Goal: Task Accomplishment & Management: Manage account settings

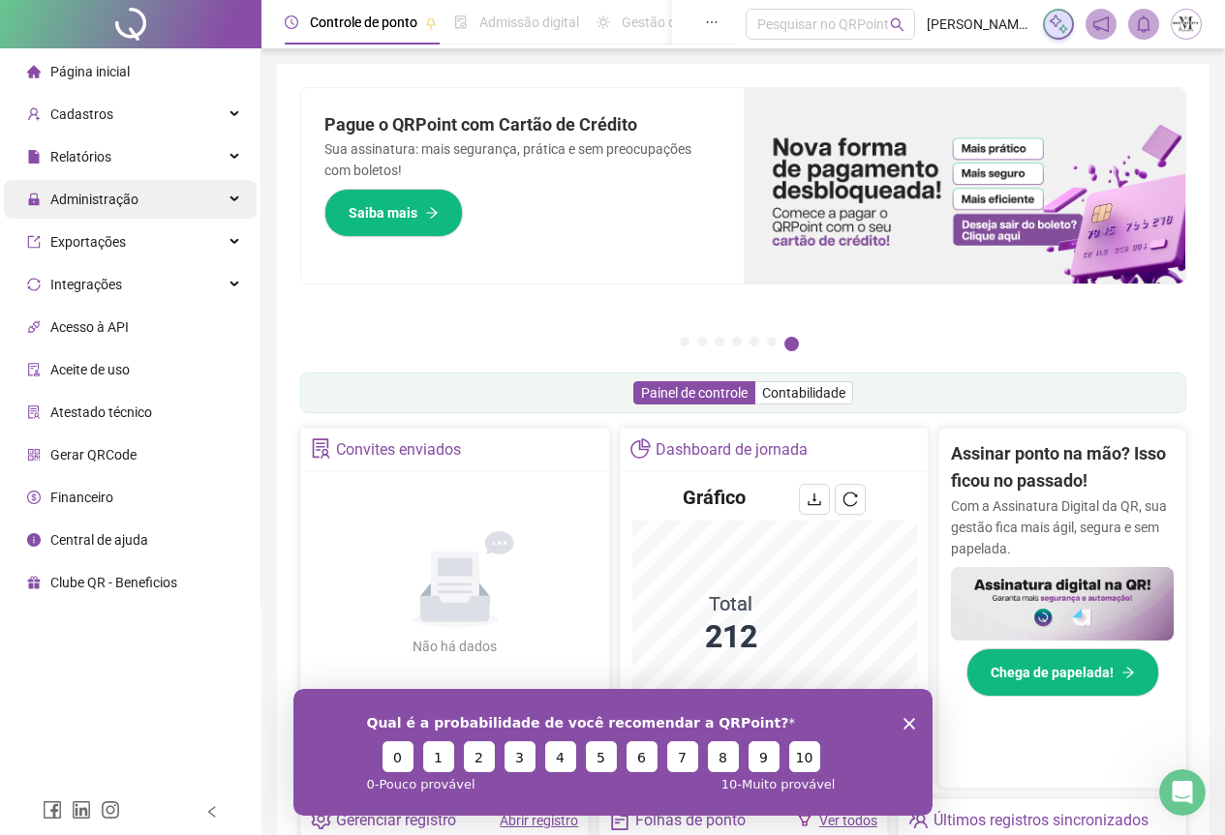
click at [66, 192] on span "Administração" at bounding box center [94, 199] width 88 height 15
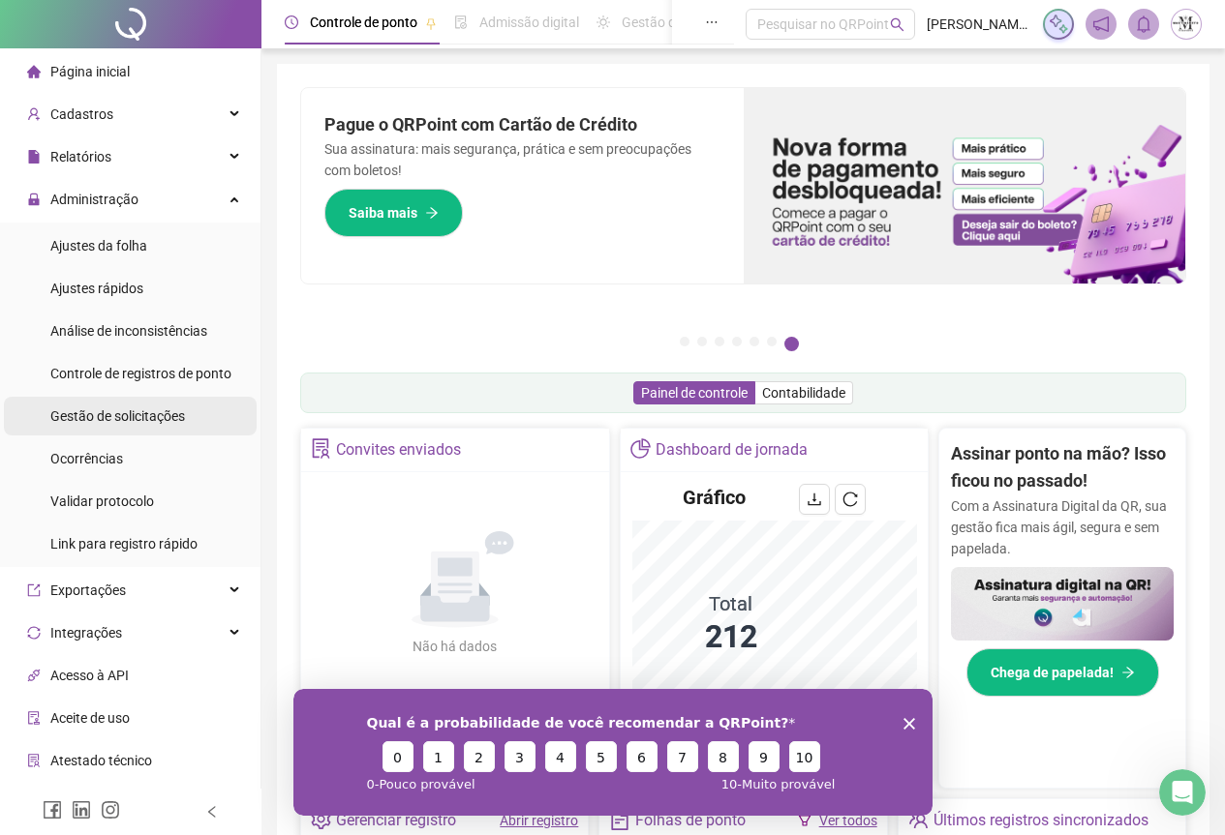
click at [95, 418] on span "Gestão de solicitações" at bounding box center [117, 416] width 135 height 15
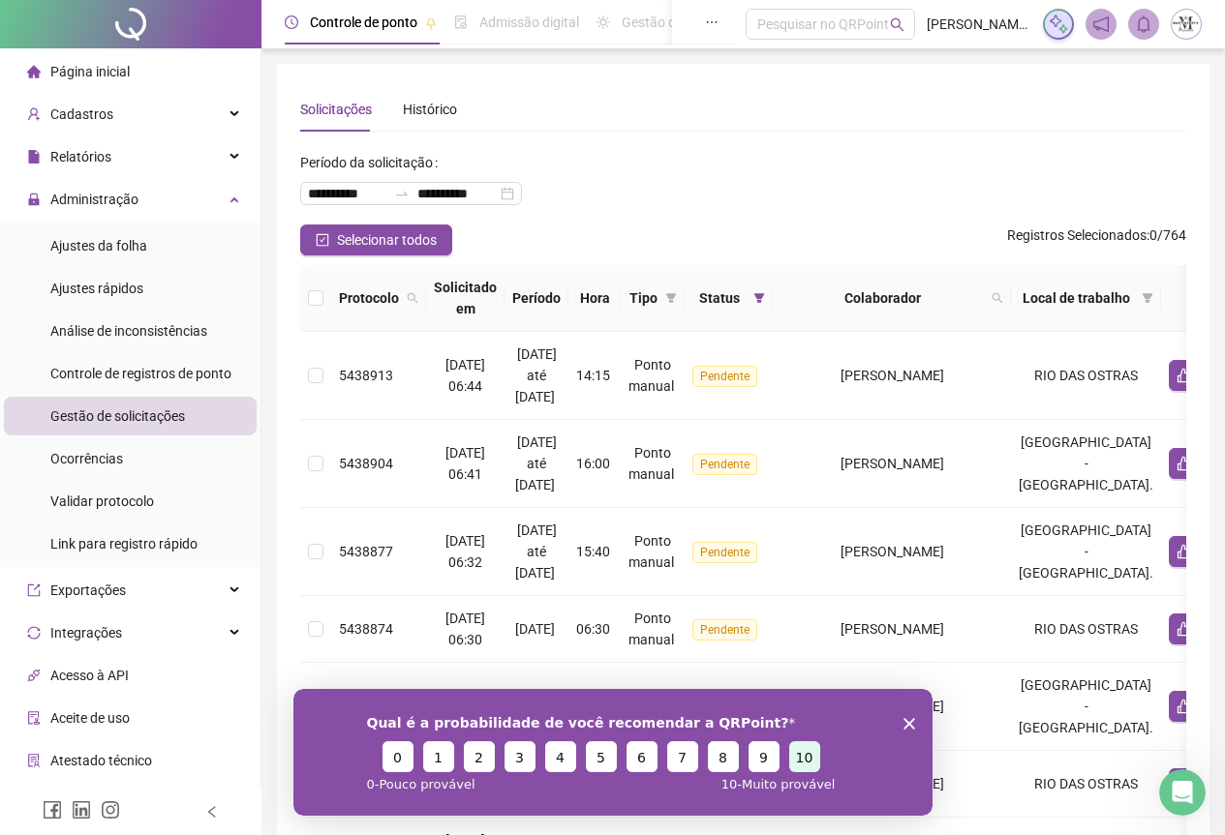
click at [807, 766] on button "10" at bounding box center [803, 756] width 31 height 31
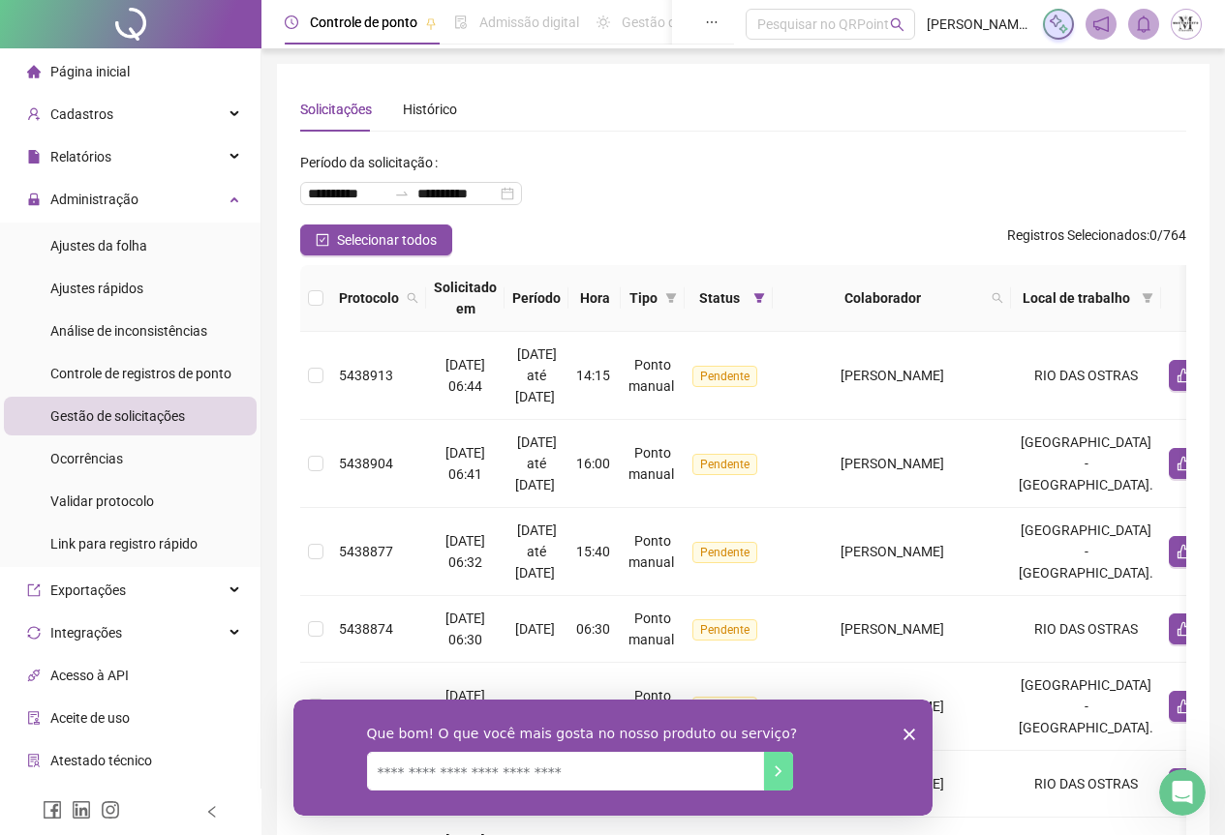
click at [907, 731] on icon "Encerrar pesquisa" at bounding box center [908, 734] width 12 height 12
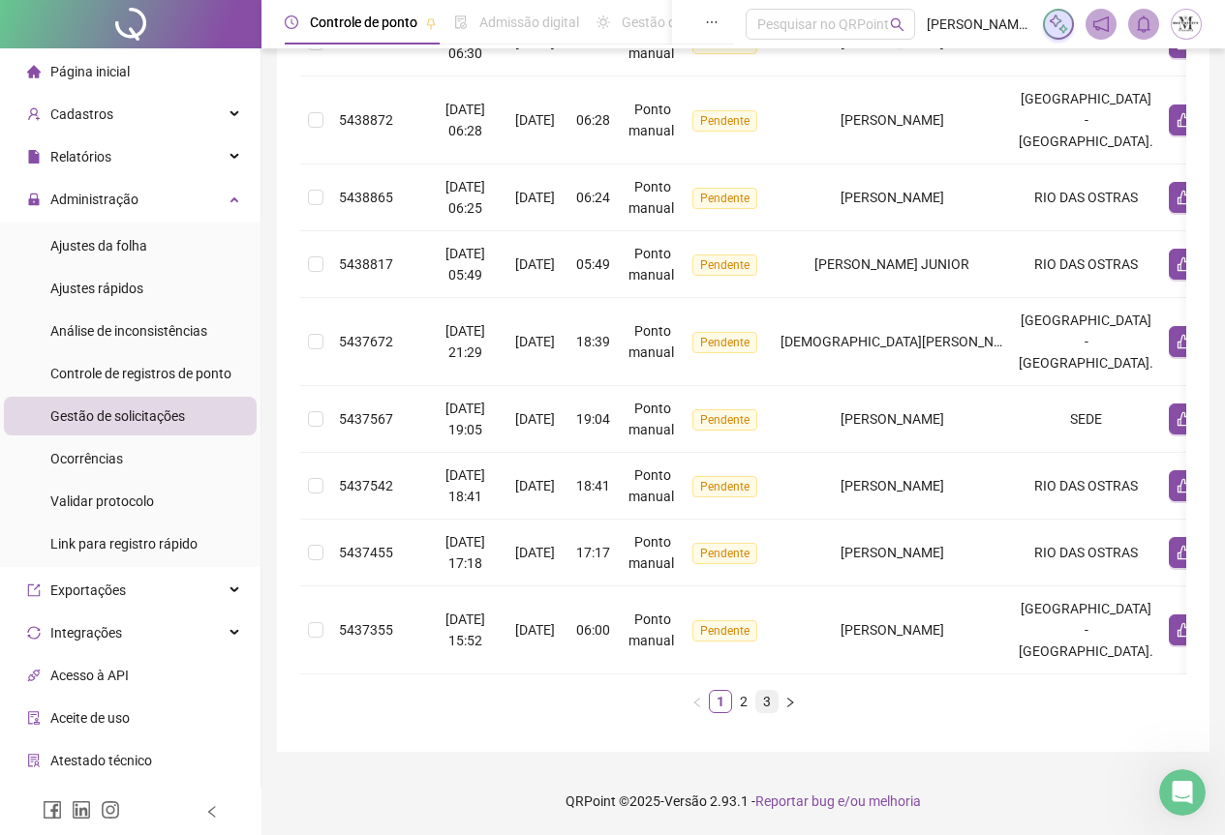
scroll to position [601, 0]
click at [752, 697] on link "2" at bounding box center [743, 701] width 21 height 21
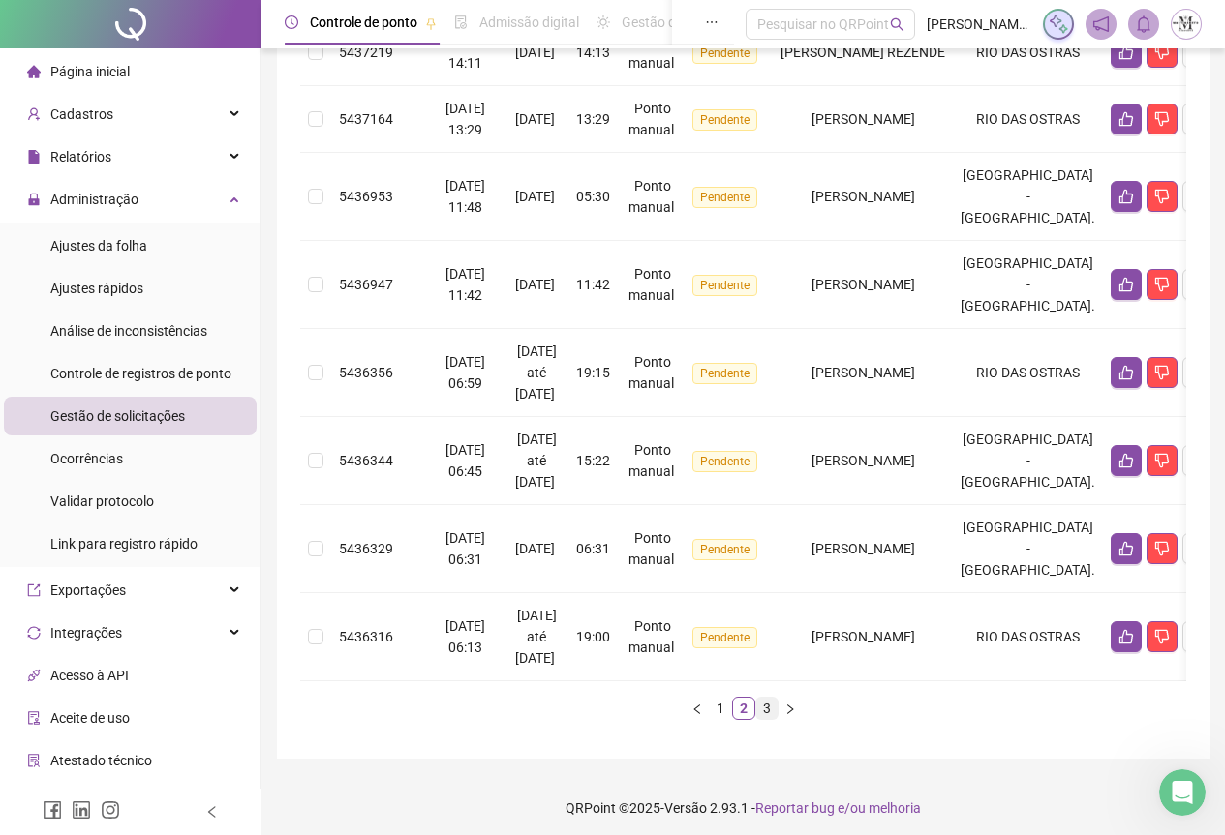
click at [763, 718] on link "3" at bounding box center [766, 708] width 21 height 21
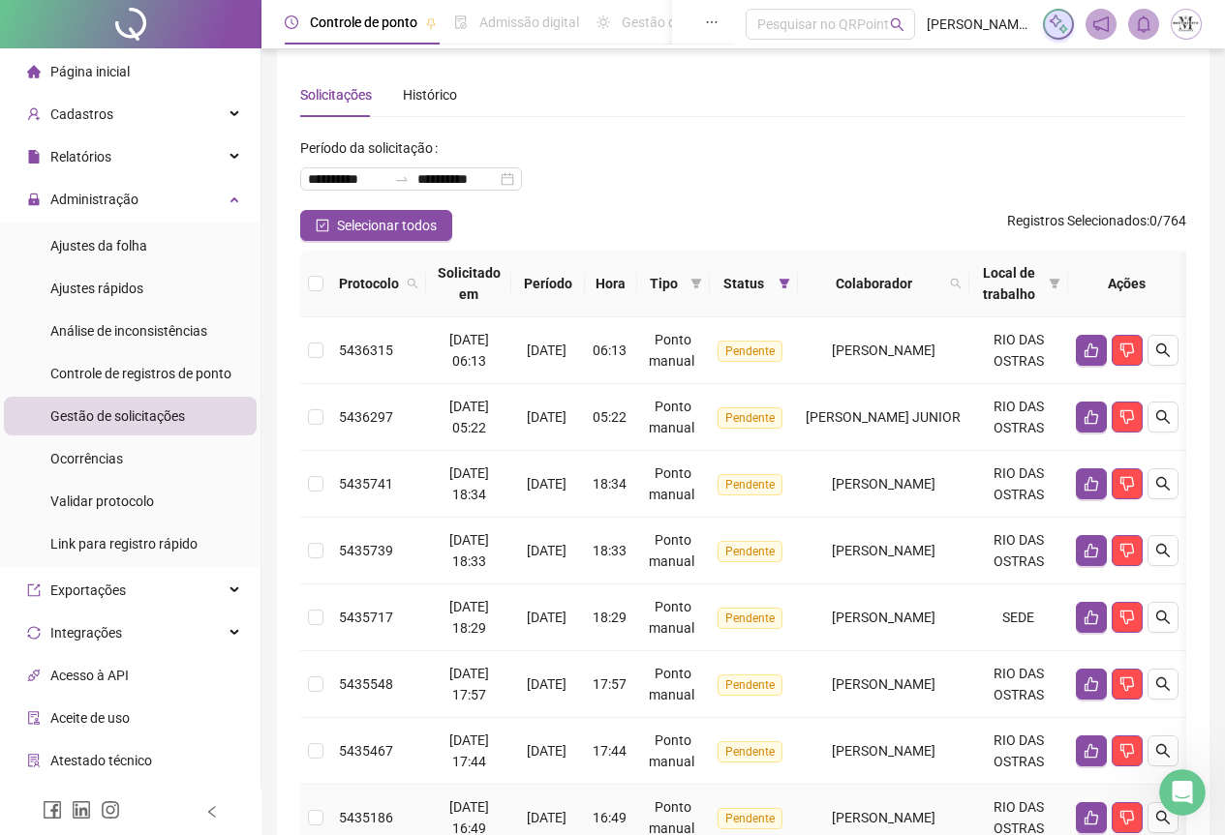
scroll to position [13, 0]
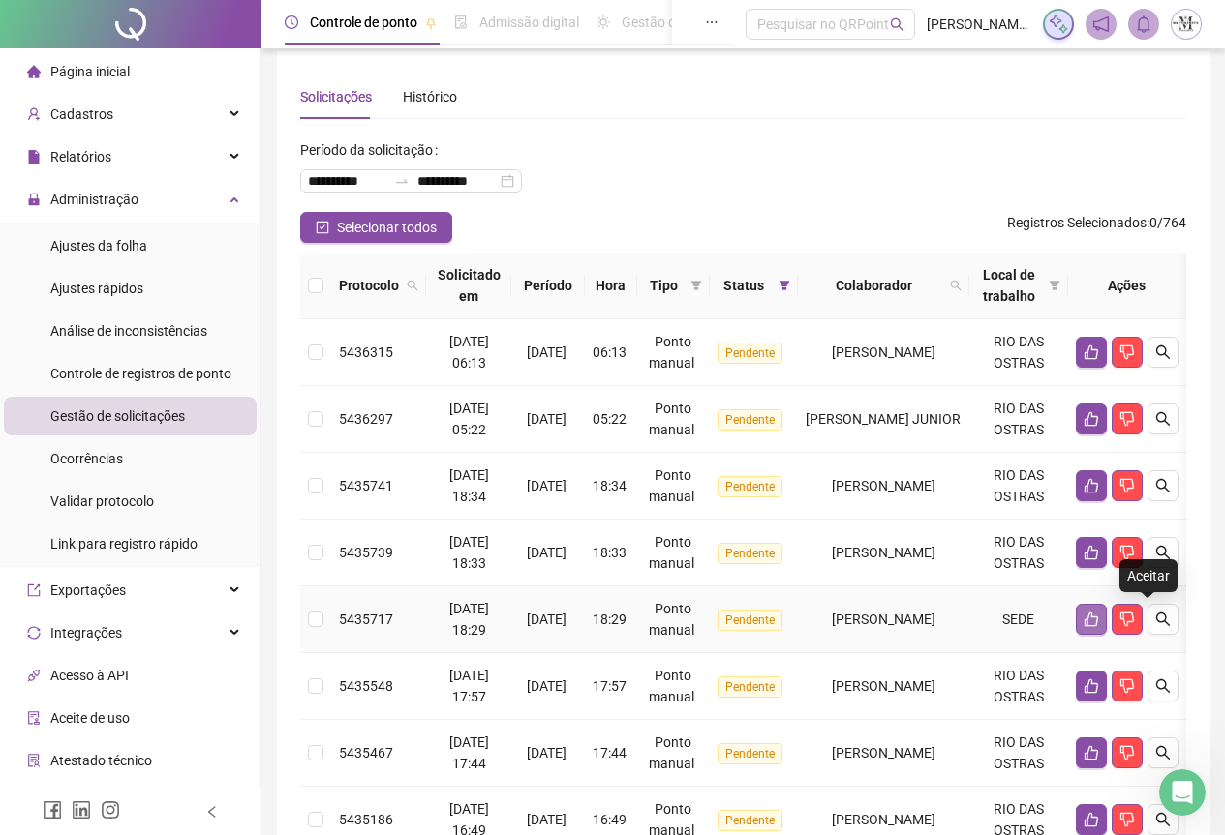
click at [1099, 622] on icon "like" at bounding box center [1090, 619] width 15 height 15
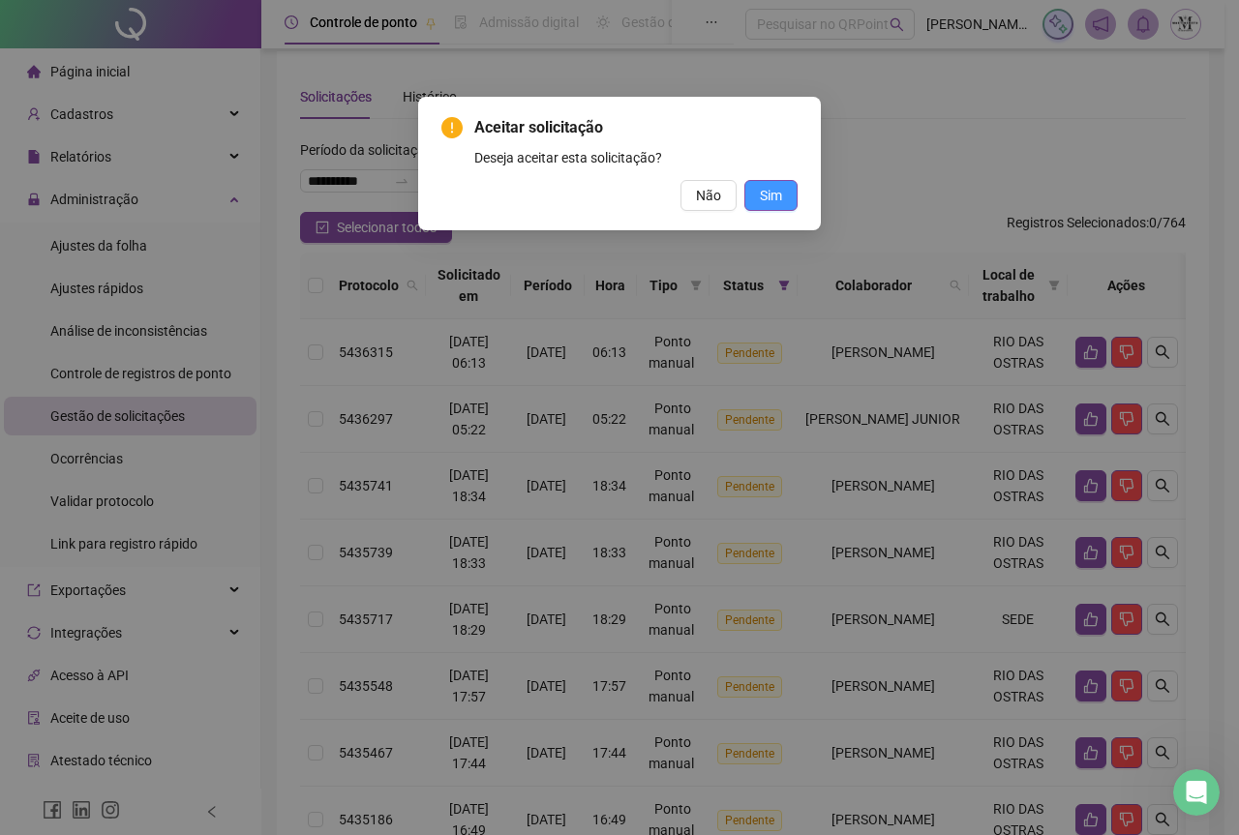
click at [783, 197] on button "Sim" at bounding box center [770, 195] width 53 height 31
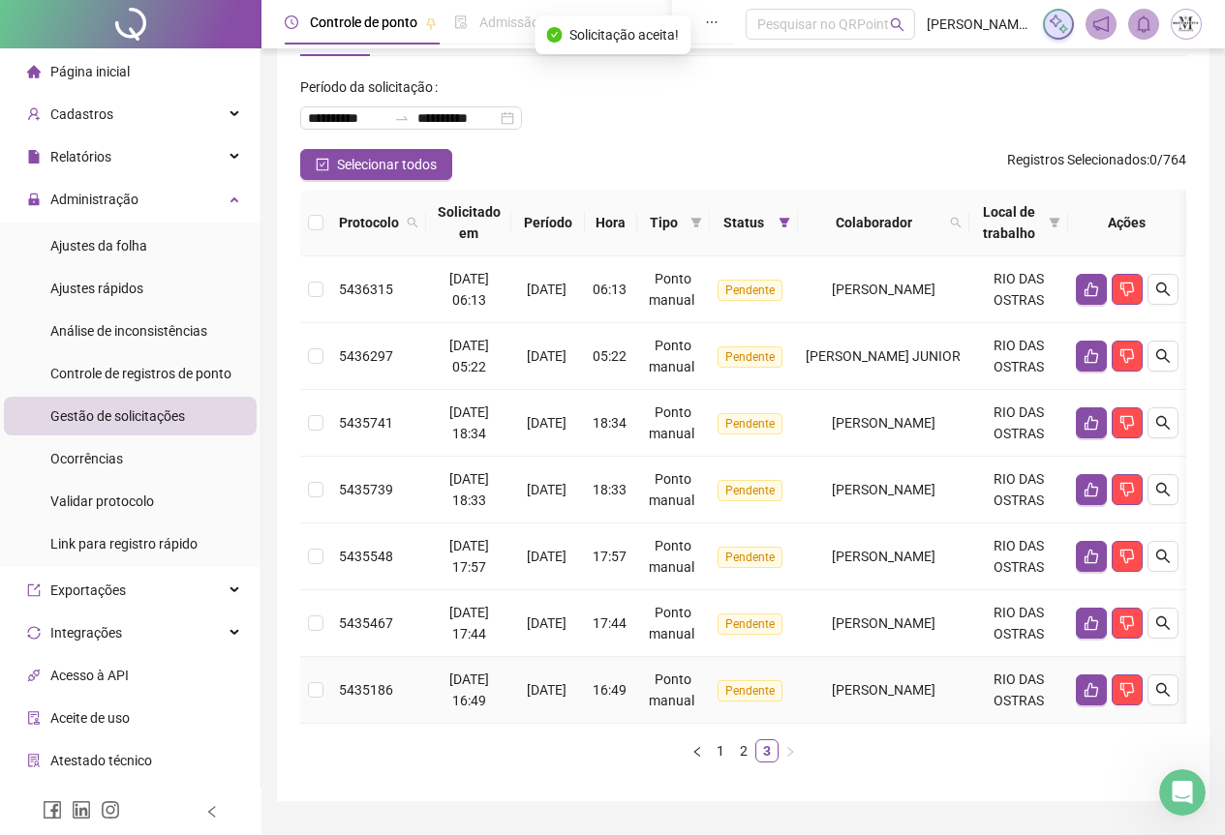
scroll to position [139, 0]
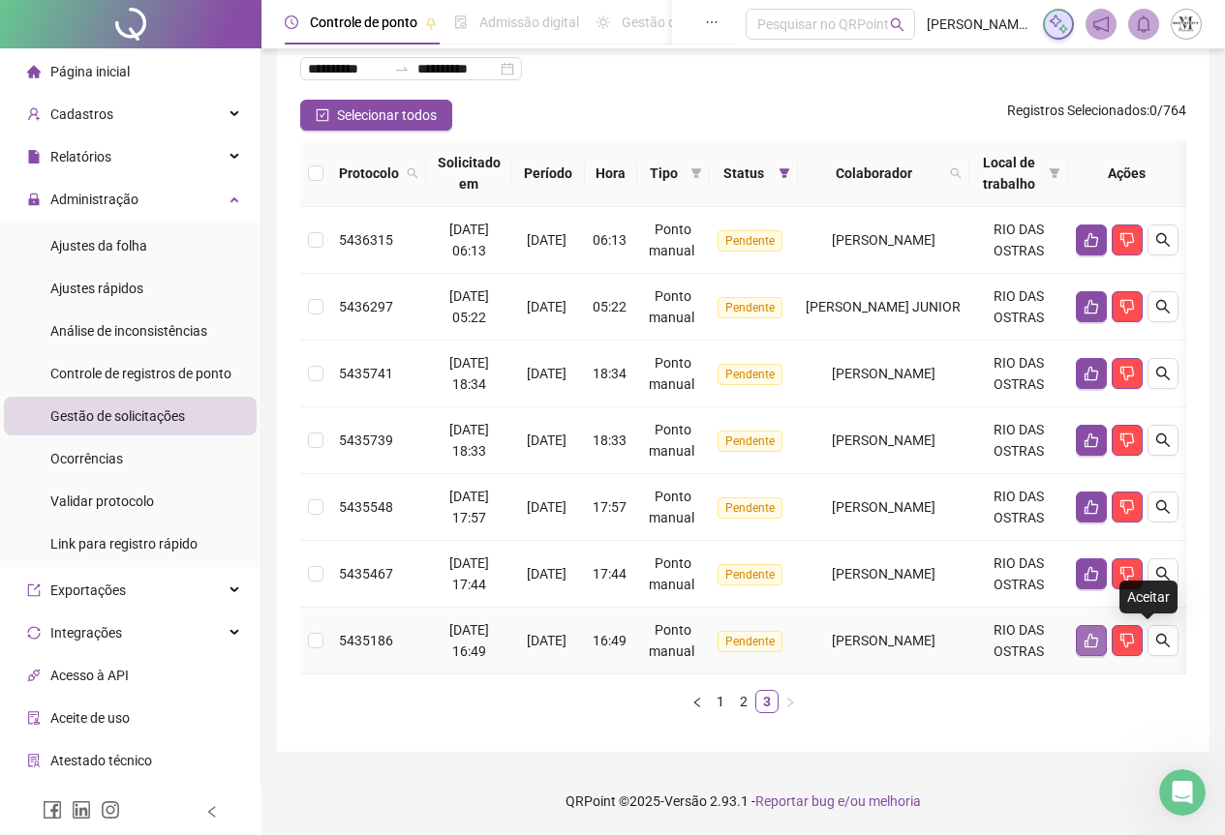
click at [1107, 636] on button "button" at bounding box center [1091, 640] width 31 height 31
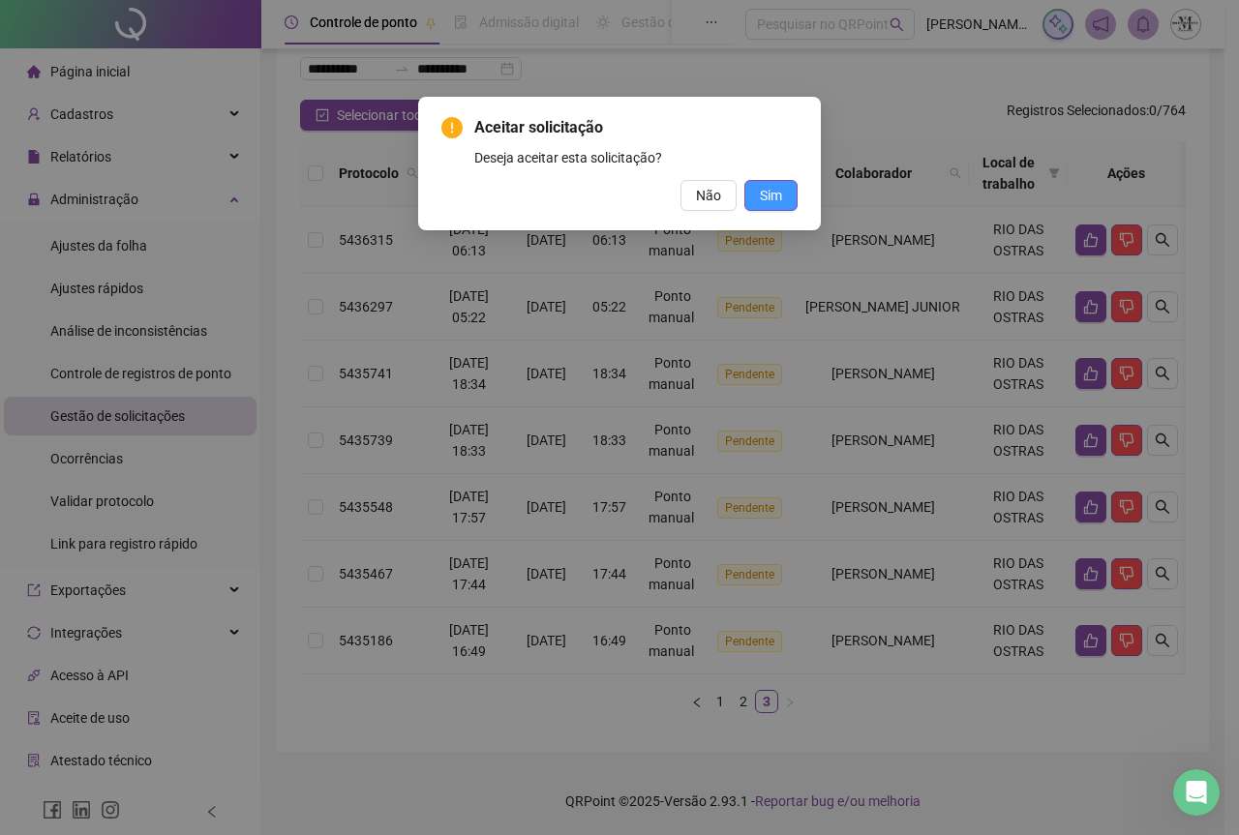
click at [783, 191] on button "Sim" at bounding box center [770, 195] width 53 height 31
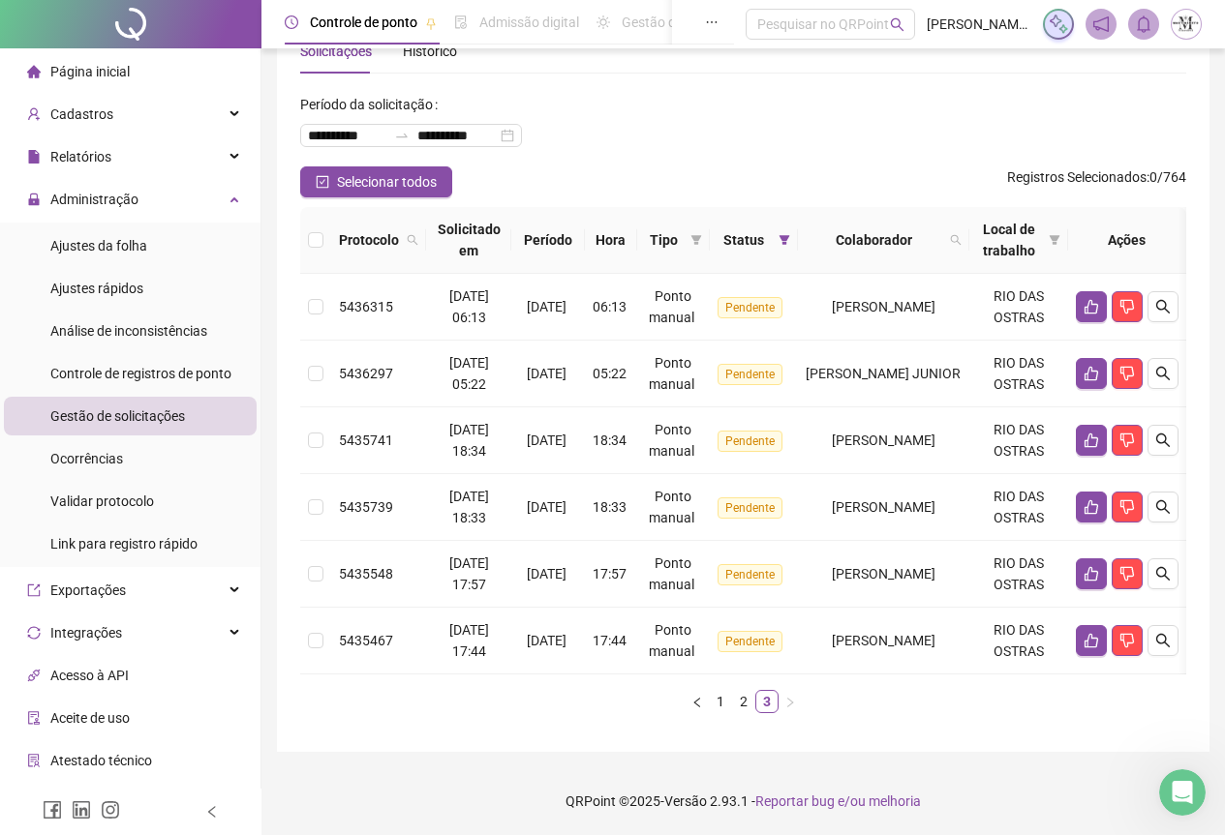
scroll to position [73, 0]
click at [1099, 633] on icon "like" at bounding box center [1090, 640] width 15 height 15
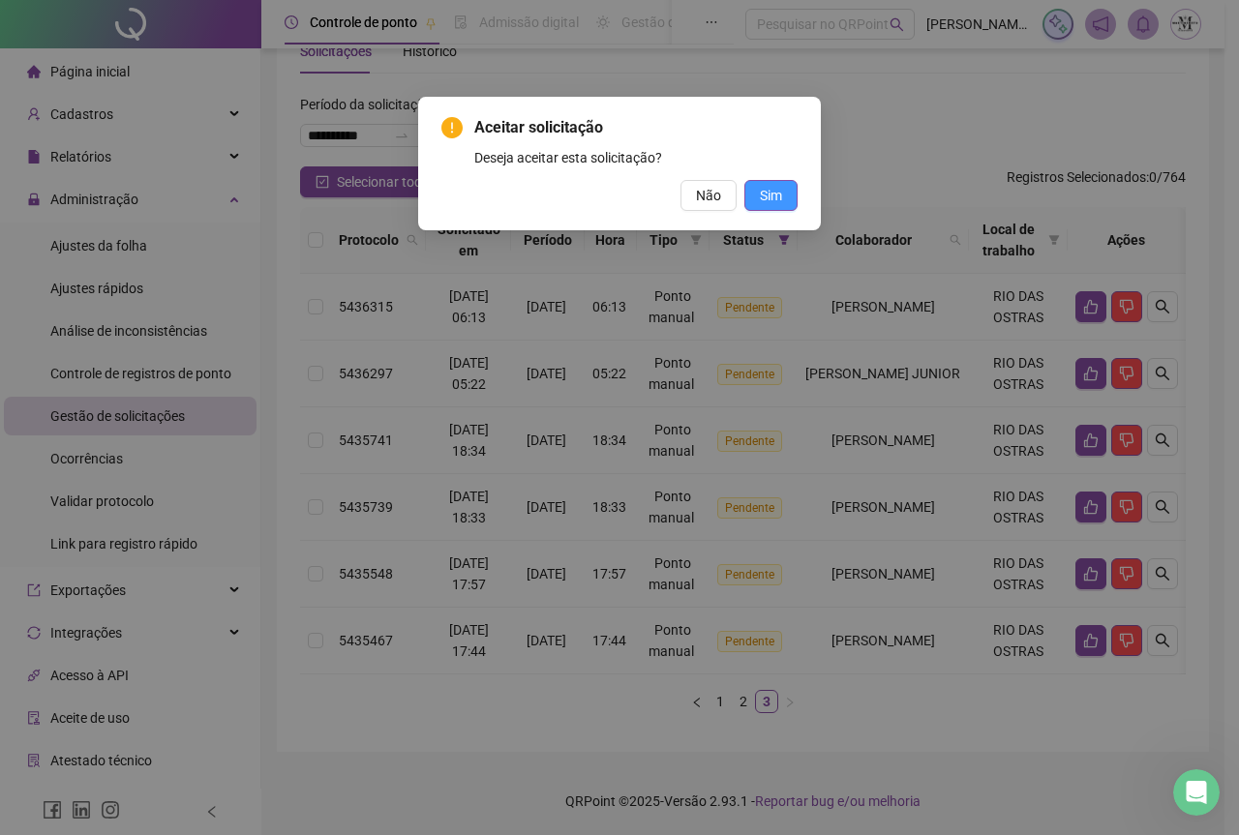
click at [761, 204] on span "Sim" at bounding box center [771, 195] width 22 height 21
click at [775, 190] on span "Sim" at bounding box center [771, 195] width 22 height 21
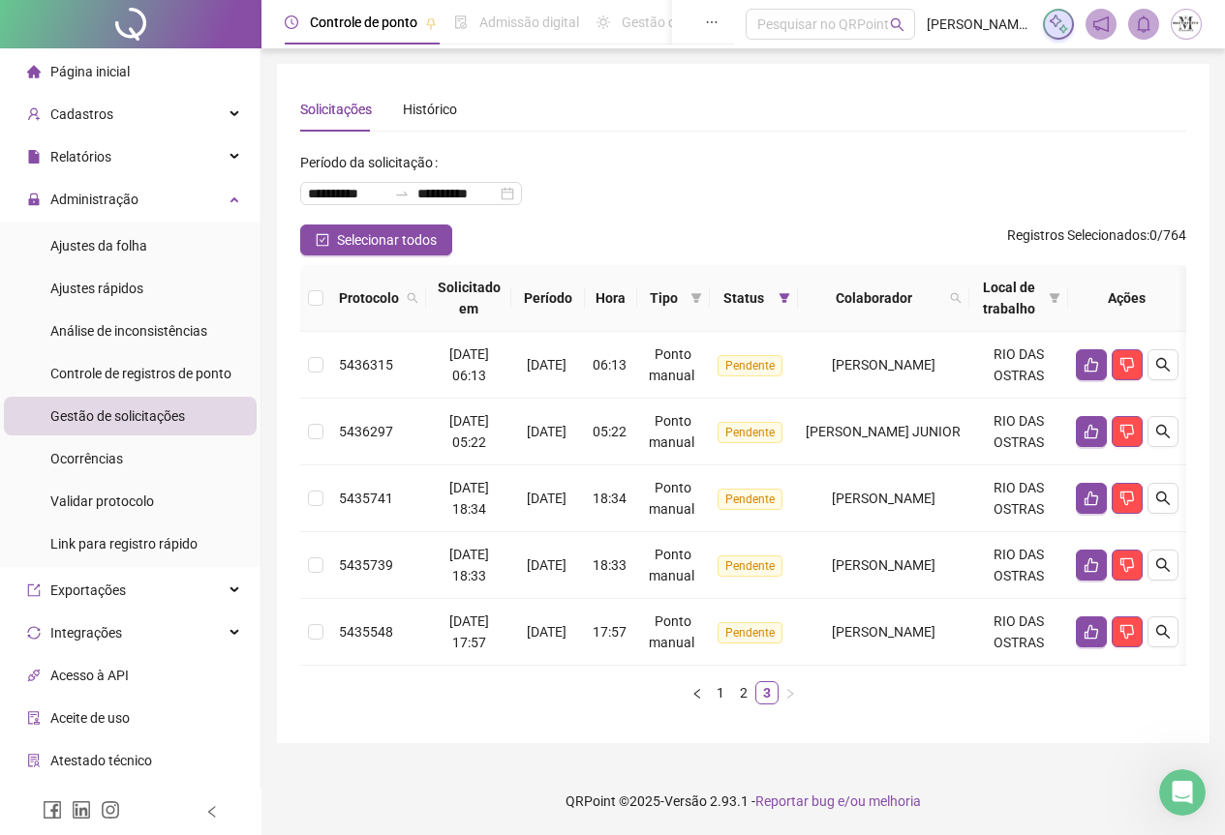
scroll to position [6, 0]
click at [1099, 632] on icon "like" at bounding box center [1090, 631] width 15 height 15
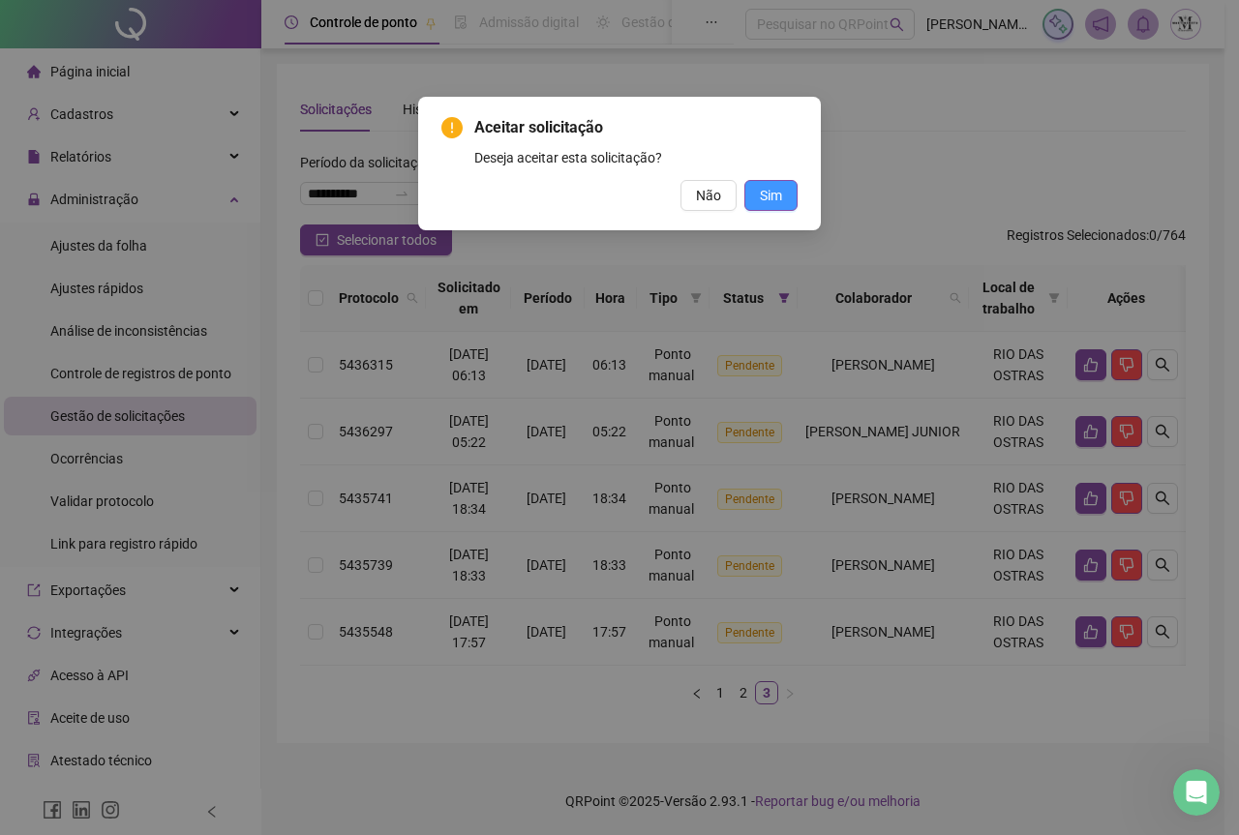
click at [777, 183] on button "Sim" at bounding box center [770, 195] width 53 height 31
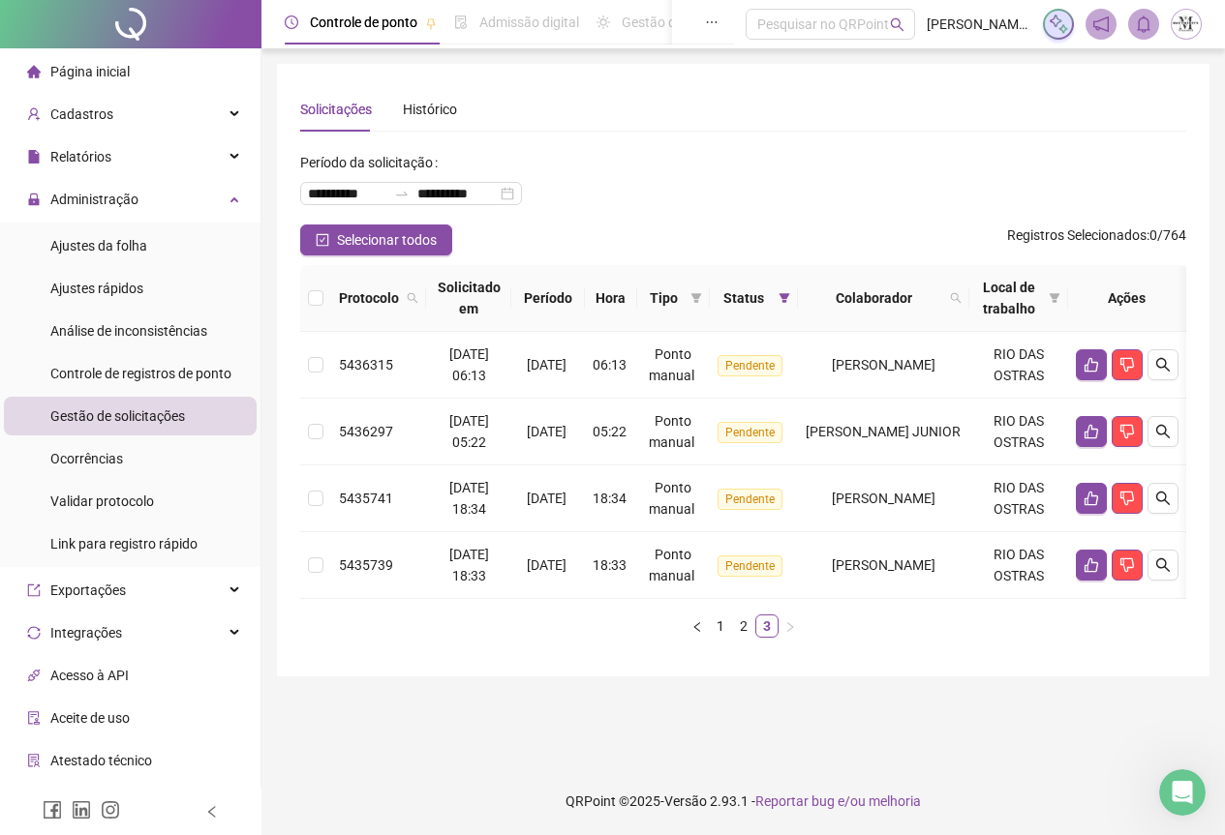
scroll to position [0, 0]
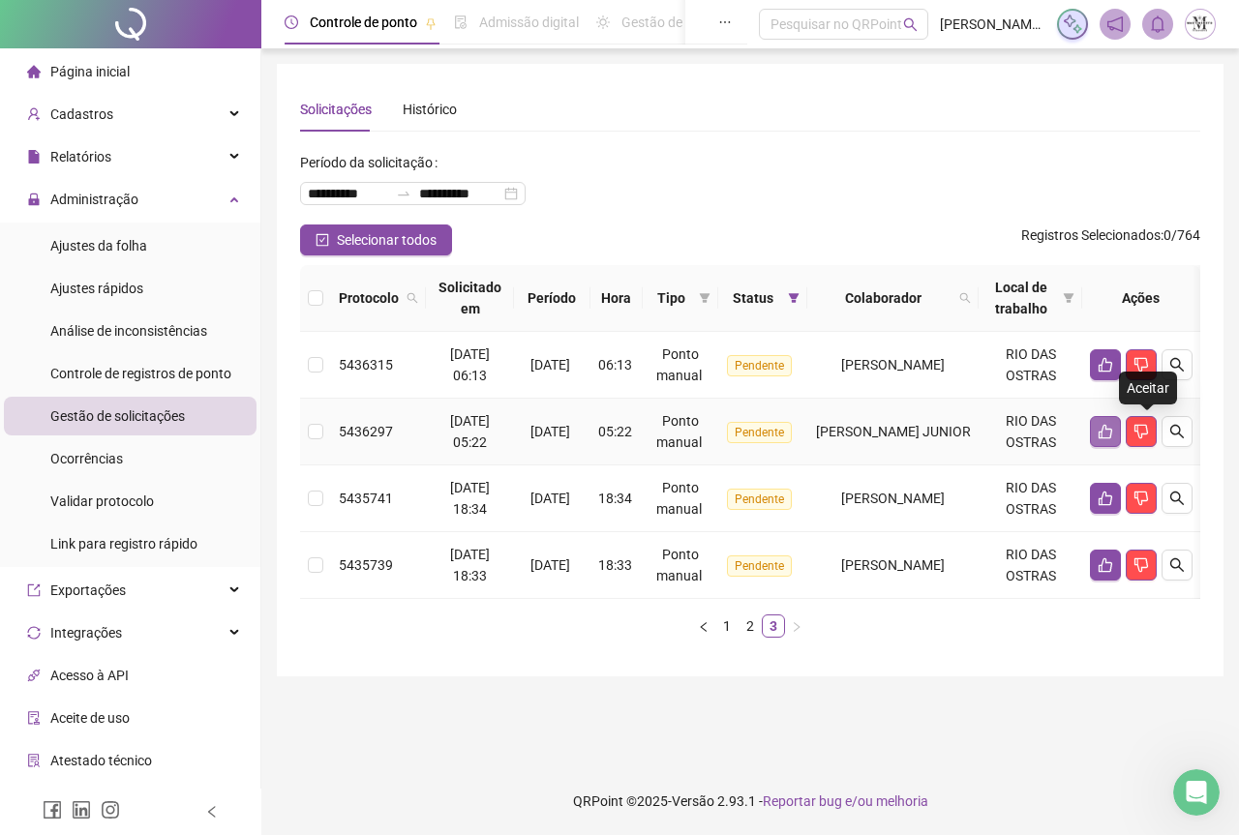
click at [1113, 435] on icon "like" at bounding box center [1105, 431] width 15 height 15
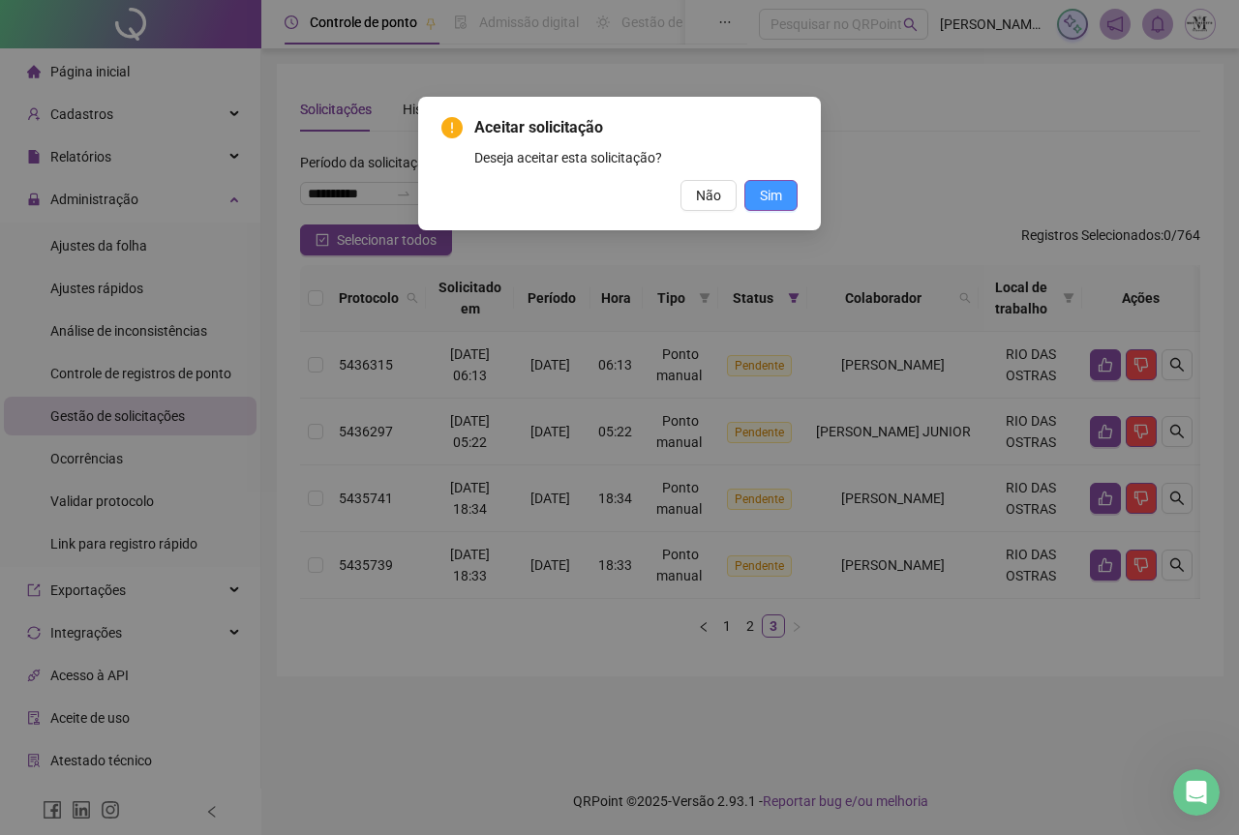
click at [778, 206] on button "Sim" at bounding box center [770, 195] width 53 height 31
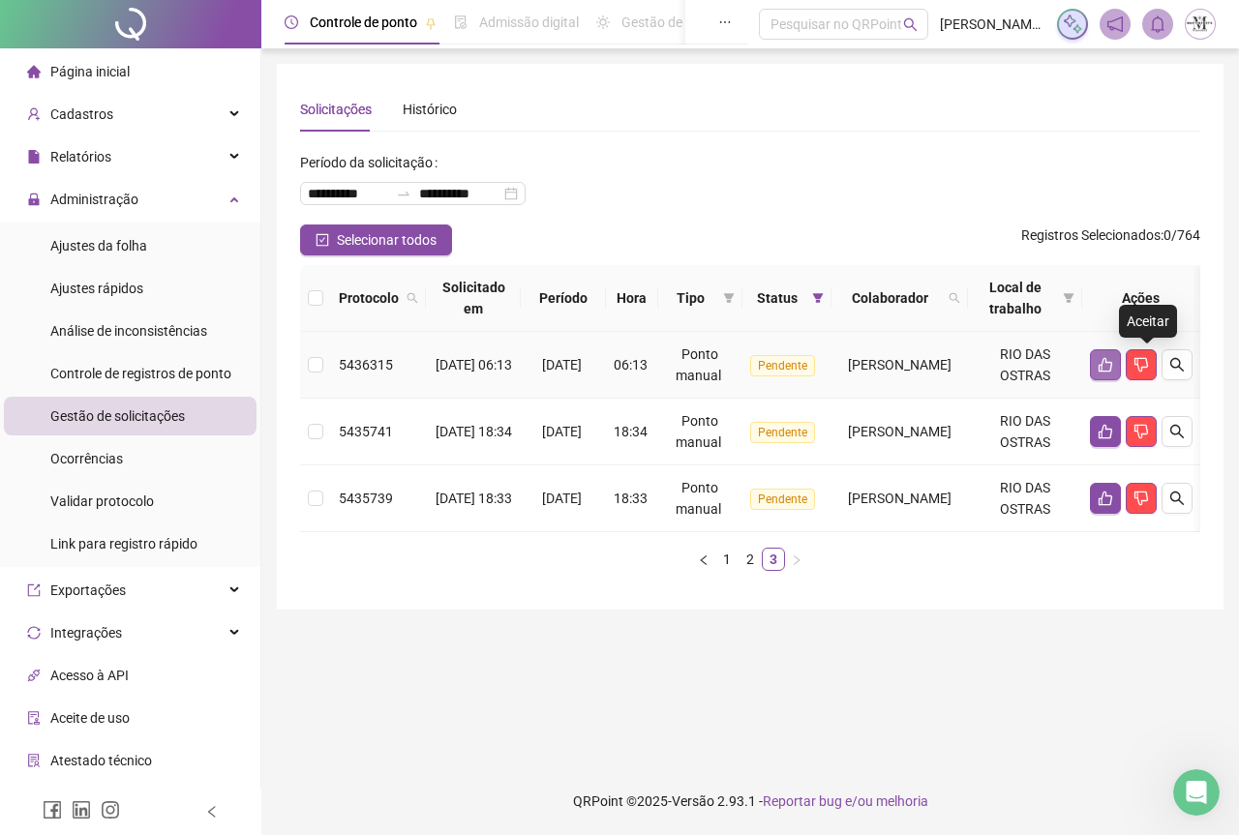
click at [1121, 376] on button "button" at bounding box center [1105, 364] width 31 height 31
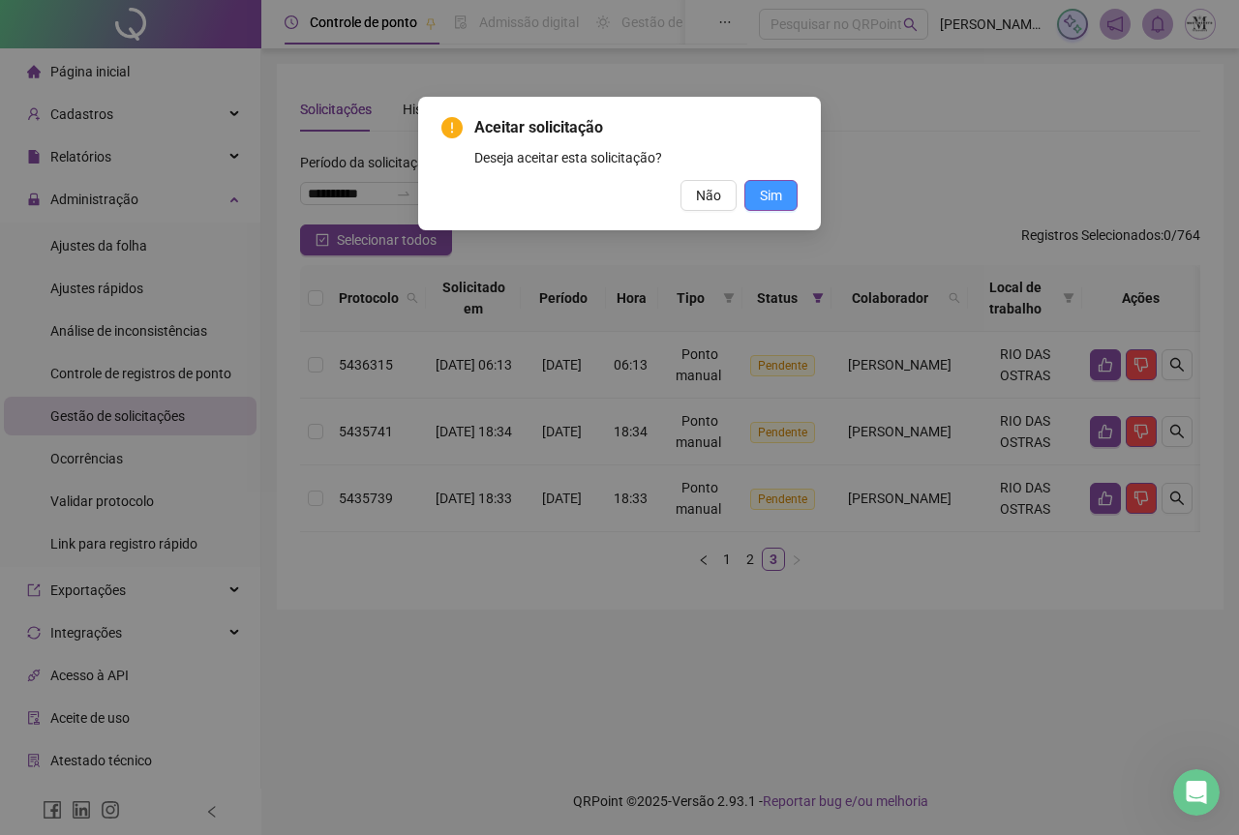
click at [778, 199] on span "Sim" at bounding box center [771, 195] width 22 height 21
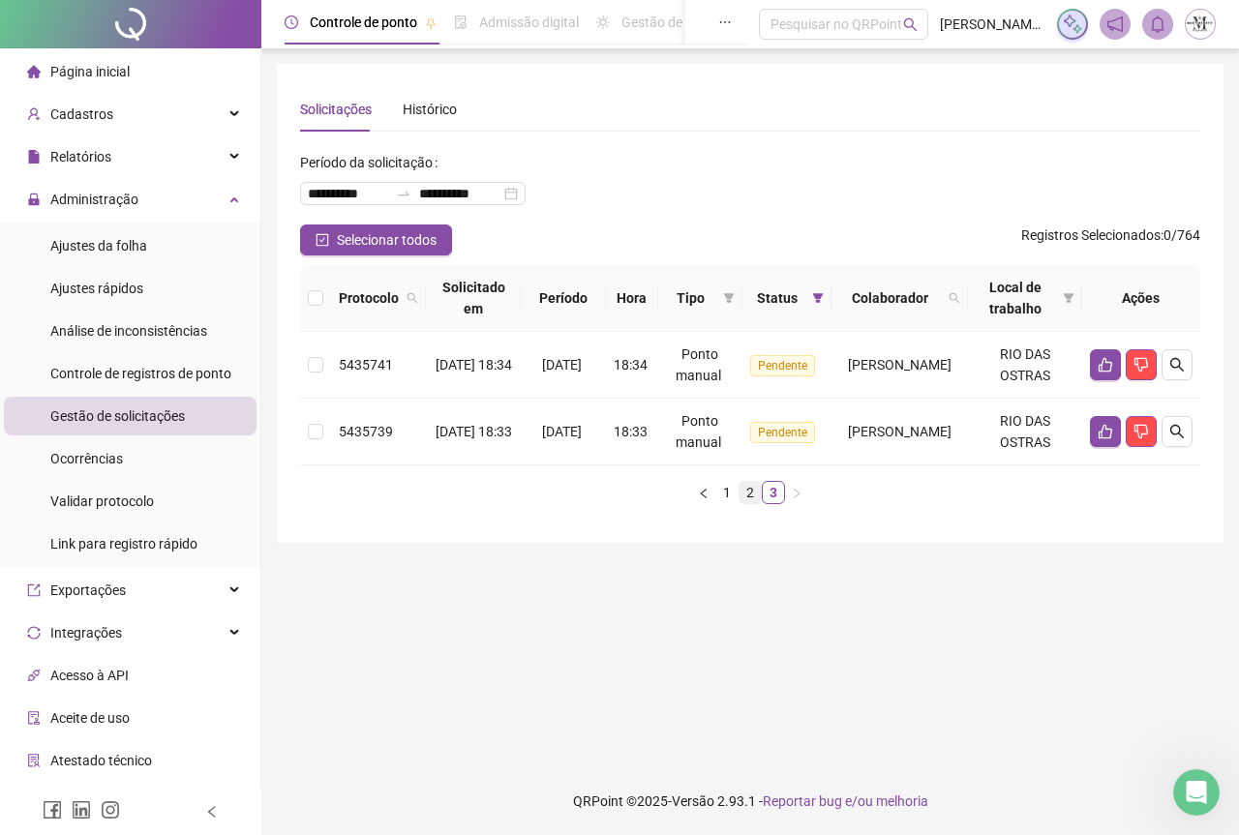
click at [746, 501] on link "2" at bounding box center [750, 492] width 21 height 21
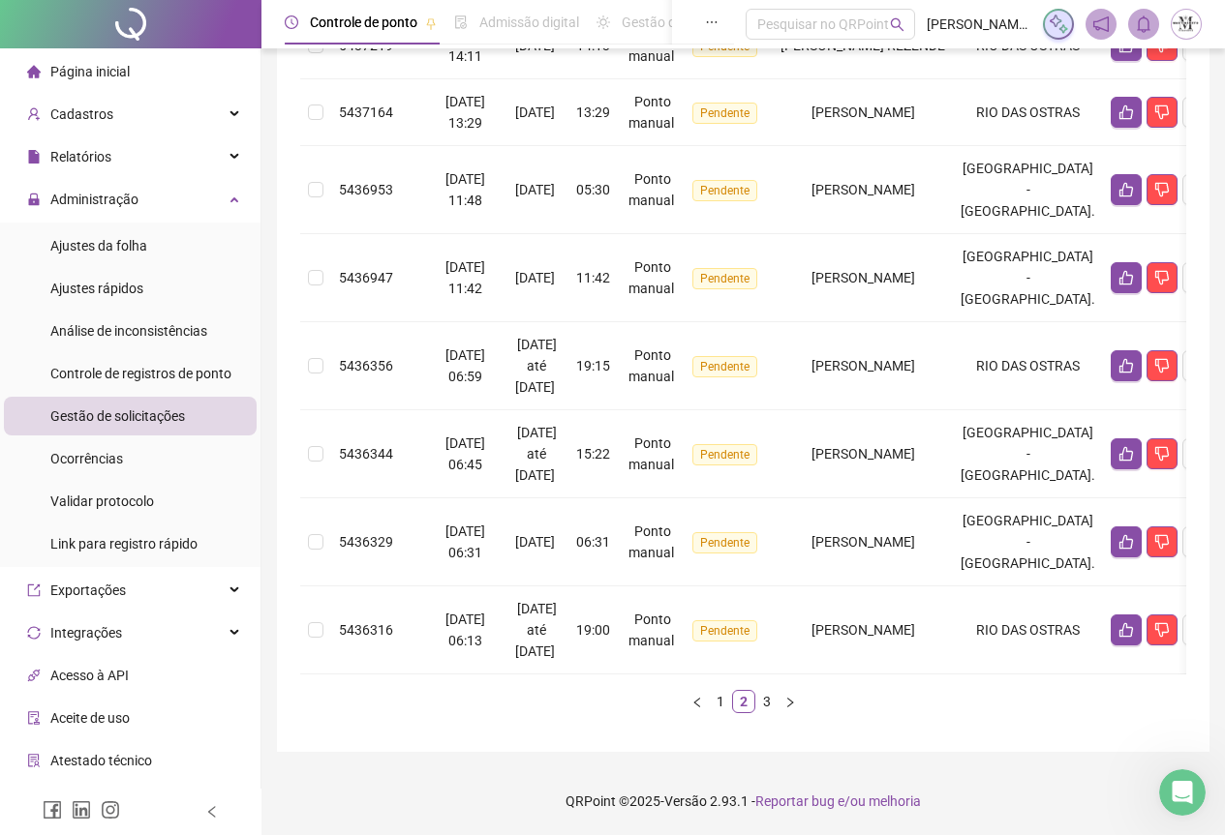
scroll to position [526, 0]
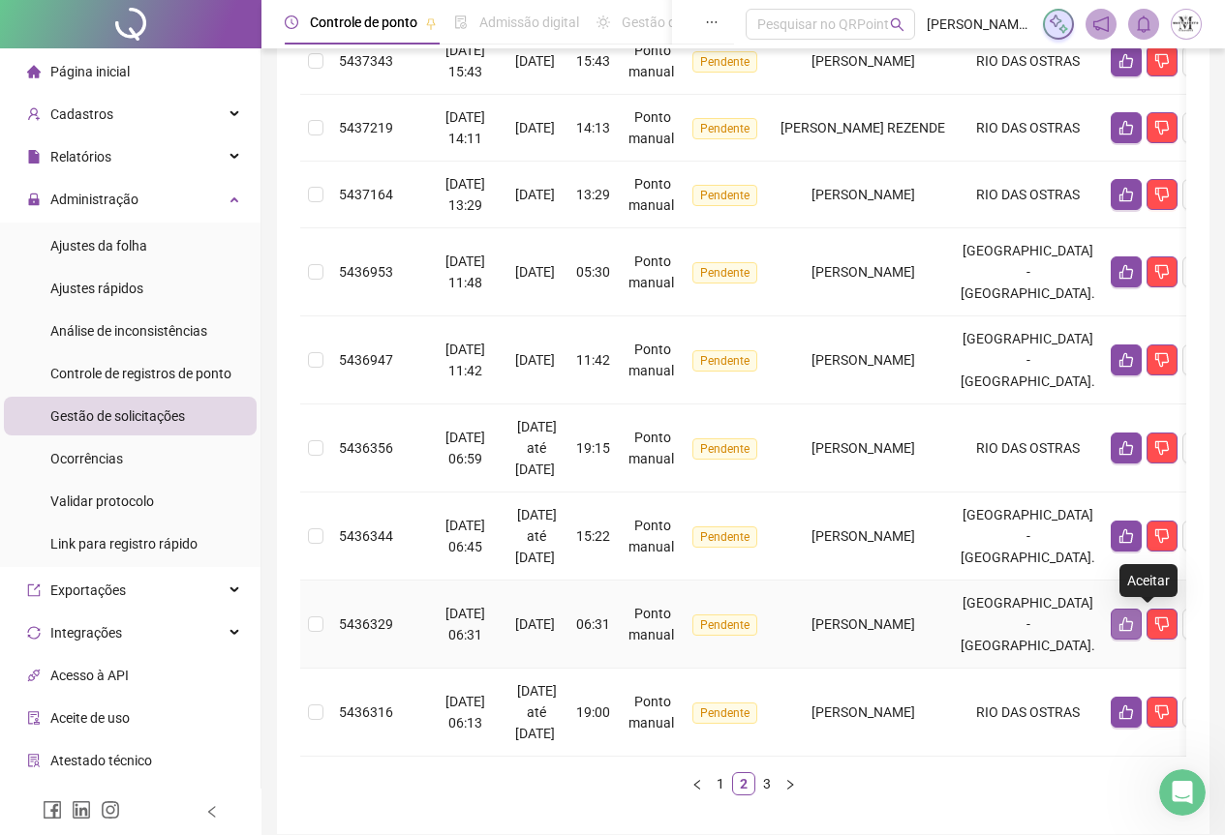
click at [1141, 632] on button "button" at bounding box center [1125, 624] width 31 height 31
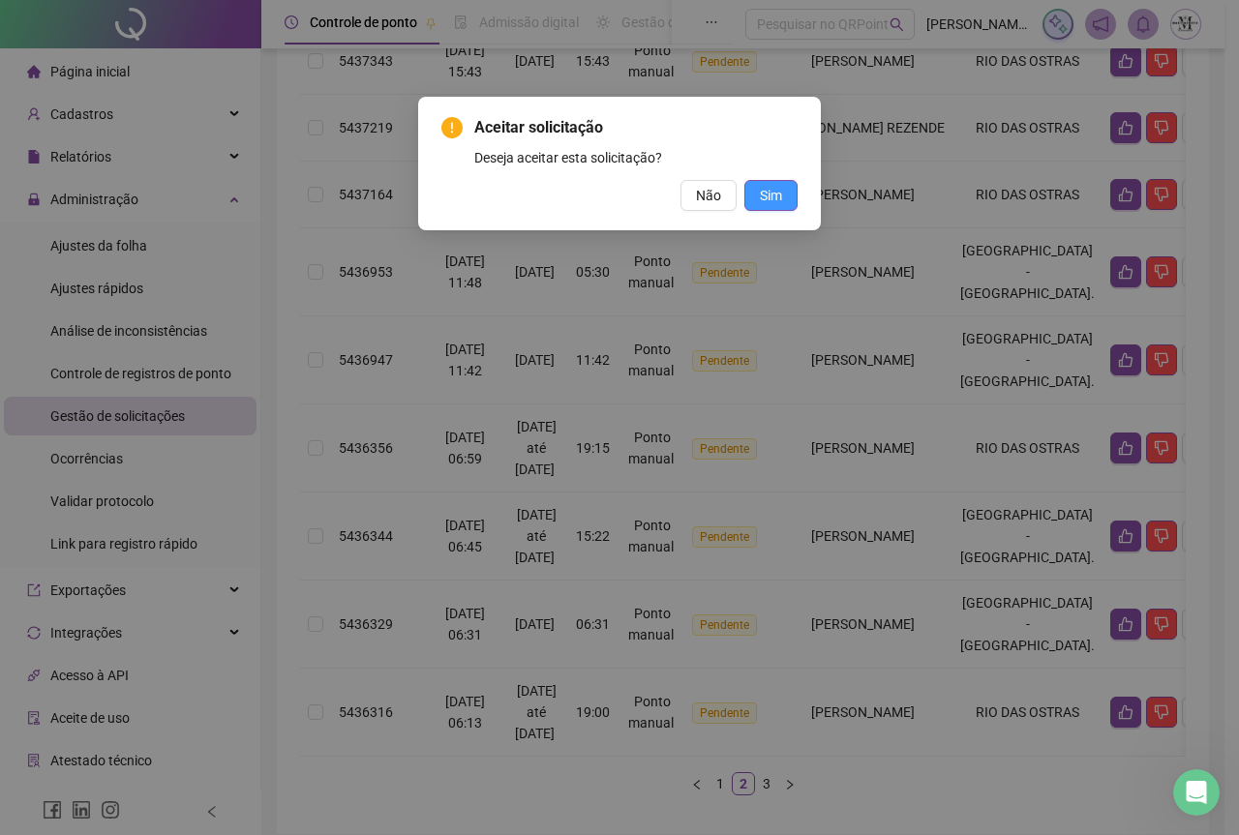
click at [778, 192] on span "Sim" at bounding box center [771, 195] width 22 height 21
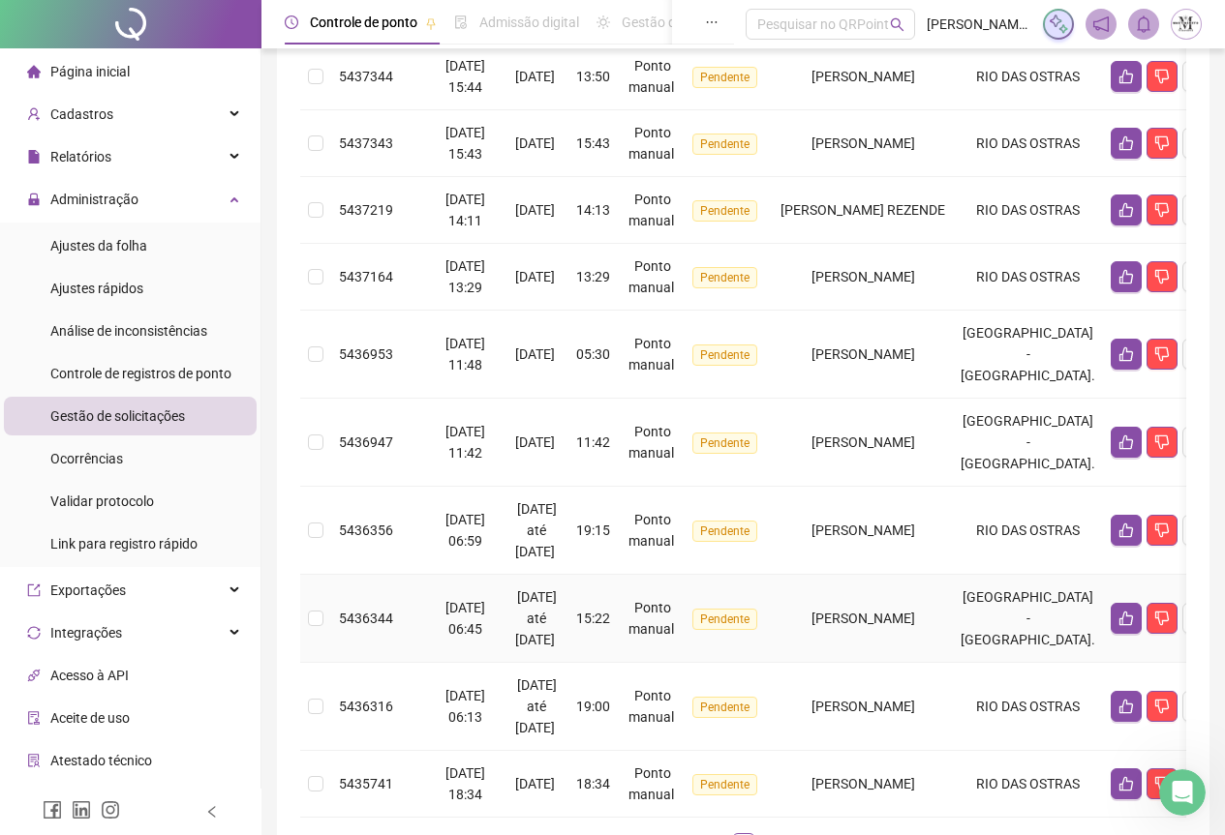
scroll to position [601, 0]
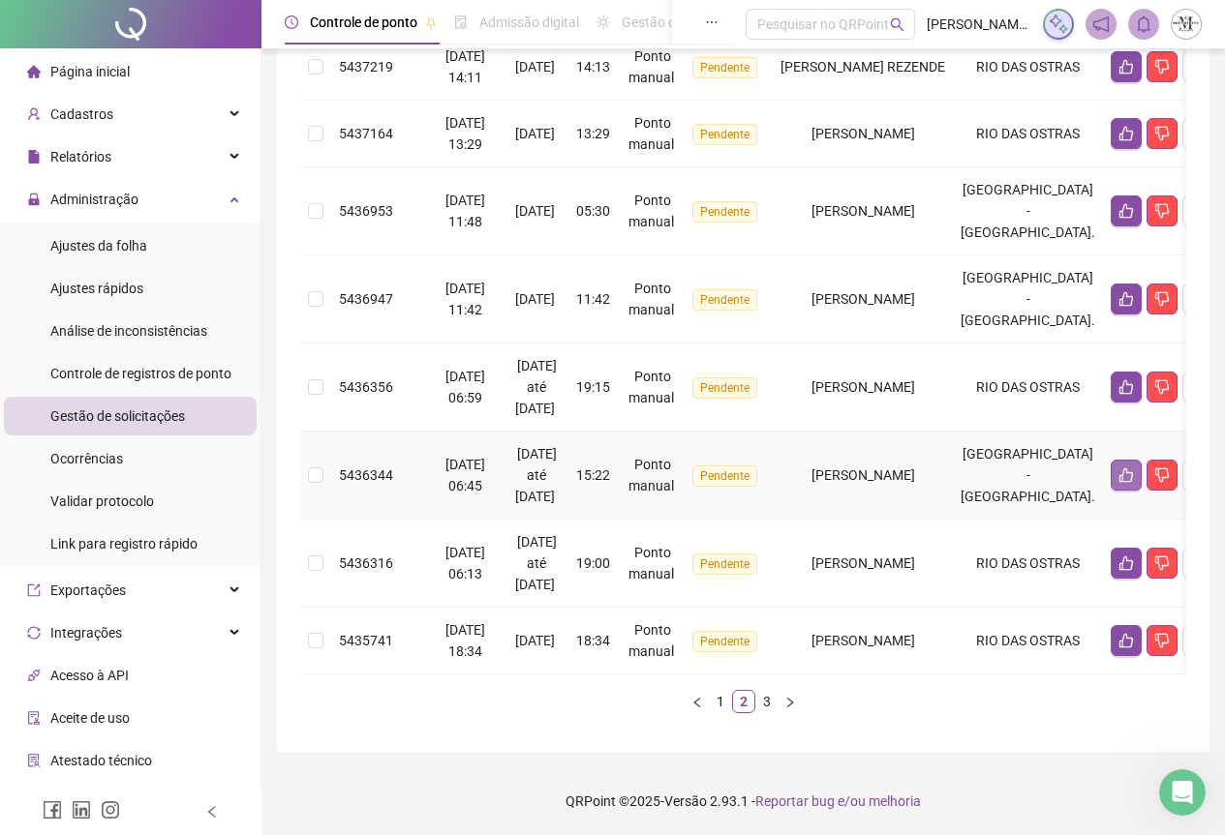
click at [1141, 470] on button "button" at bounding box center [1125, 475] width 31 height 31
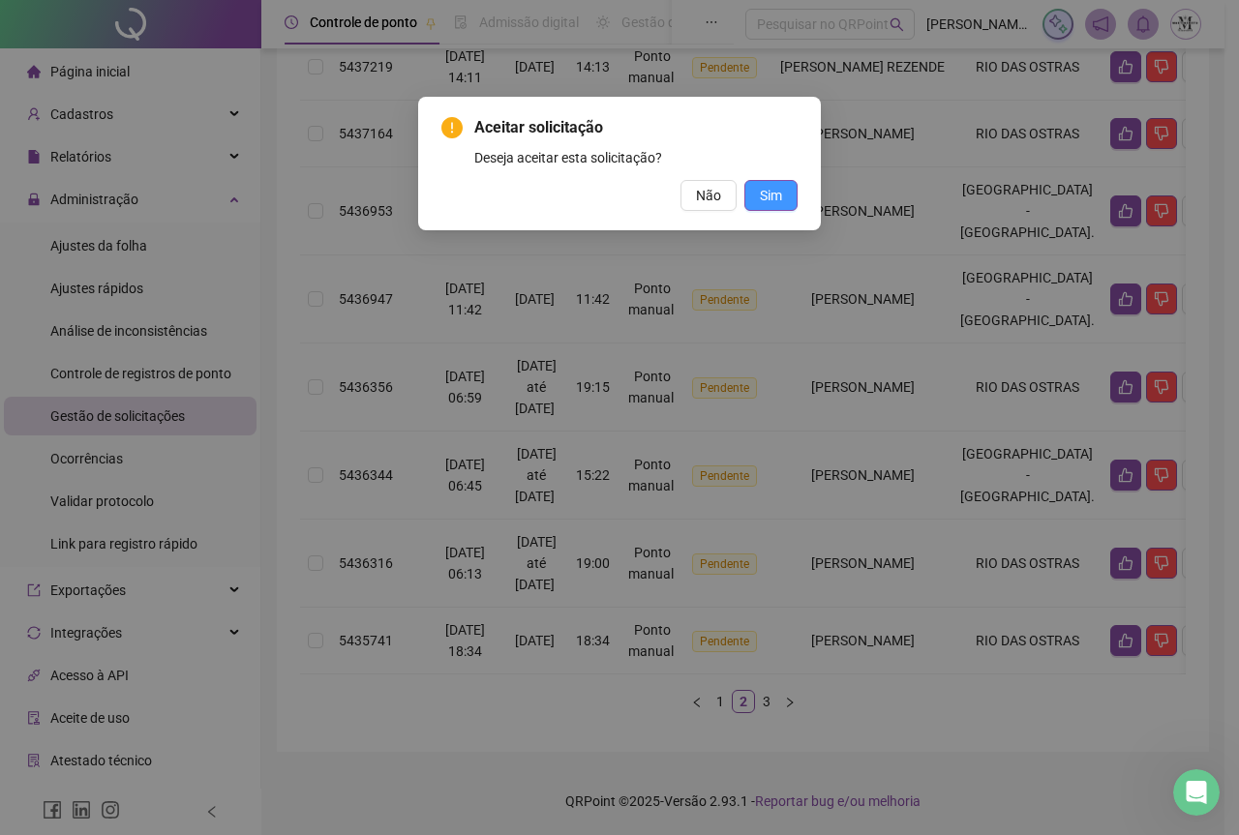
click at [778, 197] on span "Sim" at bounding box center [771, 195] width 22 height 21
click at [777, 201] on span "Sim" at bounding box center [771, 195] width 22 height 21
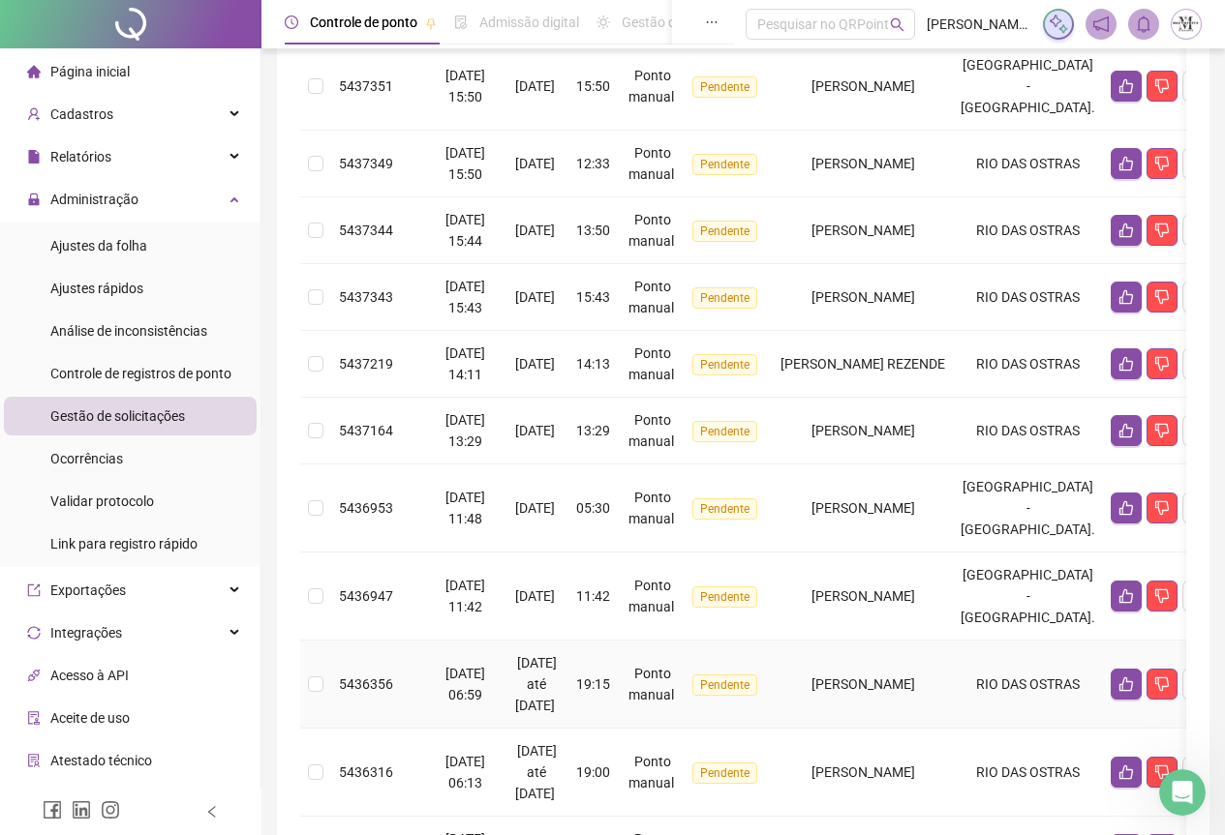
scroll to position [193, 0]
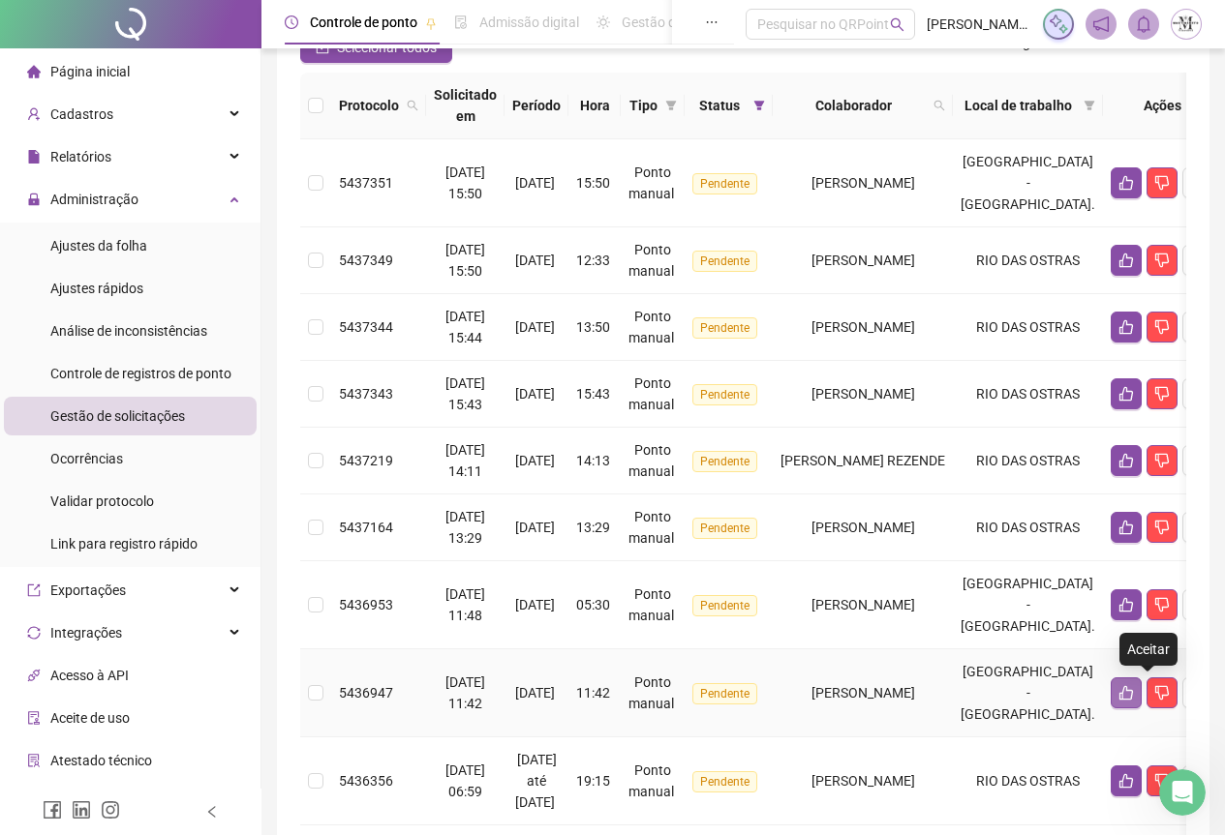
click at [1134, 696] on icon "like" at bounding box center [1125, 692] width 15 height 15
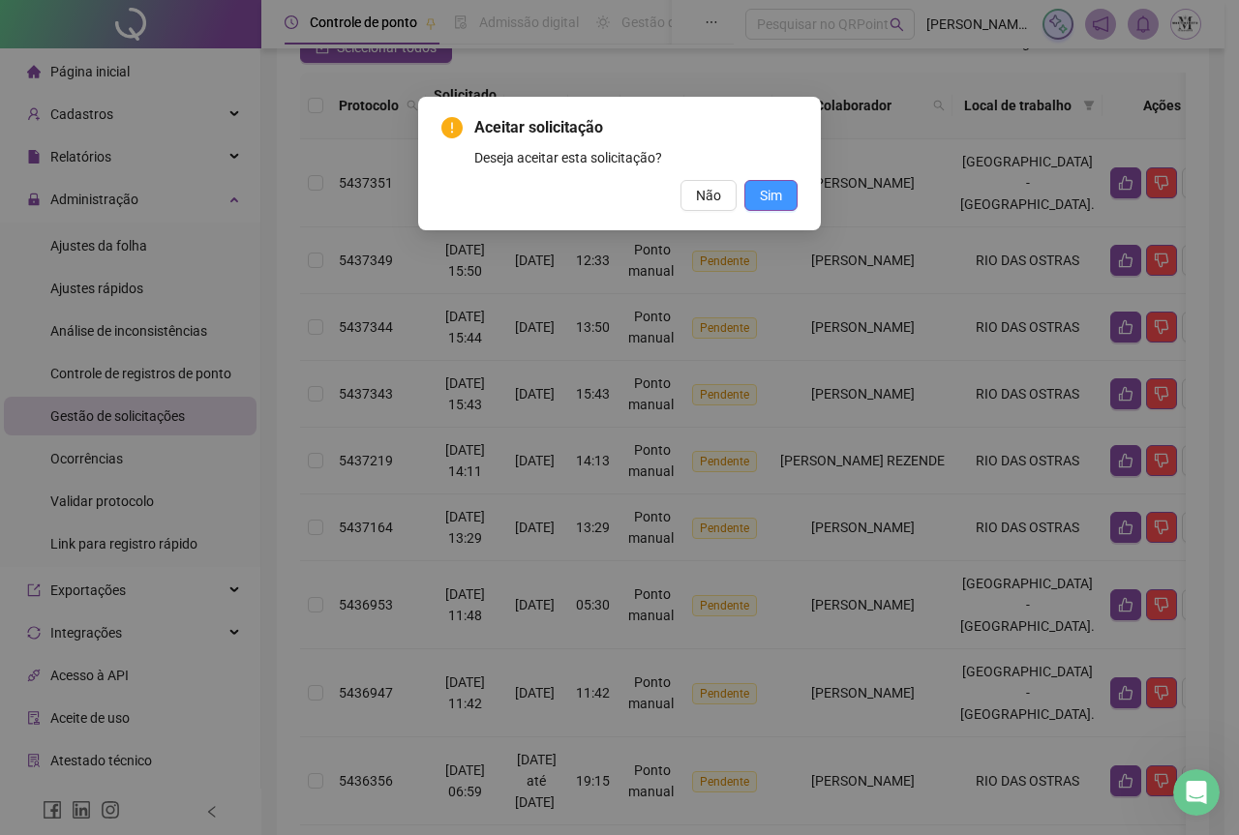
click at [773, 196] on span "Sim" at bounding box center [771, 195] width 22 height 21
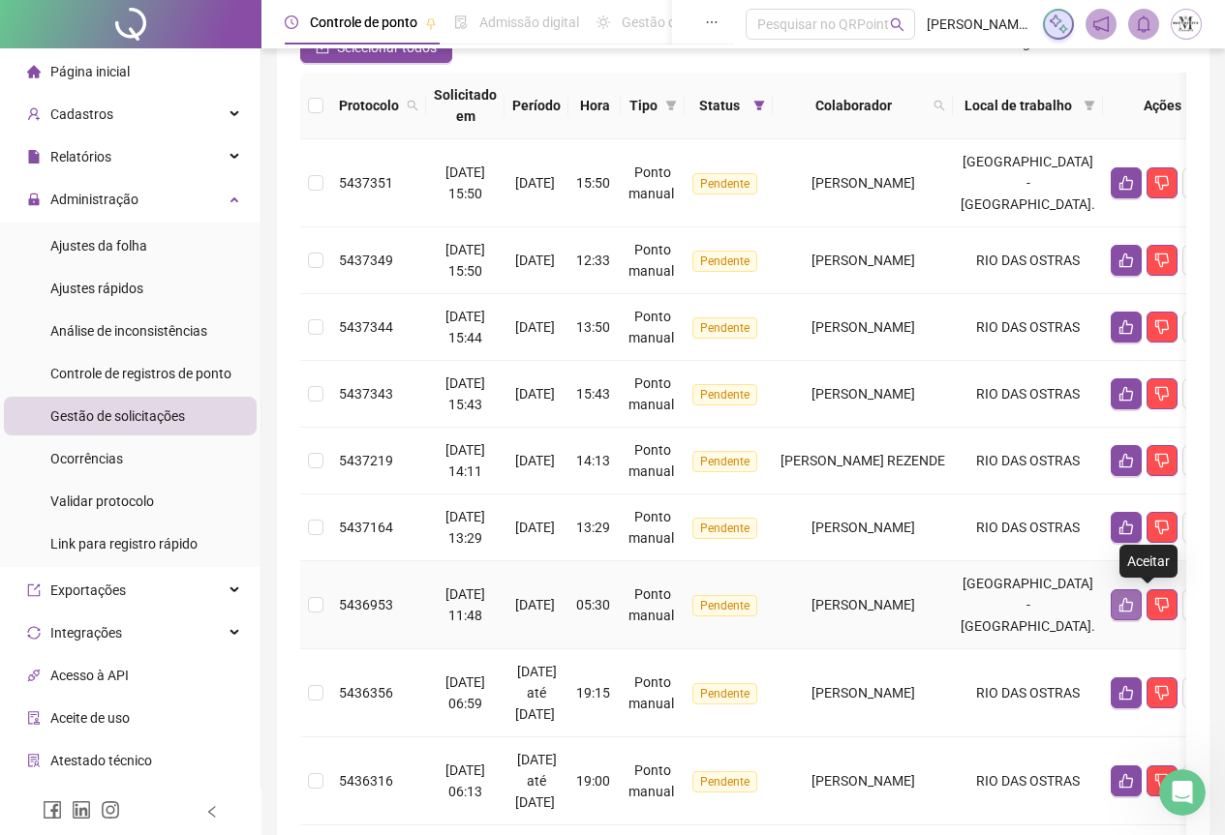
click at [1141, 613] on button "button" at bounding box center [1125, 605] width 31 height 31
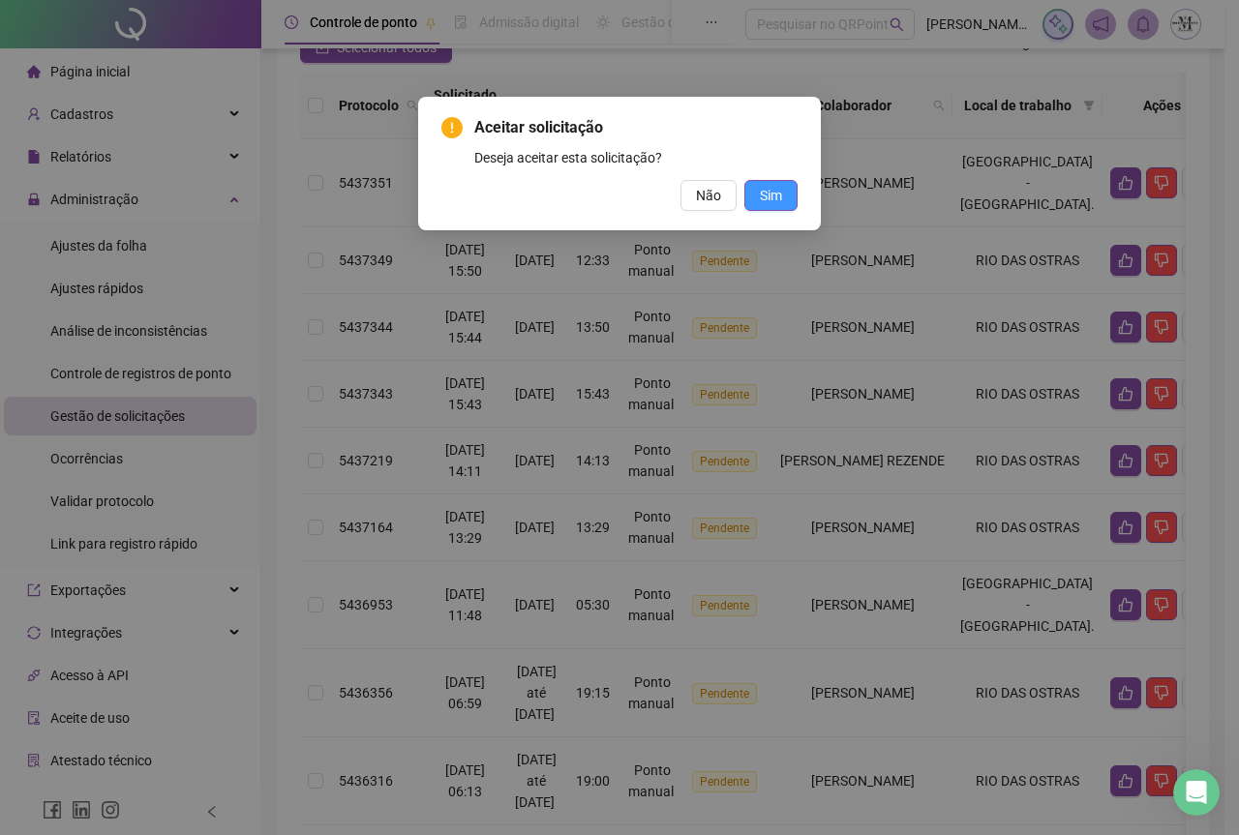
click at [777, 203] on span "Sim" at bounding box center [771, 195] width 22 height 21
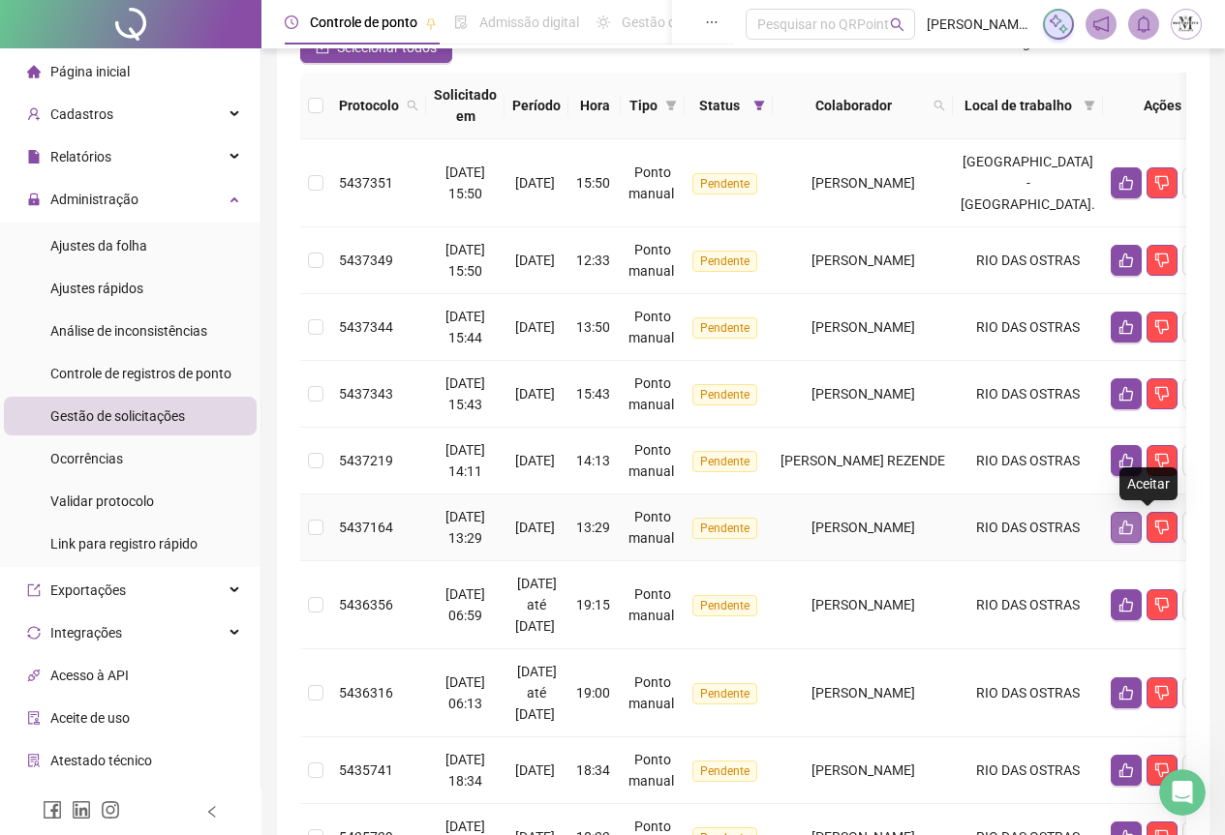
click at [1138, 531] on button "button" at bounding box center [1125, 527] width 31 height 31
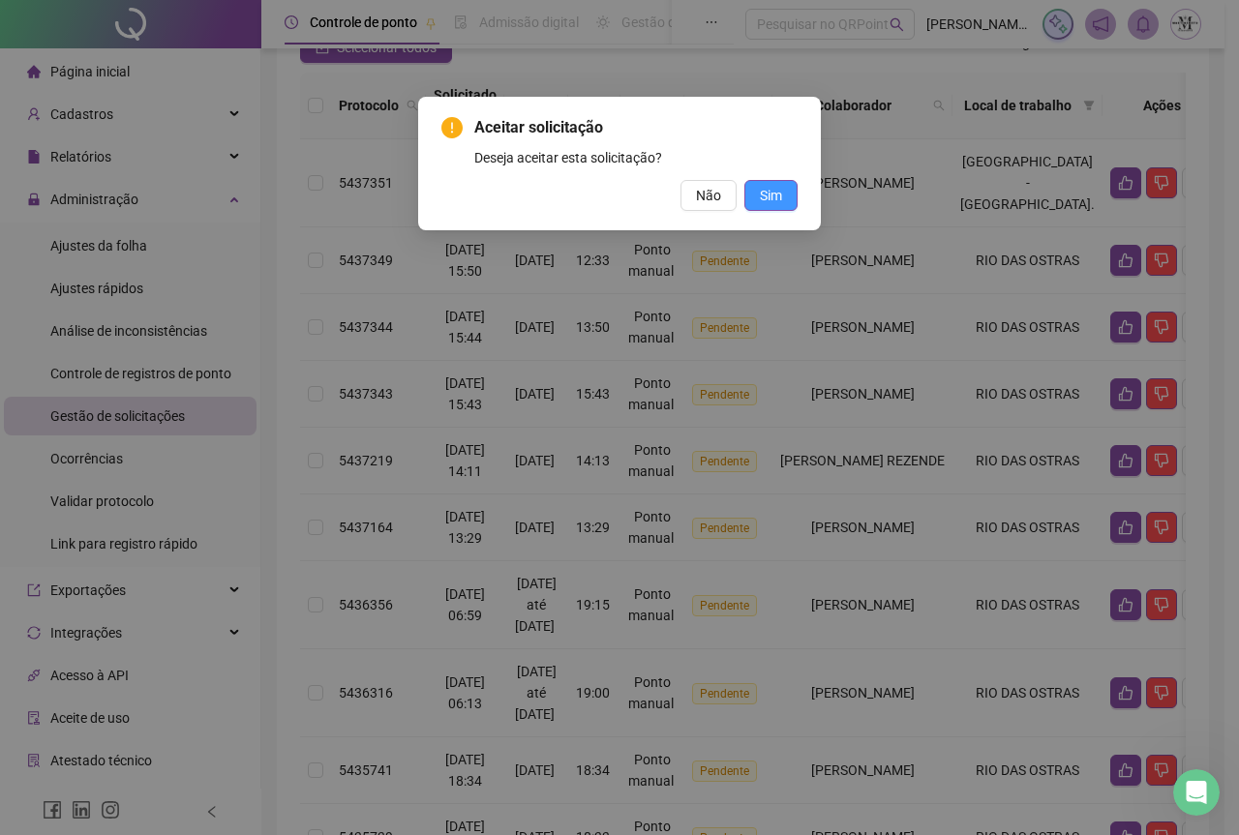
click at [786, 201] on button "Sim" at bounding box center [770, 195] width 53 height 31
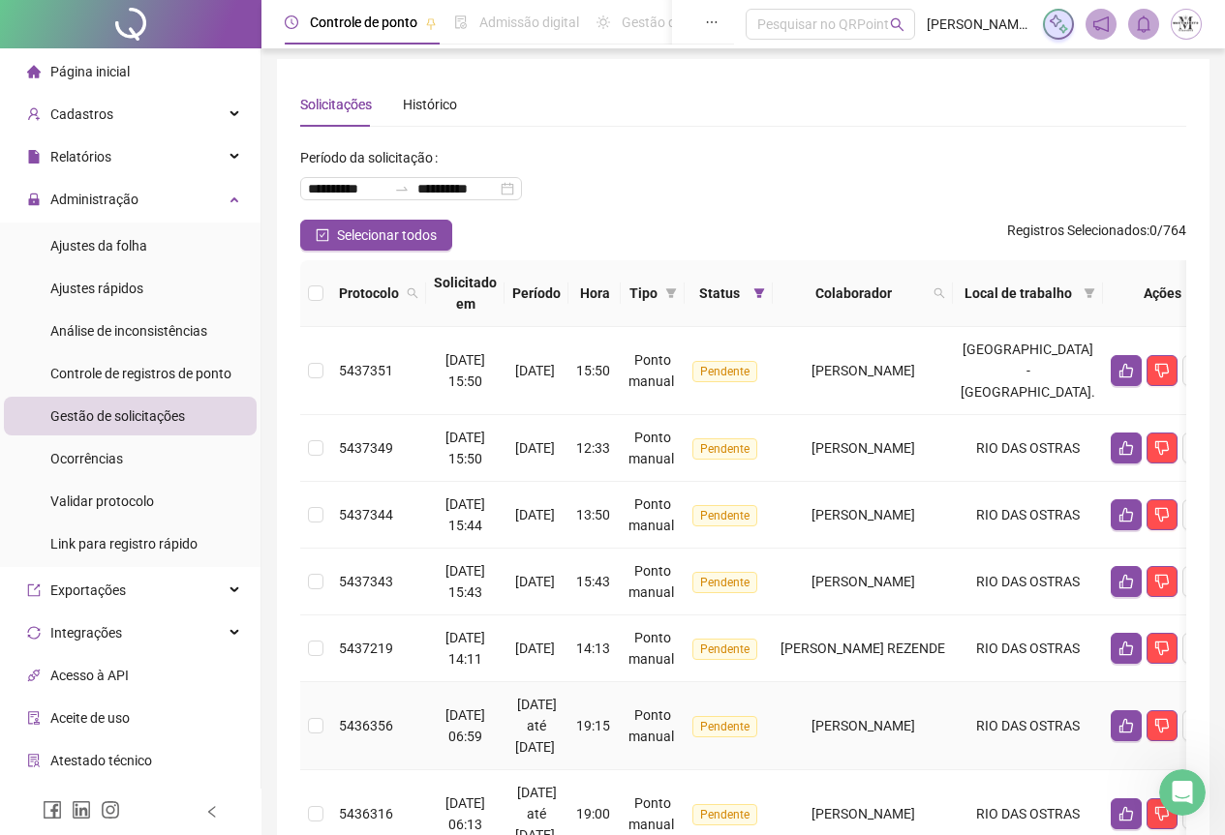
scroll to position [0, 0]
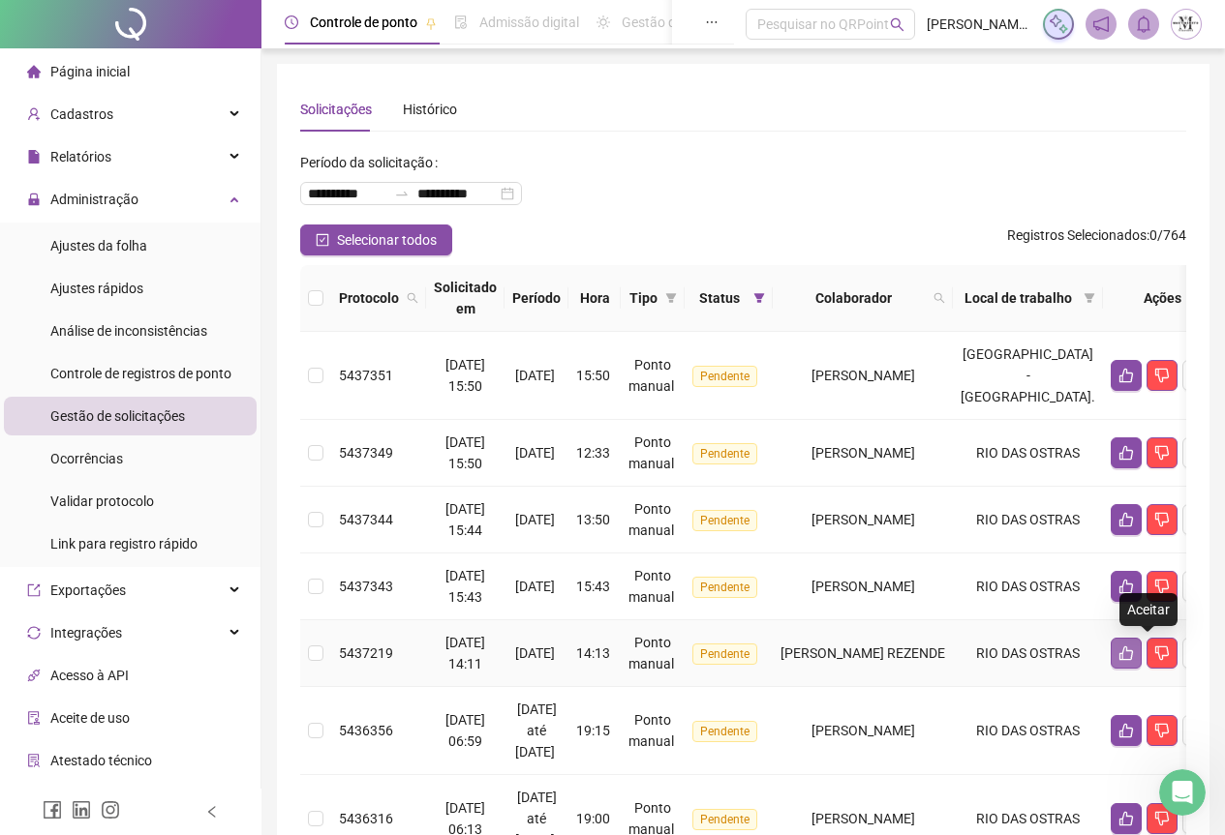
click at [1134, 655] on icon "like" at bounding box center [1125, 653] width 15 height 15
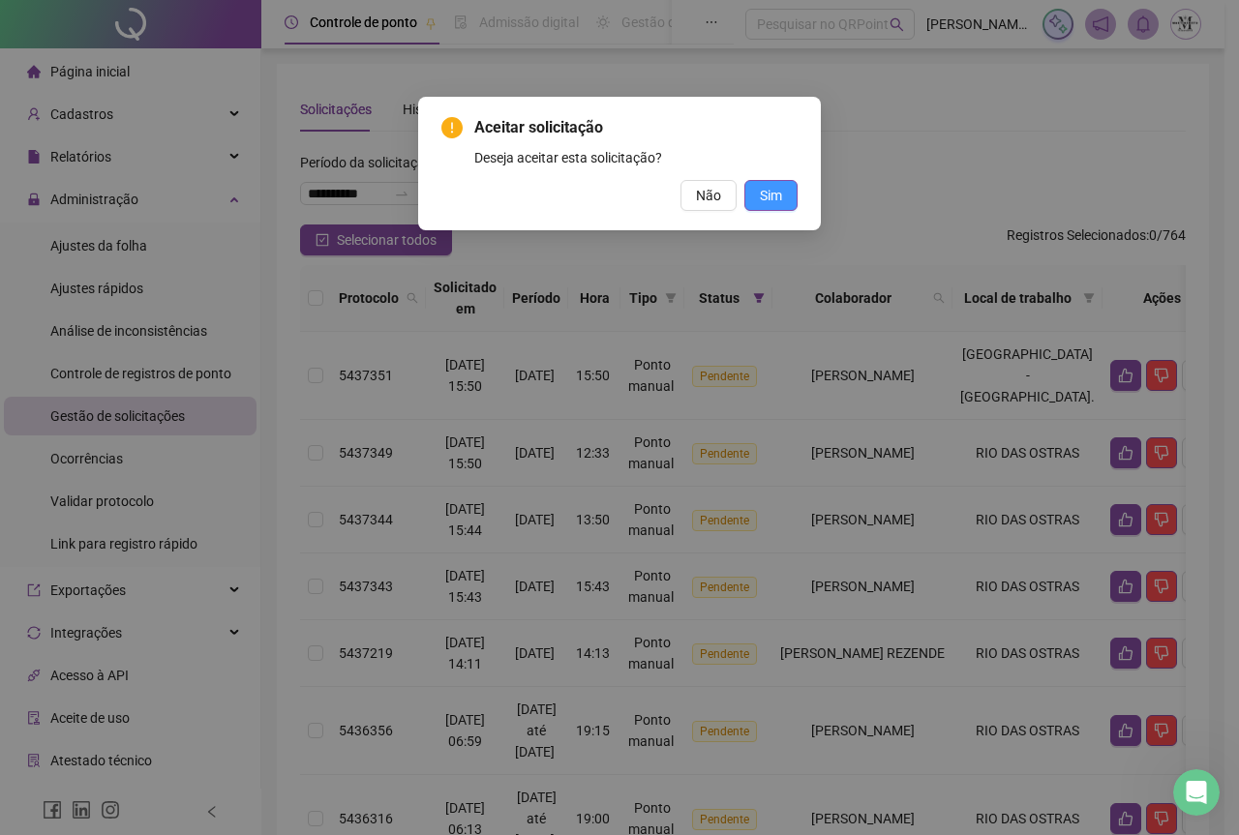
click at [761, 190] on span "Sim" at bounding box center [771, 195] width 22 height 21
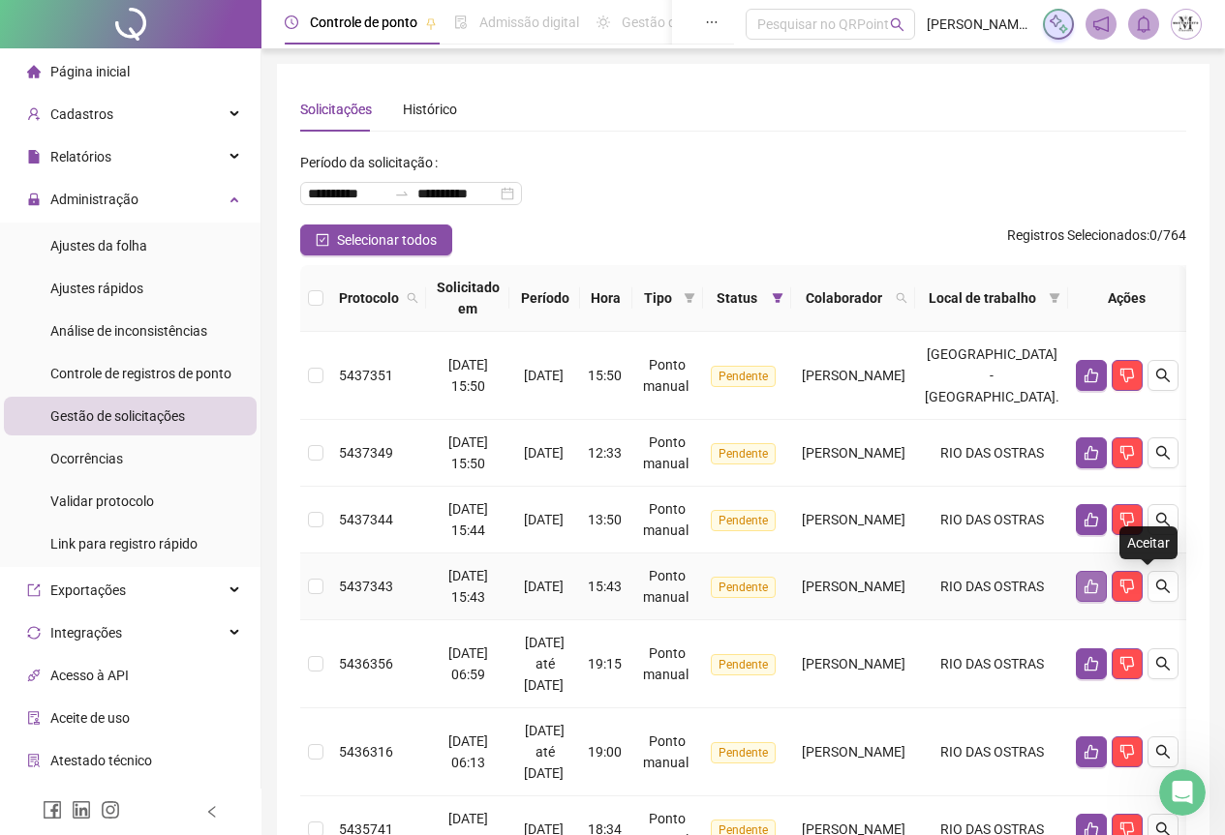
click at [1107, 596] on button "button" at bounding box center [1091, 586] width 31 height 31
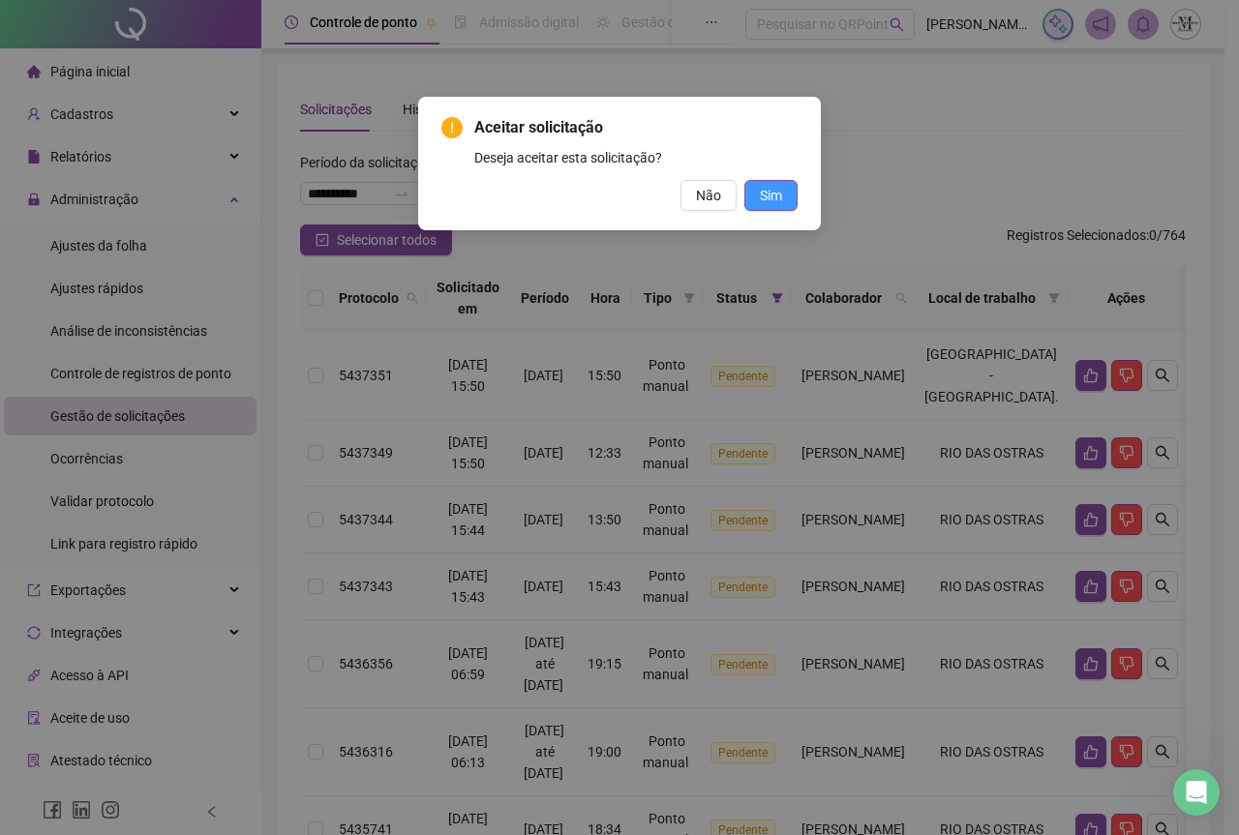
click at [776, 197] on span "Sim" at bounding box center [771, 195] width 22 height 21
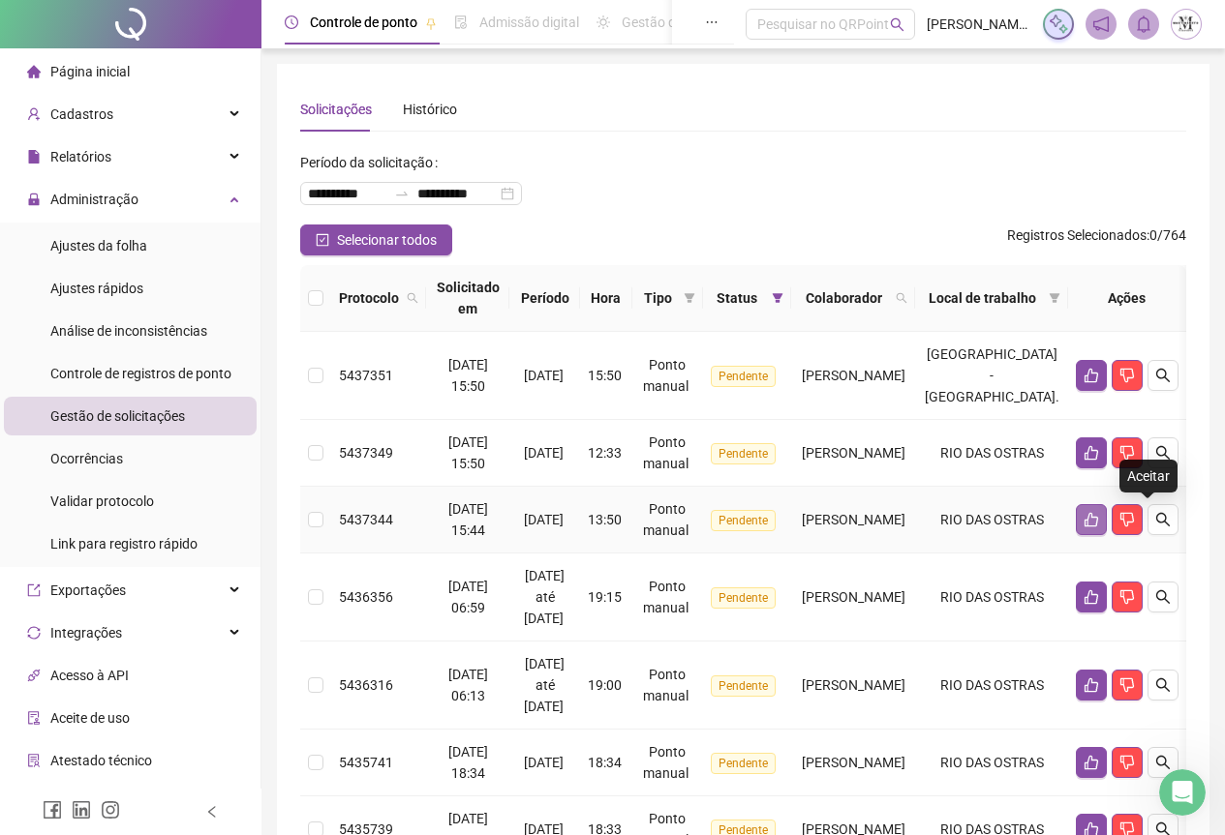
click at [1099, 521] on icon "like" at bounding box center [1090, 519] width 15 height 15
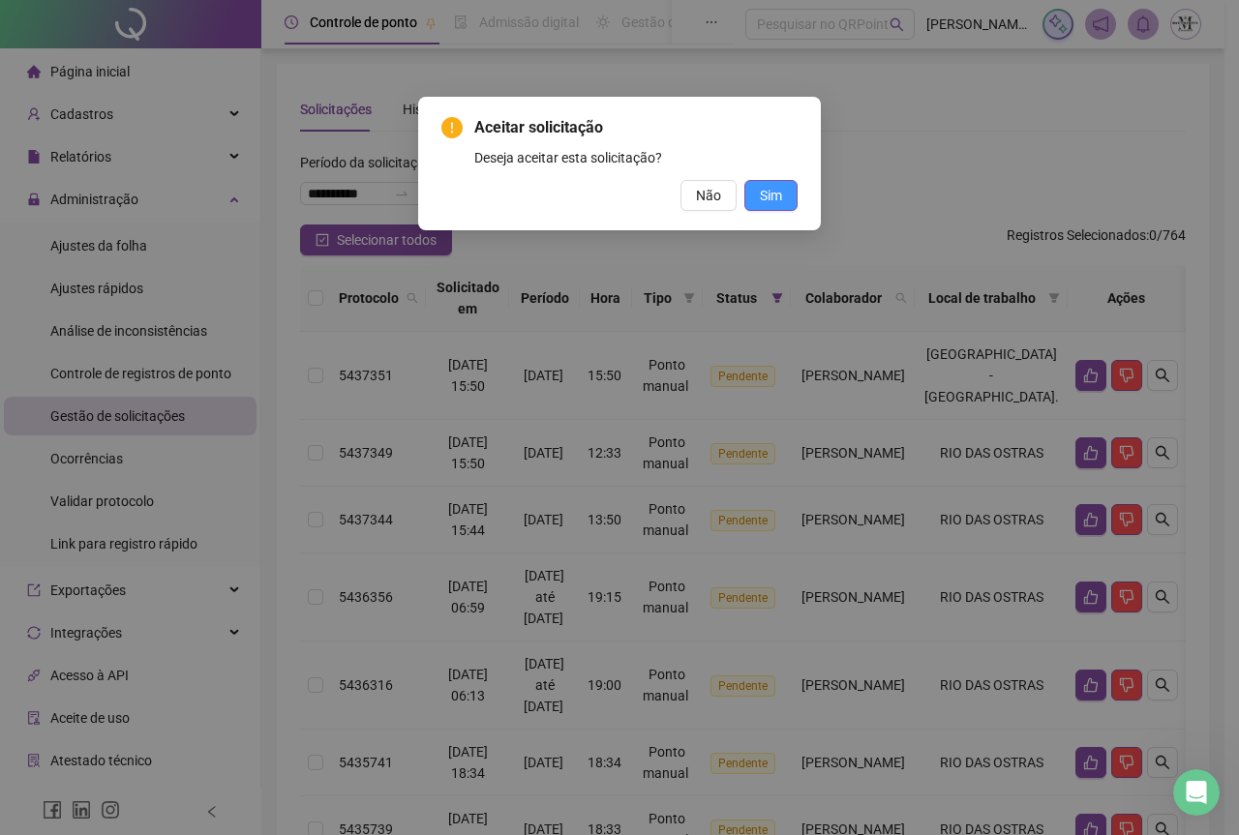
click at [779, 197] on span "Sim" at bounding box center [771, 195] width 22 height 21
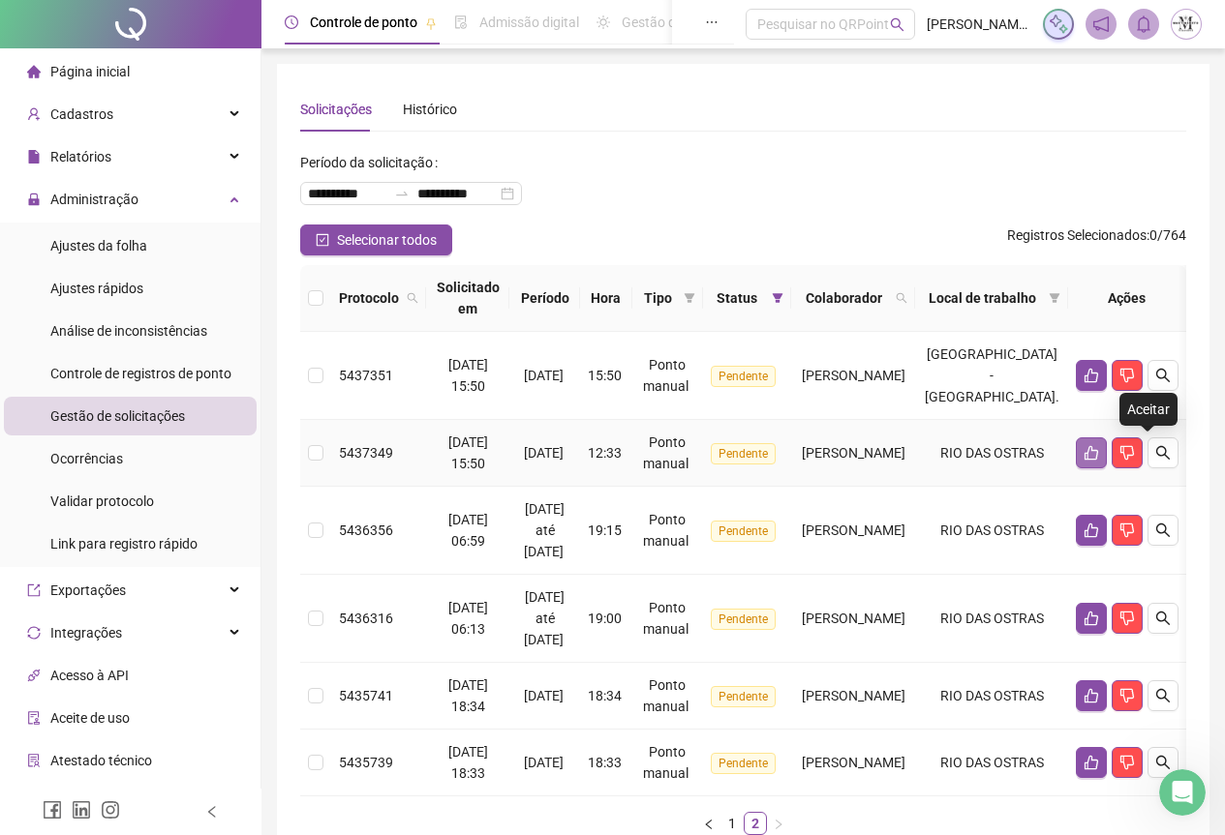
click at [1107, 461] on button "button" at bounding box center [1091, 453] width 31 height 31
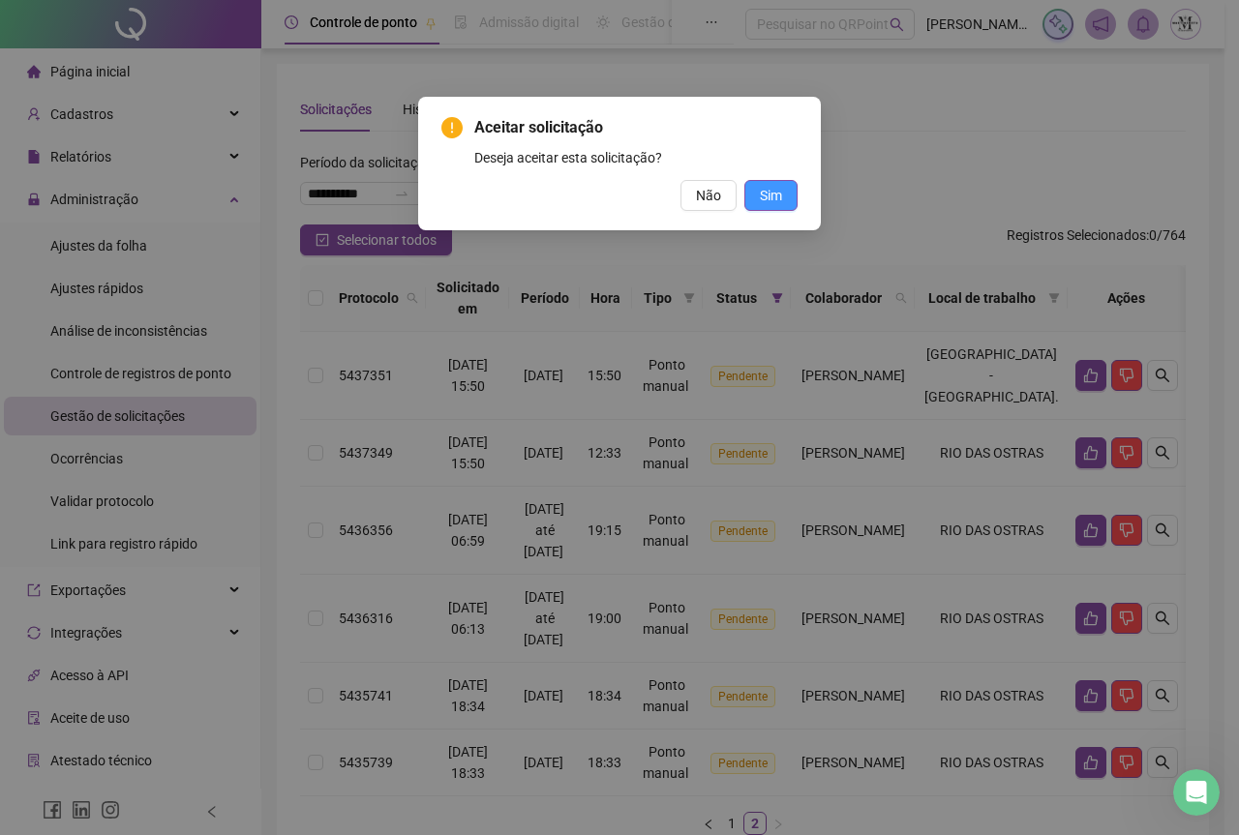
click at [762, 193] on span "Sim" at bounding box center [771, 195] width 22 height 21
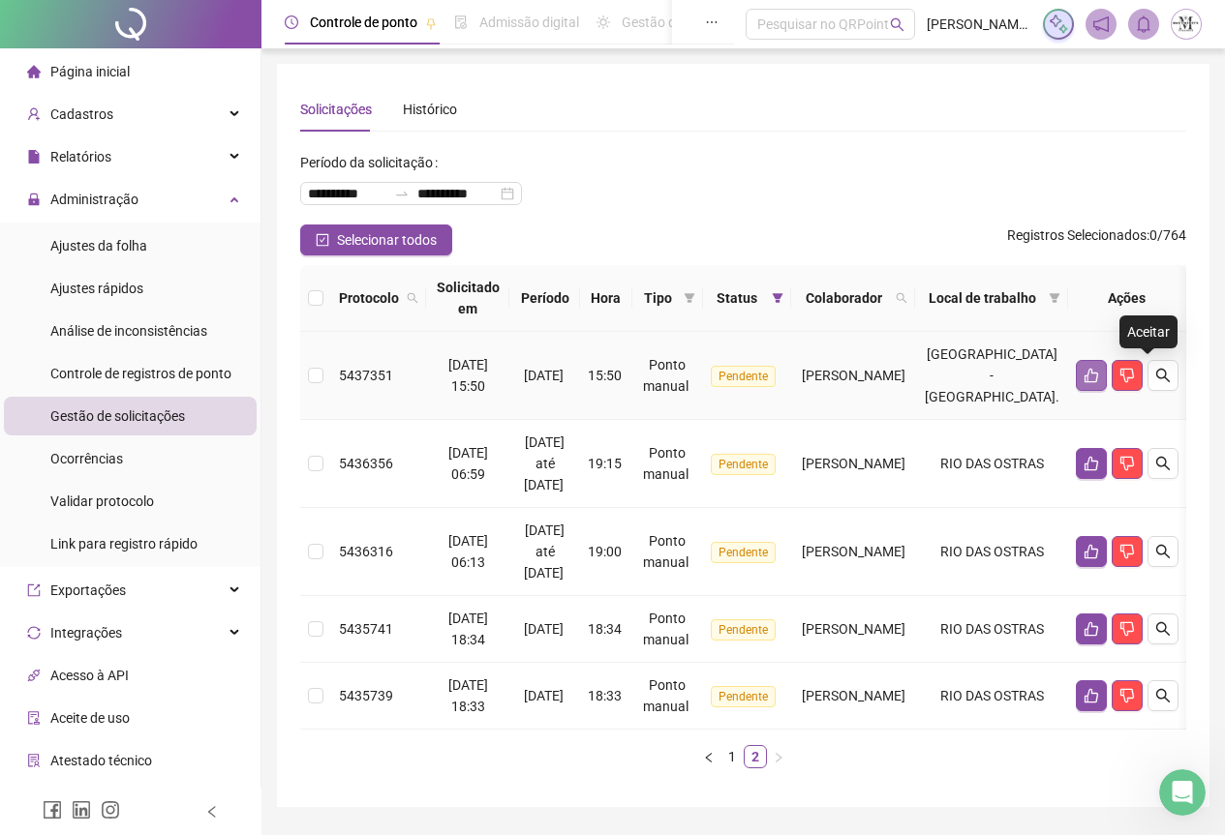
click at [1099, 378] on icon "like" at bounding box center [1090, 375] width 15 height 15
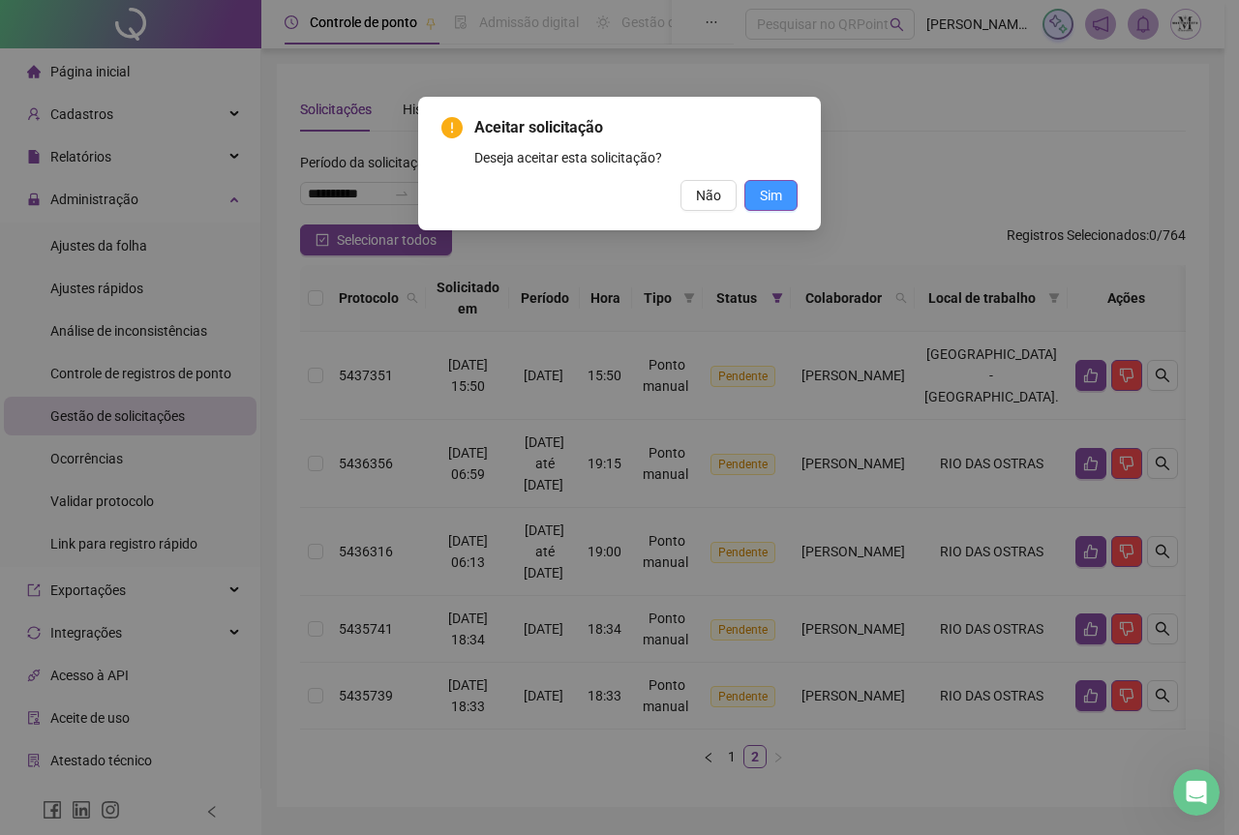
click at [760, 189] on span "Sim" at bounding box center [771, 195] width 22 height 21
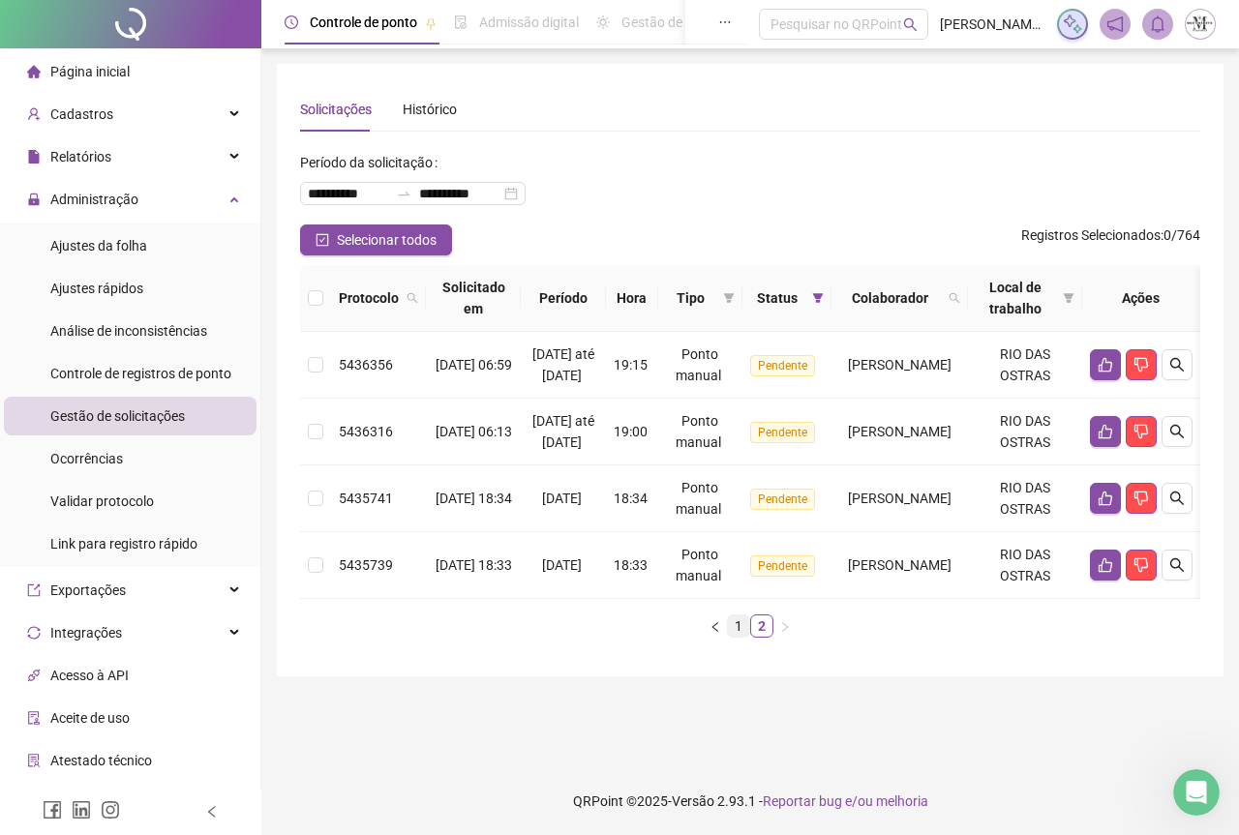
click at [739, 637] on link "1" at bounding box center [738, 626] width 21 height 21
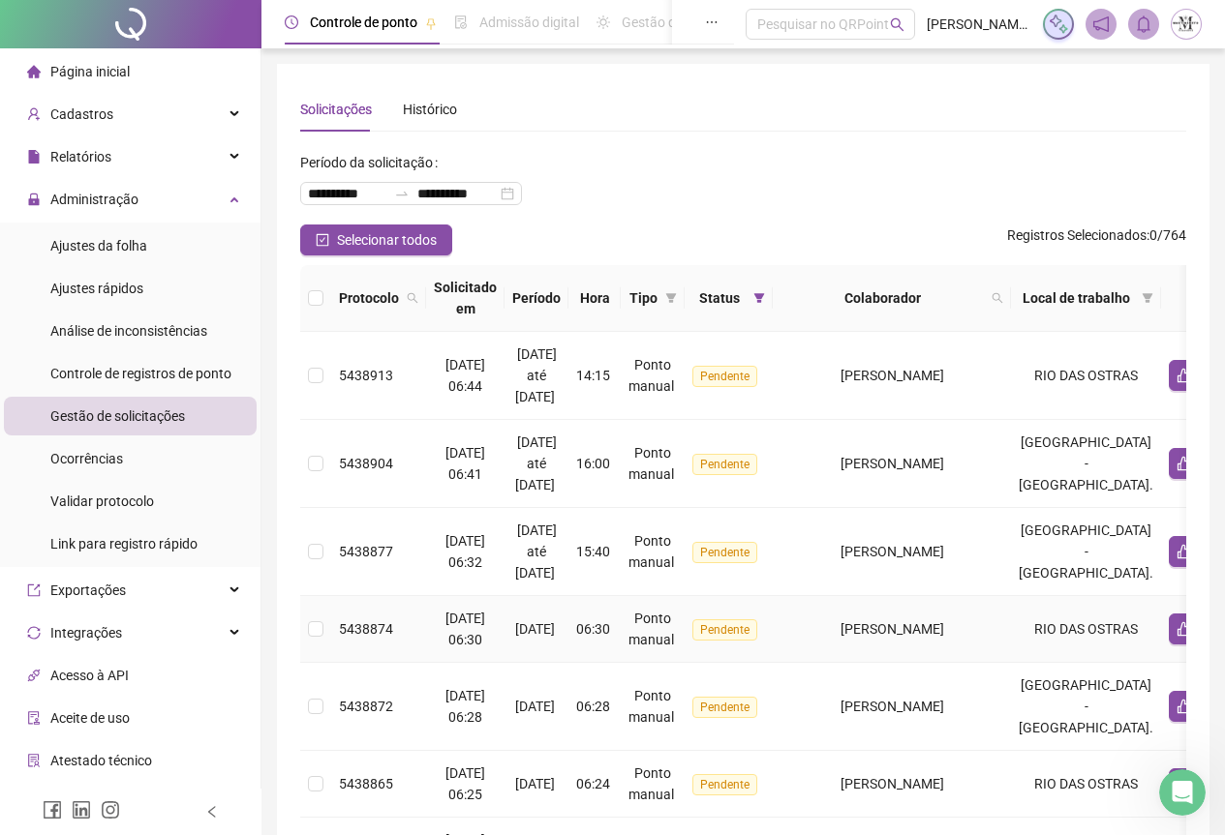
scroll to position [601, 0]
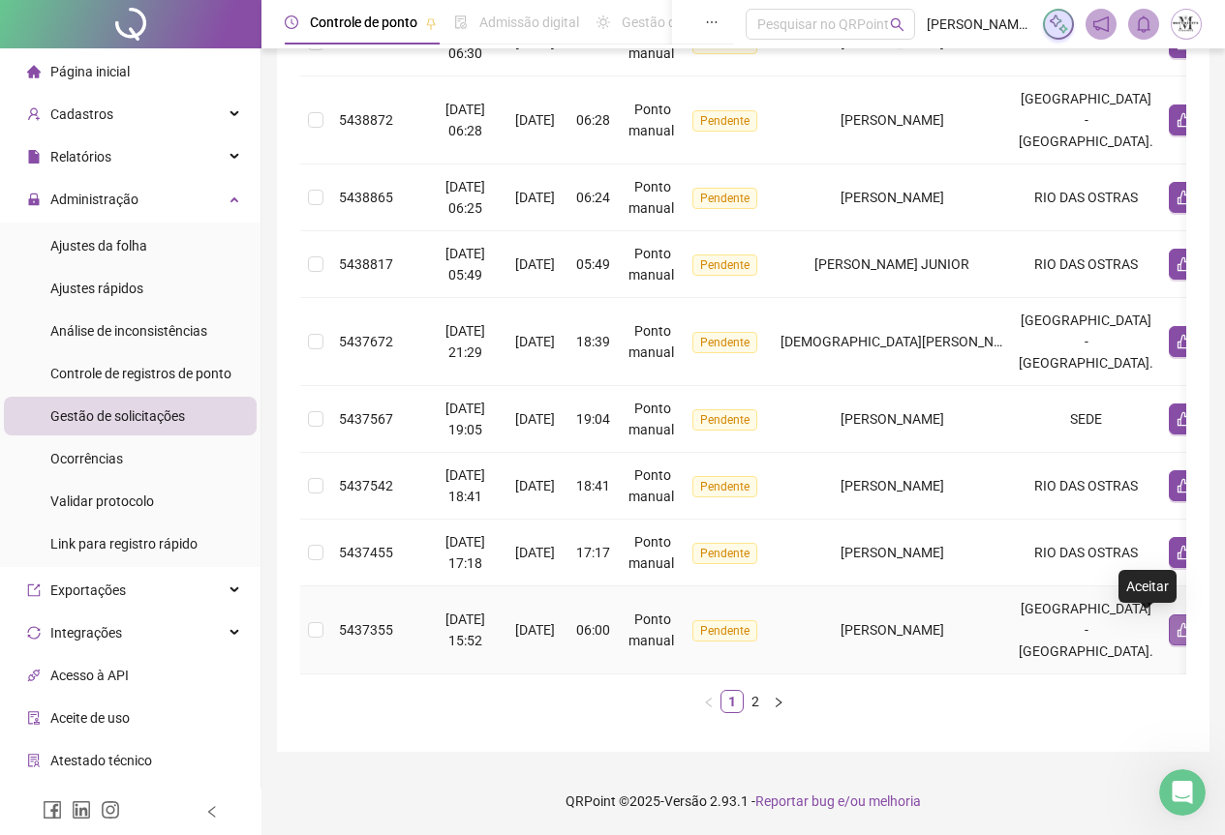
click at [1177, 623] on icon "like" at bounding box center [1184, 630] width 14 height 15
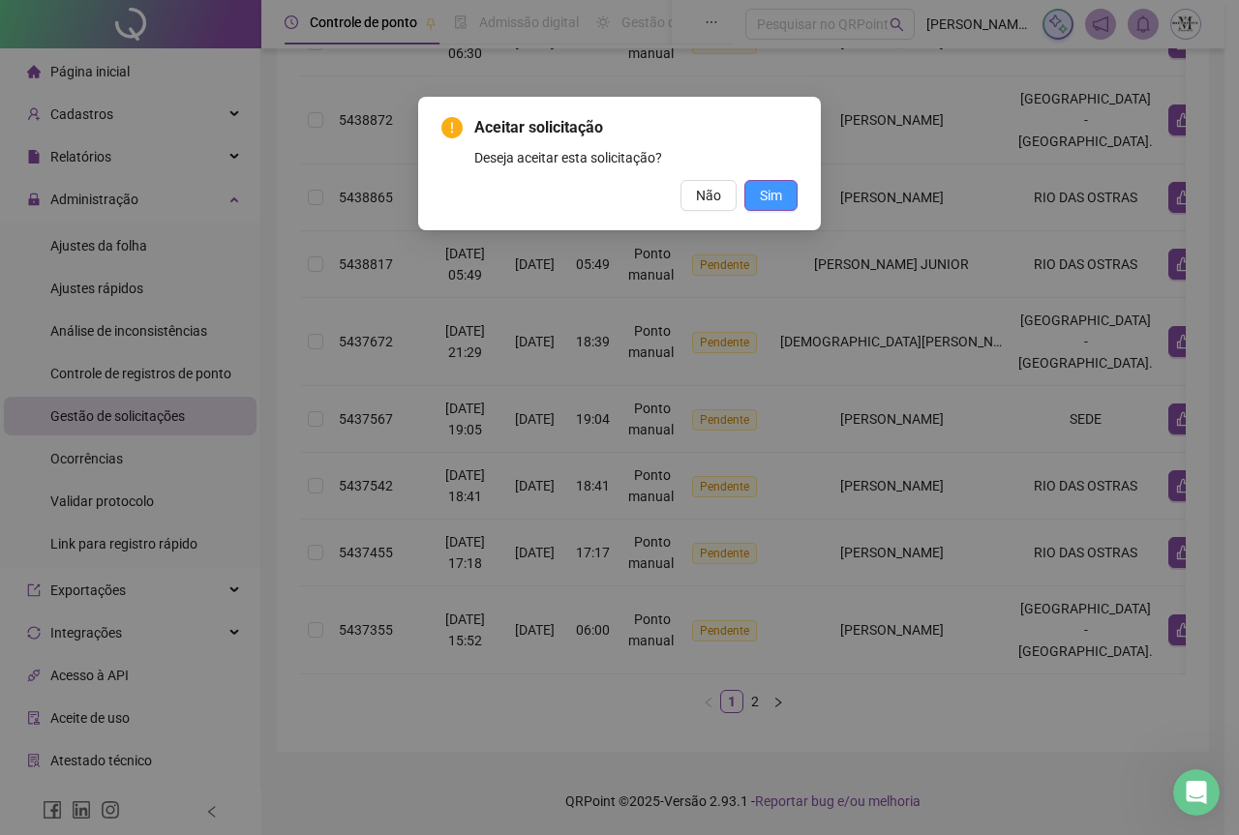
click at [784, 193] on button "Sim" at bounding box center [770, 195] width 53 height 31
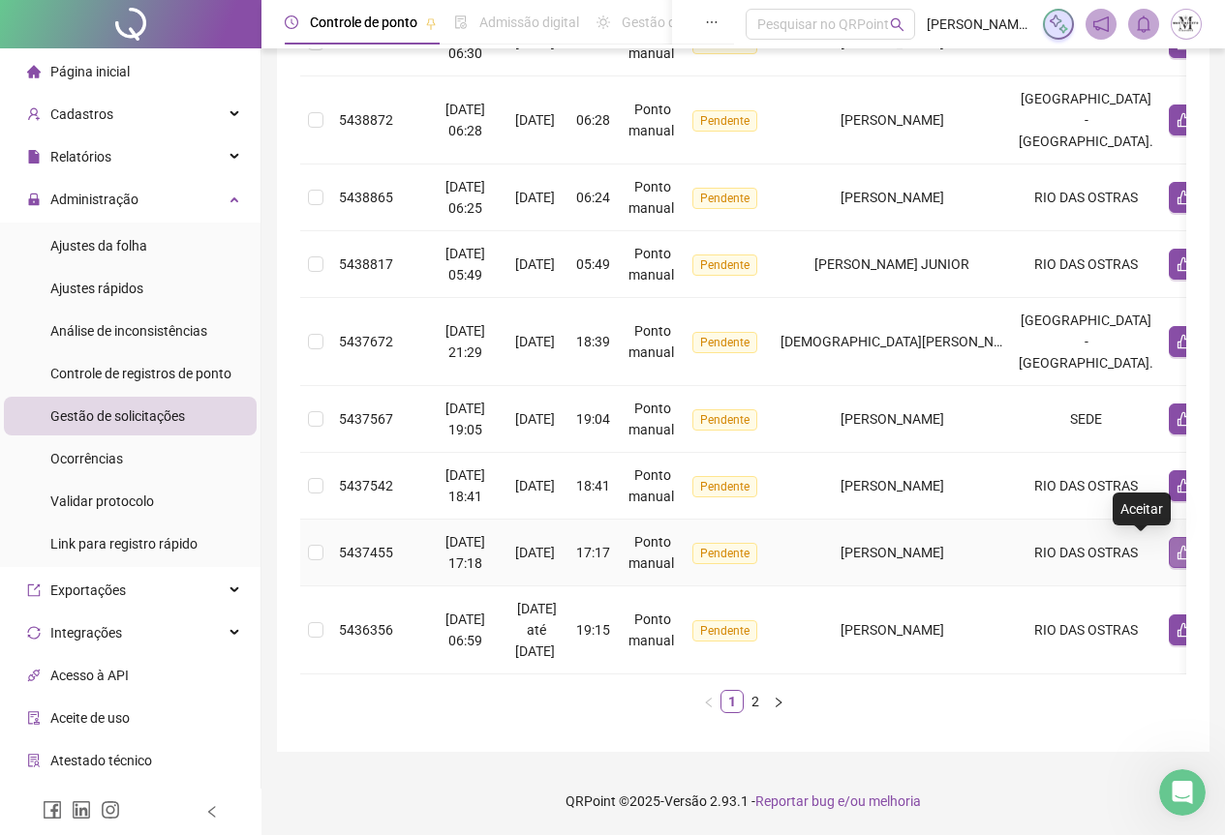
click at [1177, 546] on icon "like" at bounding box center [1184, 553] width 14 height 15
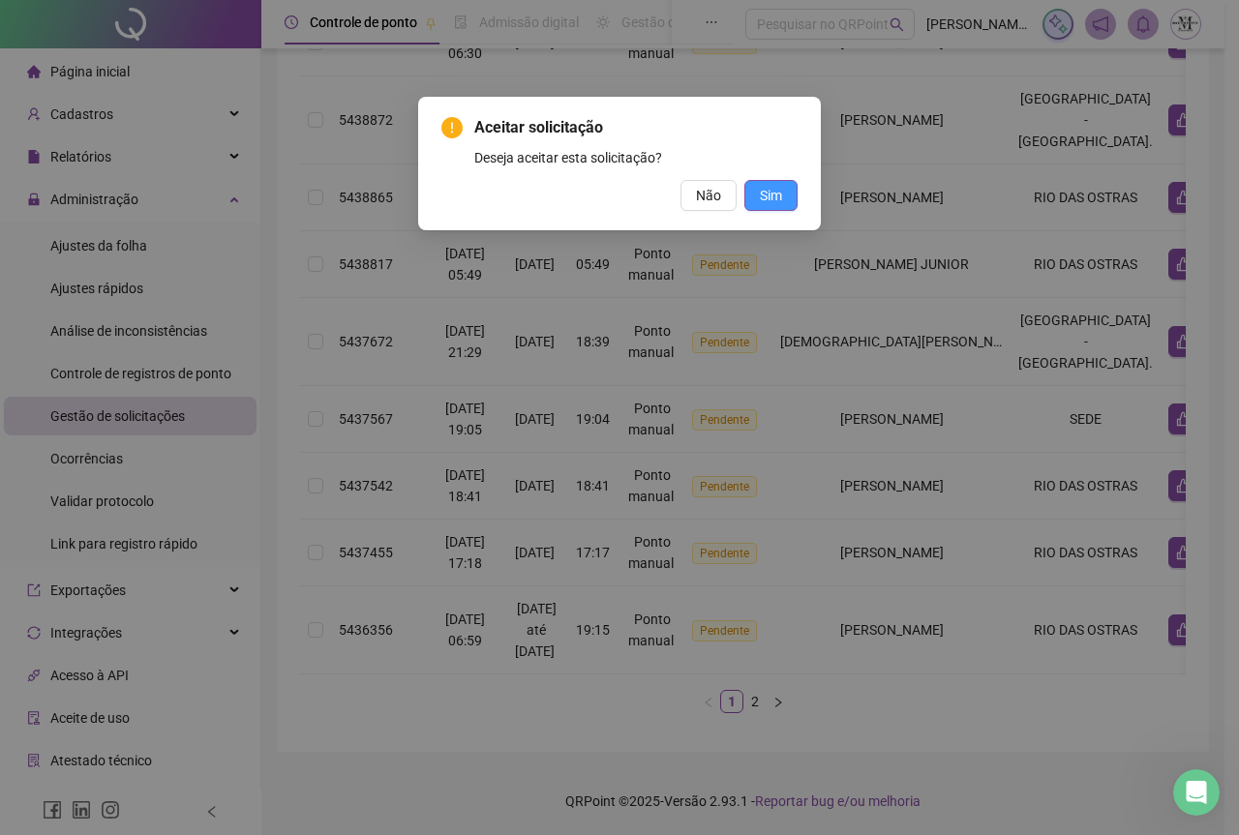
click at [783, 206] on button "Sim" at bounding box center [770, 195] width 53 height 31
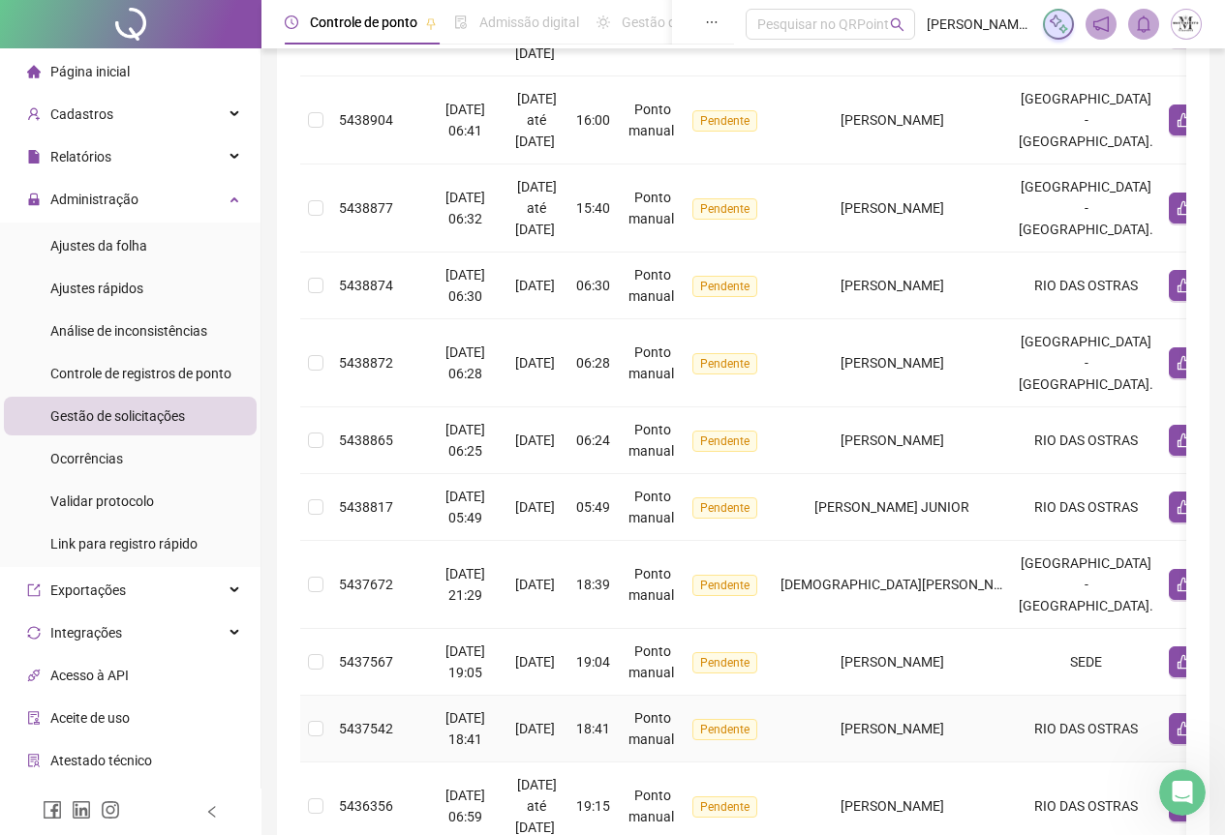
scroll to position [311, 0]
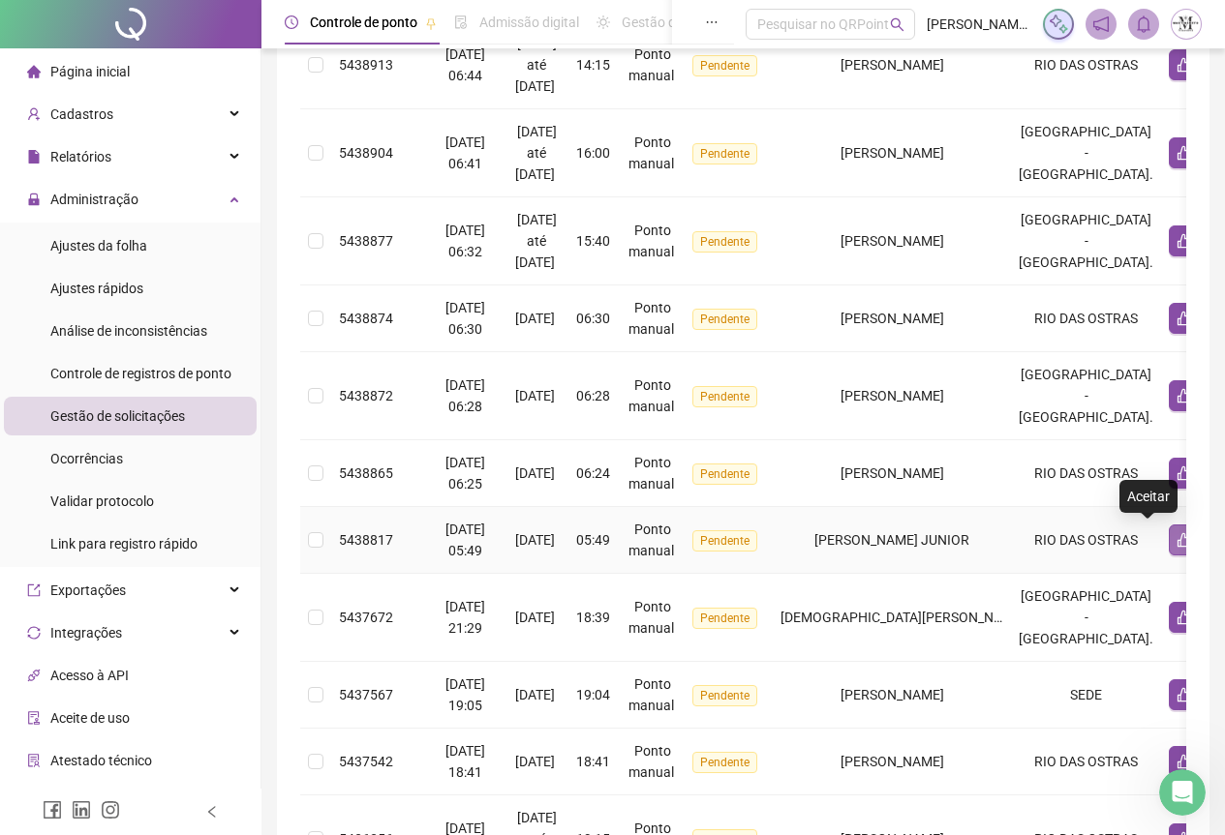
click at [1177, 547] on icon "like" at bounding box center [1184, 540] width 14 height 15
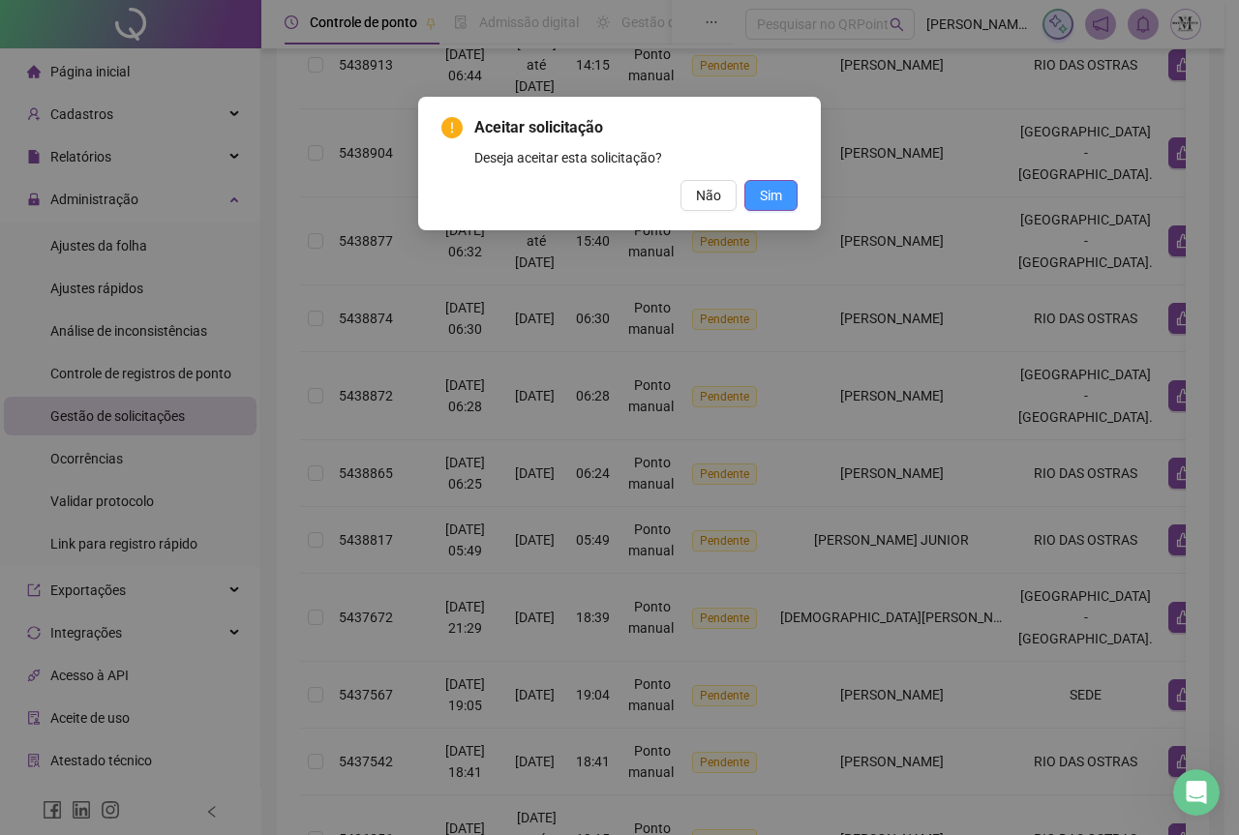
click at [764, 201] on span "Sim" at bounding box center [771, 195] width 22 height 21
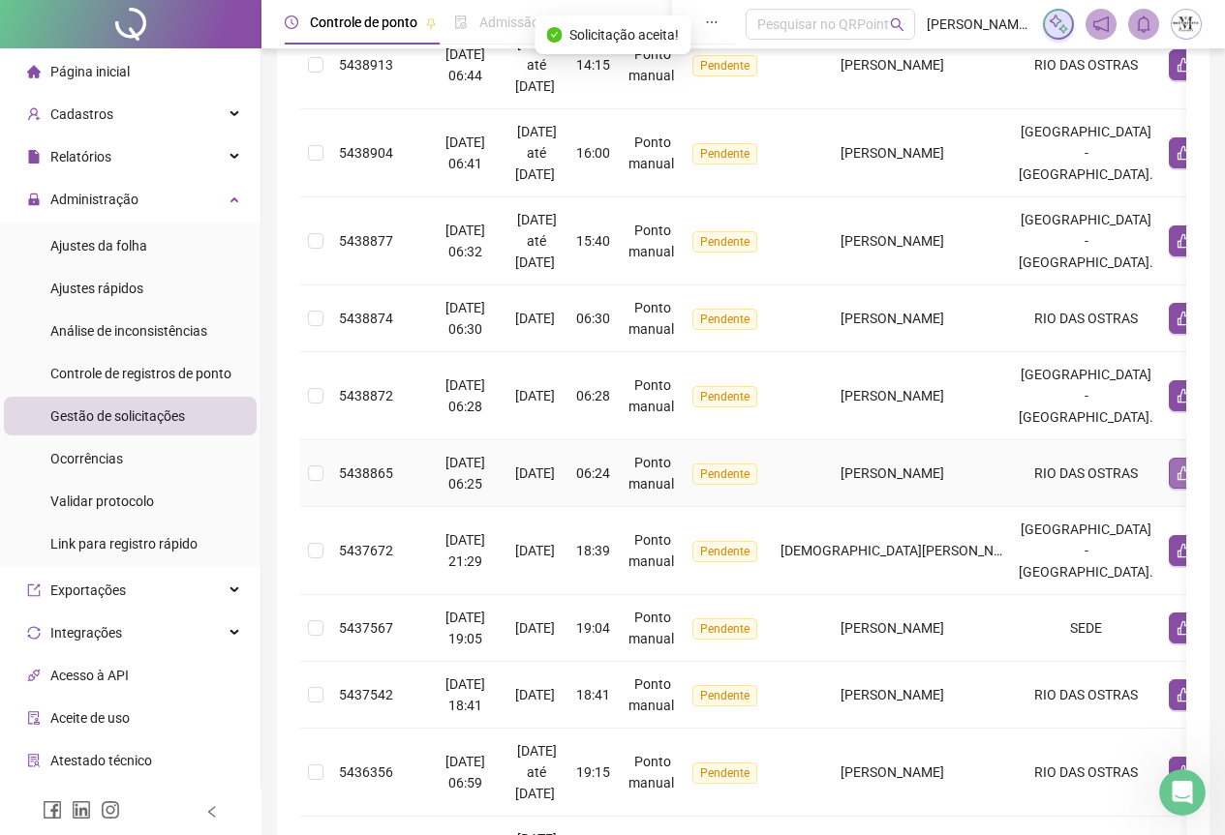
click at [1168, 483] on button "button" at bounding box center [1183, 473] width 31 height 31
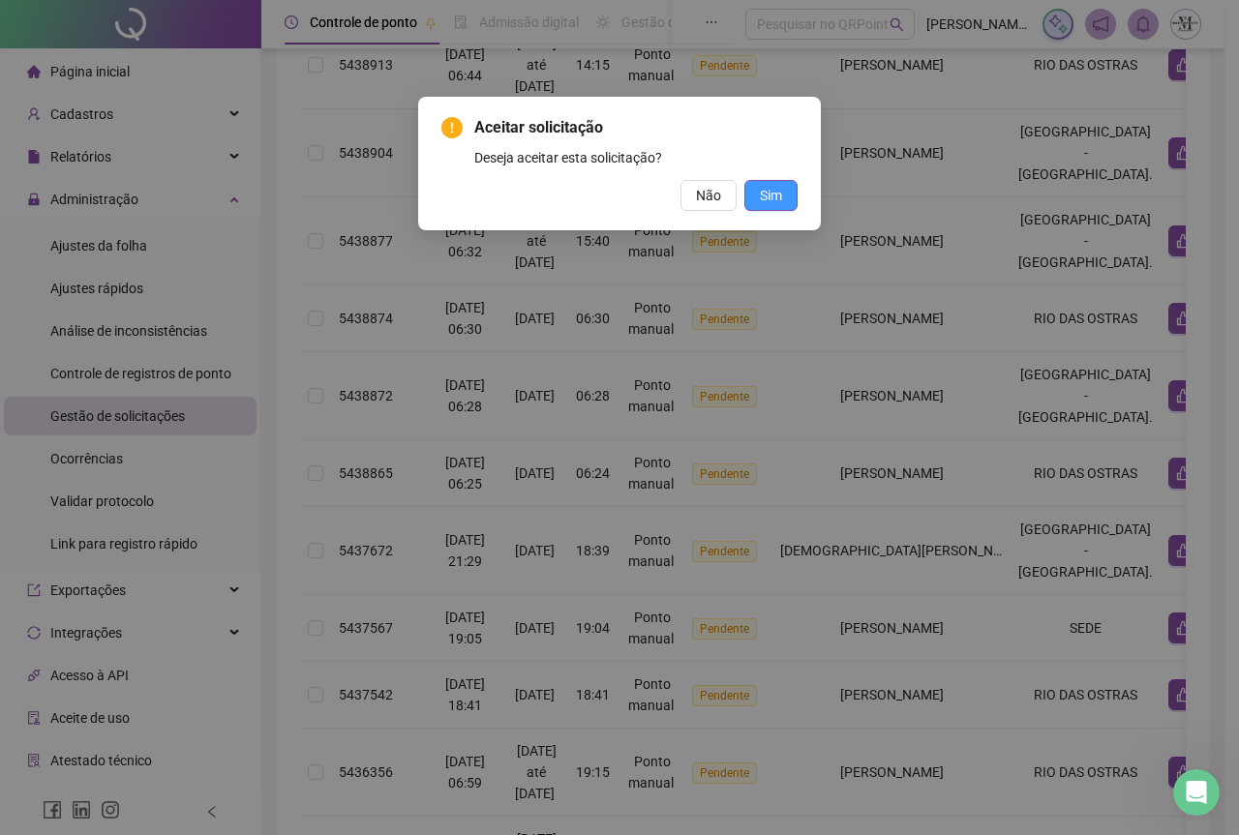
click at [766, 193] on span "Sim" at bounding box center [771, 195] width 22 height 21
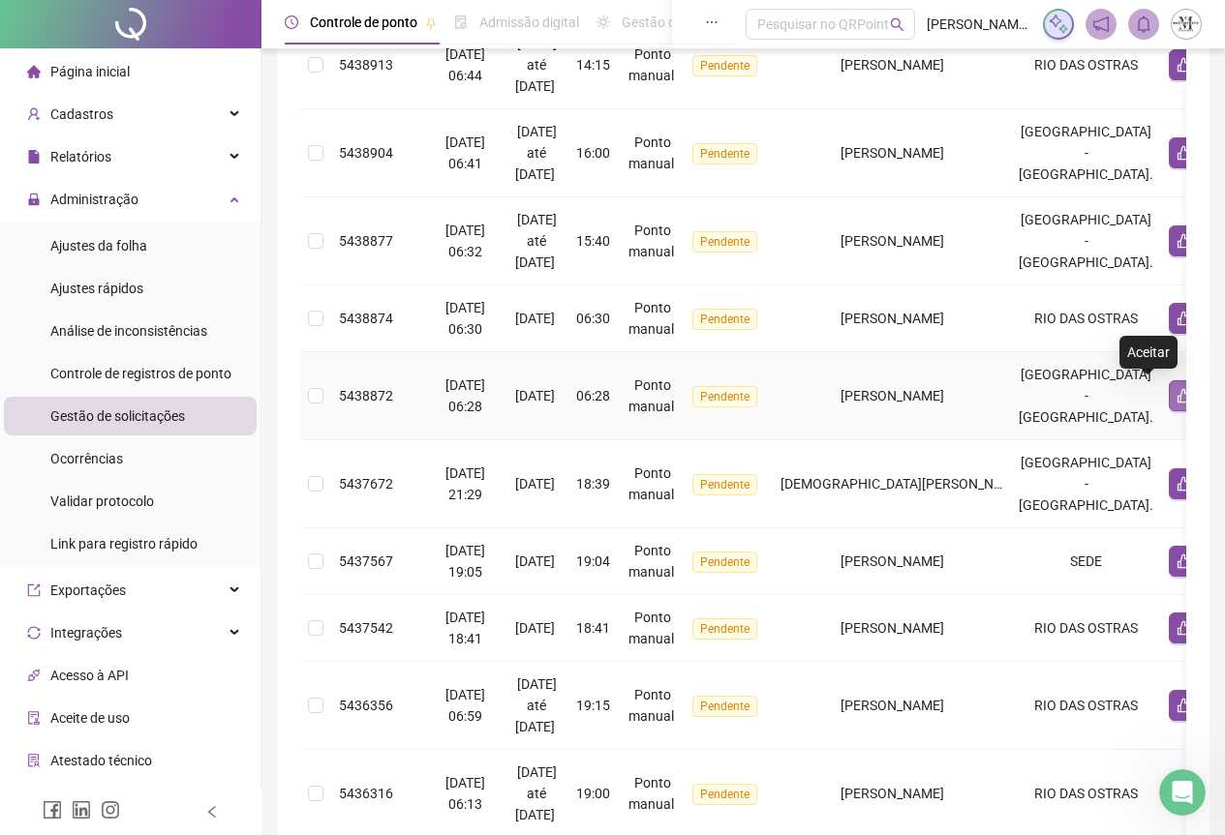
click at [1176, 397] on icon "like" at bounding box center [1183, 395] width 15 height 15
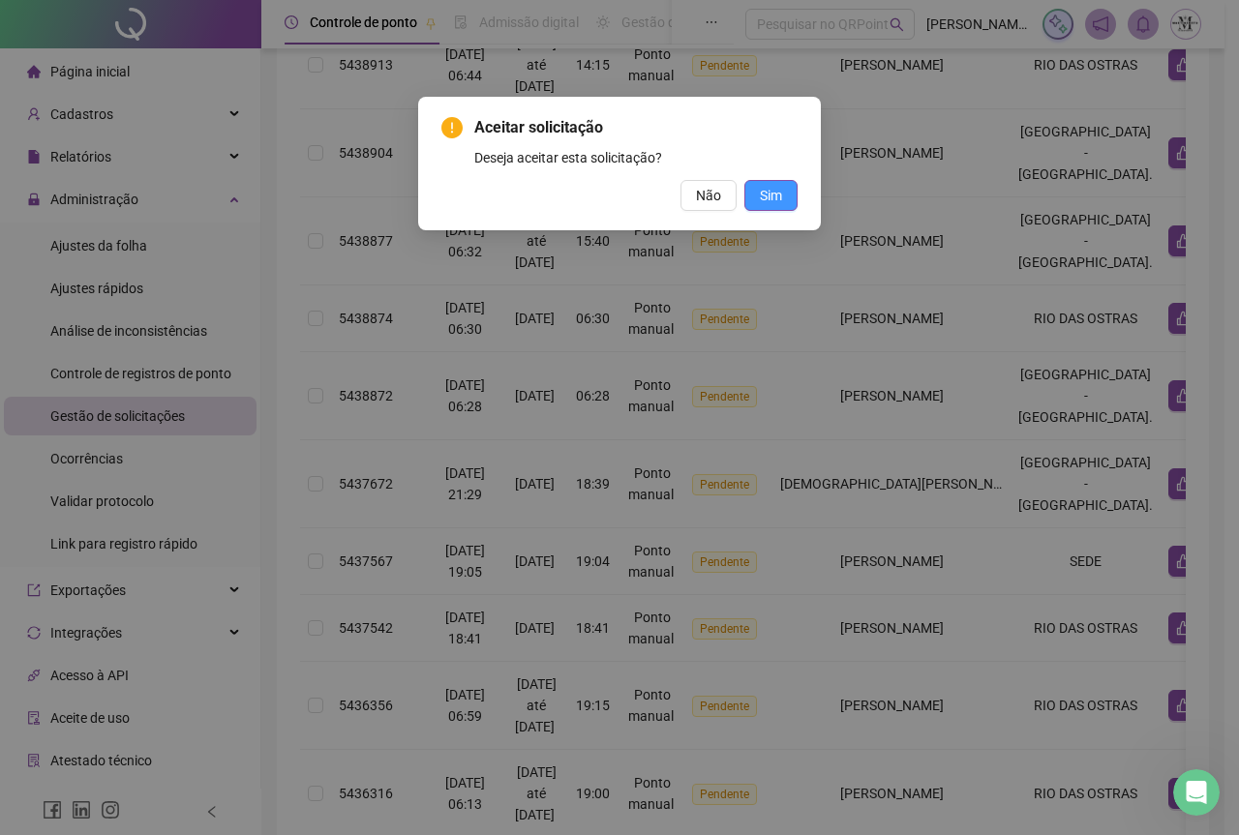
click at [779, 199] on span "Sim" at bounding box center [771, 195] width 22 height 21
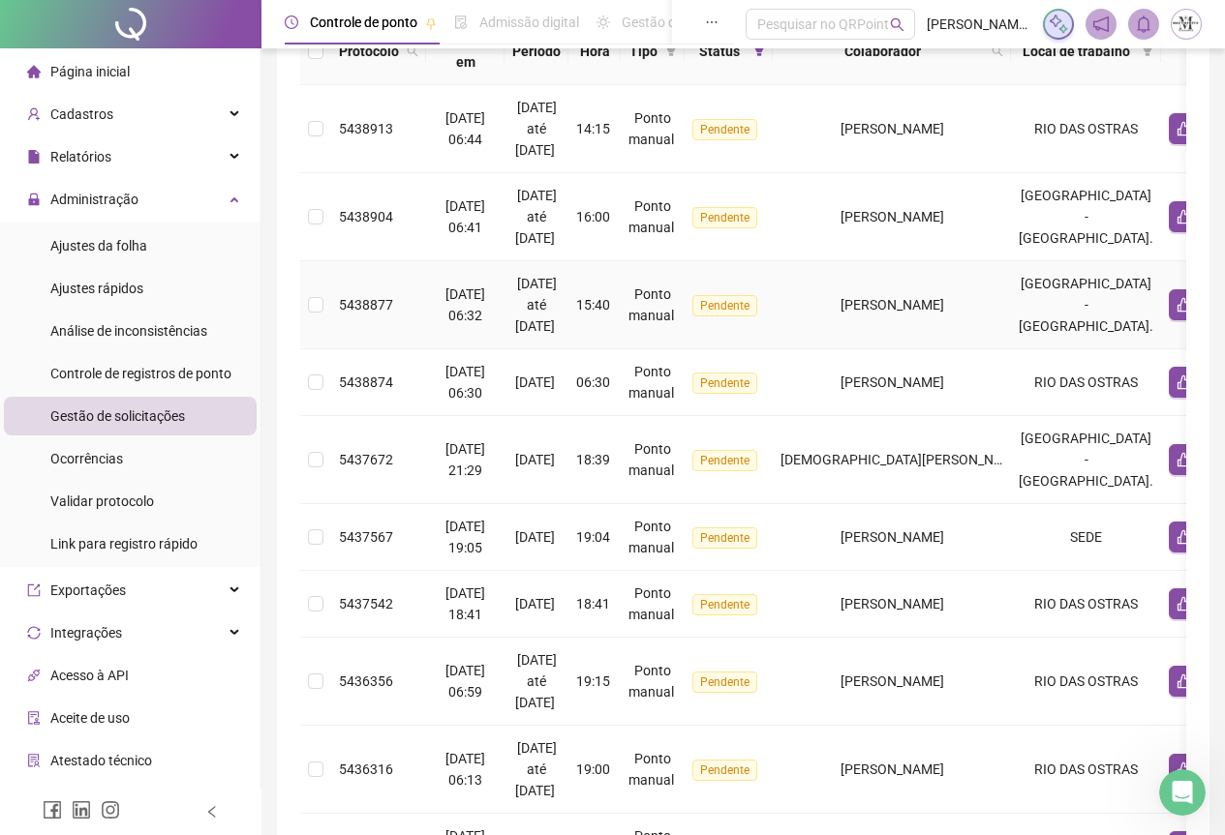
scroll to position [214, 0]
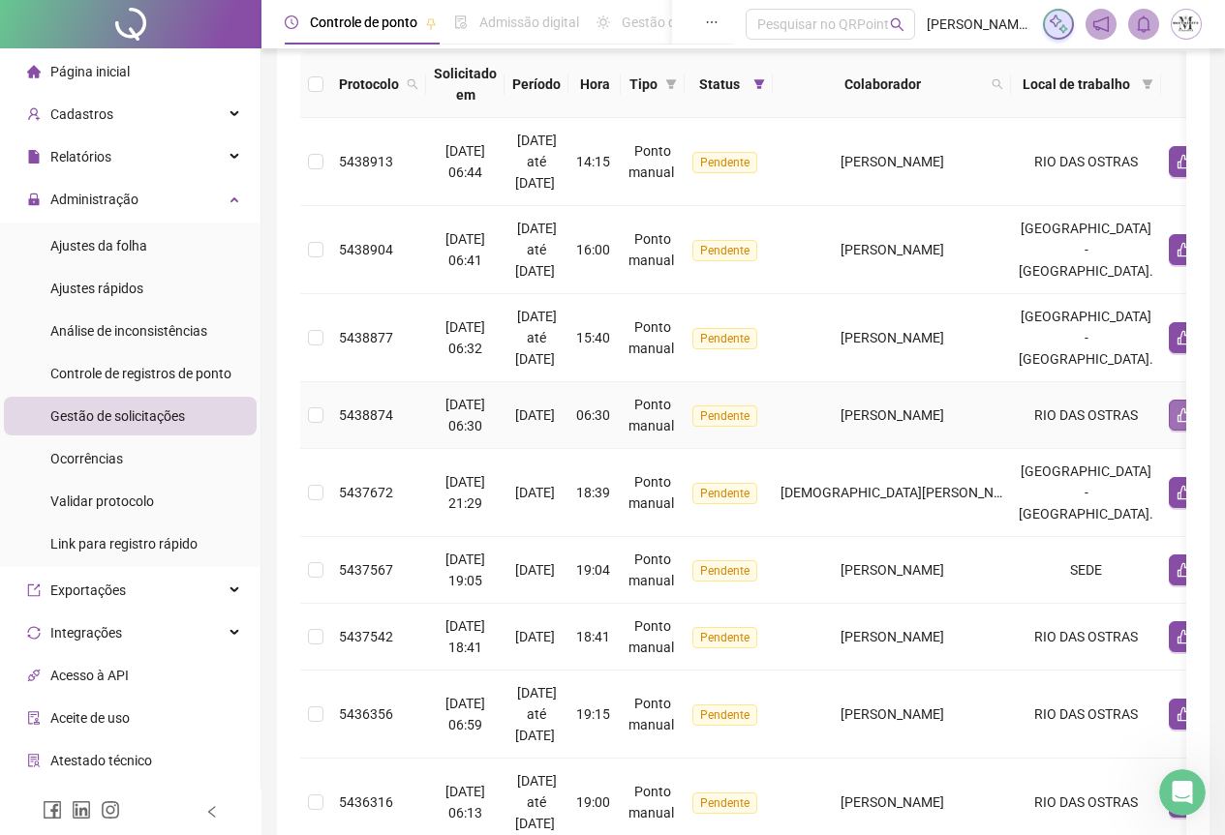
click at [1177, 422] on icon "like" at bounding box center [1184, 416] width 14 height 15
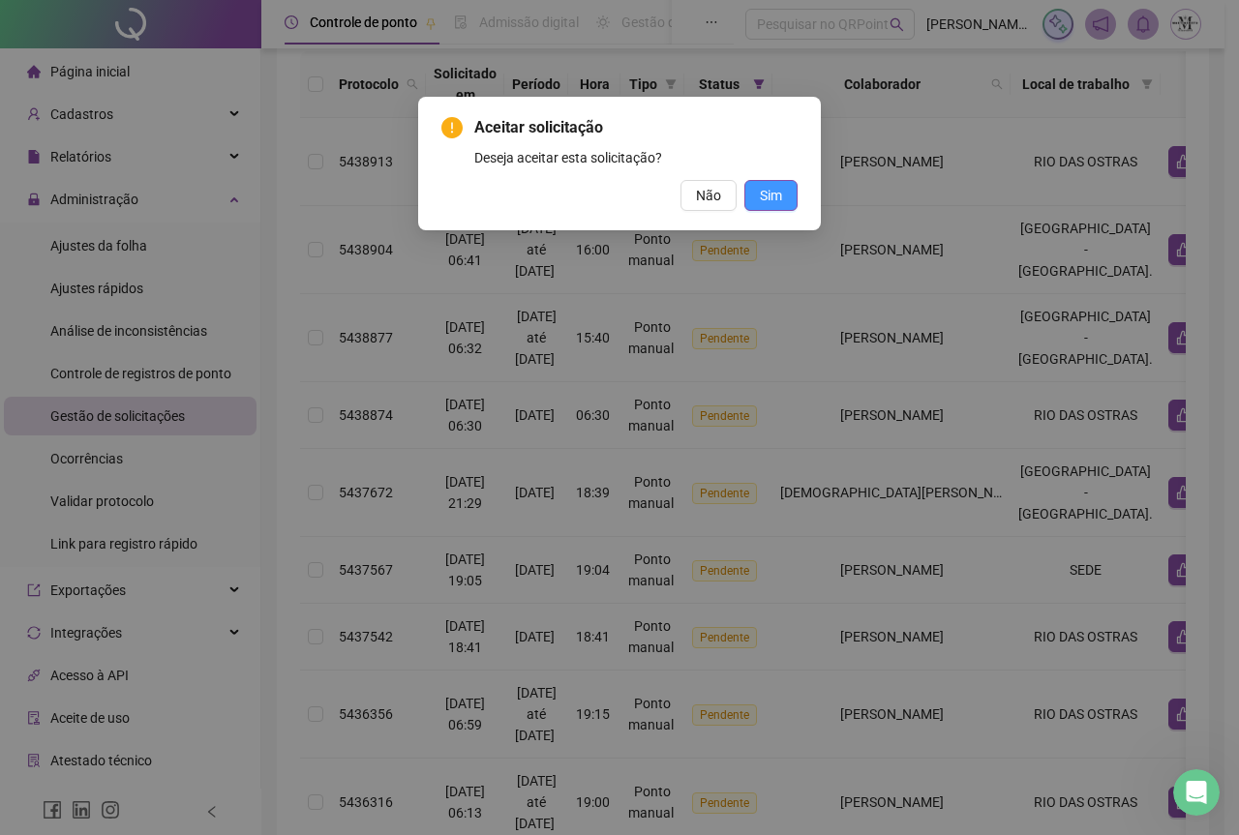
click at [761, 186] on span "Sim" at bounding box center [771, 195] width 22 height 21
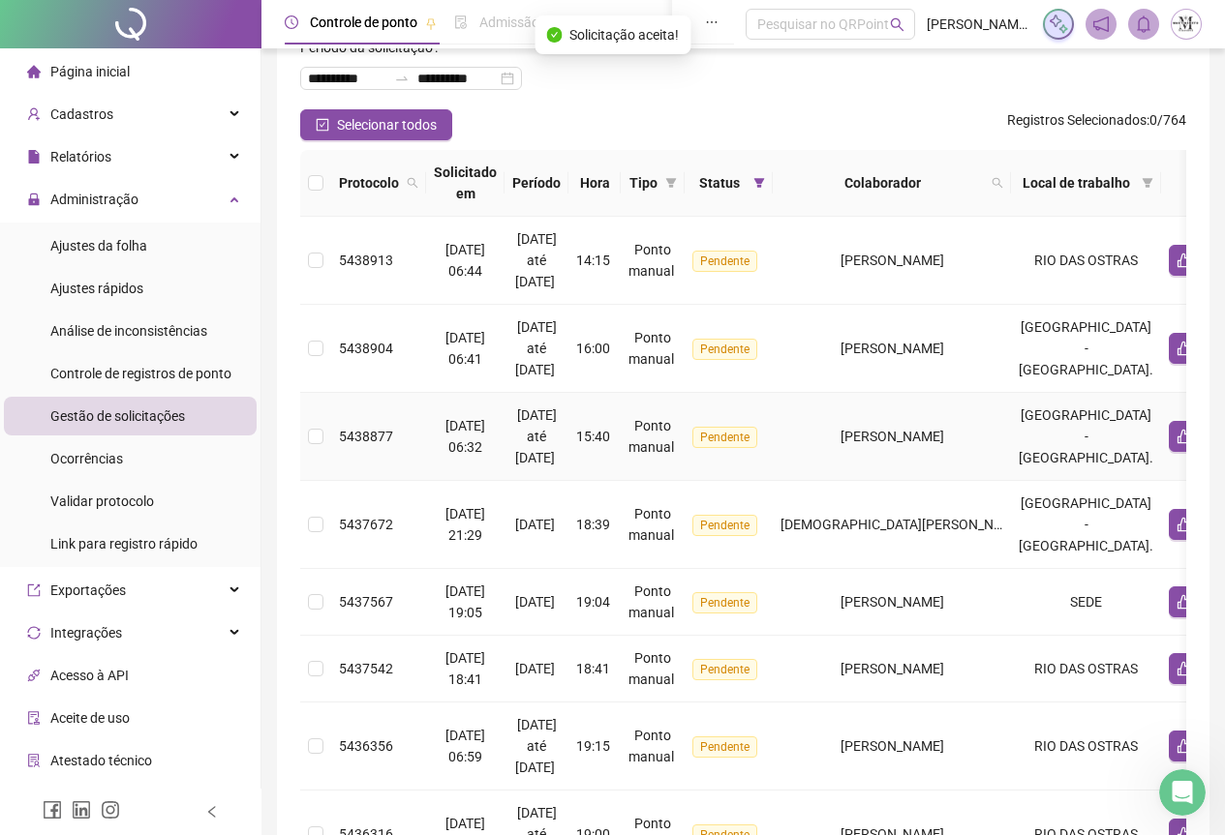
scroll to position [20, 0]
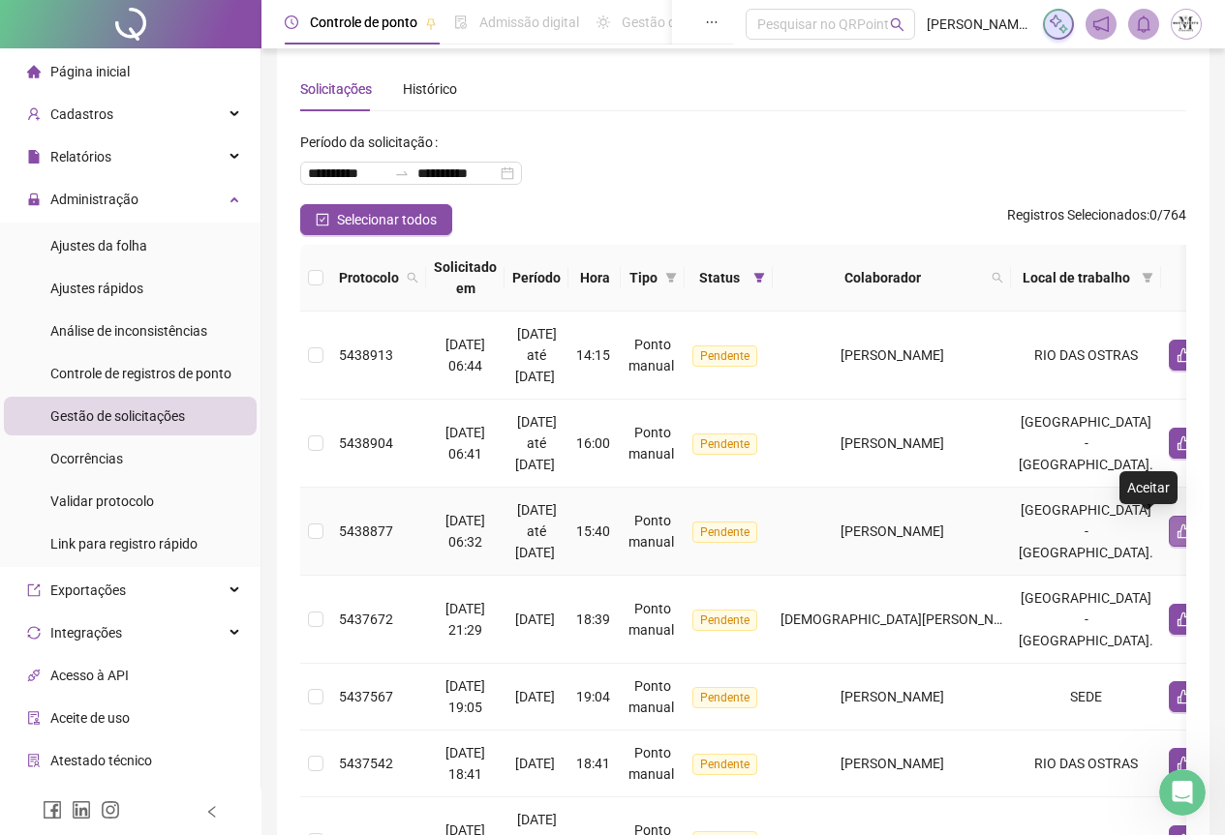
click at [1168, 540] on button "button" at bounding box center [1183, 531] width 31 height 31
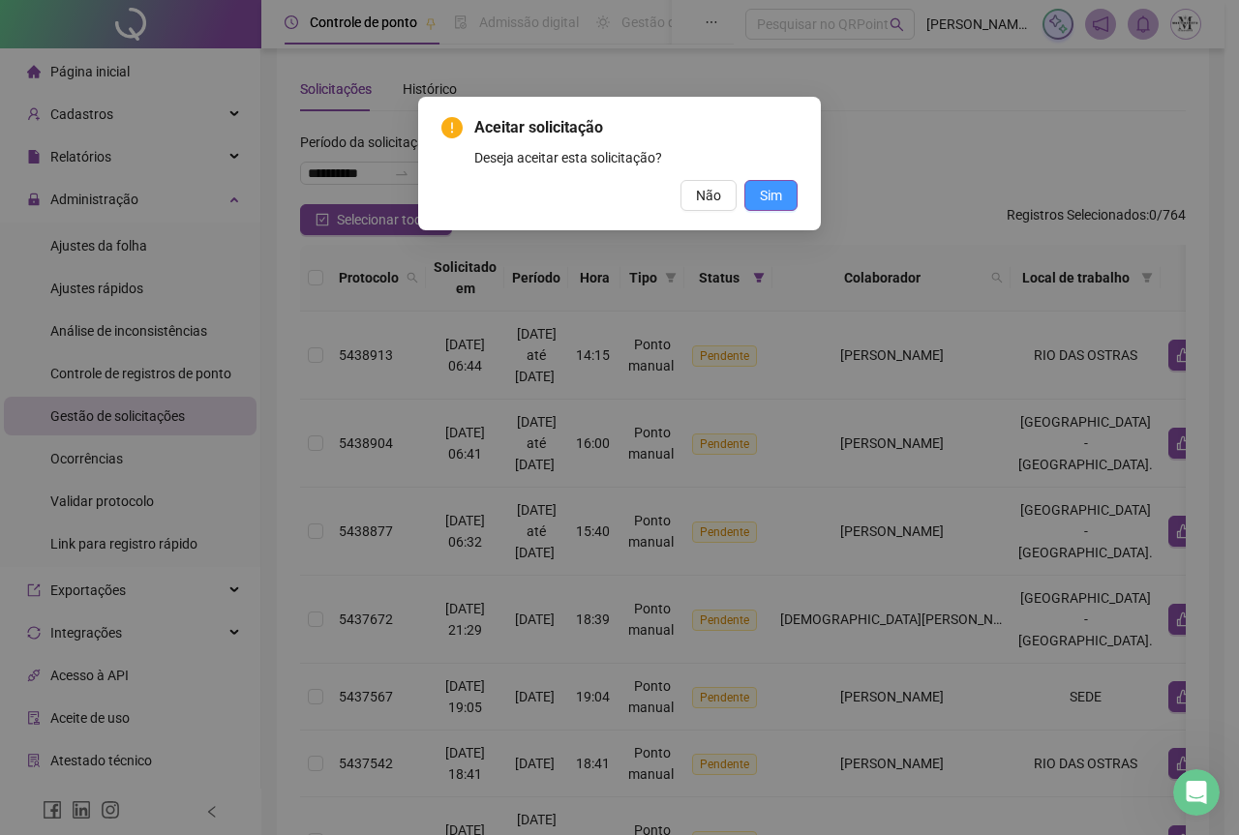
click at [780, 201] on span "Sim" at bounding box center [771, 195] width 22 height 21
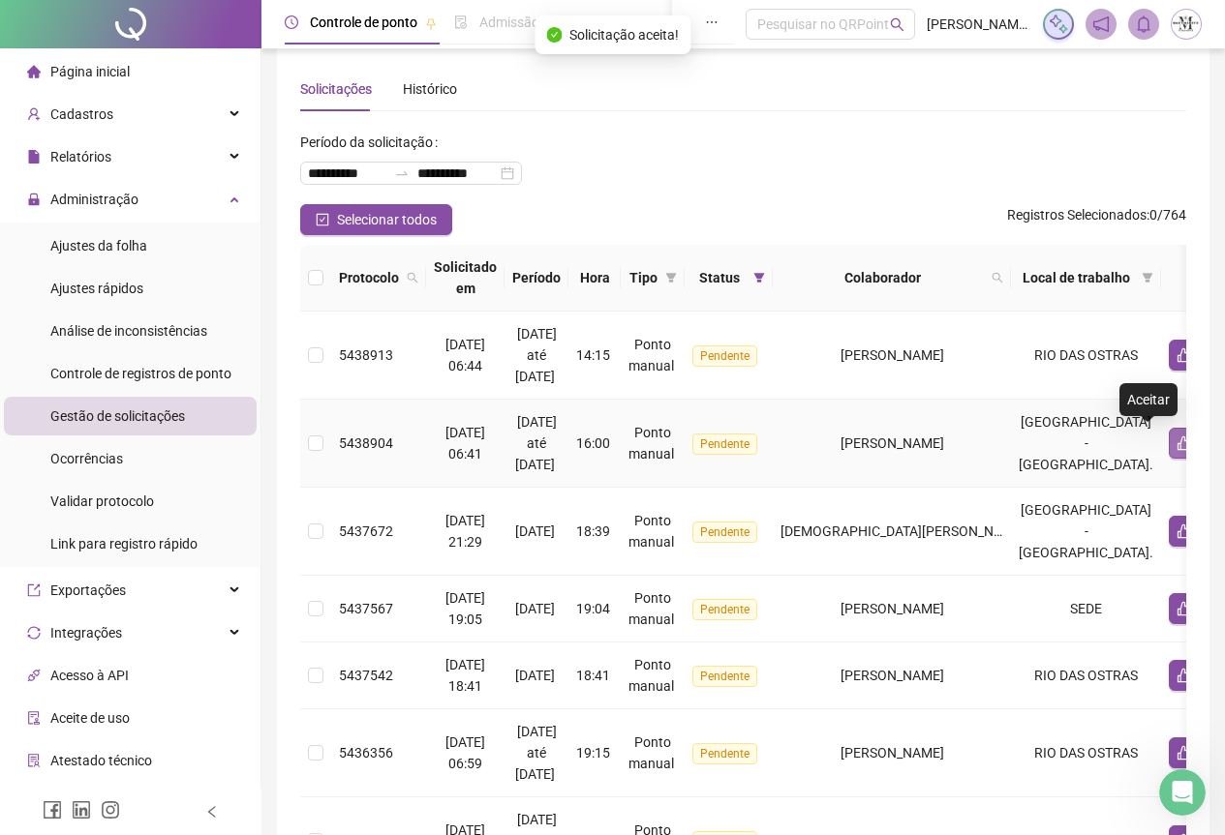
click at [1176, 443] on icon "like" at bounding box center [1183, 443] width 15 height 15
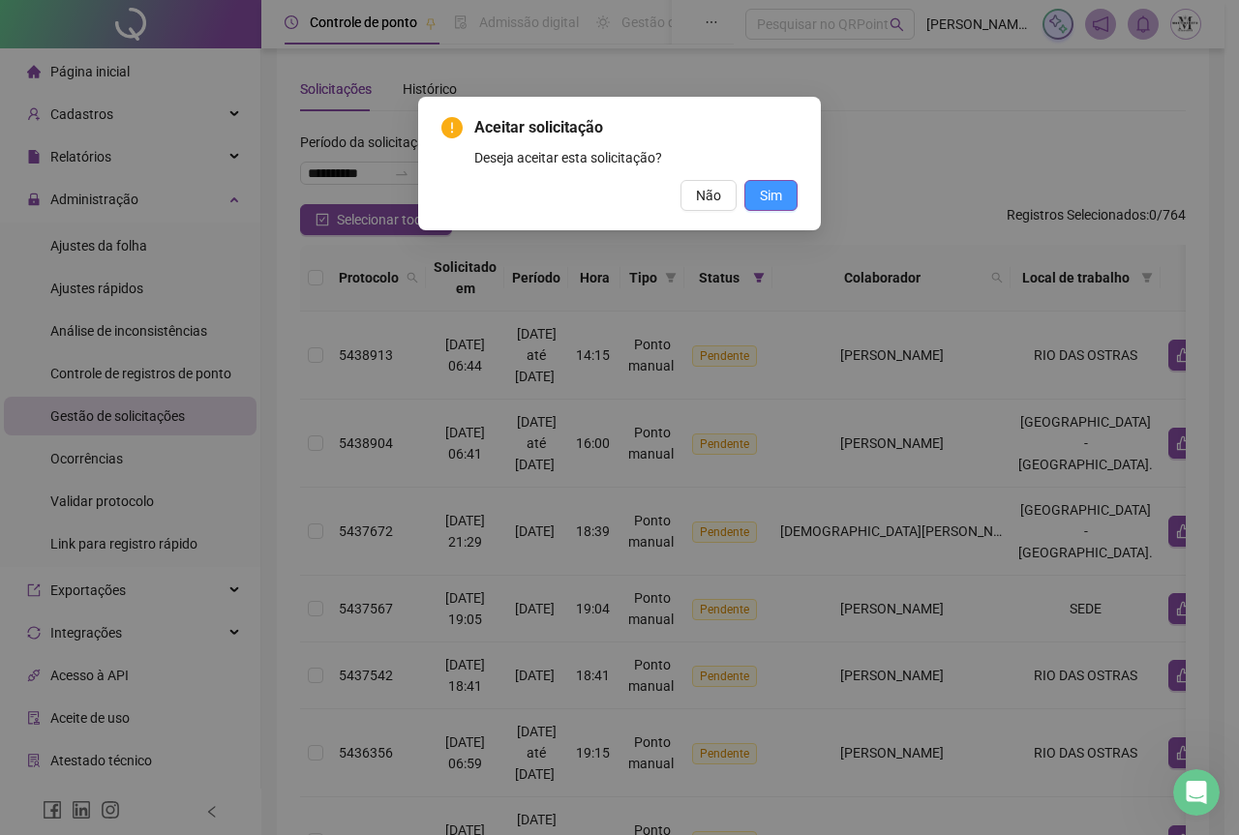
click at [769, 182] on button "Sim" at bounding box center [770, 195] width 53 height 31
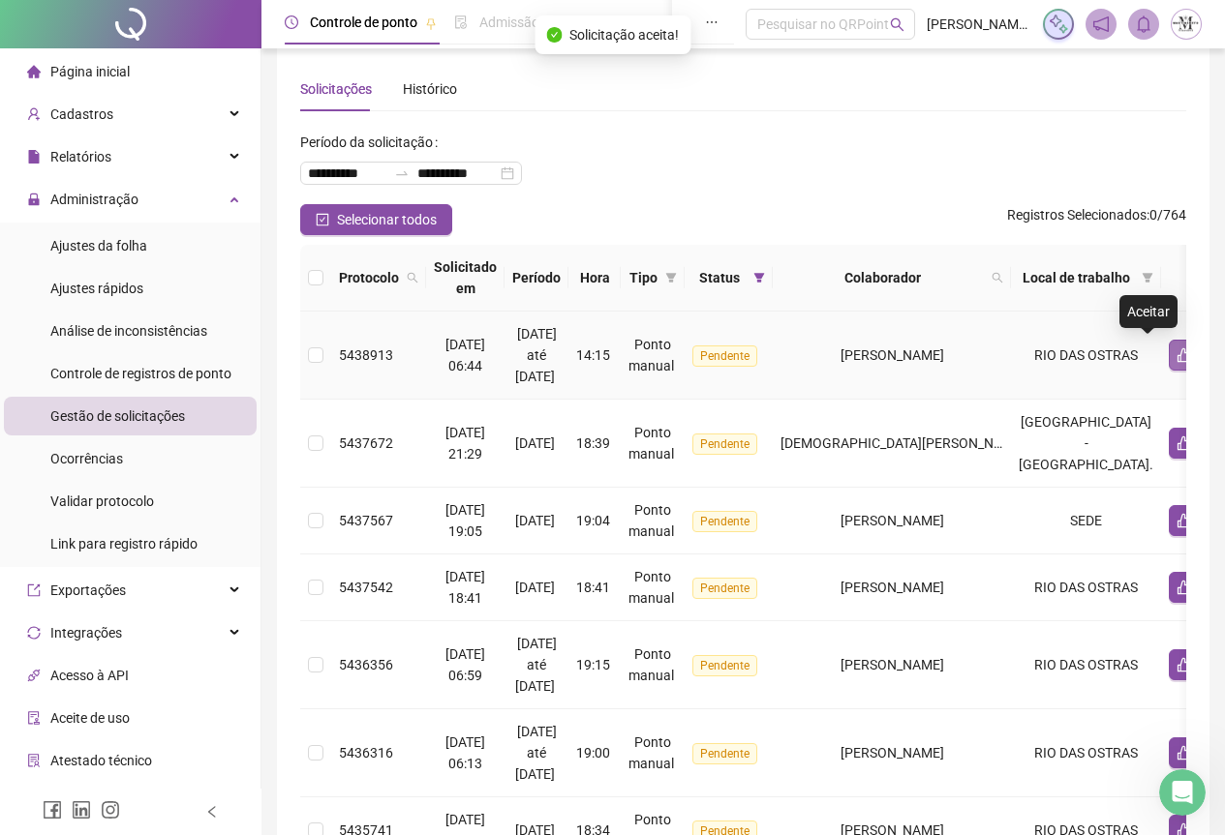
click at [1168, 364] on button "button" at bounding box center [1183, 355] width 31 height 31
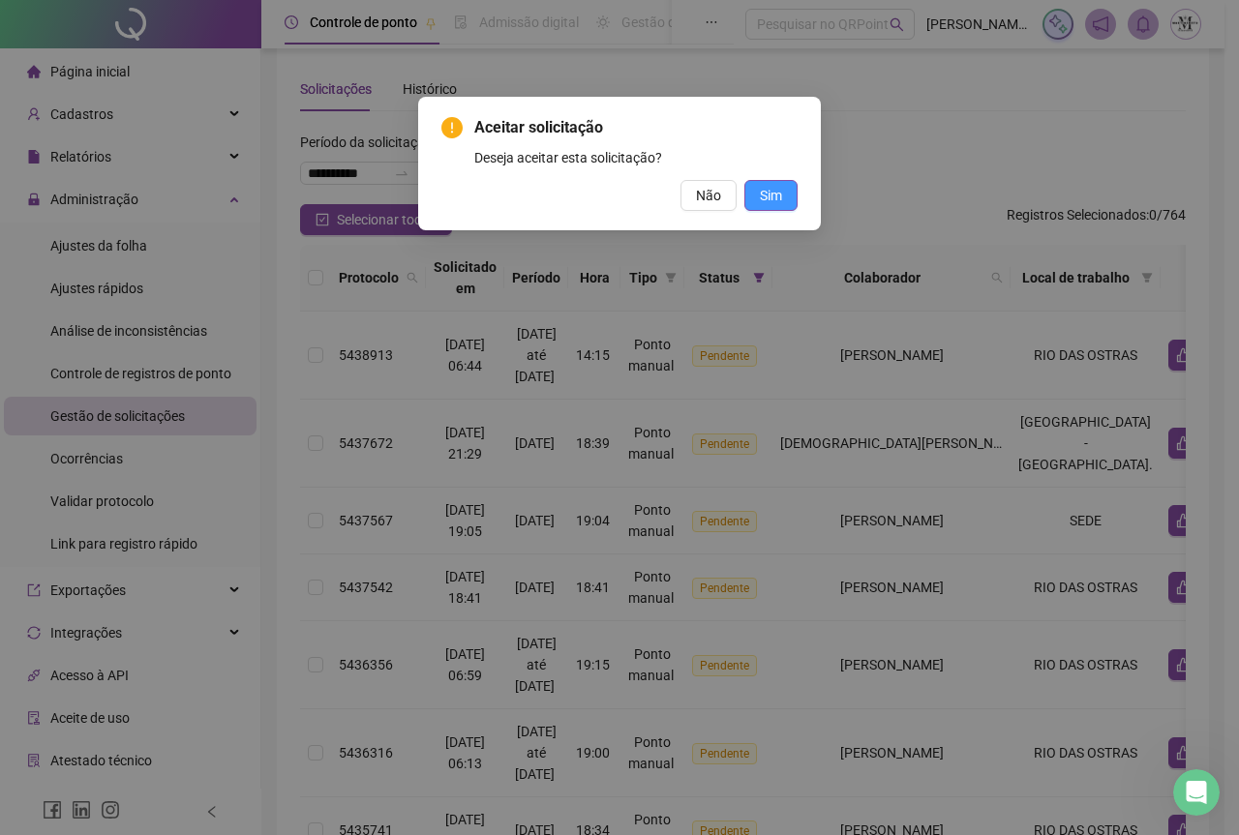
click at [780, 195] on span "Sim" at bounding box center [771, 195] width 22 height 21
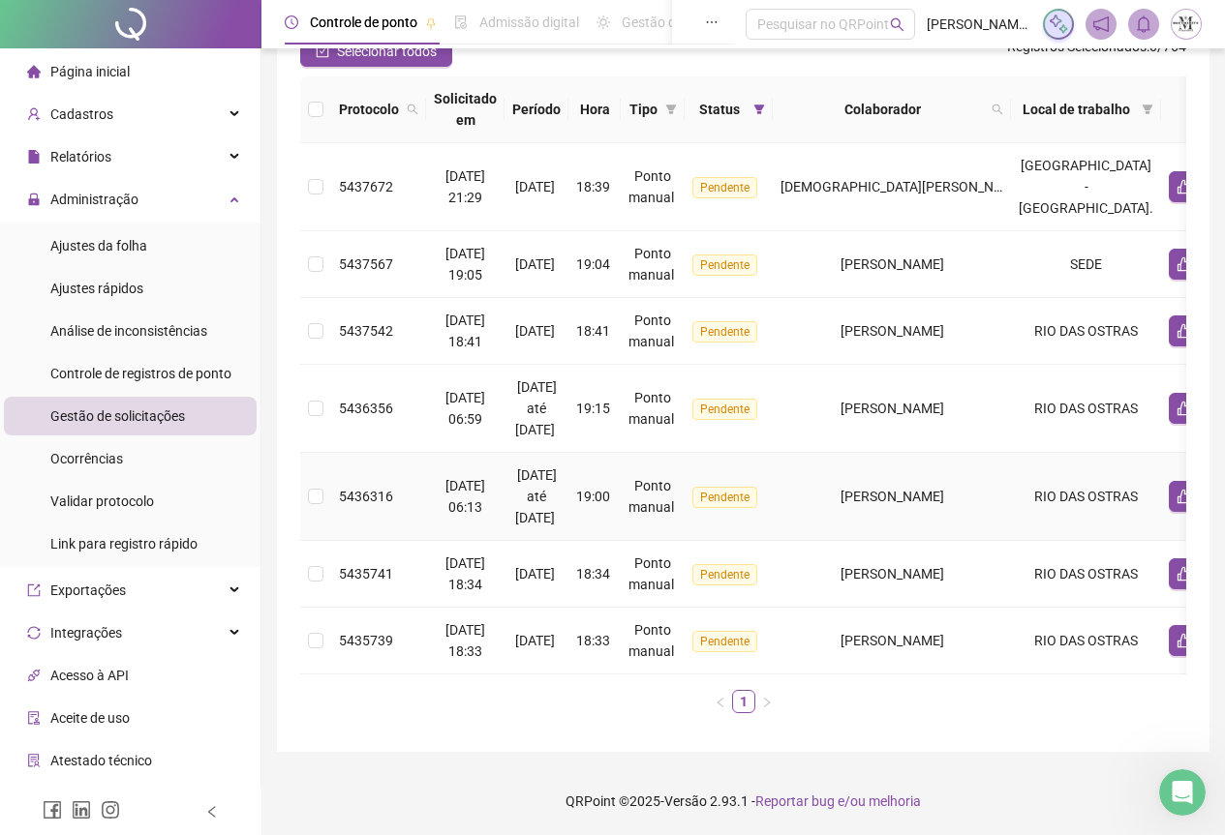
scroll to position [203, 0]
click at [95, 238] on span "Ajustes da folha" at bounding box center [98, 245] width 97 height 15
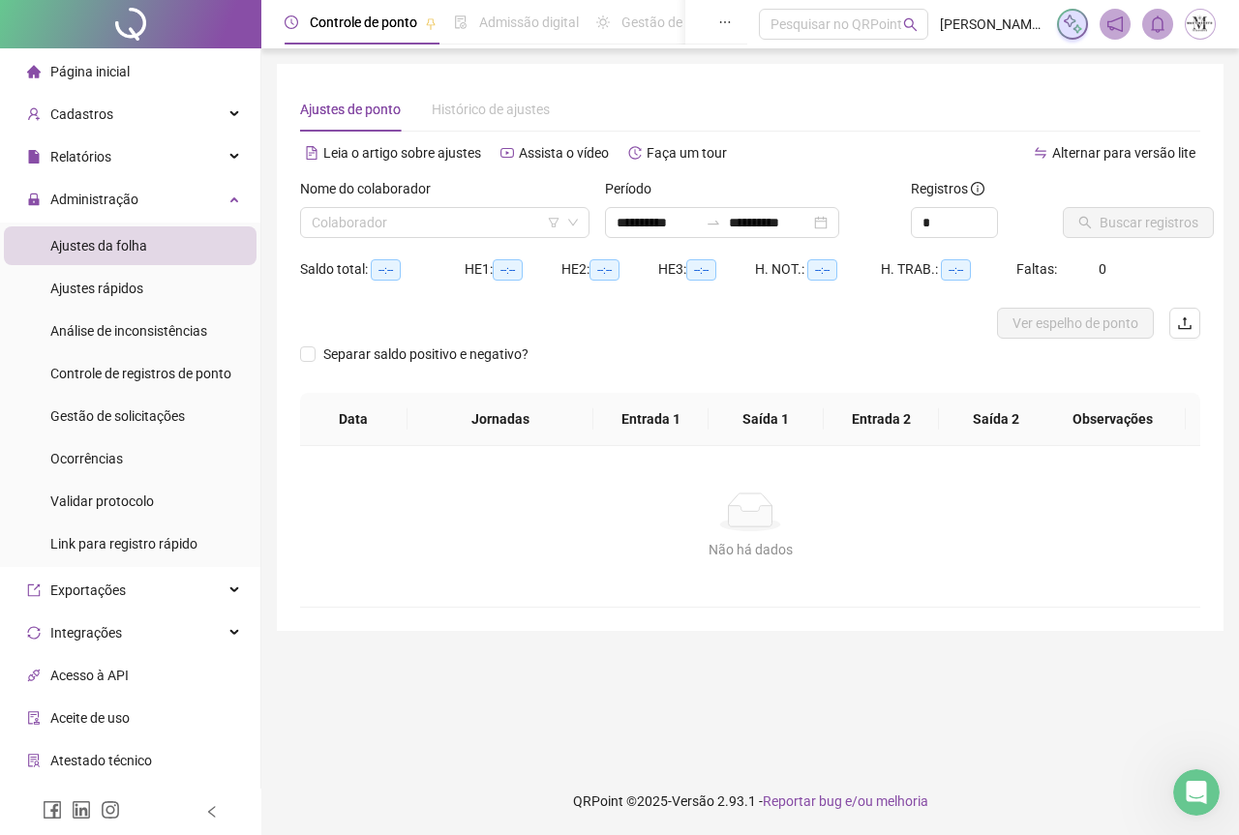
type input "**********"
click at [336, 219] on input "search" at bounding box center [436, 222] width 249 height 29
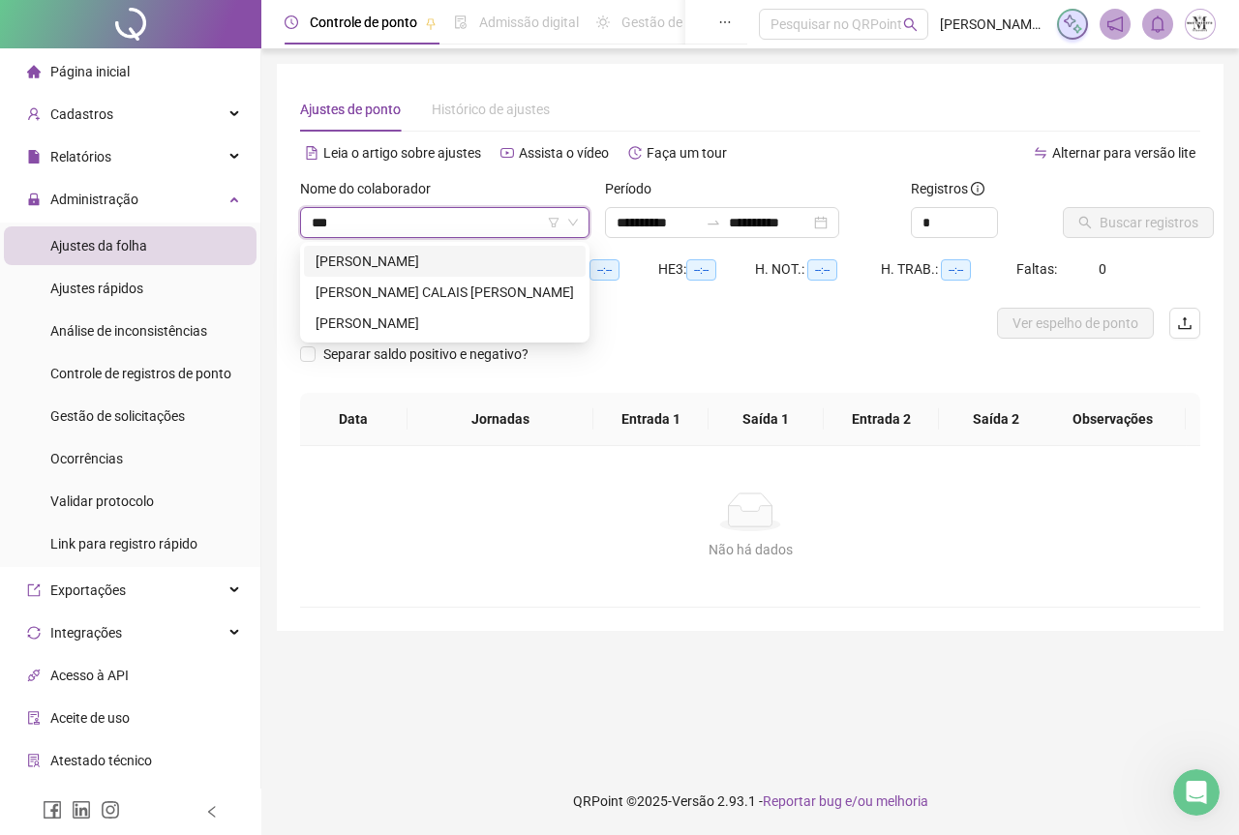
type input "****"
click at [405, 267] on div "[PERSON_NAME]" at bounding box center [445, 261] width 258 height 21
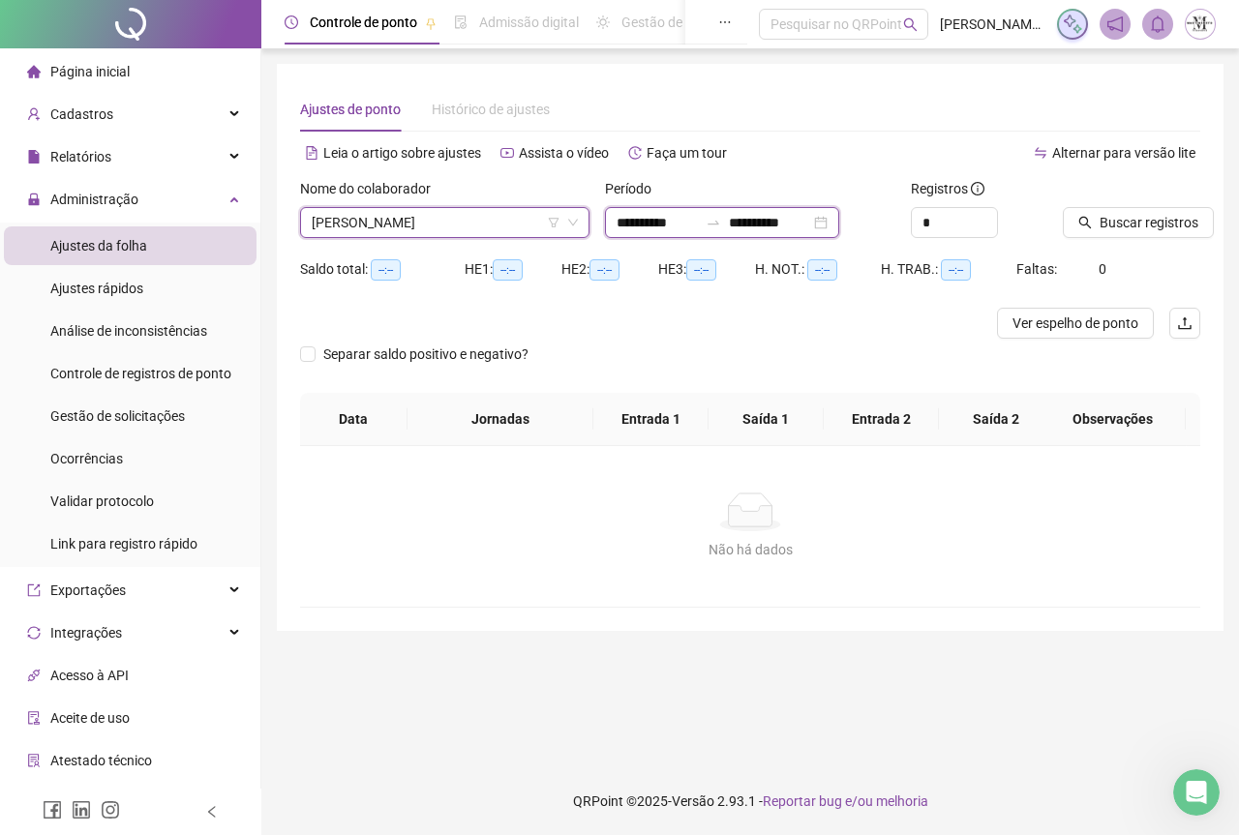
click at [791, 221] on input "**********" at bounding box center [769, 222] width 81 height 21
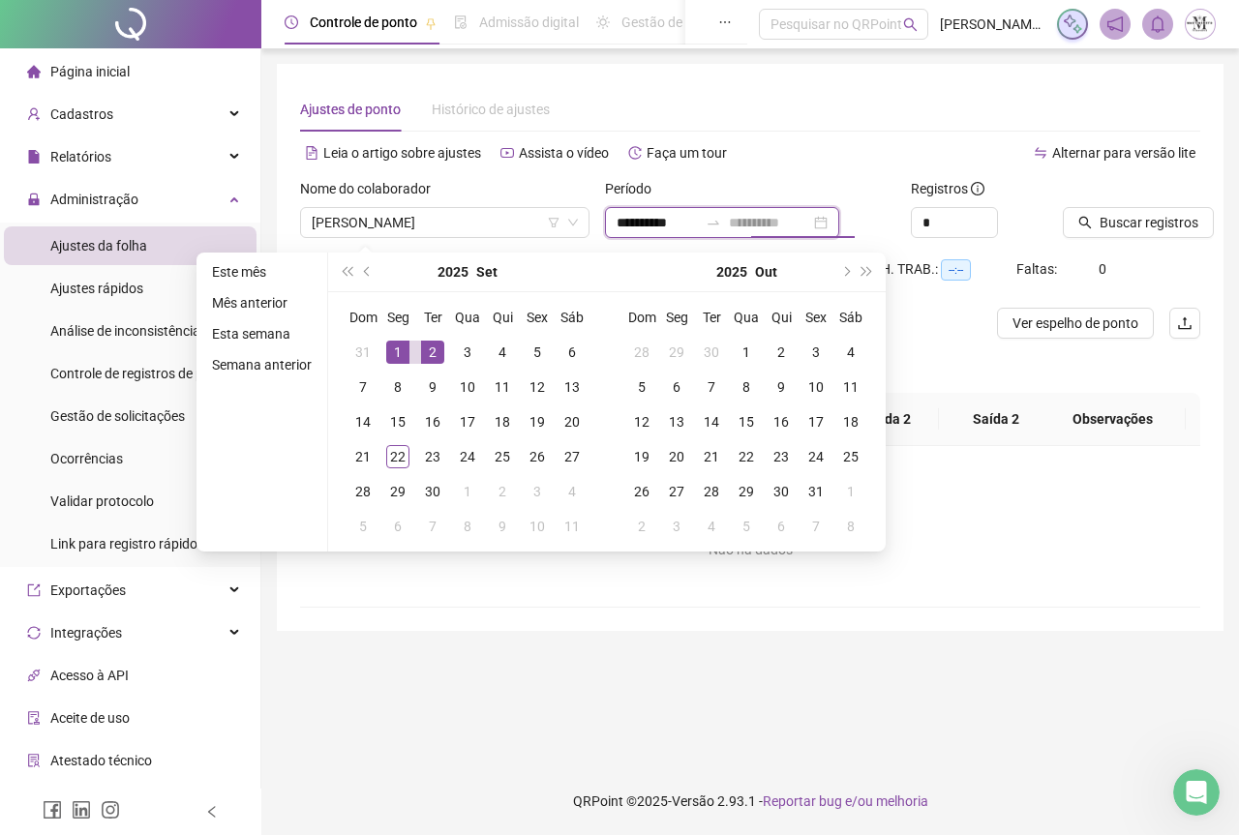
type input "**********"
click at [399, 352] on div "1" at bounding box center [397, 352] width 23 height 23
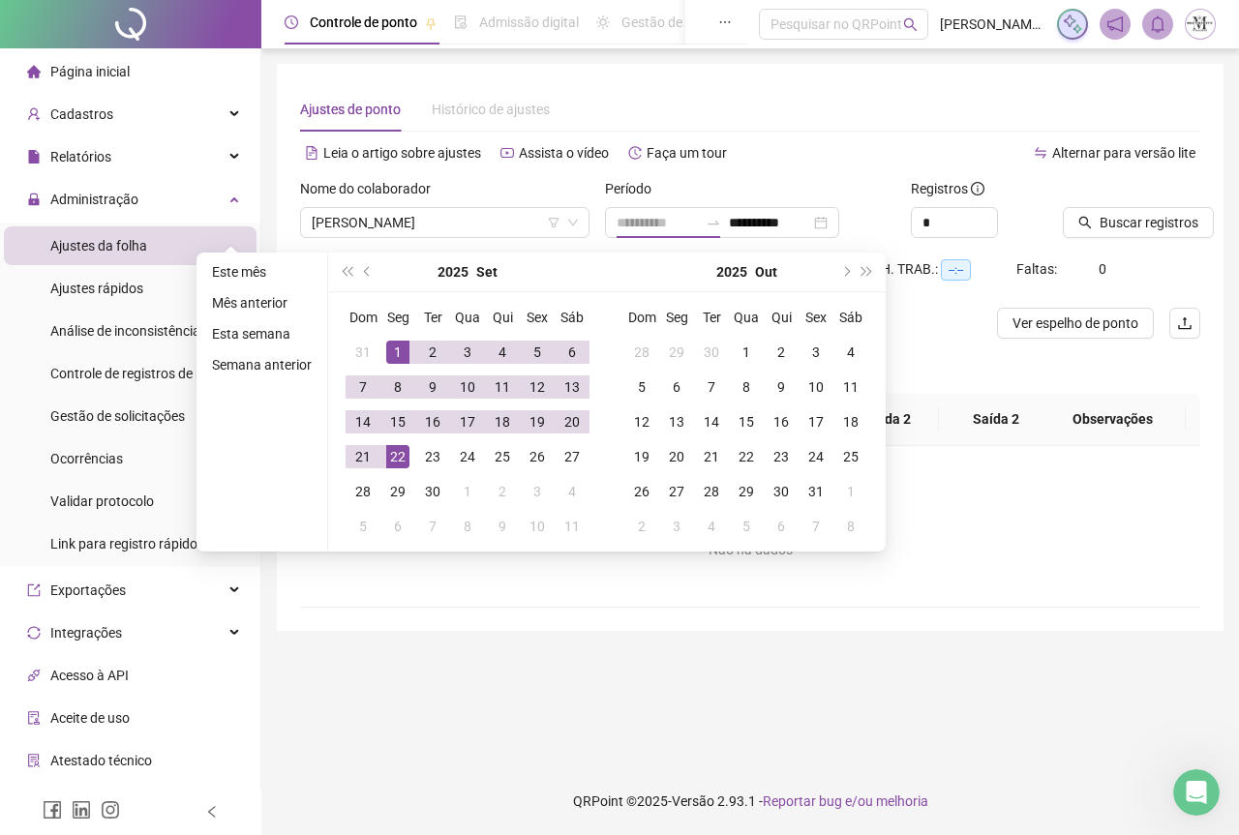
click at [396, 448] on div "22" at bounding box center [397, 456] width 23 height 23
type input "**********"
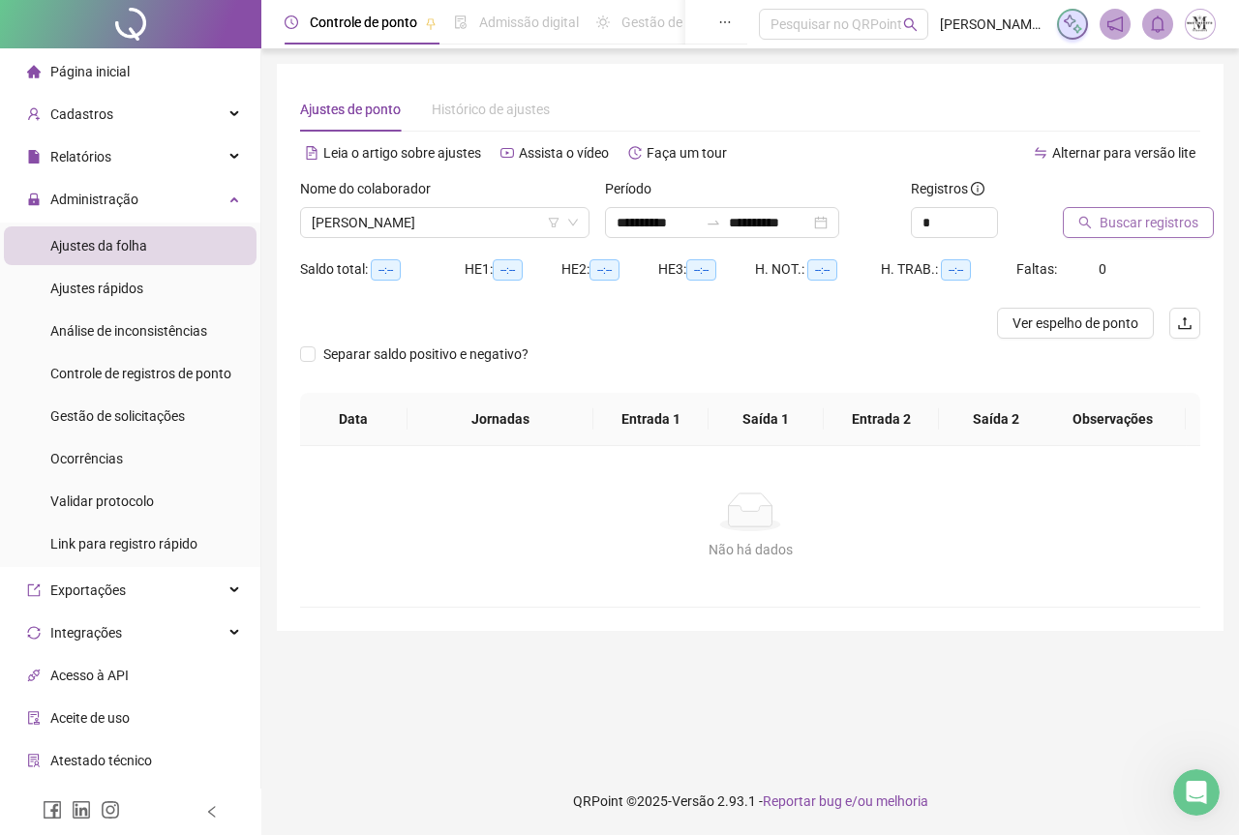
click at [1107, 226] on span "Buscar registros" at bounding box center [1149, 222] width 99 height 21
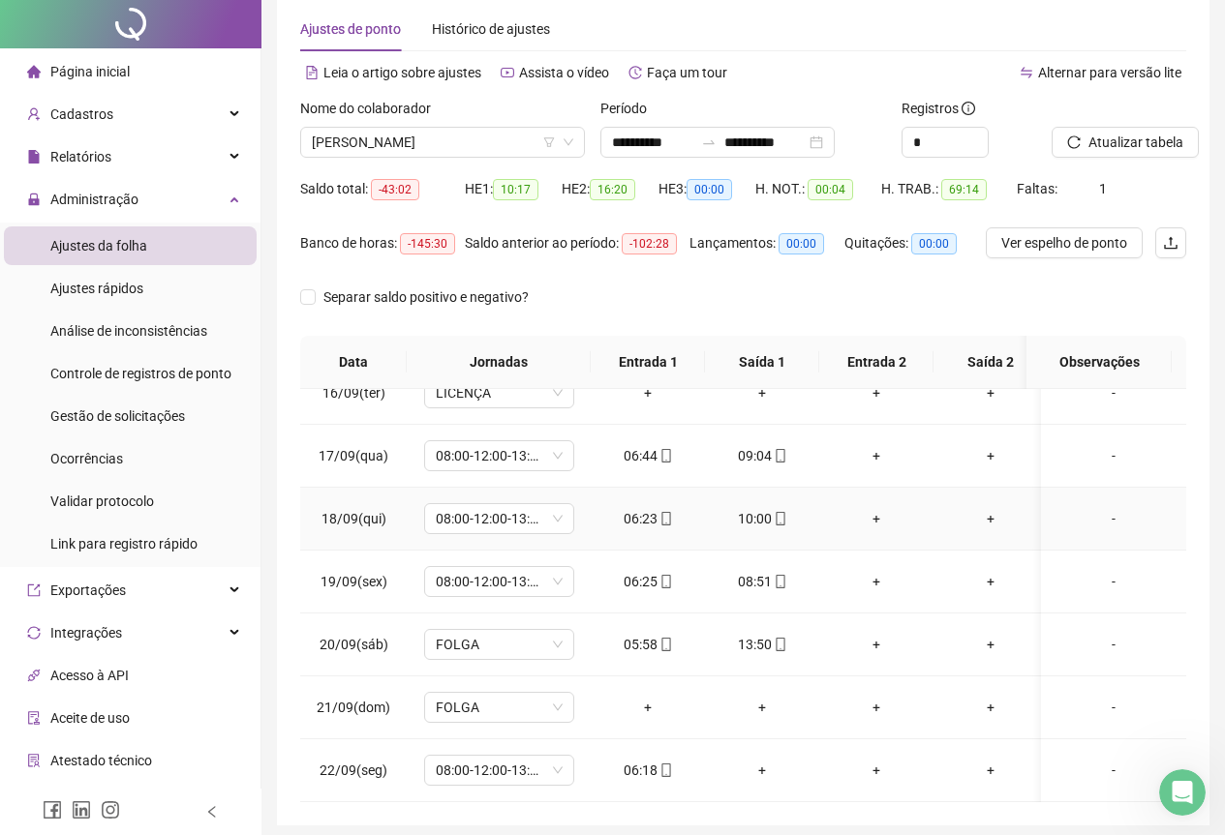
scroll to position [154, 0]
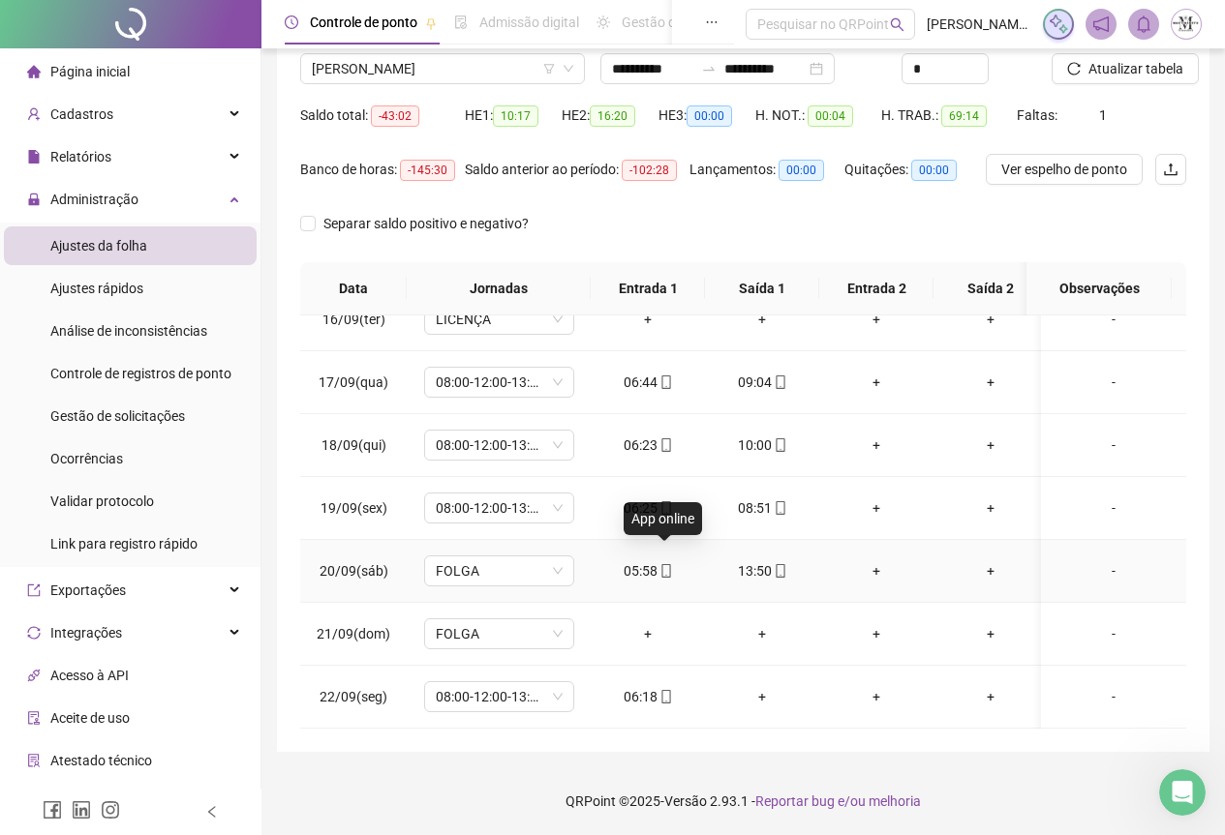
click at [669, 564] on span at bounding box center [664, 570] width 15 height 15
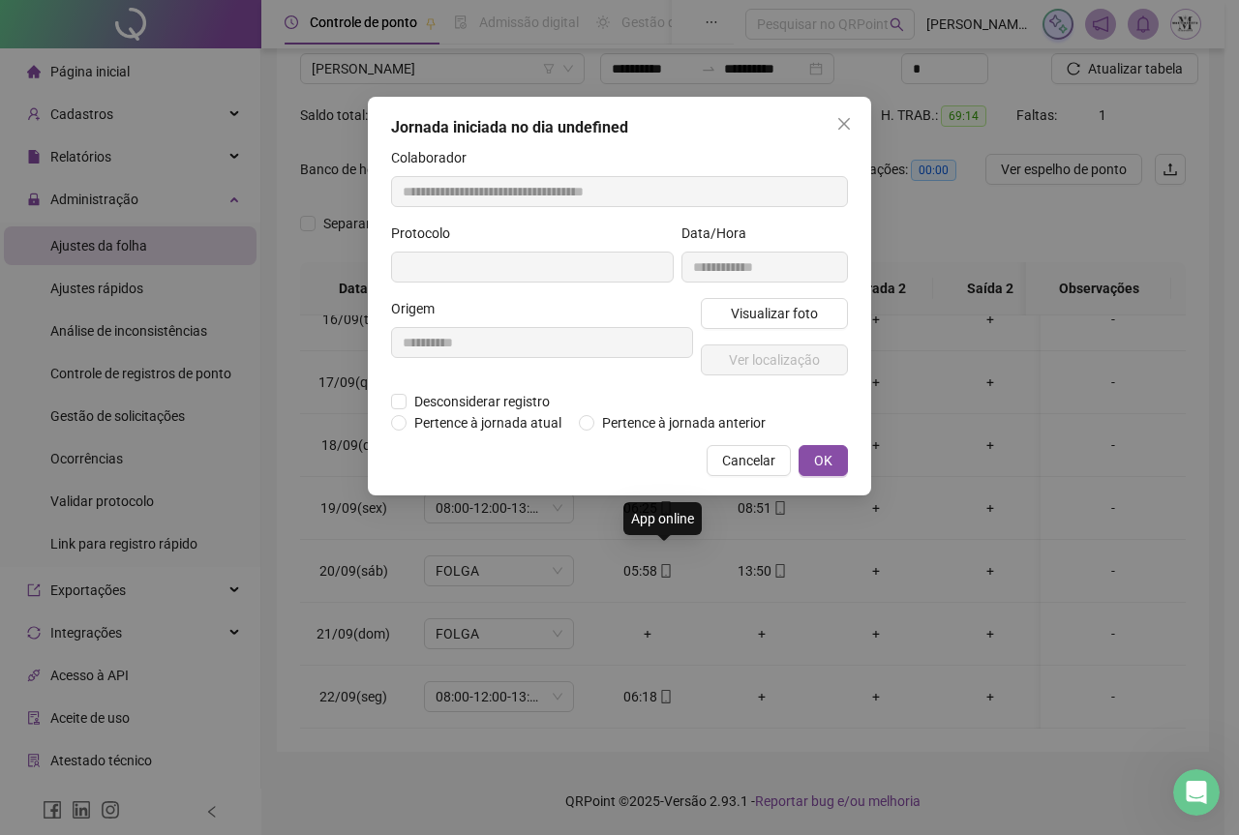
type input "**********"
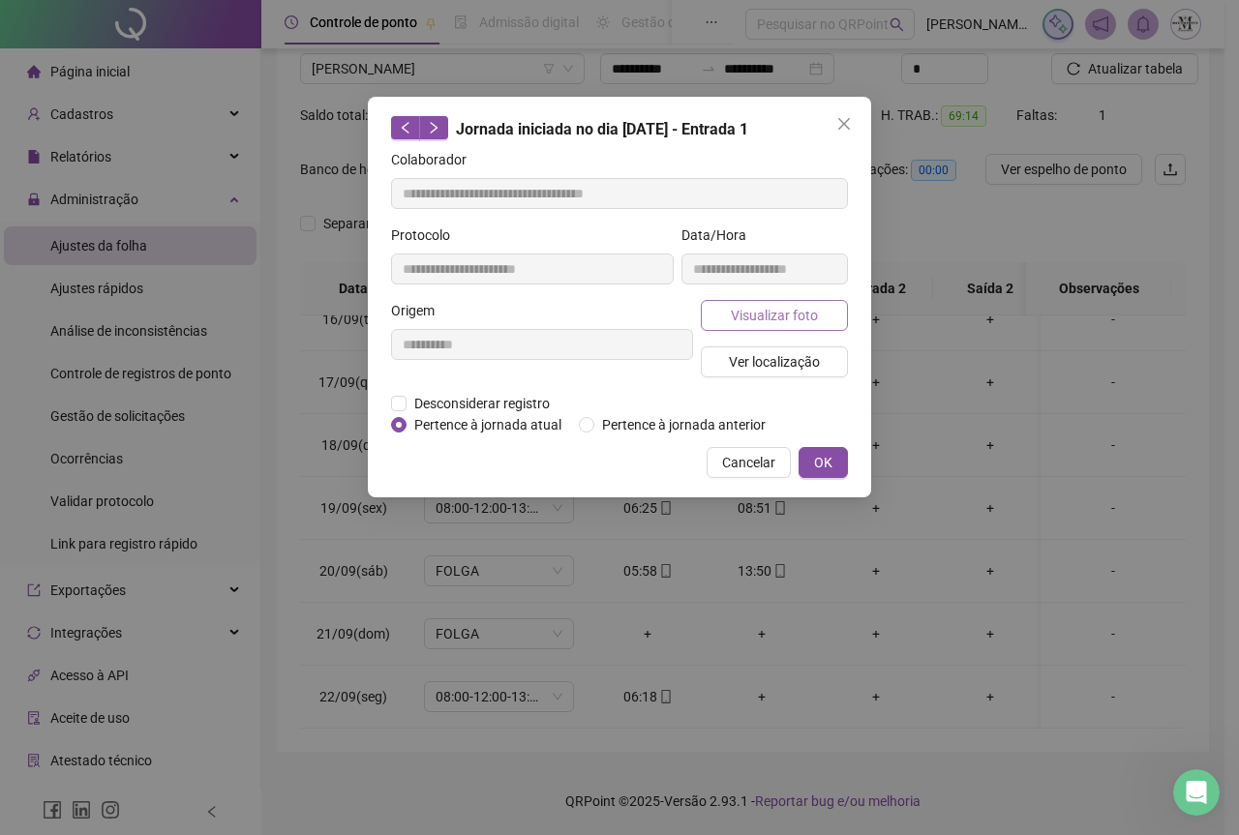
click at [761, 321] on span "Visualizar foto" at bounding box center [774, 315] width 87 height 21
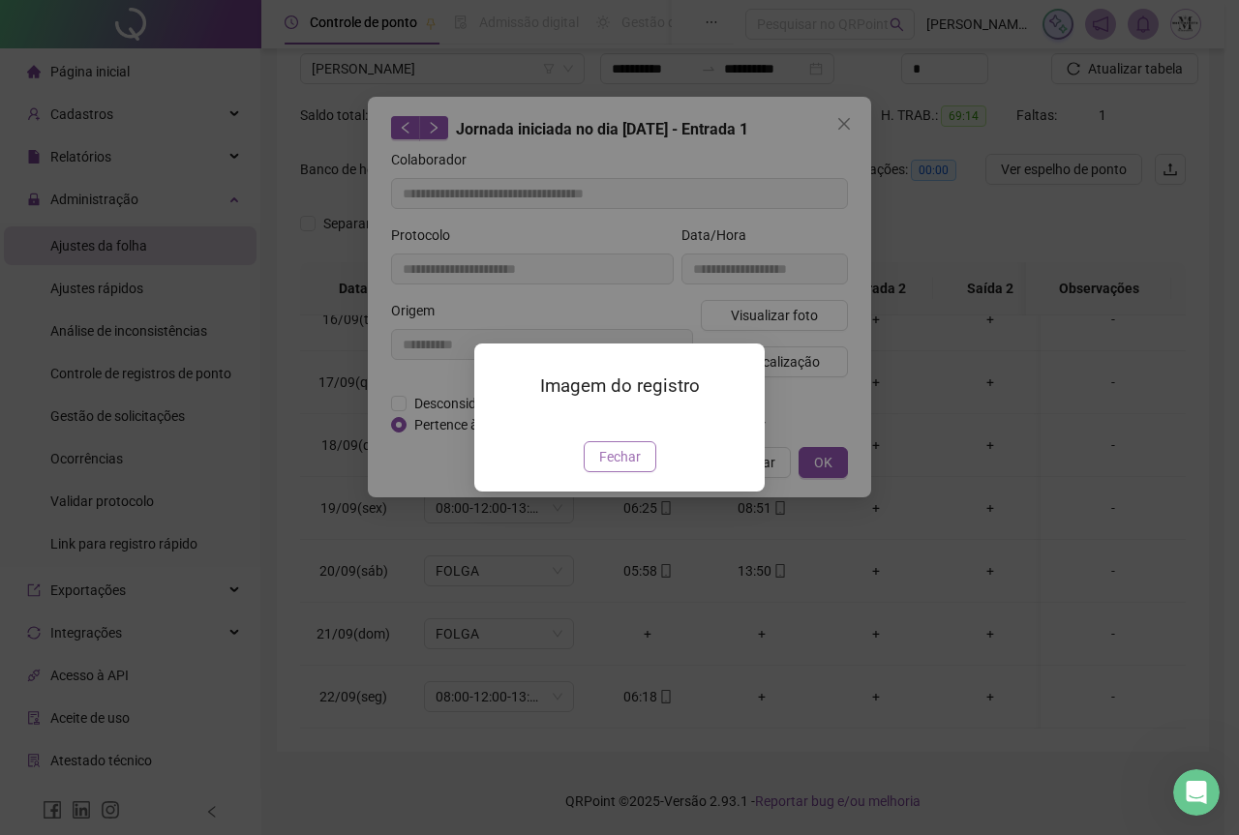
drag, startPoint x: 626, startPoint y: 575, endPoint x: 795, endPoint y: 391, distance: 249.4
click at [627, 468] on span "Fechar" at bounding box center [620, 456] width 42 height 21
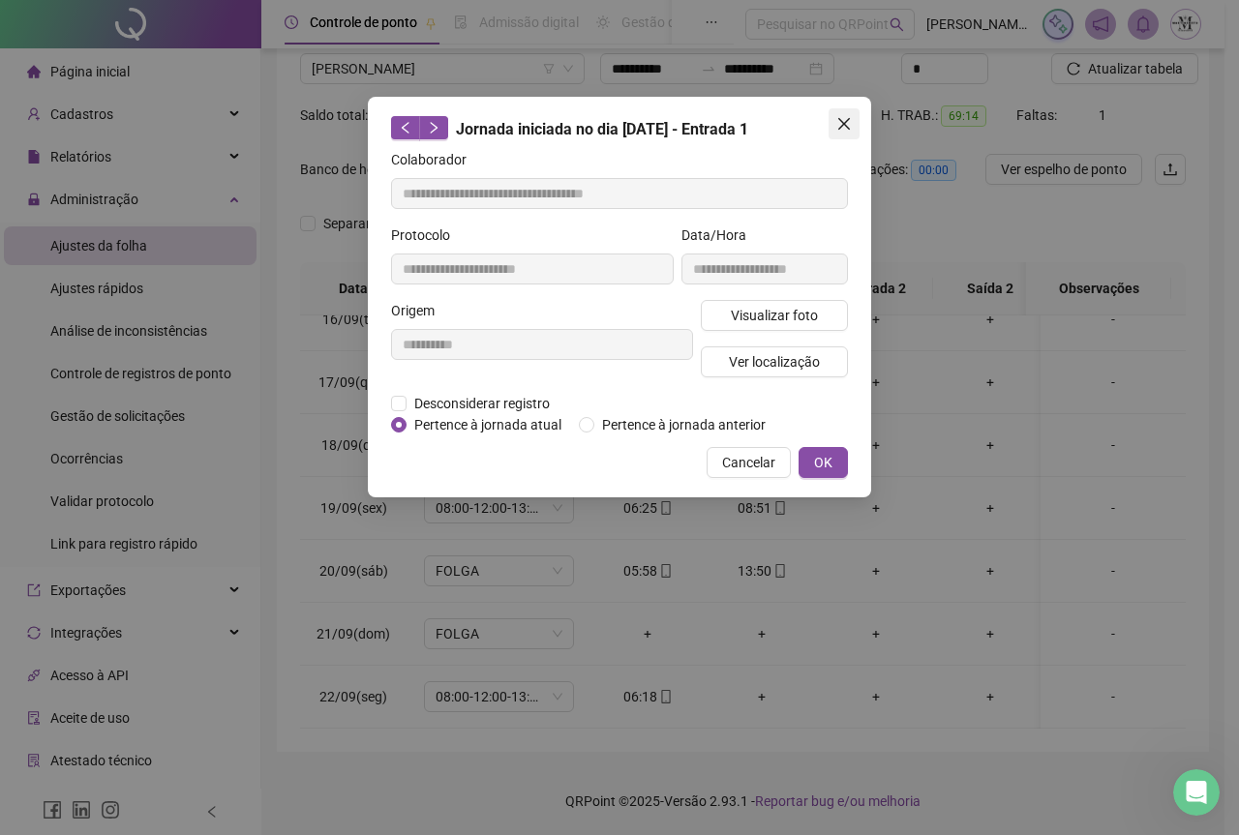
click at [841, 129] on icon "close" at bounding box center [843, 123] width 15 height 15
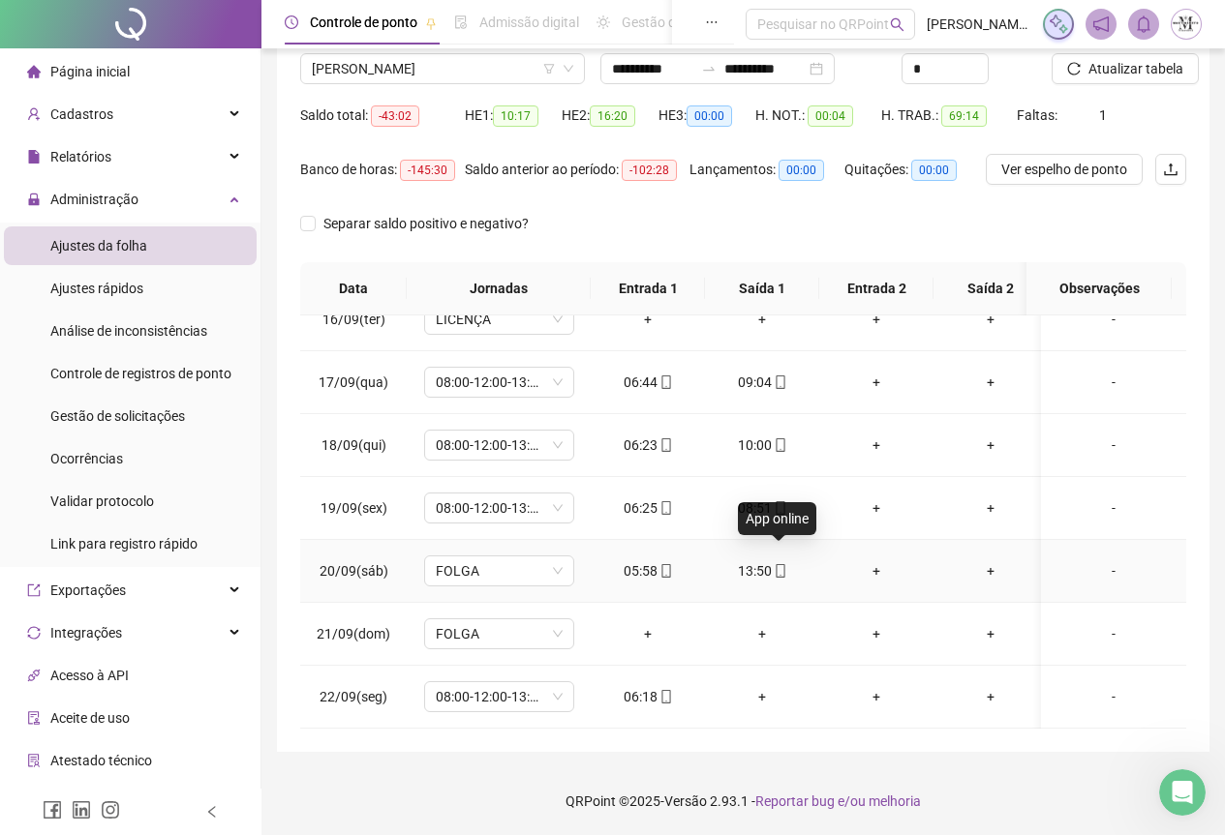
click at [780, 564] on icon "mobile" at bounding box center [780, 571] width 14 height 14
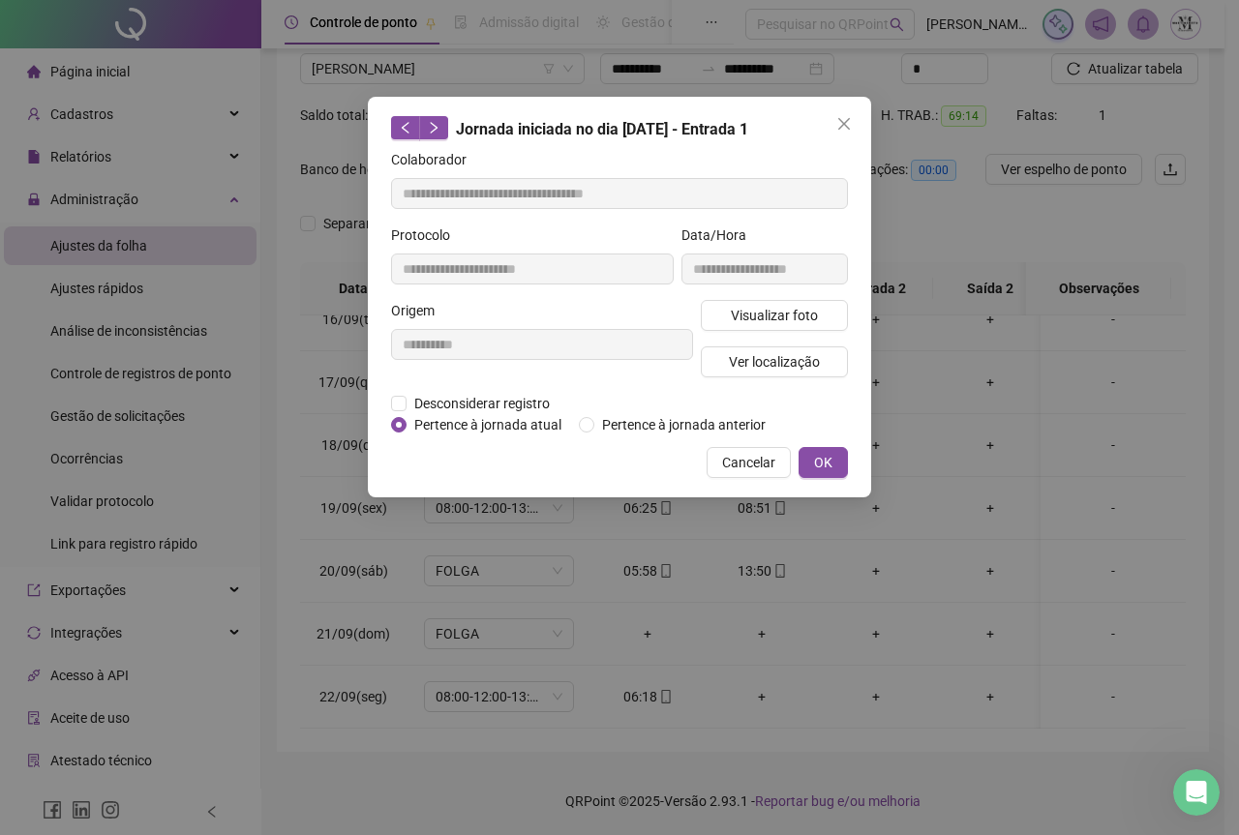
type input "**********"
click at [762, 360] on span "Ver localização" at bounding box center [774, 361] width 91 height 21
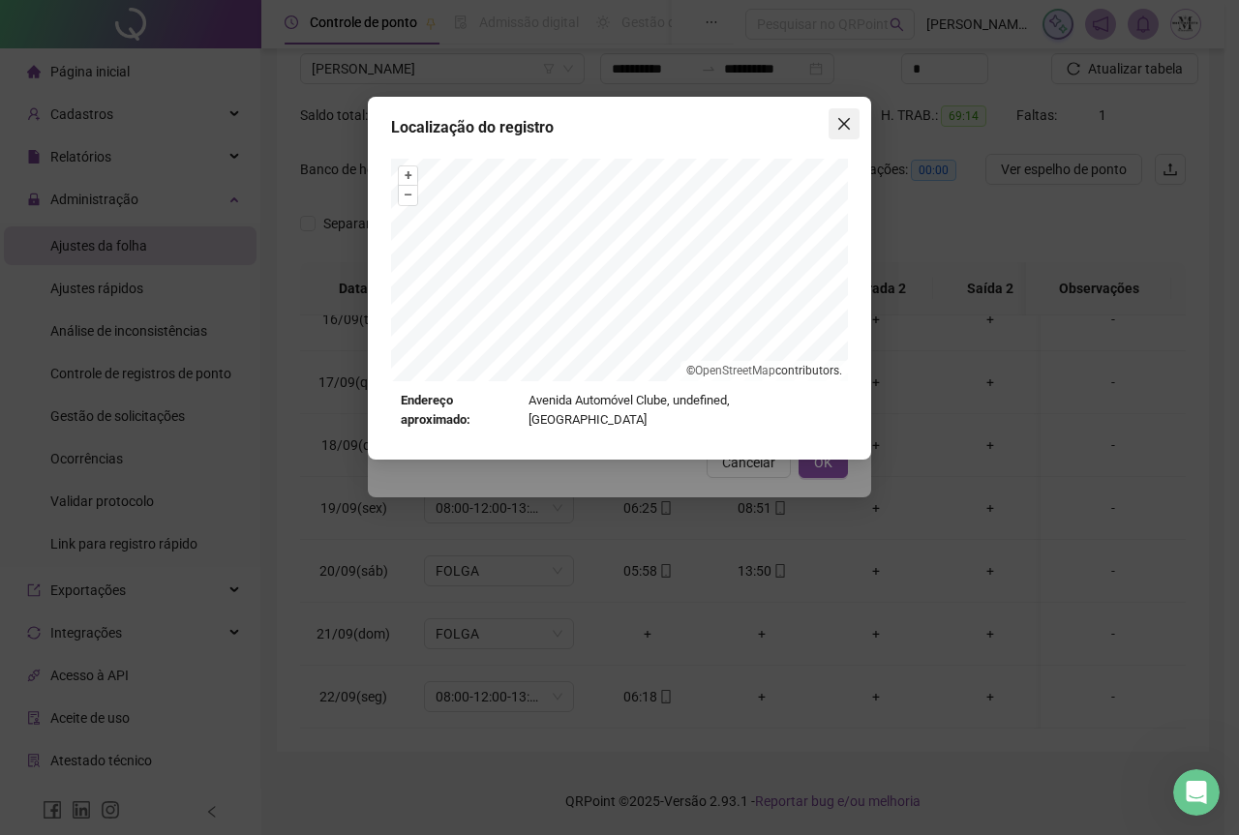
click at [843, 126] on icon "close" at bounding box center [844, 124] width 12 height 12
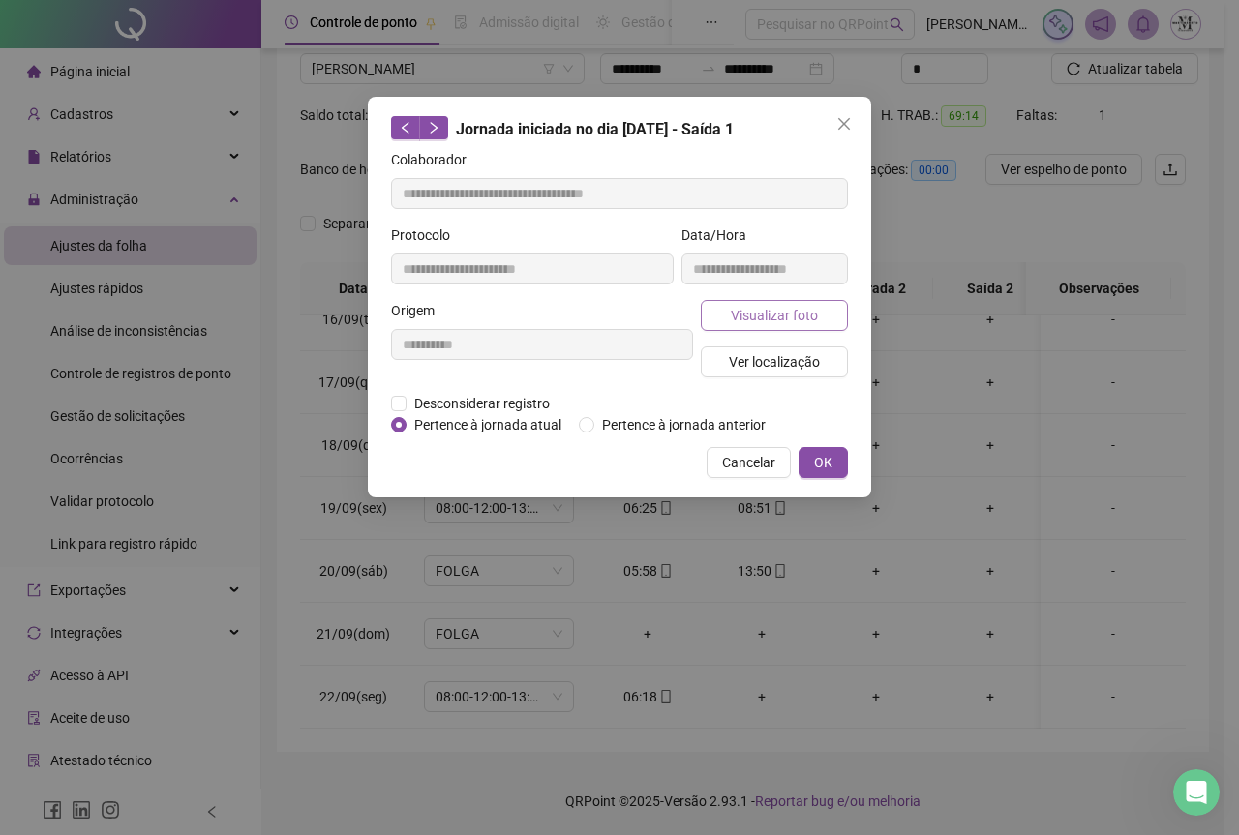
click at [800, 326] on button "Visualizar foto" at bounding box center [774, 315] width 147 height 31
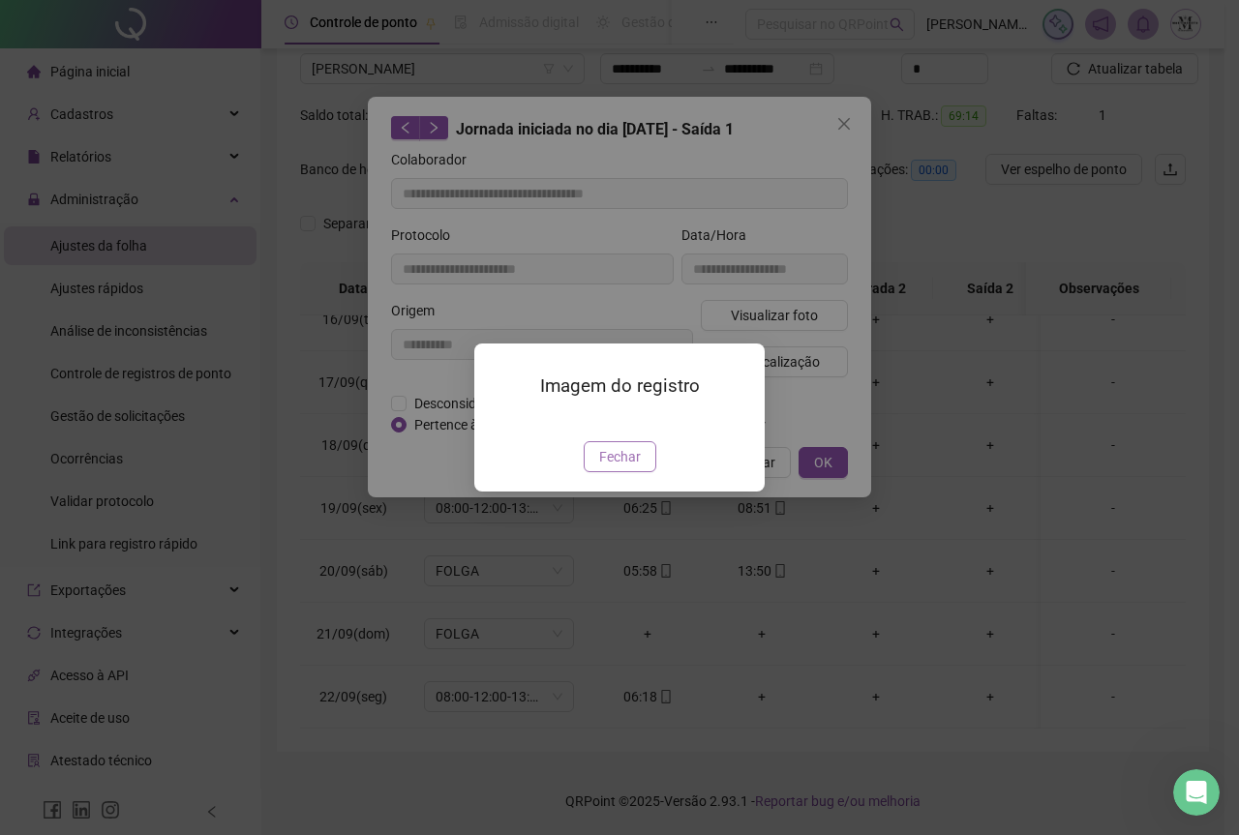
click at [623, 468] on span "Fechar" at bounding box center [620, 456] width 42 height 21
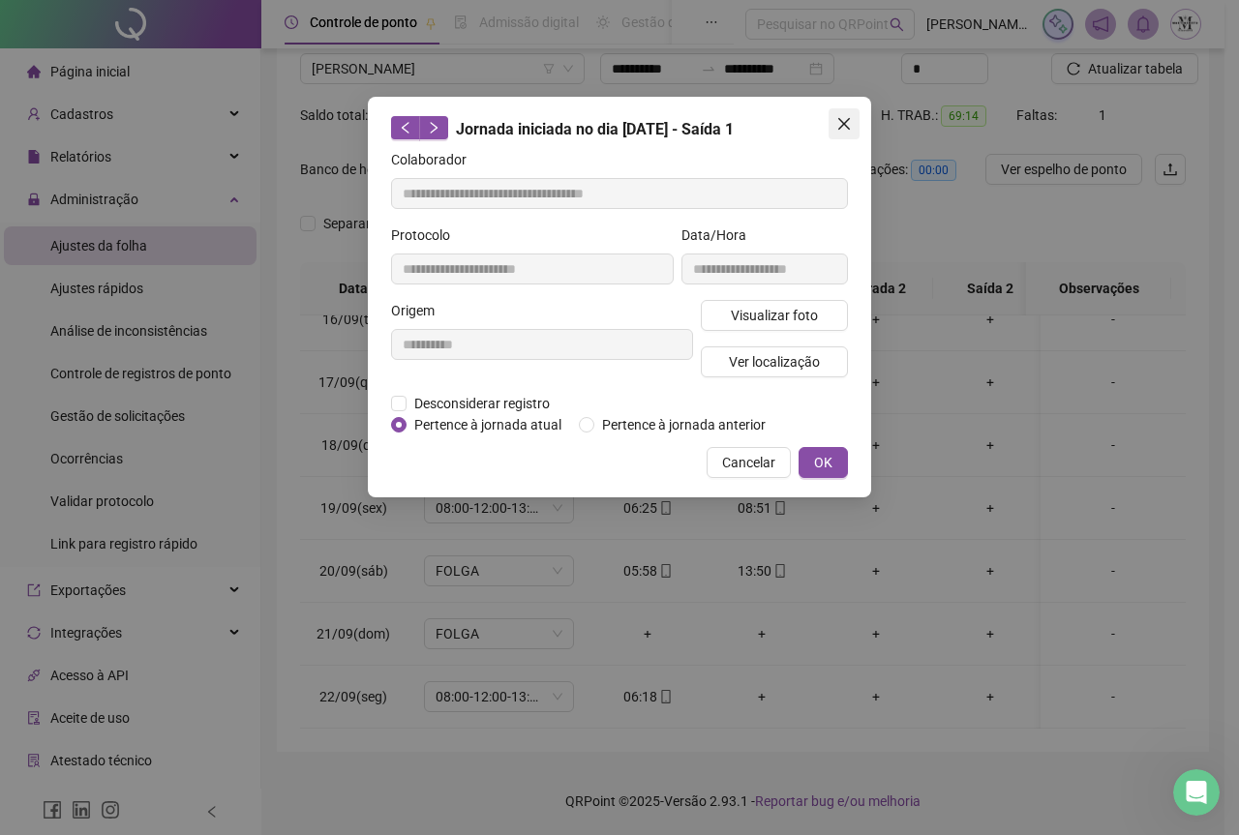
click at [843, 125] on icon "close" at bounding box center [844, 124] width 12 height 12
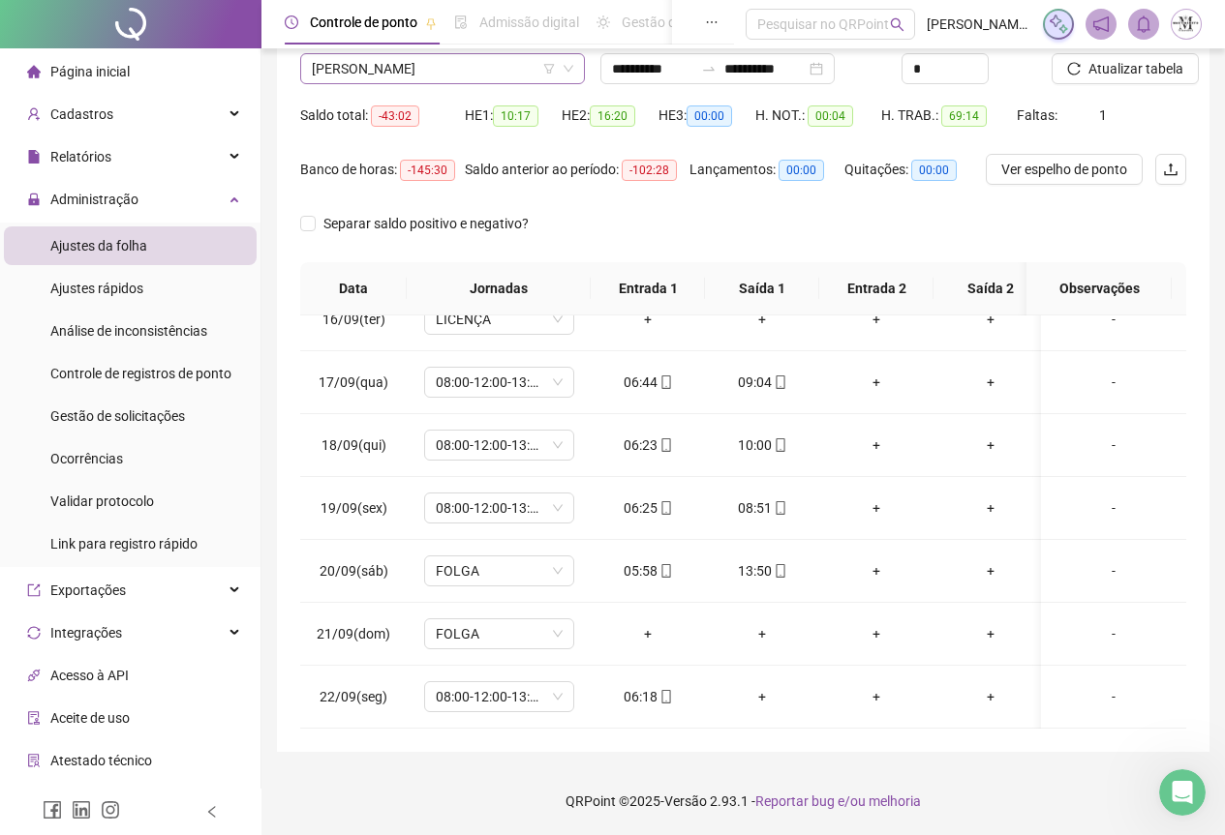
click at [422, 66] on span "[PERSON_NAME]" at bounding box center [442, 68] width 261 height 29
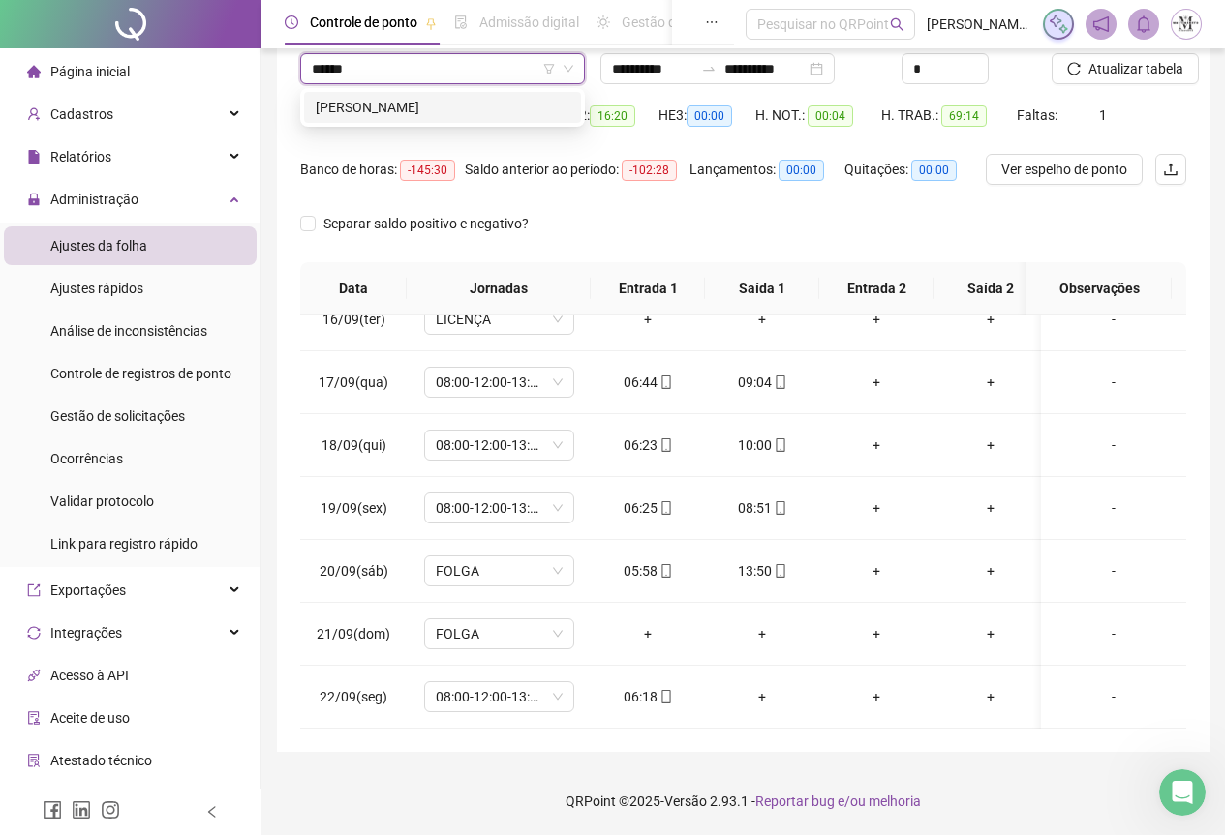
type input "*******"
click at [474, 109] on div "[PERSON_NAME]" at bounding box center [443, 107] width 254 height 21
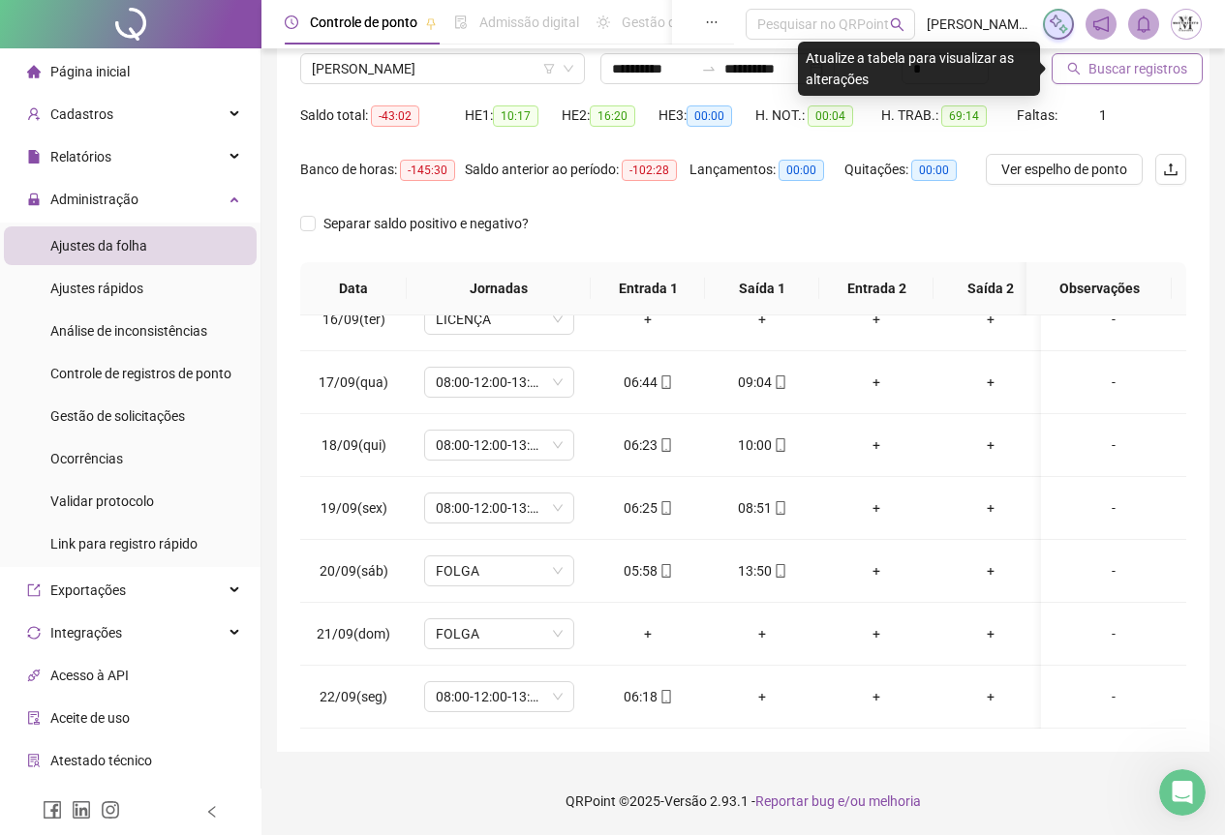
click at [1106, 73] on span "Buscar registros" at bounding box center [1137, 68] width 99 height 21
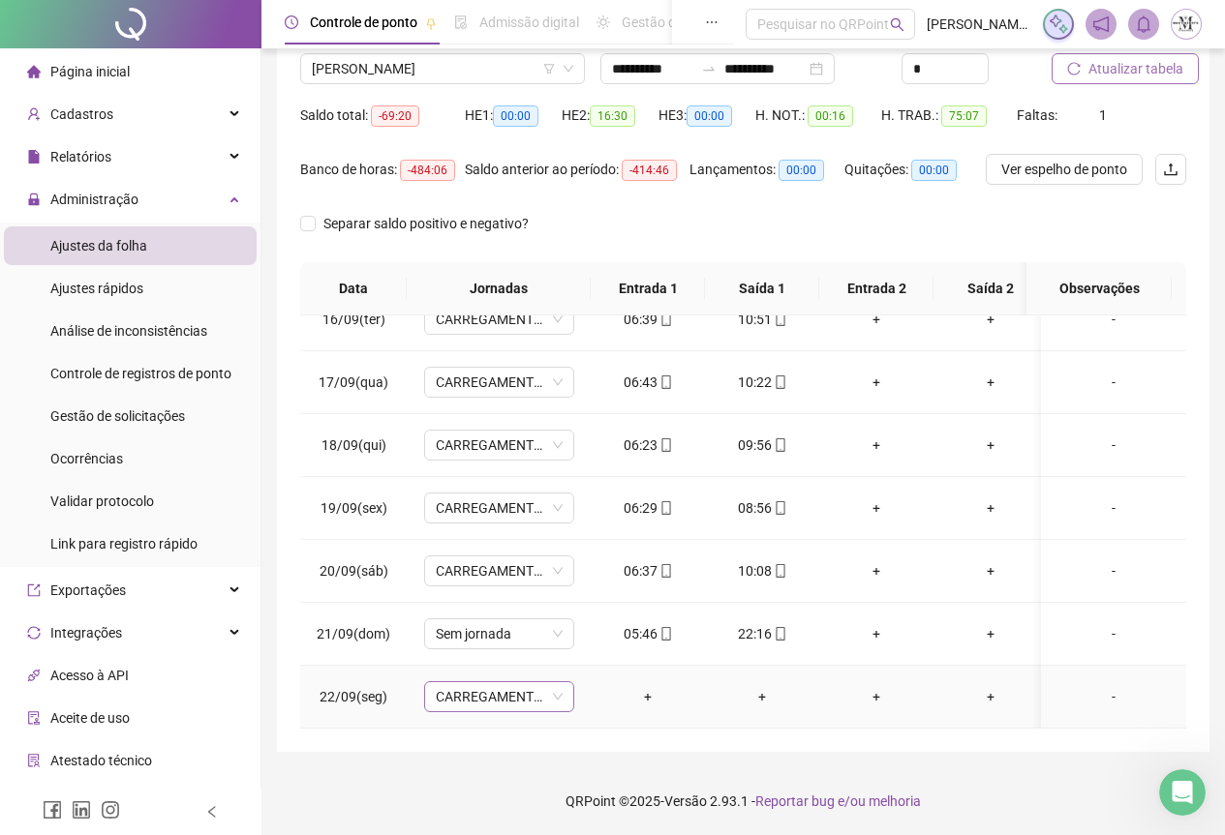
click at [529, 682] on span "CARREGAMENTO SEDE" at bounding box center [499, 696] width 127 height 29
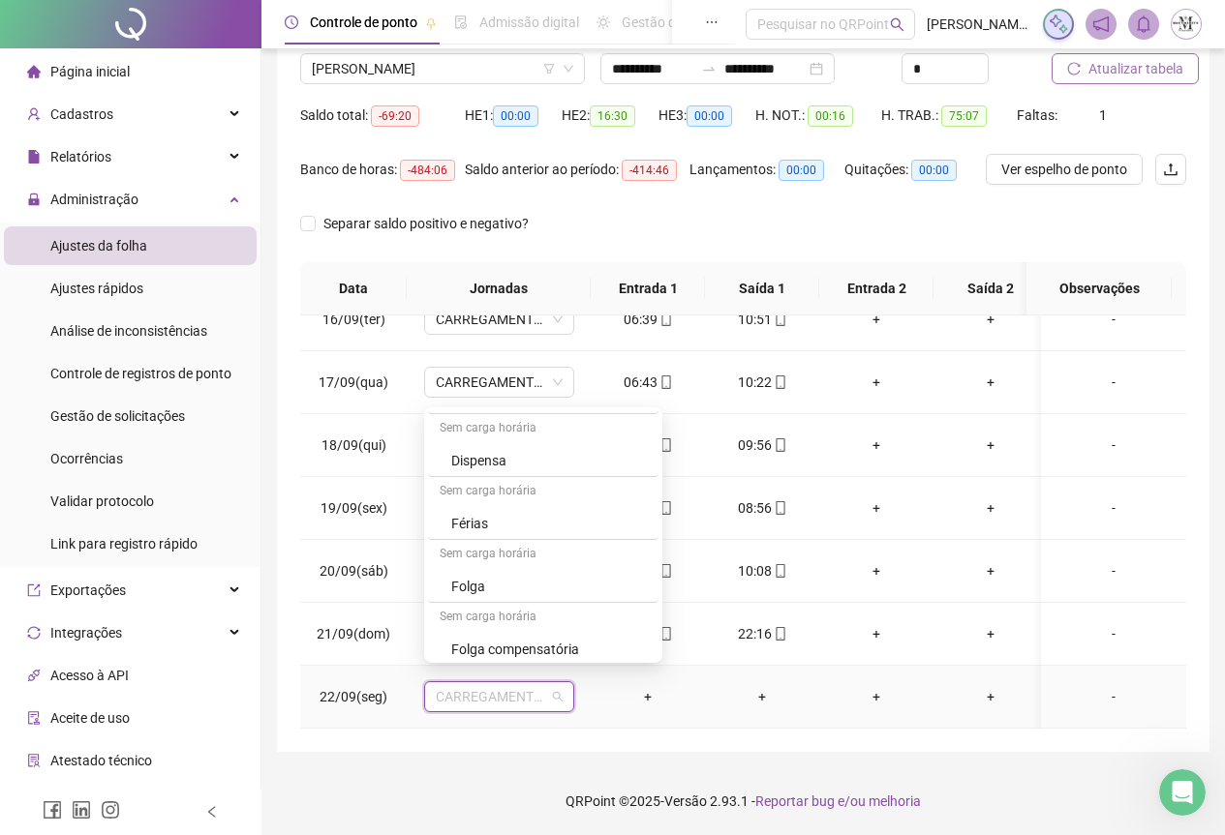
scroll to position [1065, 0]
click at [485, 598] on div "Folga" at bounding box center [549, 588] width 196 height 21
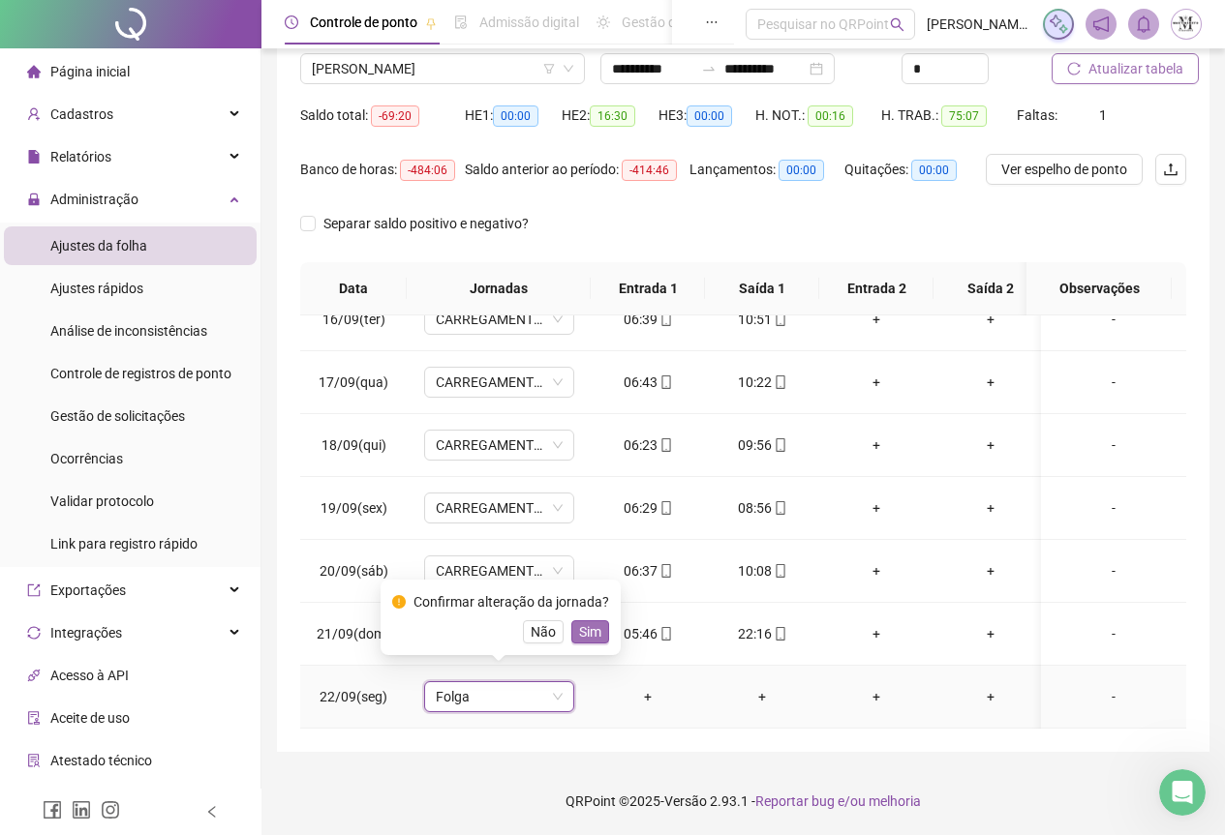
click at [593, 633] on span "Sim" at bounding box center [590, 632] width 22 height 21
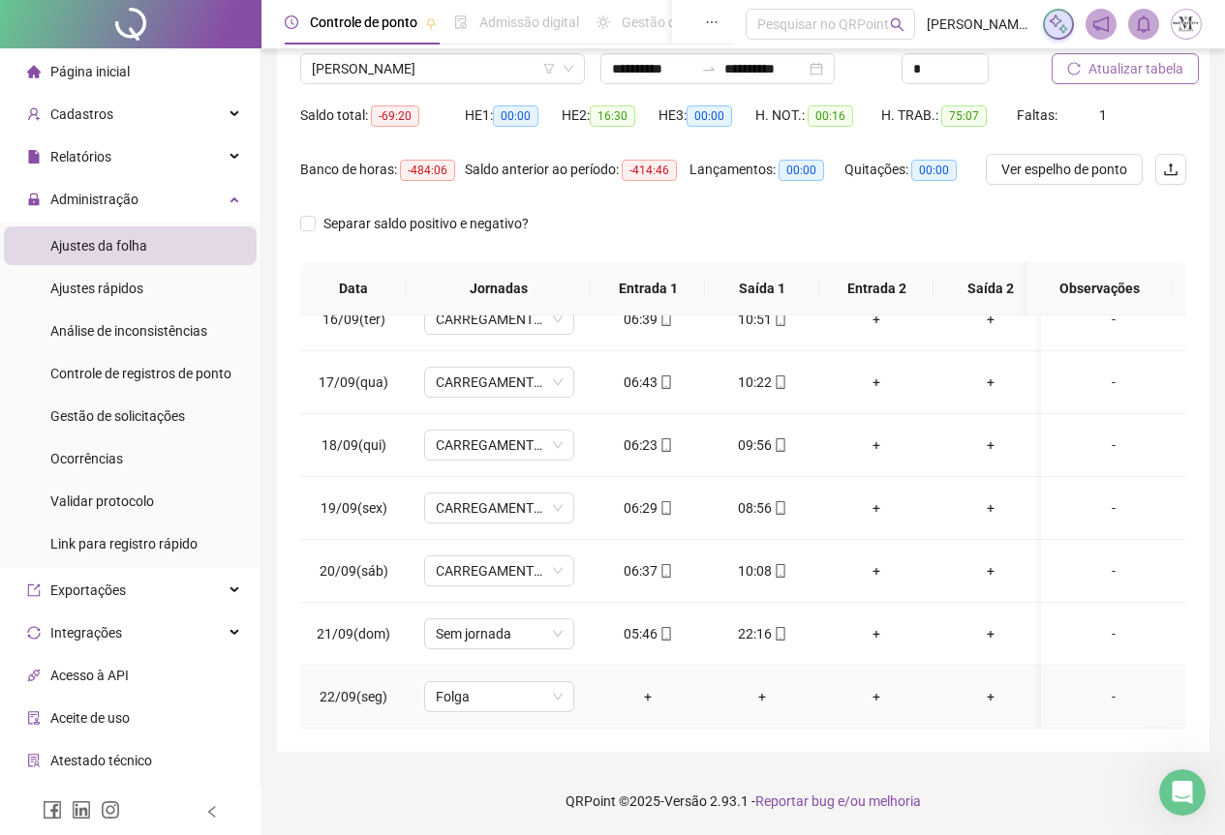
click at [1088, 687] on div "-" at bounding box center [1113, 696] width 114 height 21
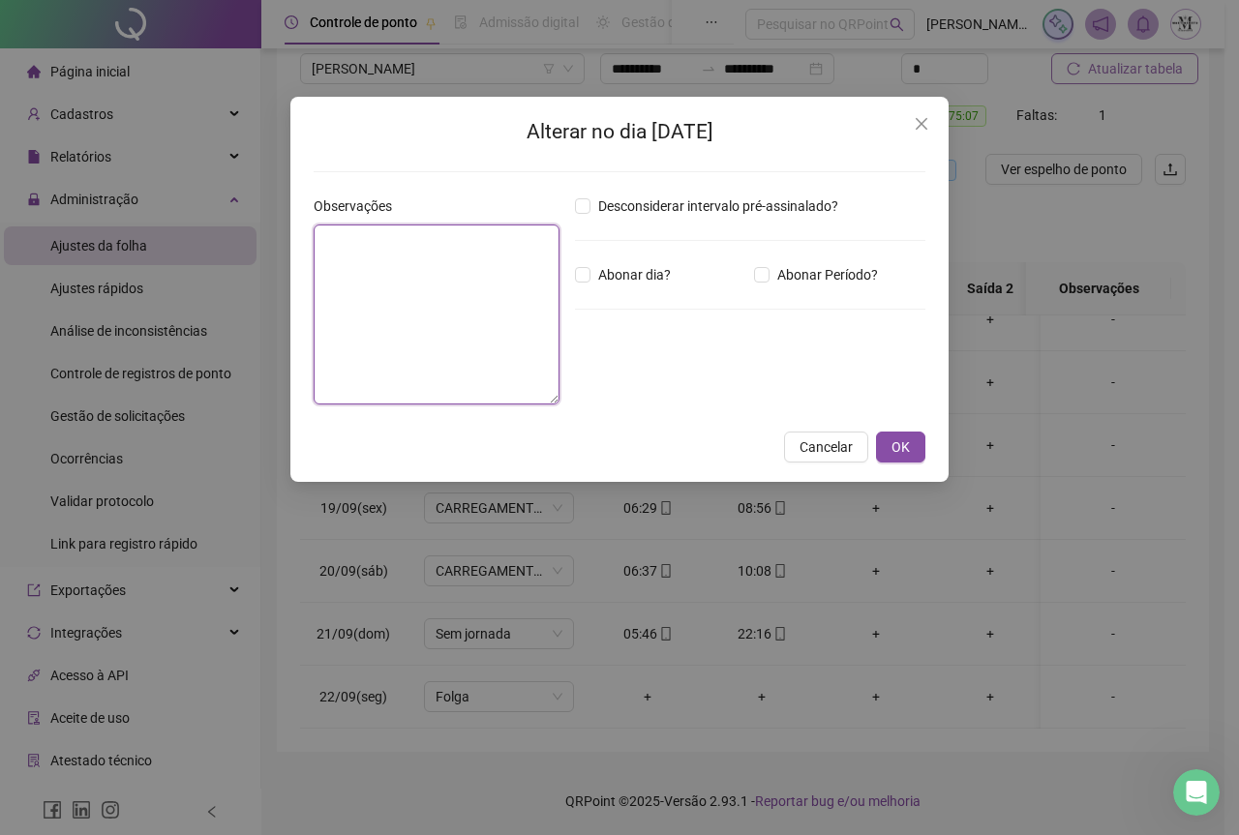
click at [359, 278] on textarea at bounding box center [437, 315] width 246 height 180
type textarea "*****"
click at [887, 457] on button "OK" at bounding box center [900, 447] width 49 height 31
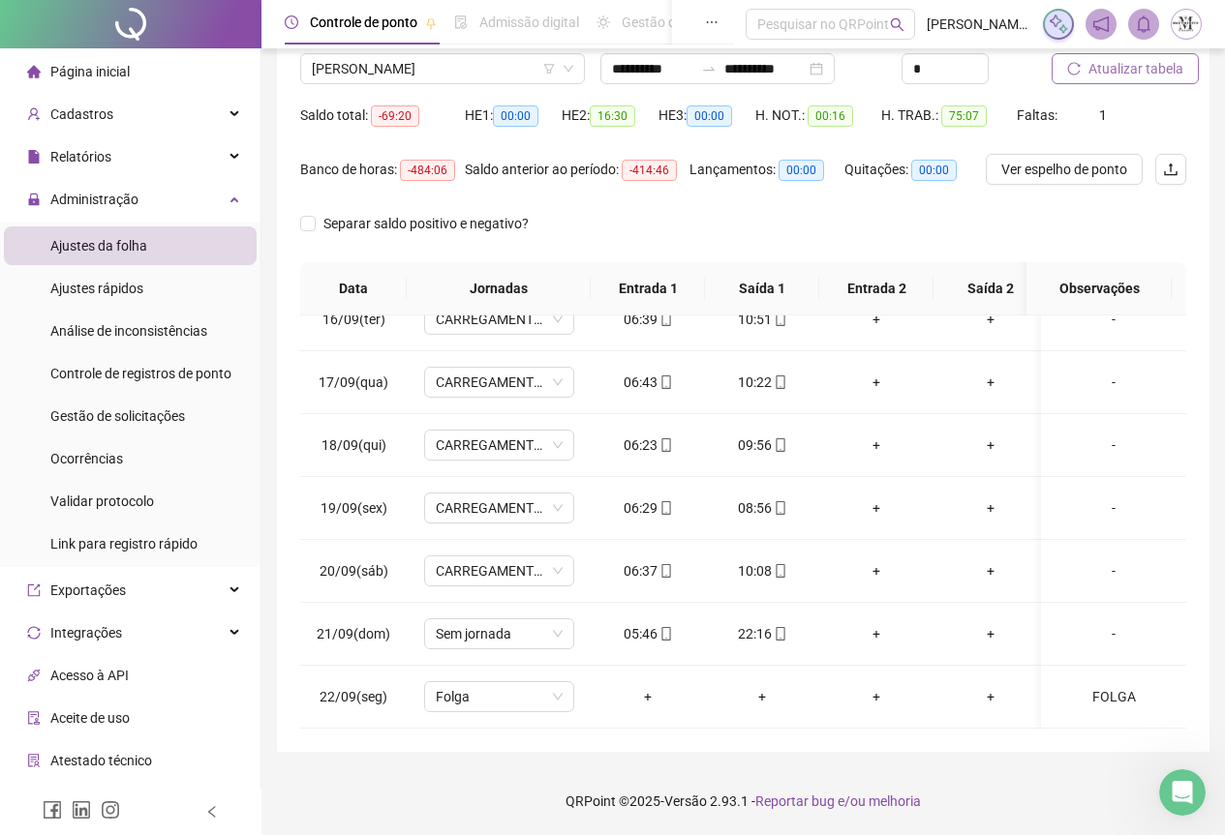
click at [1132, 75] on span "Atualizar tabela" at bounding box center [1135, 68] width 95 height 21
click at [1136, 72] on span "Atualizar tabela" at bounding box center [1135, 68] width 95 height 21
click at [1117, 686] on div "FOLGA" at bounding box center [1113, 696] width 114 height 21
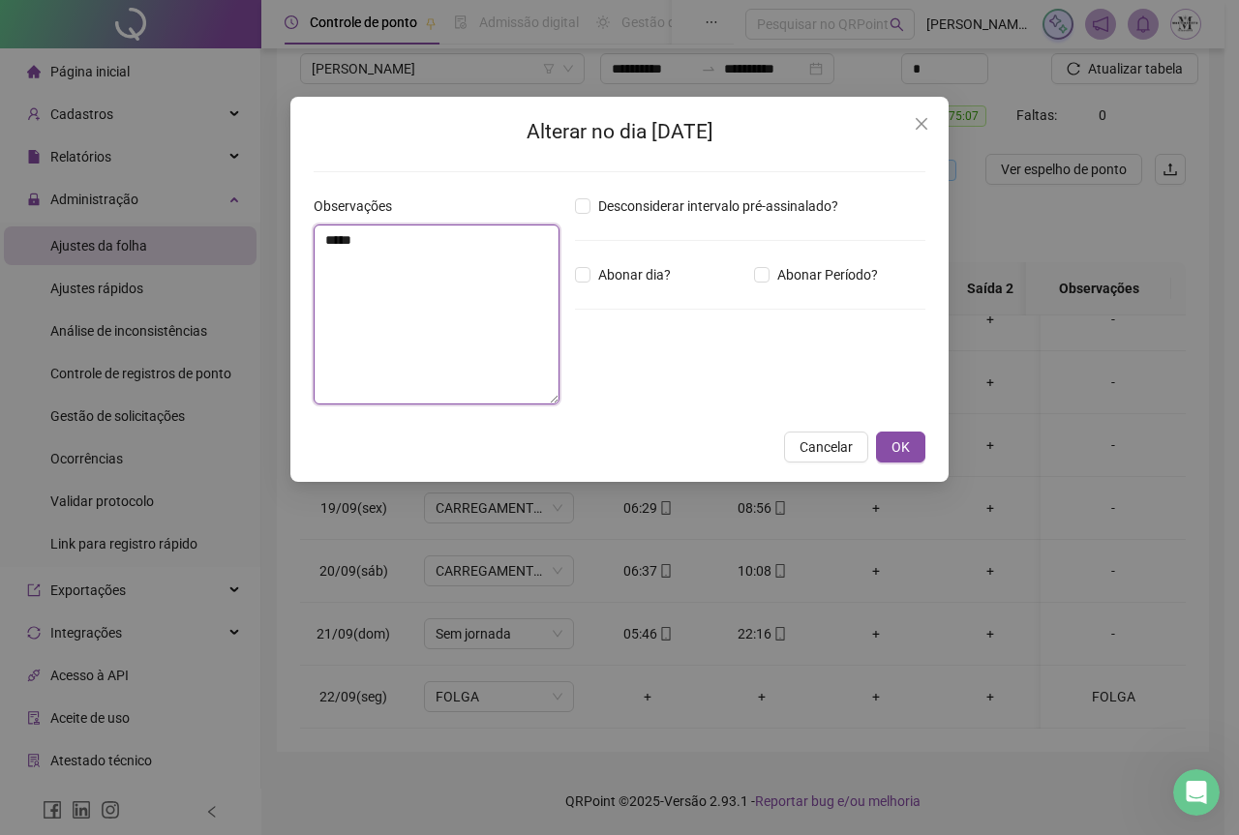
click at [392, 245] on textarea "*****" at bounding box center [437, 315] width 246 height 180
click at [366, 233] on textarea "**********" at bounding box center [437, 315] width 246 height 180
type textarea "**********"
click at [912, 441] on button "OK" at bounding box center [900, 447] width 49 height 31
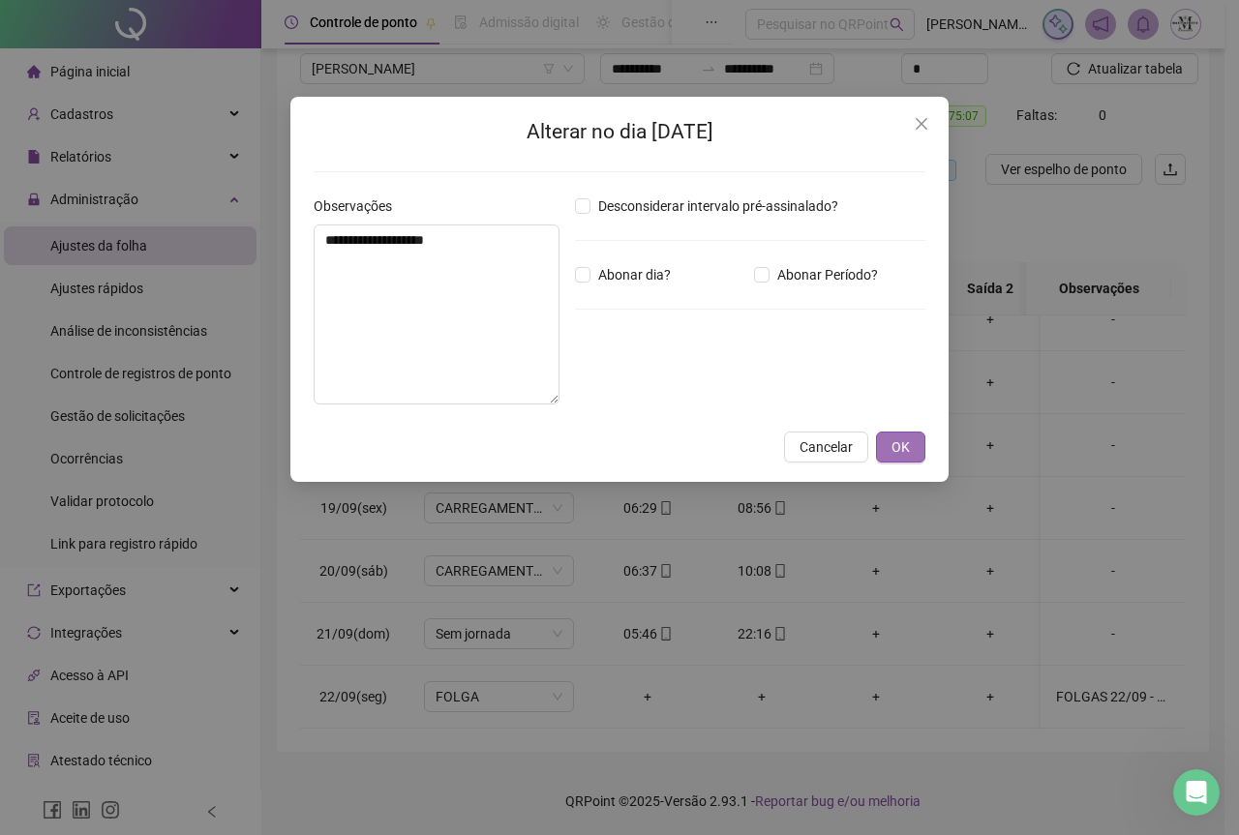
click at [906, 439] on div "**********" at bounding box center [619, 417] width 1239 height 835
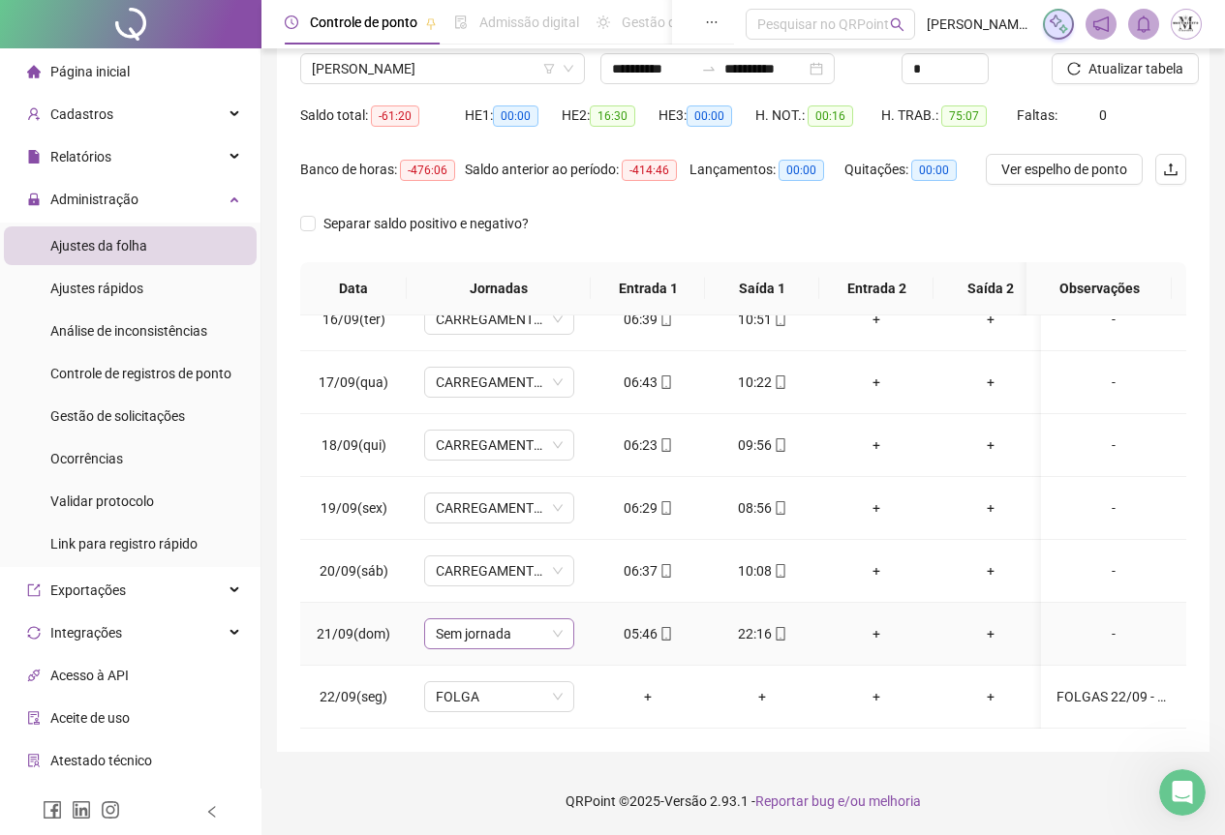
scroll to position [986, 0]
click at [1134, 68] on span "Atualizar tabela" at bounding box center [1135, 68] width 95 height 21
click at [327, 83] on div "[PERSON_NAME]" at bounding box center [442, 68] width 285 height 31
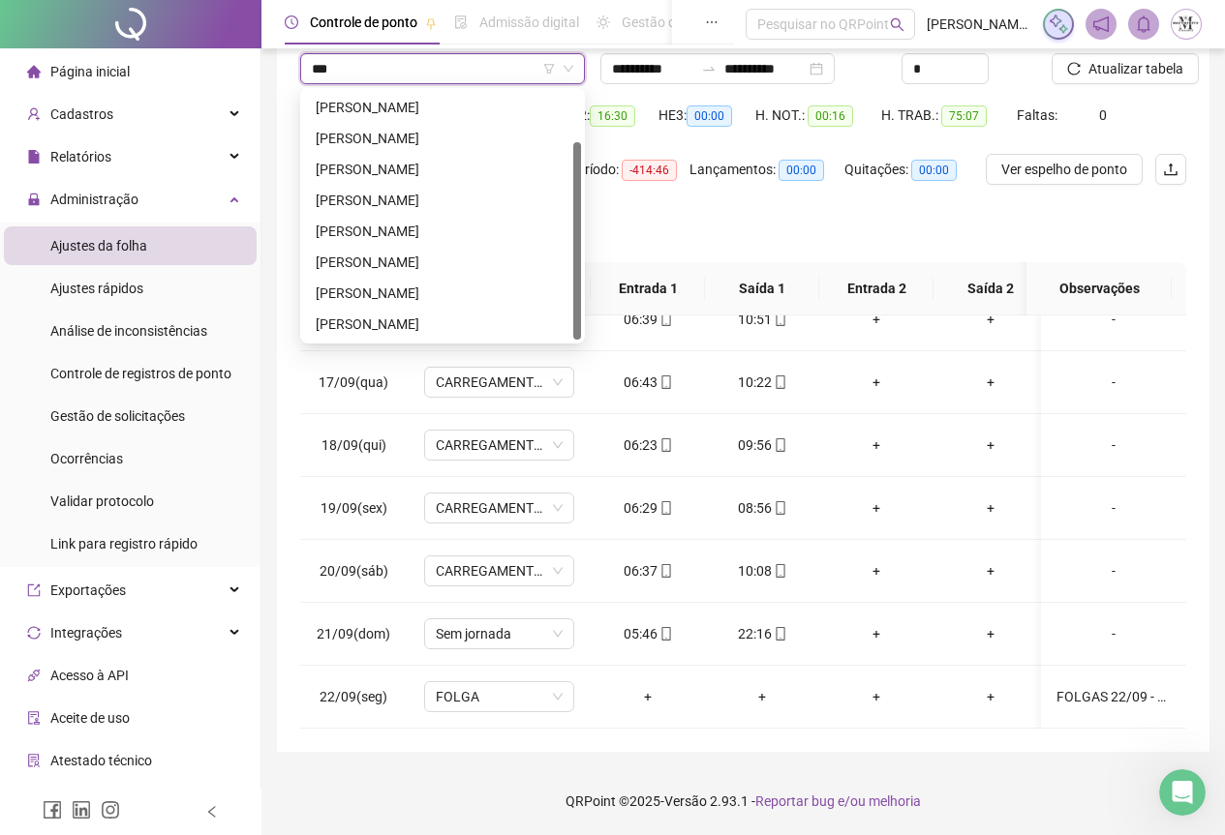
scroll to position [0, 0]
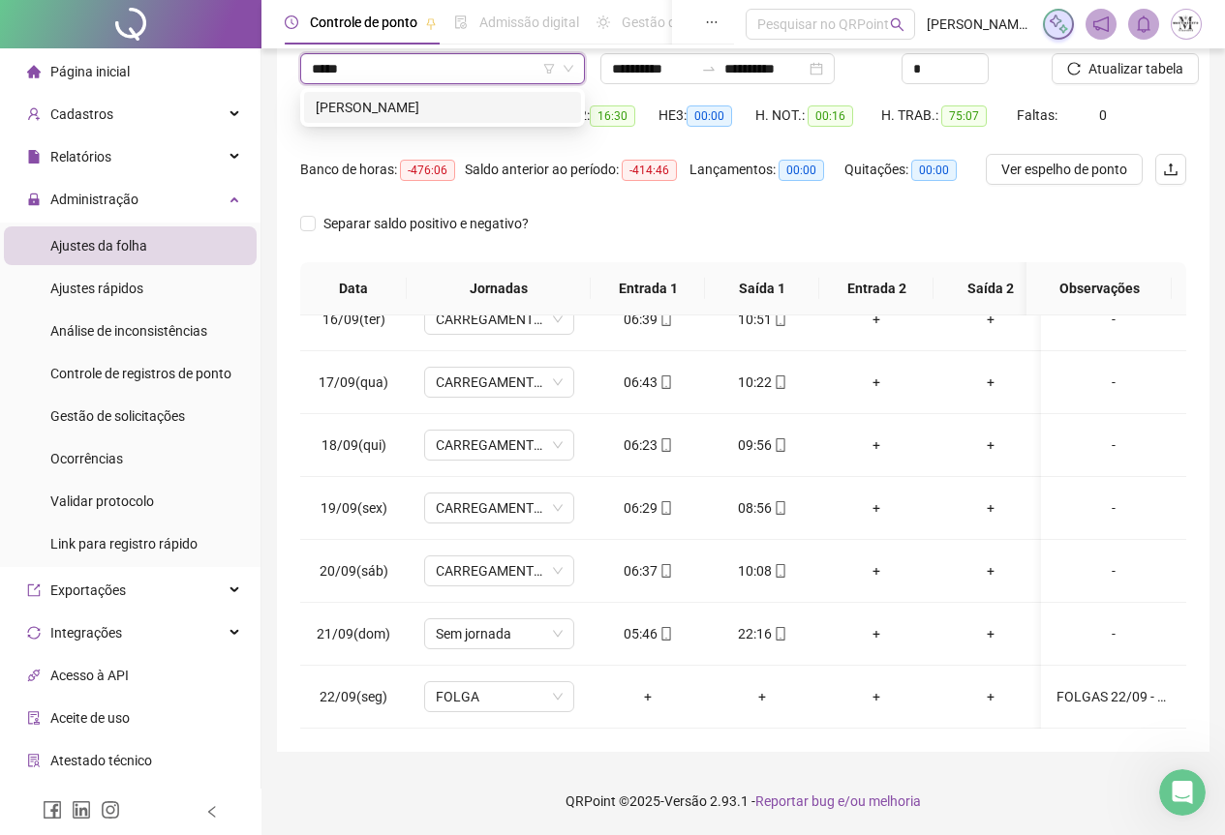
type input "******"
click at [370, 107] on div "[PERSON_NAME]" at bounding box center [443, 107] width 254 height 21
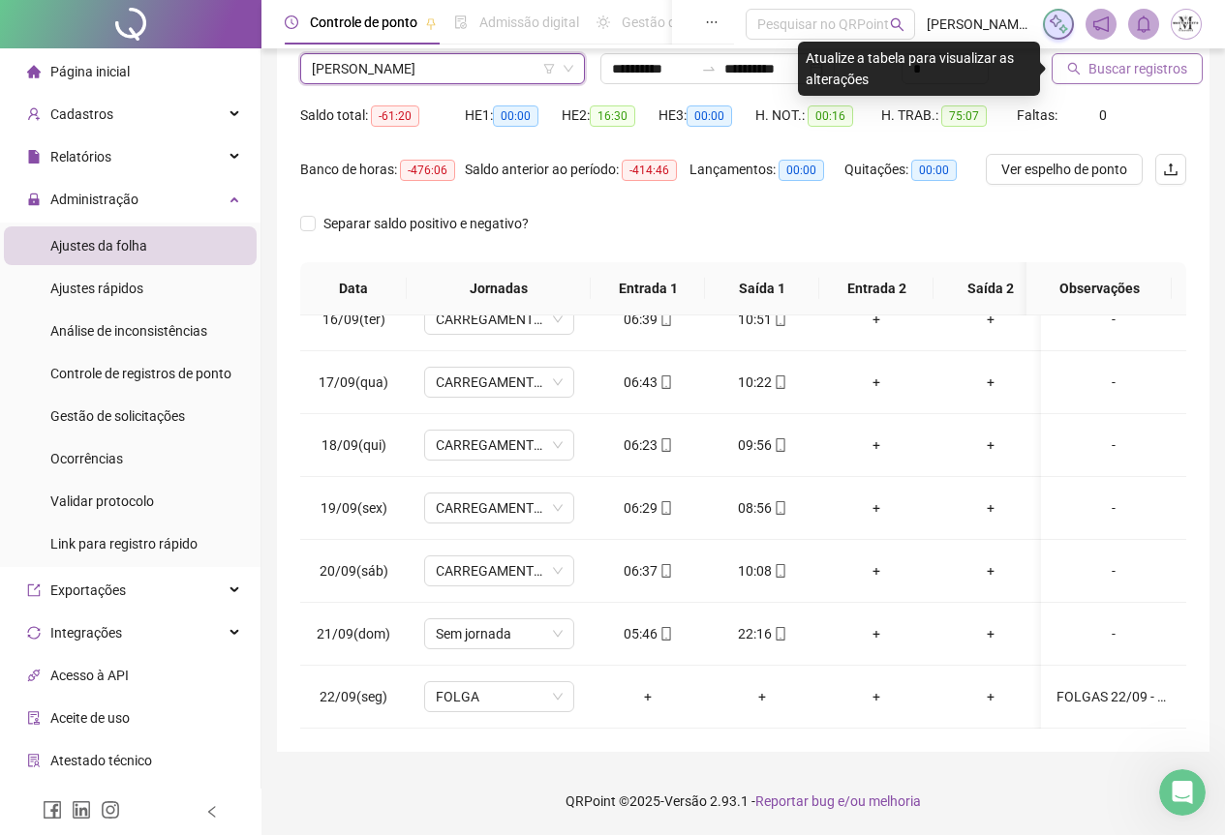
click at [1089, 71] on span "Buscar registros" at bounding box center [1137, 68] width 99 height 21
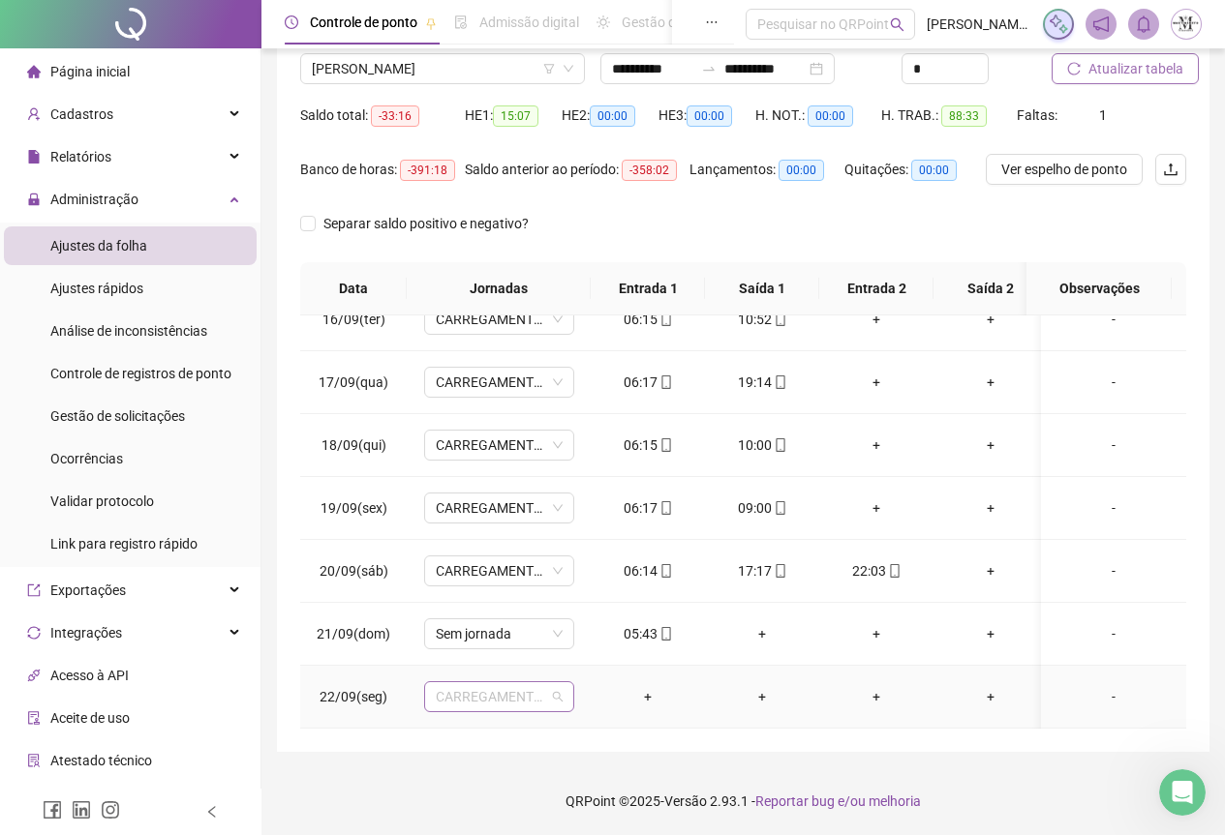
click at [519, 688] on span "CARREGAMENTO SEDE" at bounding box center [499, 696] width 127 height 29
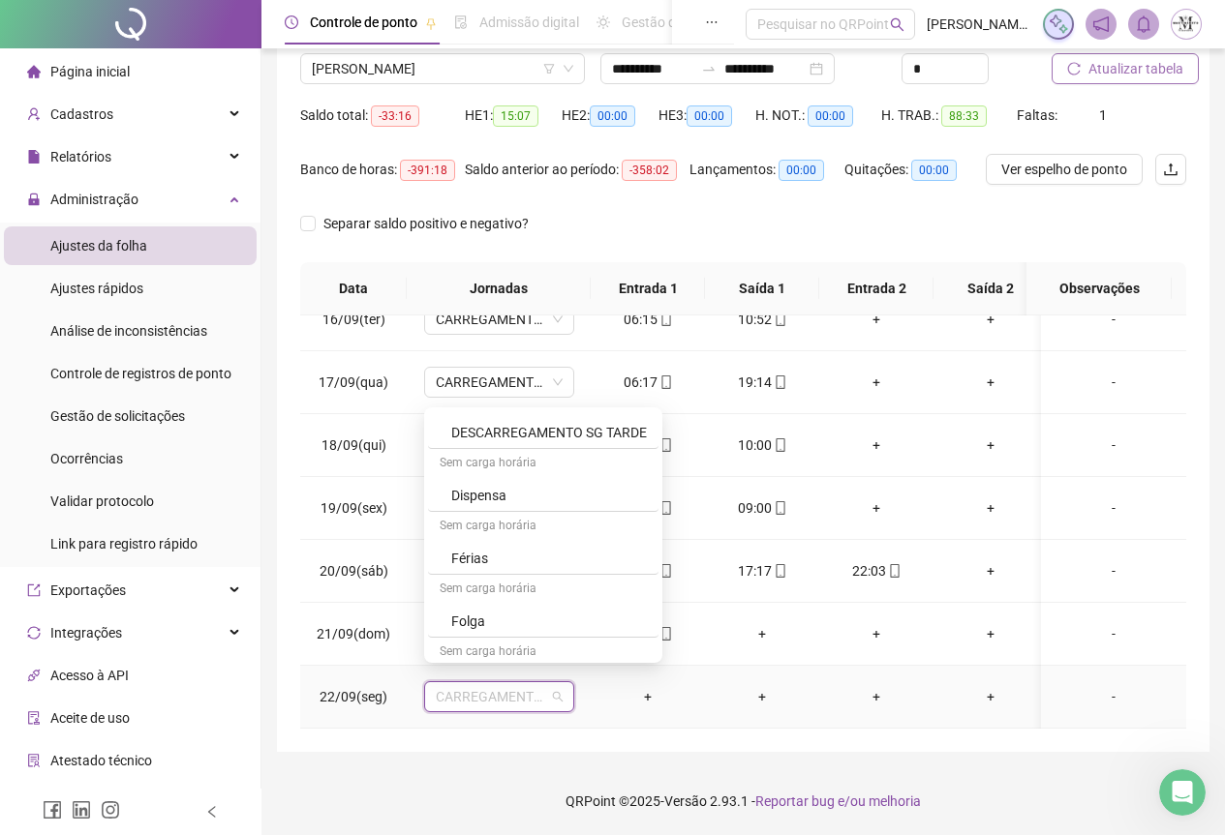
scroll to position [1065, 0]
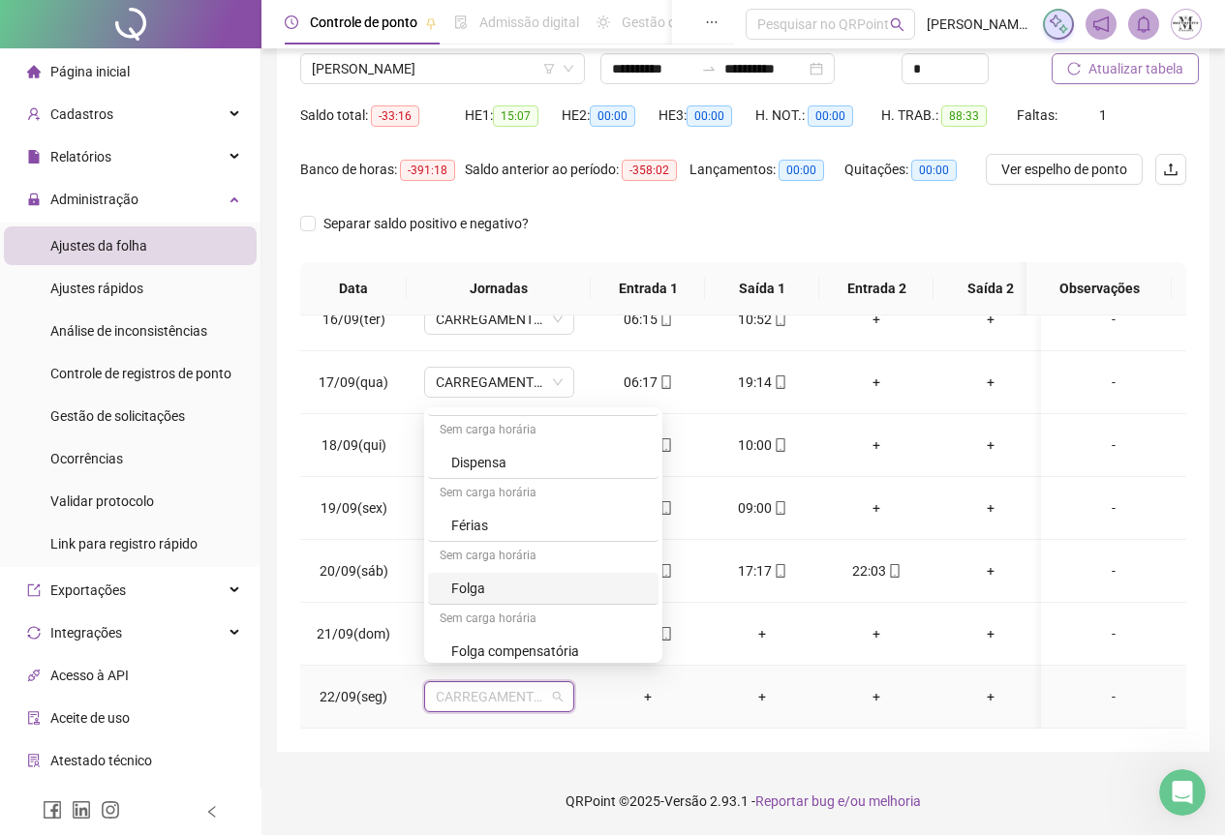
click at [480, 599] on div "Folga" at bounding box center [543, 589] width 230 height 32
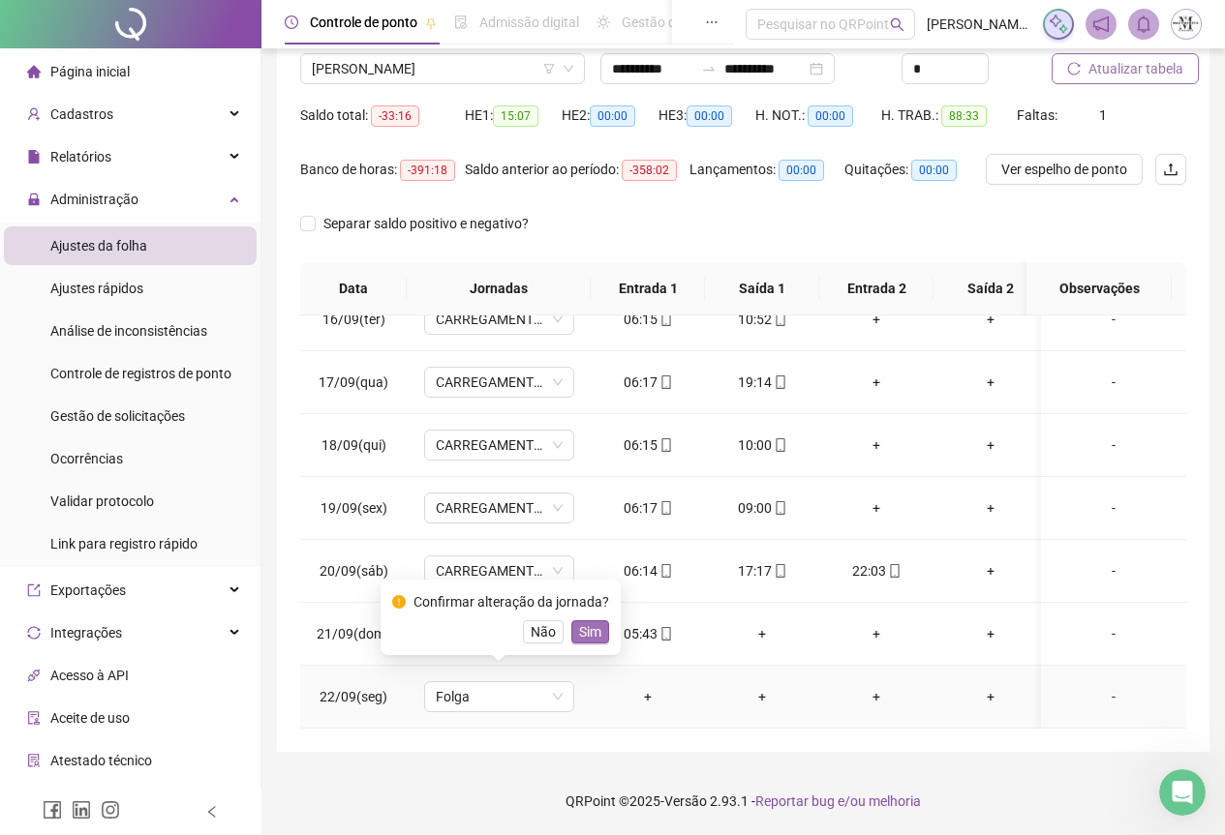
click at [586, 631] on span "Sim" at bounding box center [590, 632] width 22 height 21
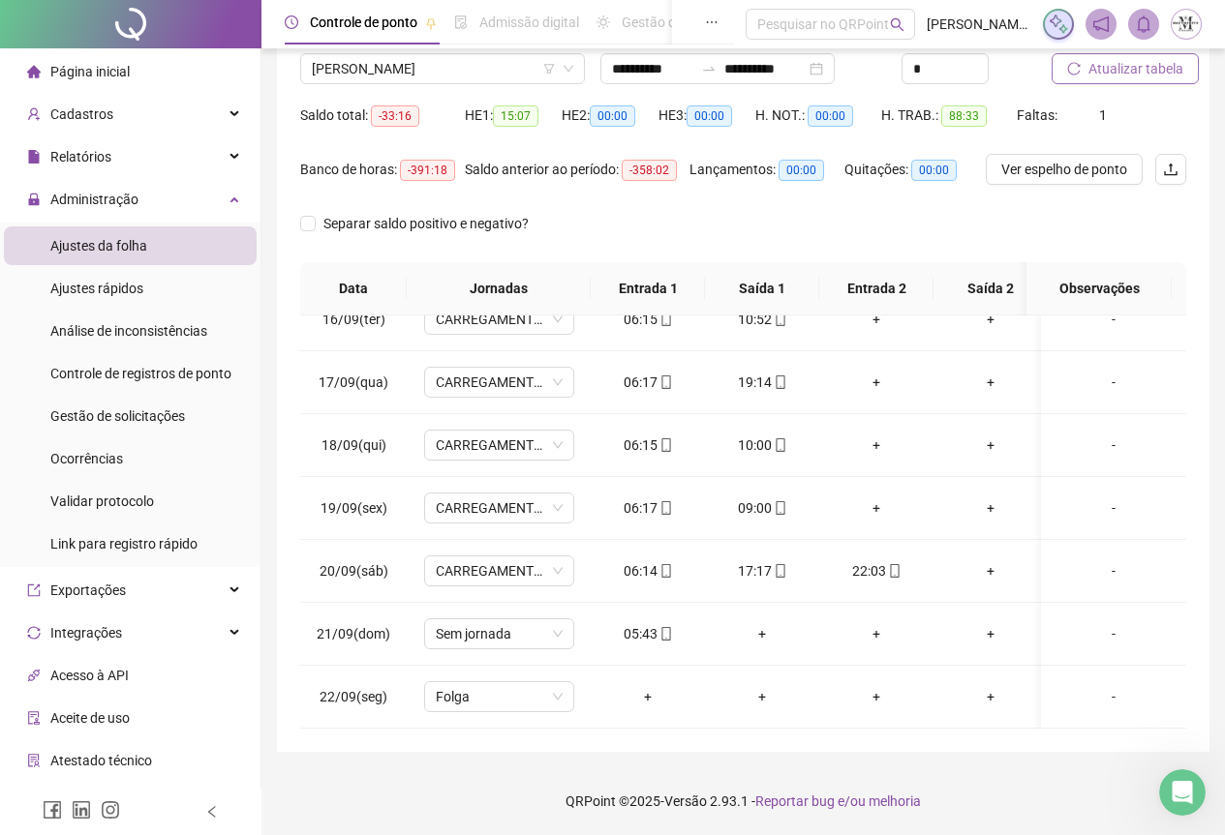
click at [1135, 76] on span "Atualizar tabela" at bounding box center [1135, 68] width 95 height 21
click at [1107, 70] on span "Atualizar tabela" at bounding box center [1135, 68] width 95 height 21
click at [380, 69] on span "[PERSON_NAME]" at bounding box center [442, 68] width 261 height 29
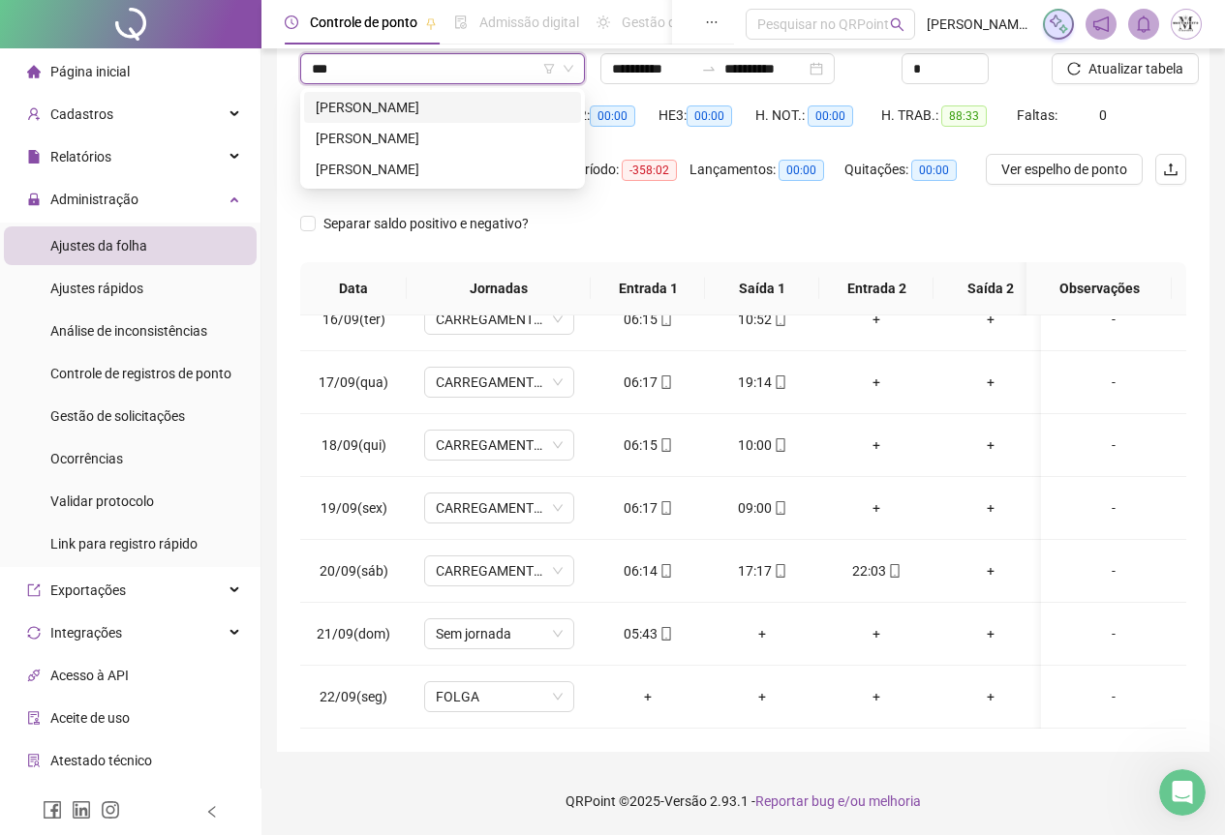
scroll to position [0, 0]
type input "*******"
click at [410, 144] on div "[PERSON_NAME]" at bounding box center [443, 138] width 254 height 21
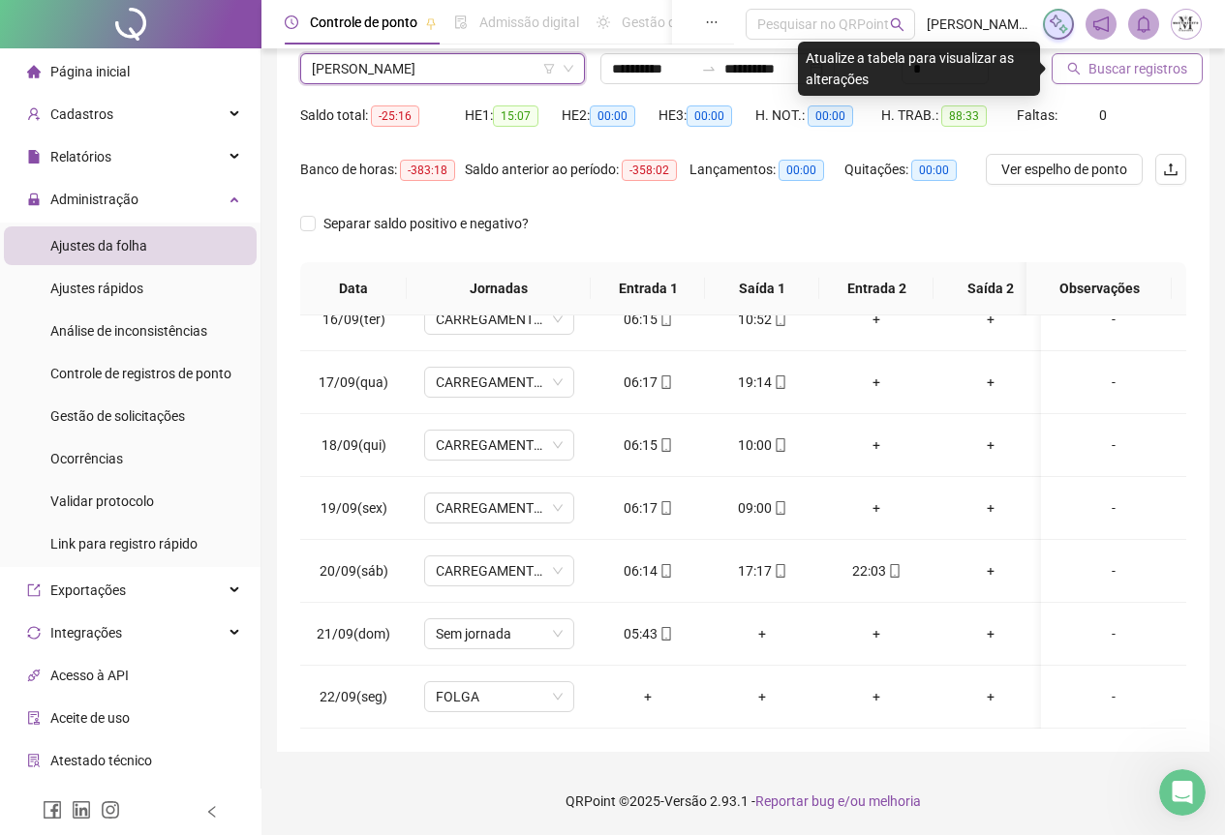
click at [1118, 81] on button "Buscar registros" at bounding box center [1126, 68] width 151 height 31
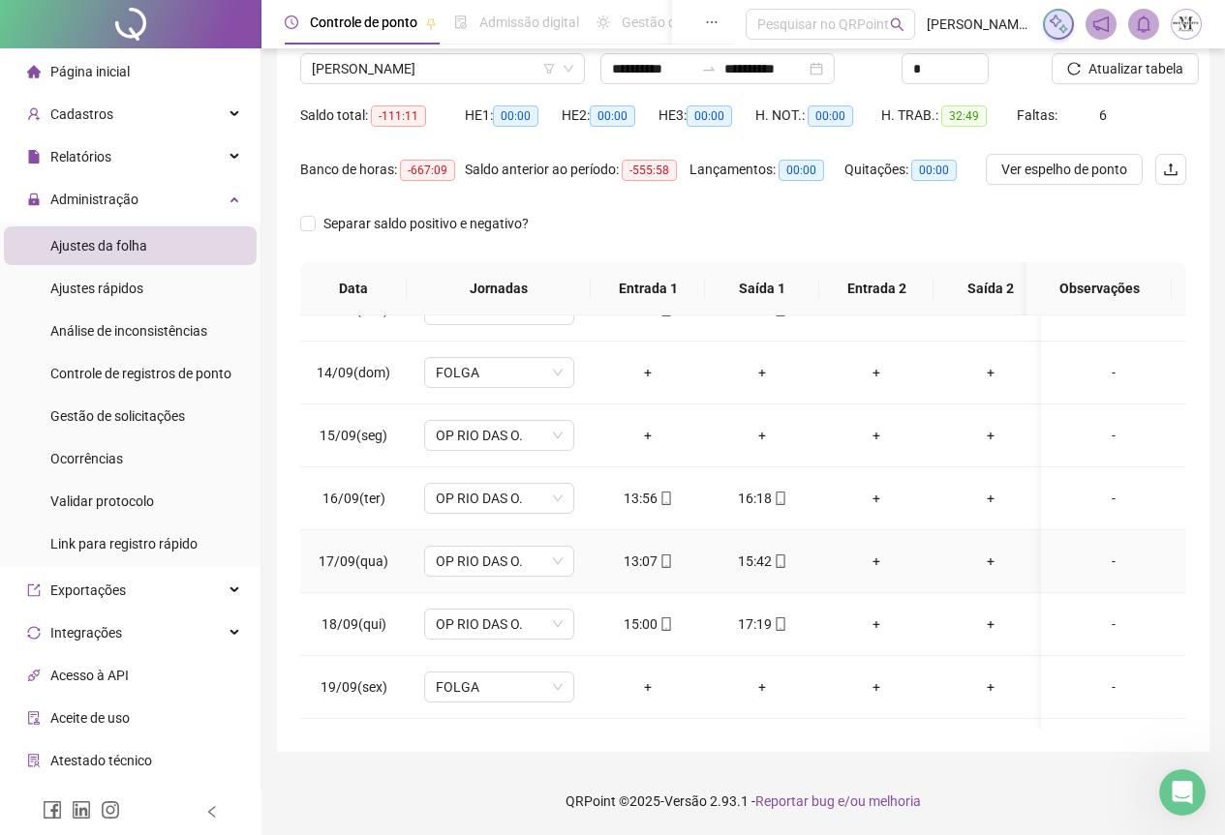
scroll to position [695, 0]
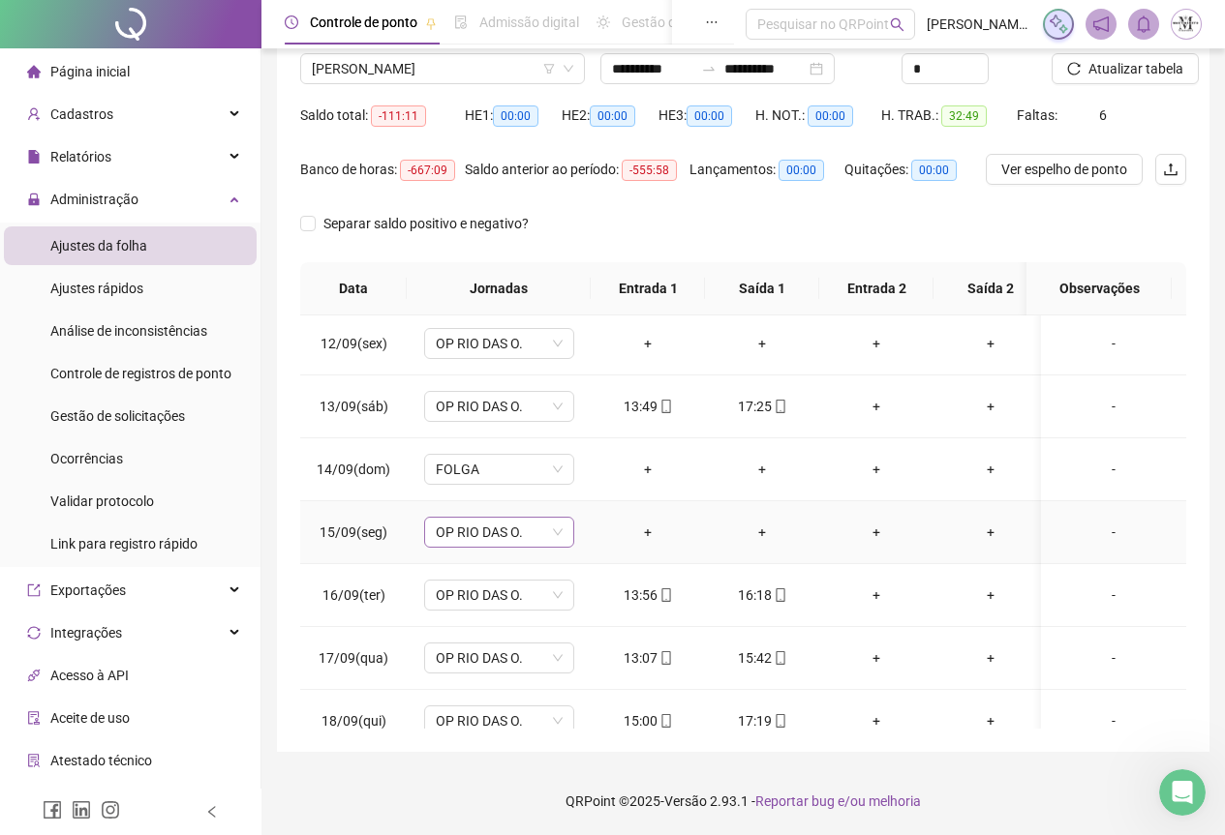
click at [468, 527] on span "OP RIO DAS O." at bounding box center [499, 532] width 127 height 29
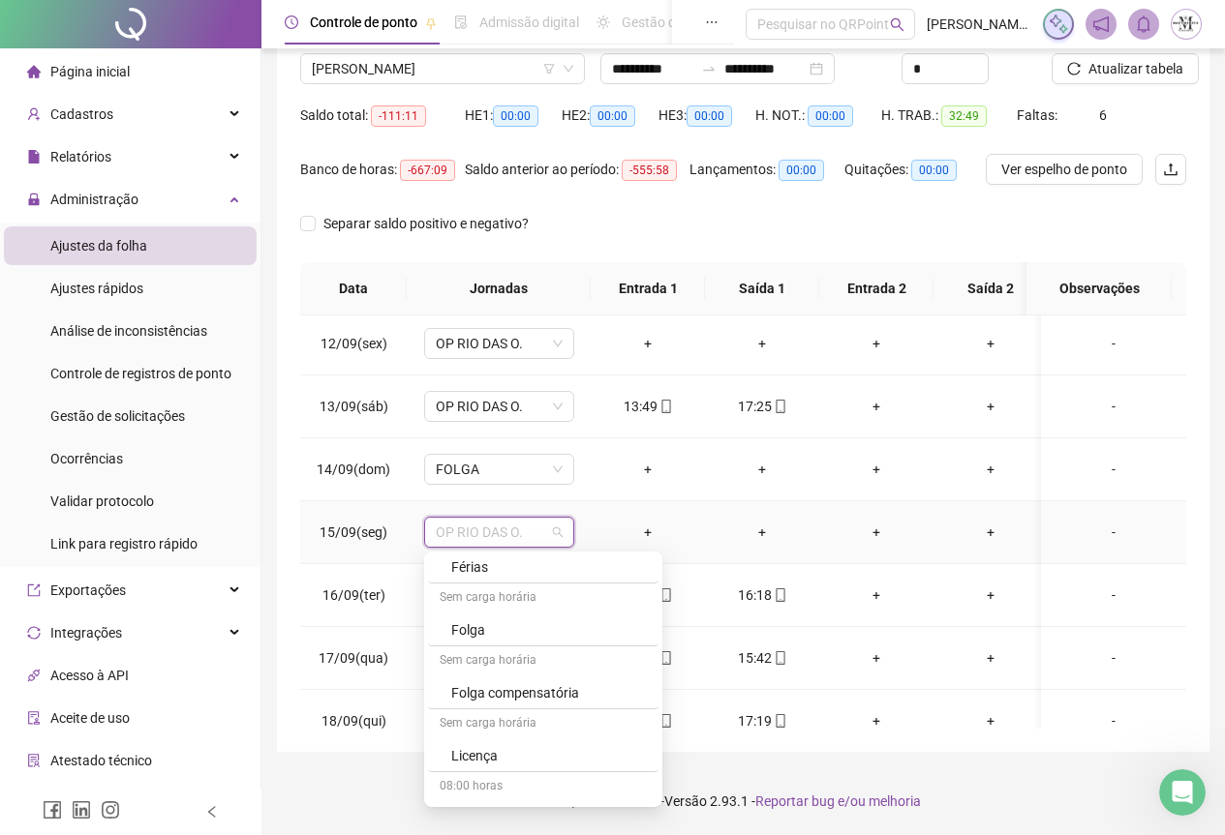
scroll to position [1162, 0]
click at [478, 759] on div "Licença" at bounding box center [549, 761] width 196 height 21
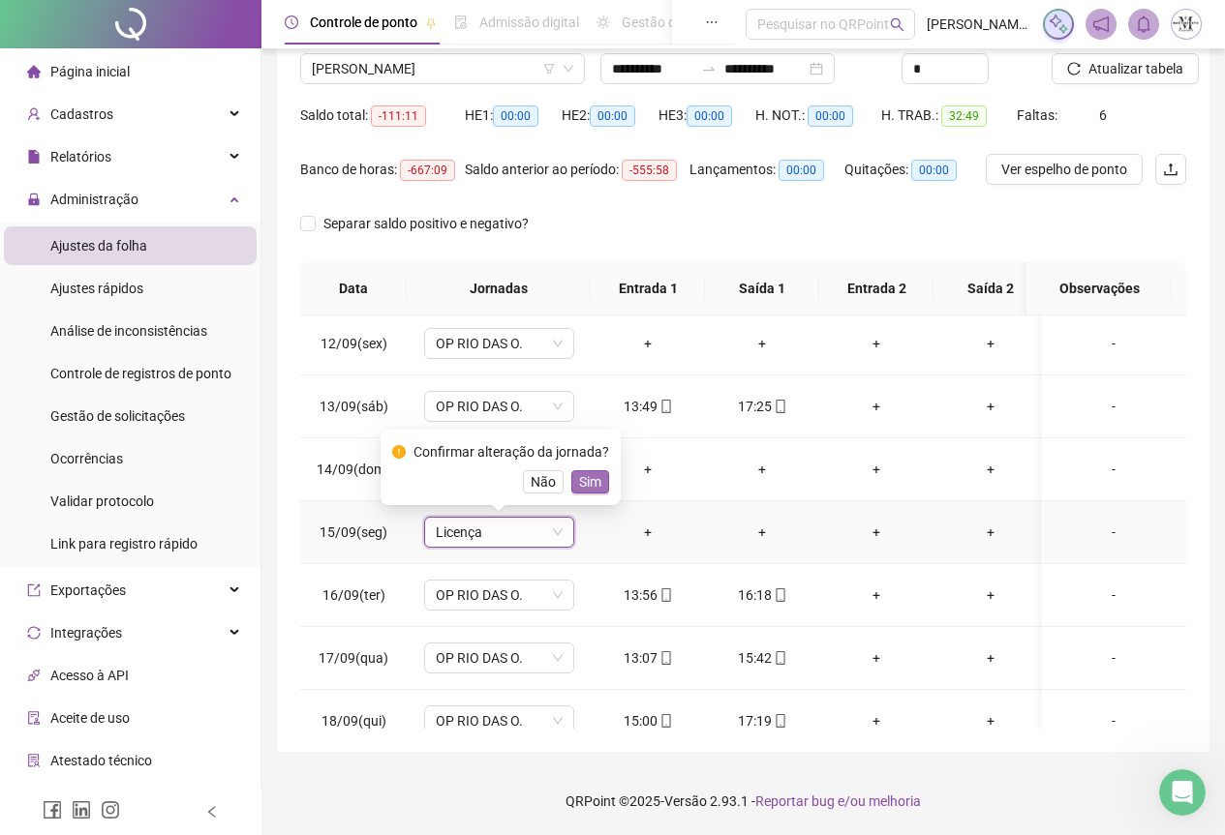
click at [595, 483] on span "Sim" at bounding box center [590, 481] width 22 height 21
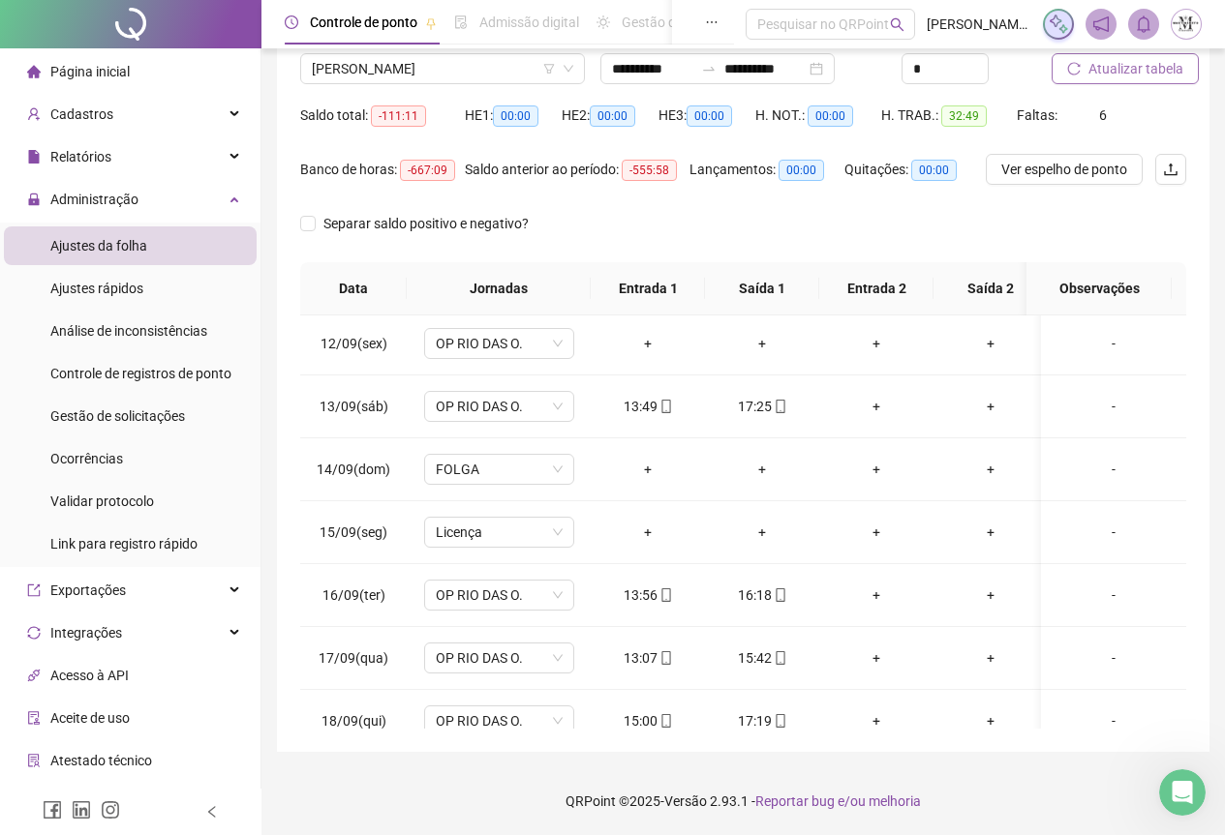
click at [1135, 69] on span "Atualizar tabela" at bounding box center [1135, 68] width 95 height 21
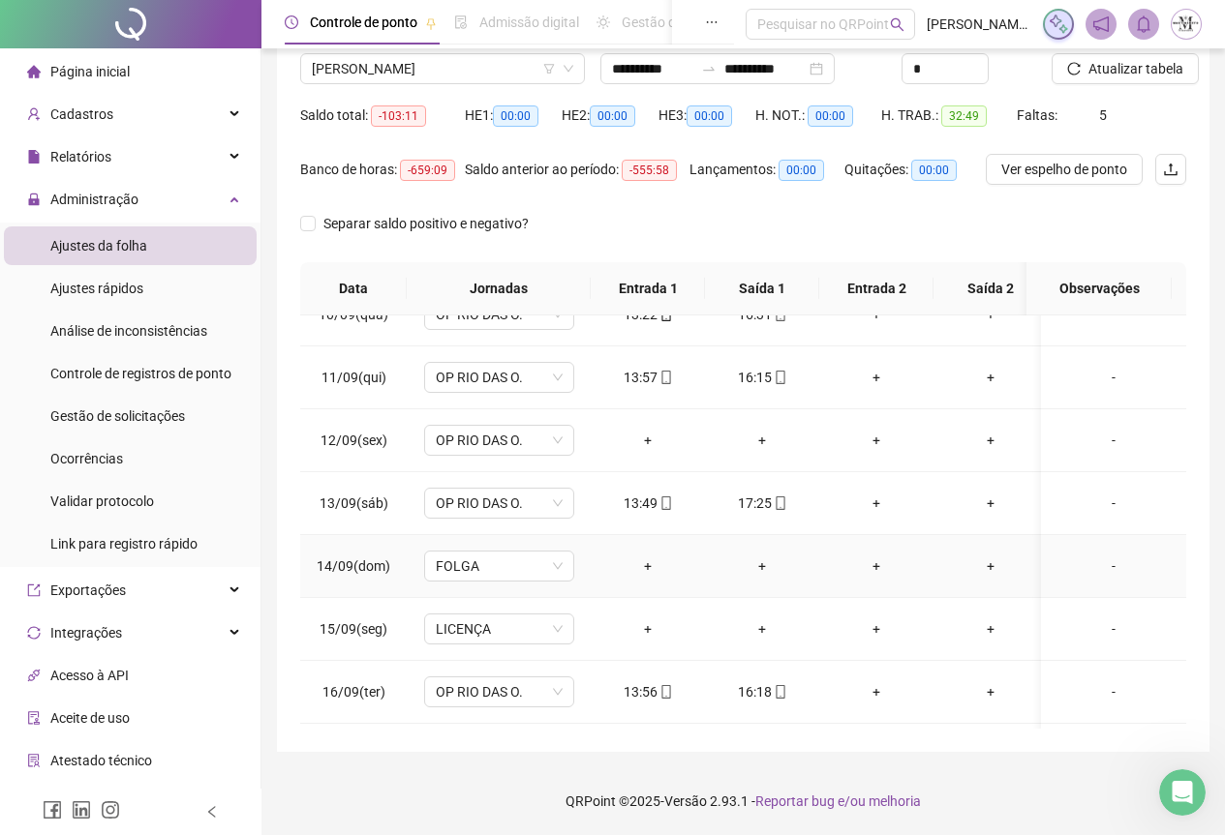
scroll to position [986, 0]
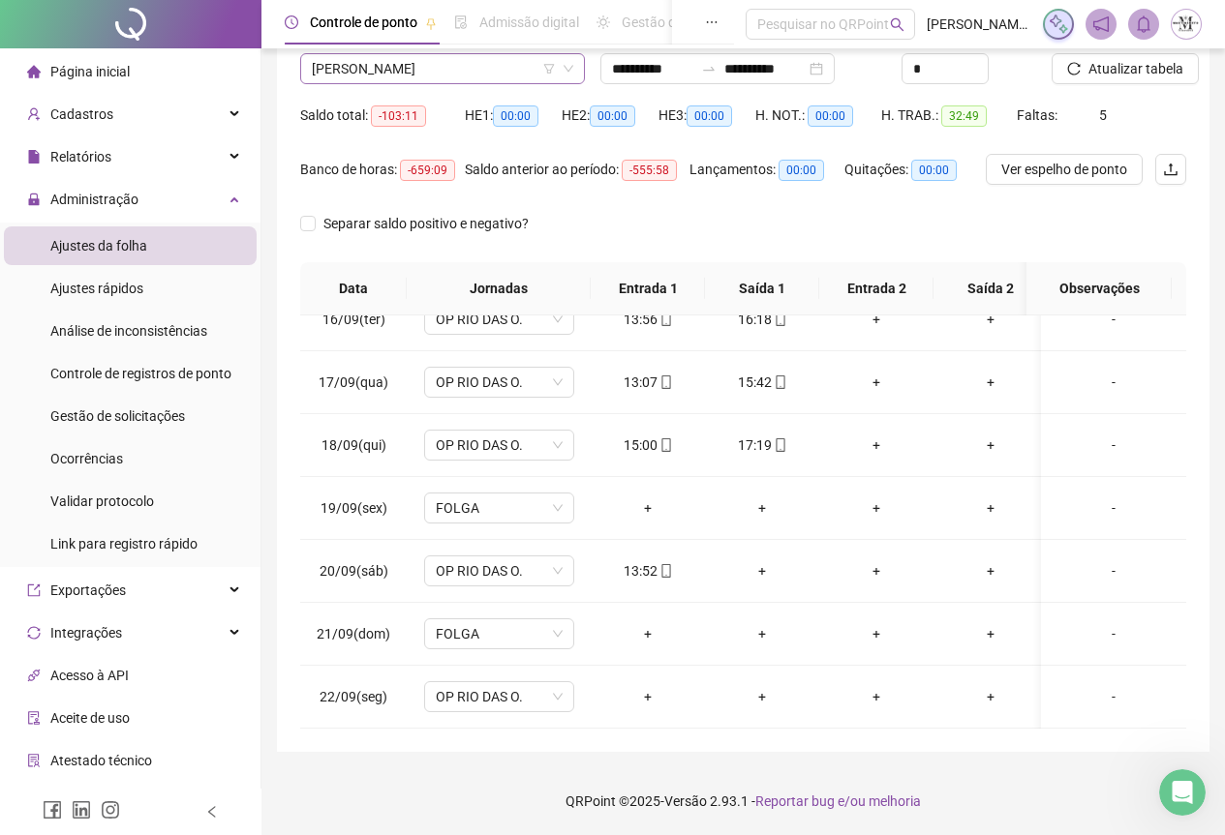
click at [382, 68] on span "[PERSON_NAME]" at bounding box center [442, 68] width 261 height 29
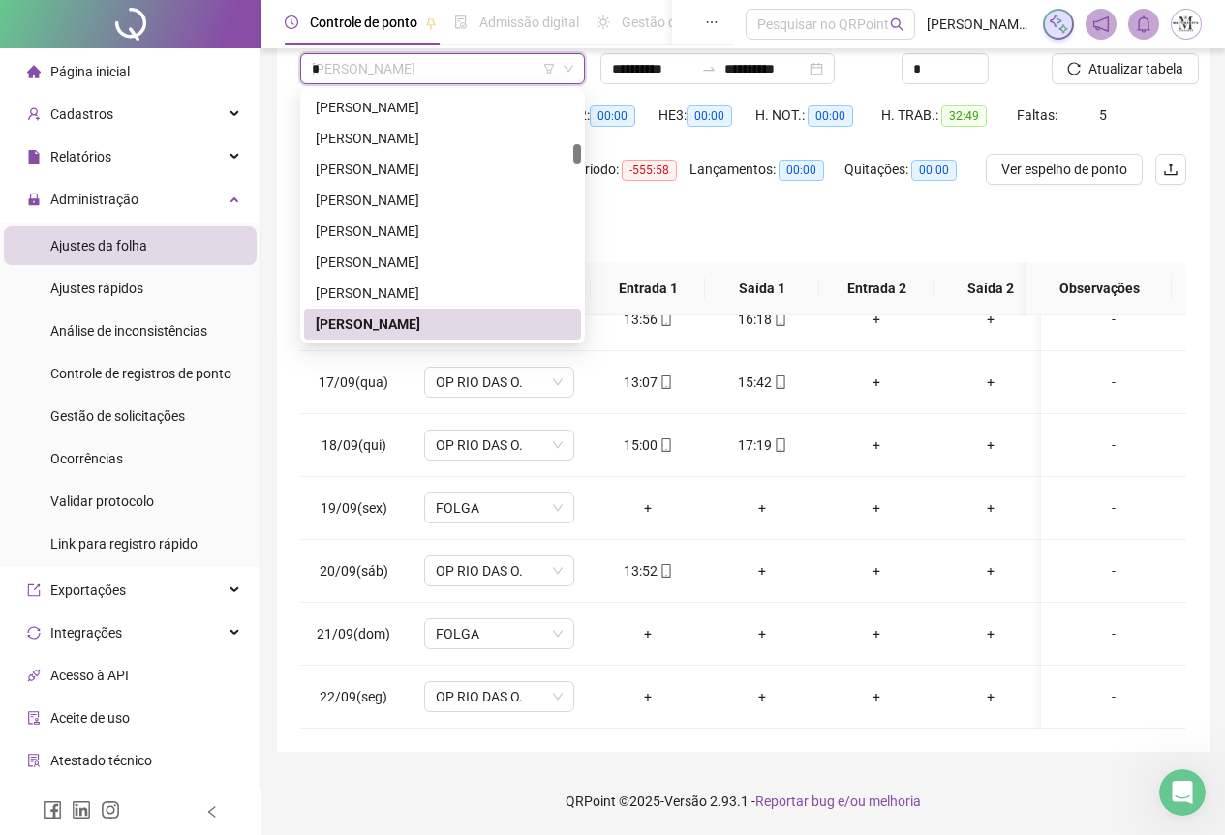
scroll to position [0, 0]
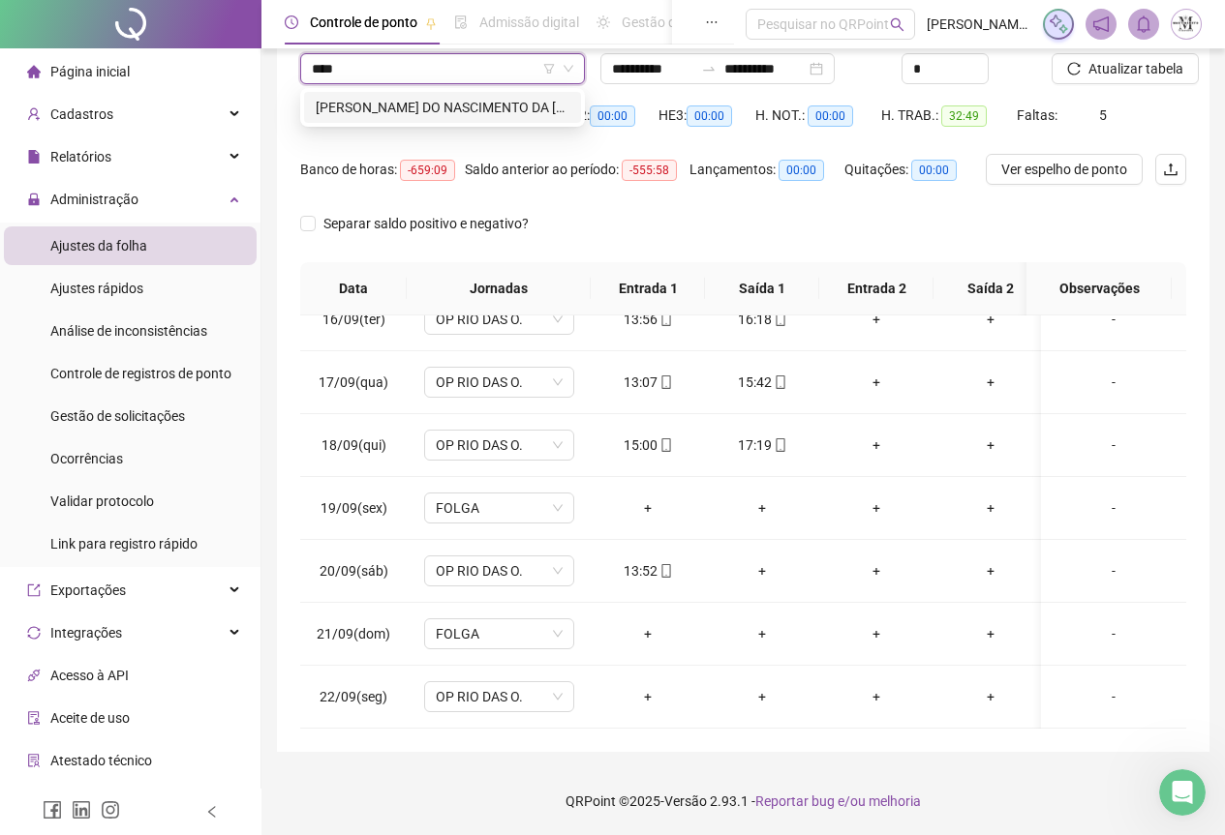
type input "*****"
click at [405, 106] on div "[PERSON_NAME] DO NASCIMENTO DA [PERSON_NAME]" at bounding box center [443, 107] width 254 height 21
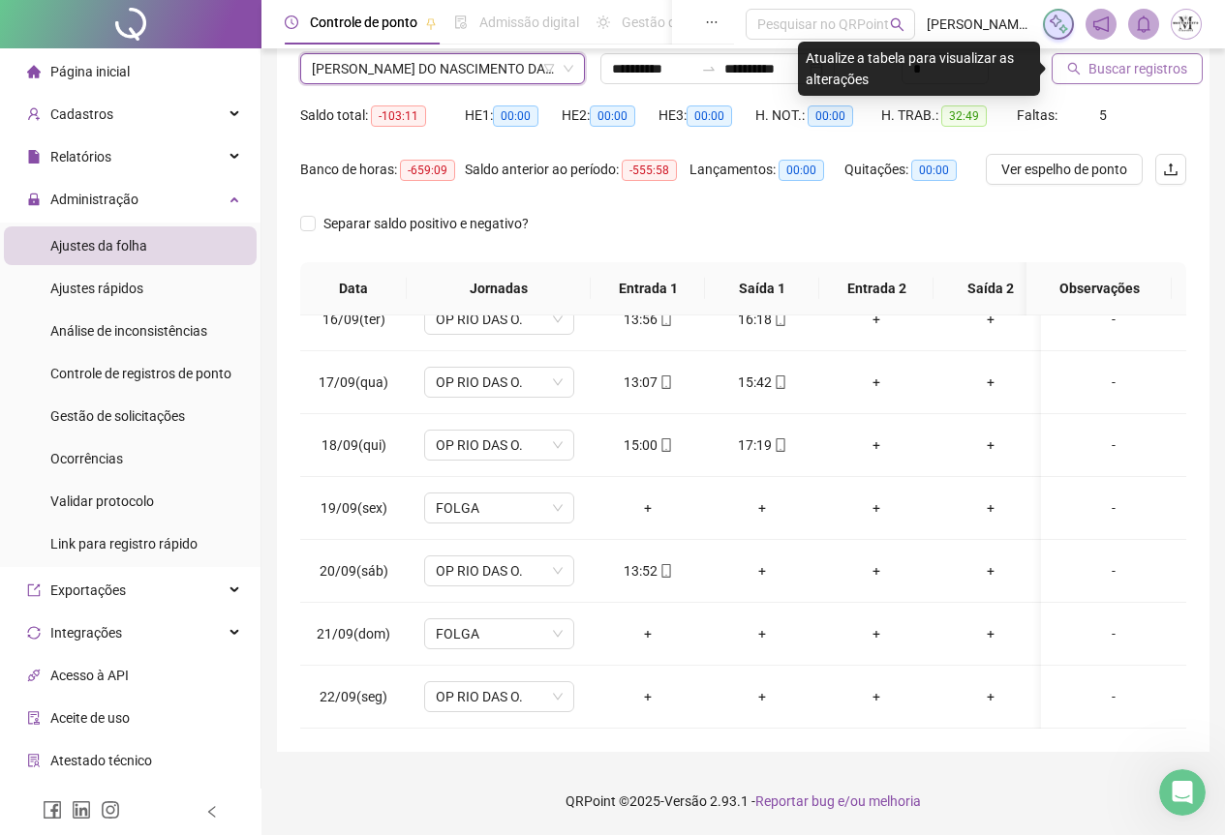
click at [1112, 64] on span "Buscar registros" at bounding box center [1137, 68] width 99 height 21
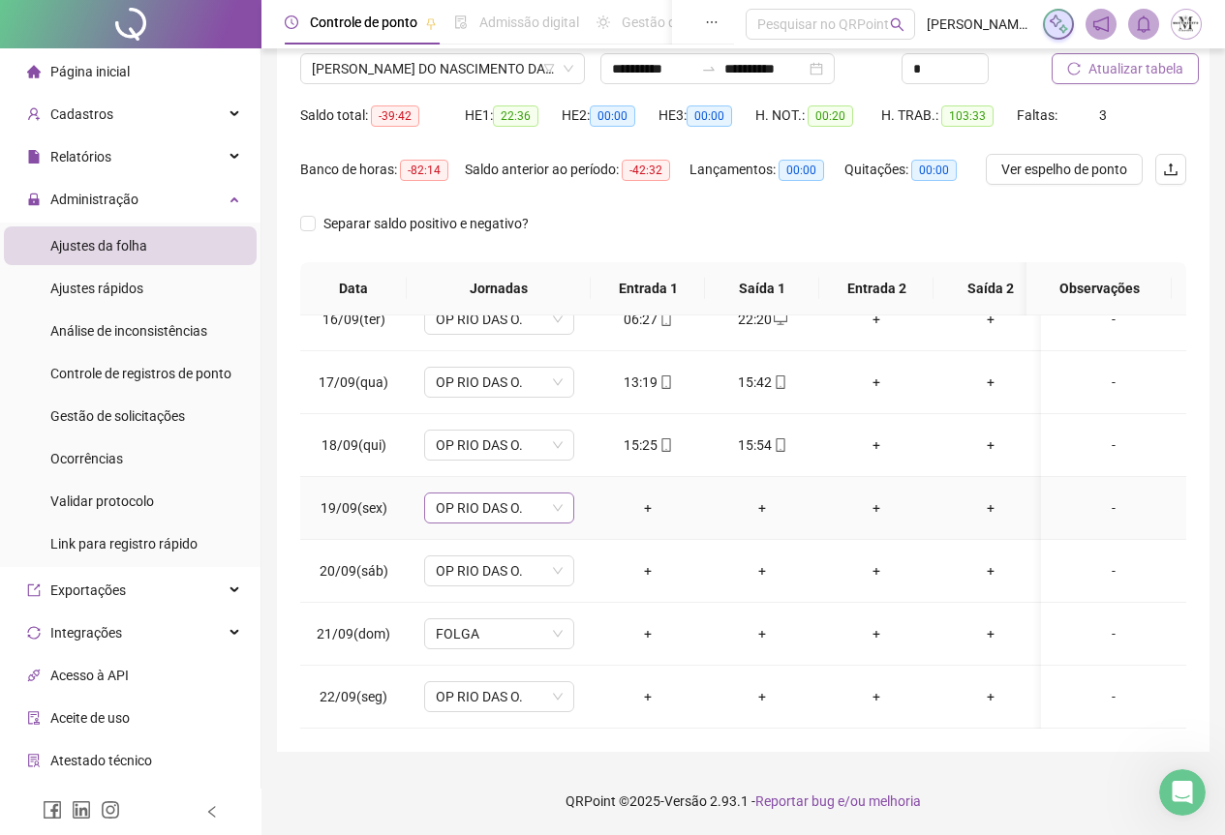
click at [501, 496] on span "OP RIO DAS O." at bounding box center [499, 508] width 127 height 29
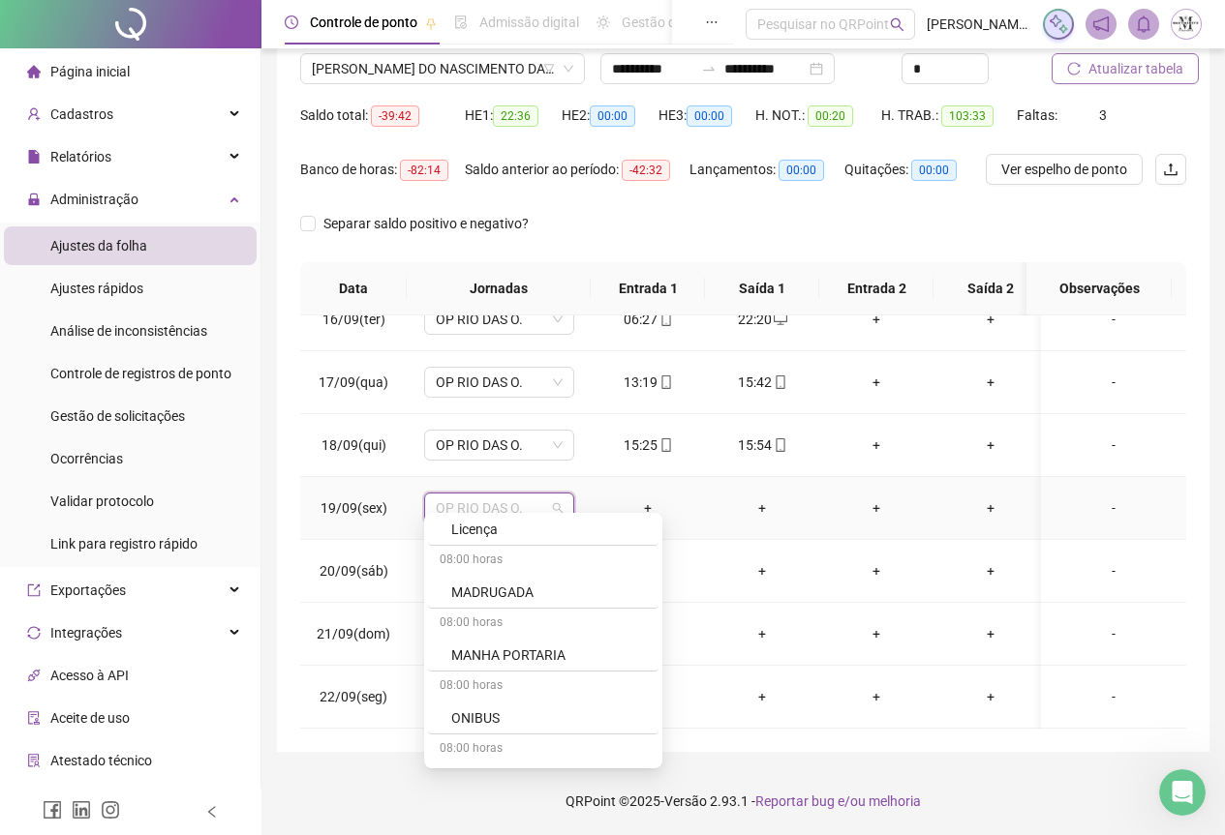
scroll to position [1259, 0]
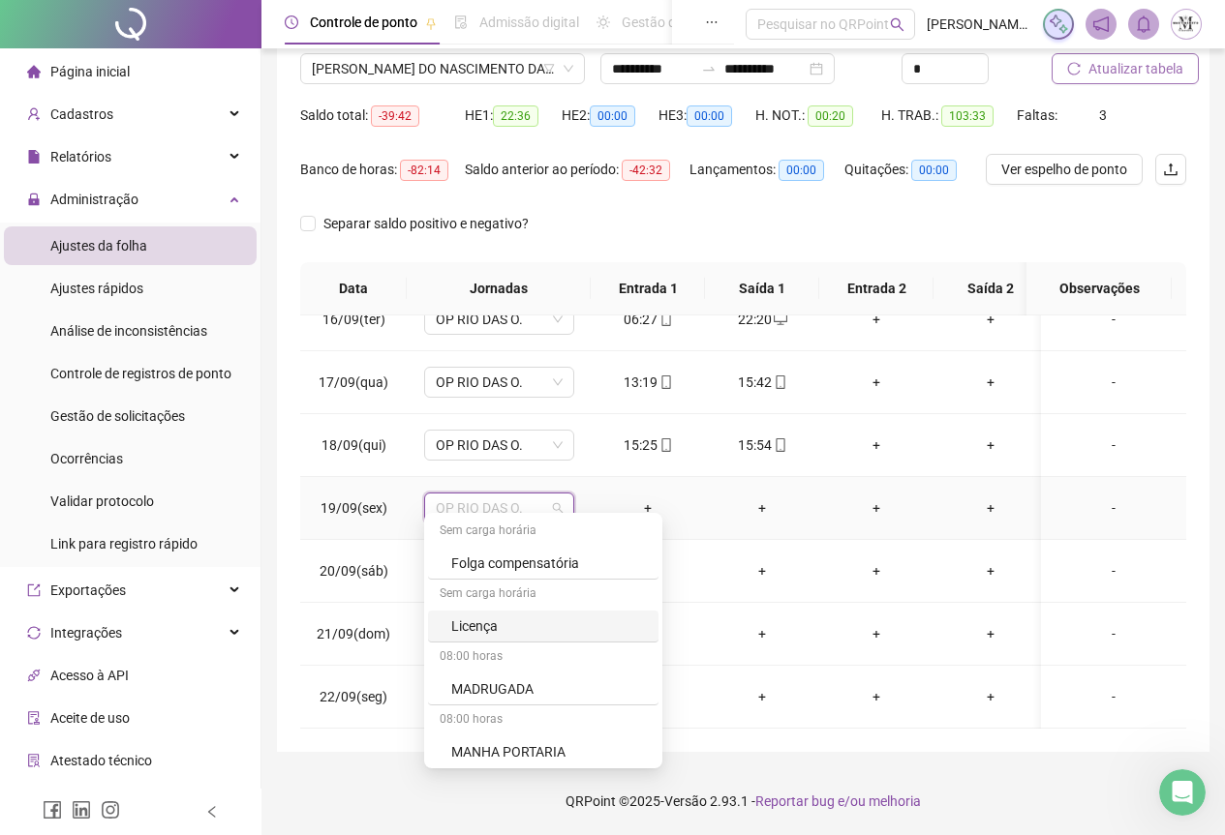
click at [469, 627] on div "Licença" at bounding box center [549, 626] width 196 height 21
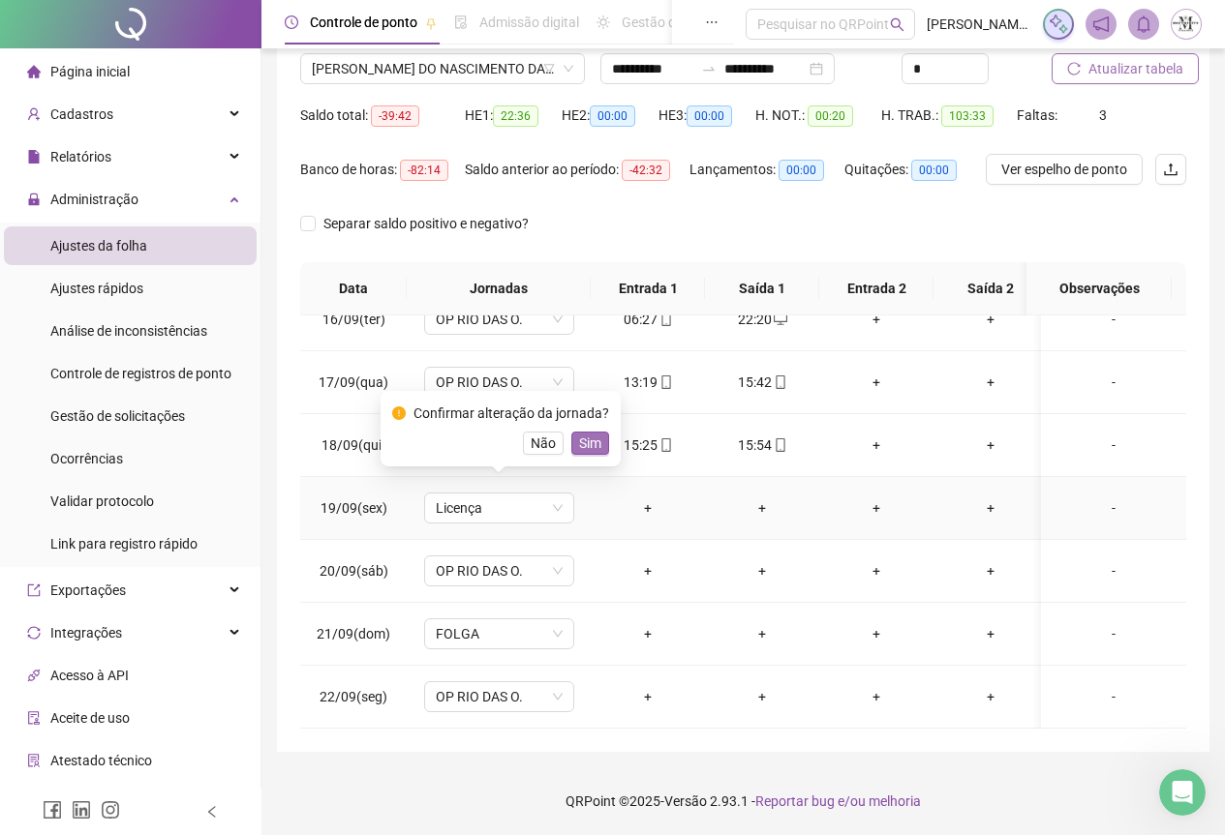
click at [593, 440] on span "Sim" at bounding box center [590, 443] width 22 height 21
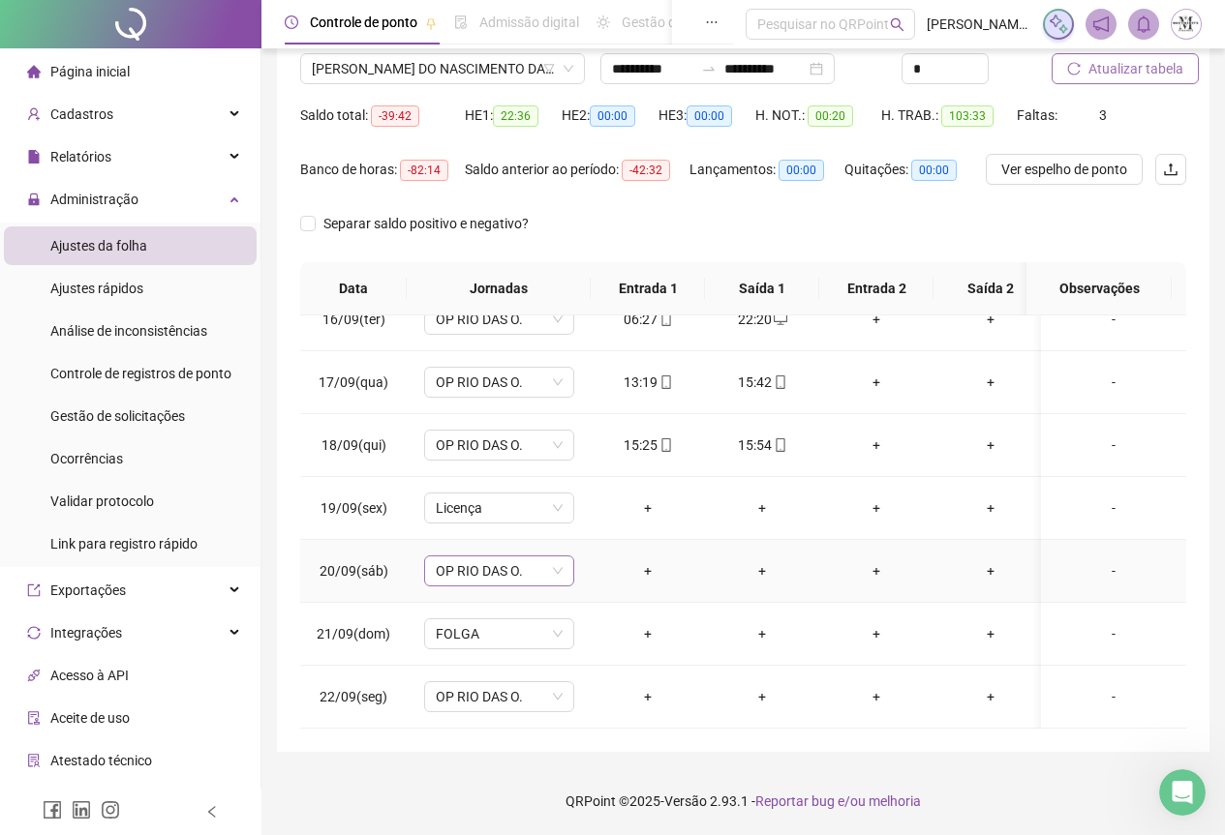
click at [470, 557] on span "OP RIO DAS O." at bounding box center [499, 571] width 127 height 29
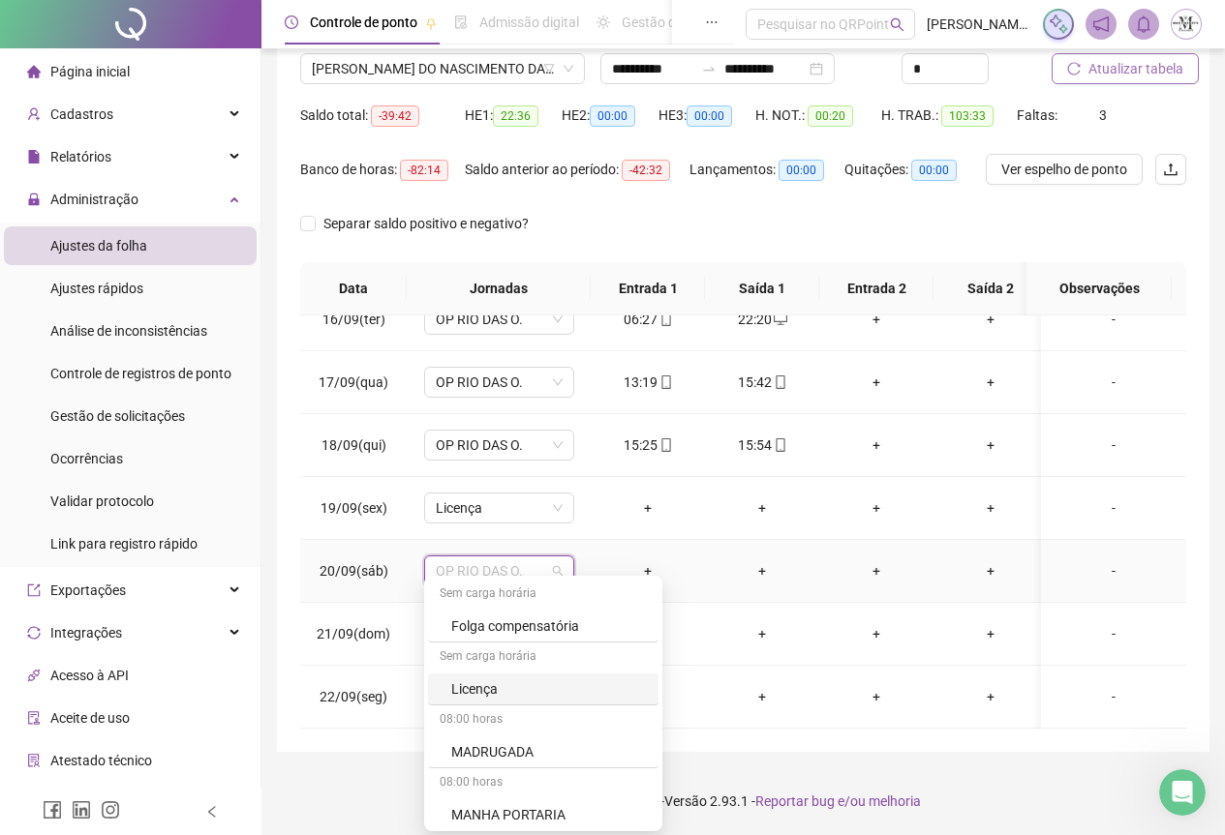
click at [484, 697] on div "Licença" at bounding box center [549, 689] width 196 height 21
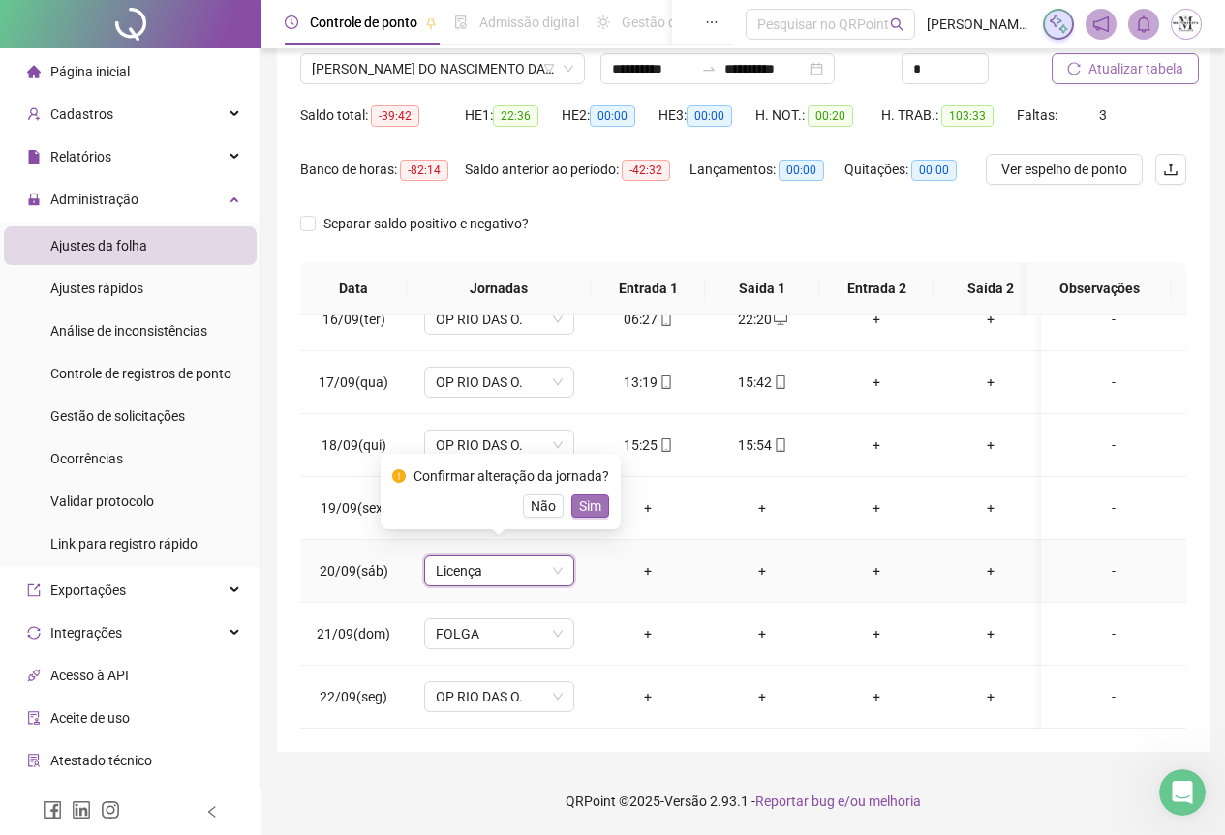
click at [587, 509] on span "Sim" at bounding box center [590, 506] width 22 height 21
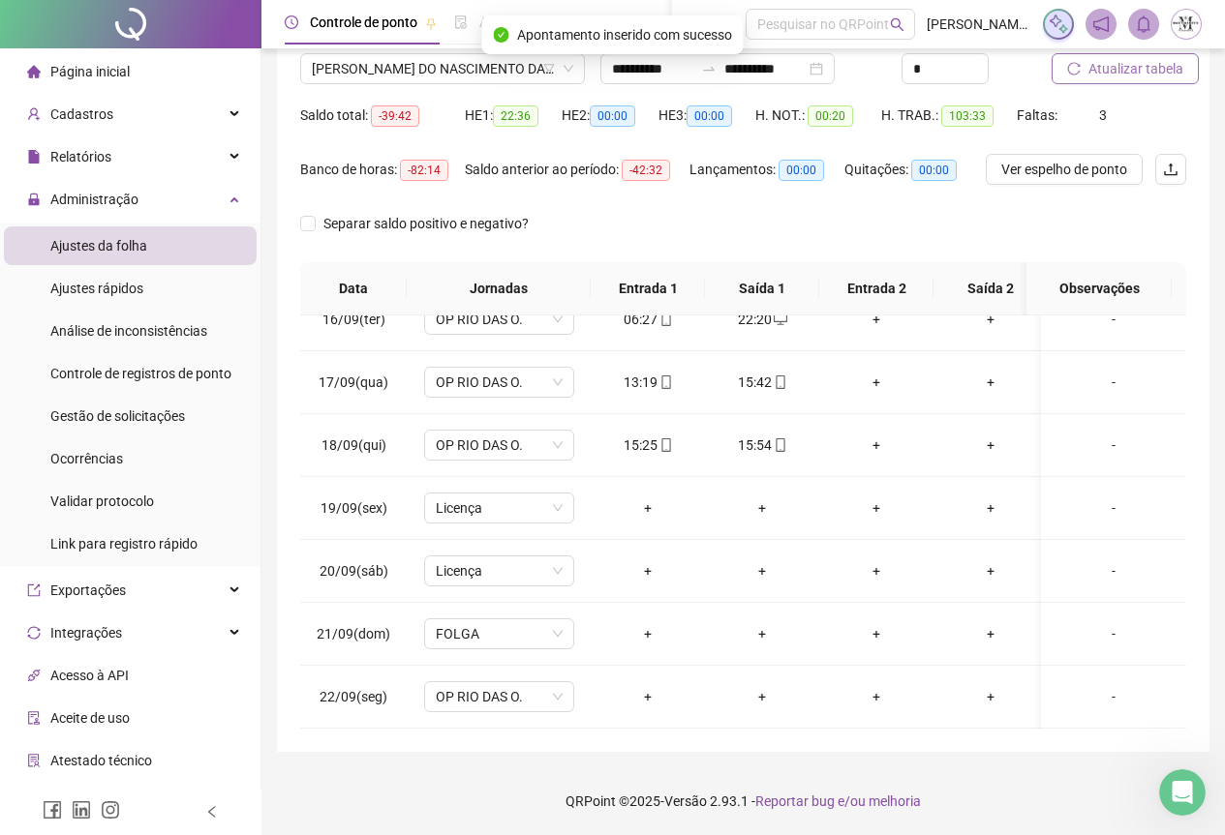
click at [1122, 74] on span "Atualizar tabela" at bounding box center [1135, 68] width 95 height 21
click at [1146, 74] on span "Atualizar tabela" at bounding box center [1135, 68] width 95 height 21
click at [397, 66] on span "[PERSON_NAME] DO NASCIMENTO DA [PERSON_NAME]" at bounding box center [442, 68] width 261 height 29
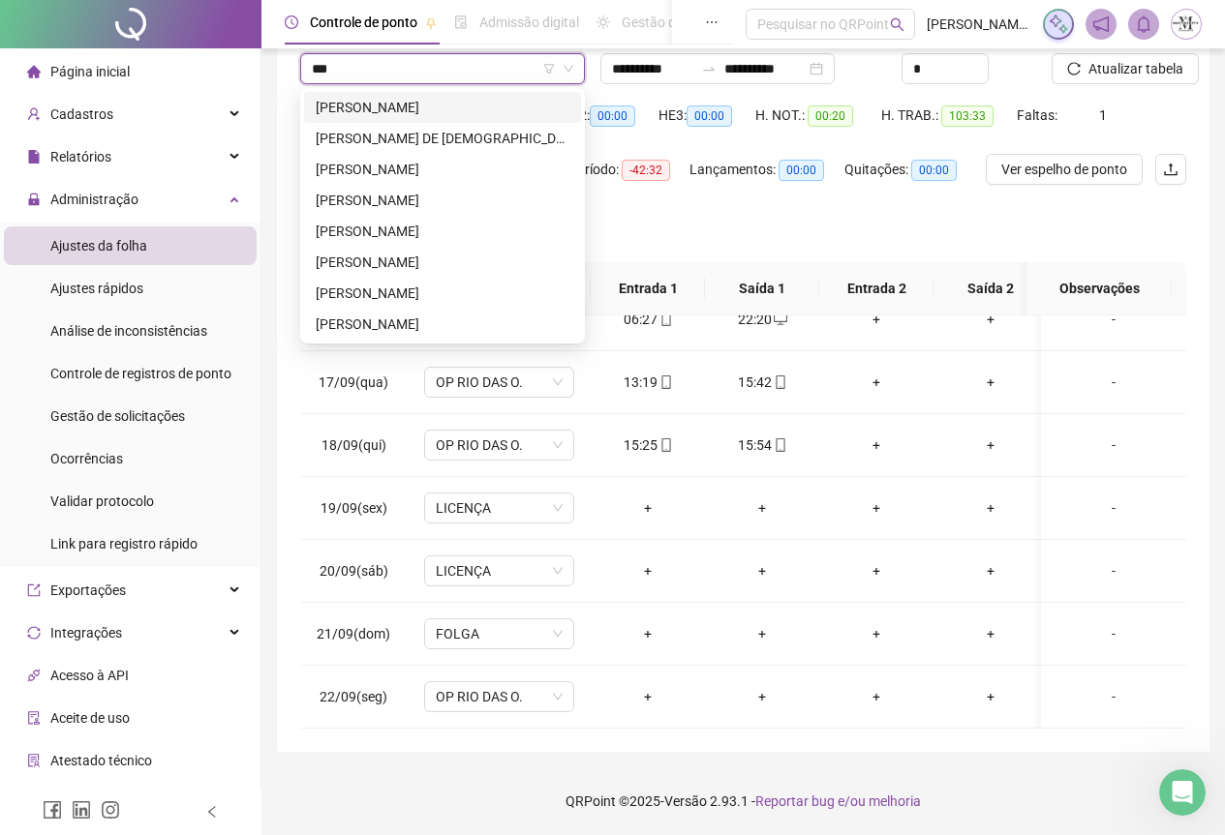
scroll to position [0, 0]
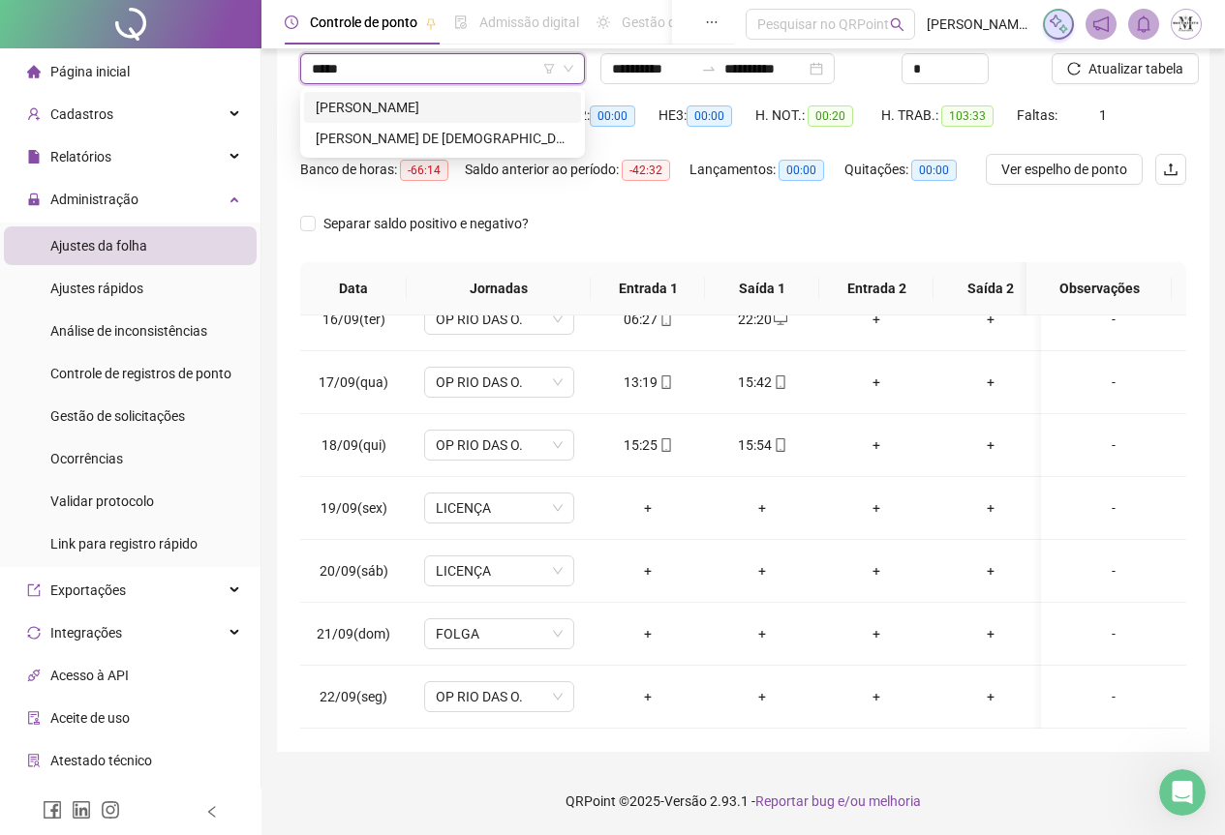
type input "******"
click at [411, 132] on div "[PERSON_NAME] DE [DEMOGRAPHIC_DATA]" at bounding box center [443, 138] width 254 height 21
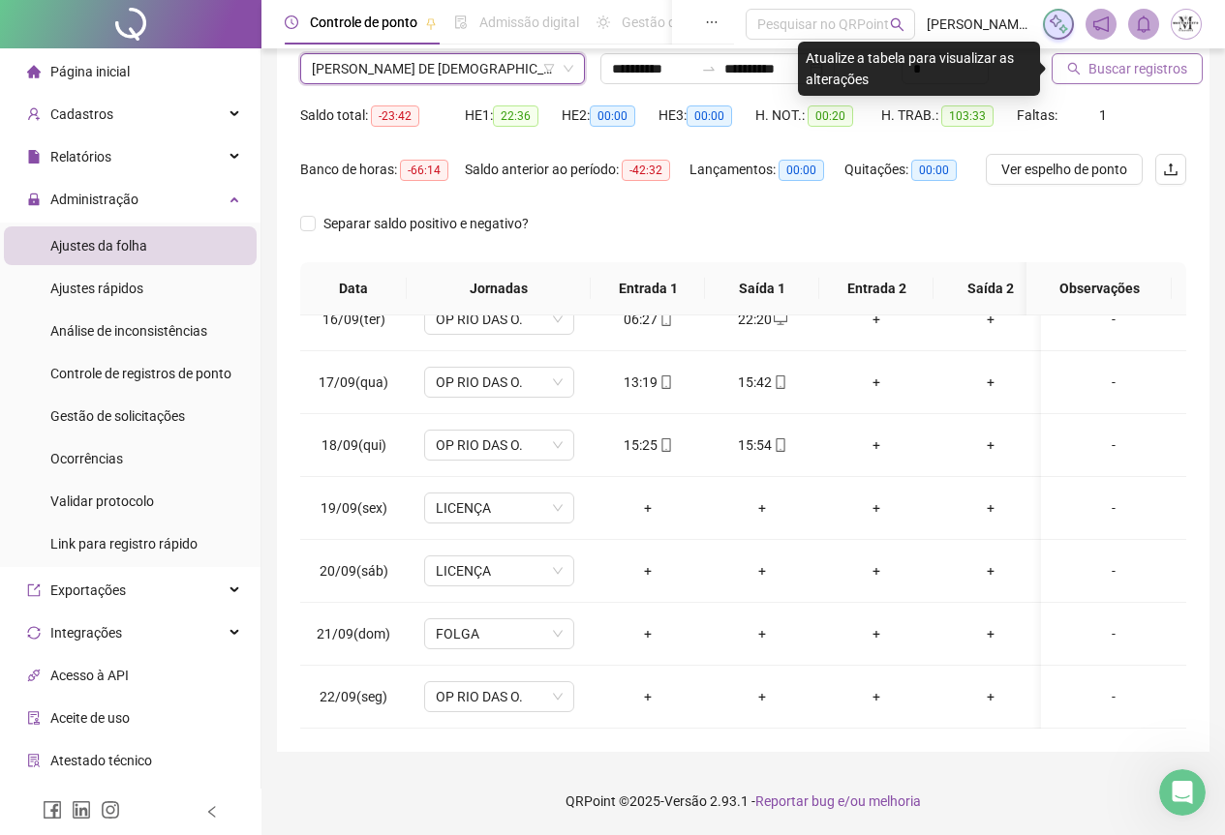
click at [1128, 72] on span "Buscar registros" at bounding box center [1137, 68] width 99 height 21
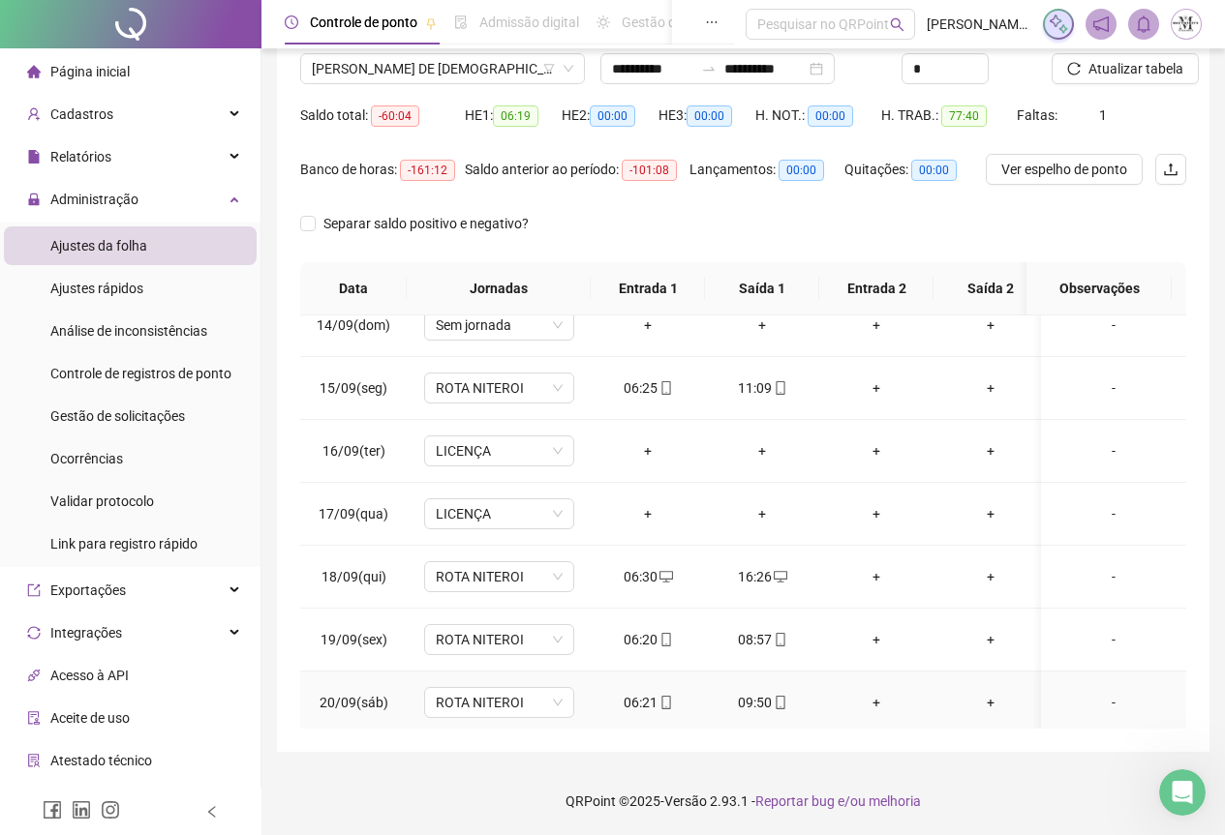
scroll to position [792, 0]
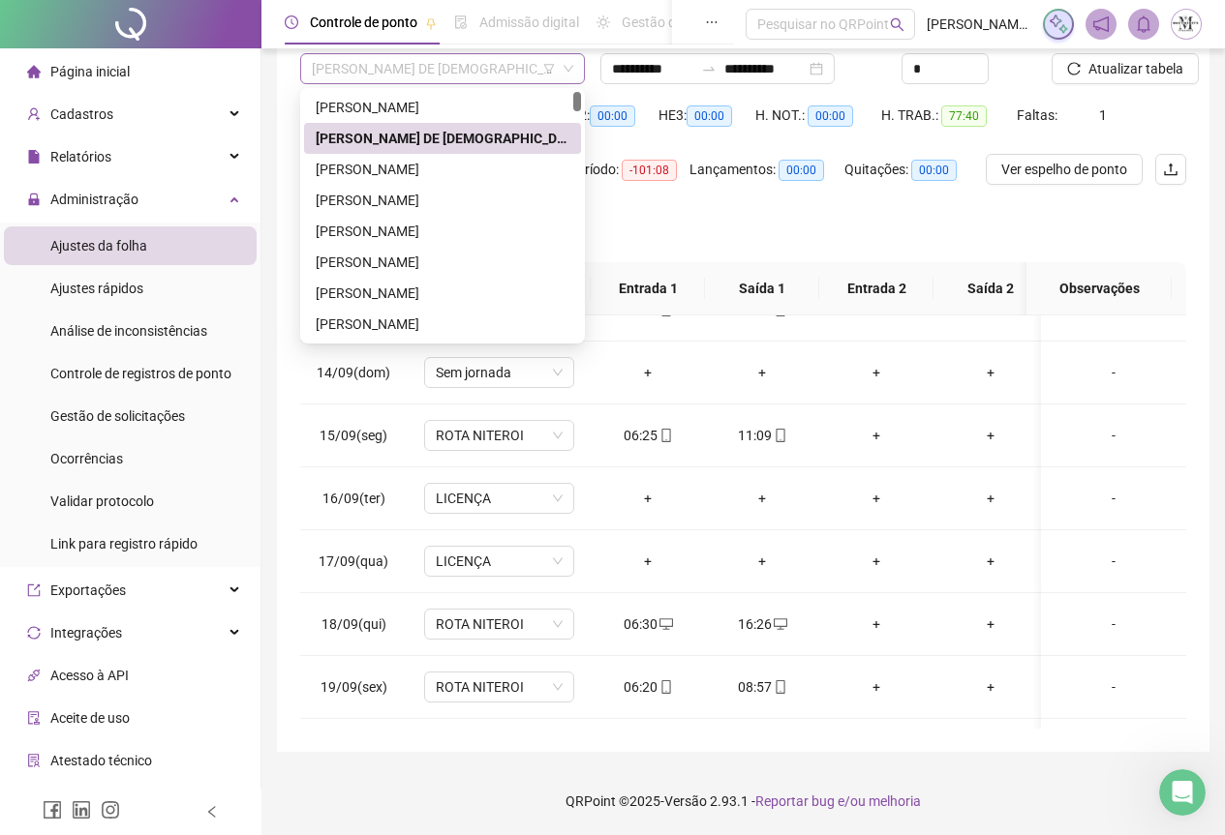
click at [409, 75] on span "[PERSON_NAME] DE [DEMOGRAPHIC_DATA]" at bounding box center [442, 68] width 261 height 29
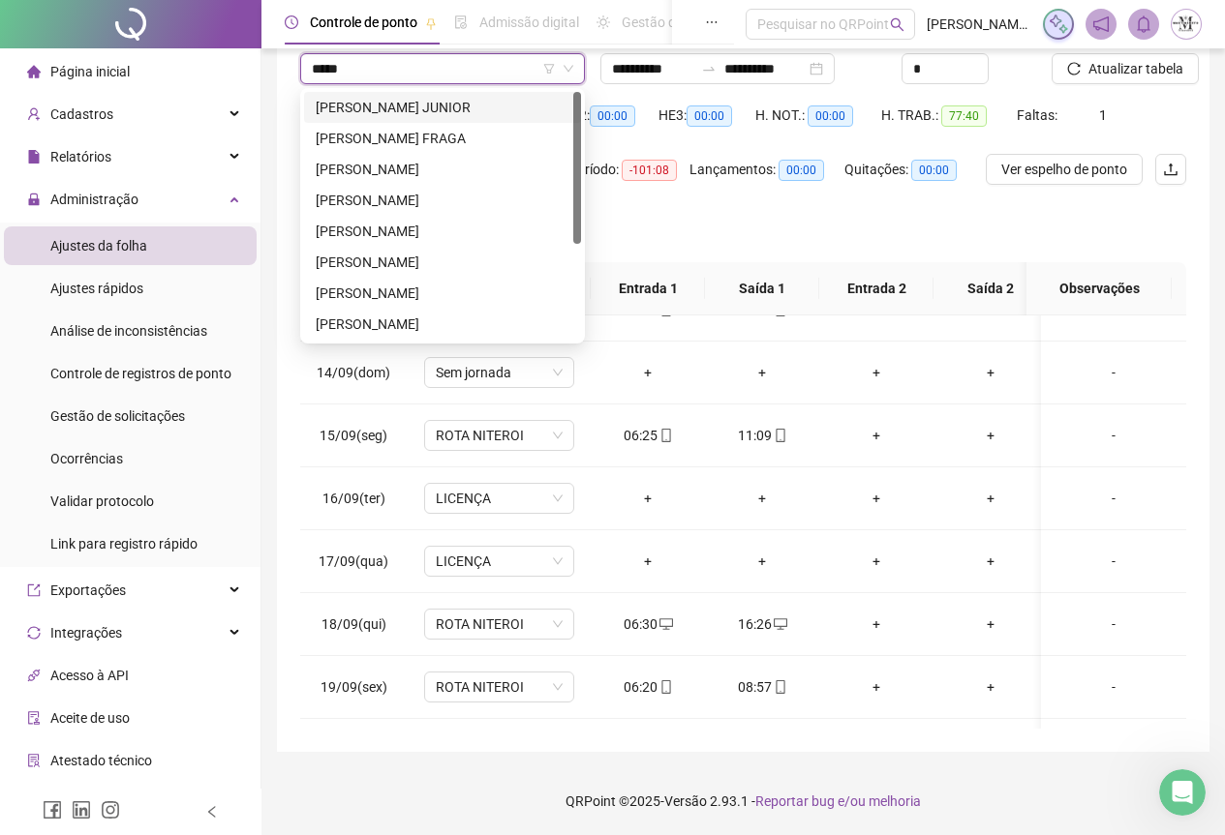
type input "******"
click at [407, 208] on div "[PERSON_NAME]" at bounding box center [443, 200] width 254 height 21
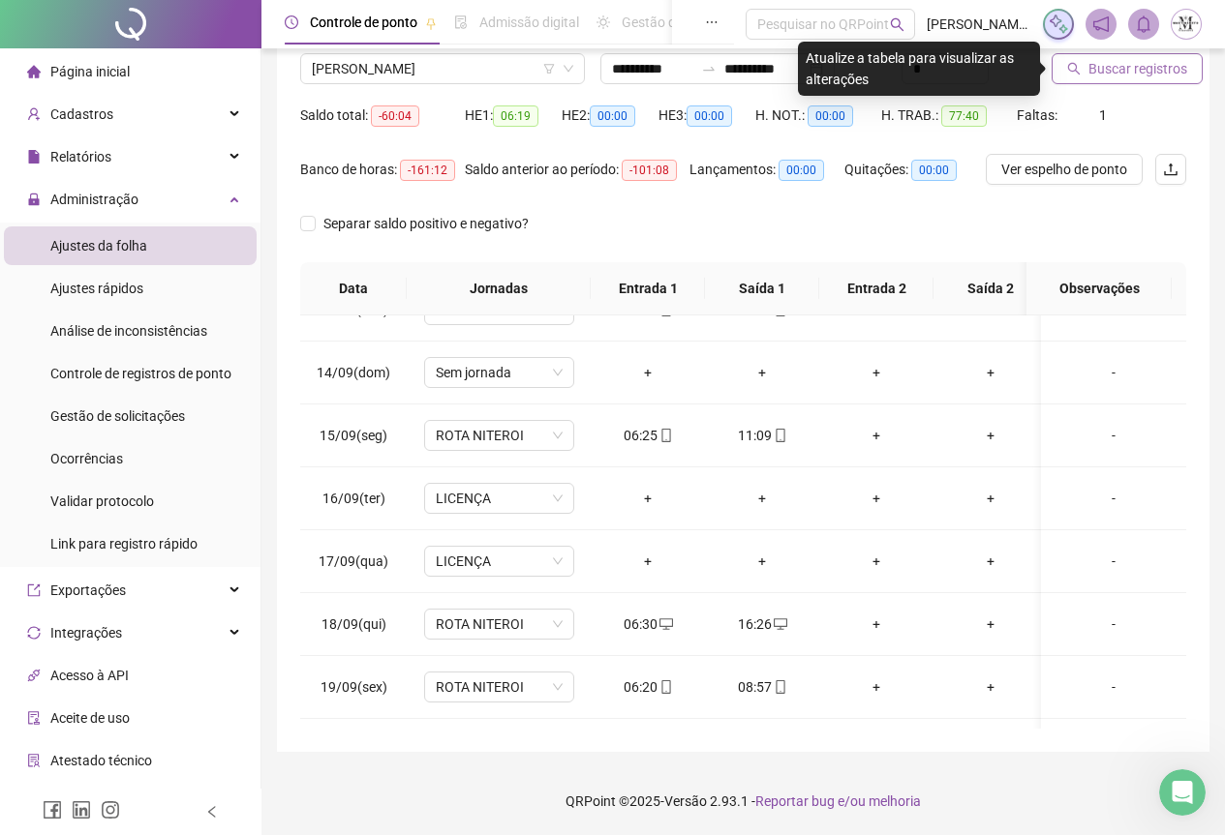
click at [1135, 77] on span "Buscar registros" at bounding box center [1137, 68] width 99 height 21
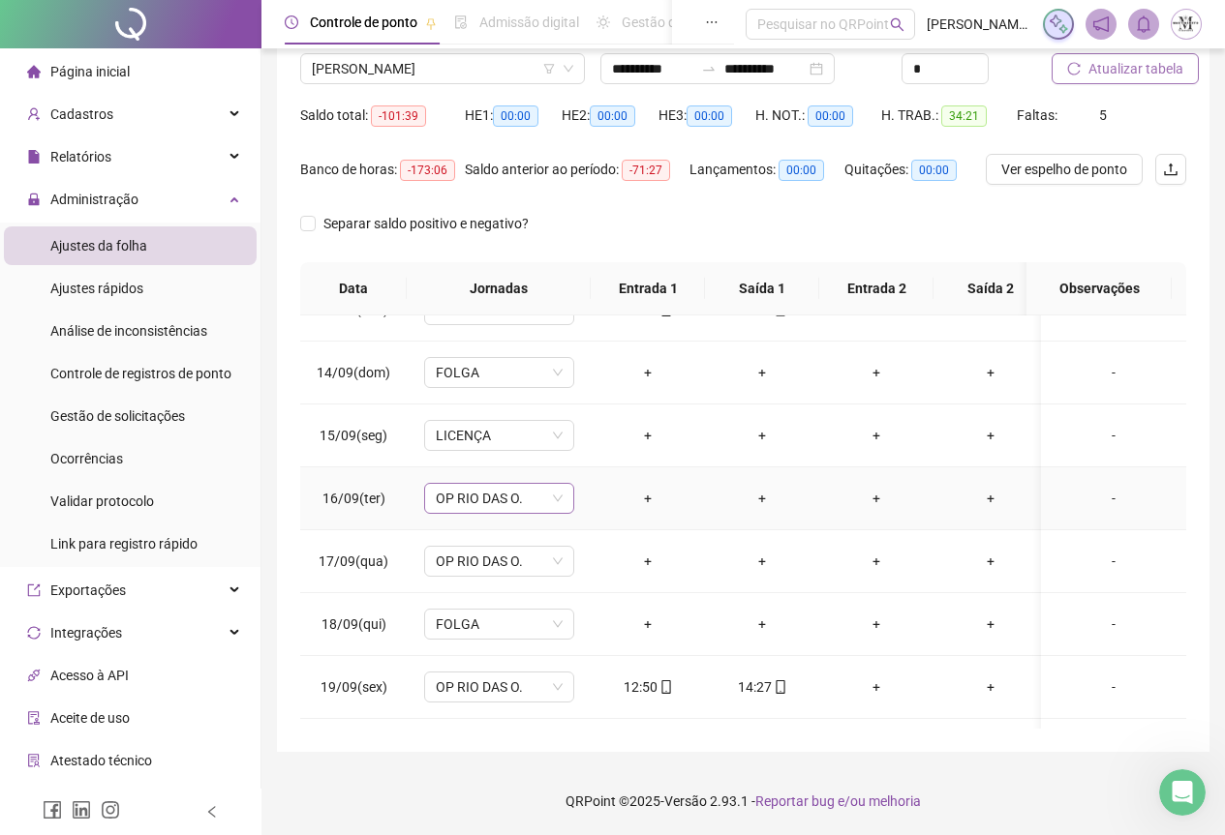
click at [457, 495] on span "OP RIO DAS O." at bounding box center [499, 498] width 127 height 29
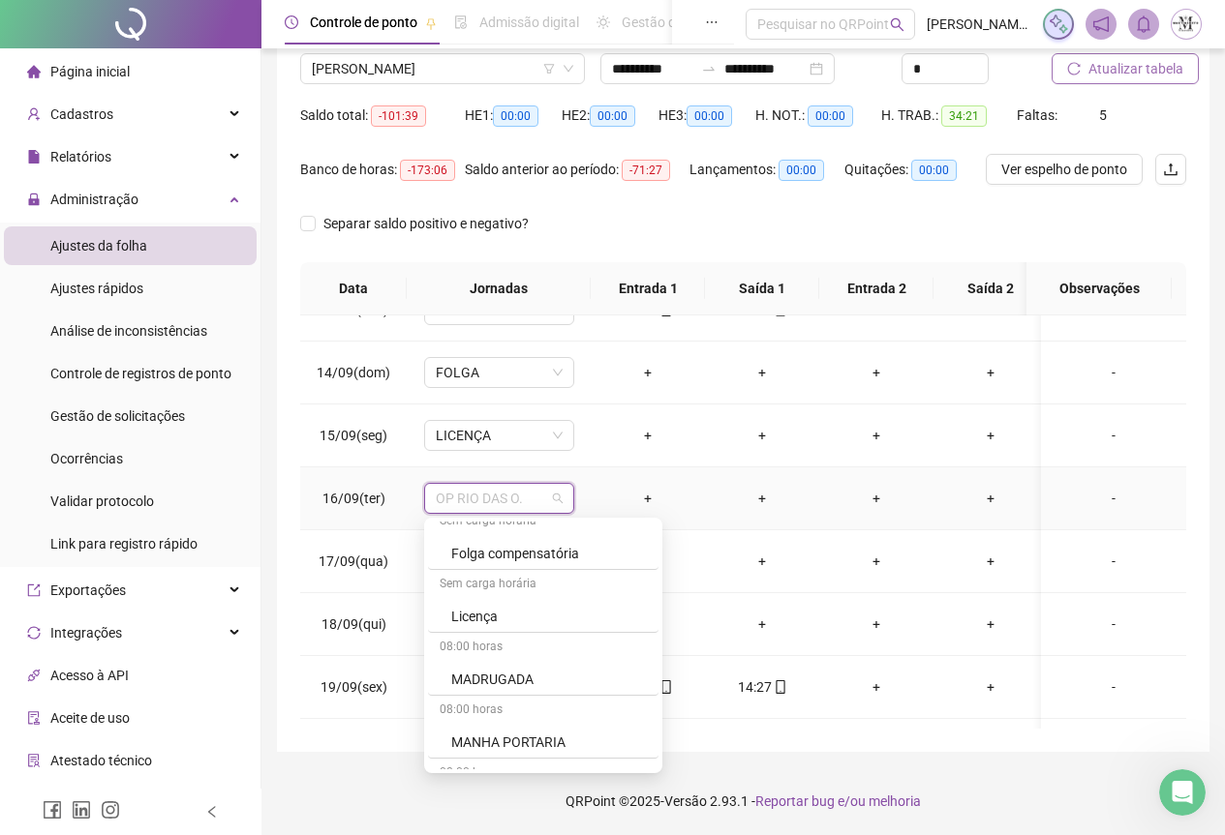
scroll to position [1259, 0]
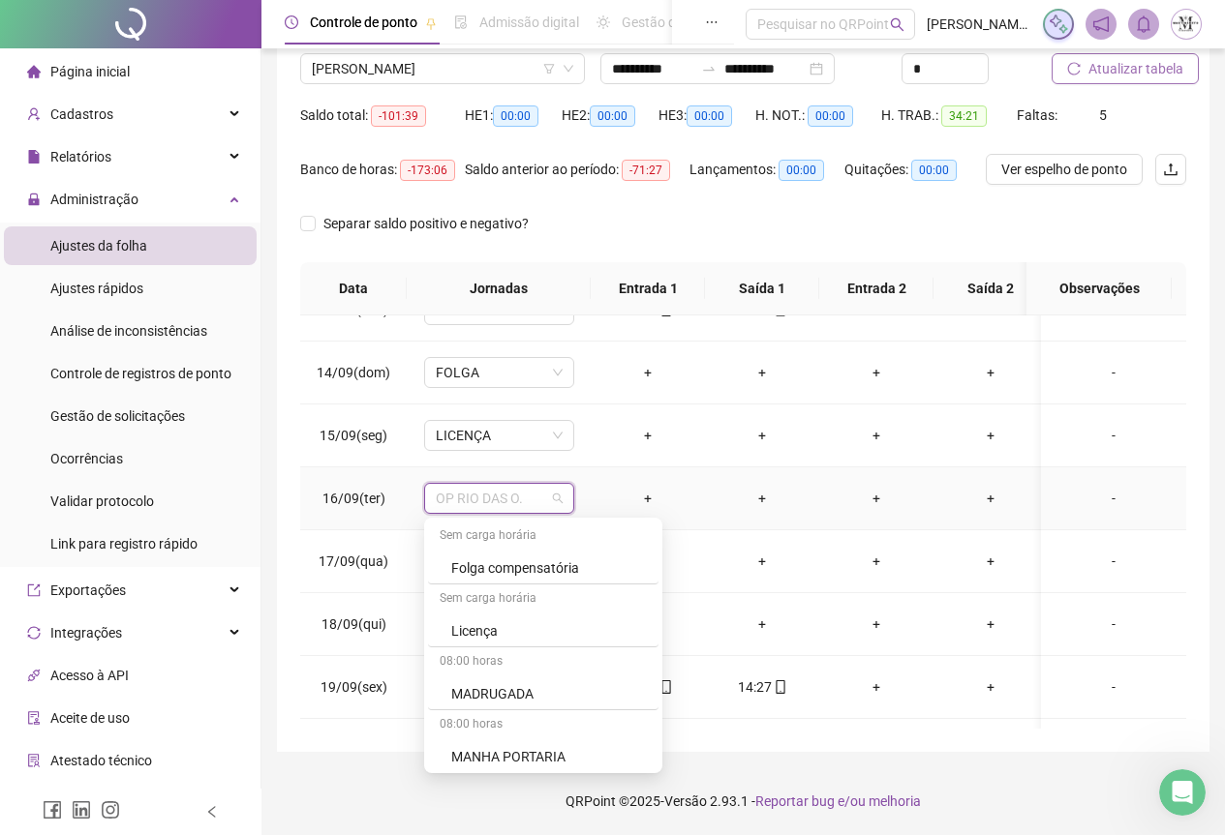
click at [497, 631] on div "Licença" at bounding box center [549, 631] width 196 height 21
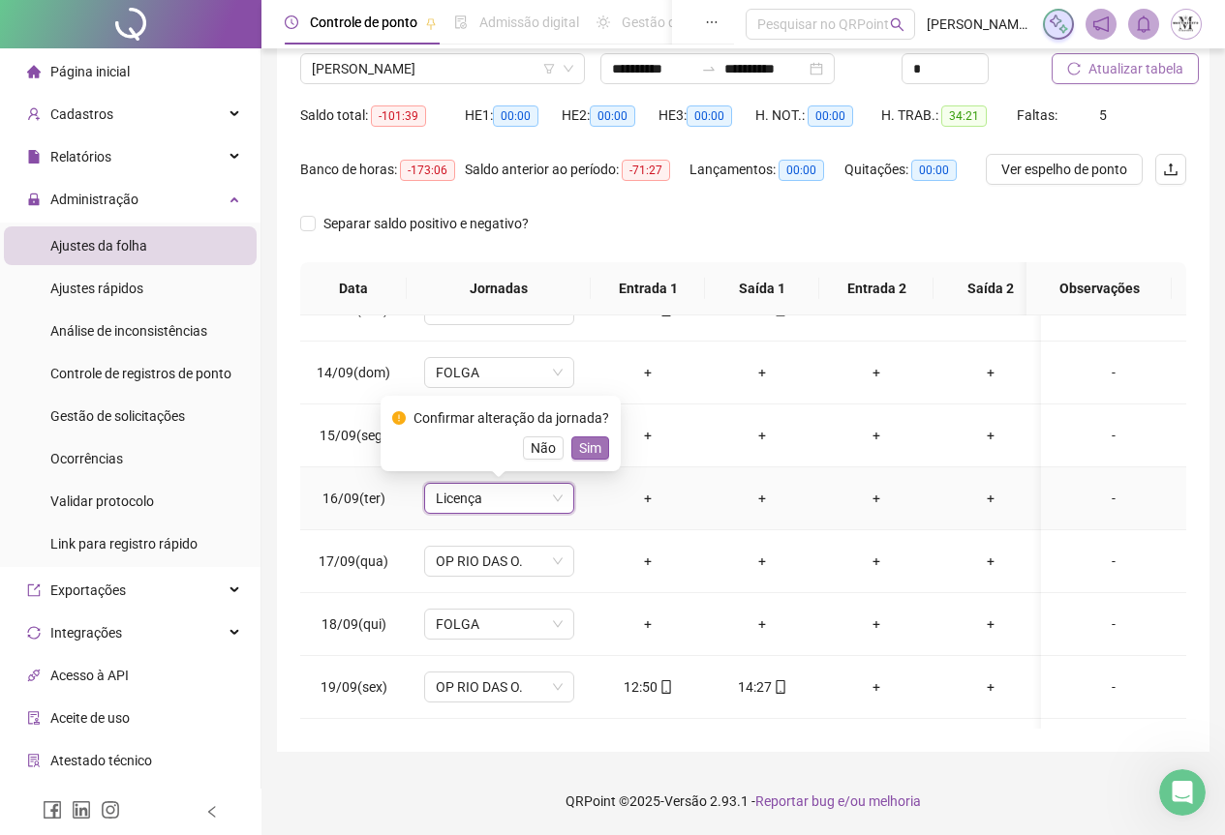
click at [587, 447] on span "Sim" at bounding box center [590, 448] width 22 height 21
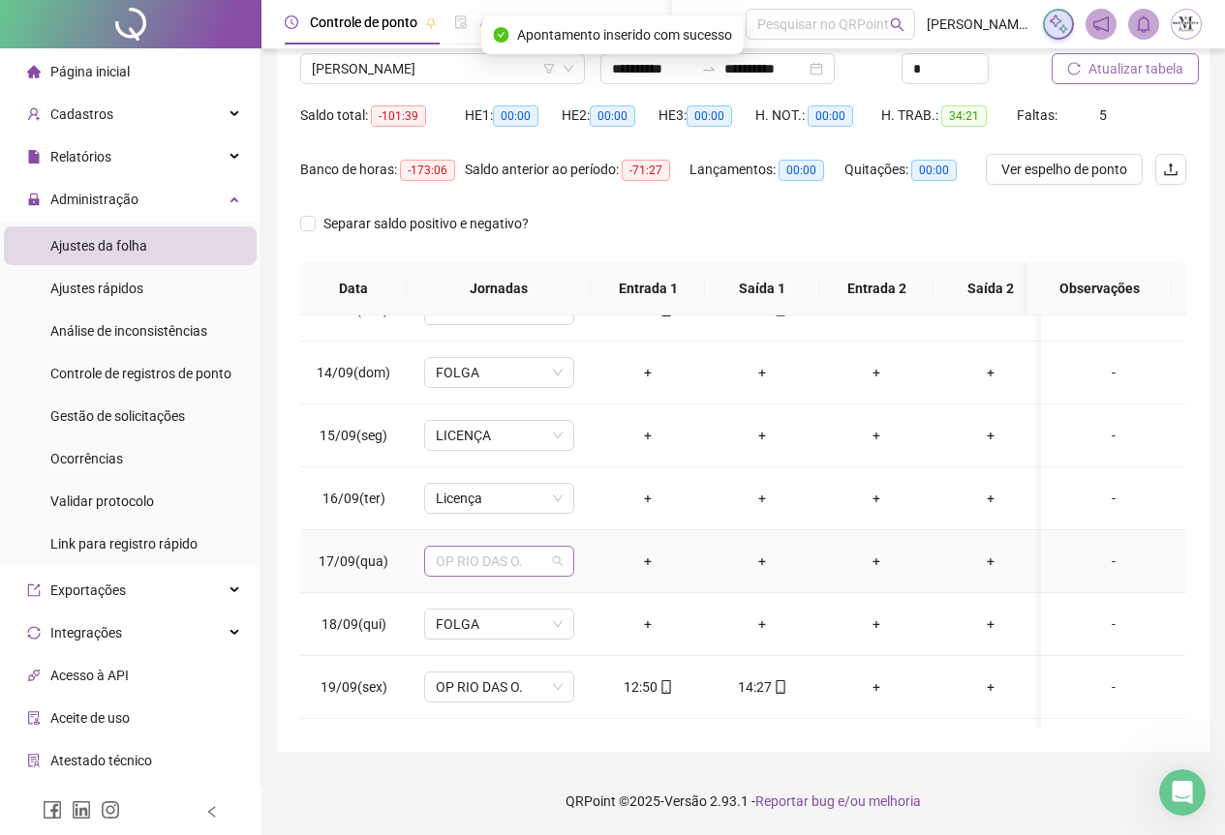
click at [484, 570] on span "OP RIO DAS O." at bounding box center [499, 561] width 127 height 29
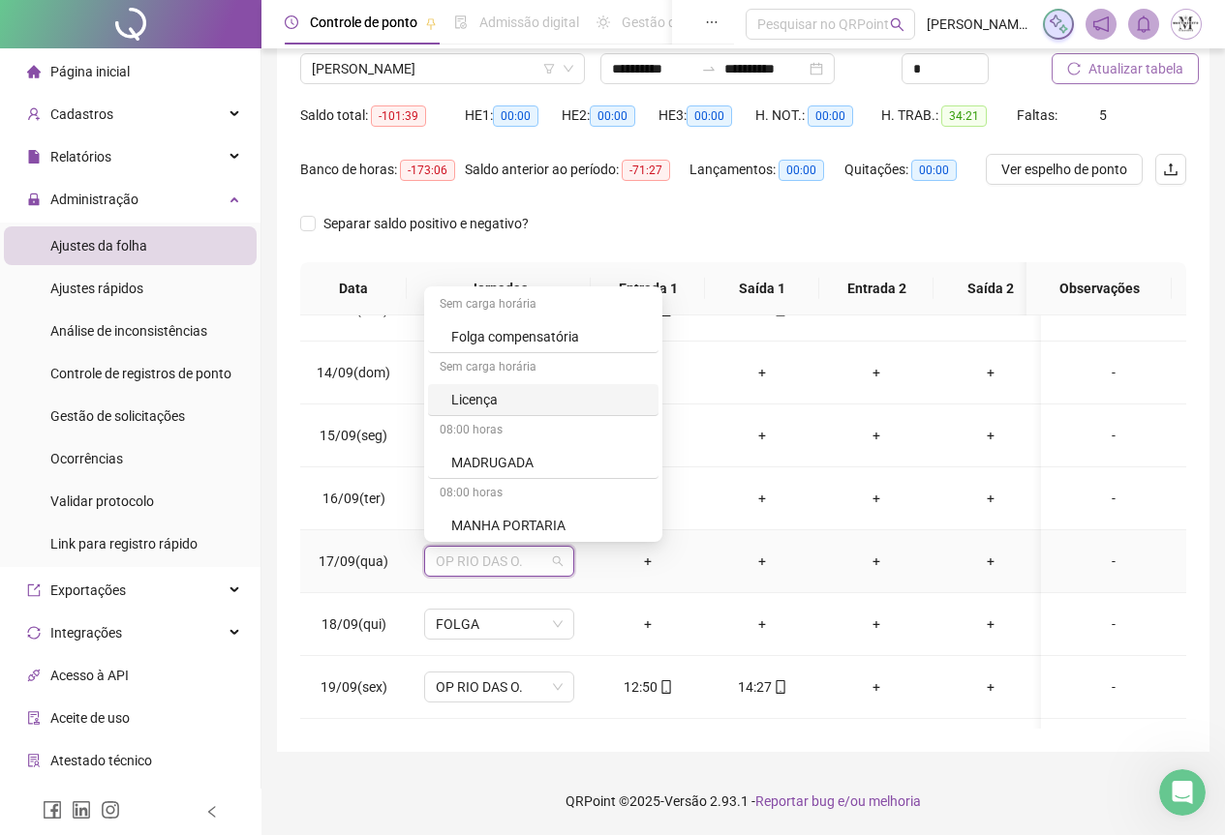
click at [516, 393] on div "Licença" at bounding box center [549, 399] width 196 height 21
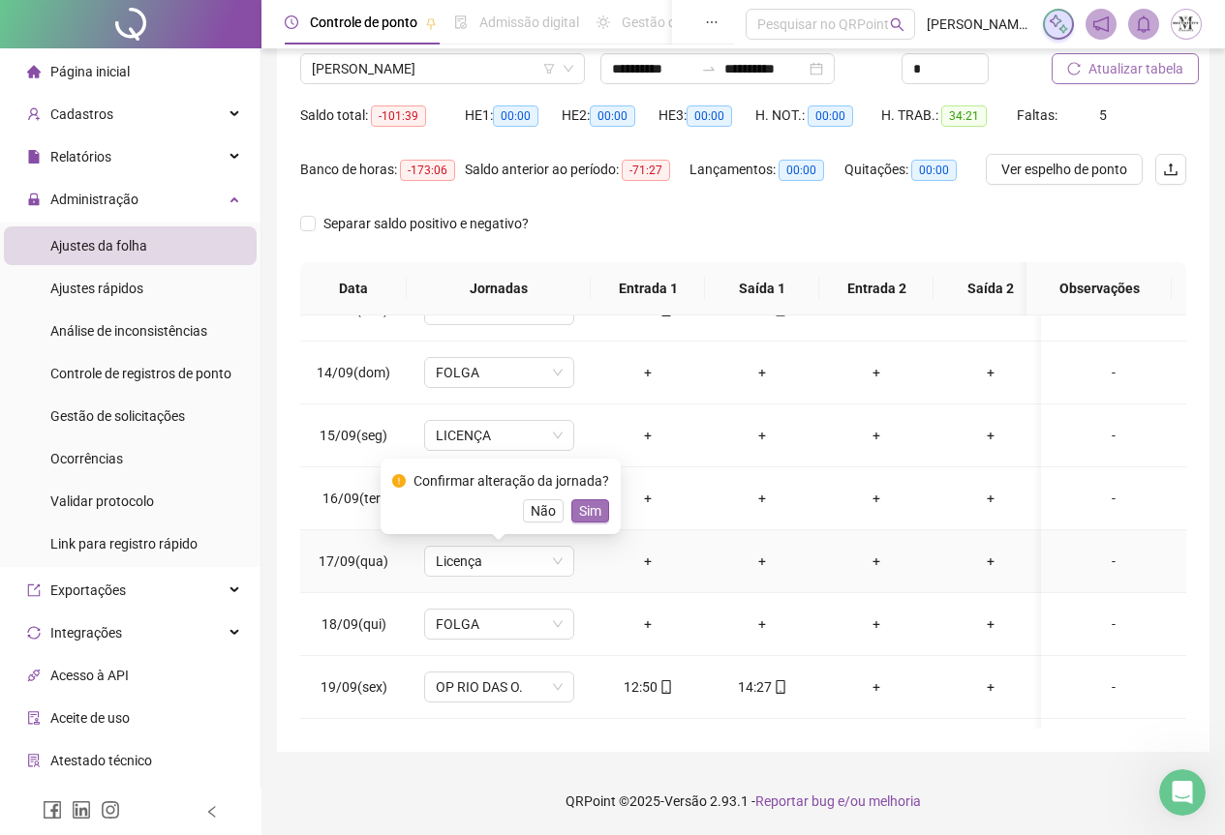
click at [591, 508] on span "Sim" at bounding box center [590, 510] width 22 height 21
click at [1132, 58] on span "Atualizar tabela" at bounding box center [1135, 68] width 95 height 21
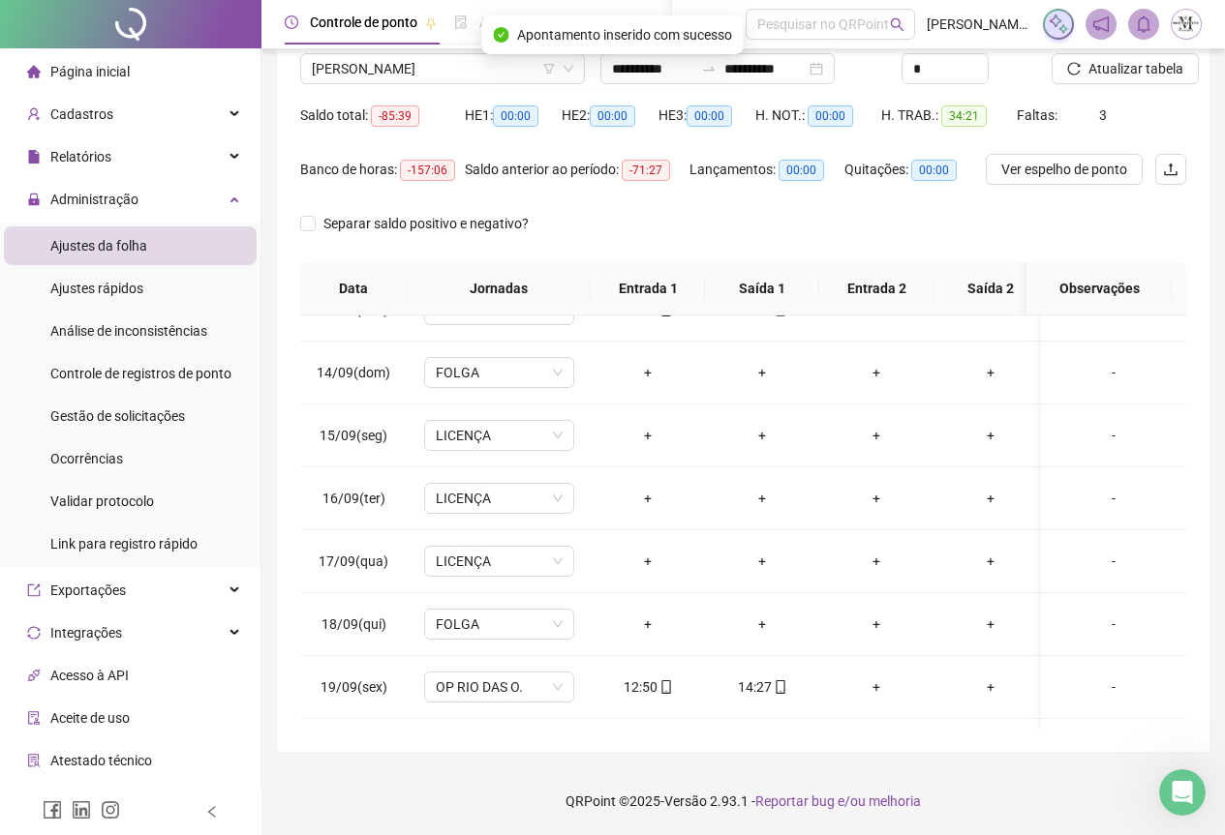
click at [1134, 67] on span "Atualizar tabela" at bounding box center [1135, 68] width 95 height 21
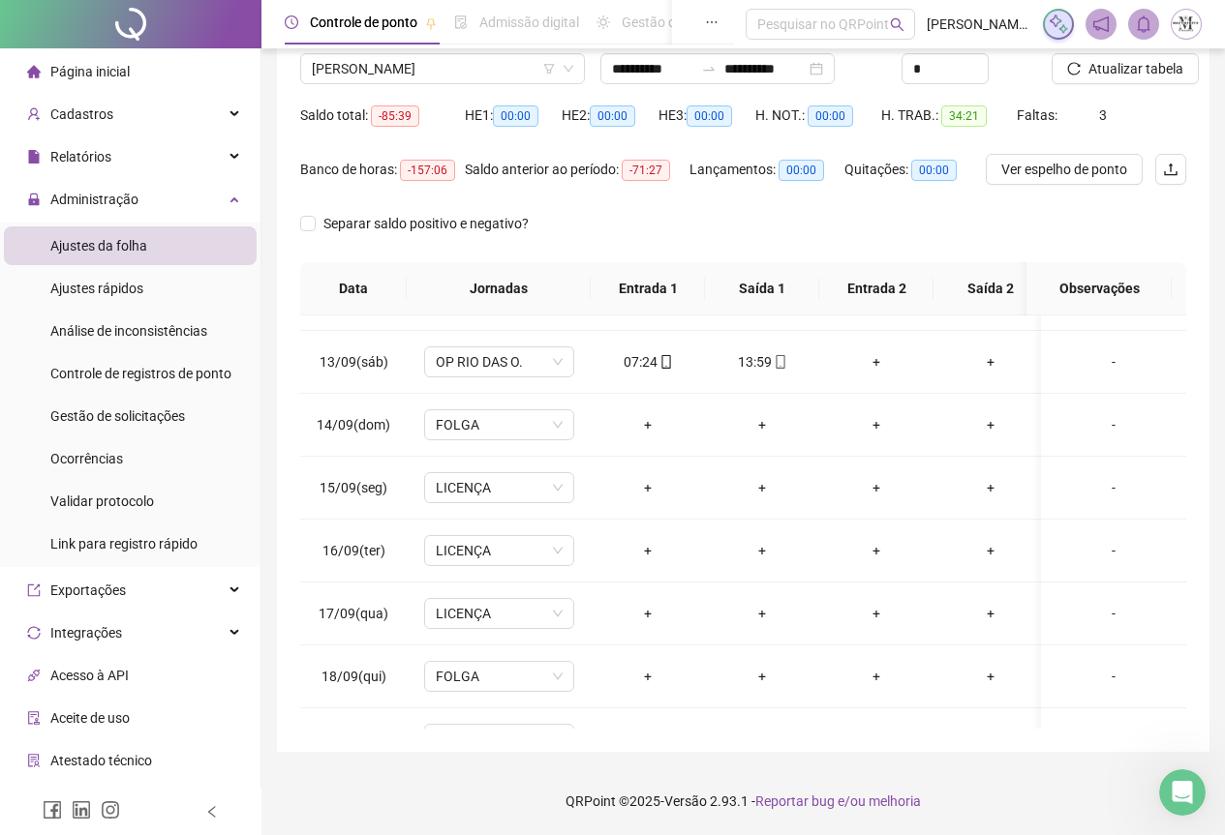
scroll to position [774, 0]
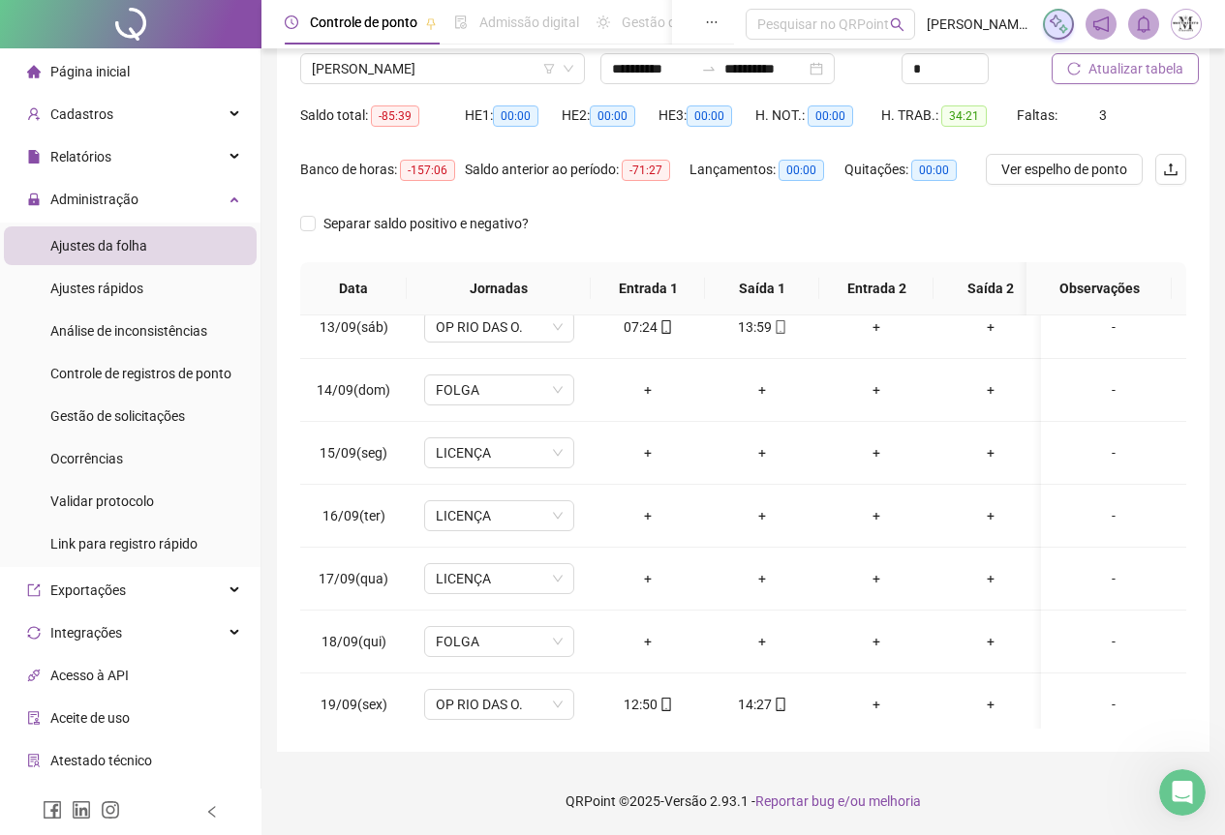
click at [1170, 64] on span "Atualizar tabela" at bounding box center [1135, 68] width 95 height 21
click at [102, 424] on span "Gestão de solicitações" at bounding box center [117, 416] width 135 height 15
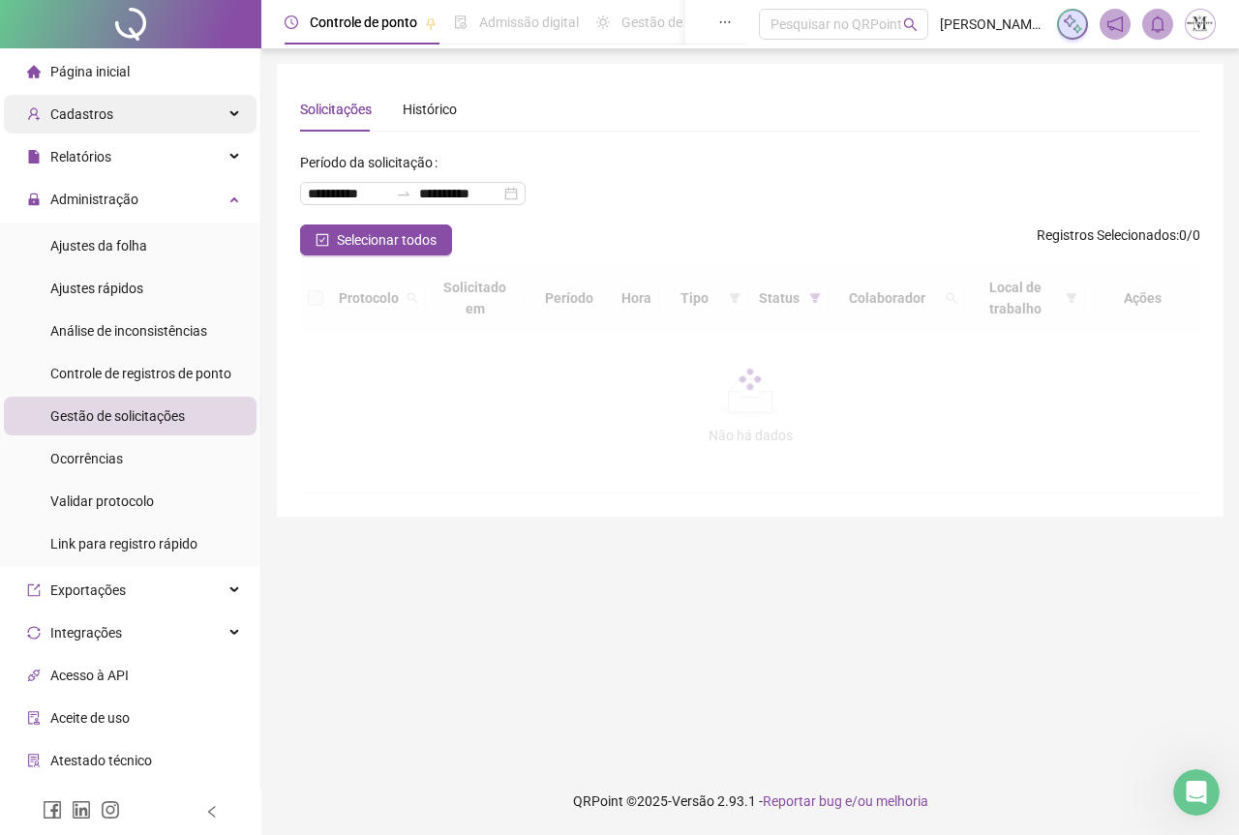
click at [93, 110] on span "Cadastros" at bounding box center [81, 113] width 63 height 15
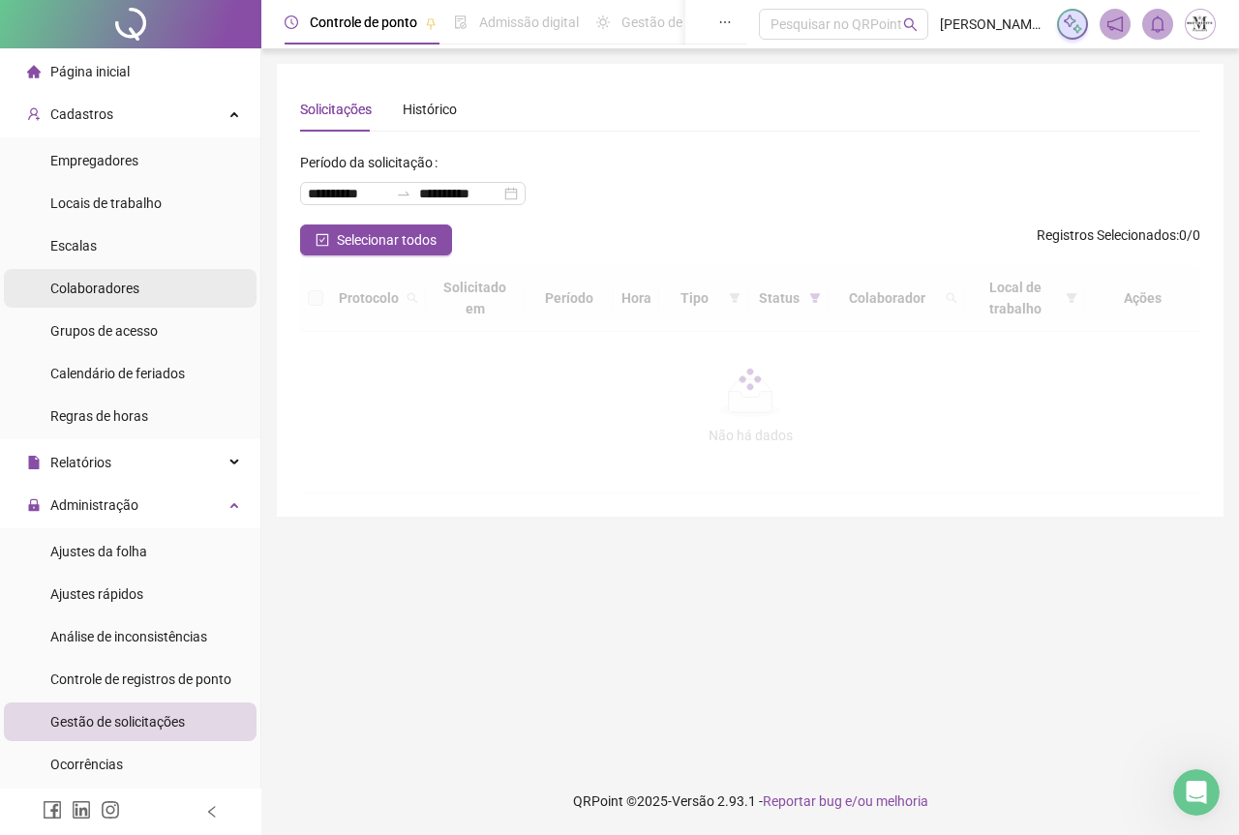
click at [105, 290] on span "Colaboradores" at bounding box center [94, 288] width 89 height 15
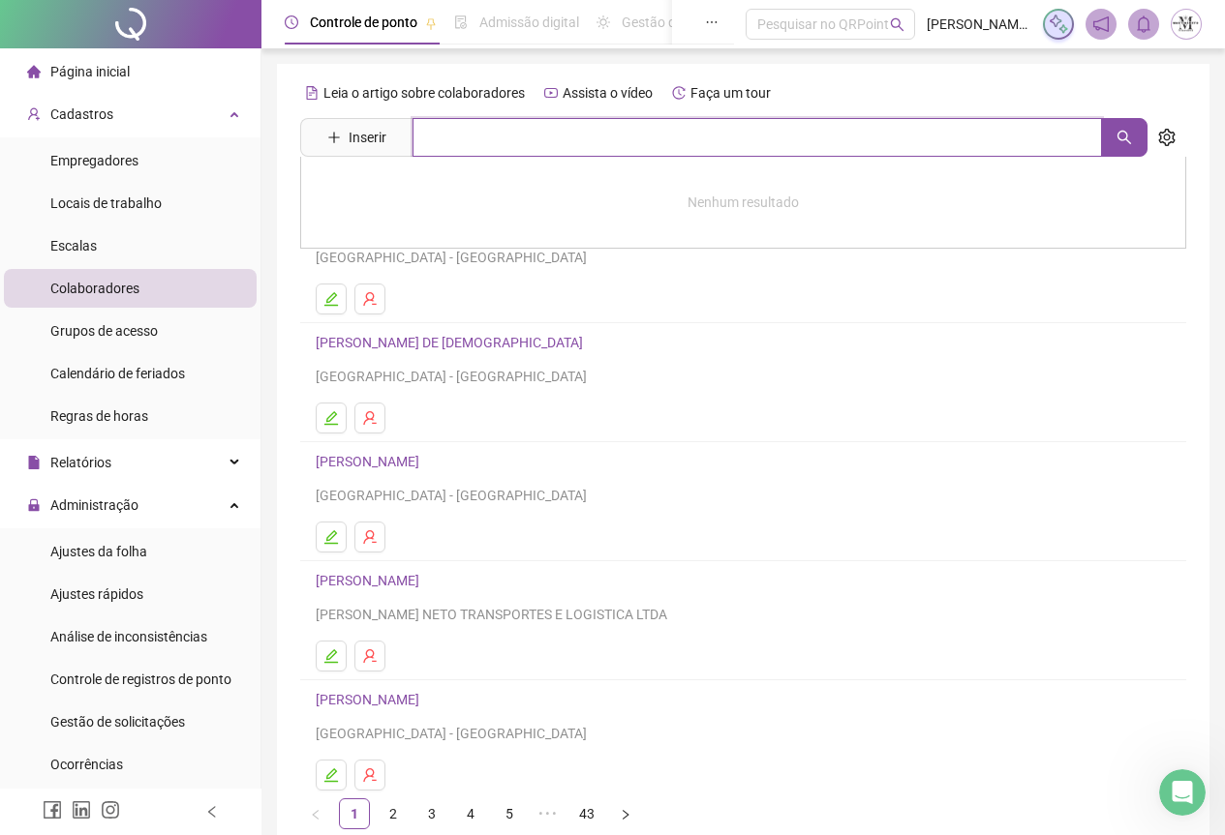
click at [470, 134] on input "text" at bounding box center [756, 137] width 689 height 39
click at [1132, 144] on button "button" at bounding box center [1124, 137] width 46 height 39
click at [512, 138] on input "******" at bounding box center [756, 137] width 689 height 39
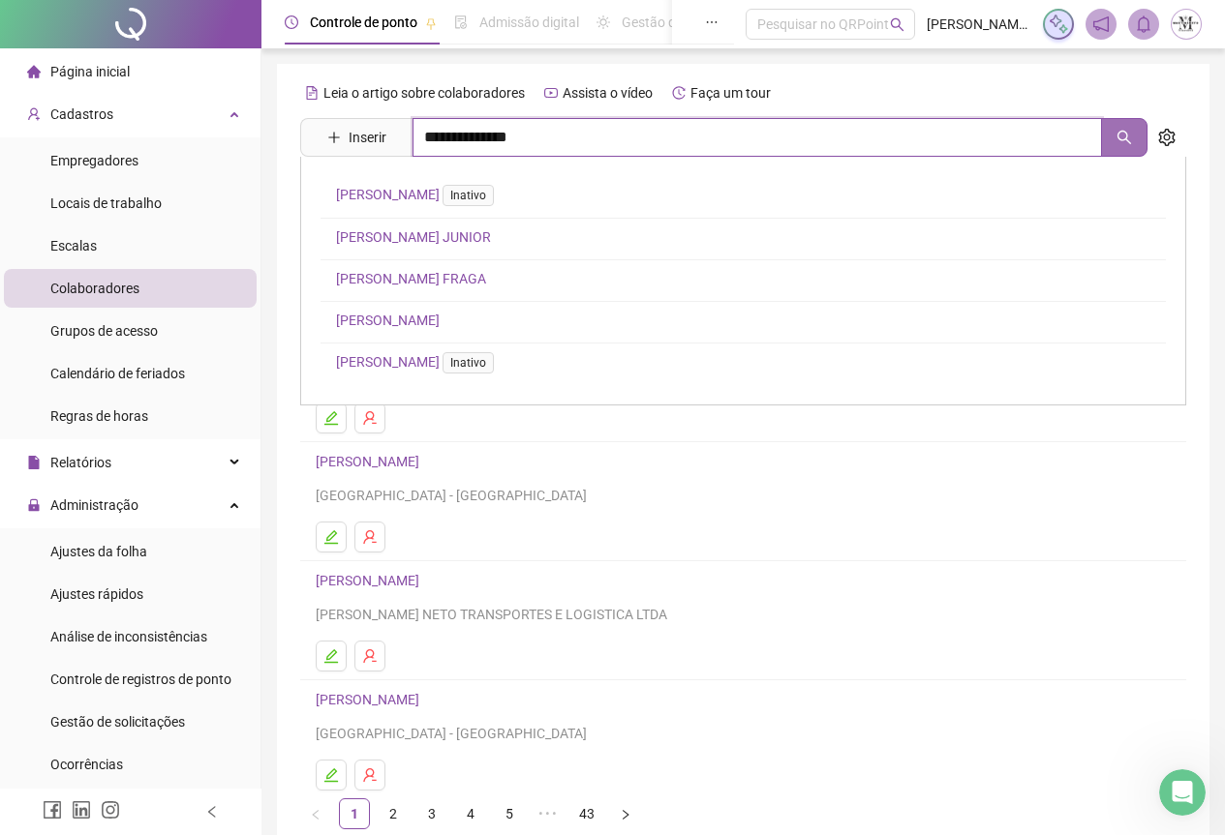
click at [1114, 147] on button "button" at bounding box center [1124, 137] width 46 height 39
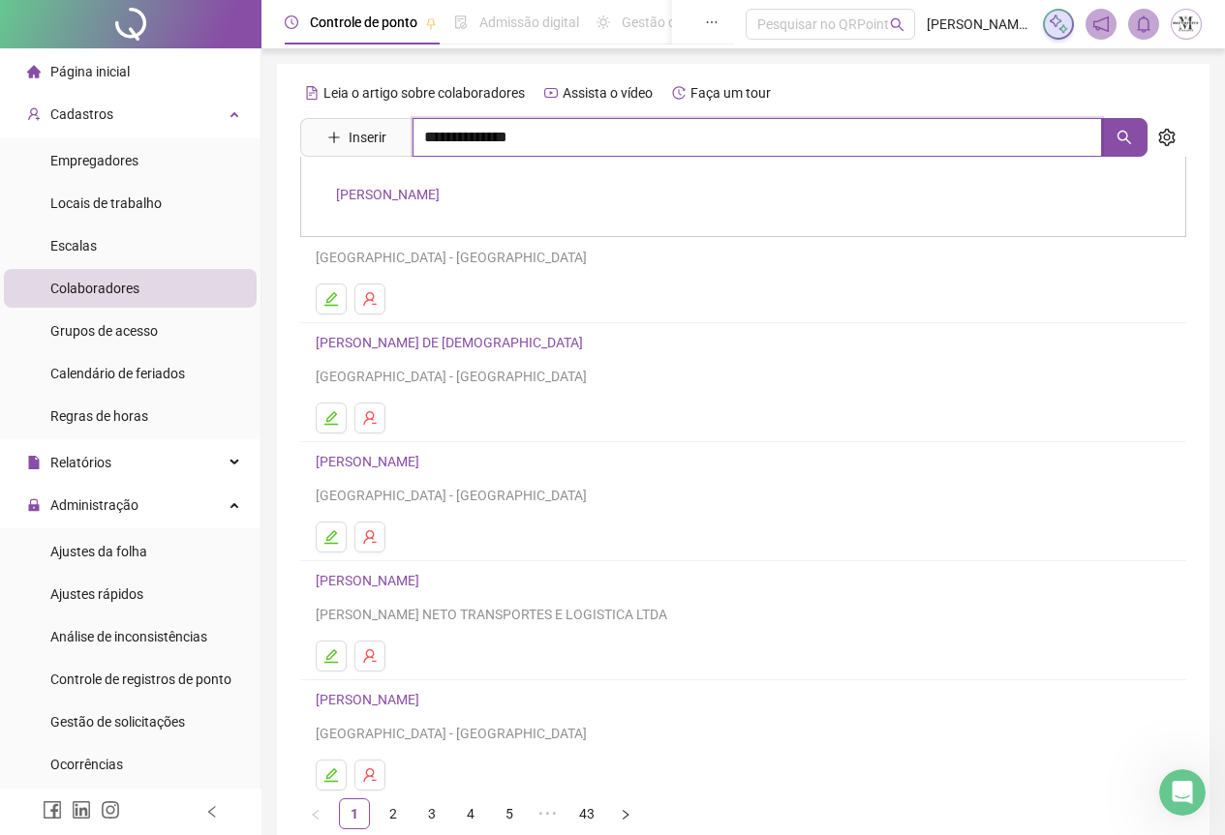
type input "**********"
click at [440, 197] on link "[PERSON_NAME]" at bounding box center [388, 194] width 104 height 15
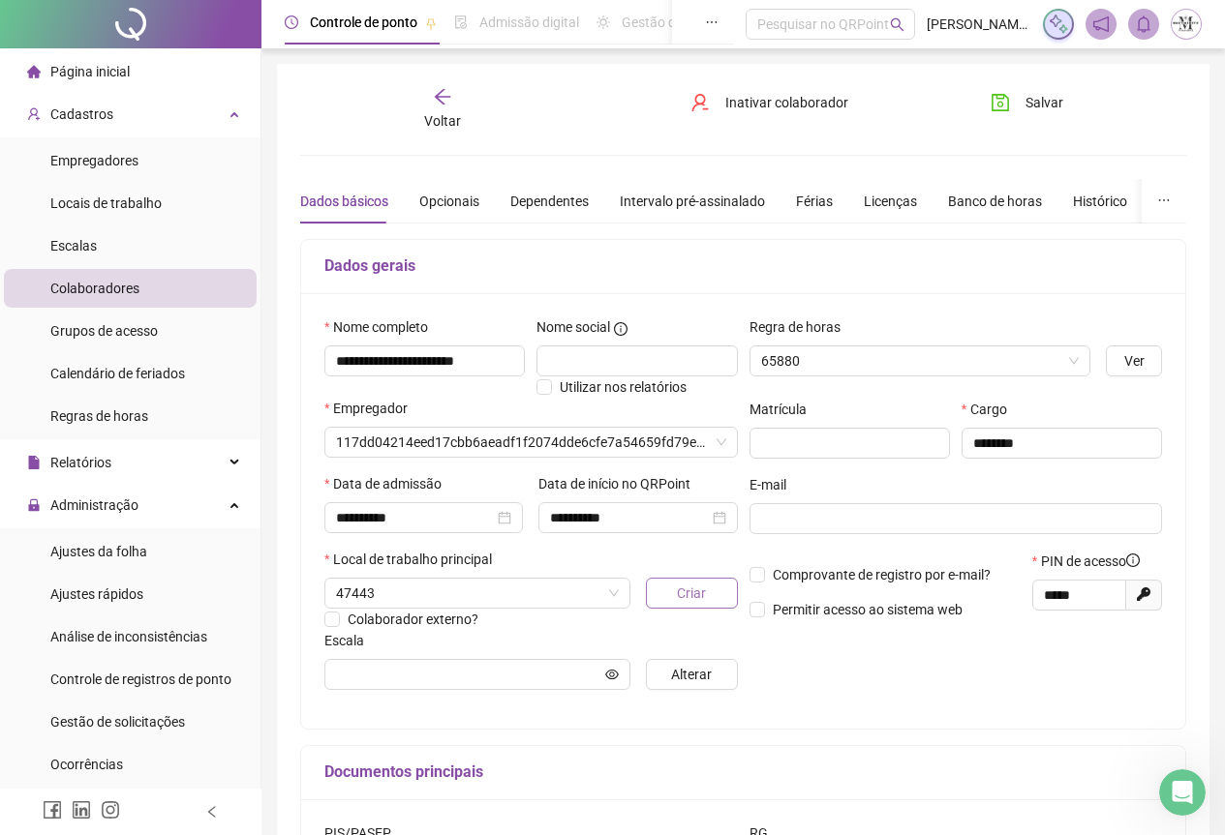
type input "**********"
click at [874, 200] on div "Licenças" at bounding box center [890, 201] width 53 height 21
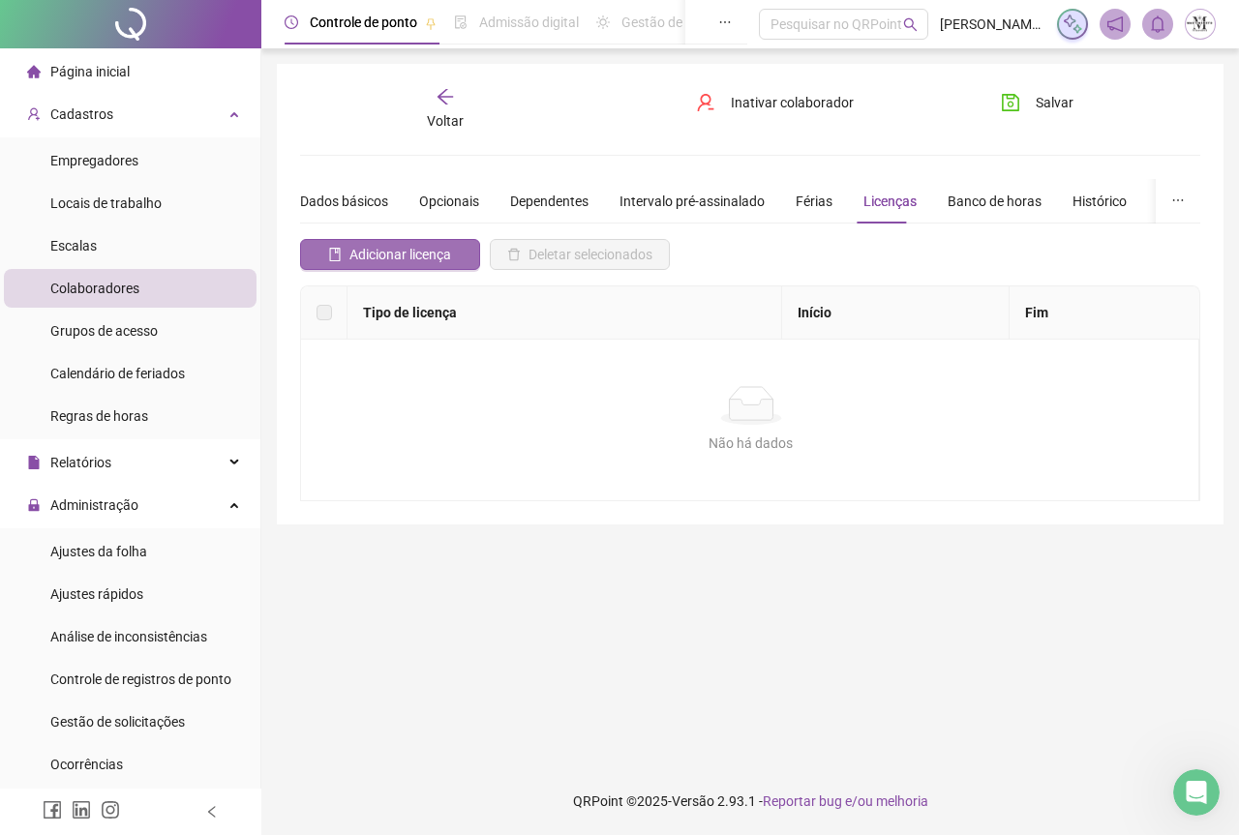
click at [426, 261] on span "Adicionar licença" at bounding box center [400, 254] width 102 height 21
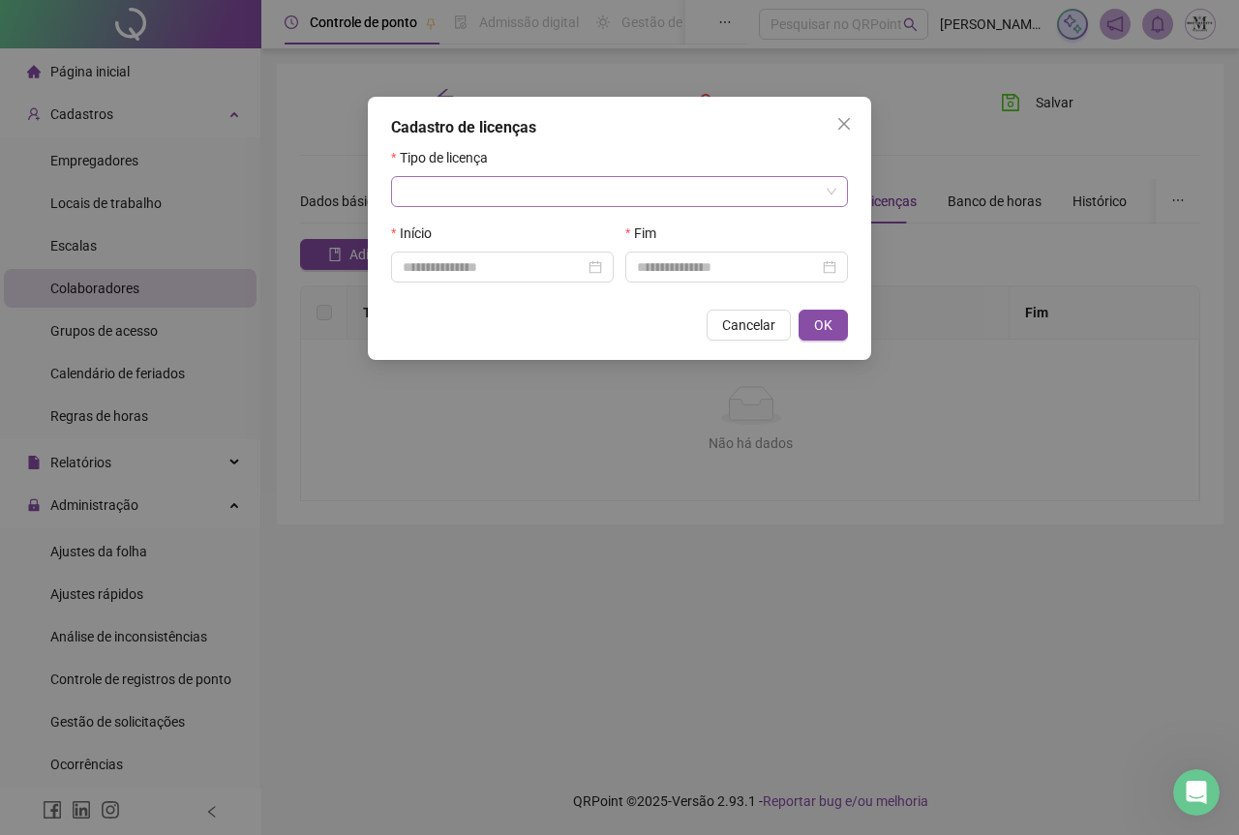
click at [467, 194] on input "search" at bounding box center [611, 191] width 416 height 29
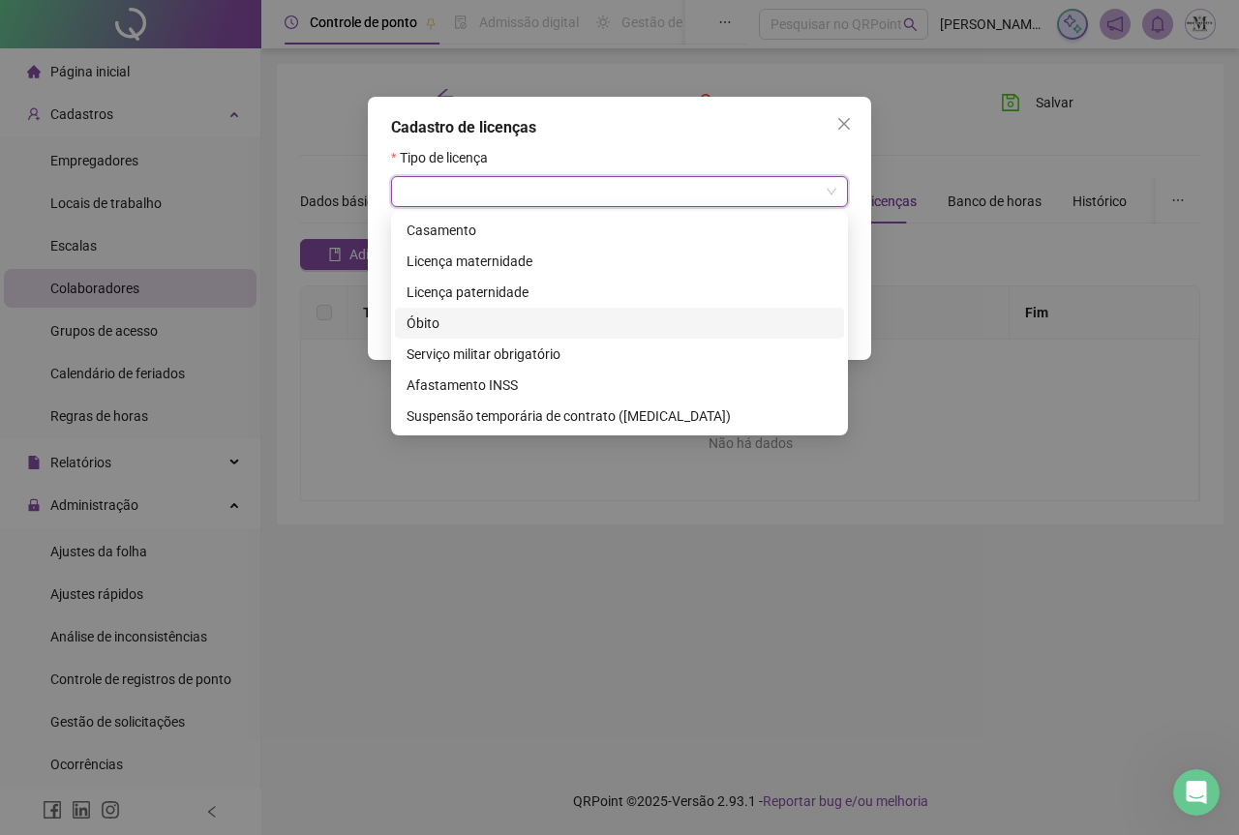
click at [458, 318] on div "Óbito" at bounding box center [620, 323] width 426 height 21
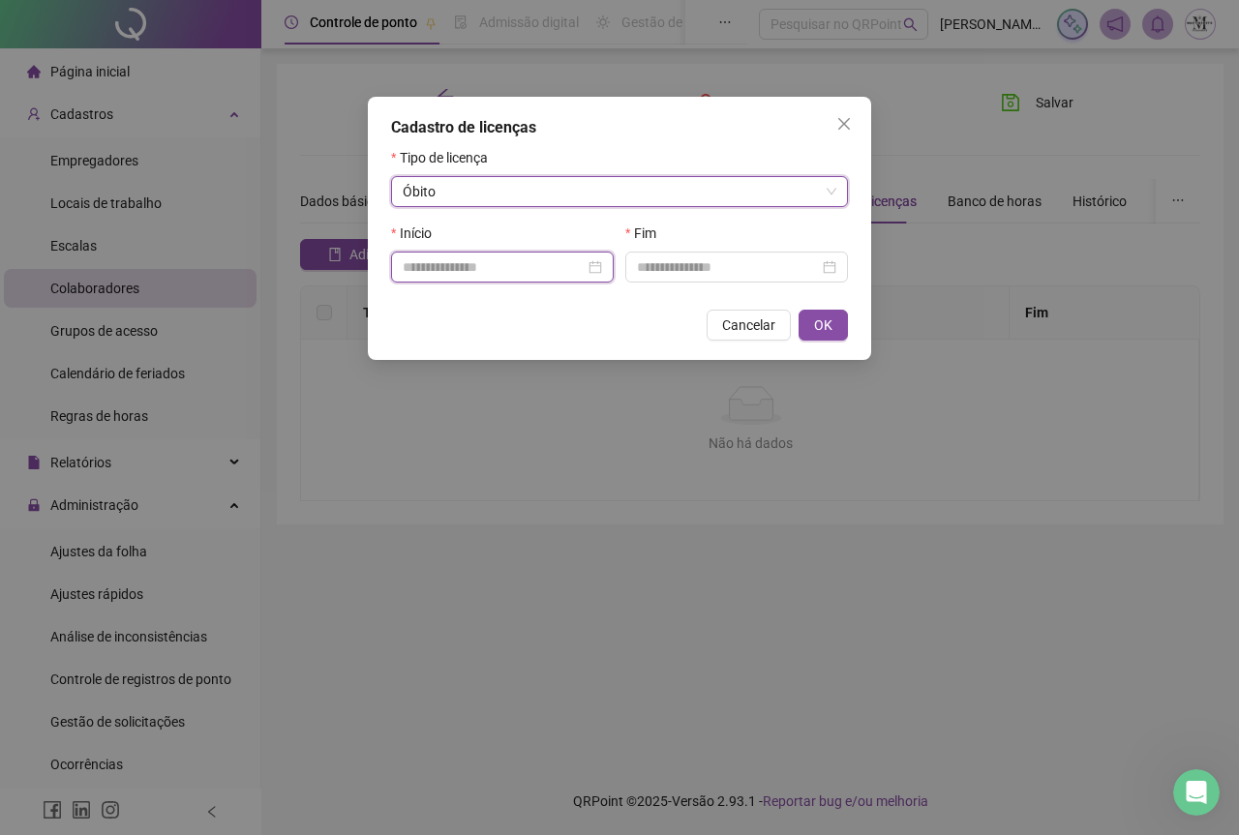
click at [460, 265] on input at bounding box center [494, 267] width 182 height 21
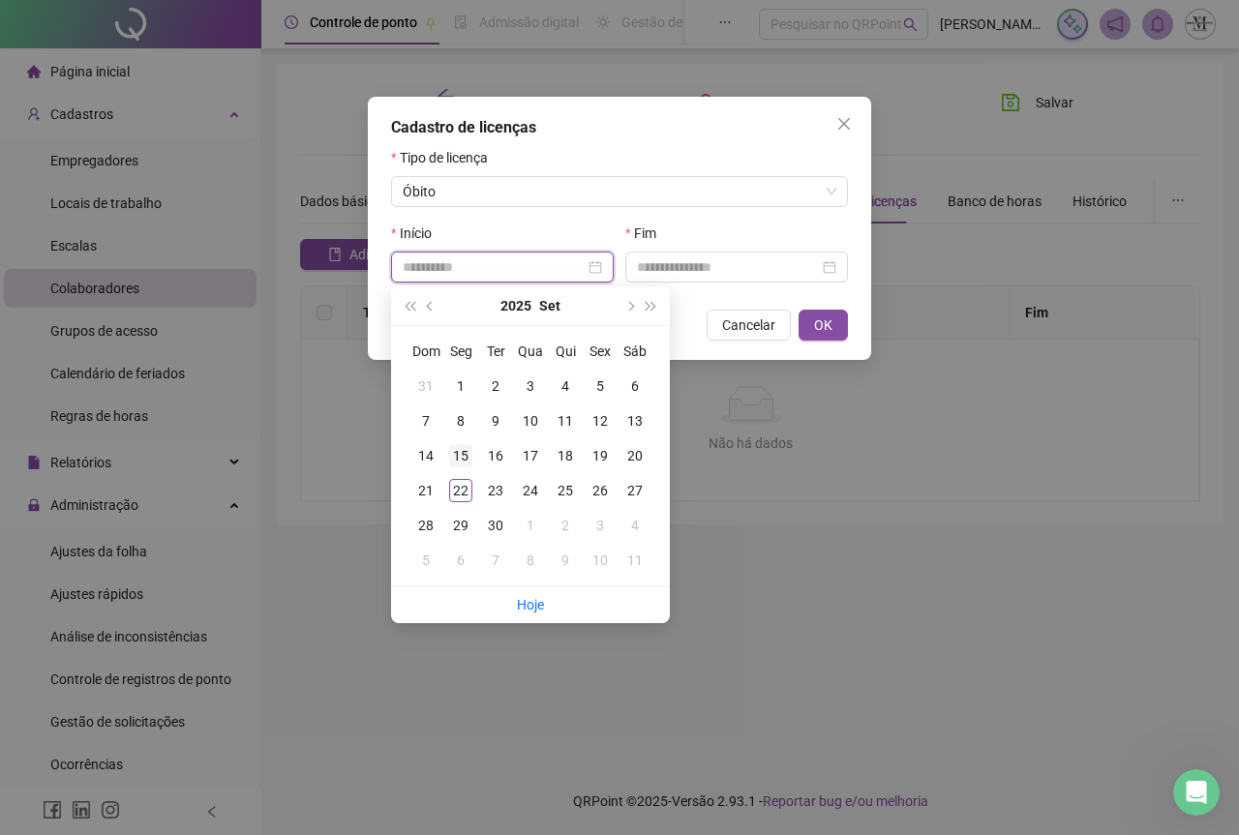
type input "**********"
click at [458, 455] on div "15" at bounding box center [460, 455] width 23 height 23
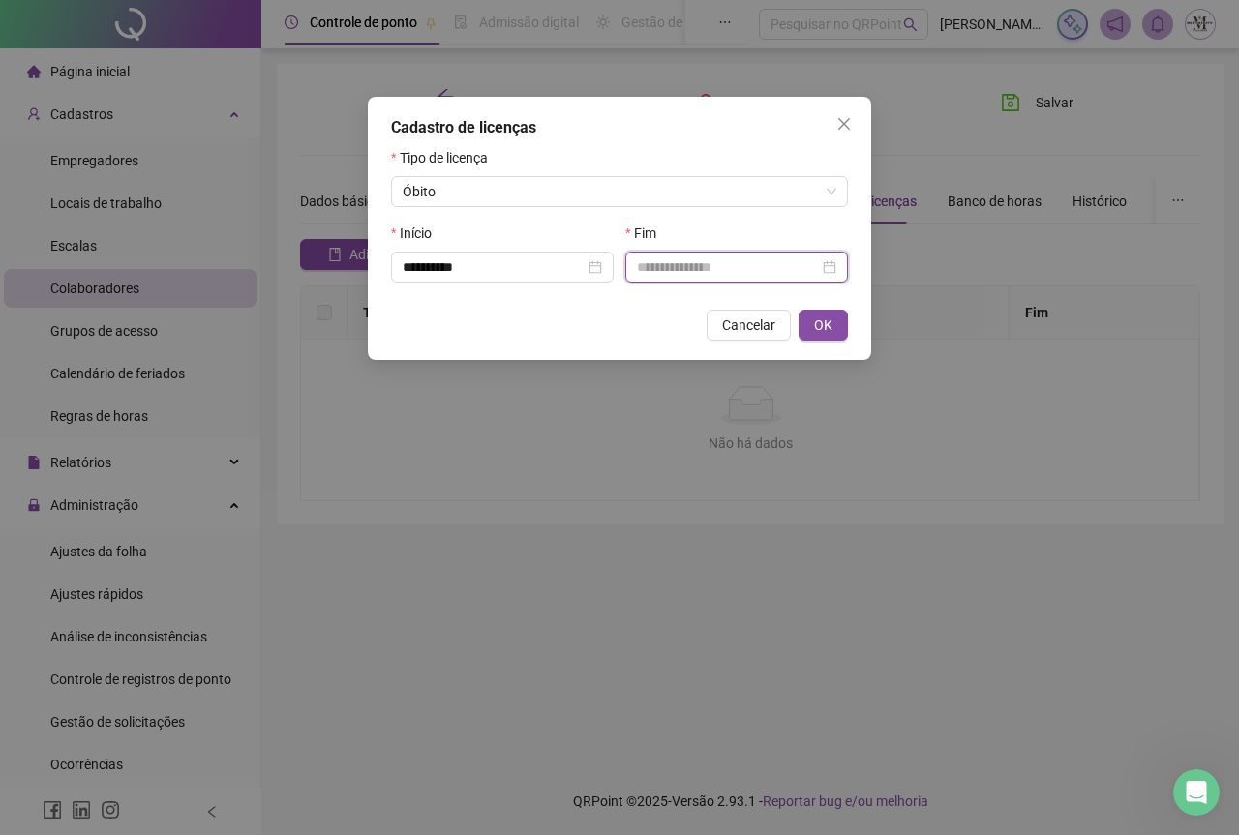
click at [669, 268] on input at bounding box center [728, 267] width 182 height 21
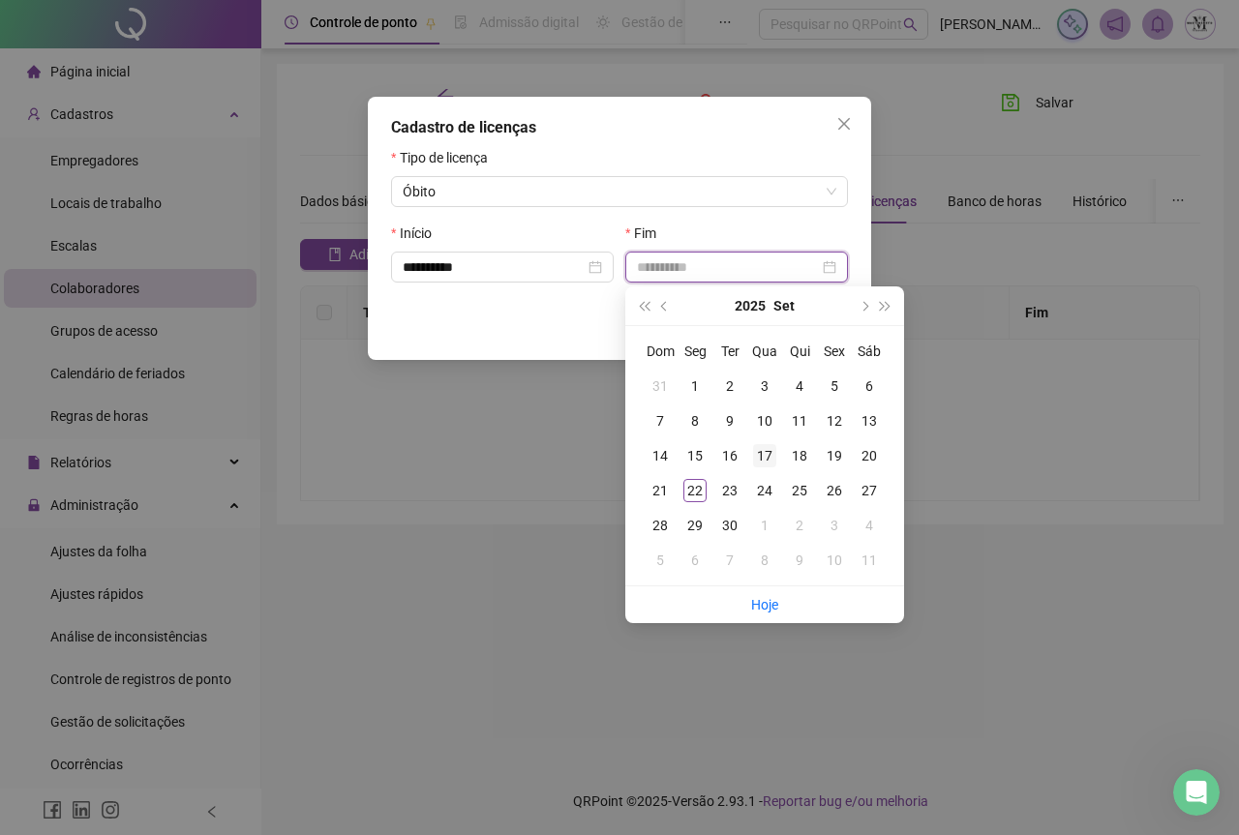
type input "**********"
click at [767, 458] on div "17" at bounding box center [764, 455] width 23 height 23
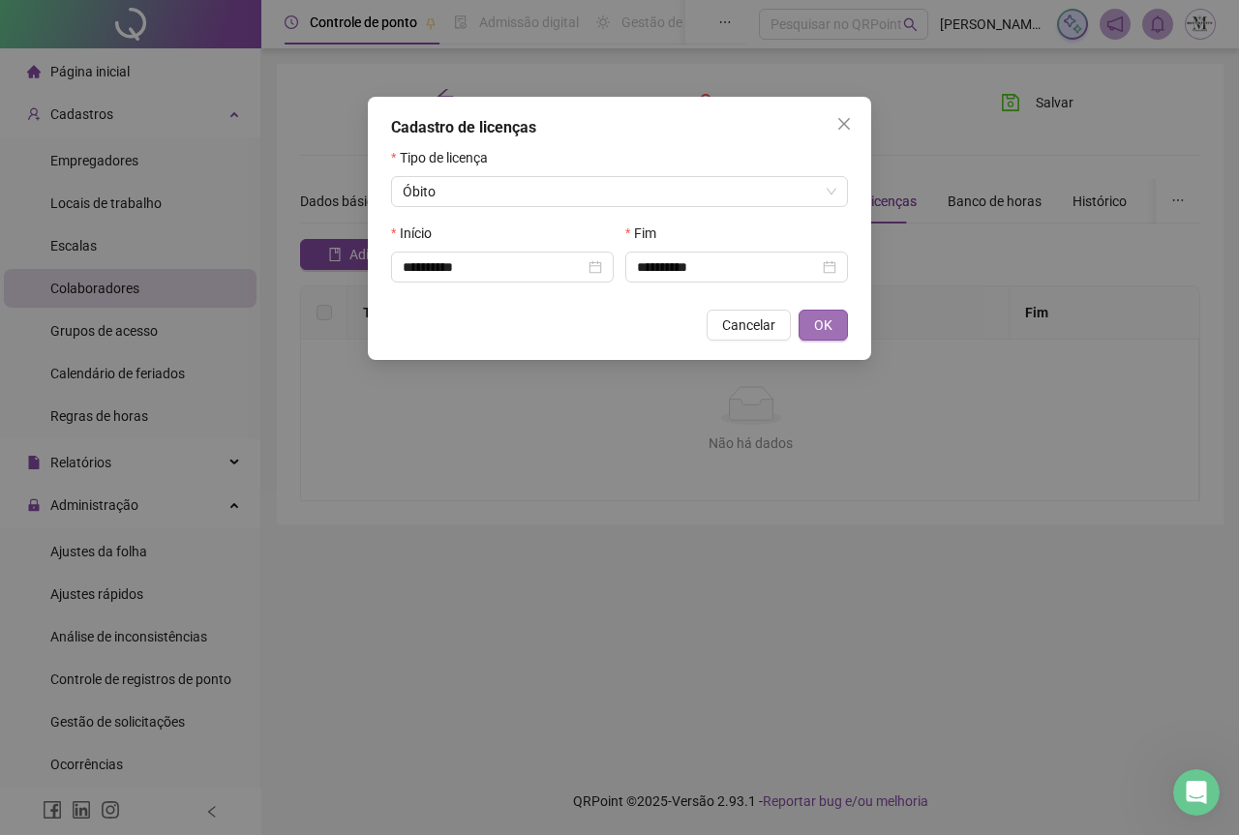
click at [821, 315] on span "OK" at bounding box center [823, 325] width 18 height 21
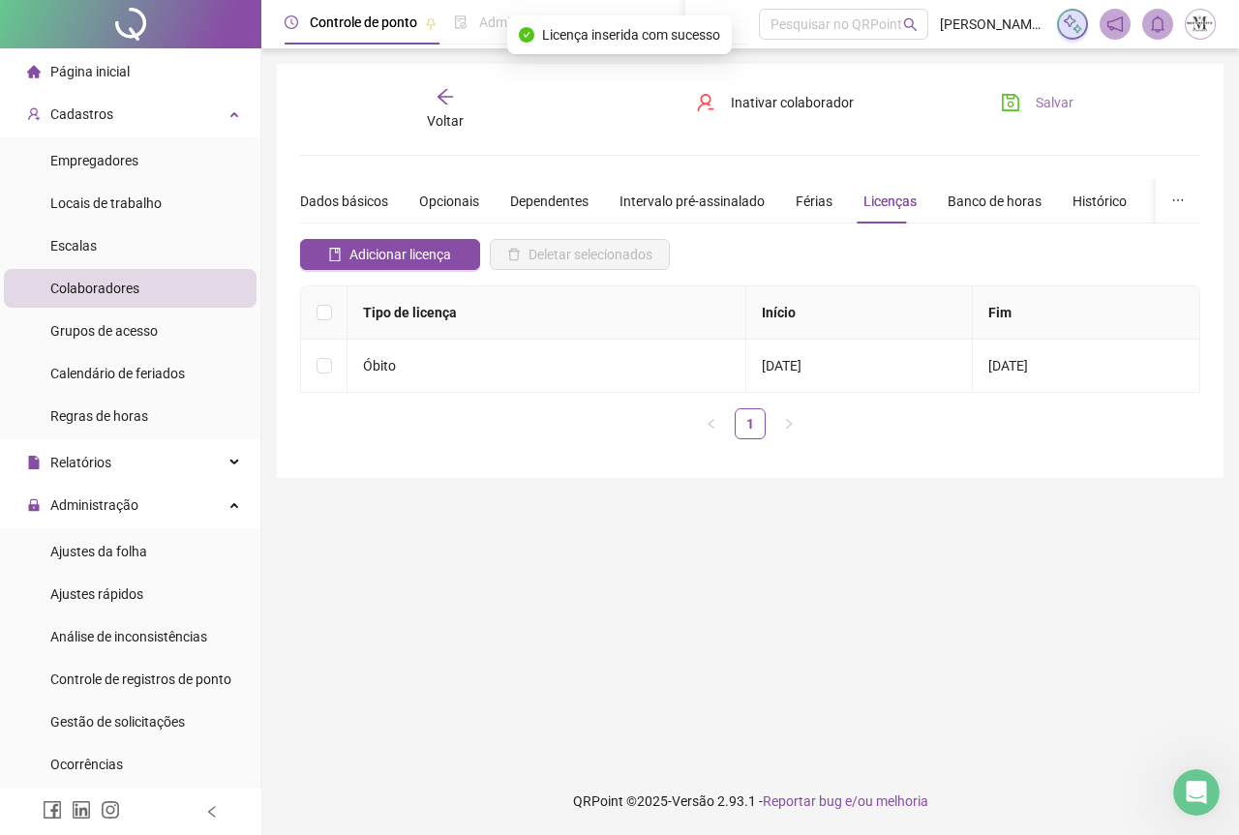
click at [1016, 105] on icon "save" at bounding box center [1010, 102] width 19 height 19
click at [80, 554] on span "Ajustes da folha" at bounding box center [98, 551] width 97 height 15
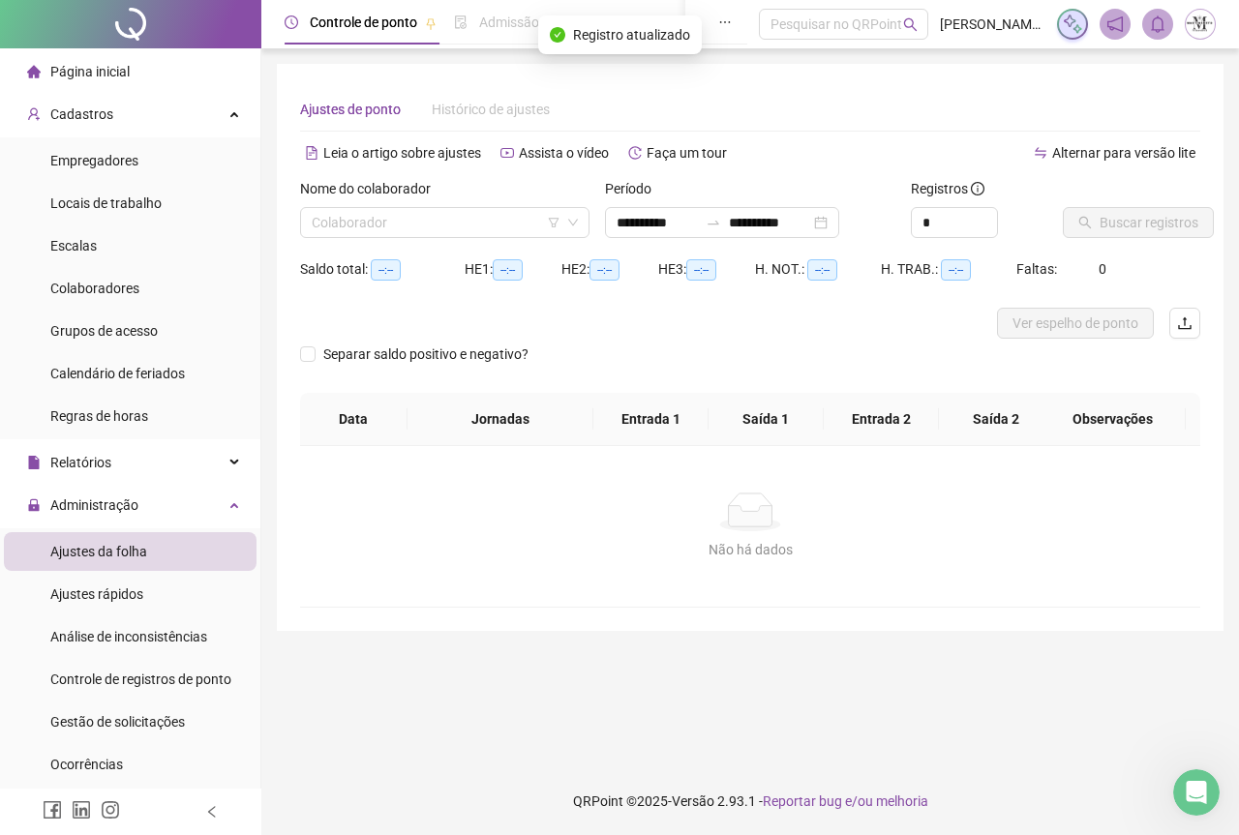
type input "**********"
click at [121, 32] on div at bounding box center [130, 24] width 261 height 48
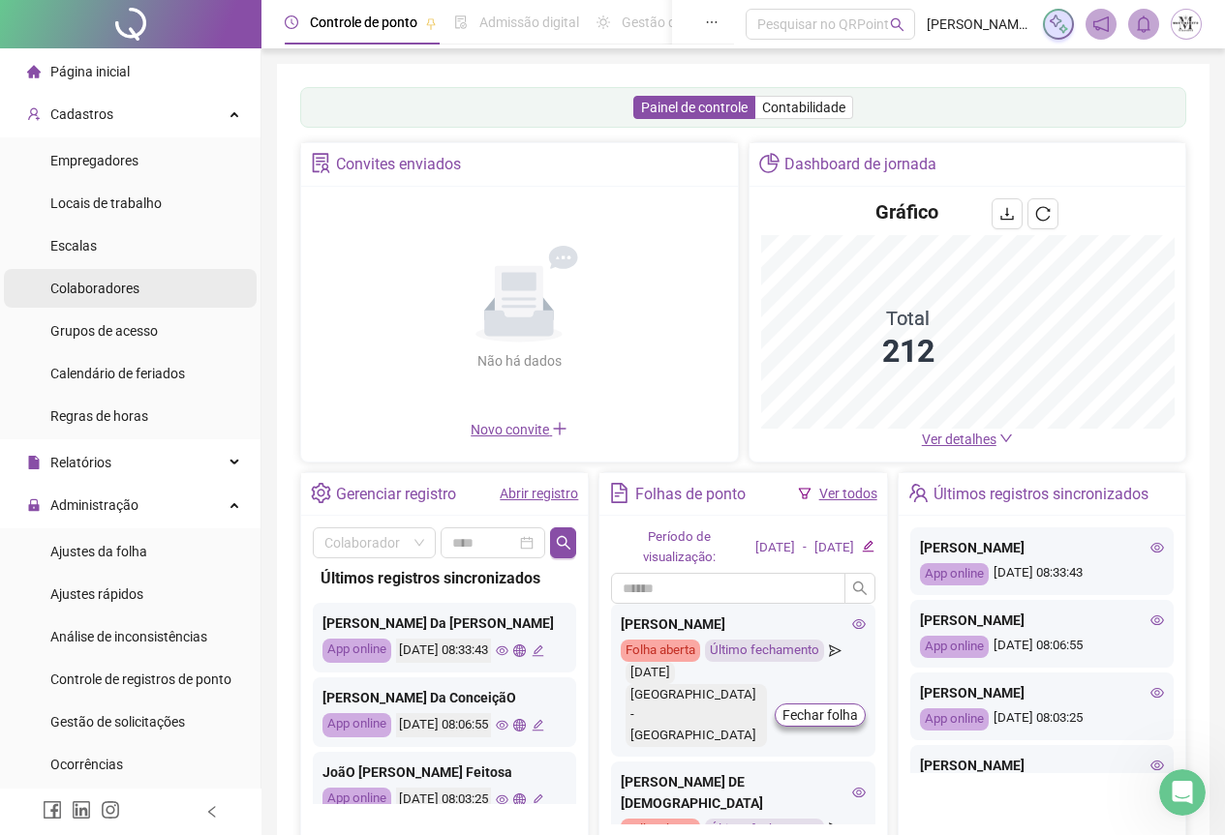
click at [127, 304] on div "Colaboradores" at bounding box center [94, 288] width 89 height 39
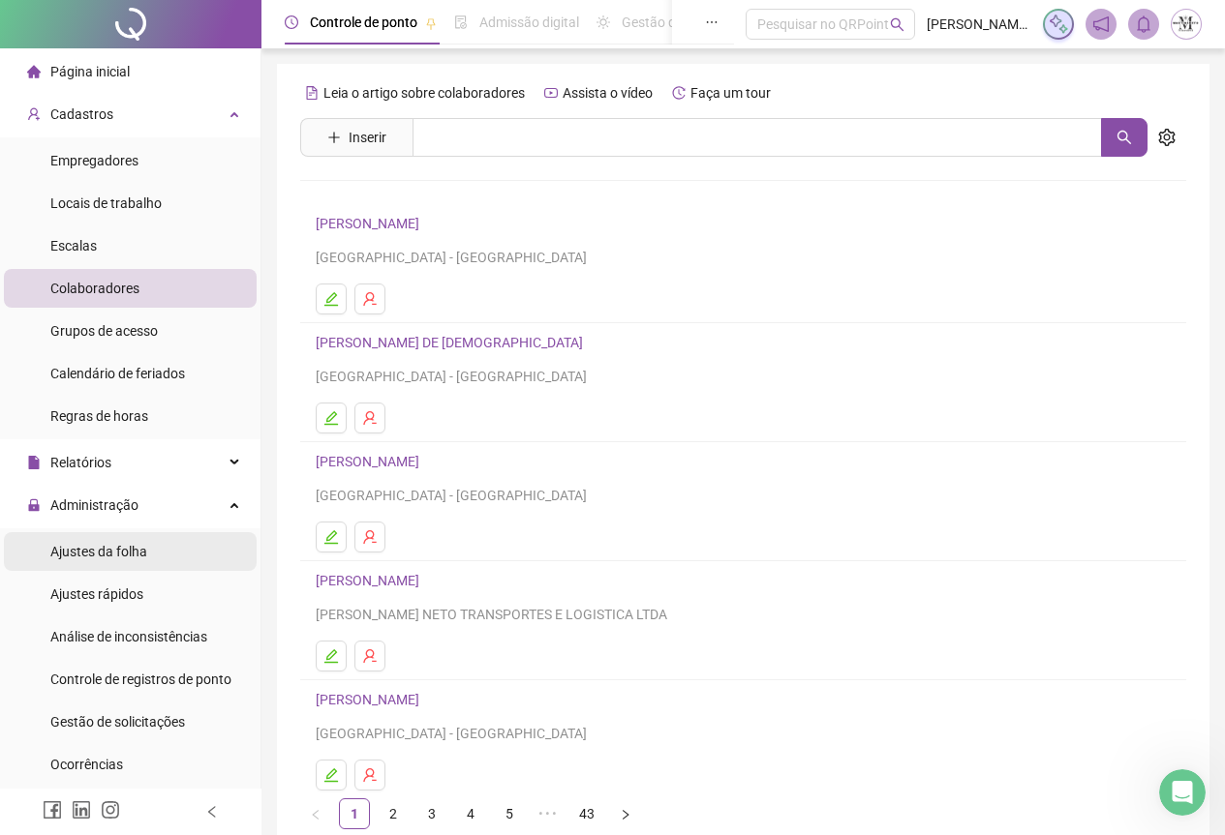
click at [88, 564] on div "Ajustes da folha" at bounding box center [98, 551] width 97 height 39
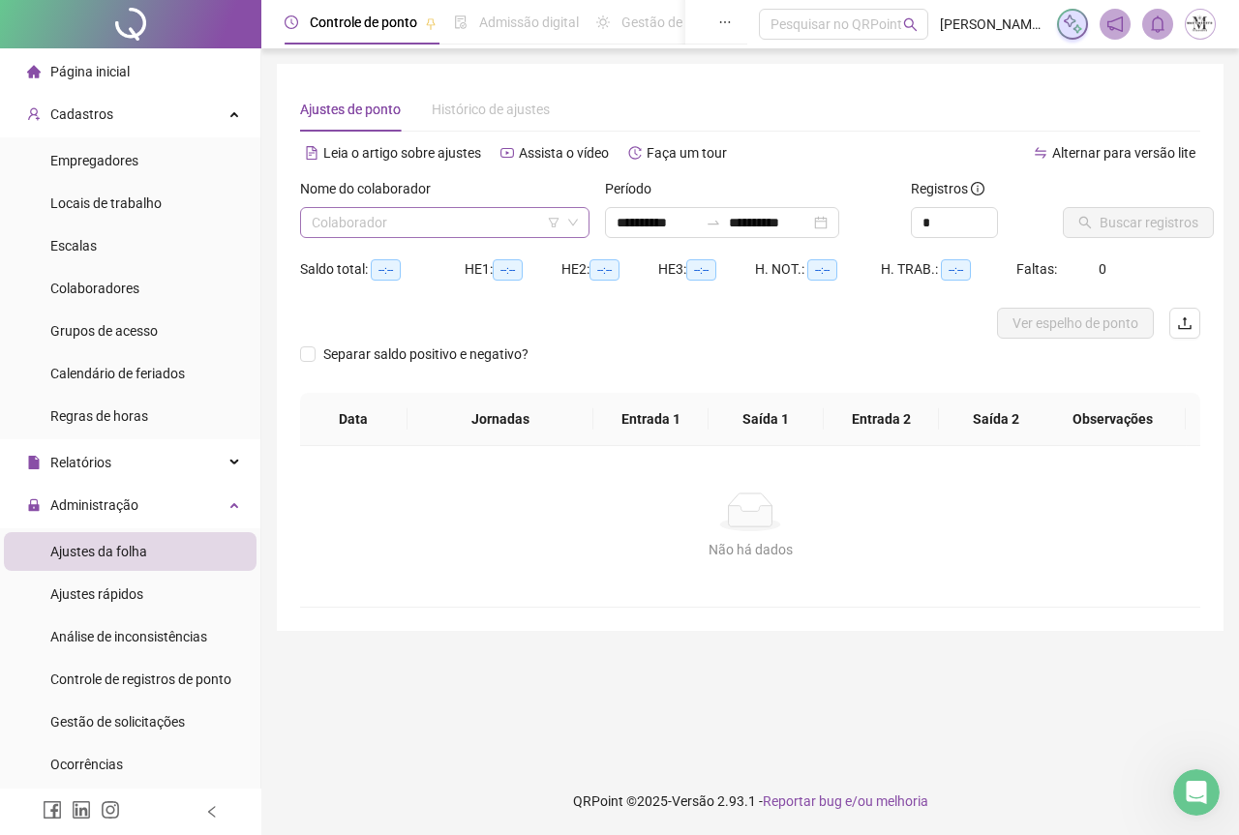
click at [377, 218] on input "search" at bounding box center [436, 222] width 249 height 29
type input "******"
type input "**********"
type input "******"
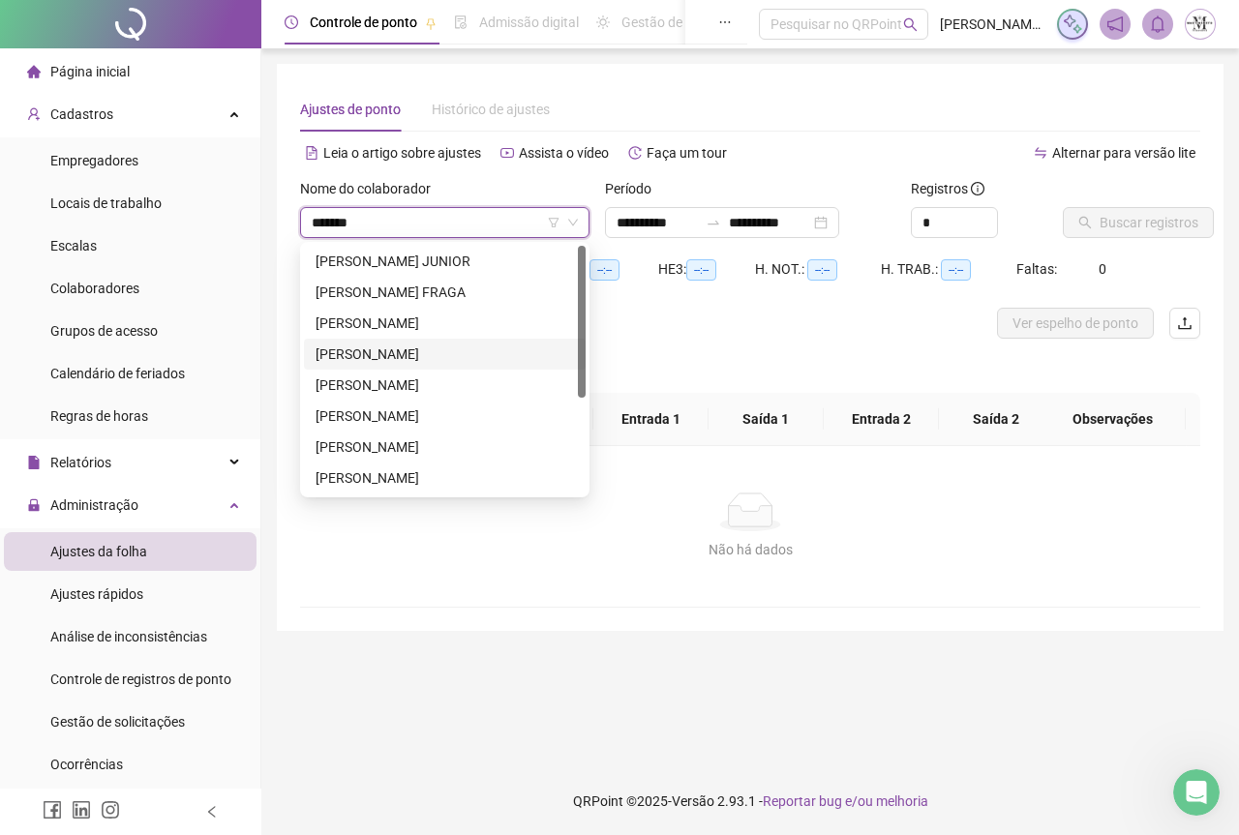
click at [400, 362] on div "[PERSON_NAME]" at bounding box center [445, 354] width 258 height 21
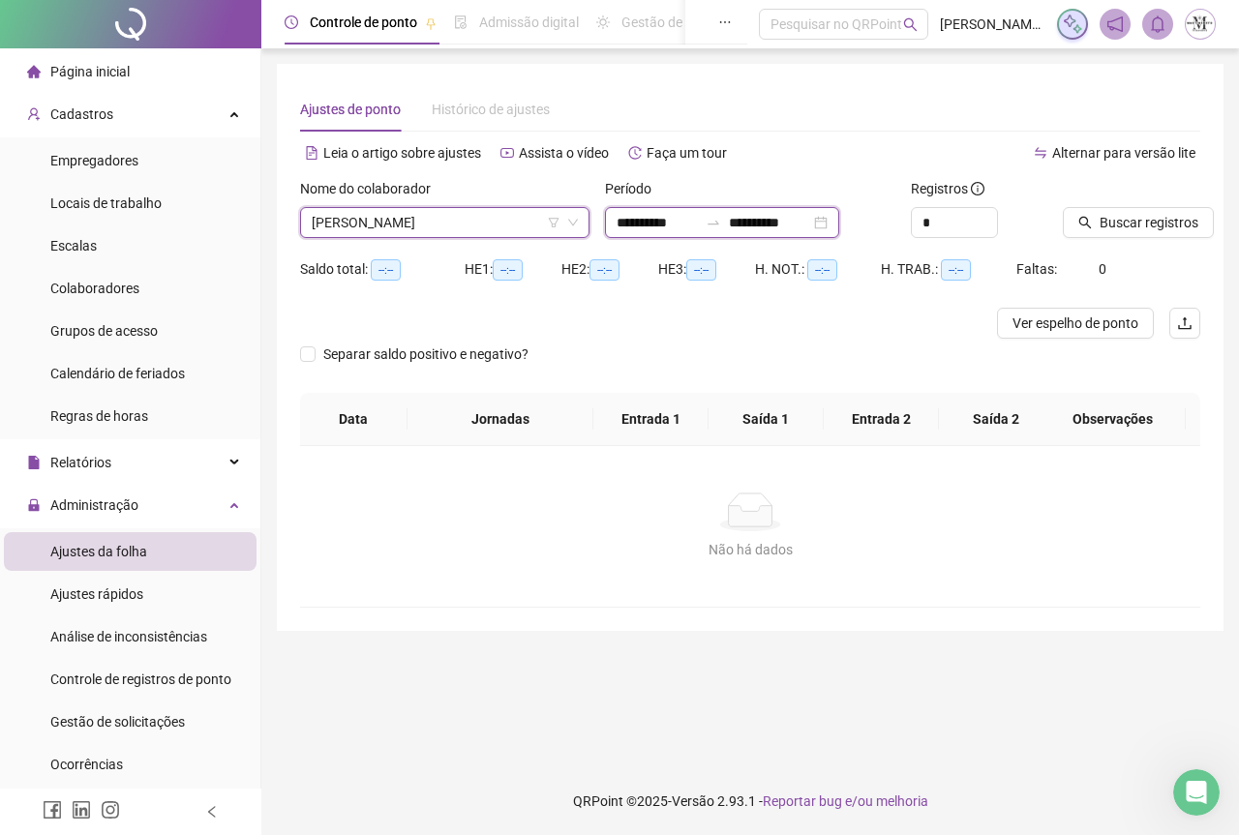
click at [789, 218] on input "**********" at bounding box center [769, 222] width 81 height 21
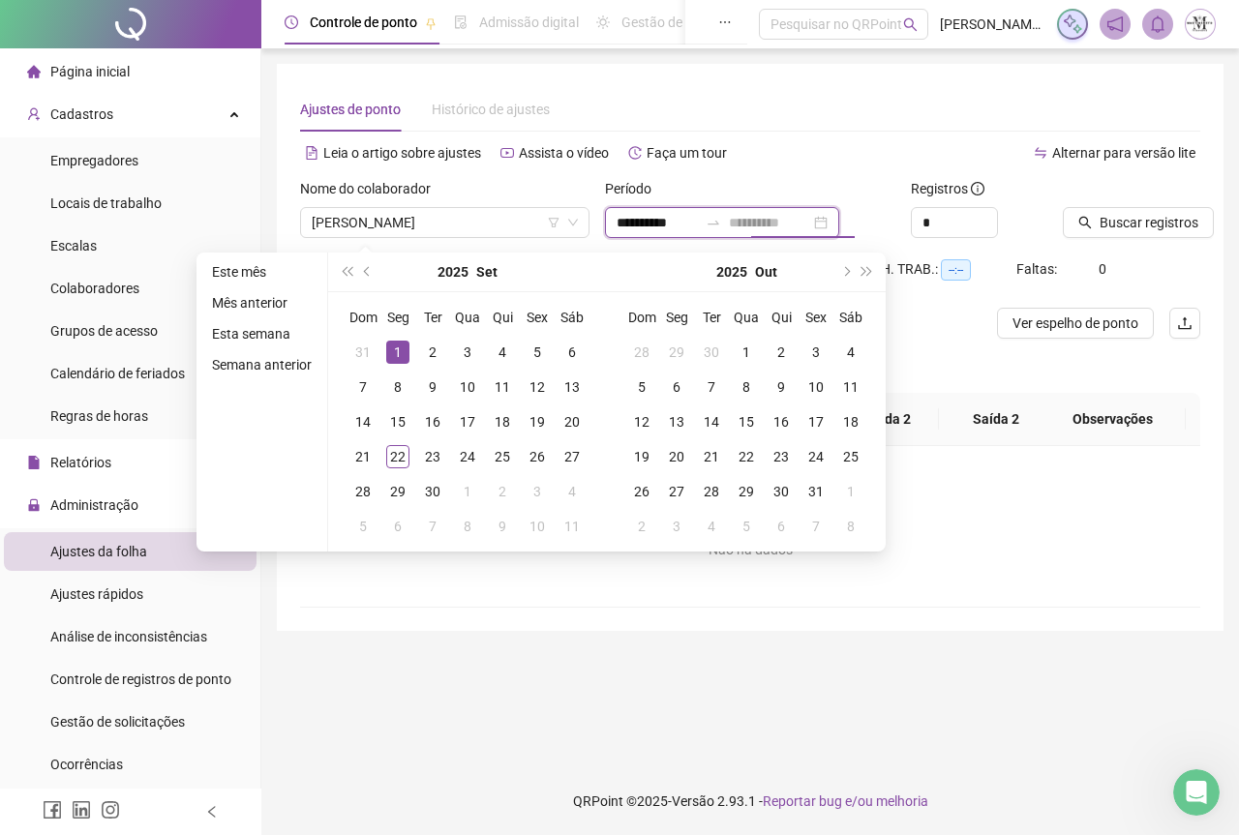
type input "**********"
click at [396, 359] on div "1" at bounding box center [397, 352] width 23 height 23
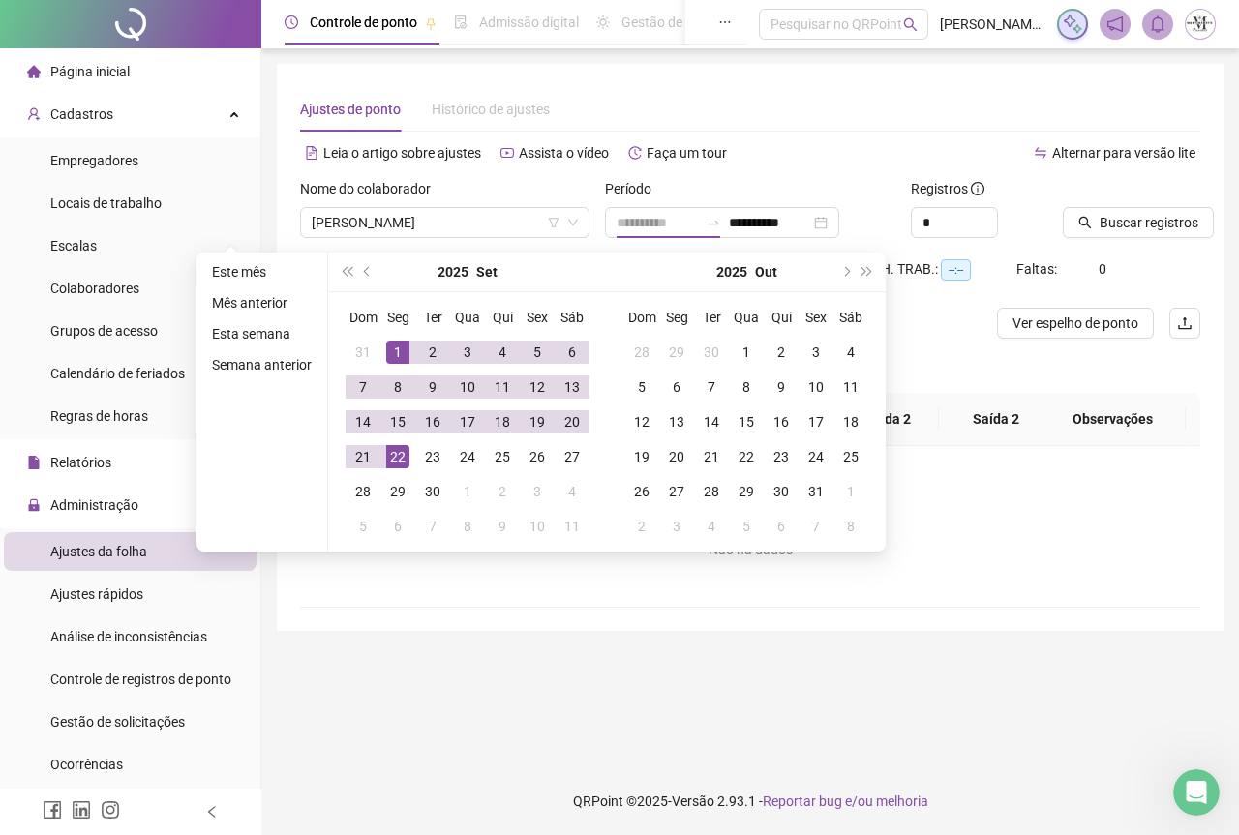
click at [395, 448] on div "22" at bounding box center [397, 456] width 23 height 23
type input "**********"
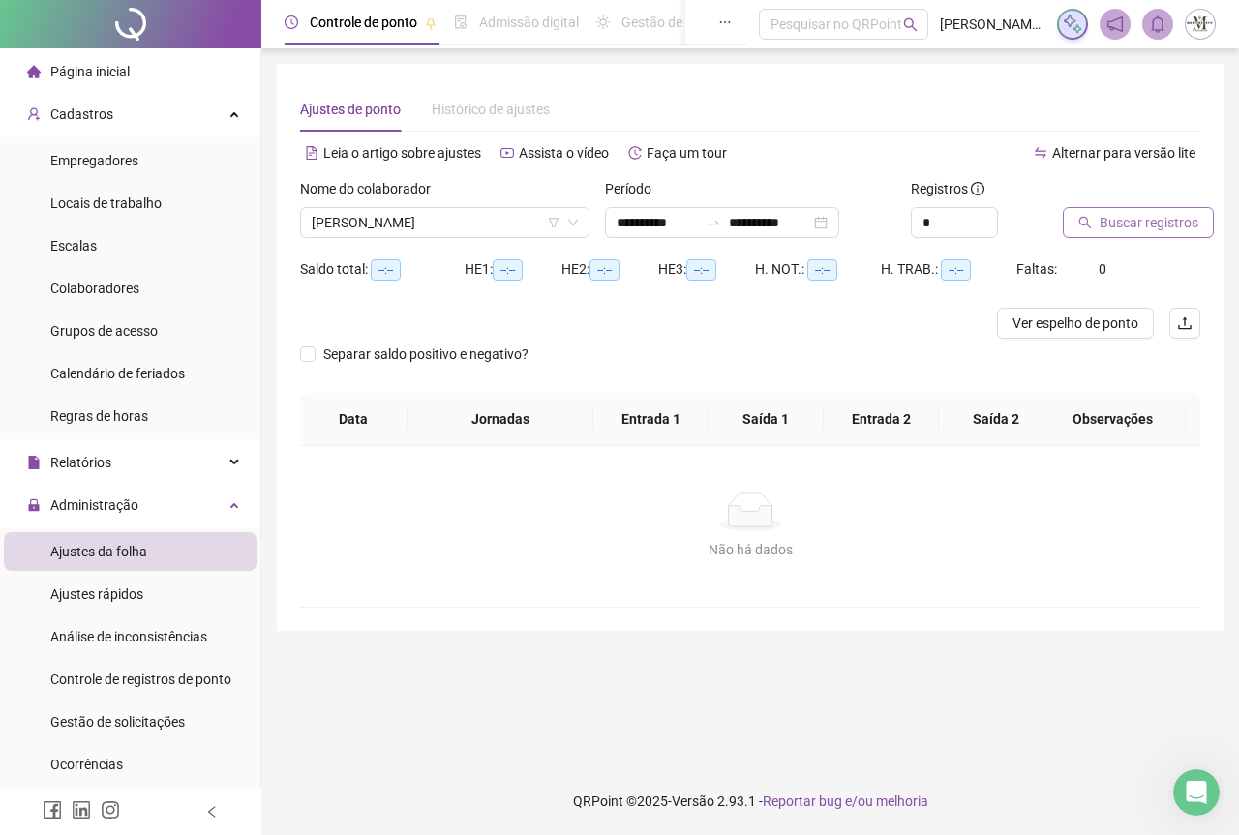
click at [1118, 213] on span "Buscar registros" at bounding box center [1149, 222] width 99 height 21
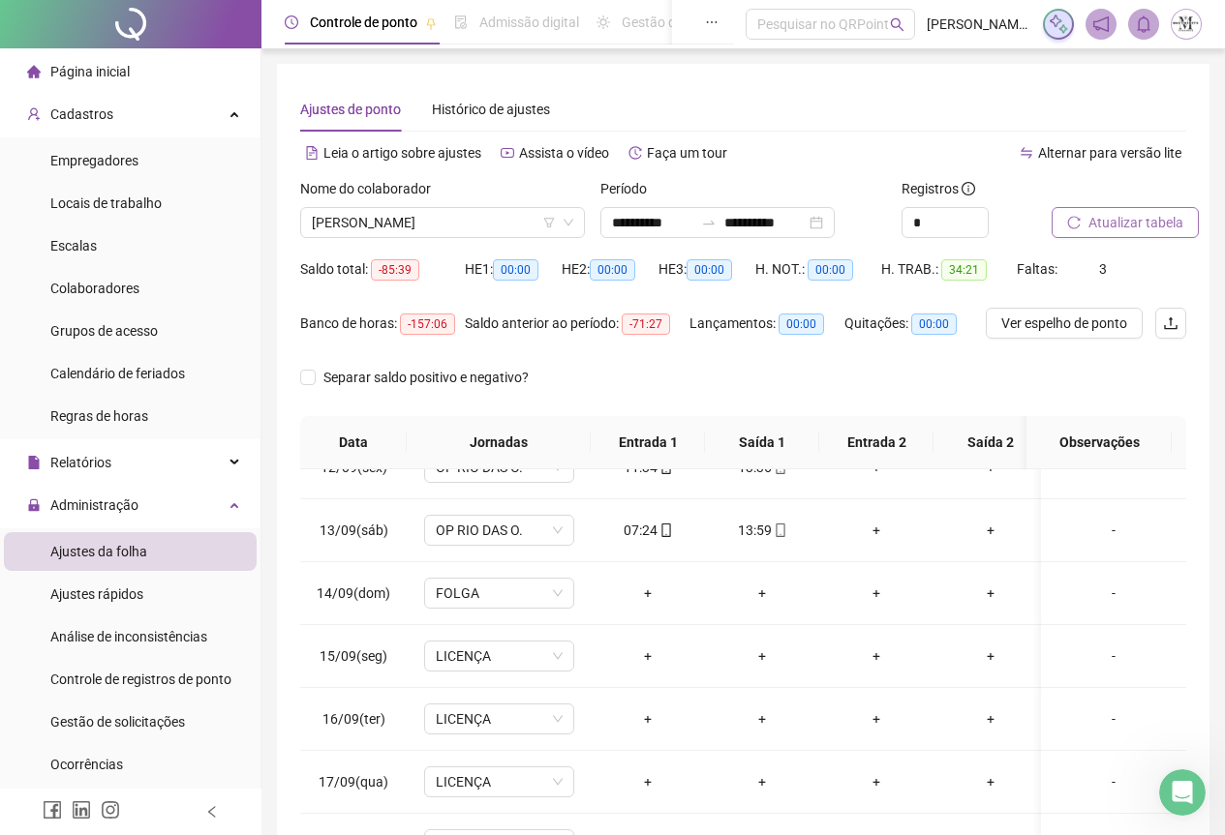
scroll to position [695, 0]
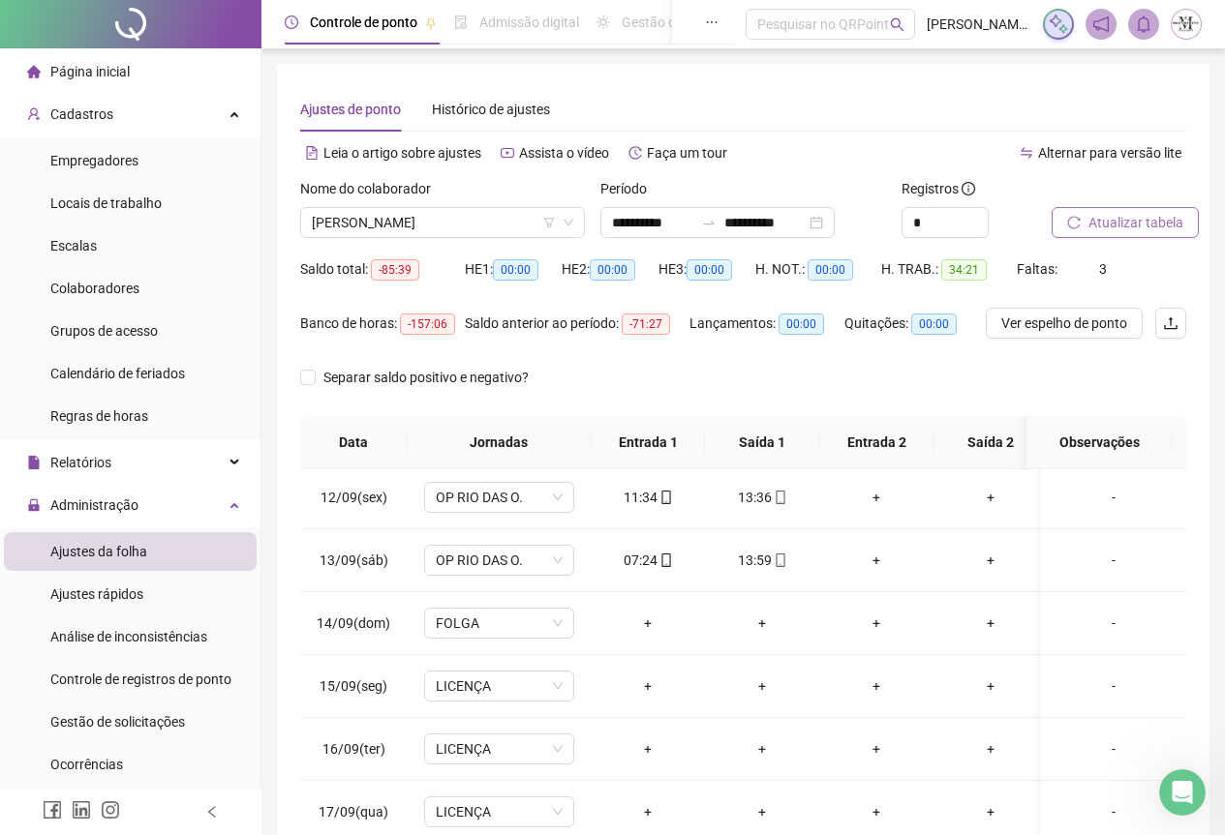
click at [1137, 224] on span "Atualizar tabela" at bounding box center [1135, 222] width 95 height 21
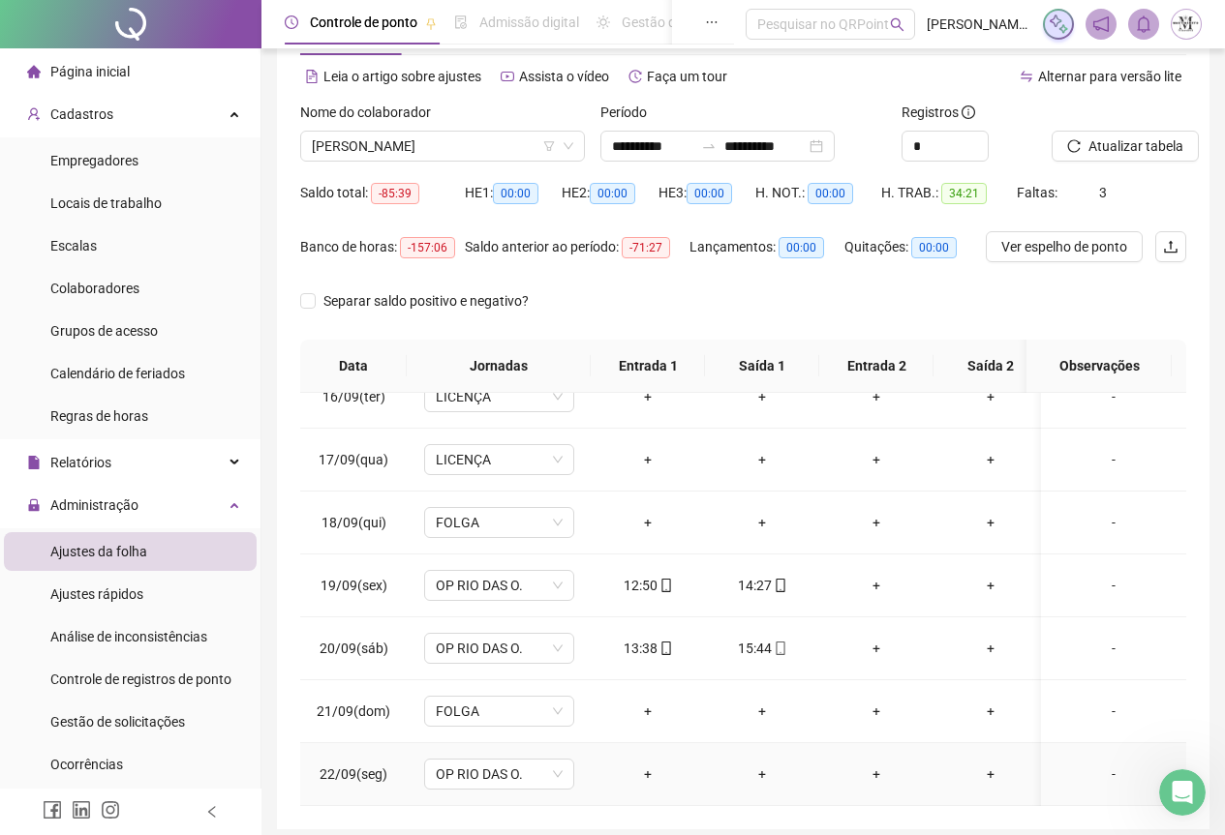
scroll to position [154, 0]
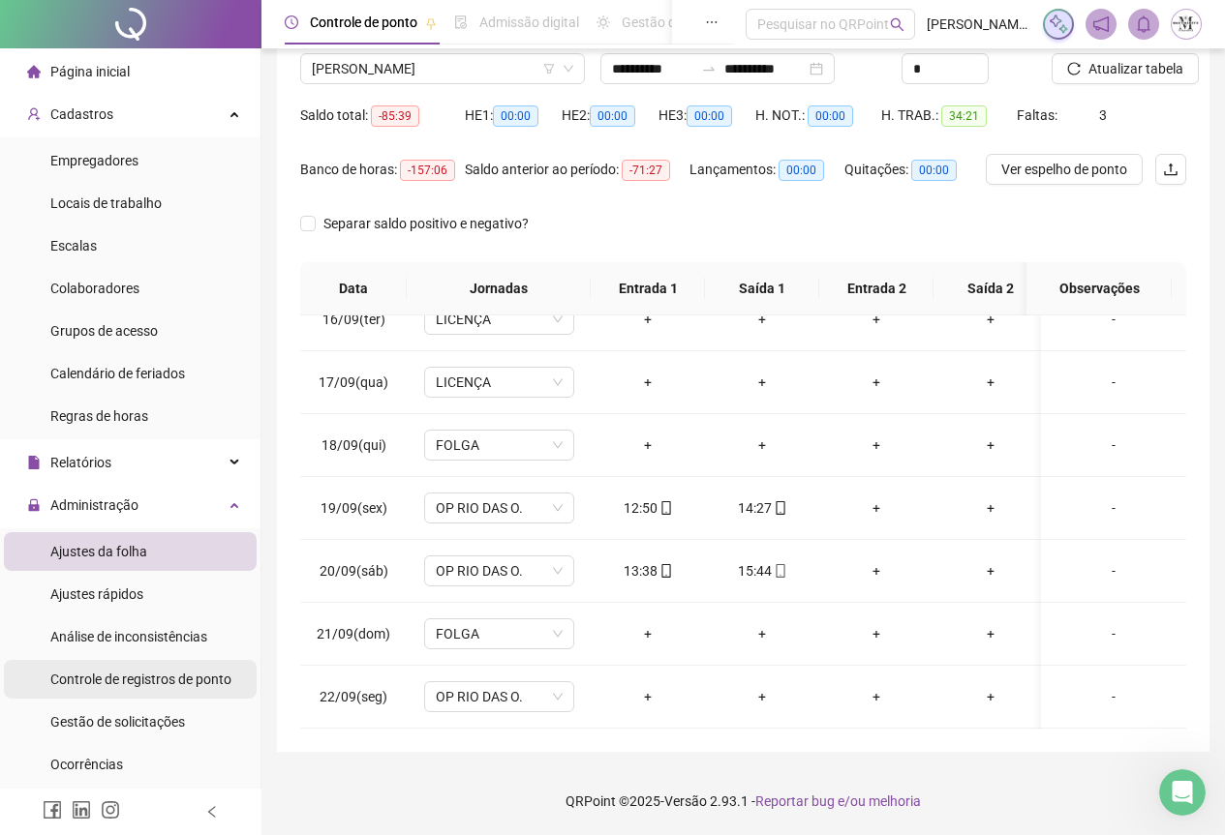
drag, startPoint x: 78, startPoint y: 726, endPoint x: 190, endPoint y: 661, distance: 128.8
click at [77, 726] on span "Gestão de solicitações" at bounding box center [117, 721] width 135 height 15
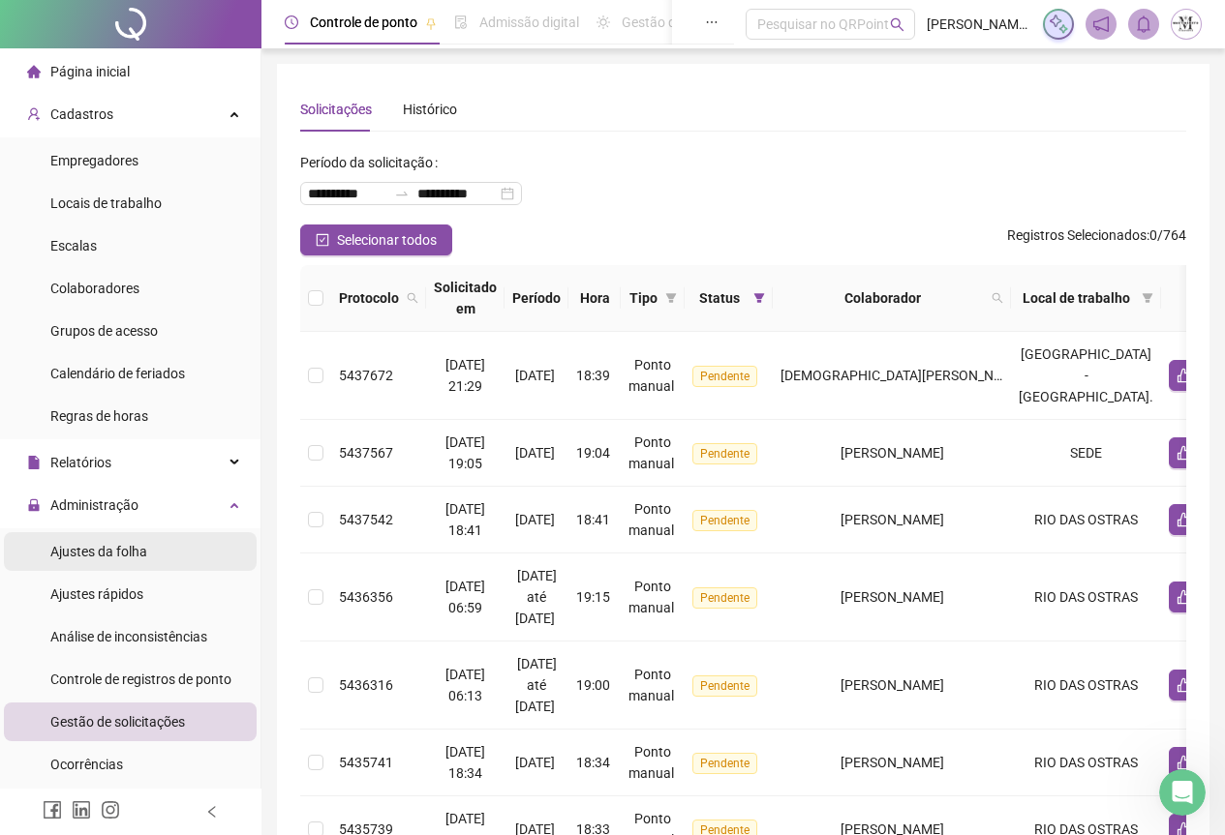
click at [84, 551] on span "Ajustes da folha" at bounding box center [98, 551] width 97 height 15
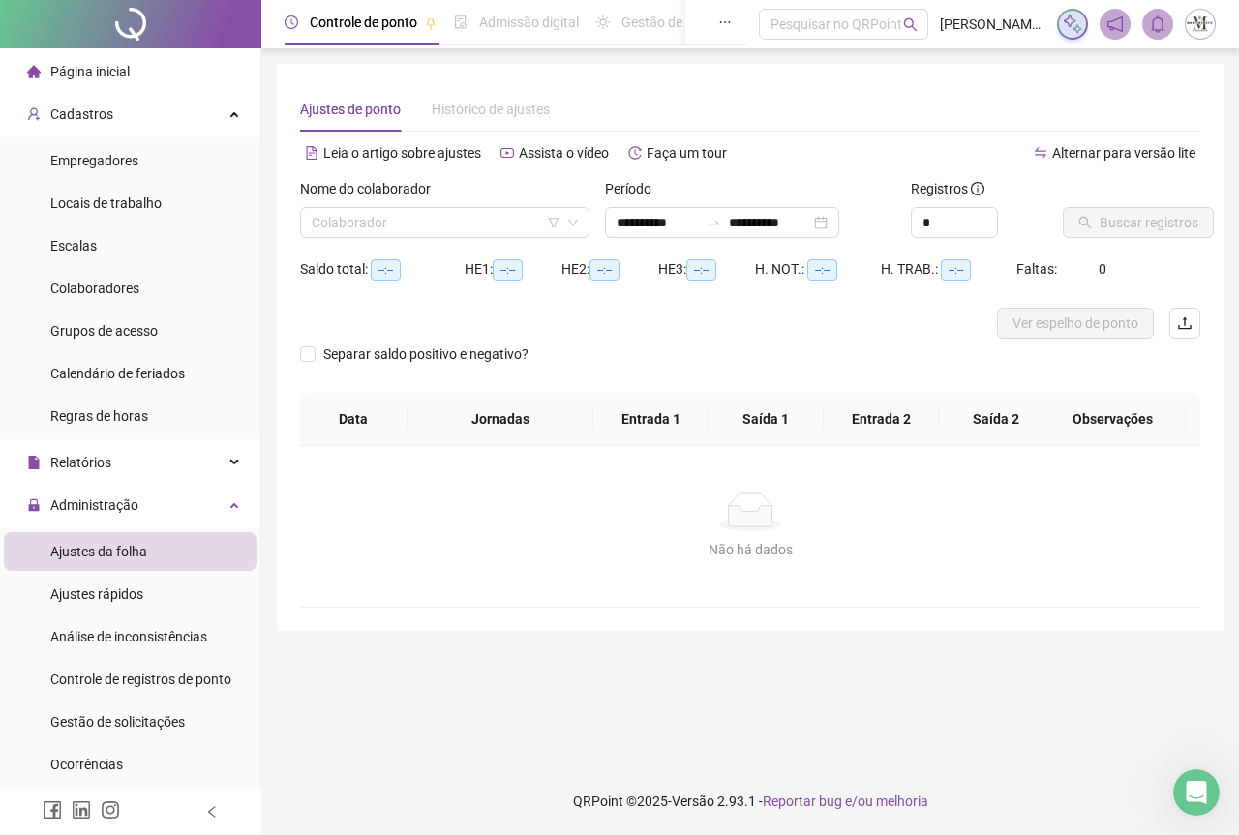
type input "**********"
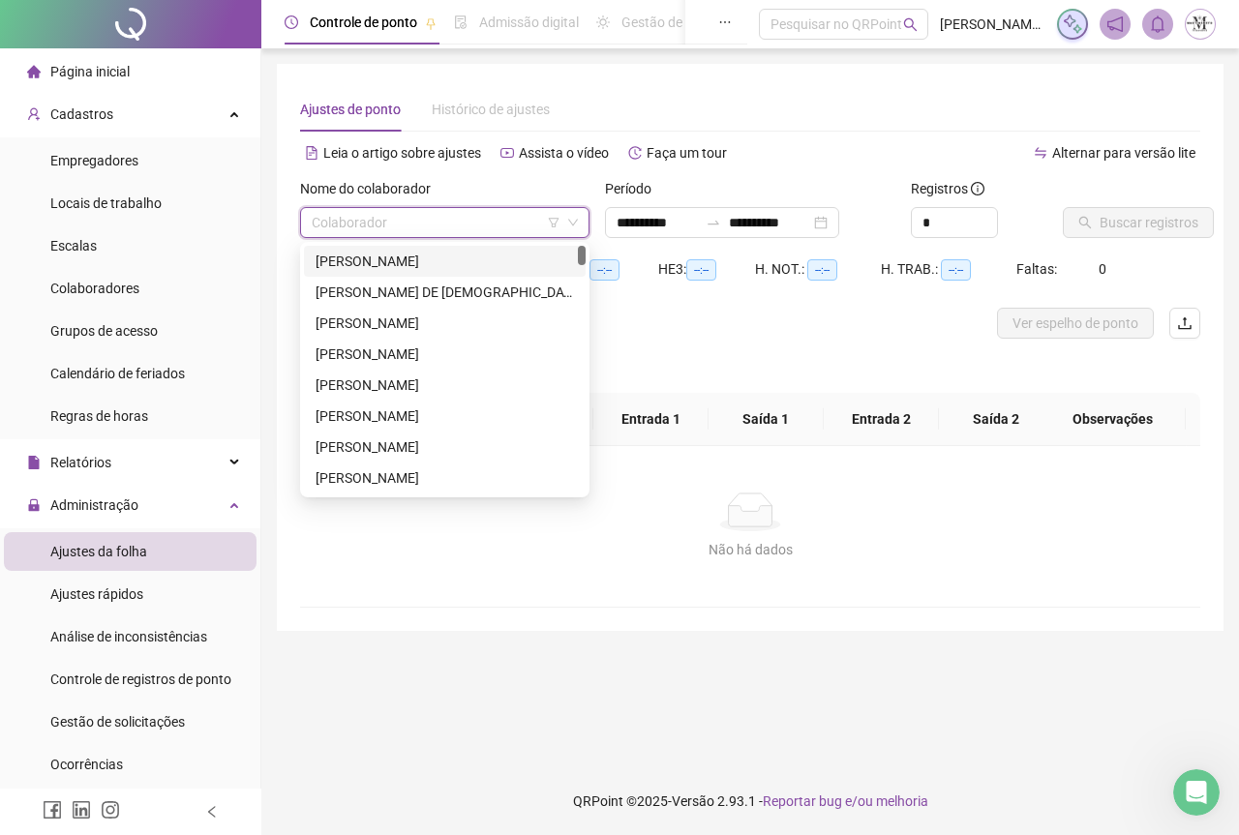
click at [385, 214] on input "search" at bounding box center [436, 222] width 249 height 29
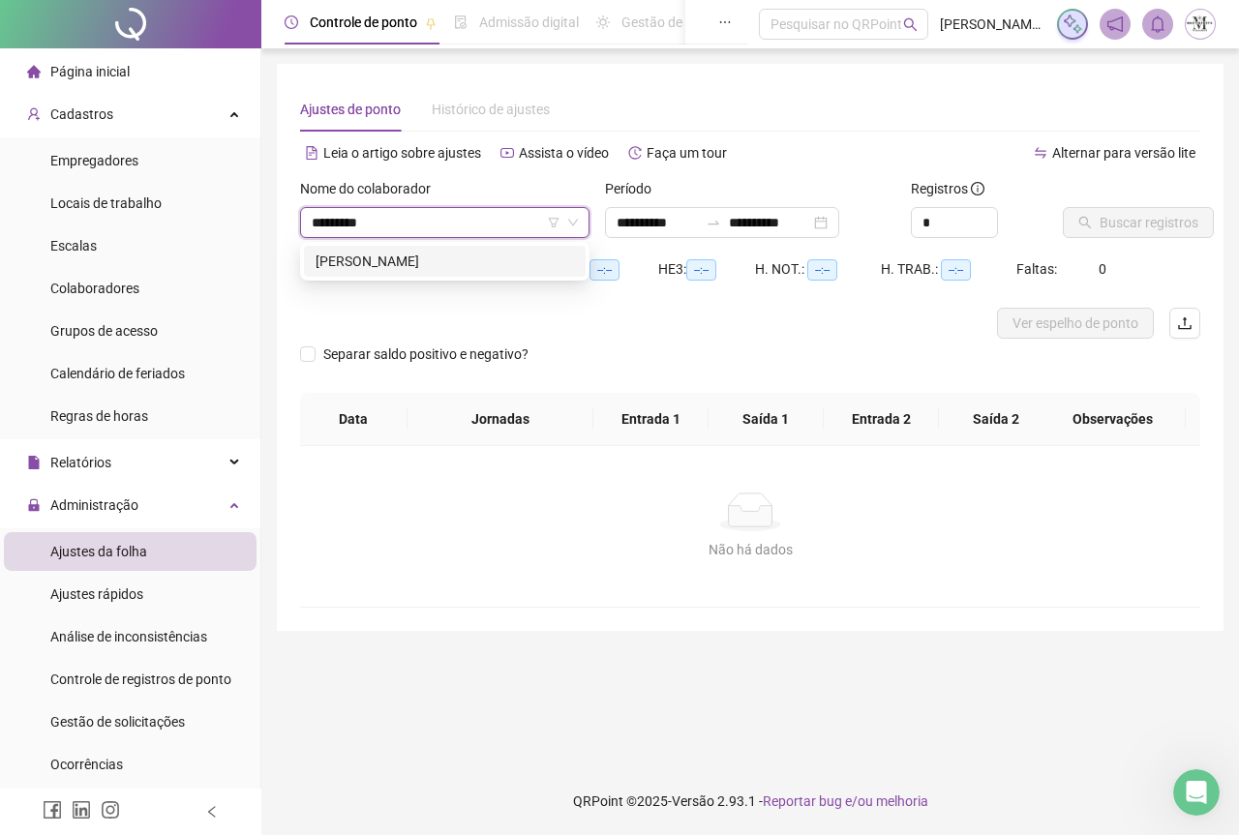
type input "**********"
click at [497, 261] on div "[PERSON_NAME]" at bounding box center [445, 261] width 258 height 21
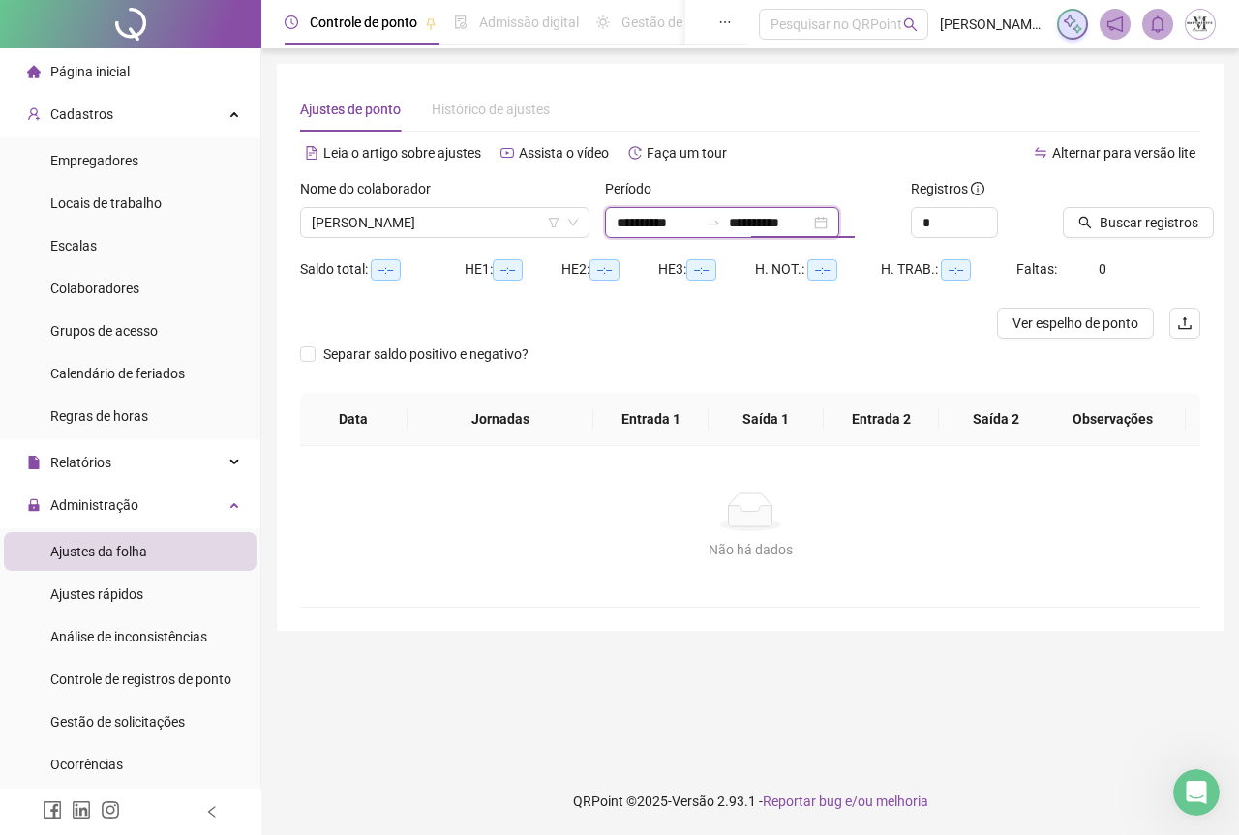
click at [766, 225] on input "**********" at bounding box center [769, 222] width 81 height 21
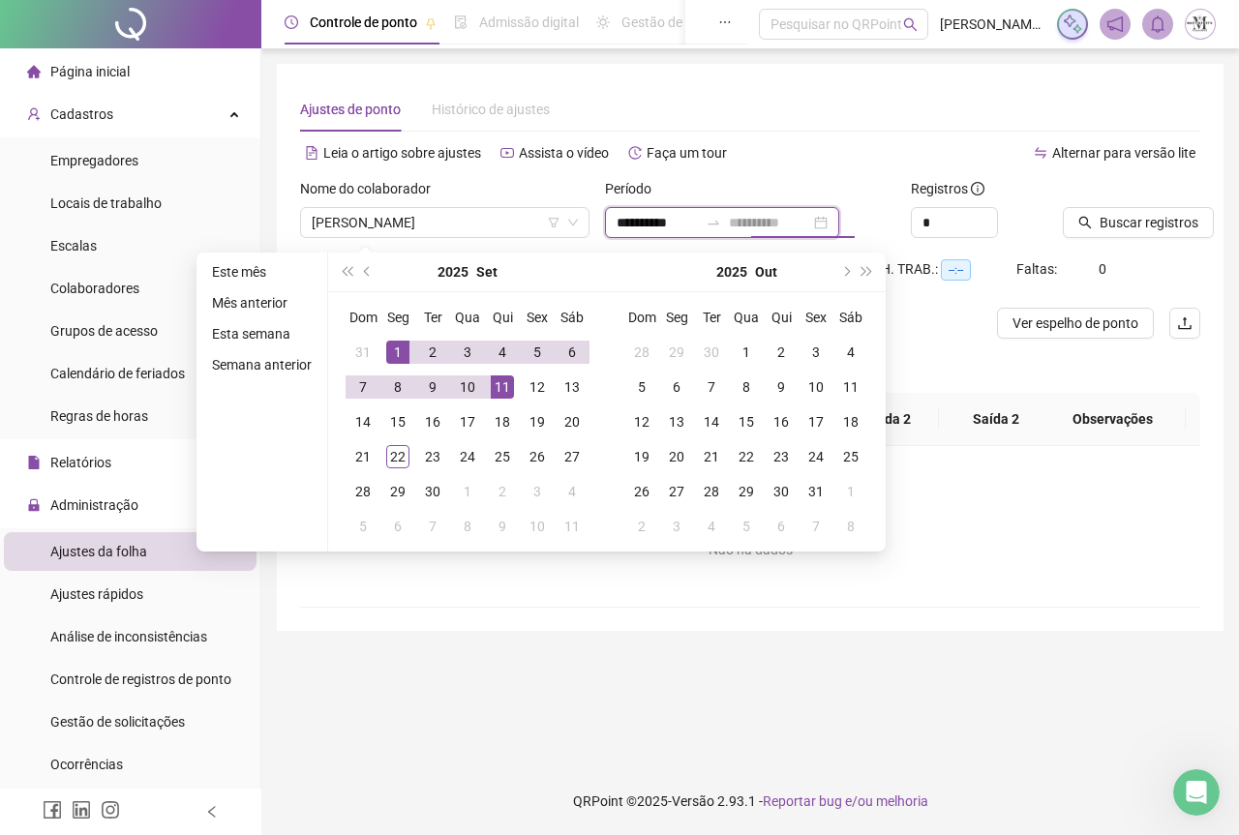
type input "**********"
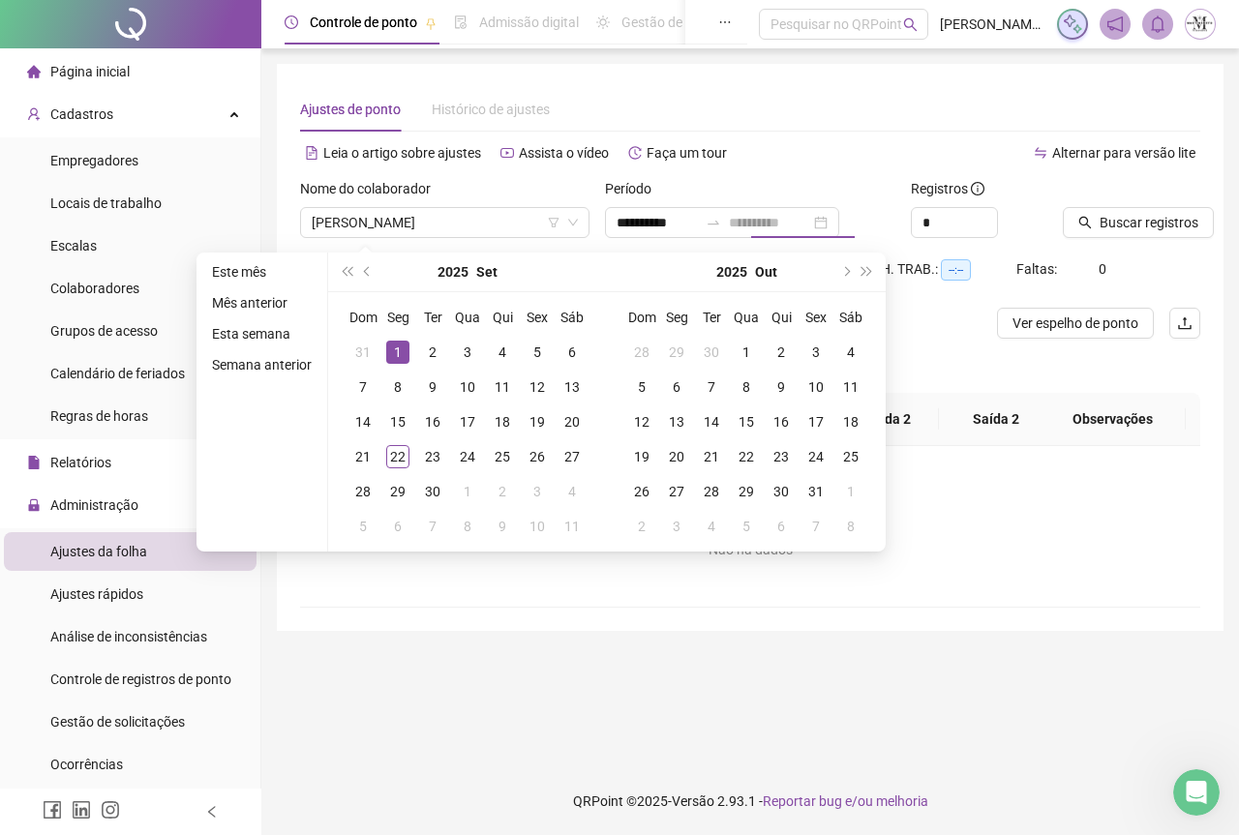
click at [399, 352] on div "1" at bounding box center [397, 352] width 23 height 23
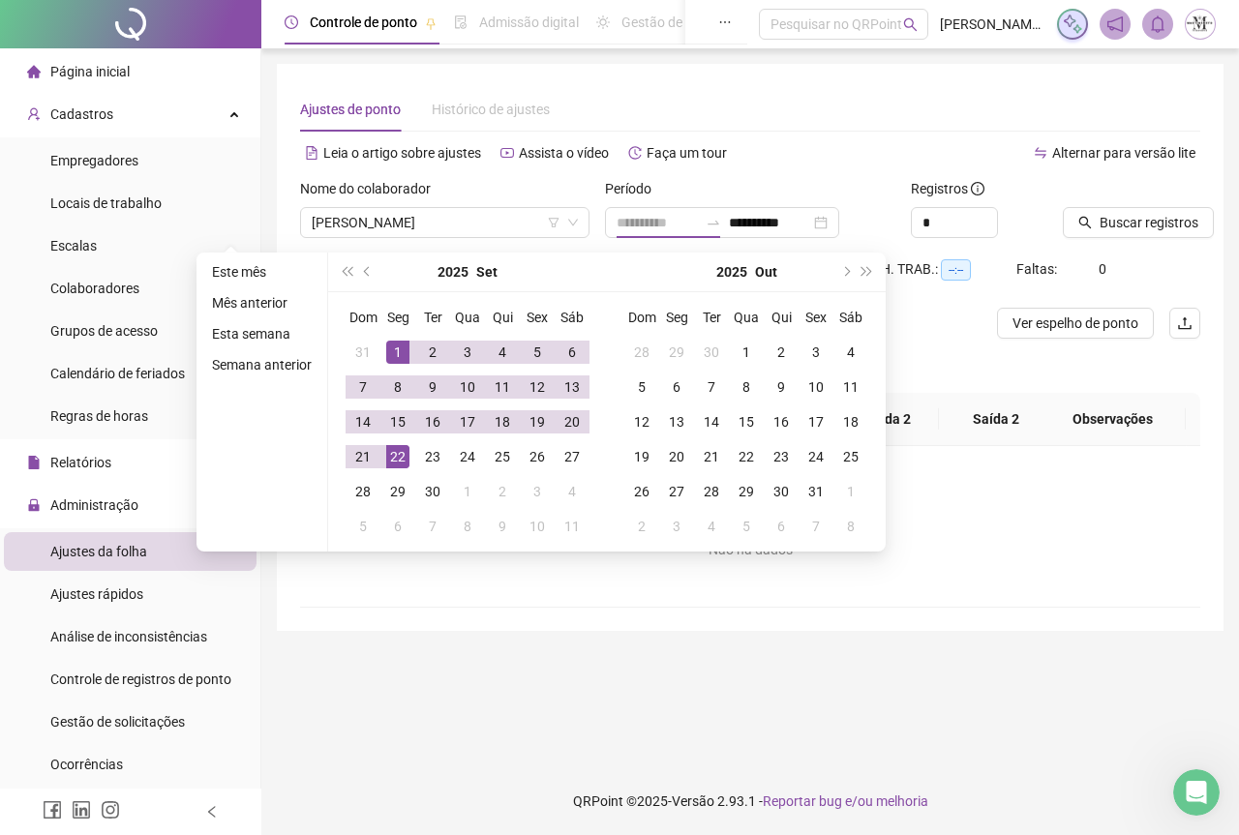
click at [400, 452] on div "22" at bounding box center [397, 456] width 23 height 23
type input "**********"
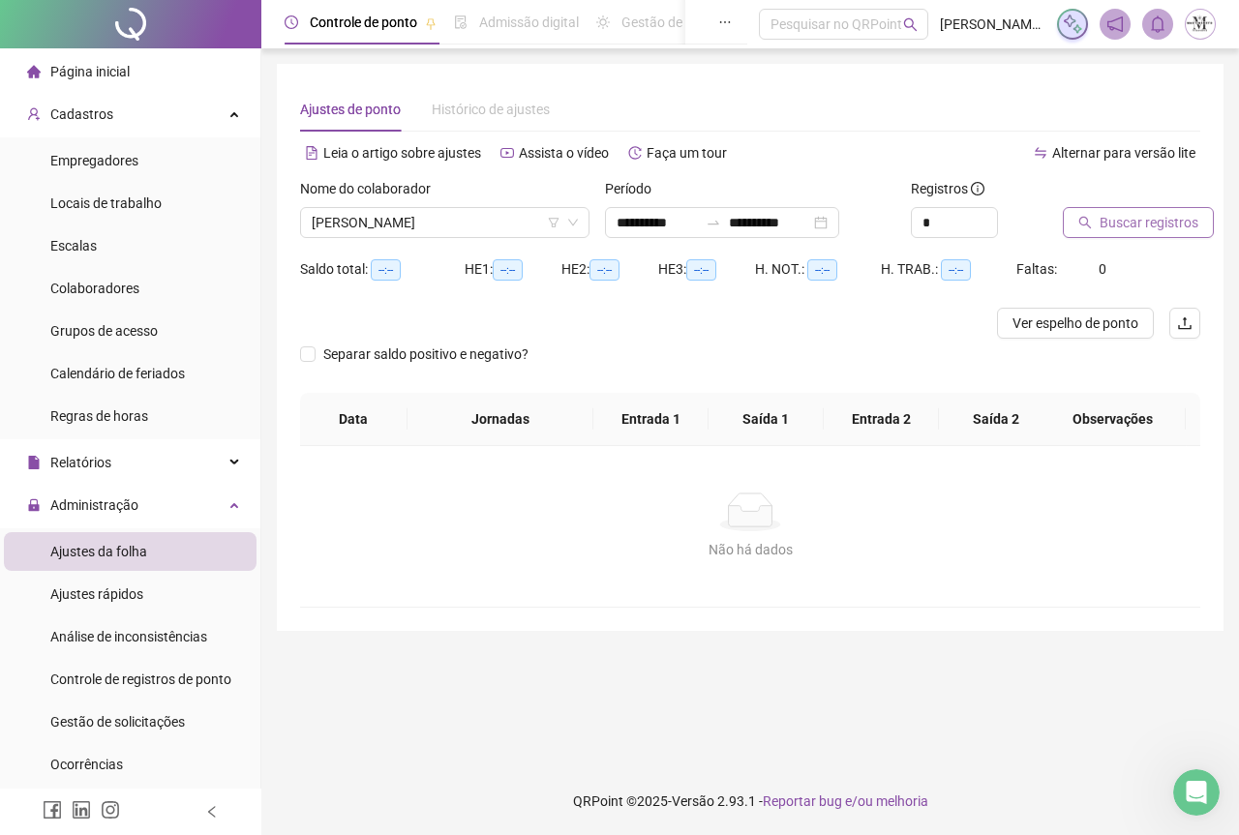
click at [1132, 213] on span "Buscar registros" at bounding box center [1149, 222] width 99 height 21
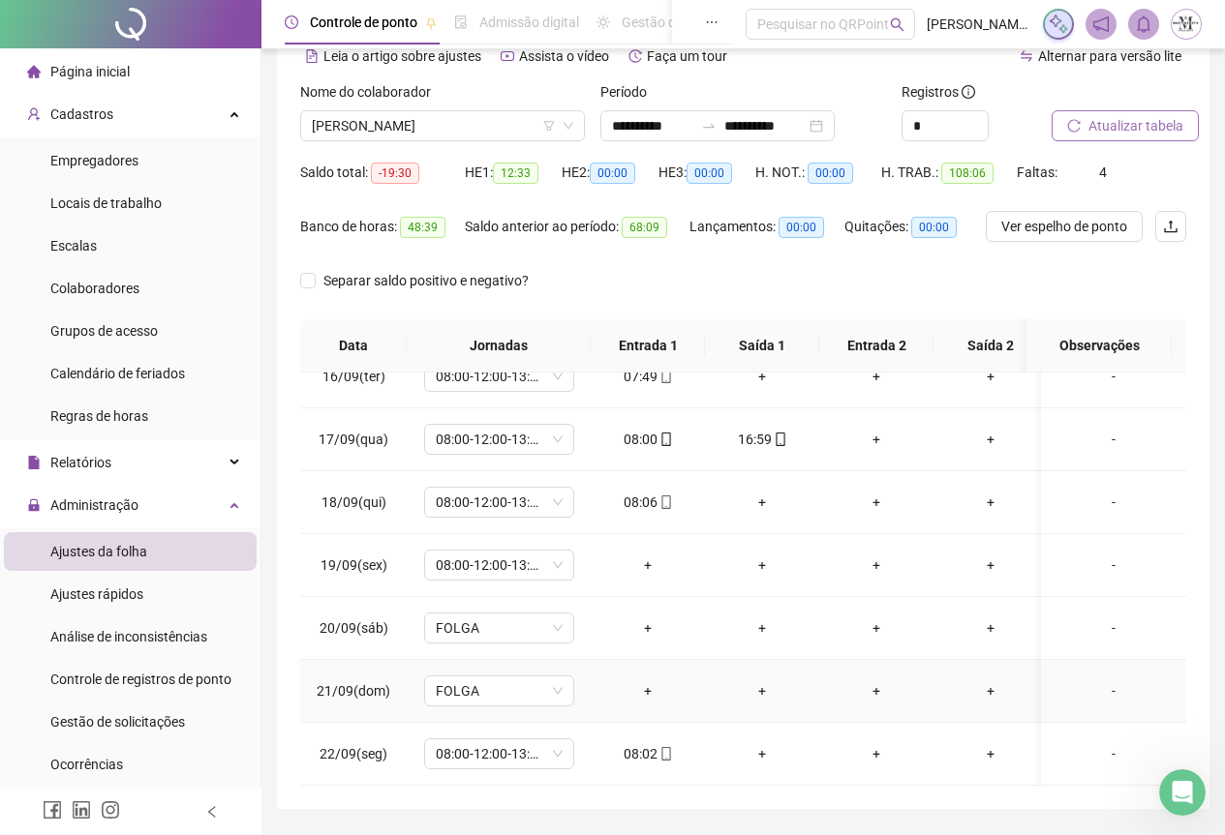
scroll to position [695, 0]
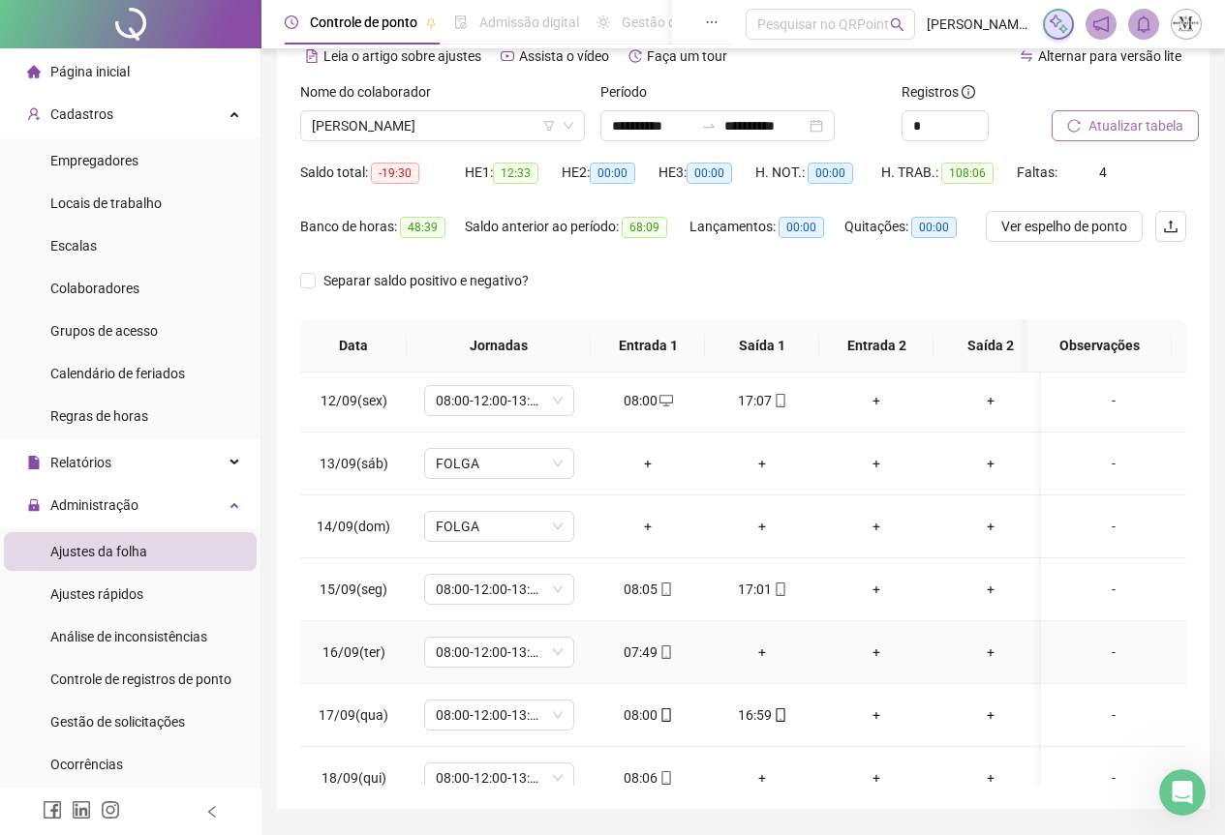
click at [765, 657] on div "+" at bounding box center [761, 652] width 83 height 21
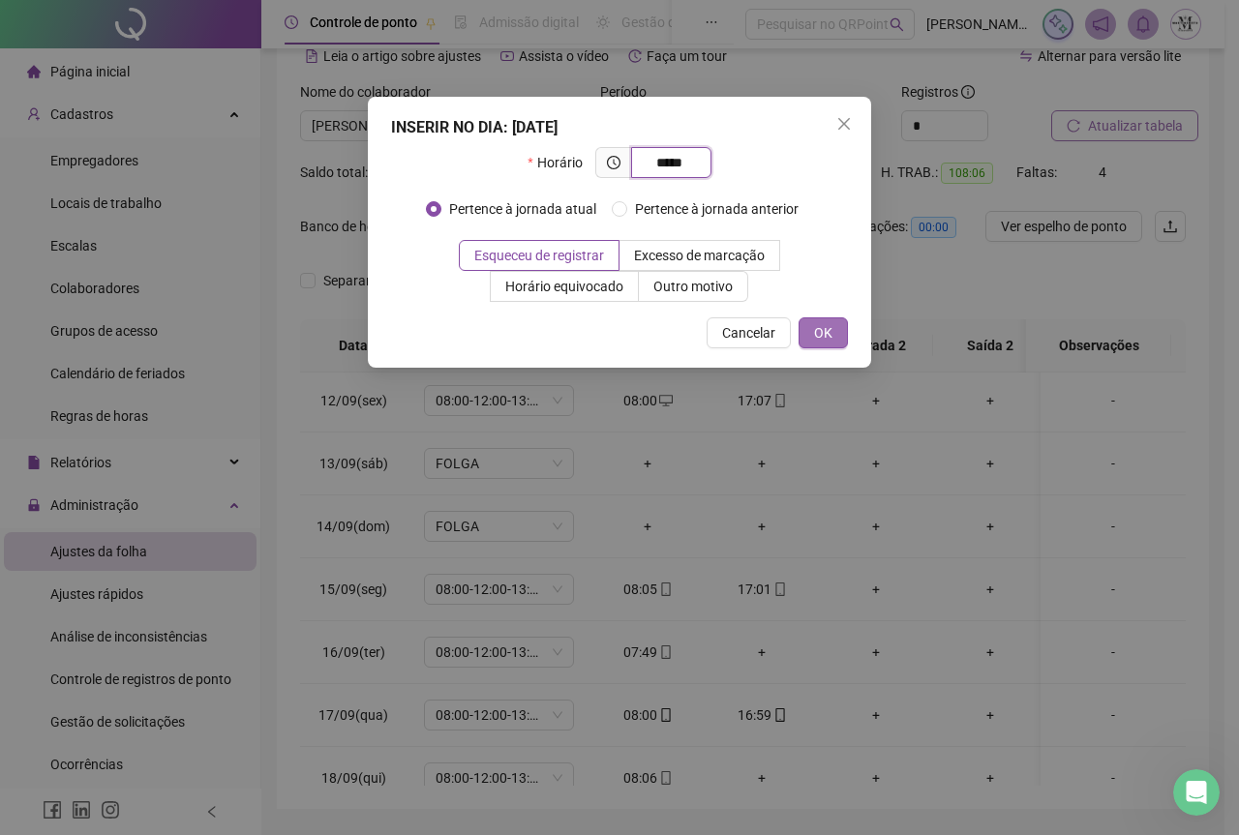
type input "*****"
click at [817, 341] on span "OK" at bounding box center [823, 332] width 18 height 21
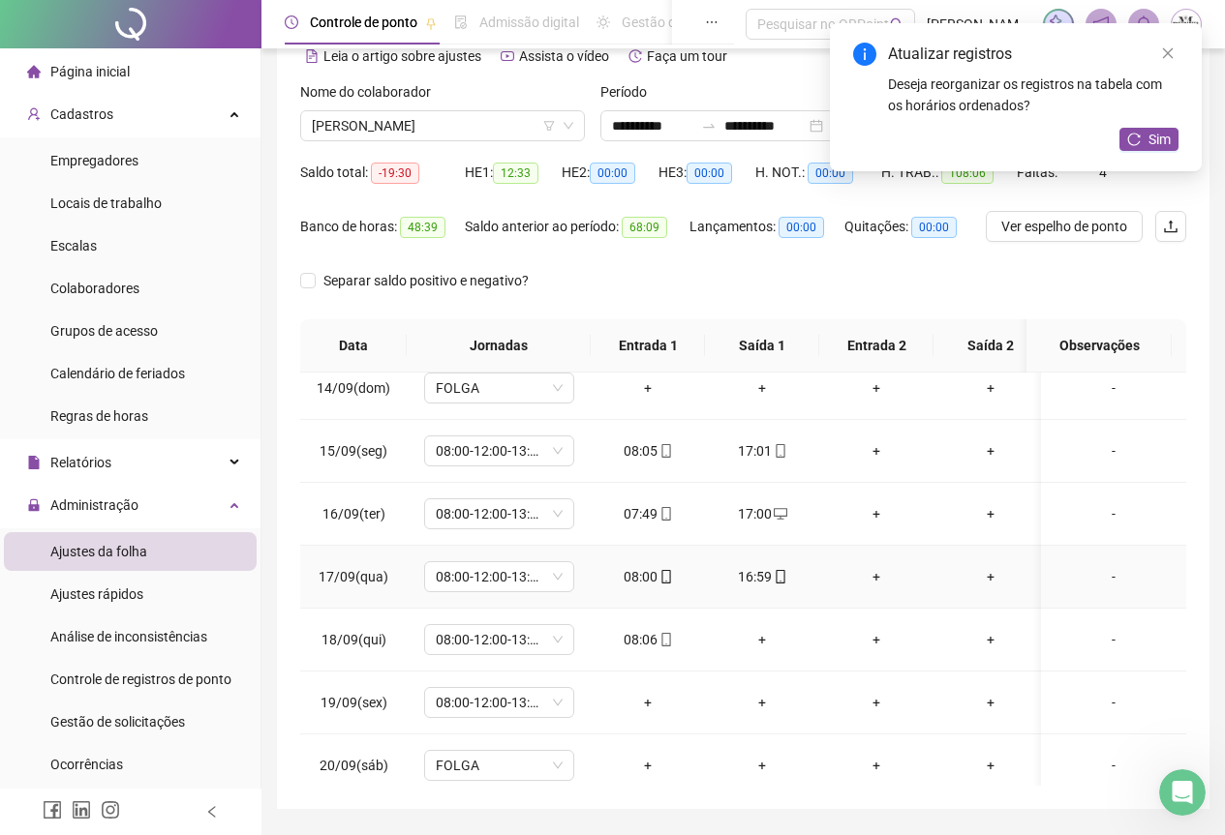
scroll to position [986, 0]
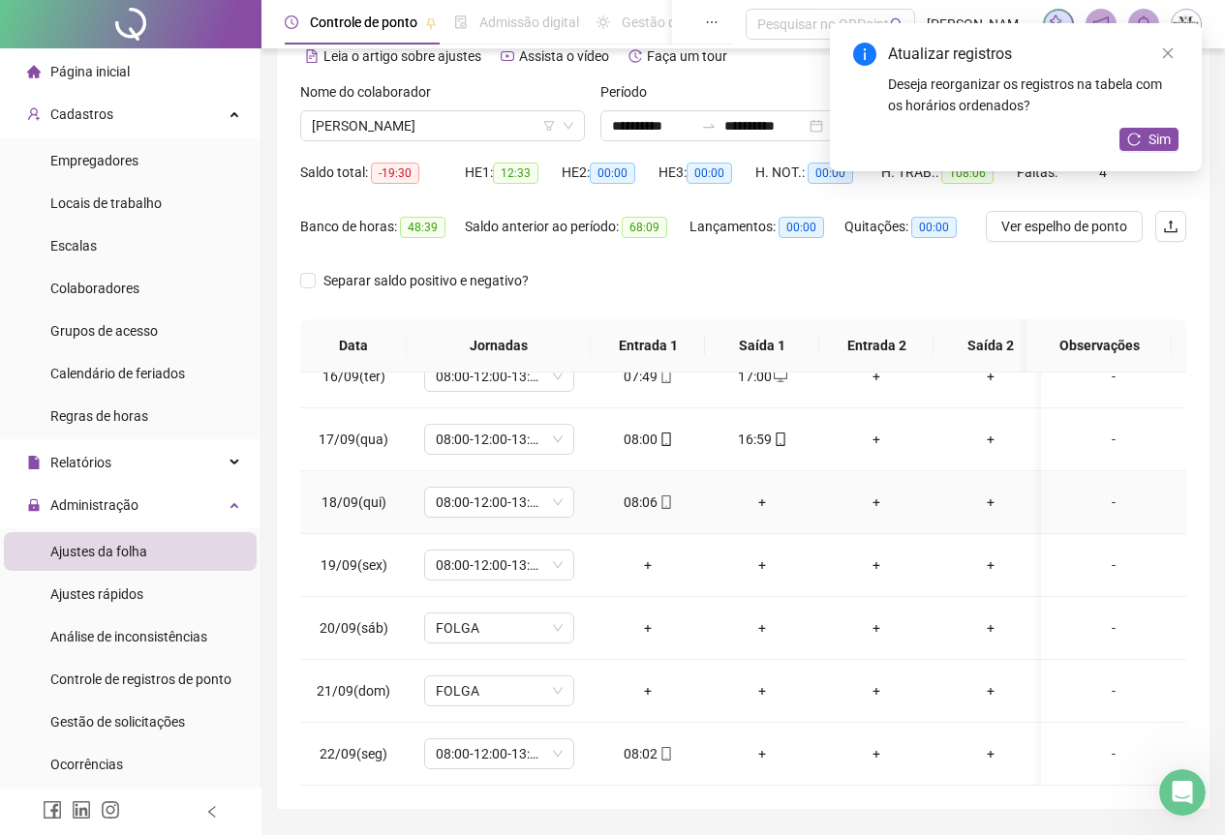
click at [757, 492] on div "+" at bounding box center [761, 502] width 83 height 21
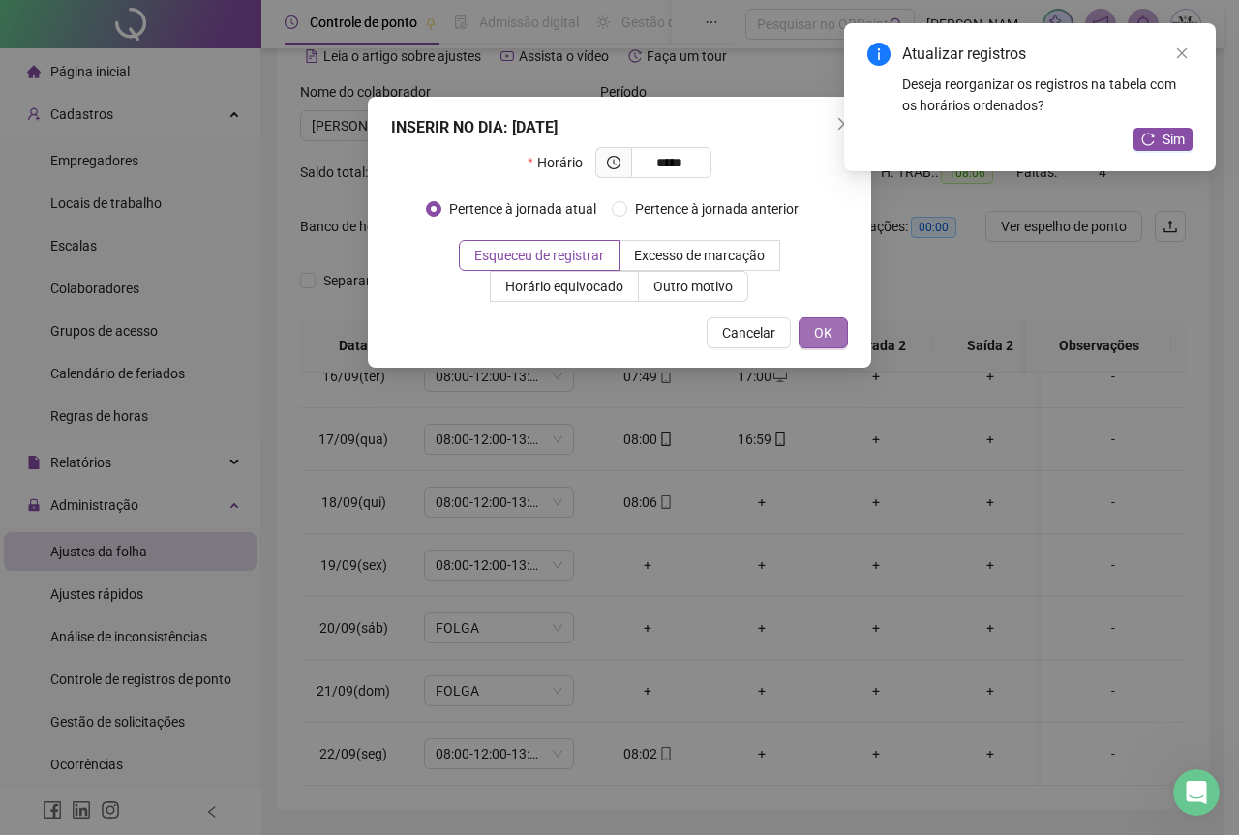
type input "*****"
click at [828, 328] on span "OK" at bounding box center [823, 332] width 18 height 21
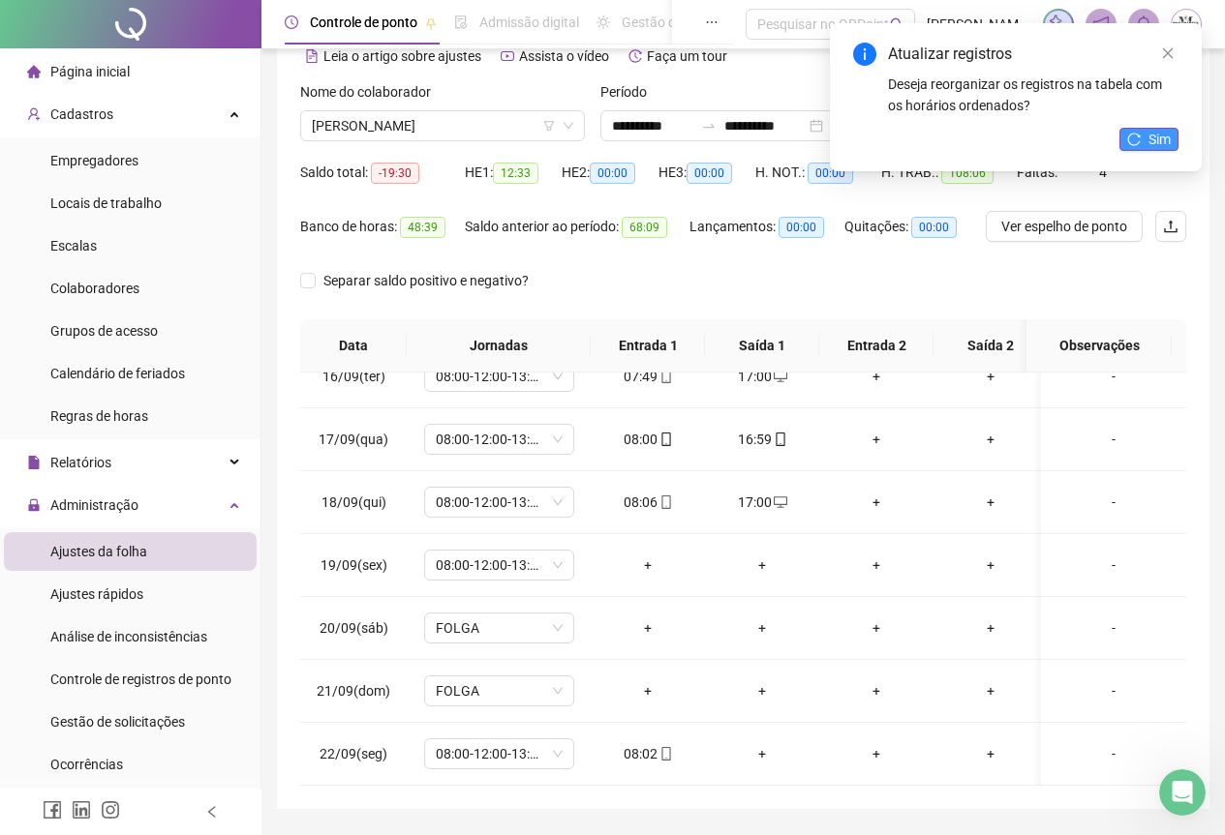
click at [1157, 132] on span "Sim" at bounding box center [1159, 139] width 22 height 21
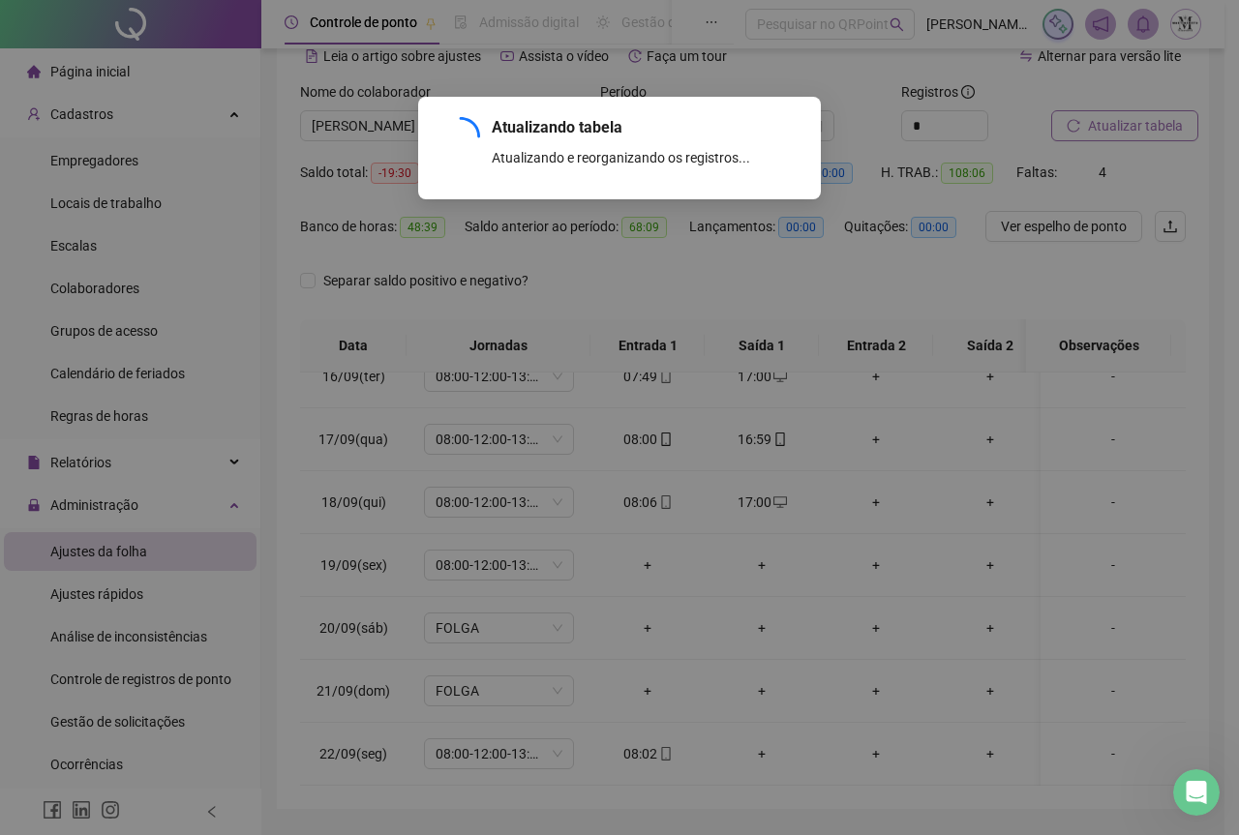
click at [1114, 129] on div "Atualizando tabela Atualizando e reorganizando os registros... OK" at bounding box center [619, 417] width 1239 height 835
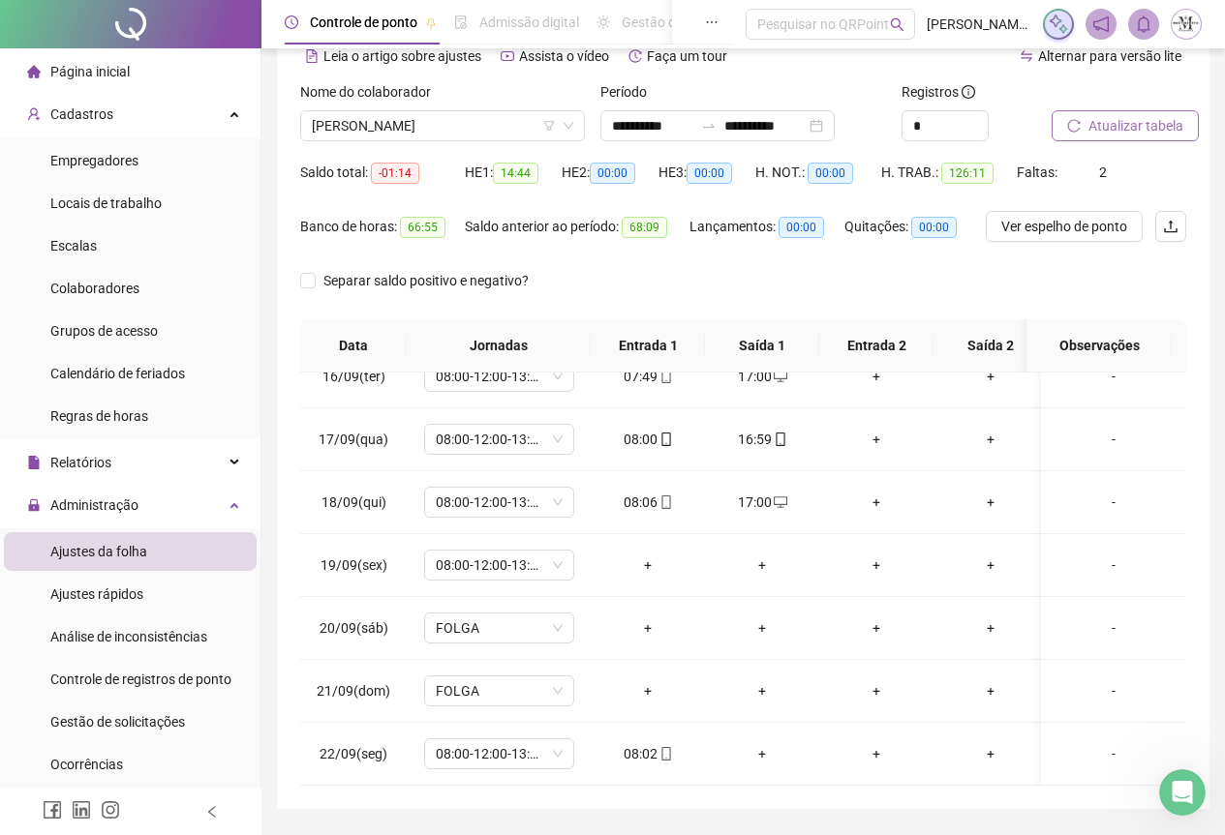
click at [1127, 134] on span "Atualizar tabela" at bounding box center [1135, 125] width 95 height 21
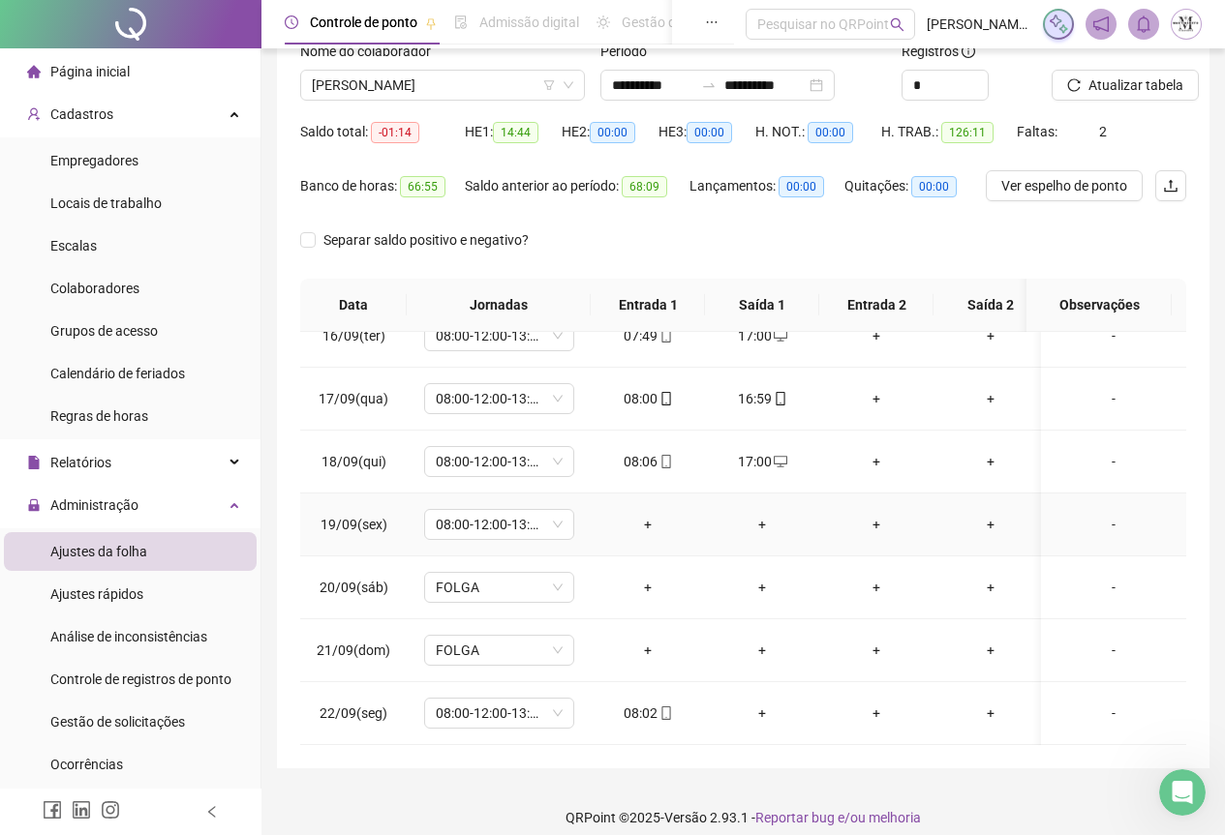
scroll to position [154, 0]
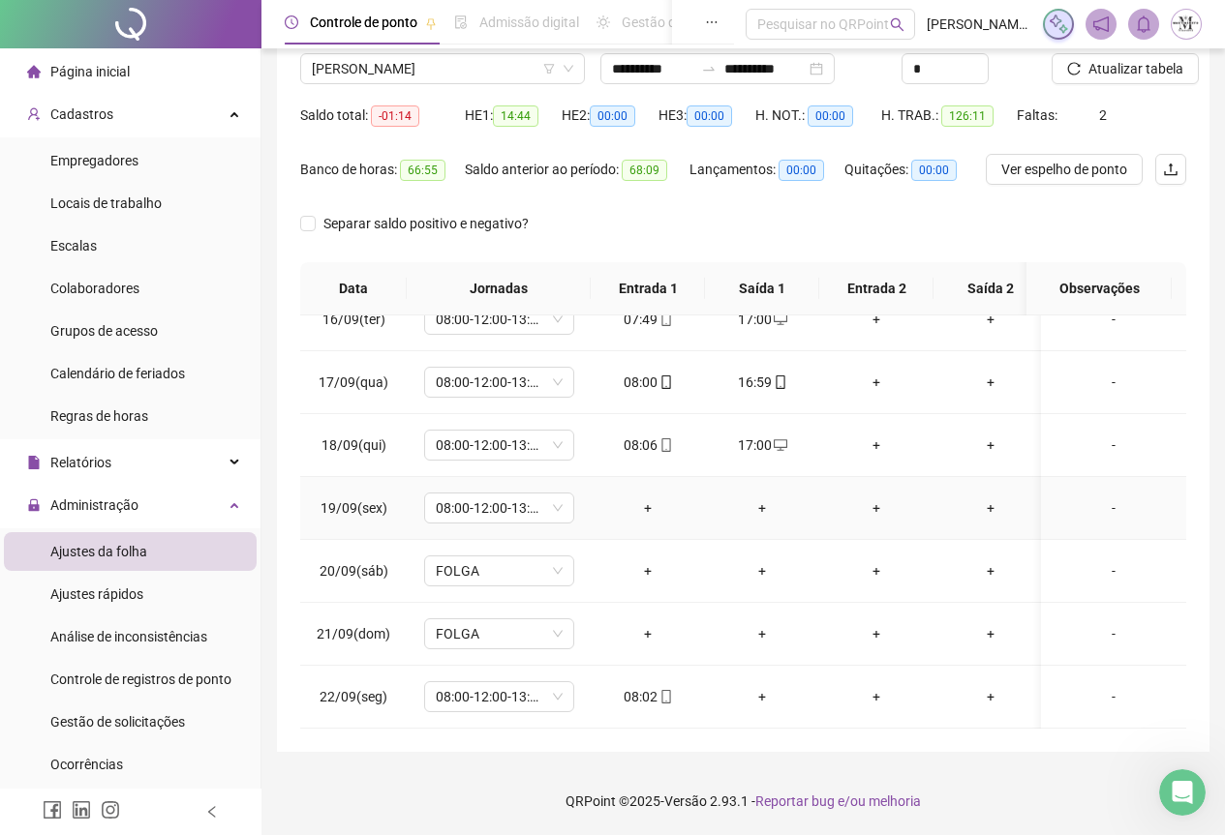
click at [644, 498] on div "+" at bounding box center [647, 508] width 83 height 21
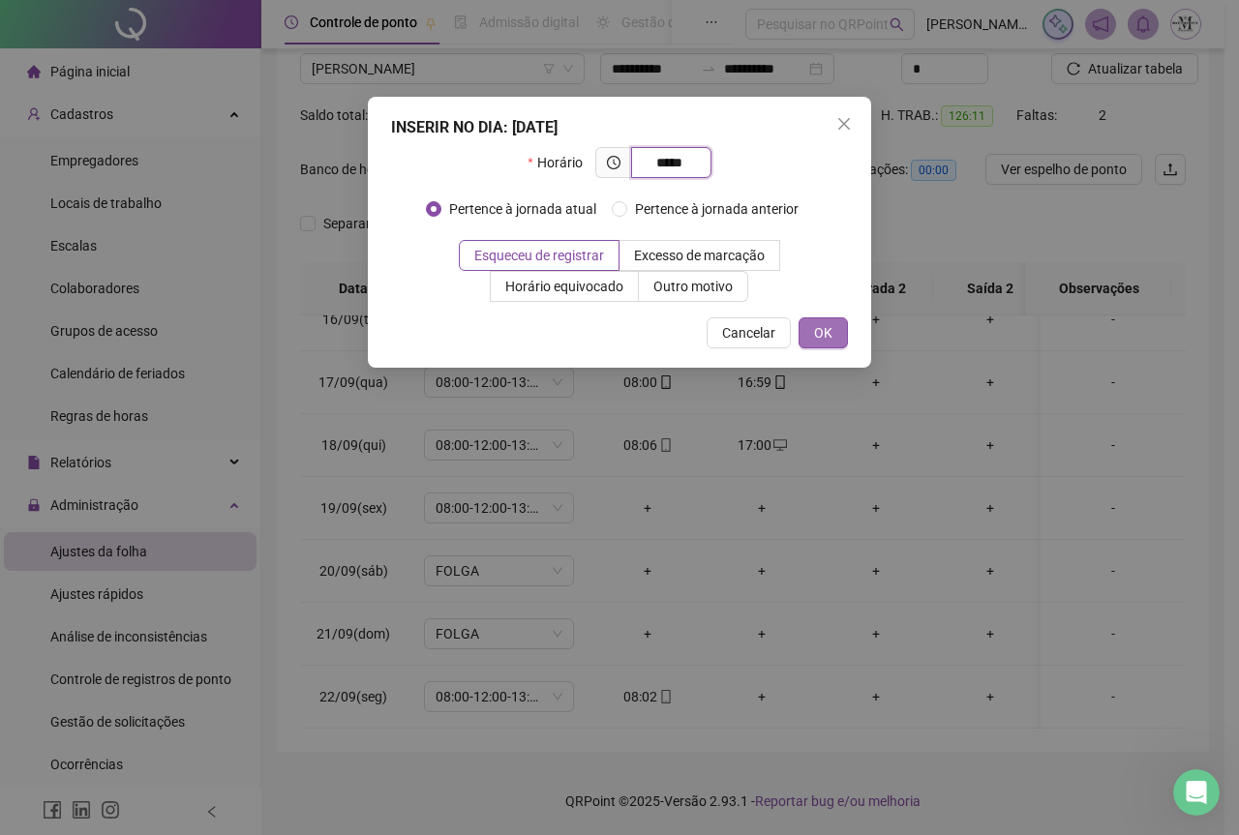
type input "*****"
click at [825, 336] on span "OK" at bounding box center [823, 332] width 18 height 21
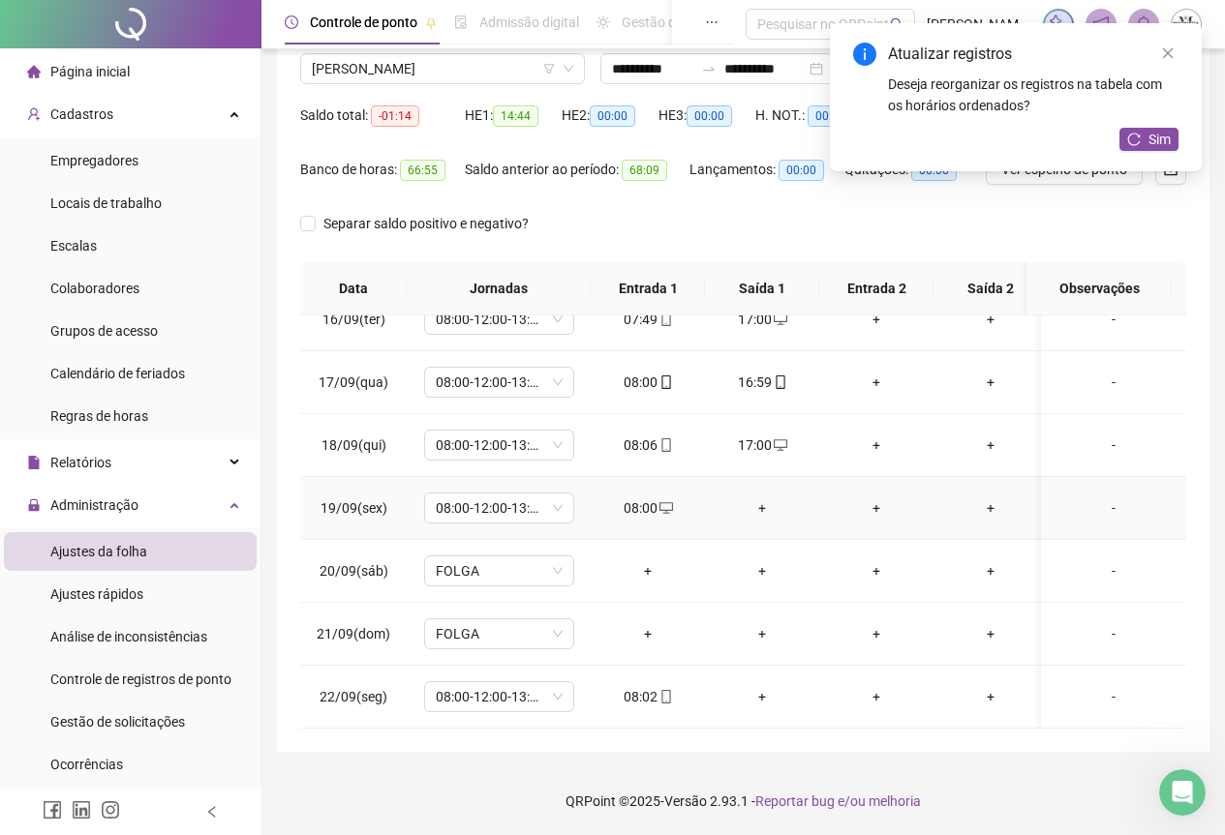
click at [766, 498] on div "+" at bounding box center [761, 508] width 83 height 21
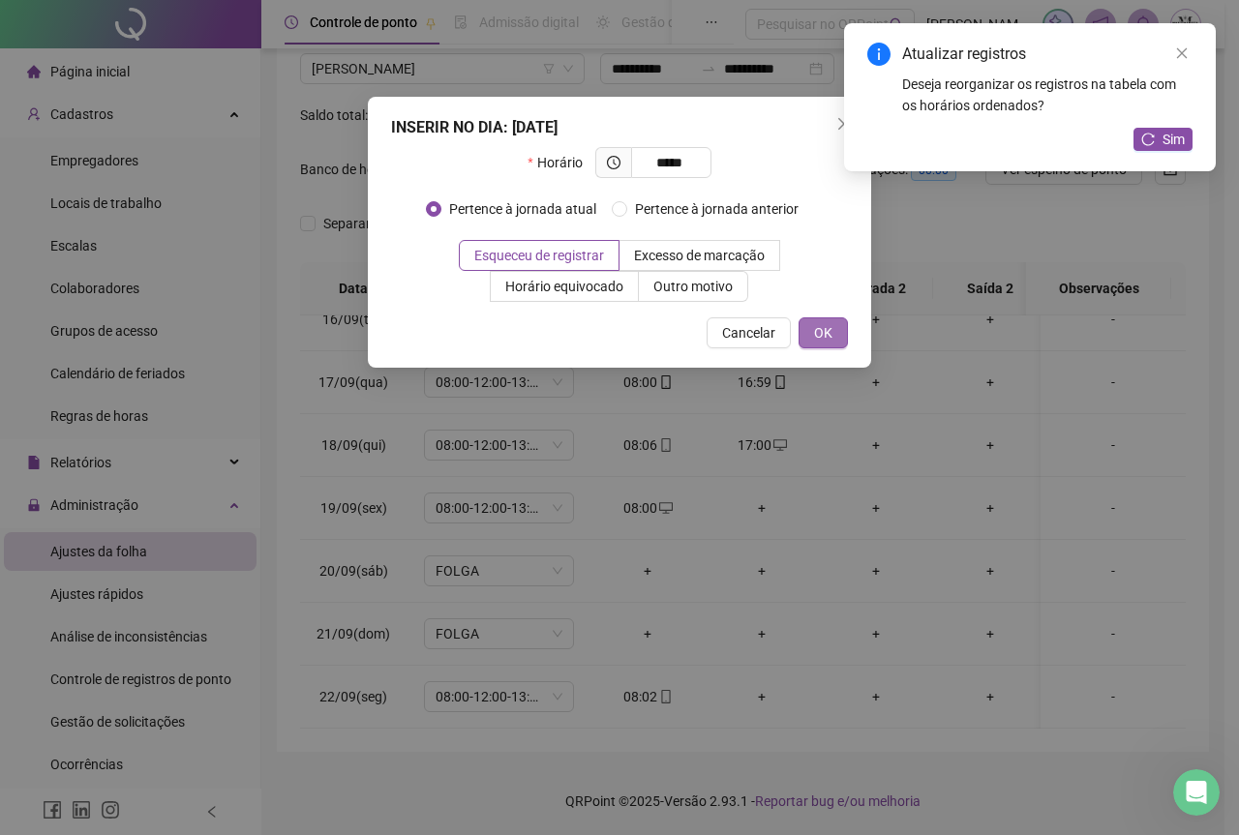
type input "*****"
click at [843, 325] on button "OK" at bounding box center [823, 333] width 49 height 31
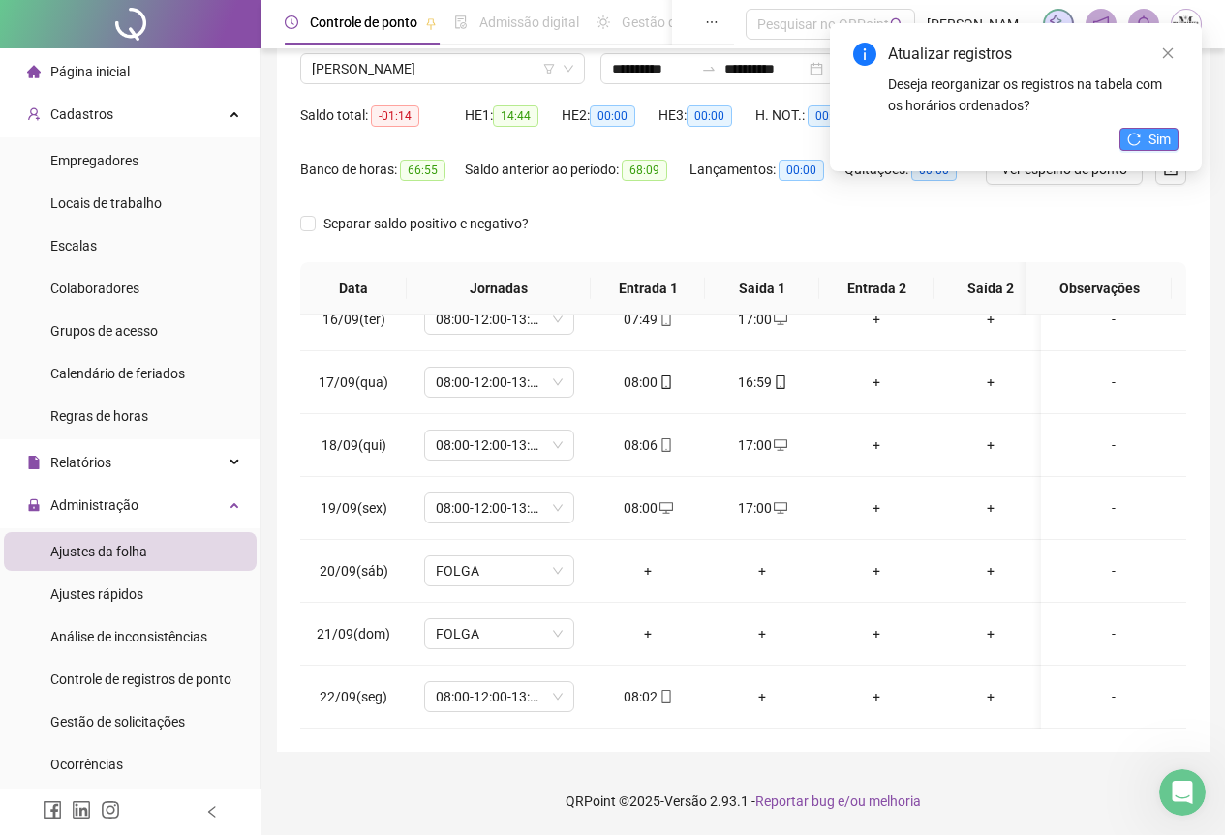
click at [1161, 147] on span "Sim" at bounding box center [1159, 139] width 22 height 21
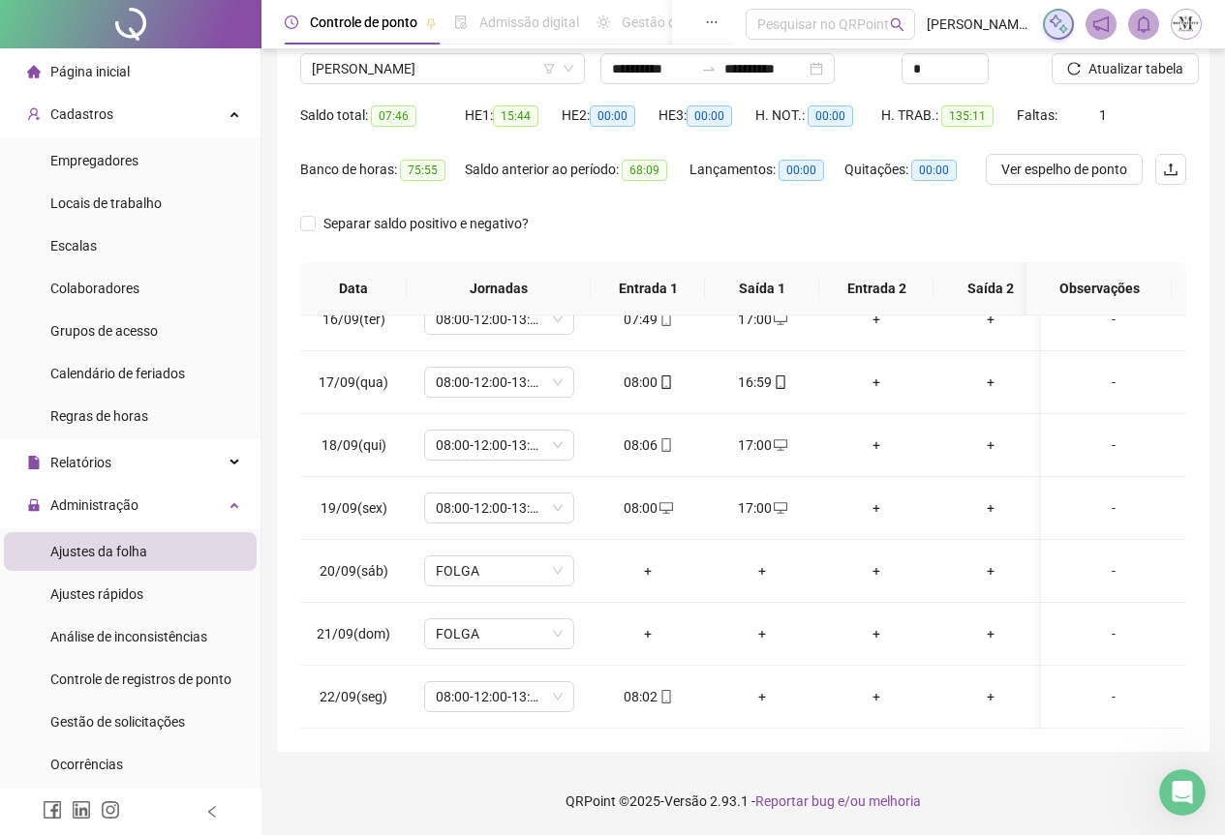
click at [1114, 73] on span "Atualizar tabela" at bounding box center [1135, 68] width 95 height 21
click at [663, 690] on icon "mobile" at bounding box center [666, 697] width 14 height 14
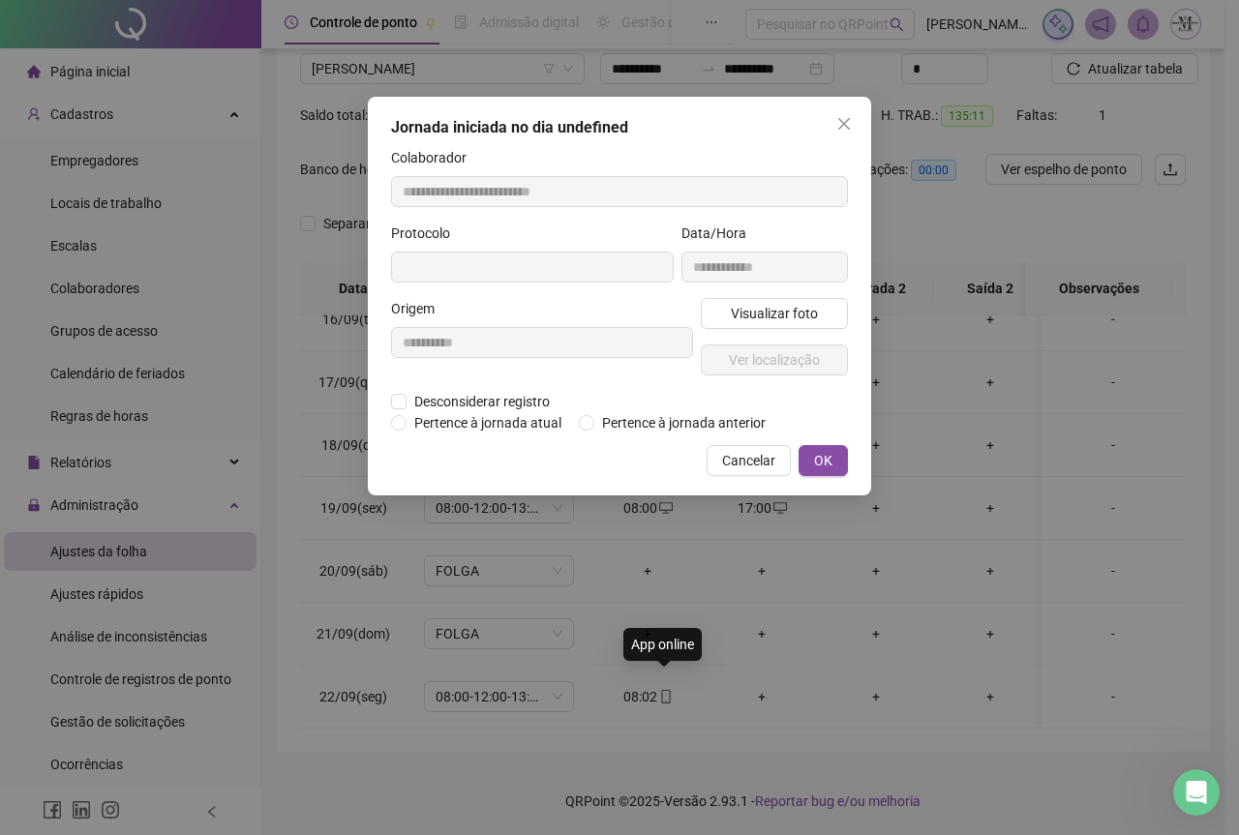
type input "**********"
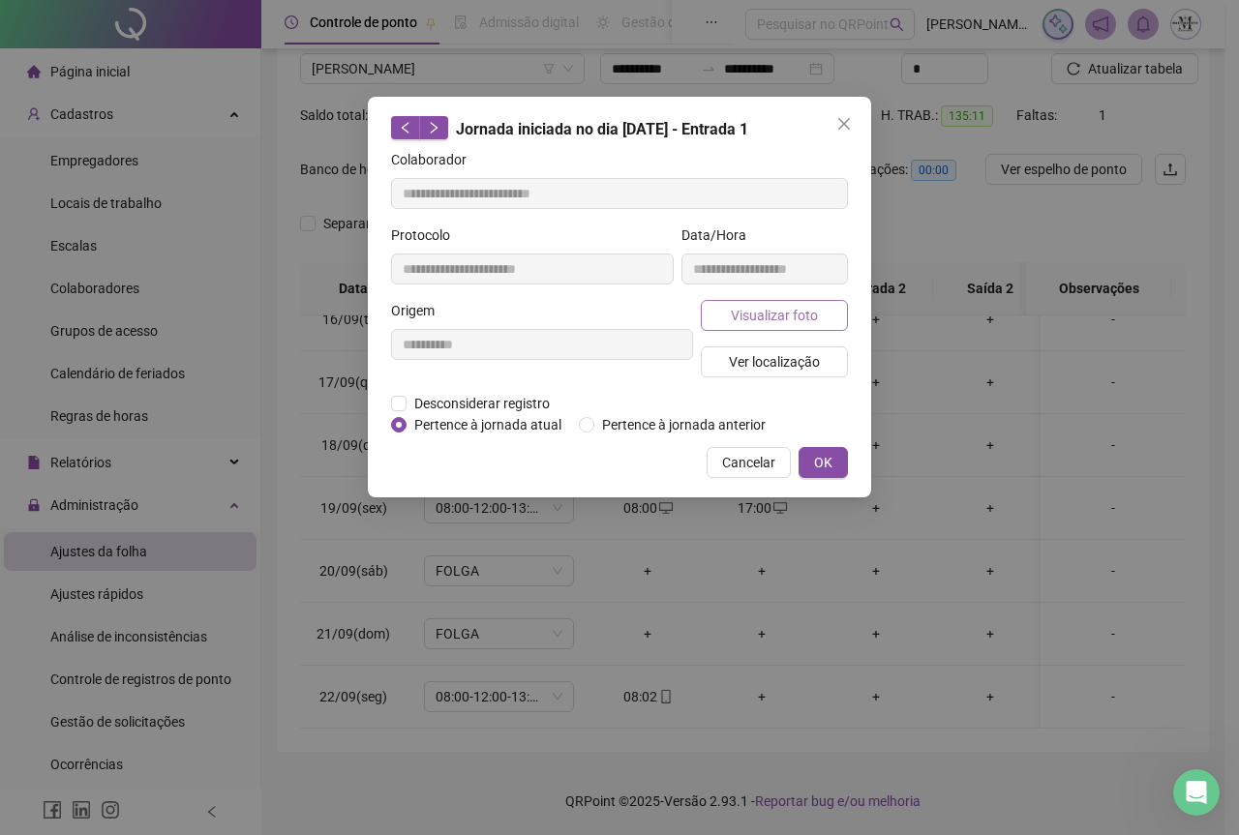
click at [759, 322] on span "Visualizar foto" at bounding box center [774, 315] width 87 height 21
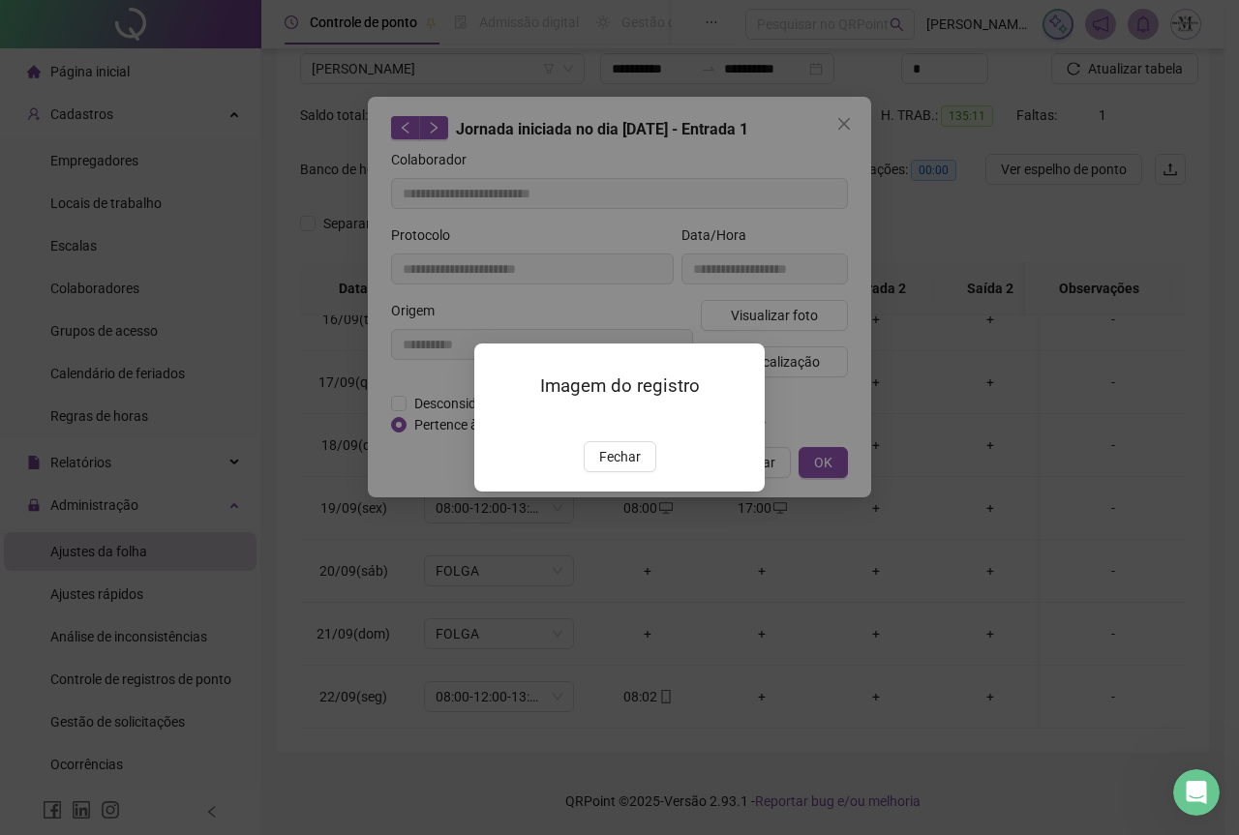
click at [498, 421] on img at bounding box center [498, 421] width 0 height 0
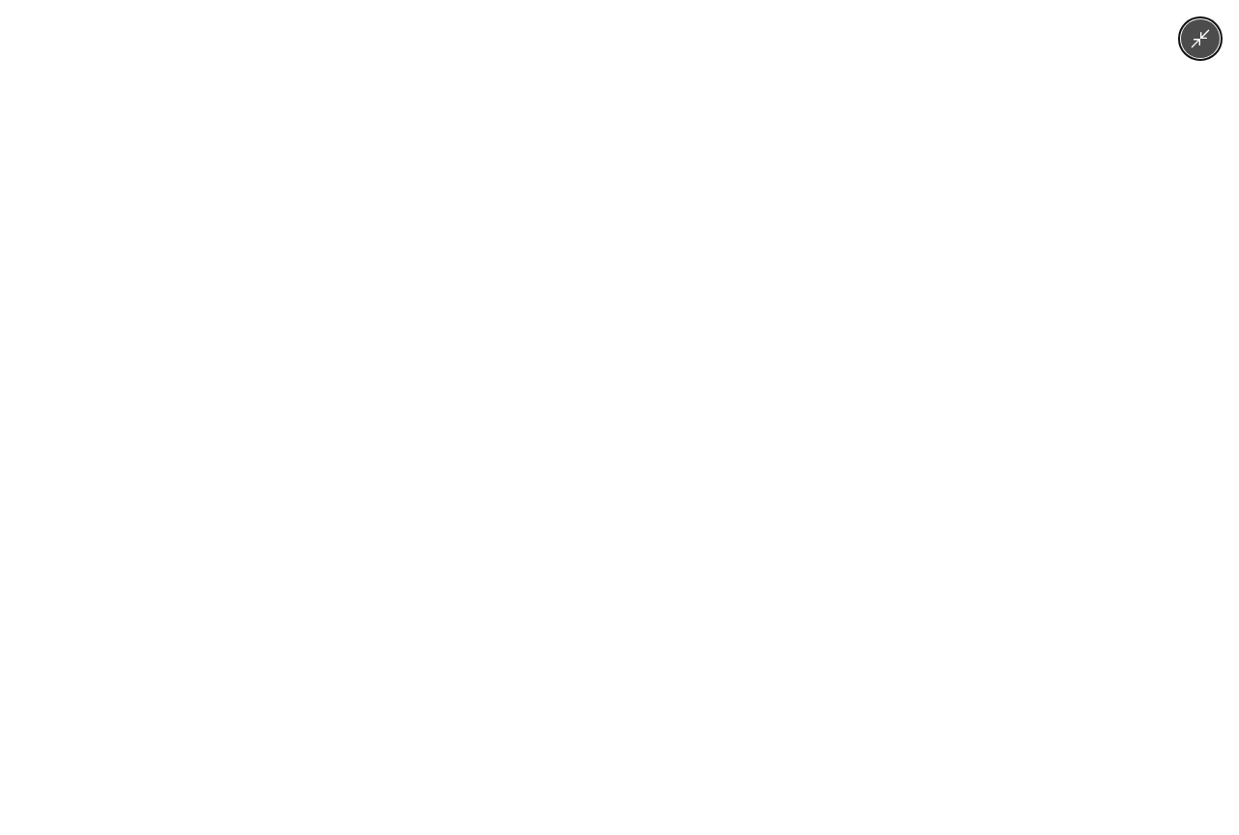
click at [743, 570] on img at bounding box center [619, 417] width 626 height 835
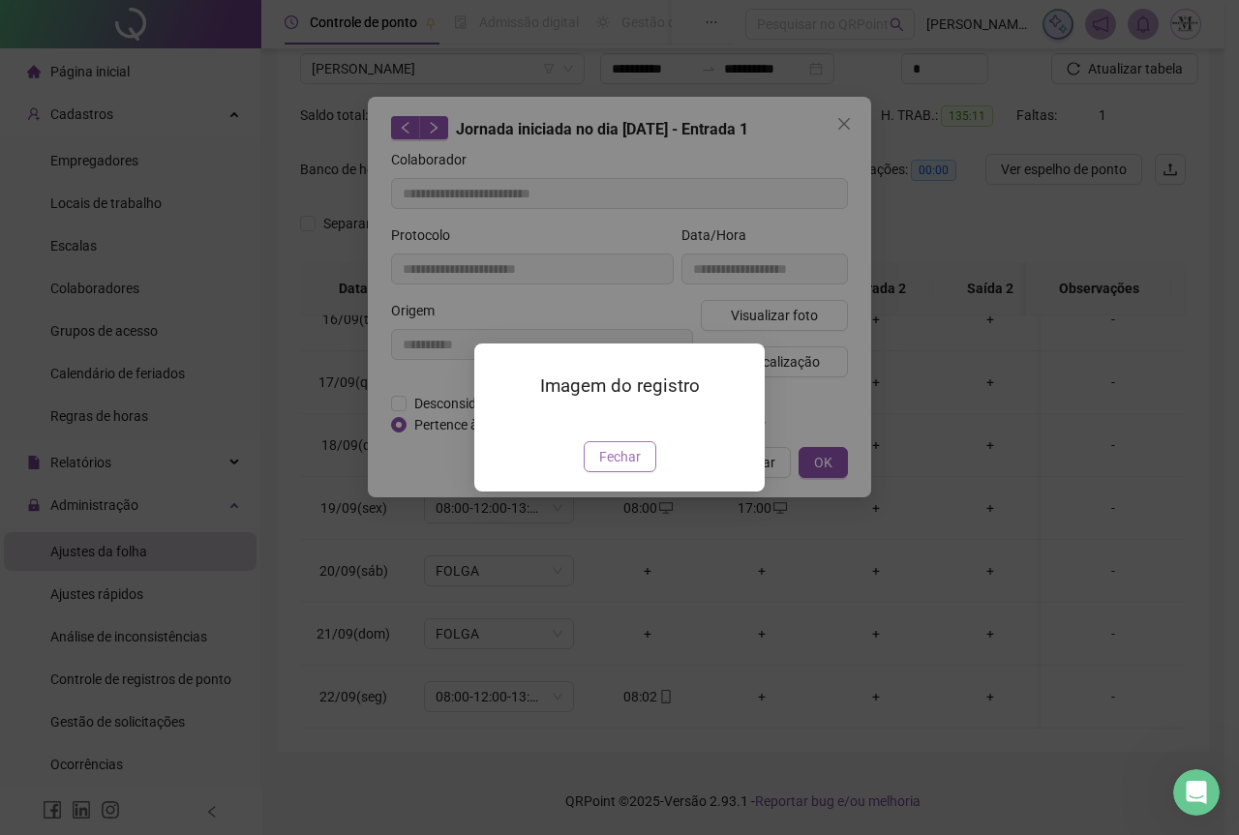
click at [621, 468] on span "Fechar" at bounding box center [620, 456] width 42 height 21
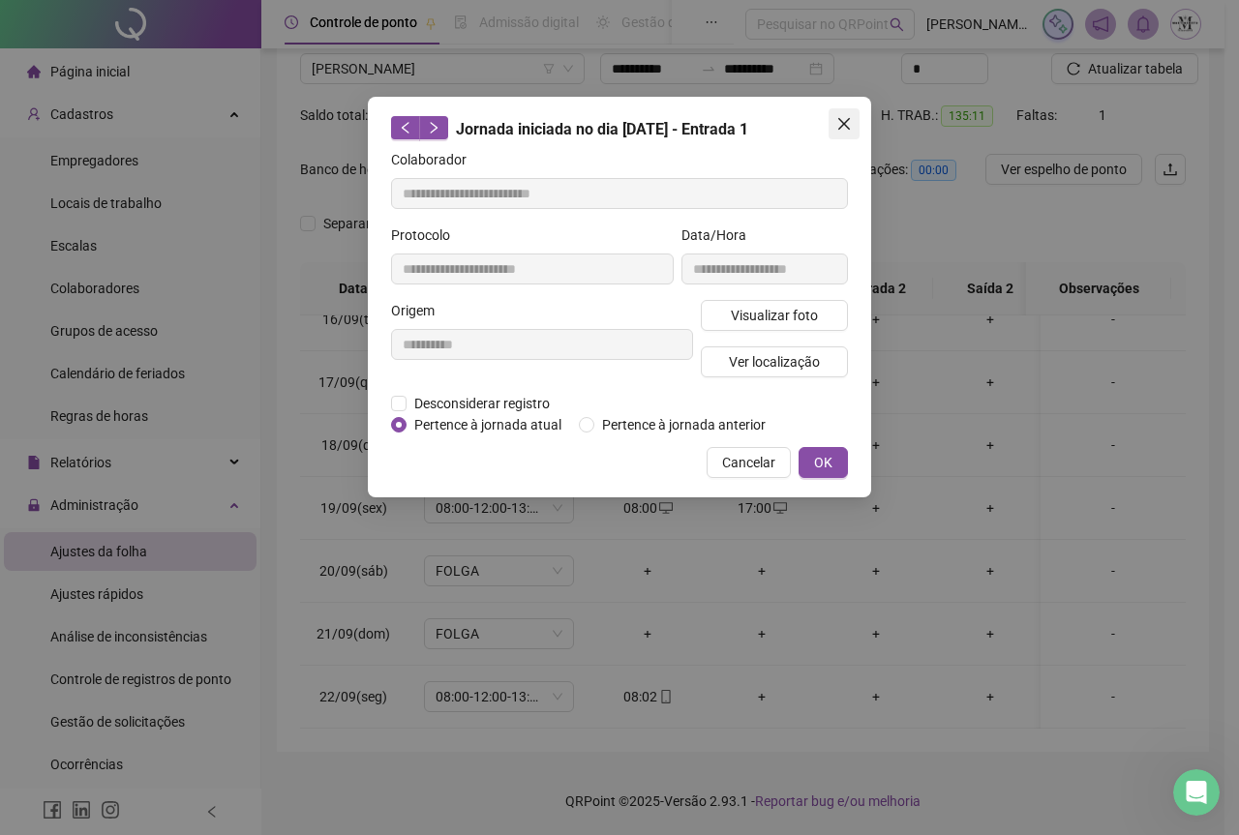
click at [849, 133] on button "Close" at bounding box center [844, 123] width 31 height 31
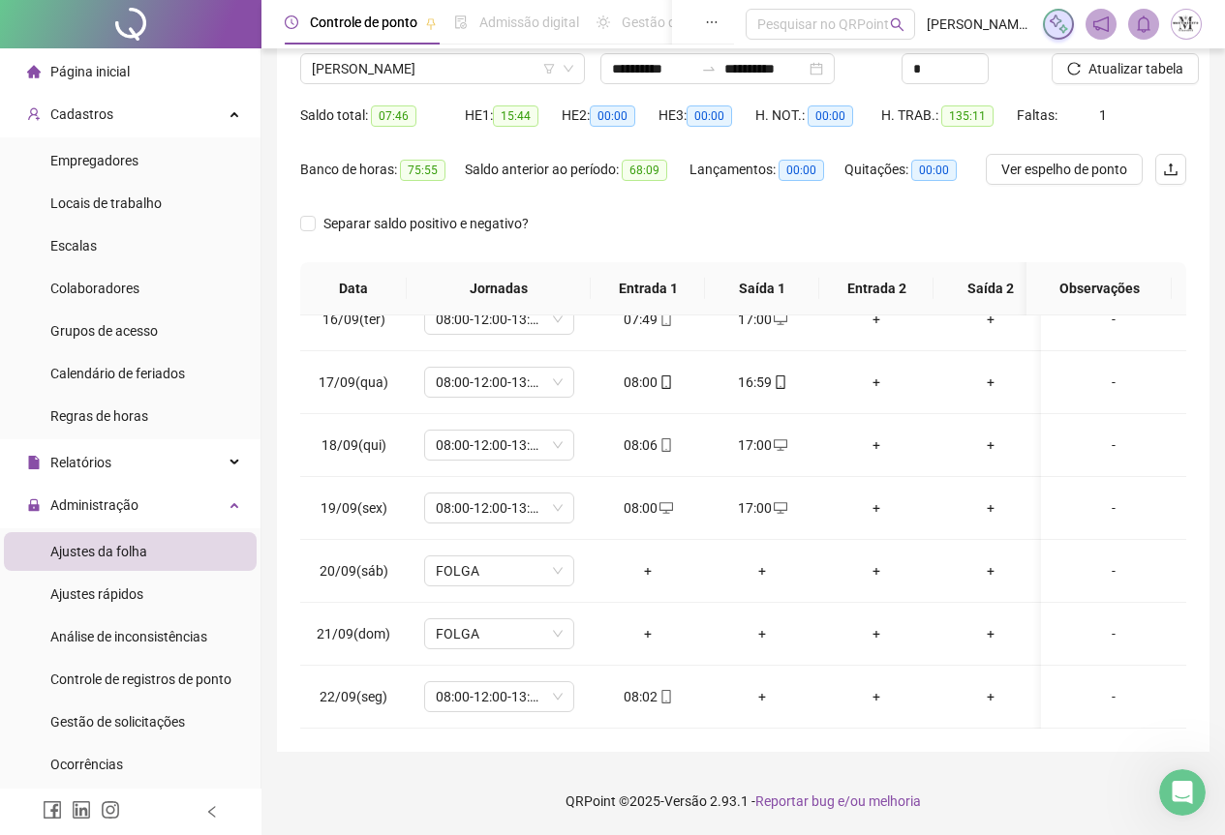
click at [1130, 74] on span "Atualizar tabela" at bounding box center [1135, 68] width 95 height 21
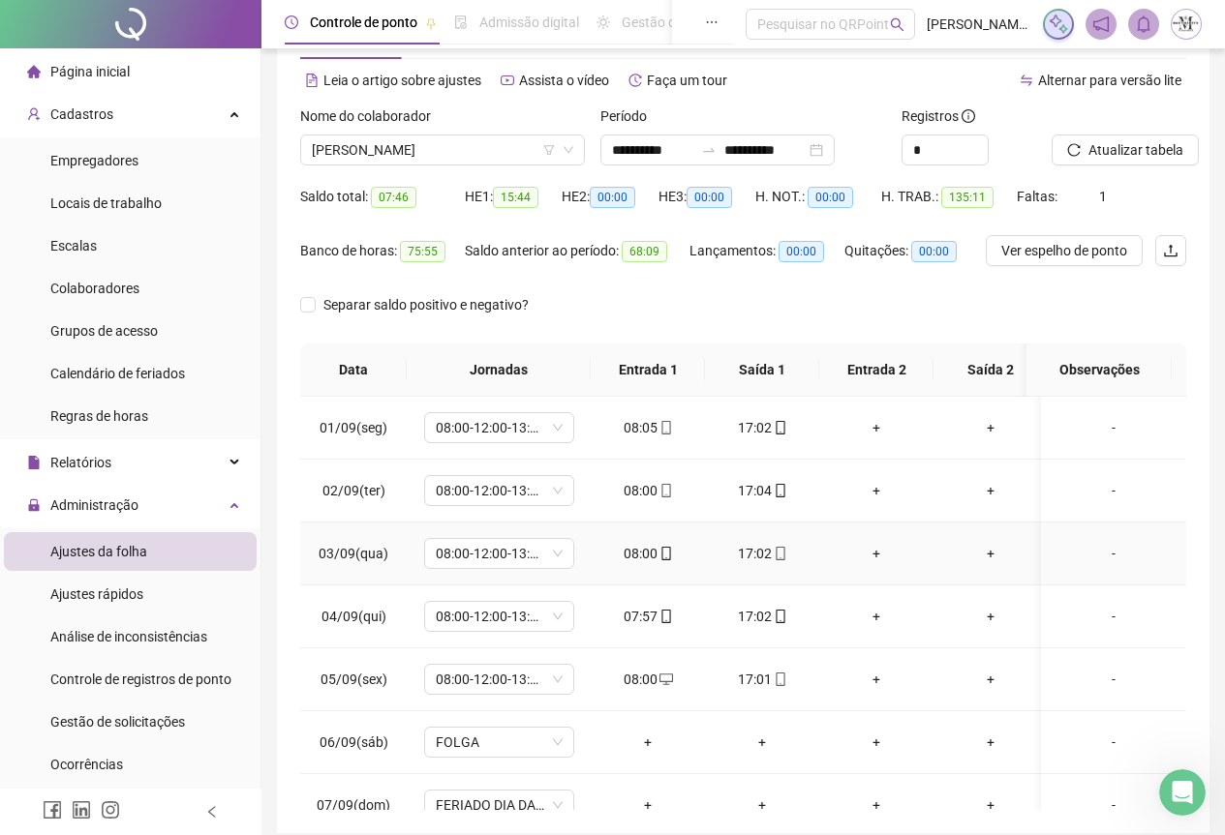
scroll to position [0, 0]
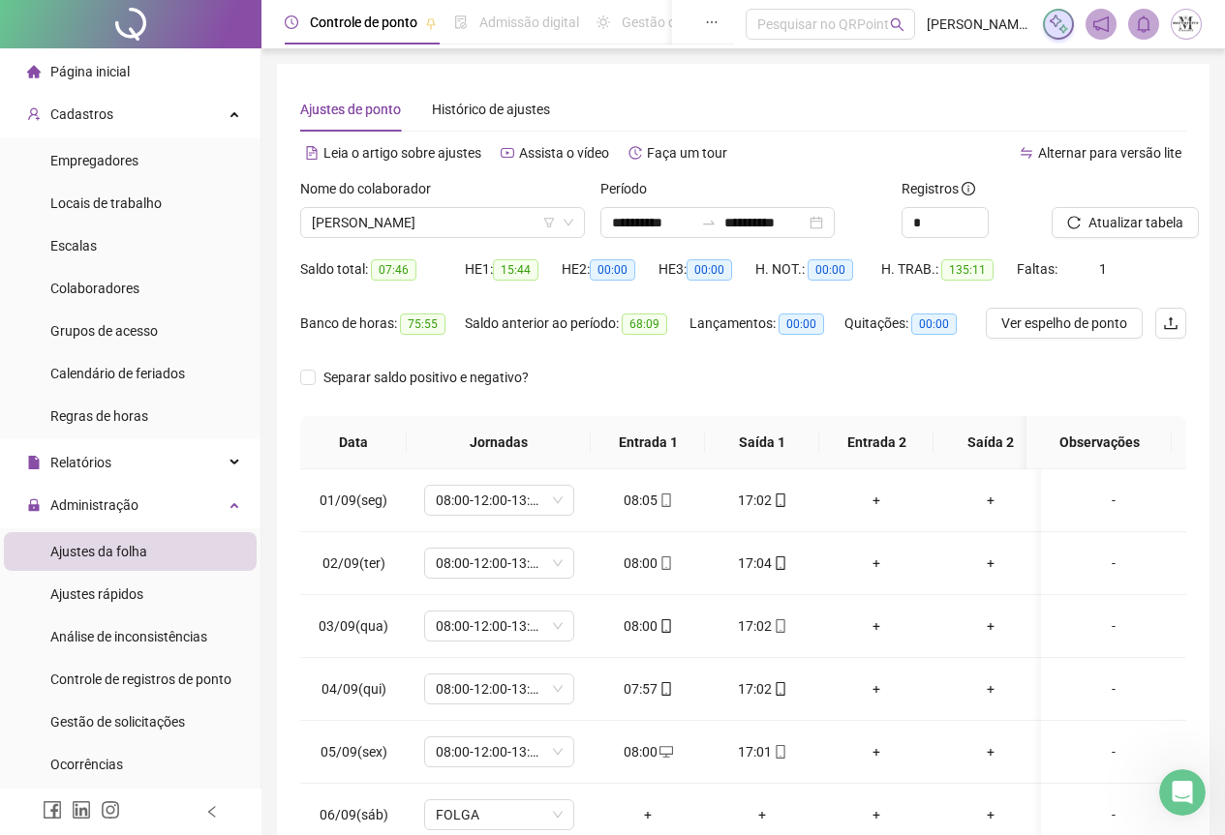
click at [119, 20] on div at bounding box center [130, 24] width 261 height 48
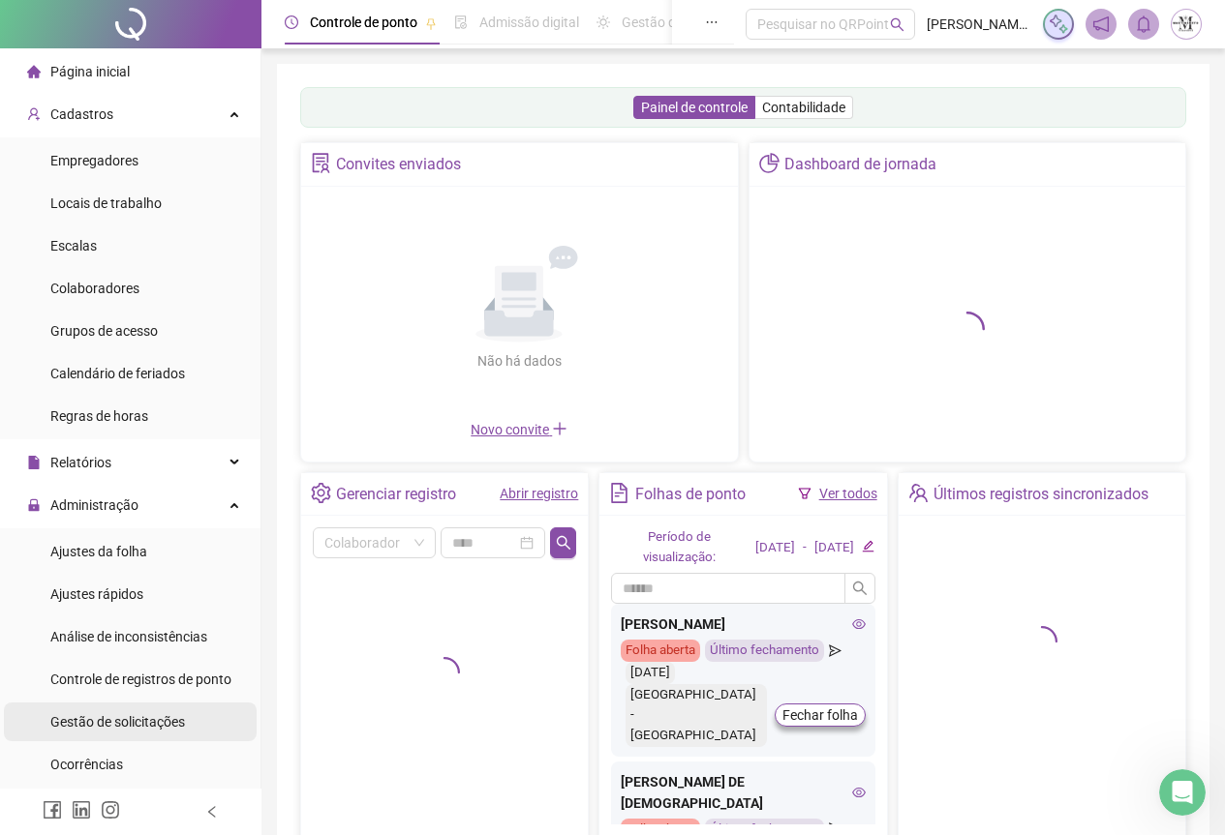
click at [139, 720] on span "Gestão de solicitações" at bounding box center [117, 721] width 135 height 15
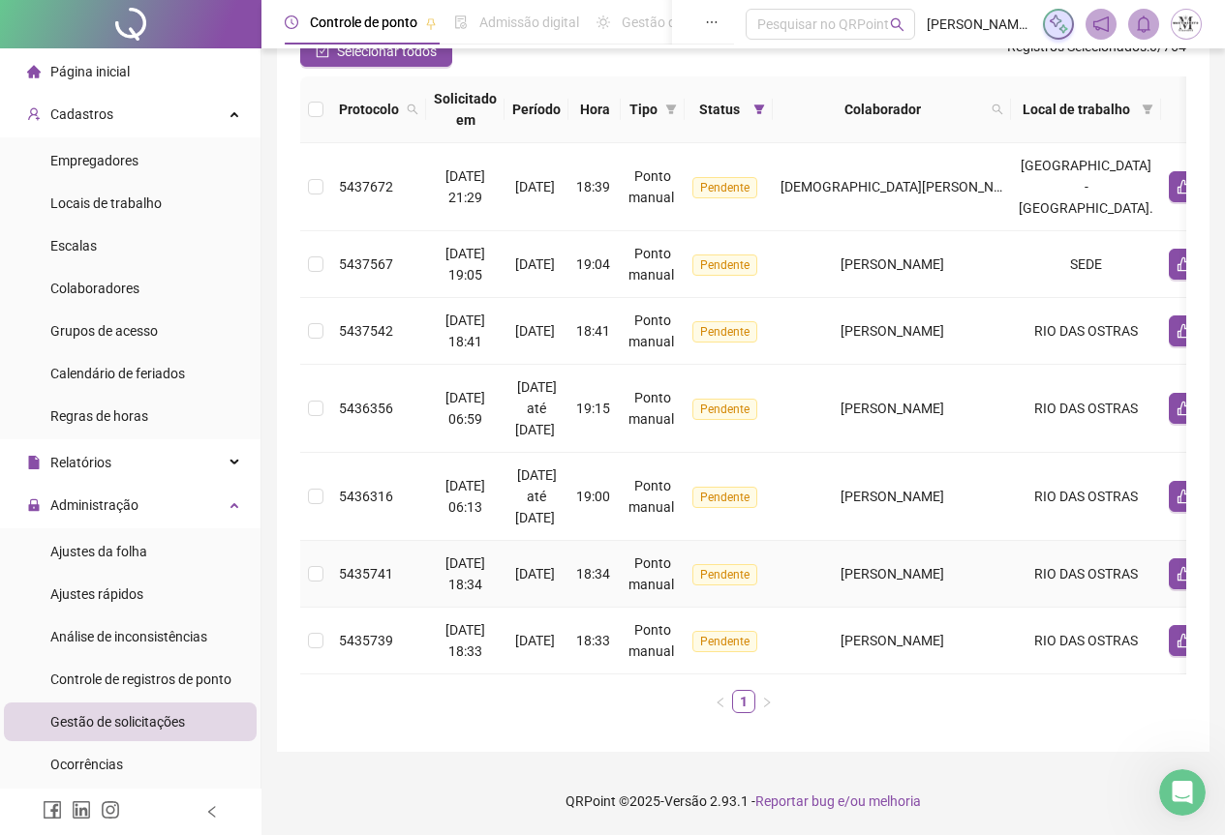
scroll to position [106, 0]
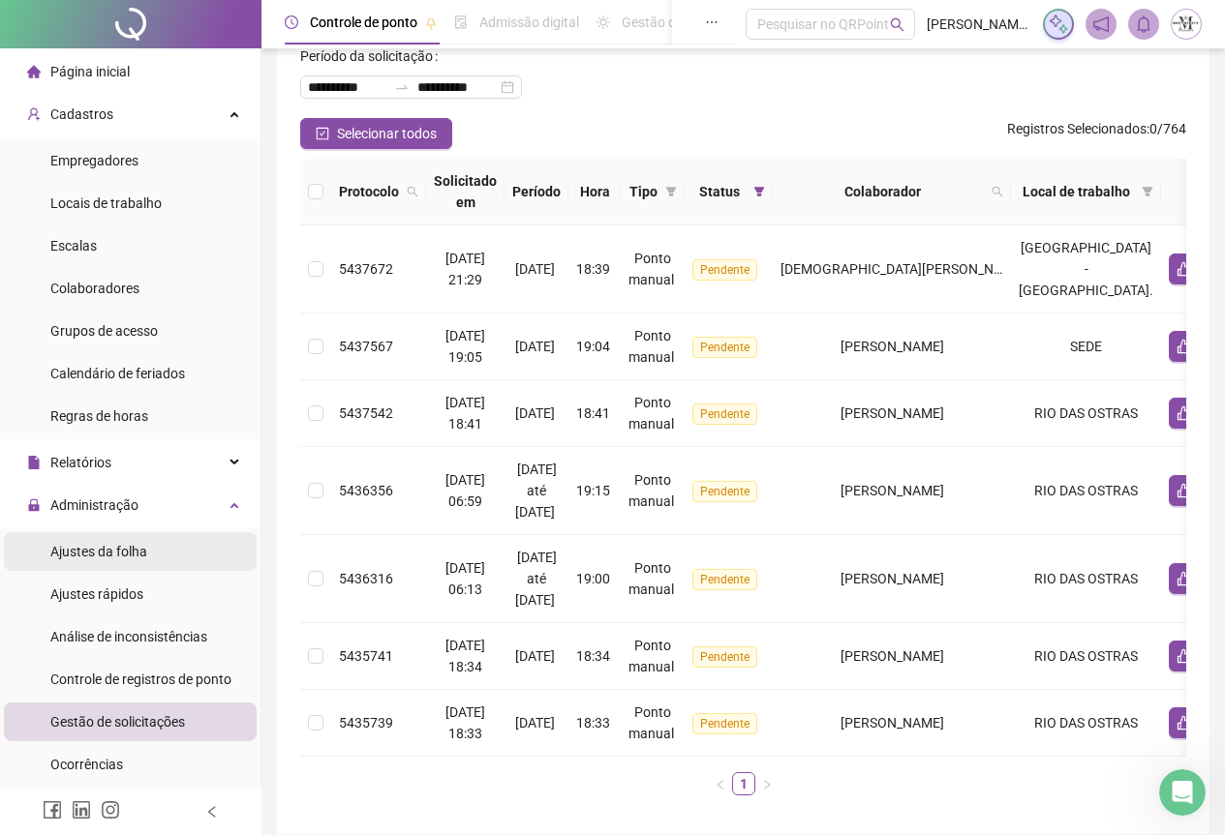
click at [91, 564] on div "Ajustes da folha" at bounding box center [98, 551] width 97 height 39
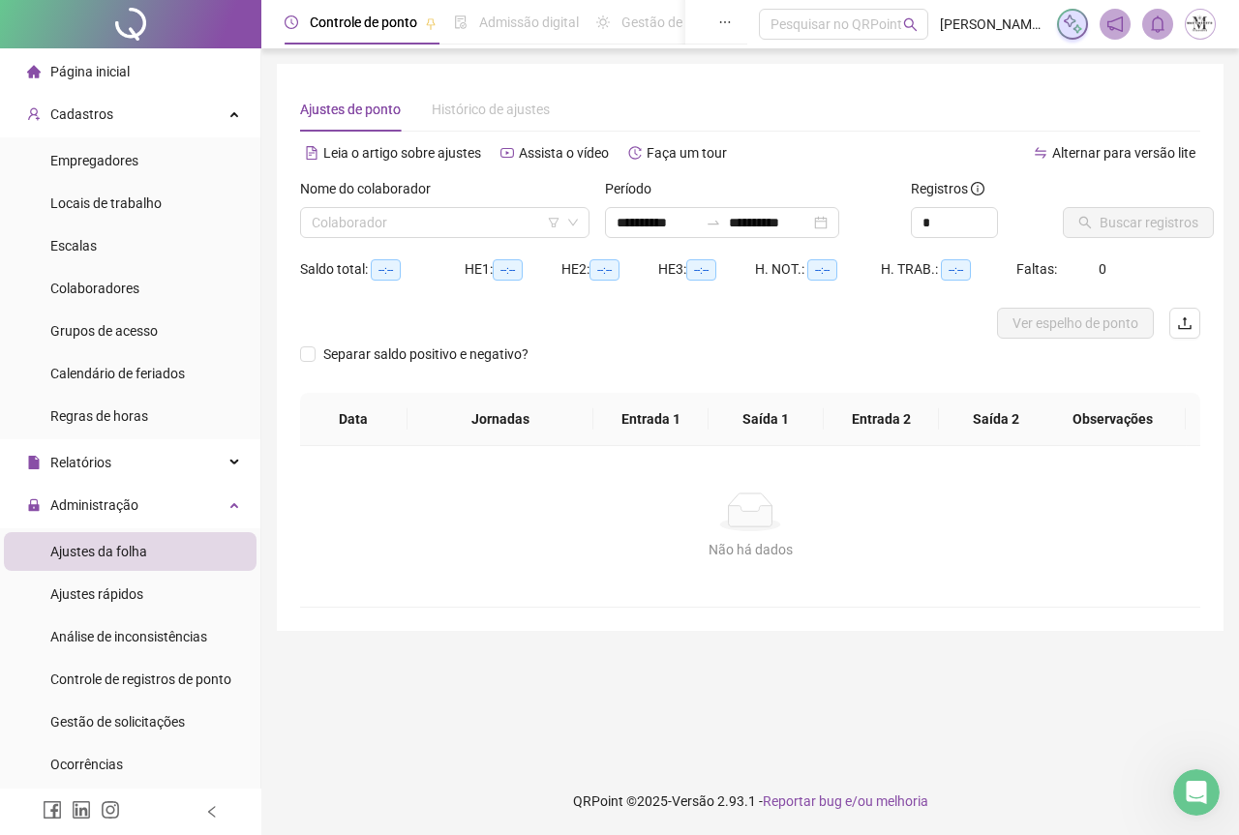
type input "**********"
click at [395, 231] on input "search" at bounding box center [436, 222] width 249 height 29
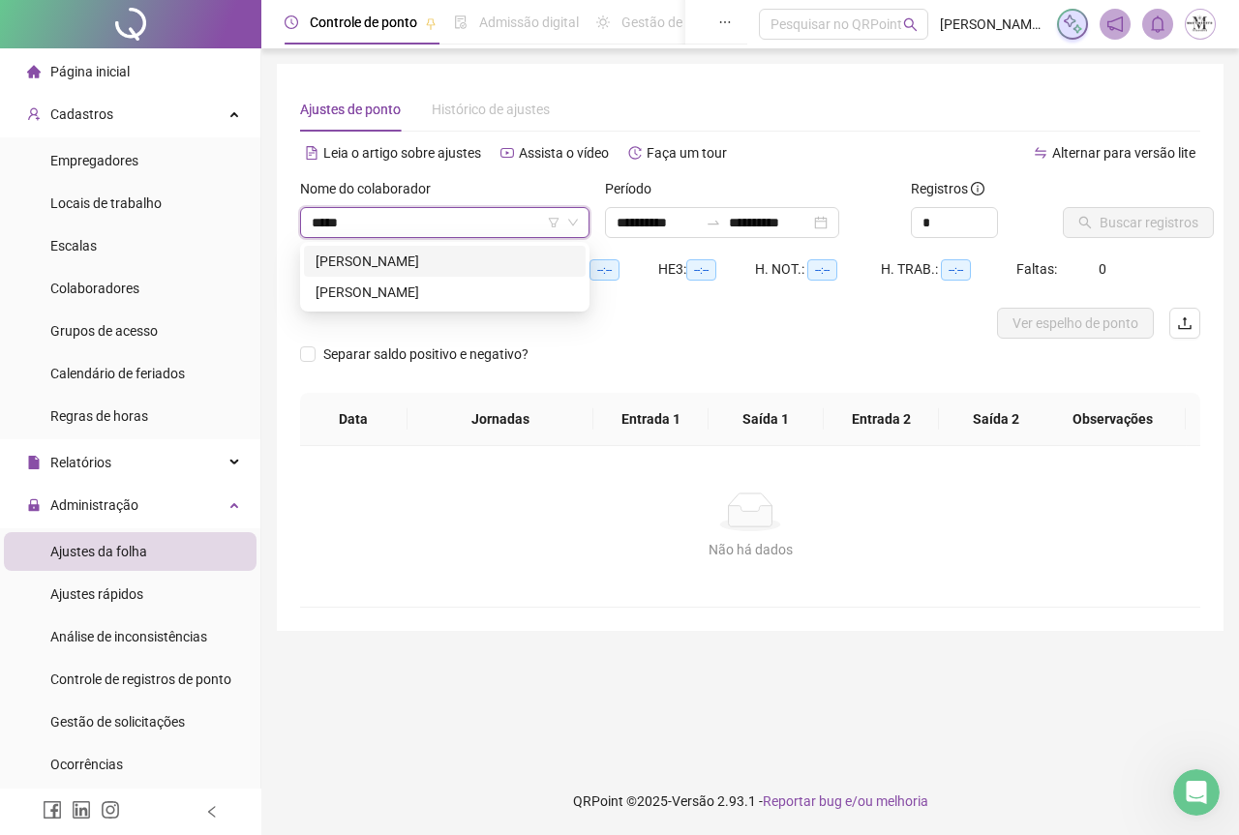
type input "******"
click at [414, 290] on div "[PERSON_NAME]" at bounding box center [445, 292] width 258 height 21
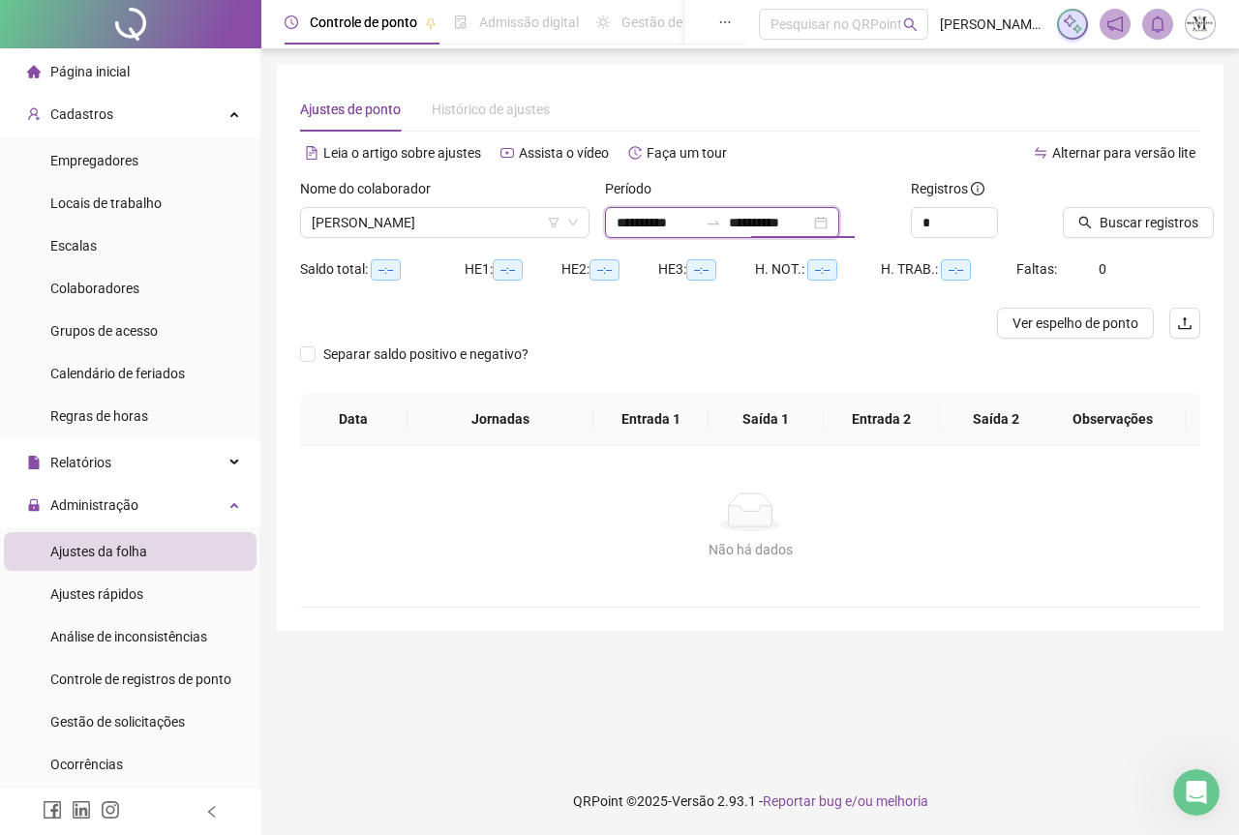
click at [801, 216] on input "**********" at bounding box center [769, 222] width 81 height 21
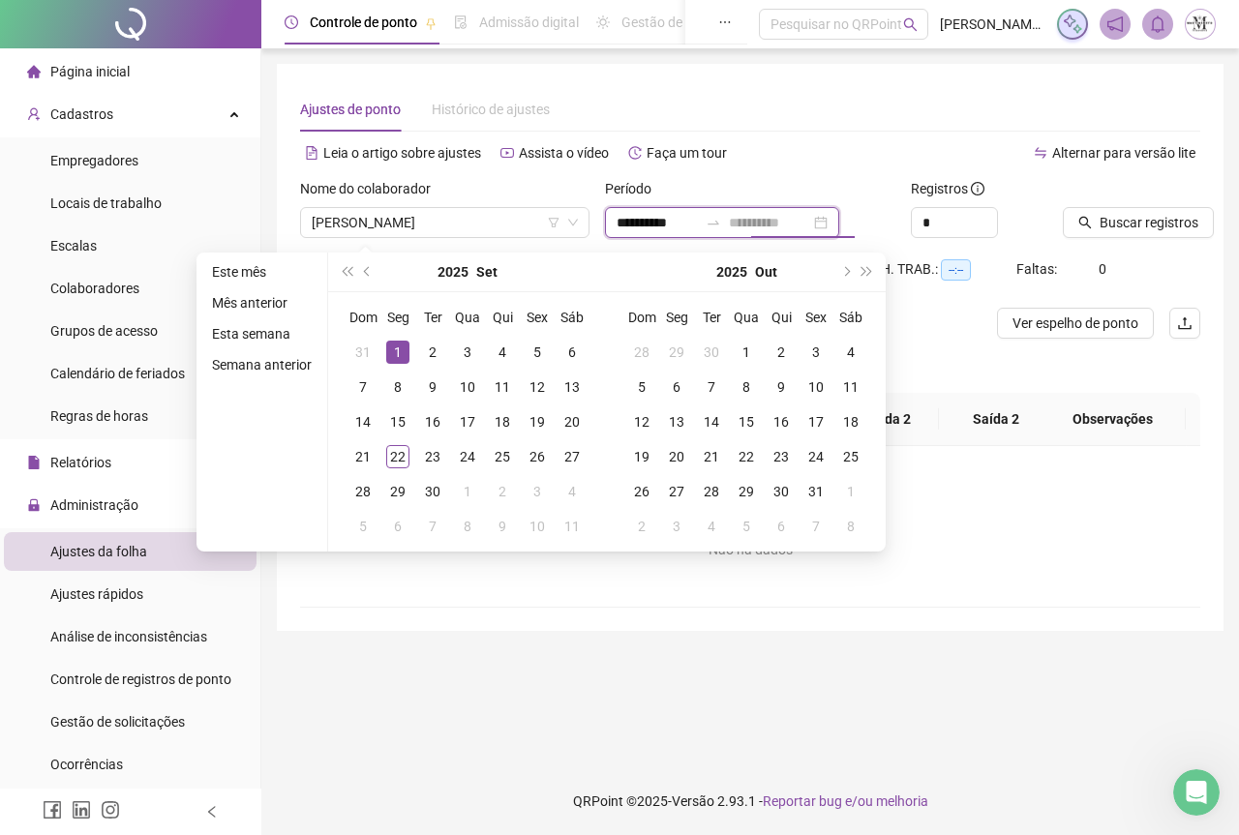
type input "**********"
click at [398, 359] on div "1" at bounding box center [397, 352] width 23 height 23
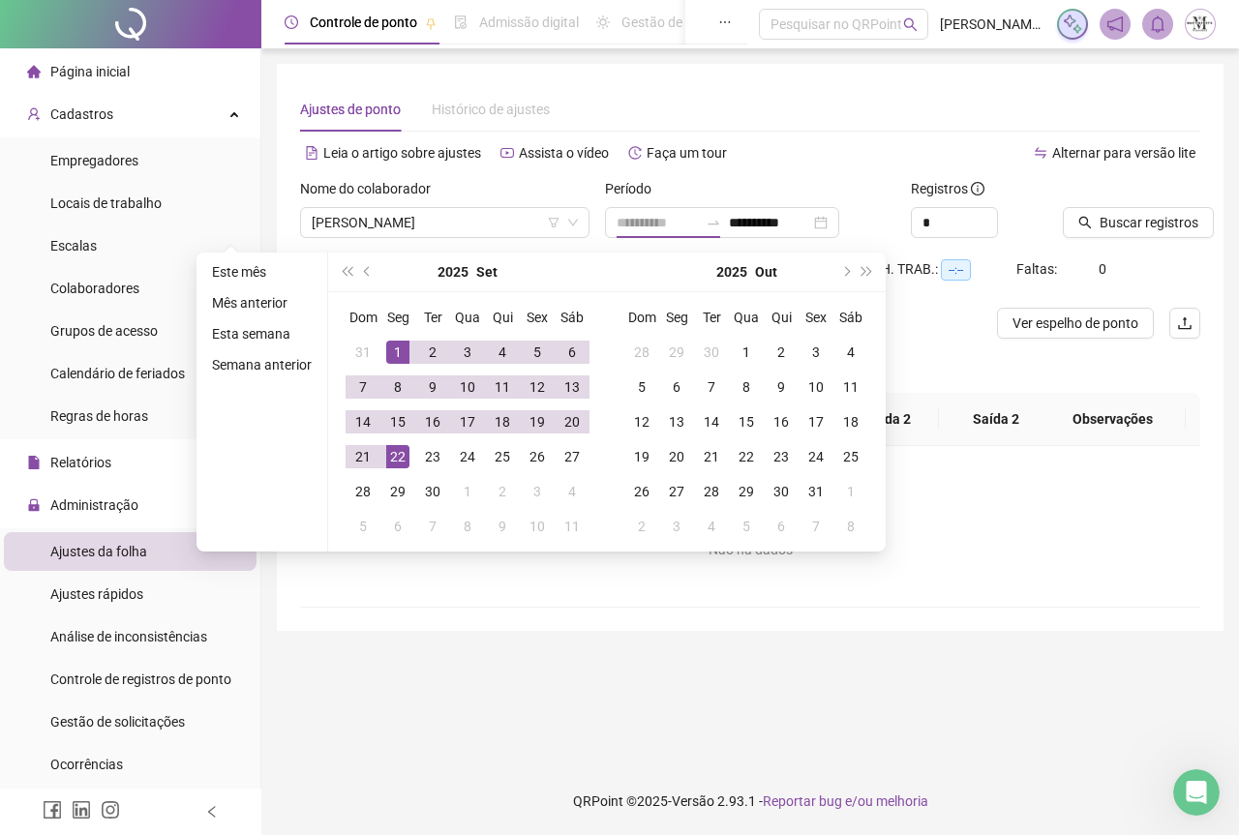
click at [396, 458] on div "22" at bounding box center [397, 456] width 23 height 23
type input "**********"
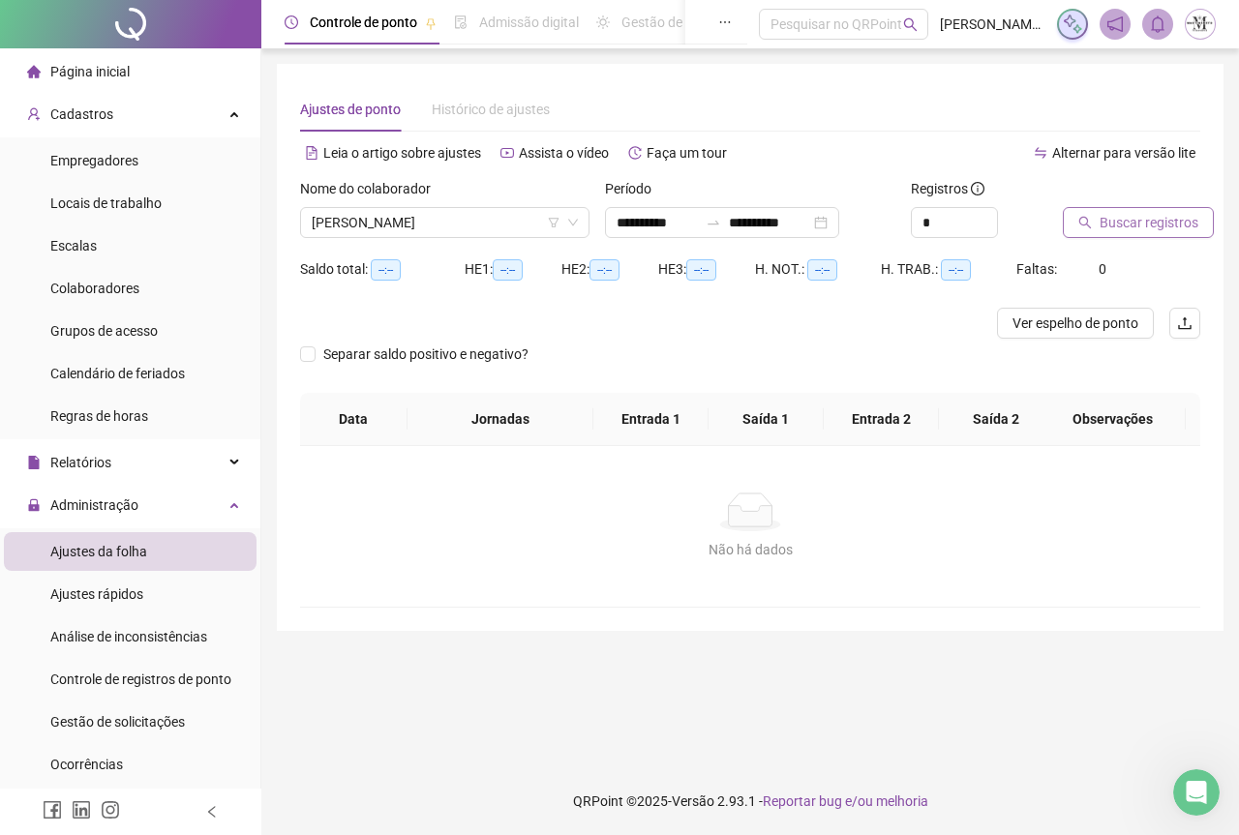
click at [1137, 218] on span "Buscar registros" at bounding box center [1149, 222] width 99 height 21
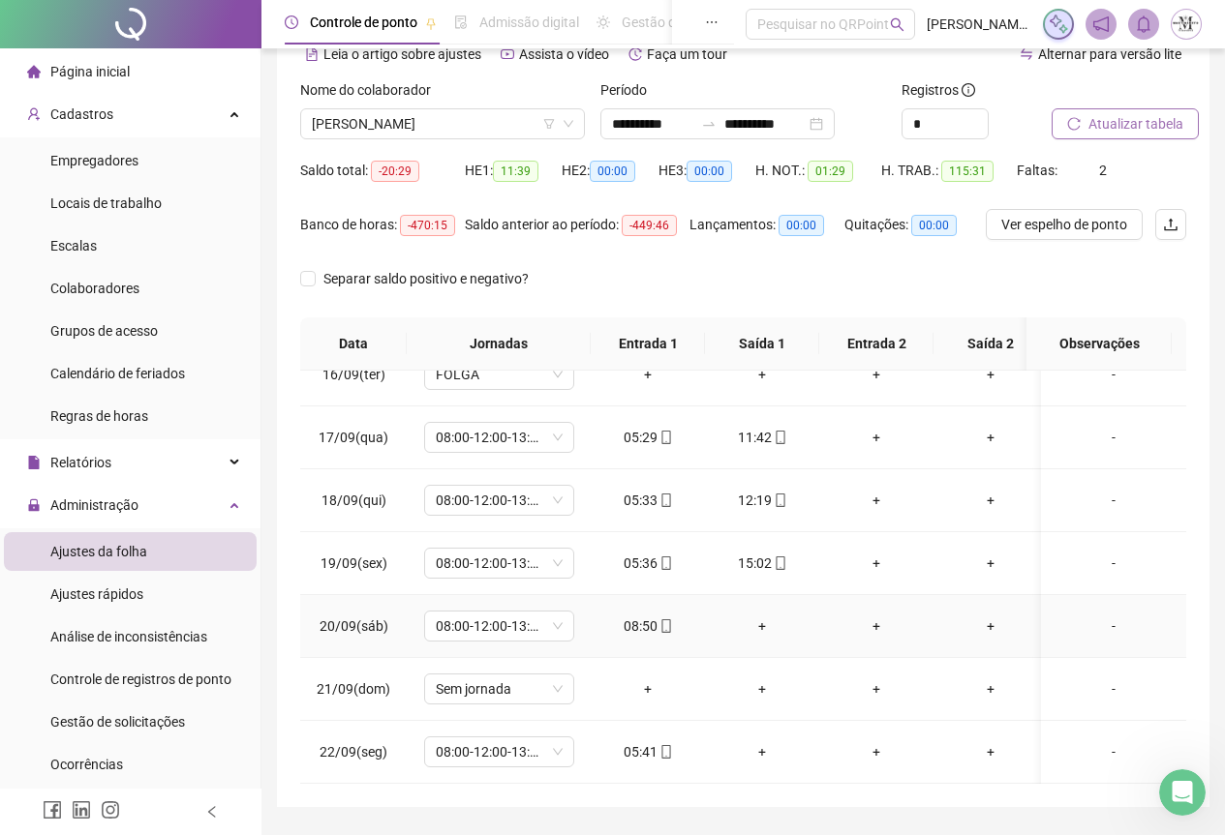
scroll to position [154, 0]
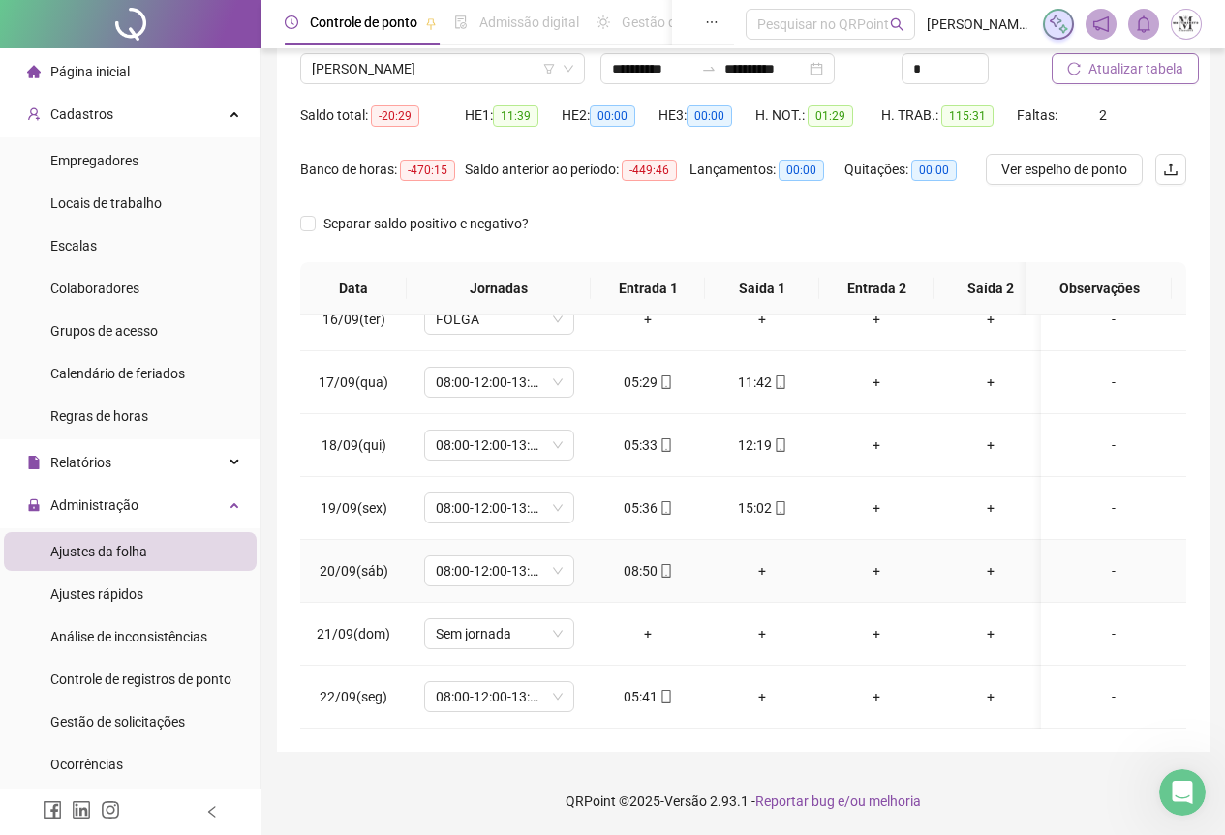
click at [667, 564] on icon "mobile" at bounding box center [666, 571] width 14 height 14
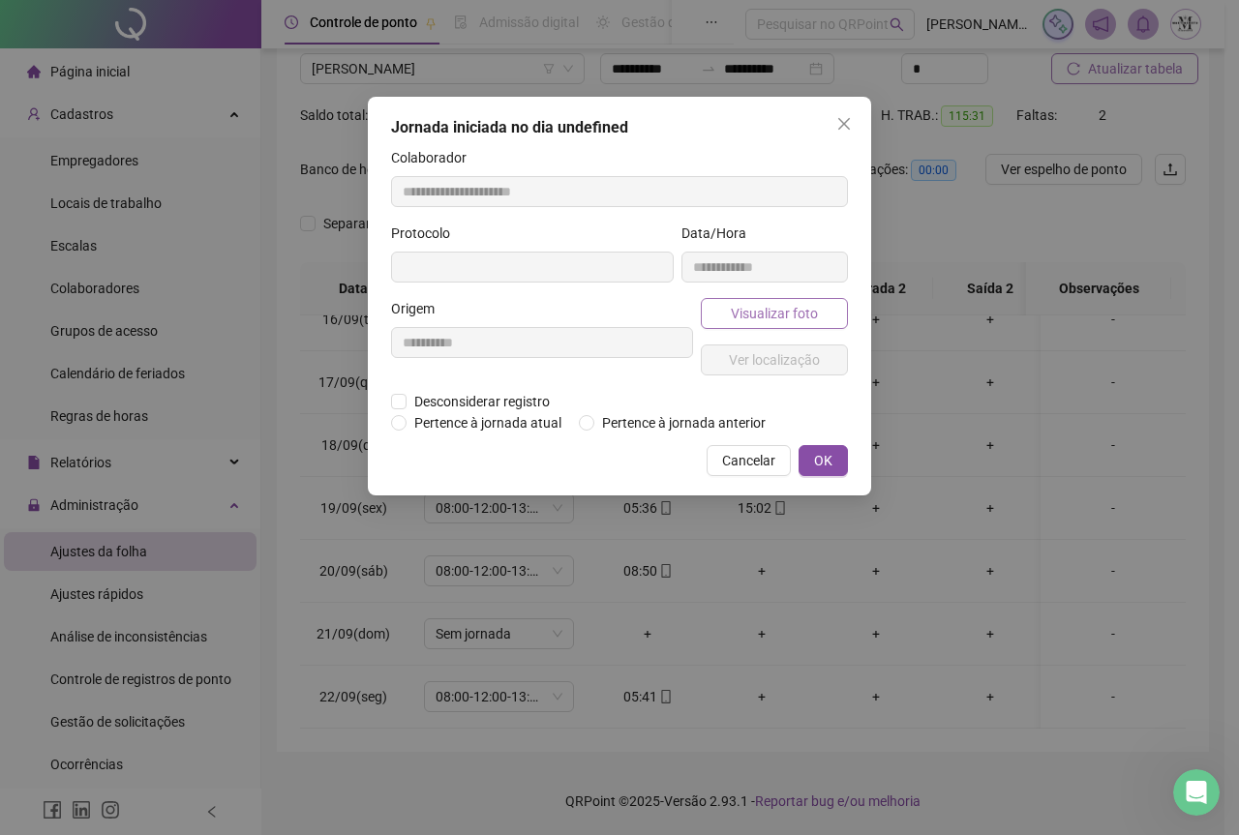
click at [738, 318] on span "Visualizar foto" at bounding box center [774, 313] width 87 height 21
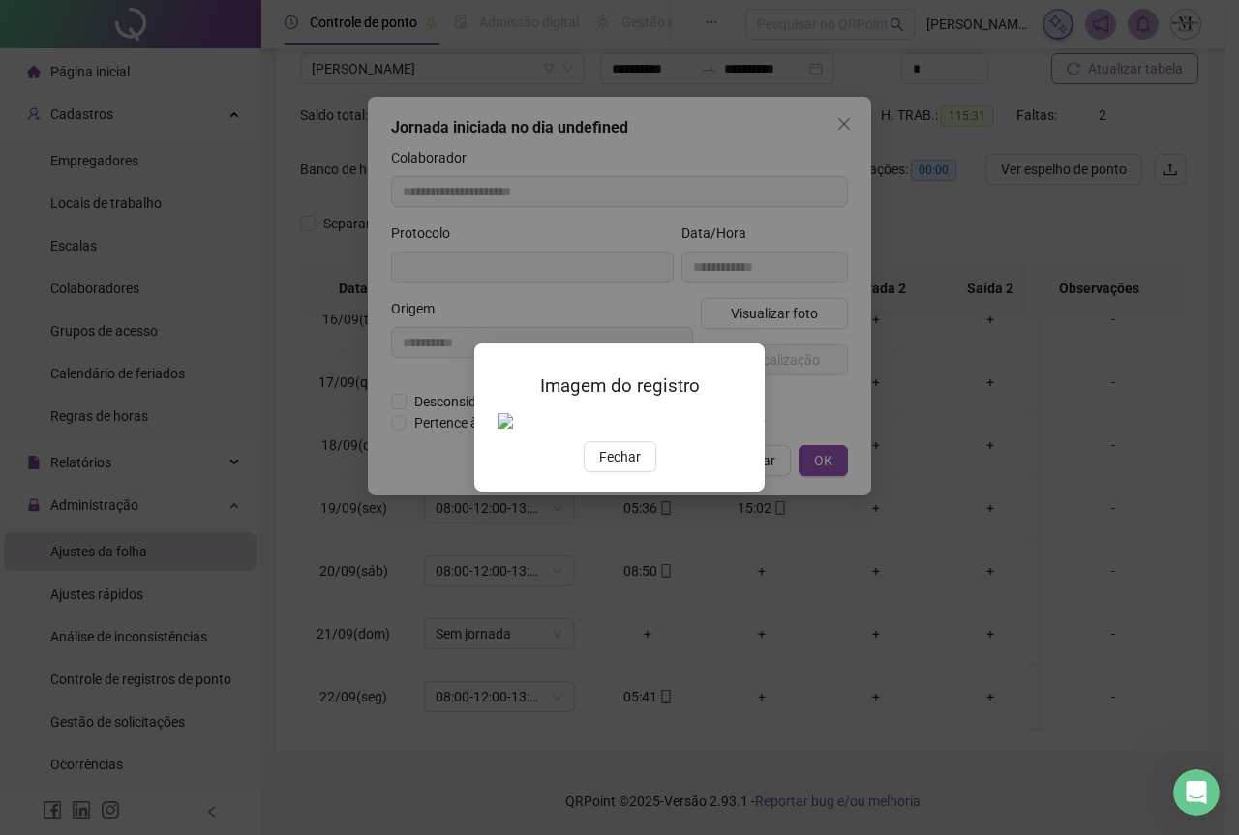
type input "**********"
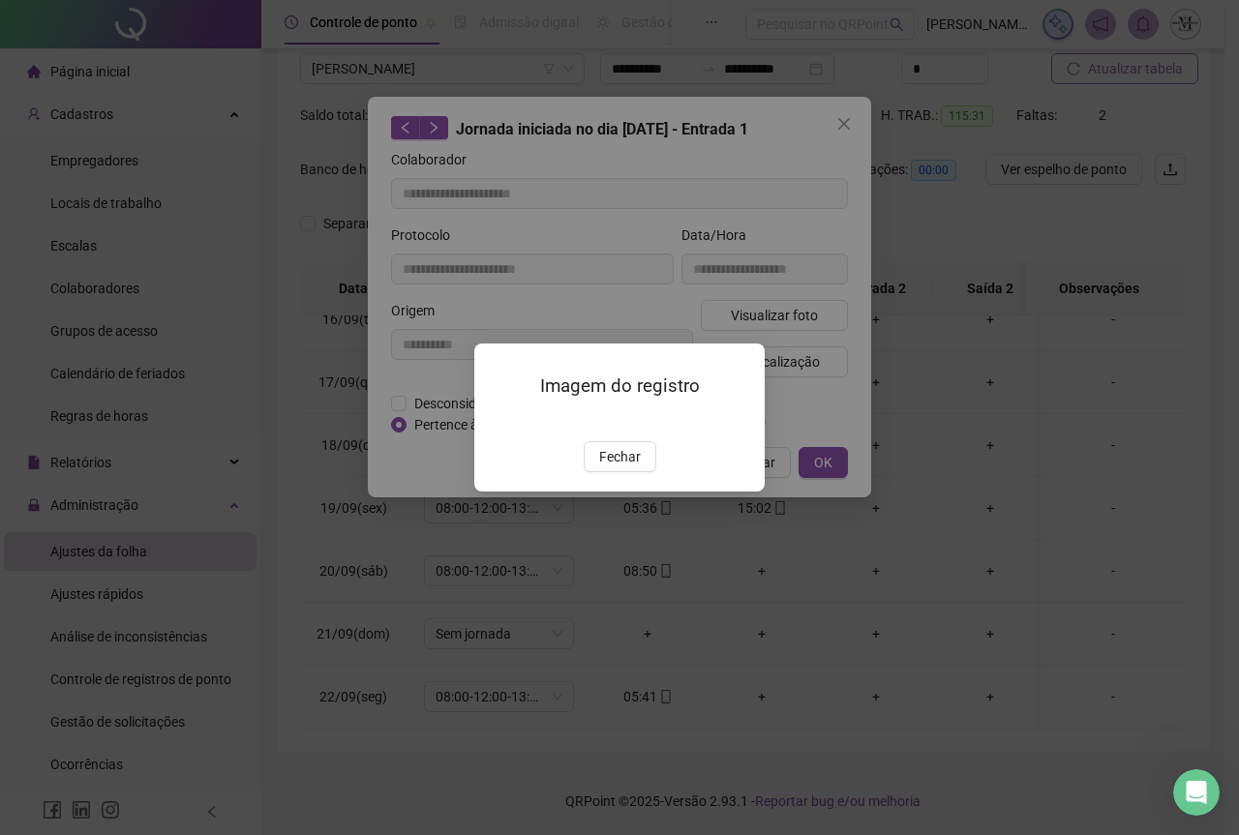
click at [498, 421] on img at bounding box center [498, 421] width 0 height 0
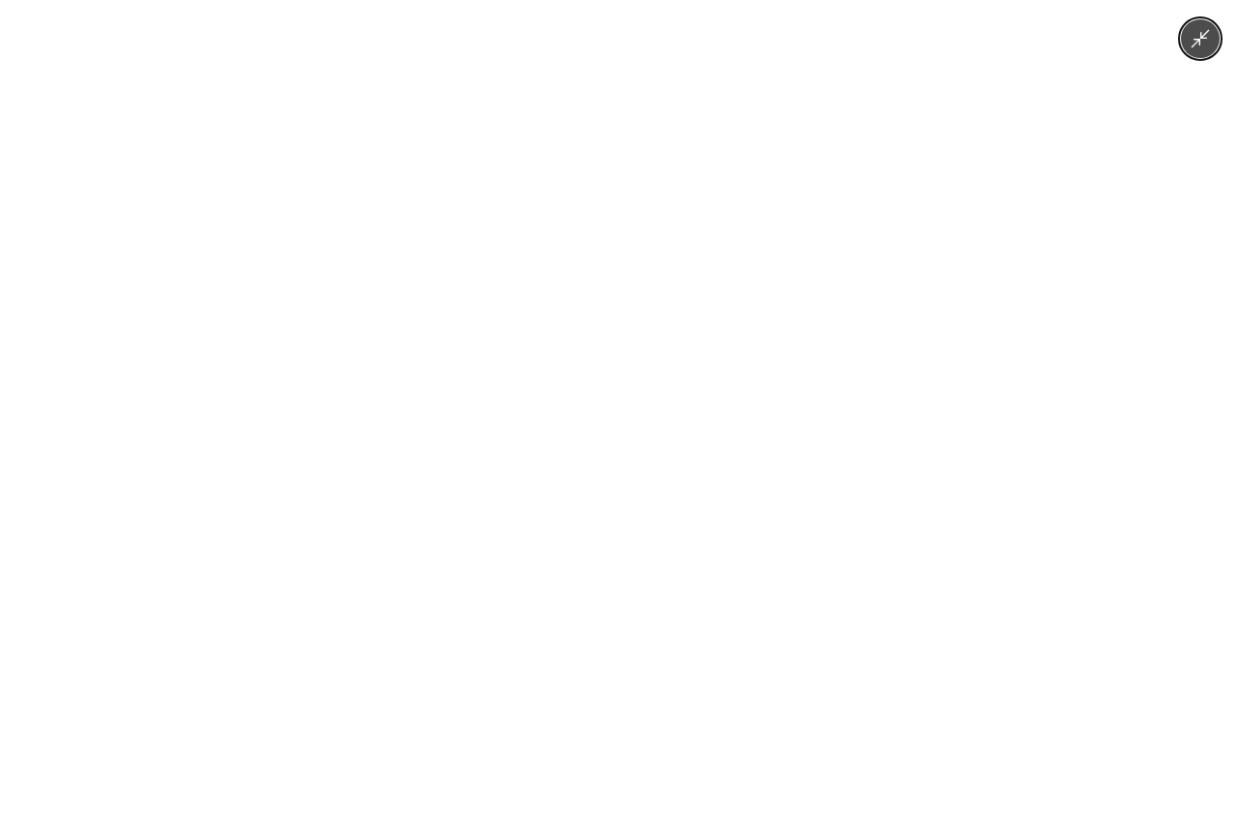
click at [622, 358] on img at bounding box center [620, 417] width 1114 height 835
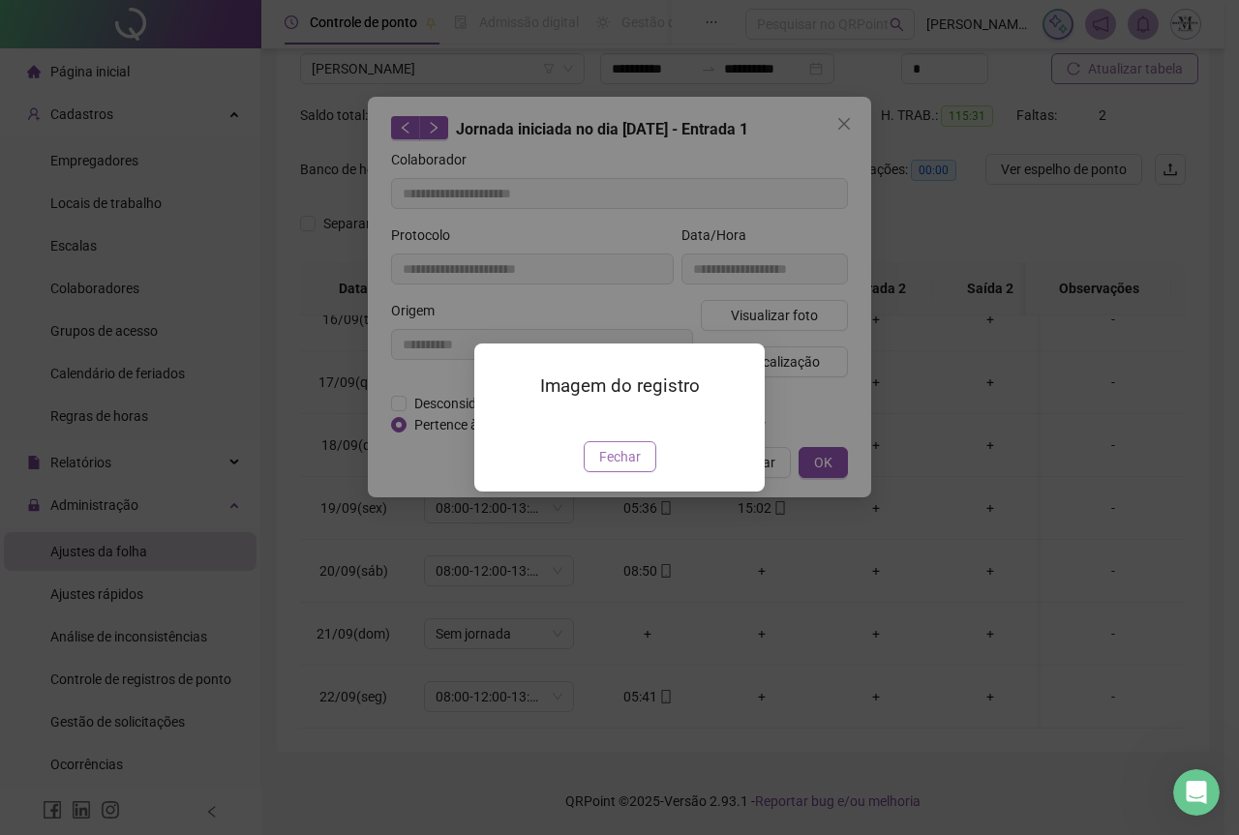
click at [621, 468] on span "Fechar" at bounding box center [620, 456] width 42 height 21
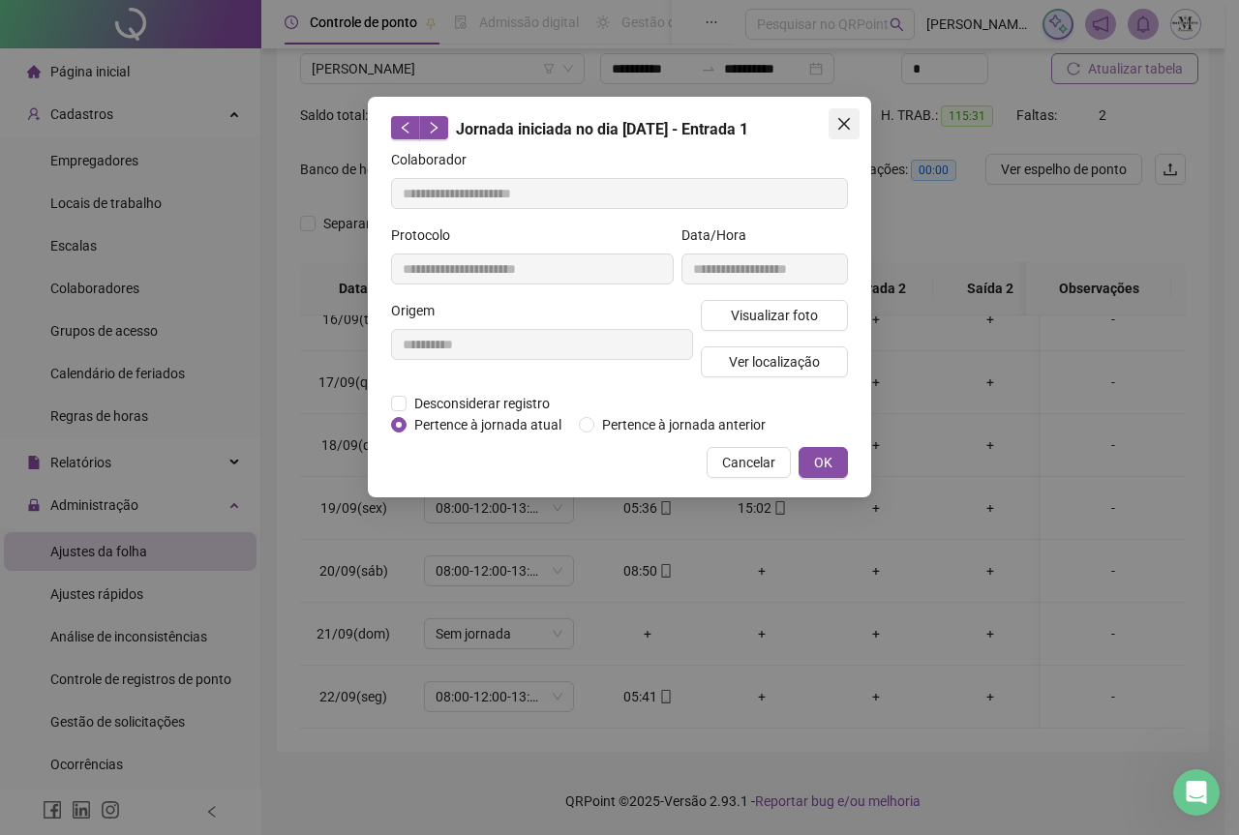
click at [845, 132] on button "Close" at bounding box center [844, 123] width 31 height 31
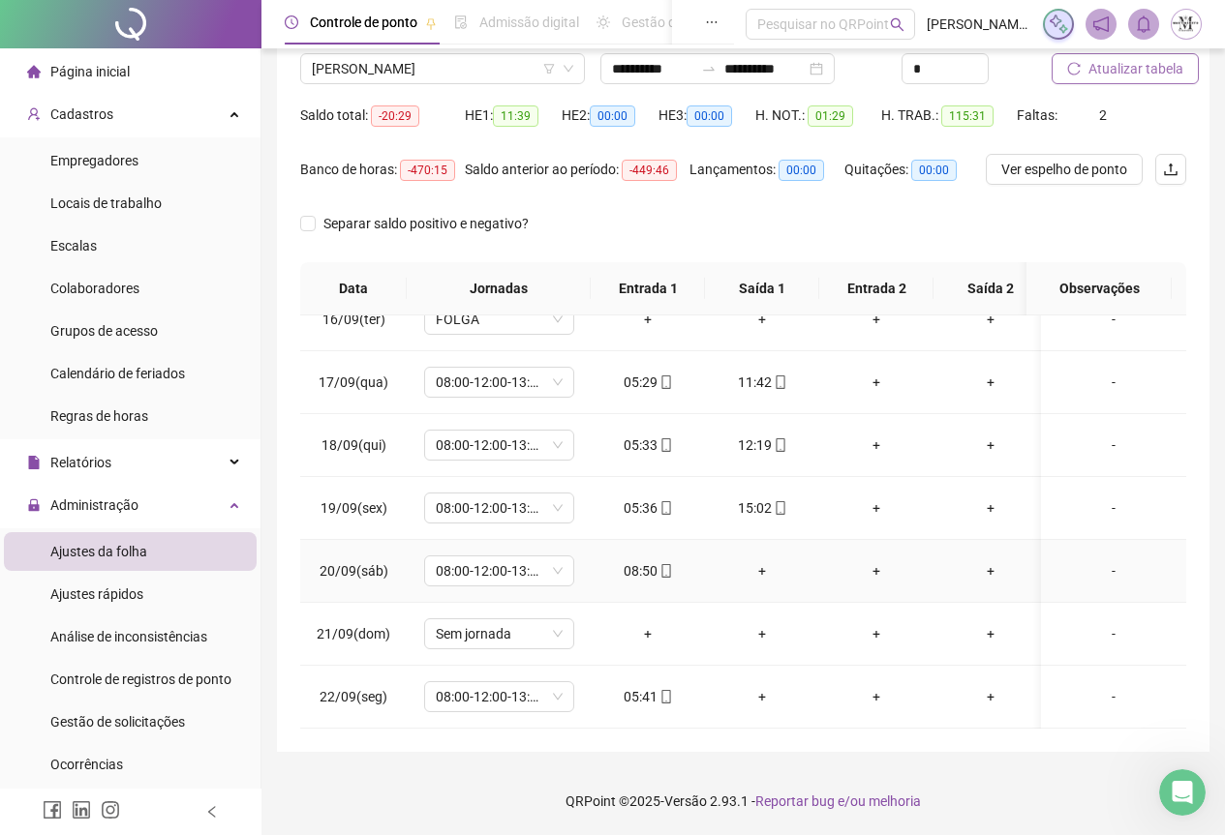
click at [772, 561] on div "+" at bounding box center [761, 571] width 83 height 21
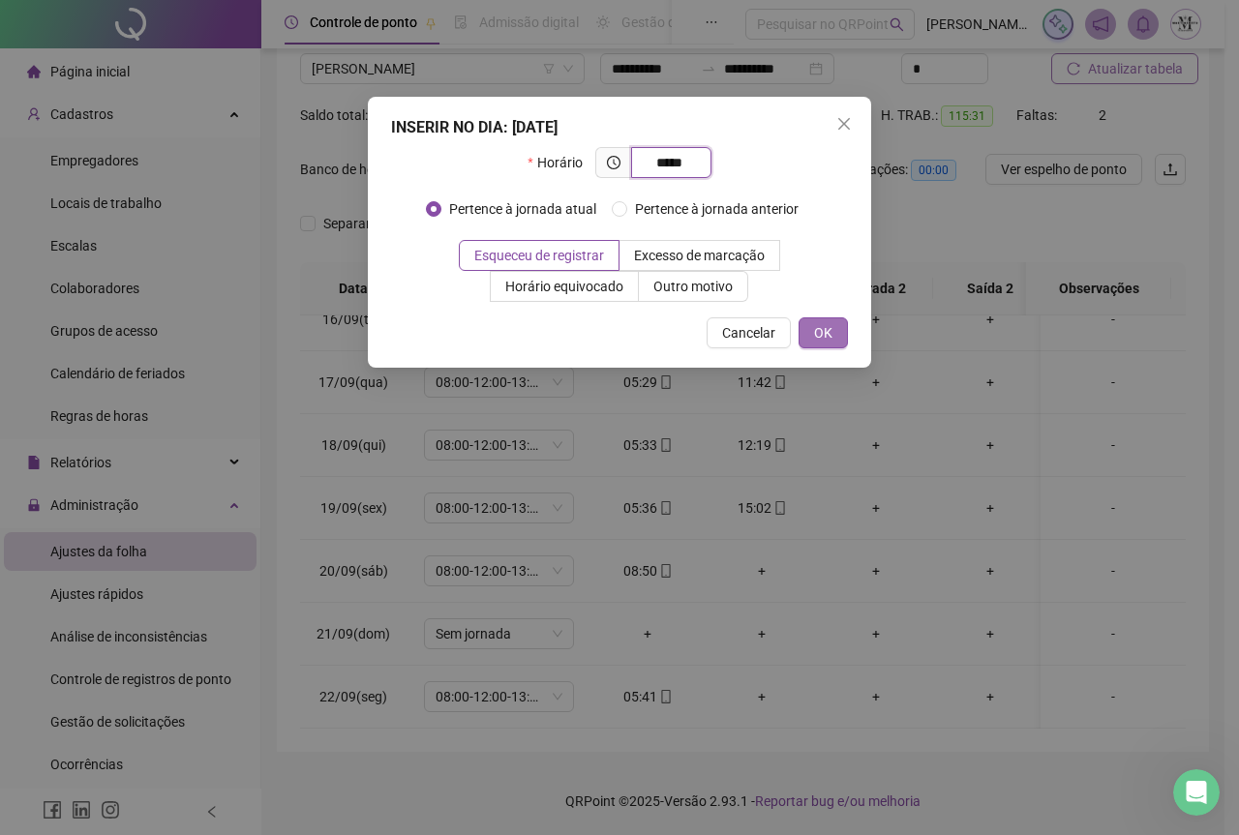
type input "*****"
click at [830, 341] on span "OK" at bounding box center [823, 332] width 18 height 21
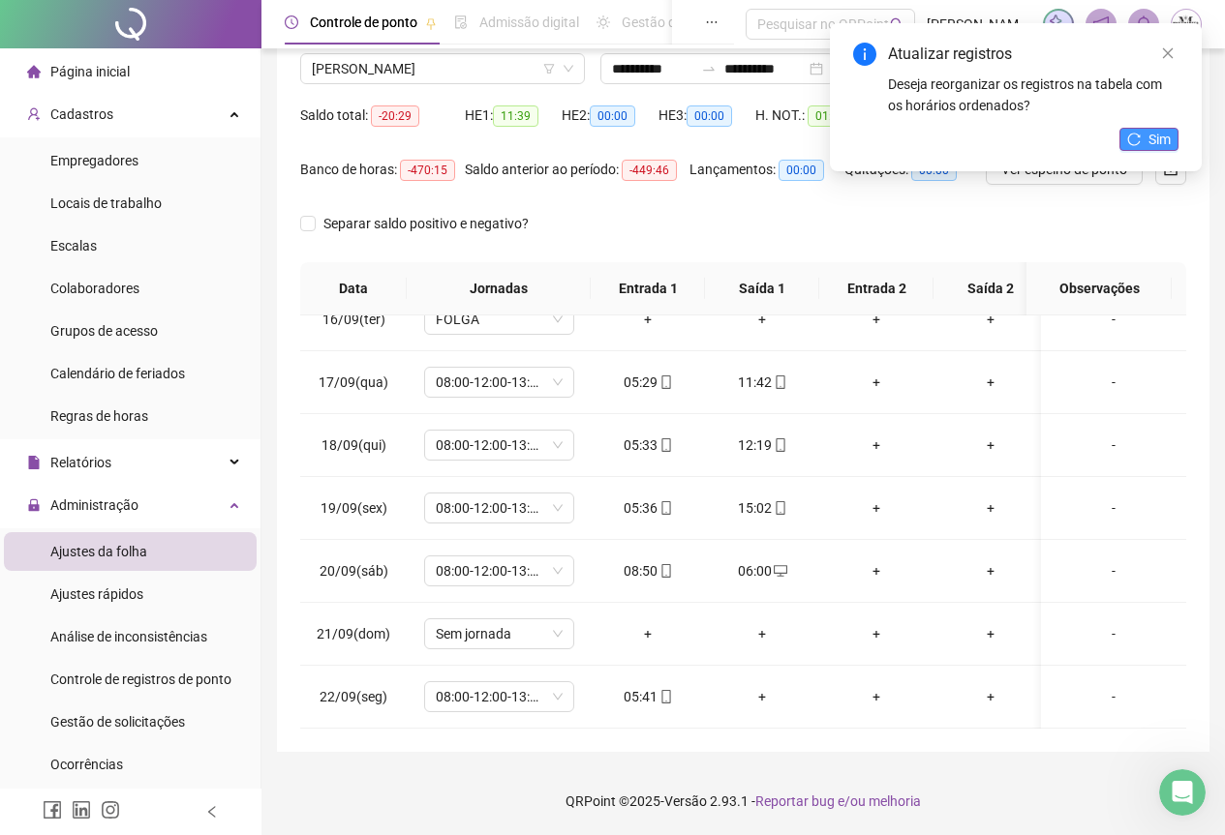
click at [1140, 133] on icon "reload" at bounding box center [1134, 140] width 14 height 14
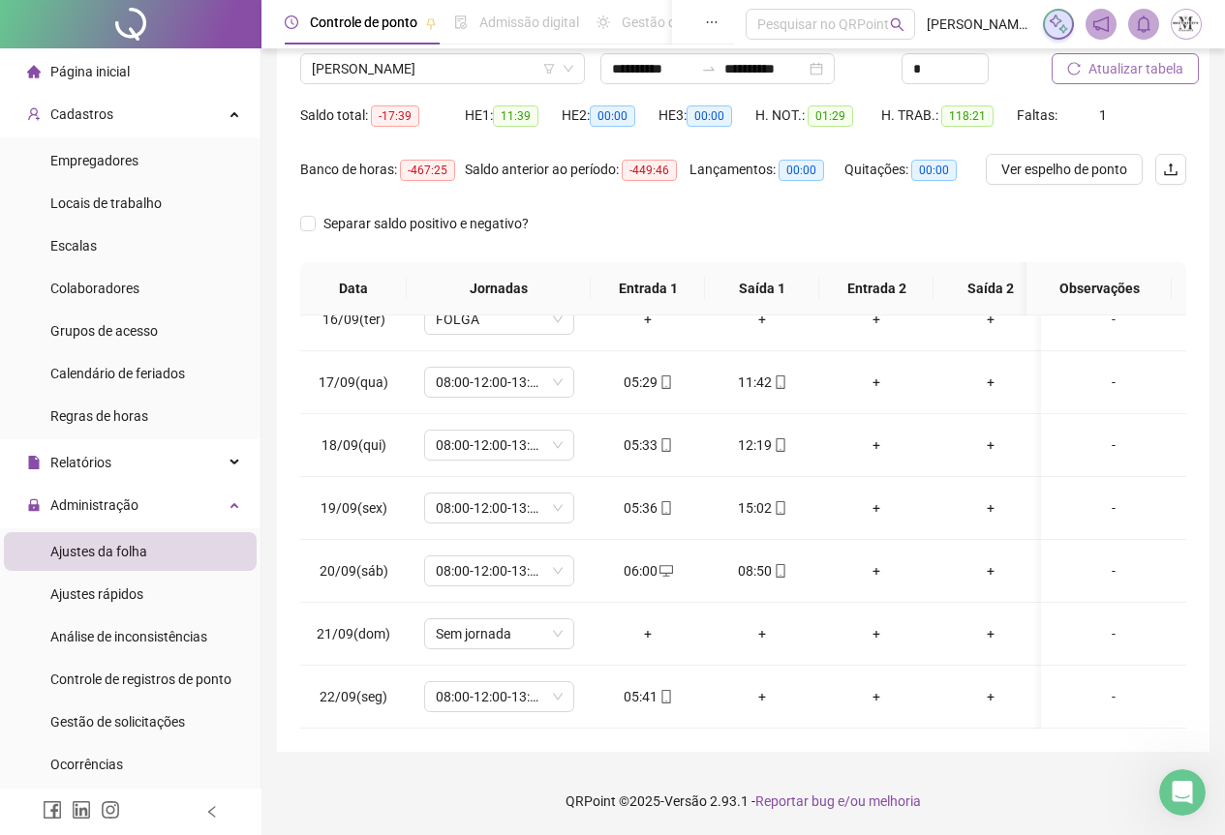
click at [1130, 75] on span "Atualizar tabela" at bounding box center [1135, 68] width 95 height 21
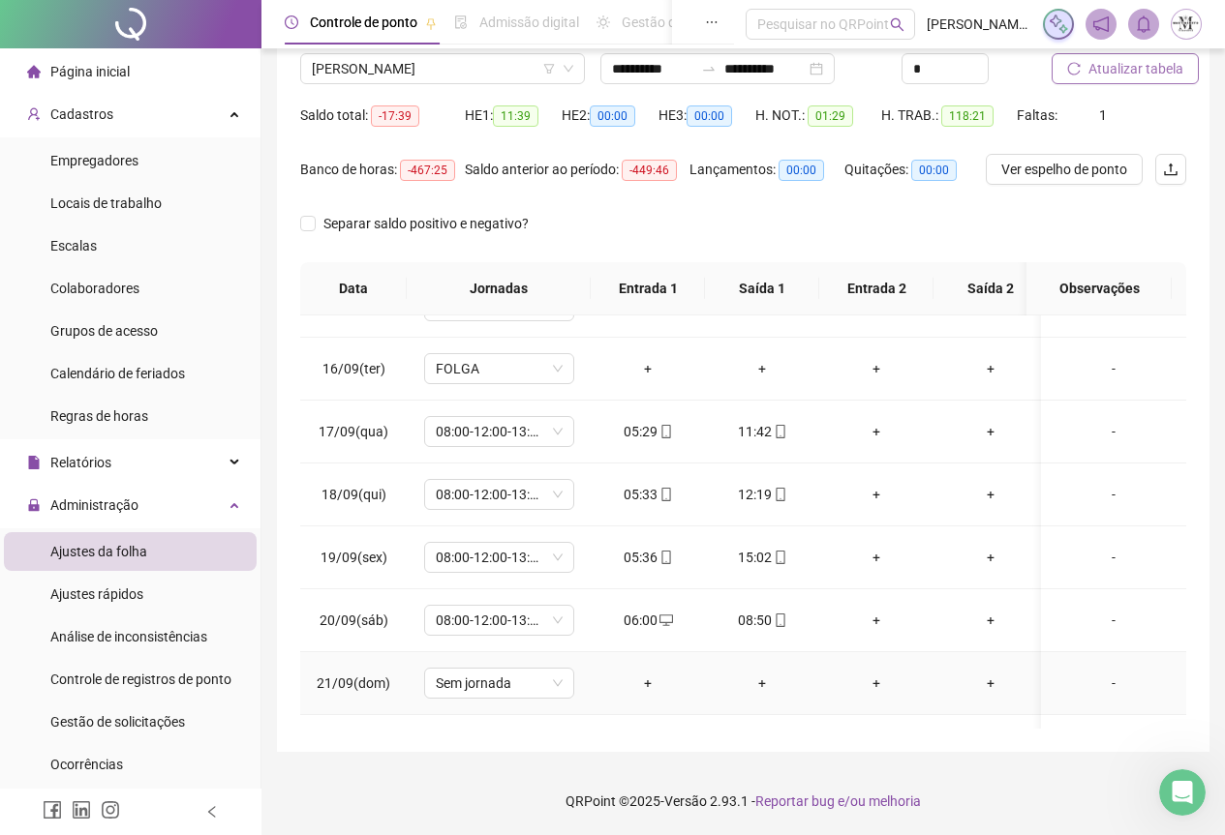
scroll to position [986, 0]
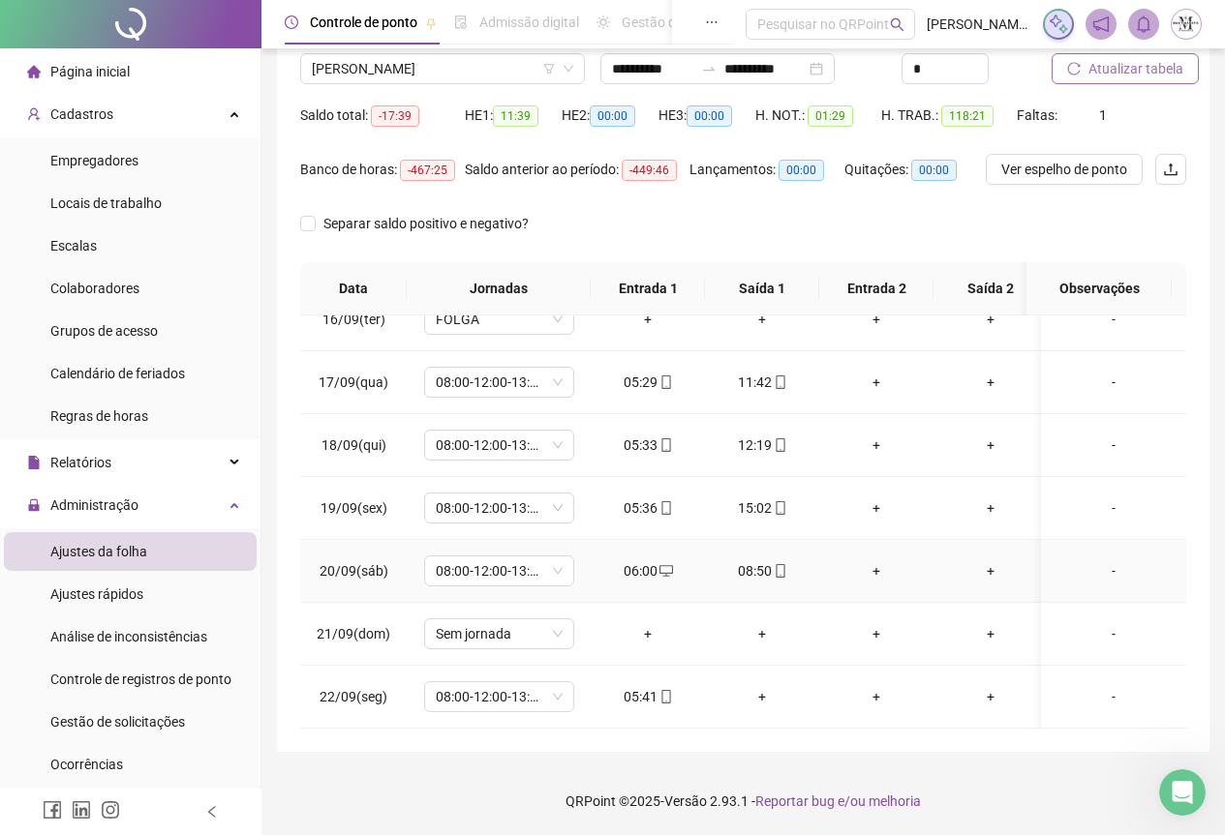
click at [654, 561] on div "06:00" at bounding box center [647, 571] width 83 height 21
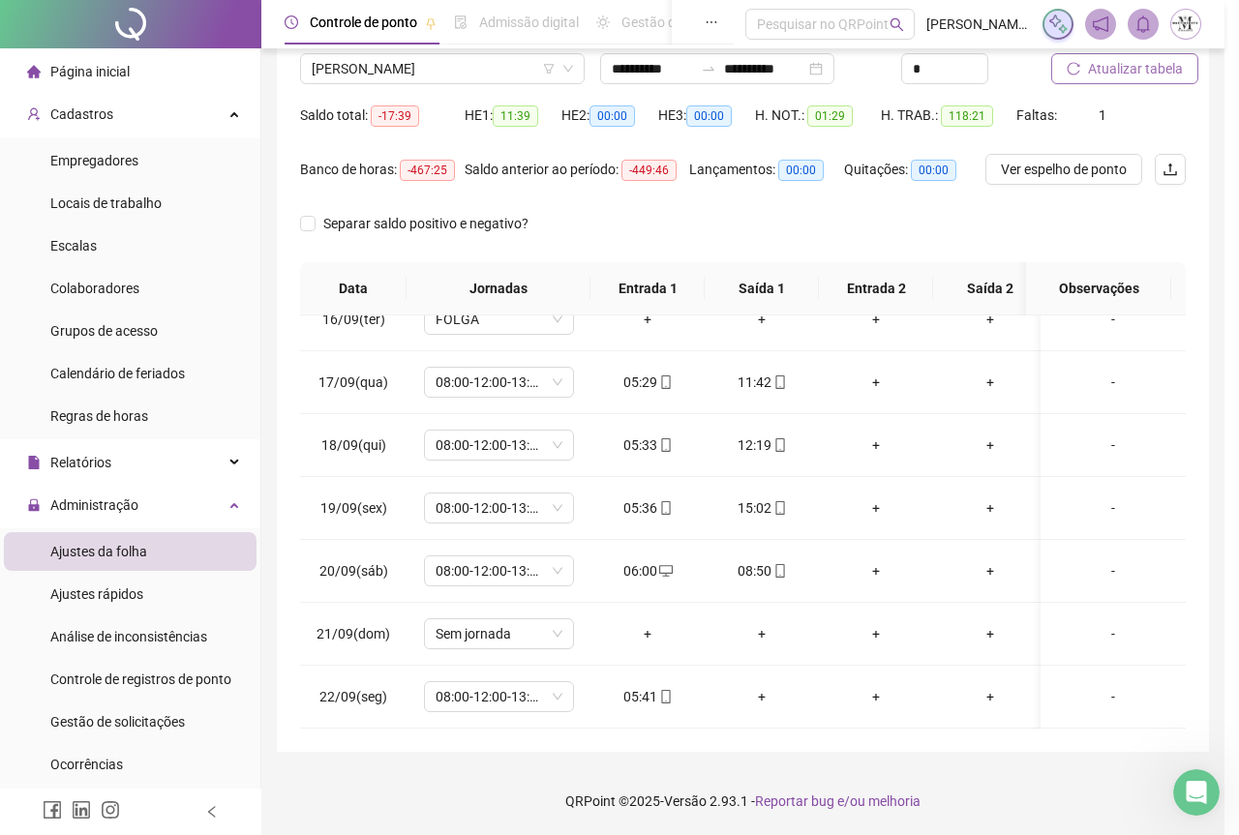
type input "**********"
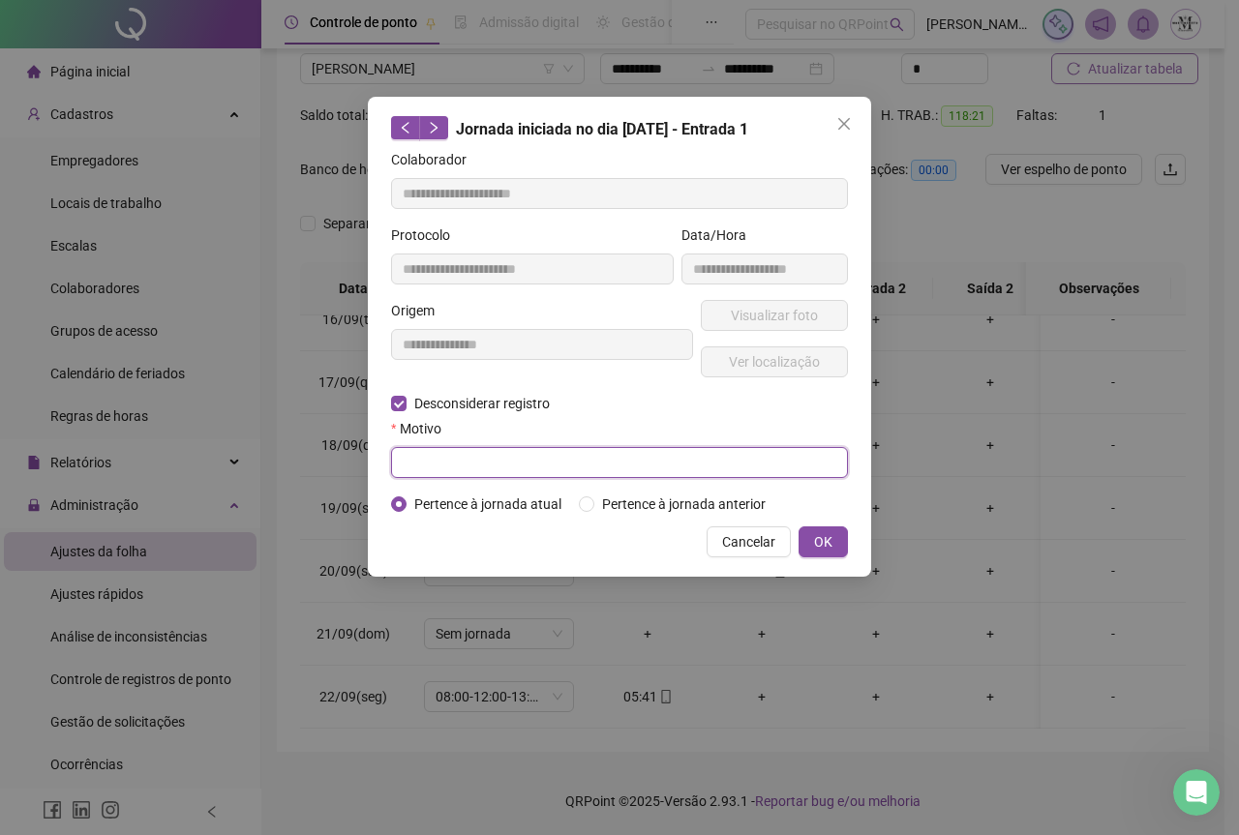
click at [412, 449] on input "text" at bounding box center [619, 462] width 457 height 31
type input "****"
click at [813, 542] on button "OK" at bounding box center [823, 542] width 49 height 31
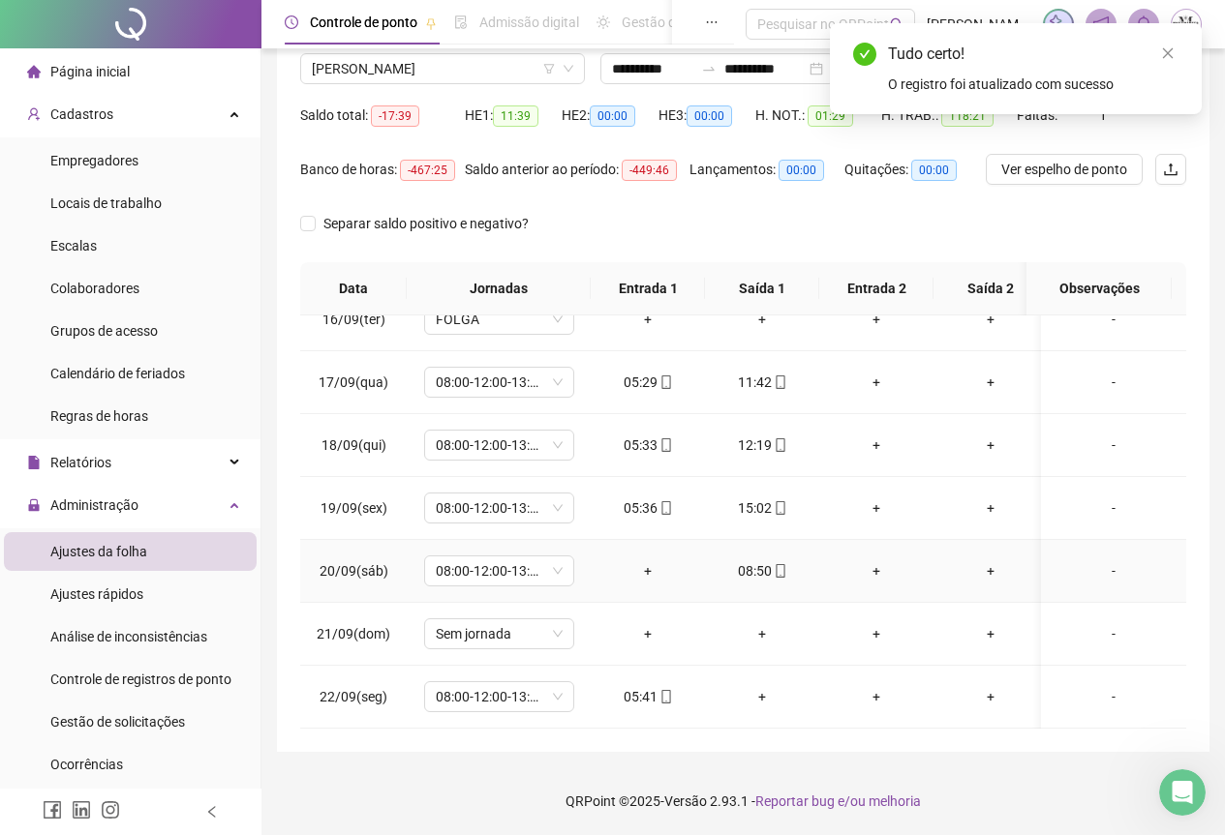
click at [649, 561] on div "+" at bounding box center [647, 571] width 83 height 21
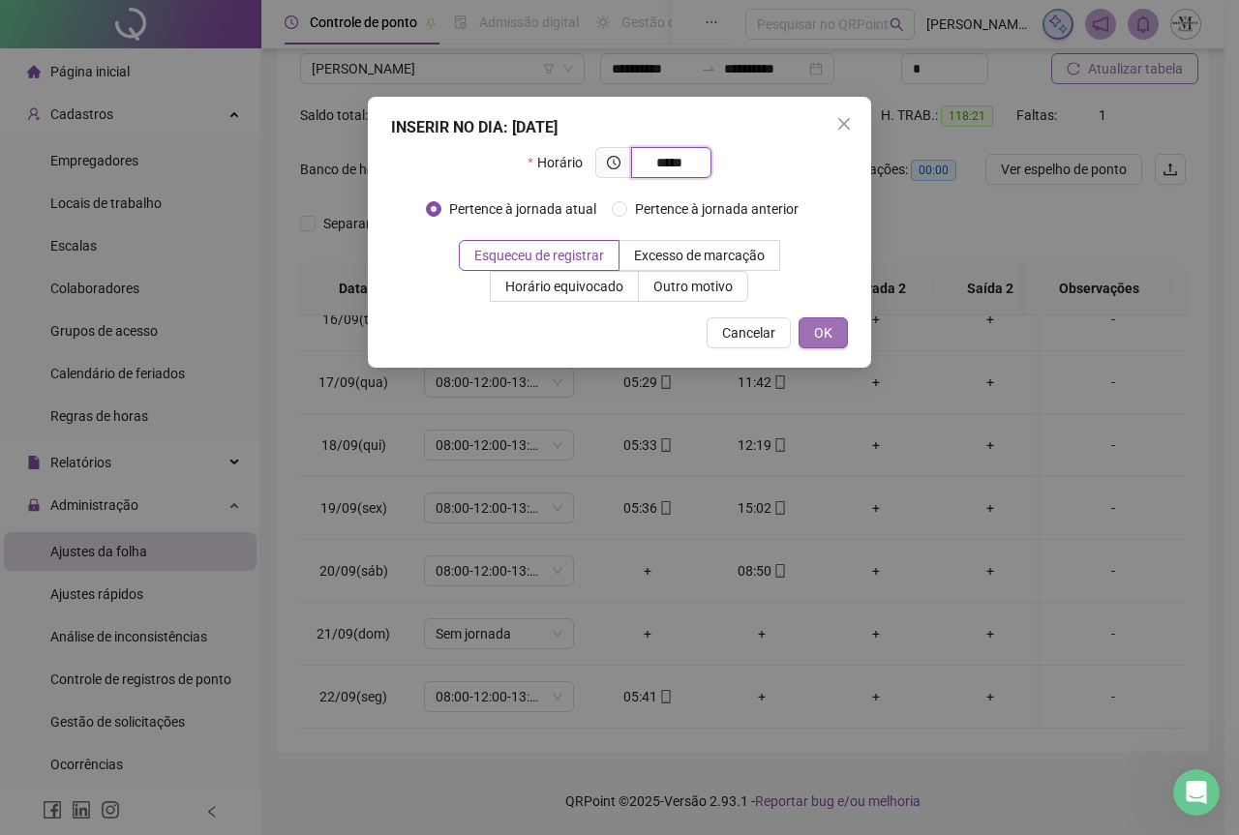
type input "*****"
click at [838, 328] on button "OK" at bounding box center [823, 333] width 49 height 31
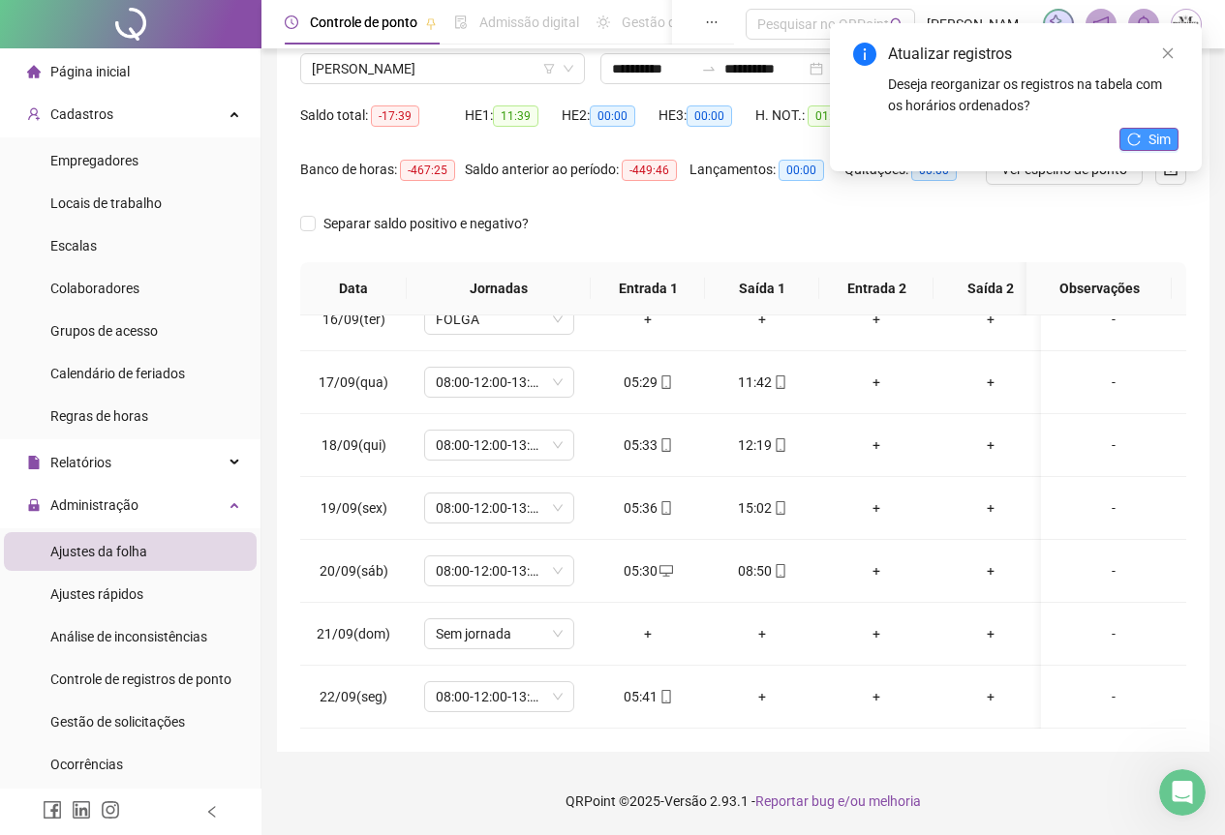
click at [1156, 140] on span "Sim" at bounding box center [1159, 139] width 22 height 21
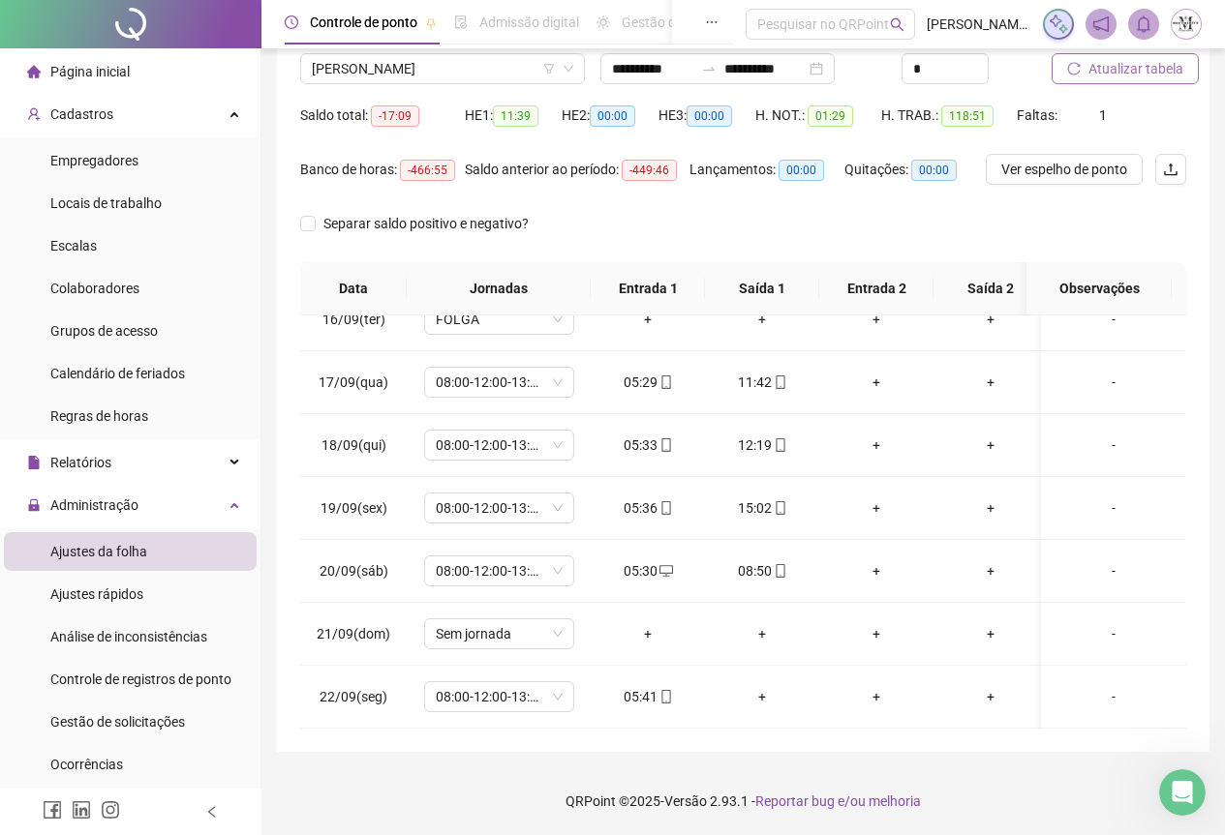
click at [1118, 67] on span "Atualizar tabela" at bounding box center [1135, 68] width 95 height 21
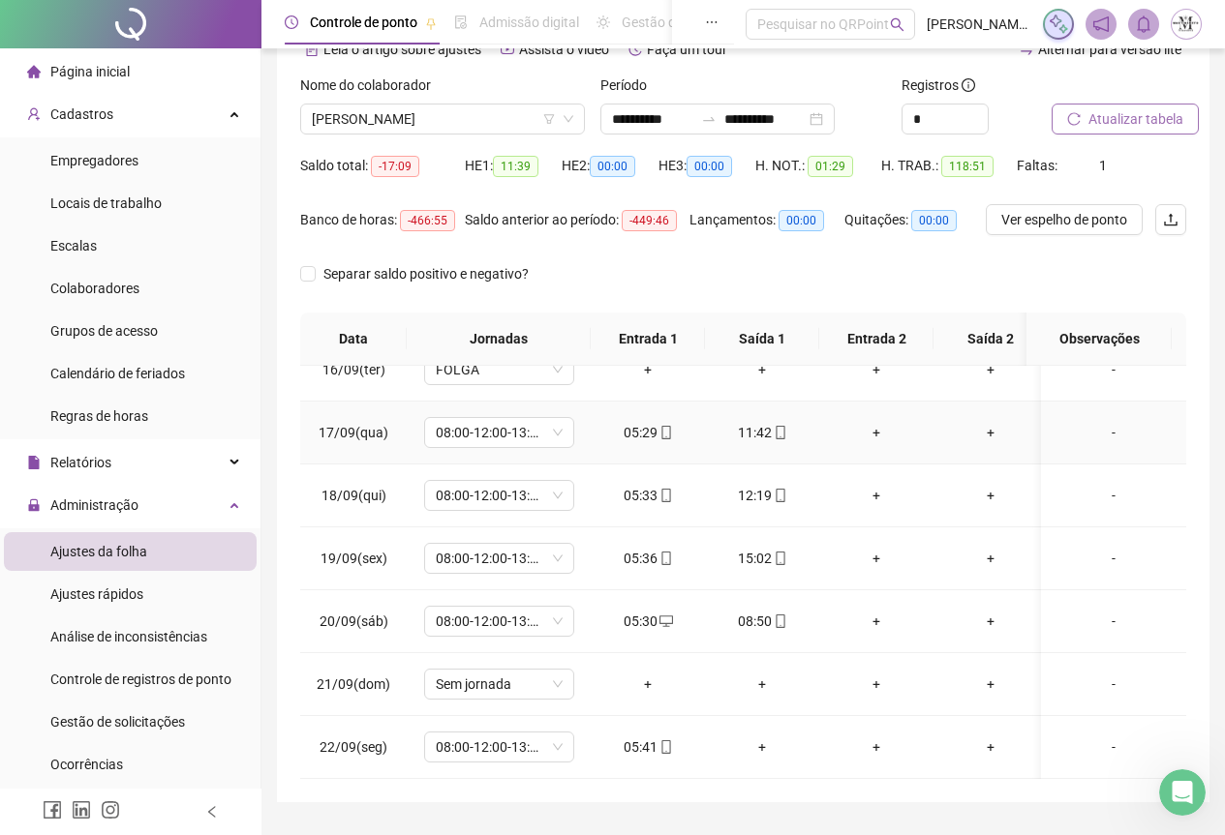
scroll to position [154, 0]
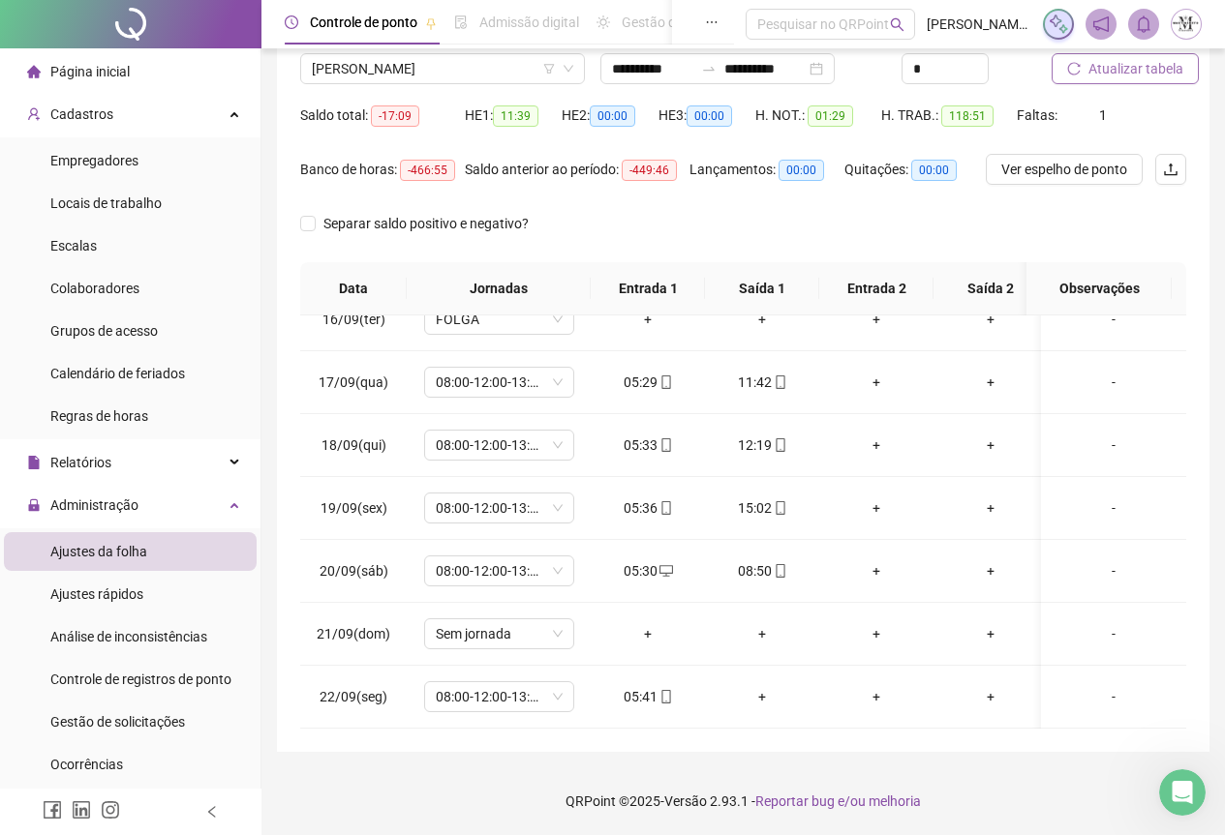
click at [1131, 68] on span "Atualizar tabela" at bounding box center [1135, 68] width 95 height 21
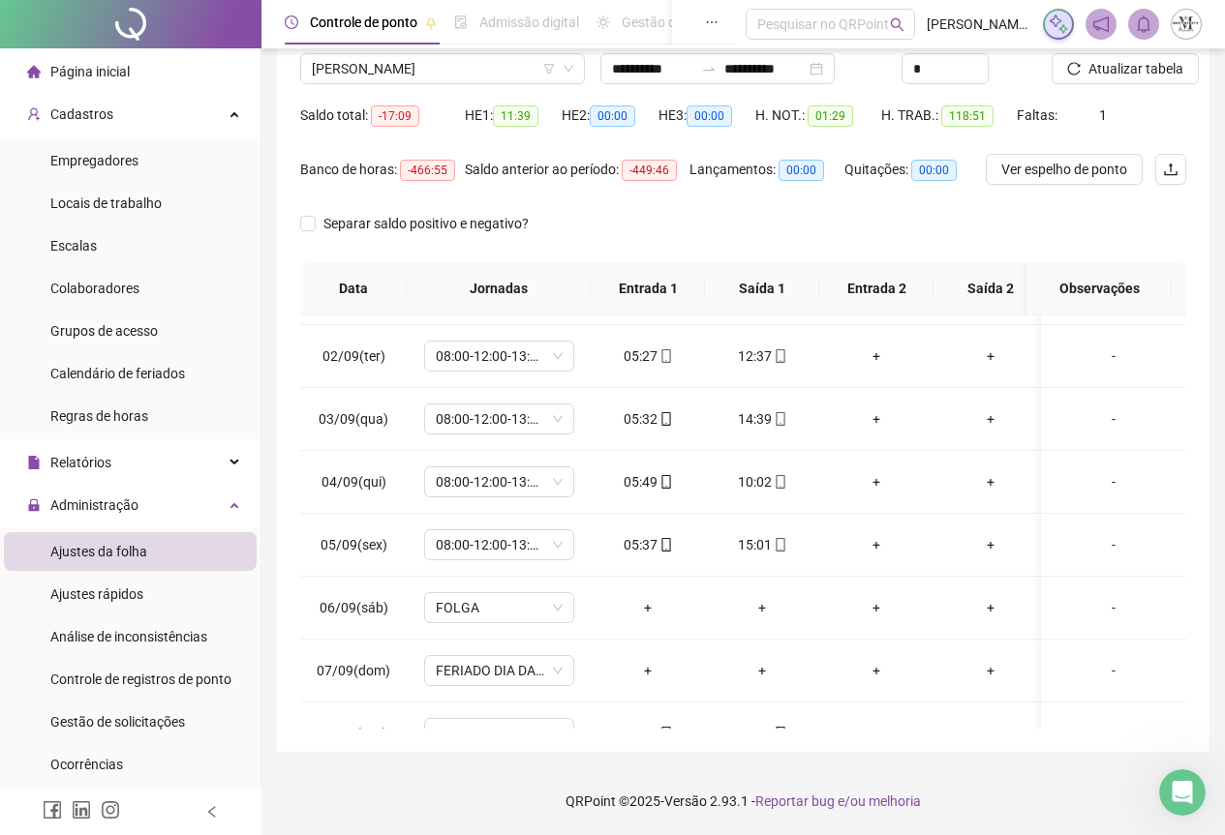
scroll to position [0, 0]
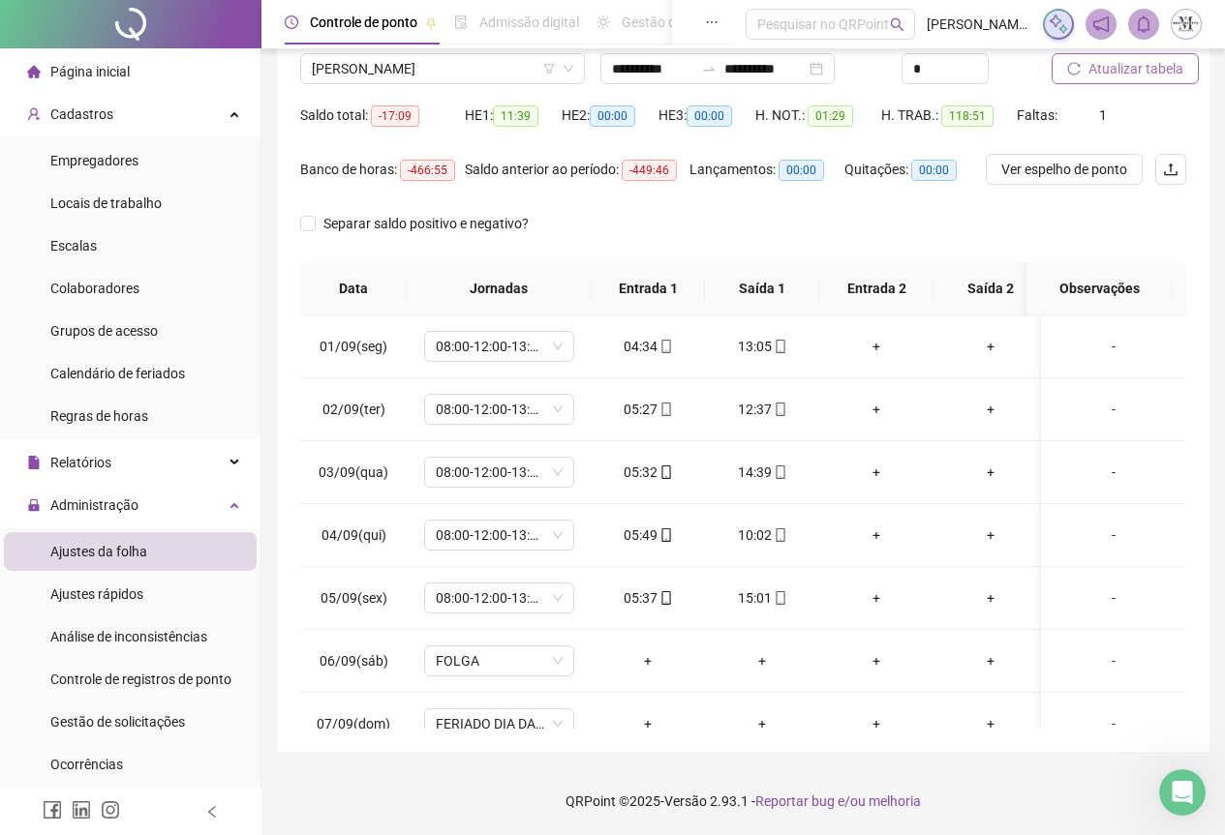
click at [1132, 76] on span "Atualizar tabela" at bounding box center [1135, 68] width 95 height 21
click at [1115, 72] on span "Atualizar tabela" at bounding box center [1135, 68] width 95 height 21
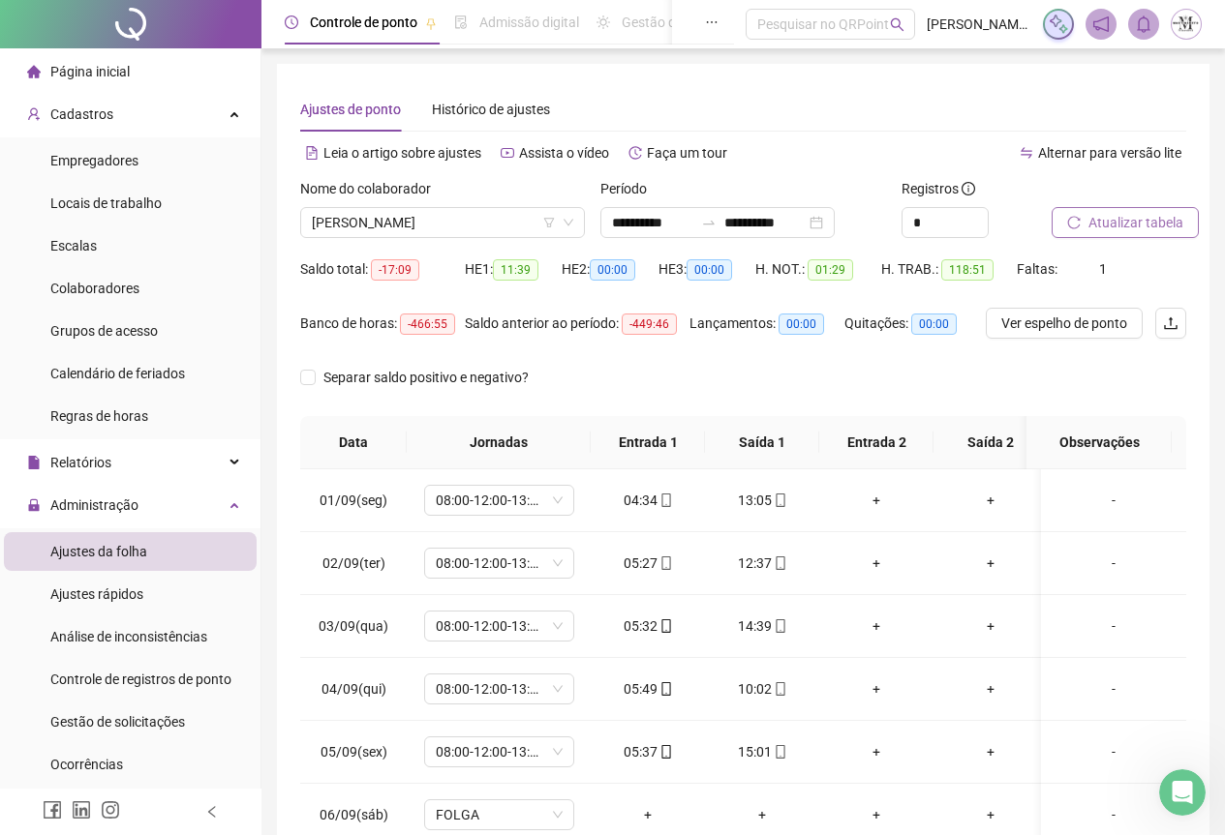
click at [1110, 217] on span "Atualizar tabela" at bounding box center [1135, 222] width 95 height 21
click at [1147, 215] on span "Atualizar tabela" at bounding box center [1135, 222] width 95 height 21
click at [129, 25] on div at bounding box center [130, 24] width 261 height 48
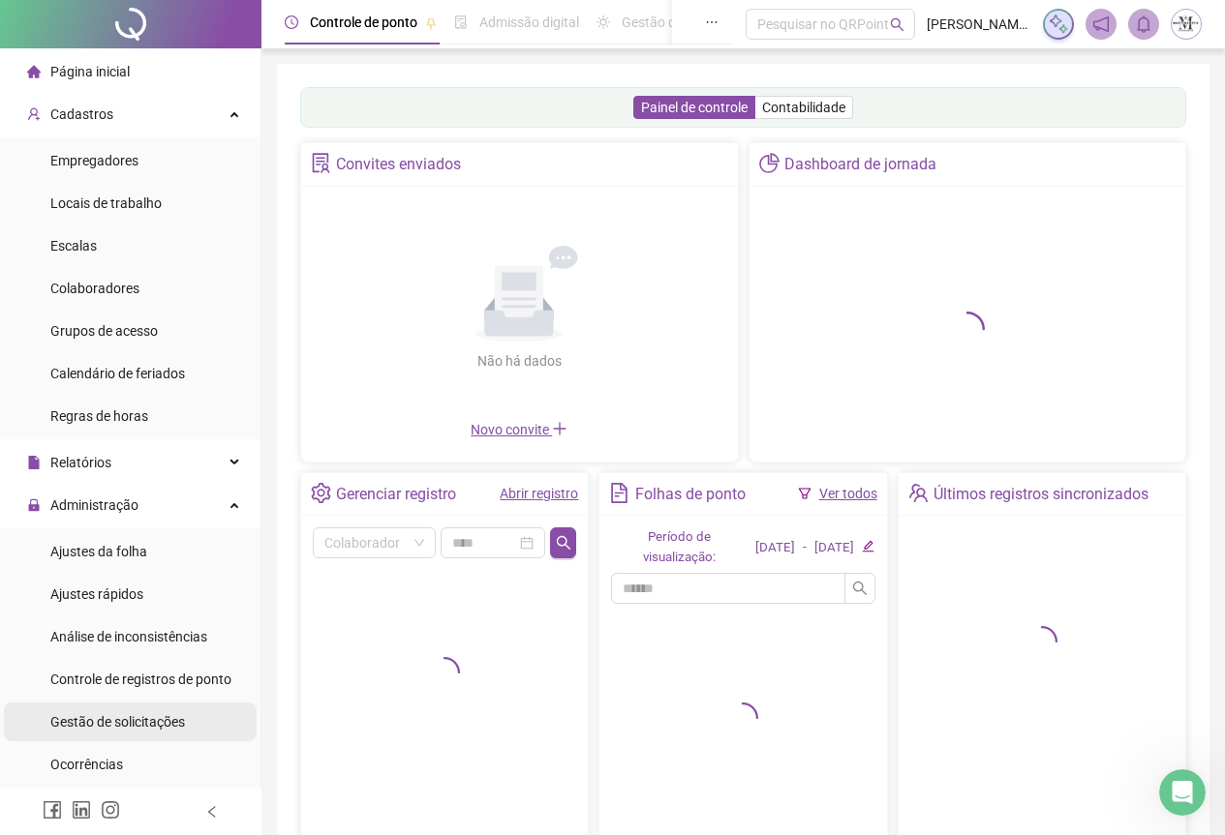
click at [108, 717] on span "Gestão de solicitações" at bounding box center [117, 721] width 135 height 15
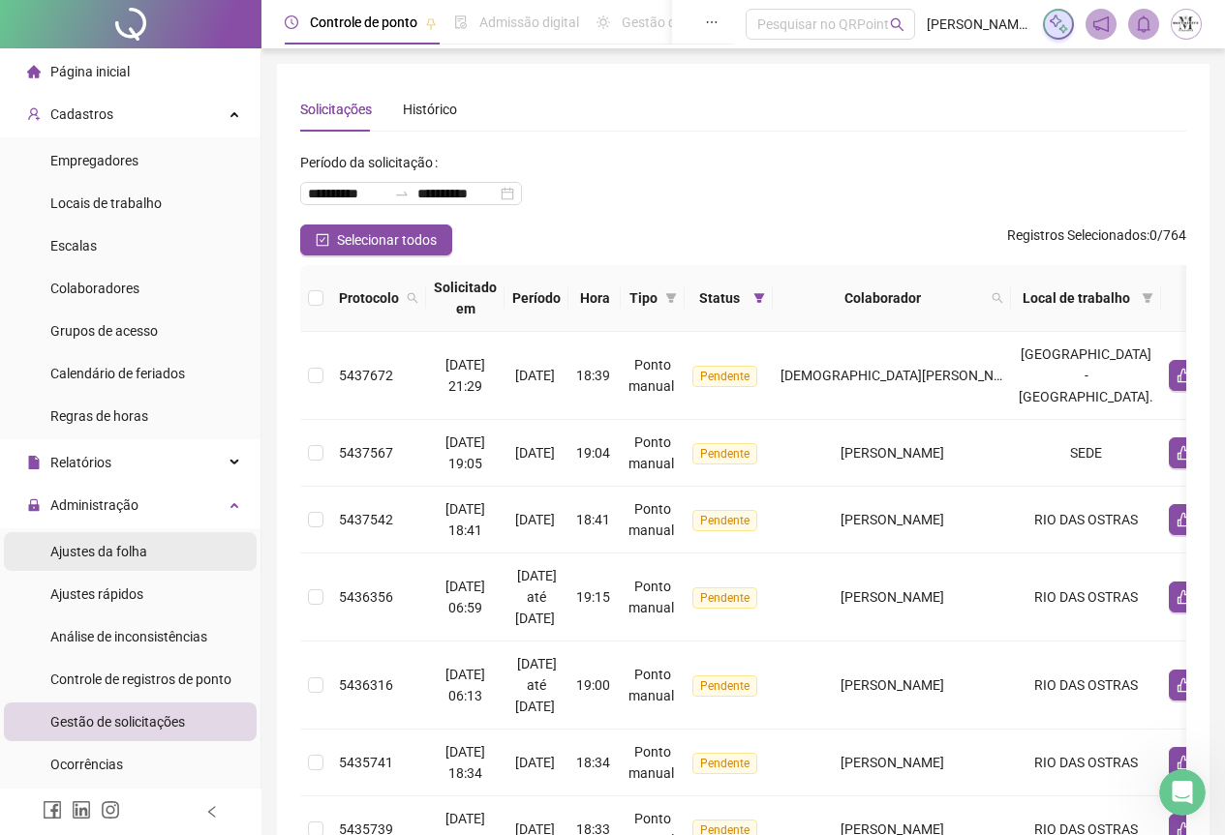
click at [86, 556] on span "Ajustes da folha" at bounding box center [98, 551] width 97 height 15
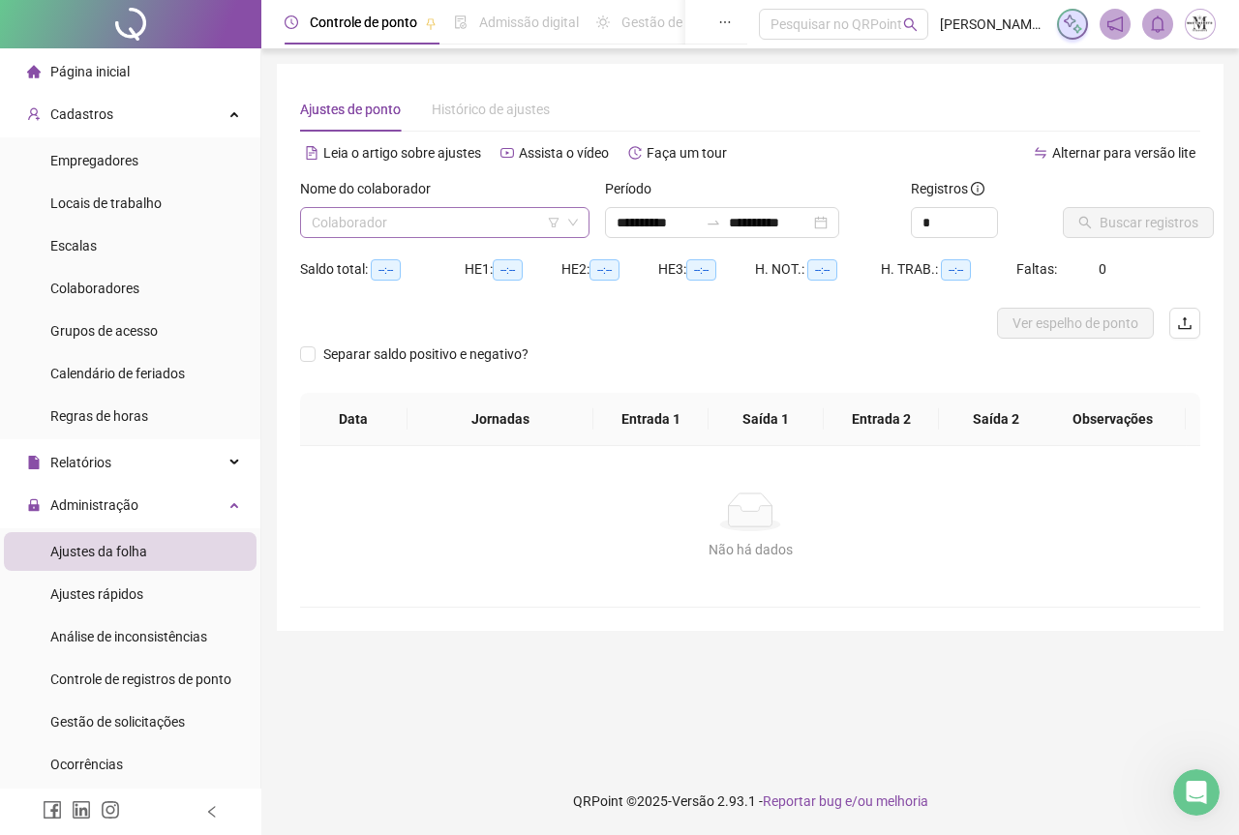
type input "**********"
click at [347, 223] on input "search" at bounding box center [436, 222] width 249 height 29
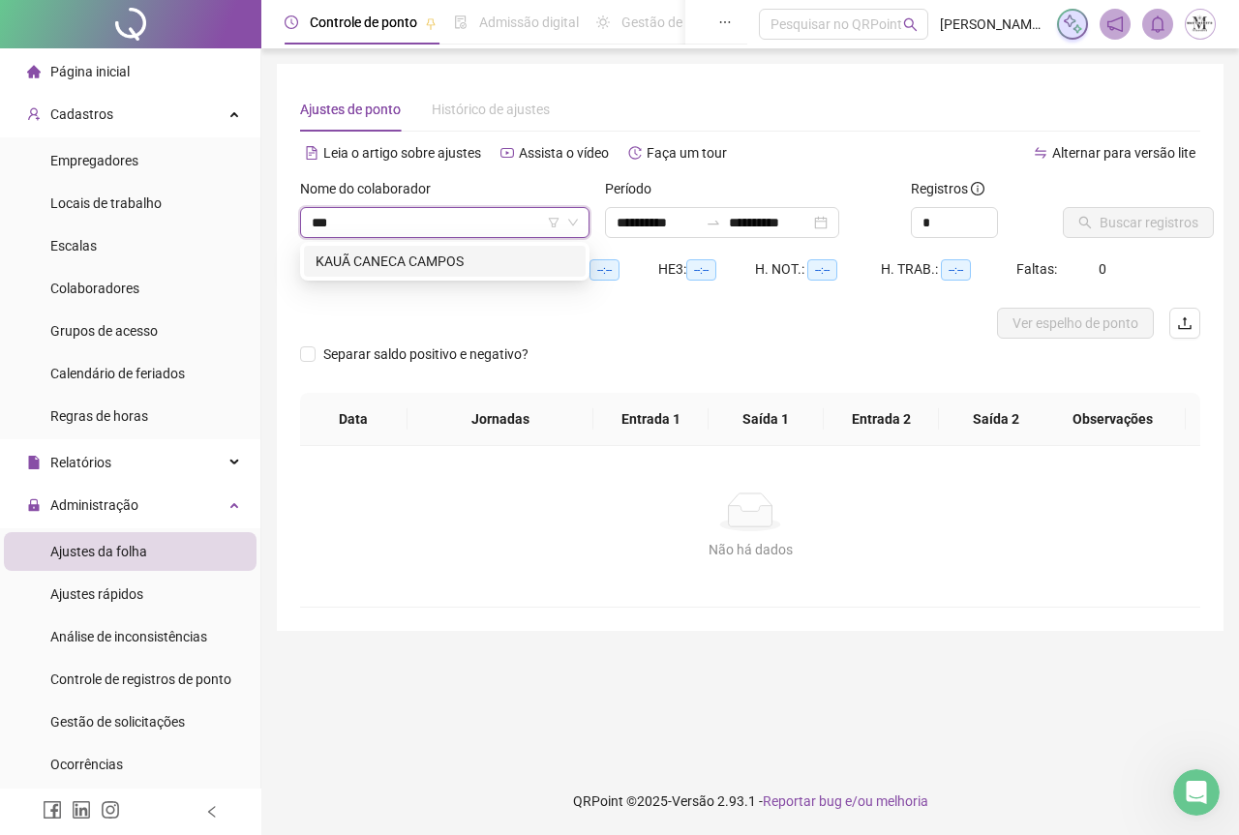
type input "****"
click at [439, 271] on div "KAUÃ CANECA CAMPOS" at bounding box center [445, 261] width 258 height 21
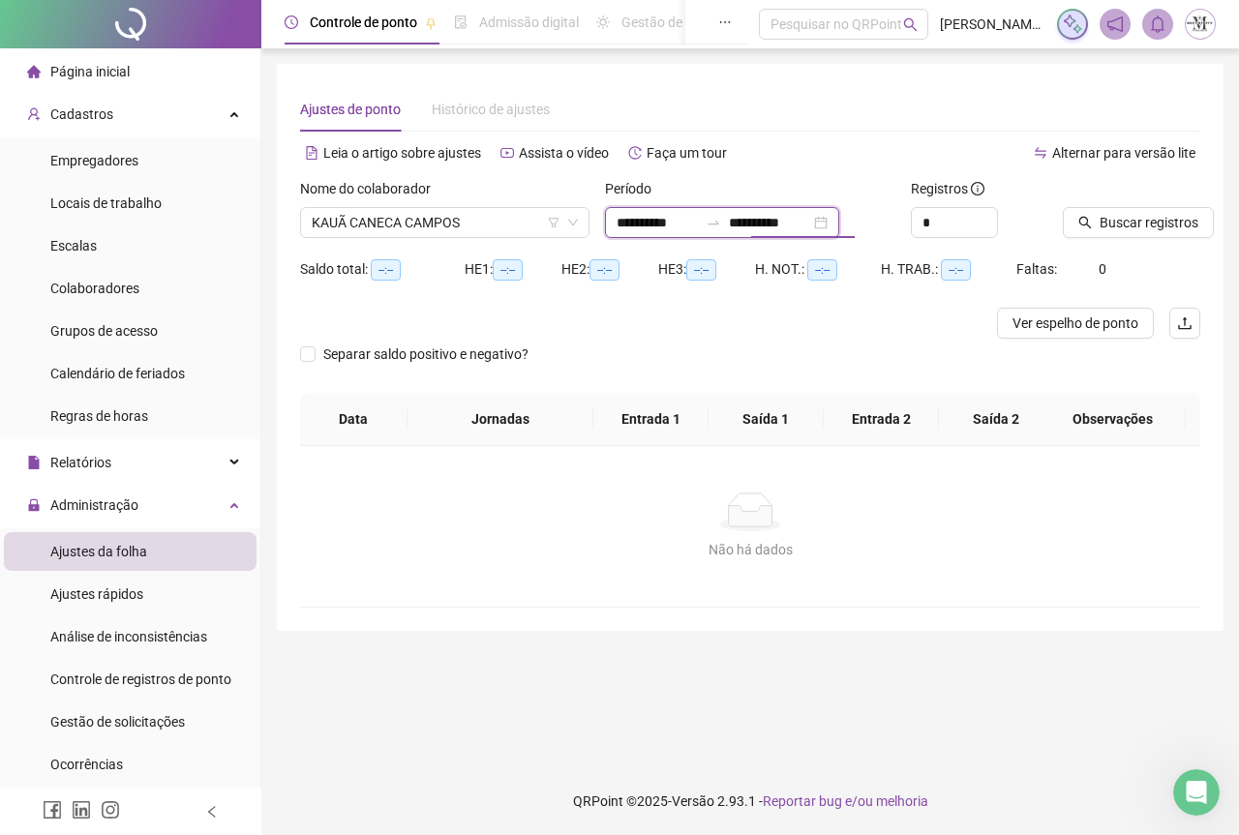
click at [810, 231] on input "**********" at bounding box center [769, 222] width 81 height 21
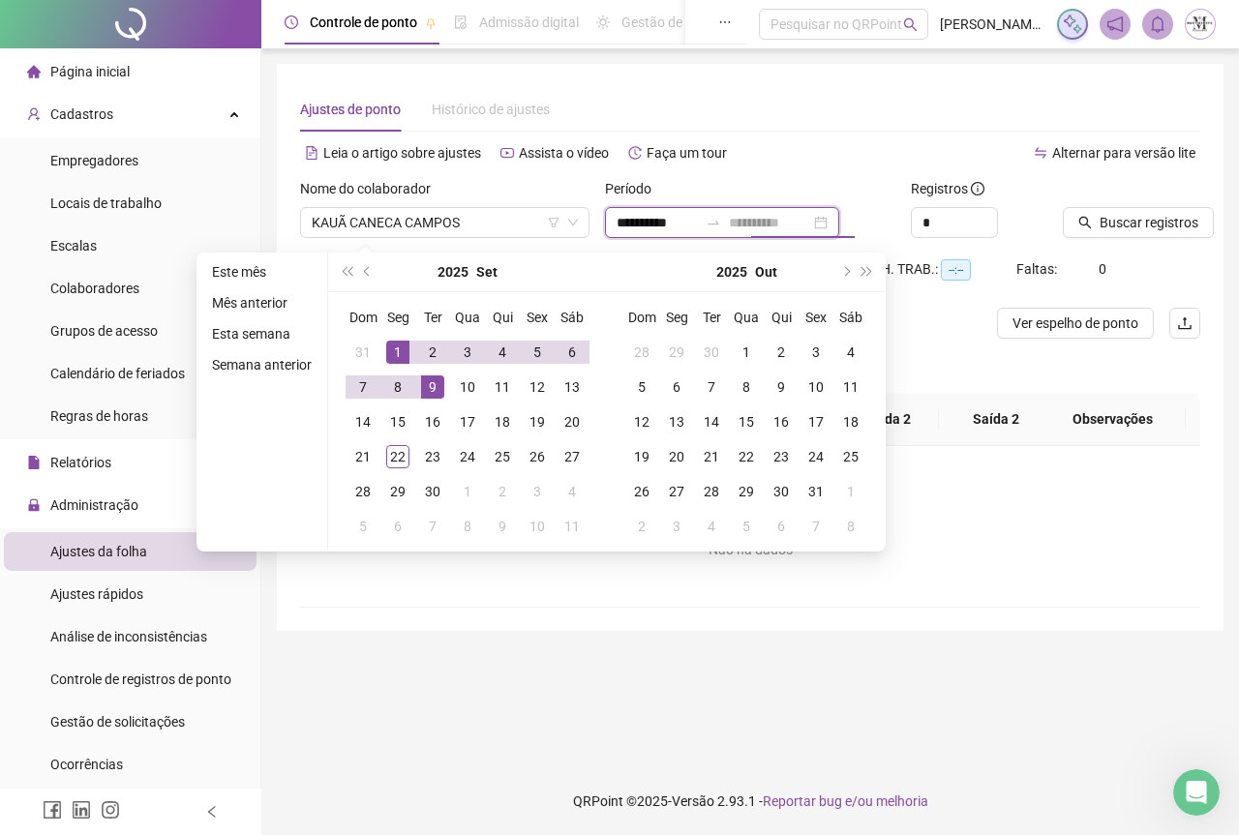
type input "**********"
click at [402, 354] on div "1" at bounding box center [397, 352] width 23 height 23
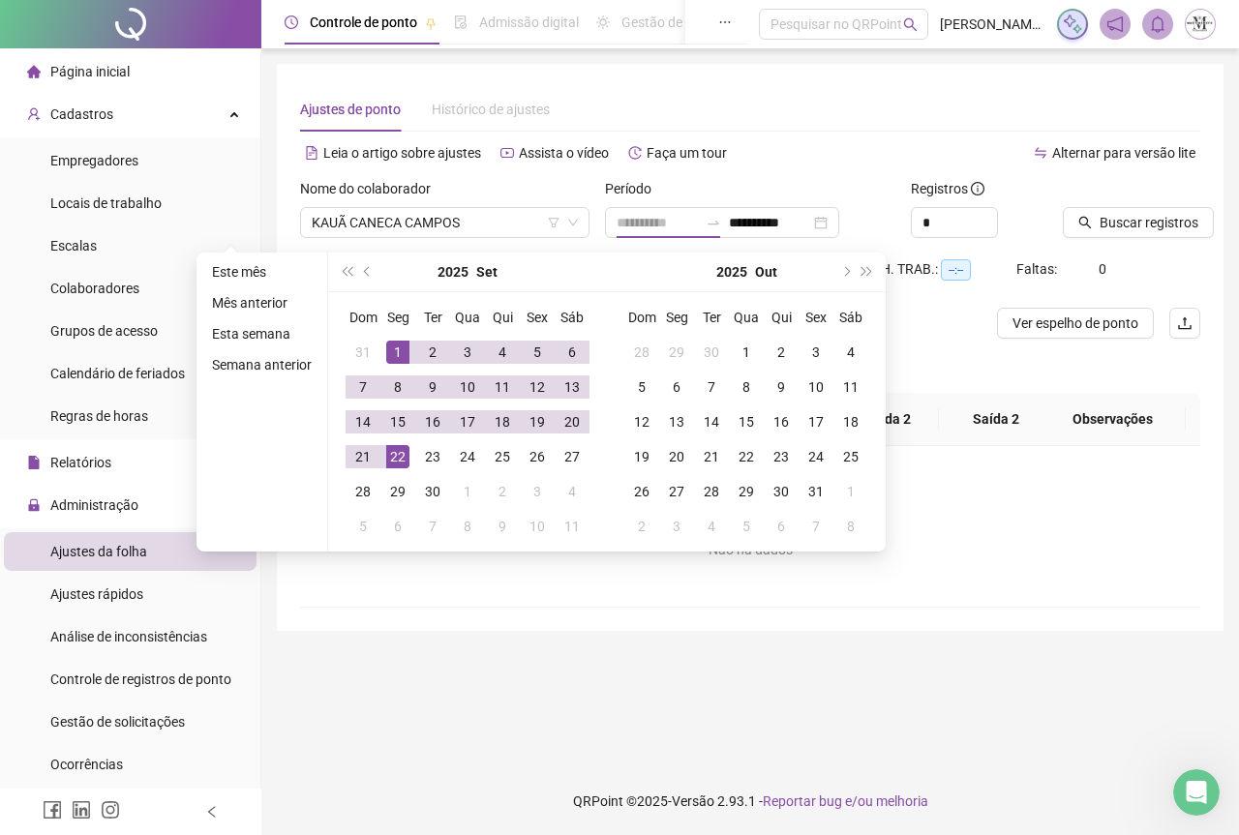
click at [390, 454] on div "22" at bounding box center [397, 456] width 23 height 23
type input "**********"
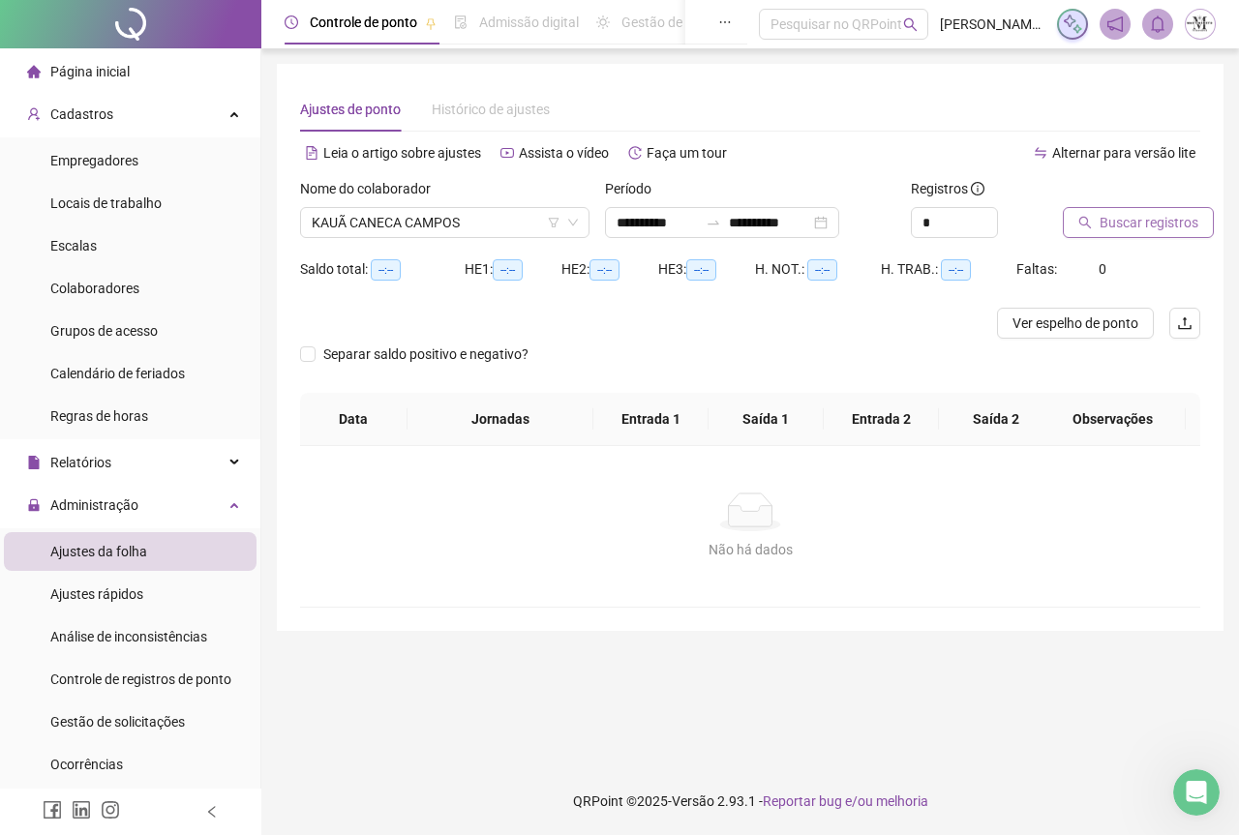
click at [1117, 227] on span "Buscar registros" at bounding box center [1149, 222] width 99 height 21
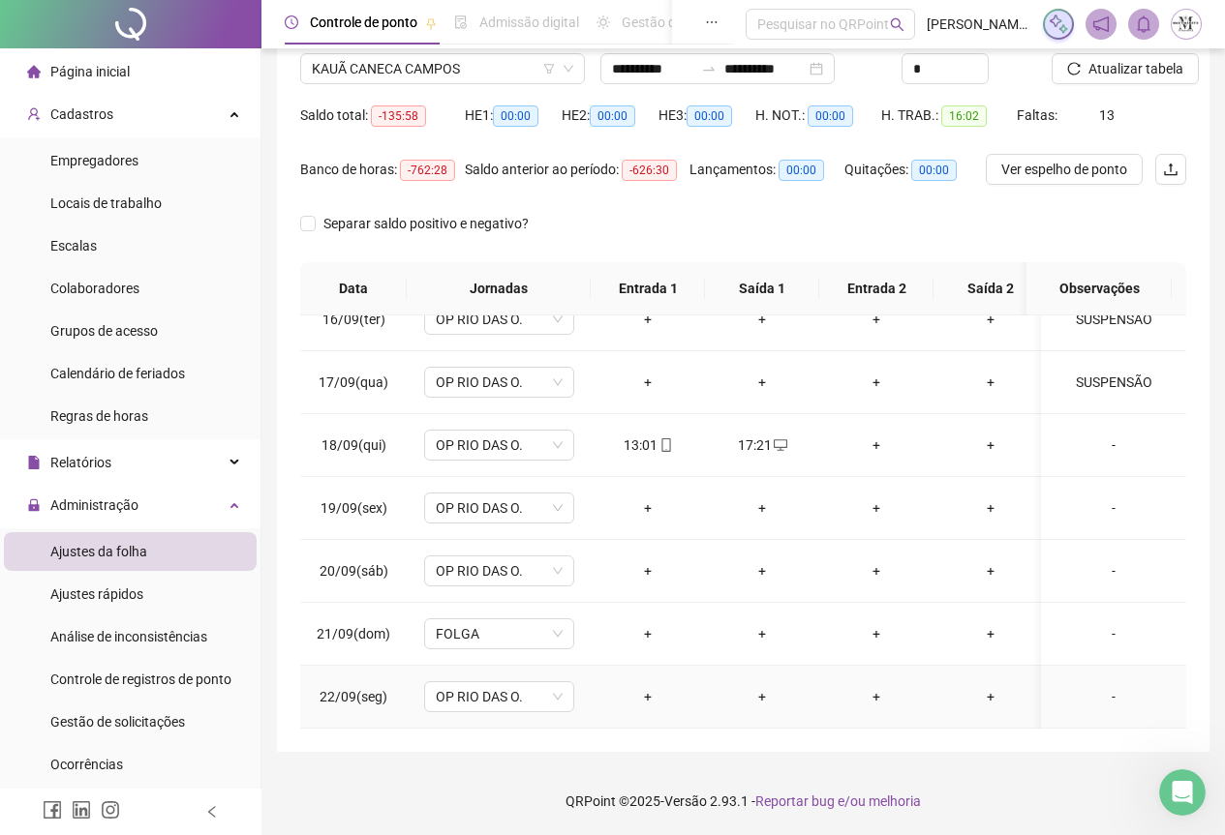
scroll to position [986, 0]
click at [498, 567] on span "OP RIO DAS O." at bounding box center [499, 571] width 127 height 29
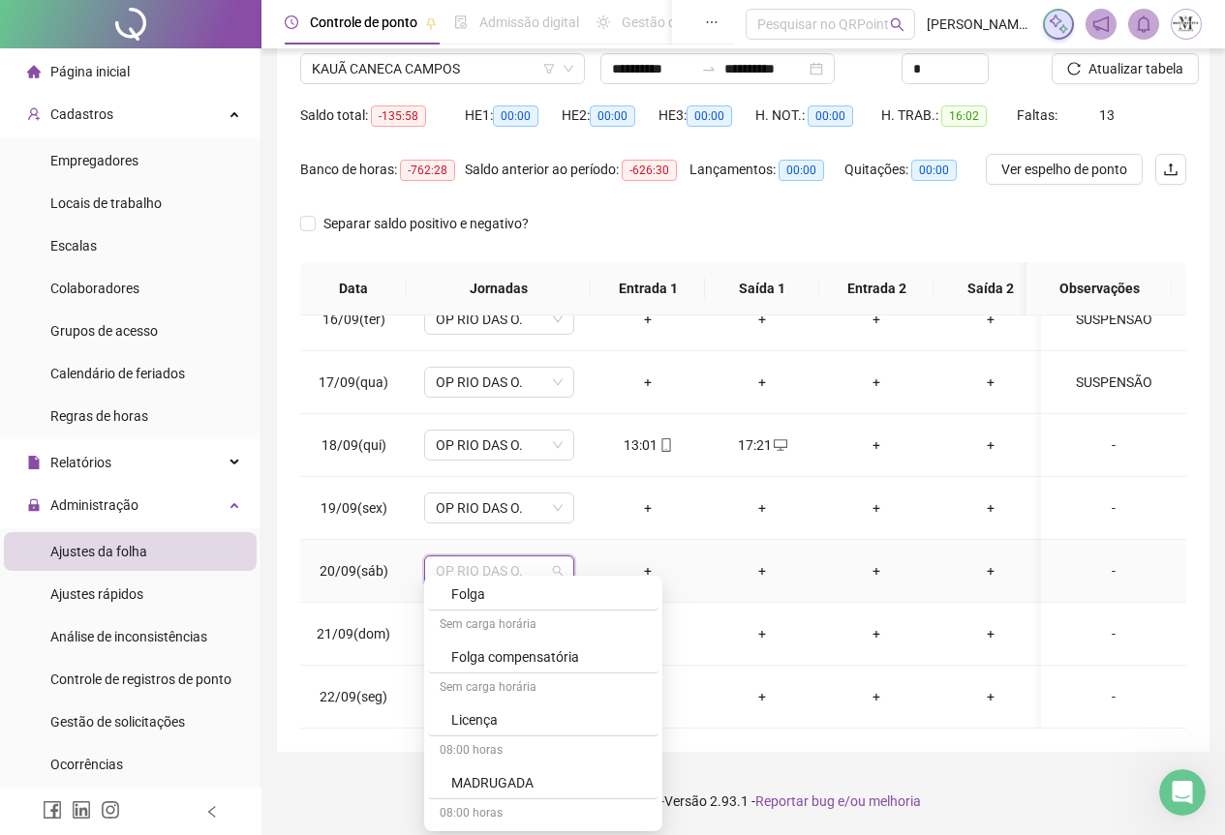
scroll to position [1259, 0]
click at [508, 687] on div "Licença" at bounding box center [549, 689] width 196 height 21
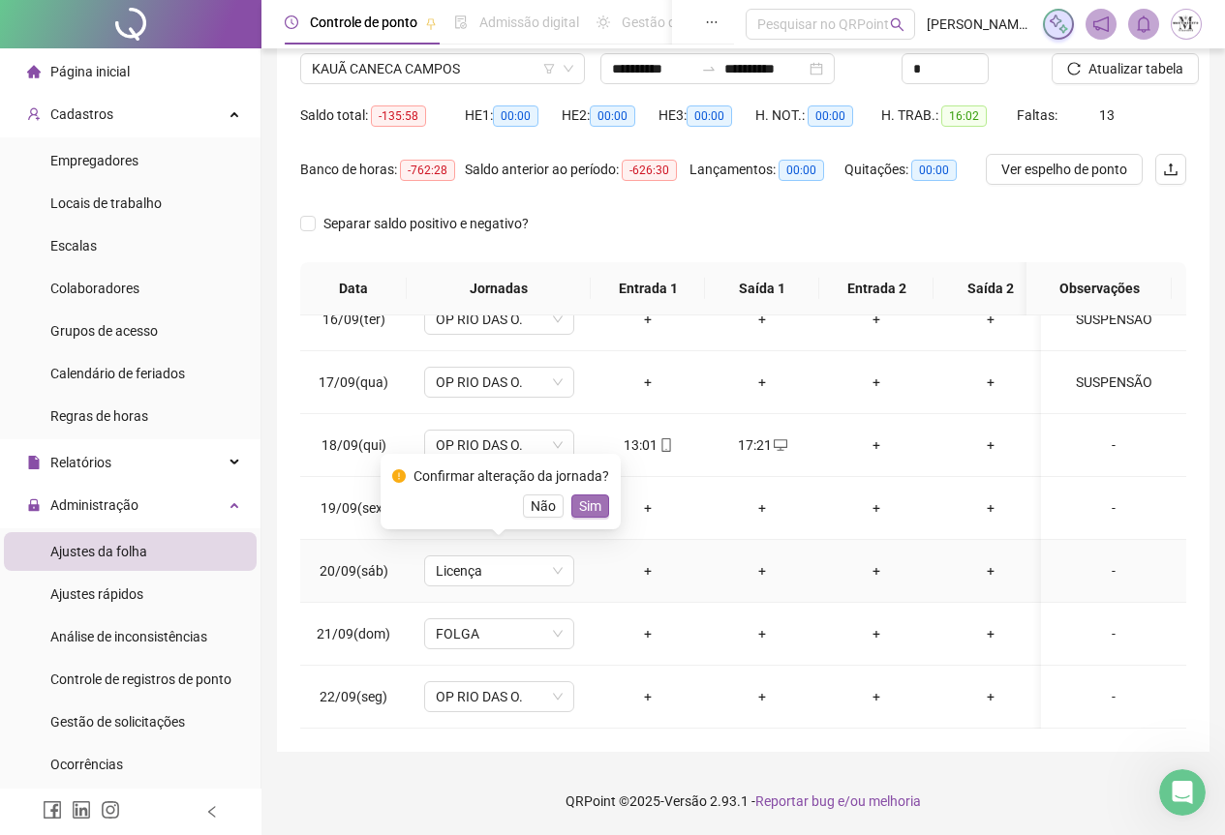
click at [588, 514] on span "Sim" at bounding box center [590, 506] width 22 height 21
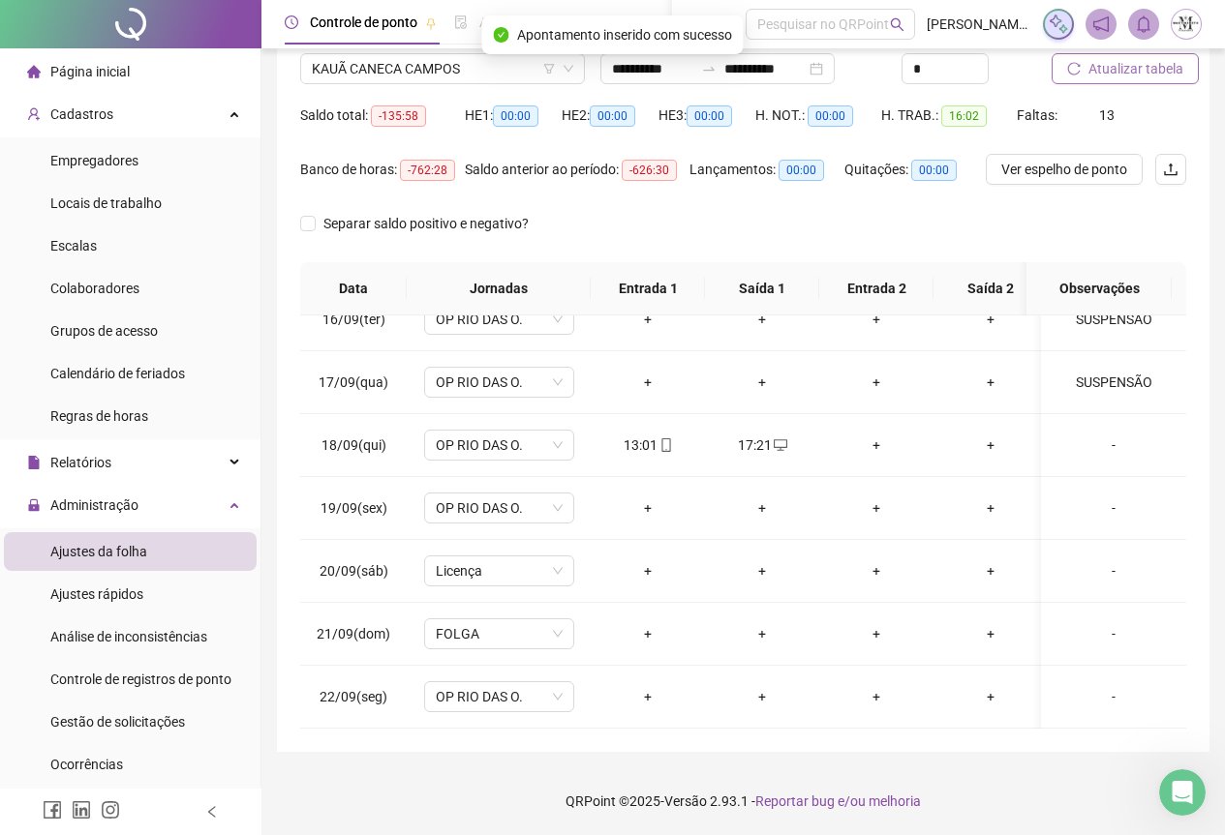
click at [1122, 69] on span "Atualizar tabela" at bounding box center [1135, 68] width 95 height 21
click at [1095, 77] on span "Atualizar tabela" at bounding box center [1135, 68] width 95 height 21
click at [400, 70] on span "KAUÃ CANECA CAMPOS" at bounding box center [442, 68] width 261 height 29
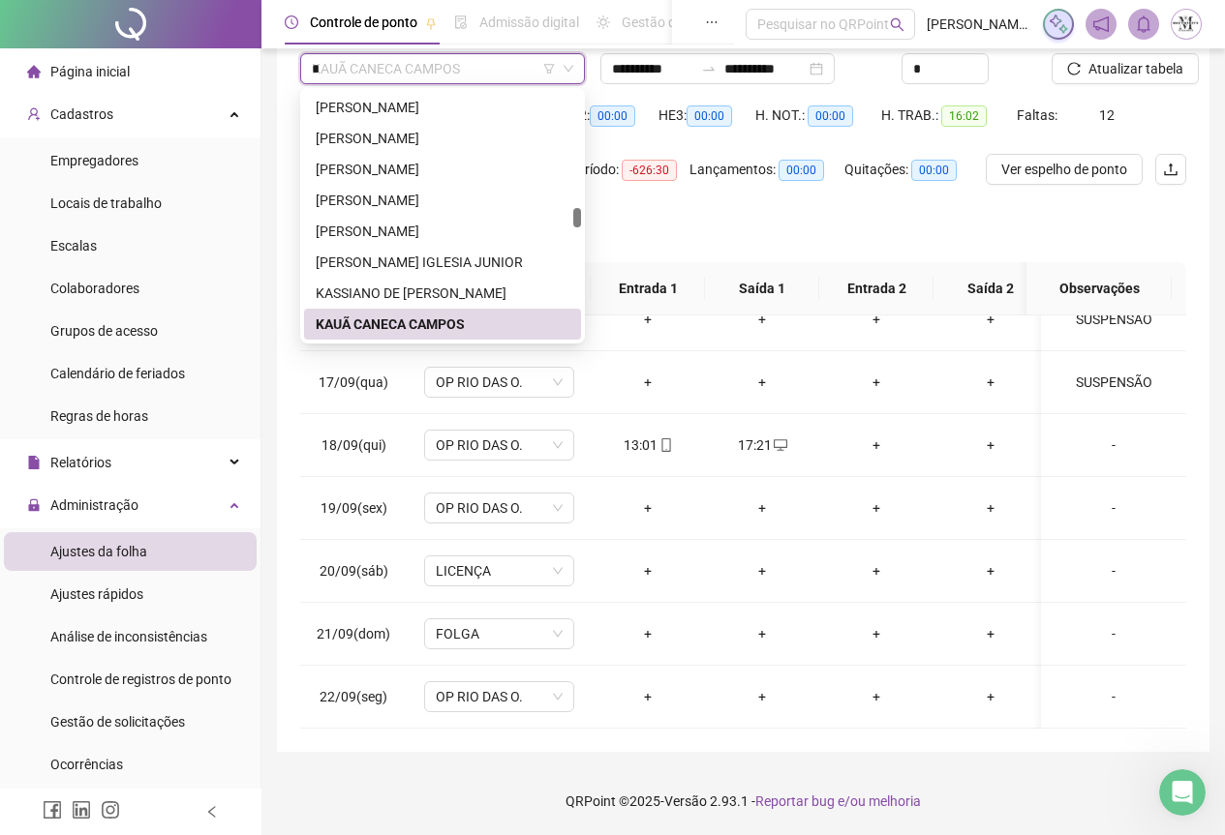
scroll to position [0, 0]
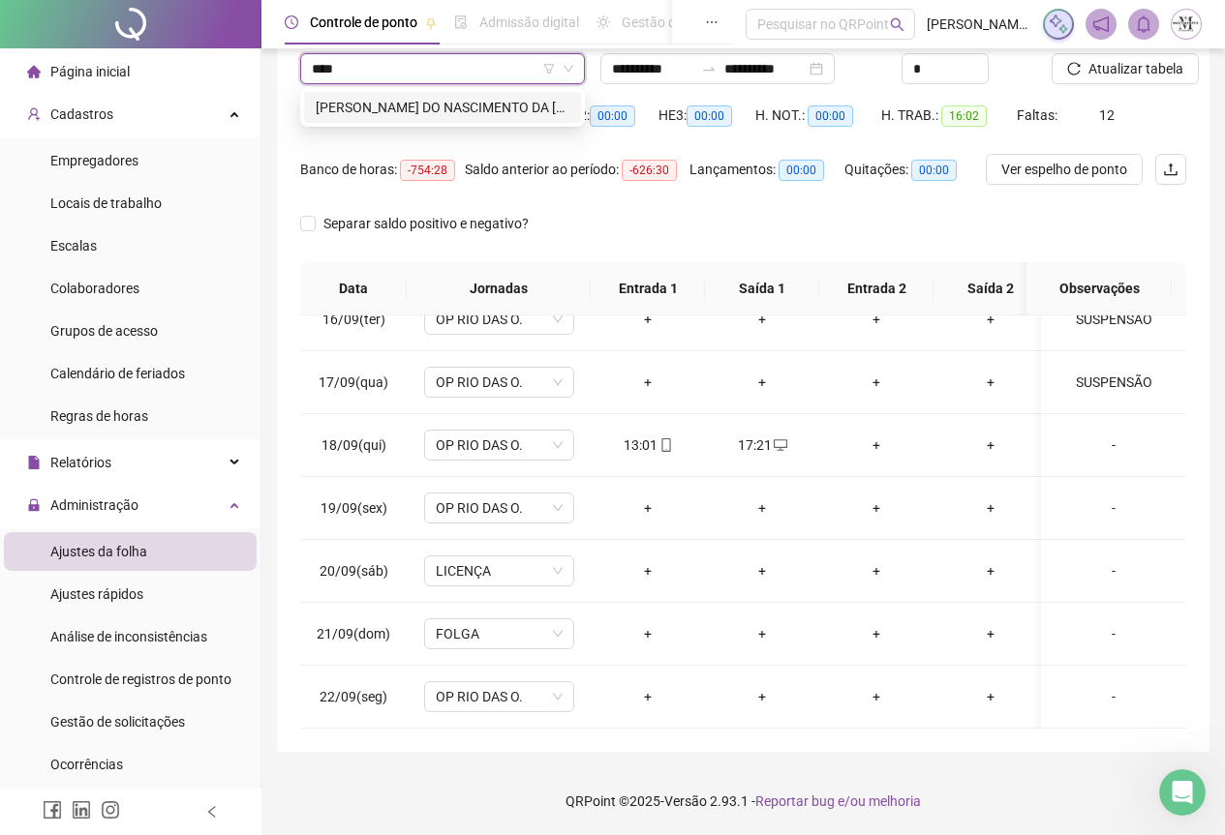
type input "*****"
click at [424, 111] on div "[PERSON_NAME] DO NASCIMENTO DA [PERSON_NAME]" at bounding box center [443, 107] width 254 height 21
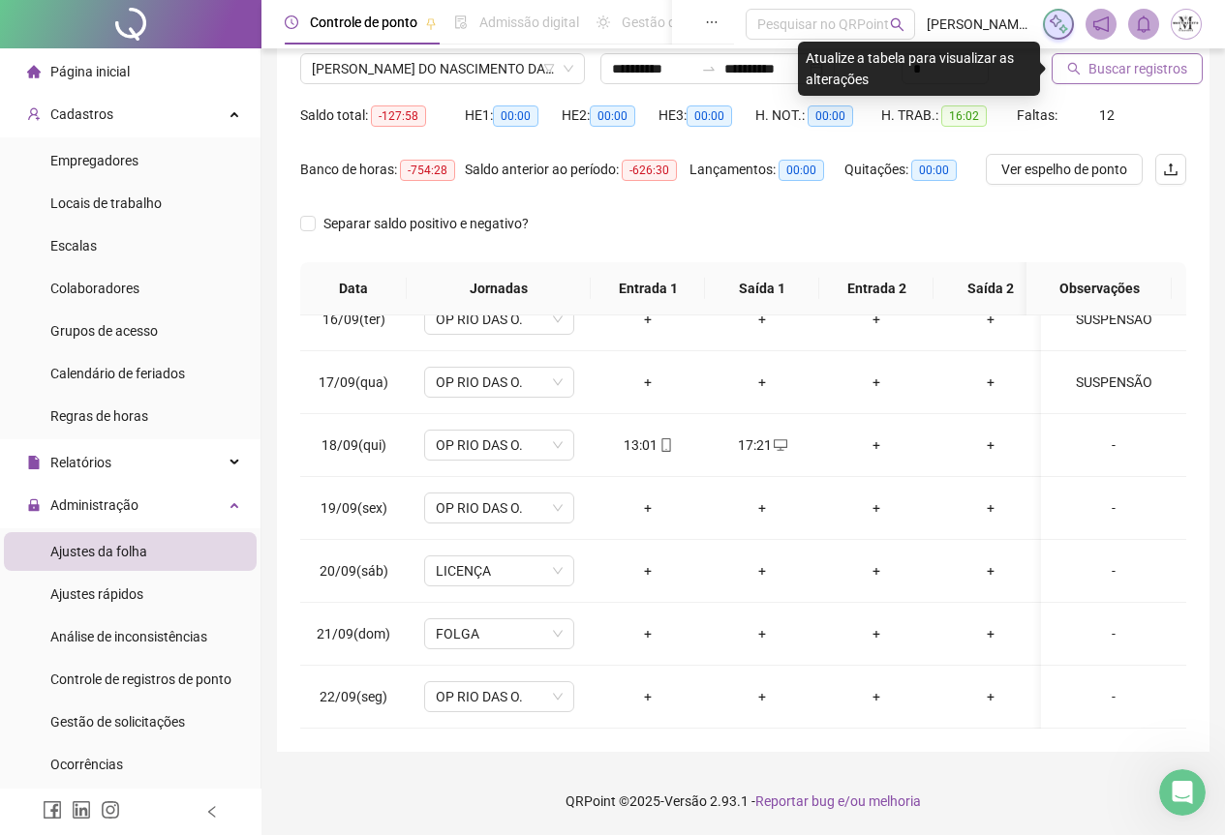
click at [1127, 75] on span "Buscar registros" at bounding box center [1137, 68] width 99 height 21
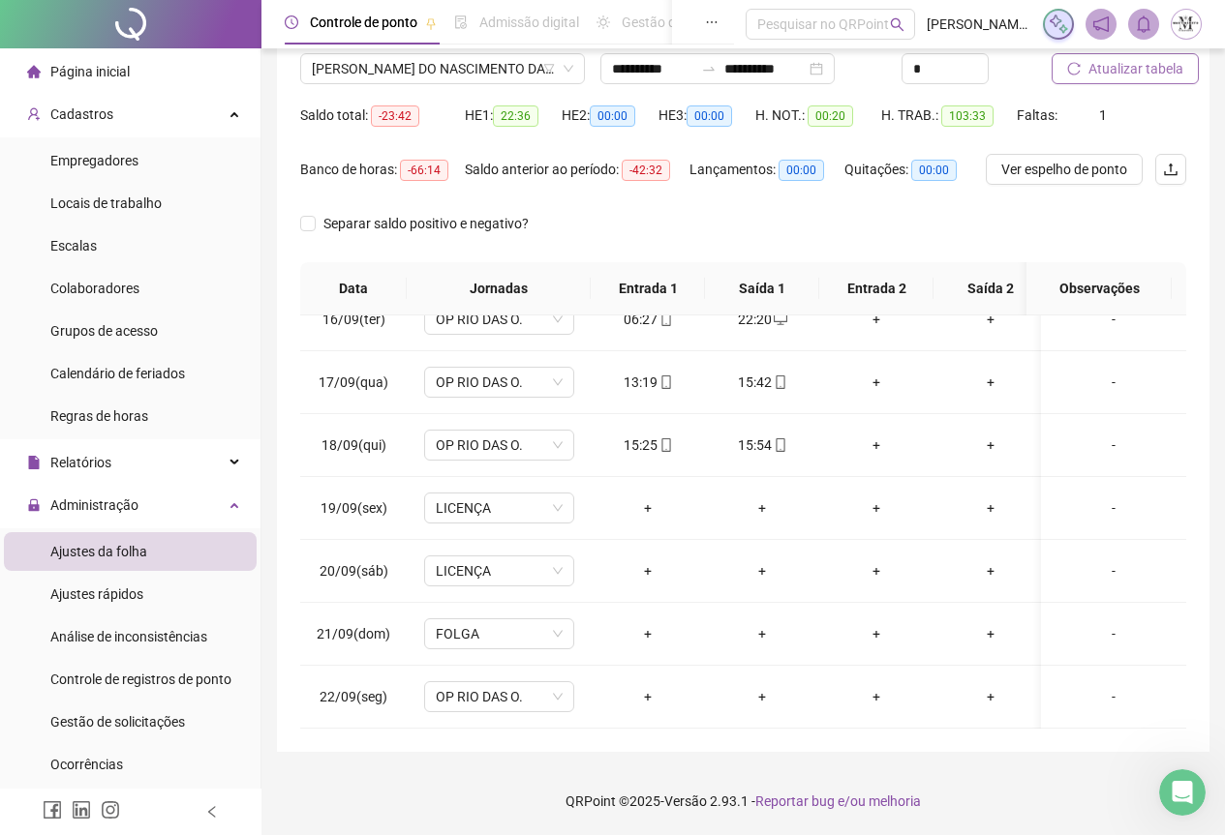
click at [1112, 72] on span "Atualizar tabela" at bounding box center [1135, 68] width 95 height 21
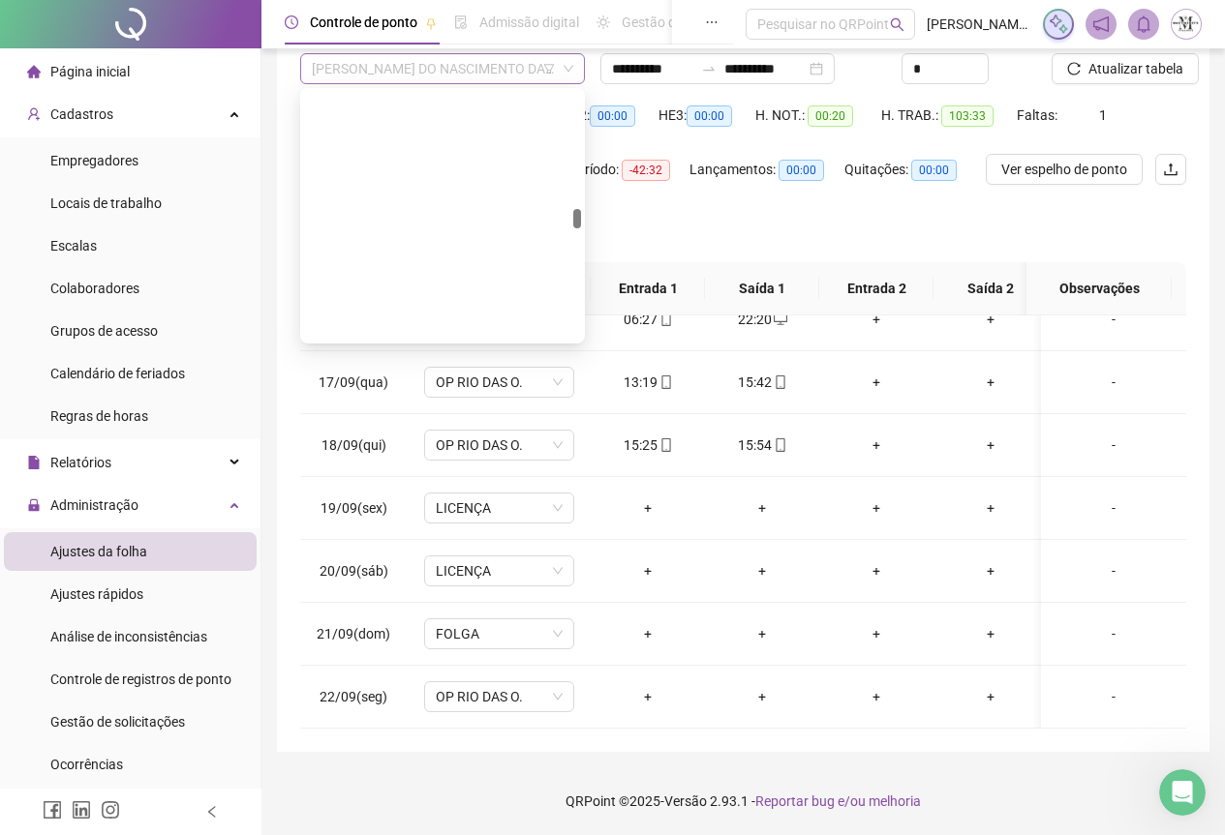
click at [352, 77] on span "[PERSON_NAME] DO NASCIMENTO DA [PERSON_NAME]" at bounding box center [442, 68] width 261 height 29
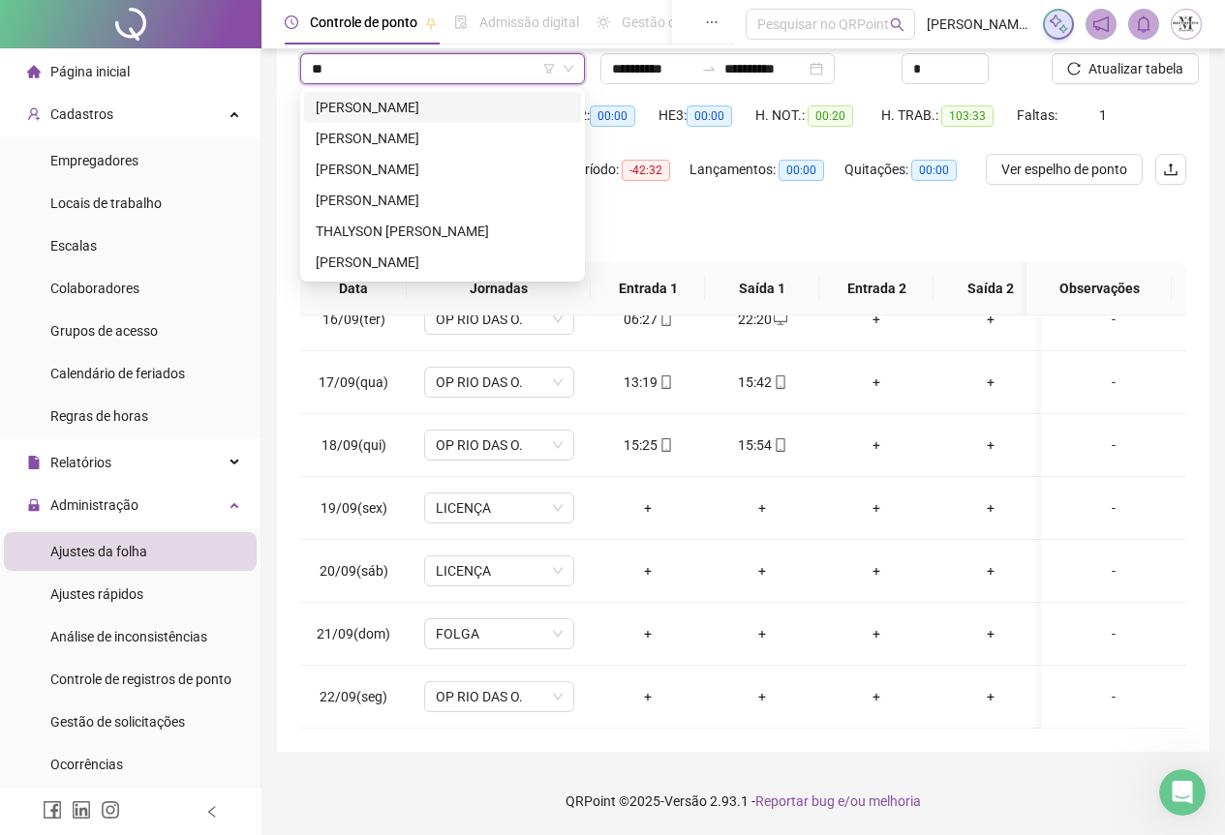
type input "*"
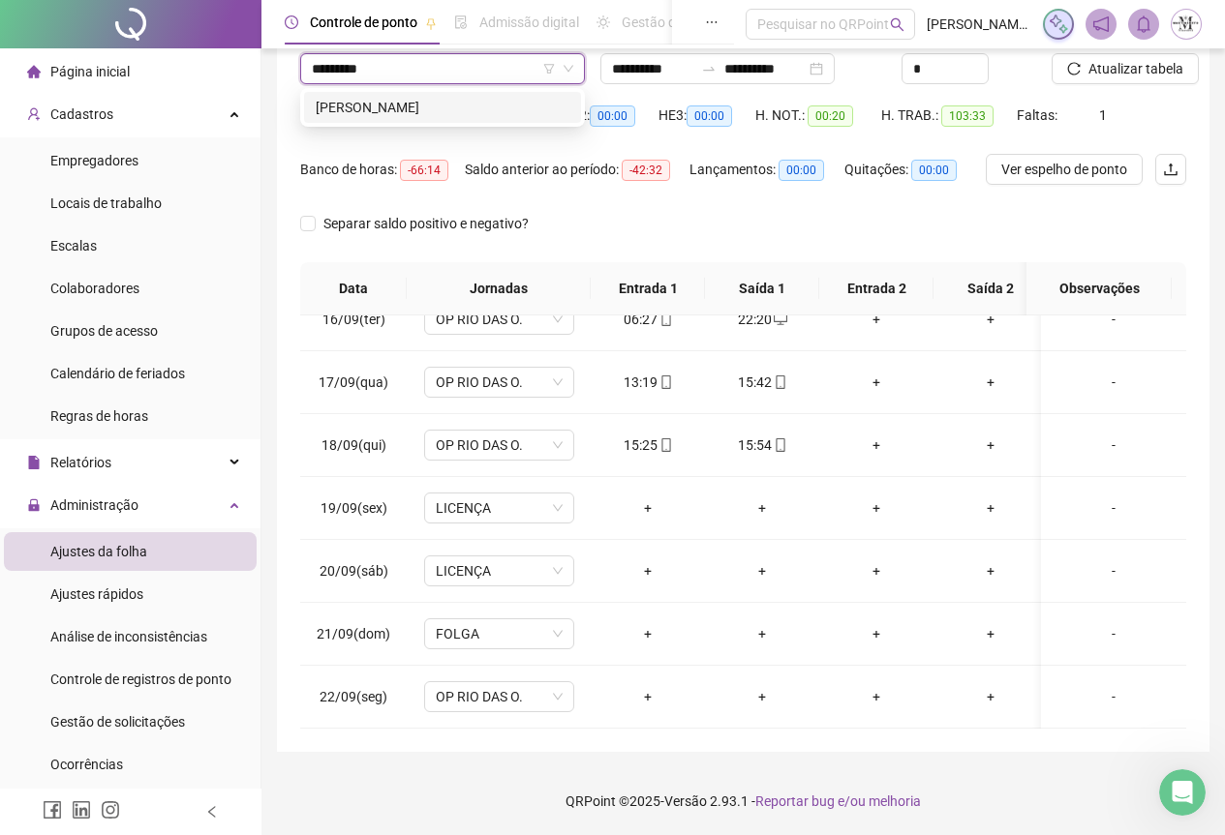
type input "********"
click at [387, 100] on div "[PERSON_NAME]" at bounding box center [443, 107] width 254 height 21
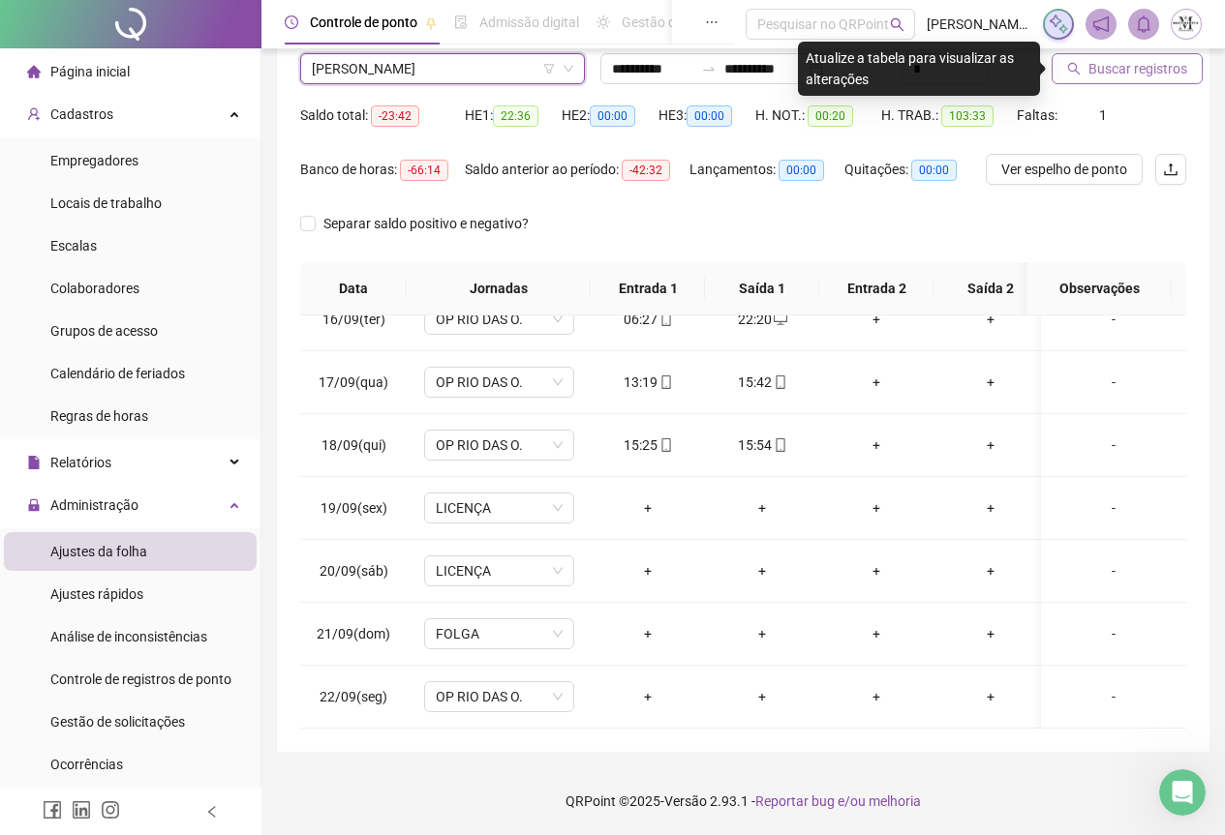
click at [1131, 75] on span "Buscar registros" at bounding box center [1137, 68] width 99 height 21
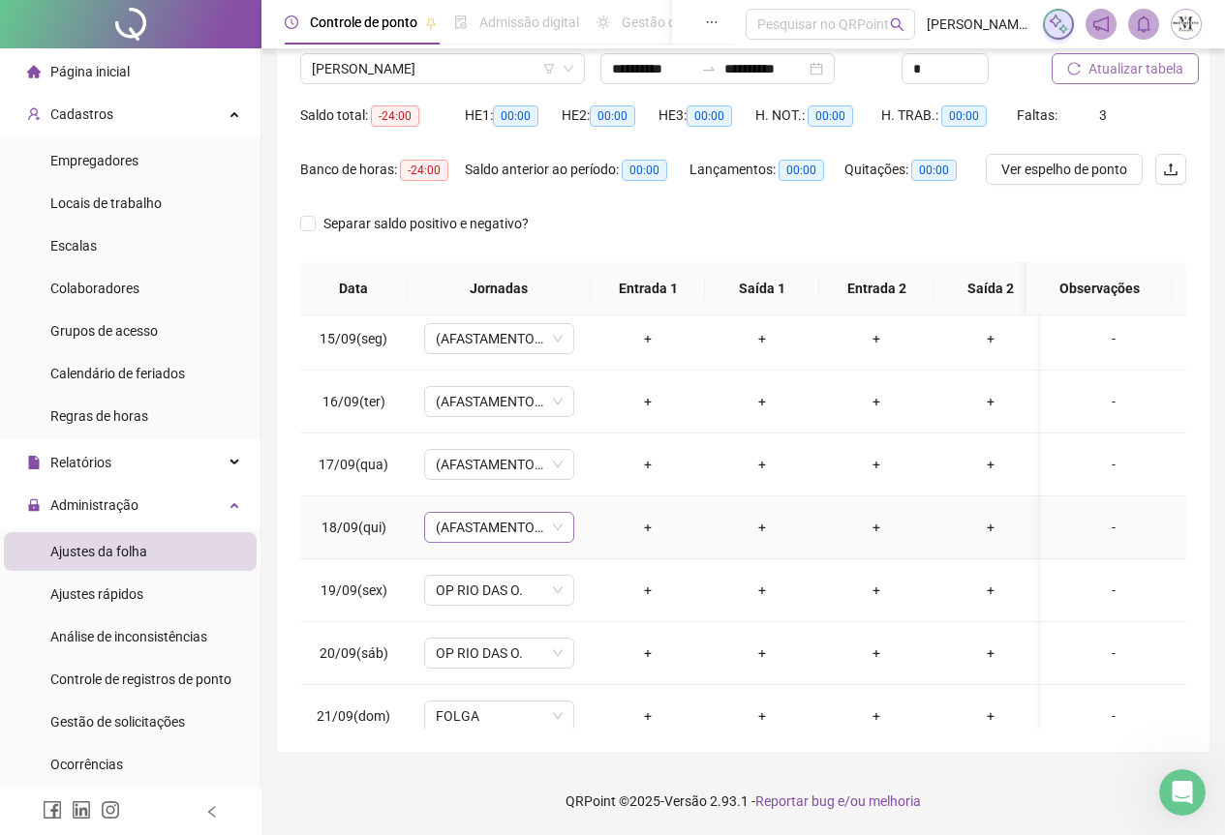
scroll to position [986, 0]
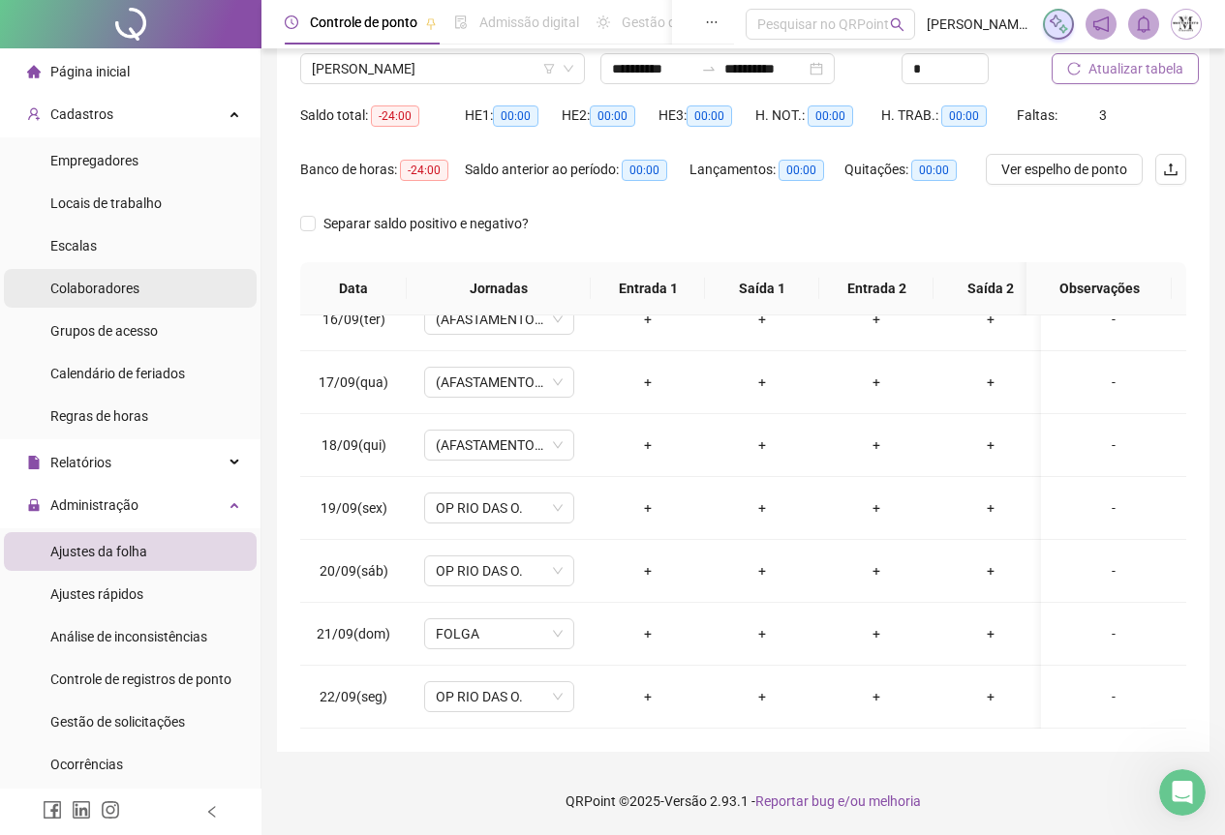
click at [61, 302] on div "Colaboradores" at bounding box center [94, 288] width 89 height 39
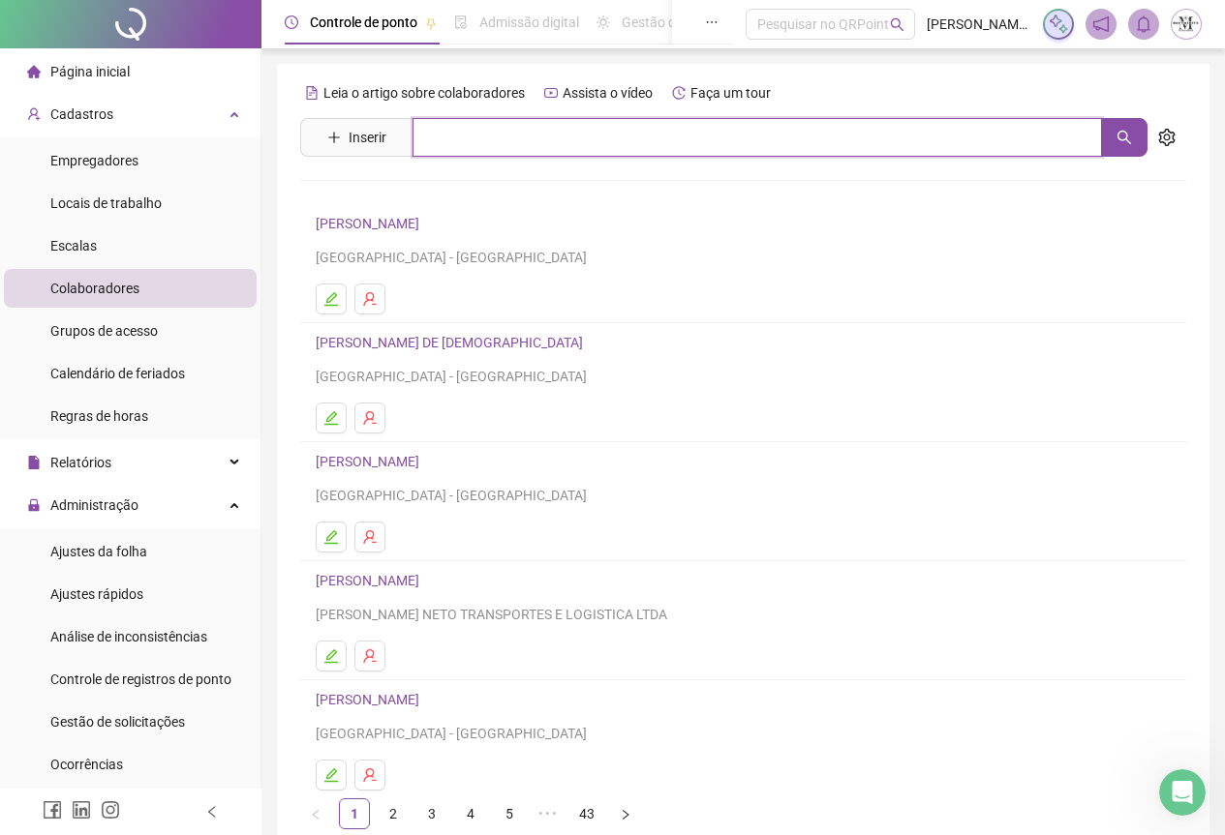
click at [526, 146] on input "text" at bounding box center [756, 137] width 689 height 39
click at [1130, 136] on icon "search" at bounding box center [1123, 137] width 15 height 15
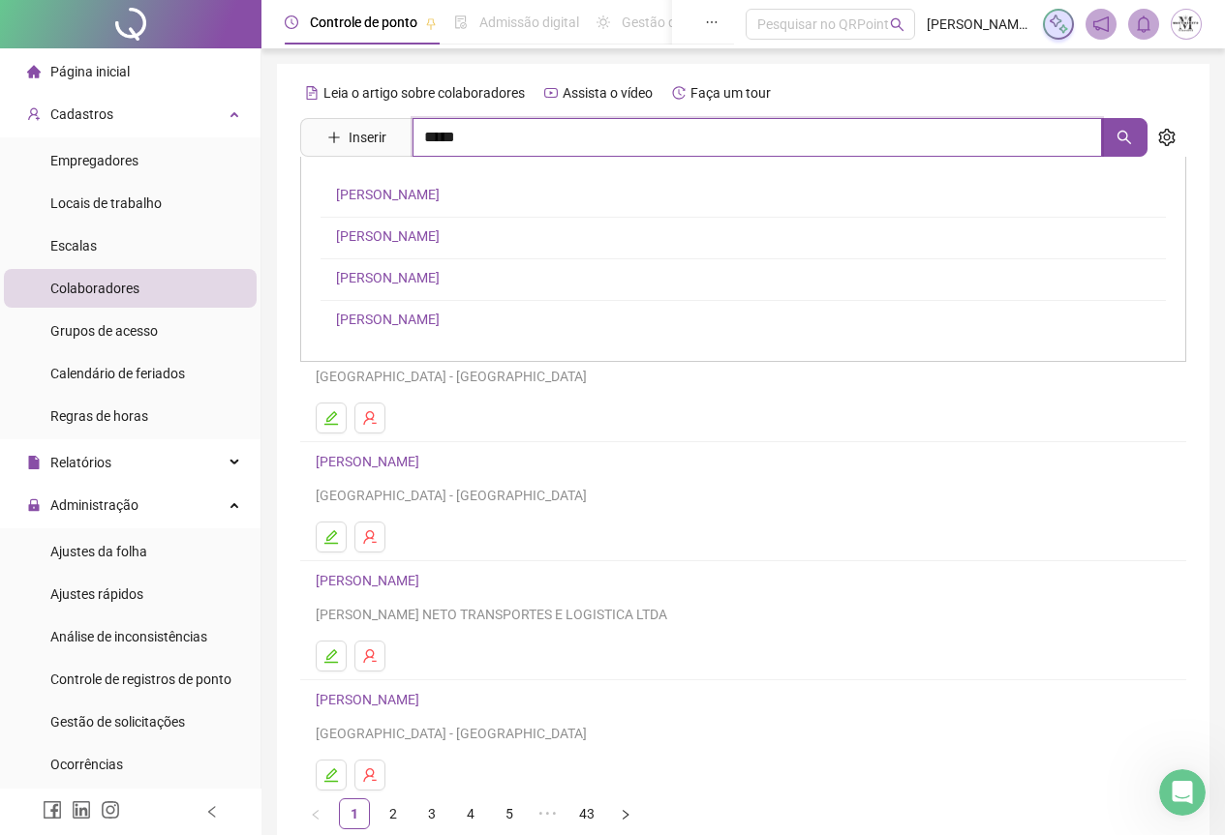
type input "*****"
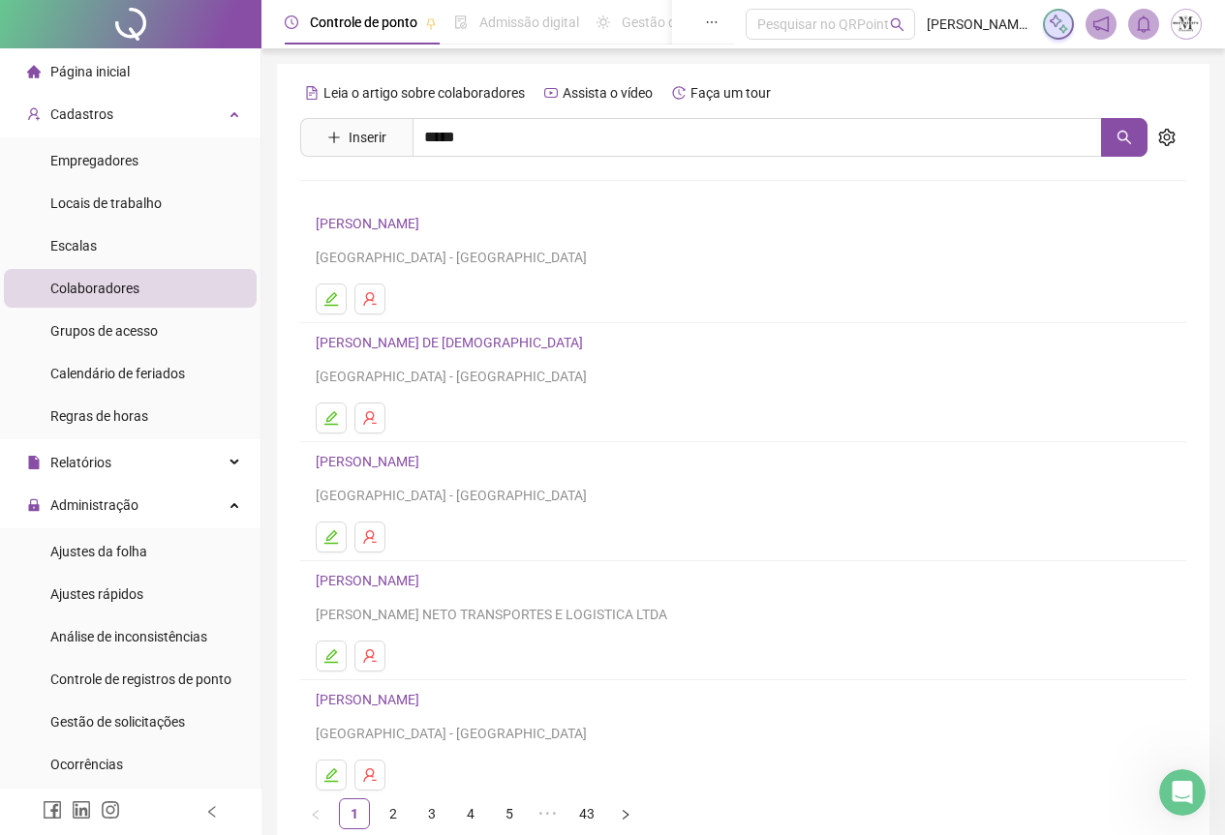
click at [407, 325] on link "[PERSON_NAME]" at bounding box center [388, 319] width 104 height 15
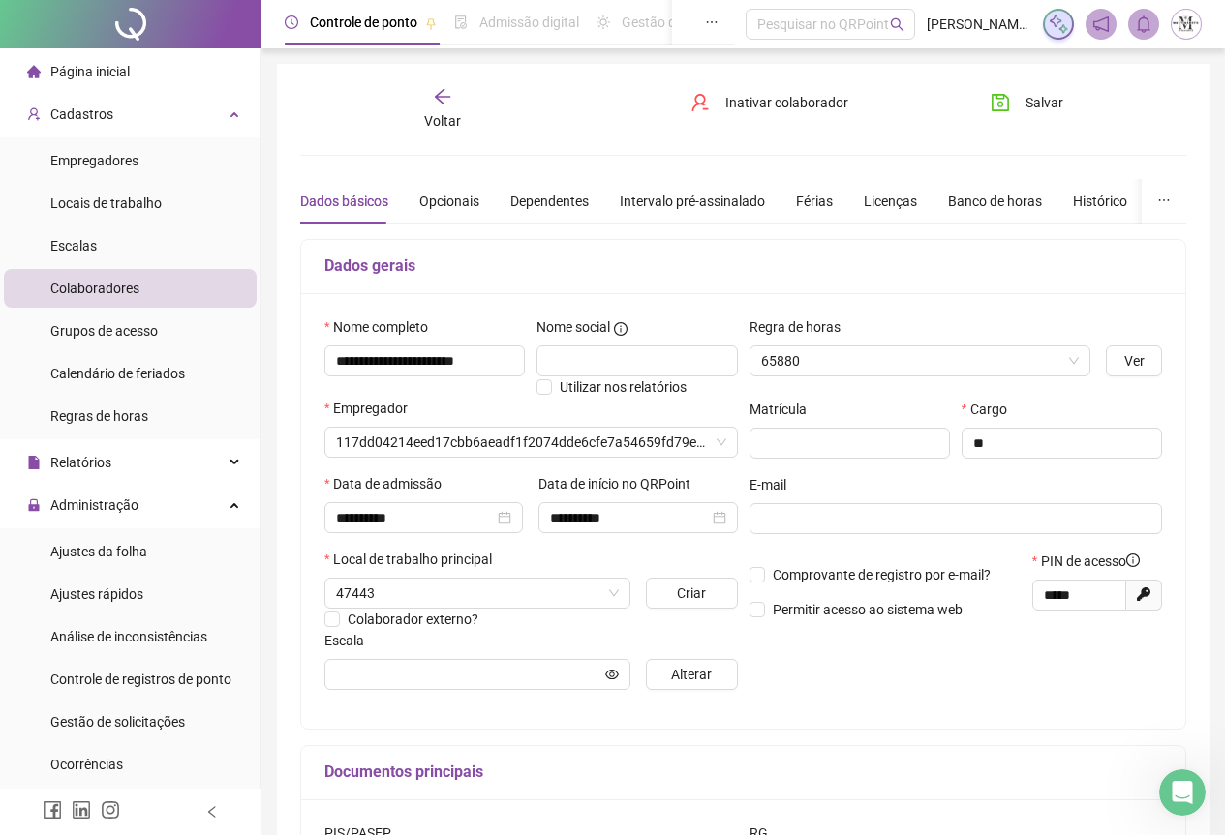
type input "**********"
click at [877, 208] on div "Licenças" at bounding box center [890, 201] width 53 height 21
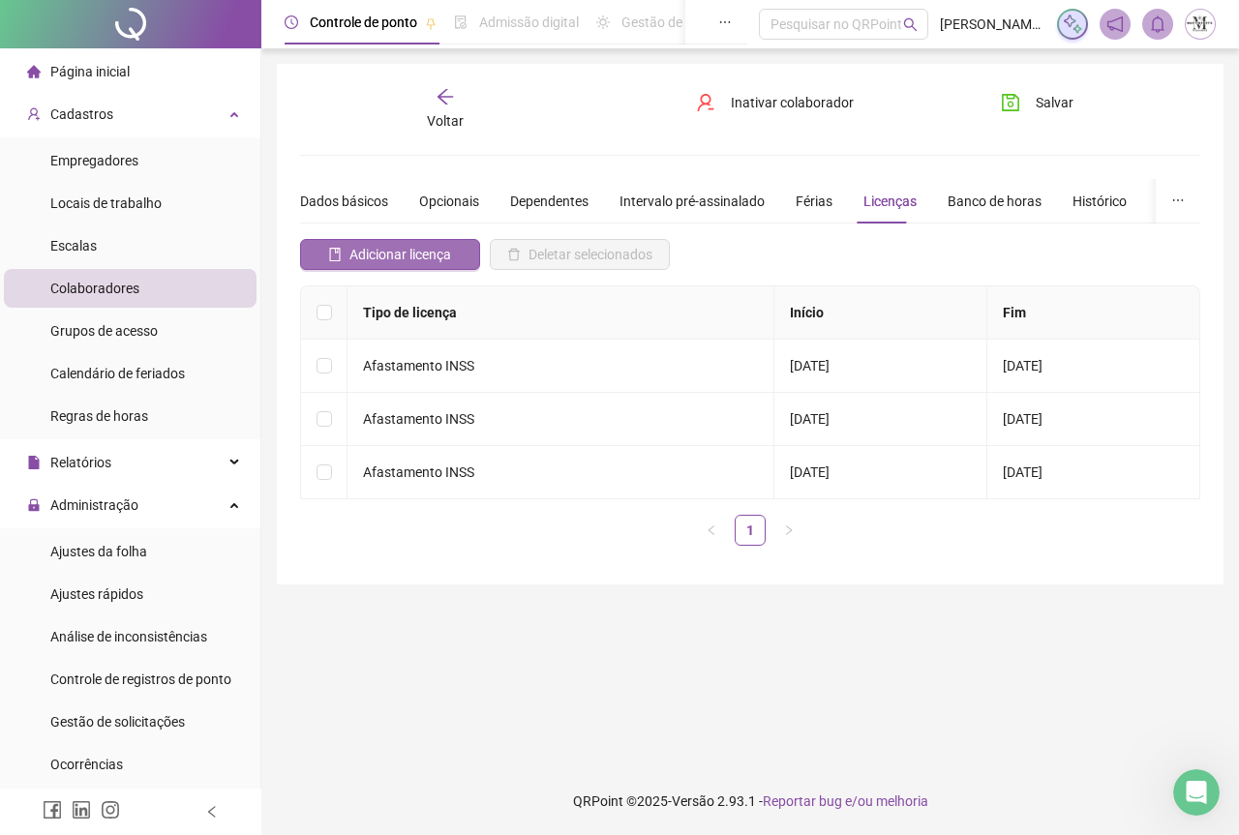
click at [360, 250] on span "Adicionar licença" at bounding box center [400, 254] width 102 height 21
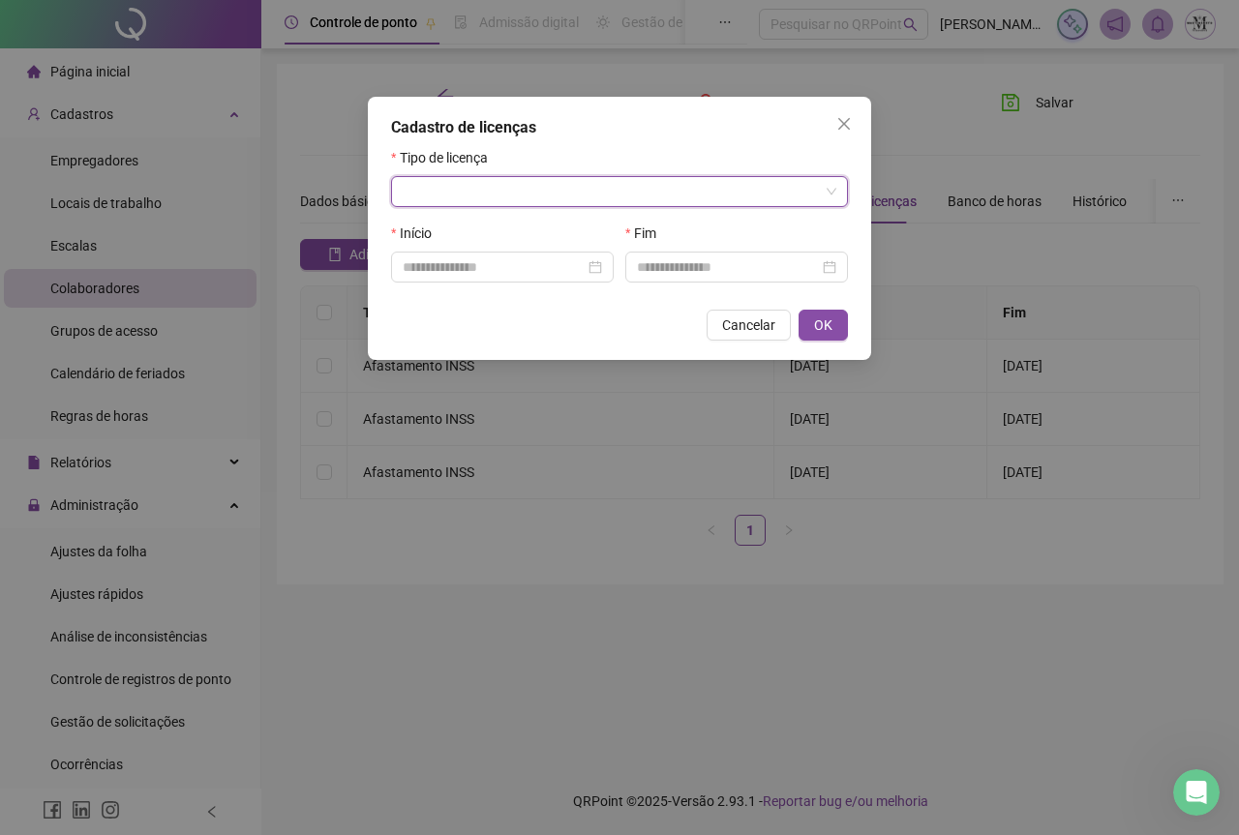
click at [475, 197] on input "search" at bounding box center [611, 191] width 416 height 29
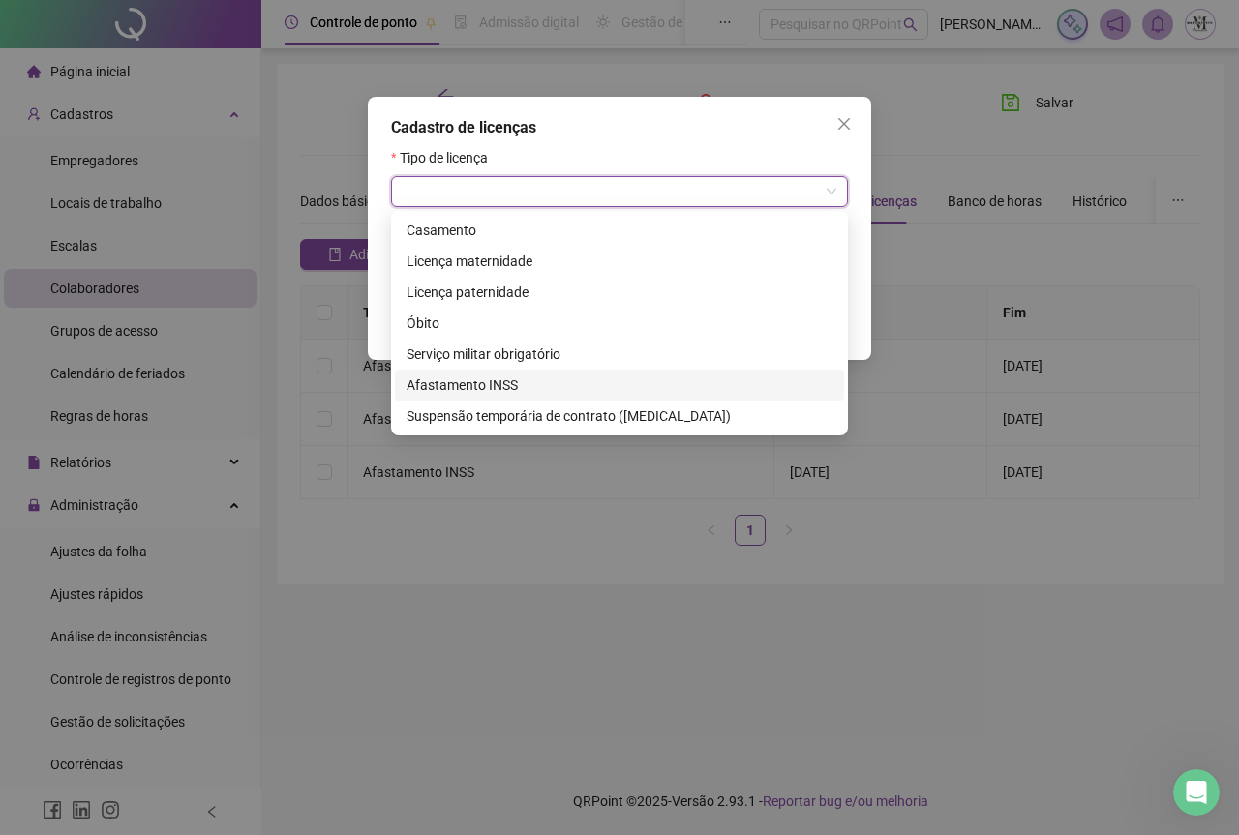
click at [465, 381] on div "Afastamento INSS" at bounding box center [620, 385] width 426 height 21
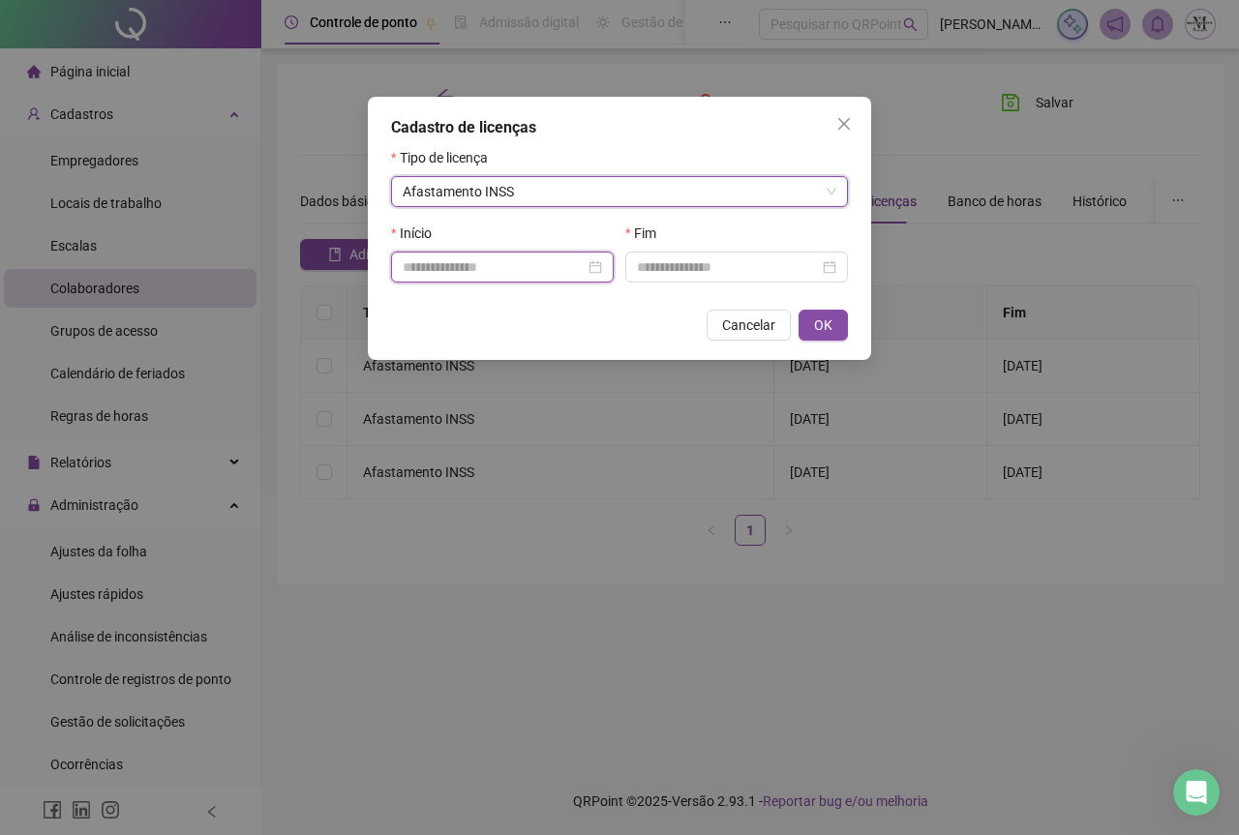
click at [440, 260] on input at bounding box center [494, 267] width 182 height 21
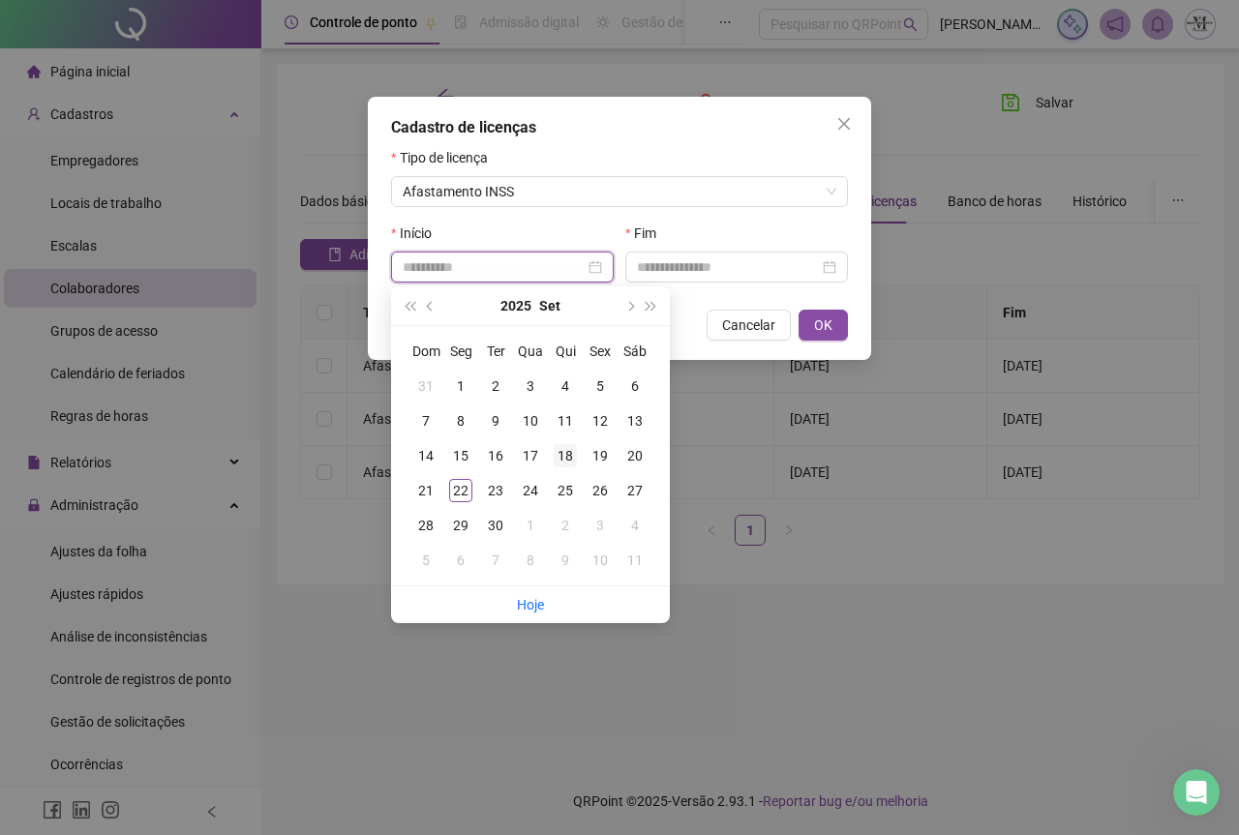
type input "**********"
click at [574, 453] on div "18" at bounding box center [565, 455] width 23 height 23
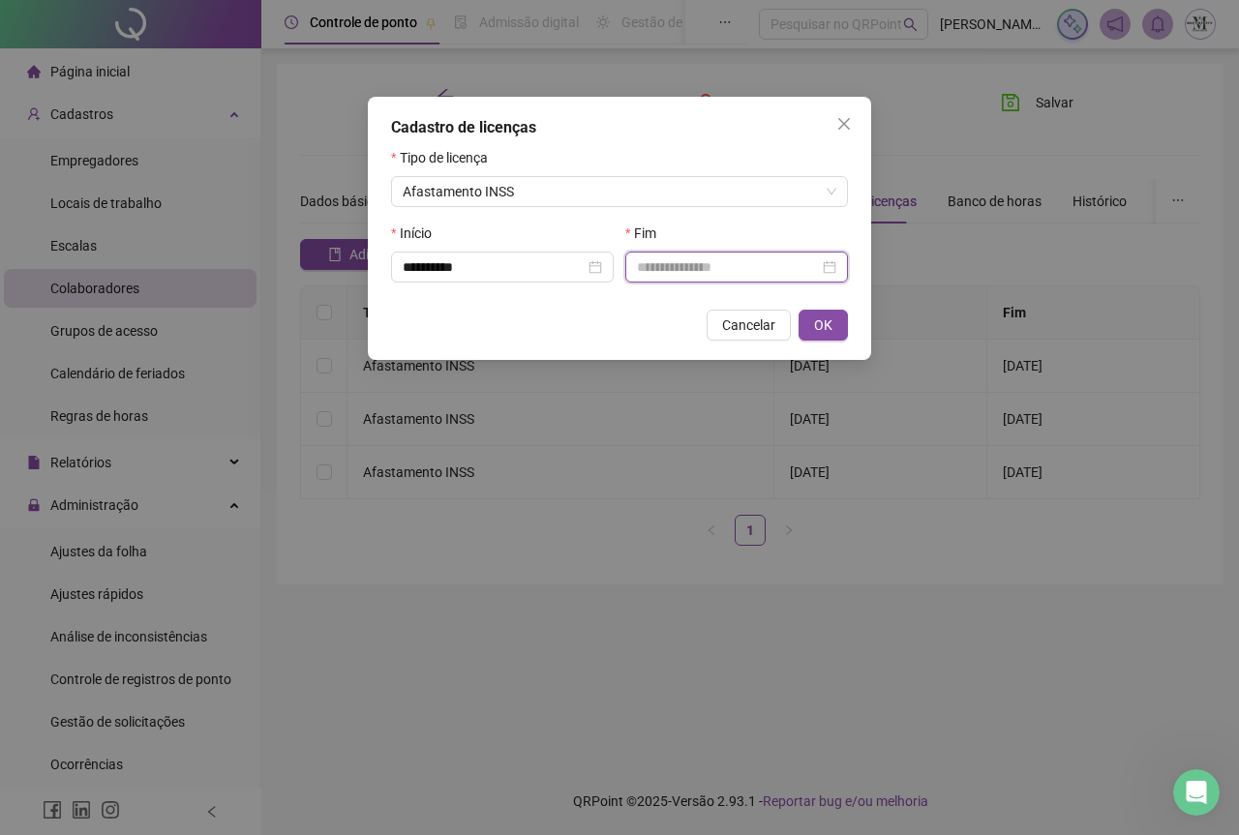
click at [713, 273] on input at bounding box center [728, 267] width 182 height 21
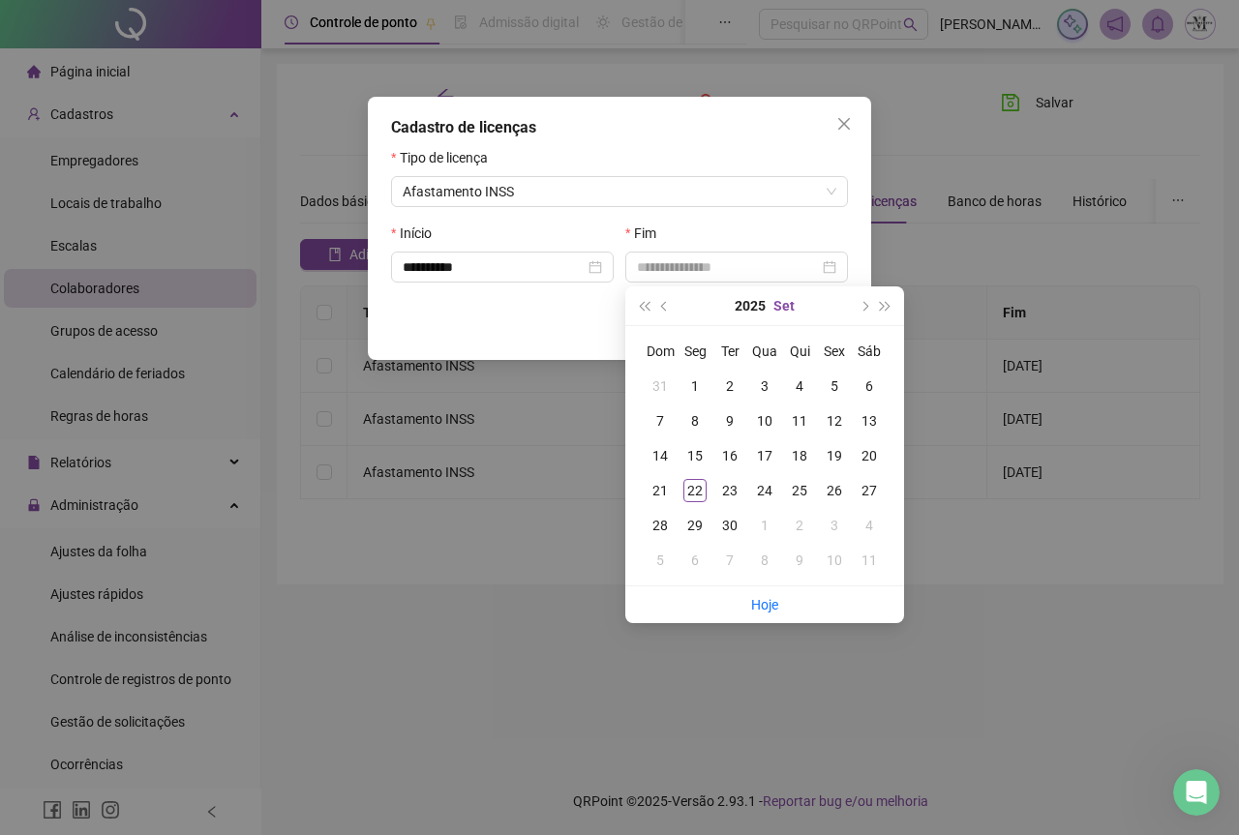
click at [792, 306] on button "Set" at bounding box center [783, 306] width 21 height 39
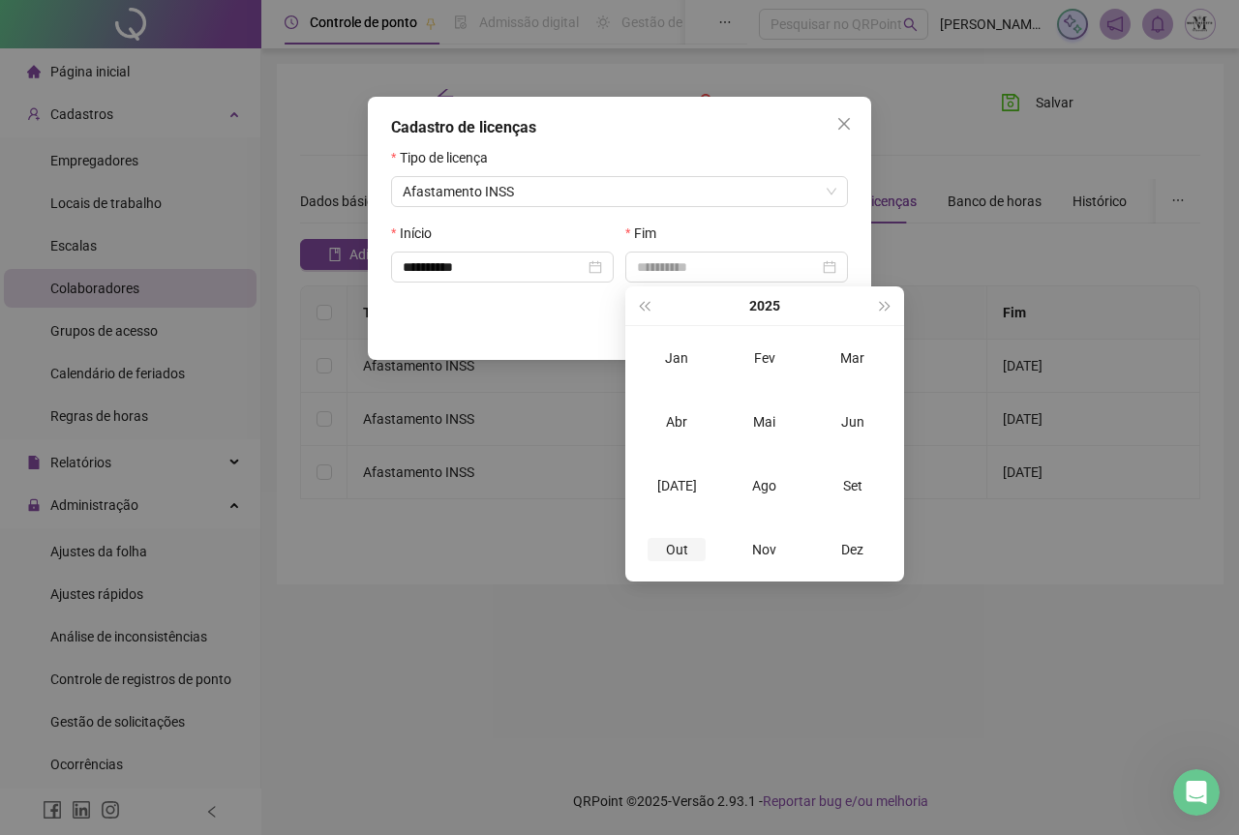
click at [682, 554] on div "Out" at bounding box center [677, 549] width 58 height 23
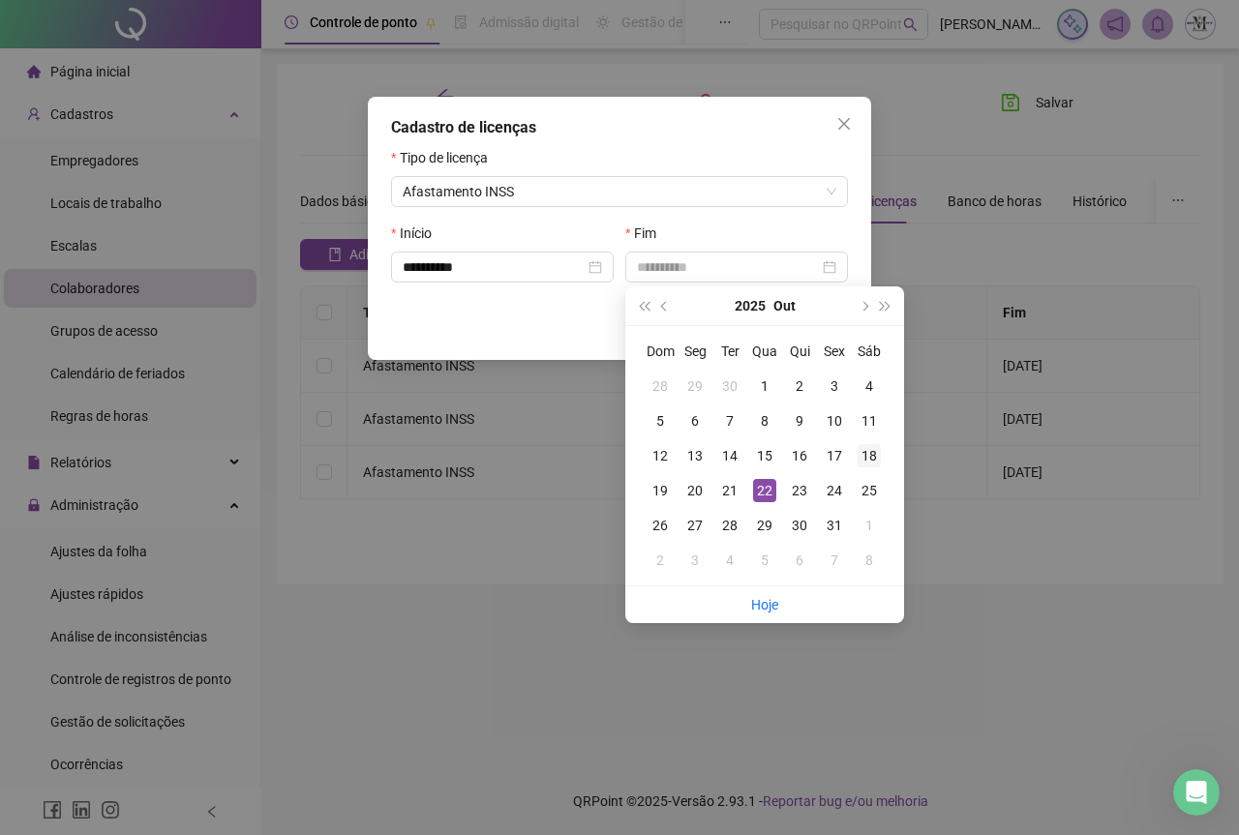
type input "**********"
click at [867, 458] on div "18" at bounding box center [869, 455] width 23 height 23
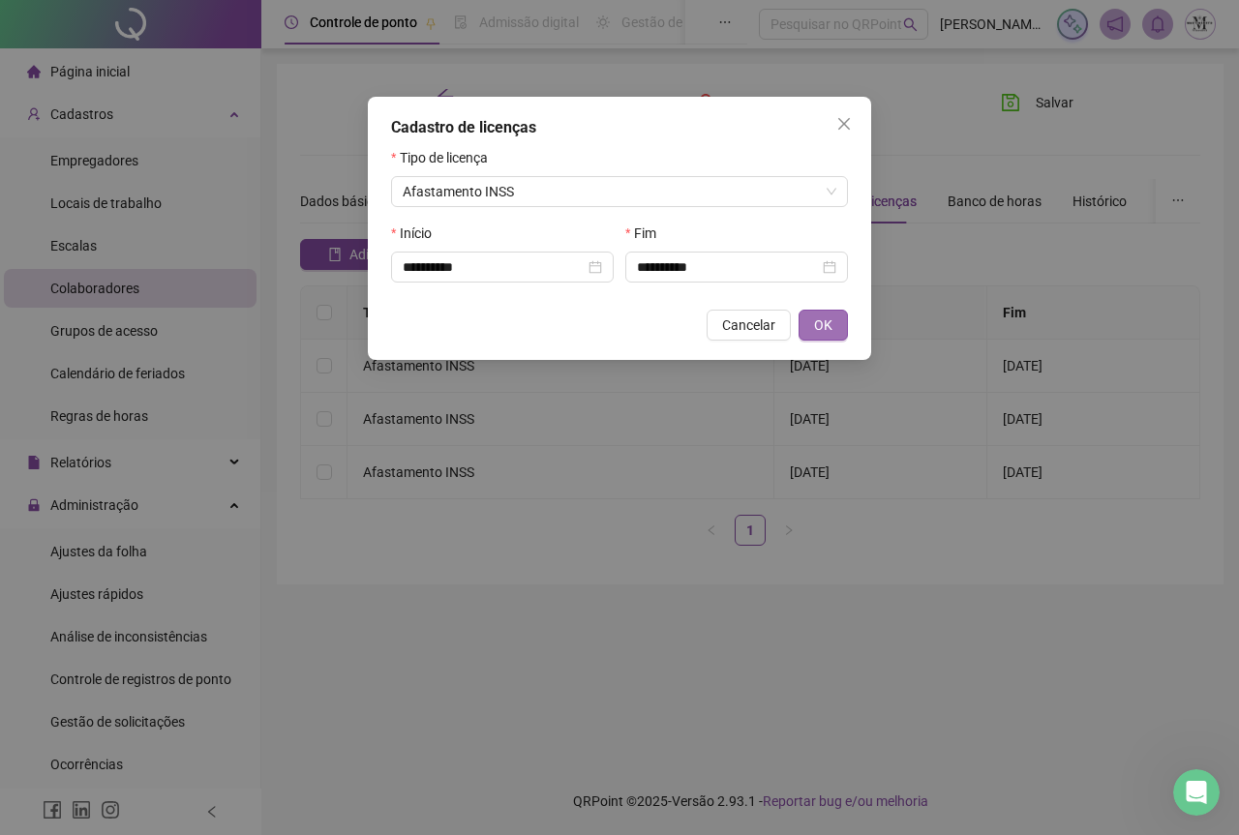
click at [821, 318] on span "OK" at bounding box center [823, 325] width 18 height 21
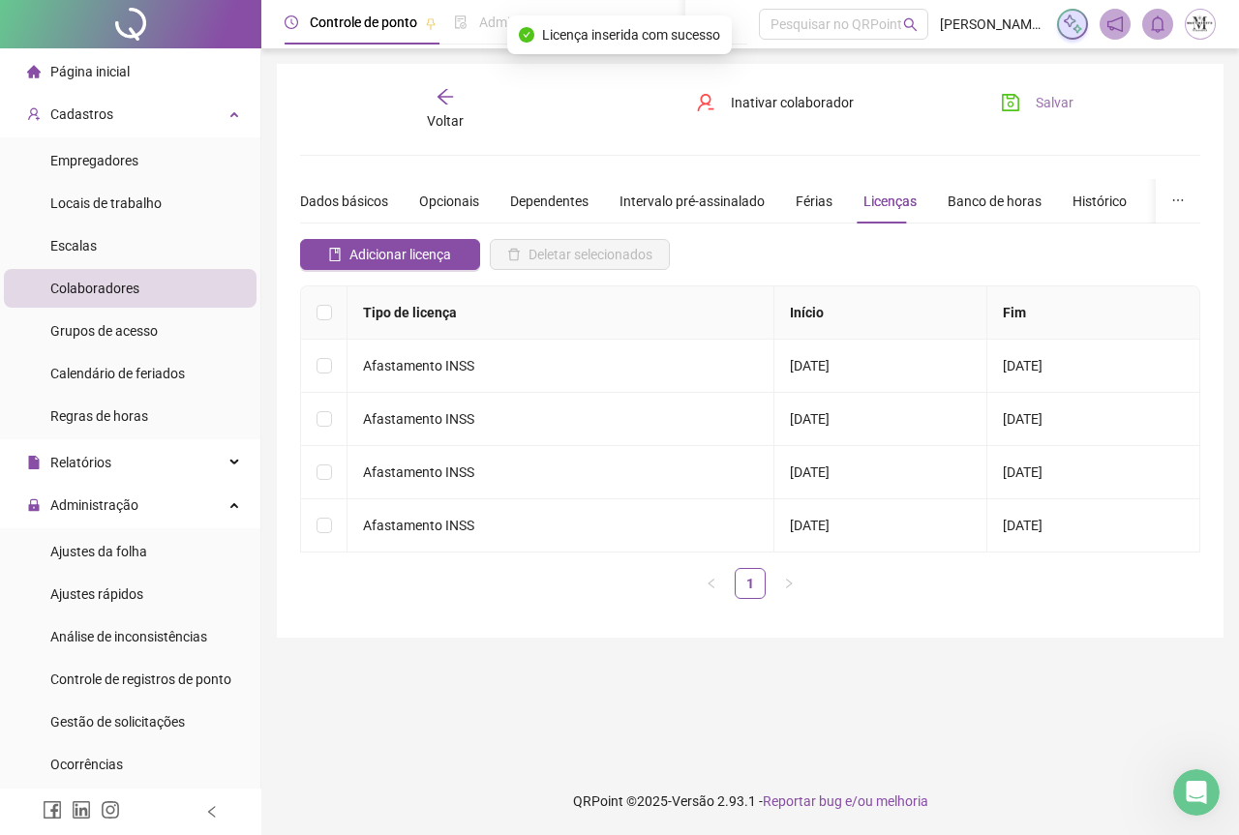
click at [1003, 93] on icon "save" at bounding box center [1010, 102] width 19 height 19
click at [56, 567] on div "Ajustes da folha" at bounding box center [98, 551] width 97 height 39
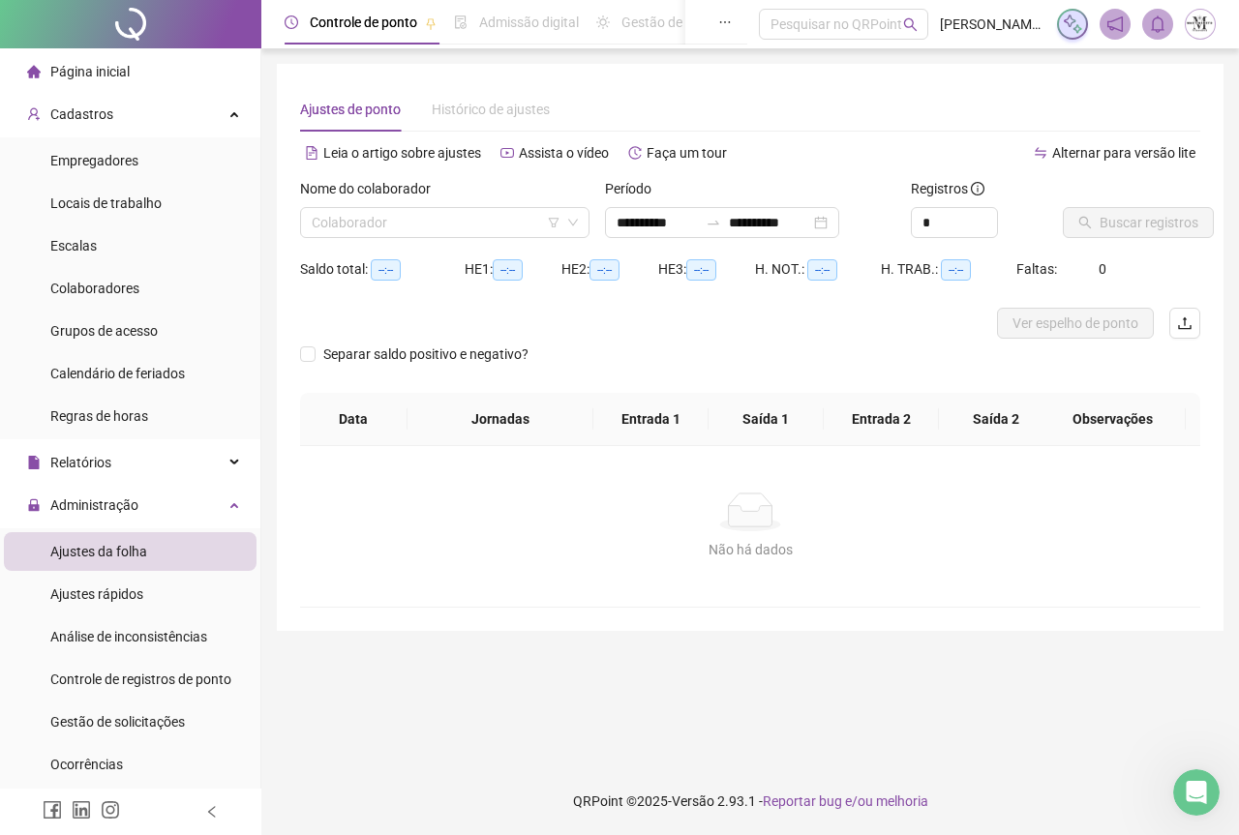
type input "**********"
click at [358, 213] on input "search" at bounding box center [436, 222] width 249 height 29
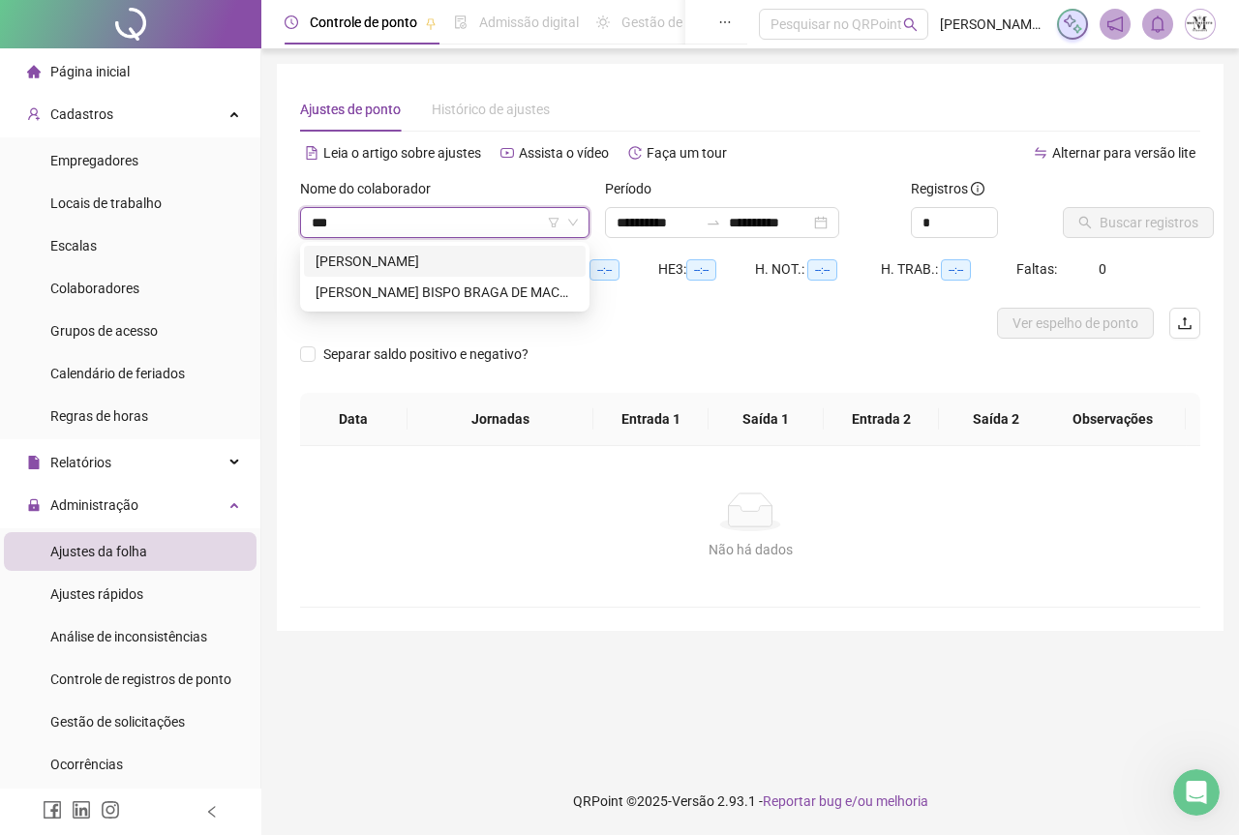
type input "****"
click at [384, 261] on div "[PERSON_NAME]" at bounding box center [445, 261] width 258 height 21
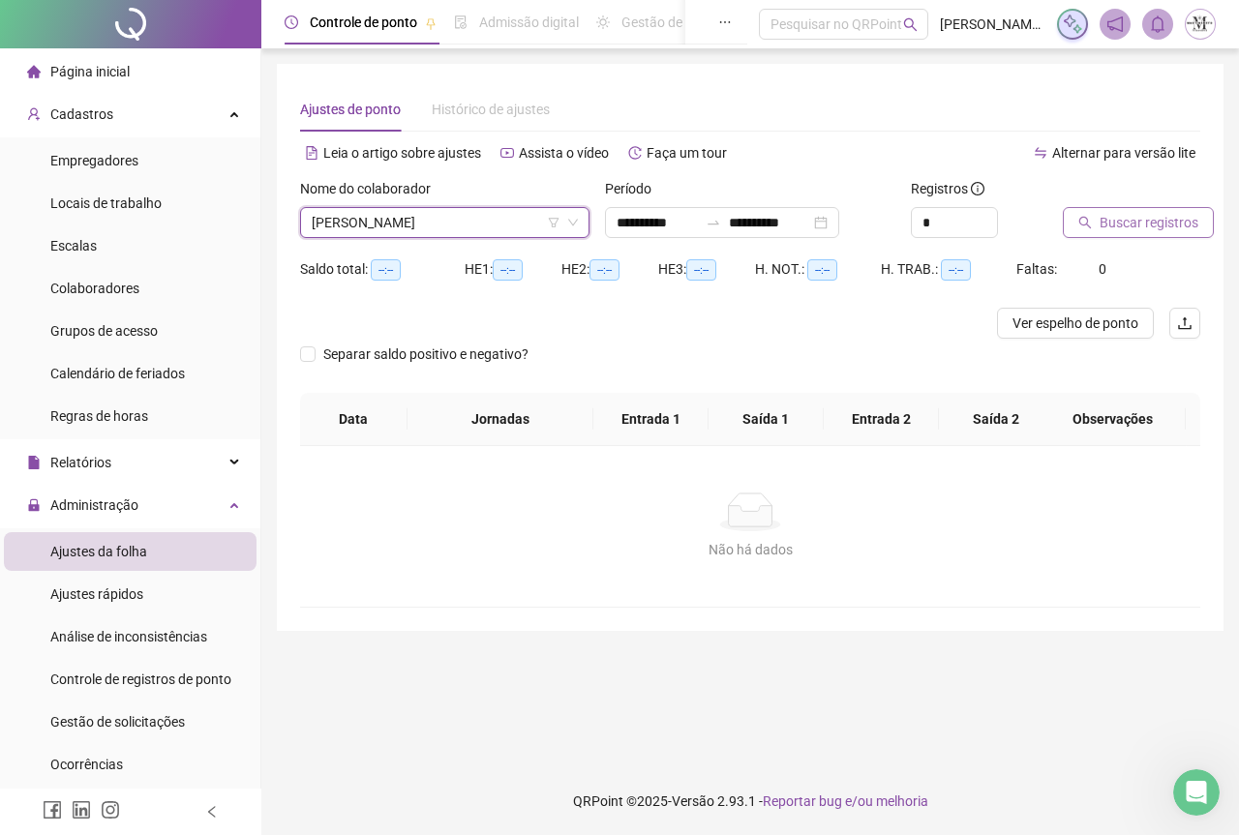
click at [1121, 221] on span "Buscar registros" at bounding box center [1149, 222] width 99 height 21
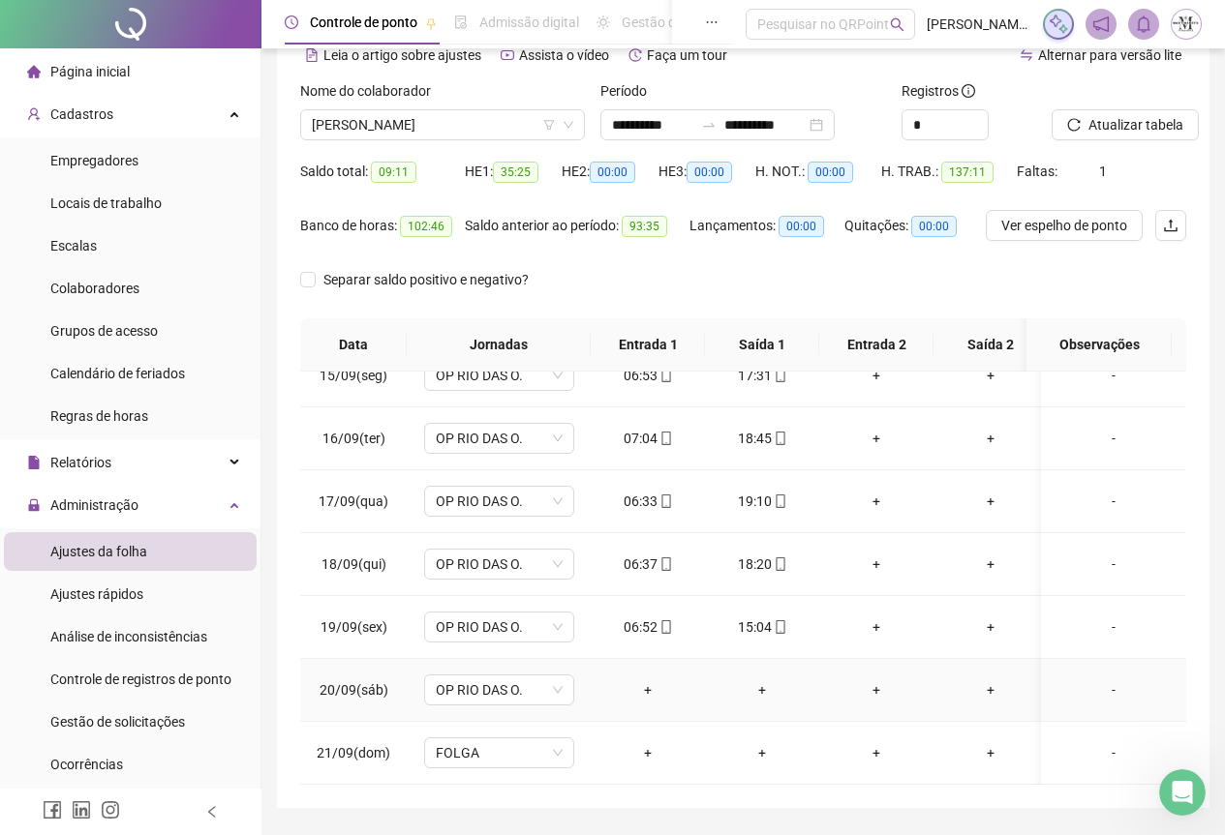
scroll to position [154, 0]
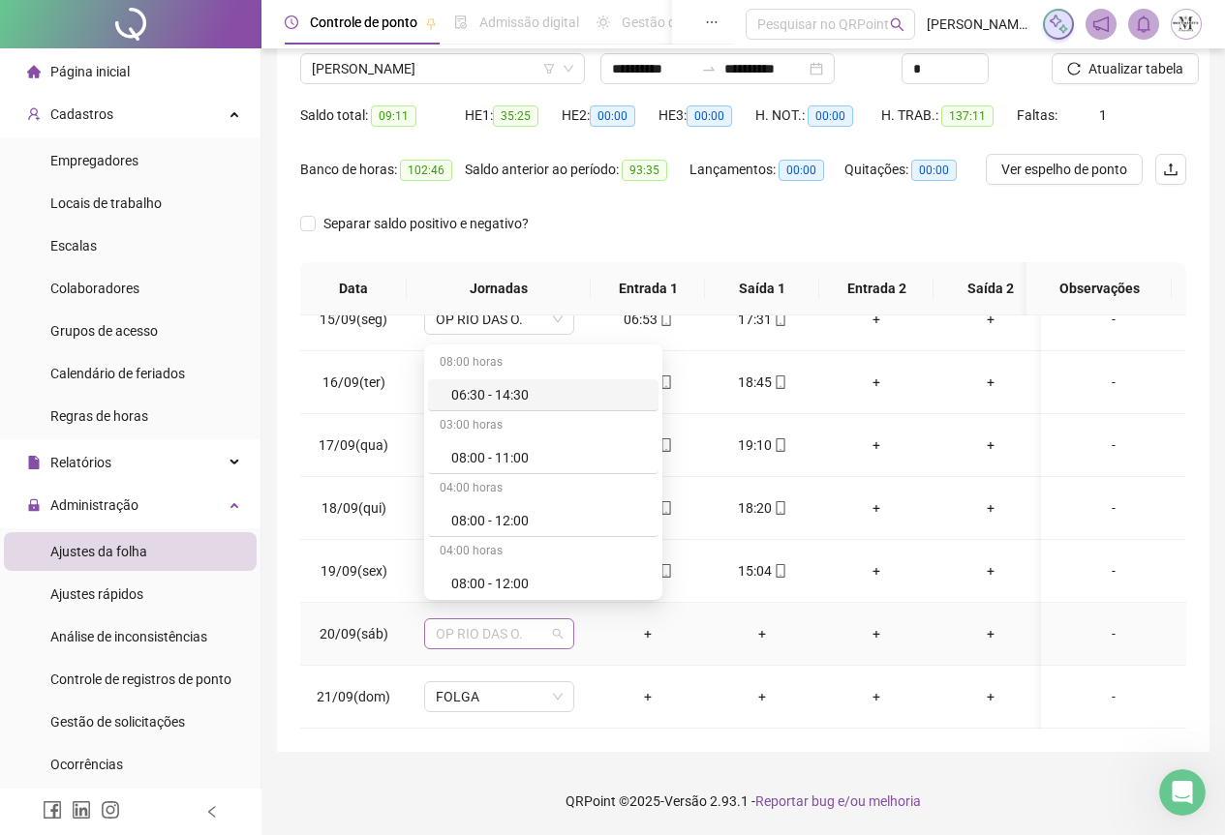
click at [468, 620] on span "OP RIO DAS O." at bounding box center [499, 634] width 127 height 29
click at [511, 497] on div "Folga compensatória" at bounding box center [549, 491] width 196 height 21
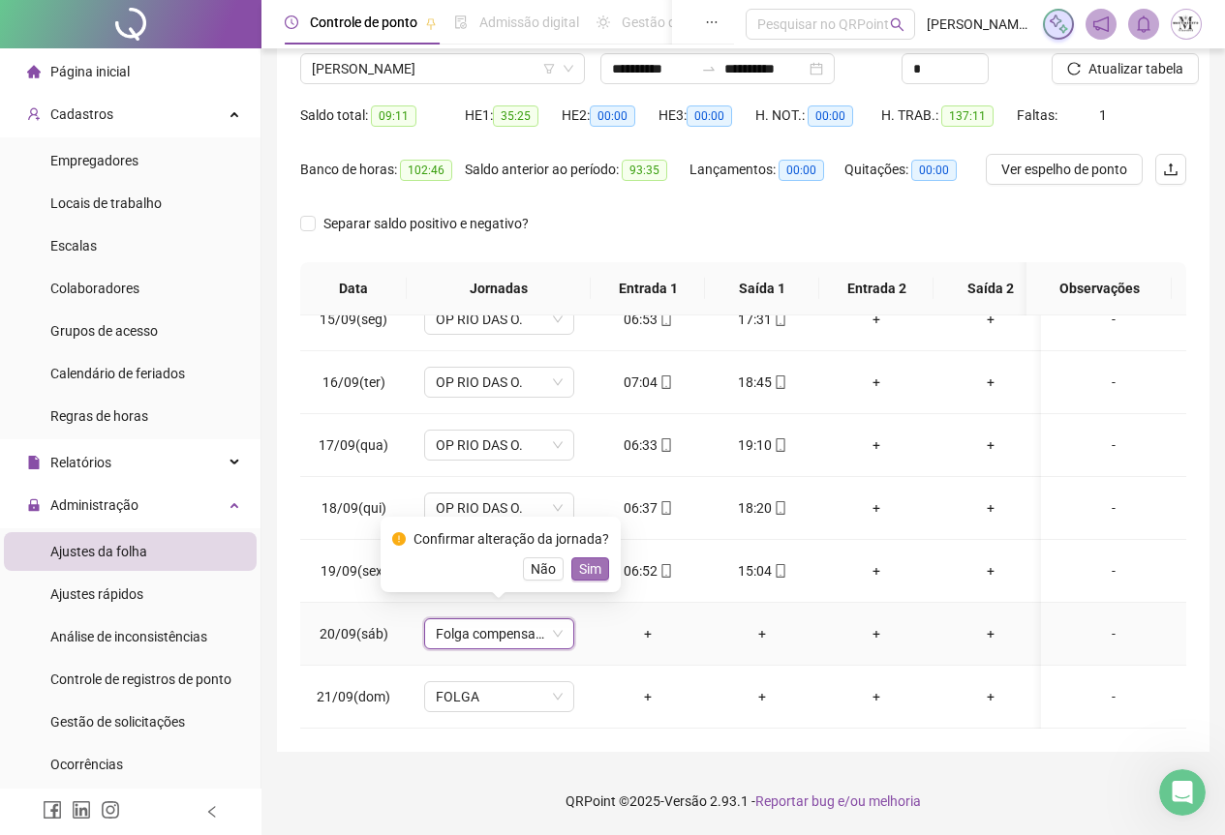
click at [594, 572] on span "Sim" at bounding box center [590, 569] width 22 height 21
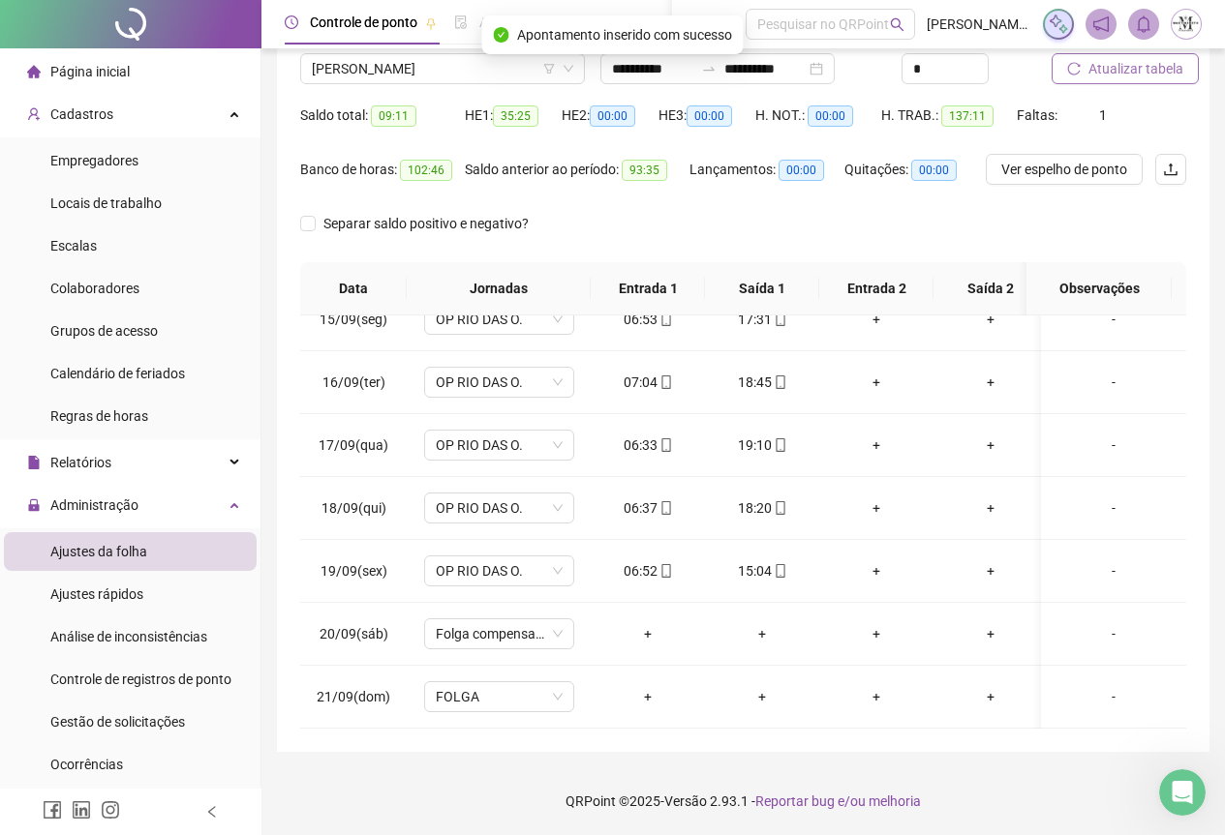
click at [1116, 70] on span "Atualizar tabela" at bounding box center [1135, 68] width 95 height 21
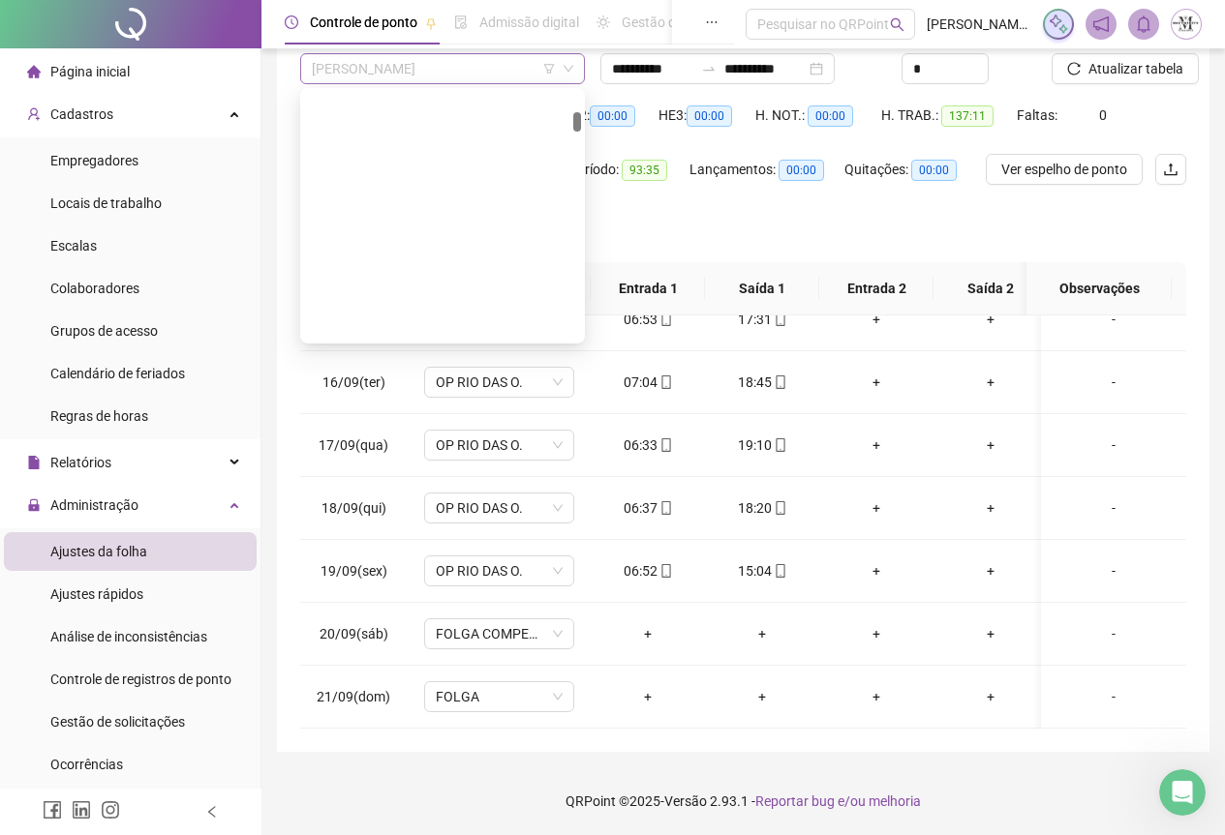
click at [389, 80] on span "[PERSON_NAME]" at bounding box center [442, 68] width 261 height 29
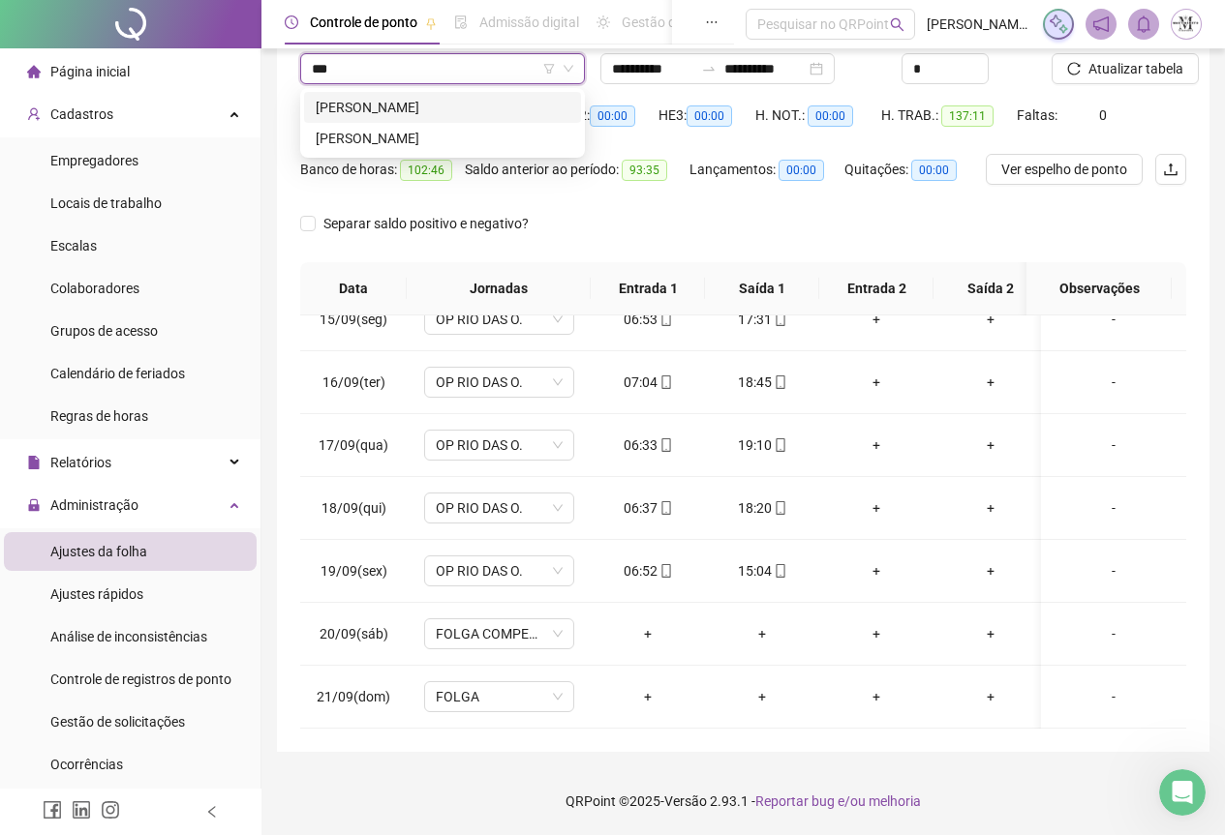
scroll to position [0, 0]
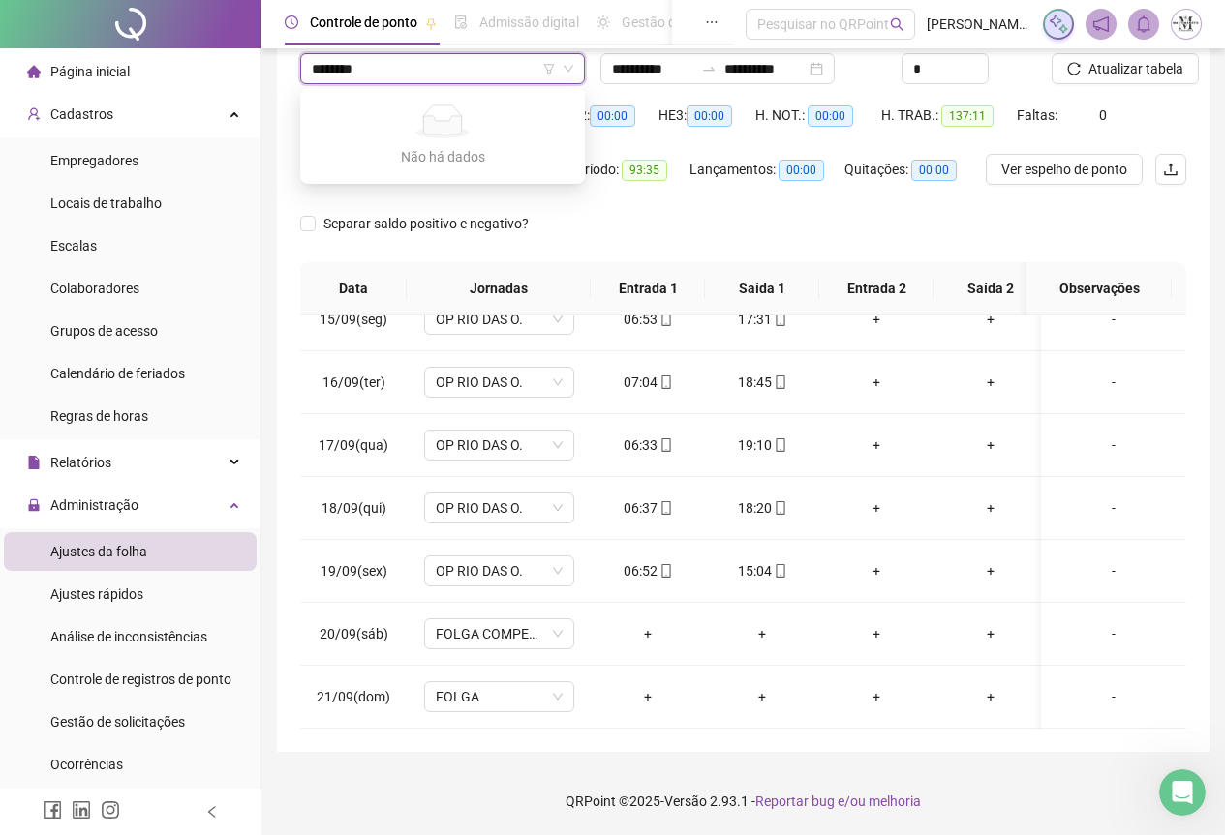
type input "*******"
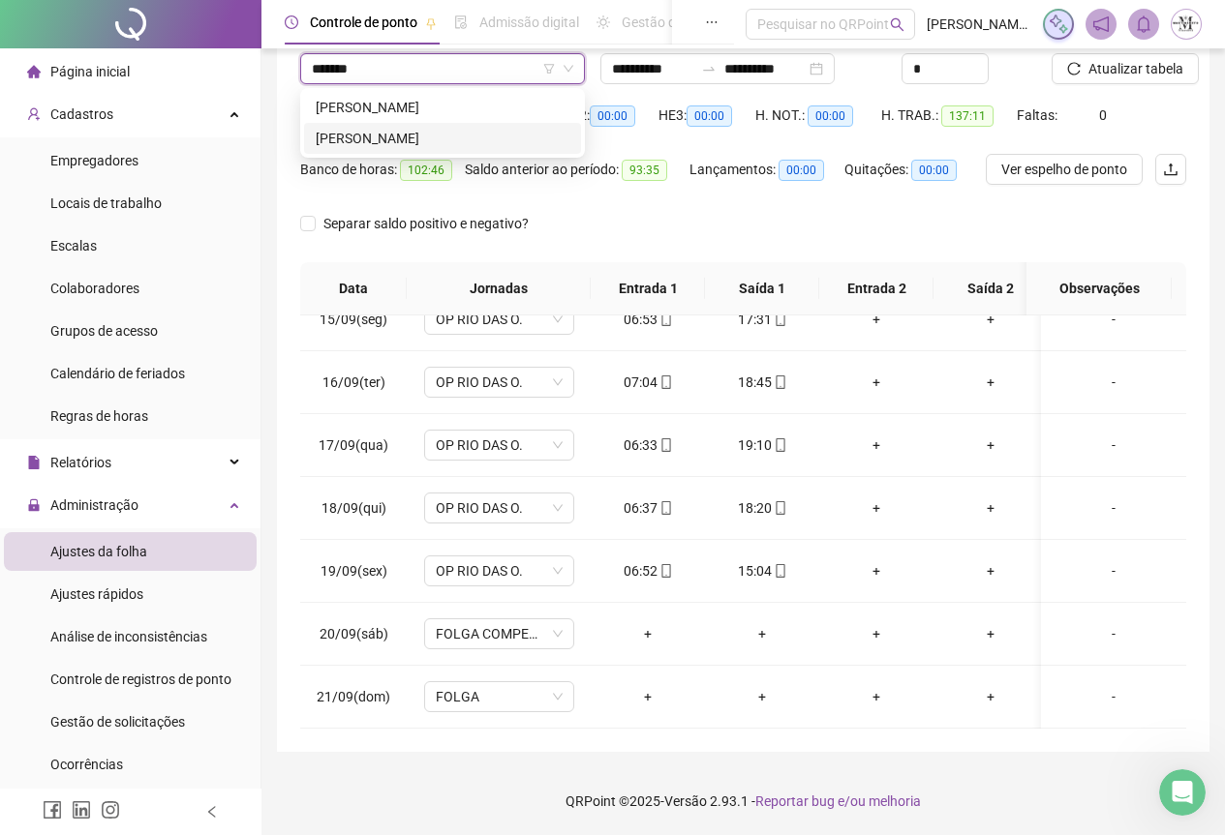
click at [360, 139] on div "[PERSON_NAME]" at bounding box center [443, 138] width 254 height 21
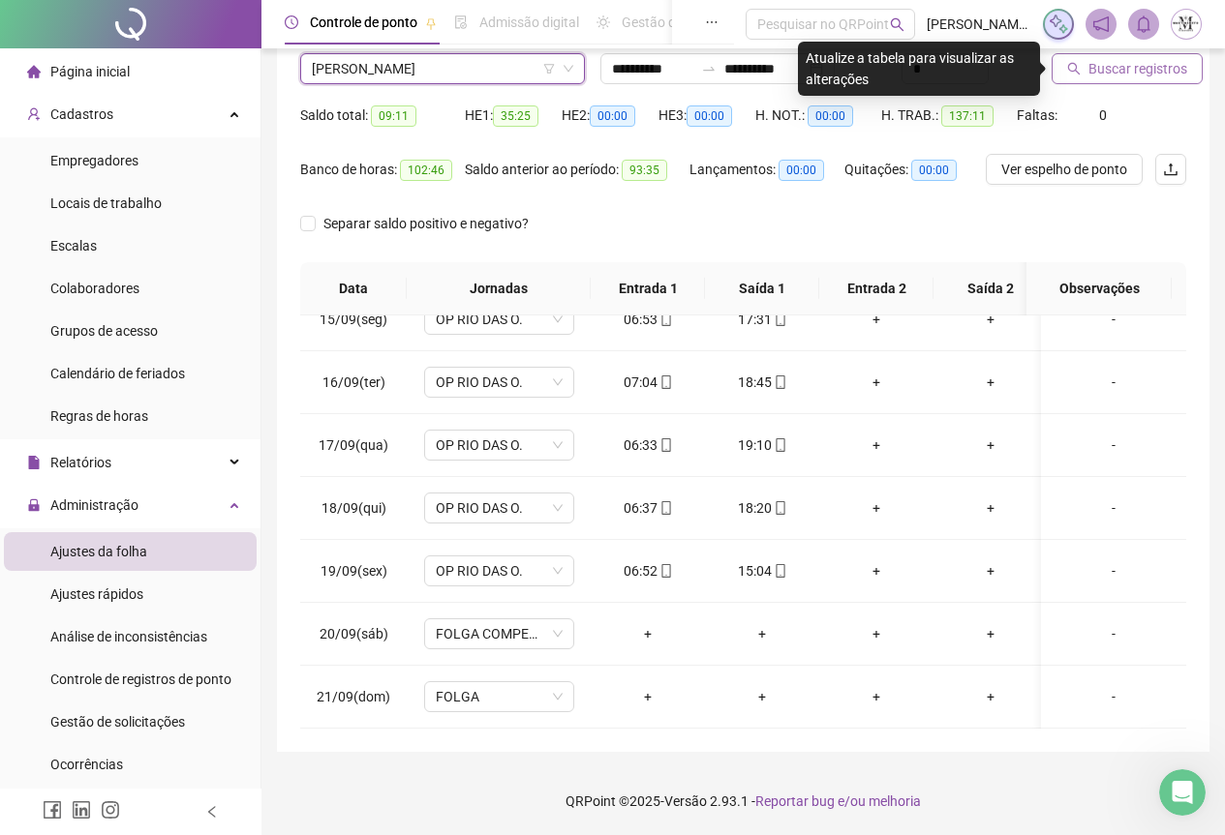
click at [1151, 73] on span "Buscar registros" at bounding box center [1137, 68] width 99 height 21
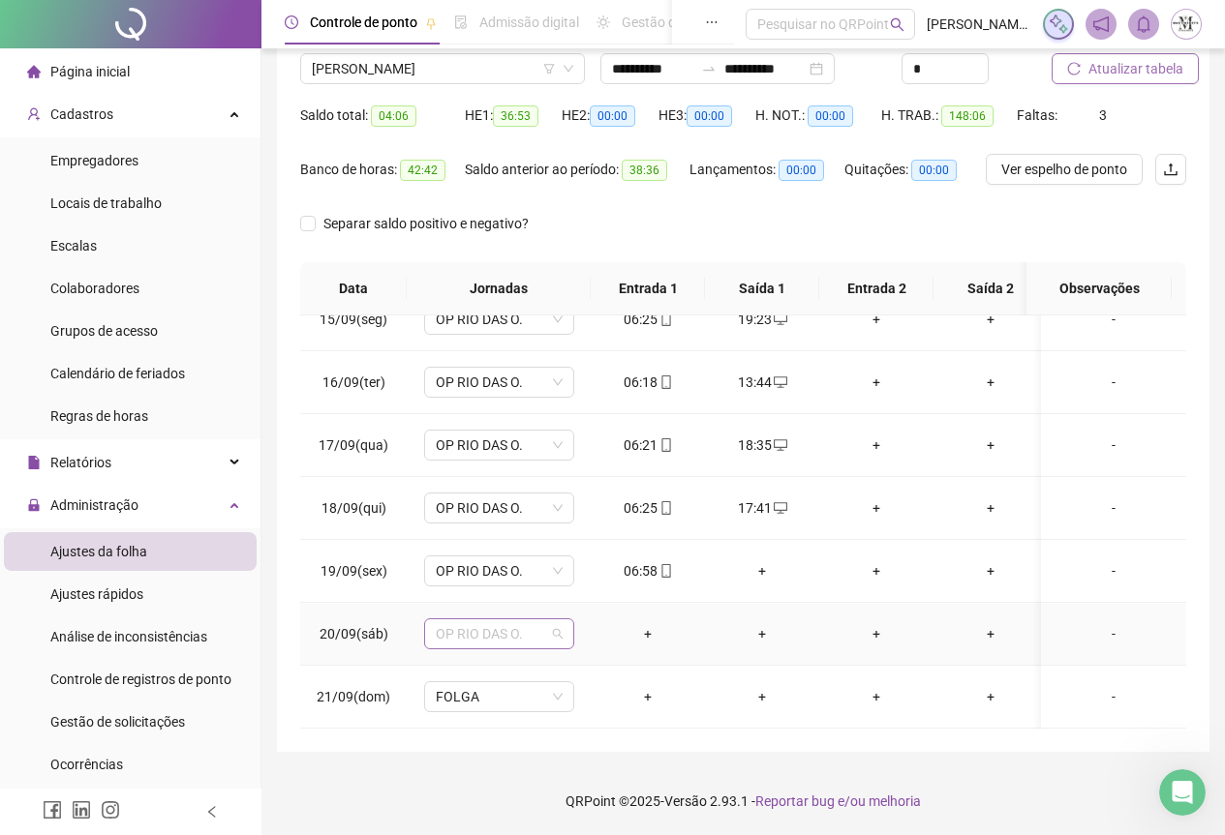
click at [461, 623] on span "OP RIO DAS O." at bounding box center [499, 634] width 127 height 29
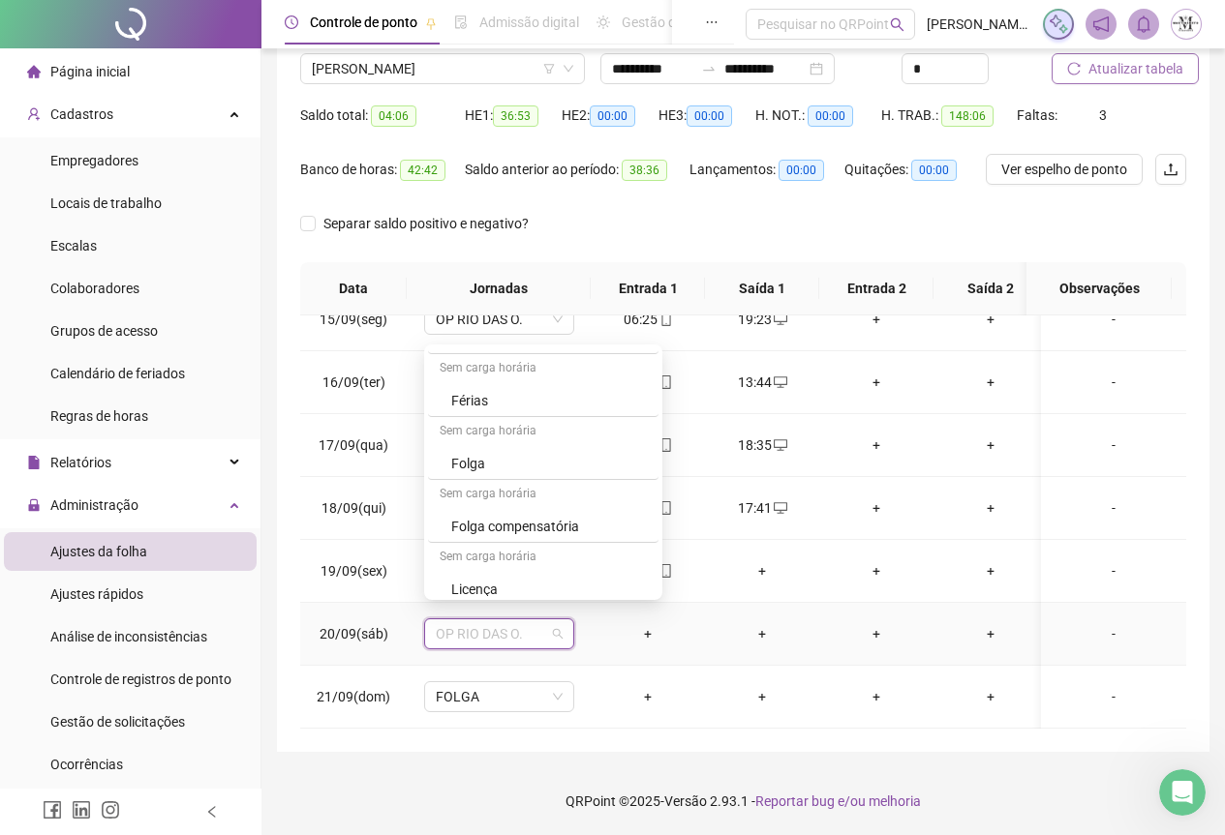
scroll to position [1162, 0]
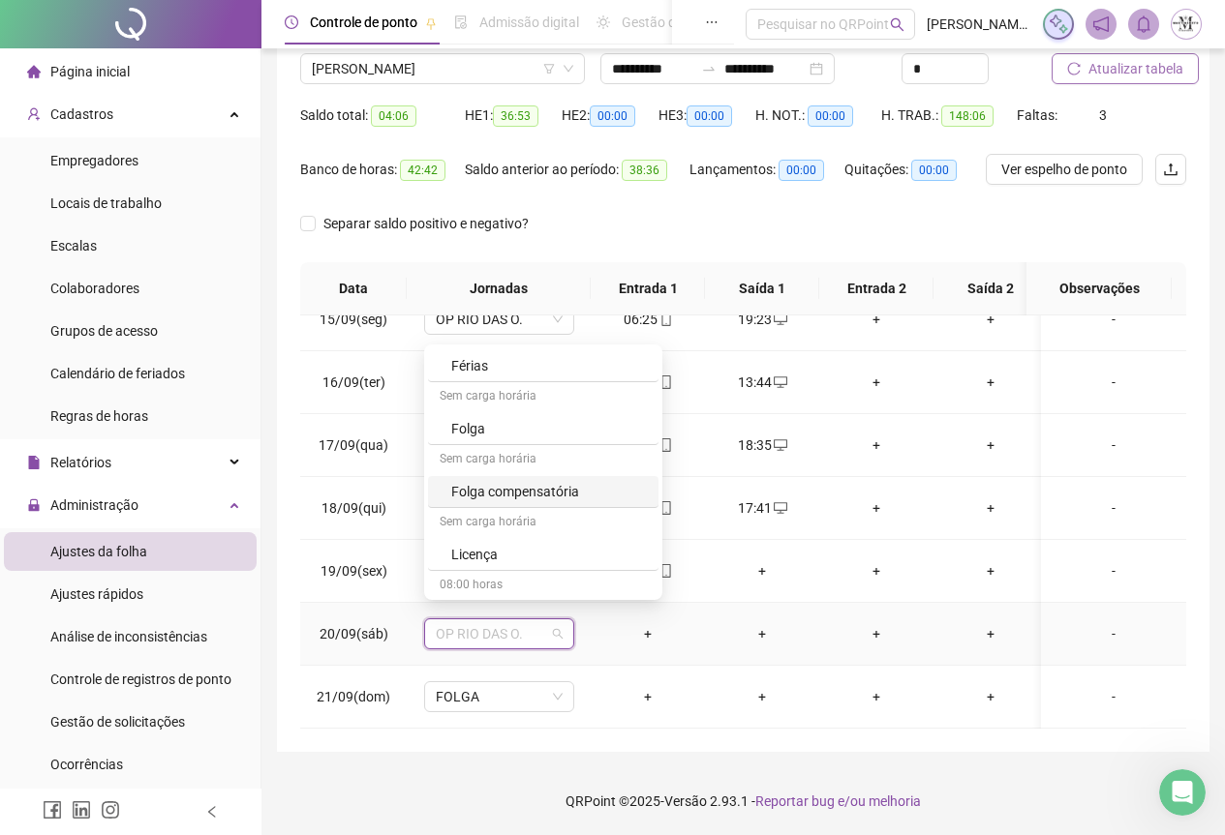
click at [508, 499] on div "Folga compensatória" at bounding box center [549, 491] width 196 height 21
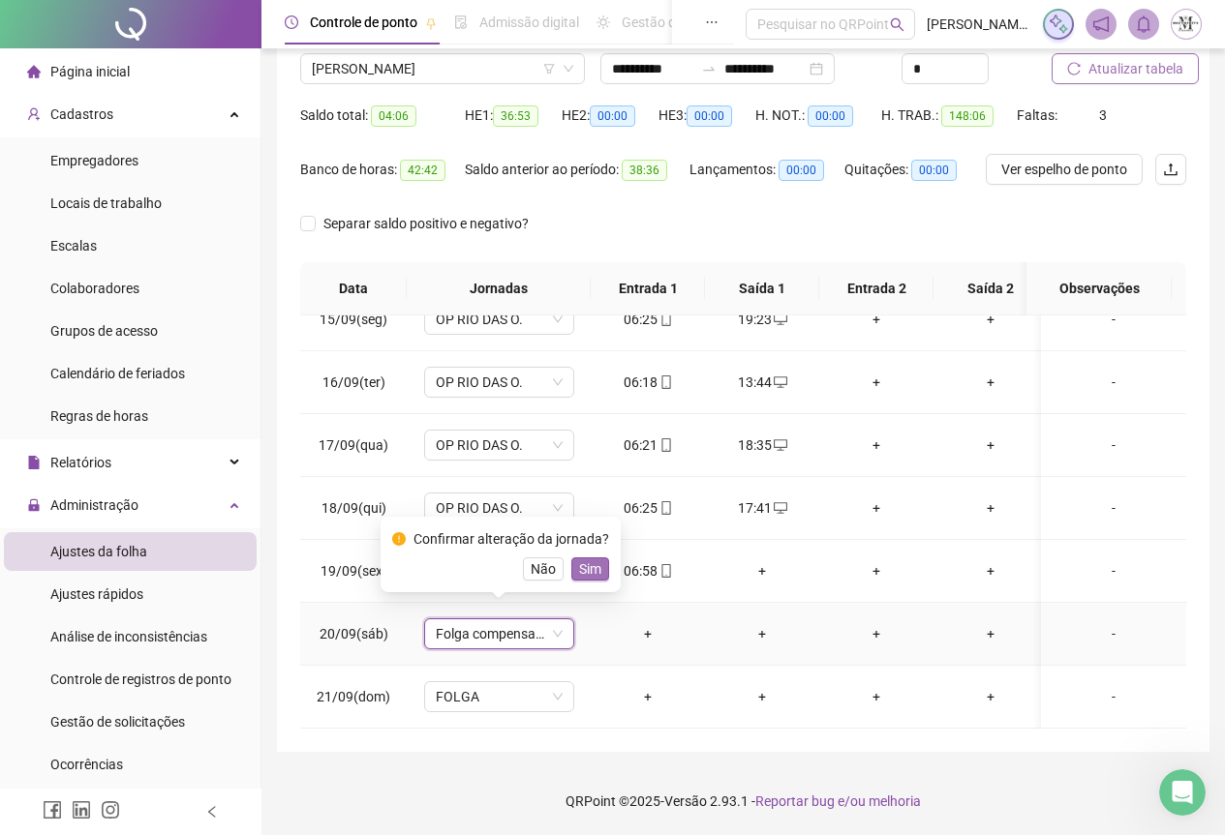
click at [585, 575] on span "Sim" at bounding box center [590, 569] width 22 height 21
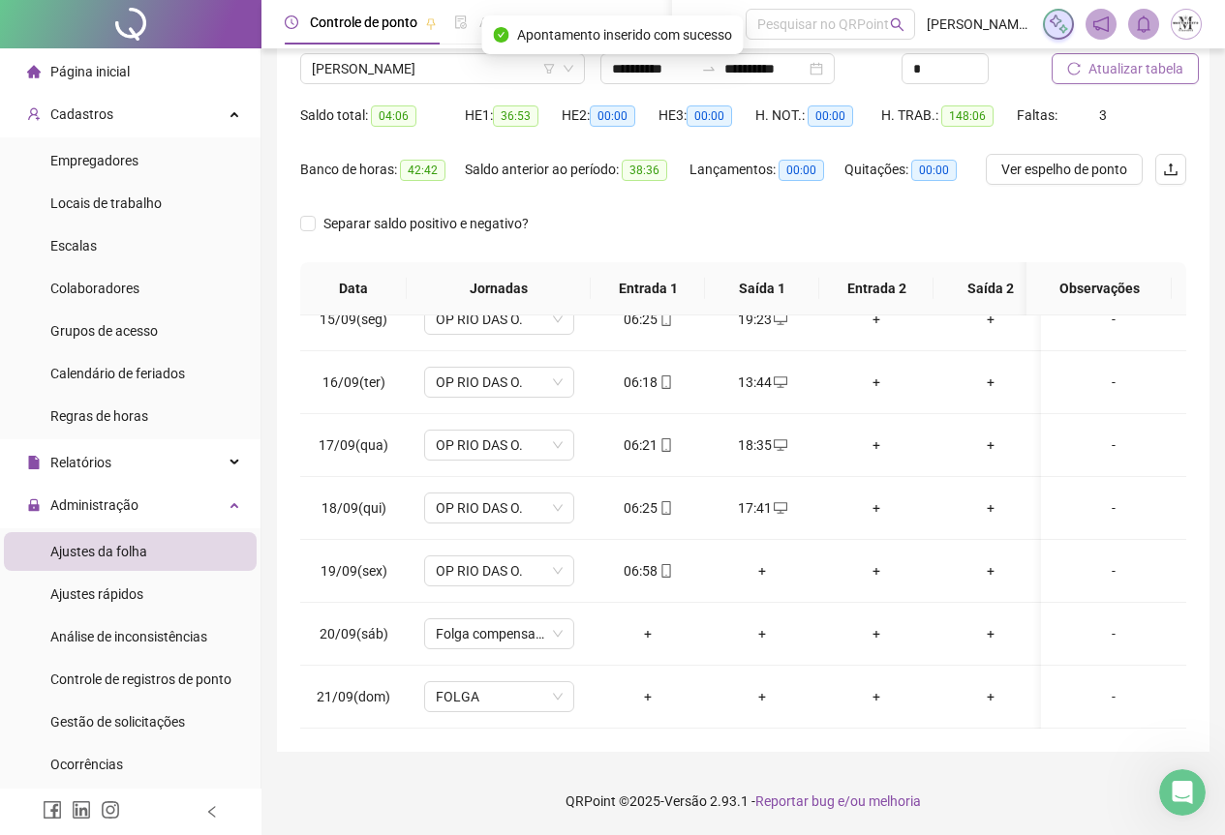
click at [1132, 68] on span "Atualizar tabela" at bounding box center [1135, 68] width 95 height 21
click at [759, 561] on div "+" at bounding box center [761, 571] width 83 height 21
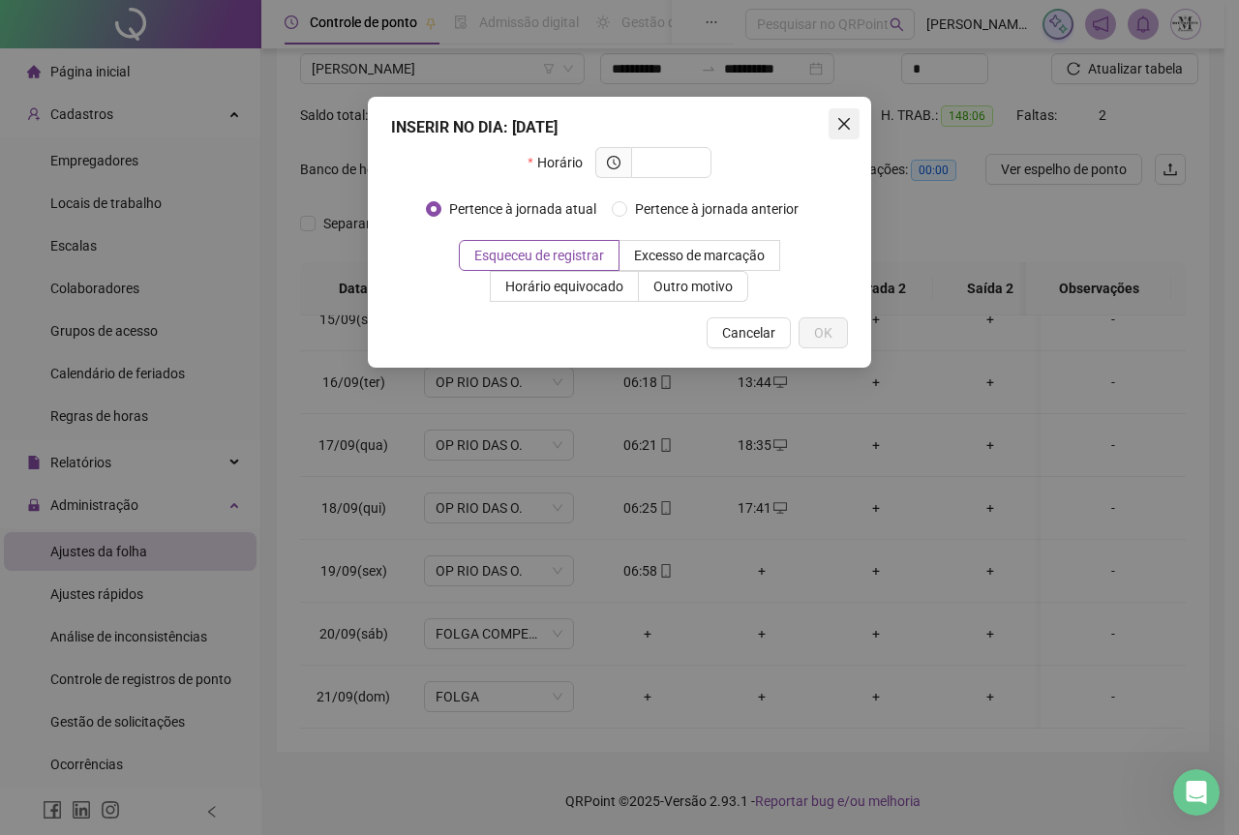
click at [850, 125] on icon "close" at bounding box center [843, 123] width 15 height 15
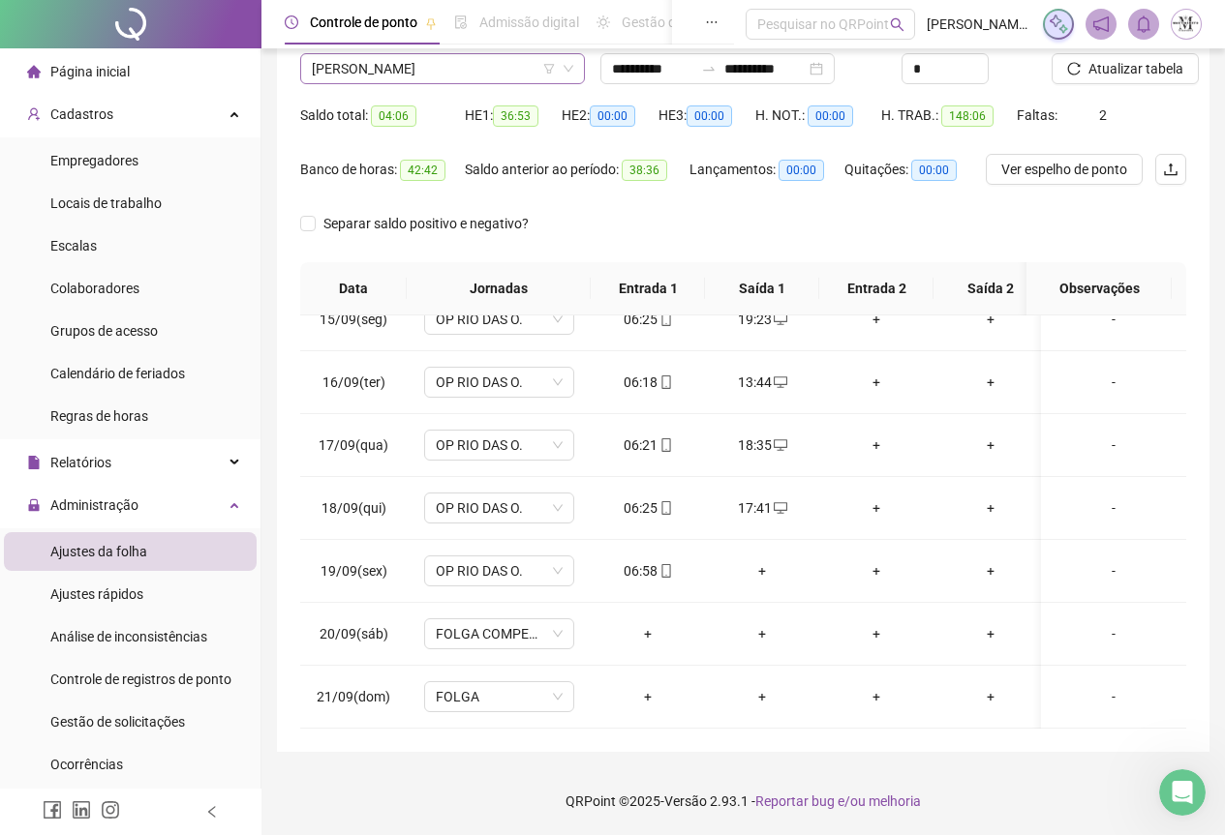
click at [349, 58] on span "[PERSON_NAME]" at bounding box center [442, 68] width 261 height 29
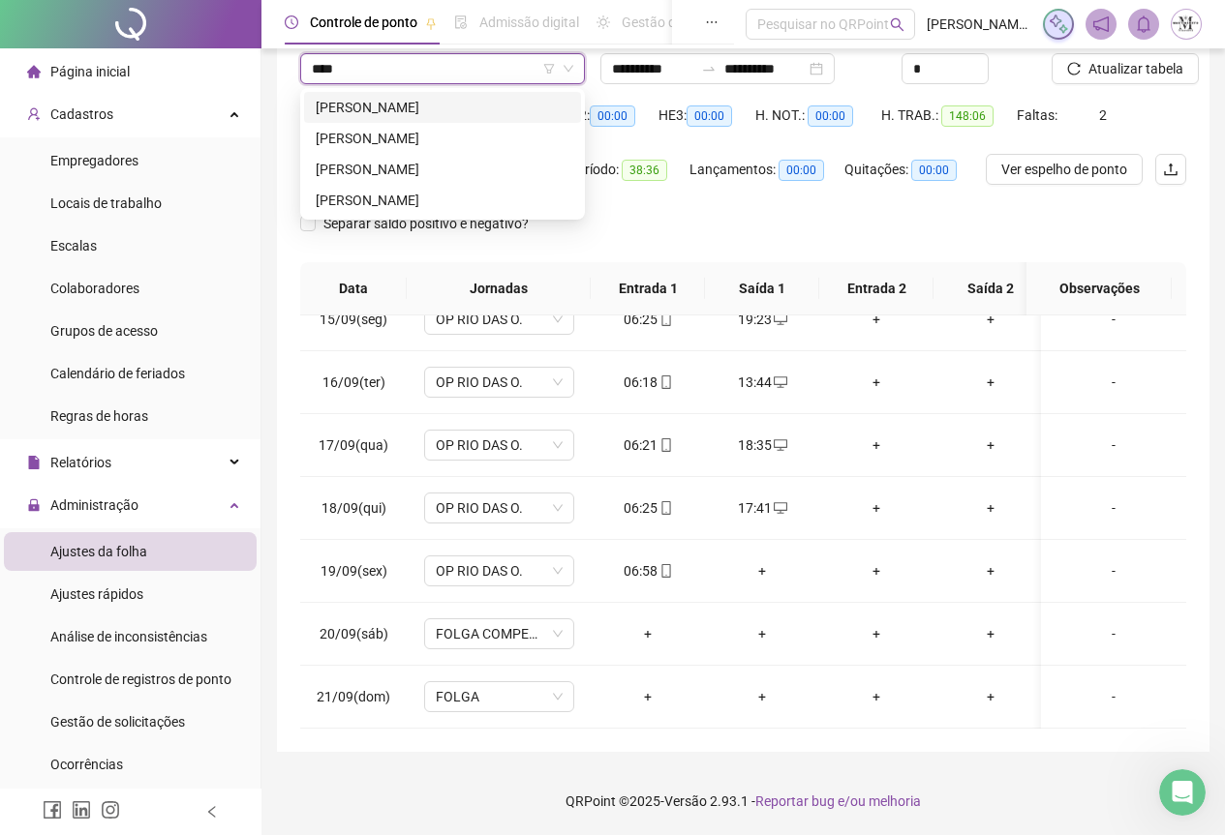
type input "*****"
click at [460, 167] on div "[PERSON_NAME]" at bounding box center [443, 169] width 254 height 21
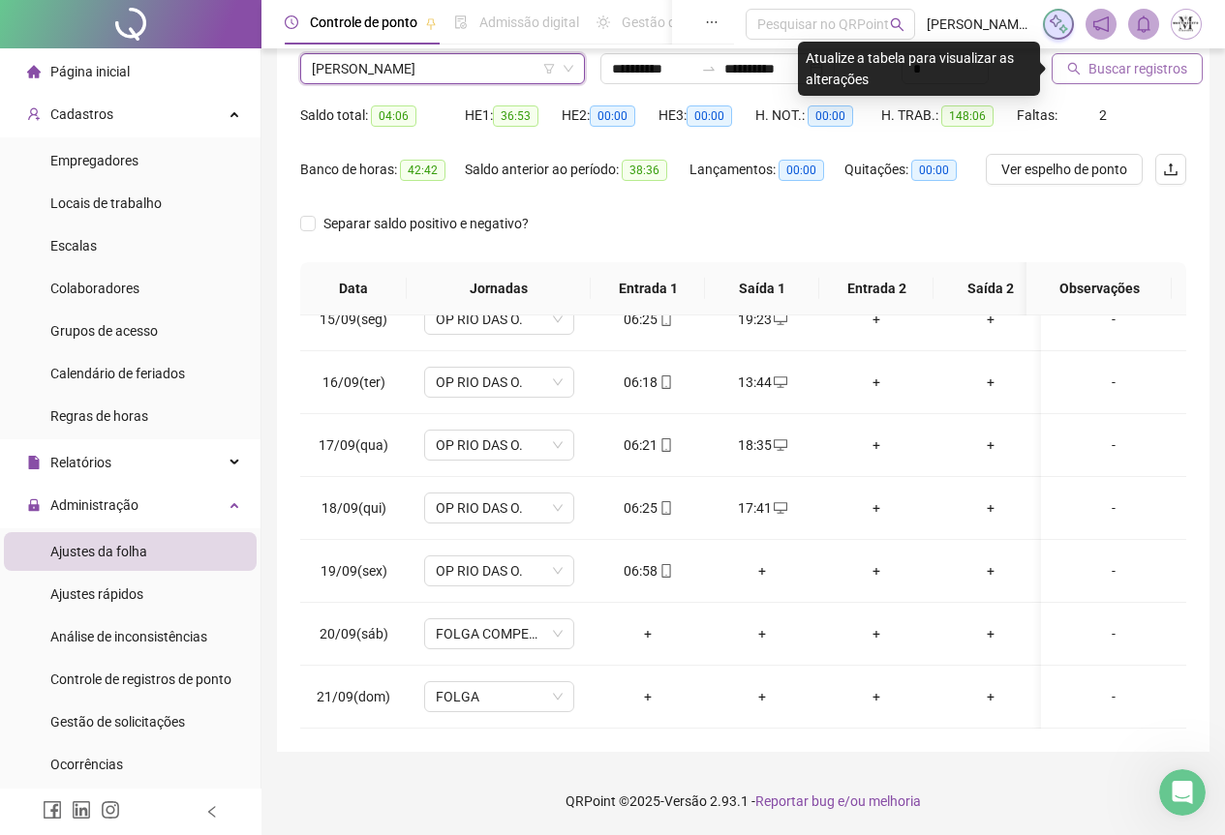
click at [1126, 65] on span "Buscar registros" at bounding box center [1137, 68] width 99 height 21
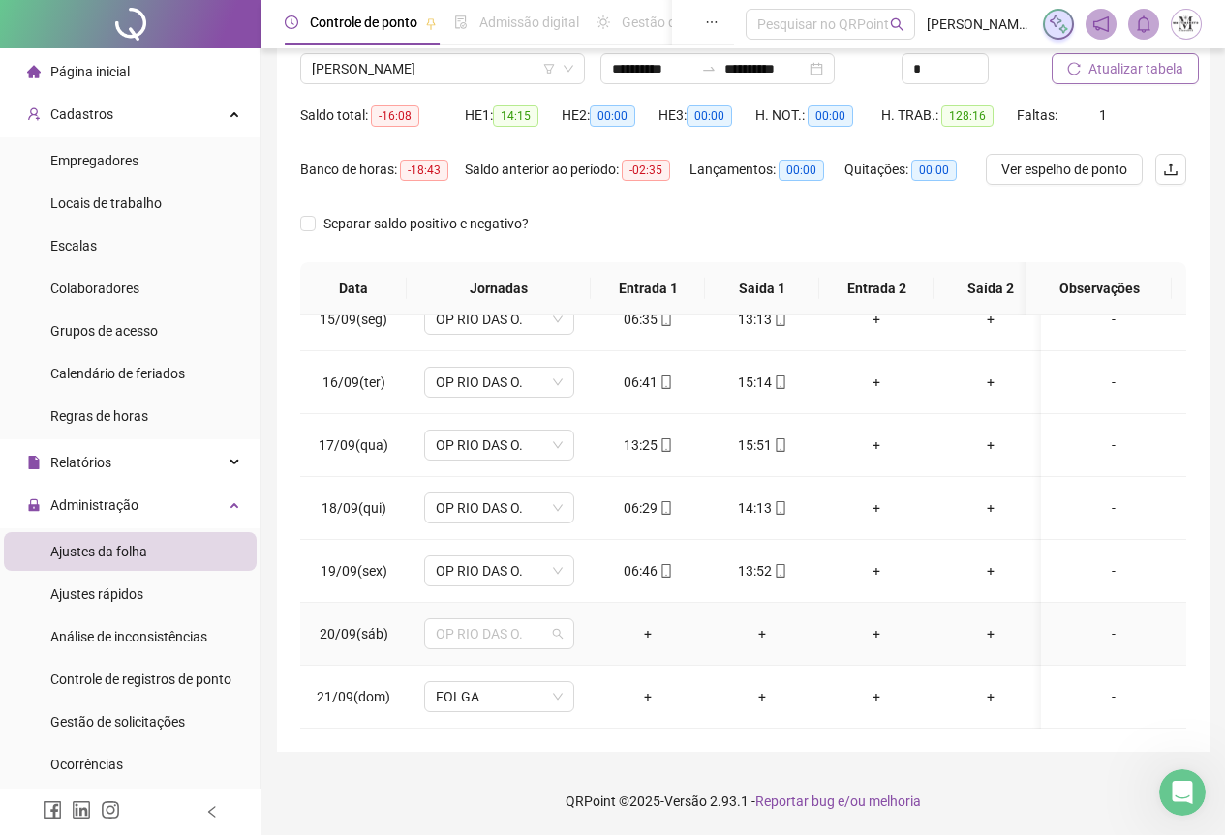
click at [460, 620] on span "OP RIO DAS O." at bounding box center [499, 634] width 127 height 29
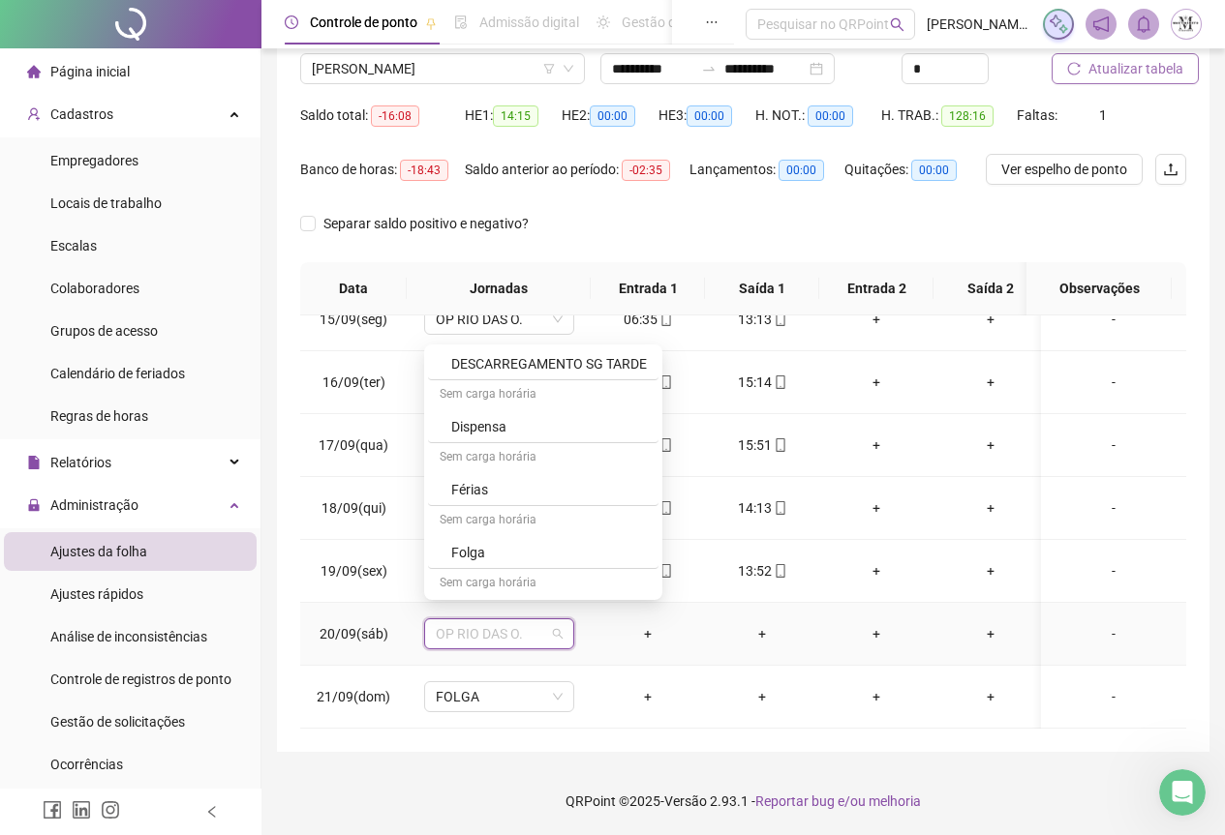
scroll to position [1065, 0]
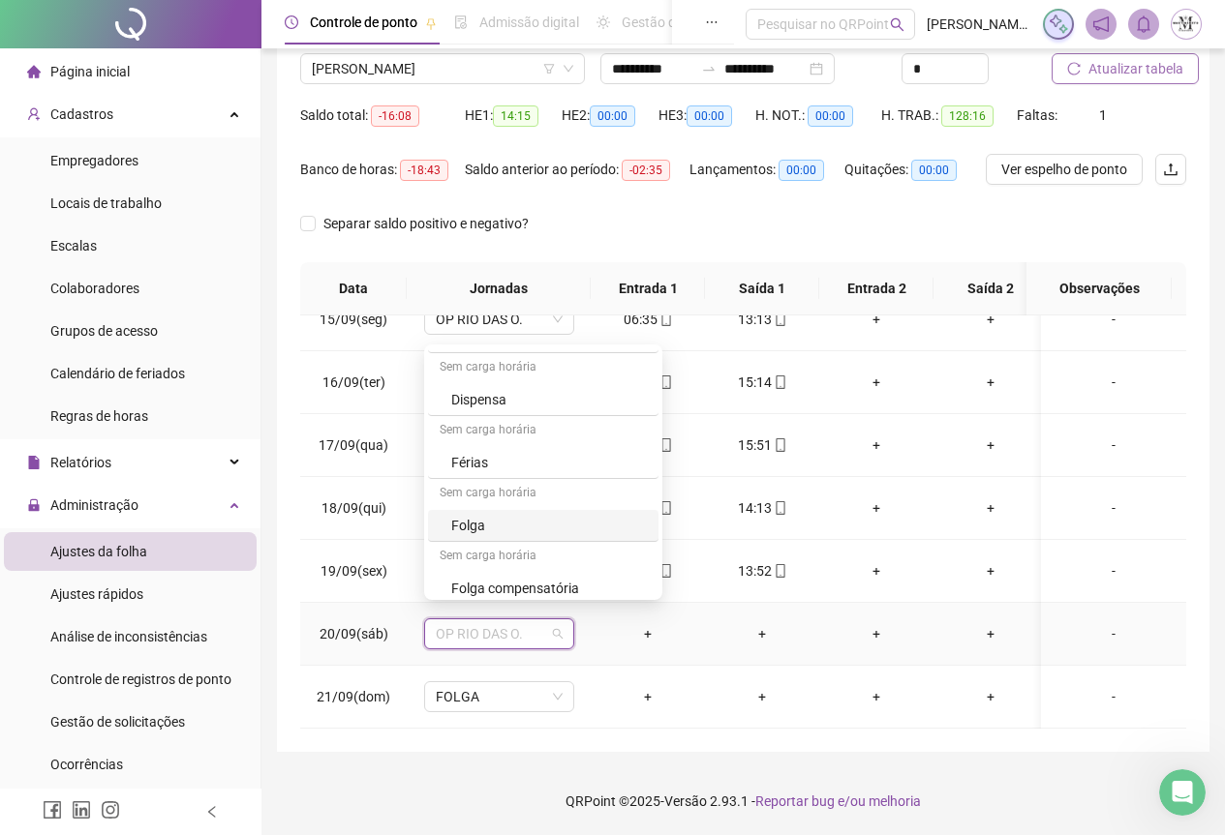
click at [490, 523] on div "Folga" at bounding box center [549, 525] width 196 height 21
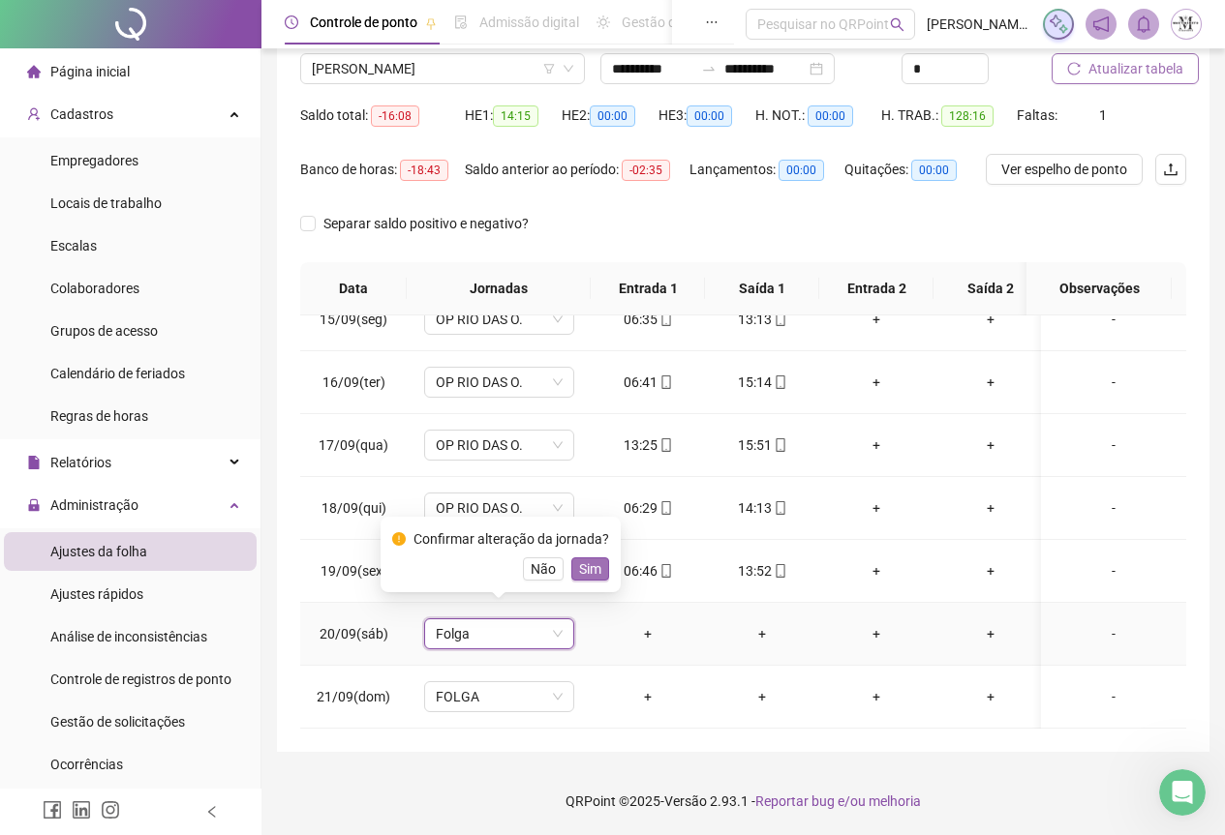
click at [579, 571] on span "Sim" at bounding box center [590, 569] width 22 height 21
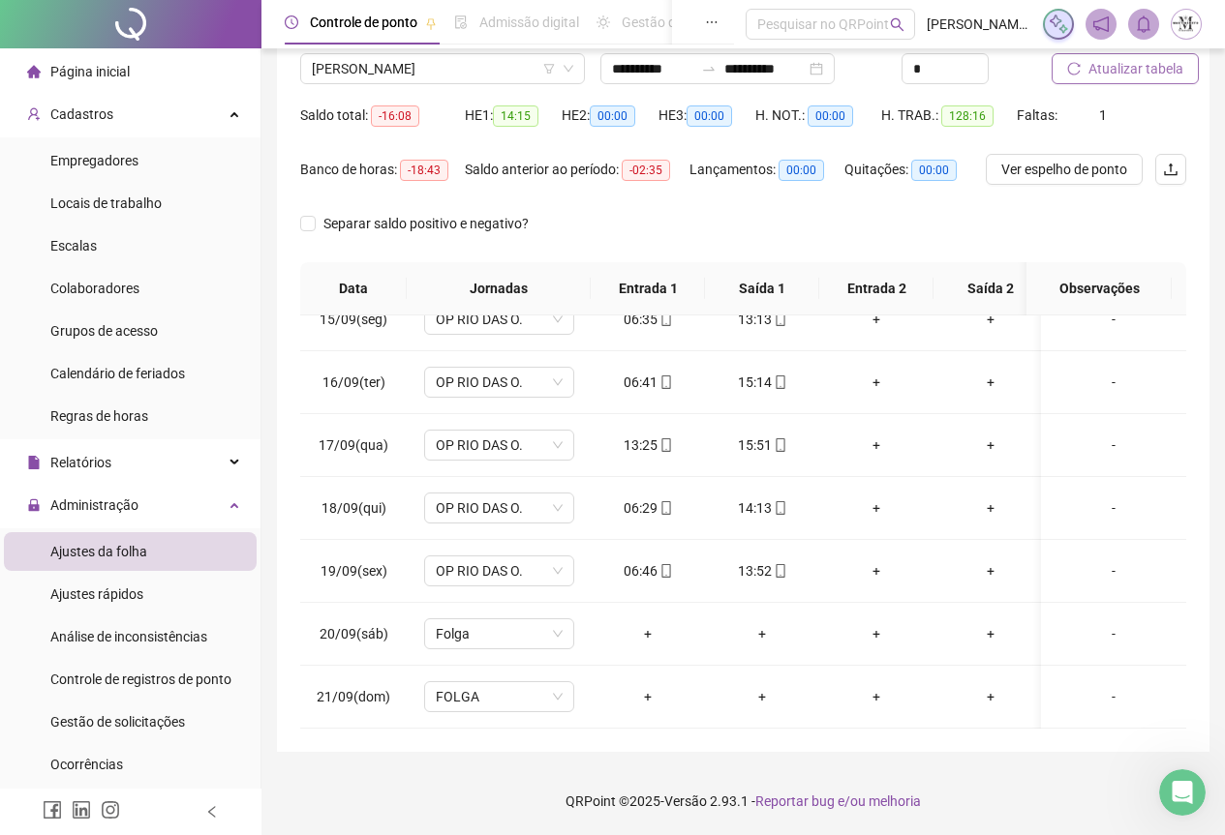
click at [1134, 69] on span "Atualizar tabela" at bounding box center [1135, 68] width 95 height 21
click at [390, 67] on span "[PERSON_NAME]" at bounding box center [442, 68] width 261 height 29
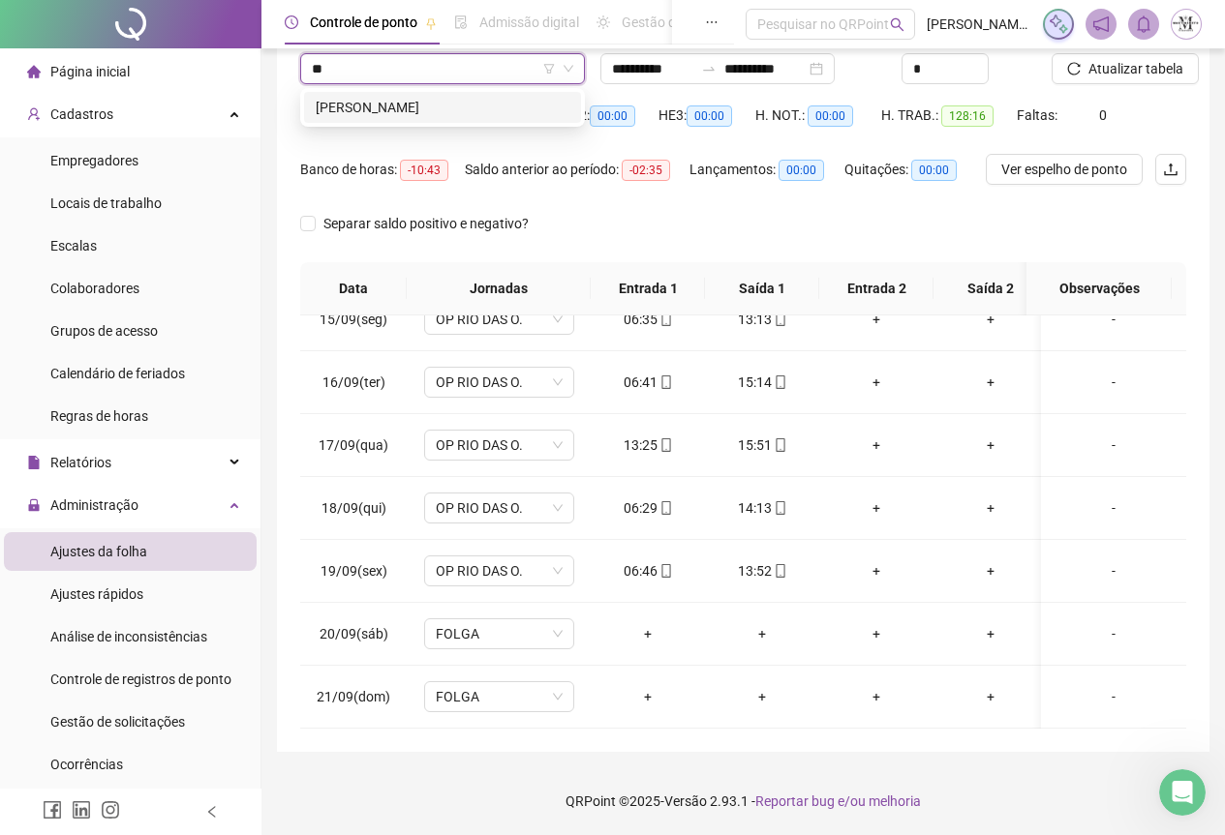
scroll to position [0, 0]
type input "*******"
click at [415, 107] on div "[PERSON_NAME]" at bounding box center [443, 107] width 254 height 21
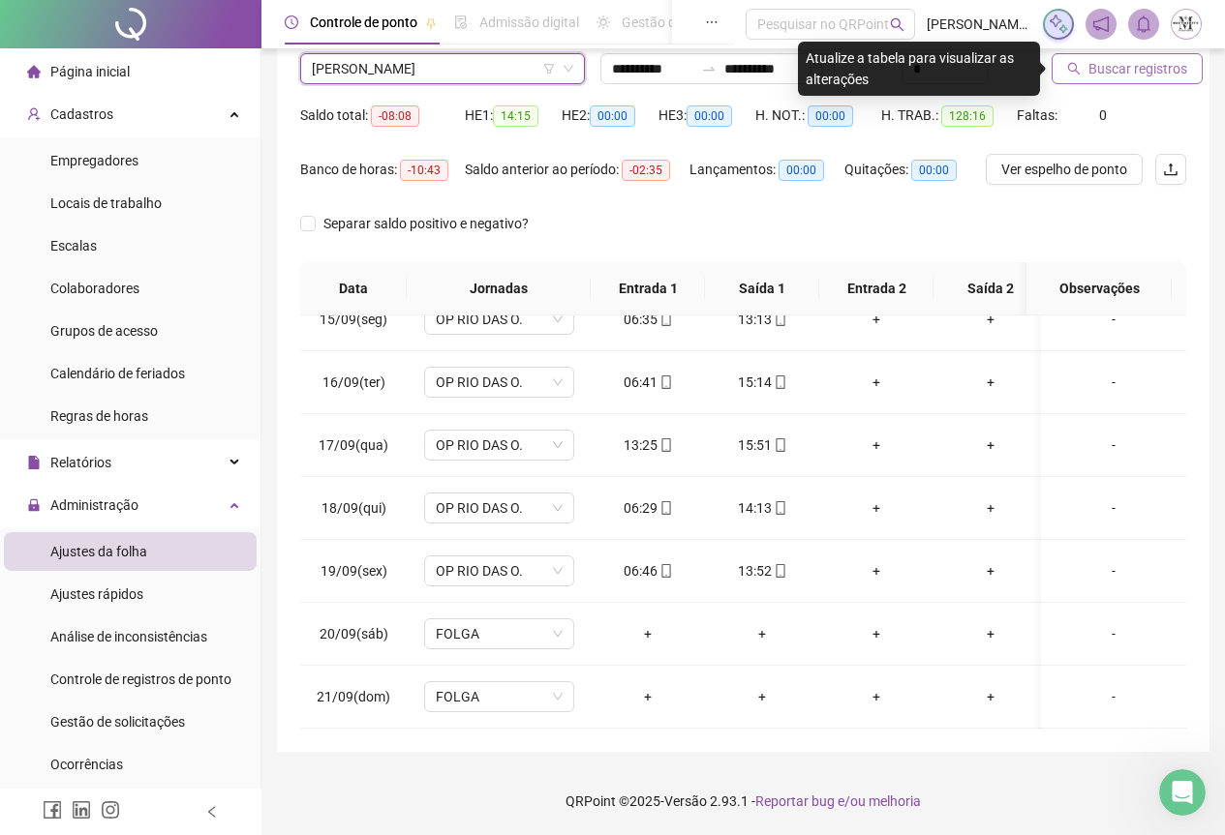
click at [1100, 76] on span "Buscar registros" at bounding box center [1137, 68] width 99 height 21
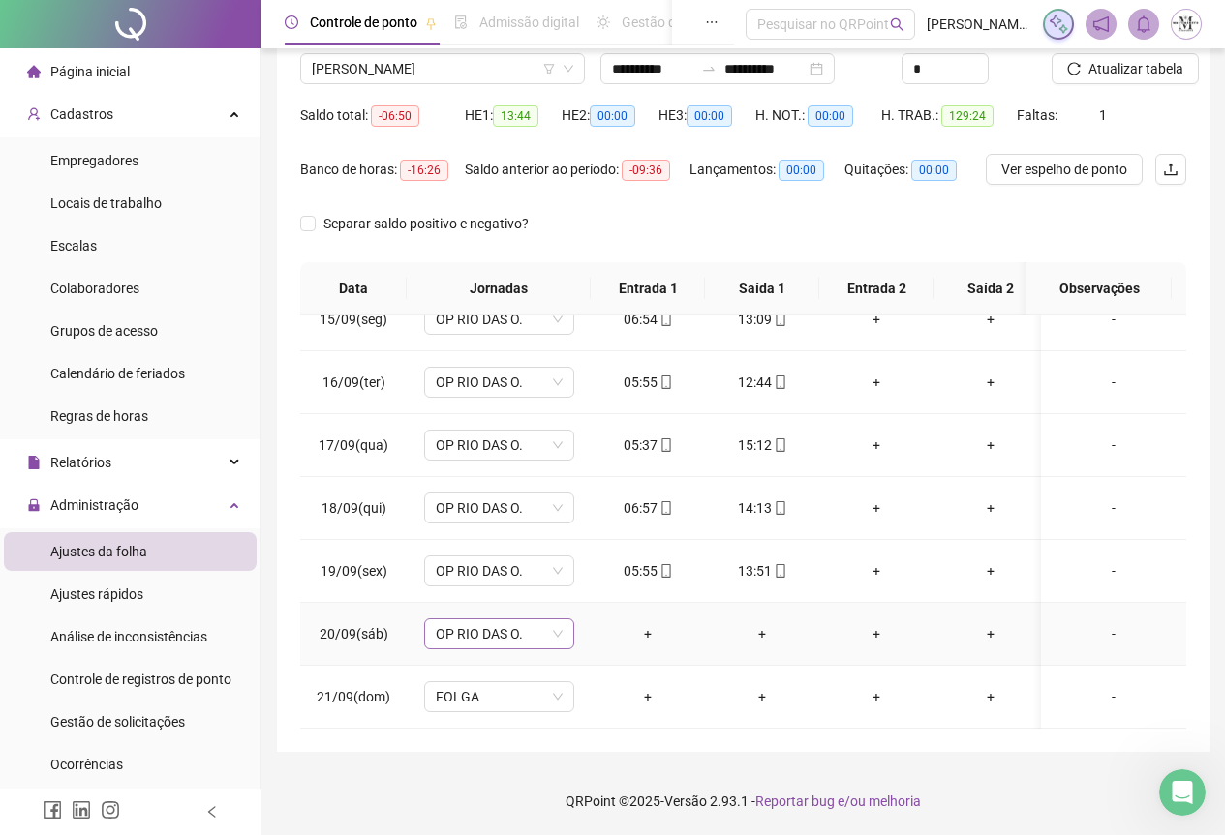
click at [519, 620] on span "OP RIO DAS O." at bounding box center [499, 634] width 127 height 29
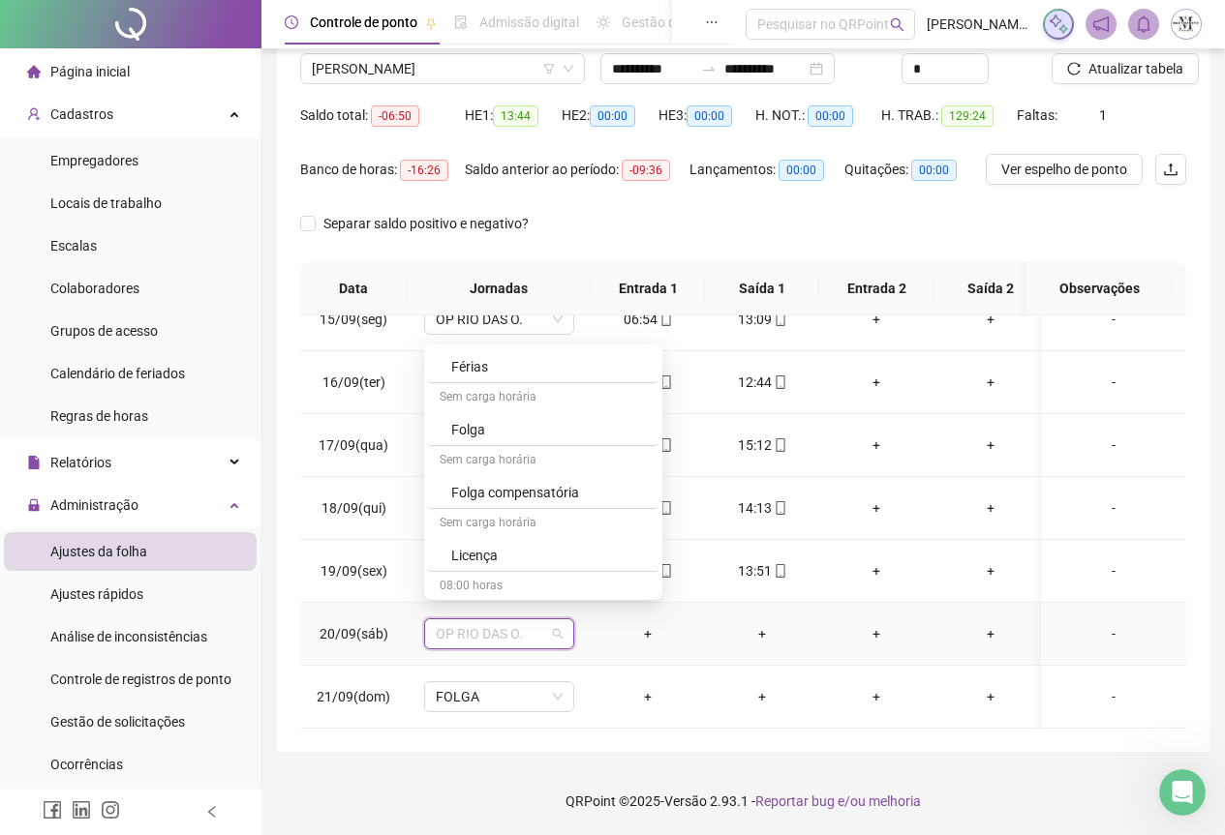
scroll to position [1162, 0]
click at [474, 423] on div "Folga" at bounding box center [549, 428] width 196 height 21
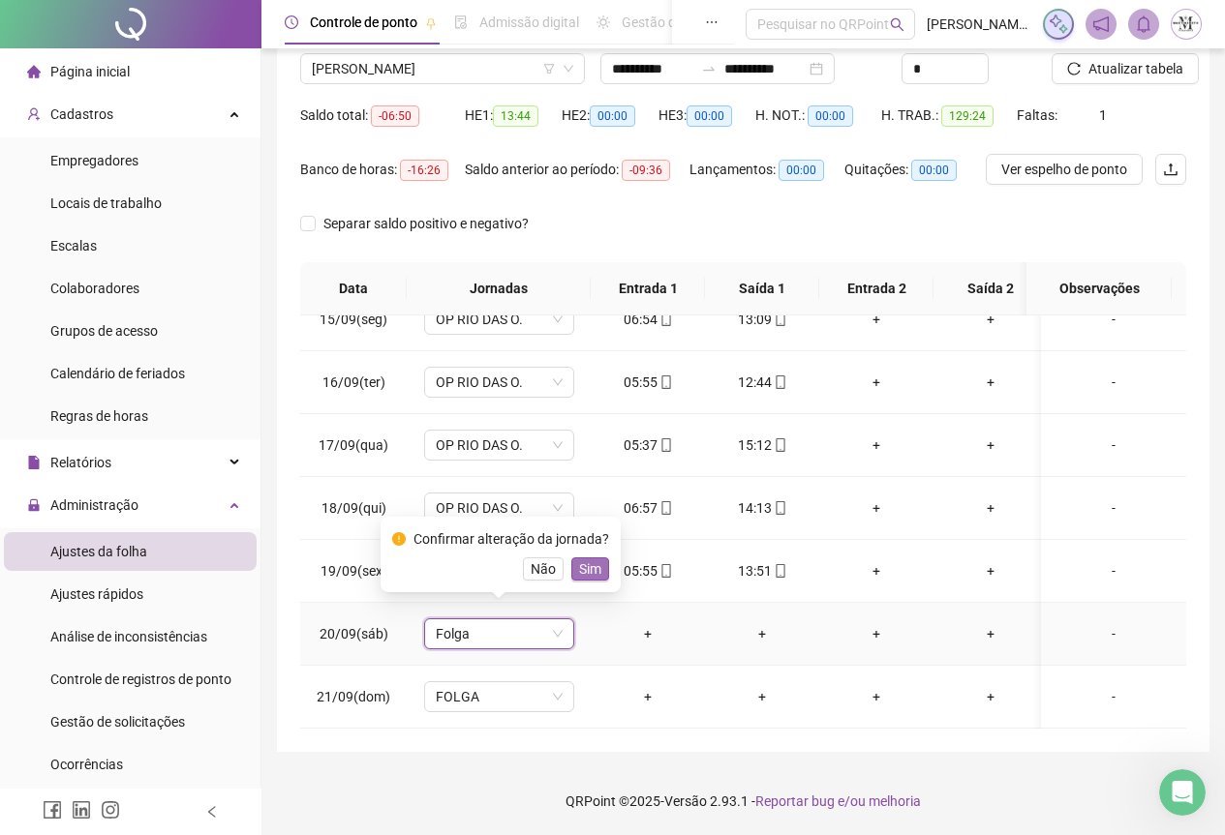
click at [598, 573] on button "Sim" at bounding box center [590, 569] width 38 height 23
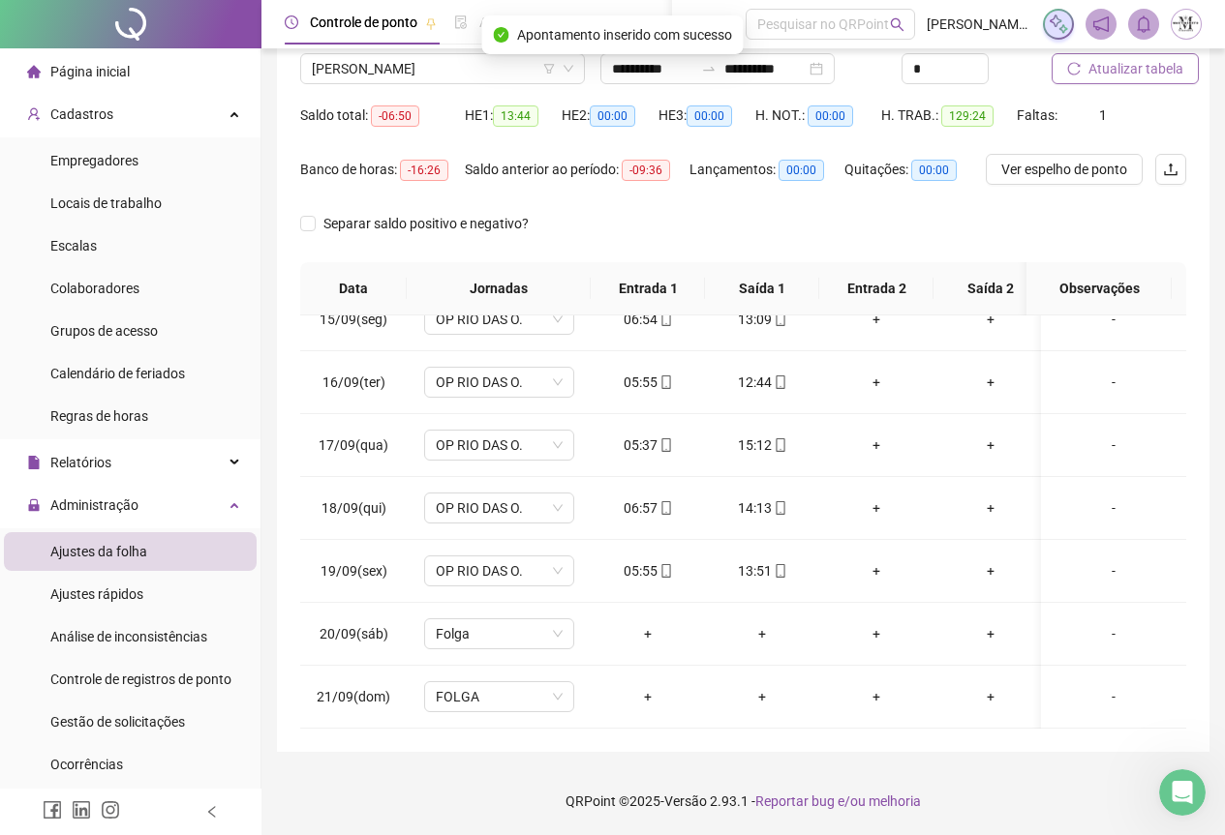
click at [1122, 68] on span "Atualizar tabela" at bounding box center [1135, 68] width 95 height 21
click at [1146, 71] on span "Atualizar tabela" at bounding box center [1135, 68] width 95 height 21
click at [407, 67] on span "[PERSON_NAME]" at bounding box center [442, 68] width 261 height 29
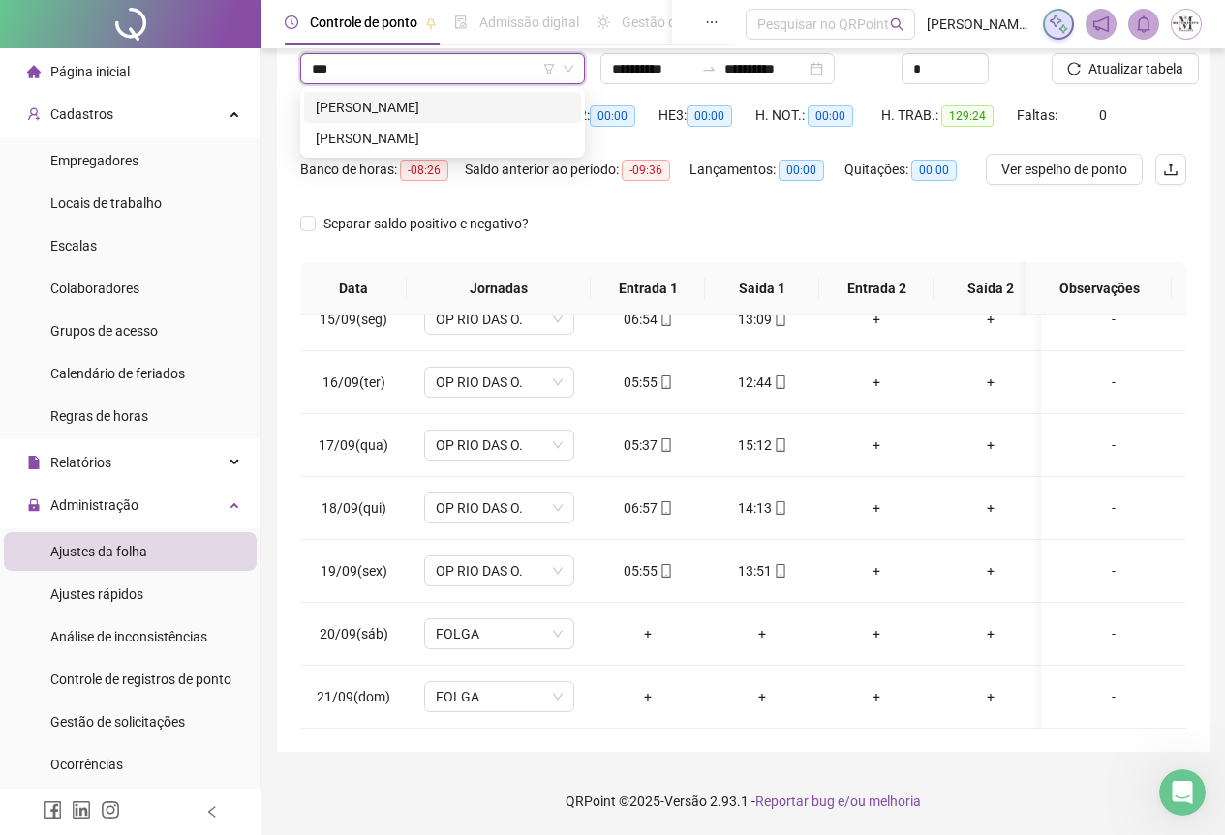
scroll to position [0, 0]
type input "******"
click at [435, 106] on div "[PERSON_NAME]" at bounding box center [443, 107] width 254 height 21
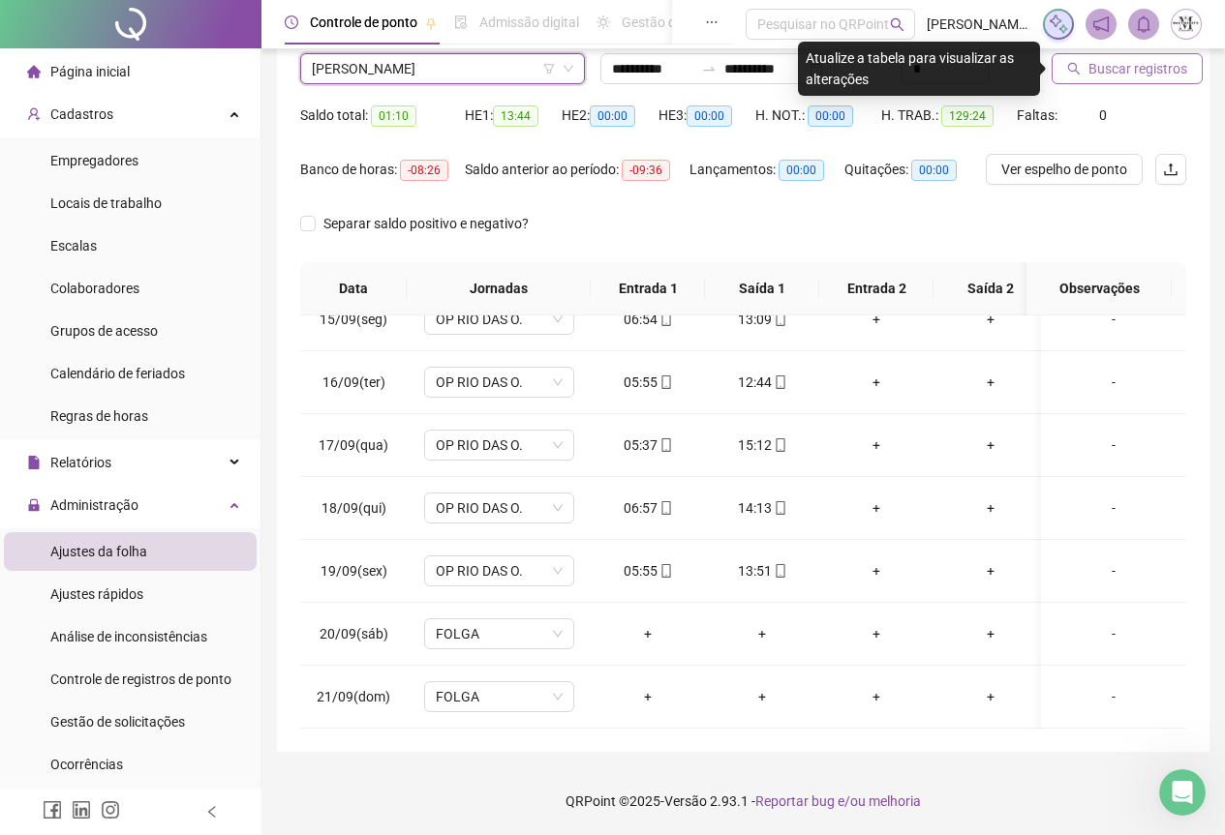
click at [1108, 67] on span "Buscar registros" at bounding box center [1137, 68] width 99 height 21
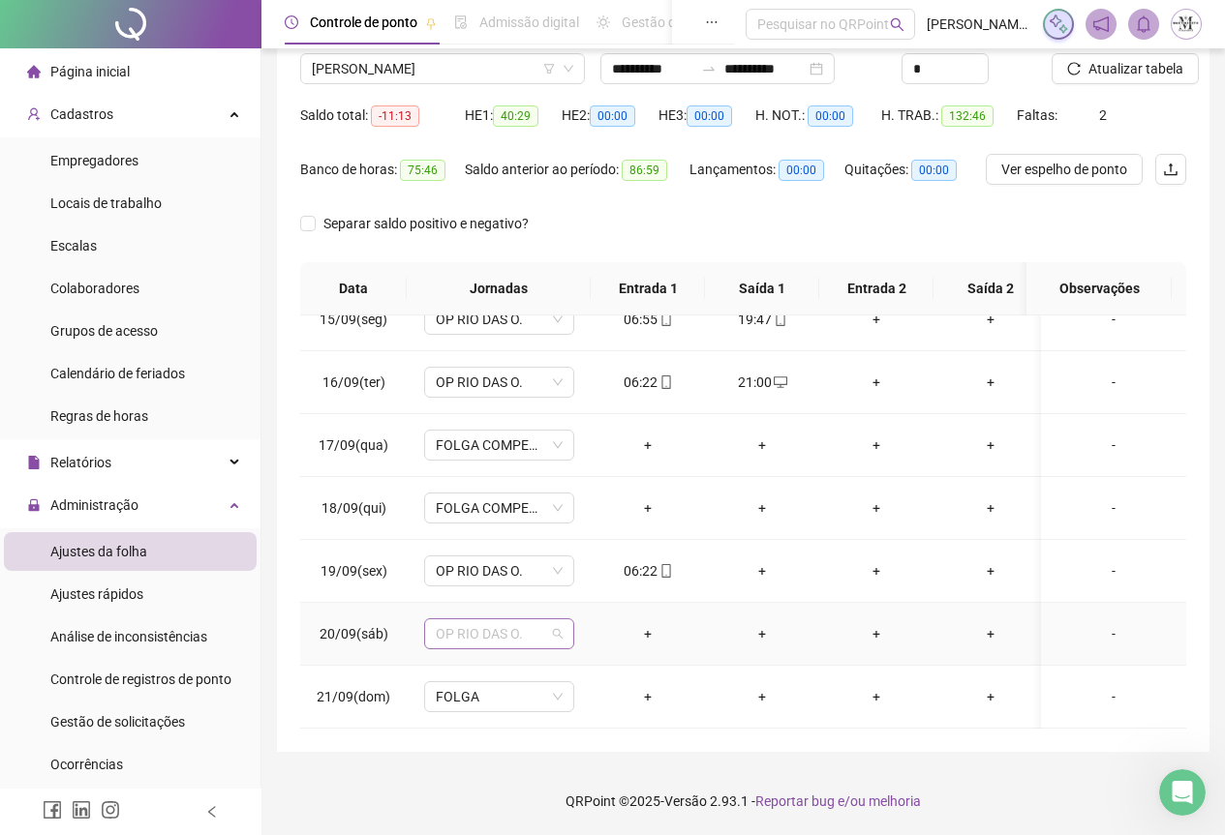
click at [471, 622] on span "OP RIO DAS O." at bounding box center [499, 634] width 127 height 29
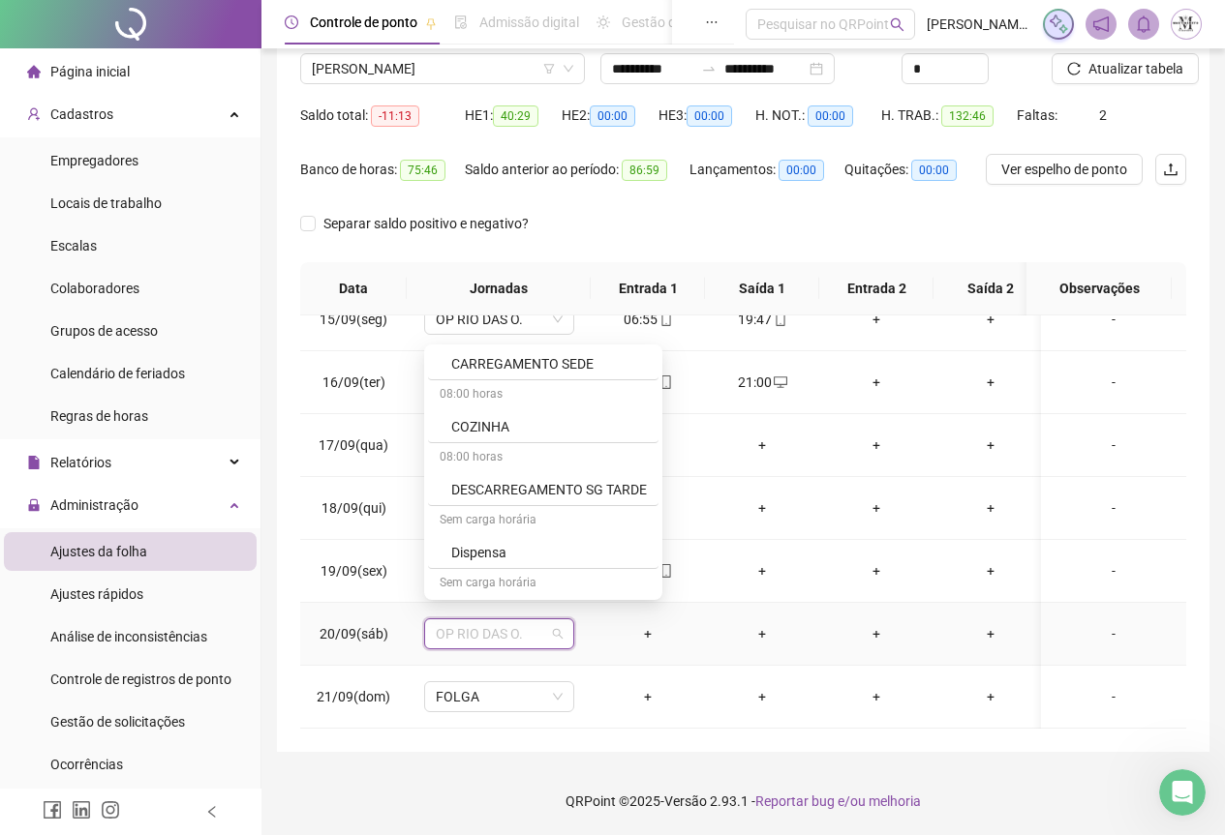
scroll to position [1065, 0]
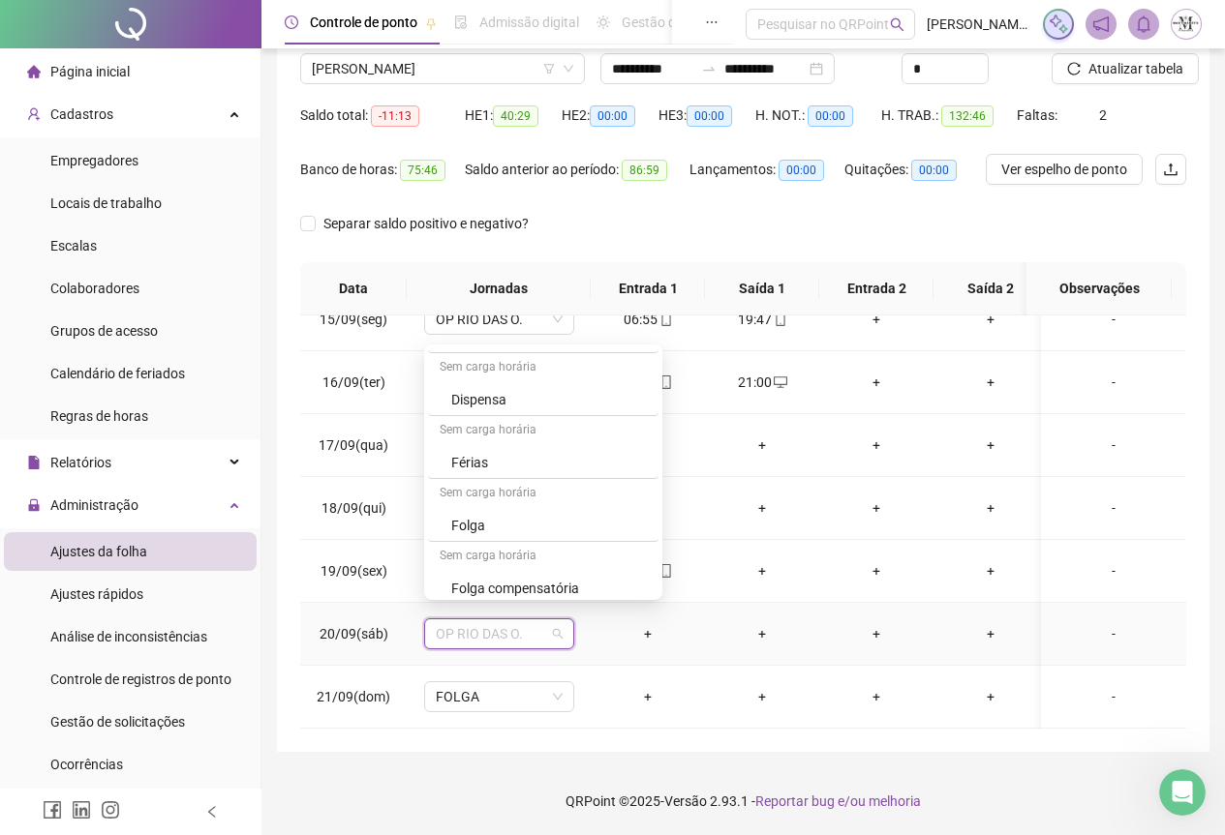
click at [505, 524] on div "Folga" at bounding box center [549, 525] width 196 height 21
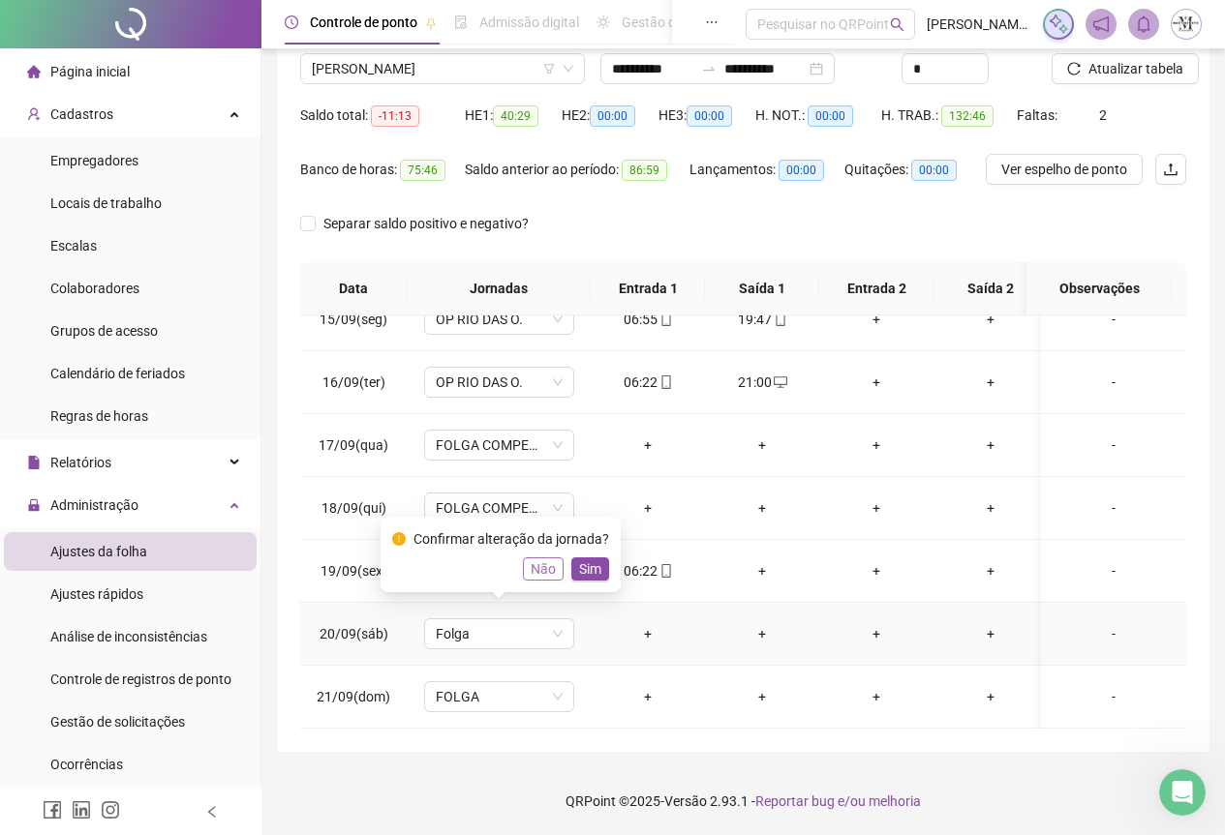
click at [539, 580] on button "Não" at bounding box center [543, 569] width 41 height 23
click at [463, 620] on span "OP RIO DAS O." at bounding box center [499, 634] width 127 height 29
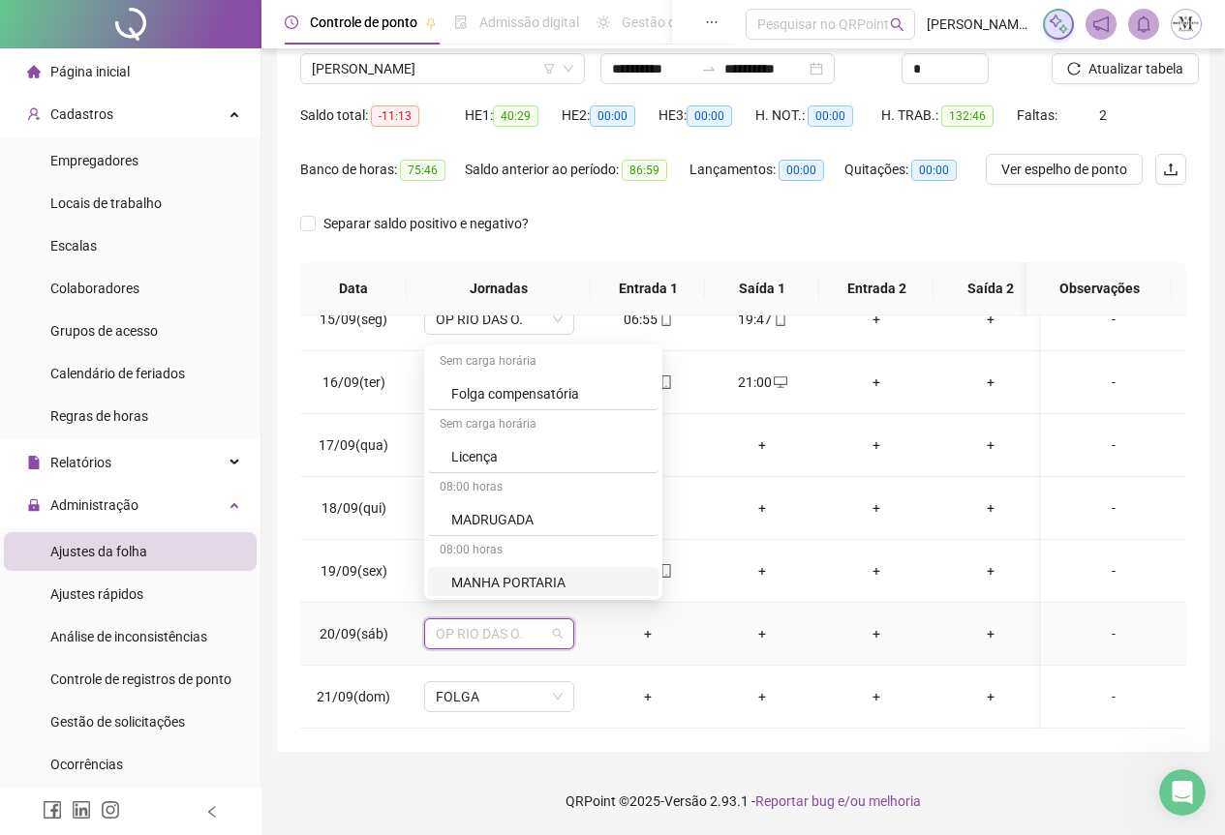
scroll to position [1259, 0]
click at [545, 399] on div "Folga compensatória" at bounding box center [549, 394] width 196 height 21
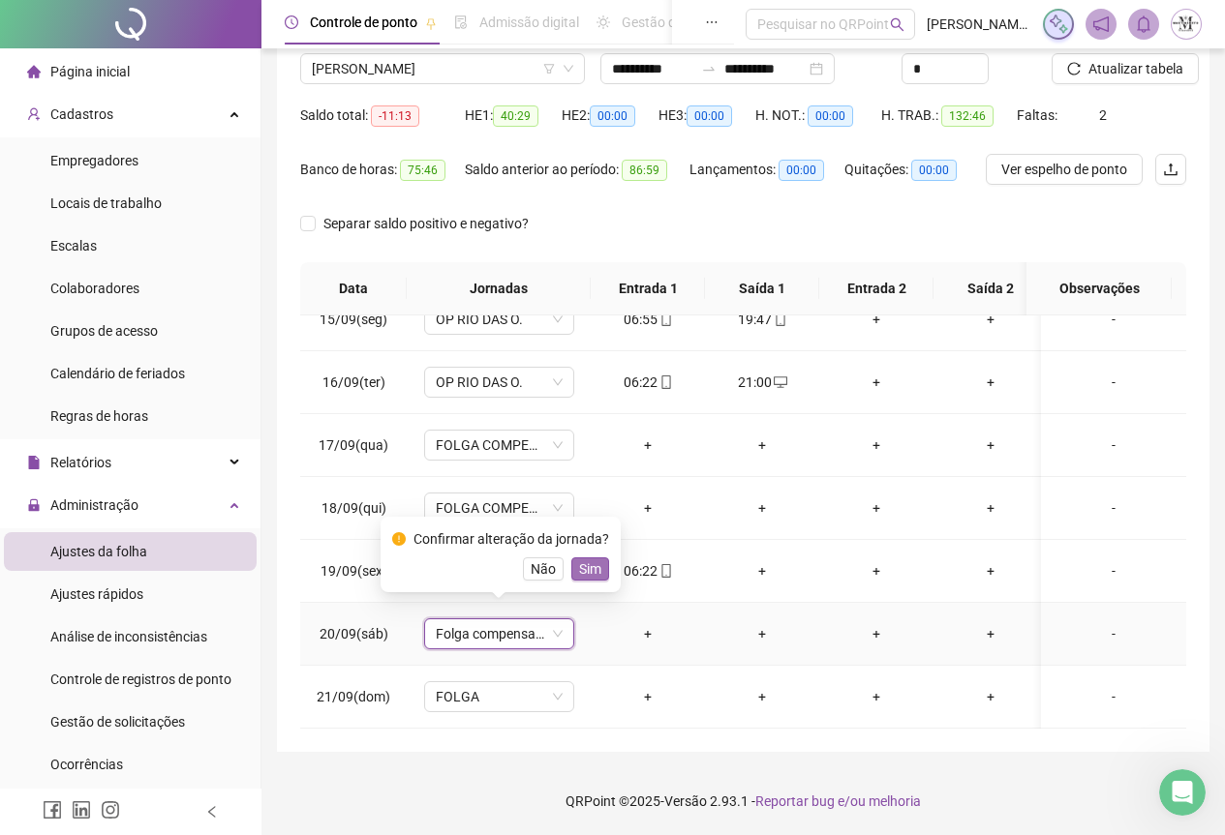
click at [579, 570] on span "Sim" at bounding box center [590, 569] width 22 height 21
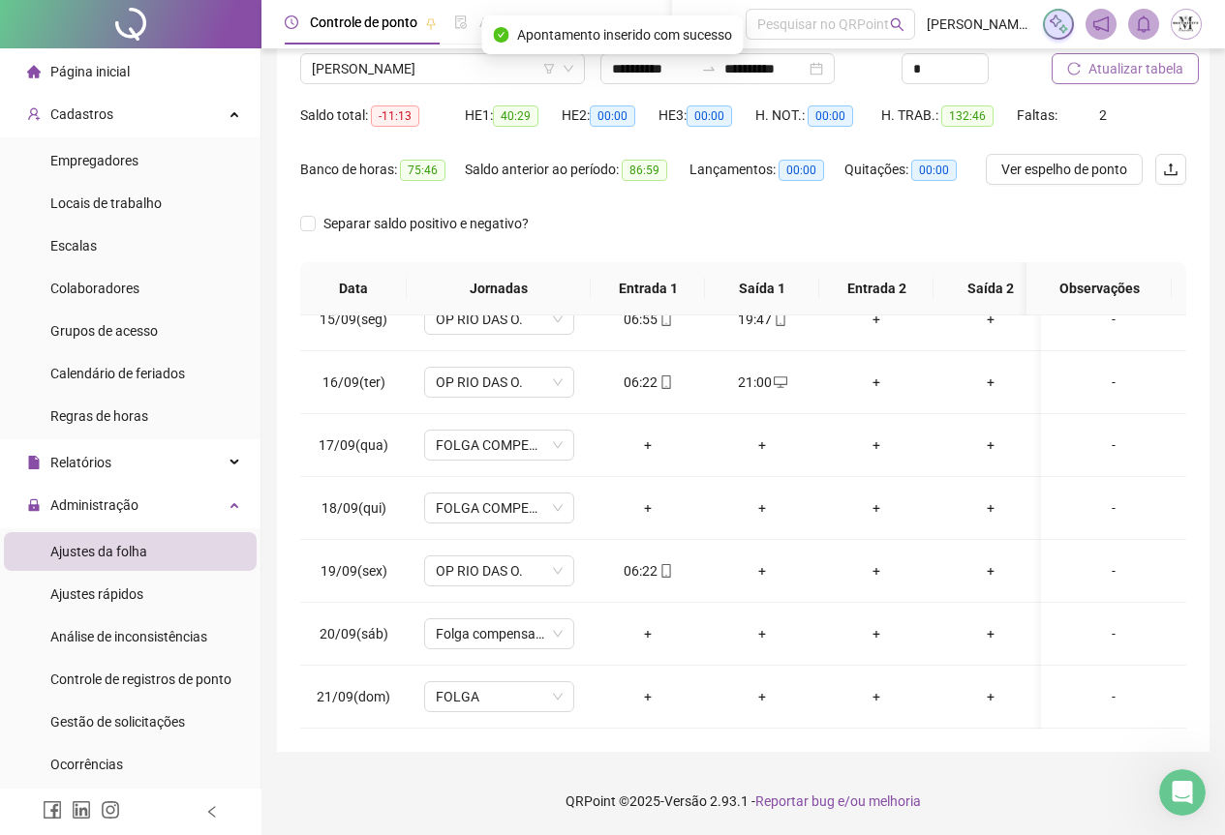
click at [1127, 69] on span "Atualizar tabela" at bounding box center [1135, 68] width 95 height 21
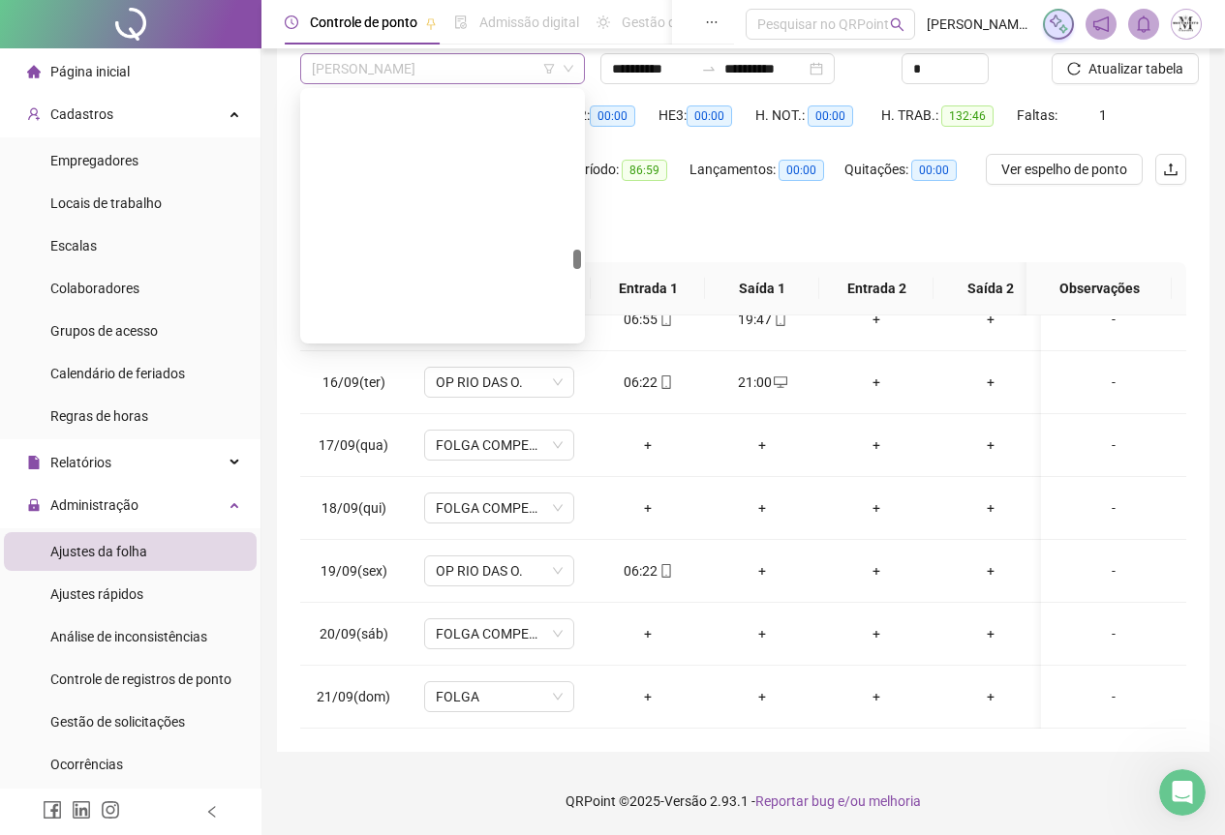
click at [371, 59] on span "[PERSON_NAME]" at bounding box center [442, 68] width 261 height 29
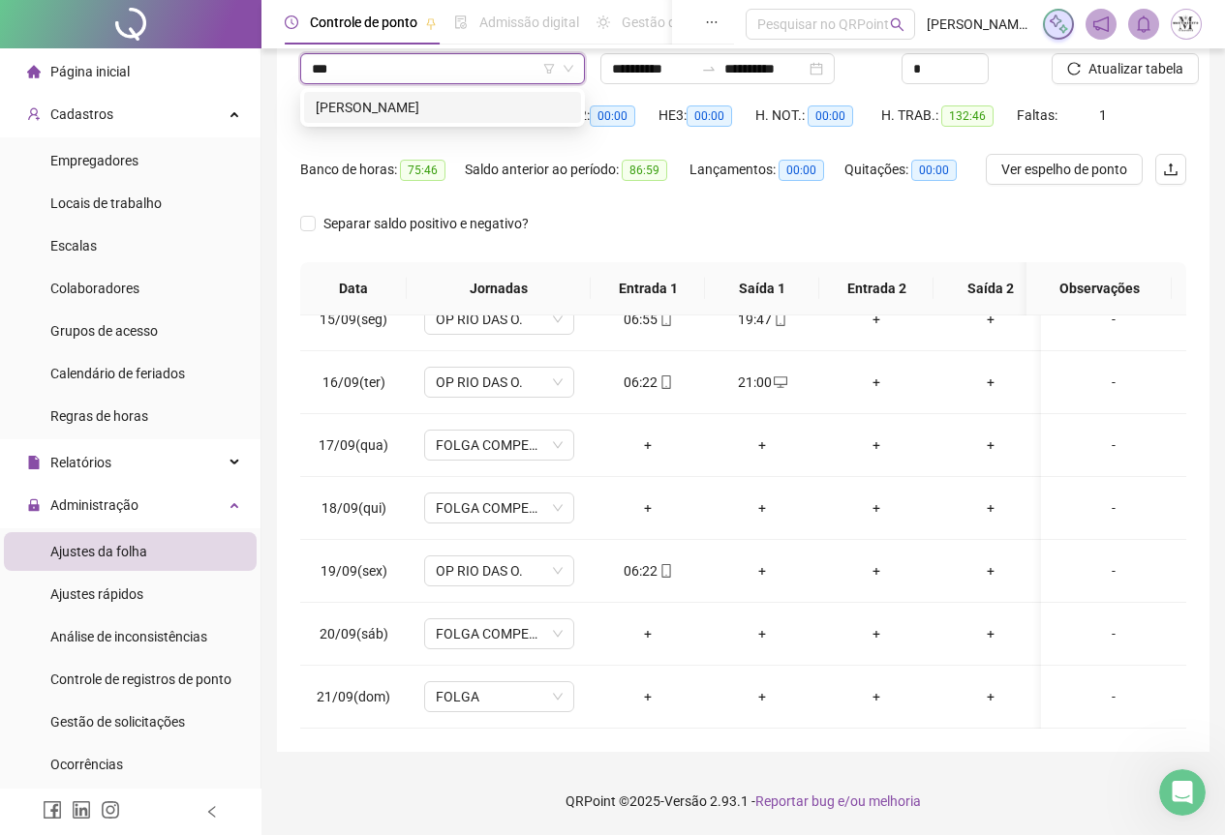
scroll to position [0, 0]
type input "*****"
click at [371, 120] on div "[PERSON_NAME]" at bounding box center [442, 107] width 277 height 31
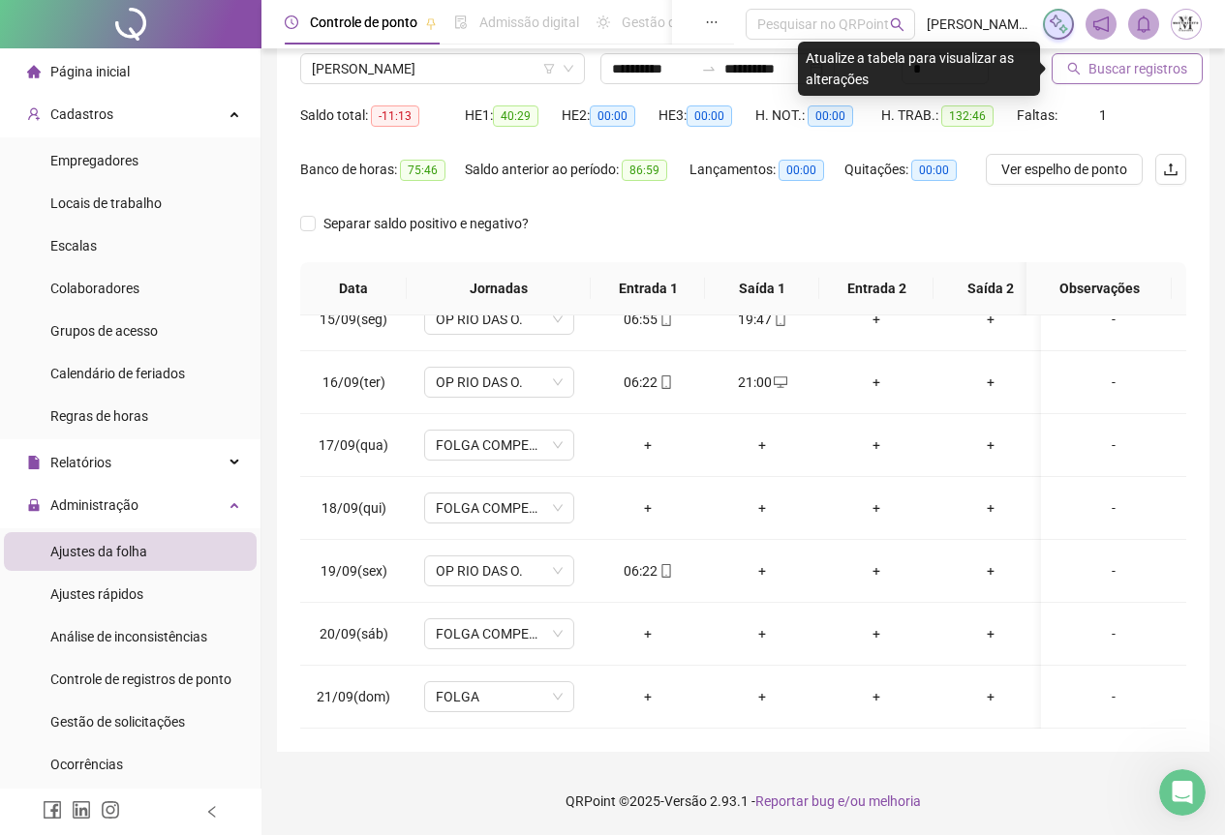
click at [1118, 78] on span "Buscar registros" at bounding box center [1137, 68] width 99 height 21
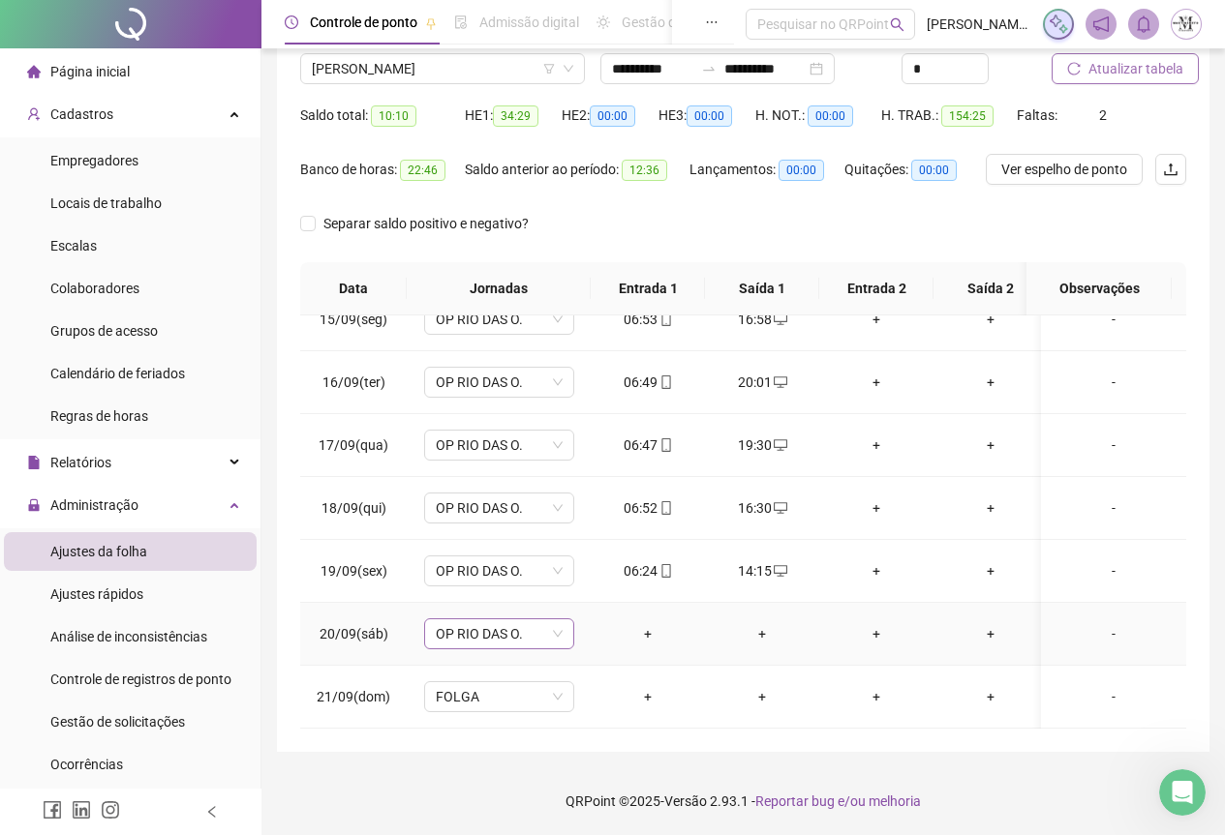
click at [498, 621] on span "OP RIO DAS O." at bounding box center [499, 634] width 127 height 29
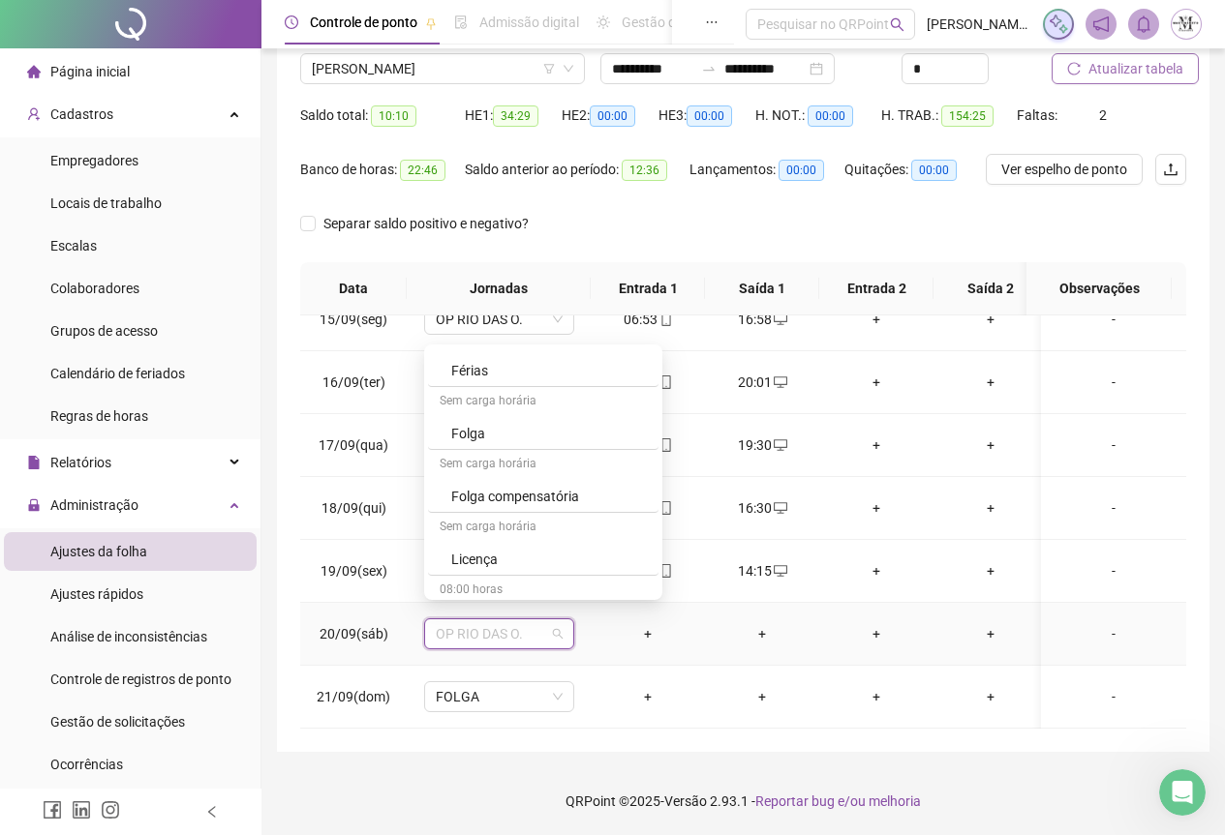
scroll to position [1162, 0]
drag, startPoint x: 521, startPoint y: 491, endPoint x: 551, endPoint y: 498, distance: 30.8
click at [521, 491] on div "Folga compensatória" at bounding box center [549, 491] width 196 height 21
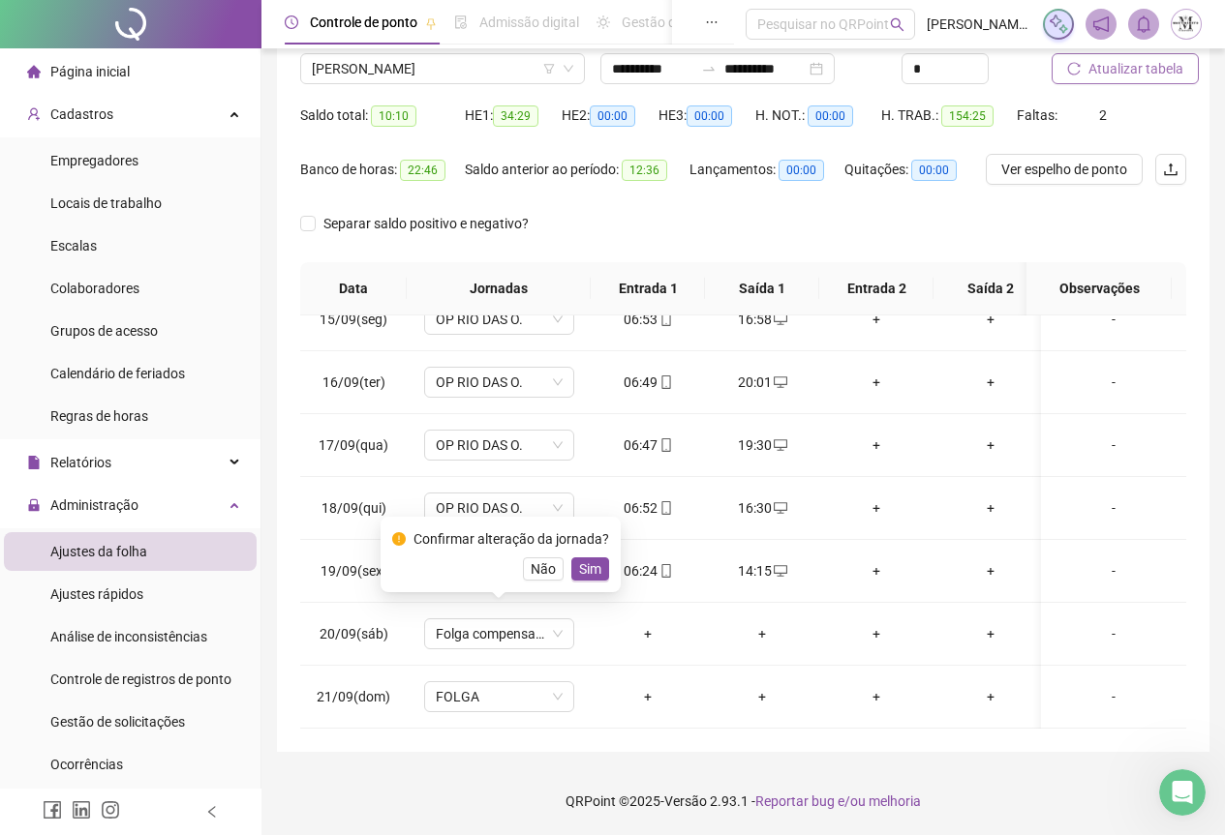
click at [1105, 74] on span "Atualizar tabela" at bounding box center [1135, 68] width 95 height 21
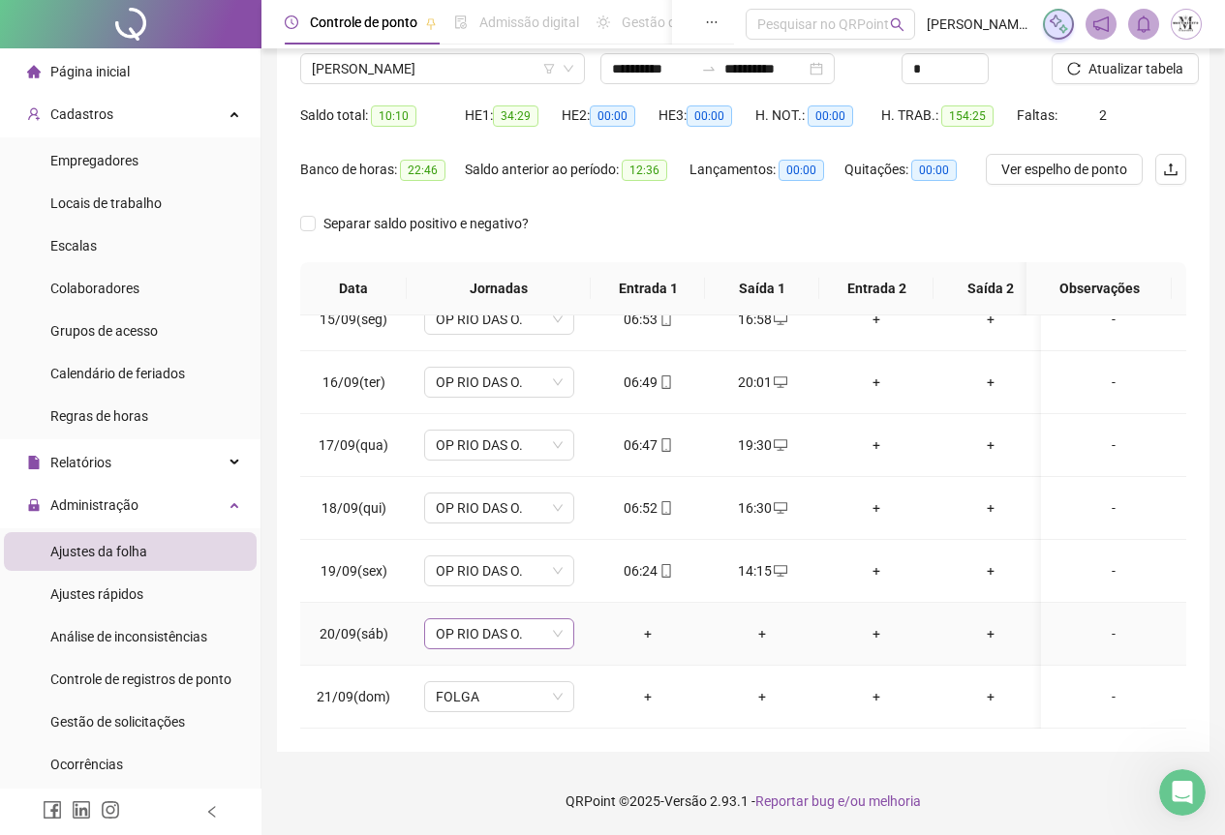
click at [479, 626] on span "OP RIO DAS O." at bounding box center [499, 634] width 127 height 29
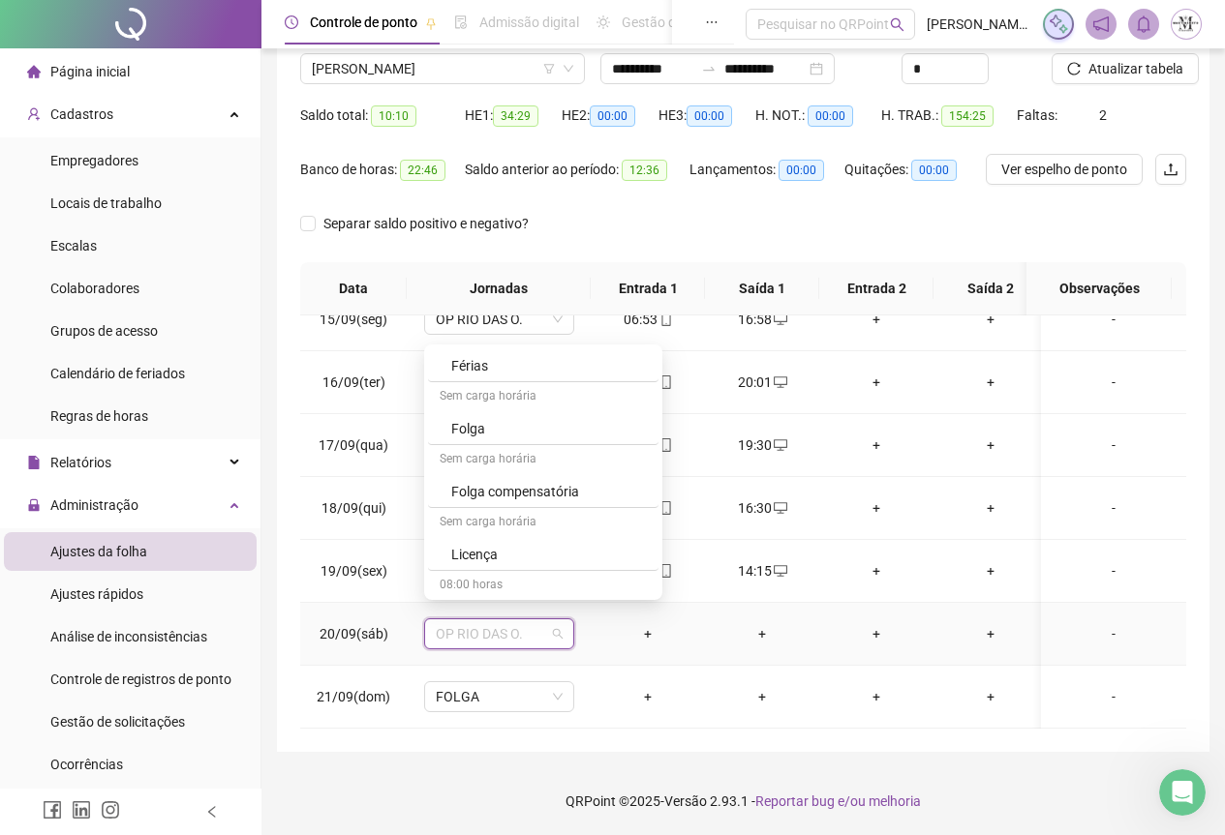
click at [481, 507] on div "Folga compensatória" at bounding box center [543, 492] width 230 height 32
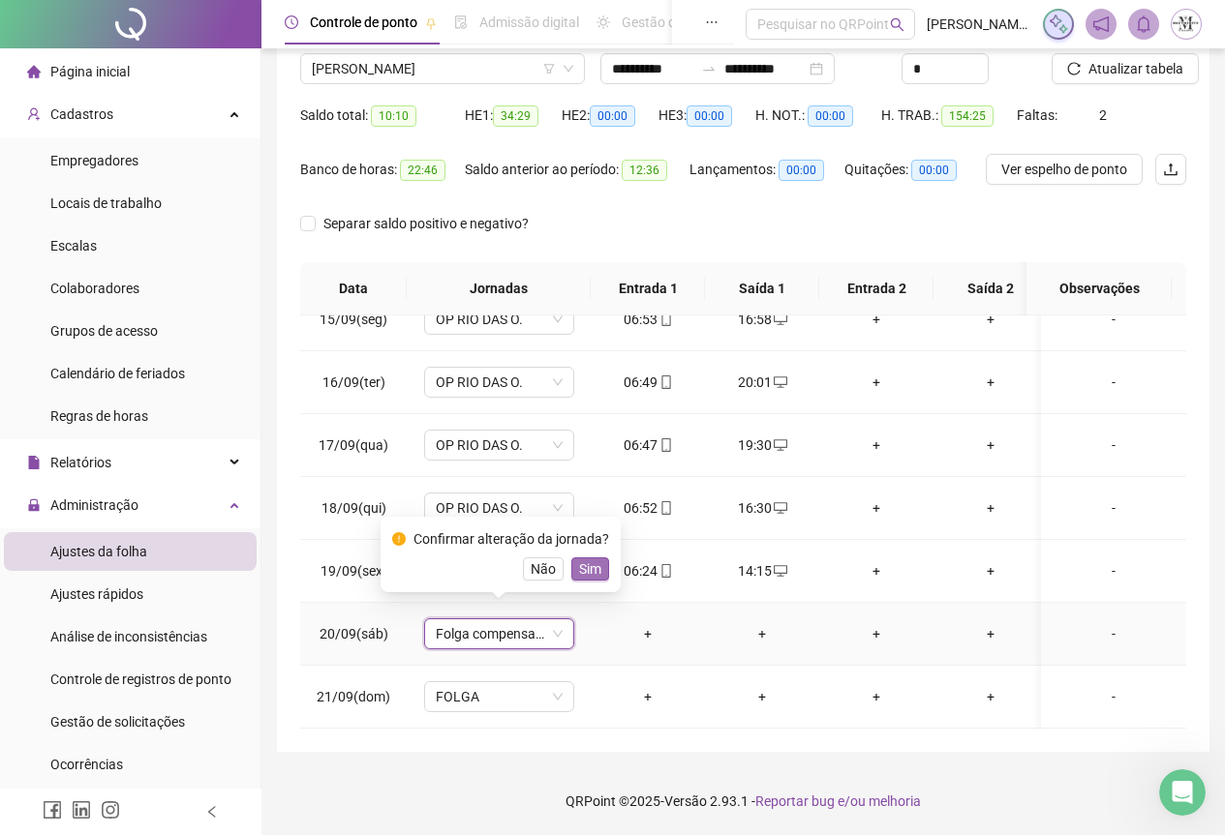
click at [586, 565] on span "Sim" at bounding box center [590, 569] width 22 height 21
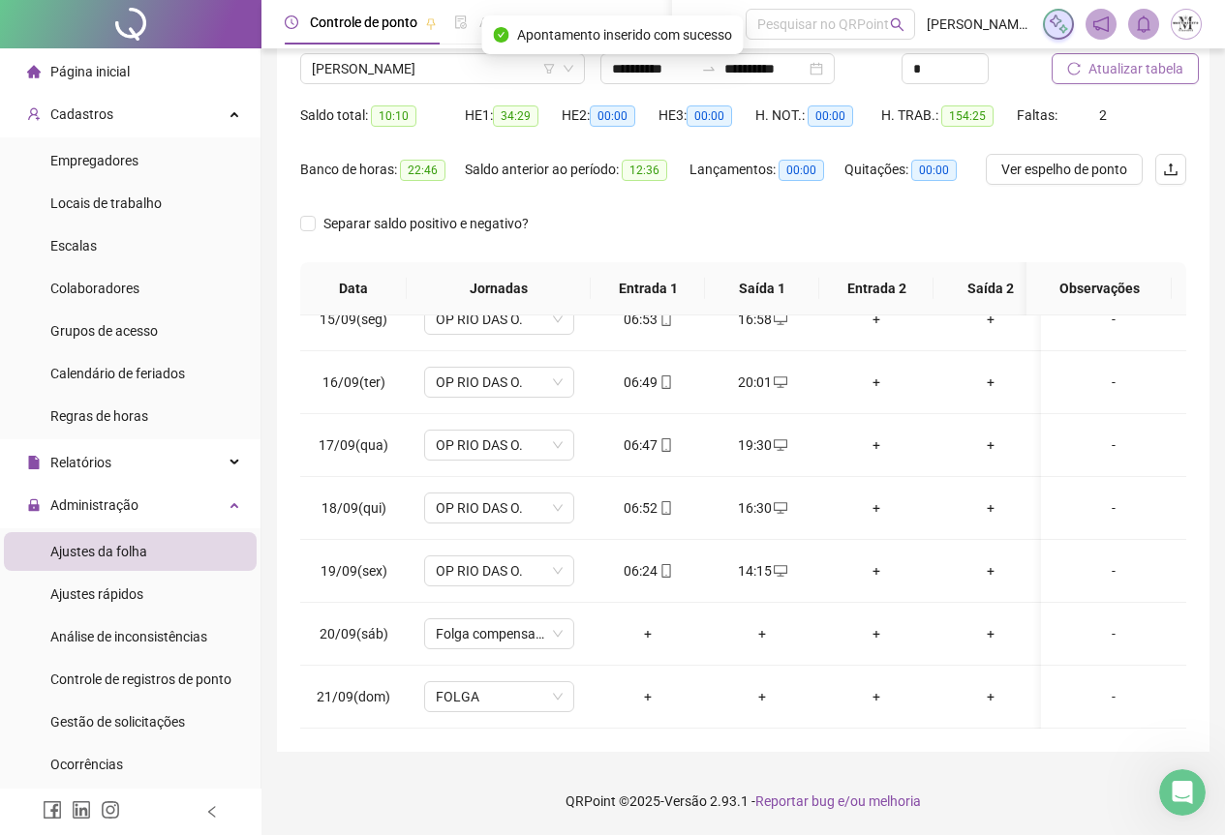
click at [1124, 77] on span "Atualizar tabela" at bounding box center [1135, 68] width 95 height 21
click at [1124, 75] on span "Atualizar tabela" at bounding box center [1135, 68] width 95 height 21
click at [395, 79] on span "[PERSON_NAME]" at bounding box center [442, 68] width 261 height 29
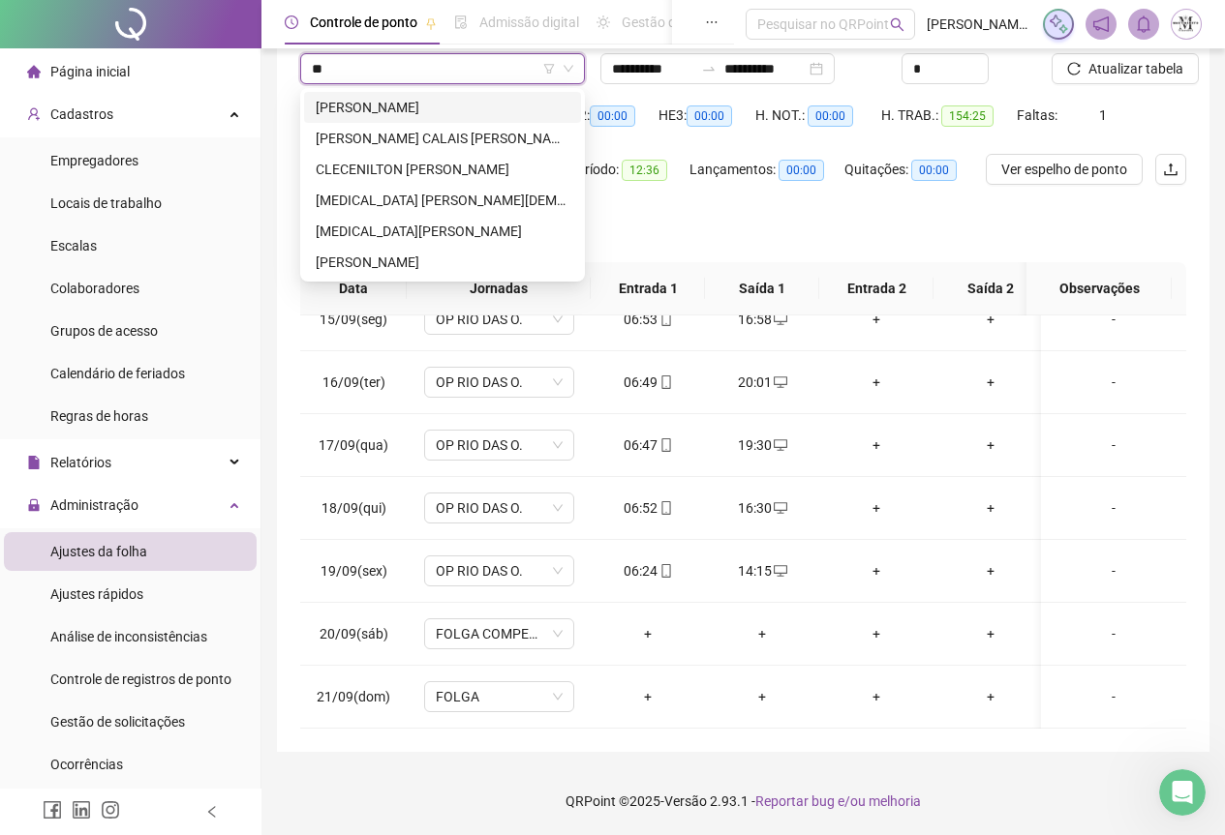
scroll to position [0, 0]
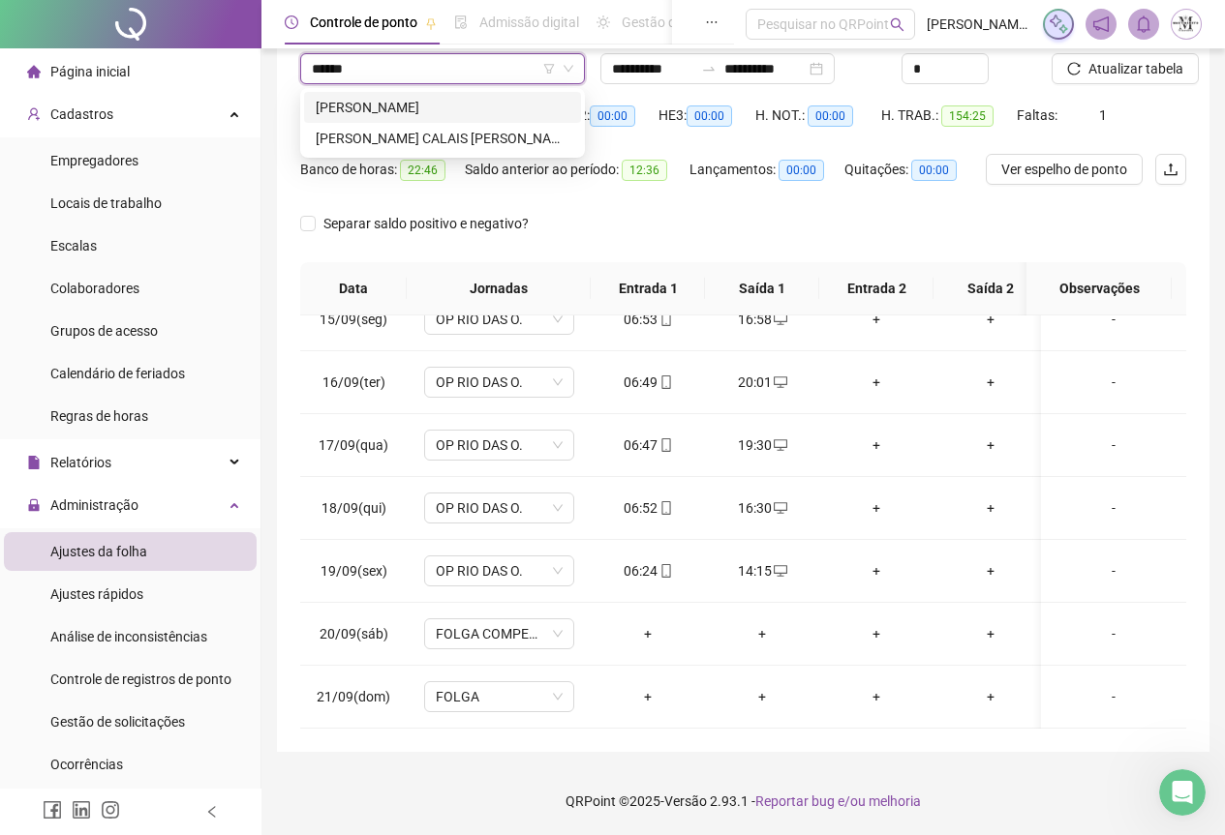
type input "*******"
click at [431, 112] on div "CLAUDIO PEREIRA SANTOS" at bounding box center [443, 107] width 254 height 21
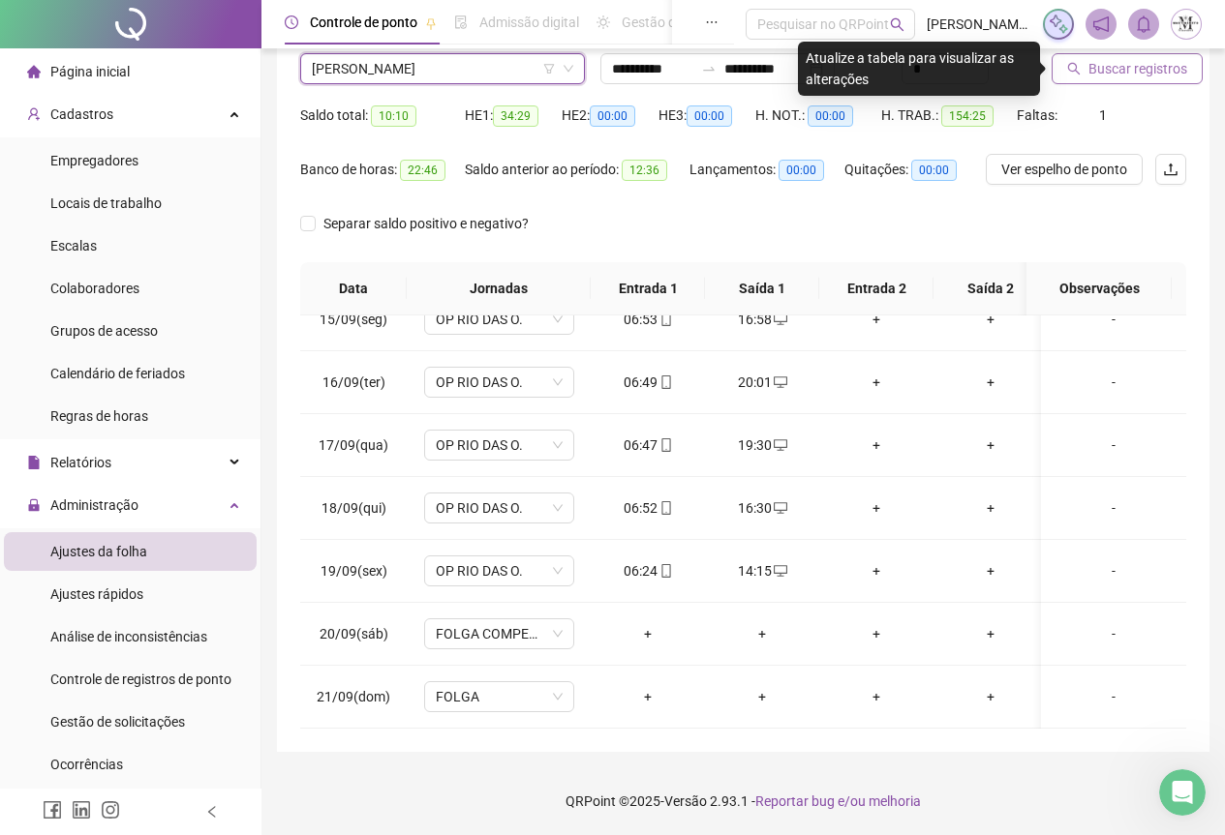
click at [1113, 59] on span "Buscar registros" at bounding box center [1137, 68] width 99 height 21
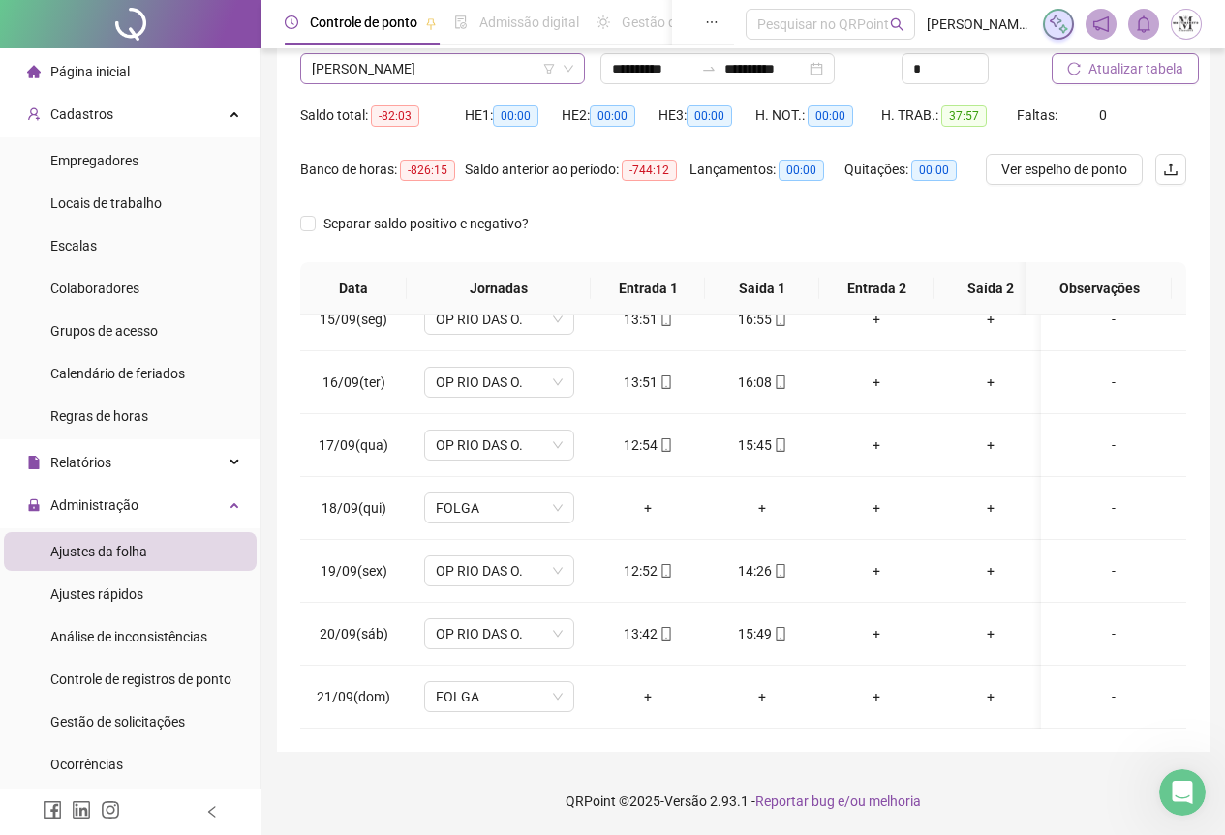
click at [407, 75] on span "CLAUDIO PEREIRA SANTOS" at bounding box center [442, 68] width 261 height 29
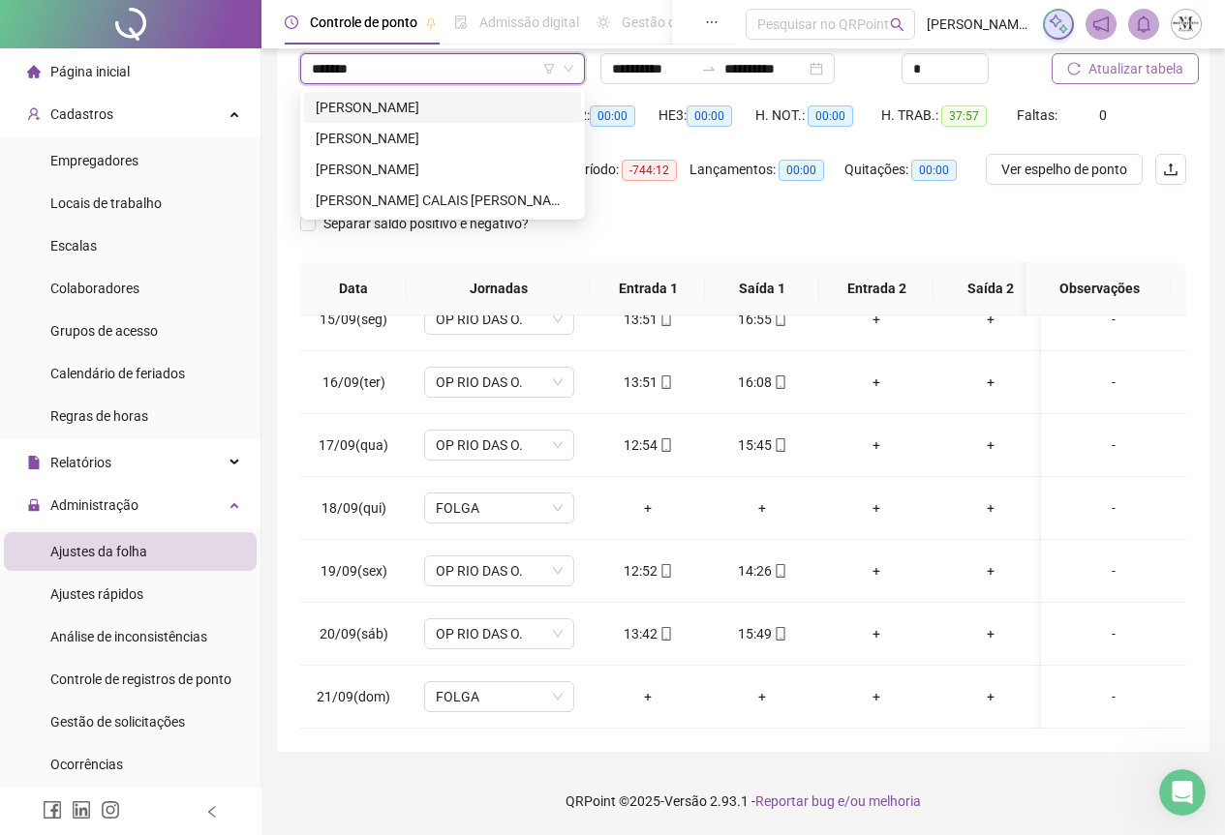
type input "********"
click at [425, 172] on div "[PERSON_NAME]" at bounding box center [443, 169] width 254 height 21
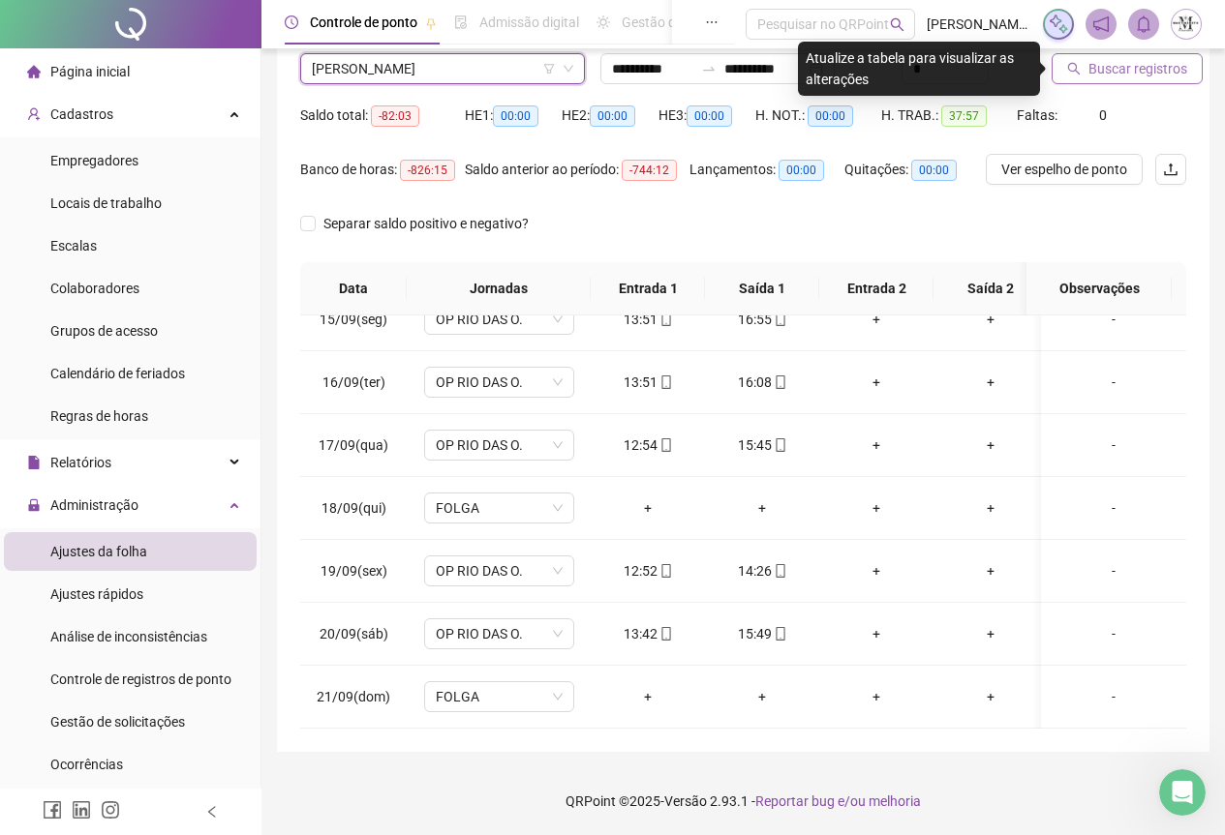
click at [1085, 64] on button "Buscar registros" at bounding box center [1126, 68] width 151 height 31
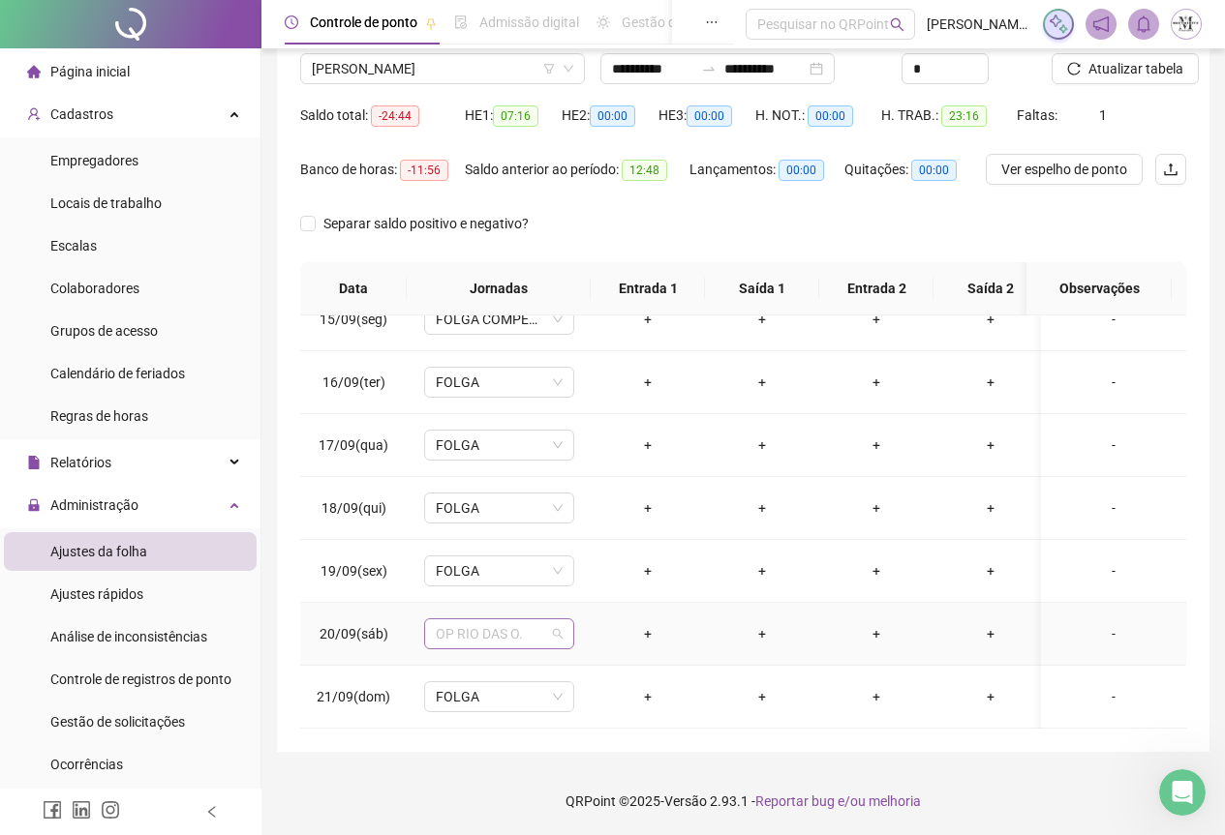
click at [462, 620] on span "OP RIO DAS O." at bounding box center [499, 634] width 127 height 29
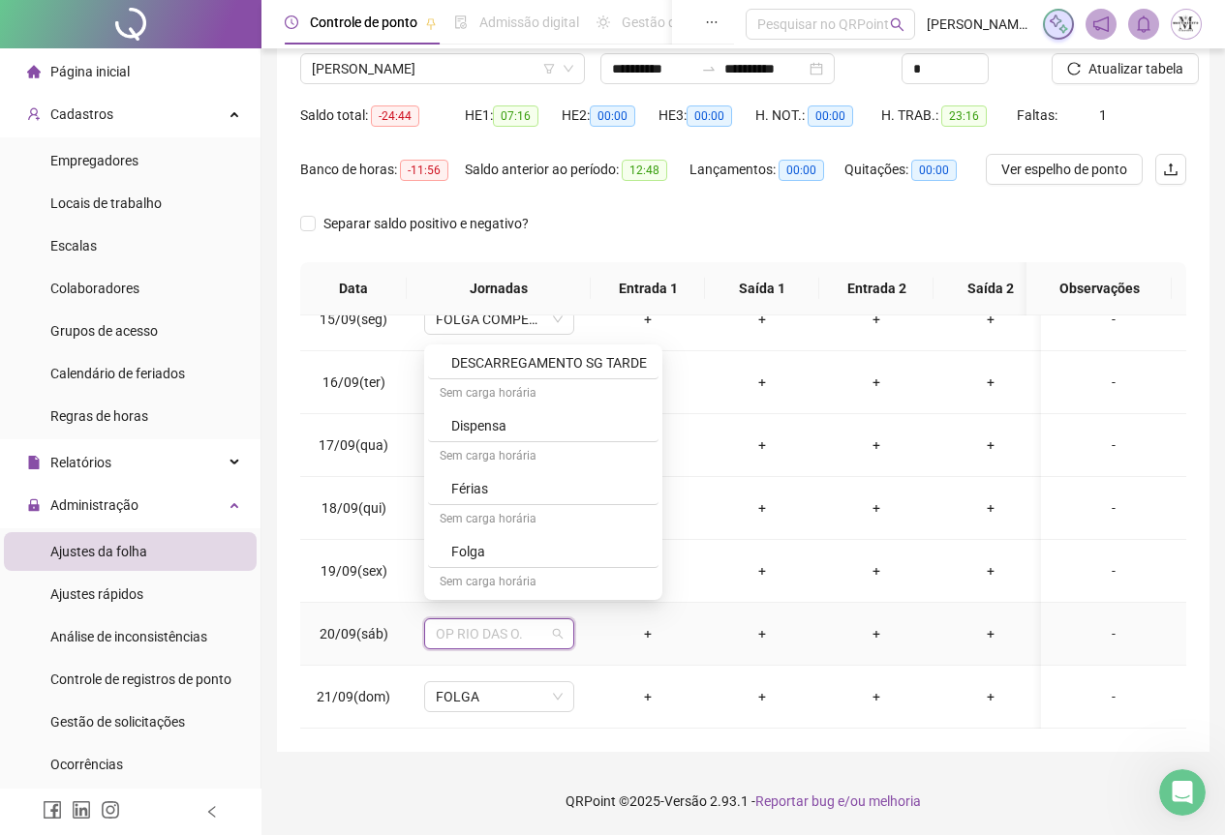
scroll to position [1065, 0]
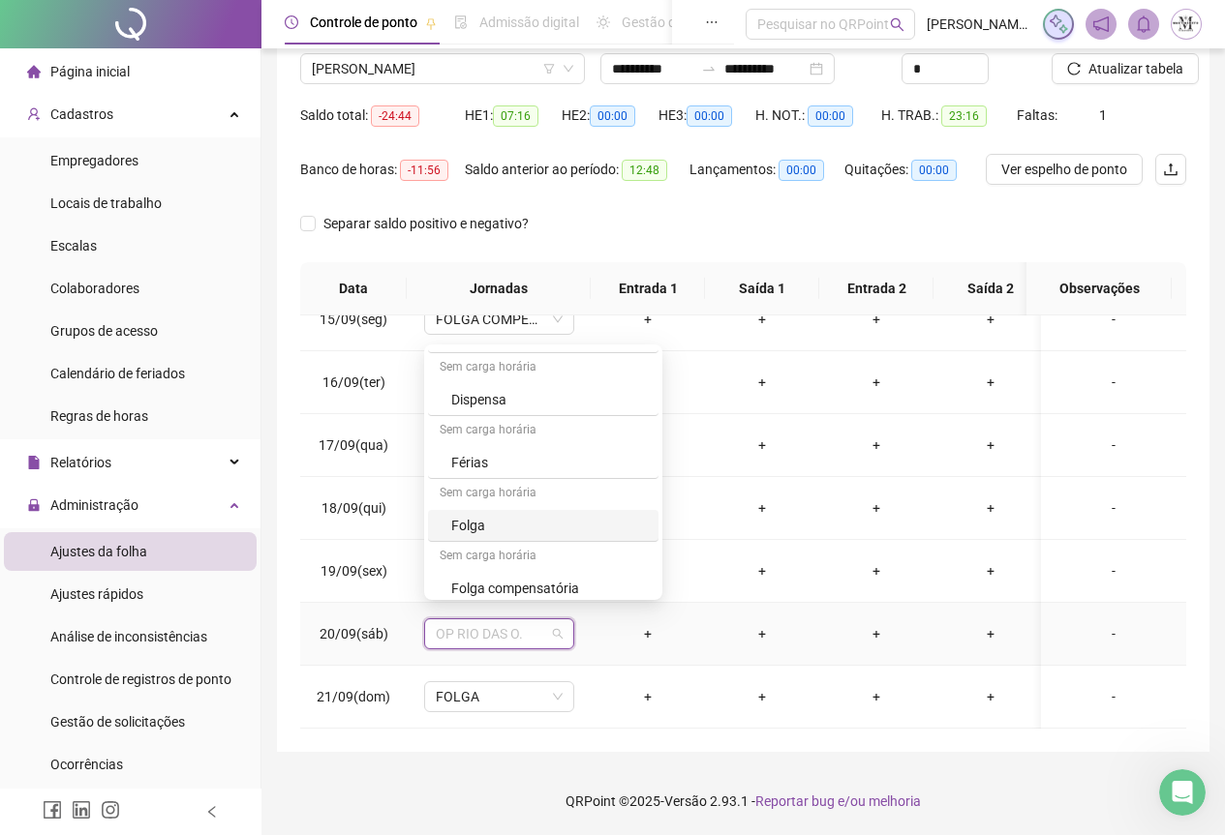
click at [497, 526] on div "Folga" at bounding box center [549, 525] width 196 height 21
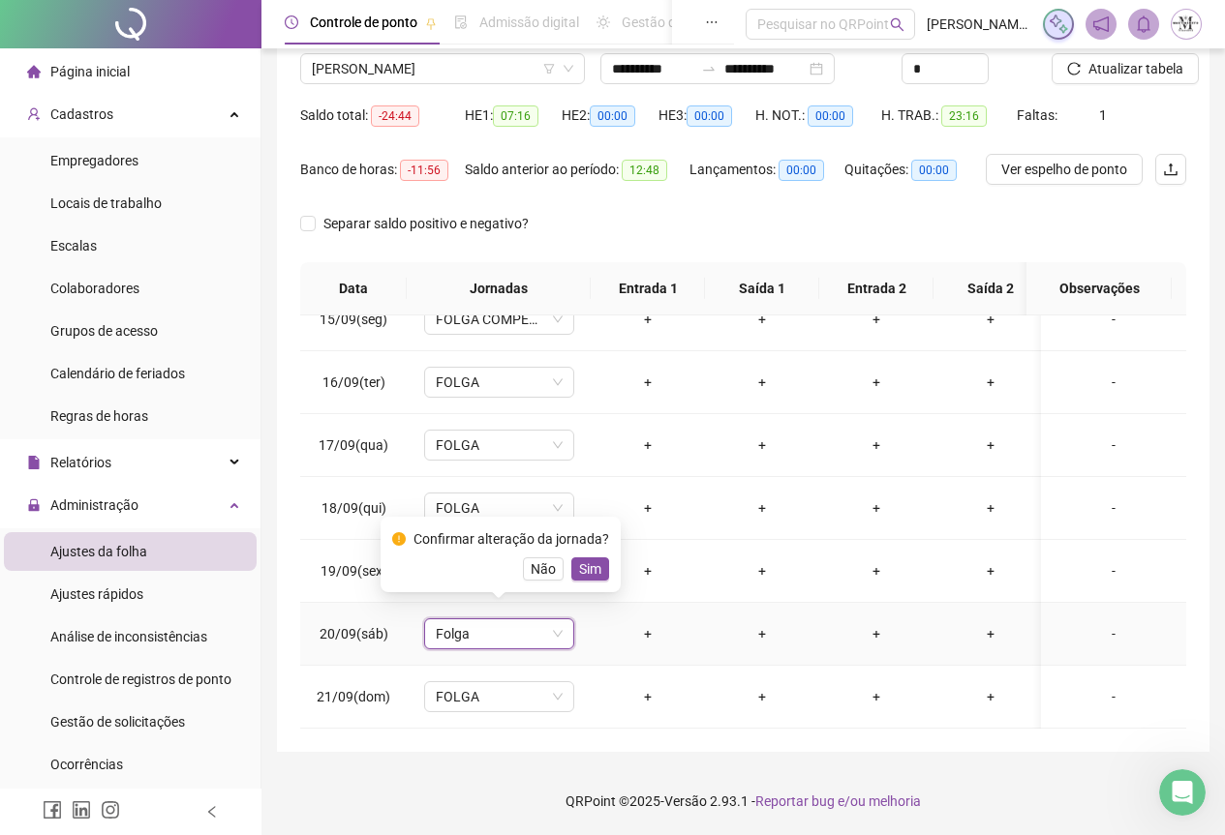
drag, startPoint x: 575, startPoint y: 565, endPoint x: 652, endPoint y: 576, distance: 78.2
click at [579, 565] on span "Sim" at bounding box center [590, 569] width 22 height 21
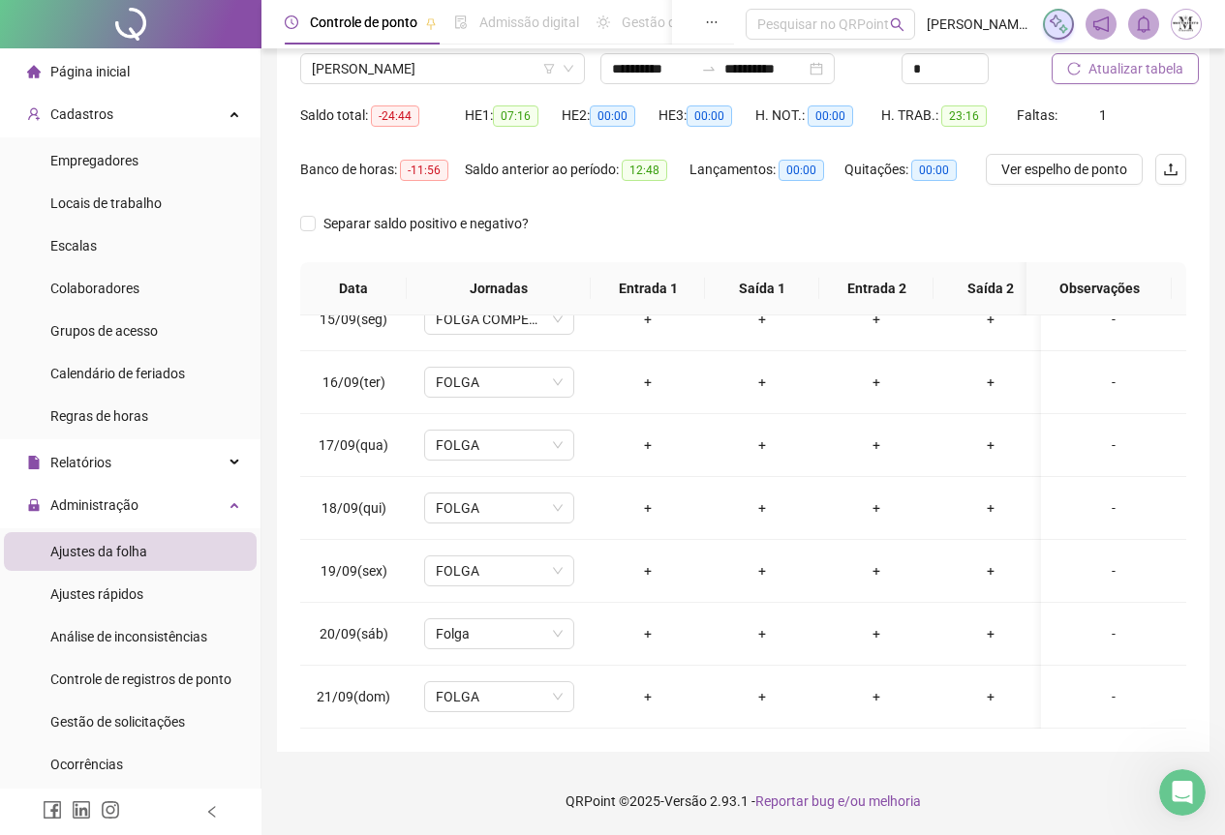
click at [1112, 75] on span "Atualizar tabela" at bounding box center [1135, 68] width 95 height 21
click at [646, 71] on input "**********" at bounding box center [652, 68] width 81 height 21
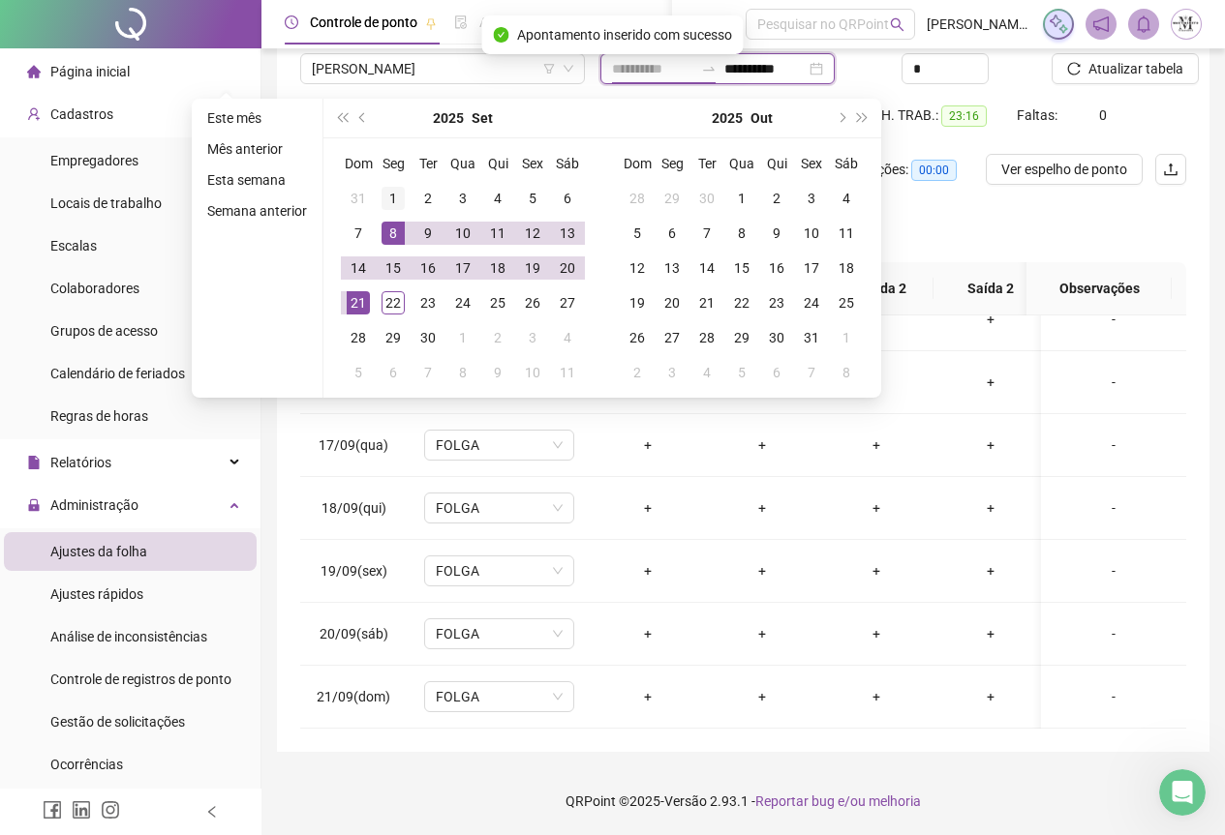
type input "**********"
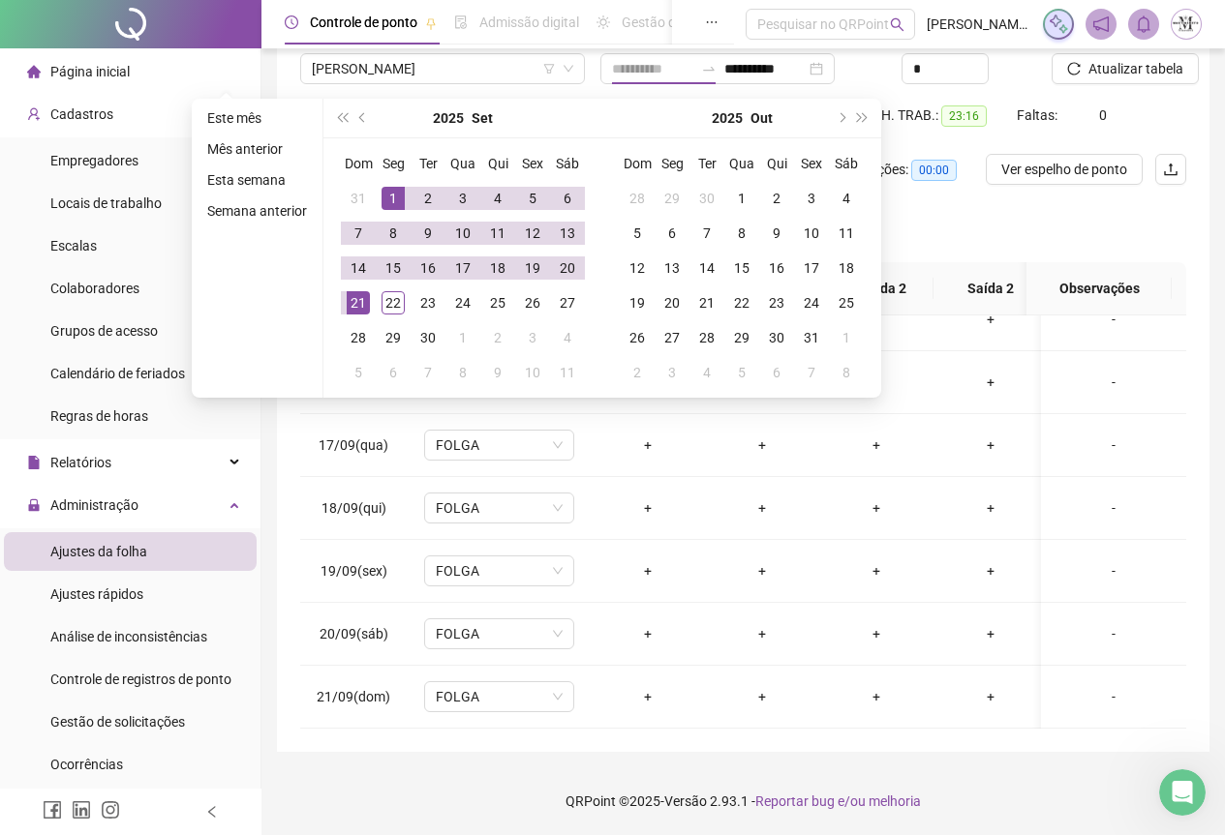
click at [386, 199] on div "1" at bounding box center [392, 198] width 23 height 23
type input "**********"
click at [397, 296] on div "22" at bounding box center [392, 302] width 23 height 23
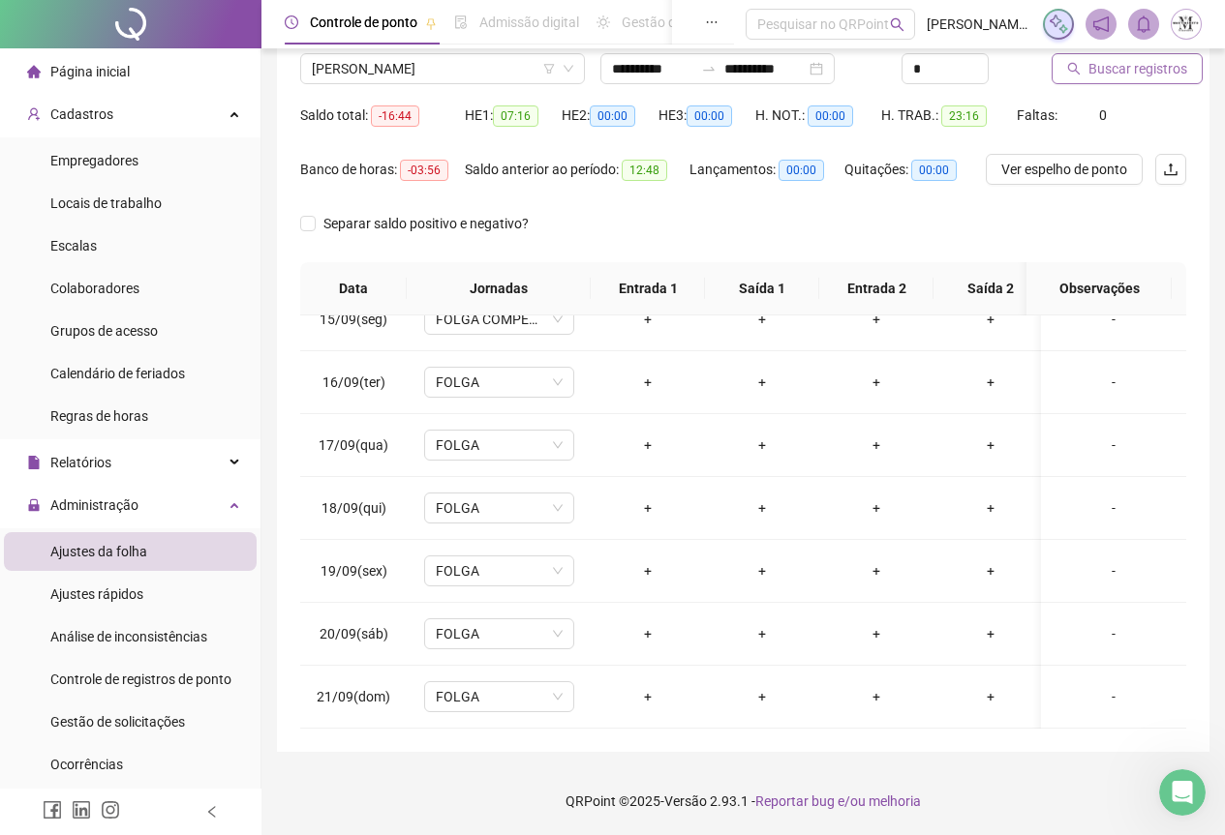
click at [1120, 64] on span "Buscar registros" at bounding box center [1137, 68] width 99 height 21
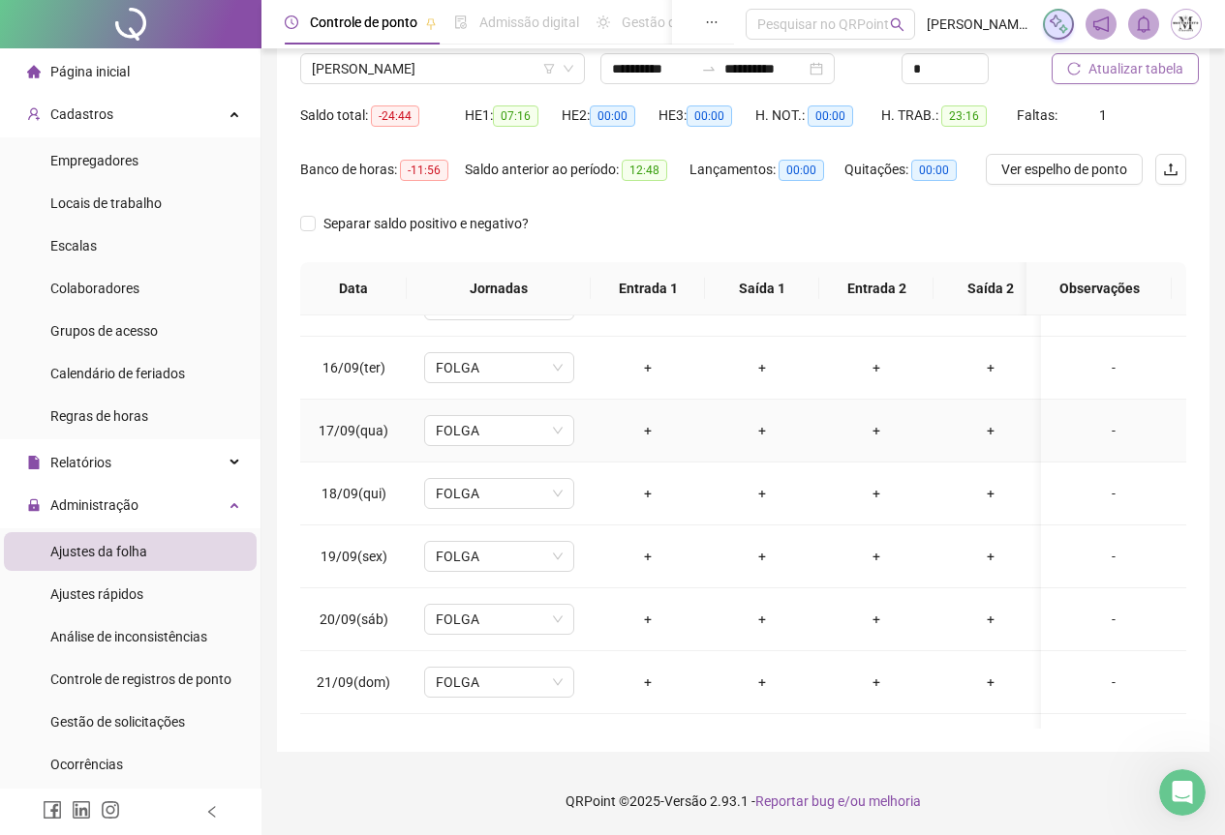
scroll to position [986, 0]
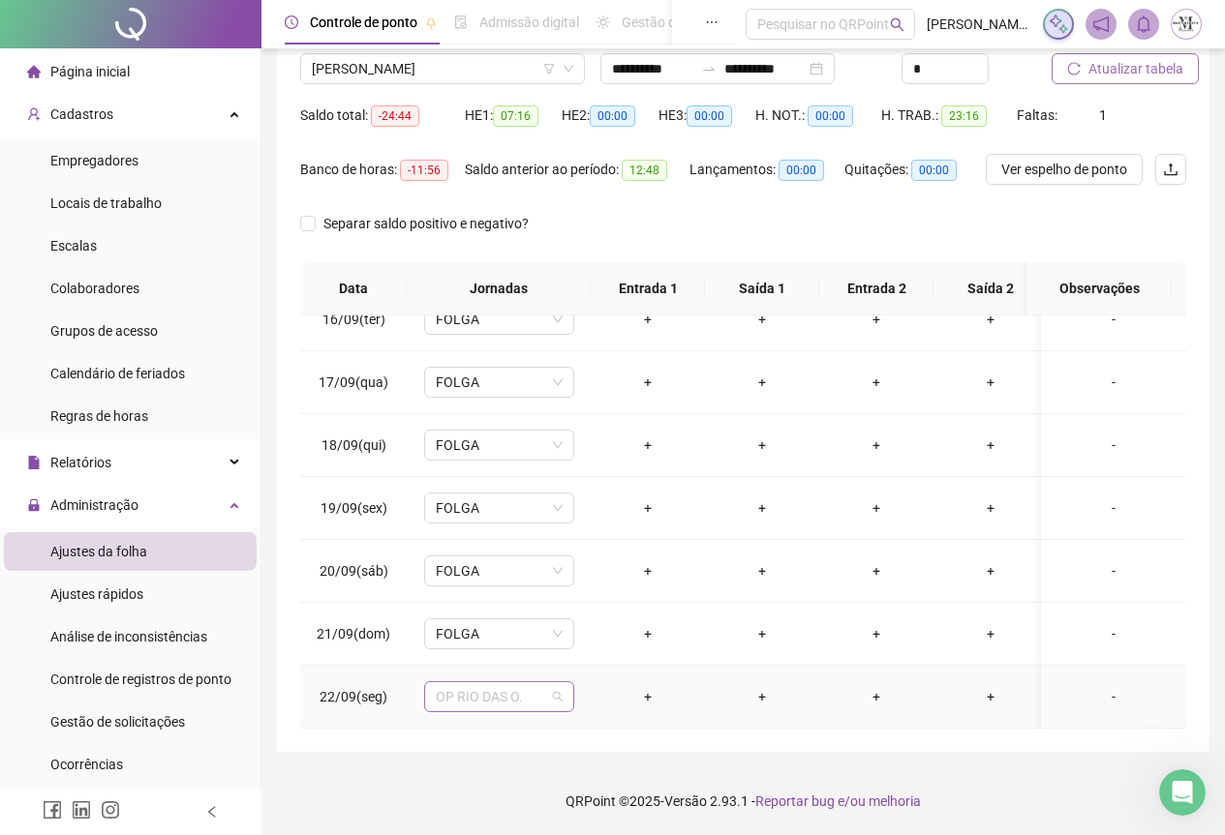
click at [477, 692] on span "OP RIO DAS O." at bounding box center [499, 696] width 127 height 29
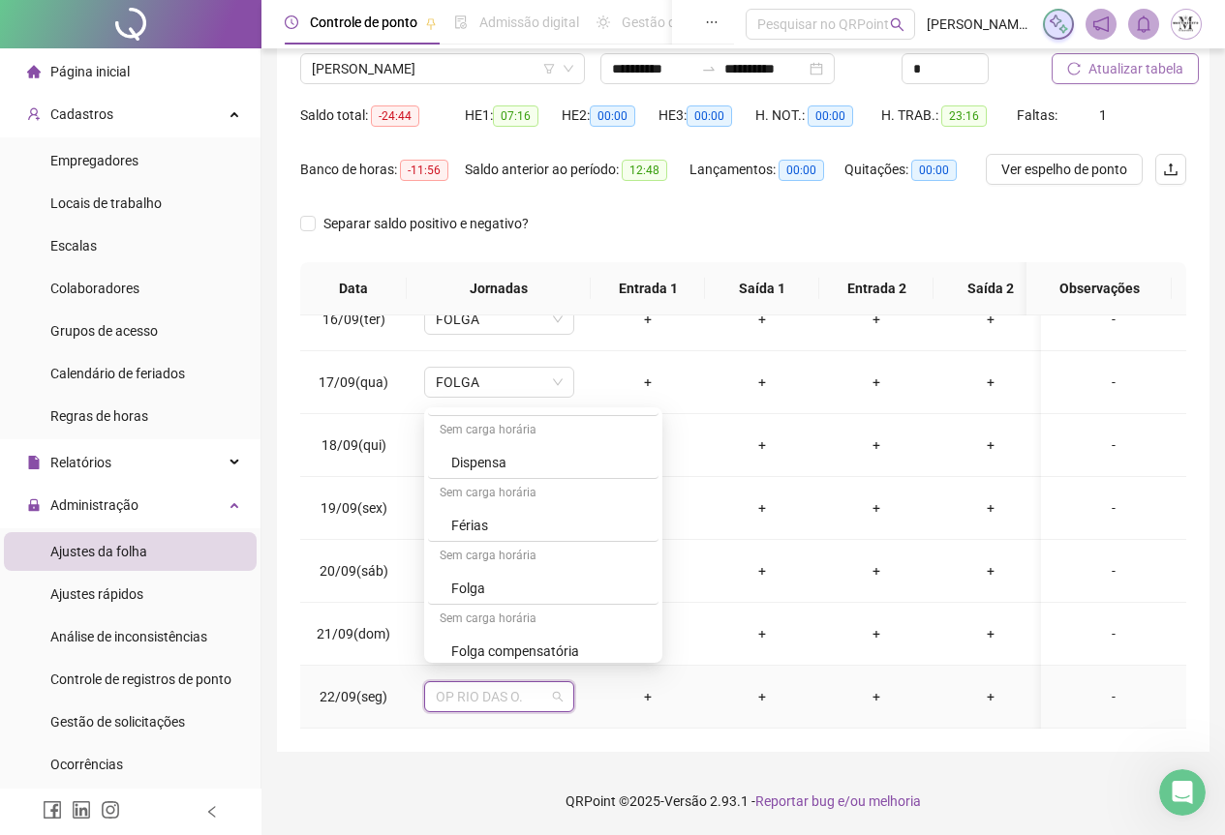
scroll to position [1162, 0]
click at [468, 498] on div "Folga" at bounding box center [549, 491] width 196 height 21
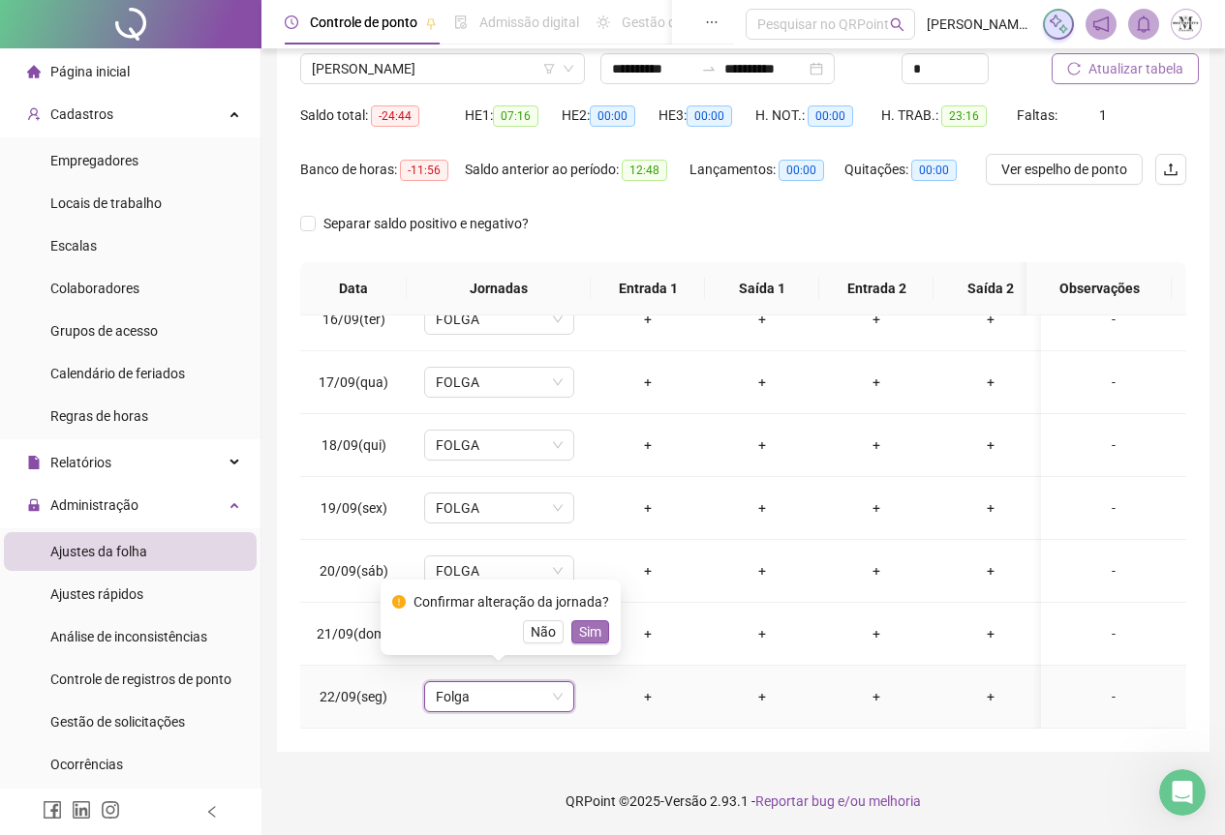
click at [583, 634] on span "Sim" at bounding box center [590, 632] width 22 height 21
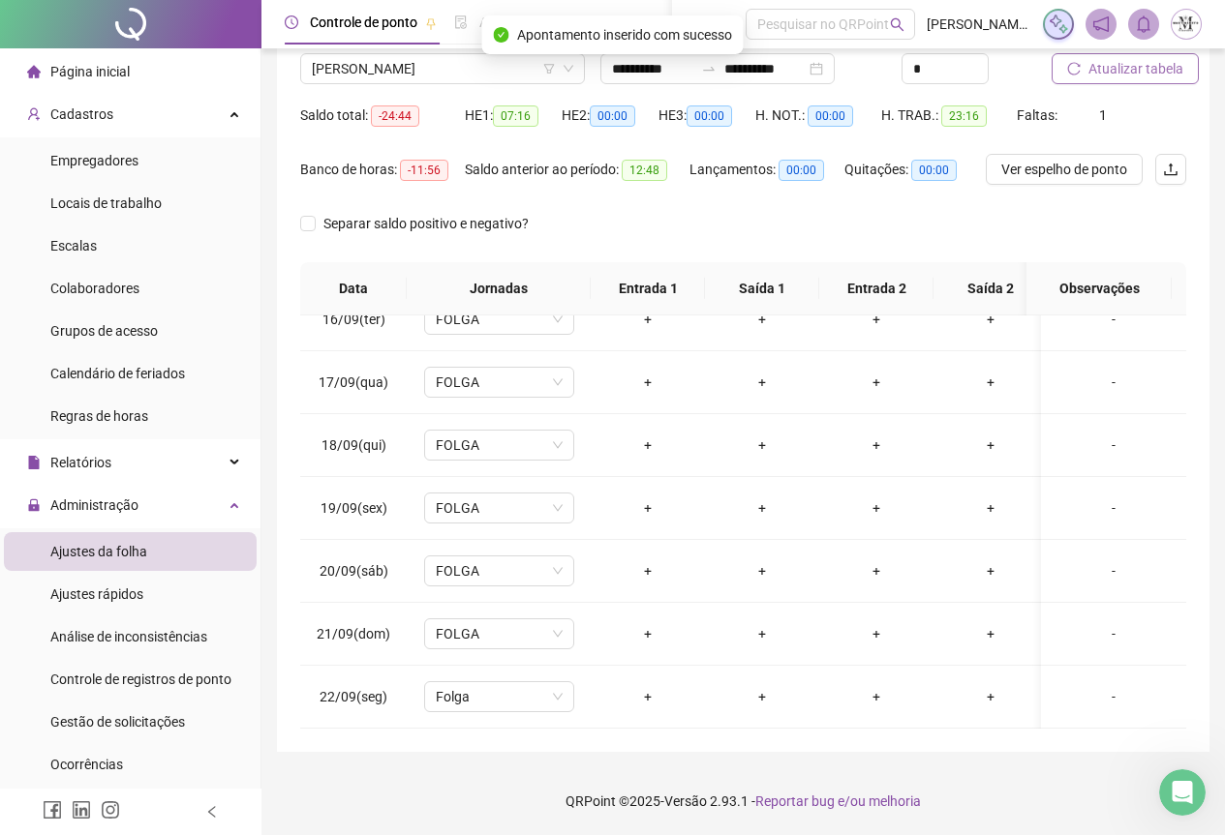
click at [1126, 69] on span "Atualizar tabela" at bounding box center [1135, 68] width 95 height 21
click at [391, 76] on span "[PERSON_NAME]" at bounding box center [442, 68] width 261 height 29
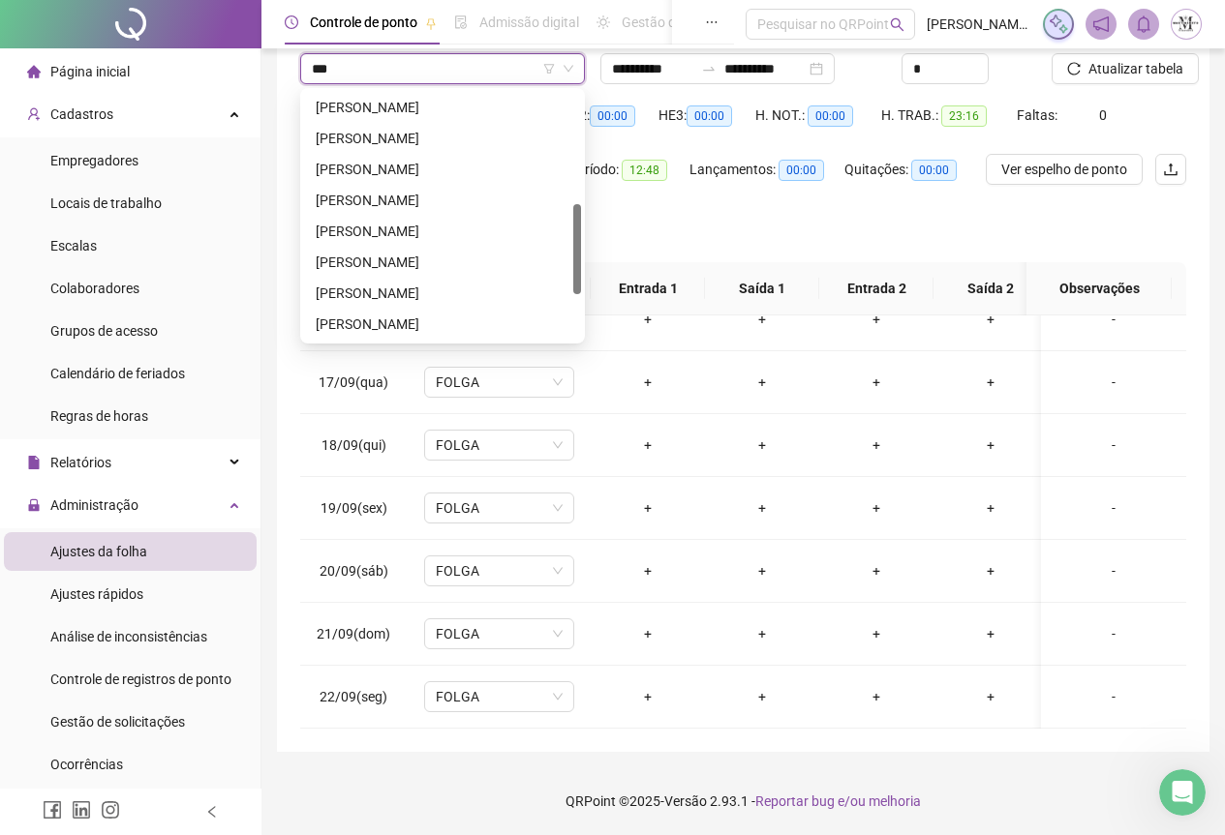
scroll to position [31, 0]
type input "****"
click at [426, 115] on div "[PERSON_NAME]" at bounding box center [443, 107] width 254 height 21
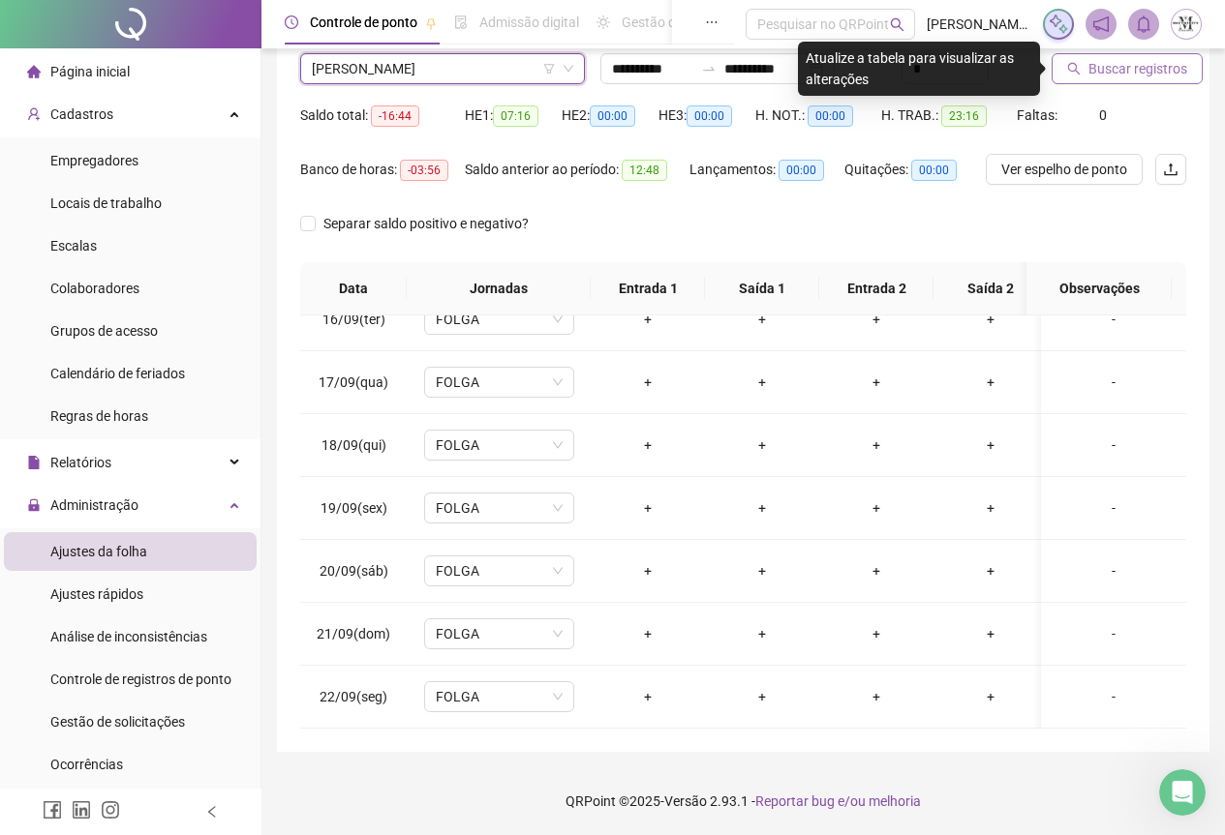
click at [1157, 70] on span "Buscar registros" at bounding box center [1137, 68] width 99 height 21
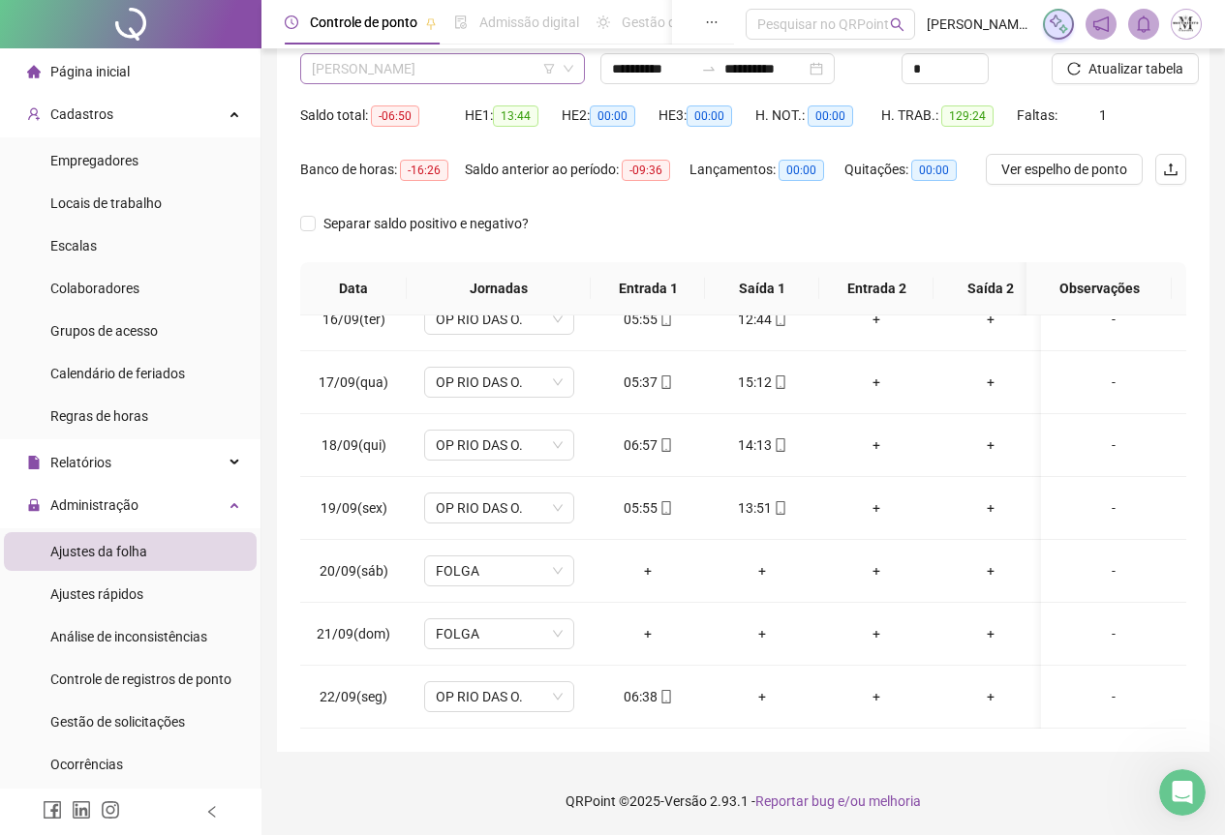
scroll to position [2602, 0]
click at [417, 76] on span "[PERSON_NAME]" at bounding box center [442, 68] width 261 height 29
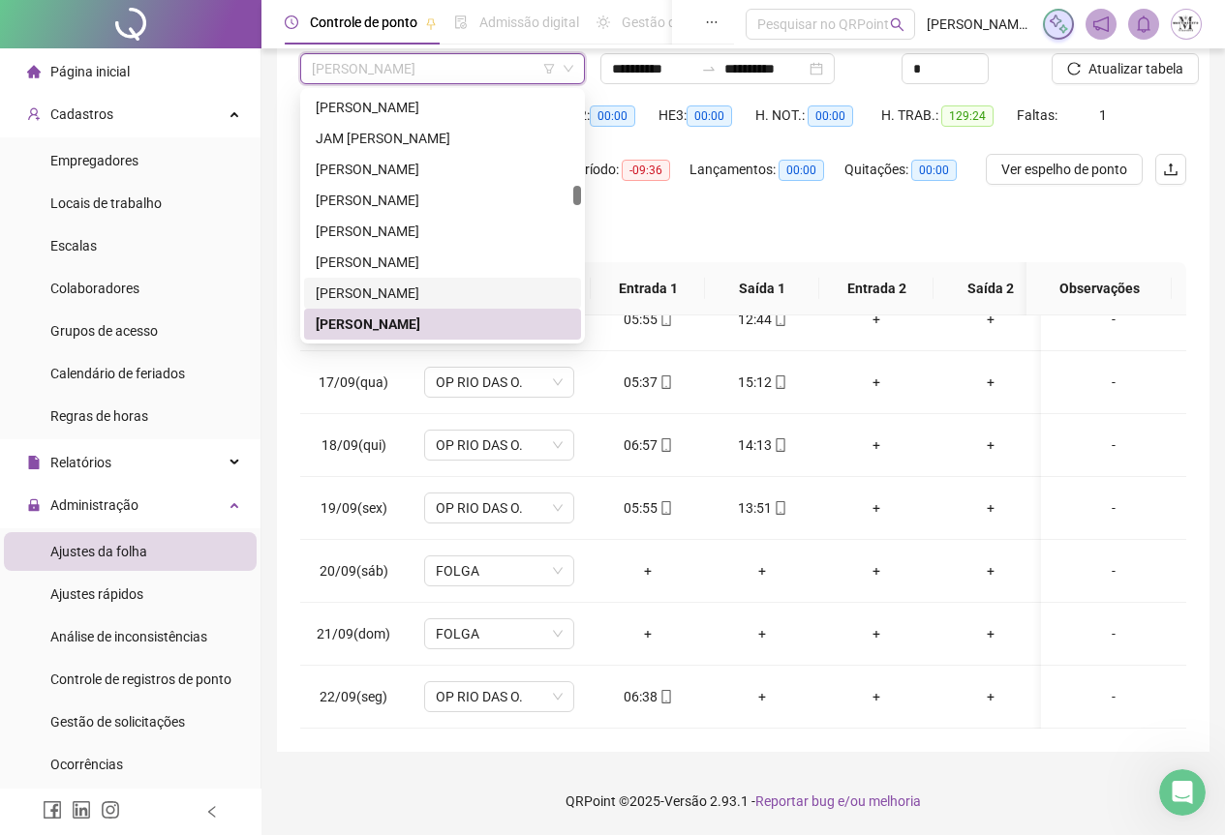
click at [402, 283] on div "[PERSON_NAME]" at bounding box center [443, 293] width 254 height 21
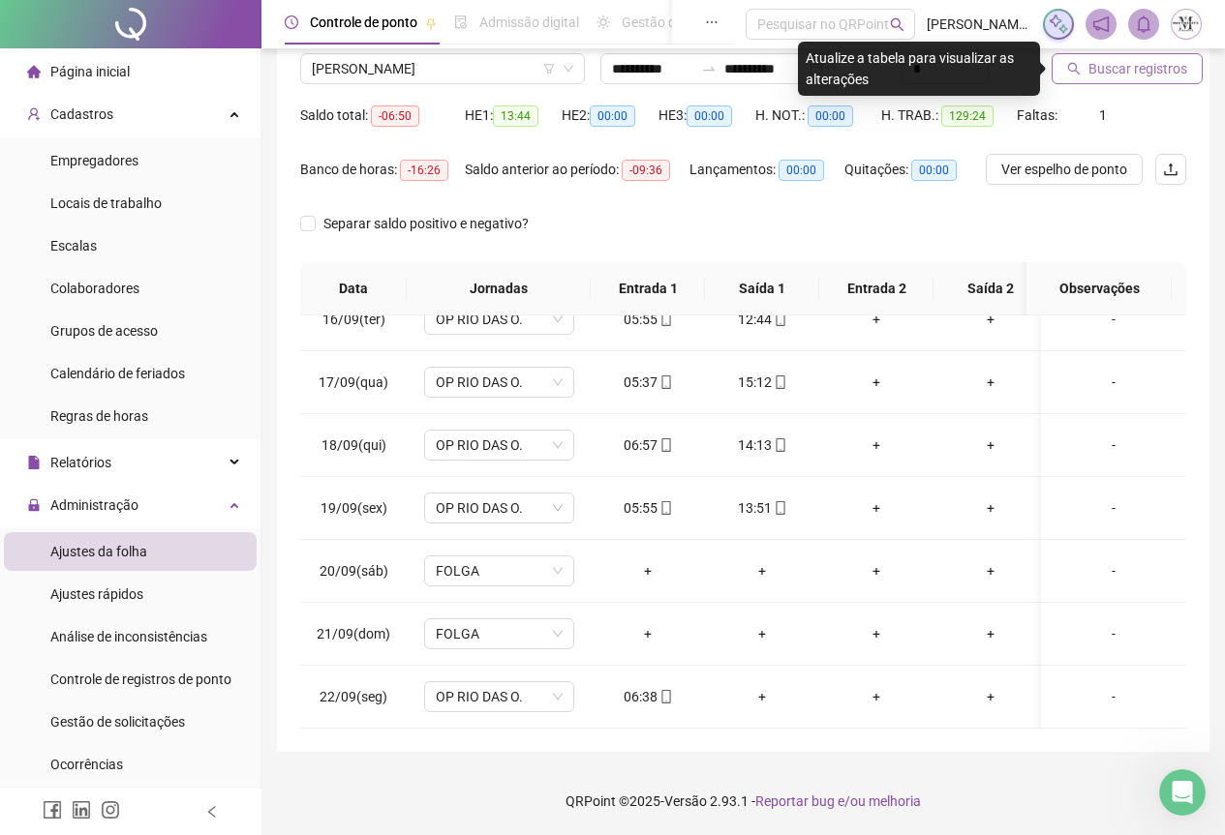
click at [1118, 69] on span "Buscar registros" at bounding box center [1137, 68] width 99 height 21
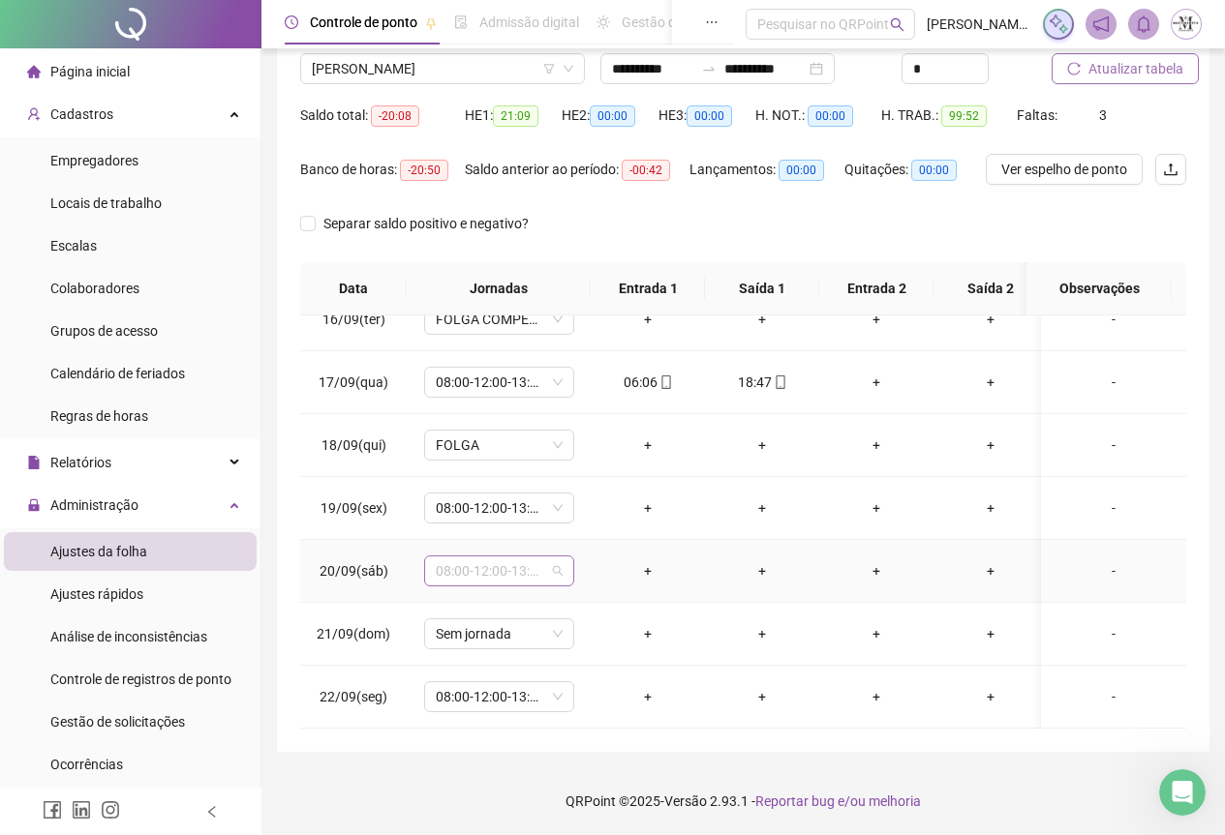
click at [464, 558] on span "08:00-12:00-13:00-17:00" at bounding box center [499, 571] width 127 height 29
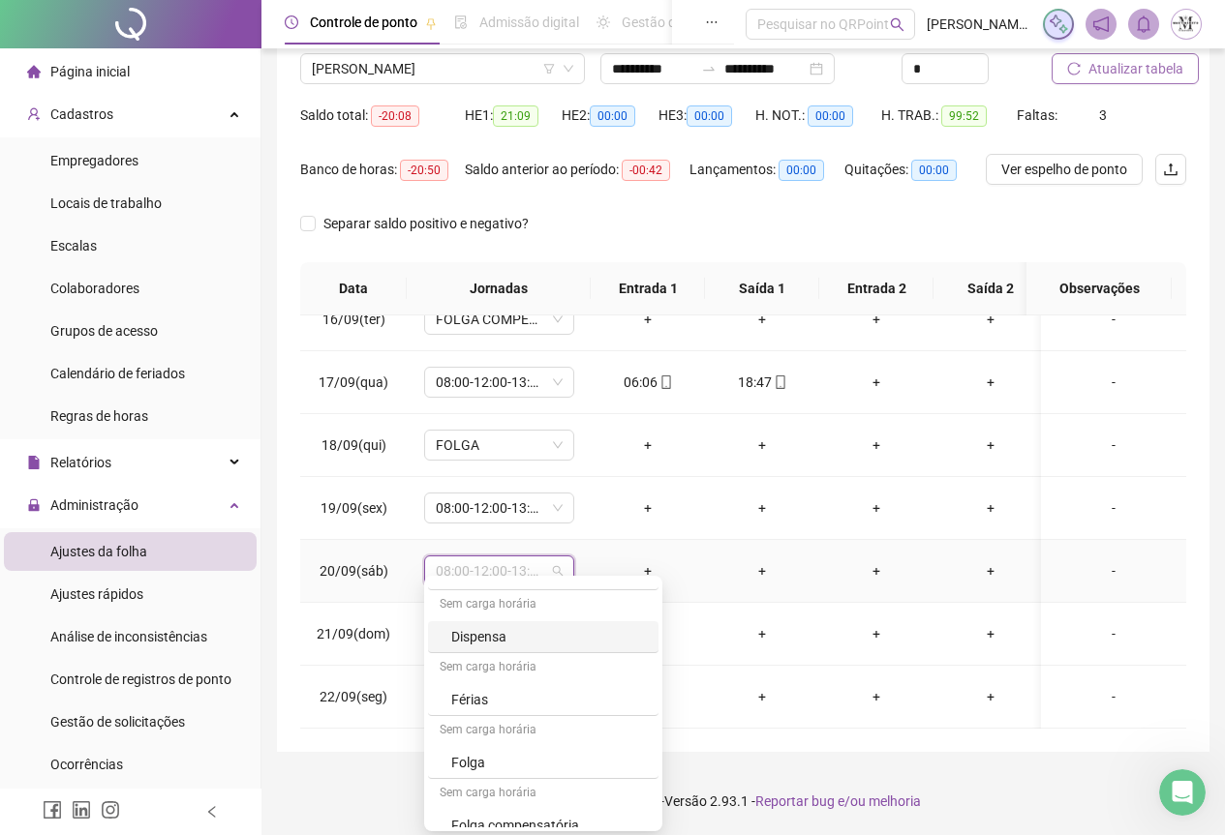
scroll to position [1162, 0]
click at [492, 670] on div "Folga" at bounding box center [549, 660] width 196 height 21
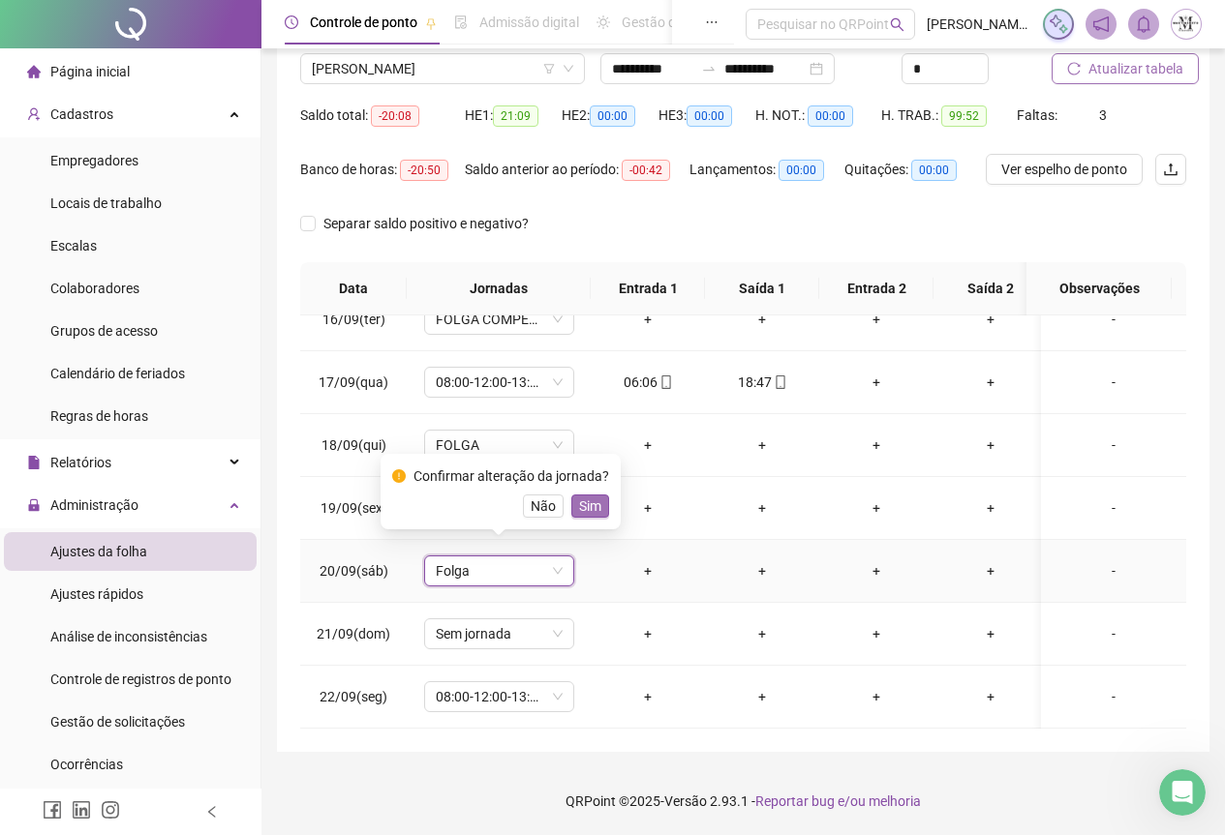
click at [583, 510] on span "Sim" at bounding box center [590, 506] width 22 height 21
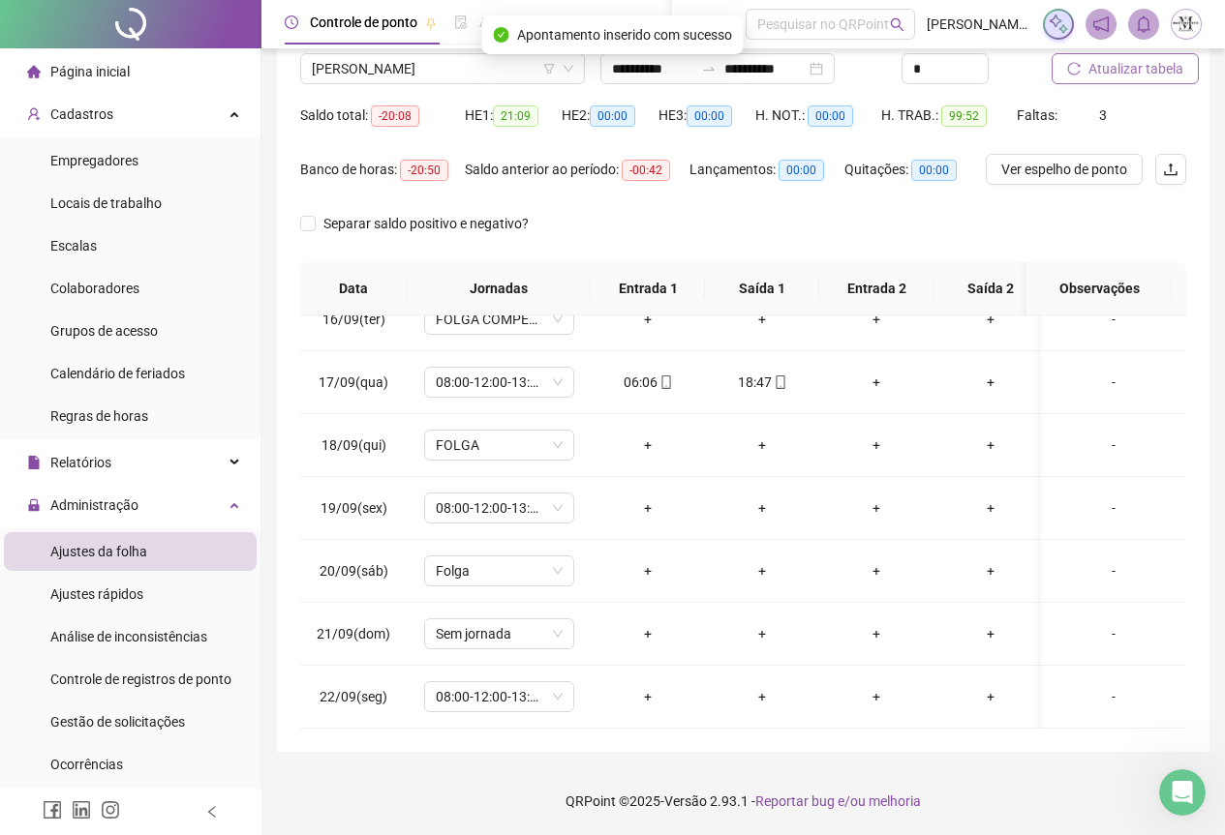
click at [1151, 76] on span "Atualizar tabela" at bounding box center [1135, 68] width 95 height 21
click at [376, 65] on span "[PERSON_NAME]" at bounding box center [442, 68] width 261 height 29
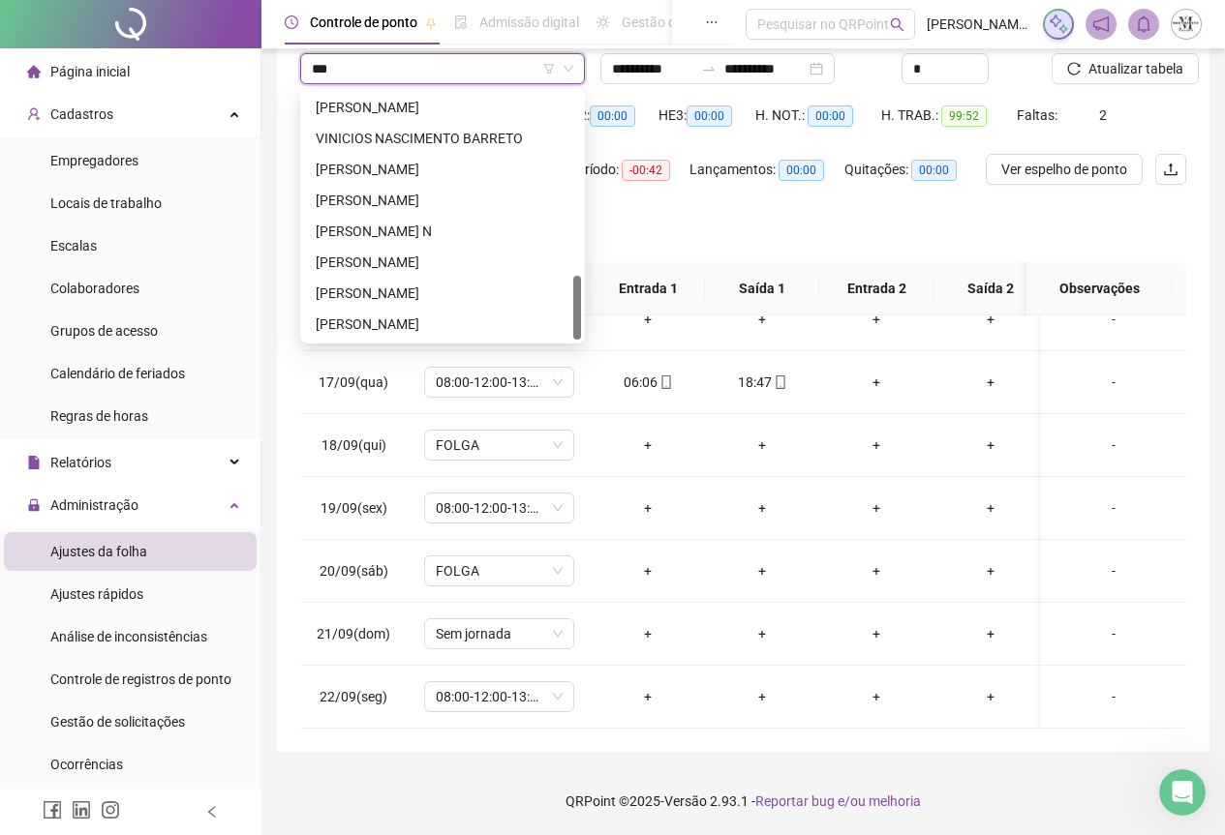
scroll to position [0, 0]
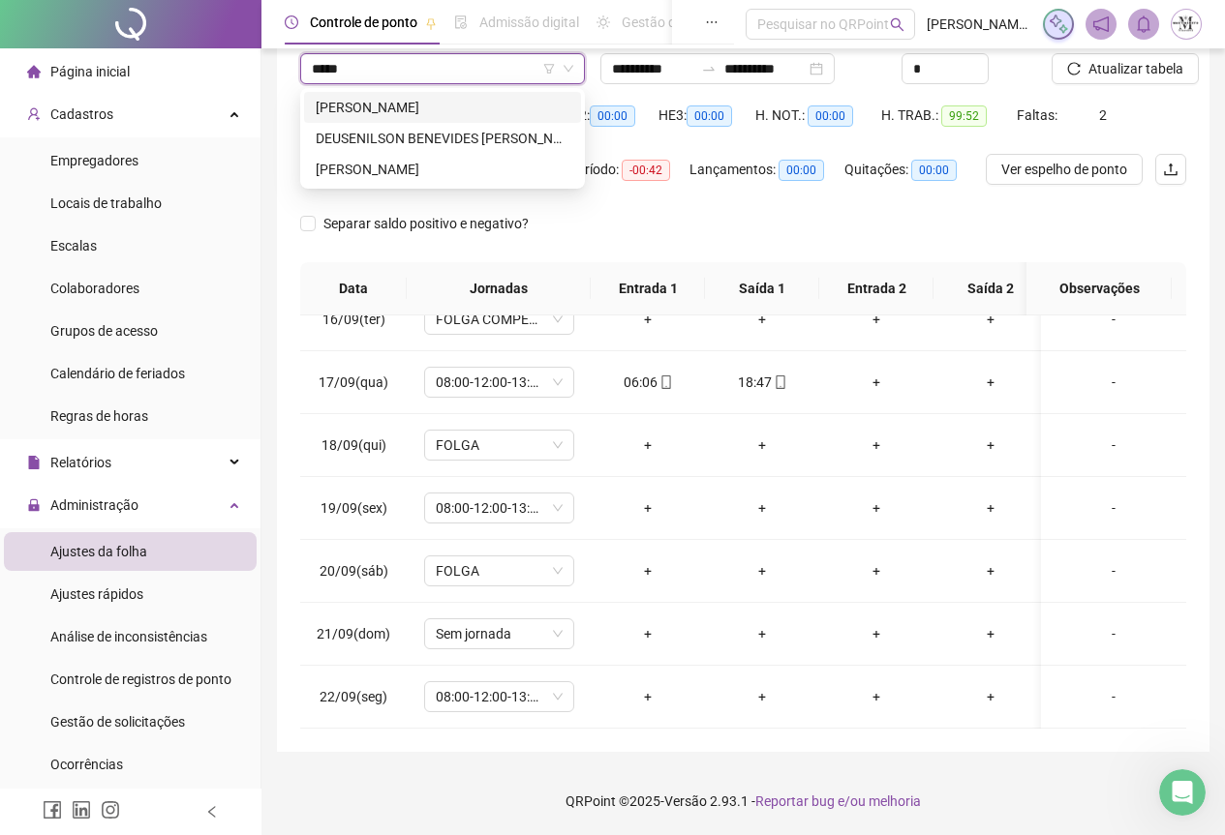
type input "******"
click at [447, 172] on div "[PERSON_NAME]" at bounding box center [443, 169] width 254 height 21
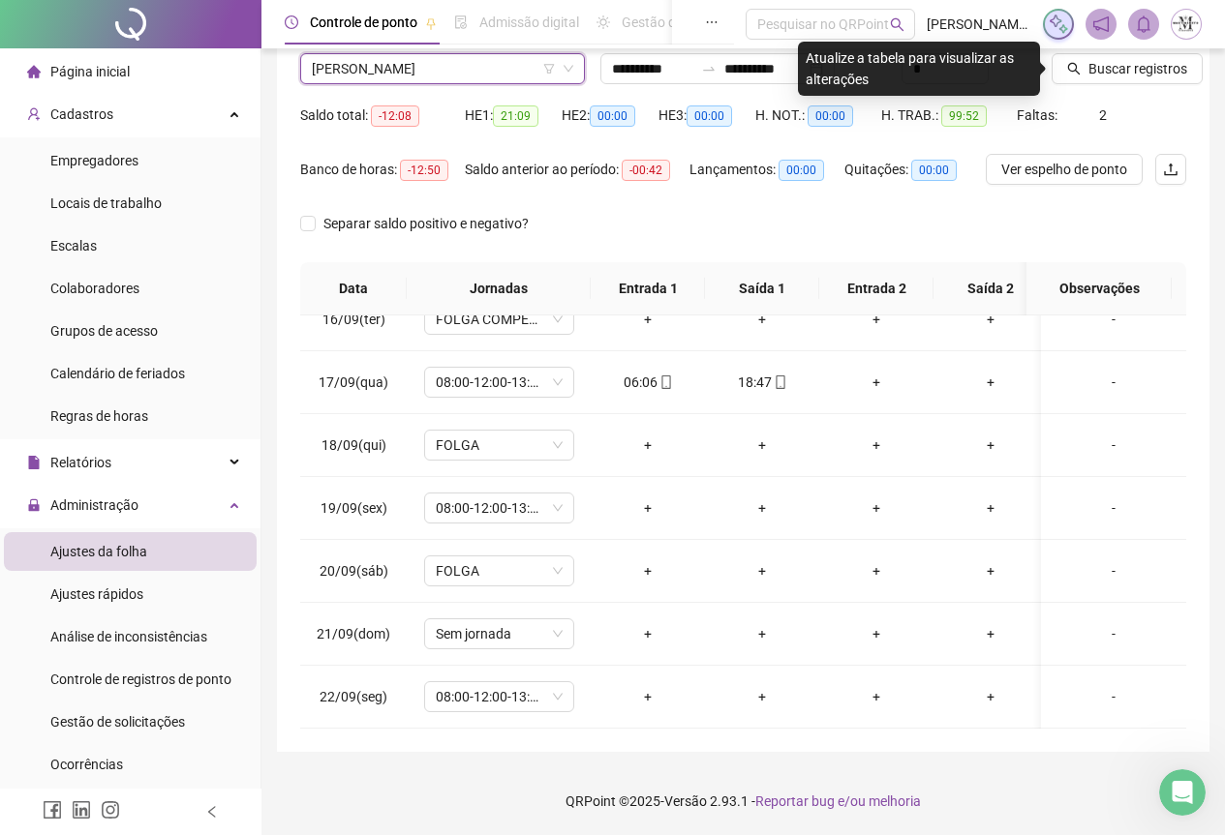
click at [1109, 52] on div at bounding box center [1094, 38] width 86 height 29
click at [1115, 66] on span "Buscar registros" at bounding box center [1137, 68] width 99 height 21
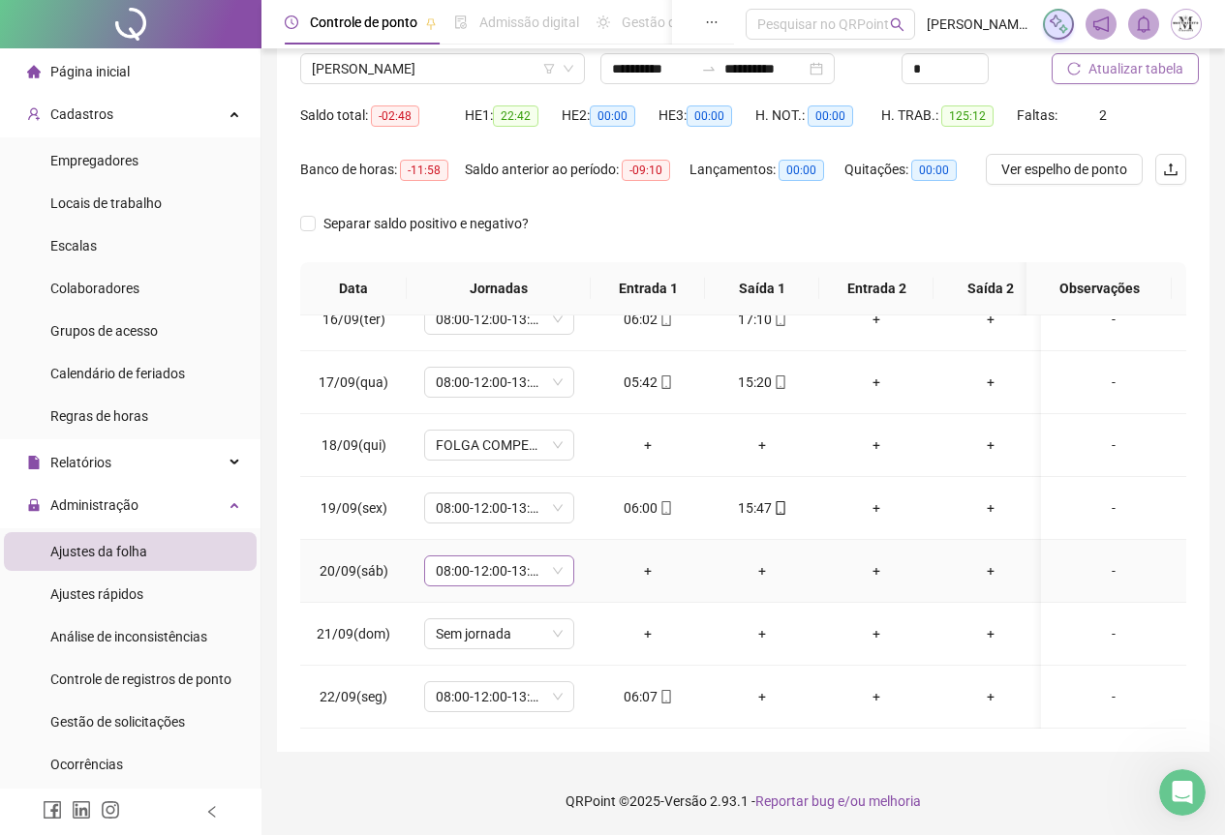
click at [454, 561] on span "08:00-12:00-13:00-17:00" at bounding box center [499, 571] width 127 height 29
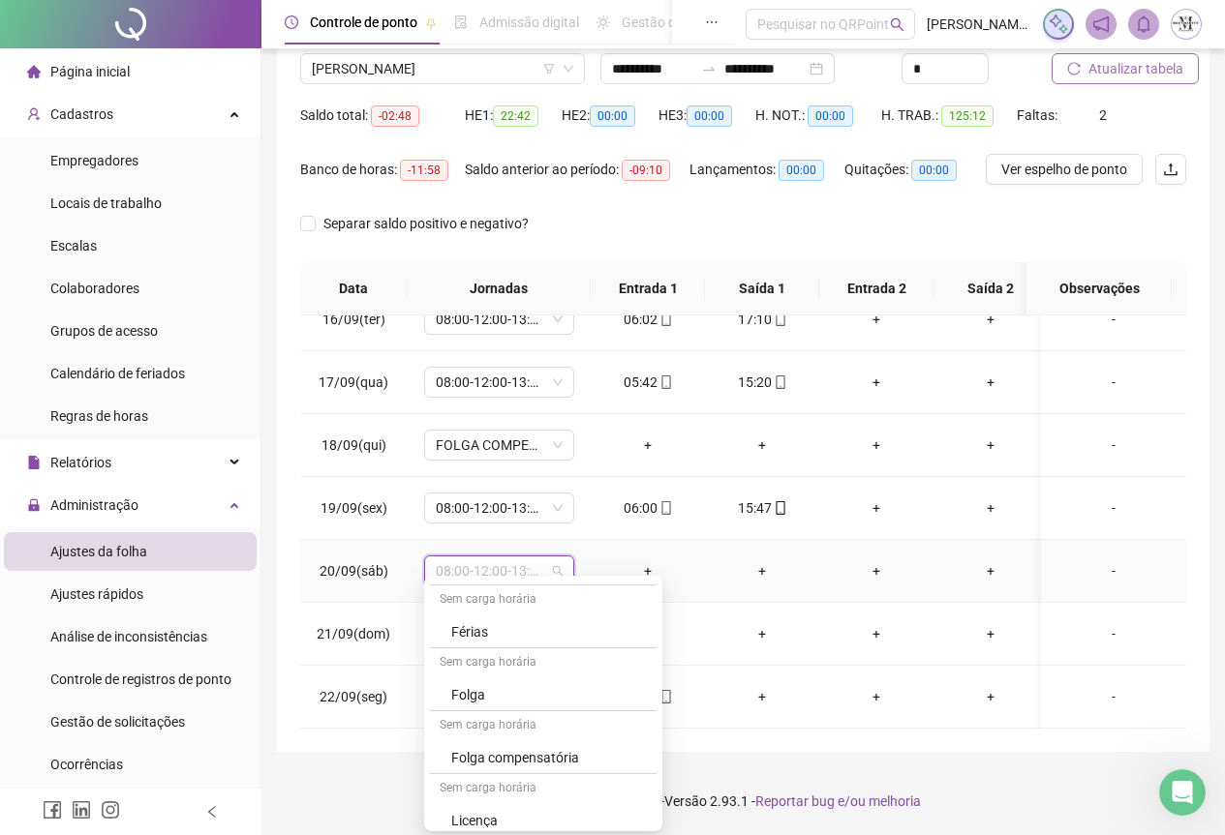
scroll to position [1162, 0]
click at [466, 654] on div "Folga" at bounding box center [549, 660] width 196 height 21
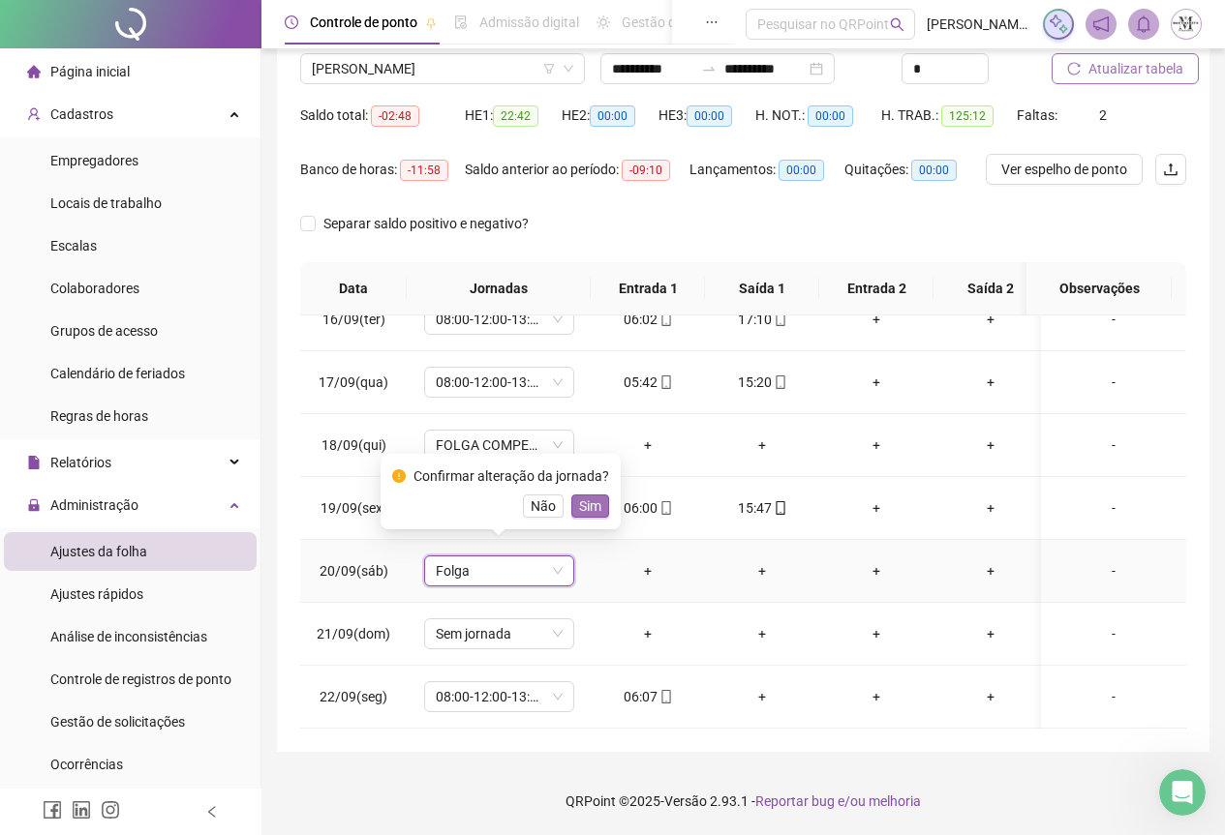
click at [586, 509] on span "Sim" at bounding box center [590, 506] width 22 height 21
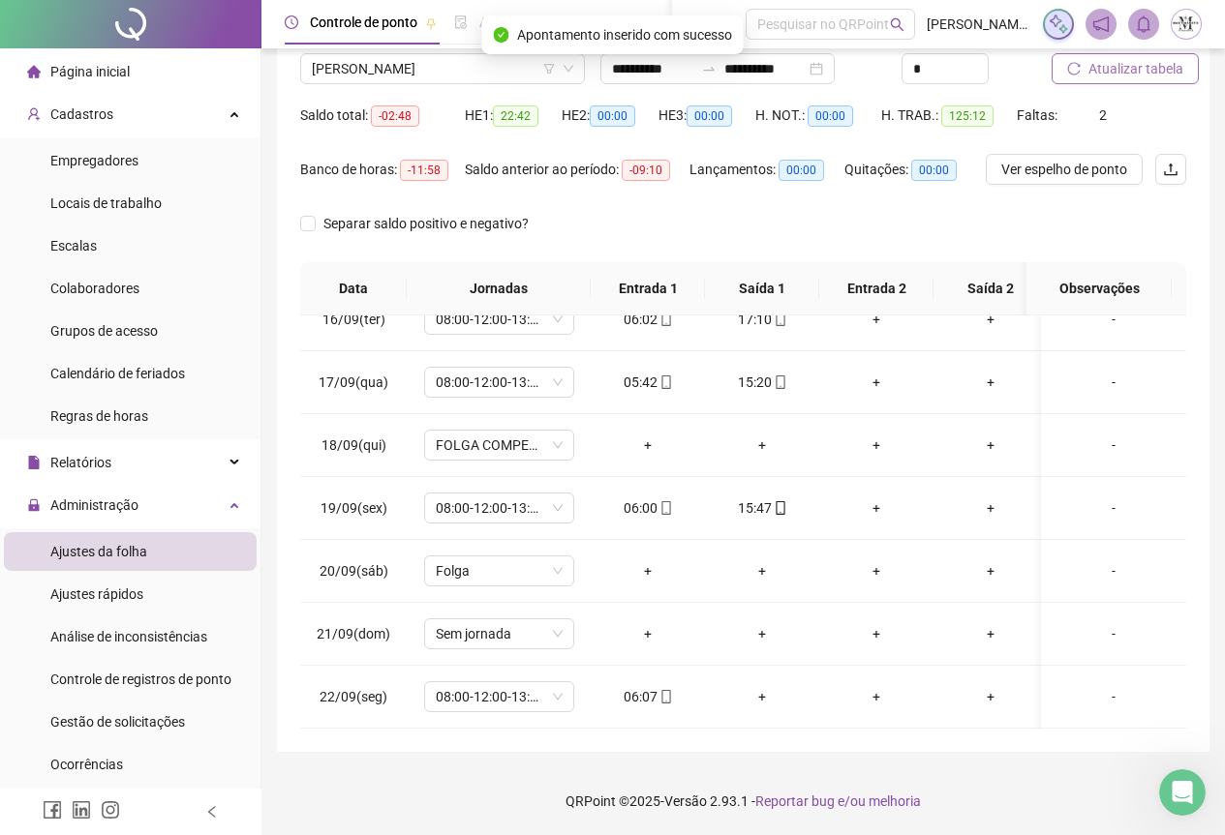
click at [1105, 73] on span "Atualizar tabela" at bounding box center [1135, 68] width 95 height 21
click at [1107, 65] on span "Atualizar tabela" at bounding box center [1135, 68] width 95 height 21
click at [332, 74] on span "[PERSON_NAME]" at bounding box center [442, 68] width 261 height 29
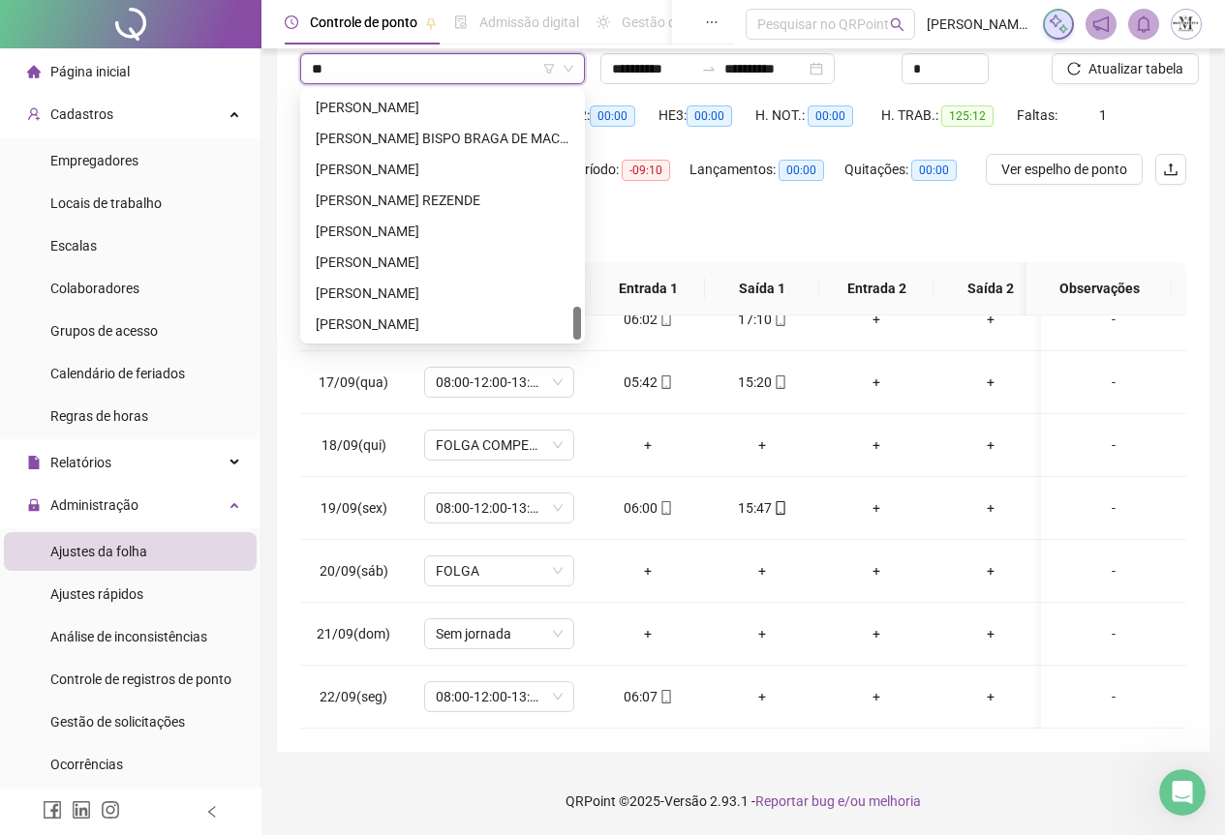
scroll to position [1611, 0]
type input "***"
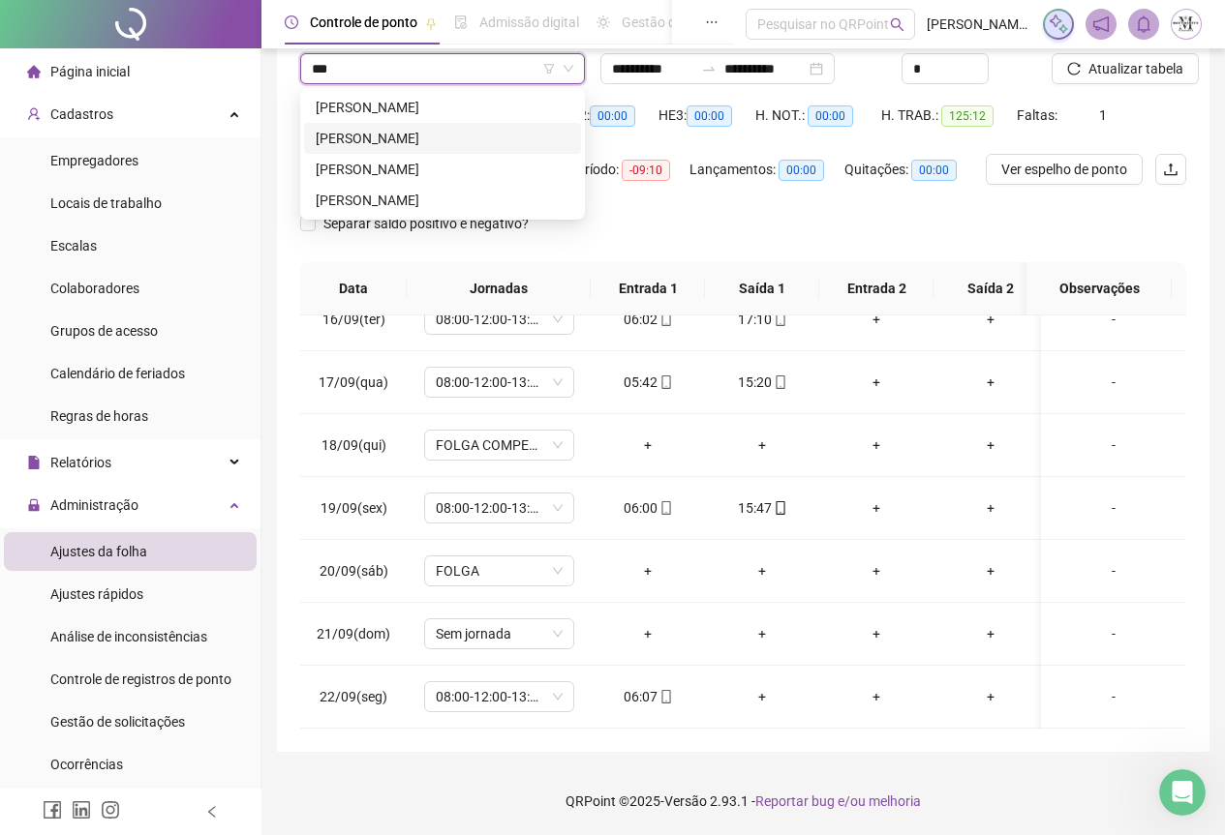
click at [393, 145] on div "[PERSON_NAME]" at bounding box center [443, 138] width 254 height 21
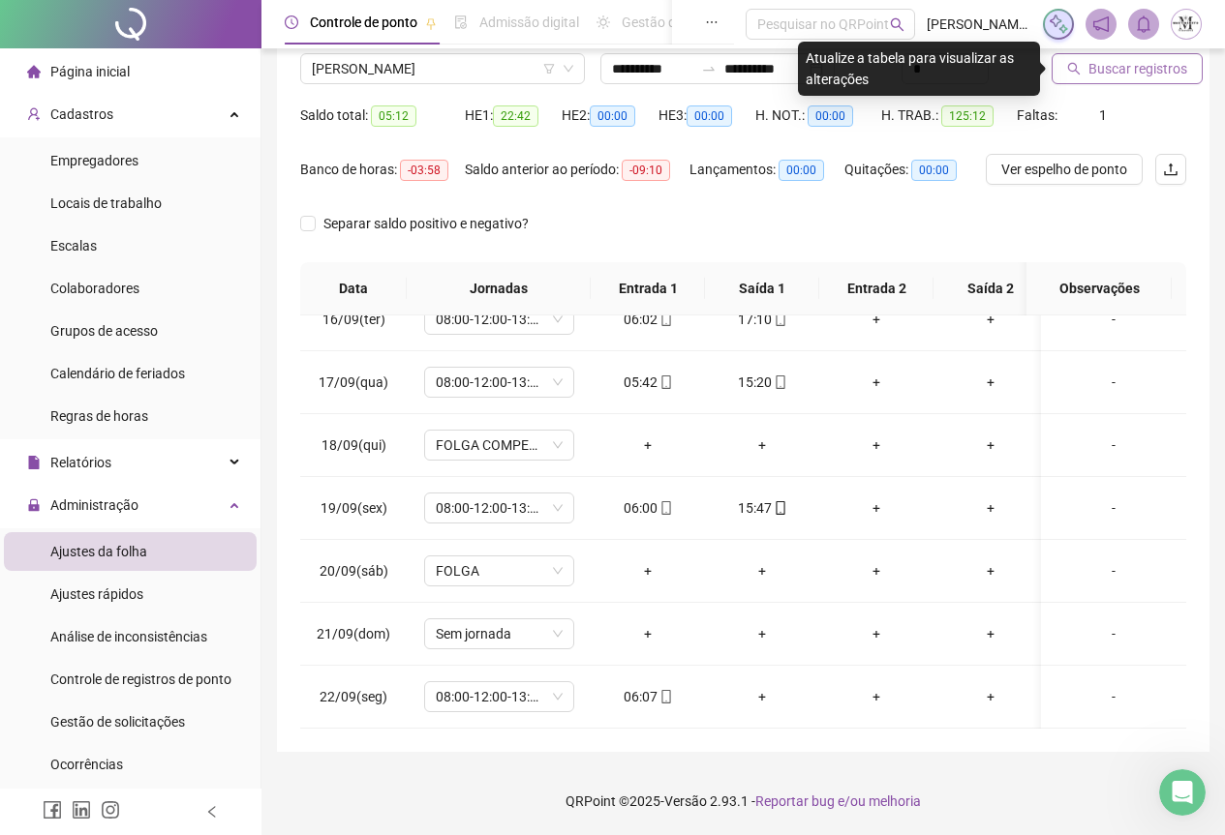
click at [1096, 57] on button "Buscar registros" at bounding box center [1126, 68] width 151 height 31
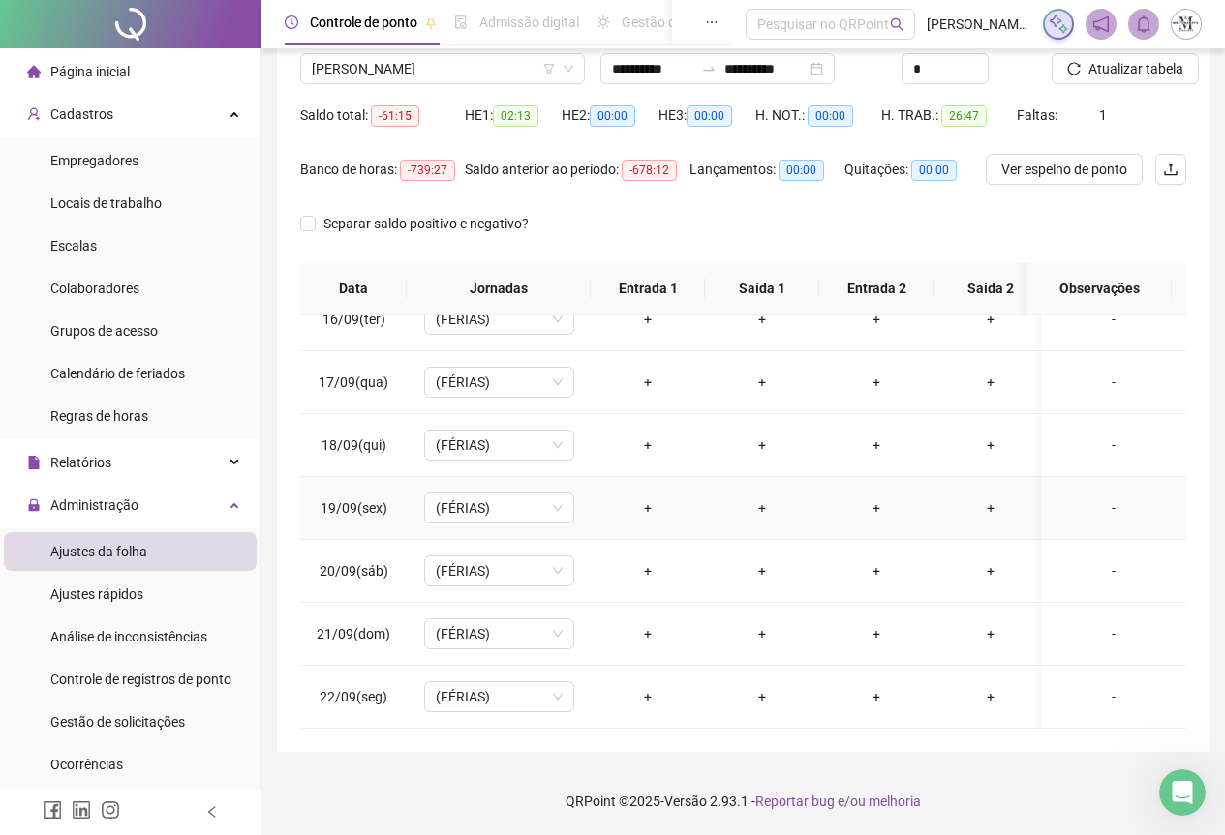
scroll to position [986, 0]
click at [395, 65] on span "[PERSON_NAME]" at bounding box center [442, 68] width 261 height 29
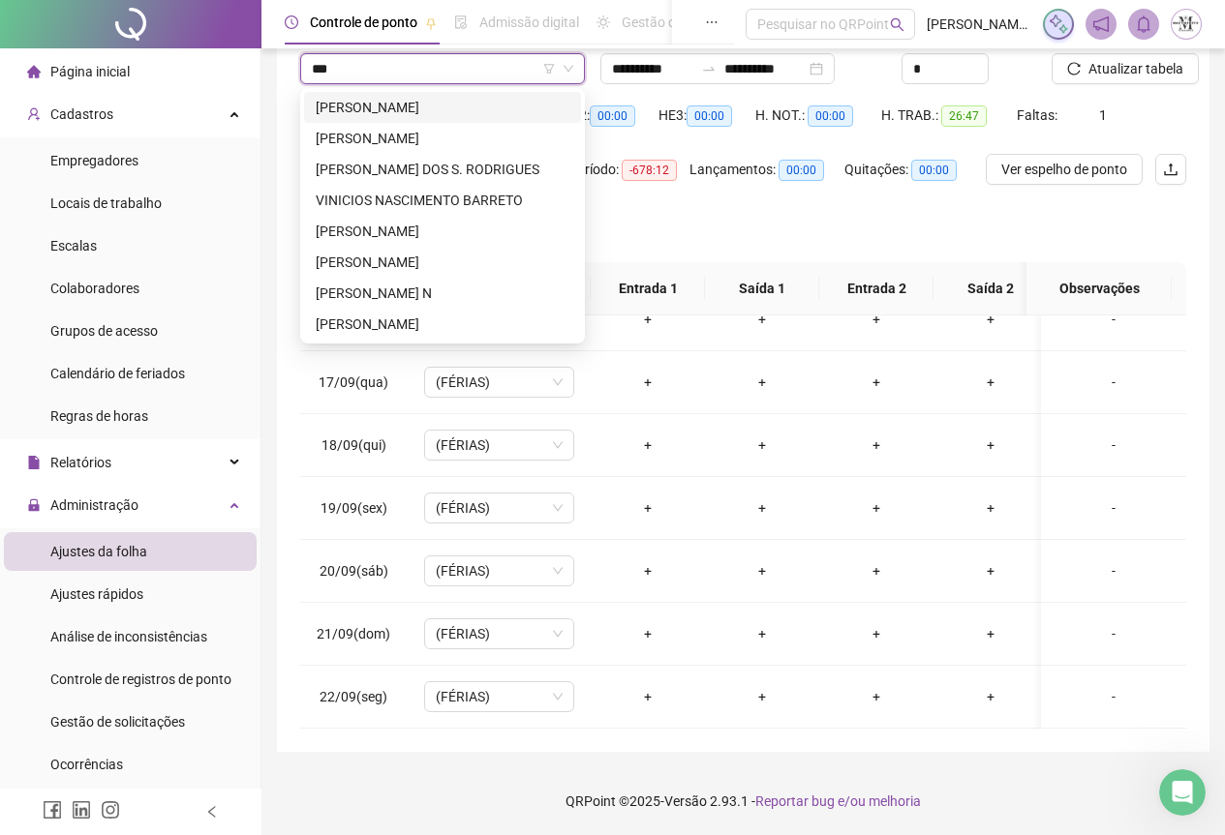
scroll to position [0, 0]
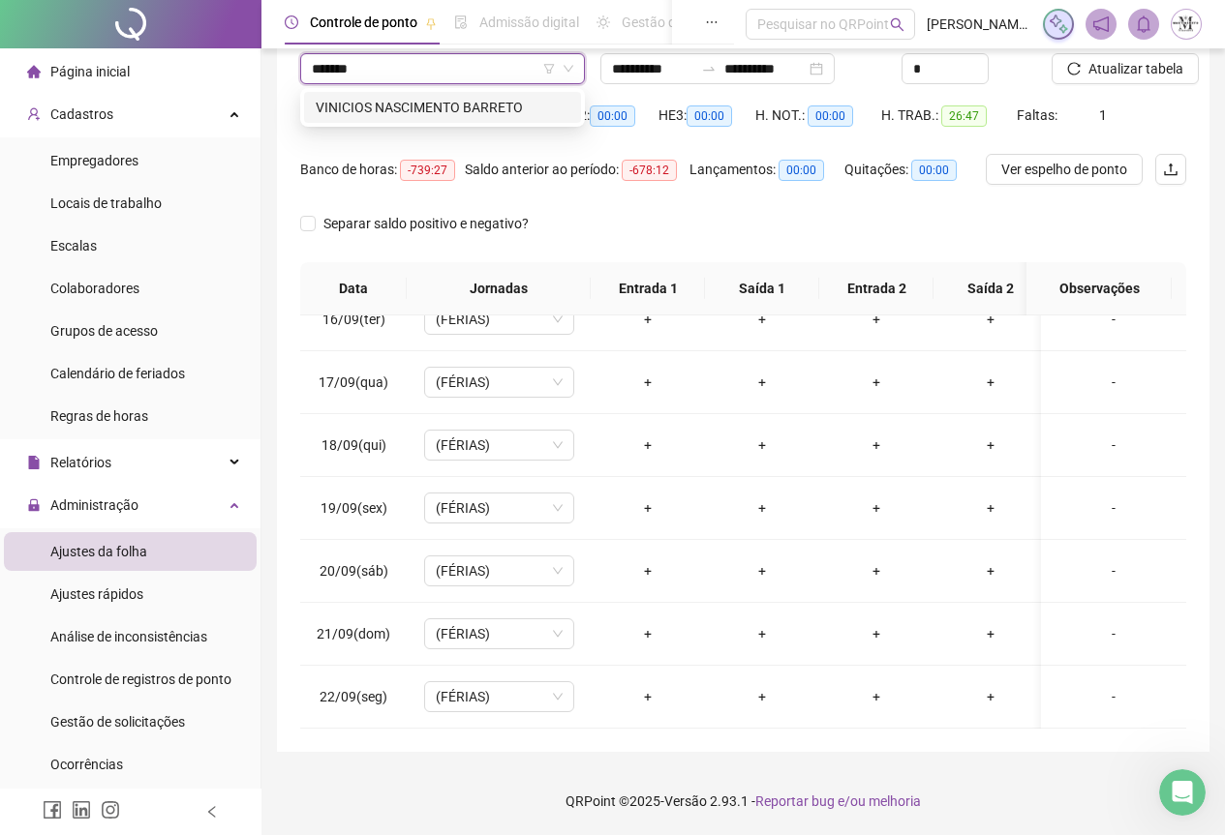
type input "********"
click at [507, 92] on div "VINICIOS NASCIMENTO BARRETO" at bounding box center [442, 107] width 277 height 31
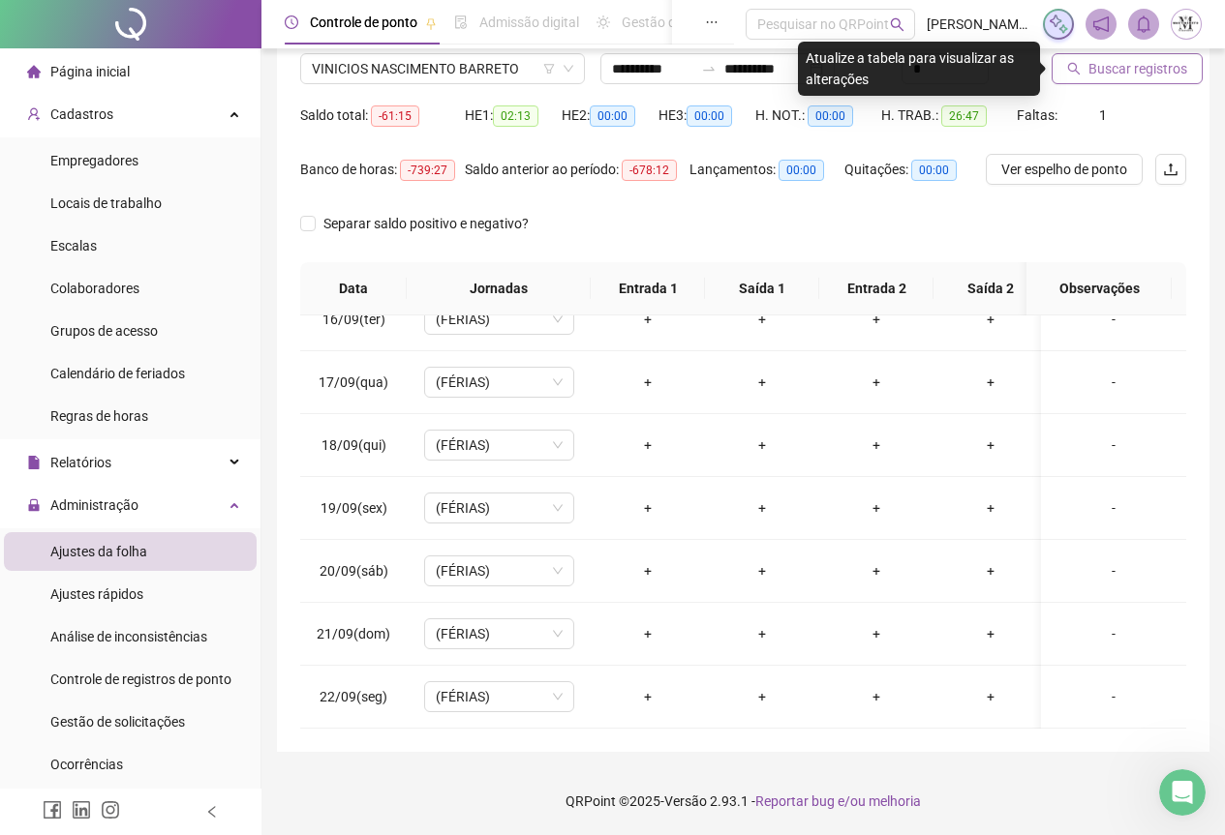
click at [1124, 69] on span "Buscar registros" at bounding box center [1137, 68] width 99 height 21
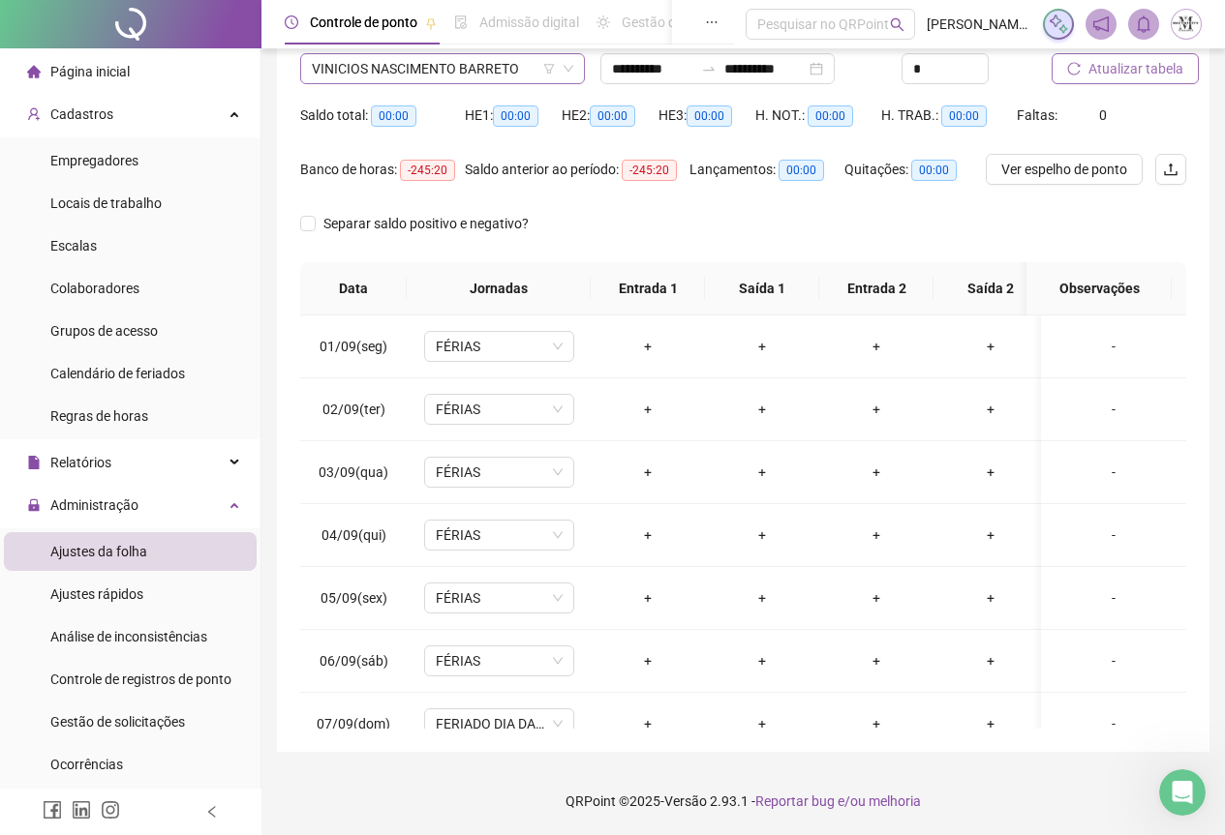
click at [379, 76] on span "VINICIOS NASCIMENTO BARRETO" at bounding box center [442, 68] width 261 height 29
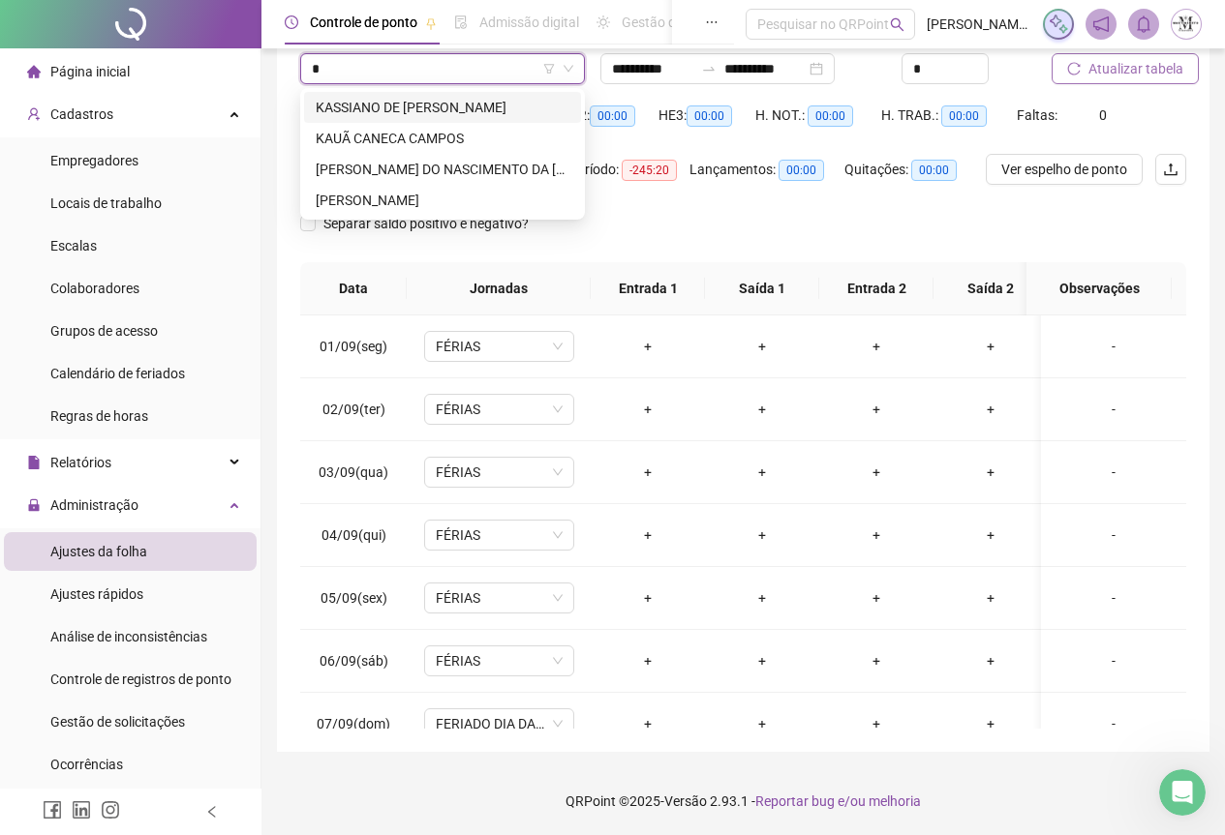
type input "**"
click at [359, 137] on div "KAUÃ CANECA CAMPOS" at bounding box center [443, 138] width 254 height 21
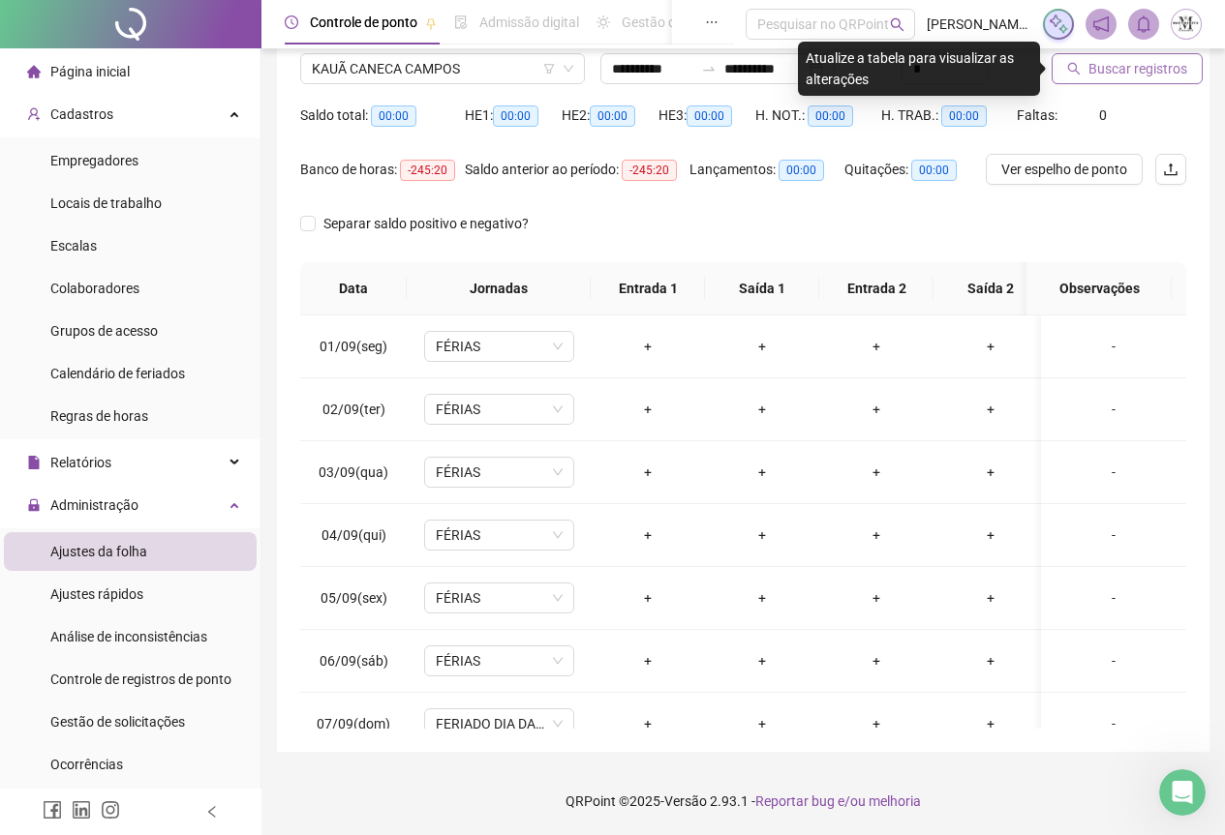
click at [1124, 69] on span "Buscar registros" at bounding box center [1137, 68] width 99 height 21
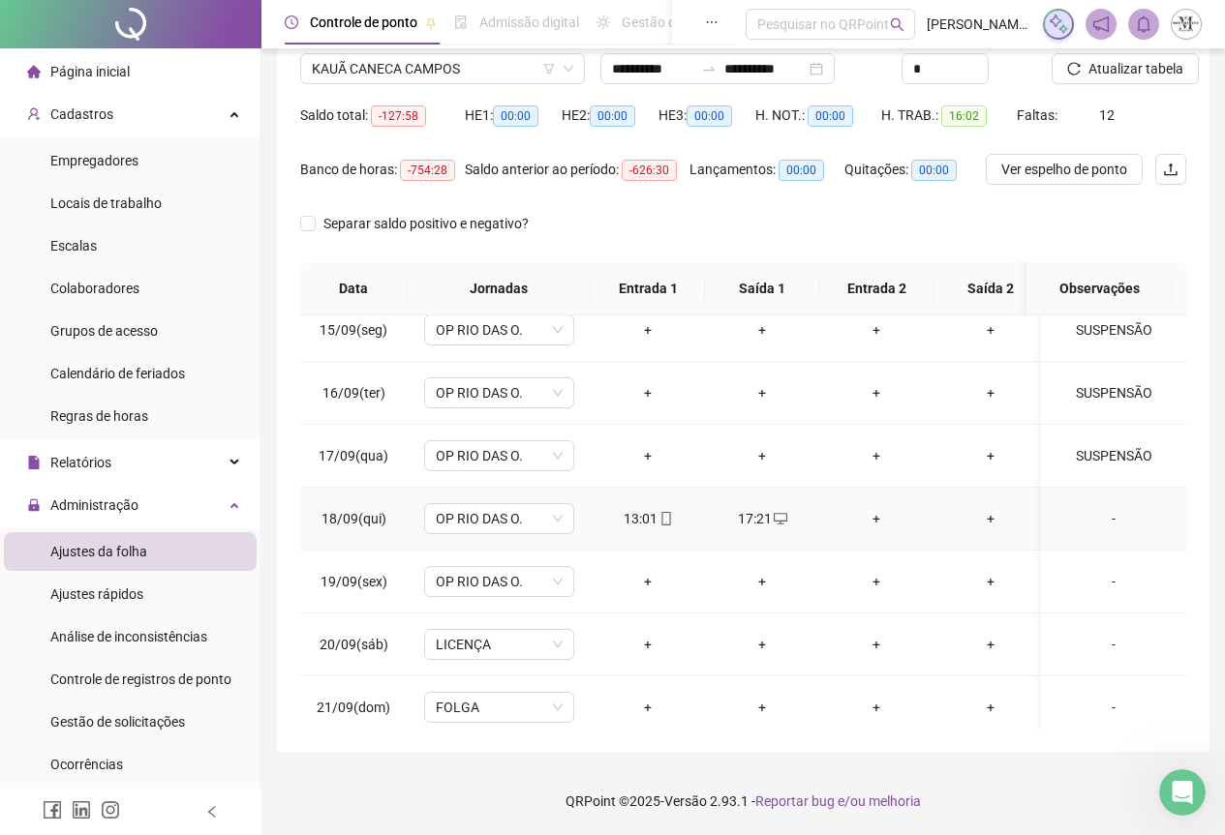
scroll to position [986, 0]
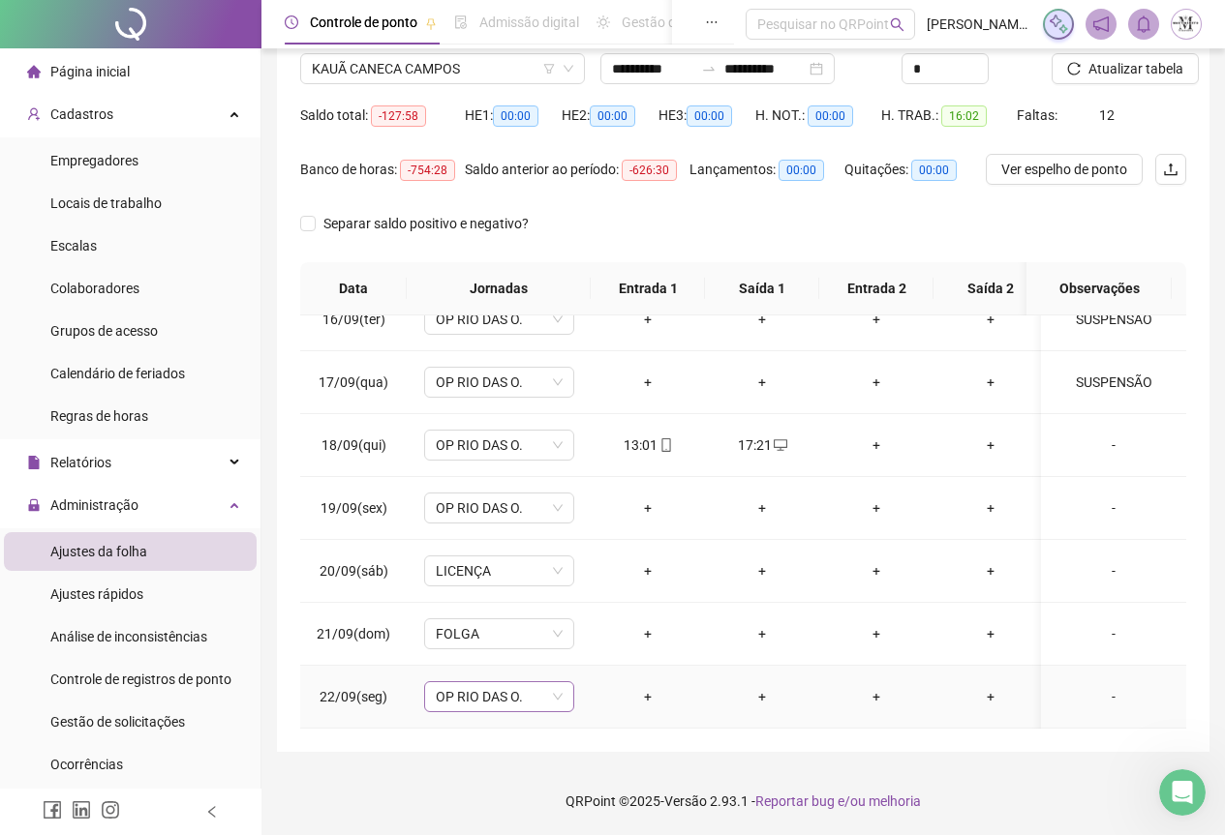
drag, startPoint x: 474, startPoint y: 682, endPoint x: 522, endPoint y: 687, distance: 47.8
click at [474, 686] on span "OP RIO DAS O." at bounding box center [499, 696] width 127 height 29
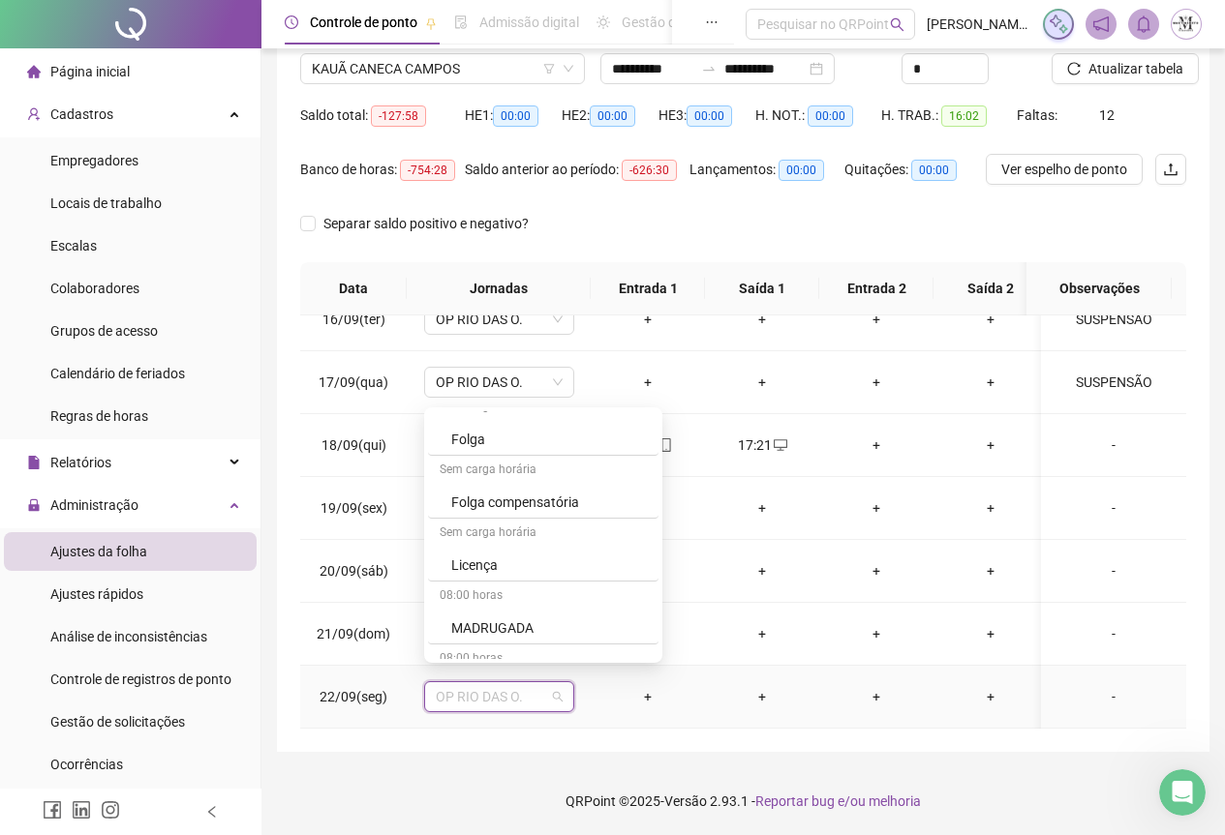
scroll to position [1259, 0]
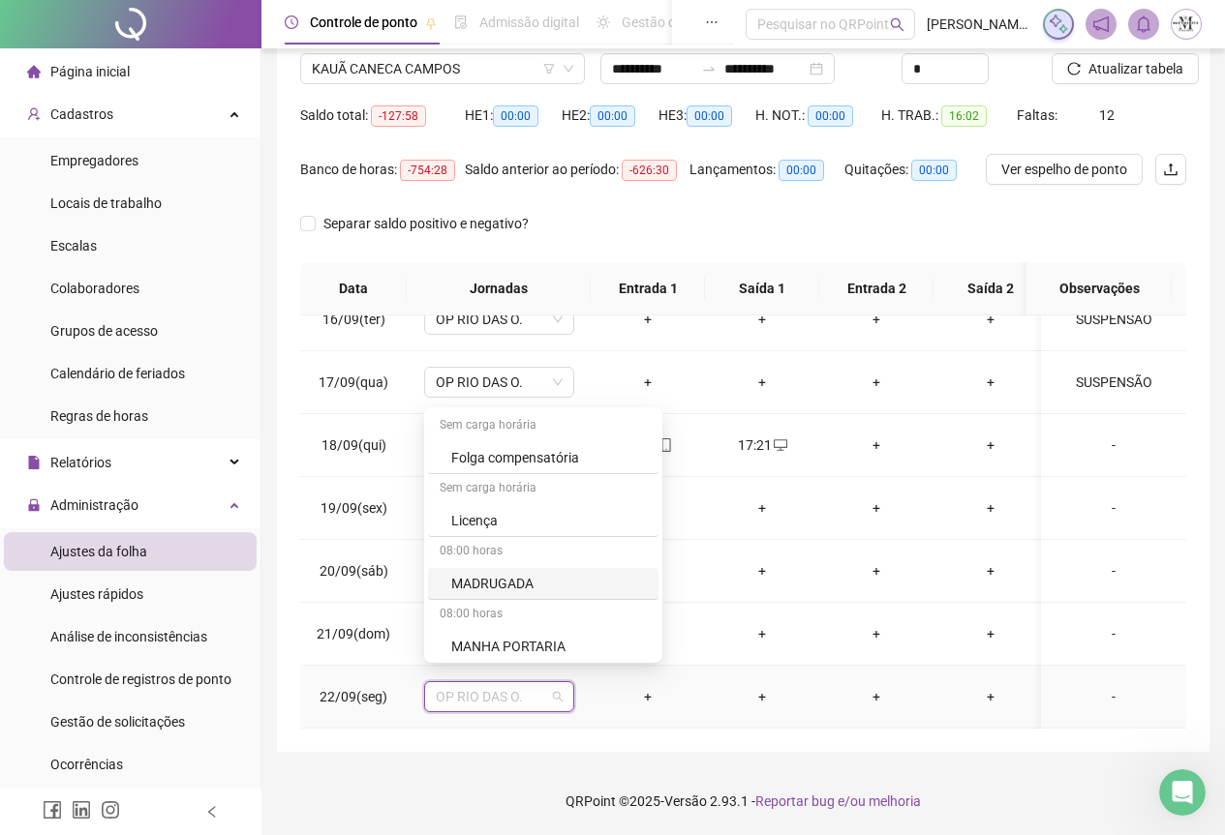
click at [489, 538] on div "08:00 horas" at bounding box center [543, 552] width 230 height 31
click at [493, 524] on div "Licença" at bounding box center [549, 520] width 196 height 21
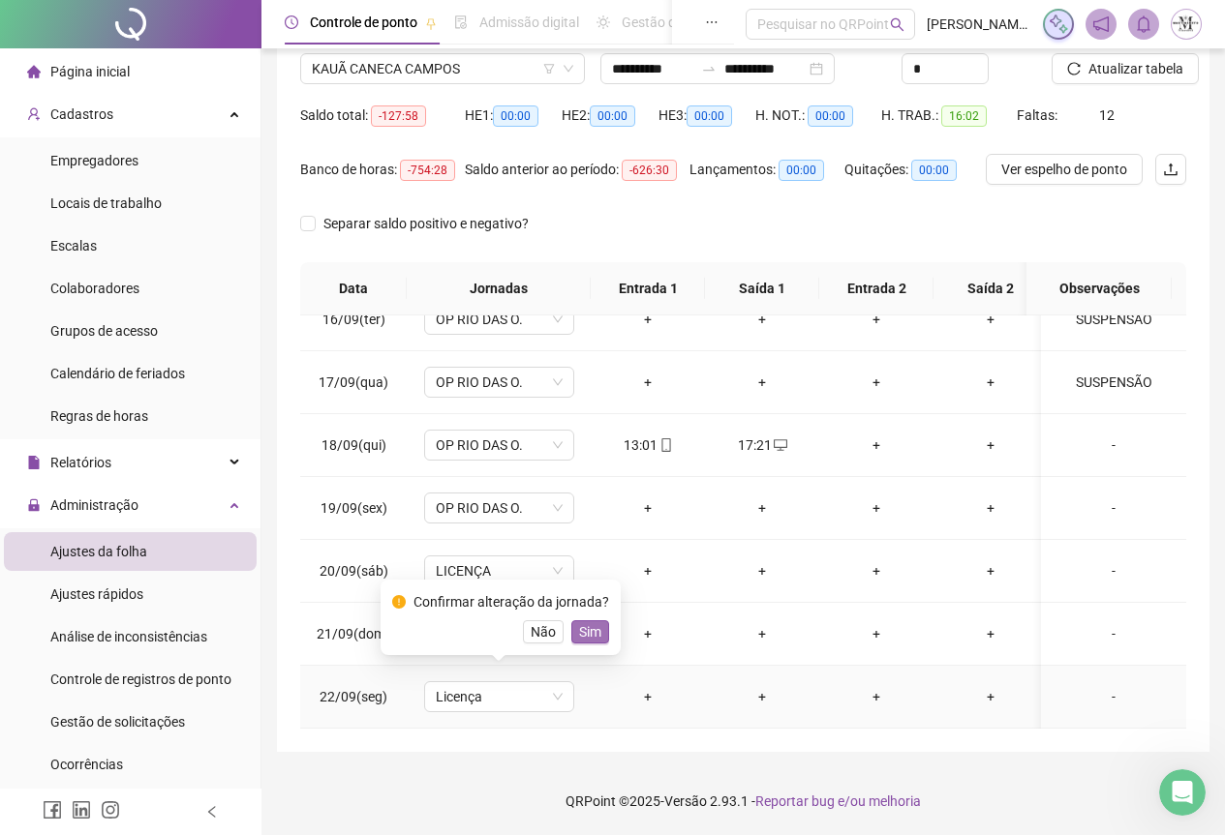
click at [591, 628] on span "Sim" at bounding box center [590, 632] width 22 height 21
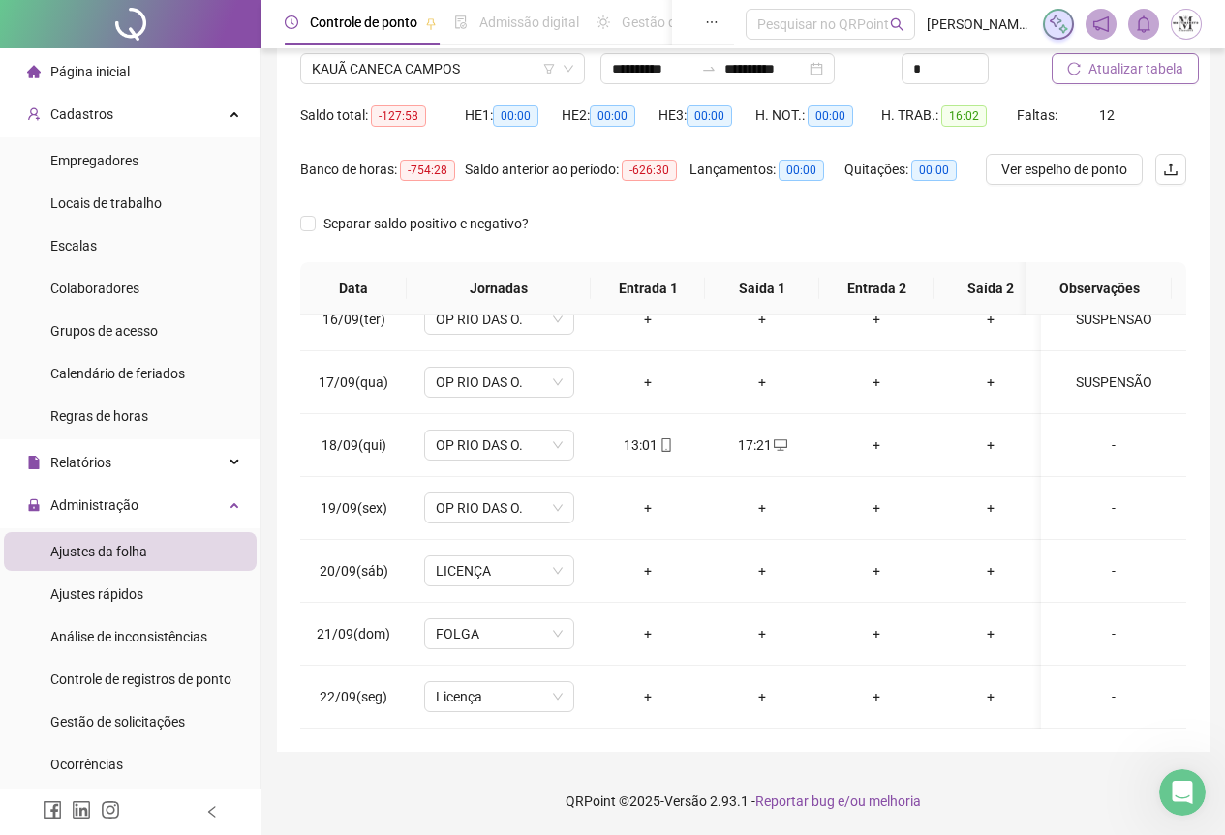
click at [1128, 68] on span "Atualizar tabela" at bounding box center [1135, 68] width 95 height 21
click at [1127, 71] on span "Atualizar tabela" at bounding box center [1135, 68] width 95 height 21
click at [378, 78] on span "KAUÃ CANECA CAMPOS" at bounding box center [442, 68] width 261 height 29
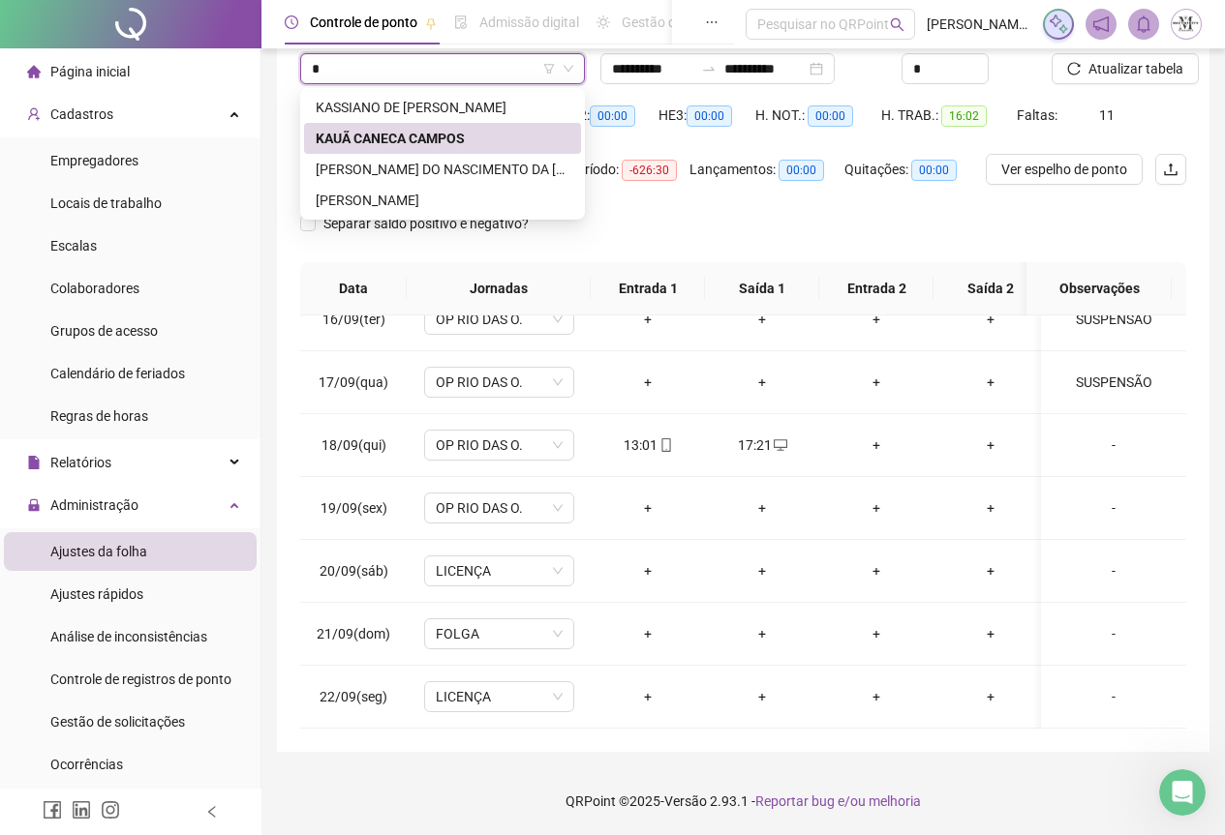
scroll to position [0, 0]
type input "**"
drag, startPoint x: 401, startPoint y: 176, endPoint x: 648, endPoint y: 160, distance: 247.4
click at [403, 176] on div "[PERSON_NAME] DO NASCIMENTO DA [PERSON_NAME]" at bounding box center [443, 169] width 254 height 21
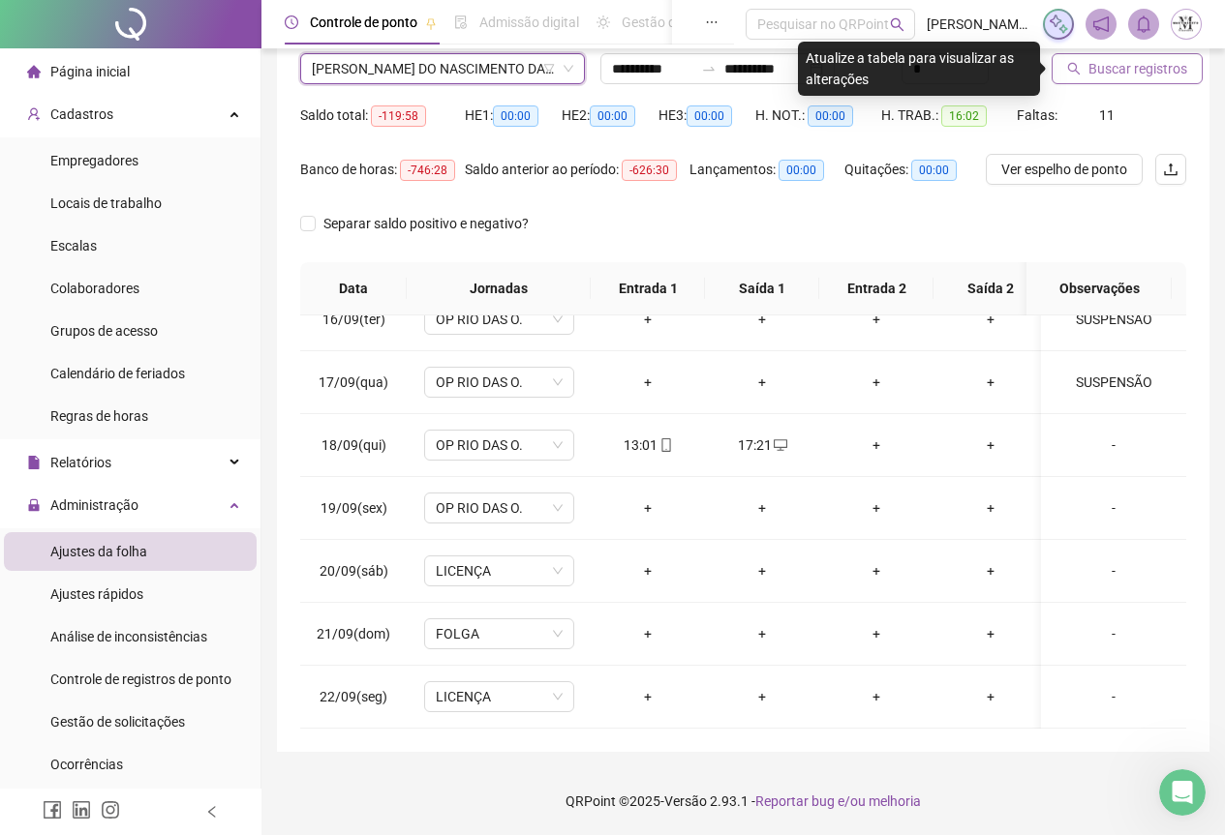
click at [1088, 79] on button "Buscar registros" at bounding box center [1126, 68] width 151 height 31
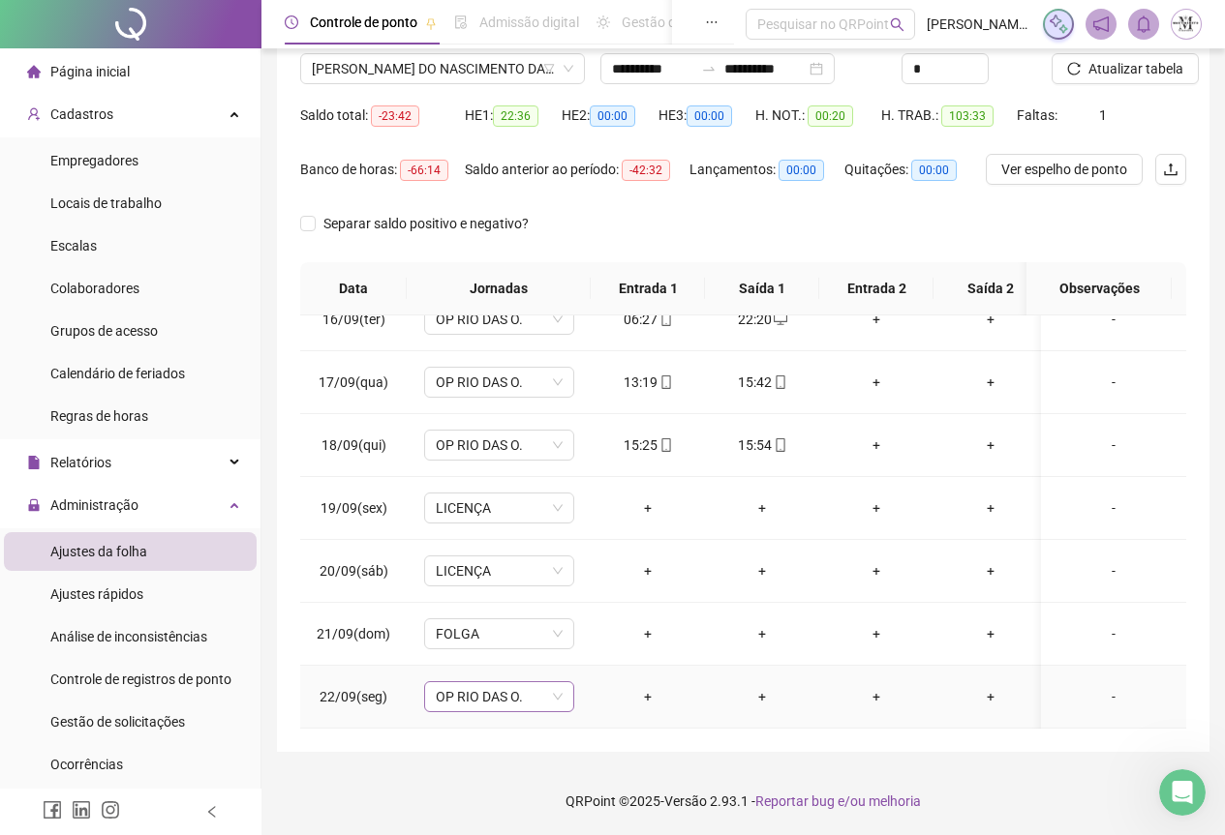
click at [487, 684] on span "OP RIO DAS O." at bounding box center [499, 696] width 127 height 29
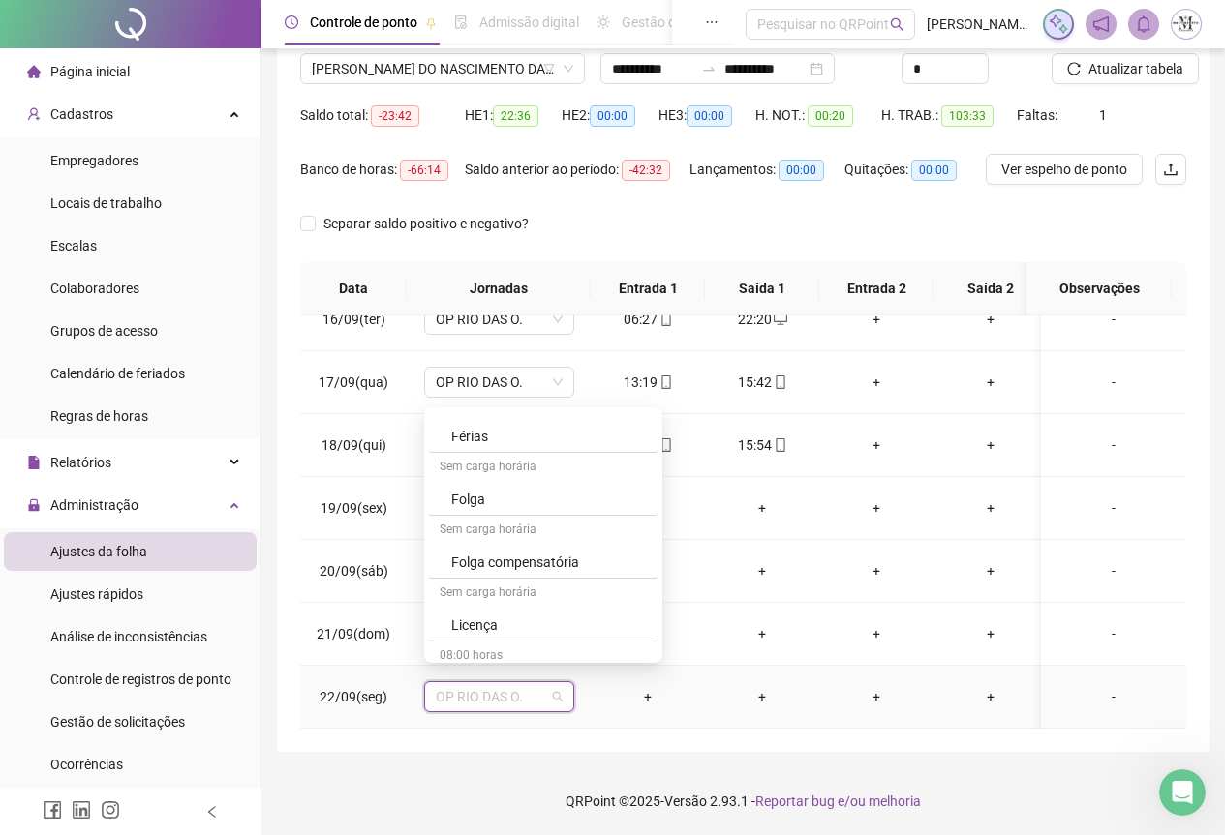
scroll to position [1162, 0]
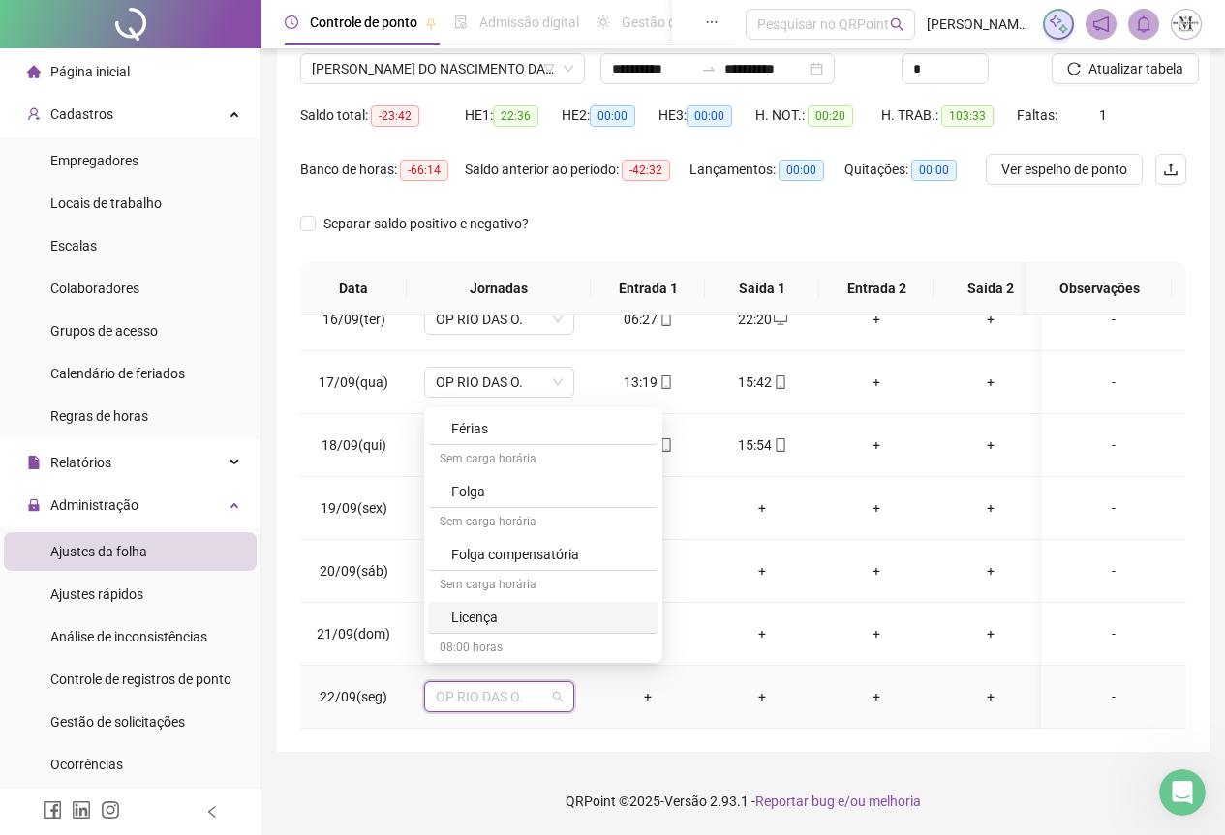
drag, startPoint x: 504, startPoint y: 619, endPoint x: 590, endPoint y: 673, distance: 101.0
click at [504, 620] on div "Licença" at bounding box center [549, 617] width 196 height 21
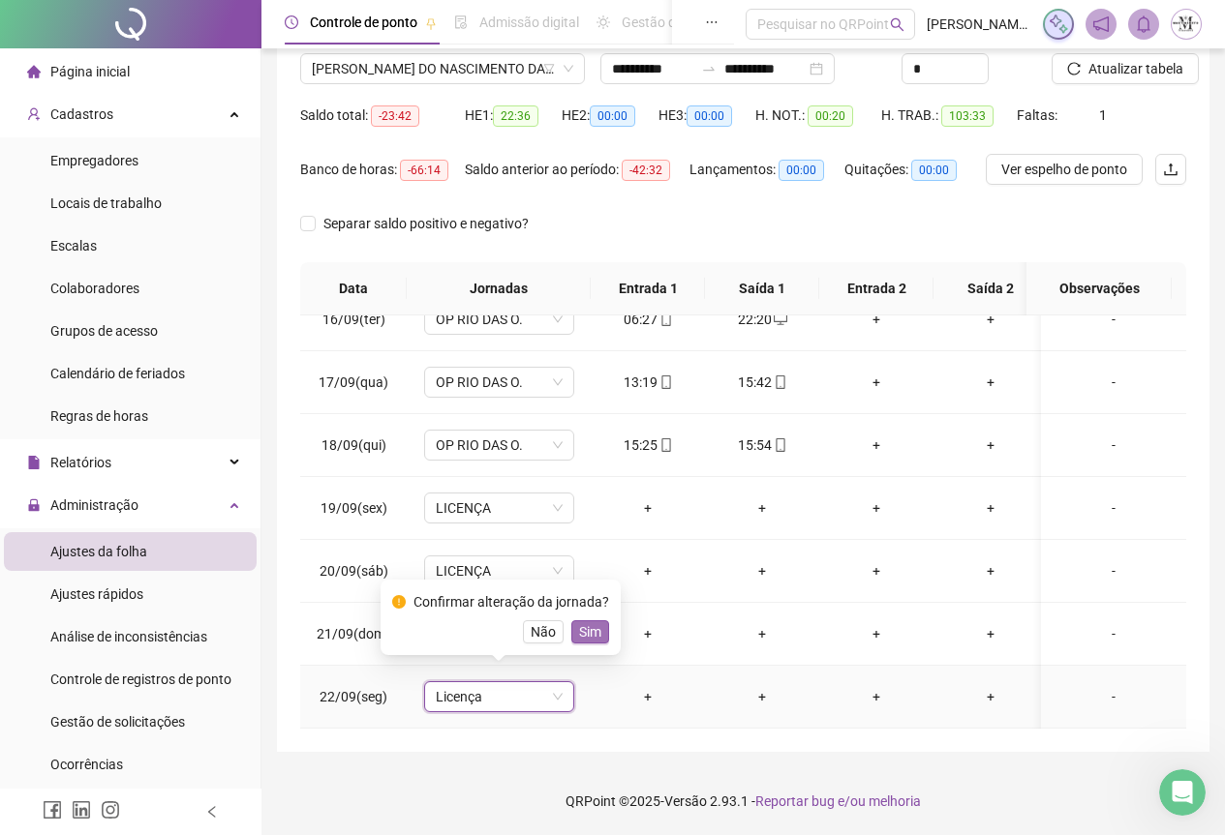
click at [587, 637] on span "Sim" at bounding box center [590, 632] width 22 height 21
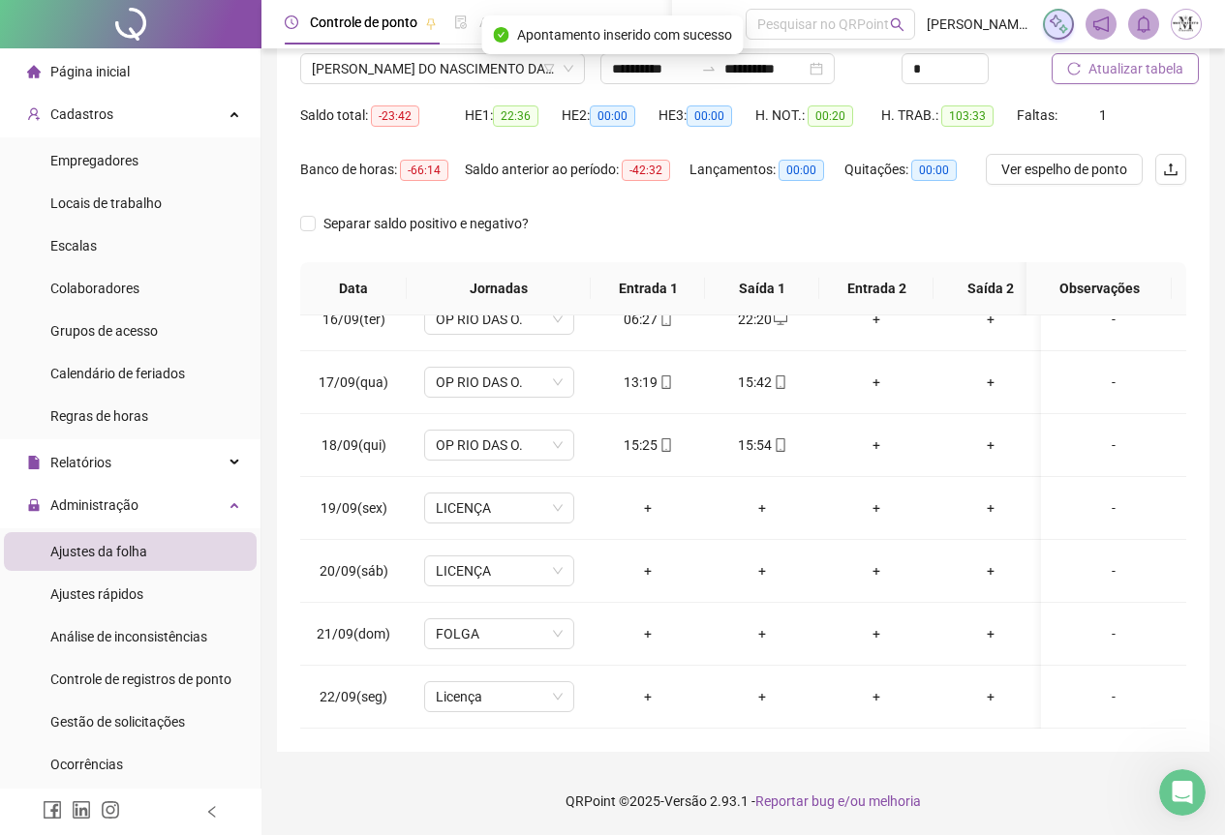
click at [1111, 73] on span "Atualizar tabela" at bounding box center [1135, 68] width 95 height 21
click at [1111, 77] on span "Atualizar tabela" at bounding box center [1135, 68] width 95 height 21
click at [380, 76] on span "[PERSON_NAME] DO NASCIMENTO DA [PERSON_NAME]" at bounding box center [442, 68] width 261 height 29
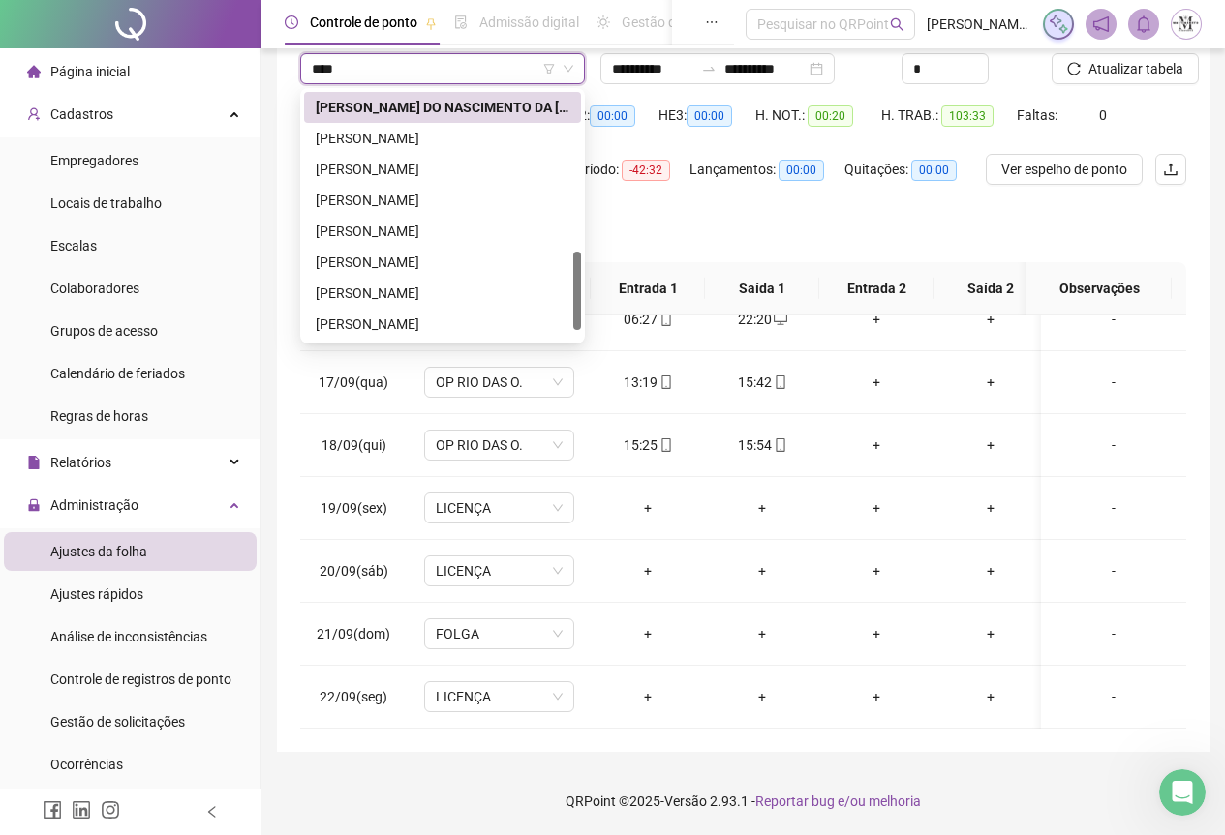
scroll to position [155, 0]
type input "******"
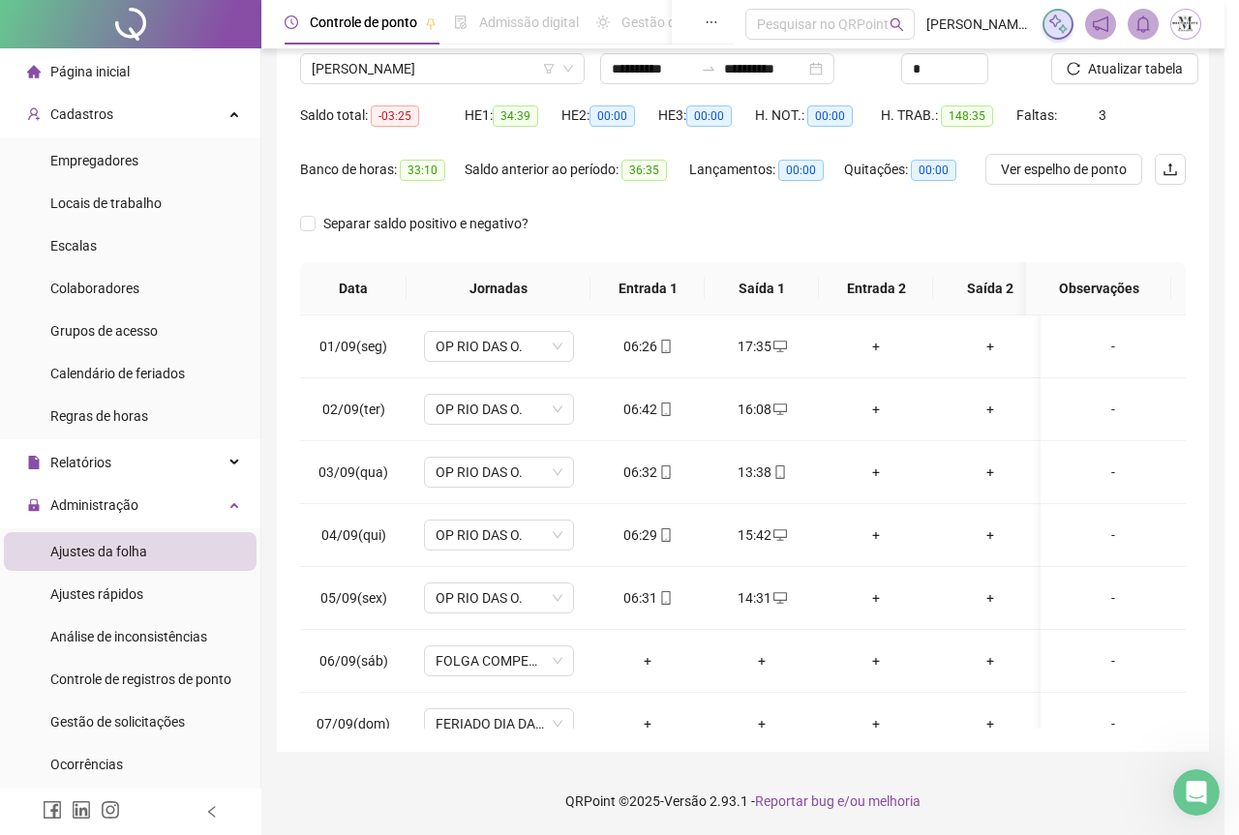
scroll to position [986, 0]
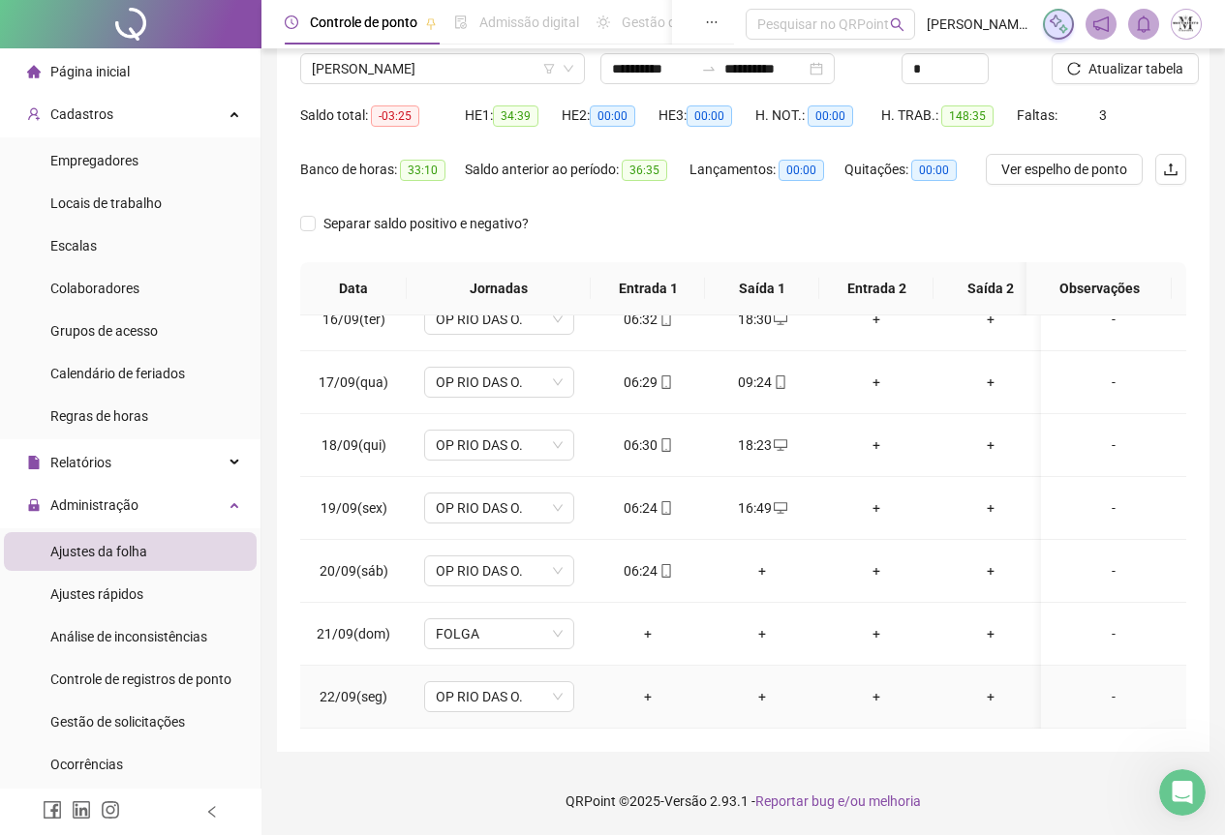
click at [471, 698] on td "OP RIO DAS O." at bounding box center [499, 697] width 184 height 63
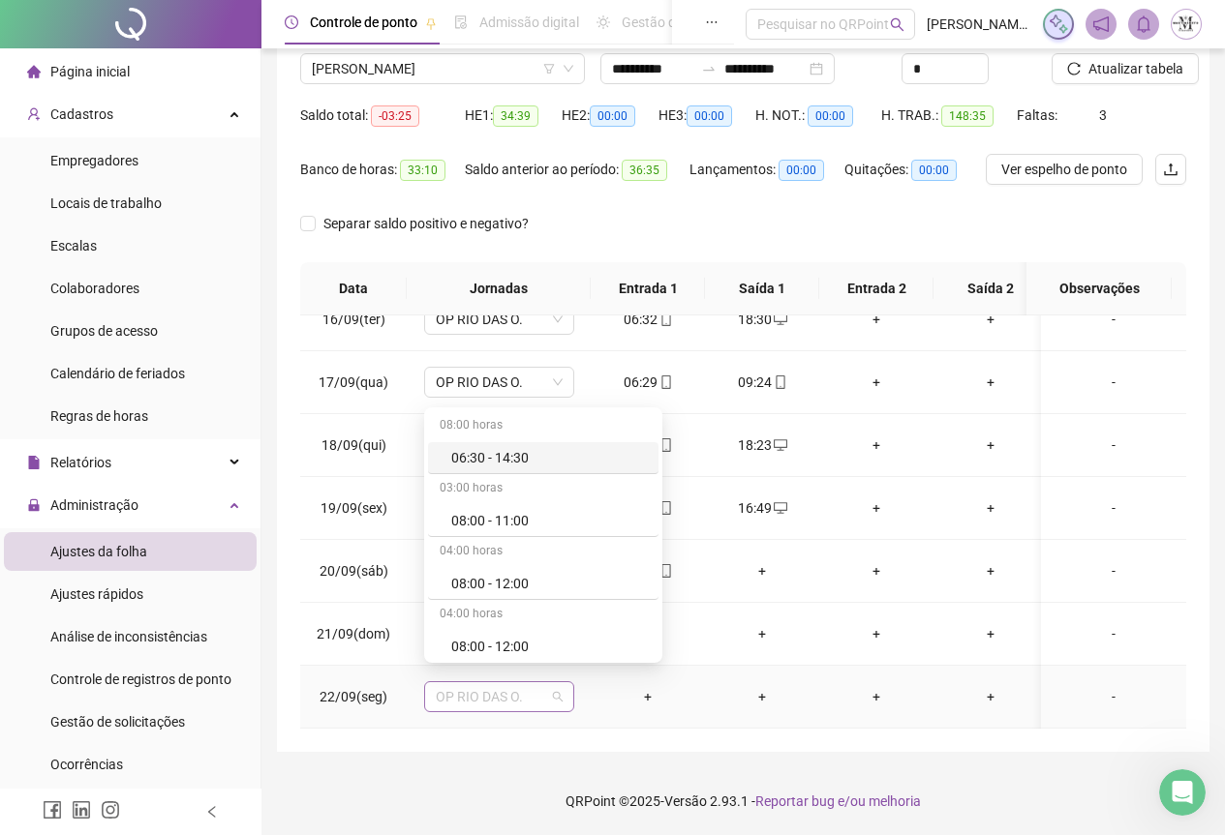
click at [472, 684] on span "OP RIO DAS O." at bounding box center [499, 696] width 127 height 29
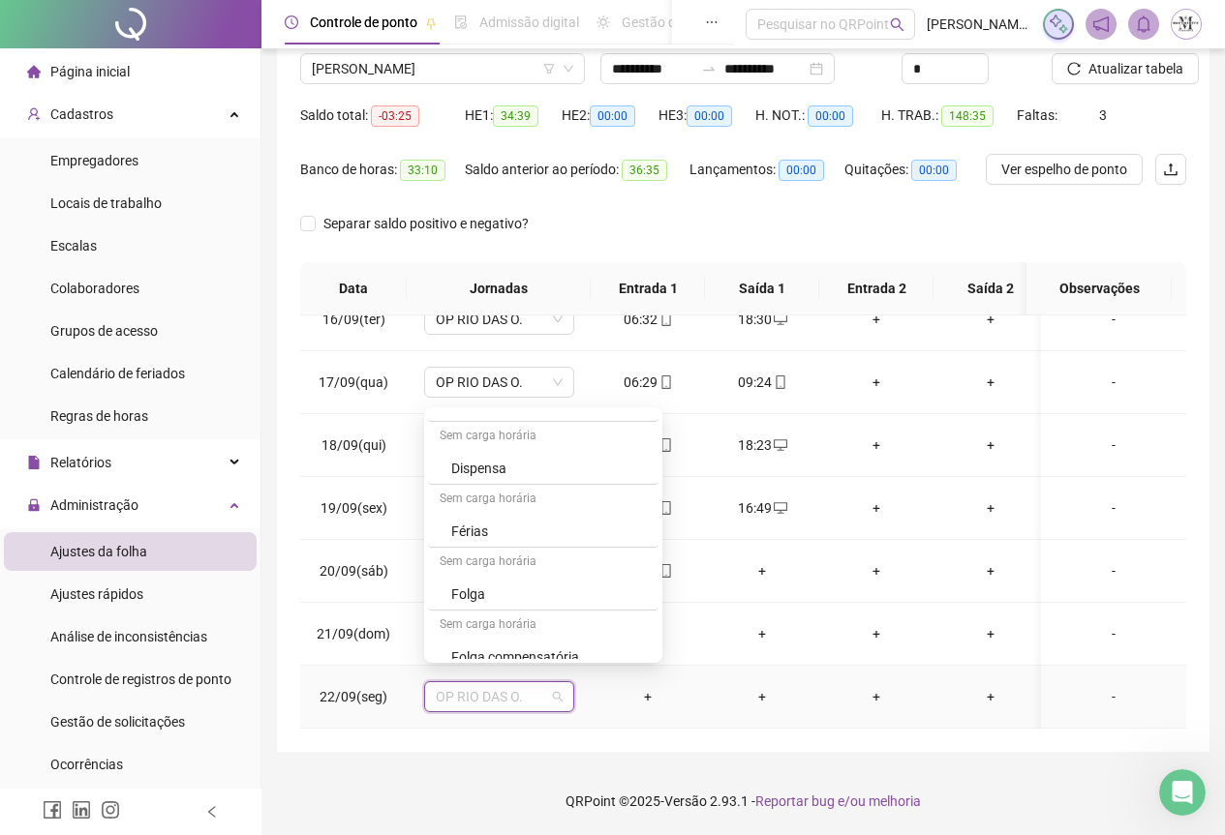
scroll to position [1162, 0]
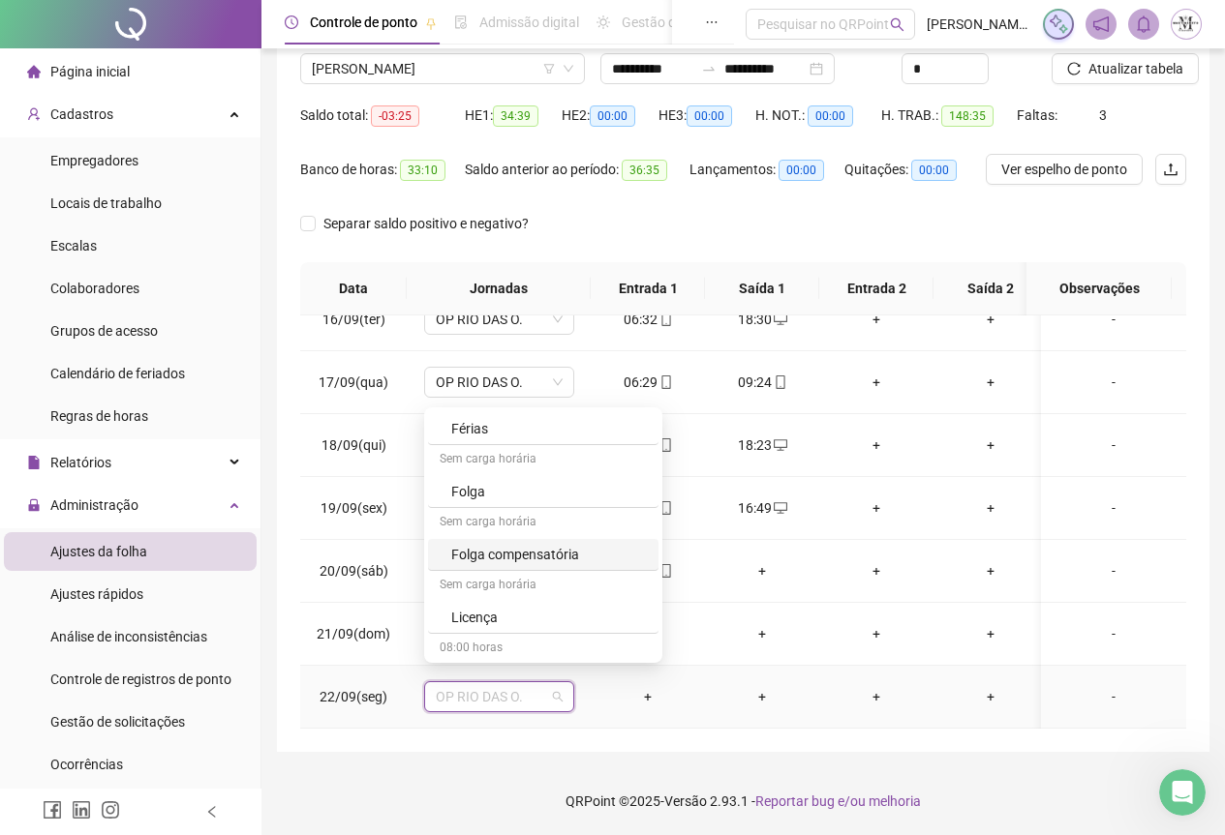
click at [526, 562] on div "Folga compensatória" at bounding box center [549, 554] width 196 height 21
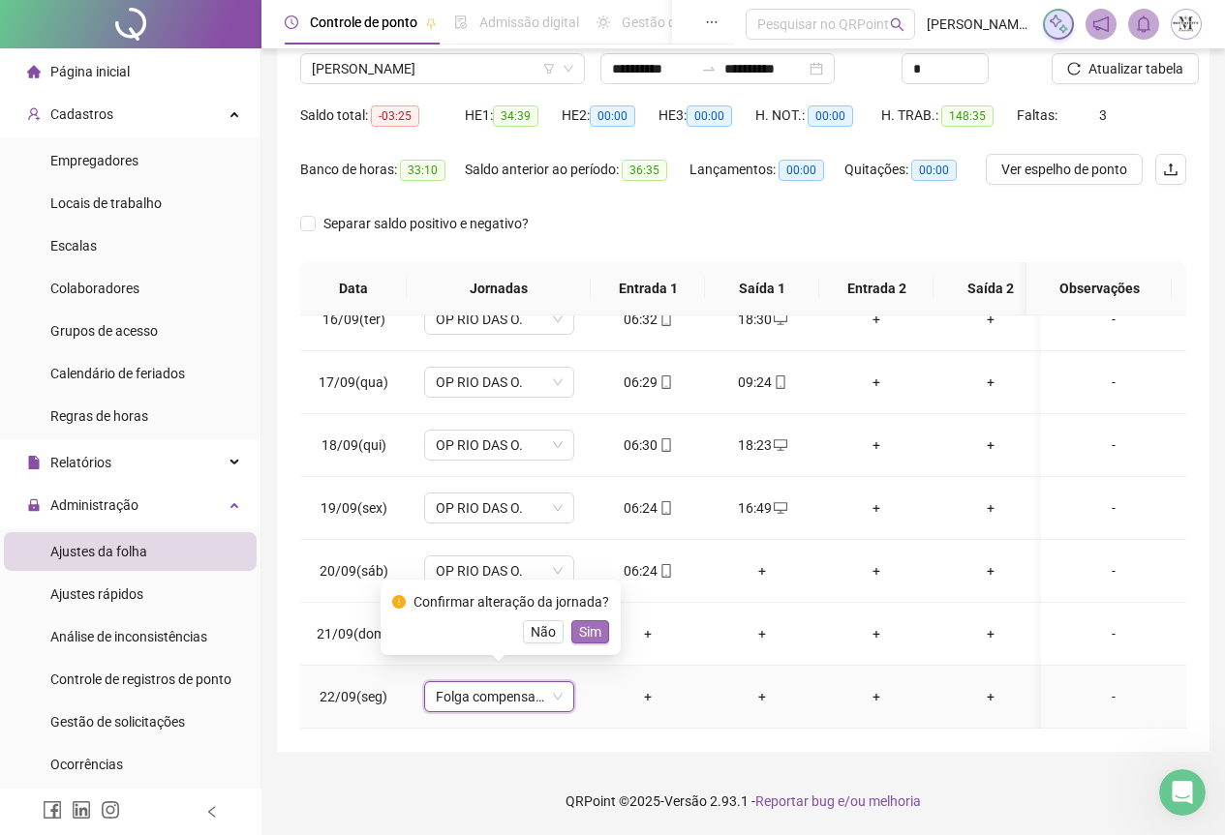
click at [586, 625] on span "Sim" at bounding box center [590, 632] width 22 height 21
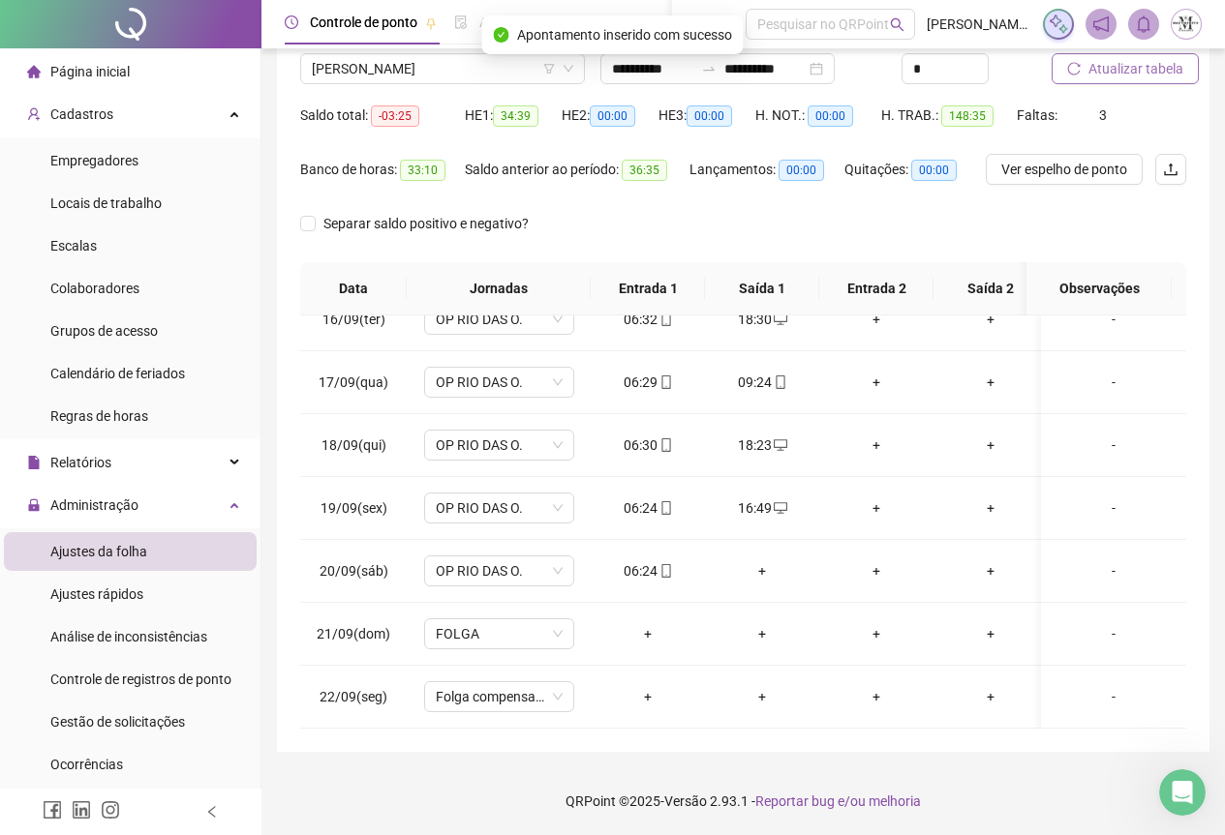
click at [1112, 69] on span "Atualizar tabela" at bounding box center [1135, 68] width 95 height 21
click at [351, 73] on span "[PERSON_NAME]" at bounding box center [442, 68] width 261 height 29
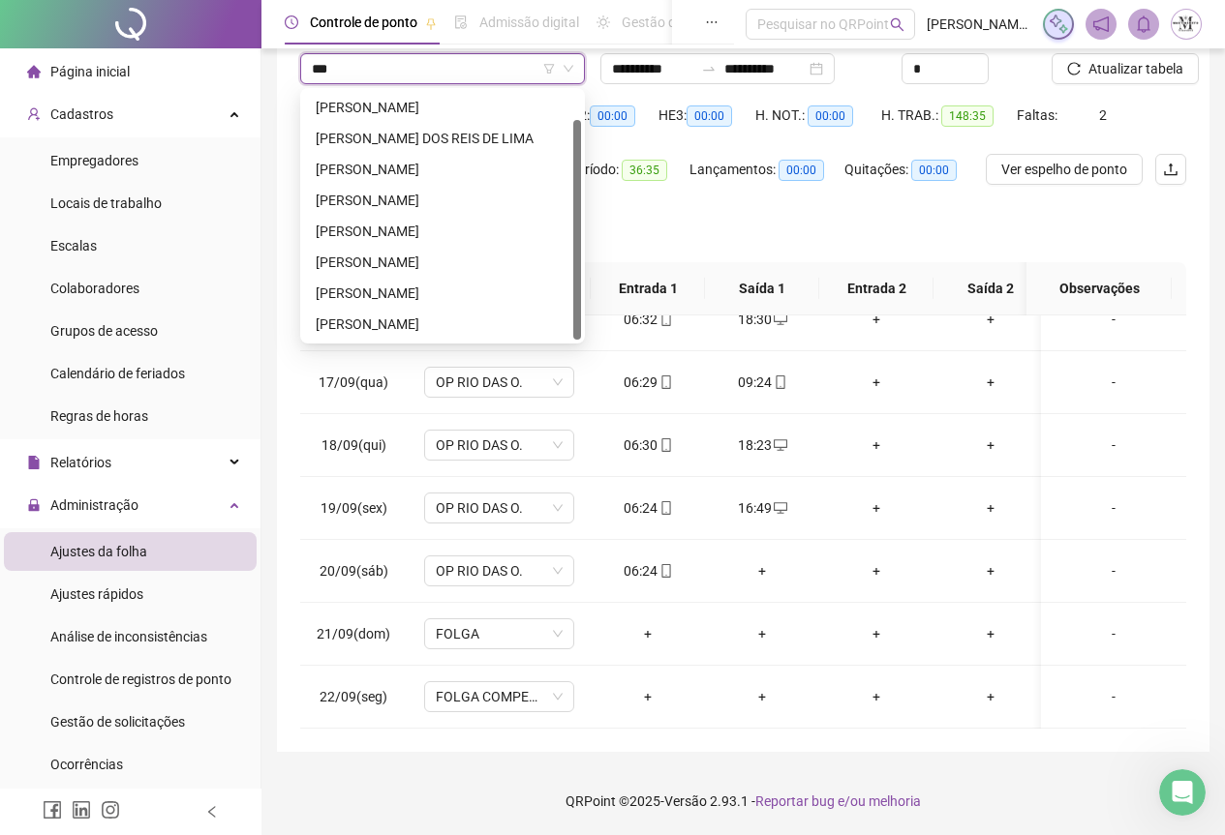
scroll to position [31, 0]
type input "****"
click at [397, 115] on div "[PERSON_NAME]" at bounding box center [443, 107] width 254 height 21
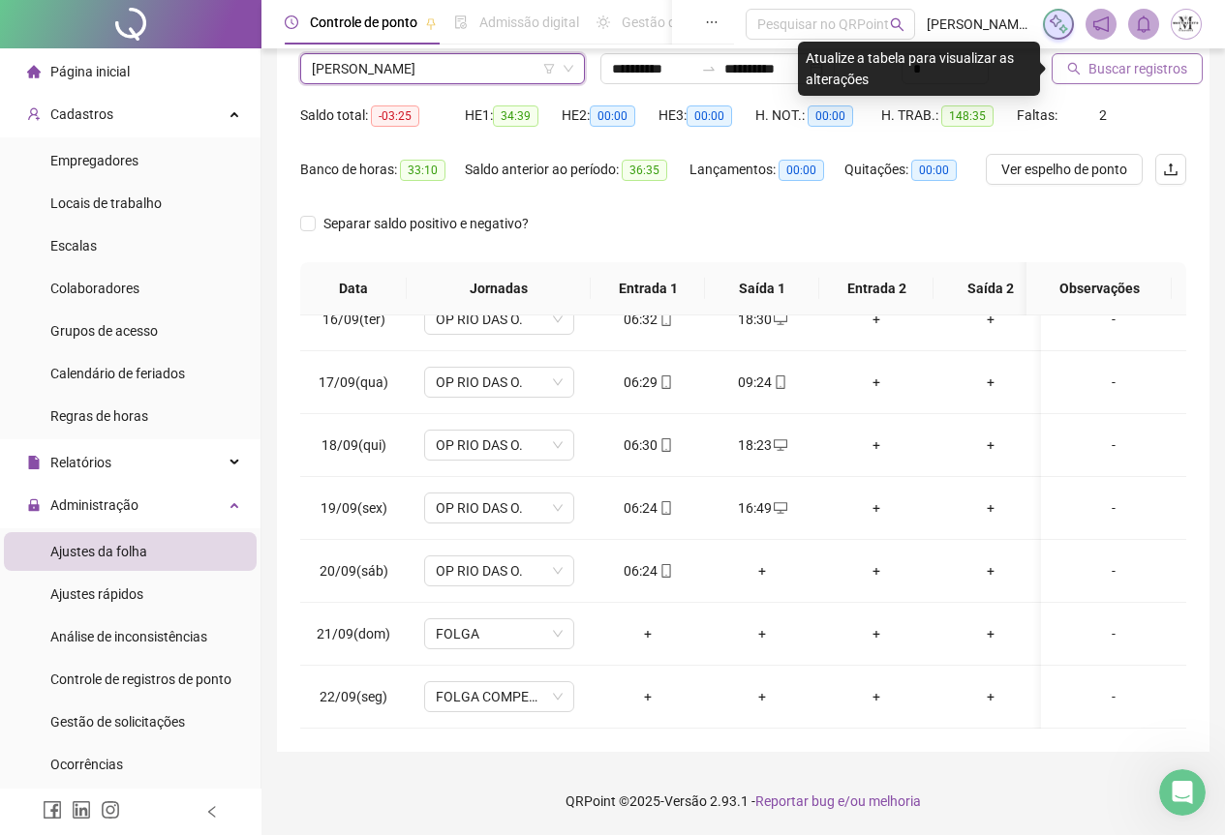
click at [1132, 73] on span "Buscar registros" at bounding box center [1137, 68] width 99 height 21
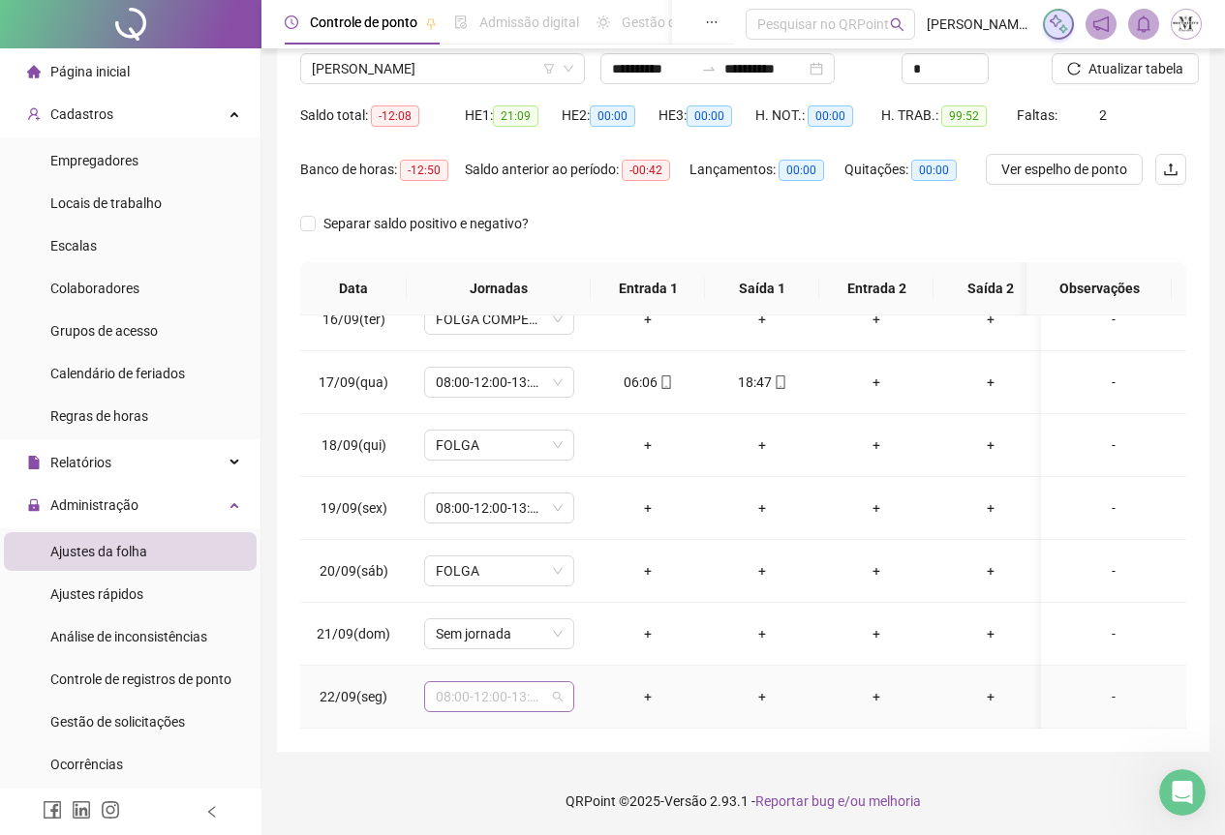
click at [497, 682] on span "08:00-12:00-13:00-17:00" at bounding box center [499, 696] width 127 height 29
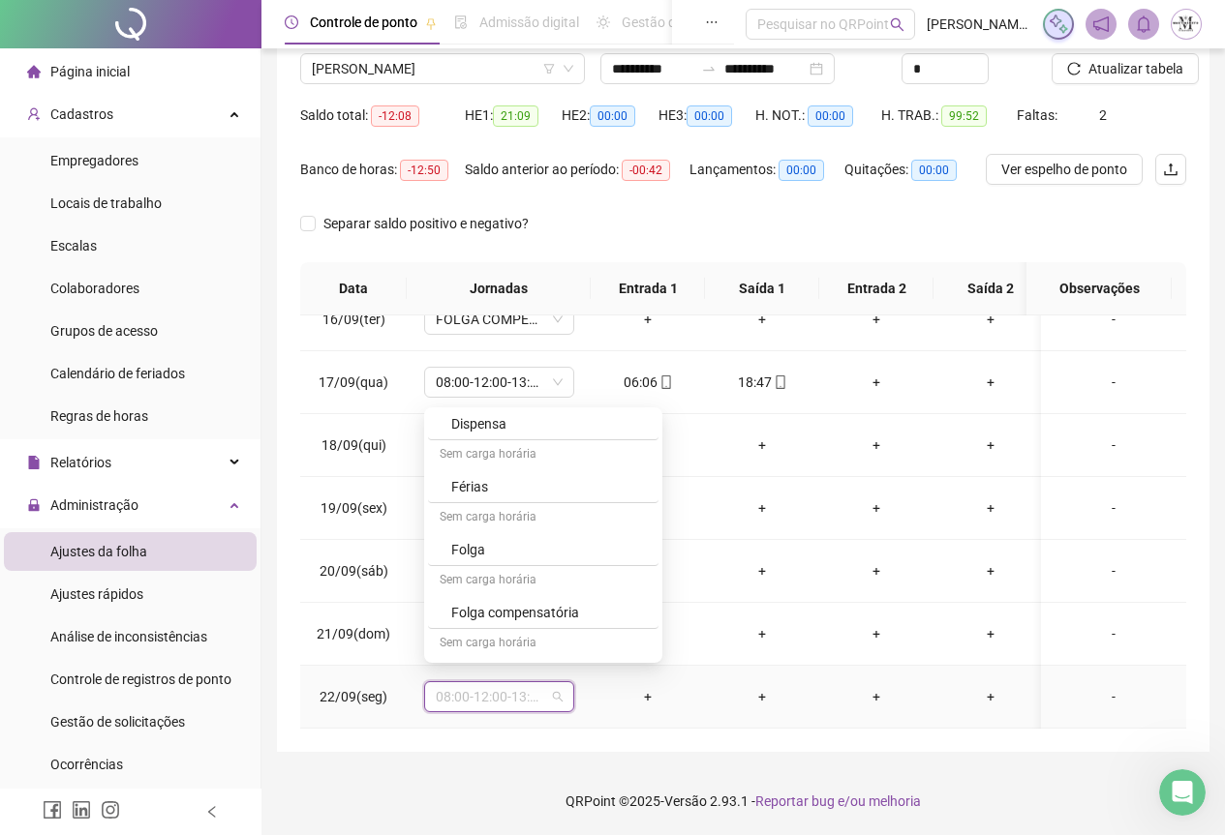
scroll to position [1162, 0]
click at [516, 492] on div "Folga" at bounding box center [549, 491] width 196 height 21
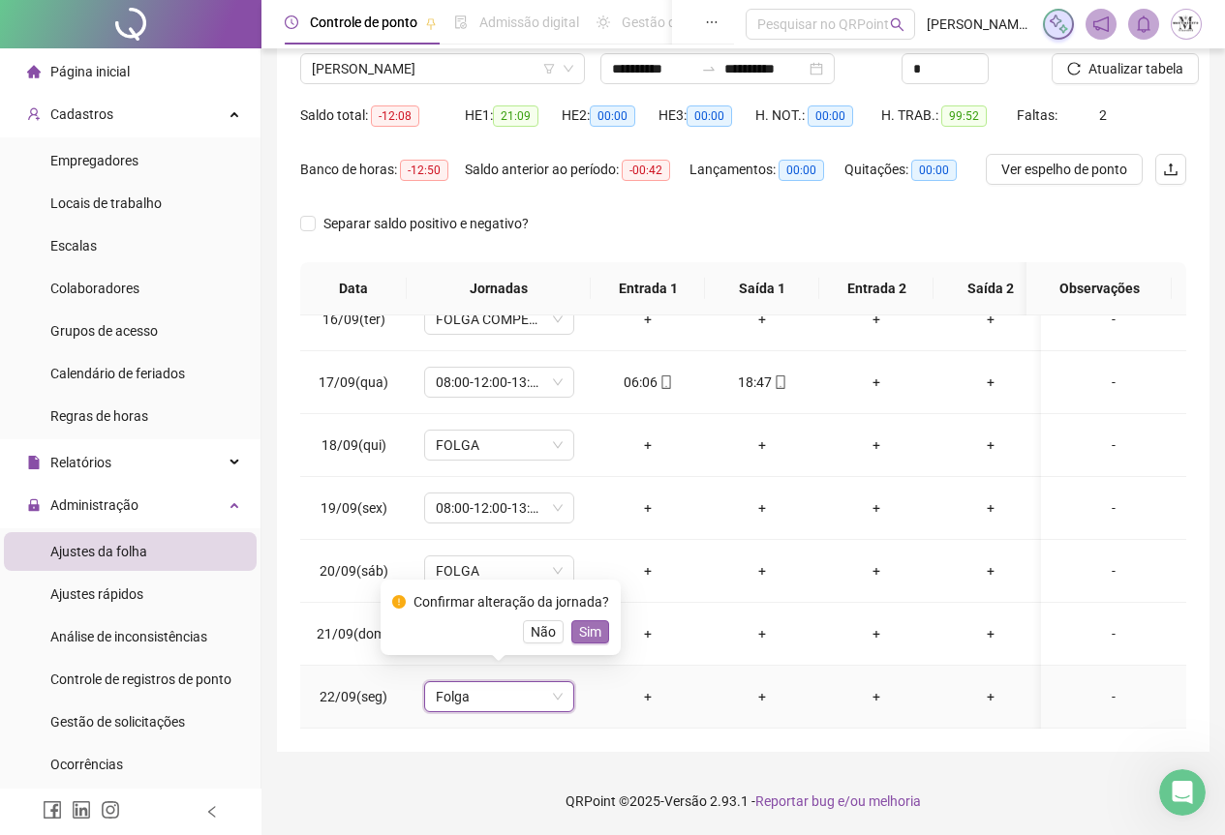
click at [587, 630] on span "Sim" at bounding box center [590, 632] width 22 height 21
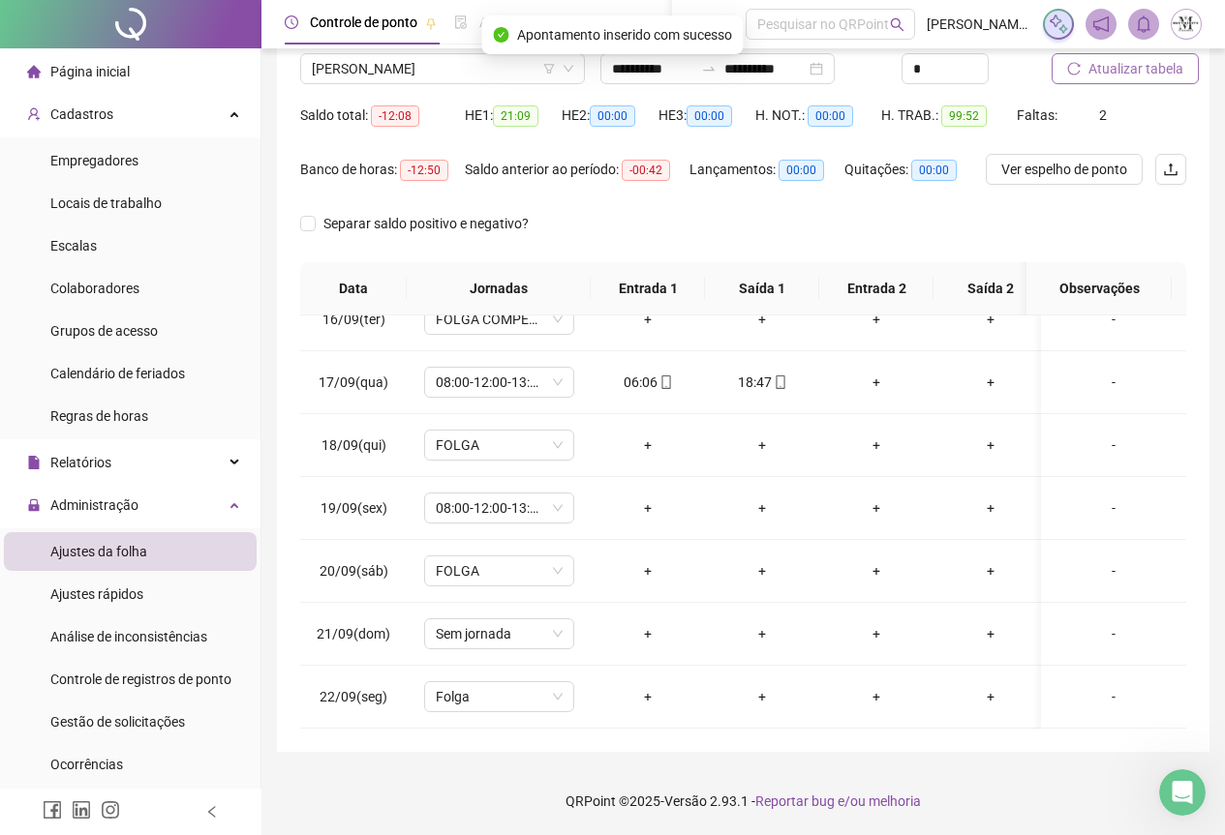
click at [1099, 63] on span "Atualizar tabela" at bounding box center [1135, 68] width 95 height 21
click at [395, 73] on span "[PERSON_NAME]" at bounding box center [442, 68] width 261 height 29
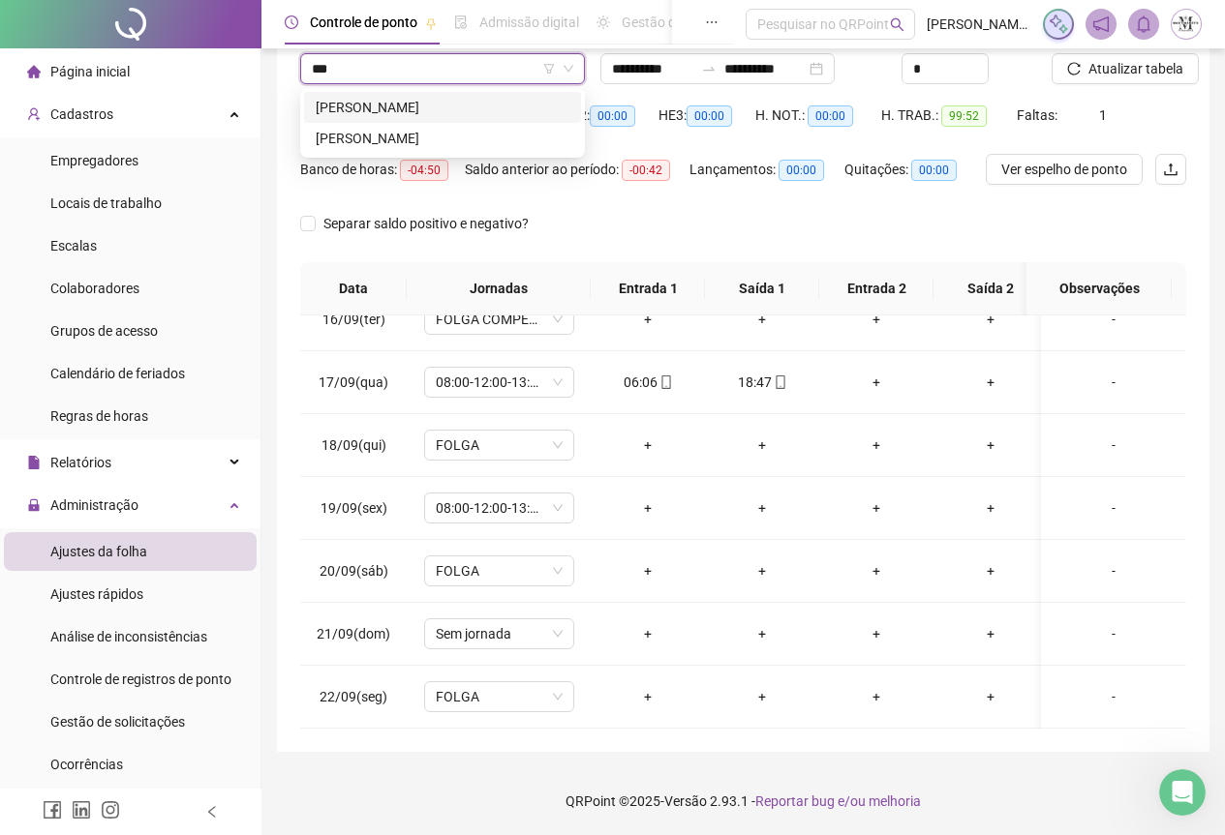
scroll to position [0, 0]
type input "*****"
click at [385, 151] on div "[PERSON_NAME]" at bounding box center [442, 138] width 277 height 31
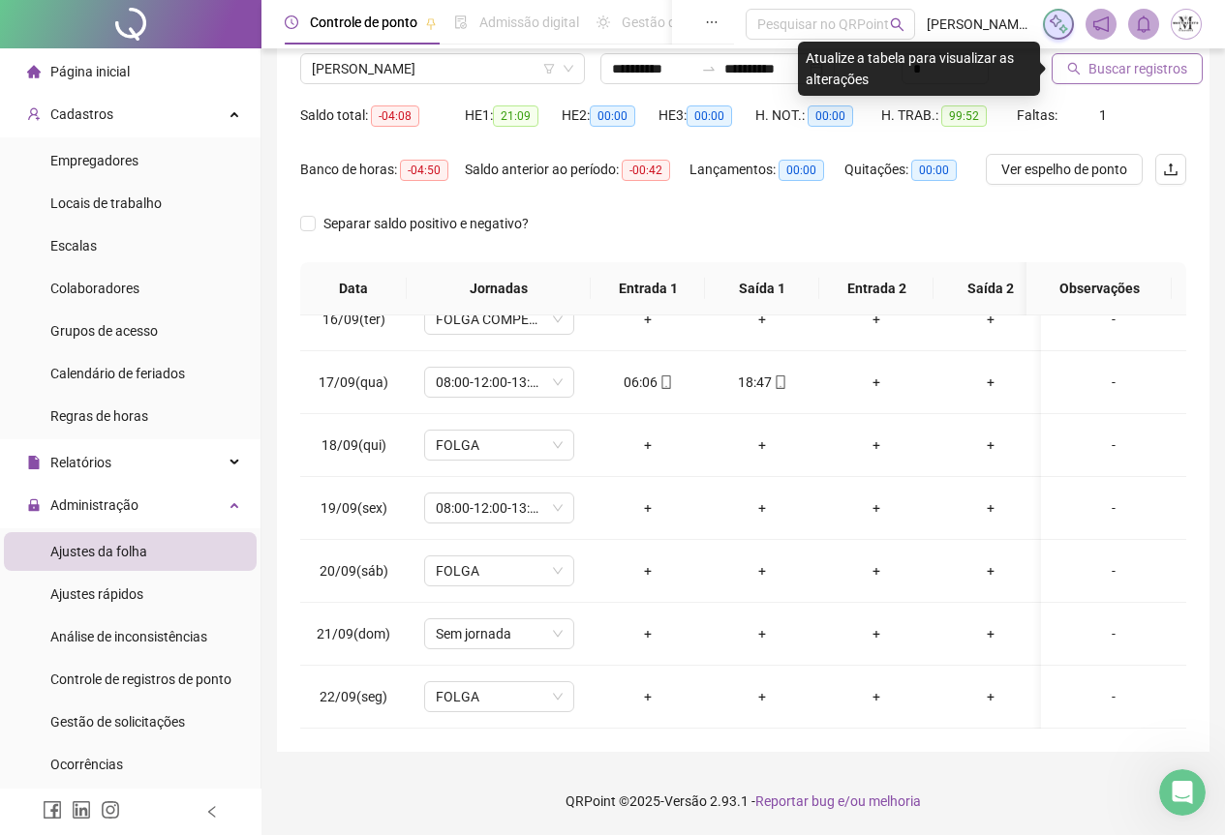
click at [1123, 59] on span "Buscar registros" at bounding box center [1137, 68] width 99 height 21
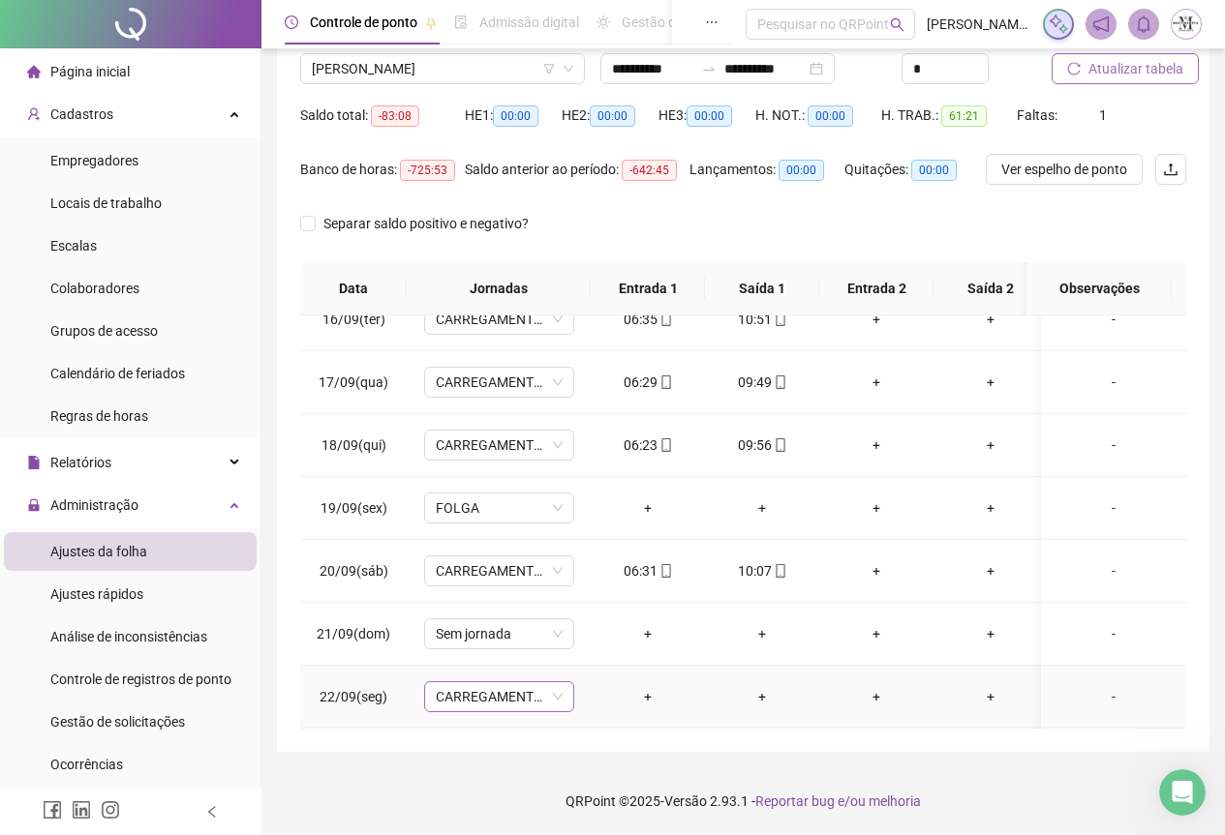
click at [502, 685] on span "CARREGAMENTO SEDE" at bounding box center [499, 696] width 127 height 29
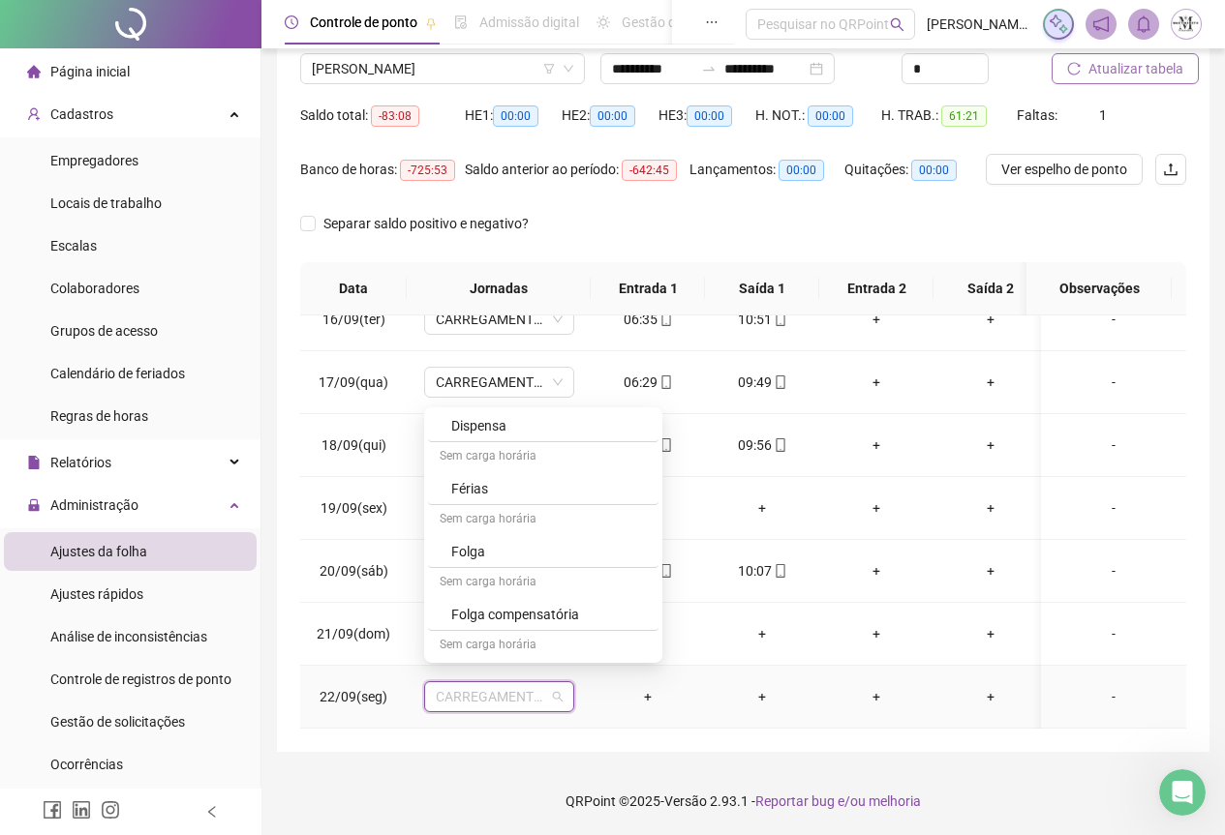
scroll to position [1162, 0]
click at [490, 494] on div "Folga" at bounding box center [549, 491] width 196 height 21
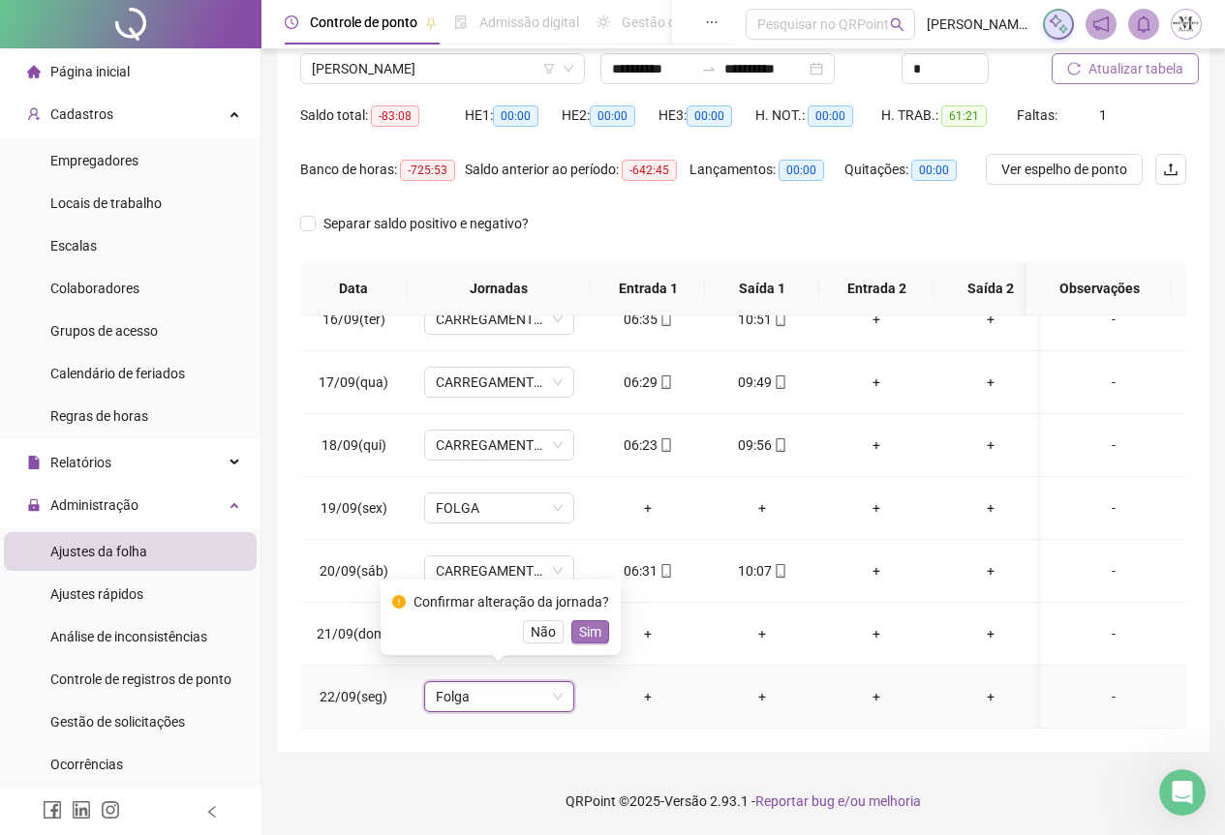
click at [588, 626] on span "Sim" at bounding box center [590, 632] width 22 height 21
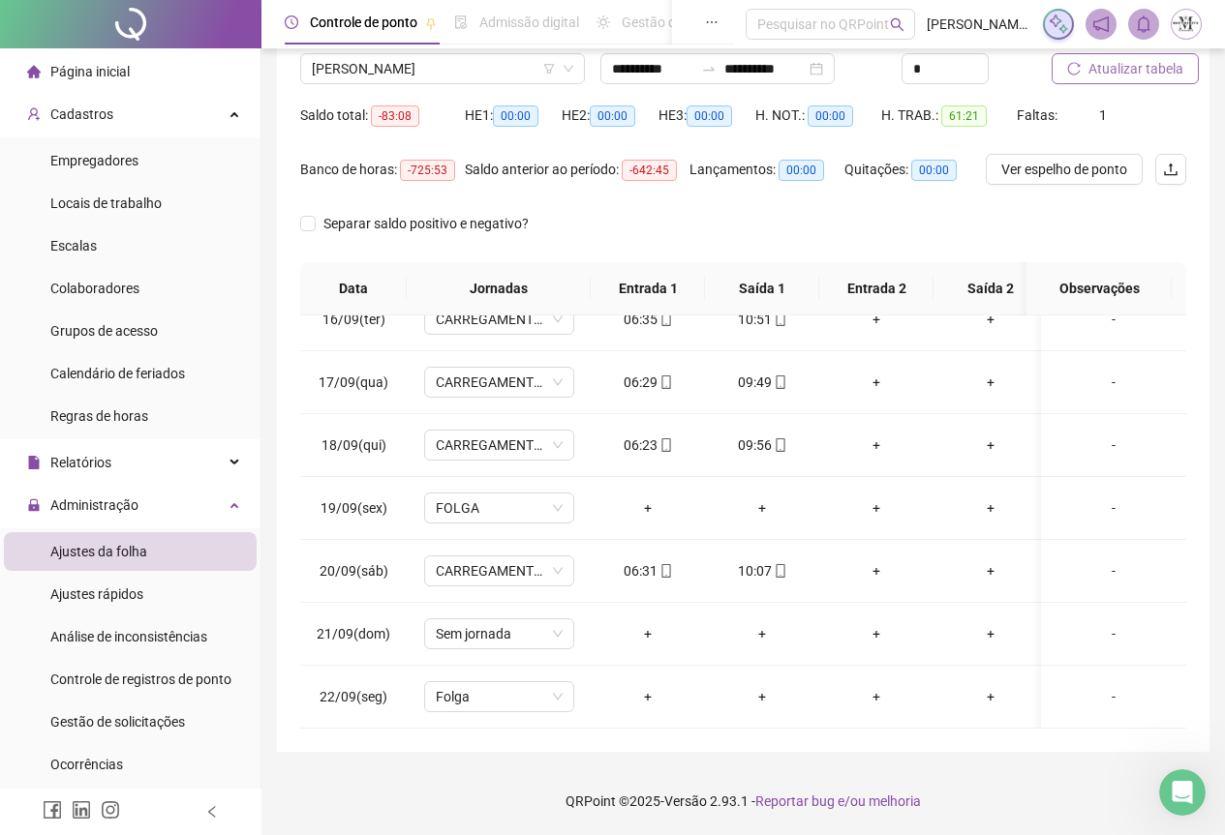
click at [1124, 80] on button "Atualizar tabela" at bounding box center [1124, 68] width 147 height 31
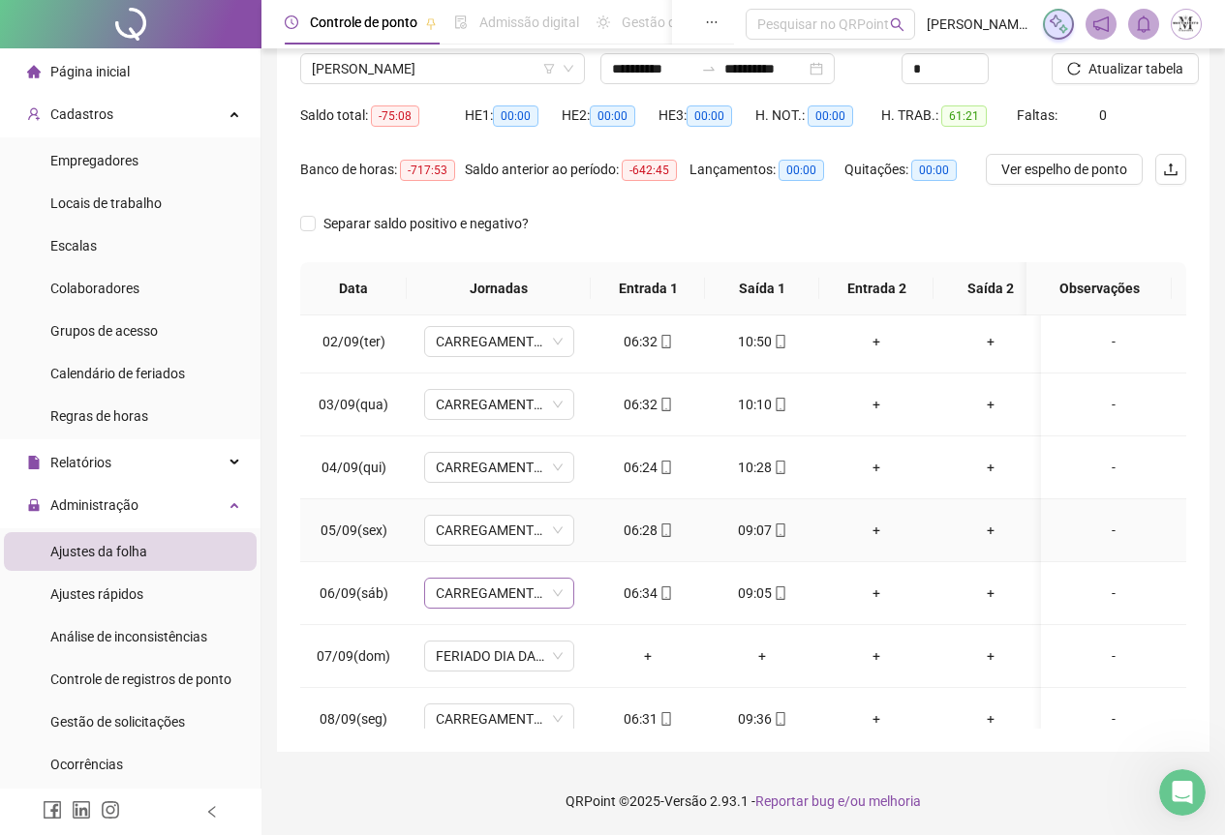
scroll to position [0, 0]
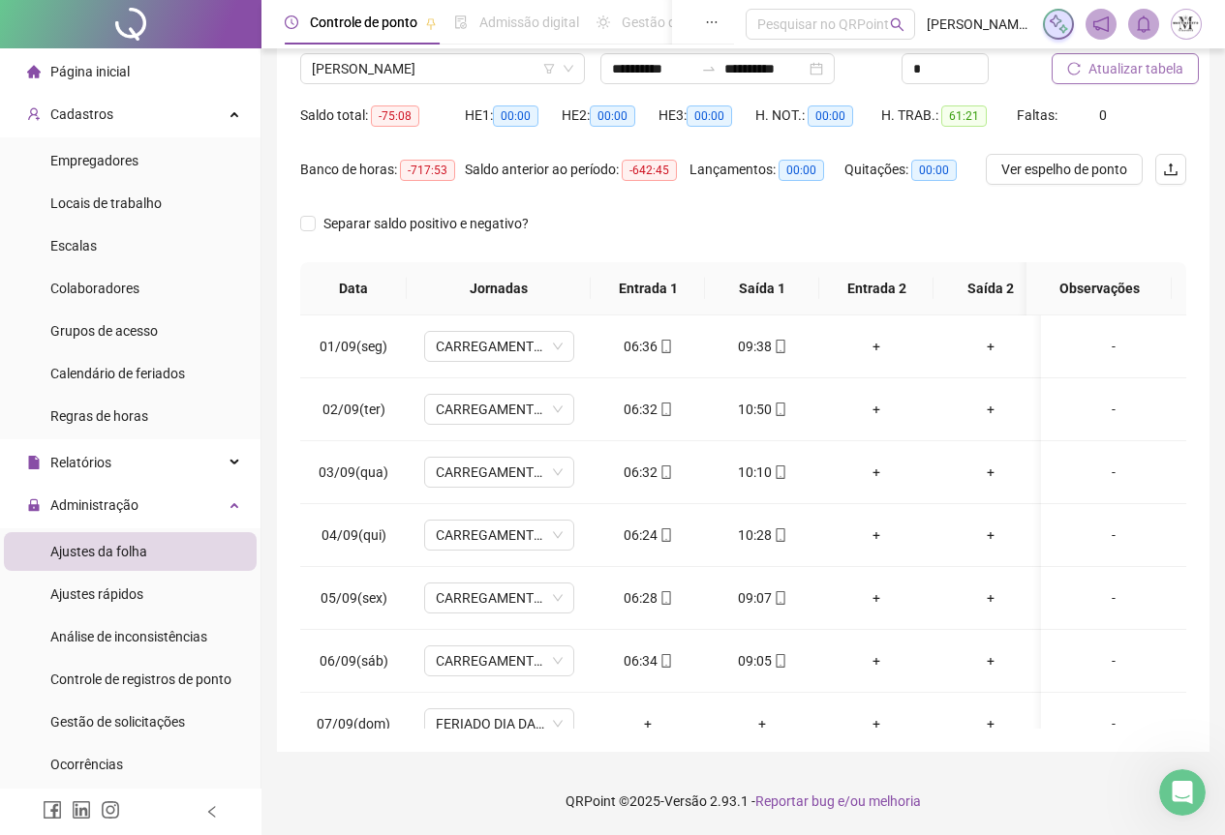
click at [1136, 71] on span "Atualizar tabela" at bounding box center [1135, 68] width 95 height 21
click at [406, 76] on span "[PERSON_NAME]" at bounding box center [442, 68] width 261 height 29
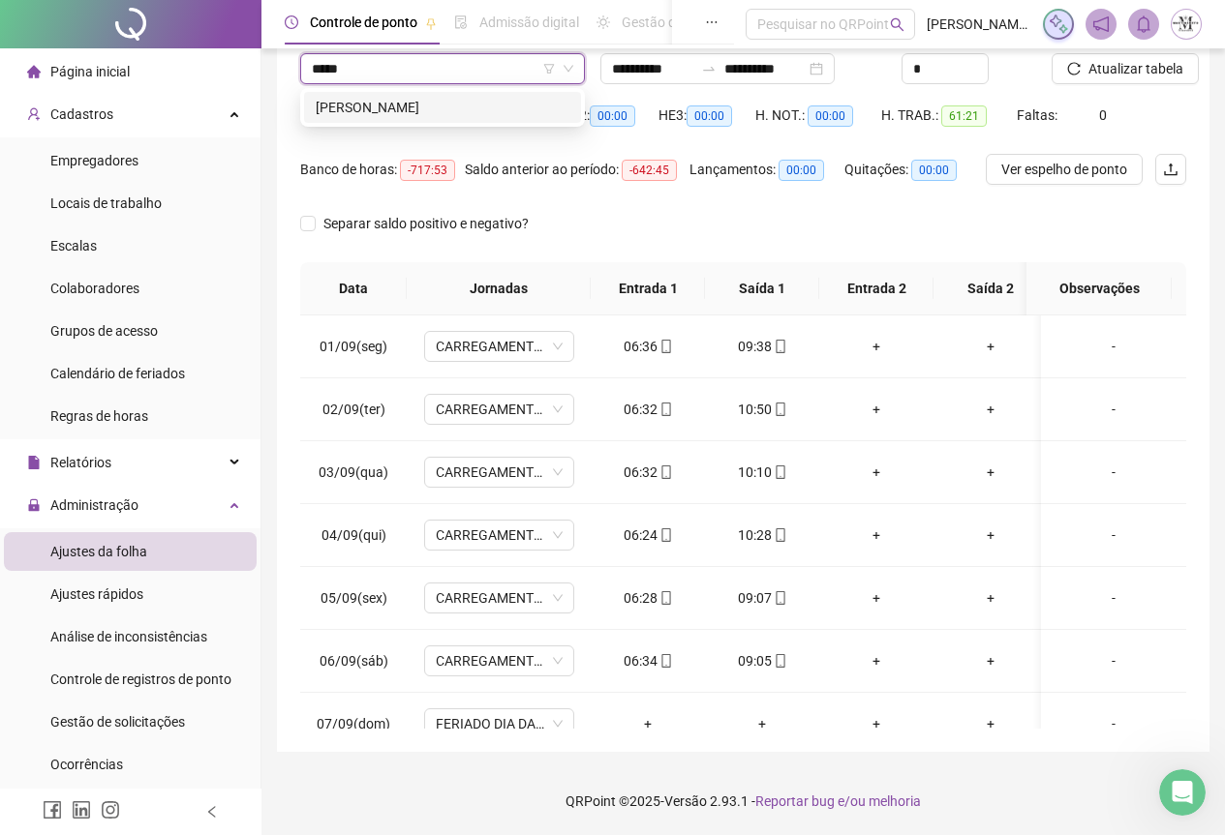
type input "******"
click at [407, 111] on div "[PERSON_NAME]" at bounding box center [443, 107] width 254 height 21
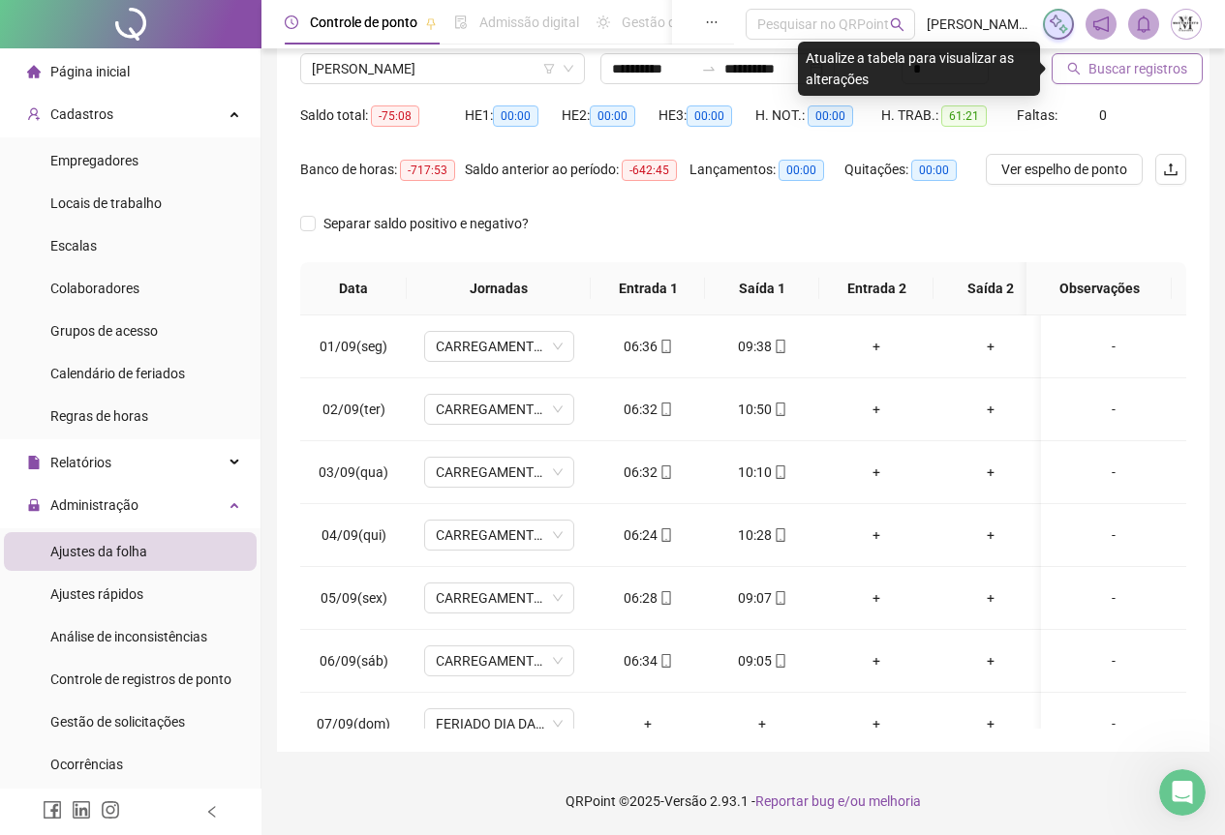
click at [1128, 76] on span "Buscar registros" at bounding box center [1137, 68] width 99 height 21
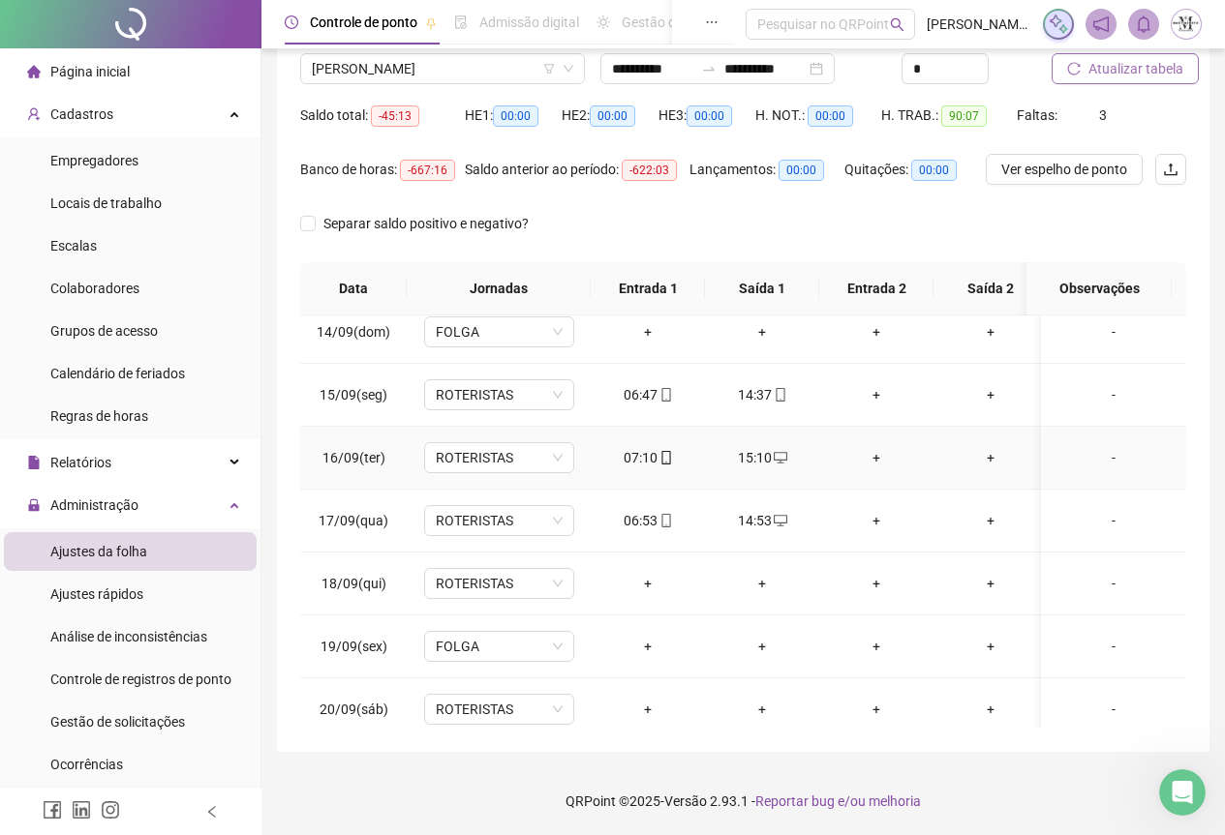
scroll to position [986, 0]
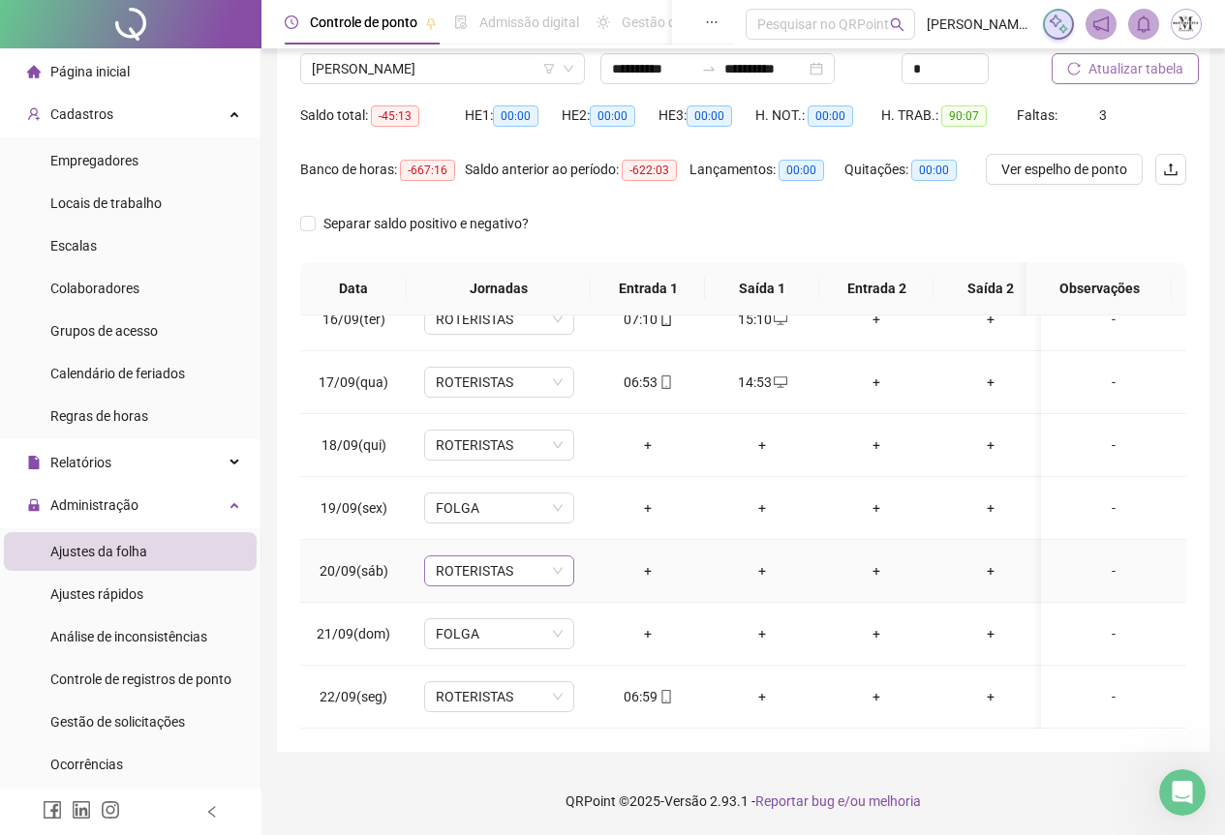
click at [512, 563] on span "ROTERISTAS" at bounding box center [499, 571] width 127 height 29
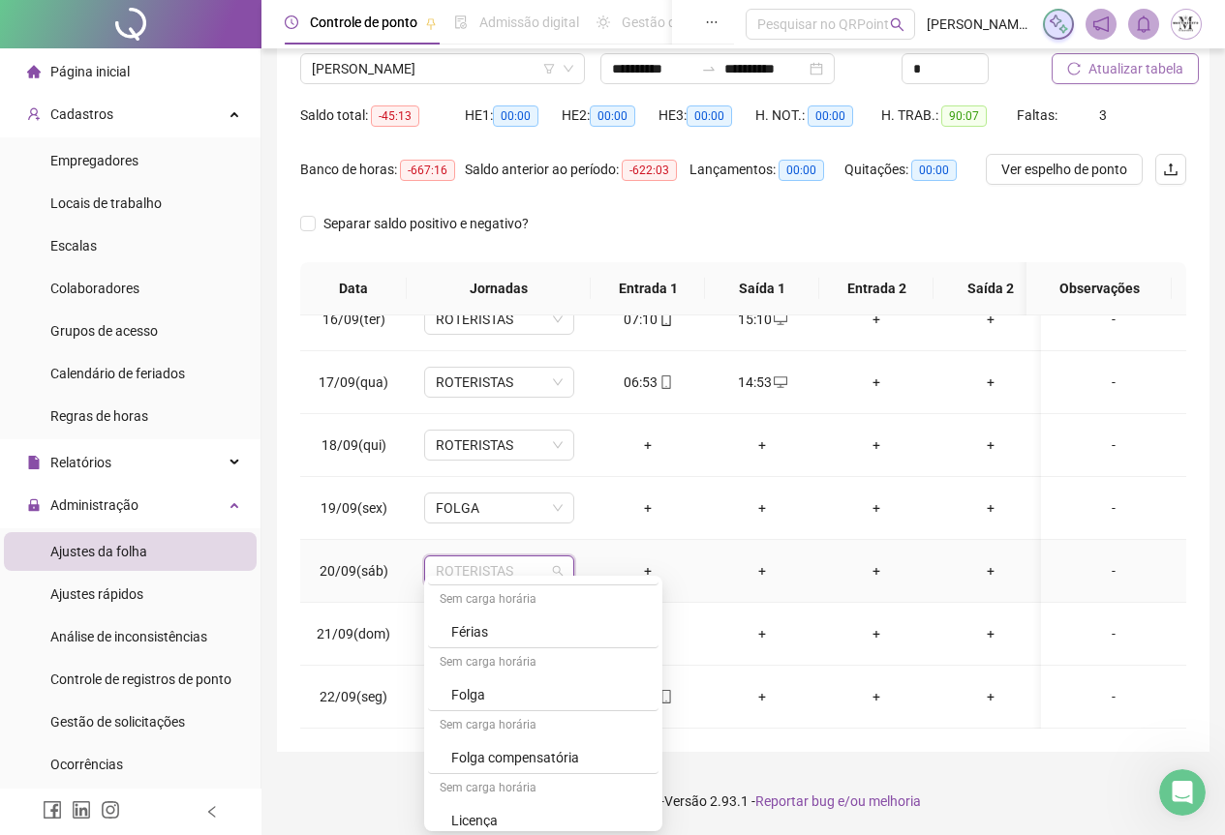
scroll to position [1162, 0]
click at [478, 663] on div "Folga" at bounding box center [549, 660] width 196 height 21
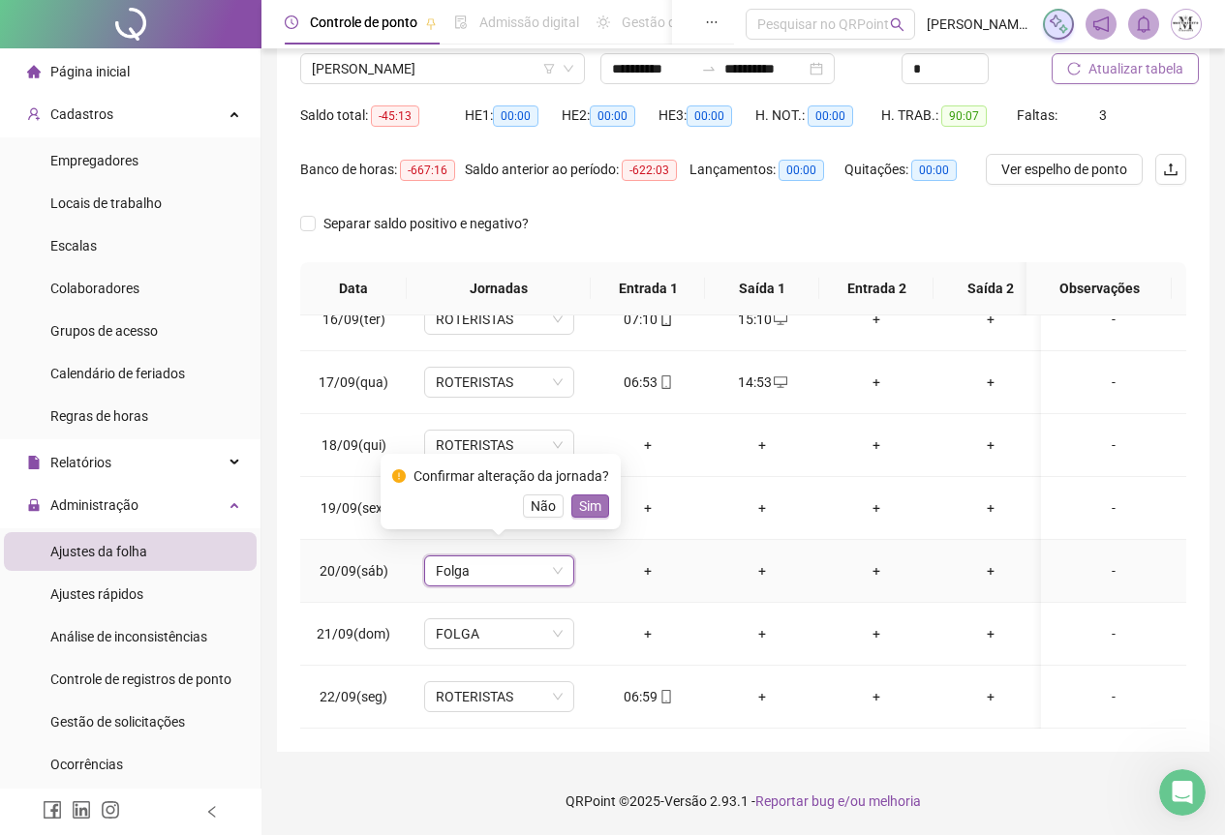
click at [591, 507] on span "Sim" at bounding box center [590, 506] width 22 height 21
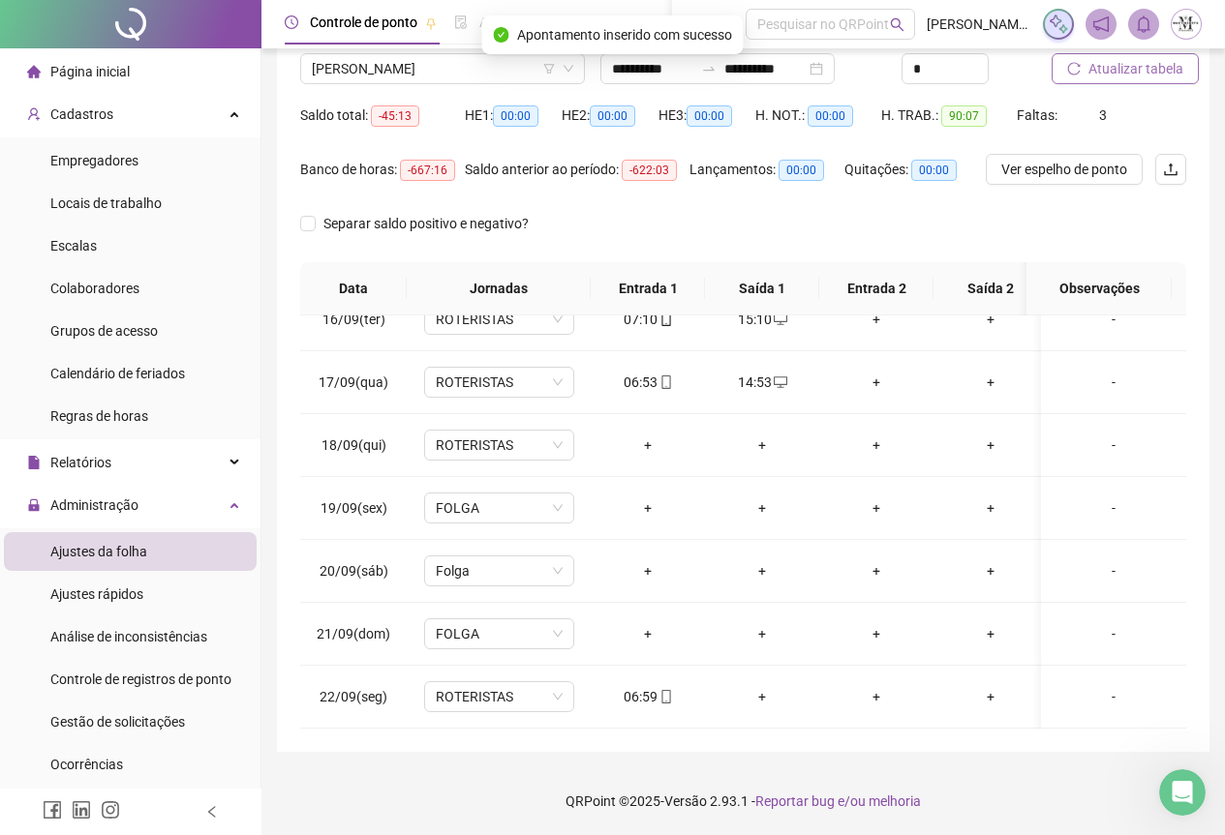
click at [1130, 76] on span "Atualizar tabela" at bounding box center [1135, 68] width 95 height 21
click at [372, 66] on span "[PERSON_NAME]" at bounding box center [442, 68] width 261 height 29
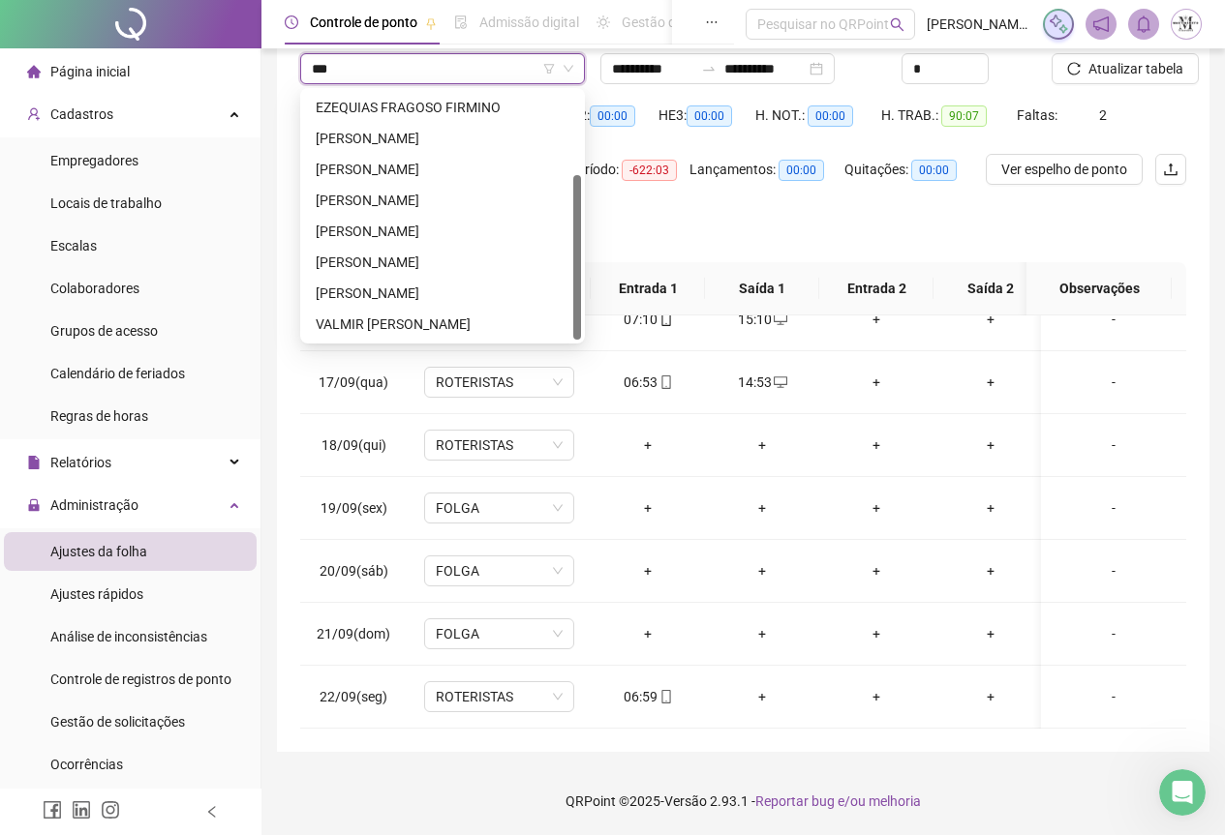
scroll to position [0, 0]
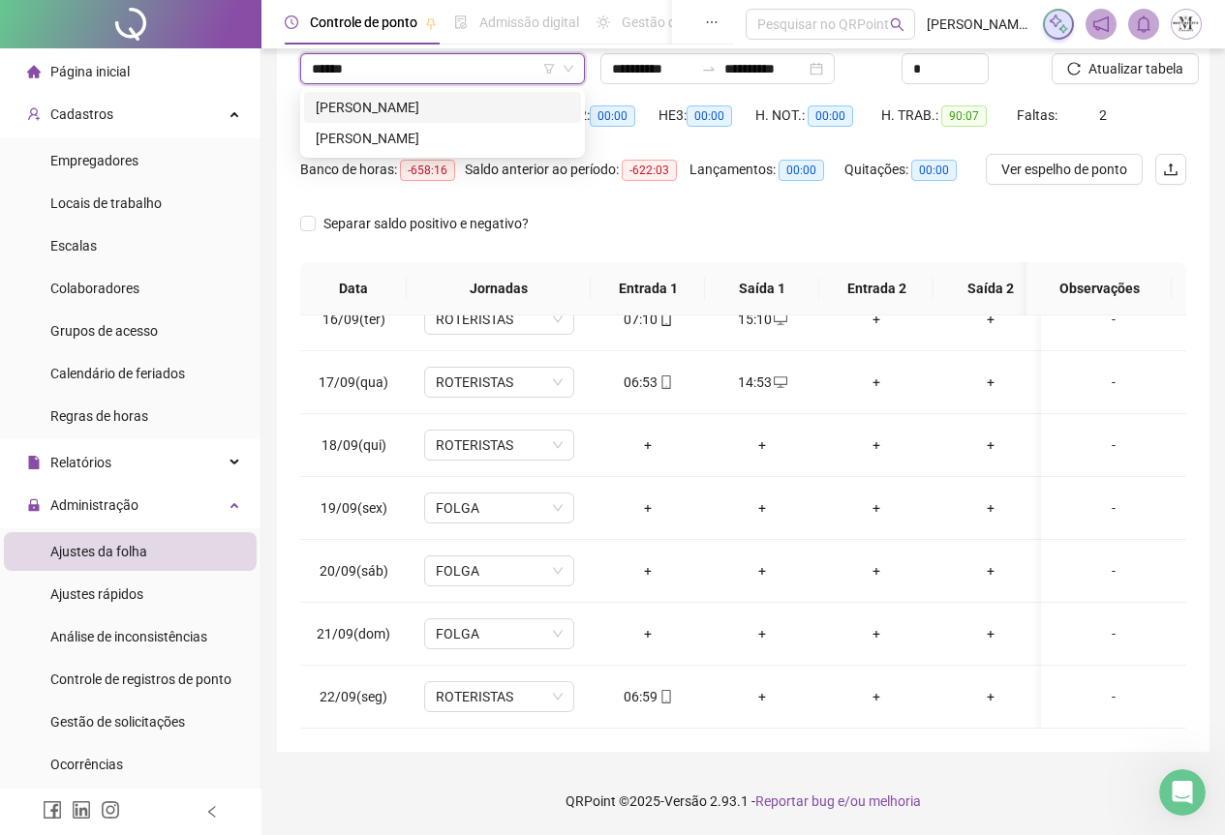
type input "******"
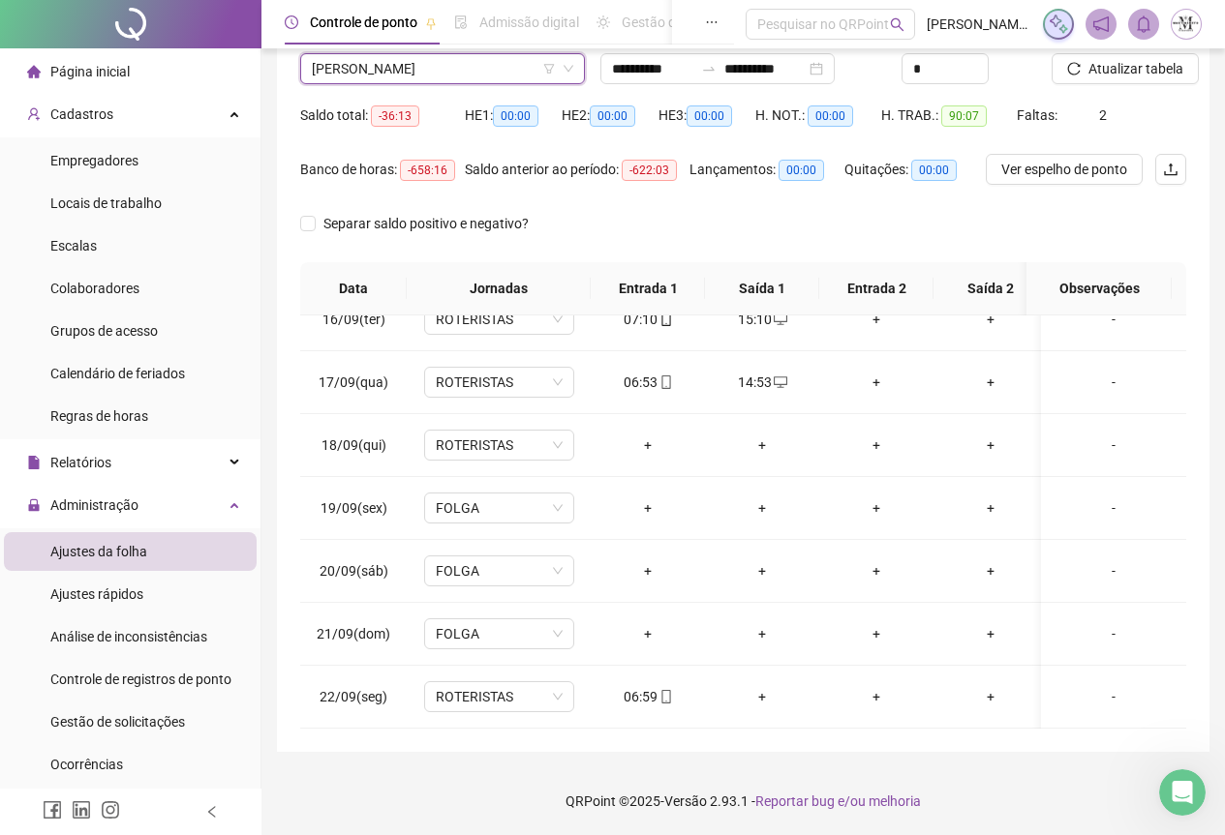
click at [428, 72] on span "[PERSON_NAME]" at bounding box center [442, 68] width 261 height 29
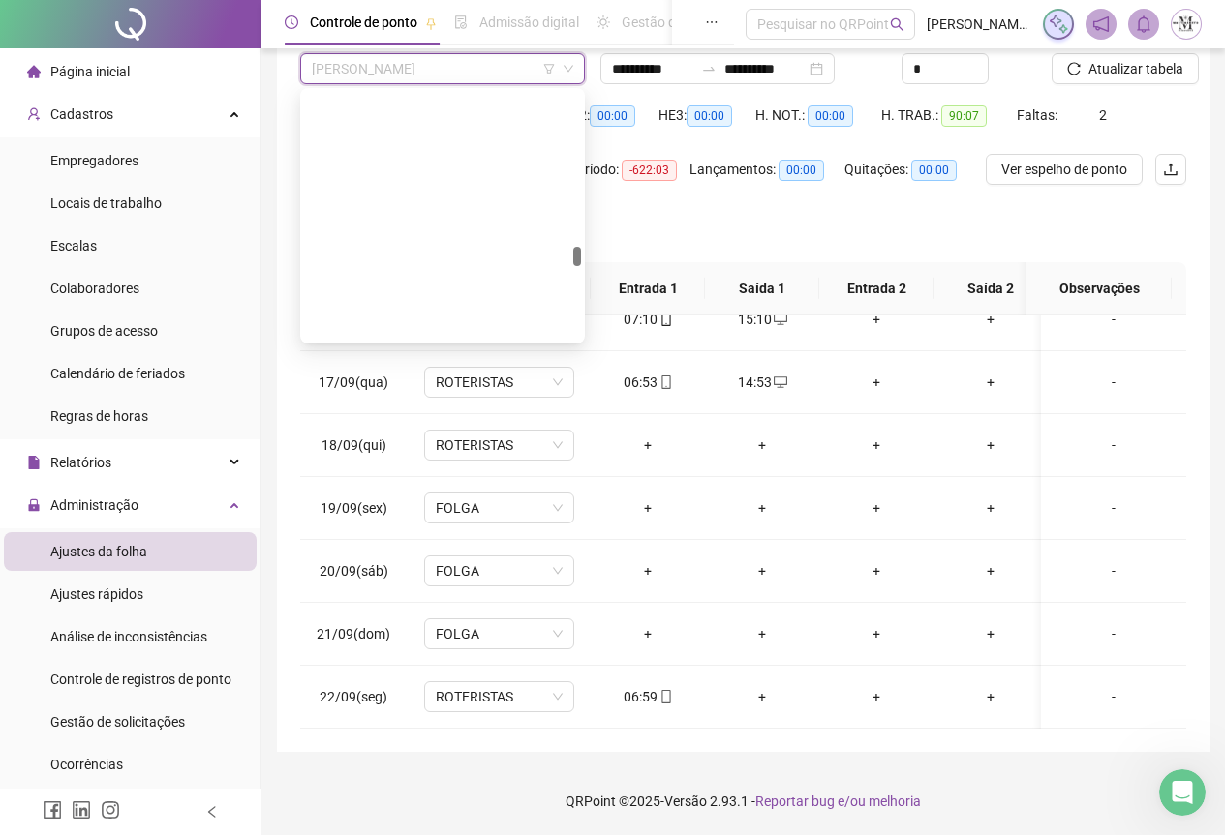
scroll to position [4473, 0]
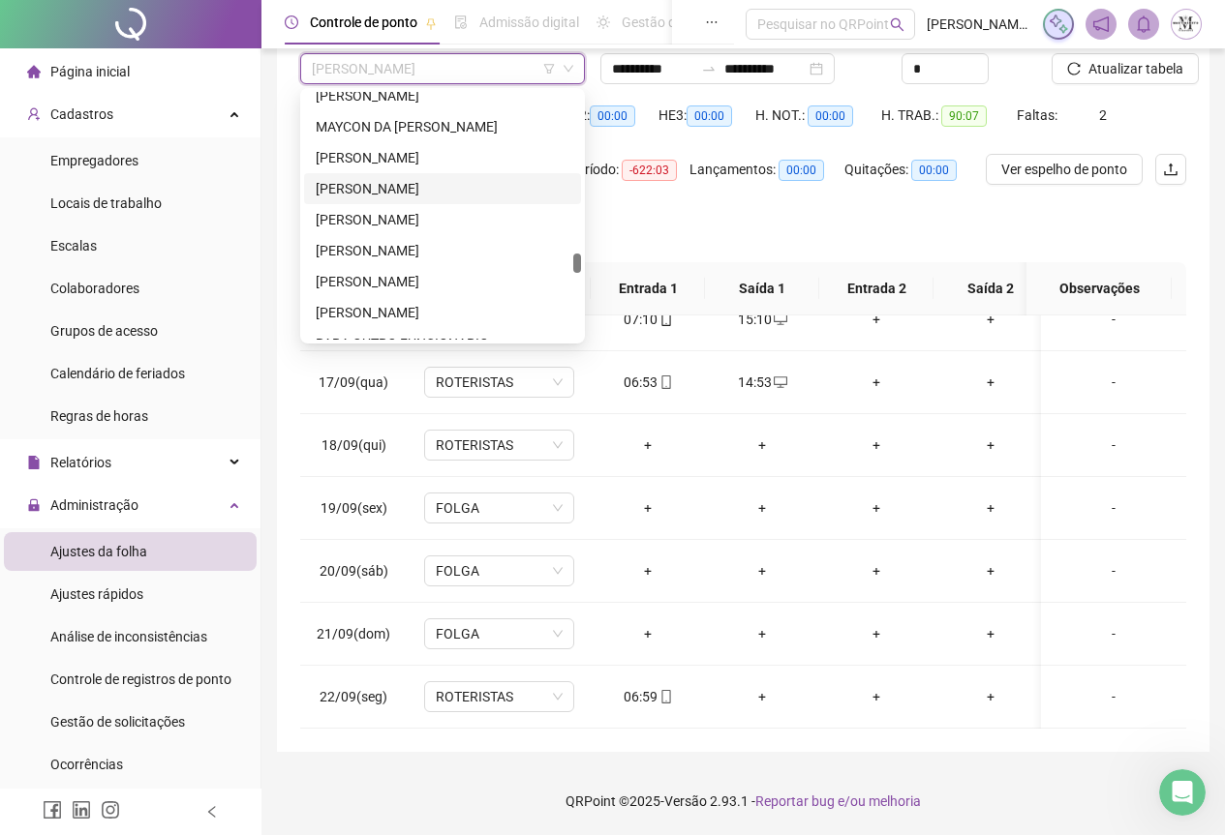
click at [419, 182] on div "MICHEL LUIS TAVARES DA SILVA BEZERRA DO NASCIMENTO" at bounding box center [443, 188] width 254 height 21
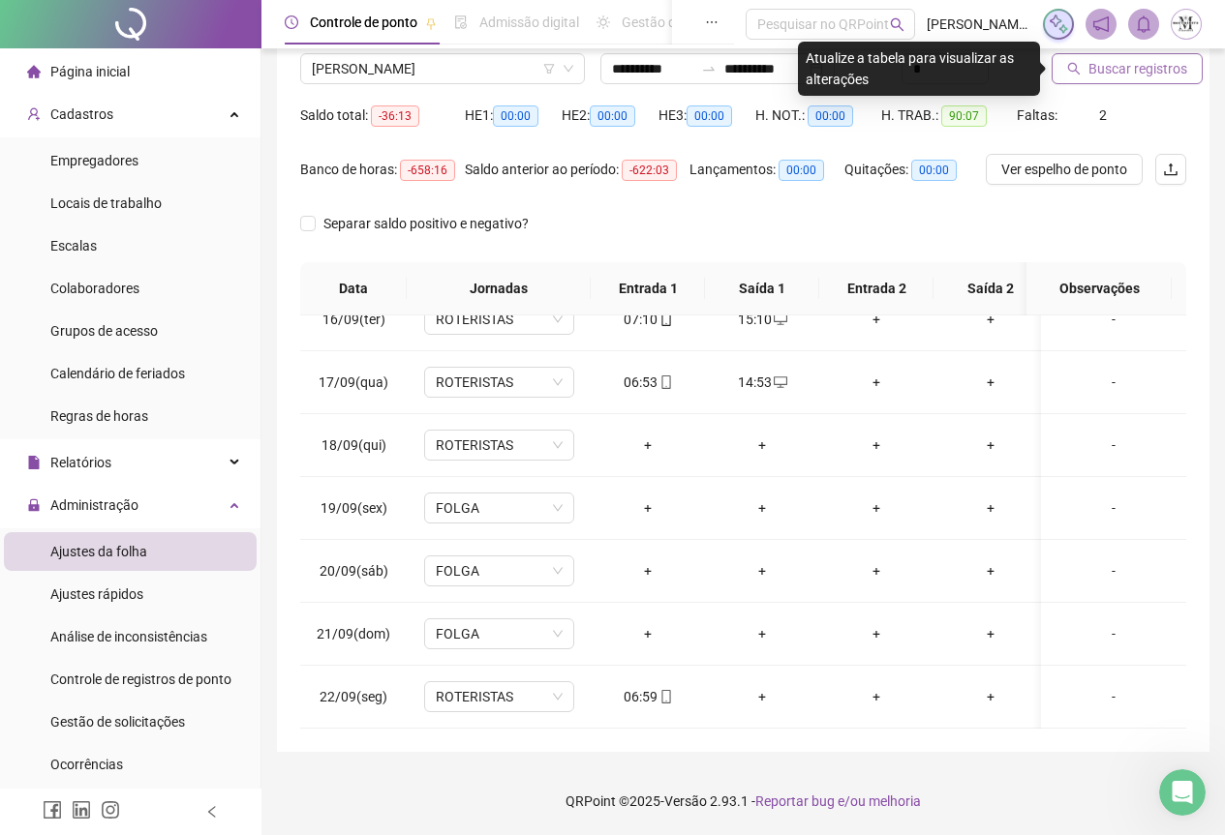
click at [1146, 71] on span "Buscar registros" at bounding box center [1137, 68] width 99 height 21
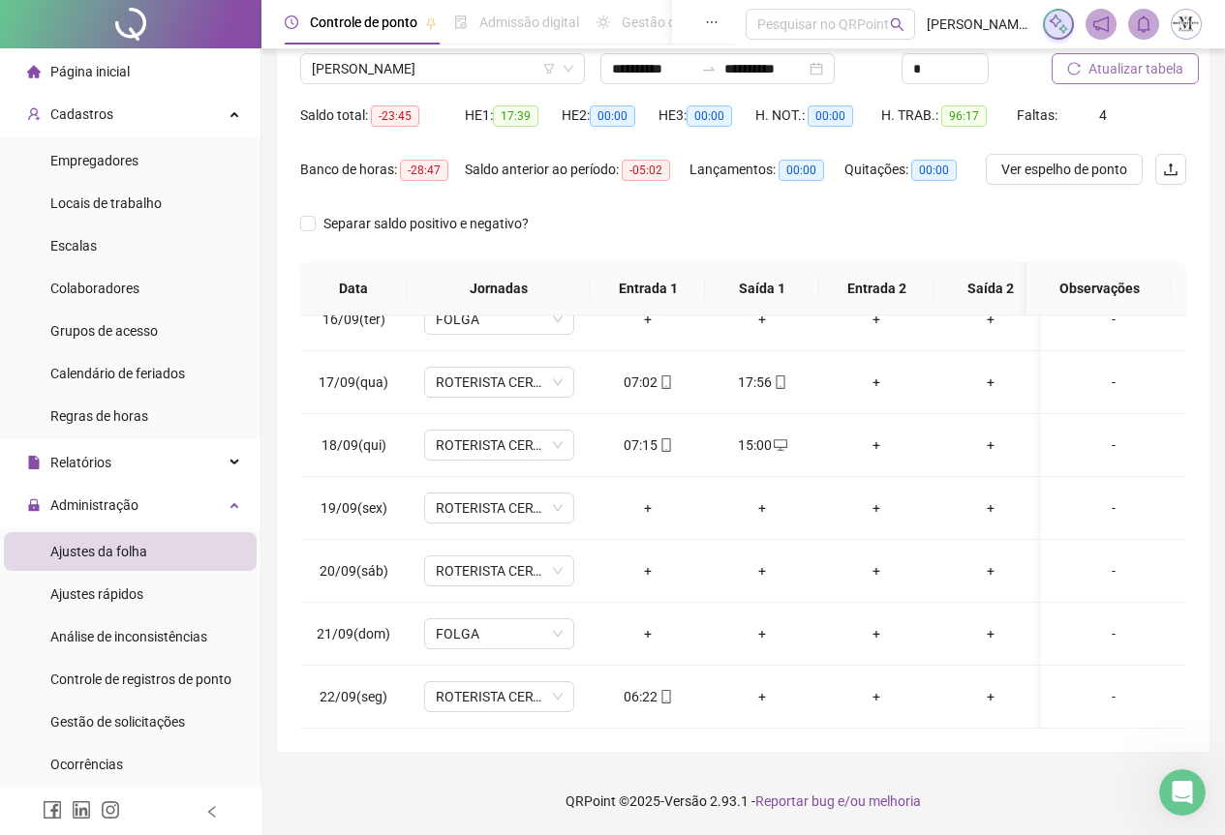
click at [1103, 65] on span "Atualizar tabela" at bounding box center [1135, 68] width 95 height 21
click at [511, 560] on span "ROTERISTA CERTO SG" at bounding box center [499, 571] width 127 height 29
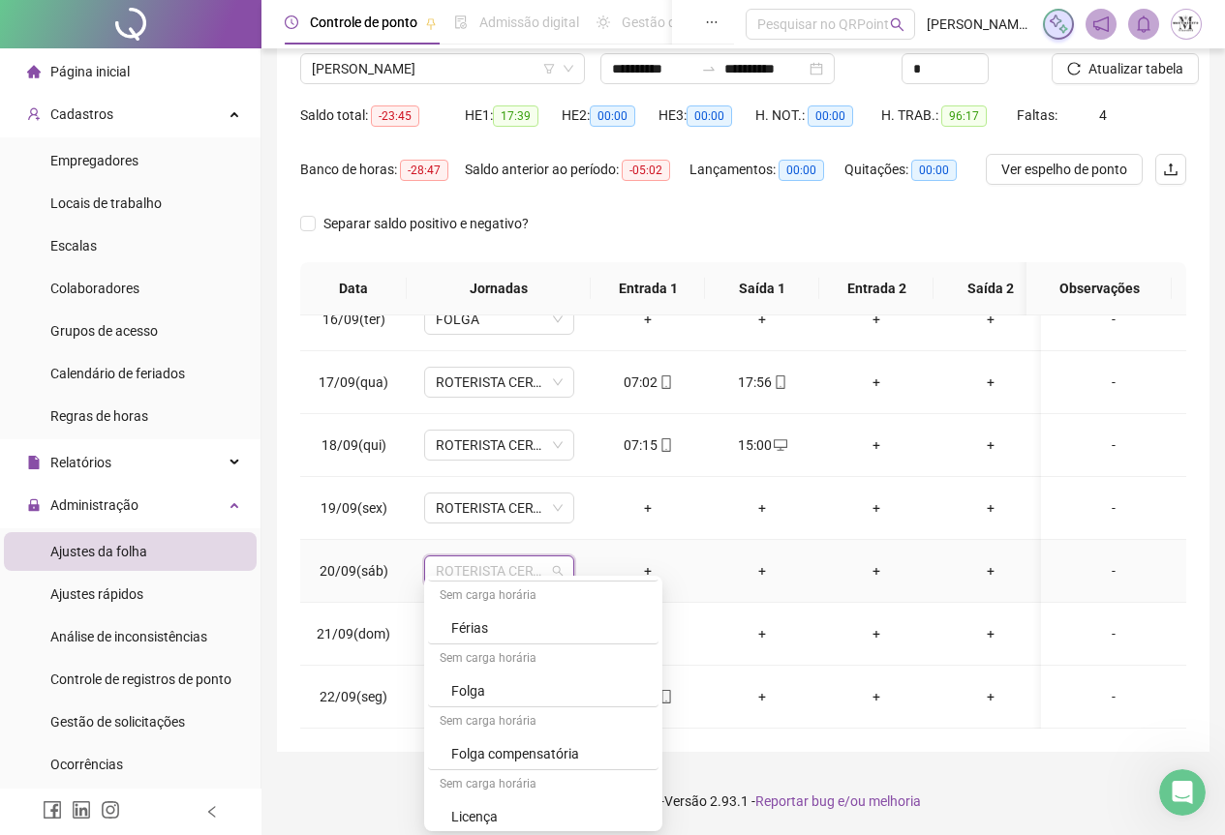
scroll to position [1162, 0]
click at [502, 662] on div "Folga" at bounding box center [549, 660] width 196 height 21
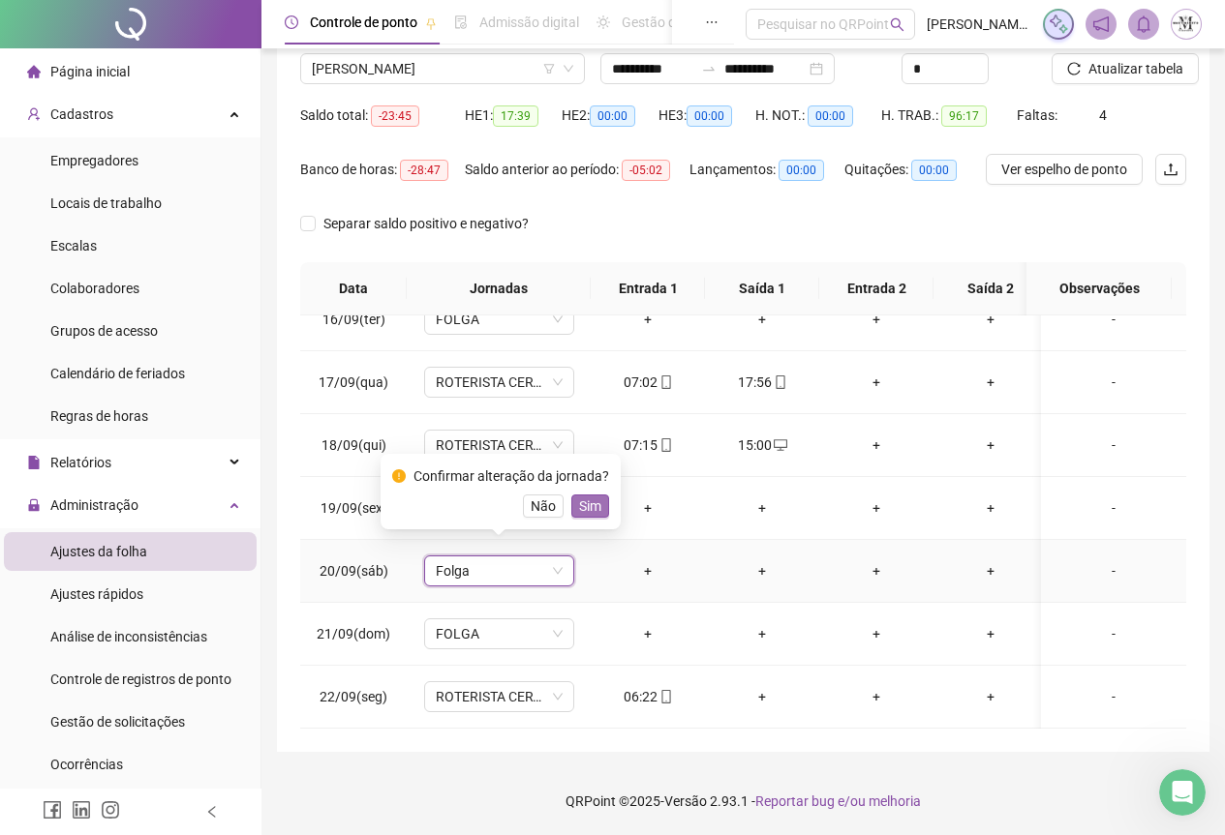
click at [576, 517] on button "Sim" at bounding box center [590, 506] width 38 height 23
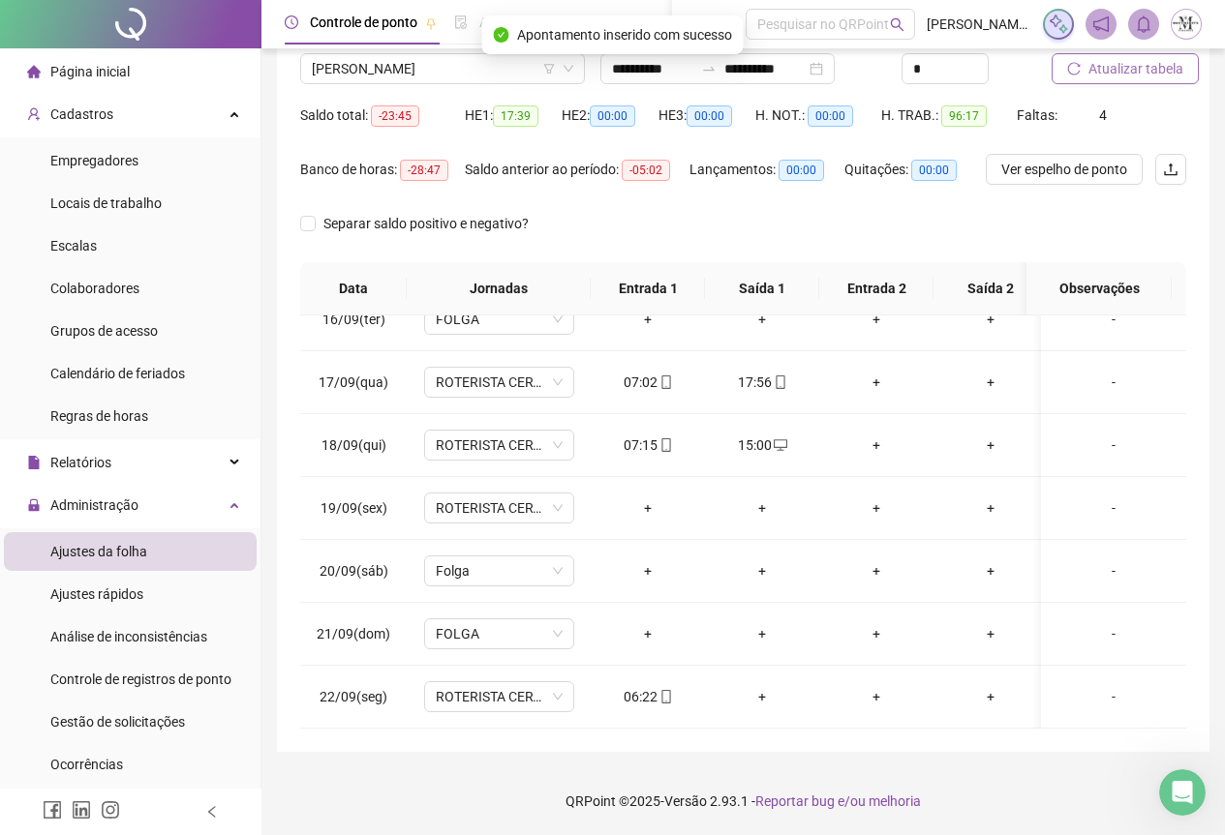
click at [1158, 71] on span "Atualizar tabela" at bounding box center [1135, 68] width 95 height 21
click at [402, 63] on span "MICHEL LUIS TAVARES DA SILVA BEZERRA DO NASCIMENTO" at bounding box center [442, 68] width 261 height 29
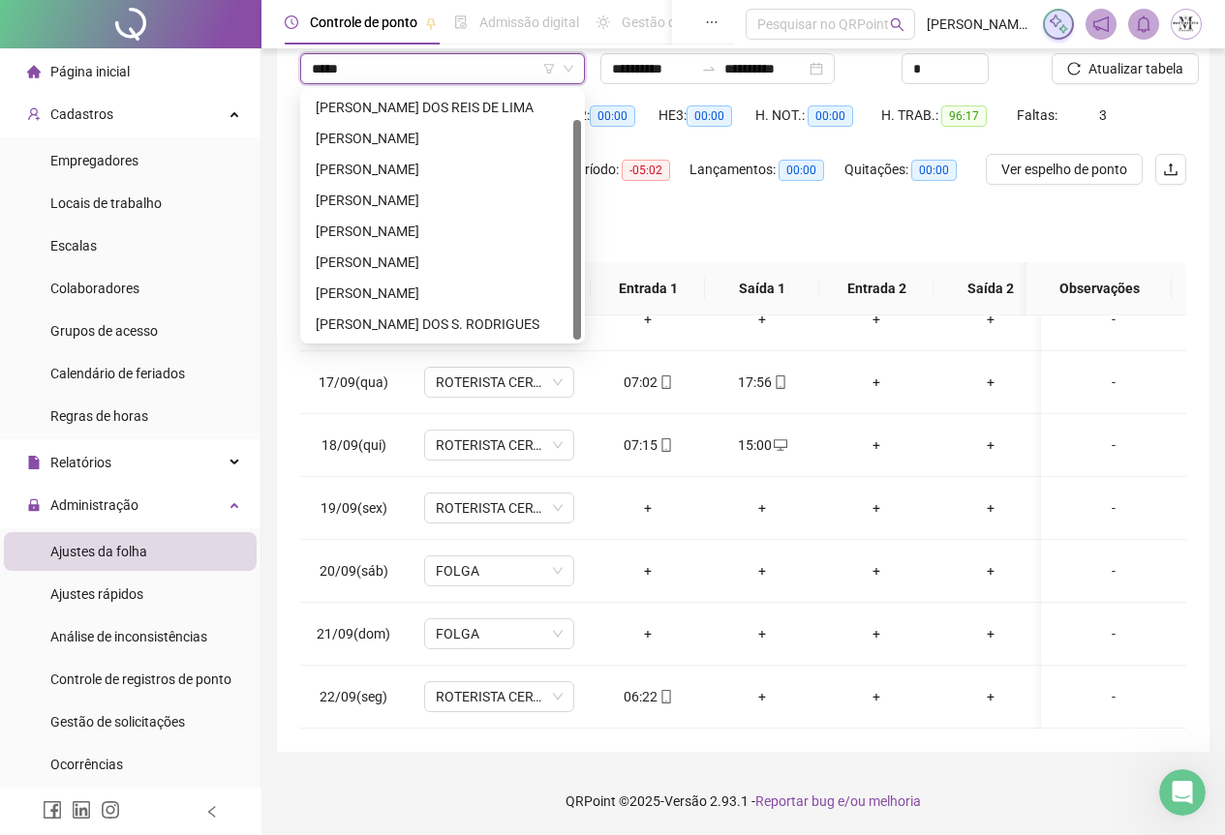
scroll to position [0, 0]
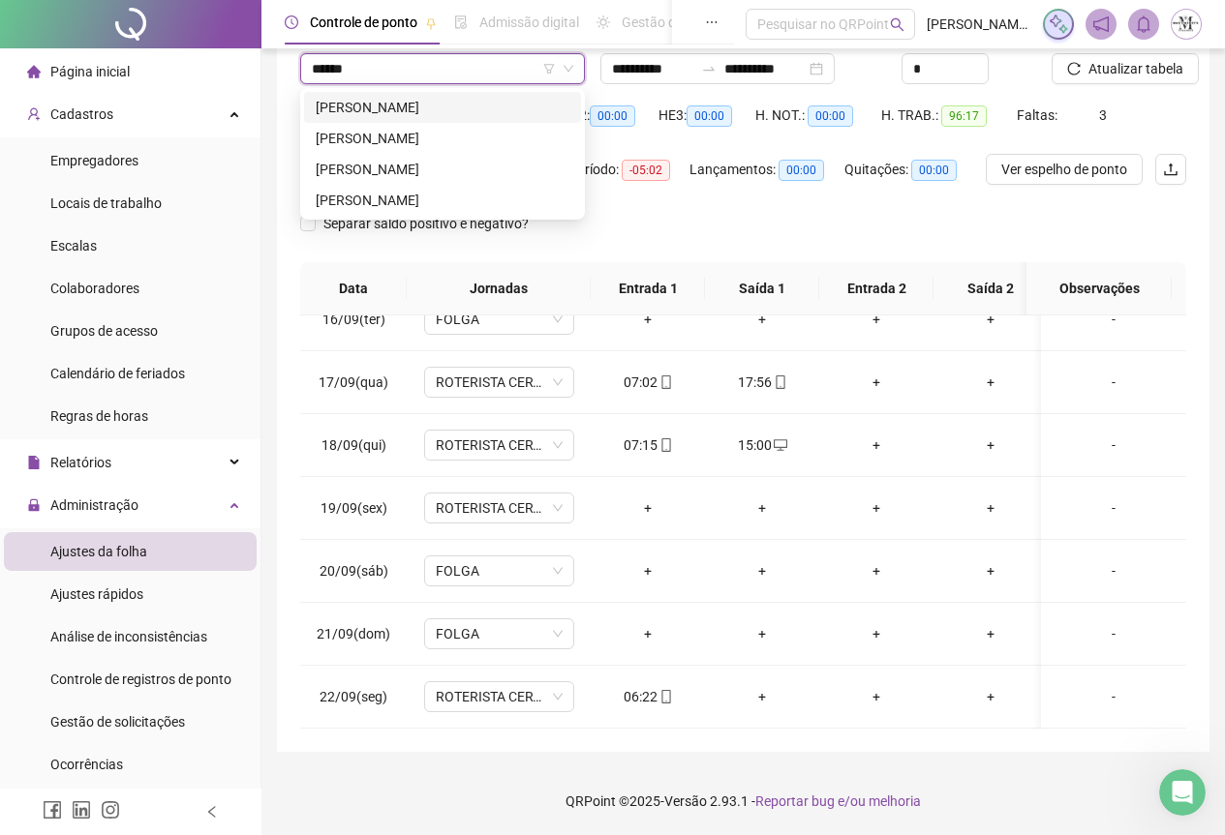
type input "*******"
click at [470, 109] on div "[PERSON_NAME]" at bounding box center [443, 107] width 254 height 21
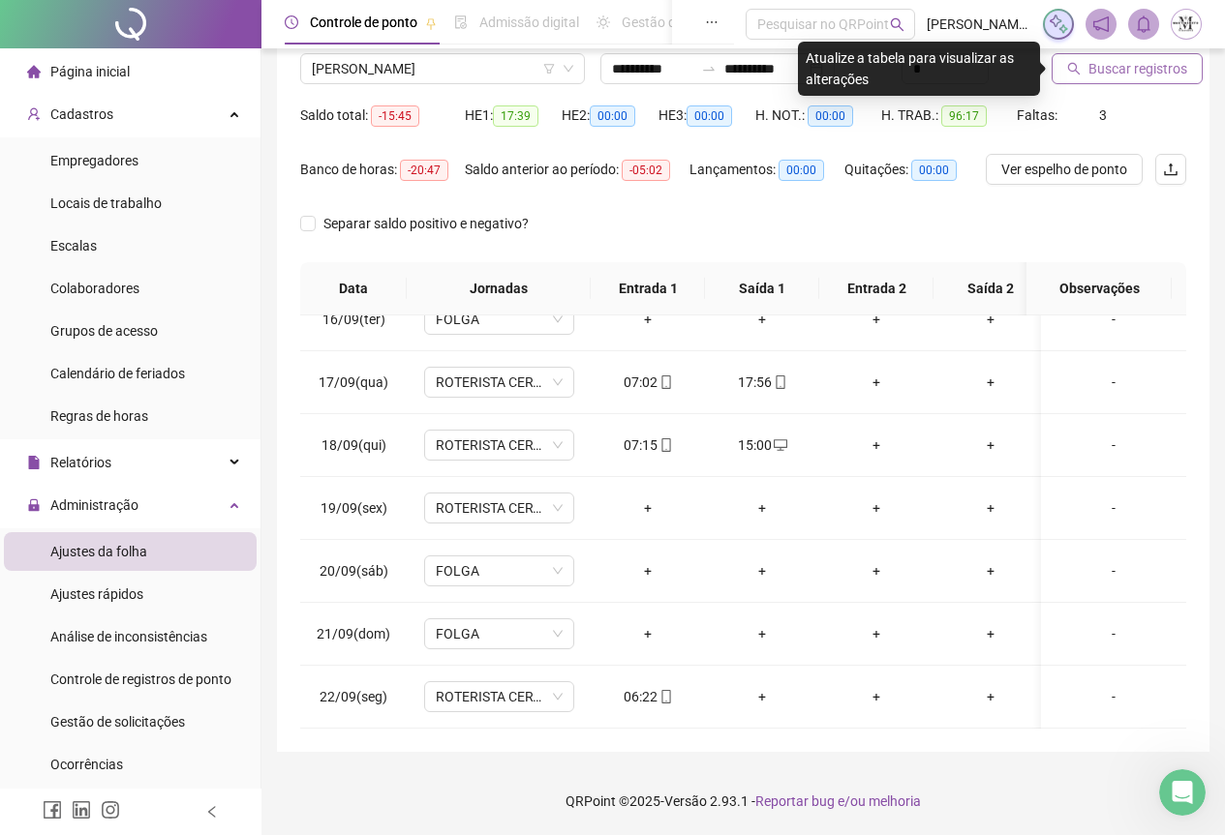
click at [1135, 69] on span "Buscar registros" at bounding box center [1137, 68] width 99 height 21
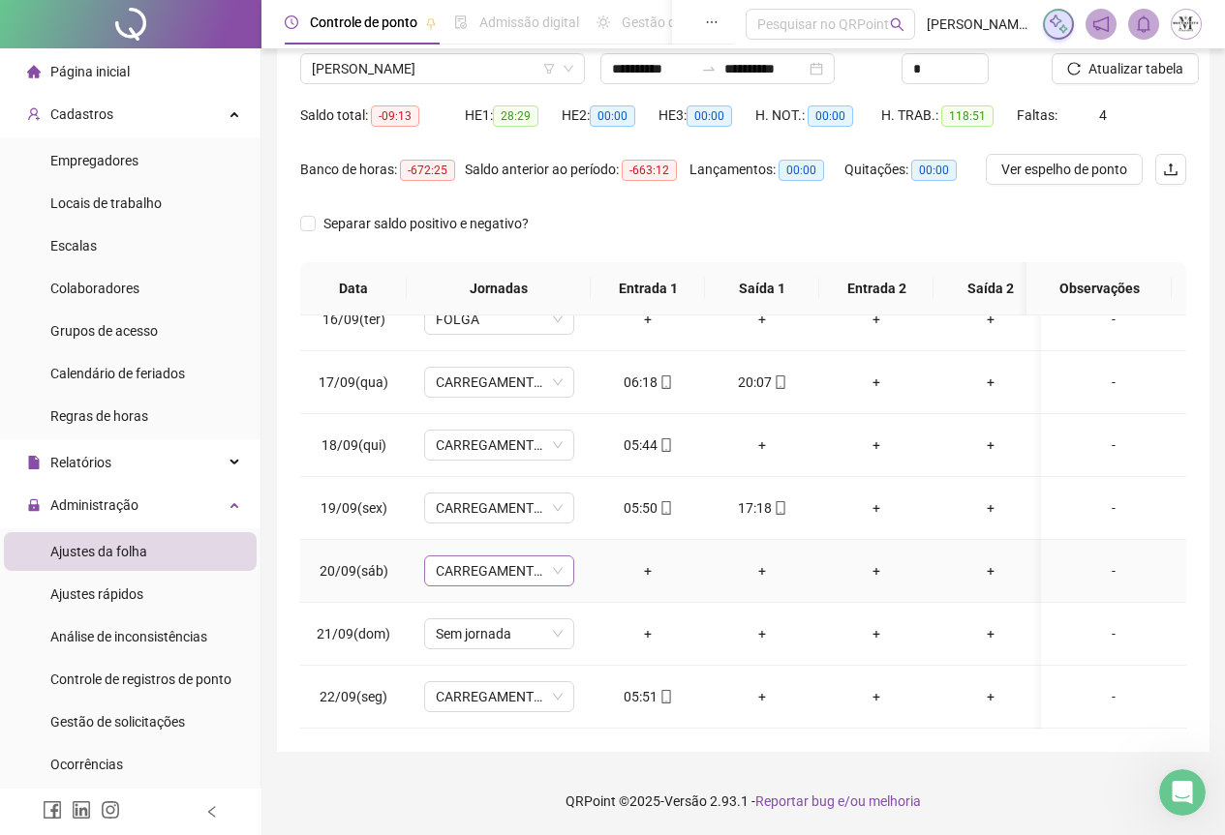
click at [472, 557] on span "CARREGAMENTO SEDE" at bounding box center [499, 571] width 127 height 29
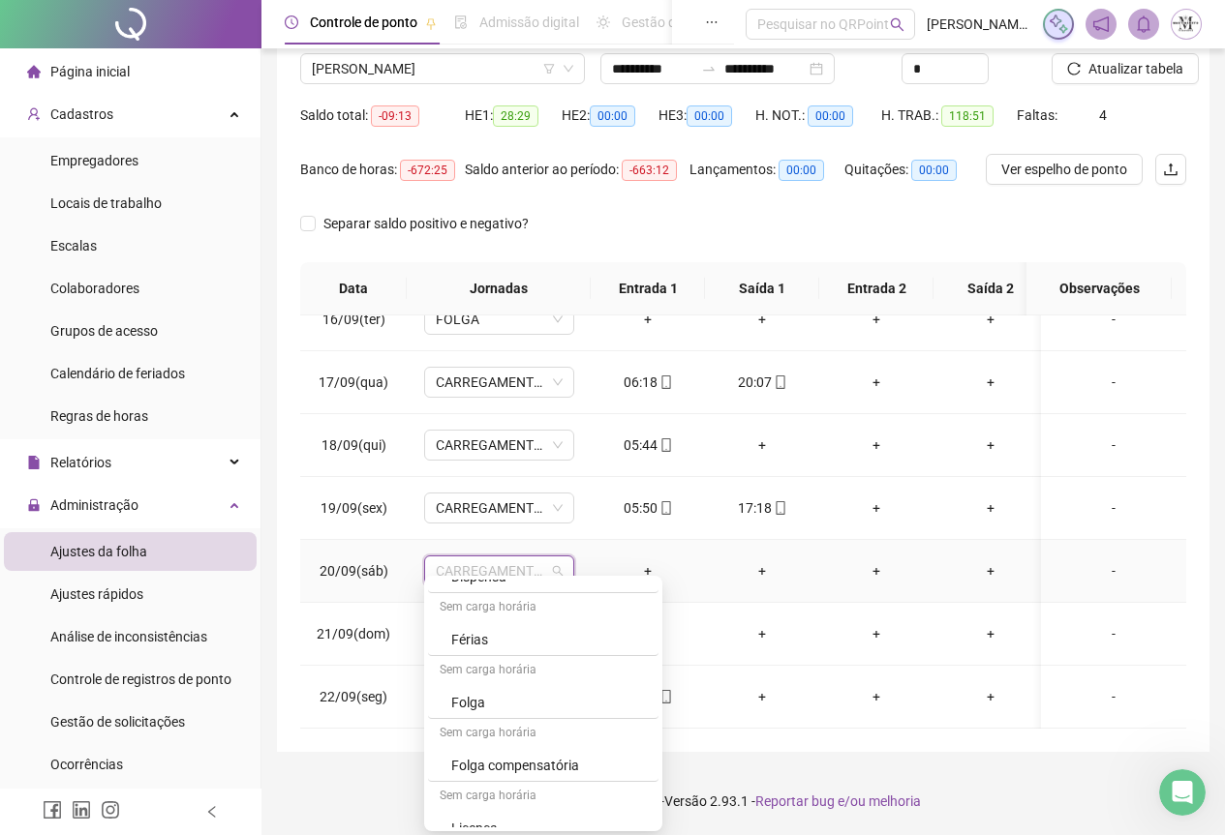
scroll to position [1162, 0]
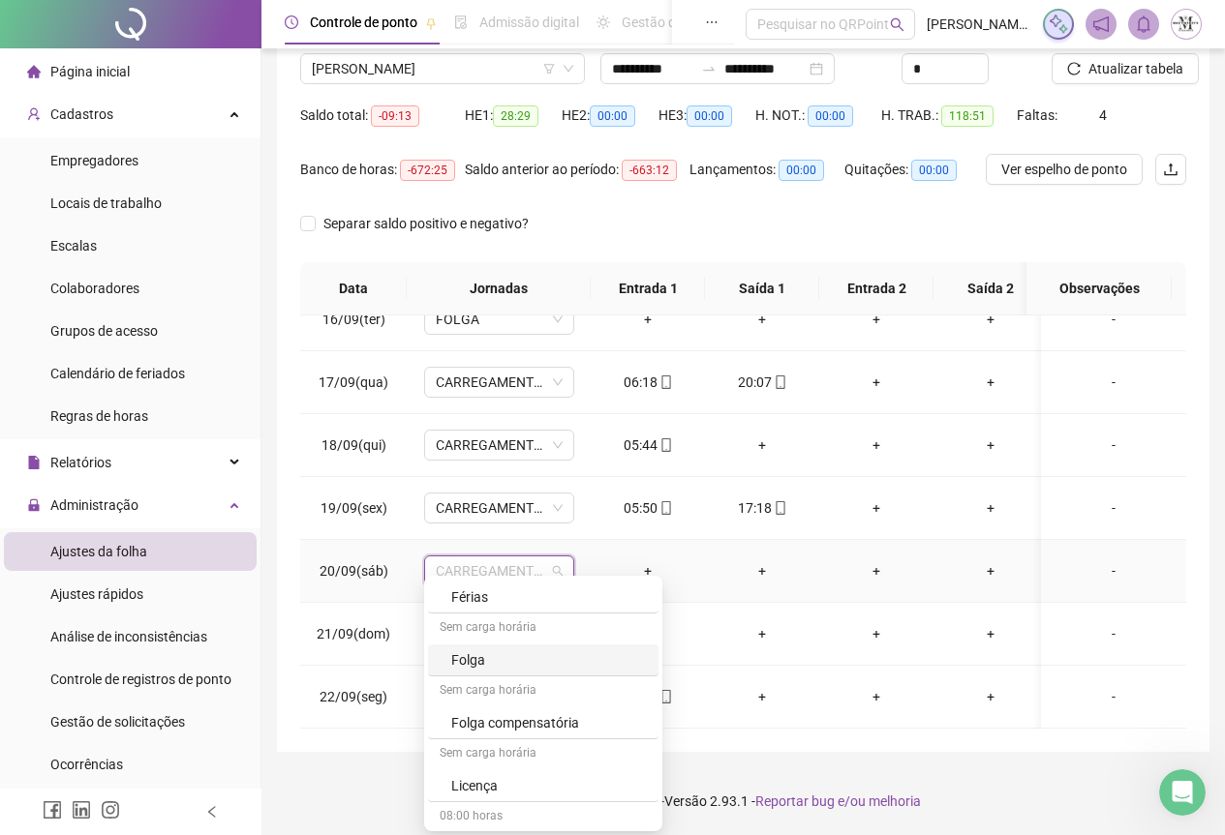
click at [485, 655] on div "Folga" at bounding box center [549, 660] width 196 height 21
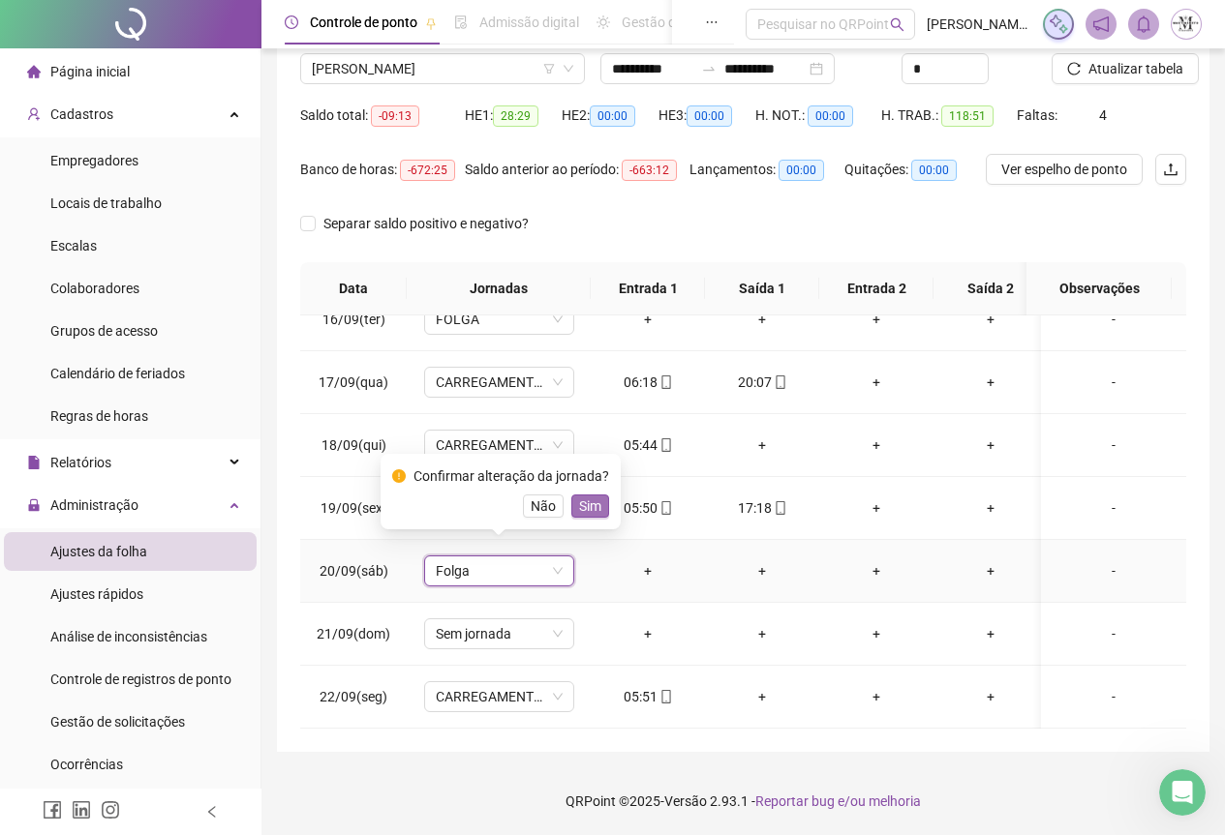
click at [592, 502] on span "Sim" at bounding box center [590, 506] width 22 height 21
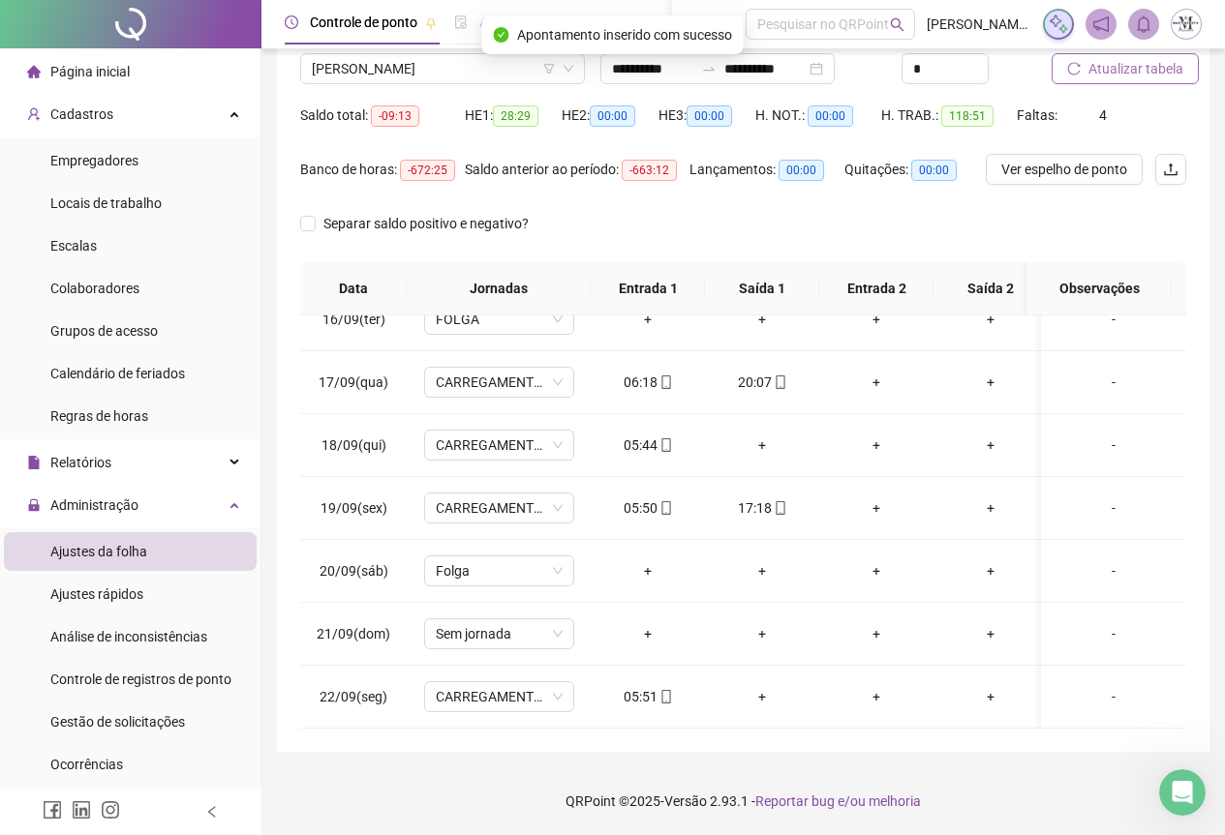
click at [1135, 67] on span "Atualizar tabela" at bounding box center [1135, 68] width 95 height 21
click at [373, 72] on span "[PERSON_NAME]" at bounding box center [442, 68] width 261 height 29
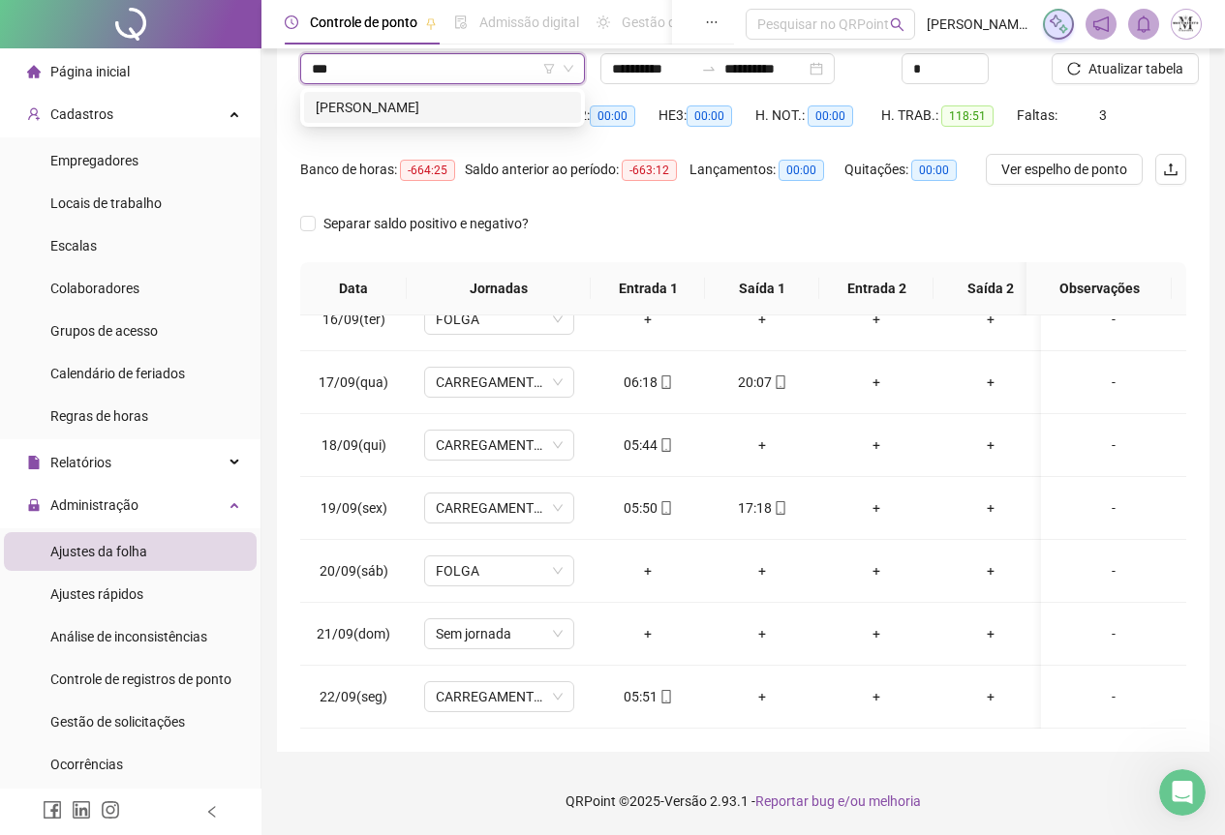
scroll to position [0, 0]
type input "*******"
click at [387, 106] on div "[PERSON_NAME]" at bounding box center [443, 107] width 254 height 21
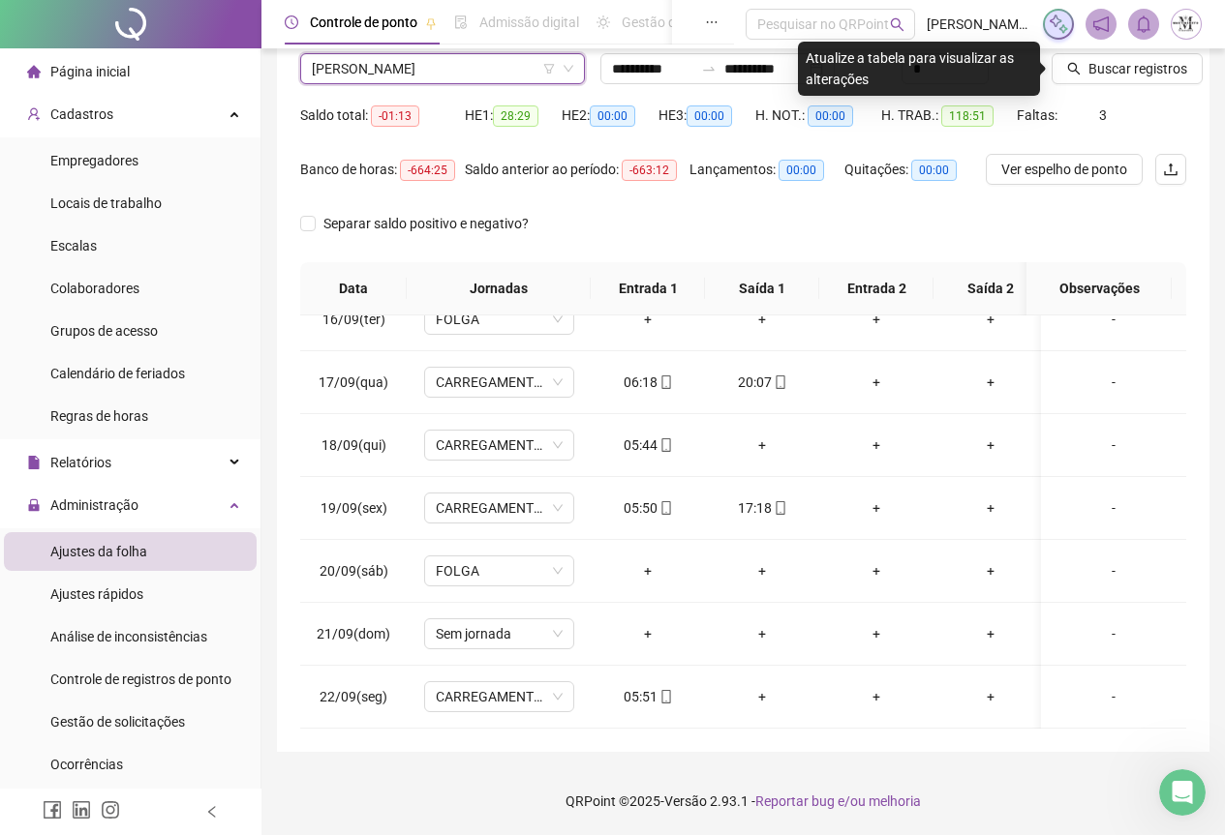
drag, startPoint x: 1124, startPoint y: 76, endPoint x: 1123, endPoint y: 87, distance: 10.7
click at [1123, 83] on button "Buscar registros" at bounding box center [1126, 68] width 151 height 31
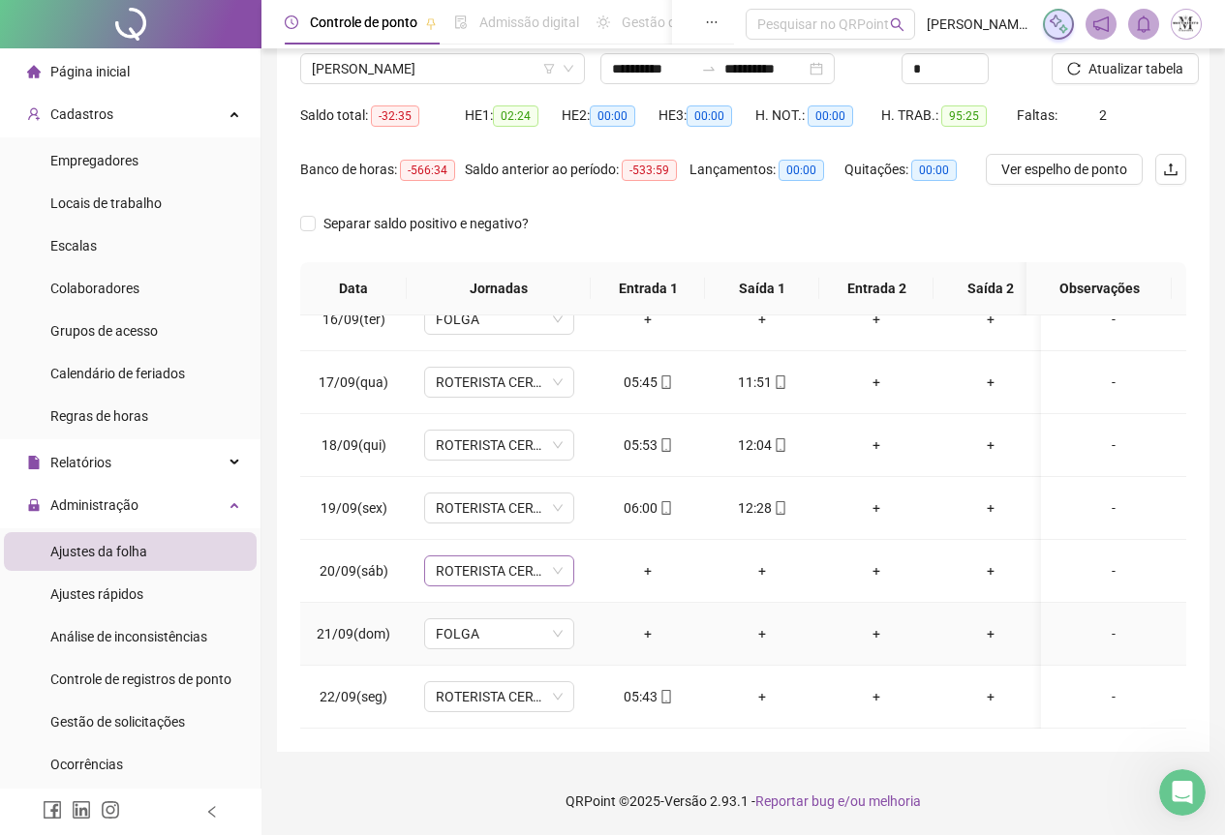
click at [475, 557] on span "ROTERISTA CERTO SG" at bounding box center [499, 571] width 127 height 29
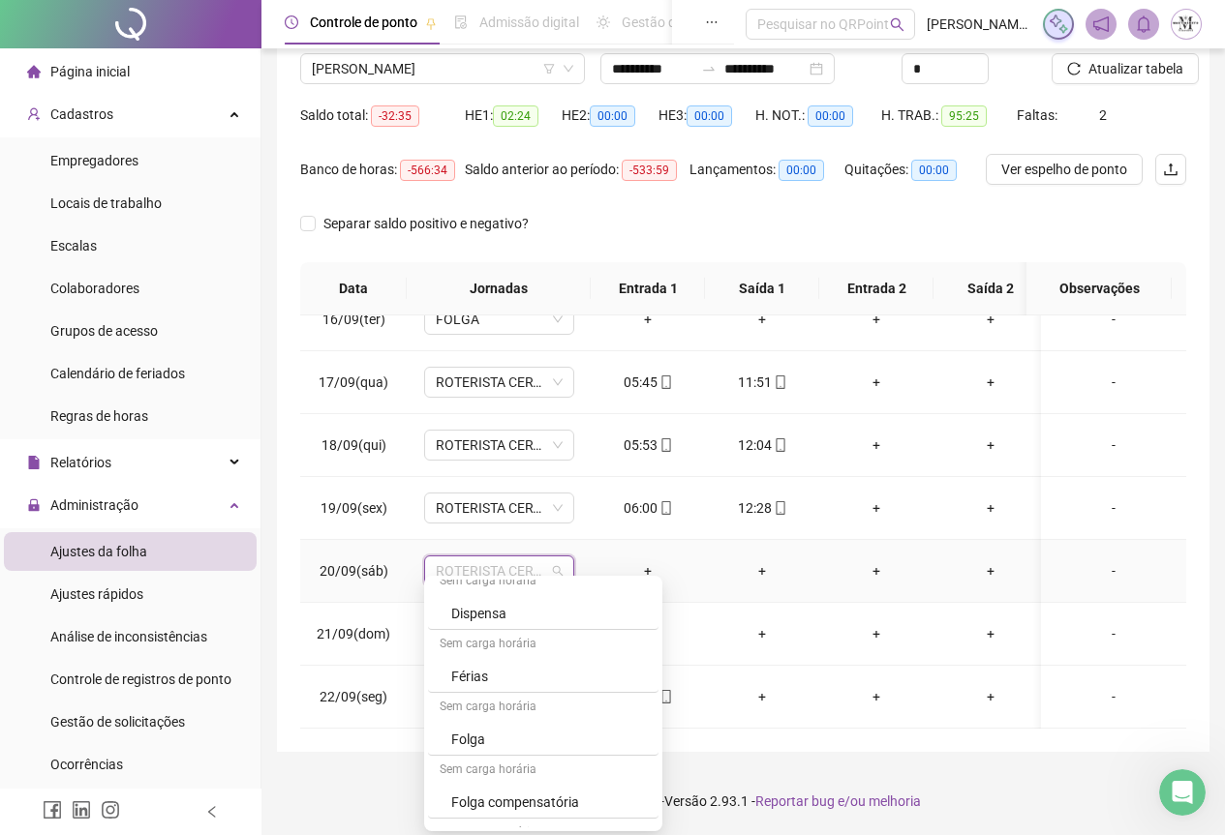
scroll to position [1162, 0]
click at [470, 653] on div "Folga" at bounding box center [549, 660] width 196 height 21
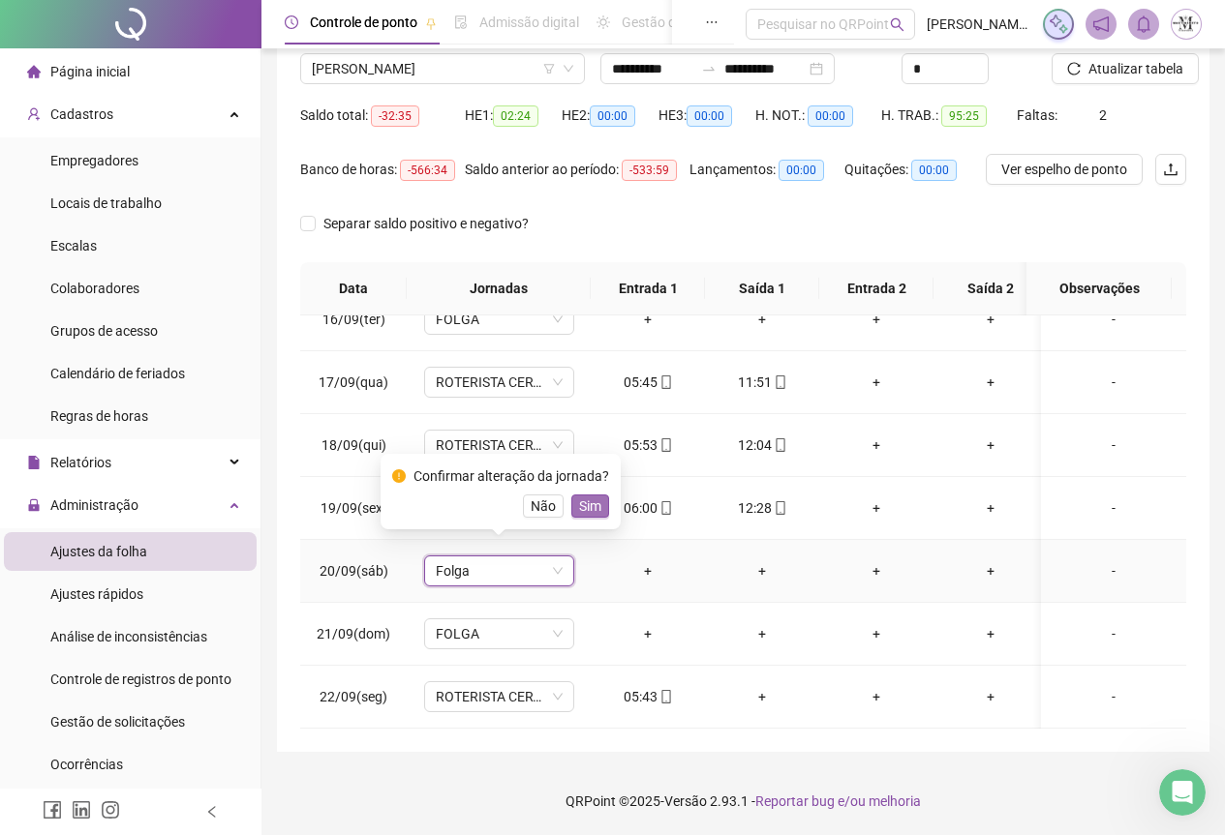
click at [597, 505] on button "Sim" at bounding box center [590, 506] width 38 height 23
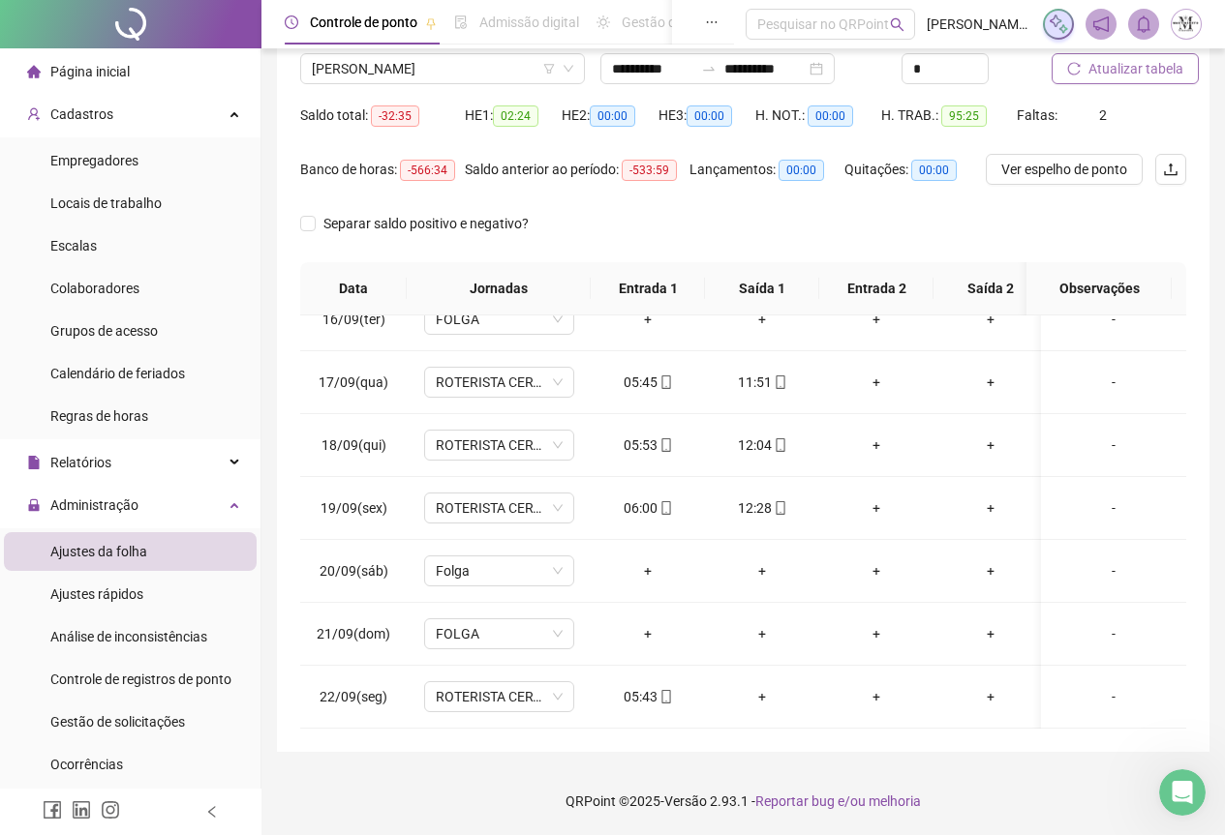
click at [1129, 66] on span "Atualizar tabela" at bounding box center [1135, 68] width 95 height 21
click at [1134, 71] on span "Atualizar tabela" at bounding box center [1135, 68] width 95 height 21
click at [379, 79] on span "[PERSON_NAME]" at bounding box center [442, 68] width 261 height 29
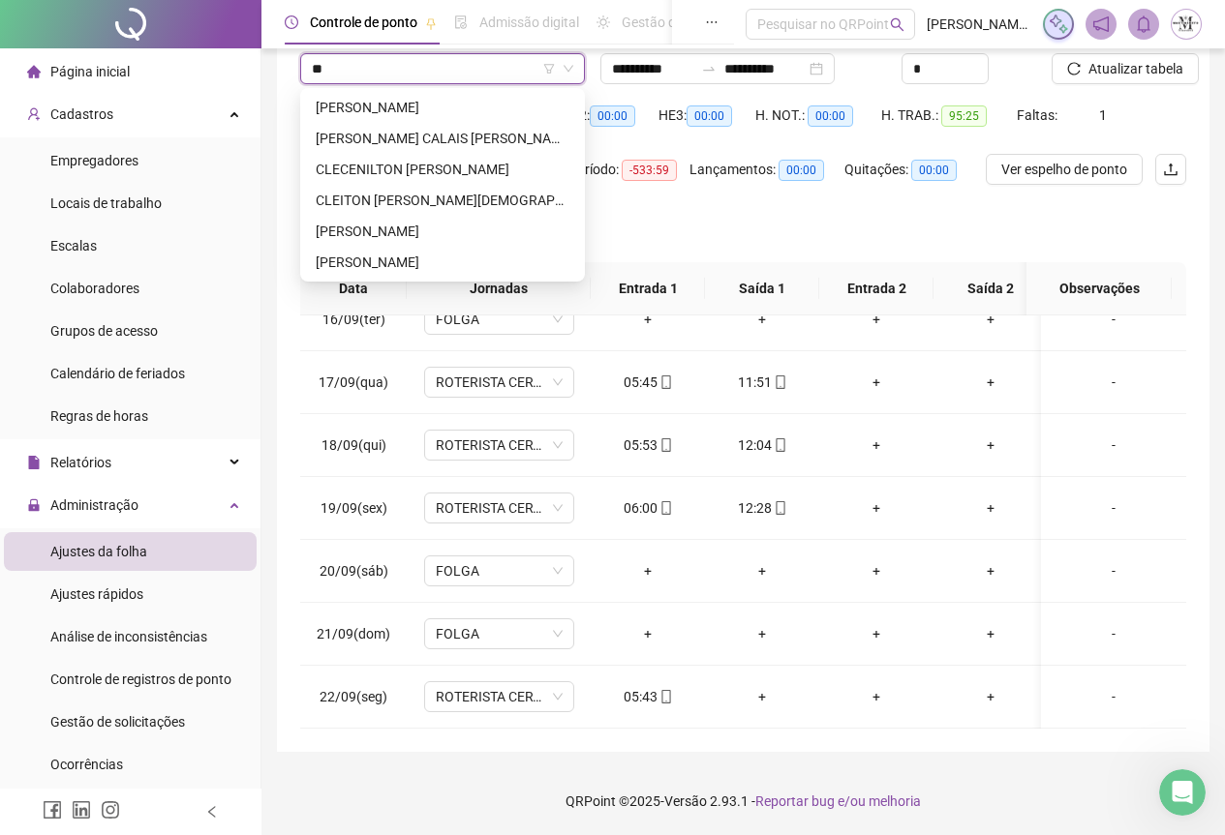
scroll to position [0, 0]
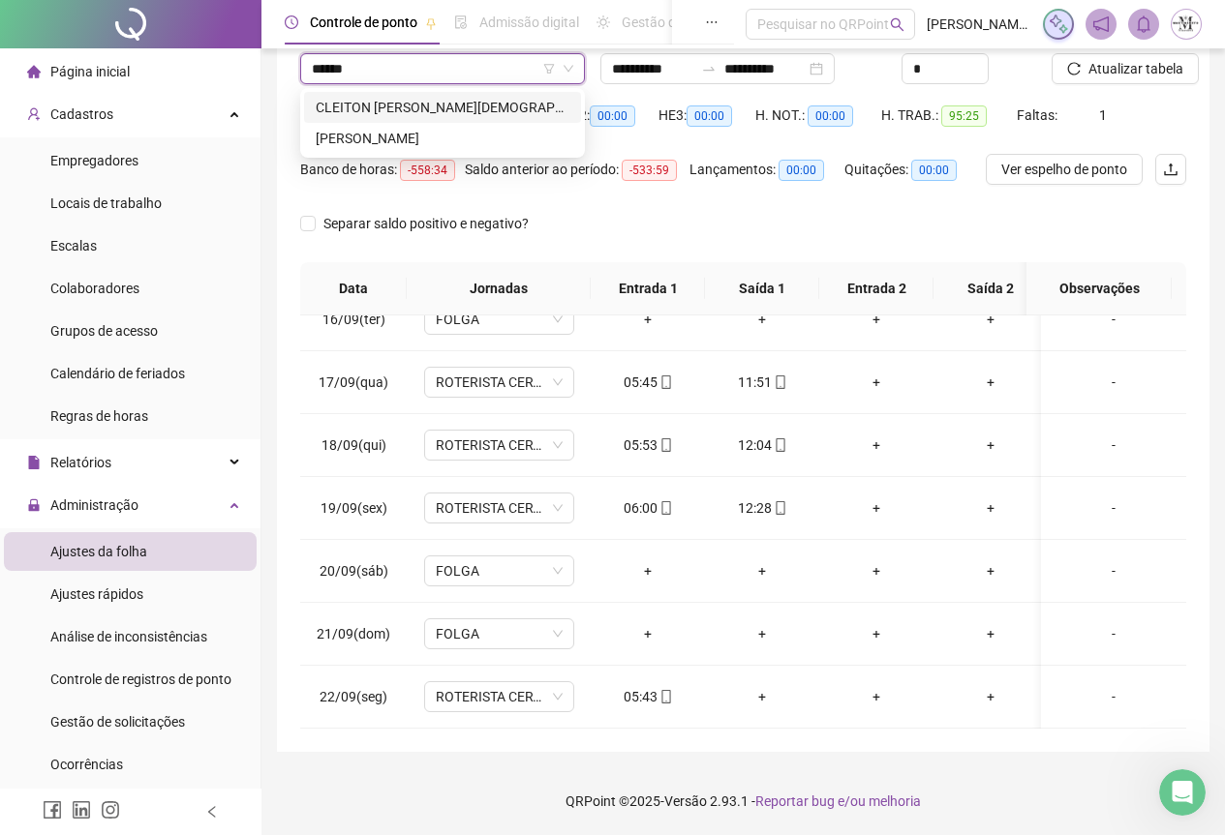
type input "*******"
click at [392, 116] on div "CLEITON [PERSON_NAME][DEMOGRAPHIC_DATA]" at bounding box center [443, 107] width 254 height 21
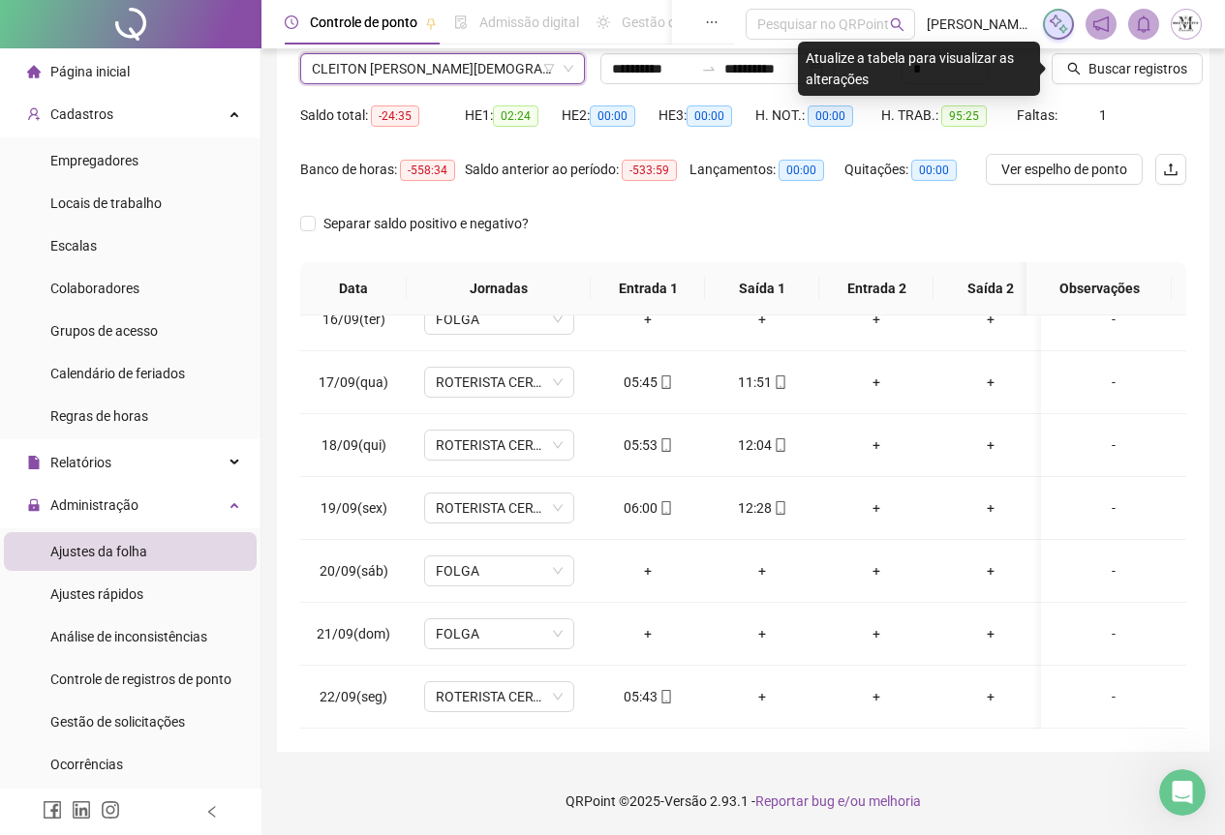
click at [1113, 86] on div "Buscar registros" at bounding box center [1119, 62] width 150 height 76
click at [1127, 62] on span "Buscar registros" at bounding box center [1137, 68] width 99 height 21
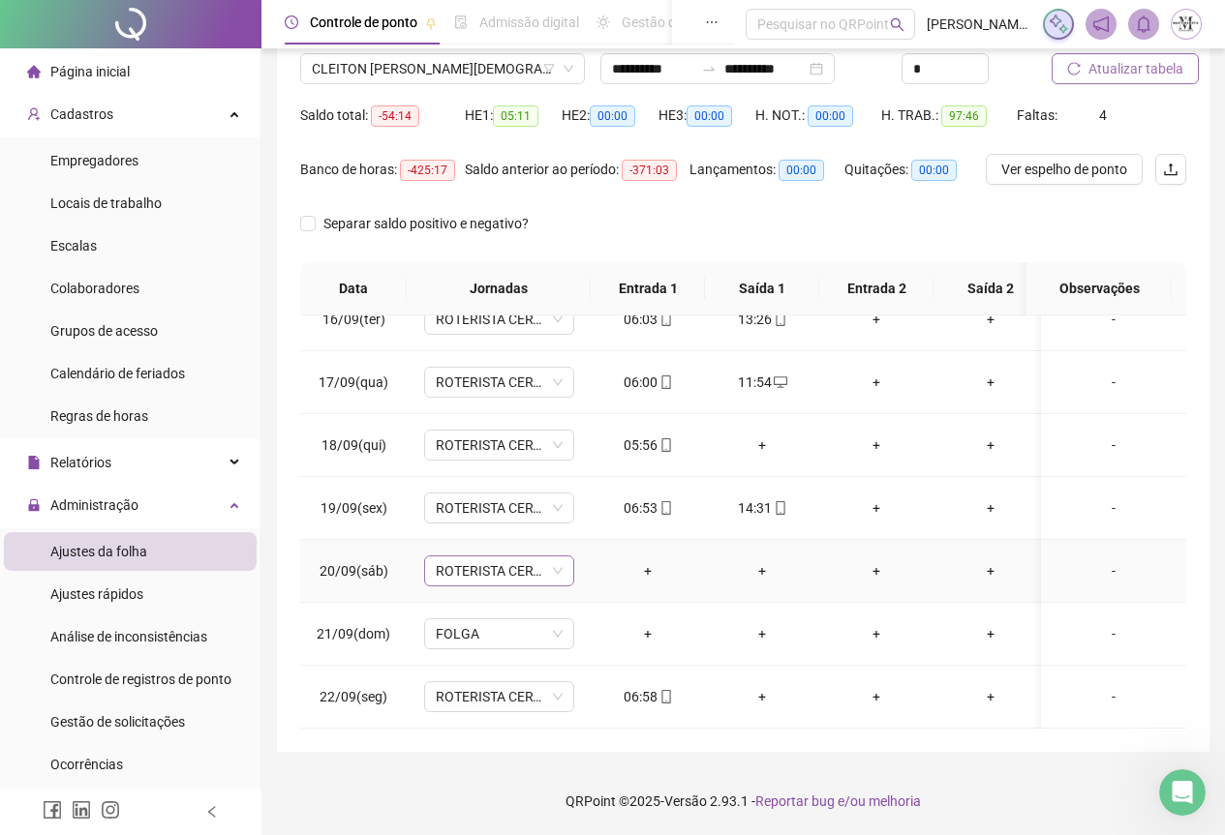
click at [502, 562] on span "ROTERISTA CERTO SG" at bounding box center [499, 571] width 127 height 29
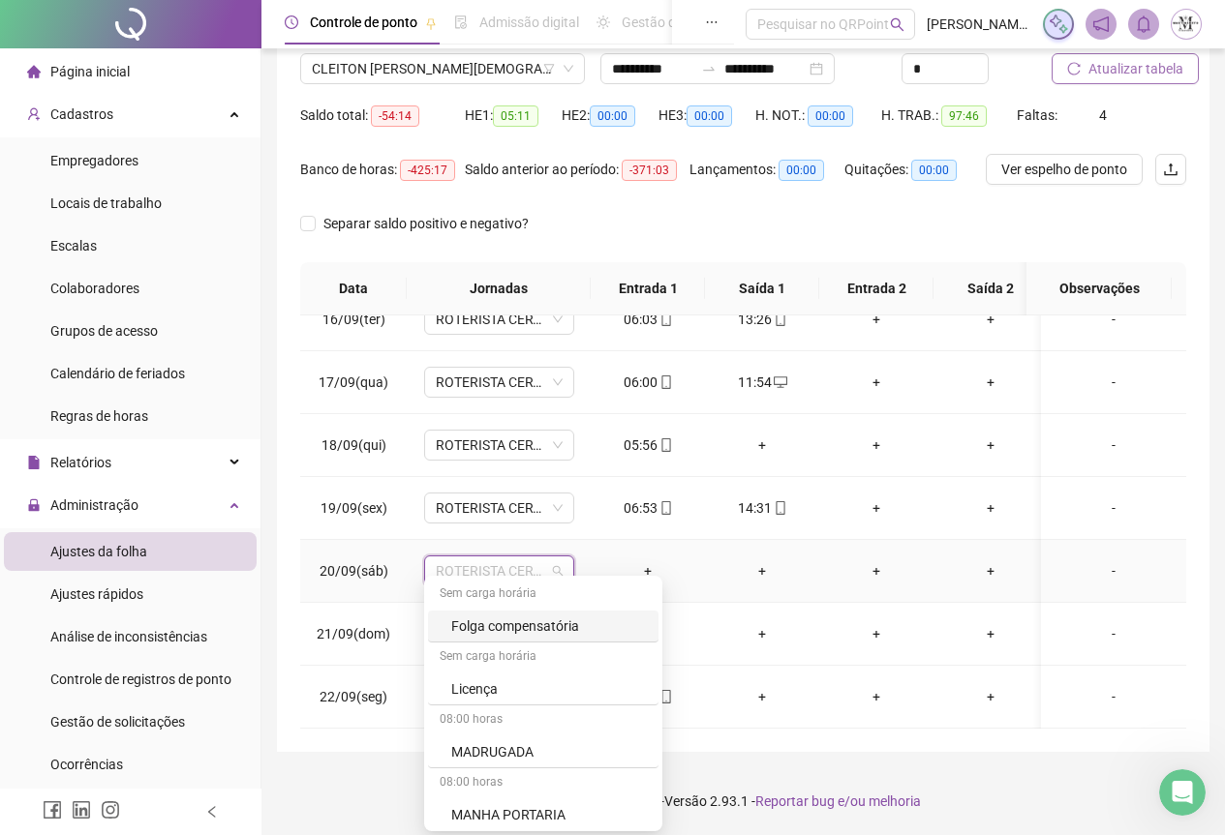
scroll to position [1162, 0]
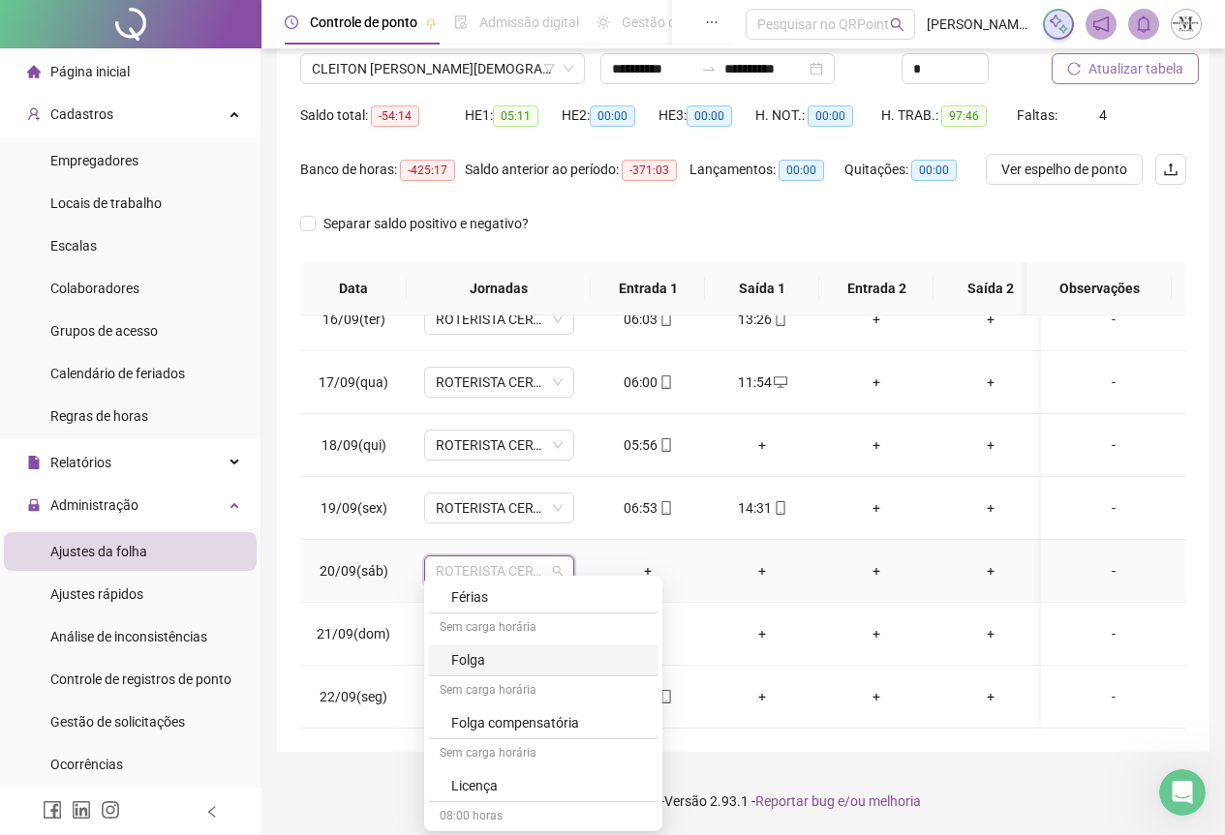
click at [489, 662] on div "Folga" at bounding box center [549, 660] width 196 height 21
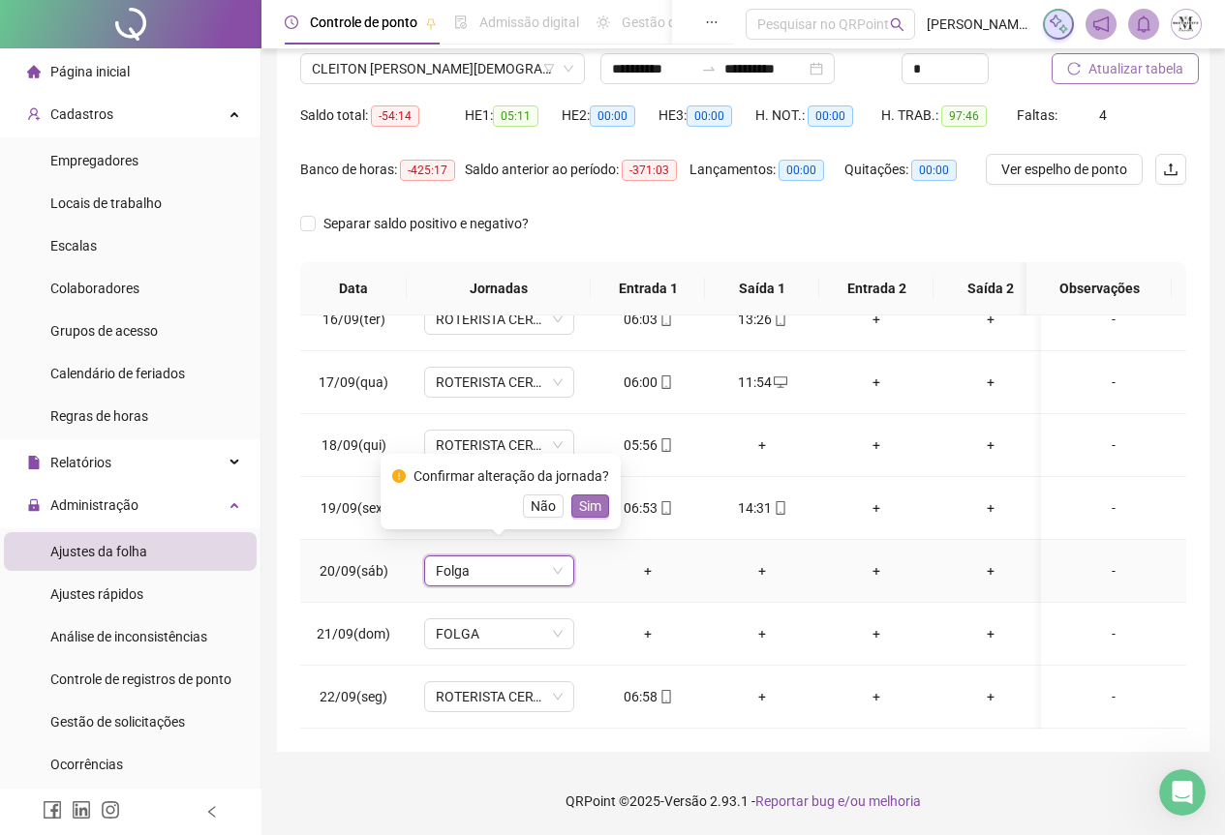
click at [586, 512] on span "Sim" at bounding box center [590, 506] width 22 height 21
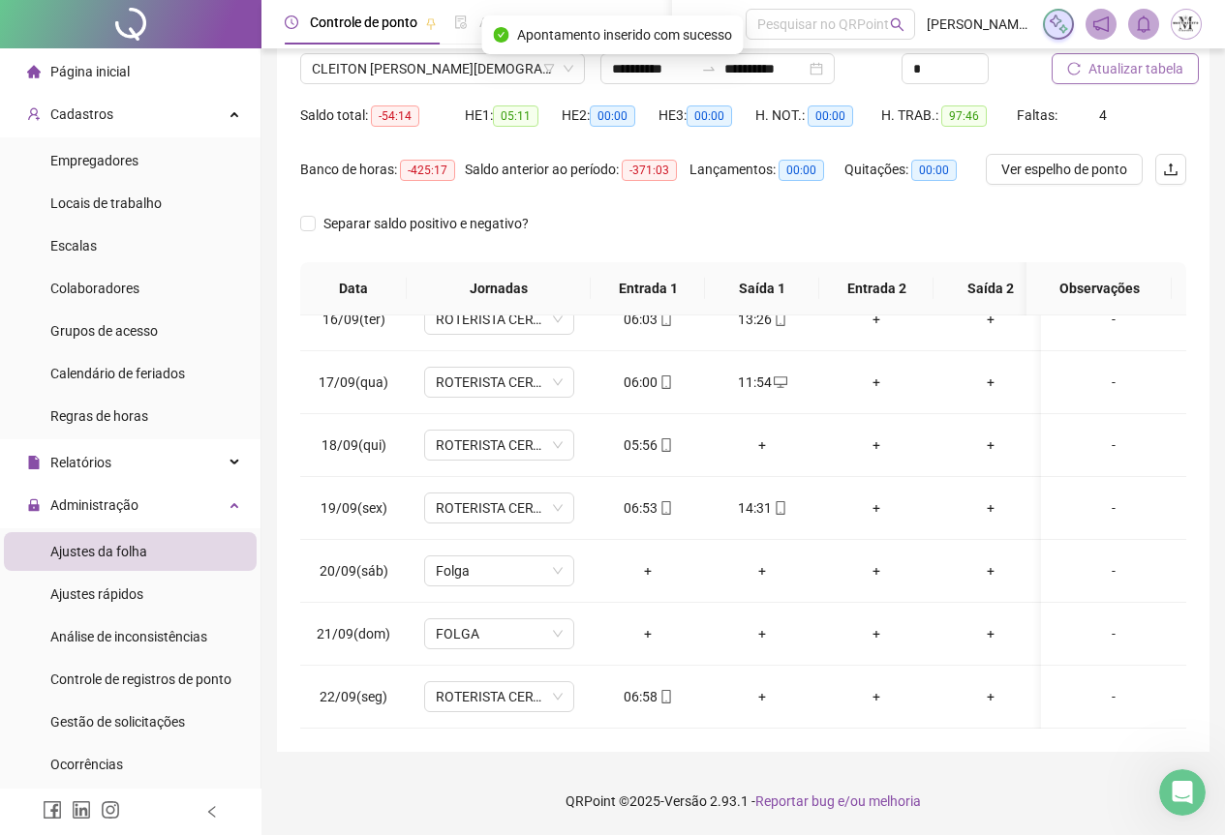
click at [1111, 76] on span "Atualizar tabela" at bounding box center [1135, 68] width 95 height 21
click at [758, 438] on div "+" at bounding box center [761, 445] width 83 height 21
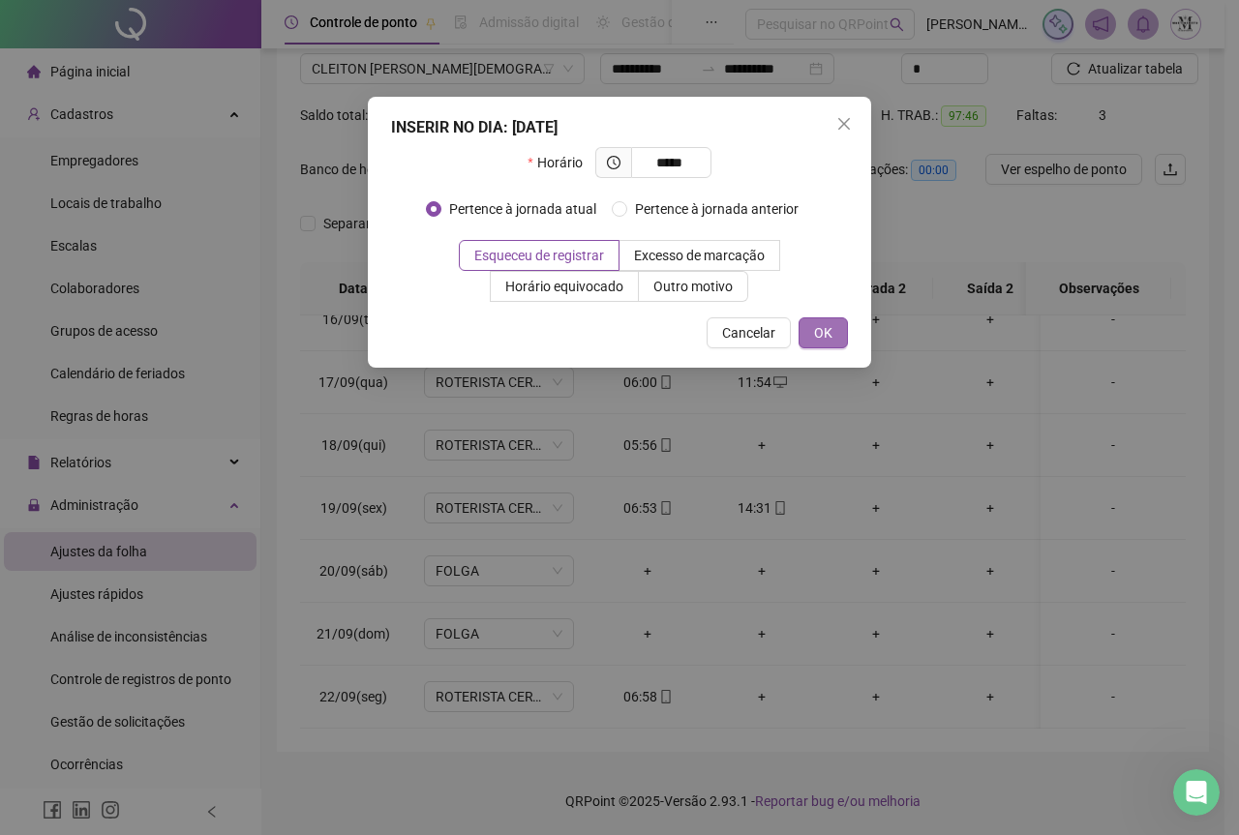
type input "*****"
click at [833, 334] on button "OK" at bounding box center [823, 333] width 49 height 31
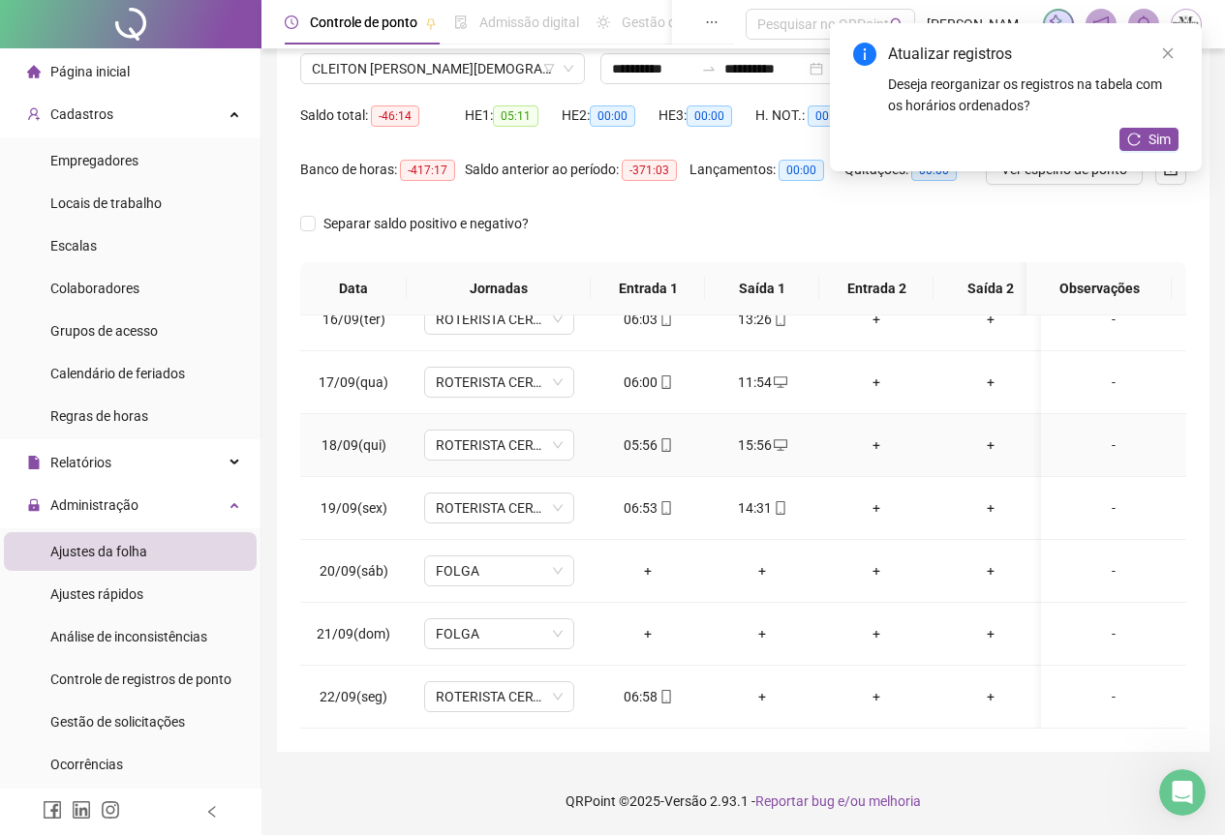
click at [761, 435] on div "15:56" at bounding box center [761, 445] width 83 height 21
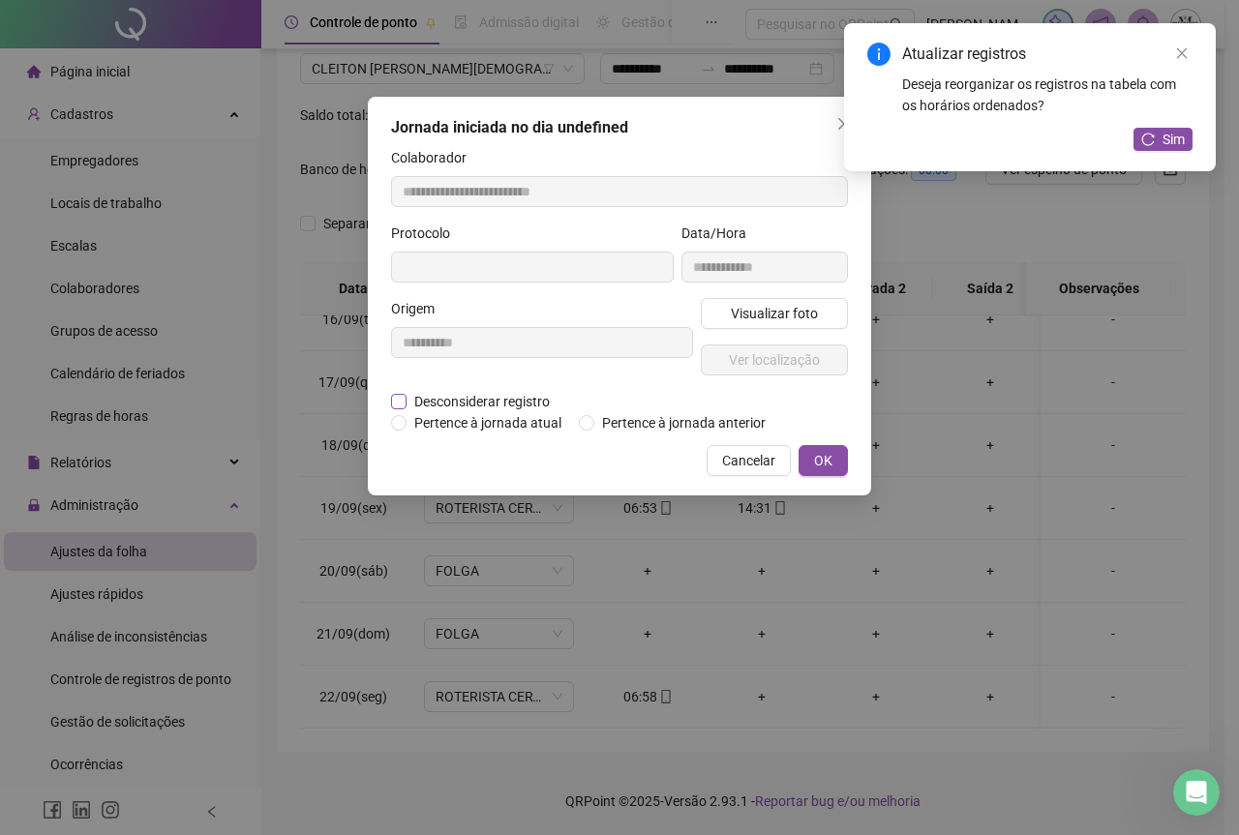
click at [407, 403] on span "Desconsiderar registro" at bounding box center [482, 401] width 151 height 21
type input "**********"
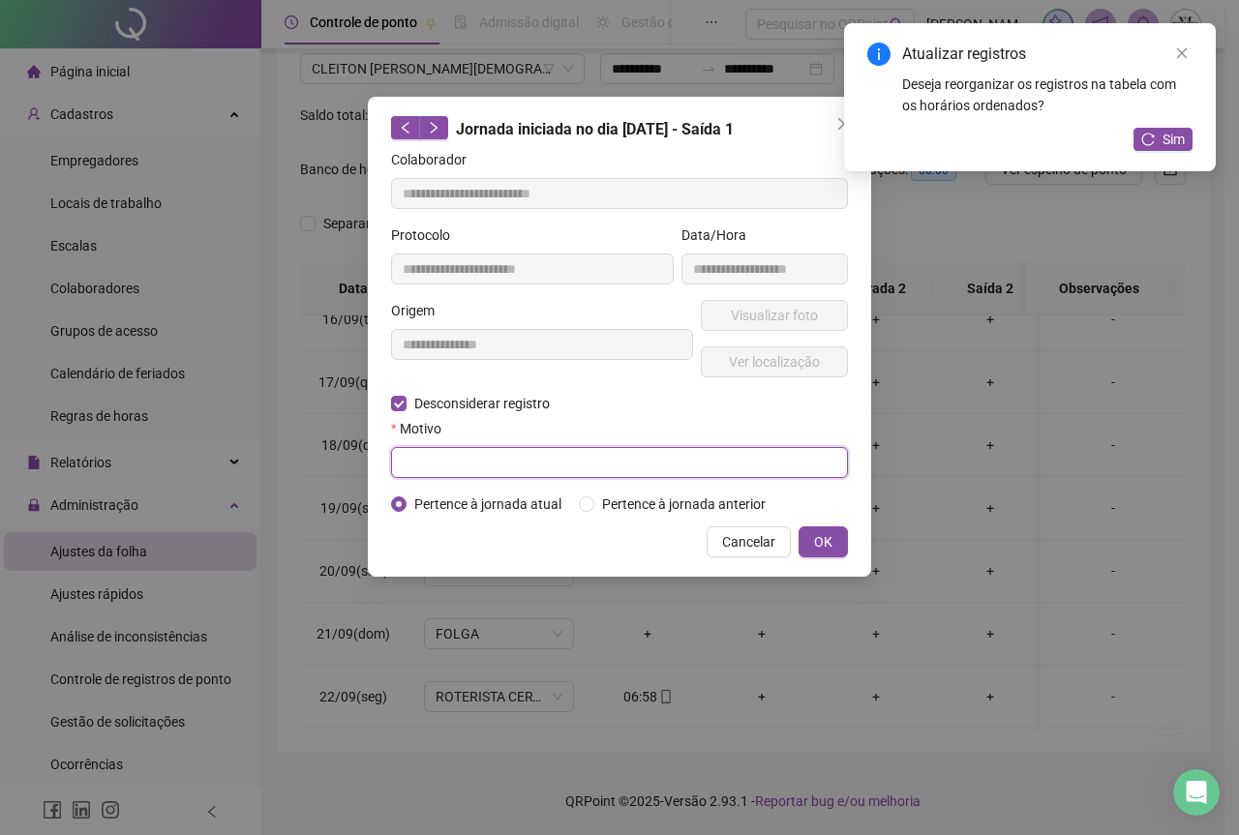
click at [429, 464] on input "text" at bounding box center [619, 462] width 457 height 31
type input "****"
click at [807, 553] on button "OK" at bounding box center [823, 542] width 49 height 31
drag, startPoint x: 828, startPoint y: 535, endPoint x: 1116, endPoint y: 256, distance: 401.9
click at [831, 535] on div "**********" at bounding box center [619, 417] width 1239 height 835
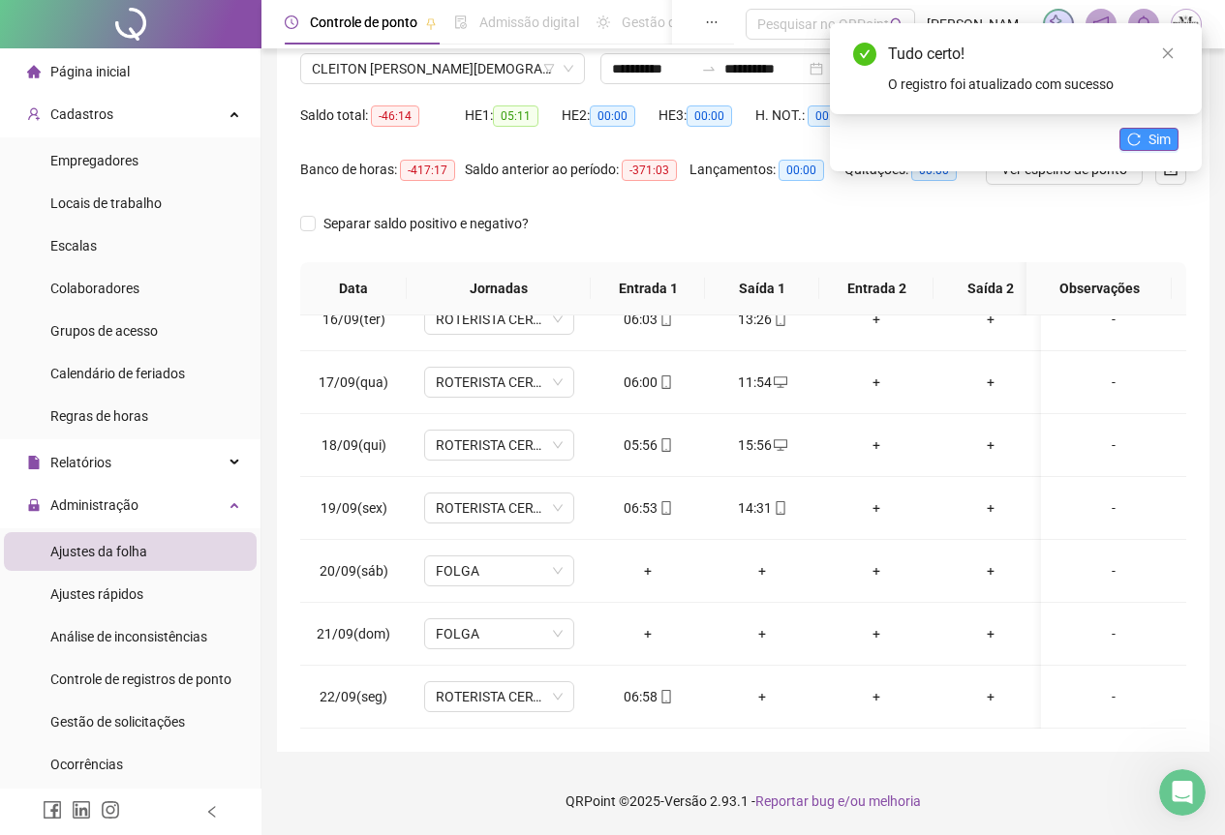
click at [1146, 138] on button "Sim" at bounding box center [1148, 139] width 59 height 23
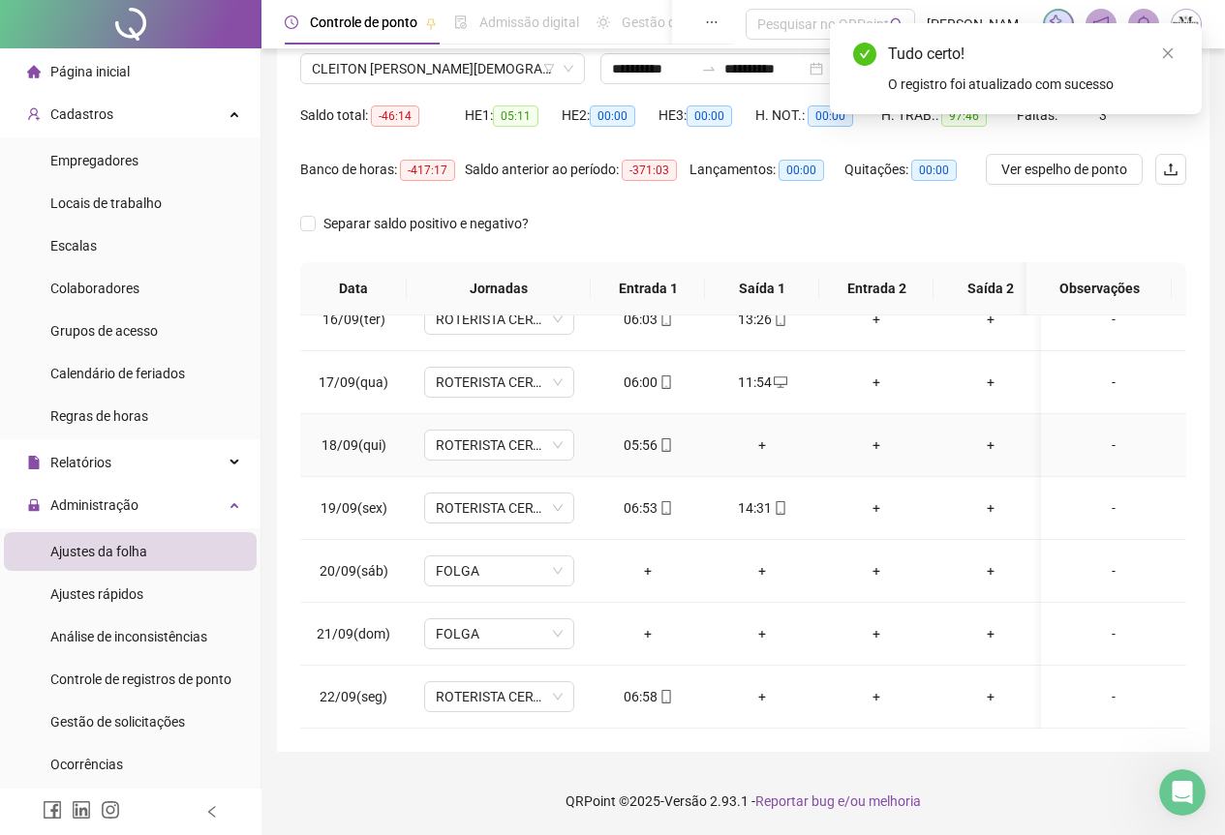
click at [770, 435] on div "+" at bounding box center [761, 445] width 83 height 21
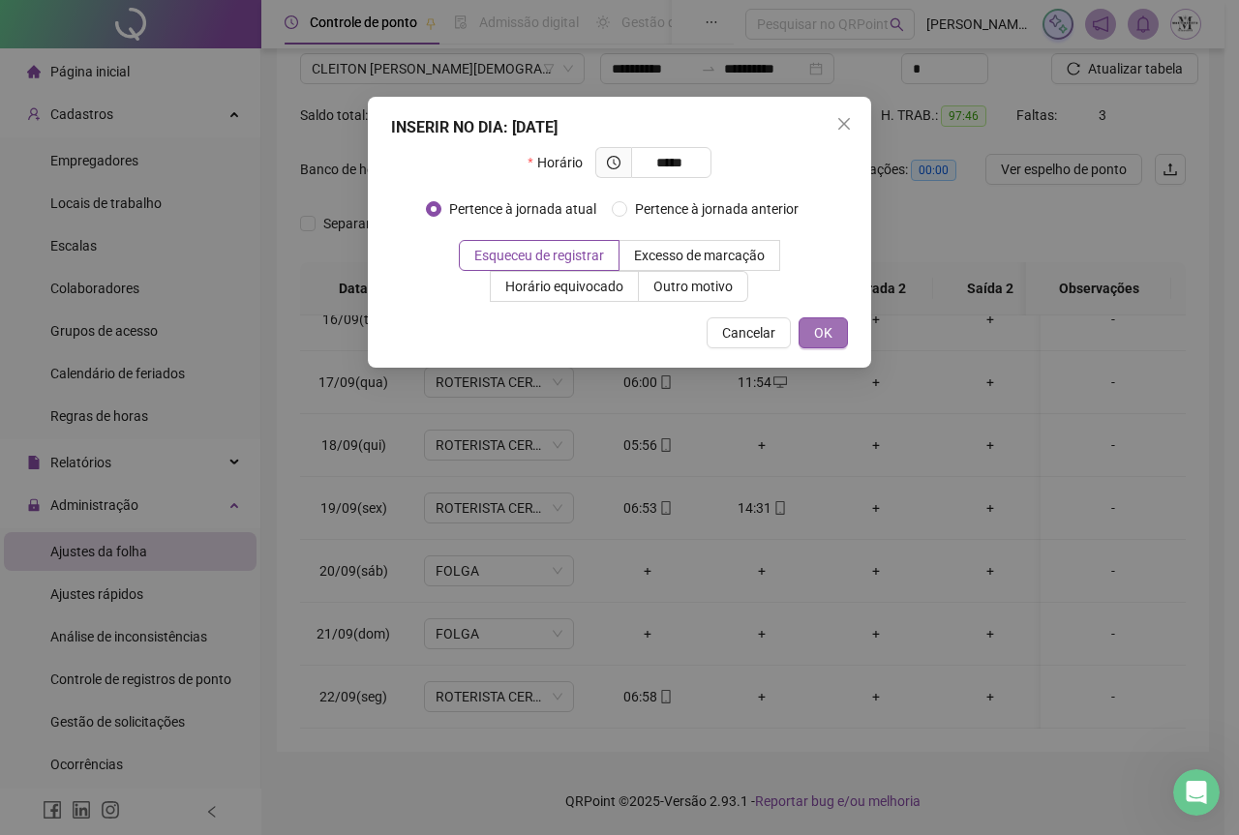
type input "*****"
click at [841, 336] on button "OK" at bounding box center [823, 333] width 49 height 31
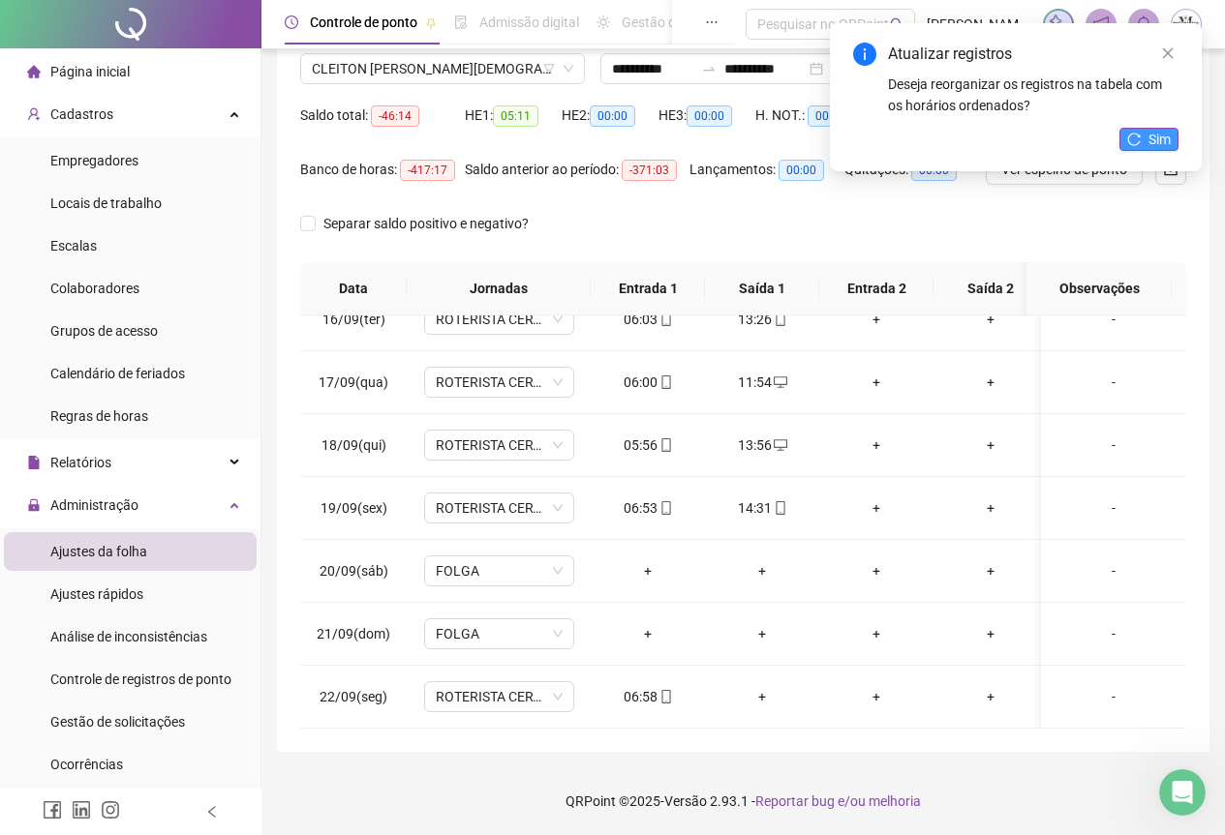
click at [1147, 133] on button "Sim" at bounding box center [1148, 139] width 59 height 23
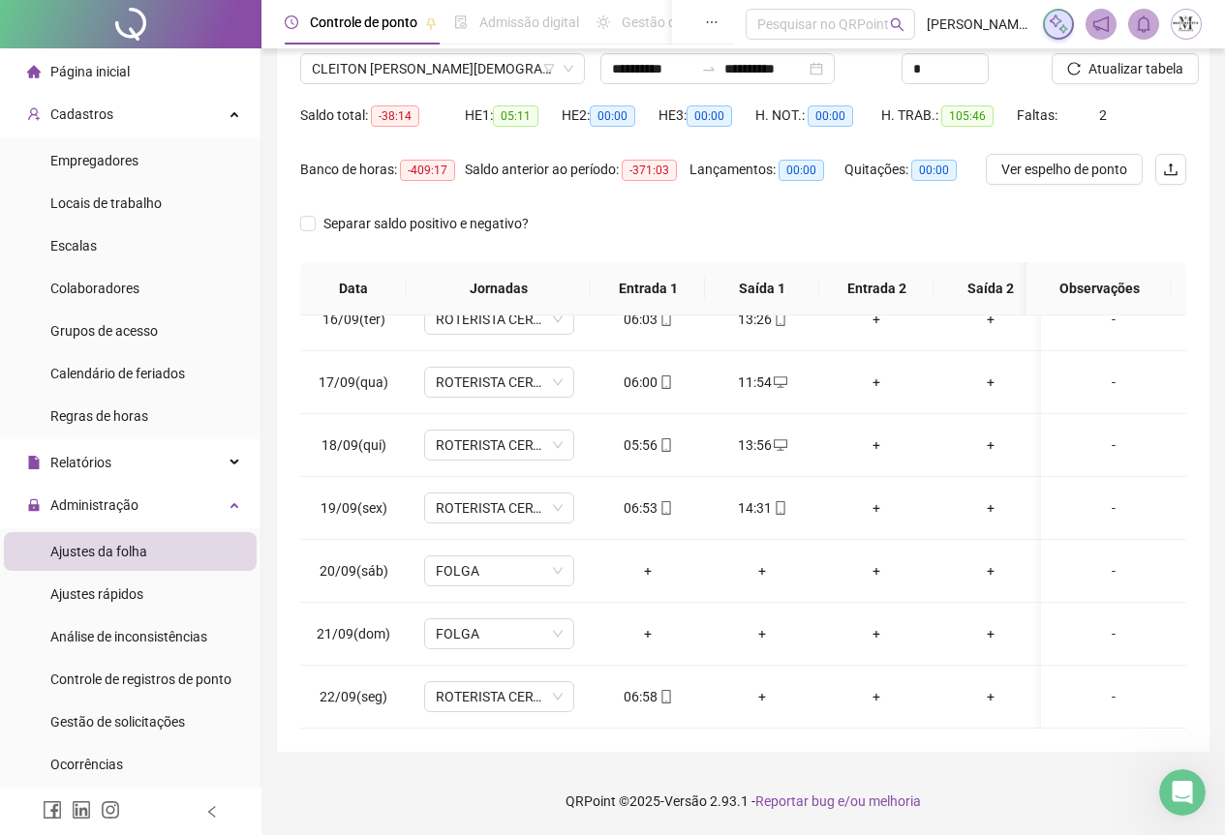
click at [1139, 70] on span "Atualizar tabela" at bounding box center [1135, 68] width 95 height 21
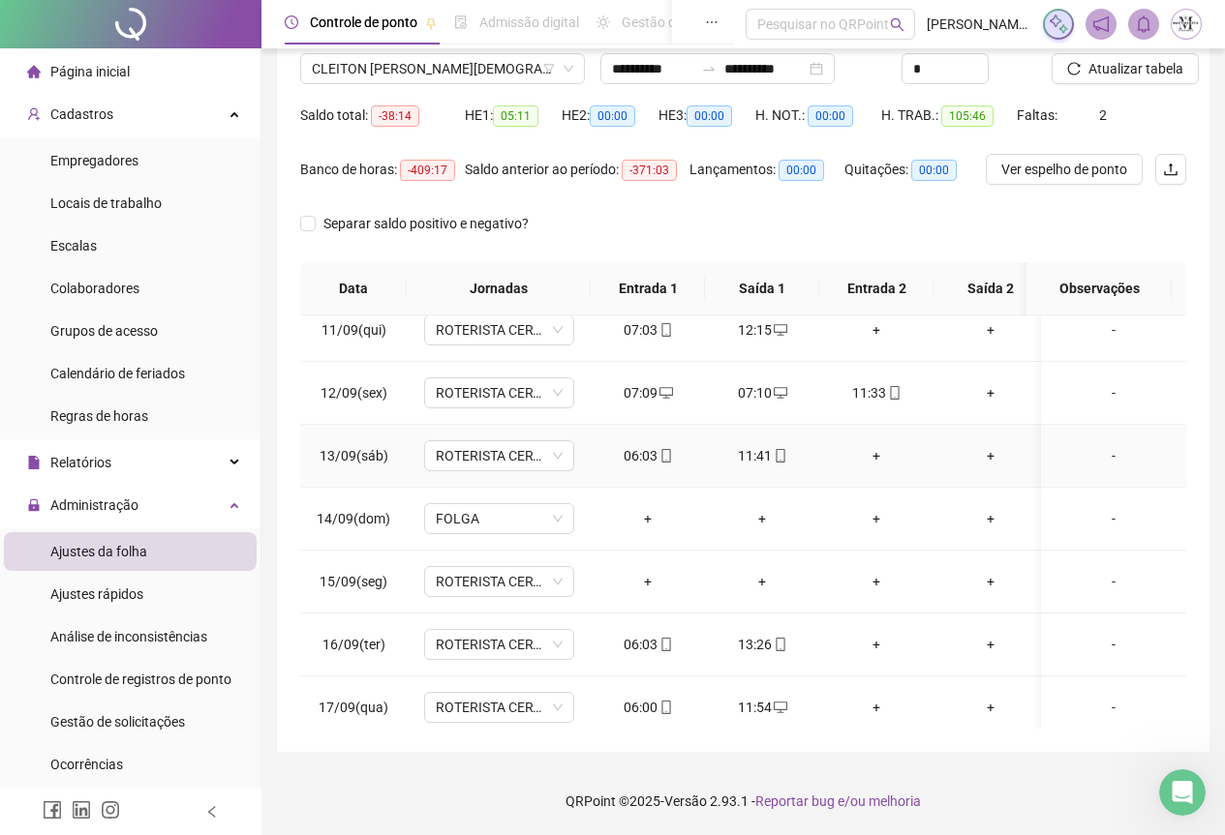
scroll to position [598, 0]
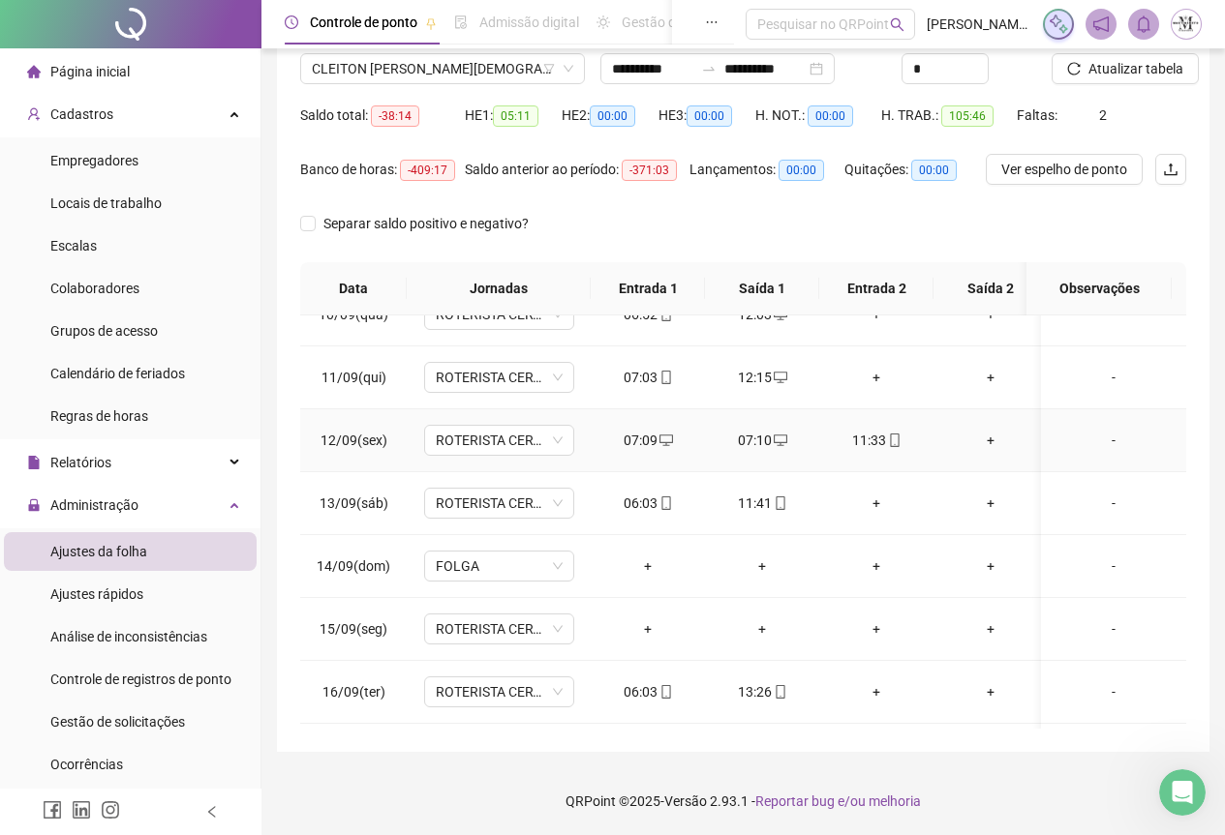
click at [738, 442] on div "07:10" at bounding box center [761, 440] width 83 height 21
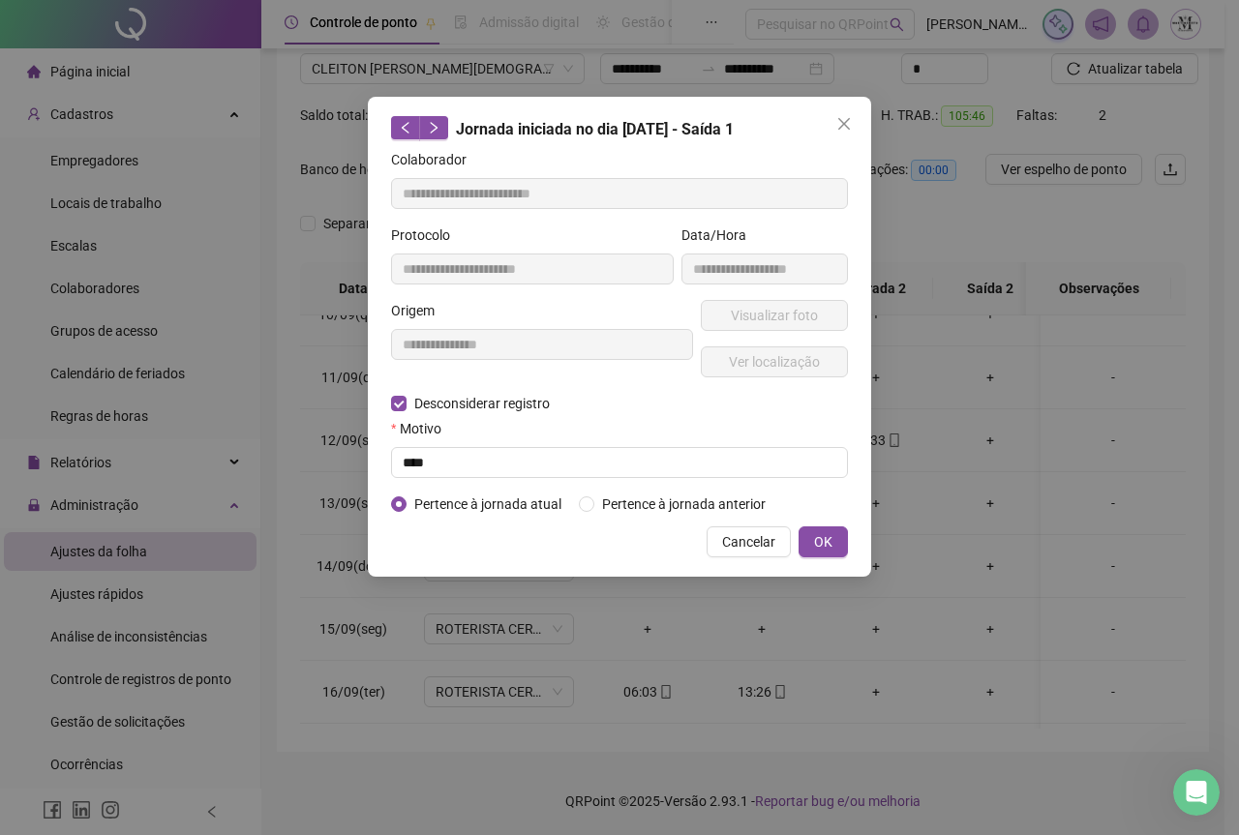
type input "**********"
click at [444, 450] on input "text" at bounding box center [619, 462] width 457 height 31
type input "****"
click at [825, 547] on span "OK" at bounding box center [823, 541] width 18 height 21
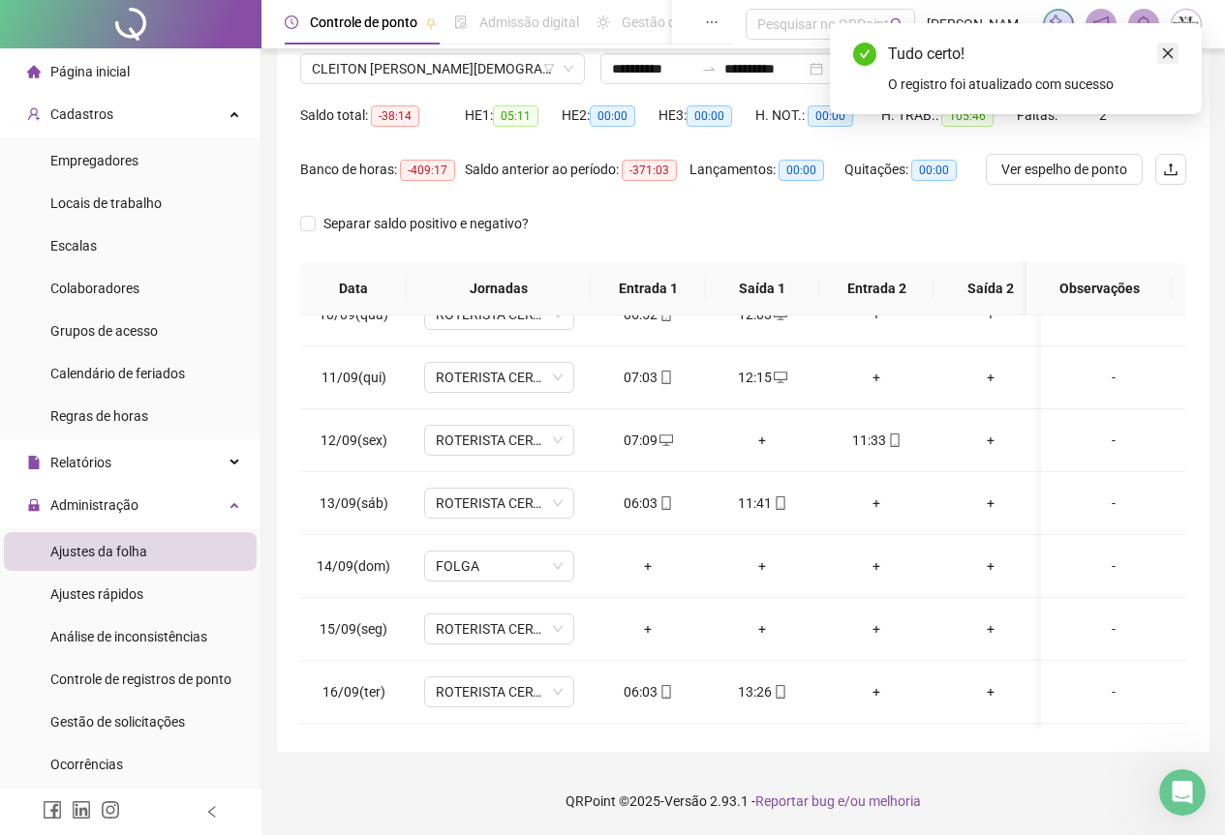
click at [1167, 57] on icon "close" at bounding box center [1168, 53] width 14 height 14
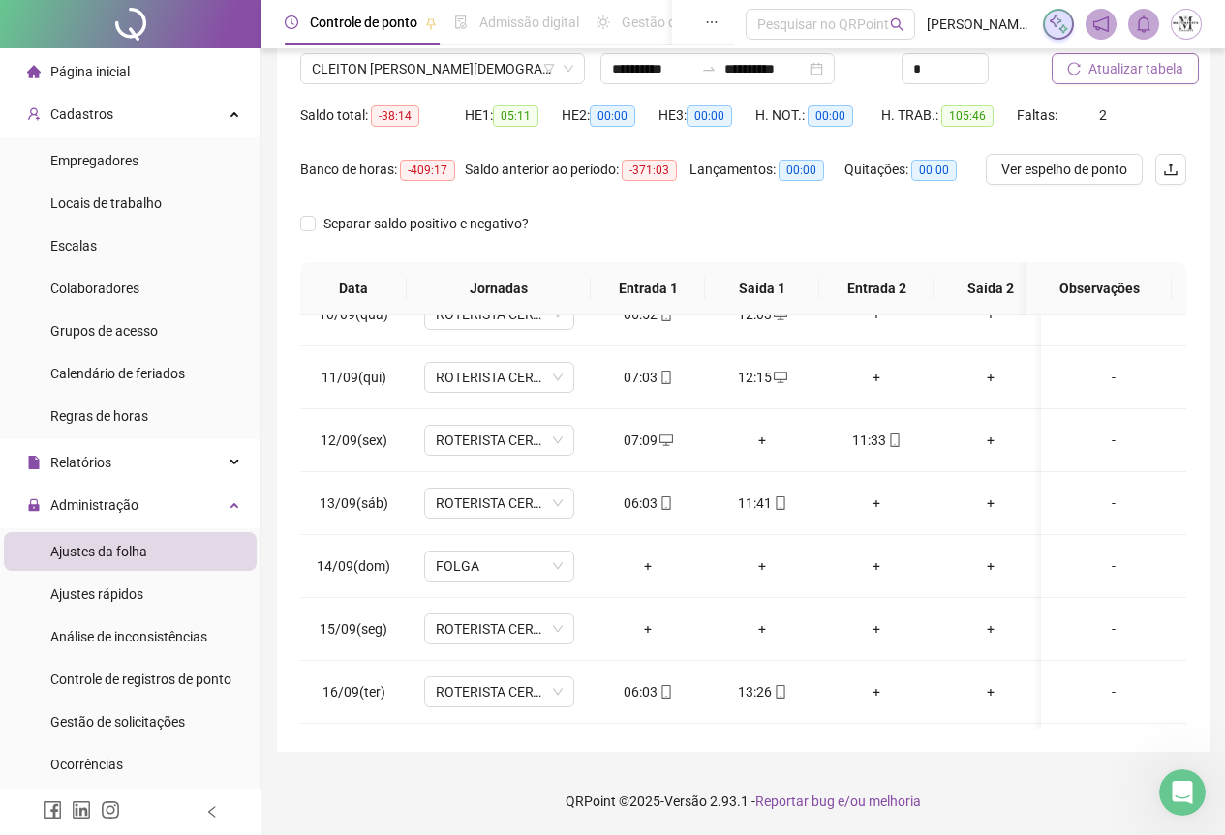
click at [1126, 77] on span "Atualizar tabela" at bounding box center [1135, 68] width 95 height 21
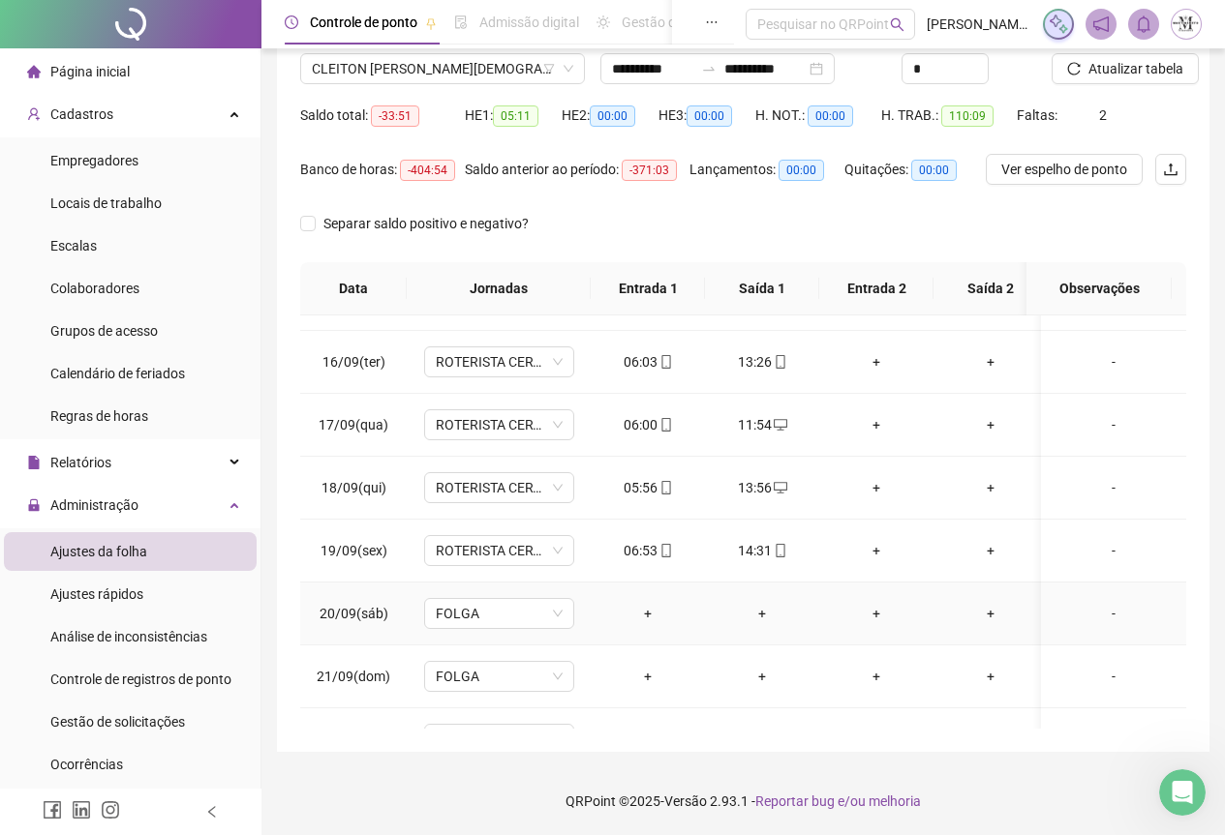
scroll to position [986, 0]
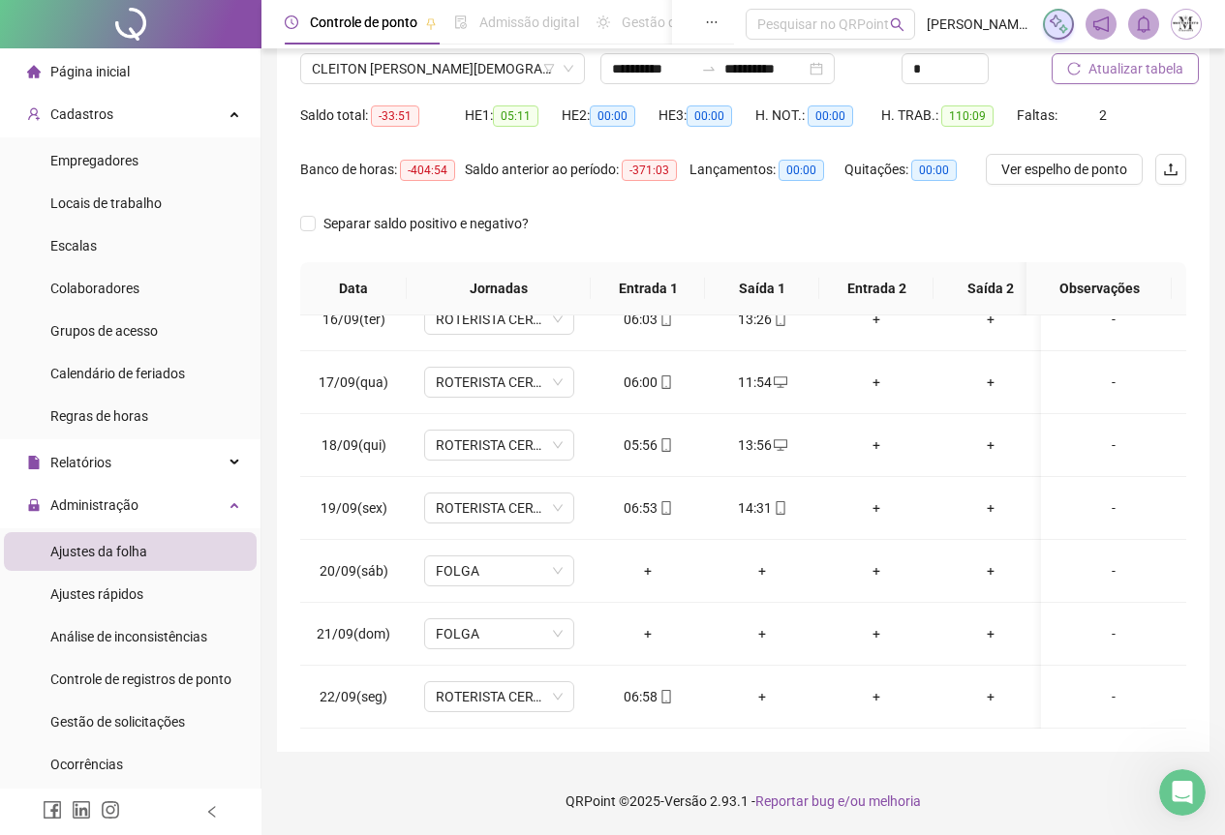
click at [1124, 72] on span "Atualizar tabela" at bounding box center [1135, 68] width 95 height 21
click at [398, 67] on span "CLEITON [PERSON_NAME][DEMOGRAPHIC_DATA]" at bounding box center [442, 68] width 261 height 29
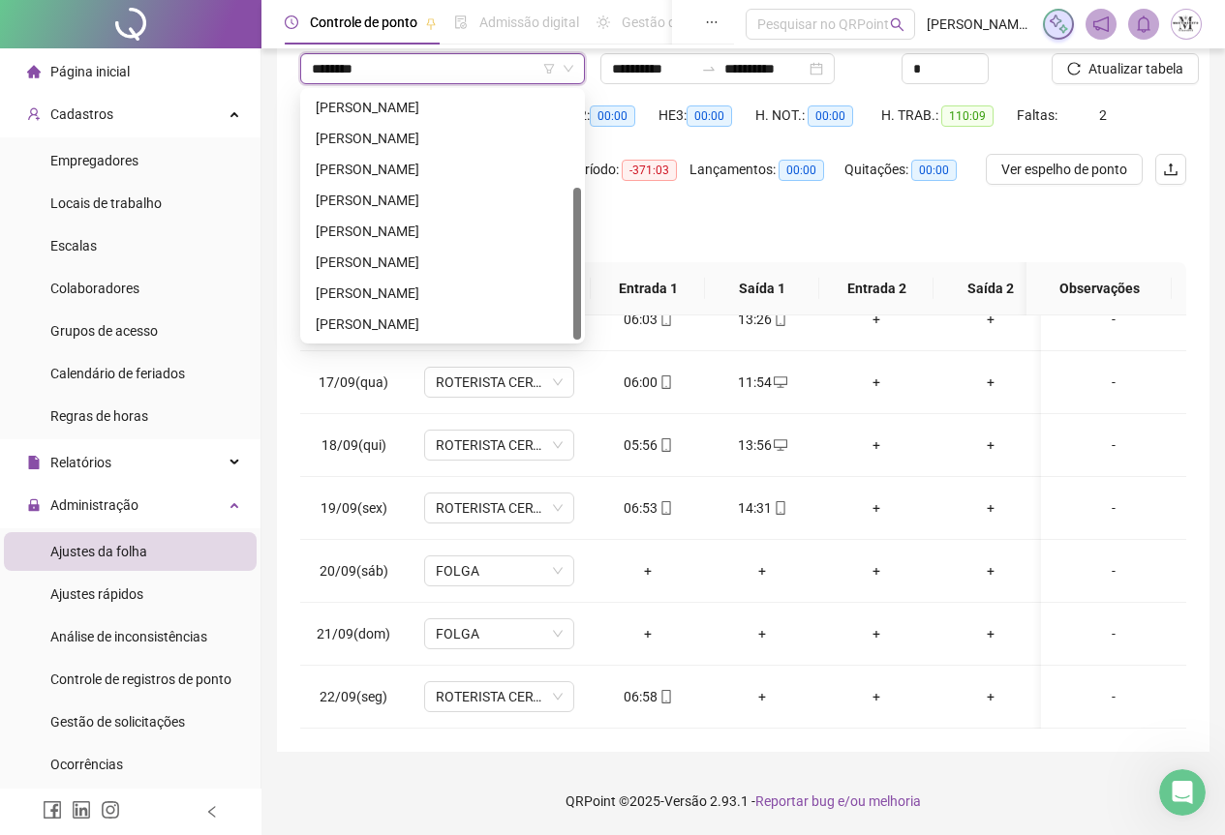
scroll to position [0, 0]
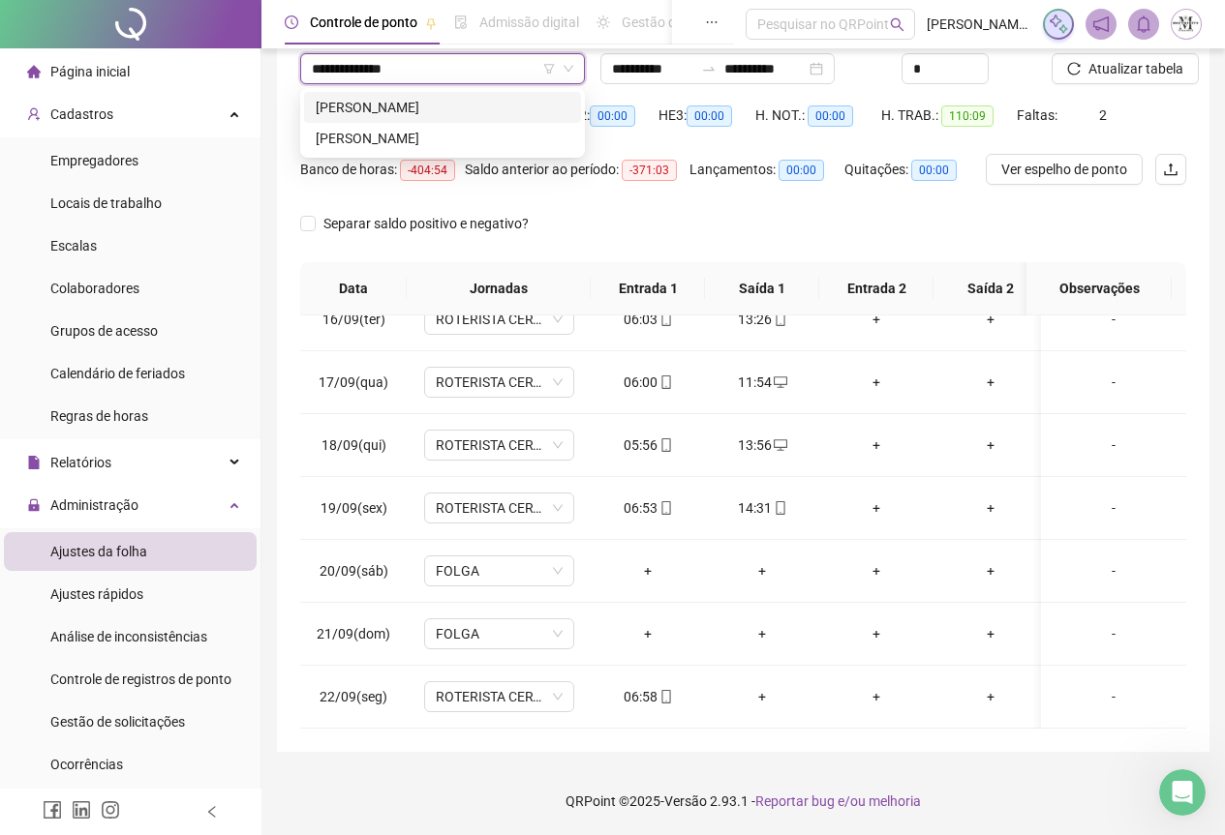
type input "**********"
click at [466, 104] on div "CARLOS HENRIQUE ALVES PEREIRA DIAS" at bounding box center [443, 107] width 254 height 21
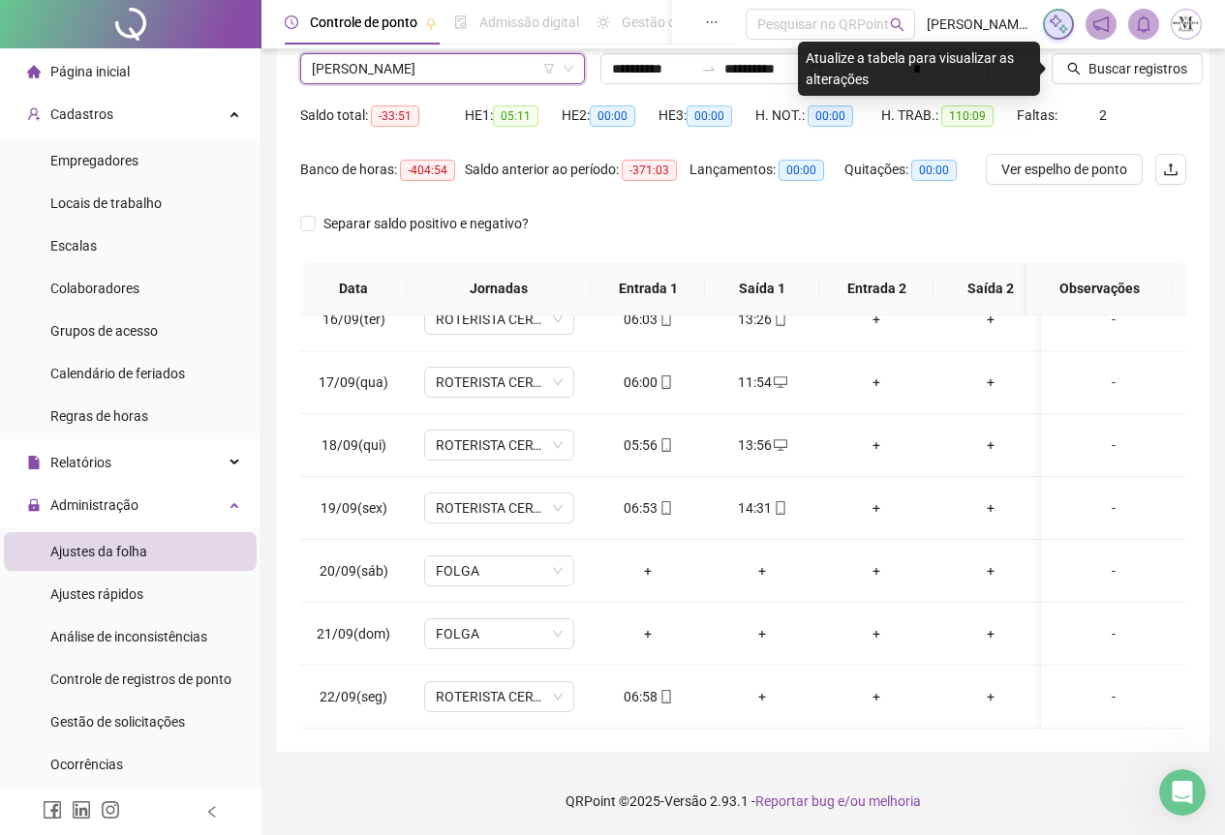
click at [424, 74] on span "CARLOS HENRIQUE ALVES PEREIRA DIAS" at bounding box center [442, 68] width 261 height 29
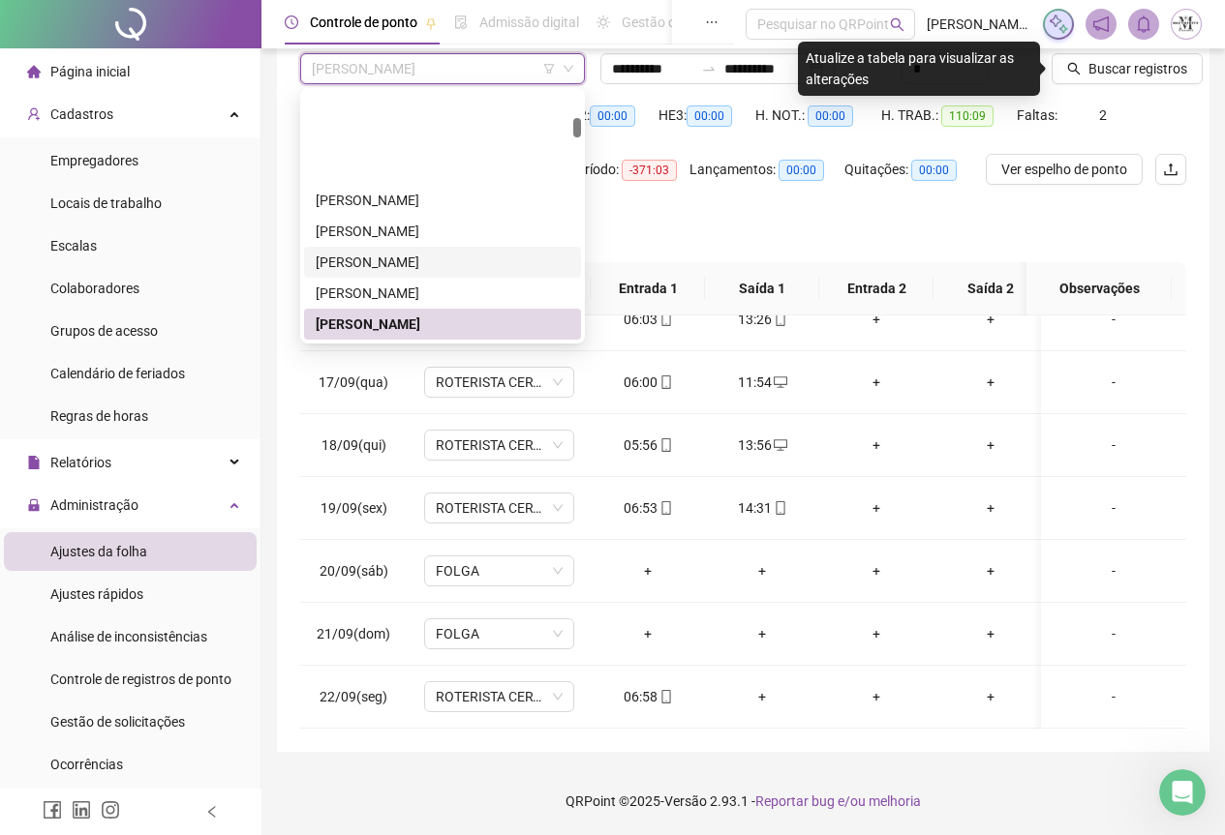
scroll to position [813, 0]
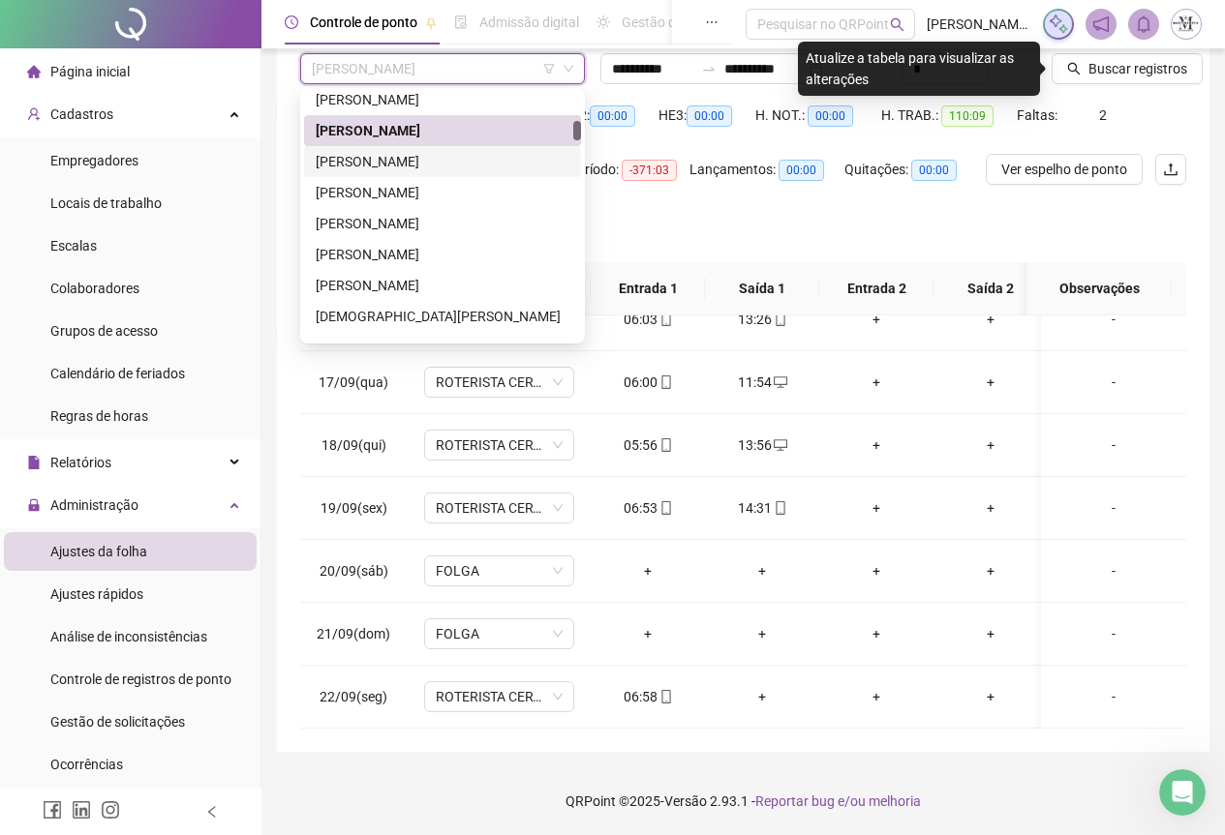
click at [387, 167] on div "CARLOS HENRIQUE DO NASCIMENTO CARNEIRO" at bounding box center [443, 161] width 254 height 21
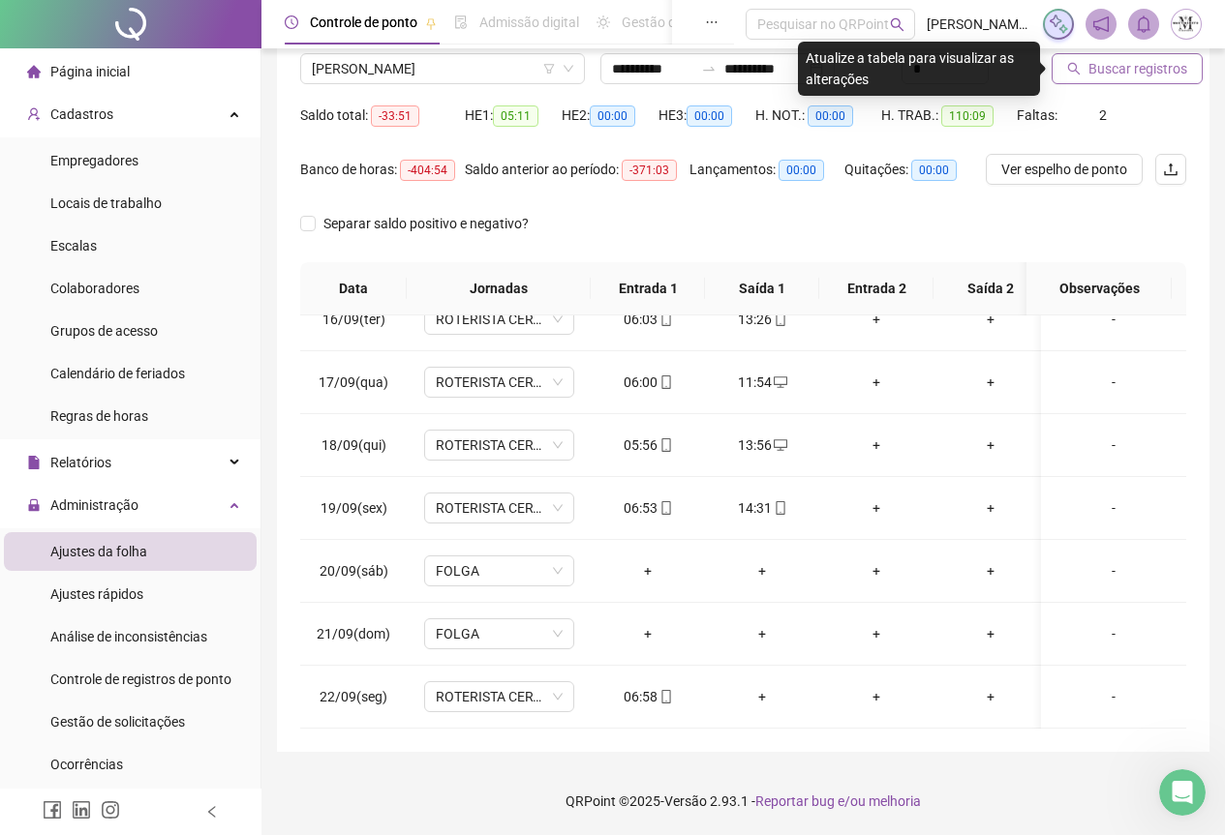
click at [1108, 72] on span "Buscar registros" at bounding box center [1137, 68] width 99 height 21
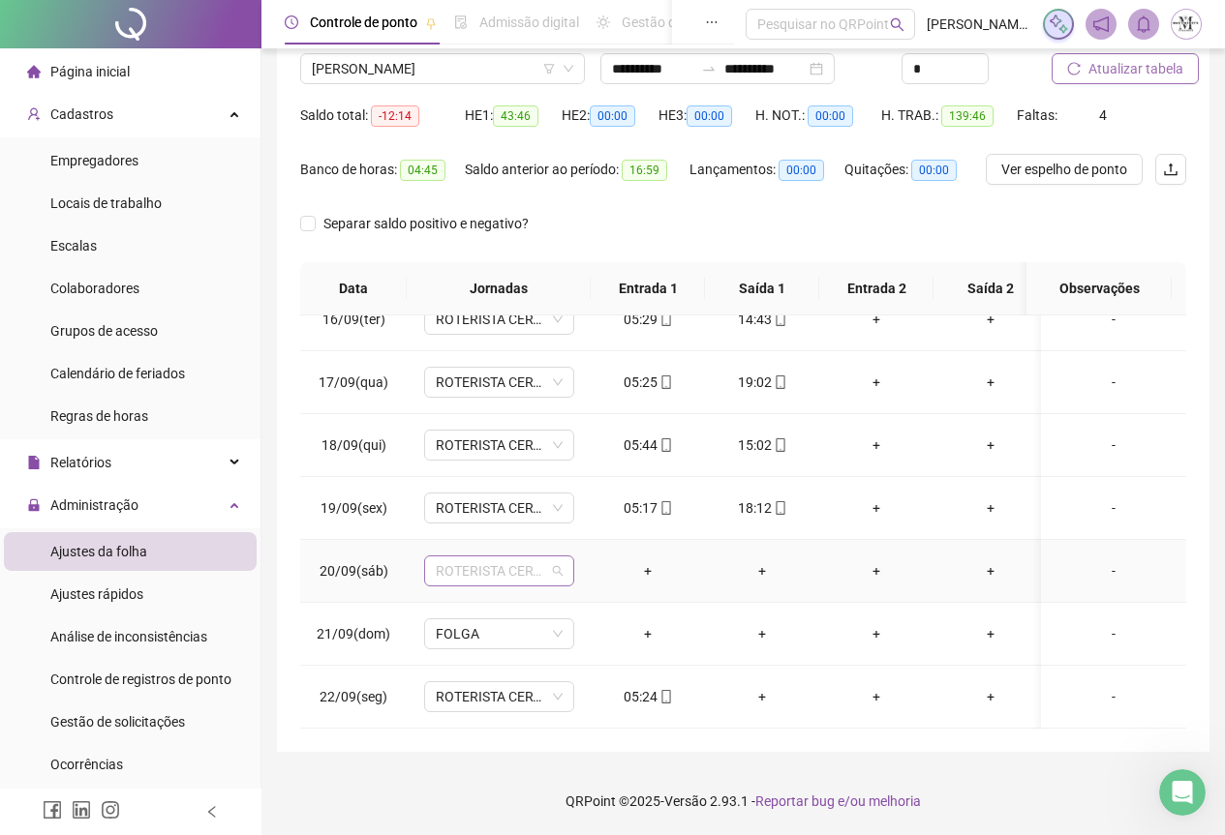
click at [478, 564] on span "ROTERISTA CERTO SG" at bounding box center [499, 571] width 127 height 29
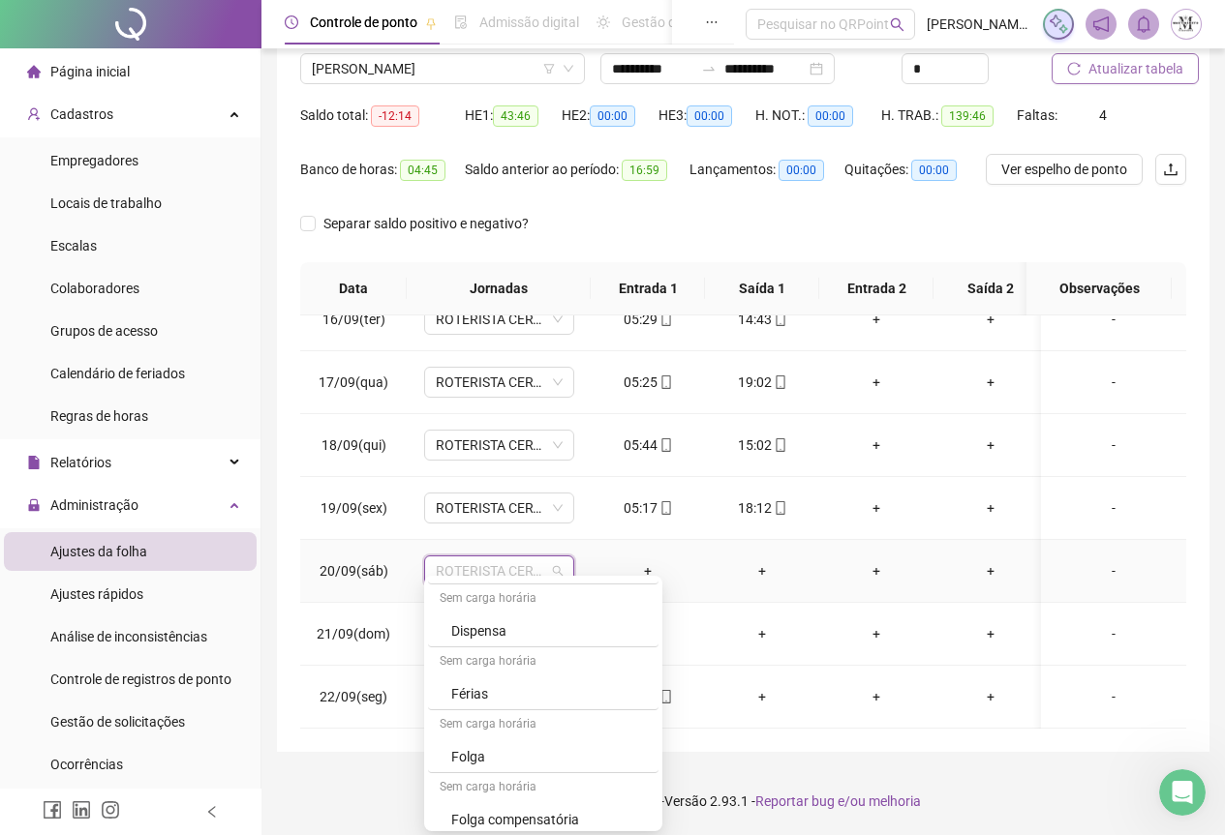
scroll to position [1162, 0]
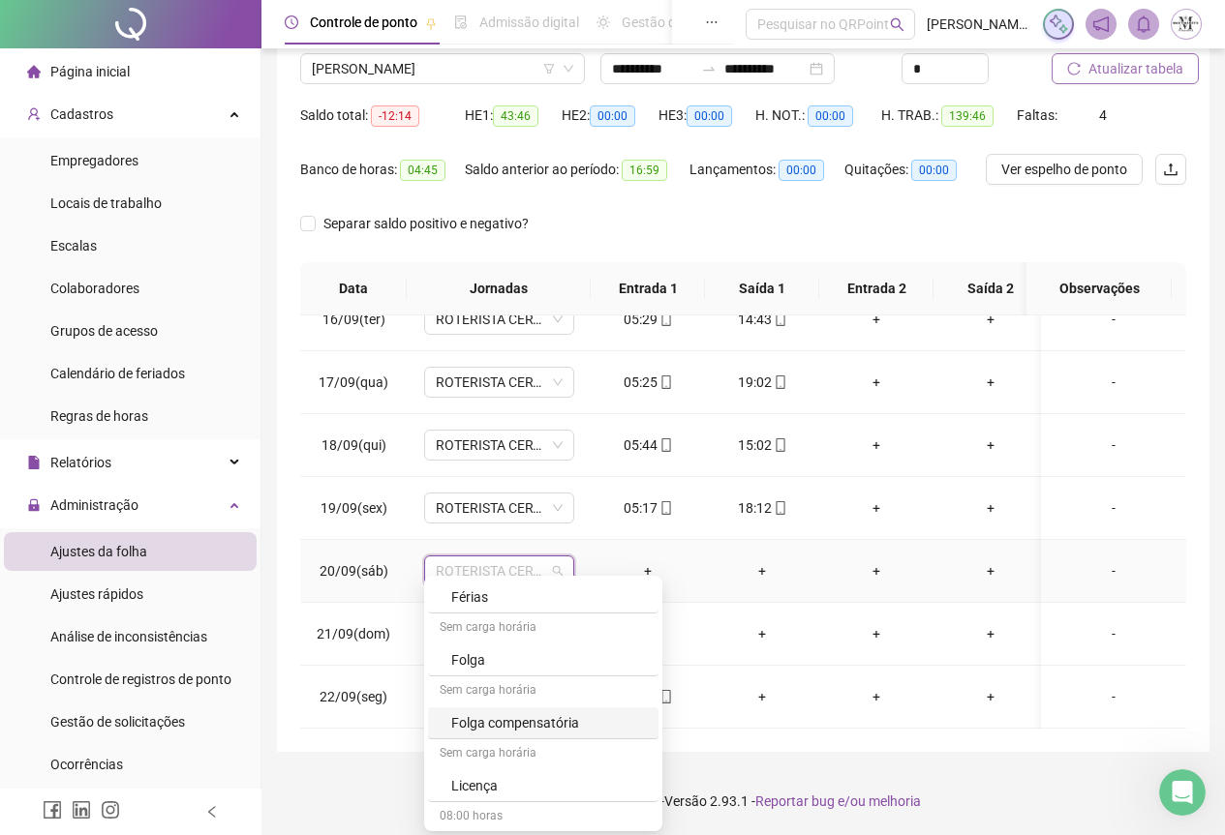
click at [506, 729] on div "Folga compensatória" at bounding box center [549, 723] width 196 height 21
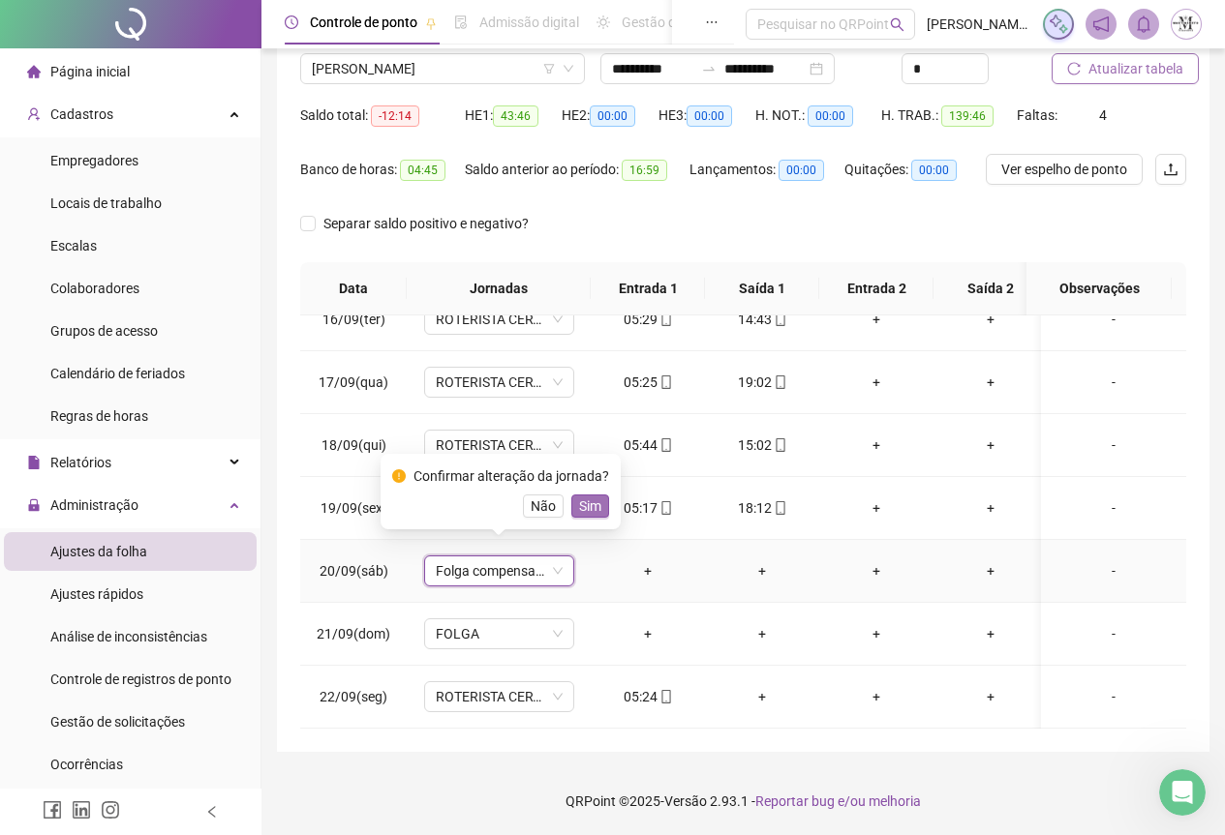
click at [583, 505] on span "Sim" at bounding box center [590, 506] width 22 height 21
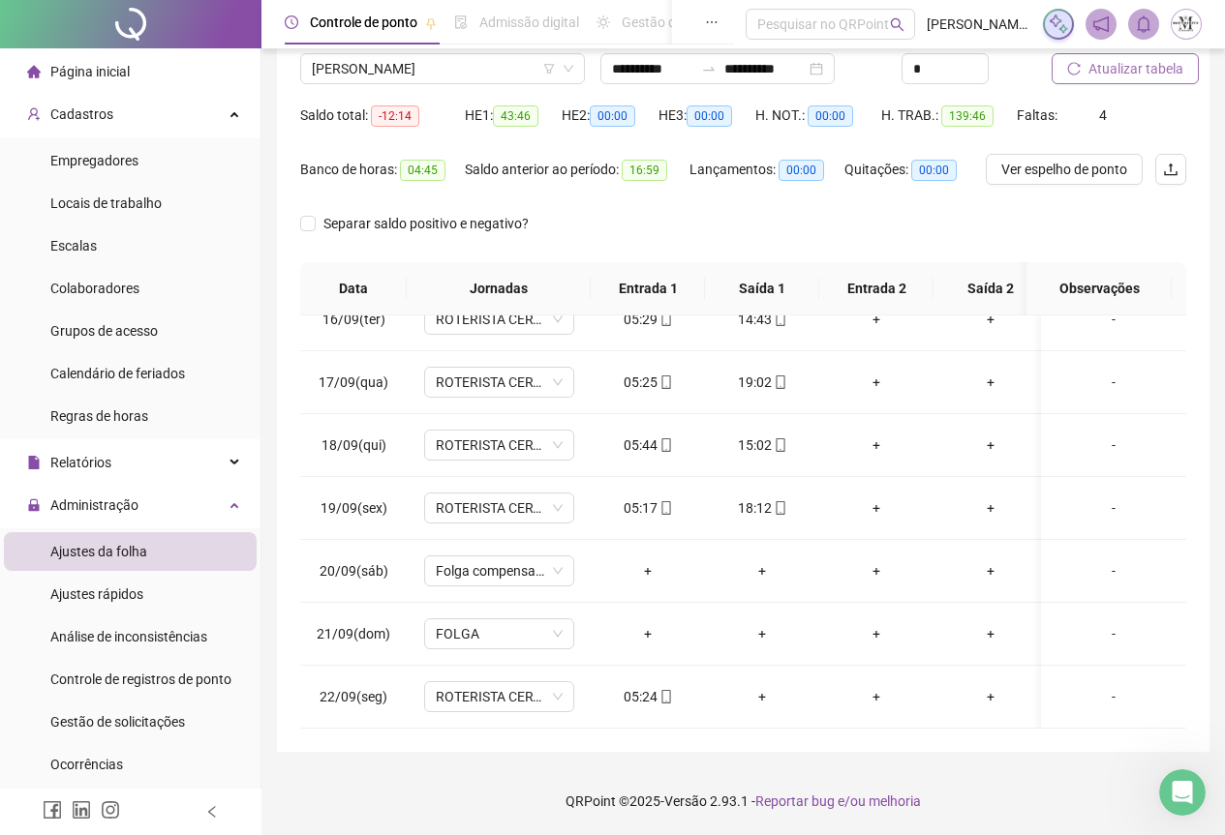
click at [1119, 61] on span "Atualizar tabela" at bounding box center [1135, 68] width 95 height 21
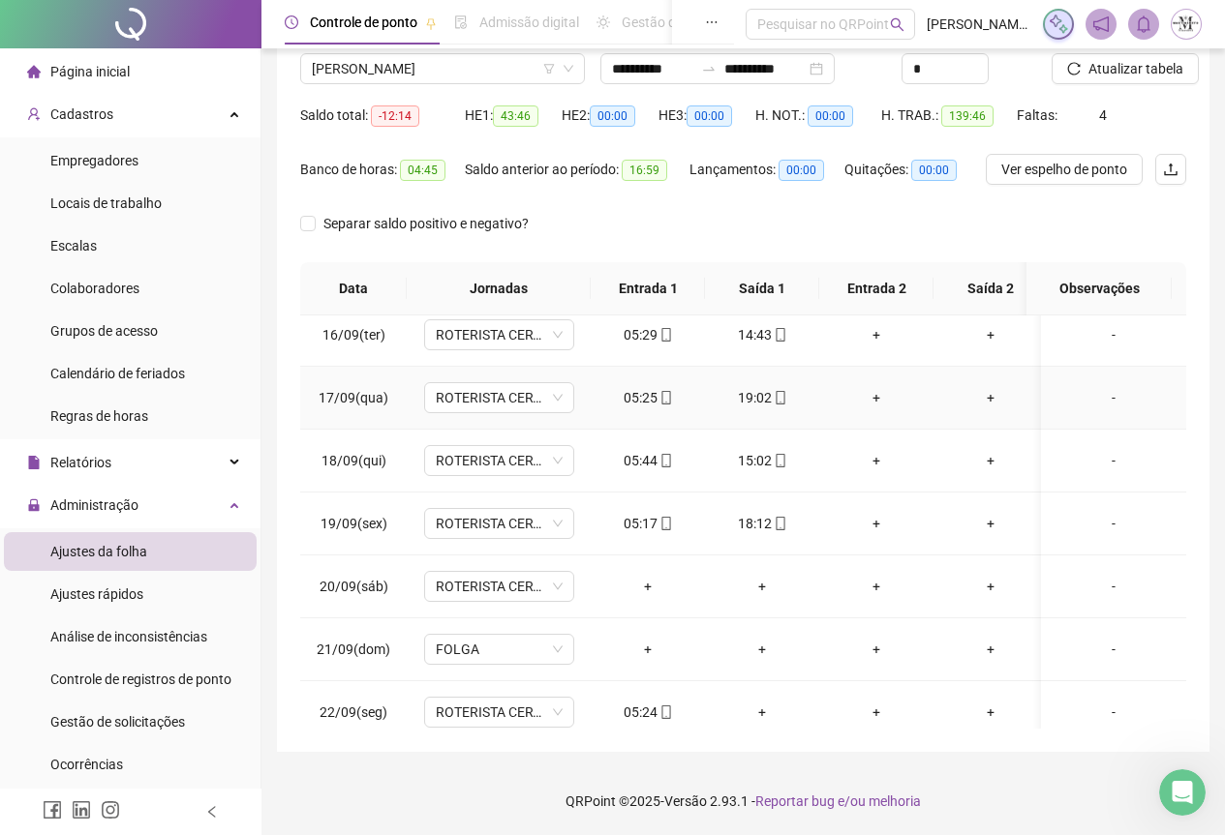
scroll to position [986, 0]
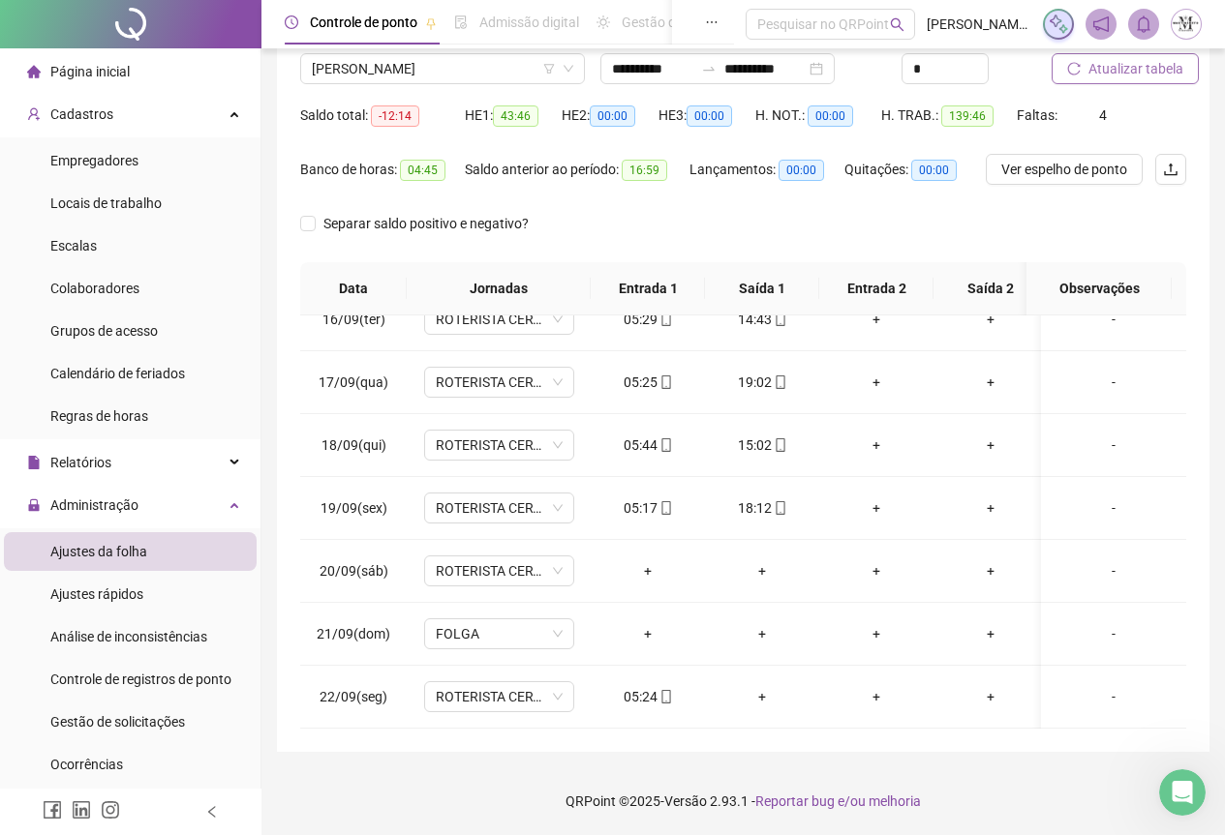
click at [1133, 77] on span "Atualizar tabela" at bounding box center [1135, 68] width 95 height 21
click at [1099, 60] on span "Atualizar tabela" at bounding box center [1135, 68] width 95 height 21
click at [408, 71] on span "CARLOS HENRIQUE DO NASCIMENTO CARNEIRO" at bounding box center [442, 68] width 261 height 29
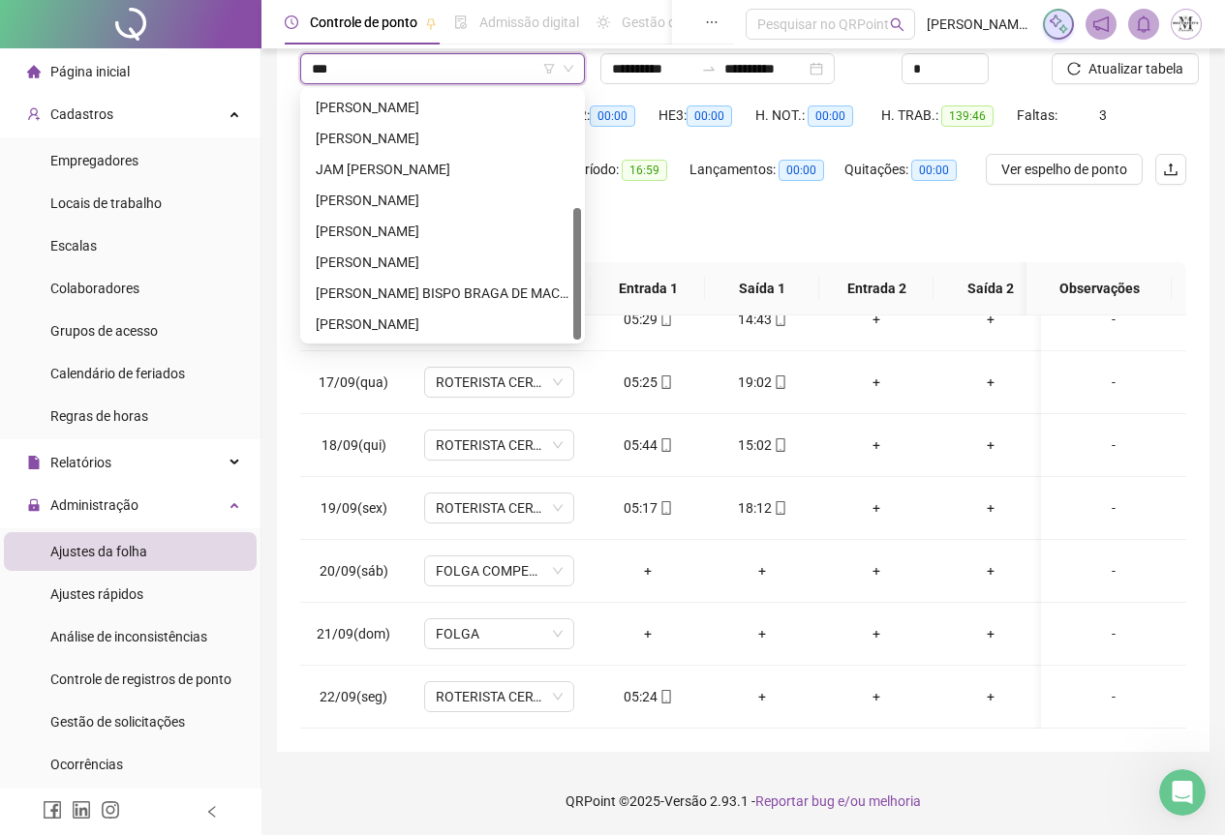
scroll to position [0, 0]
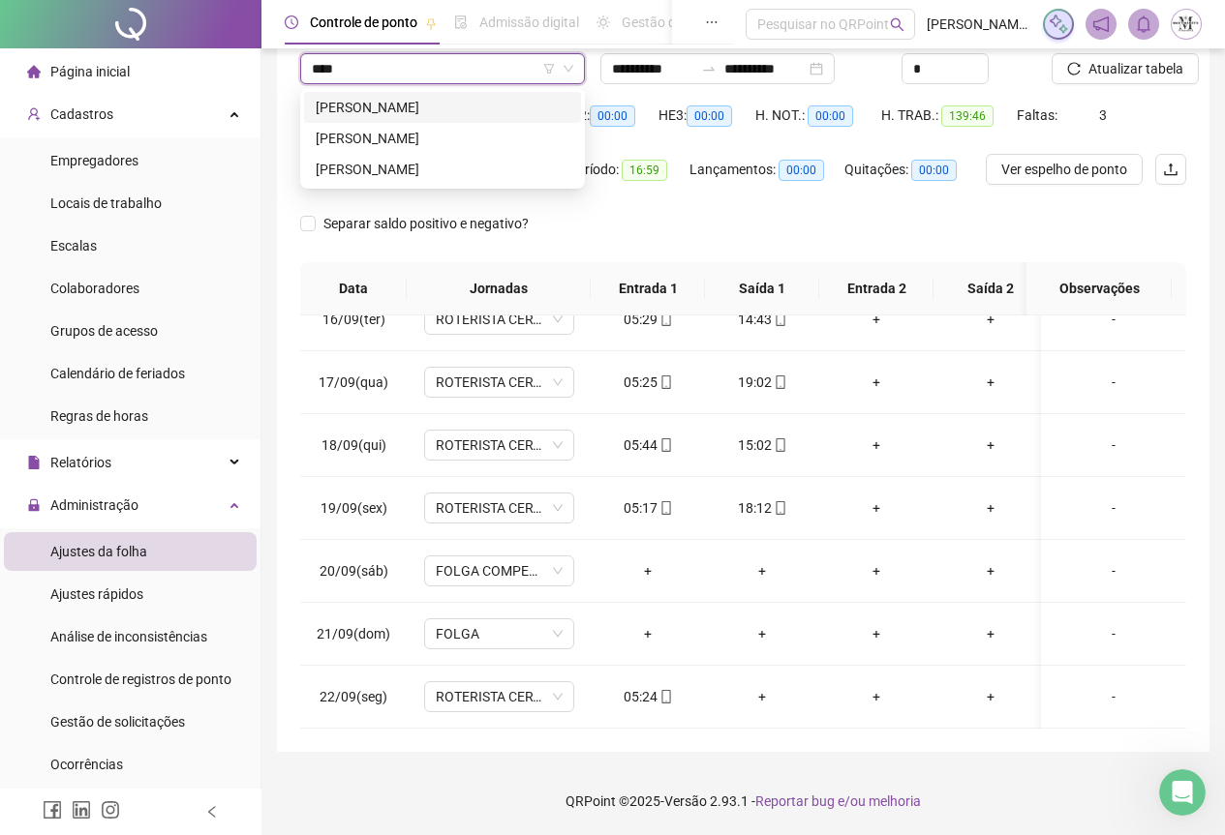
type input "*****"
click at [410, 99] on div "[PERSON_NAME]" at bounding box center [443, 107] width 254 height 21
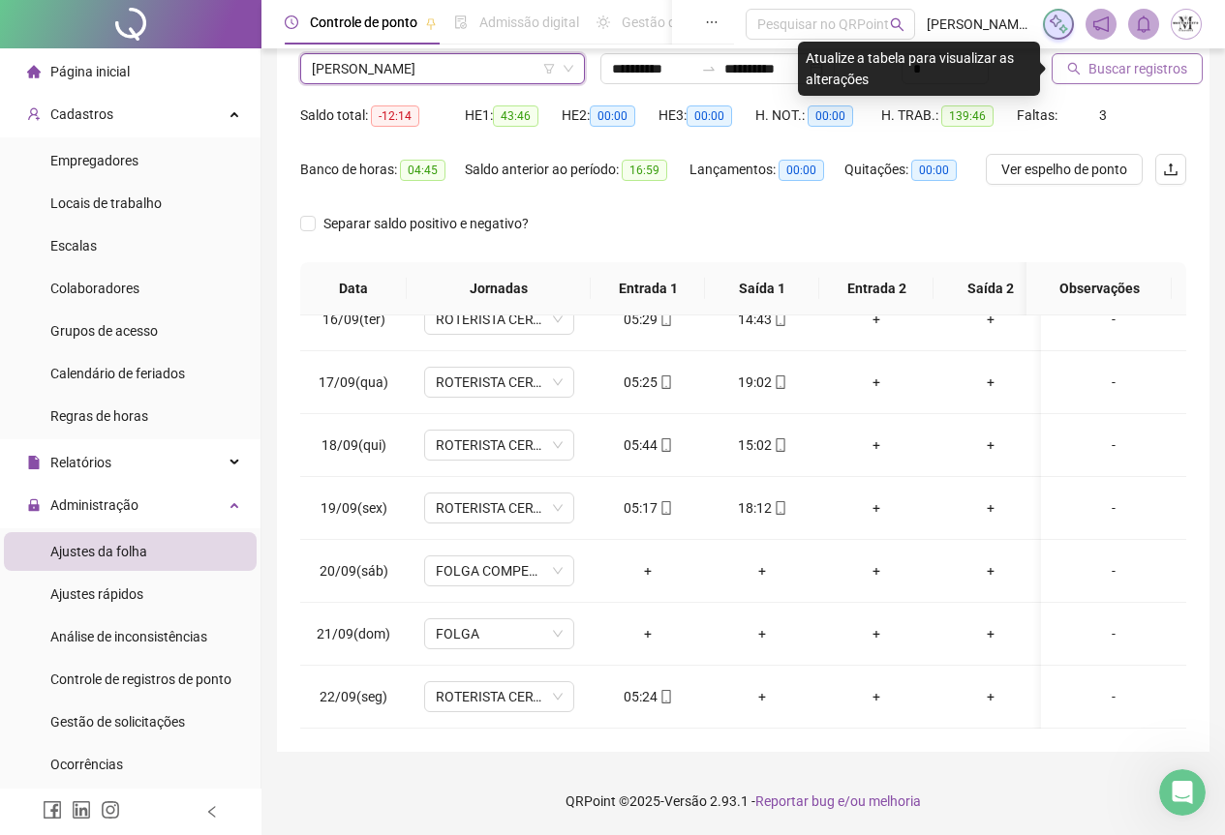
click at [1105, 67] on span "Buscar registros" at bounding box center [1137, 68] width 99 height 21
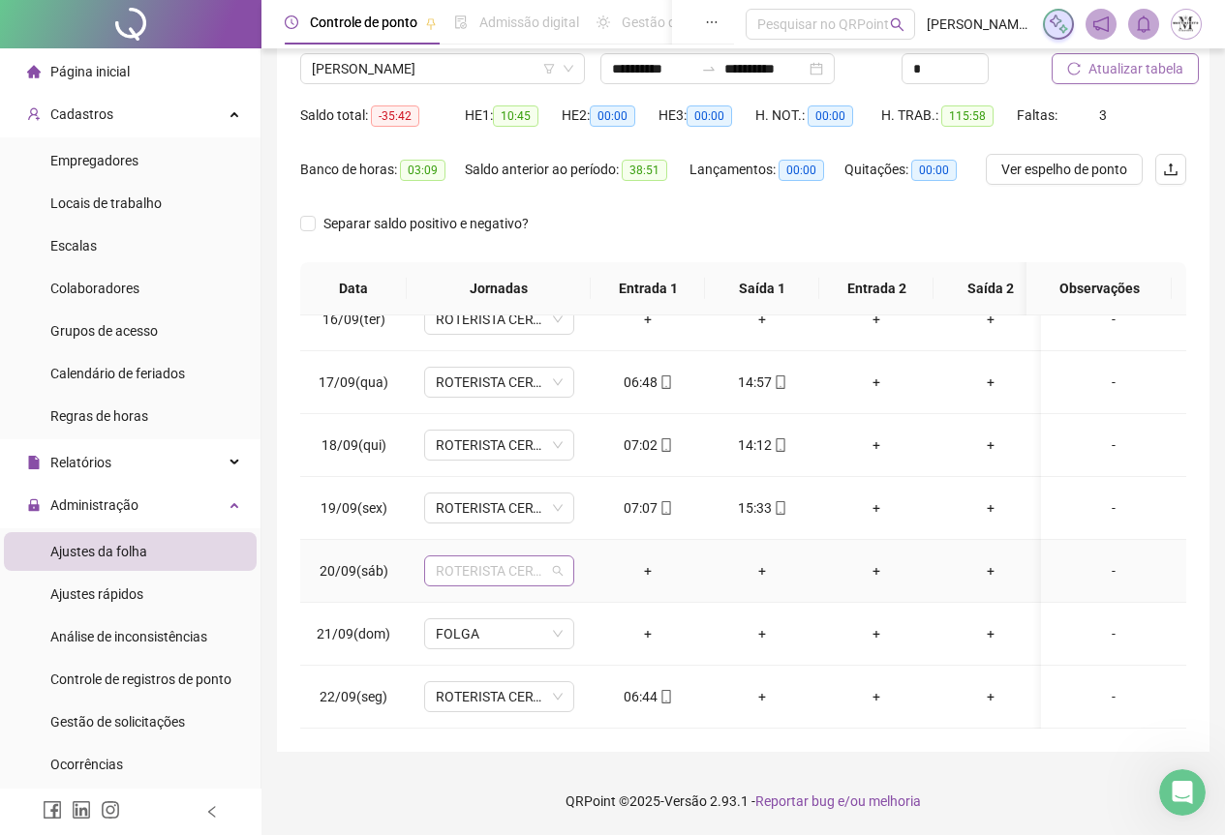
click at [454, 557] on span "ROTERISTA CERTO SG" at bounding box center [499, 571] width 127 height 29
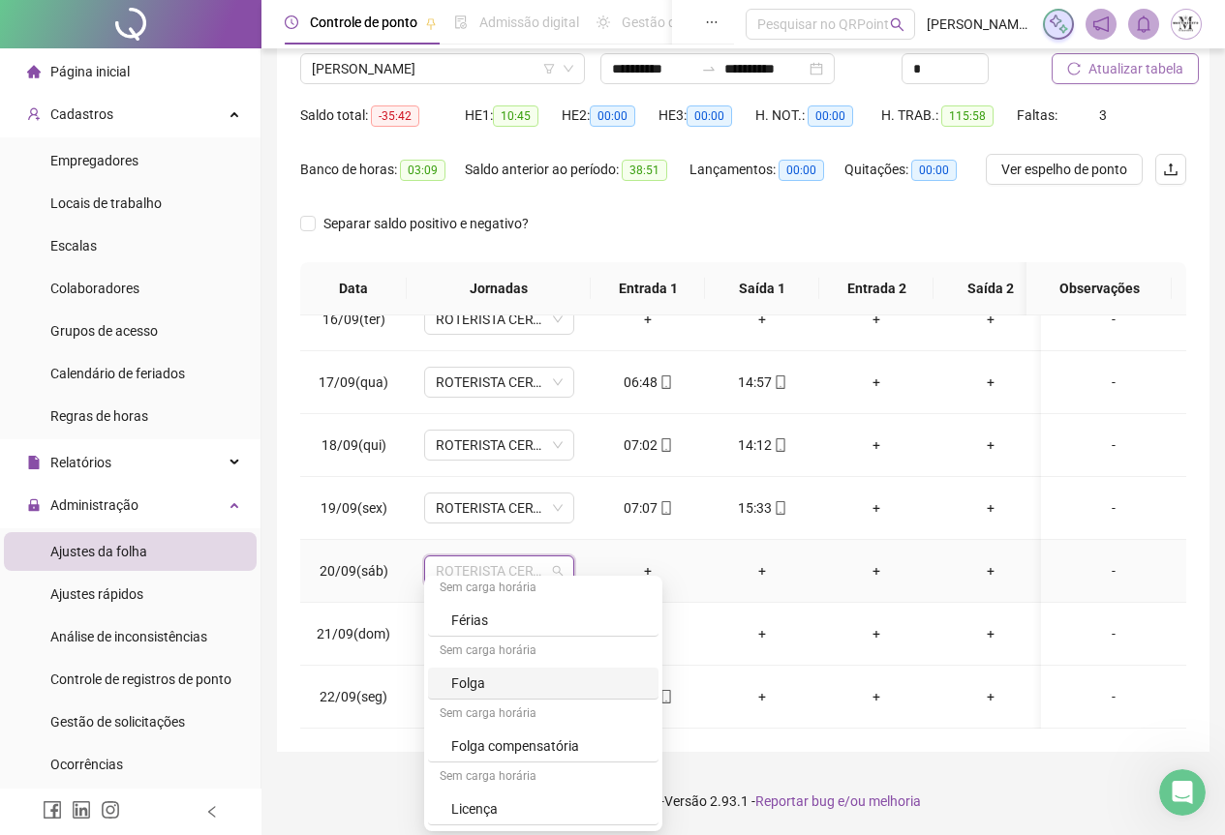
scroll to position [1162, 0]
click at [496, 723] on div "Folga compensatória" at bounding box center [549, 723] width 196 height 21
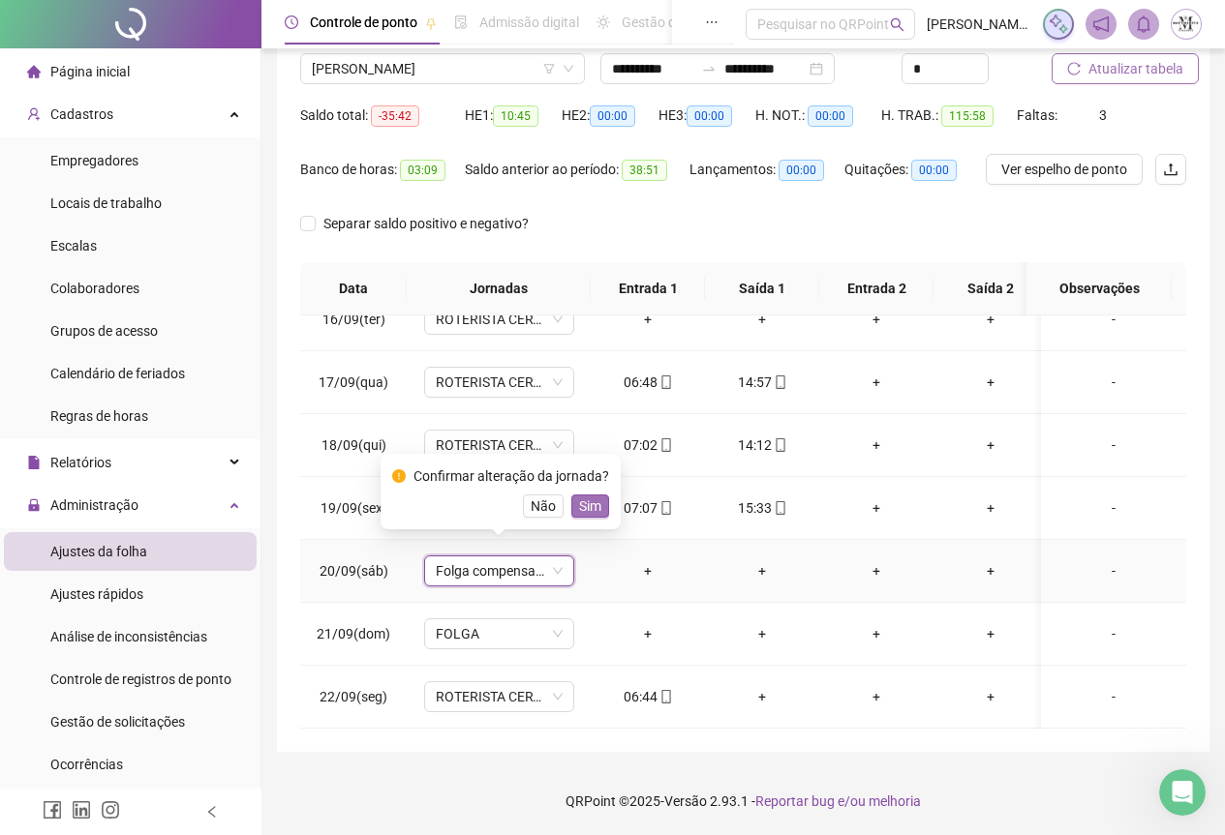
click at [595, 508] on span "Sim" at bounding box center [590, 506] width 22 height 21
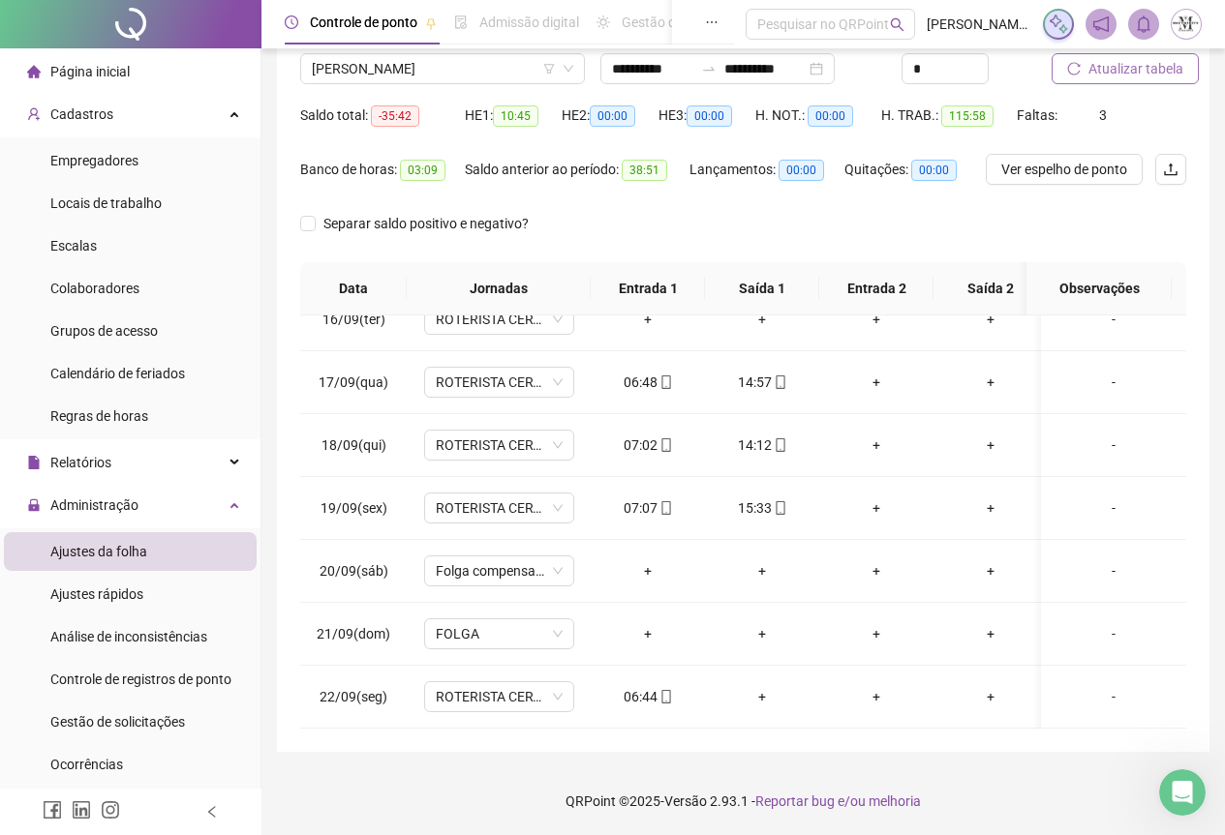
click at [1133, 74] on span "Atualizar tabela" at bounding box center [1135, 68] width 95 height 21
click at [1130, 77] on span "Atualizar tabela" at bounding box center [1135, 68] width 95 height 21
click at [350, 72] on span "[PERSON_NAME]" at bounding box center [442, 68] width 261 height 29
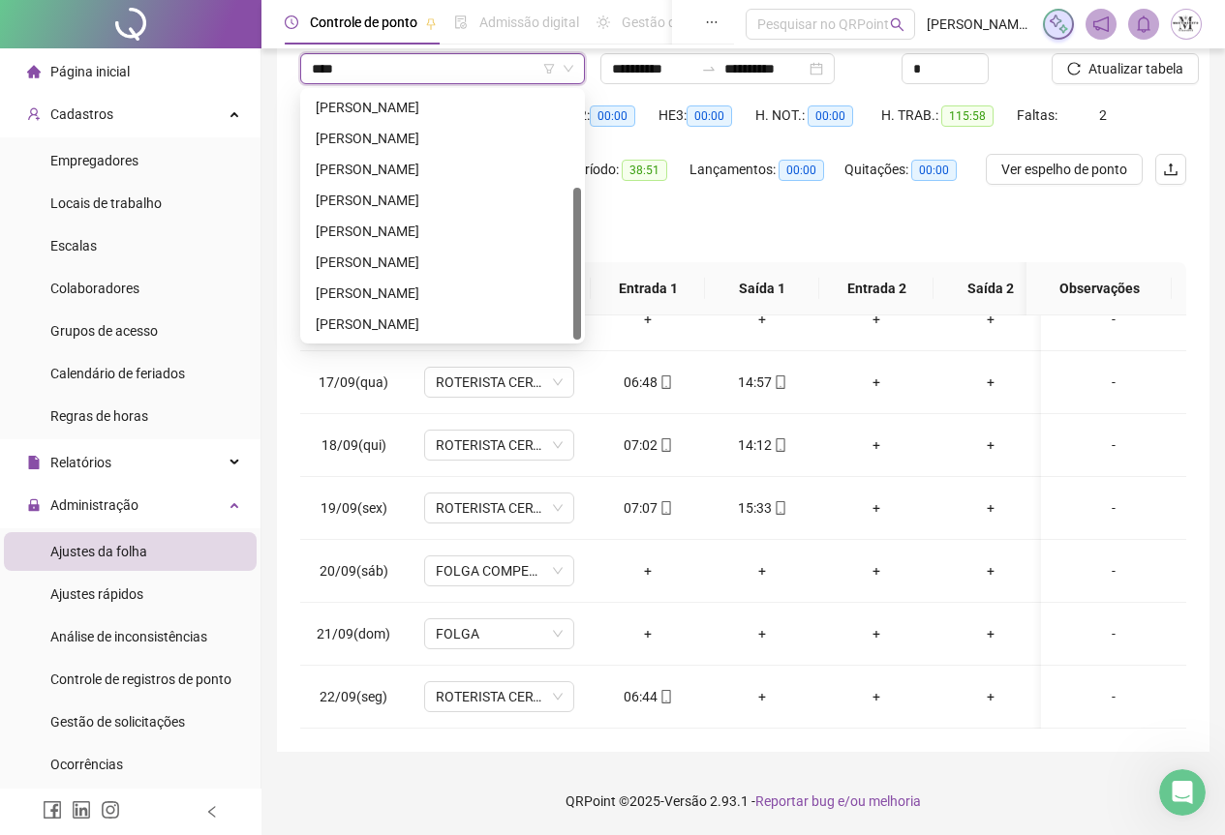
scroll to position [155, 0]
type input "******"
click at [387, 276] on div "[PERSON_NAME]" at bounding box center [442, 262] width 277 height 31
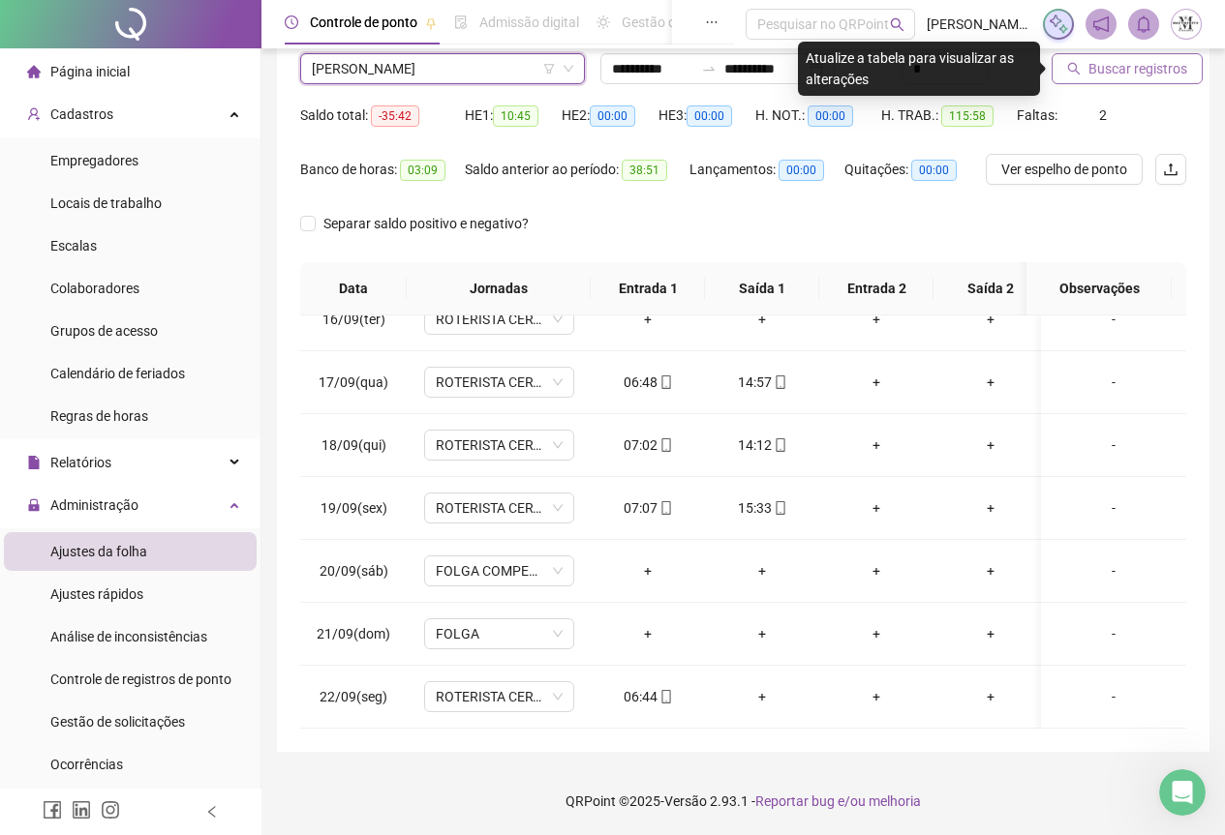
click at [1096, 75] on span "Buscar registros" at bounding box center [1137, 68] width 99 height 21
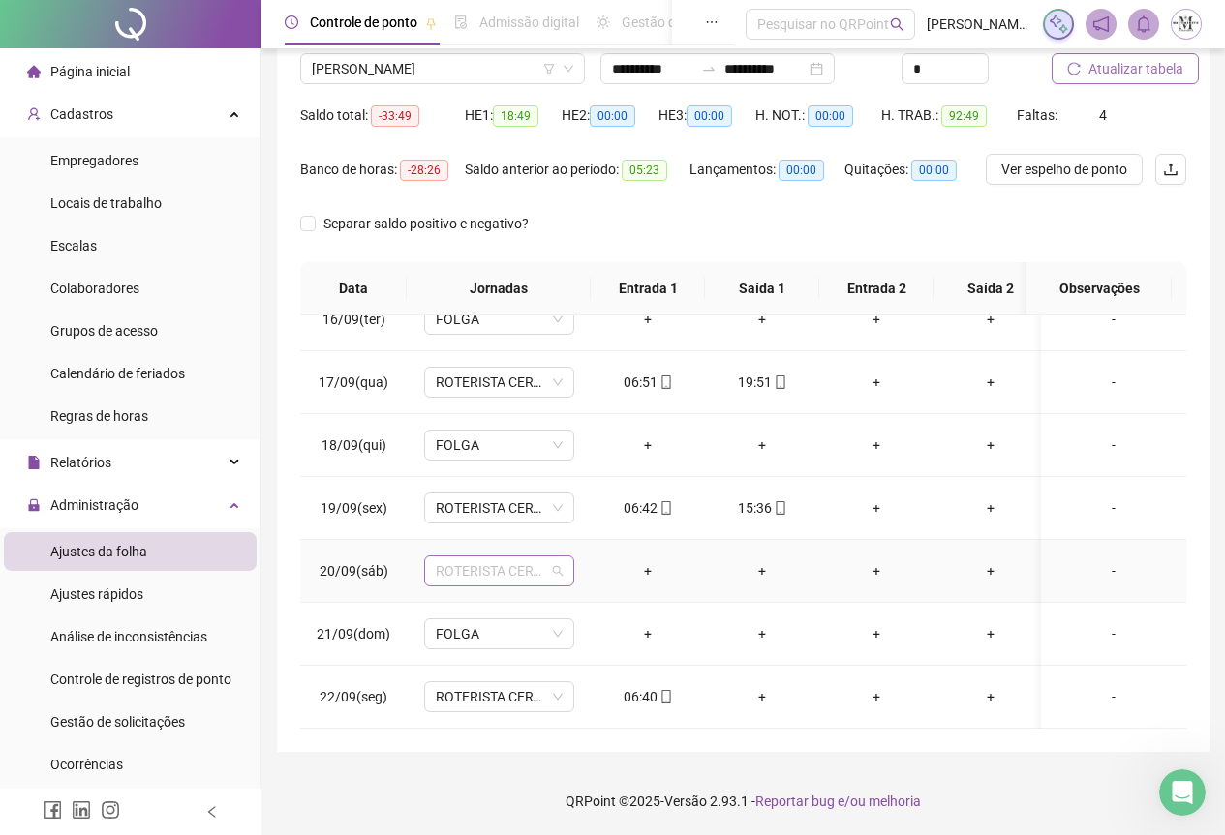
click at [468, 557] on span "ROTERISTA CERTO SG" at bounding box center [499, 571] width 127 height 29
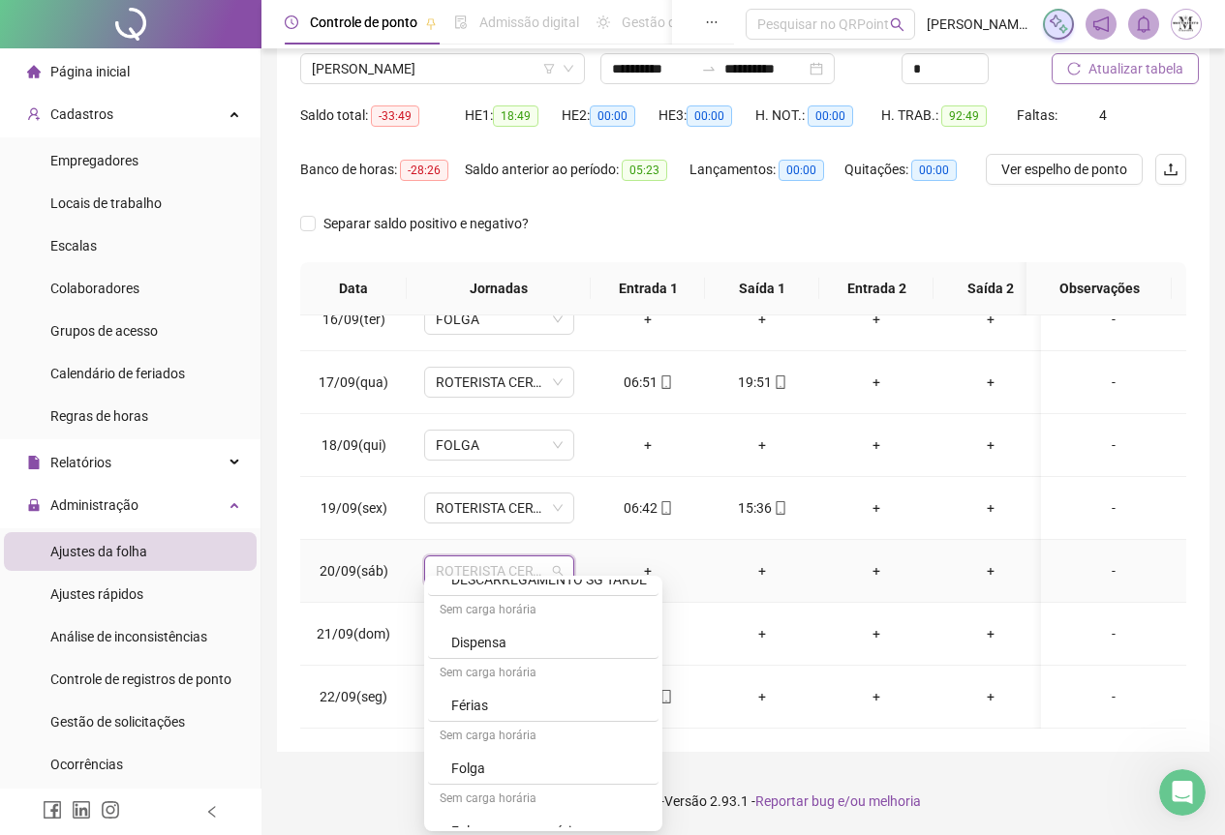
scroll to position [1162, 0]
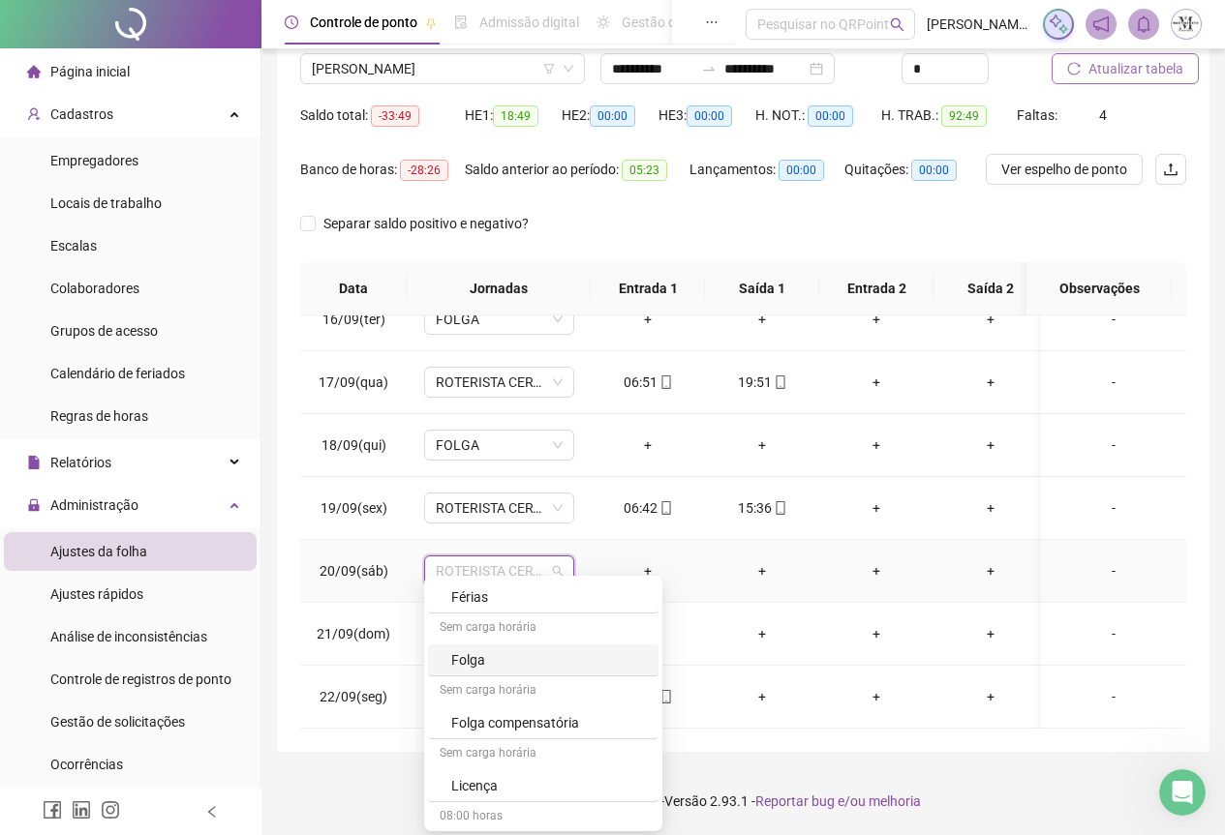
click at [506, 654] on div "Folga" at bounding box center [549, 660] width 196 height 21
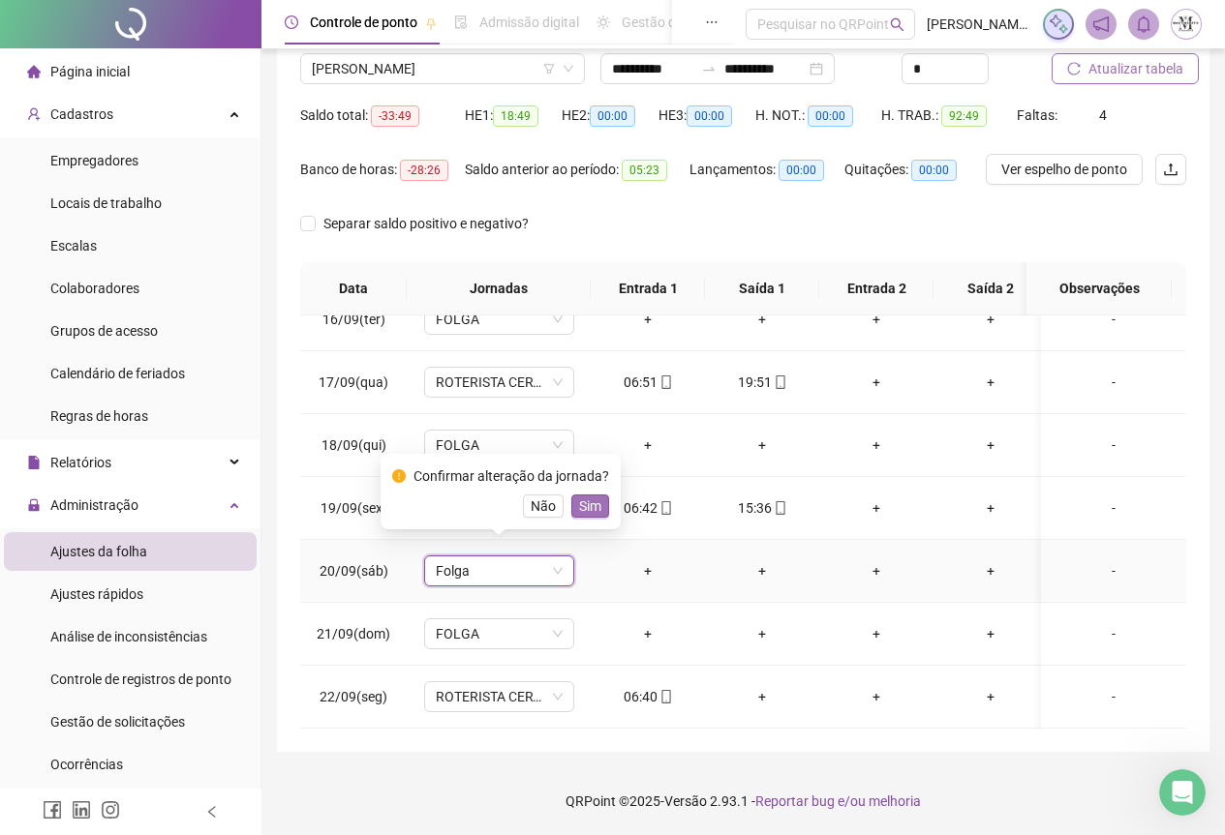
click at [588, 505] on span "Sim" at bounding box center [590, 506] width 22 height 21
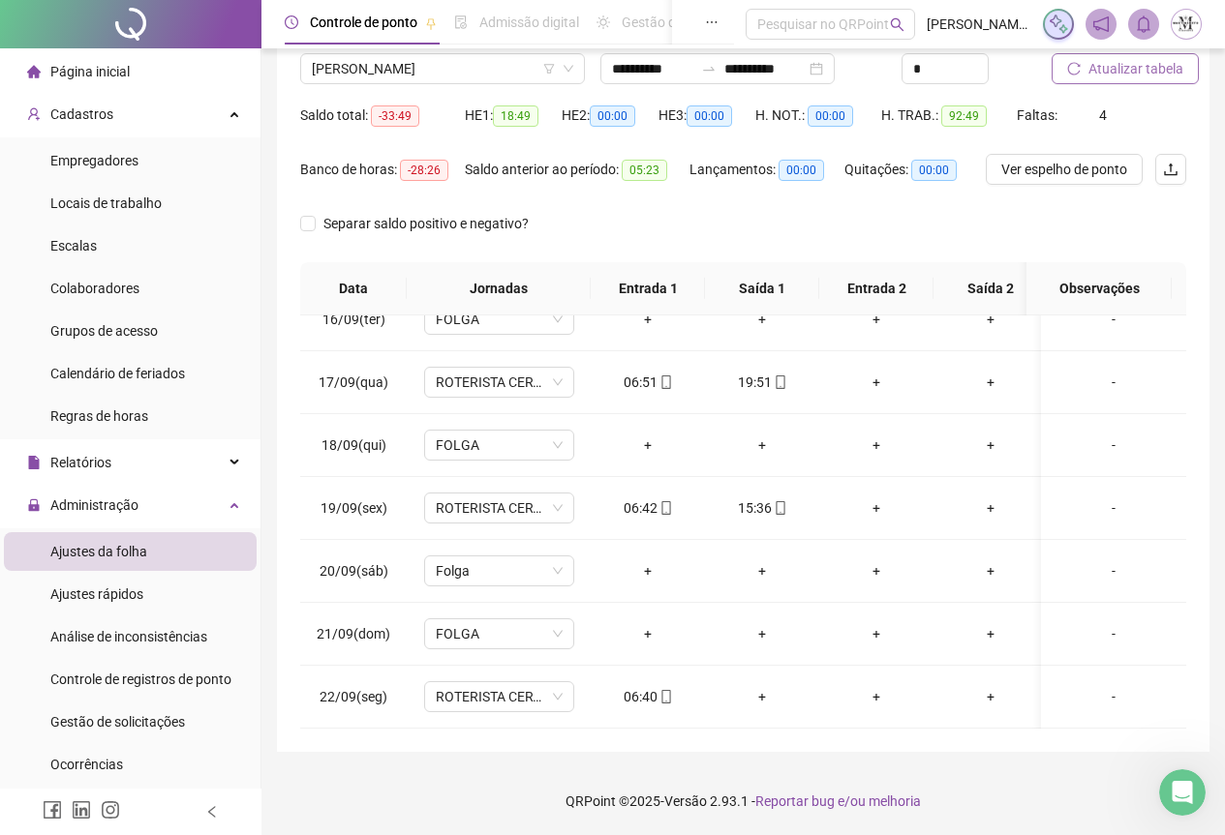
click at [1130, 68] on span "Atualizar tabela" at bounding box center [1135, 68] width 95 height 21
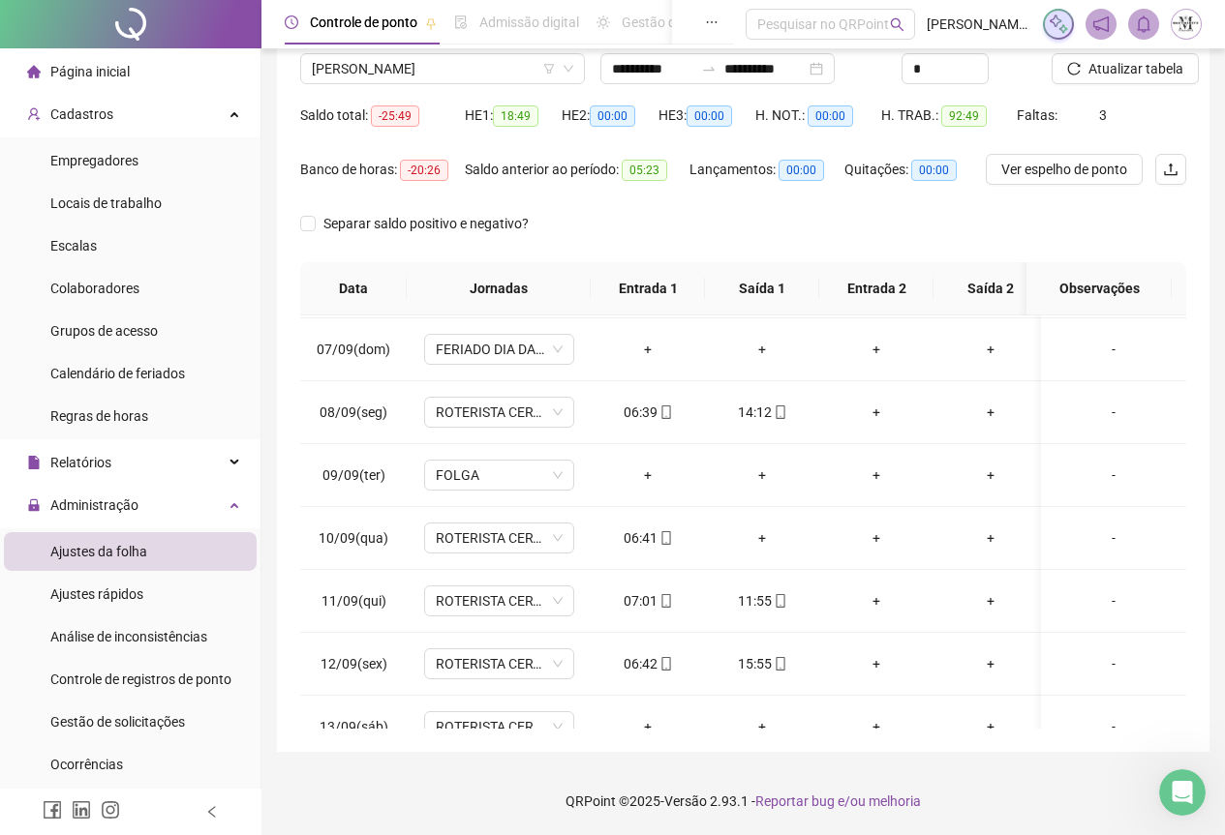
scroll to position [308, 0]
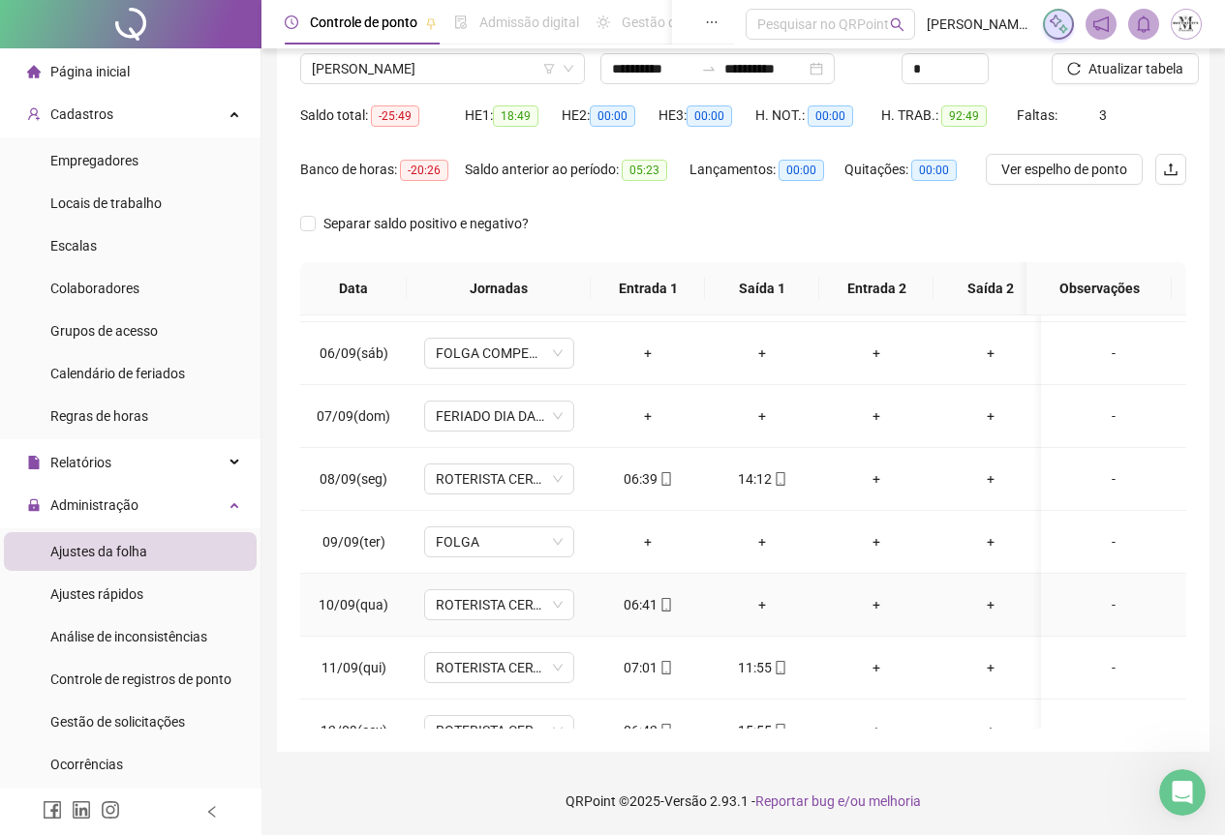
click at [762, 601] on div "+" at bounding box center [761, 604] width 83 height 21
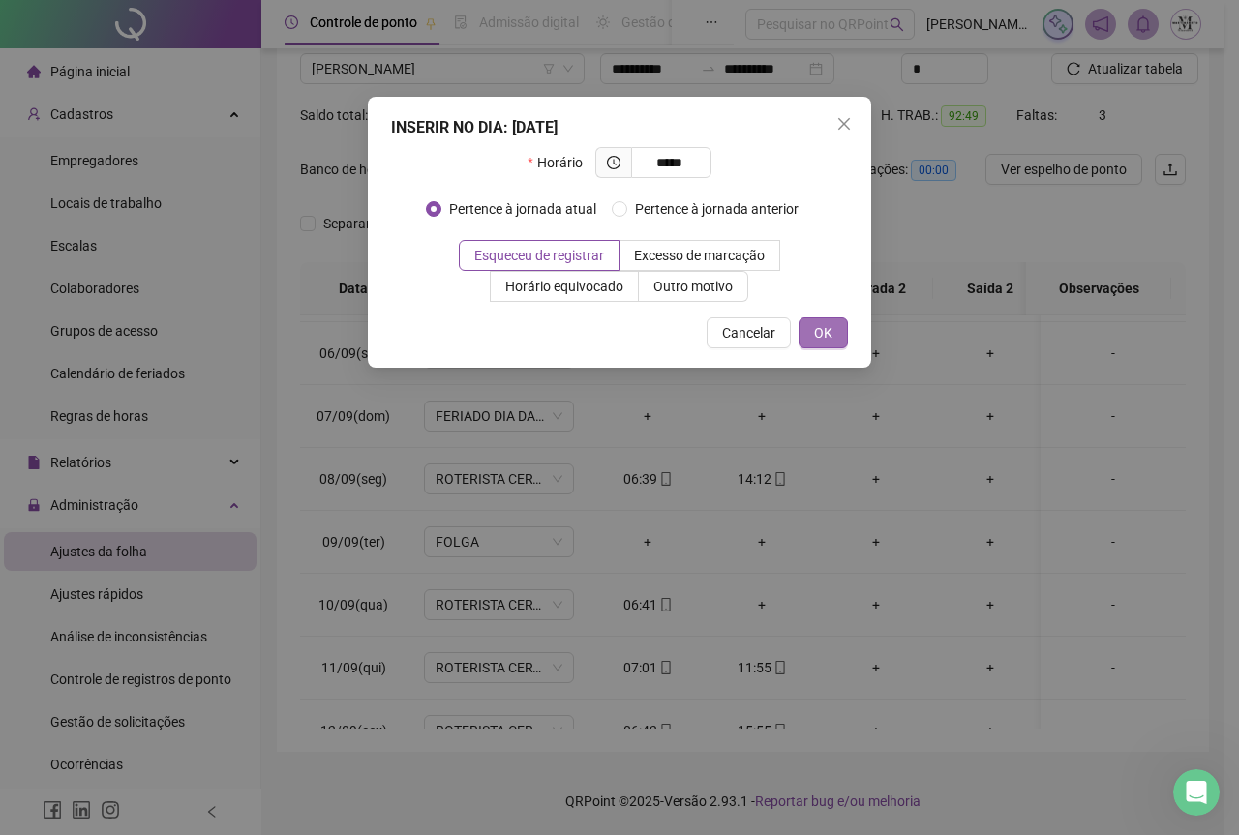
type input "*****"
click at [825, 339] on span "OK" at bounding box center [823, 332] width 18 height 21
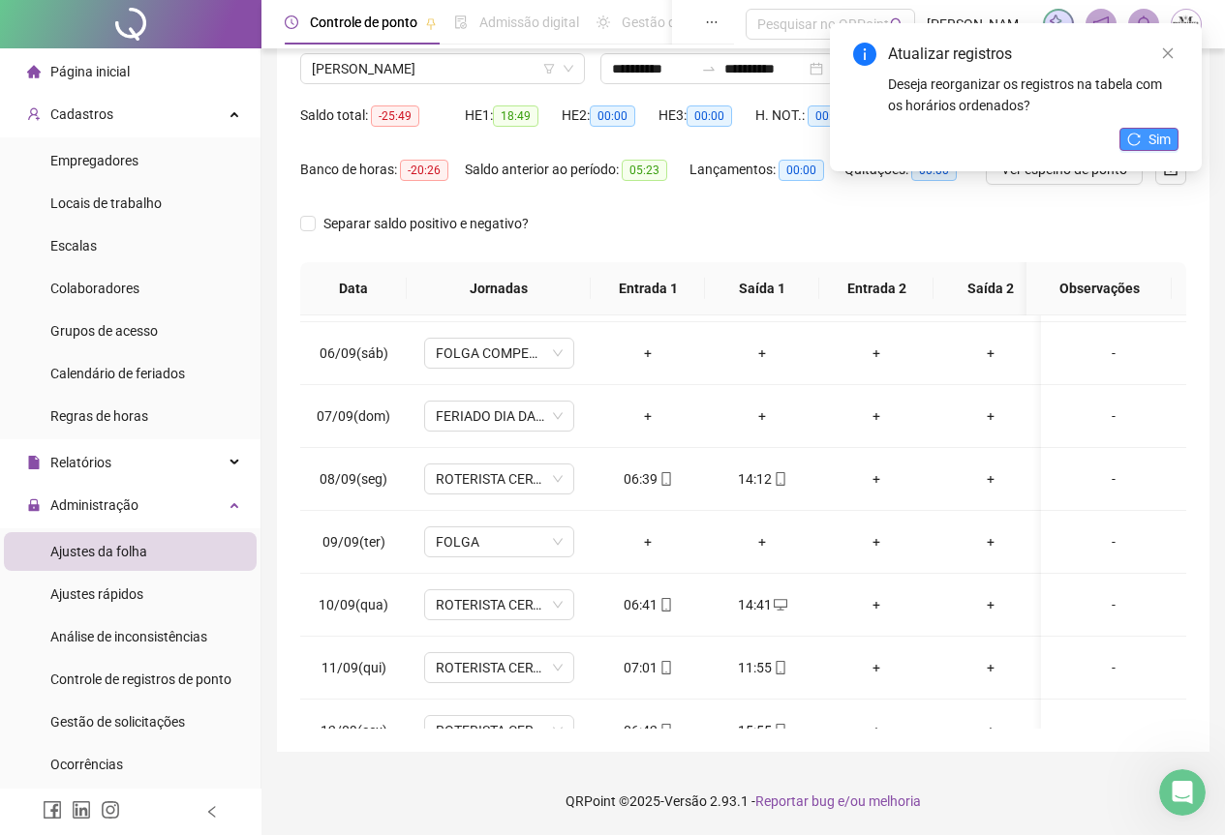
click at [1141, 142] on button "Sim" at bounding box center [1148, 139] width 59 height 23
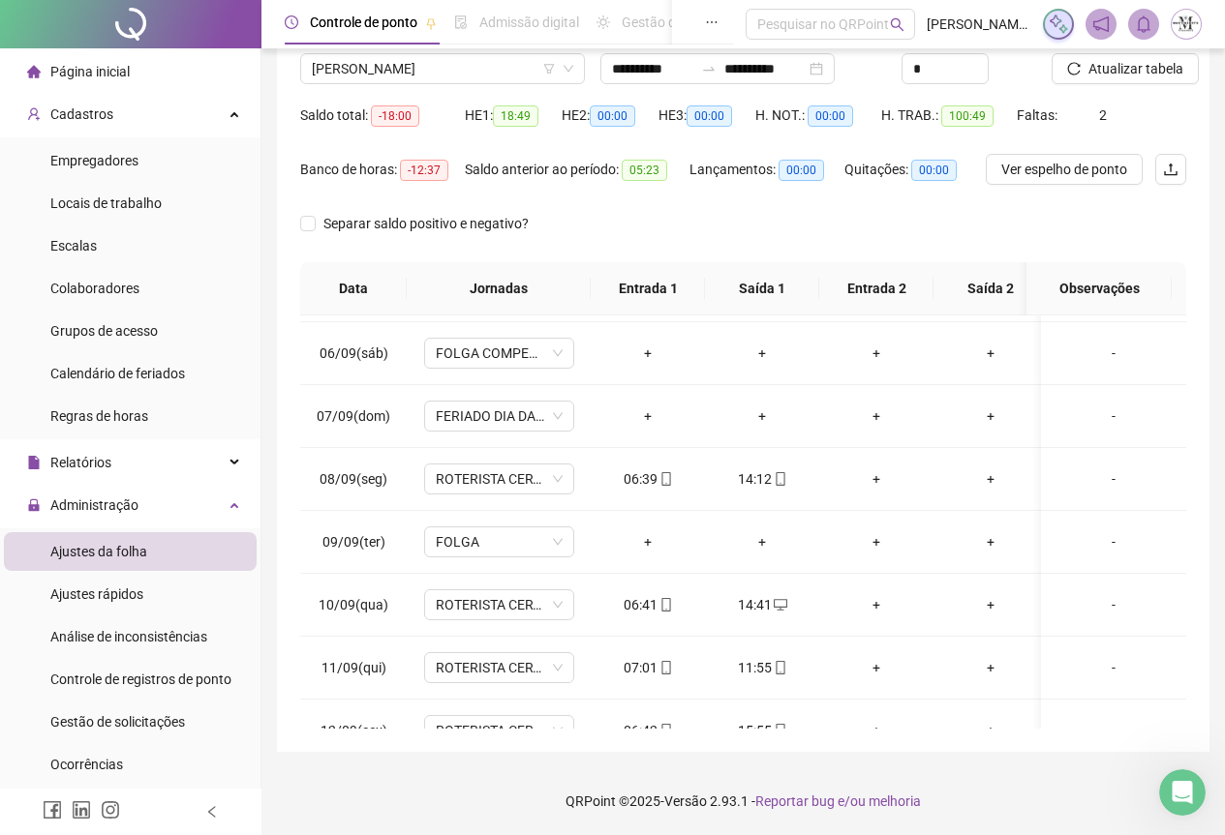
click at [1146, 73] on span "Atualizar tabela" at bounding box center [1135, 68] width 95 height 21
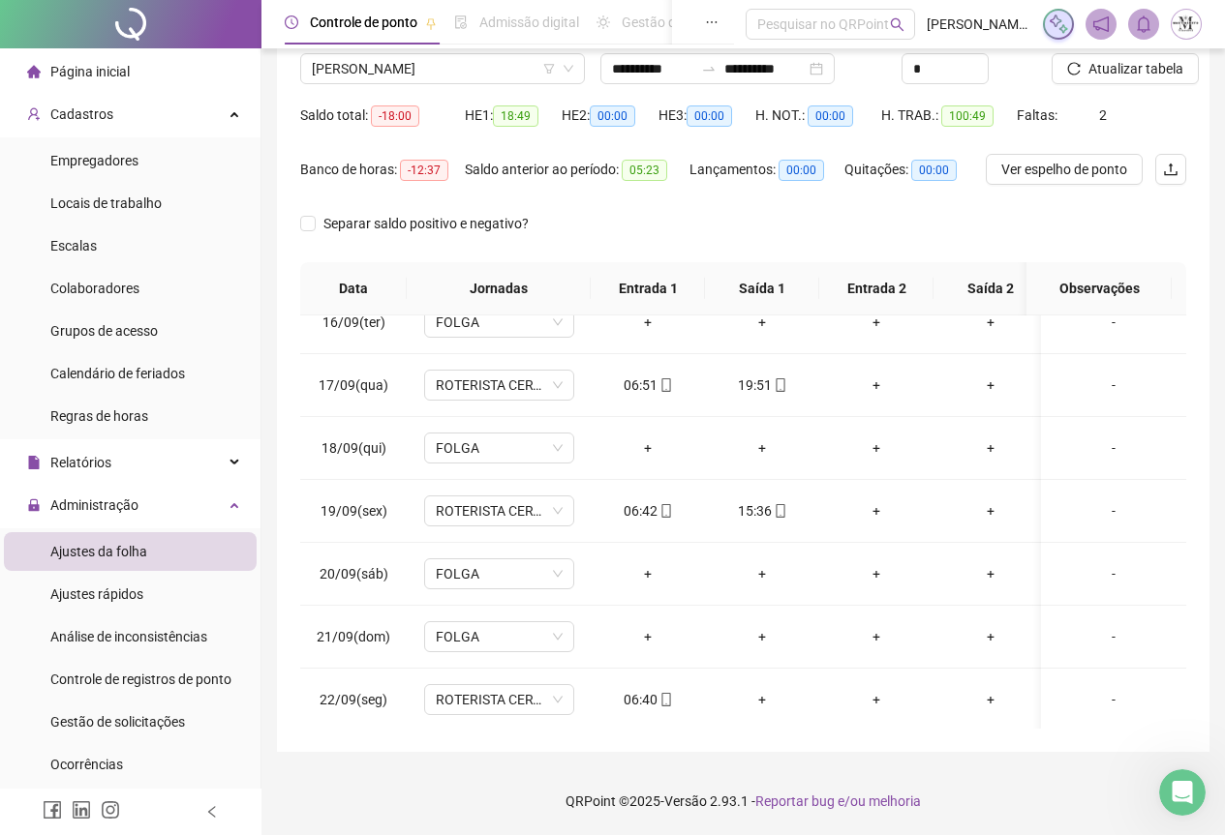
scroll to position [986, 0]
click at [1107, 68] on span "Atualizar tabela" at bounding box center [1135, 68] width 95 height 21
click at [363, 66] on span "[PERSON_NAME]" at bounding box center [442, 68] width 261 height 29
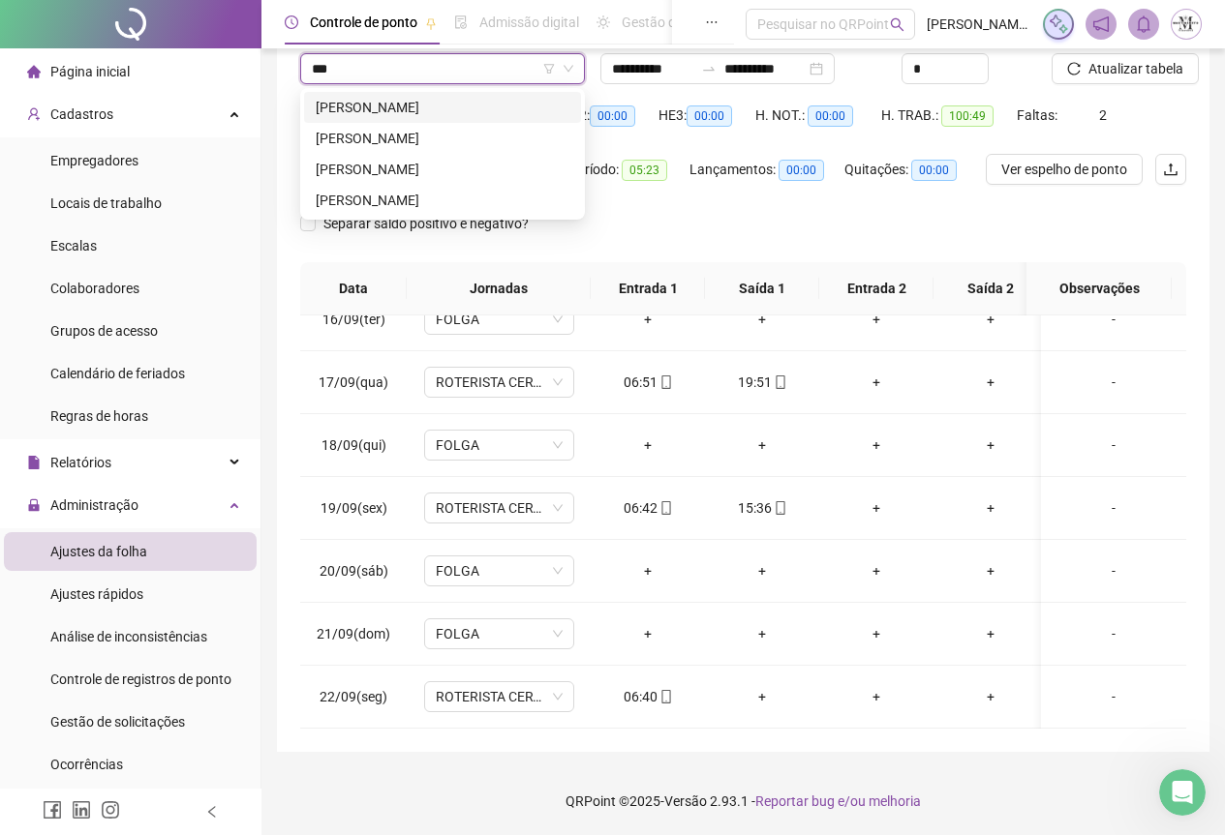
scroll to position [0, 0]
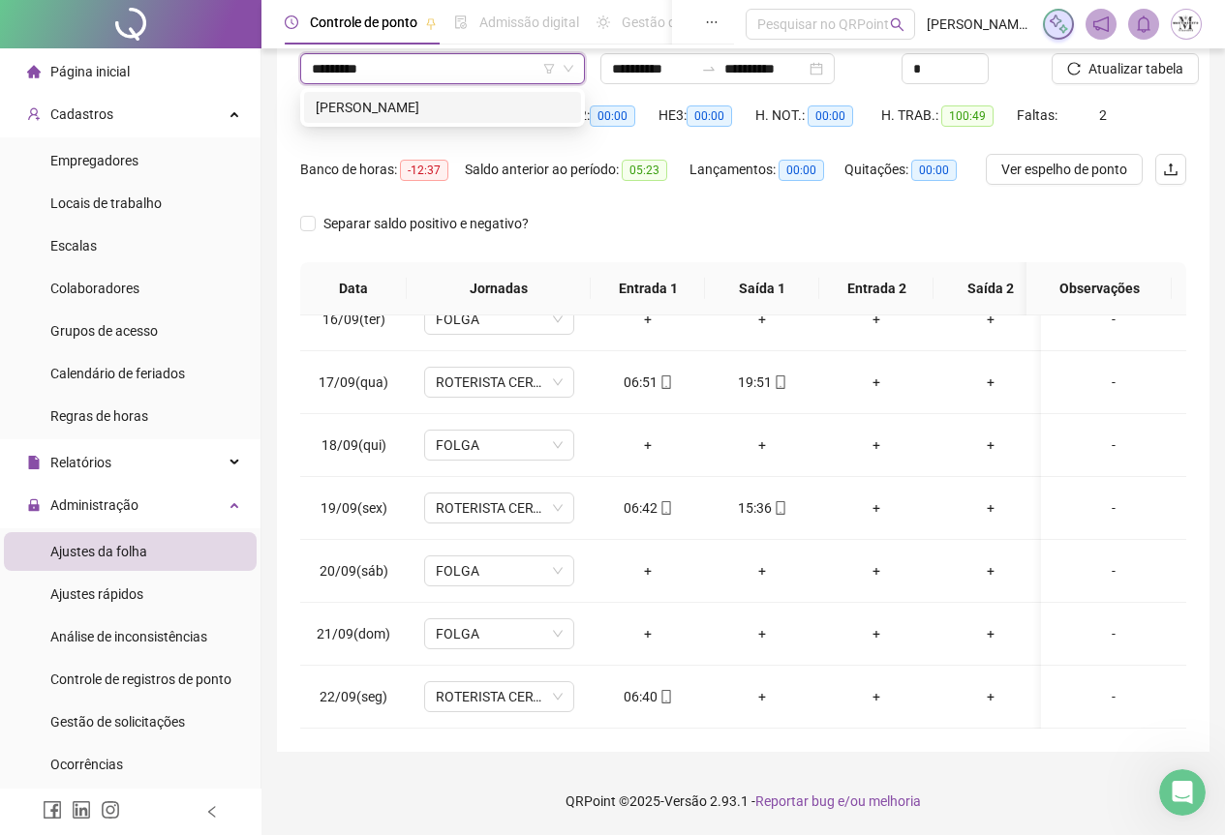
type input "**********"
click at [391, 110] on div "[PERSON_NAME]" at bounding box center [443, 107] width 254 height 21
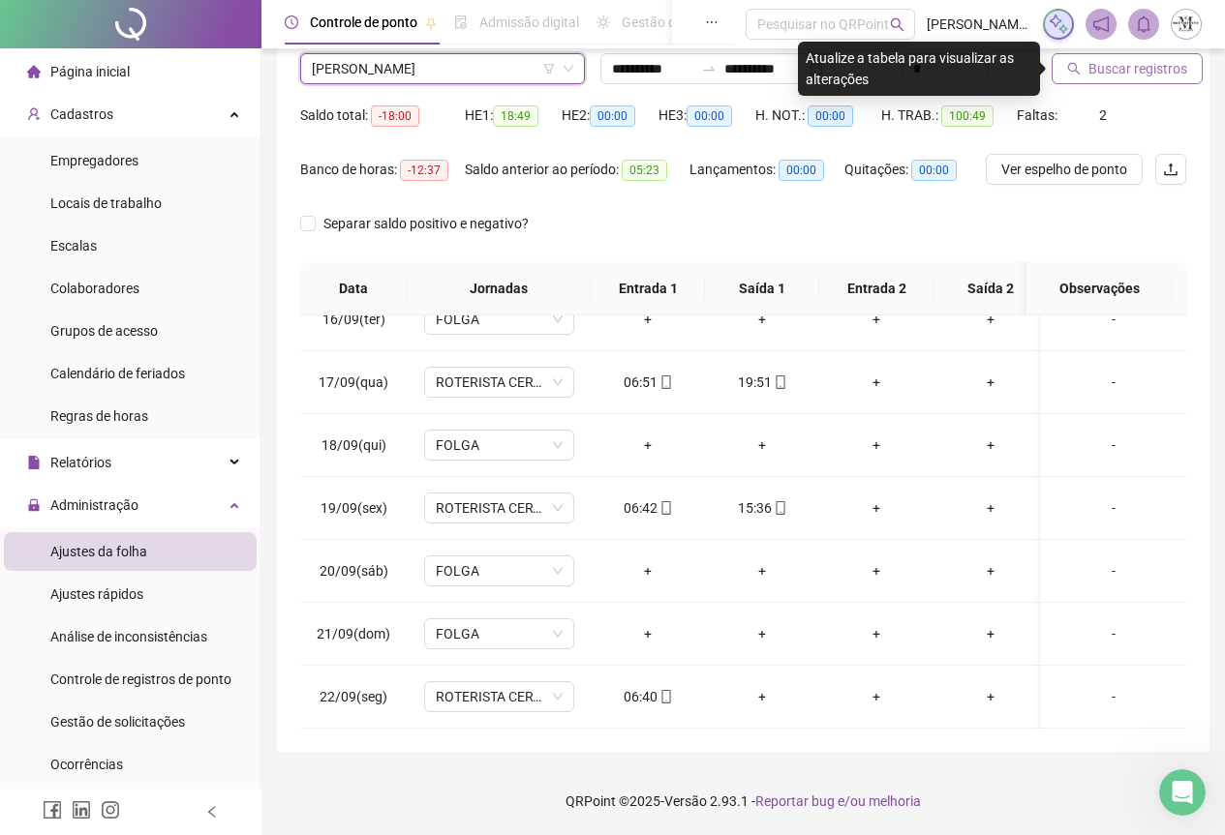
click at [1104, 75] on span "Buscar registros" at bounding box center [1137, 68] width 99 height 21
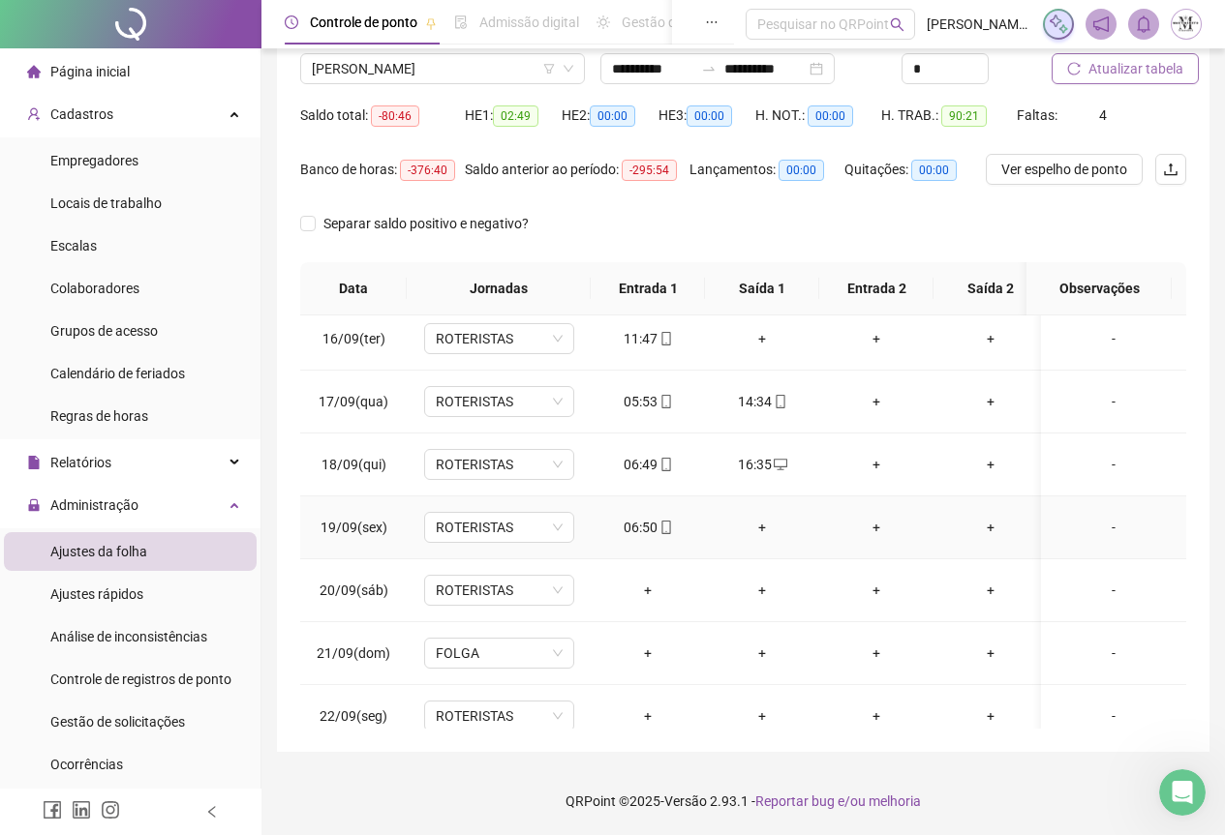
scroll to position [986, 0]
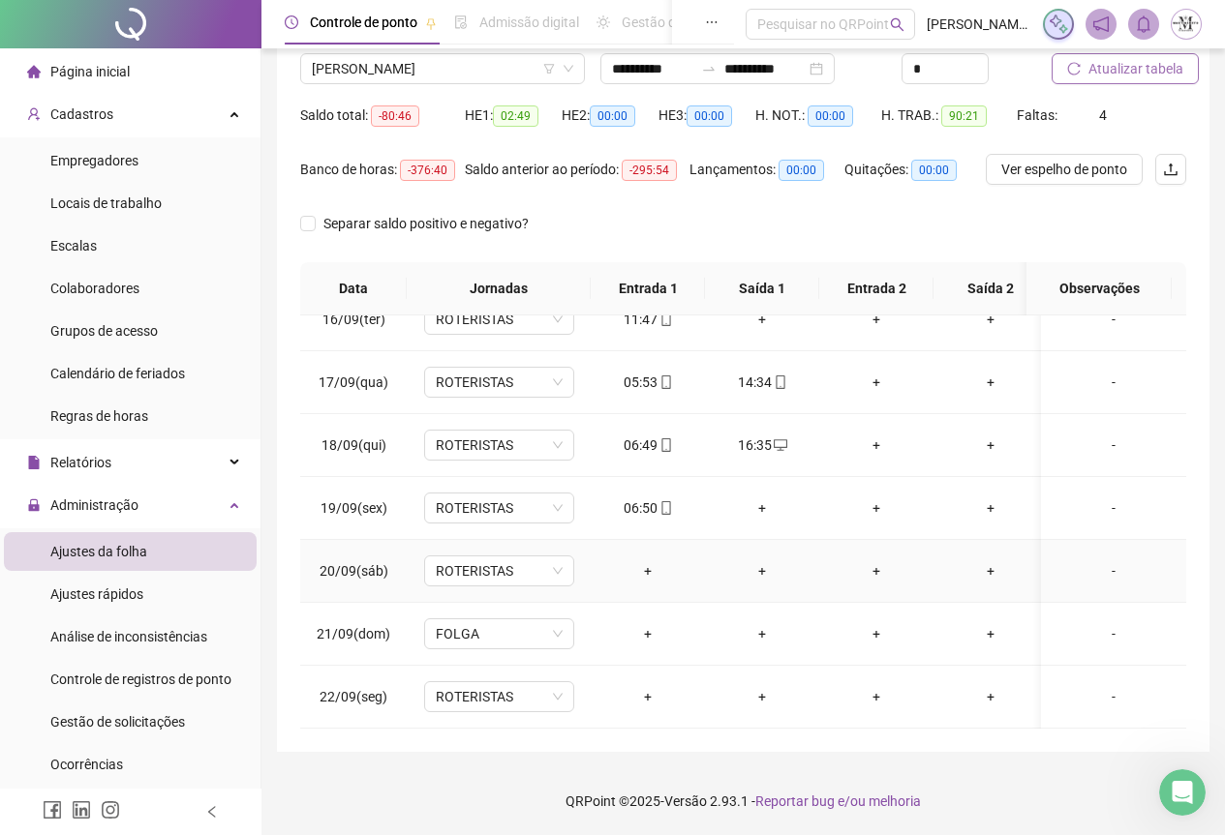
click at [1104, 561] on div "-" at bounding box center [1113, 571] width 114 height 21
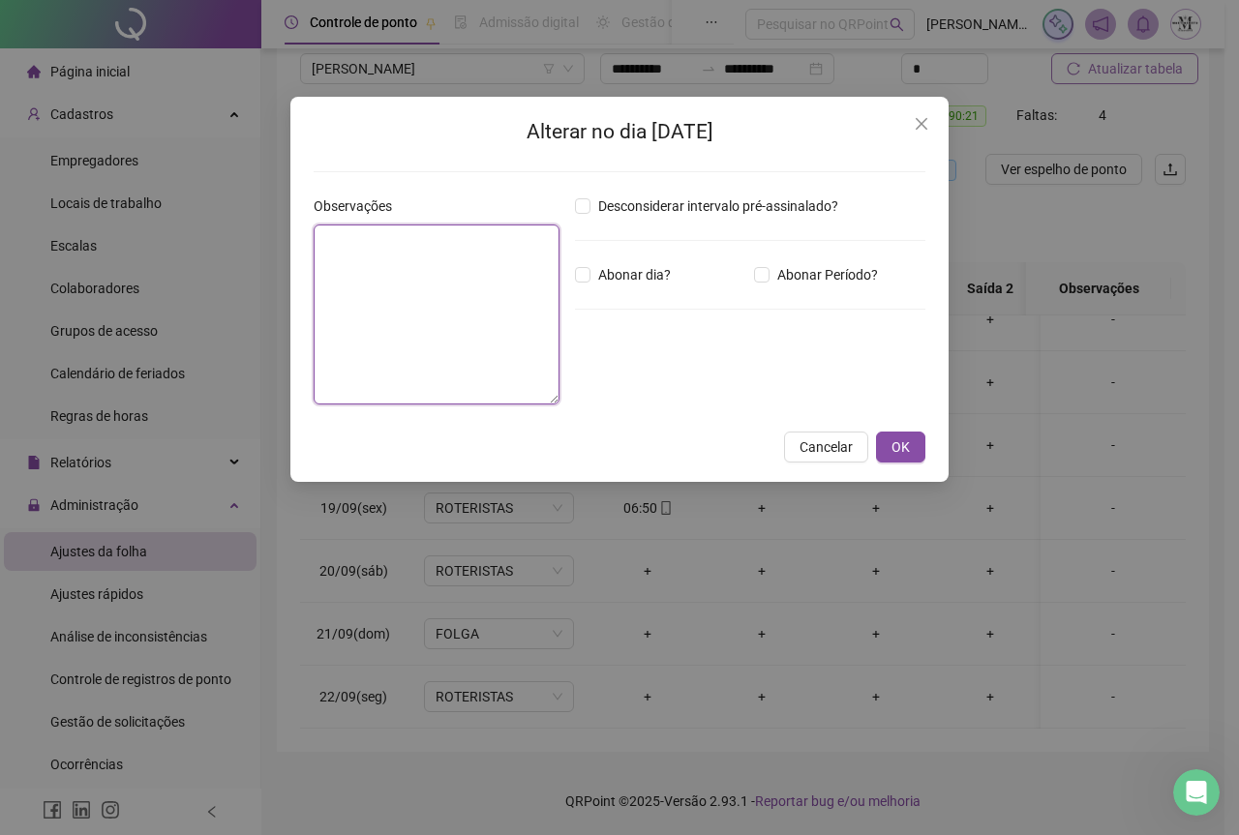
click at [418, 342] on textarea at bounding box center [437, 315] width 246 height 180
type textarea "*****"
click at [909, 443] on span "OK" at bounding box center [901, 447] width 18 height 21
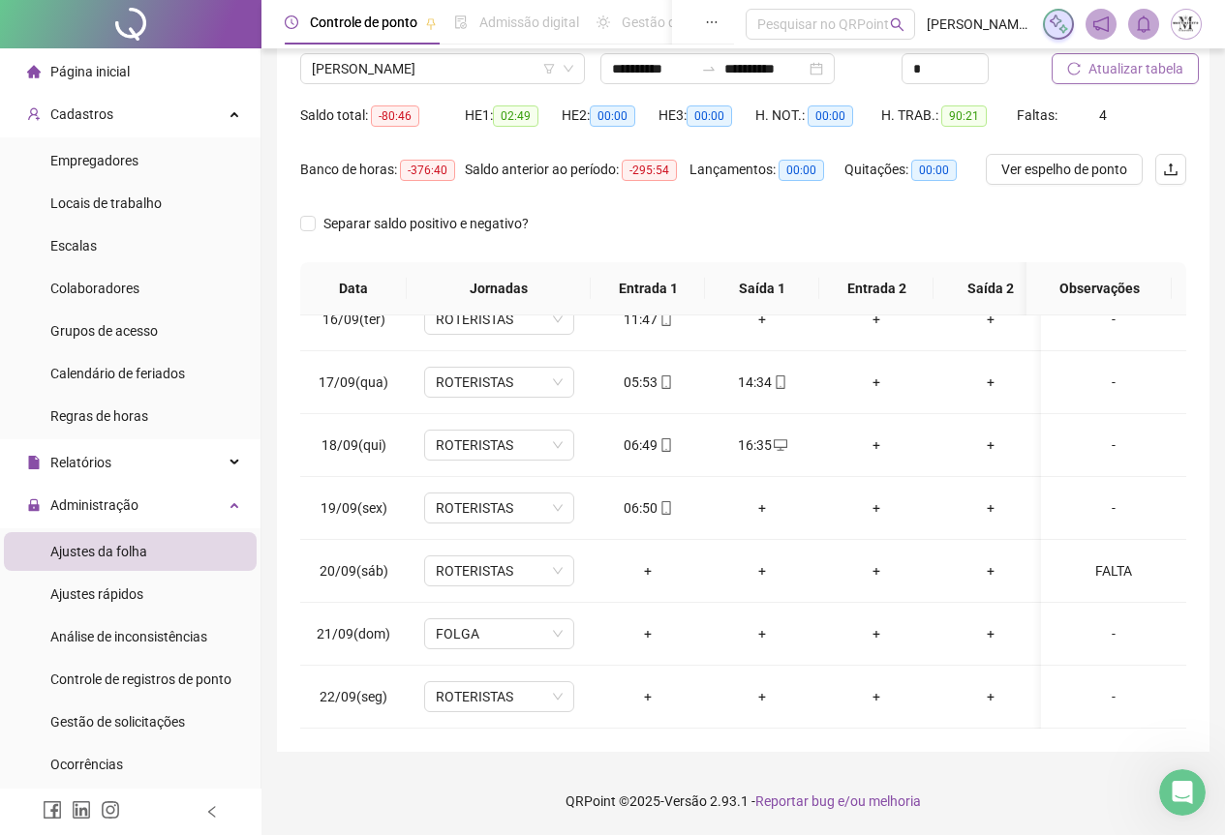
click at [1137, 69] on span "Atualizar tabela" at bounding box center [1135, 68] width 95 height 21
click at [1138, 73] on span "Atualizar tabela" at bounding box center [1135, 68] width 95 height 21
click at [365, 73] on span "[PERSON_NAME]" at bounding box center [442, 68] width 261 height 29
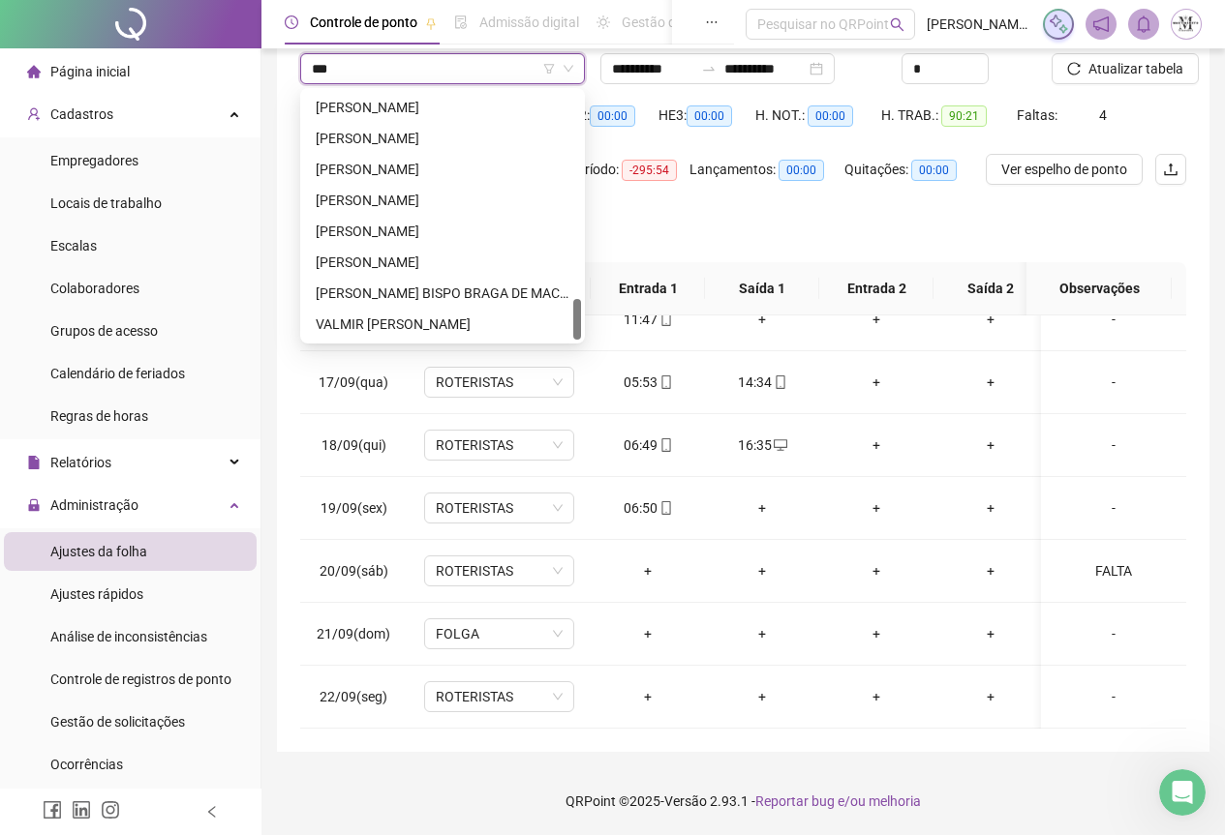
scroll to position [0, 0]
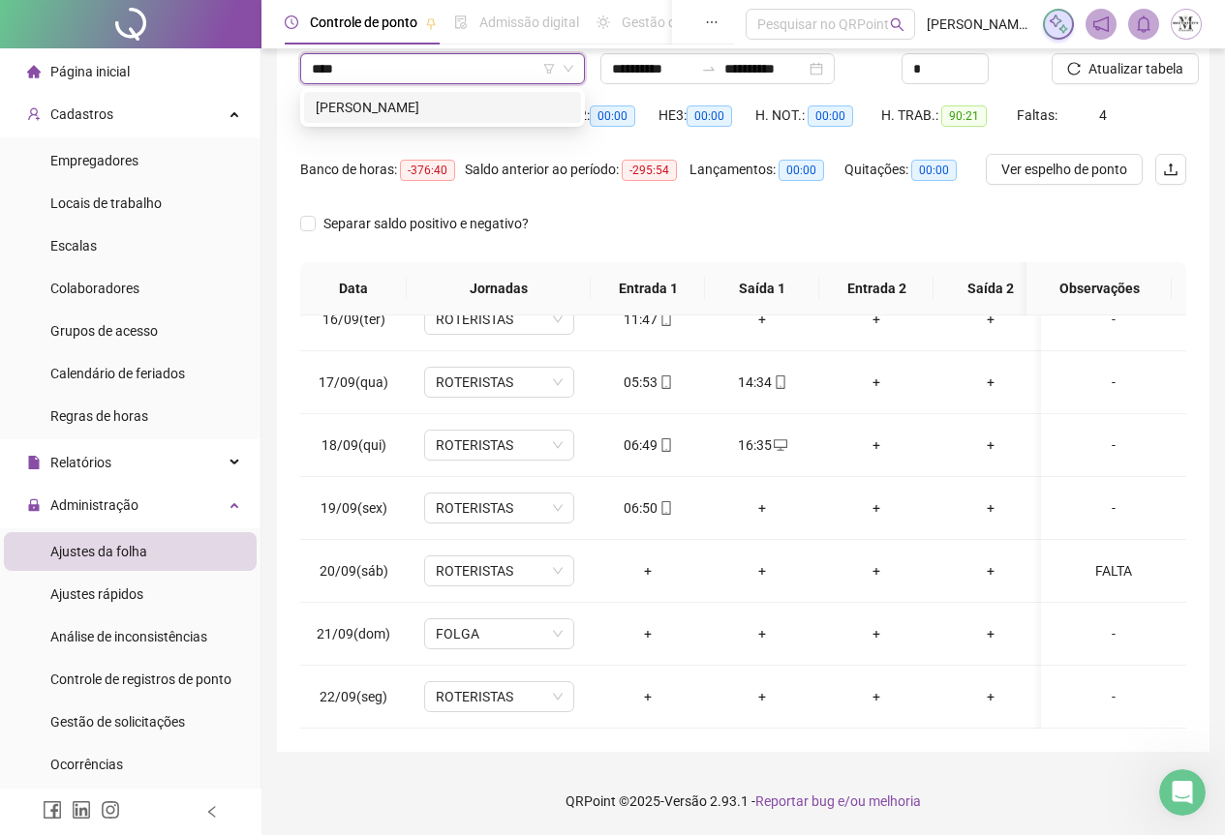
type input "*****"
click at [447, 106] on div "MAYAN NASCIMENTO COSTA" at bounding box center [443, 107] width 254 height 21
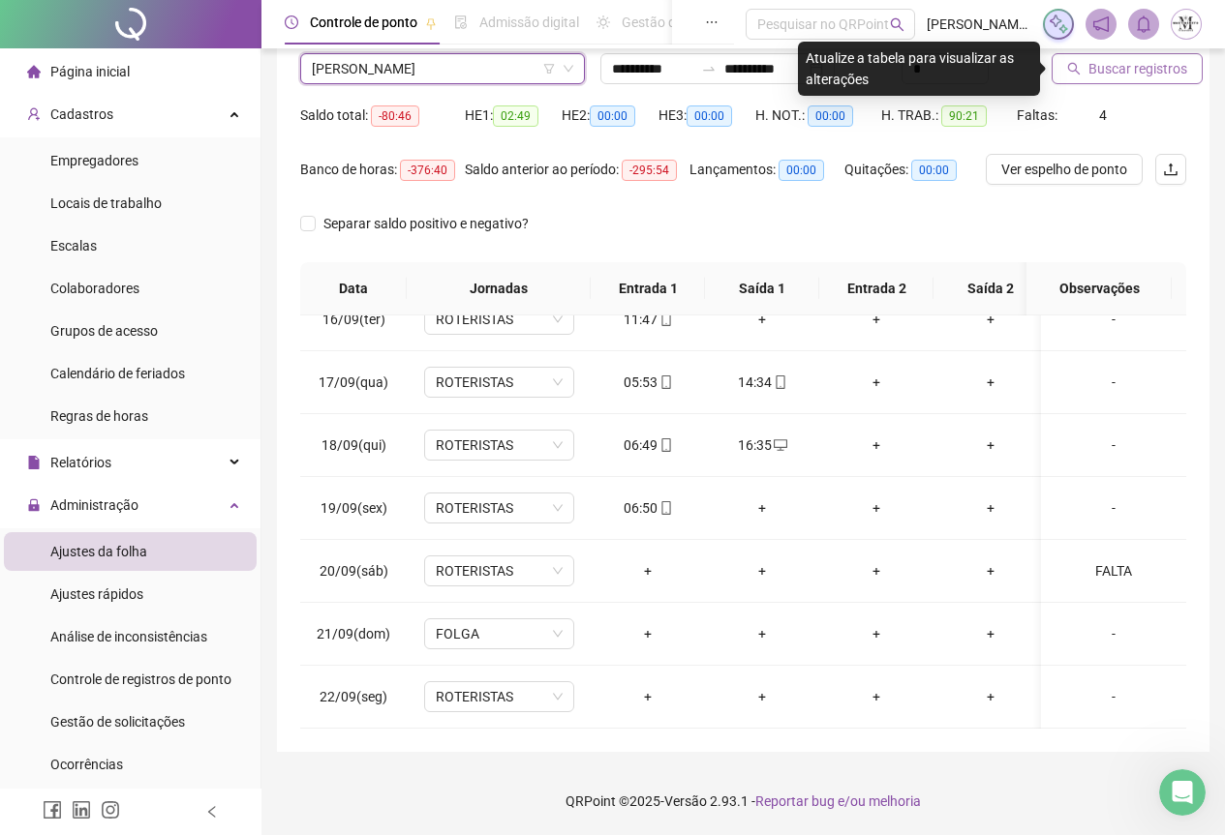
click at [1110, 71] on span "Buscar registros" at bounding box center [1137, 68] width 99 height 21
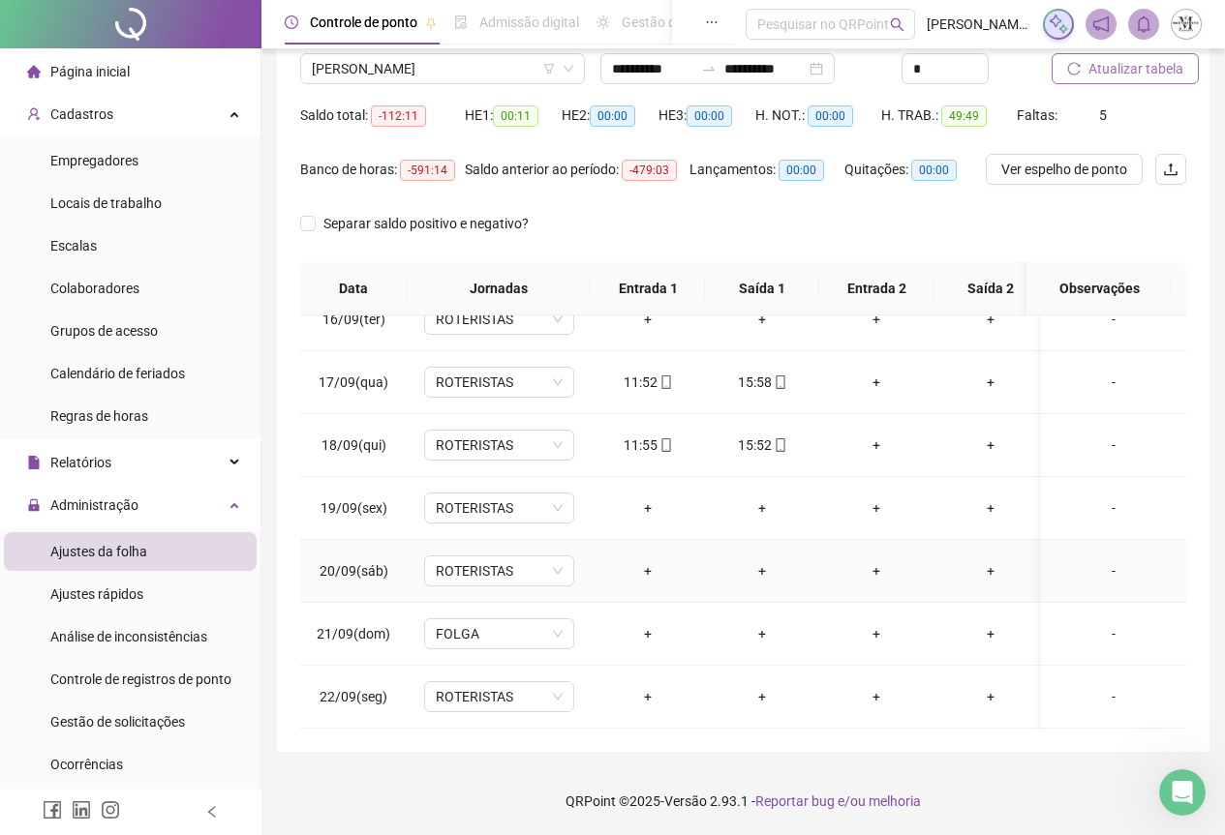
click at [1106, 561] on div "-" at bounding box center [1113, 571] width 114 height 21
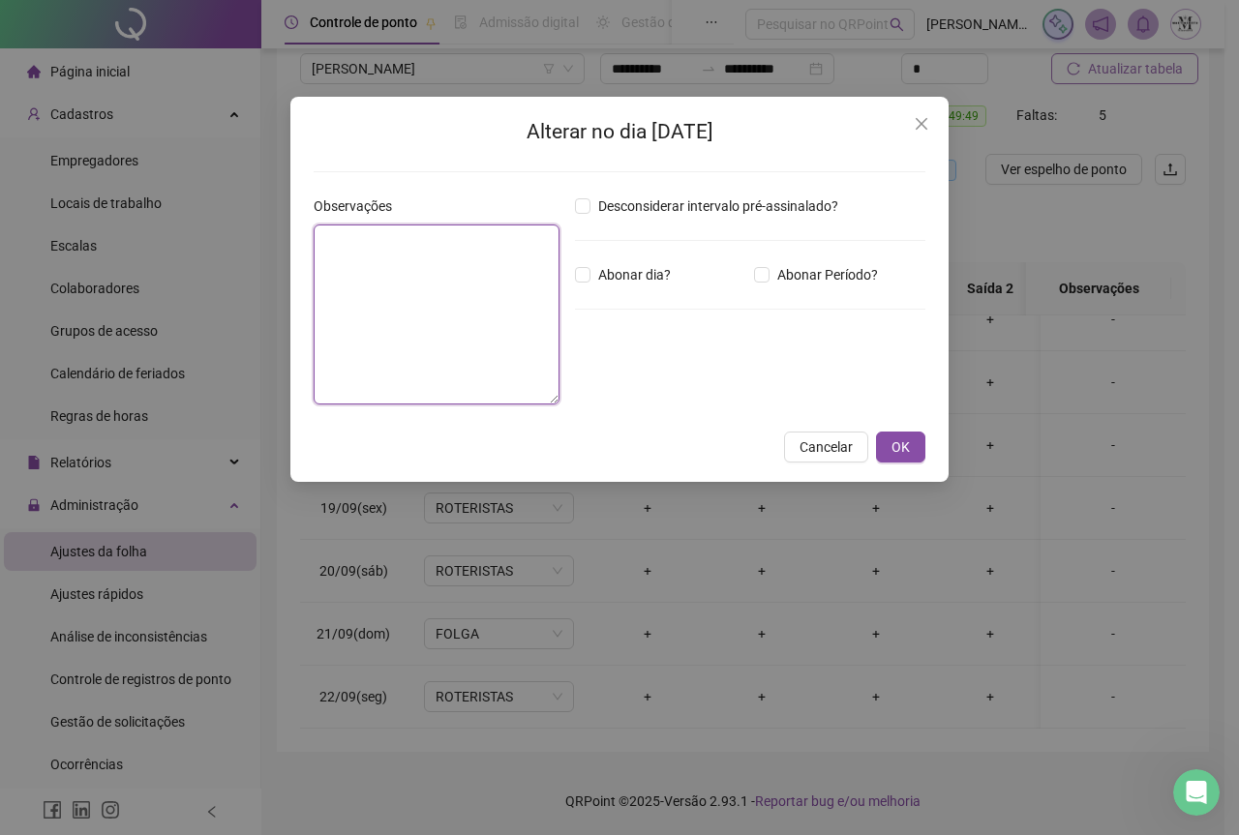
click at [393, 291] on textarea at bounding box center [437, 315] width 246 height 180
type textarea "*****"
click at [904, 449] on span "OK" at bounding box center [901, 447] width 18 height 21
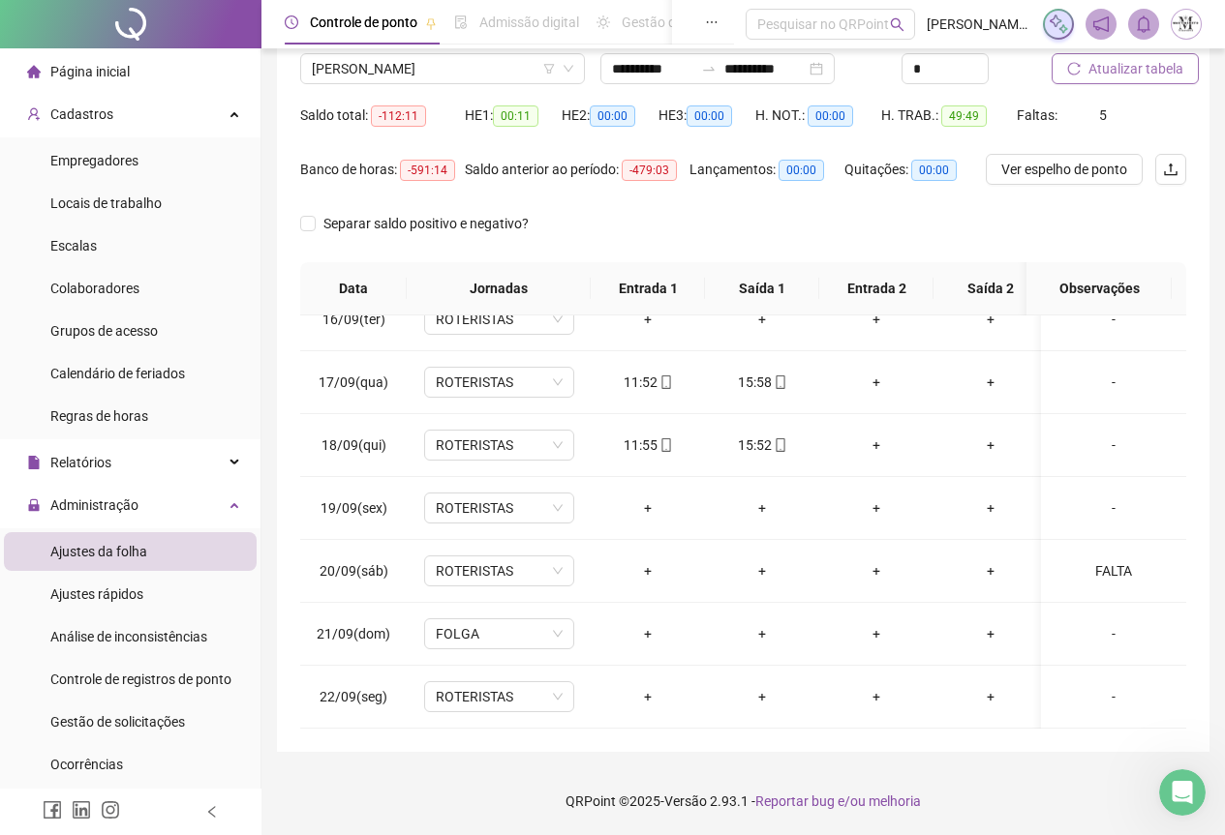
click at [1125, 60] on span "Atualizar tabela" at bounding box center [1135, 68] width 95 height 21
click at [378, 66] on span "MAYAN NASCIMENTO COSTA" at bounding box center [442, 68] width 261 height 29
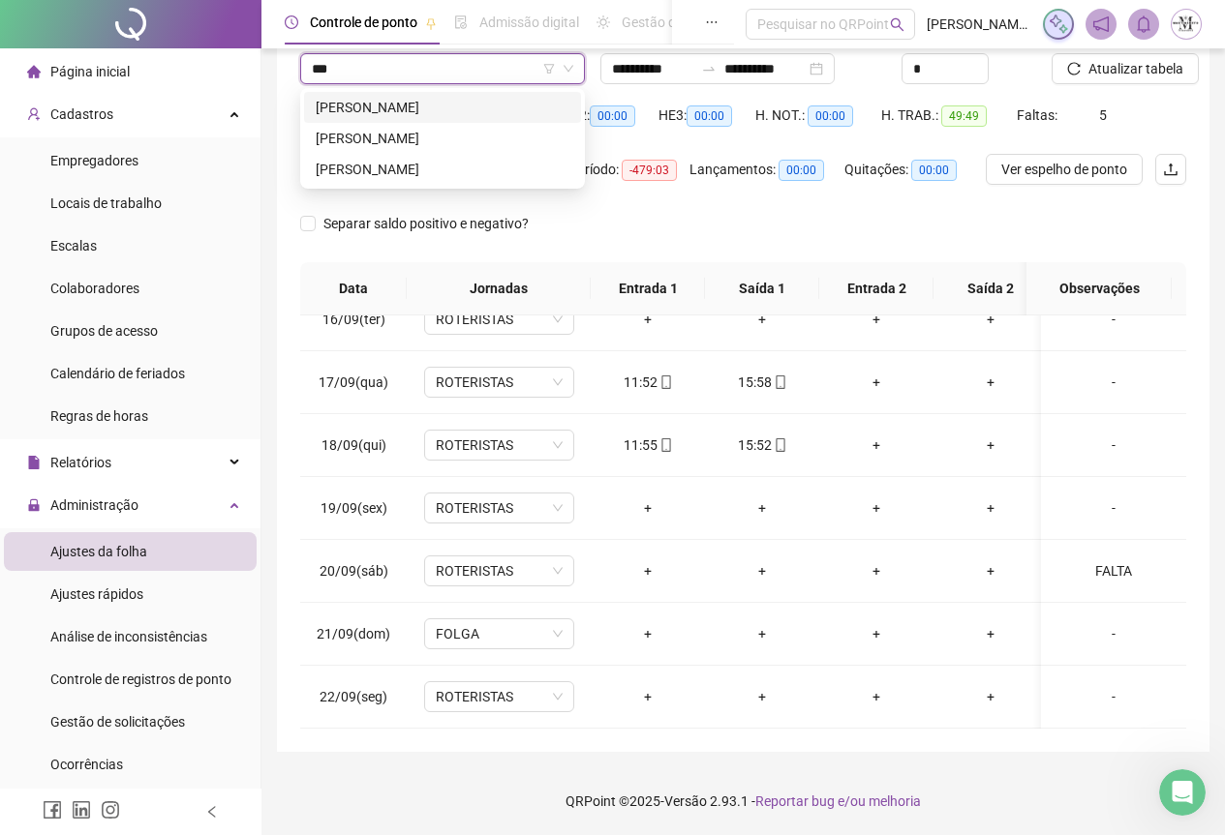
scroll to position [0, 0]
type input "******"
click at [383, 107] on div "[PERSON_NAME]" at bounding box center [443, 107] width 254 height 21
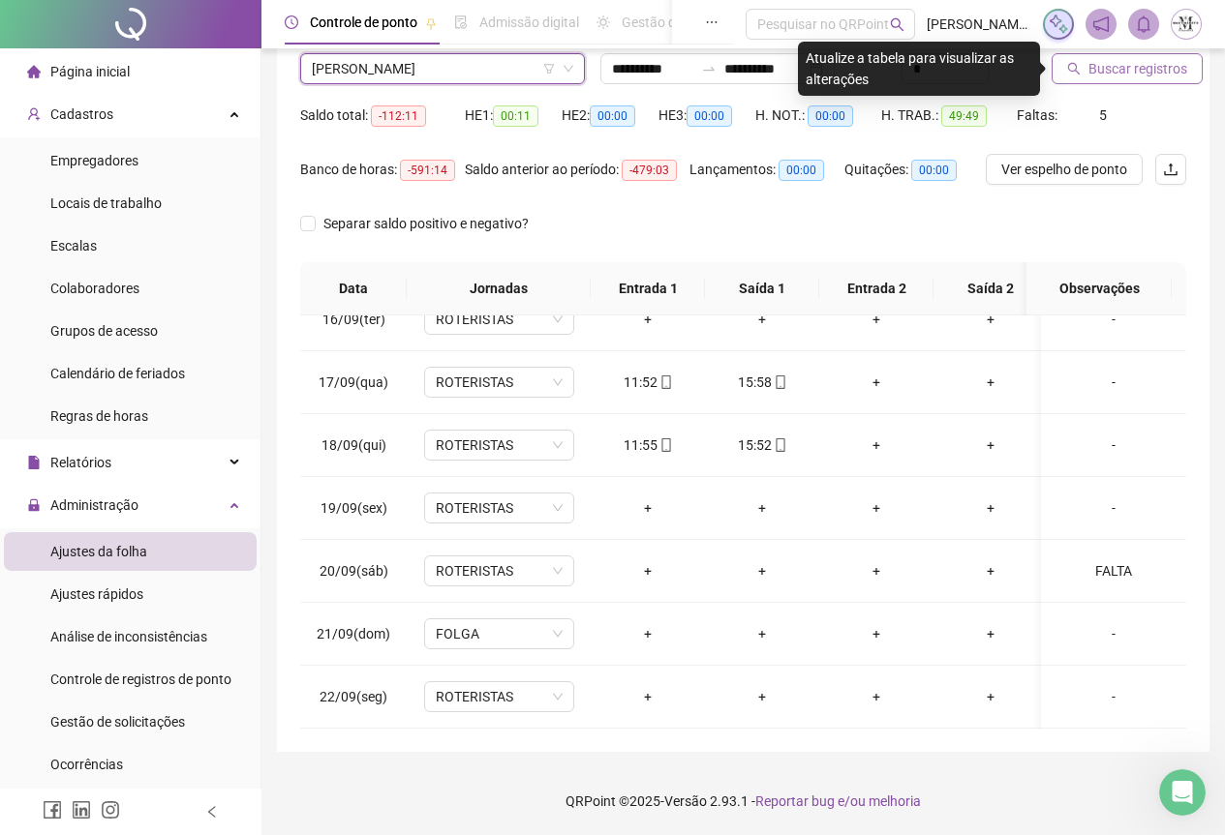
click at [1139, 78] on span "Buscar registros" at bounding box center [1137, 68] width 99 height 21
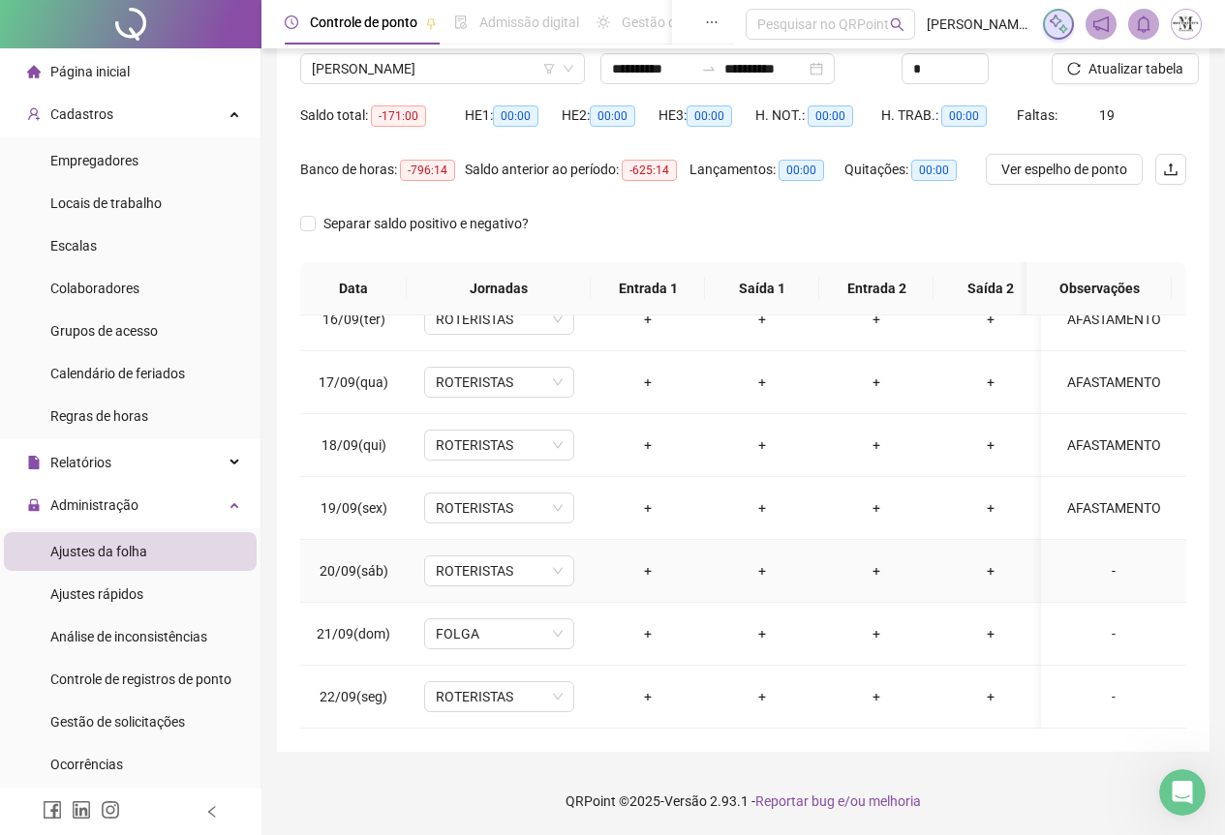
click at [1095, 561] on div "-" at bounding box center [1113, 571] width 114 height 21
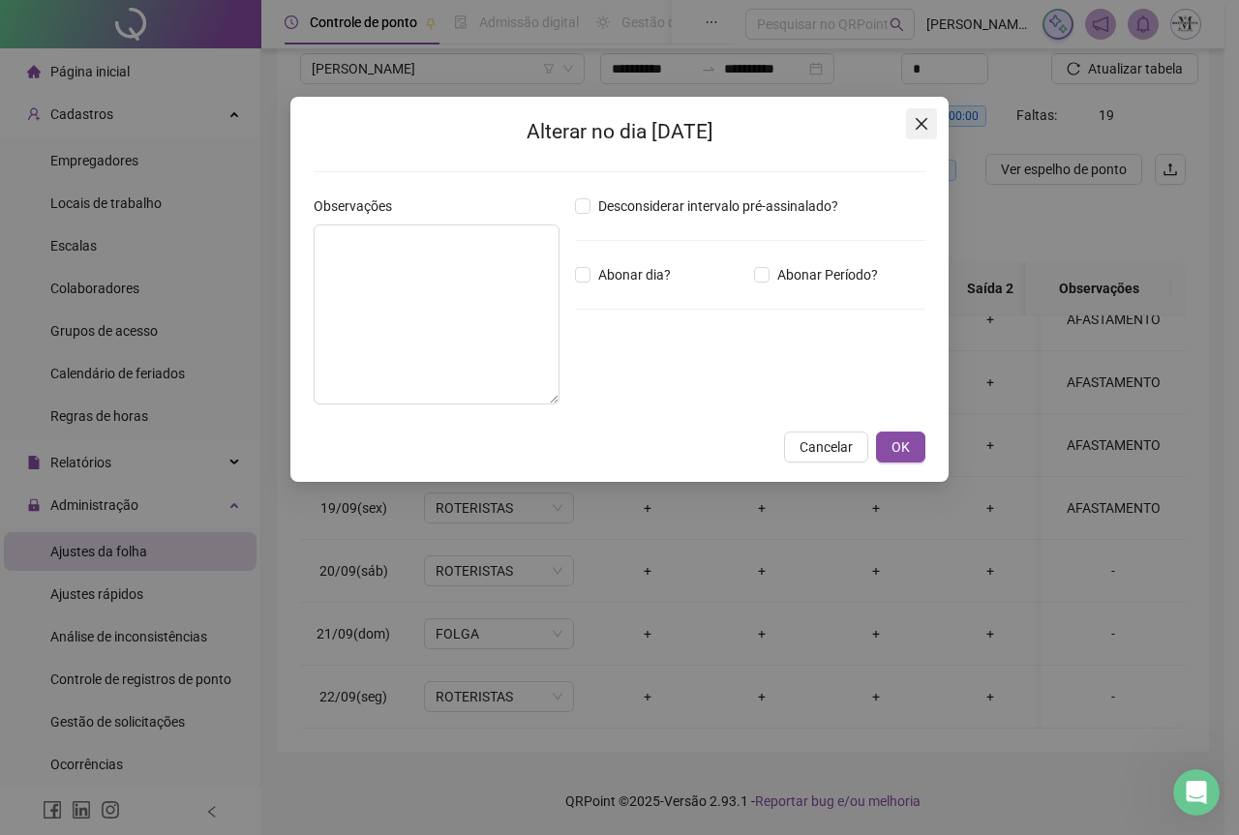
click at [918, 126] on icon "close" at bounding box center [921, 123] width 15 height 15
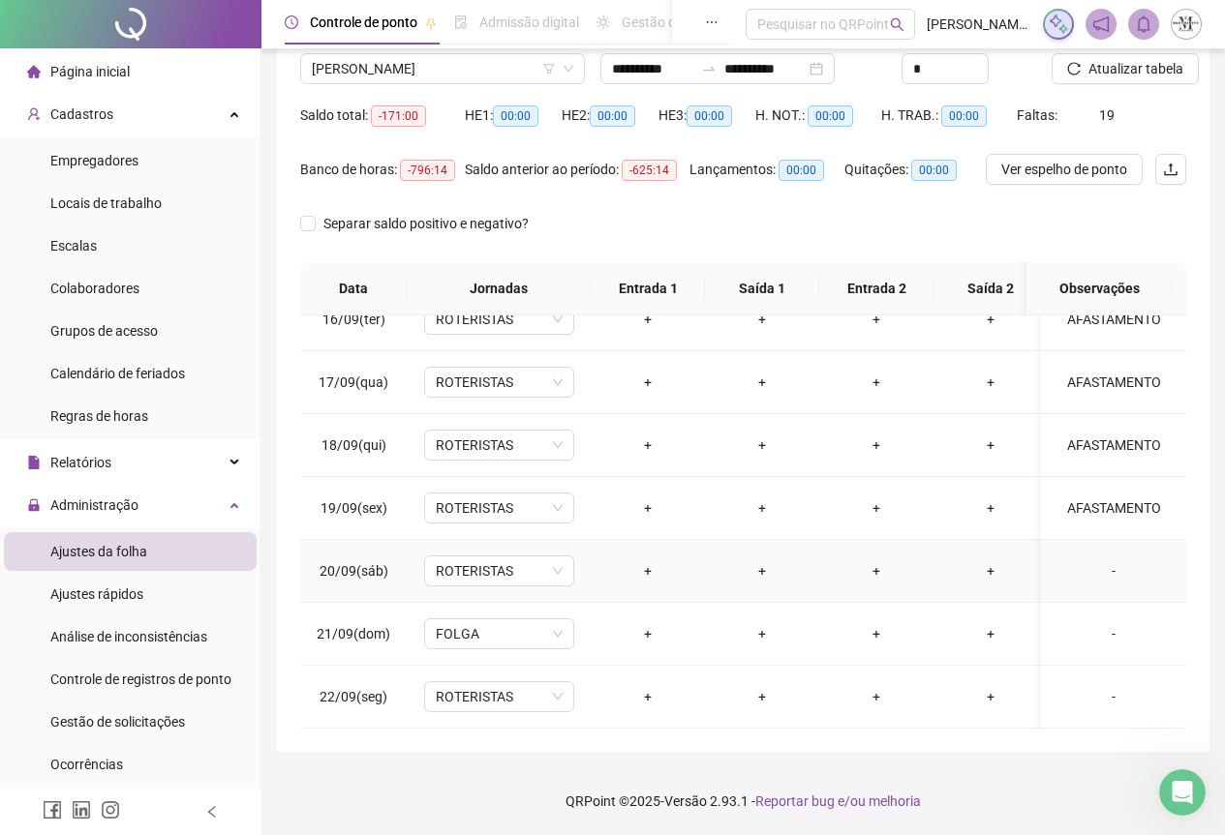
click at [1097, 561] on div "-" at bounding box center [1113, 571] width 114 height 21
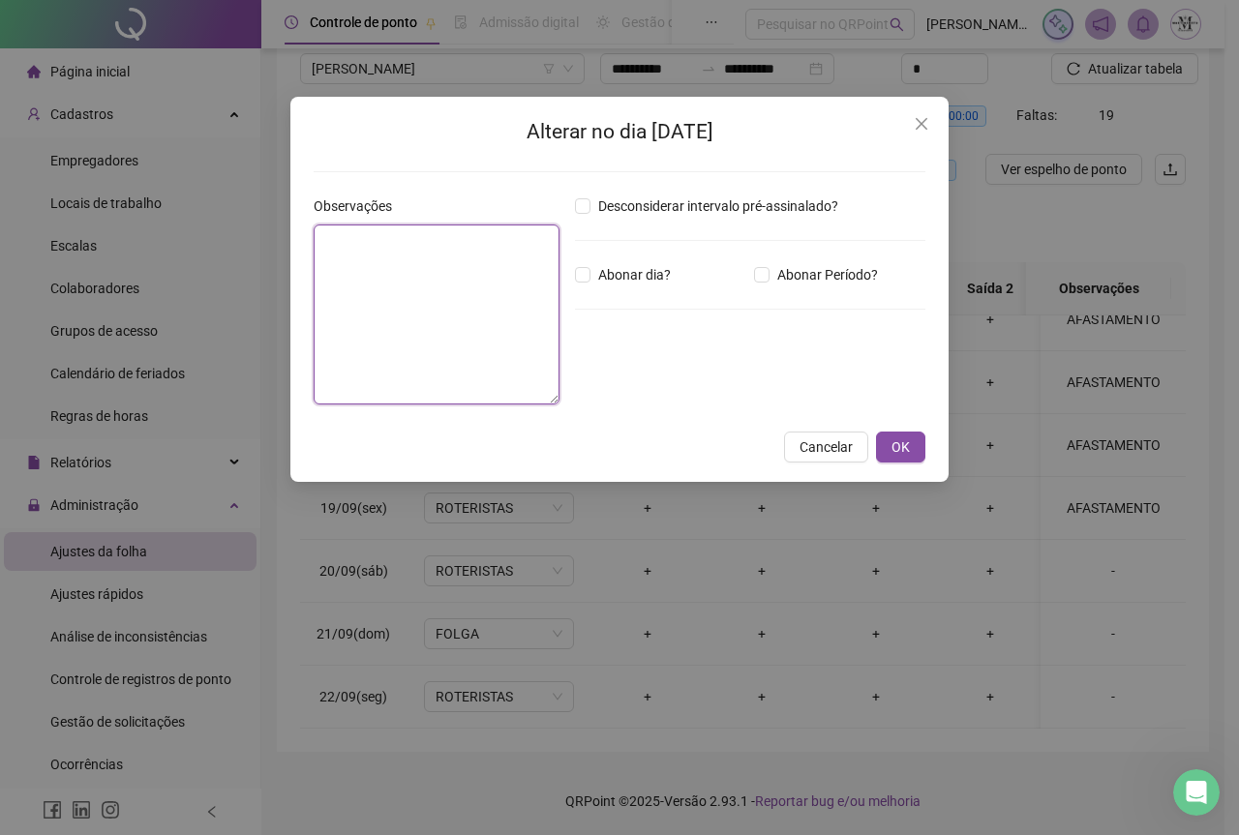
click at [453, 290] on textarea at bounding box center [437, 315] width 246 height 180
type textarea "*****"
click at [920, 458] on button "OK" at bounding box center [900, 447] width 49 height 31
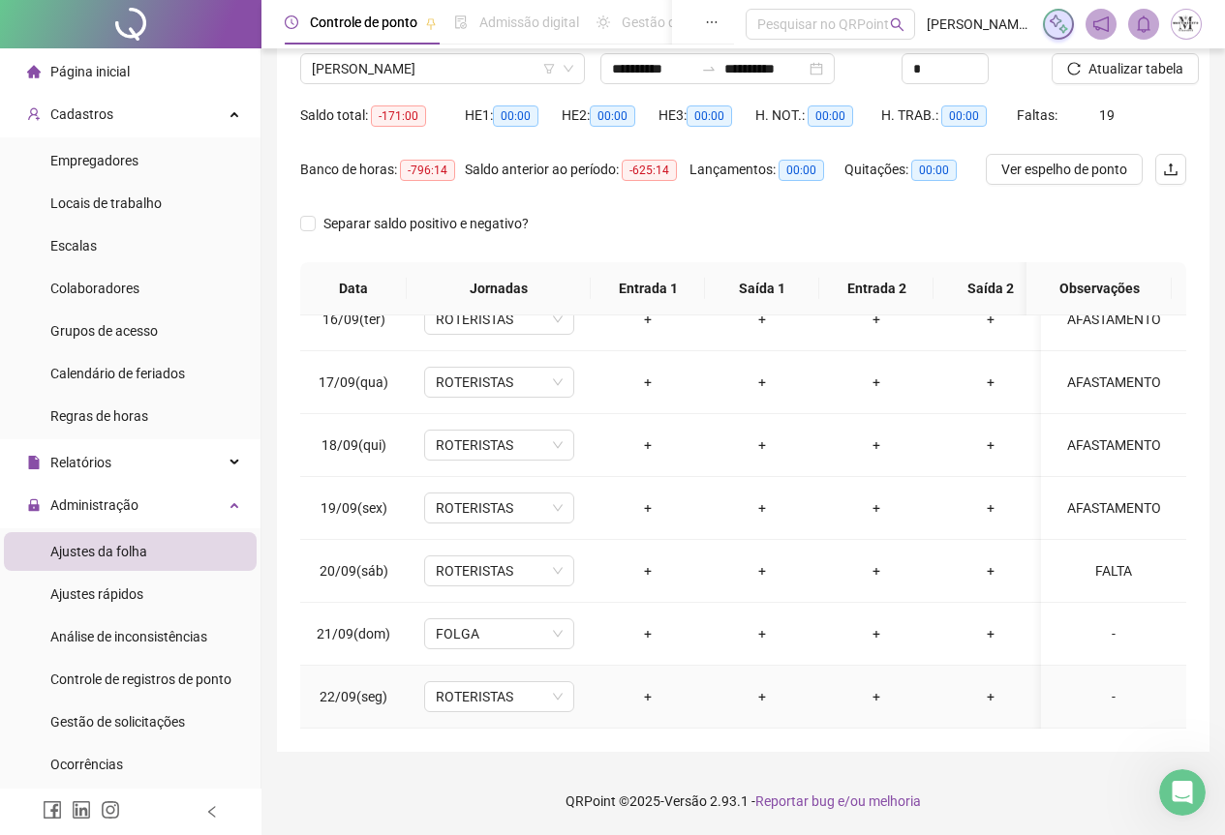
scroll to position [986, 0]
click at [1104, 76] on span "Atualizar tabela" at bounding box center [1135, 68] width 95 height 21
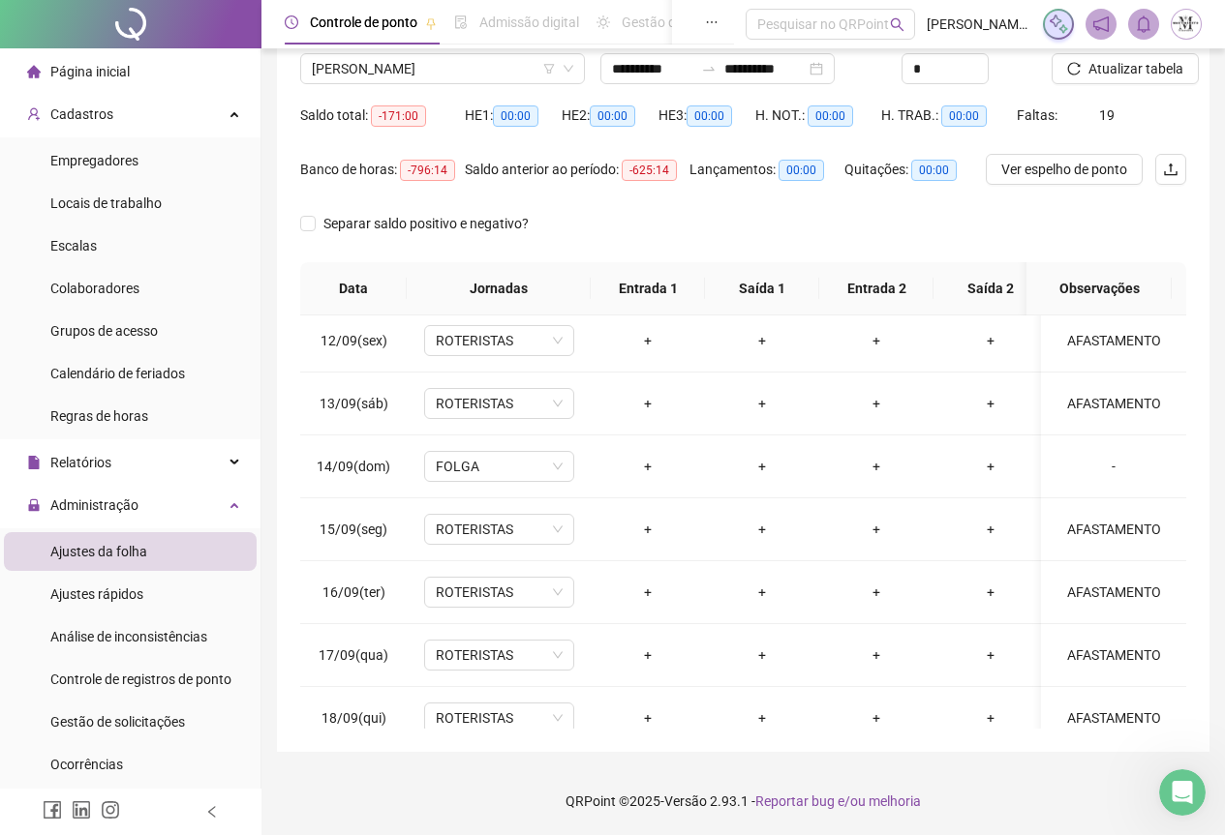
scroll to position [598, 0]
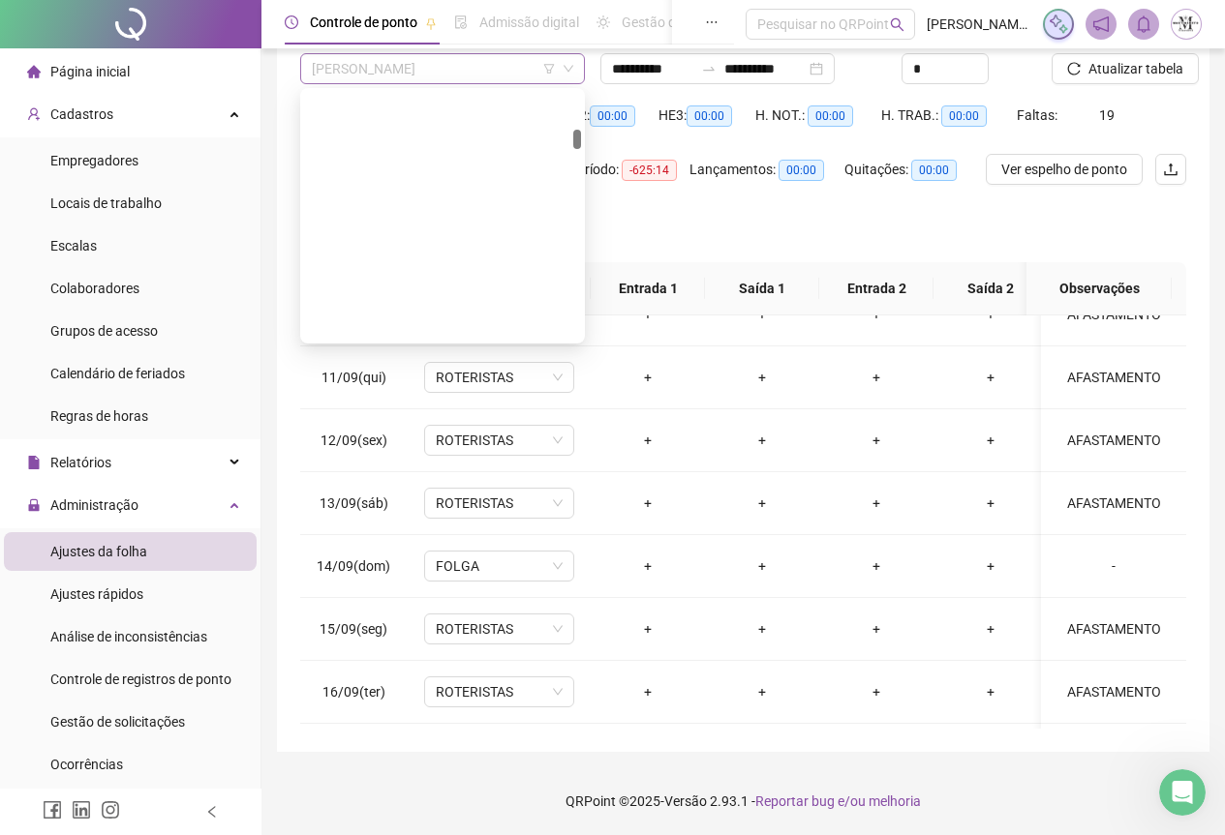
click at [374, 61] on span "[PERSON_NAME]" at bounding box center [442, 68] width 261 height 29
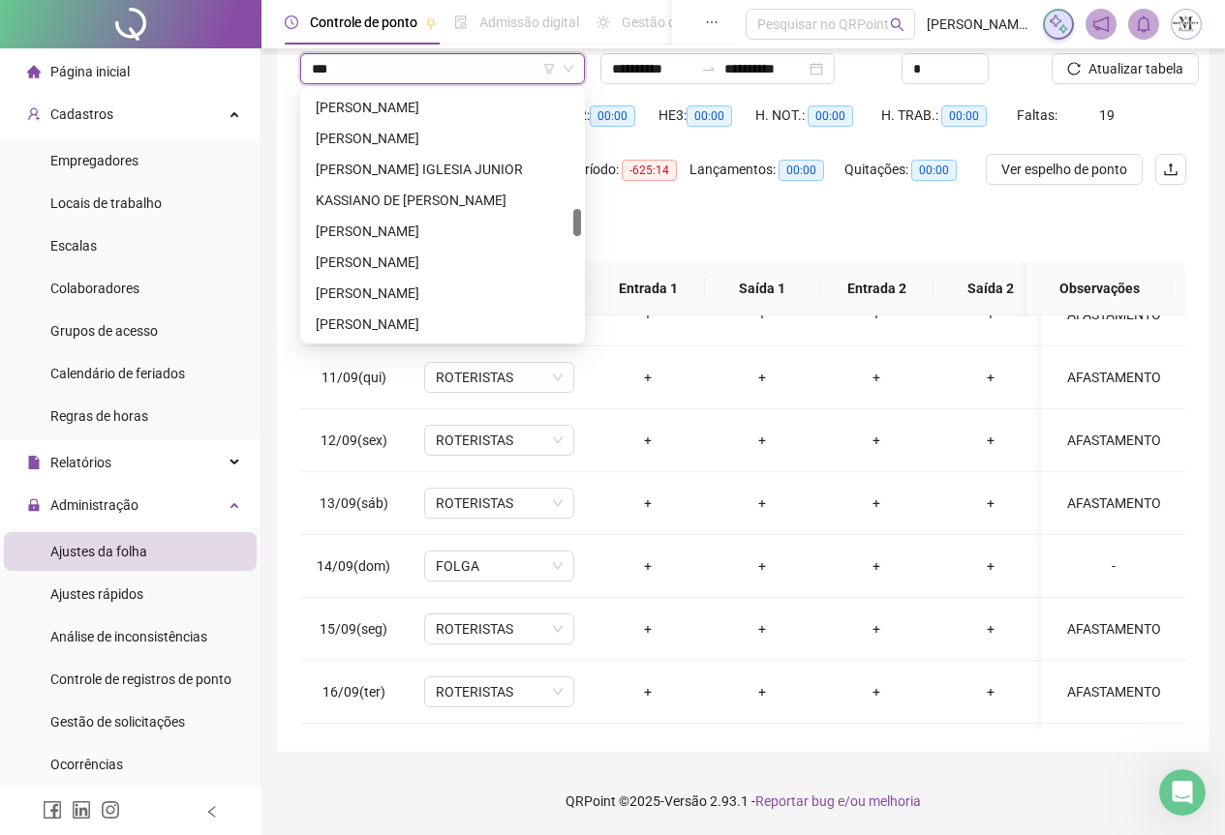
scroll to position [0, 0]
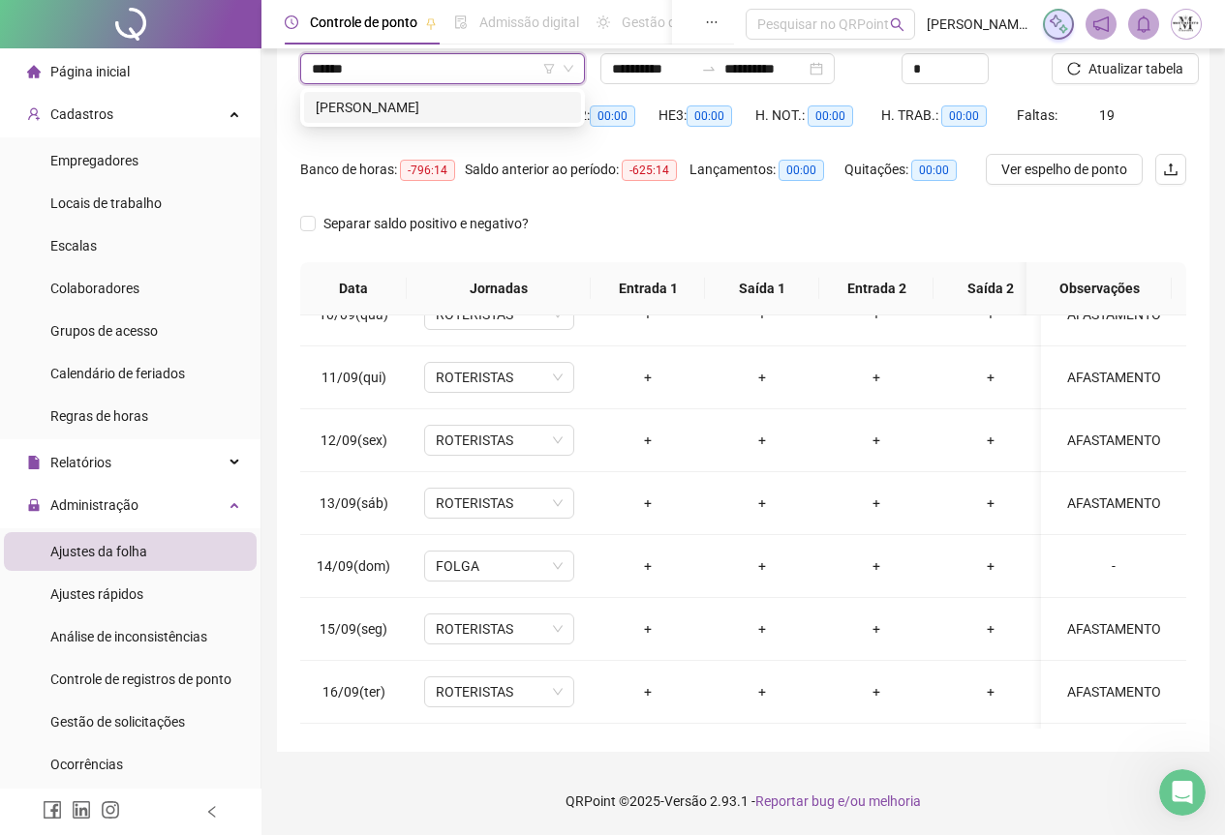
type input "*******"
click at [391, 106] on div "[PERSON_NAME]" at bounding box center [443, 107] width 254 height 21
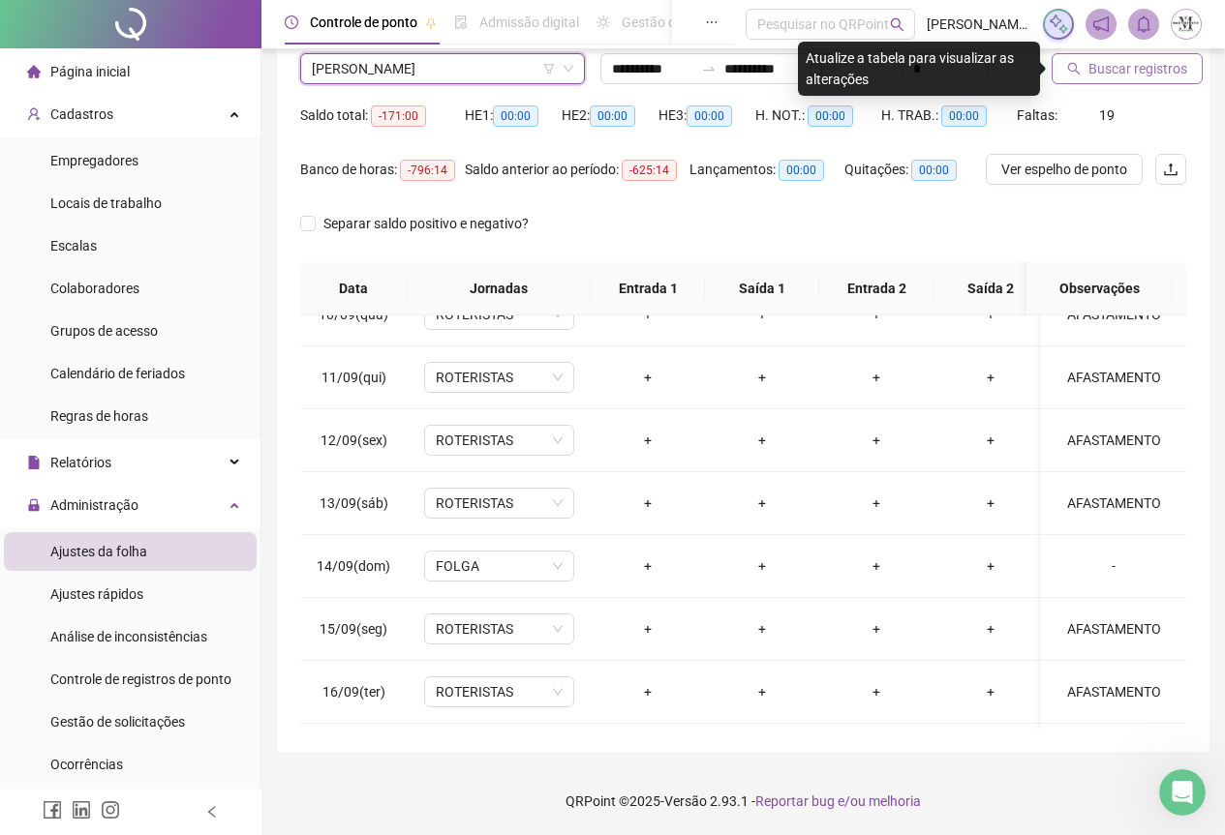
click at [1104, 63] on span "Buscar registros" at bounding box center [1137, 68] width 99 height 21
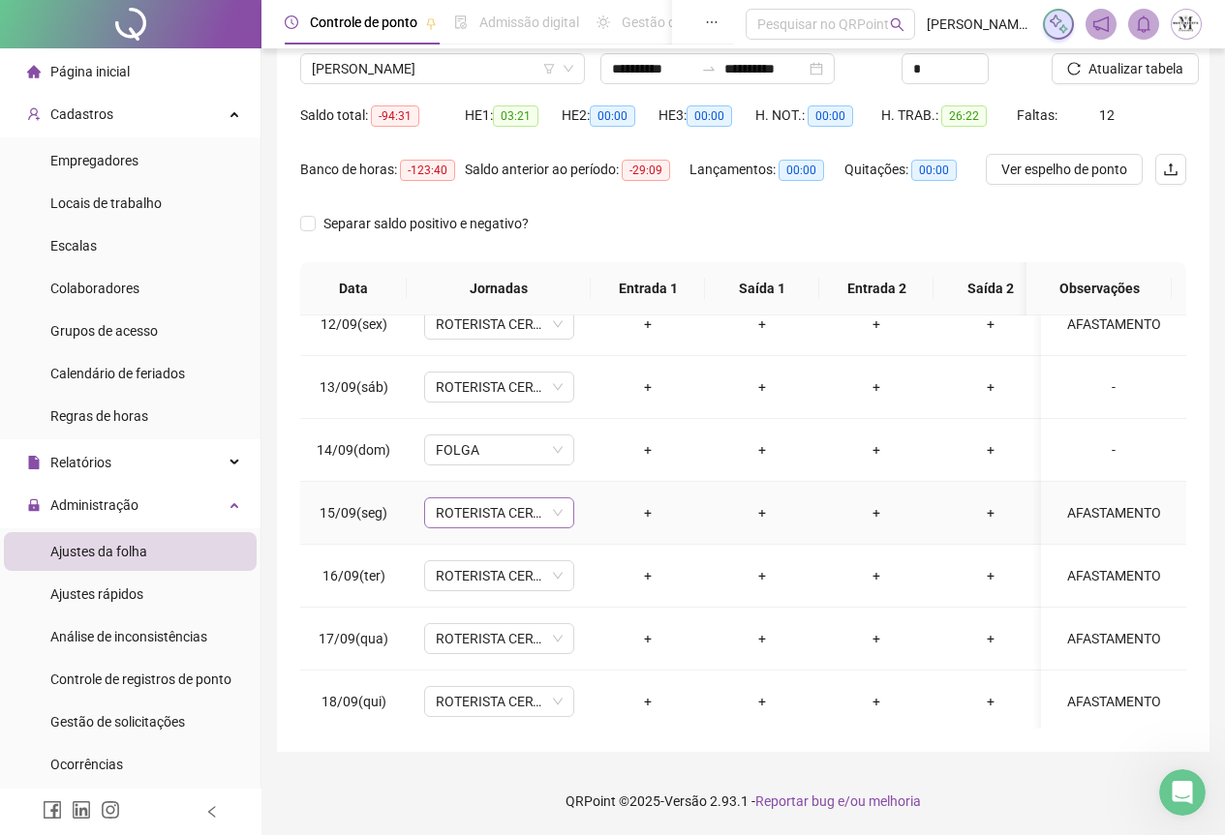
scroll to position [986, 0]
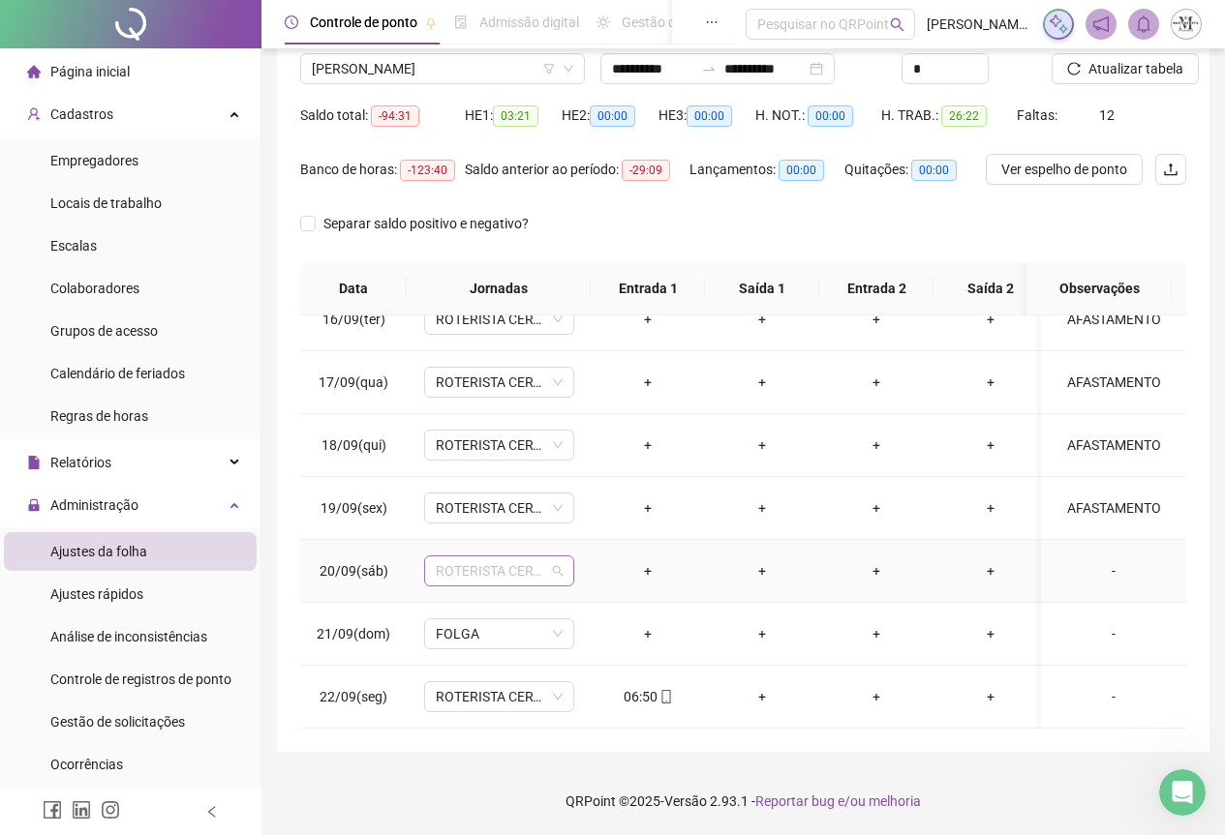
click at [480, 560] on span "ROTERISTA CERTO SG" at bounding box center [499, 571] width 127 height 29
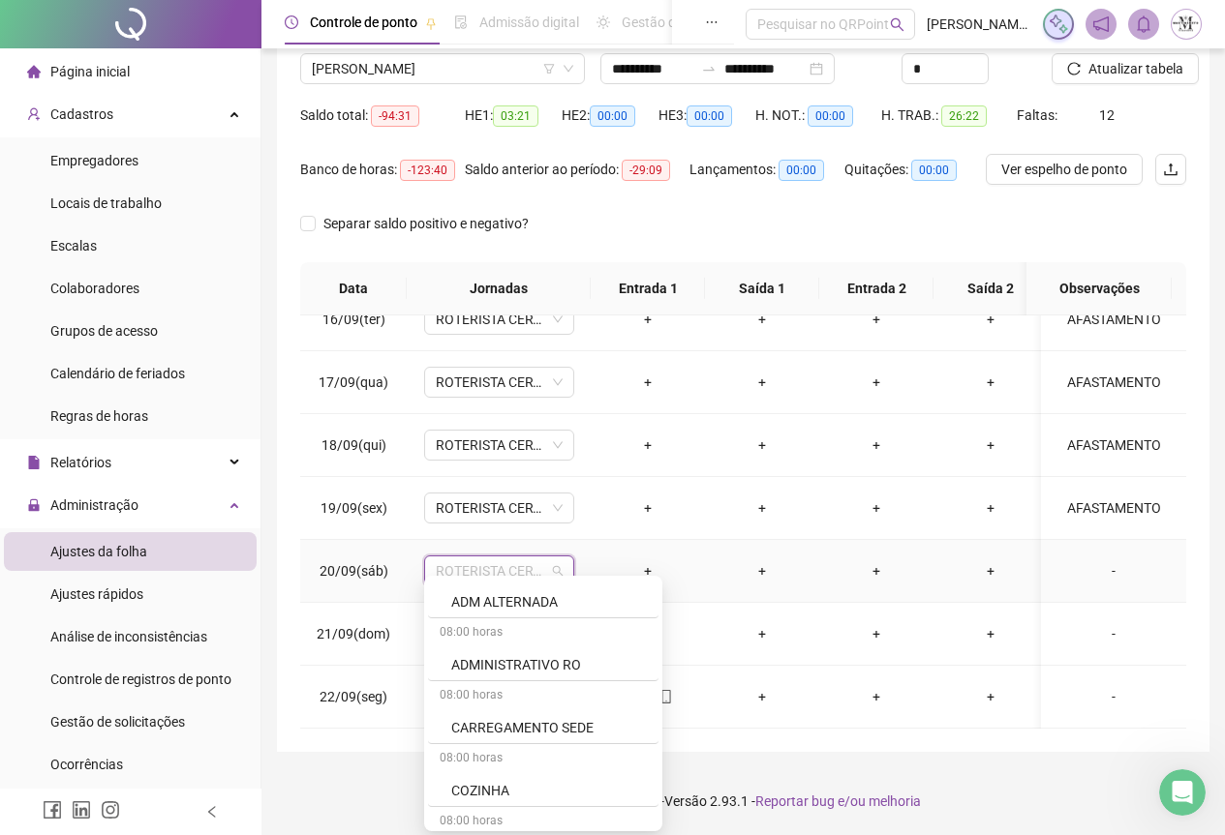
scroll to position [871, 0]
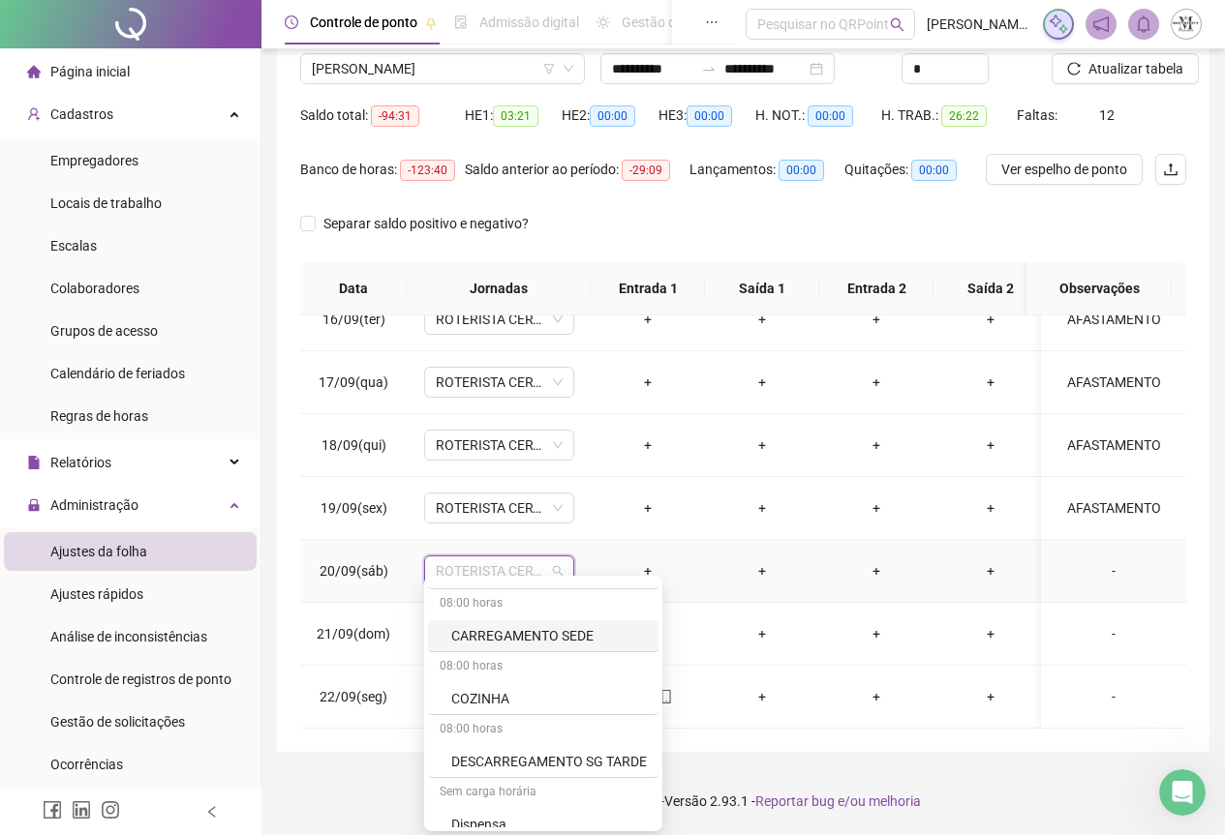
click at [1098, 561] on div "-" at bounding box center [1113, 571] width 114 height 21
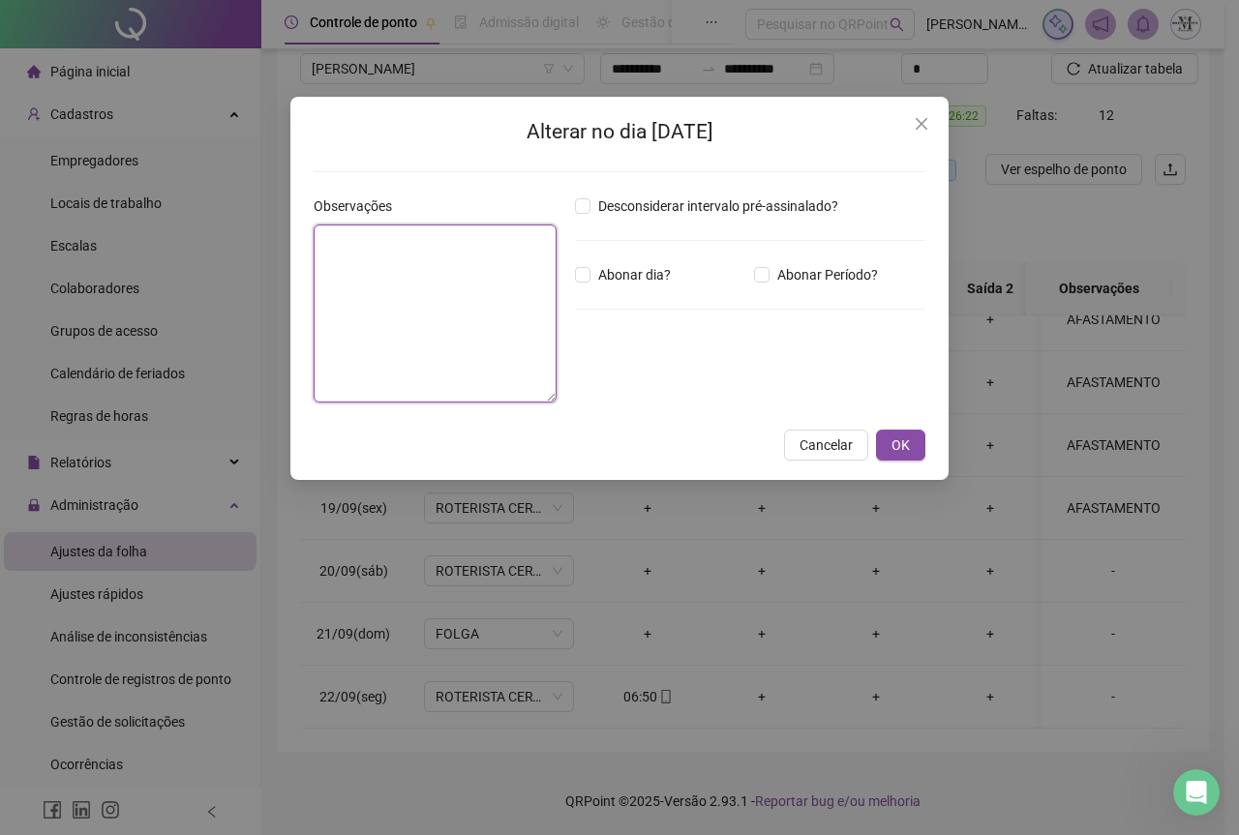
click at [476, 300] on textarea at bounding box center [435, 314] width 243 height 178
type textarea "**********"
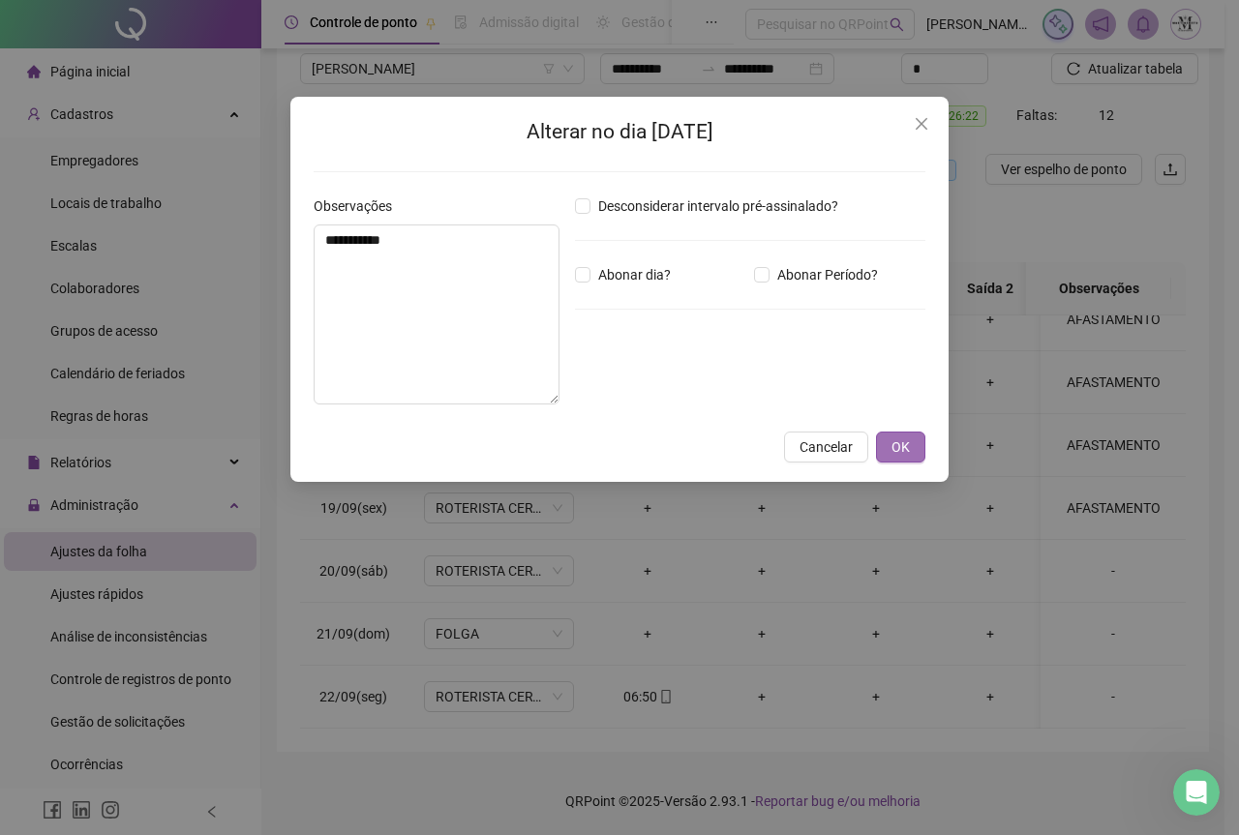
click at [899, 455] on span "OK" at bounding box center [901, 447] width 18 height 21
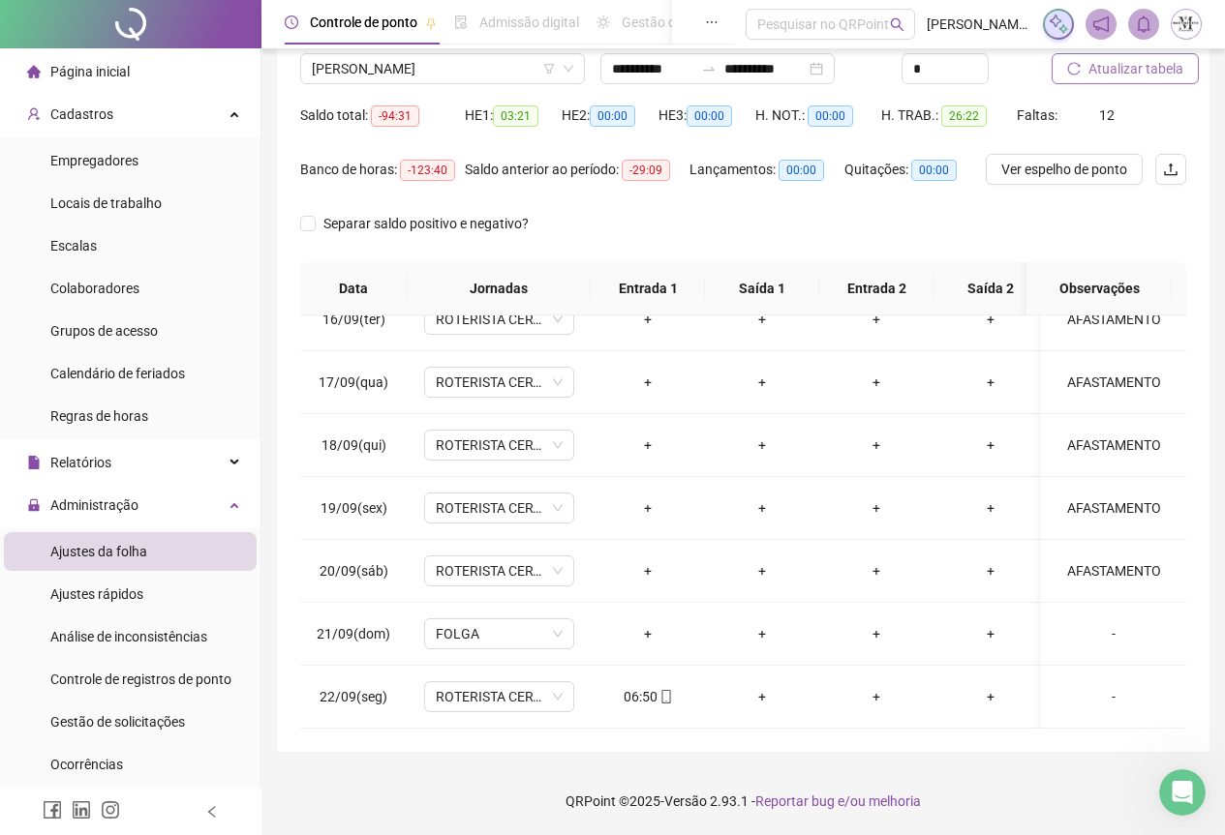
click at [1134, 72] on span "Atualizar tabela" at bounding box center [1135, 68] width 95 height 21
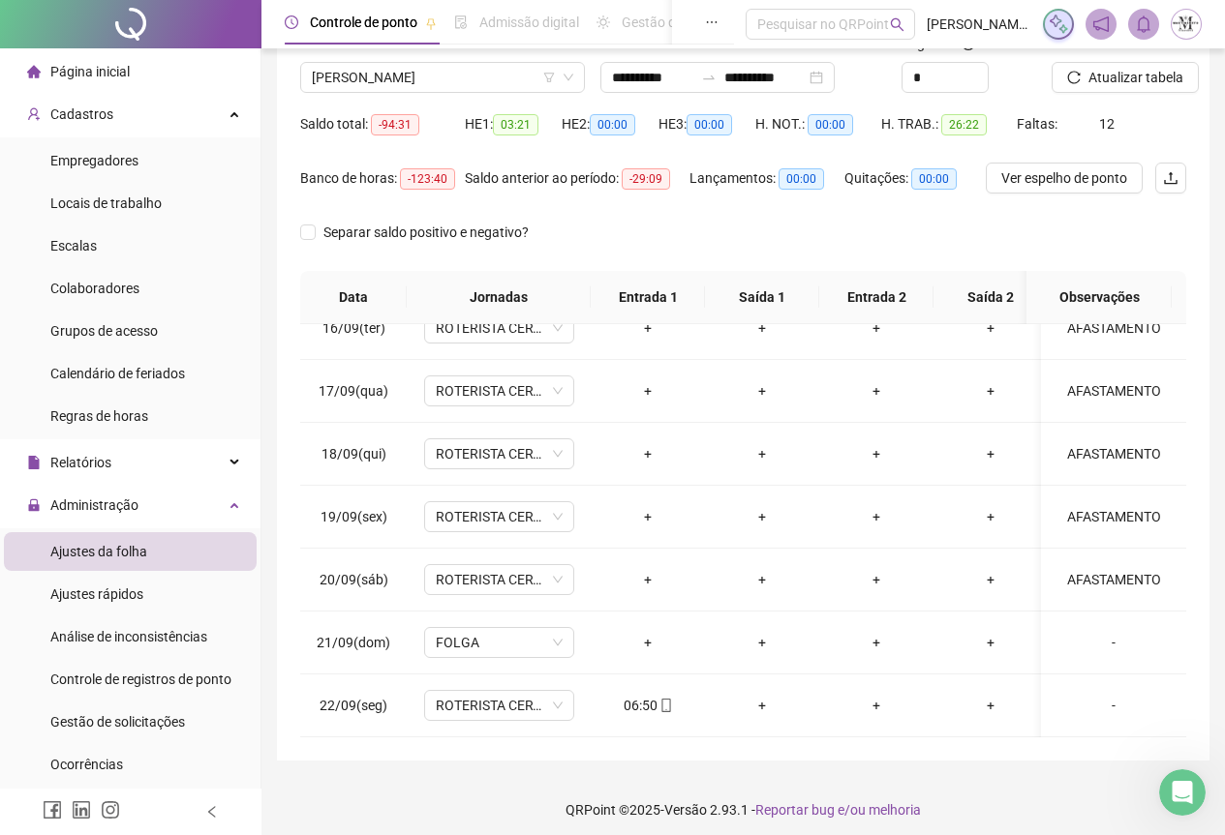
scroll to position [154, 0]
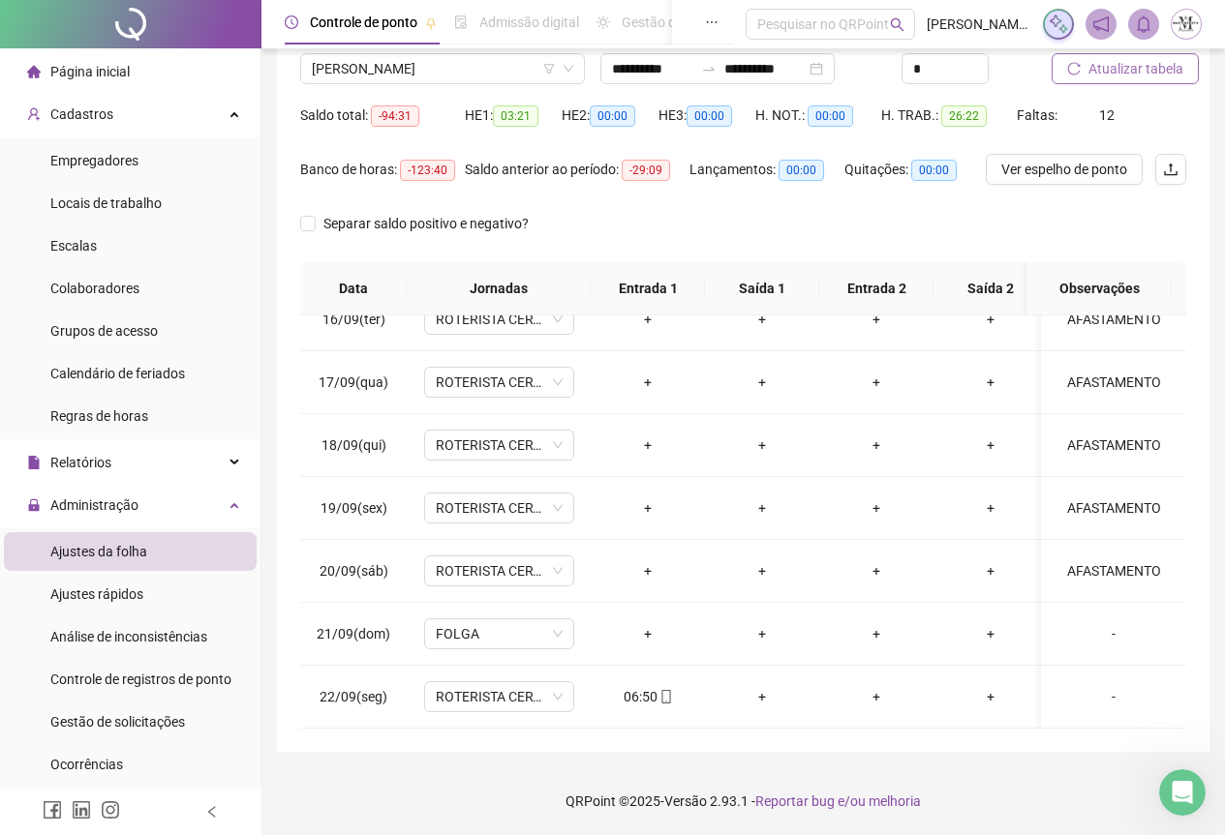
click at [1128, 71] on span "Atualizar tabela" at bounding box center [1135, 68] width 95 height 21
click at [380, 70] on span "[PERSON_NAME]" at bounding box center [442, 68] width 261 height 29
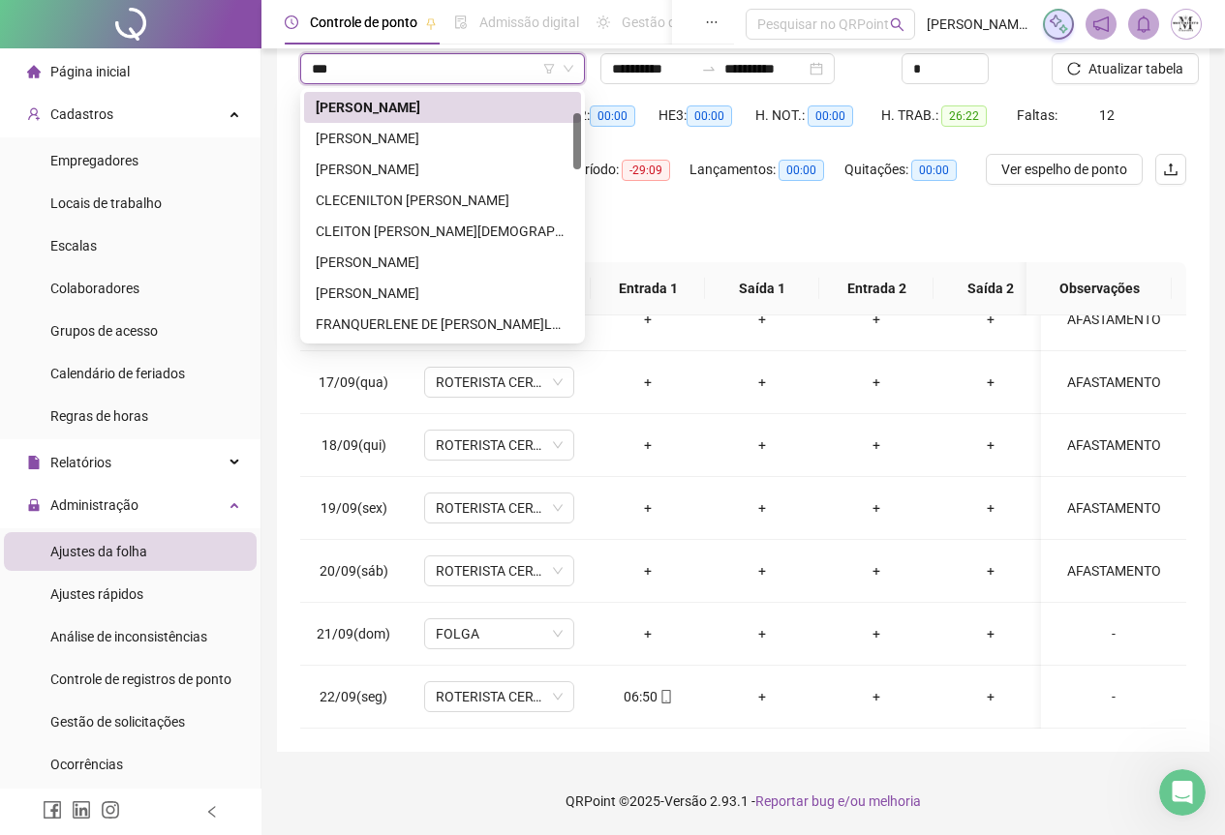
scroll to position [0, 0]
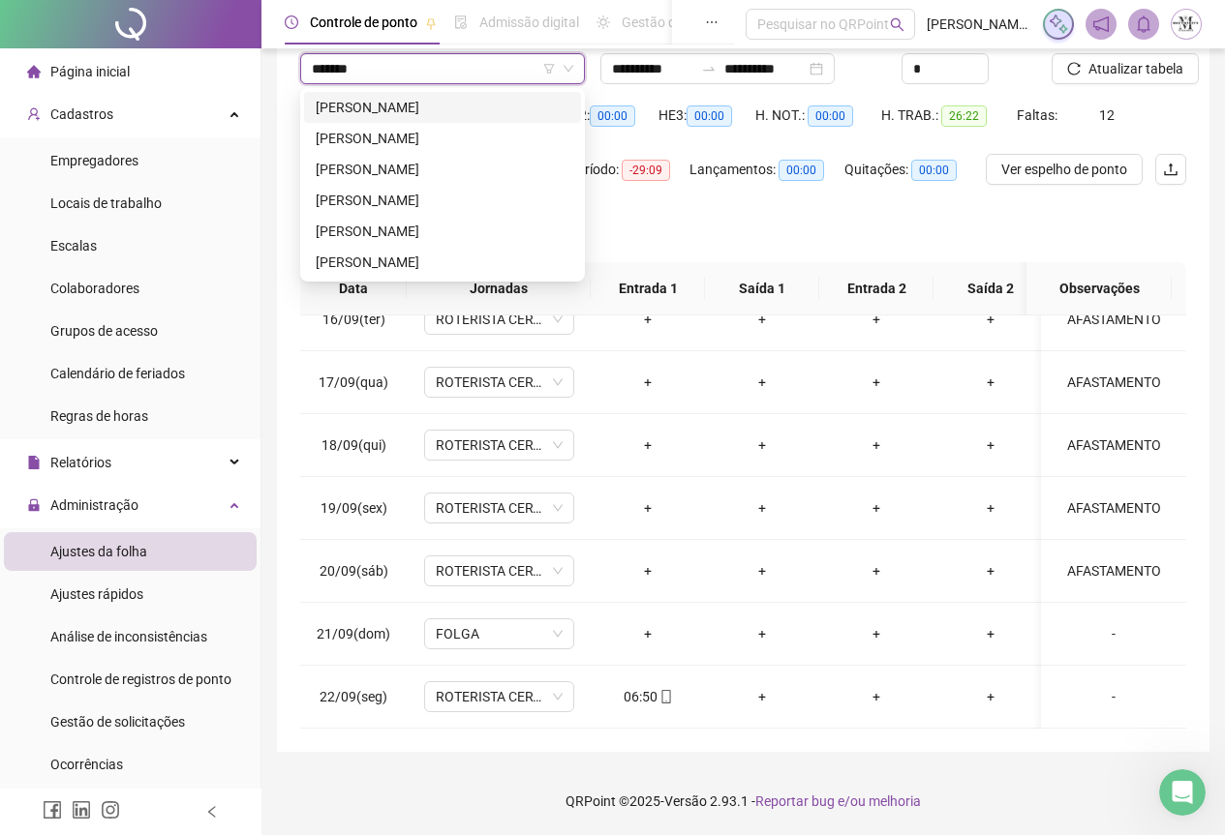
type input "********"
click at [426, 262] on div "[PERSON_NAME]" at bounding box center [443, 262] width 254 height 21
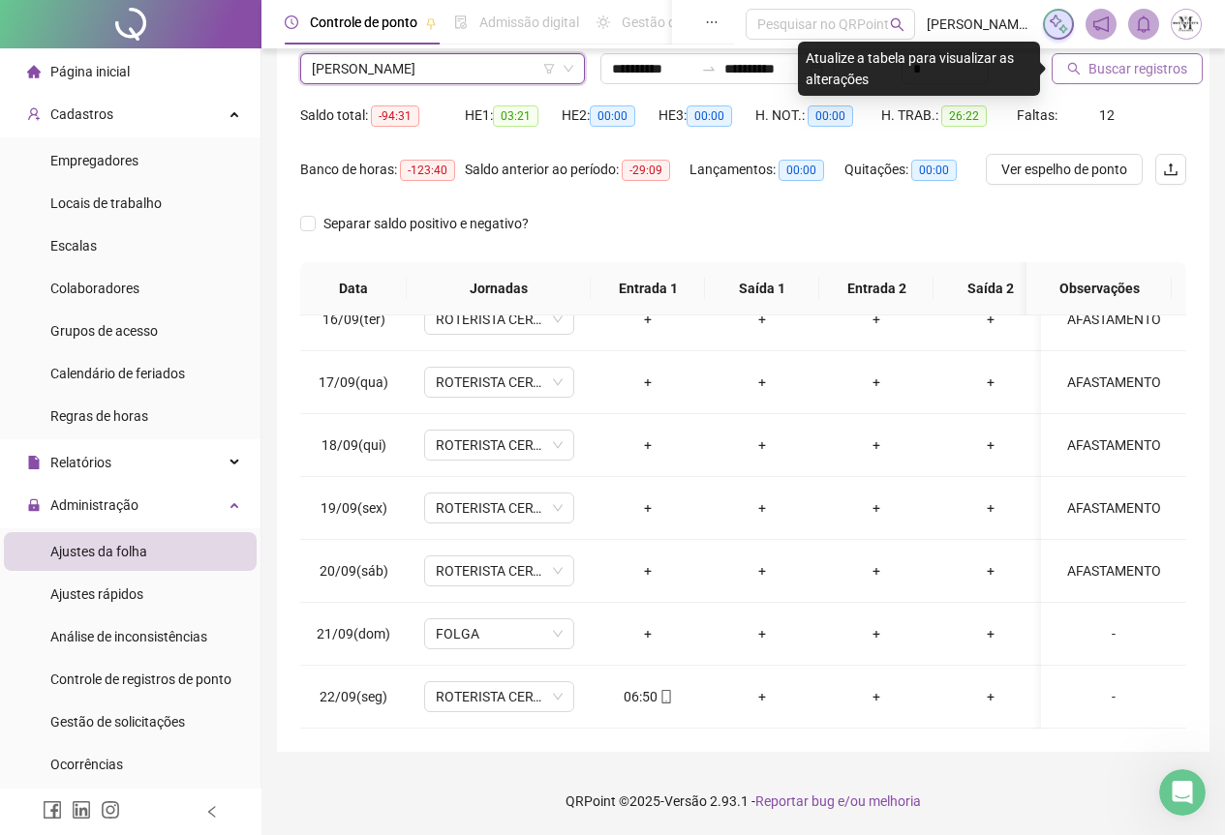
click at [1121, 69] on span "Buscar registros" at bounding box center [1137, 68] width 99 height 21
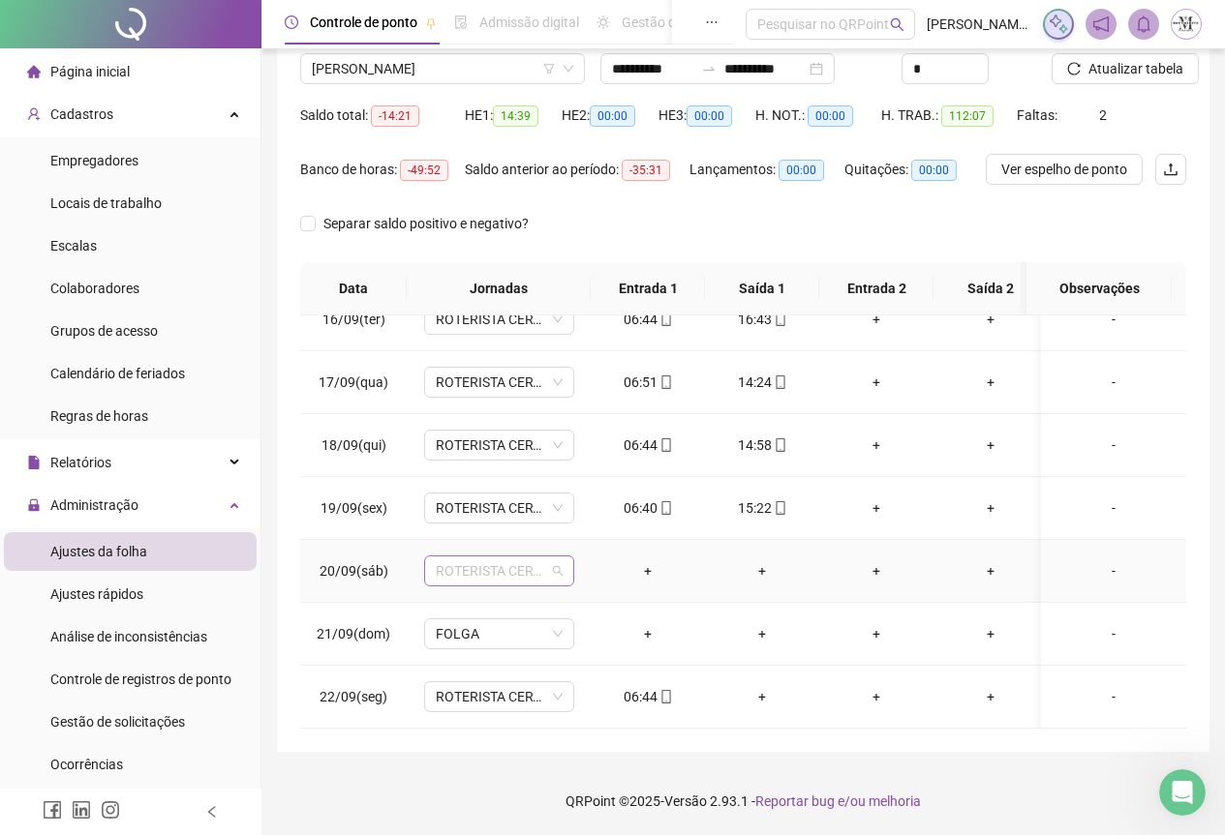
click at [484, 561] on span "ROTERISTA CERTO SG" at bounding box center [499, 571] width 127 height 29
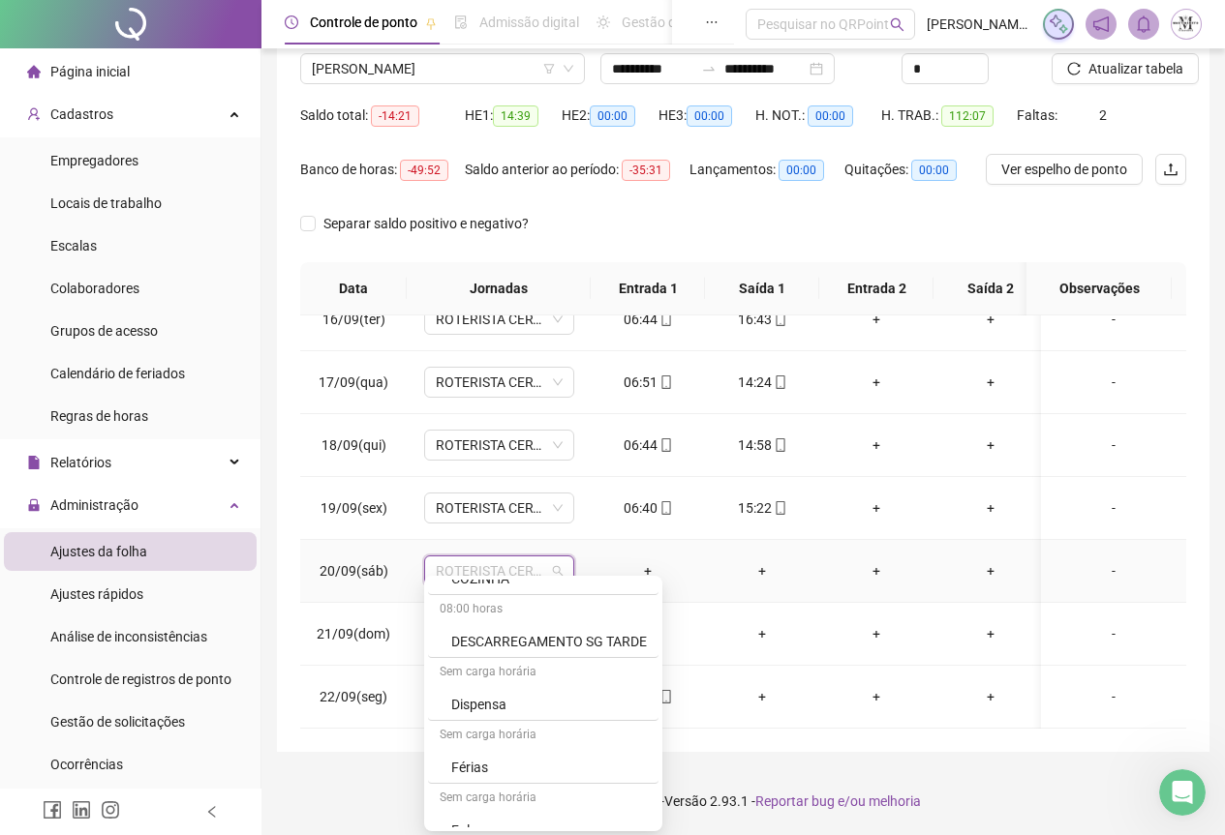
scroll to position [1088, 0]
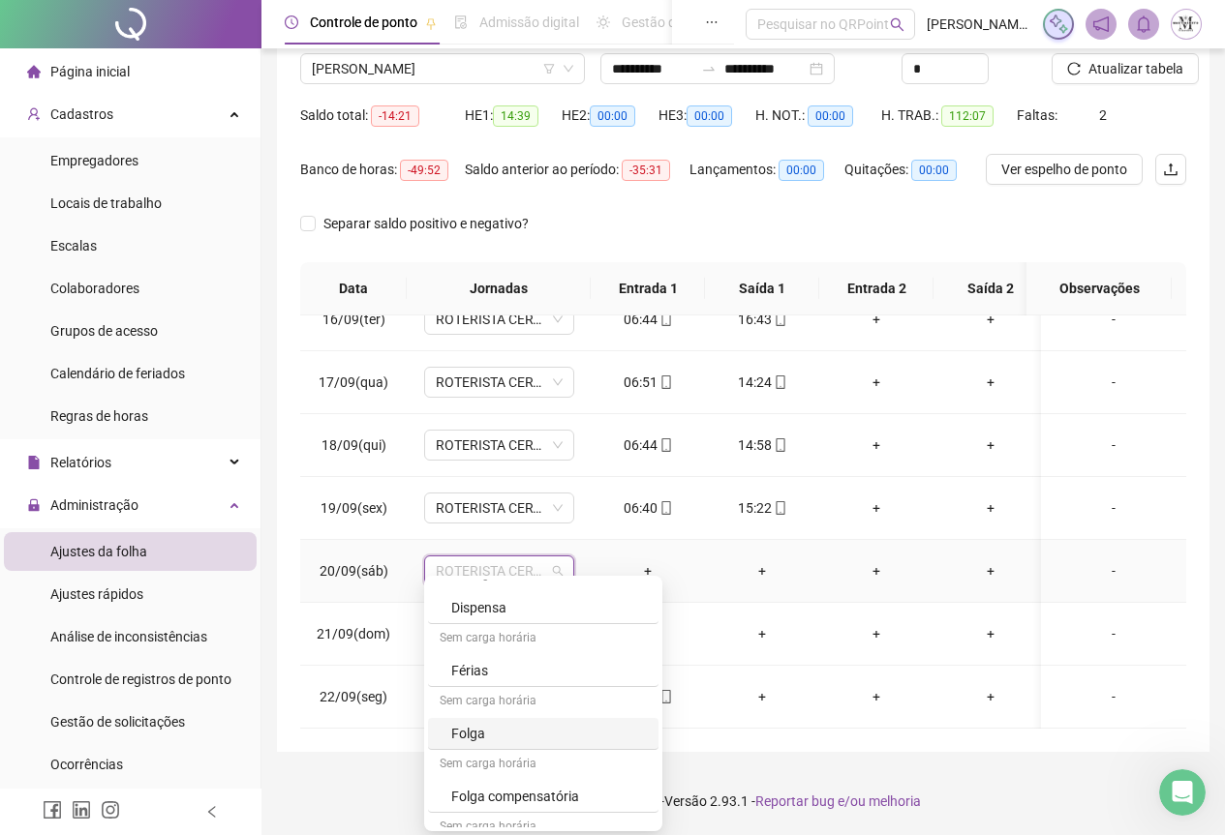
click at [494, 739] on div "Folga" at bounding box center [549, 733] width 196 height 21
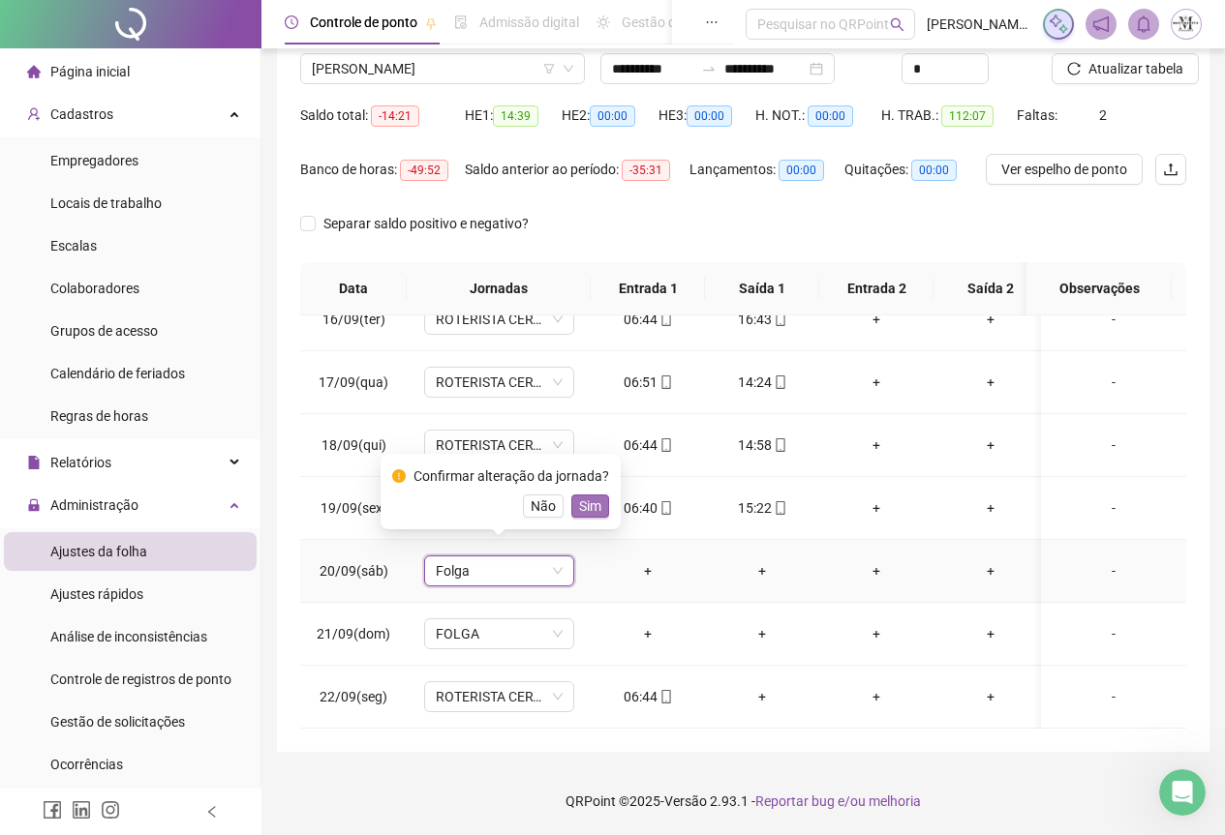
click at [585, 503] on span "Sim" at bounding box center [590, 506] width 22 height 21
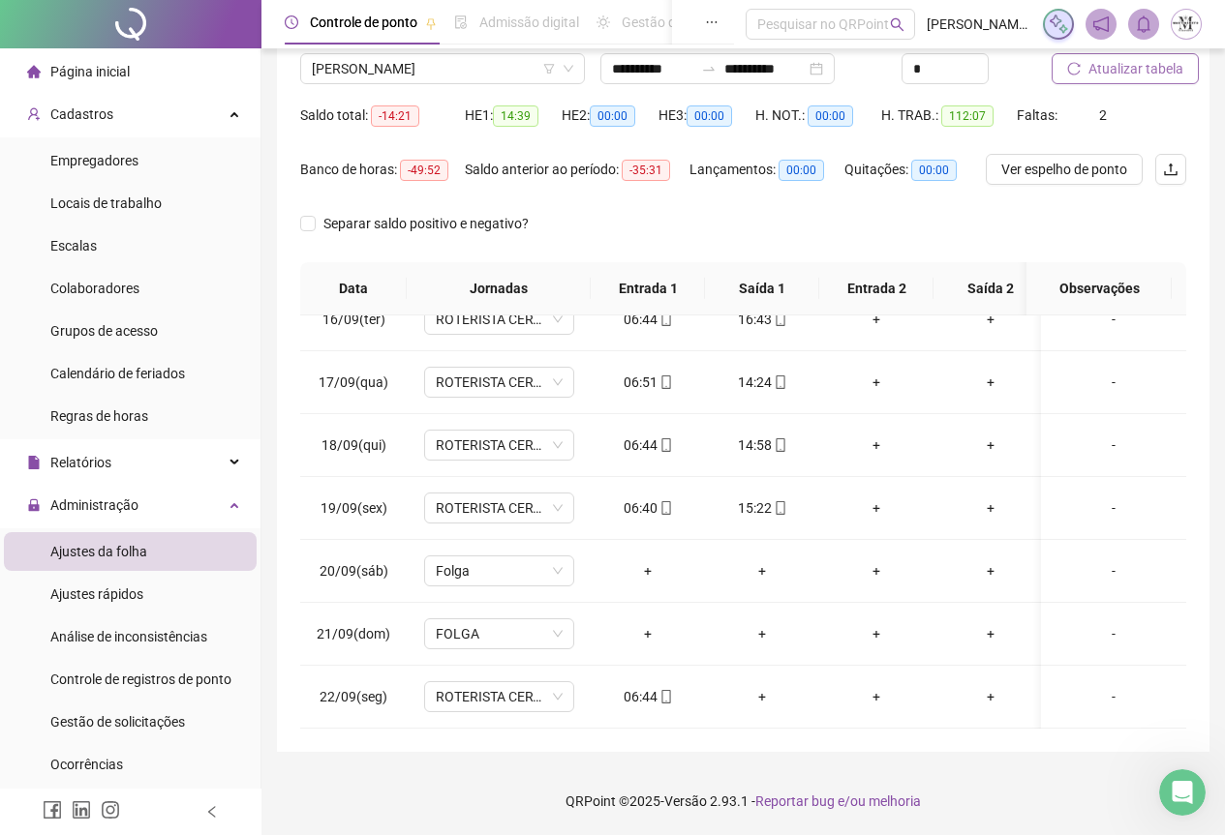
click at [1107, 73] on span "Atualizar tabela" at bounding box center [1135, 68] width 95 height 21
click at [1077, 69] on icon "reload" at bounding box center [1074, 69] width 14 height 14
click at [349, 66] on span "[PERSON_NAME]" at bounding box center [442, 68] width 261 height 29
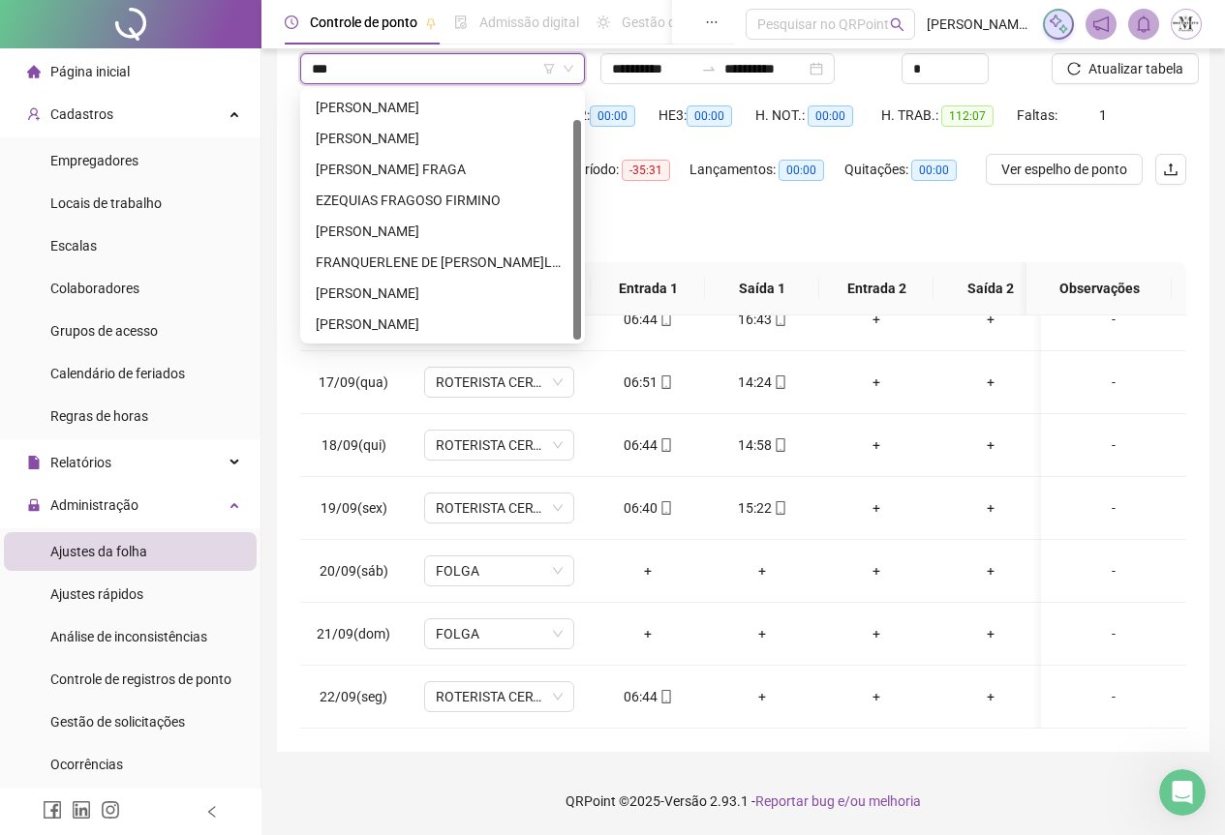
scroll to position [0, 0]
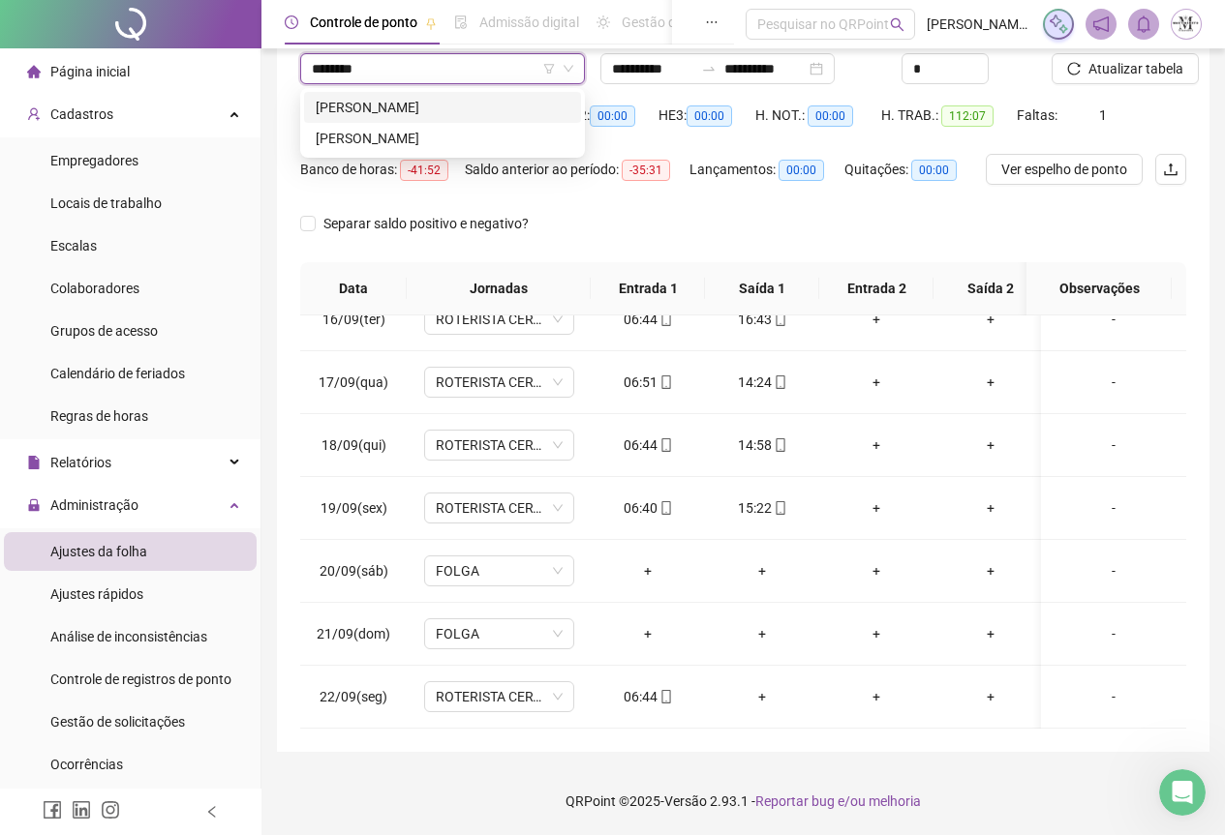
type input "*********"
click at [410, 132] on div "[PERSON_NAME]" at bounding box center [443, 138] width 254 height 21
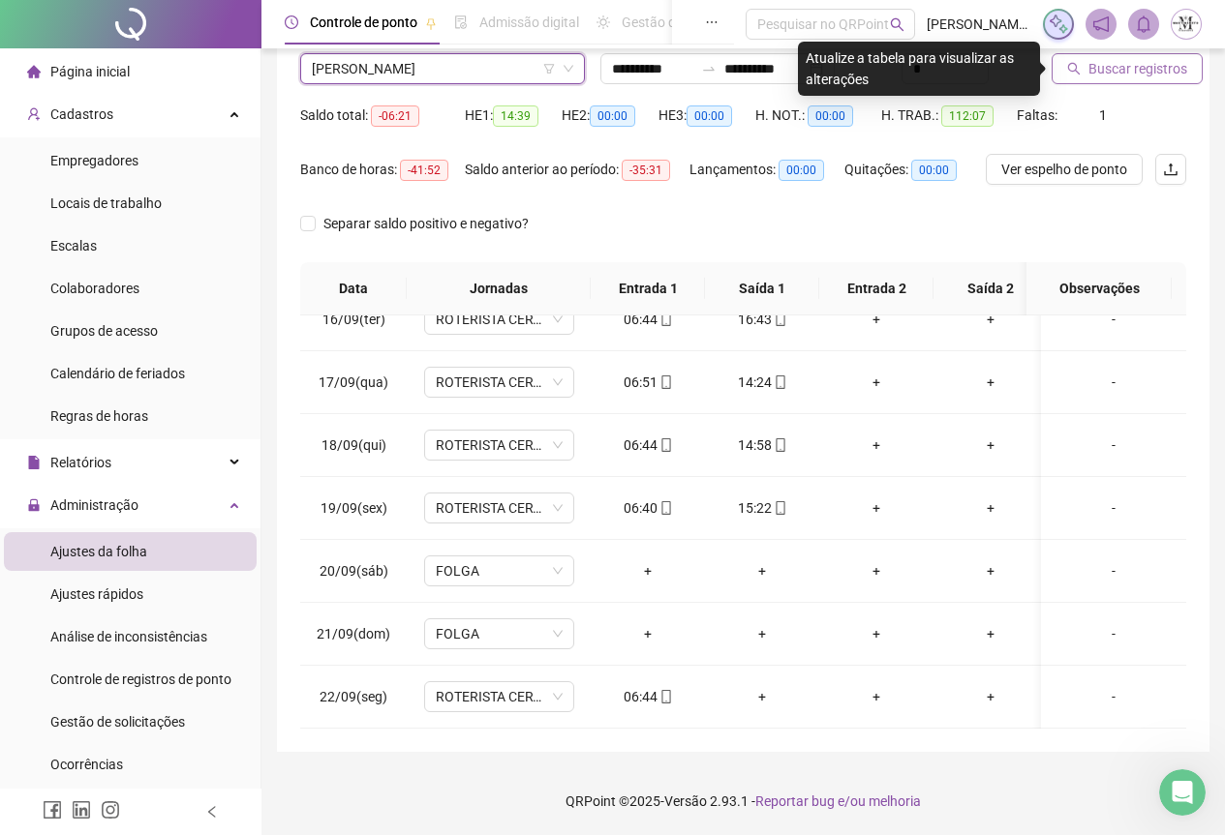
click at [1124, 76] on span "Buscar registros" at bounding box center [1137, 68] width 99 height 21
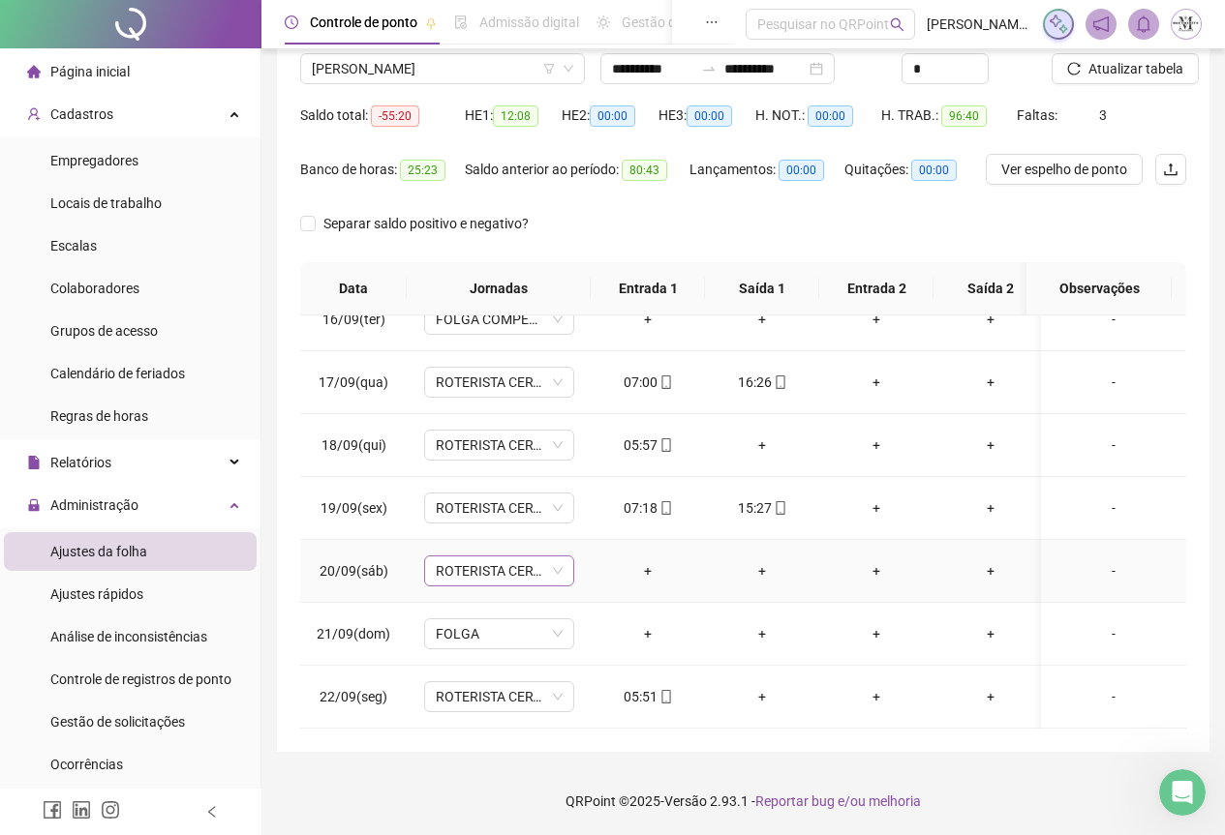
click at [499, 557] on span "ROTERISTA CERTO SG" at bounding box center [499, 571] width 127 height 29
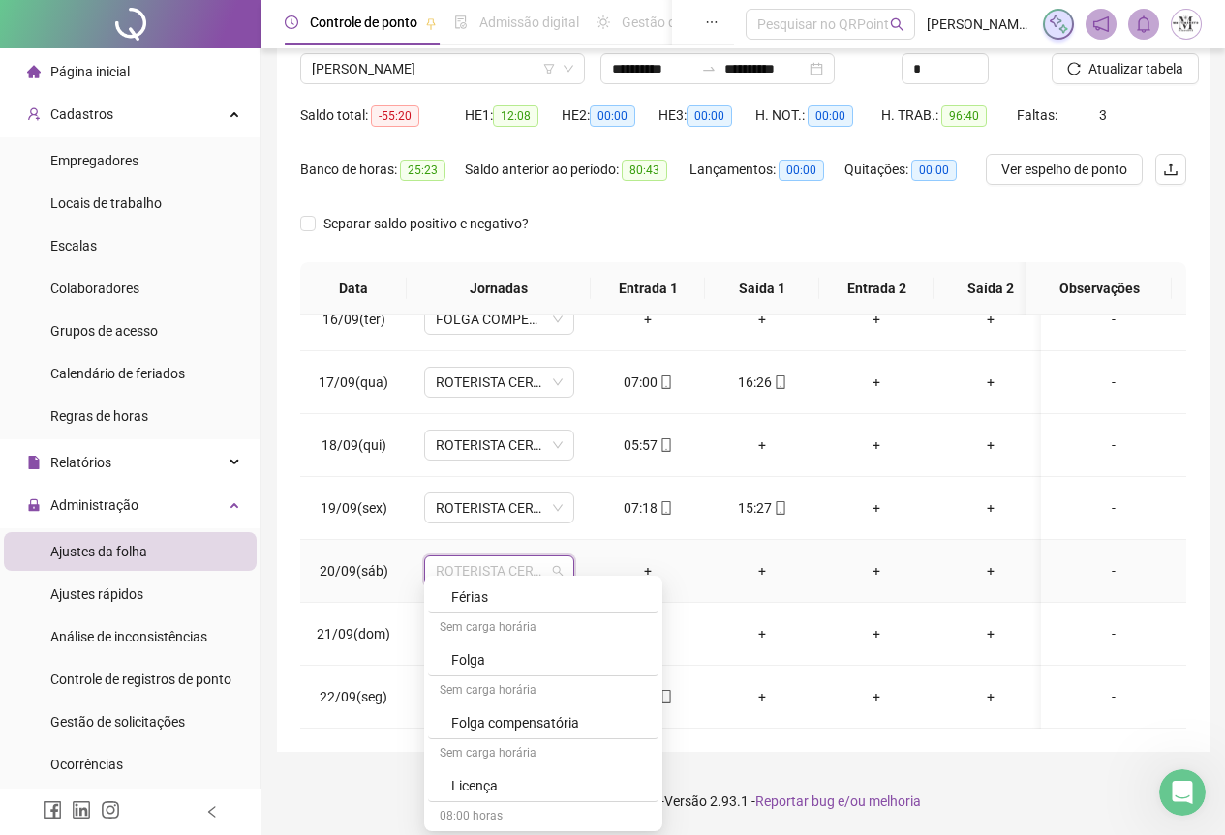
scroll to position [1259, 0]
click at [515, 623] on div "Folga compensatória" at bounding box center [549, 626] width 196 height 21
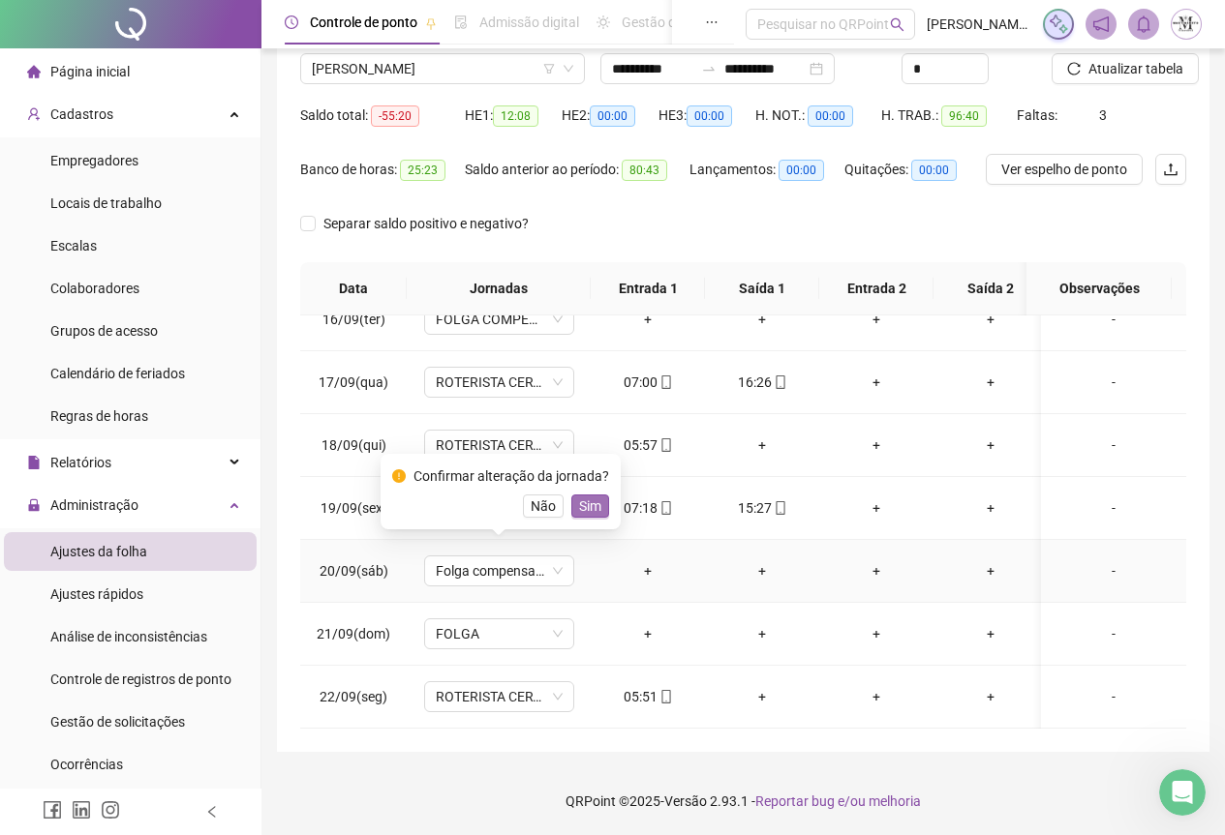
click at [588, 509] on span "Sim" at bounding box center [590, 506] width 22 height 21
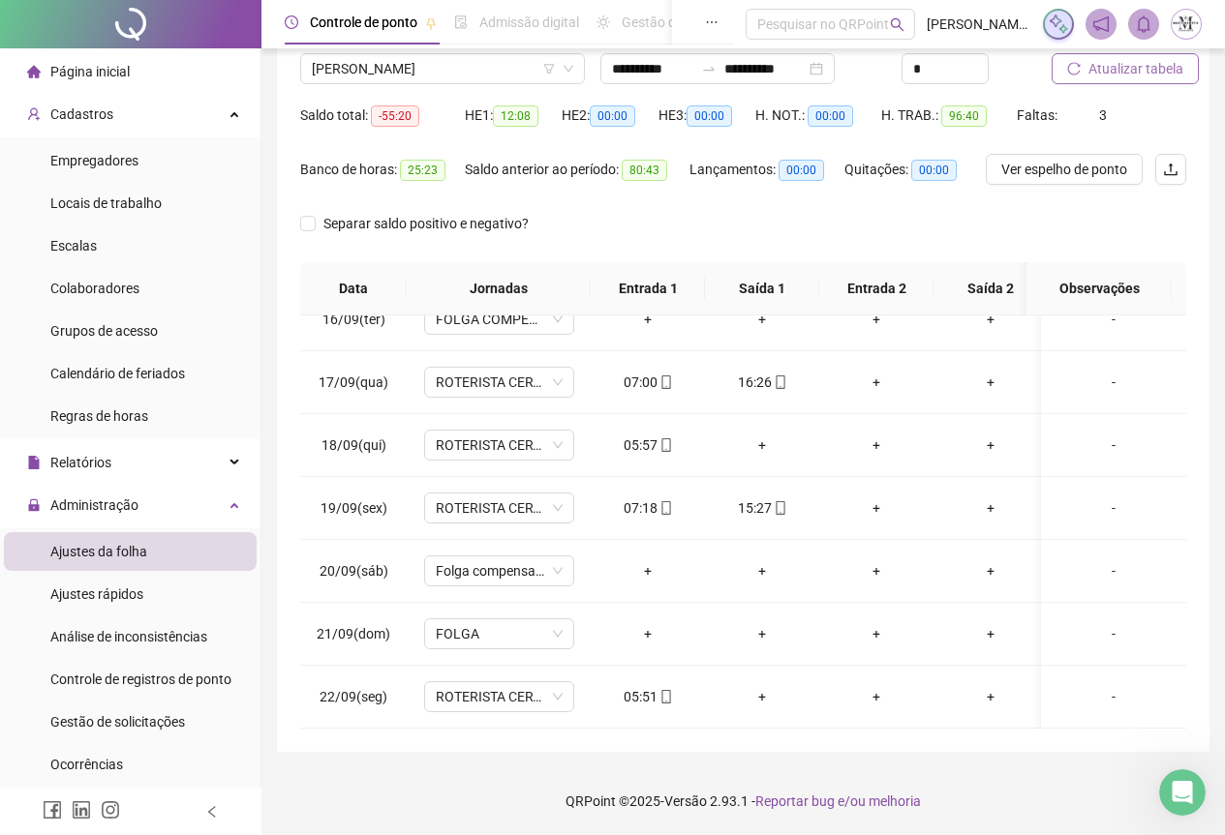
click at [1112, 74] on span "Atualizar tabela" at bounding box center [1135, 68] width 95 height 21
click at [763, 438] on div "+" at bounding box center [761, 445] width 83 height 21
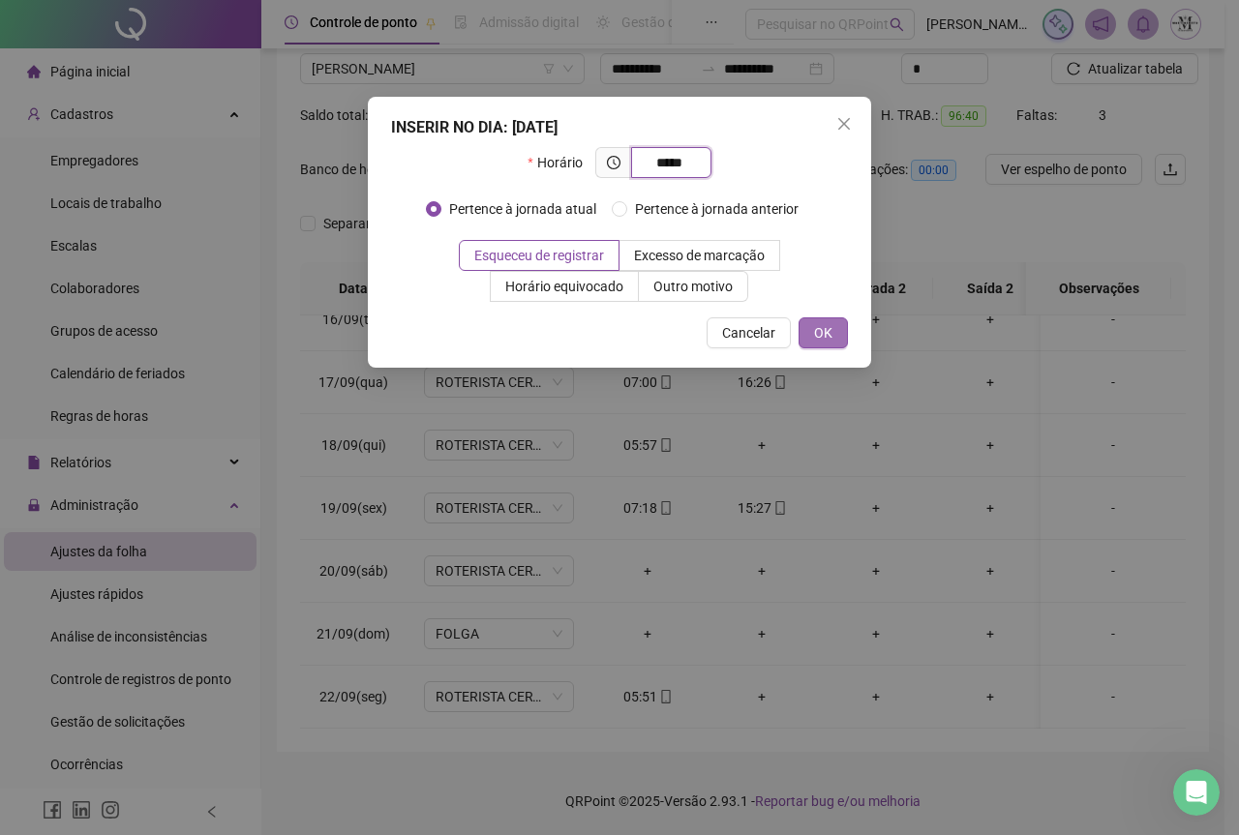
type input "*****"
click at [834, 330] on button "OK" at bounding box center [823, 333] width 49 height 31
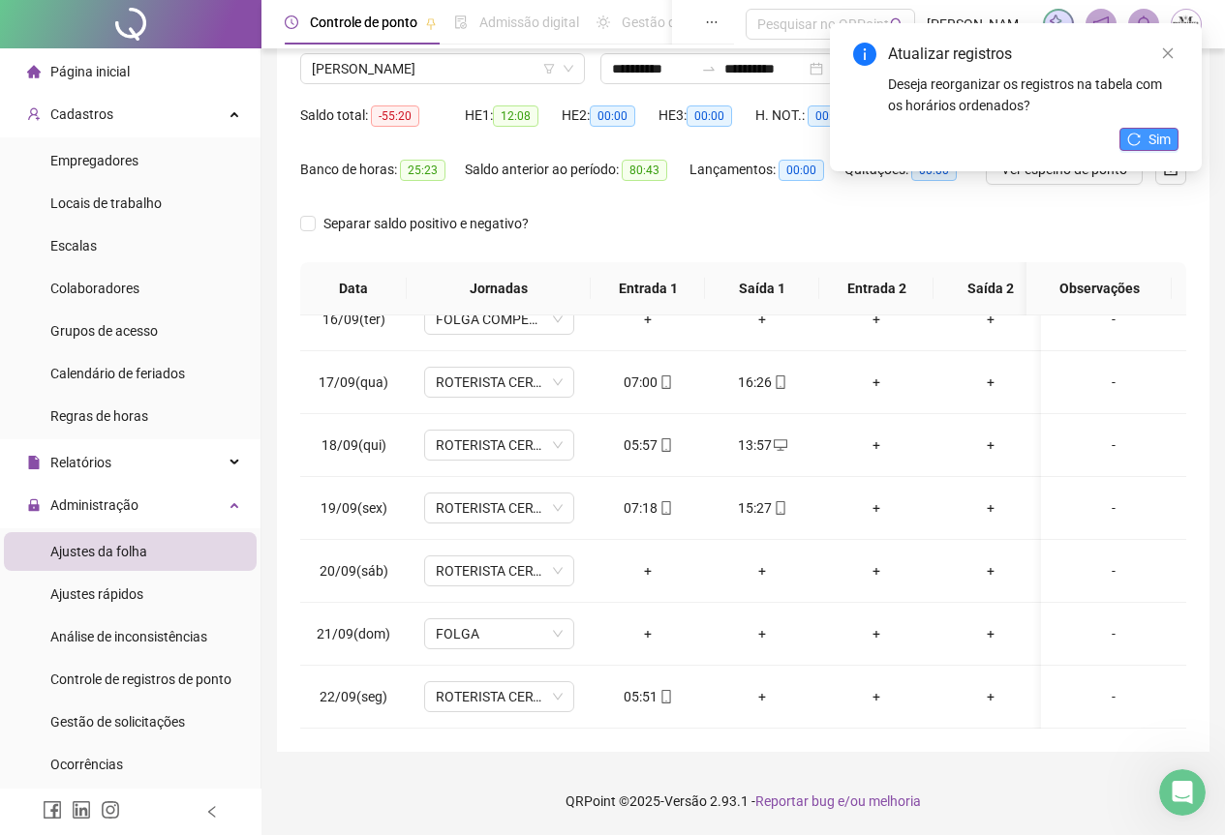
click at [1151, 133] on span "Sim" at bounding box center [1159, 139] width 22 height 21
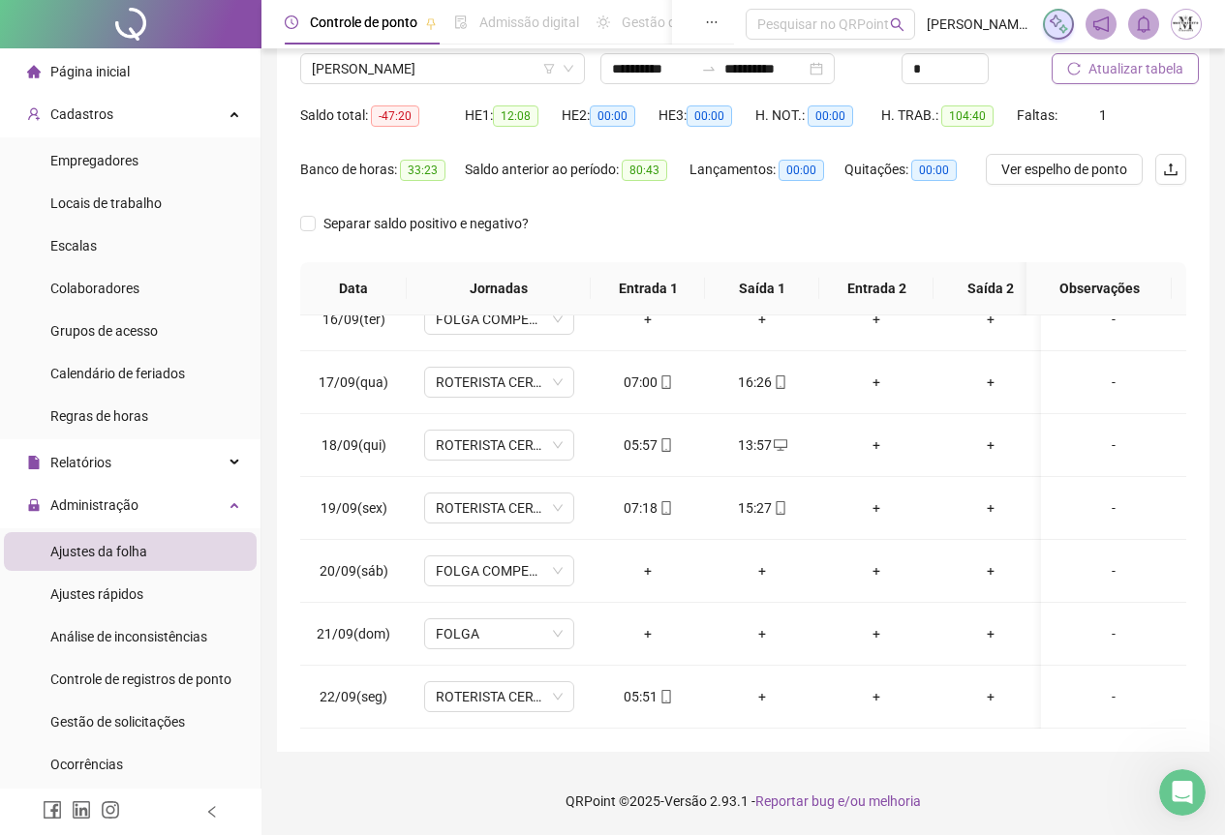
click at [1121, 67] on span "Atualizar tabela" at bounding box center [1135, 68] width 95 height 21
click at [359, 76] on span "[PERSON_NAME]" at bounding box center [442, 68] width 261 height 29
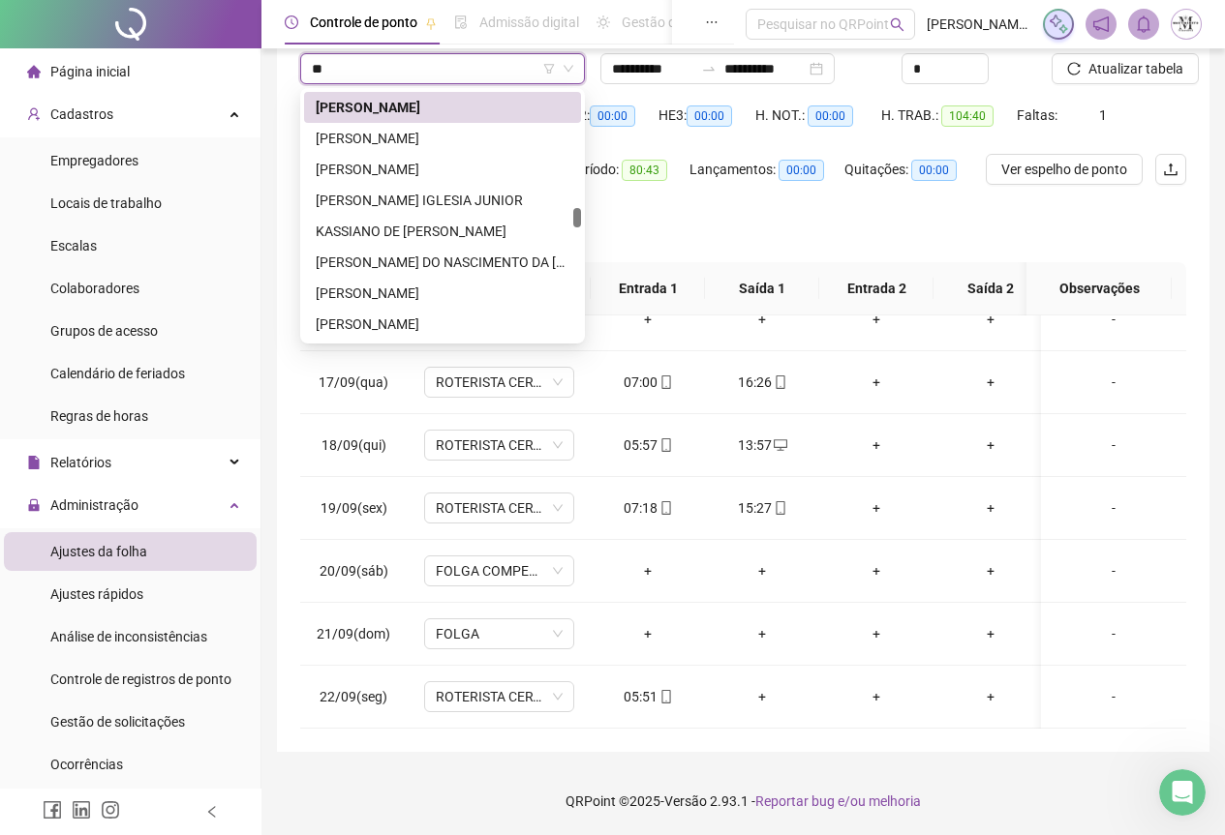
scroll to position [1518, 0]
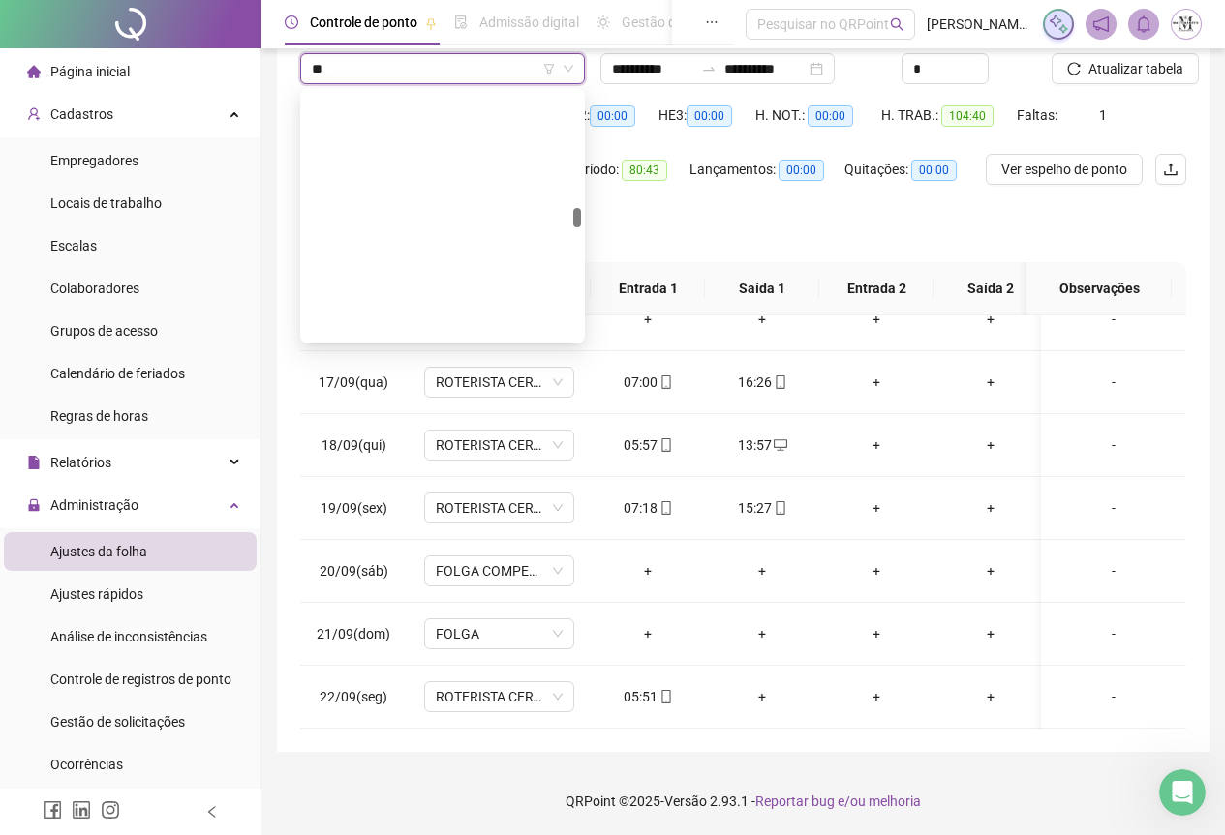
type input "***"
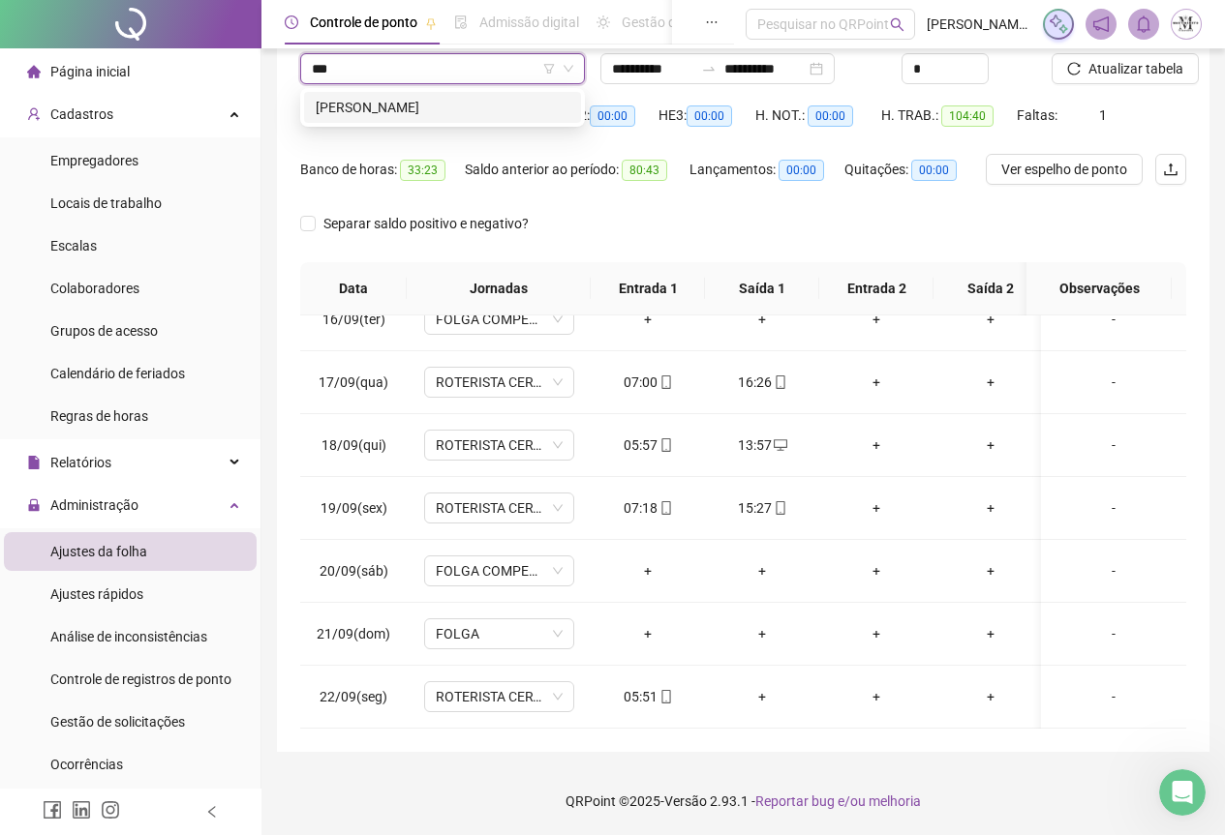
scroll to position [0, 0]
click at [364, 108] on div "[PERSON_NAME]" at bounding box center [443, 107] width 254 height 21
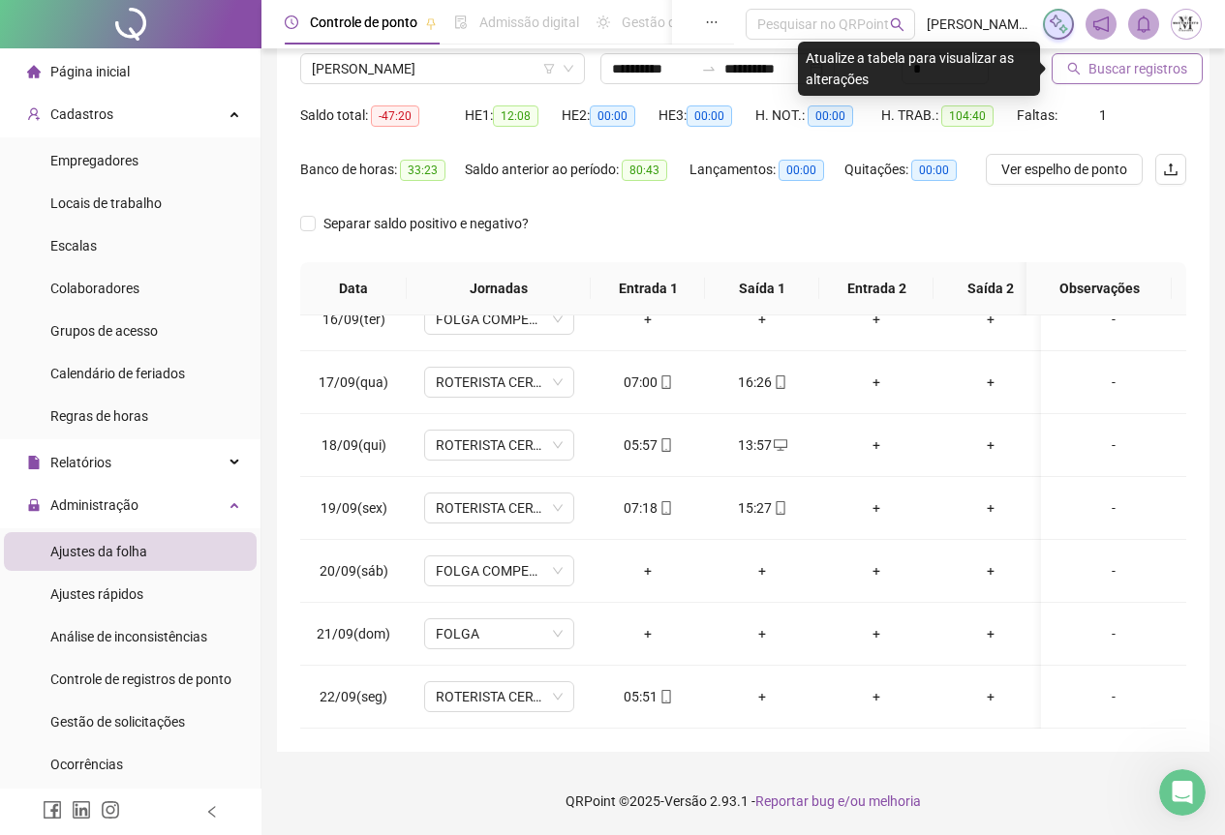
click at [1130, 70] on span "Buscar registros" at bounding box center [1137, 68] width 99 height 21
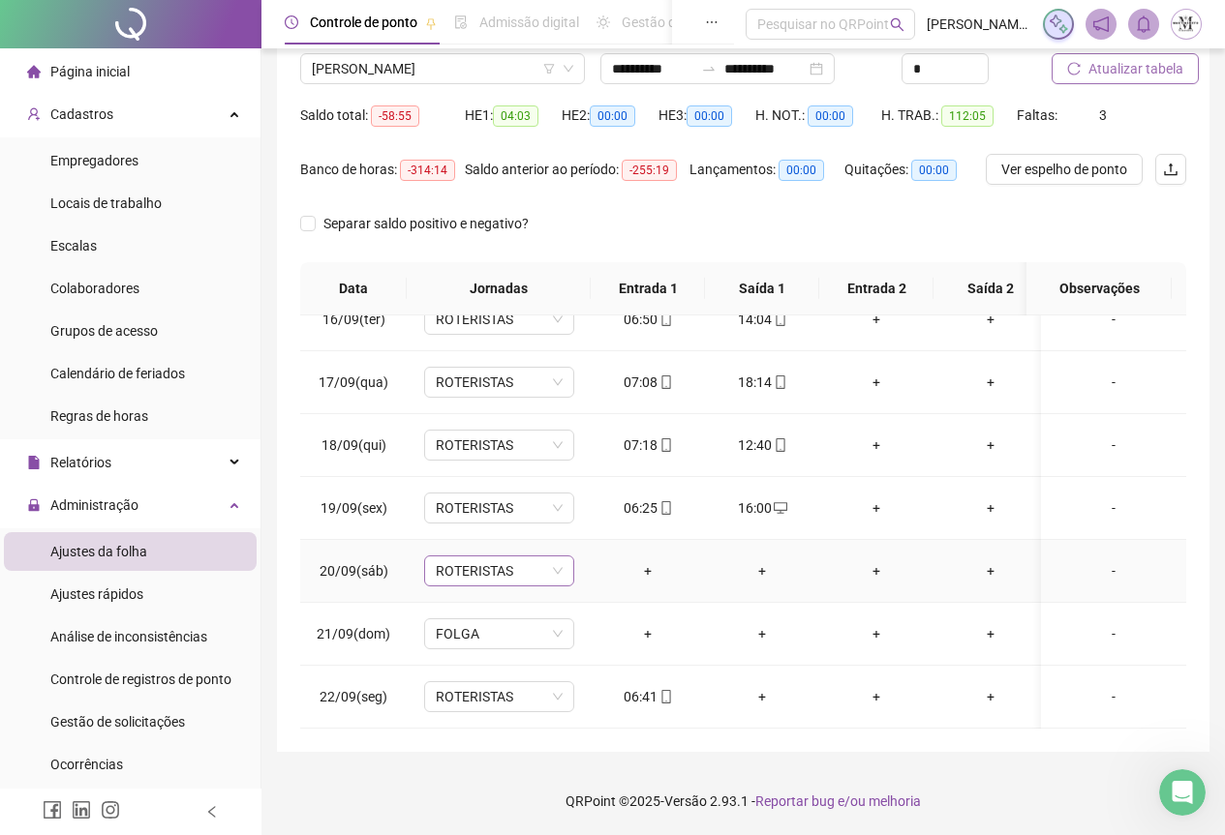
click at [477, 558] on span "ROTERISTAS" at bounding box center [499, 571] width 127 height 29
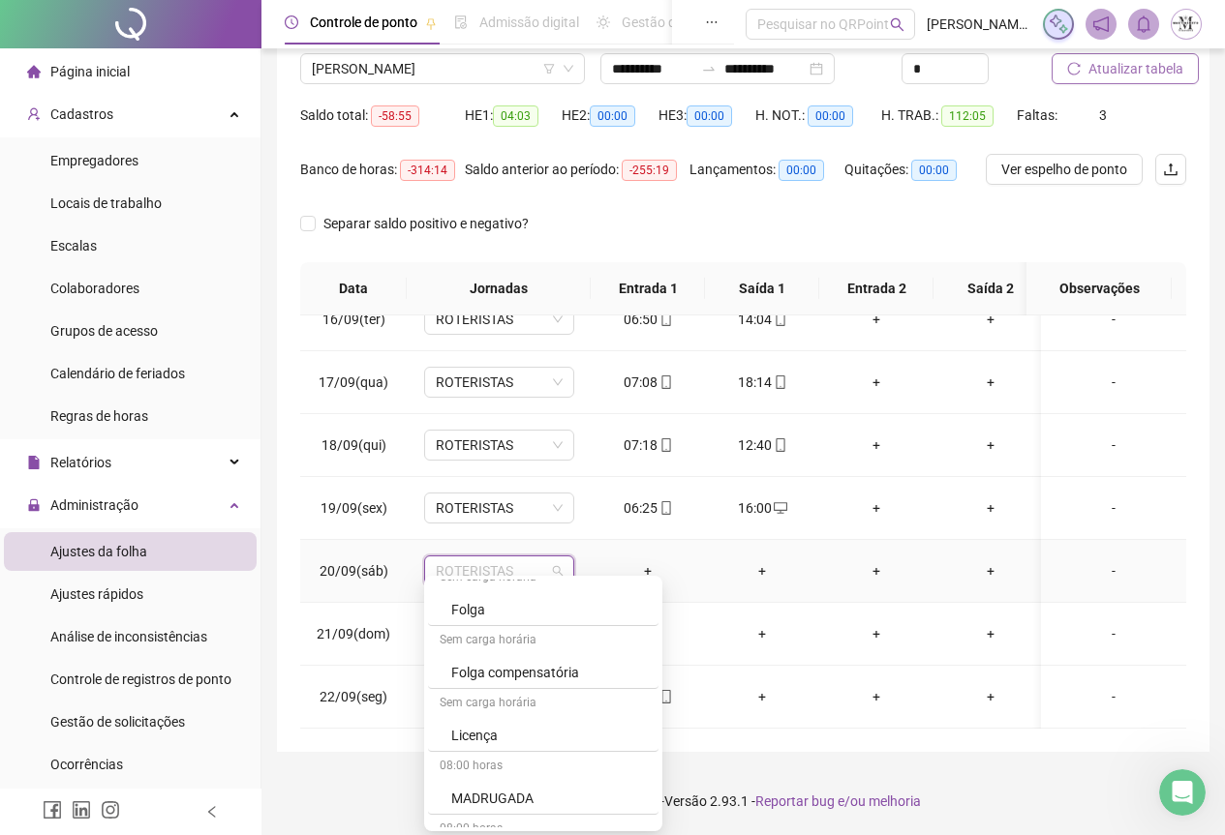
scroll to position [1259, 0]
click at [519, 640] on div "Folga compensatória" at bounding box center [543, 627] width 230 height 32
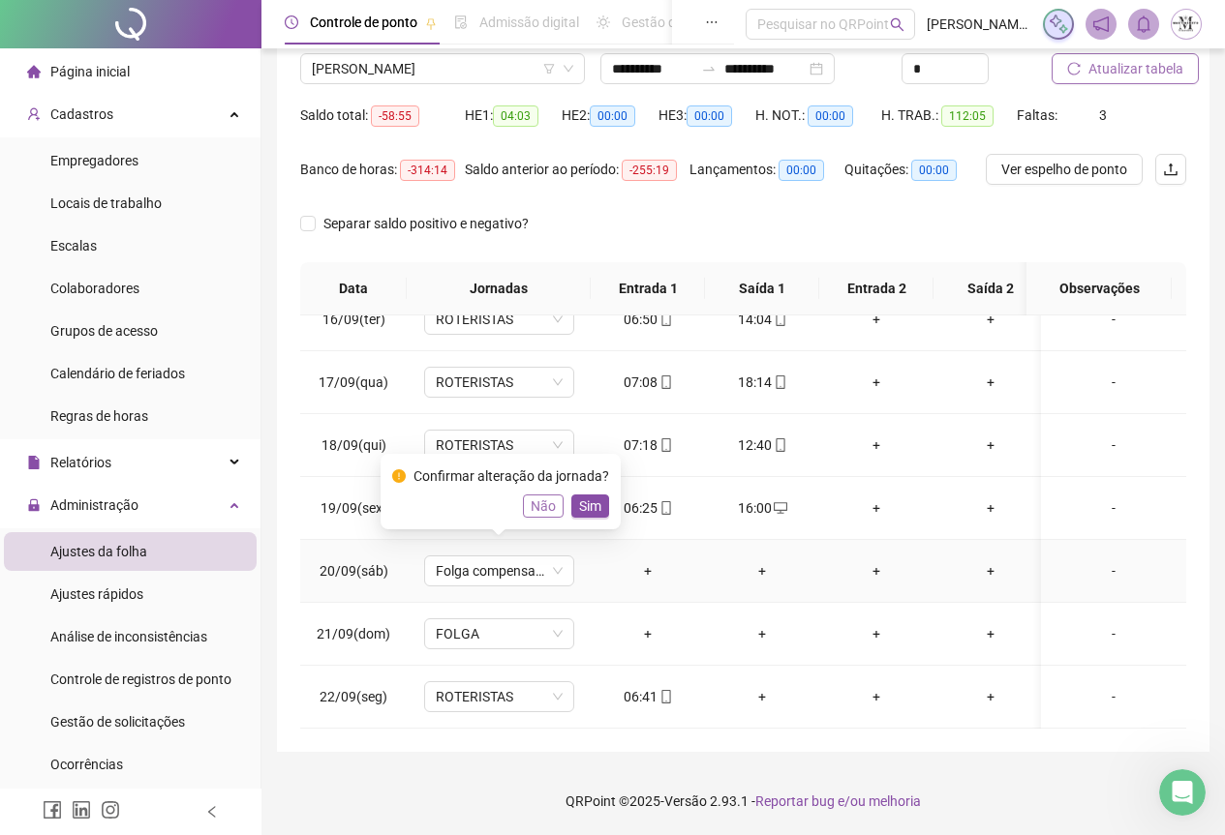
click at [539, 505] on span "Não" at bounding box center [543, 506] width 25 height 21
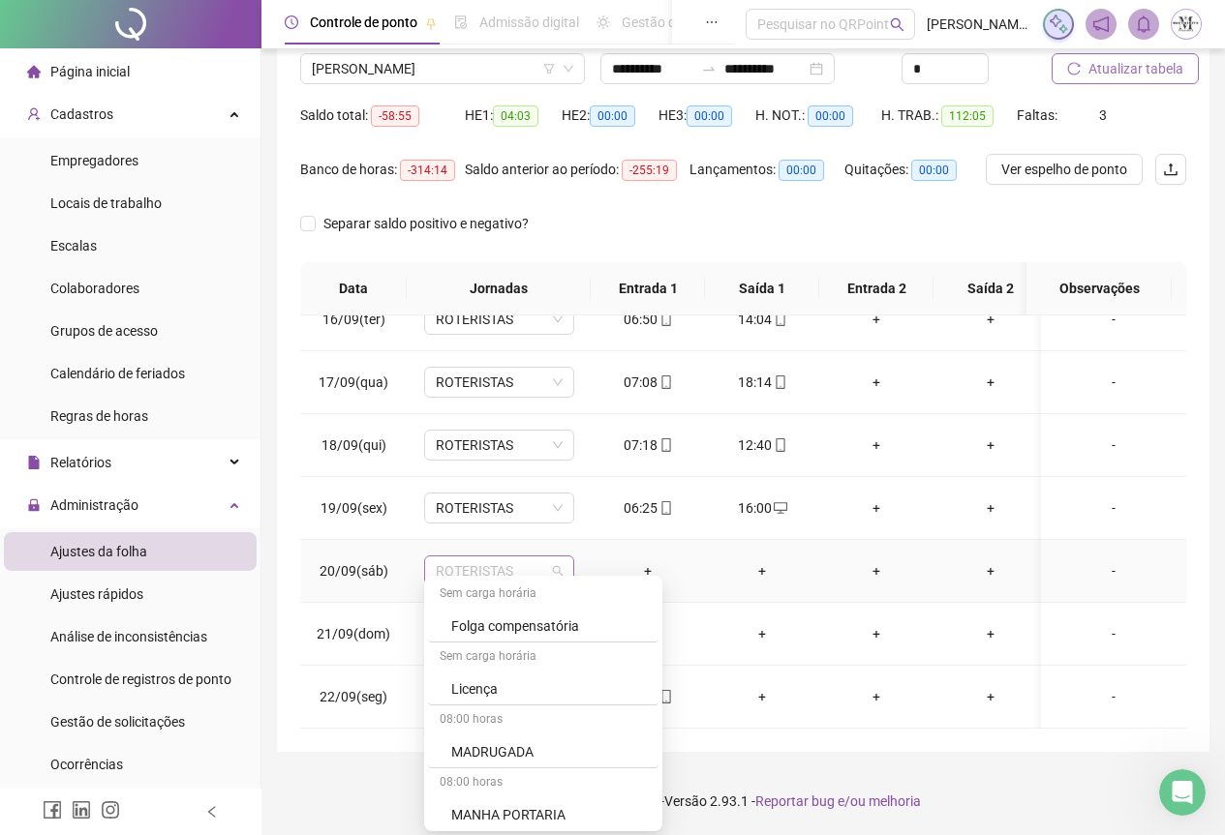
click at [486, 566] on span "ROTERISTAS" at bounding box center [499, 571] width 127 height 29
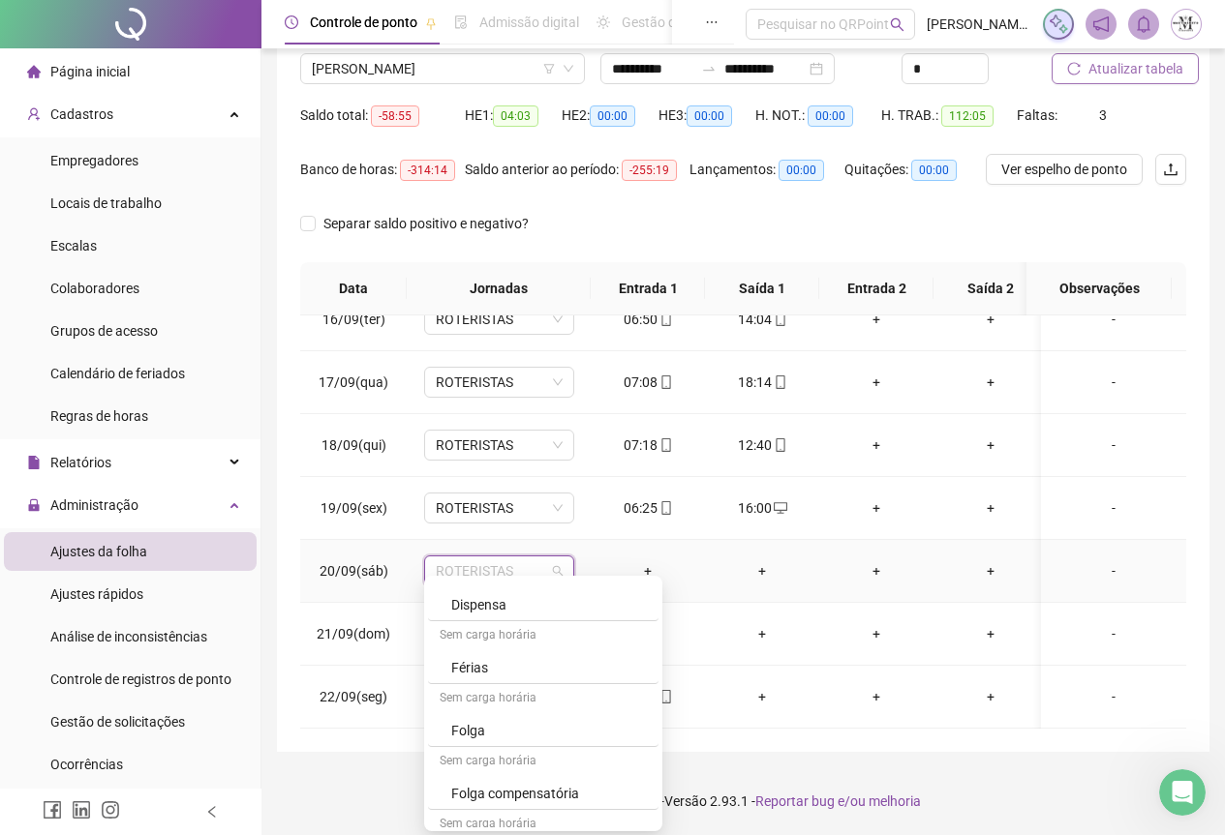
scroll to position [1065, 0]
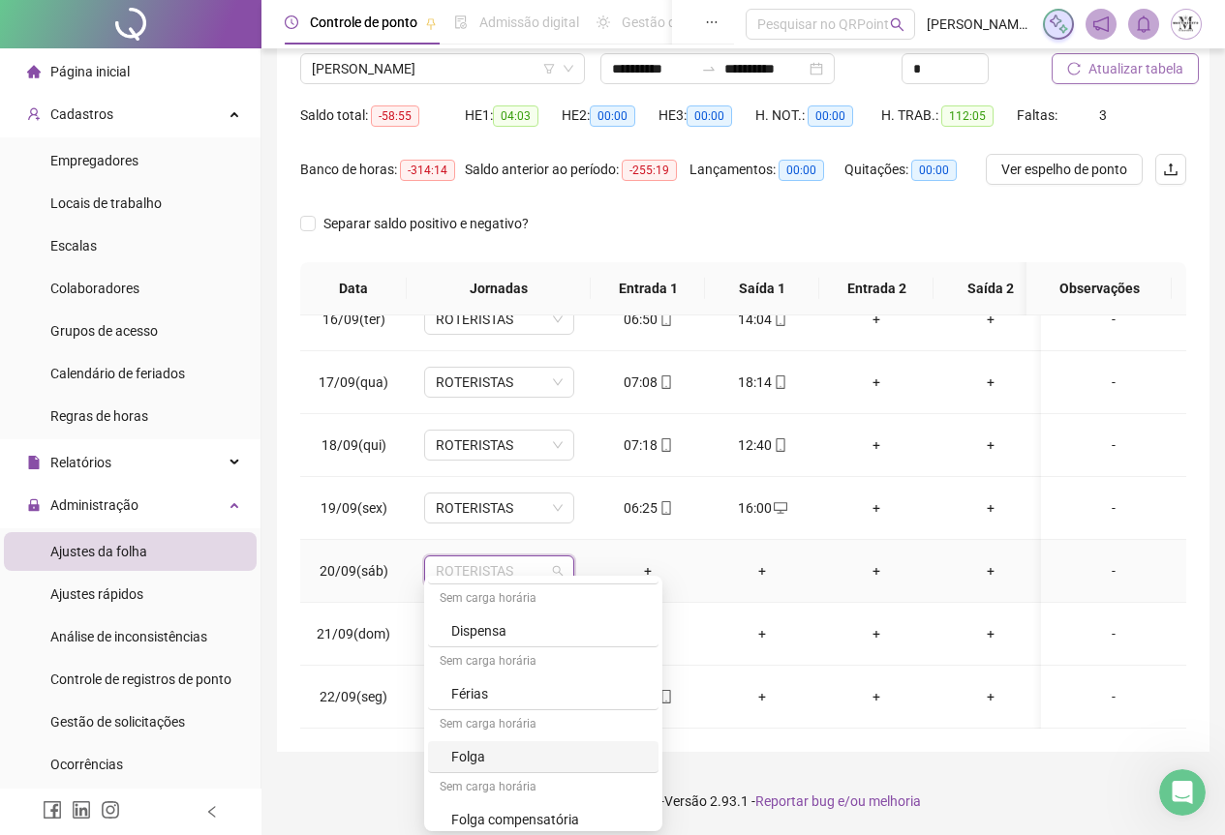
click at [466, 753] on div "Folga" at bounding box center [549, 756] width 196 height 21
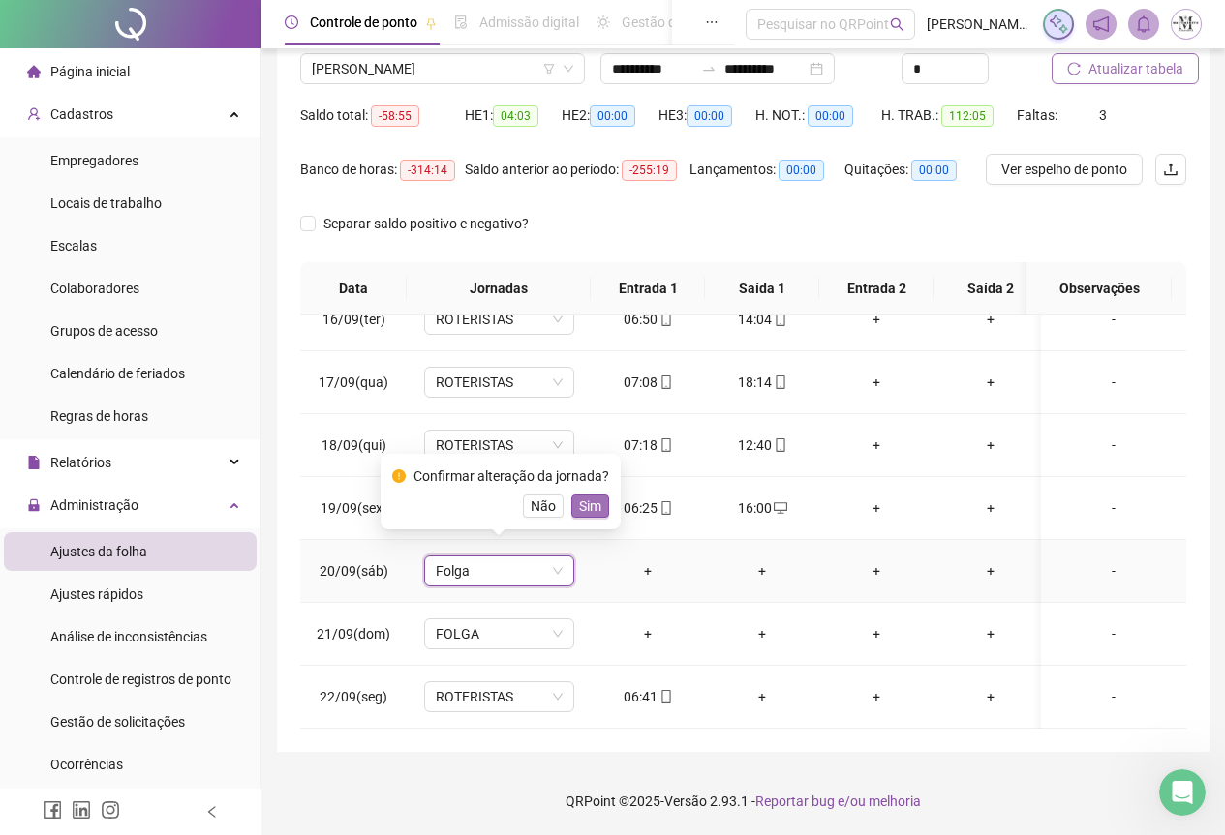
click at [583, 510] on span "Sim" at bounding box center [590, 506] width 22 height 21
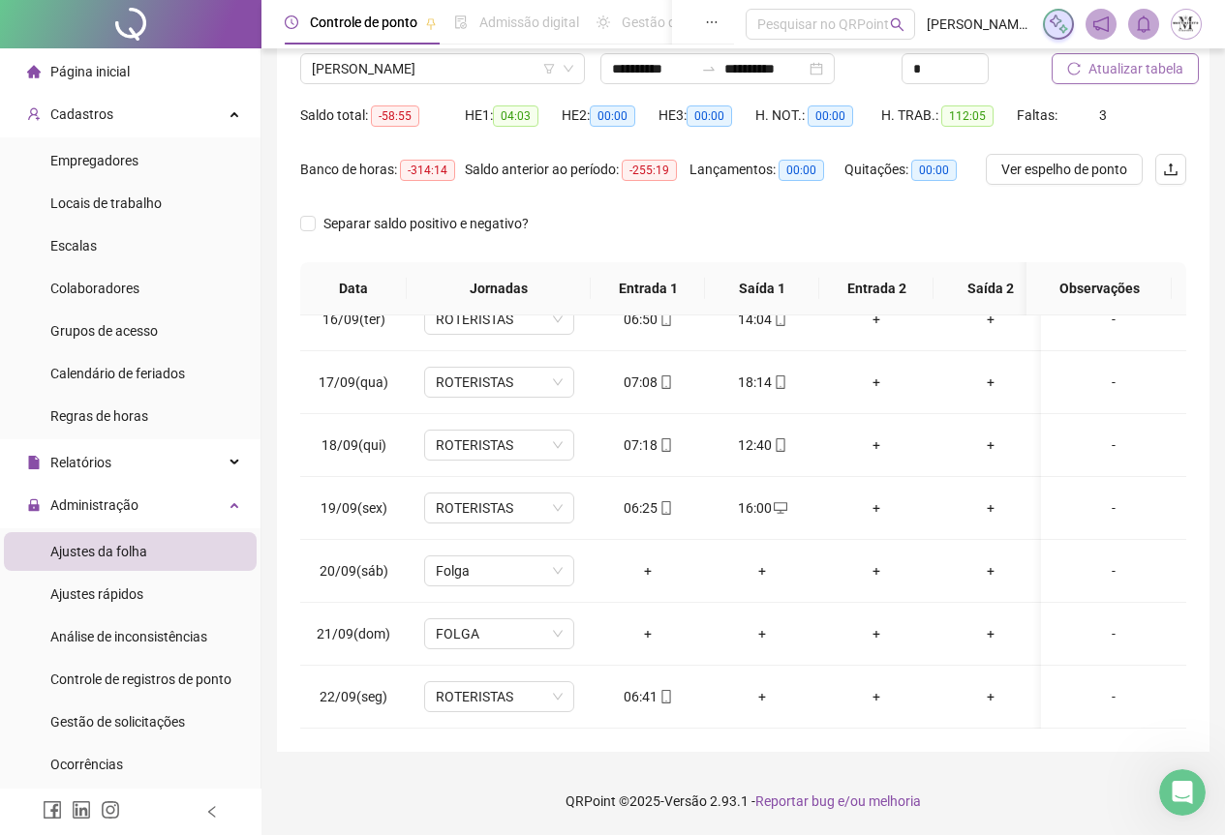
click at [1111, 76] on span "Atualizar tabela" at bounding box center [1135, 68] width 95 height 21
click at [1129, 58] on span "Atualizar tabela" at bounding box center [1135, 68] width 95 height 21
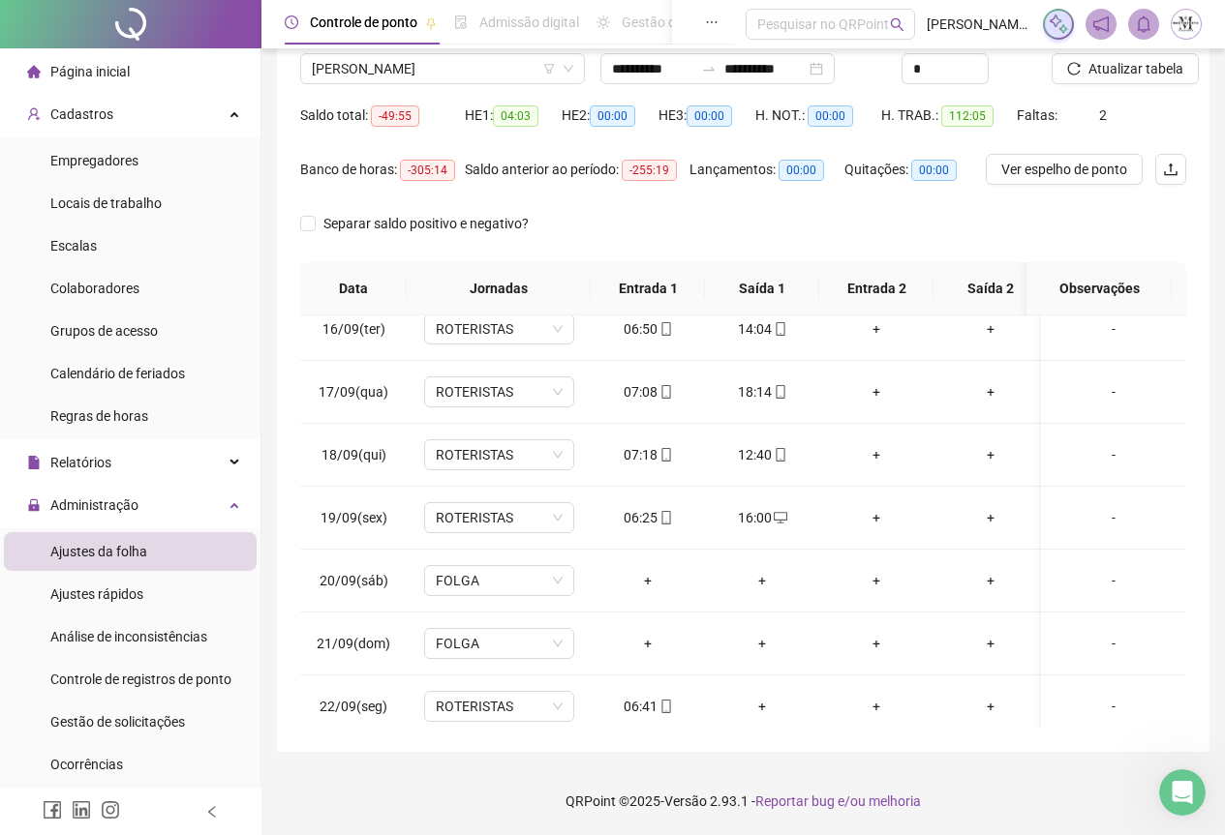
scroll to position [986, 0]
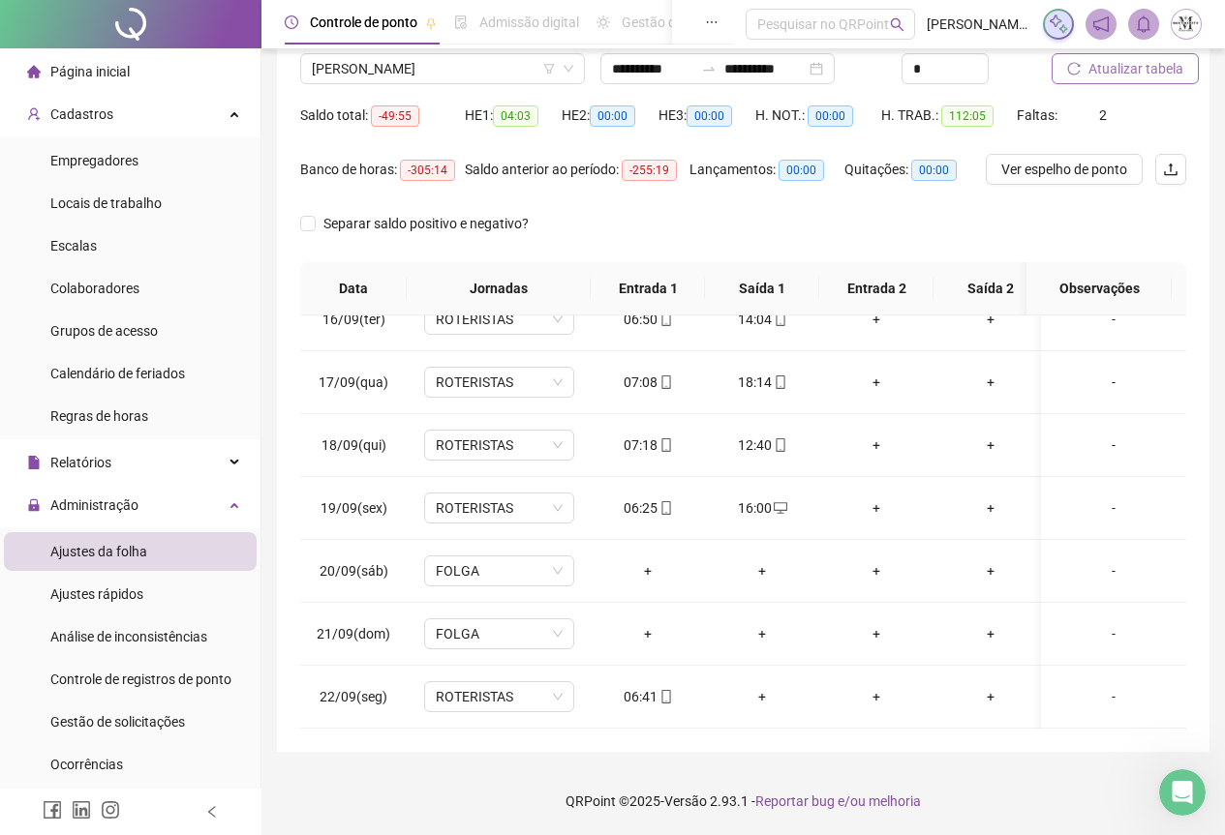
click at [1109, 72] on span "Atualizar tabela" at bounding box center [1135, 68] width 95 height 21
click at [1145, 72] on span "Atualizar tabela" at bounding box center [1135, 68] width 95 height 21
click at [1101, 76] on span "Atualizar tabela" at bounding box center [1135, 68] width 95 height 21
click at [1156, 66] on span "Atualizar tabela" at bounding box center [1135, 68] width 95 height 21
click at [416, 75] on span "[PERSON_NAME]" at bounding box center [442, 68] width 261 height 29
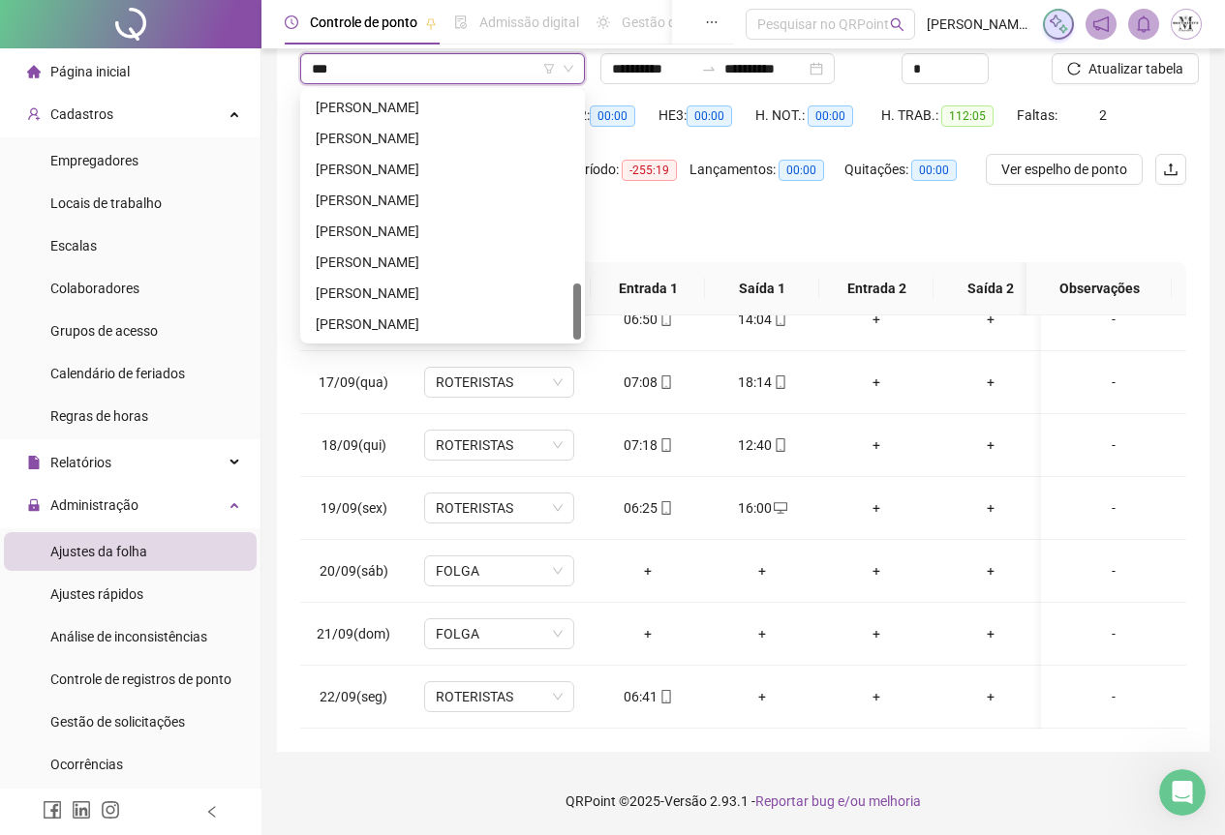
scroll to position [0, 0]
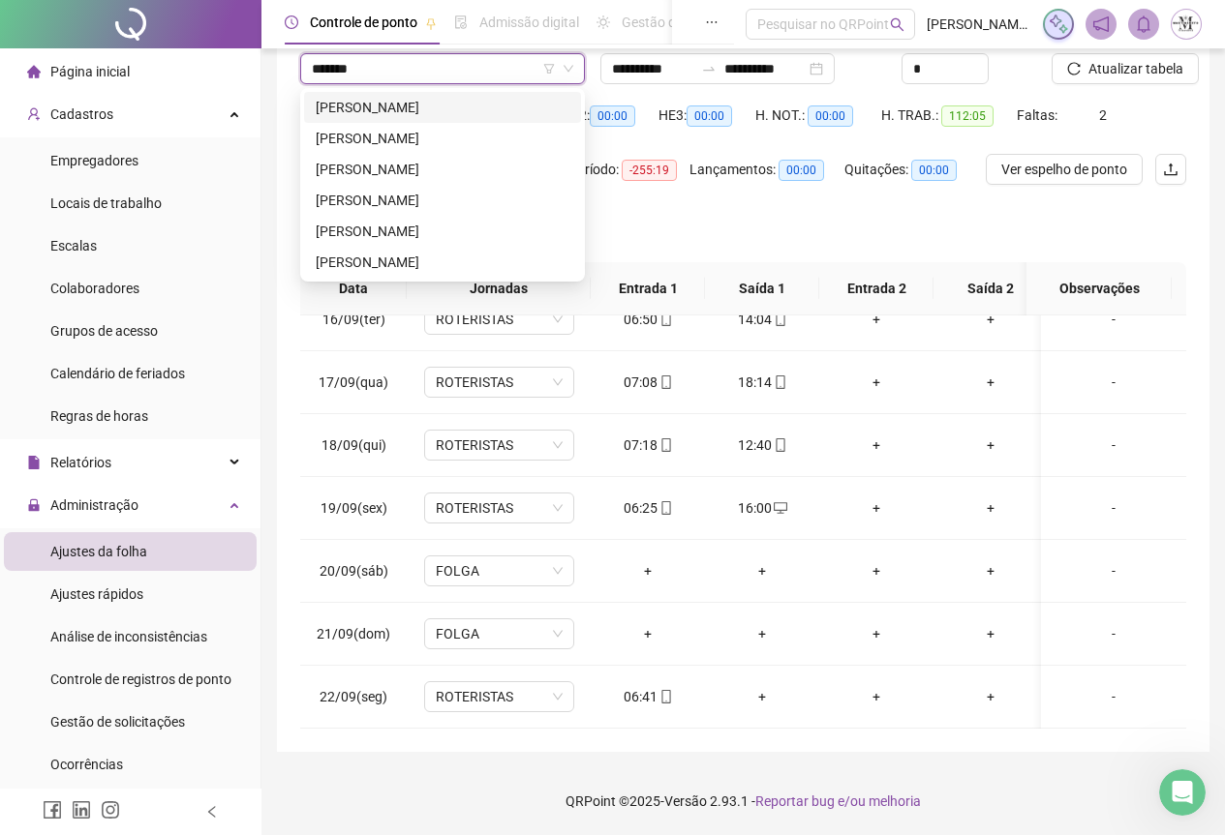
type input "********"
click at [422, 143] on div "[PERSON_NAME]" at bounding box center [443, 138] width 254 height 21
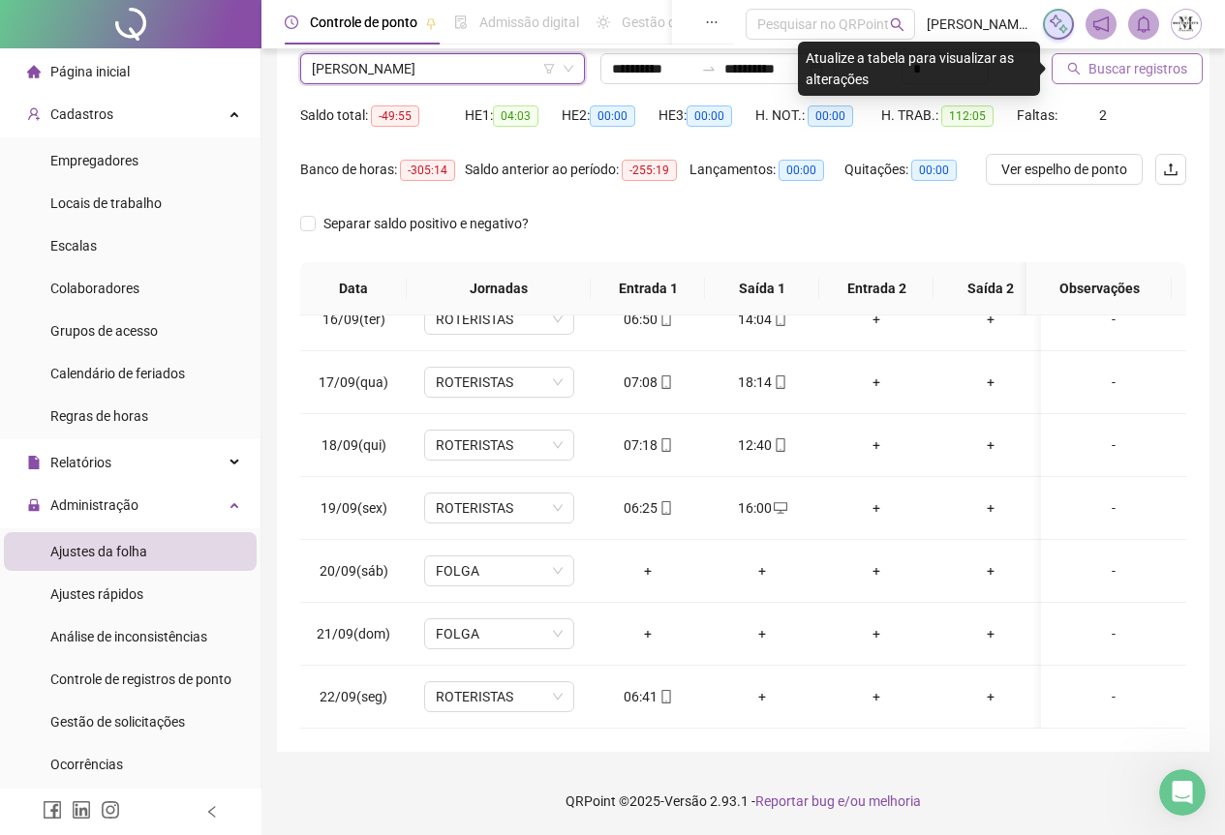
click at [1104, 69] on span "Buscar registros" at bounding box center [1137, 68] width 99 height 21
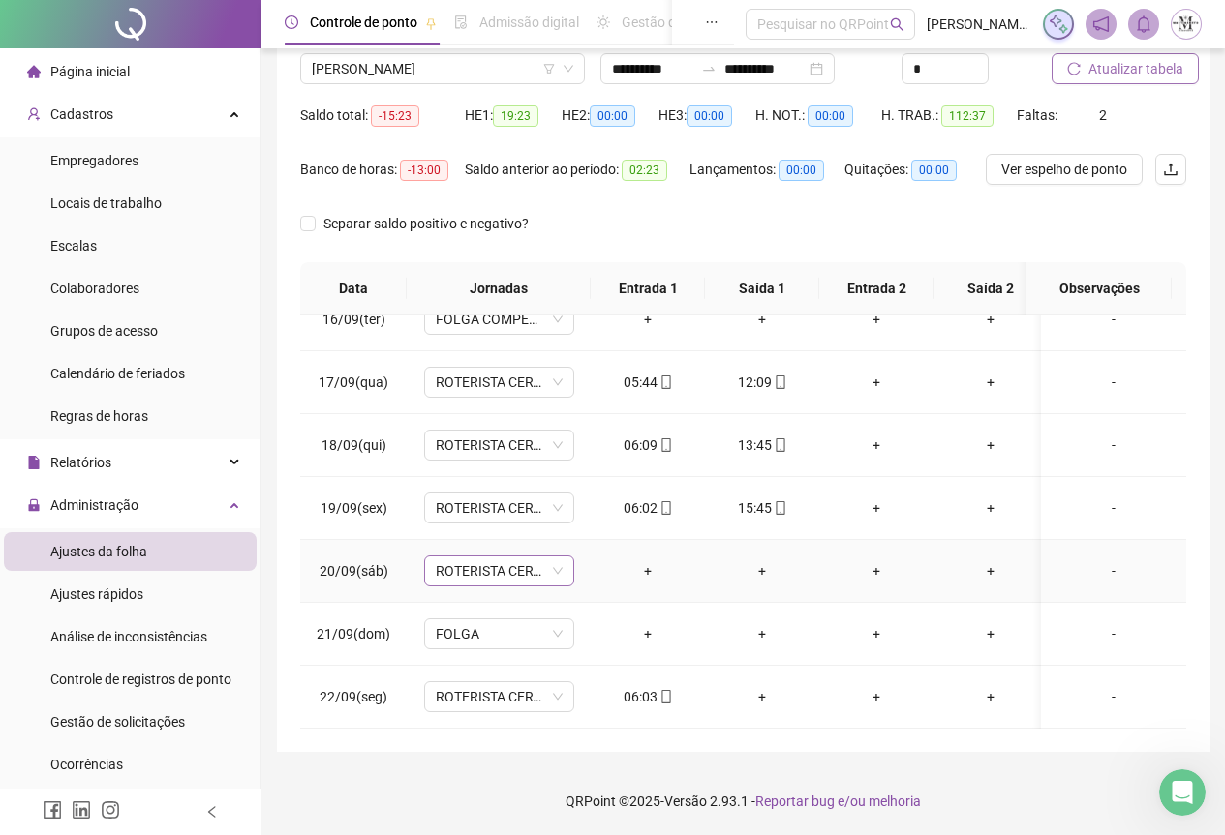
click at [470, 564] on span "ROTERISTA CERTO SG" at bounding box center [499, 571] width 127 height 29
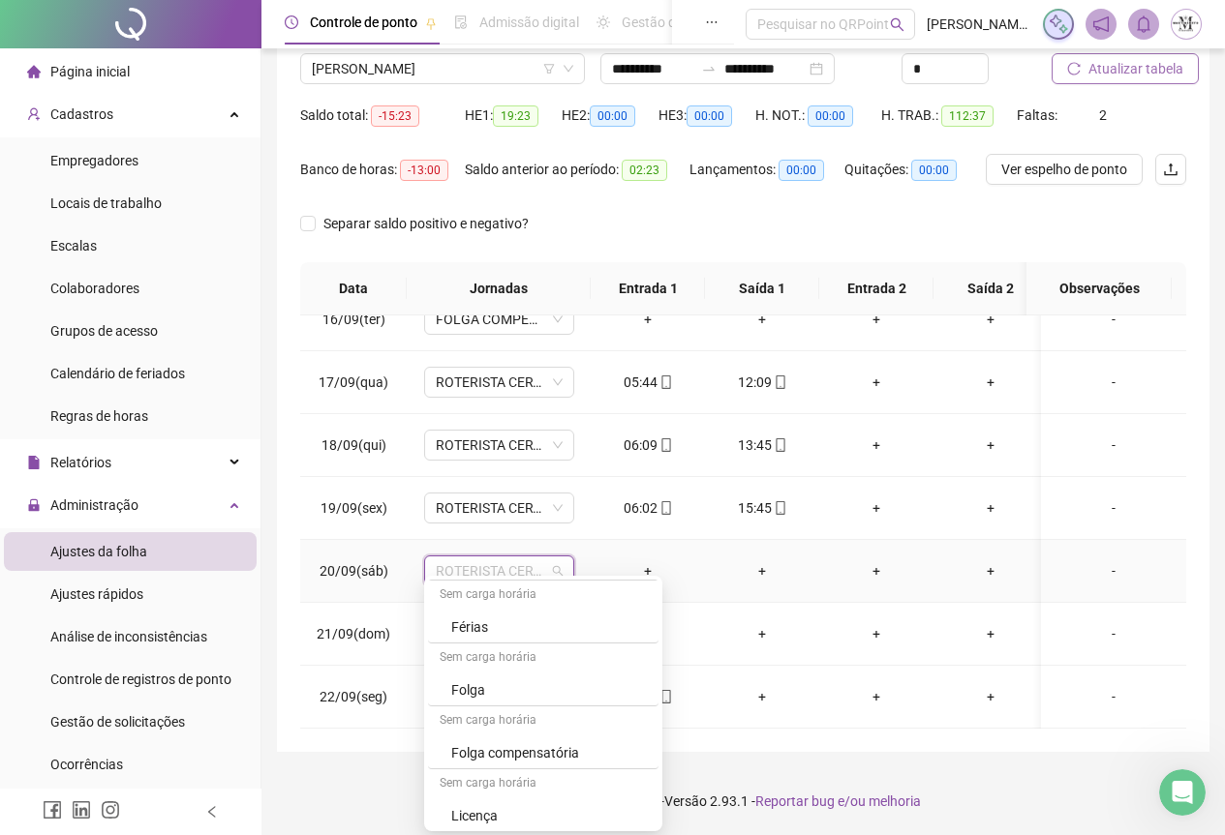
scroll to position [1162, 0]
click at [493, 655] on div "Folga" at bounding box center [549, 660] width 196 height 21
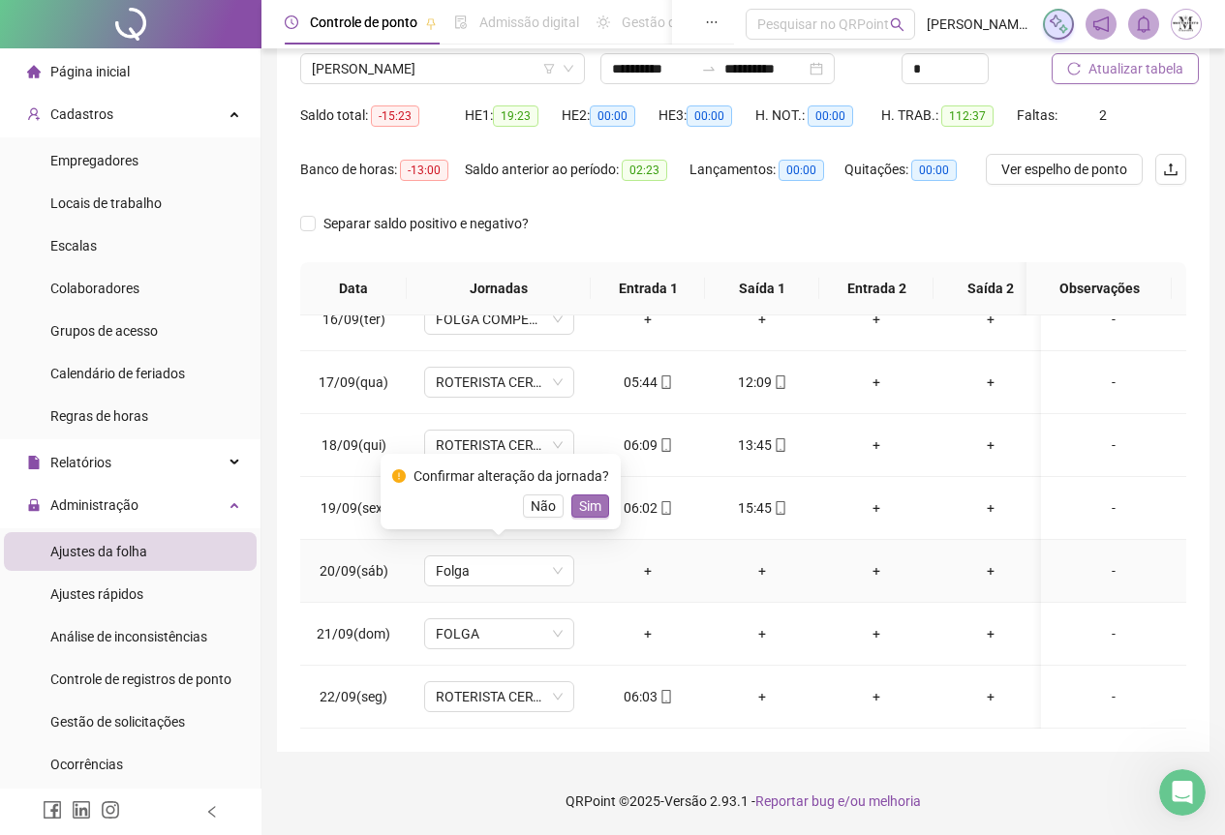
click at [588, 499] on span "Sim" at bounding box center [590, 506] width 22 height 21
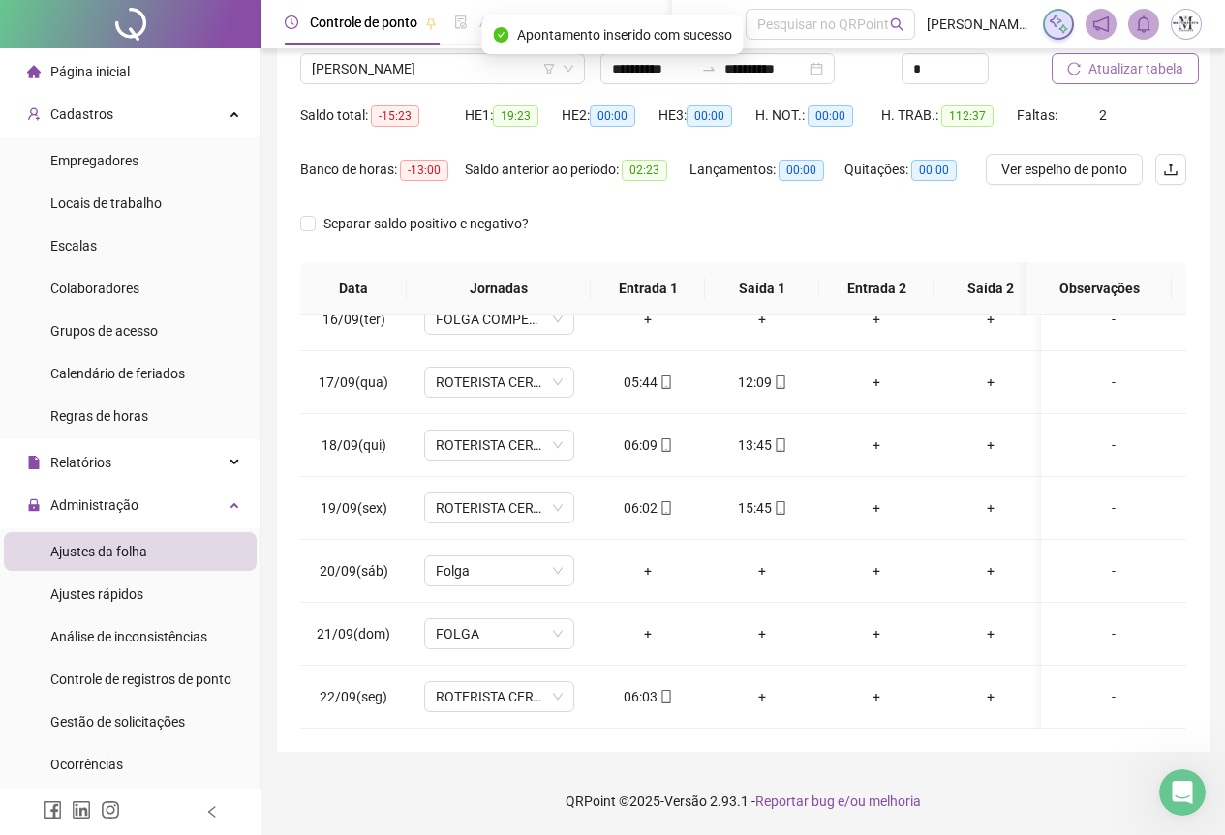
click at [1121, 75] on span "Atualizar tabela" at bounding box center [1135, 68] width 95 height 21
click at [1147, 74] on span "Atualizar tabela" at bounding box center [1135, 68] width 95 height 21
click at [360, 69] on span "[PERSON_NAME]" at bounding box center [442, 68] width 261 height 29
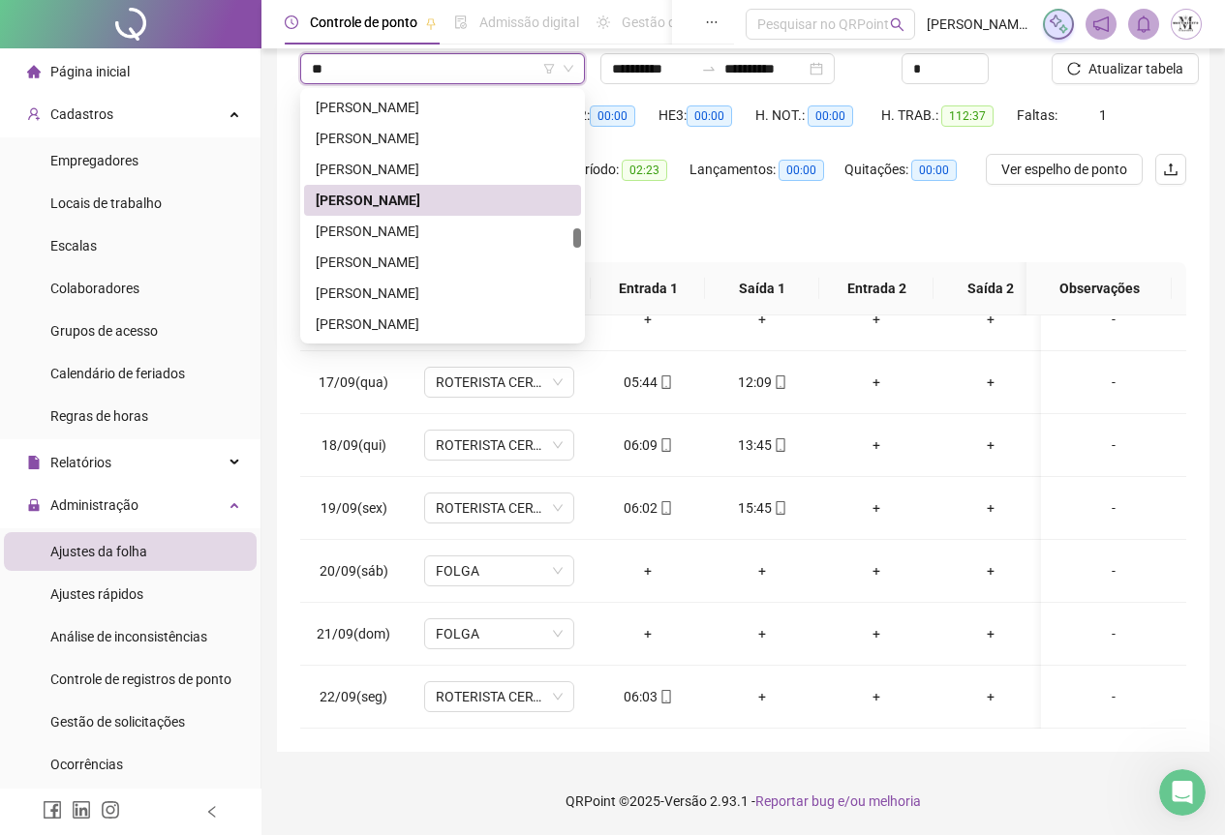
scroll to position [0, 0]
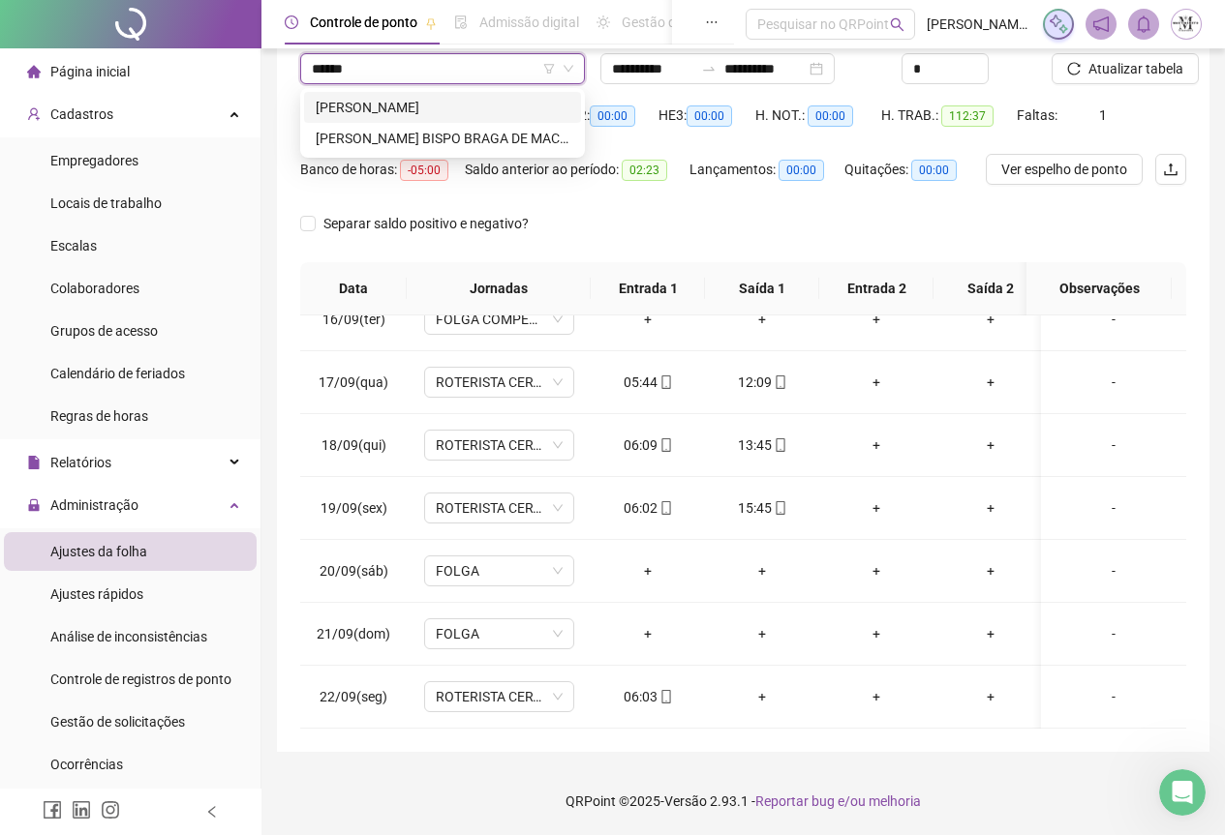
type input "*******"
click at [396, 106] on div "[PERSON_NAME]" at bounding box center [443, 107] width 254 height 21
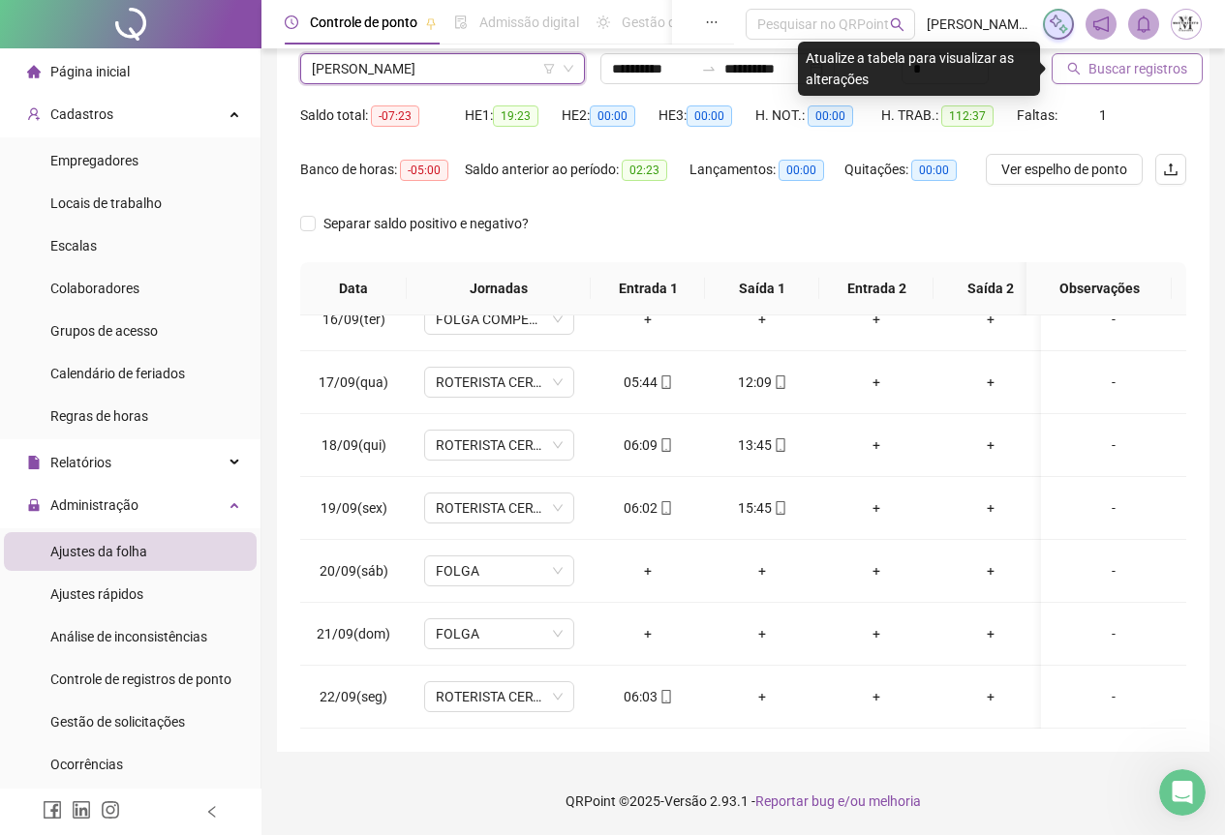
click at [1105, 76] on span "Buscar registros" at bounding box center [1137, 68] width 99 height 21
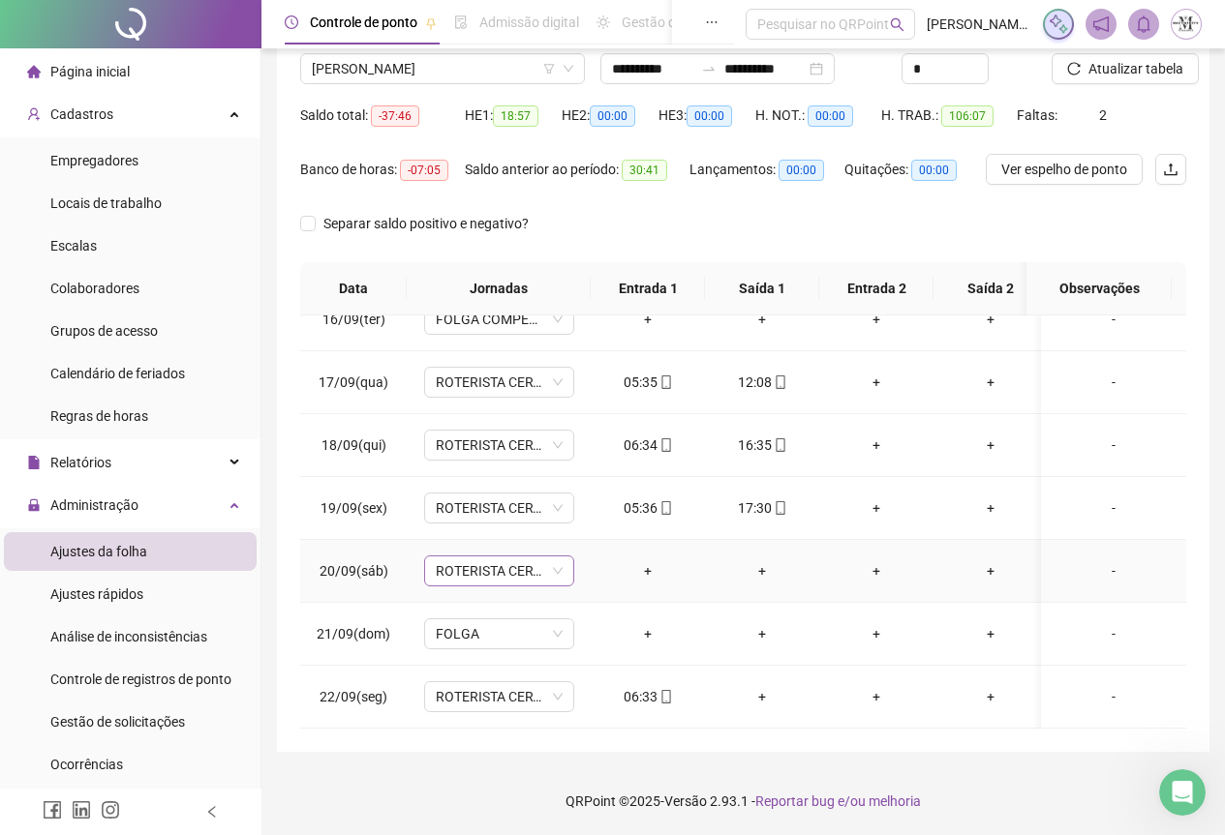
click at [508, 557] on span "ROTERISTA CERTO SG" at bounding box center [499, 571] width 127 height 29
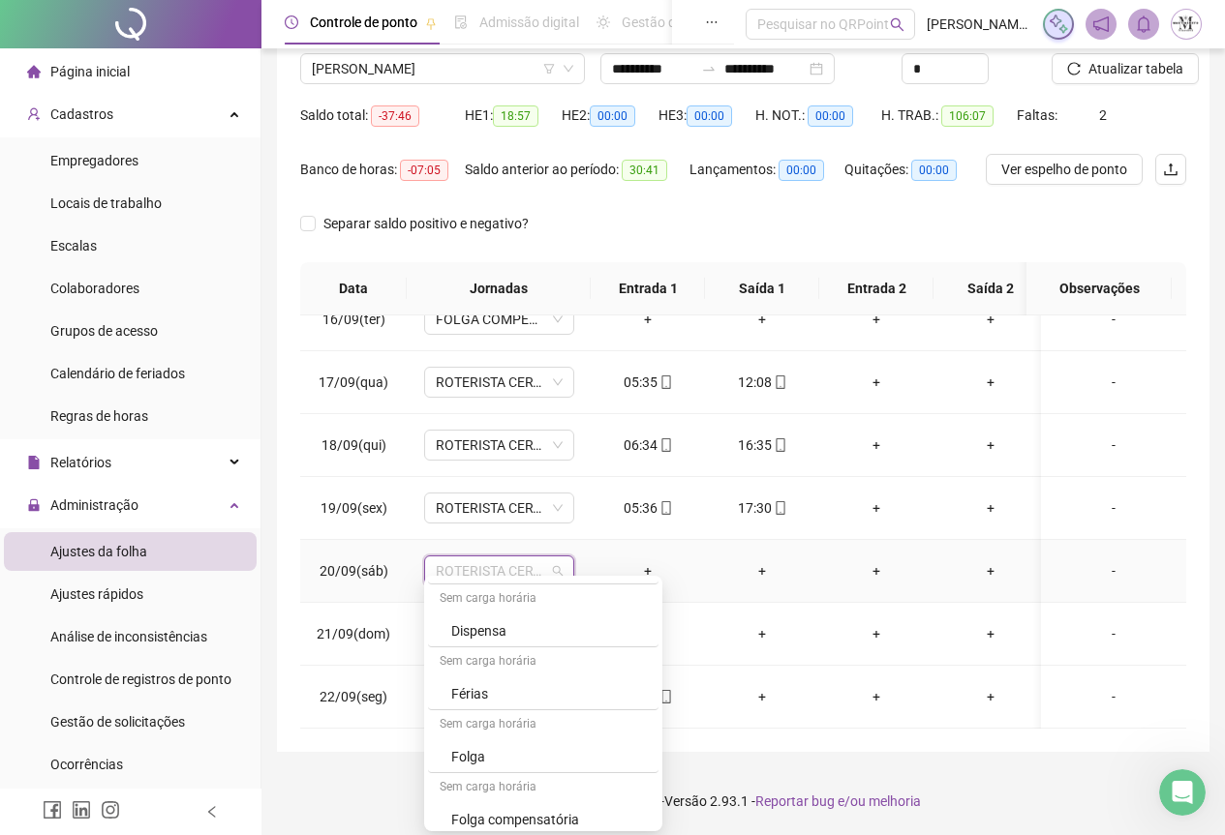
scroll to position [1162, 0]
click at [497, 659] on div "Folga" at bounding box center [549, 660] width 196 height 21
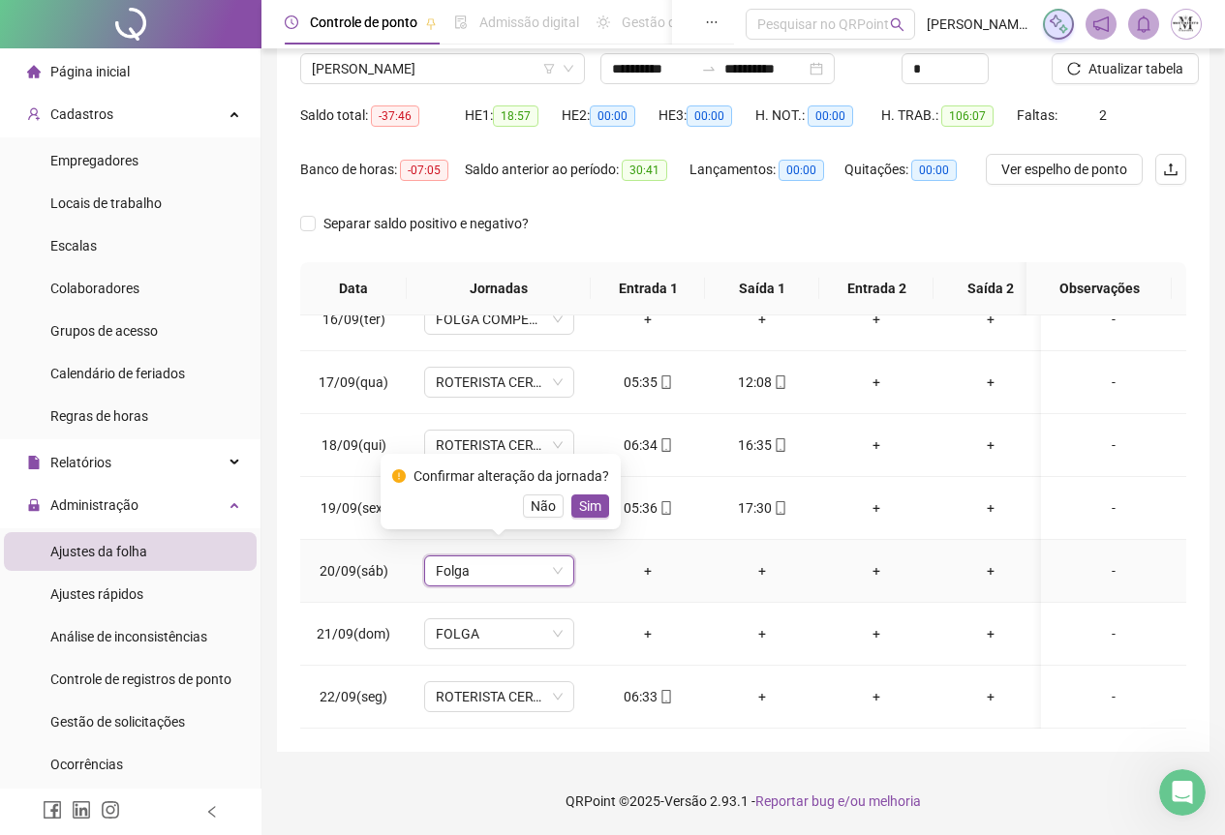
click at [579, 519] on div "Confirmar alteração da jornada? Não Sim" at bounding box center [500, 492] width 240 height 76
click at [594, 500] on span "Sim" at bounding box center [590, 506] width 22 height 21
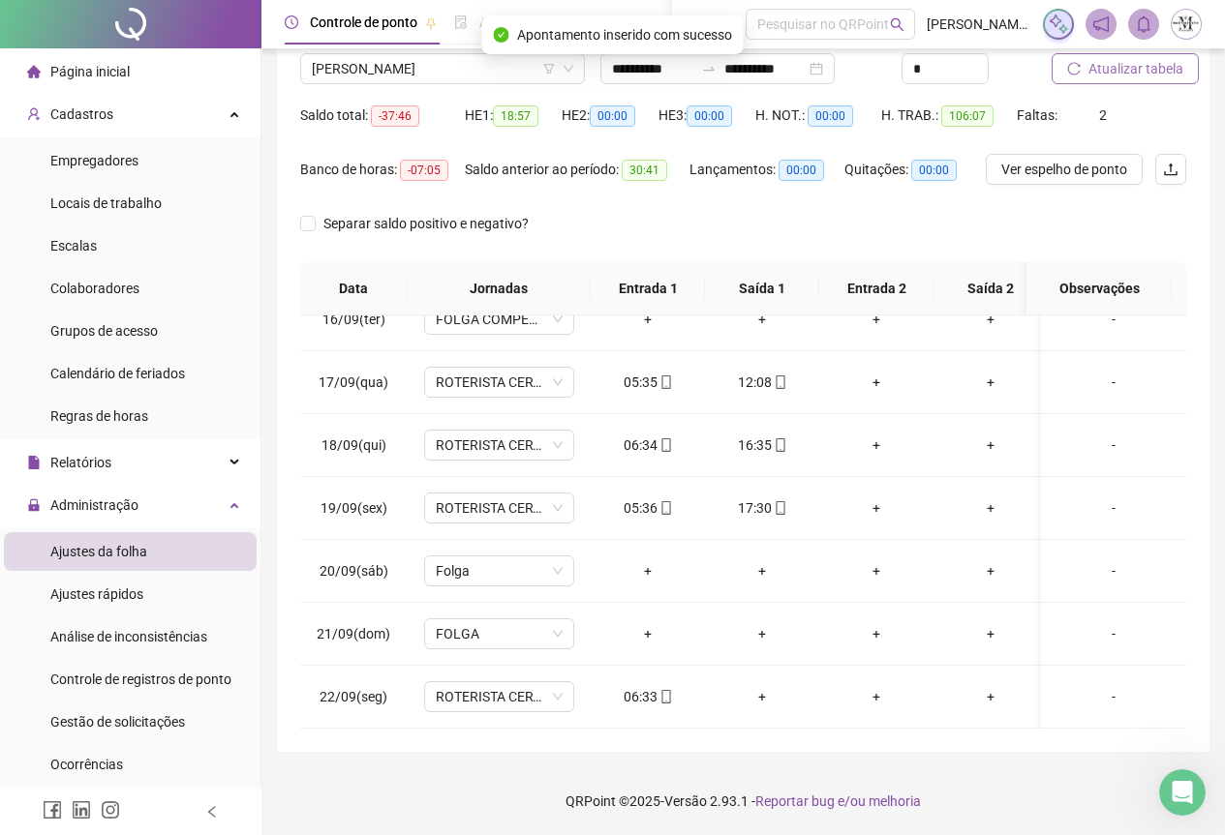
click at [1124, 64] on span "Atualizar tabela" at bounding box center [1135, 68] width 95 height 21
click at [1131, 71] on span "Atualizar tabela" at bounding box center [1135, 68] width 95 height 21
click at [373, 73] on span "[PERSON_NAME]" at bounding box center [442, 68] width 261 height 29
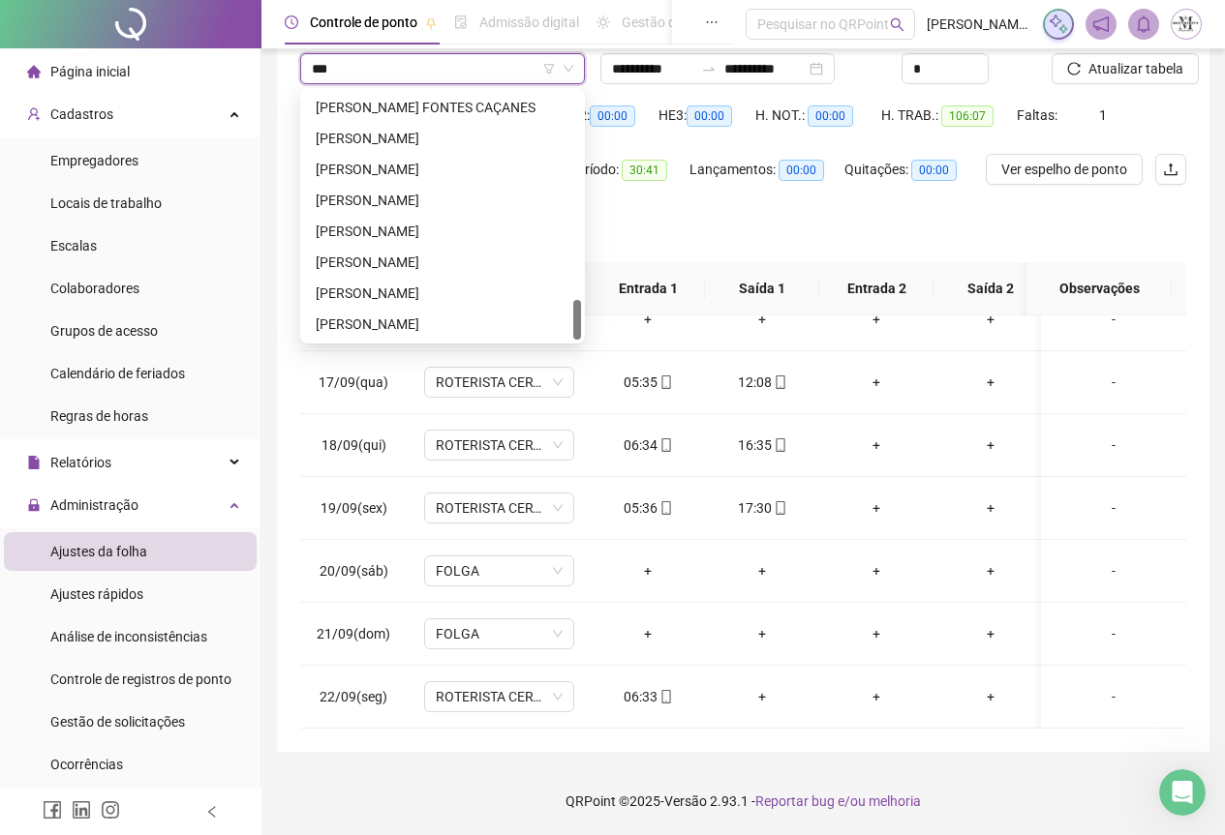
scroll to position [93, 0]
type input "*******"
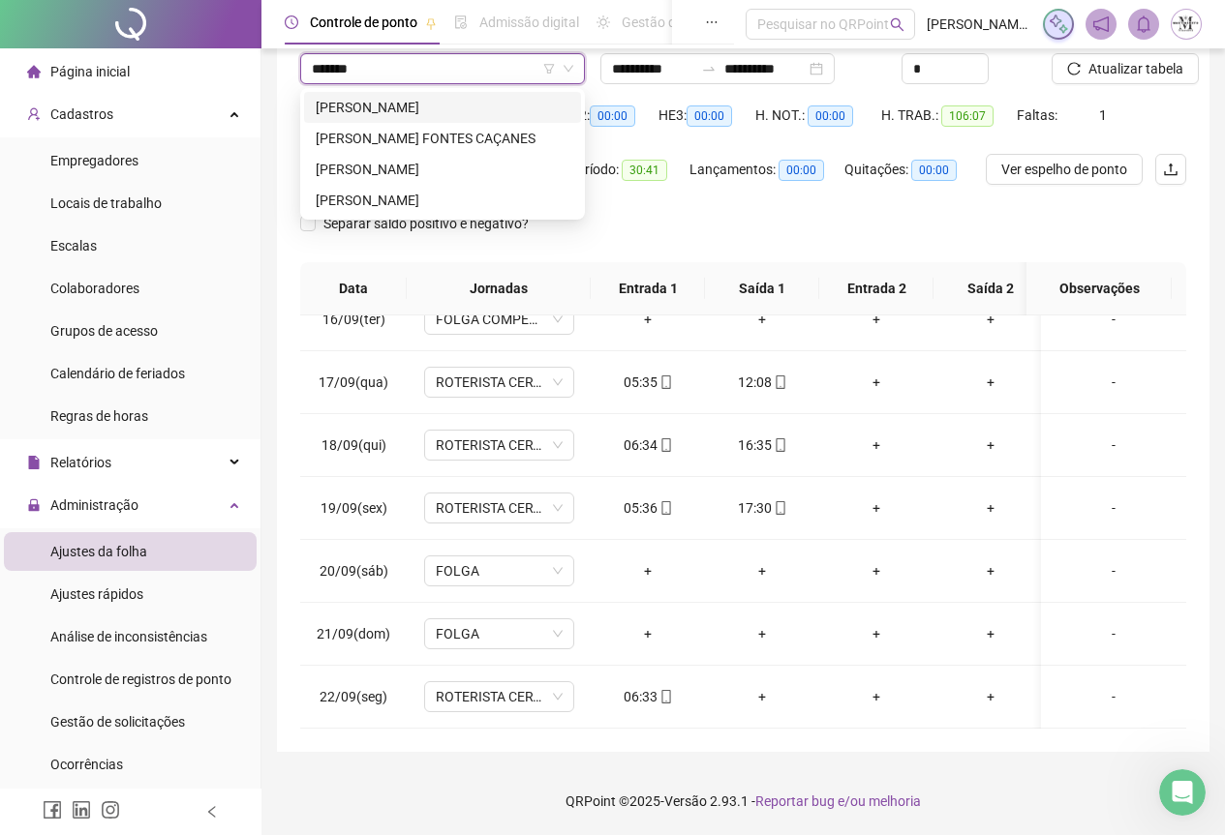
scroll to position [0, 0]
click at [409, 171] on div "[PERSON_NAME]" at bounding box center [443, 169] width 254 height 21
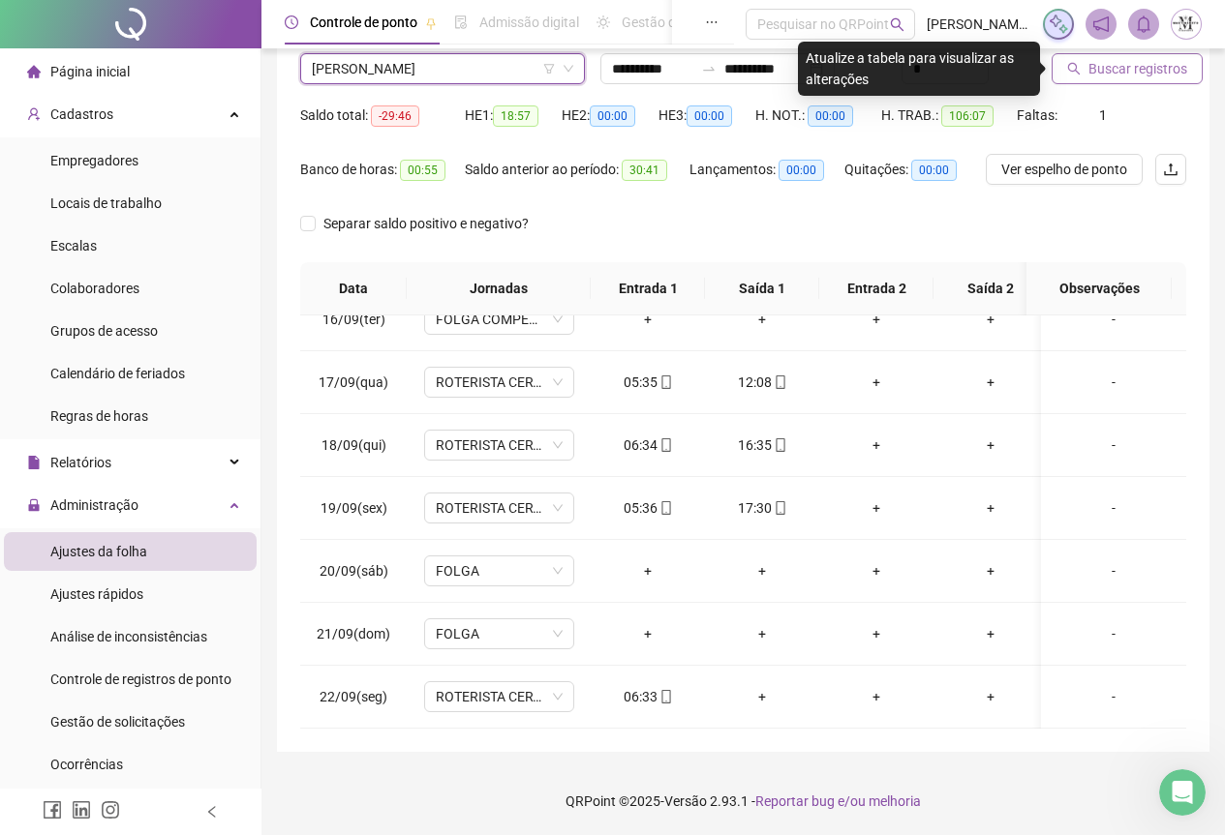
click at [1131, 71] on span "Buscar registros" at bounding box center [1137, 68] width 99 height 21
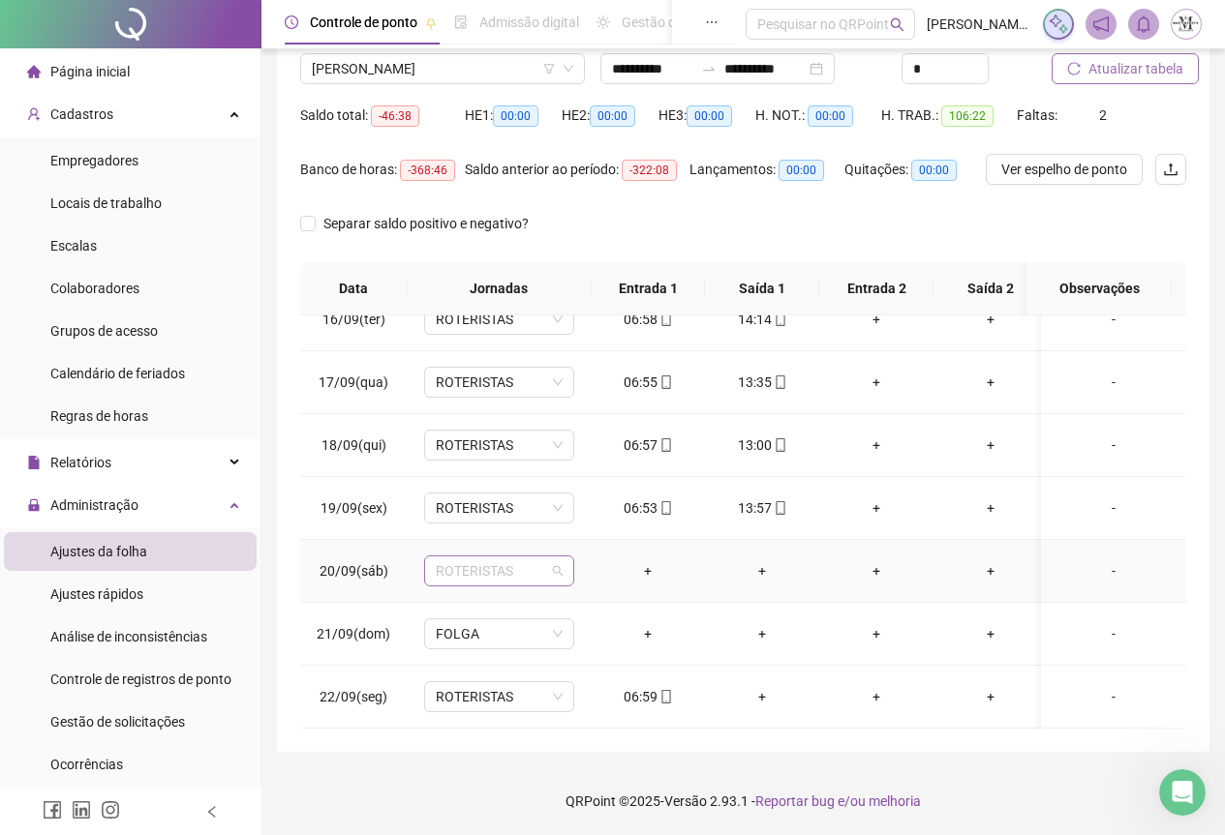
click at [475, 562] on span "ROTERISTAS" at bounding box center [499, 571] width 127 height 29
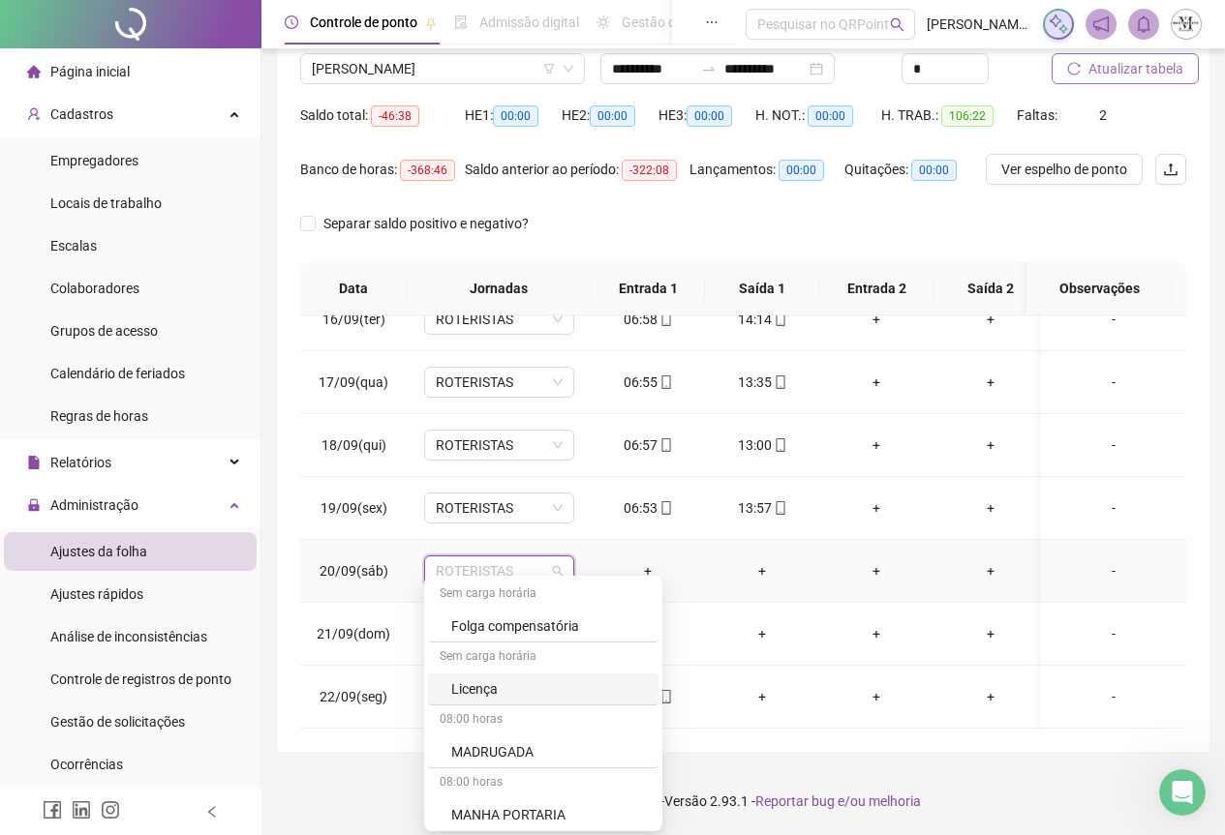
scroll to position [1065, 0]
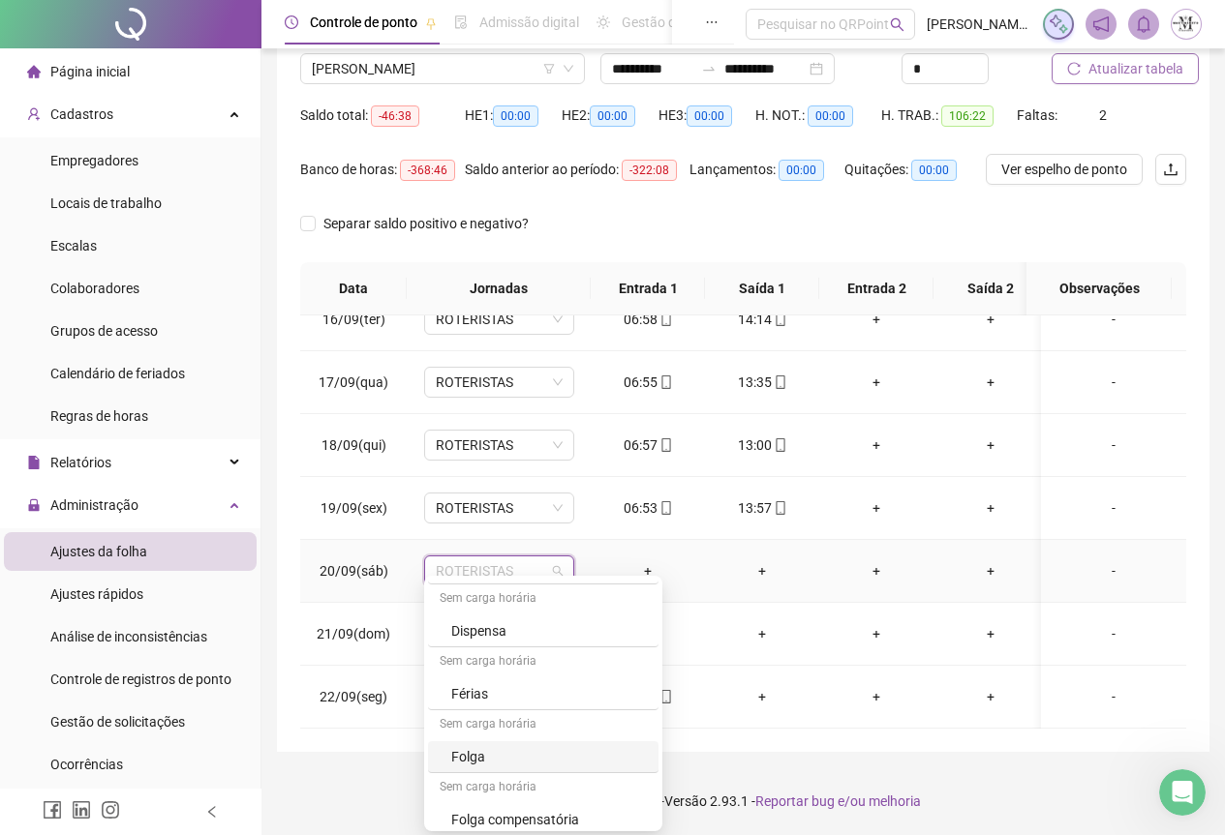
click at [480, 754] on div "Folga" at bounding box center [549, 756] width 196 height 21
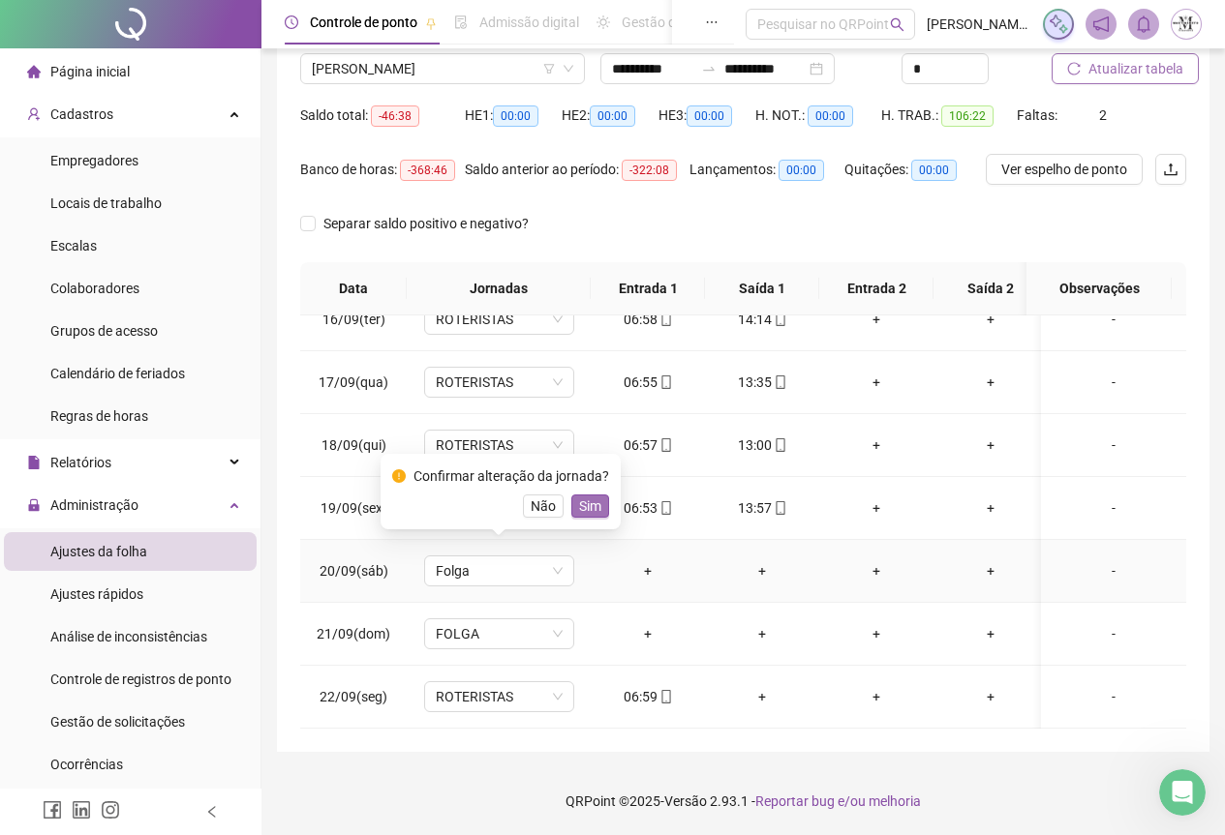
click at [589, 503] on span "Sim" at bounding box center [590, 506] width 22 height 21
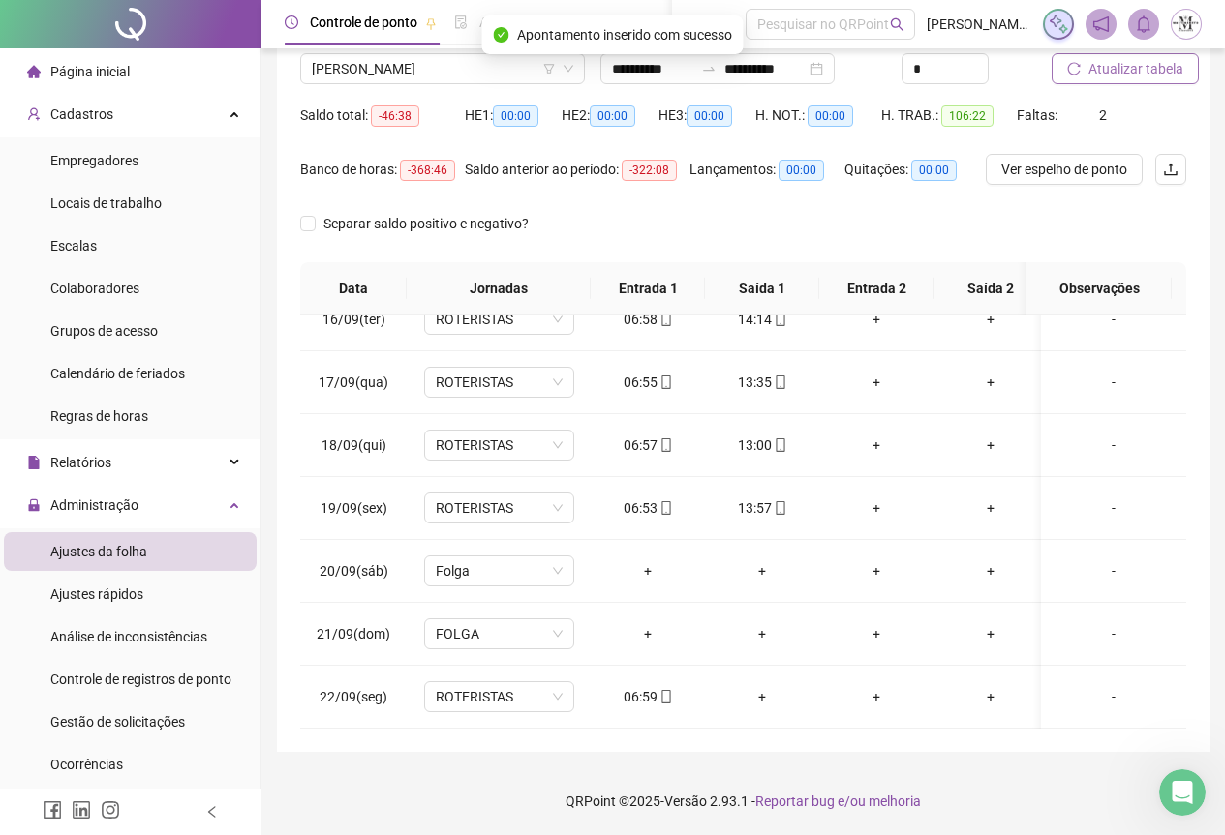
click at [1137, 76] on span "Atualizar tabela" at bounding box center [1135, 68] width 95 height 21
click at [399, 76] on span "[PERSON_NAME]" at bounding box center [442, 68] width 261 height 29
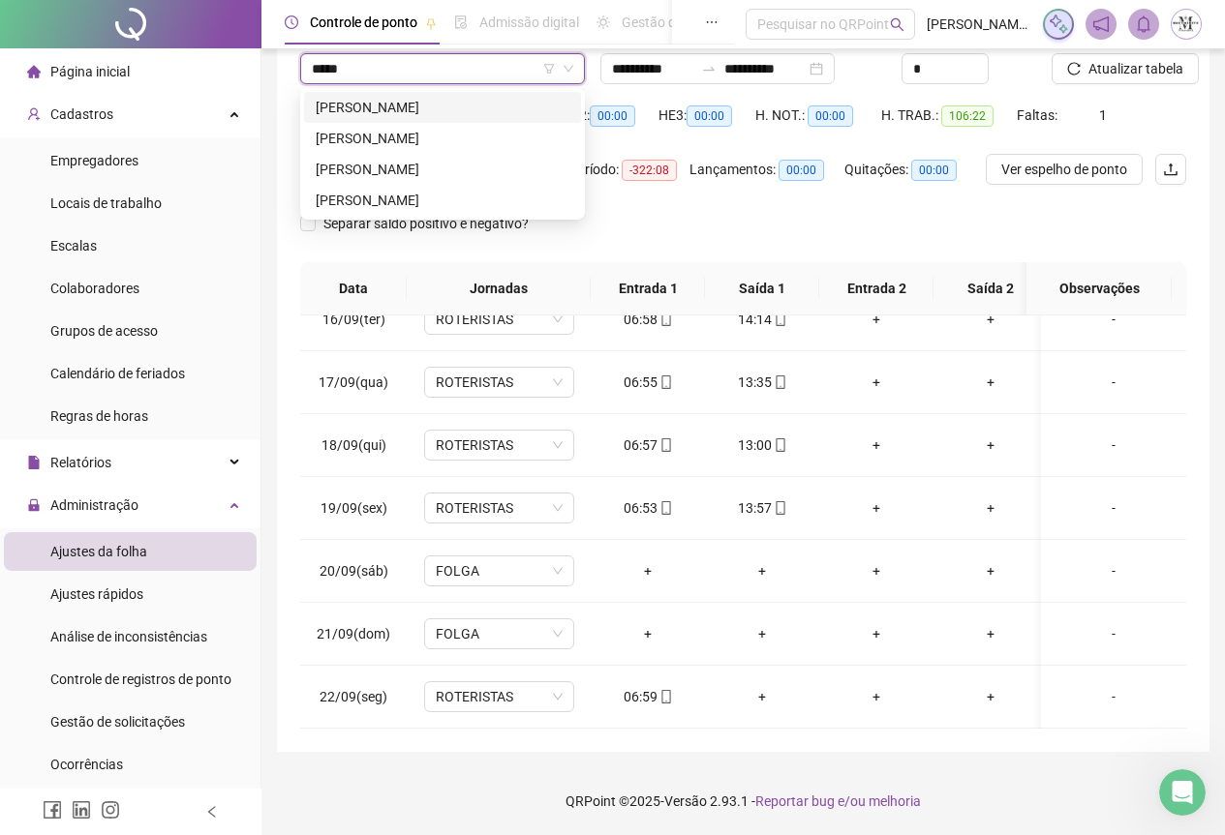
scroll to position [0, 0]
type input "*******"
click at [412, 96] on div "[PERSON_NAME]" at bounding box center [442, 107] width 277 height 31
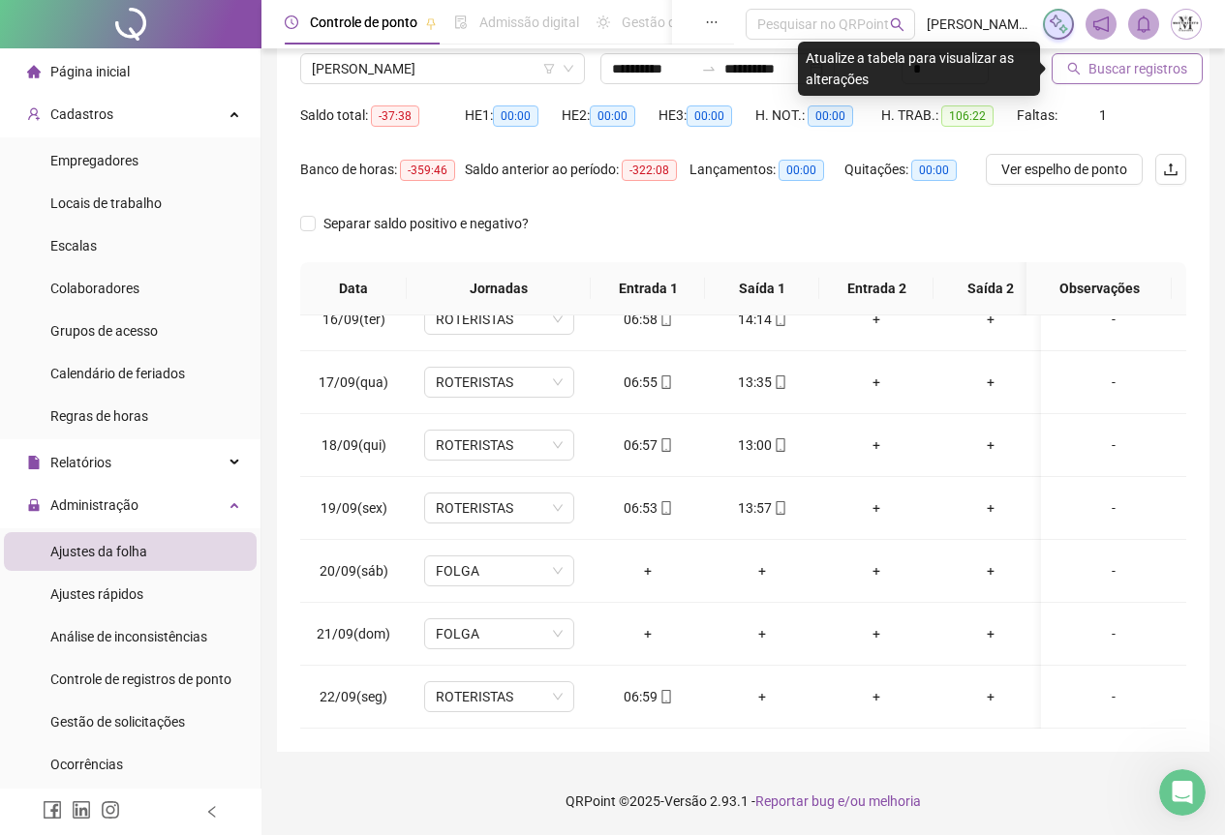
click at [1148, 63] on span "Buscar registros" at bounding box center [1137, 68] width 99 height 21
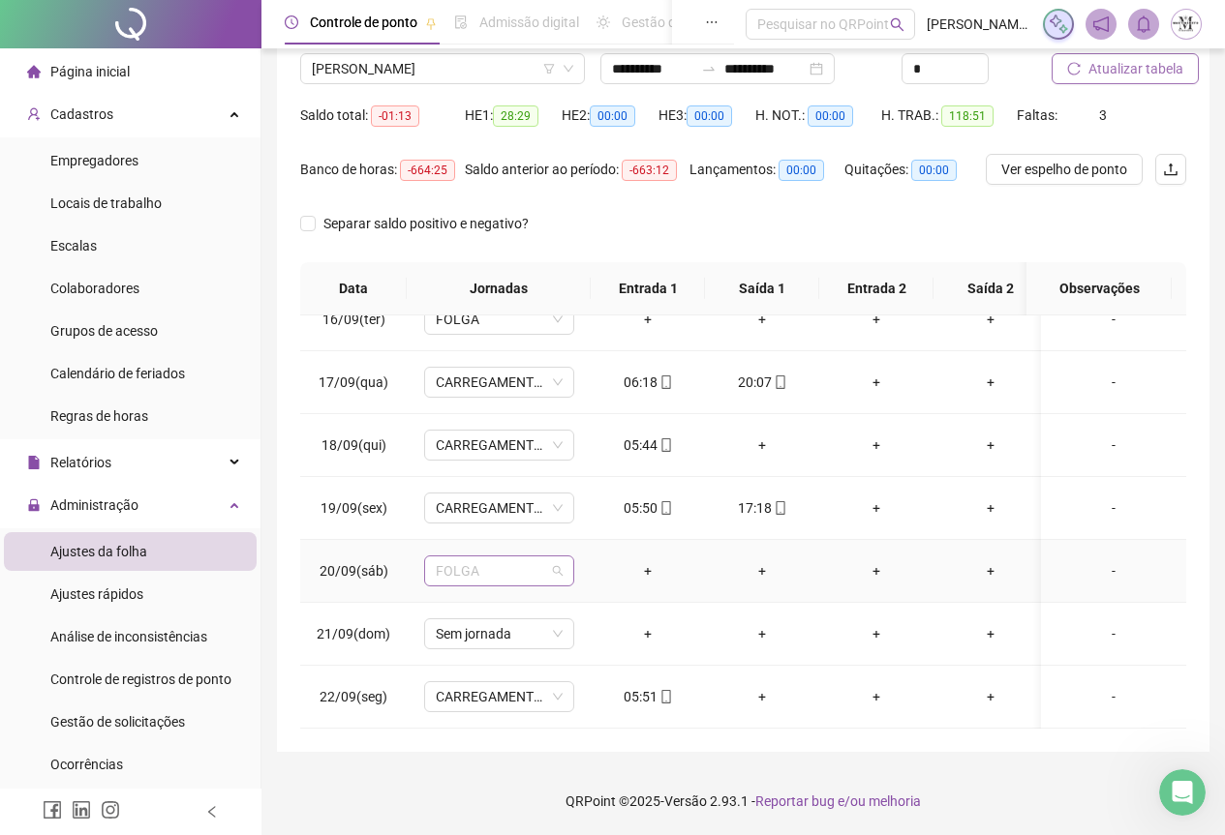
click at [460, 558] on span "FOLGA" at bounding box center [499, 571] width 127 height 29
click at [460, 560] on span "FOLGA" at bounding box center [499, 571] width 127 height 29
click at [767, 435] on div "+" at bounding box center [761, 445] width 83 height 21
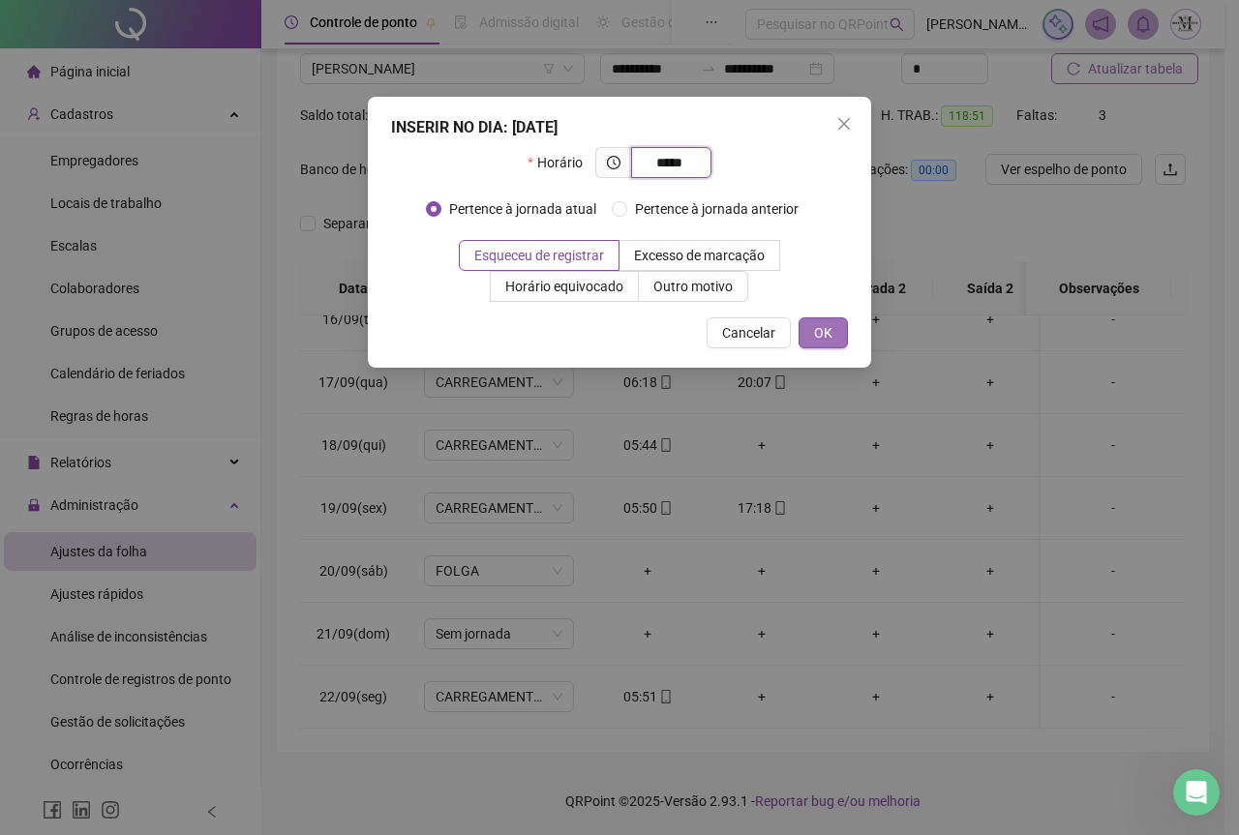
type input "*****"
click at [824, 329] on span "OK" at bounding box center [823, 332] width 18 height 21
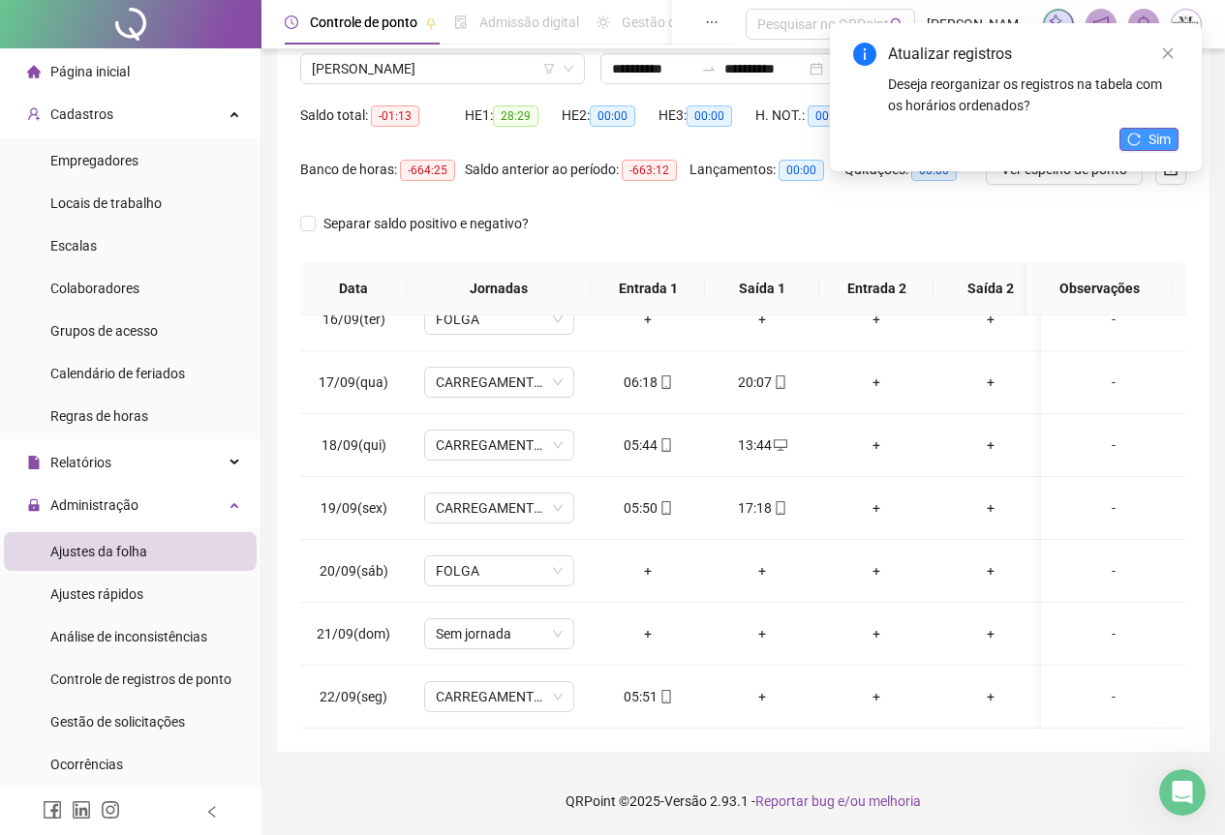
click at [1156, 148] on span "Sim" at bounding box center [1159, 139] width 22 height 21
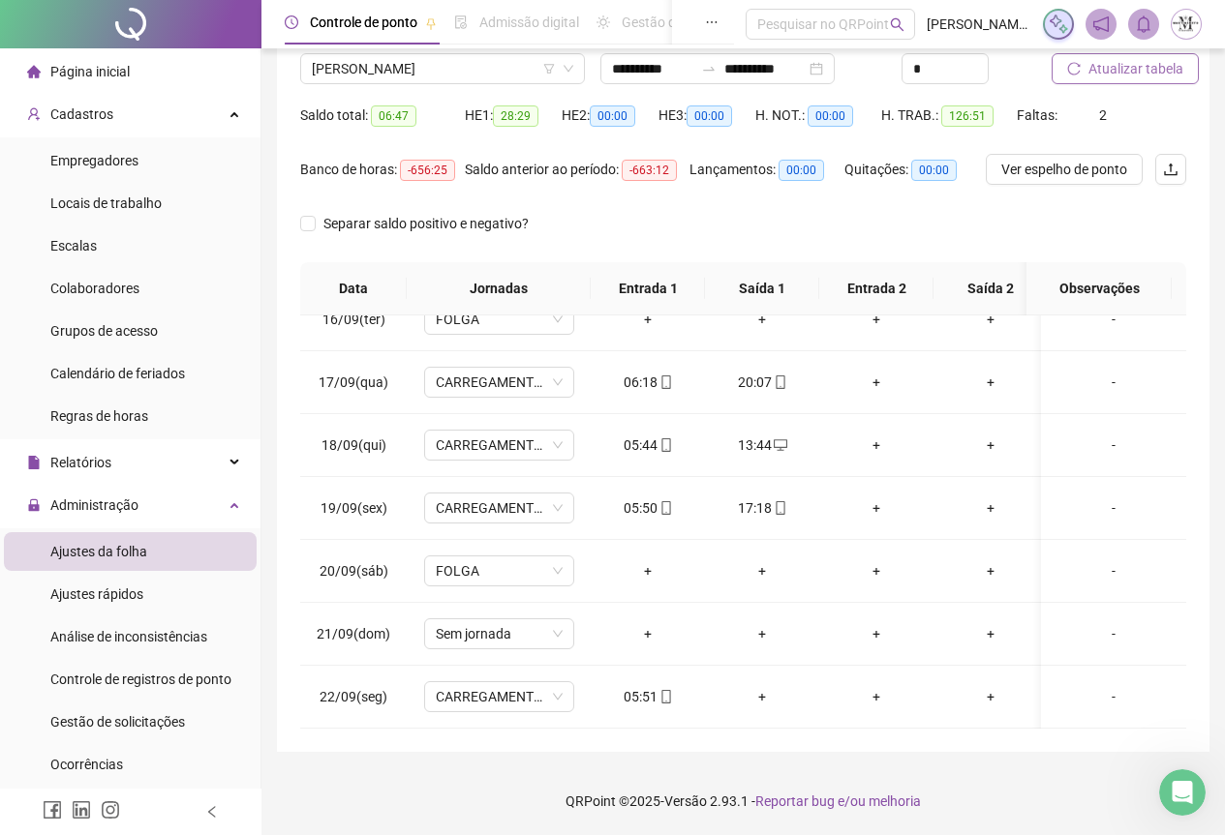
click at [1142, 62] on span "Atualizar tabela" at bounding box center [1135, 68] width 95 height 21
click at [1148, 74] on span "Atualizar tabela" at bounding box center [1135, 68] width 95 height 21
click at [376, 69] on span "[PERSON_NAME]" at bounding box center [442, 68] width 261 height 29
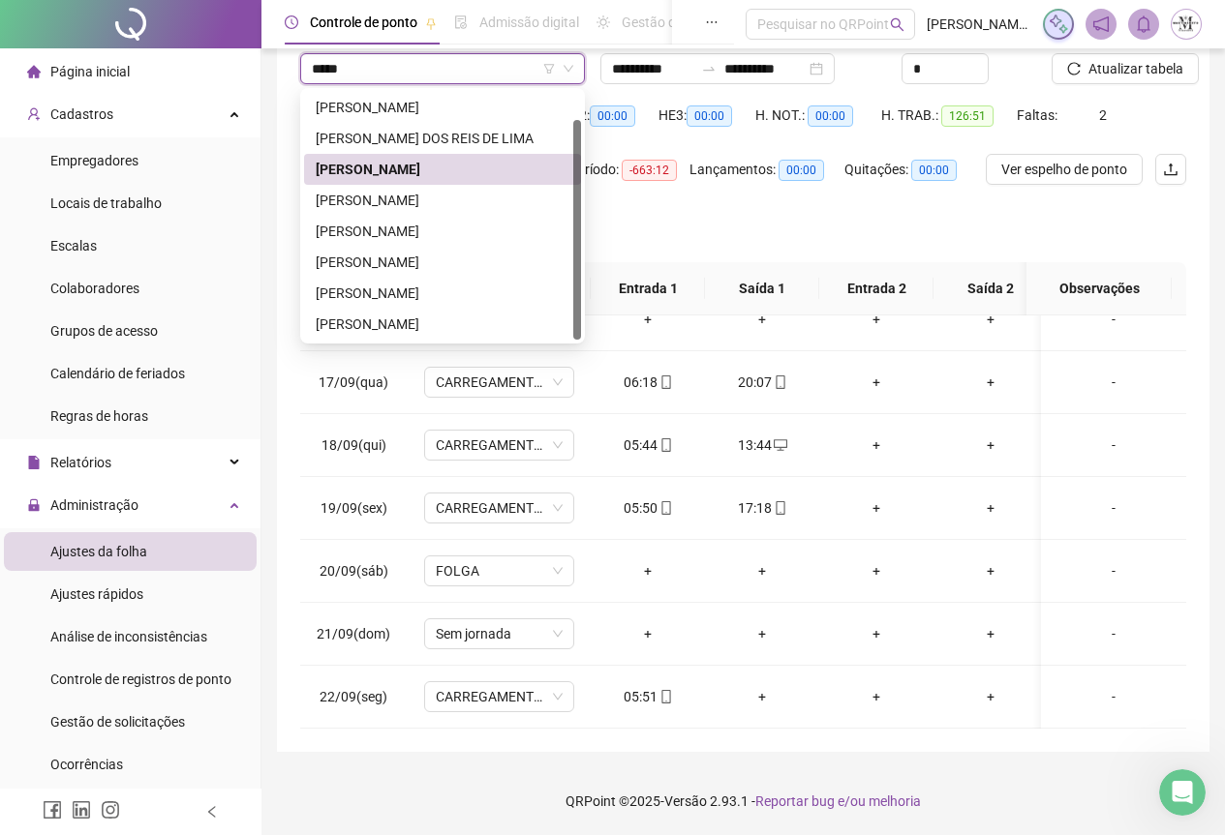
type input "******"
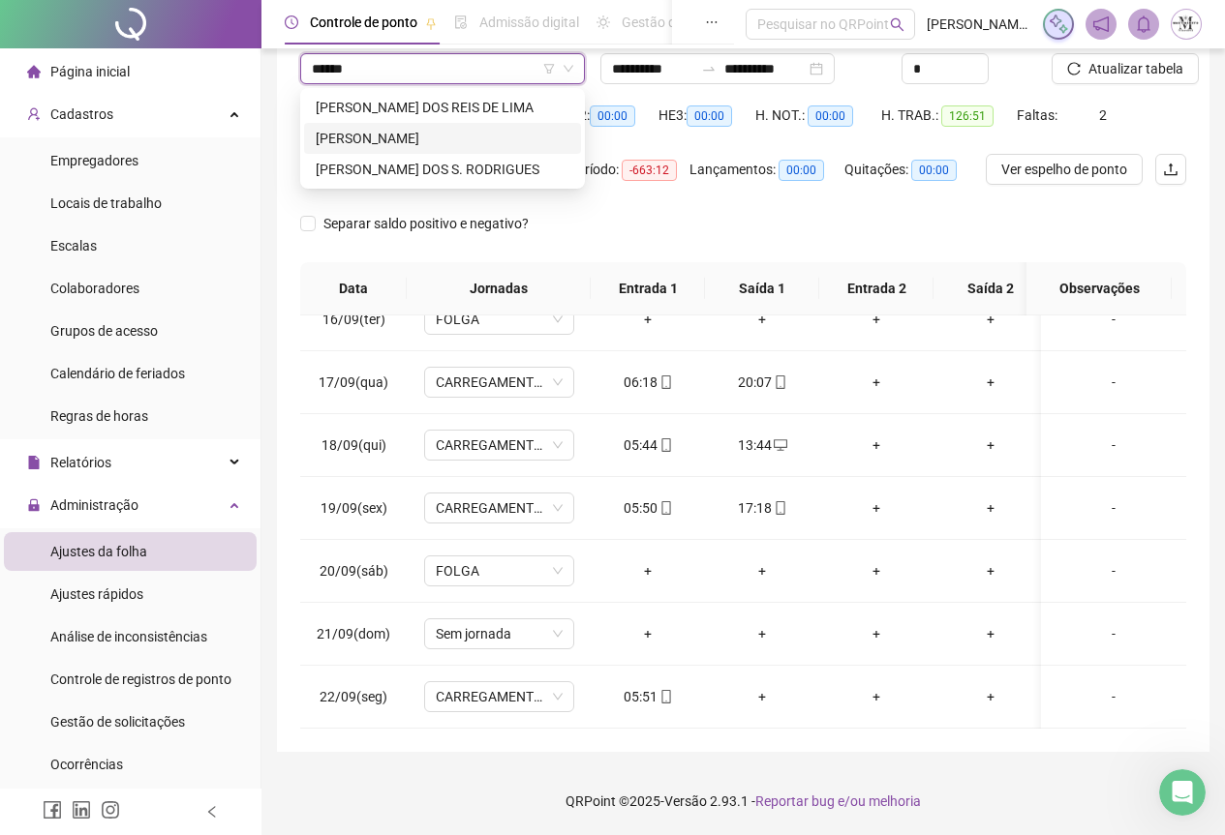
click at [379, 138] on div "[PERSON_NAME]" at bounding box center [443, 138] width 254 height 21
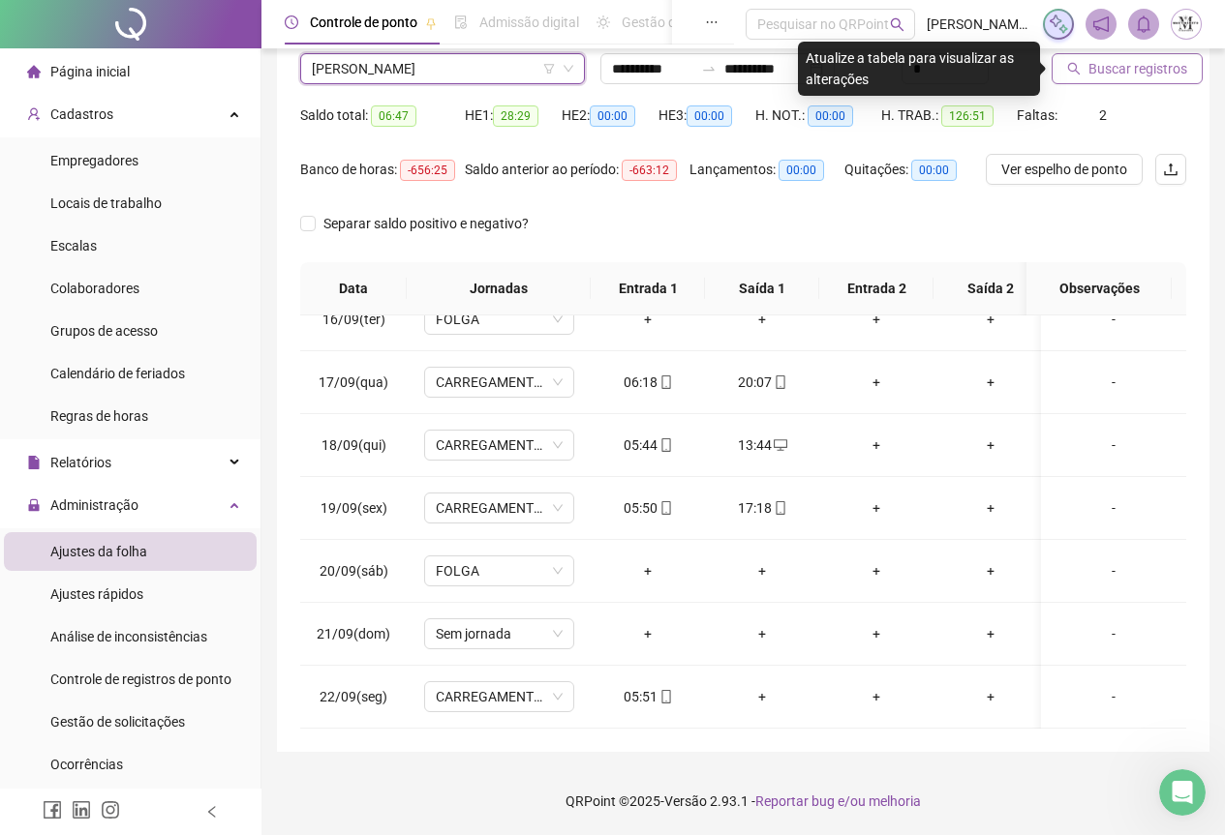
click at [1102, 78] on span "Buscar registros" at bounding box center [1137, 68] width 99 height 21
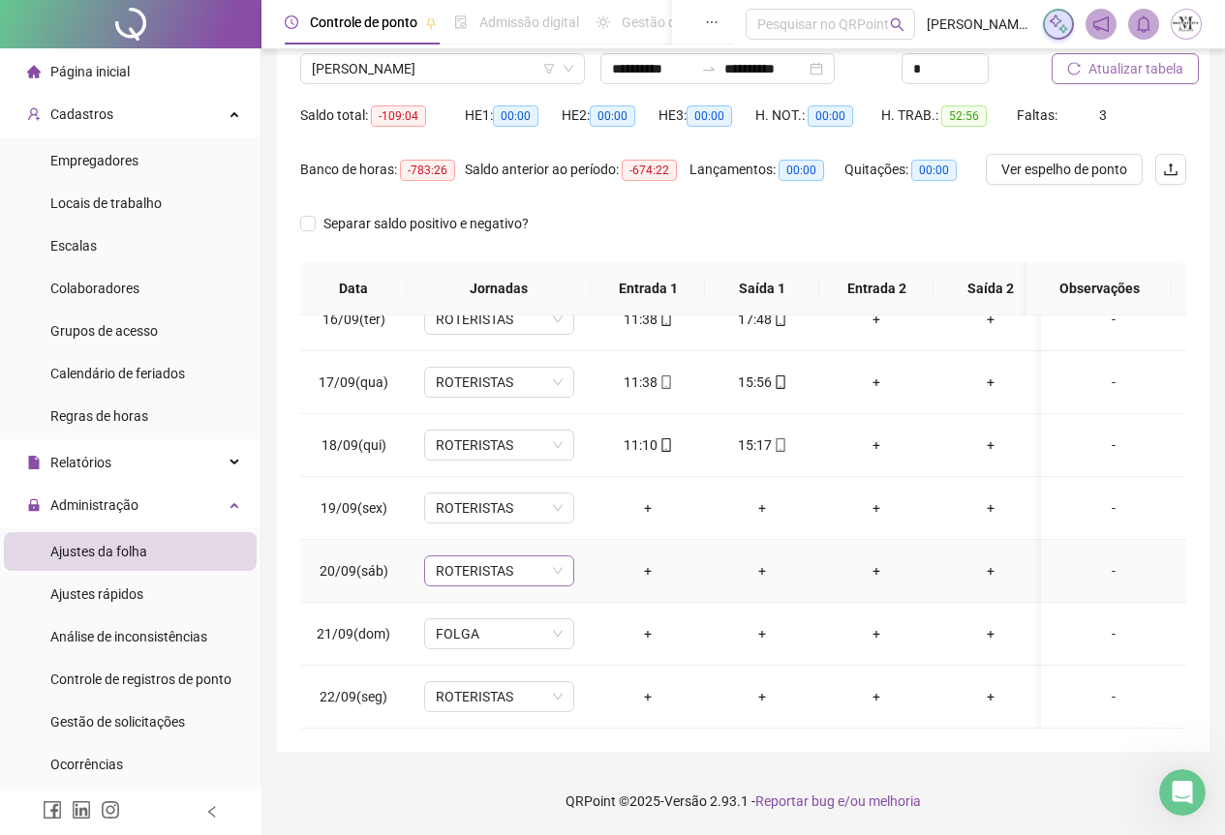
click at [456, 560] on span "ROTERISTAS" at bounding box center [499, 571] width 127 height 29
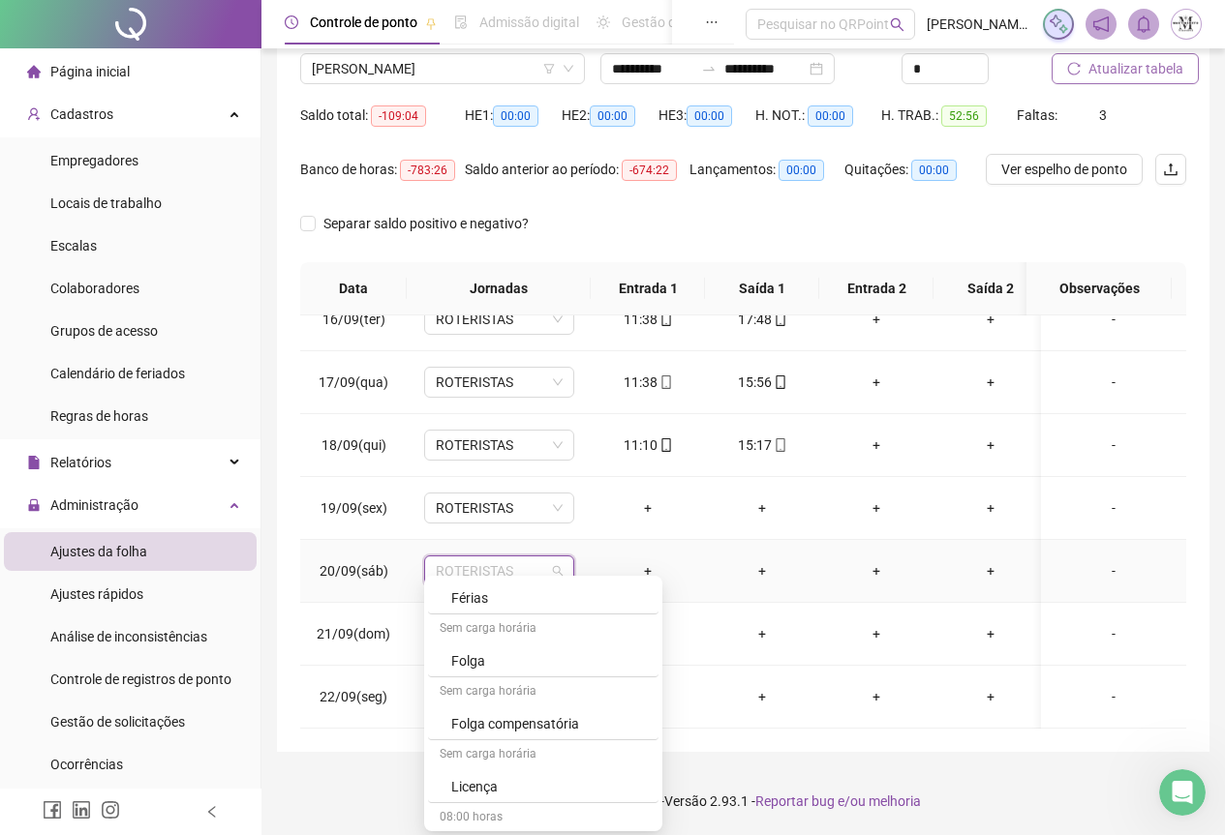
scroll to position [1162, 0]
click at [496, 663] on div "Folga" at bounding box center [549, 660] width 196 height 21
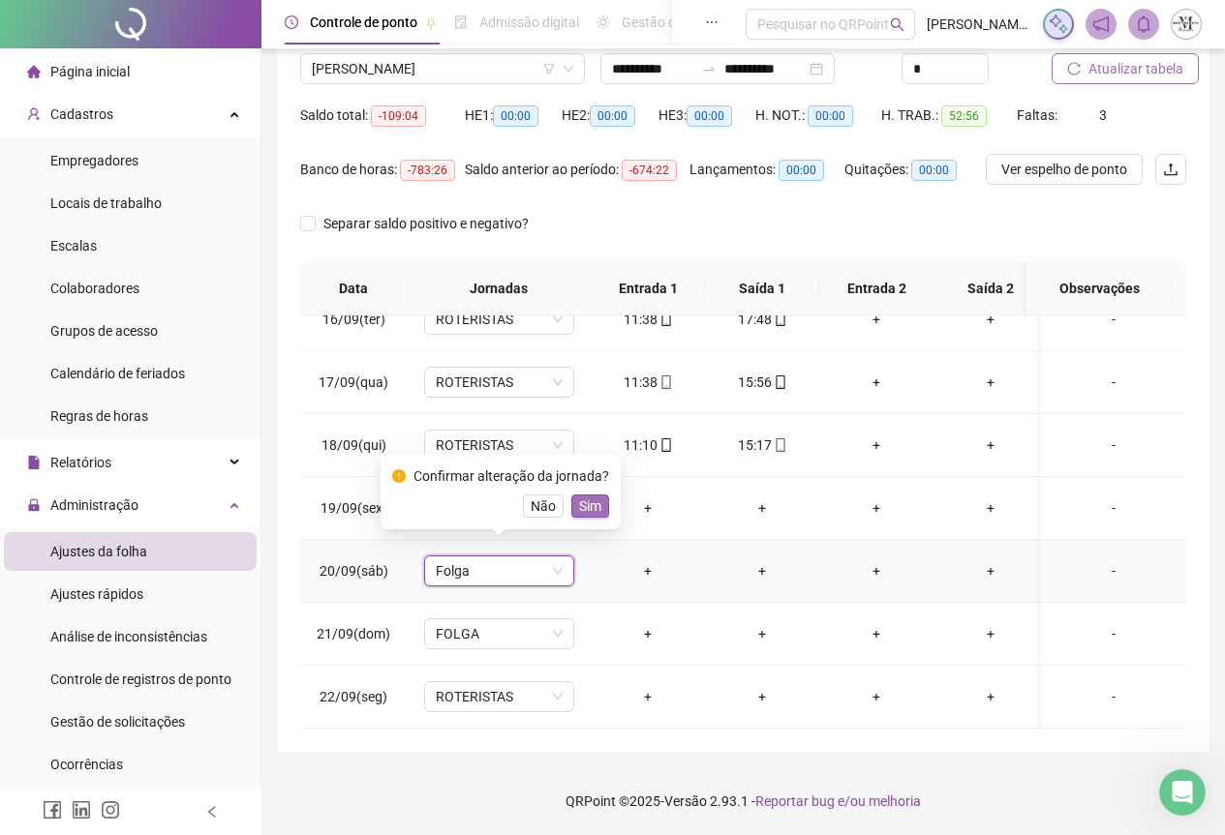
click at [582, 500] on span "Sim" at bounding box center [590, 506] width 22 height 21
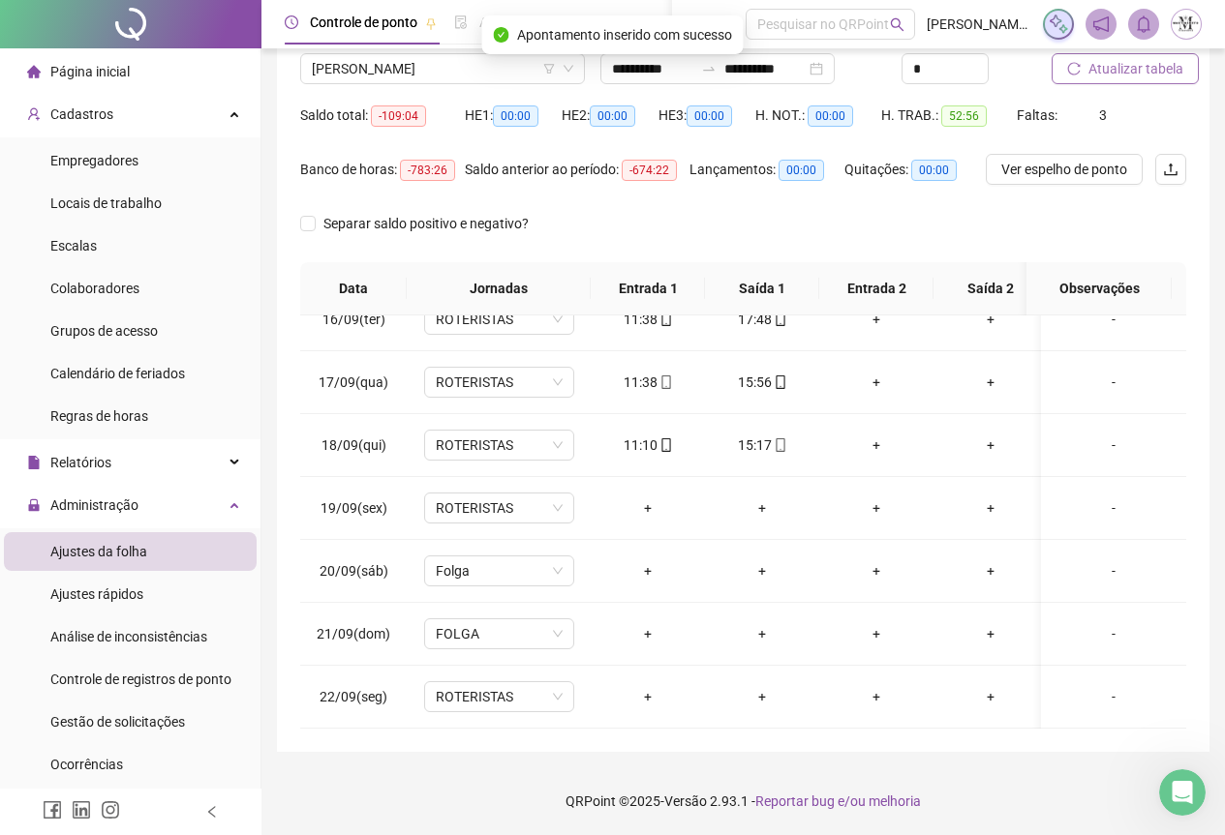
click at [1152, 67] on span "Atualizar tabela" at bounding box center [1135, 68] width 95 height 21
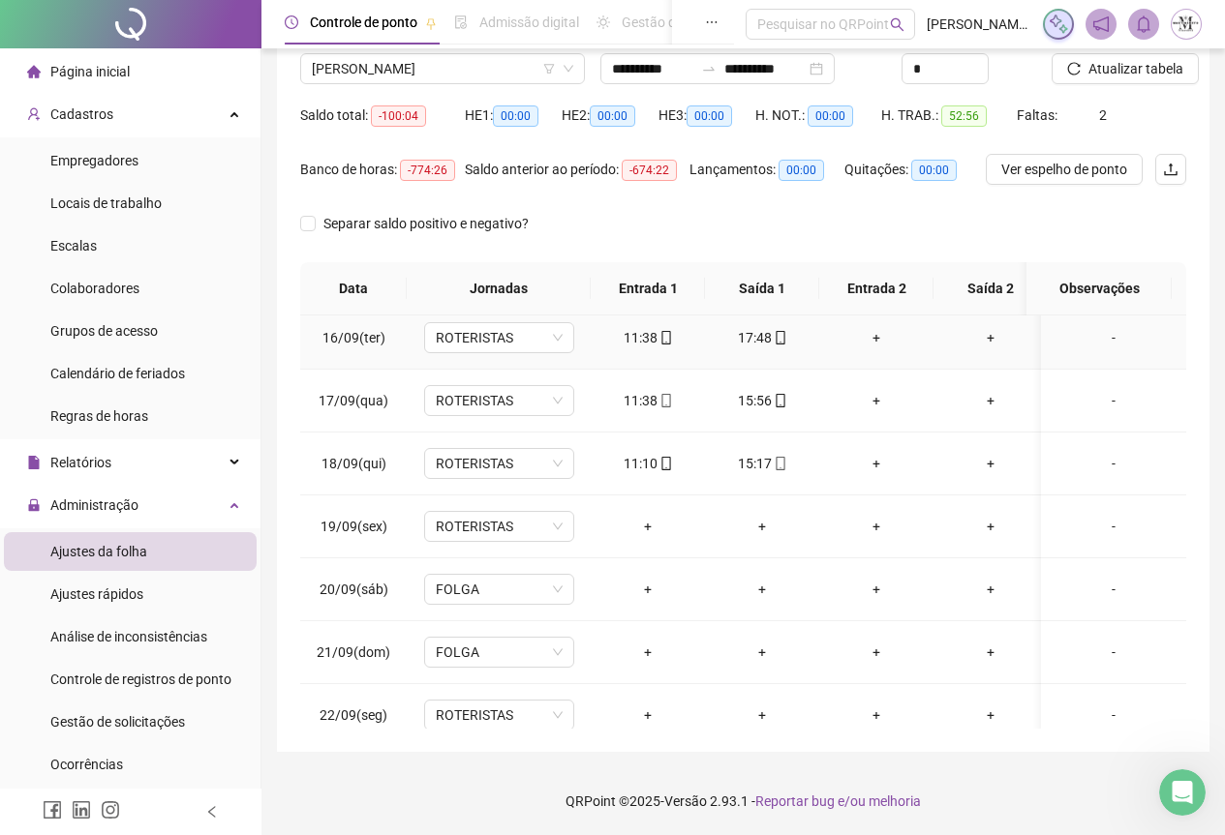
scroll to position [986, 0]
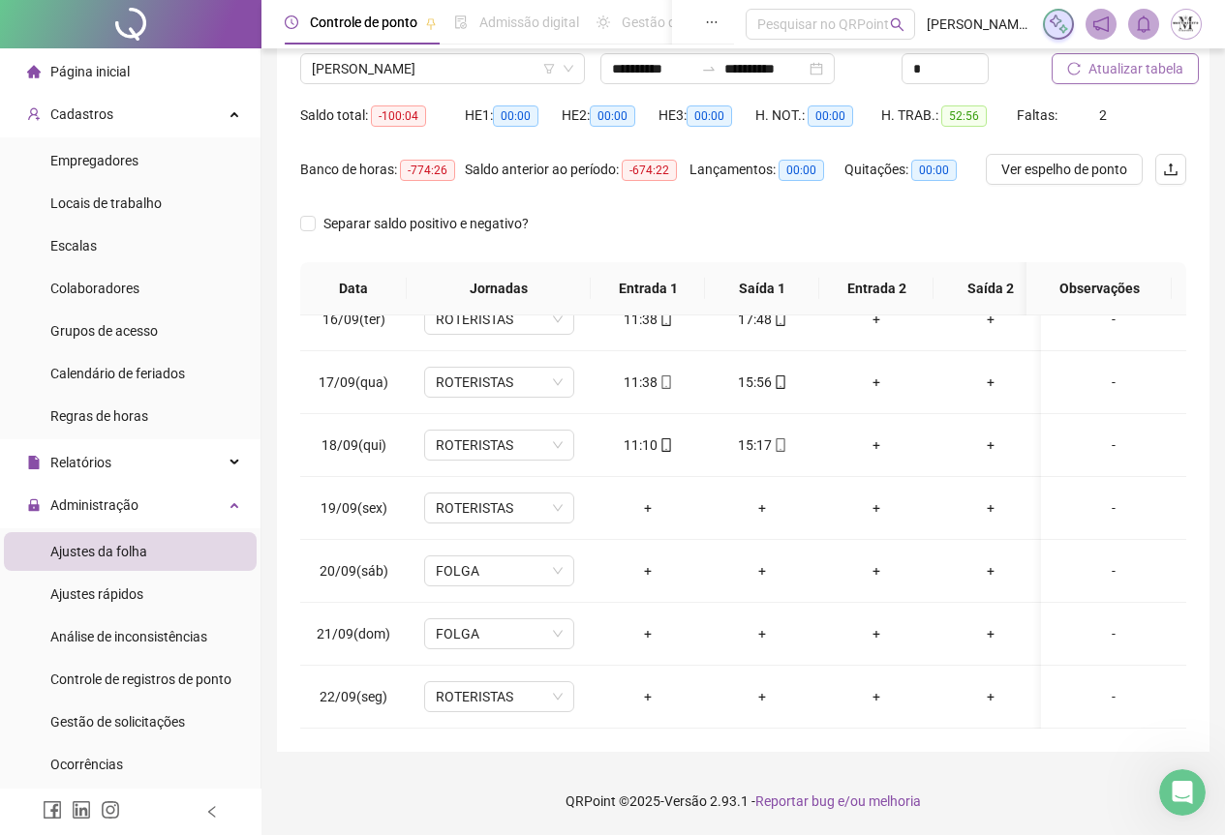
click at [1128, 75] on span "Atualizar tabela" at bounding box center [1135, 68] width 95 height 21
click at [1113, 69] on span "Atualizar tabela" at bounding box center [1135, 68] width 95 height 21
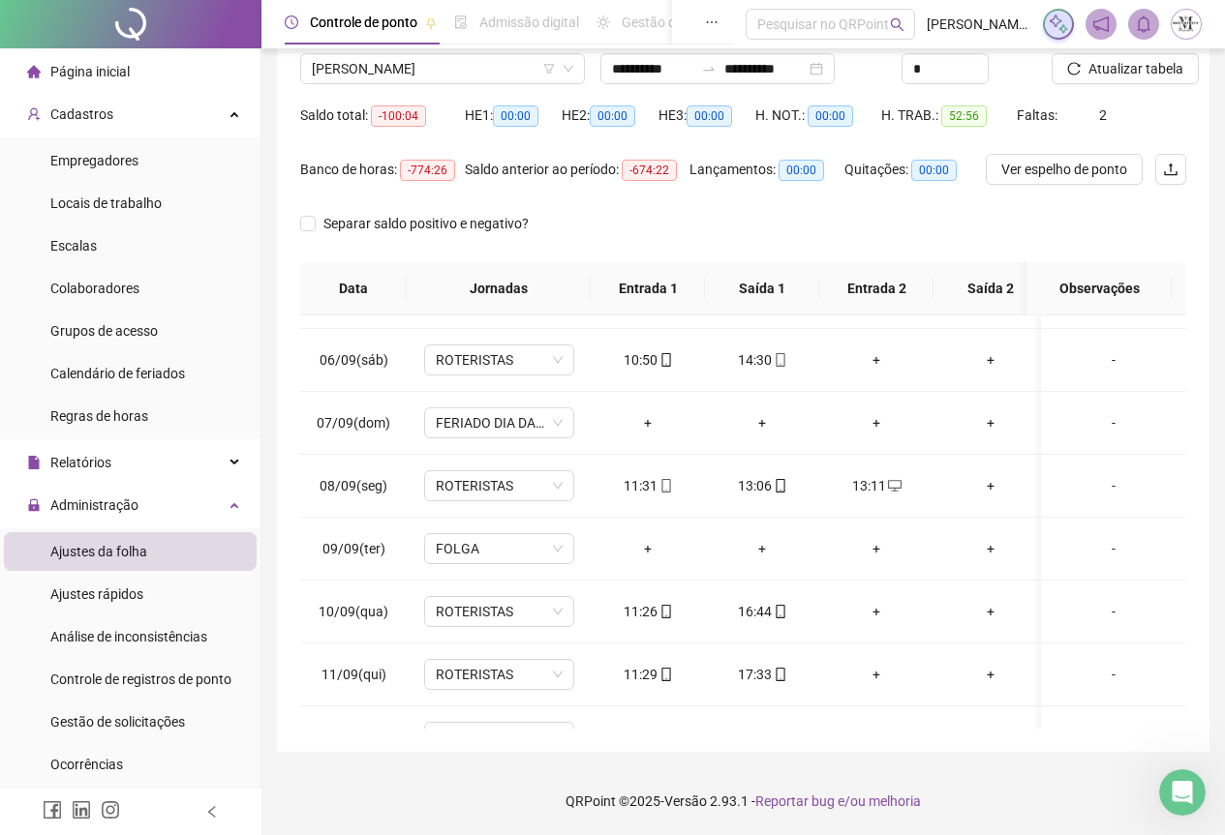
scroll to position [211, 0]
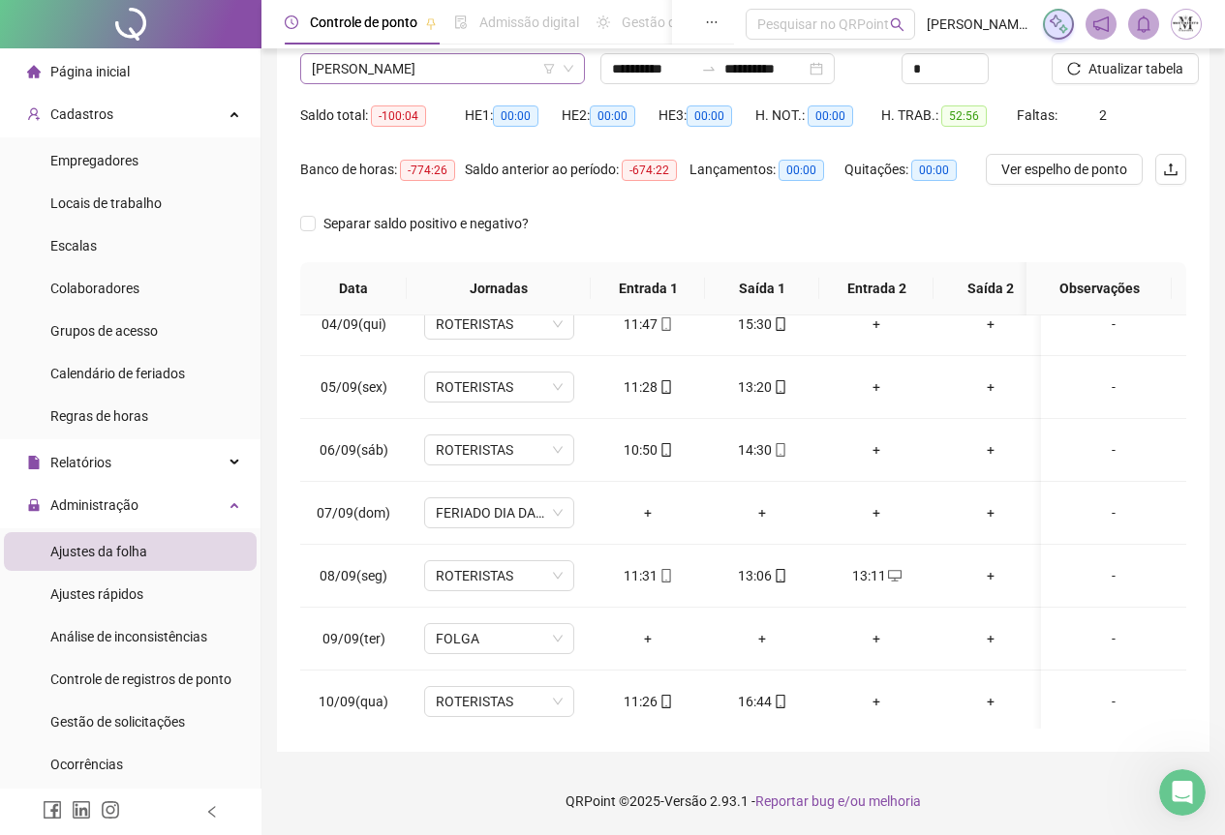
click at [413, 64] on span "[PERSON_NAME]" at bounding box center [442, 68] width 261 height 29
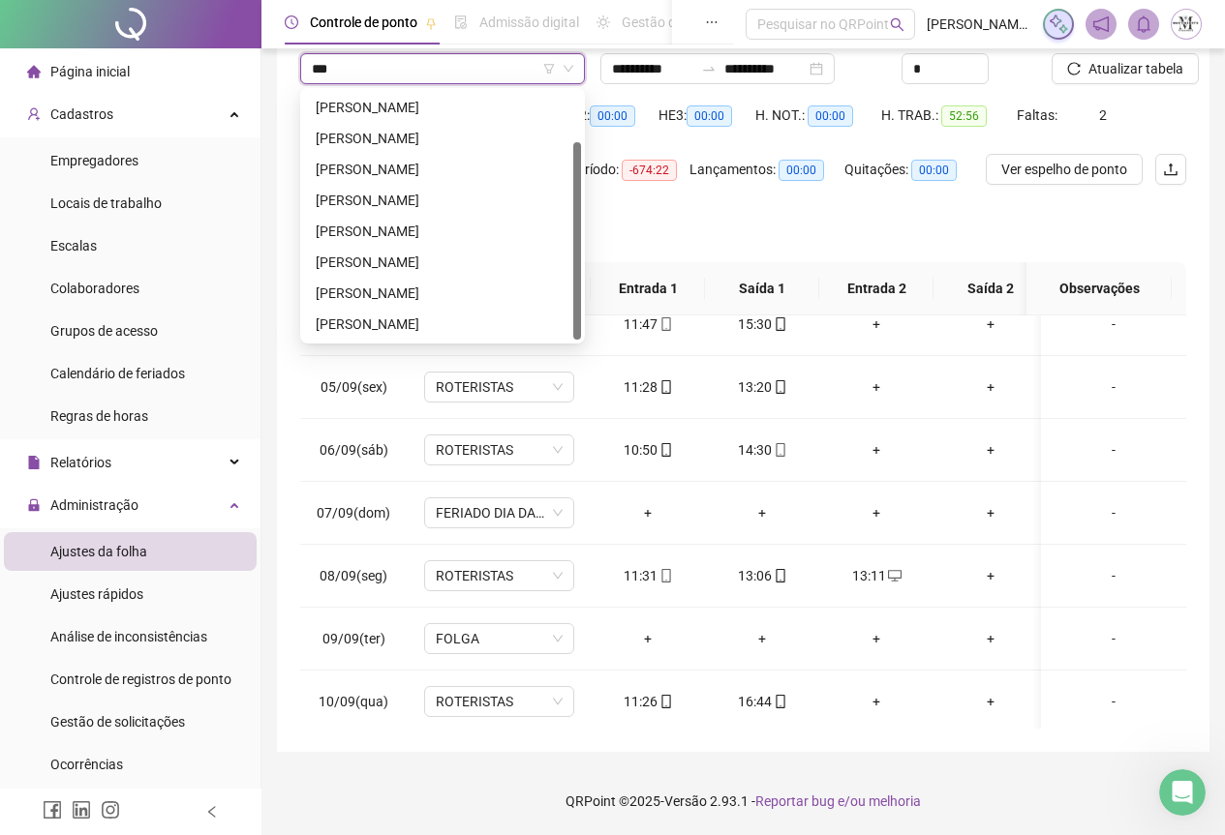
scroll to position [0, 0]
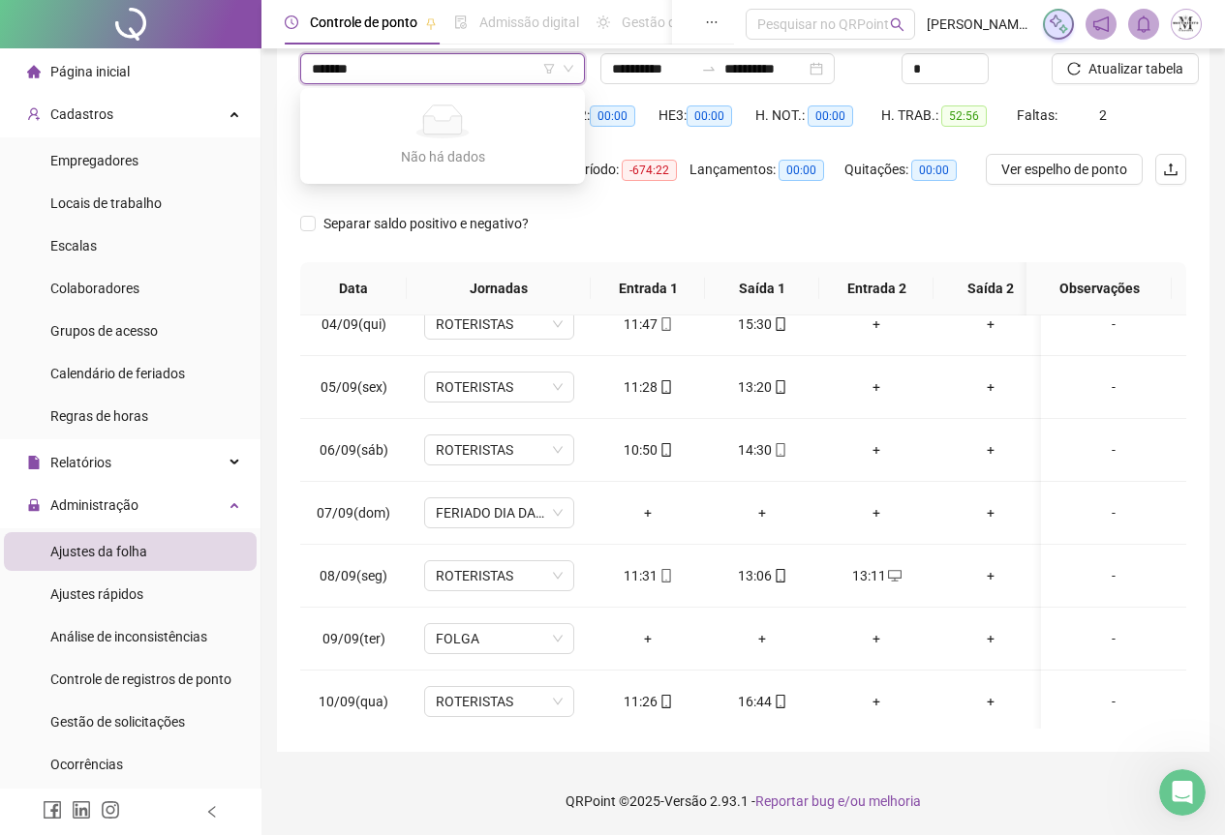
type input "******"
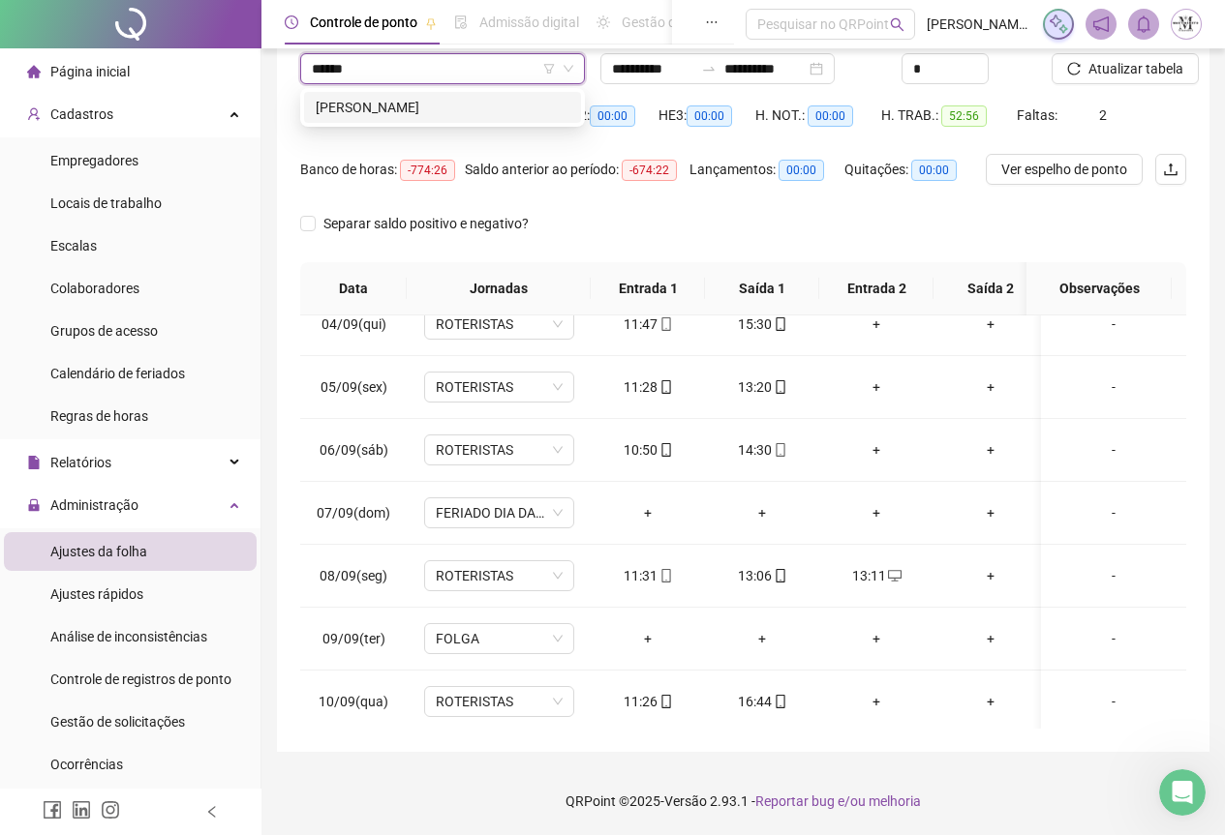
click at [401, 101] on div "[PERSON_NAME]" at bounding box center [443, 107] width 254 height 21
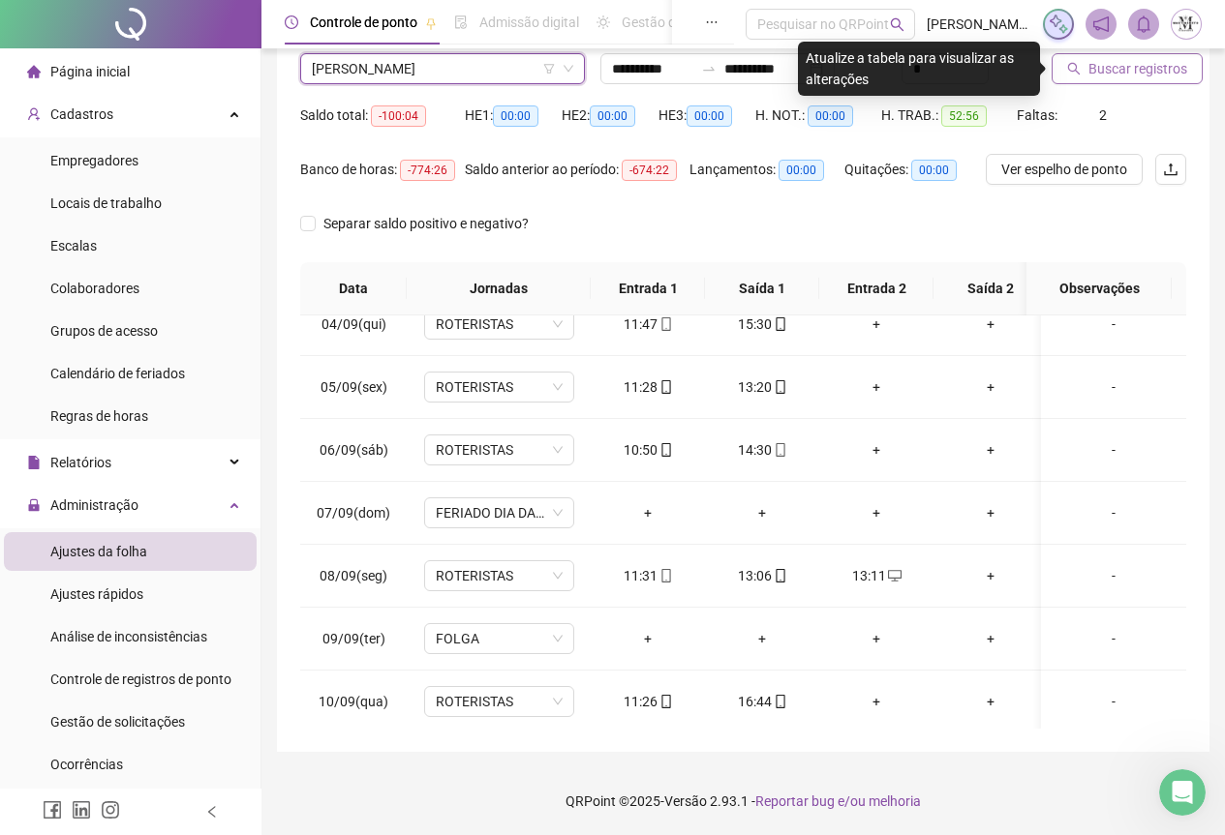
click at [1139, 69] on span "Buscar registros" at bounding box center [1137, 68] width 99 height 21
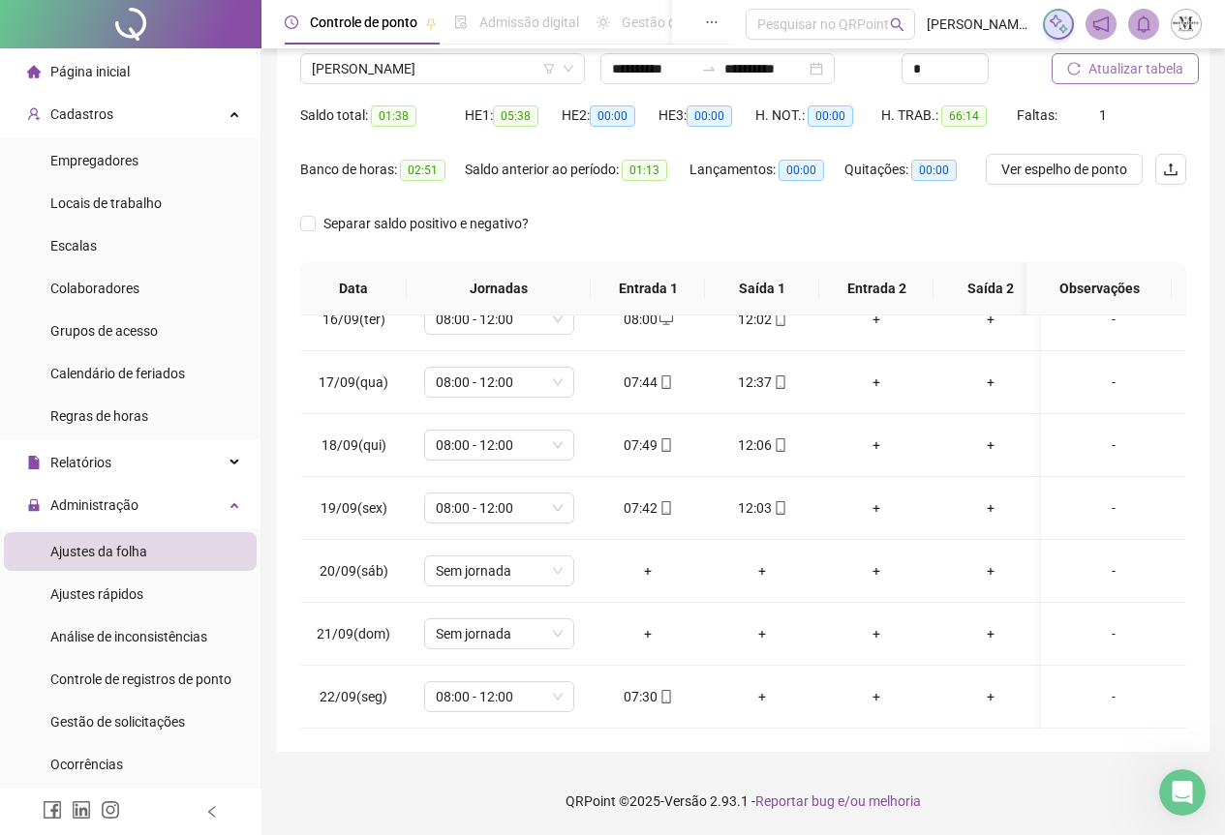
scroll to position [986, 0]
click at [458, 560] on span "Sem jornada" at bounding box center [499, 571] width 127 height 29
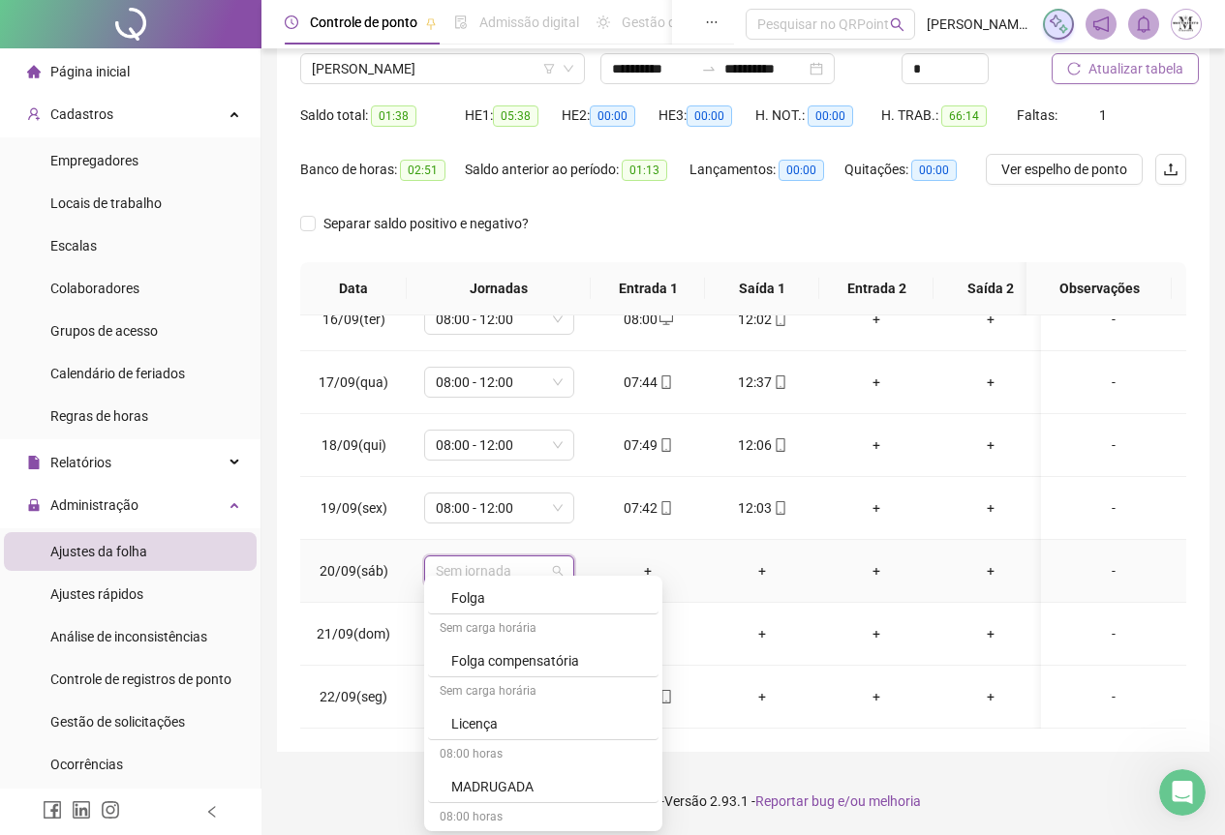
scroll to position [1259, 0]
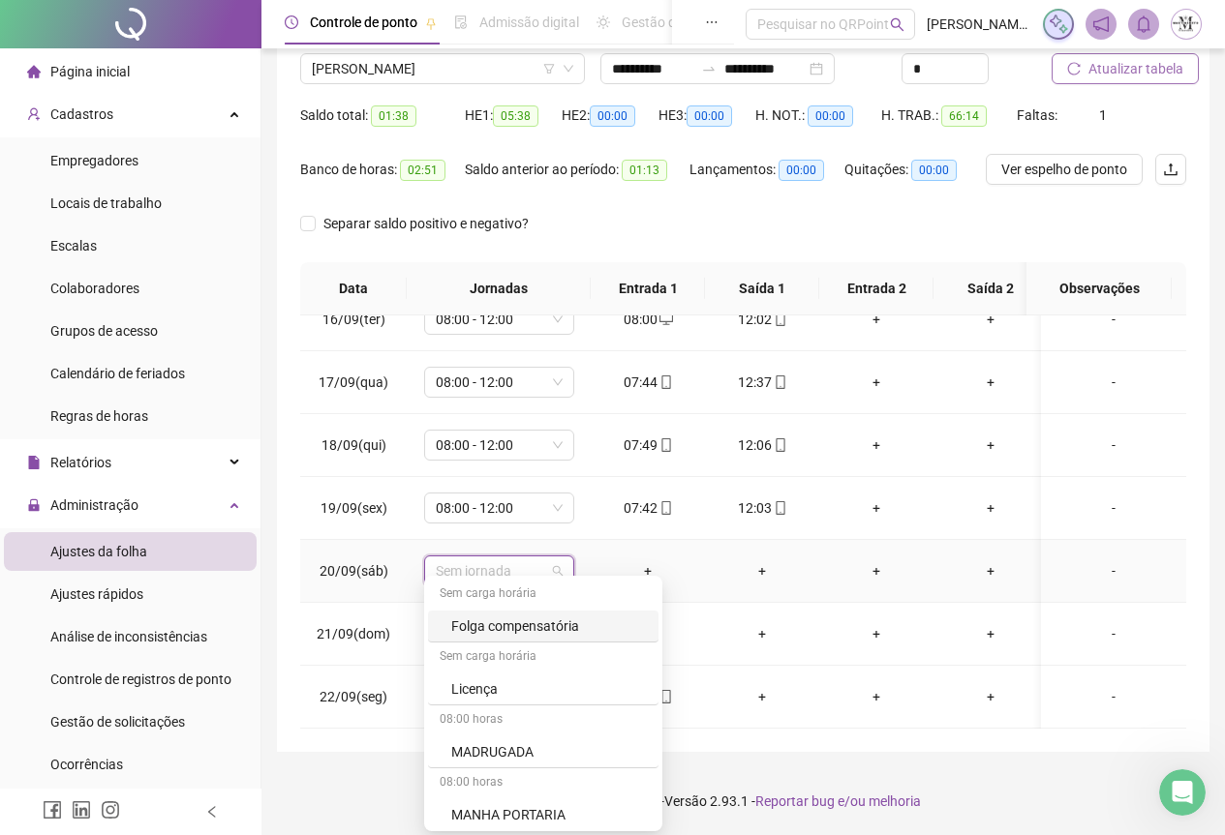
click at [513, 626] on div "Folga compensatória" at bounding box center [549, 626] width 196 height 21
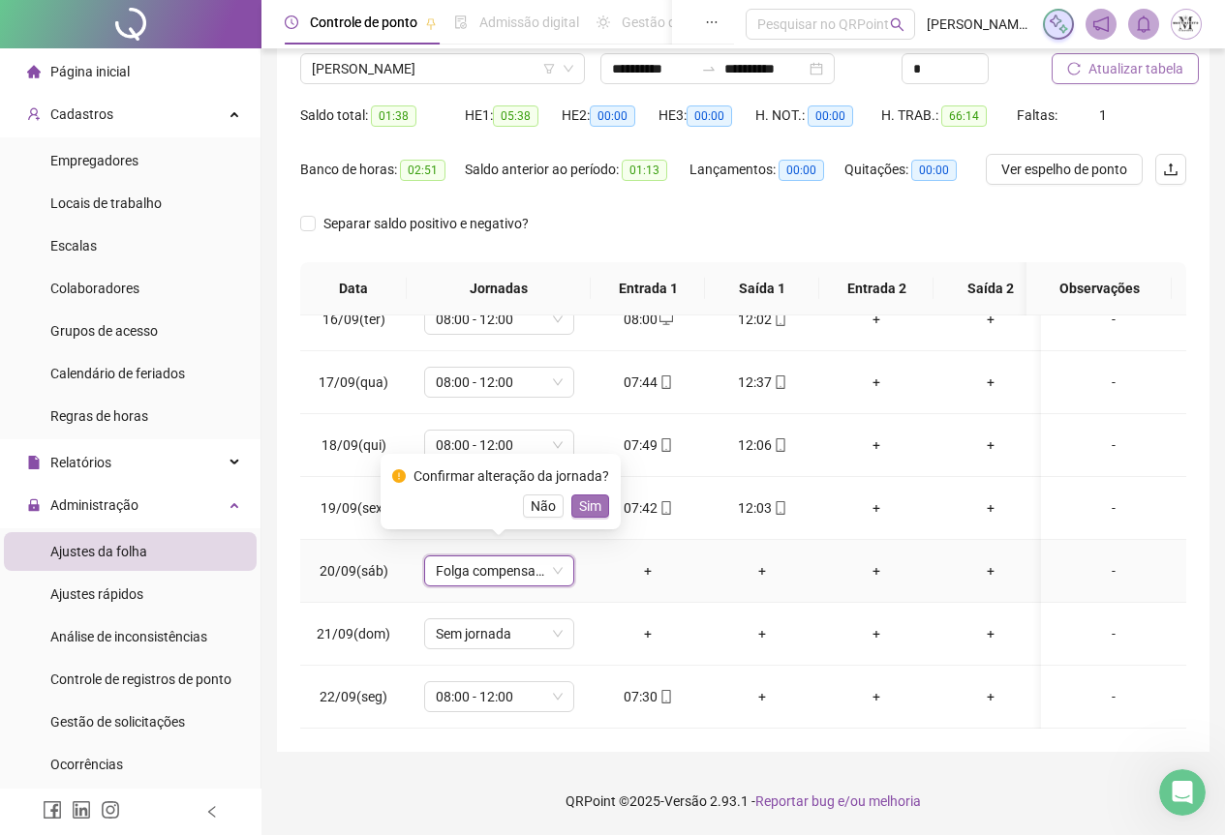
click at [582, 503] on span "Sim" at bounding box center [590, 506] width 22 height 21
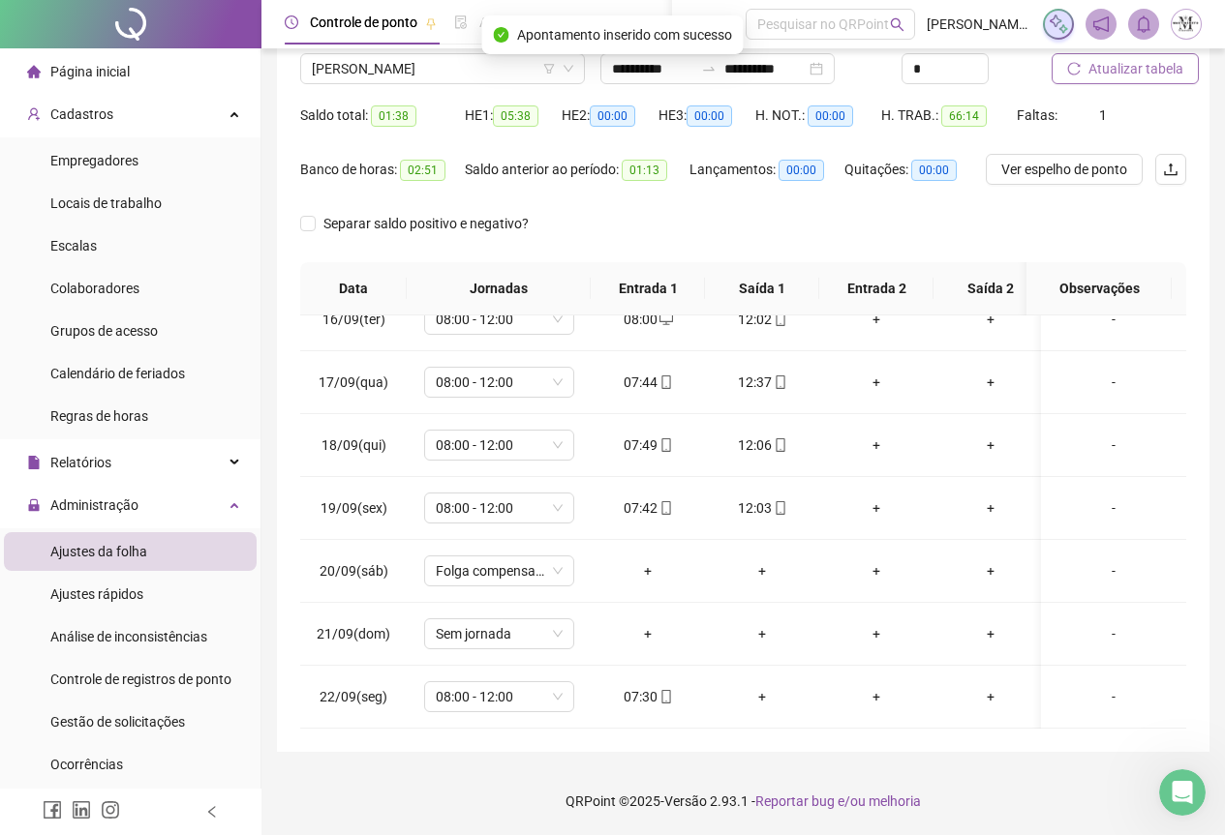
click at [1105, 65] on span "Atualizar tabela" at bounding box center [1135, 68] width 95 height 21
click at [1137, 70] on span "Atualizar tabela" at bounding box center [1135, 68] width 95 height 21
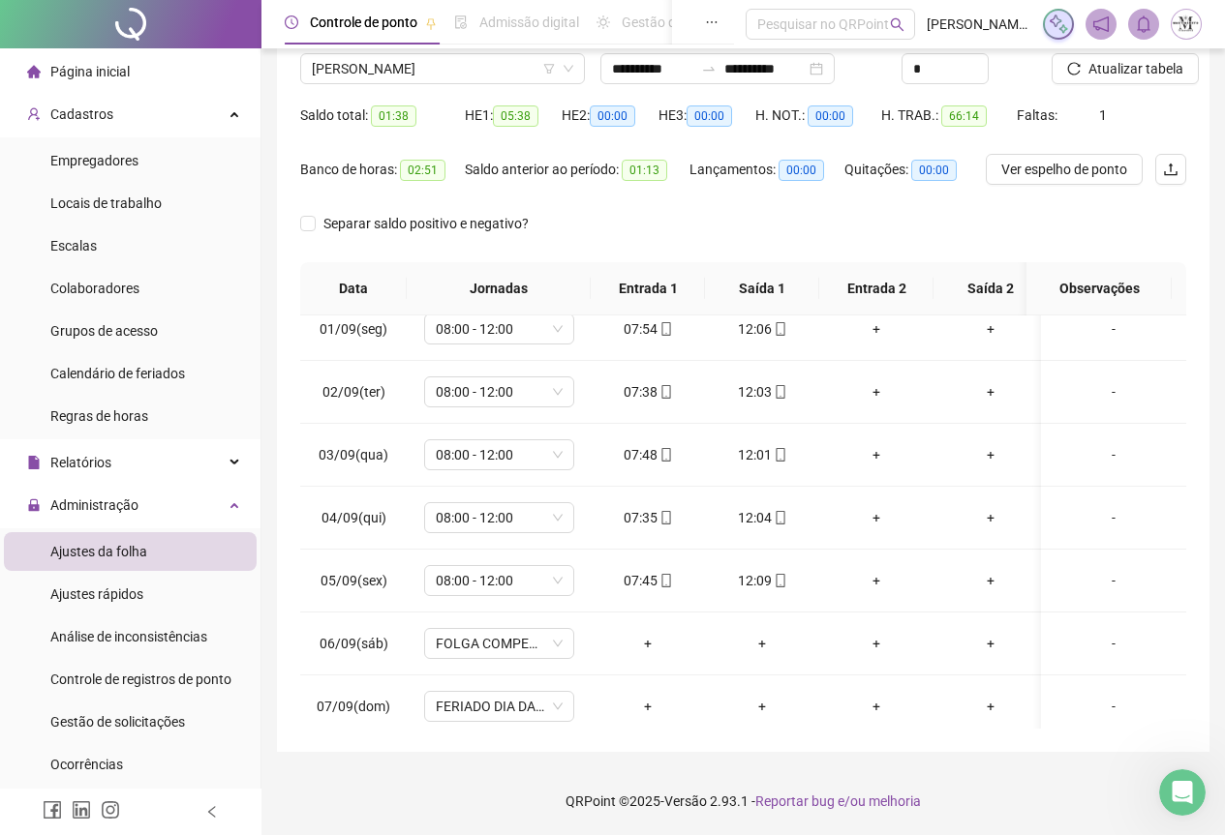
scroll to position [0, 0]
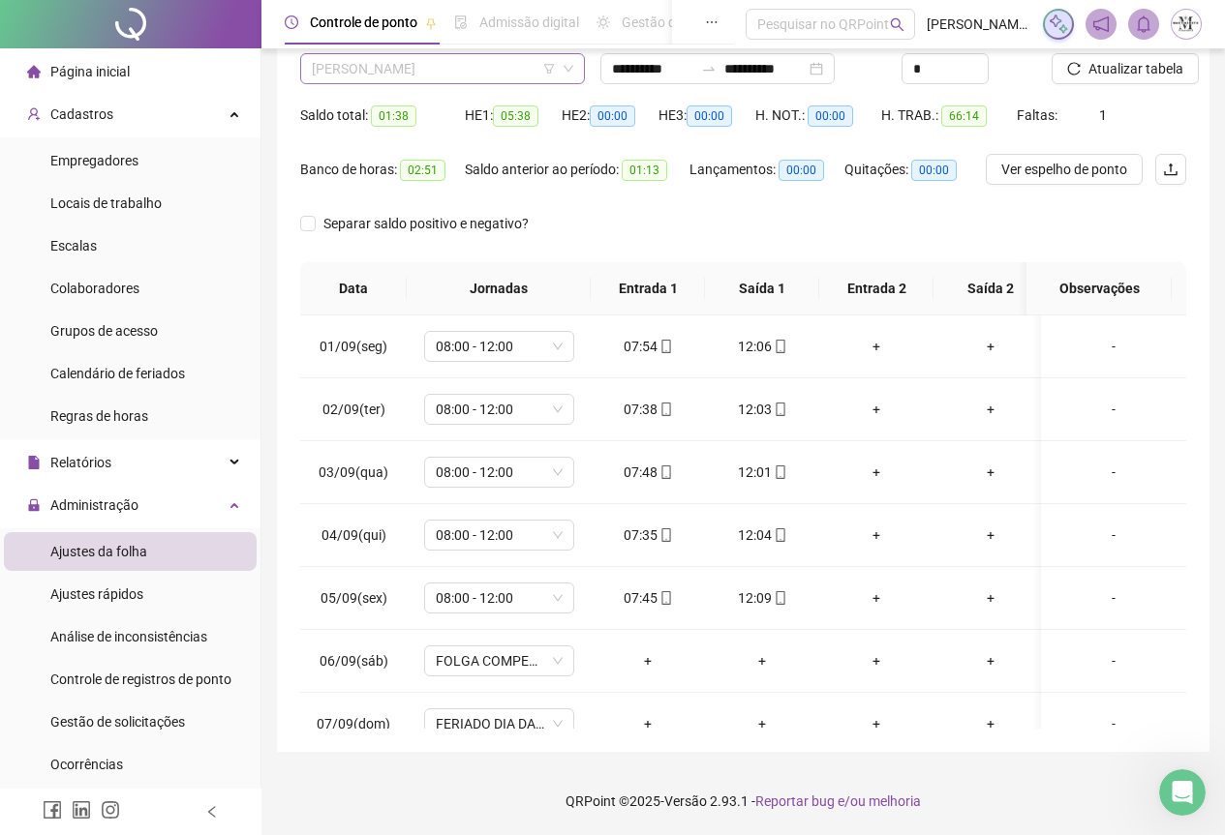
click at [412, 69] on span "[PERSON_NAME]" at bounding box center [442, 68] width 261 height 29
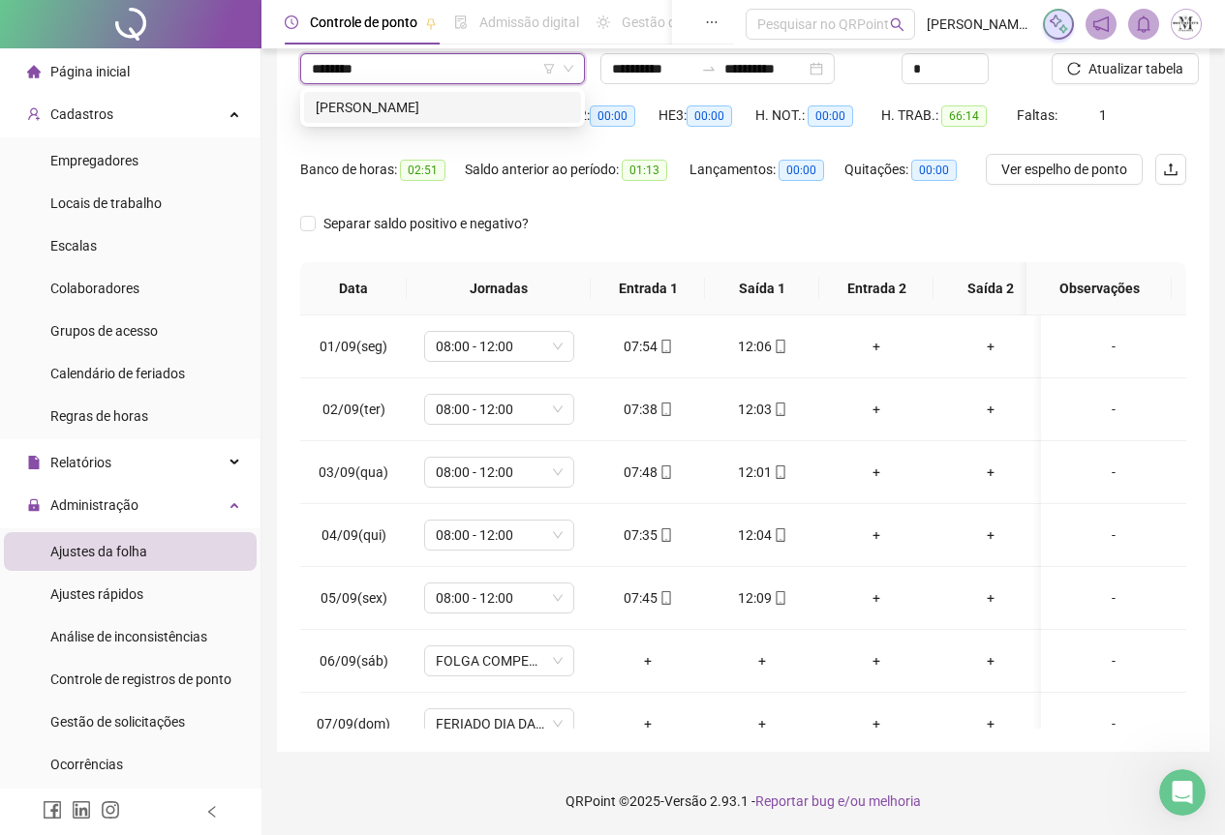
type input "*********"
click at [490, 114] on div "[PERSON_NAME]" at bounding box center [443, 107] width 254 height 21
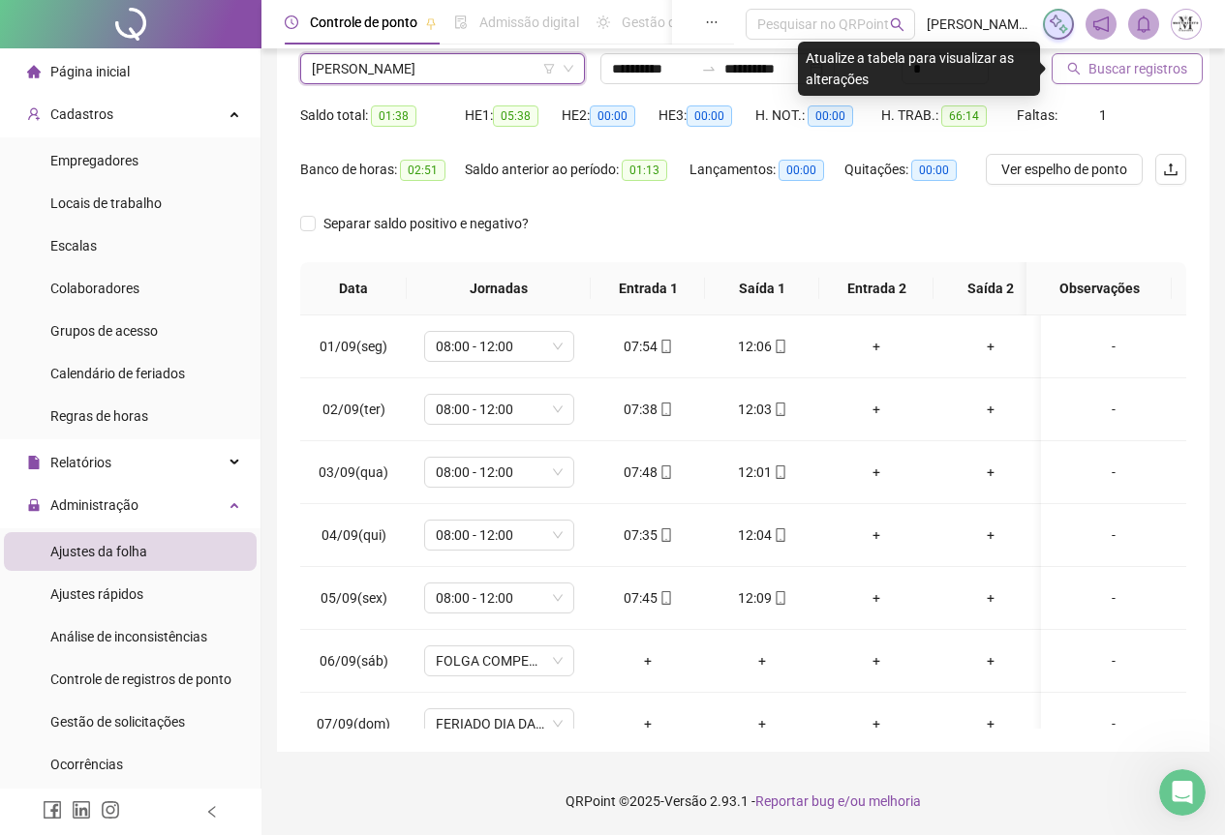
click at [1118, 69] on span "Buscar registros" at bounding box center [1137, 68] width 99 height 21
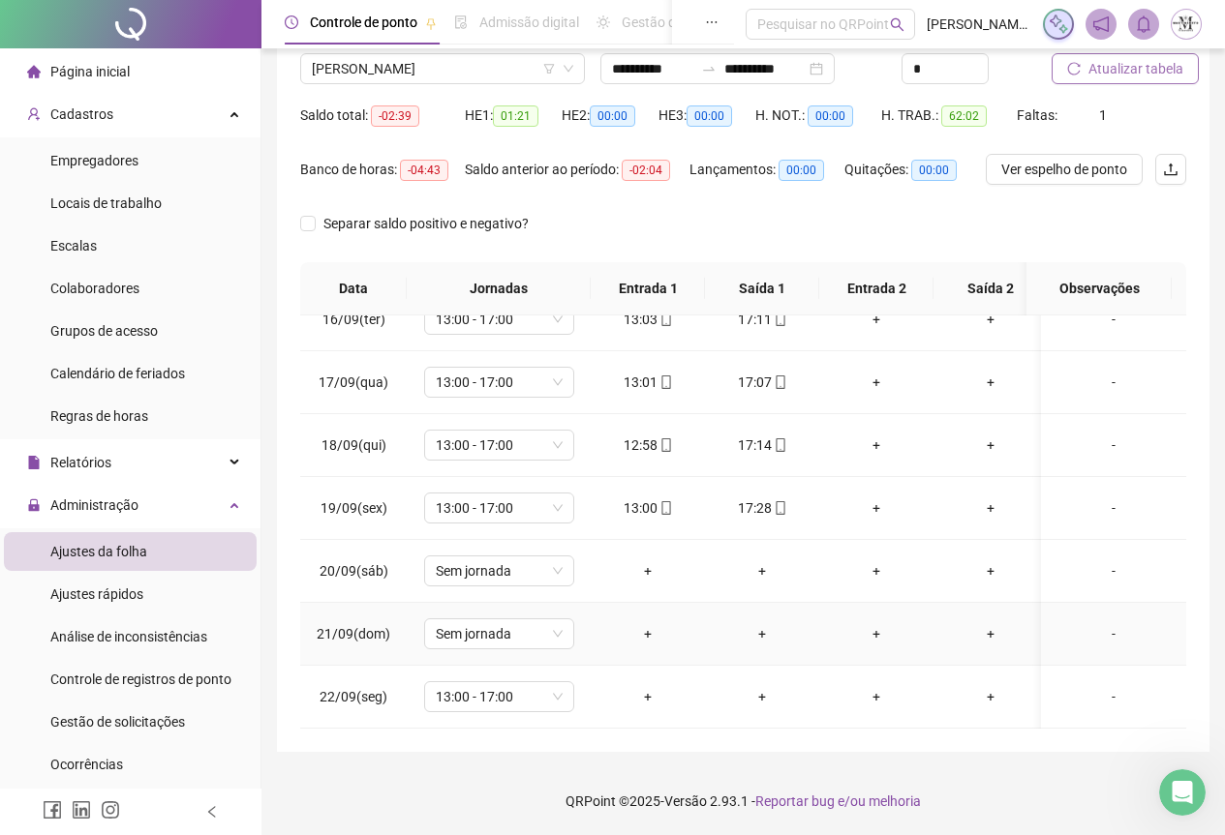
scroll to position [986, 0]
click at [489, 563] on span "Sem jornada" at bounding box center [499, 571] width 127 height 29
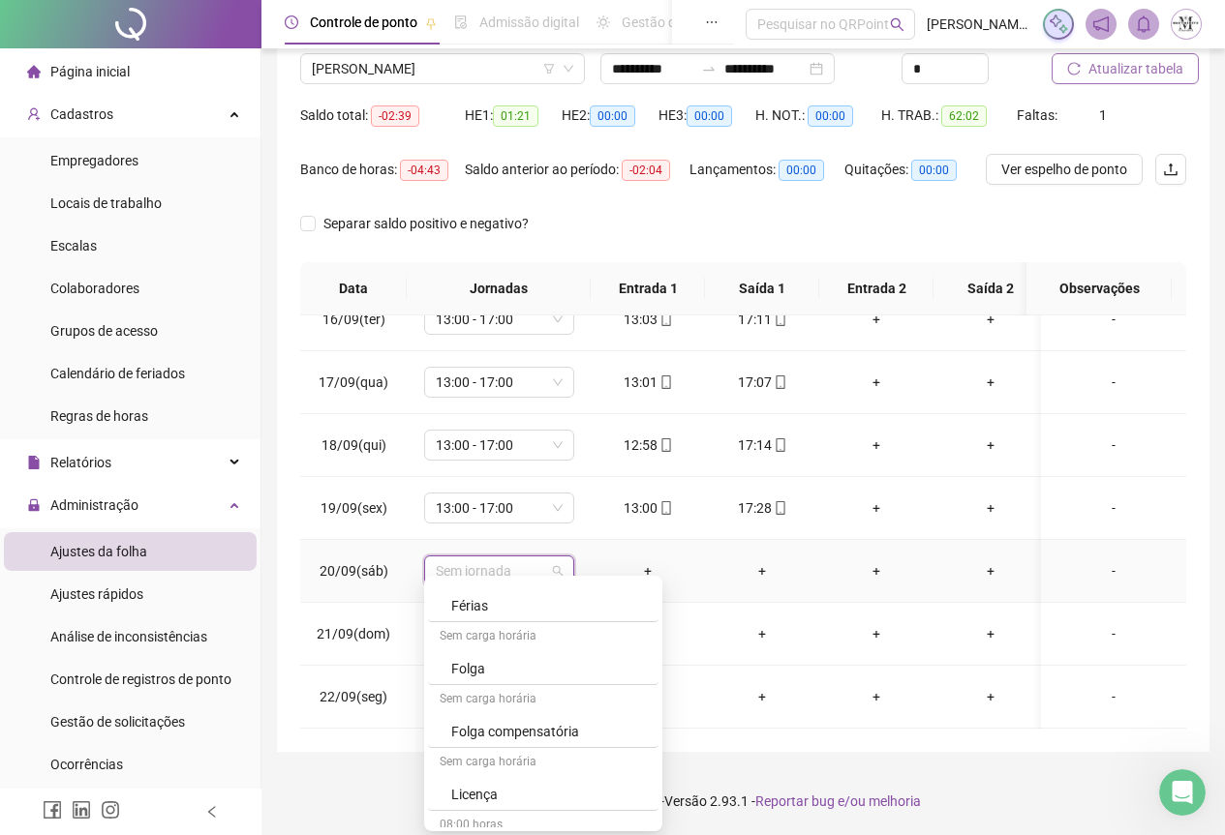
scroll to position [1162, 0]
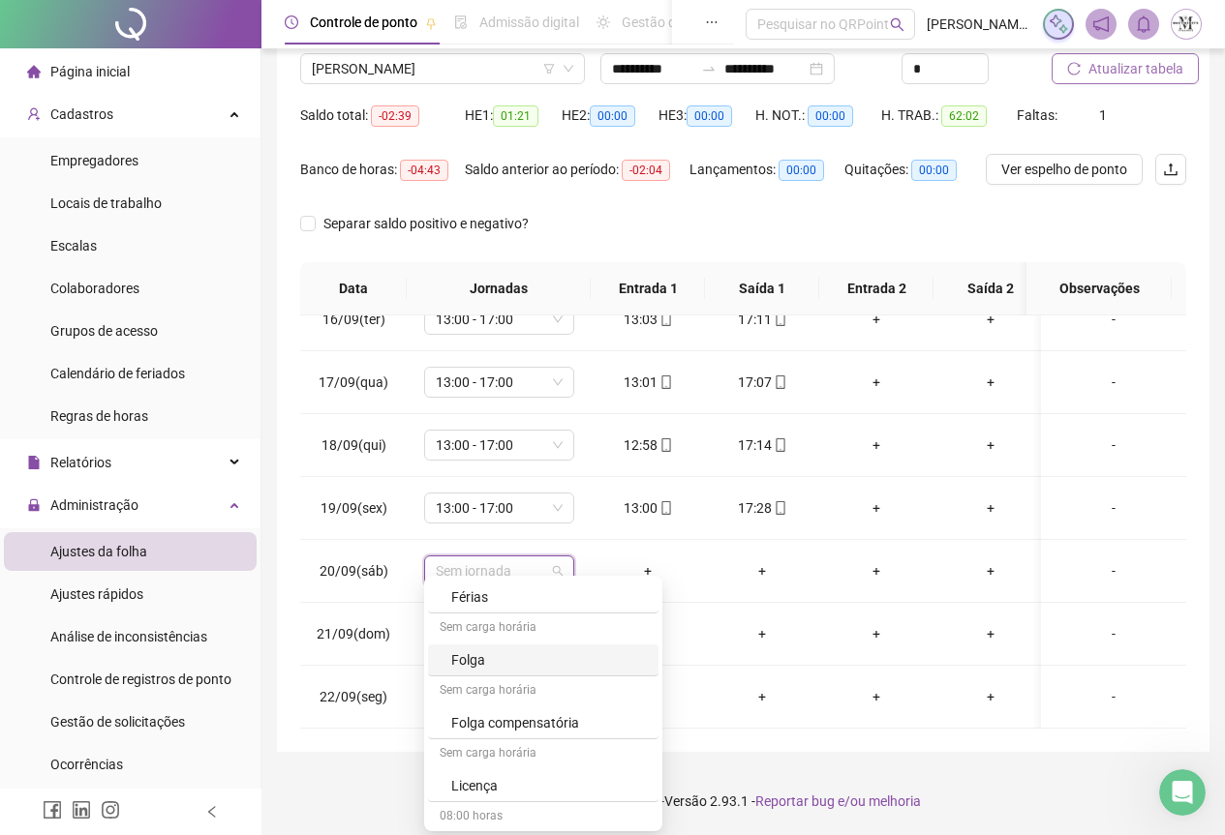
click at [942, 762] on div "**********" at bounding box center [742, 340] width 963 height 989
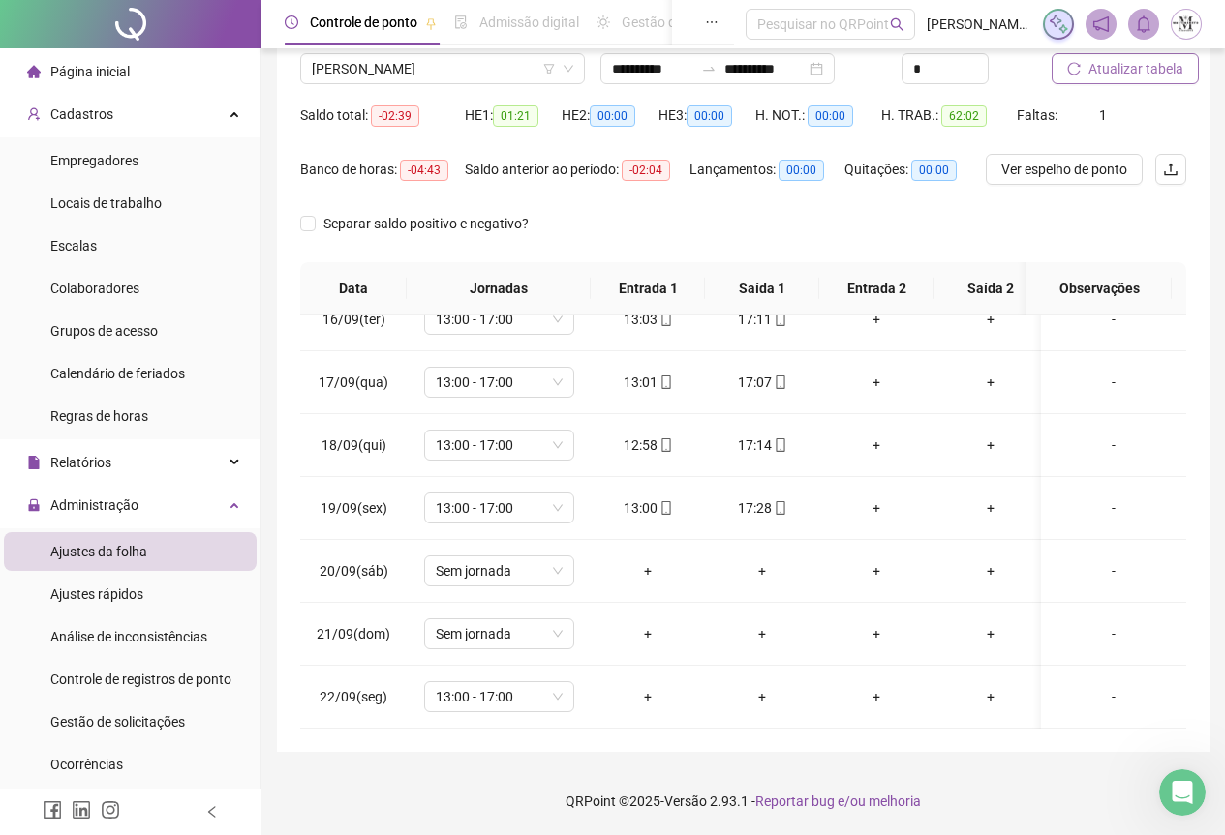
click at [1121, 67] on span "Atualizar tabela" at bounding box center [1135, 68] width 95 height 21
click at [414, 75] on span "[PERSON_NAME]" at bounding box center [442, 68] width 261 height 29
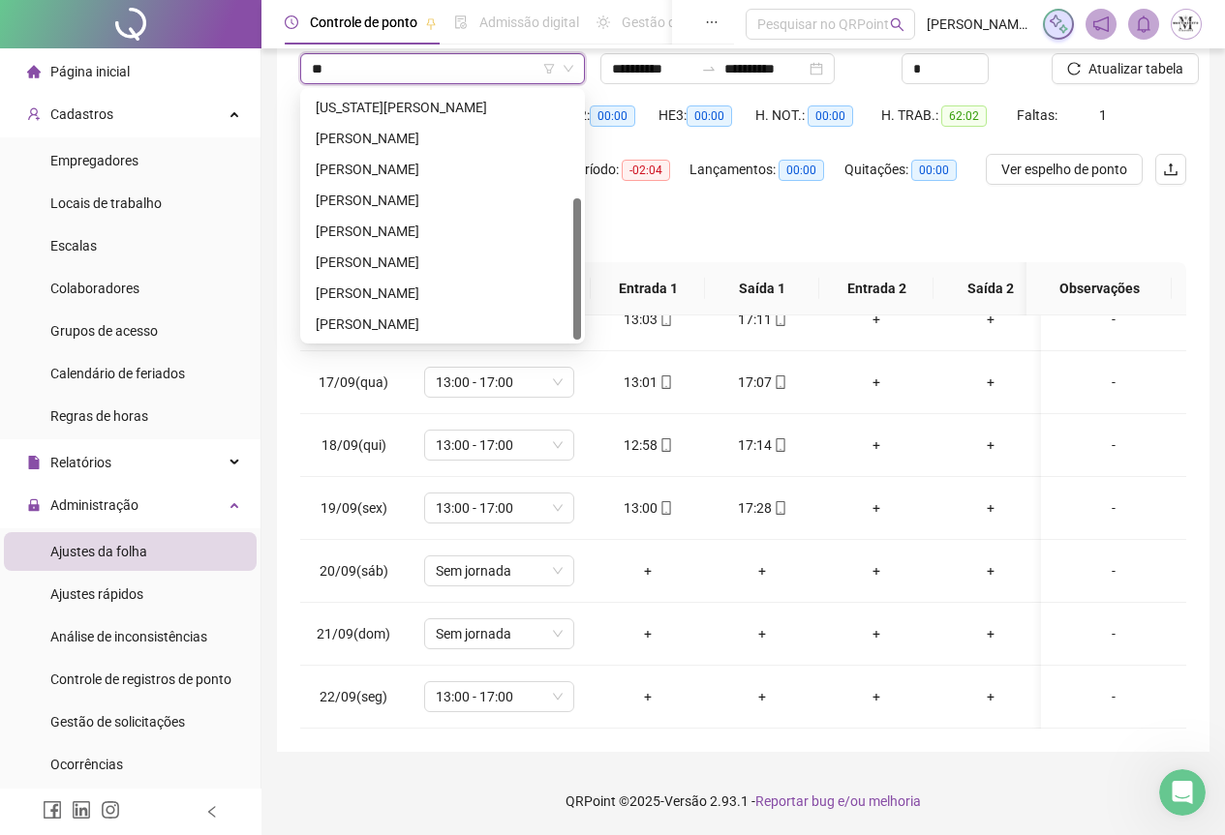
scroll to position [0, 0]
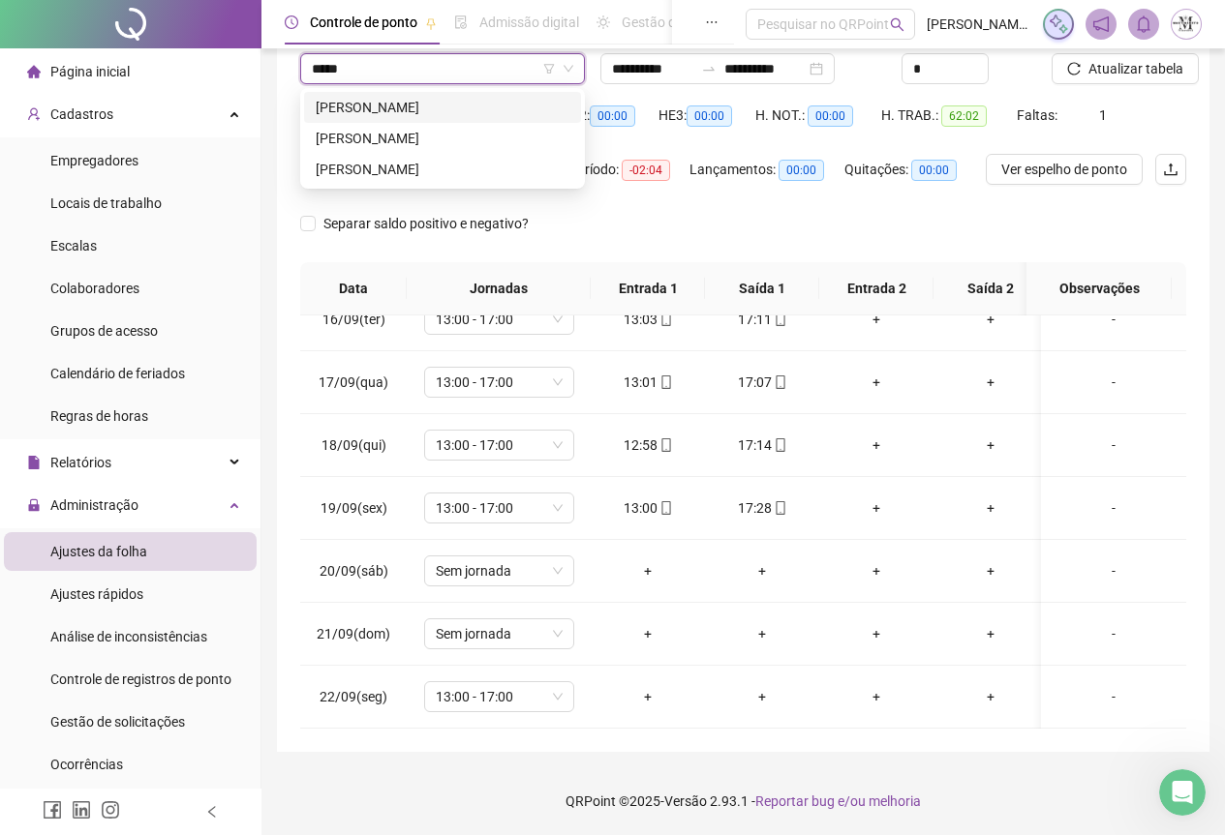
type input "******"
click at [432, 120] on div "[PERSON_NAME]" at bounding box center [442, 107] width 277 height 31
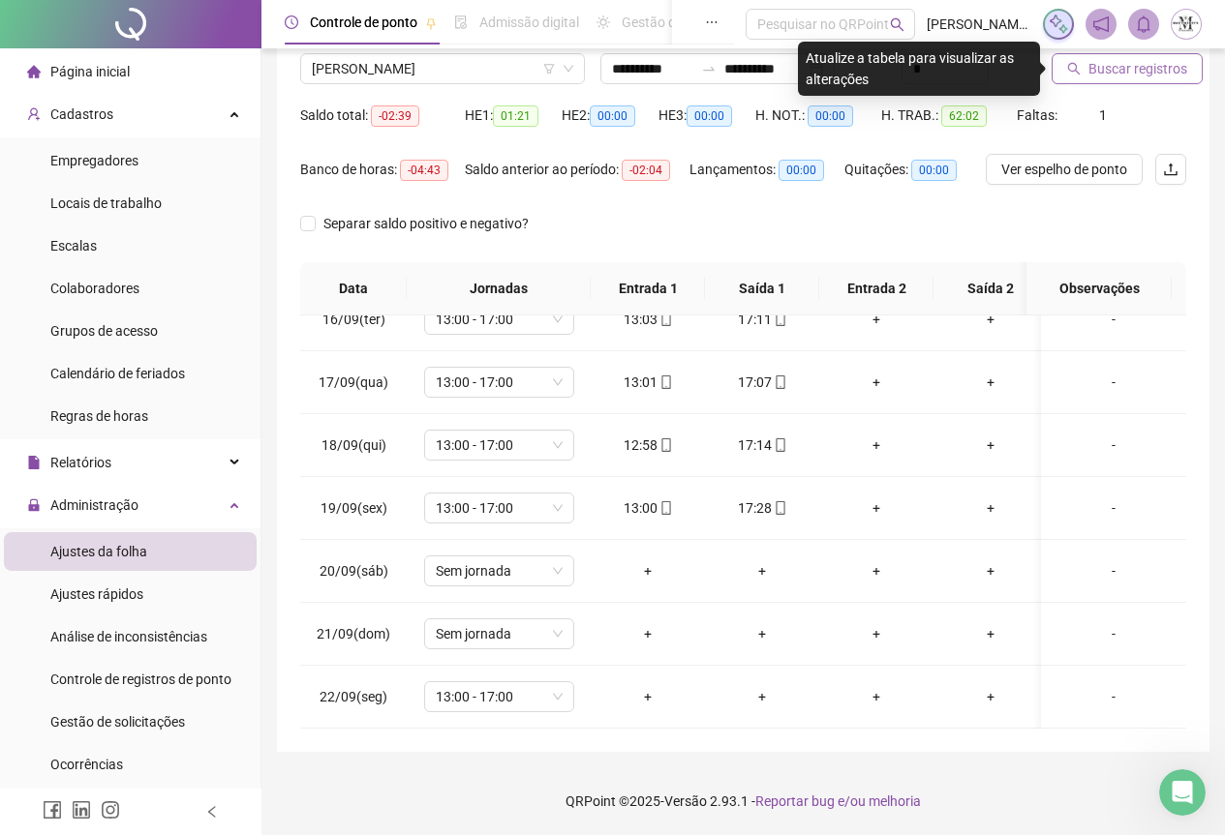
click at [1099, 68] on span "Buscar registros" at bounding box center [1137, 68] width 99 height 21
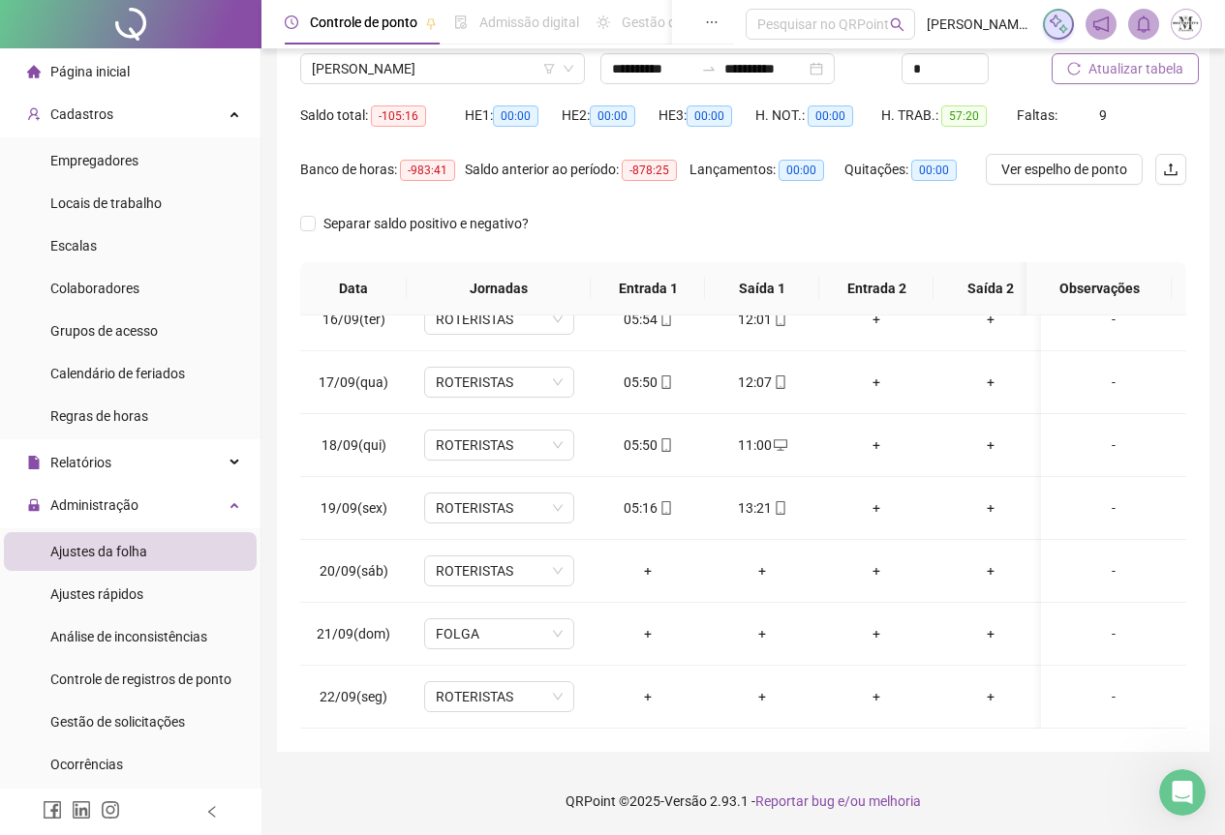
click at [1109, 76] on span "Atualizar tabela" at bounding box center [1135, 68] width 95 height 21
click at [463, 557] on span "ROTERISTAS" at bounding box center [499, 571] width 127 height 29
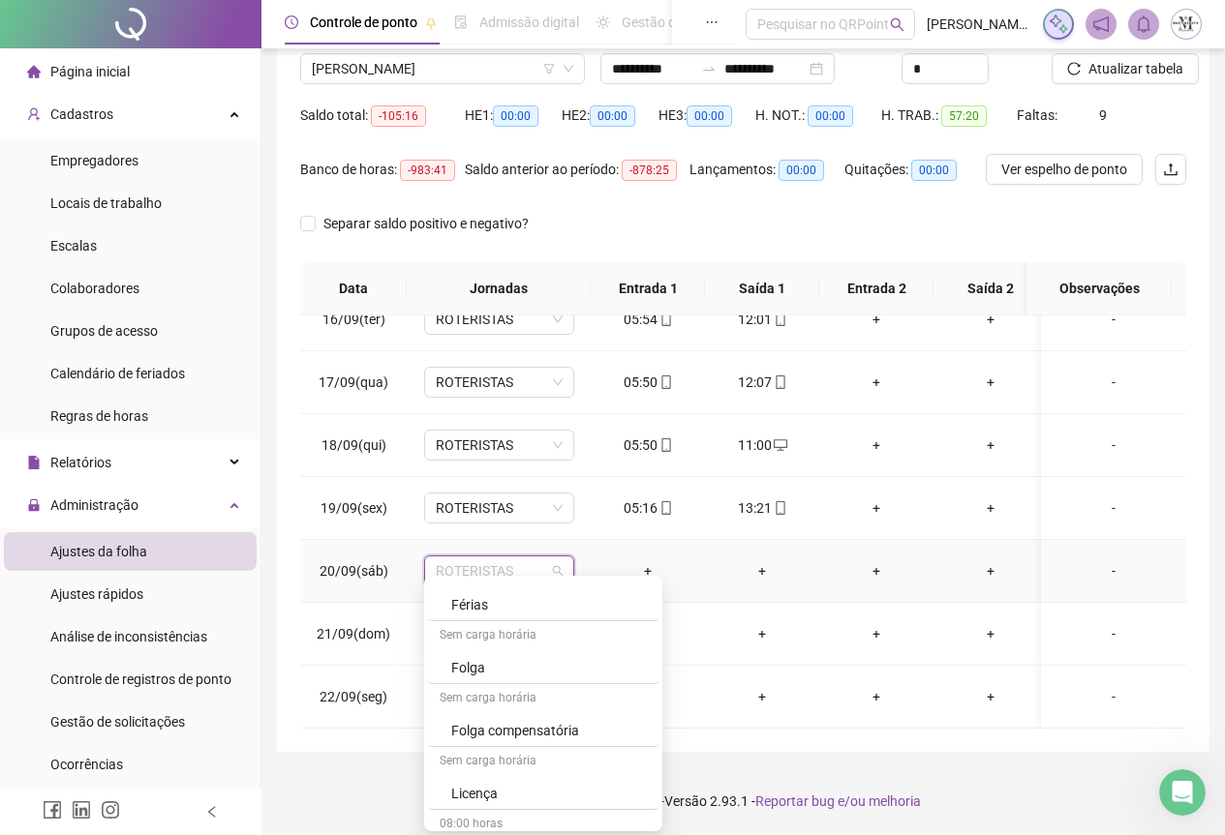
scroll to position [1162, 0]
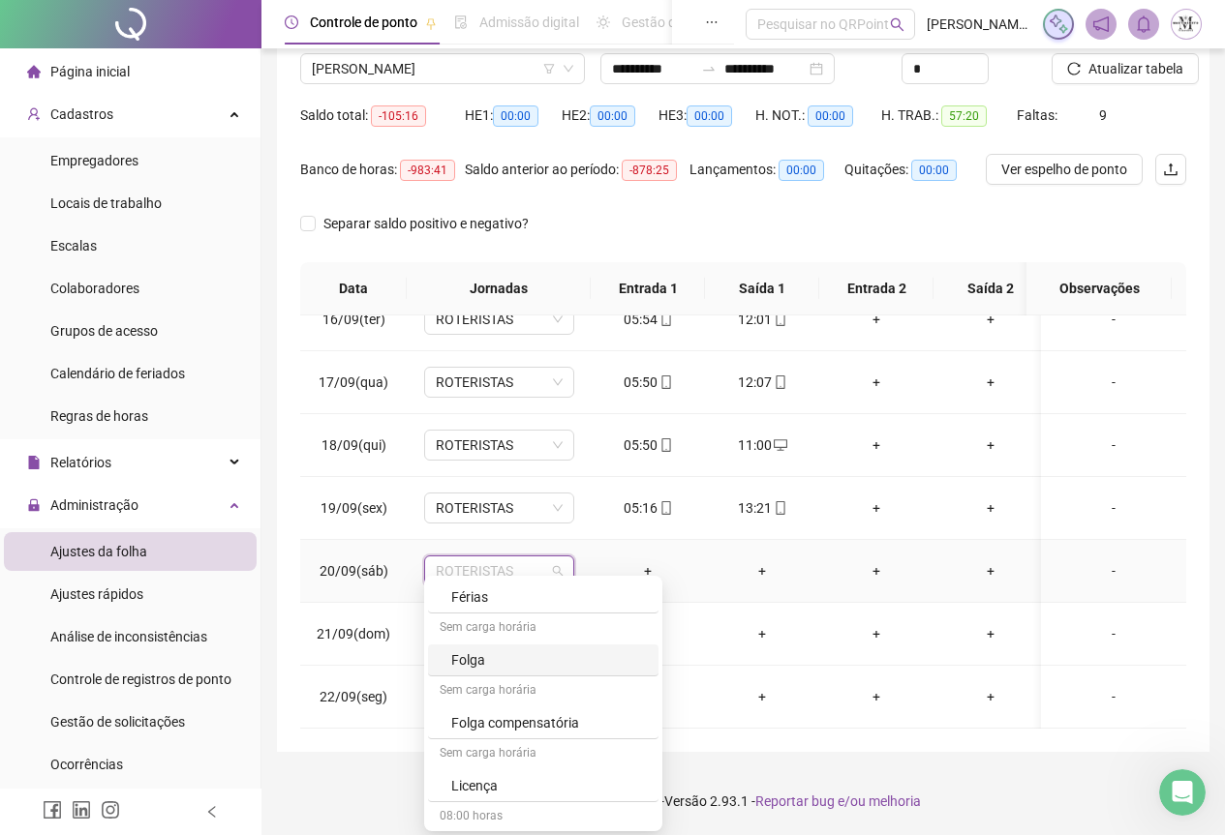
drag, startPoint x: 482, startPoint y: 660, endPoint x: 493, endPoint y: 669, distance: 13.8
click at [482, 660] on div "Folga" at bounding box center [549, 660] width 196 height 21
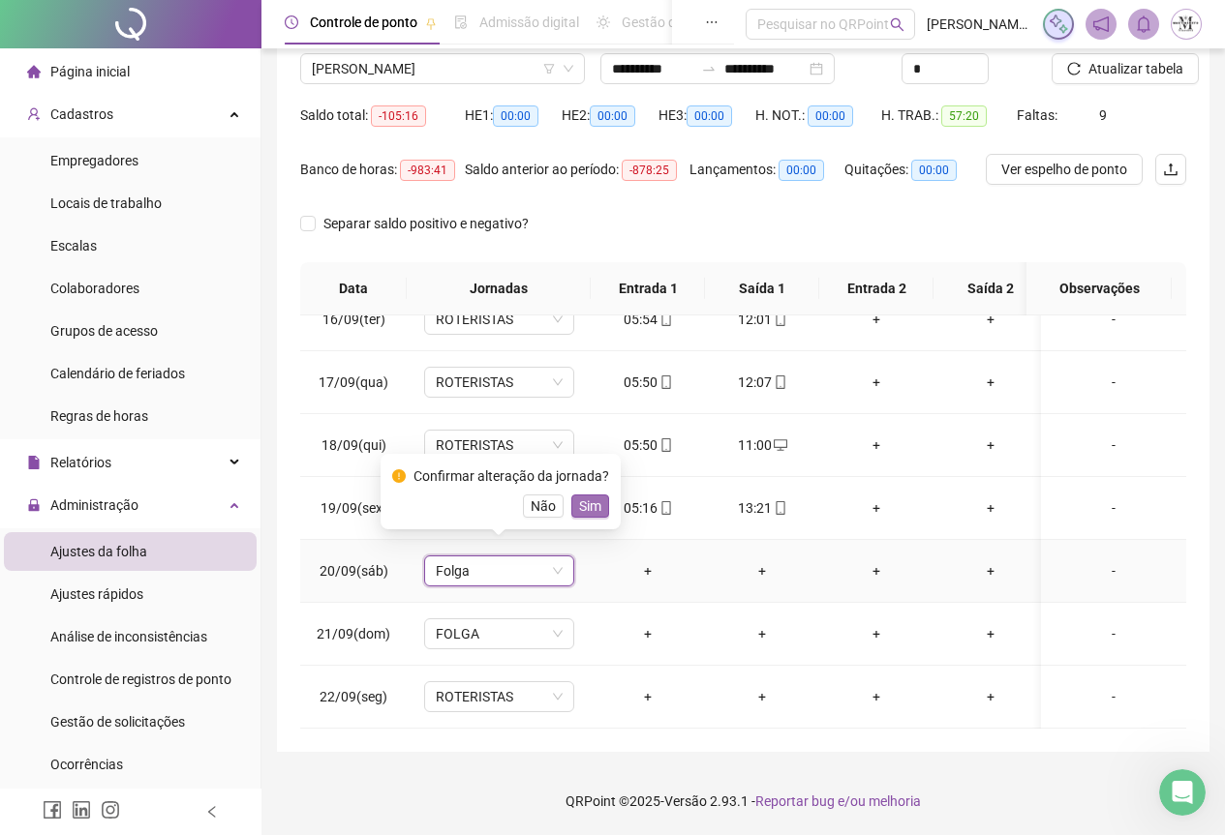
click at [582, 507] on span "Sim" at bounding box center [590, 506] width 22 height 21
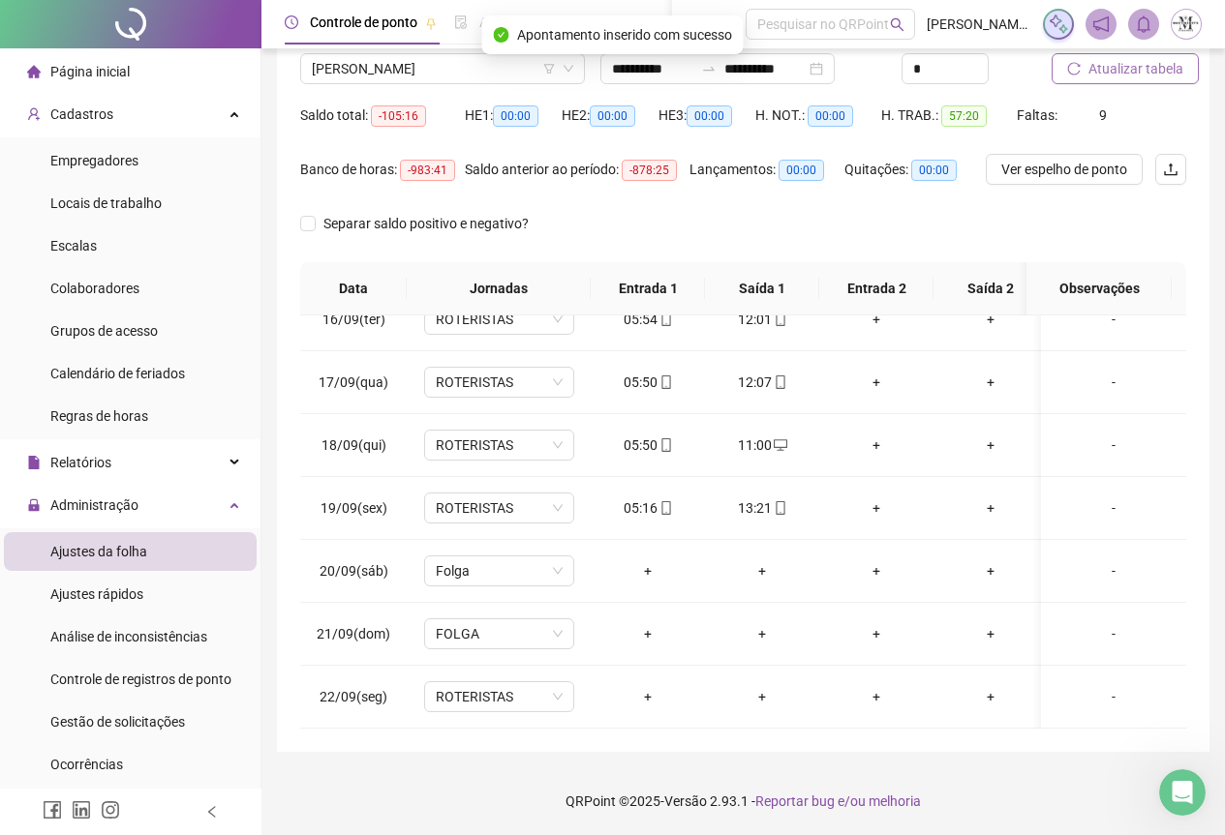
click at [1131, 71] on span "Atualizar tabela" at bounding box center [1135, 68] width 95 height 21
click at [369, 68] on span "[PERSON_NAME]" at bounding box center [442, 68] width 261 height 29
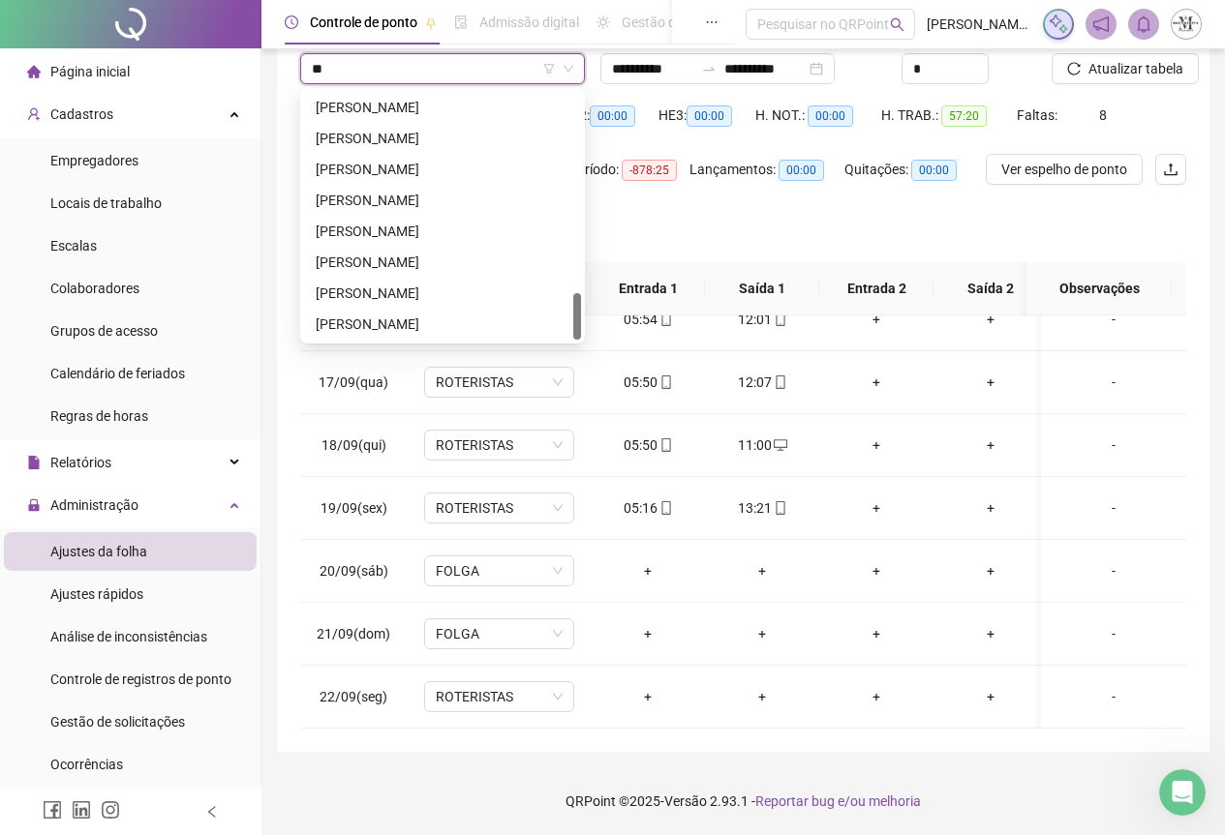
scroll to position [0, 0]
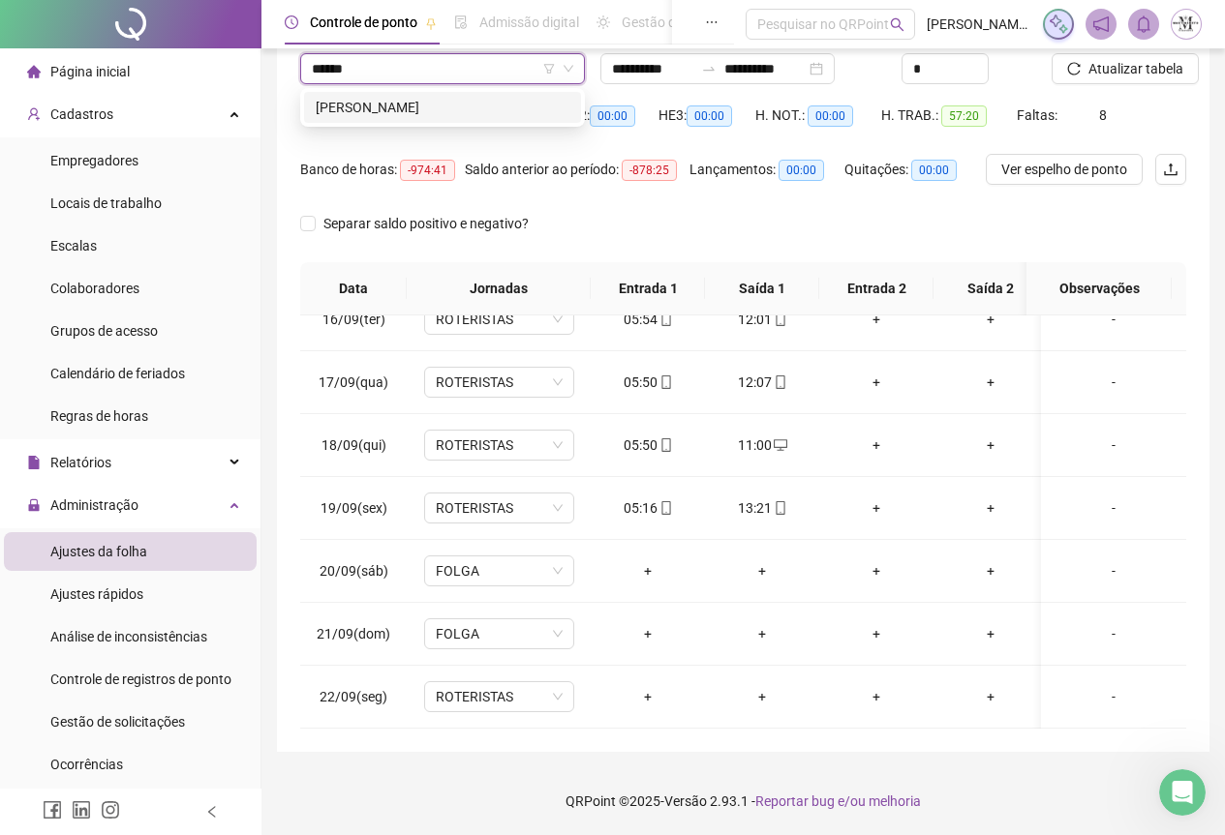
type input "*******"
click at [383, 105] on div "[PERSON_NAME]" at bounding box center [443, 107] width 254 height 21
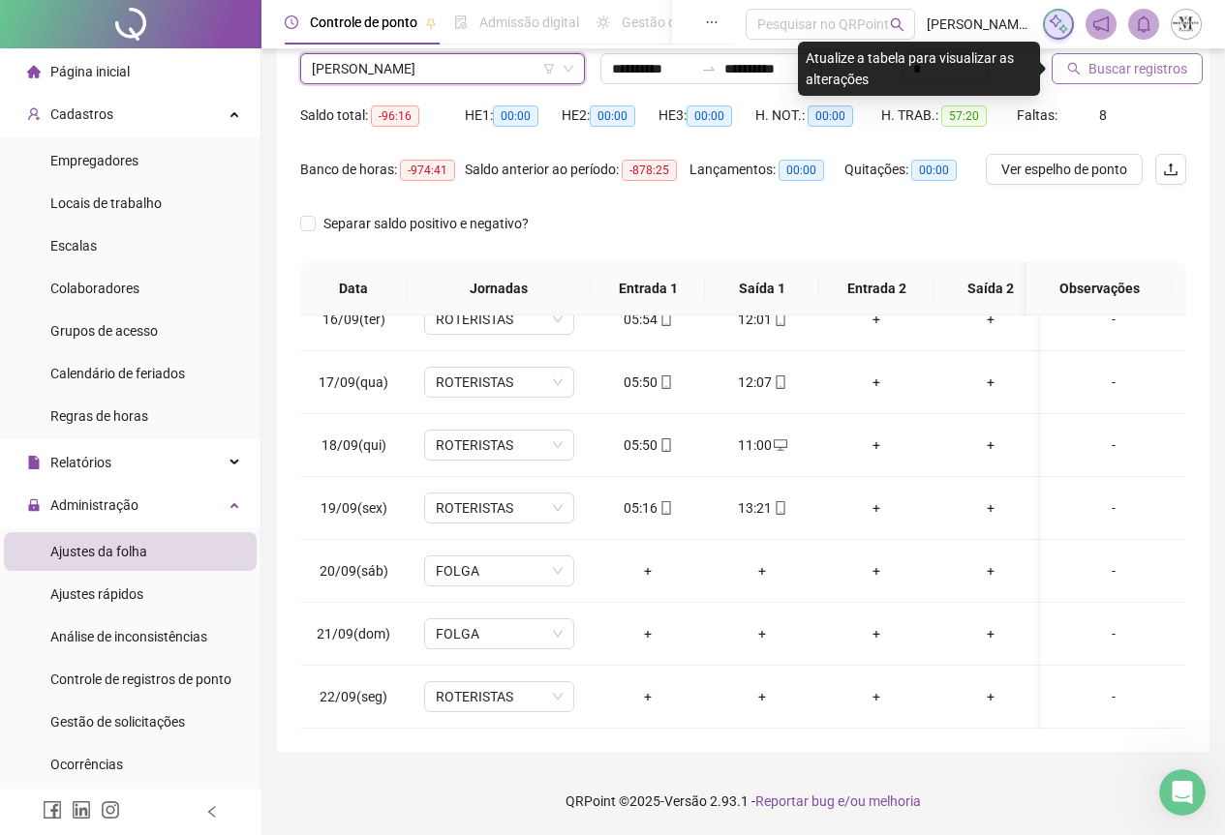
click at [1098, 73] on span "Buscar registros" at bounding box center [1137, 68] width 99 height 21
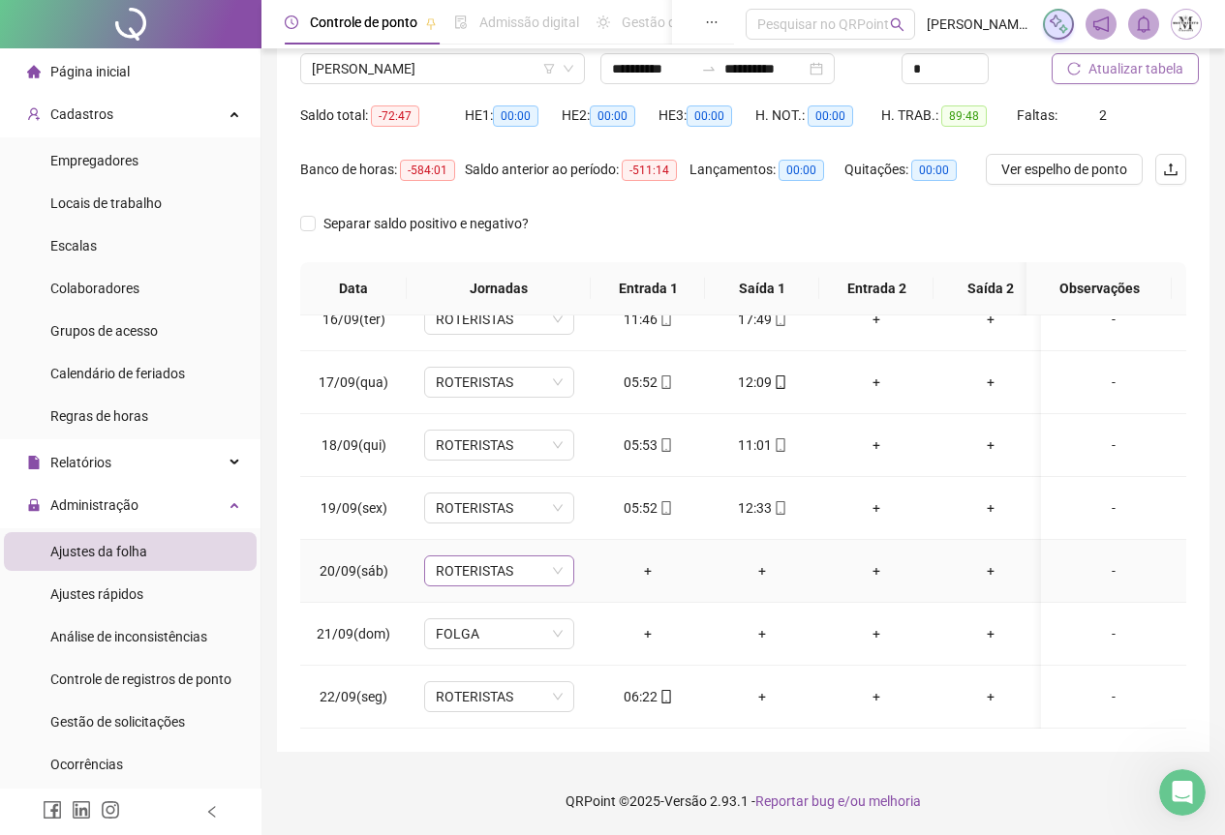
click at [473, 570] on span "ROTERISTAS" at bounding box center [499, 571] width 127 height 29
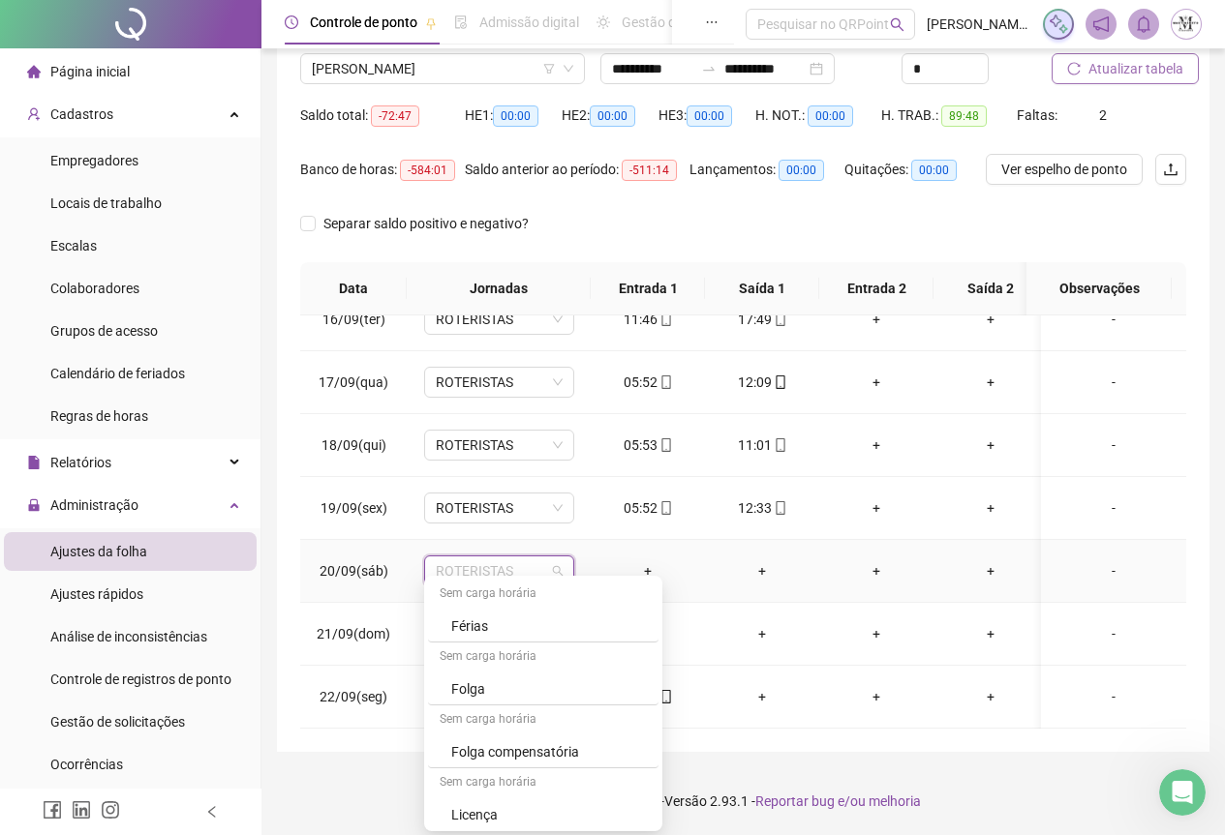
scroll to position [1162, 0]
click at [476, 670] on div "Folga" at bounding box center [549, 660] width 196 height 21
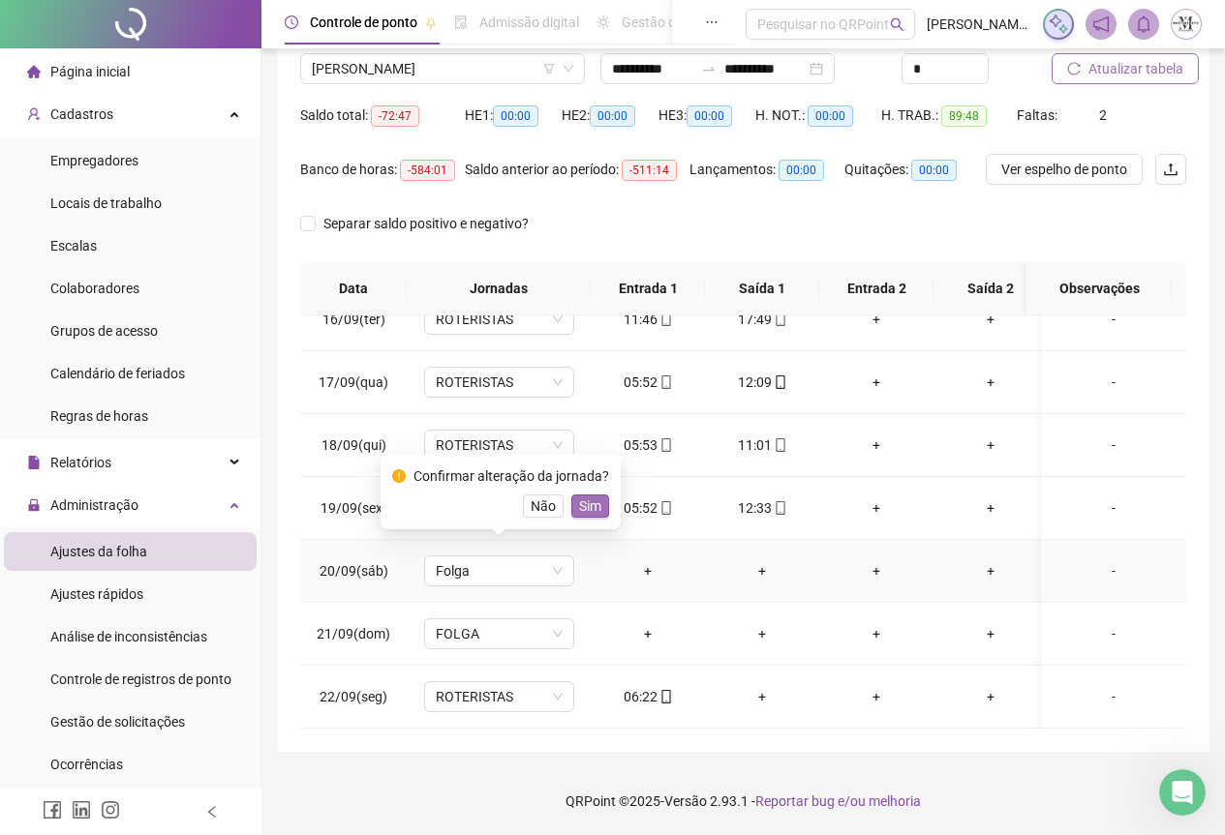
click at [583, 506] on span "Sim" at bounding box center [590, 506] width 22 height 21
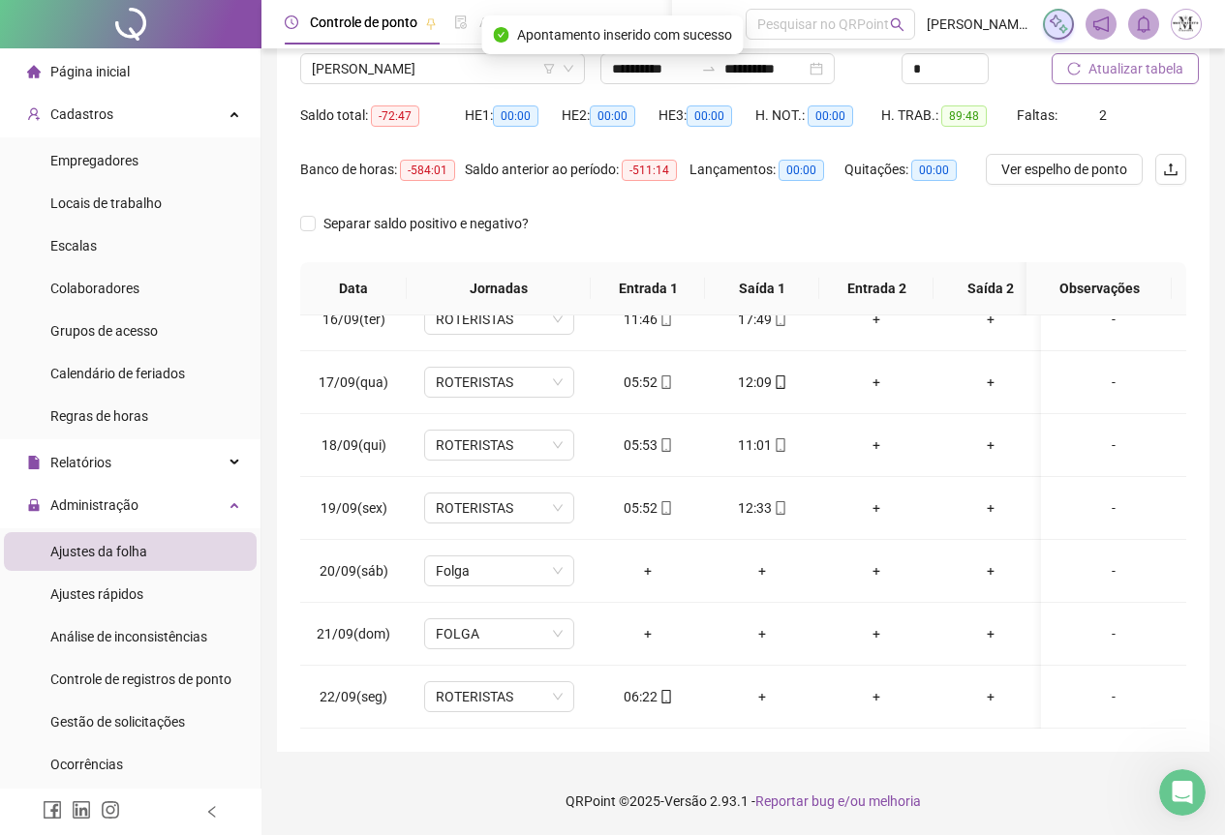
click at [1117, 72] on span "Atualizar tabela" at bounding box center [1135, 68] width 95 height 21
click at [356, 69] on span "[PERSON_NAME]" at bounding box center [442, 68] width 261 height 29
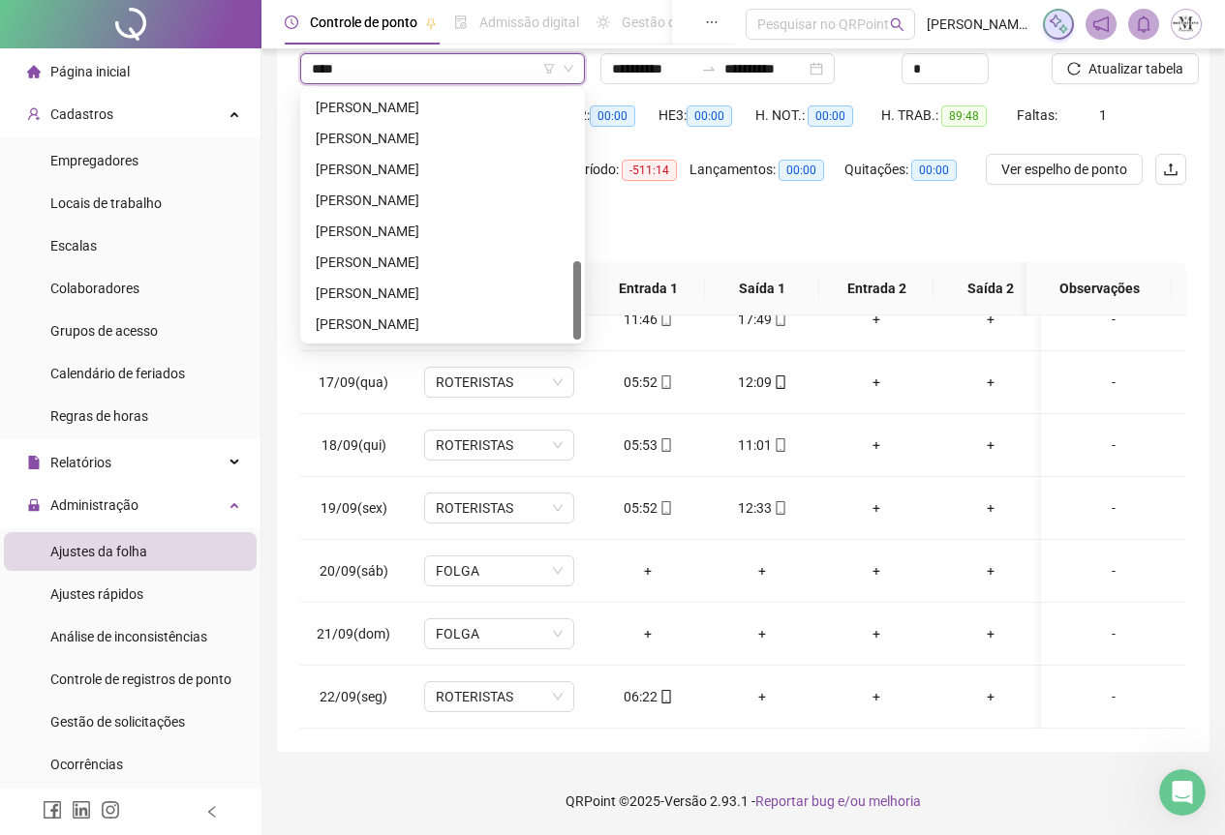
scroll to position [155, 0]
type input "******"
click at [439, 139] on div "CARLOS HENRIQUE ALVES PEREIRA DIAS" at bounding box center [443, 138] width 254 height 21
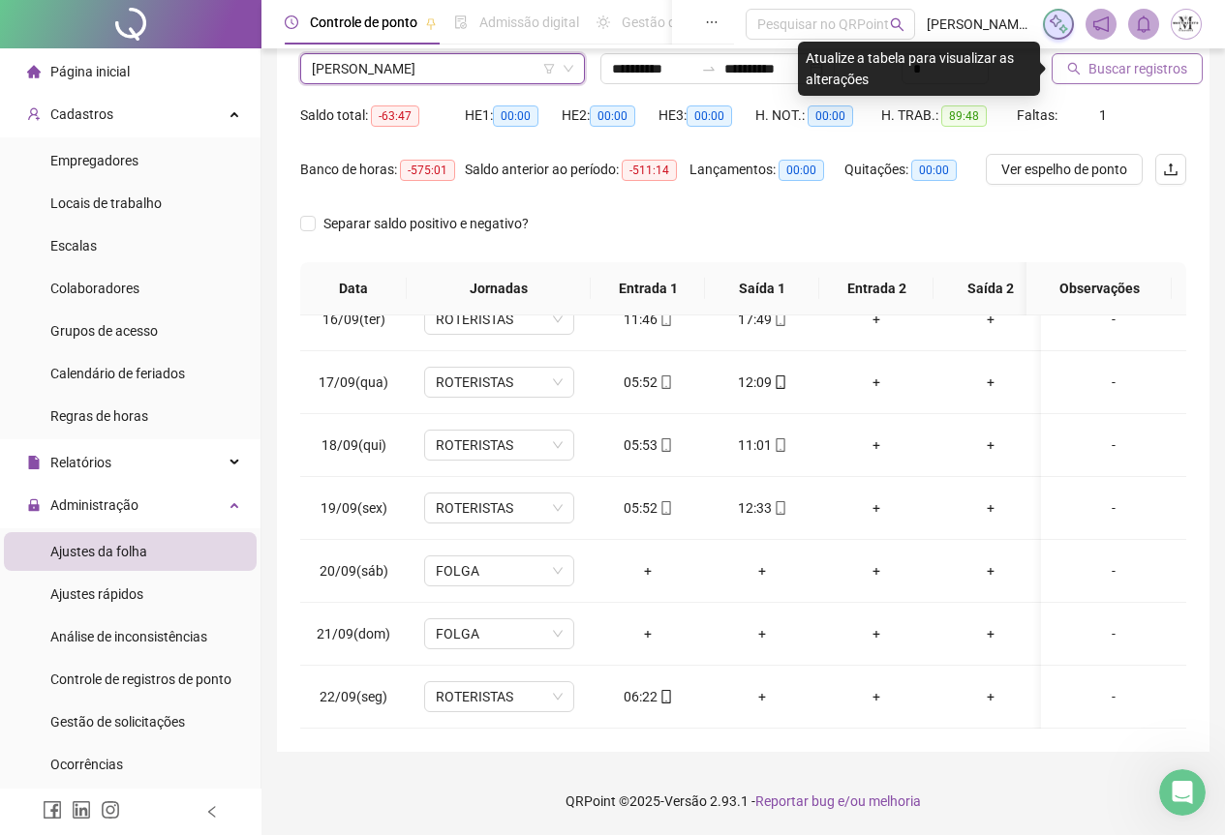
click at [1139, 69] on span "Buscar registros" at bounding box center [1137, 68] width 99 height 21
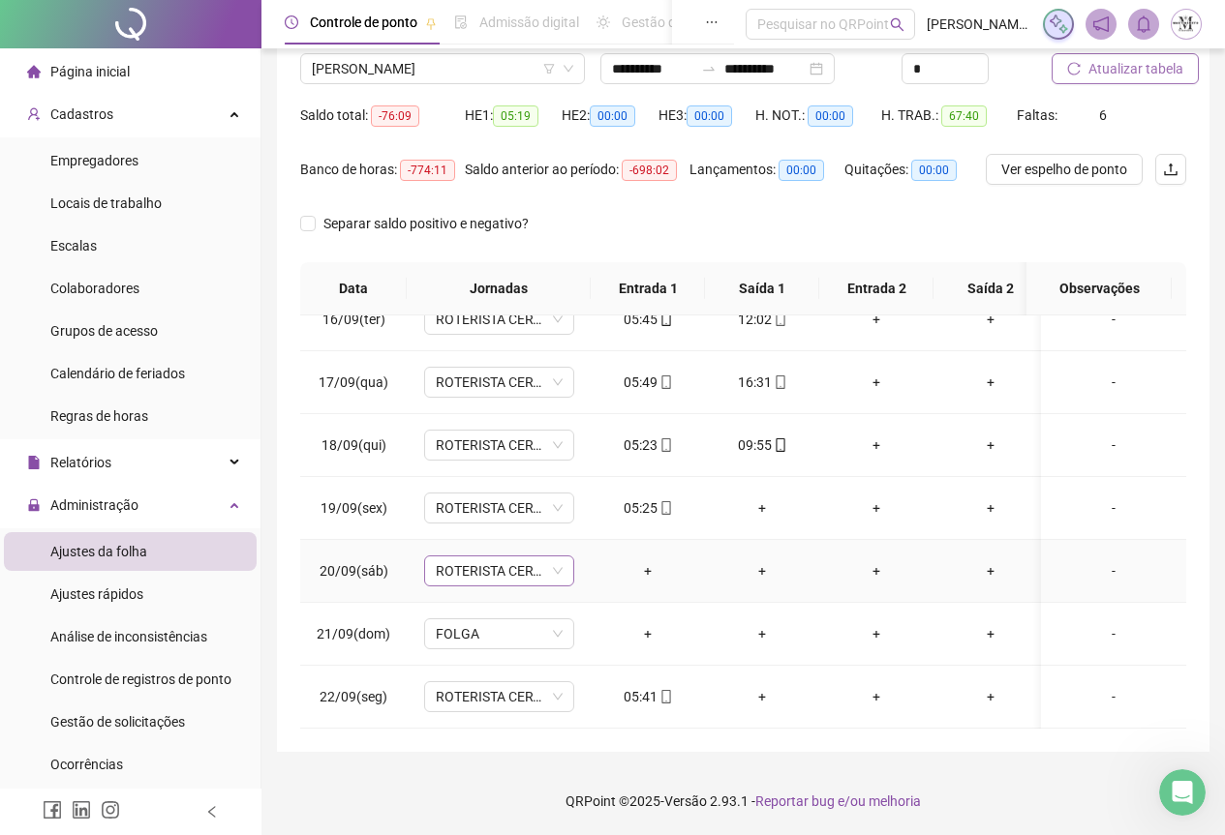
click at [476, 557] on span "ROTERISTA CERTO SG" at bounding box center [499, 571] width 127 height 29
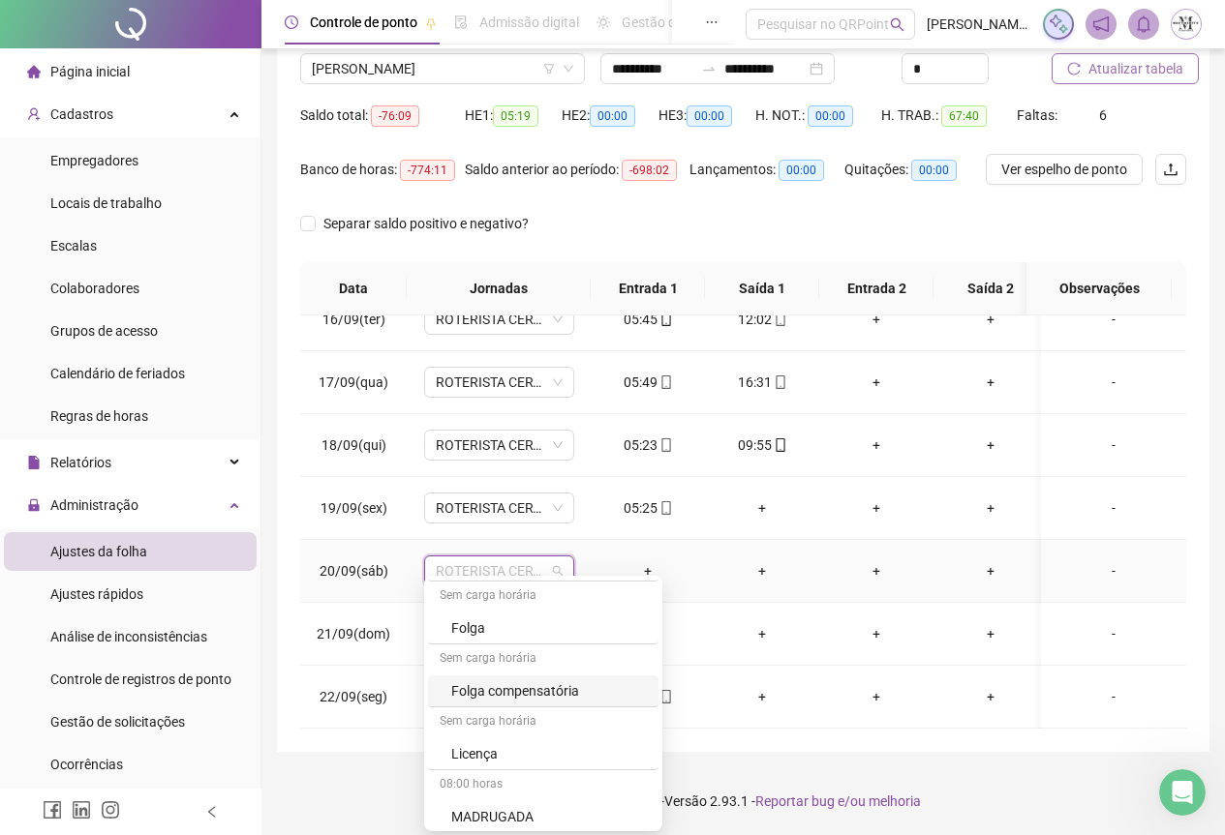
scroll to position [1162, 0]
click at [497, 667] on div "Folga" at bounding box center [549, 660] width 196 height 21
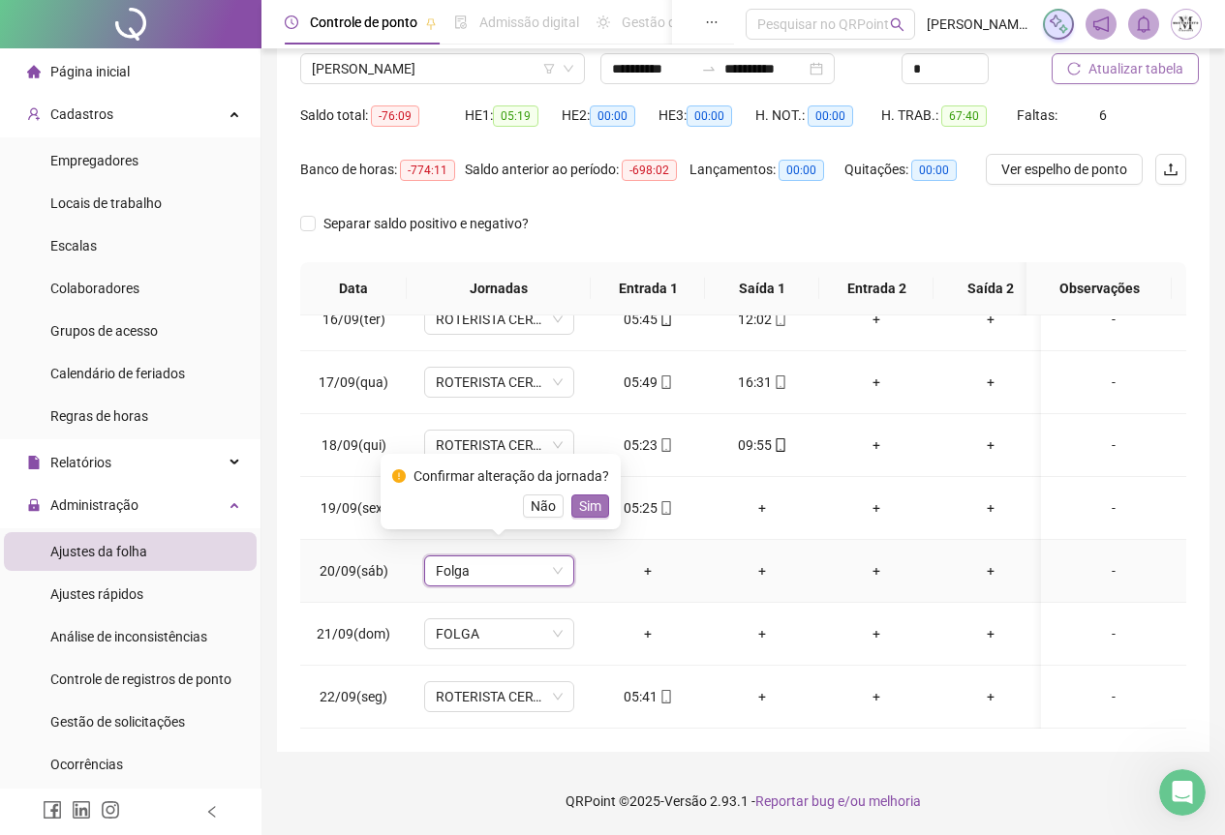
click at [587, 509] on span "Sim" at bounding box center [590, 506] width 22 height 21
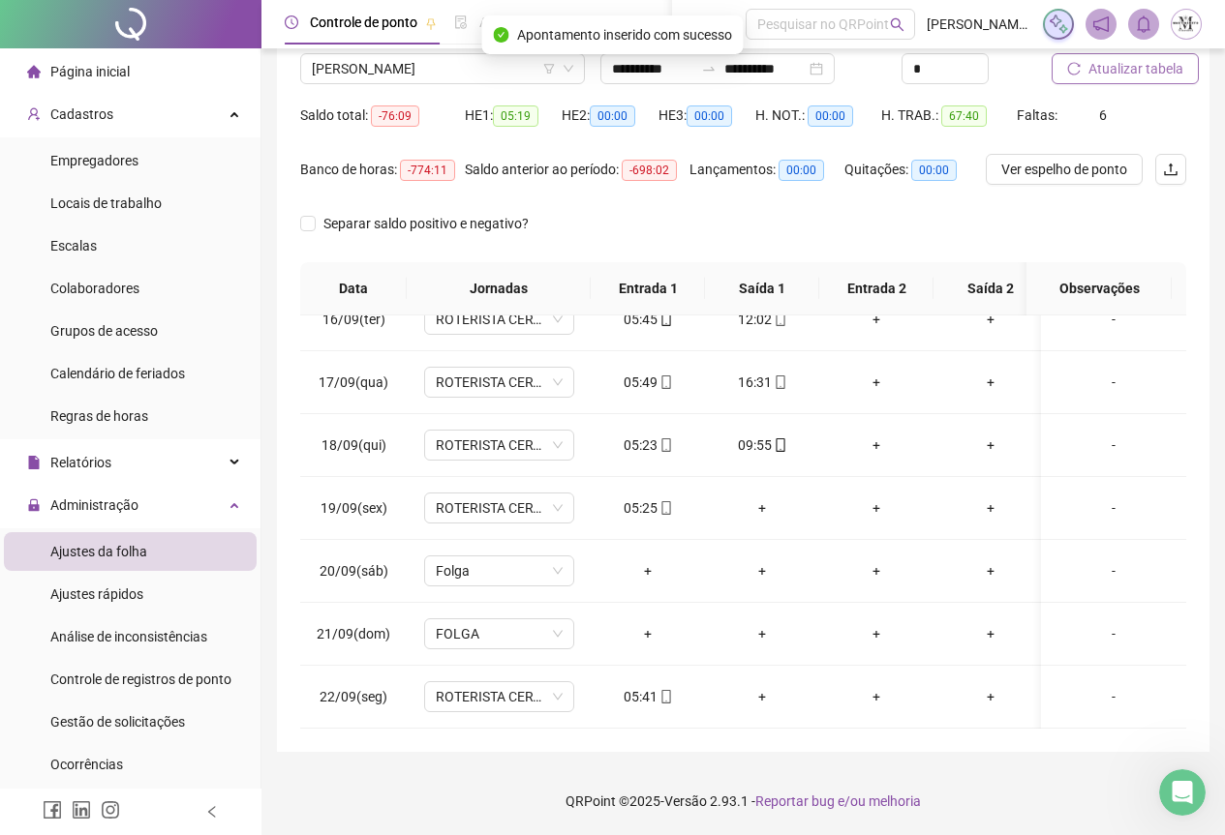
click at [1120, 73] on span "Atualizar tabela" at bounding box center [1135, 68] width 95 height 21
click at [765, 498] on div "+" at bounding box center [761, 508] width 83 height 21
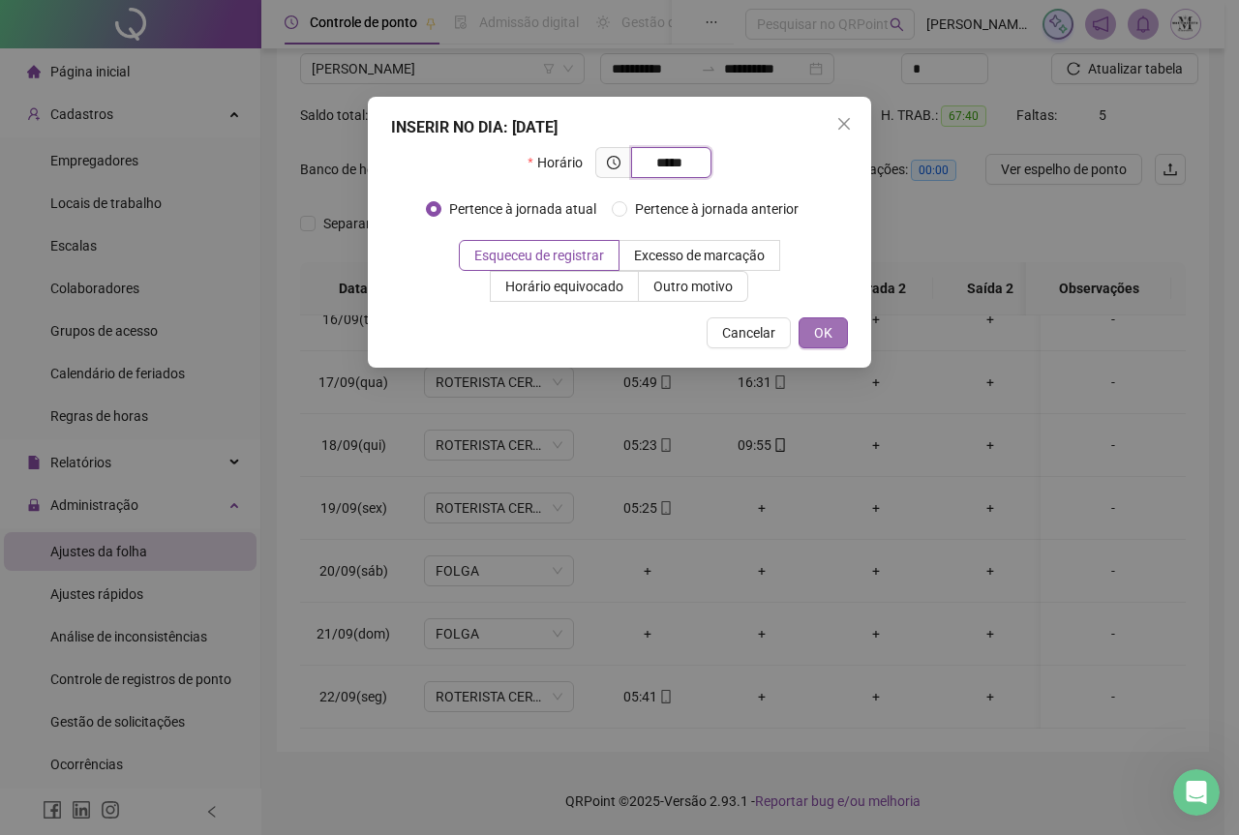
type input "*****"
click at [839, 331] on button "OK" at bounding box center [823, 333] width 49 height 31
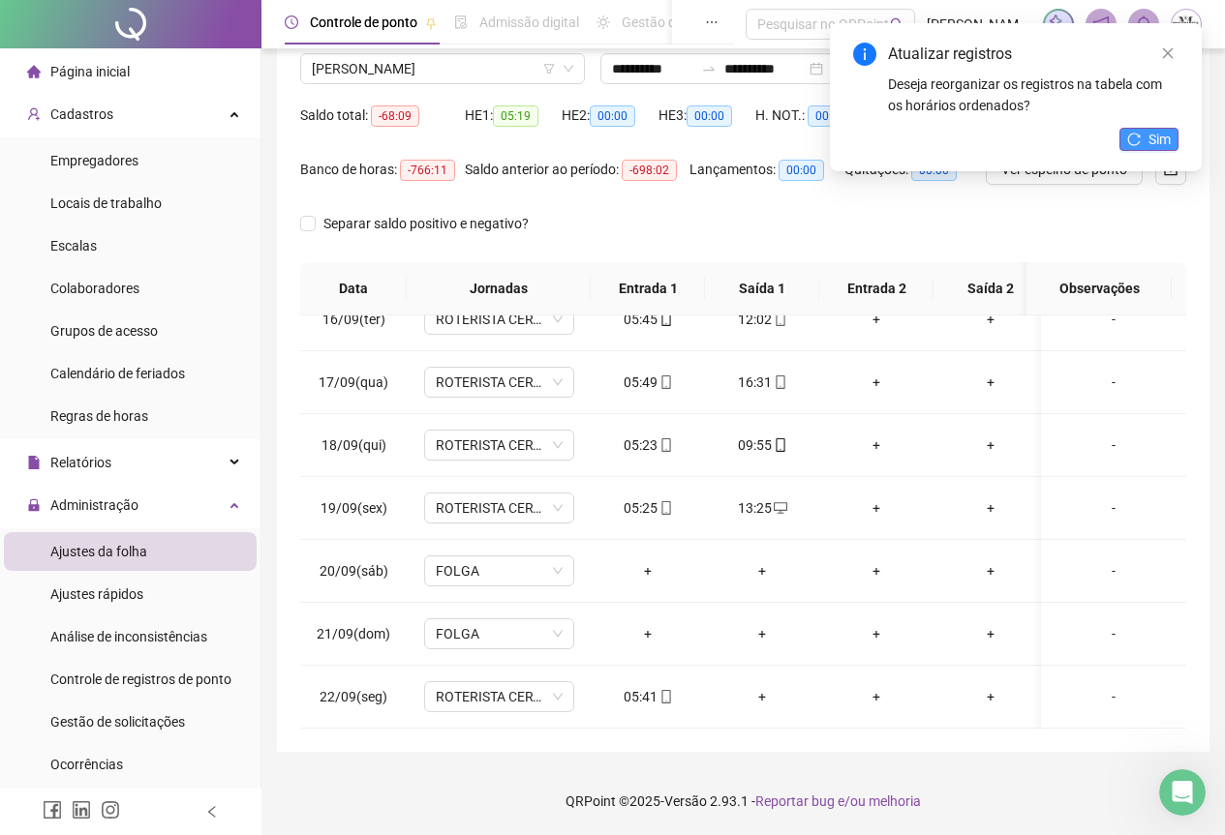
click at [1155, 130] on span "Sim" at bounding box center [1159, 139] width 22 height 21
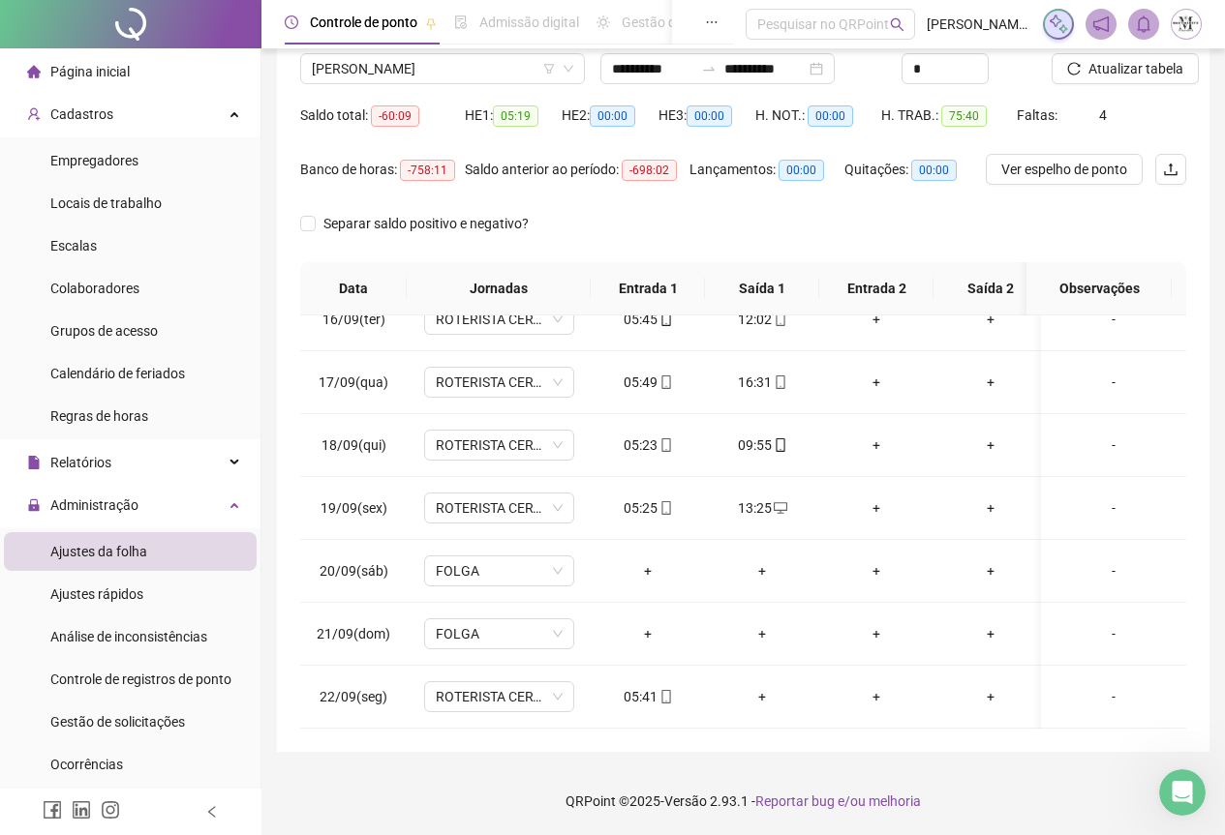
click at [1134, 72] on span "Atualizar tabela" at bounding box center [1135, 68] width 95 height 21
click at [363, 76] on span "CARLOS HENRIQUE ALVES PEREIRA DIAS" at bounding box center [442, 68] width 261 height 29
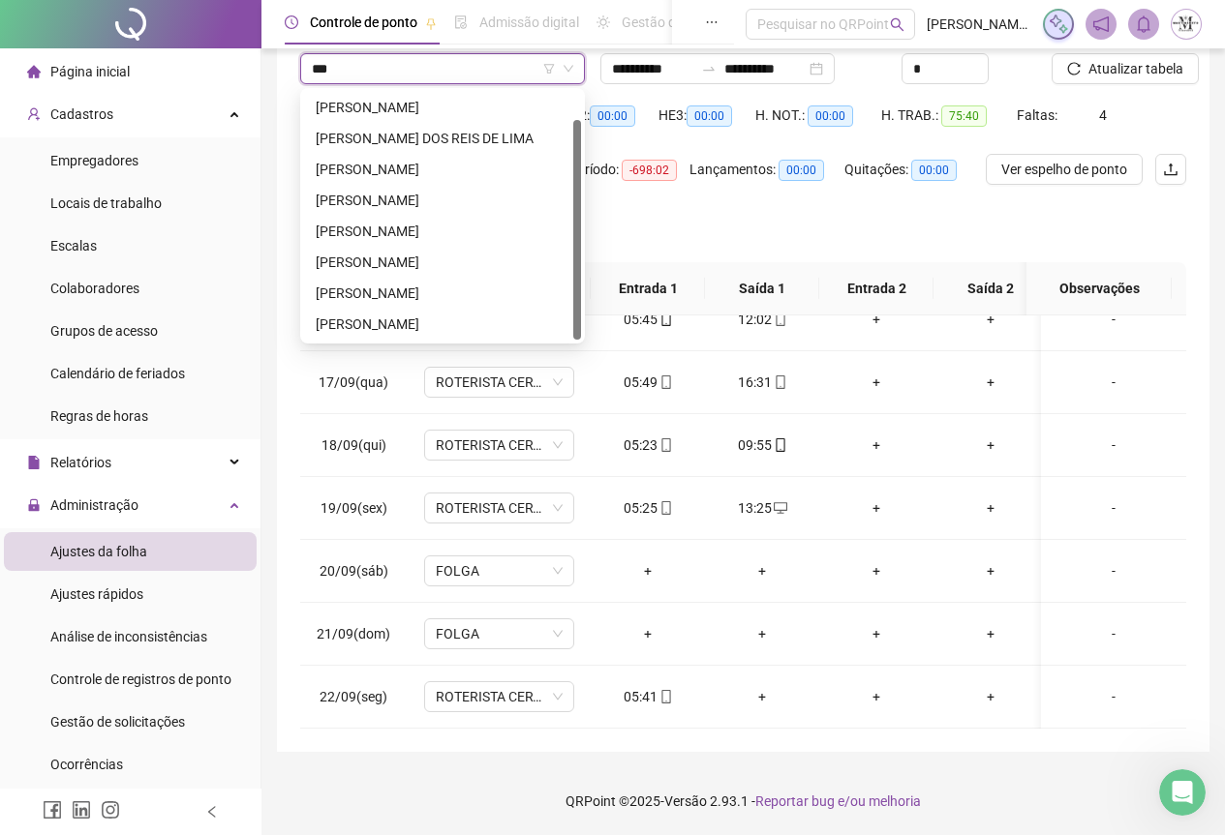
scroll to position [31, 0]
type input "****"
click at [467, 204] on div "[PERSON_NAME]" at bounding box center [443, 200] width 254 height 21
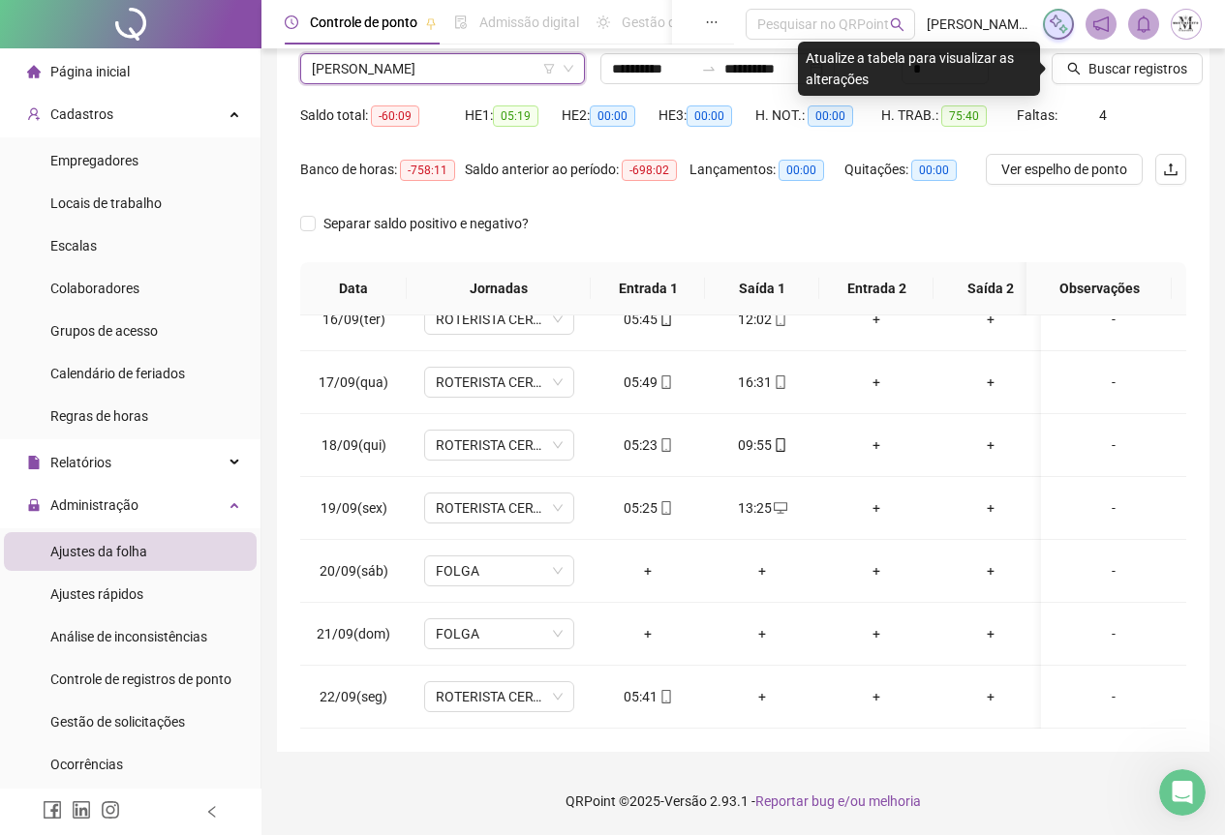
click at [398, 58] on span "[PERSON_NAME]" at bounding box center [442, 68] width 261 height 29
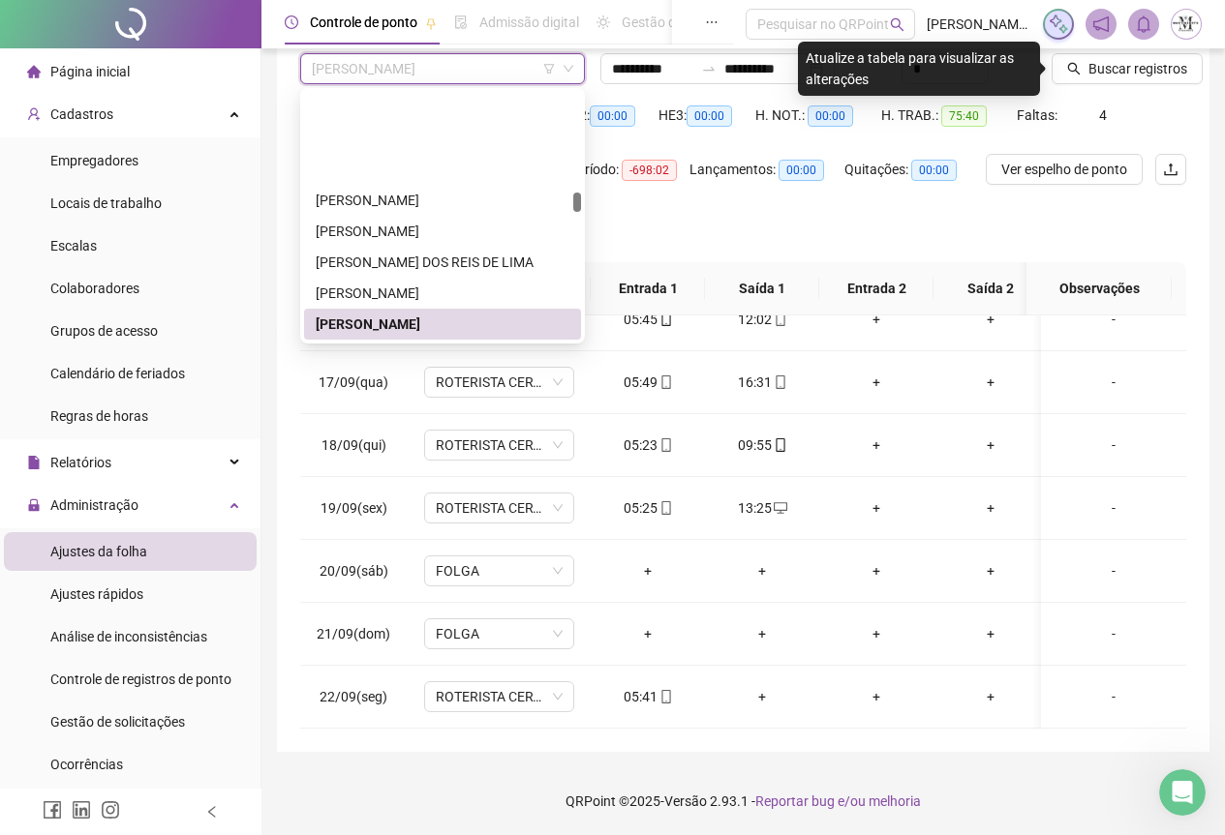
scroll to position [2889, 0]
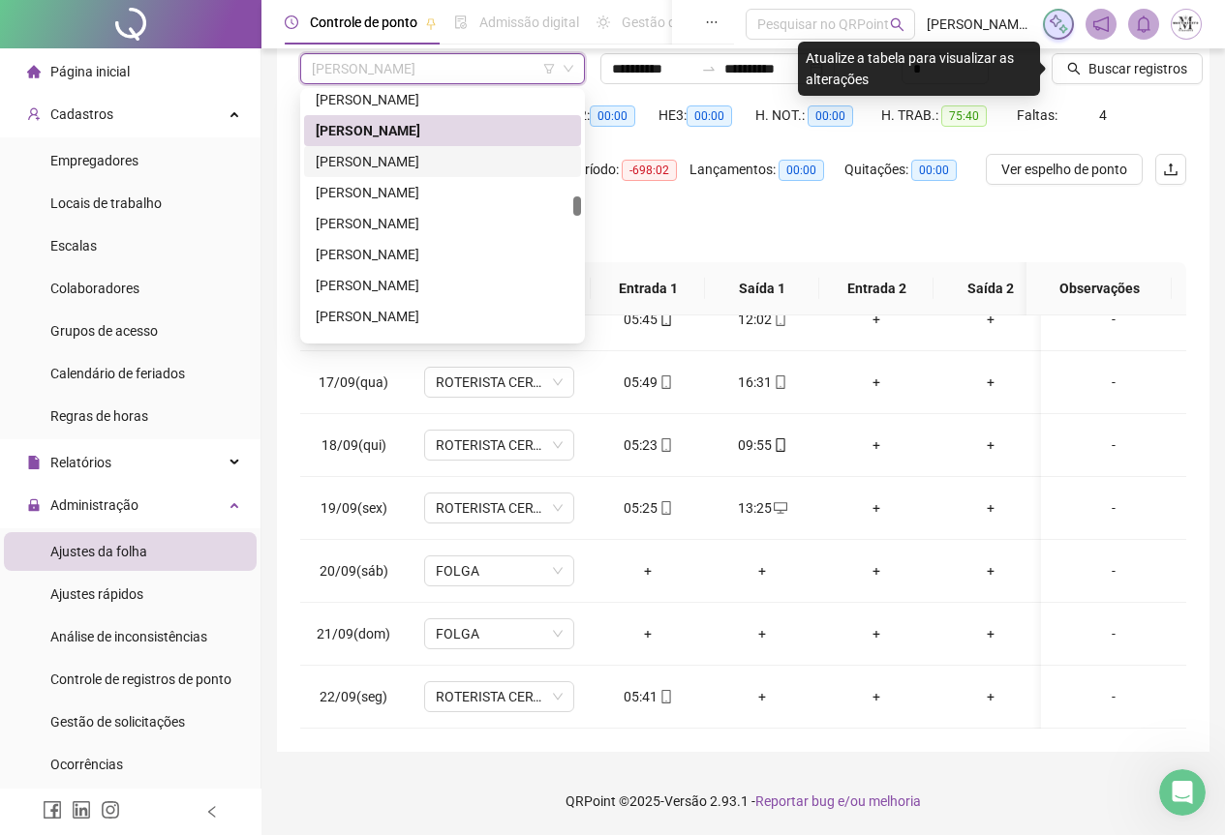
click at [438, 162] on div "[PERSON_NAME]" at bounding box center [443, 161] width 254 height 21
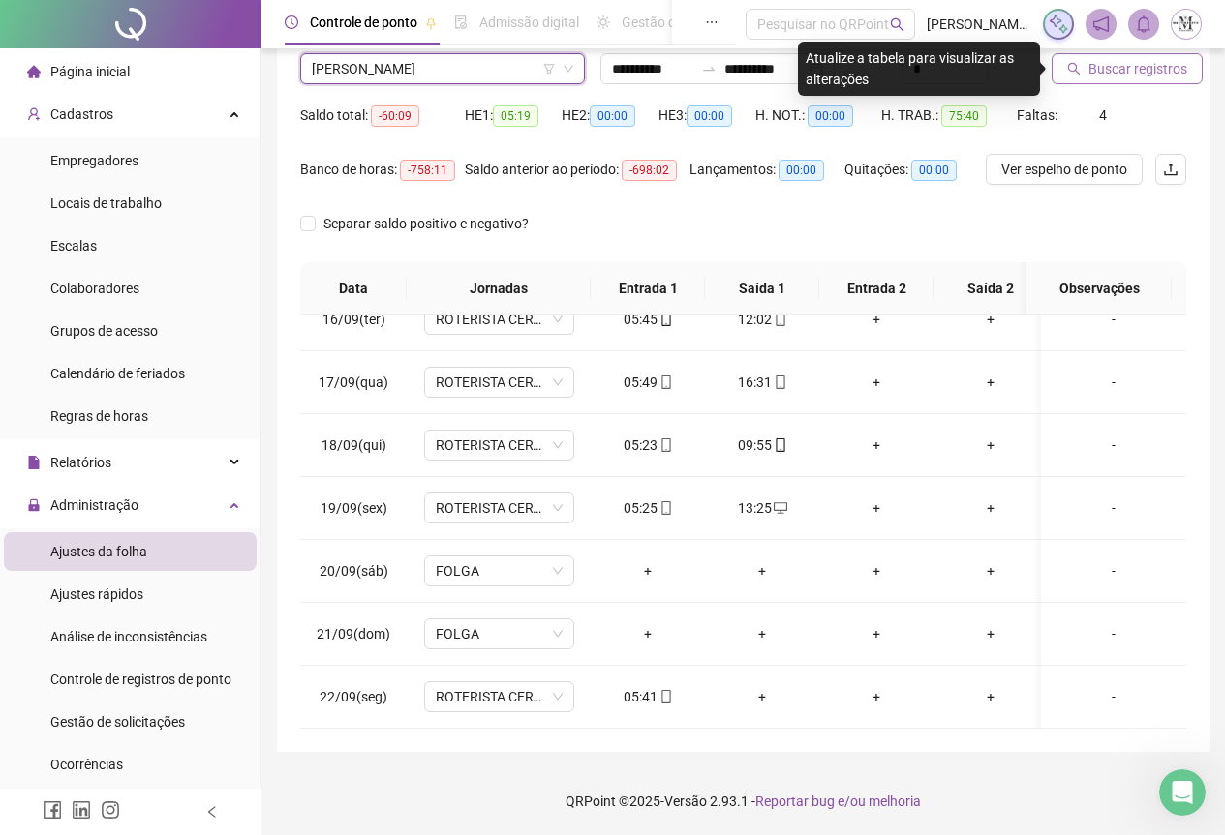
click at [1133, 69] on span "Buscar registros" at bounding box center [1137, 68] width 99 height 21
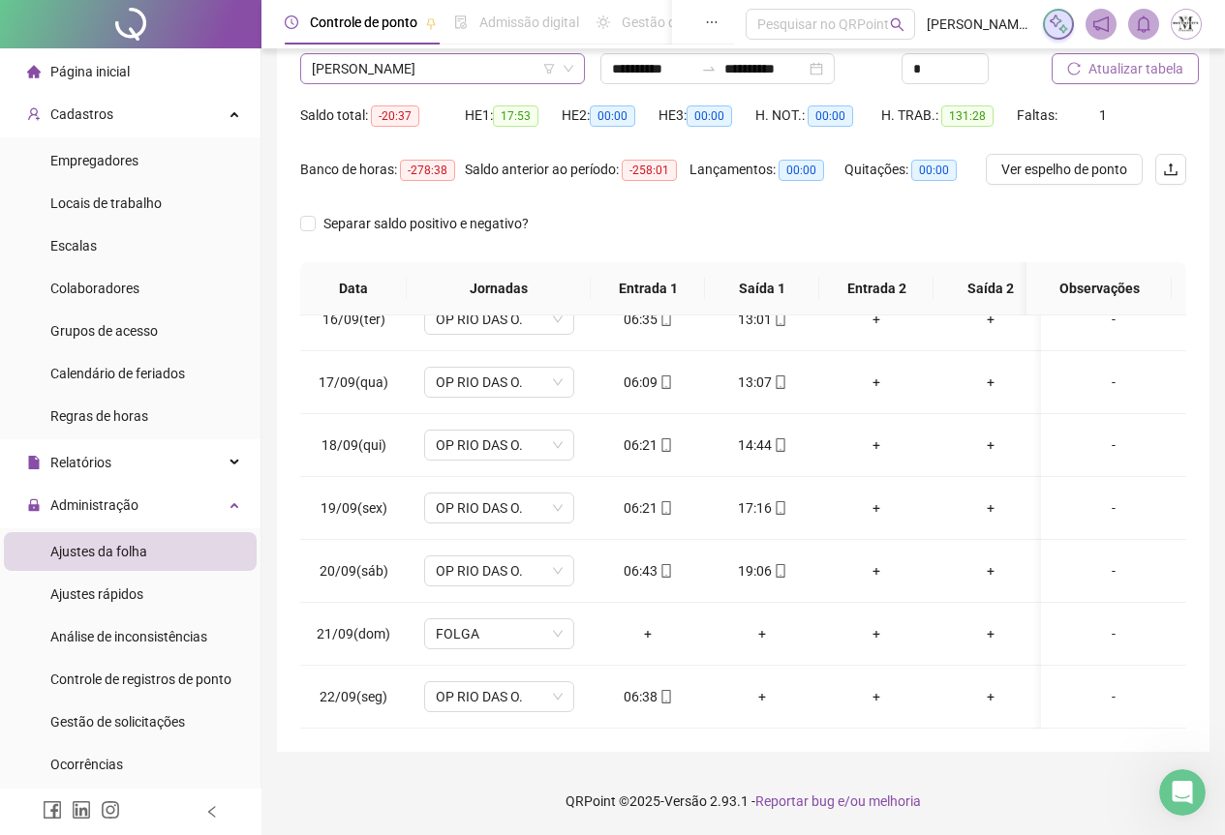
click at [384, 65] on span "[PERSON_NAME]" at bounding box center [442, 68] width 261 height 29
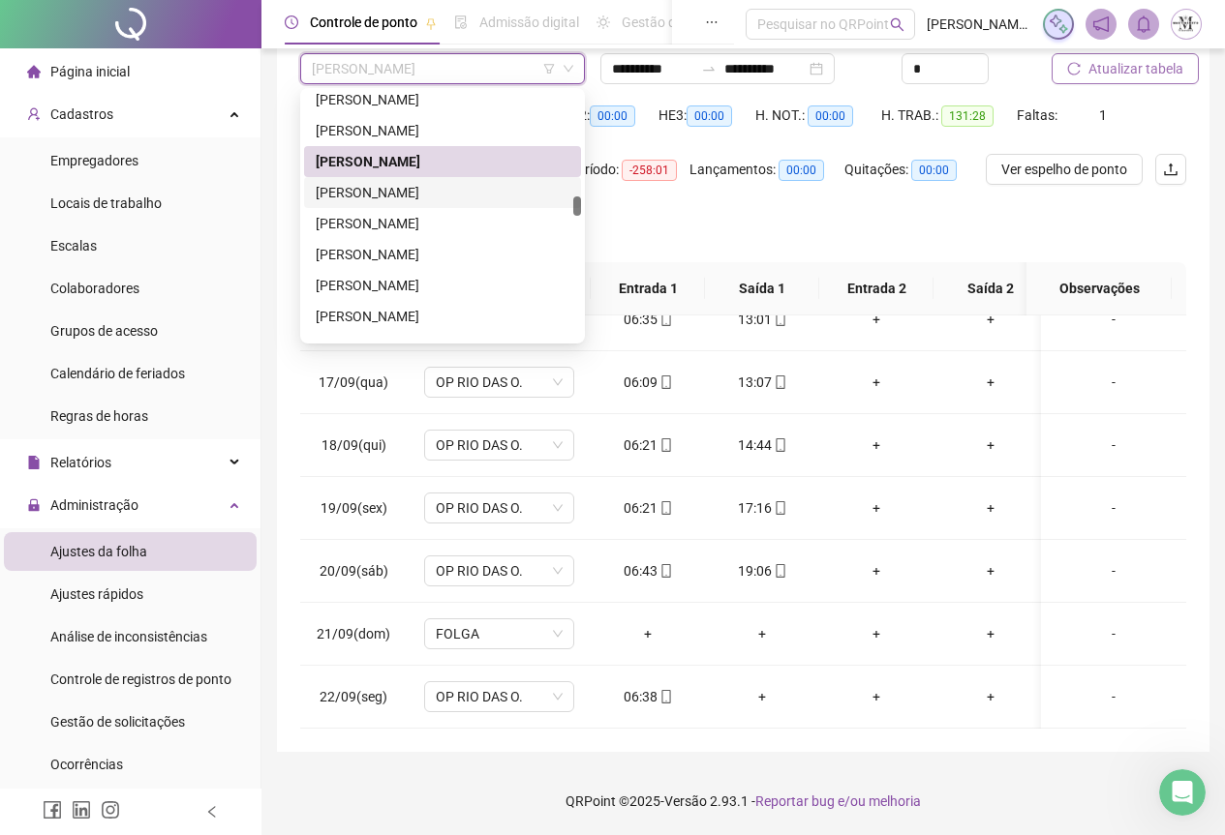
click at [431, 197] on div "[PERSON_NAME]" at bounding box center [443, 192] width 254 height 21
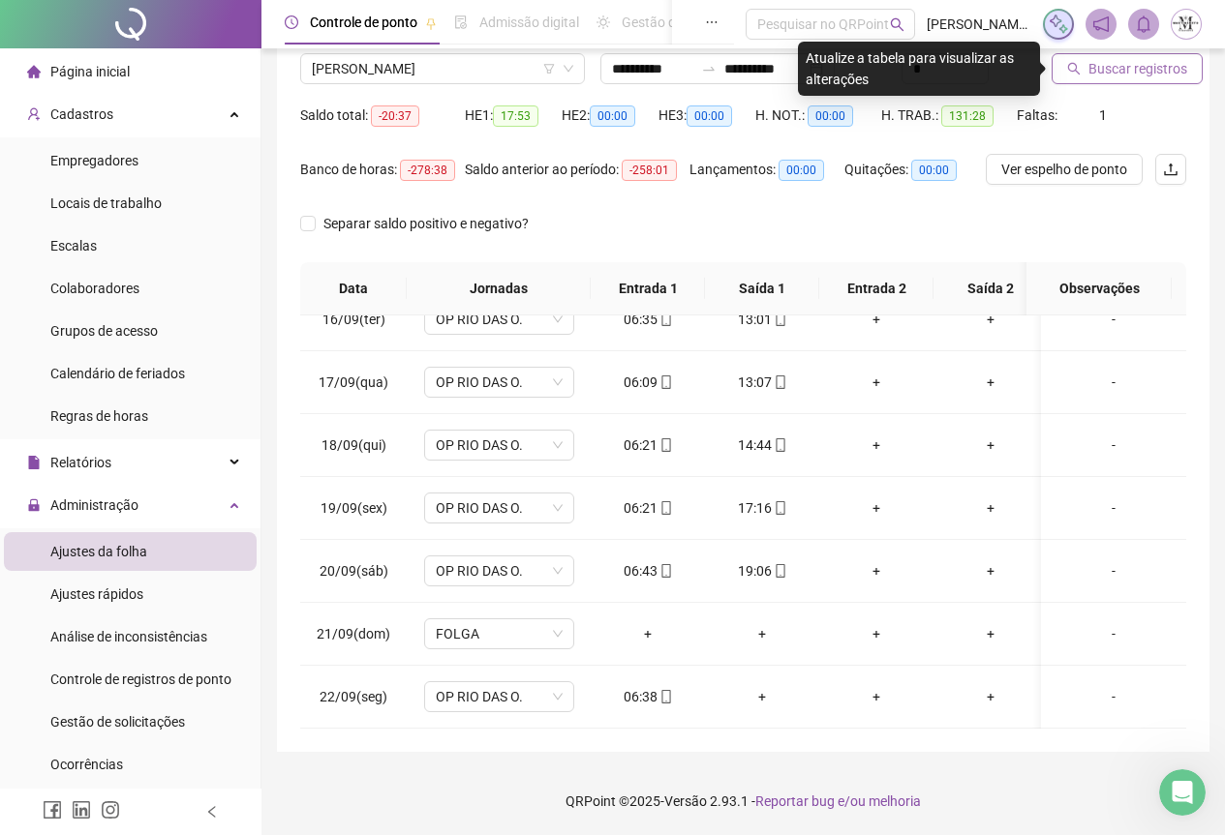
click at [1134, 66] on span "Buscar registros" at bounding box center [1137, 68] width 99 height 21
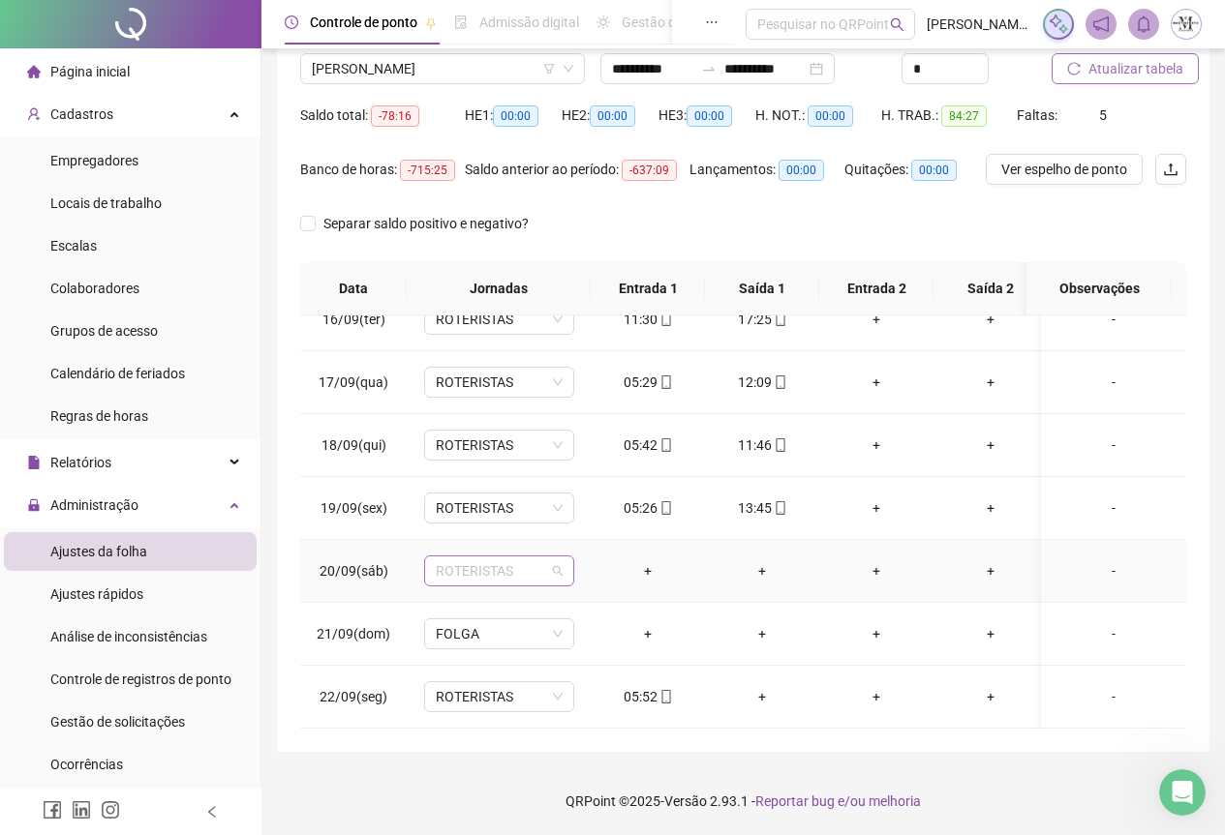
click at [477, 557] on span "ROTERISTAS" at bounding box center [499, 571] width 127 height 29
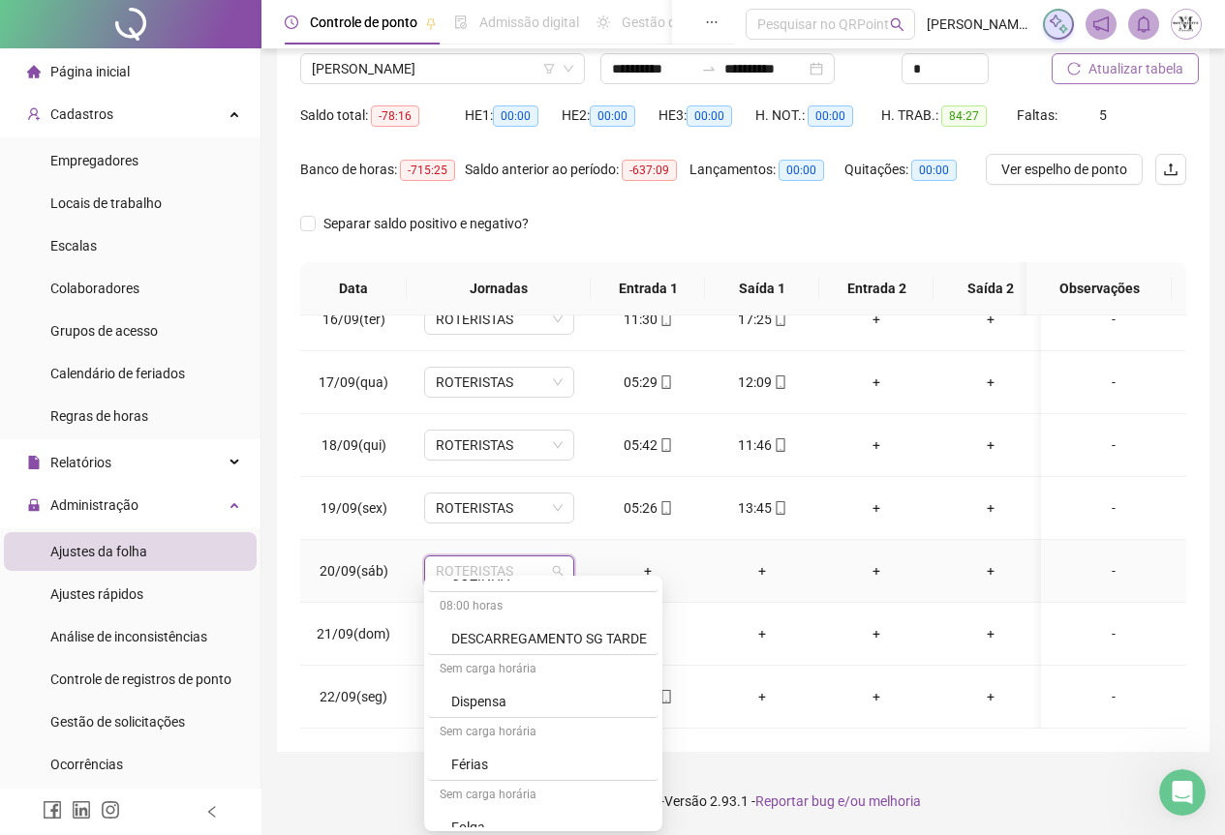
scroll to position [1162, 0]
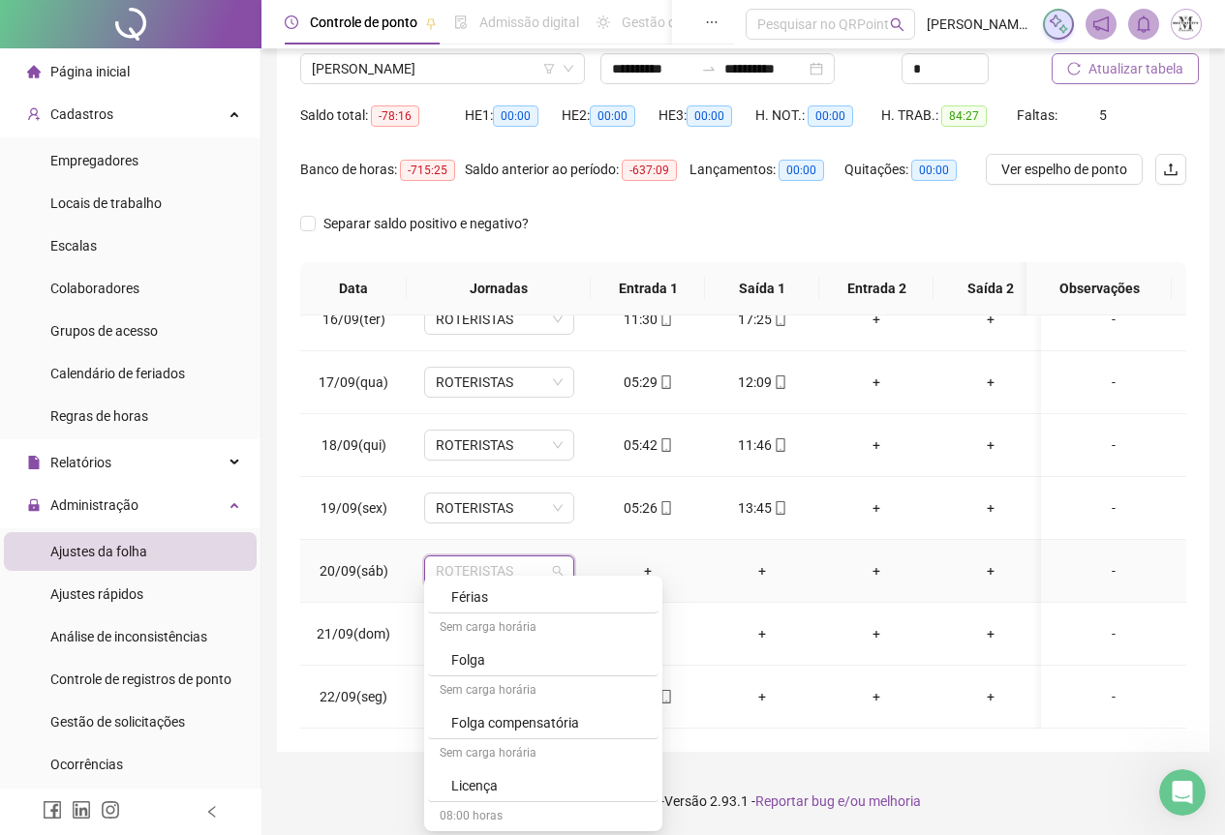
click at [504, 657] on div "Folga" at bounding box center [549, 660] width 196 height 21
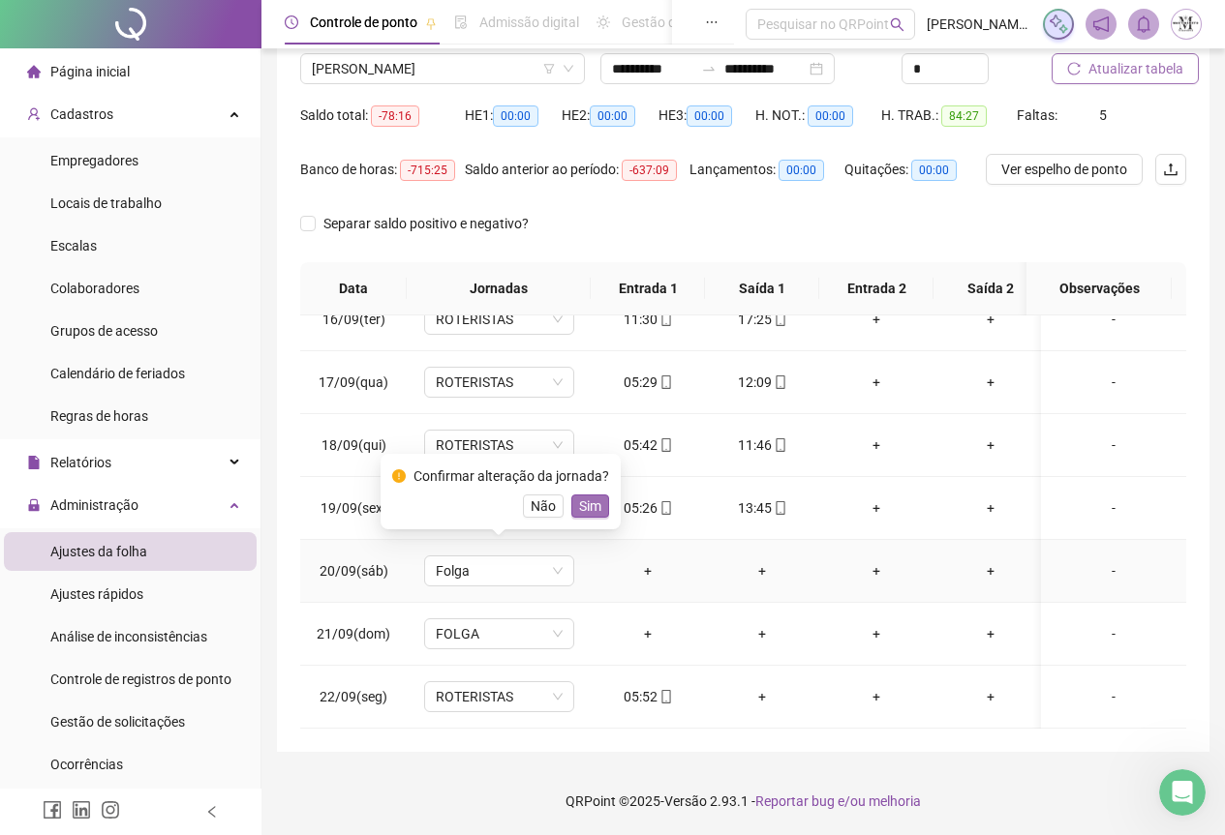
click at [593, 503] on span "Sim" at bounding box center [590, 506] width 22 height 21
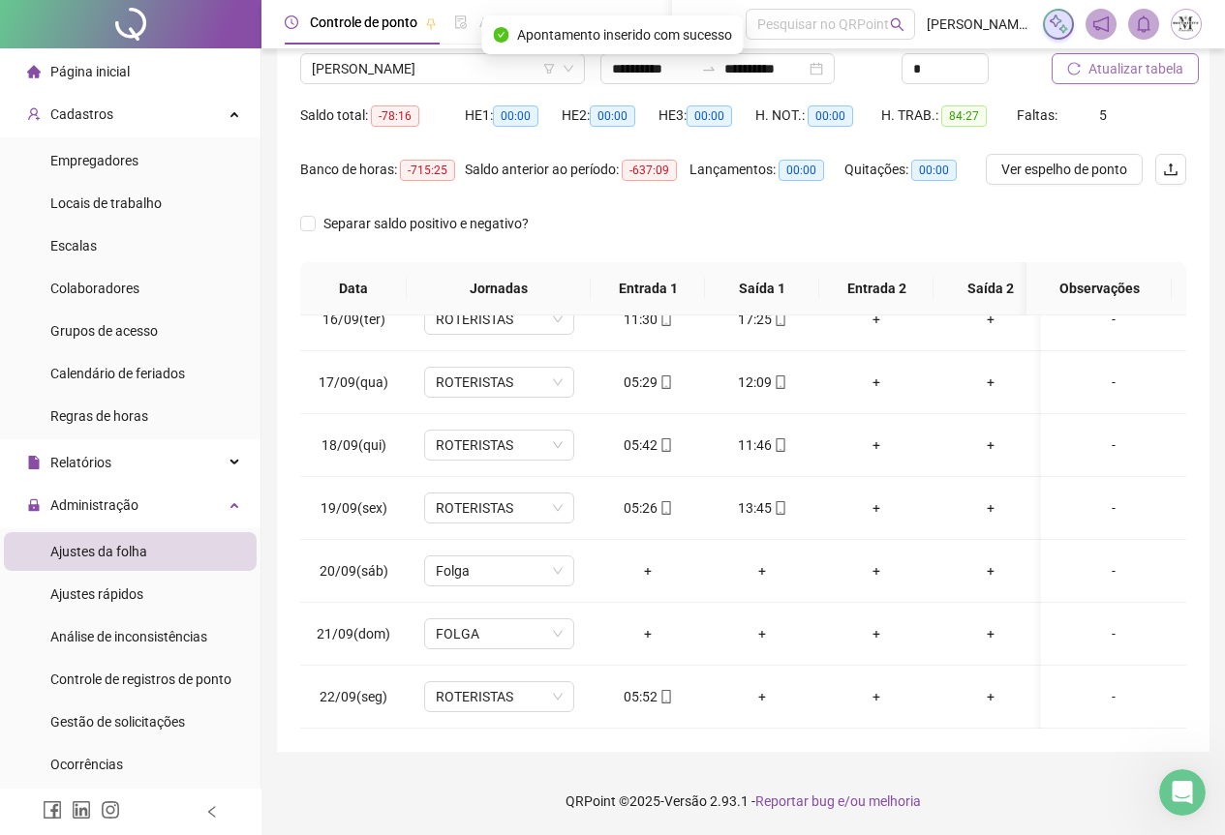
click at [1112, 67] on span "Atualizar tabela" at bounding box center [1135, 68] width 95 height 21
click at [1145, 75] on span "Atualizar tabela" at bounding box center [1135, 68] width 95 height 21
click at [358, 71] on span "[PERSON_NAME]" at bounding box center [442, 68] width 261 height 29
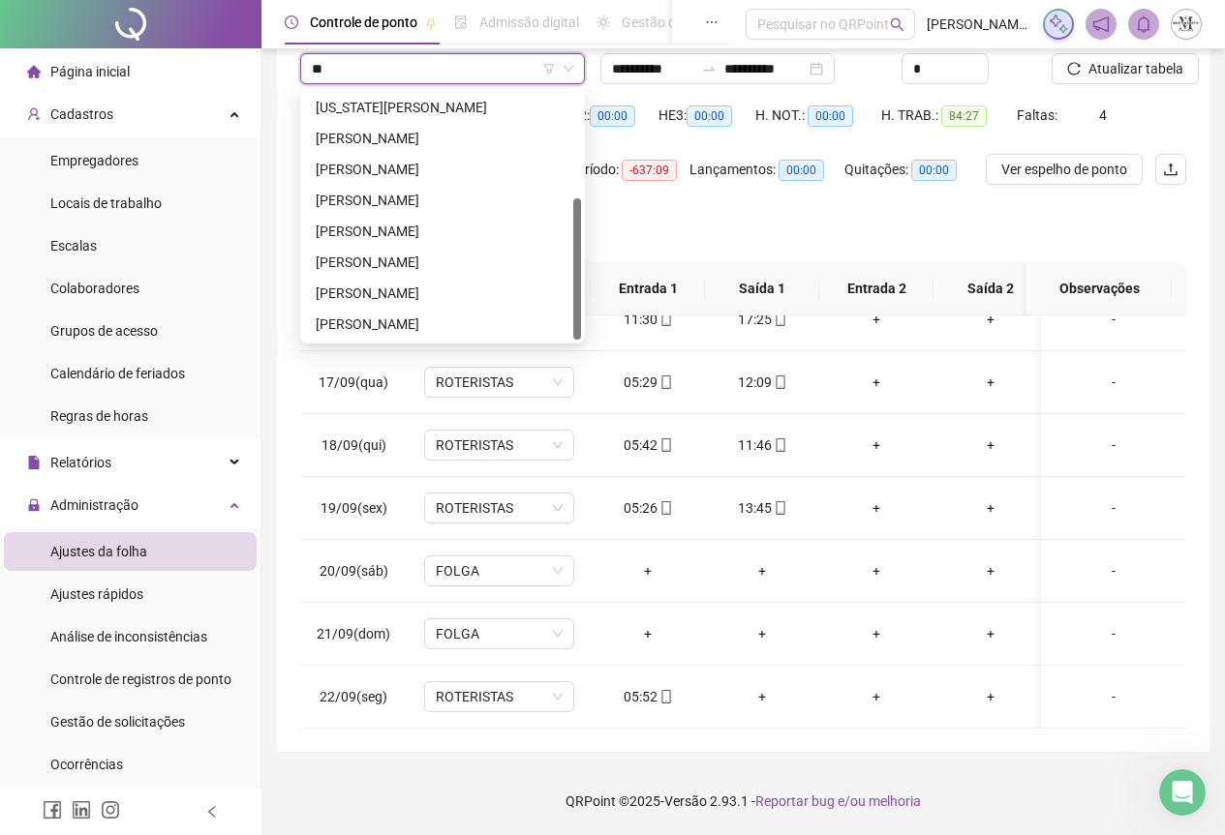
scroll to position [0, 0]
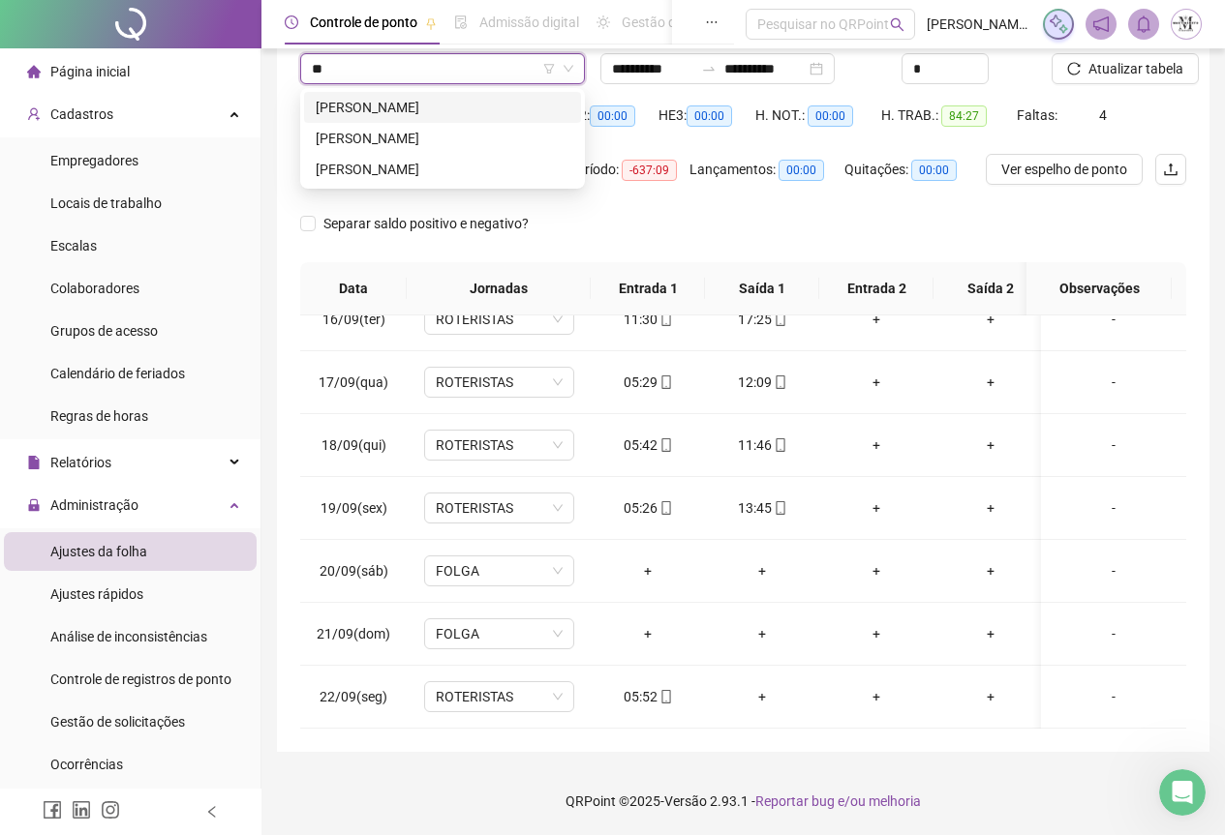
type input "*"
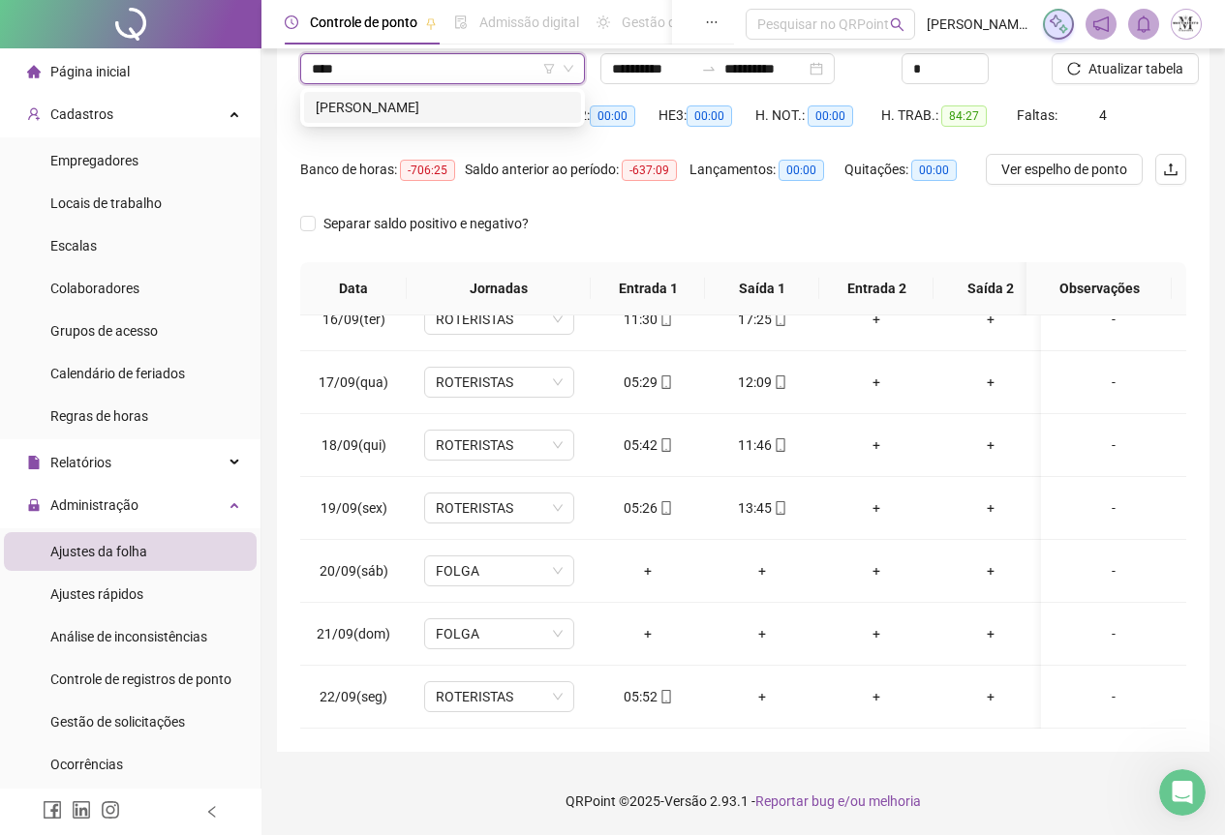
type input "*****"
click at [447, 109] on div "[PERSON_NAME]" at bounding box center [443, 107] width 254 height 21
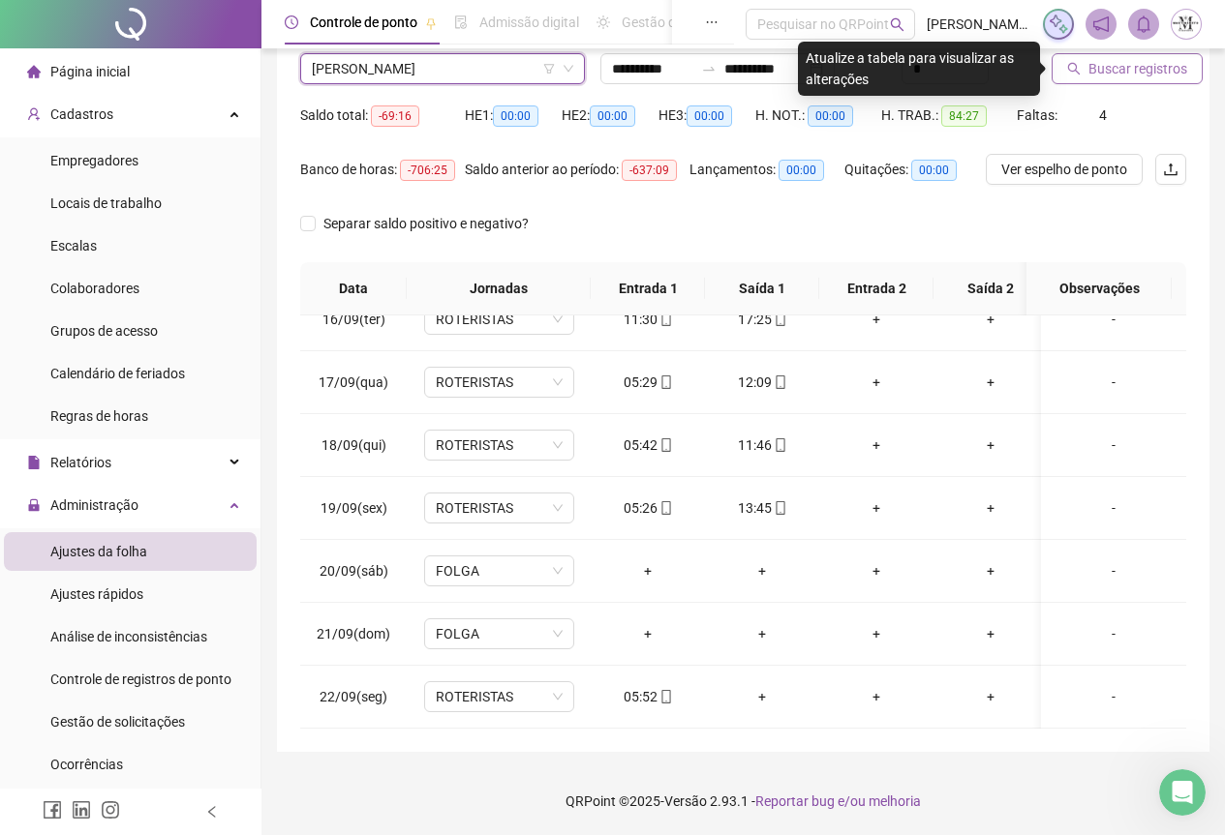
click at [1134, 66] on span "Buscar registros" at bounding box center [1137, 68] width 99 height 21
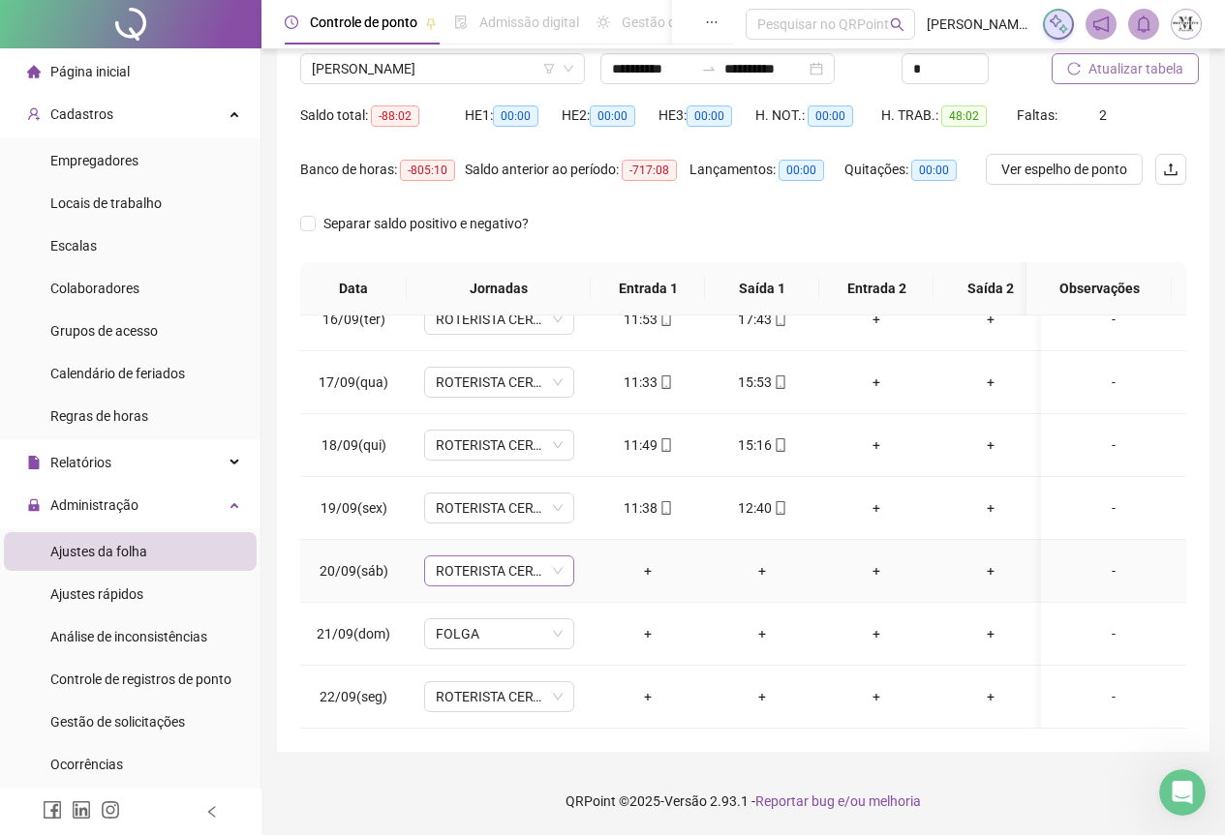
click at [480, 557] on span "ROTERISTA CERTO SG" at bounding box center [499, 571] width 127 height 29
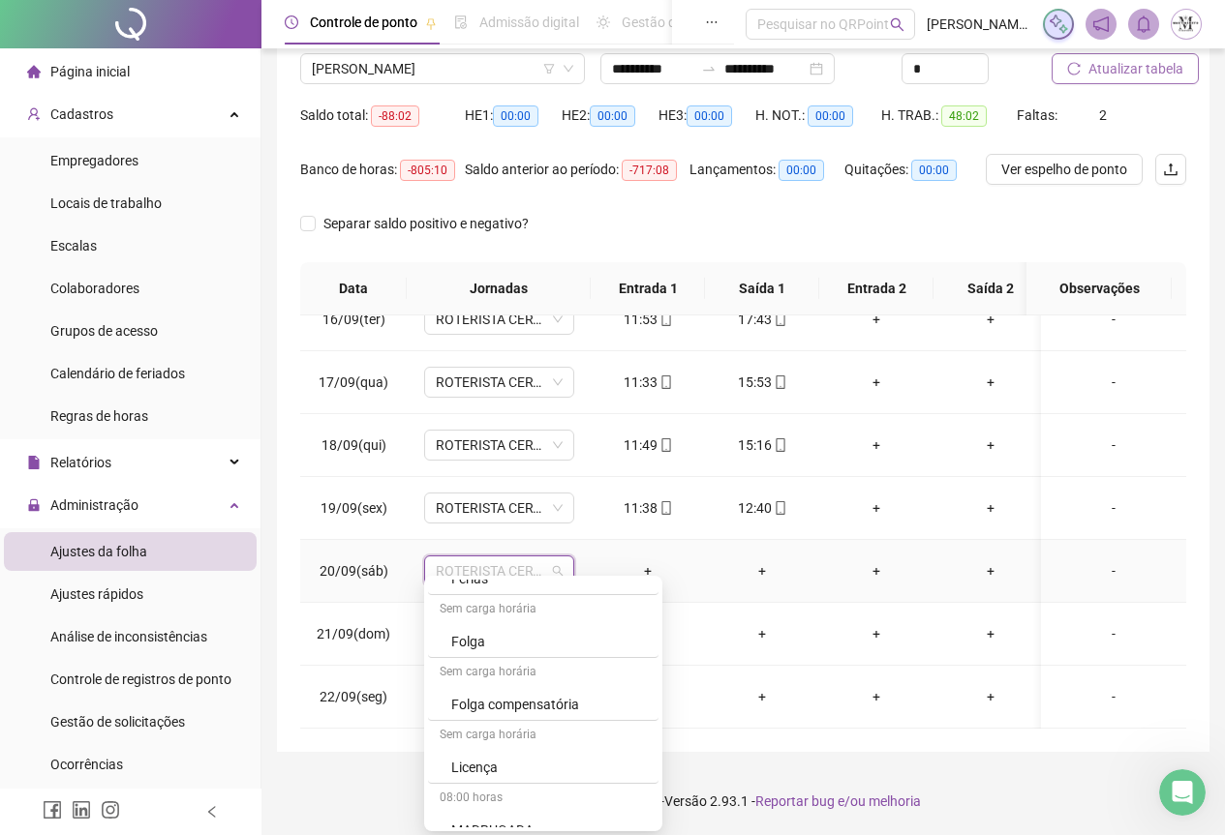
scroll to position [1162, 0]
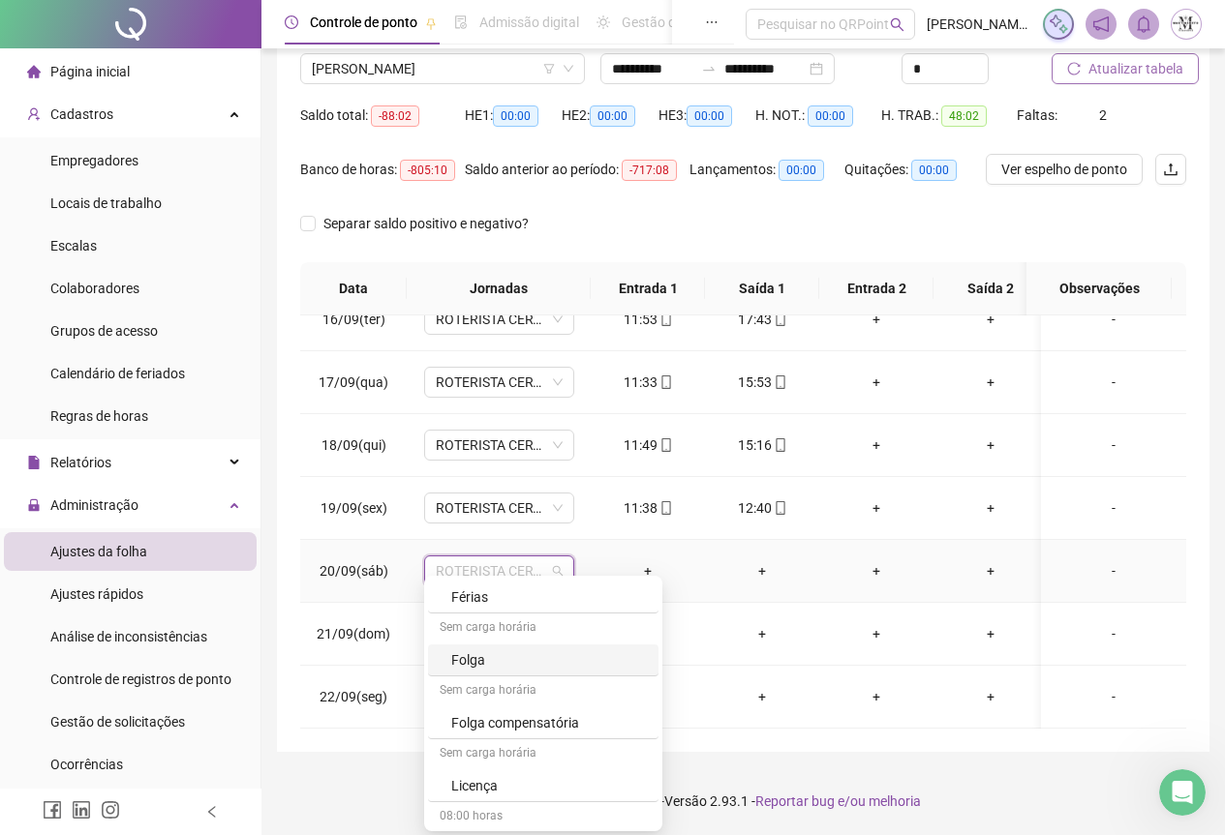
click at [485, 657] on div "Folga" at bounding box center [549, 660] width 196 height 21
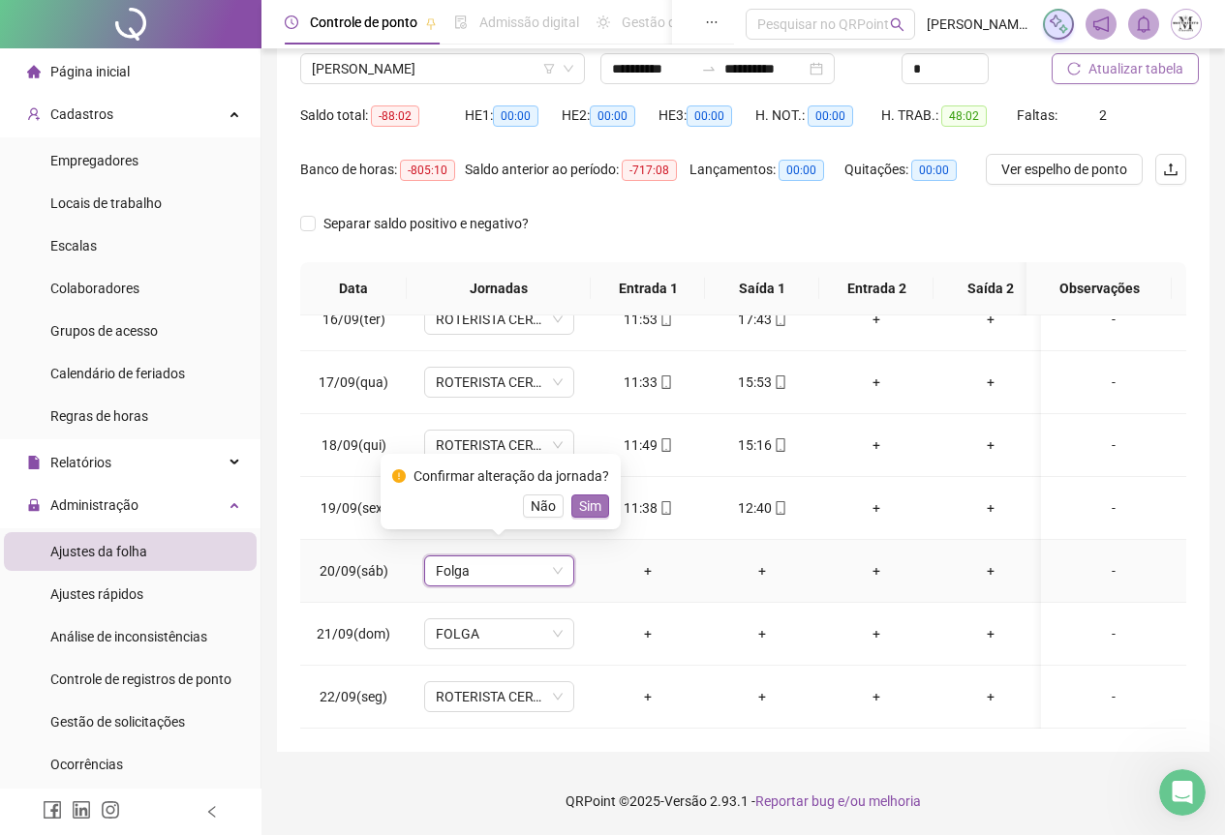
click at [588, 503] on span "Sim" at bounding box center [590, 506] width 22 height 21
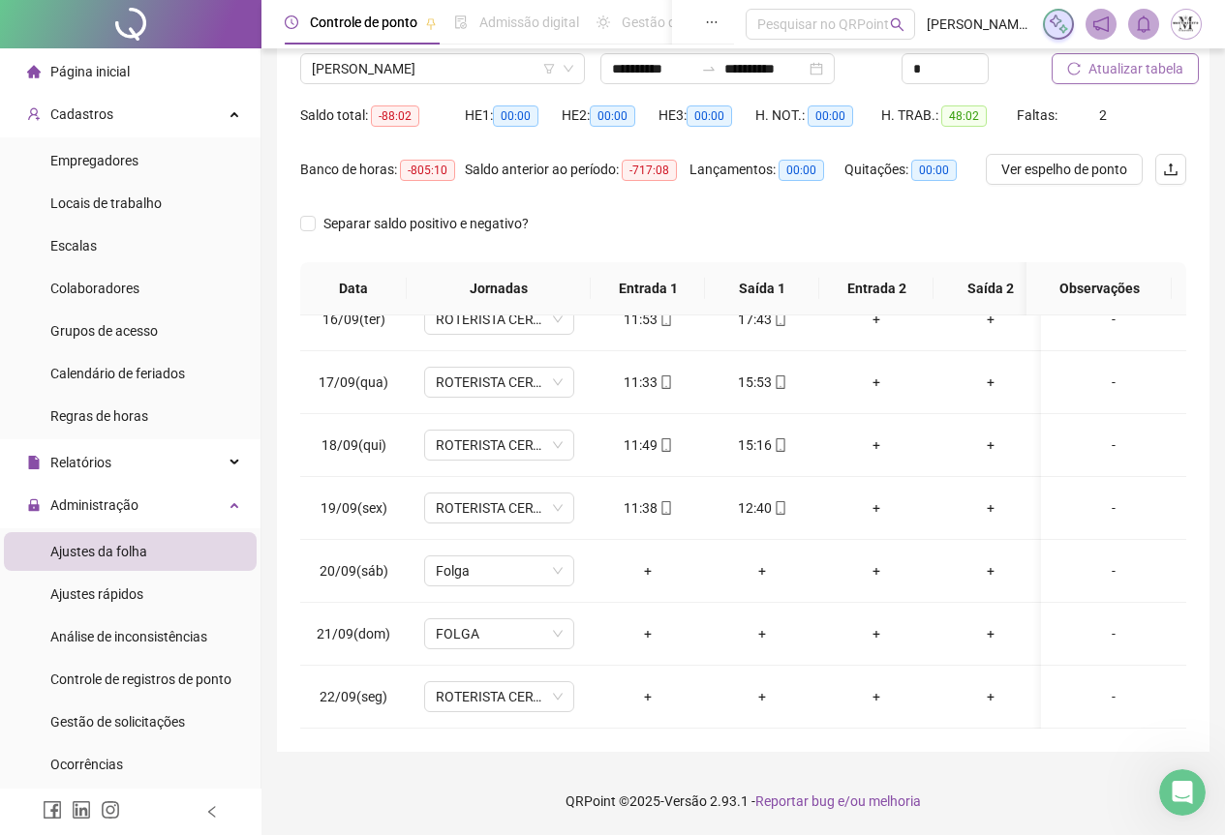
click at [1131, 67] on span "Atualizar tabela" at bounding box center [1135, 68] width 95 height 21
click at [385, 73] on span "[PERSON_NAME]" at bounding box center [442, 68] width 261 height 29
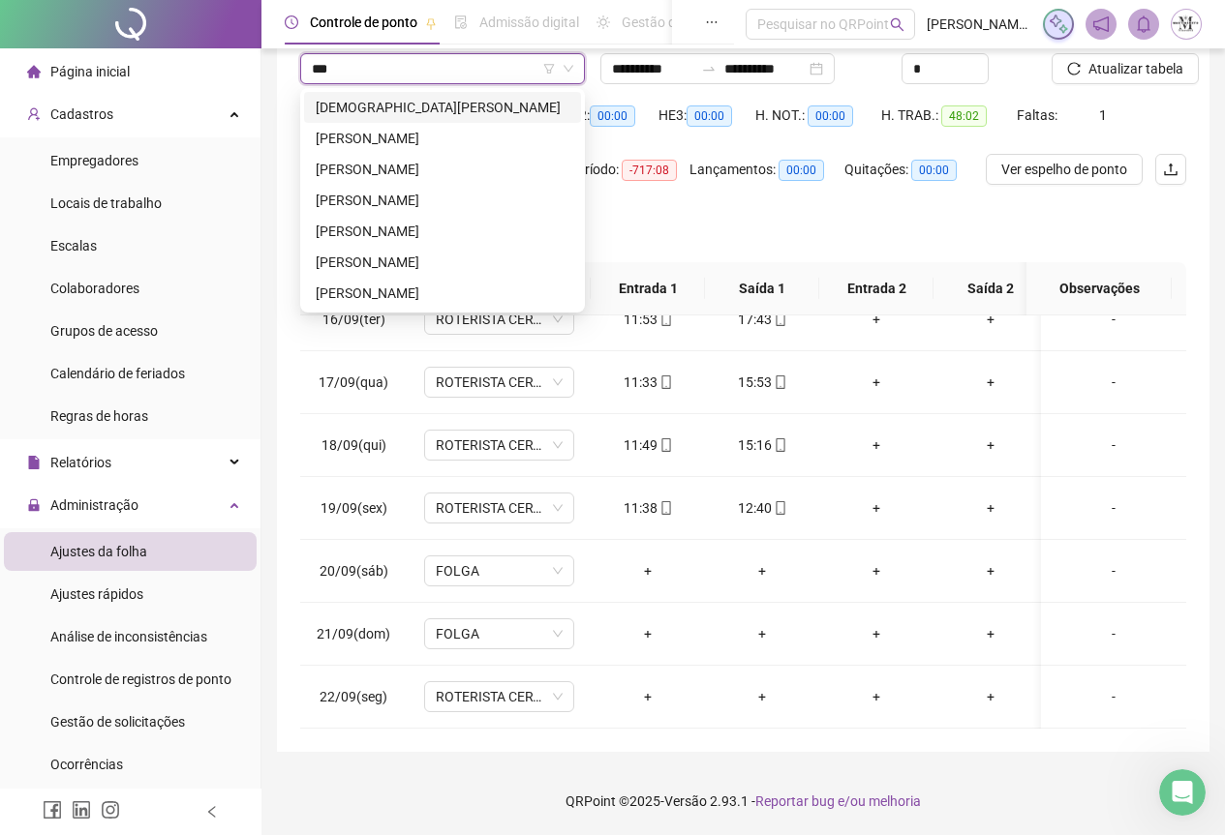
scroll to position [0, 0]
type input "*****"
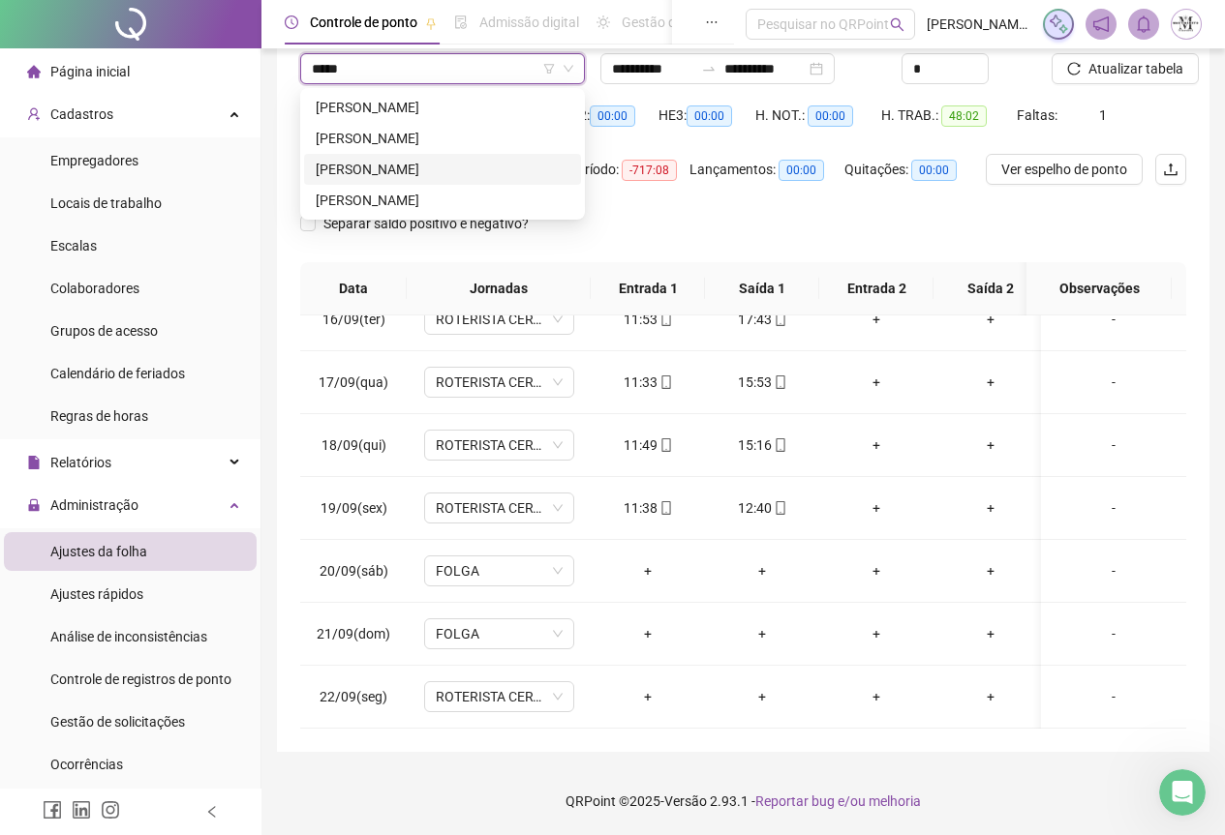
click at [393, 171] on div "[PERSON_NAME]" at bounding box center [443, 169] width 254 height 21
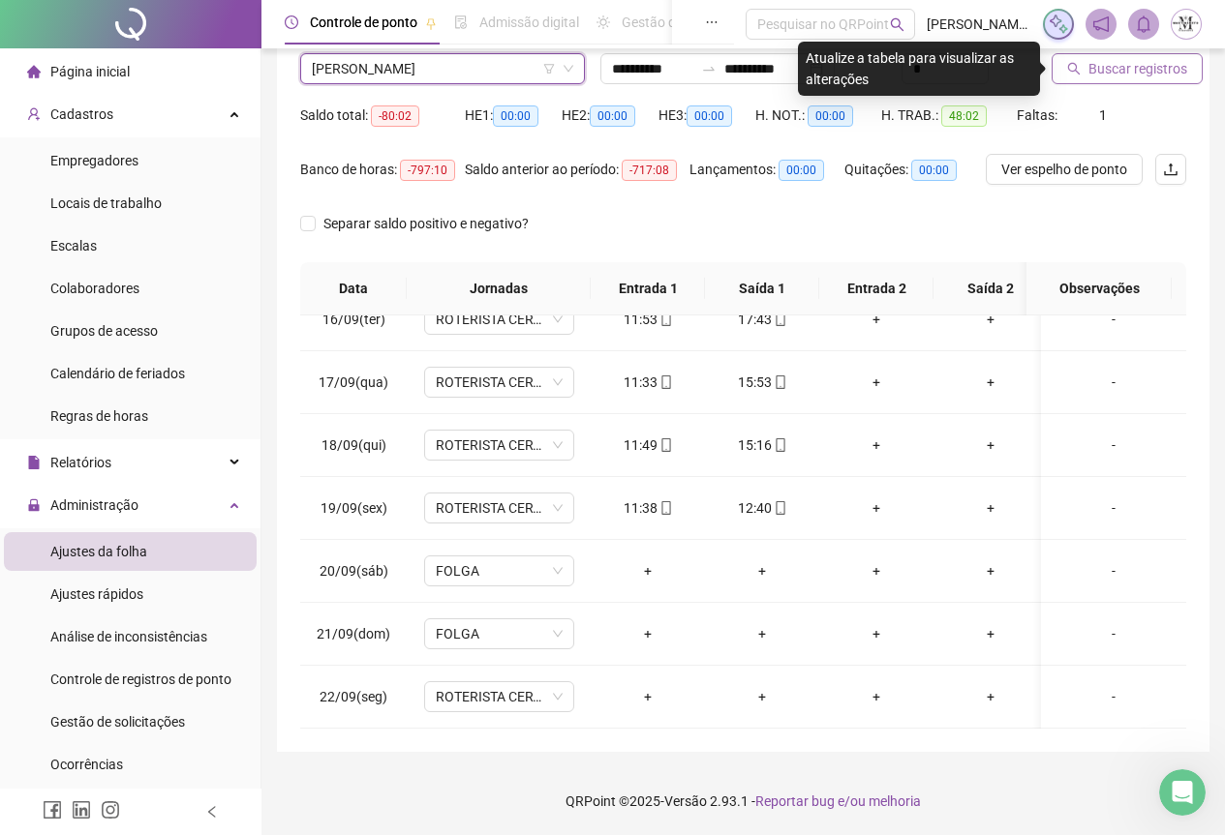
click at [1107, 73] on span "Buscar registros" at bounding box center [1137, 68] width 99 height 21
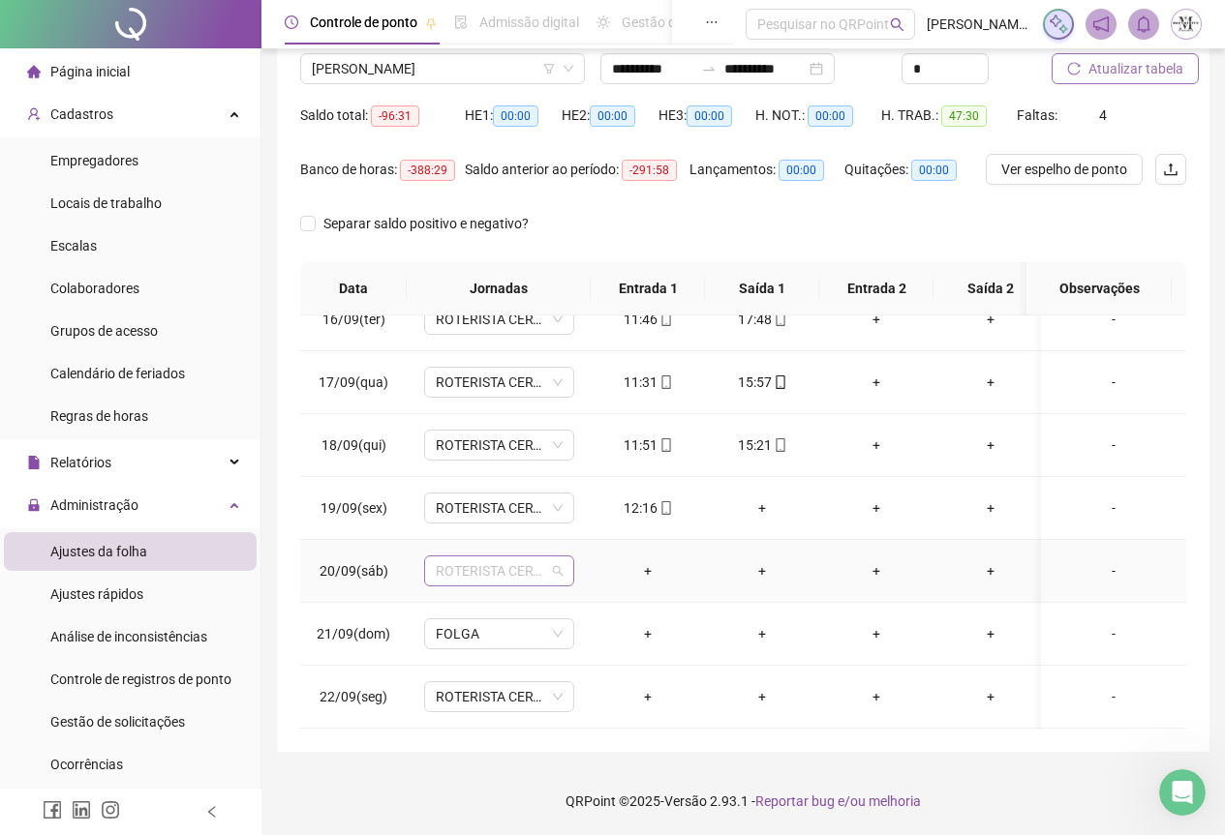
click at [497, 557] on span "ROTERISTA CERTO SG" at bounding box center [499, 571] width 127 height 29
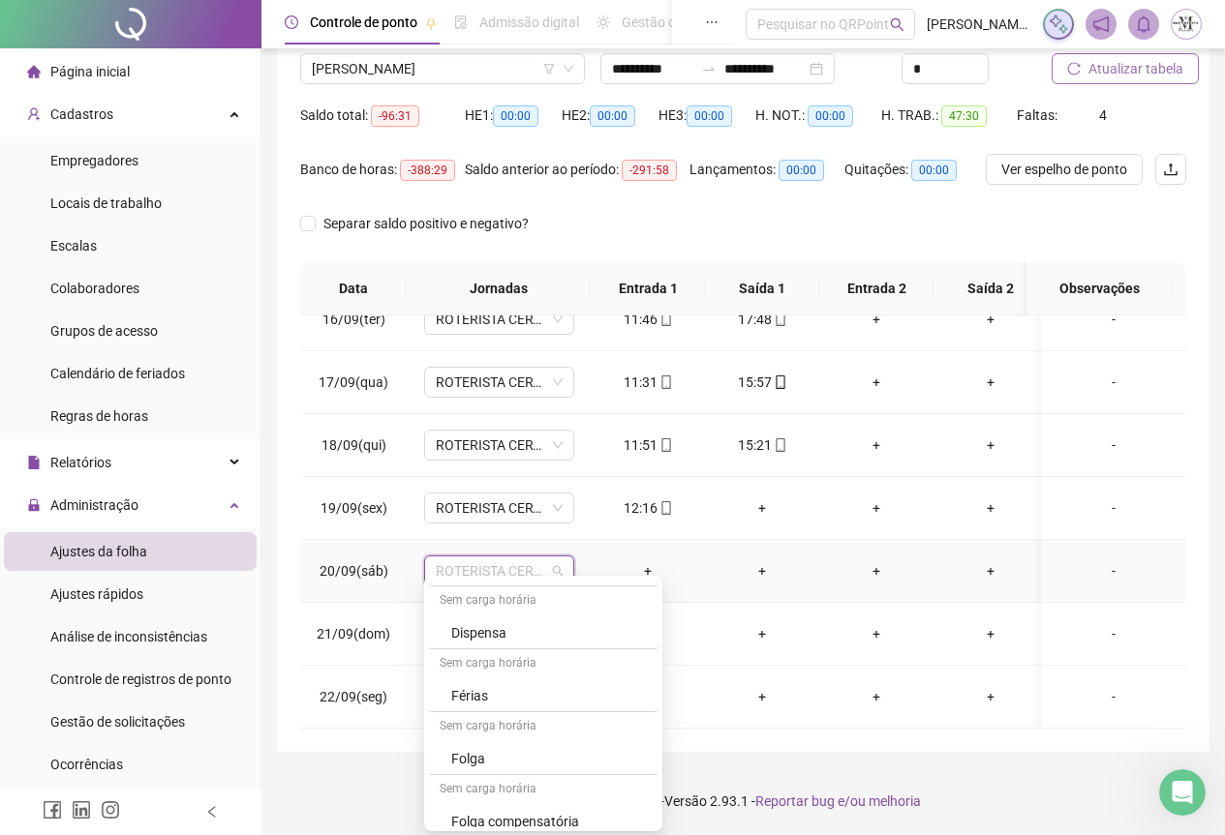
scroll to position [1065, 0]
click at [468, 760] on div "Folga" at bounding box center [549, 756] width 196 height 21
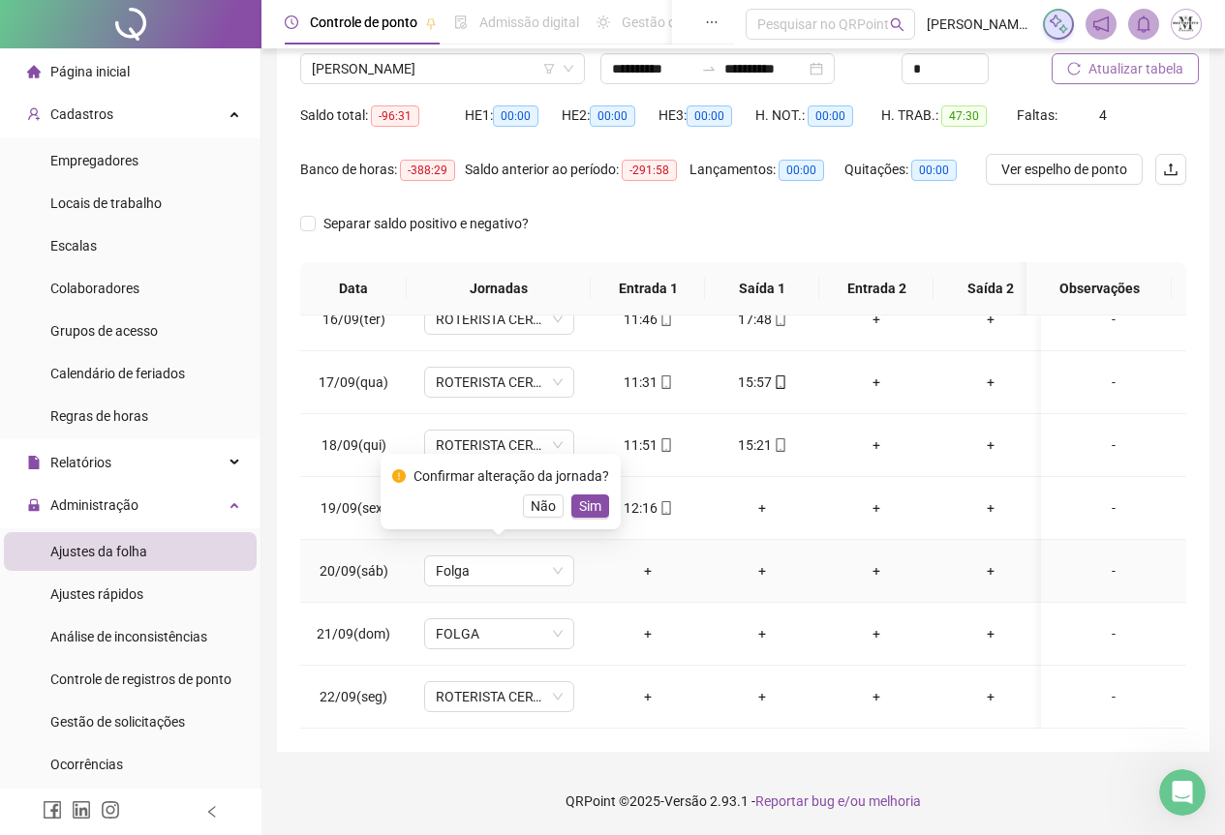
click at [600, 493] on div "Confirmar alteração da jornada? Não Sim" at bounding box center [500, 492] width 217 height 52
click at [591, 506] on span "Sim" at bounding box center [590, 506] width 22 height 21
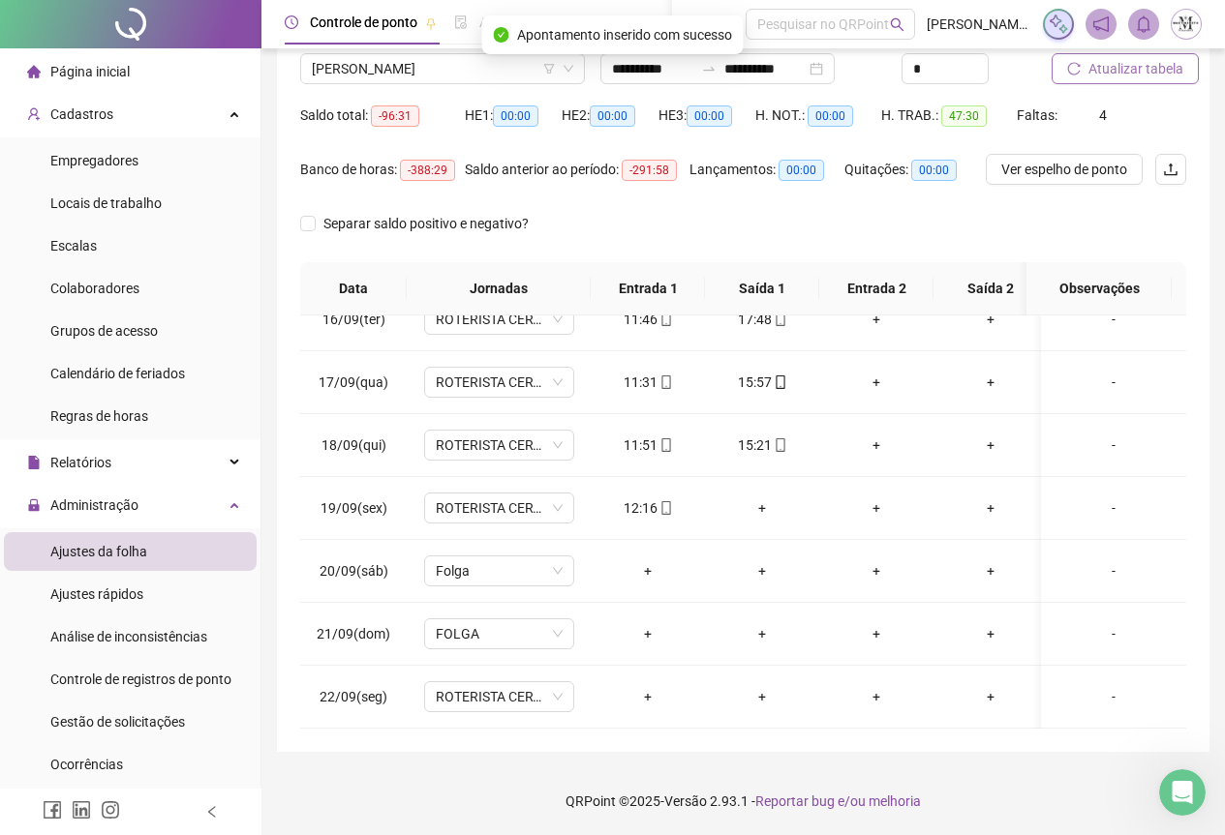
click at [1121, 76] on span "Atualizar tabela" at bounding box center [1135, 68] width 95 height 21
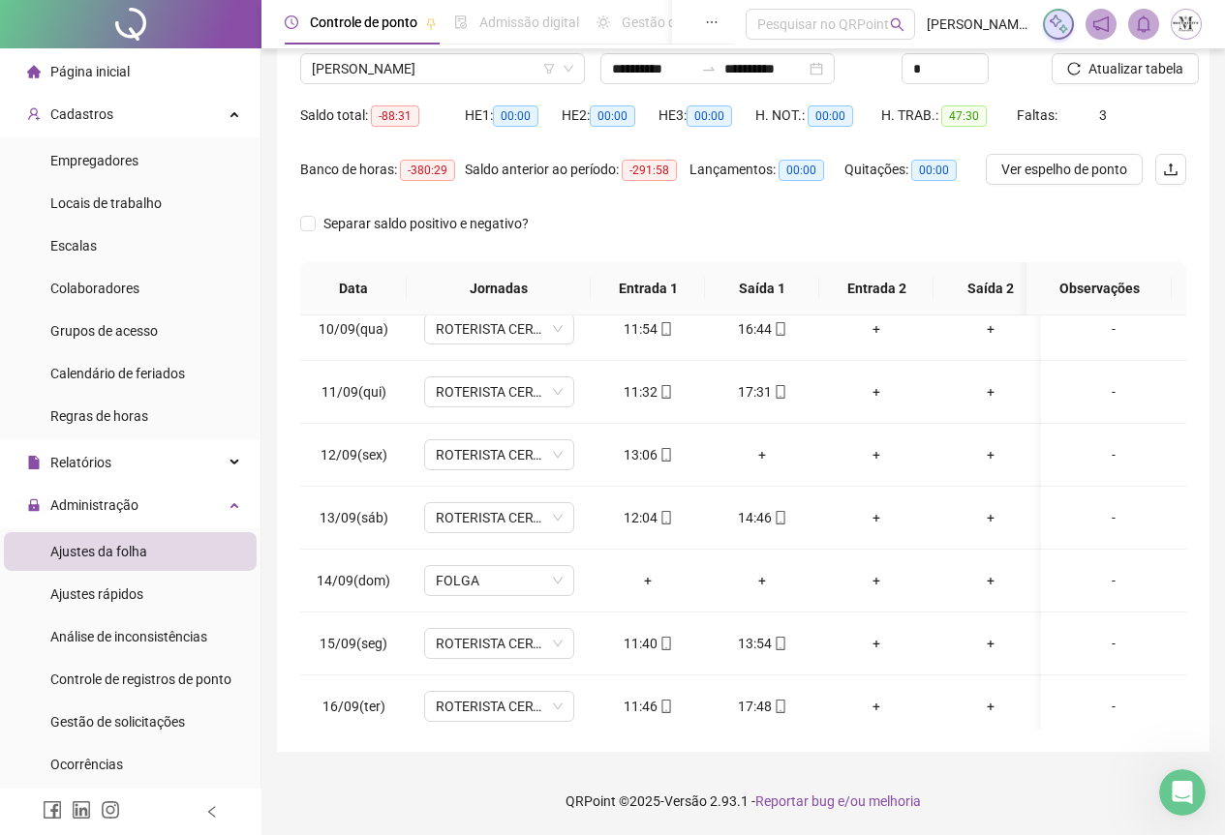
scroll to position [598, 0]
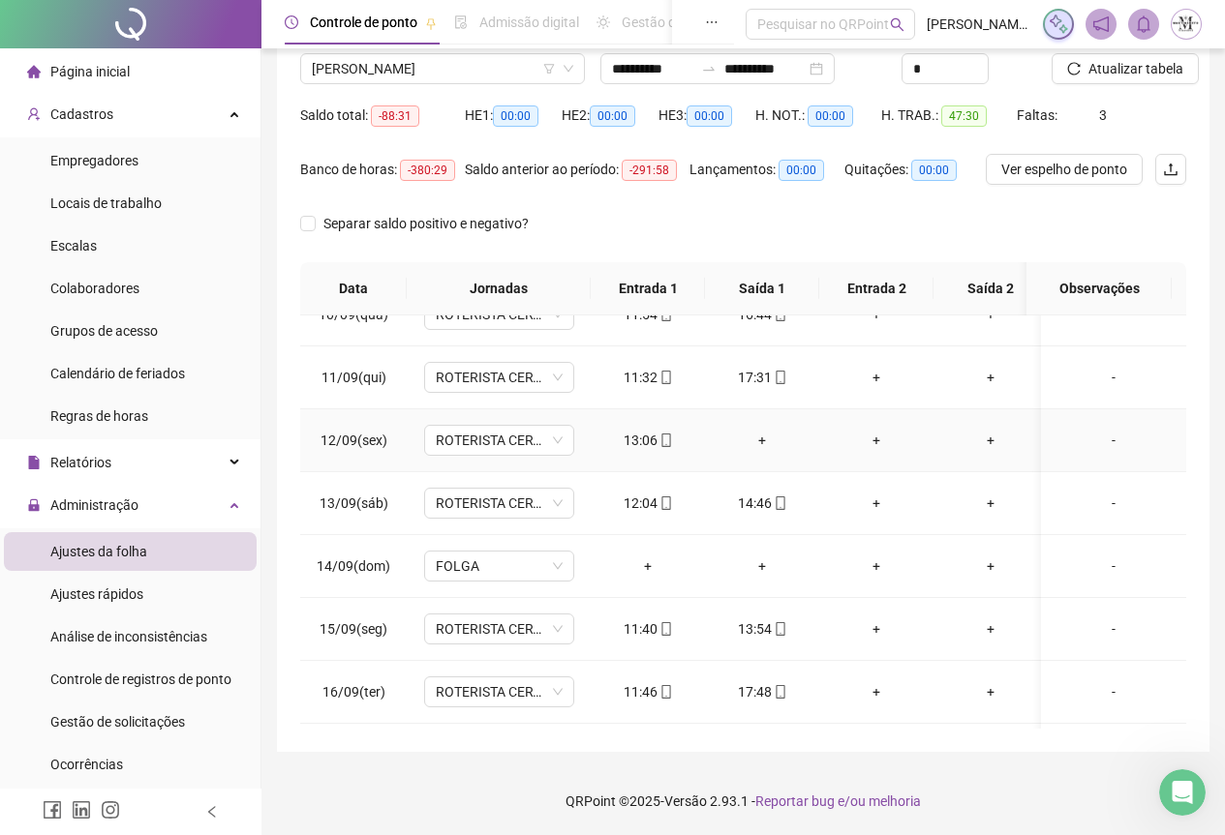
click at [761, 439] on div "+" at bounding box center [761, 440] width 83 height 21
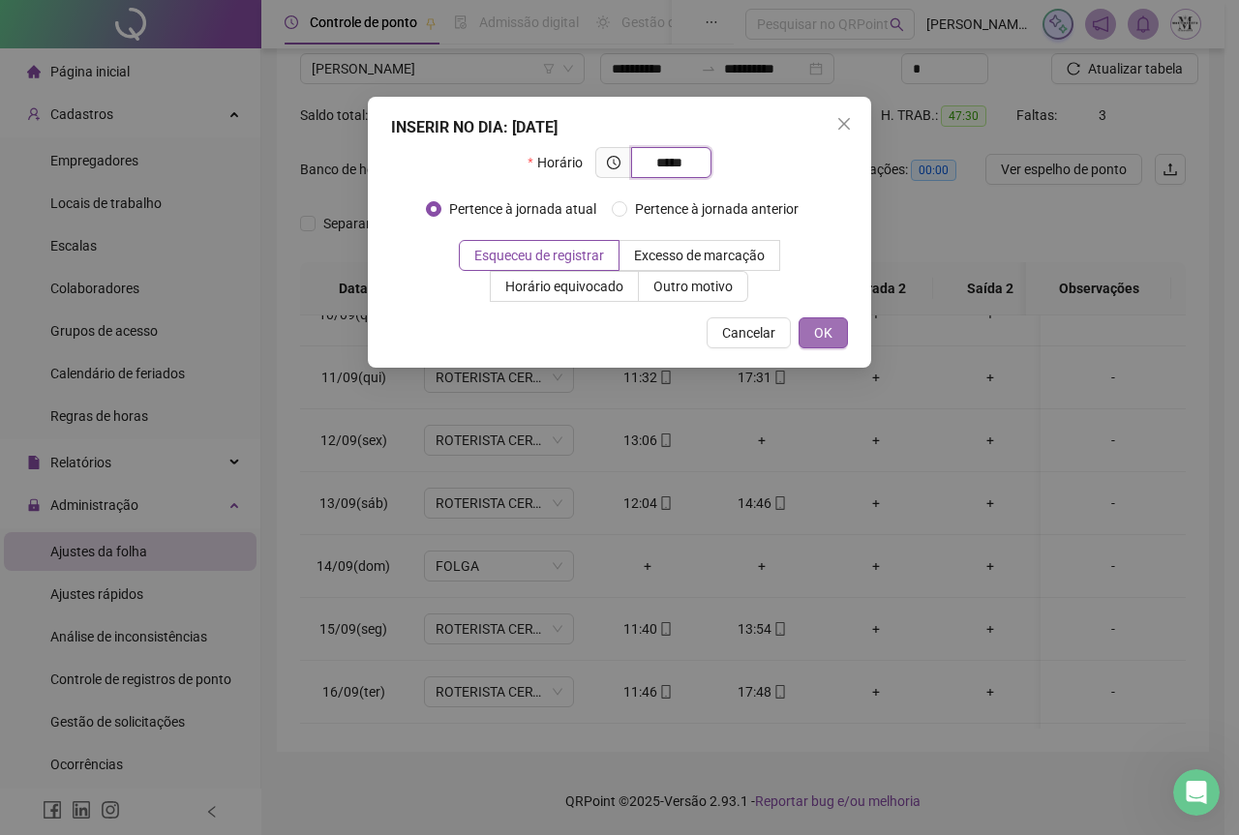
type input "*****"
click at [810, 330] on button "OK" at bounding box center [823, 333] width 49 height 31
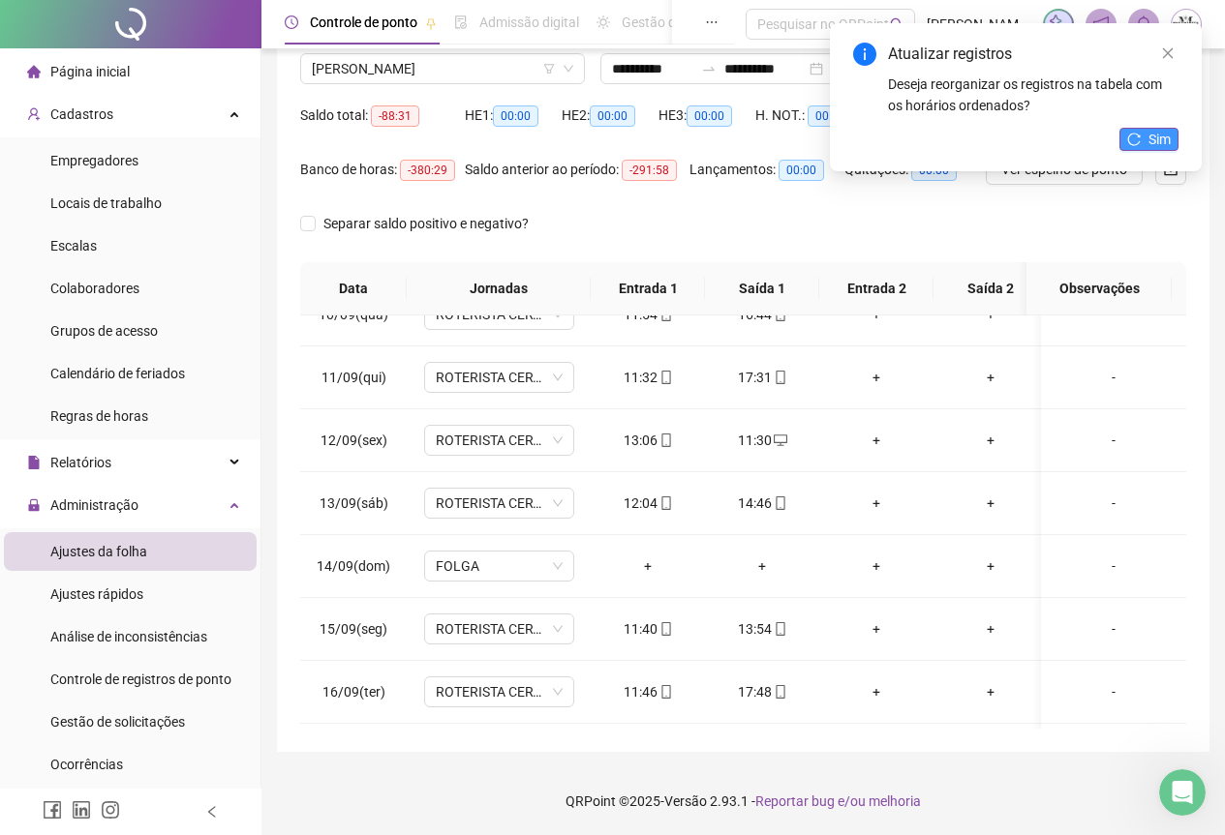
drag, startPoint x: 1146, startPoint y: 143, endPoint x: 1137, endPoint y: 145, distance: 9.9
click at [1146, 142] on button "Sim" at bounding box center [1148, 139] width 59 height 23
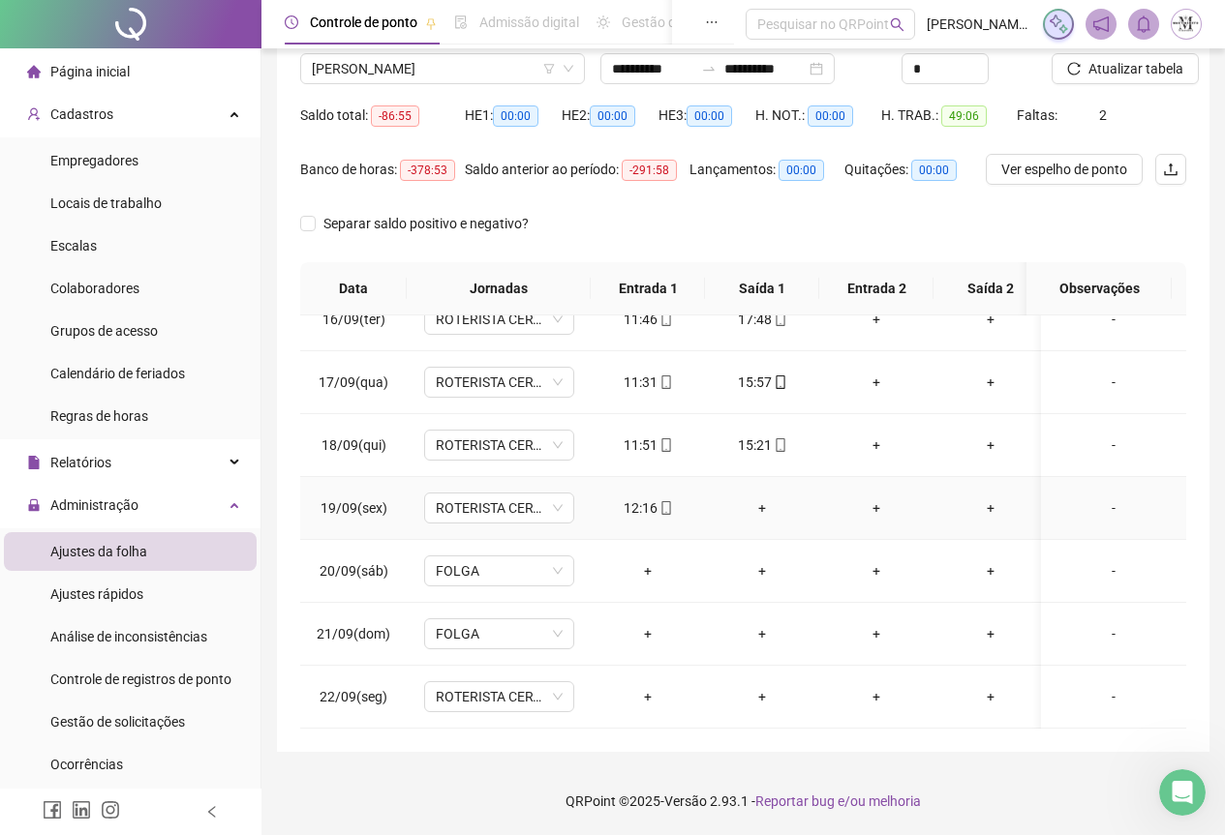
scroll to position [986, 0]
click at [397, 68] on span "[PERSON_NAME]" at bounding box center [442, 68] width 261 height 29
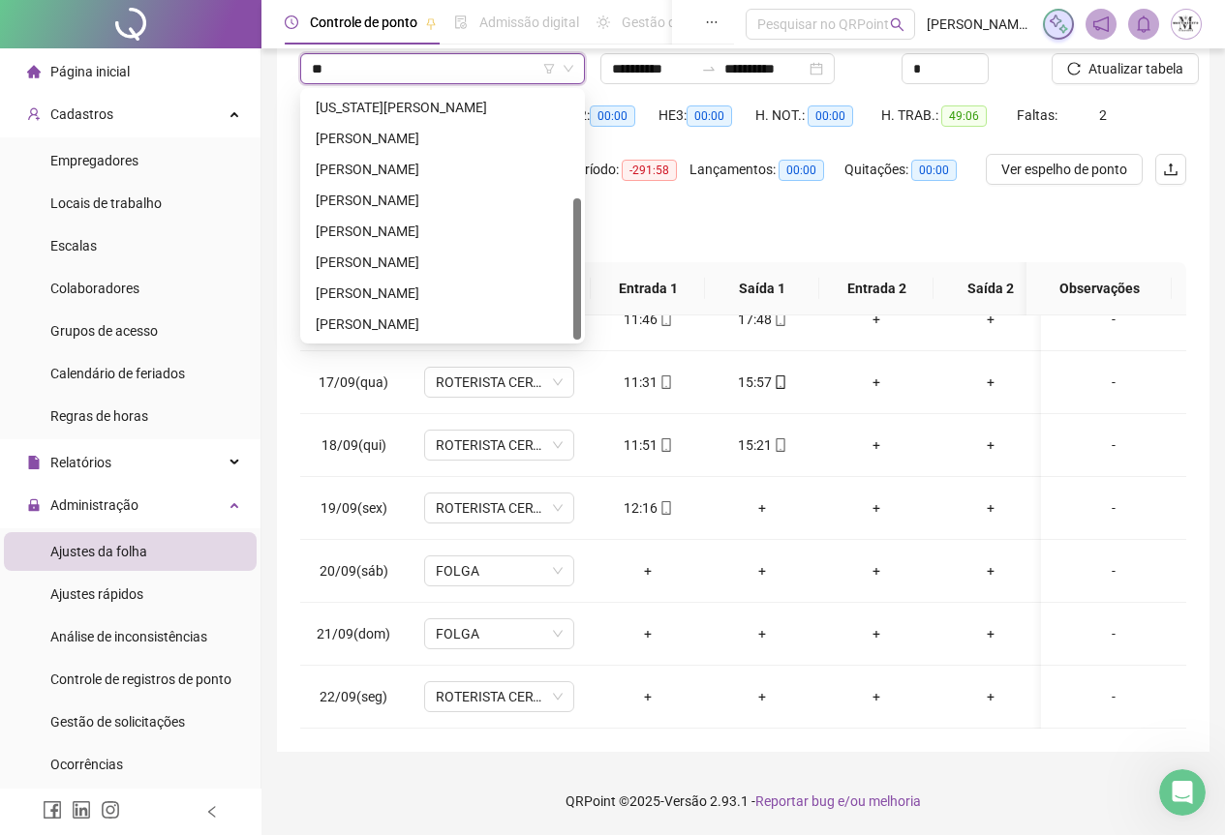
scroll to position [0, 0]
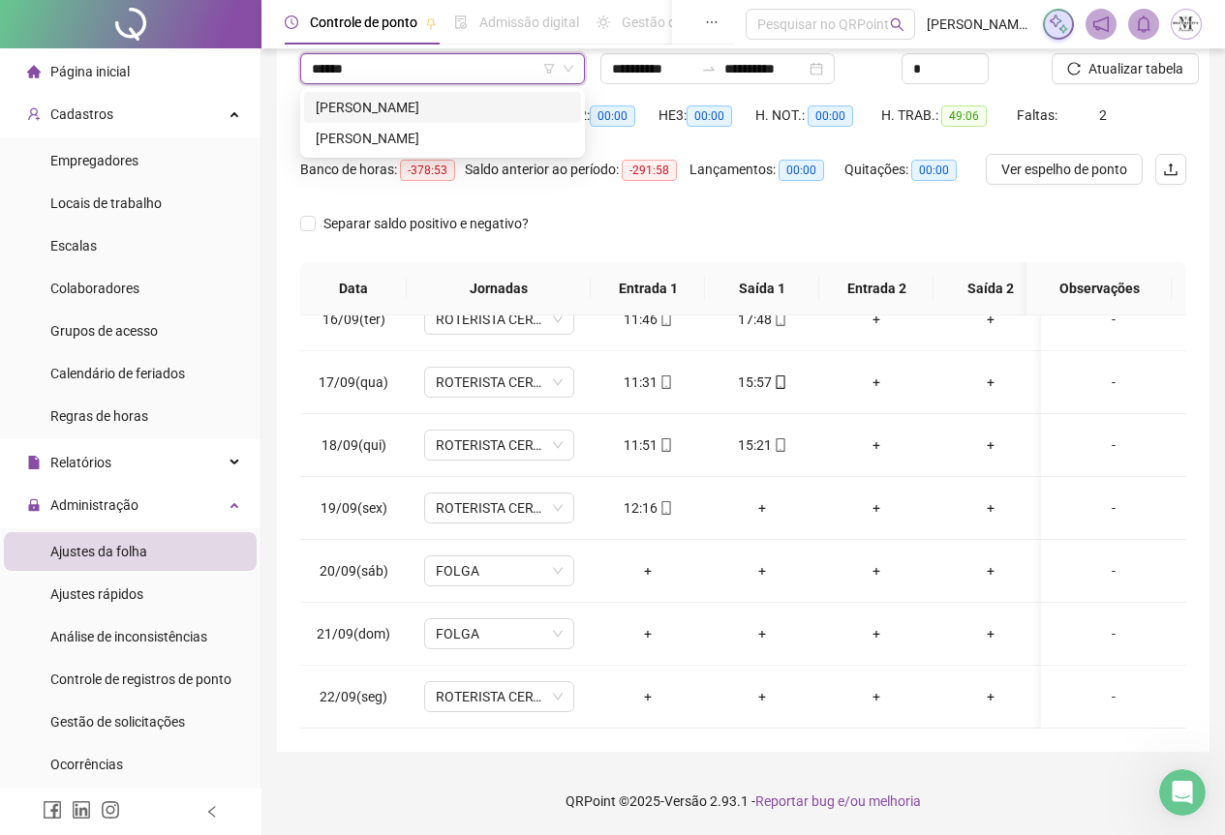
type input "*******"
click at [433, 139] on div "[PERSON_NAME]" at bounding box center [443, 138] width 254 height 21
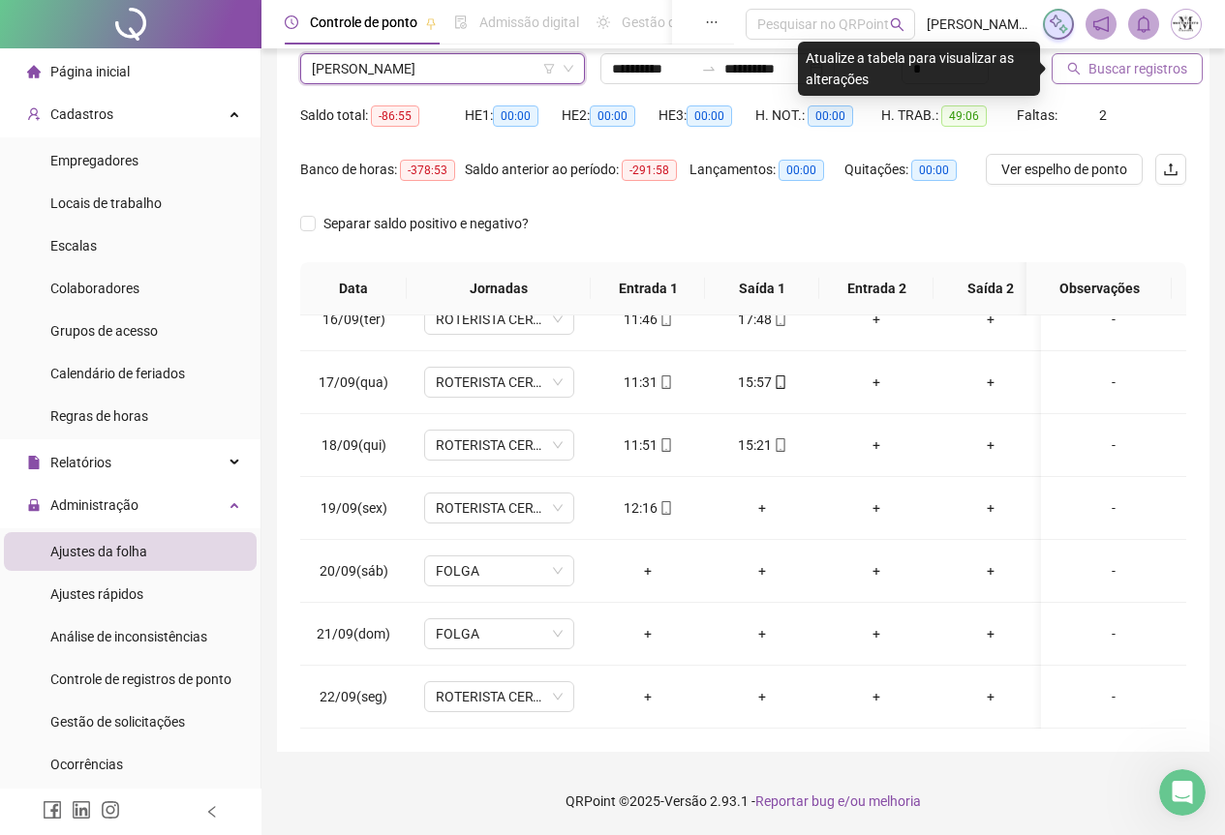
click at [1137, 74] on span "Buscar registros" at bounding box center [1137, 68] width 99 height 21
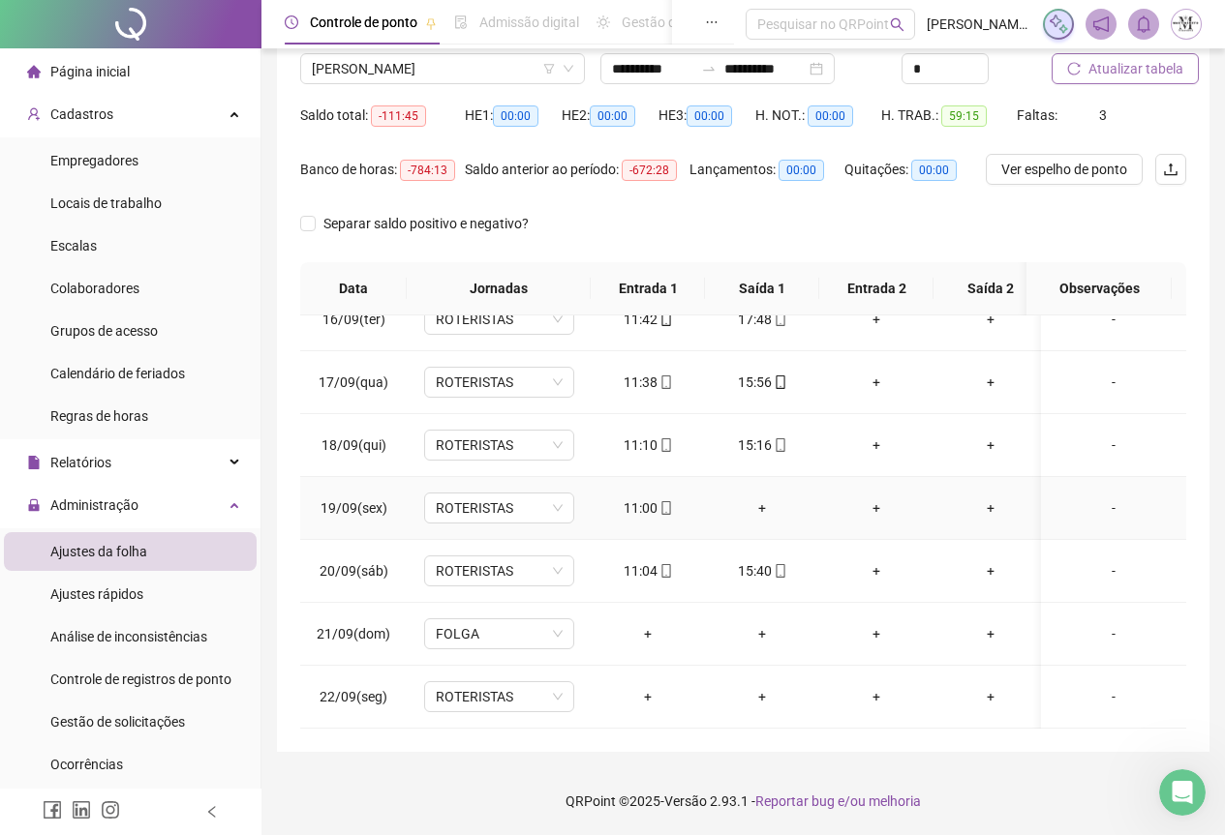
click at [764, 498] on div "+" at bounding box center [761, 508] width 83 height 21
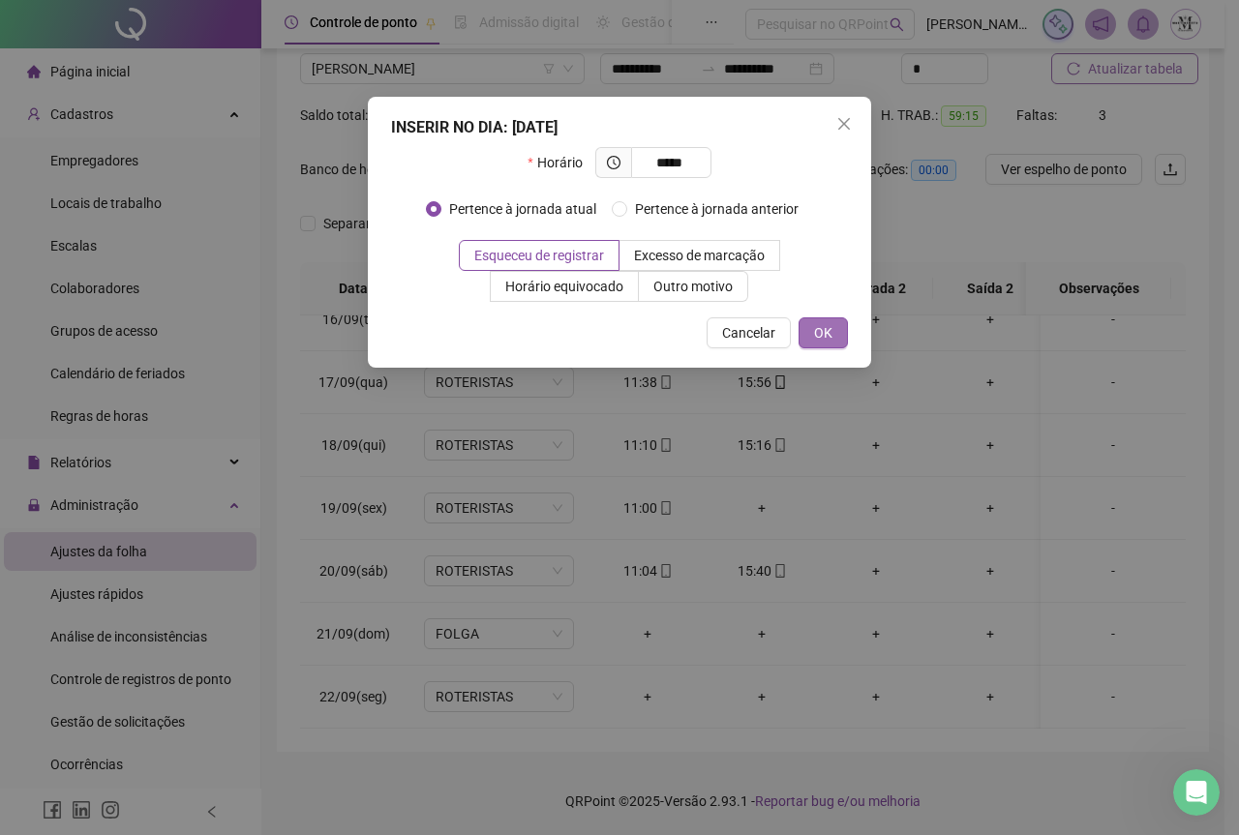
type input "*****"
click at [841, 336] on button "OK" at bounding box center [823, 333] width 49 height 31
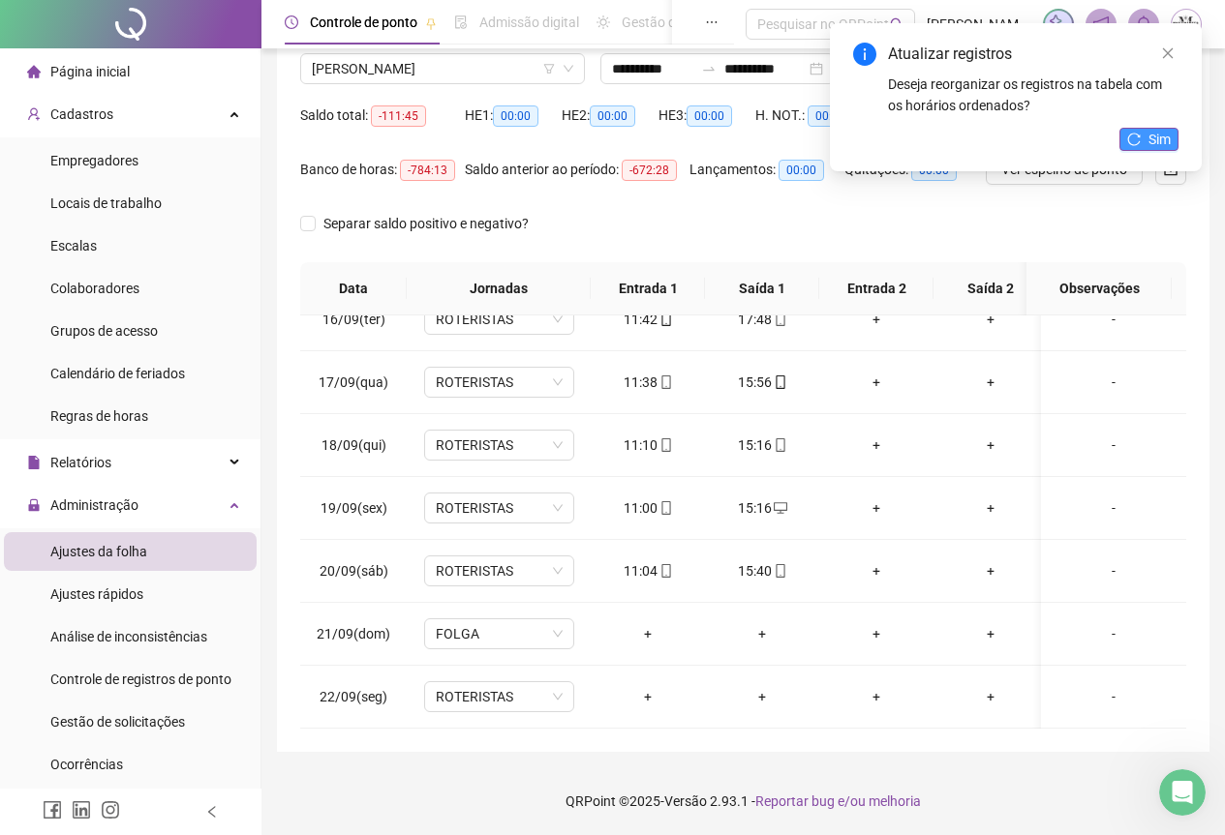
click at [1163, 139] on span "Sim" at bounding box center [1159, 139] width 22 height 21
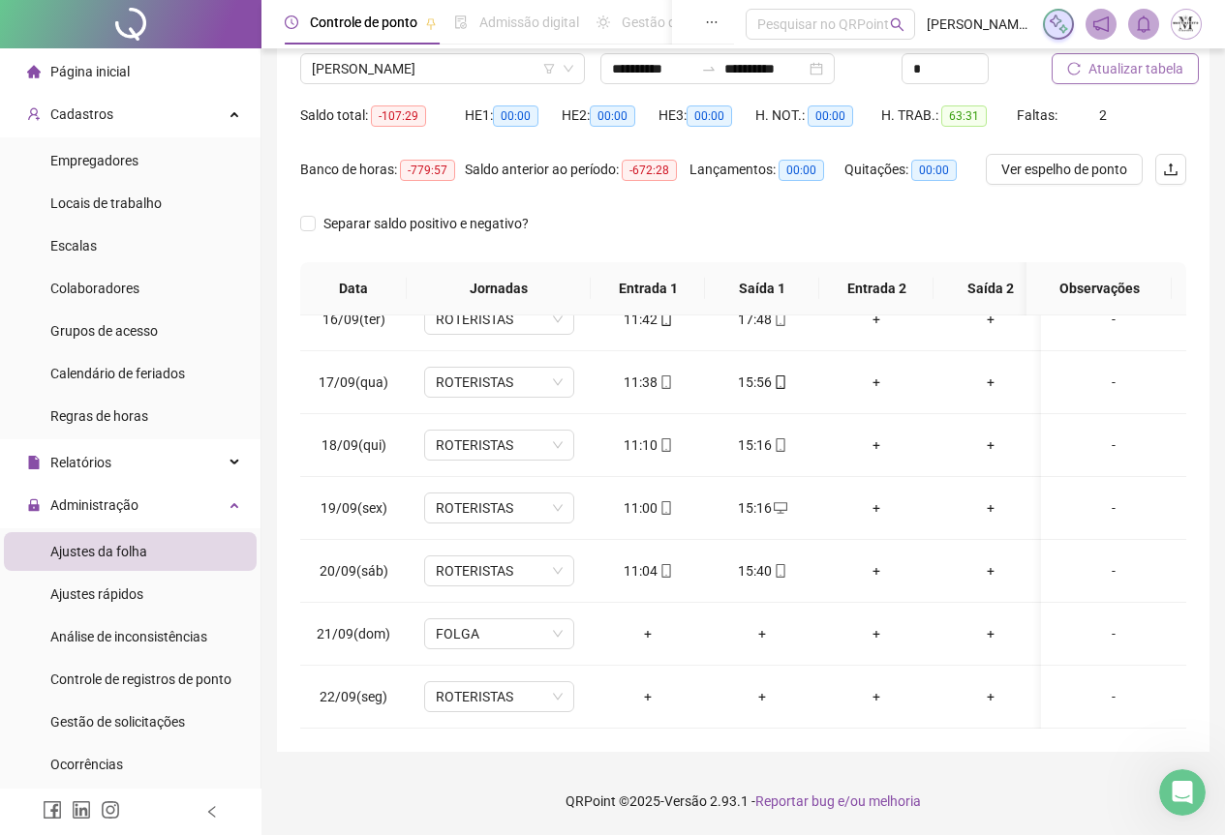
click at [1134, 69] on span "Atualizar tabela" at bounding box center [1135, 68] width 95 height 21
click at [478, 71] on span "[PERSON_NAME]" at bounding box center [442, 68] width 261 height 29
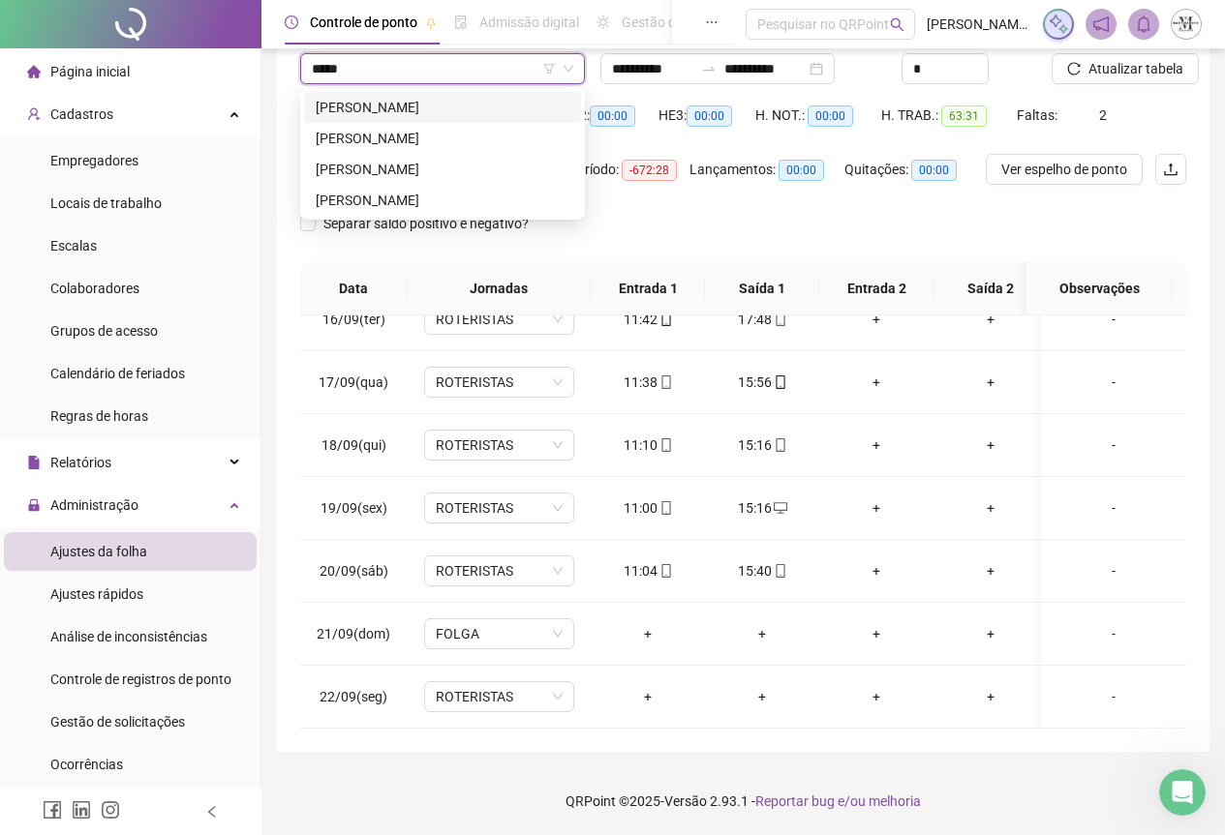
type input "******"
click at [382, 103] on div "[PERSON_NAME]" at bounding box center [443, 107] width 254 height 21
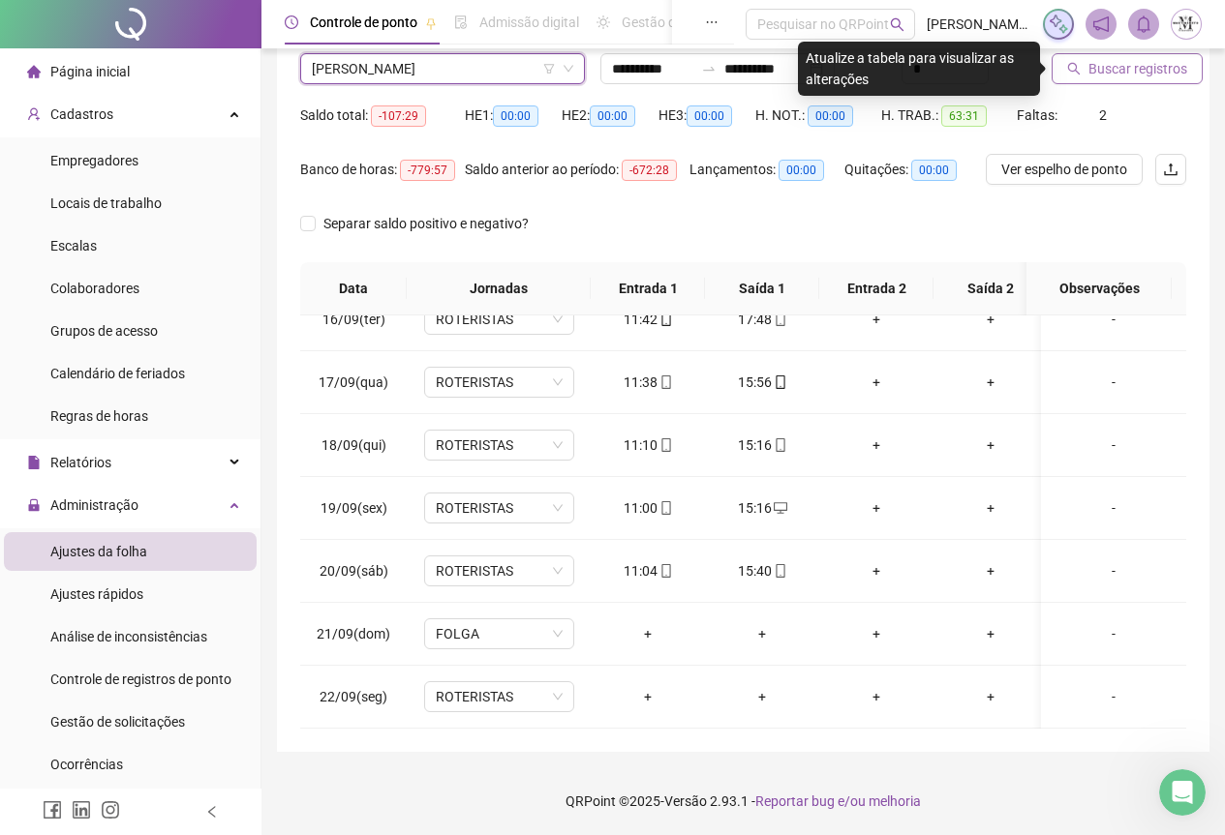
click at [1118, 74] on span "Buscar registros" at bounding box center [1137, 68] width 99 height 21
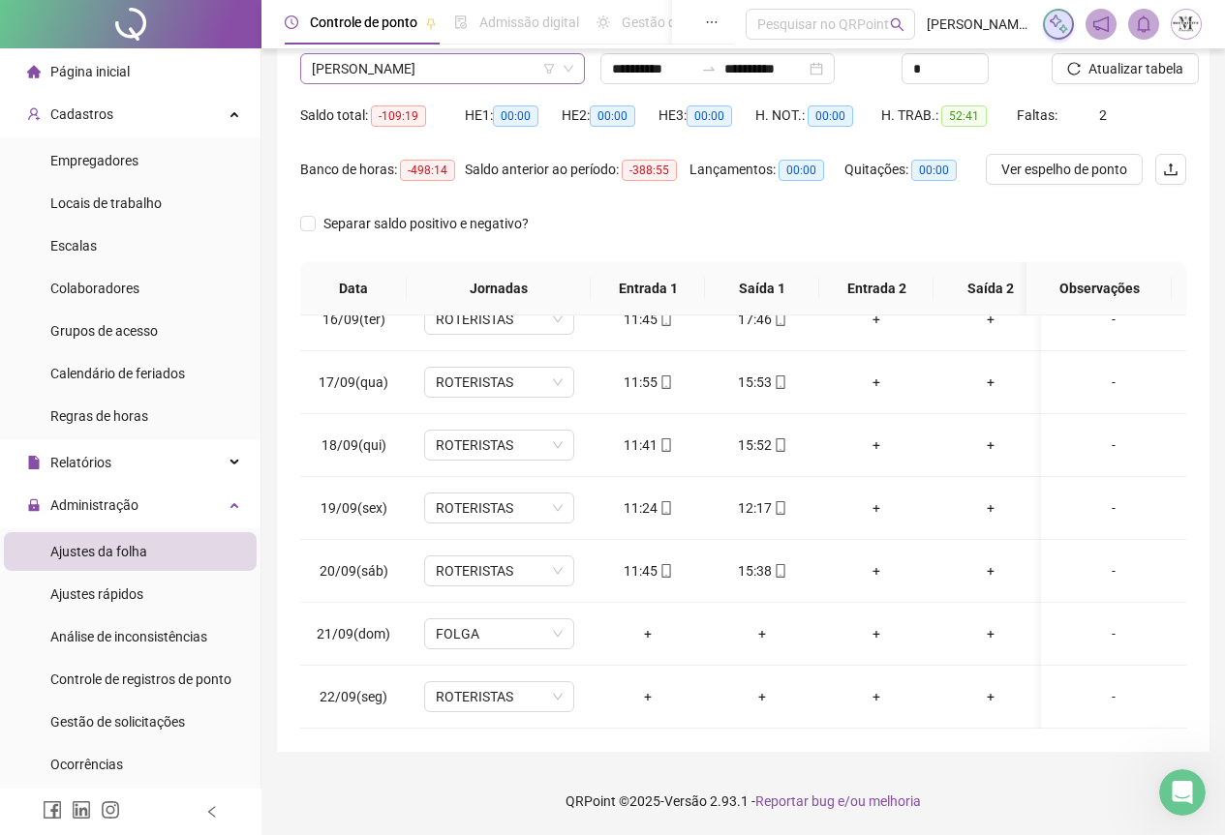
click at [422, 58] on span "[PERSON_NAME]" at bounding box center [442, 68] width 261 height 29
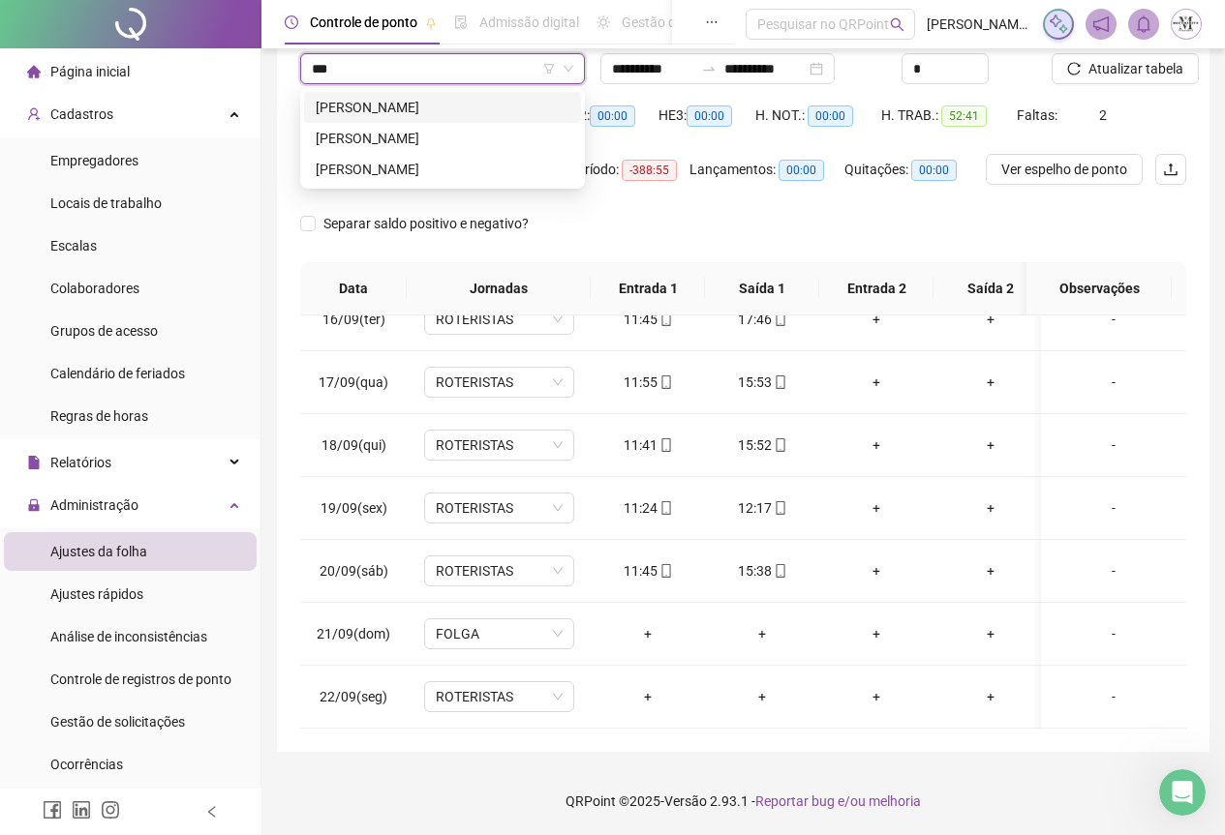
type input "****"
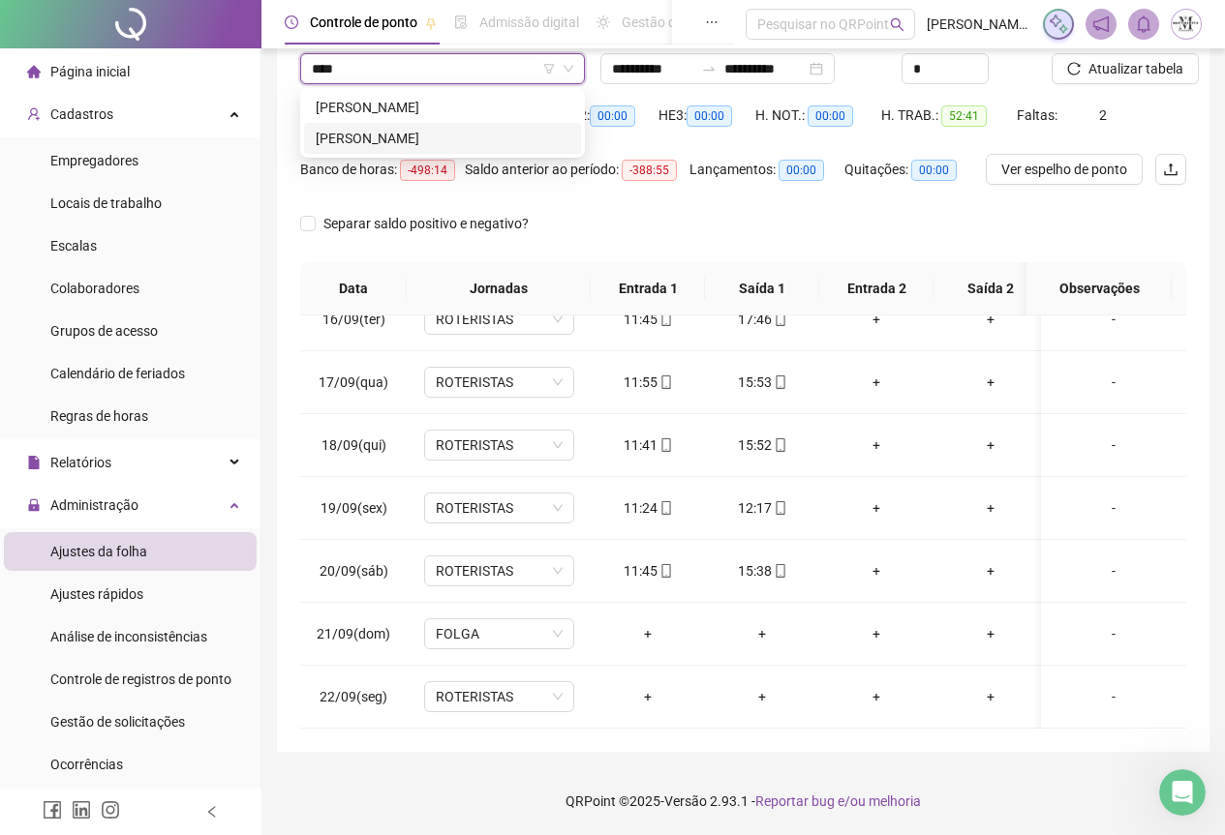
click at [440, 148] on div "[PERSON_NAME]" at bounding box center [443, 138] width 254 height 21
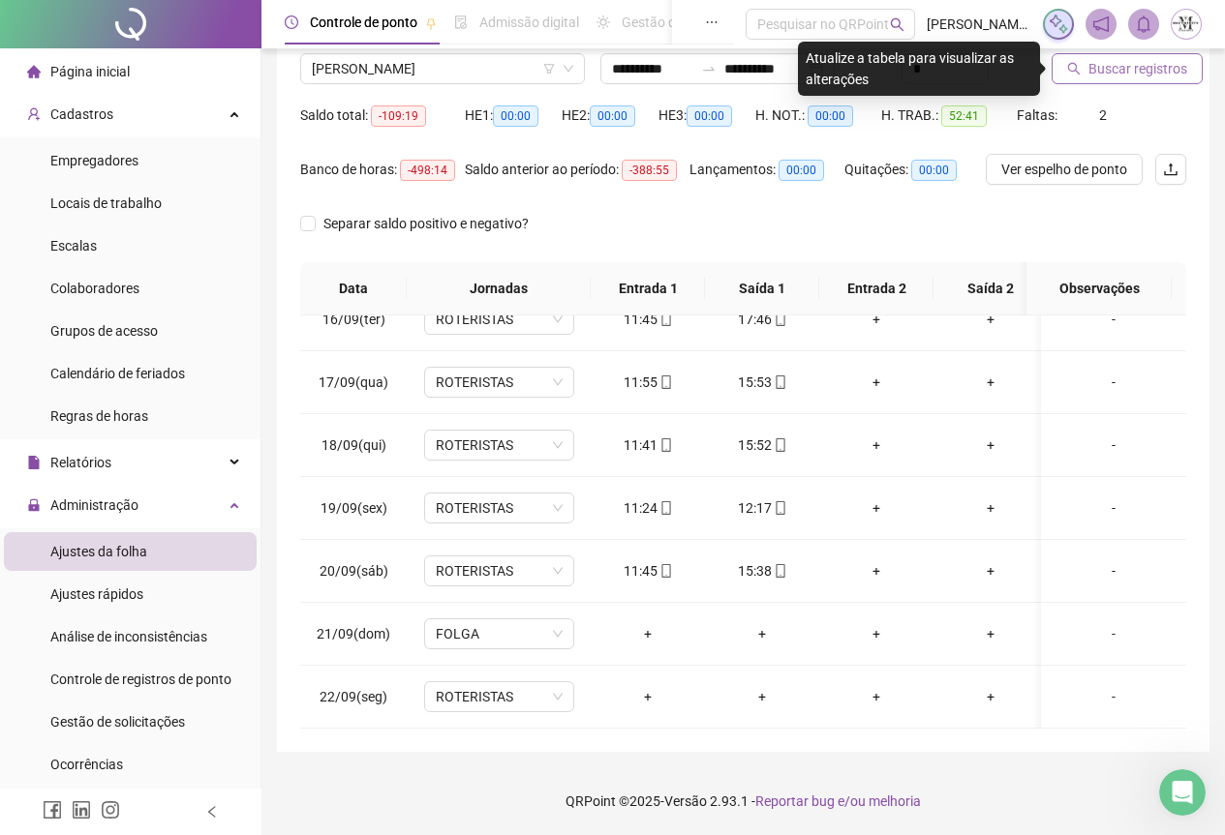
click at [1155, 76] on span "Buscar registros" at bounding box center [1137, 68] width 99 height 21
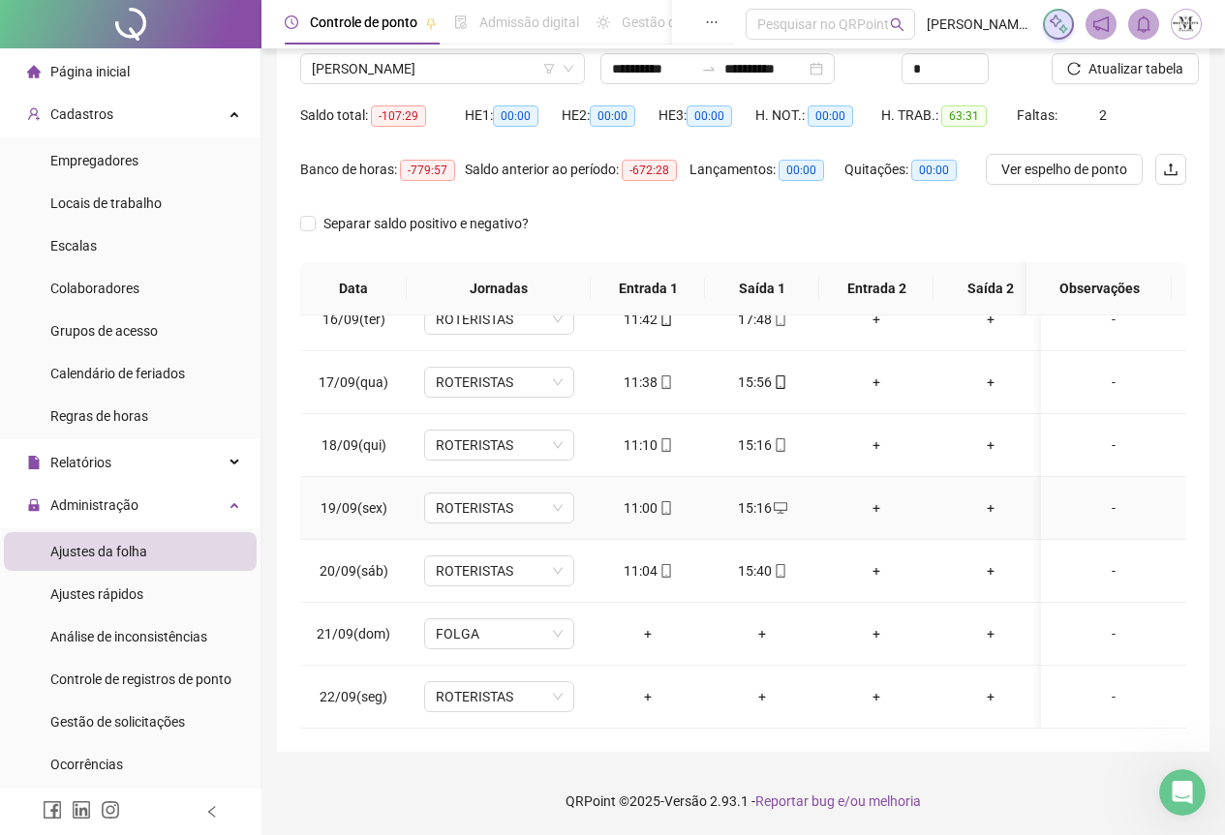
click at [752, 498] on div "15:16" at bounding box center [761, 508] width 83 height 21
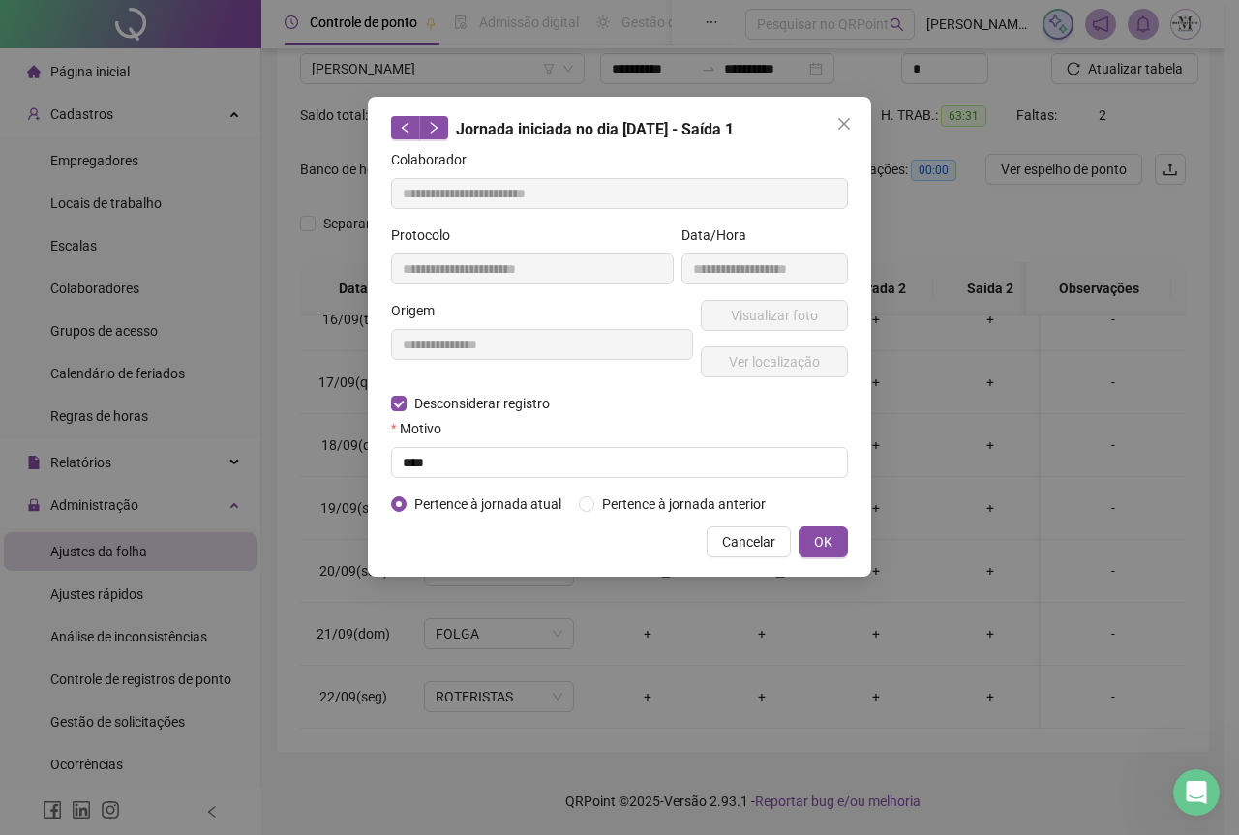
type input "**********"
click at [418, 470] on input "text" at bounding box center [619, 462] width 457 height 31
type input "****"
click at [825, 539] on span "OK" at bounding box center [823, 541] width 18 height 21
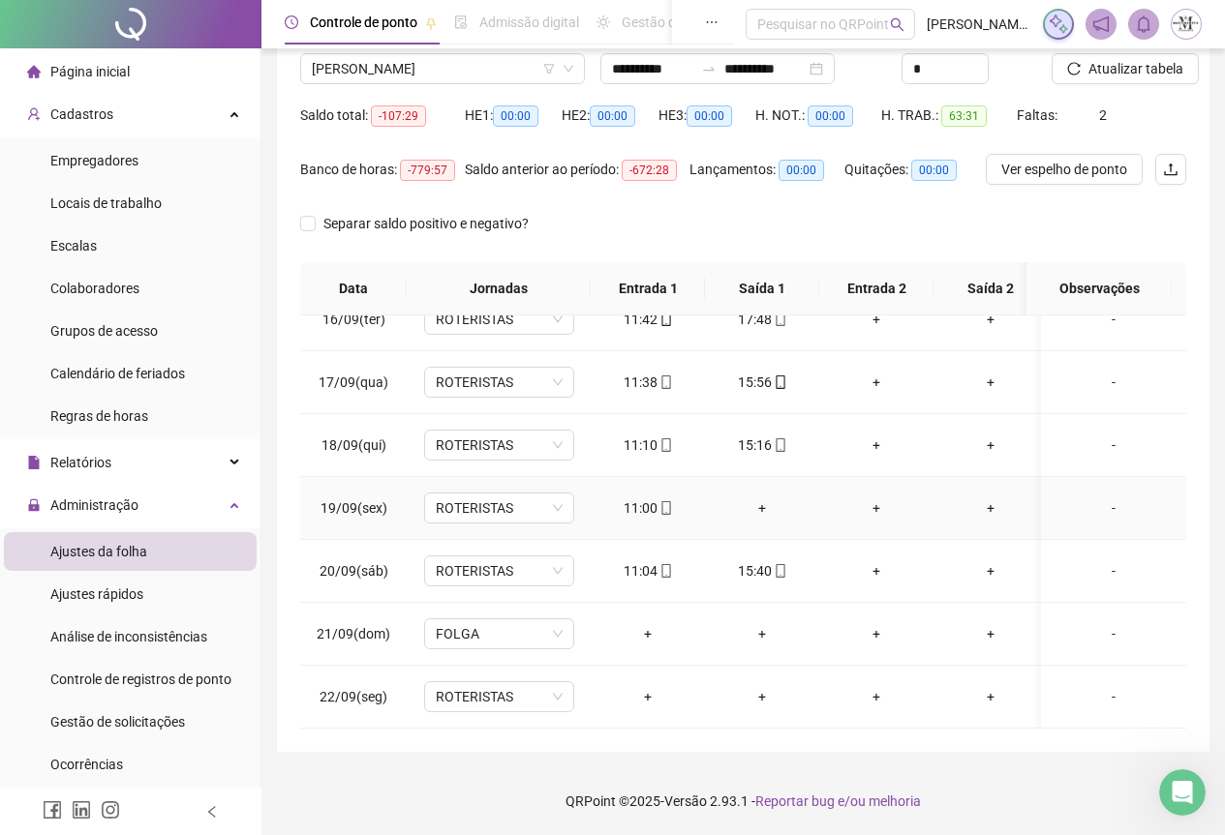
click at [760, 498] on div "+" at bounding box center [761, 508] width 83 height 21
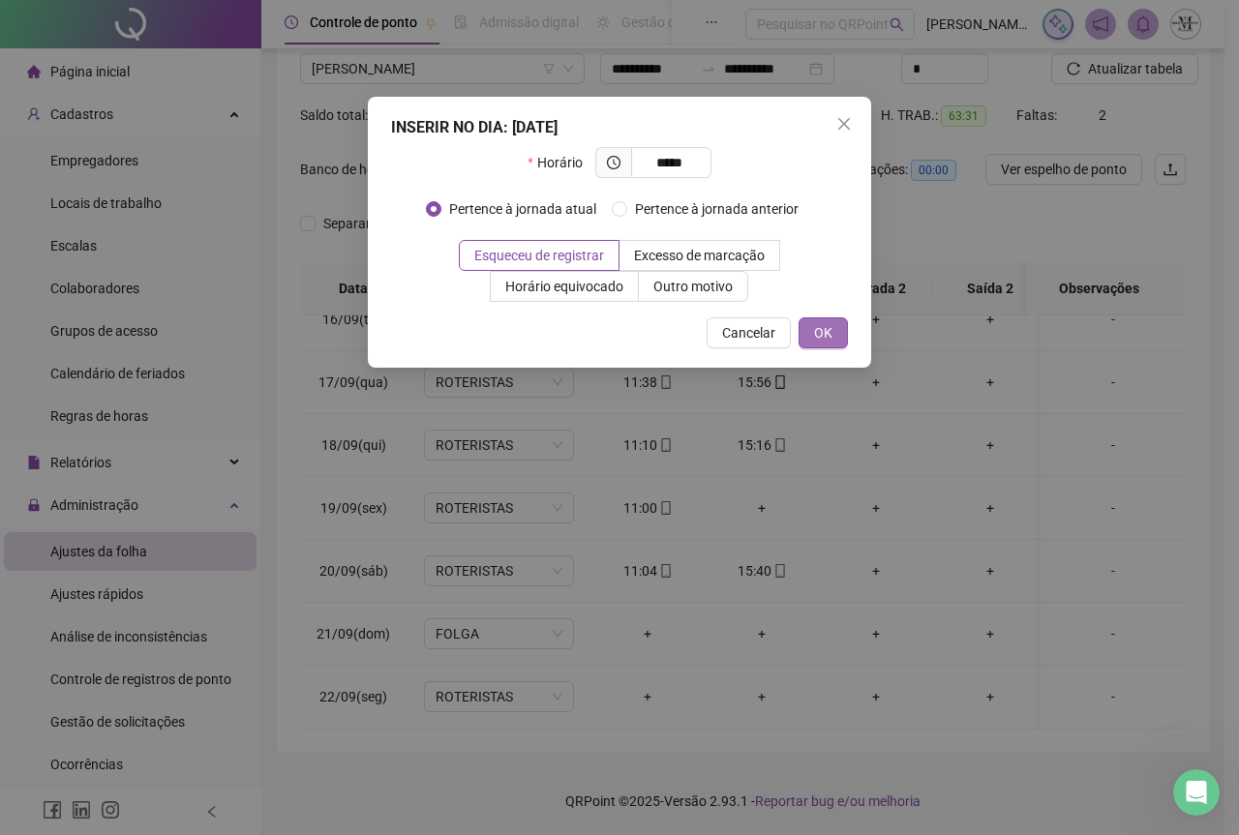
type input "*****"
click at [827, 330] on span "OK" at bounding box center [823, 332] width 18 height 21
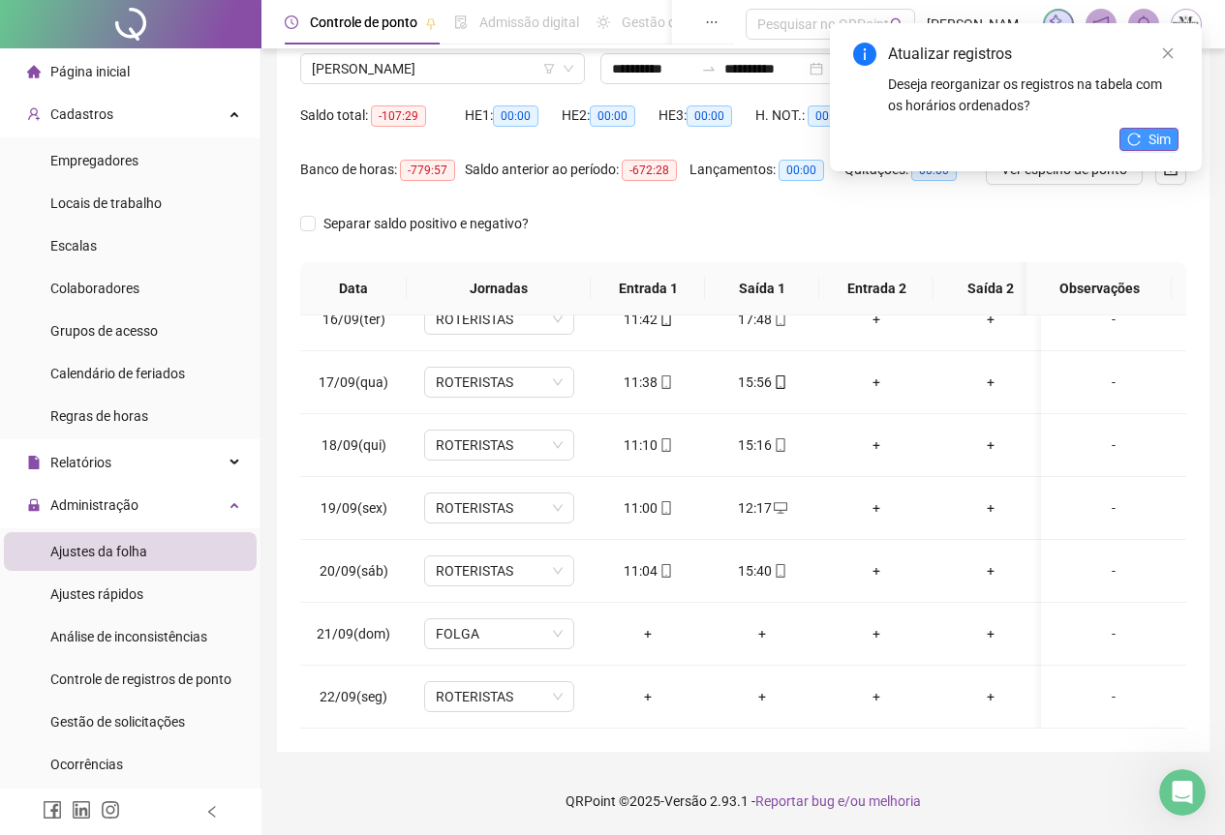
click at [1137, 145] on icon "reload" at bounding box center [1134, 140] width 14 height 14
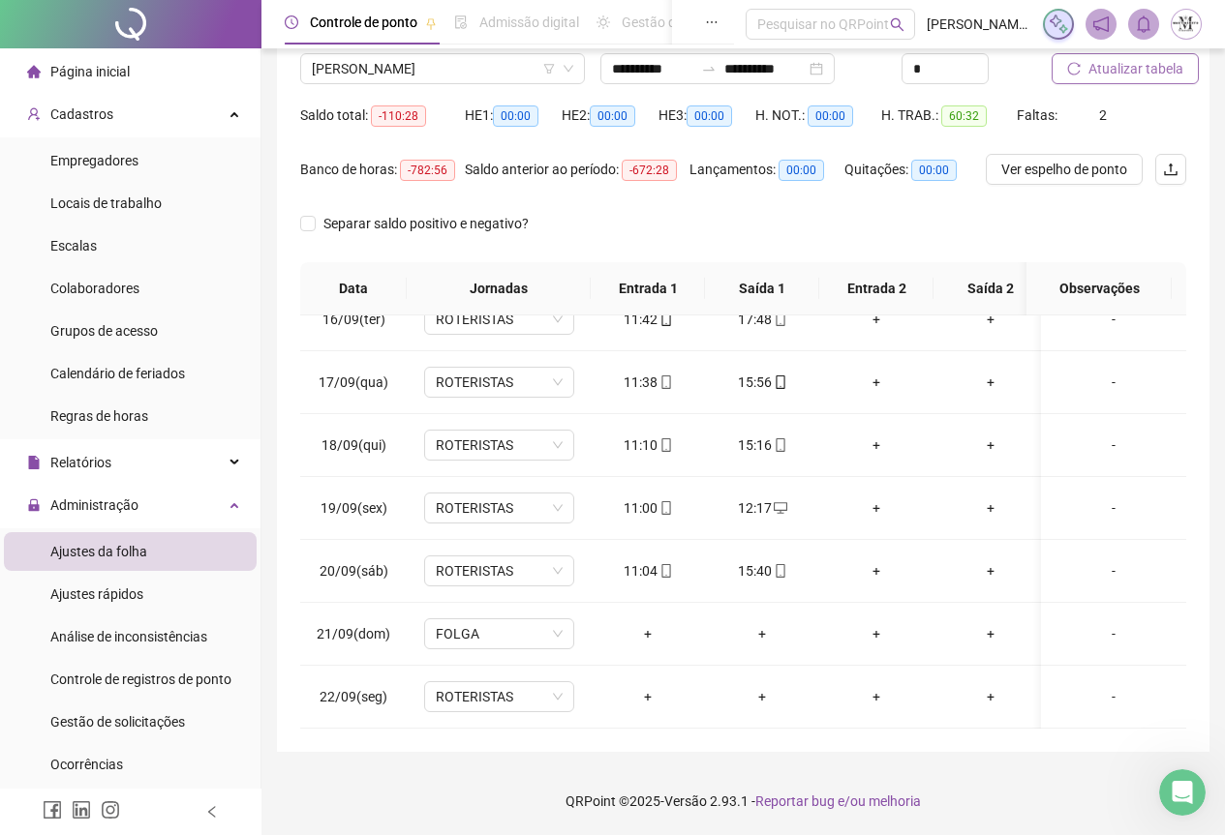
click at [1137, 65] on span "Atualizar tabela" at bounding box center [1135, 68] width 95 height 21
click at [364, 58] on span "[PERSON_NAME]" at bounding box center [442, 68] width 261 height 29
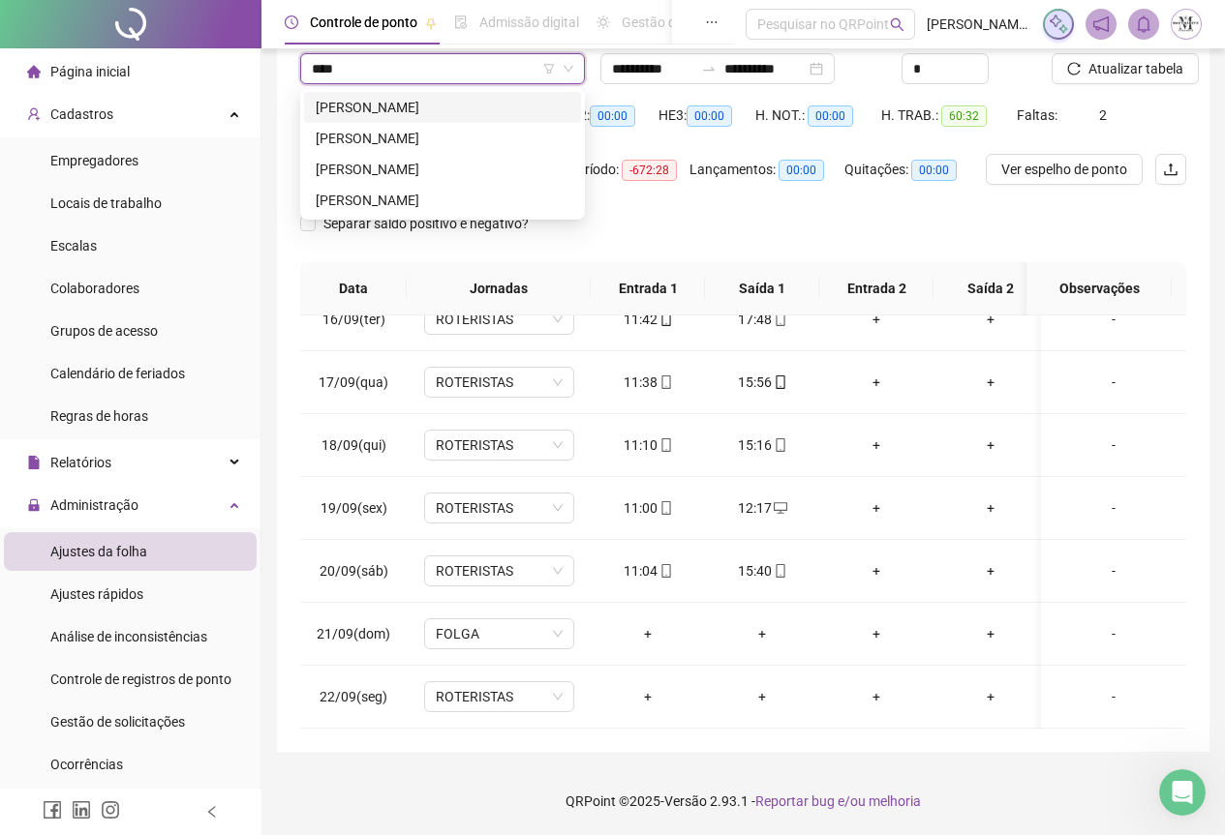
type input "*****"
click at [431, 165] on div "[PERSON_NAME]" at bounding box center [443, 169] width 254 height 21
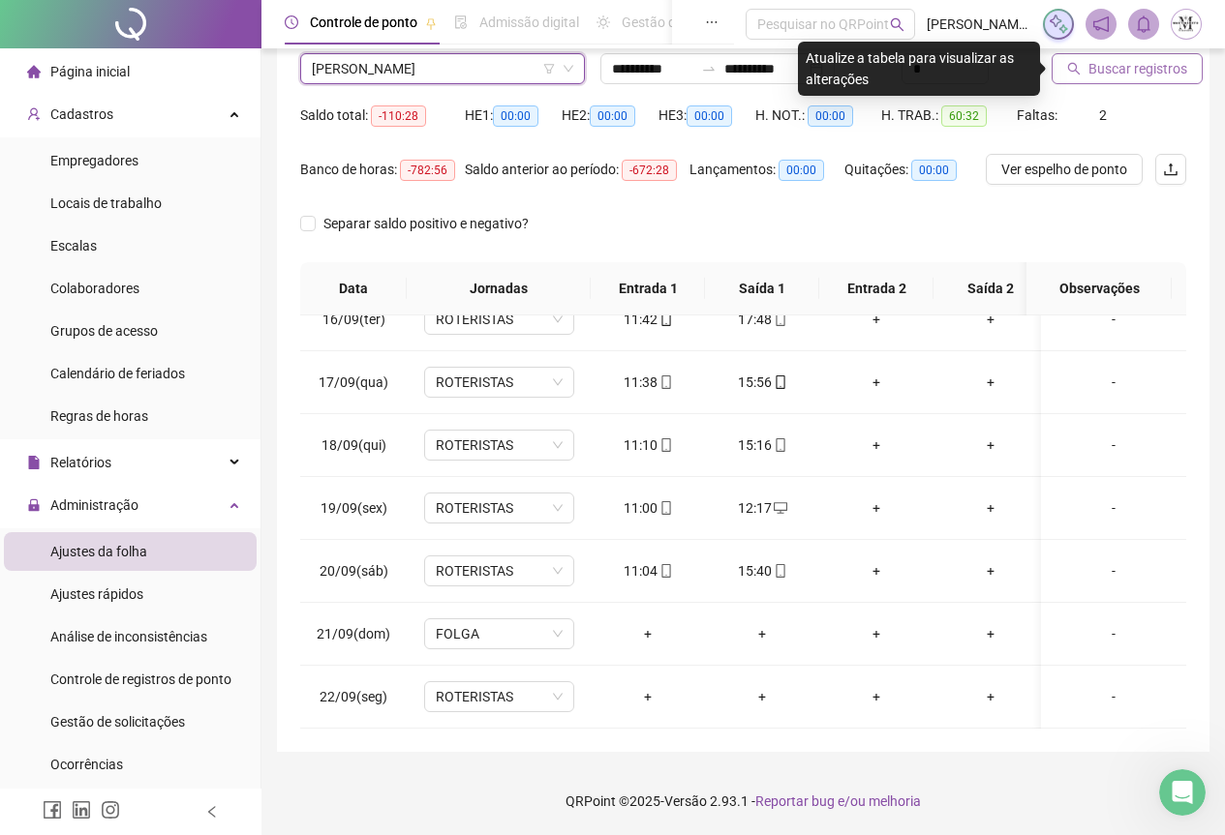
click at [1099, 77] on span "Buscar registros" at bounding box center [1137, 68] width 99 height 21
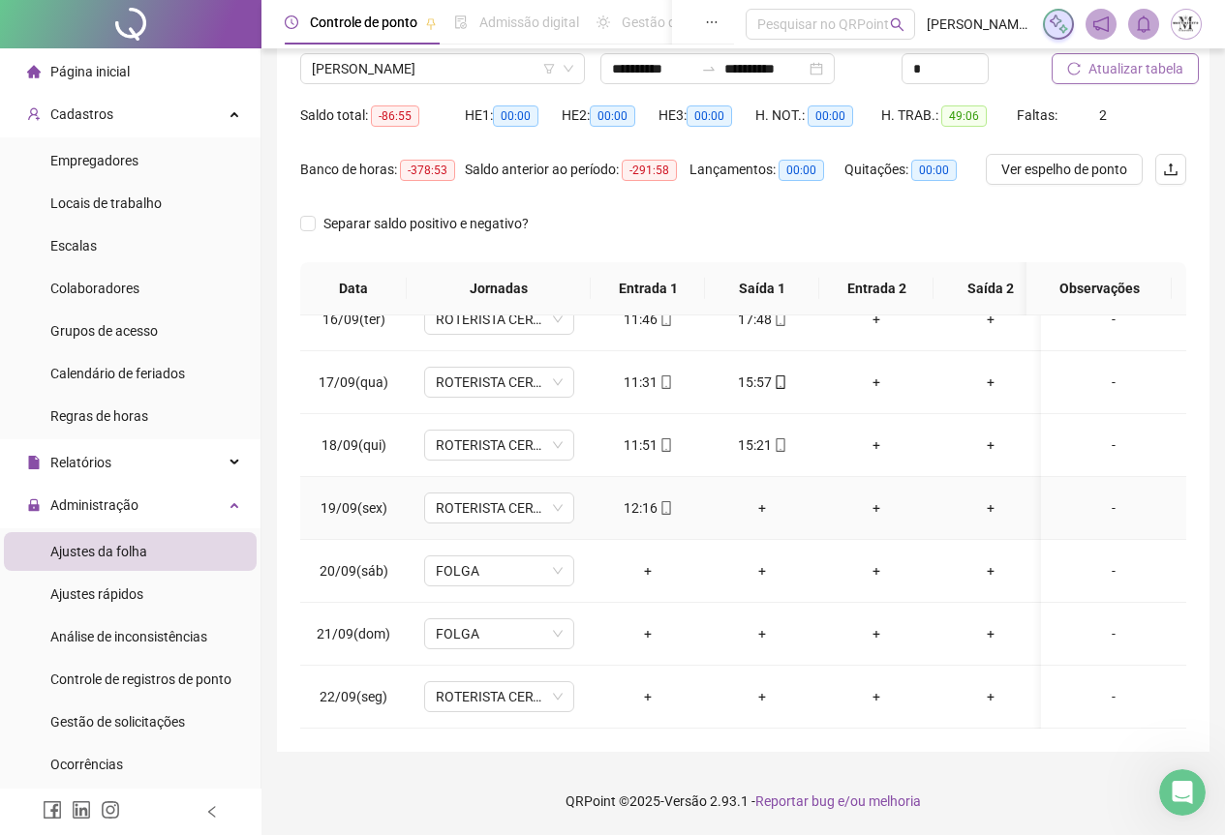
click at [767, 498] on div "+" at bounding box center [761, 508] width 83 height 21
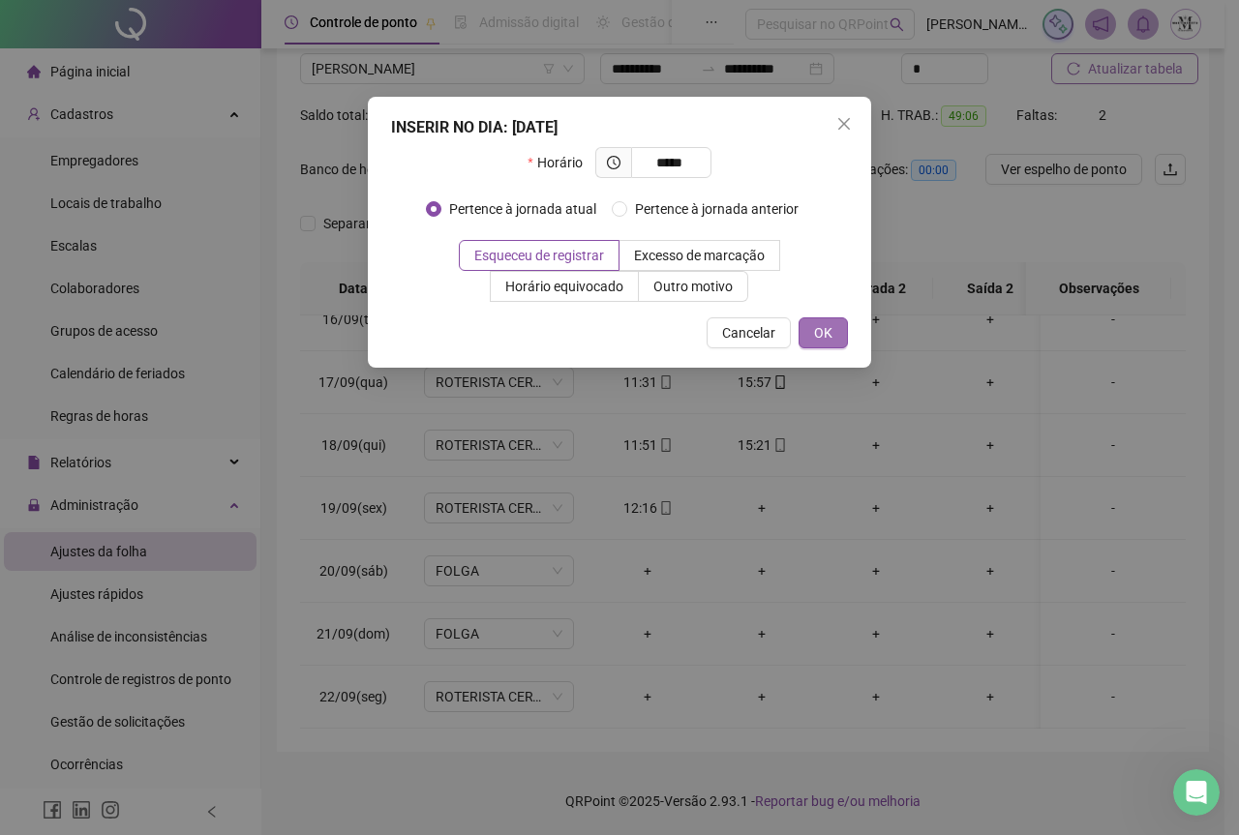
type input "*****"
click at [817, 329] on span "OK" at bounding box center [823, 332] width 18 height 21
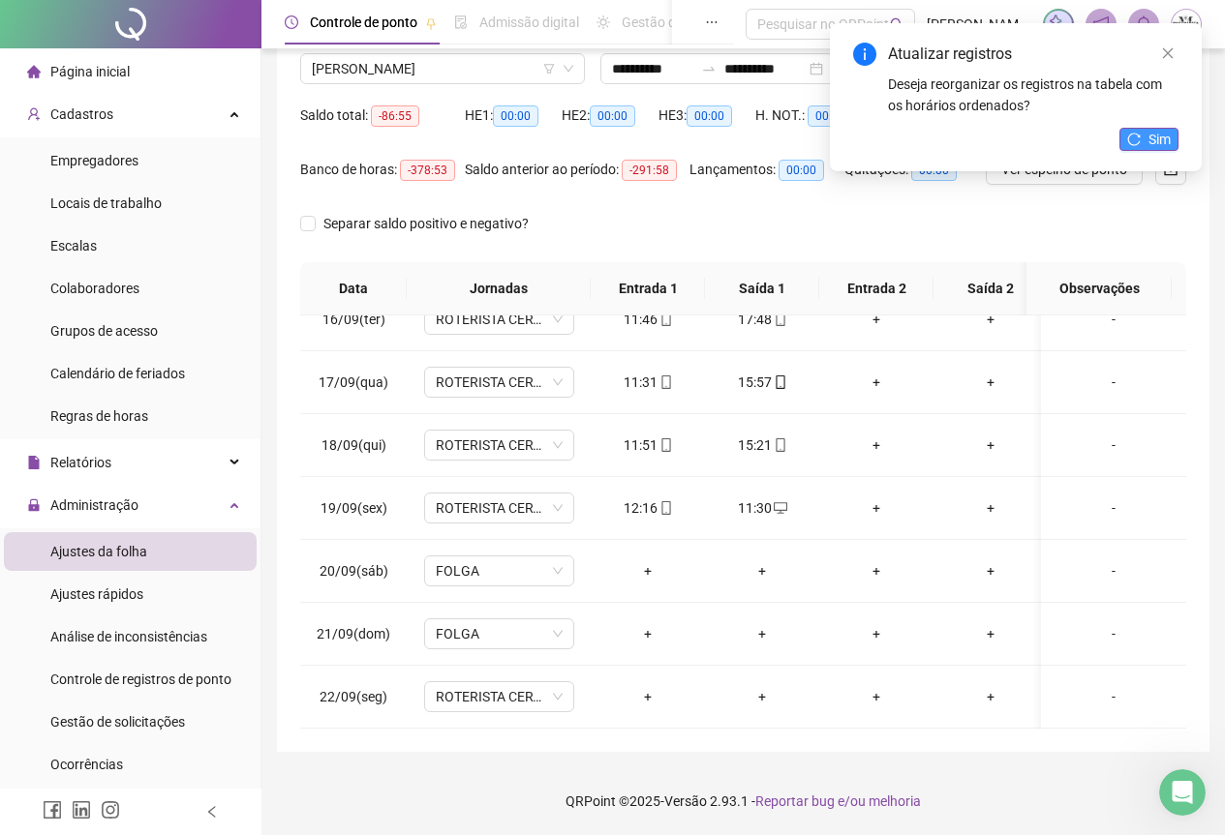
click at [1143, 147] on button "Sim" at bounding box center [1148, 139] width 59 height 23
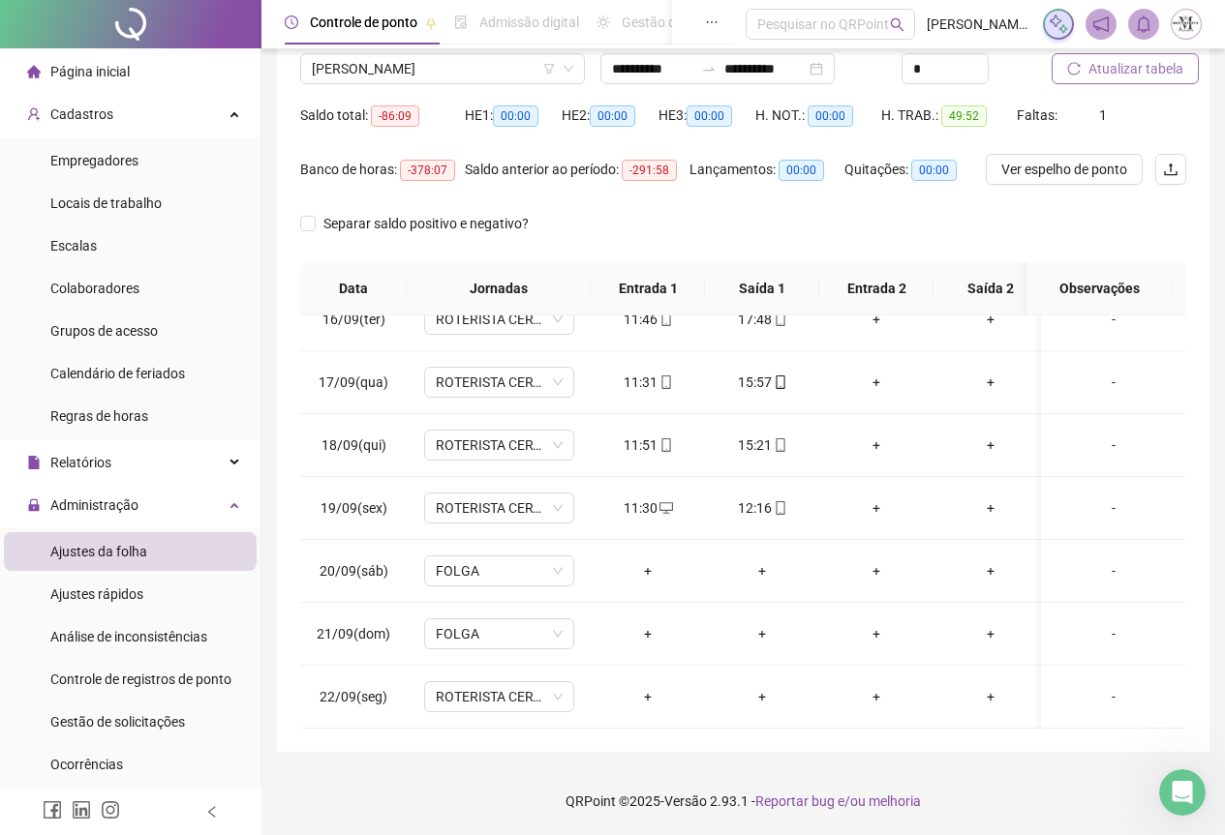
click at [1154, 76] on span "Atualizar tabela" at bounding box center [1135, 68] width 95 height 21
click at [409, 75] on span "[PERSON_NAME]" at bounding box center [442, 68] width 261 height 29
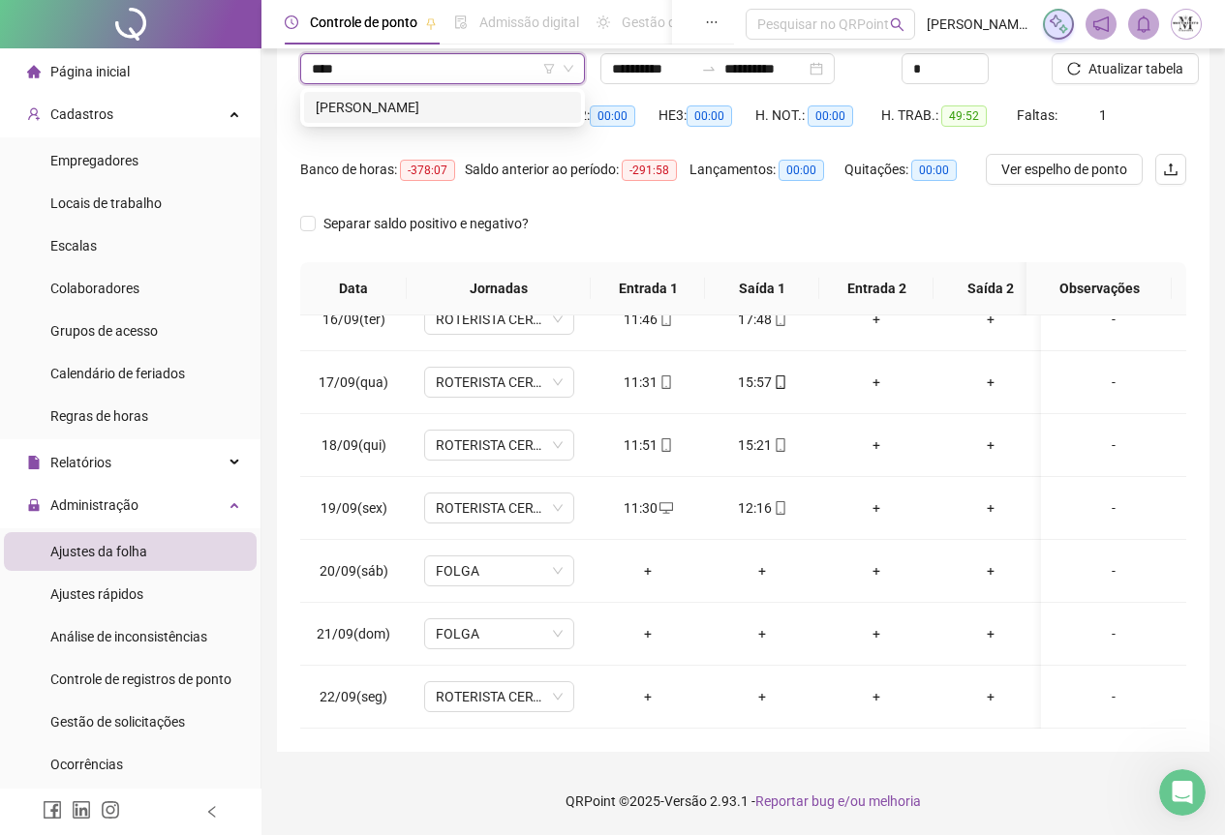
type input "*****"
click at [396, 101] on div "[PERSON_NAME]" at bounding box center [443, 107] width 254 height 21
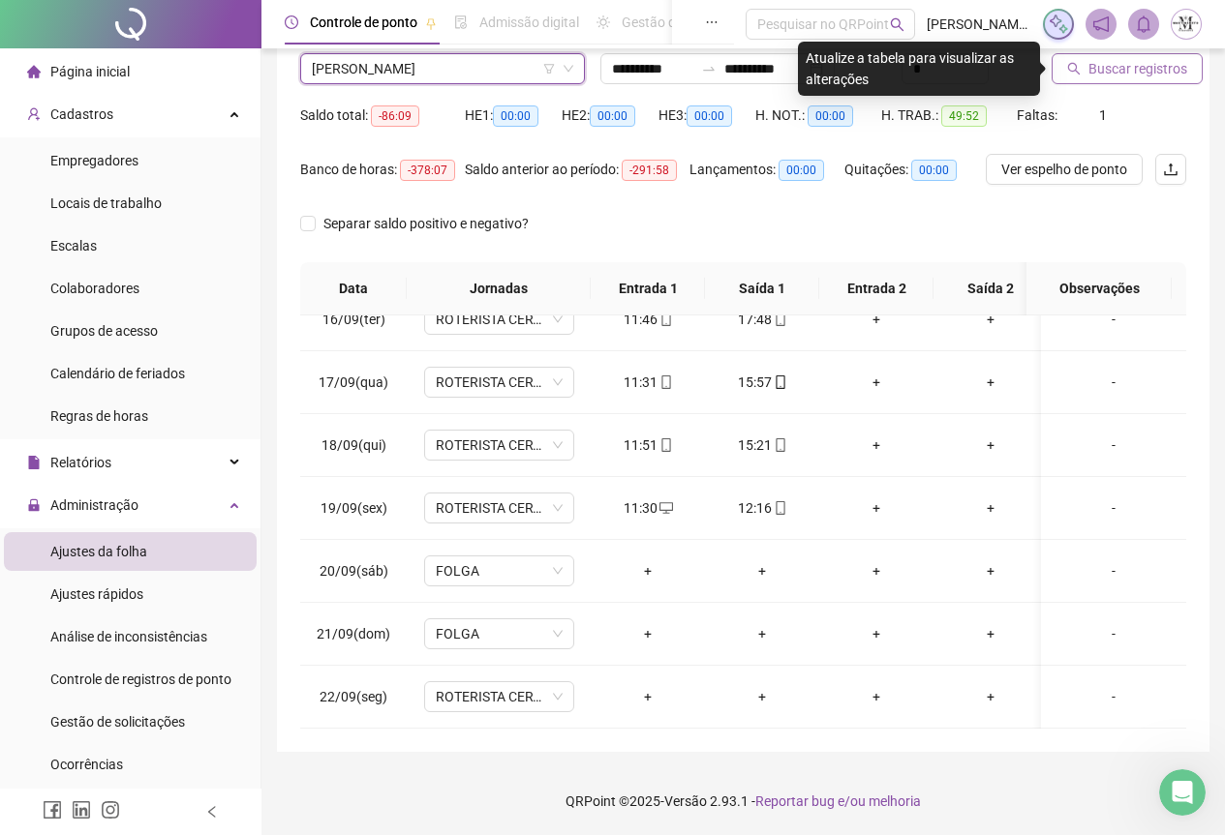
click at [1133, 68] on span "Buscar registros" at bounding box center [1137, 68] width 99 height 21
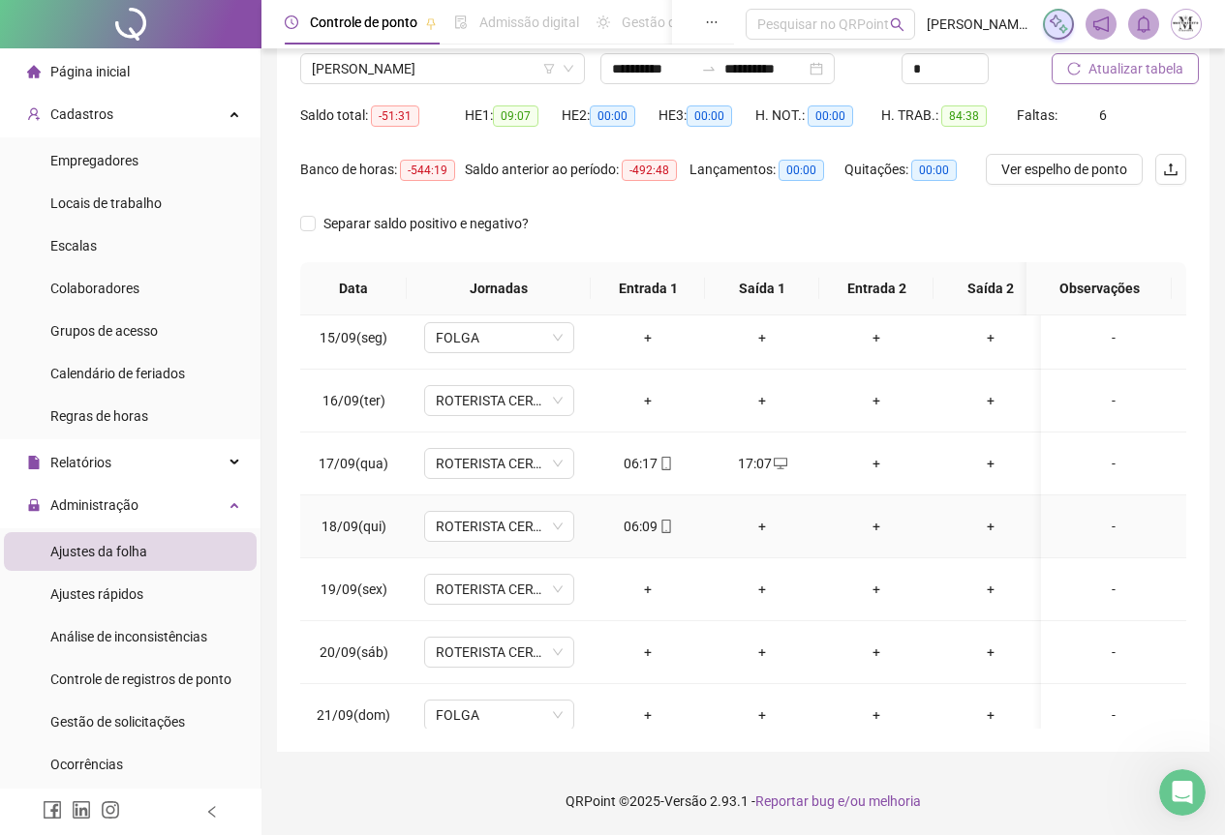
scroll to position [986, 0]
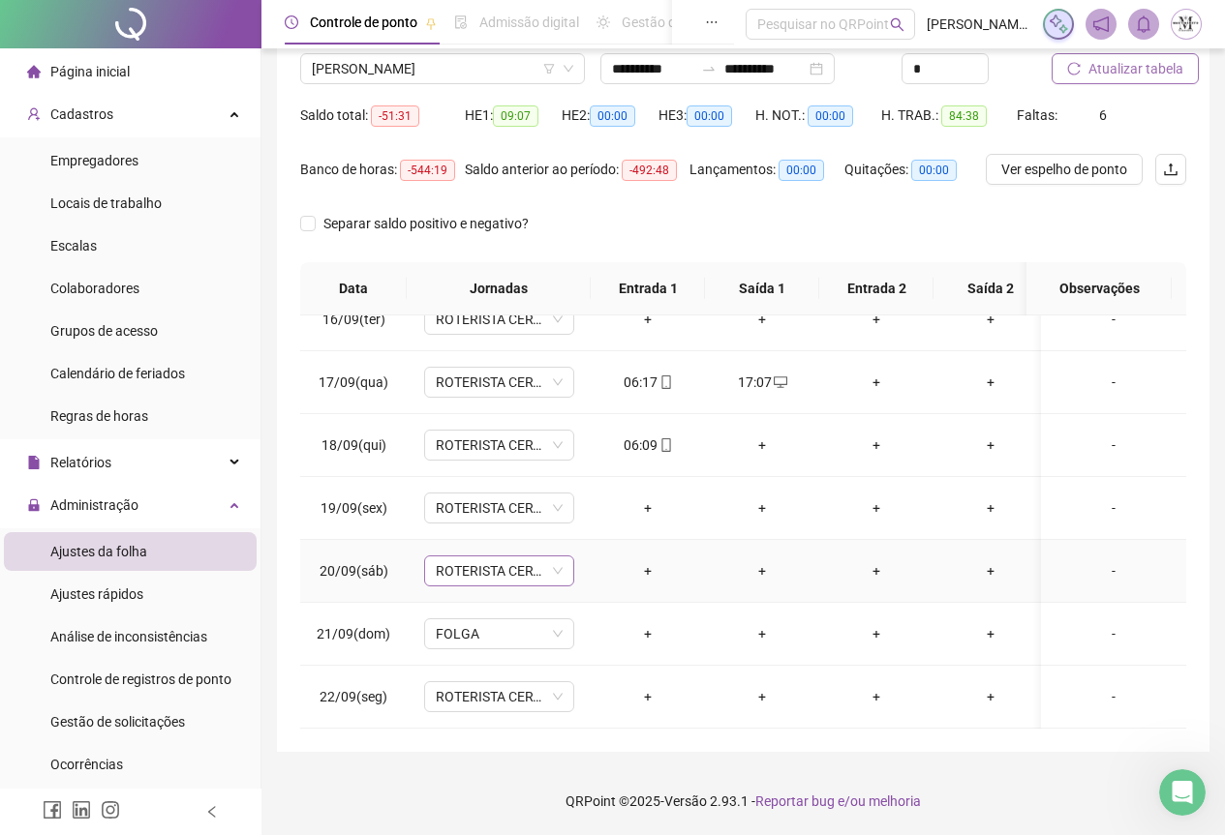
click at [470, 562] on span "ROTERISTA CERTO SG" at bounding box center [499, 571] width 127 height 29
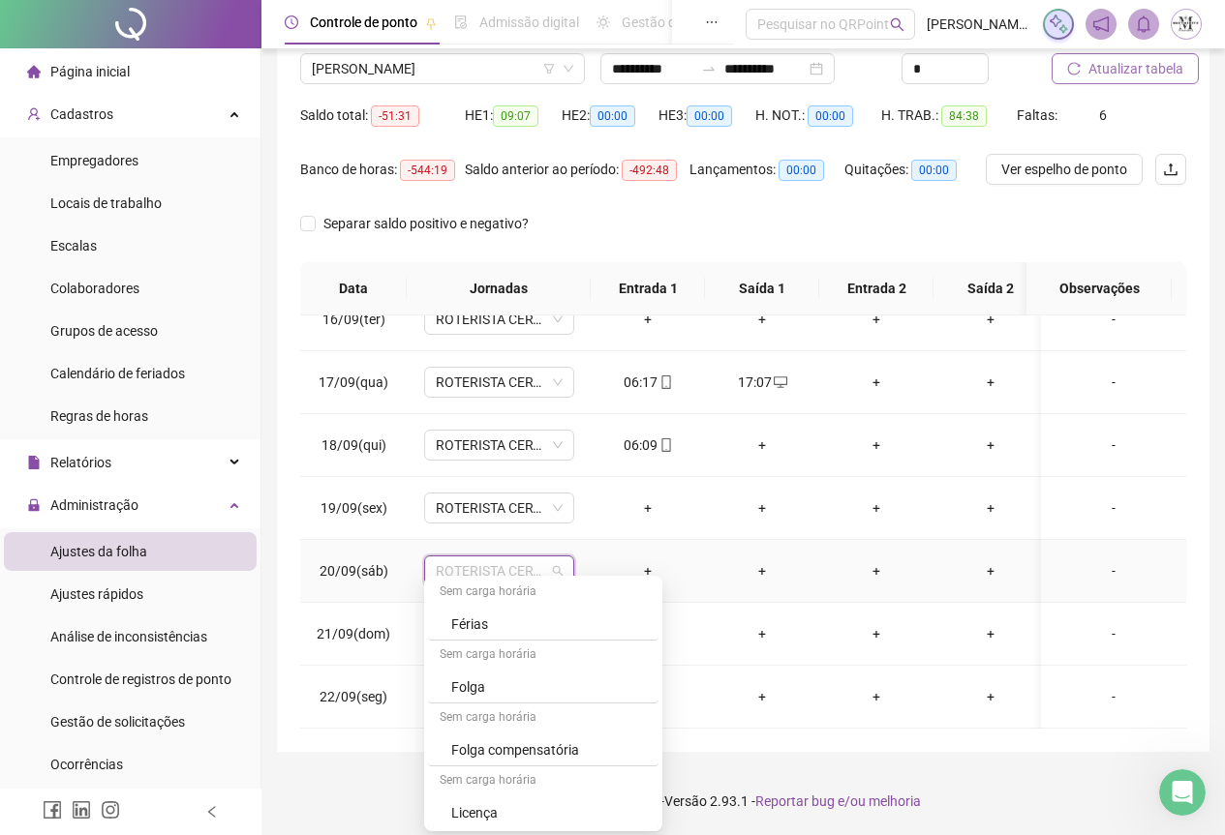
scroll to position [1162, 0]
click at [499, 661] on div "Folga" at bounding box center [549, 660] width 196 height 21
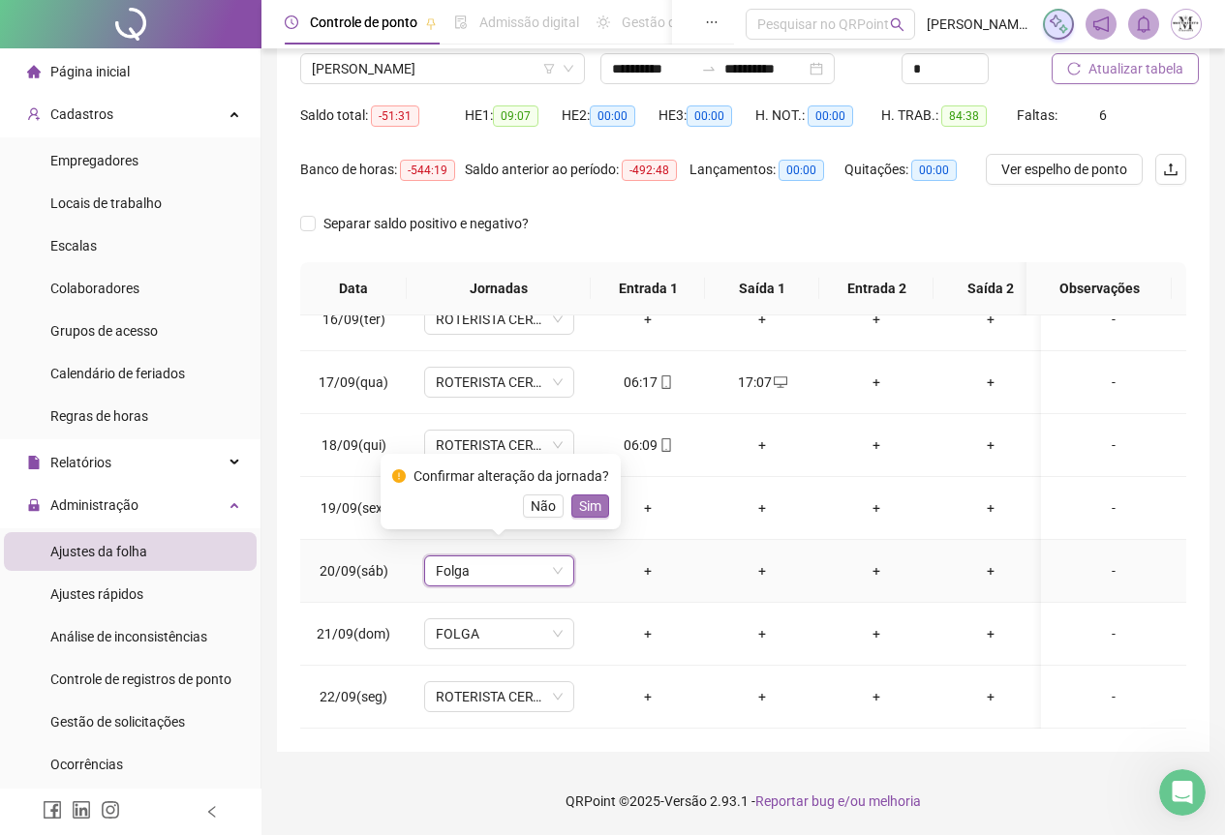
click at [582, 513] on span "Sim" at bounding box center [590, 506] width 22 height 21
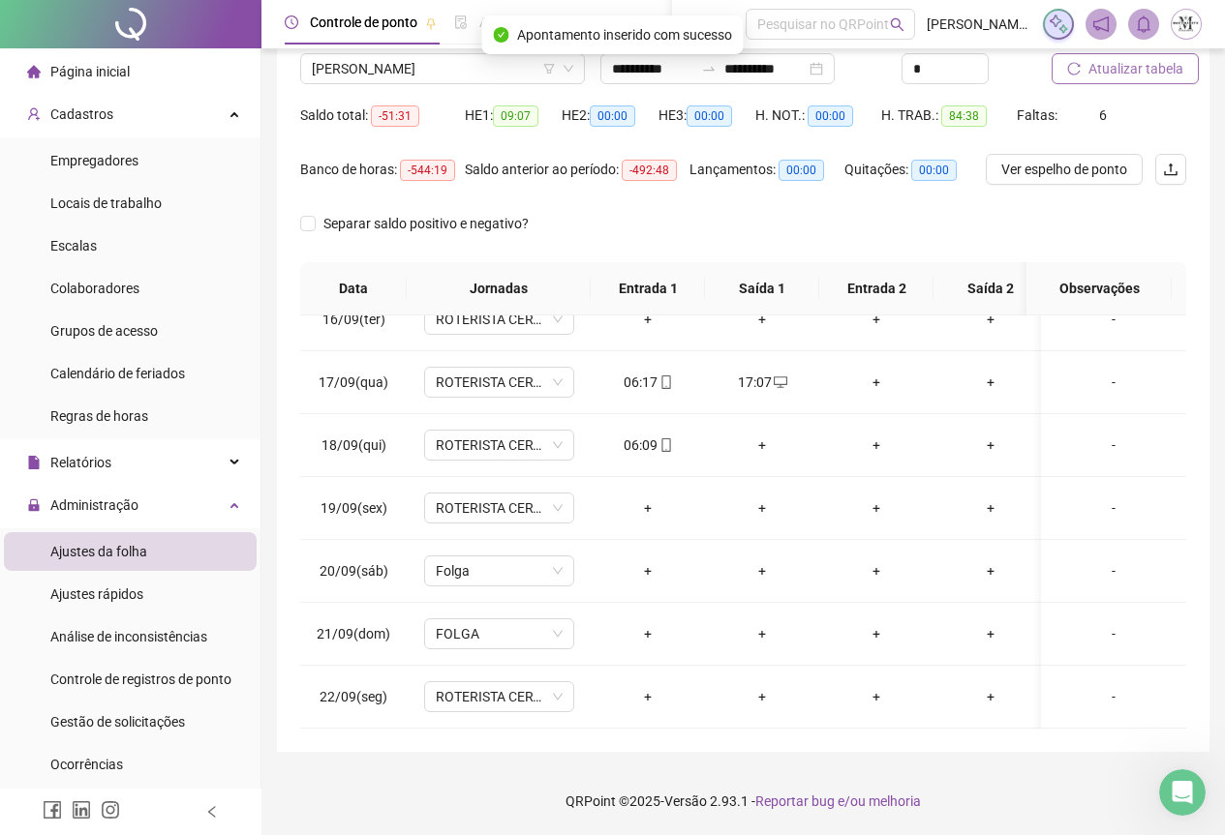
click at [1152, 69] on span "Atualizar tabela" at bounding box center [1135, 68] width 95 height 21
click at [762, 435] on div "+" at bounding box center [761, 445] width 83 height 21
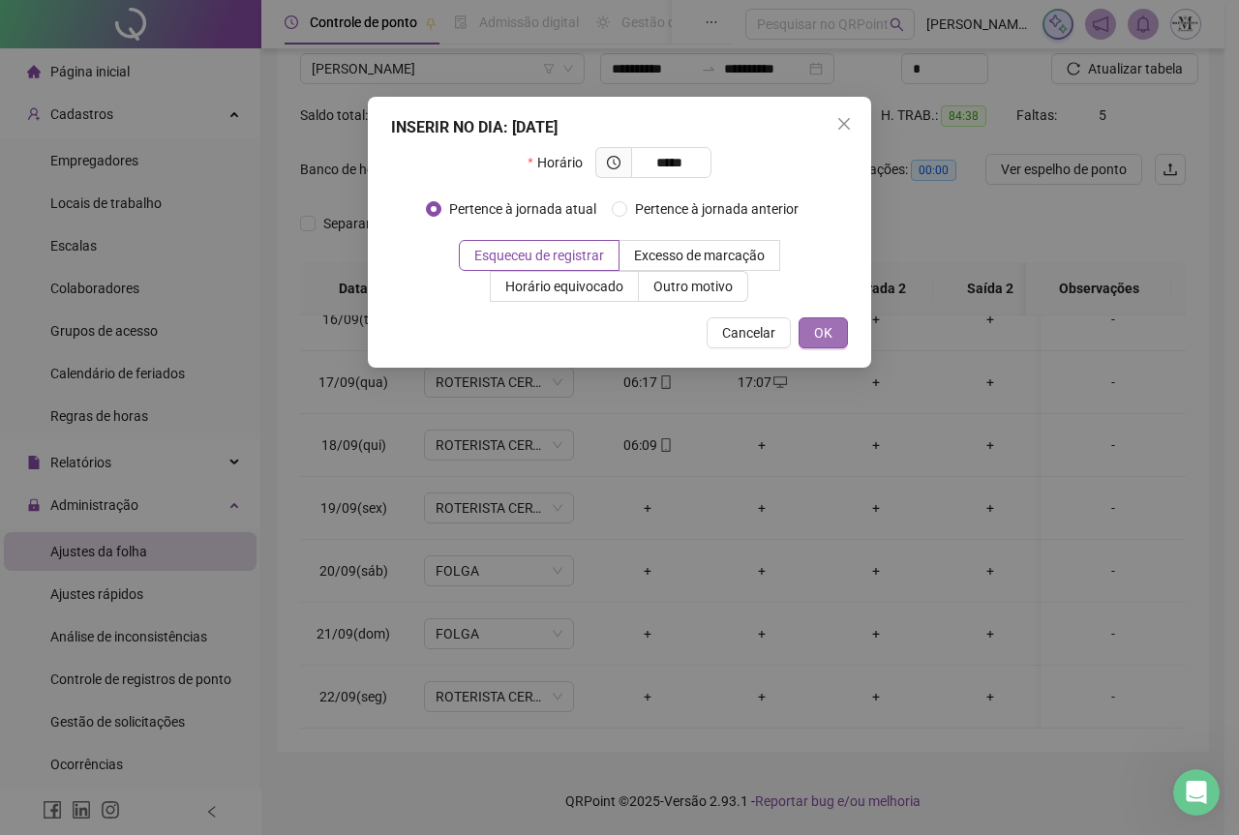
type input "*****"
click at [834, 330] on button "OK" at bounding box center [823, 333] width 49 height 31
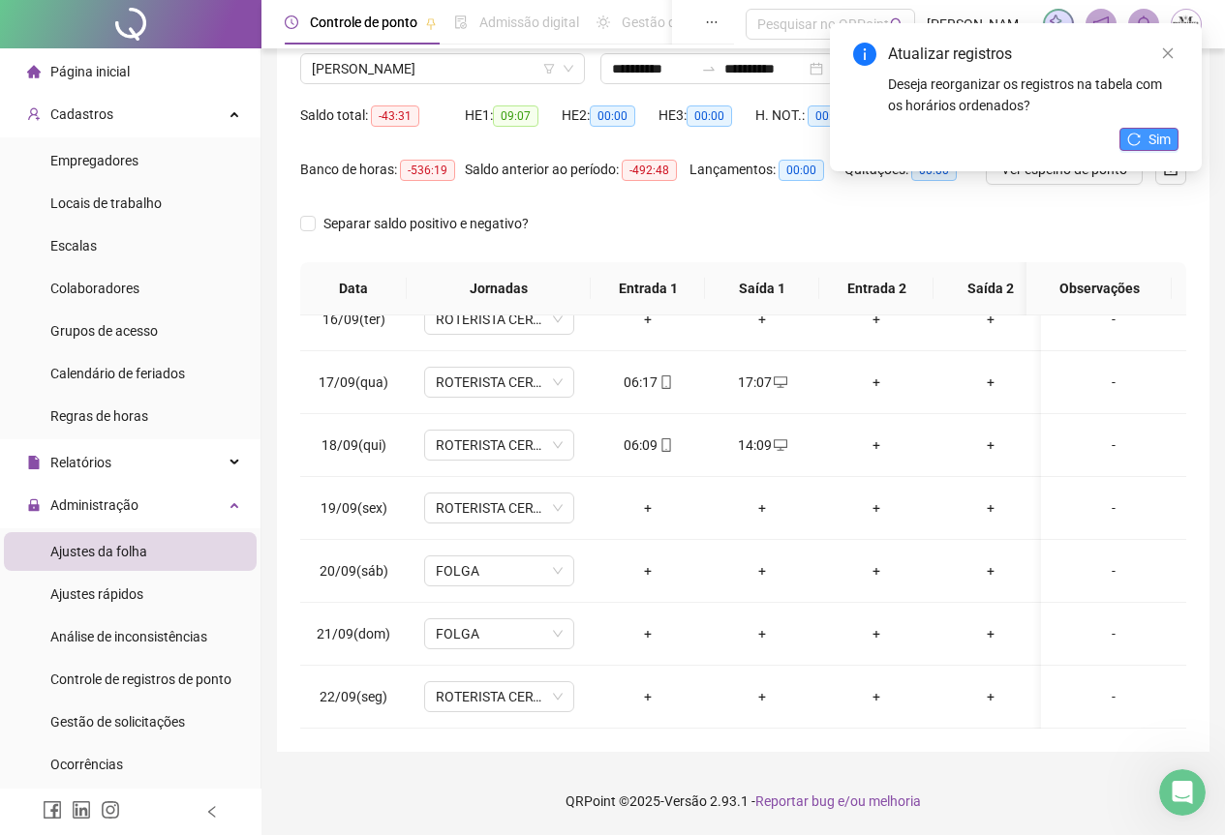
click at [1146, 136] on button "Sim" at bounding box center [1148, 139] width 59 height 23
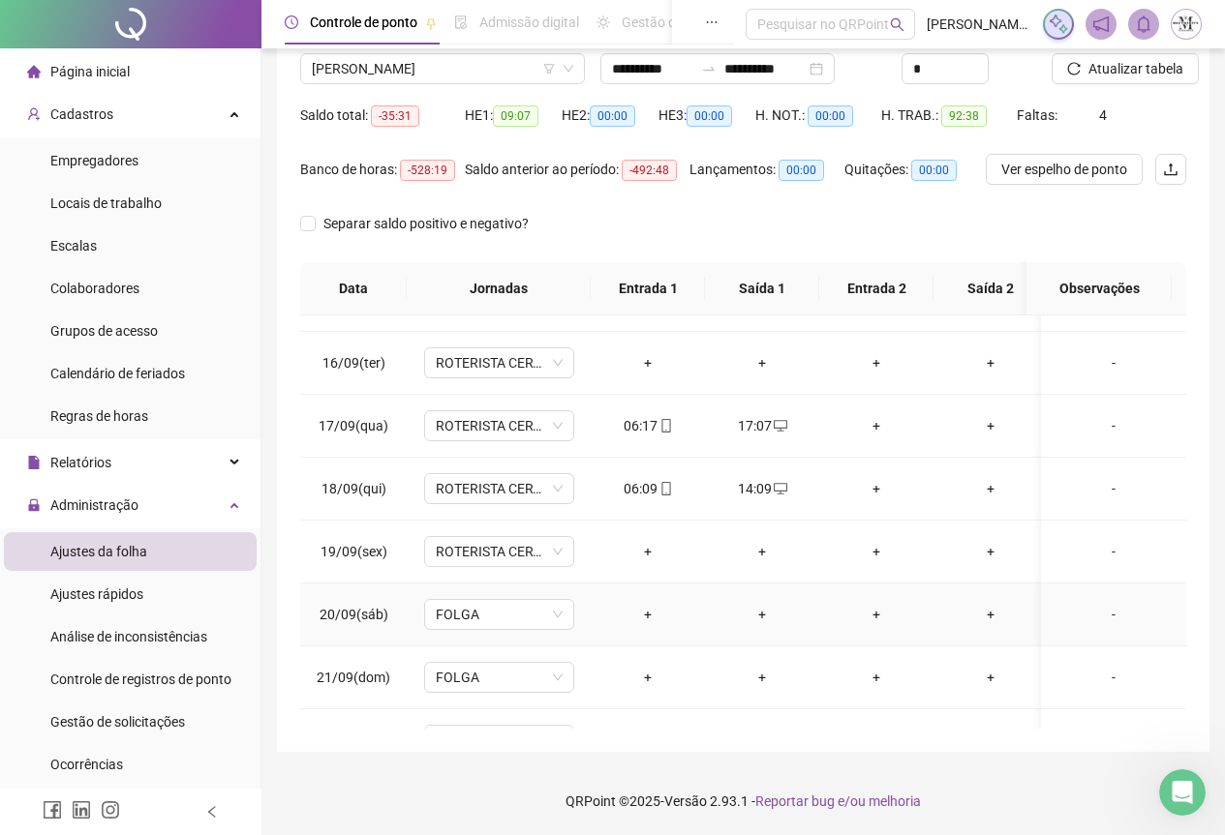
scroll to position [986, 0]
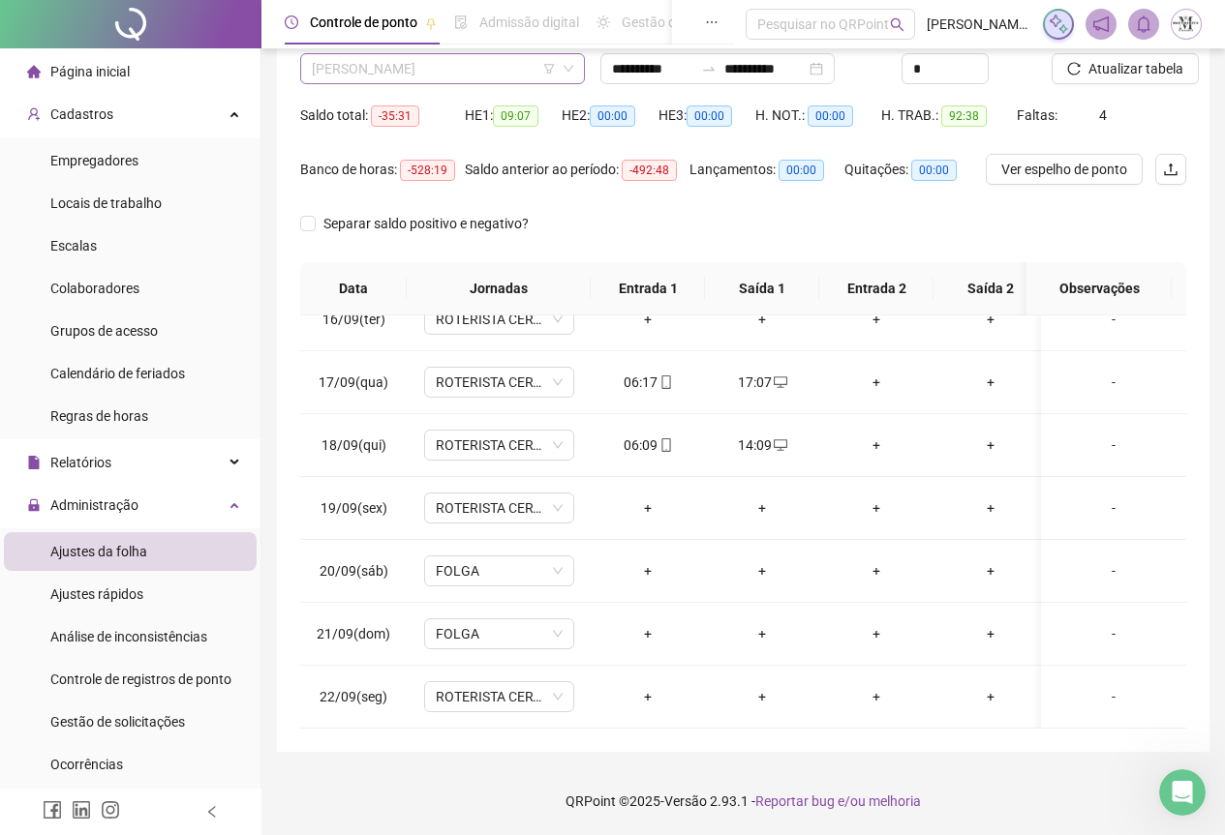
click at [407, 73] on span "[PERSON_NAME]" at bounding box center [442, 68] width 261 height 29
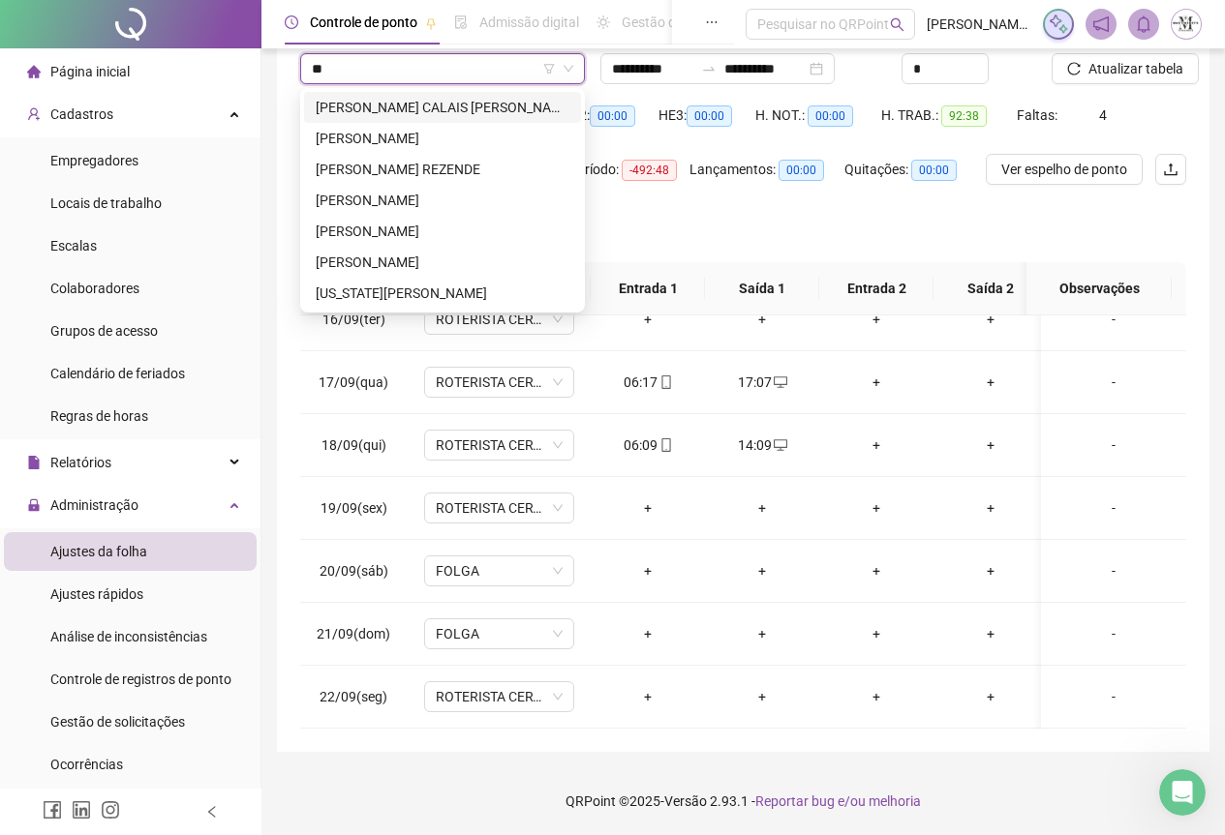
scroll to position [0, 0]
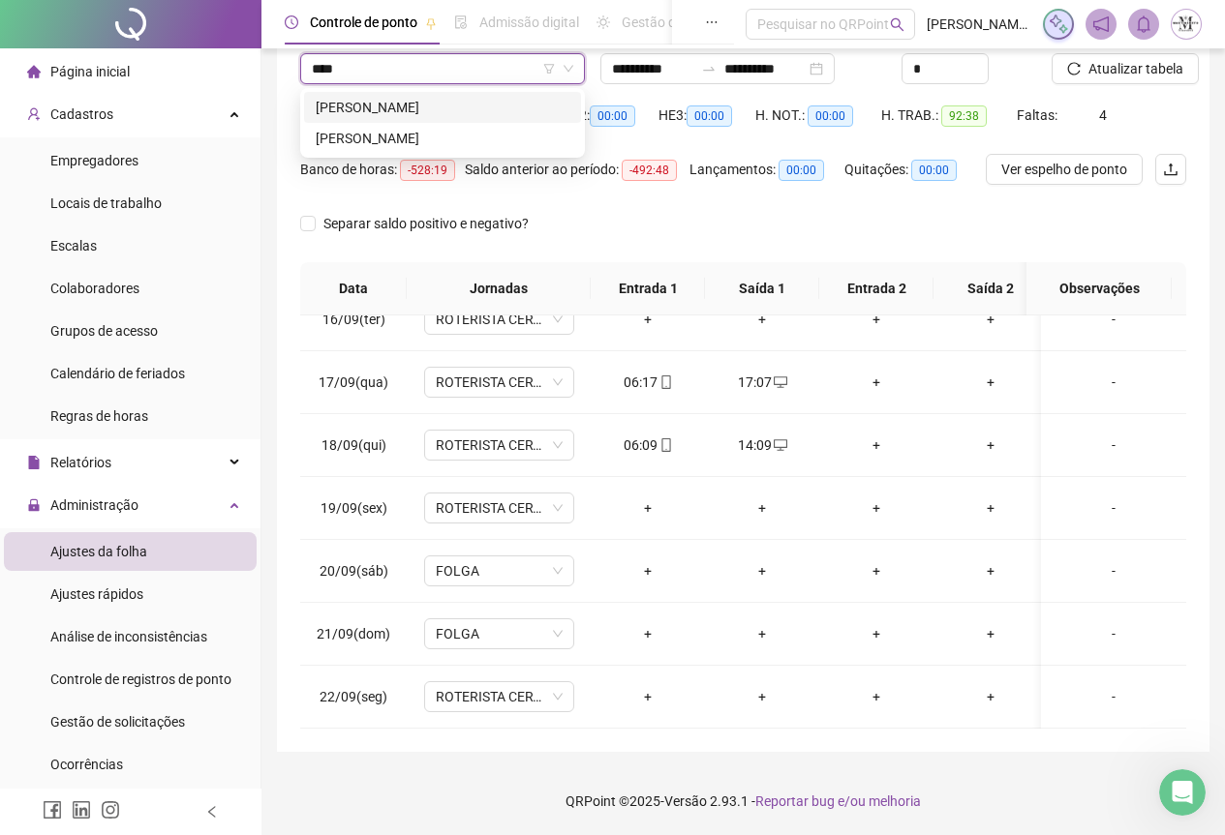
type input "*****"
click at [401, 106] on div "[PERSON_NAME]" at bounding box center [443, 107] width 254 height 21
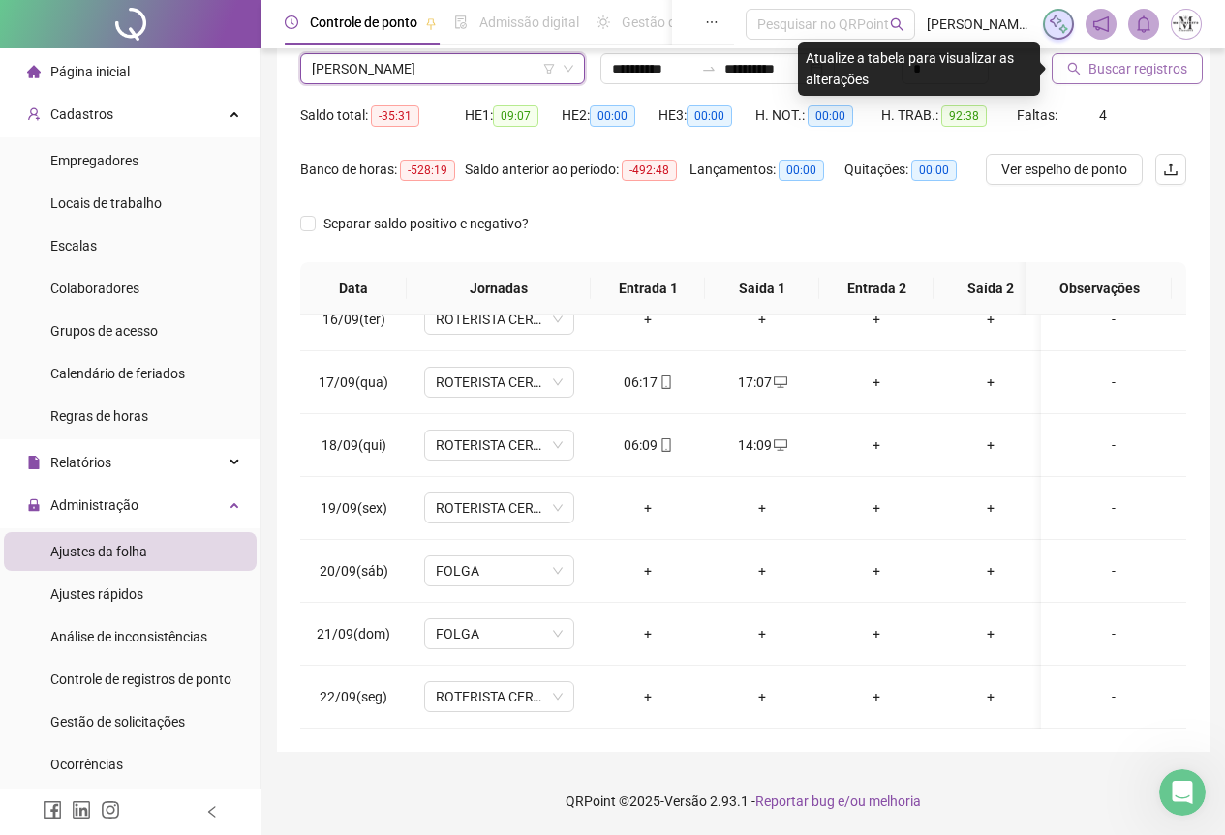
click at [1136, 66] on span "Buscar registros" at bounding box center [1137, 68] width 99 height 21
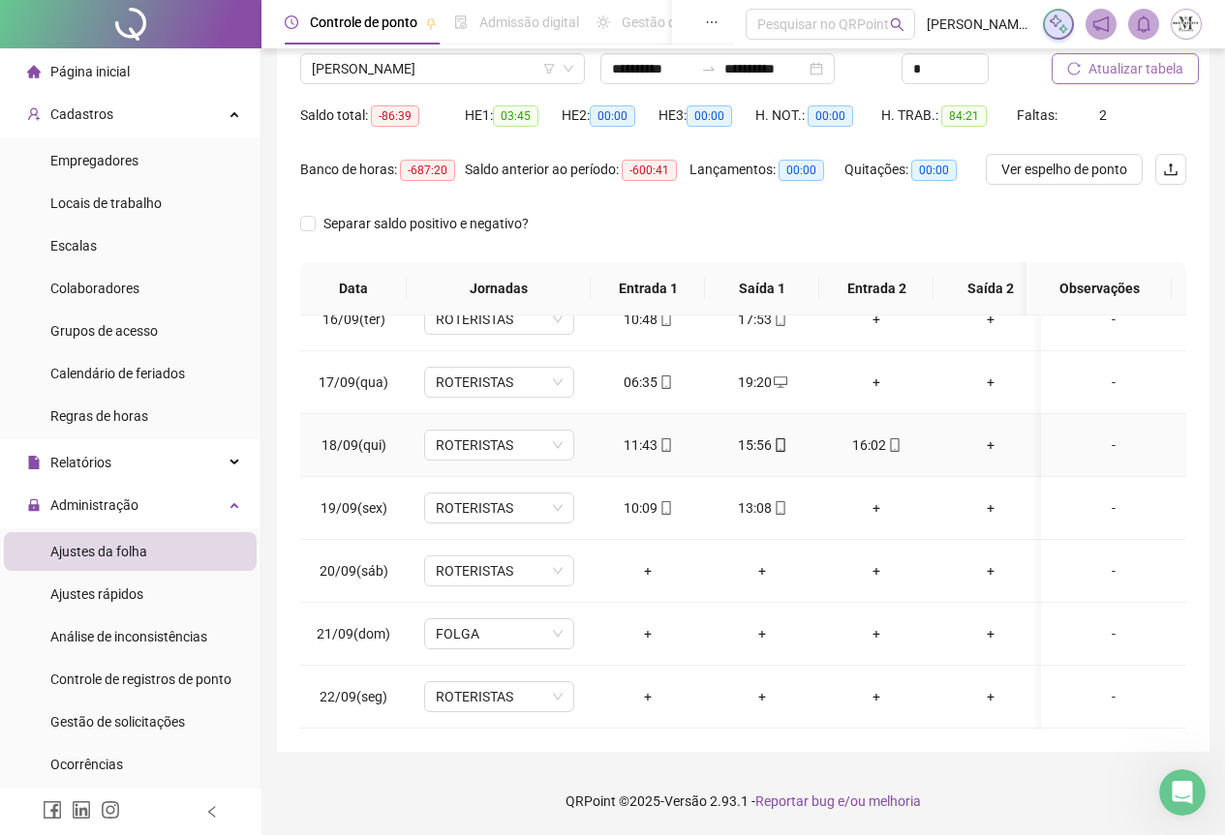
click at [759, 436] on div "15:56" at bounding box center [761, 445] width 83 height 21
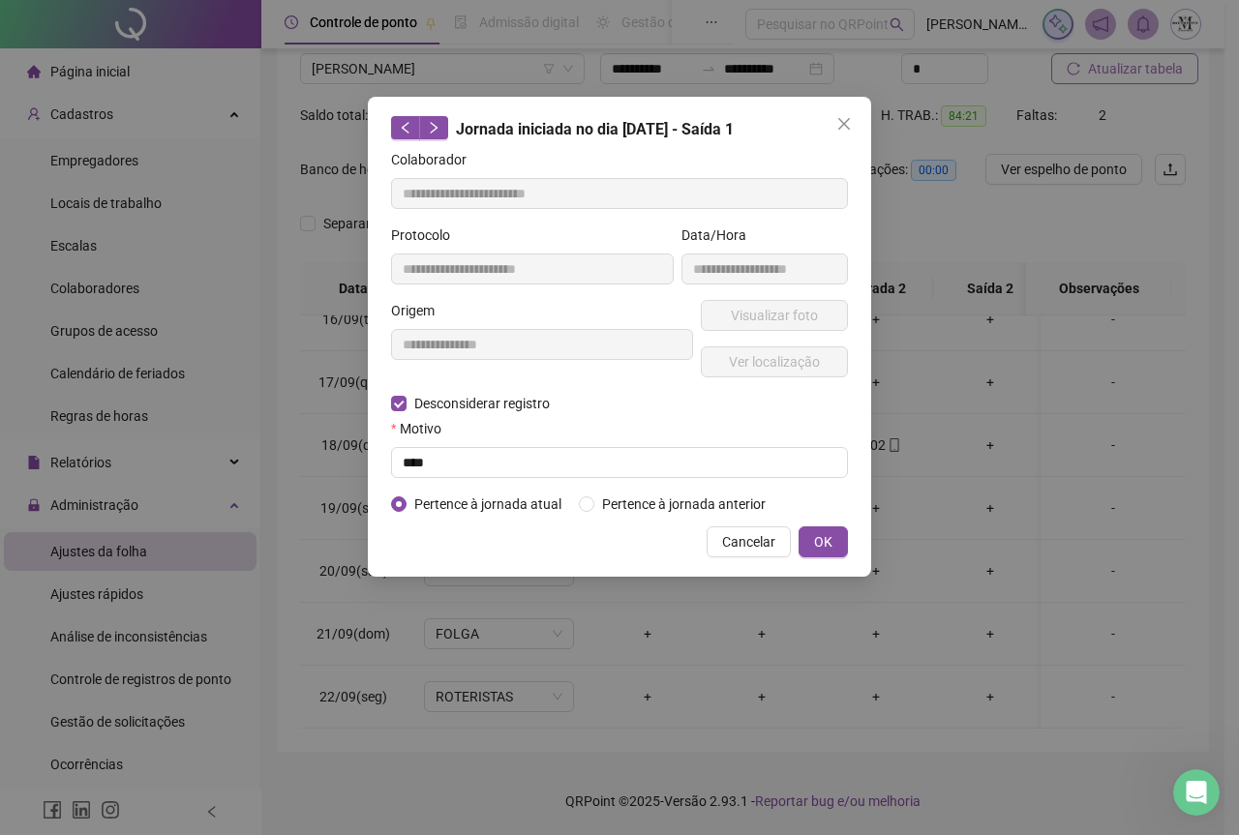
type input "**********"
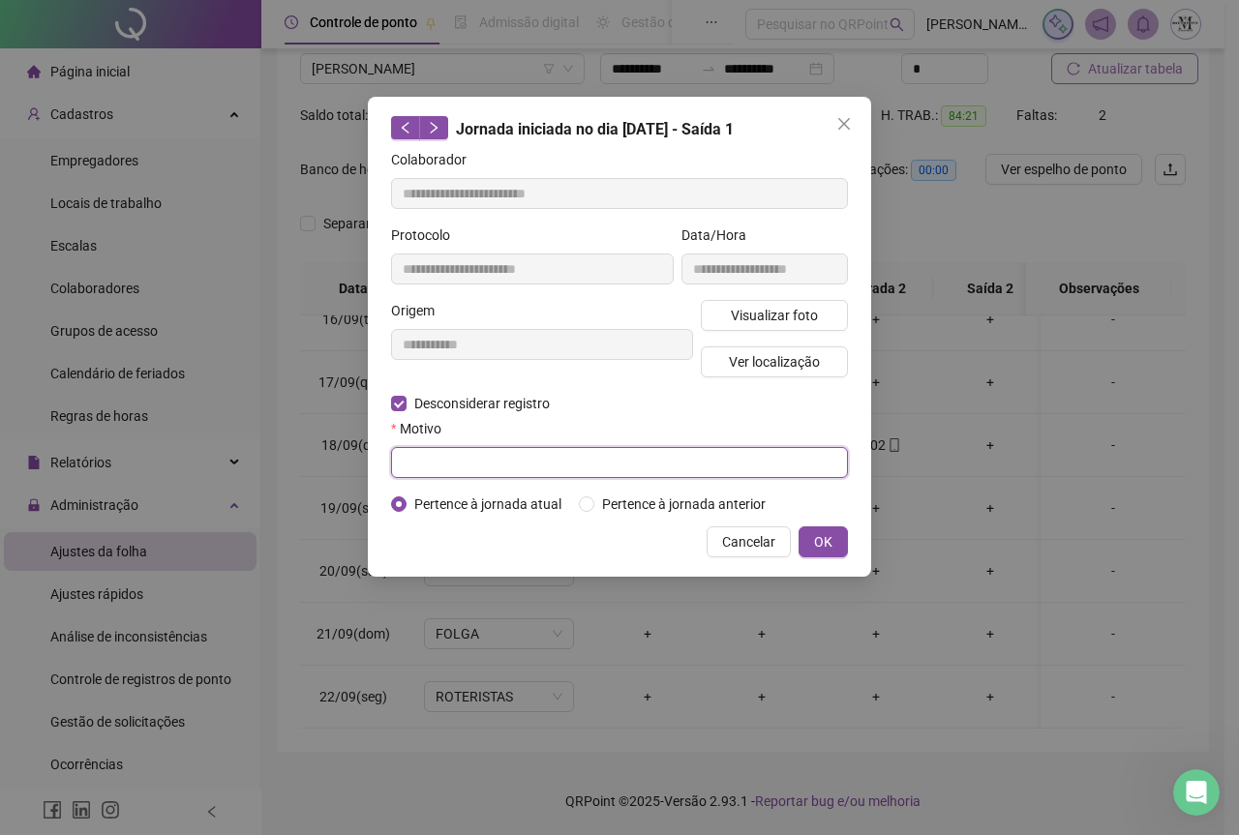
click at [447, 465] on input "text" at bounding box center [619, 462] width 457 height 31
type input "****"
click at [837, 550] on button "OK" at bounding box center [823, 542] width 49 height 31
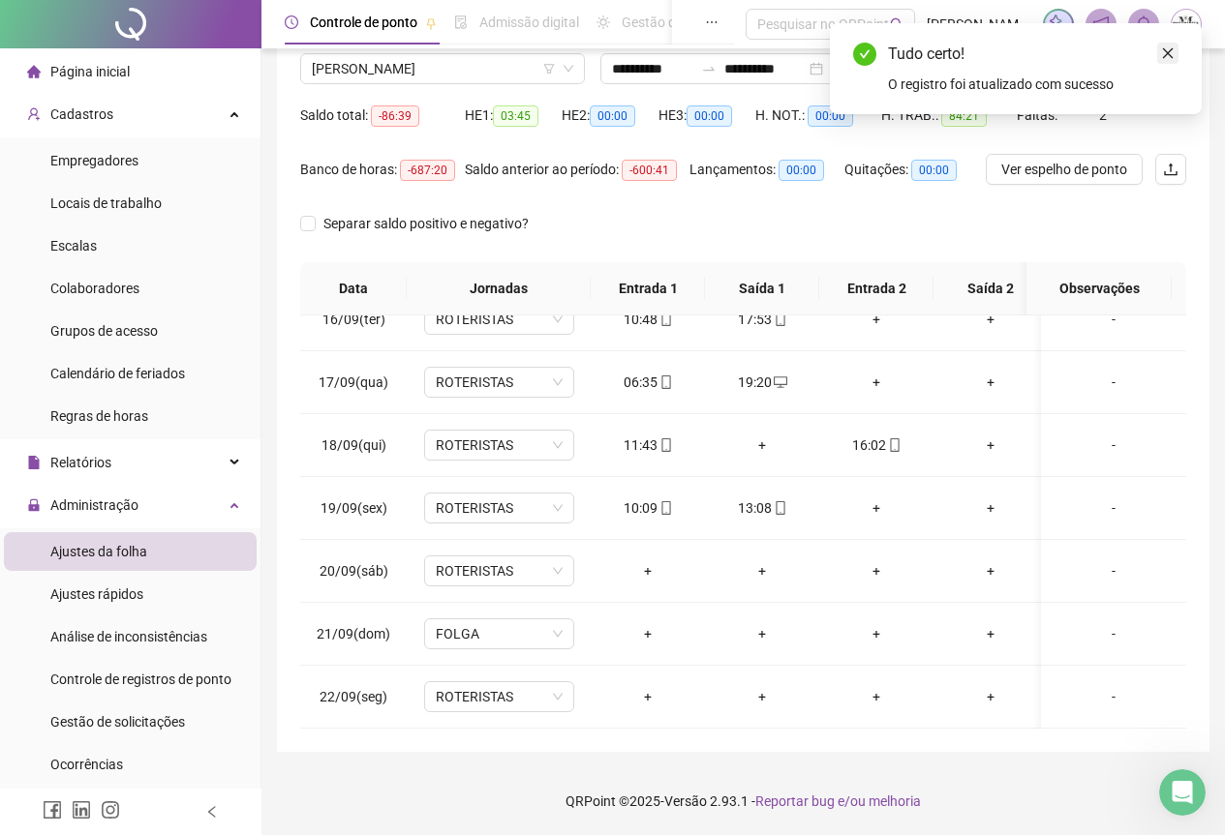
click at [1168, 46] on icon "close" at bounding box center [1168, 53] width 14 height 14
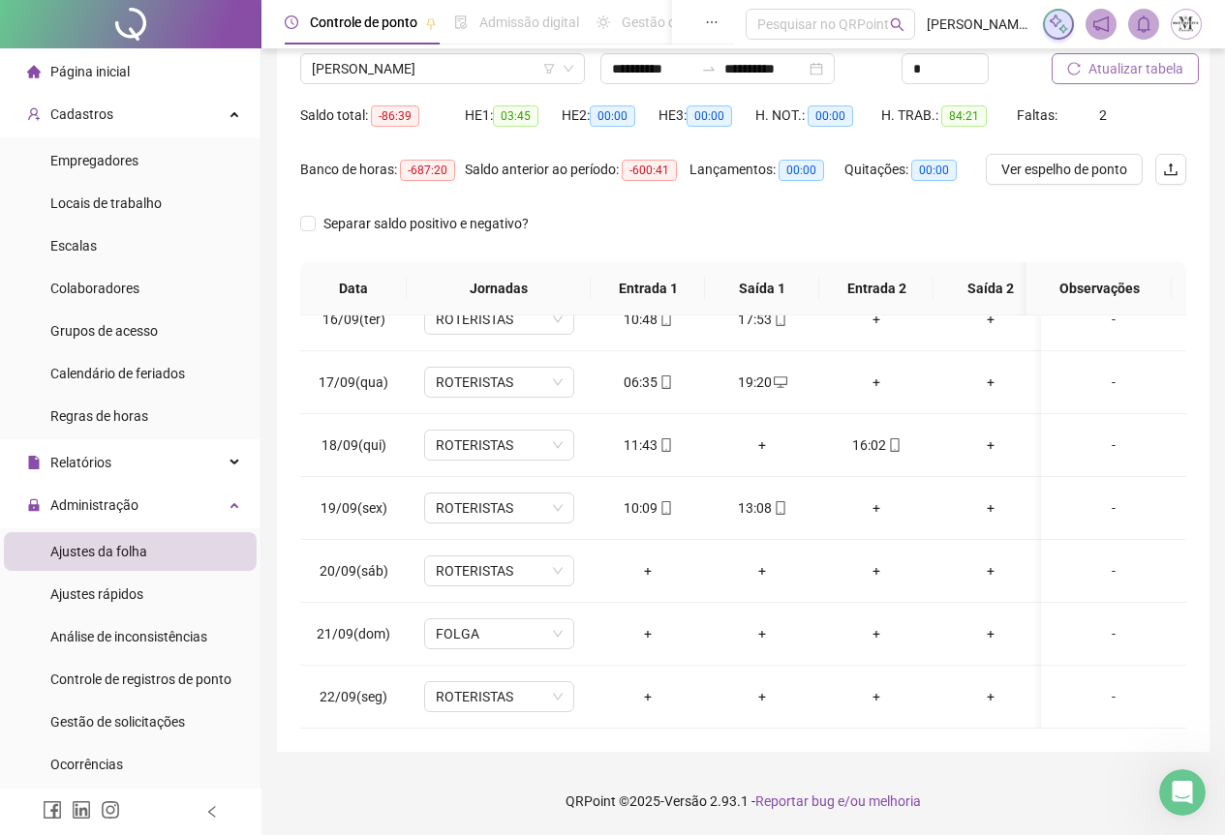
click at [1122, 77] on span "Atualizar tabela" at bounding box center [1135, 68] width 95 height 21
click at [451, 562] on span "ROTERISTAS" at bounding box center [499, 571] width 127 height 29
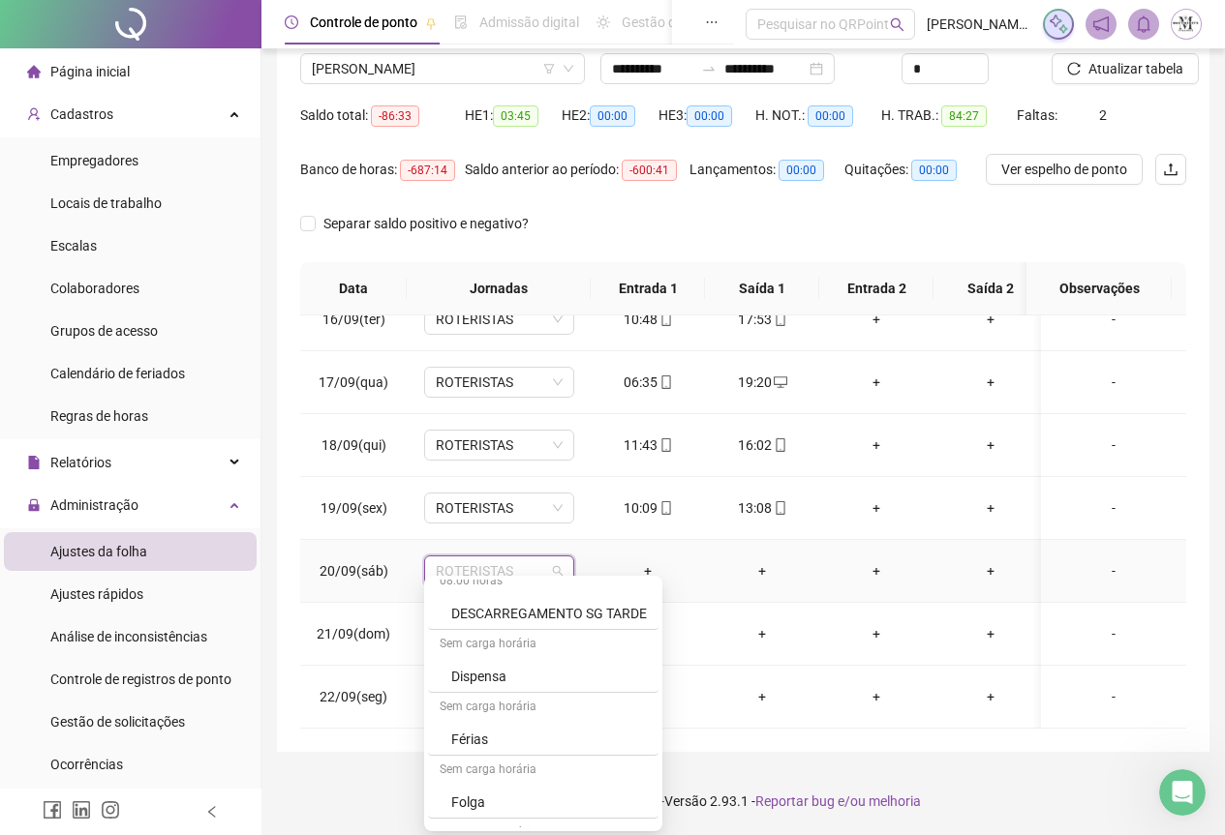
scroll to position [1065, 0]
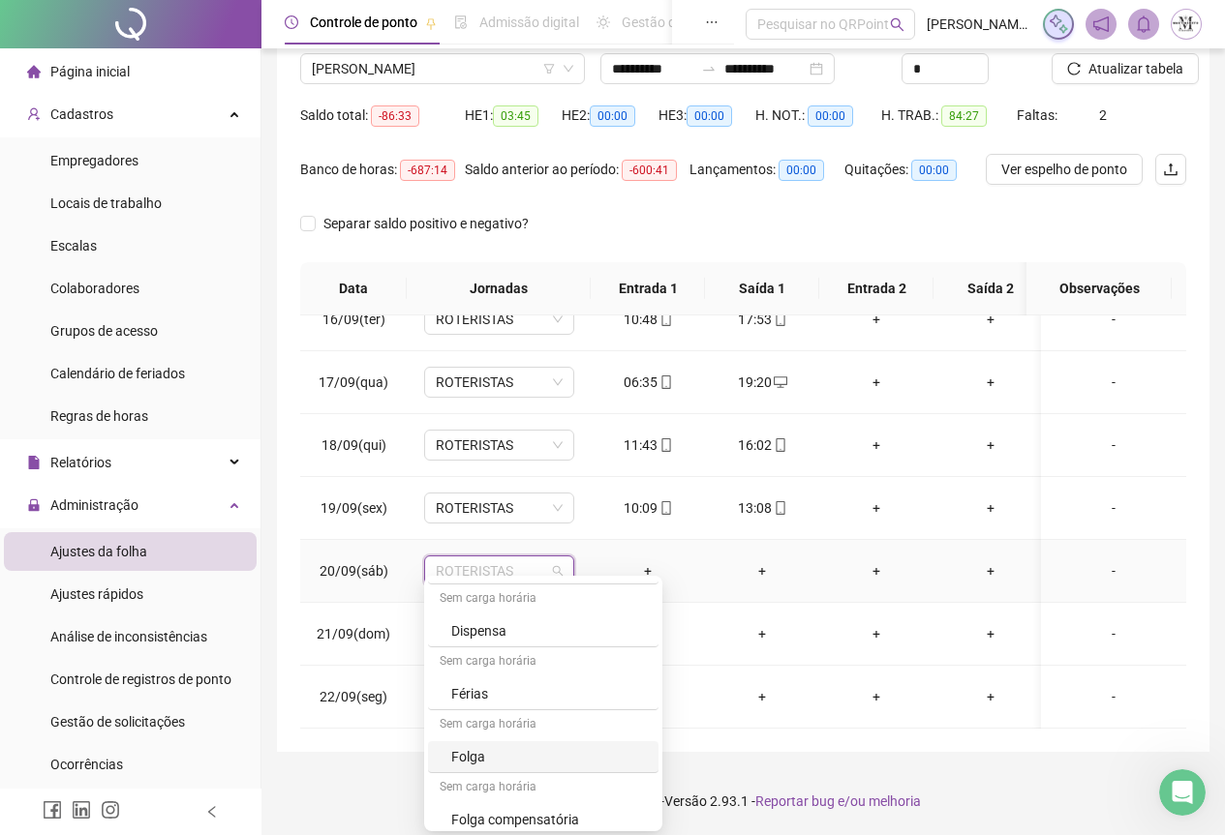
click at [483, 755] on div "Folga" at bounding box center [549, 756] width 196 height 21
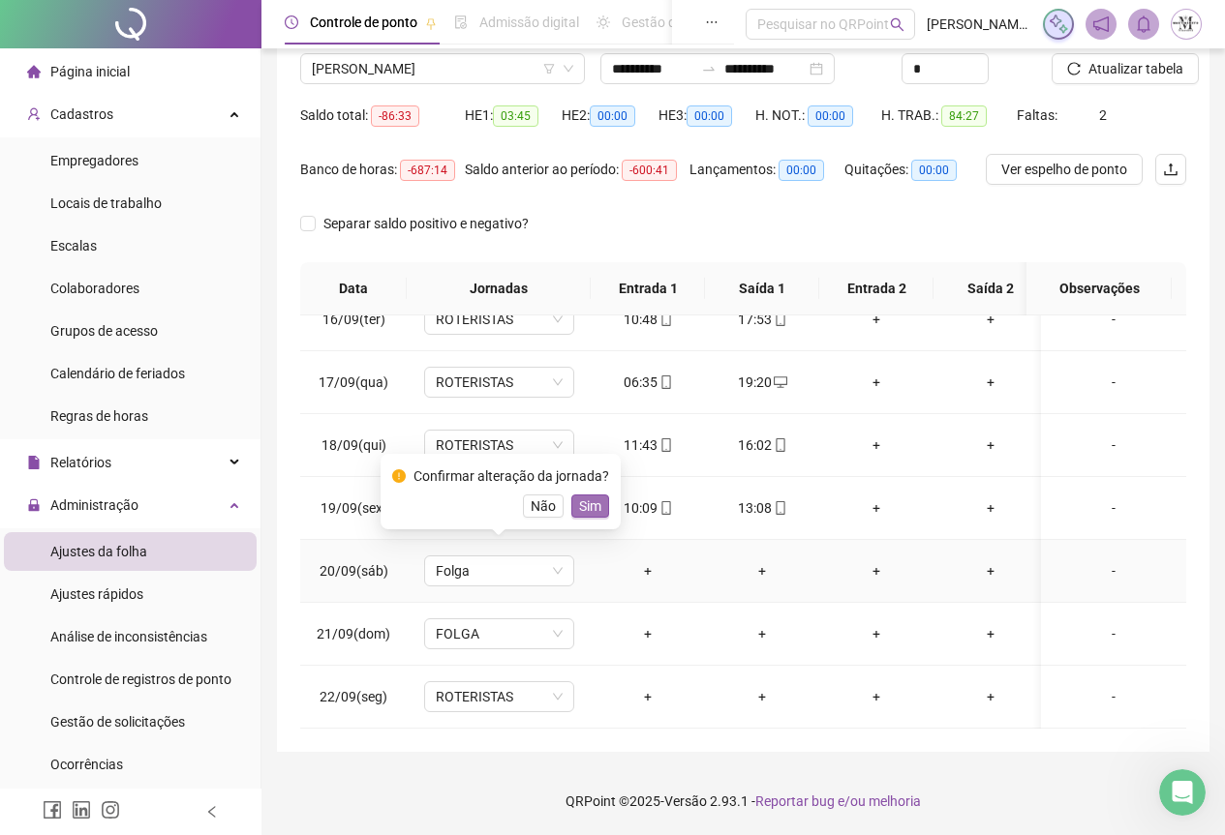
click at [589, 506] on span "Sim" at bounding box center [590, 506] width 22 height 21
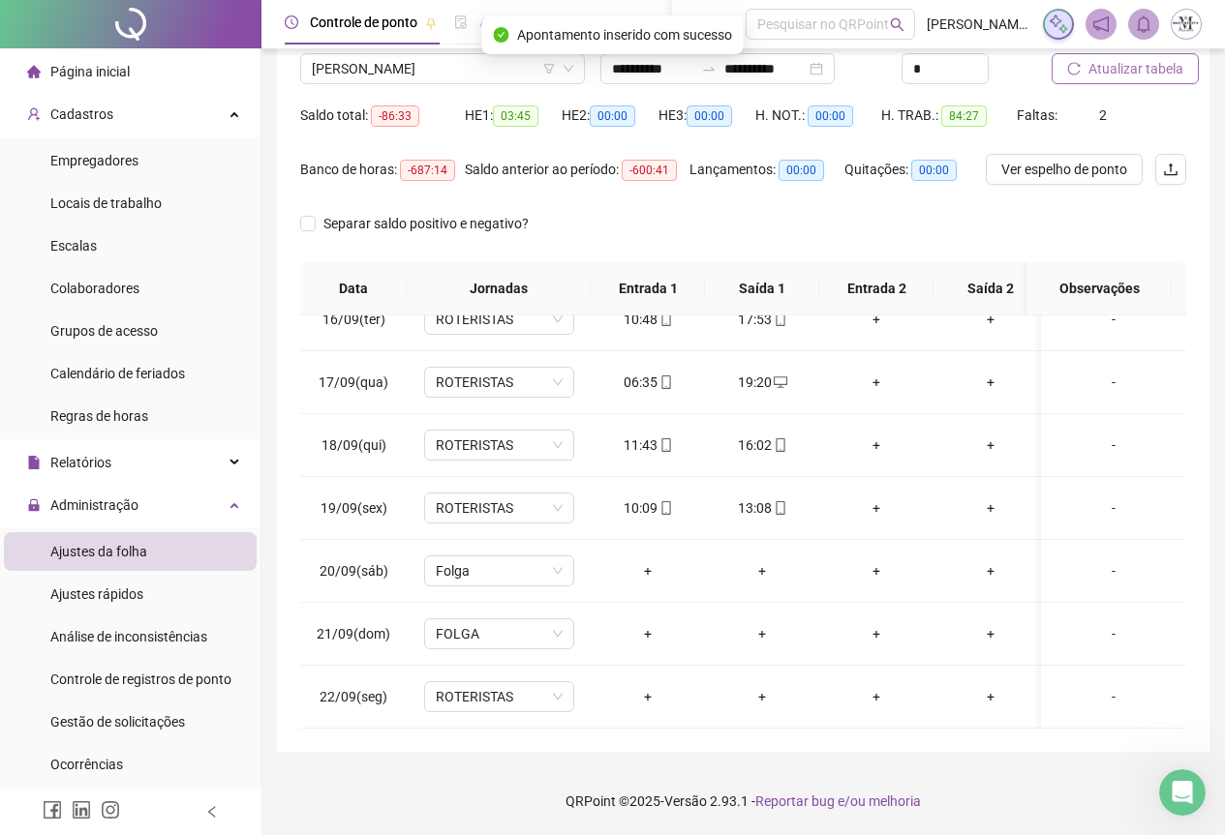
click at [1126, 72] on span "Atualizar tabela" at bounding box center [1135, 68] width 95 height 21
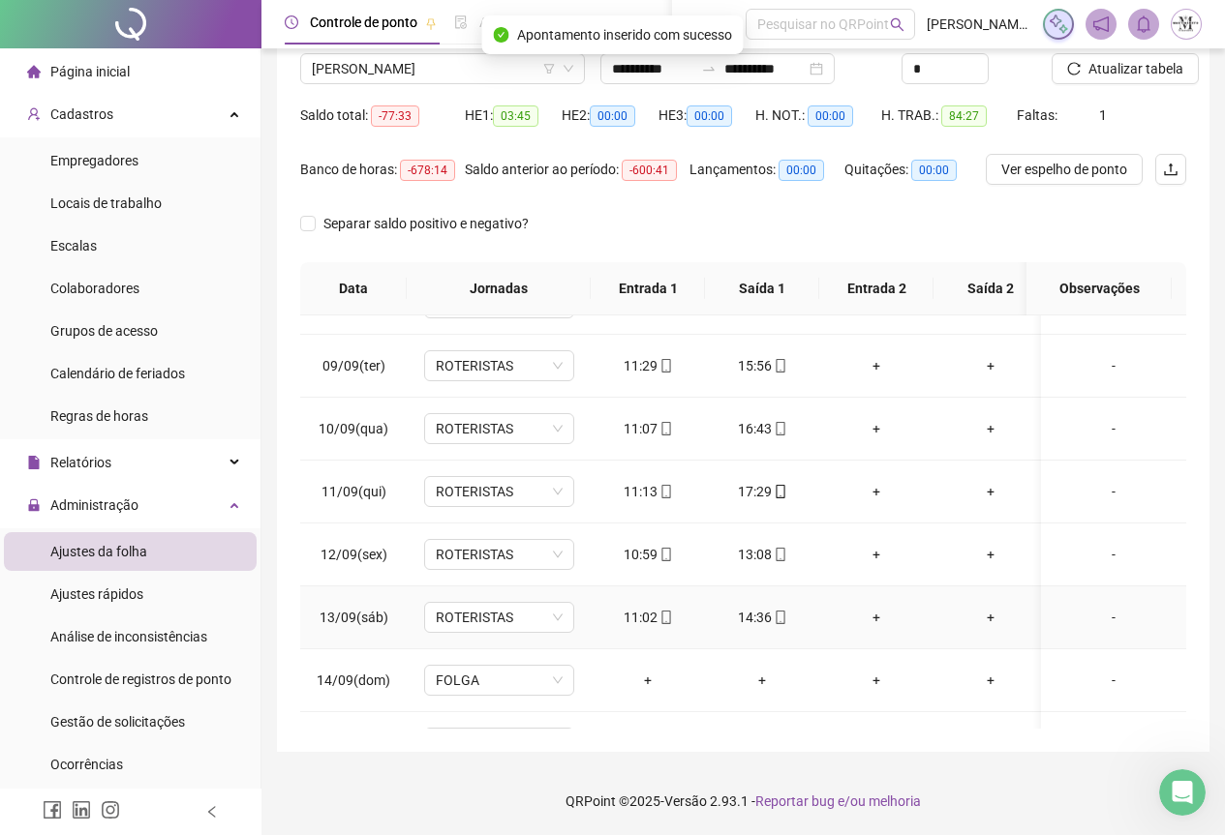
scroll to position [0, 0]
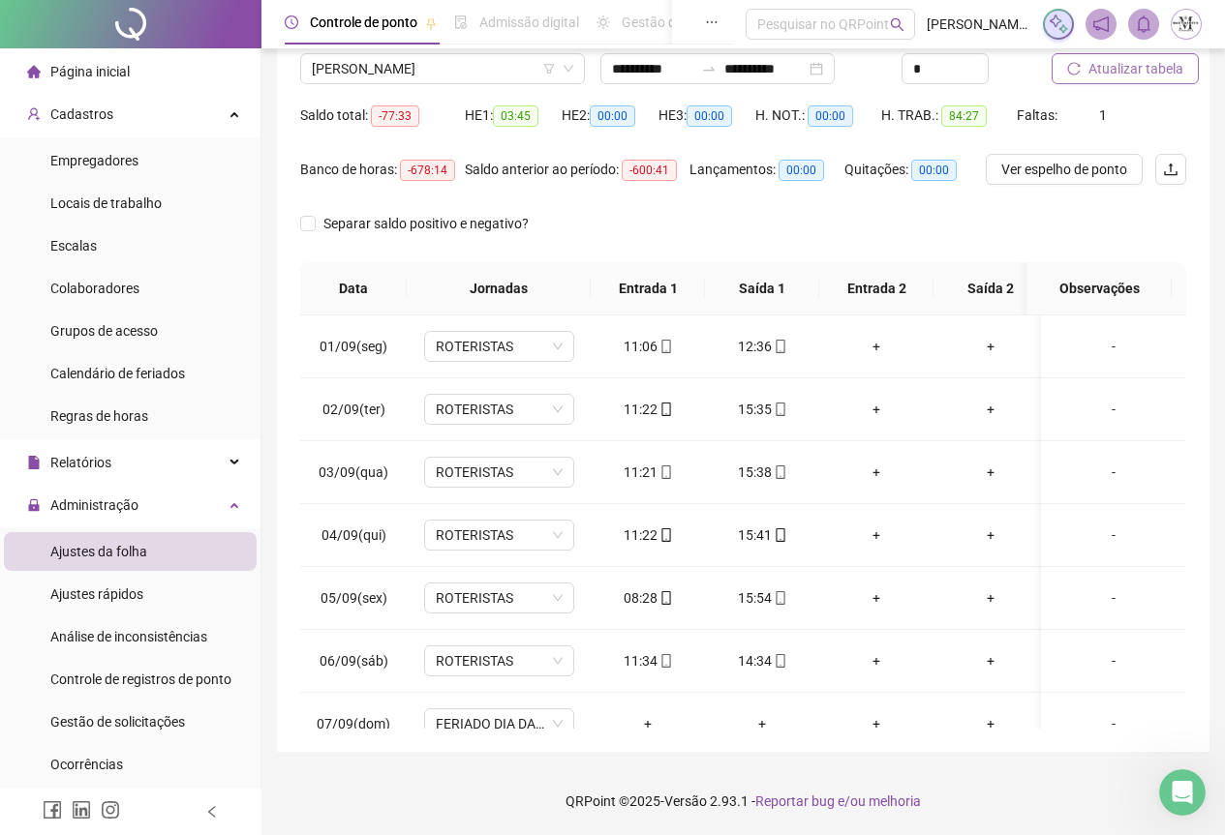
click at [1135, 66] on span "Atualizar tabela" at bounding box center [1135, 68] width 95 height 21
click at [439, 66] on span "[PERSON_NAME]" at bounding box center [442, 68] width 261 height 29
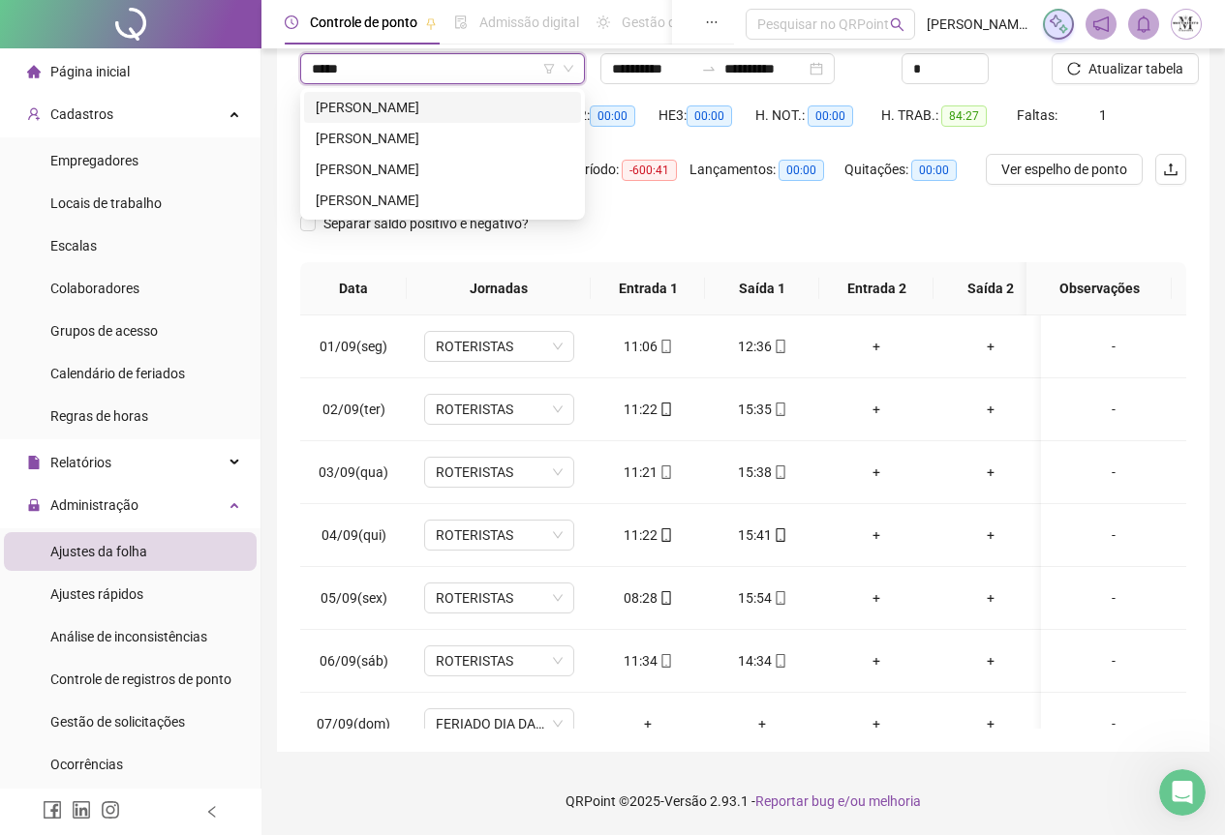
type input "******"
click at [425, 105] on div "[PERSON_NAME]" at bounding box center [443, 107] width 254 height 21
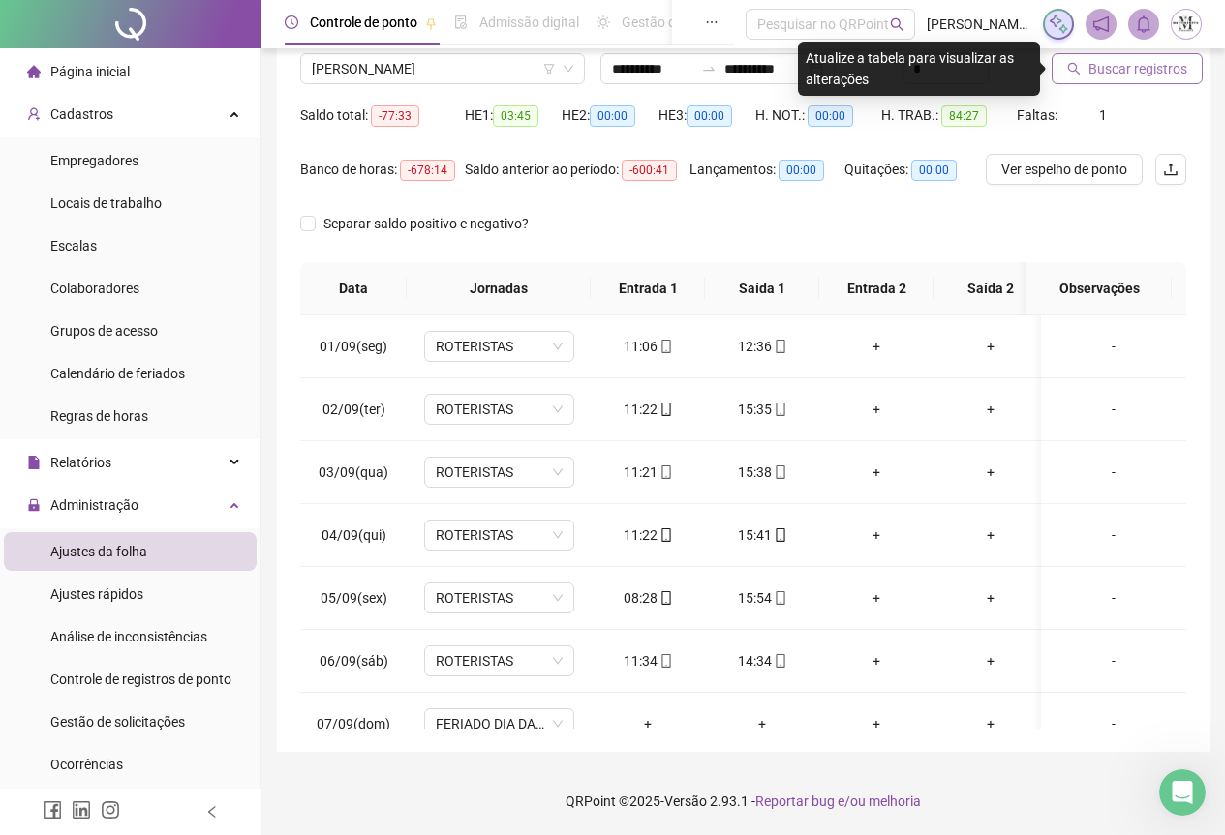
click at [1100, 67] on span "Buscar registros" at bounding box center [1137, 68] width 99 height 21
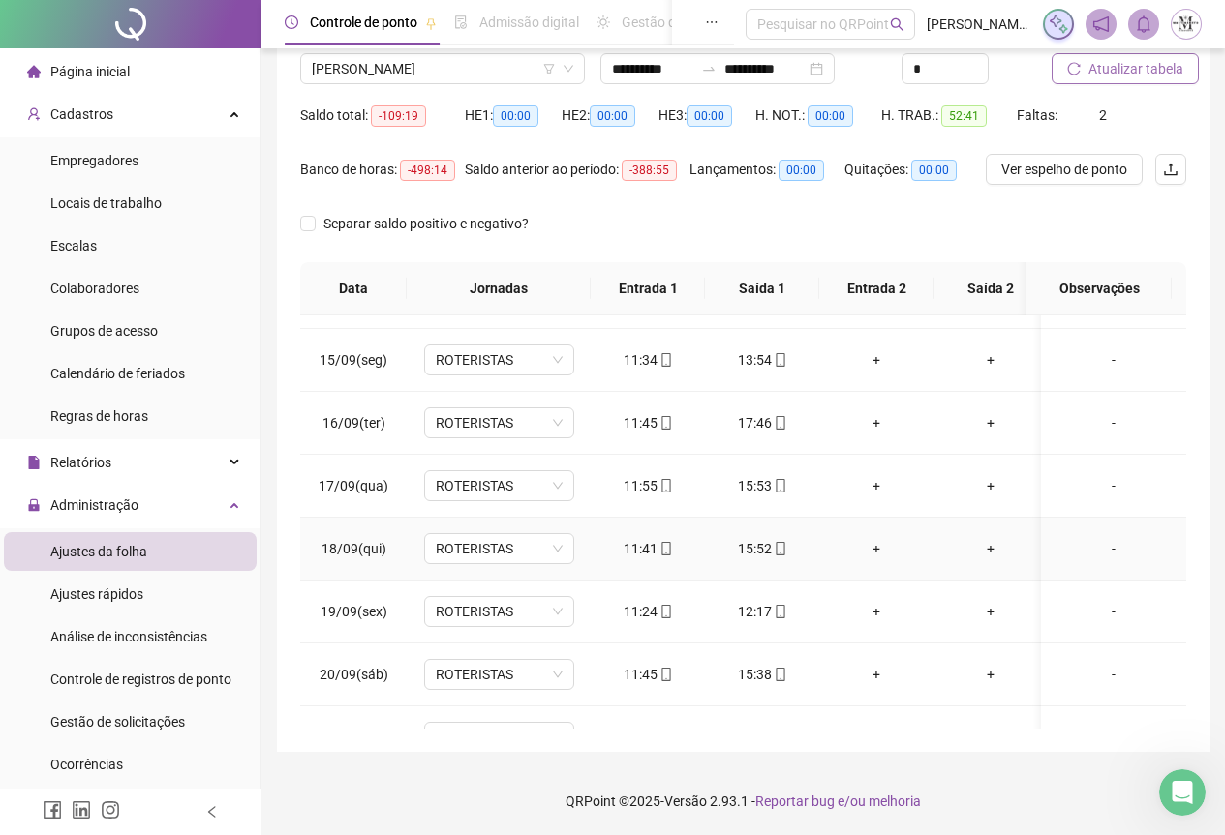
scroll to position [986, 0]
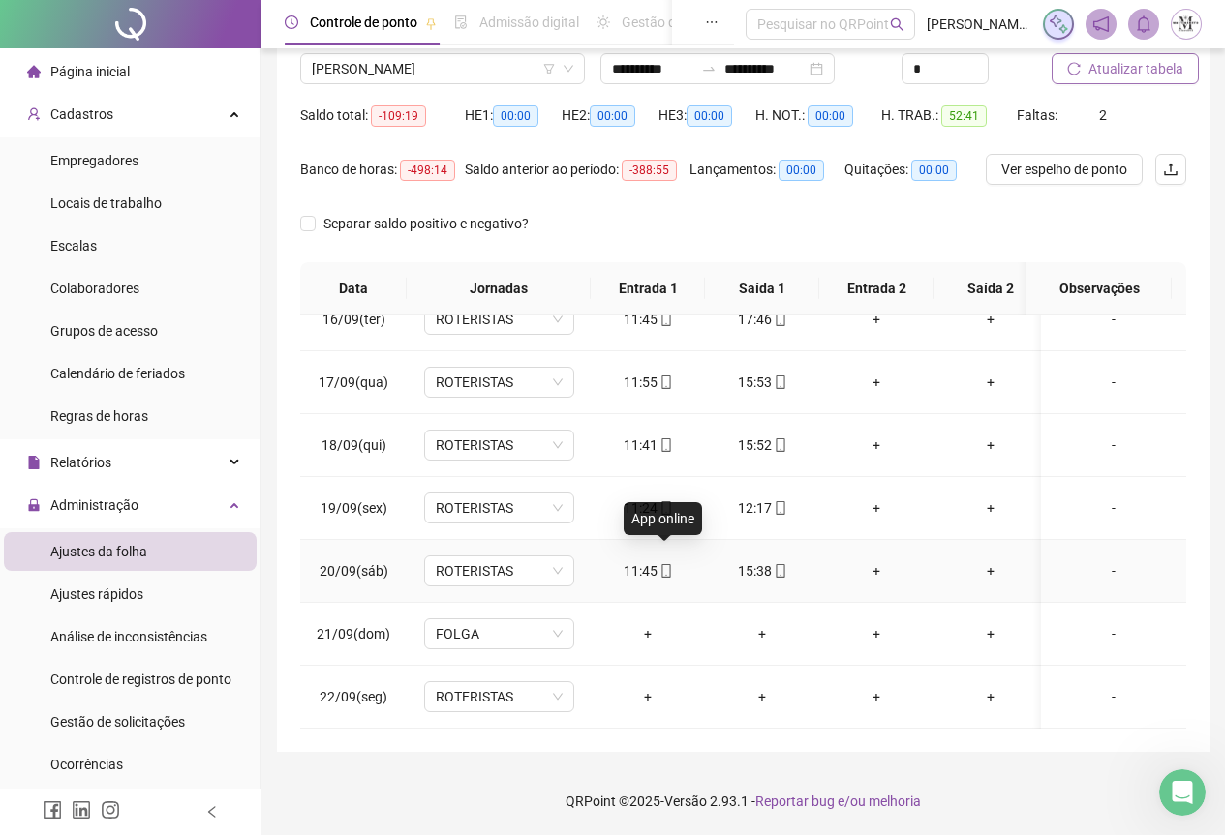
click at [665, 564] on icon "mobile" at bounding box center [666, 571] width 14 height 14
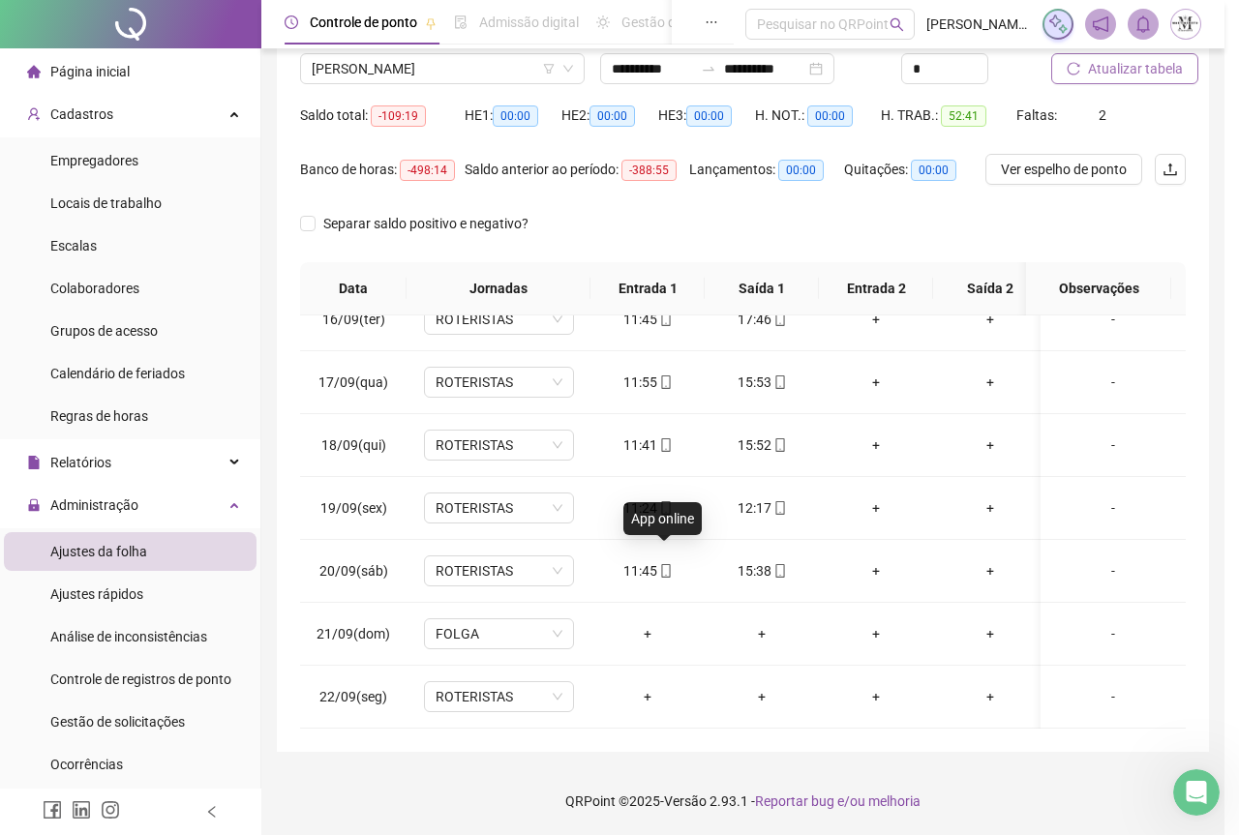
type input "**********"
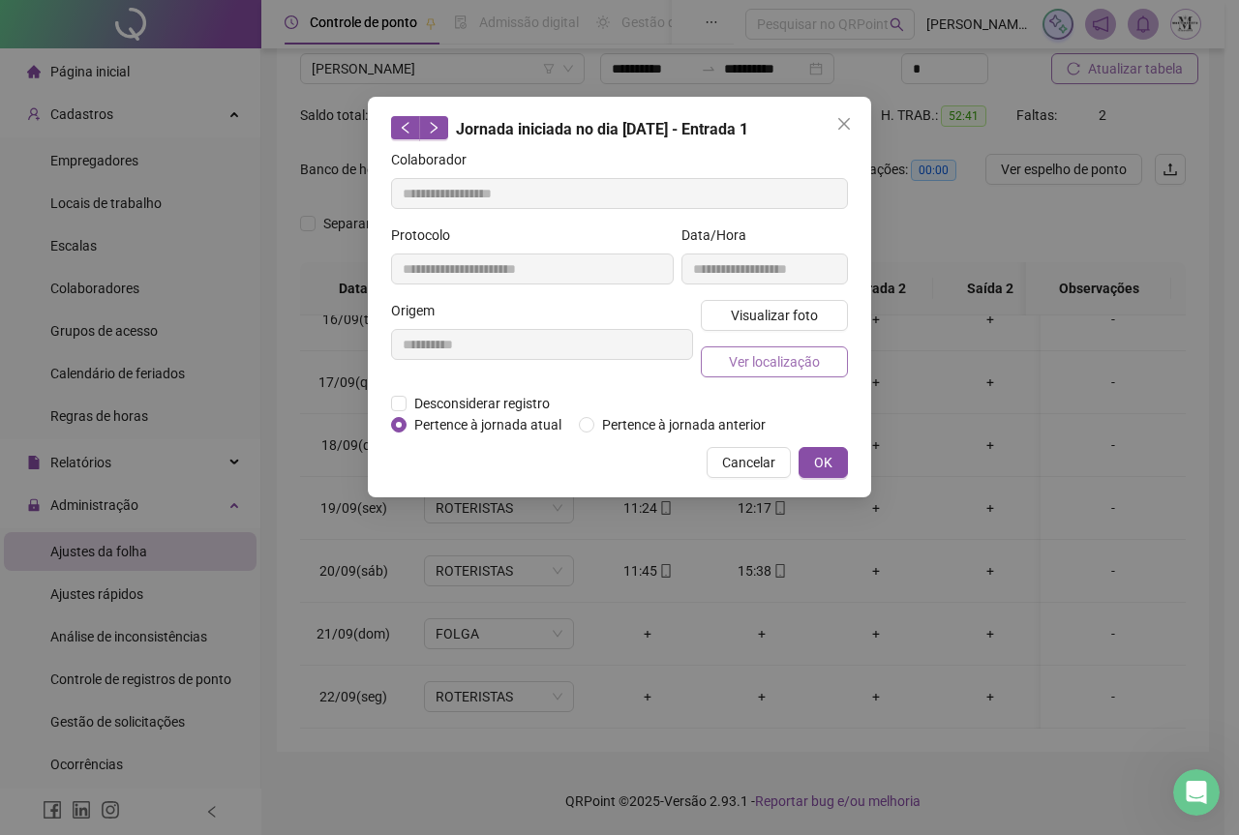
click at [734, 362] on span "Ver localização" at bounding box center [774, 361] width 91 height 21
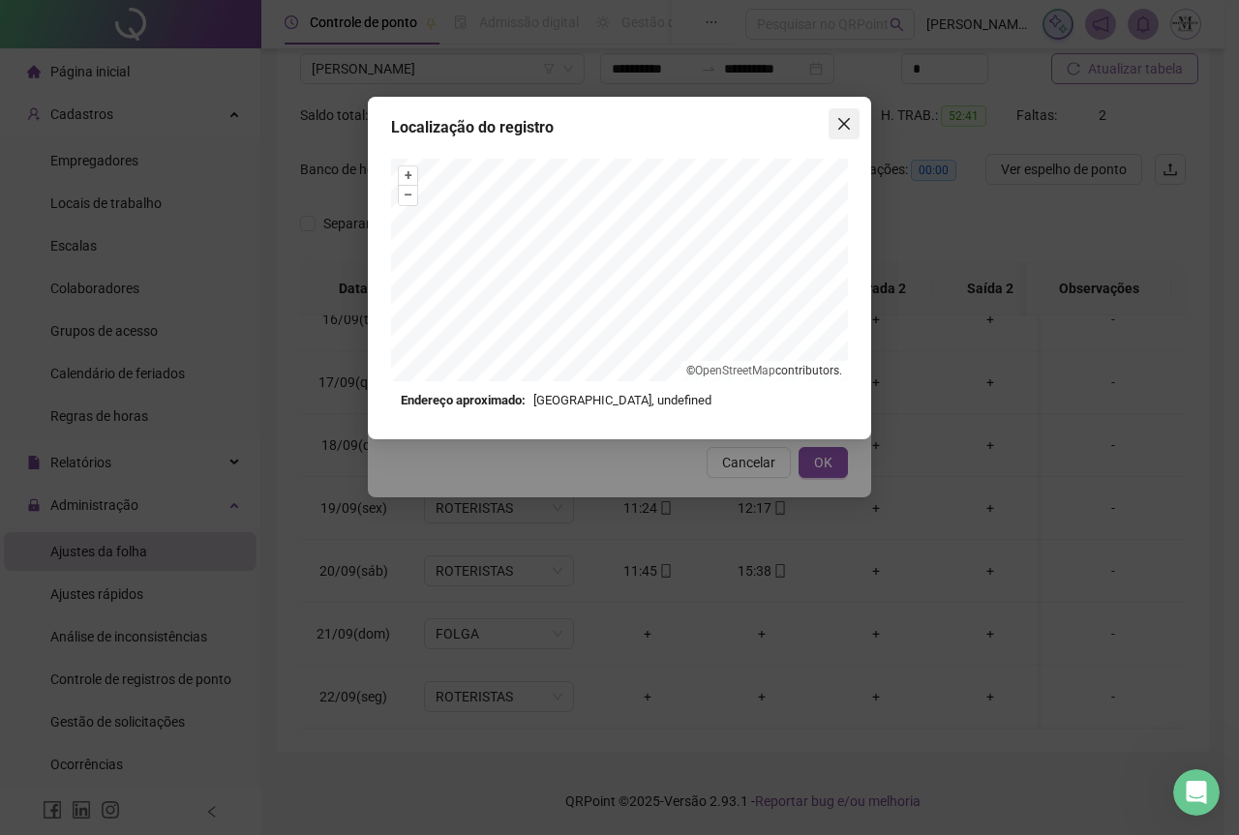
click at [844, 113] on button "Close" at bounding box center [844, 123] width 31 height 31
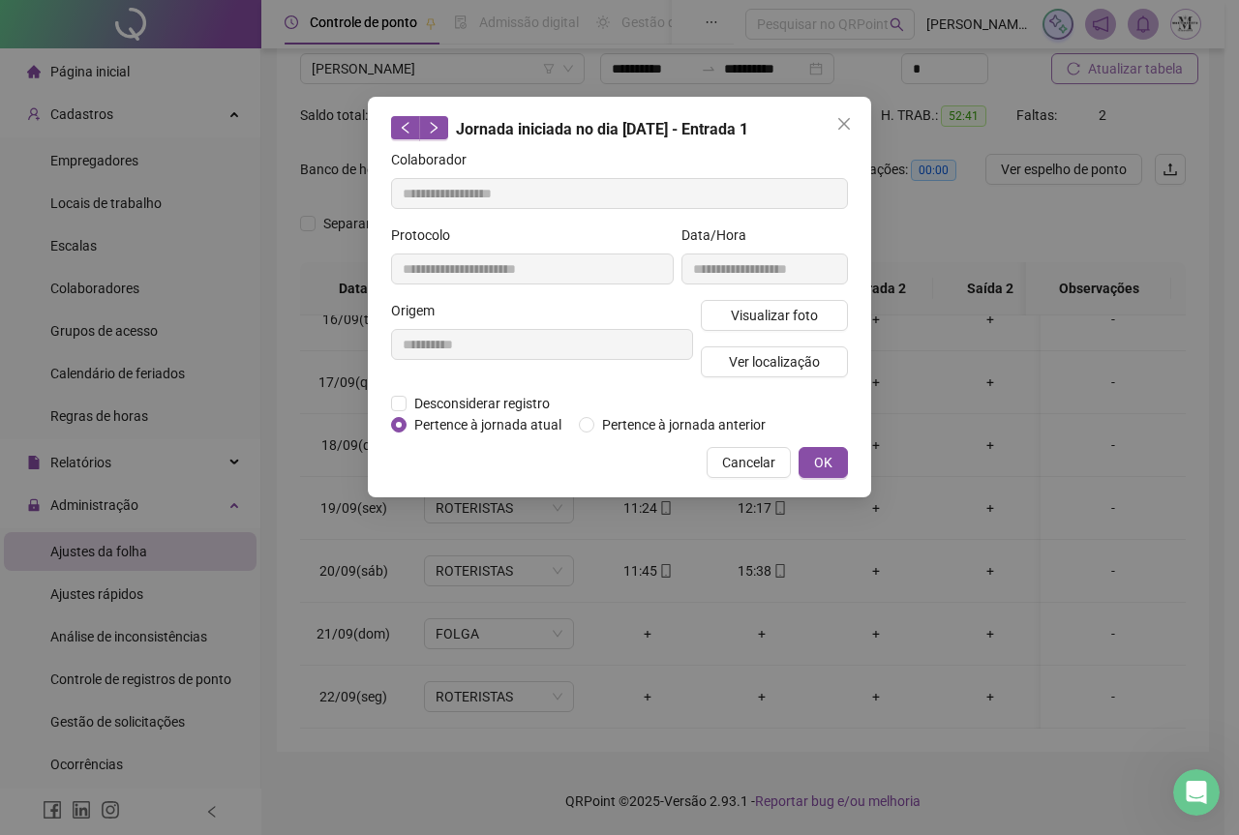
click at [849, 125] on icon "close" at bounding box center [843, 123] width 15 height 15
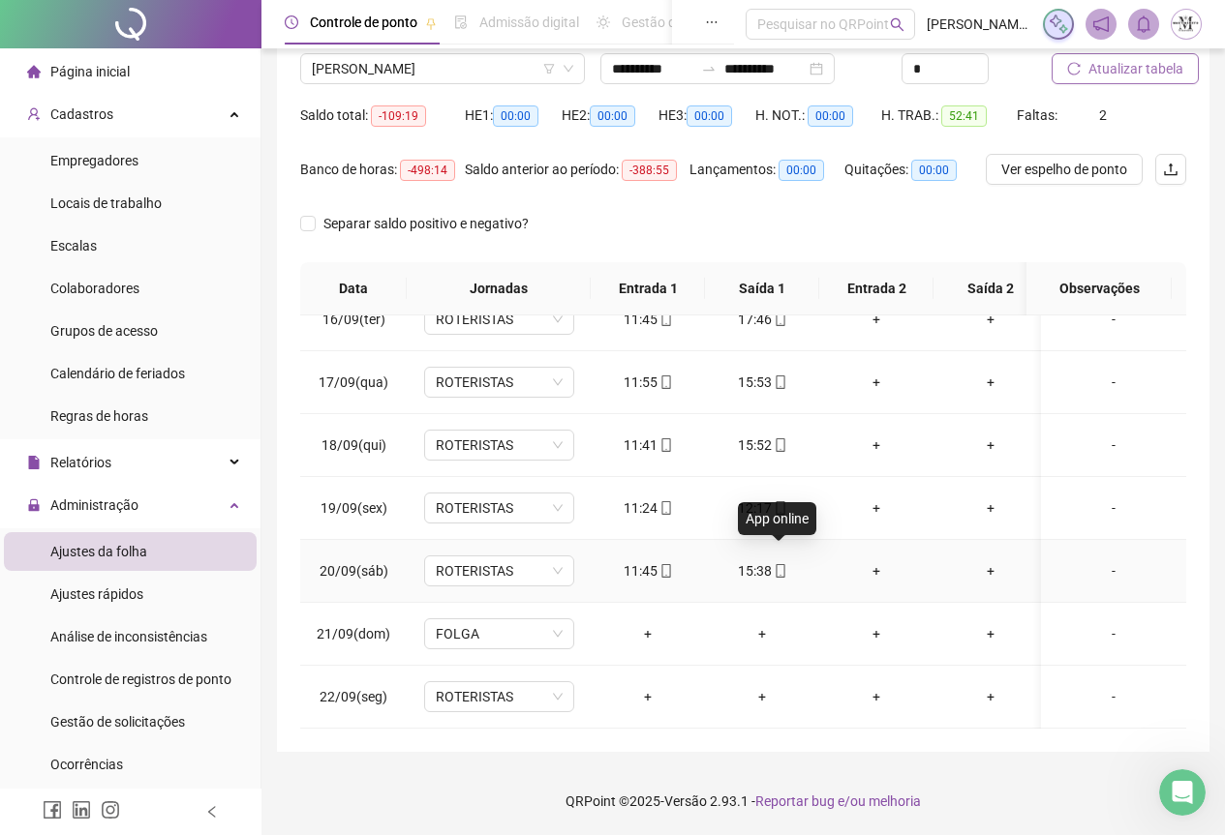
click at [775, 564] on icon "mobile" at bounding box center [779, 571] width 9 height 14
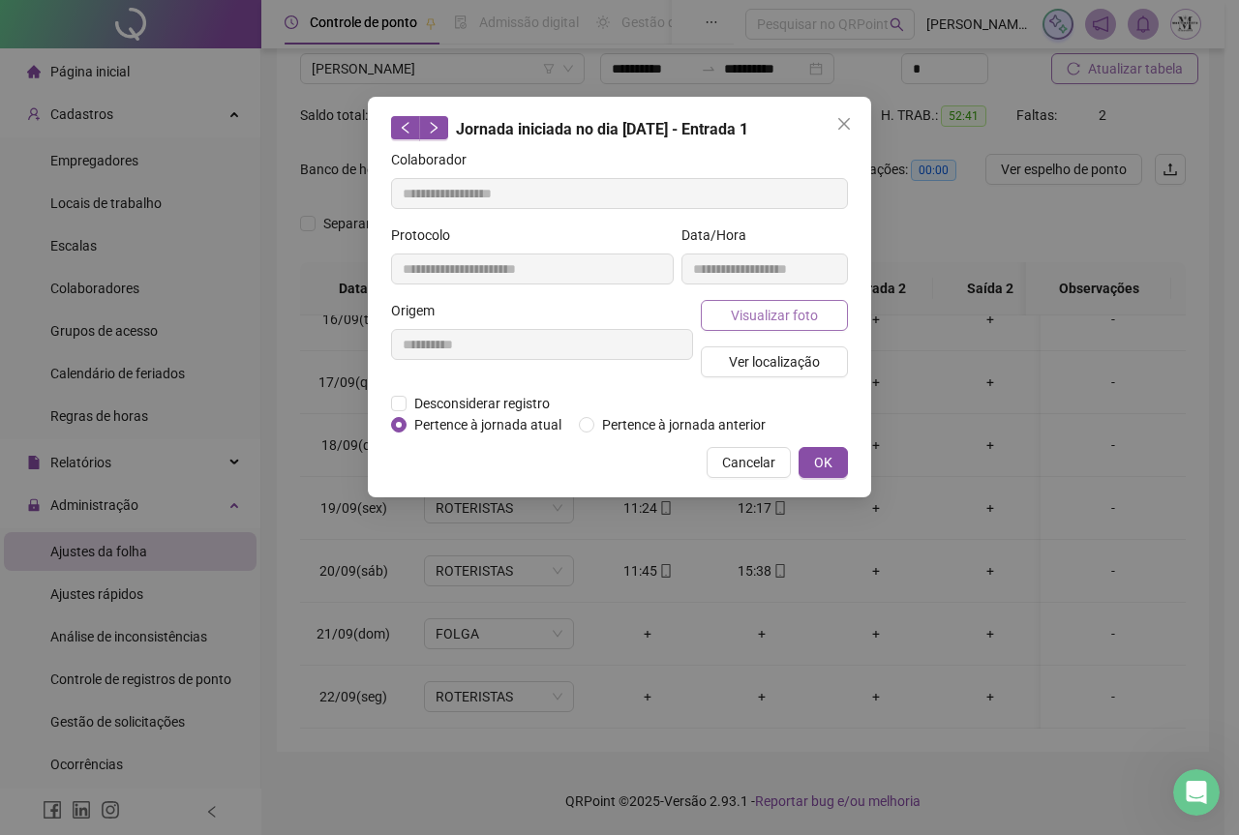
type input "**********"
click at [778, 322] on span "Visualizar foto" at bounding box center [774, 315] width 87 height 21
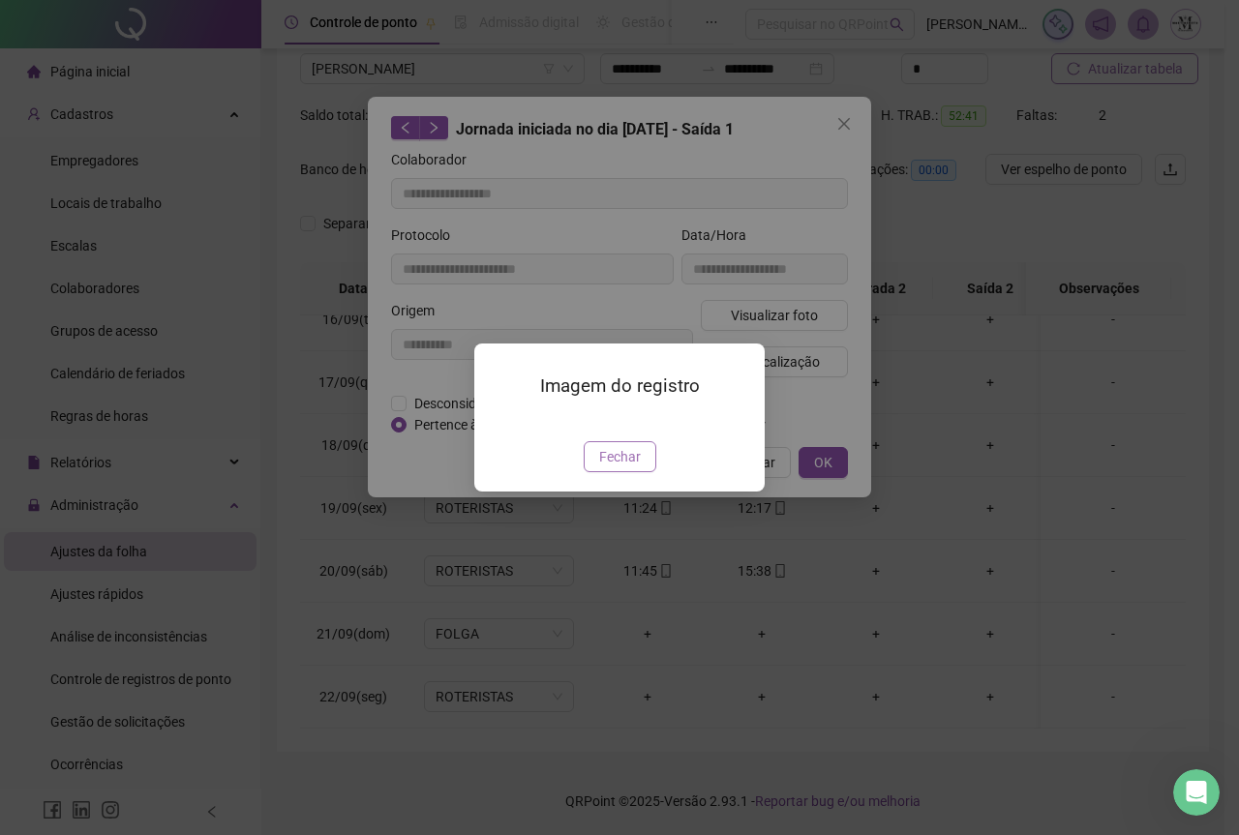
click at [623, 468] on span "Fechar" at bounding box center [620, 456] width 42 height 21
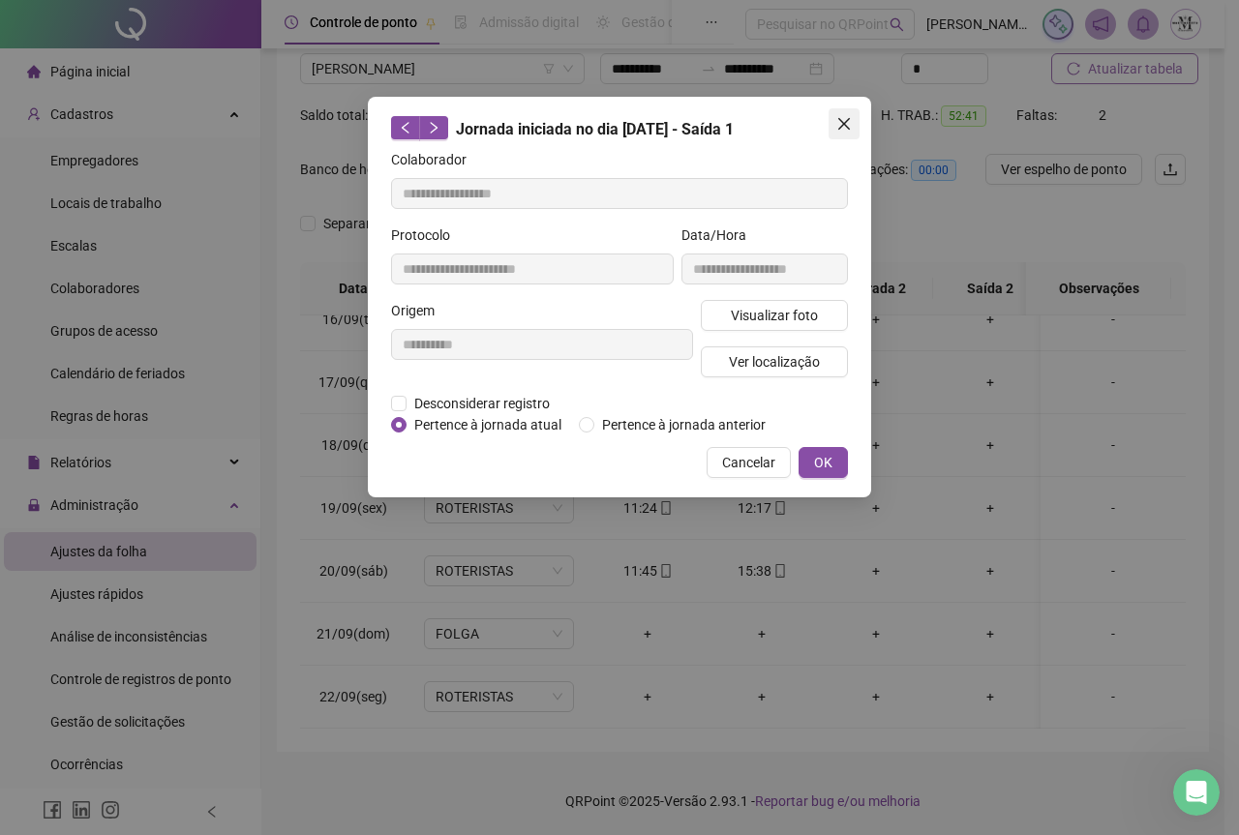
click at [843, 120] on icon "close" at bounding box center [843, 123] width 15 height 15
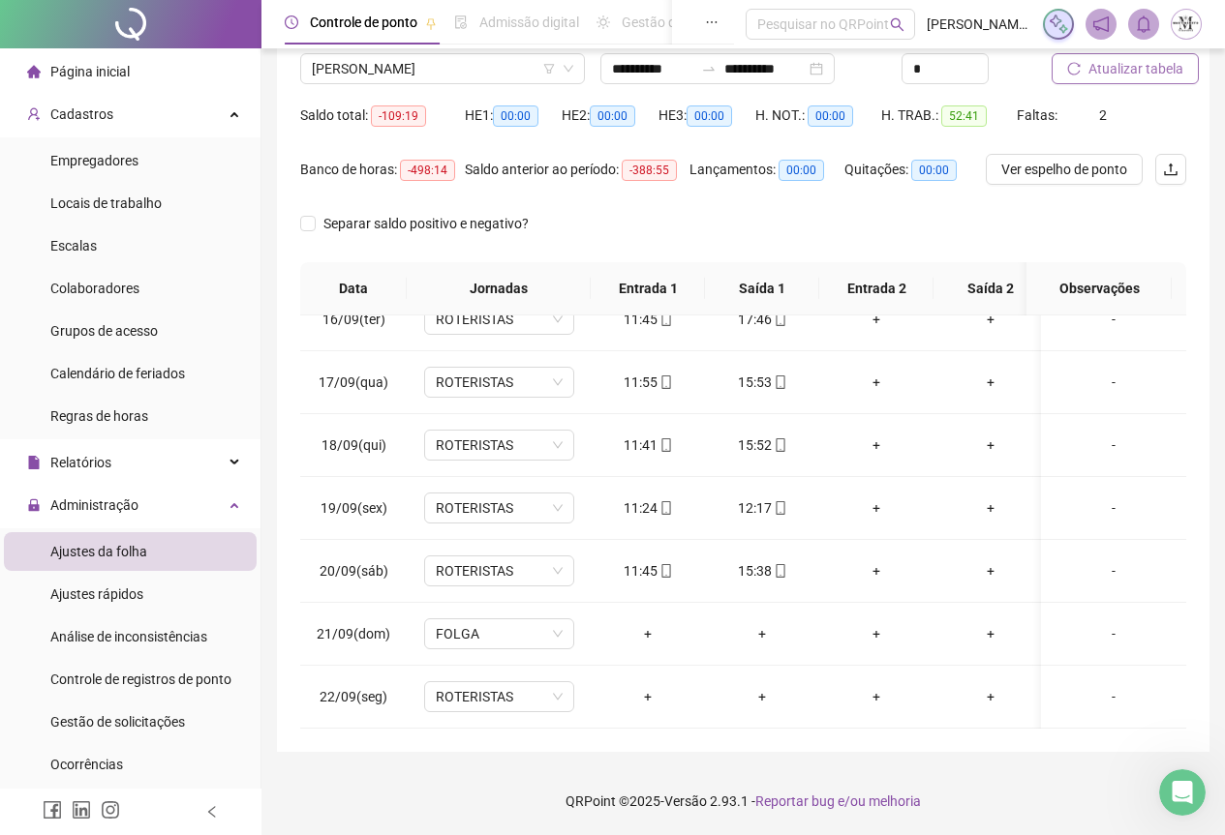
click at [1108, 72] on span "Atualizar tabela" at bounding box center [1135, 68] width 95 height 21
click at [366, 70] on span "[PERSON_NAME]" at bounding box center [442, 68] width 261 height 29
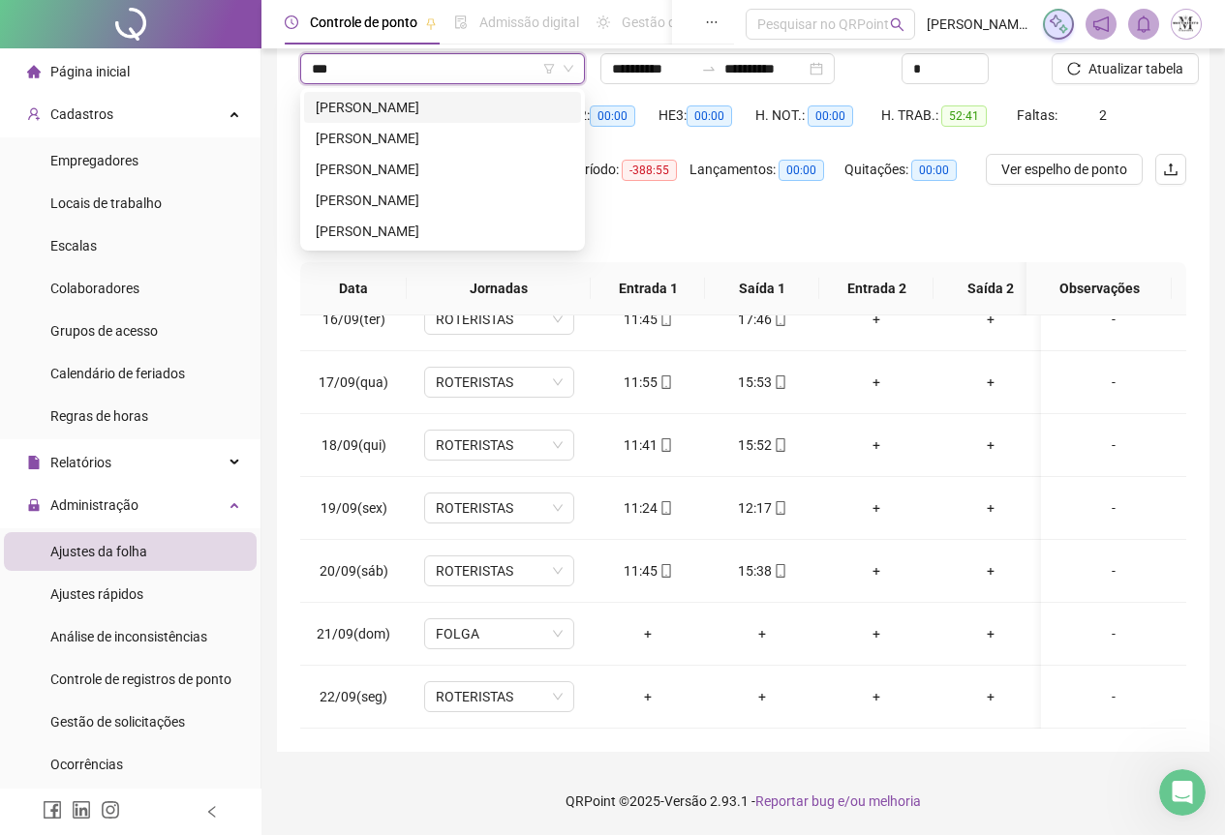
scroll to position [0, 0]
type input "*******"
click at [432, 102] on div "[PERSON_NAME]" at bounding box center [443, 107] width 254 height 21
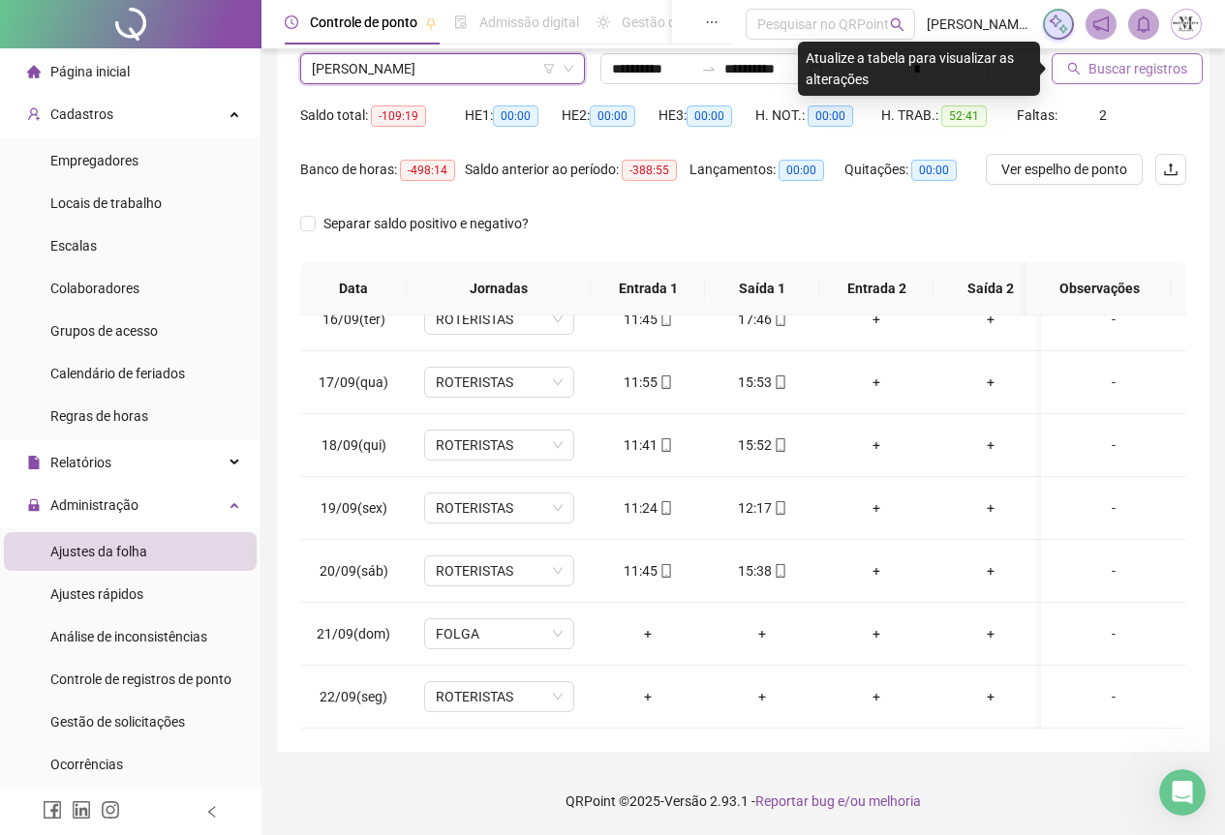
click at [1096, 64] on span "Buscar registros" at bounding box center [1137, 68] width 99 height 21
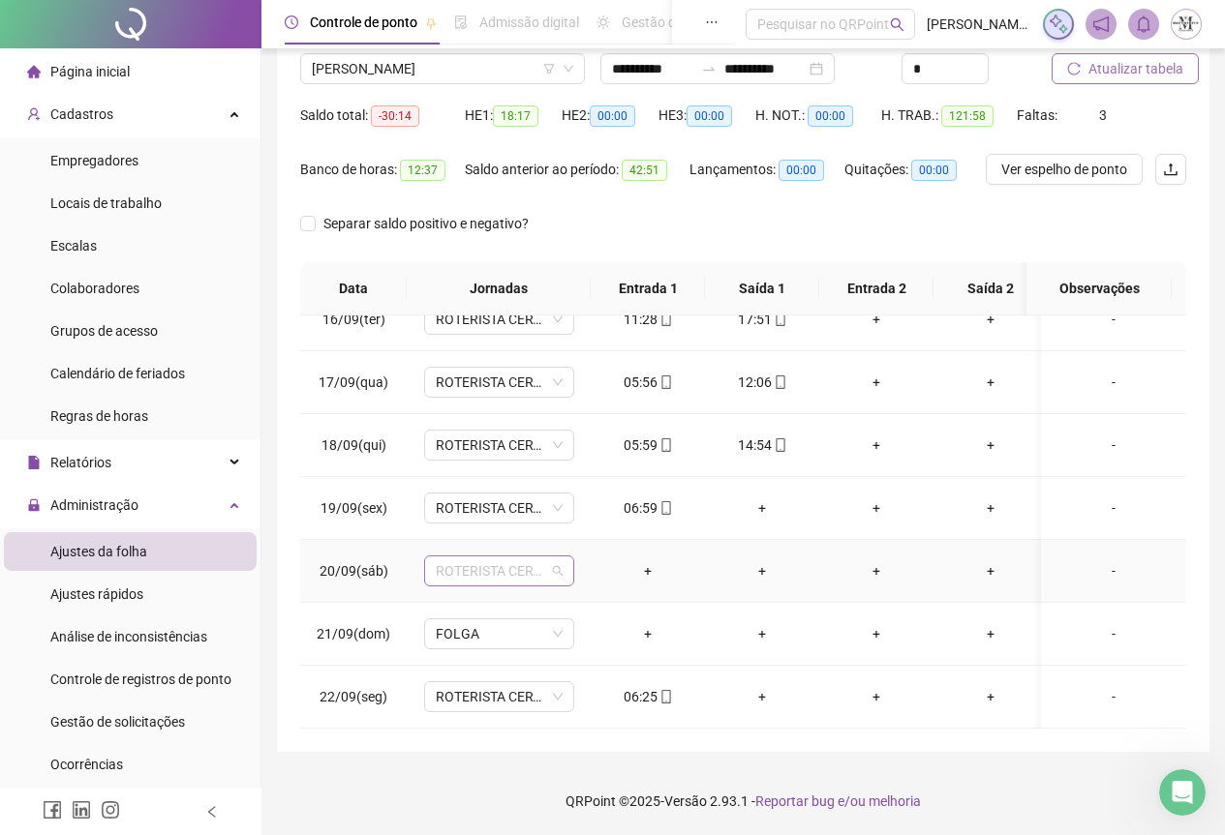
click at [458, 557] on span "ROTERISTA CERTO SG" at bounding box center [499, 571] width 127 height 29
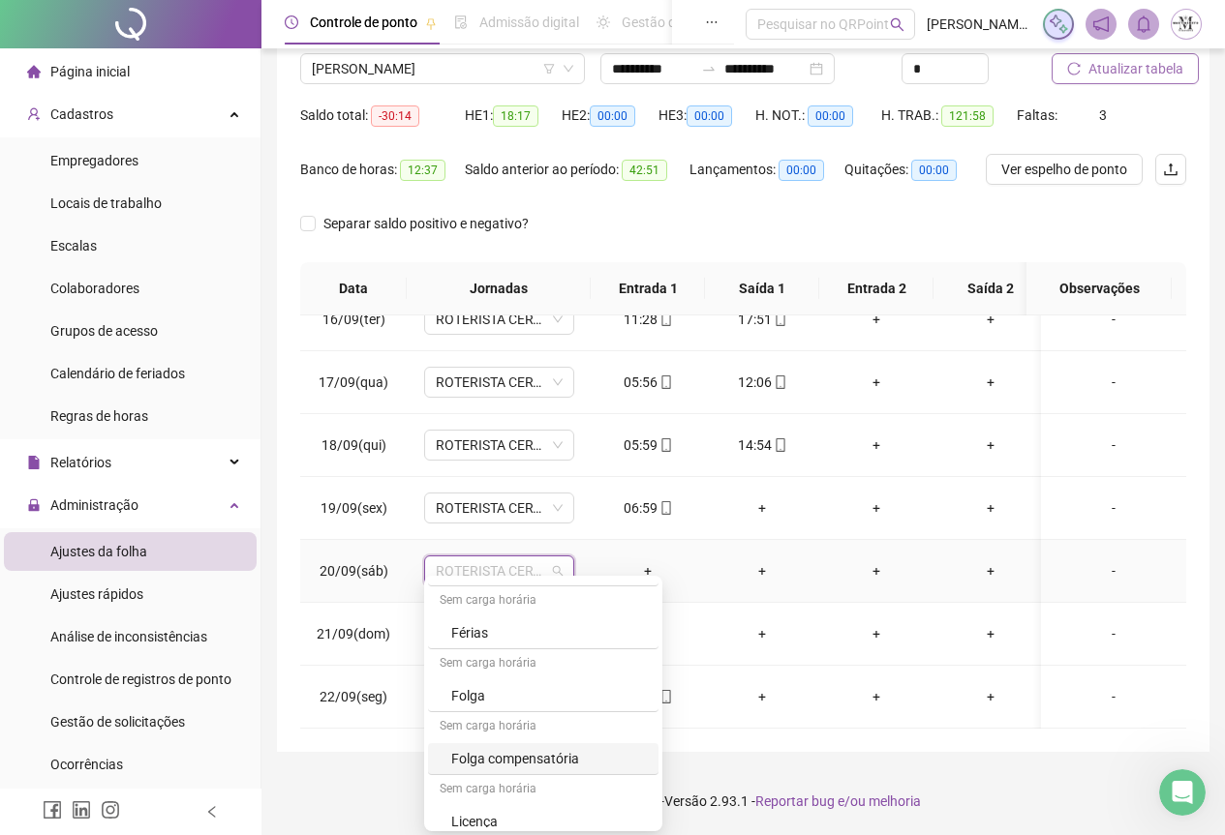
scroll to position [1162, 0]
click at [488, 666] on div "Folga" at bounding box center [549, 660] width 196 height 21
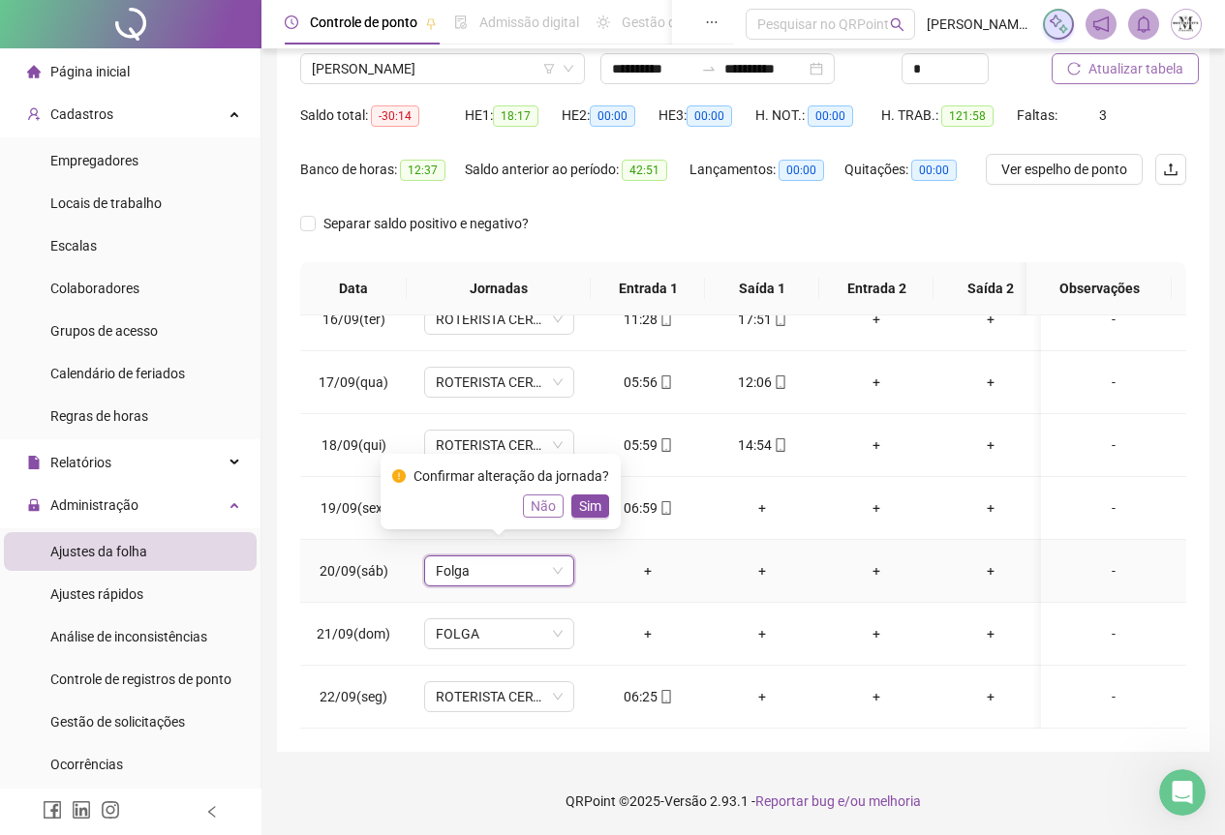
click at [542, 498] on span "Não" at bounding box center [543, 506] width 25 height 21
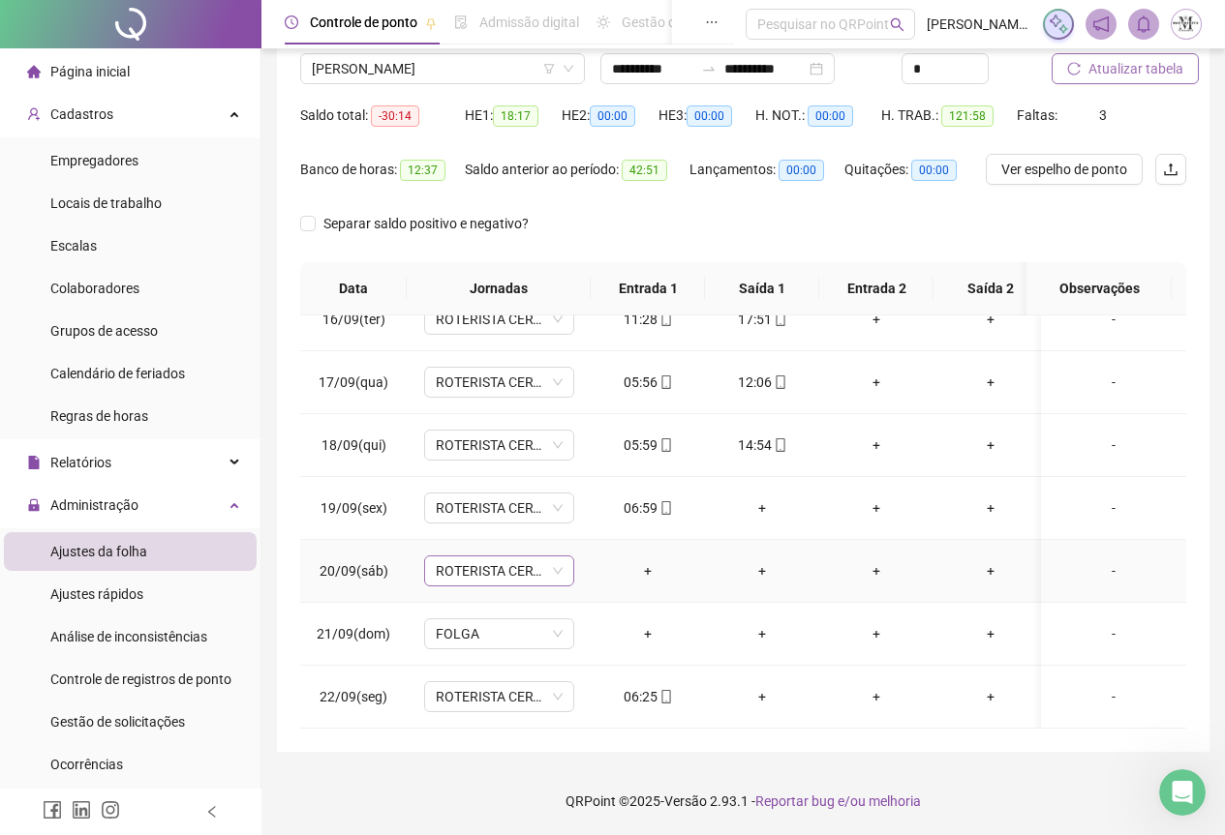
click at [496, 563] on span "ROTERISTA CERTO SG" at bounding box center [499, 571] width 127 height 29
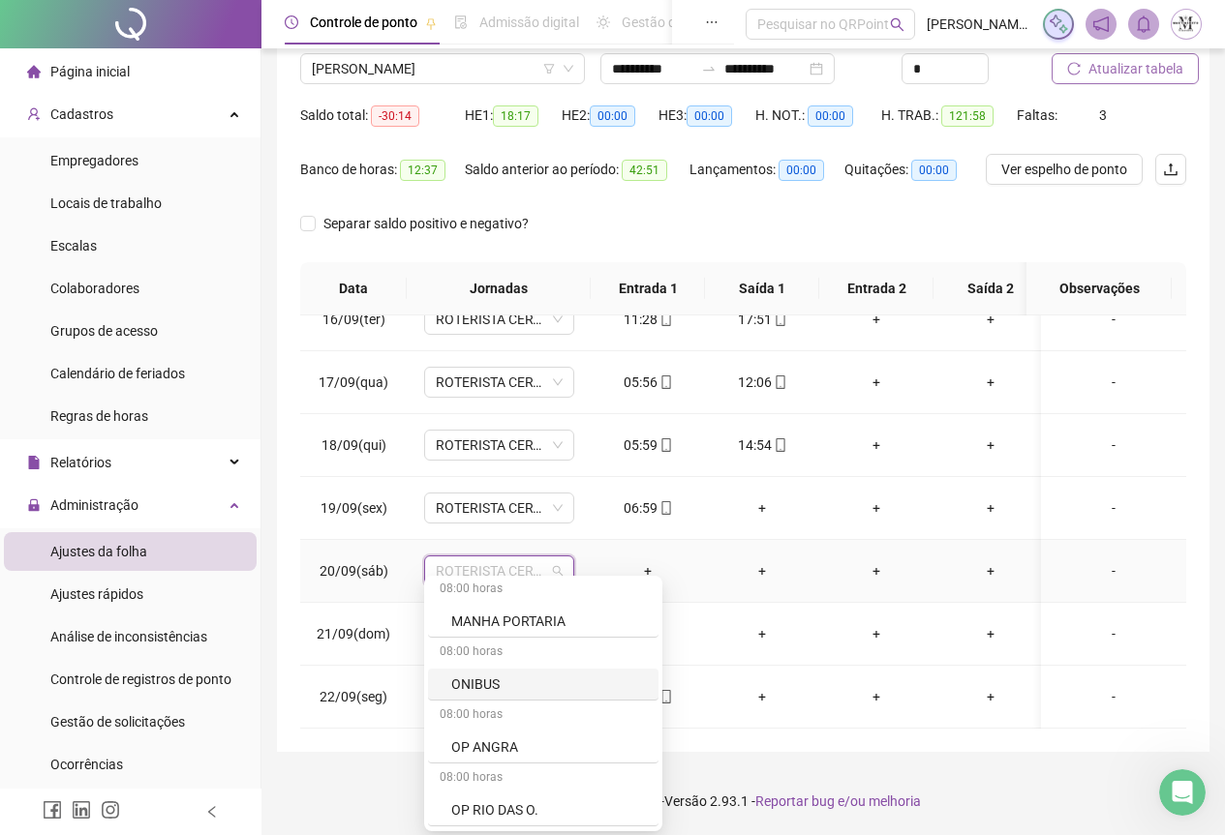
scroll to position [1646, 0]
drag, startPoint x: 940, startPoint y: 753, endPoint x: 847, endPoint y: 655, distance: 134.9
click at [938, 753] on div "**********" at bounding box center [742, 340] width 963 height 989
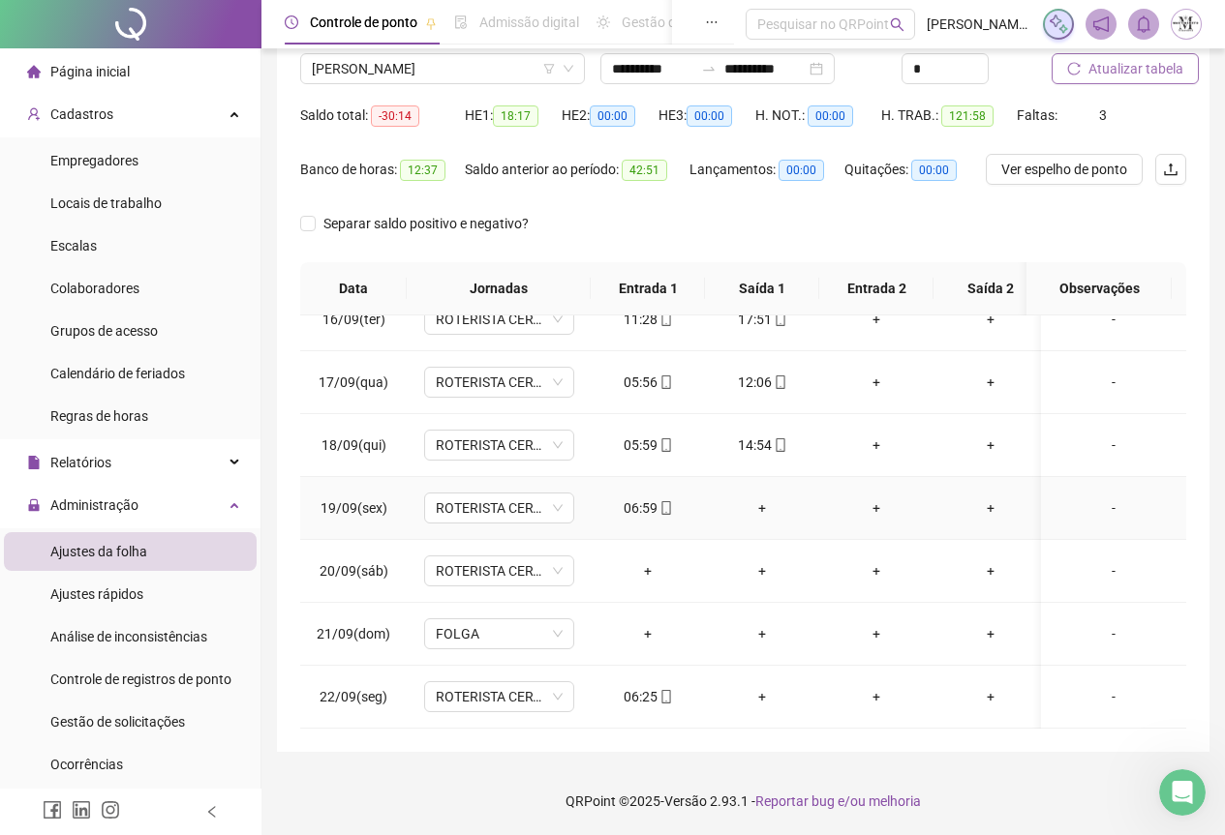
click at [765, 498] on div "+" at bounding box center [761, 508] width 83 height 21
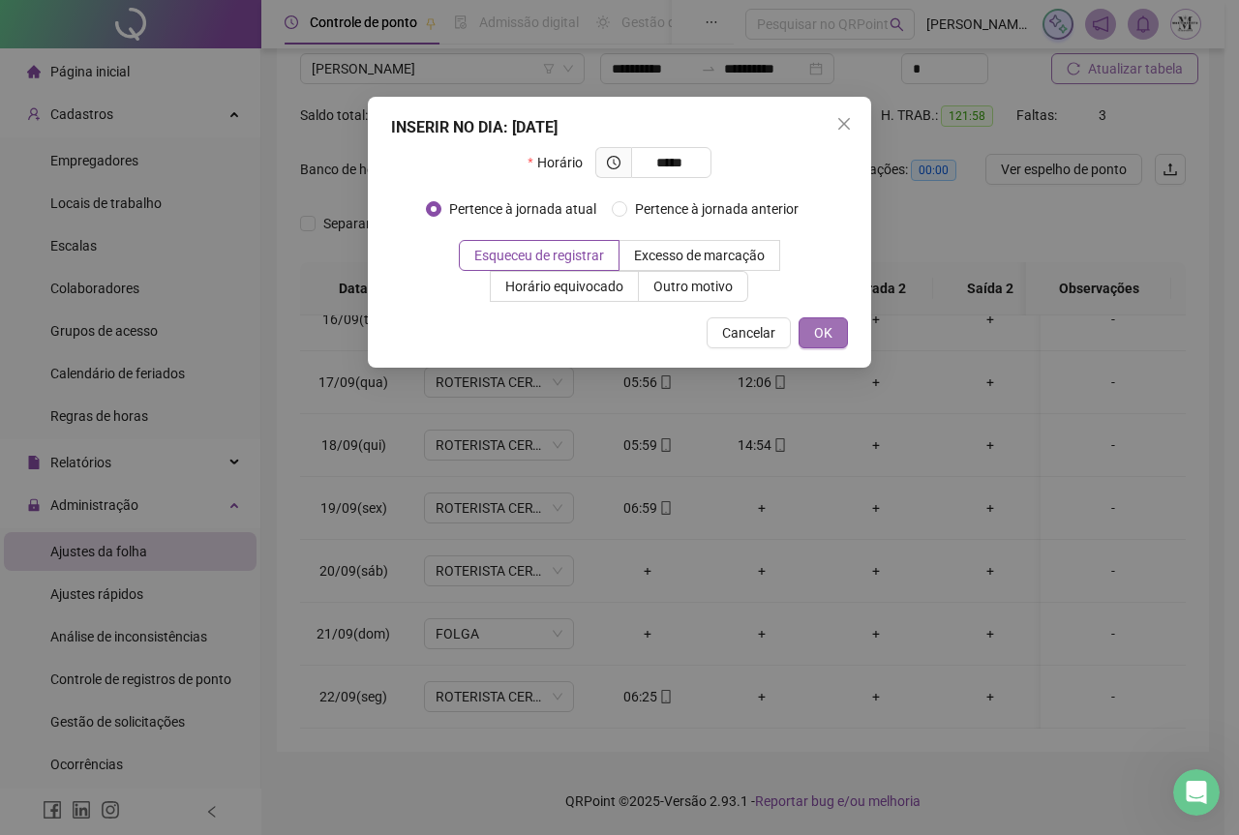
type input "*****"
click at [835, 346] on button "OK" at bounding box center [823, 333] width 49 height 31
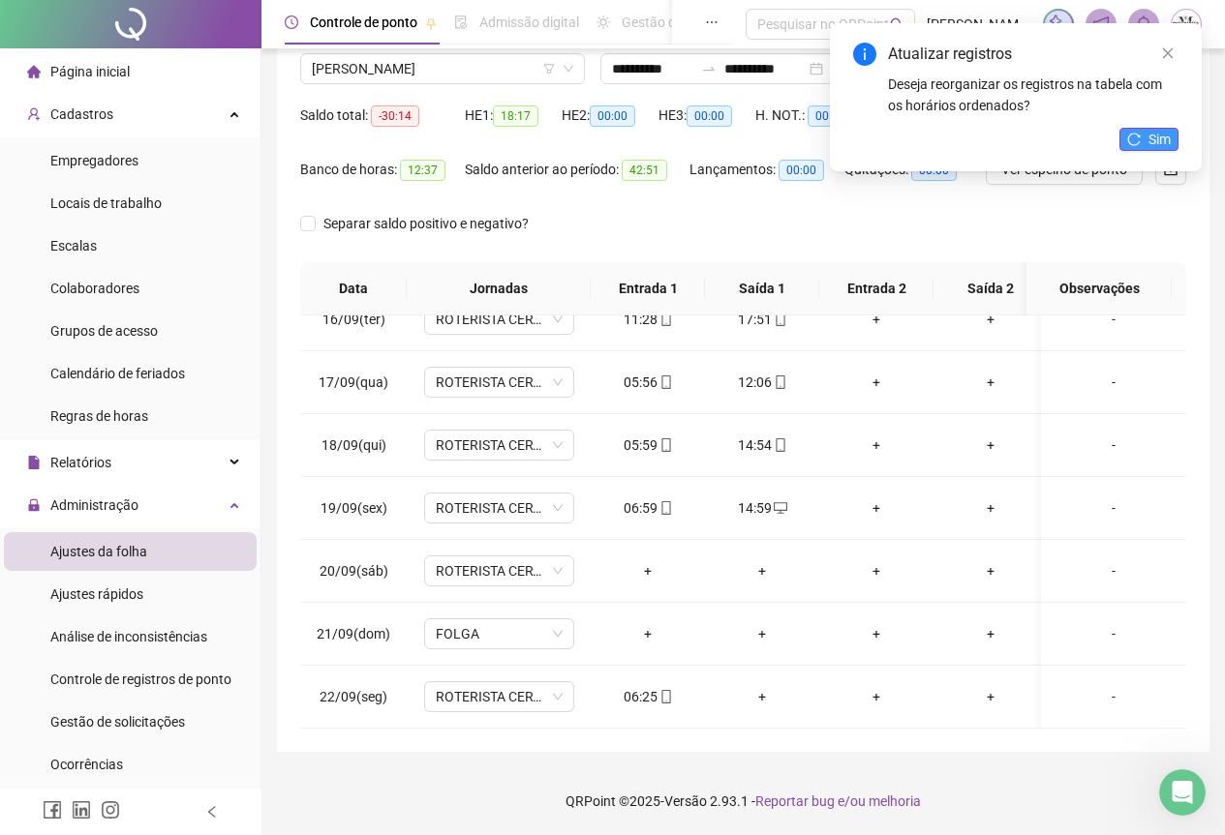
click at [1134, 128] on button "Sim" at bounding box center [1148, 139] width 59 height 23
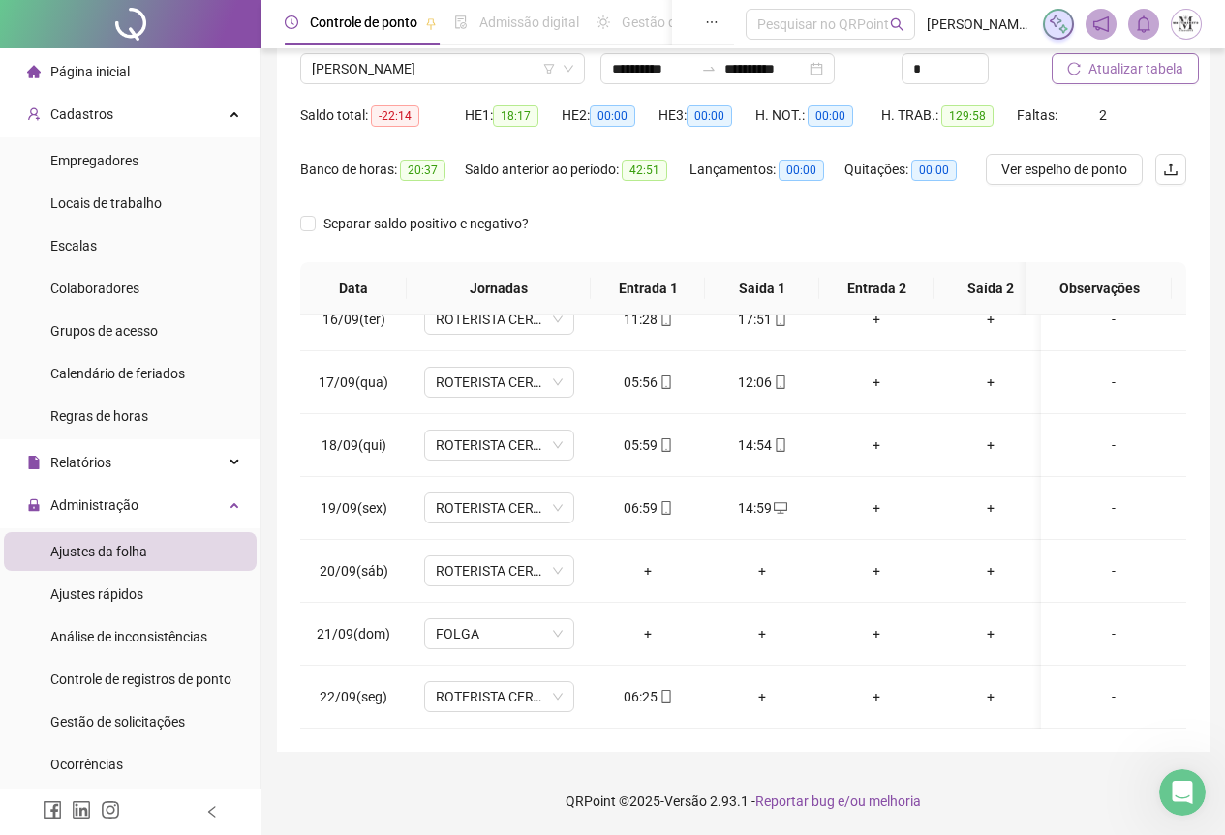
scroll to position [986, 0]
click at [491, 561] on span "ROTERISTA CERTO SG" at bounding box center [499, 571] width 127 height 29
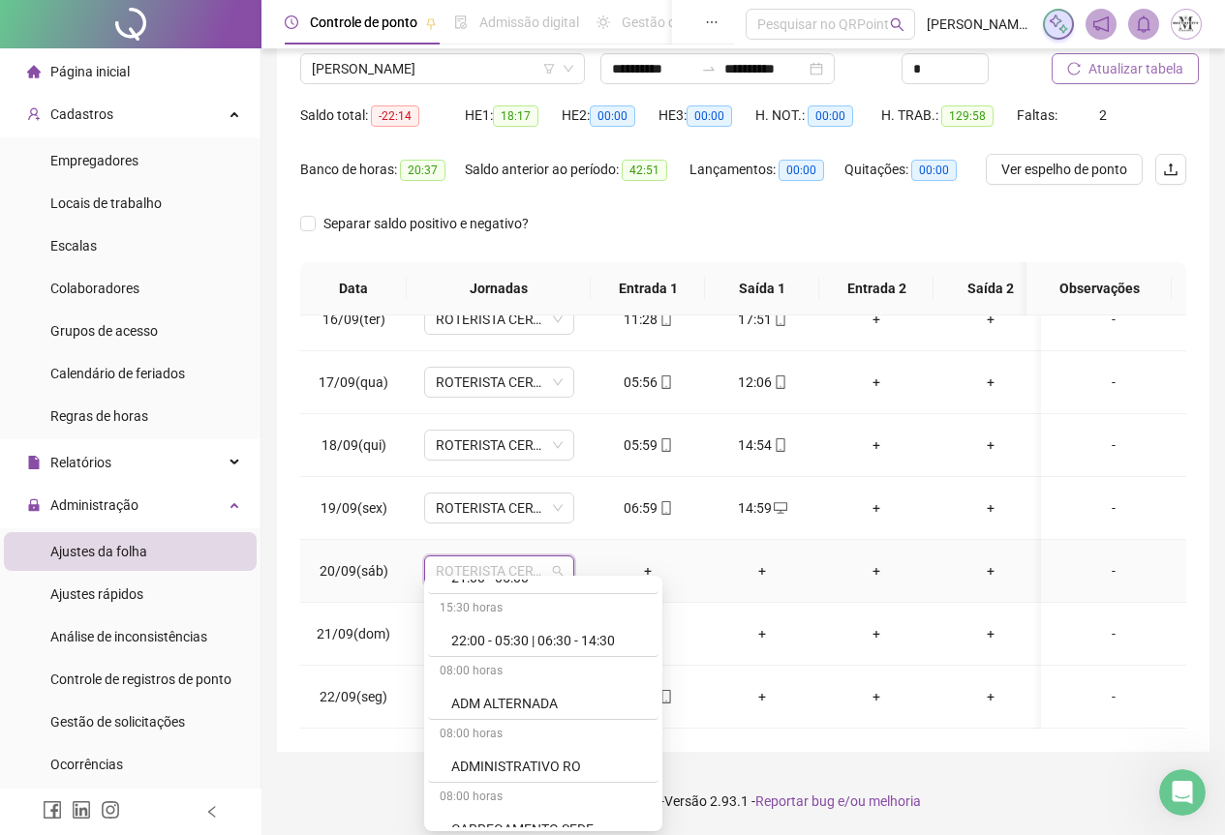
scroll to position [1065, 0]
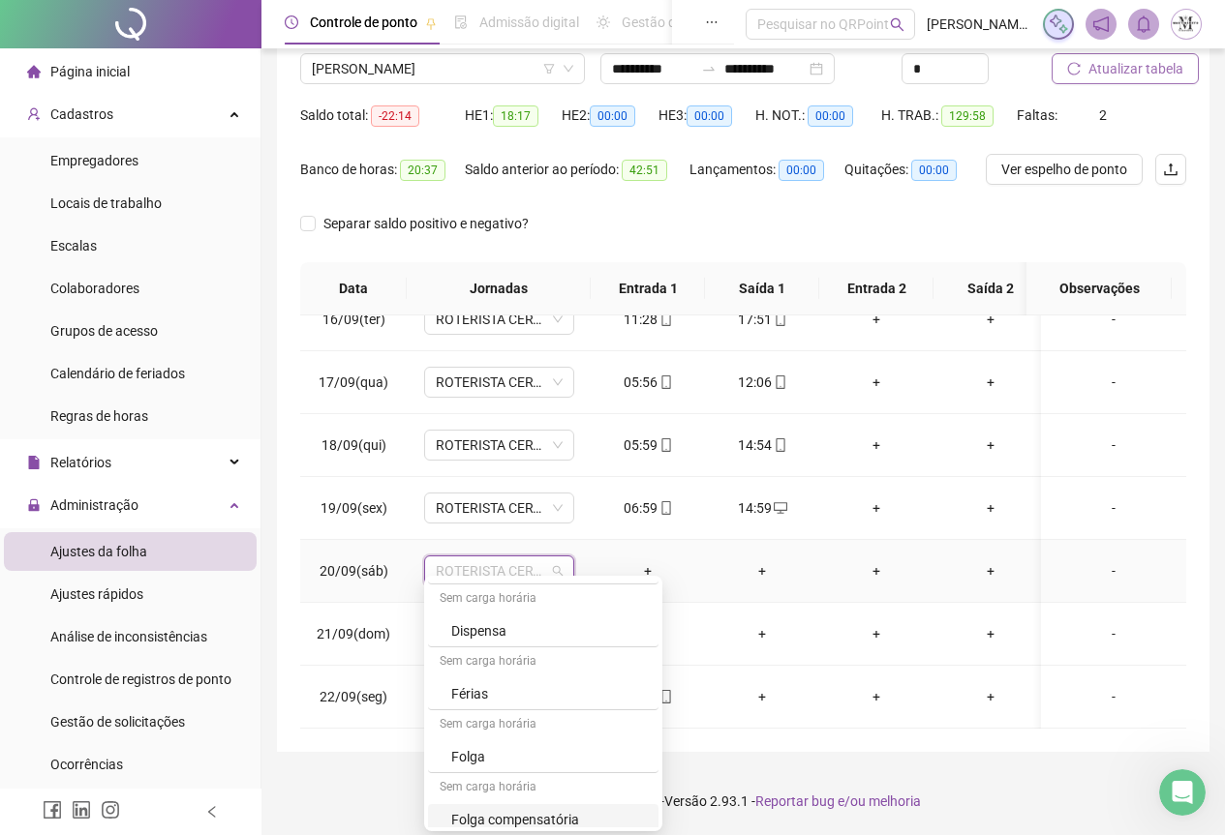
click at [509, 825] on div "Folga compensatória" at bounding box center [549, 819] width 196 height 21
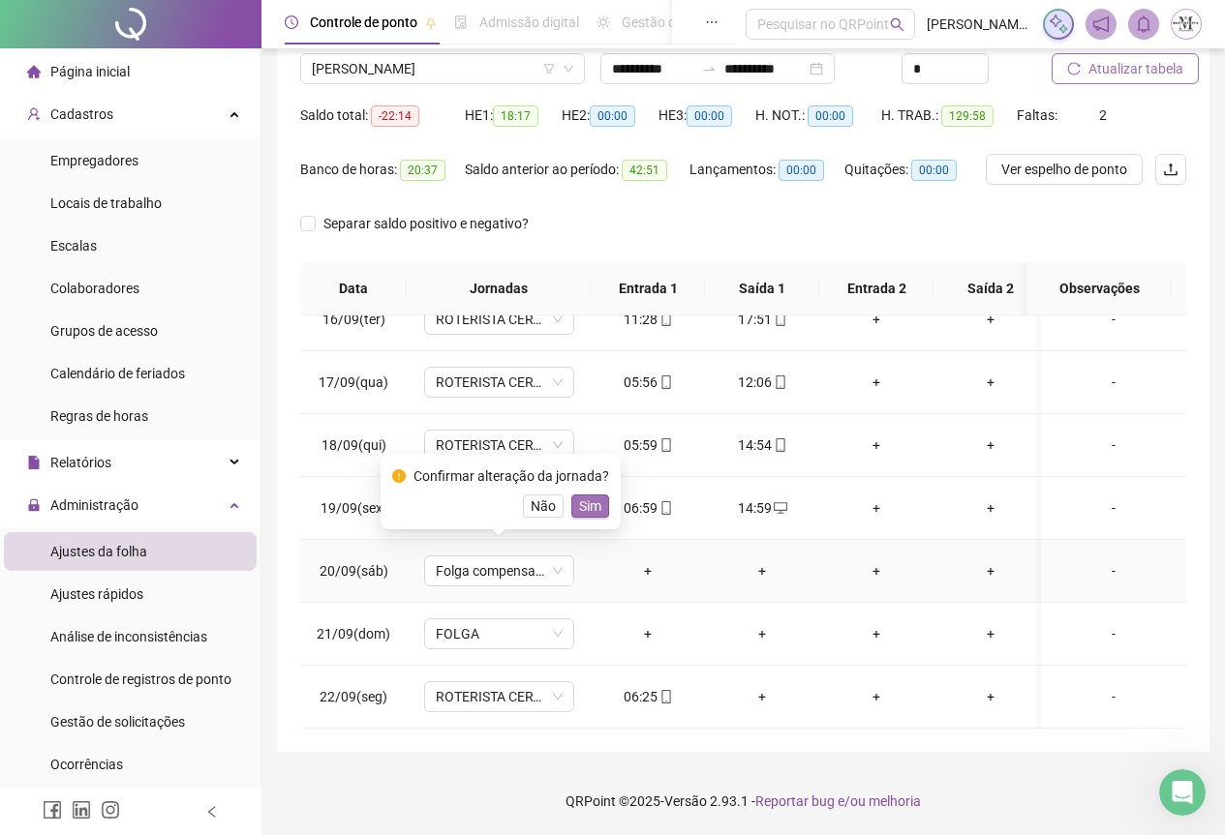
click at [586, 508] on span "Sim" at bounding box center [590, 506] width 22 height 21
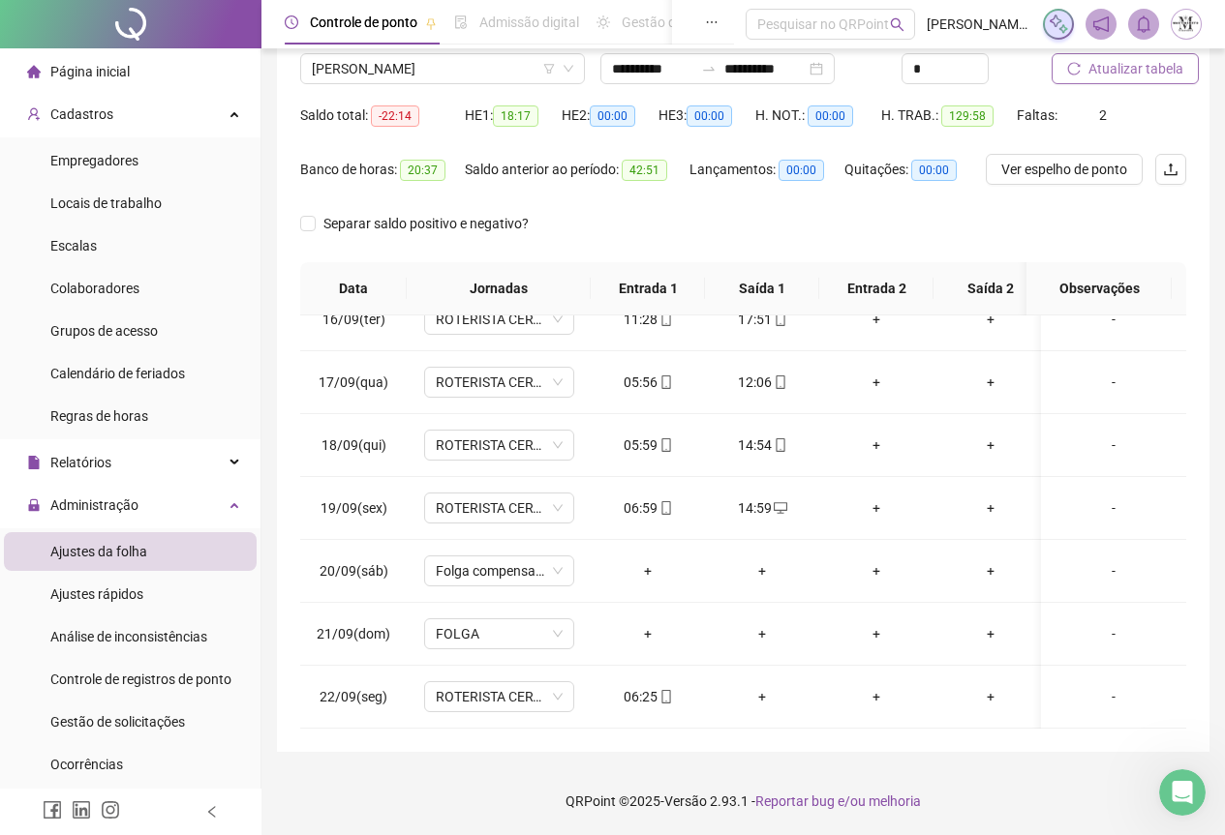
click at [1127, 73] on span "Atualizar tabela" at bounding box center [1135, 68] width 95 height 21
click at [1114, 62] on span "Atualizar tabela" at bounding box center [1135, 68] width 95 height 21
click at [1112, 75] on span "Atualizar tabela" at bounding box center [1135, 68] width 95 height 21
click at [384, 66] on span "[PERSON_NAME]" at bounding box center [442, 68] width 261 height 29
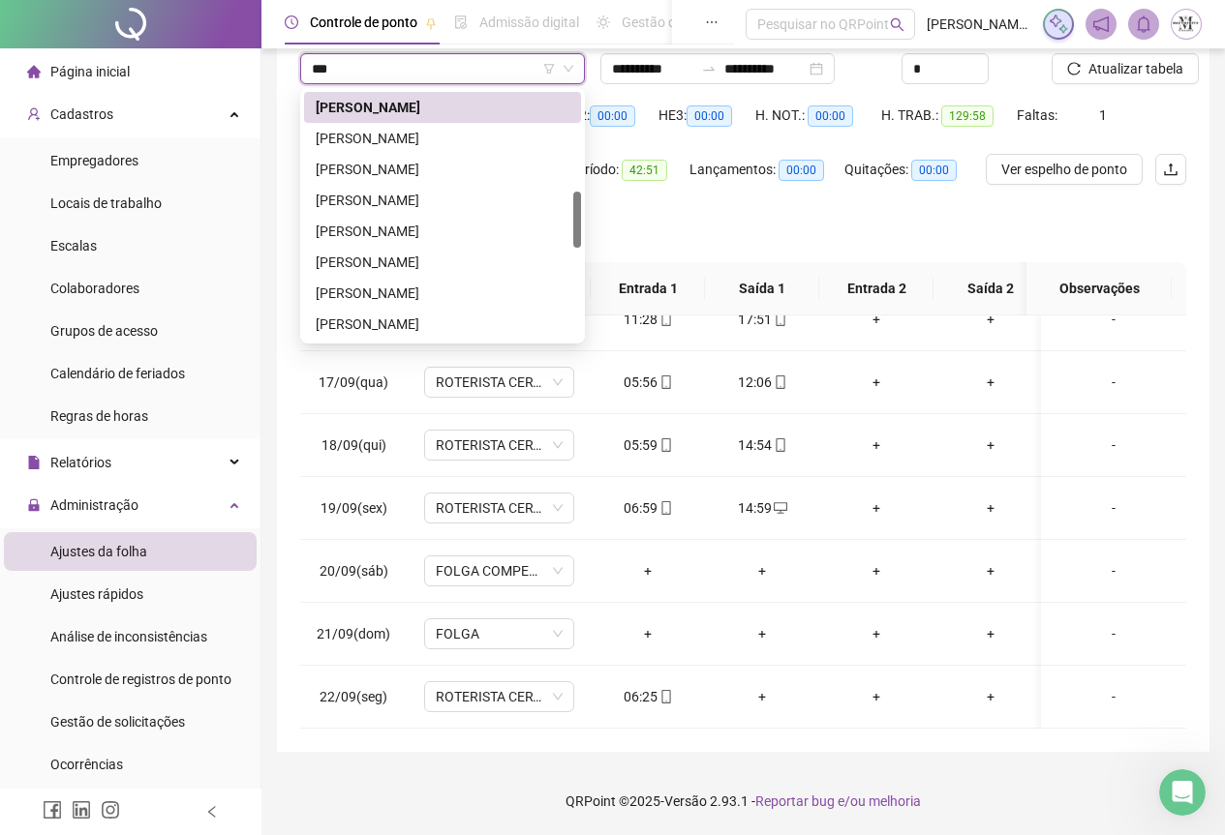
scroll to position [0, 0]
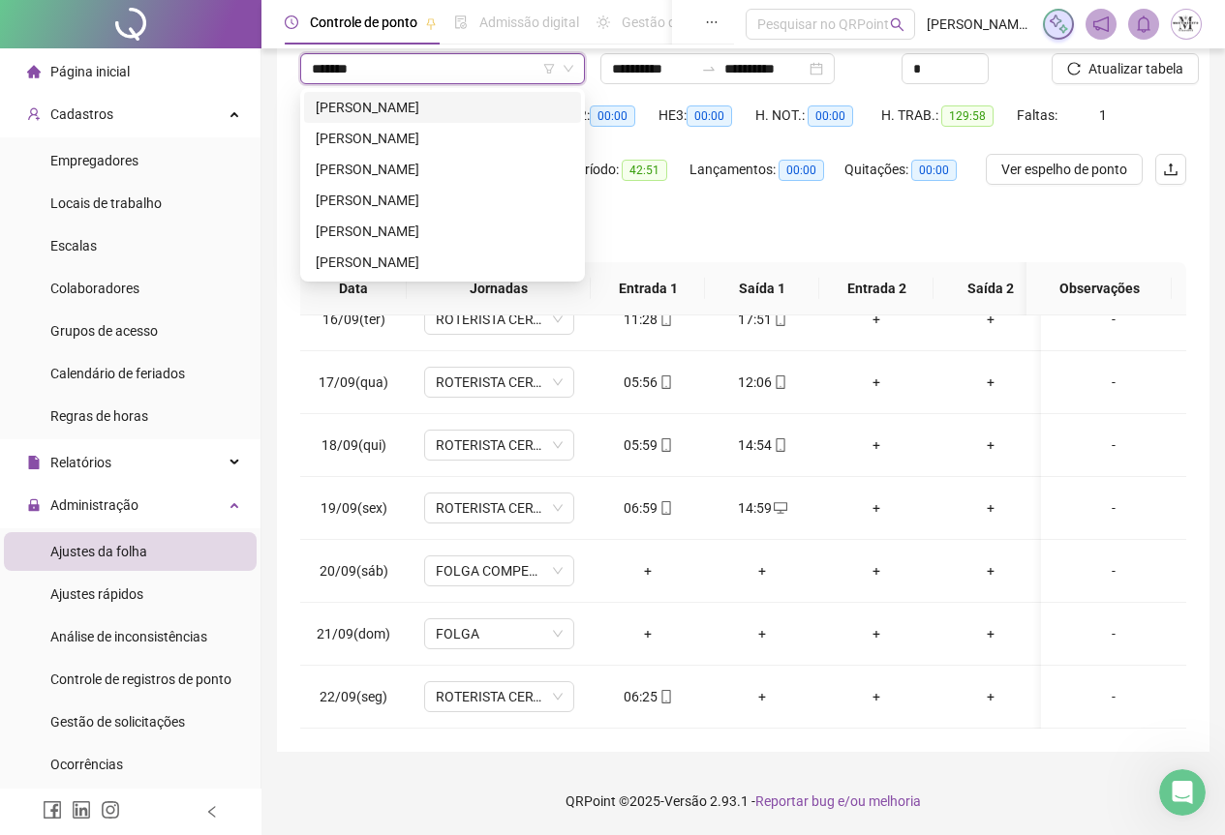
type input "********"
click at [412, 200] on div "[PERSON_NAME]" at bounding box center [443, 200] width 254 height 21
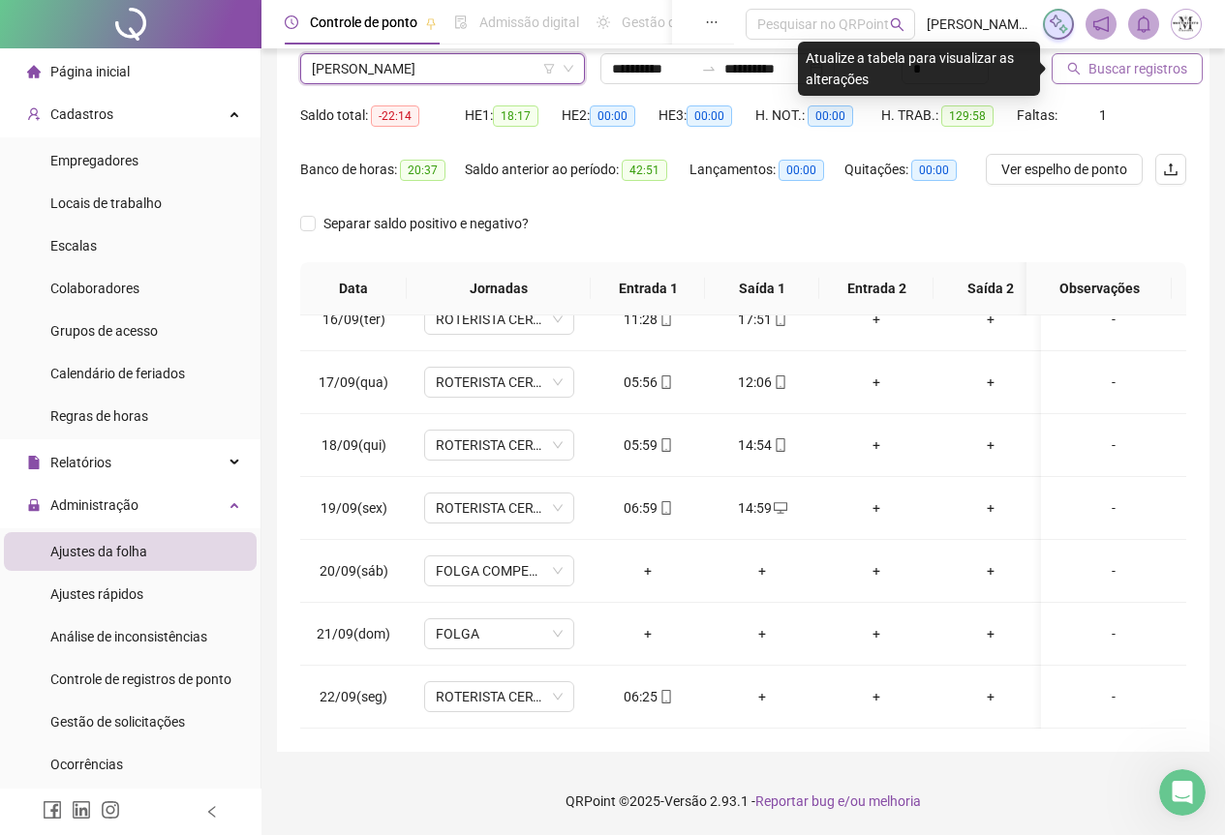
click at [1097, 63] on span "Buscar registros" at bounding box center [1137, 68] width 99 height 21
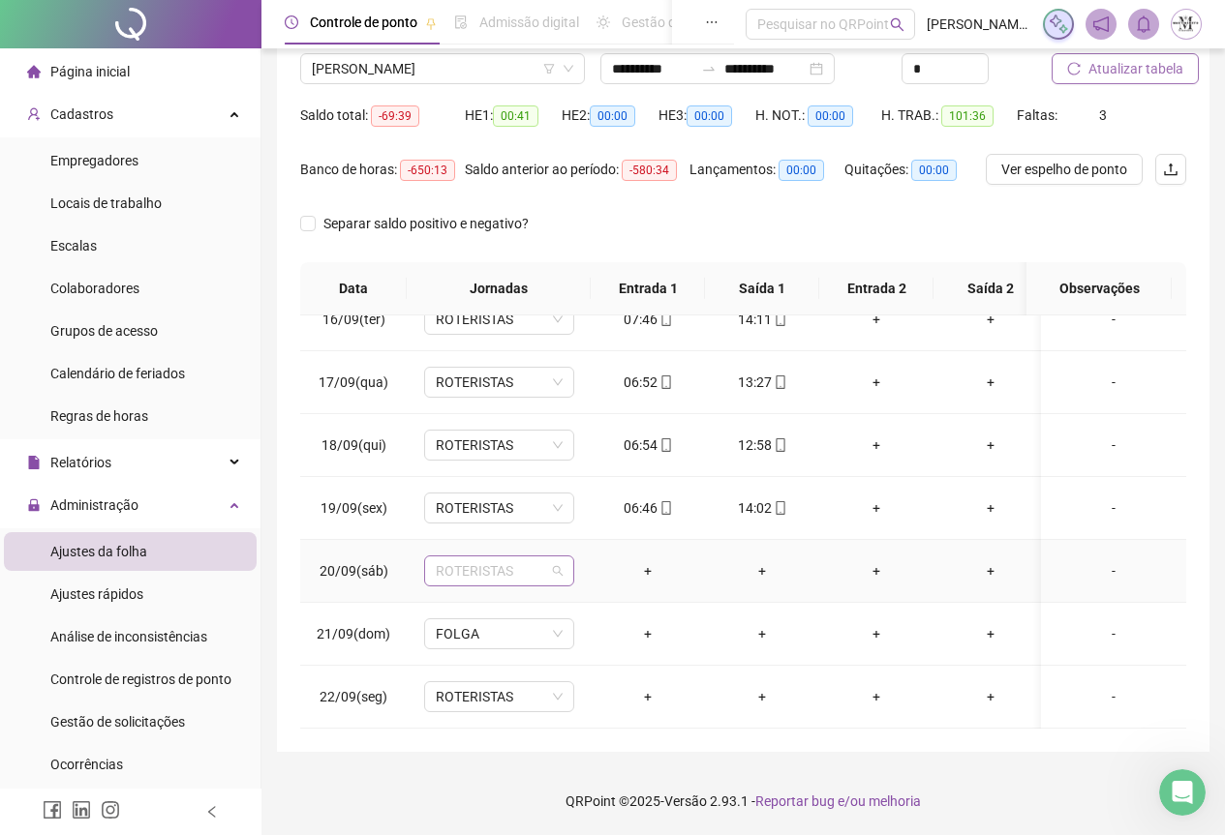
click at [455, 562] on span "ROTERISTAS" at bounding box center [499, 571] width 127 height 29
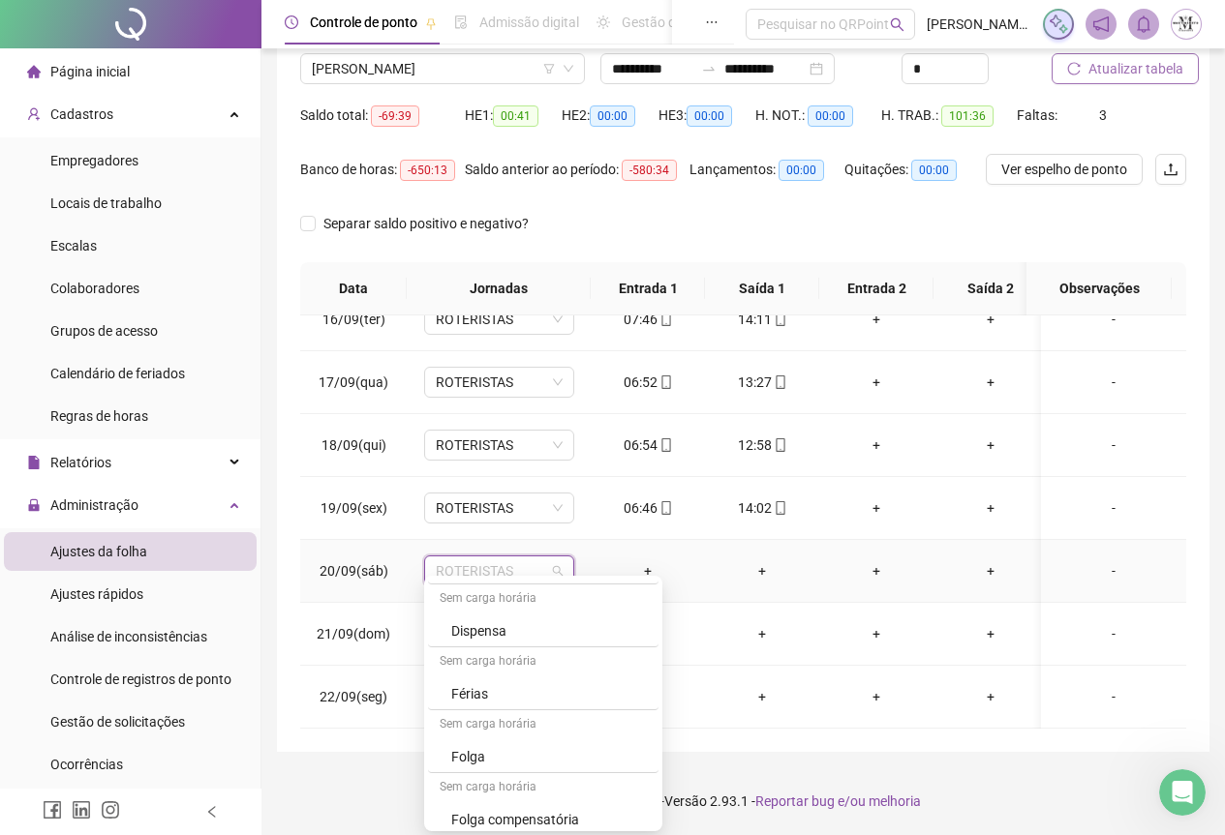
scroll to position [1162, 0]
click at [488, 656] on div "Folga" at bounding box center [549, 660] width 196 height 21
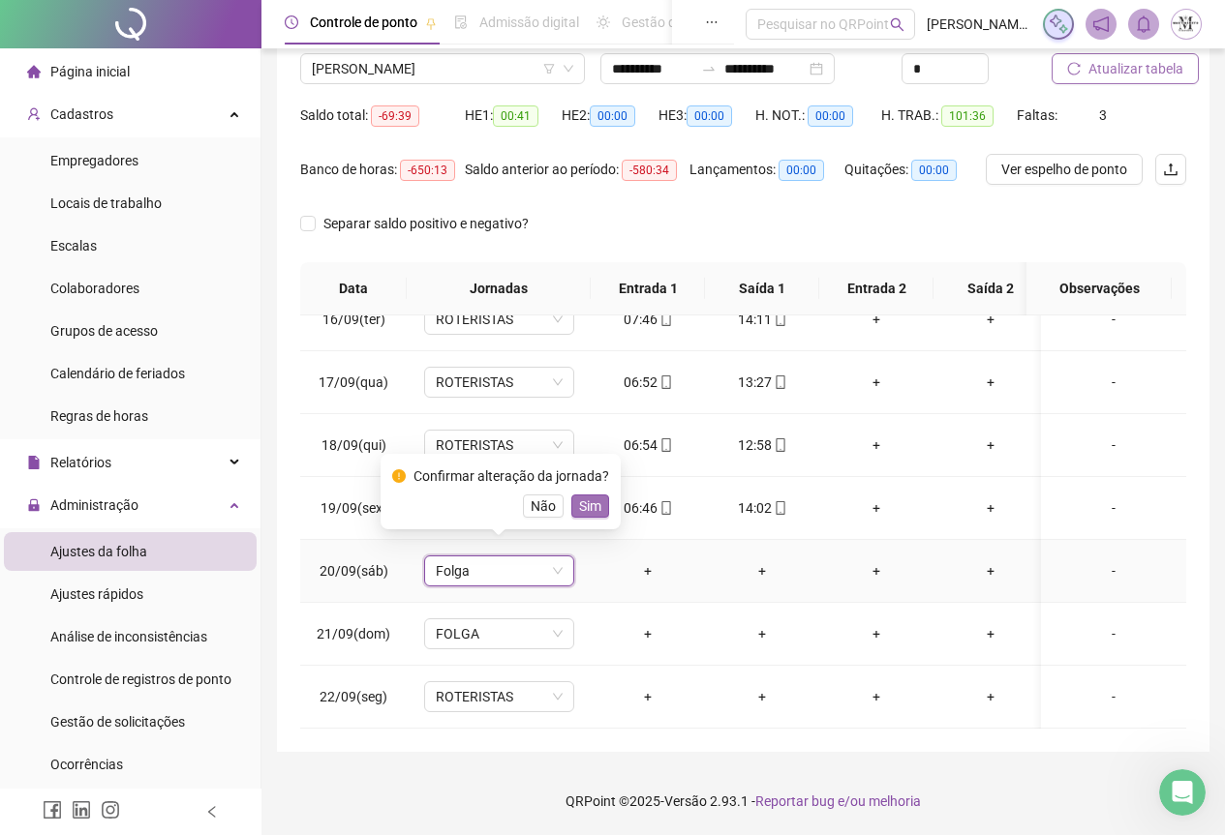
click at [591, 517] on button "Sim" at bounding box center [590, 506] width 38 height 23
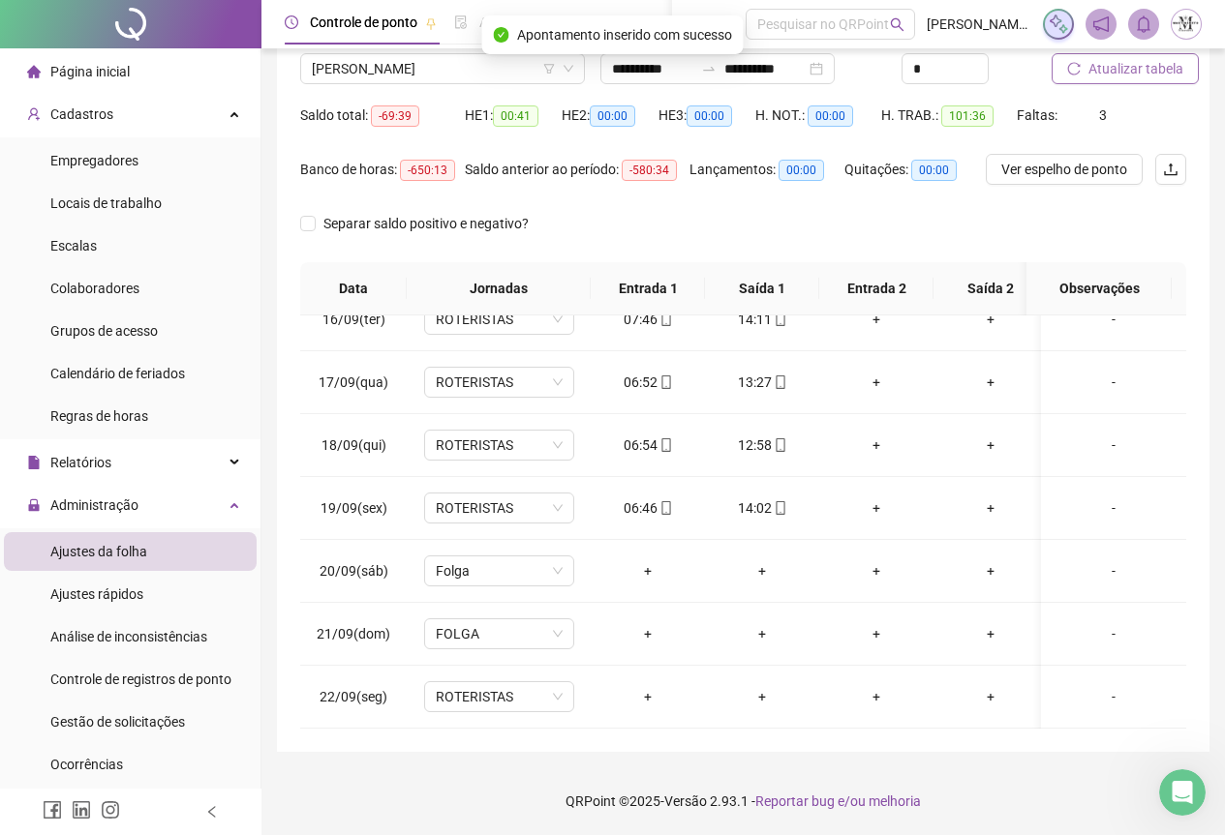
click at [1109, 72] on span "Atualizar tabela" at bounding box center [1135, 68] width 95 height 21
click at [1132, 75] on span "Atualizar tabela" at bounding box center [1135, 68] width 95 height 21
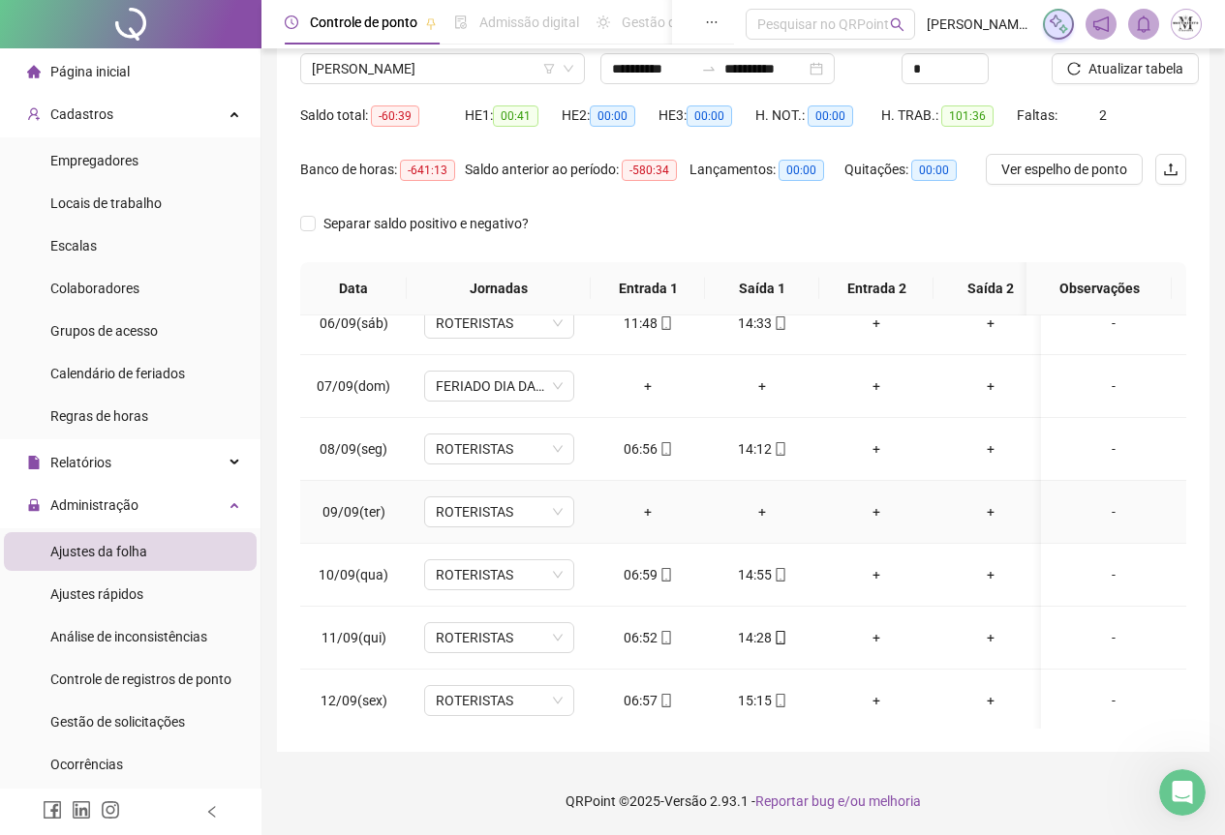
scroll to position [308, 0]
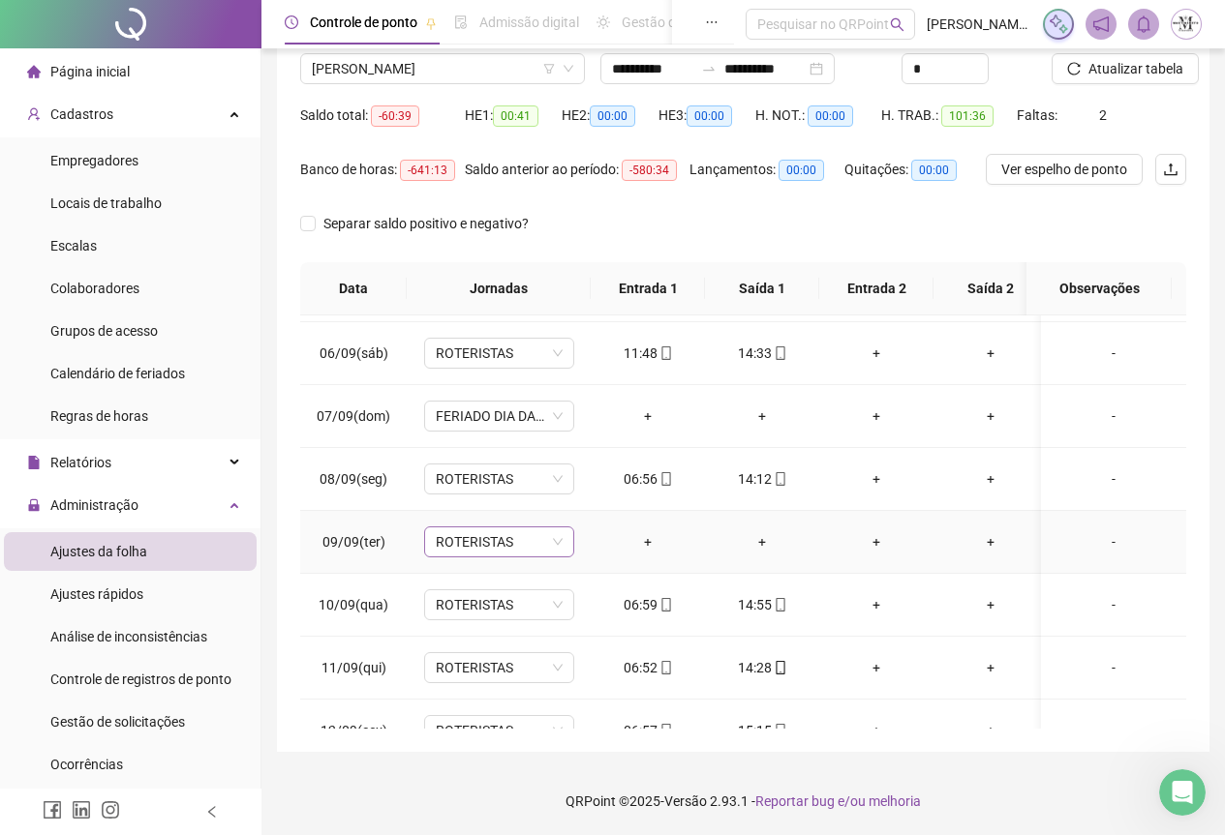
click at [472, 547] on span "ROTERISTAS" at bounding box center [499, 542] width 127 height 29
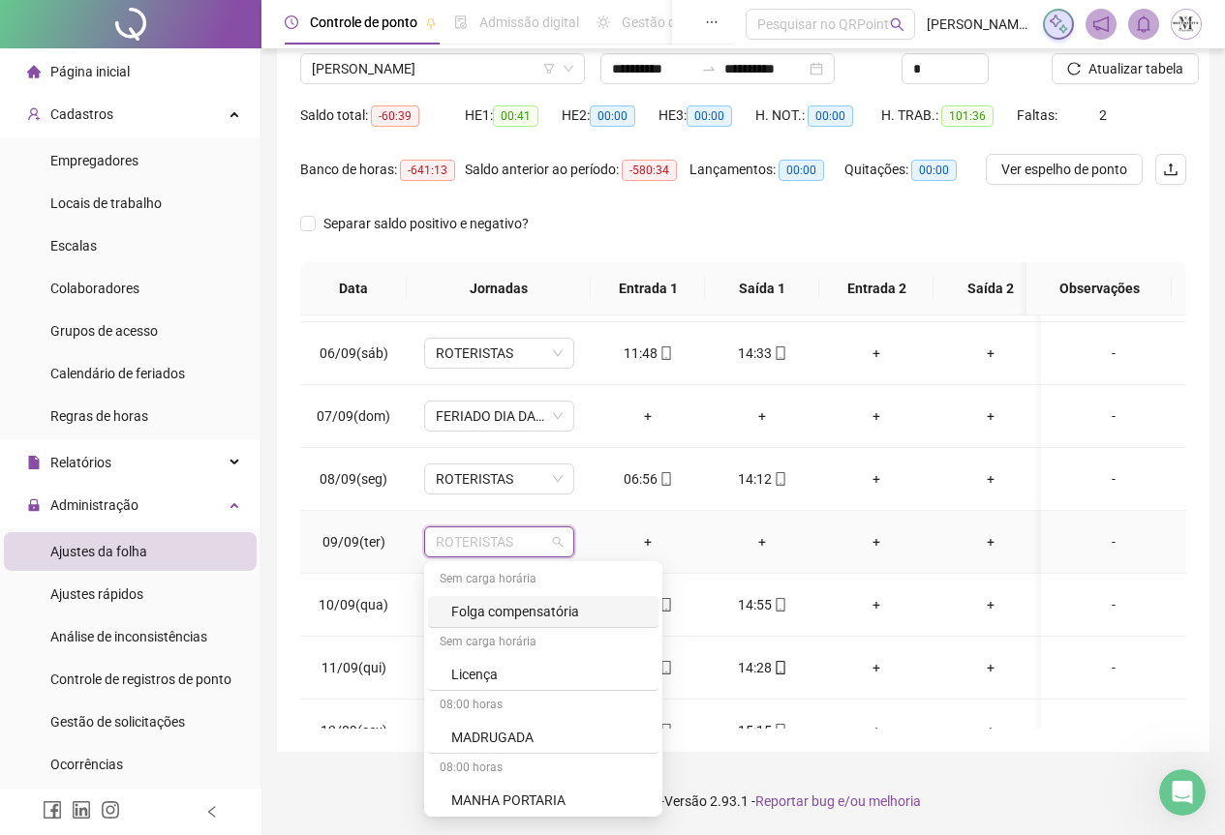
scroll to position [1162, 0]
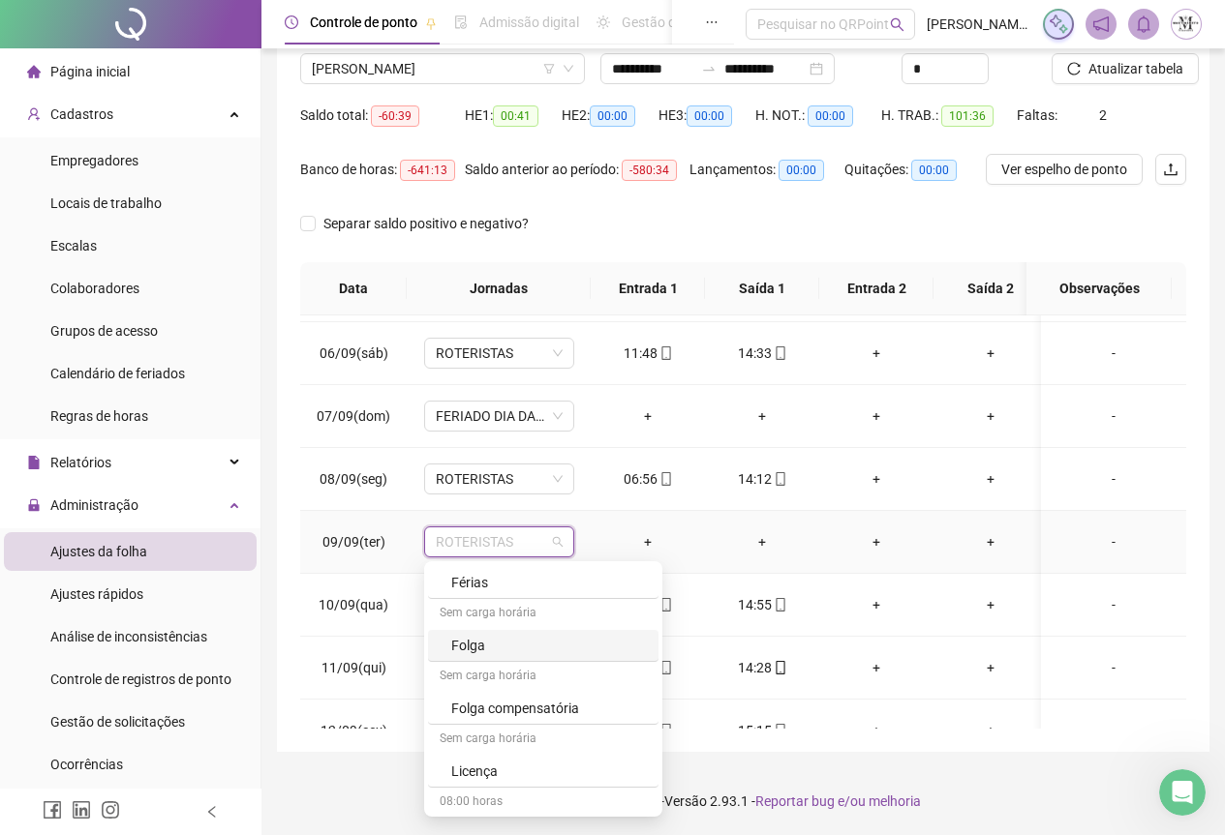
click at [493, 643] on div "Folga" at bounding box center [549, 645] width 196 height 21
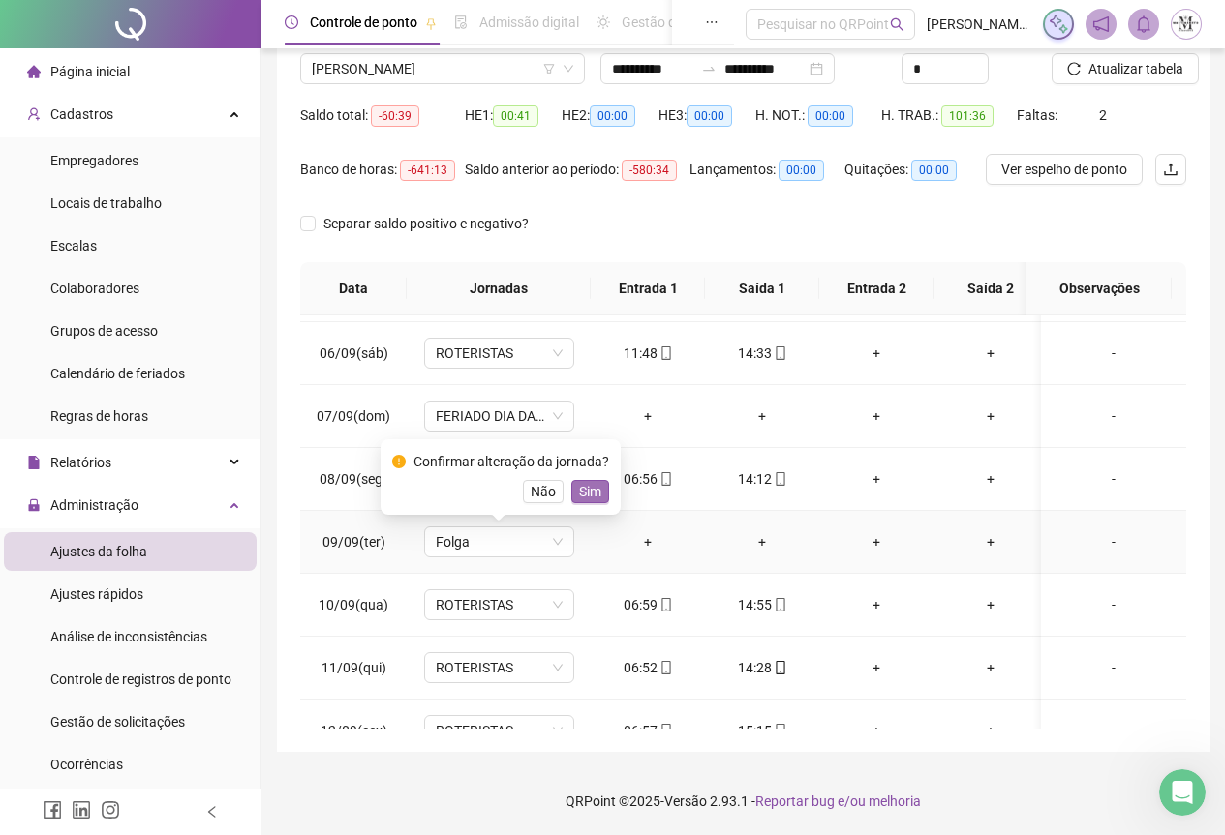
click at [579, 497] on span "Sim" at bounding box center [590, 491] width 22 height 21
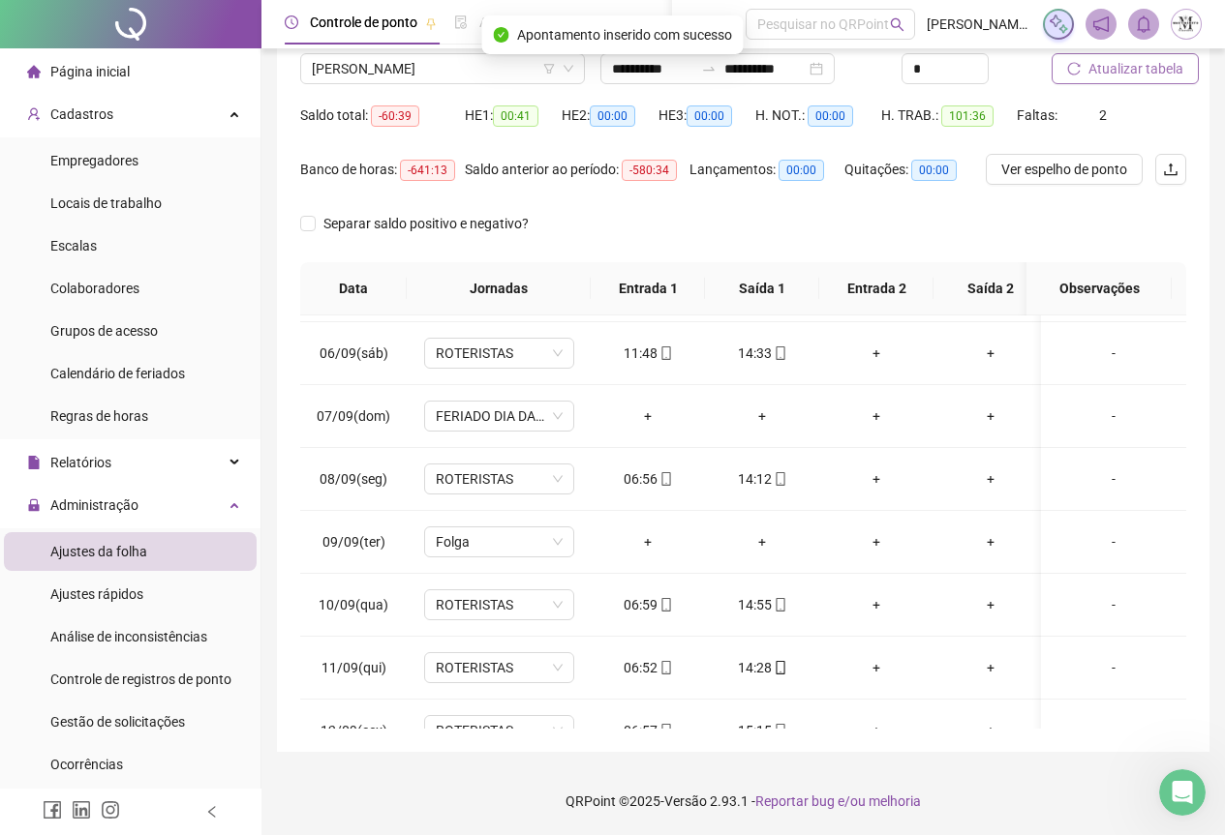
click at [1132, 69] on span "Atualizar tabela" at bounding box center [1135, 68] width 95 height 21
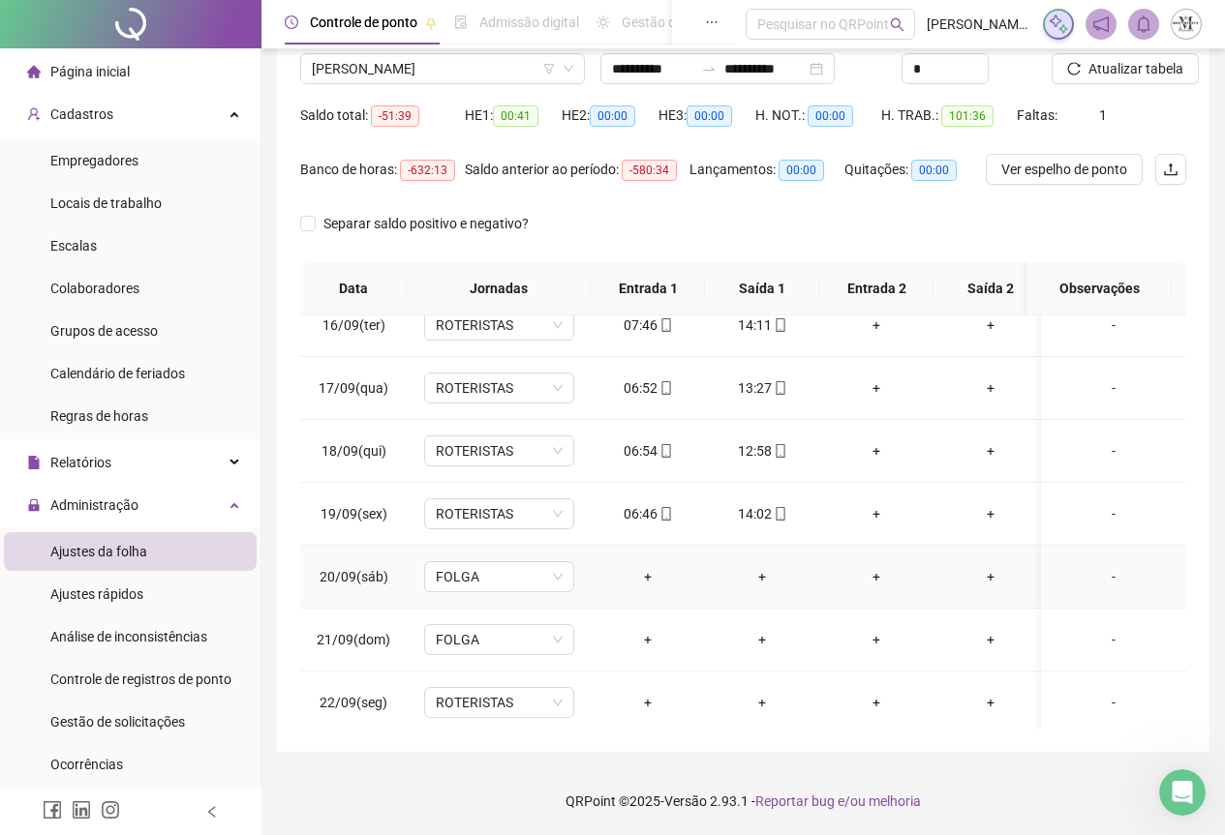
scroll to position [986, 0]
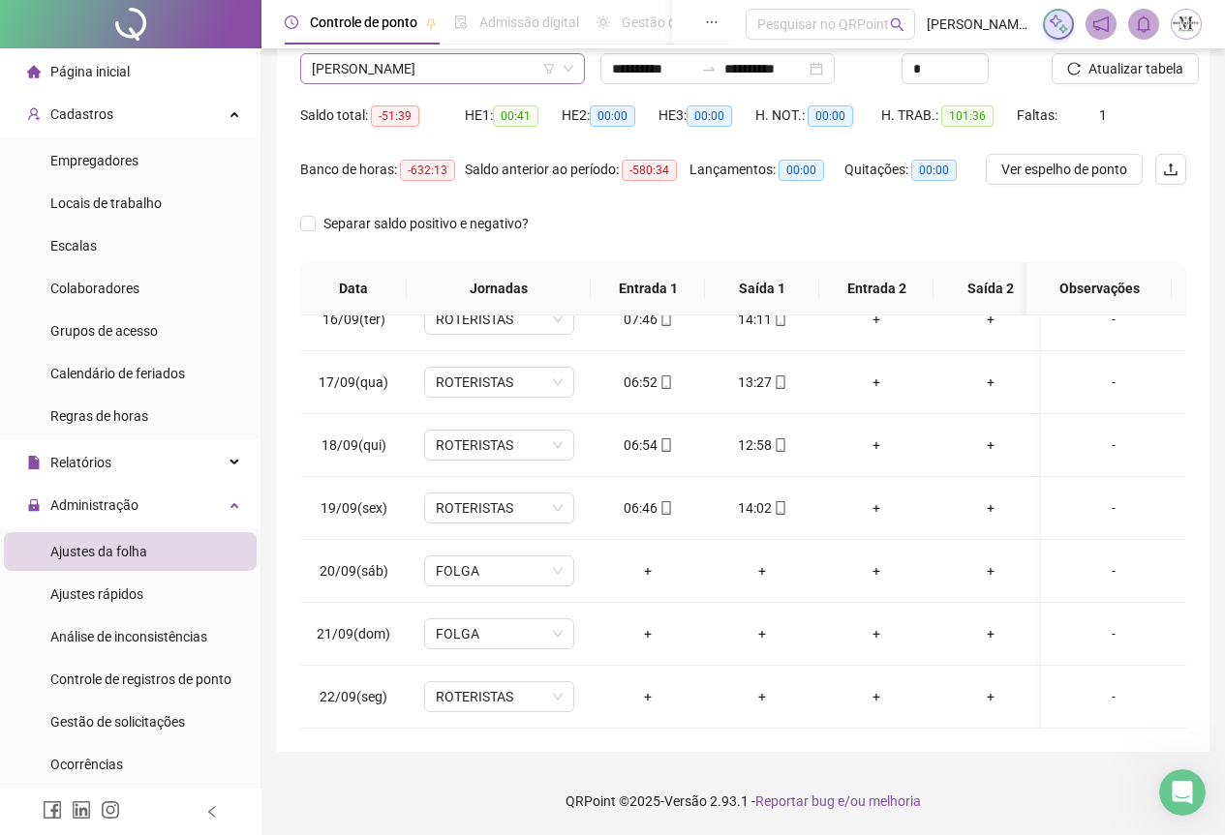
click at [357, 72] on span "[PERSON_NAME]" at bounding box center [442, 68] width 261 height 29
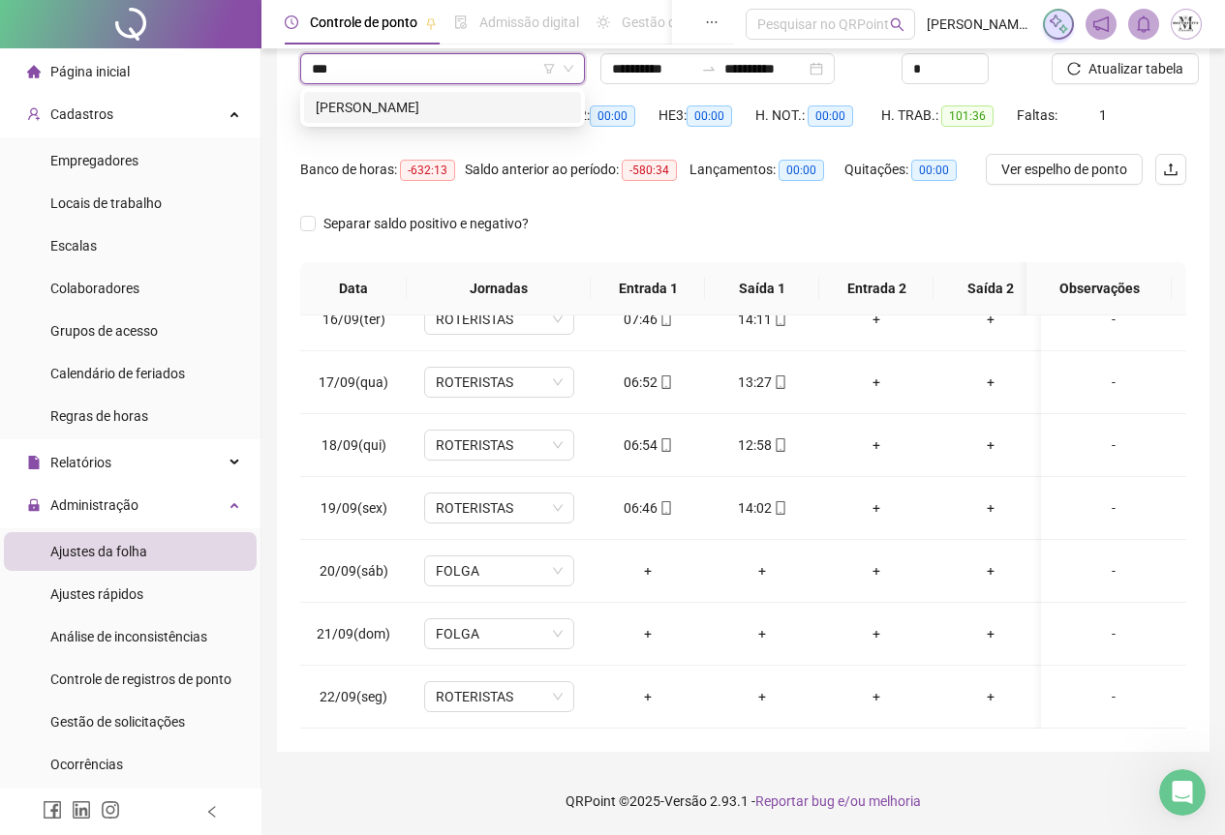
scroll to position [0, 0]
type input "******"
click at [409, 104] on div "[PERSON_NAME]" at bounding box center [443, 107] width 254 height 21
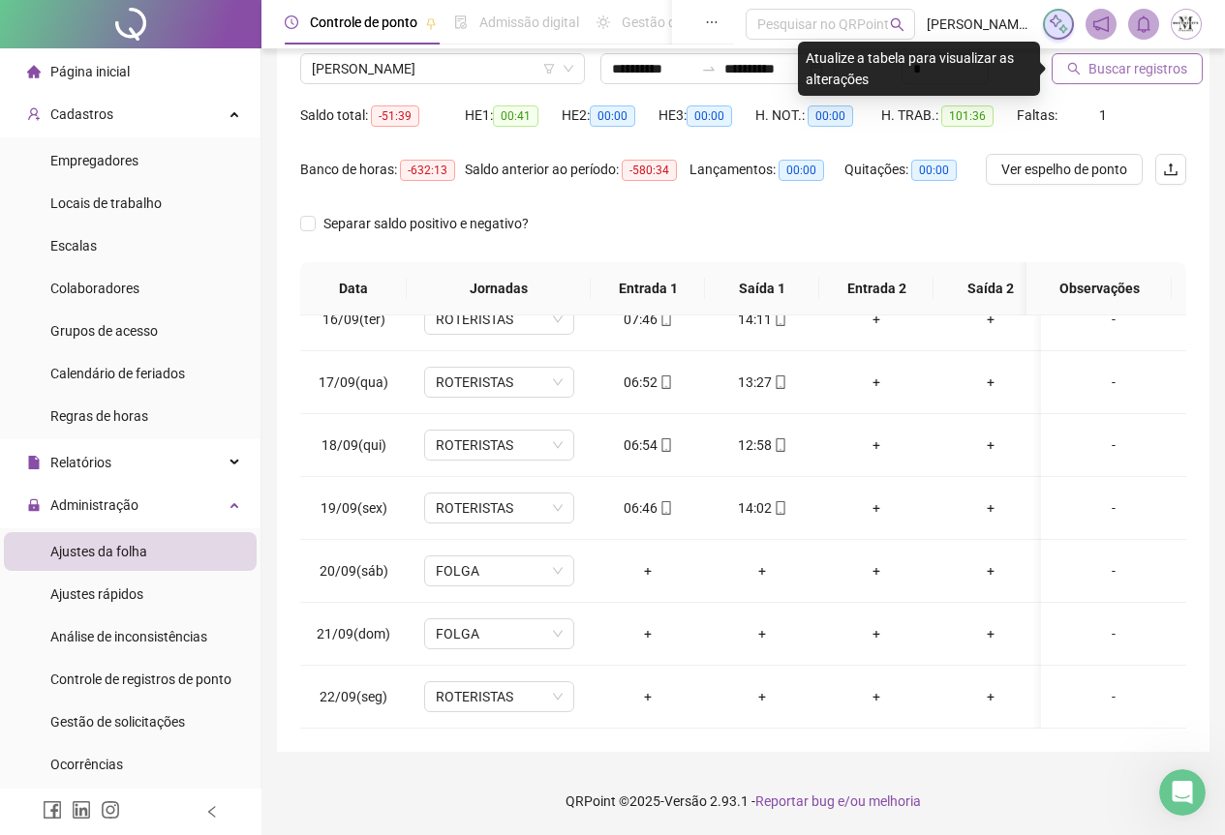
click at [1107, 65] on span "Buscar registros" at bounding box center [1137, 68] width 99 height 21
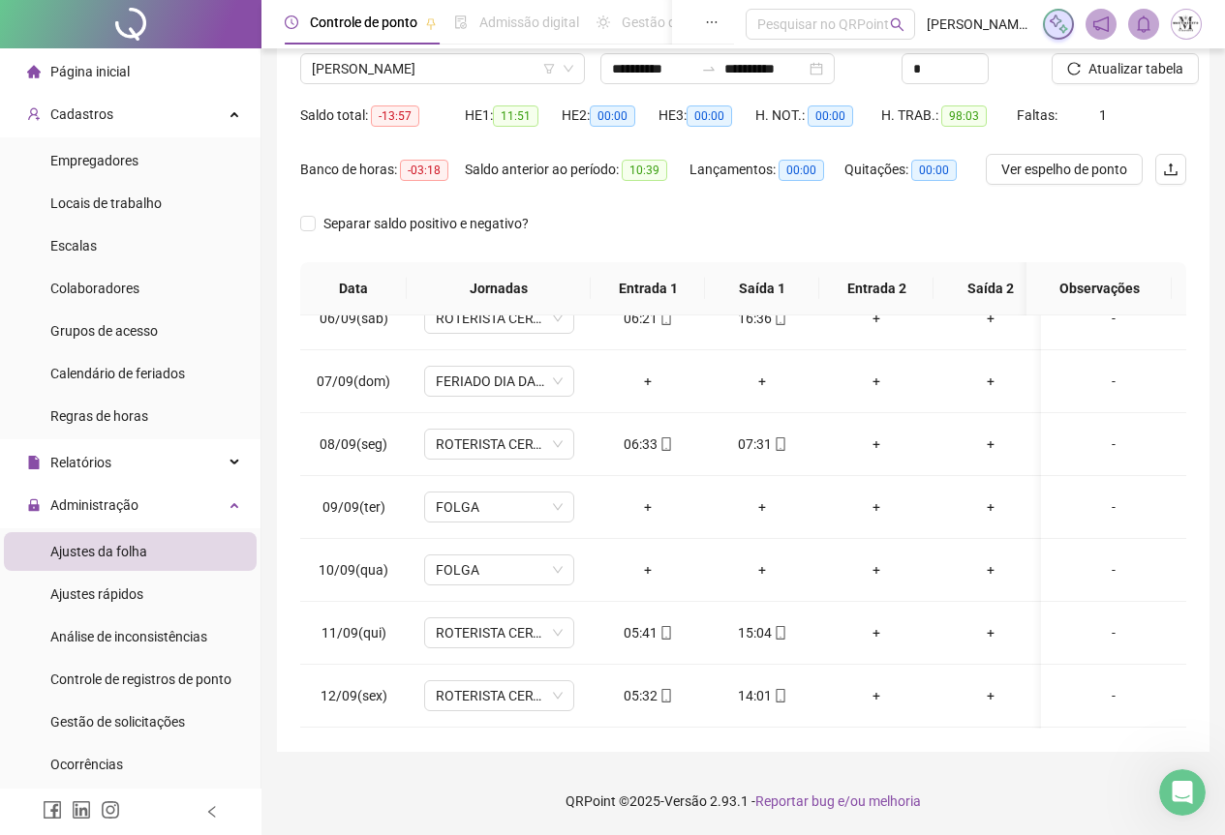
scroll to position [308, 0]
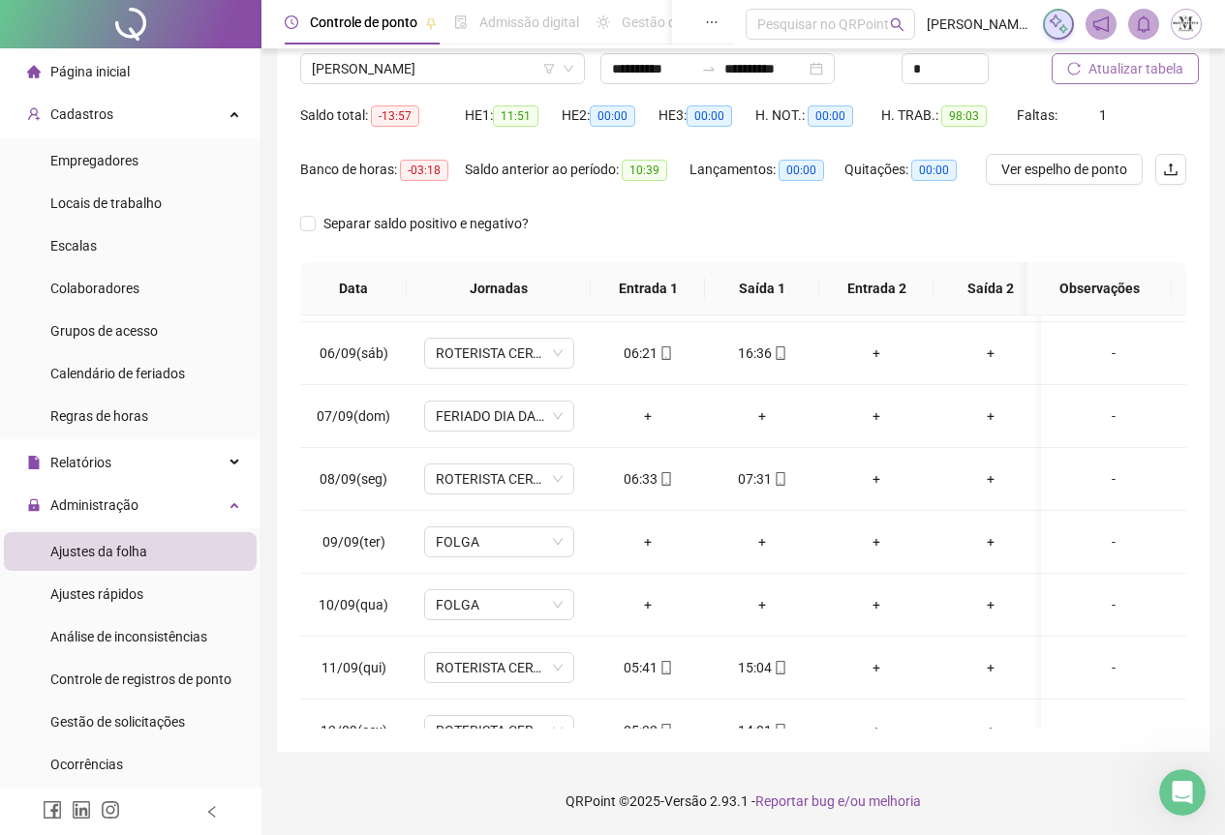
click at [1114, 59] on span "Atualizar tabela" at bounding box center [1135, 68] width 95 height 21
click at [341, 76] on span "[PERSON_NAME]" at bounding box center [442, 68] width 261 height 29
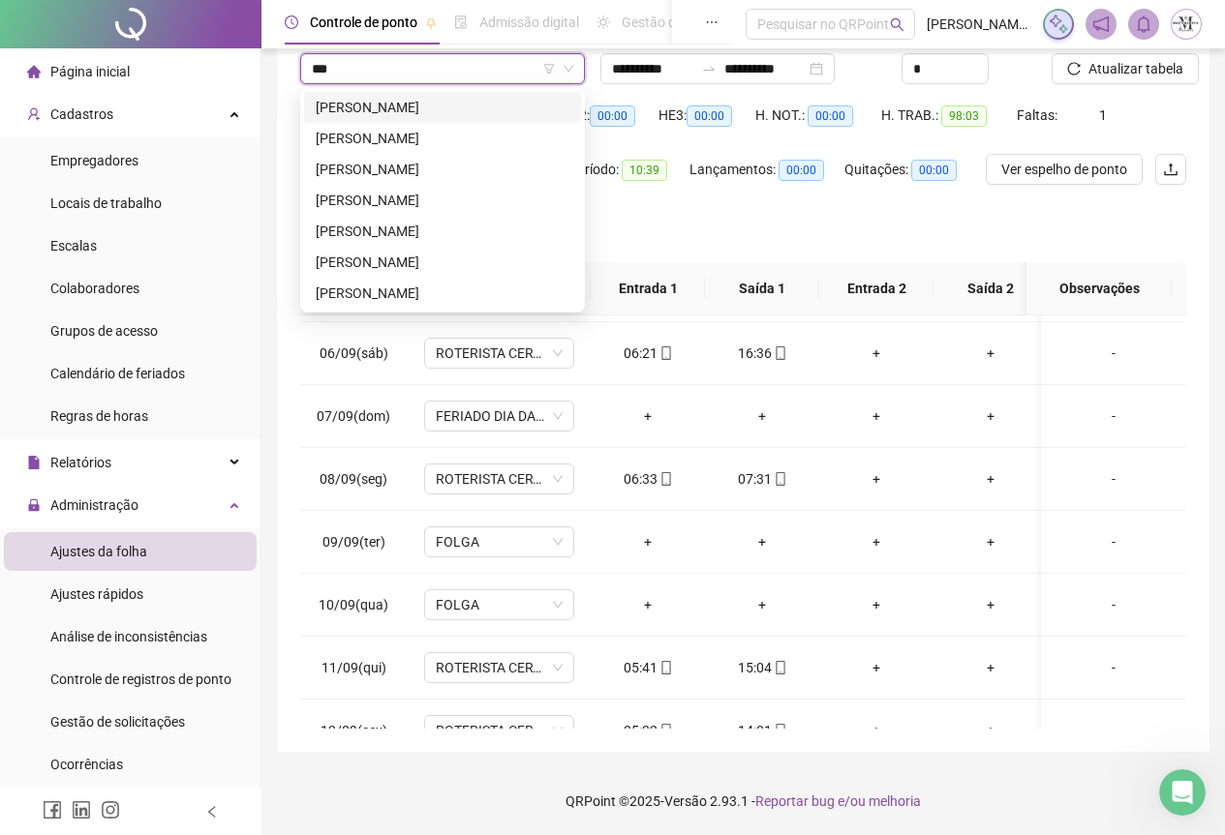
scroll to position [0, 0]
type input "********"
click at [384, 105] on div "[PERSON_NAME]" at bounding box center [443, 107] width 254 height 21
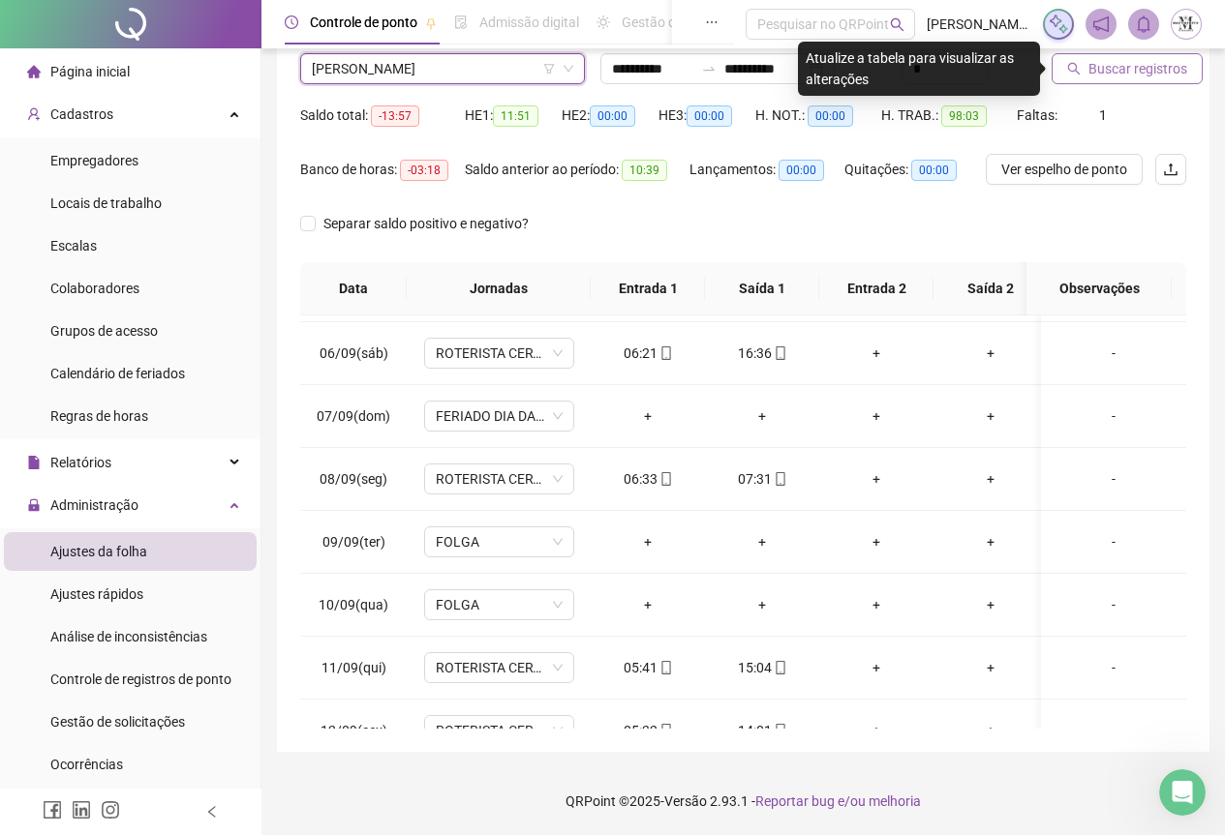
click at [1118, 76] on span "Buscar registros" at bounding box center [1137, 68] width 99 height 21
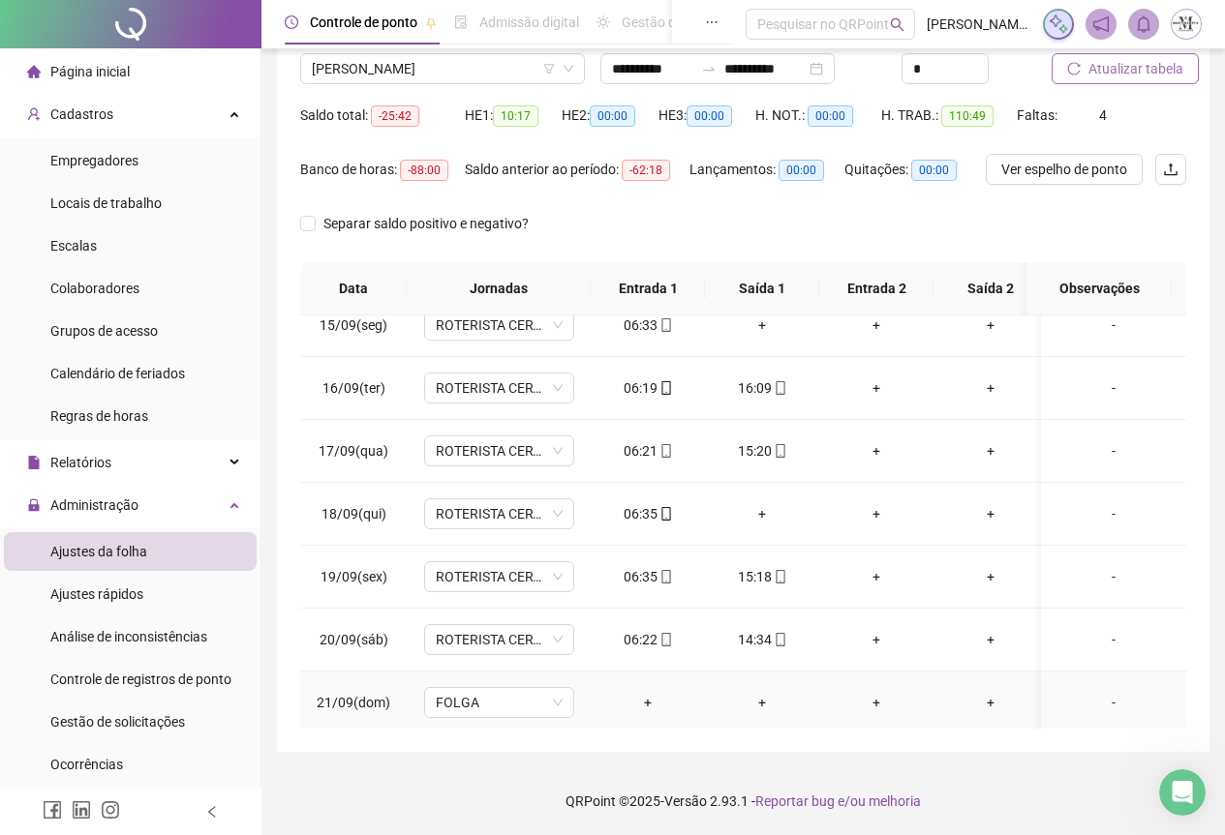
scroll to position [986, 0]
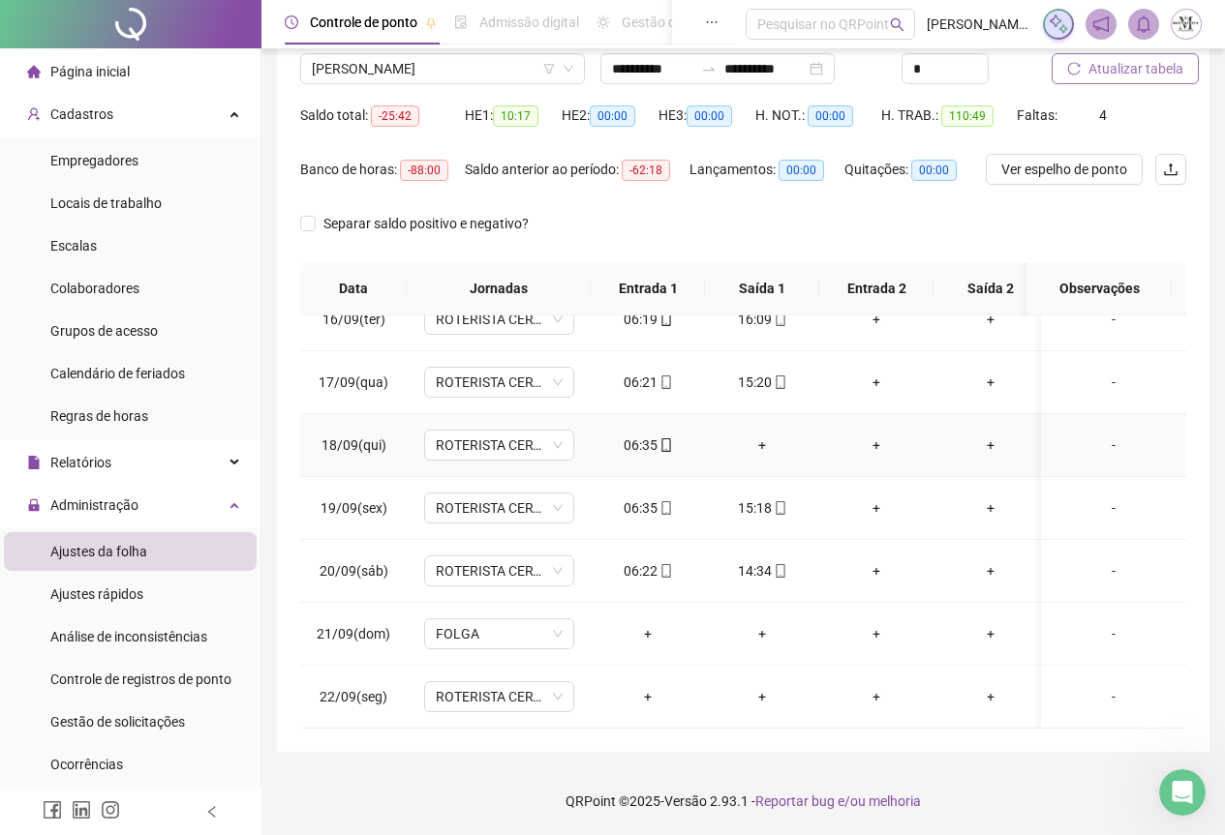
click at [770, 435] on div "+" at bounding box center [761, 445] width 83 height 21
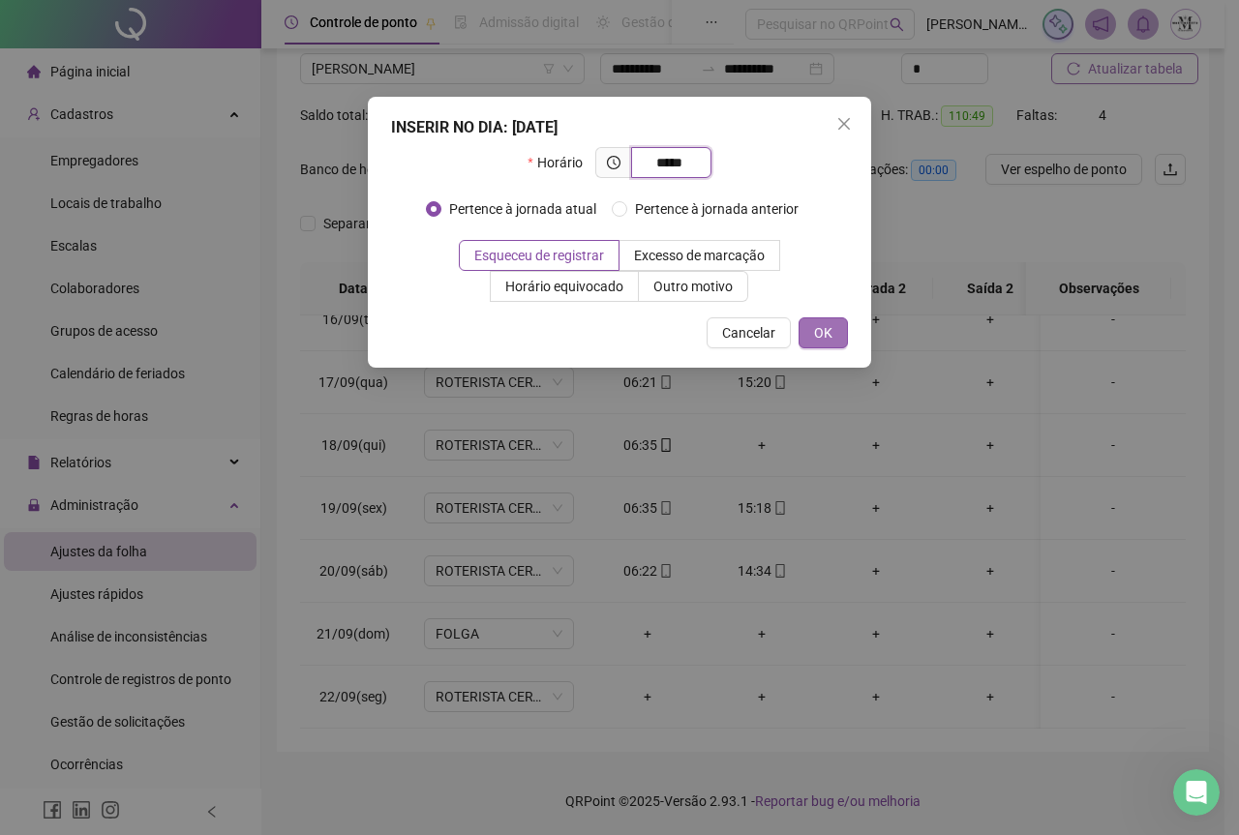
type input "*****"
click at [834, 336] on button "OK" at bounding box center [823, 333] width 49 height 31
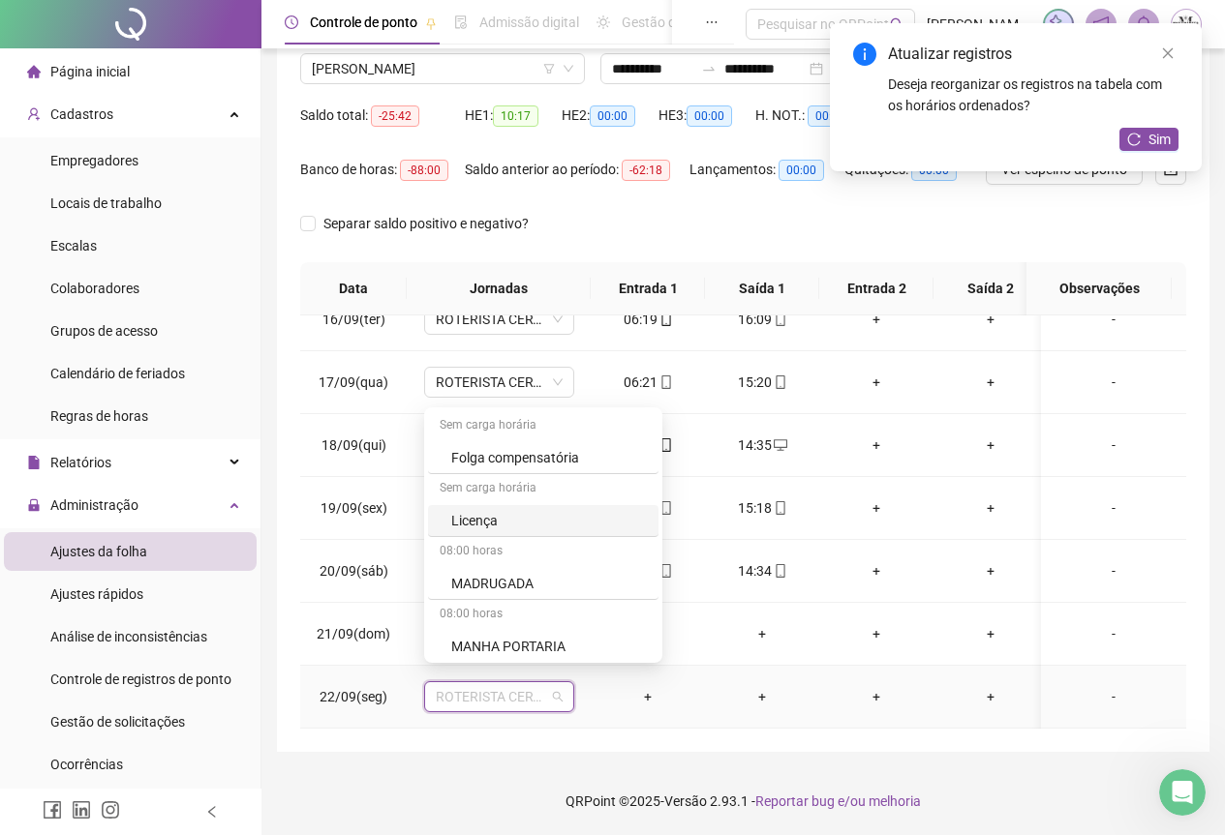
scroll to position [1162, 0]
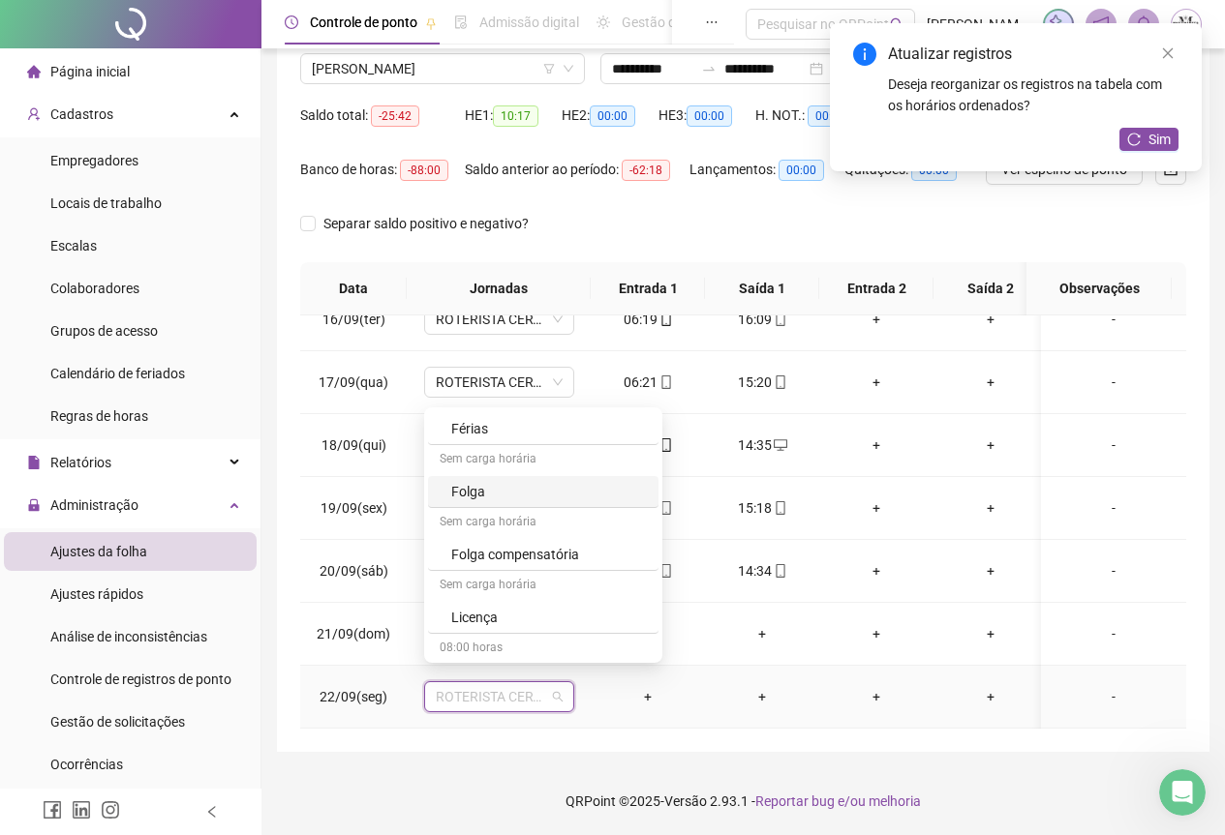
click at [509, 490] on div "Folga" at bounding box center [549, 491] width 196 height 21
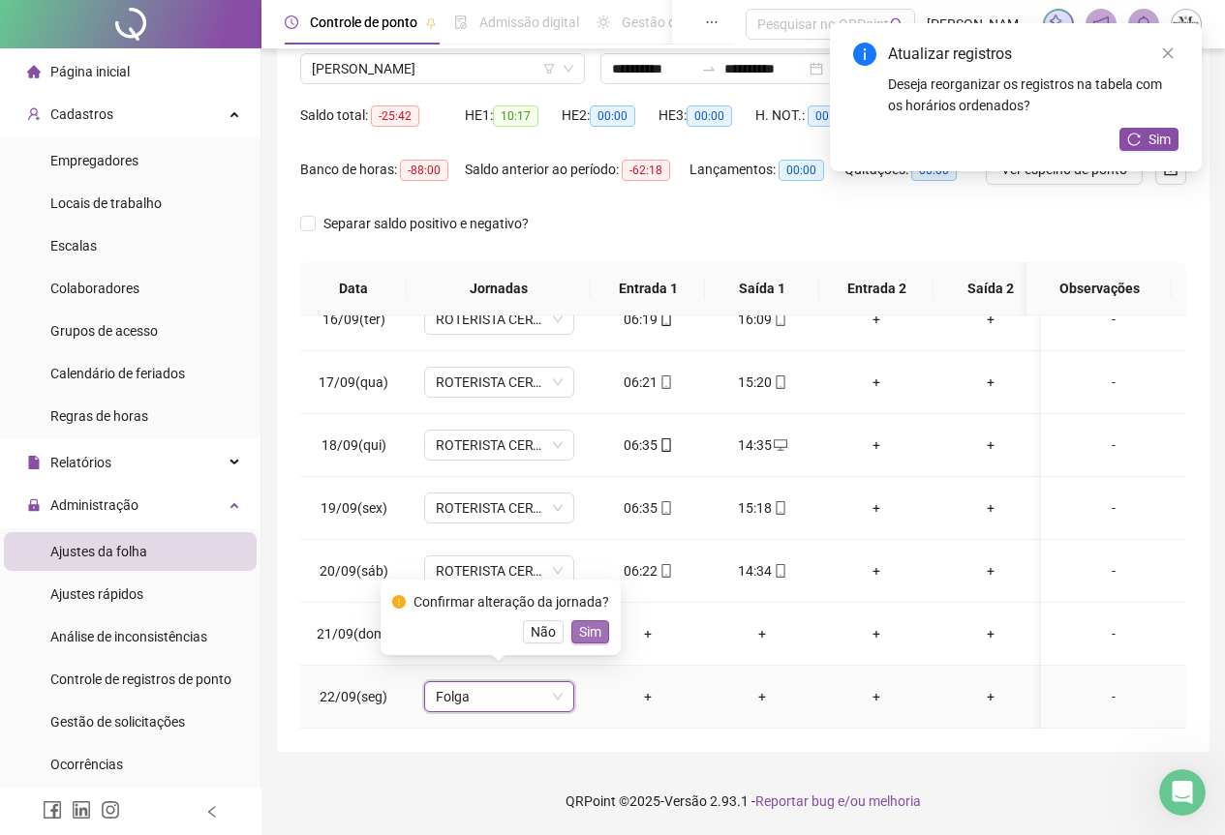
click at [593, 634] on span "Sim" at bounding box center [590, 632] width 22 height 21
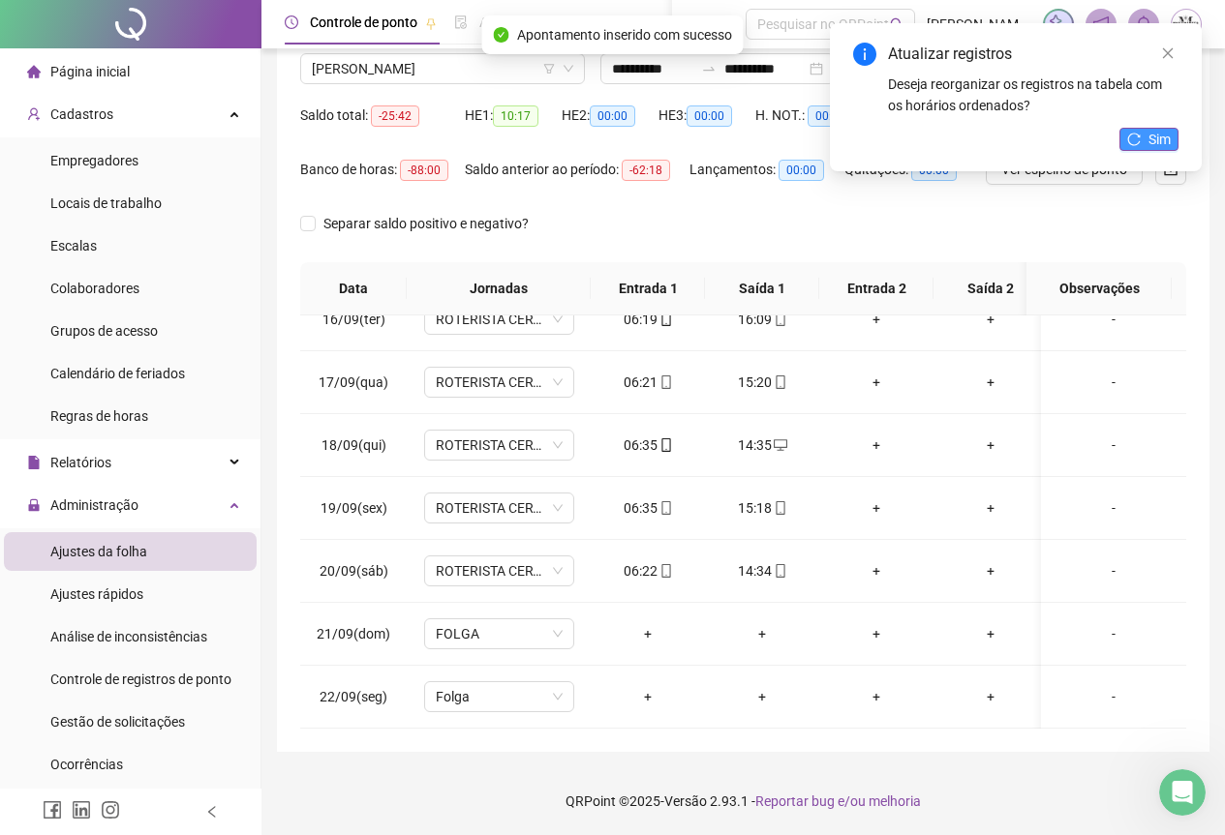
click at [1155, 140] on span "Sim" at bounding box center [1159, 139] width 22 height 21
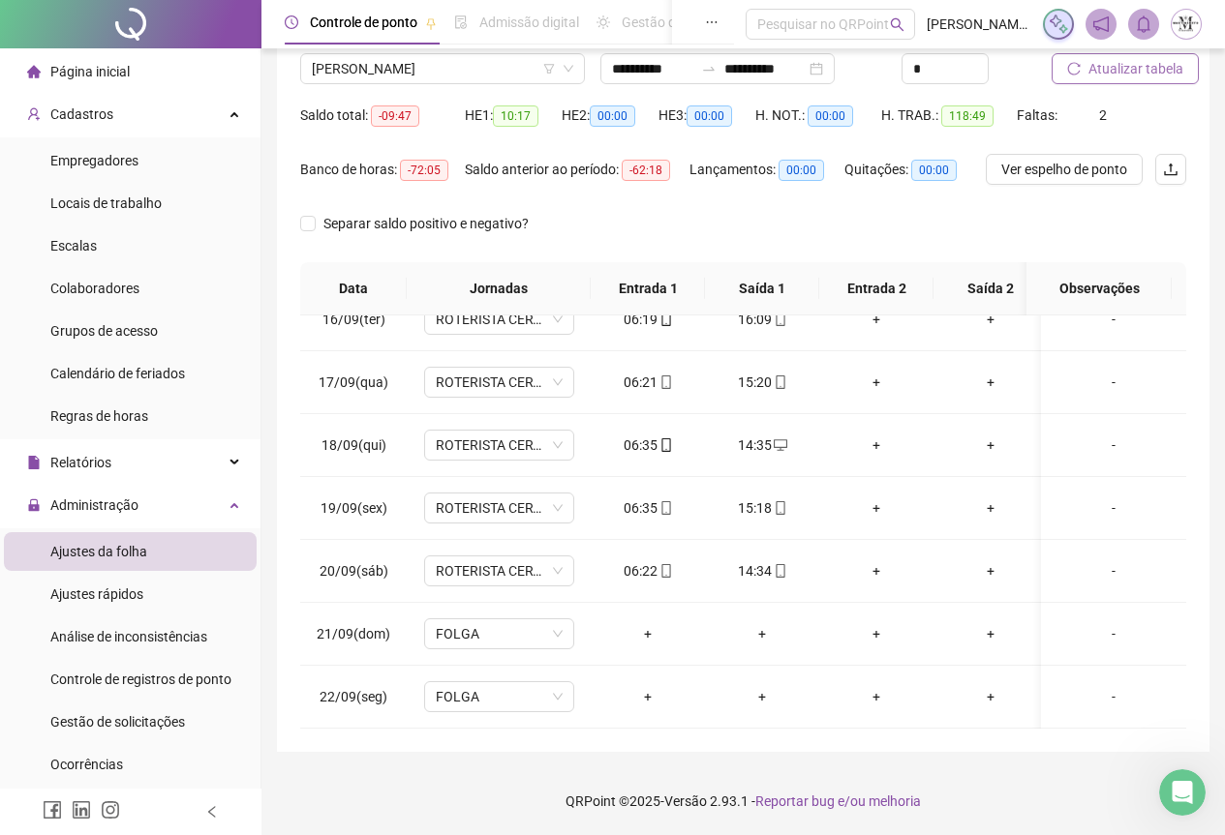
click at [1136, 74] on span "Atualizar tabela" at bounding box center [1135, 68] width 95 height 21
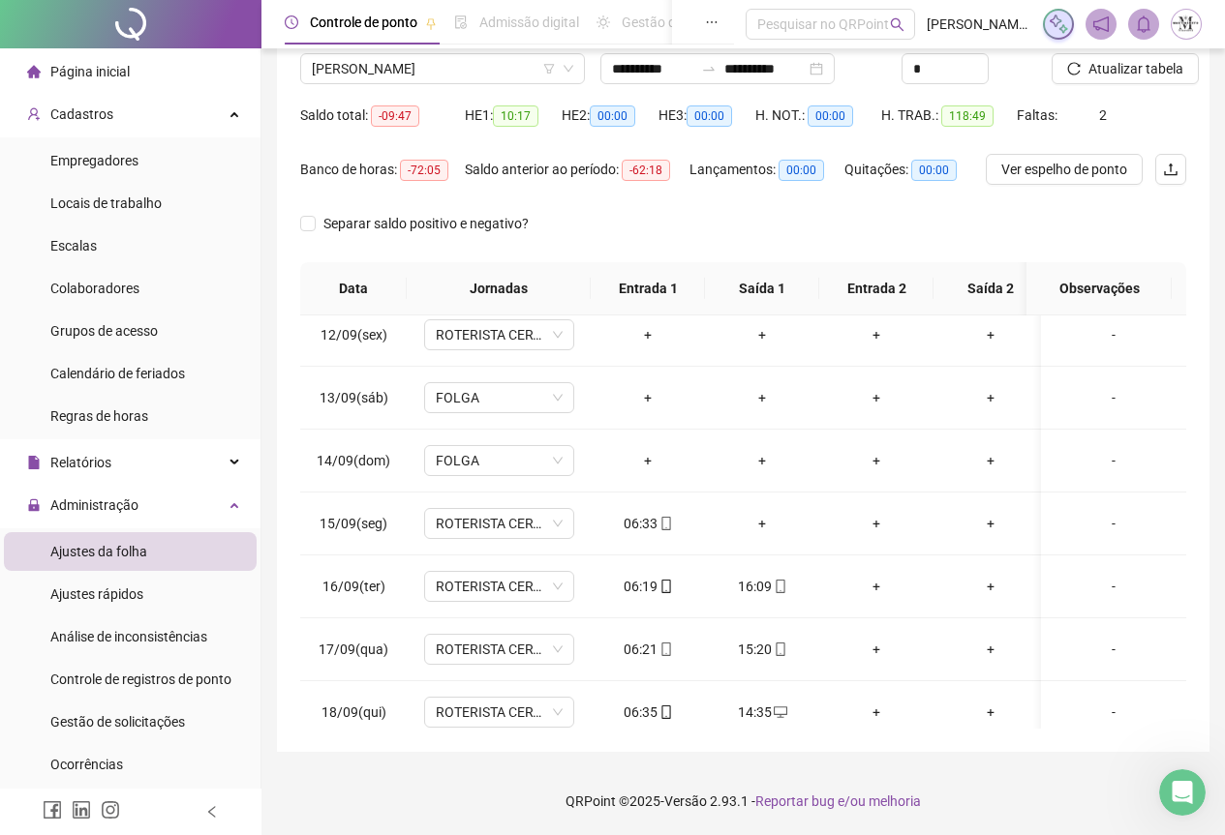
scroll to position [695, 0]
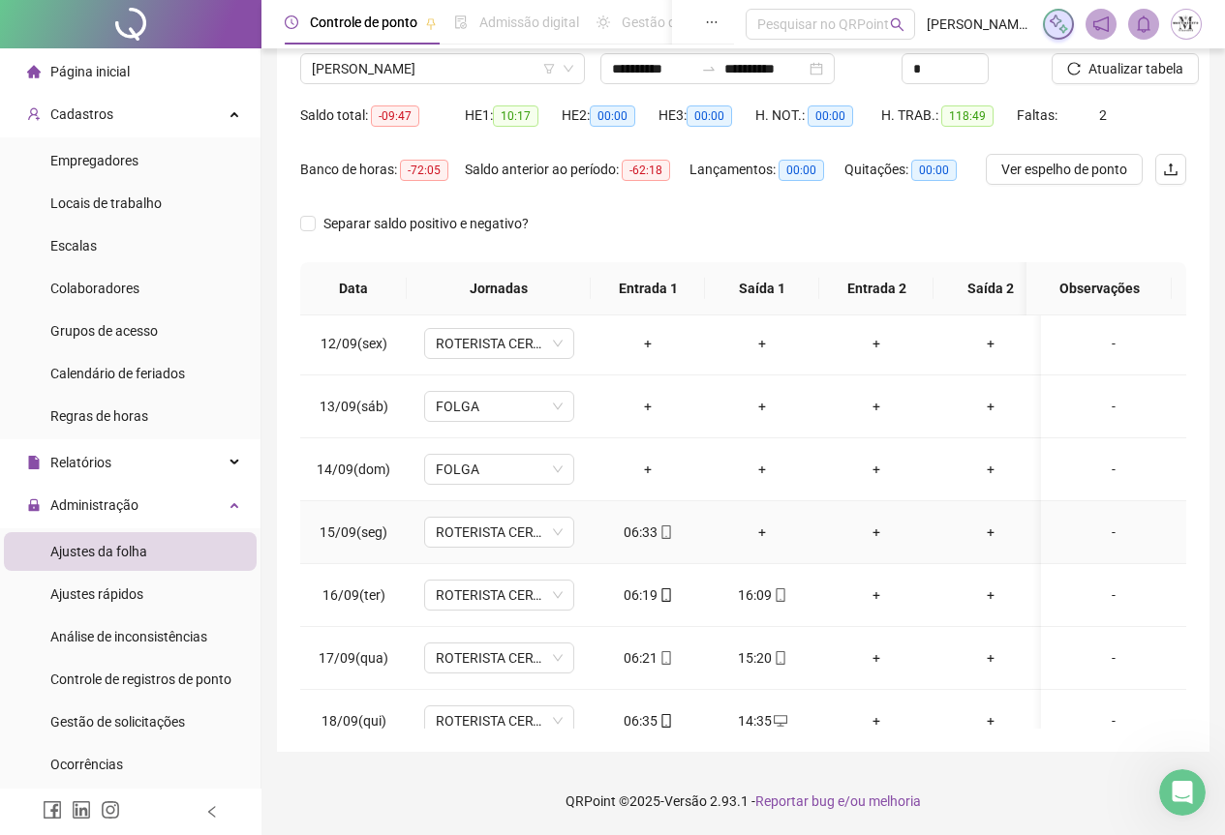
click at [758, 535] on div "+" at bounding box center [761, 532] width 83 height 21
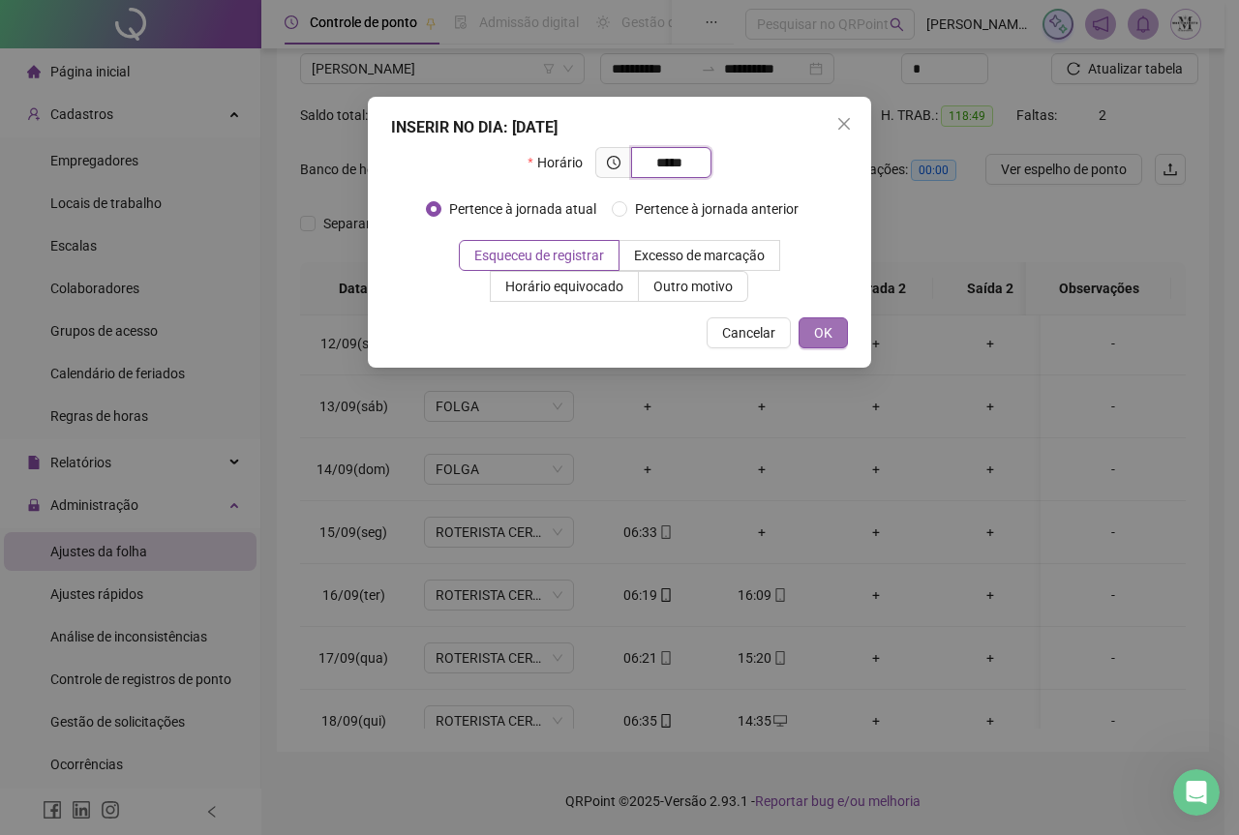
type input "*****"
click at [830, 336] on span "OK" at bounding box center [823, 332] width 18 height 21
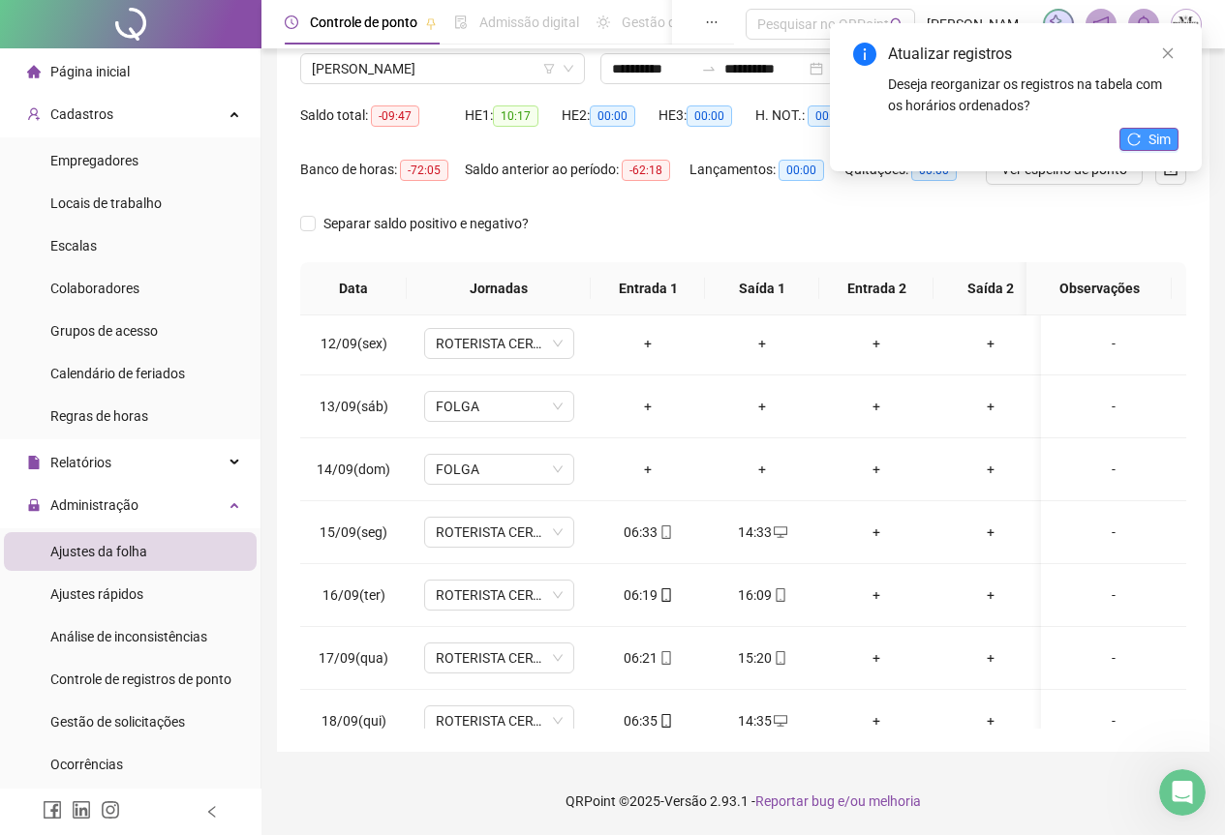
click at [1147, 132] on button "Sim" at bounding box center [1148, 139] width 59 height 23
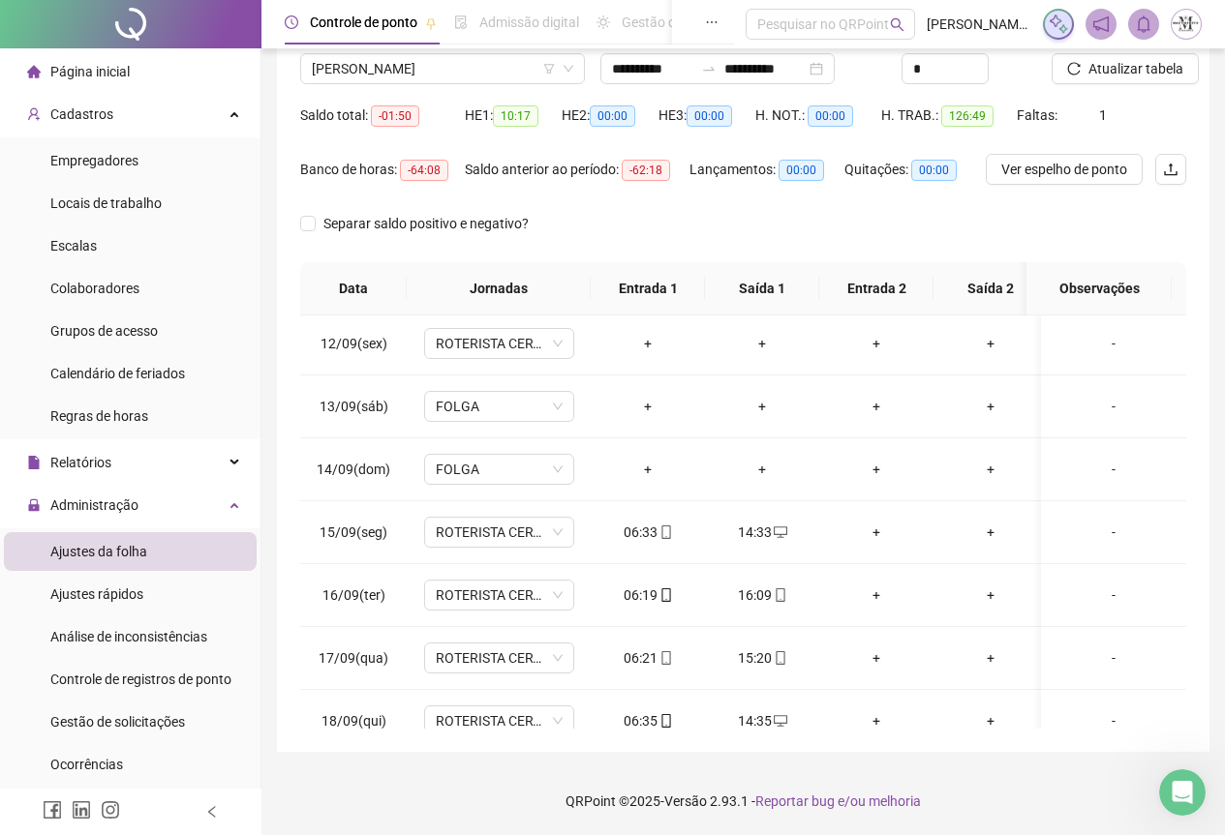
click at [1132, 69] on span "Atualizar tabela" at bounding box center [1135, 68] width 95 height 21
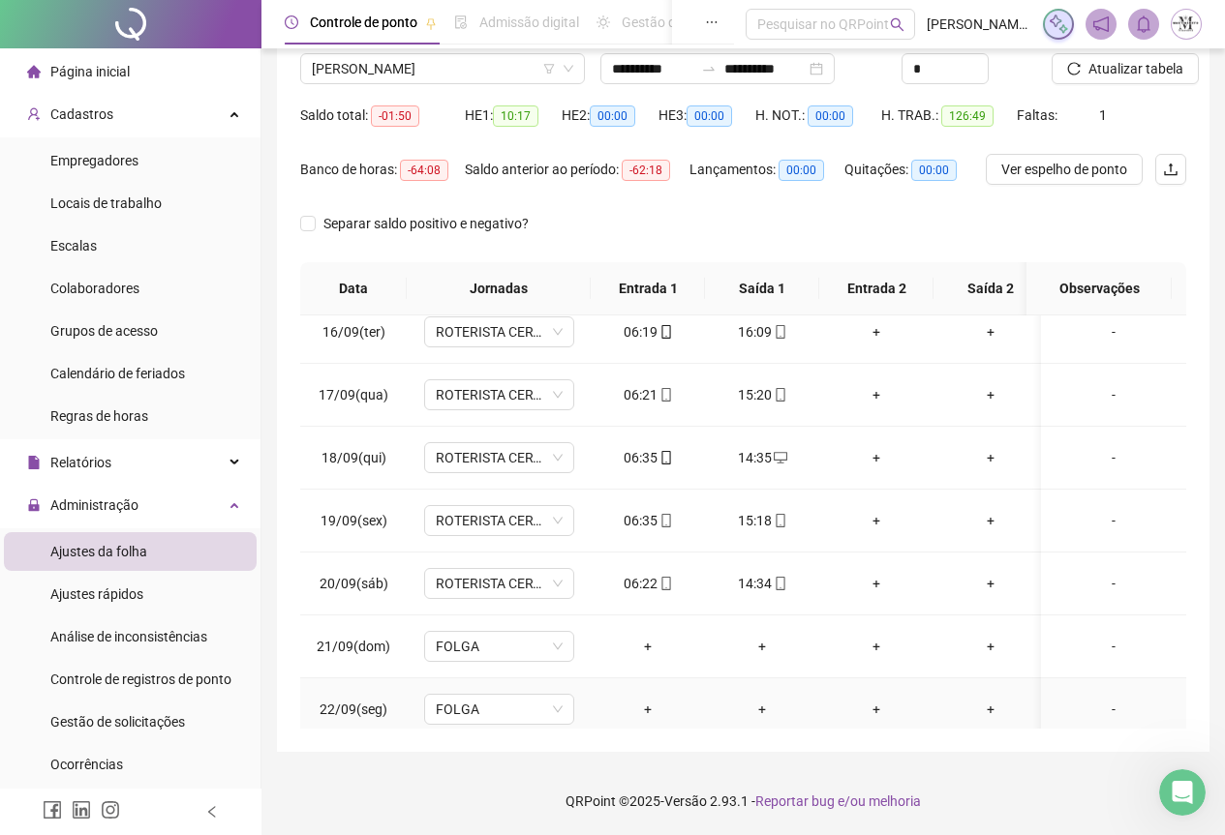
scroll to position [986, 0]
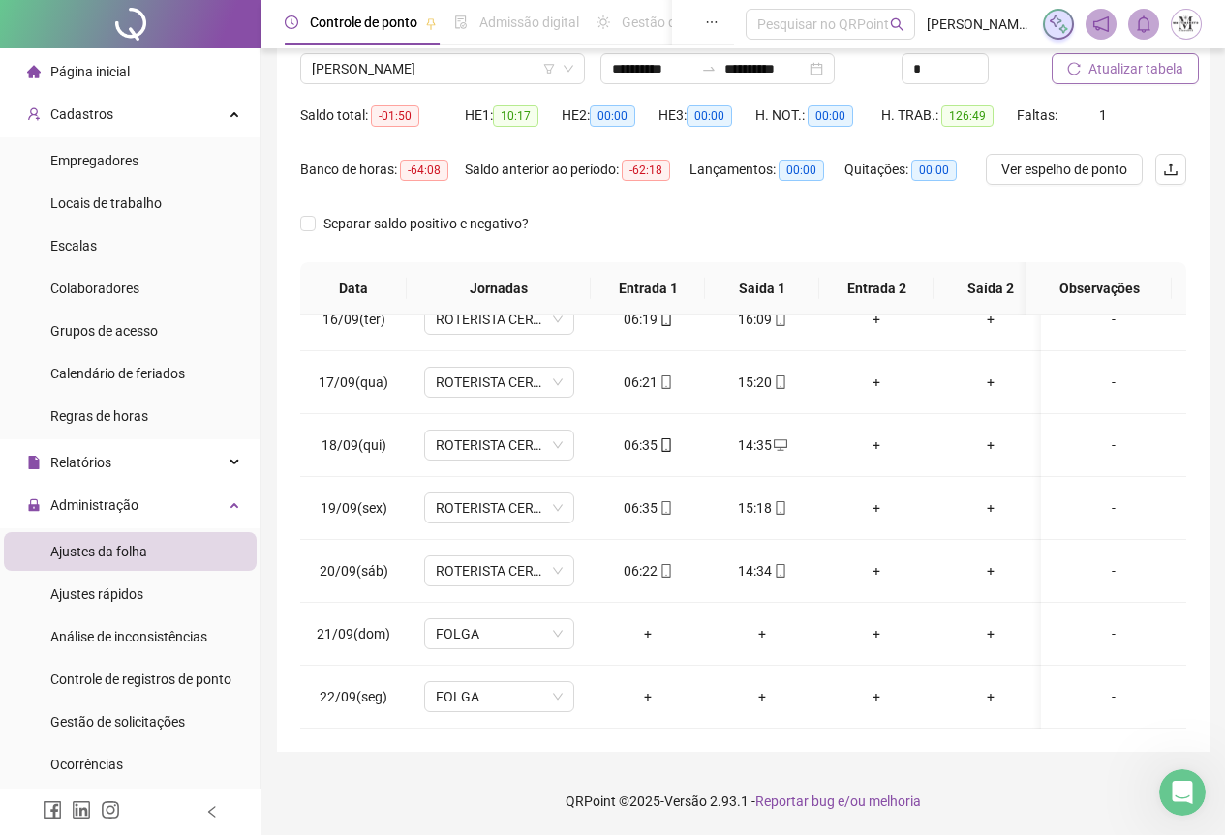
click at [1119, 67] on span "Atualizar tabela" at bounding box center [1135, 68] width 95 height 21
click at [394, 67] on span "[PERSON_NAME]" at bounding box center [442, 68] width 261 height 29
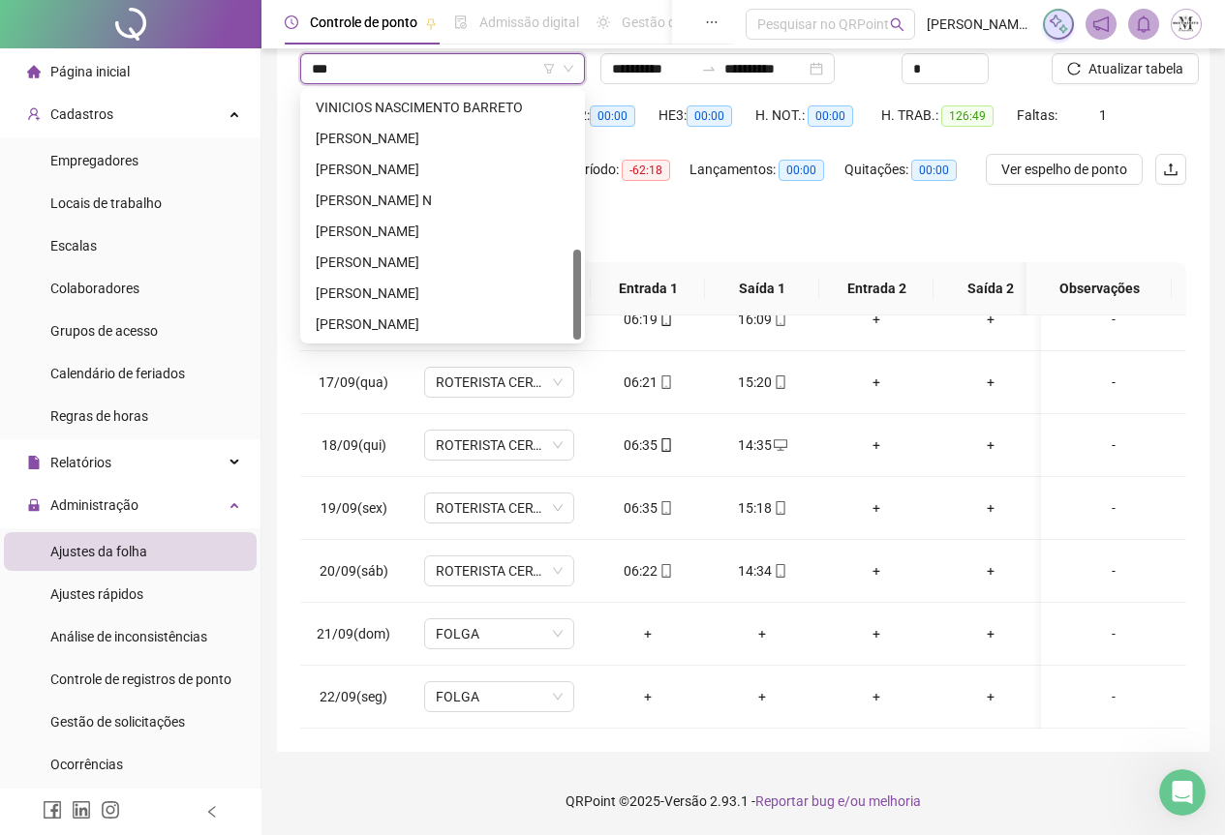
scroll to position [0, 0]
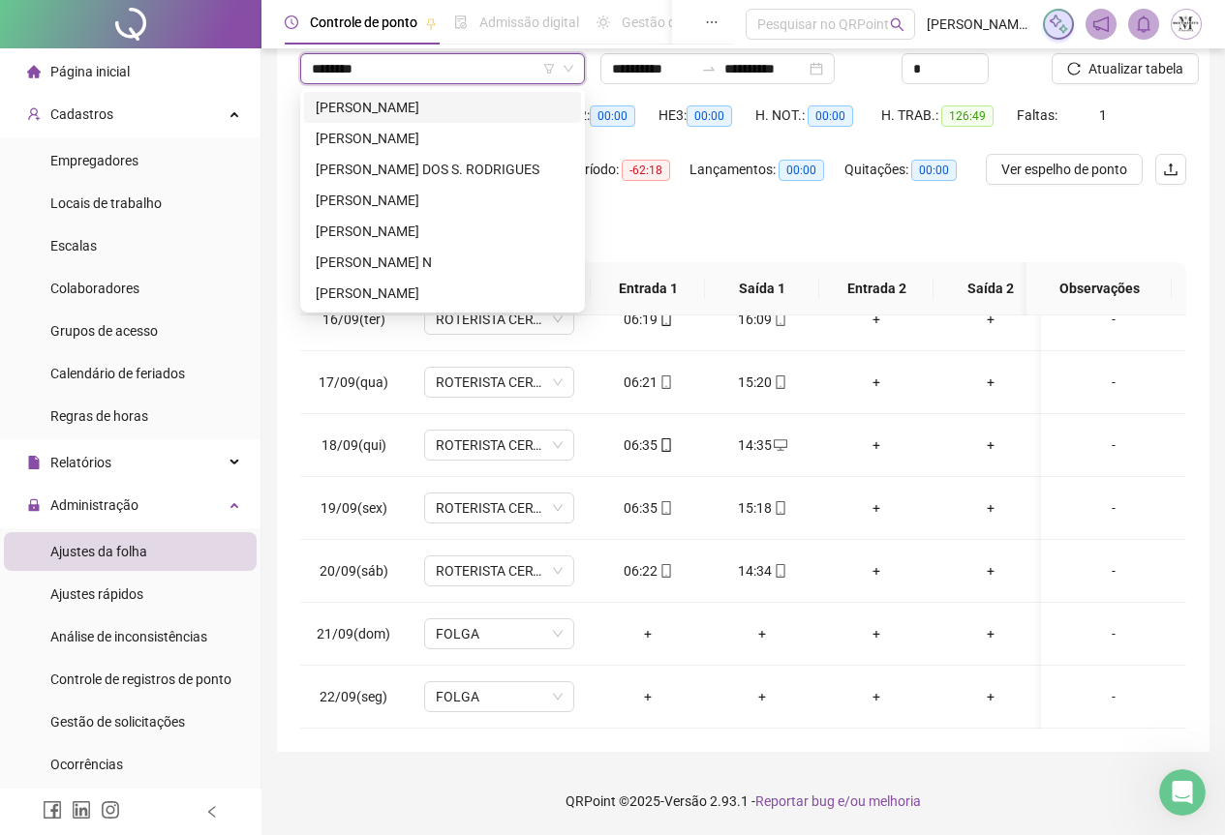
type input "********"
click at [415, 269] on div "[PERSON_NAME] N" at bounding box center [443, 262] width 254 height 21
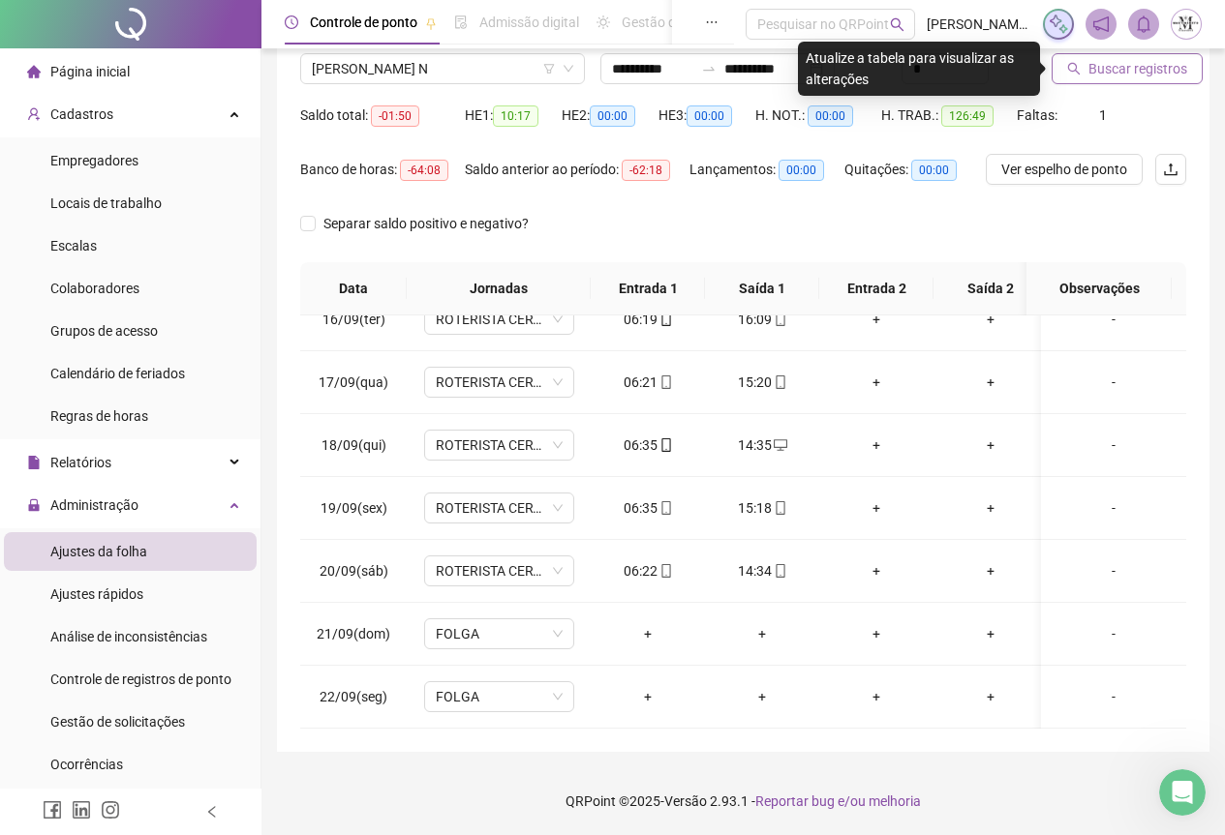
click at [1084, 79] on button "Buscar registros" at bounding box center [1126, 68] width 151 height 31
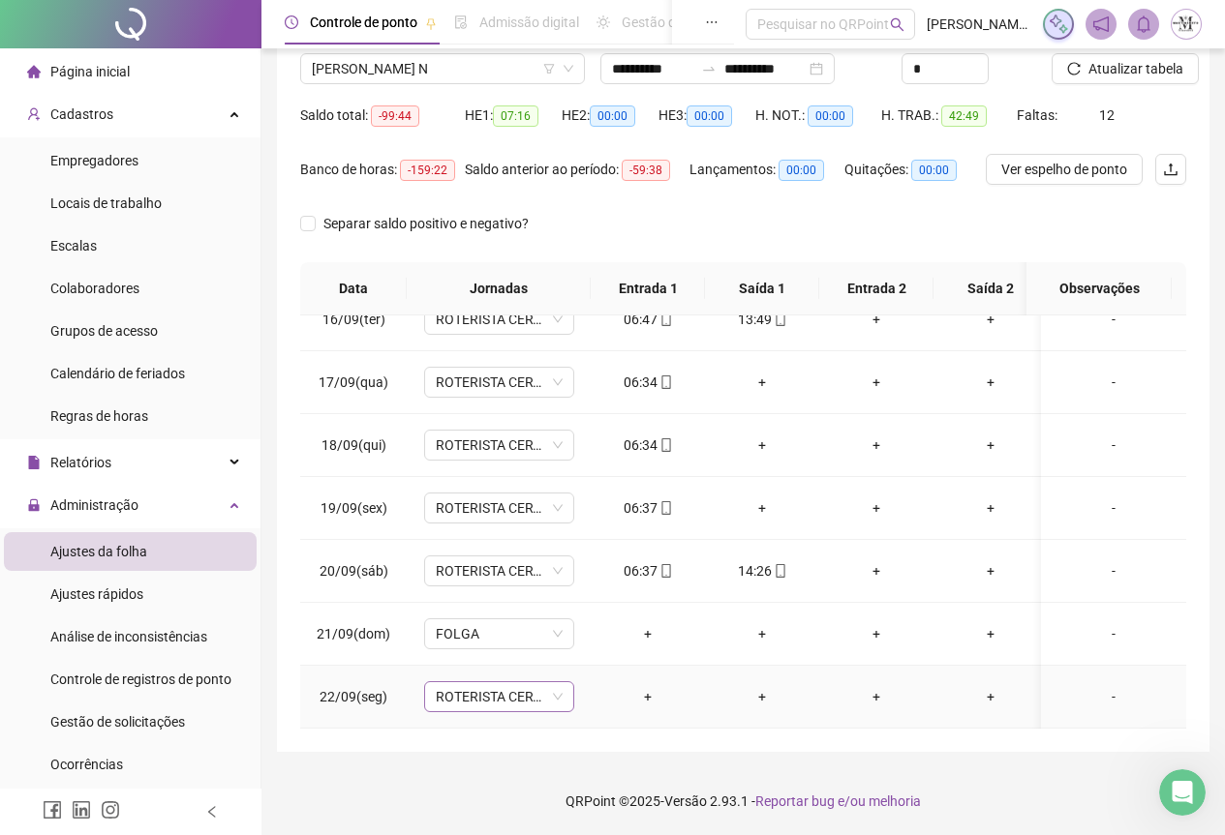
click at [491, 690] on span "ROTERISTA CERTO SG" at bounding box center [499, 696] width 127 height 29
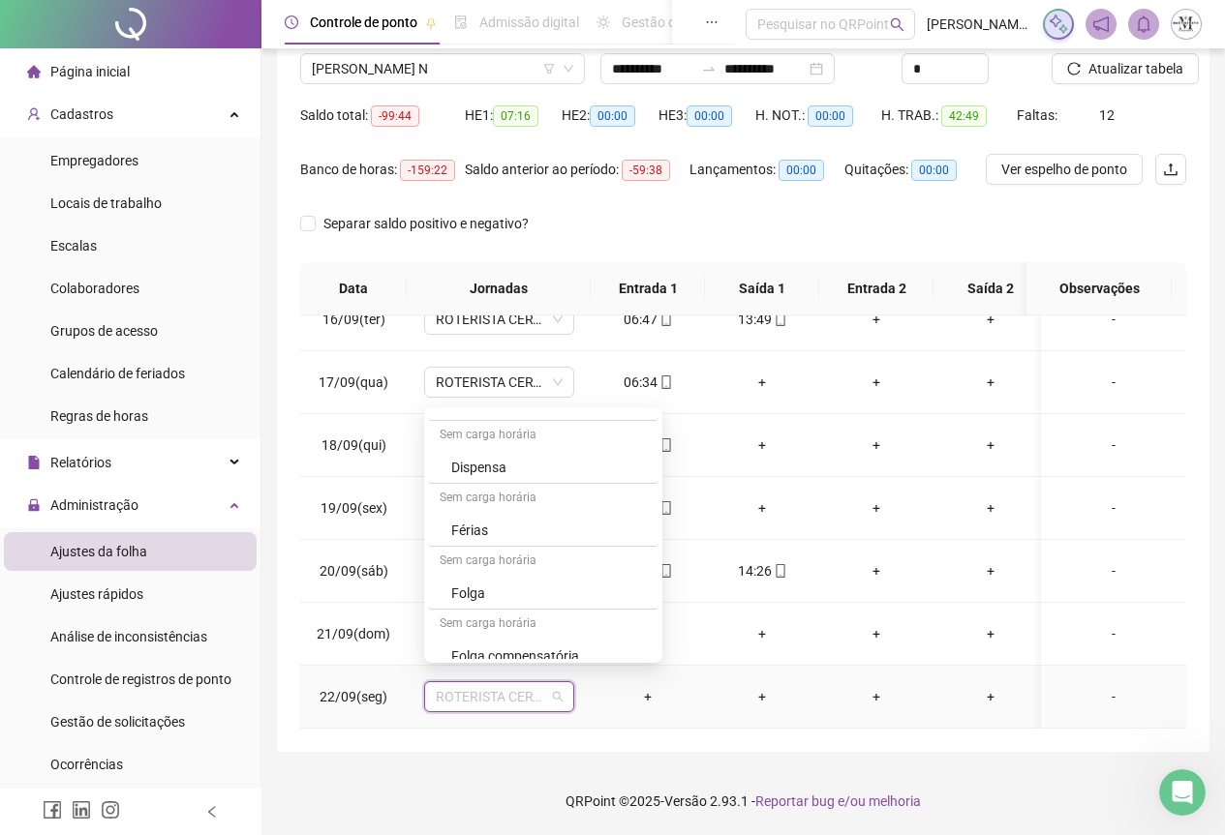
scroll to position [1065, 0]
click at [487, 594] on div "Folga" at bounding box center [549, 588] width 196 height 21
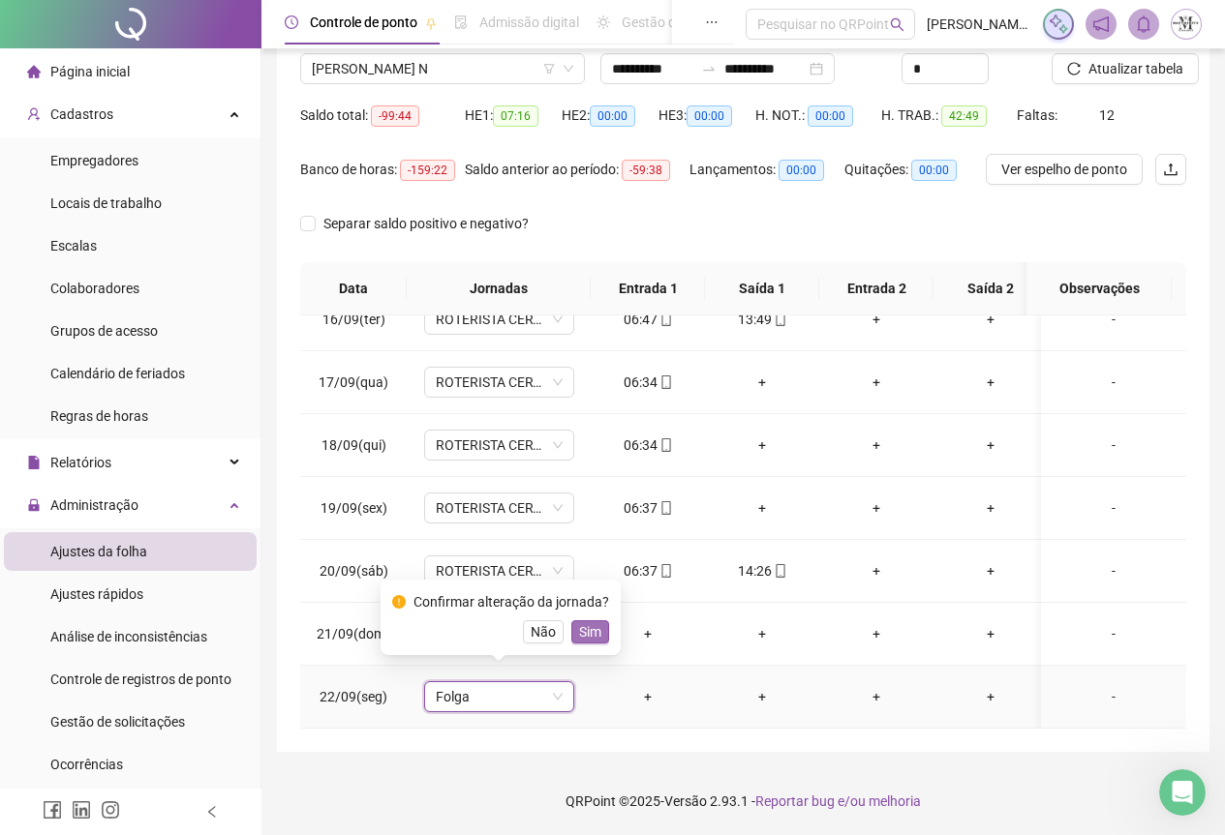
click at [593, 631] on span "Sim" at bounding box center [590, 632] width 22 height 21
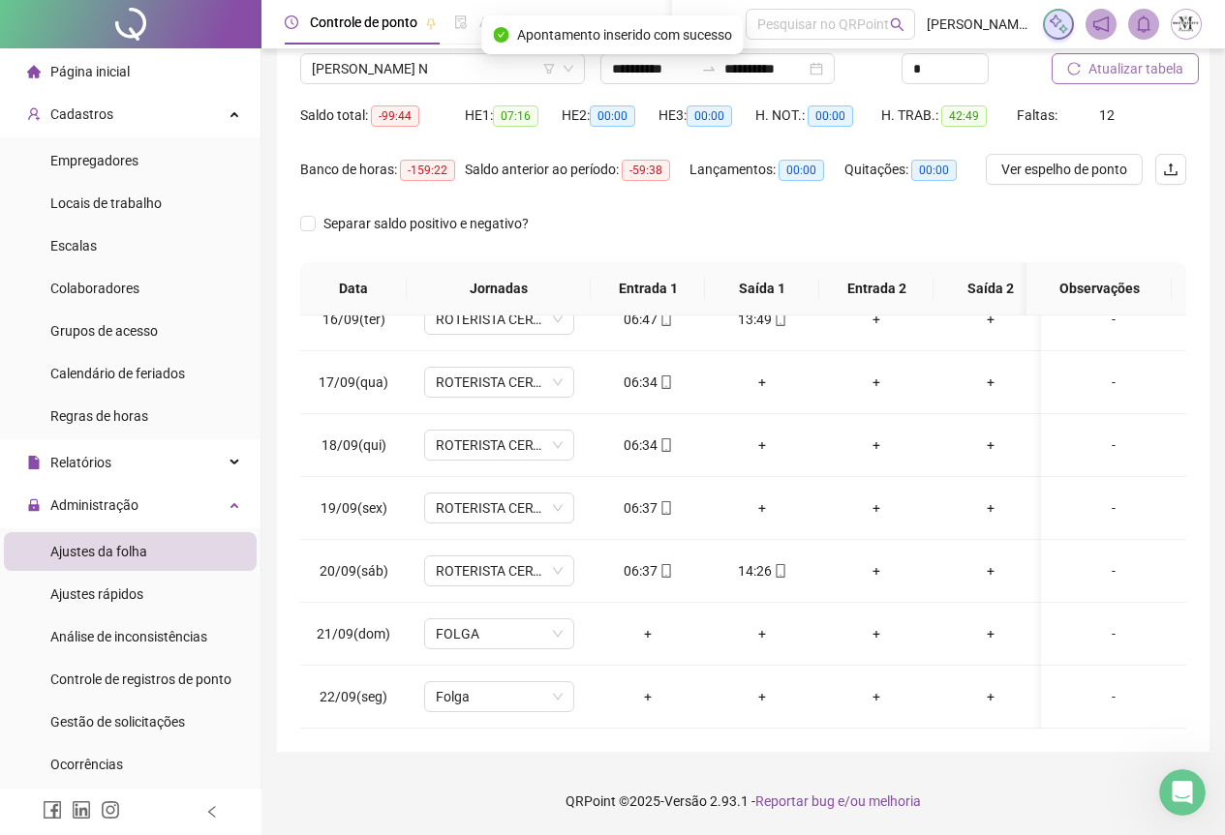
click at [1114, 66] on span "Atualizar tabela" at bounding box center [1135, 68] width 95 height 21
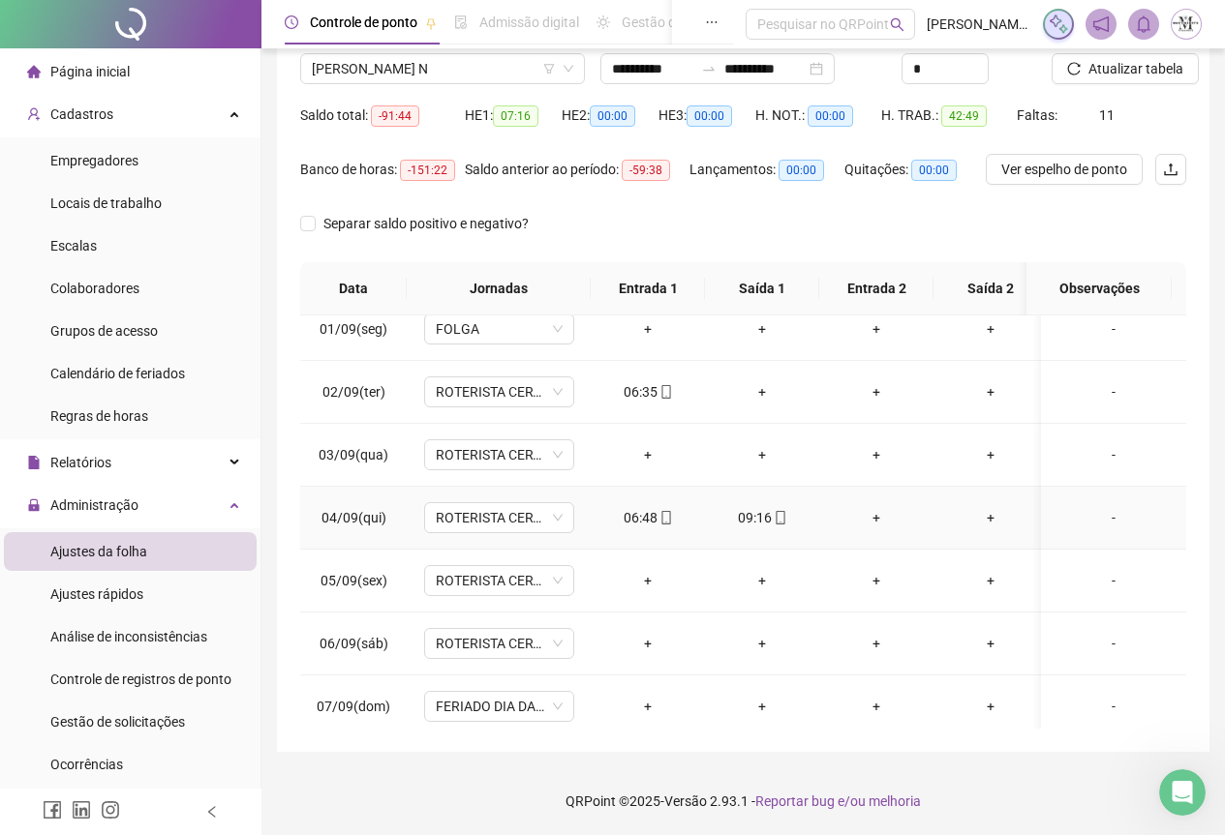
scroll to position [0, 0]
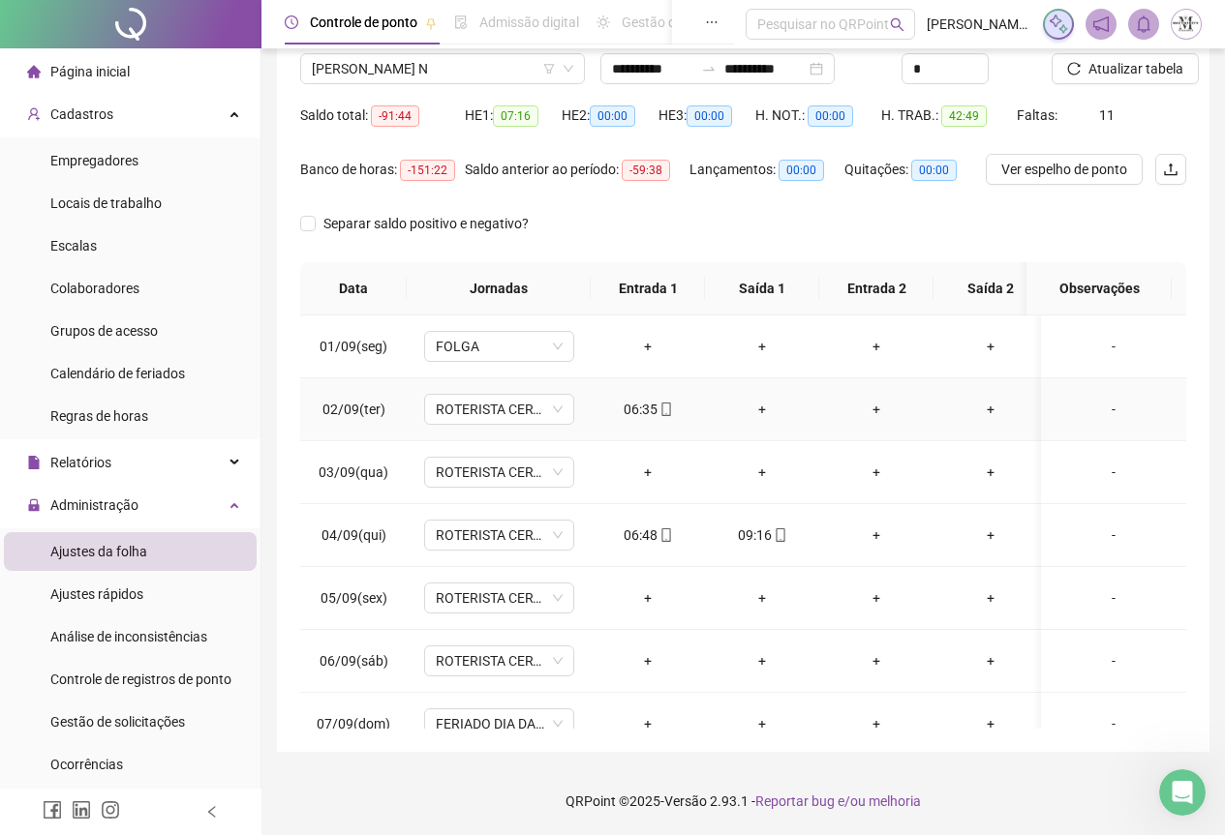
click at [759, 417] on div "+" at bounding box center [761, 409] width 83 height 21
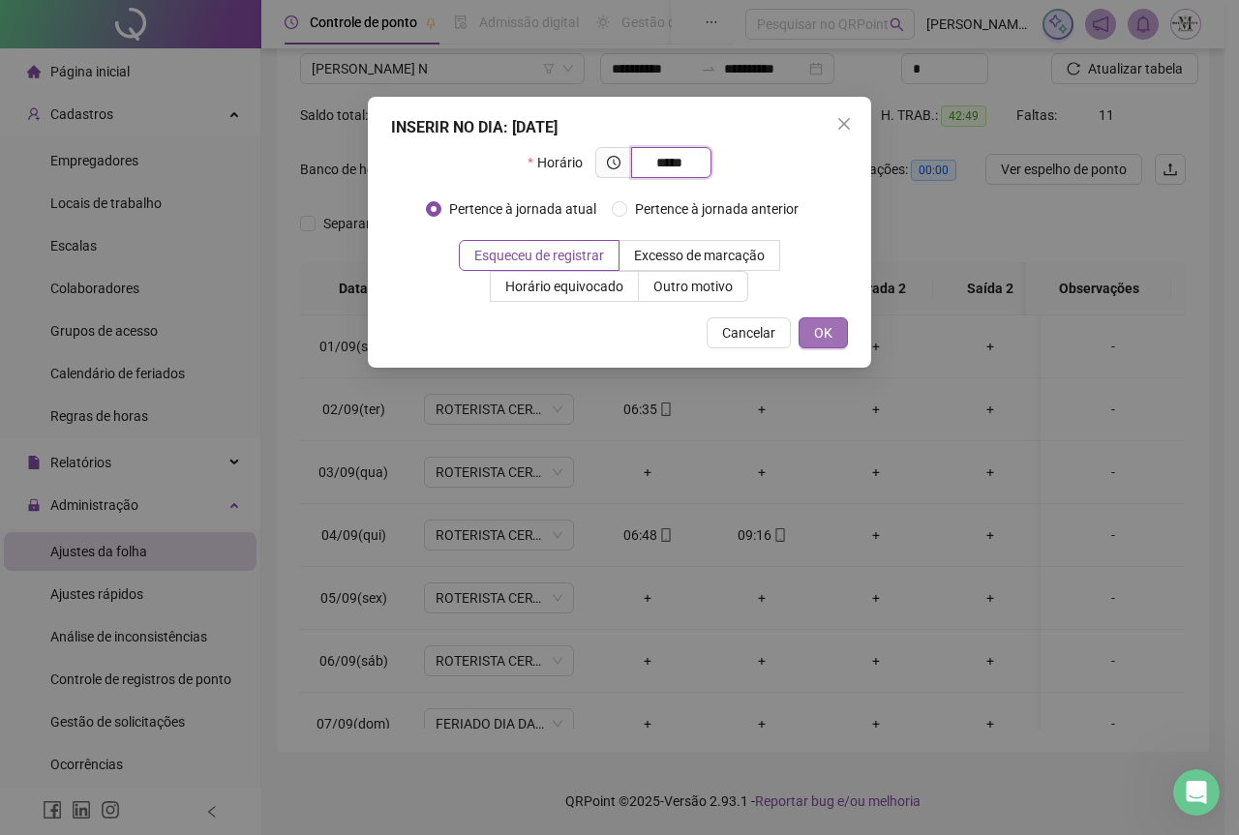
type input "*****"
click at [824, 323] on span "OK" at bounding box center [823, 332] width 18 height 21
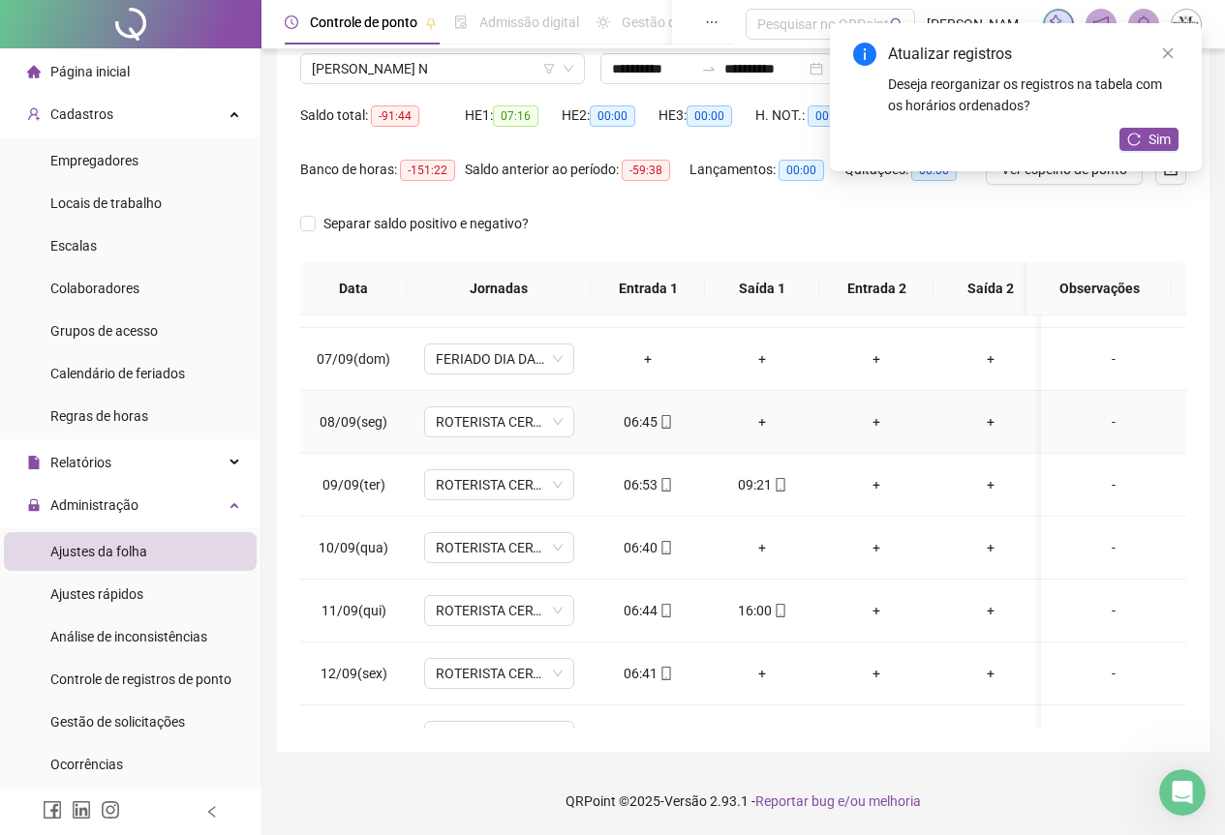
scroll to position [387, 0]
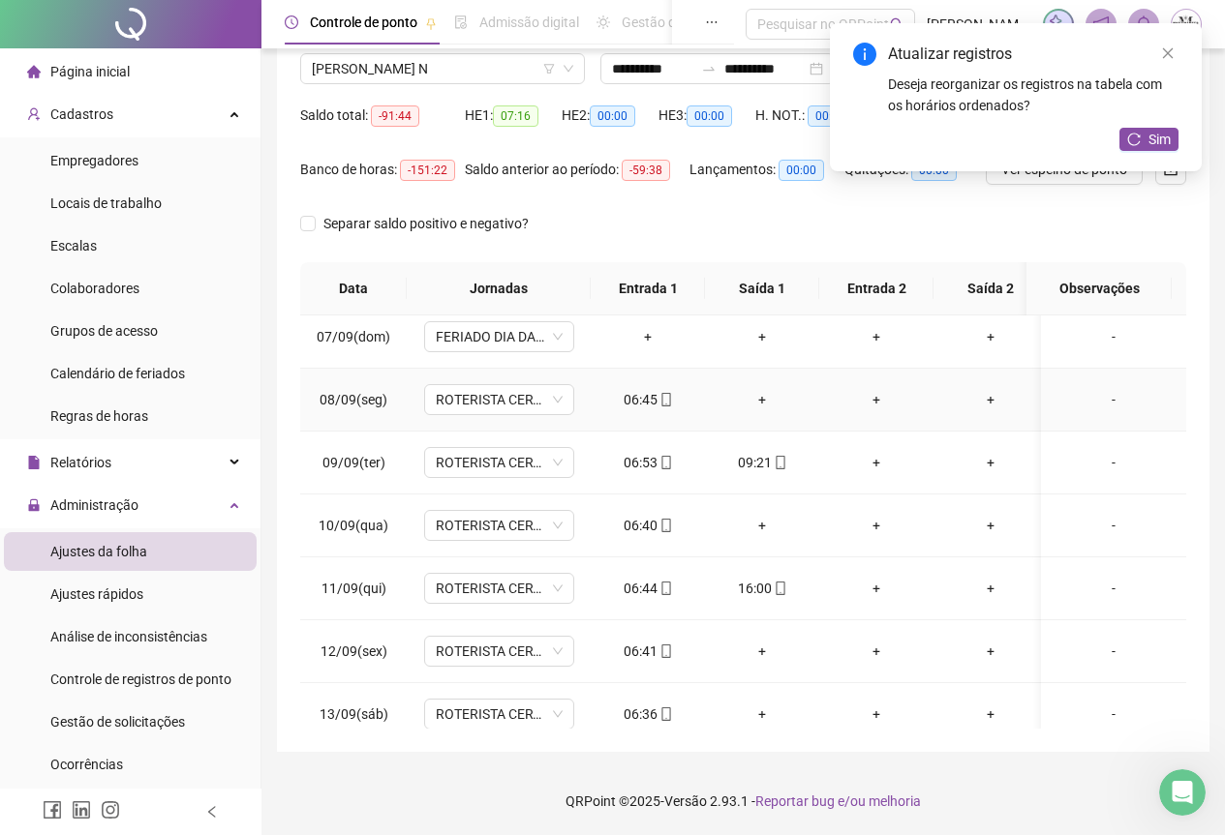
click at [759, 397] on div "+" at bounding box center [761, 399] width 83 height 21
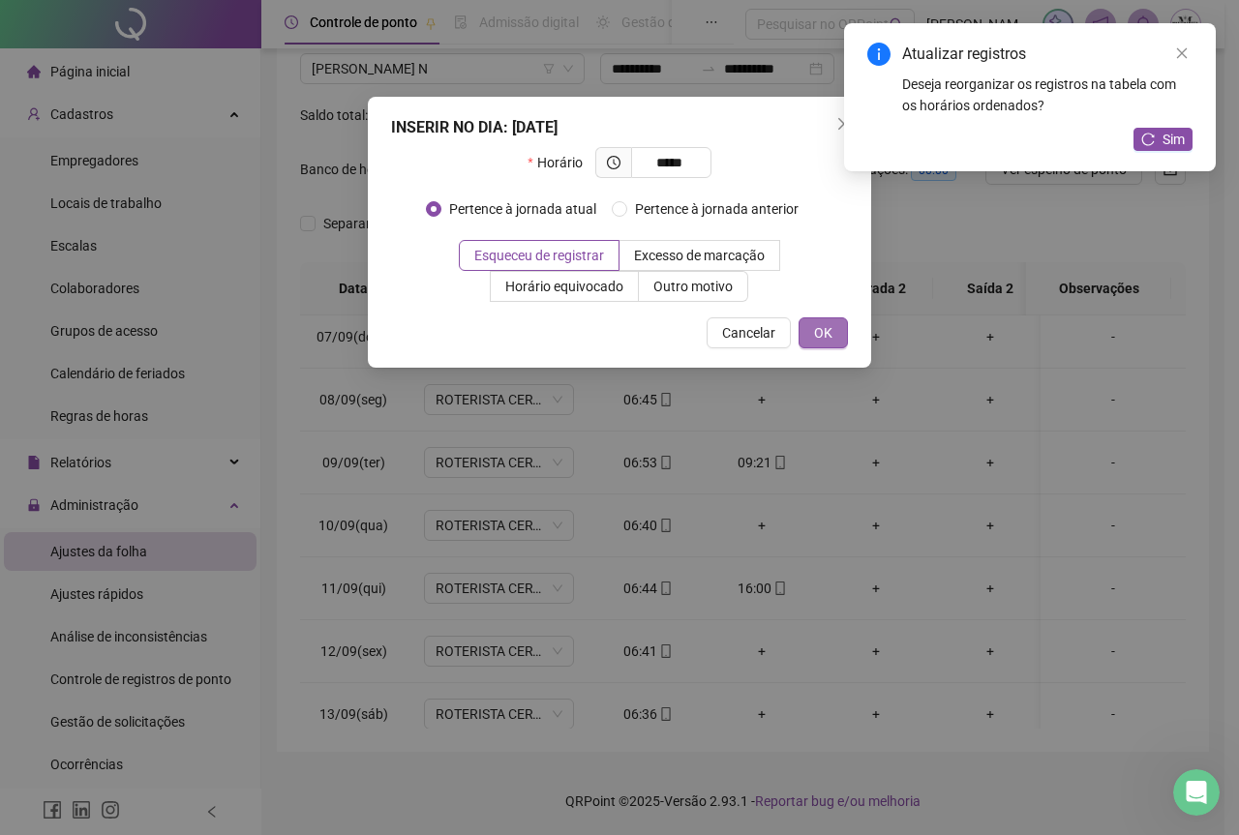
type input "*****"
click at [806, 326] on button "OK" at bounding box center [823, 333] width 49 height 31
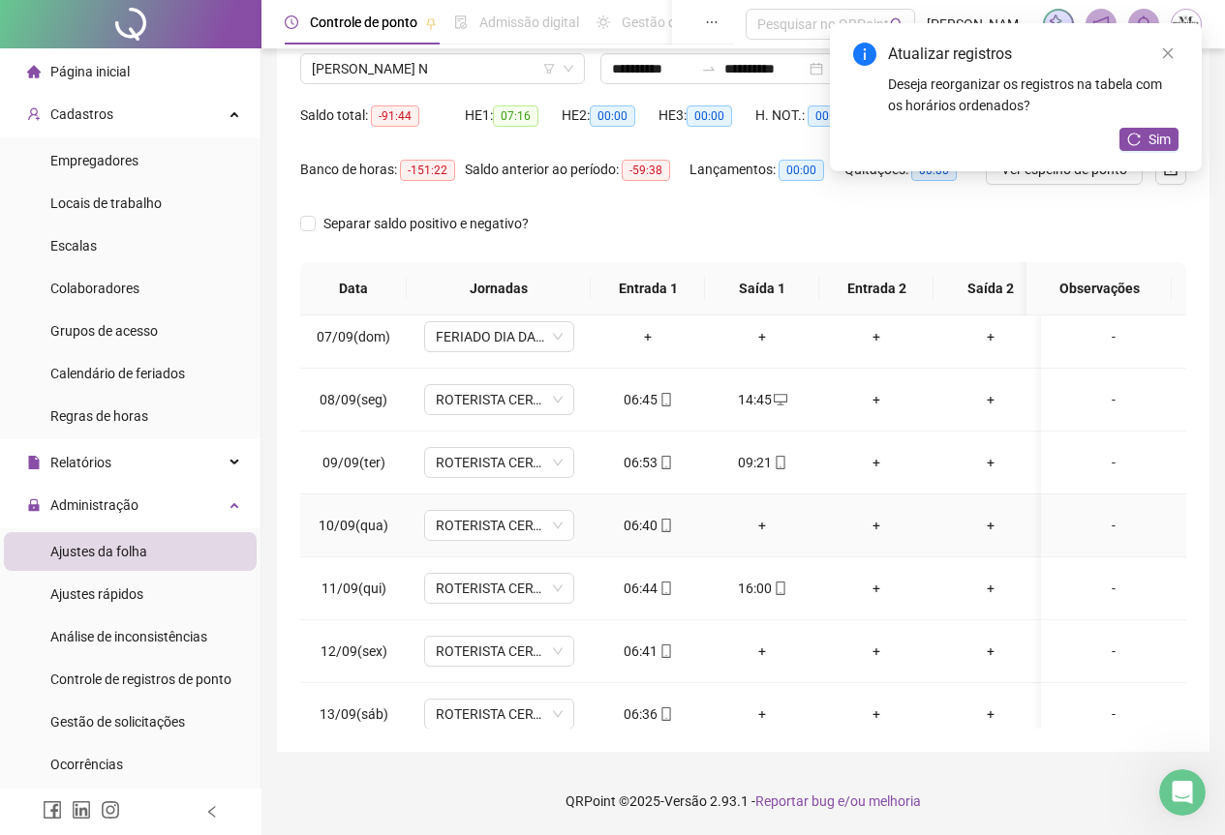
drag, startPoint x: 763, startPoint y: 522, endPoint x: 852, endPoint y: 581, distance: 106.9
click at [764, 522] on div "+" at bounding box center [761, 525] width 83 height 21
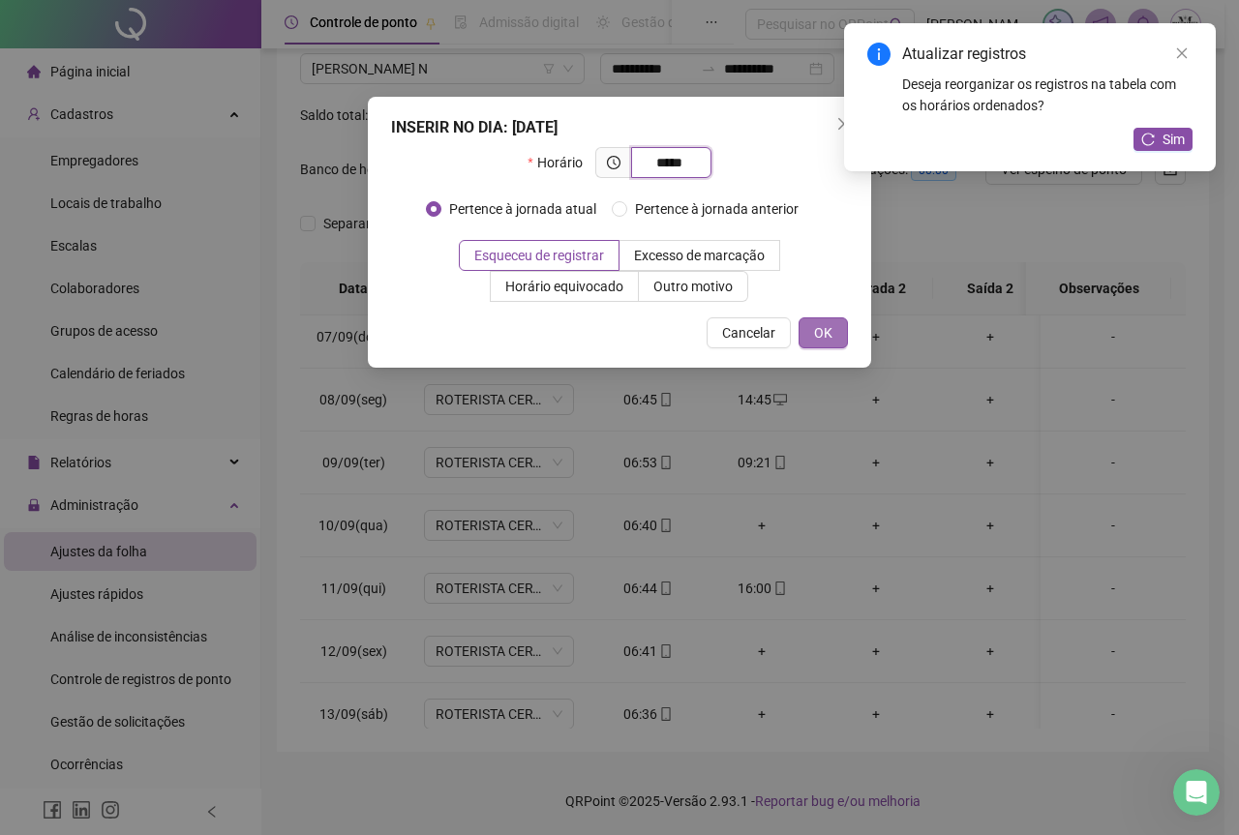
type input "*****"
click at [828, 336] on span "OK" at bounding box center [823, 332] width 18 height 21
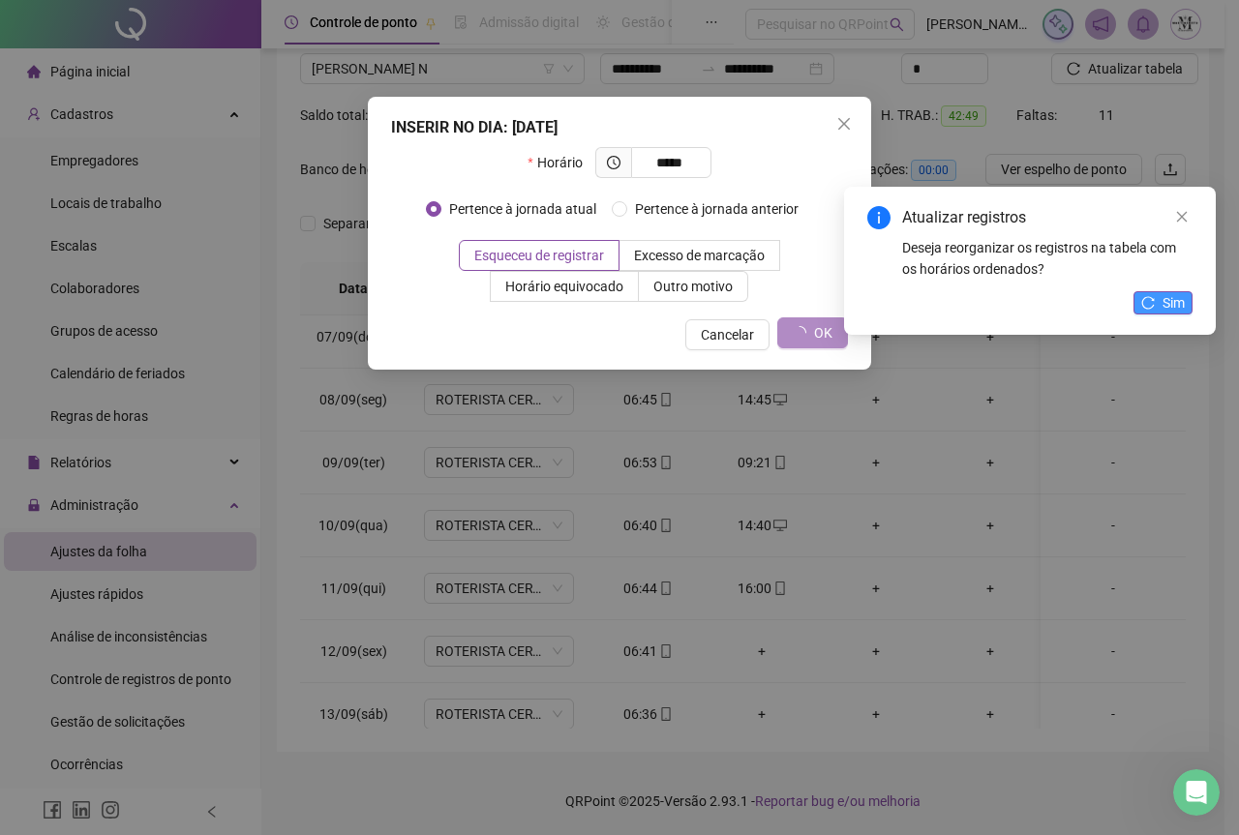
click at [1168, 206] on div "Atualizar registros Deseja reorganizar os registros na tabela com os horários o…" at bounding box center [1029, 243] width 325 height 74
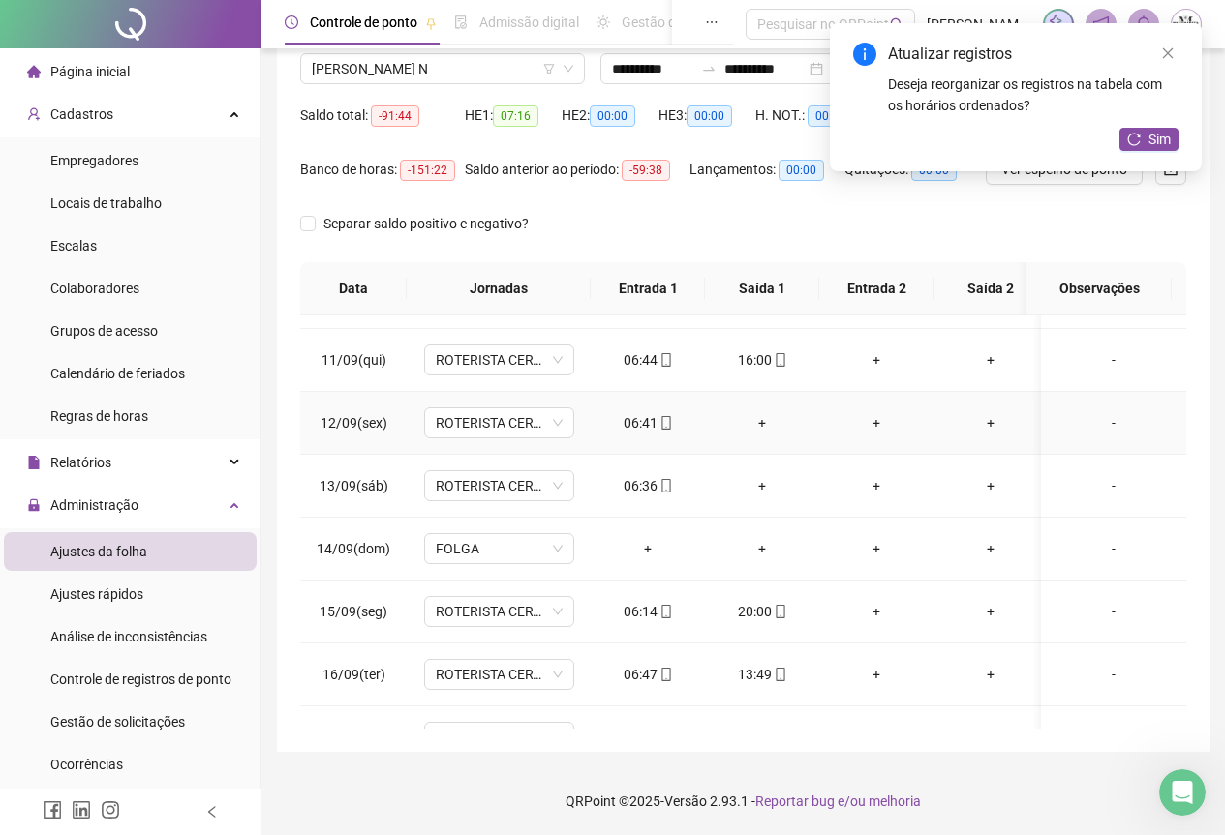
scroll to position [581, 0]
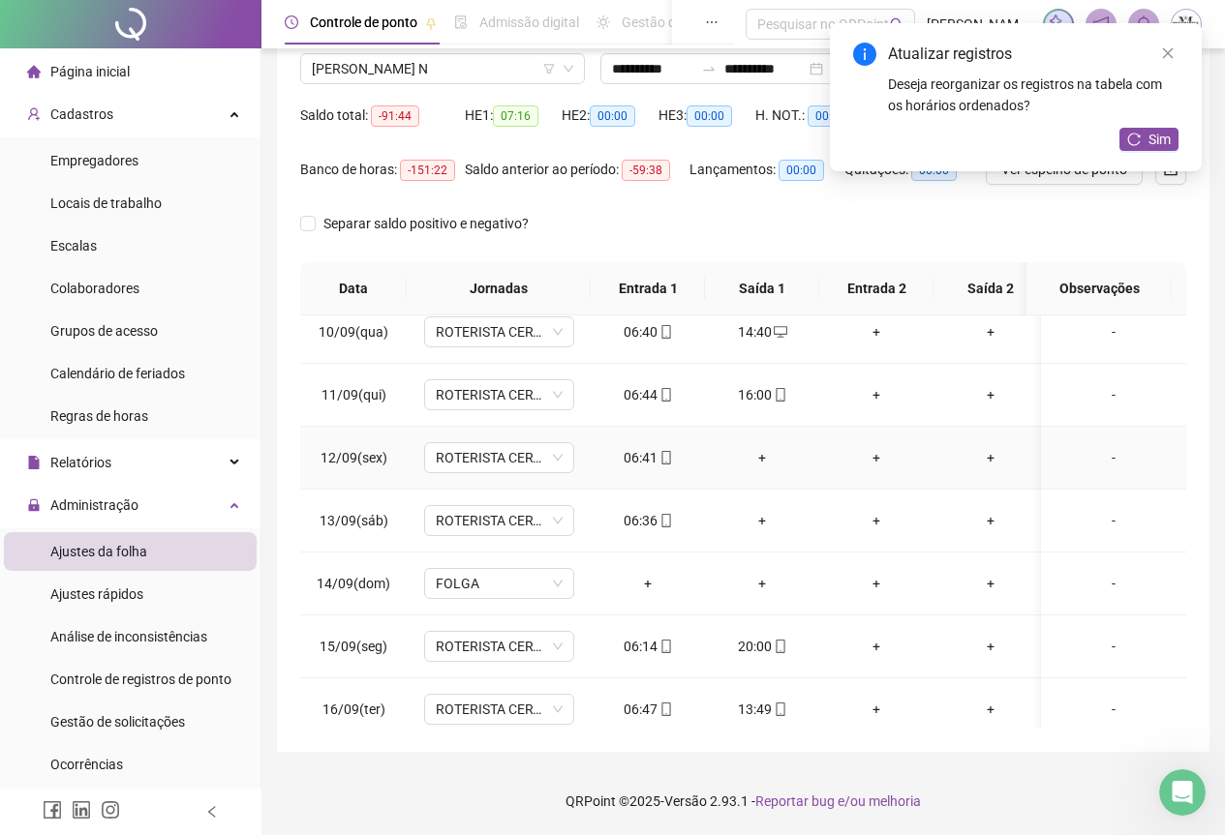
click at [761, 457] on div "+" at bounding box center [761, 457] width 83 height 21
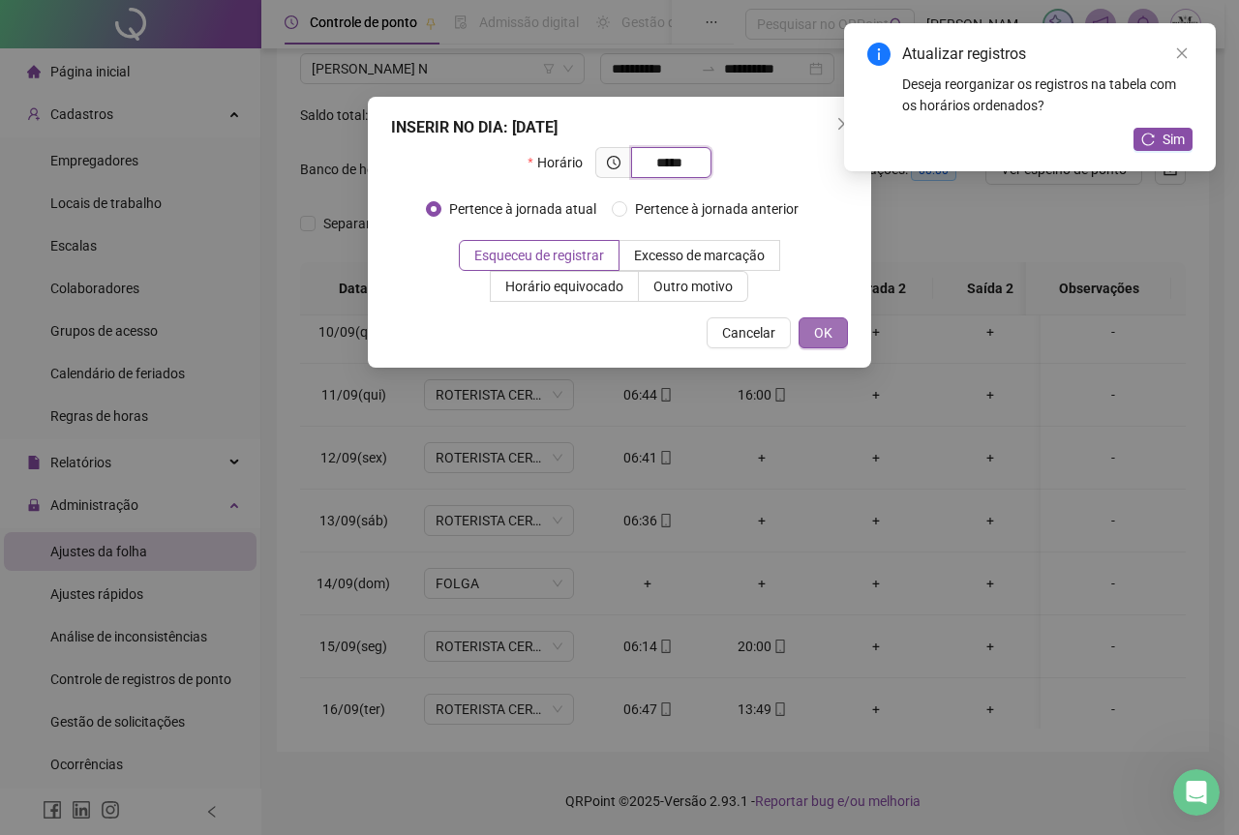
type input "*****"
click at [840, 331] on button "OK" at bounding box center [823, 333] width 49 height 31
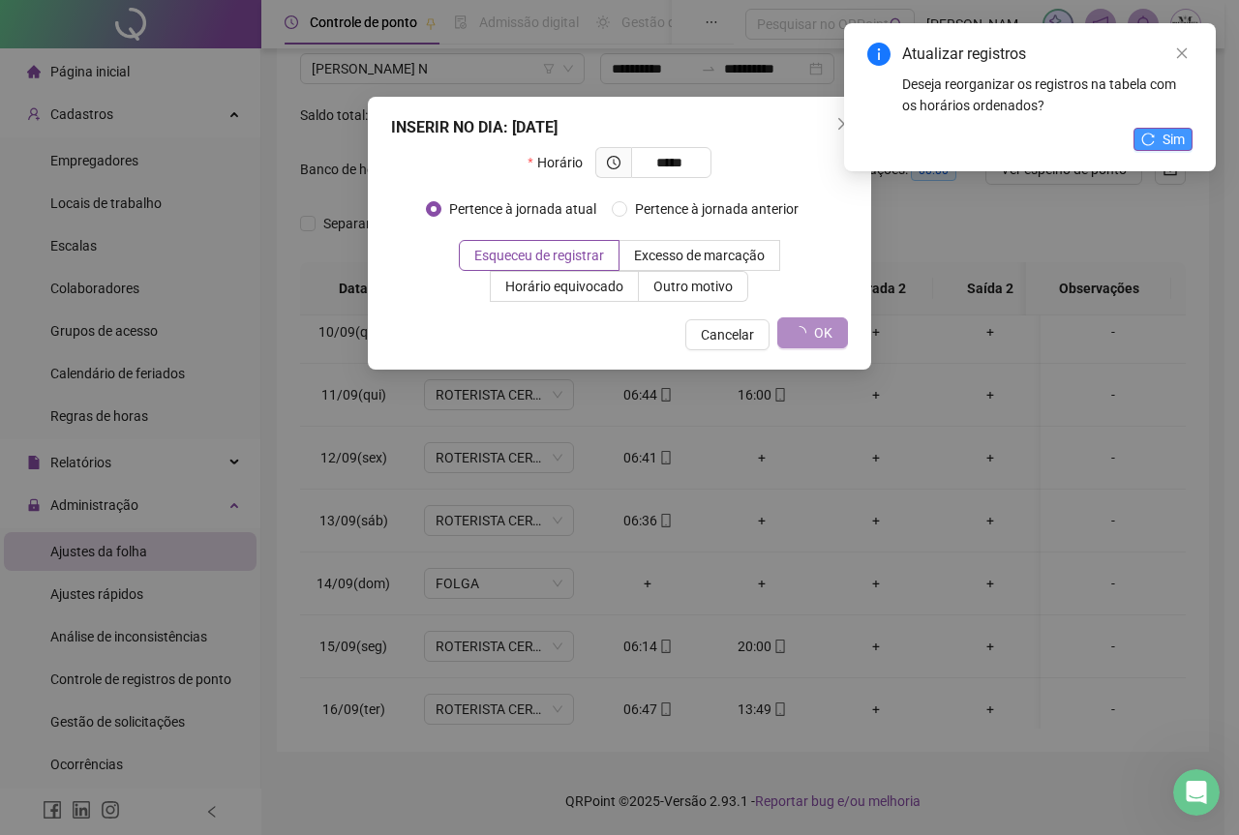
click at [1163, 137] on span "Sim" at bounding box center [1174, 139] width 22 height 21
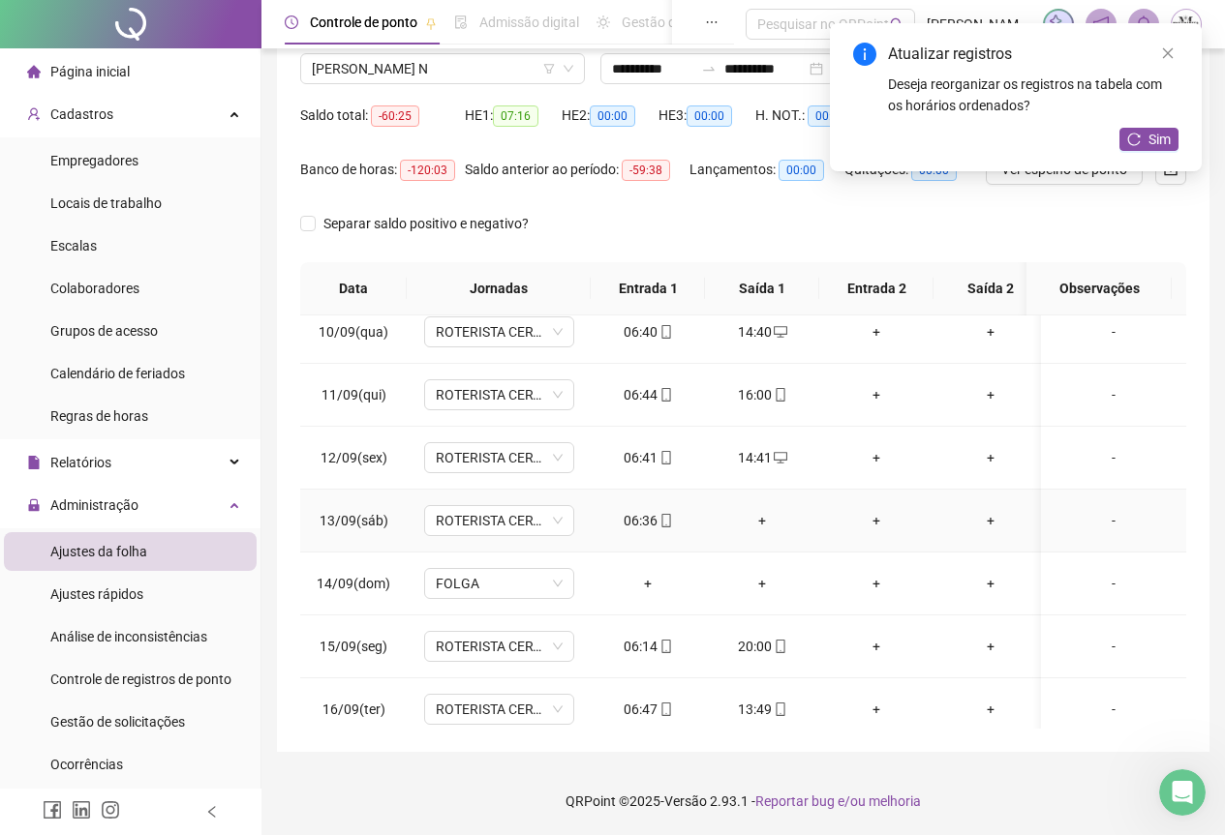
drag, startPoint x: 766, startPoint y: 520, endPoint x: 791, endPoint y: 545, distance: 35.6
click at [767, 520] on div "+" at bounding box center [761, 520] width 83 height 21
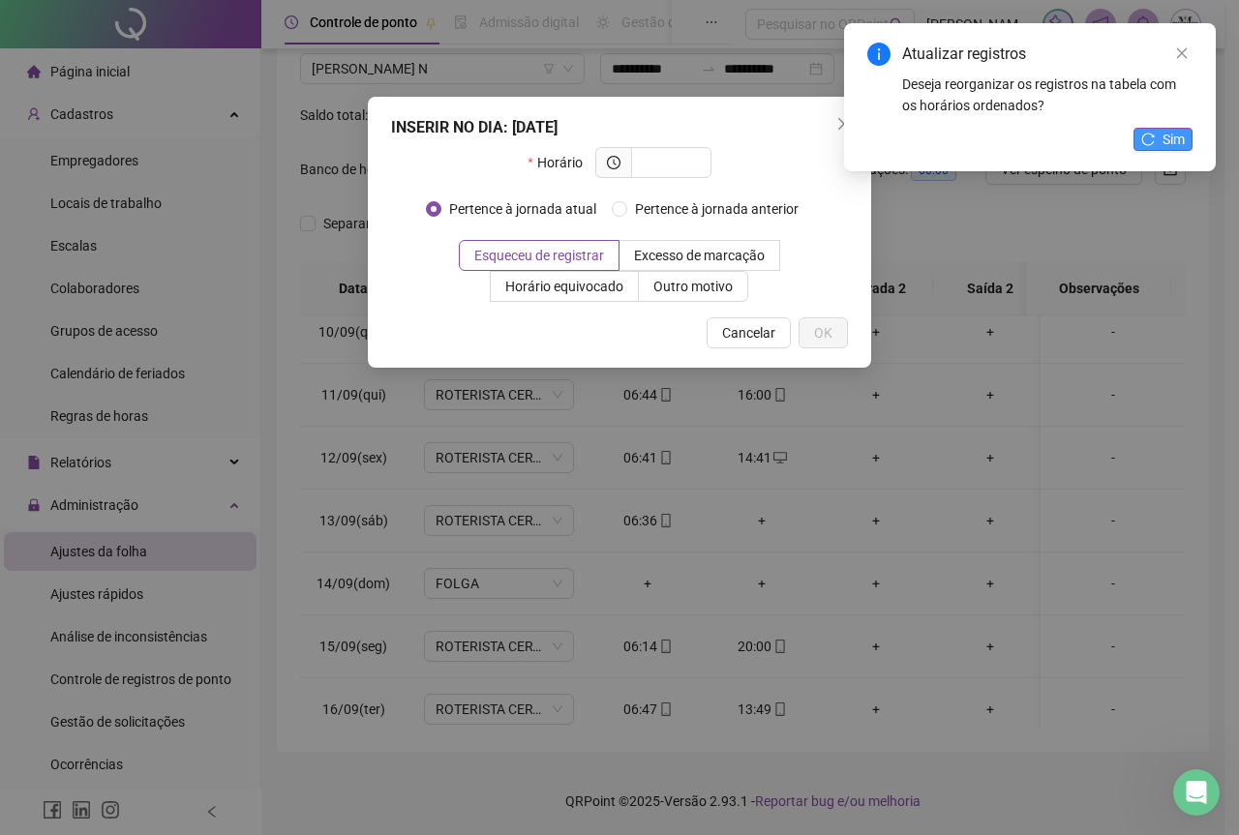
click at [1171, 143] on span "Sim" at bounding box center [1174, 139] width 22 height 21
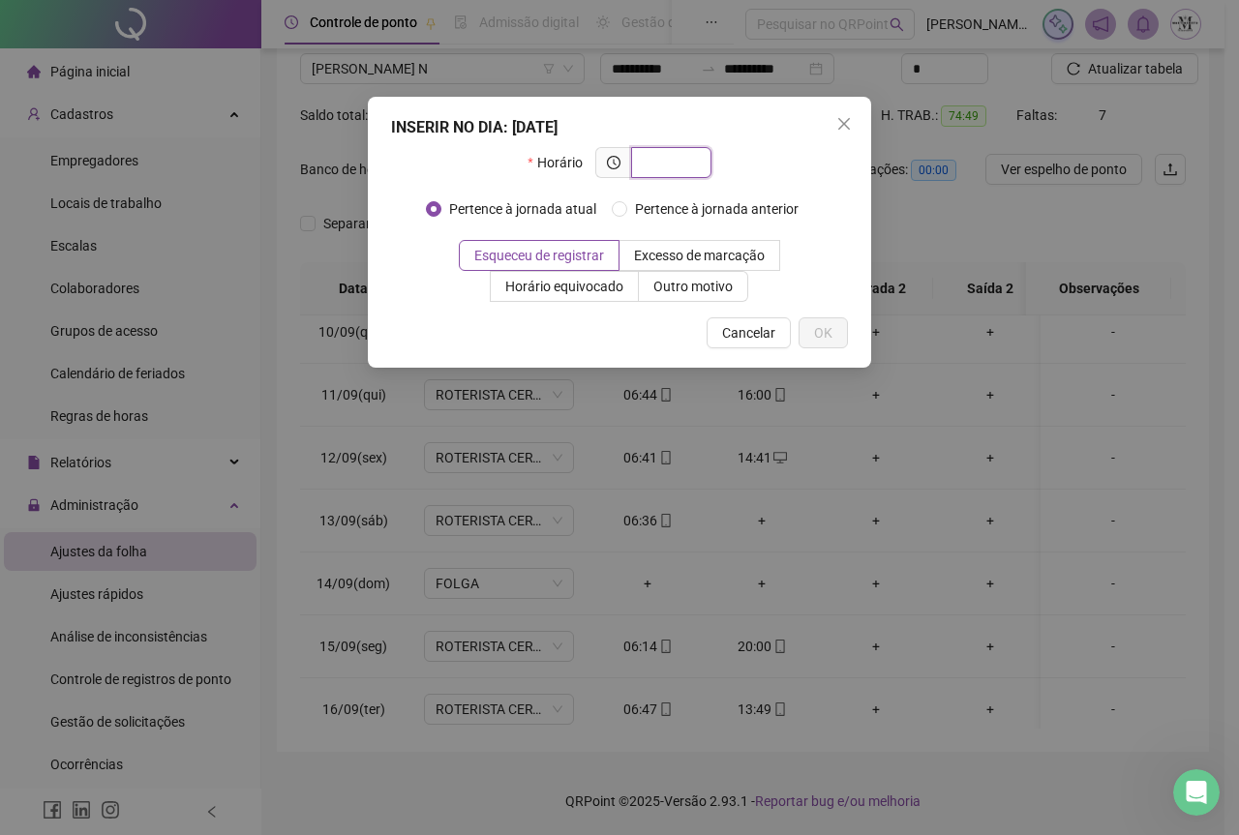
click at [656, 163] on input "text" at bounding box center [669, 162] width 53 height 21
type input "*****"
drag, startPoint x: 681, startPoint y: 288, endPoint x: 696, endPoint y: 447, distance: 159.5
click at [682, 288] on span "Outro motivo" at bounding box center [692, 286] width 79 height 15
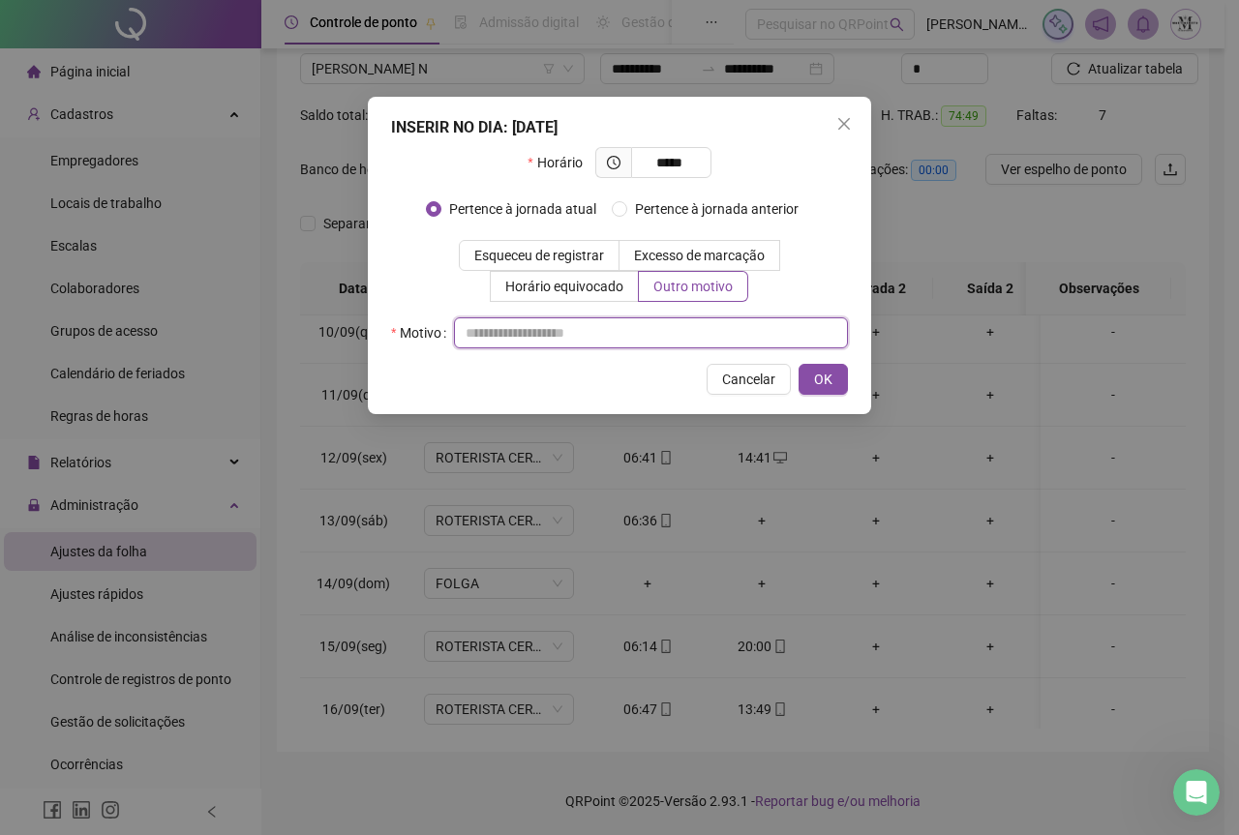
click at [571, 332] on input "text" at bounding box center [651, 333] width 394 height 31
type input "**********"
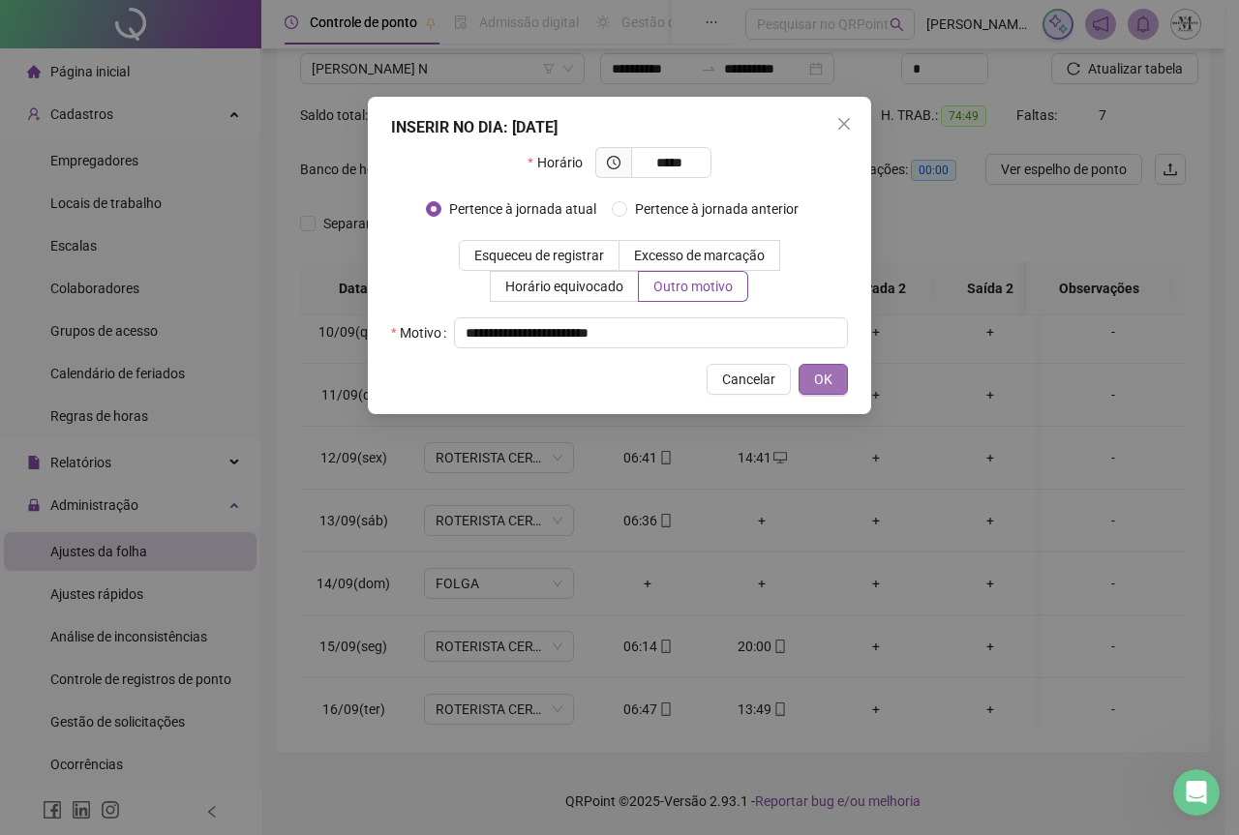
click at [820, 377] on span "OK" at bounding box center [823, 379] width 18 height 21
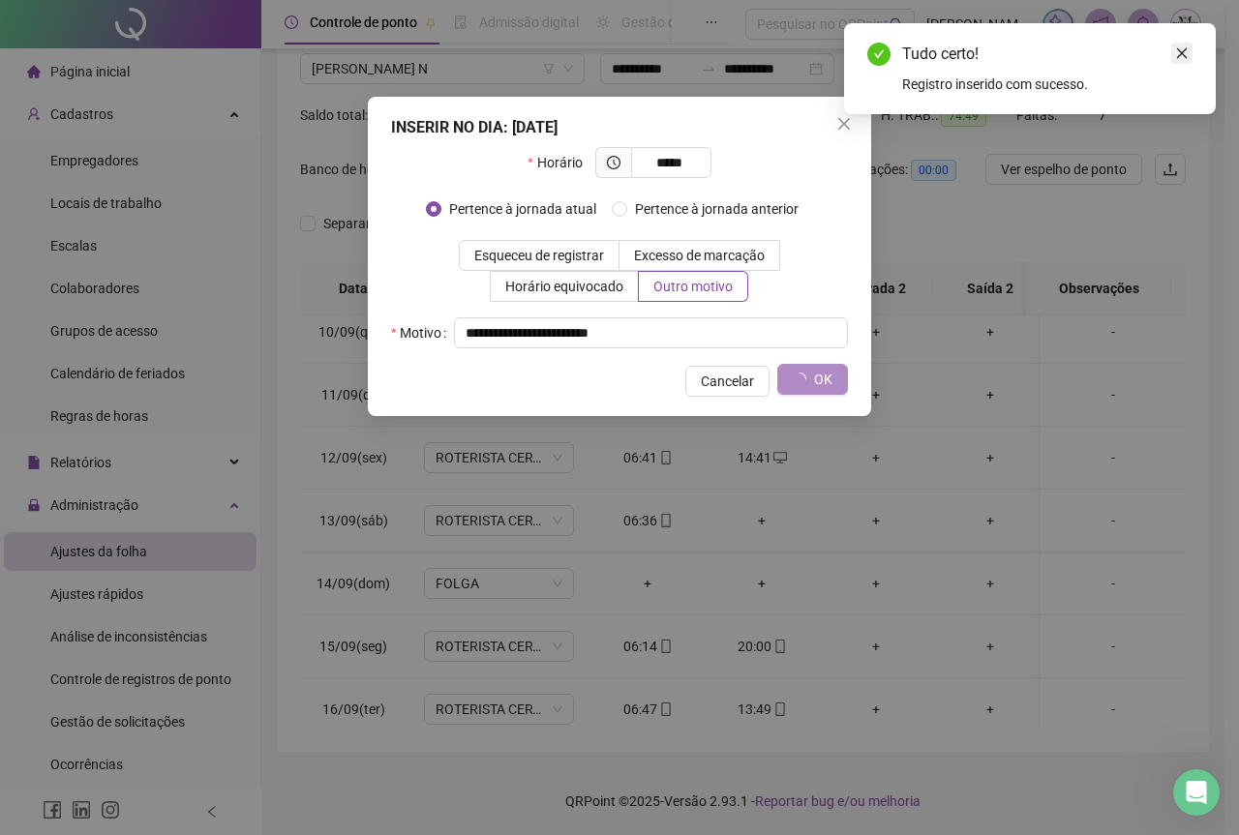
click at [1190, 52] on link "Close" at bounding box center [1181, 53] width 21 height 21
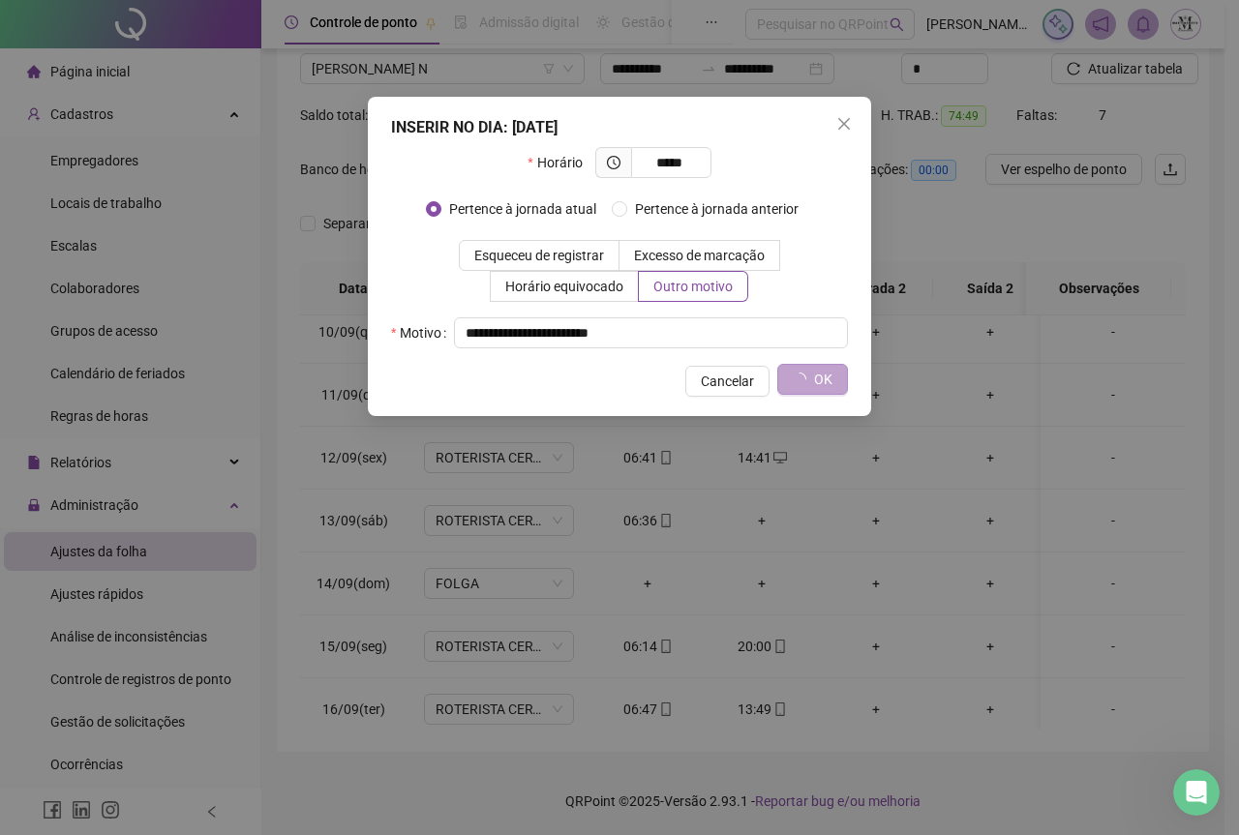
click at [804, 384] on icon "loading" at bounding box center [800, 380] width 16 height 16
click at [847, 129] on icon "close" at bounding box center [843, 123] width 15 height 15
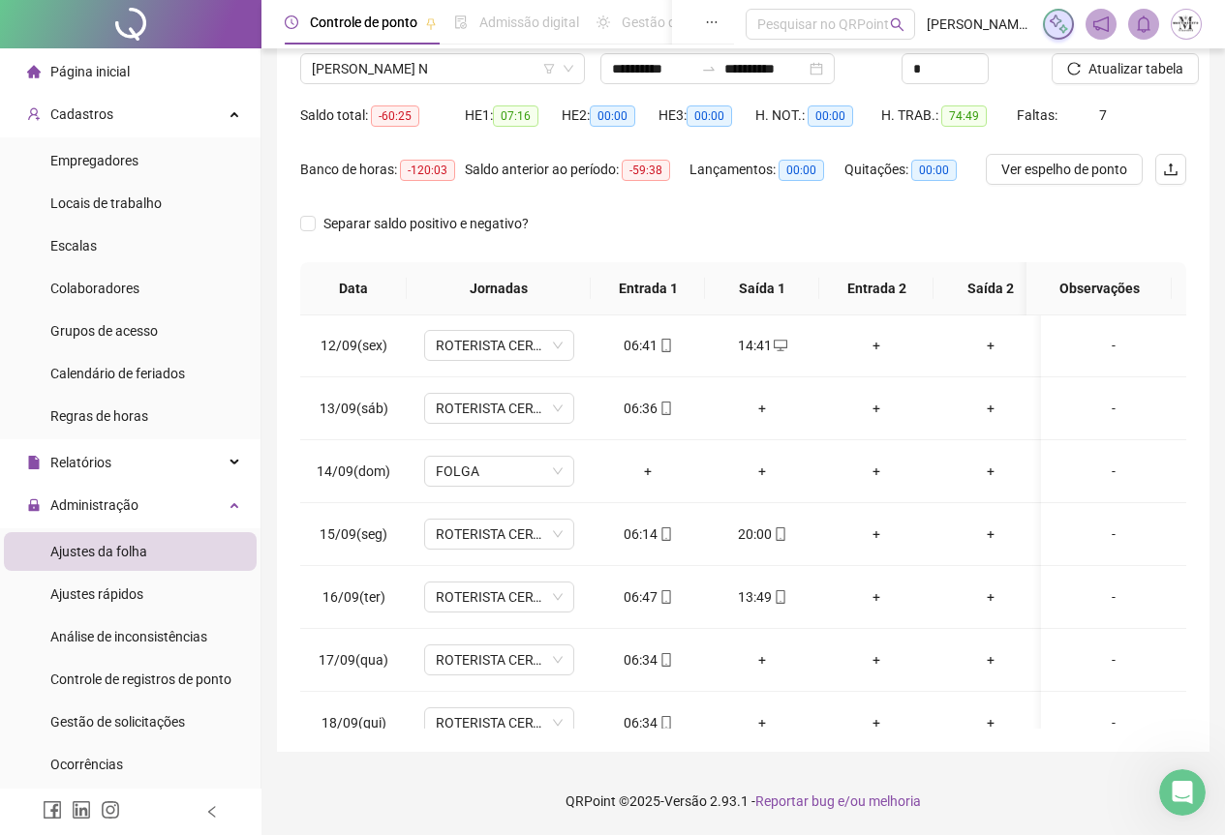
scroll to position [695, 0]
click at [756, 404] on div "+" at bounding box center [761, 406] width 83 height 21
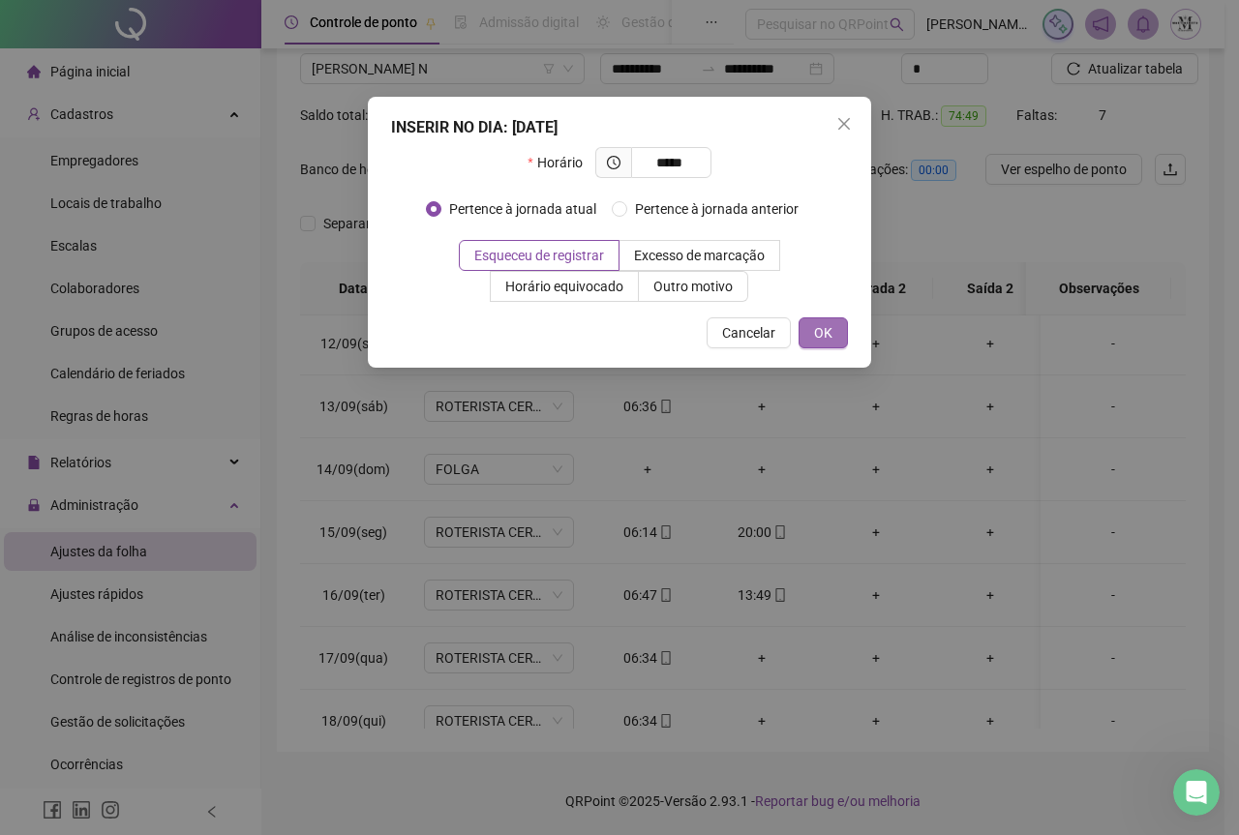
type input "*****"
click at [841, 338] on button "OK" at bounding box center [823, 333] width 49 height 31
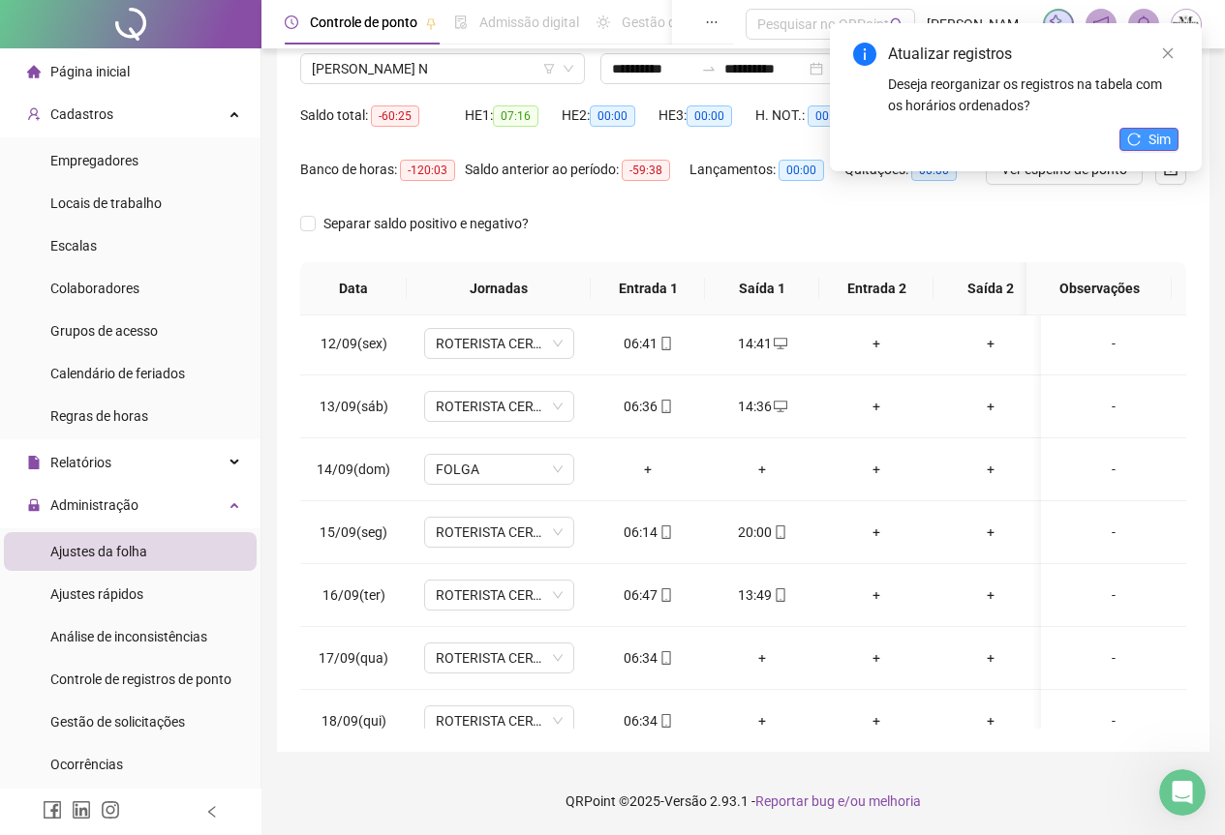
click at [1150, 136] on span "Sim" at bounding box center [1159, 139] width 22 height 21
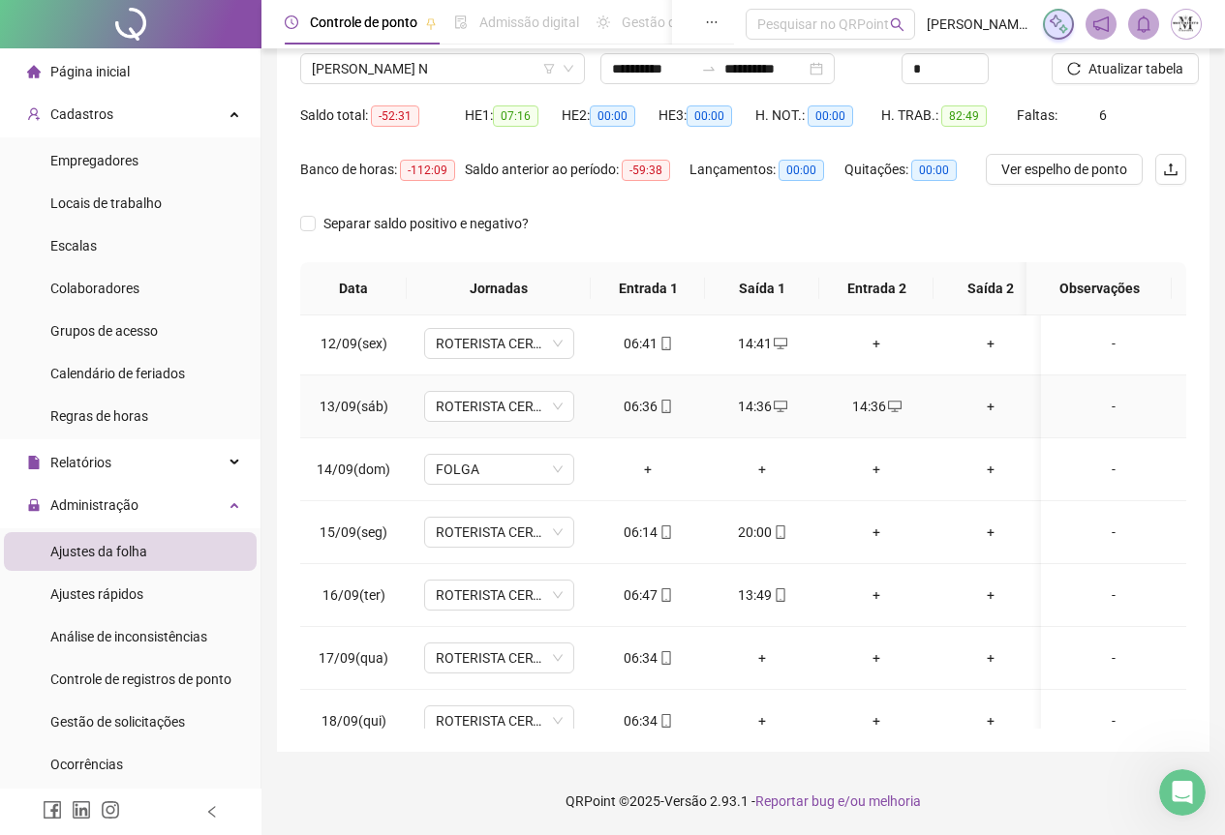
click at [851, 405] on div "14:36" at bounding box center [875, 406] width 83 height 21
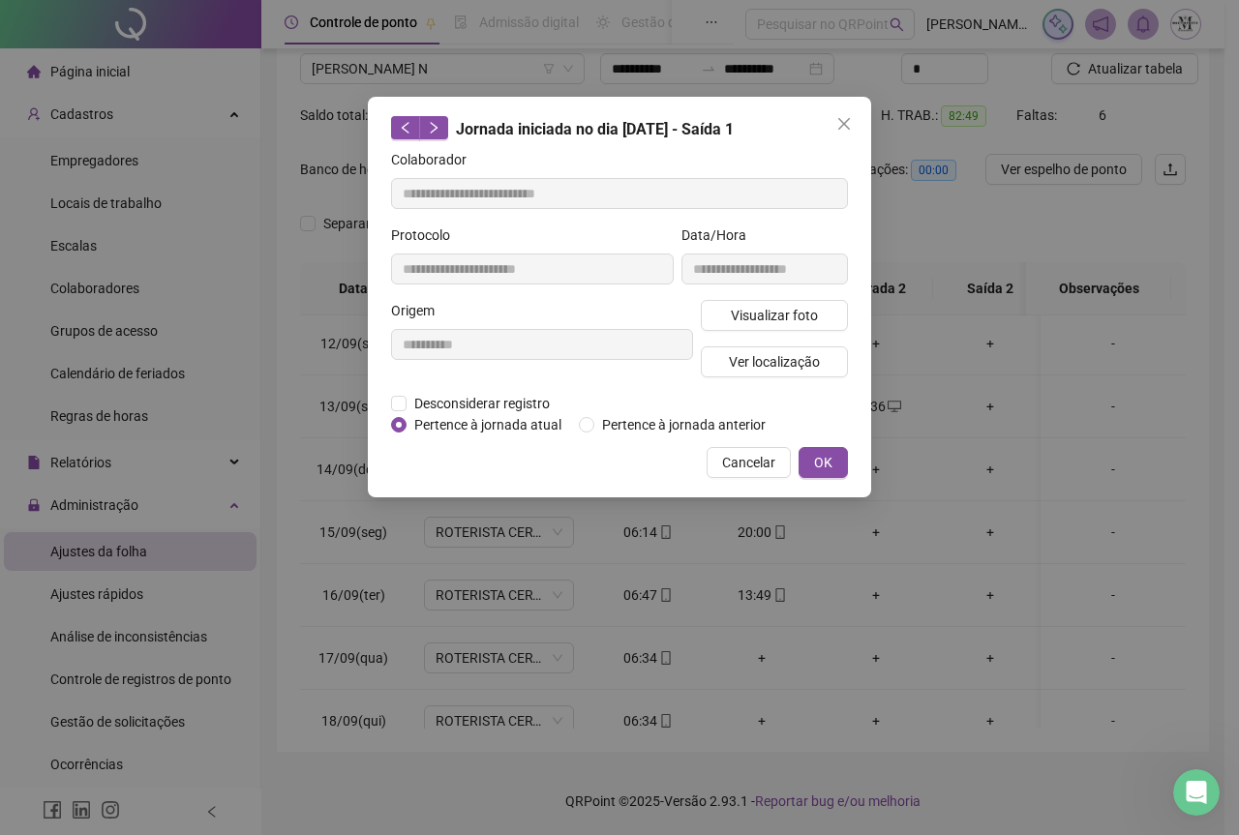
type input "**********"
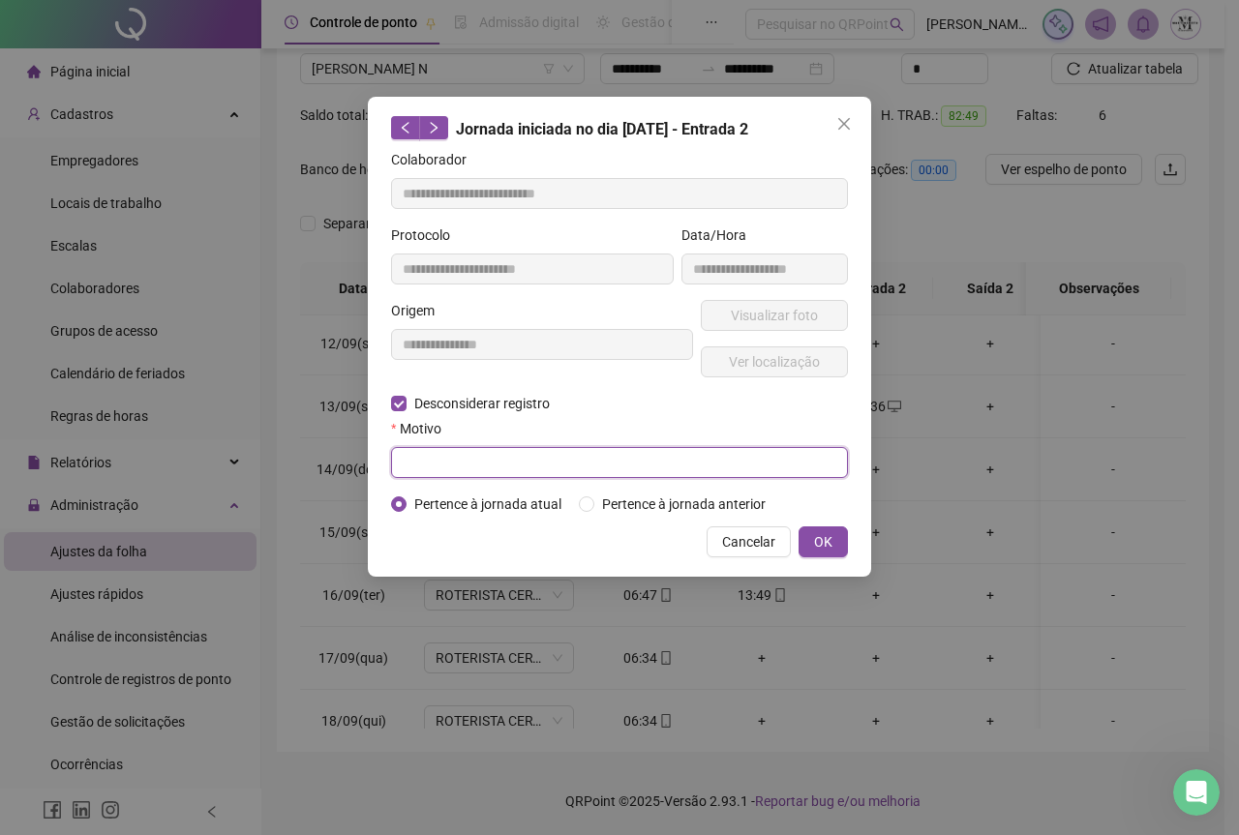
click at [420, 458] on input "text" at bounding box center [619, 462] width 457 height 31
type input "*********"
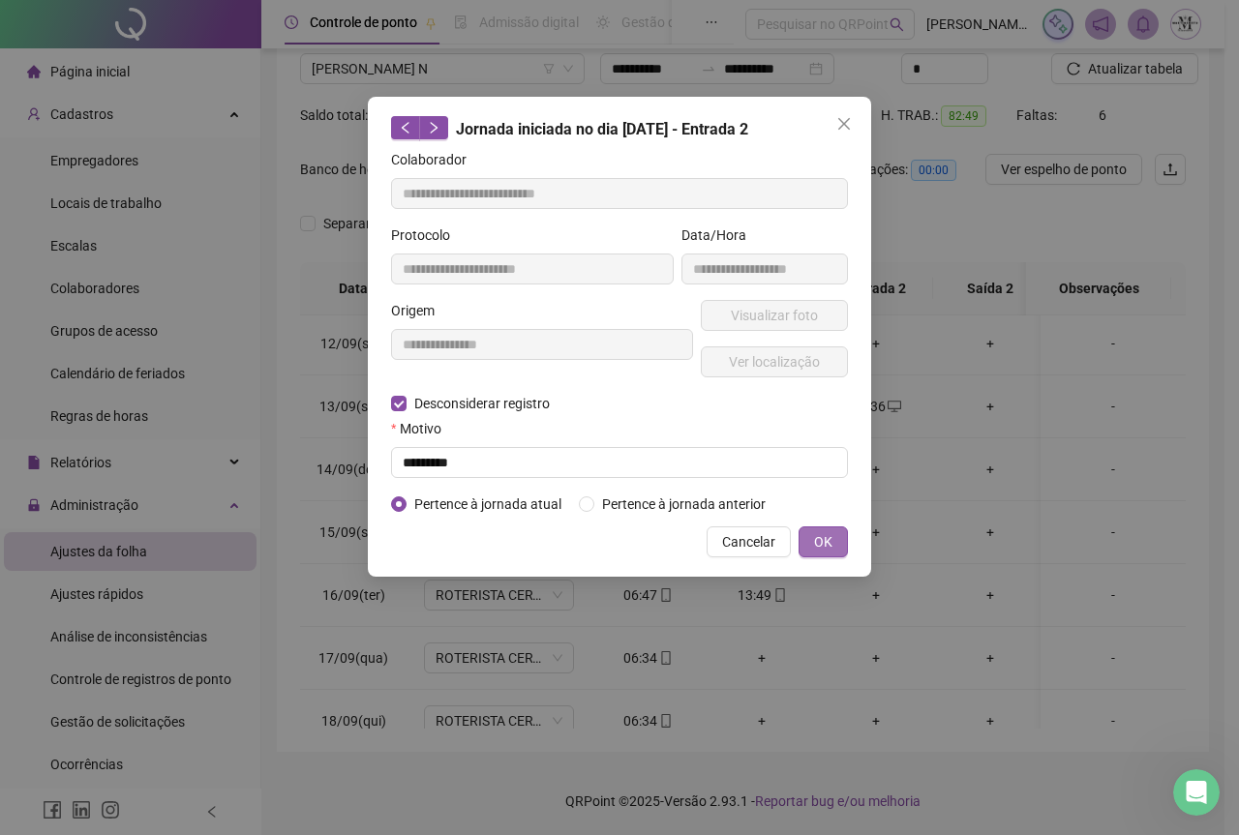
click at [817, 549] on span "OK" at bounding box center [823, 541] width 18 height 21
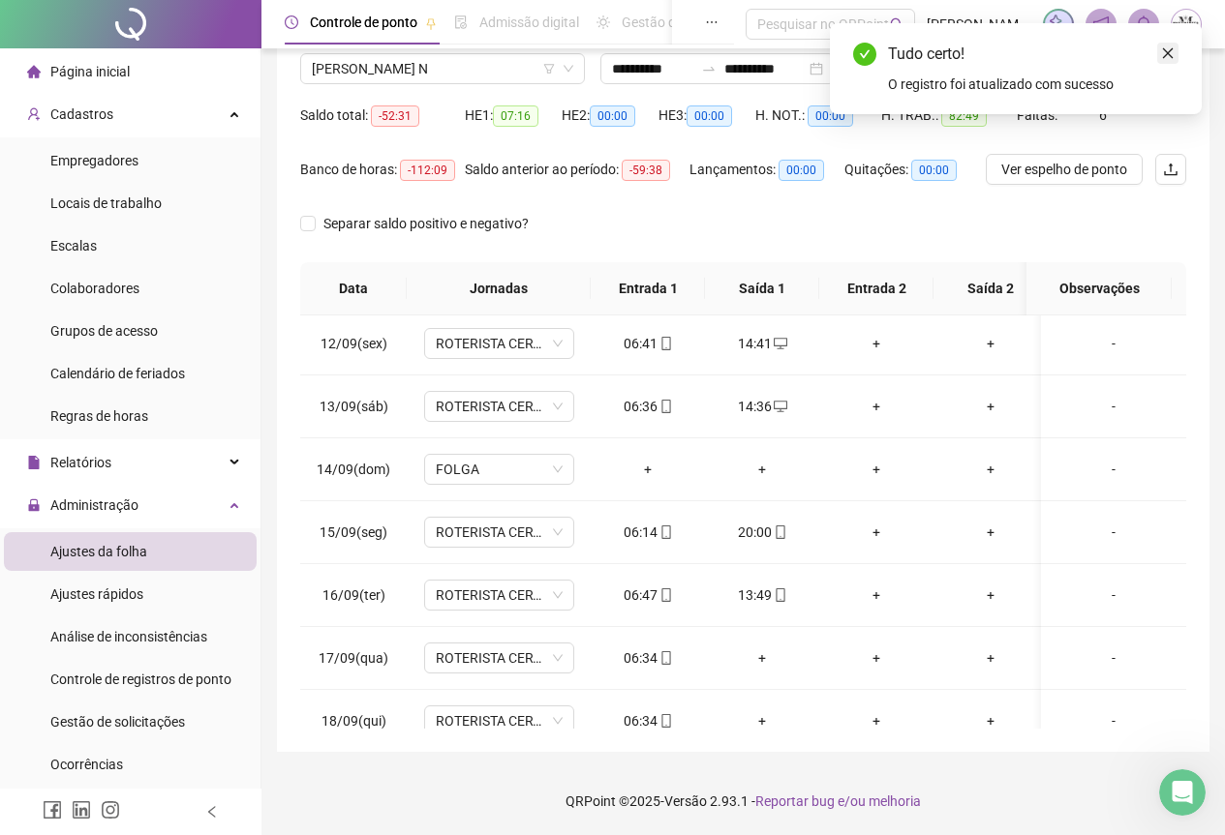
click at [1172, 54] on icon "close" at bounding box center [1168, 53] width 14 height 14
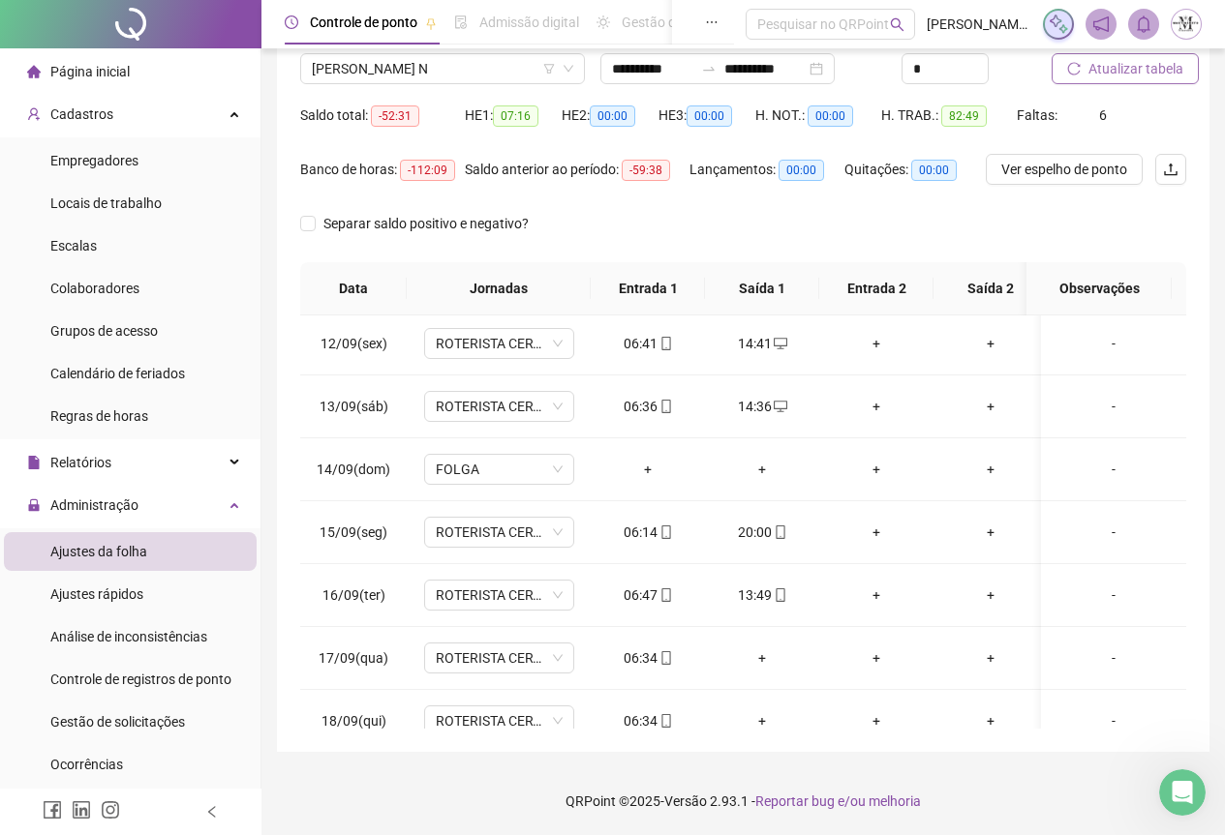
click at [1150, 67] on span "Atualizar tabela" at bounding box center [1135, 68] width 95 height 21
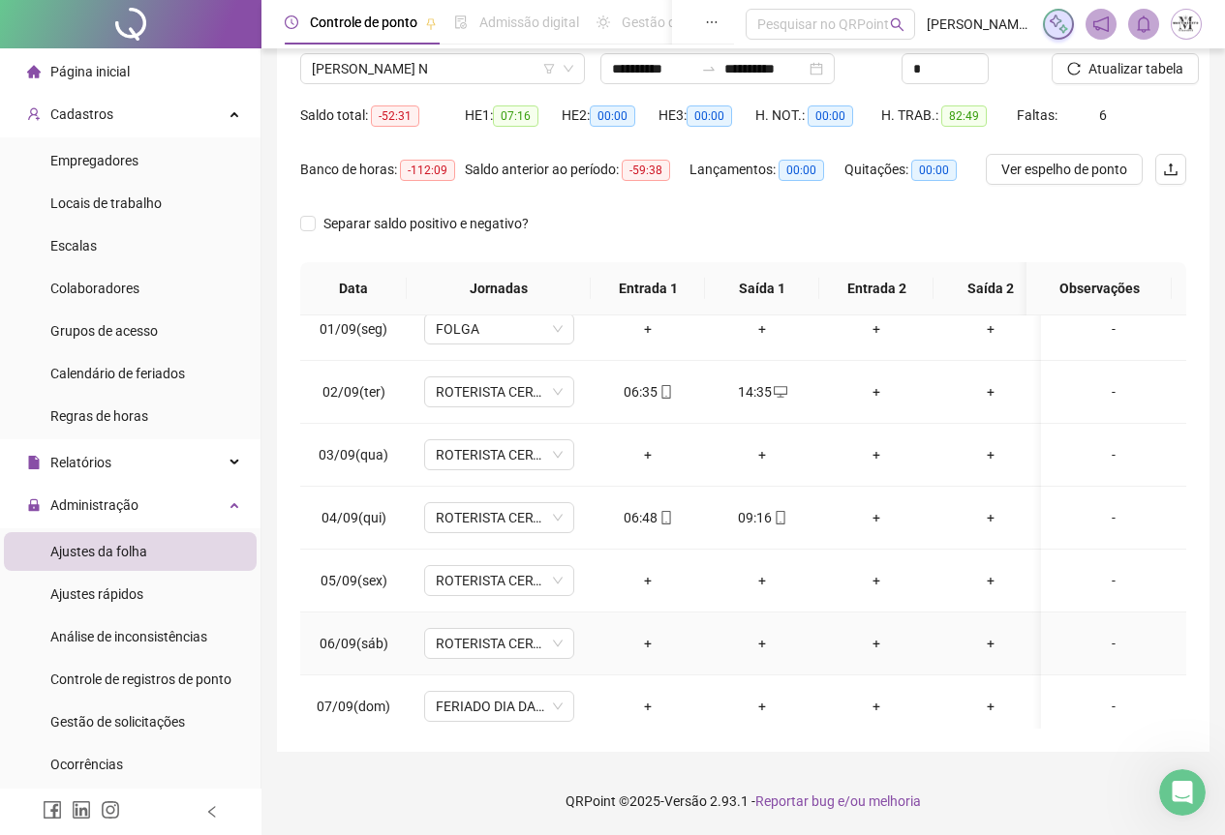
scroll to position [0, 0]
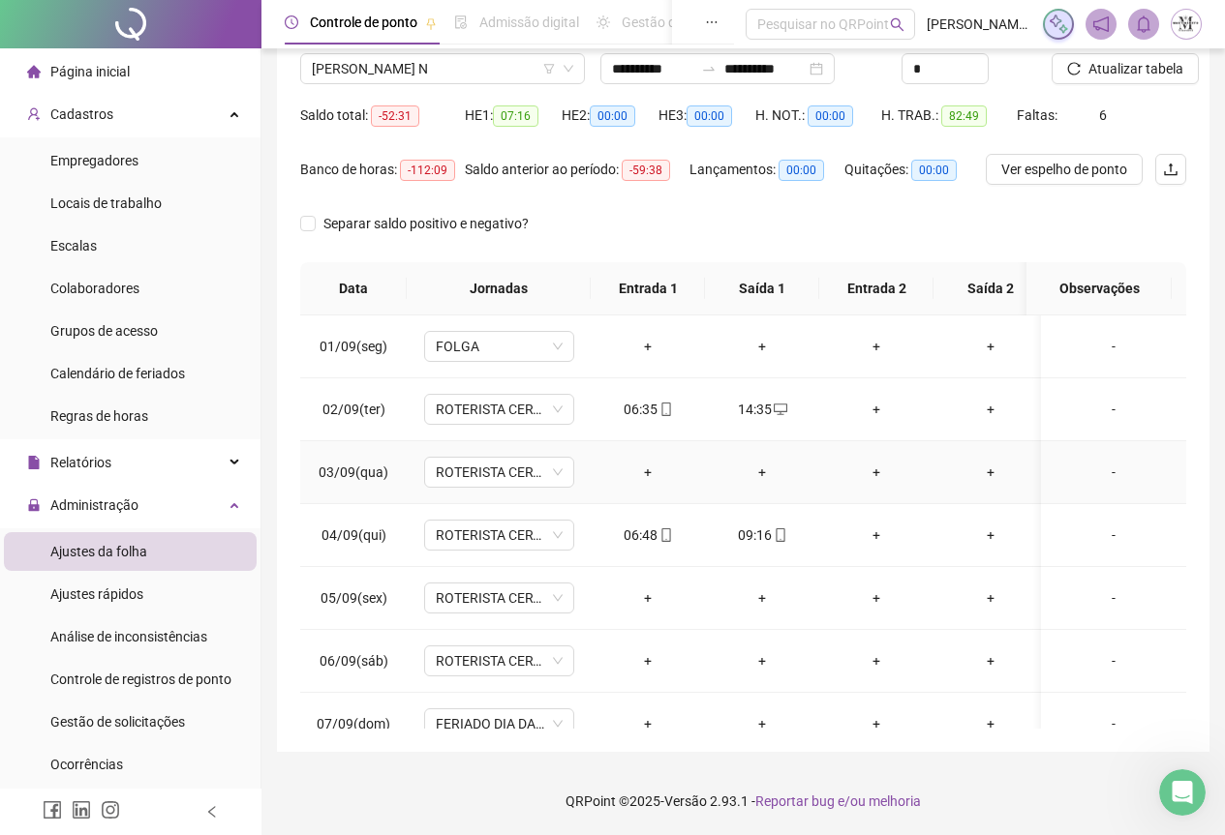
click at [1097, 475] on div "-" at bounding box center [1113, 472] width 114 height 21
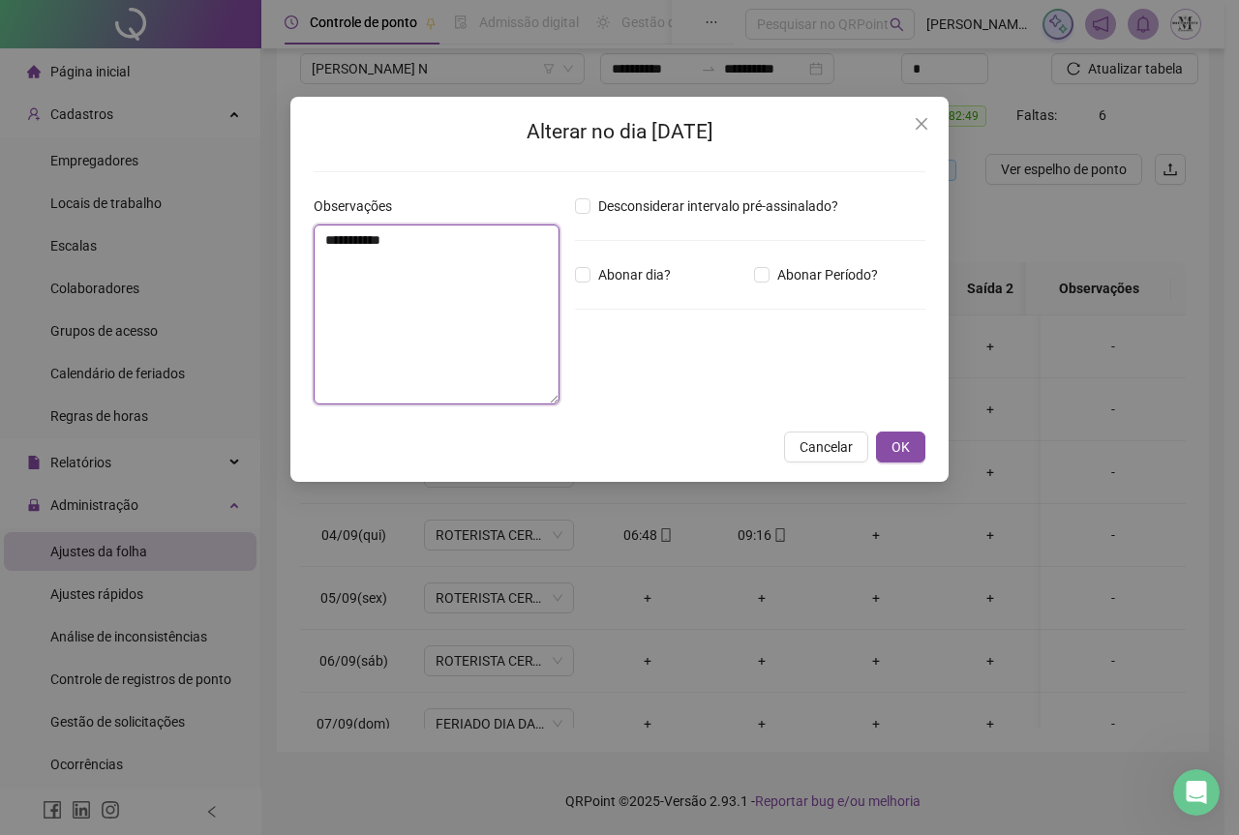
click at [424, 286] on textarea "**********" at bounding box center [437, 315] width 246 height 180
drag, startPoint x: 517, startPoint y: 245, endPoint x: 304, endPoint y: 244, distance: 213.0
click at [304, 244] on div "**********" at bounding box center [619, 289] width 658 height 385
type textarea "**********"
click at [913, 451] on button "OK" at bounding box center [900, 447] width 49 height 31
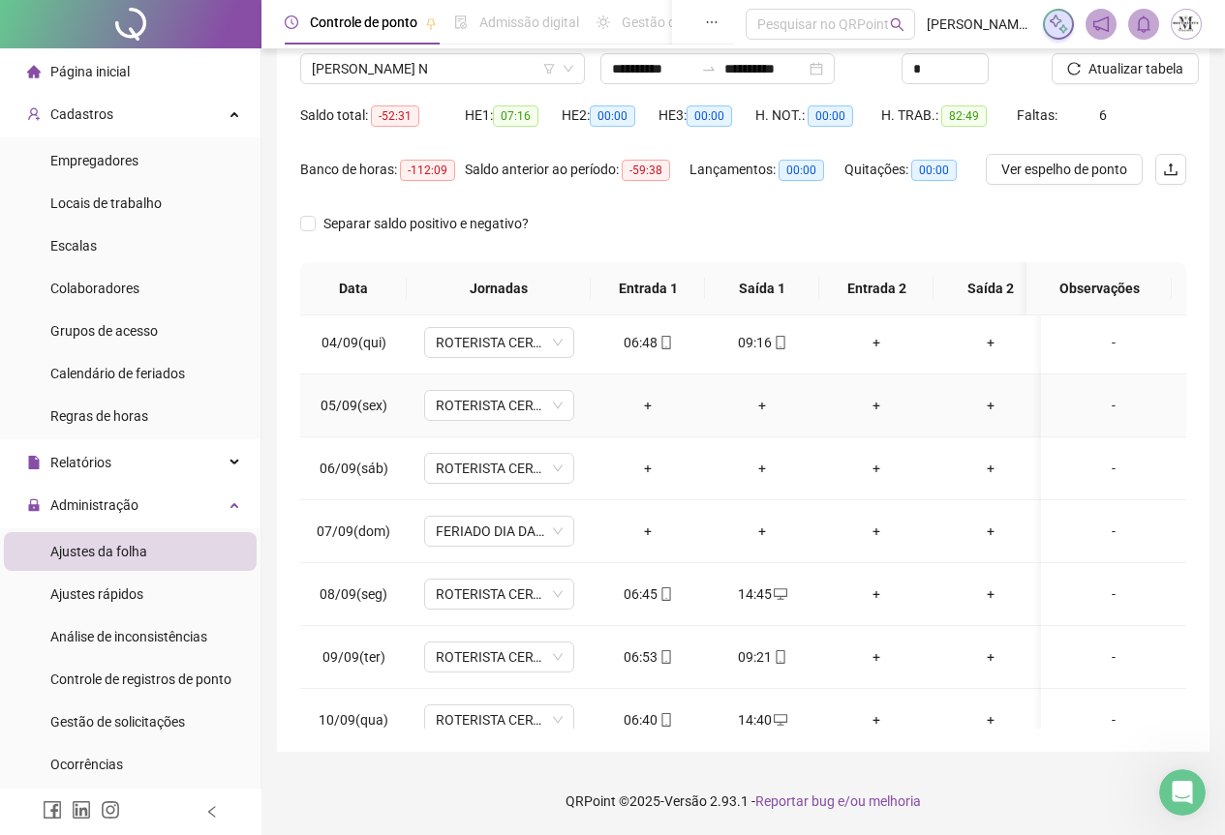
scroll to position [194, 0]
drag, startPoint x: 1096, startPoint y: 397, endPoint x: 1106, endPoint y: 451, distance: 55.1
click at [1097, 397] on div "-" at bounding box center [1113, 404] width 114 height 21
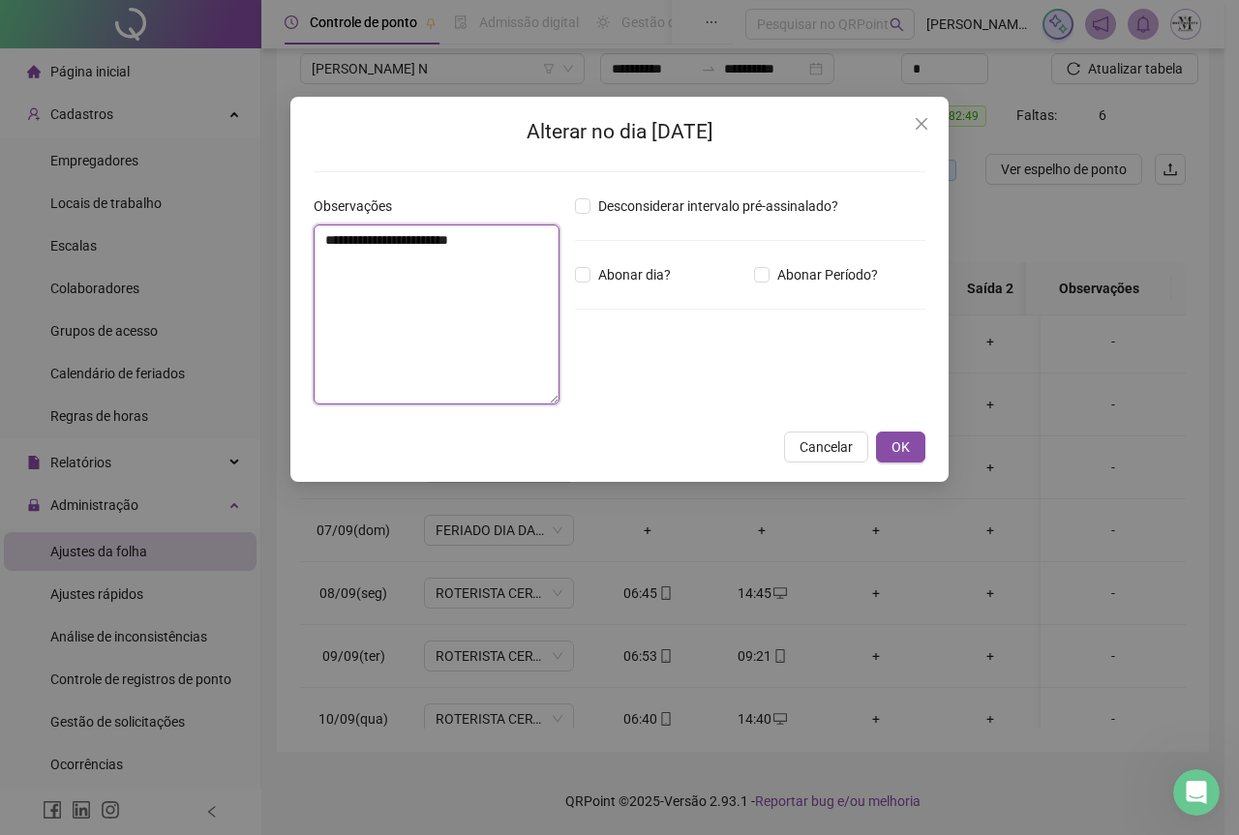
click at [409, 261] on textarea "**********" at bounding box center [437, 315] width 246 height 180
paste textarea "**********"
type textarea "**********"
click at [911, 445] on button "OK" at bounding box center [900, 447] width 49 height 31
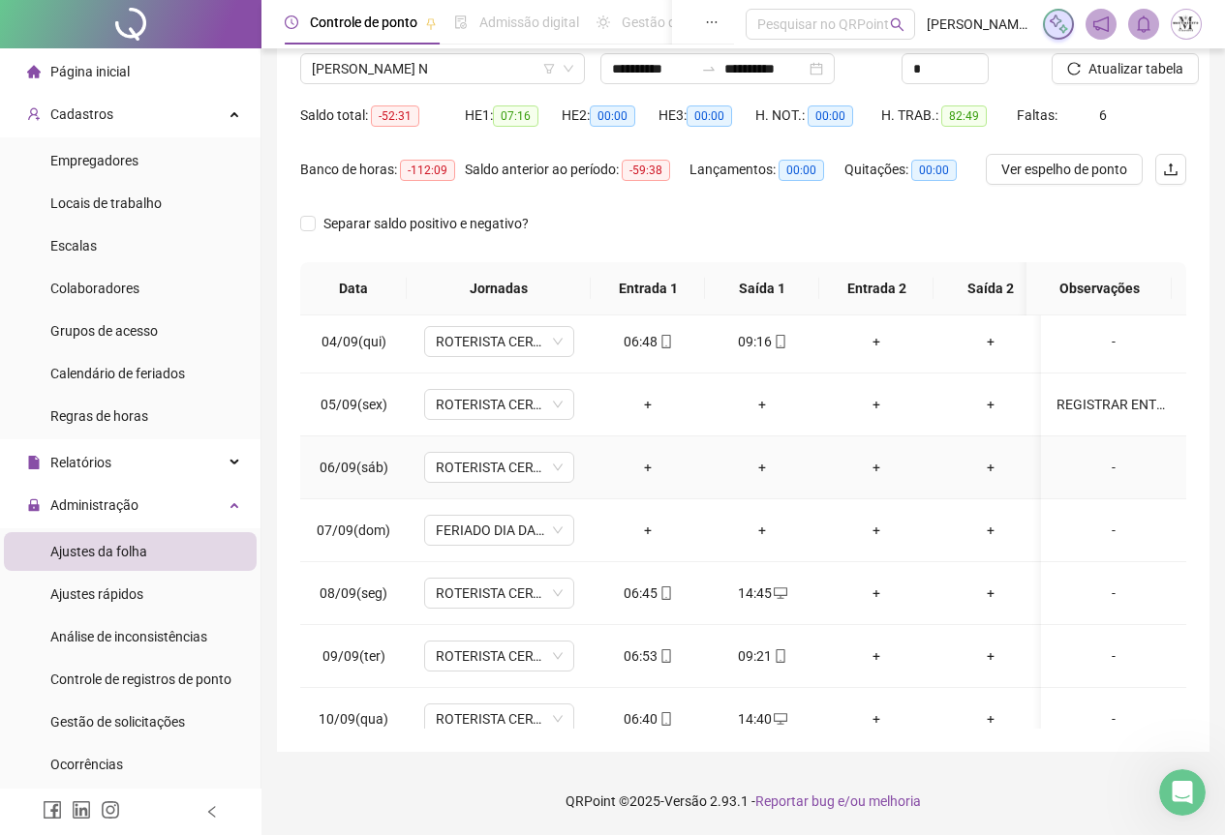
click at [1103, 472] on div "-" at bounding box center [1113, 467] width 114 height 21
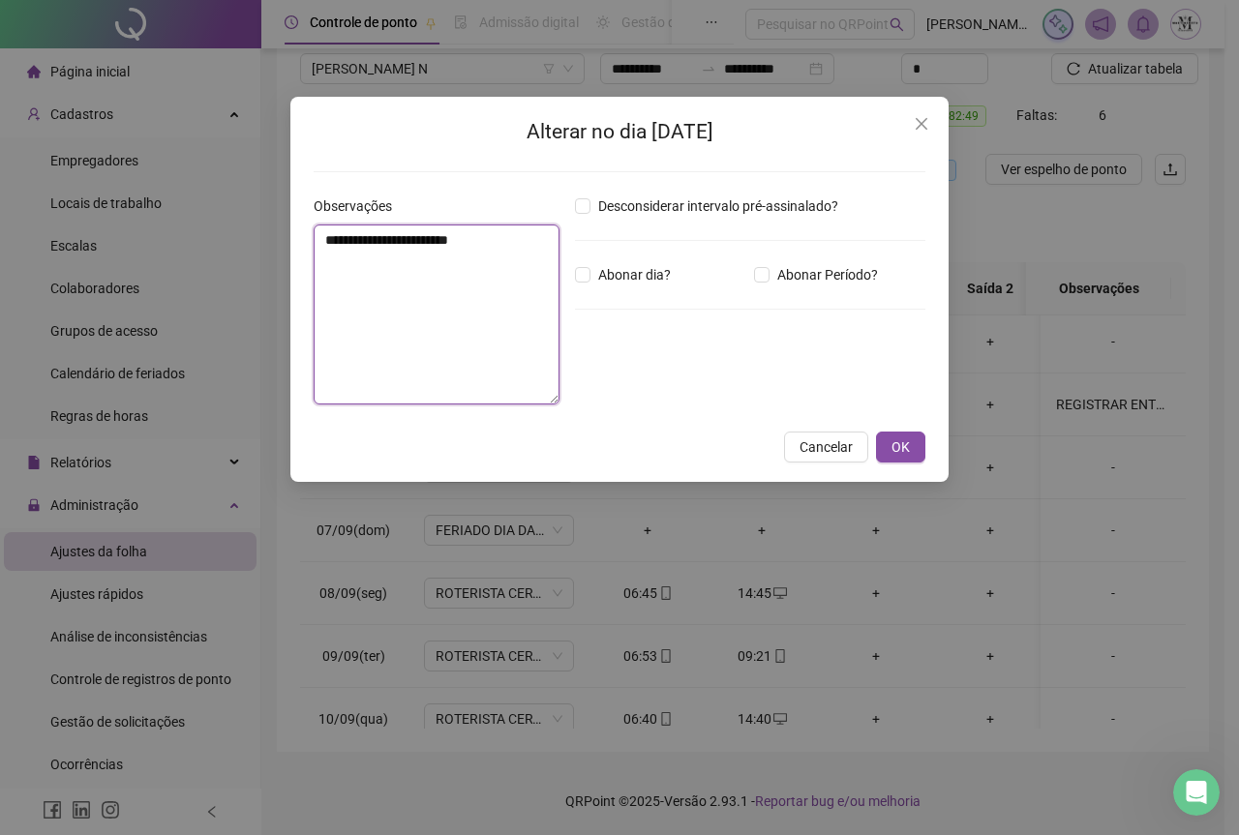
click at [440, 261] on textarea "**********" at bounding box center [437, 315] width 246 height 180
paste textarea "**********"
type textarea "**********"
drag, startPoint x: 897, startPoint y: 452, endPoint x: 1042, endPoint y: 513, distance: 156.6
click at [898, 452] on span "OK" at bounding box center [901, 447] width 18 height 21
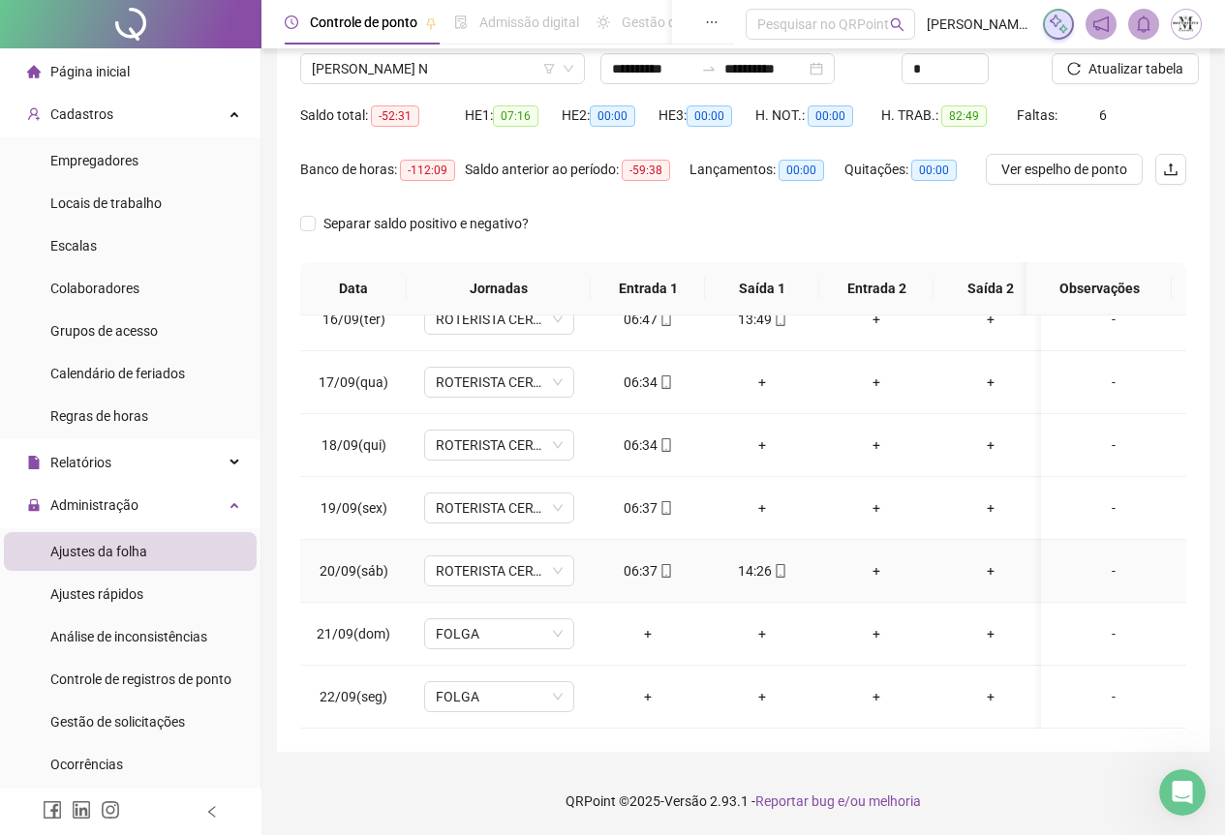
scroll to position [986, 0]
click at [766, 372] on div "+" at bounding box center [761, 382] width 83 height 21
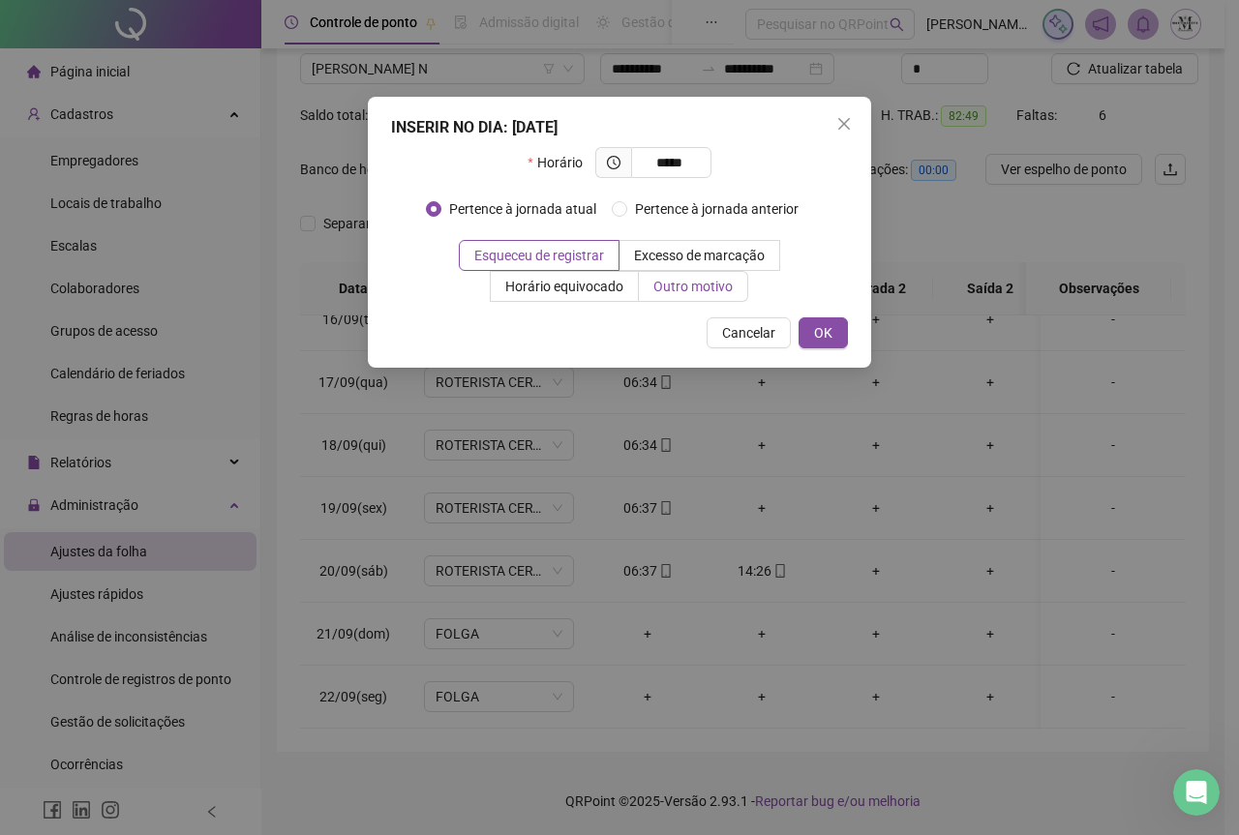
type input "*****"
click at [670, 290] on span "Outro motivo" at bounding box center [692, 286] width 79 height 15
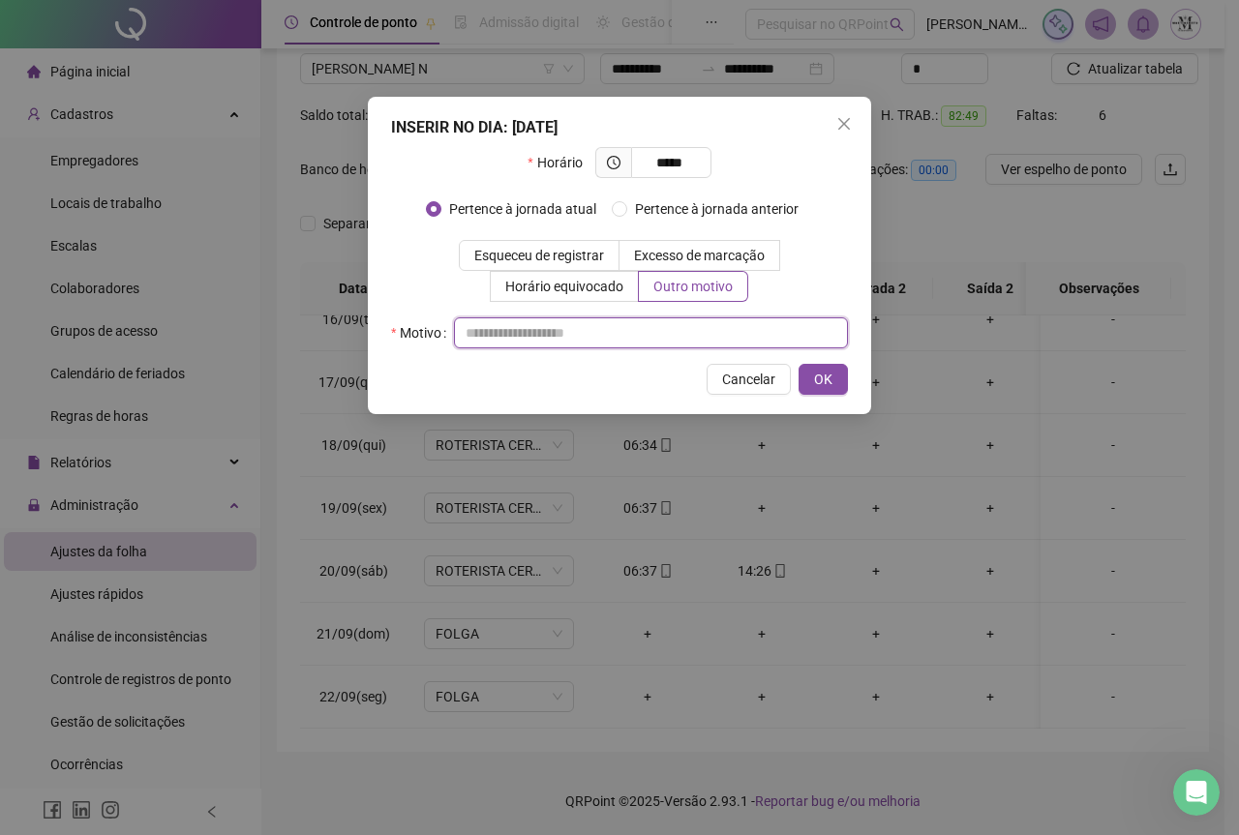
click at [534, 324] on input "text" at bounding box center [651, 333] width 394 height 31
paste input "**********"
type input "**********"
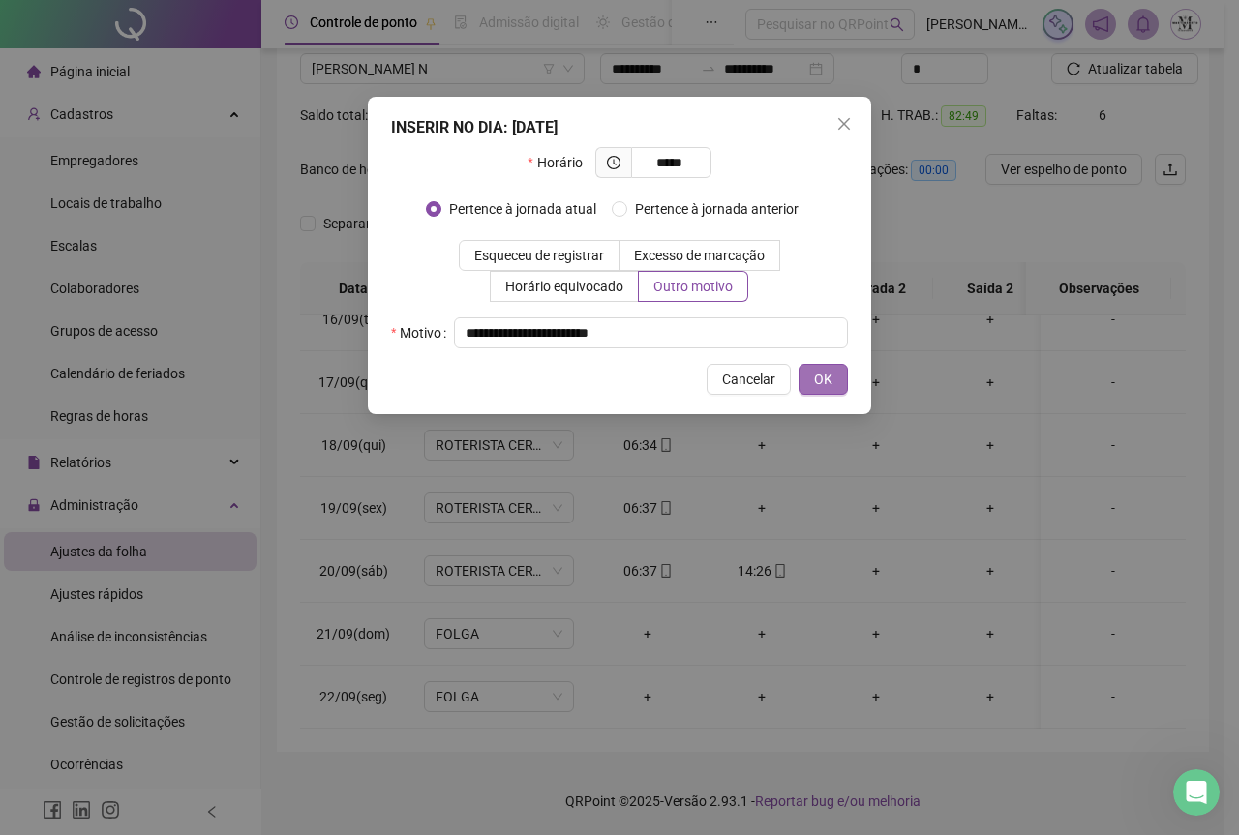
click at [813, 379] on button "OK" at bounding box center [823, 379] width 49 height 31
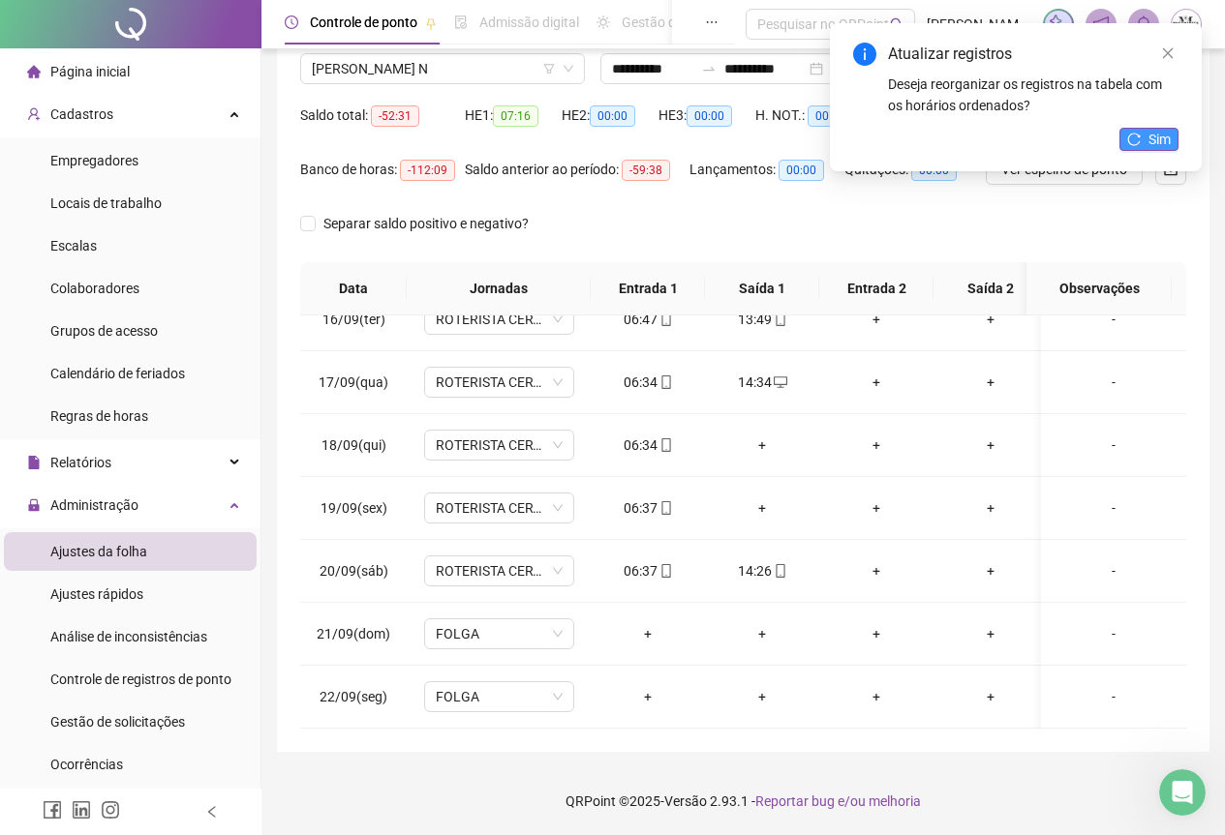
click at [1153, 133] on span "Sim" at bounding box center [1159, 139] width 22 height 21
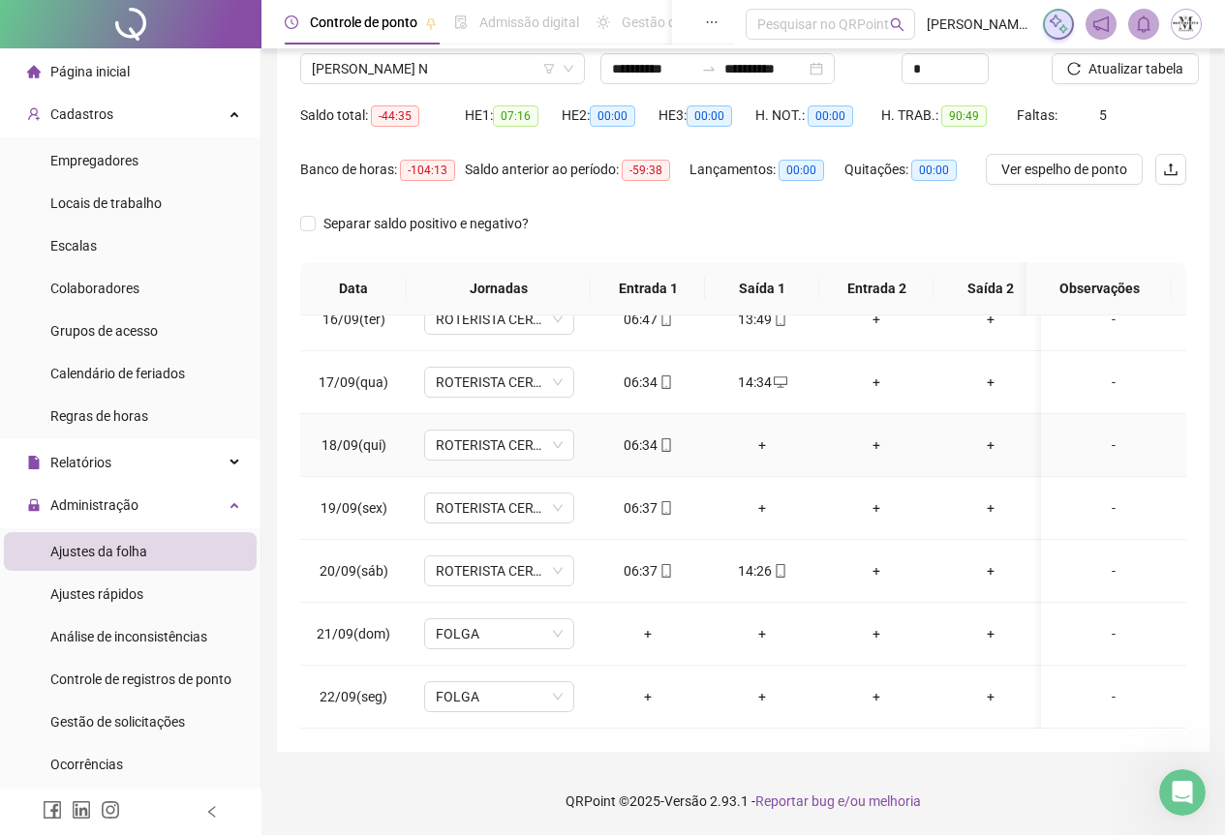
click at [757, 435] on div "+" at bounding box center [761, 445] width 83 height 21
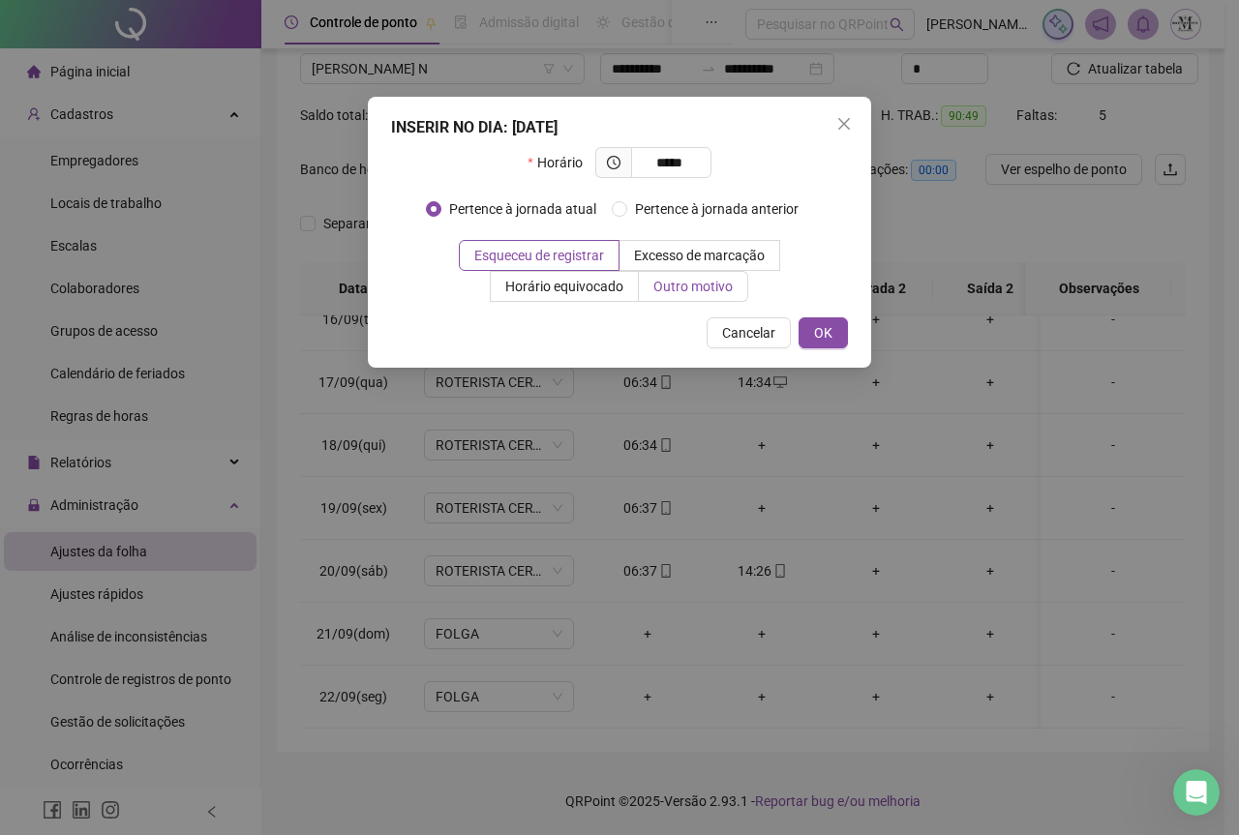
type input "*****"
click at [693, 281] on span "Outro motivo" at bounding box center [692, 286] width 79 height 15
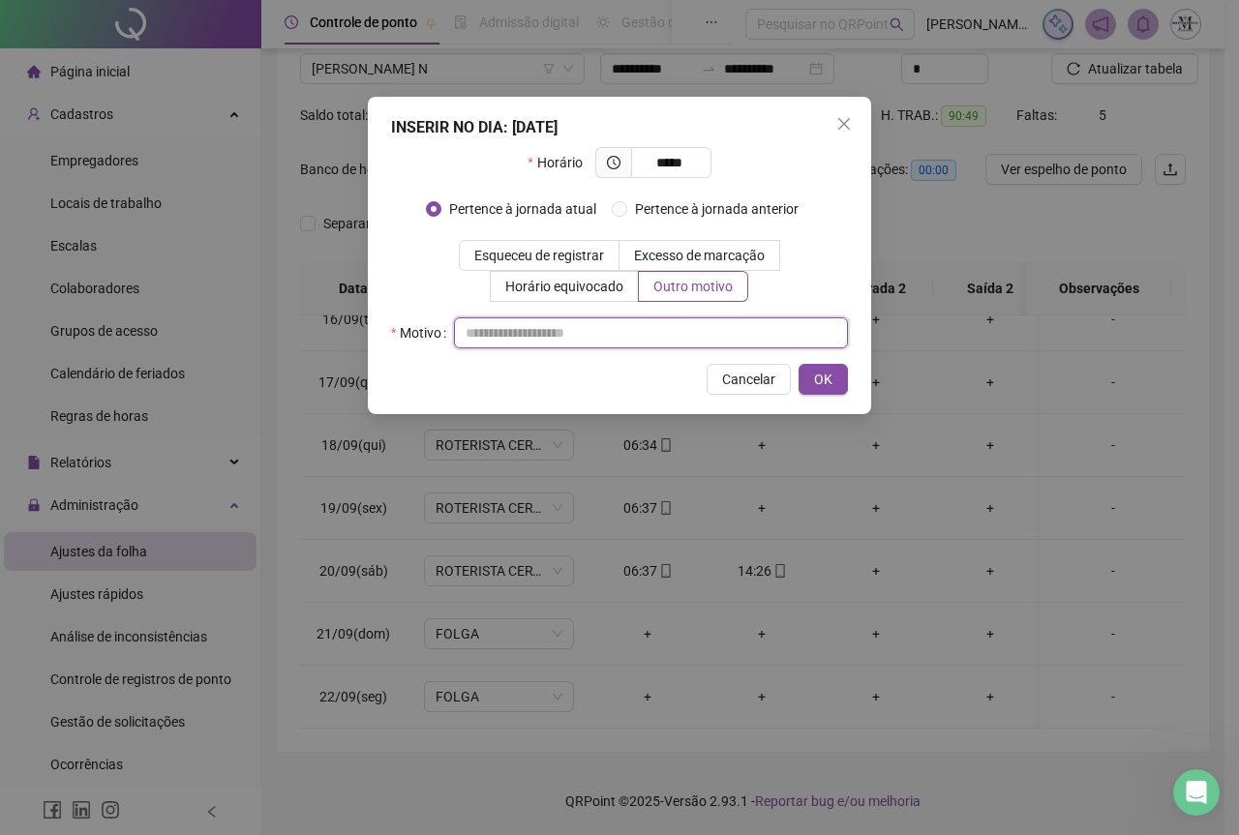
click at [510, 338] on input "text" at bounding box center [651, 333] width 394 height 31
paste input "**********"
type input "**********"
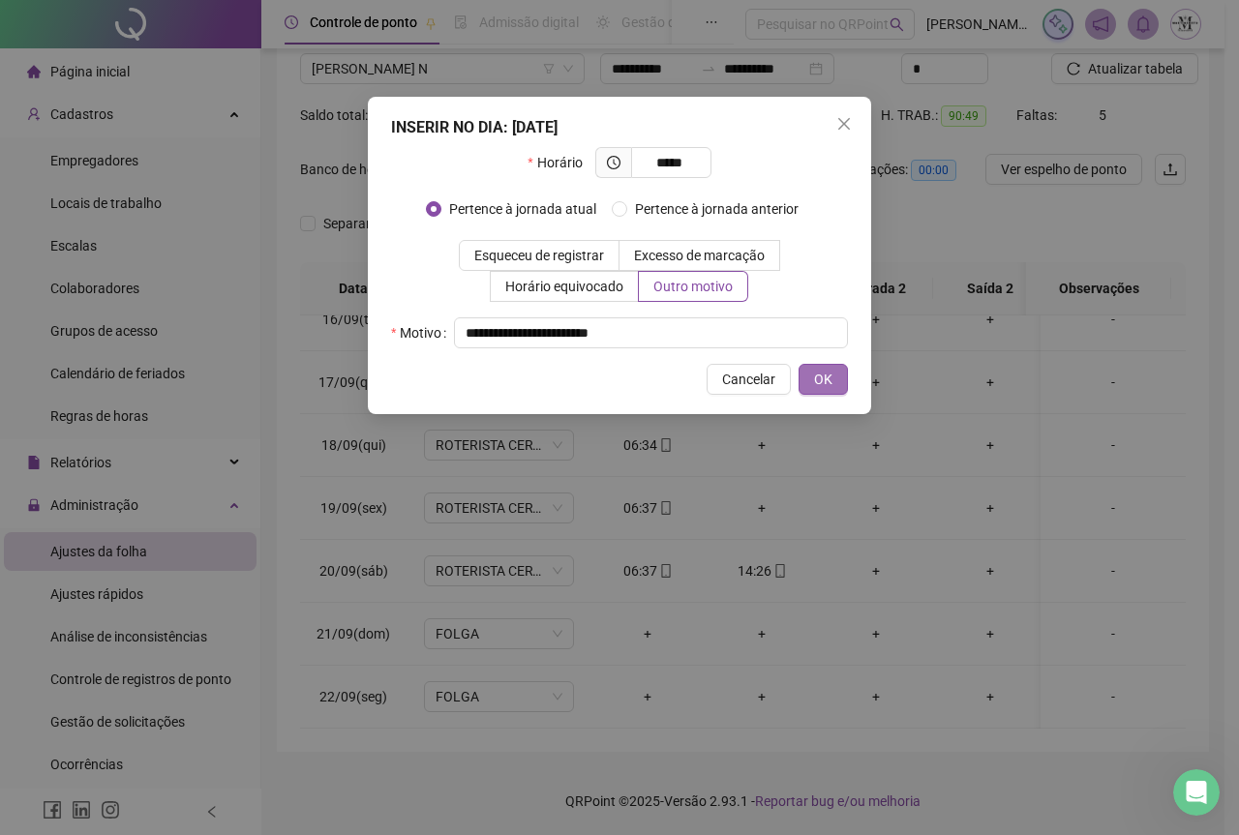
click at [826, 384] on span "OK" at bounding box center [823, 379] width 18 height 21
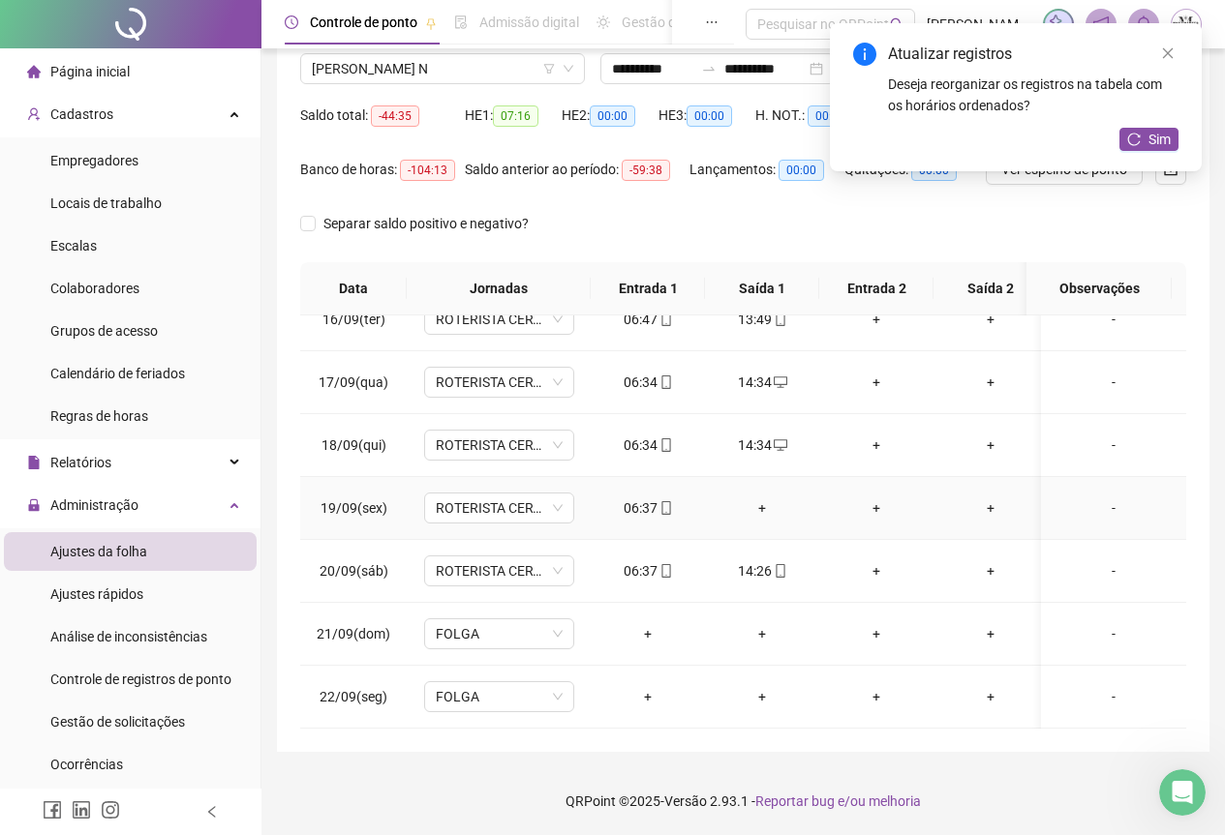
click at [758, 498] on div "+" at bounding box center [761, 508] width 83 height 21
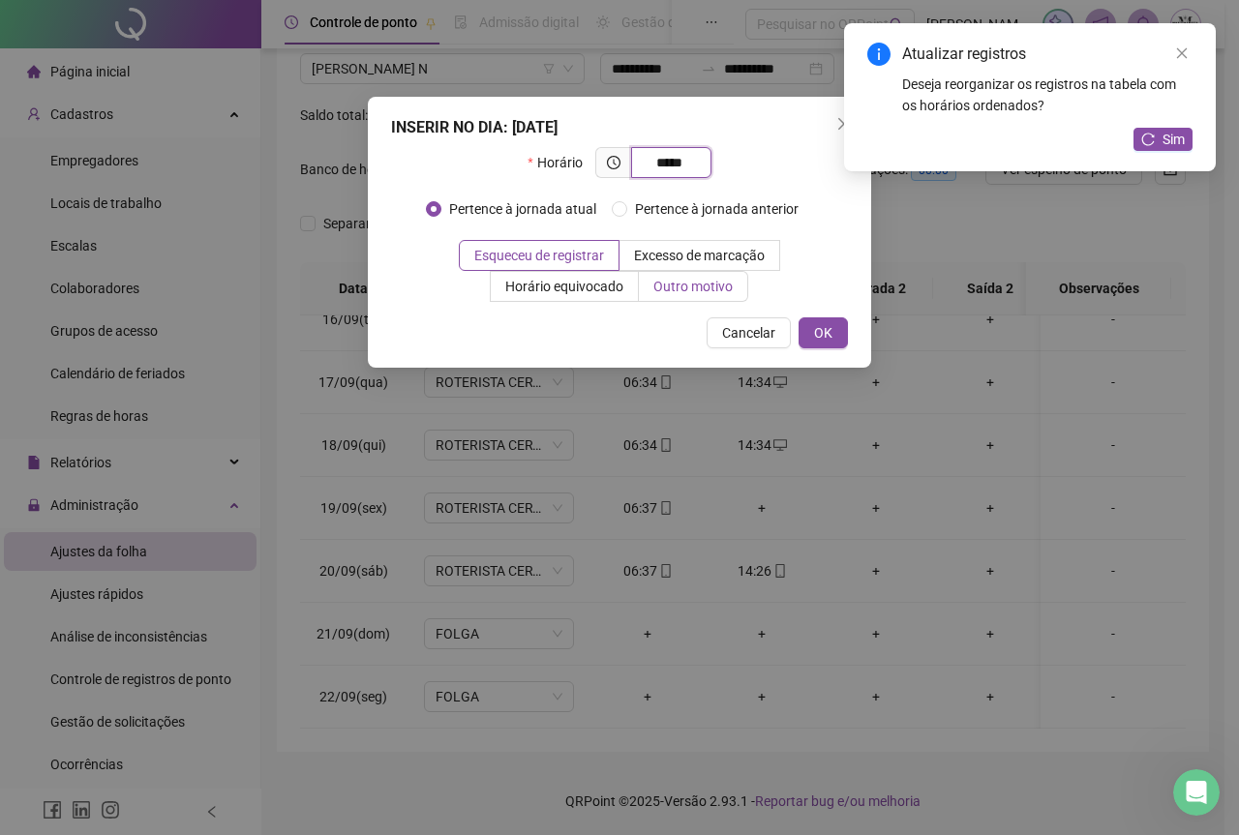
type input "*****"
click at [675, 287] on span "Outro motivo" at bounding box center [692, 286] width 79 height 15
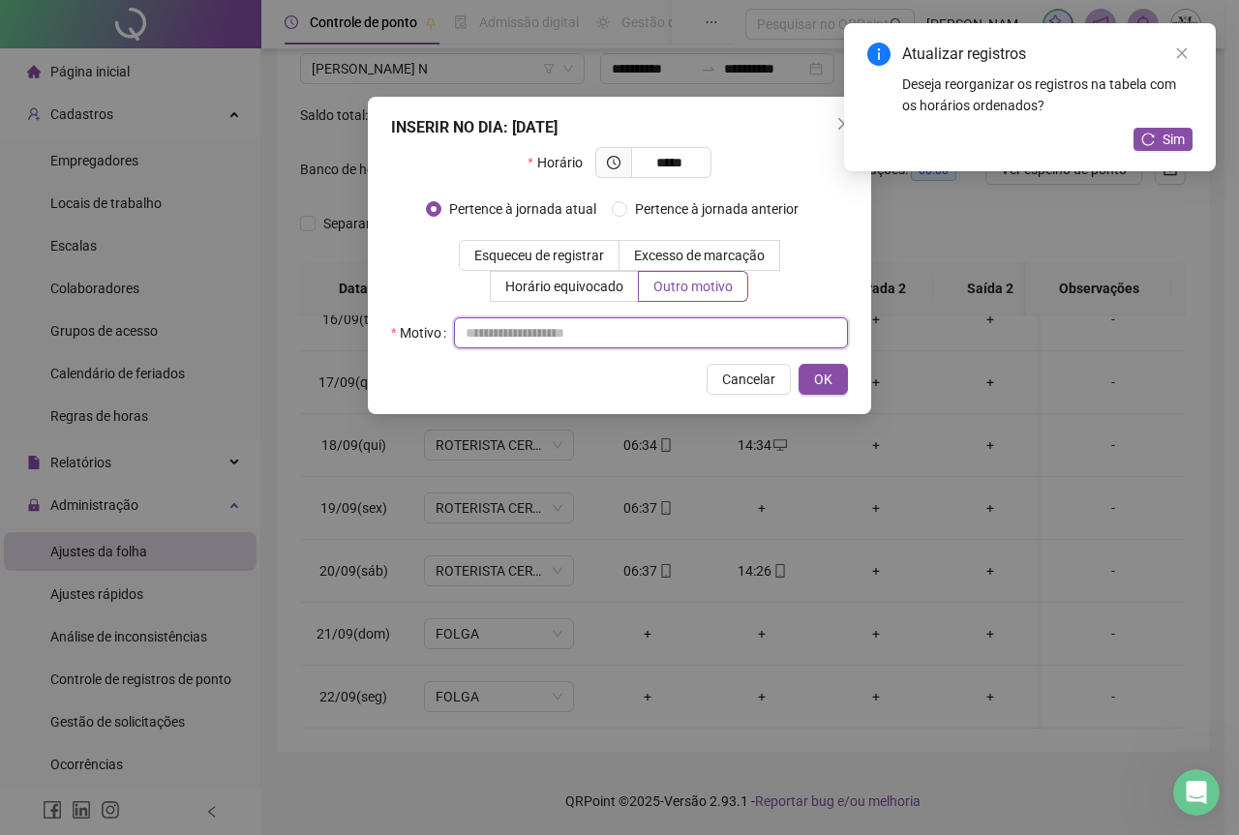
click at [552, 339] on input "text" at bounding box center [651, 333] width 394 height 31
paste input "**********"
type input "**********"
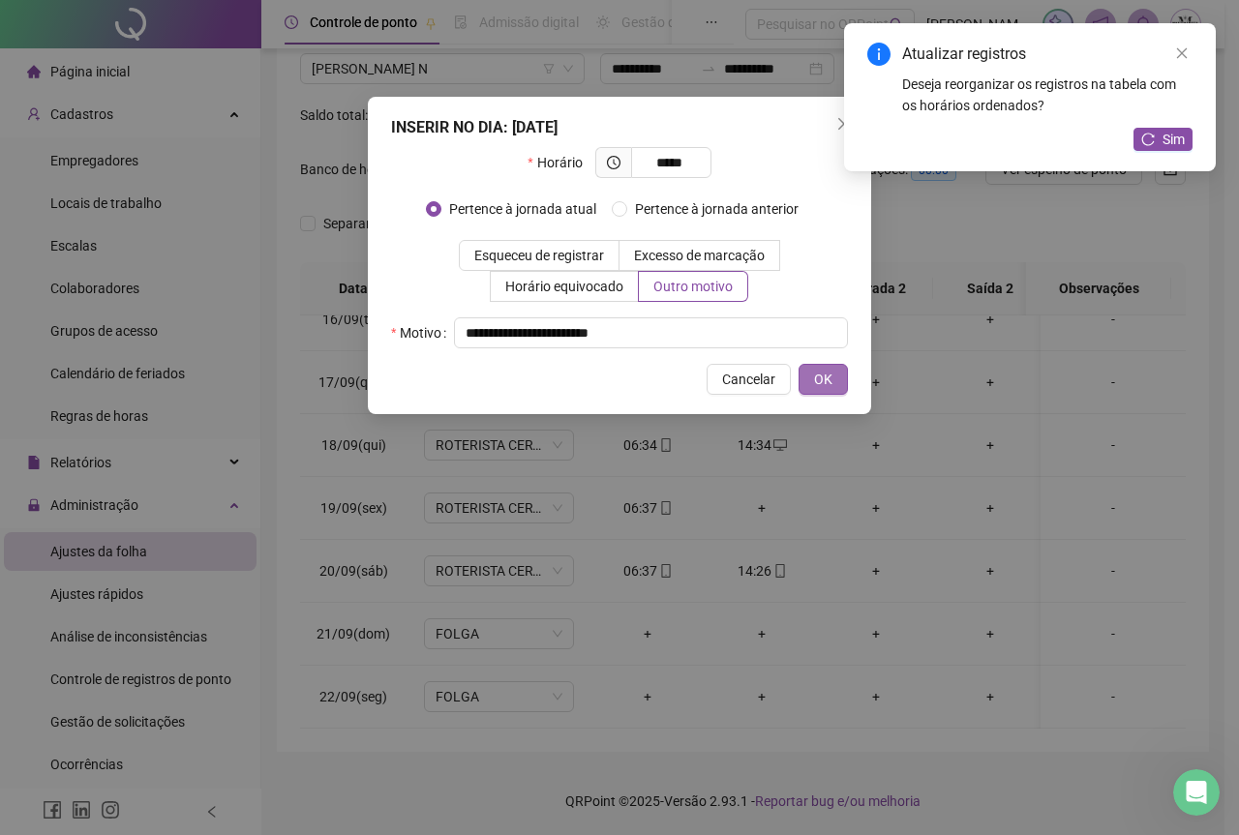
click at [834, 372] on button "OK" at bounding box center [823, 379] width 49 height 31
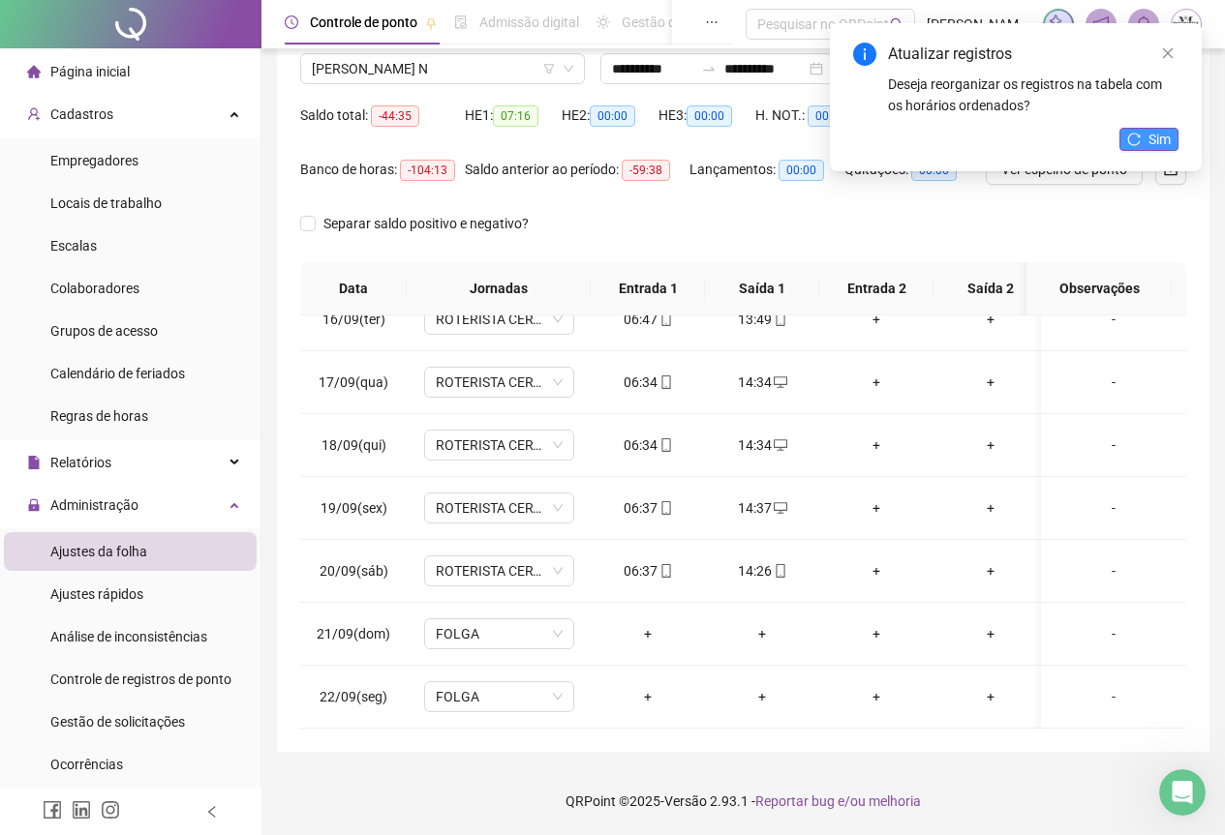
click at [1154, 143] on span "Sim" at bounding box center [1159, 139] width 22 height 21
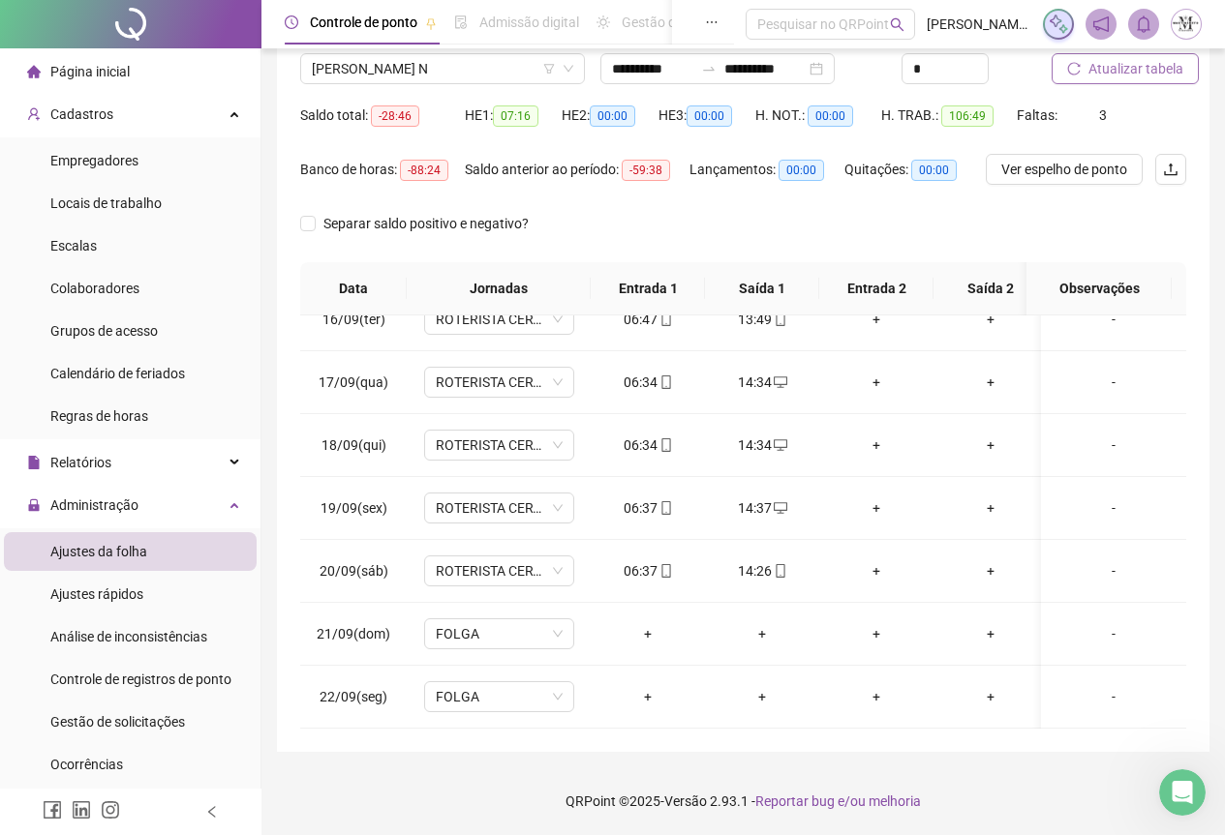
click at [1138, 70] on span "Atualizar tabela" at bounding box center [1135, 68] width 95 height 21
click at [1127, 76] on span "Atualizar tabela" at bounding box center [1135, 68] width 95 height 21
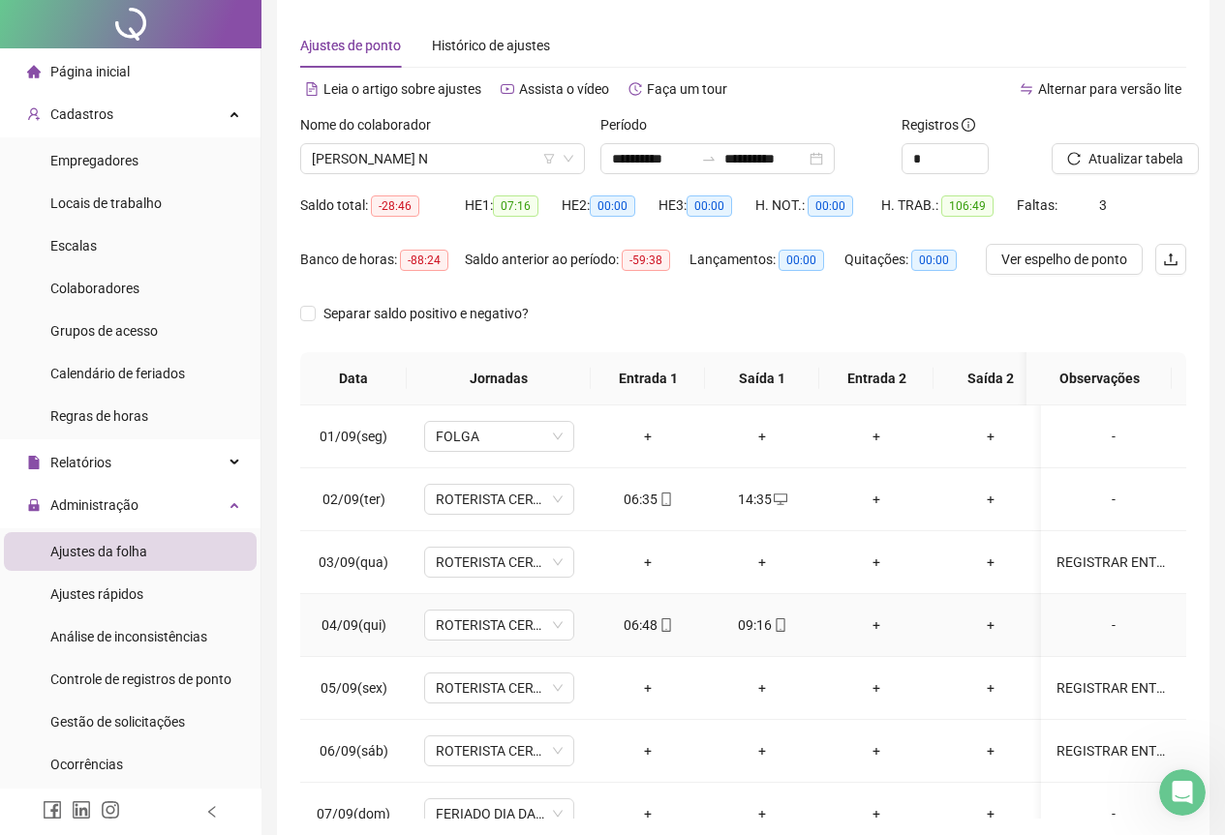
scroll to position [0, 0]
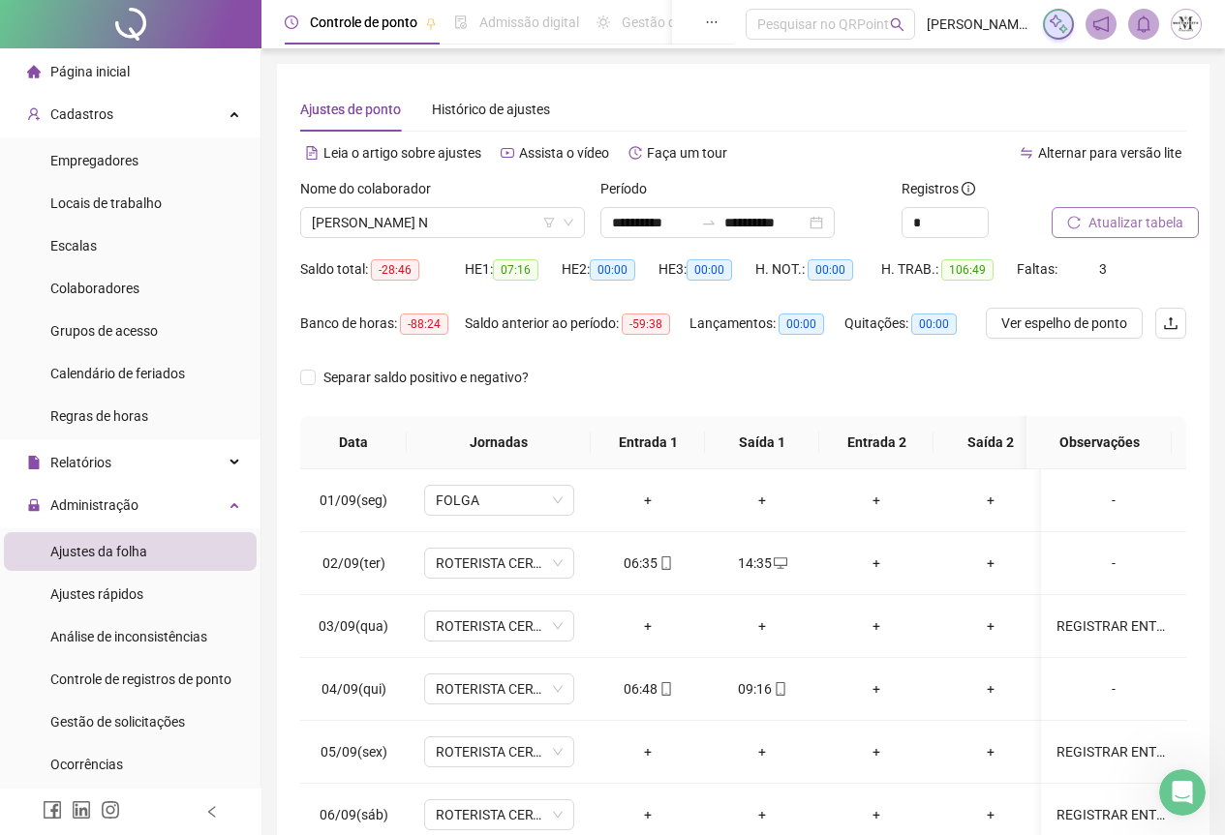
click at [1128, 227] on span "Atualizar tabela" at bounding box center [1135, 222] width 95 height 21
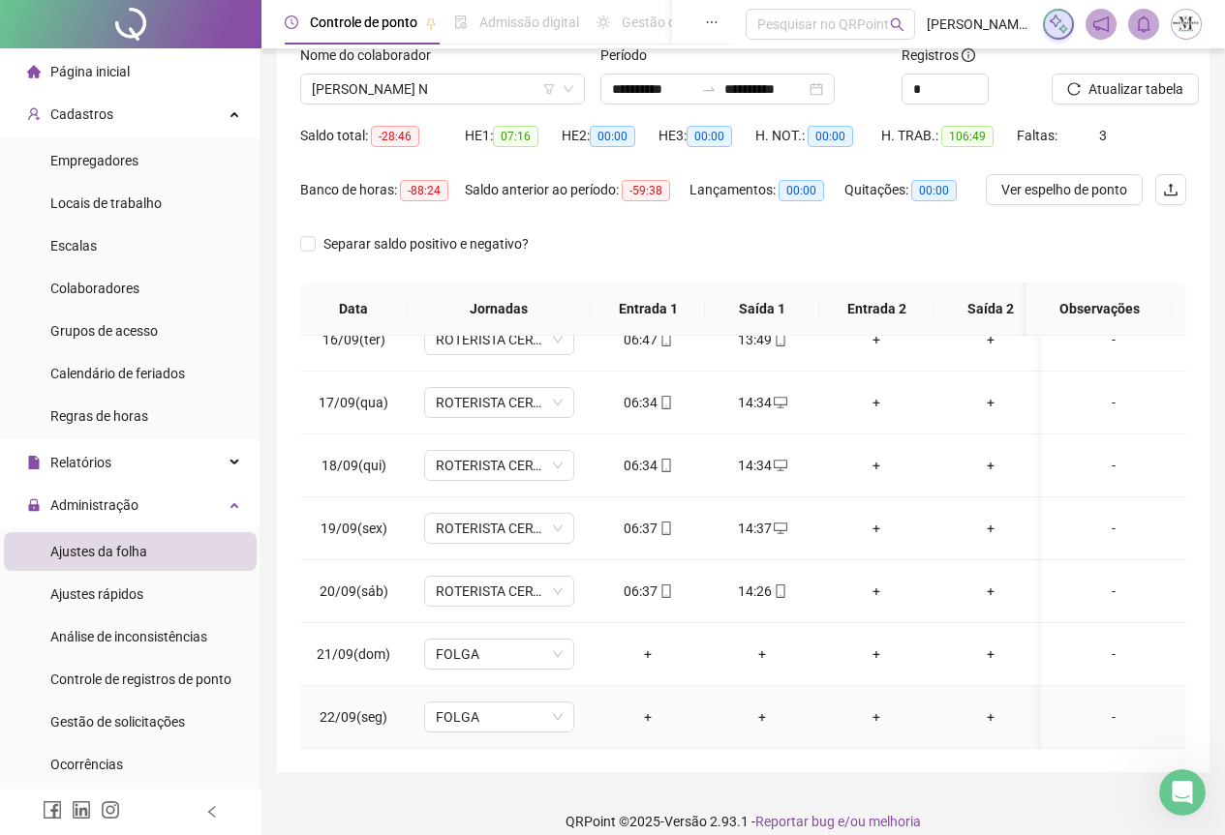
scroll to position [154, 0]
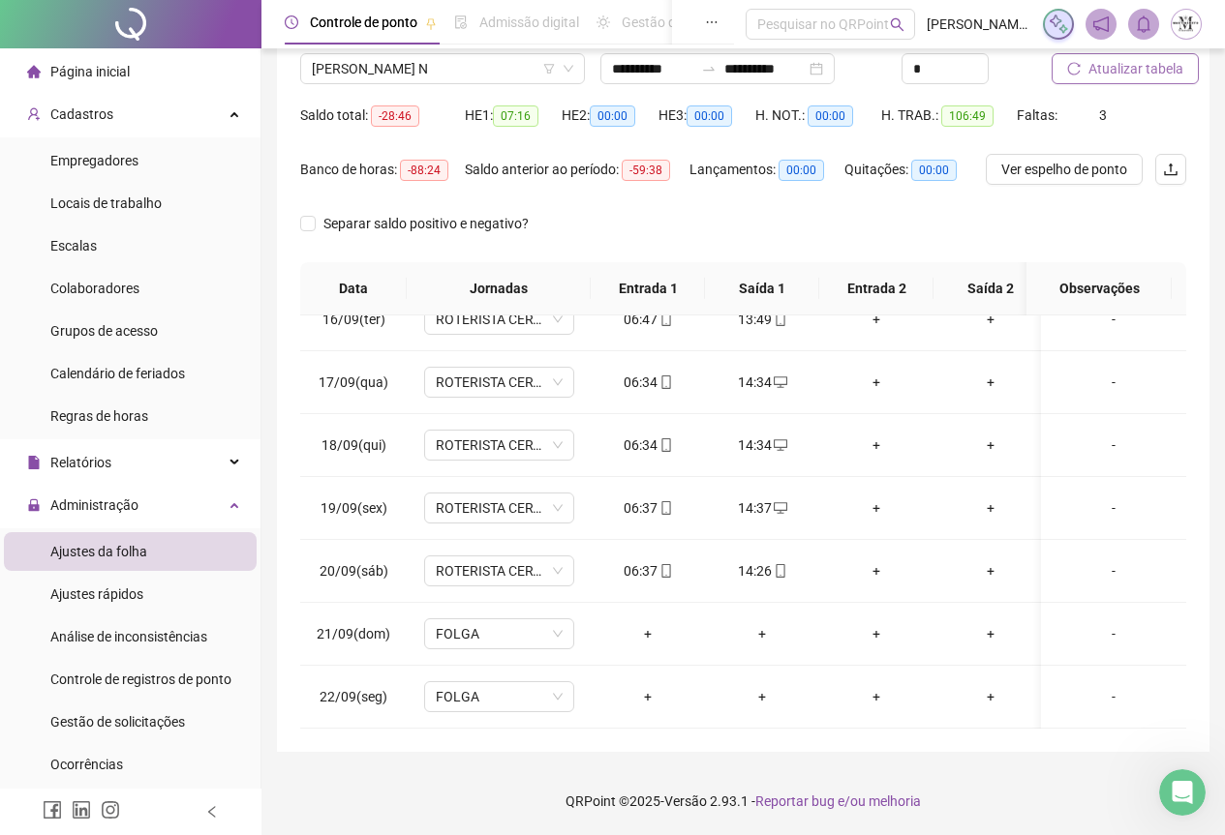
click at [1129, 77] on span "Atualizar tabela" at bounding box center [1135, 68] width 95 height 21
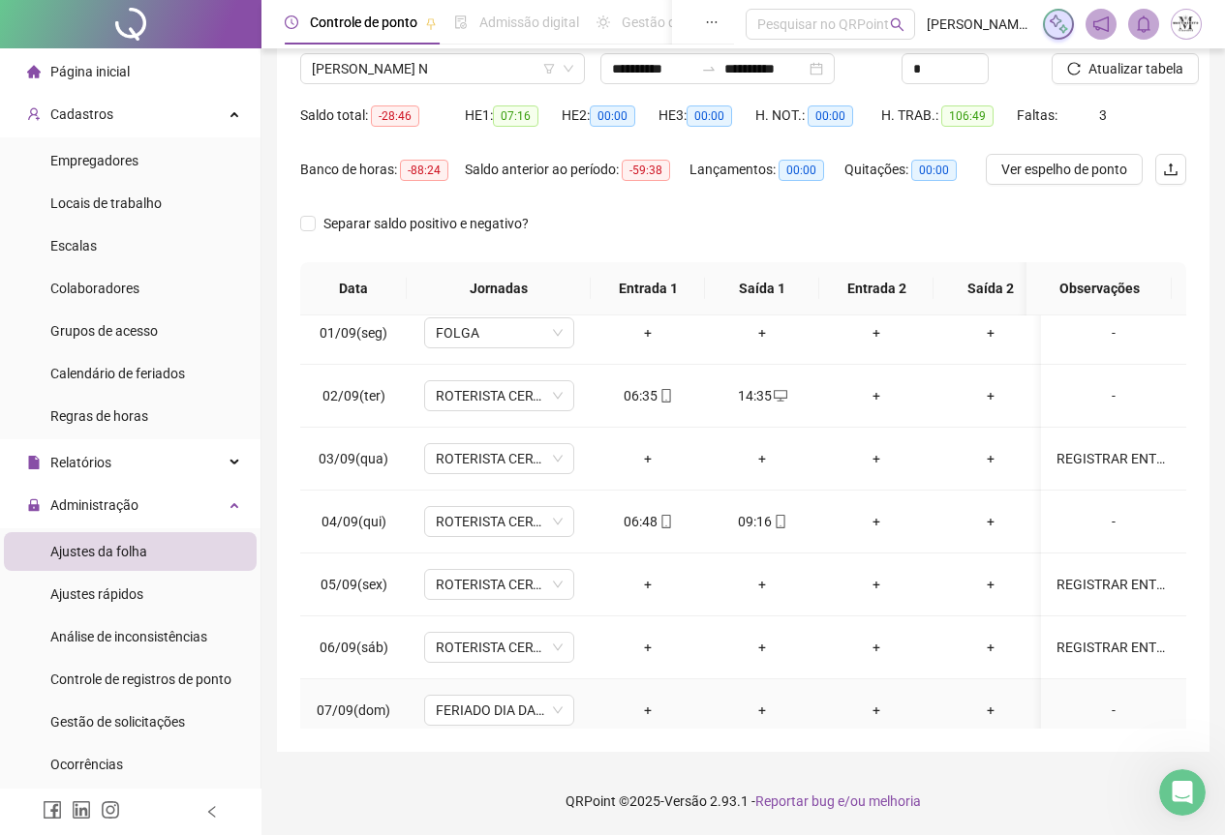
scroll to position [0, 0]
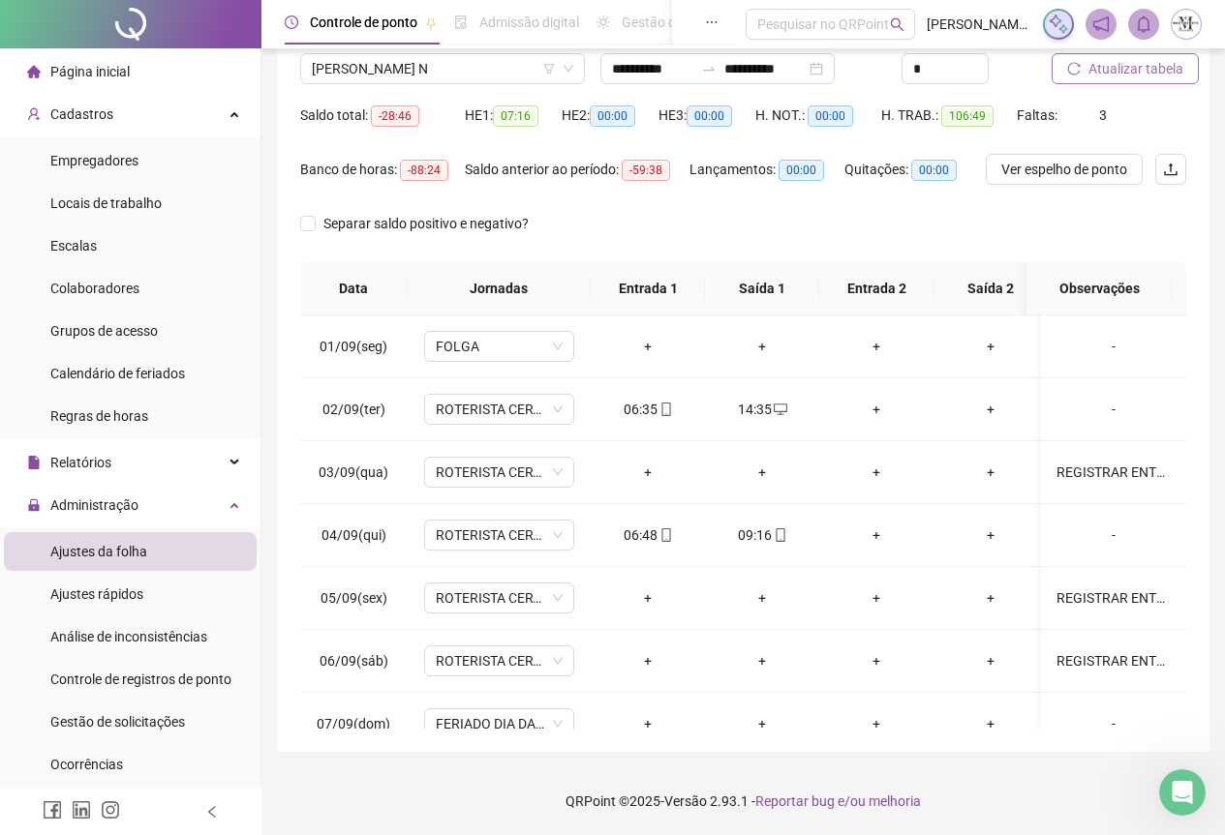
click at [1114, 70] on span "Atualizar tabela" at bounding box center [1135, 68] width 95 height 21
click at [350, 72] on span "[PERSON_NAME] N" at bounding box center [442, 68] width 261 height 29
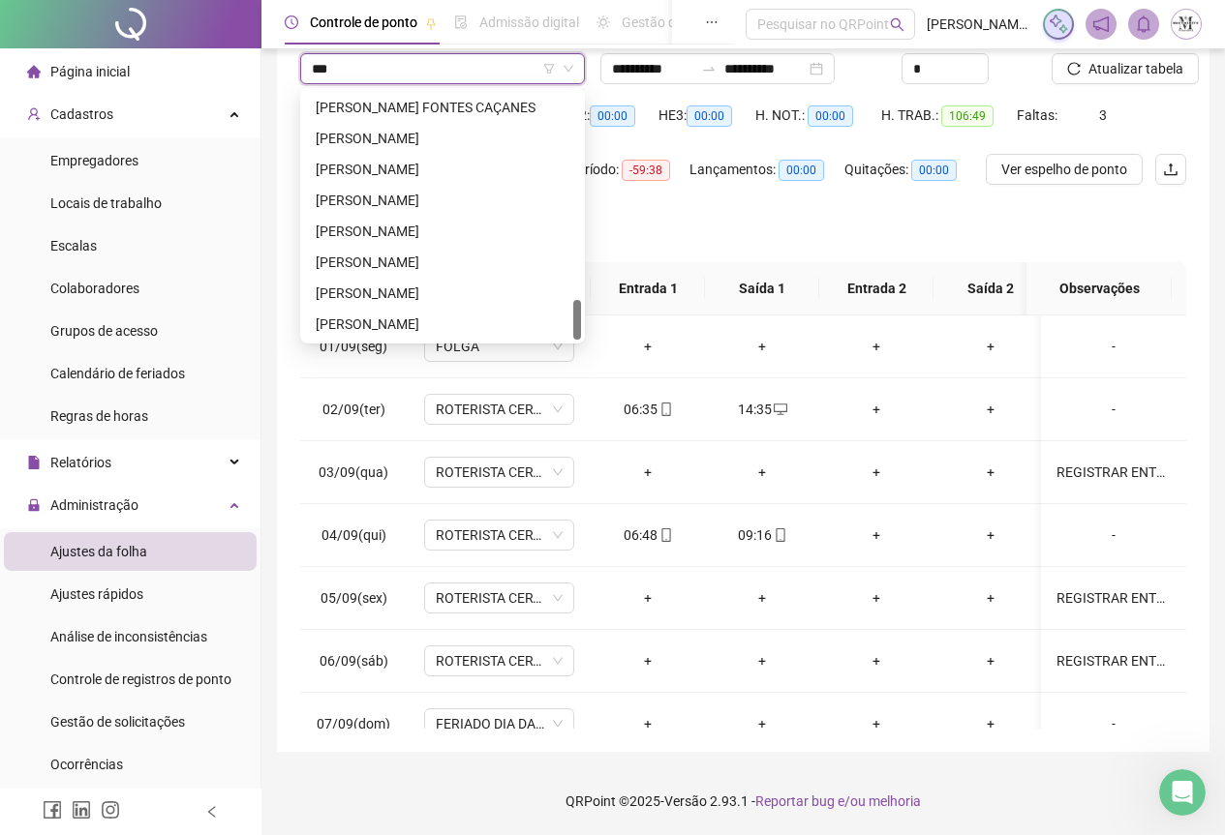
scroll to position [93, 0]
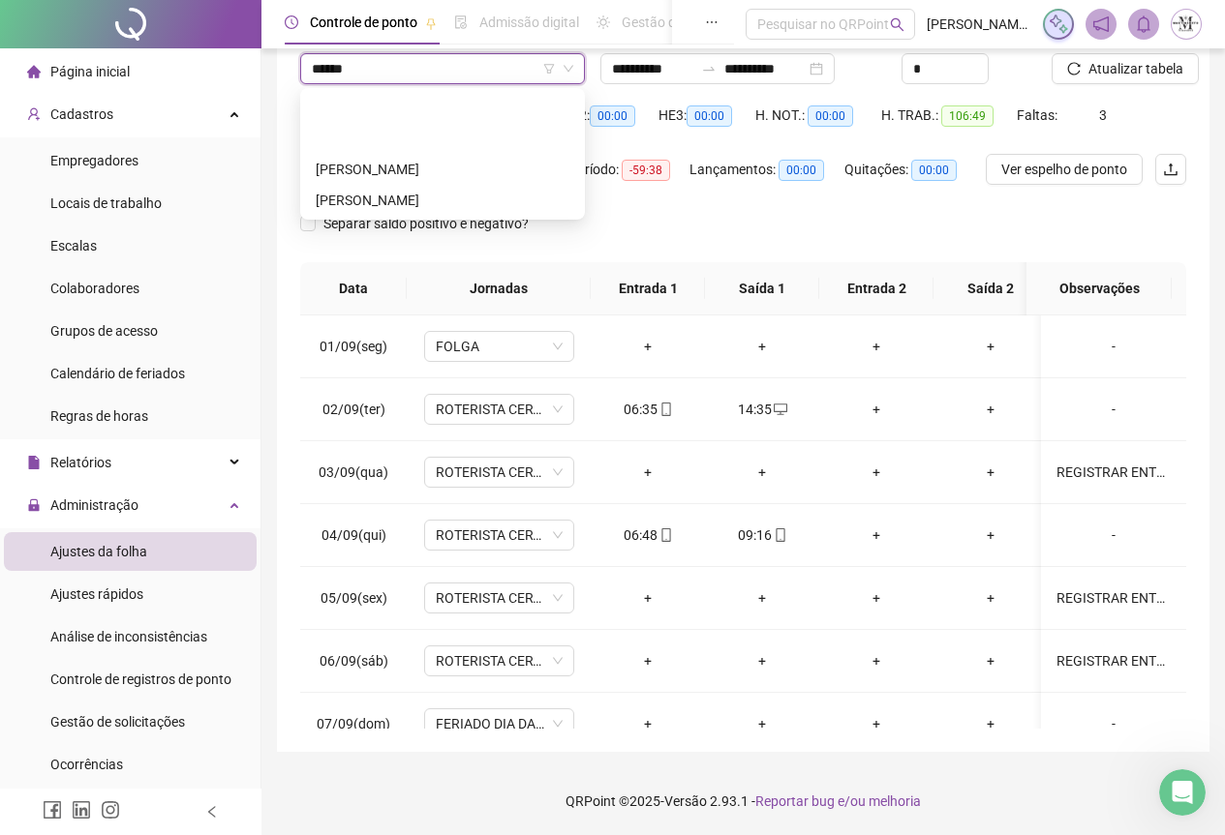
type input "*******"
click at [387, 206] on div "[PERSON_NAME]" at bounding box center [443, 200] width 254 height 21
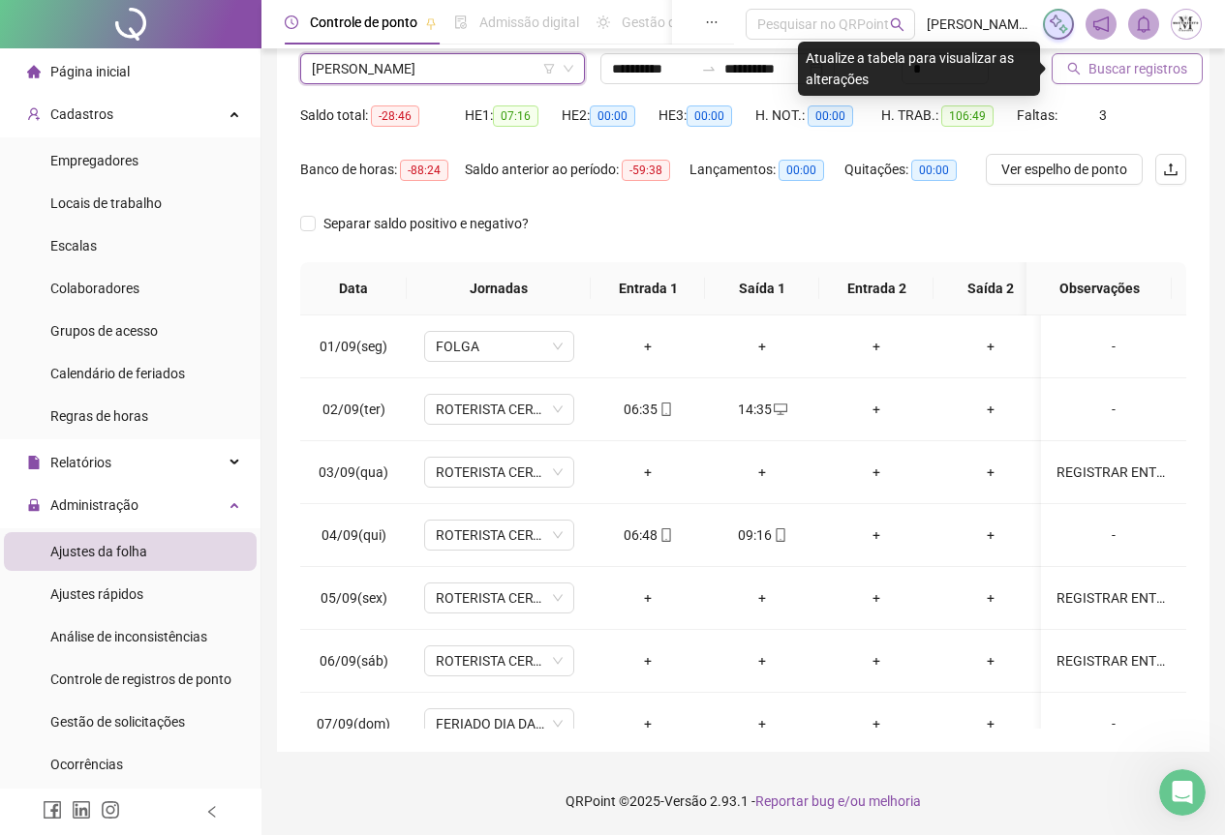
click at [1129, 72] on span "Buscar registros" at bounding box center [1137, 68] width 99 height 21
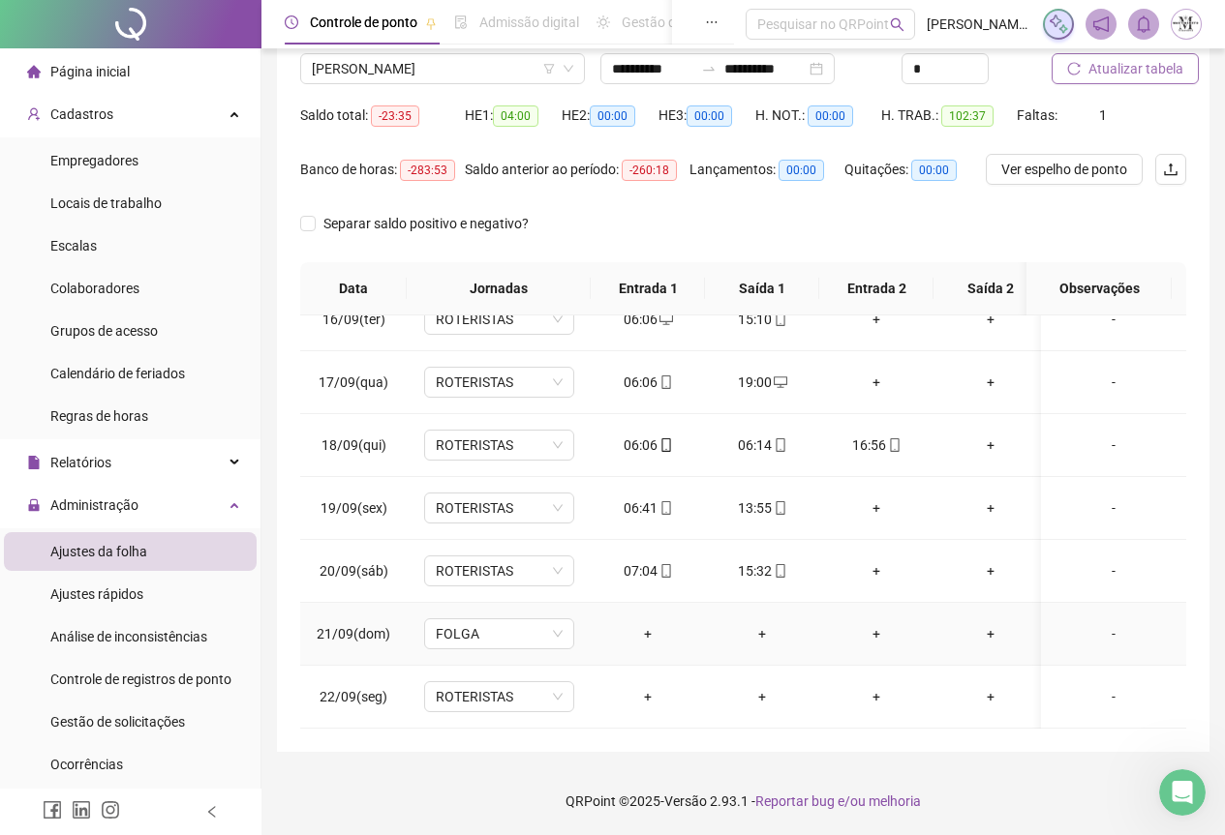
scroll to position [986, 0]
click at [470, 691] on span "ROTERISTAS" at bounding box center [499, 696] width 127 height 29
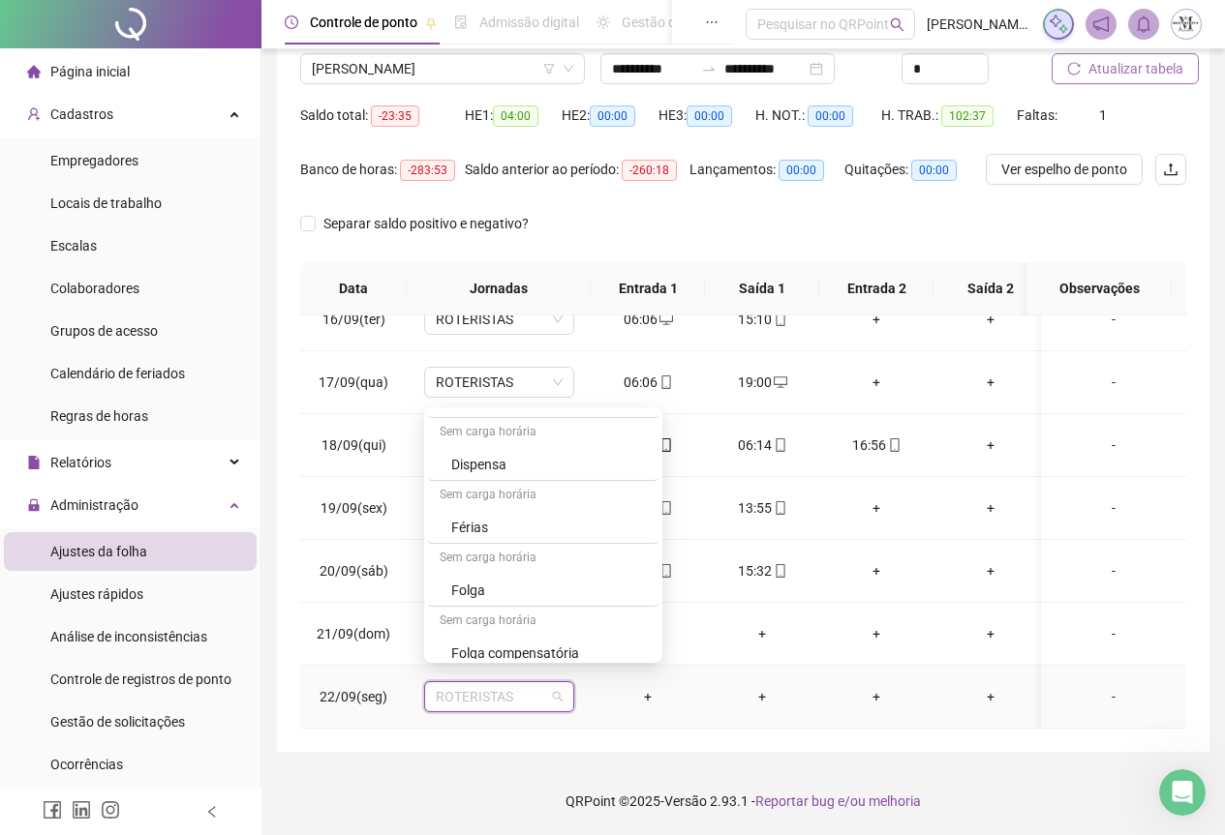
scroll to position [1065, 0]
click at [504, 579] on div "Folga" at bounding box center [549, 588] width 196 height 21
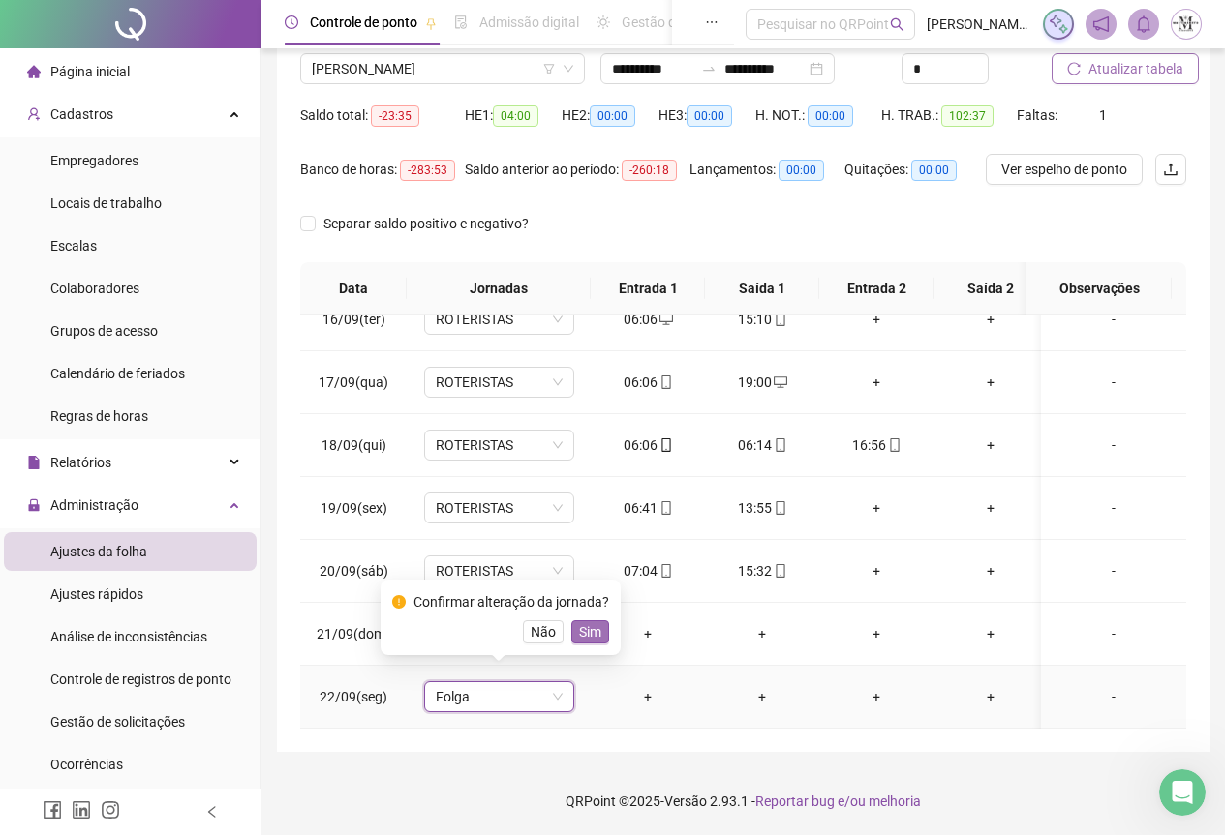
click at [594, 628] on span "Sim" at bounding box center [590, 632] width 22 height 21
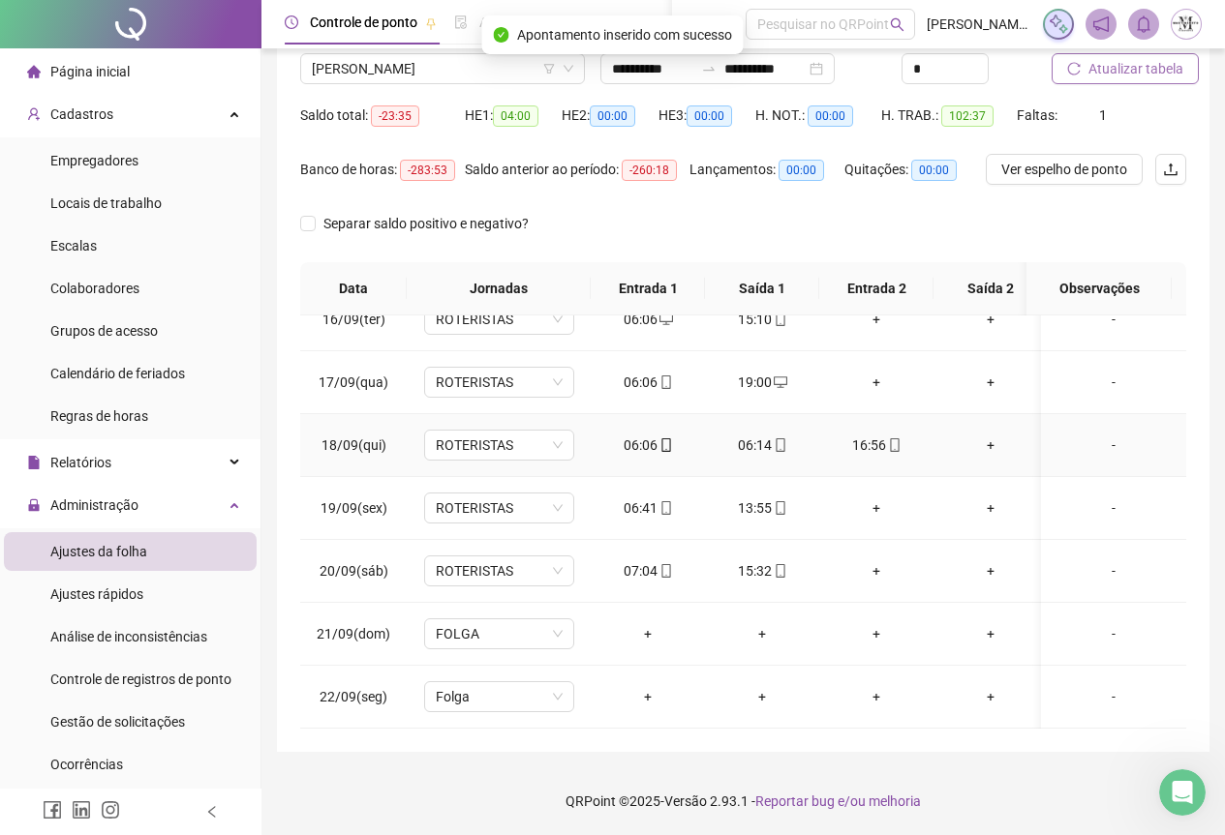
click at [745, 435] on div "06:14" at bounding box center [761, 445] width 83 height 21
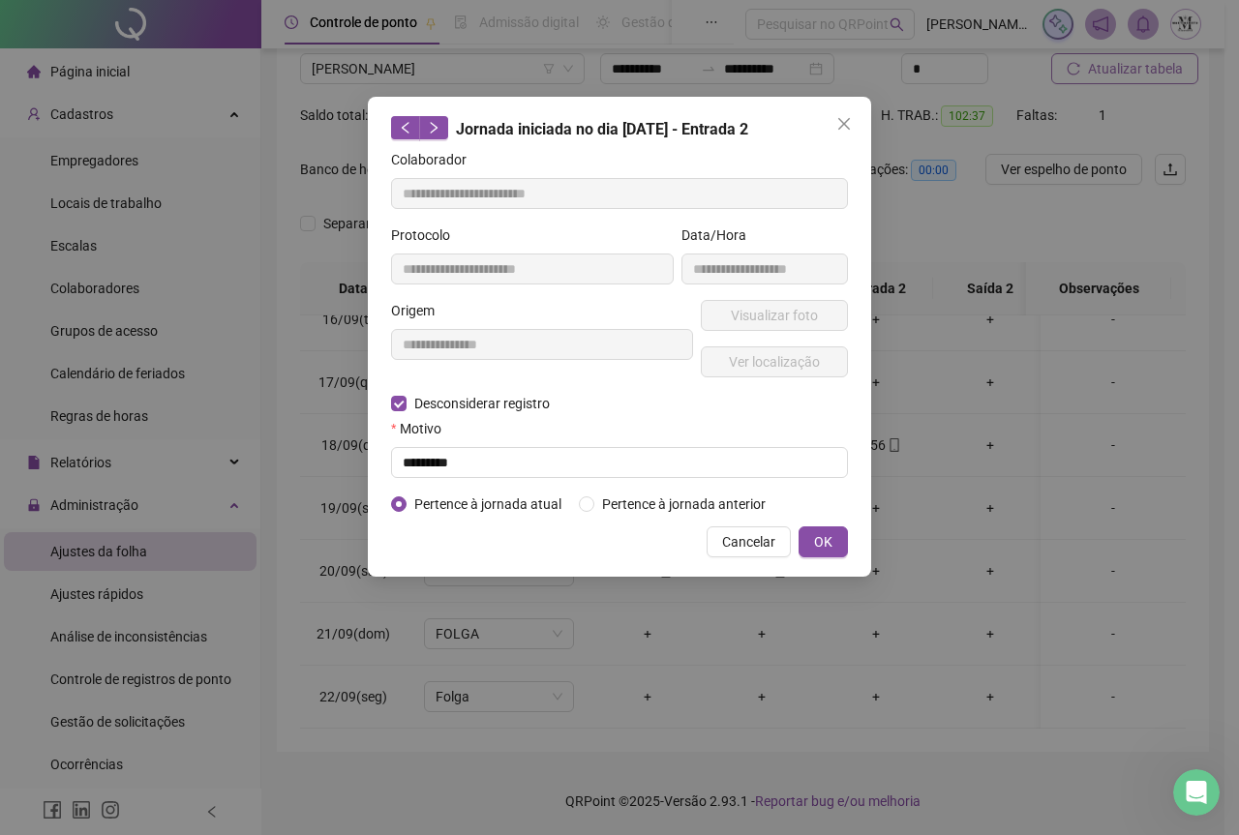
type input "**********"
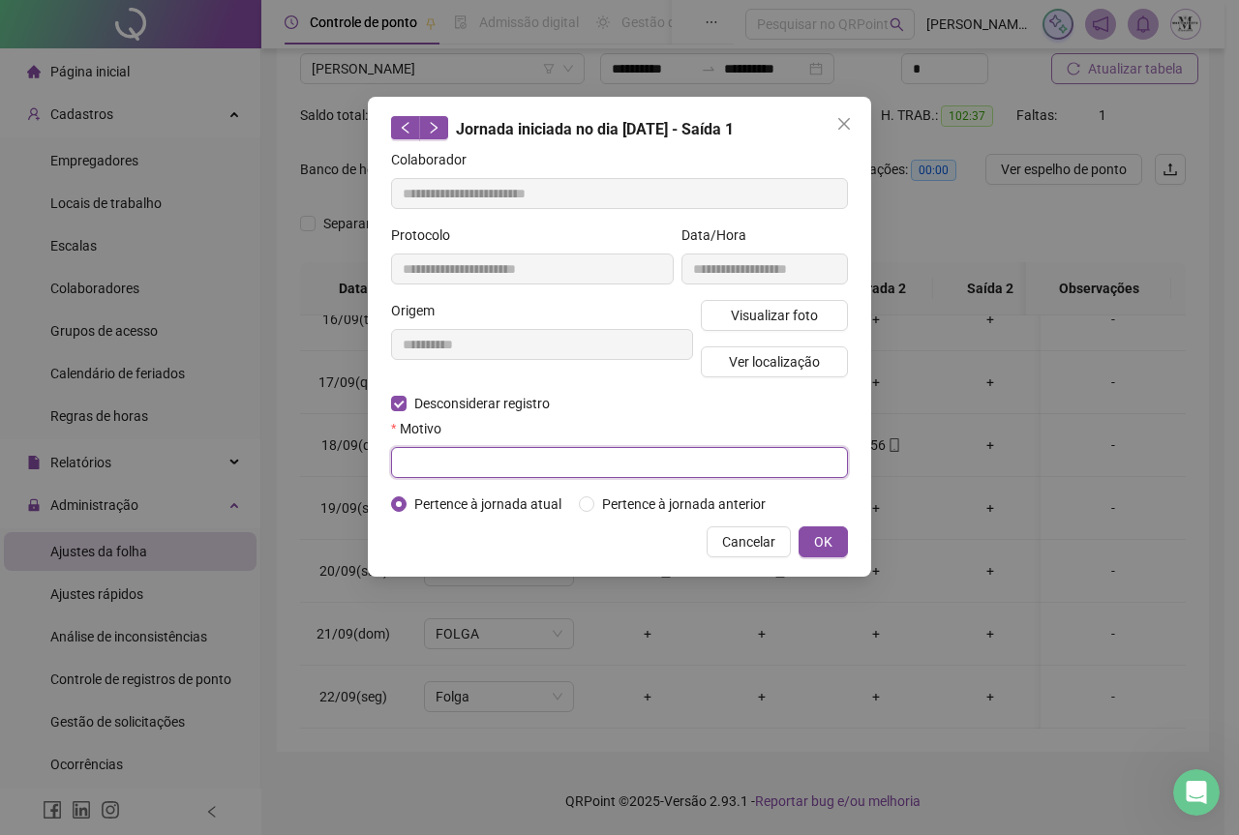
click at [421, 461] on input "text" at bounding box center [619, 462] width 457 height 31
click at [434, 464] on input "*********" at bounding box center [619, 462] width 457 height 31
type input "*********"
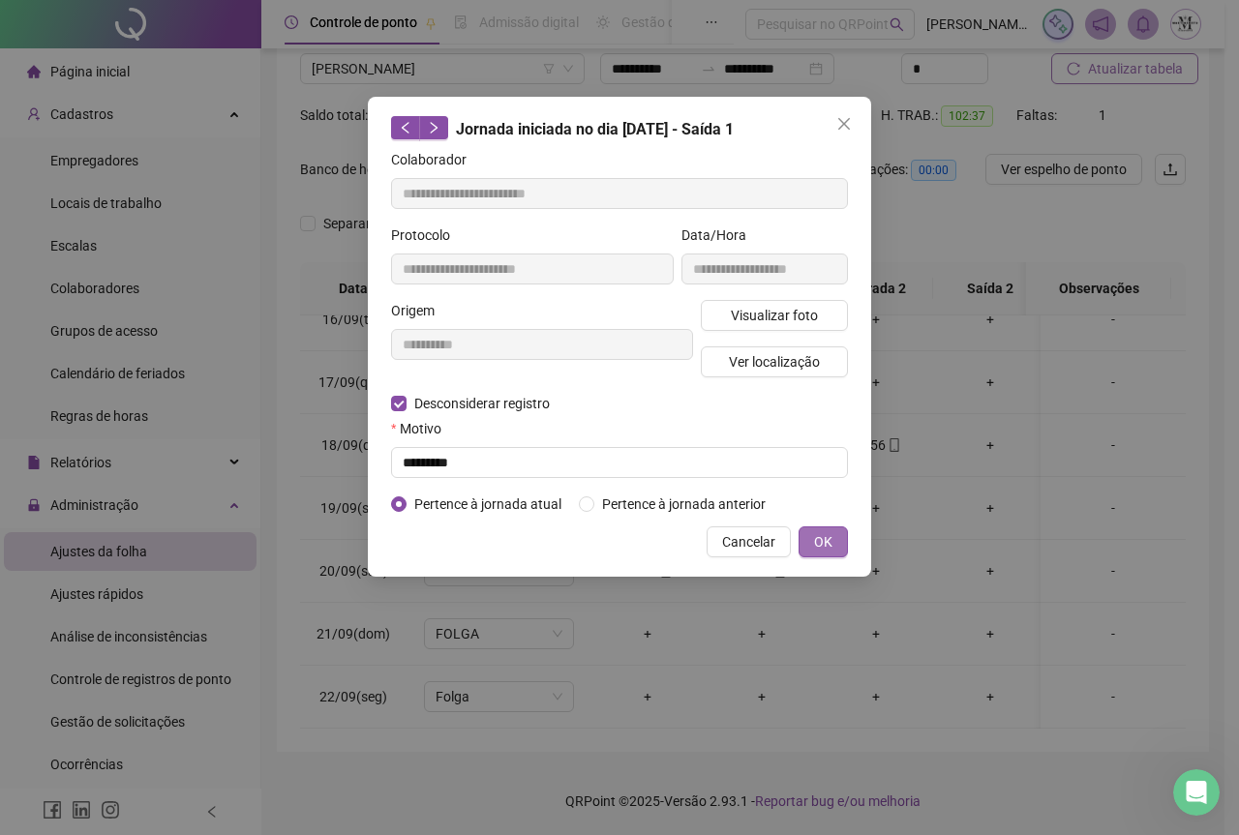
click at [812, 544] on button "OK" at bounding box center [823, 542] width 49 height 31
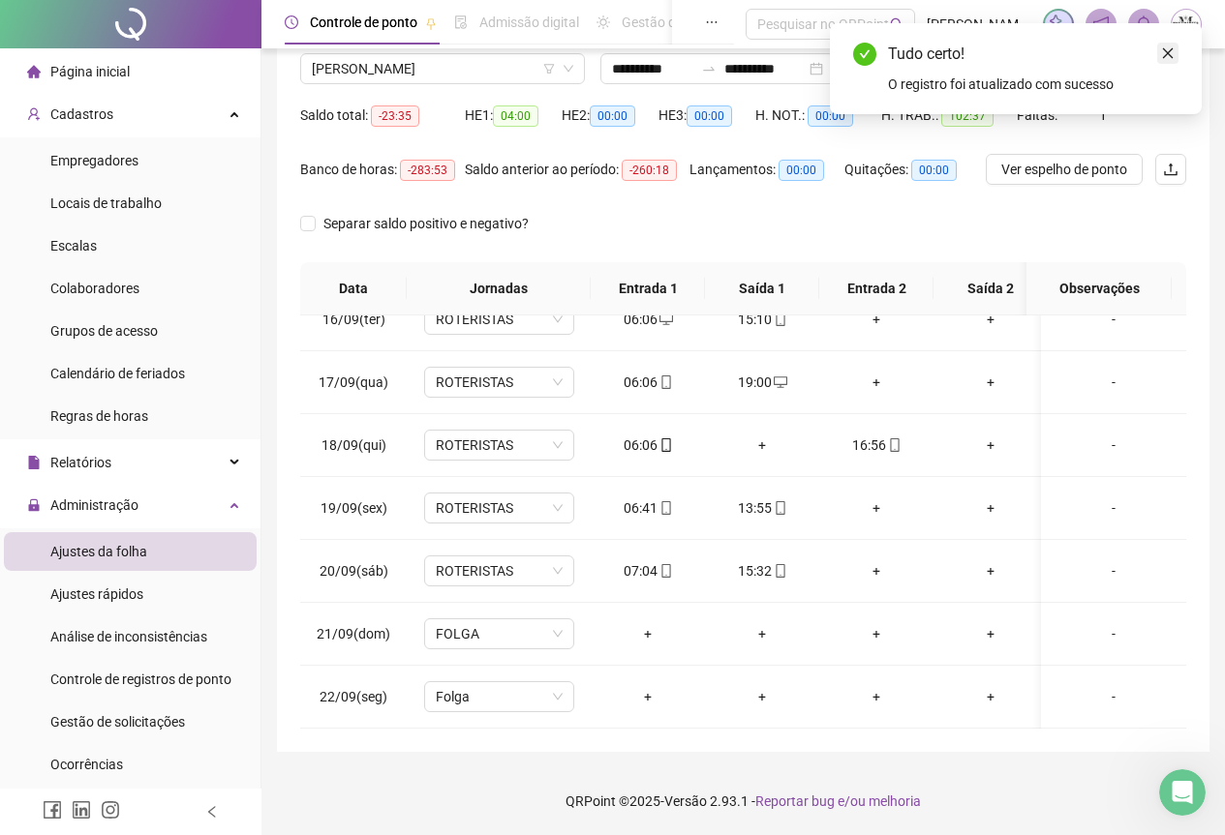
click at [1164, 60] on link "Close" at bounding box center [1167, 53] width 21 height 21
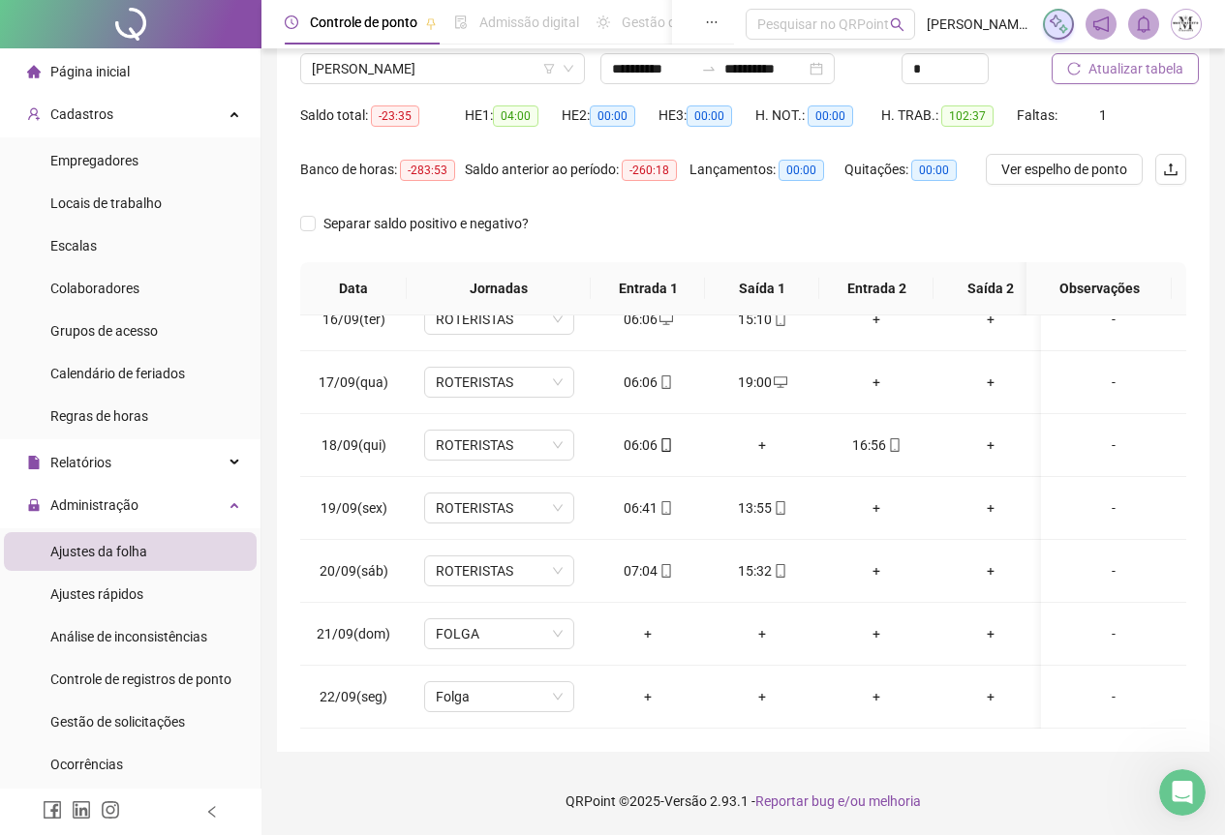
click at [1140, 65] on span "Atualizar tabela" at bounding box center [1135, 68] width 95 height 21
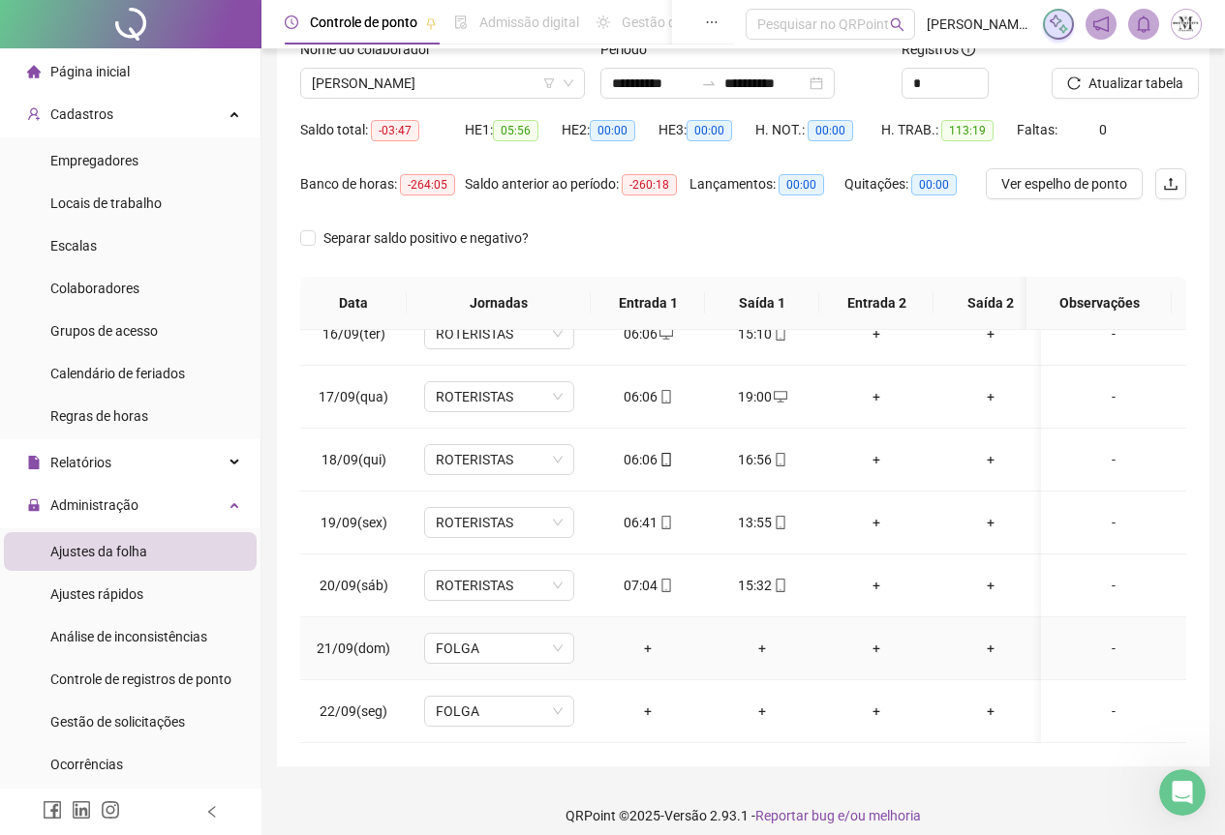
scroll to position [154, 0]
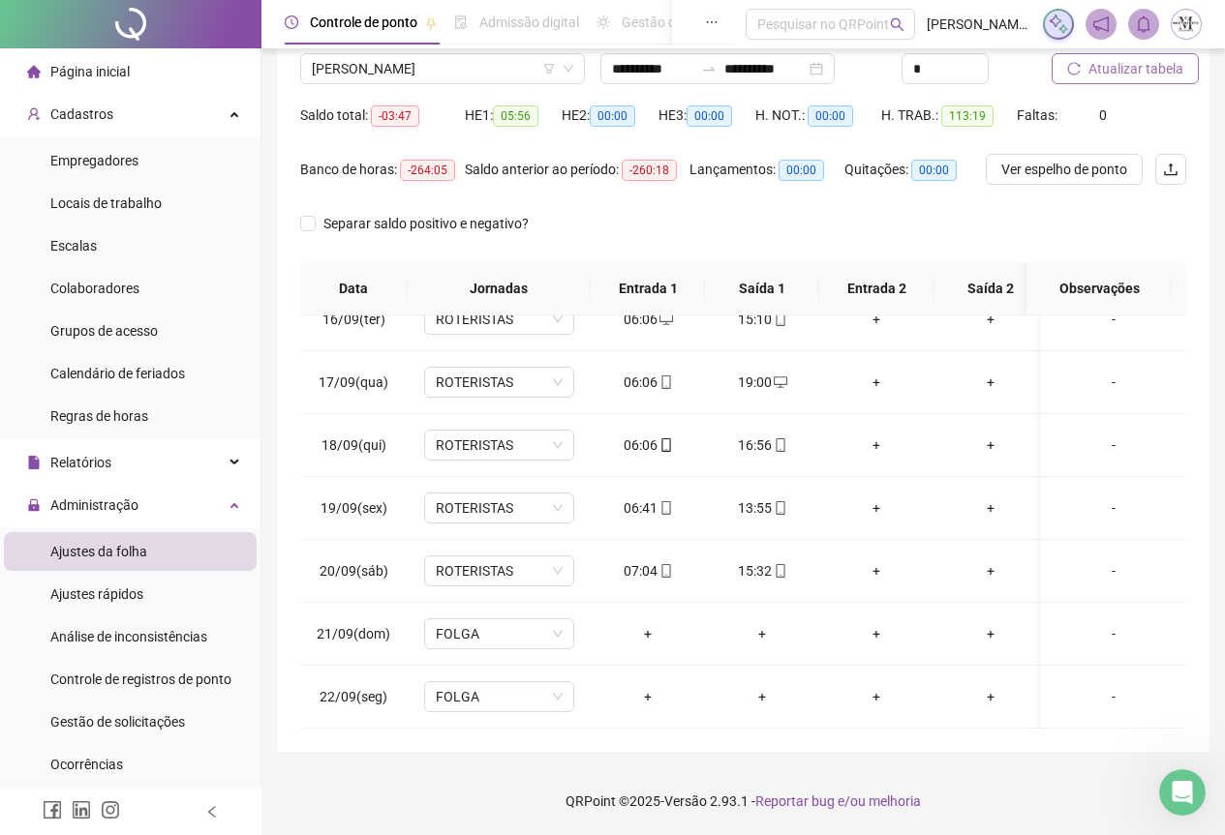
click at [1131, 76] on span "Atualizar tabela" at bounding box center [1135, 68] width 95 height 21
click at [442, 71] on span "[PERSON_NAME]" at bounding box center [442, 68] width 261 height 29
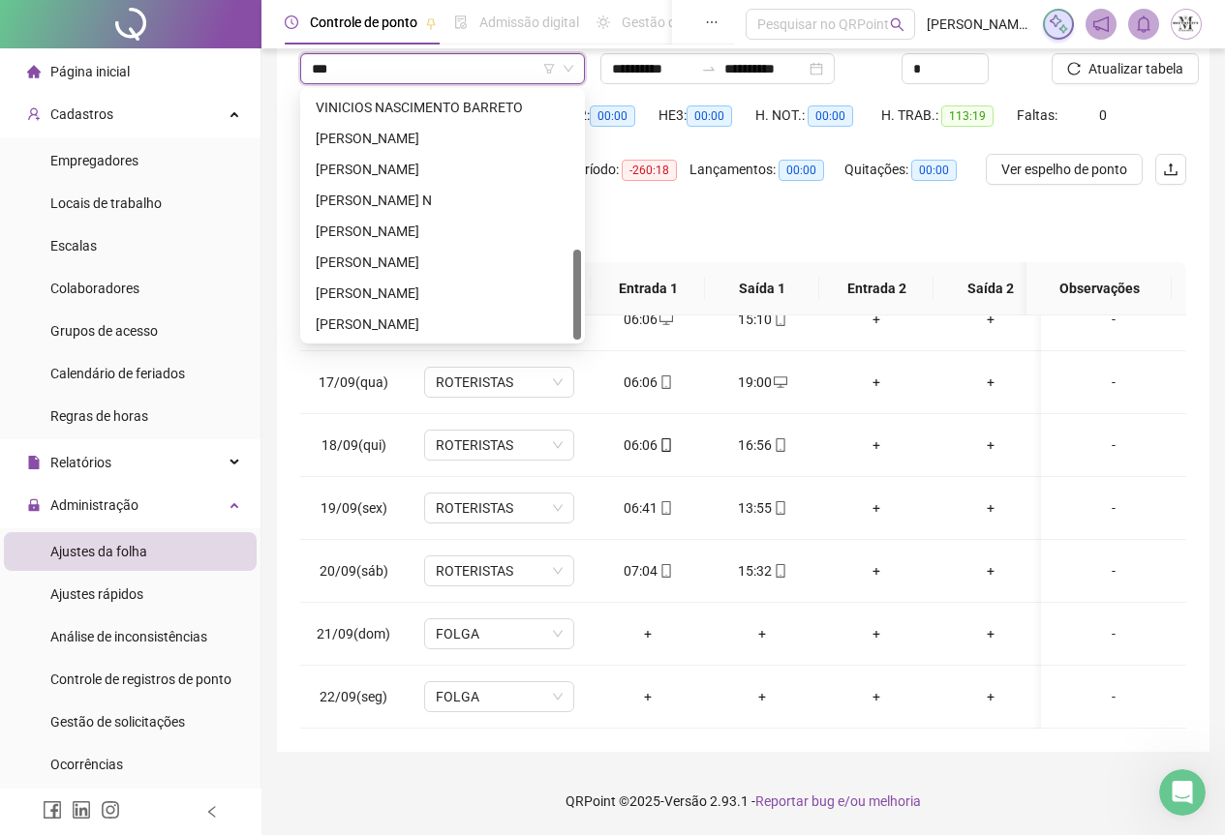
scroll to position [0, 0]
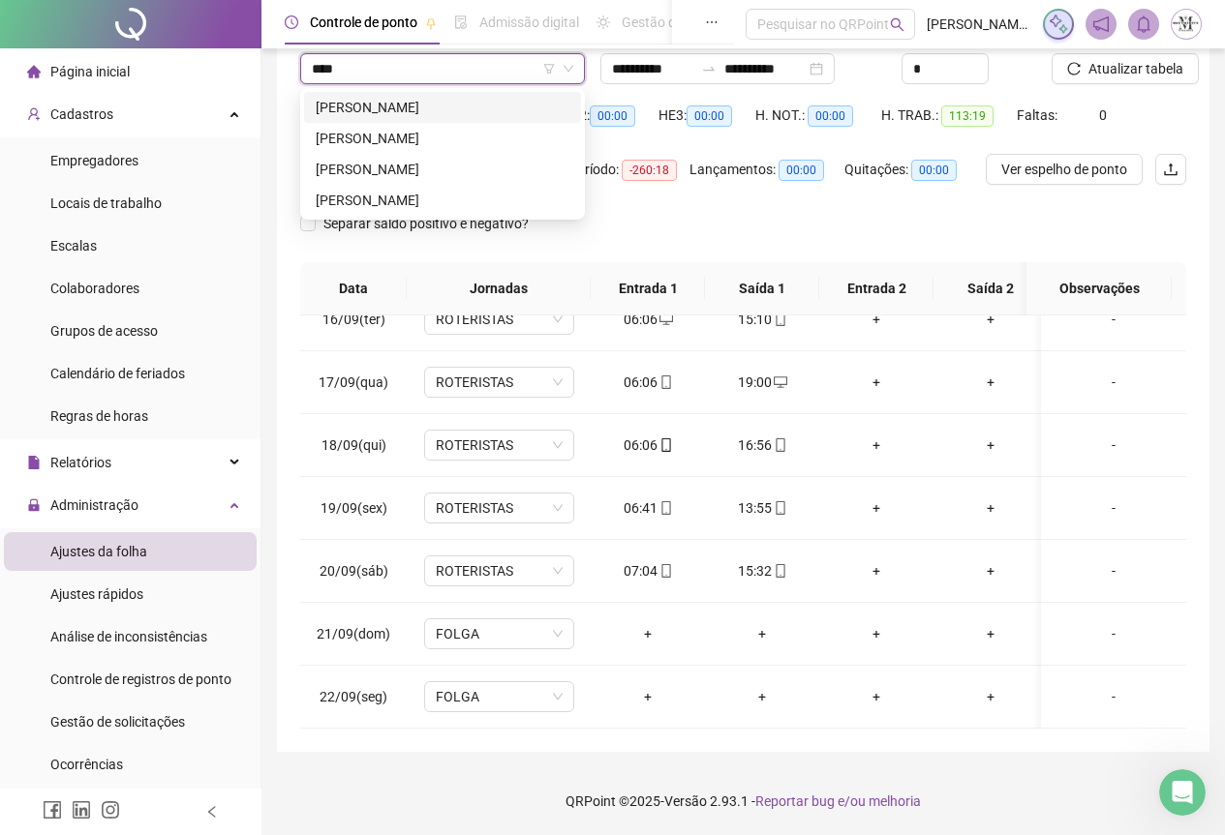
type input "*****"
click at [405, 195] on div "[PERSON_NAME]" at bounding box center [443, 200] width 254 height 21
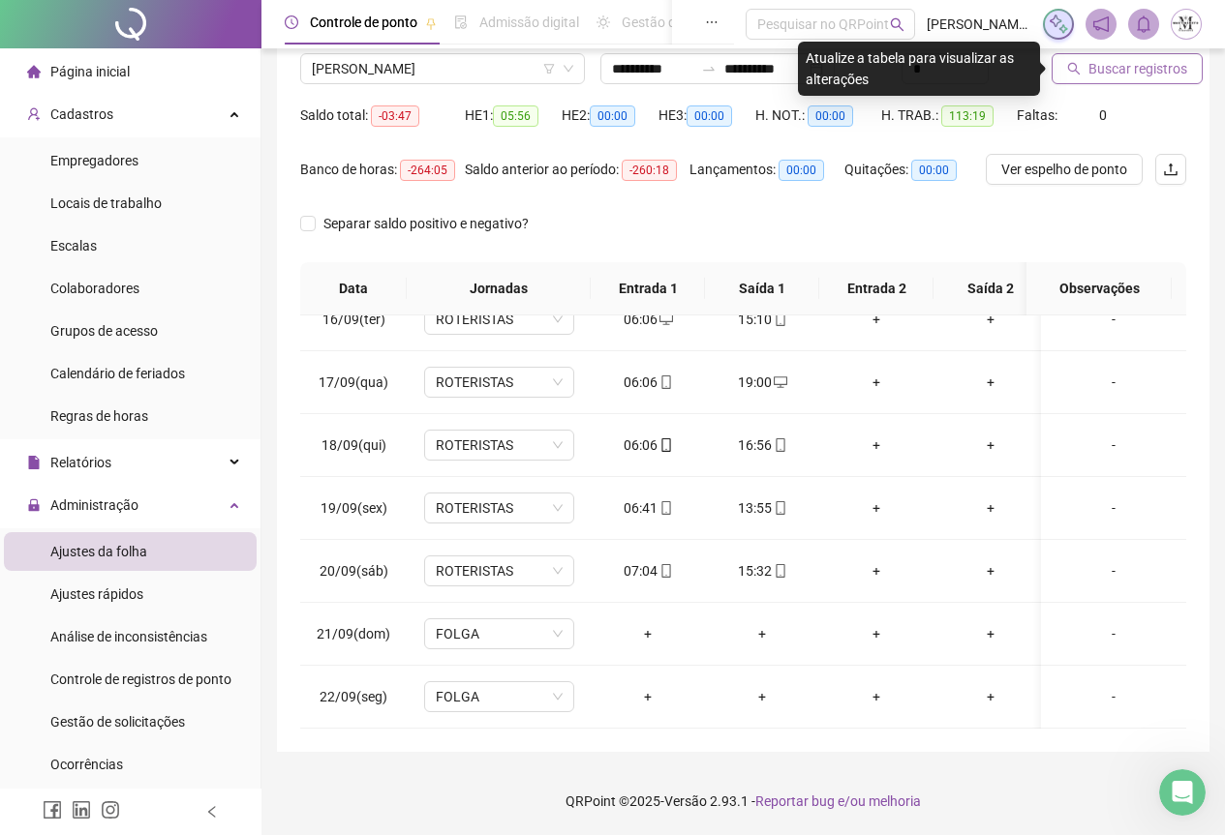
click at [1116, 66] on span "Buscar registros" at bounding box center [1137, 68] width 99 height 21
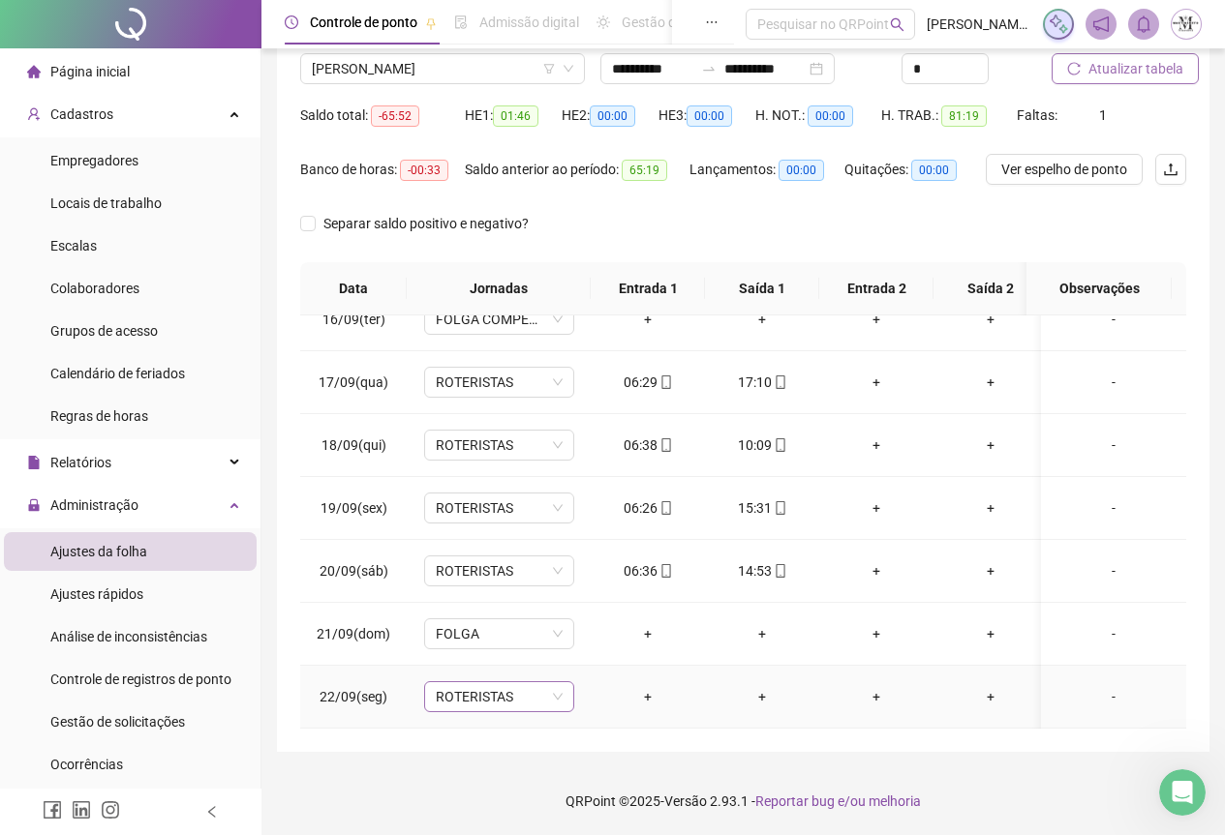
click at [516, 688] on span "ROTERISTAS" at bounding box center [499, 696] width 127 height 29
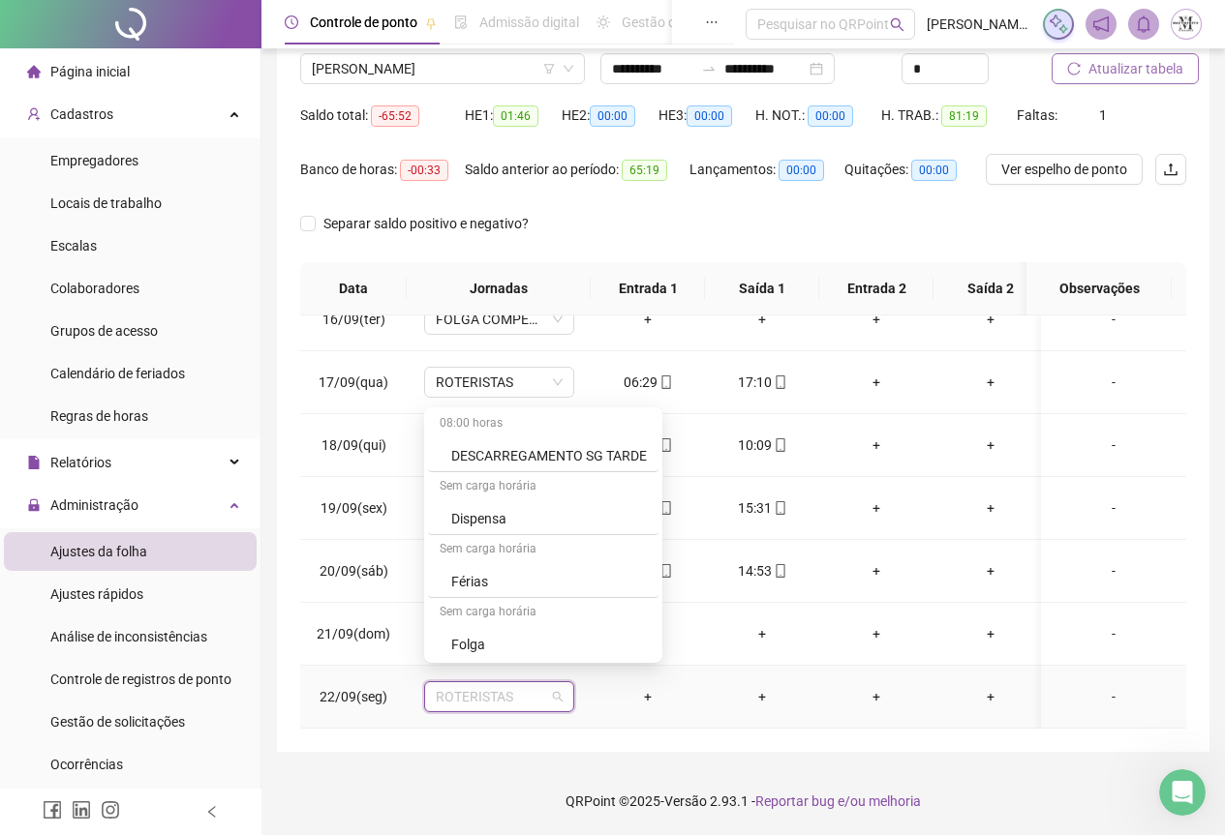
scroll to position [1065, 0]
click at [482, 584] on div "Folga" at bounding box center [549, 588] width 196 height 21
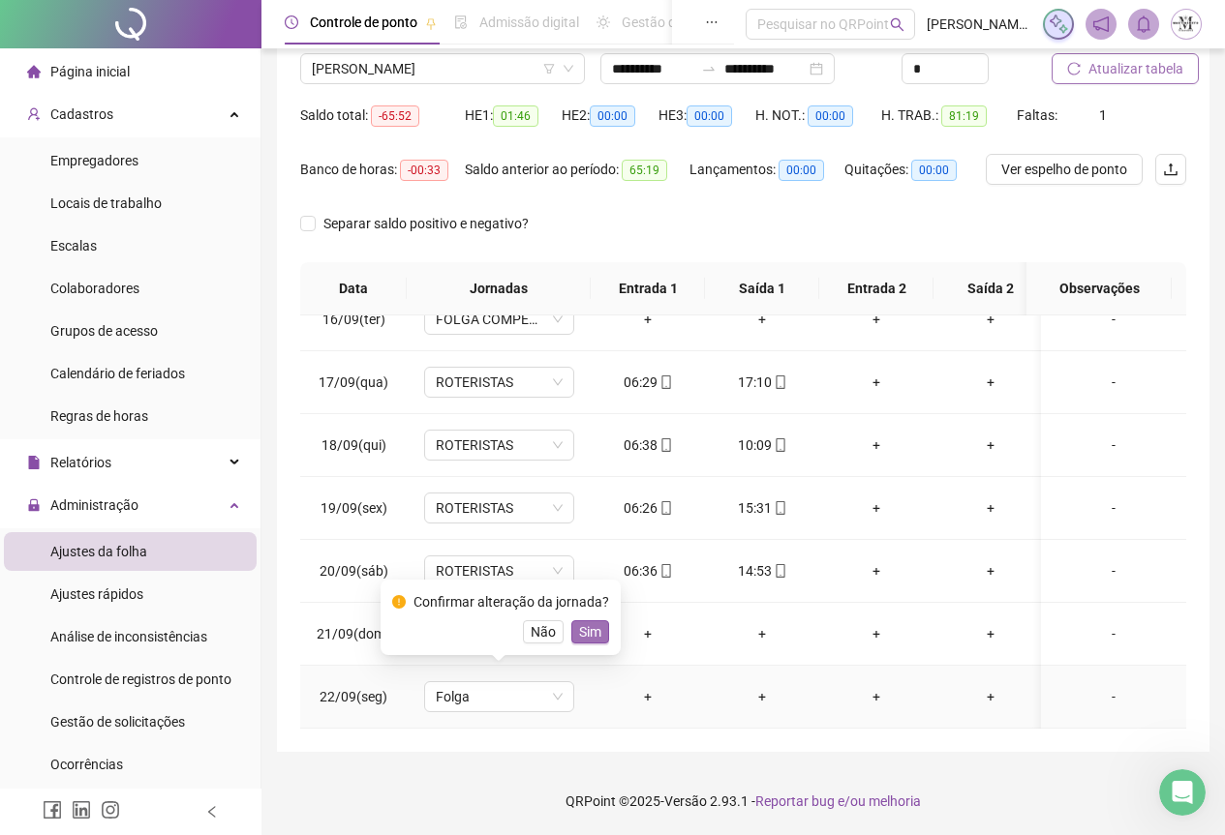
click at [593, 628] on span "Sim" at bounding box center [590, 632] width 22 height 21
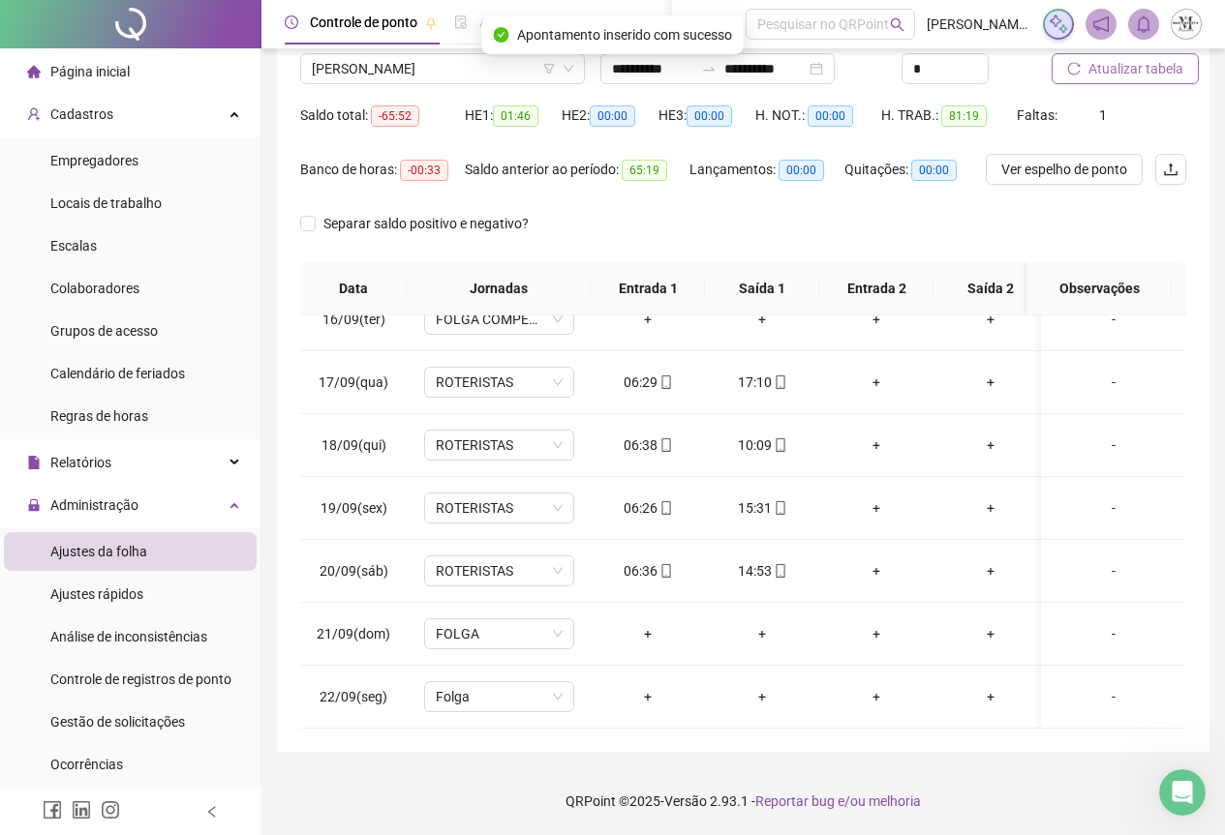
click at [1125, 74] on span "Atualizar tabela" at bounding box center [1135, 68] width 95 height 21
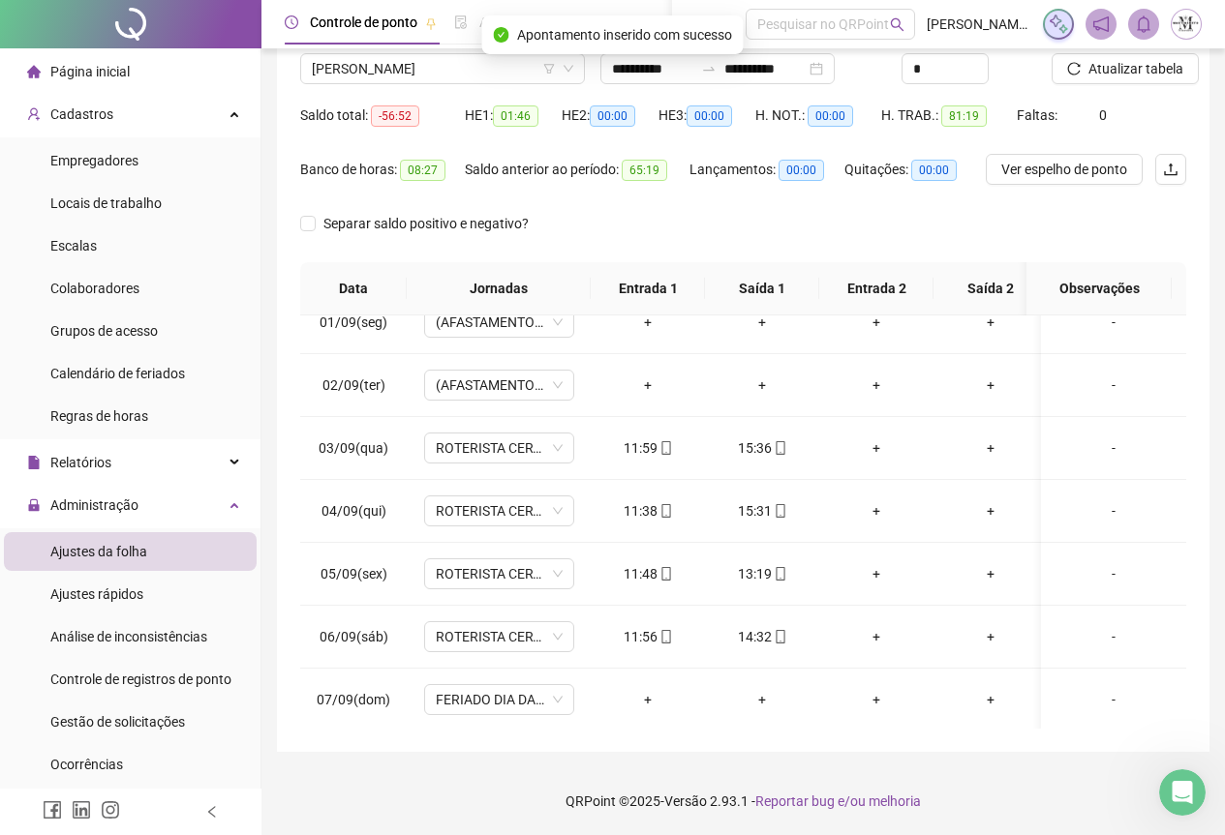
scroll to position [0, 0]
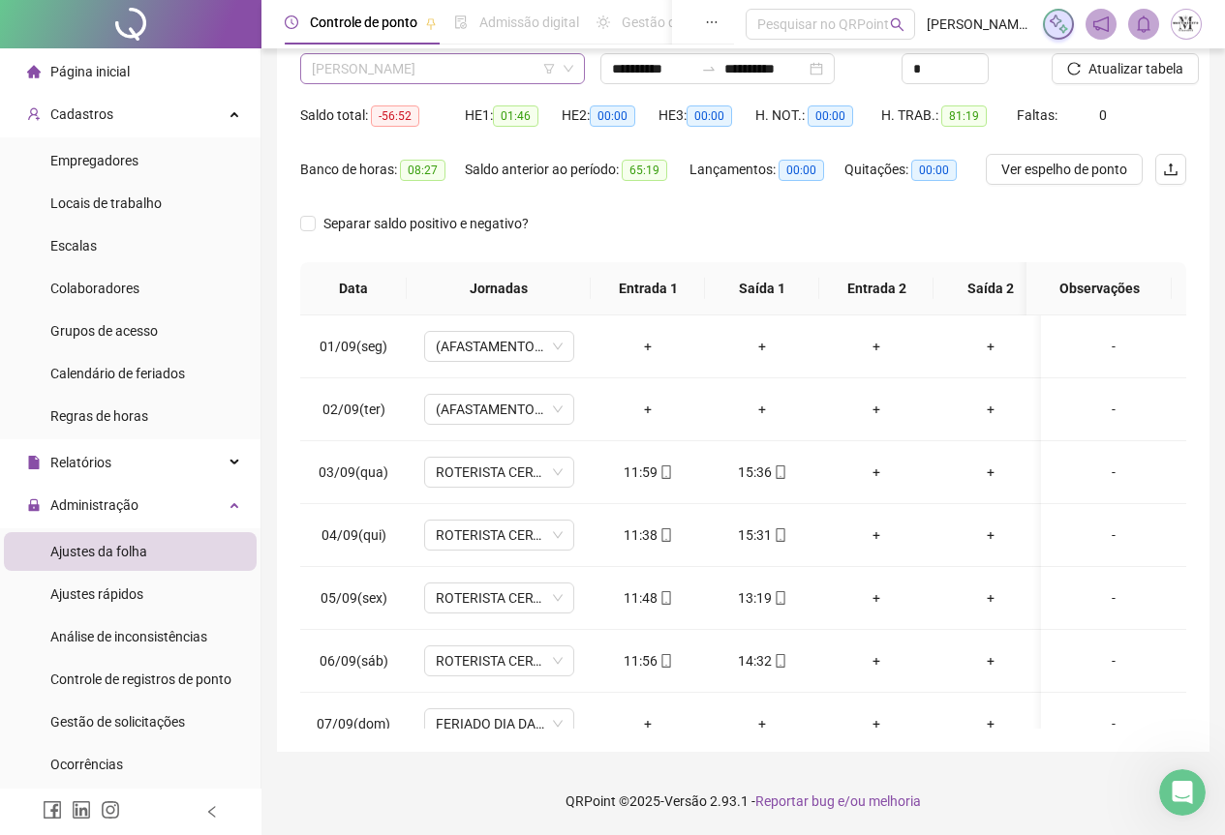
click at [396, 69] on span "[PERSON_NAME]" at bounding box center [442, 68] width 261 height 29
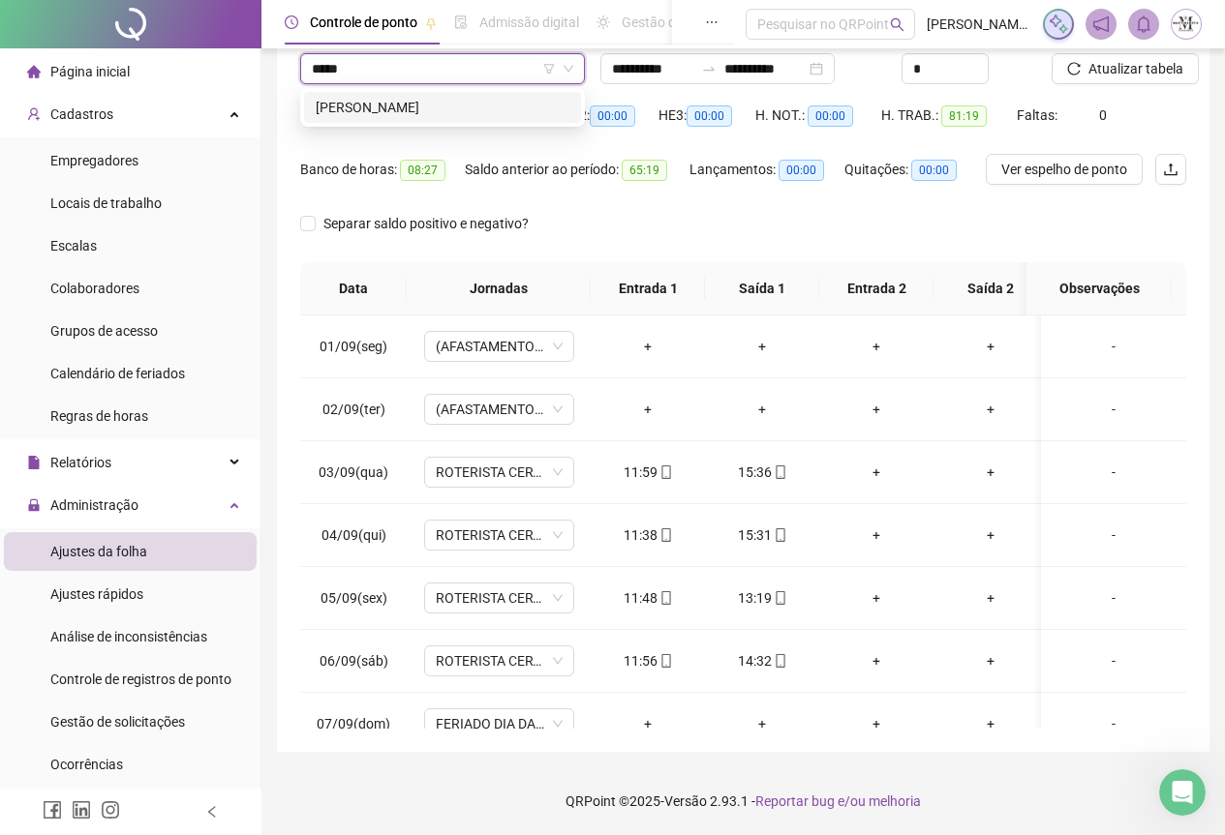
type input "******"
click at [419, 102] on div "[PERSON_NAME]" at bounding box center [443, 107] width 254 height 21
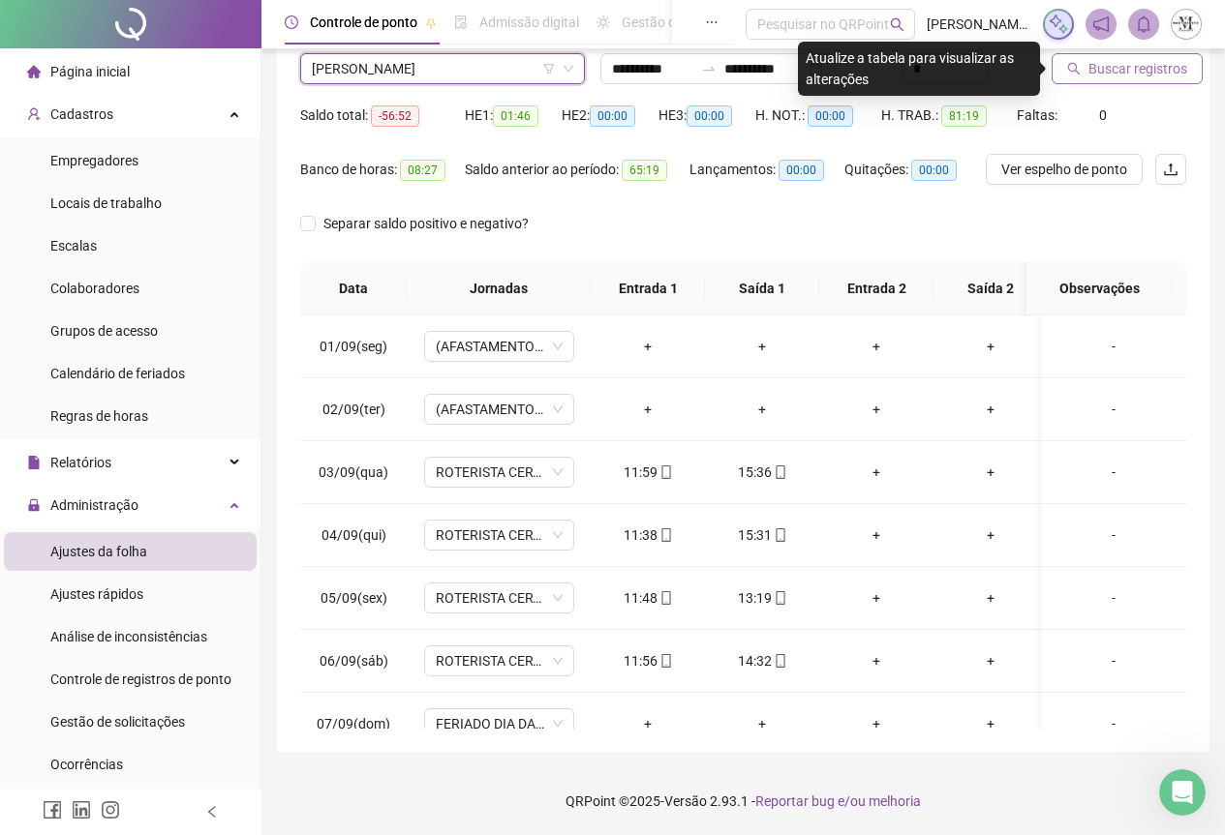
click at [1092, 73] on span "Buscar registros" at bounding box center [1137, 68] width 99 height 21
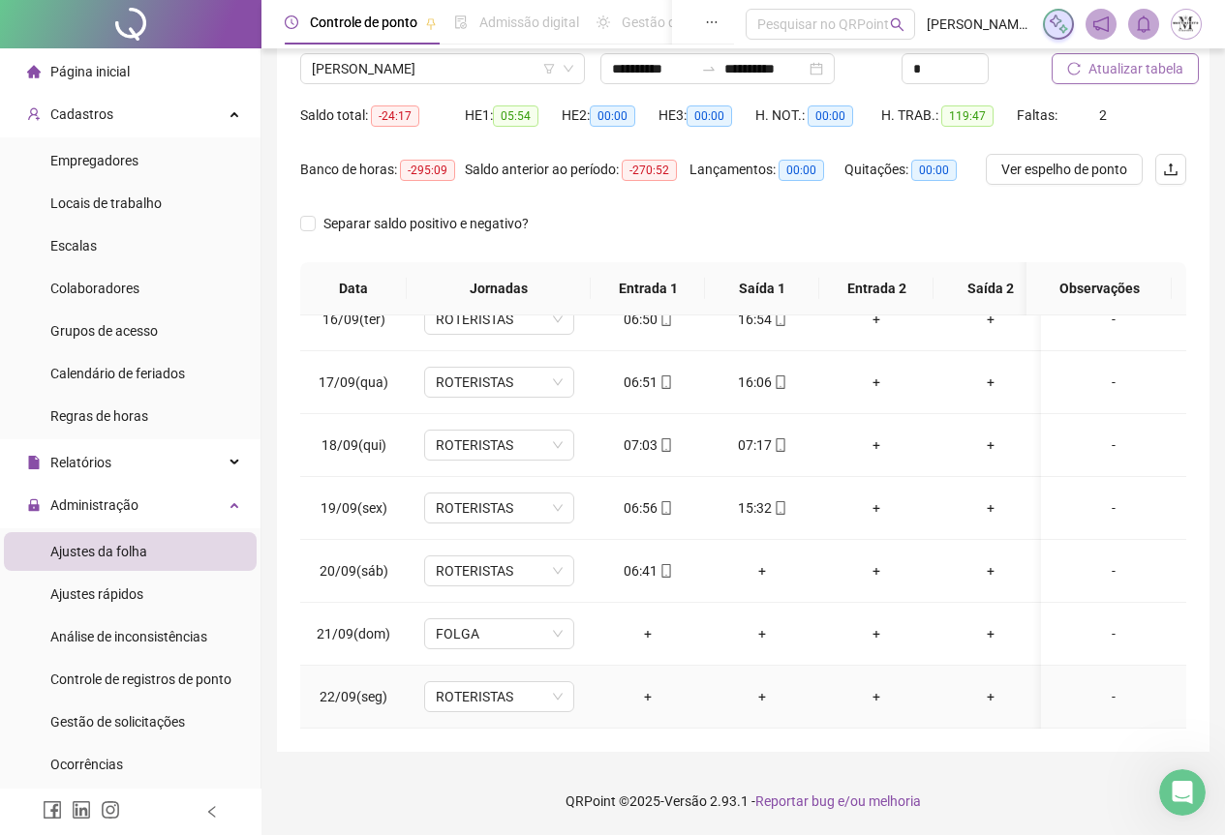
scroll to position [986, 0]
click at [488, 682] on span "ROTERISTAS" at bounding box center [499, 696] width 127 height 29
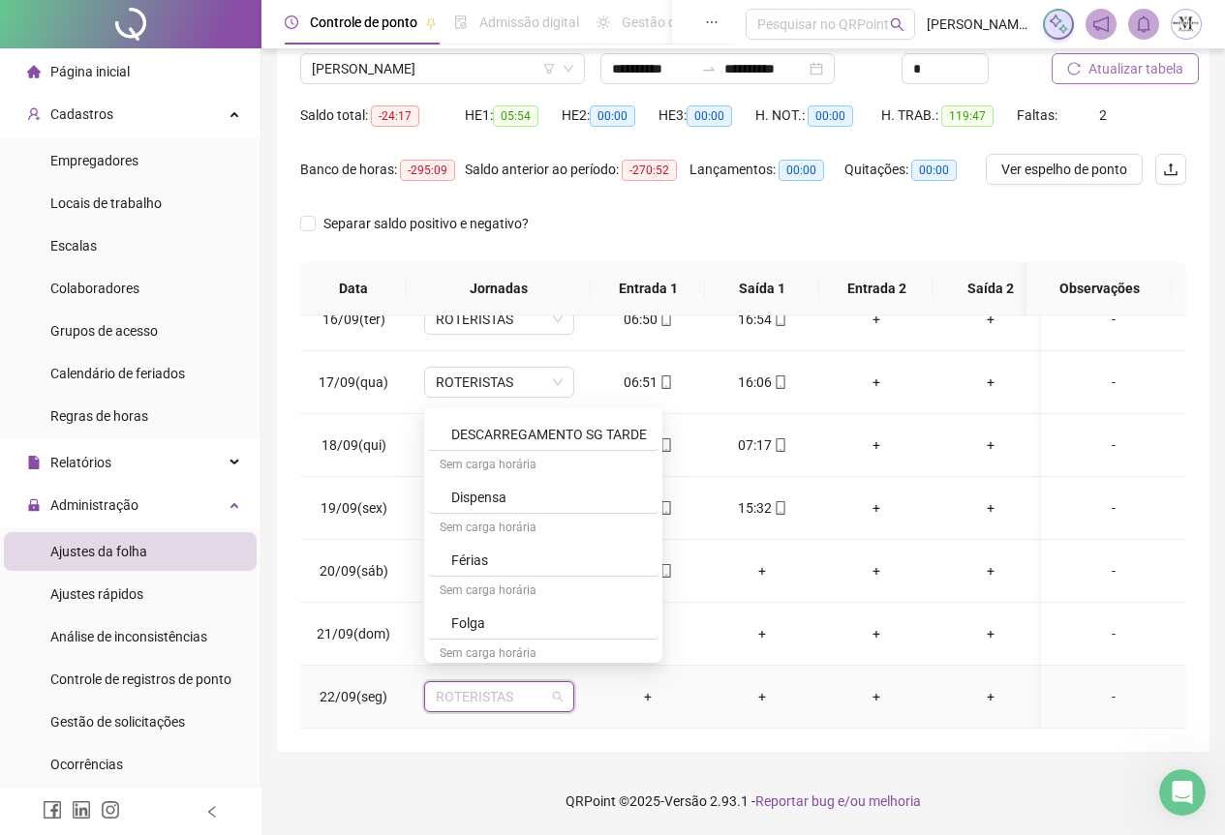
scroll to position [1065, 0]
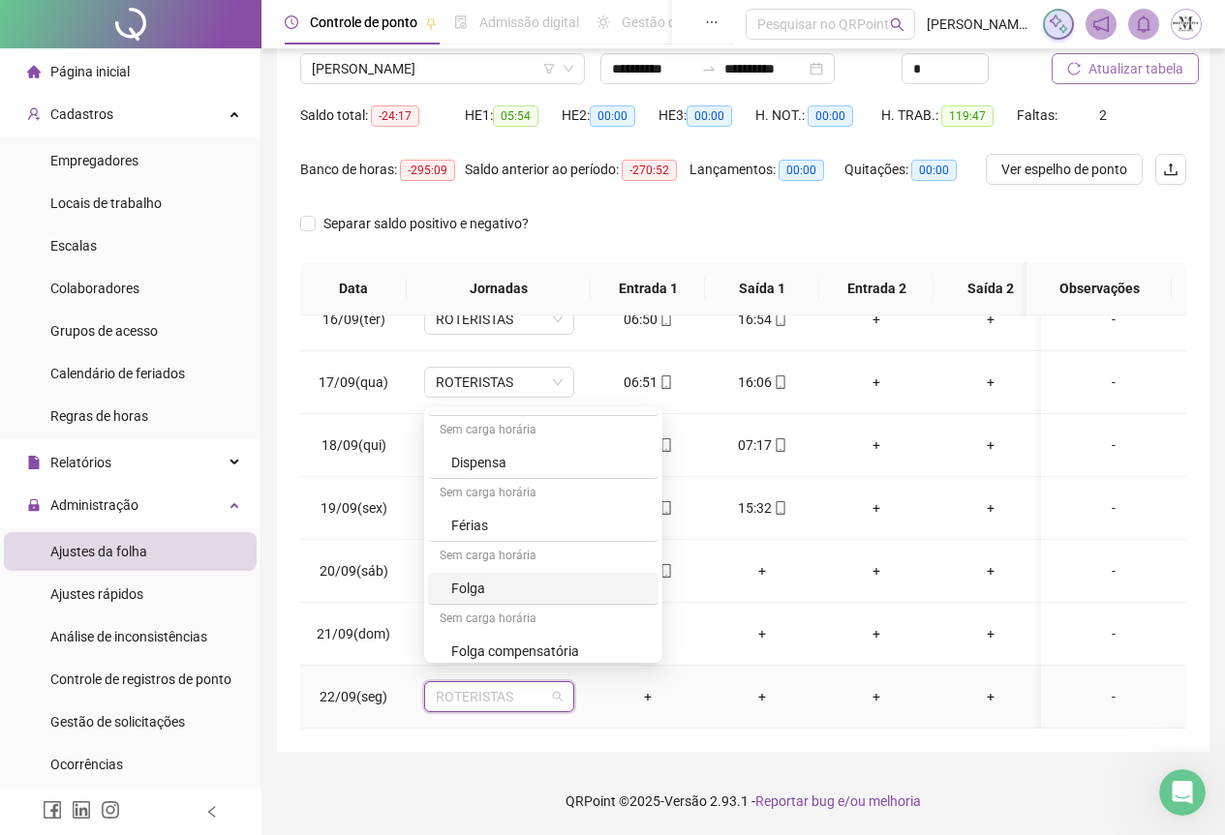
click at [506, 591] on div "Folga" at bounding box center [549, 588] width 196 height 21
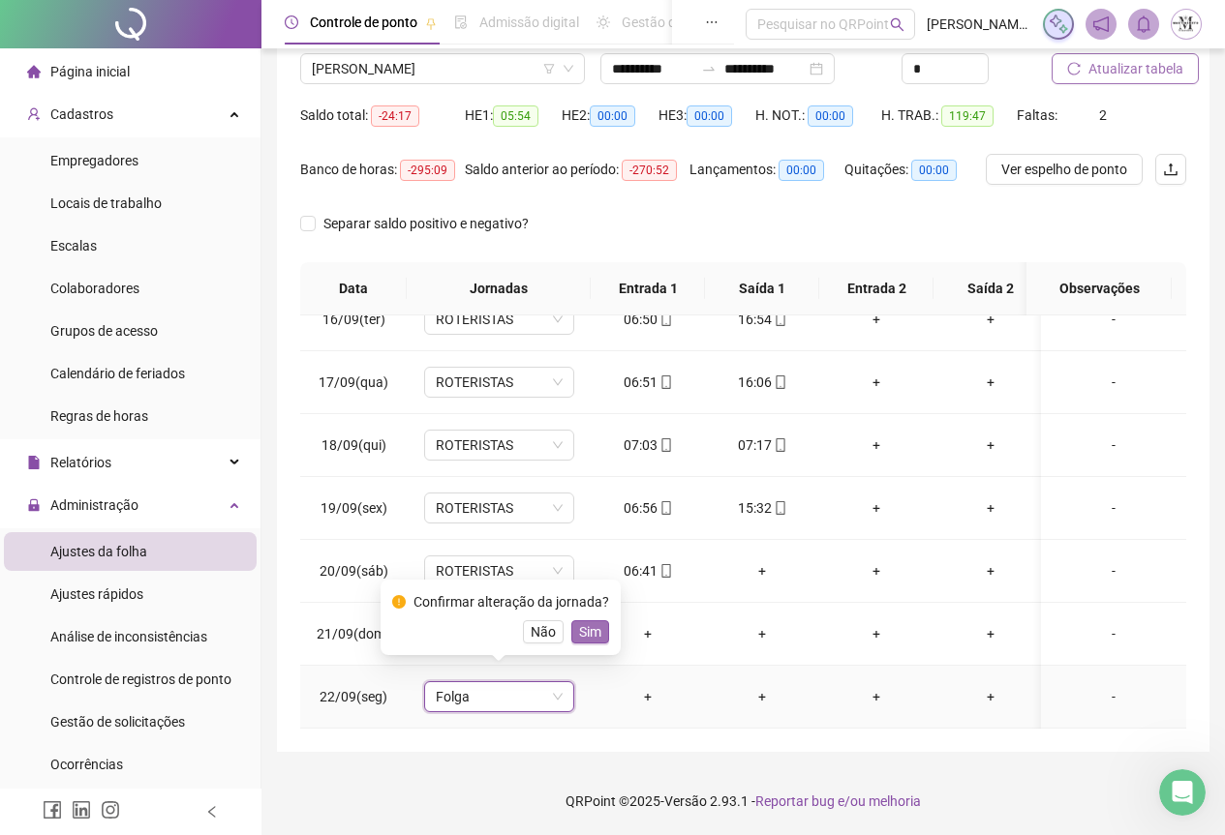
click at [594, 640] on span "Sim" at bounding box center [590, 632] width 22 height 21
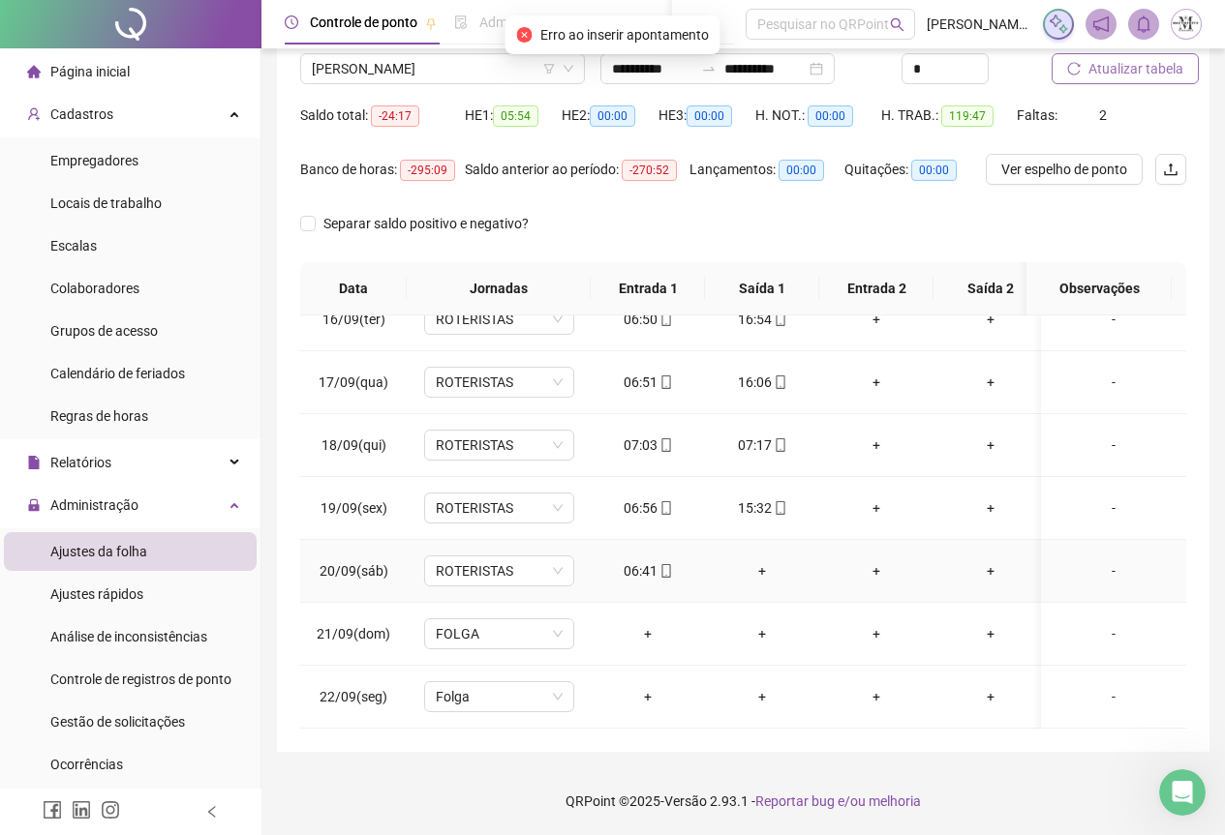
click at [767, 561] on div "+" at bounding box center [761, 571] width 83 height 21
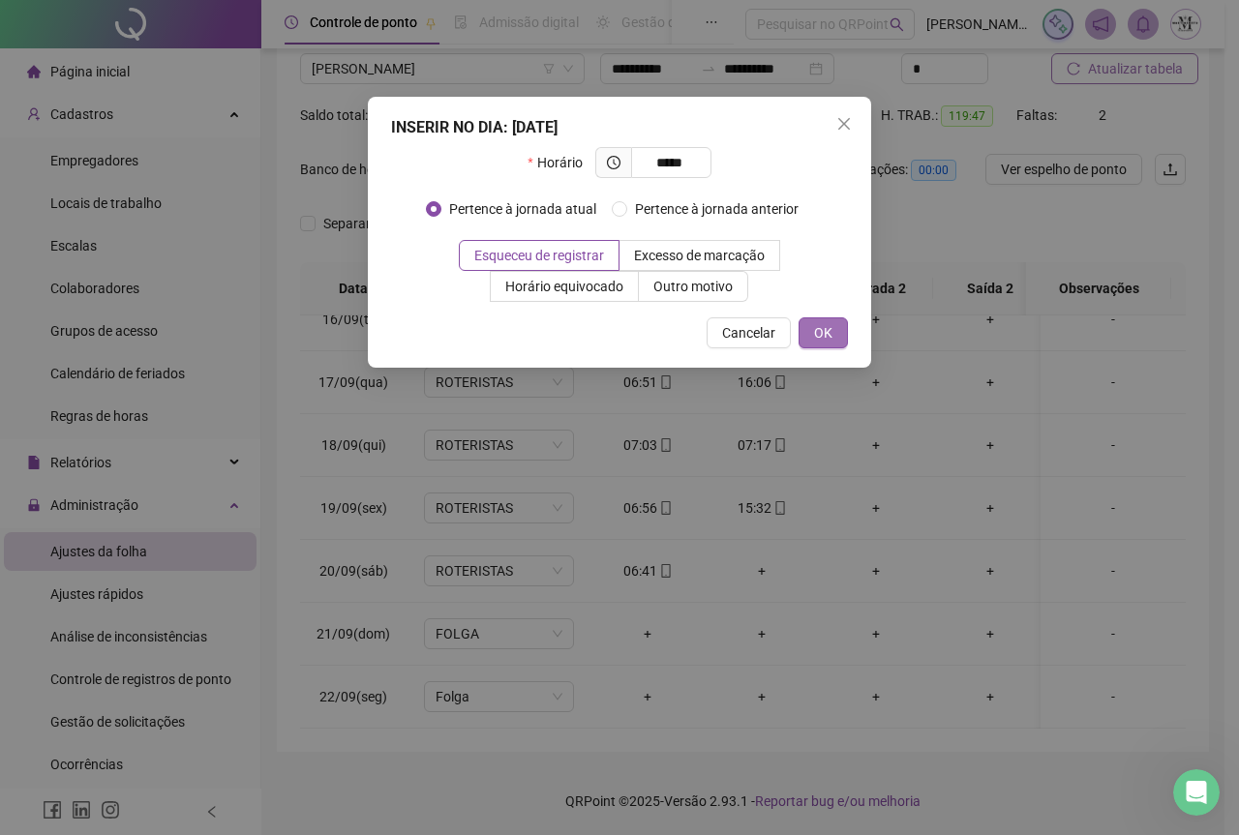
type input "*****"
click at [821, 339] on span "OK" at bounding box center [823, 332] width 18 height 21
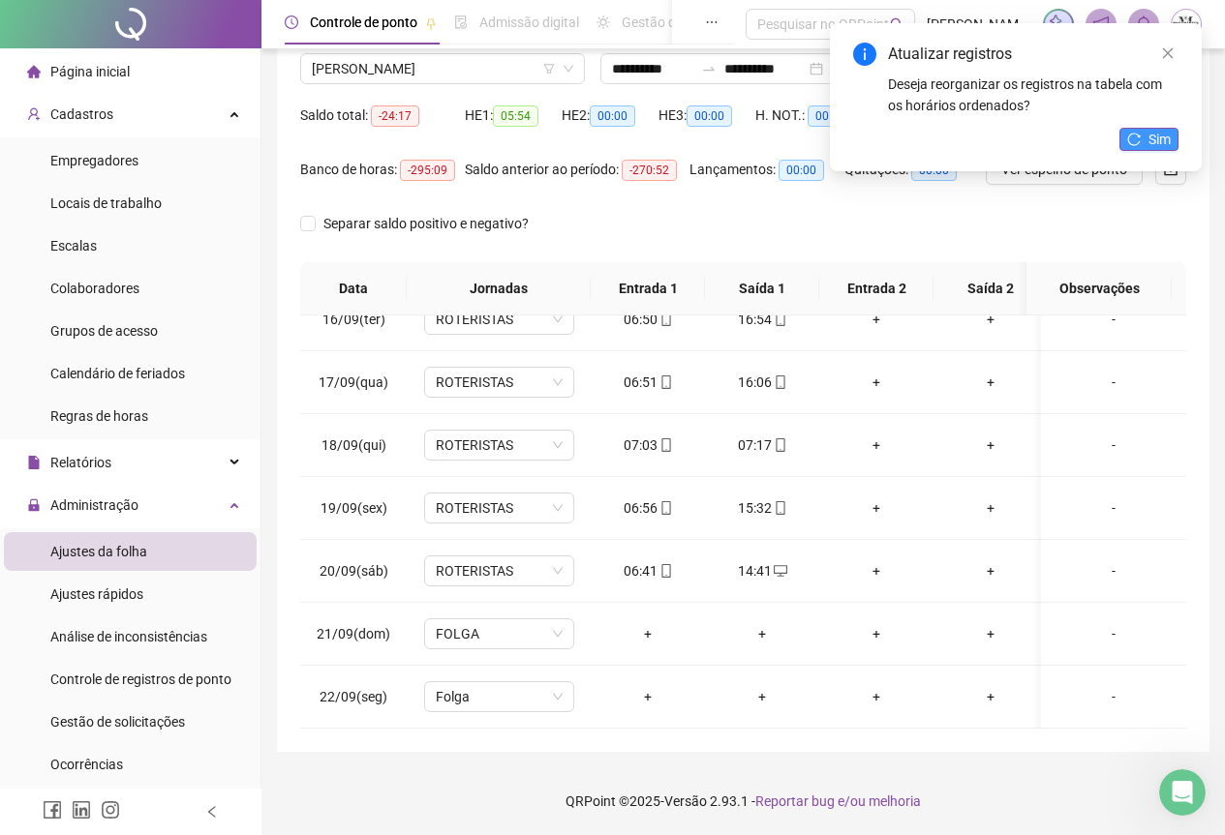
click at [1169, 137] on span "Sim" at bounding box center [1159, 139] width 22 height 21
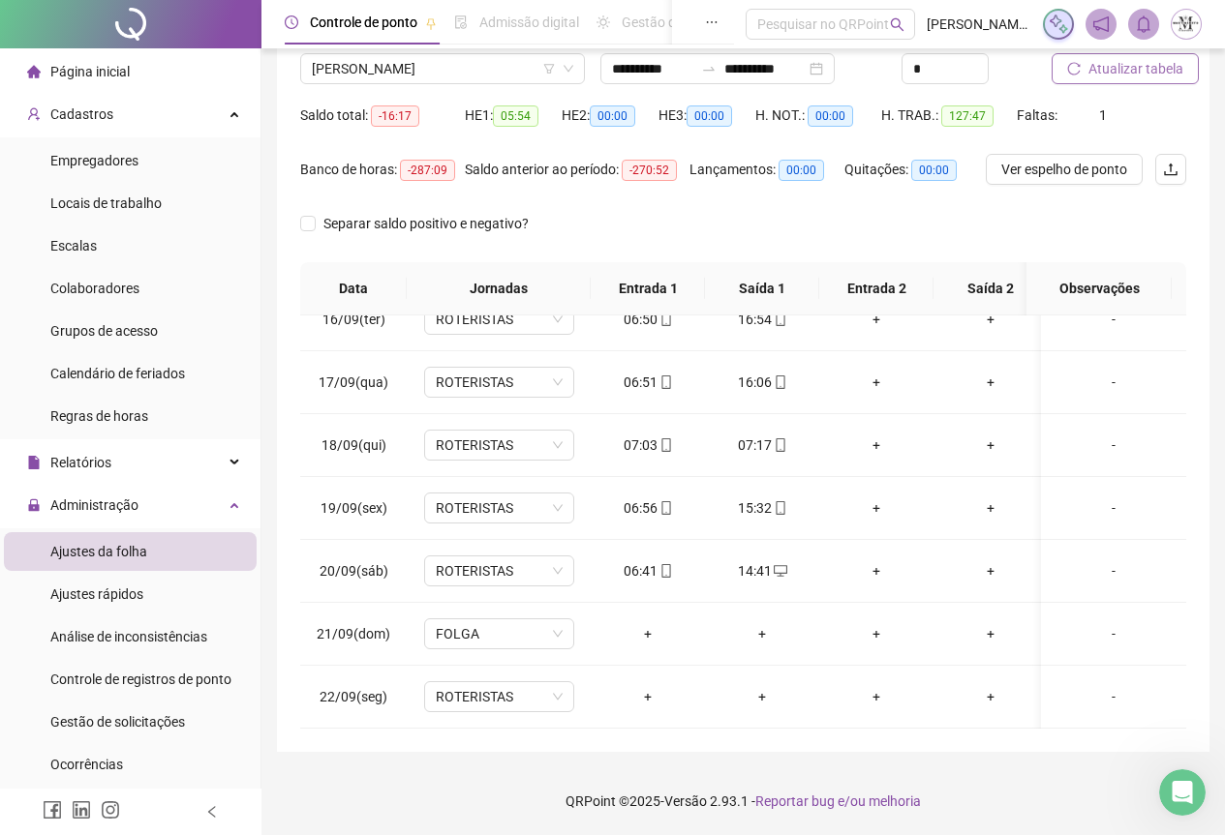
click at [1113, 76] on span "Atualizar tabela" at bounding box center [1135, 68] width 95 height 21
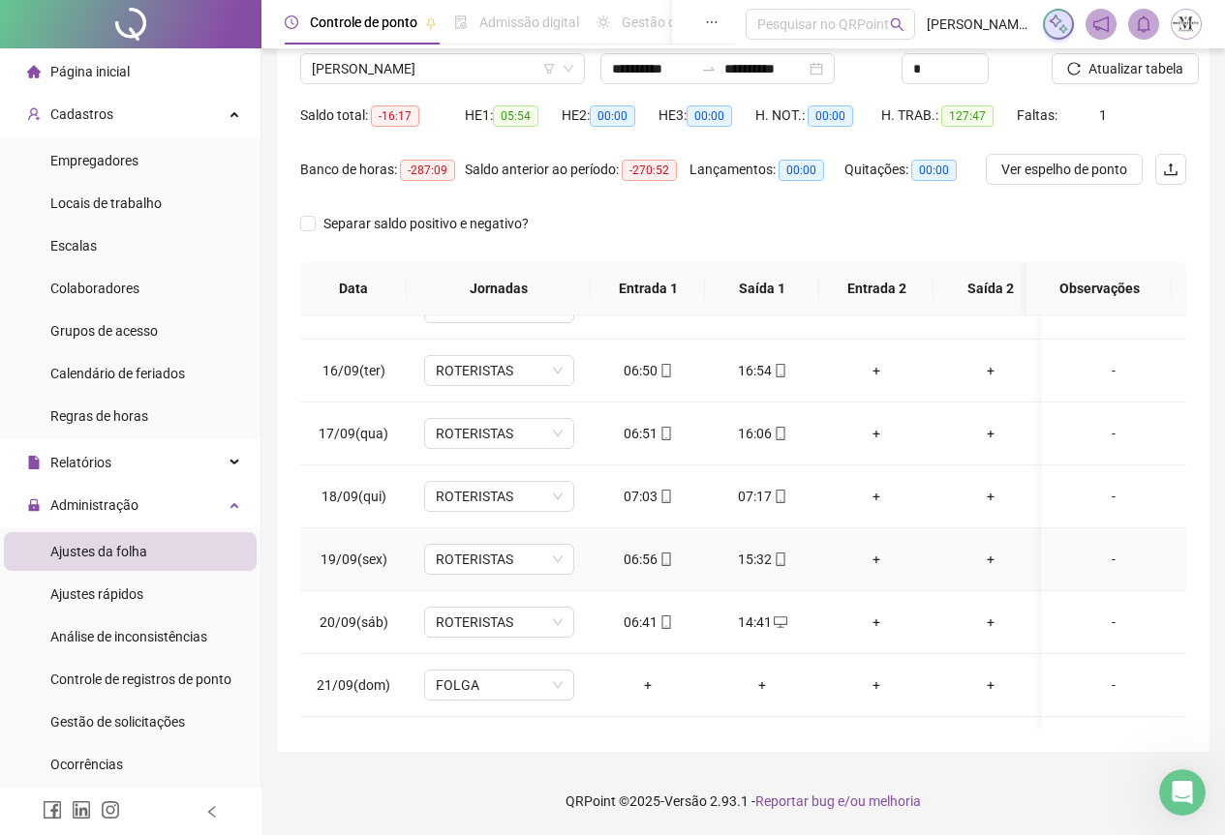
scroll to position [986, 0]
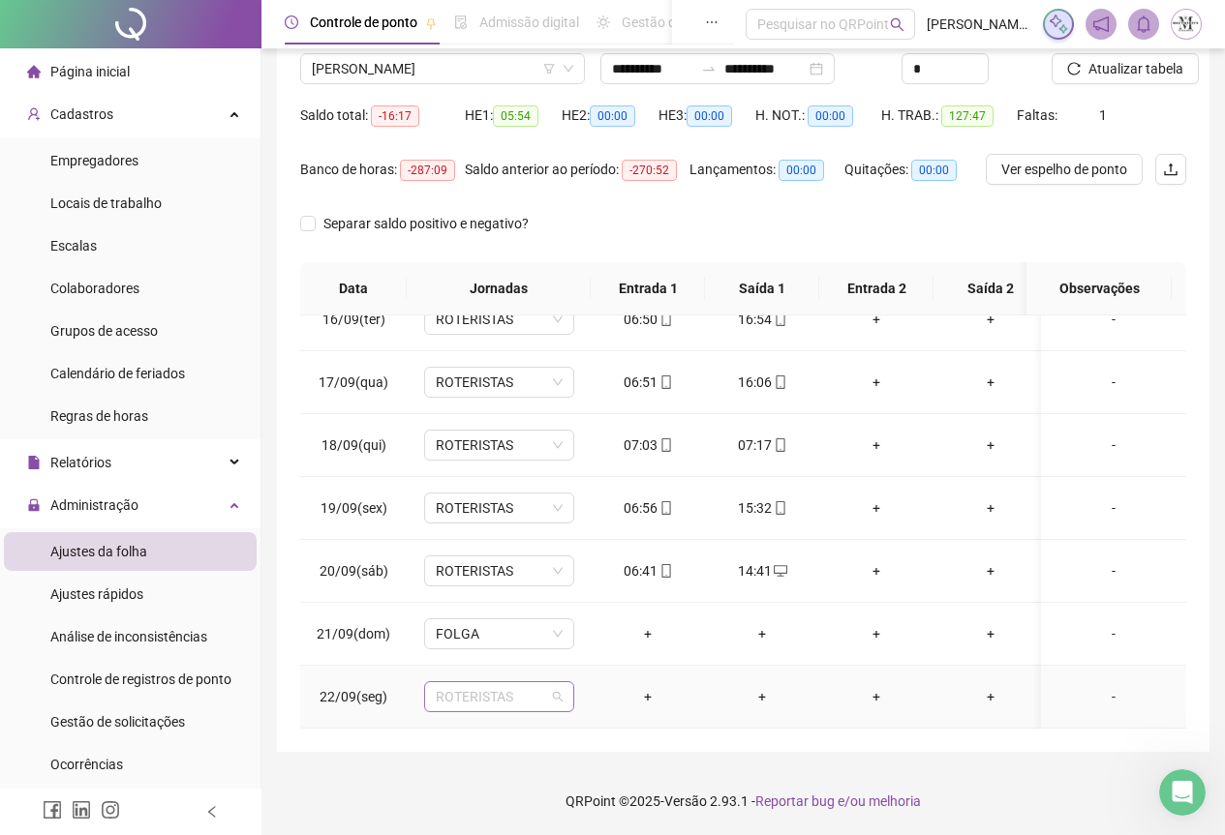
click at [468, 695] on span "ROTERISTAS" at bounding box center [499, 696] width 127 height 29
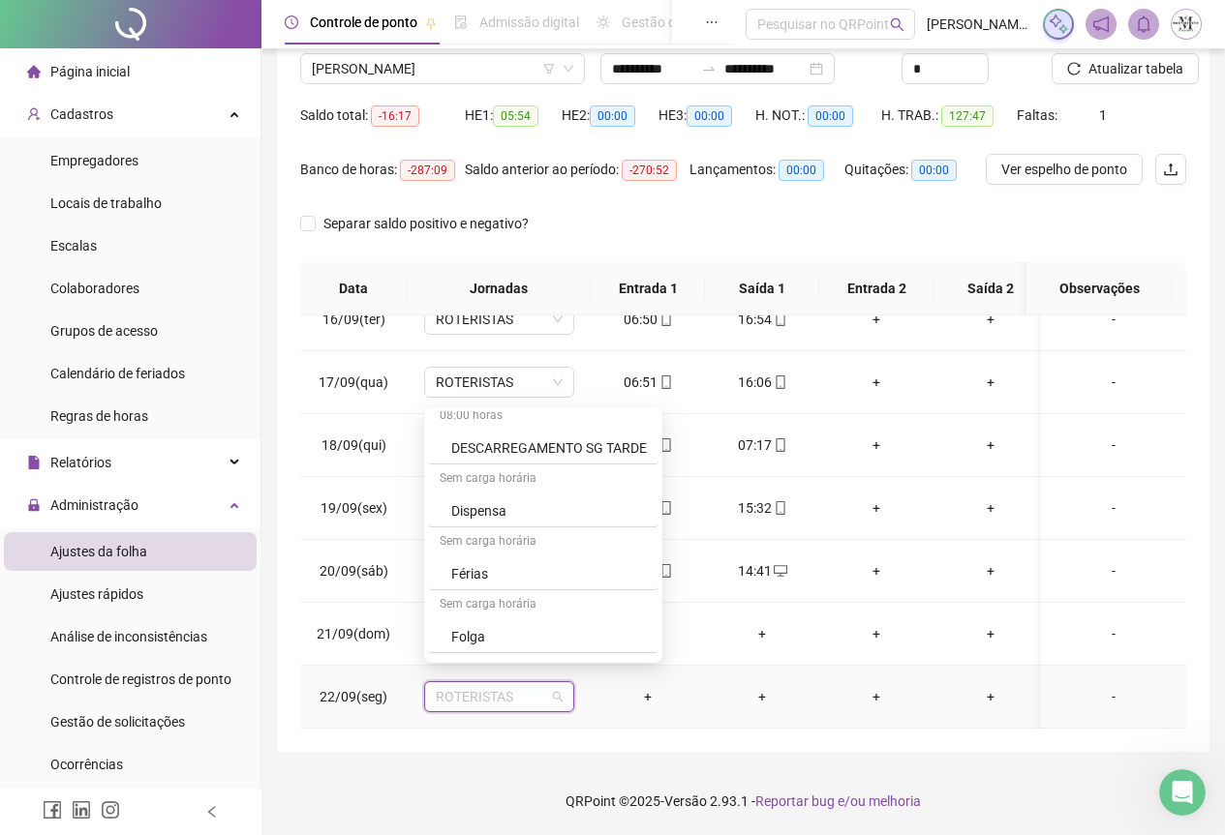
scroll to position [1065, 0]
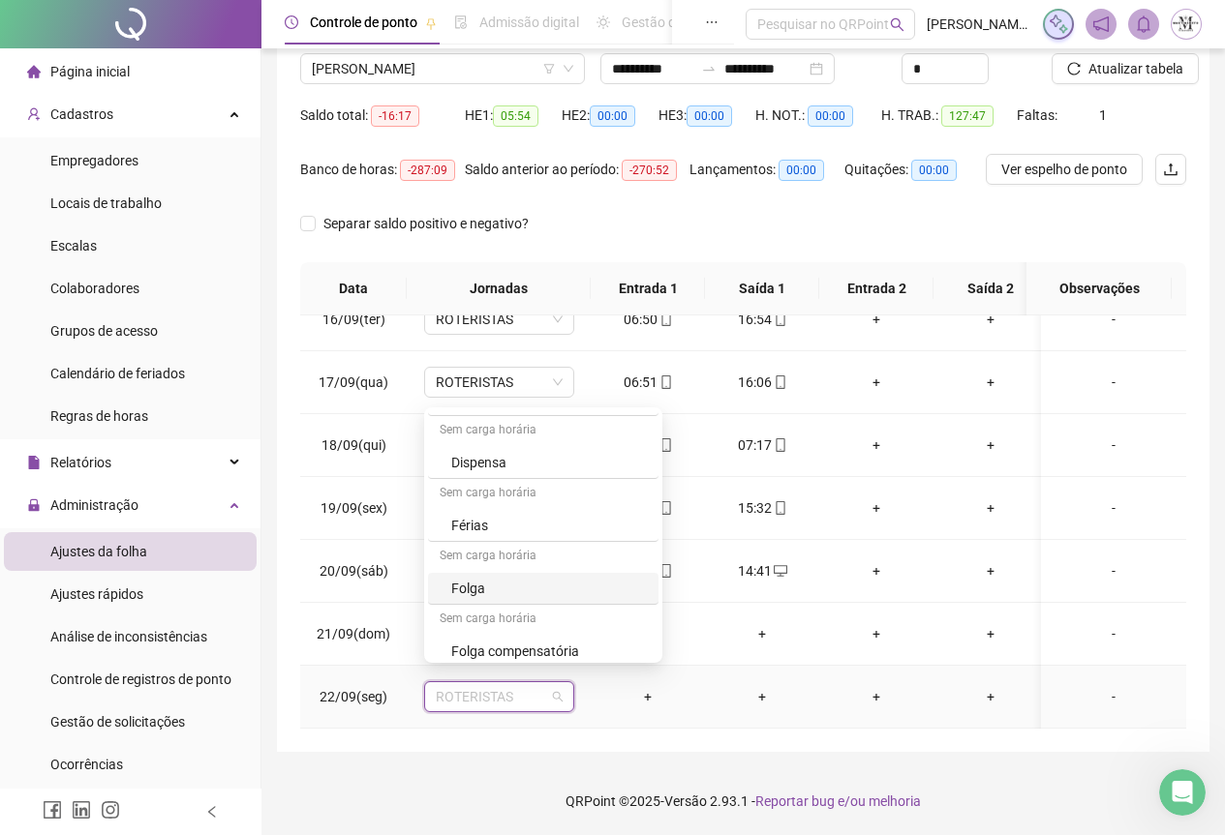
click at [487, 589] on div "Folga" at bounding box center [549, 588] width 196 height 21
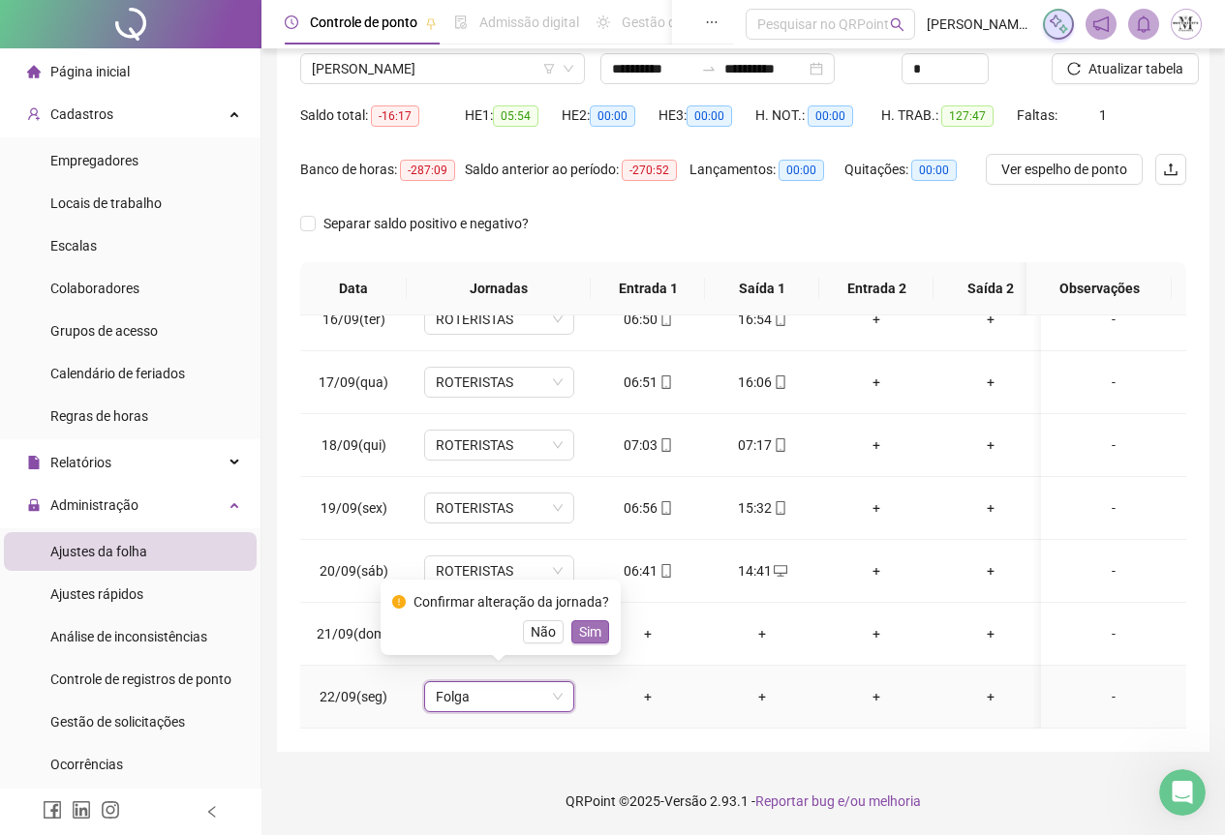
click at [588, 637] on span "Sim" at bounding box center [590, 632] width 22 height 21
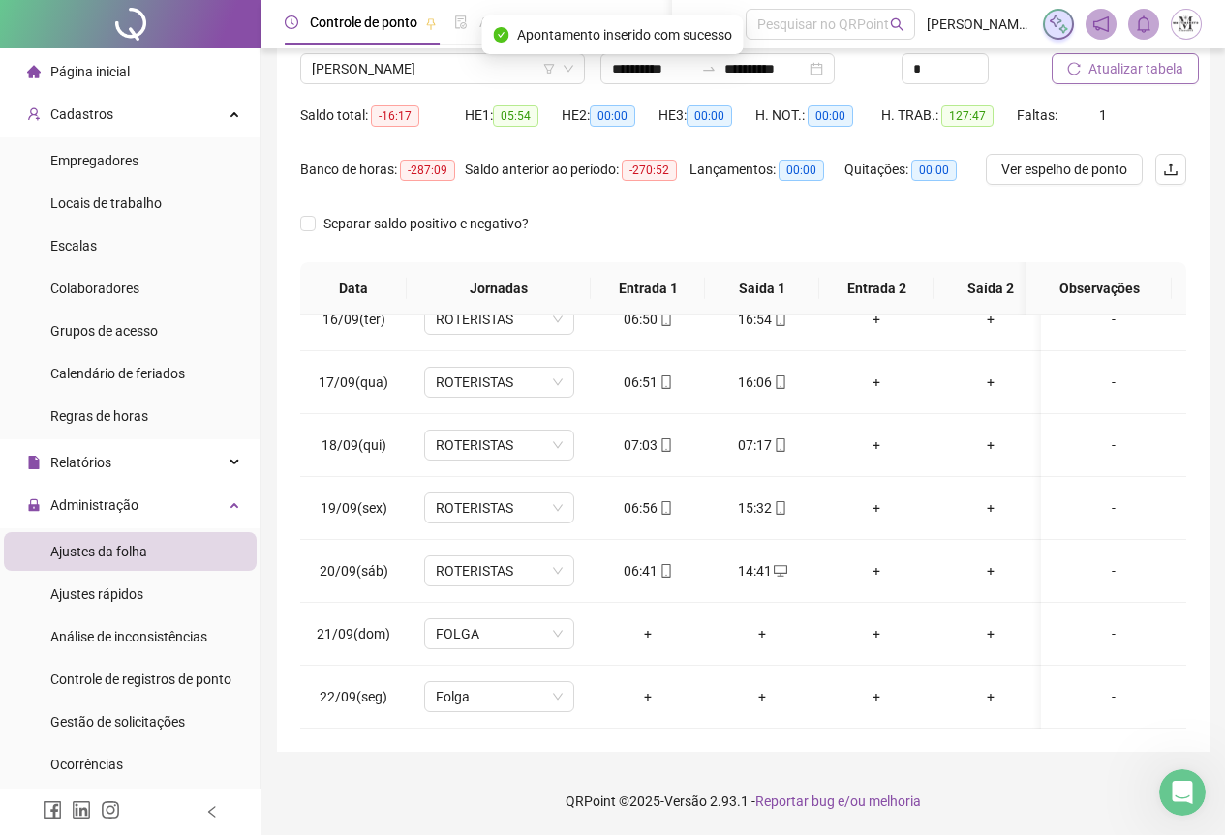
click at [1154, 72] on span "Atualizar tabela" at bounding box center [1135, 68] width 95 height 21
click at [378, 72] on span "[PERSON_NAME]" at bounding box center [442, 68] width 261 height 29
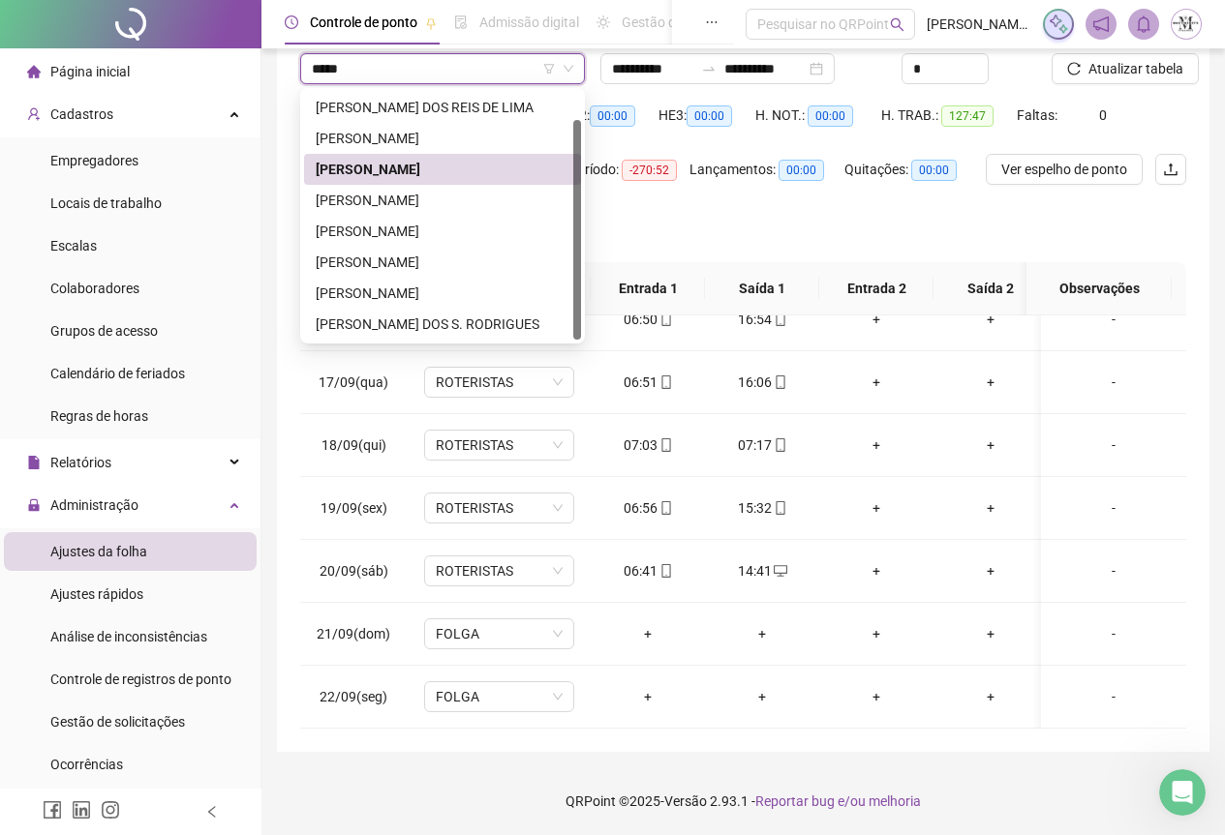
scroll to position [0, 0]
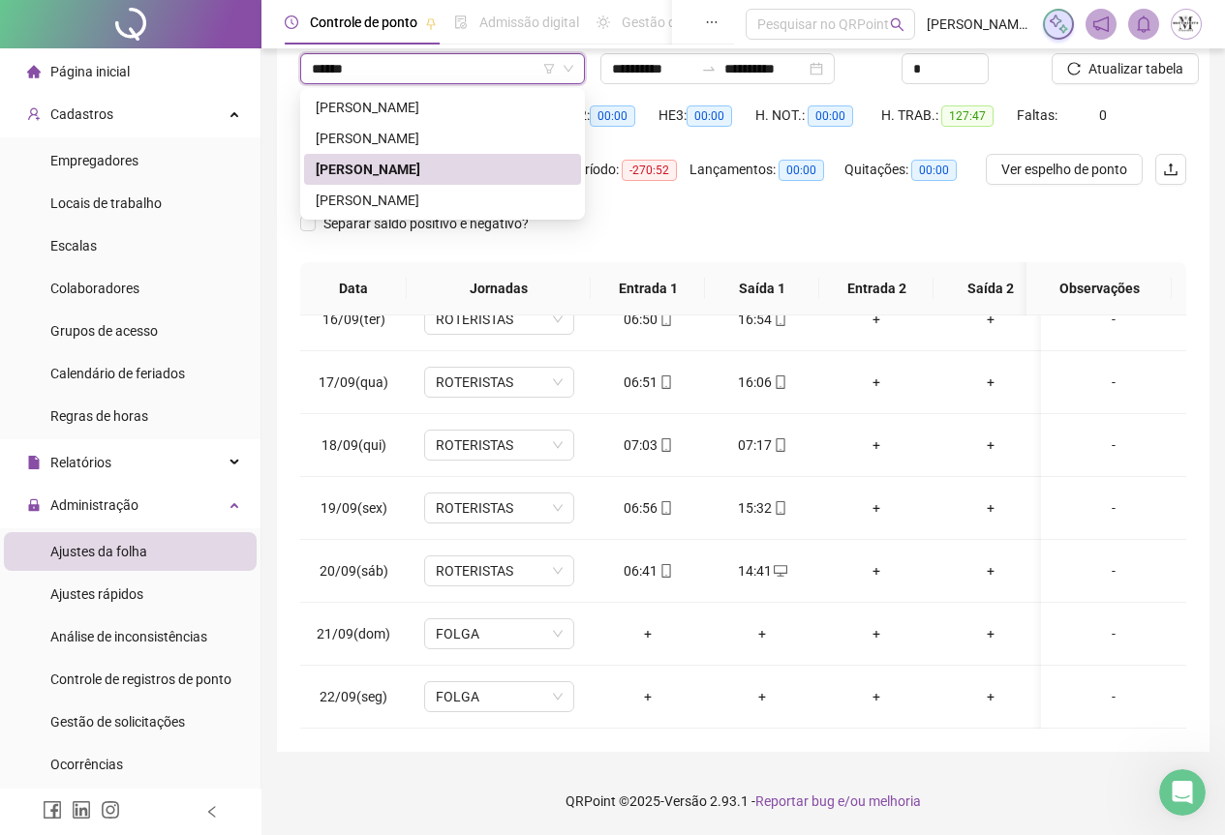
type input "*******"
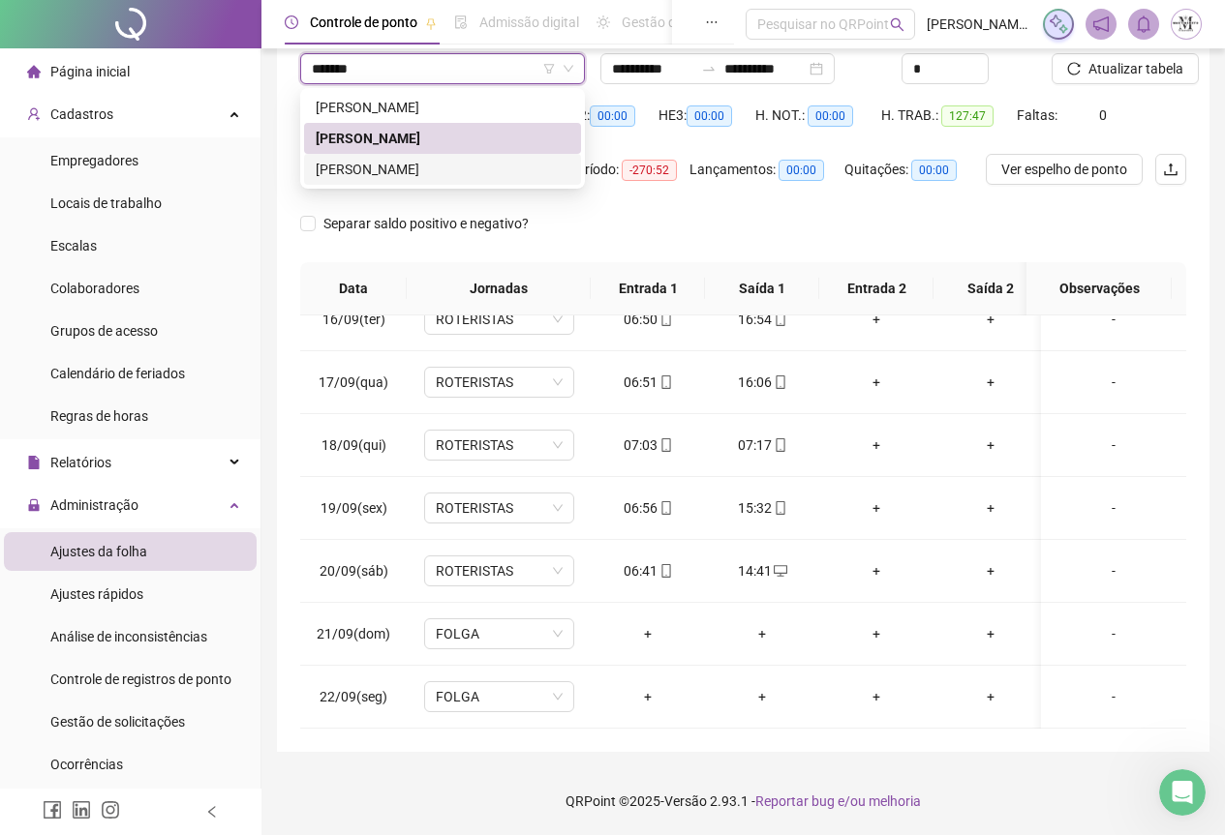
click at [401, 173] on div "[PERSON_NAME]" at bounding box center [443, 169] width 254 height 21
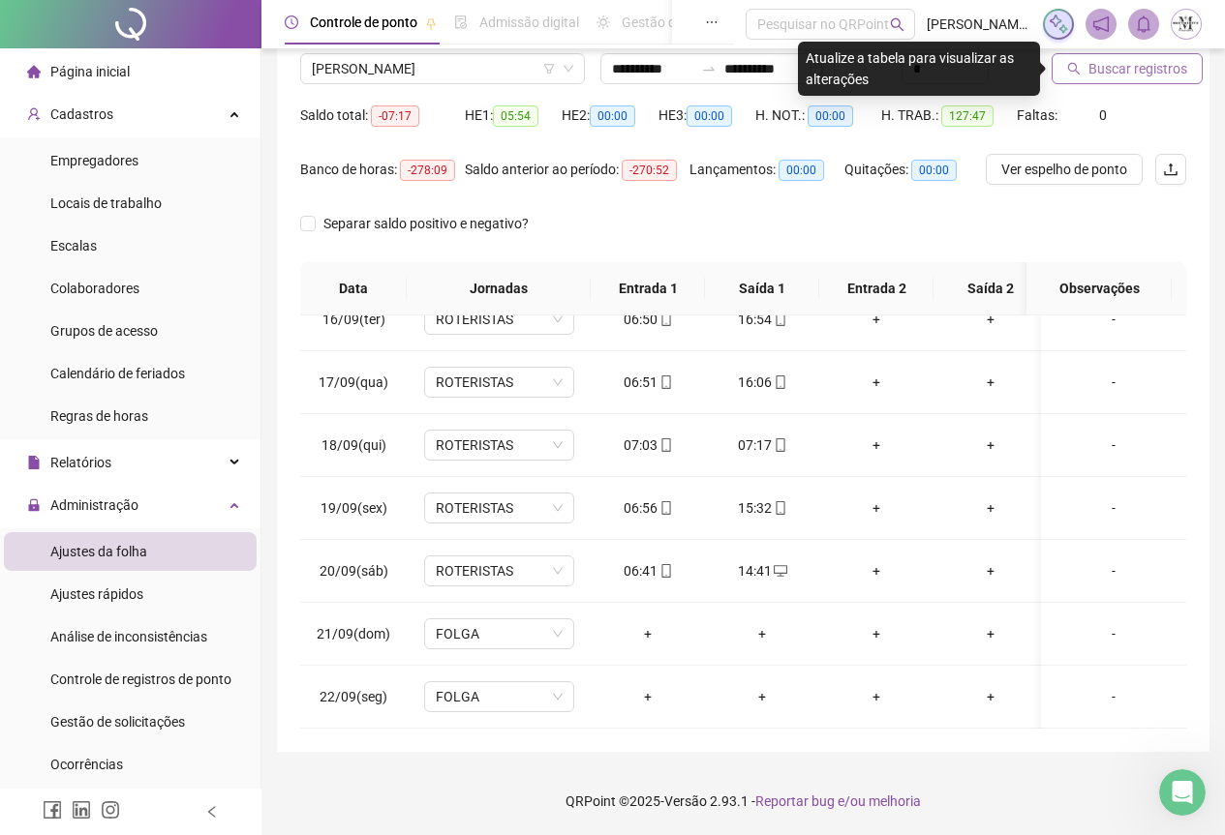
click at [1140, 76] on span "Buscar registros" at bounding box center [1137, 68] width 99 height 21
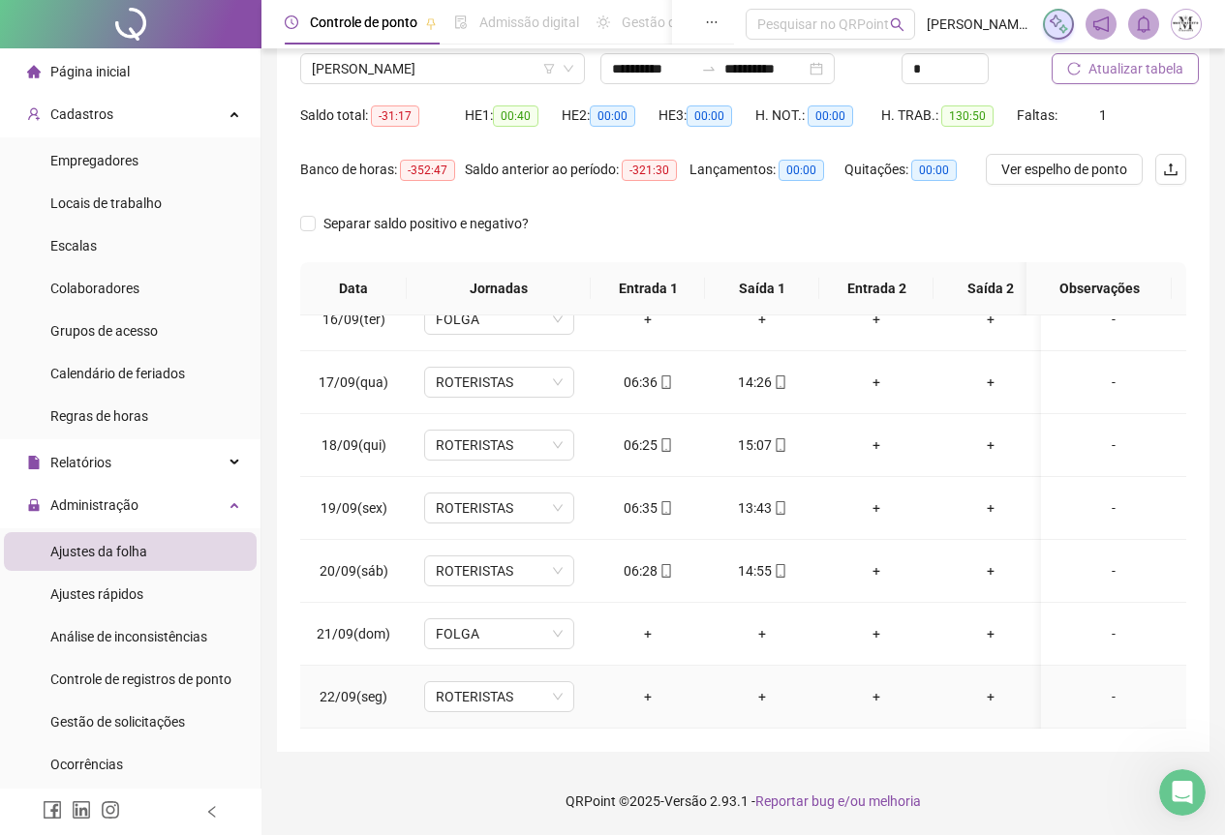
scroll to position [986, 0]
click at [469, 699] on td "ROTERISTAS" at bounding box center [499, 697] width 184 height 63
click at [484, 685] on span "ROTERISTAS" at bounding box center [499, 696] width 127 height 29
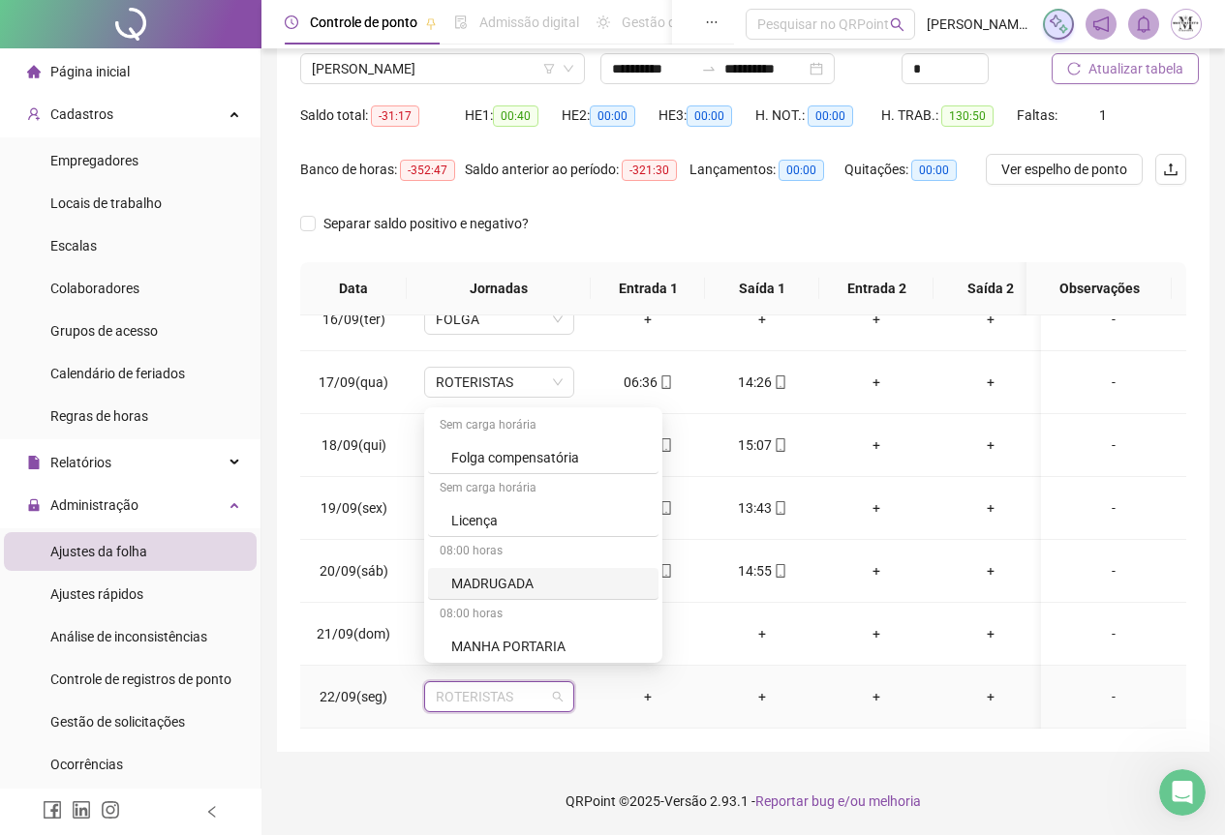
scroll to position [1065, 0]
click at [488, 594] on div "Folga" at bounding box center [549, 588] width 196 height 21
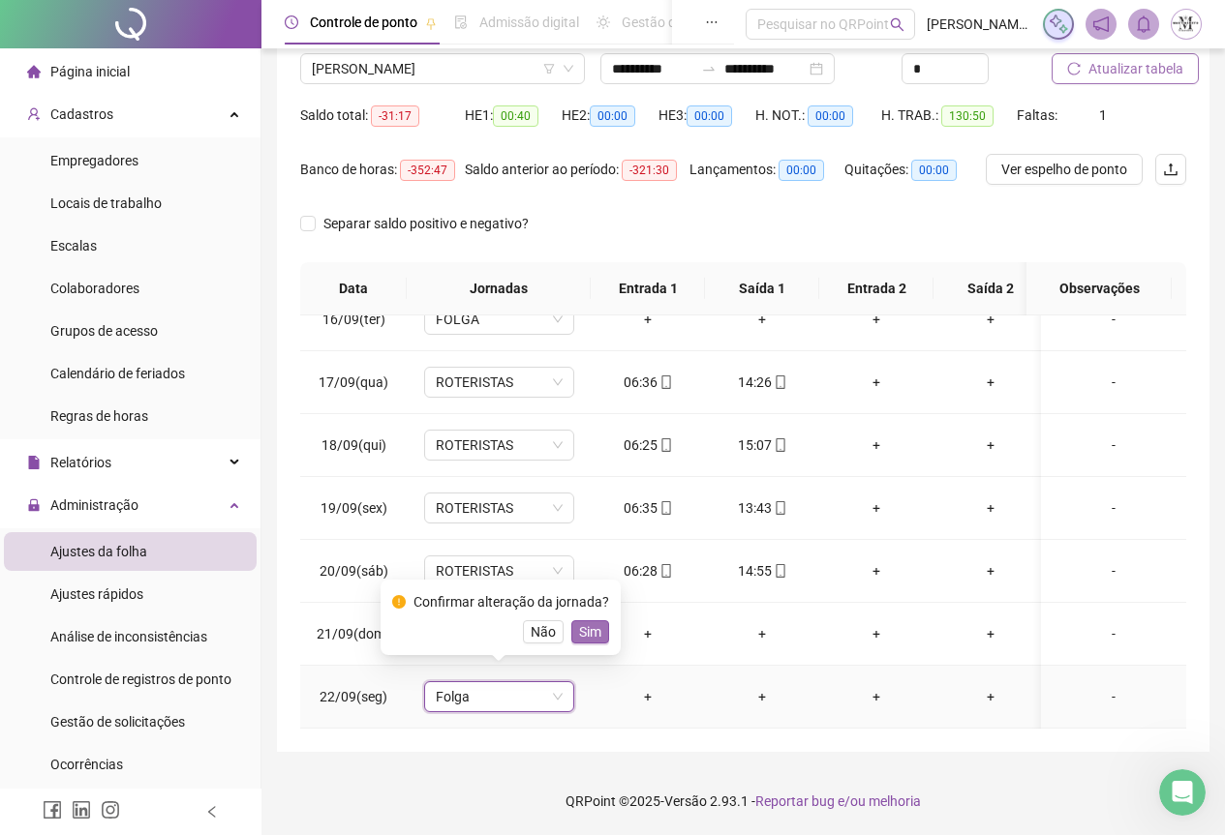
click at [588, 642] on span "Sim" at bounding box center [590, 632] width 22 height 21
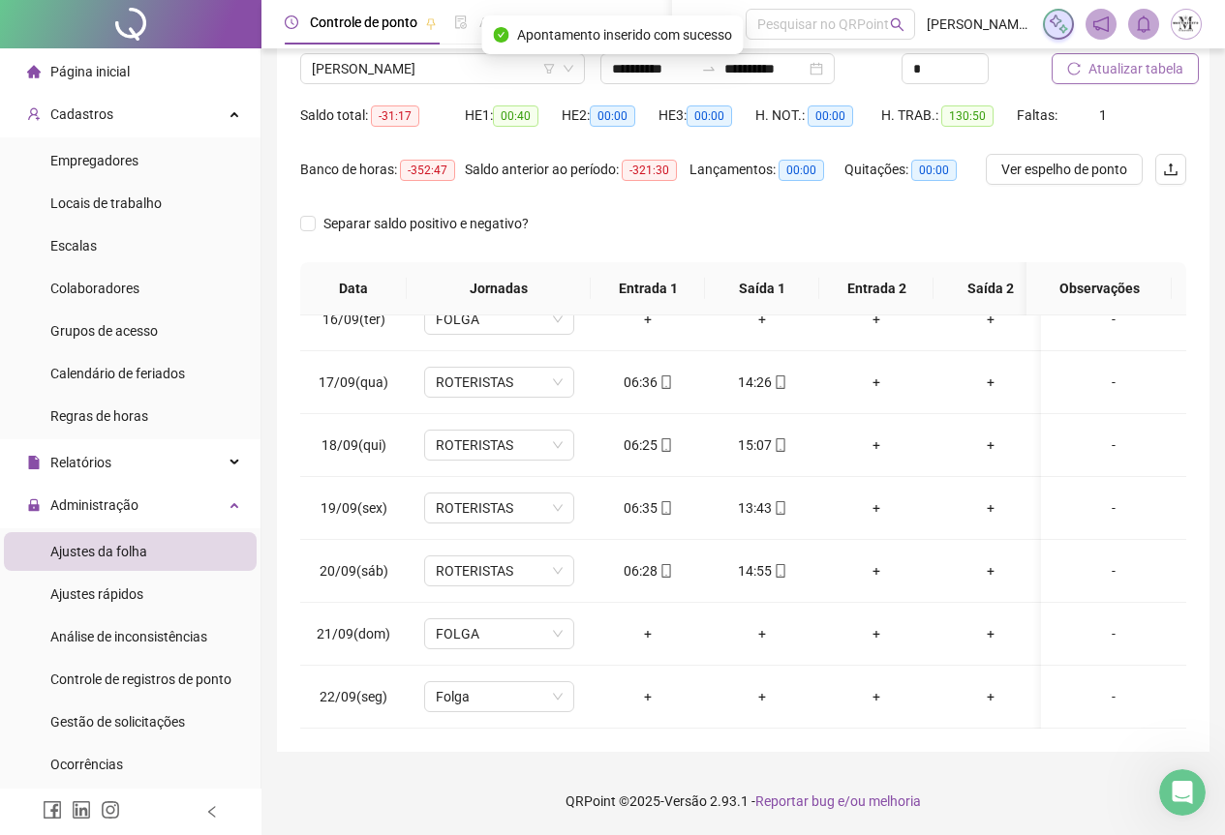
click at [1102, 69] on span "Atualizar tabela" at bounding box center [1135, 68] width 95 height 21
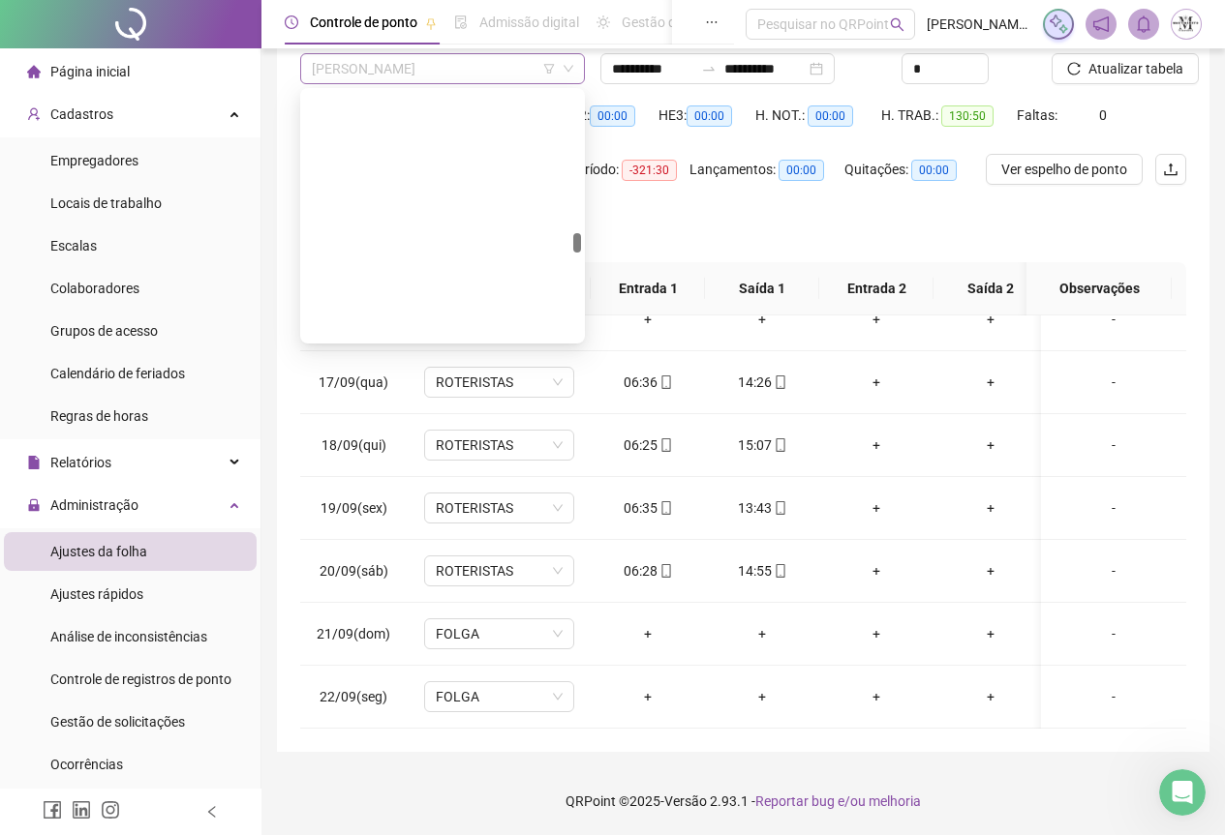
click at [427, 70] on span "[PERSON_NAME]" at bounding box center [442, 68] width 261 height 29
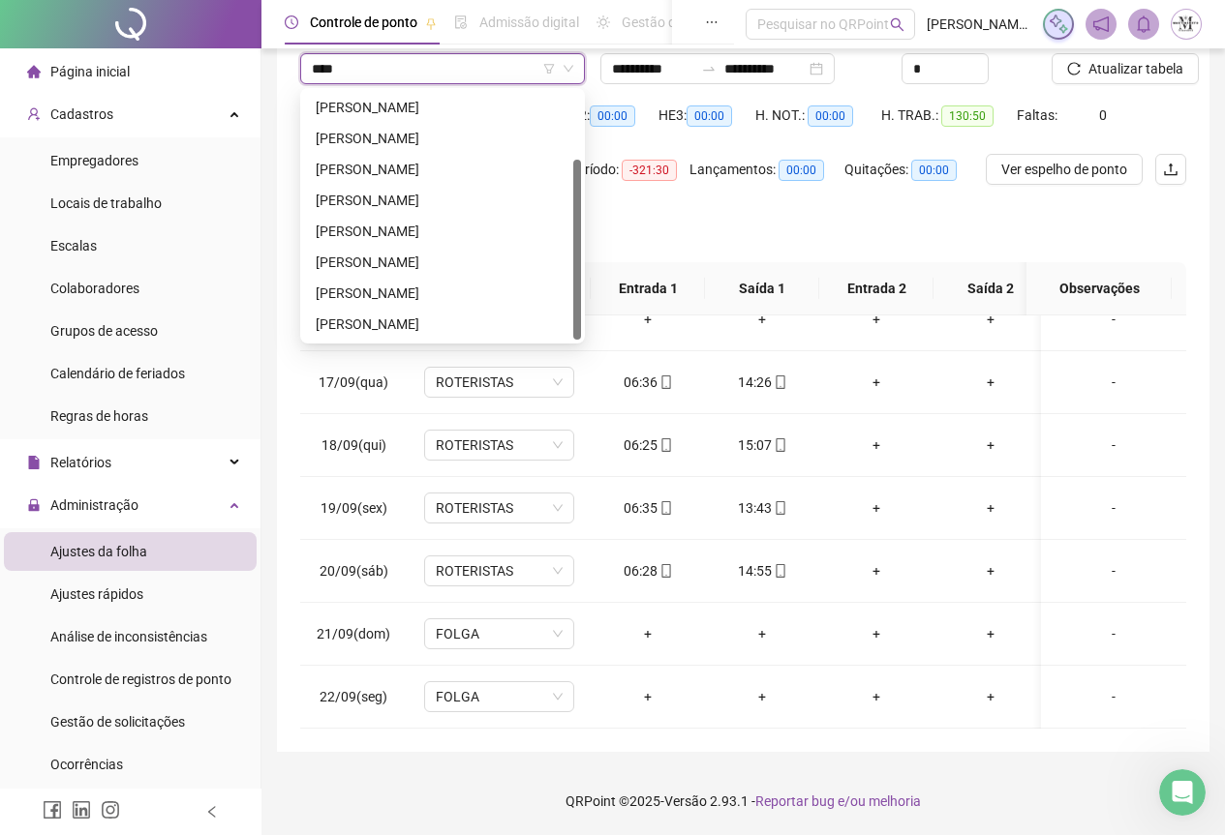
type input "*****"
click at [389, 198] on div "[PERSON_NAME]" at bounding box center [443, 200] width 254 height 21
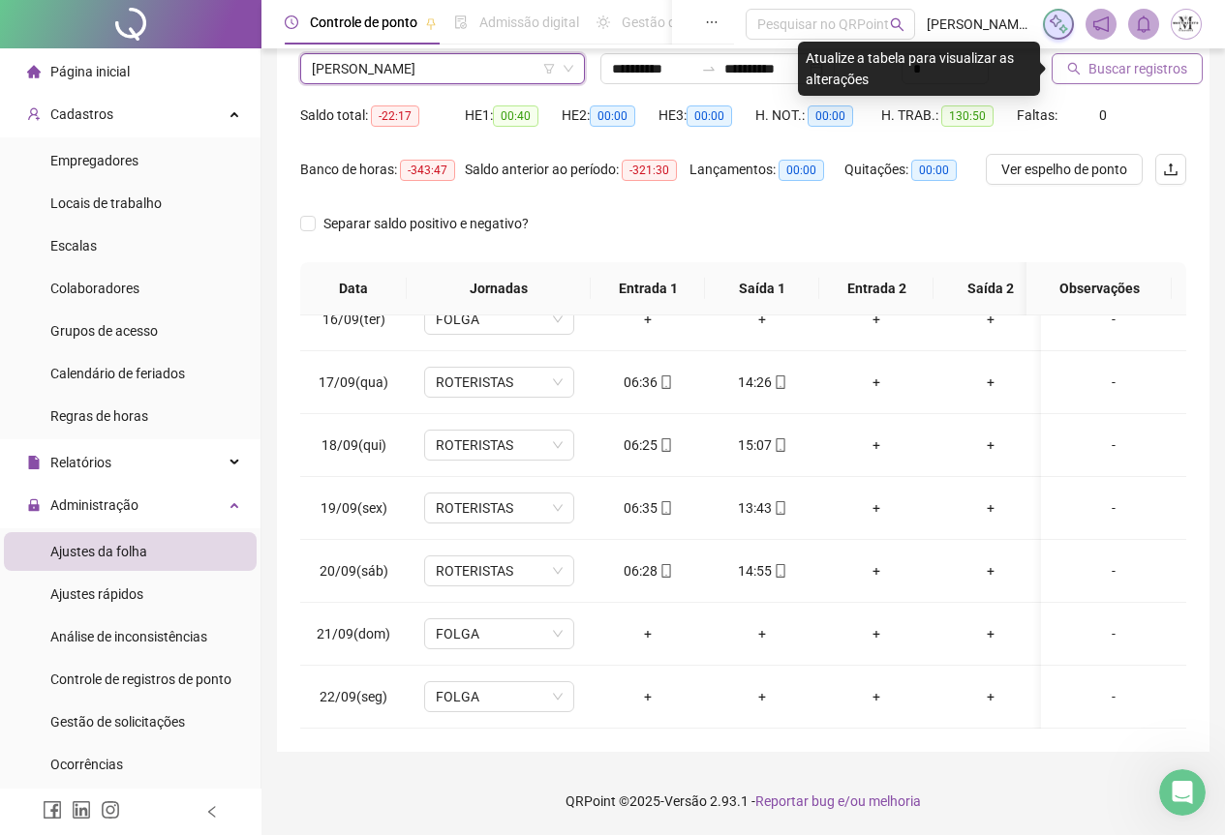
click at [1111, 76] on span "Buscar registros" at bounding box center [1137, 68] width 99 height 21
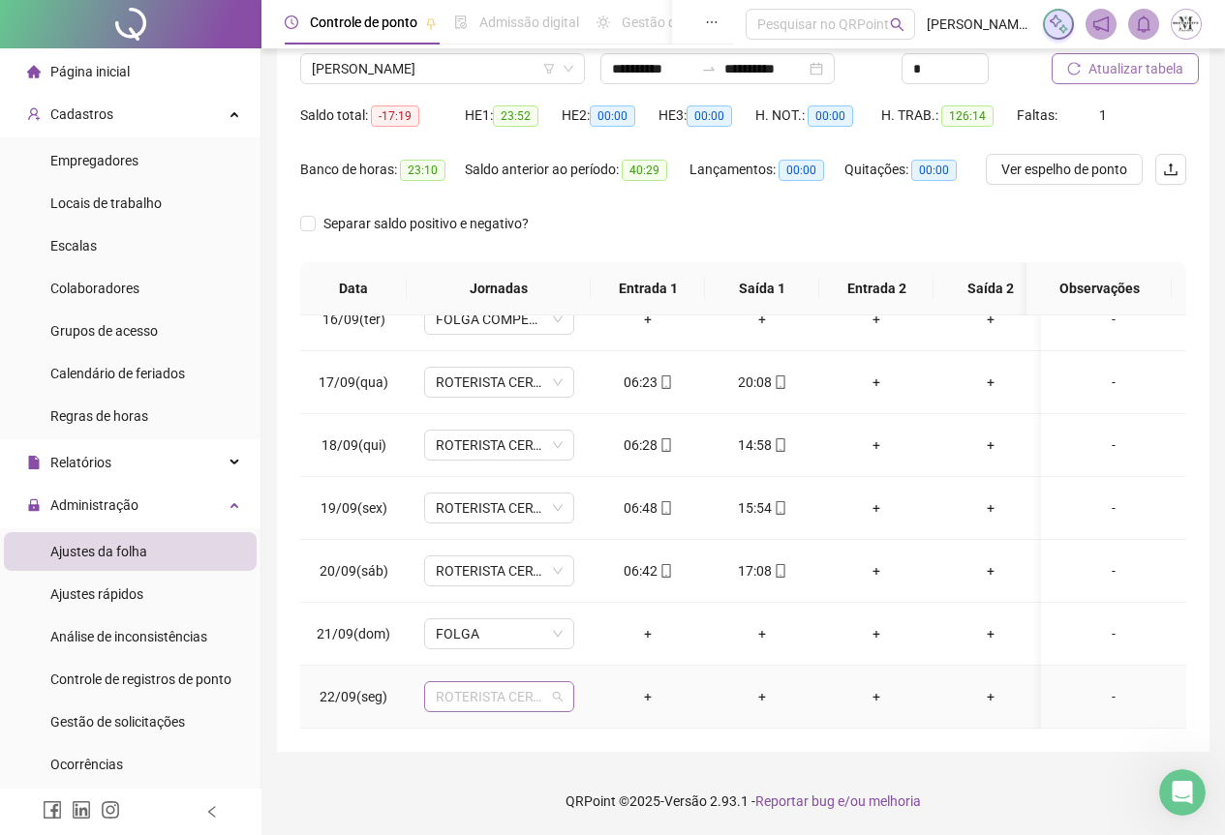
click at [461, 689] on span "ROTERISTA CERTO SG" at bounding box center [499, 696] width 127 height 29
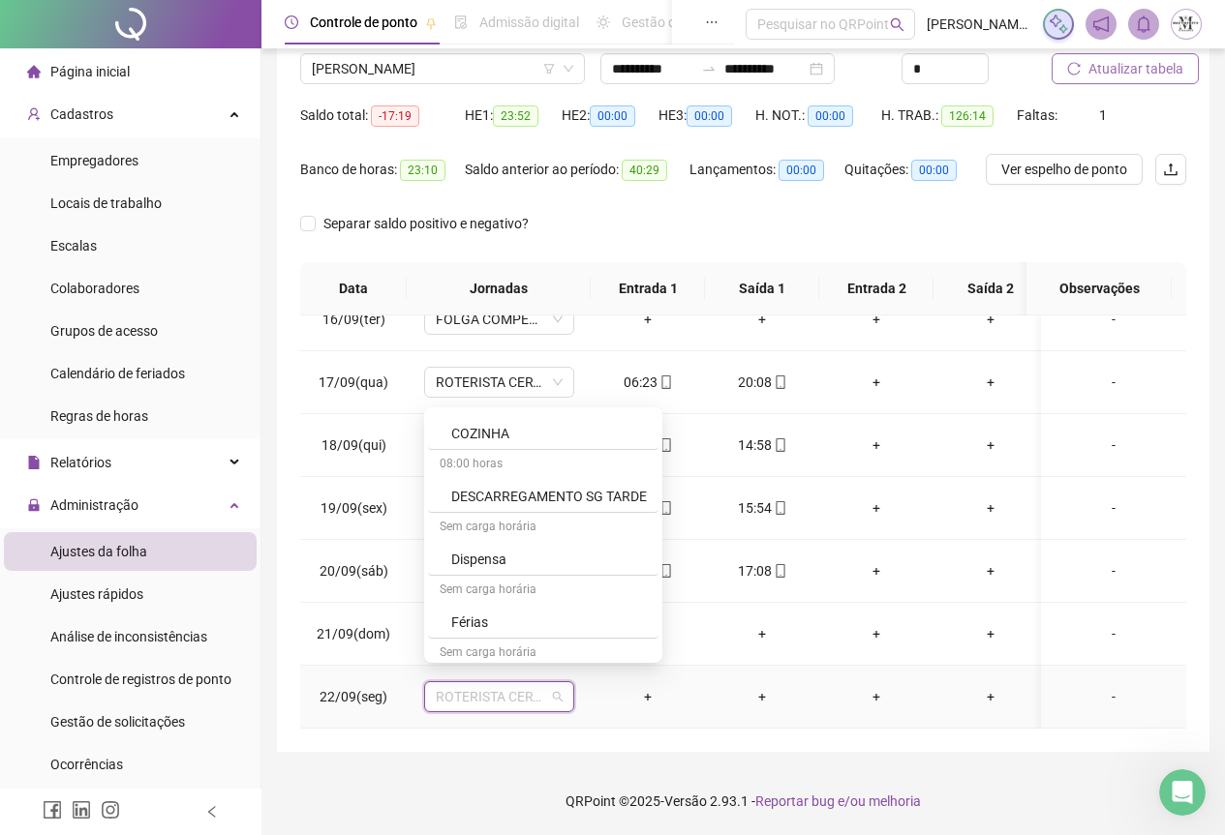
scroll to position [1162, 0]
click at [467, 563] on div "Folga compensatória" at bounding box center [549, 554] width 196 height 21
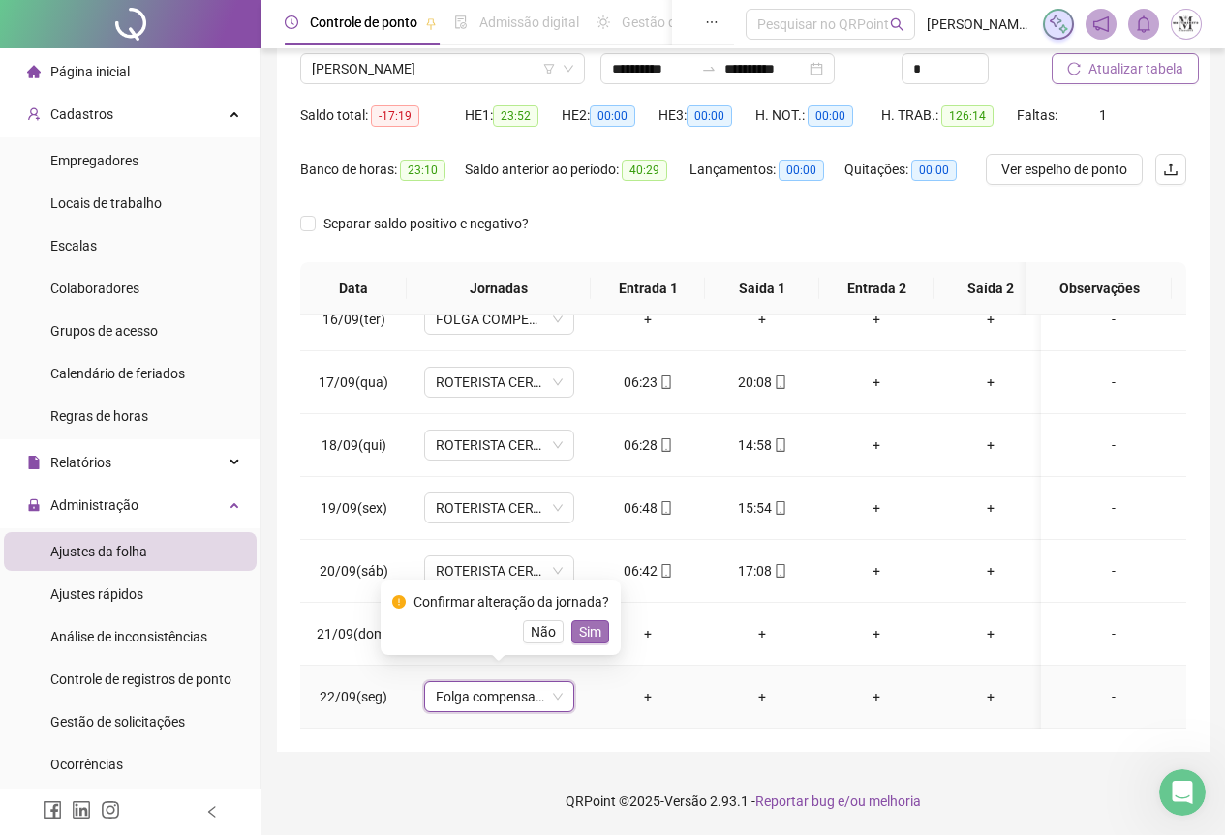
click at [598, 635] on button "Sim" at bounding box center [590, 632] width 38 height 23
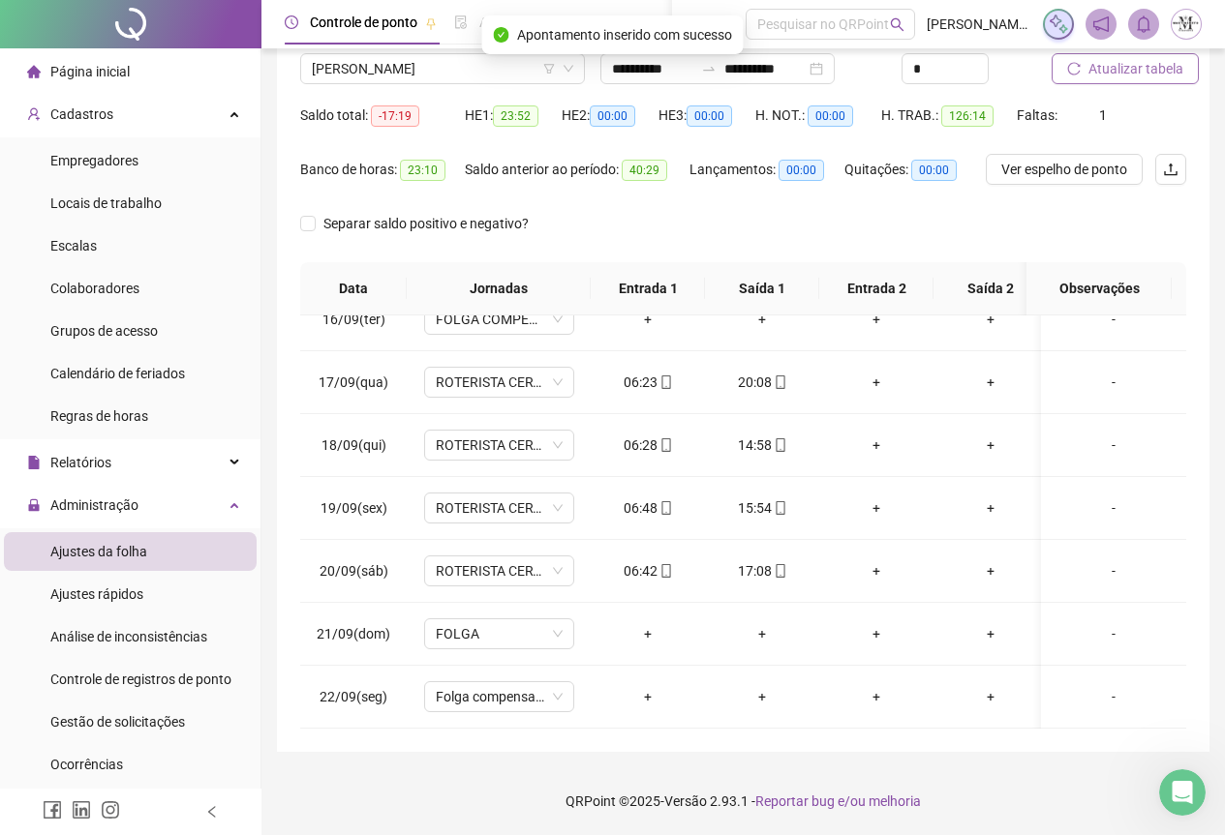
click at [1129, 64] on span "Atualizar tabela" at bounding box center [1135, 68] width 95 height 21
click at [1120, 66] on span "Atualizar tabela" at bounding box center [1135, 68] width 95 height 21
click at [371, 67] on span "[PERSON_NAME]" at bounding box center [442, 68] width 261 height 29
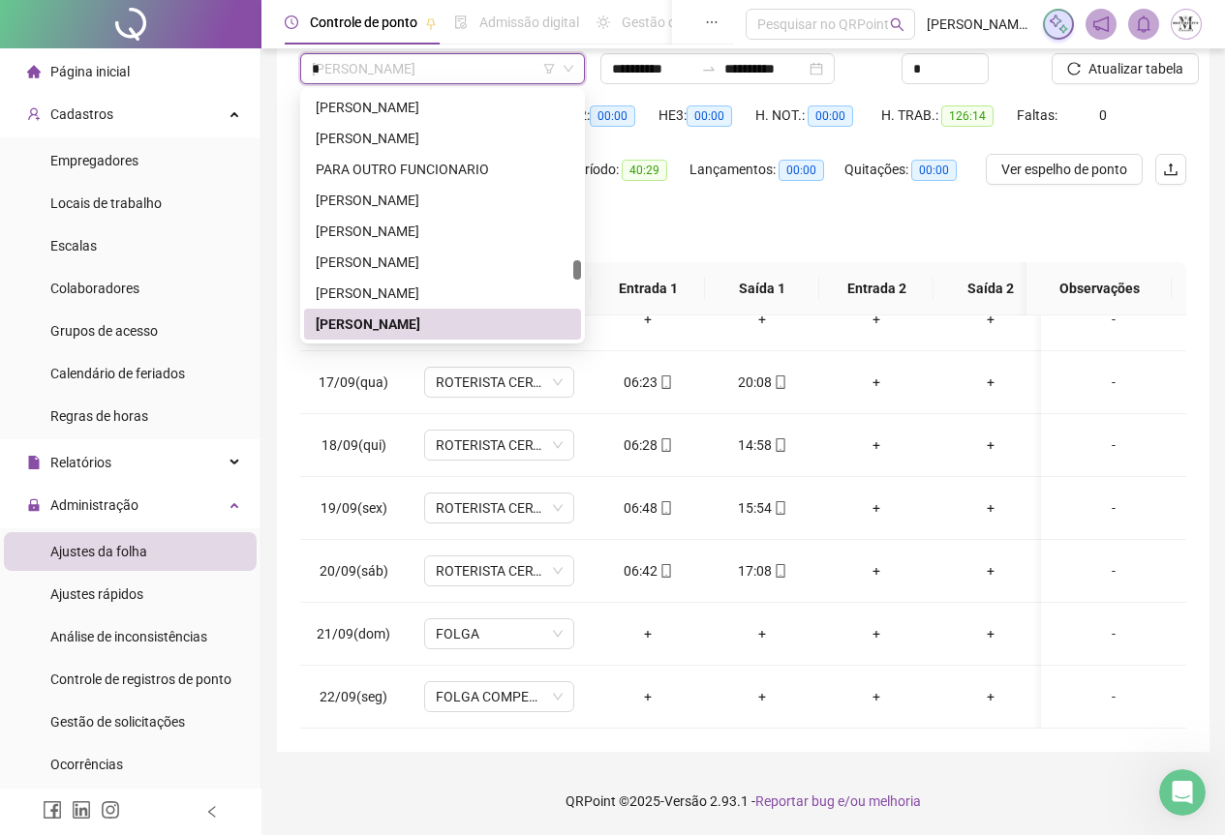
scroll to position [0, 0]
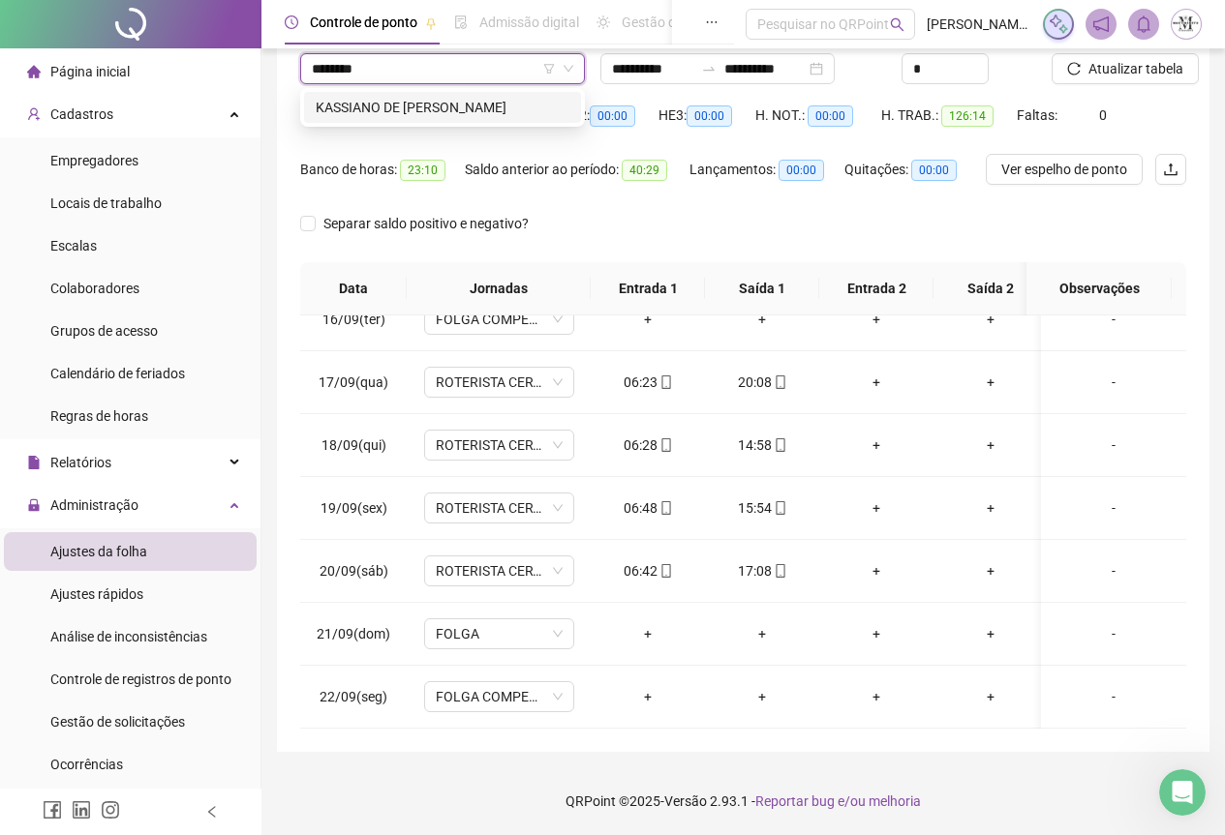
type input "********"
click at [431, 123] on div "167362 [PERSON_NAME]" at bounding box center [442, 107] width 285 height 39
click at [432, 116] on div "KASSIANO DE [PERSON_NAME]" at bounding box center [443, 107] width 254 height 21
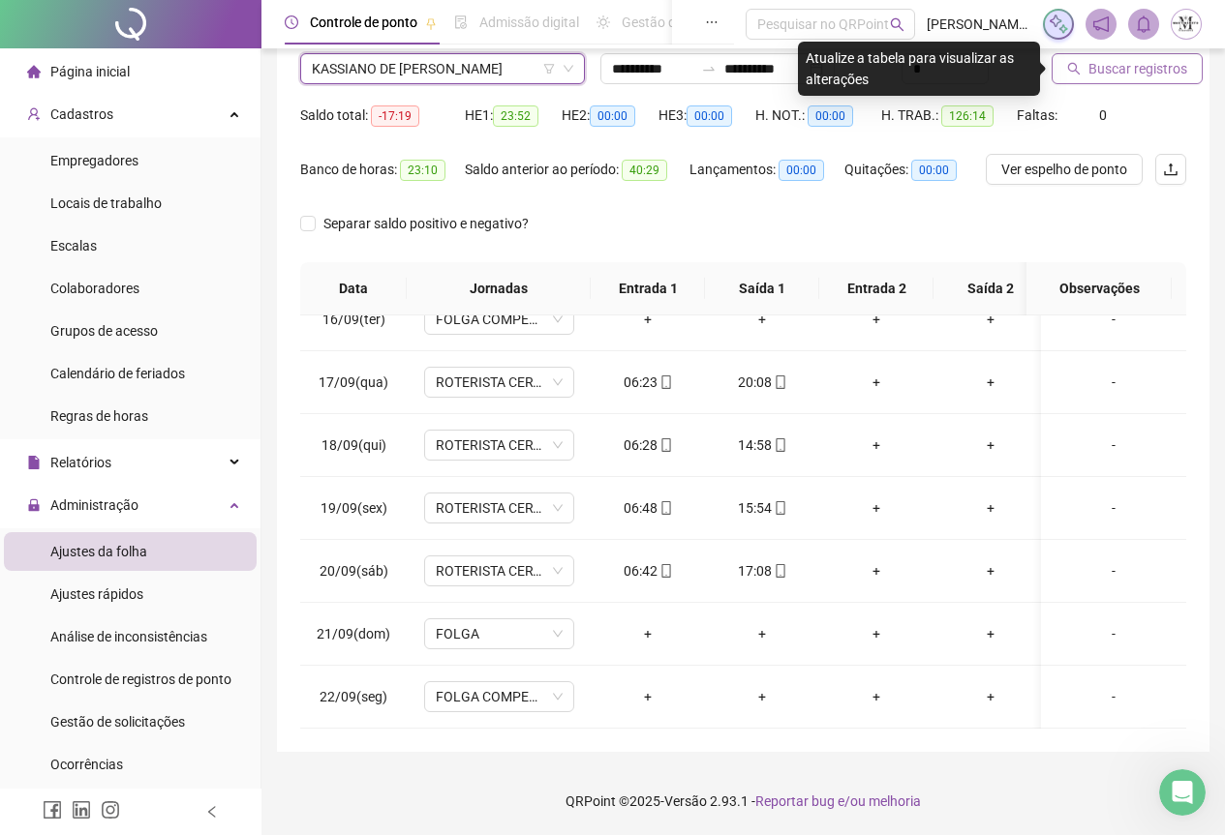
click at [1118, 72] on span "Buscar registros" at bounding box center [1137, 68] width 99 height 21
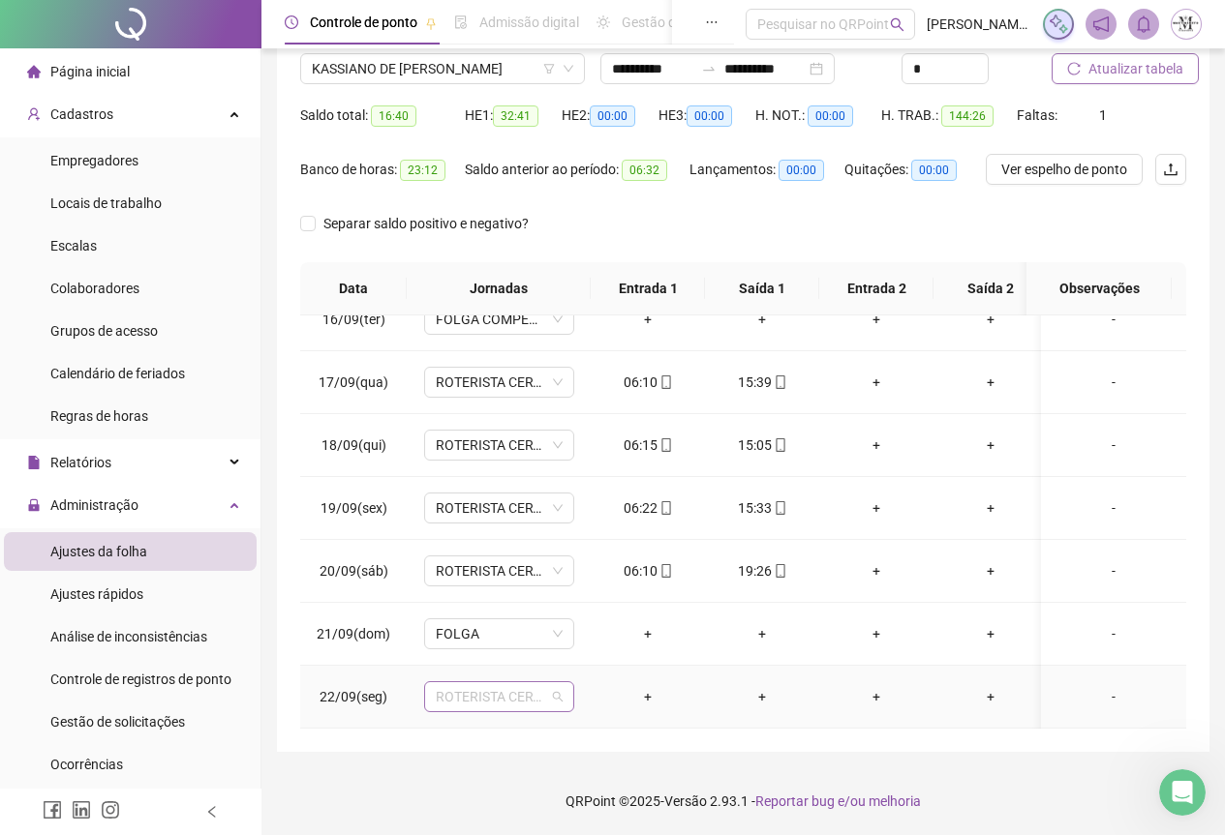
click at [439, 691] on span "ROTERISTA CERTO SG" at bounding box center [499, 696] width 127 height 29
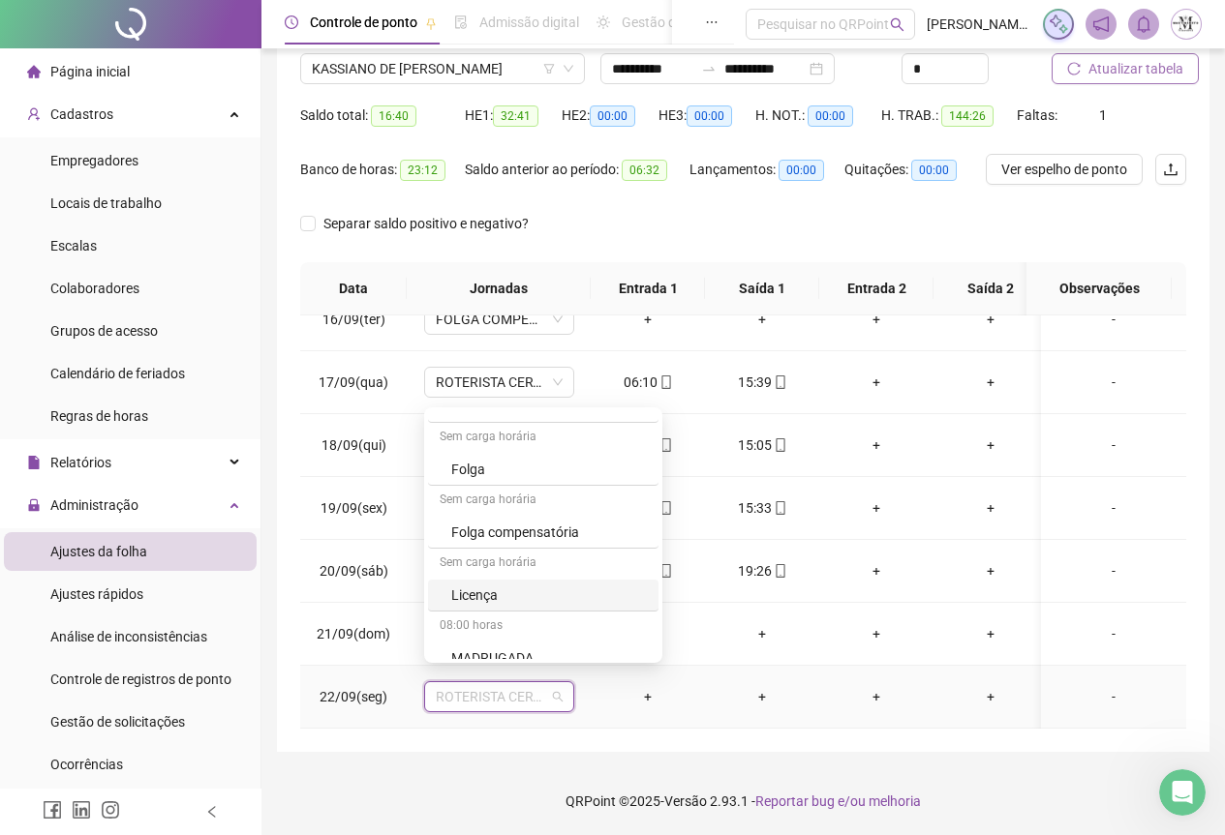
scroll to position [1162, 0]
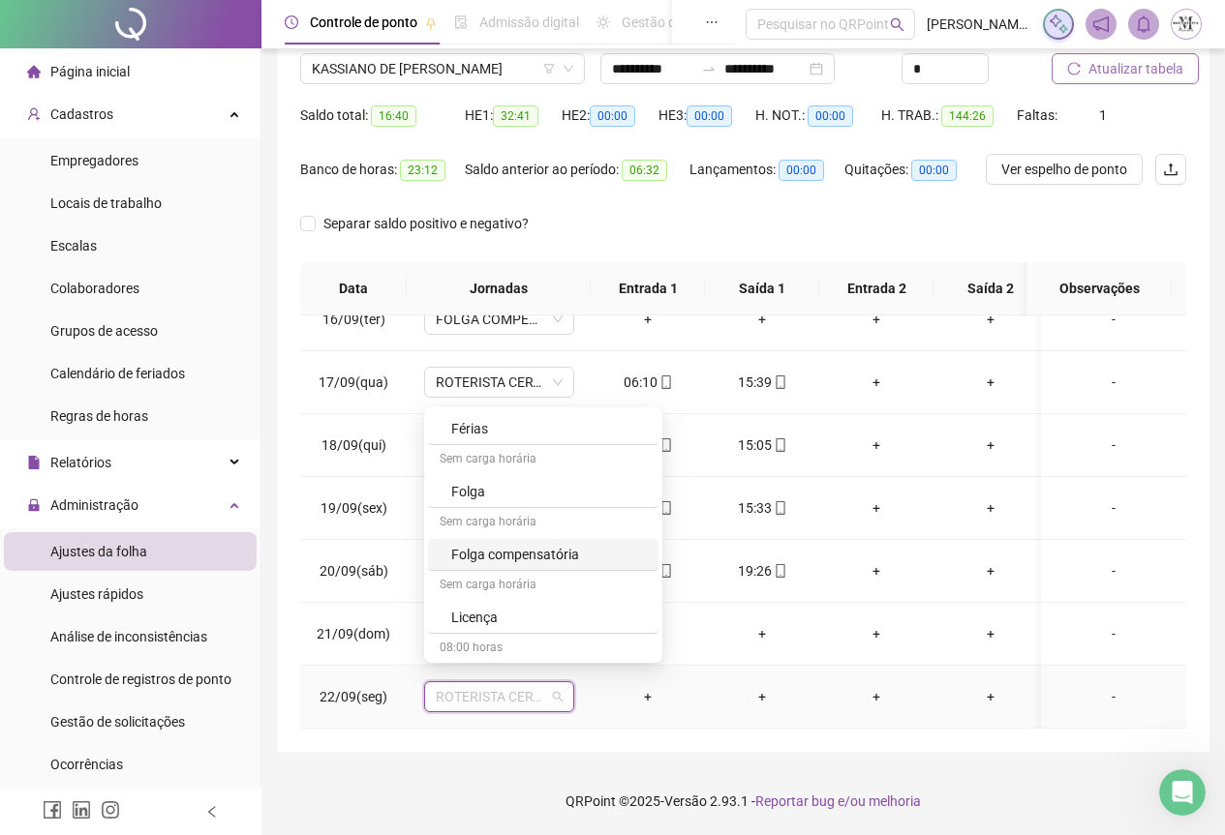
click at [485, 556] on div "Folga compensatória" at bounding box center [549, 554] width 196 height 21
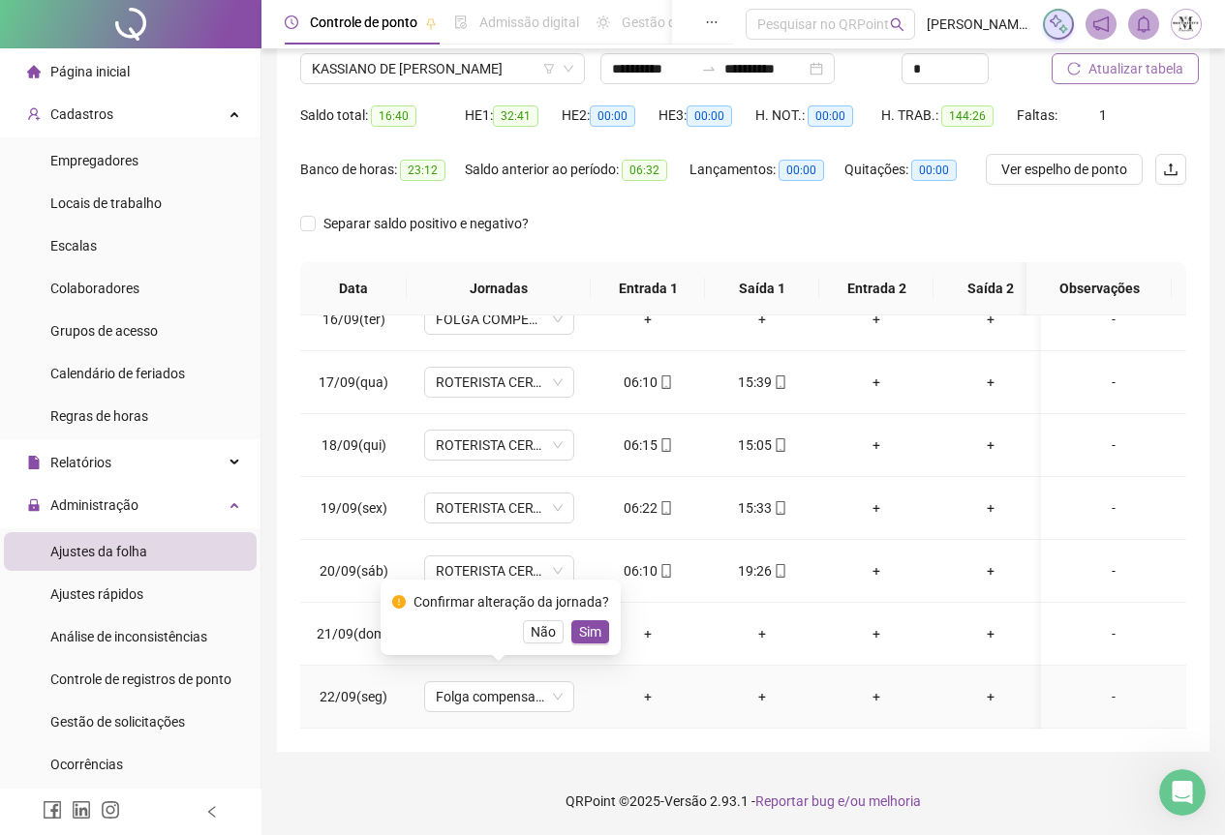
drag, startPoint x: 581, startPoint y: 635, endPoint x: 687, endPoint y: 581, distance: 119.5
click at [582, 635] on span "Sim" at bounding box center [590, 632] width 22 height 21
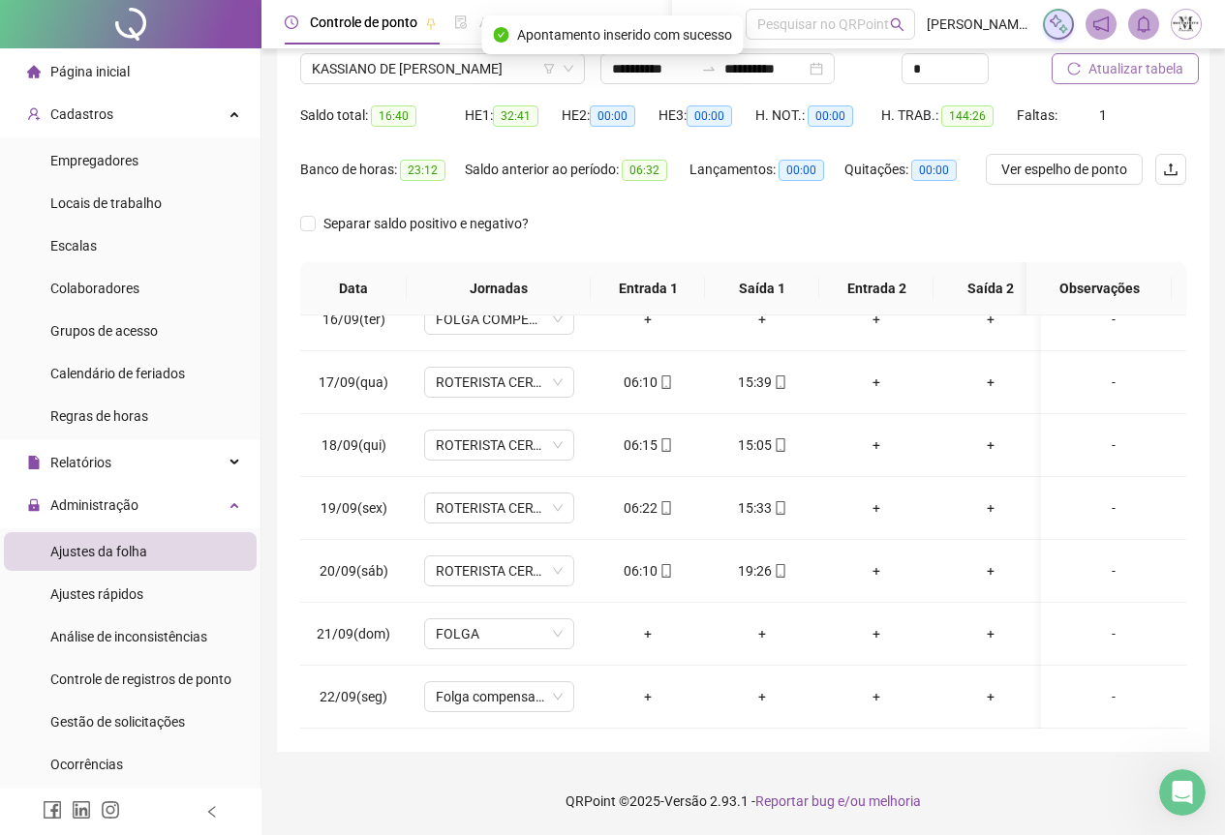
click at [1108, 73] on span "Atualizar tabela" at bounding box center [1135, 68] width 95 height 21
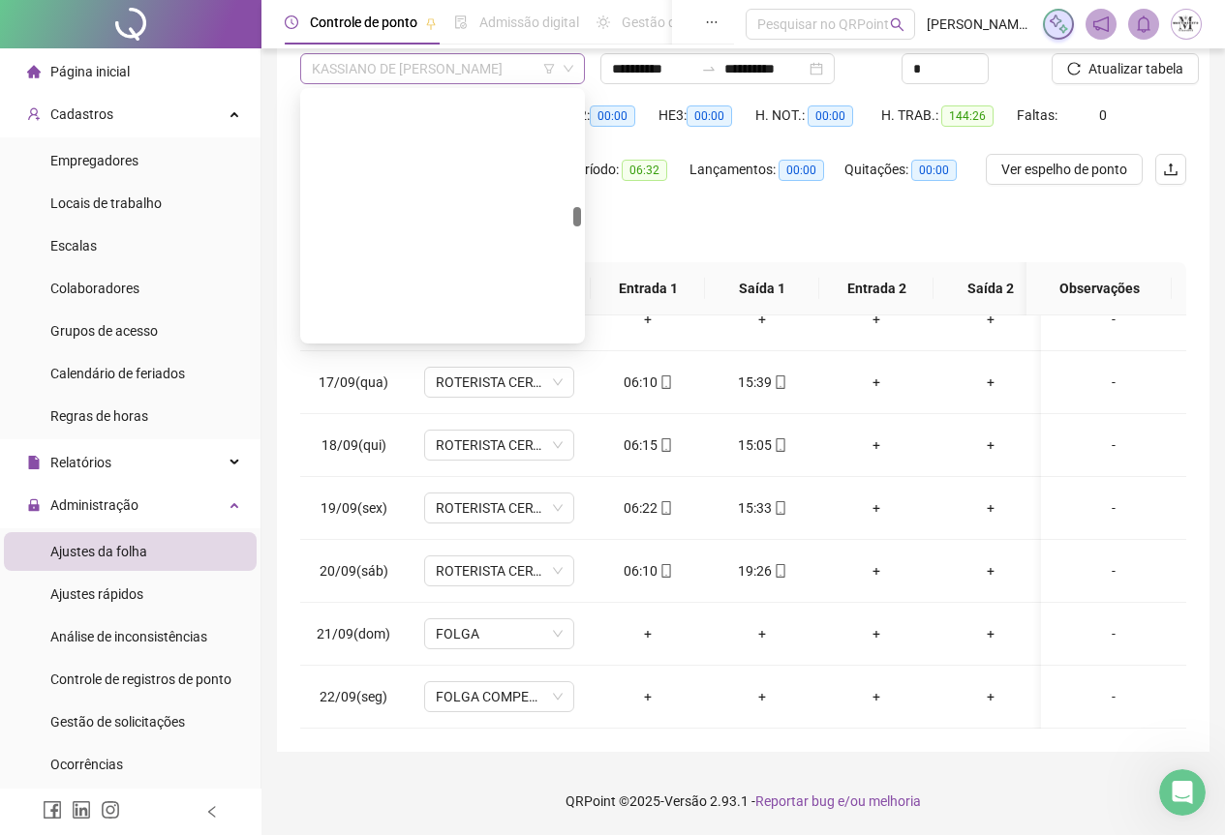
click at [395, 74] on span "KASSIANO DE [PERSON_NAME]" at bounding box center [442, 68] width 261 height 29
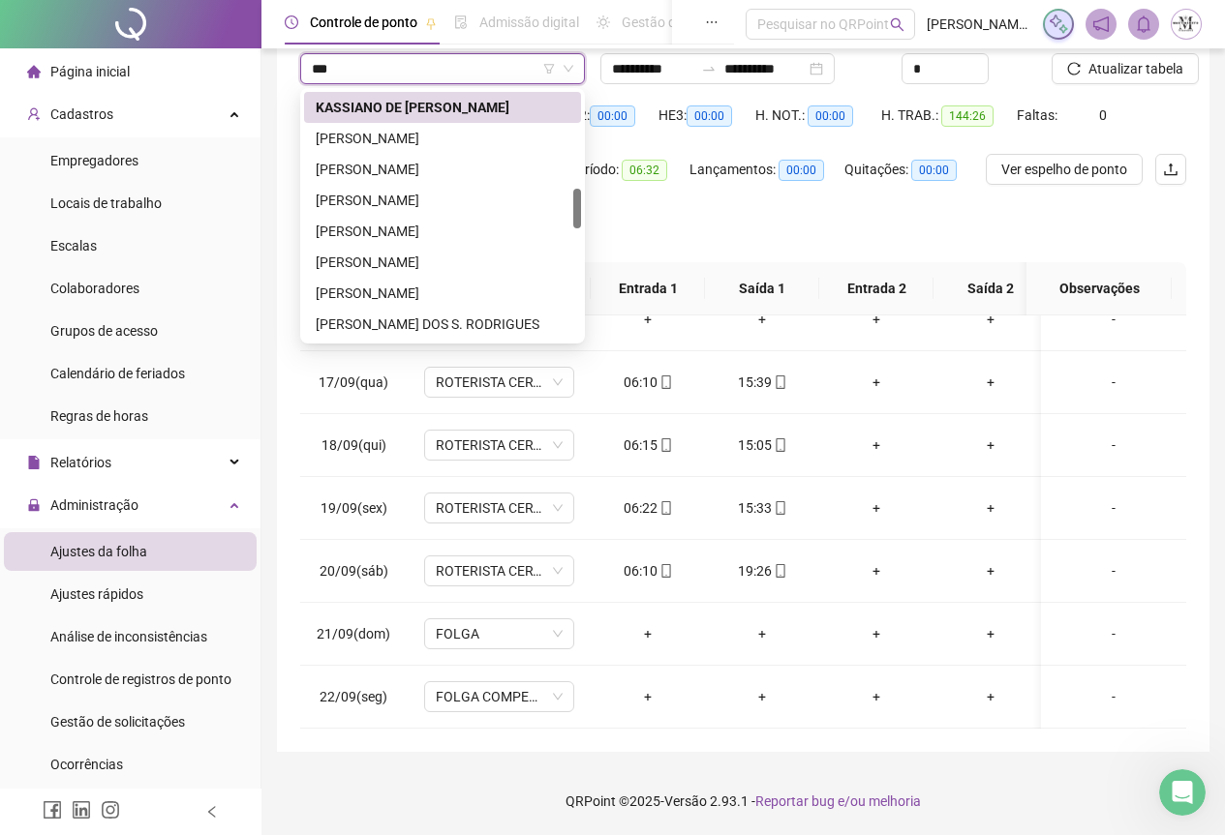
scroll to position [0, 0]
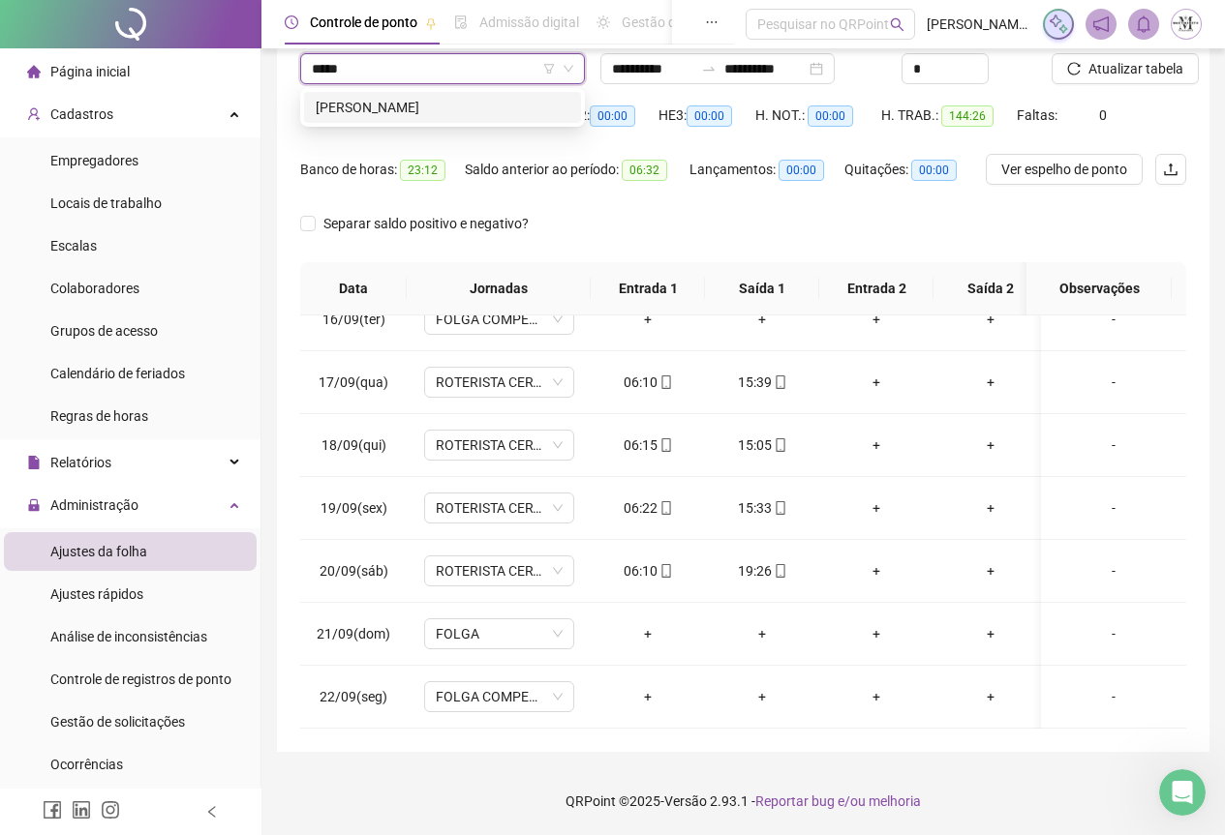
type input "******"
click at [396, 106] on div "[PERSON_NAME]" at bounding box center [443, 107] width 254 height 21
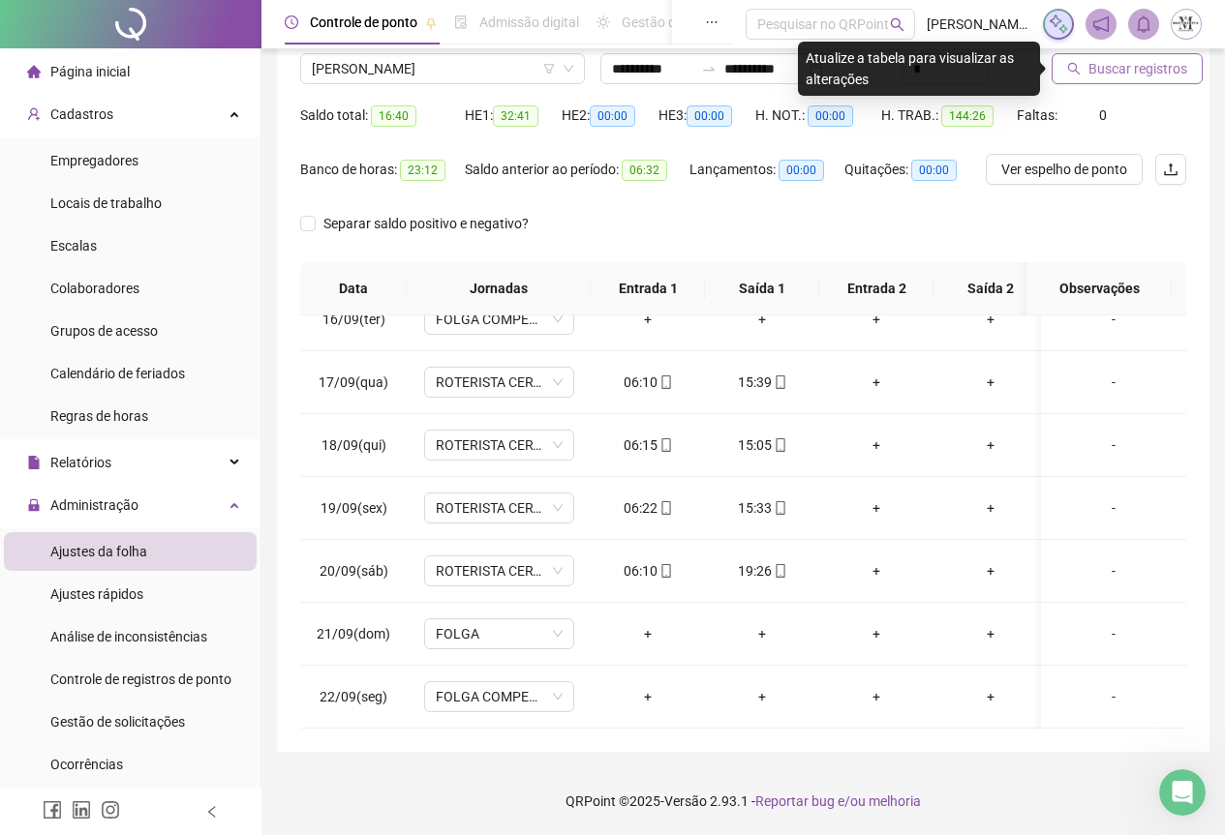
click at [1120, 65] on span "Buscar registros" at bounding box center [1137, 68] width 99 height 21
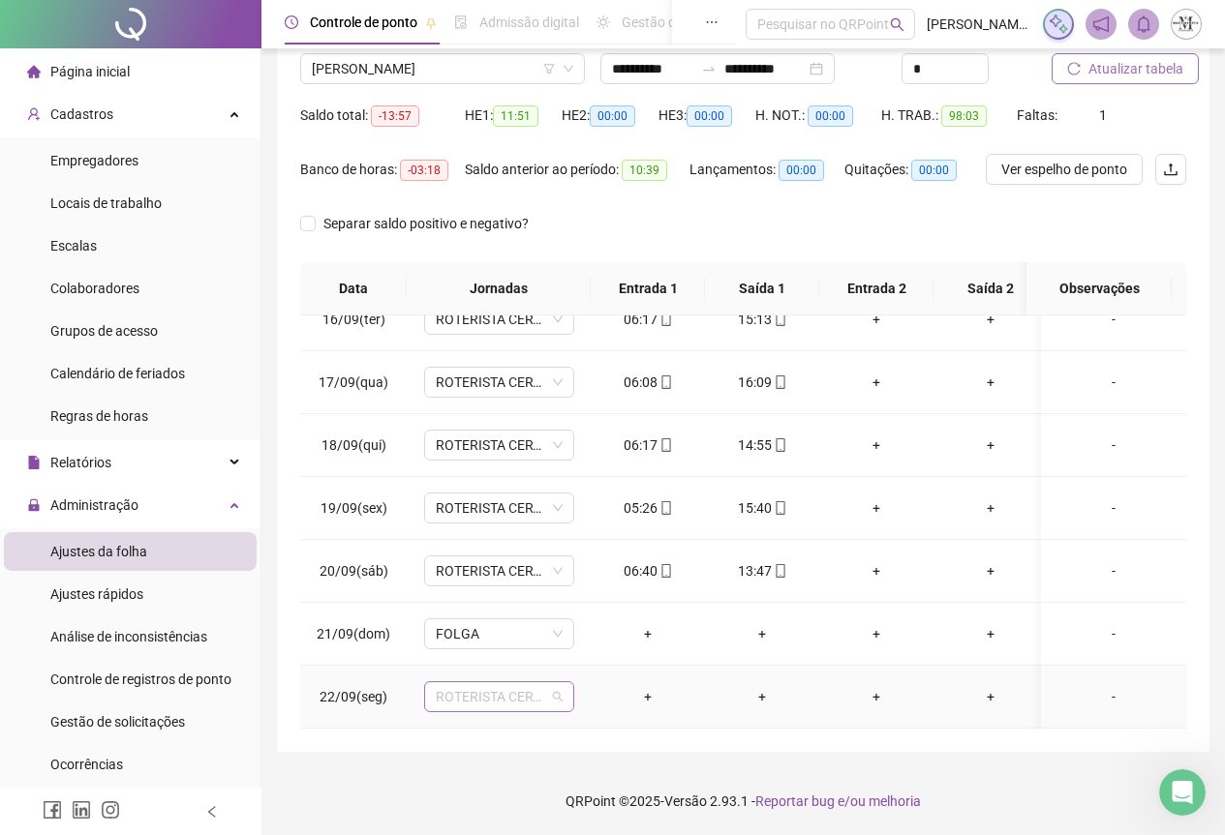
click at [498, 683] on span "ROTERISTA CERTO SG" at bounding box center [499, 696] width 127 height 29
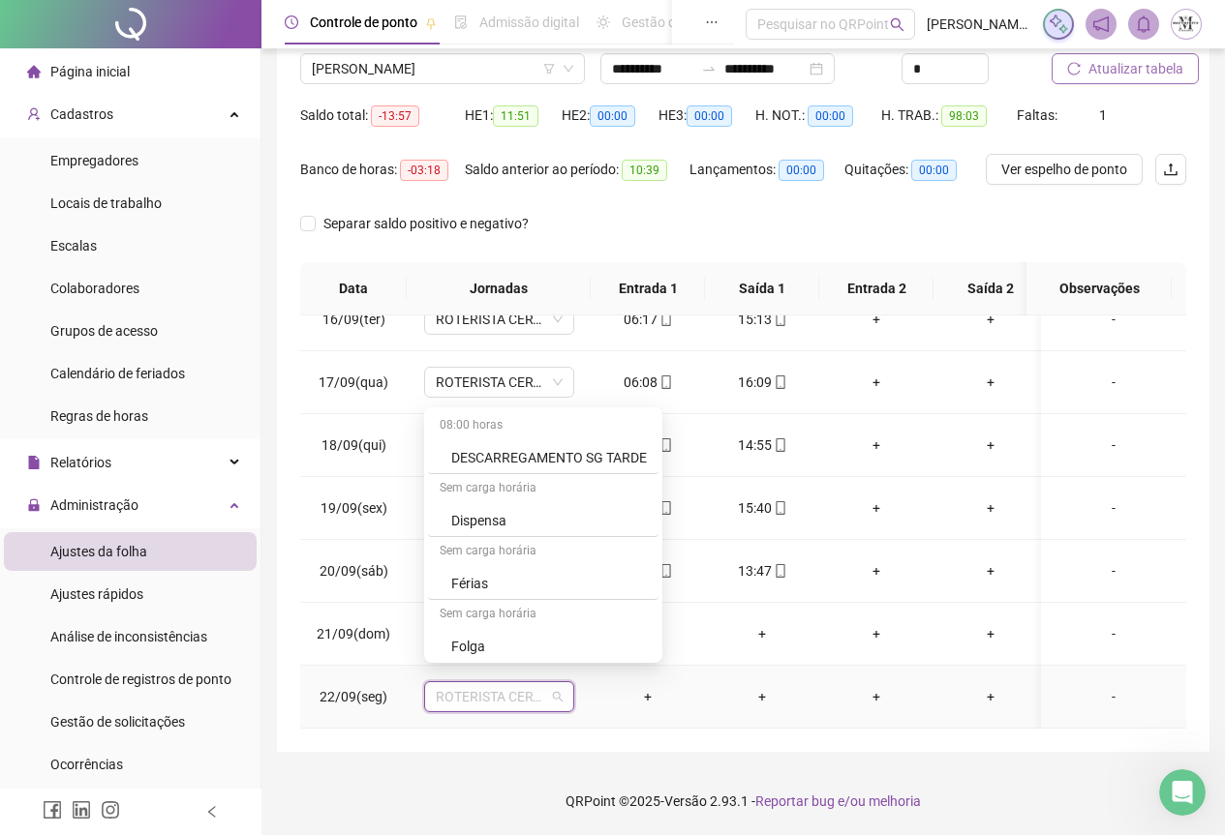
scroll to position [1065, 0]
click at [487, 599] on div "Folga" at bounding box center [543, 589] width 230 height 32
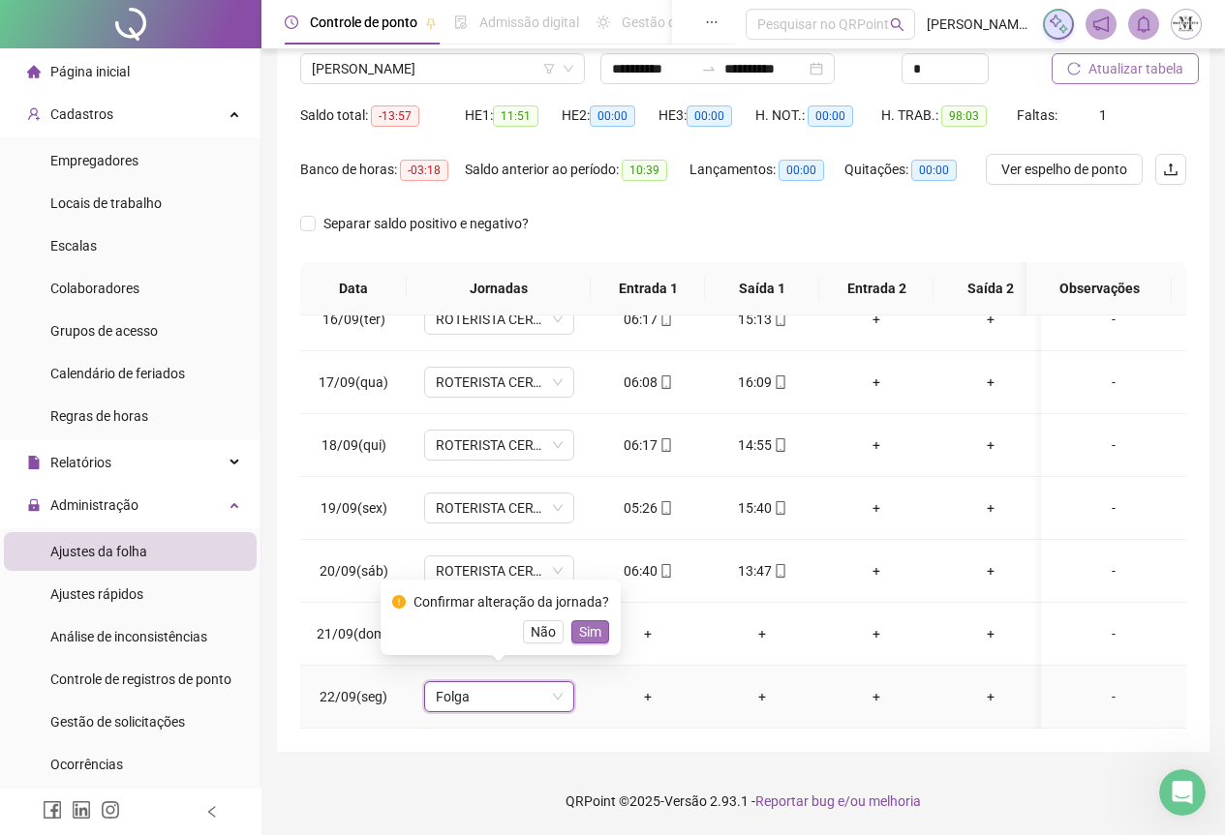
click at [595, 631] on span "Sim" at bounding box center [590, 632] width 22 height 21
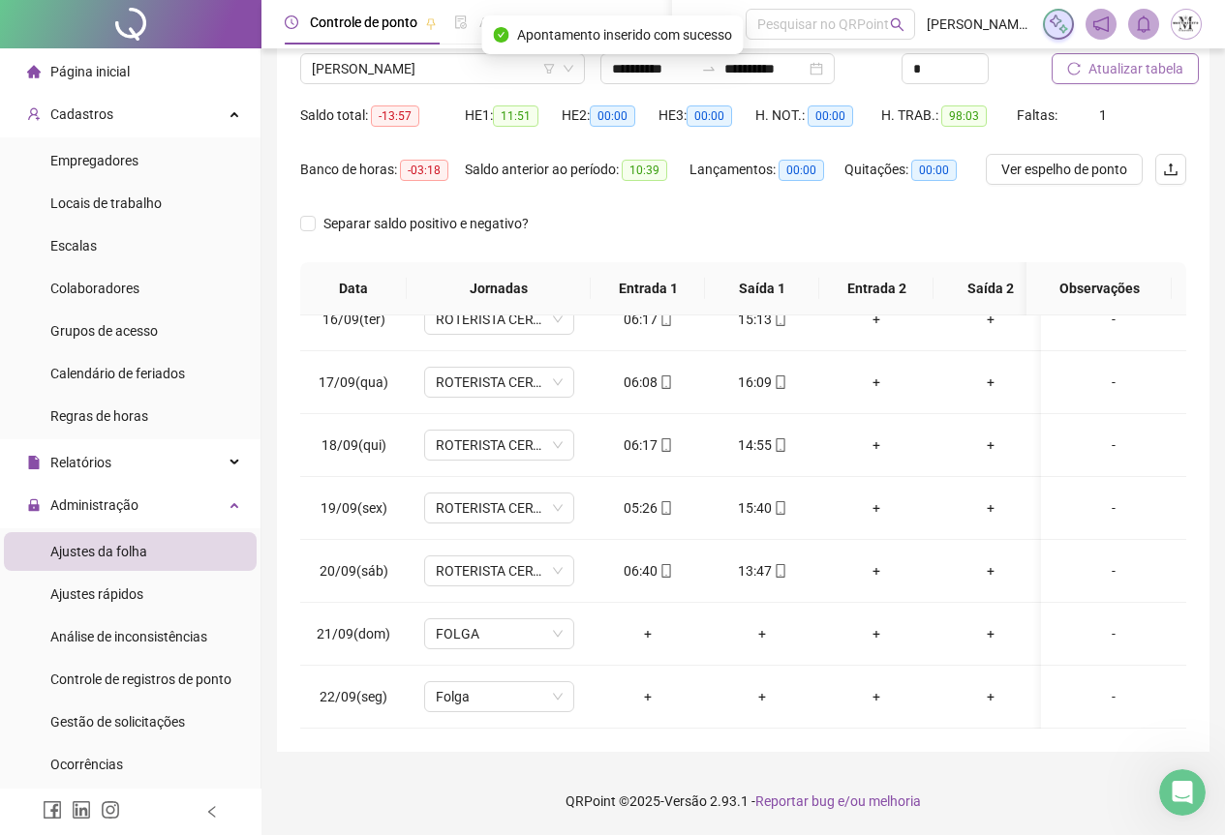
click at [1111, 70] on span "Atualizar tabela" at bounding box center [1135, 68] width 95 height 21
click at [380, 72] on span "[PERSON_NAME]" at bounding box center [442, 68] width 261 height 29
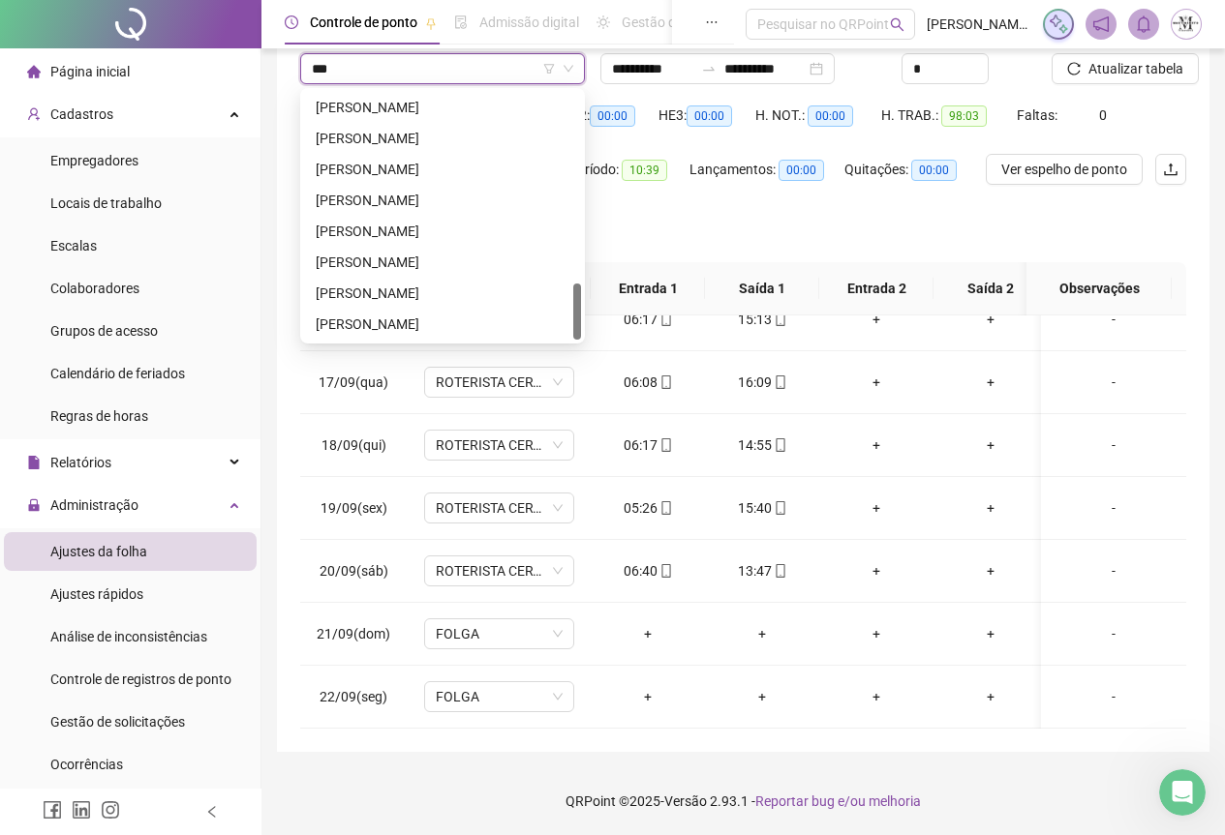
scroll to position [0, 0]
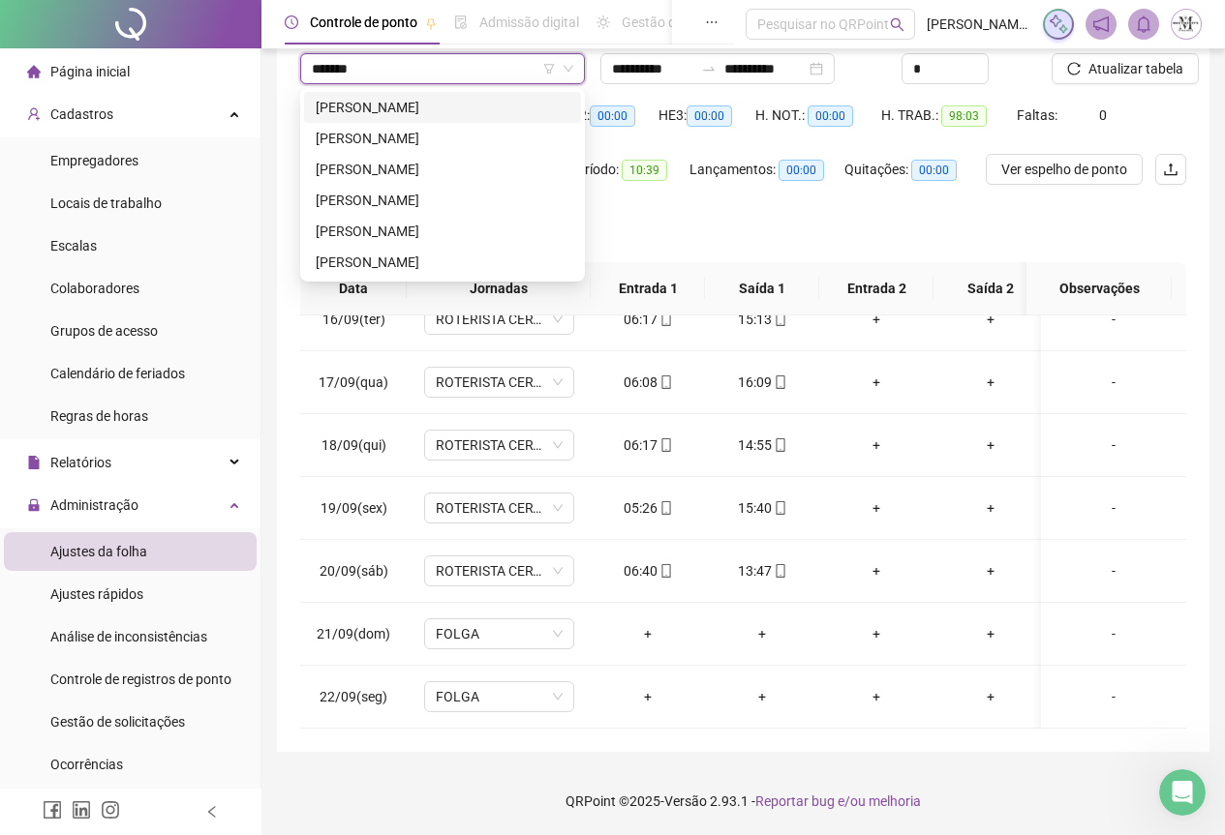
type input "********"
click at [411, 169] on div "[PERSON_NAME]" at bounding box center [443, 169] width 254 height 21
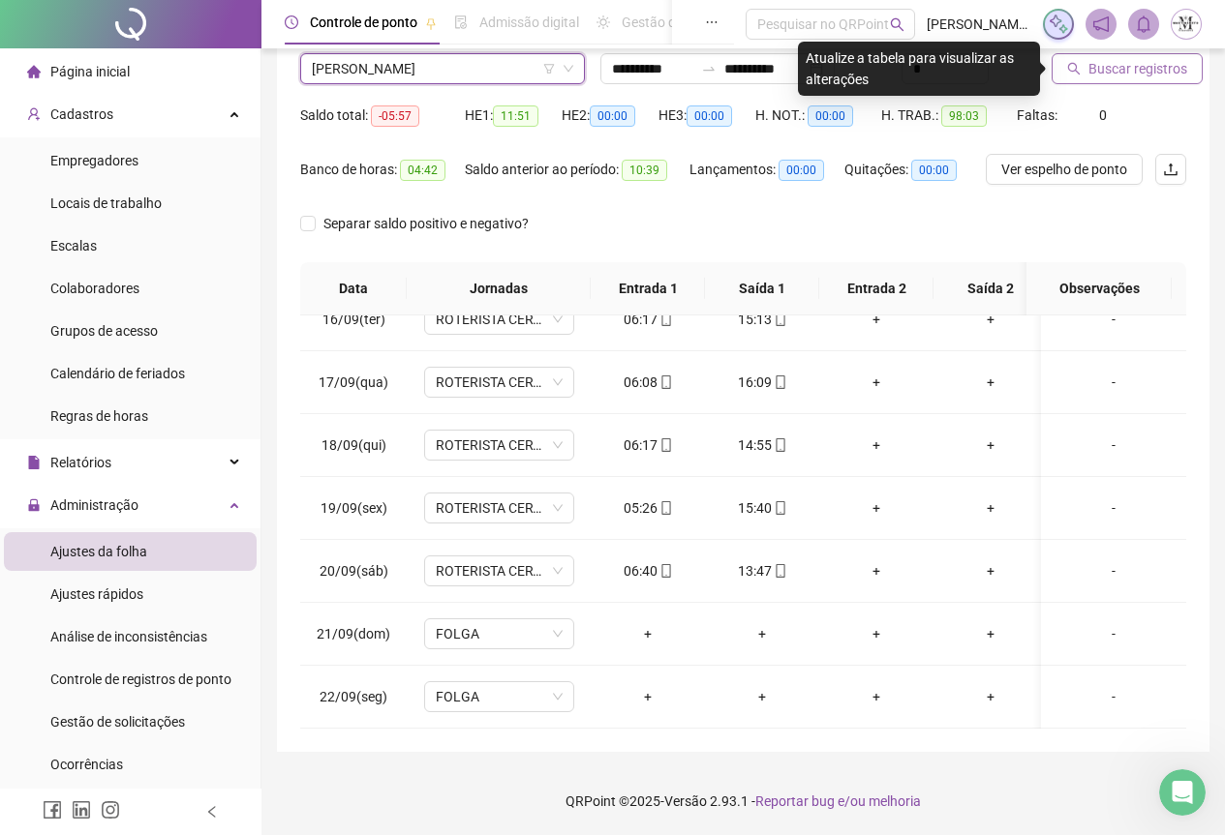
click at [1106, 75] on span "Buscar registros" at bounding box center [1137, 68] width 99 height 21
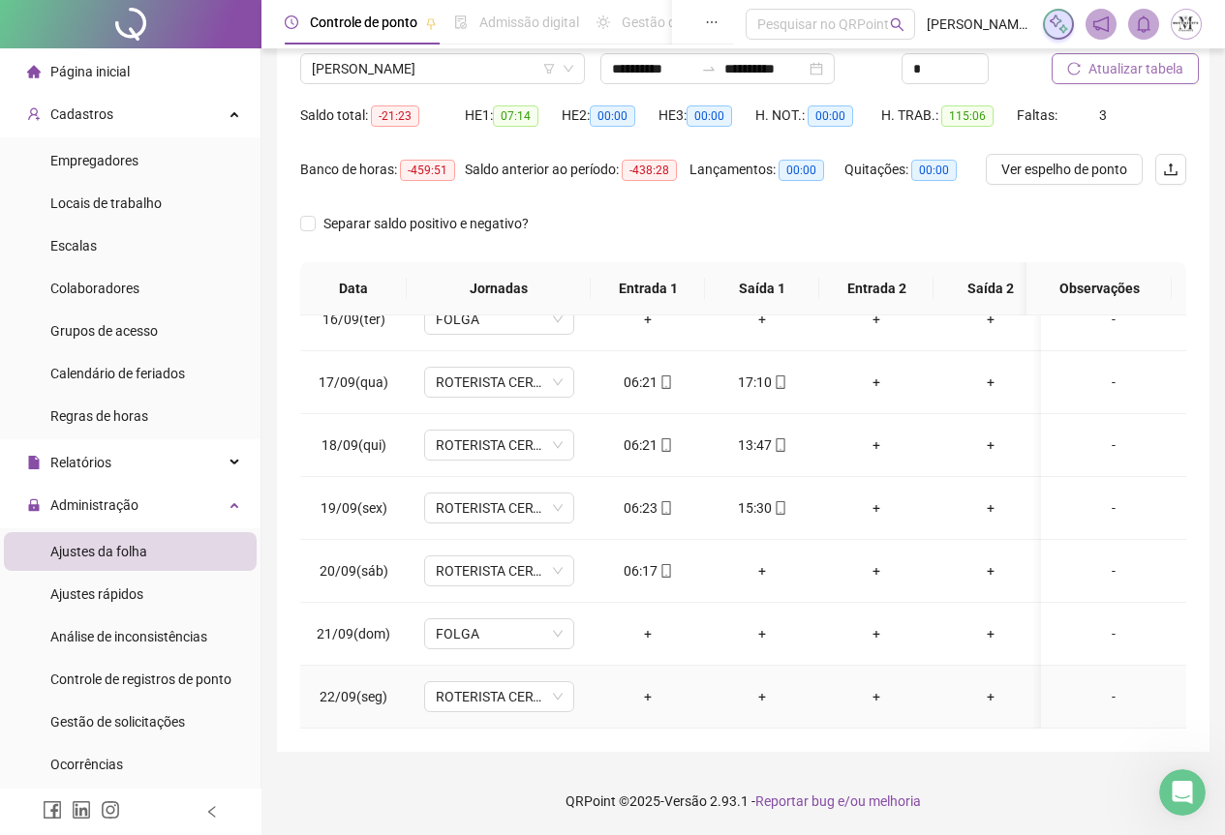
scroll to position [986, 0]
click at [757, 561] on div "+" at bounding box center [761, 571] width 83 height 21
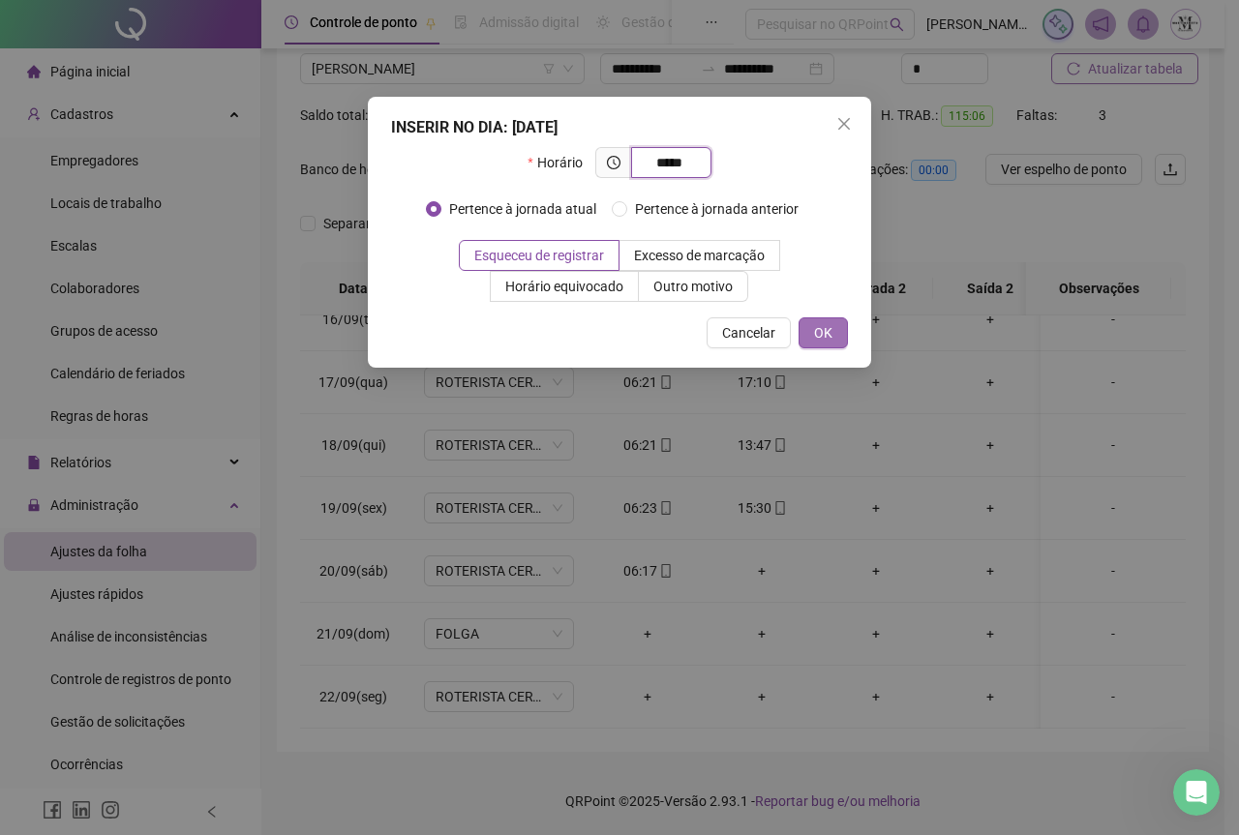
type input "*****"
click at [824, 331] on span "OK" at bounding box center [823, 332] width 18 height 21
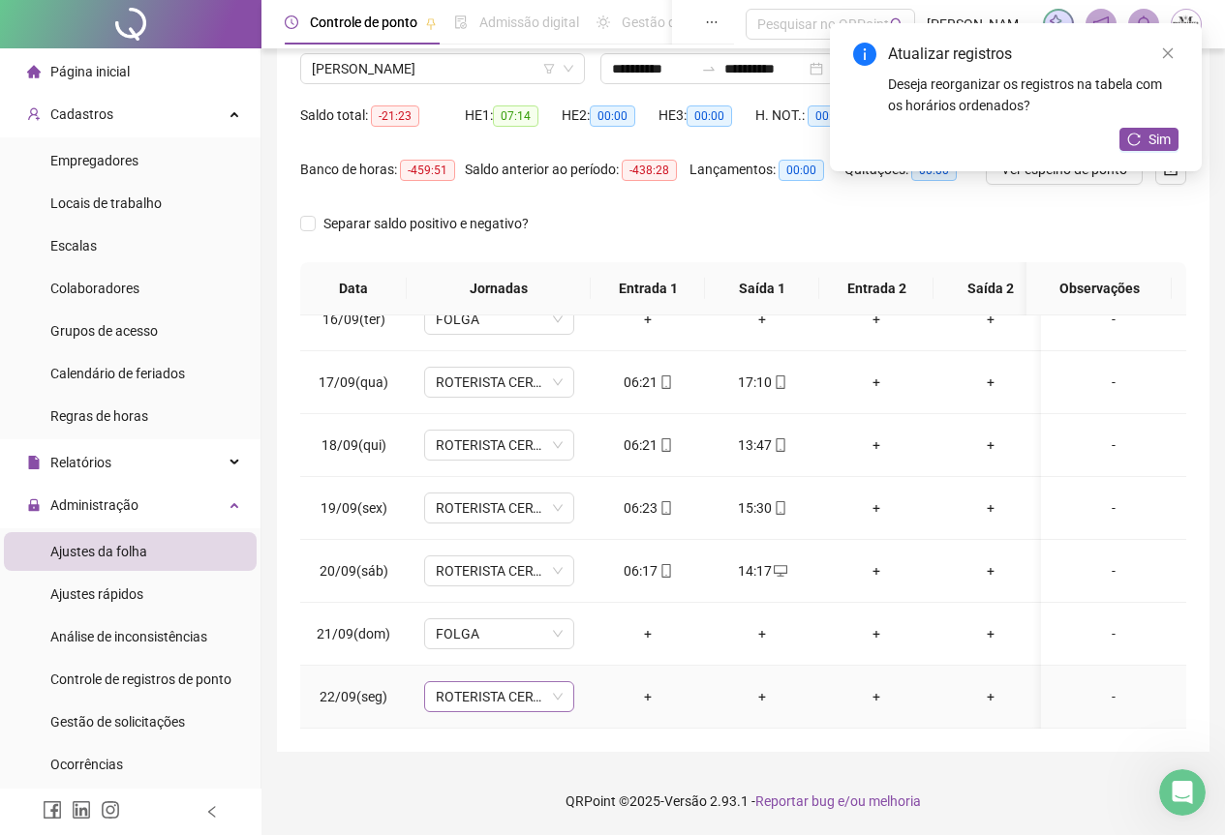
click at [492, 682] on span "ROTERISTA CERTO SG" at bounding box center [499, 696] width 127 height 29
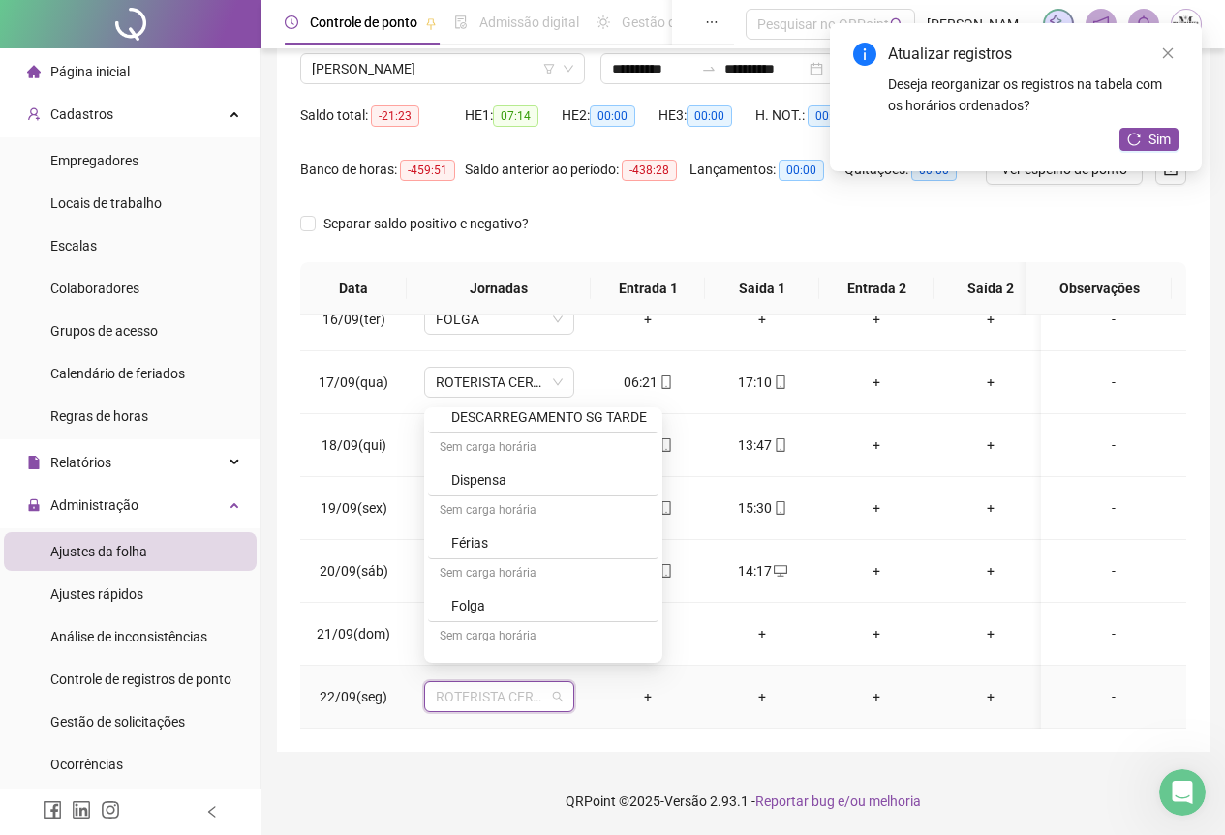
scroll to position [1065, 0]
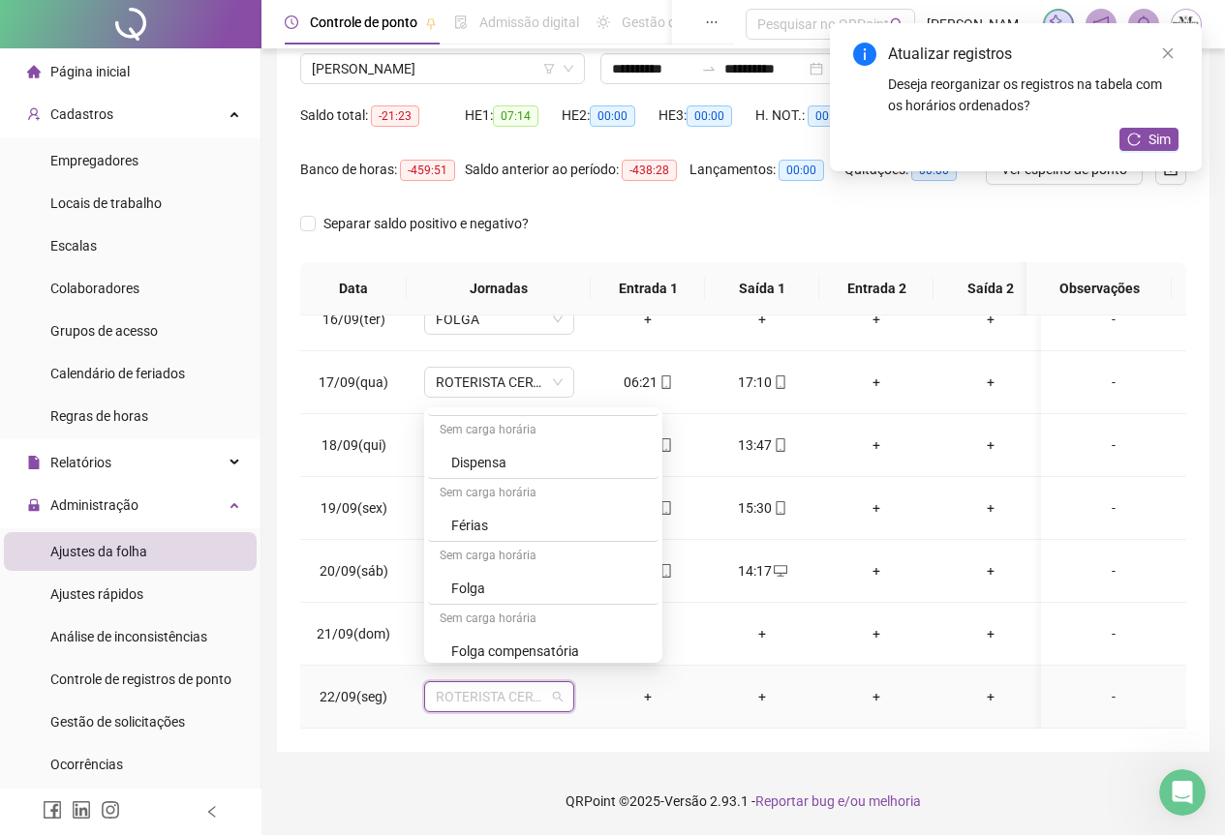
click at [486, 594] on div "Folga" at bounding box center [549, 588] width 196 height 21
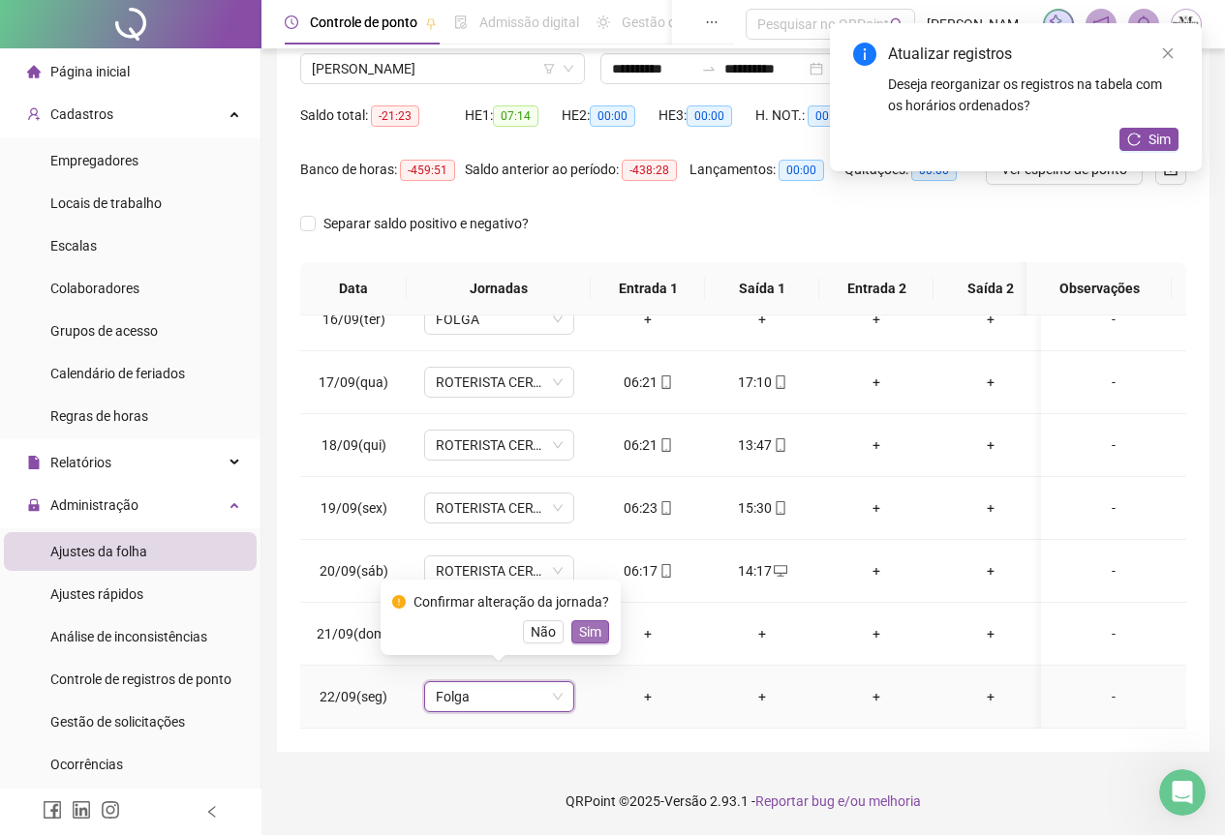
click at [583, 642] on span "Sim" at bounding box center [590, 632] width 22 height 21
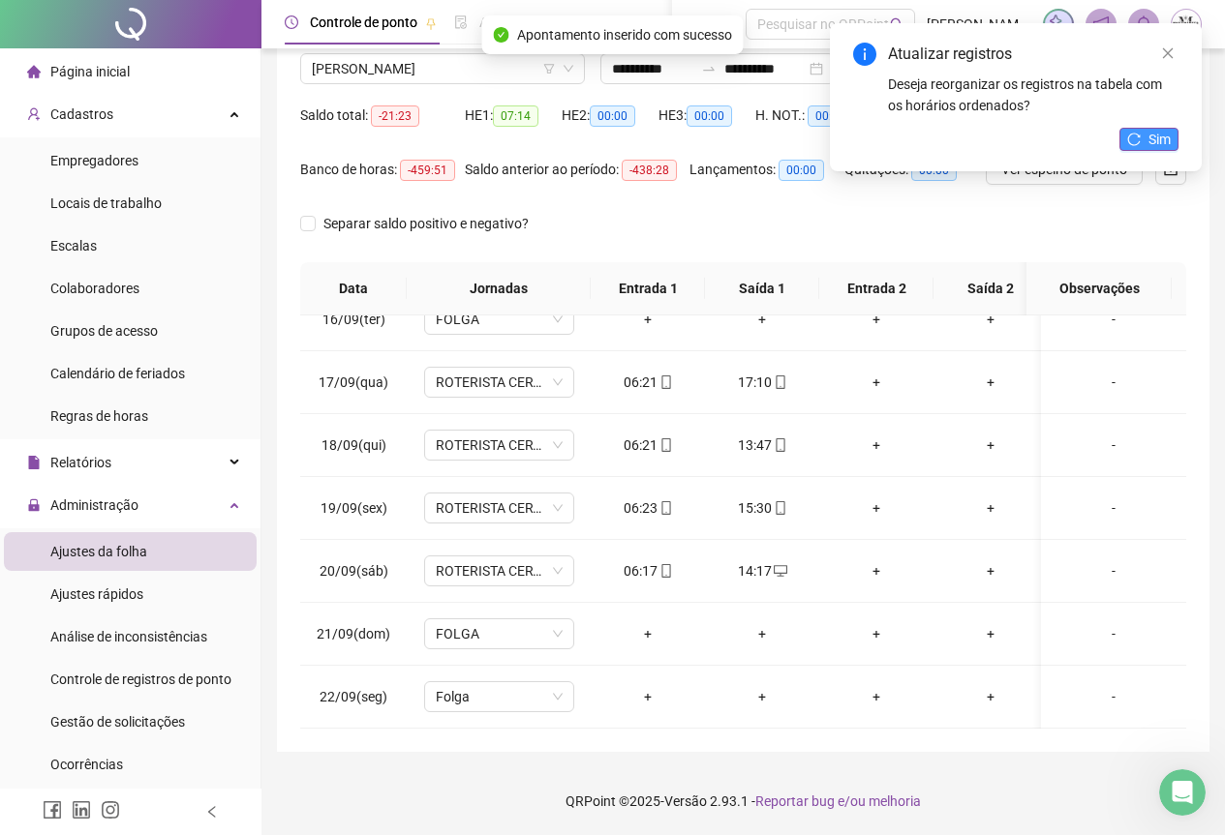
click at [1142, 130] on button "Sim" at bounding box center [1148, 139] width 59 height 23
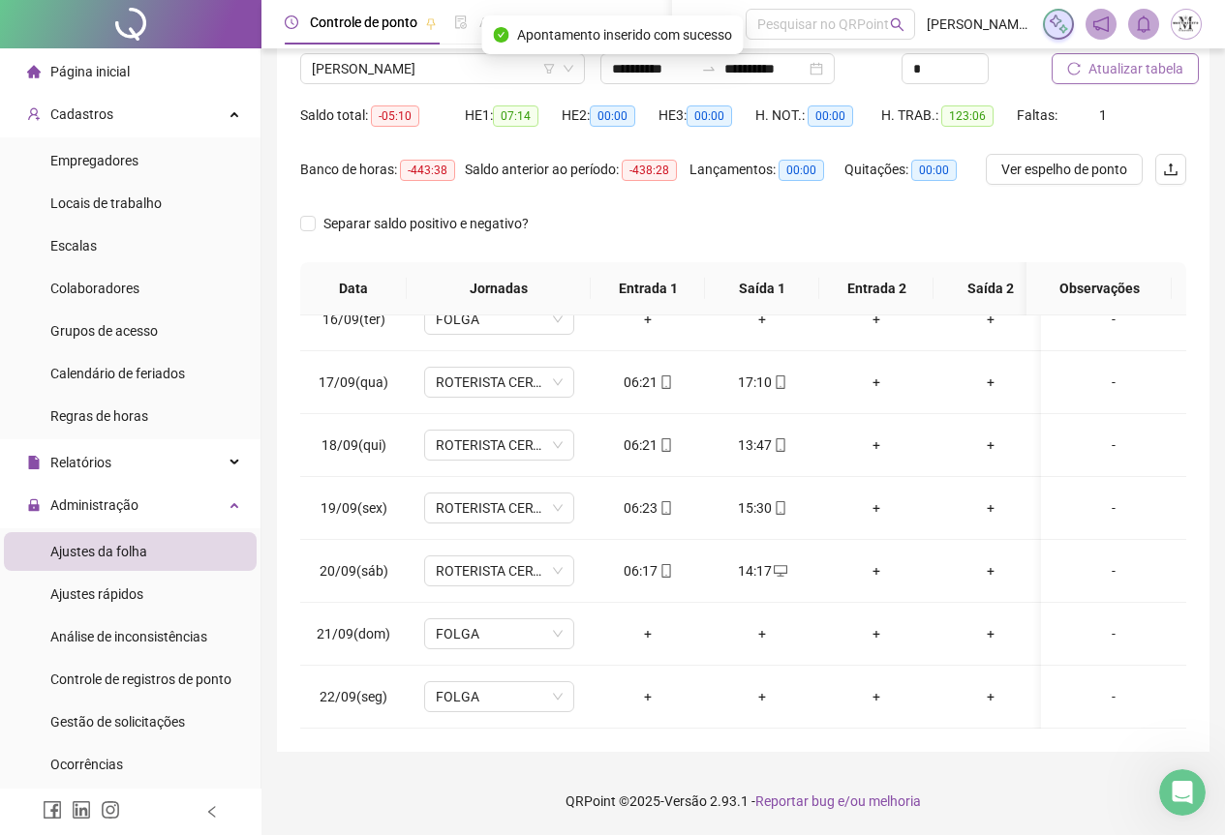
click at [1128, 65] on span "Atualizar tabela" at bounding box center [1135, 68] width 95 height 21
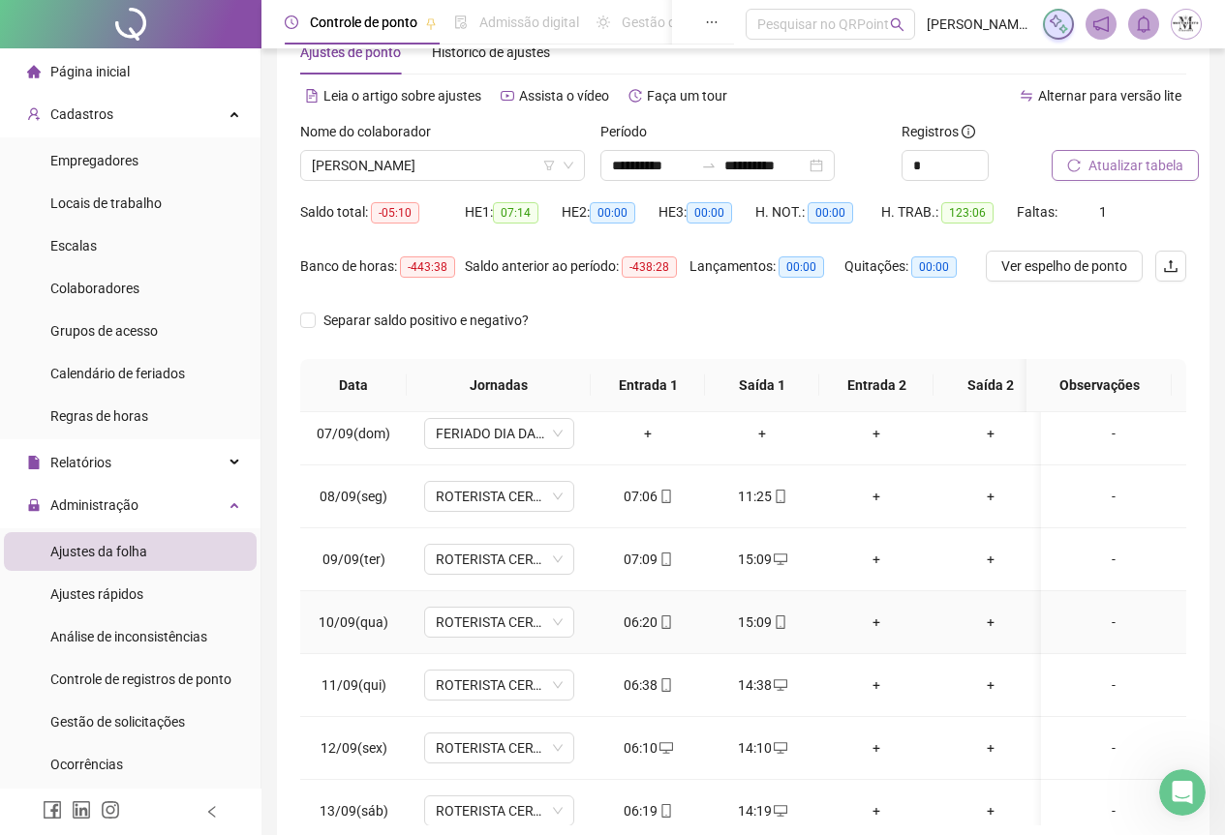
scroll to position [194, 0]
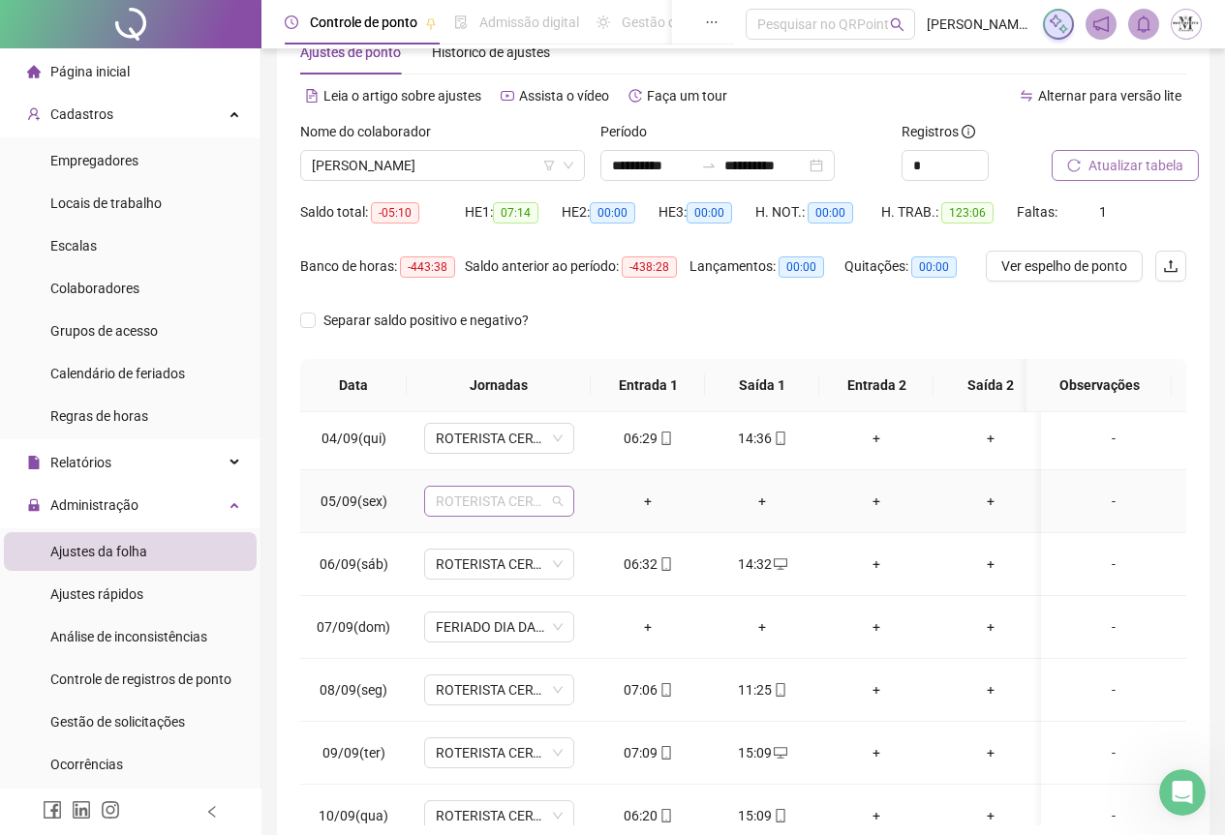
click at [476, 500] on span "ROTERISTA CERTO SG" at bounding box center [499, 501] width 127 height 29
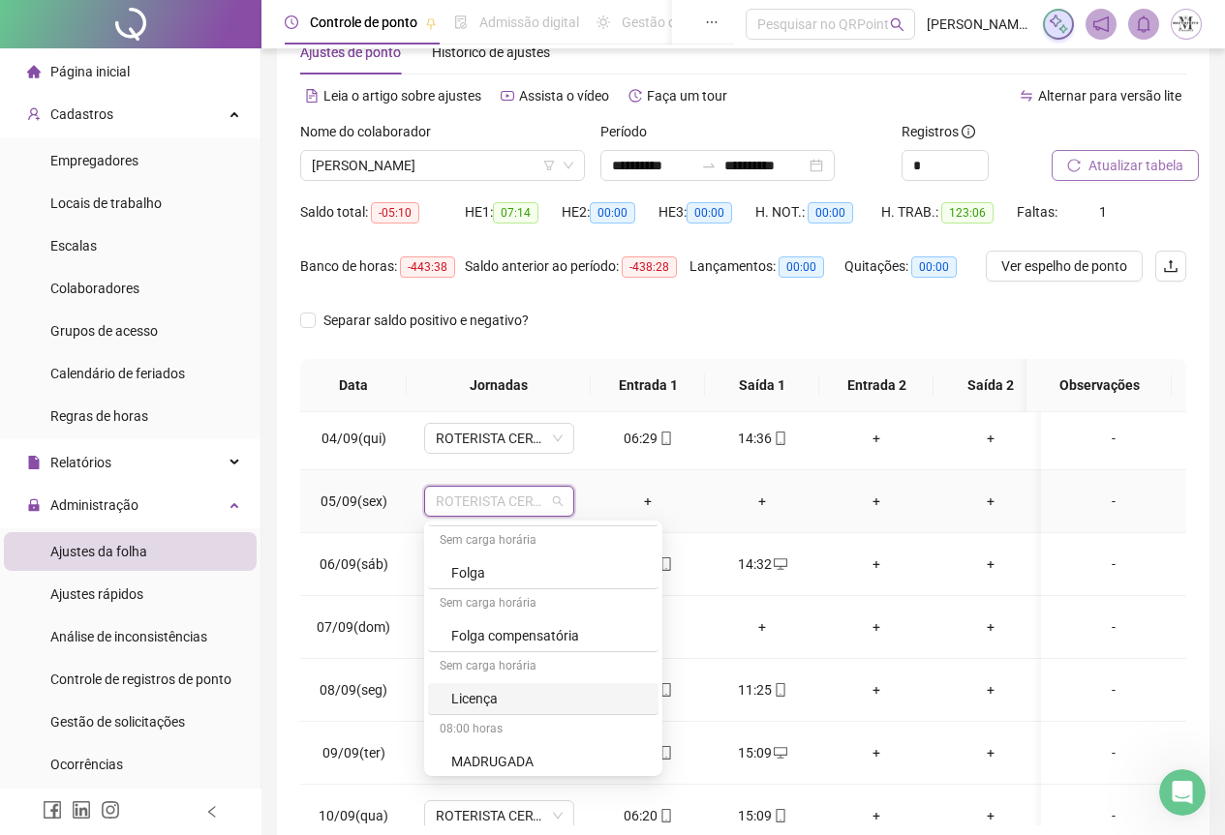
scroll to position [1162, 0]
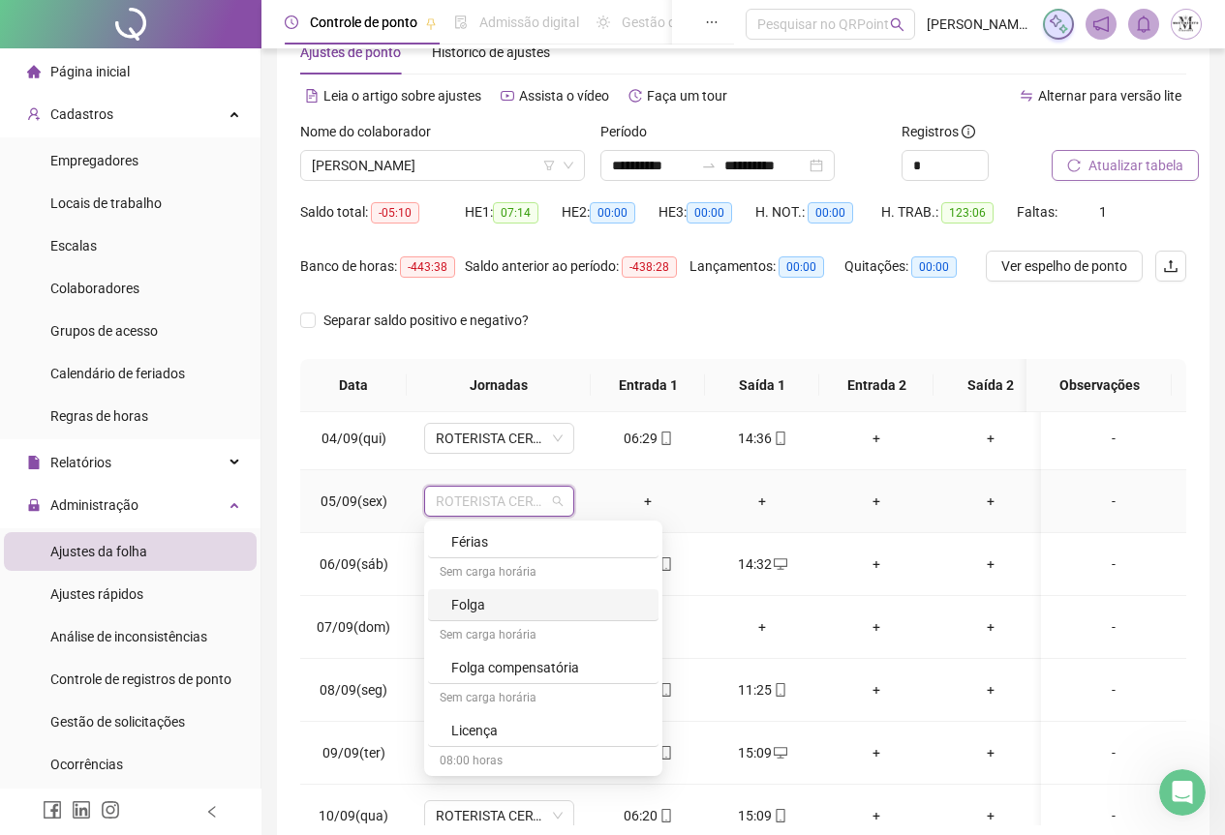
click at [484, 612] on div "Folga" at bounding box center [549, 604] width 196 height 21
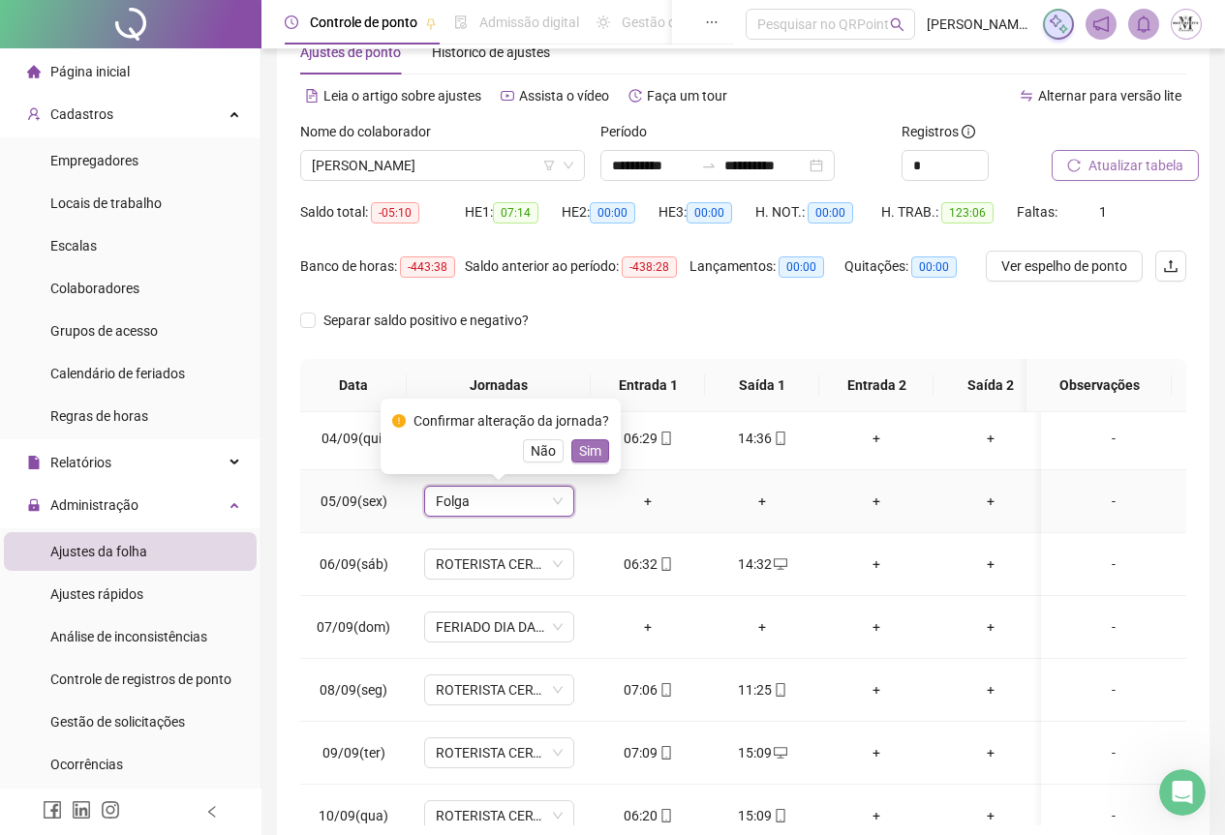
click at [593, 457] on span "Sim" at bounding box center [590, 450] width 22 height 21
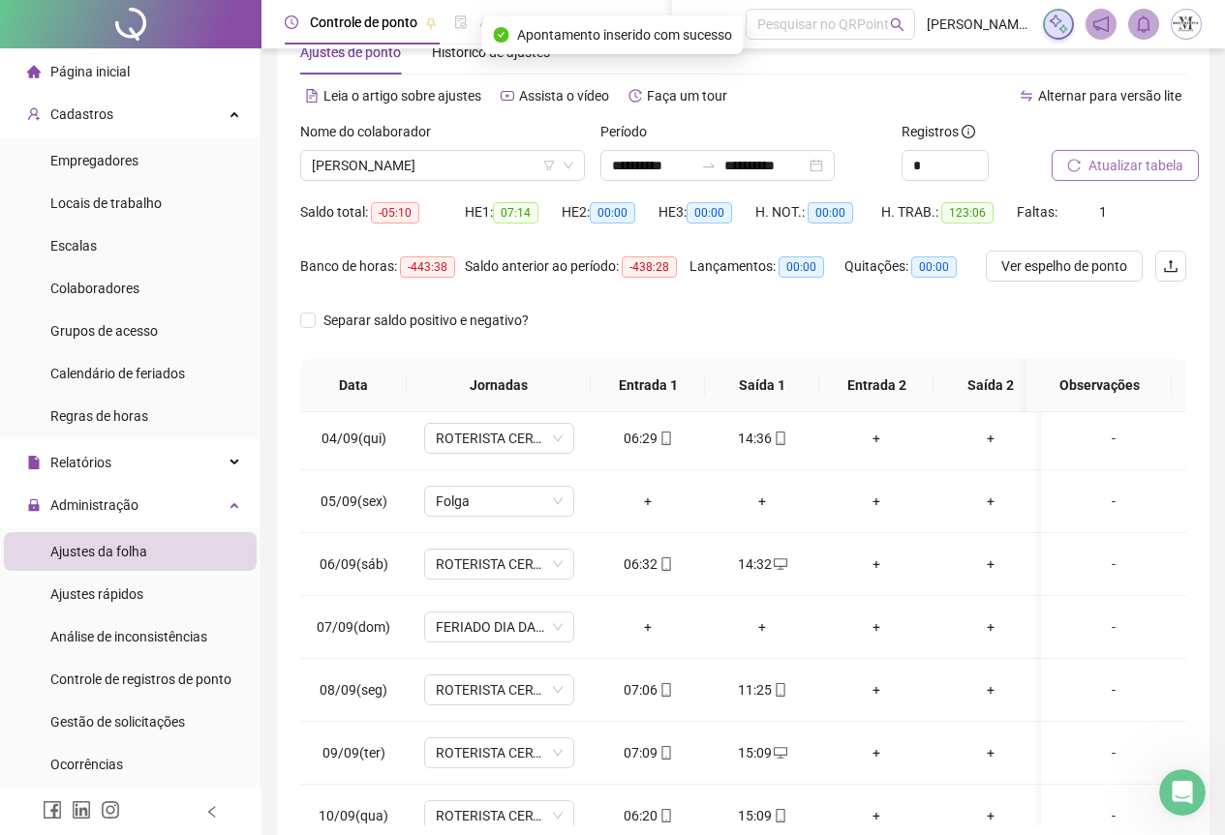
click at [1129, 164] on span "Atualizar tabela" at bounding box center [1135, 165] width 95 height 21
click at [444, 170] on span "[PERSON_NAME]" at bounding box center [442, 165] width 261 height 29
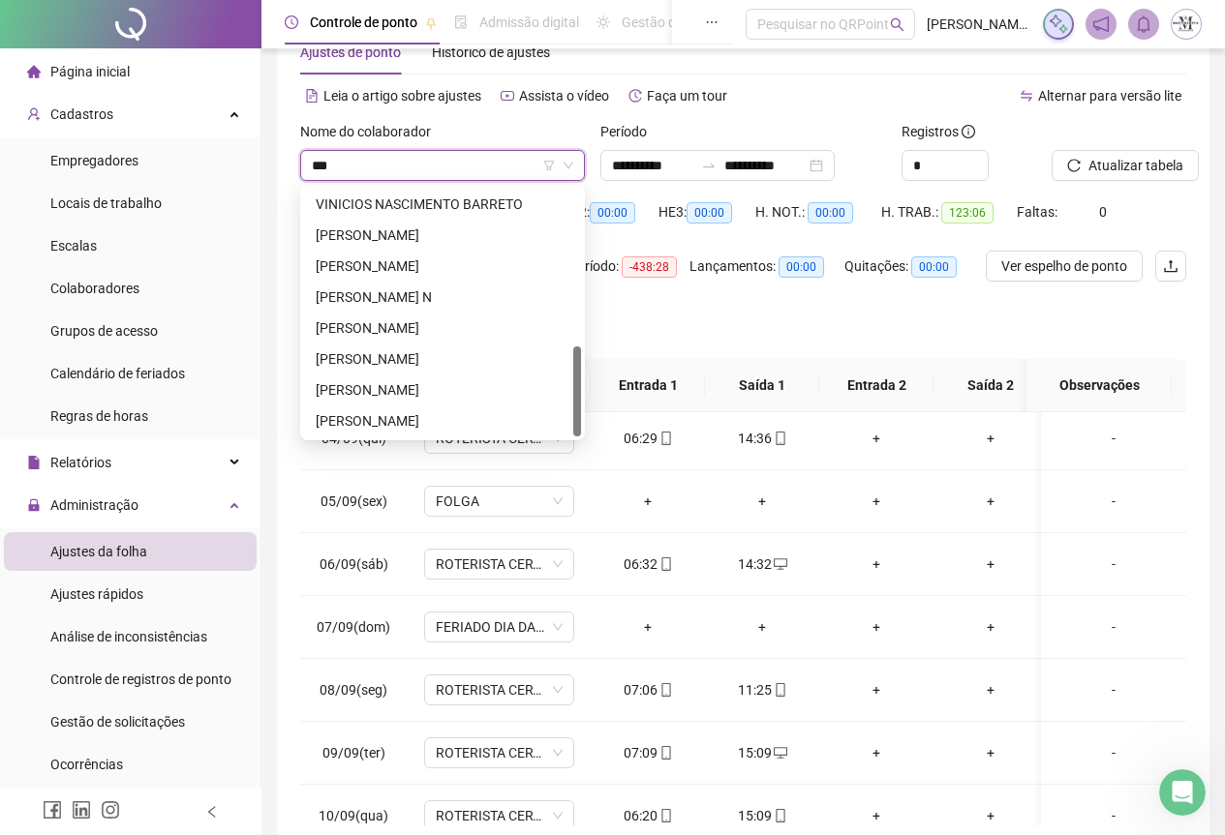
scroll to position [0, 0]
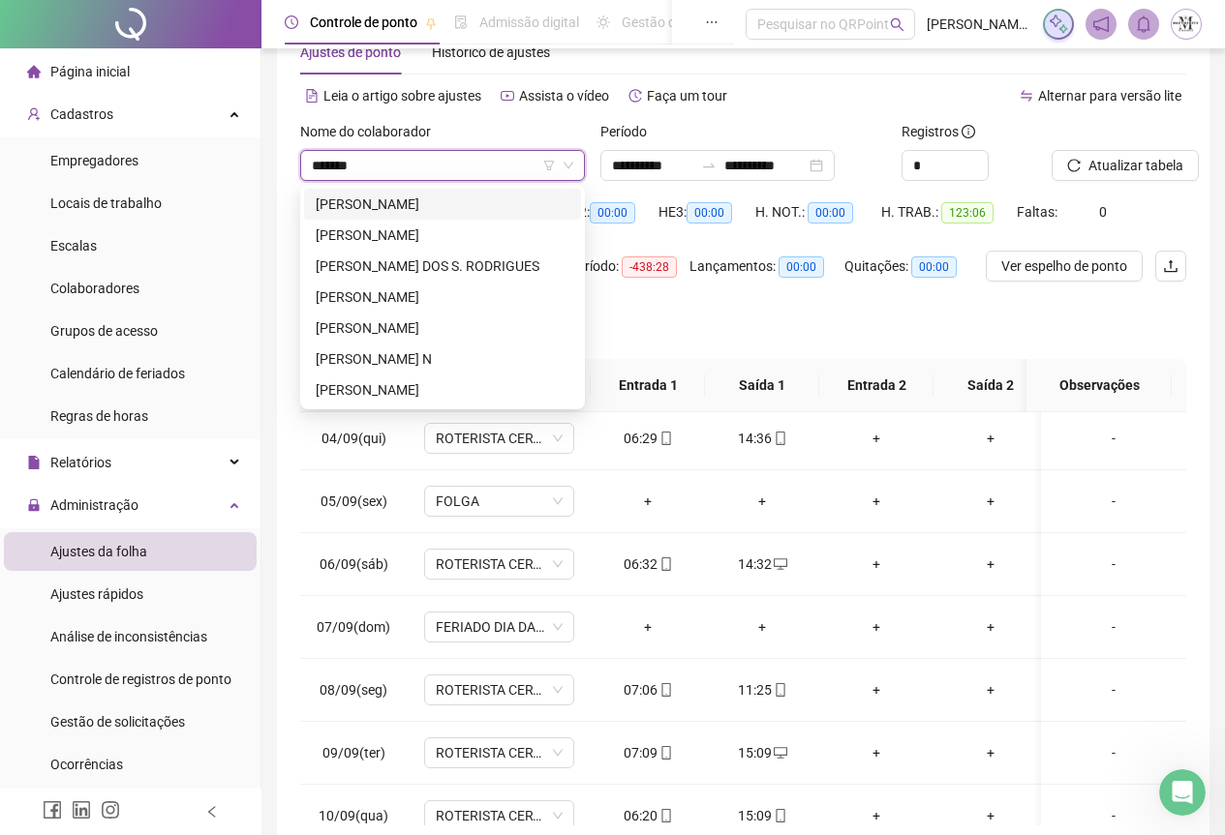
type input "********"
click at [453, 361] on div "[PERSON_NAME] N" at bounding box center [443, 359] width 254 height 21
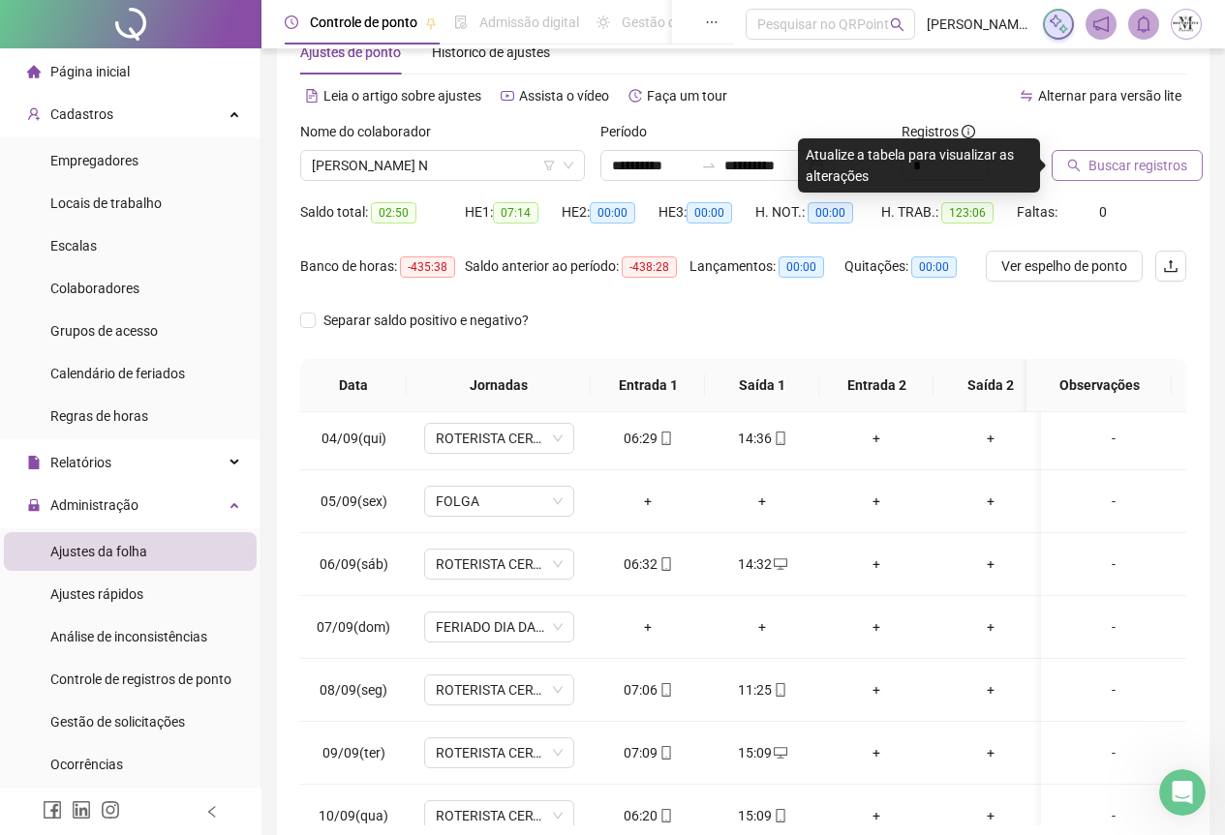
click at [1115, 166] on span "Buscar registros" at bounding box center [1137, 165] width 99 height 21
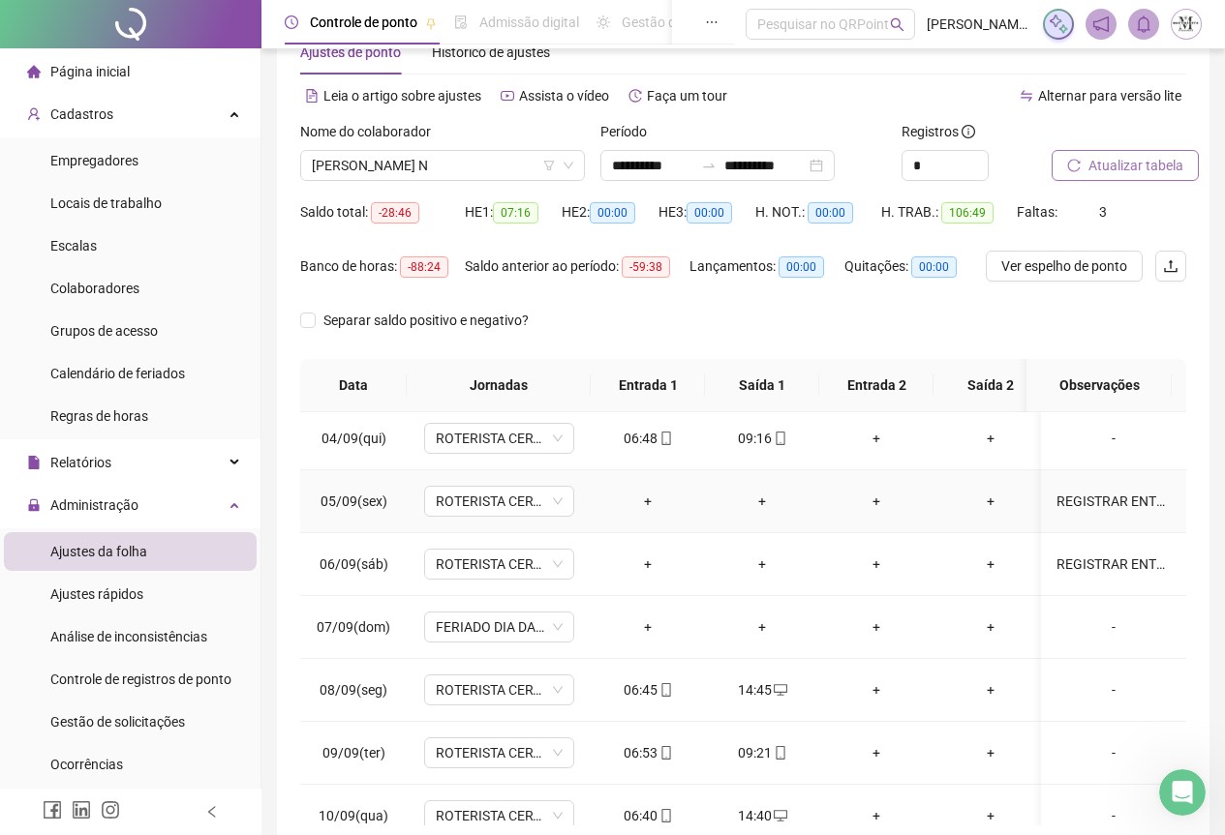
click at [1061, 506] on div "REGISTRAR ENTRADA E SAÍDA" at bounding box center [1113, 501] width 114 height 21
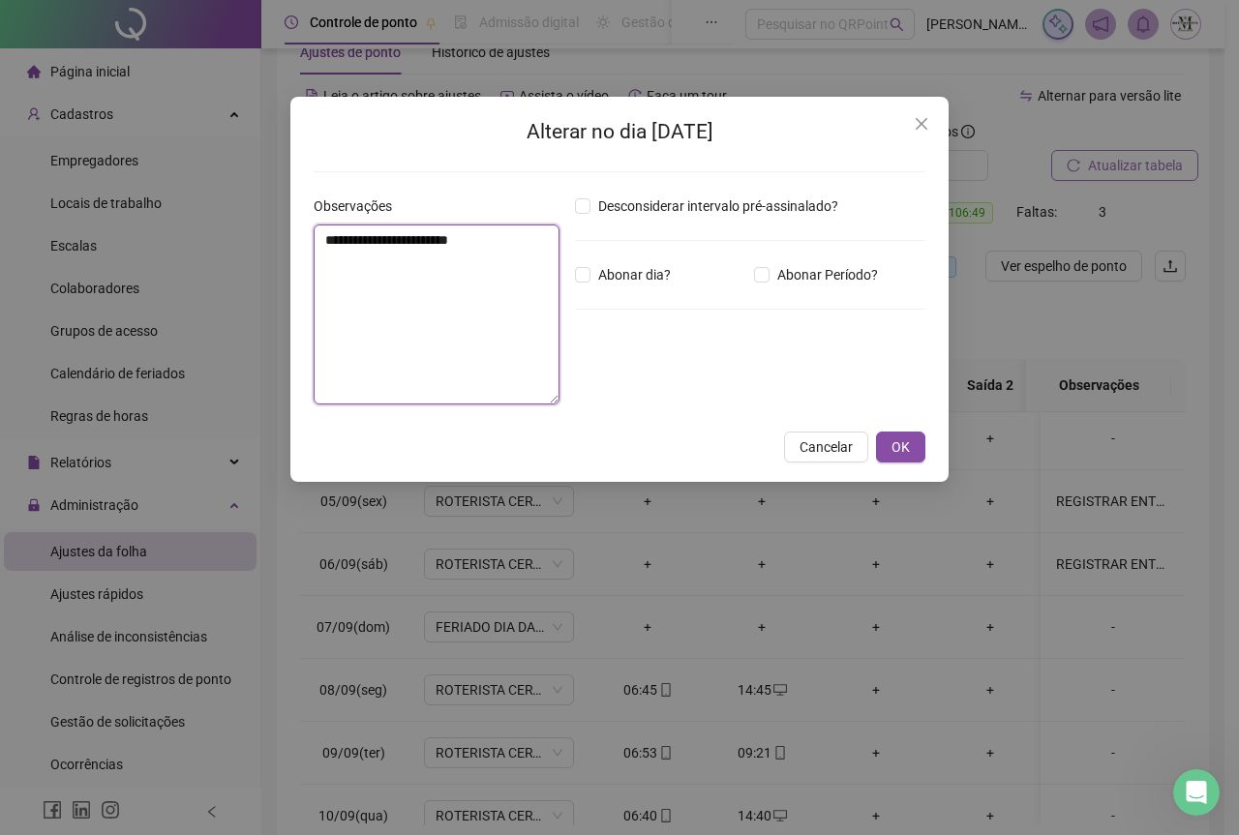
drag, startPoint x: 519, startPoint y: 245, endPoint x: 254, endPoint y: 252, distance: 265.3
click at [254, 252] on div "**********" at bounding box center [619, 417] width 1239 height 835
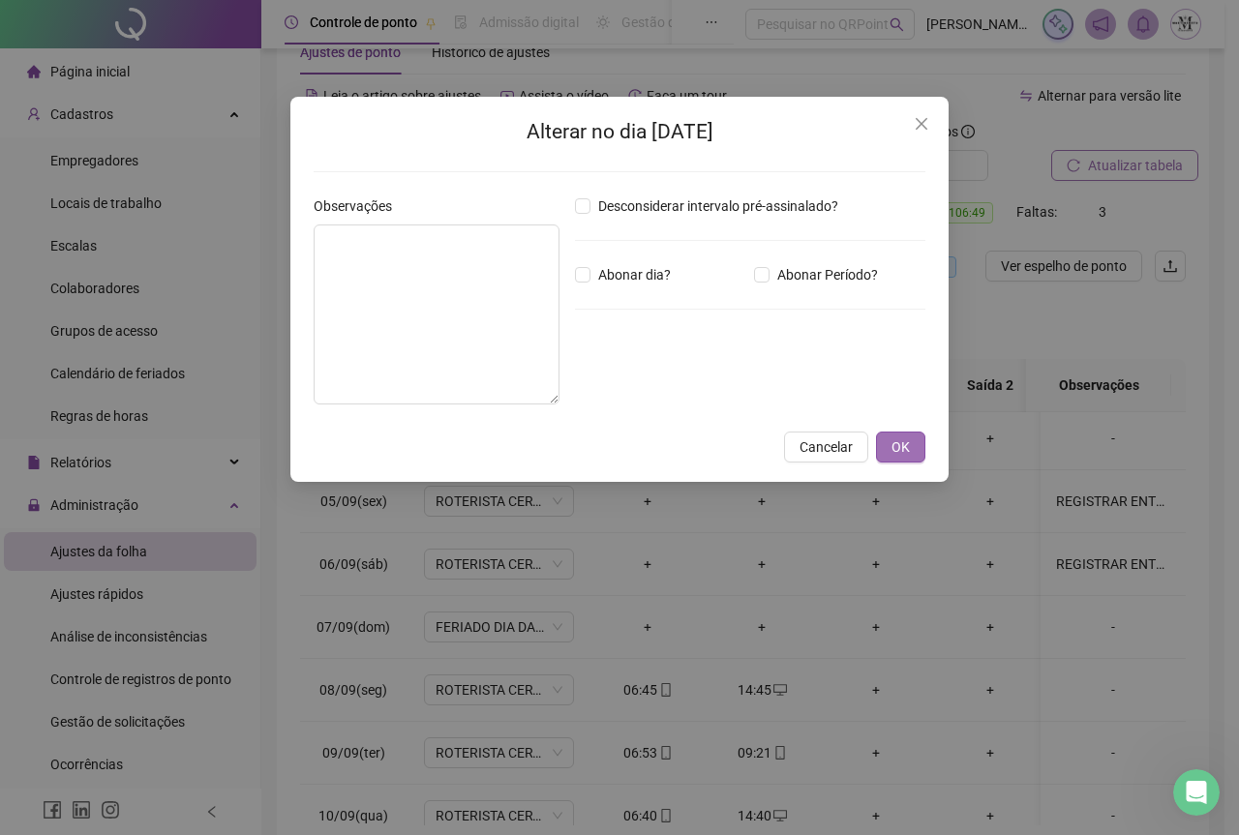
click at [911, 453] on button "OK" at bounding box center [900, 447] width 49 height 31
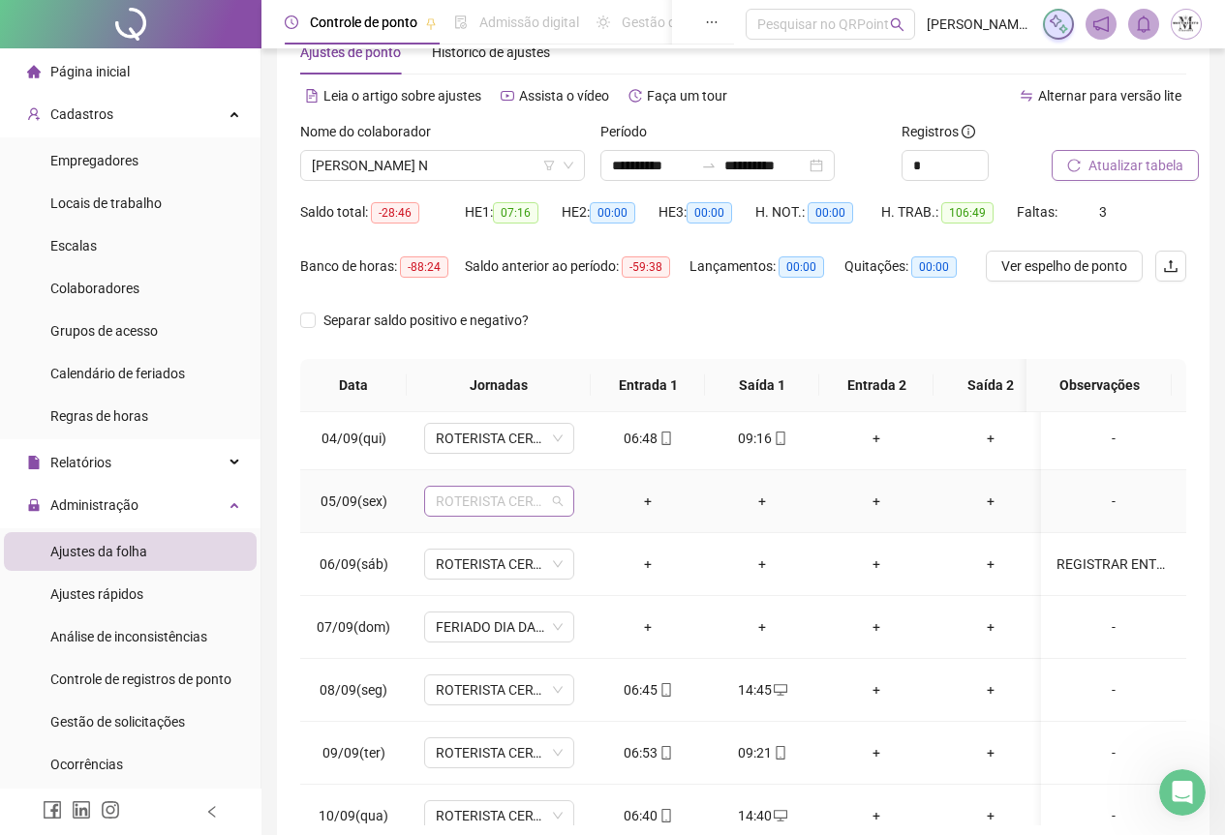
click at [466, 502] on span "ROTERISTA CERTO SG" at bounding box center [499, 501] width 127 height 29
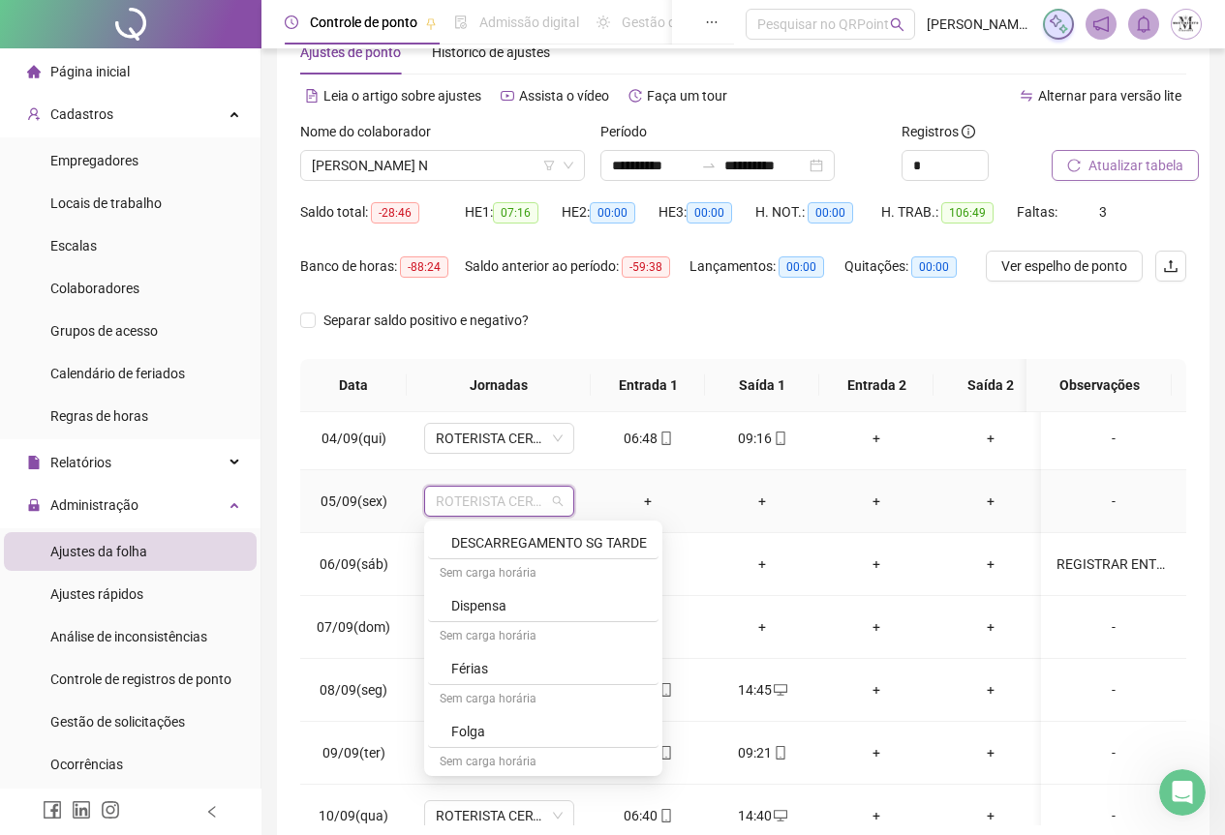
scroll to position [1065, 0]
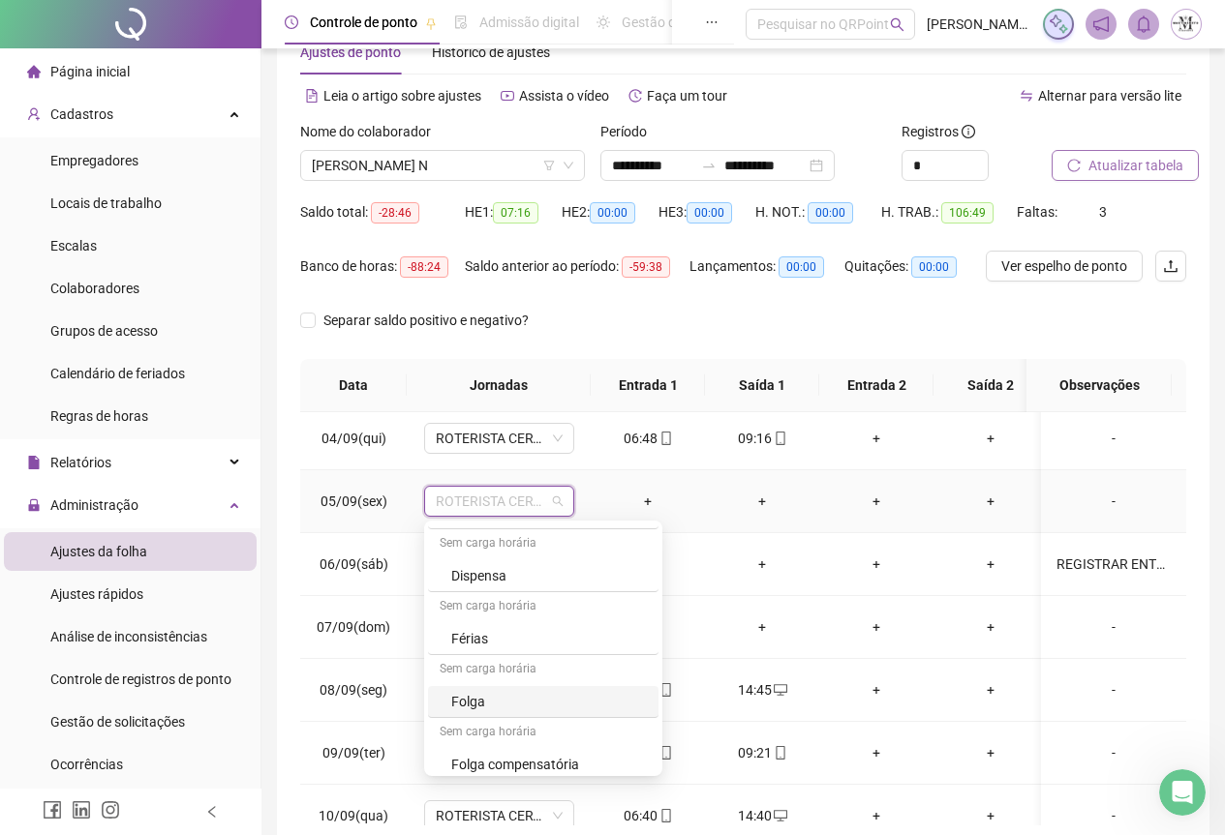
click at [481, 698] on div "Folga" at bounding box center [549, 701] width 196 height 21
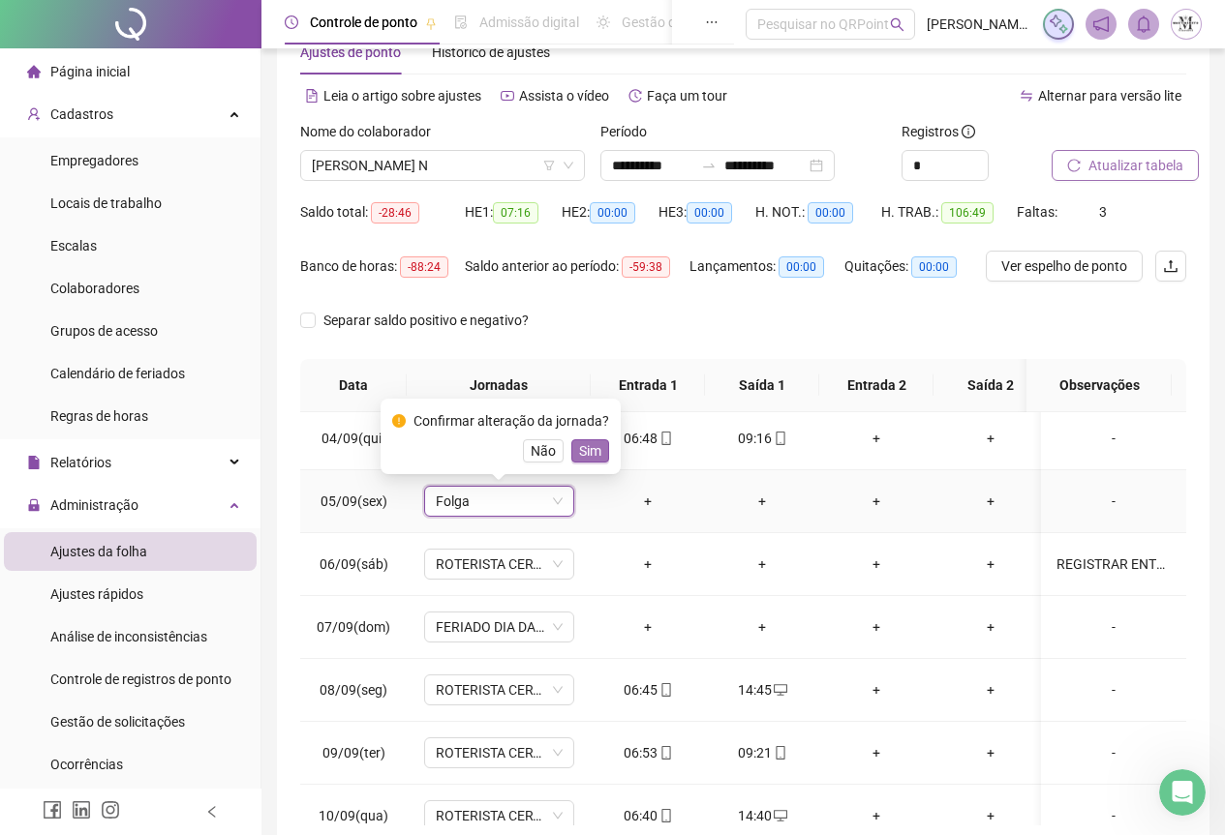
click at [584, 454] on span "Sim" at bounding box center [590, 450] width 22 height 21
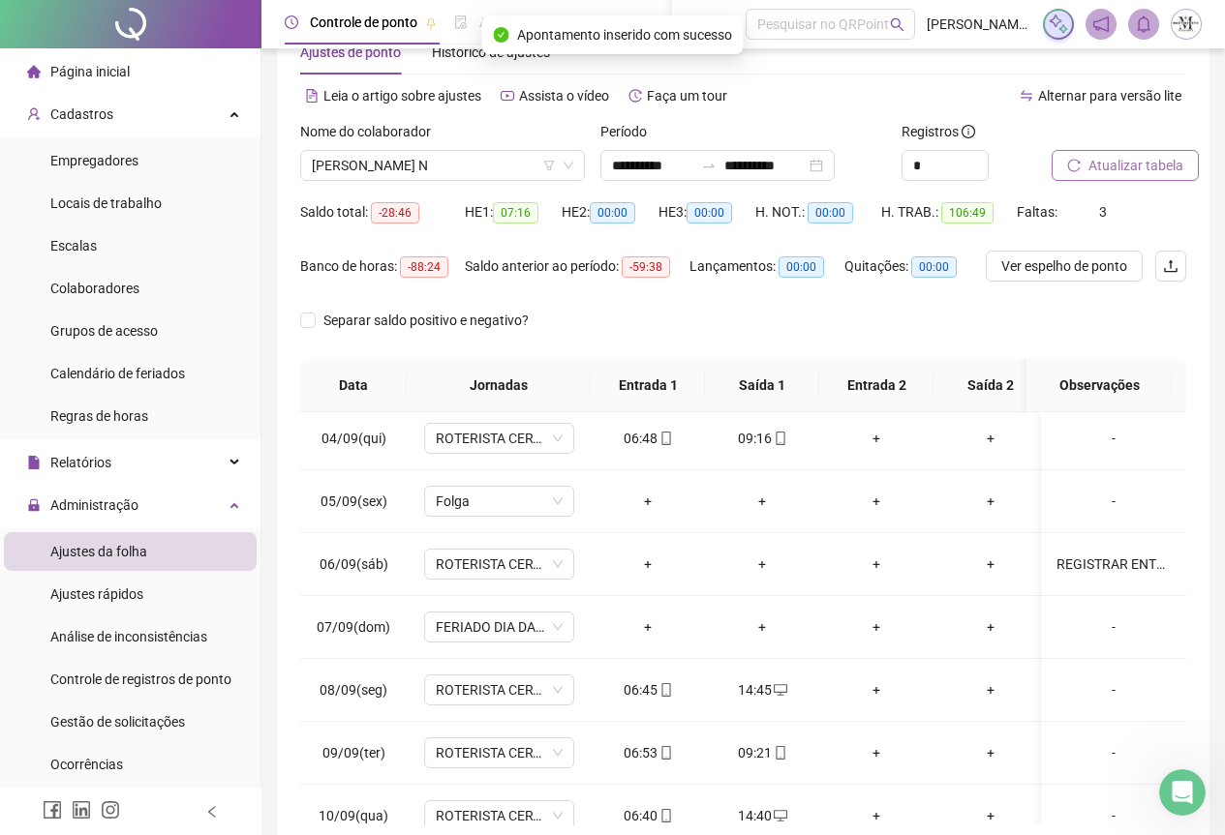
click at [1123, 161] on span "Atualizar tabela" at bounding box center [1135, 165] width 95 height 21
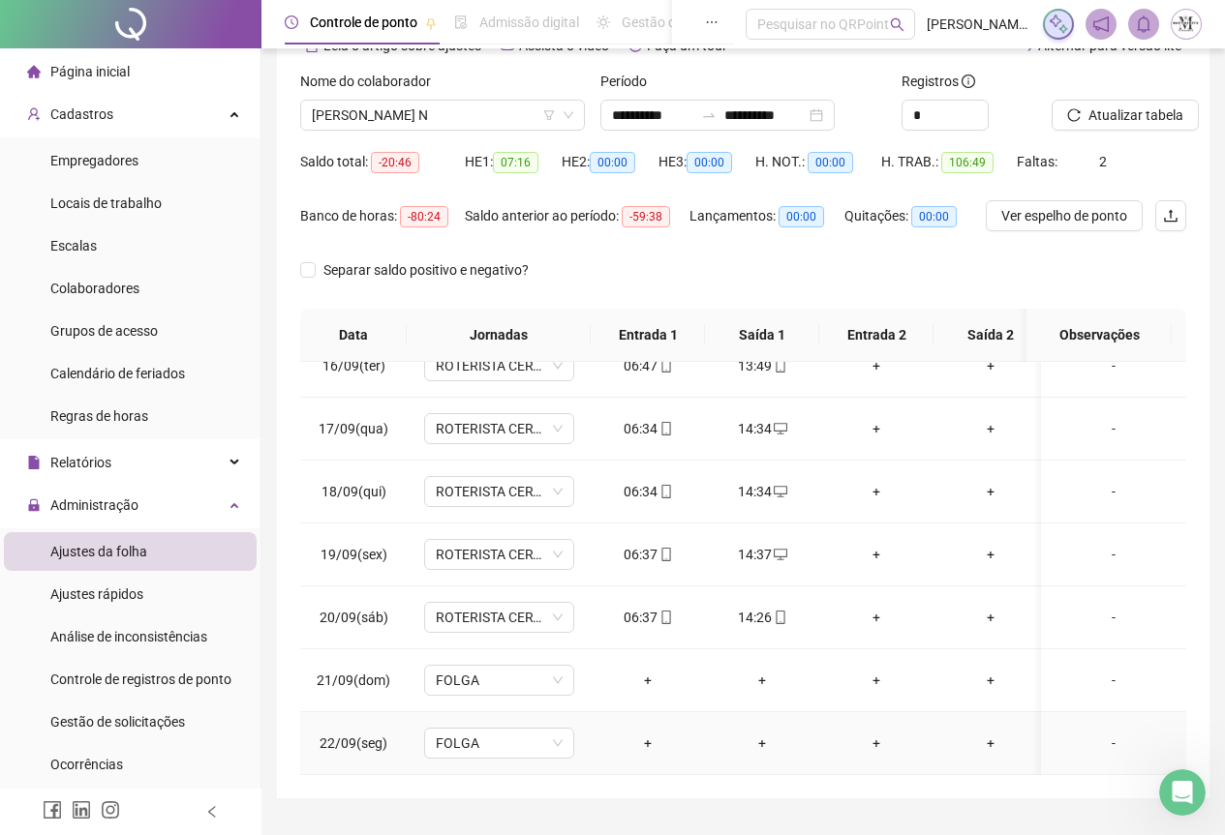
scroll to position [154, 0]
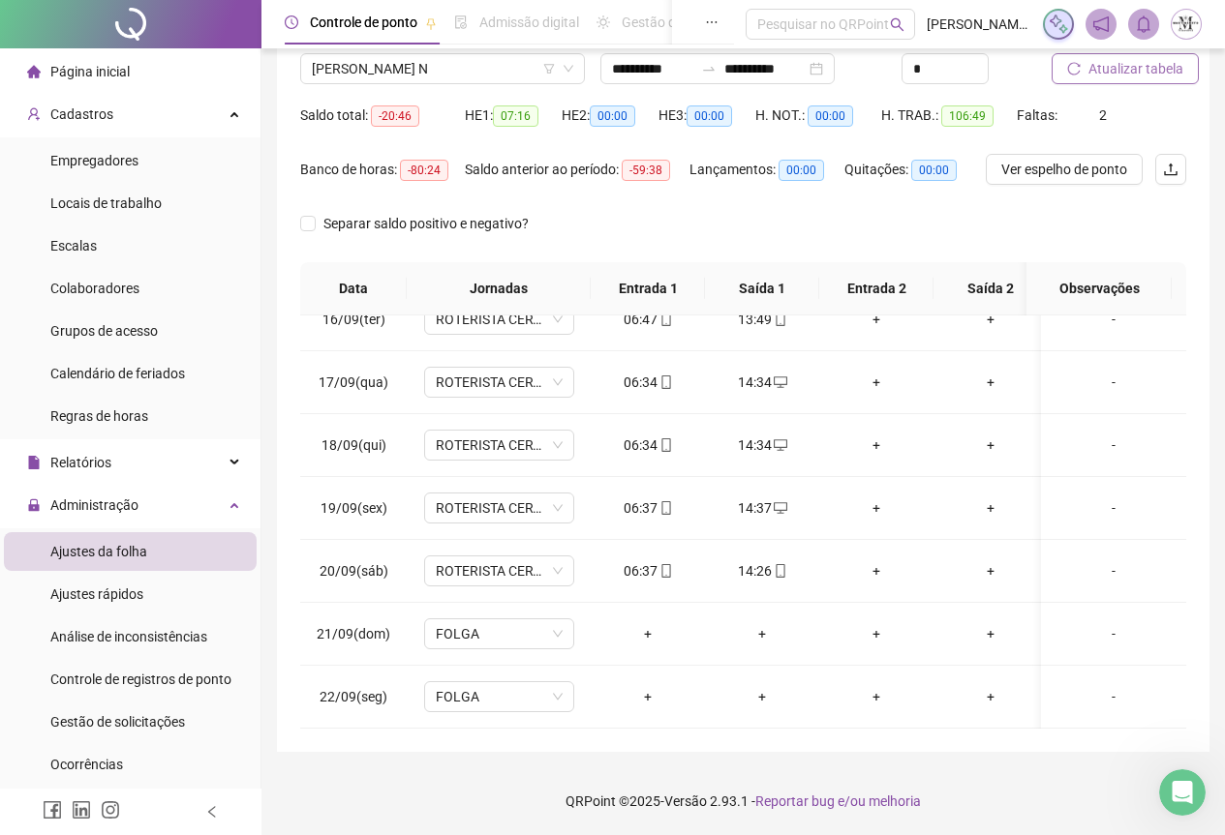
click at [1137, 55] on button "Atualizar tabela" at bounding box center [1124, 68] width 147 height 31
click at [407, 76] on span "[PERSON_NAME] N" at bounding box center [442, 68] width 261 height 29
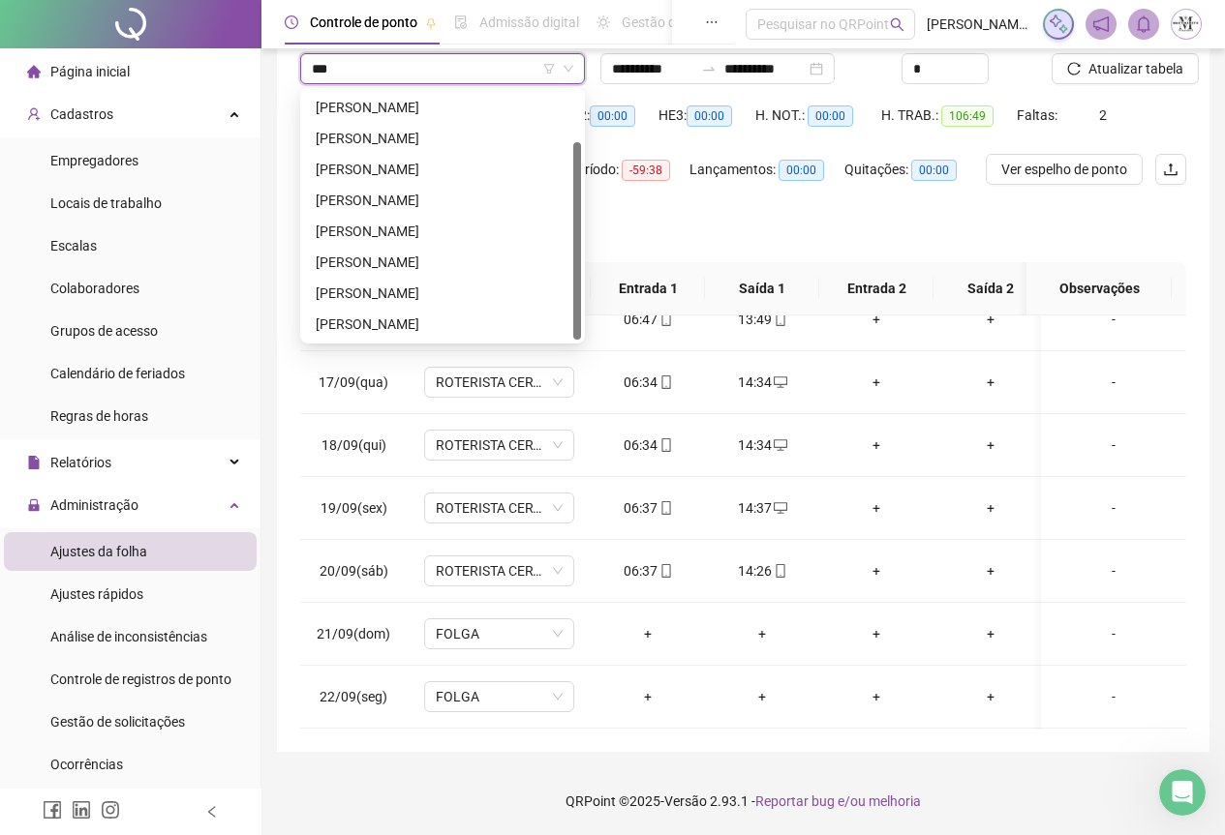
scroll to position [0, 0]
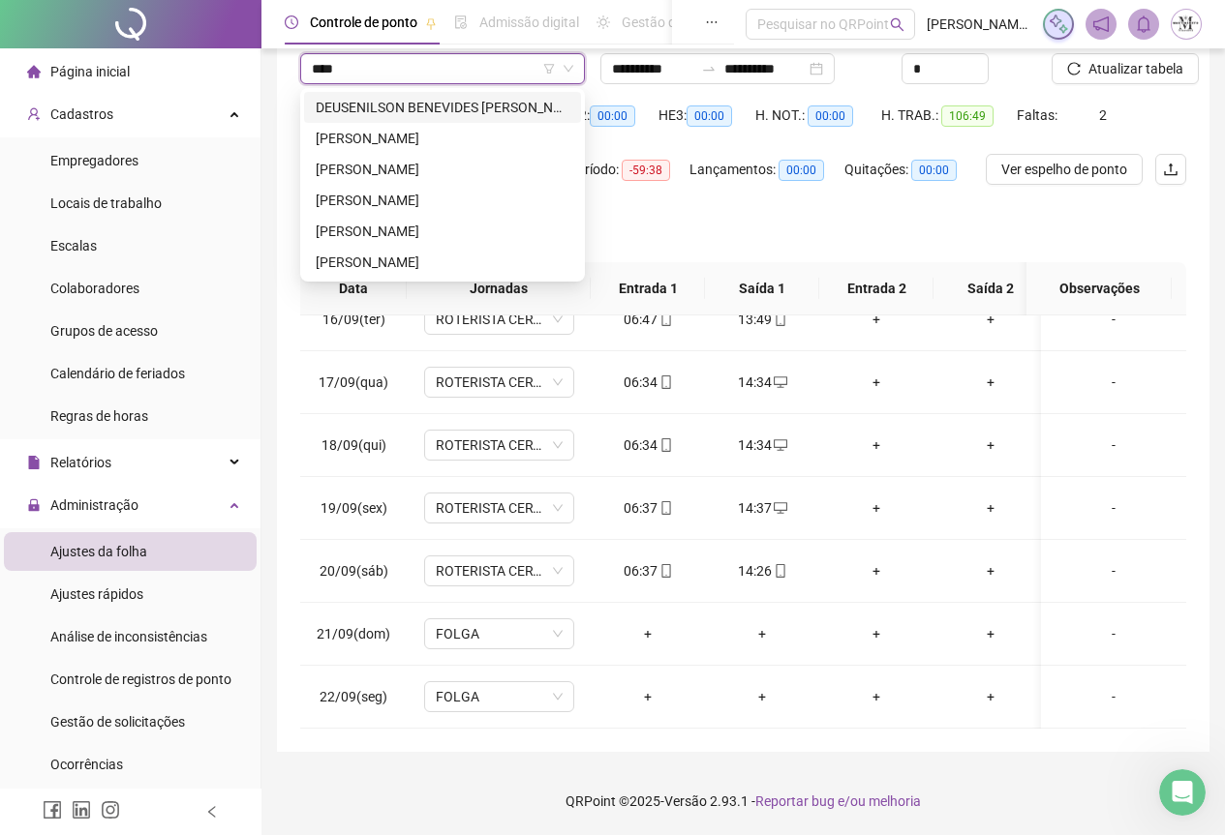
type input "*****"
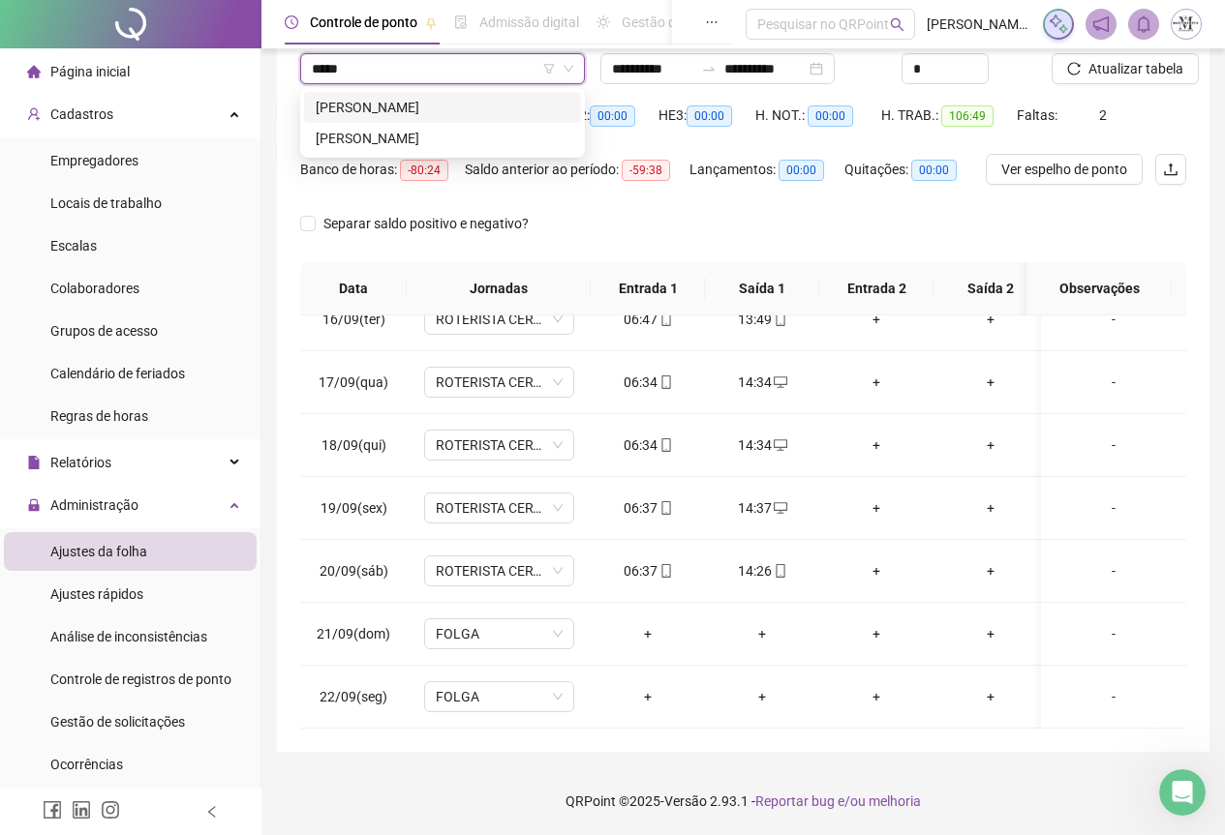
click at [391, 109] on div "[PERSON_NAME]" at bounding box center [443, 107] width 254 height 21
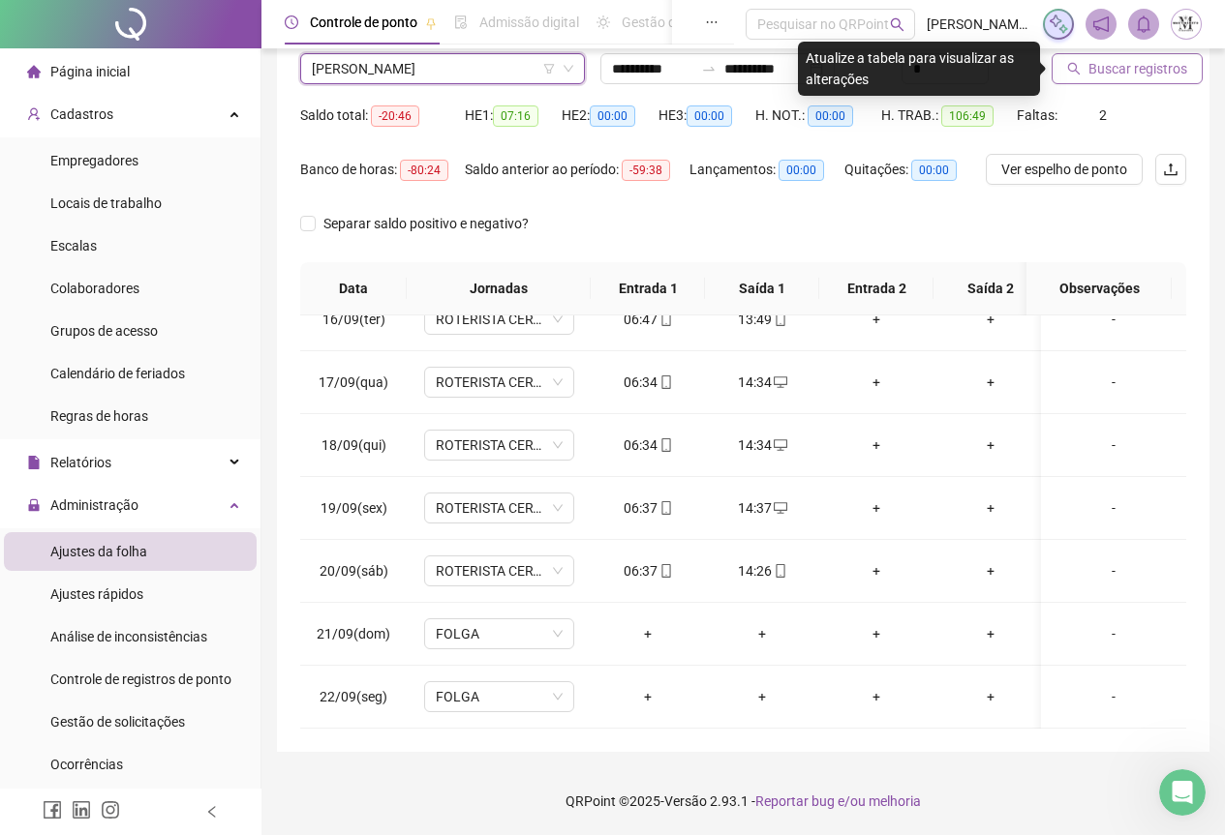
click at [1108, 73] on span "Buscar registros" at bounding box center [1137, 68] width 99 height 21
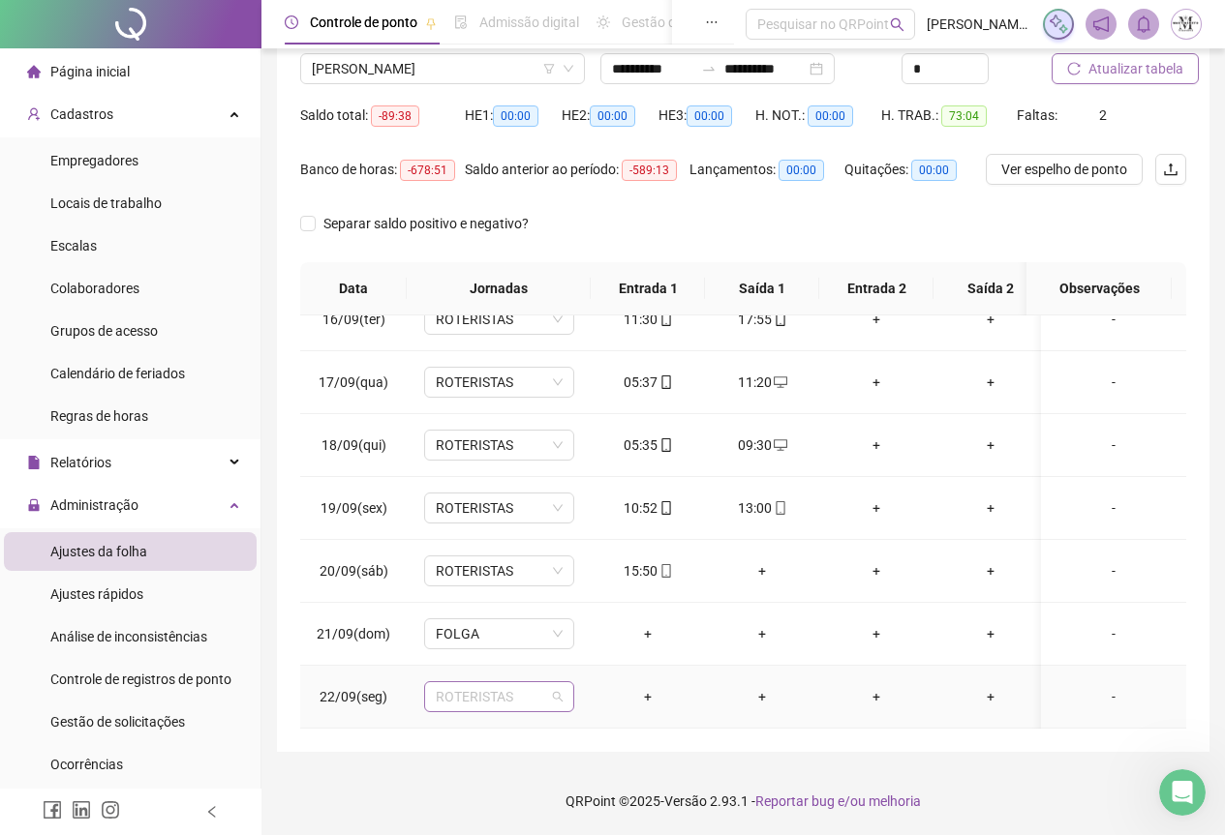
click at [482, 687] on span "ROTERISTAS" at bounding box center [499, 696] width 127 height 29
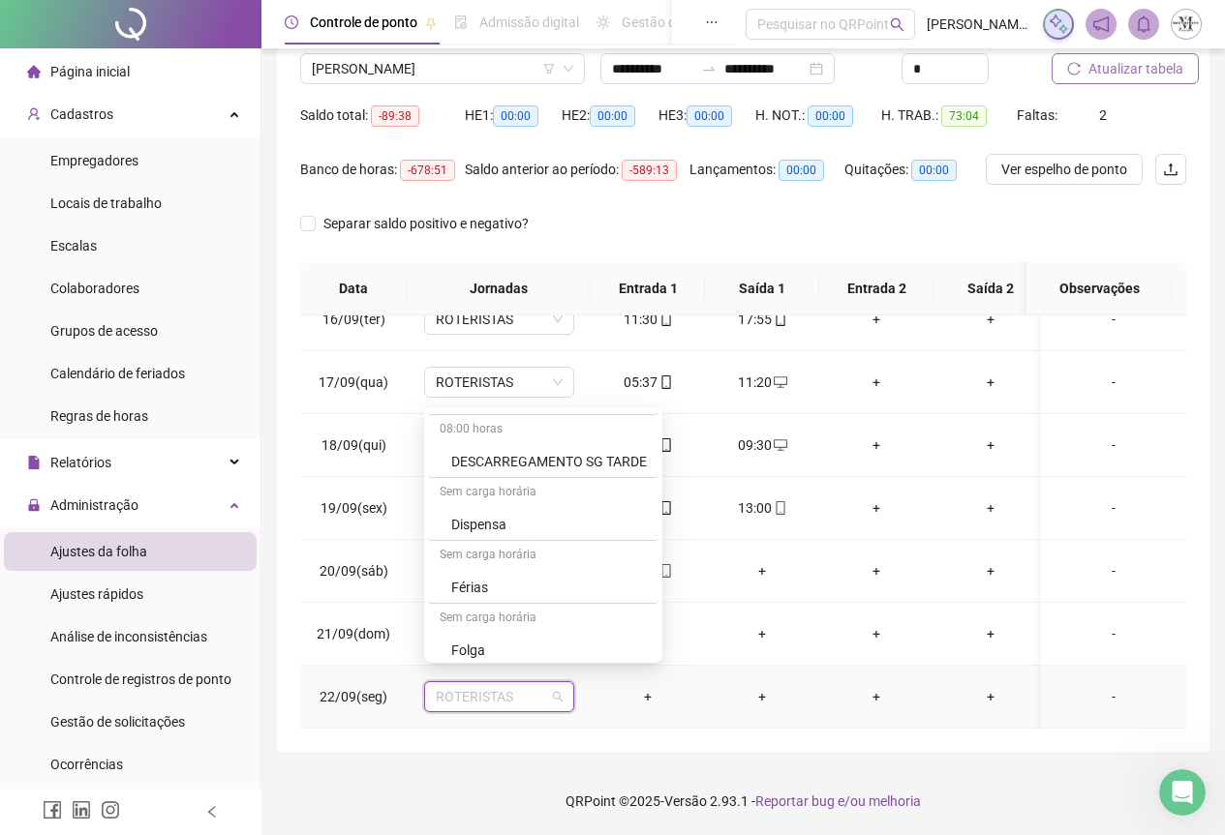
scroll to position [1065, 0]
click at [498, 594] on div "Folga" at bounding box center [549, 588] width 196 height 21
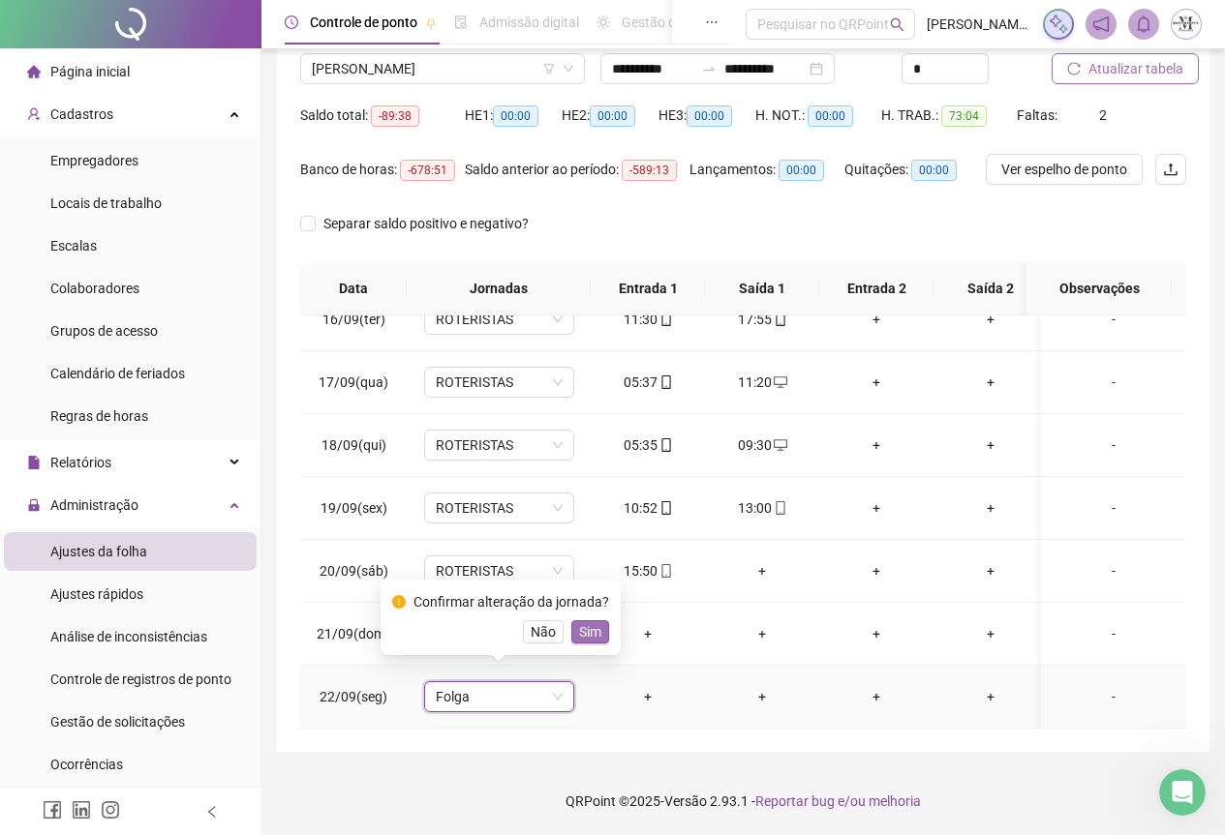
click at [584, 625] on span "Sim" at bounding box center [590, 632] width 22 height 21
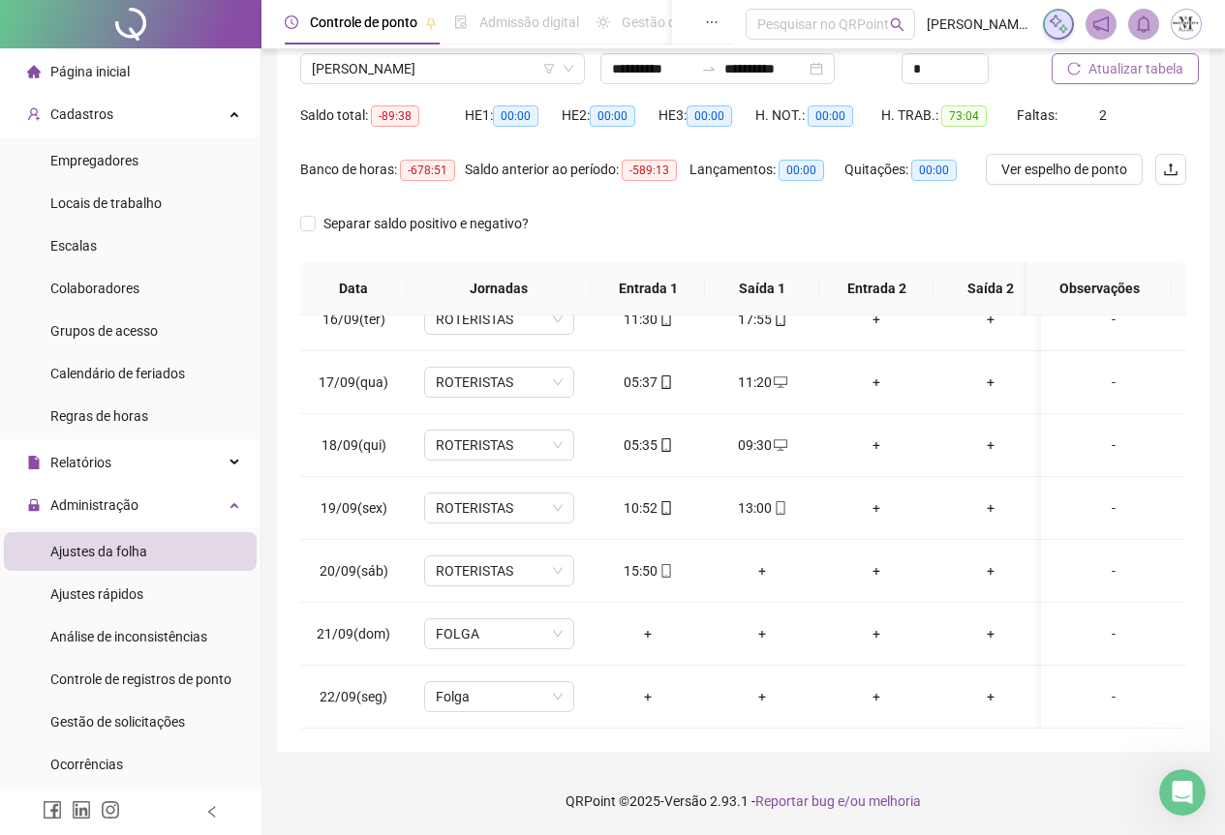
click at [1129, 76] on span "Atualizar tabela" at bounding box center [1135, 68] width 95 height 21
click at [763, 564] on div "+" at bounding box center [761, 571] width 83 height 21
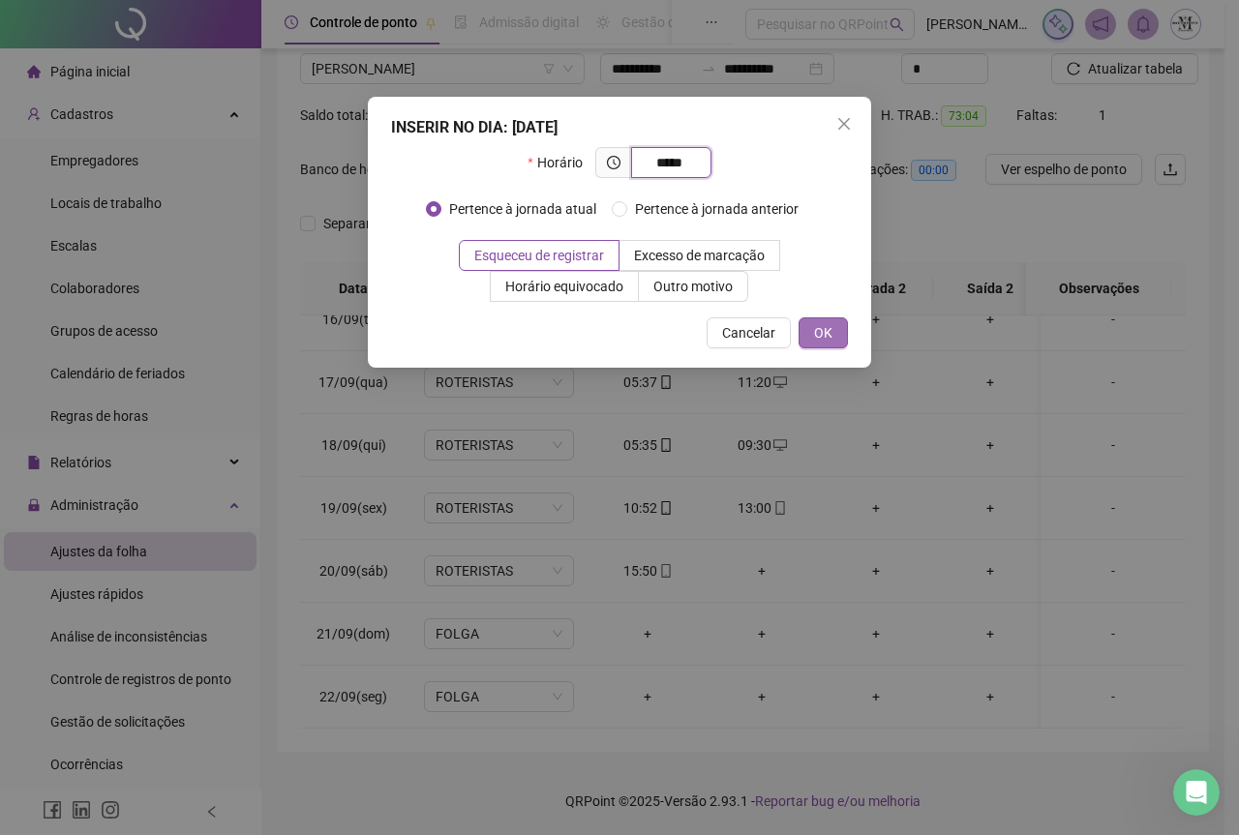
type input "*****"
click at [818, 336] on span "OK" at bounding box center [823, 332] width 18 height 21
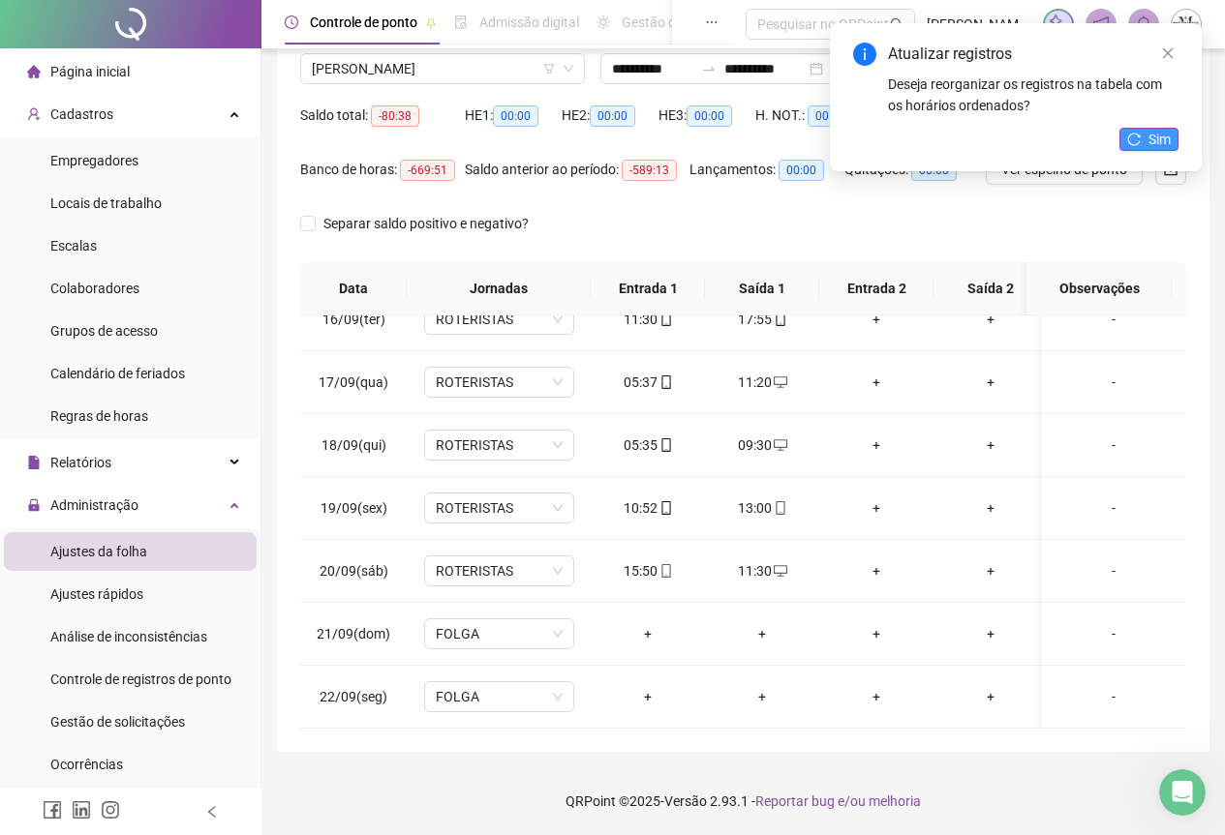
click at [1149, 149] on span "Sim" at bounding box center [1159, 139] width 22 height 21
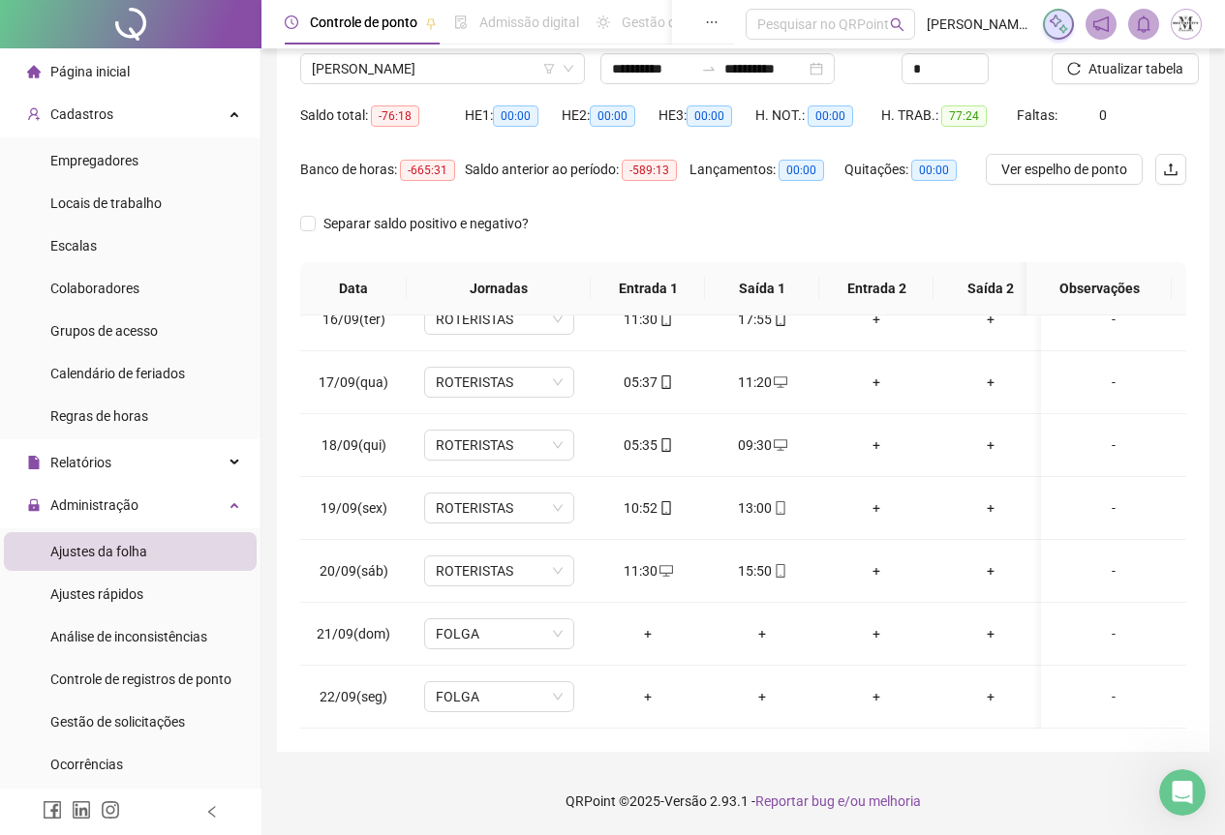
click at [1112, 70] on span "Atualizar tabela" at bounding box center [1135, 68] width 95 height 21
click at [393, 69] on span "[PERSON_NAME]" at bounding box center [442, 68] width 261 height 29
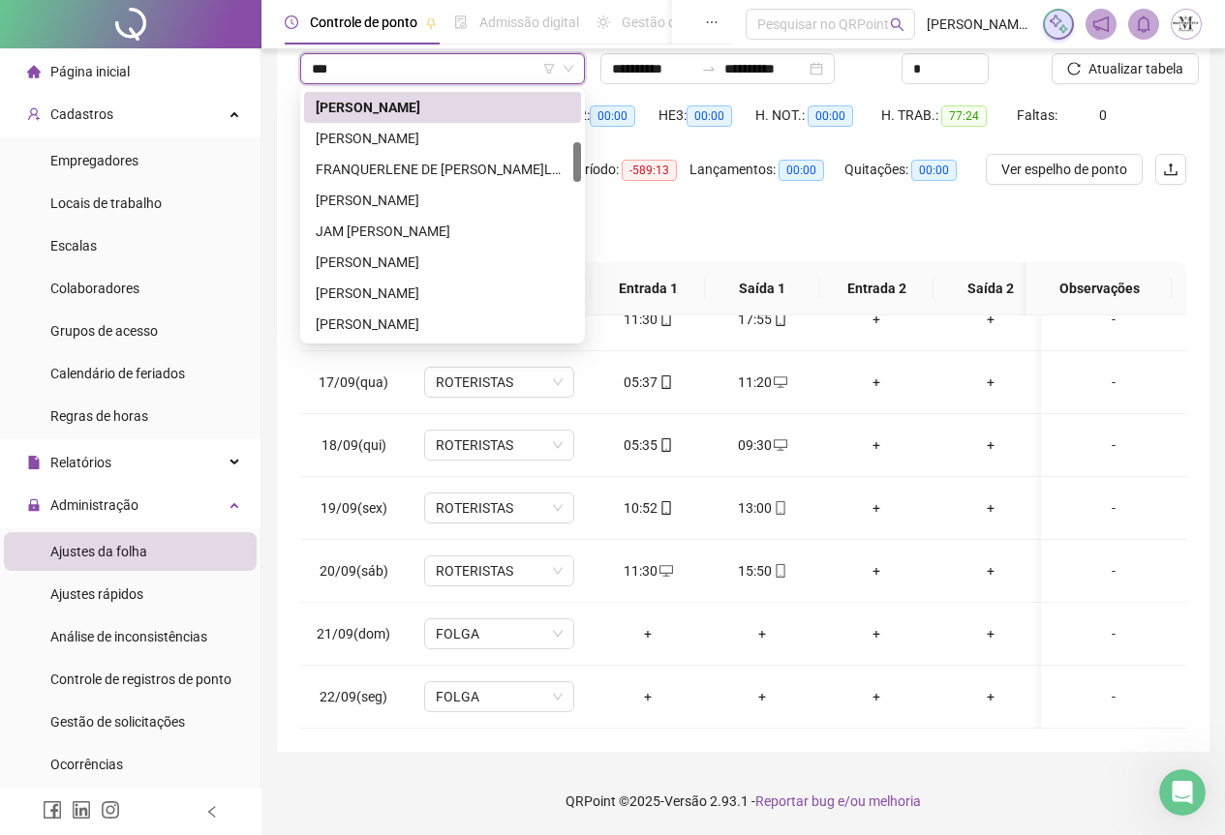
scroll to position [93, 0]
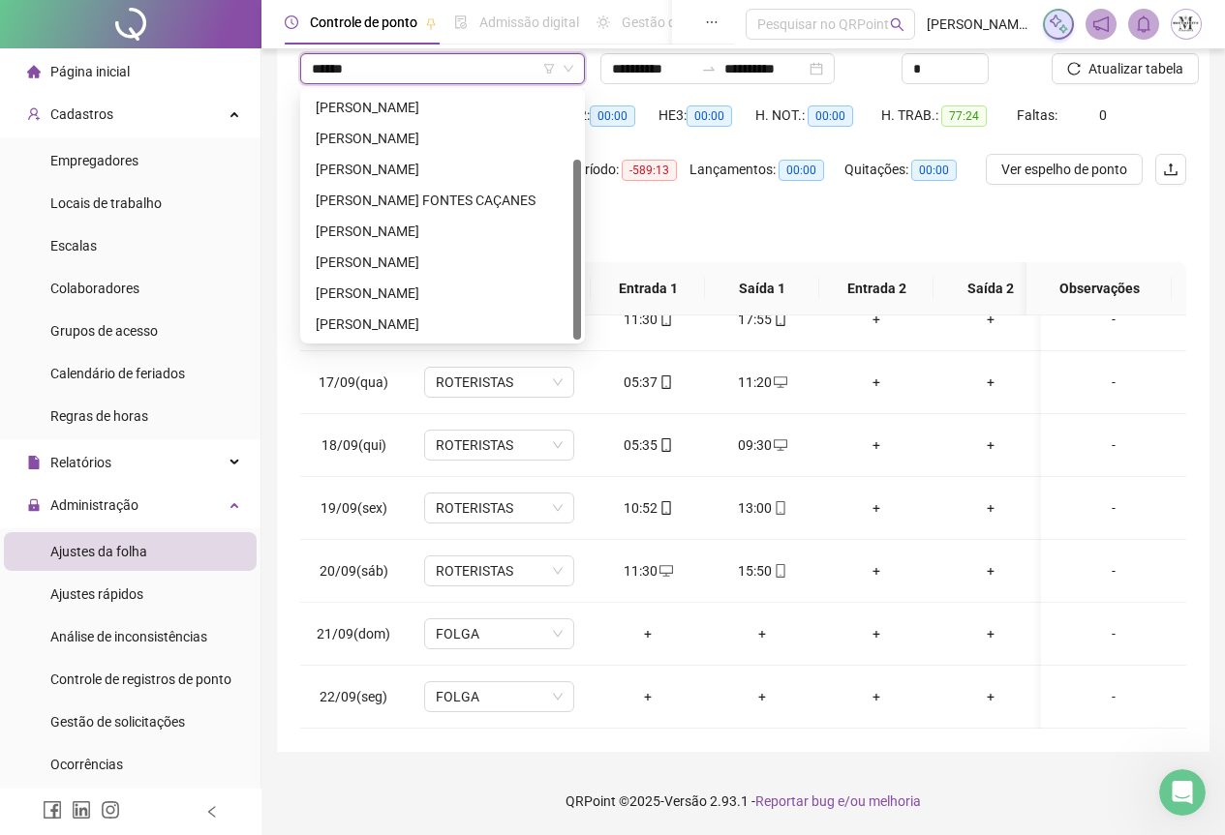
type input "*******"
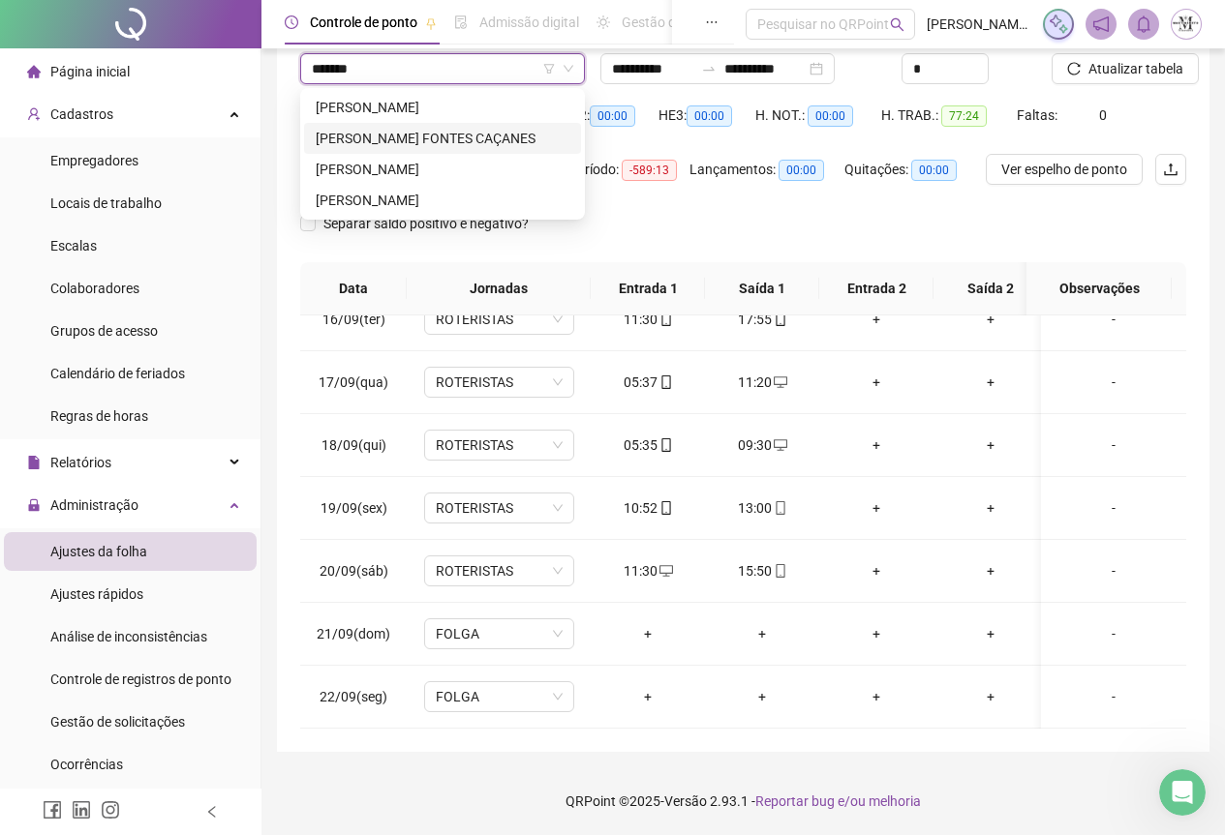
click at [395, 142] on div "[PERSON_NAME] FONTES CAÇANES" at bounding box center [443, 138] width 254 height 21
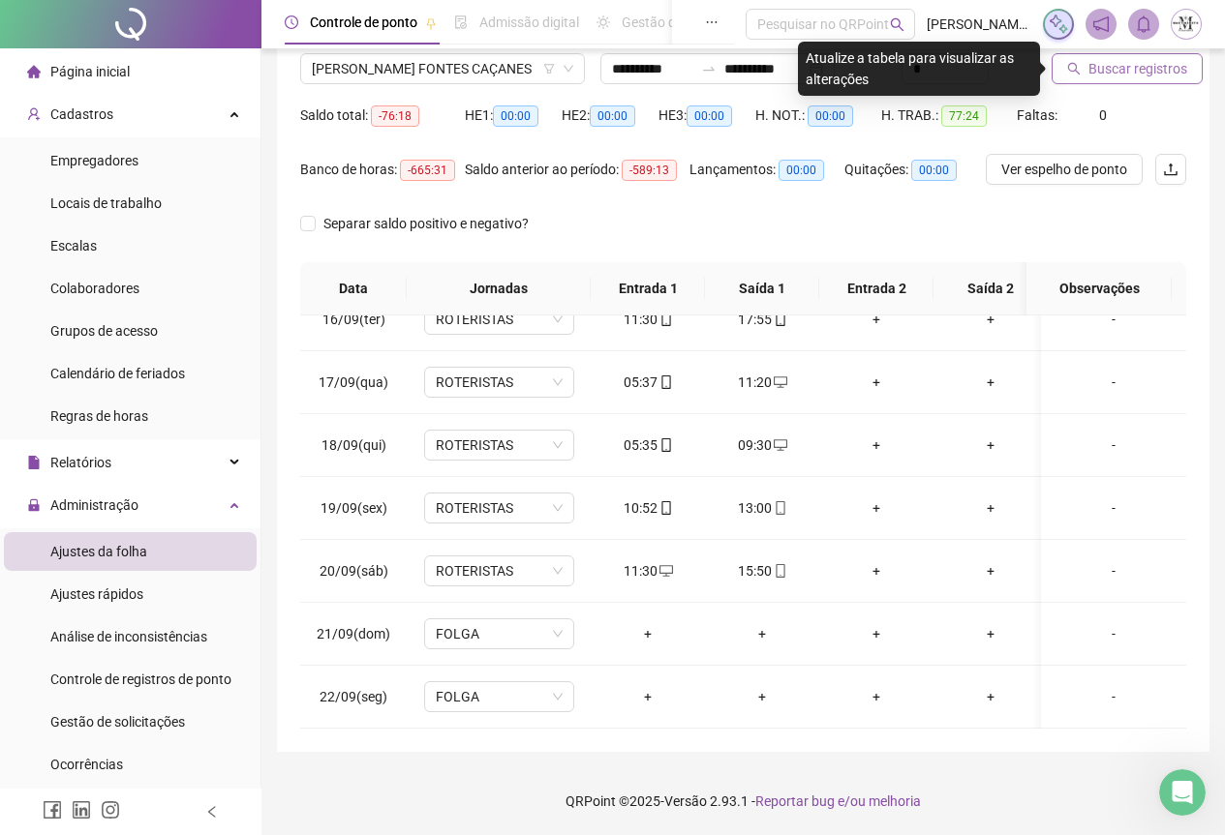
click at [1124, 73] on span "Buscar registros" at bounding box center [1137, 68] width 99 height 21
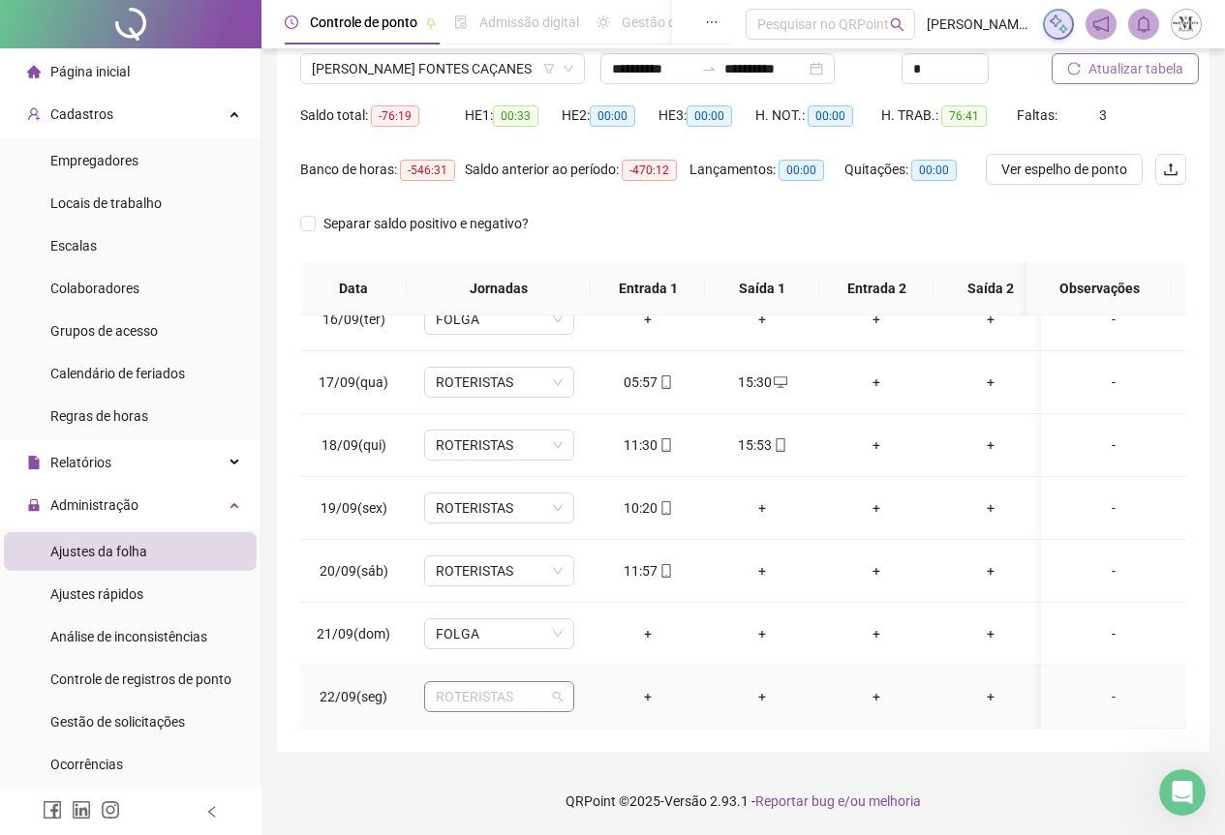
click at [468, 682] on span "ROTERISTAS" at bounding box center [499, 696] width 127 height 29
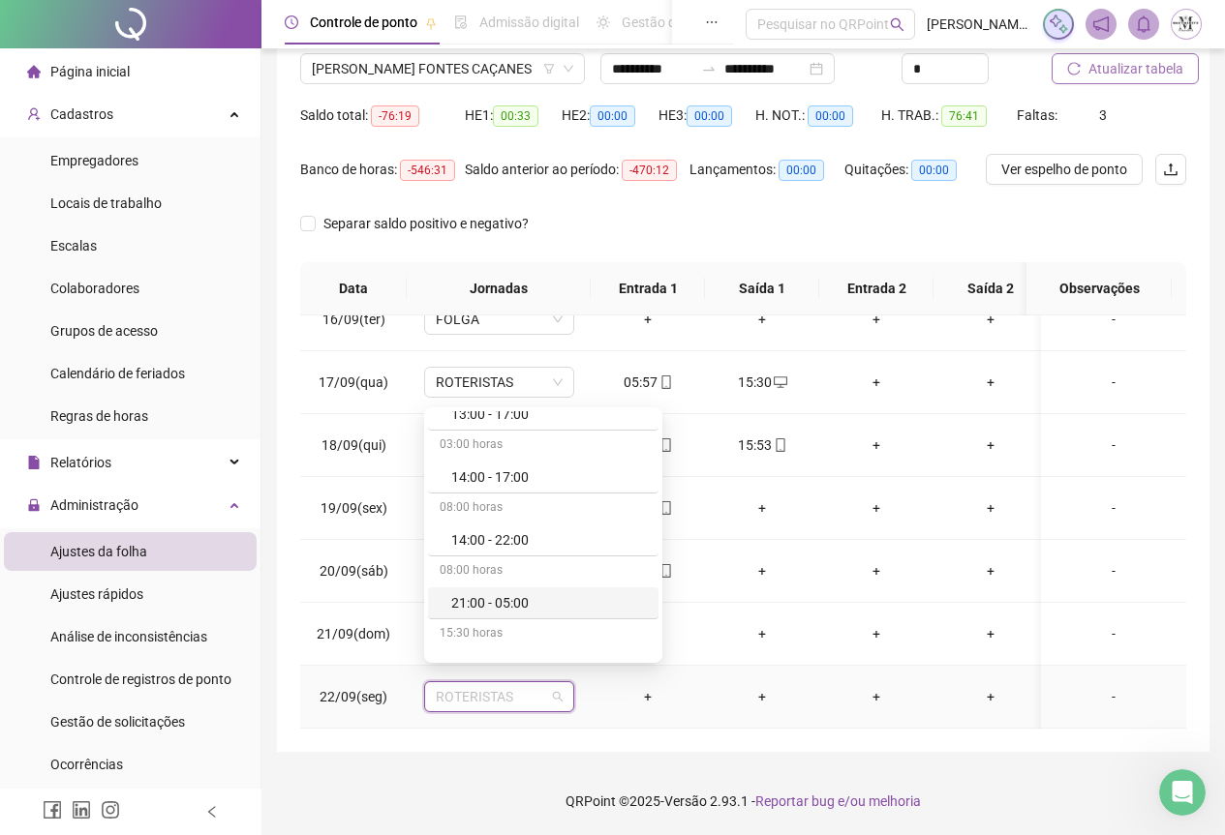
scroll to position [1065, 0]
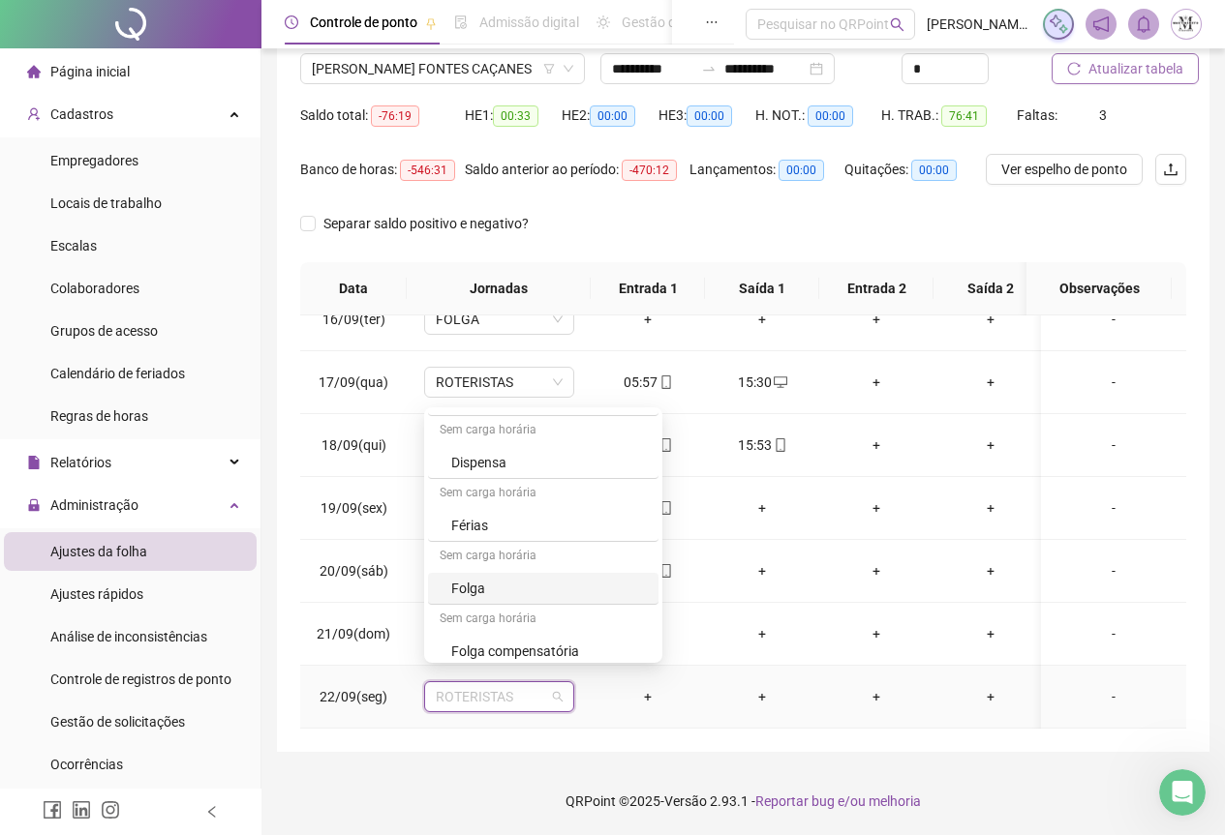
click at [492, 587] on div "Folga" at bounding box center [549, 588] width 196 height 21
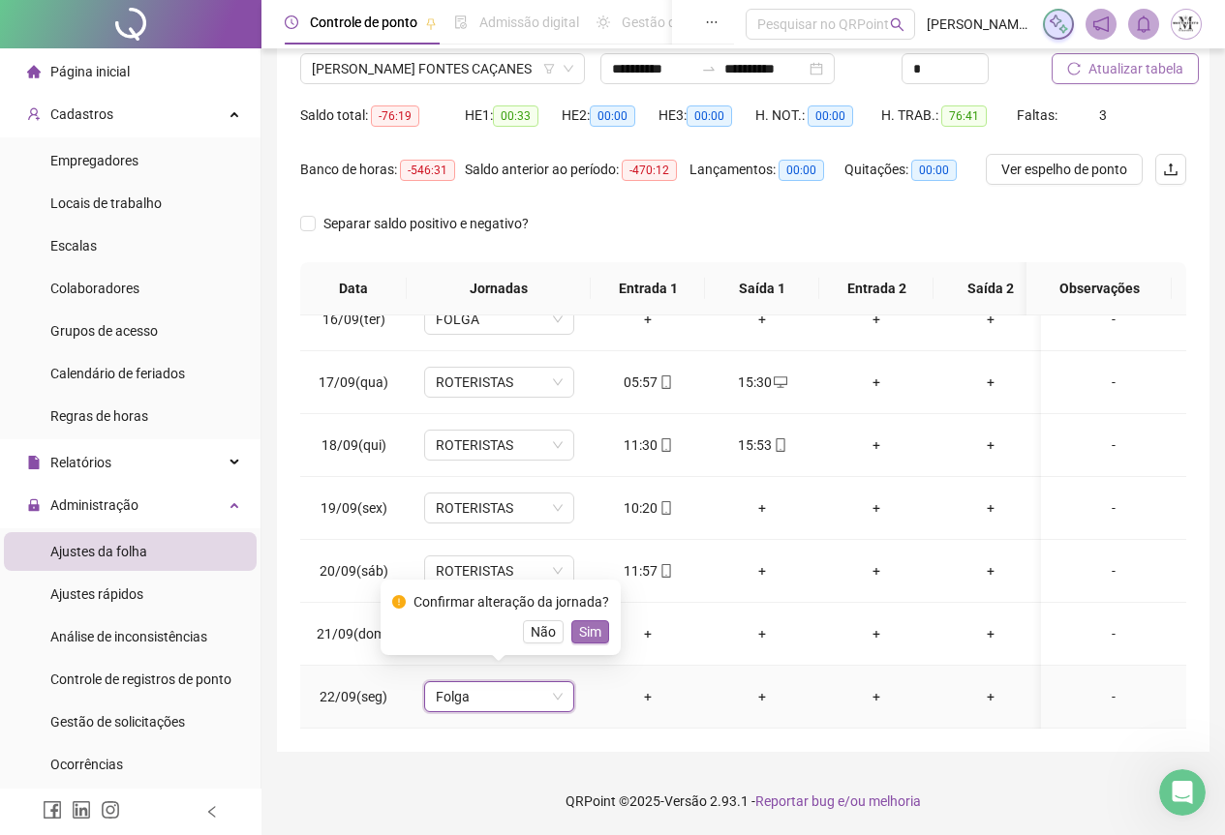
click at [597, 630] on button "Sim" at bounding box center [590, 632] width 38 height 23
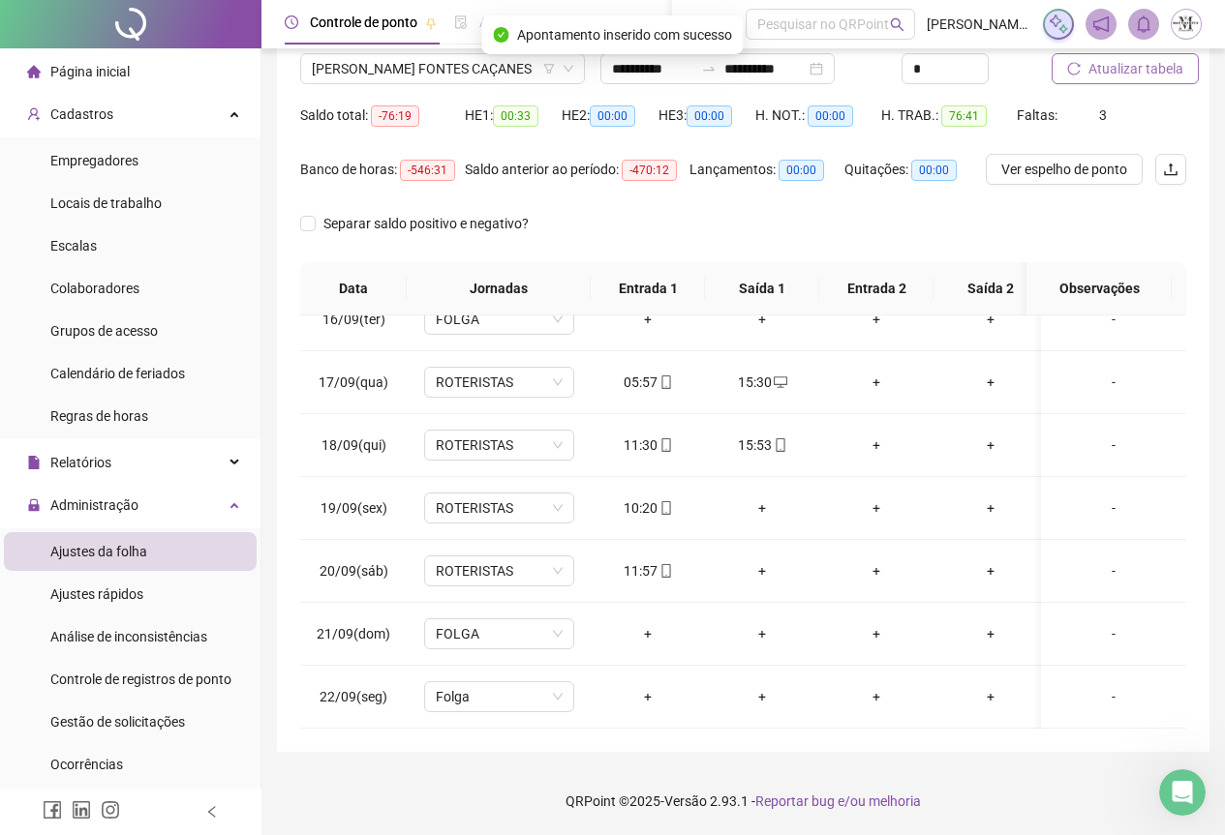
click at [1135, 74] on span "Atualizar tabela" at bounding box center [1135, 68] width 95 height 21
click at [757, 561] on div "+" at bounding box center [761, 571] width 83 height 21
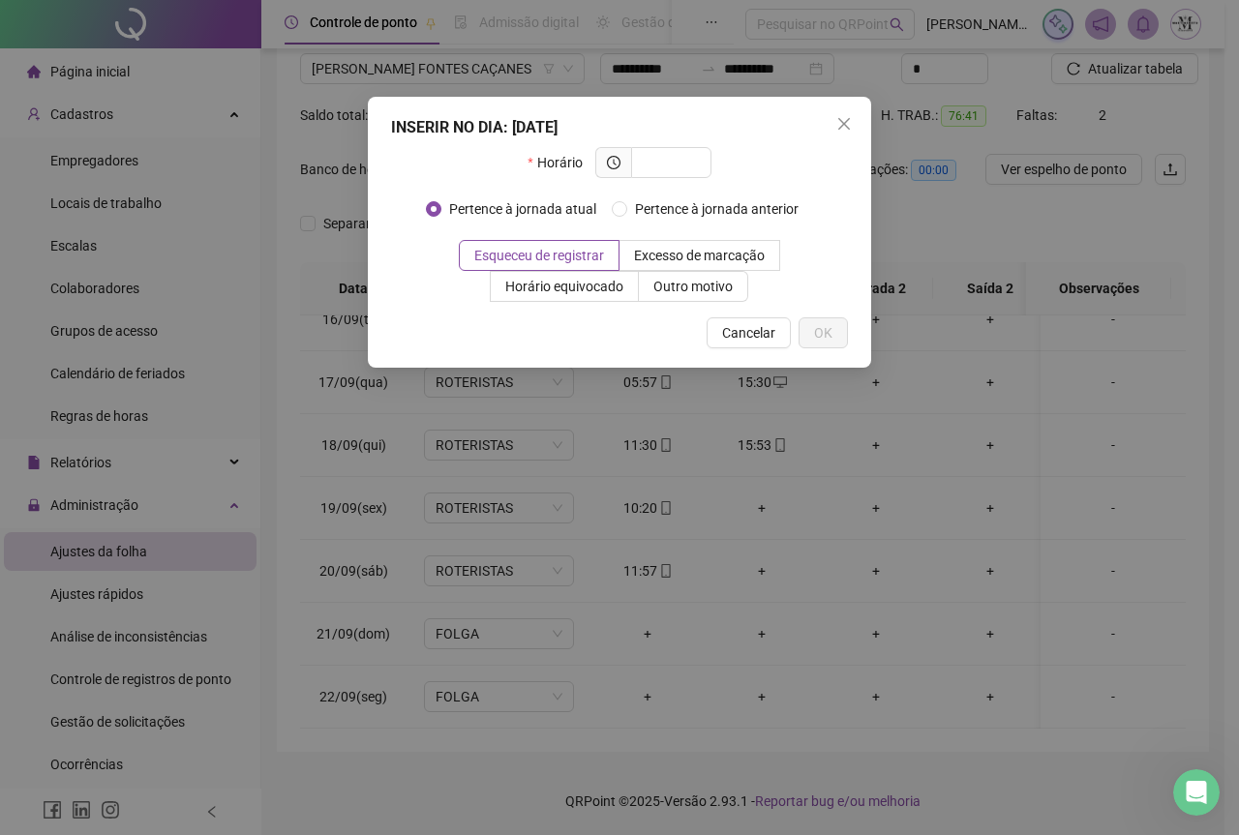
click at [760, 497] on div "INSERIR NO DIA : [DATE] Horário Pertence à jornada atual Pertence à jornada ant…" at bounding box center [619, 417] width 1239 height 835
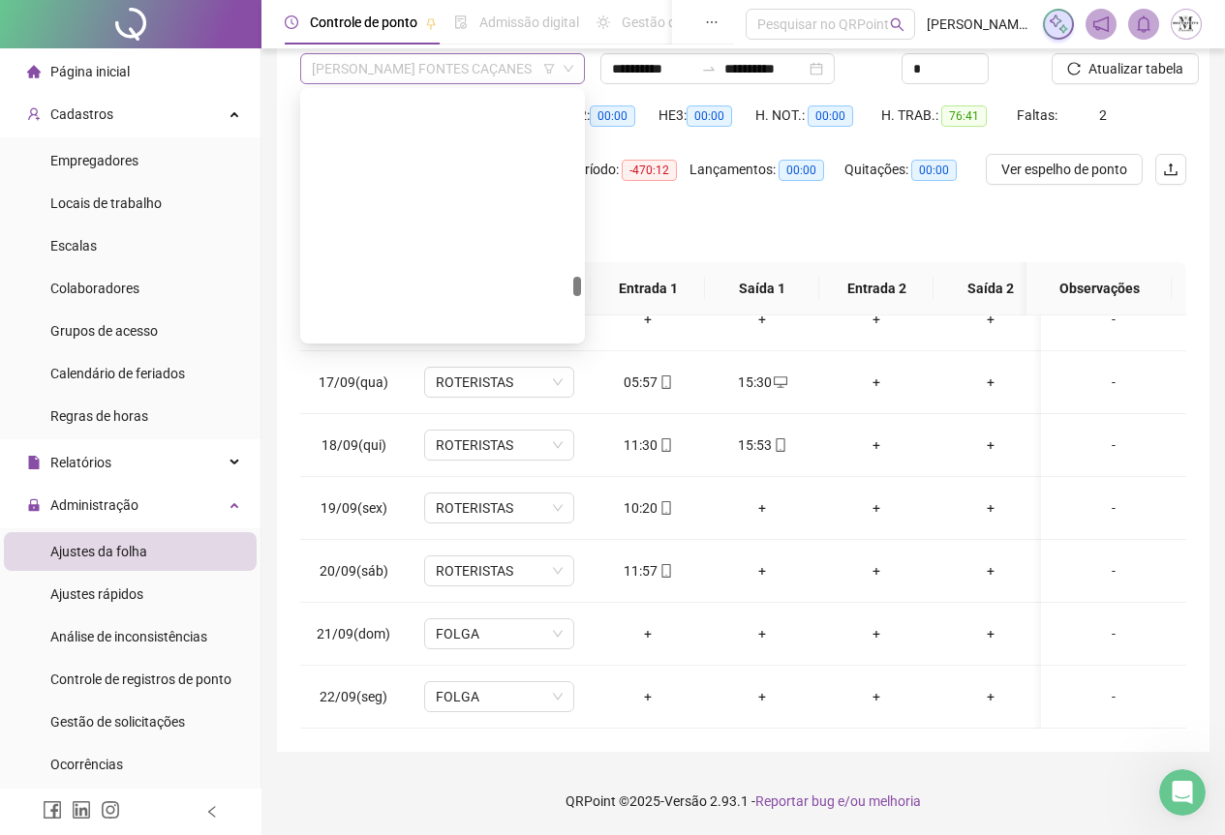
click at [376, 74] on span "[PERSON_NAME] FONTES CAÇANES" at bounding box center [442, 68] width 261 height 29
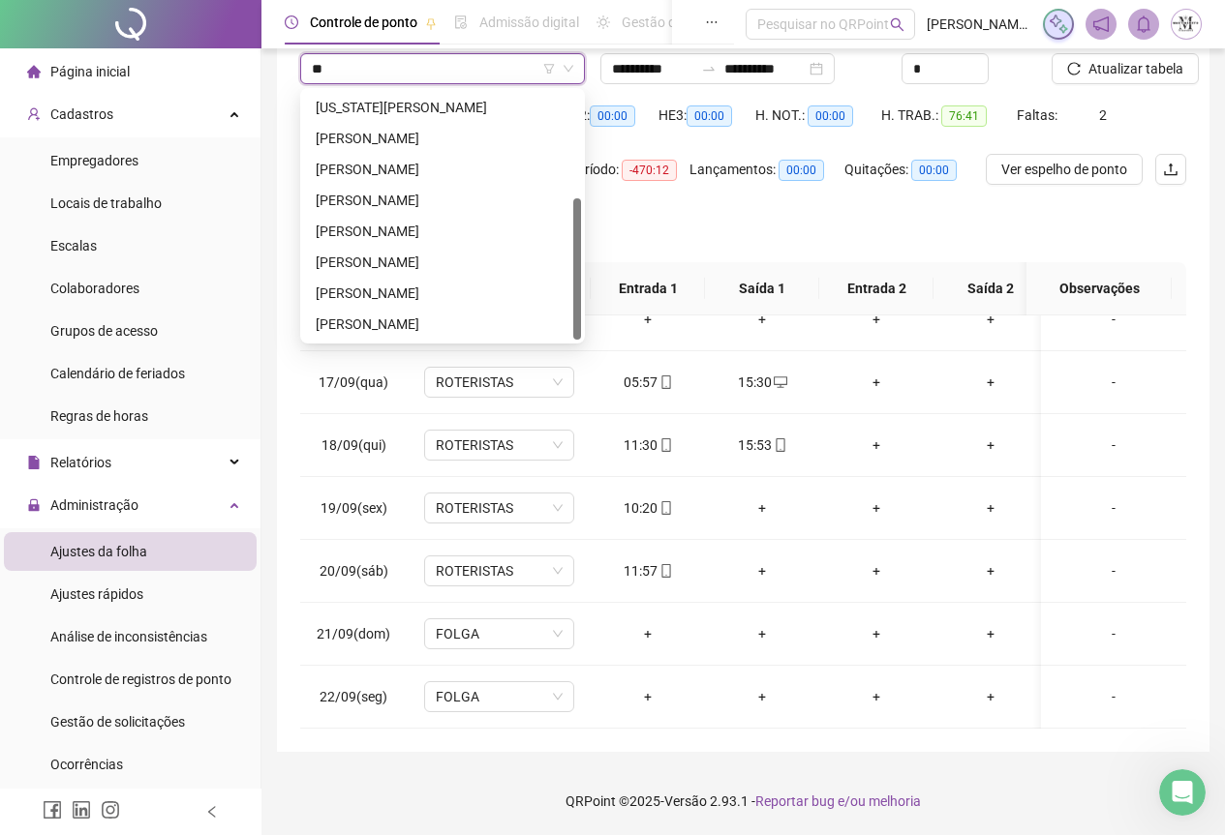
scroll to position [0, 0]
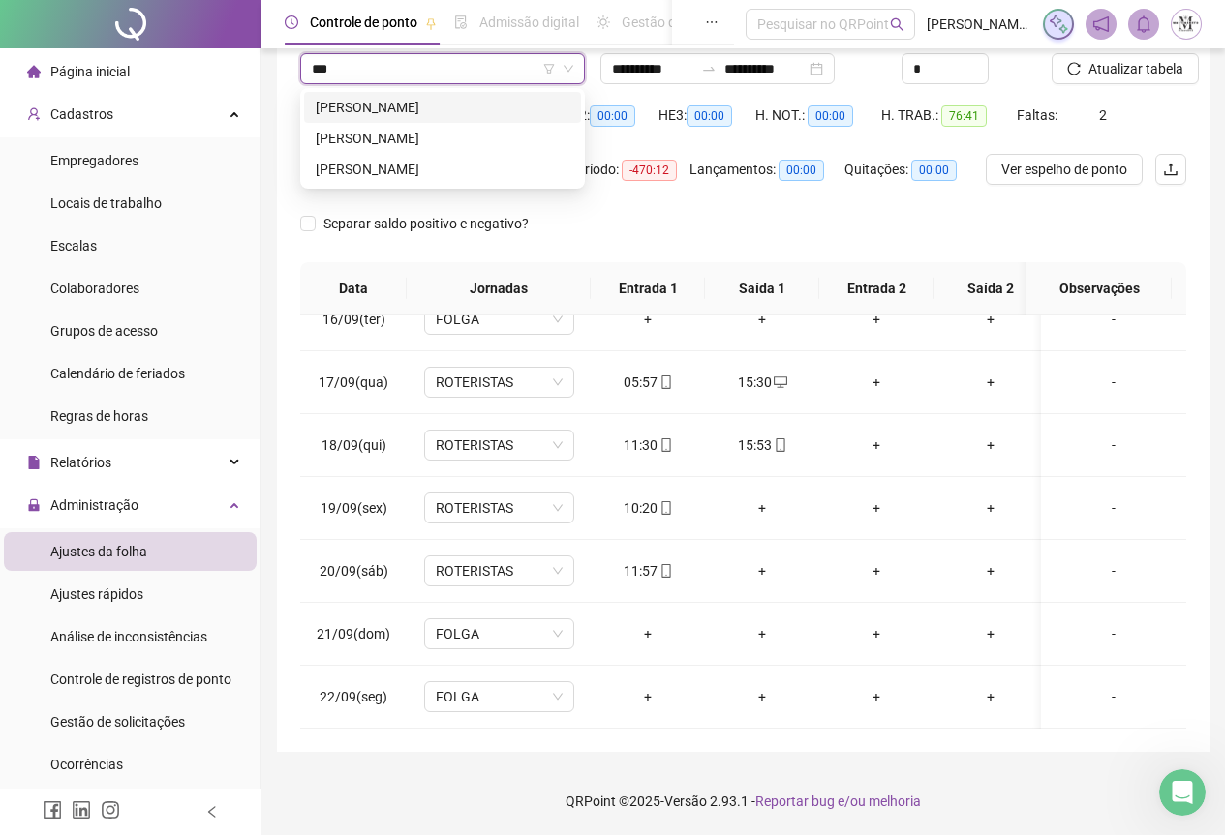
type input "****"
click at [412, 109] on div "[PERSON_NAME]" at bounding box center [443, 107] width 254 height 21
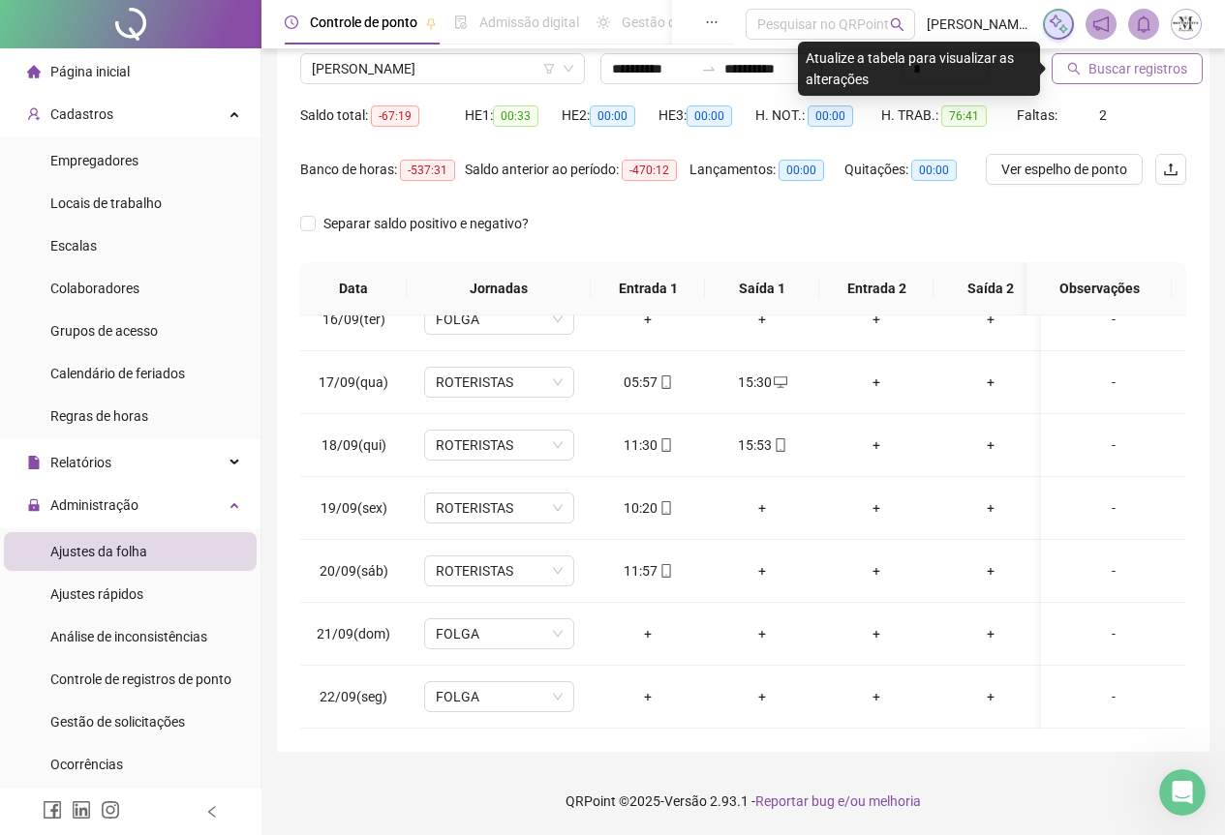
click at [1119, 77] on span "Buscar registros" at bounding box center [1137, 68] width 99 height 21
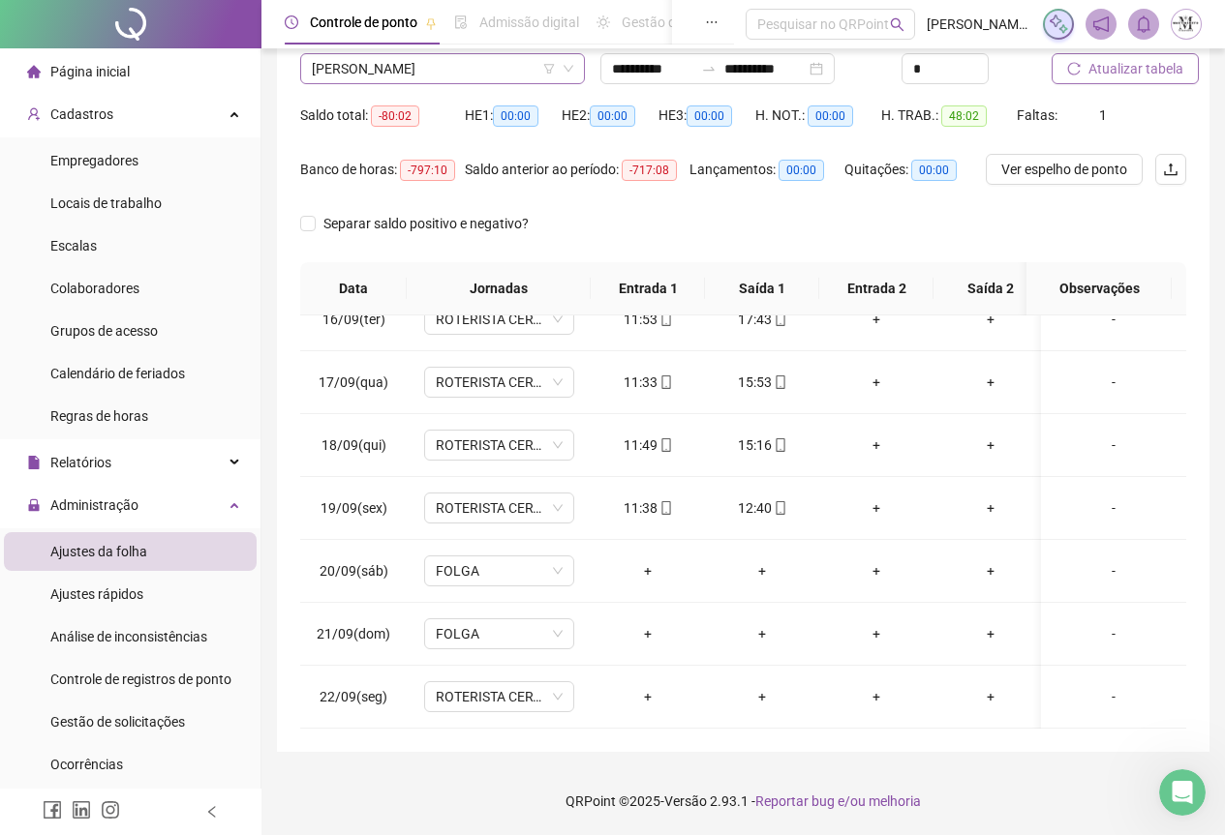
click at [339, 80] on span "[PERSON_NAME]" at bounding box center [442, 68] width 261 height 29
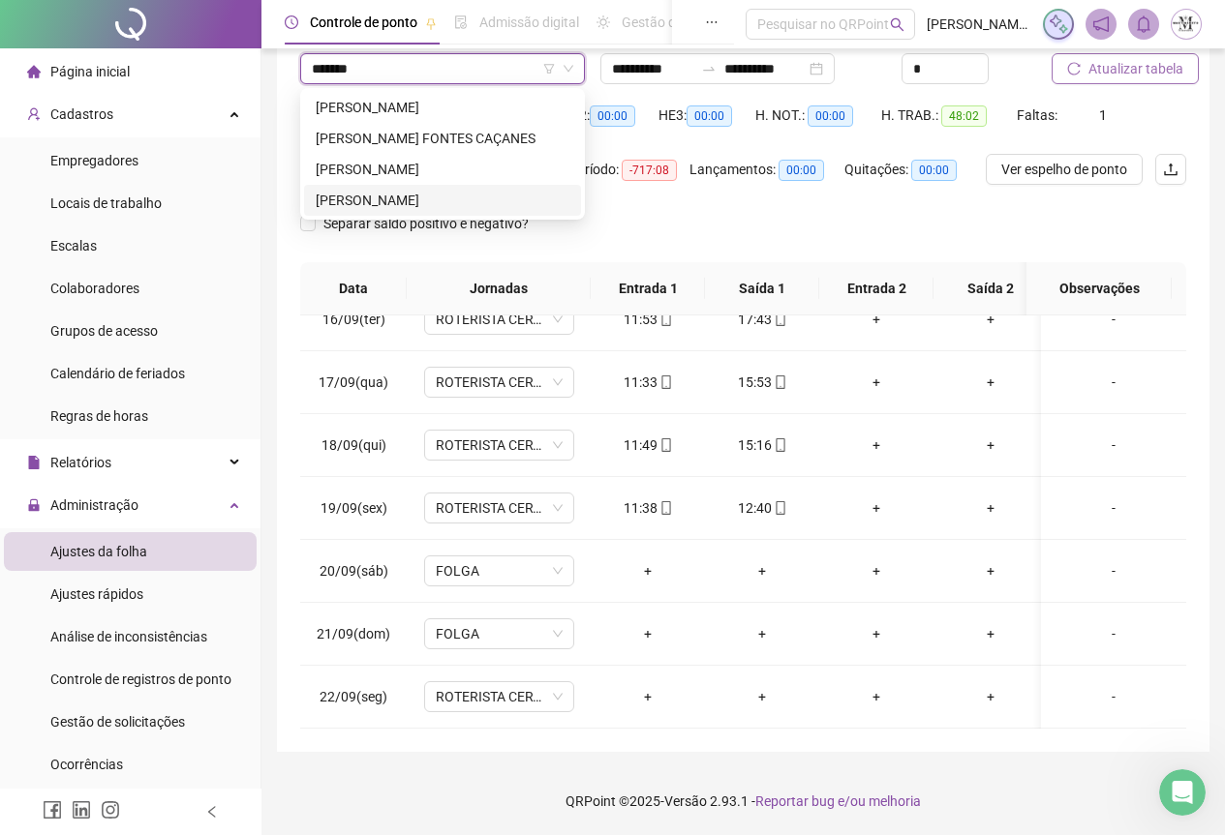
type input "*******"
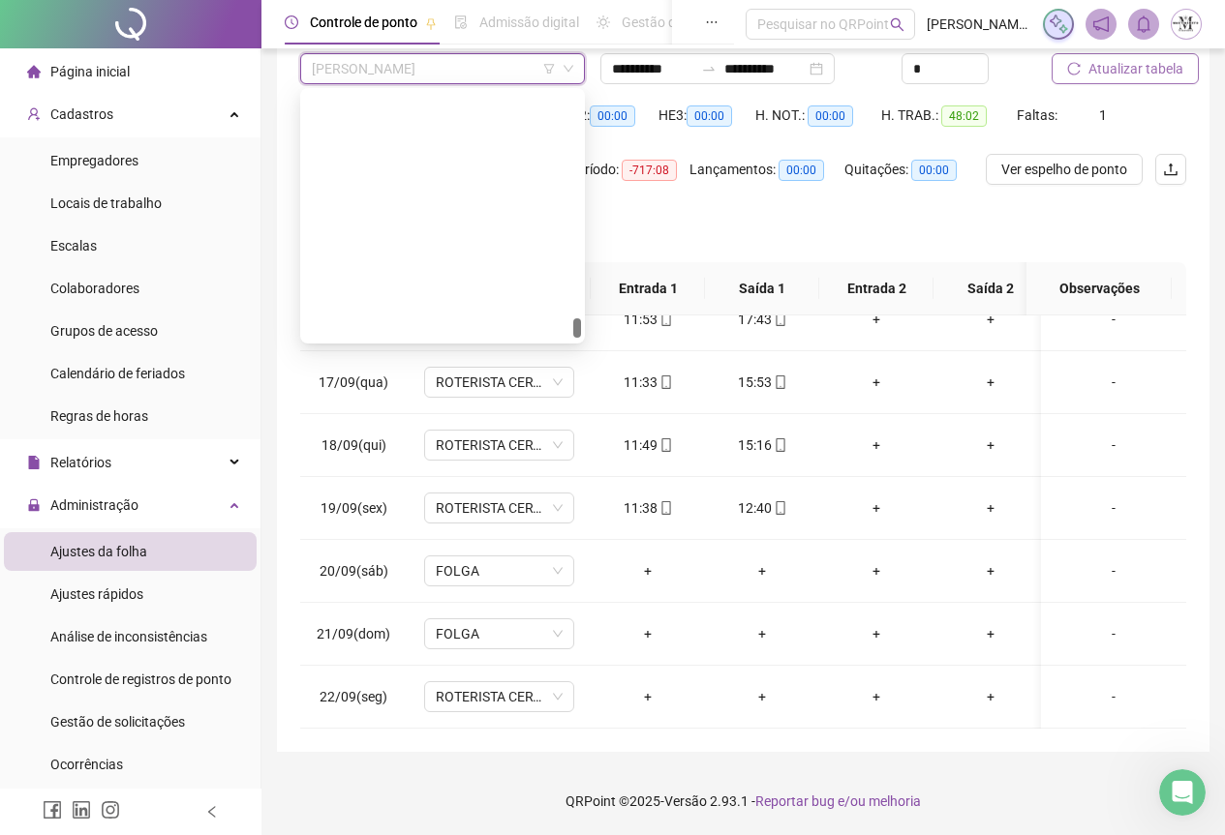
click at [418, 66] on span "[PERSON_NAME]" at bounding box center [442, 68] width 261 height 29
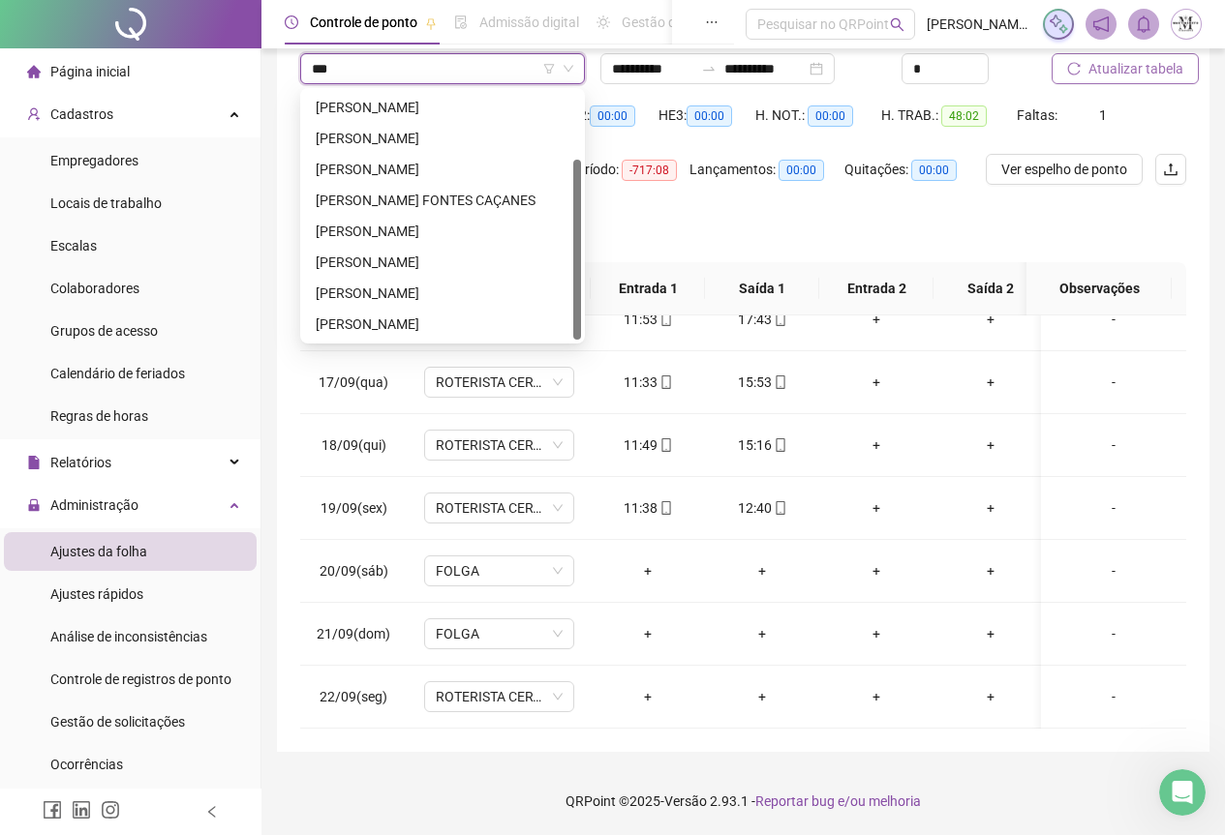
scroll to position [93, 0]
type input "*****"
click at [381, 200] on div "[PERSON_NAME] FONTES CAÇANES" at bounding box center [443, 200] width 254 height 21
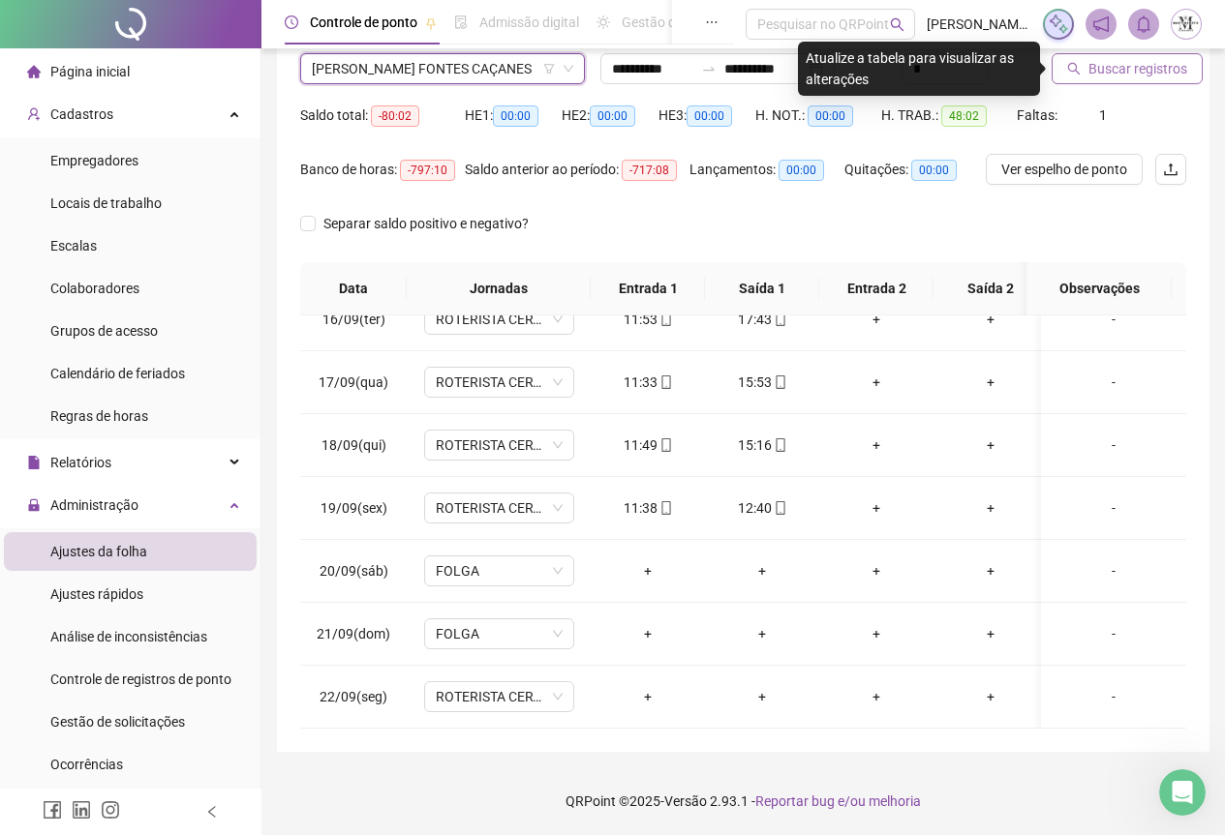
click at [1107, 66] on span "Buscar registros" at bounding box center [1137, 68] width 99 height 21
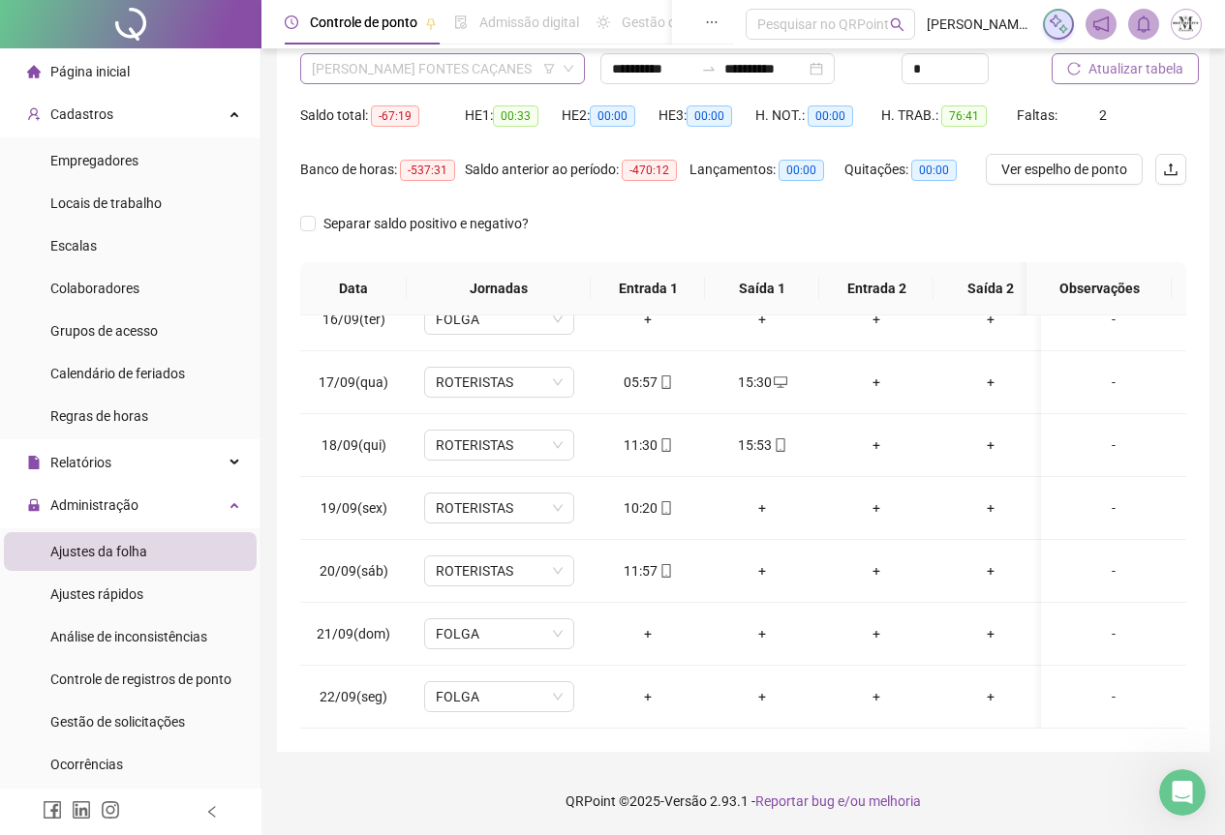
click at [440, 78] on span "[PERSON_NAME] FONTES CAÇANES" at bounding box center [442, 68] width 261 height 29
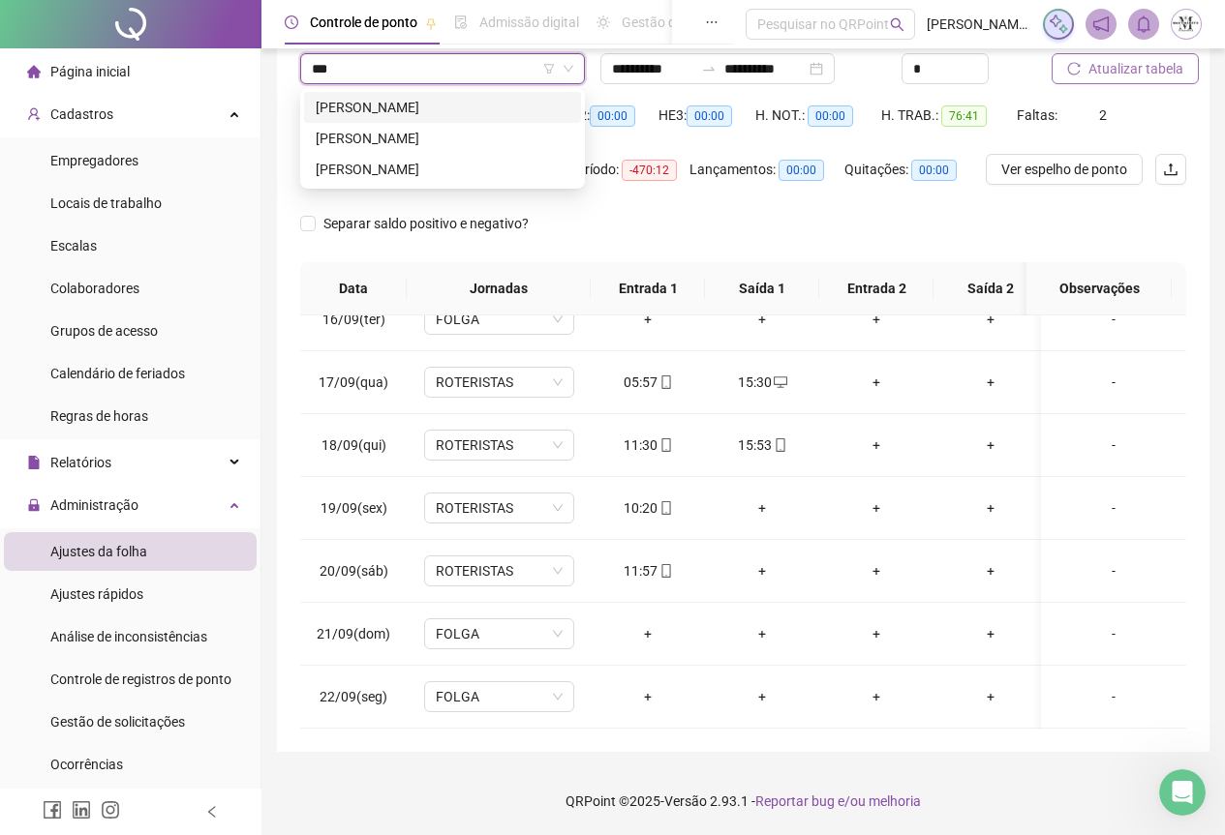
scroll to position [0, 0]
type input "*****"
click at [423, 134] on div "[PERSON_NAME]" at bounding box center [443, 138] width 254 height 21
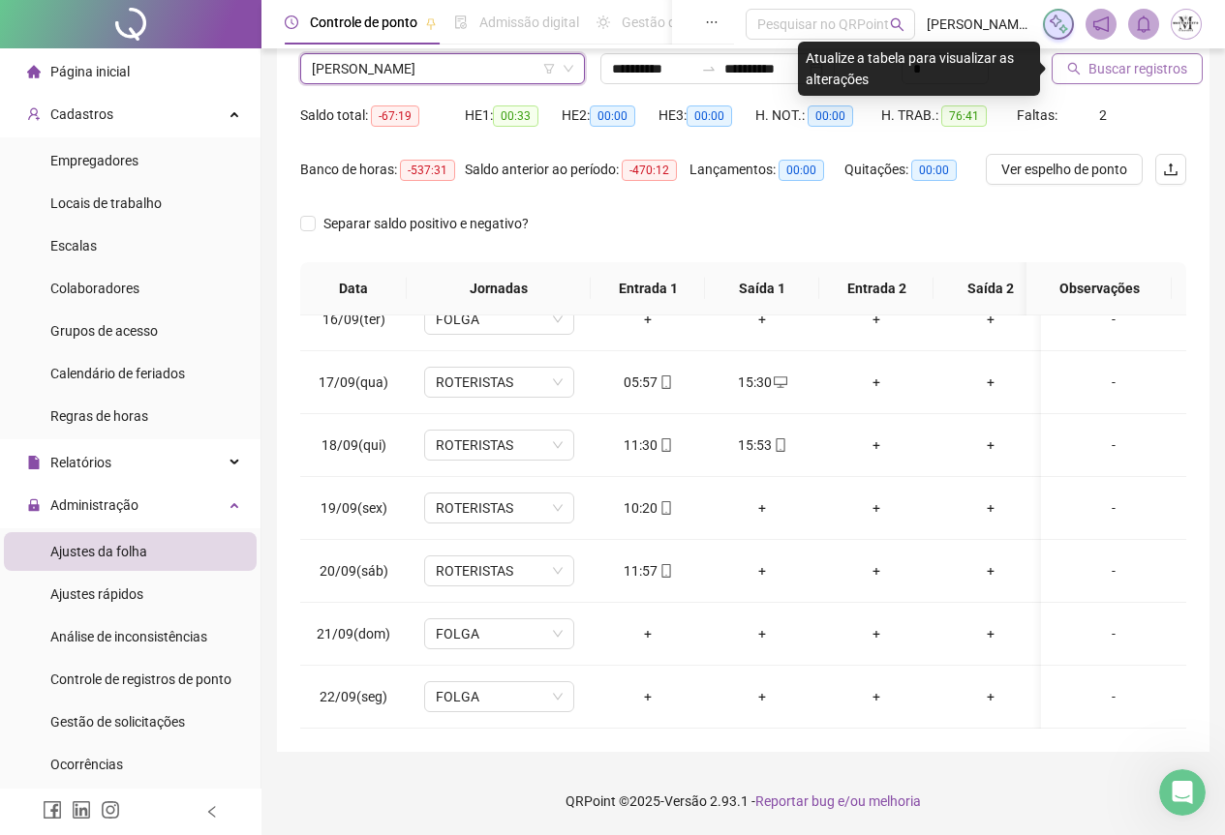
click at [1137, 71] on span "Buscar registros" at bounding box center [1137, 68] width 99 height 21
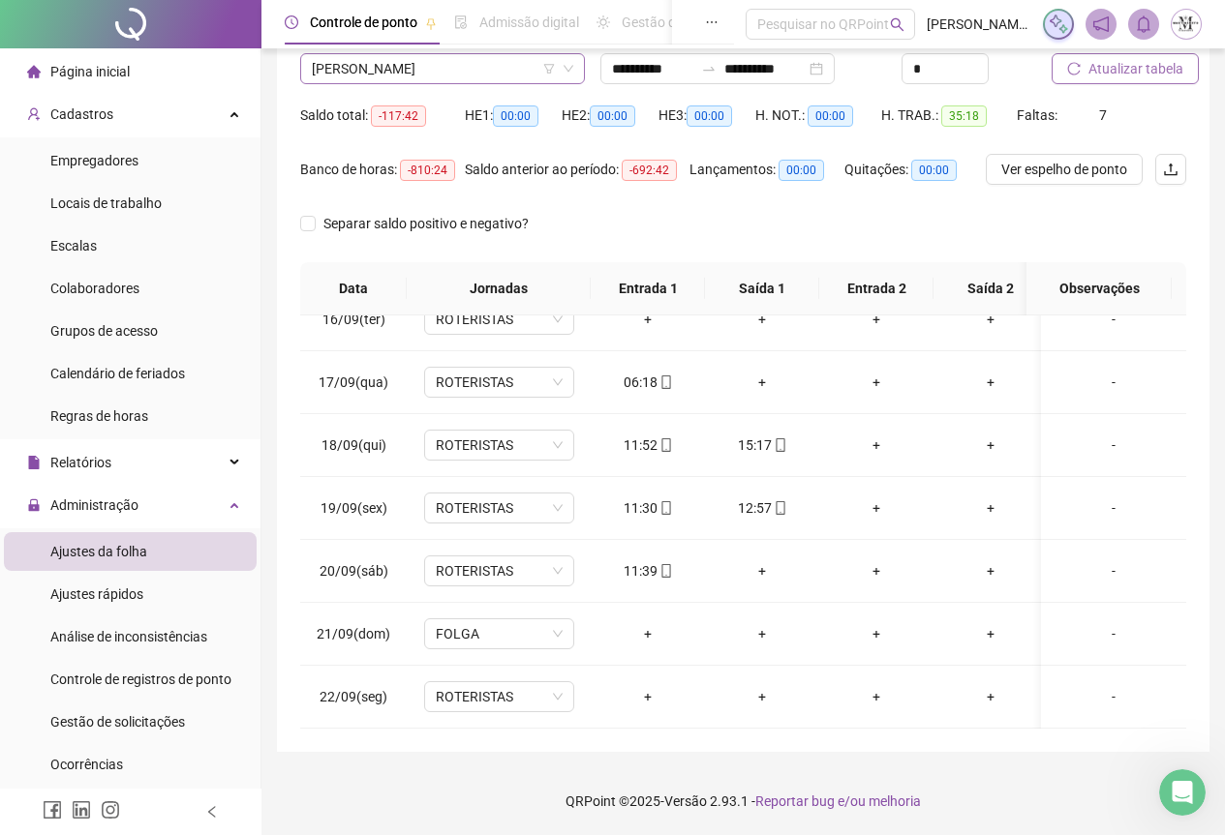
click at [375, 73] on span "[PERSON_NAME]" at bounding box center [442, 68] width 261 height 29
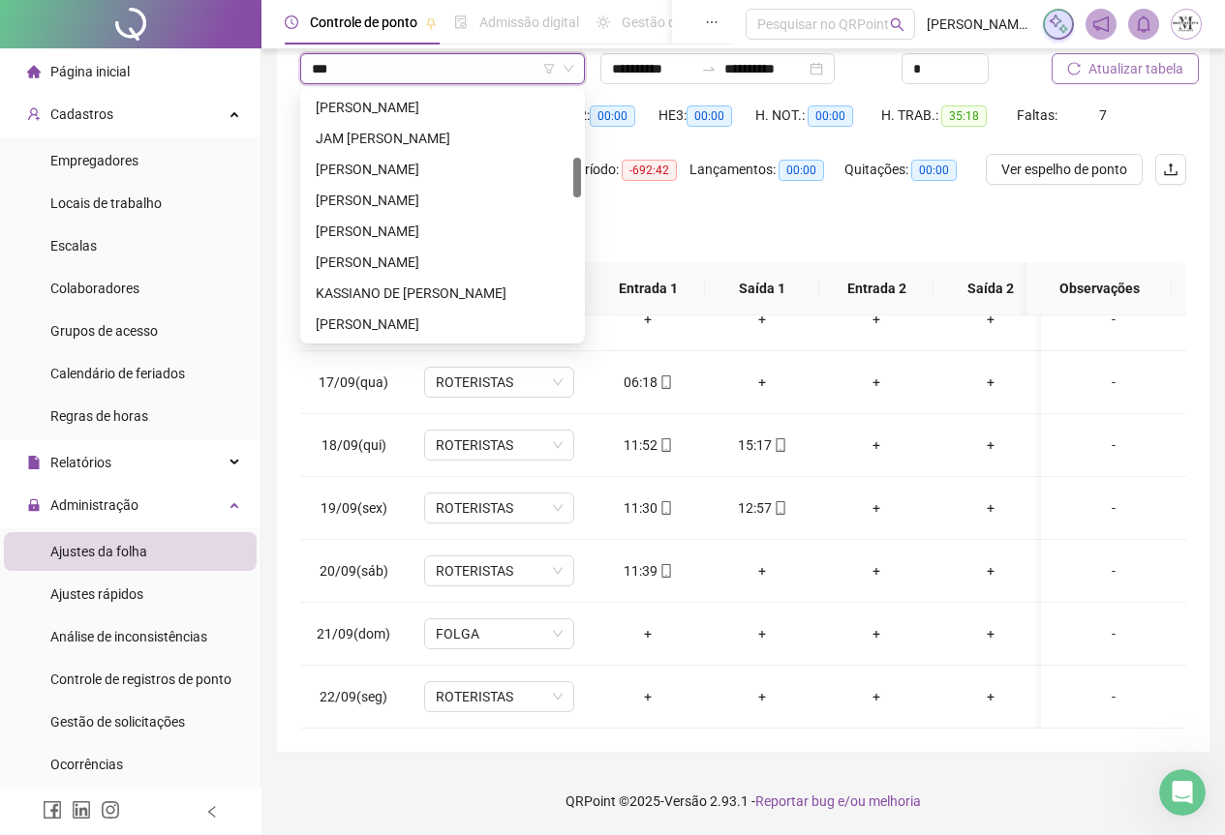
scroll to position [93, 0]
type input "*******"
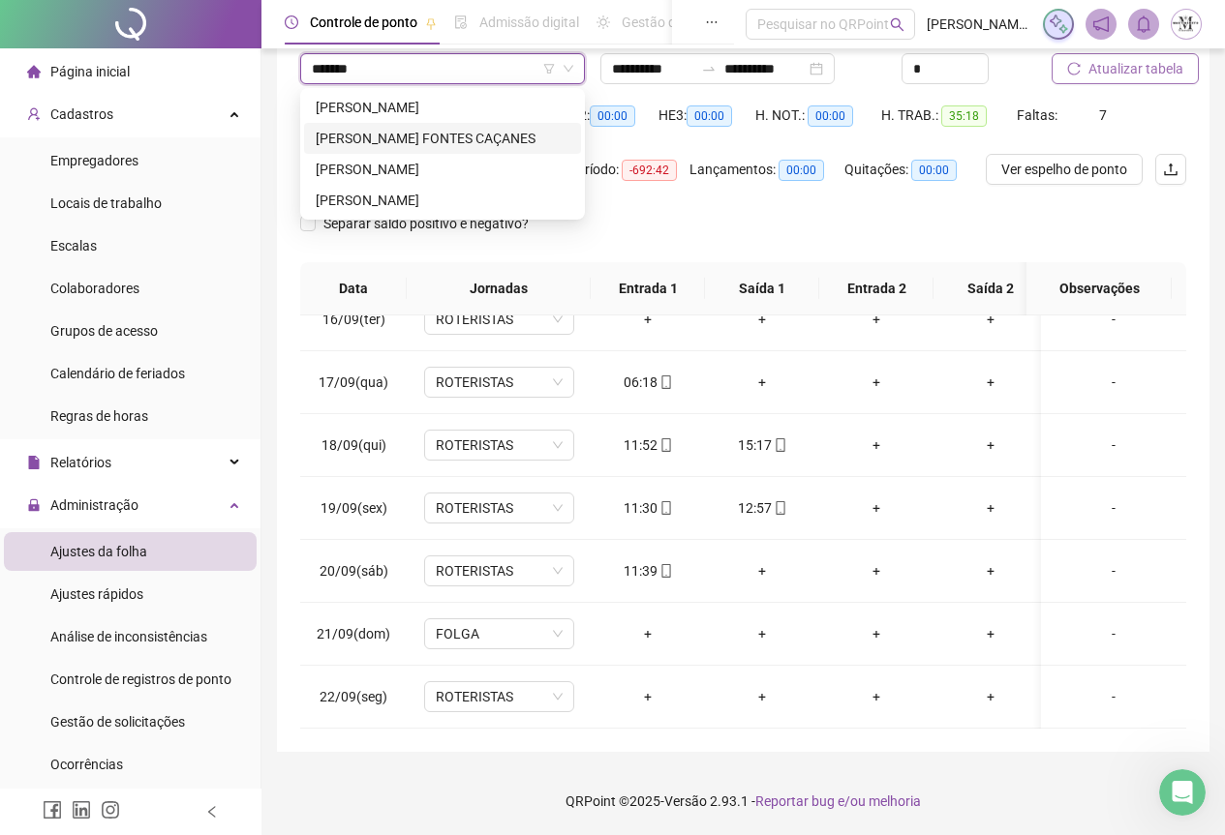
click at [469, 133] on div "[PERSON_NAME] FONTES CAÇANES" at bounding box center [443, 138] width 254 height 21
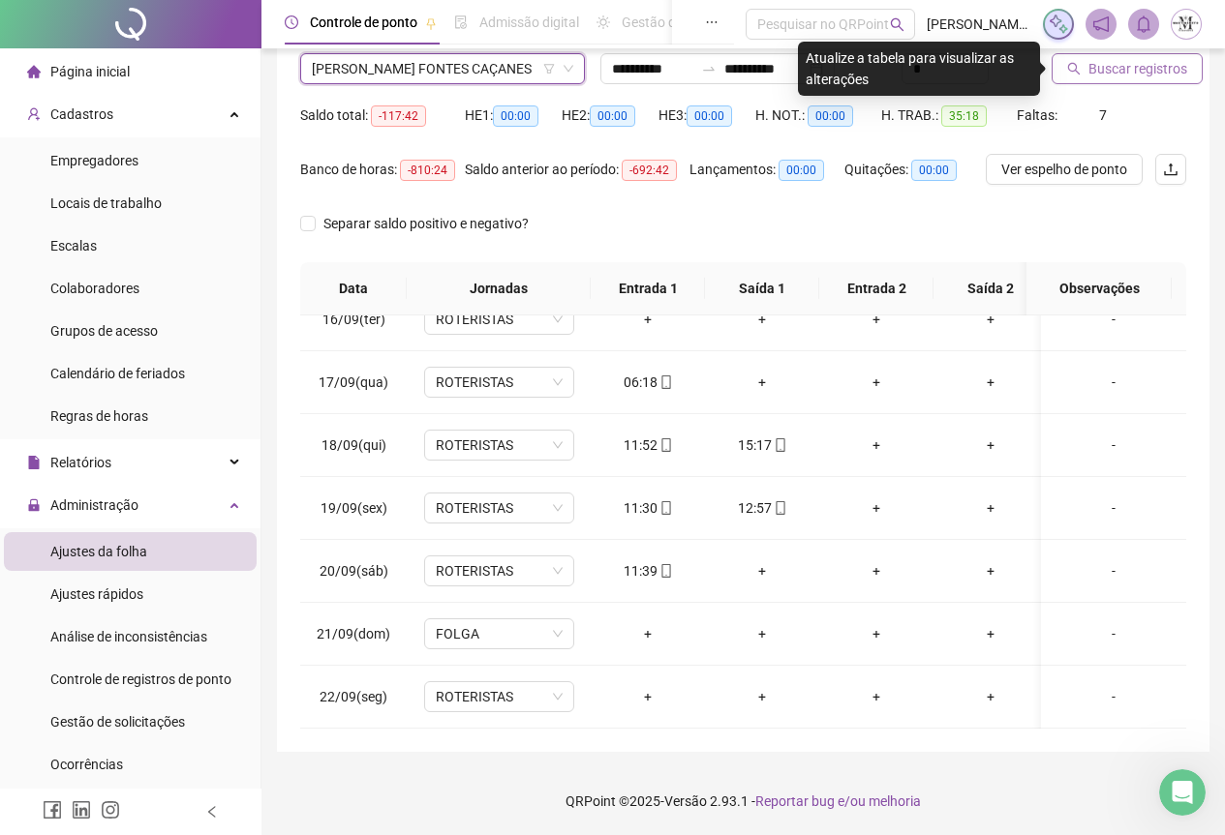
click at [1092, 70] on span "Buscar registros" at bounding box center [1137, 68] width 99 height 21
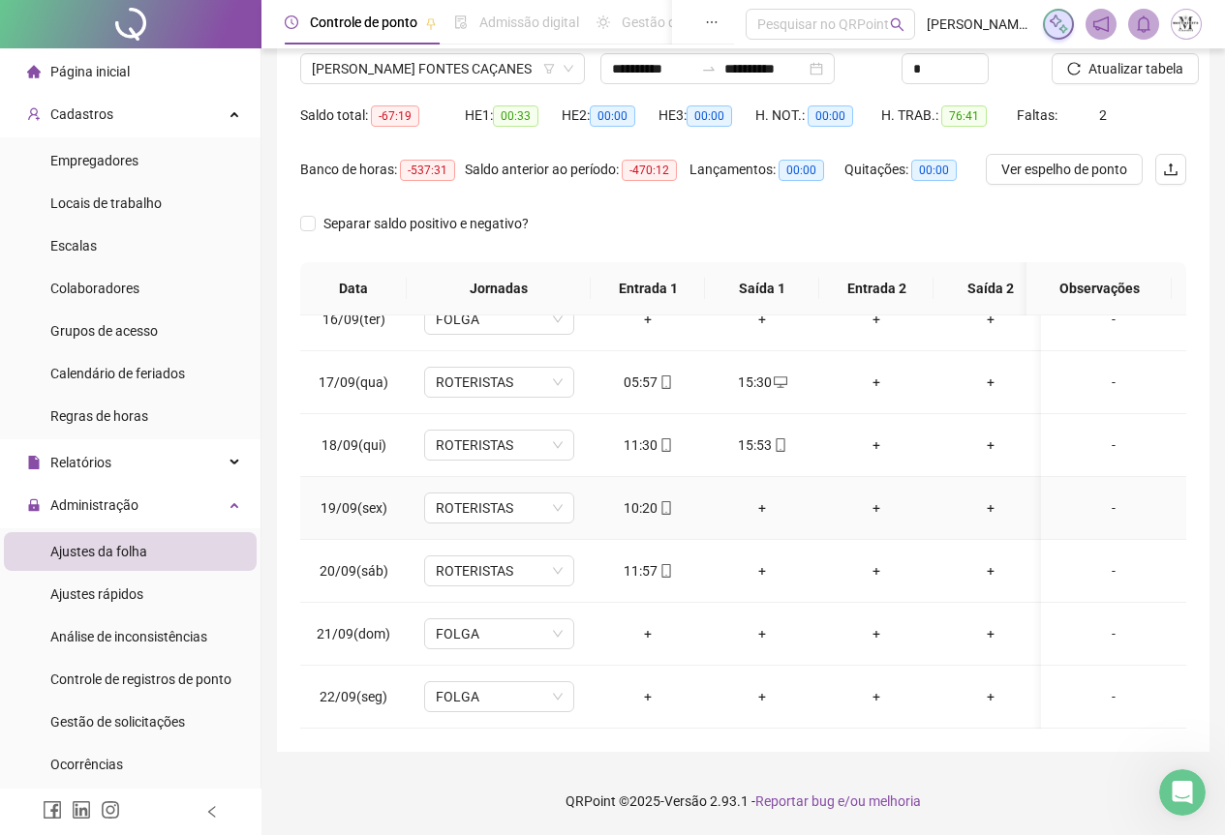
click at [762, 498] on div "+" at bounding box center [761, 508] width 83 height 21
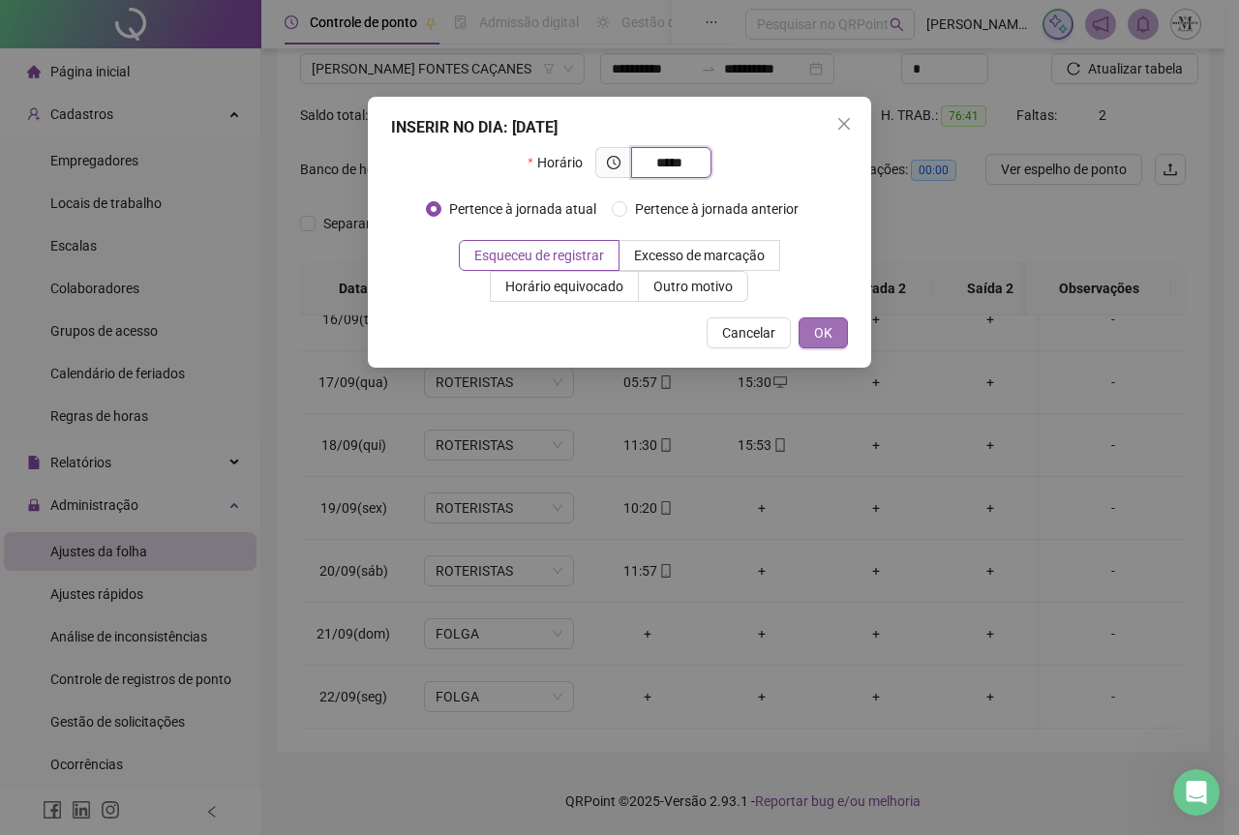
type input "*****"
click at [822, 327] on span "OK" at bounding box center [823, 332] width 18 height 21
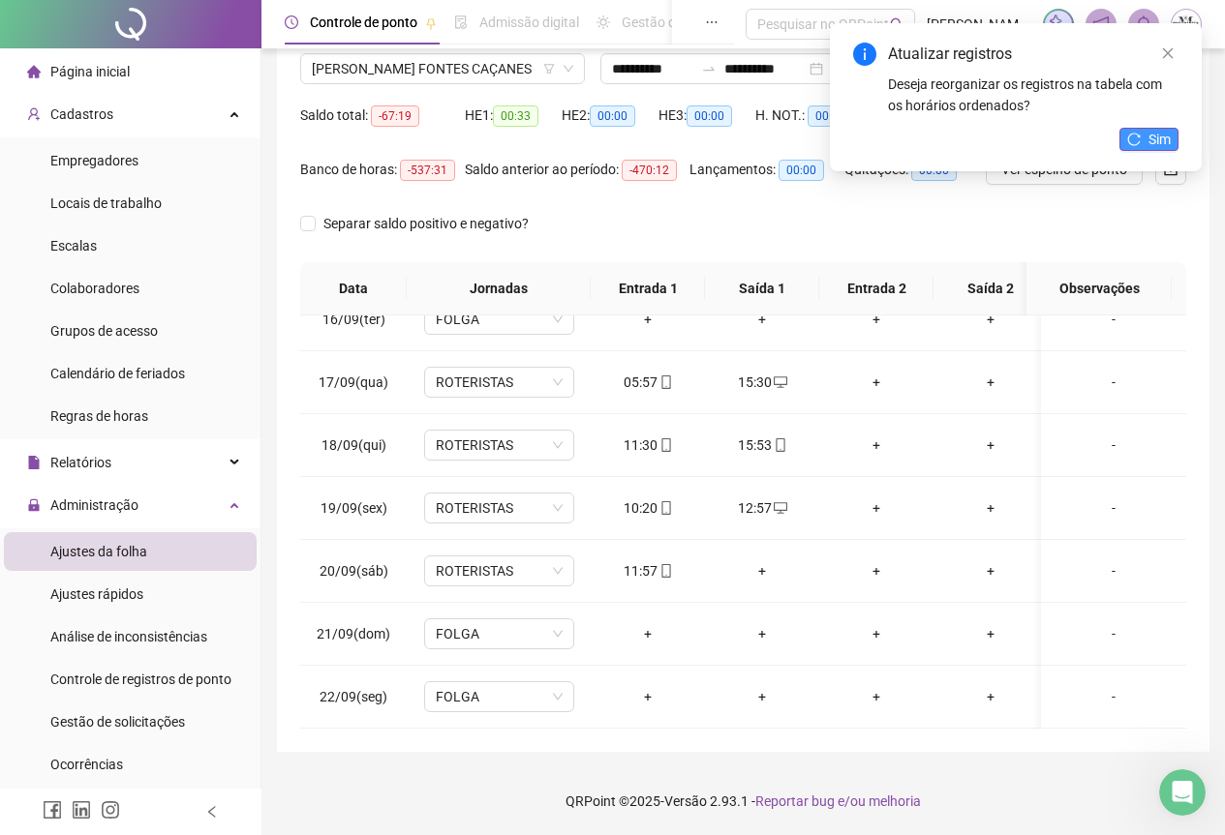
click at [1152, 132] on span "Sim" at bounding box center [1159, 139] width 22 height 21
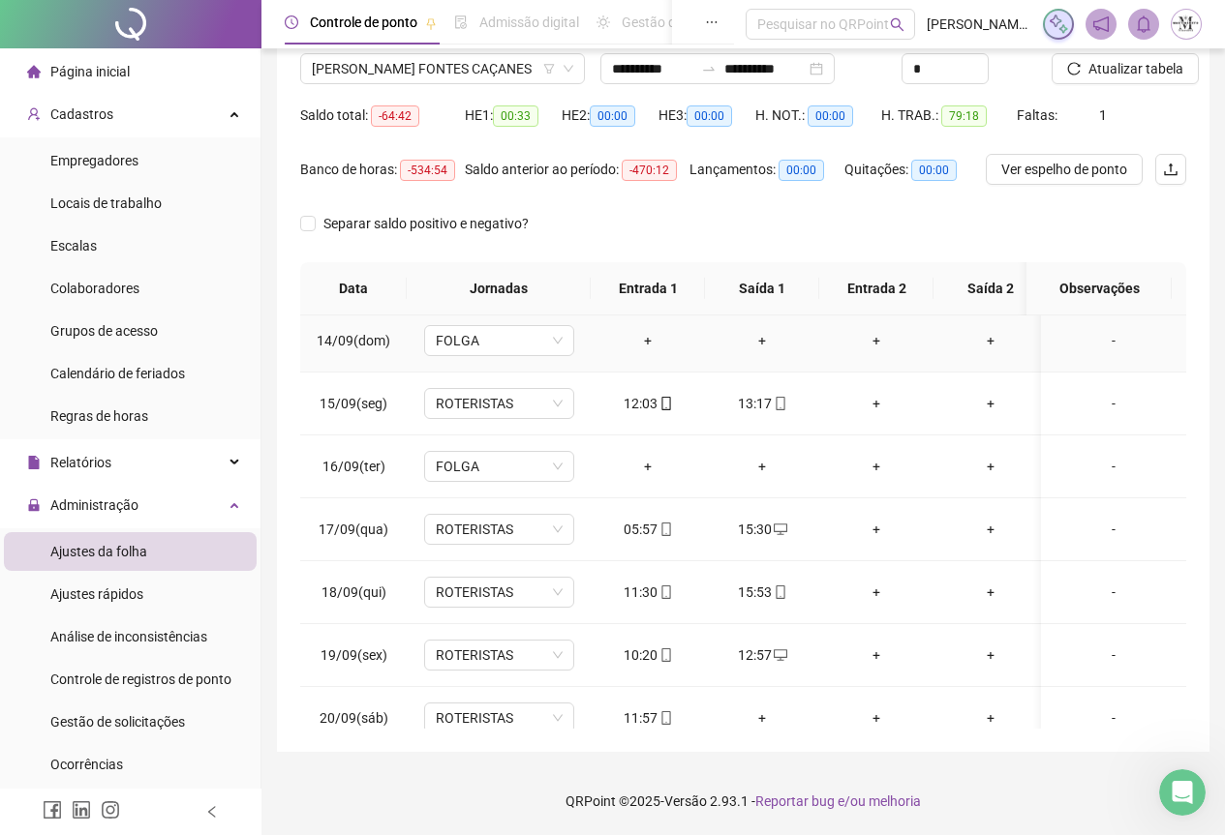
scroll to position [986, 0]
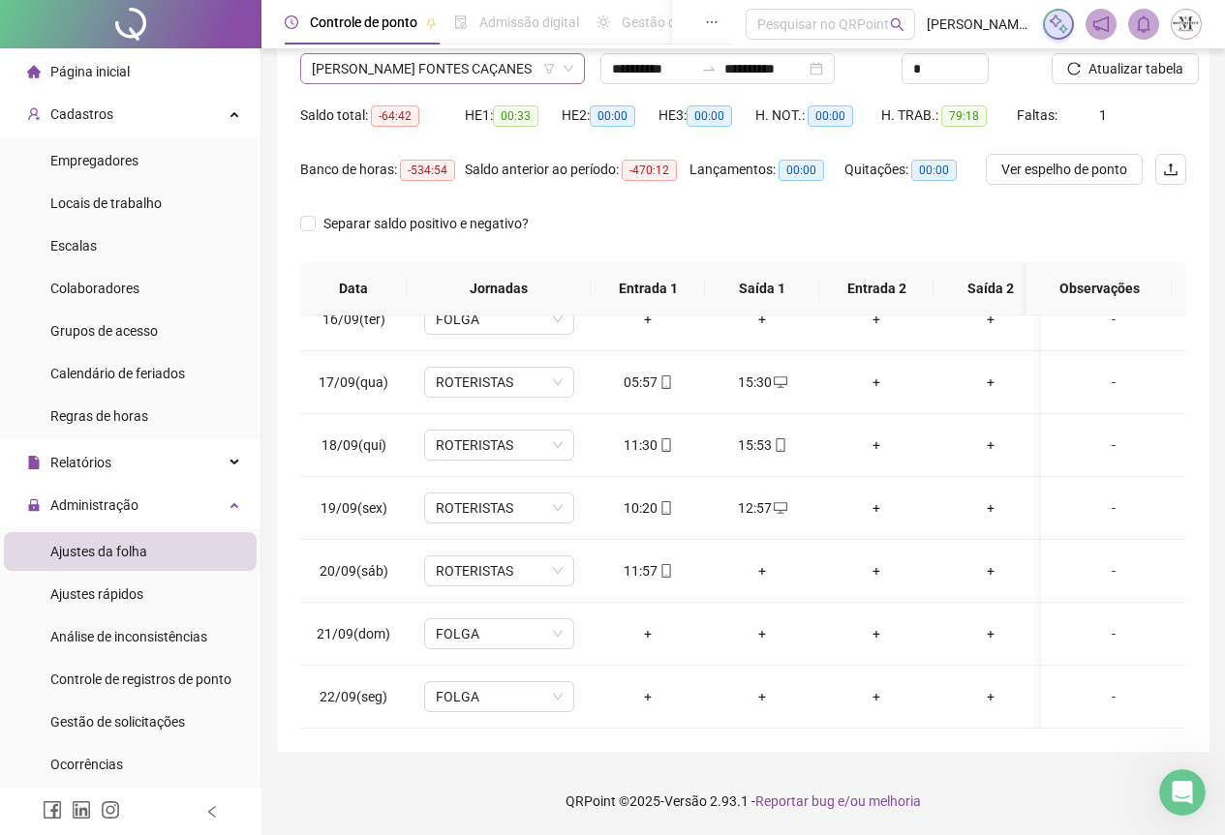
click at [425, 64] on span "[PERSON_NAME] FONTES CAÇANES" at bounding box center [442, 68] width 261 height 29
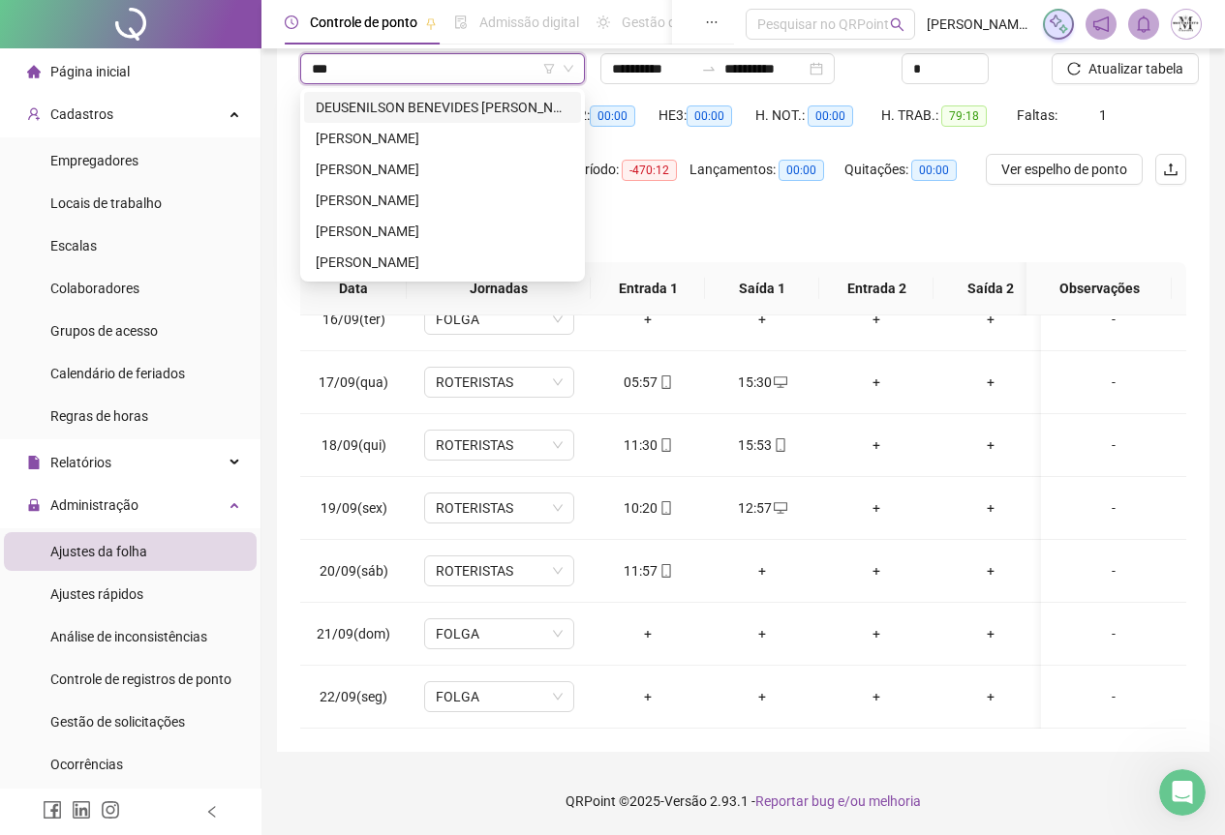
scroll to position [0, 0]
type input "*****"
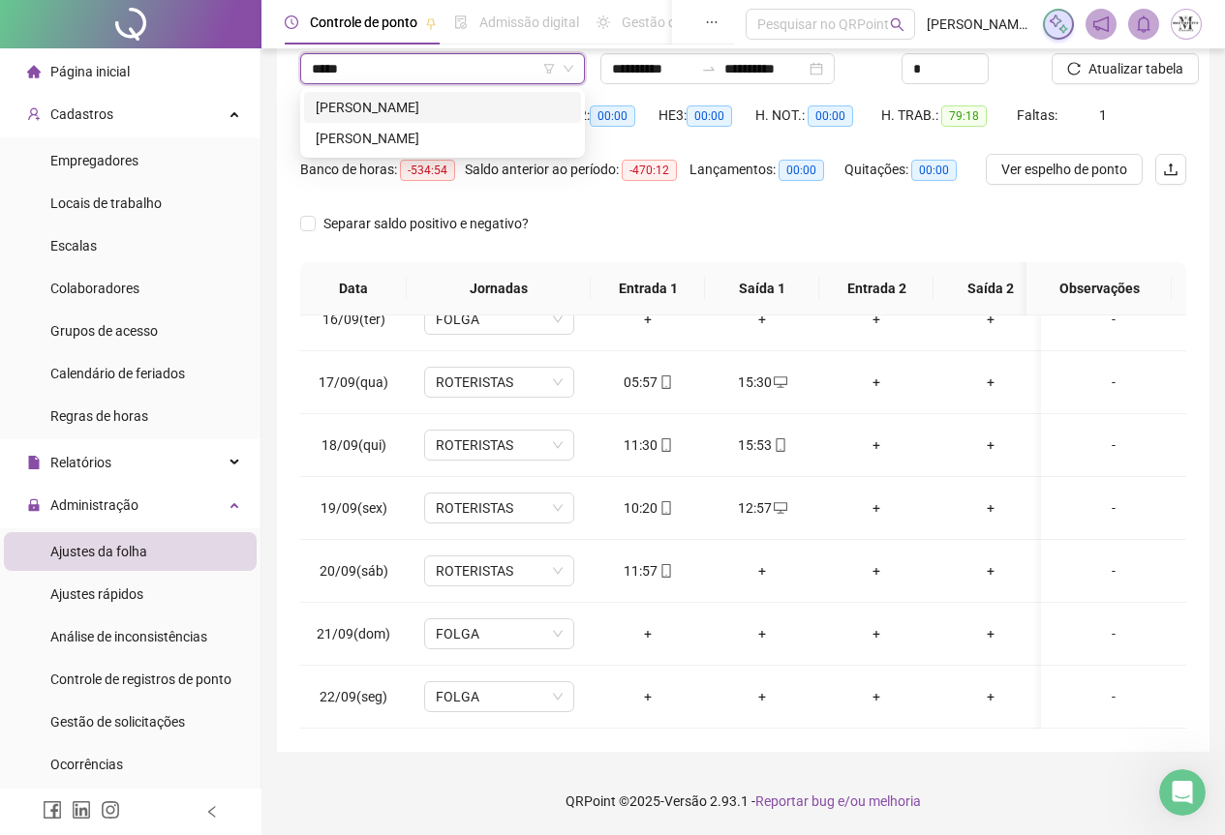
click at [432, 111] on div "[PERSON_NAME]" at bounding box center [443, 107] width 254 height 21
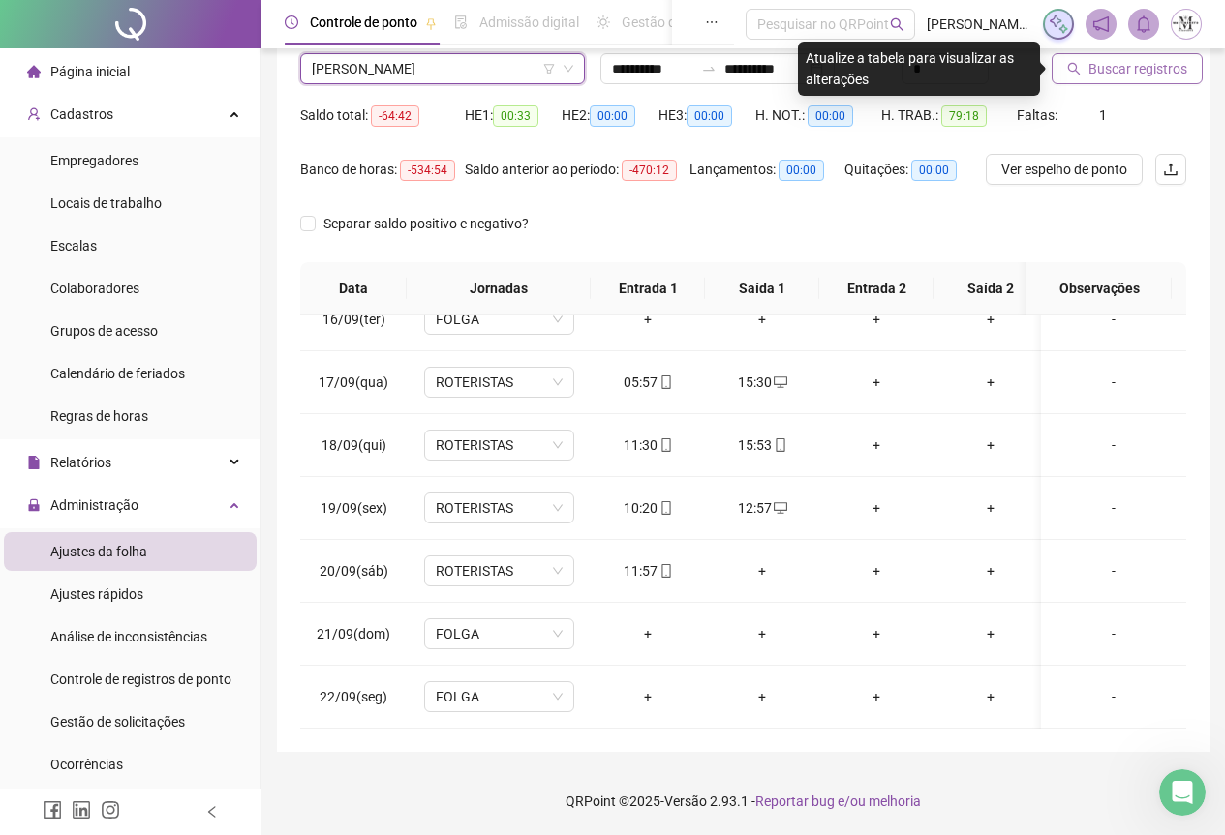
click at [1136, 63] on span "Buscar registros" at bounding box center [1137, 68] width 99 height 21
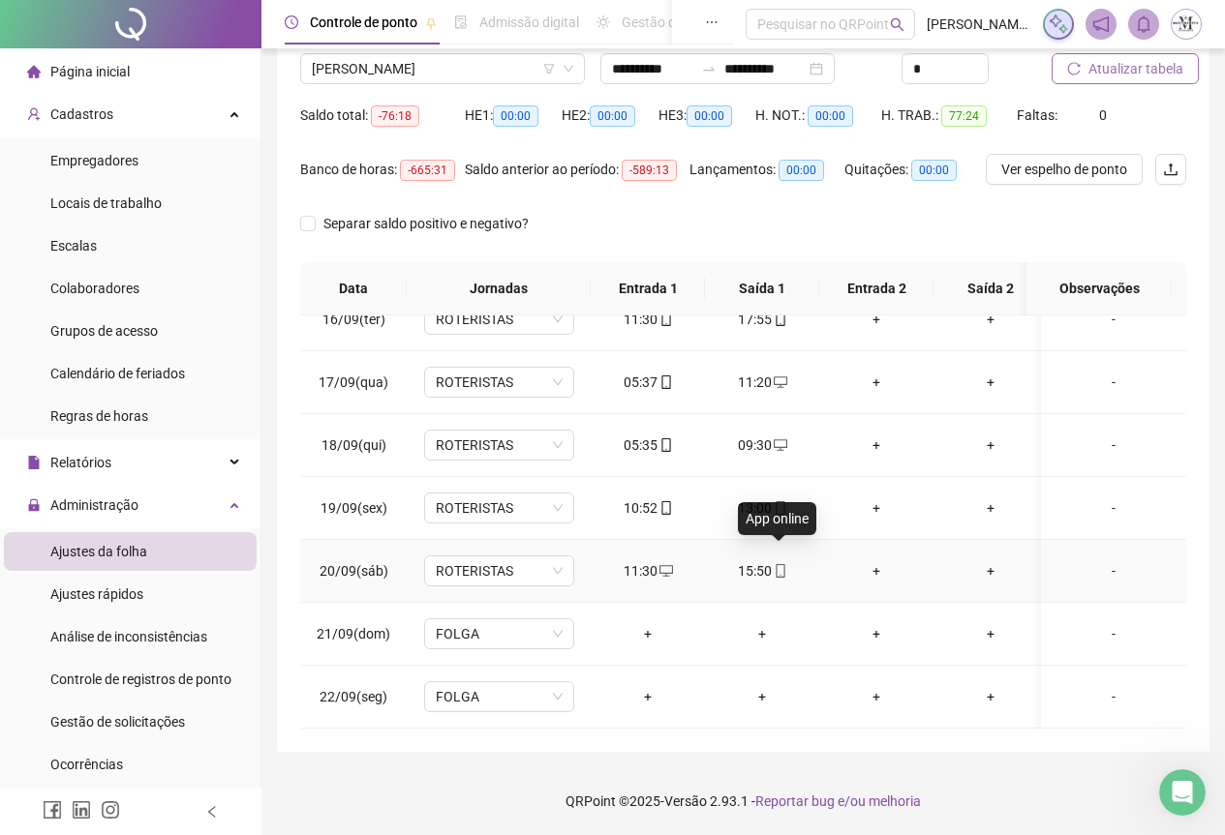
click at [782, 563] on span at bounding box center [779, 570] width 15 height 15
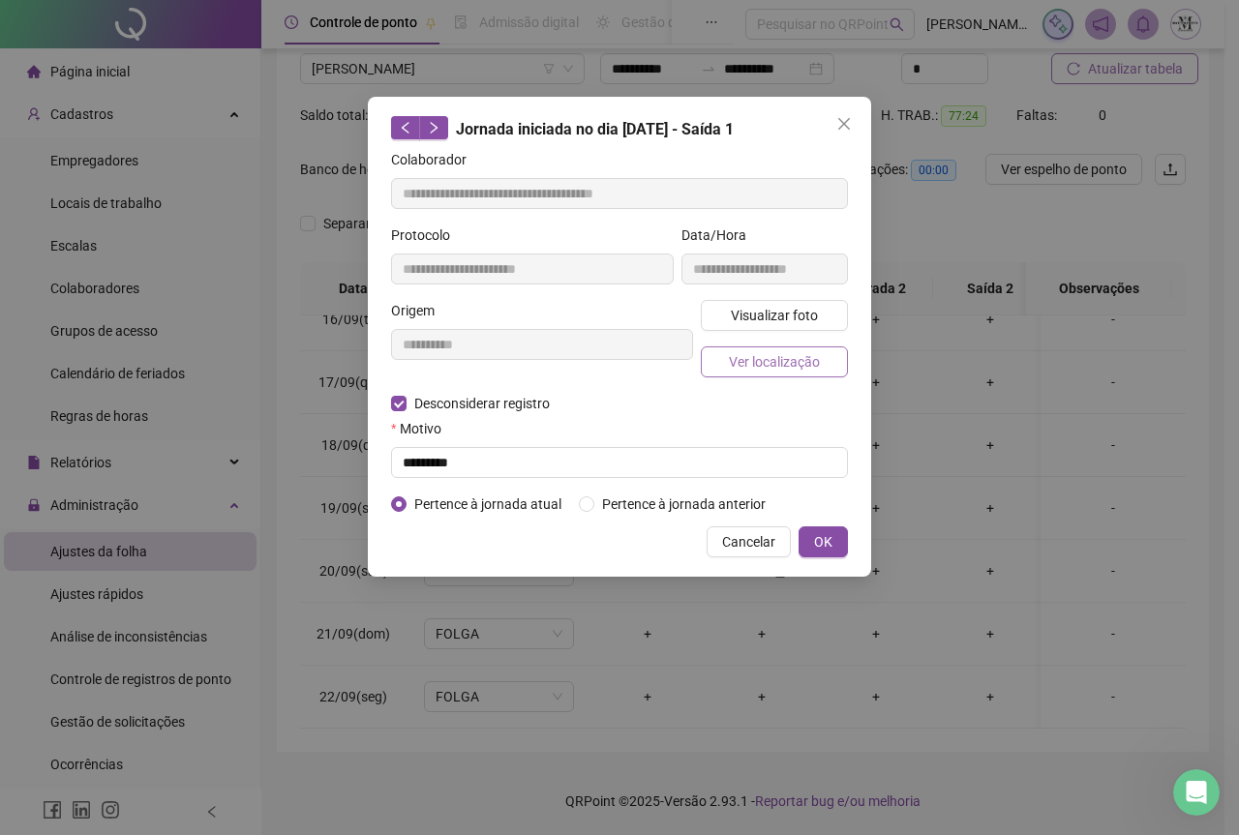
click at [776, 371] on span "Ver localização" at bounding box center [774, 361] width 91 height 21
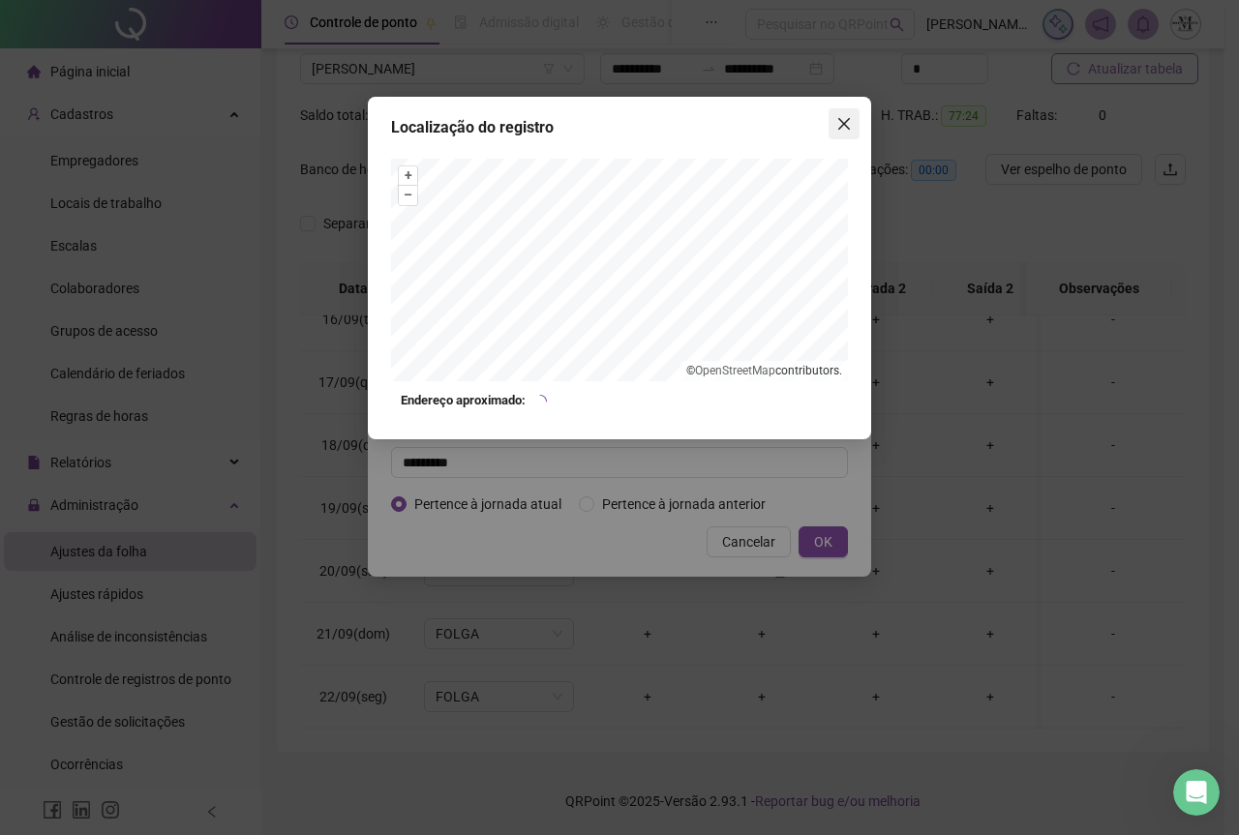
click at [848, 124] on icon "close" at bounding box center [843, 123] width 15 height 15
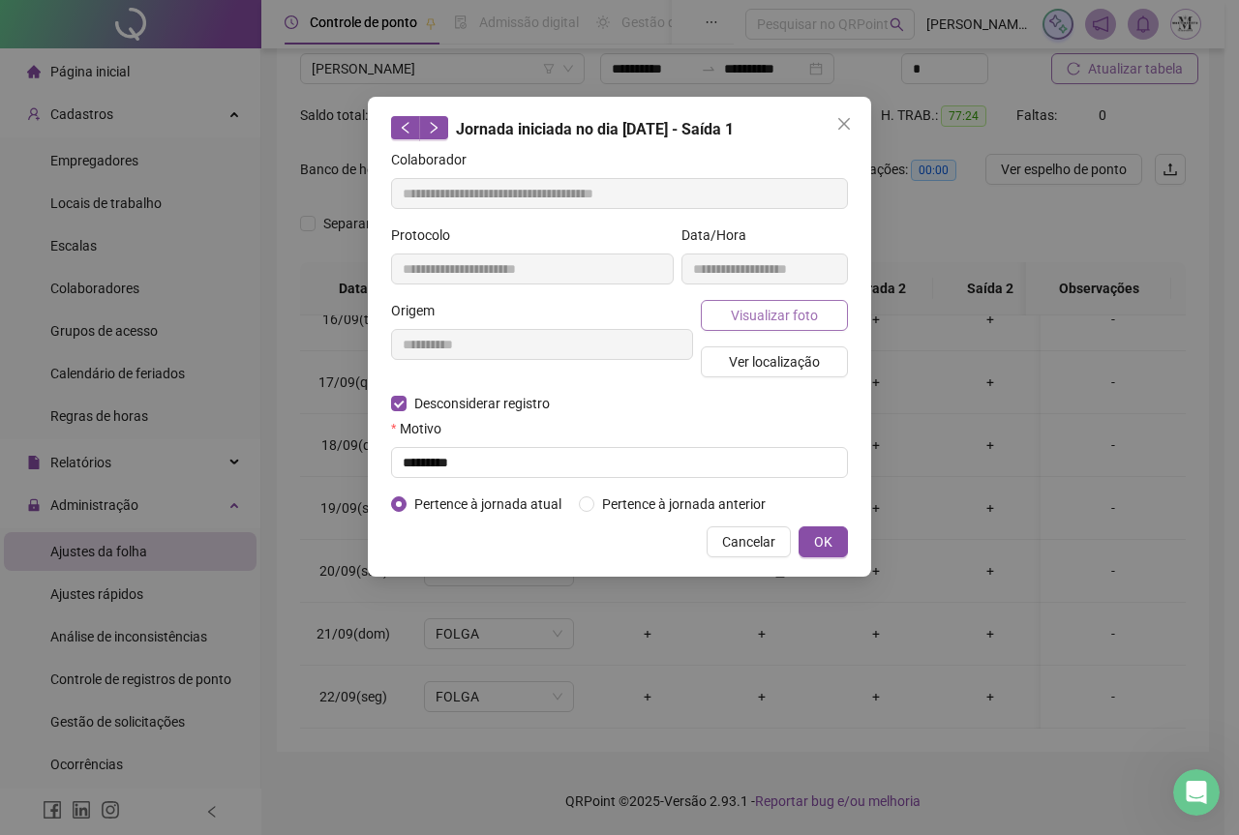
type input "**********"
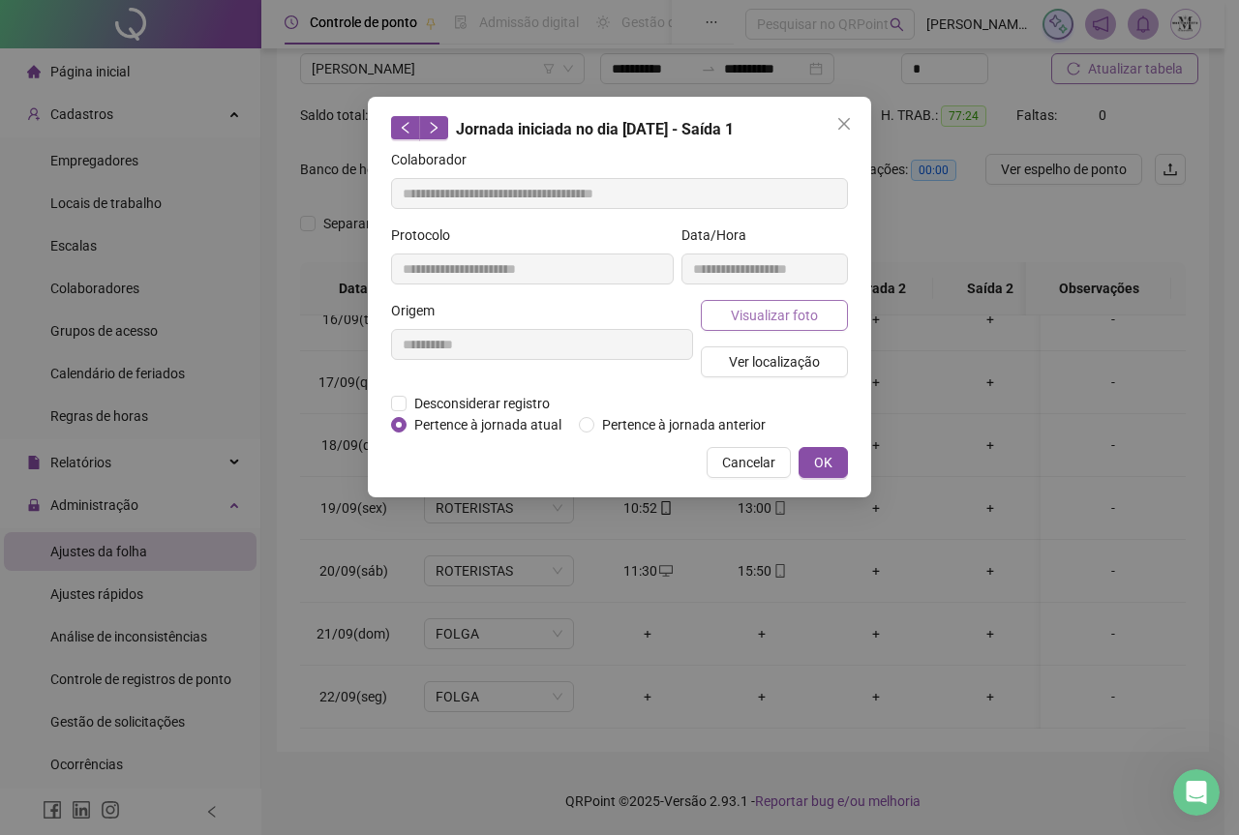
click at [773, 316] on span "Visualizar foto" at bounding box center [774, 315] width 87 height 21
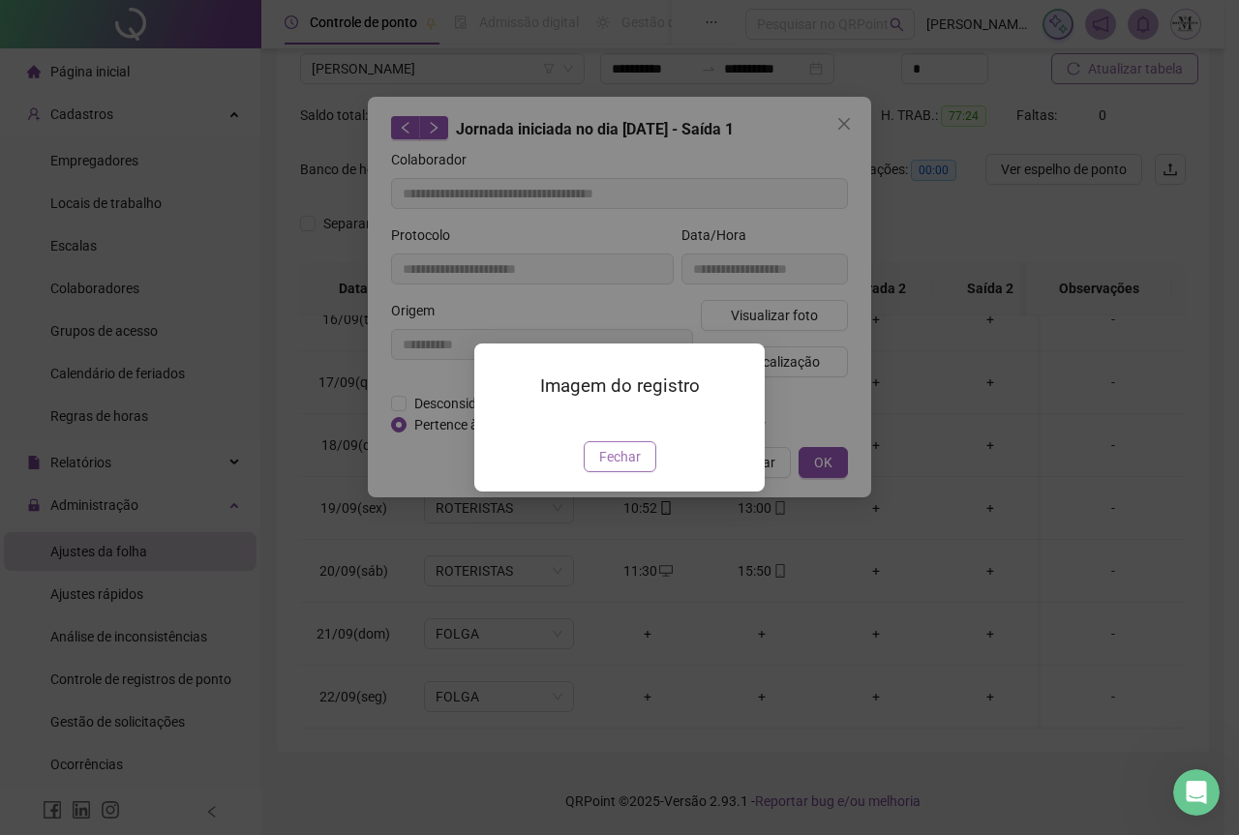
click at [632, 468] on span "Fechar" at bounding box center [620, 456] width 42 height 21
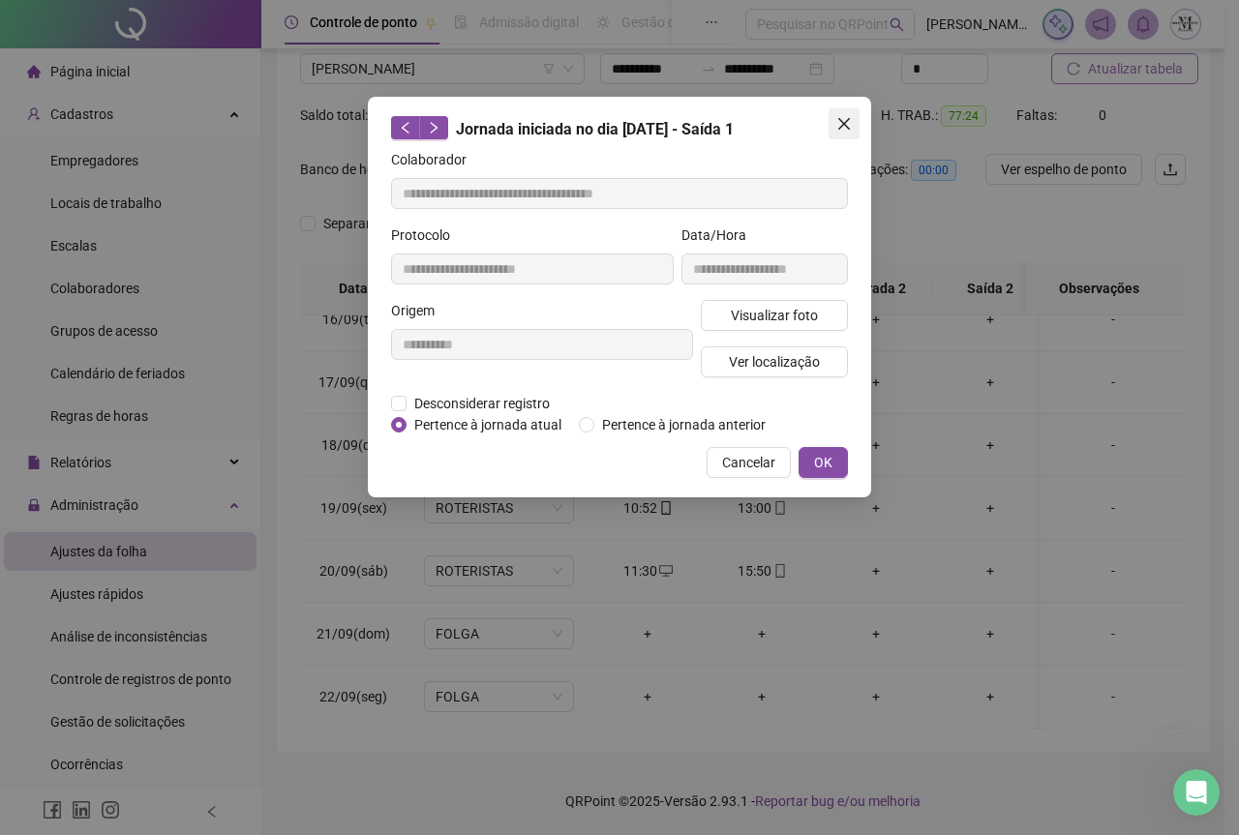
click at [838, 111] on button "Close" at bounding box center [844, 123] width 31 height 31
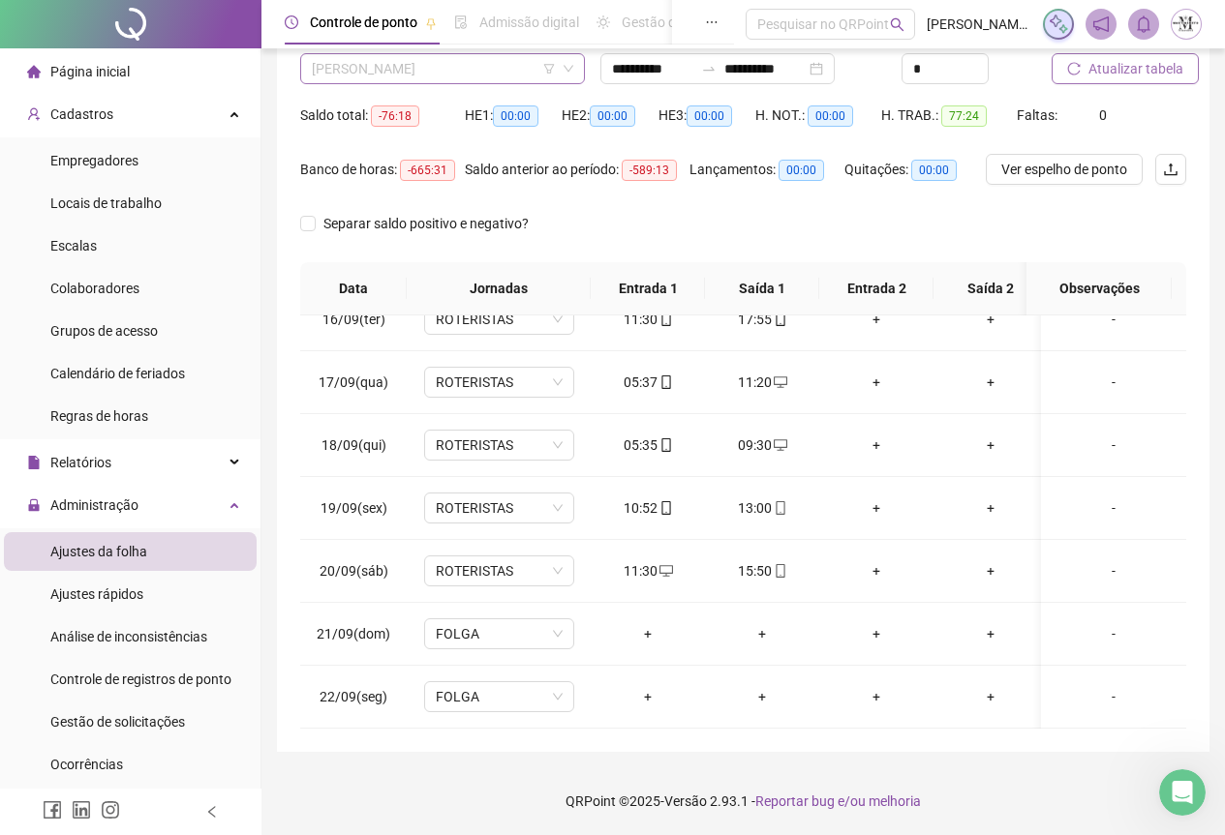
click at [455, 63] on span "[PERSON_NAME]" at bounding box center [442, 68] width 261 height 29
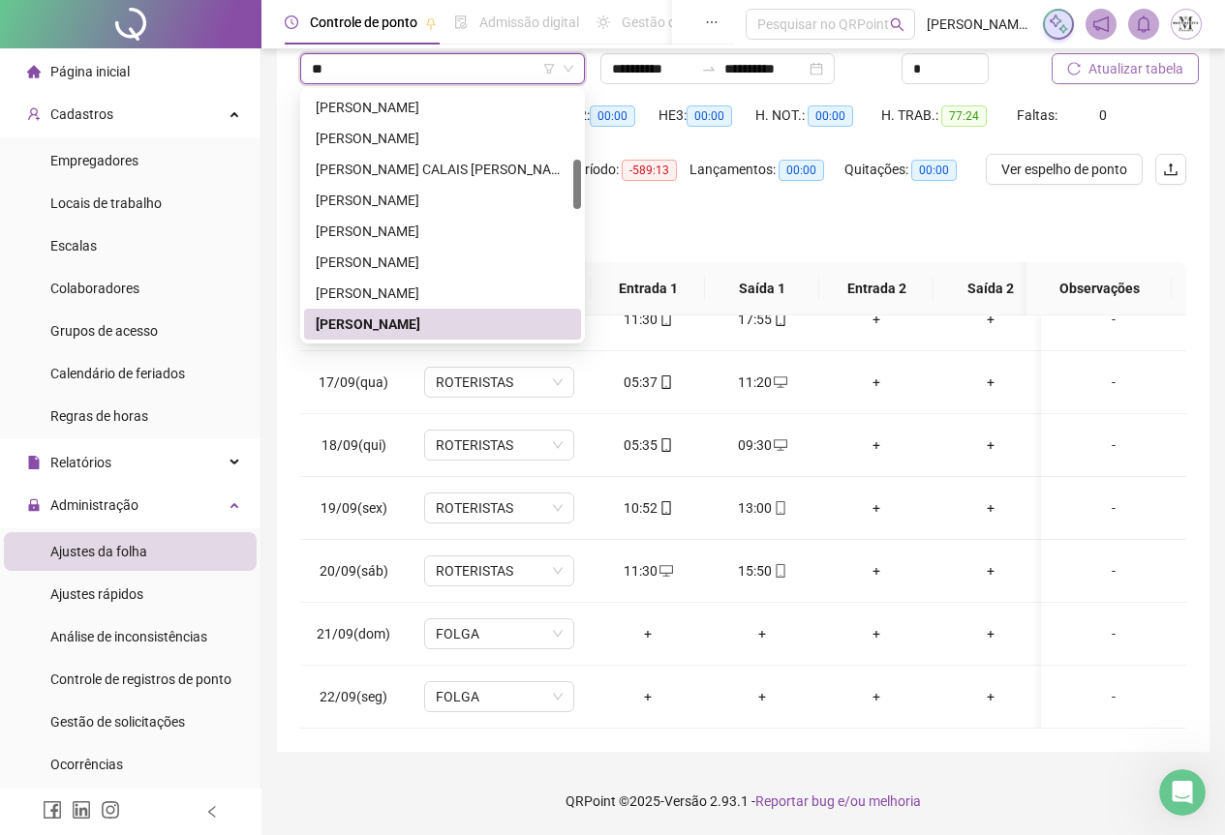
type input "*"
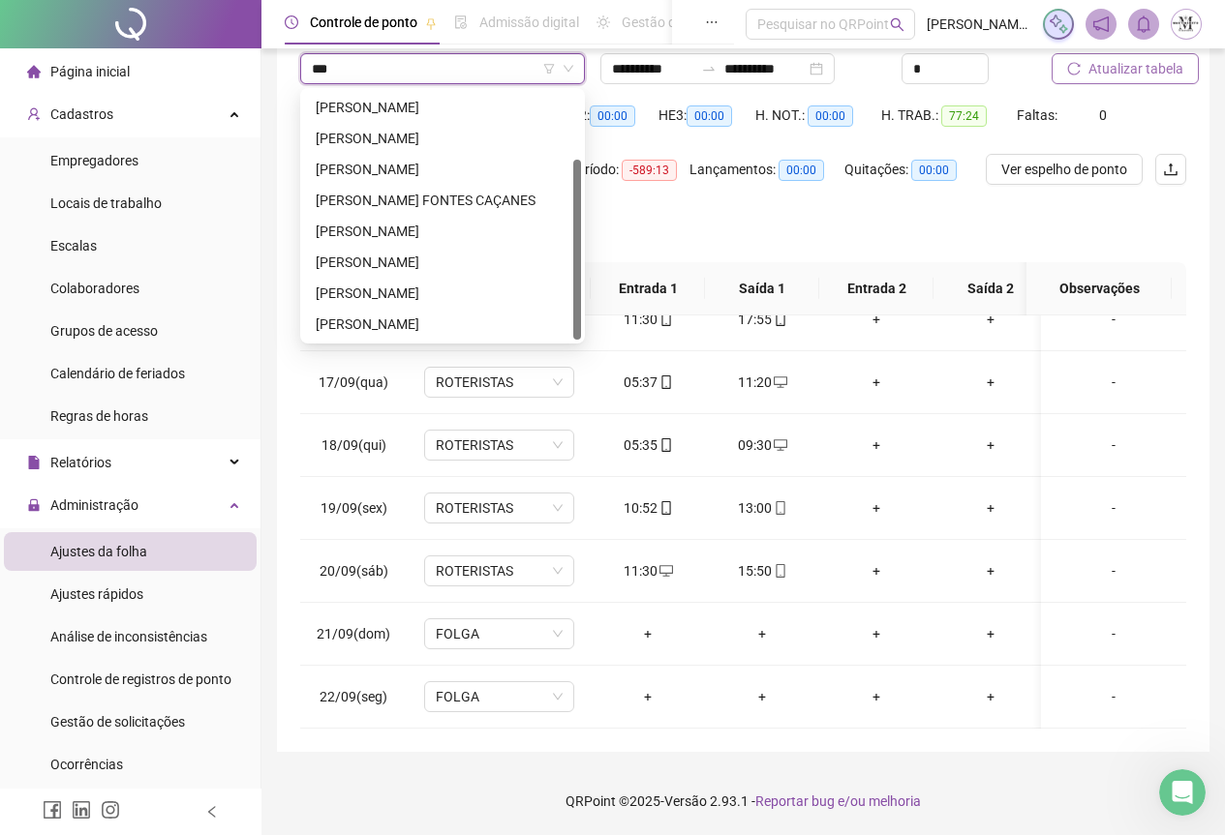
scroll to position [93, 0]
type input "*******"
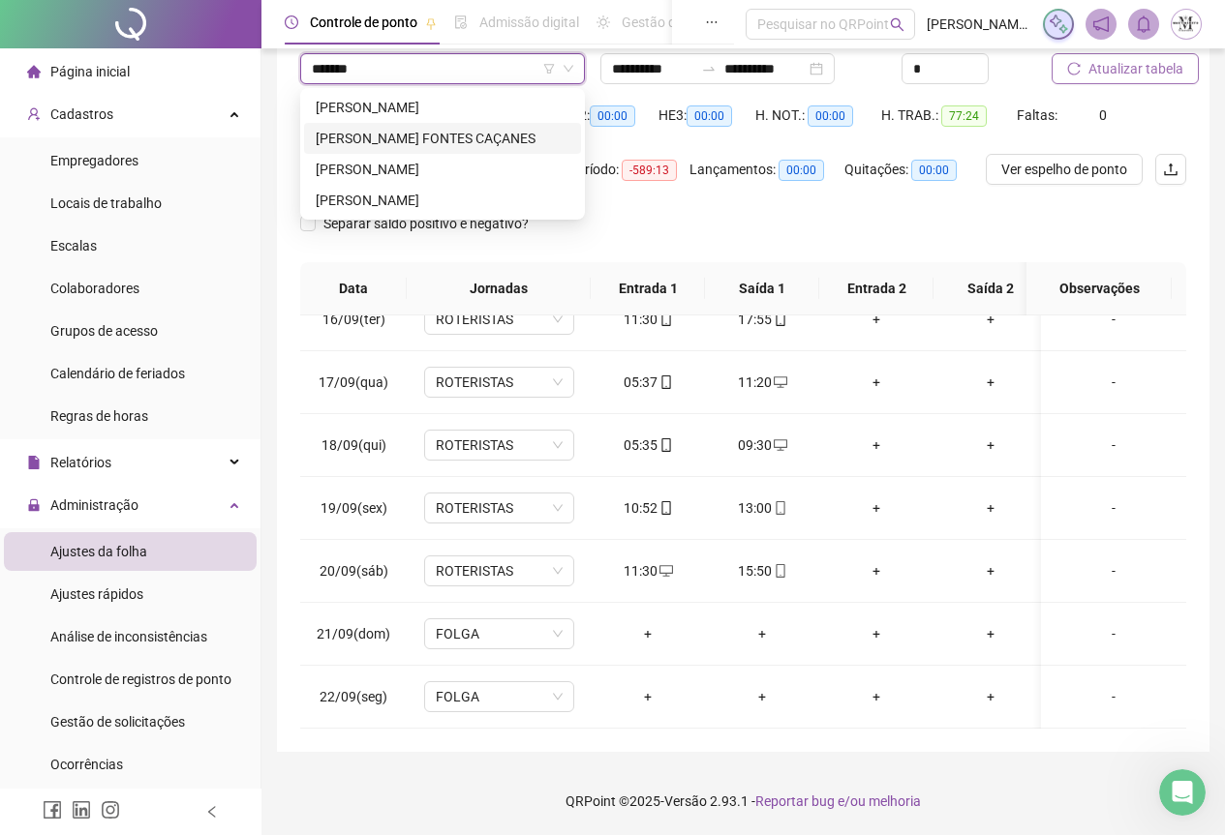
click at [362, 135] on div "[PERSON_NAME] FONTES CAÇANES" at bounding box center [443, 138] width 254 height 21
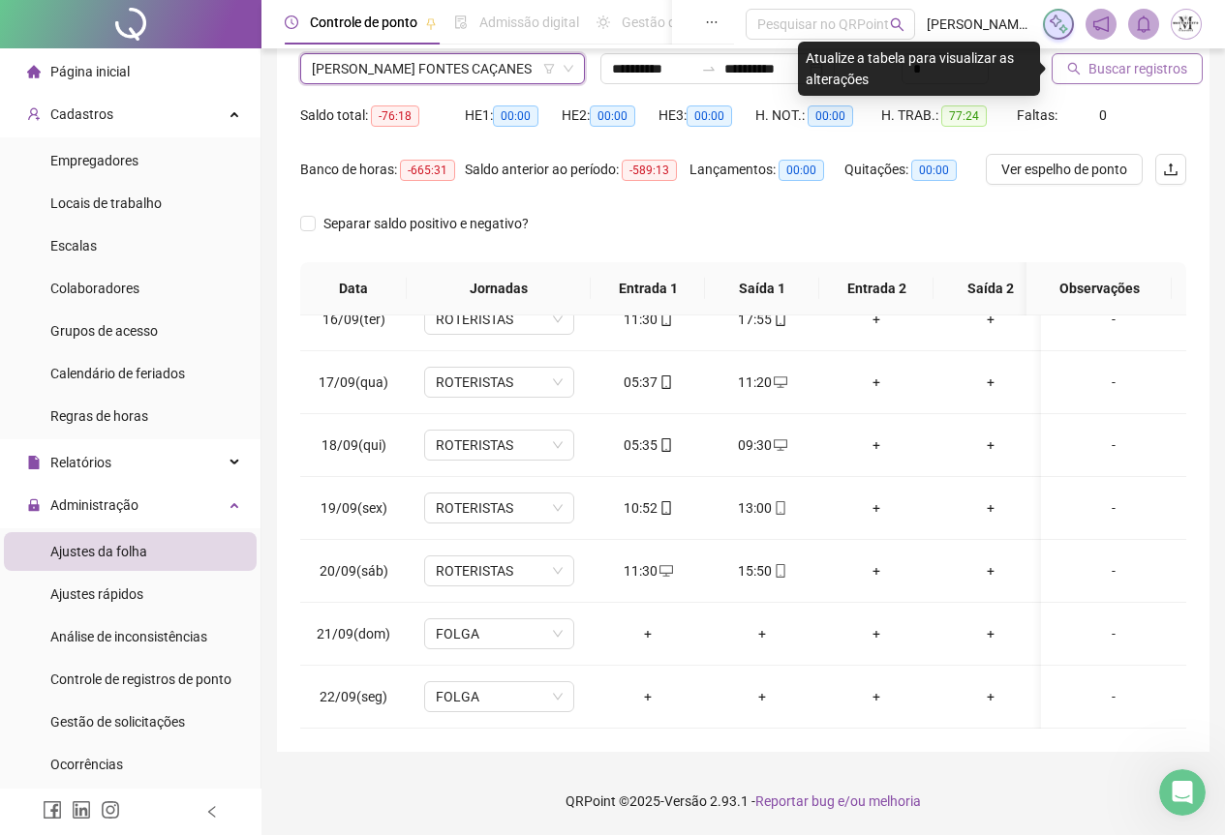
click at [1104, 71] on span "Buscar registros" at bounding box center [1137, 68] width 99 height 21
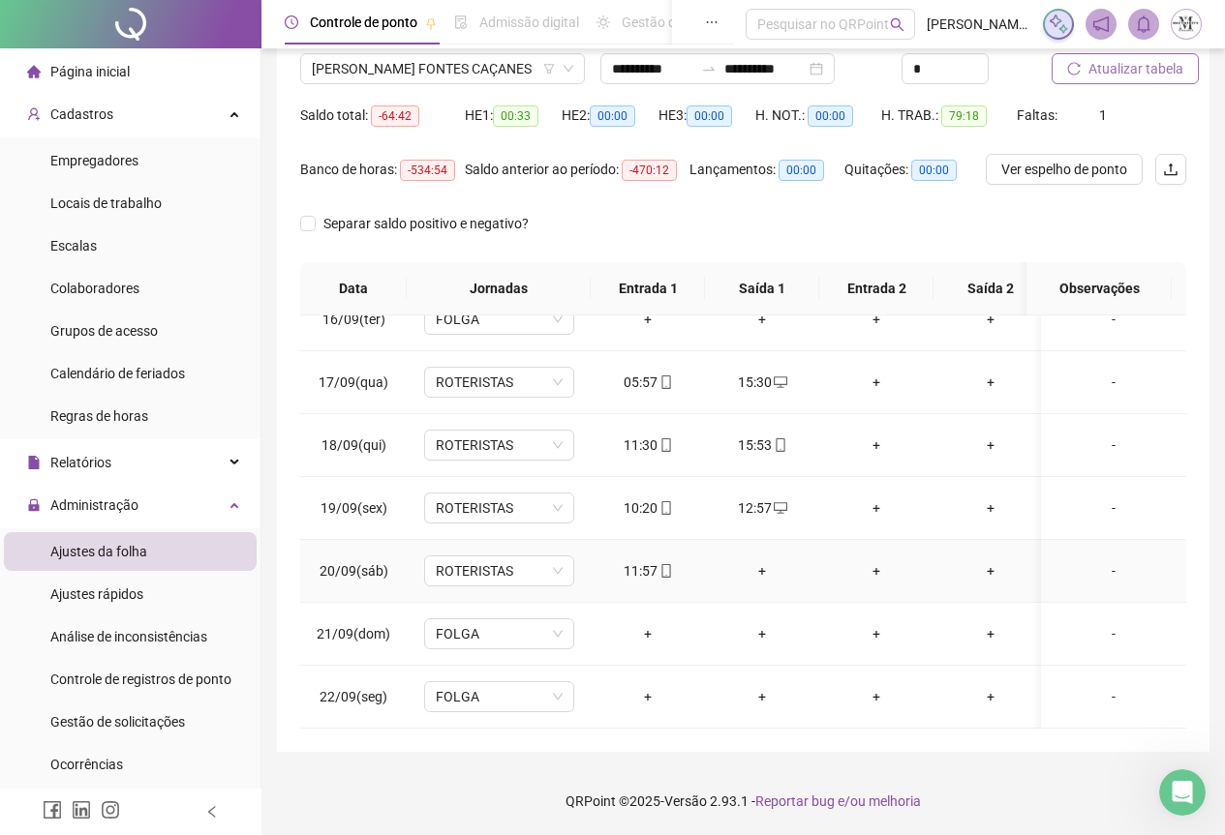
click at [763, 564] on div "+" at bounding box center [761, 571] width 83 height 21
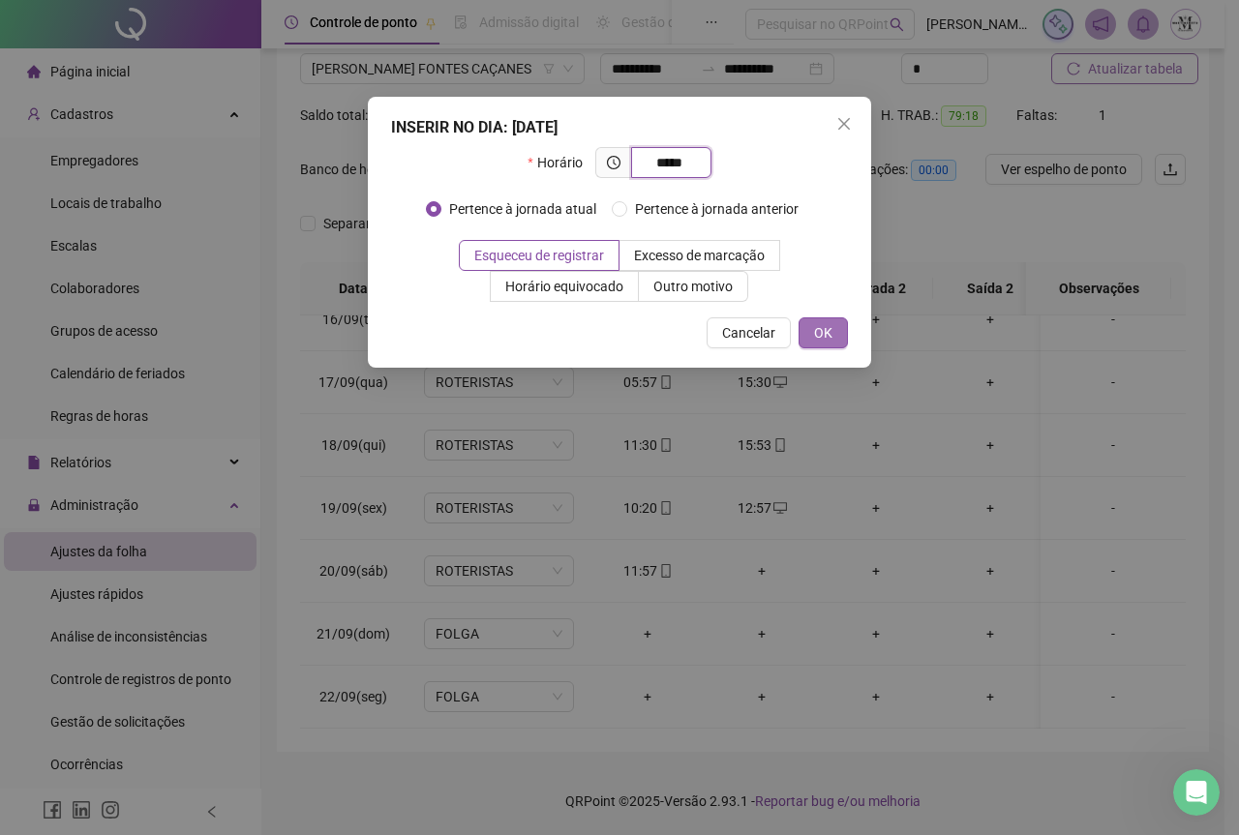
type input "*****"
click at [838, 328] on button "OK" at bounding box center [823, 333] width 49 height 31
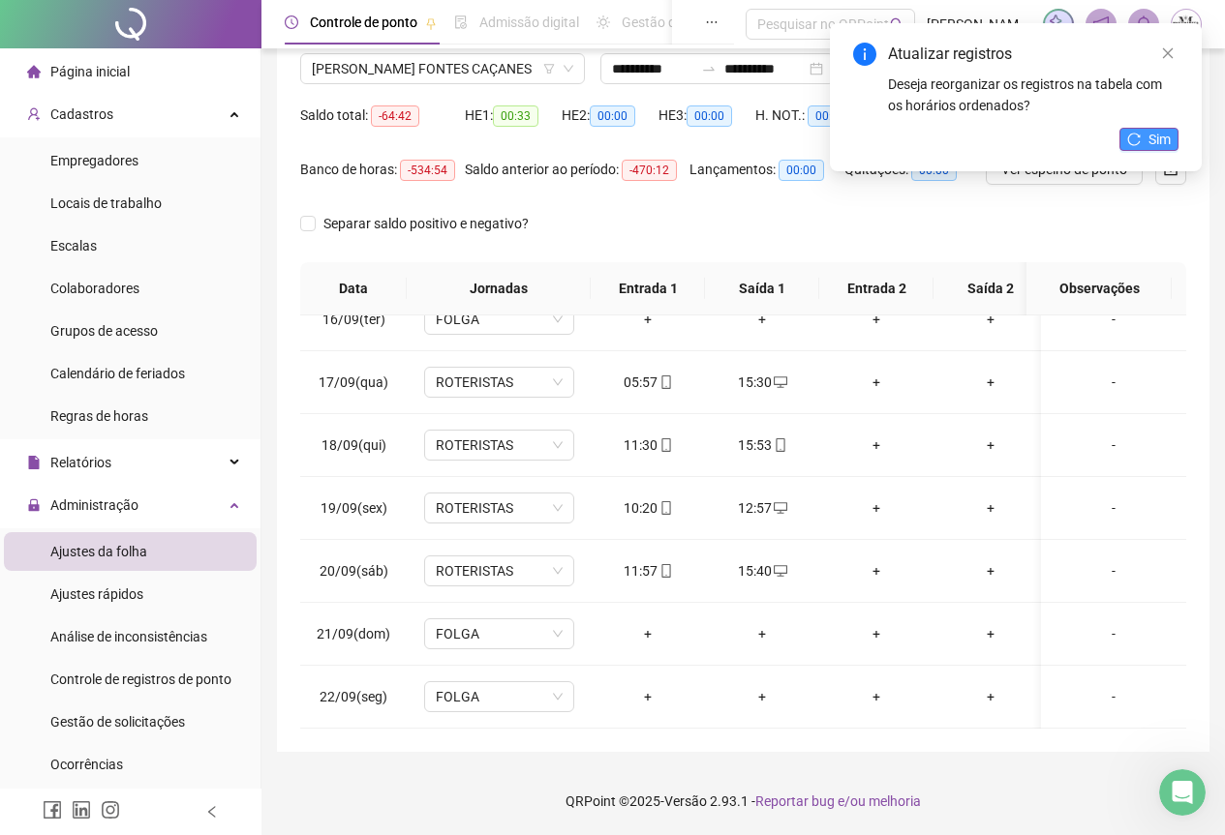
click at [1147, 143] on button "Sim" at bounding box center [1148, 139] width 59 height 23
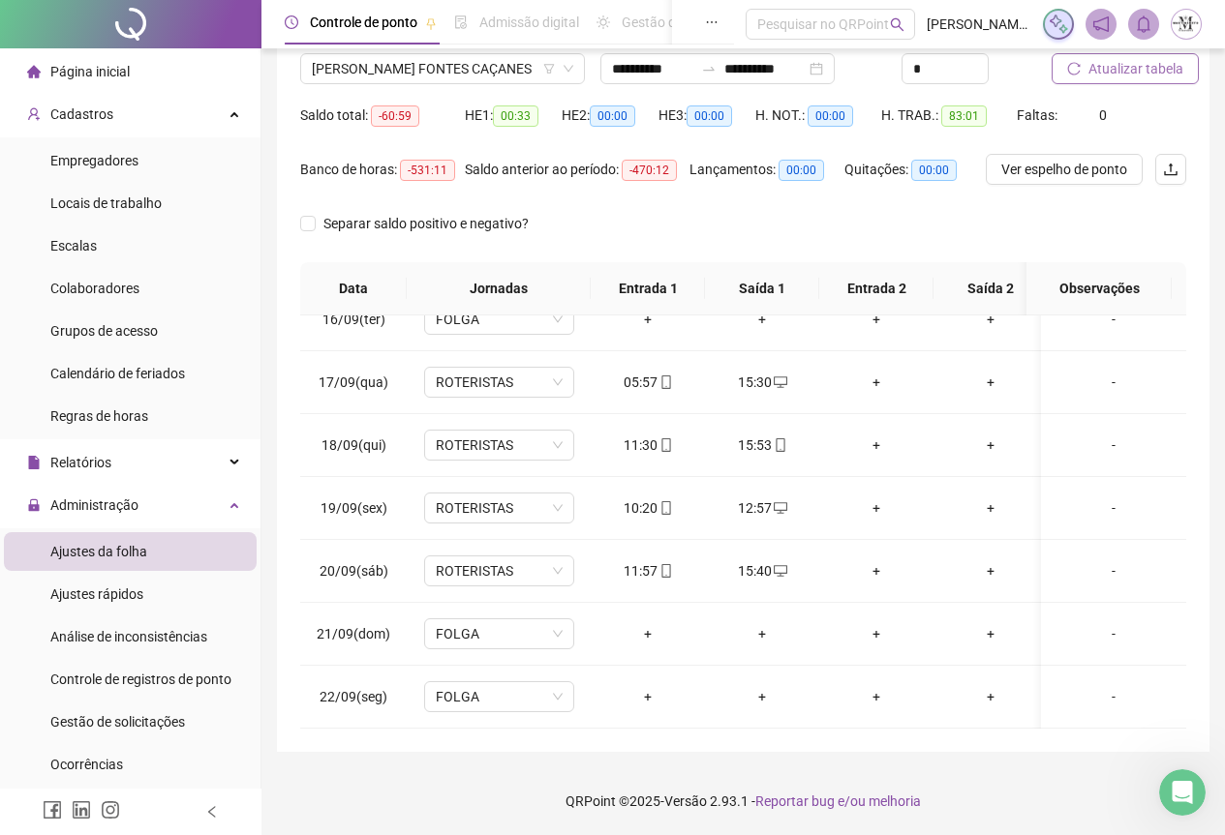
click at [1116, 70] on span "Atualizar tabela" at bounding box center [1135, 68] width 95 height 21
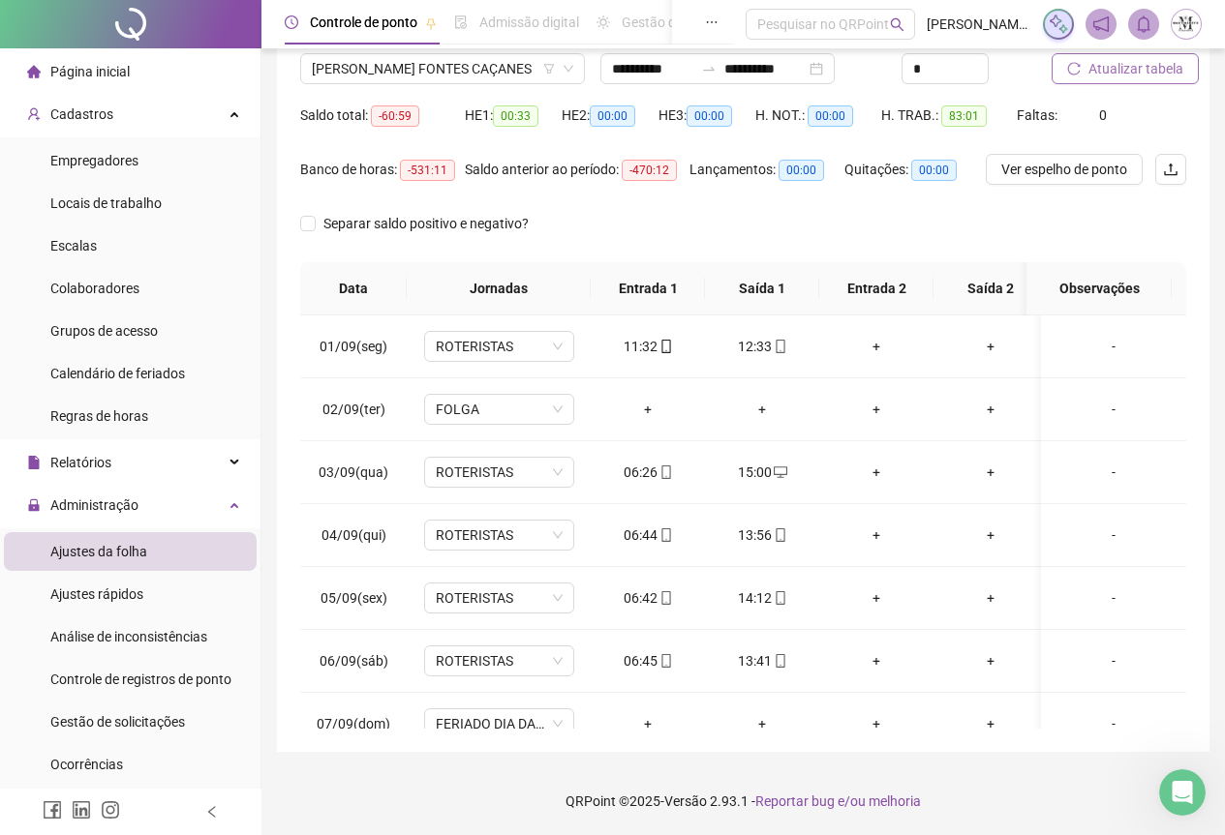
click at [1109, 74] on span "Atualizar tabela" at bounding box center [1135, 68] width 95 height 21
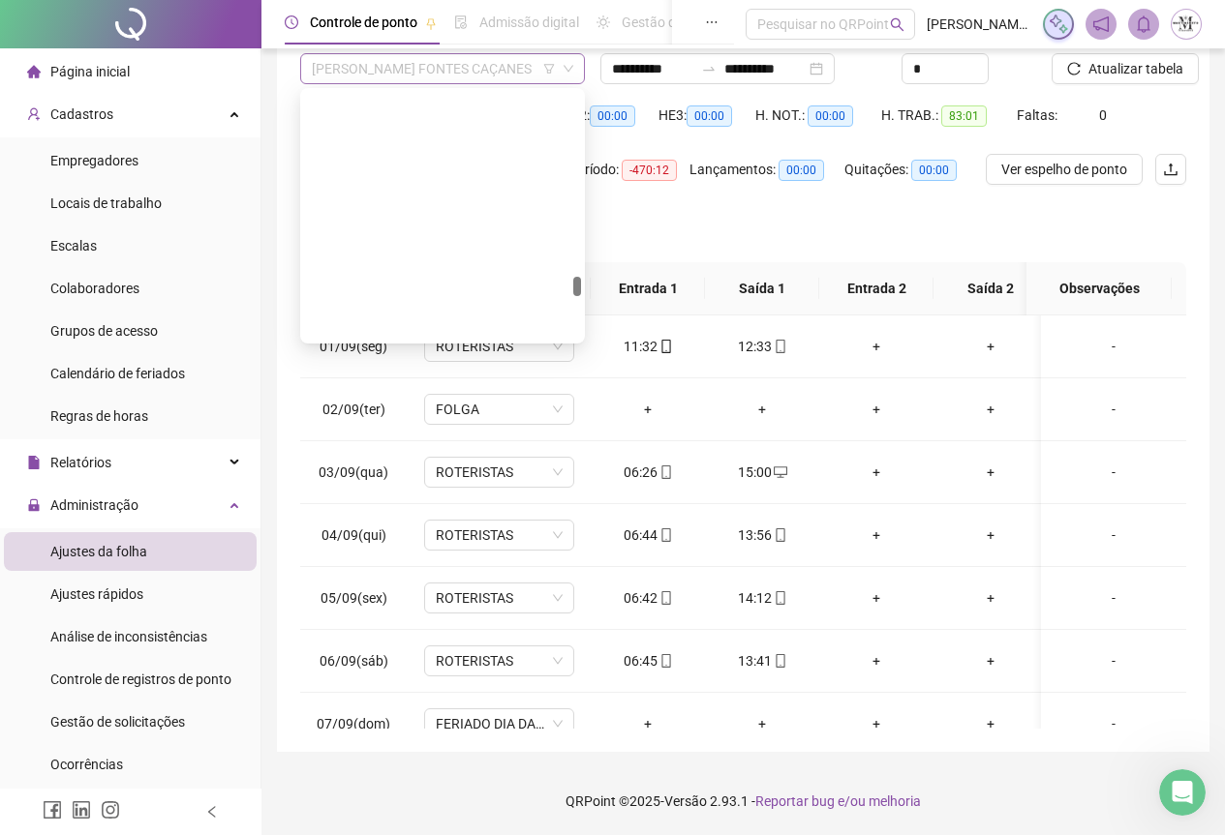
click at [341, 69] on span "[PERSON_NAME] FONTES CAÇANES" at bounding box center [442, 68] width 261 height 29
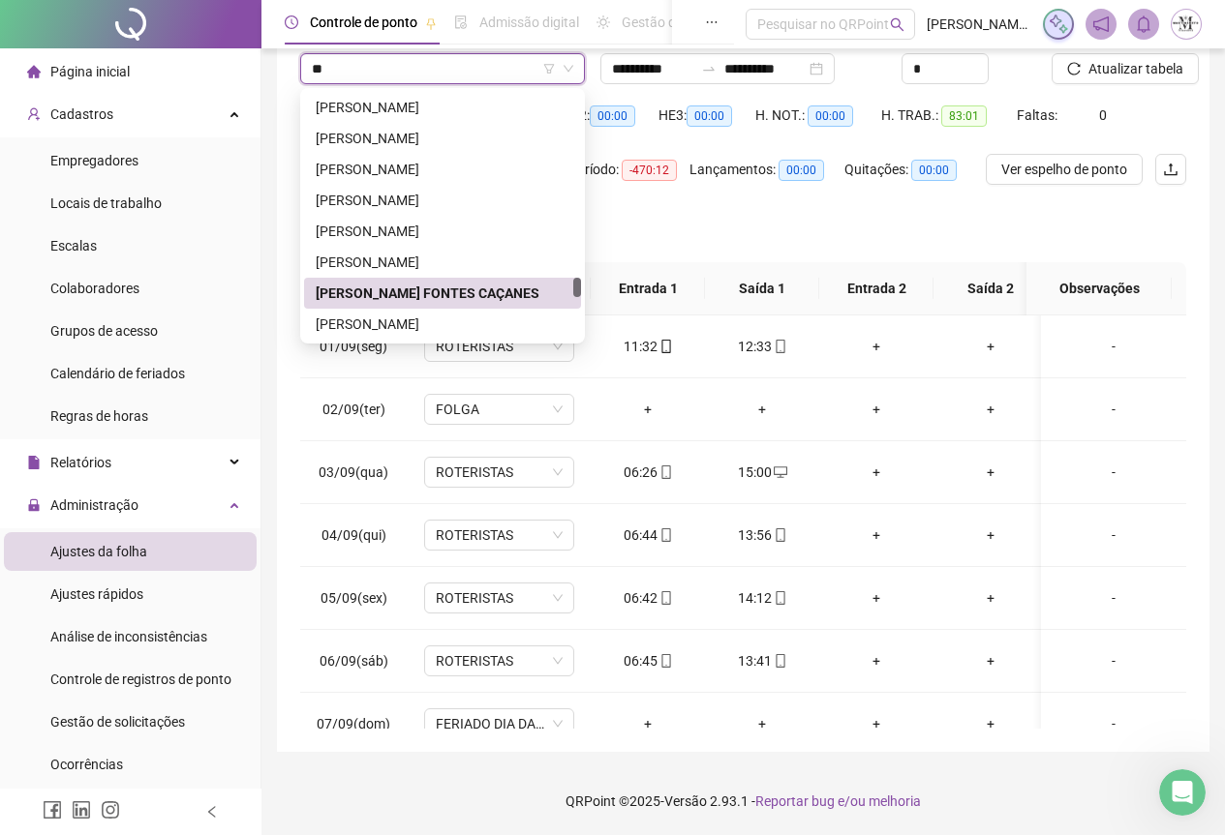
scroll to position [124, 0]
type input "***"
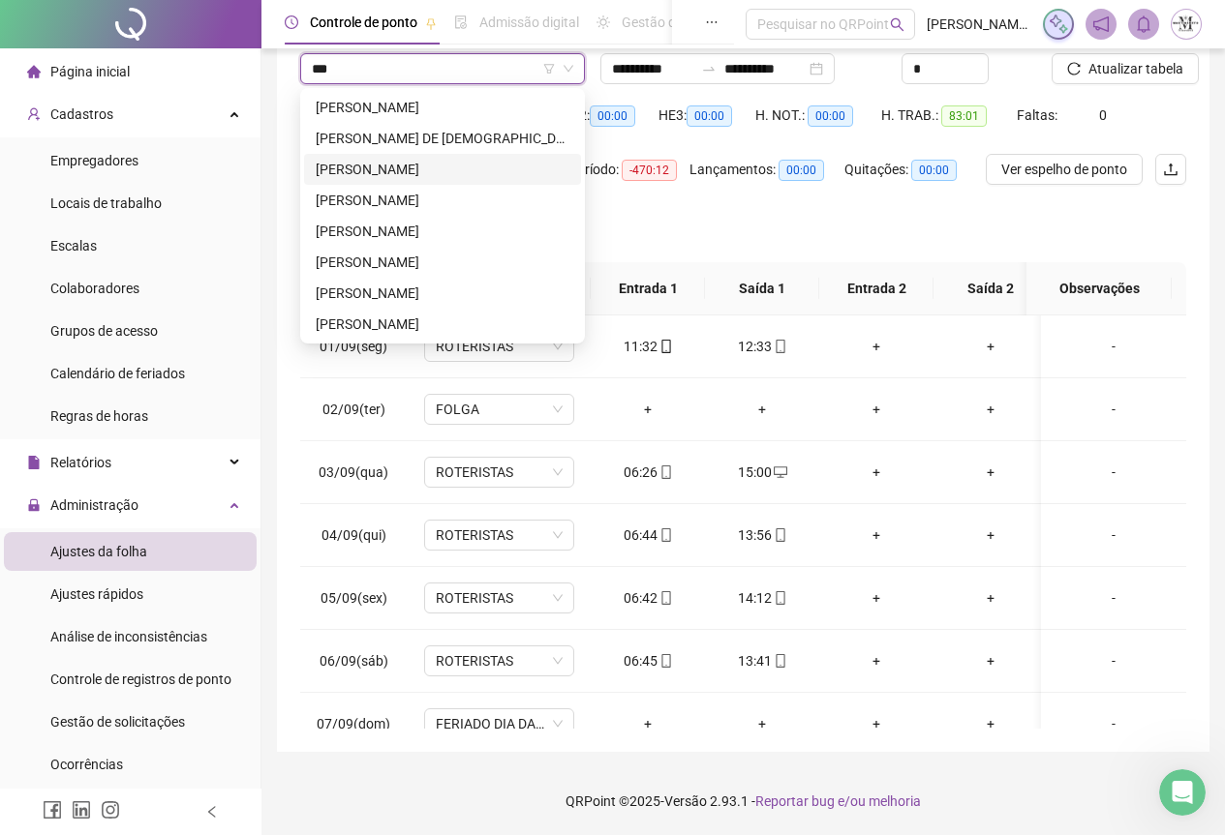
click at [365, 164] on div "[PERSON_NAME]" at bounding box center [443, 169] width 254 height 21
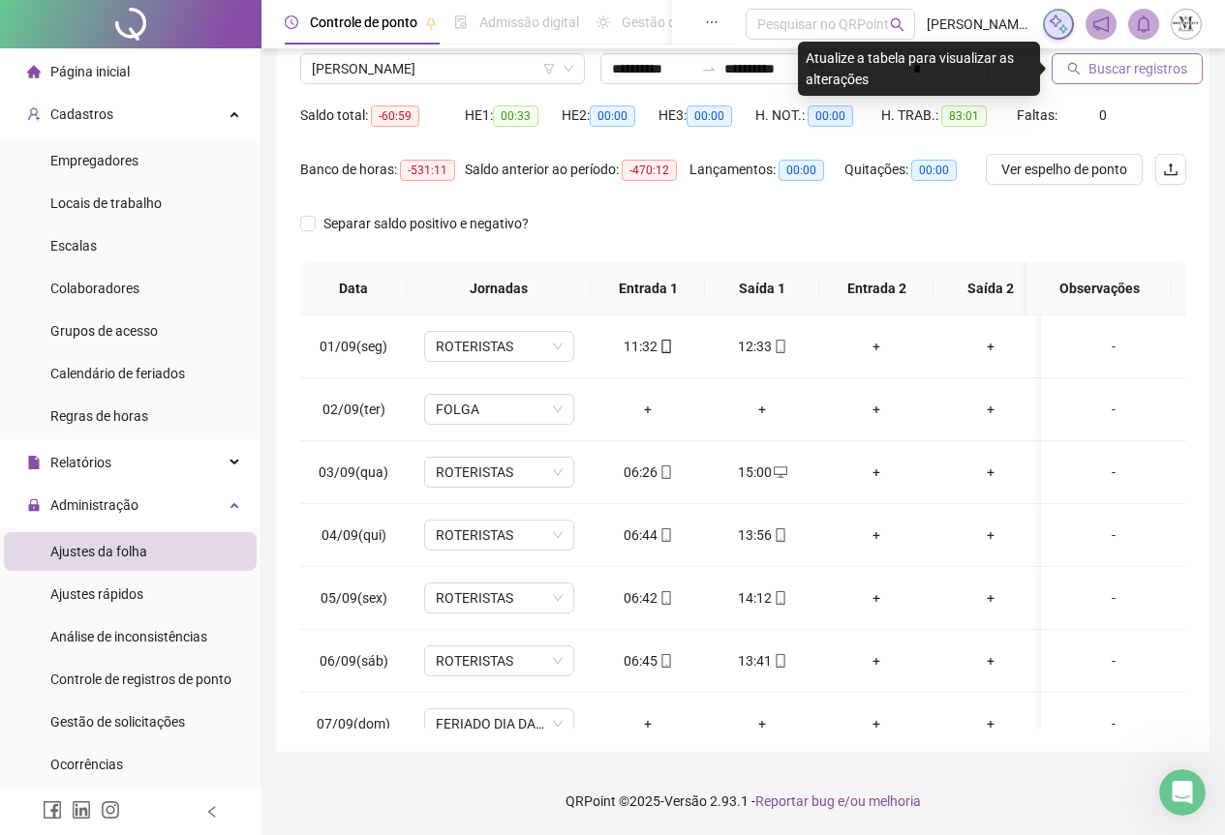
click at [1105, 71] on span "Buscar registros" at bounding box center [1137, 68] width 99 height 21
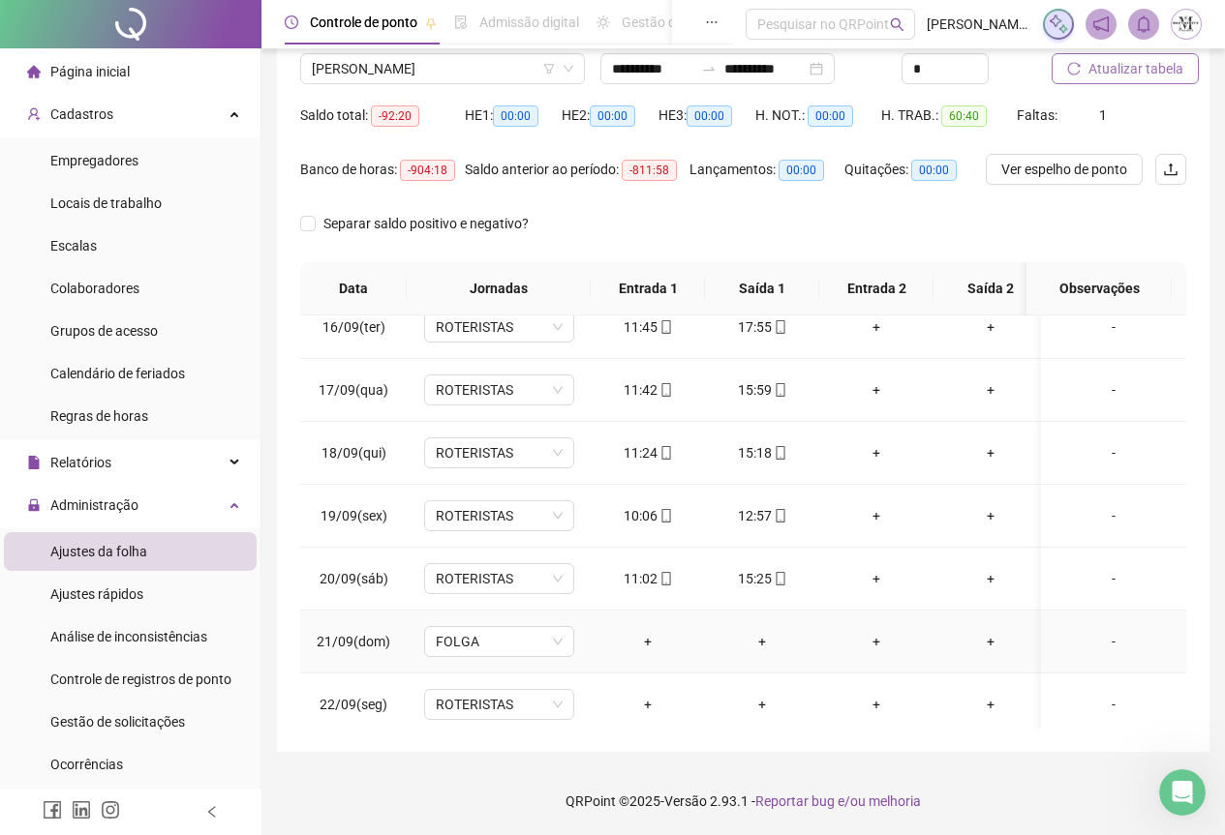
scroll to position [986, 0]
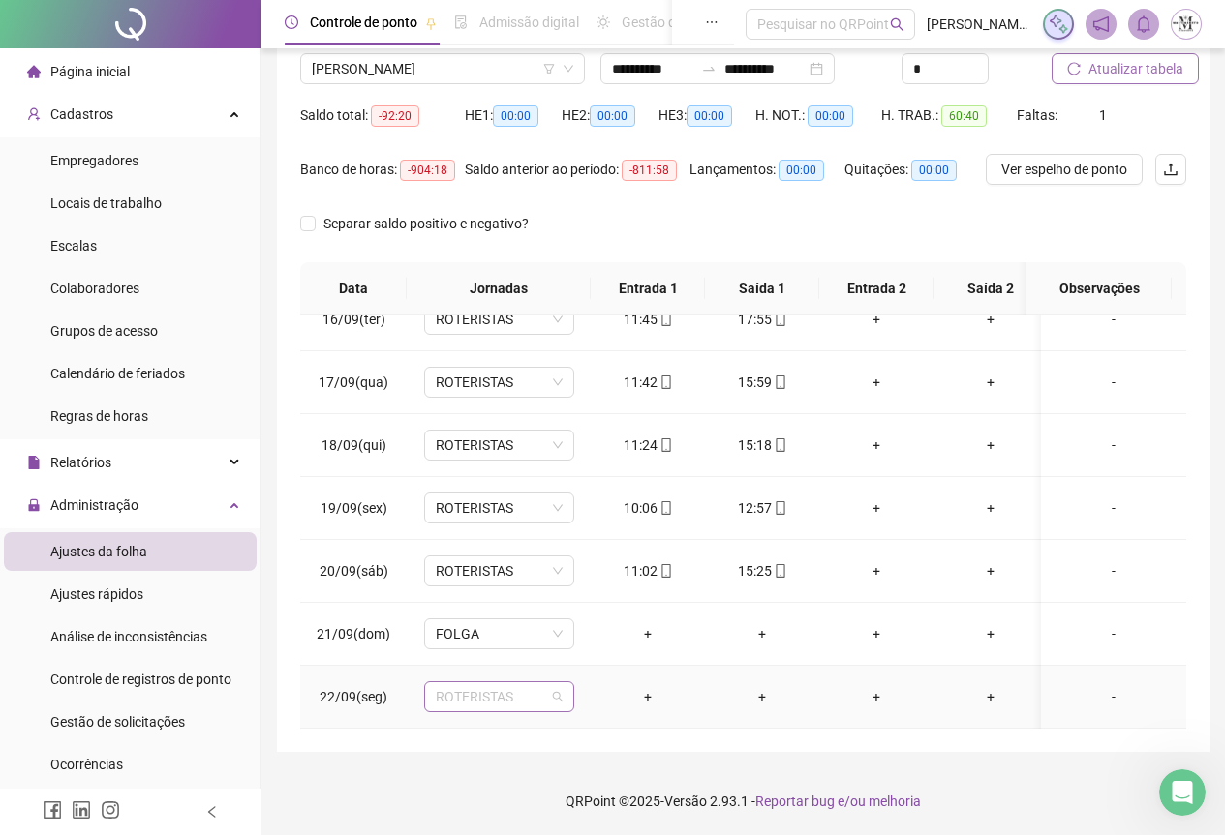
click at [455, 687] on span "ROTERISTAS" at bounding box center [499, 696] width 127 height 29
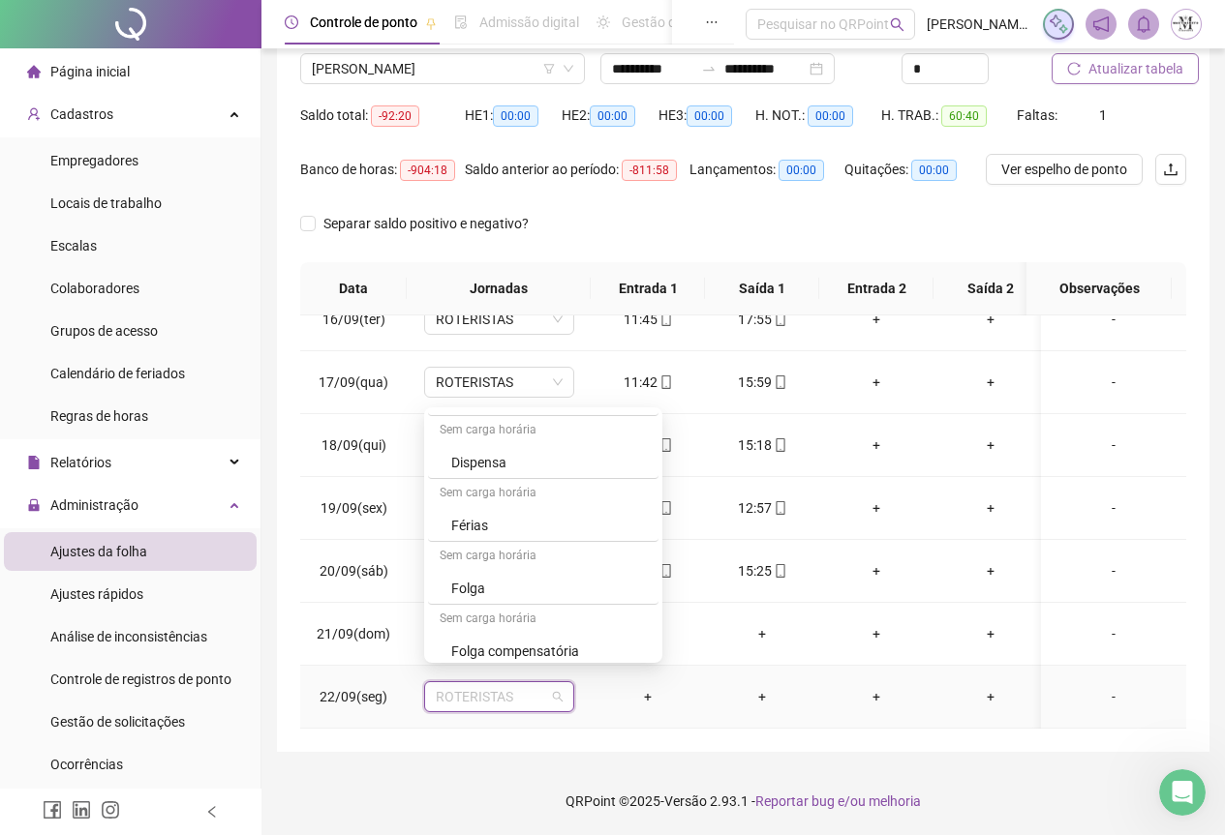
scroll to position [1162, 0]
click at [490, 492] on div "Folga" at bounding box center [549, 491] width 196 height 21
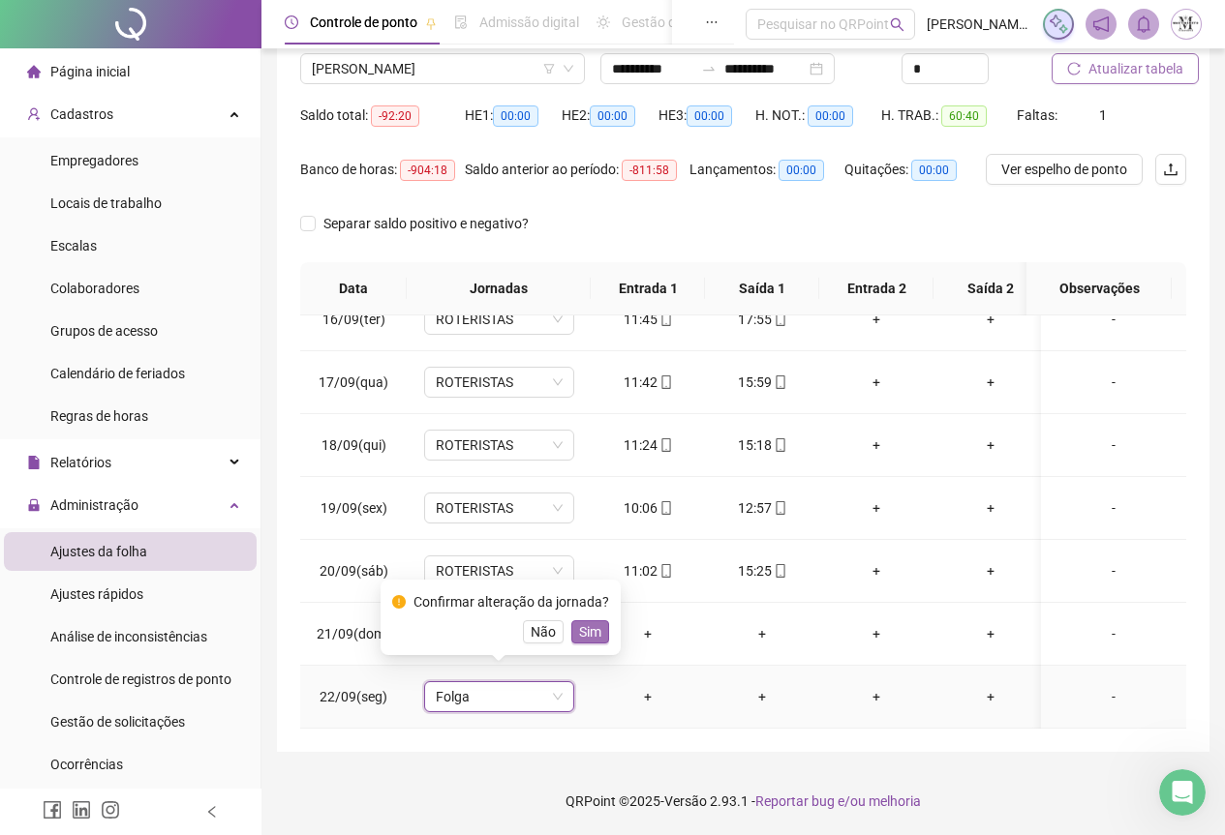
click at [592, 629] on span "Sim" at bounding box center [590, 632] width 22 height 21
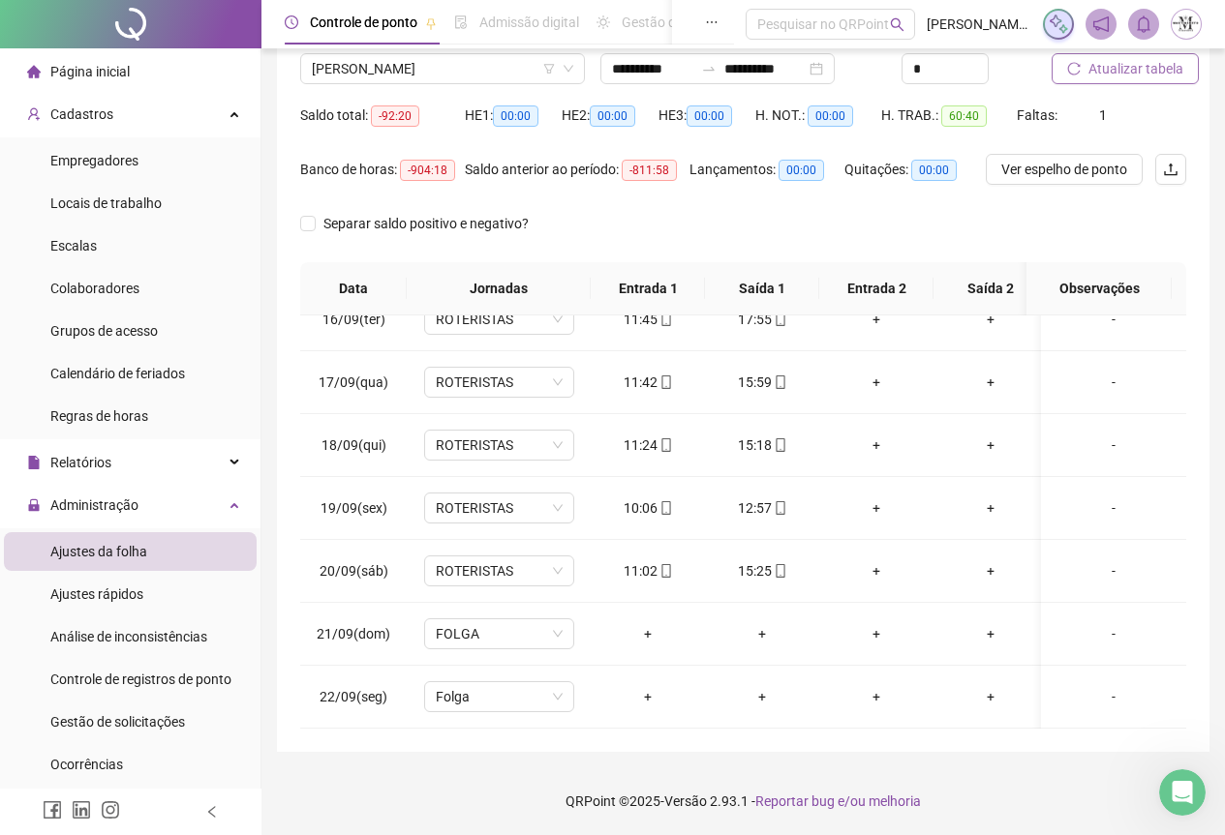
click at [1112, 57] on button "Atualizar tabela" at bounding box center [1124, 68] width 147 height 31
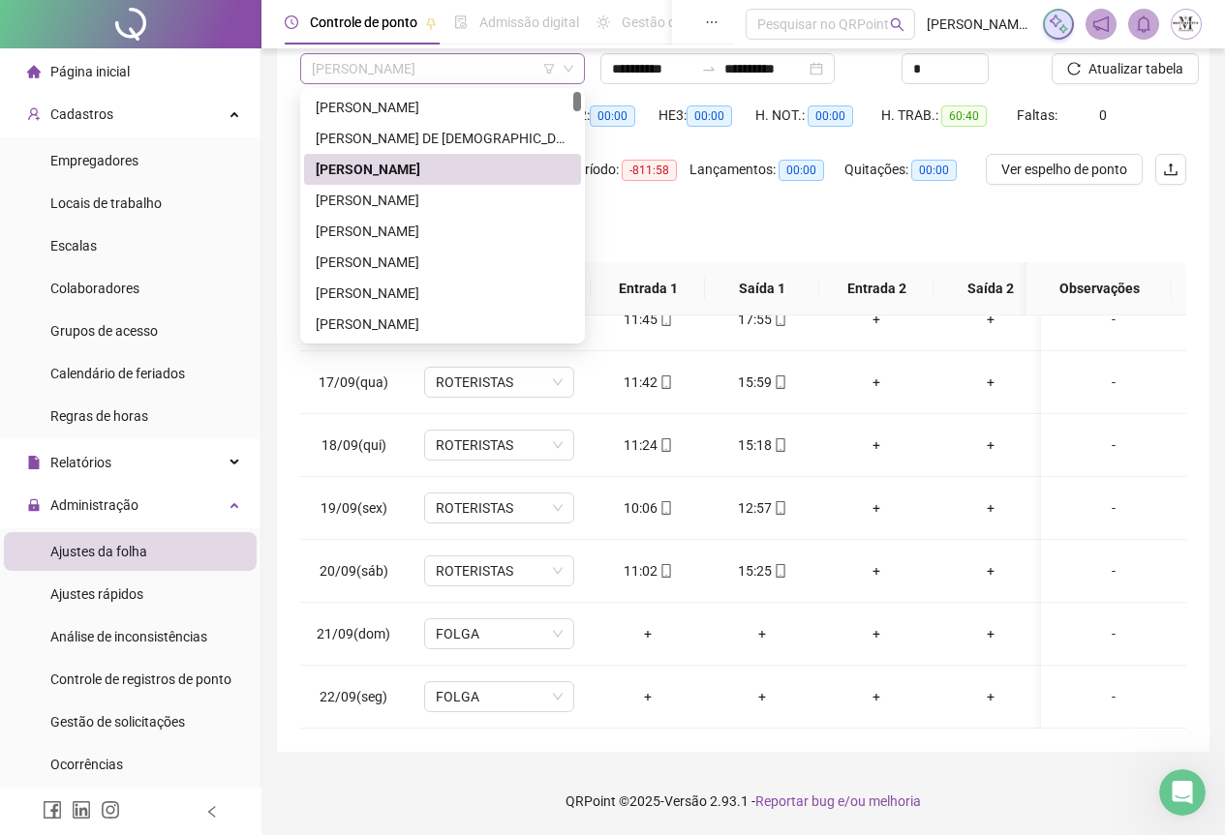
click at [387, 70] on span "[PERSON_NAME]" at bounding box center [442, 68] width 261 height 29
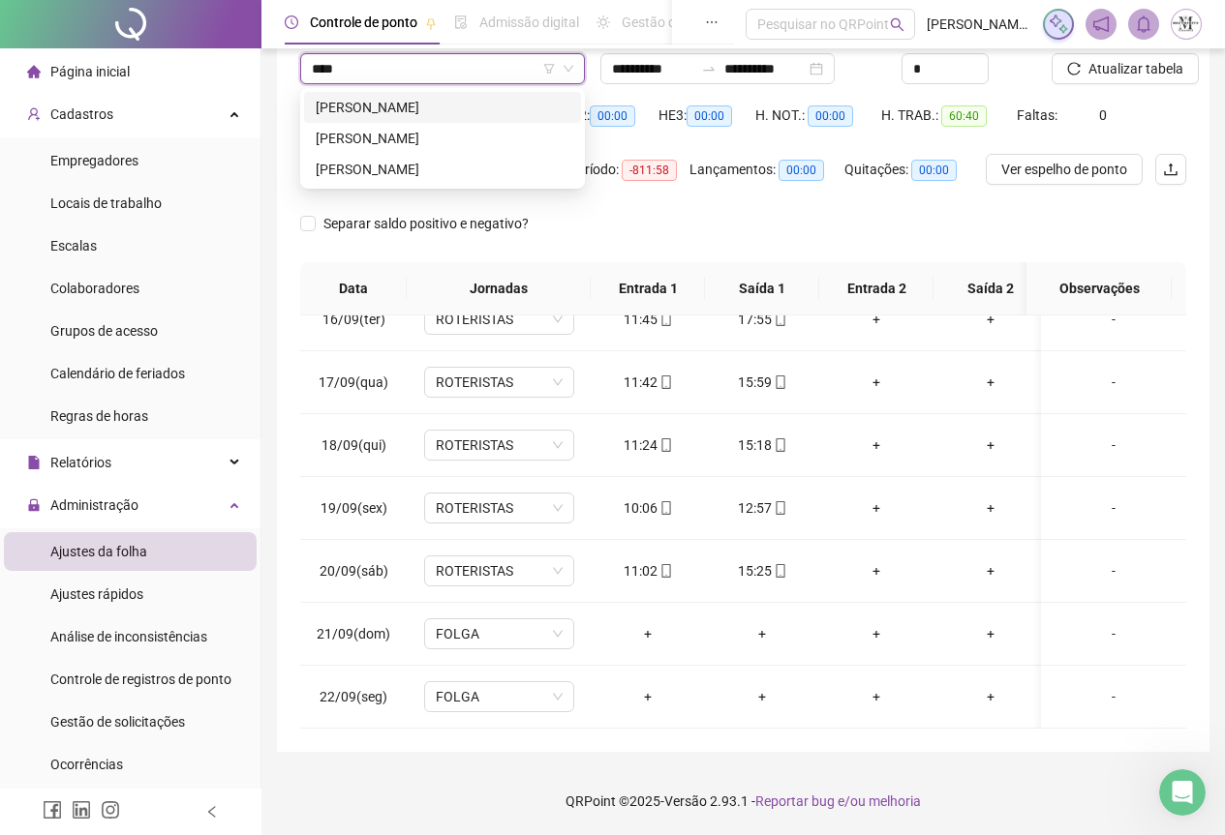
type input "*****"
click at [409, 117] on div "[PERSON_NAME]" at bounding box center [443, 107] width 254 height 21
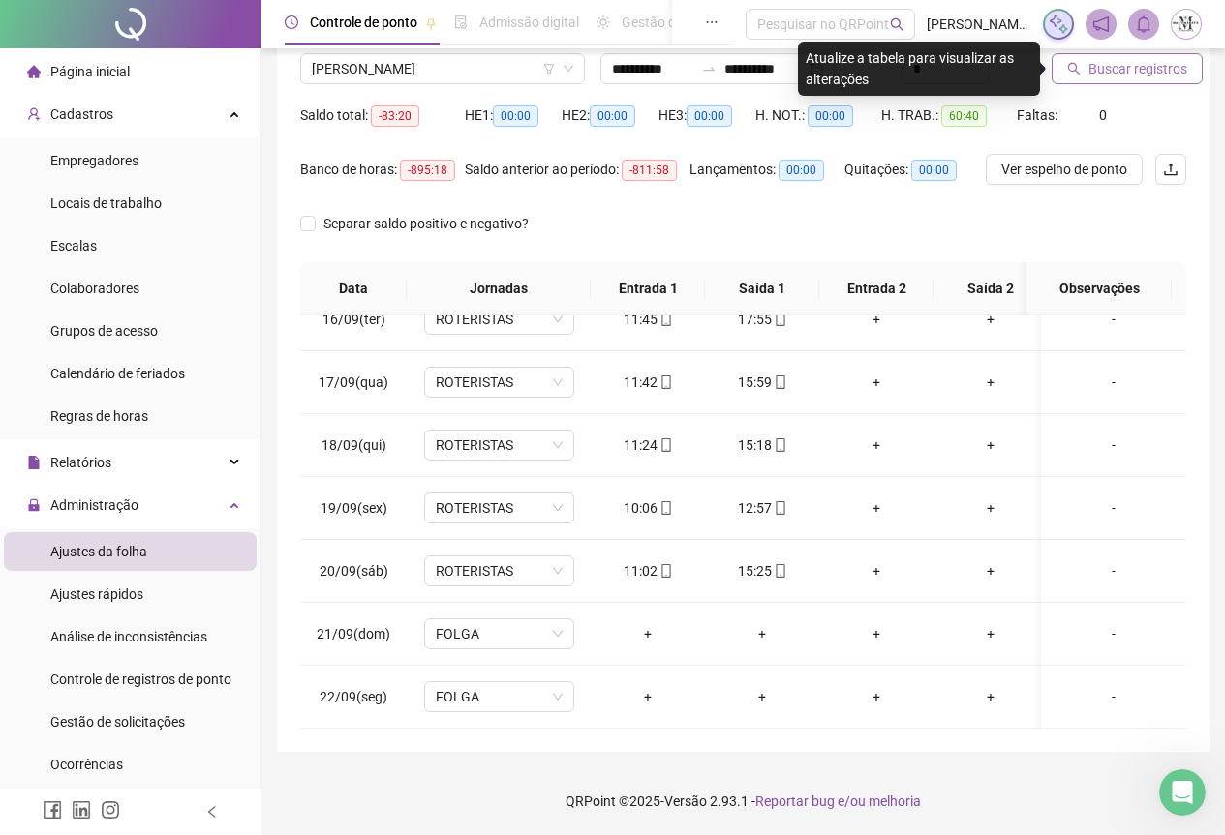
click at [1097, 66] on span "Buscar registros" at bounding box center [1137, 68] width 99 height 21
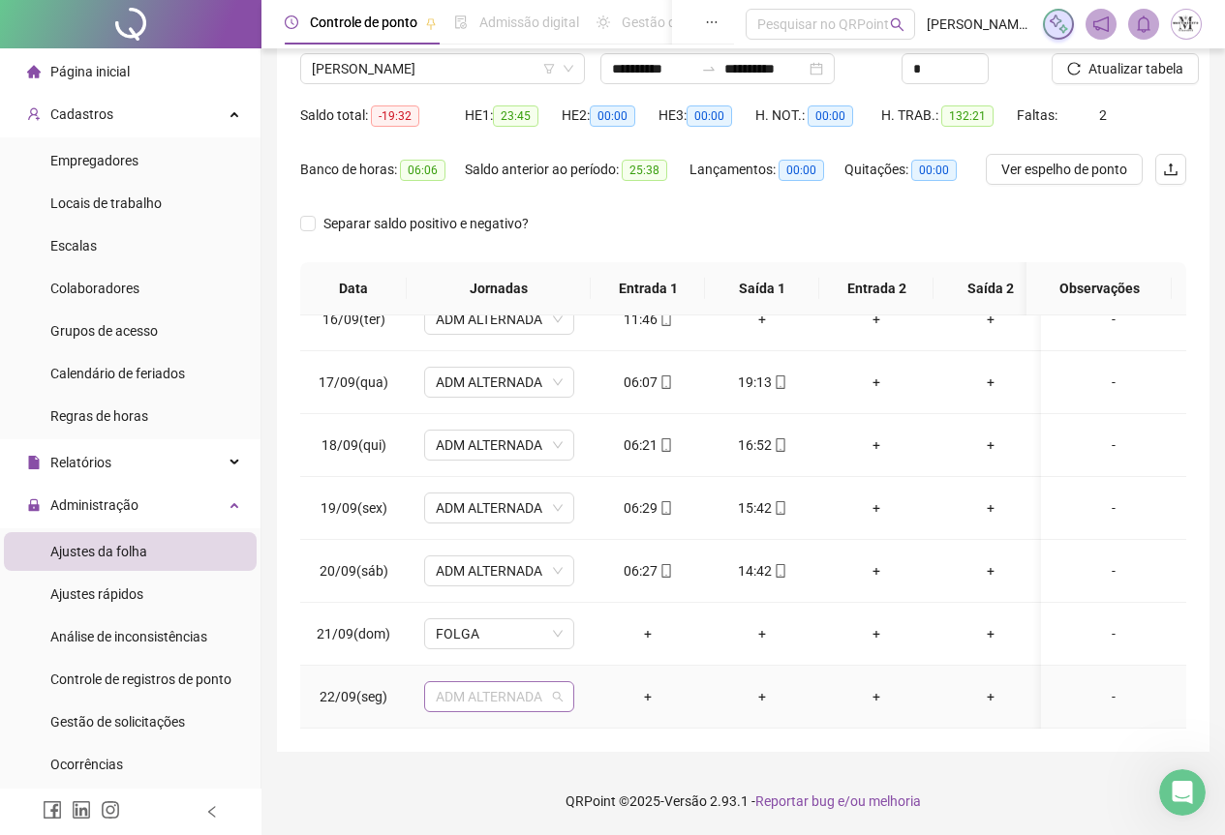
click at [483, 685] on span "ADM ALTERNADA" at bounding box center [499, 696] width 127 height 29
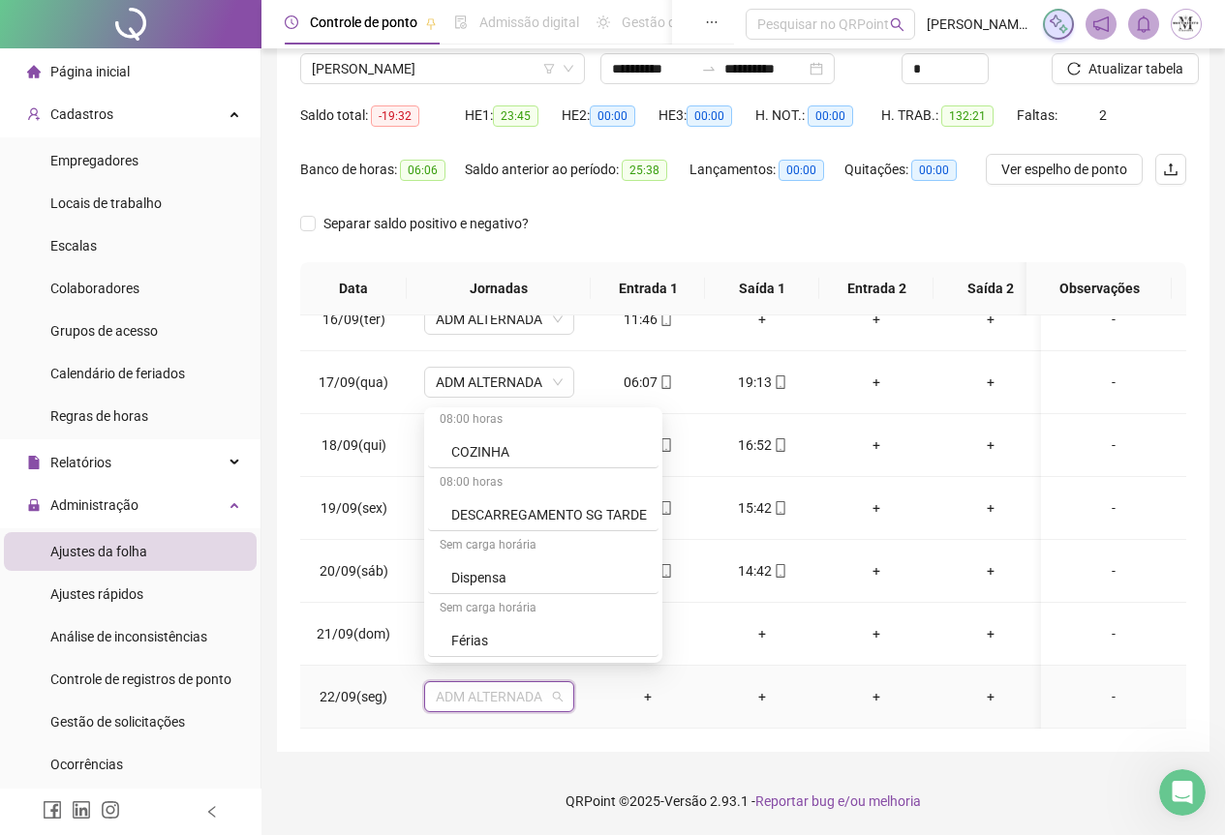
scroll to position [1065, 0]
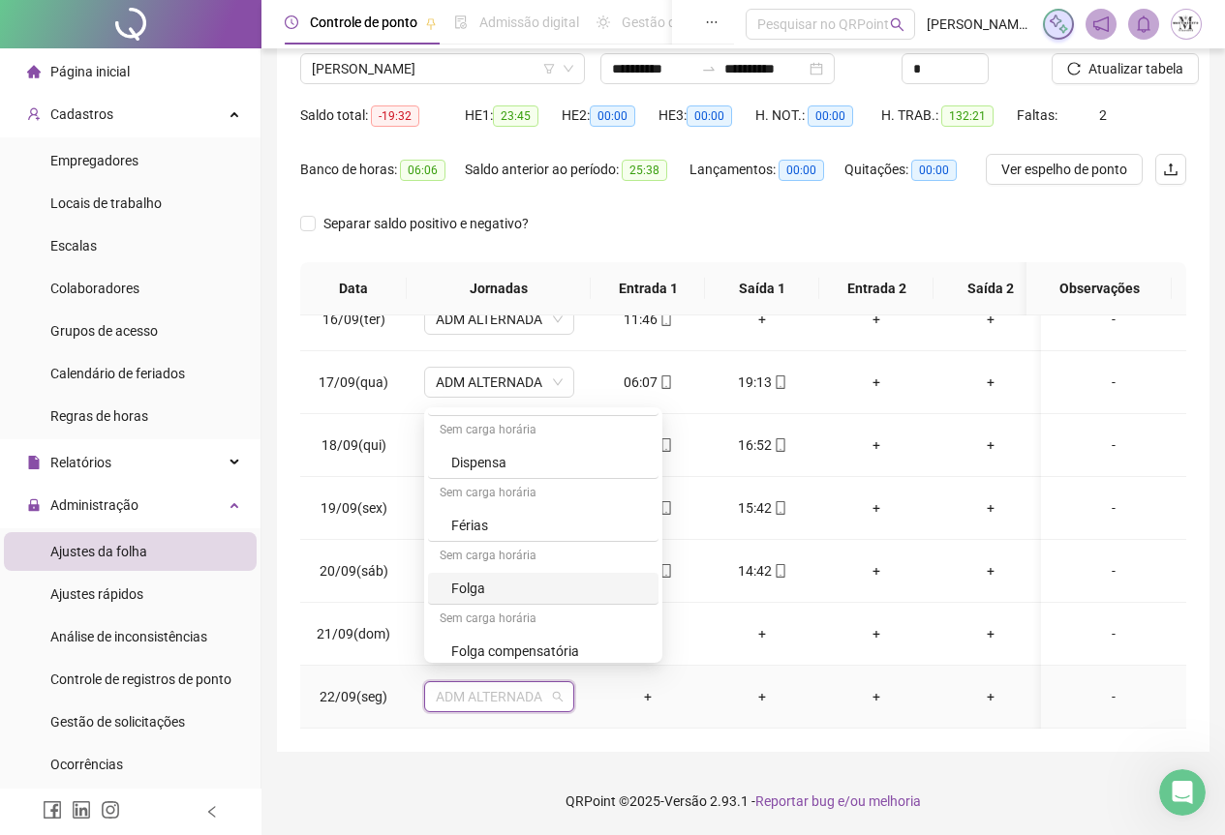
click at [494, 592] on div "Folga" at bounding box center [549, 588] width 196 height 21
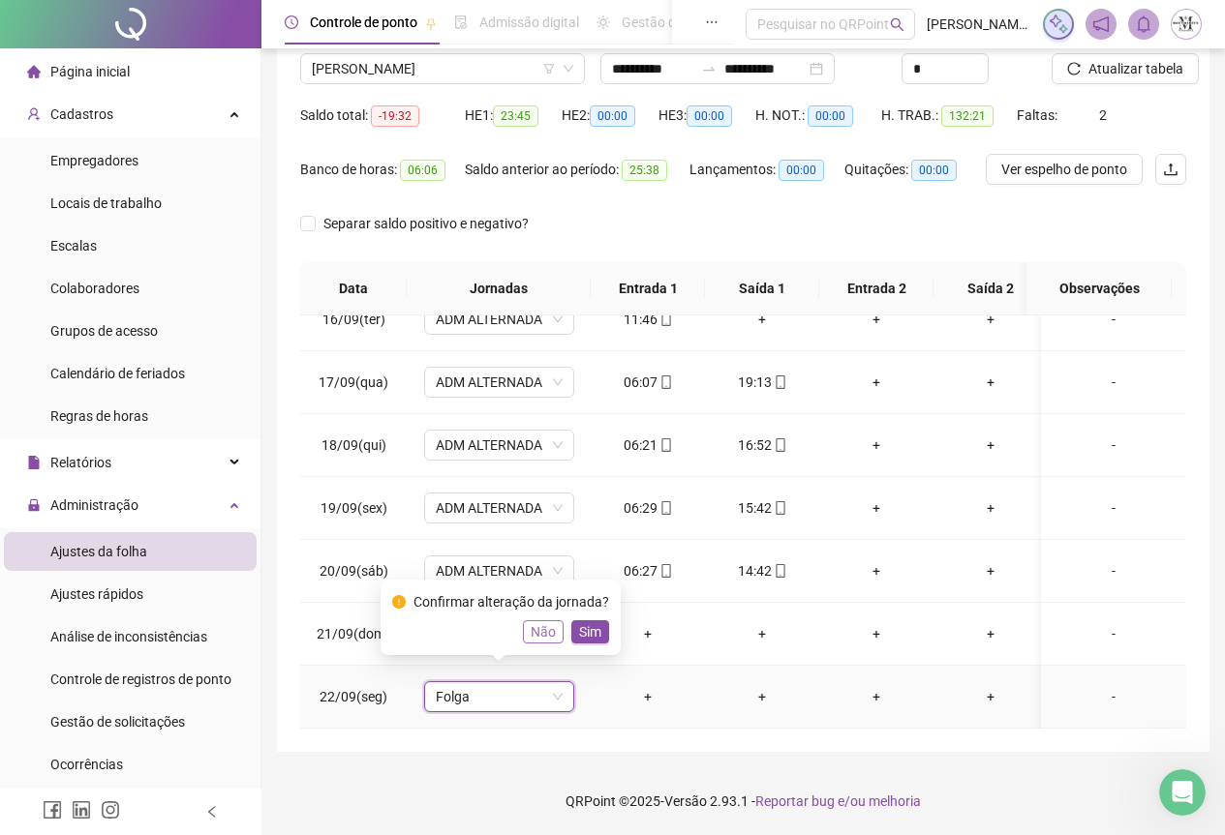
click at [535, 635] on span "Não" at bounding box center [543, 632] width 25 height 21
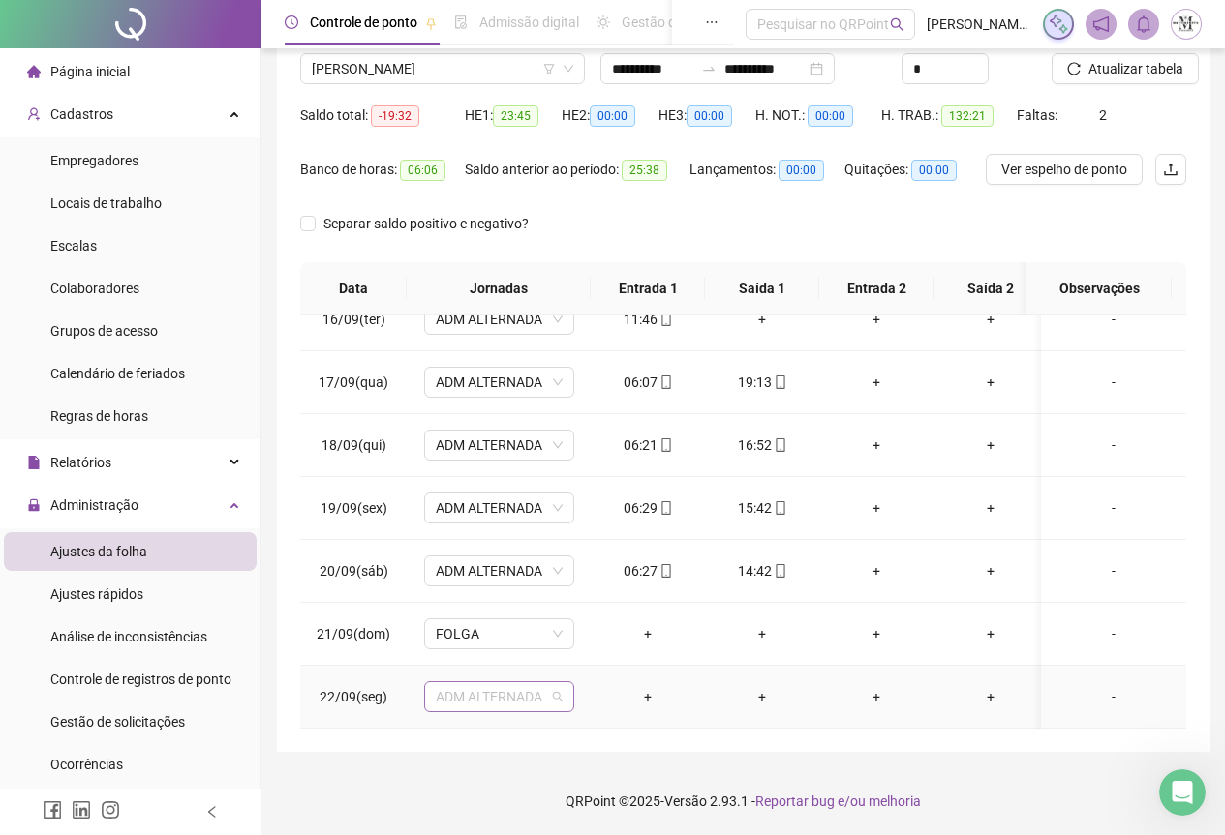
click at [500, 684] on span "ADM ALTERNADA" at bounding box center [499, 696] width 127 height 29
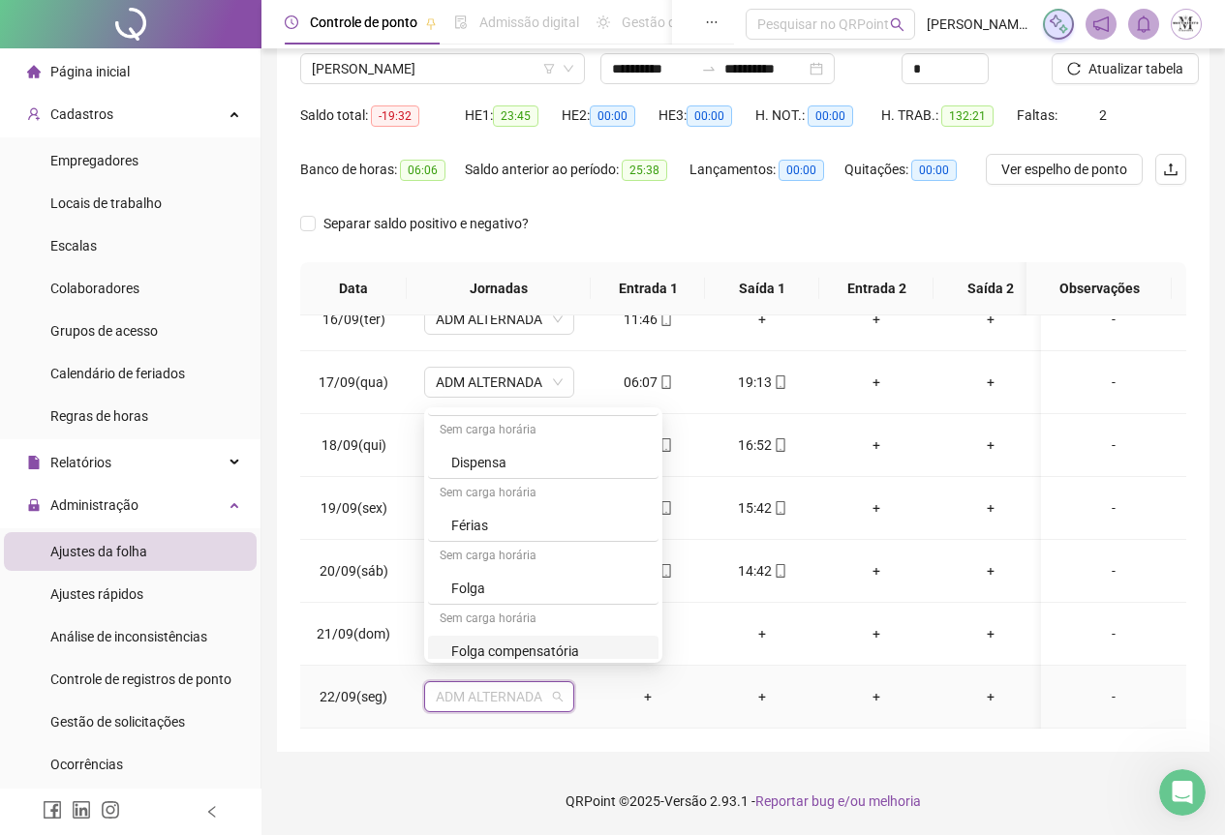
click at [507, 652] on div "Folga compensatória" at bounding box center [549, 651] width 196 height 21
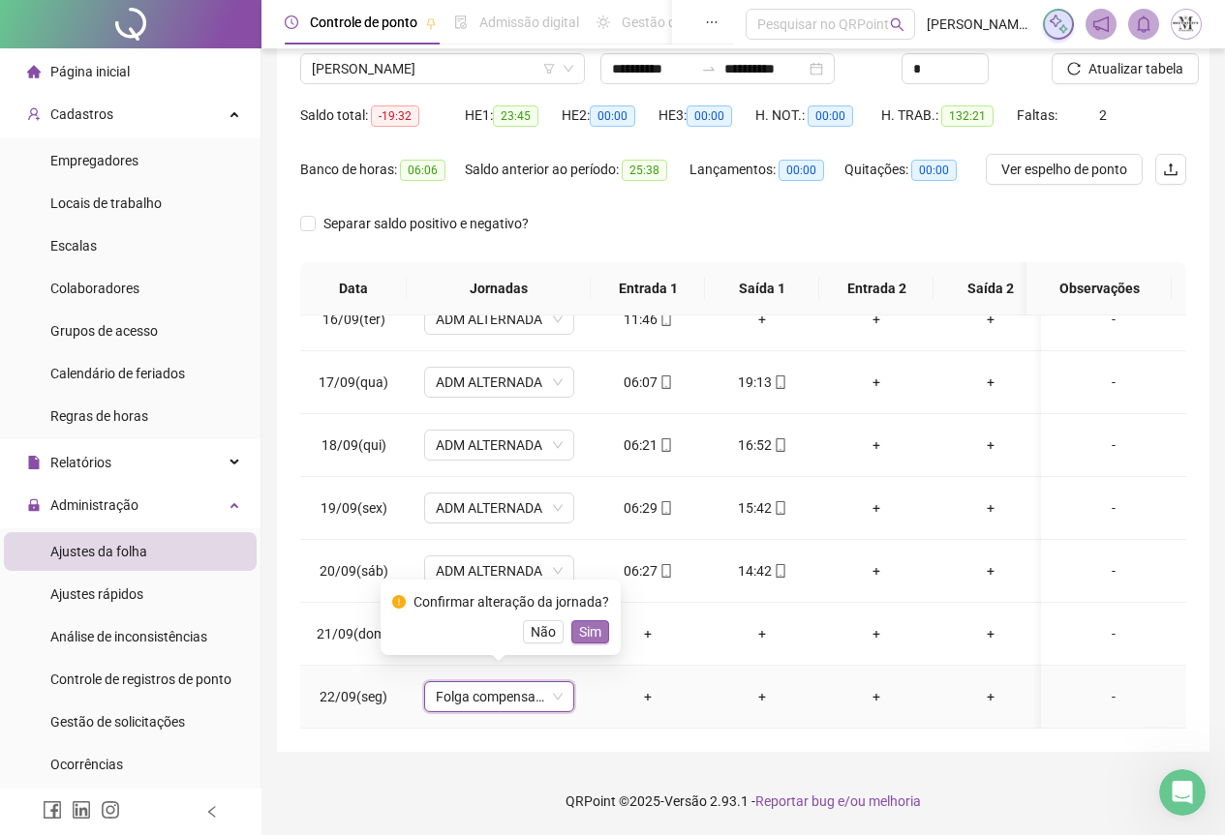
click at [596, 628] on span "Sim" at bounding box center [590, 632] width 22 height 21
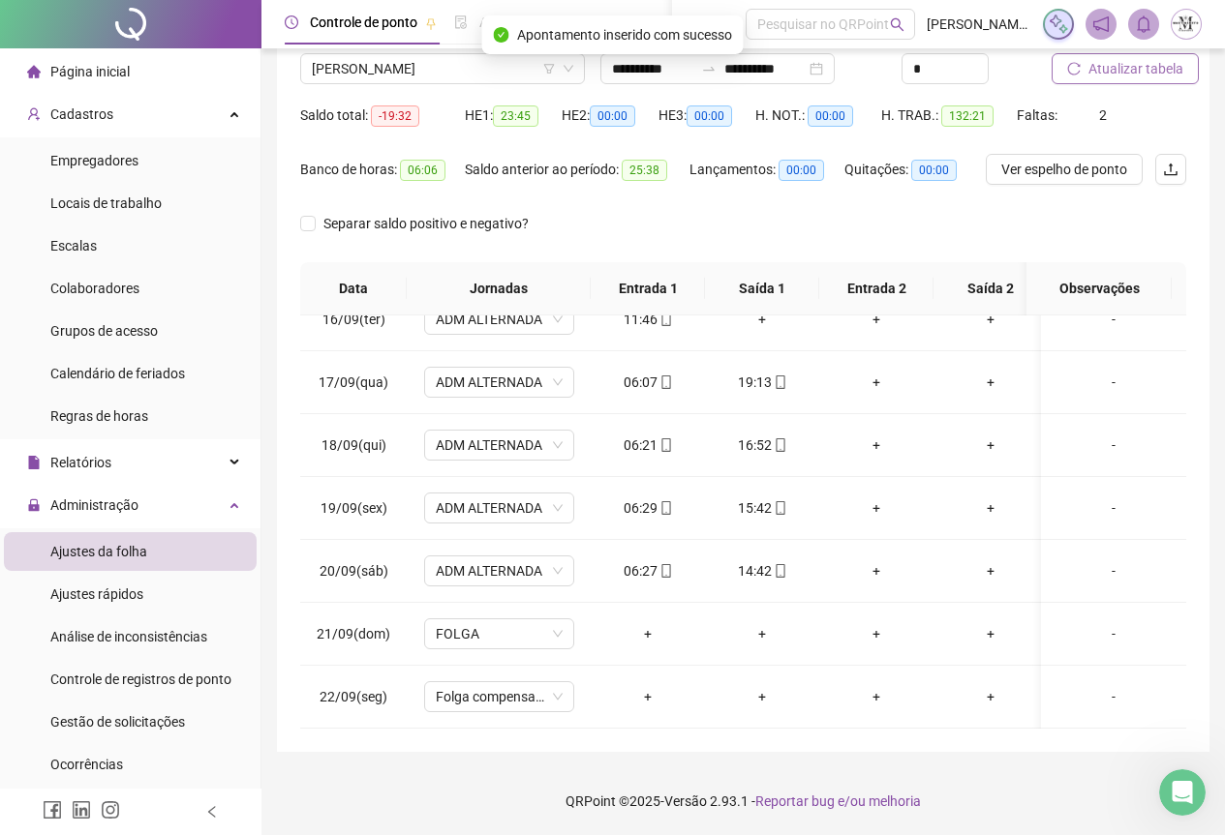
click at [1103, 79] on button "Atualizar tabela" at bounding box center [1124, 68] width 147 height 31
click at [1103, 70] on span "Atualizar tabela" at bounding box center [1135, 68] width 95 height 21
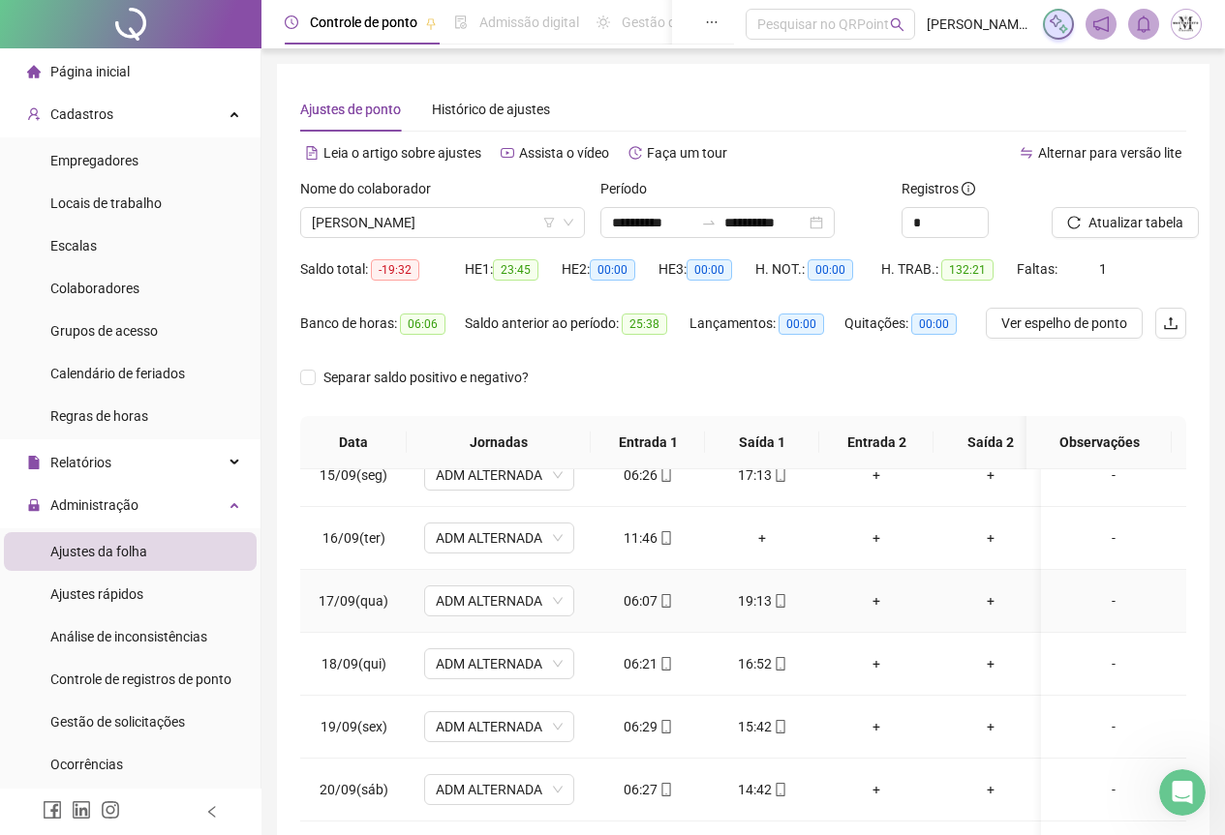
scroll to position [871, 0]
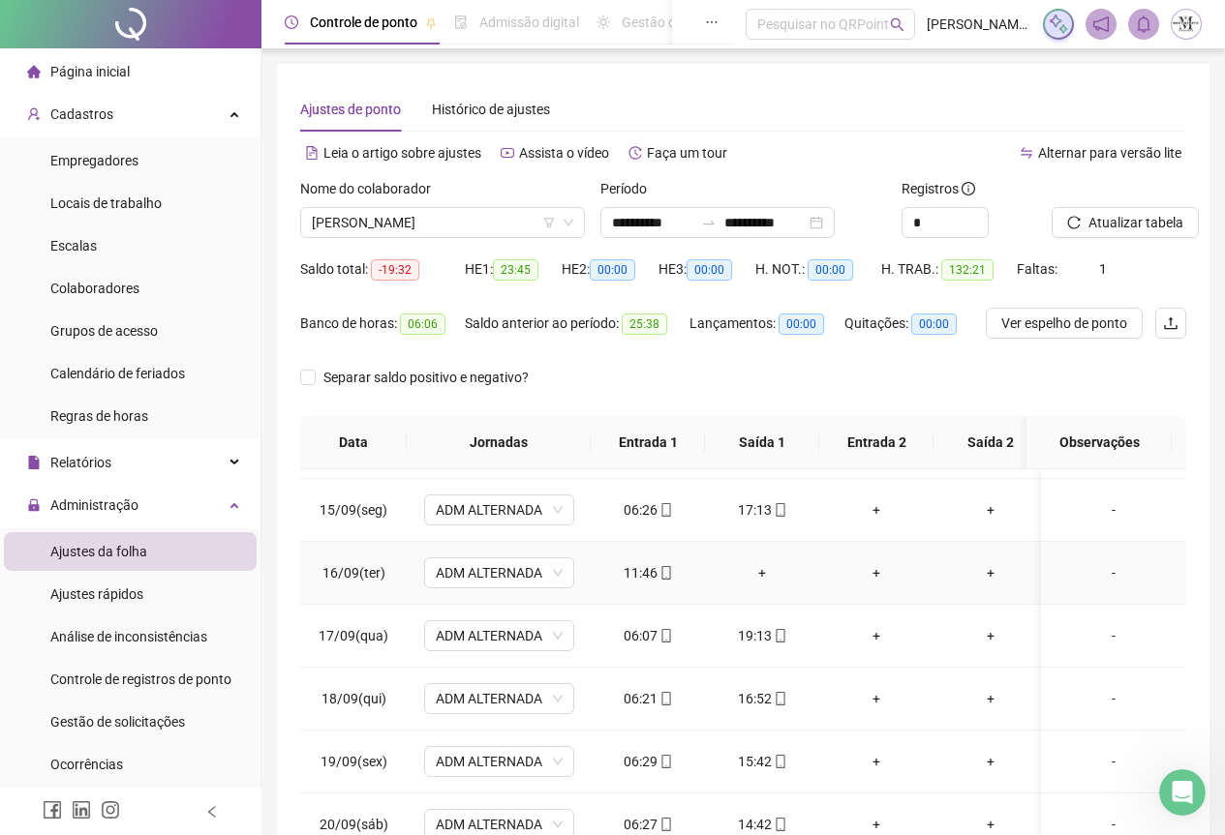
drag, startPoint x: 762, startPoint y: 570, endPoint x: 806, endPoint y: 621, distance: 67.2
click at [765, 570] on div "+" at bounding box center [761, 572] width 83 height 21
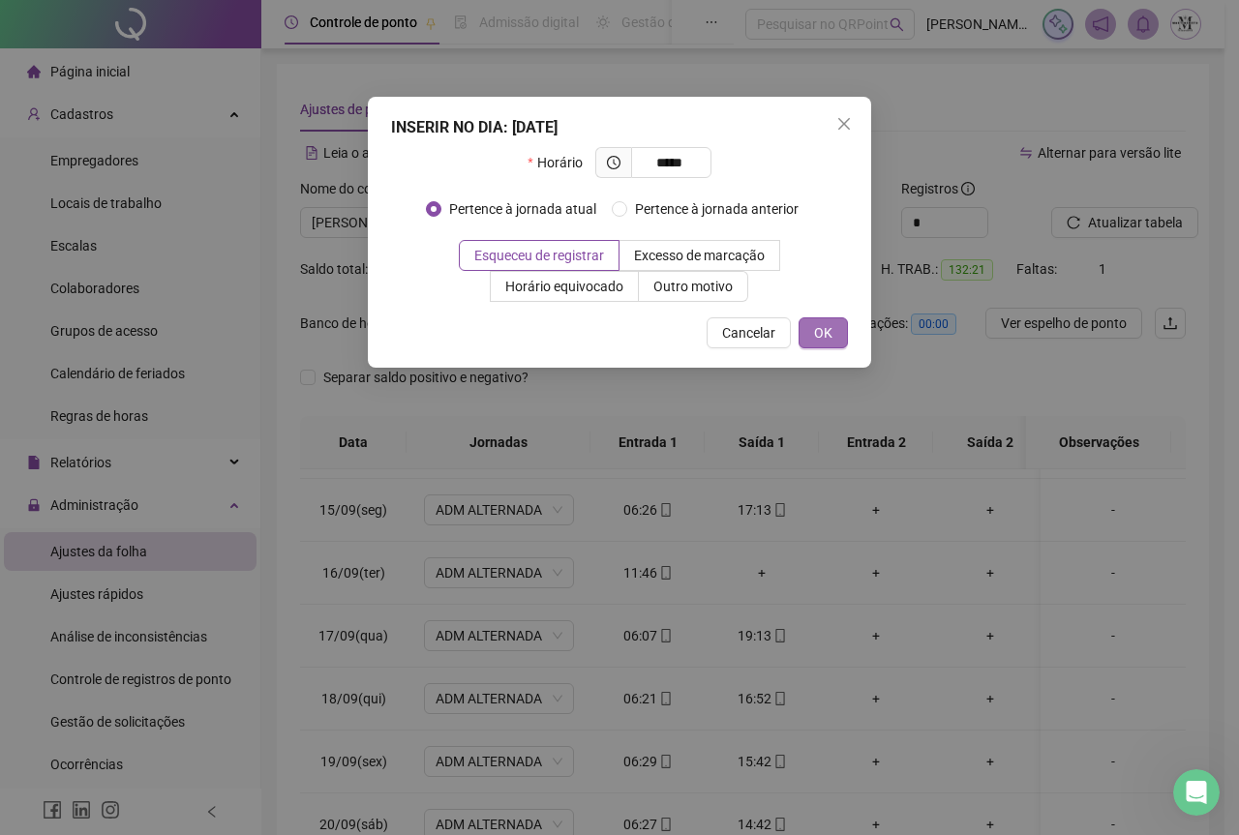
type input "*****"
click at [838, 338] on button "OK" at bounding box center [823, 333] width 49 height 31
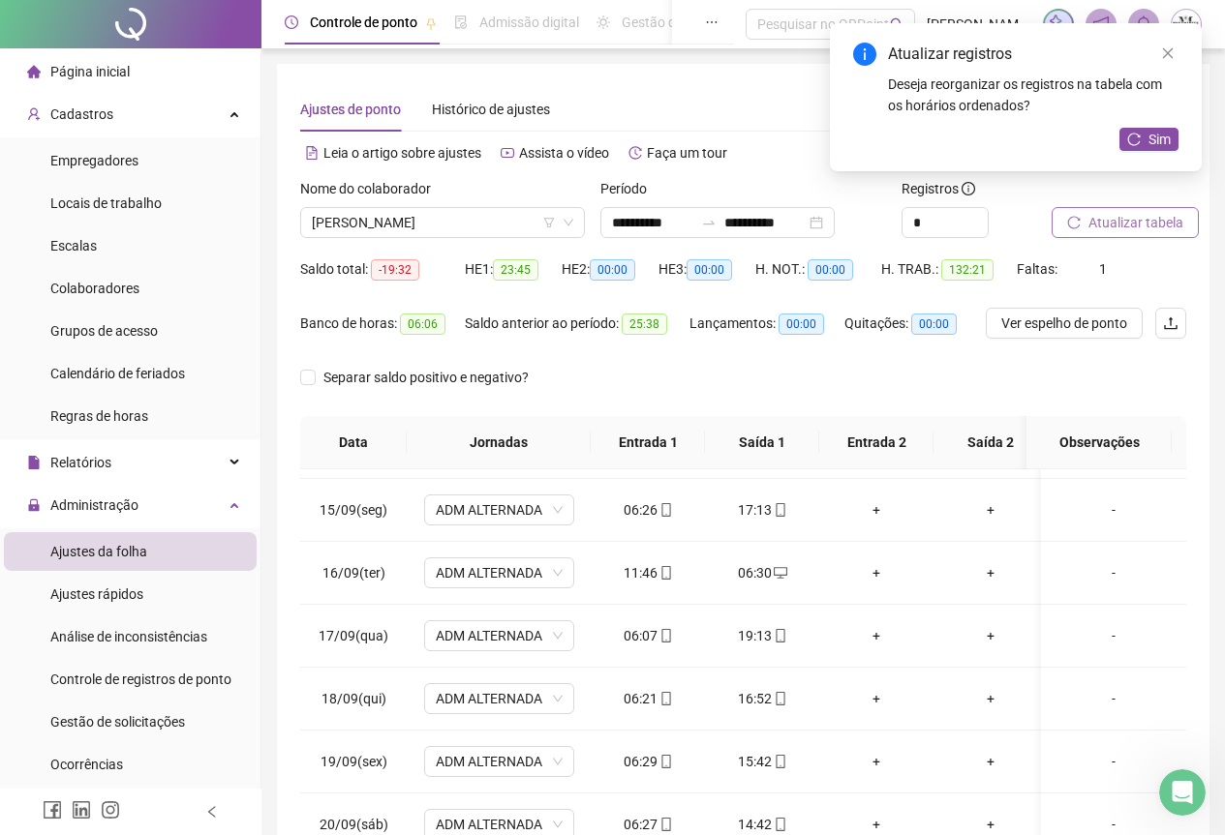
click at [1146, 227] on span "Atualizar tabela" at bounding box center [1135, 222] width 95 height 21
click at [1143, 141] on button "Sim" at bounding box center [1148, 139] width 59 height 23
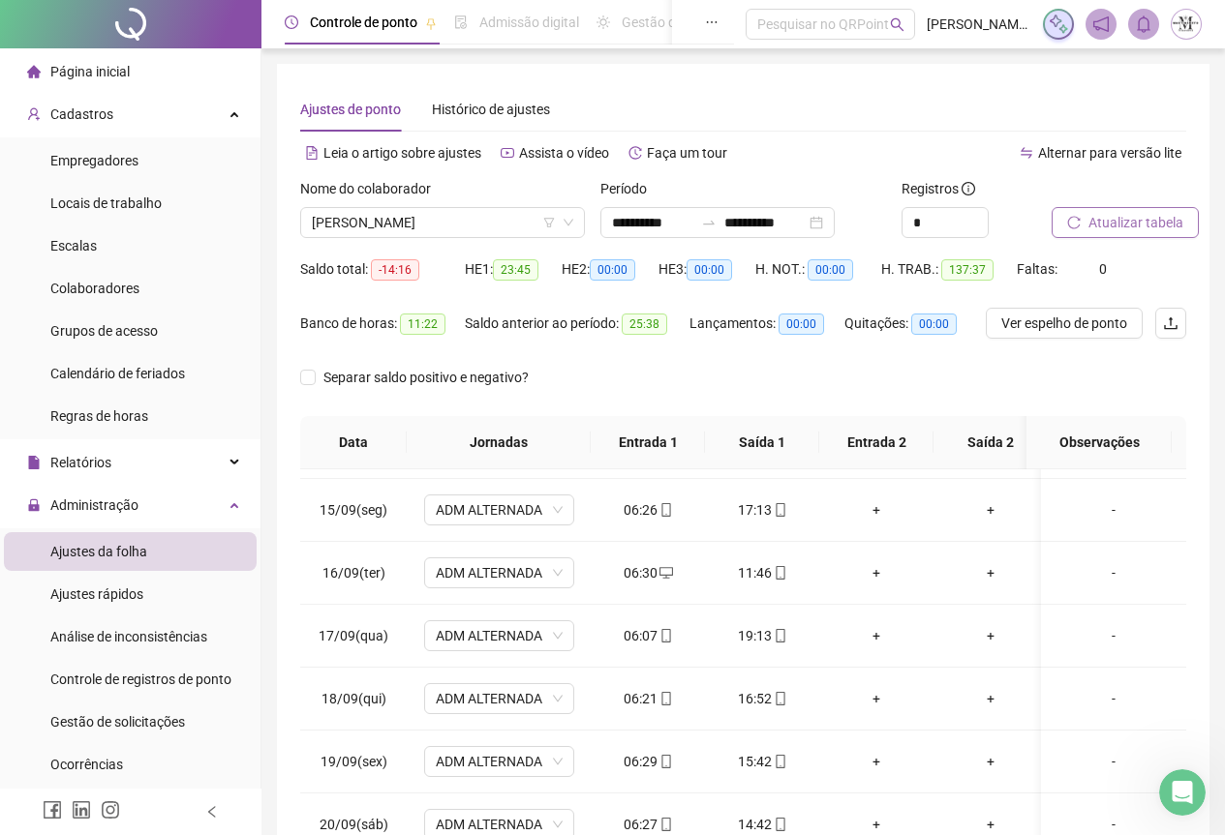
click at [1123, 226] on span "Atualizar tabela" at bounding box center [1135, 222] width 95 height 21
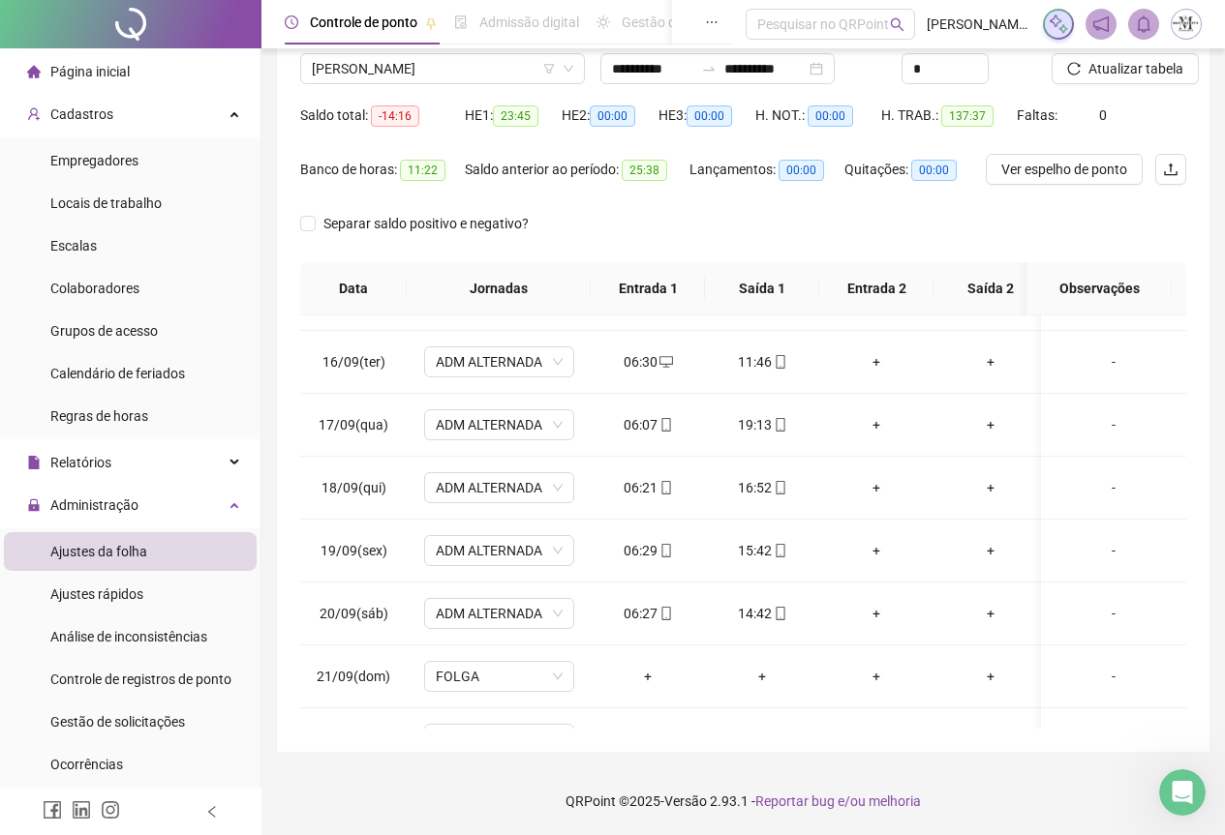
scroll to position [986, 0]
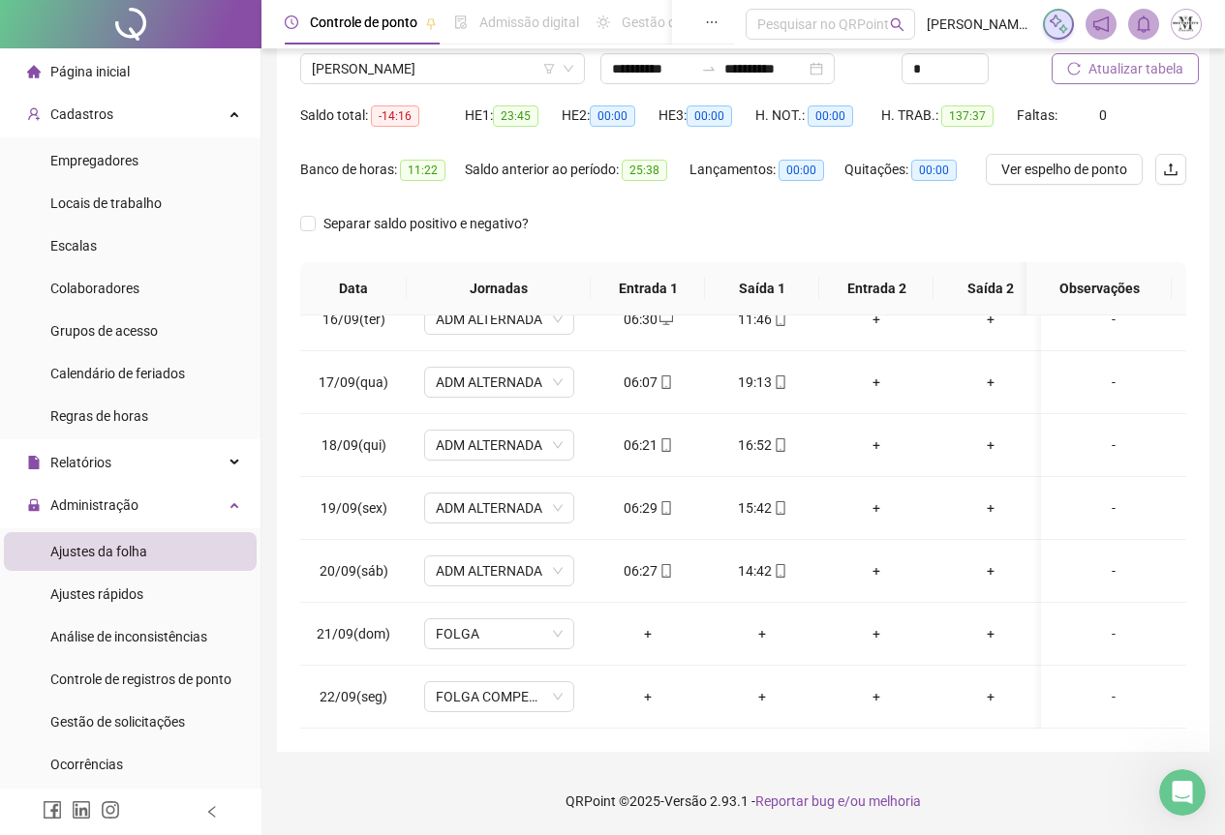
click at [1126, 71] on span "Atualizar tabela" at bounding box center [1135, 68] width 95 height 21
click at [1155, 65] on span "Atualizar tabela" at bounding box center [1135, 68] width 95 height 21
click at [353, 62] on span "[PERSON_NAME]" at bounding box center [442, 68] width 261 height 29
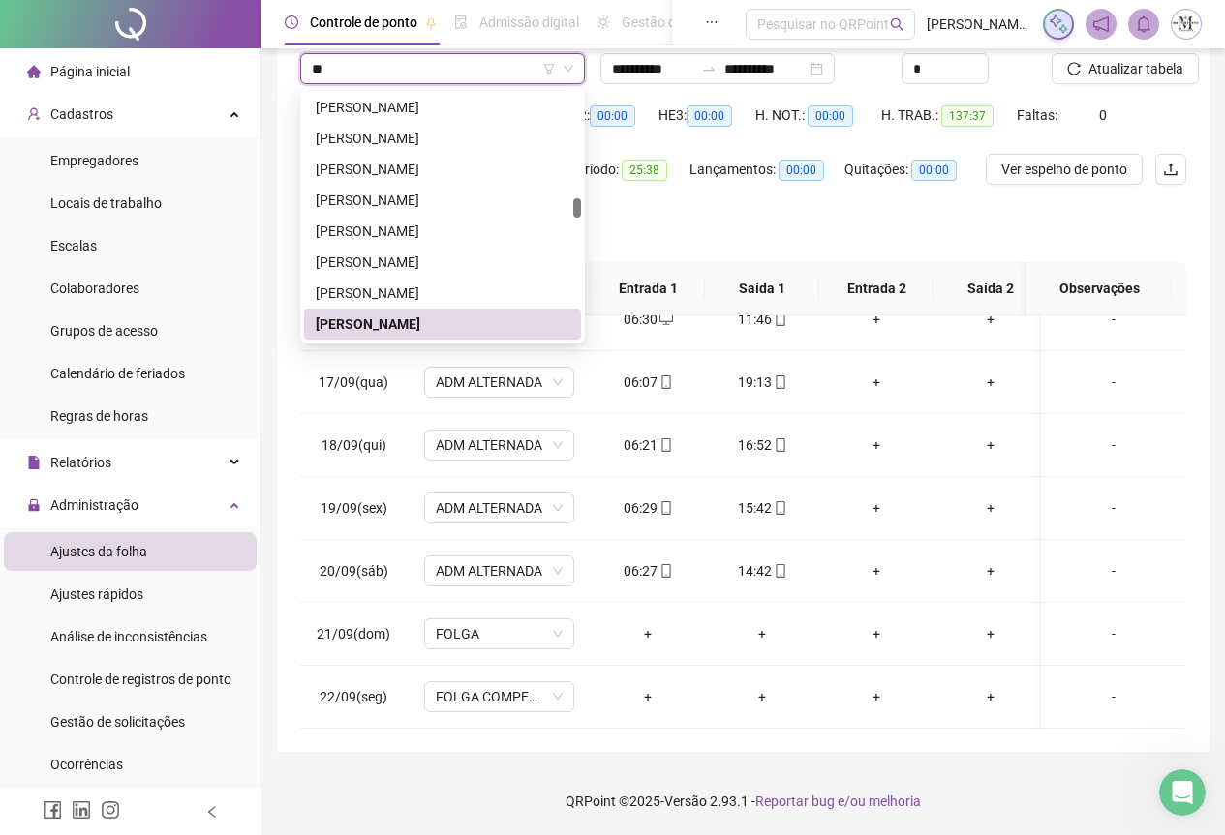
scroll to position [2633, 0]
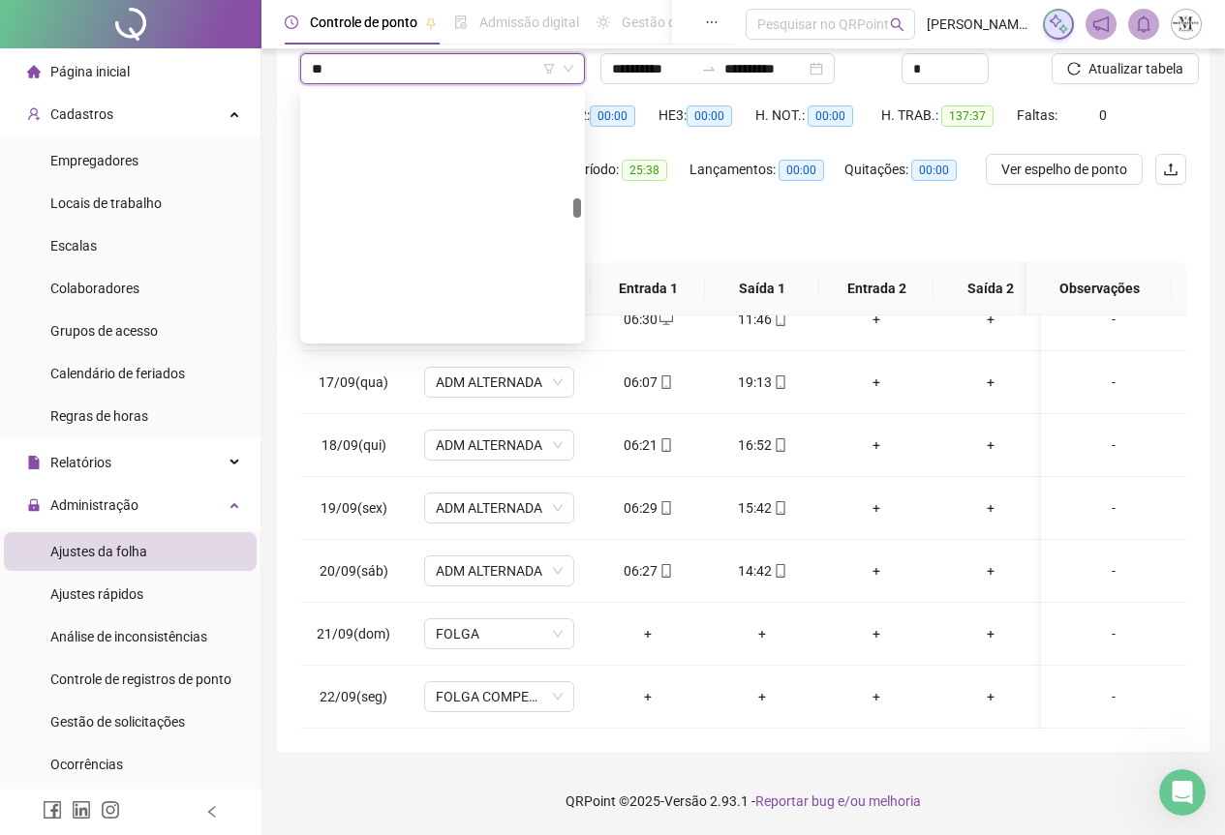
type input "***"
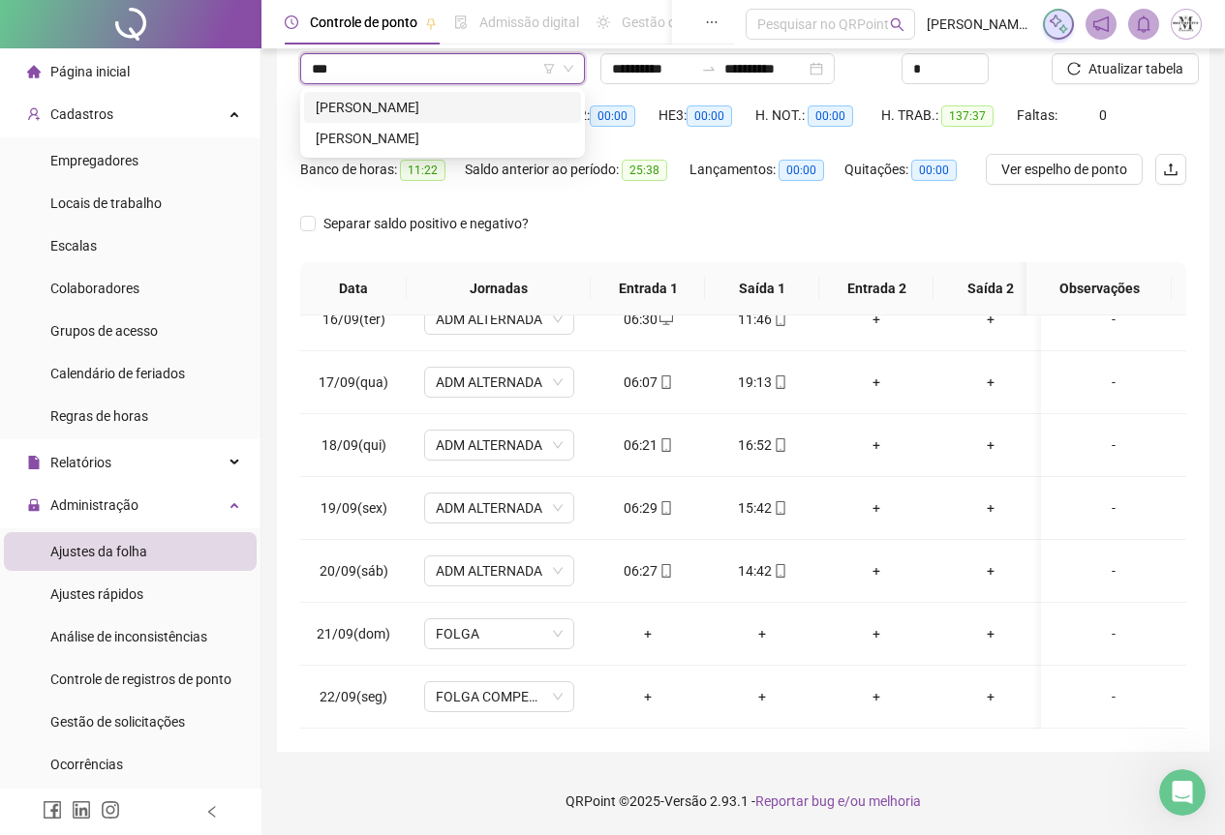
scroll to position [0, 0]
click at [347, 105] on div "[PERSON_NAME]" at bounding box center [443, 107] width 254 height 21
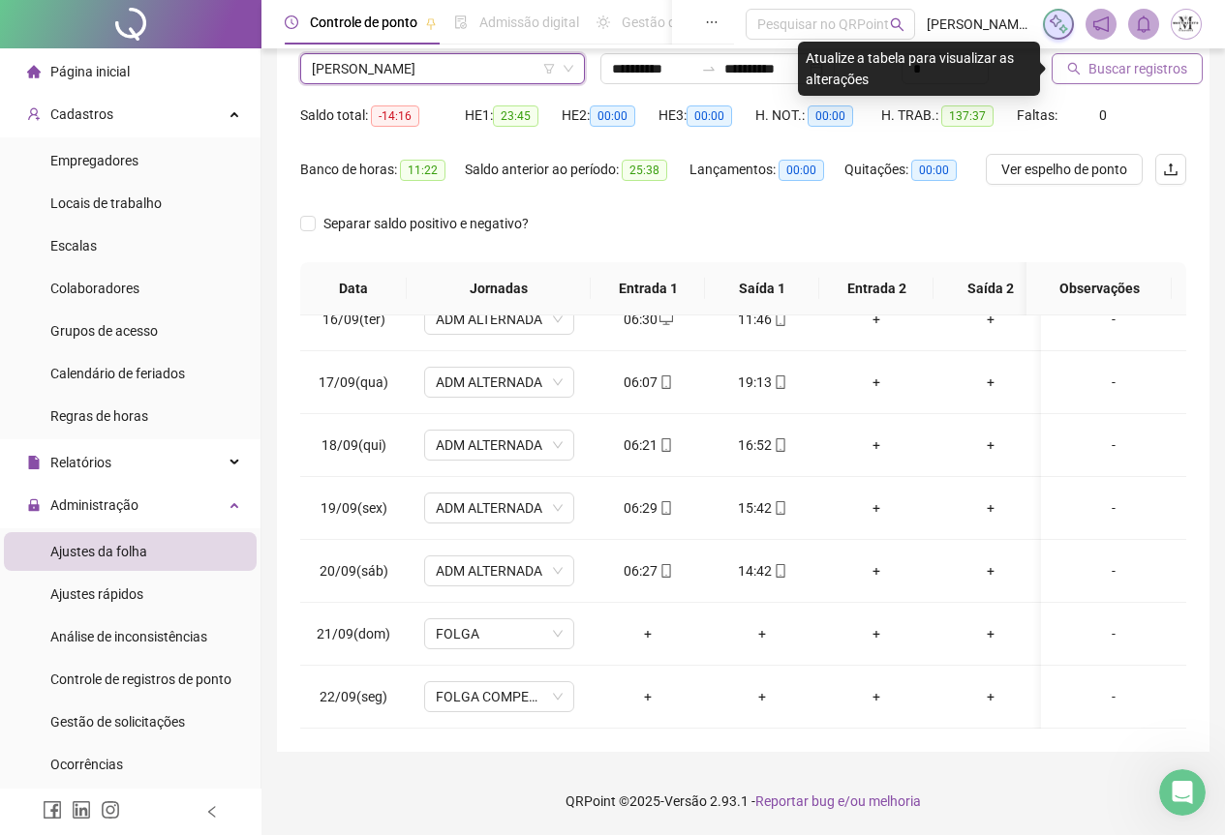
click at [1106, 72] on span "Buscar registros" at bounding box center [1137, 68] width 99 height 21
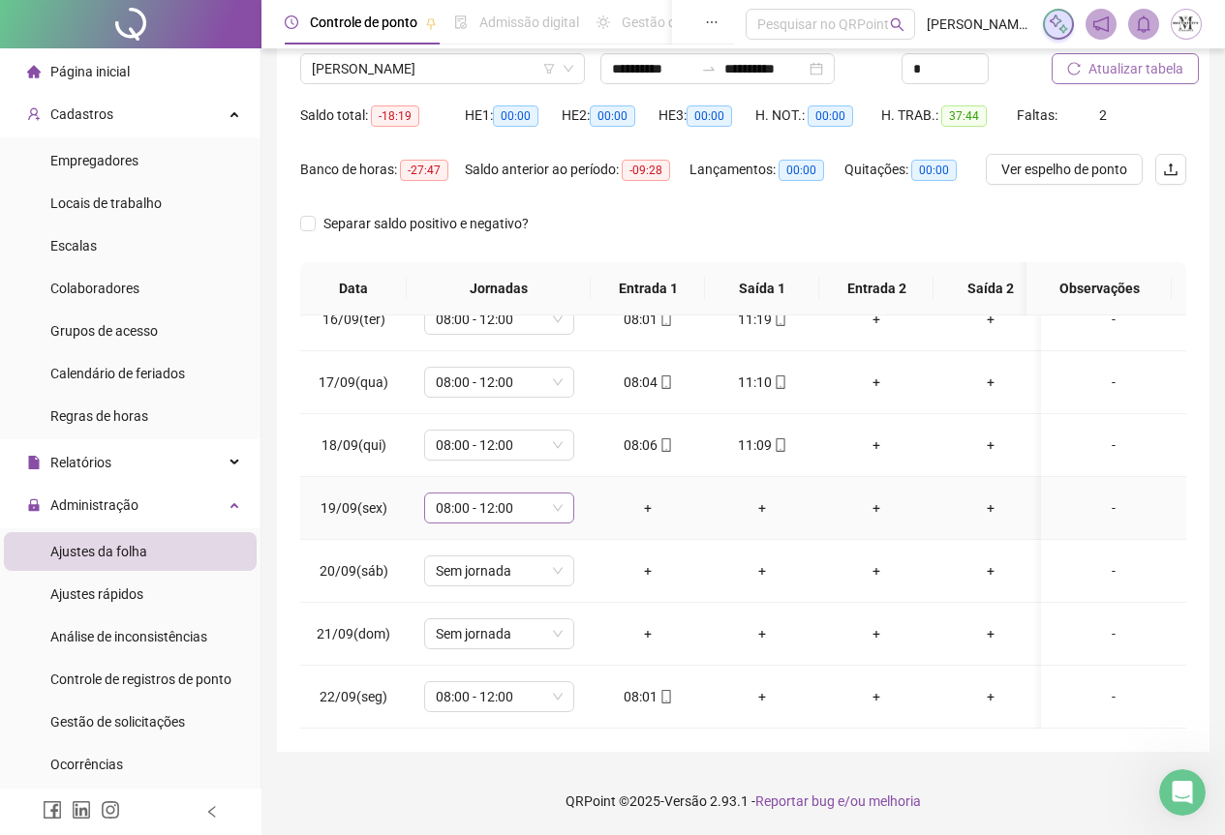
click at [523, 500] on span "08:00 - 12:00" at bounding box center [499, 508] width 127 height 29
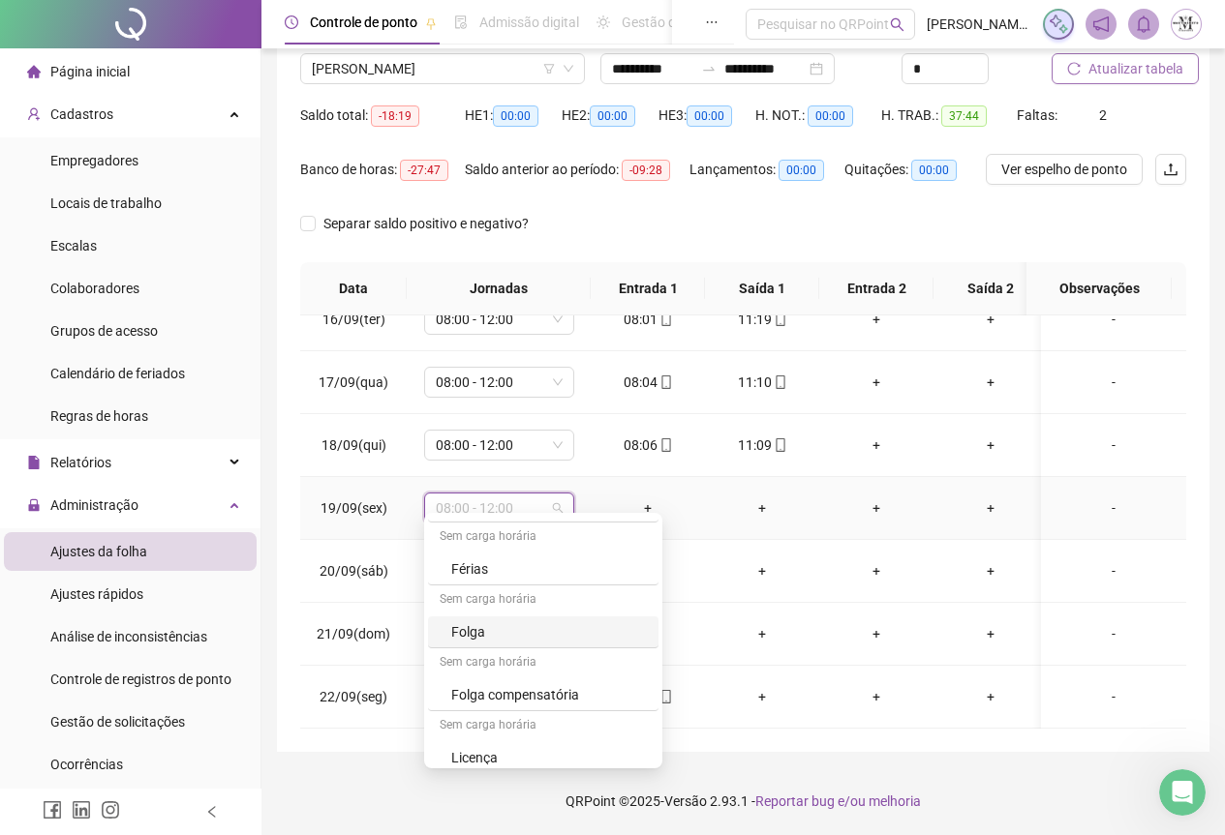
scroll to position [1162, 0]
click at [499, 607] on div "Folga" at bounding box center [549, 597] width 196 height 21
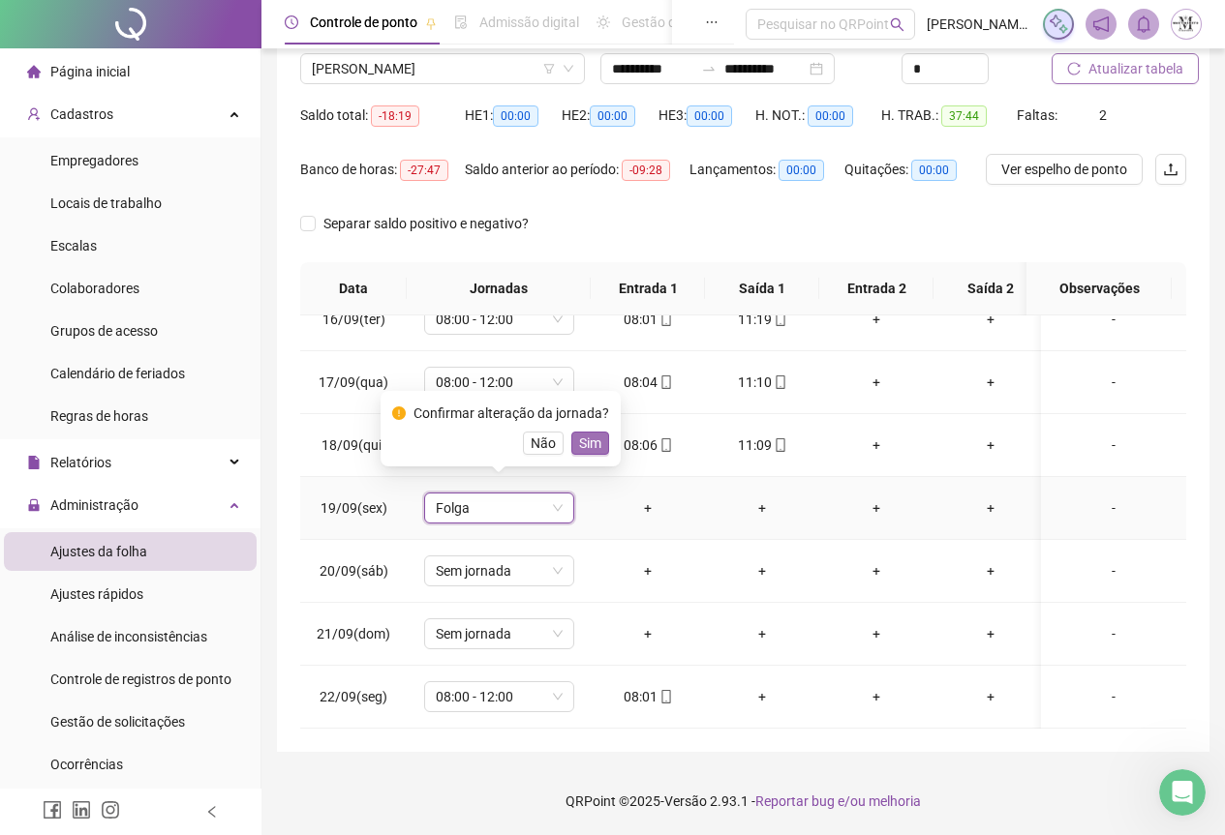
click at [585, 439] on span "Sim" at bounding box center [590, 443] width 22 height 21
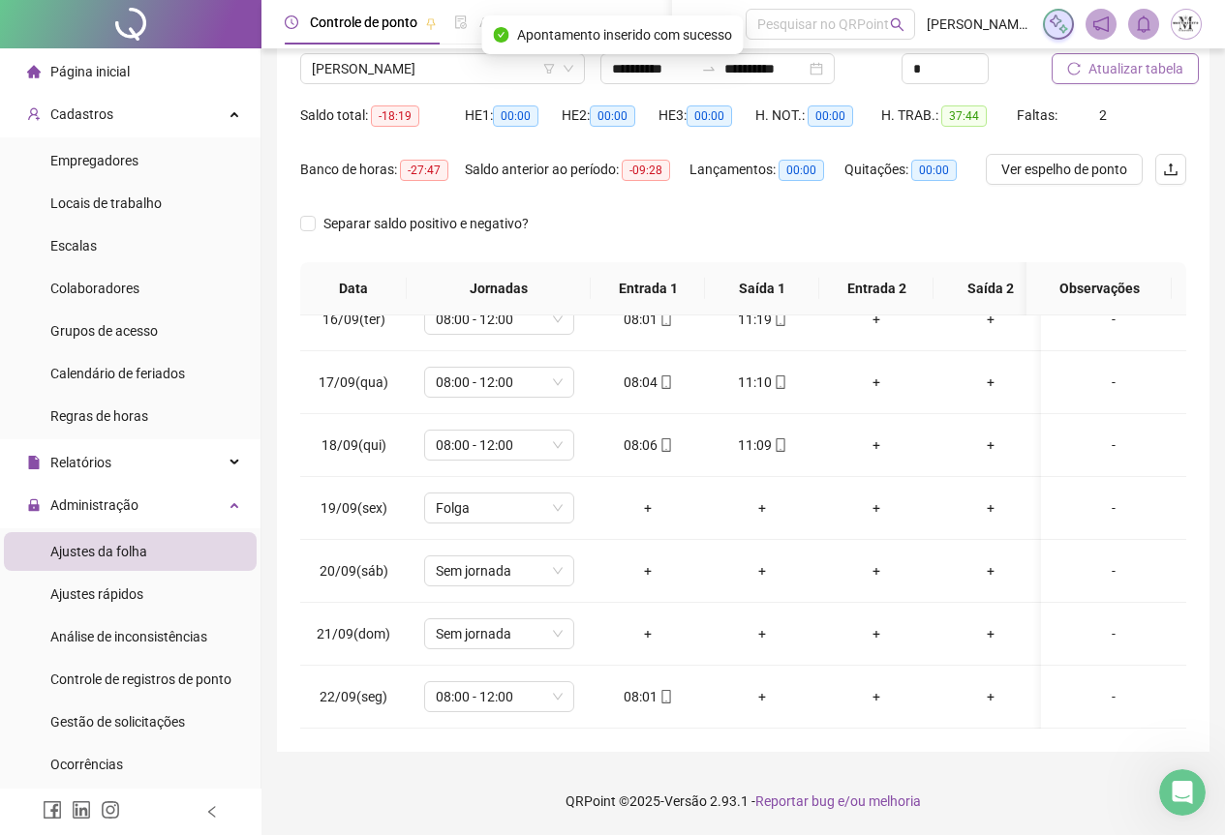
click at [1106, 63] on span "Atualizar tabela" at bounding box center [1135, 68] width 95 height 21
click at [373, 73] on span "[PERSON_NAME]" at bounding box center [442, 68] width 261 height 29
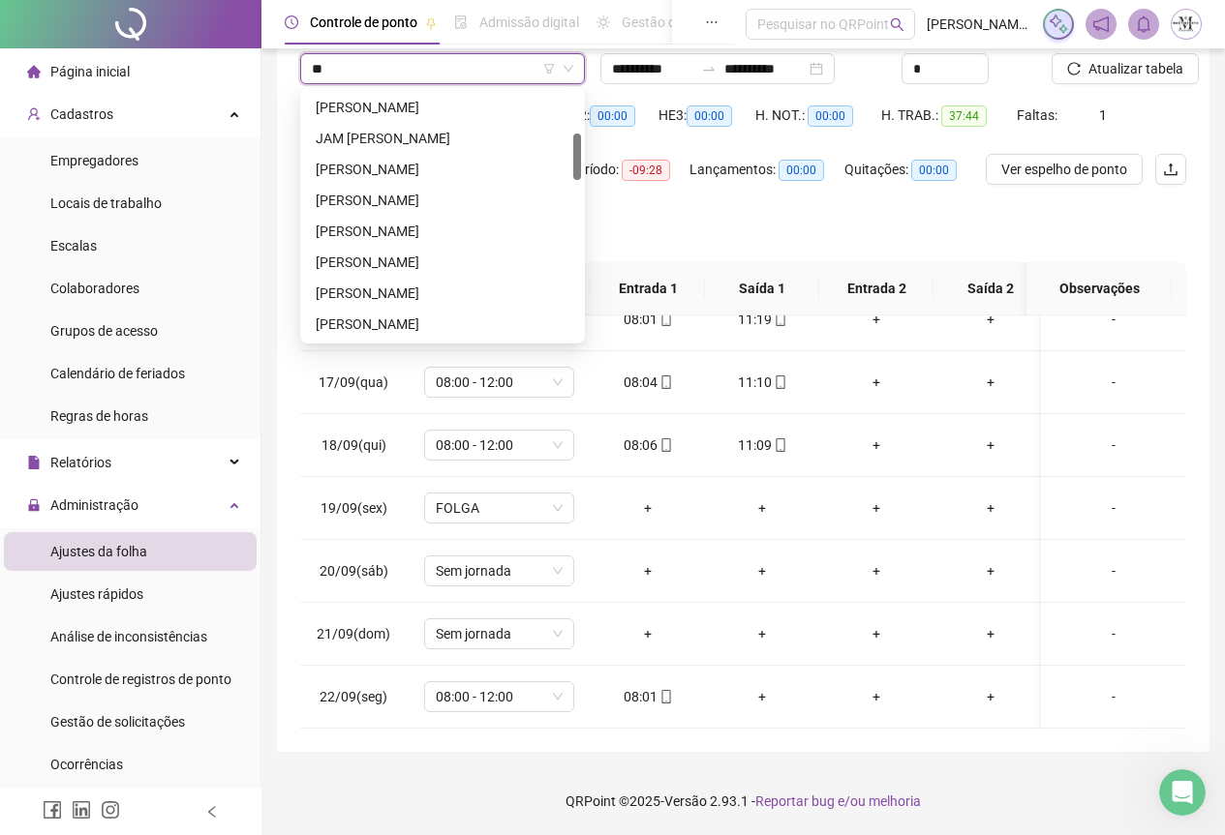
scroll to position [31, 0]
type input "***"
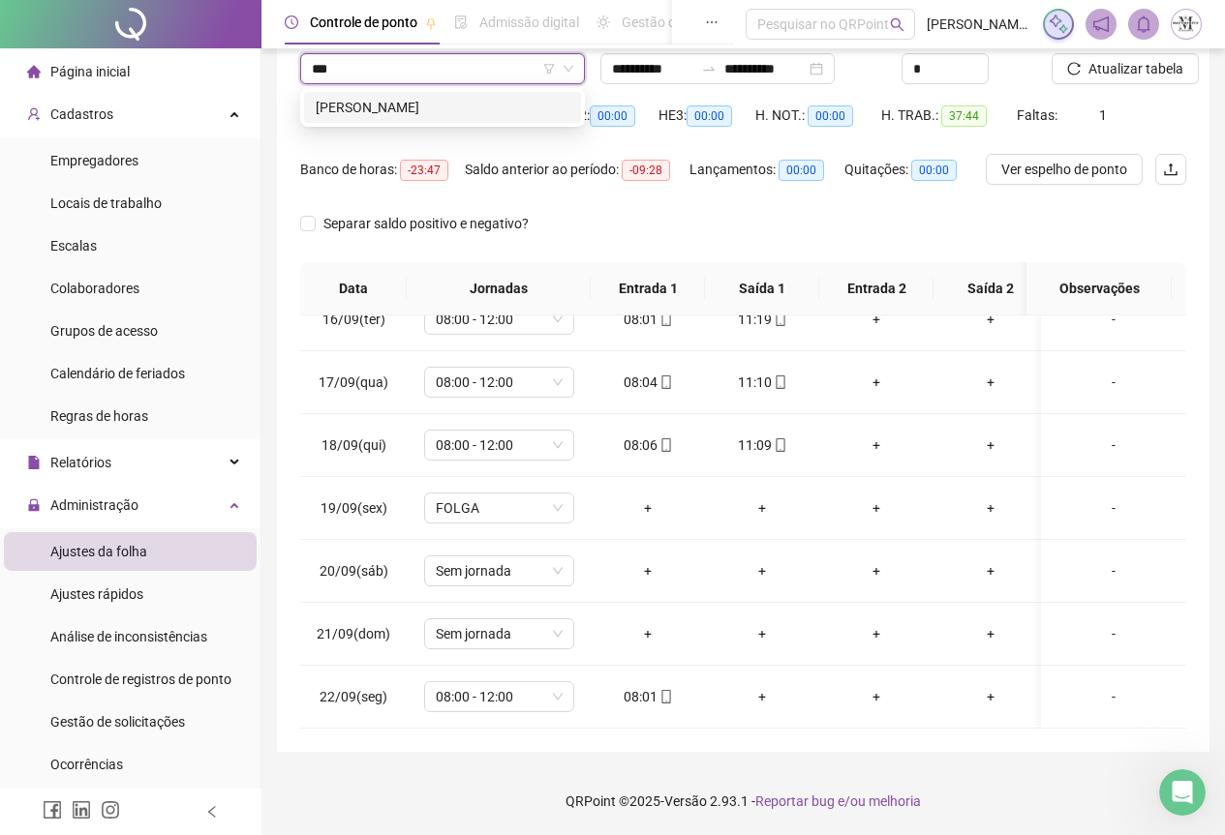
scroll to position [0, 0]
click at [409, 106] on div "[PERSON_NAME]" at bounding box center [443, 107] width 254 height 21
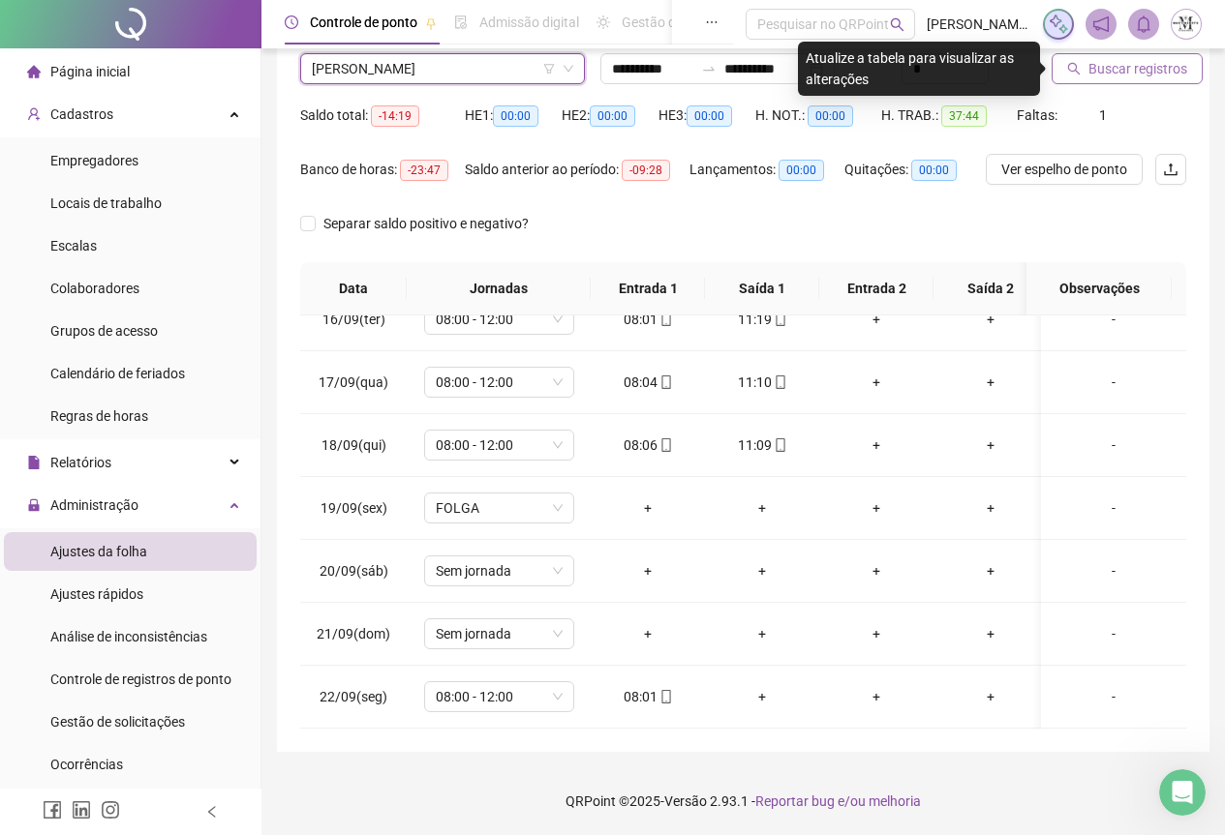
click at [1076, 71] on icon "search" at bounding box center [1074, 69] width 13 height 13
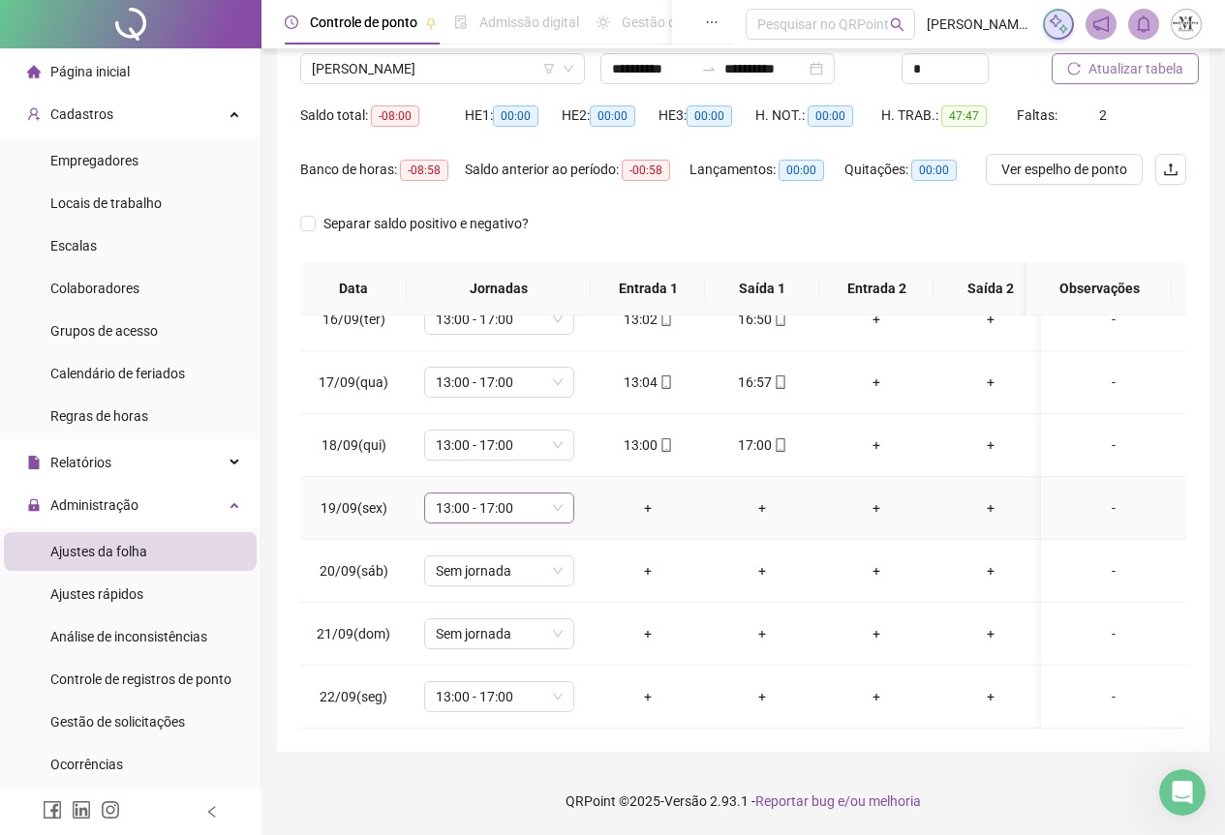
click at [513, 504] on span "13:00 - 17:00" at bounding box center [499, 508] width 127 height 29
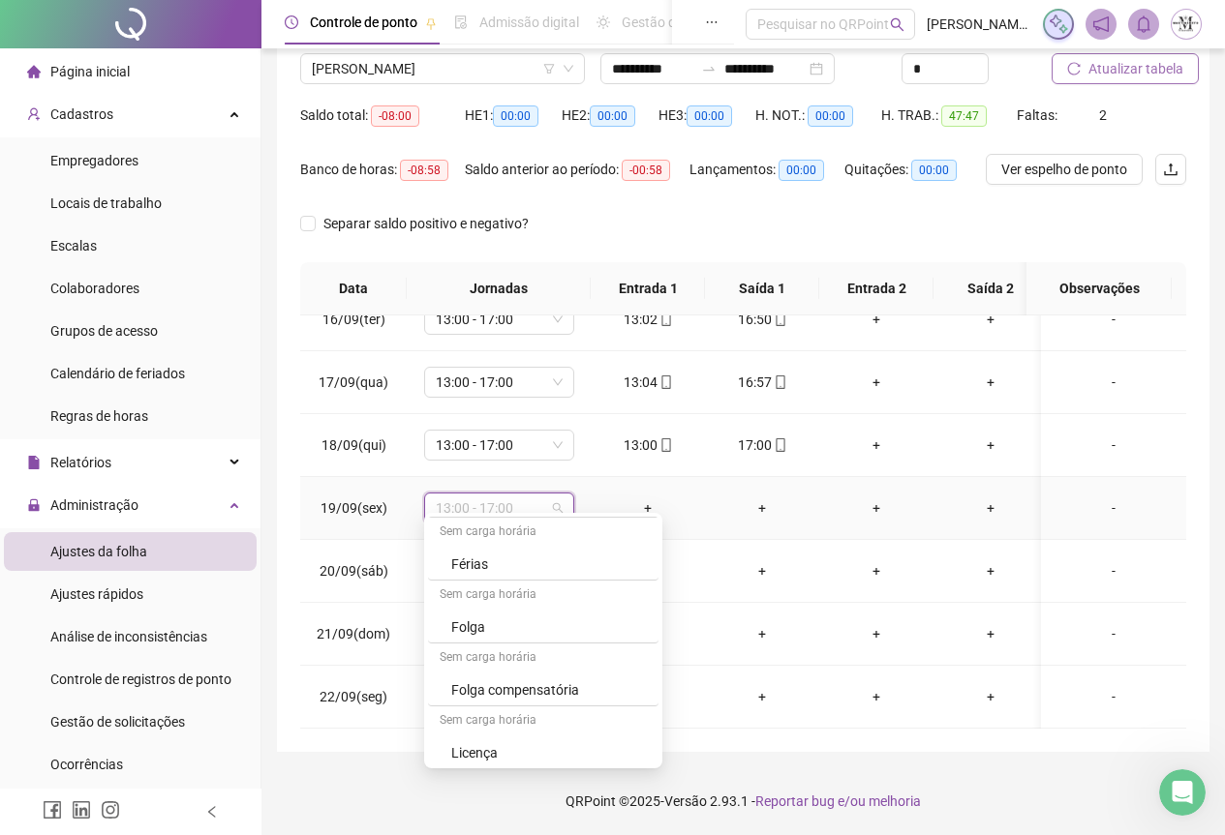
scroll to position [1162, 0]
click at [485, 609] on div "Folga" at bounding box center [543, 598] width 230 height 32
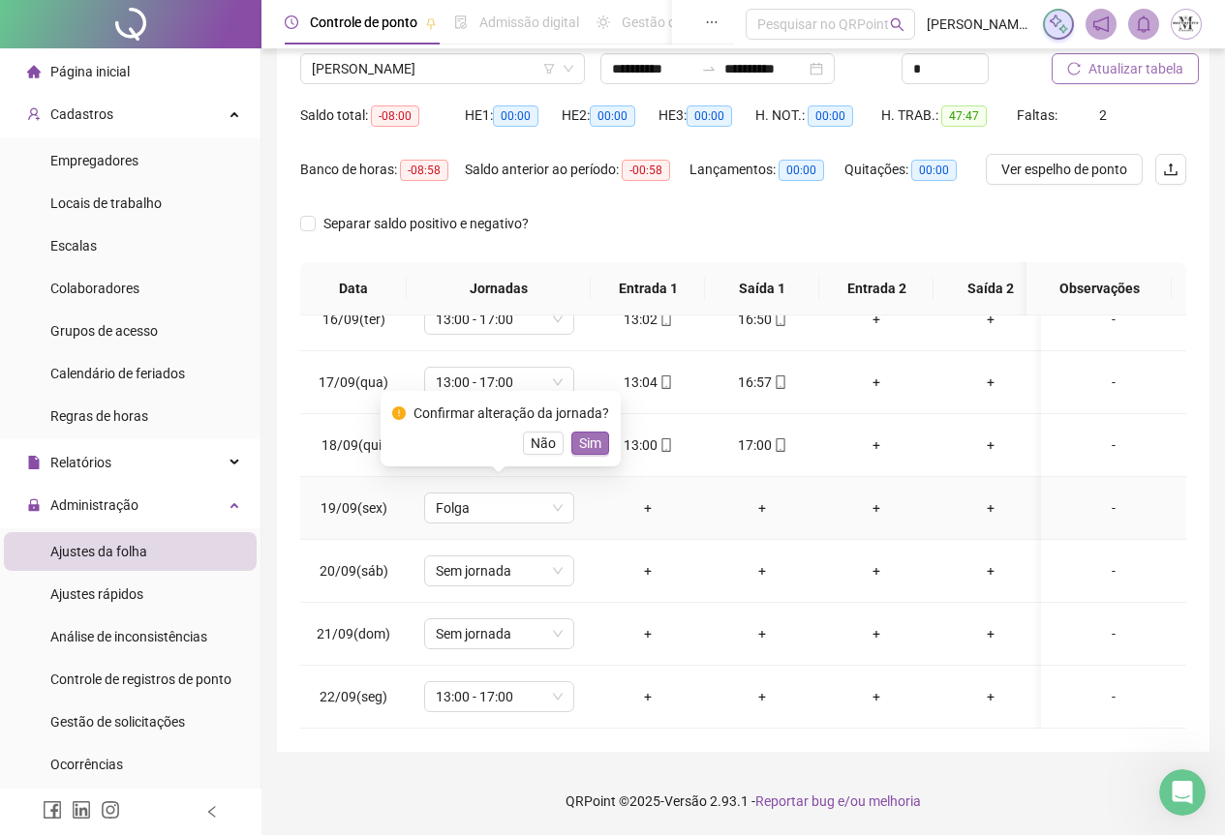
click at [591, 443] on span "Sim" at bounding box center [590, 443] width 22 height 21
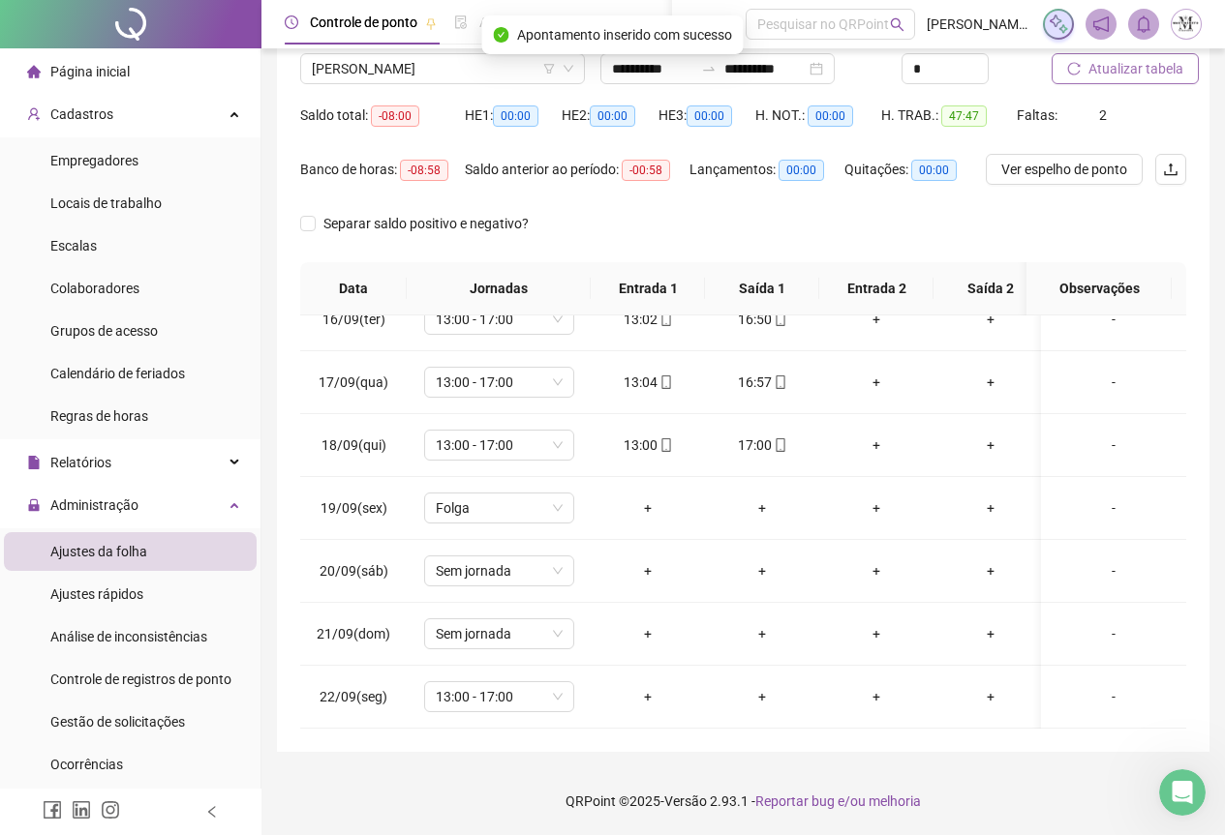
click at [1132, 65] on span "Atualizar tabela" at bounding box center [1135, 68] width 95 height 21
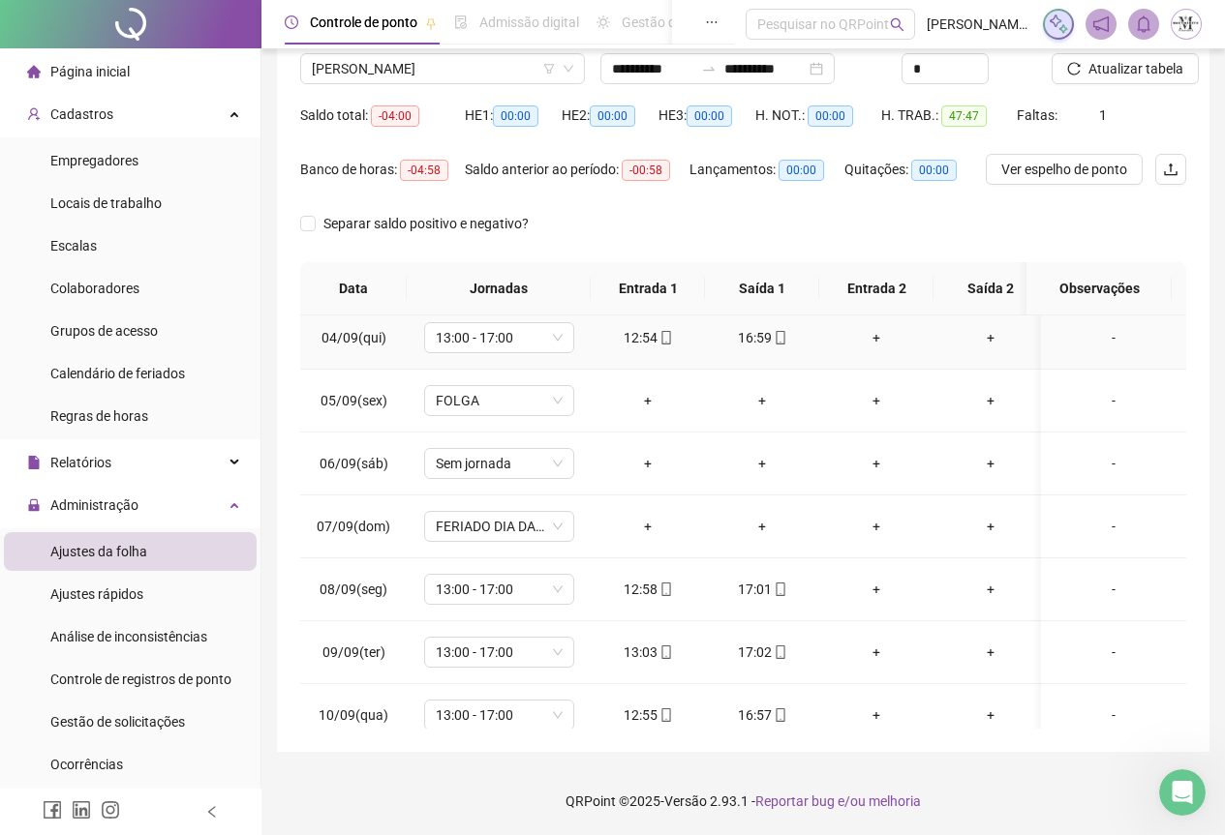
scroll to position [97, 0]
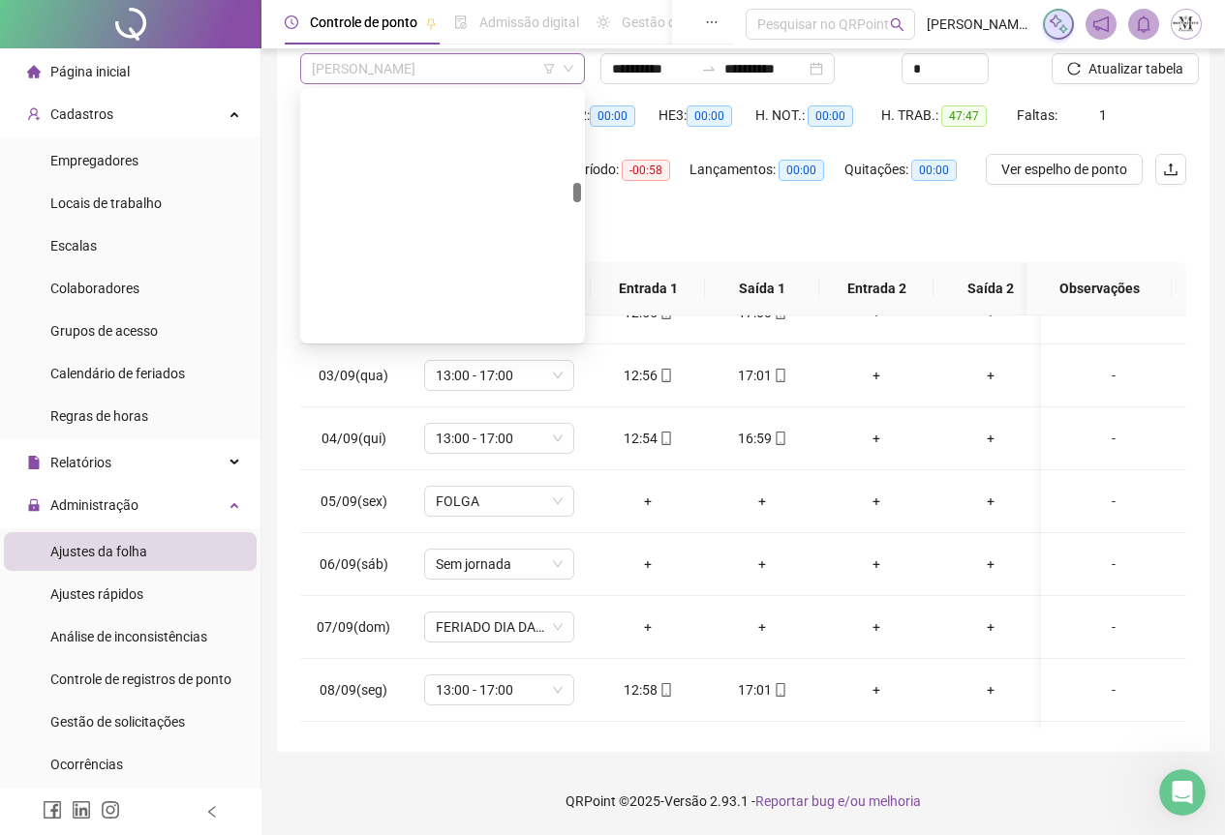
click at [435, 78] on span "[PERSON_NAME]" at bounding box center [442, 68] width 261 height 29
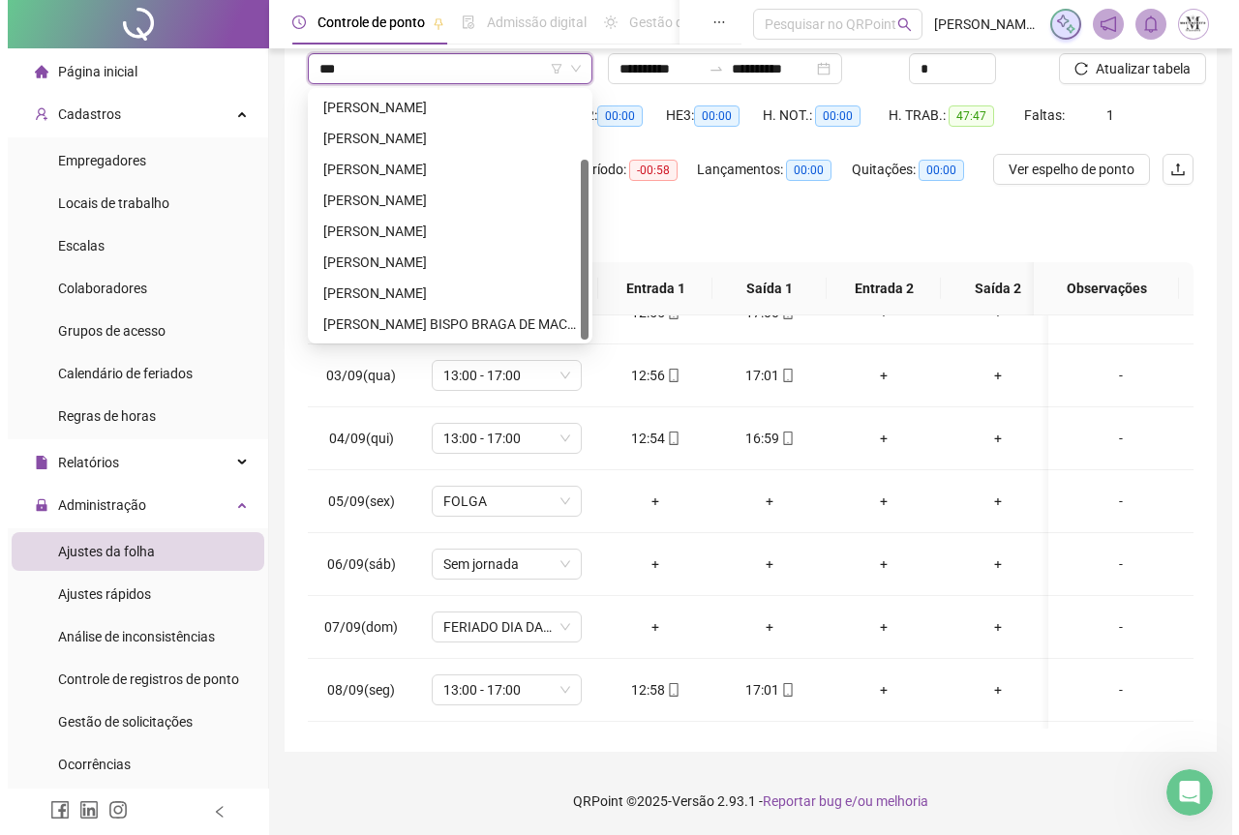
scroll to position [0, 0]
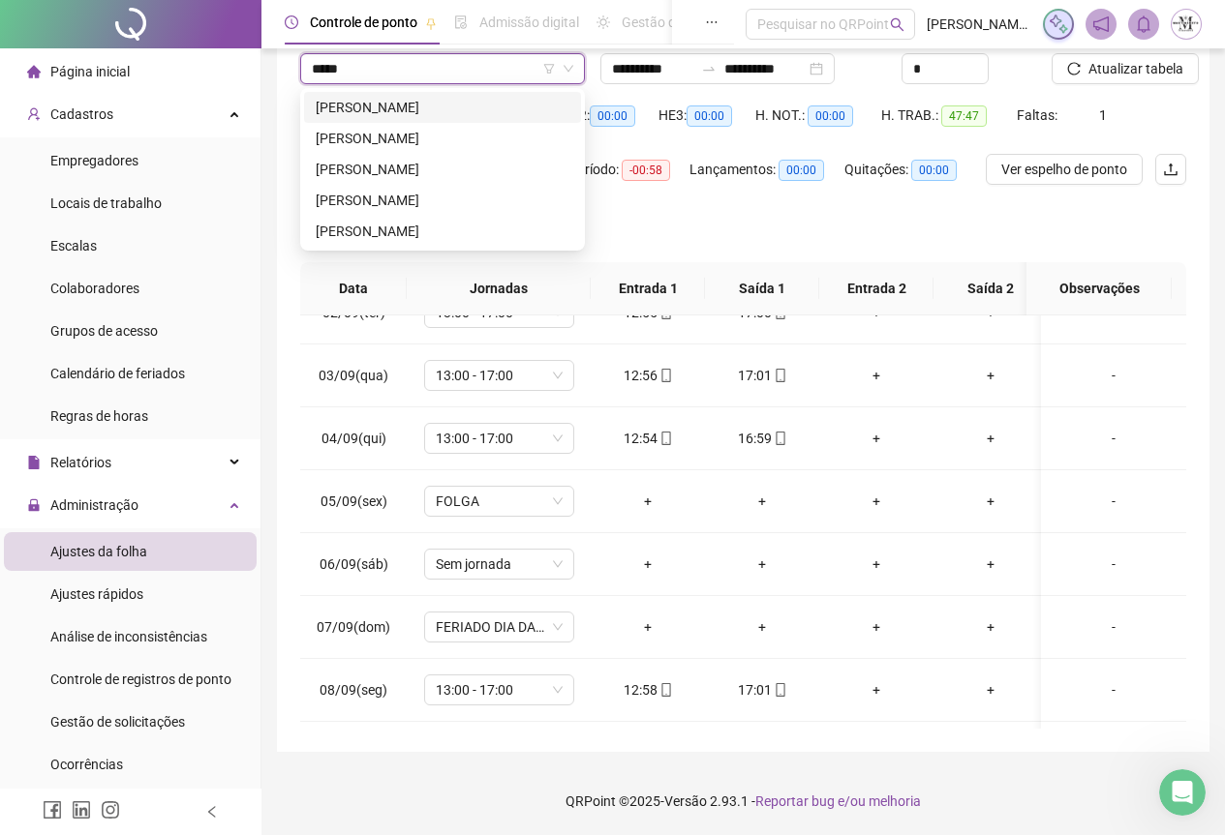
type input "******"
click at [455, 136] on div "[PERSON_NAME]" at bounding box center [443, 138] width 254 height 21
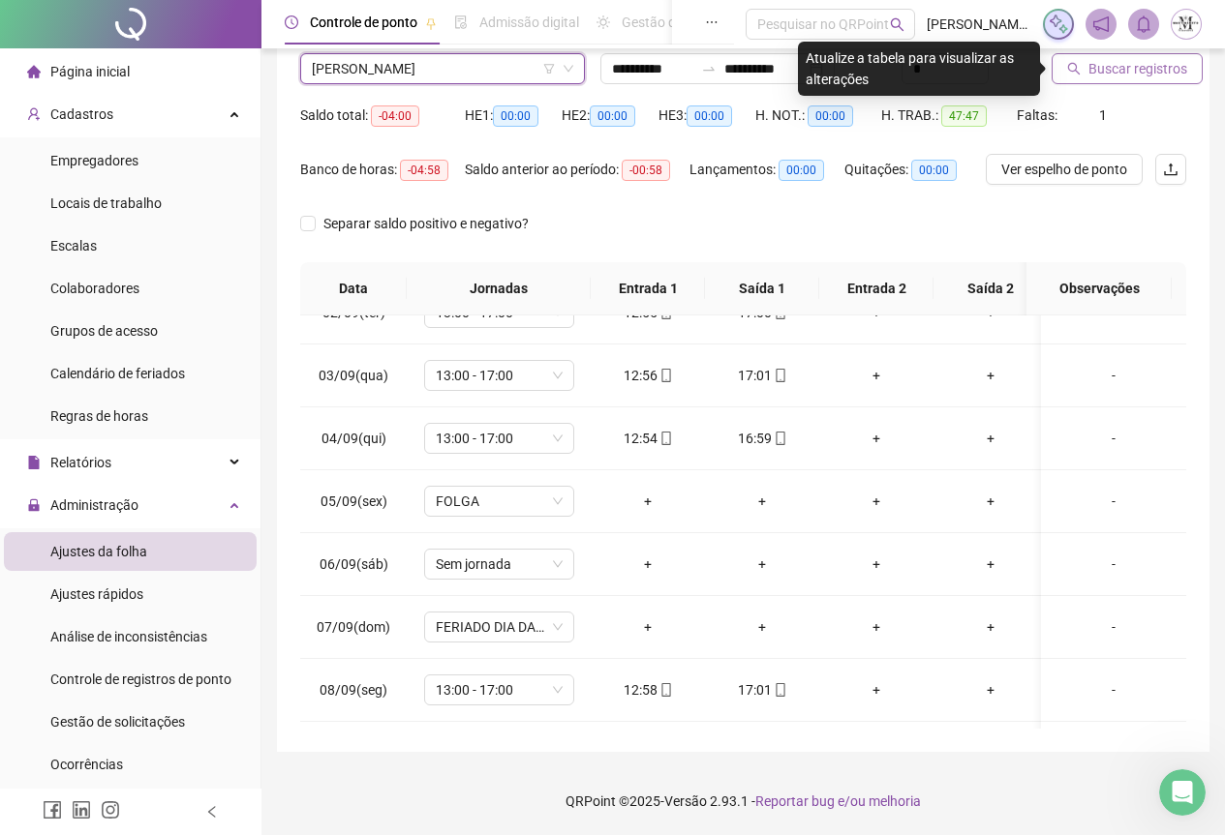
click at [1125, 60] on span "Buscar registros" at bounding box center [1137, 68] width 99 height 21
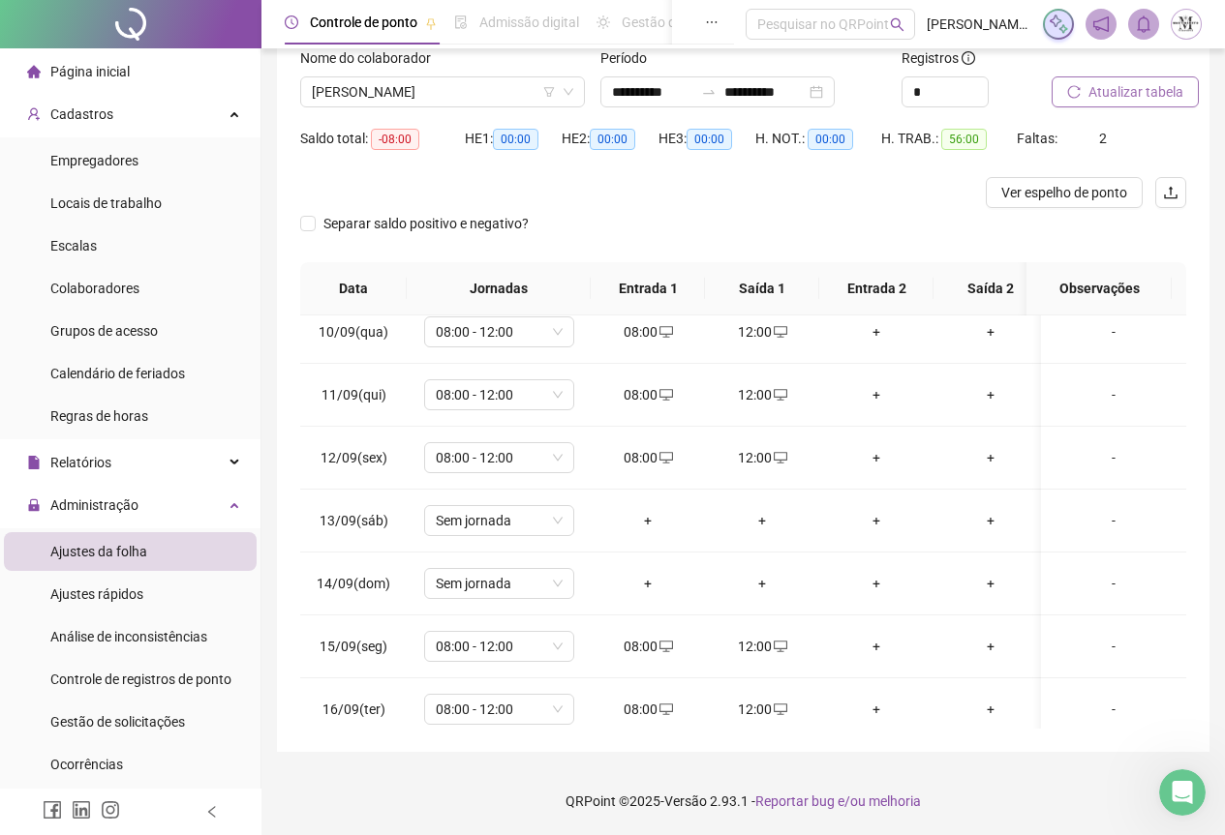
scroll to position [986, 0]
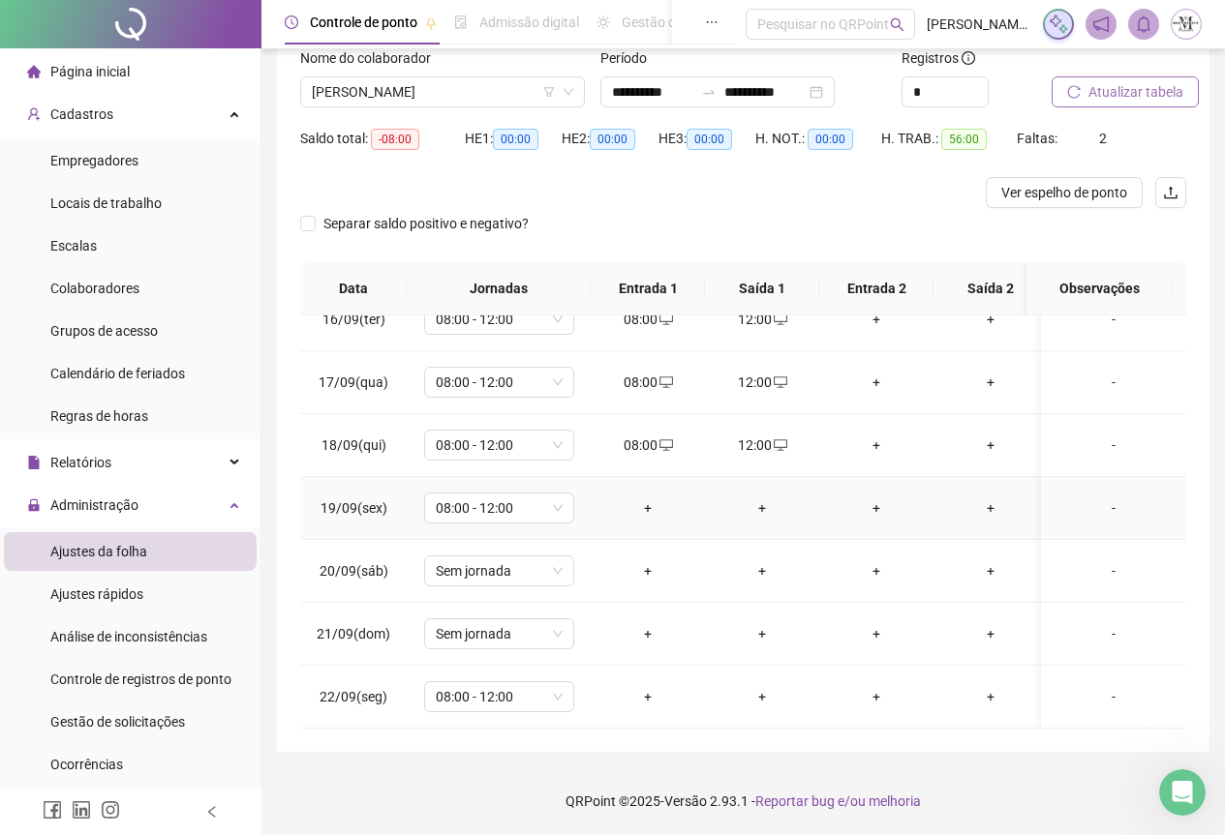
click at [644, 499] on div "+" at bounding box center [647, 508] width 83 height 21
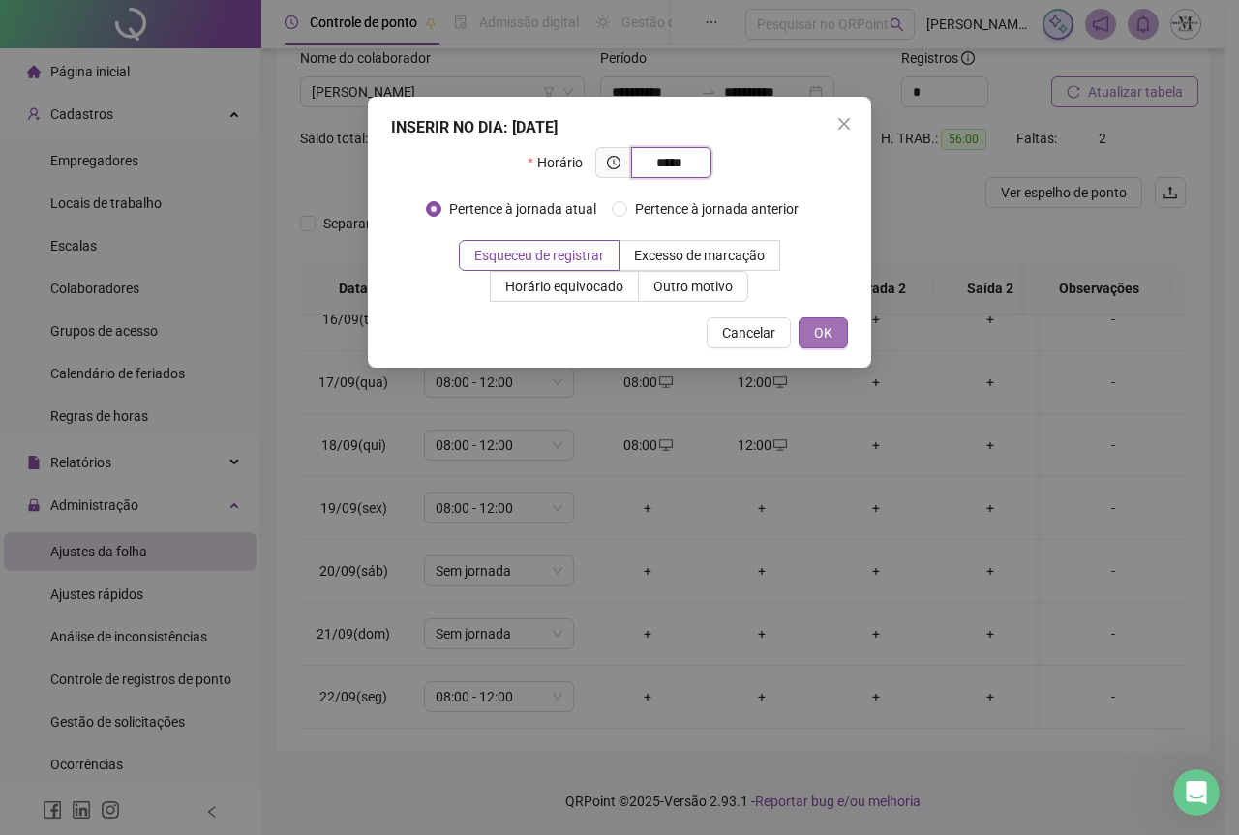
type input "*****"
click at [844, 334] on button "OK" at bounding box center [823, 333] width 49 height 31
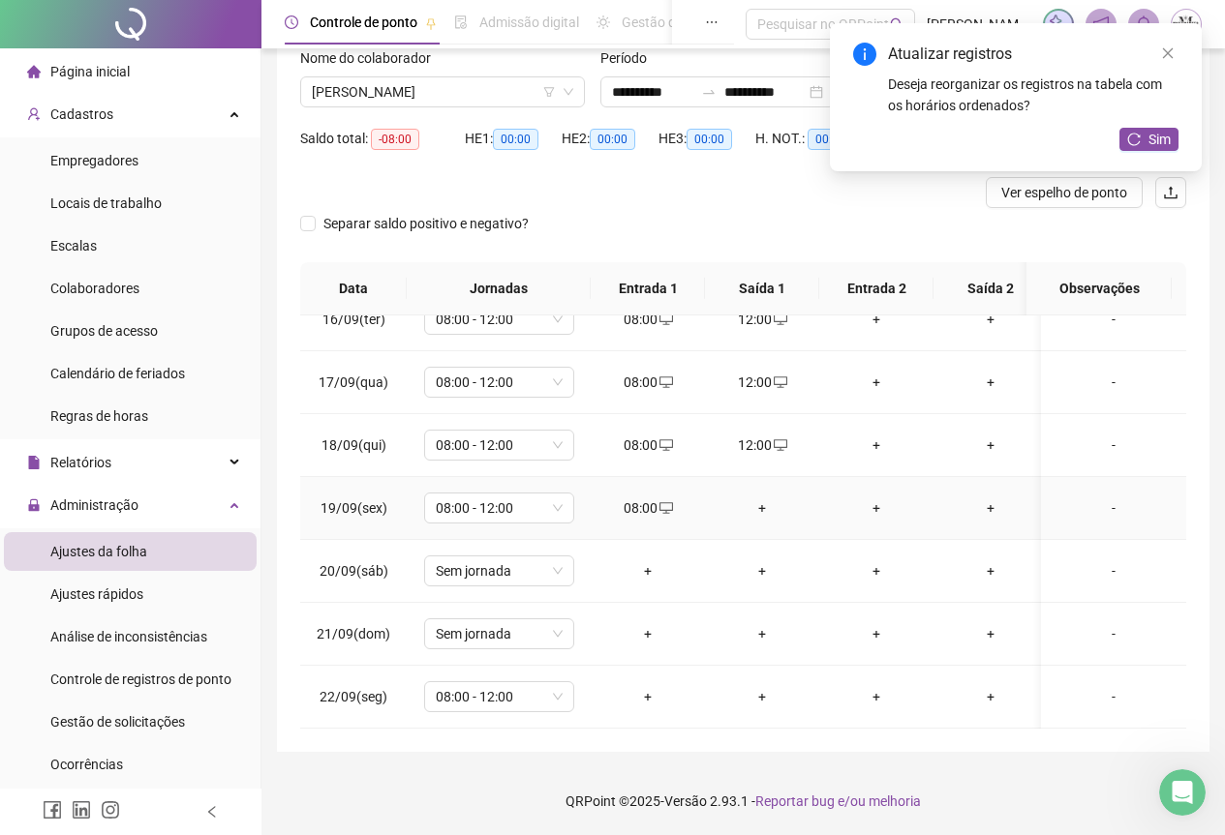
click at [764, 498] on div "+" at bounding box center [761, 508] width 83 height 21
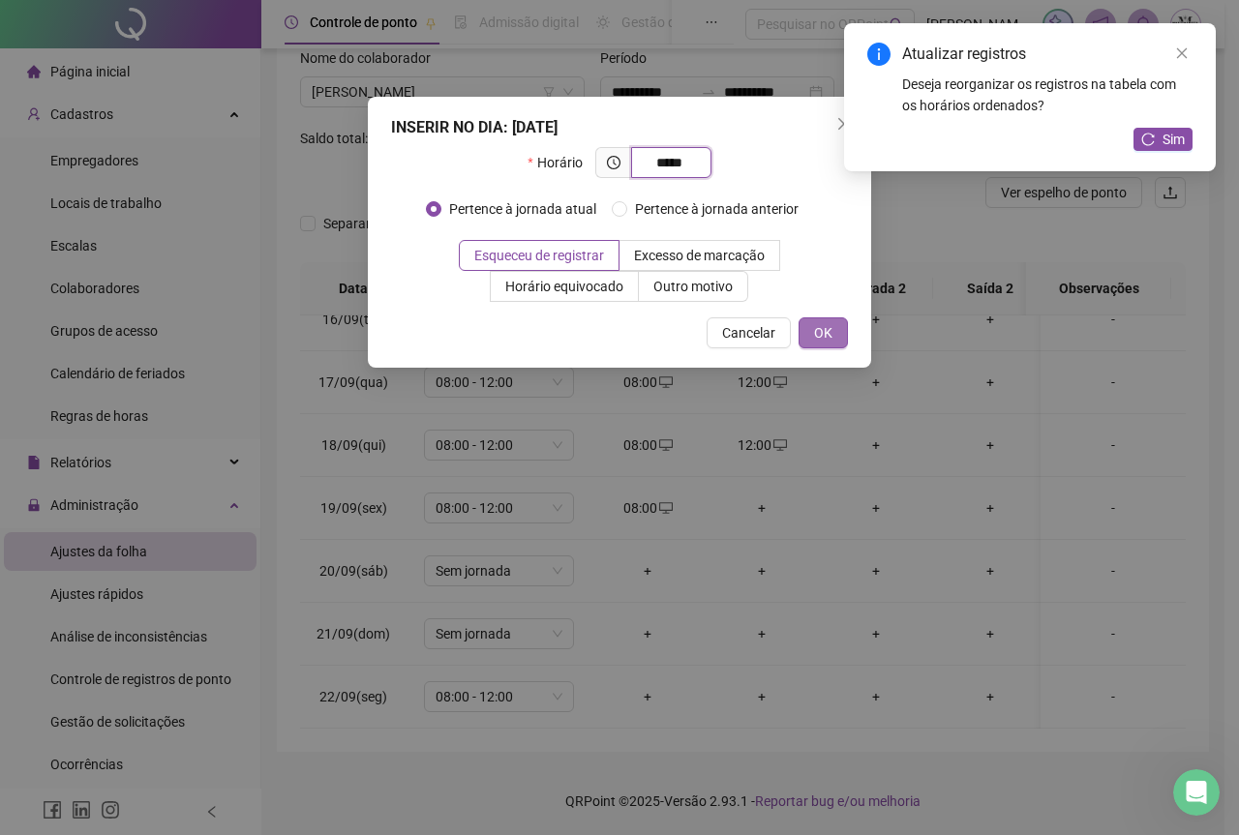
type input "*****"
click at [843, 325] on button "OK" at bounding box center [823, 333] width 49 height 31
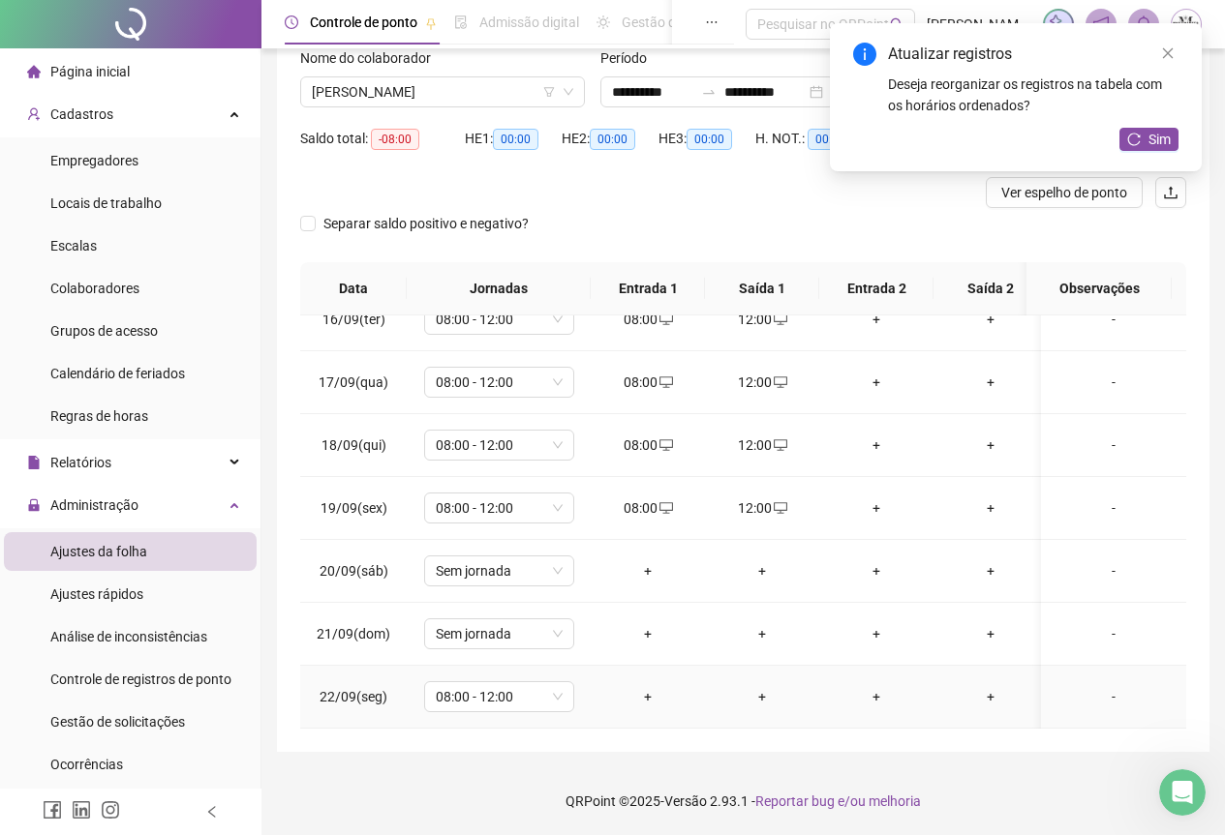
click at [648, 686] on div "+" at bounding box center [647, 696] width 83 height 21
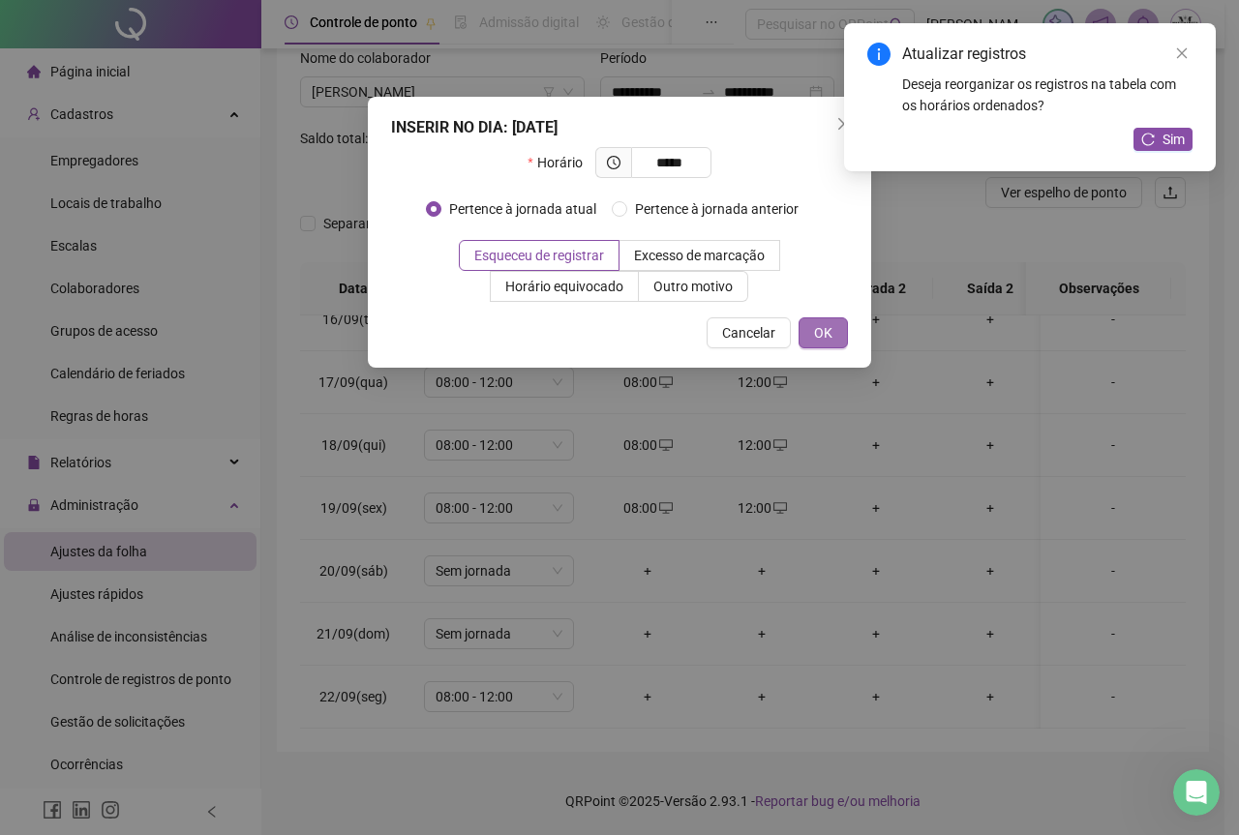
type input "*****"
click at [824, 341] on span "OK" at bounding box center [823, 332] width 18 height 21
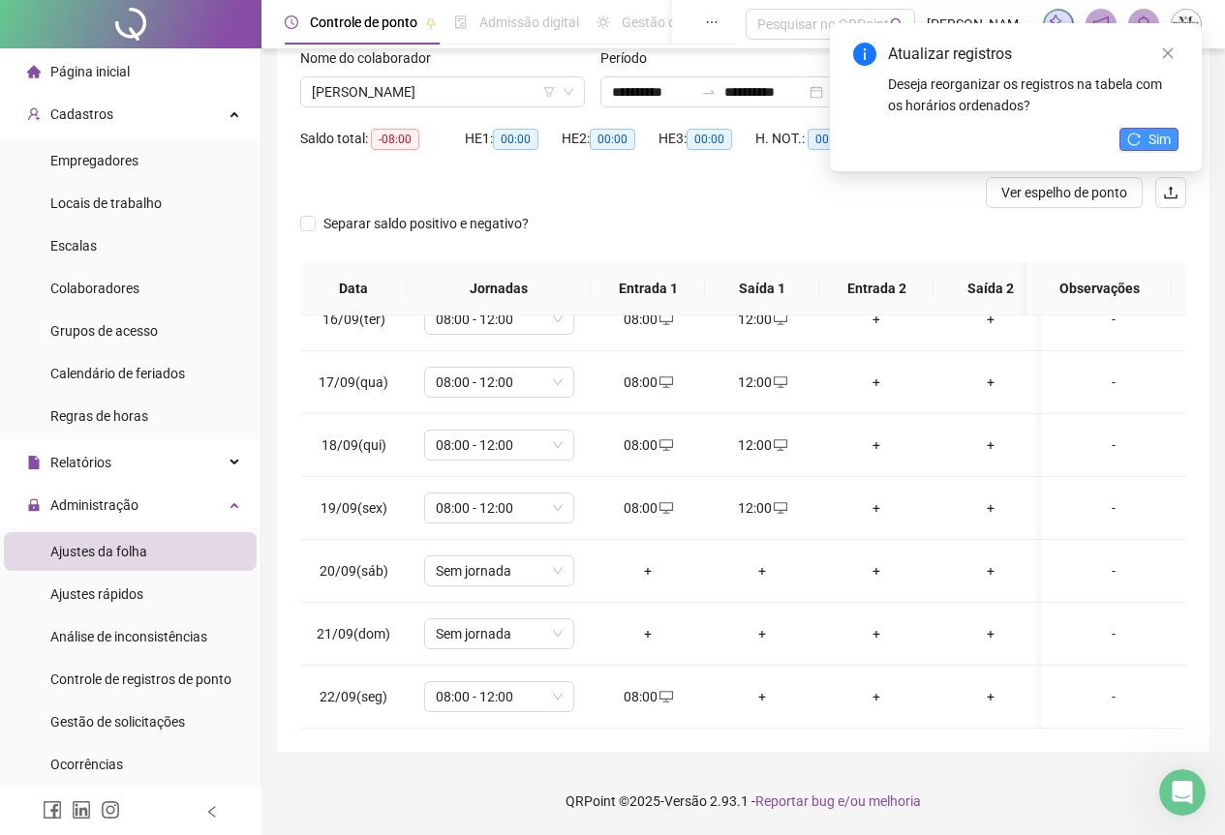
click at [1164, 141] on span "Sim" at bounding box center [1159, 139] width 22 height 21
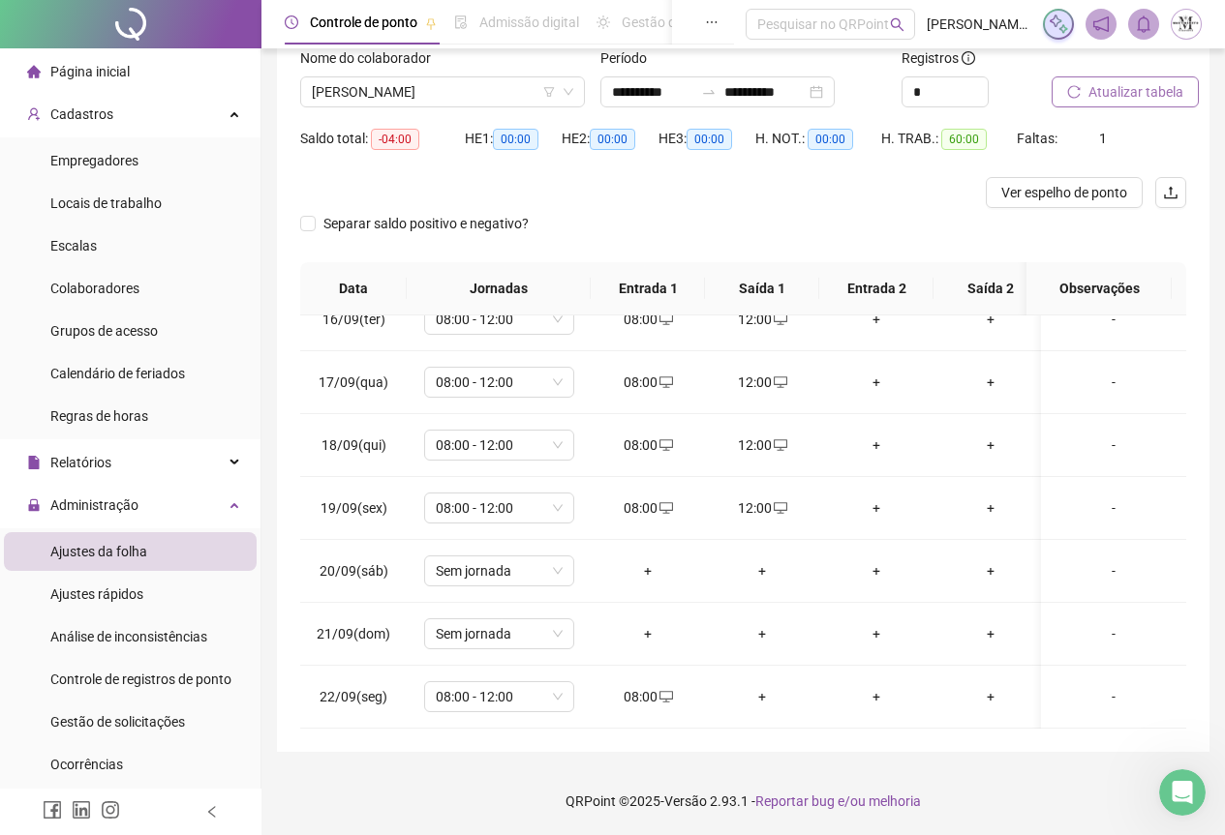
click at [1125, 87] on span "Atualizar tabela" at bounding box center [1135, 91] width 95 height 21
click at [378, 94] on span "[PERSON_NAME]" at bounding box center [442, 91] width 261 height 29
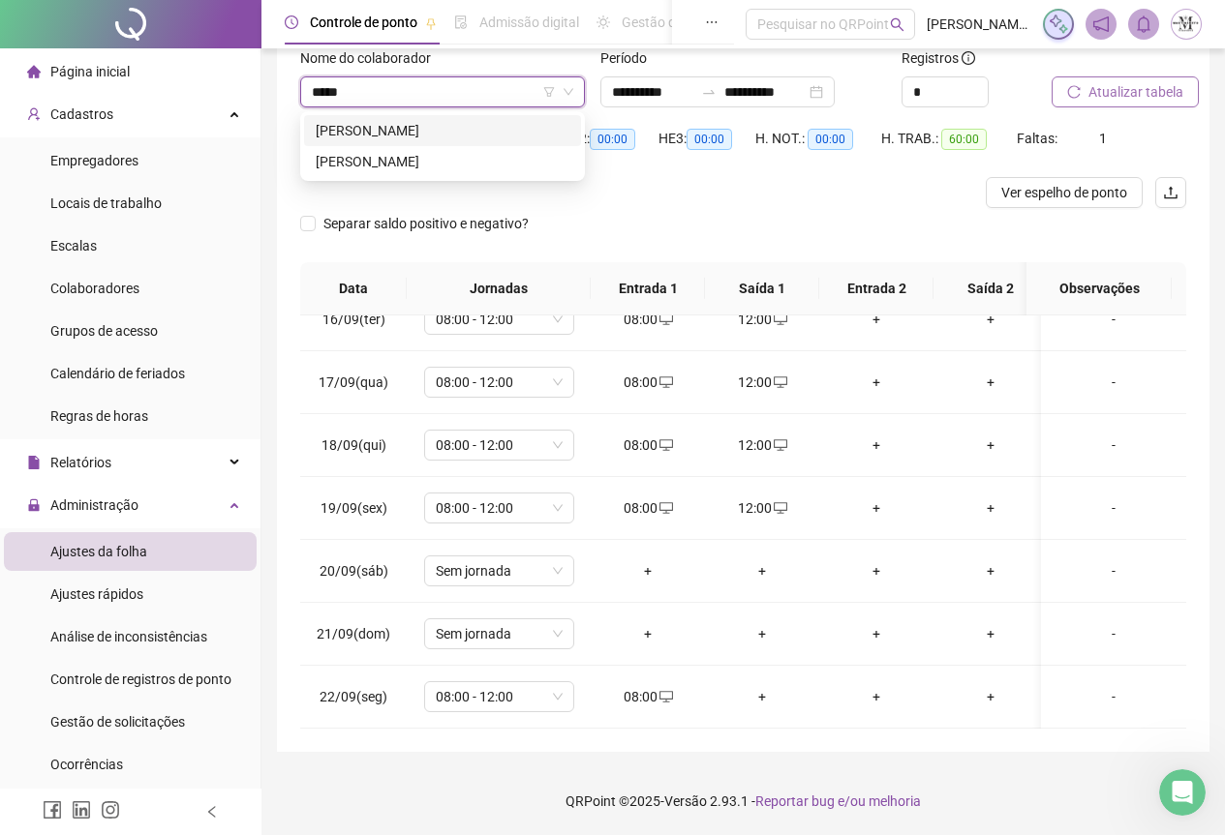
scroll to position [0, 0]
type input "******"
click at [415, 136] on div "[PERSON_NAME]" at bounding box center [443, 130] width 254 height 21
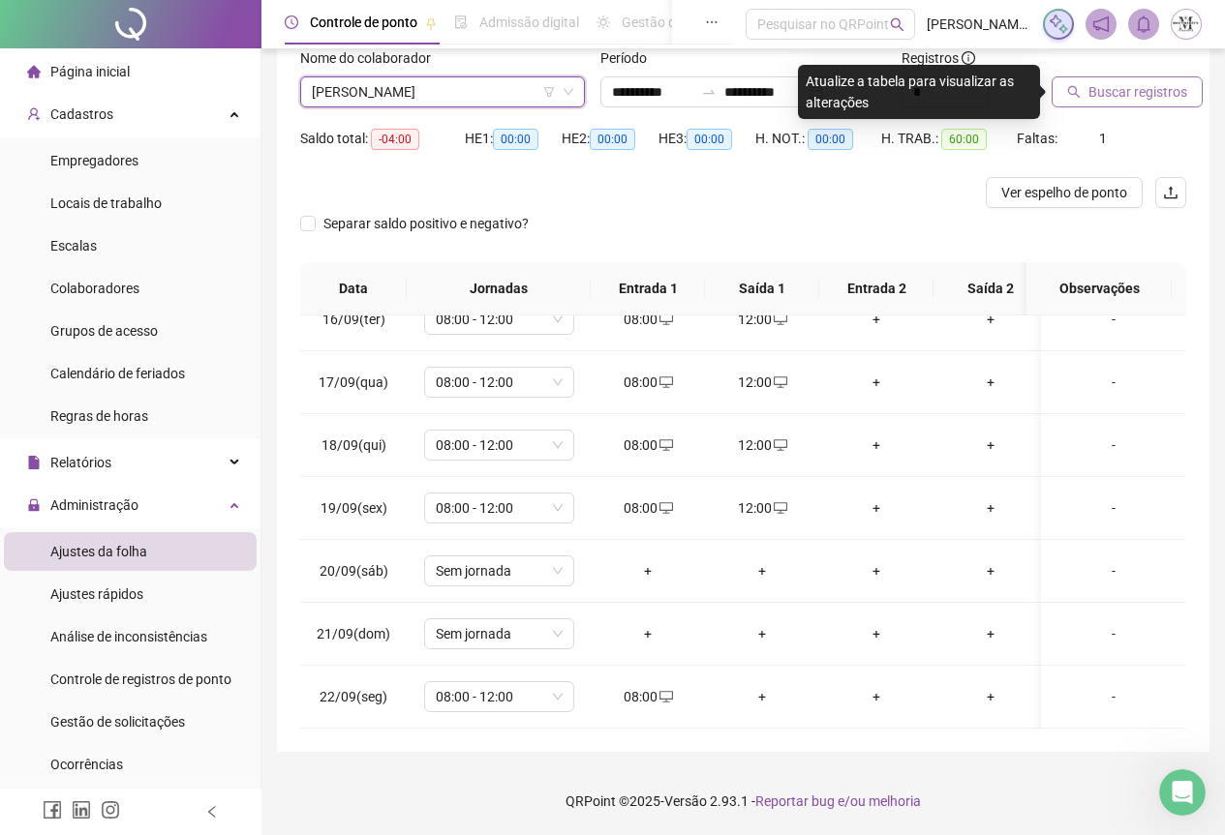
click at [1080, 91] on button "Buscar registros" at bounding box center [1126, 91] width 151 height 31
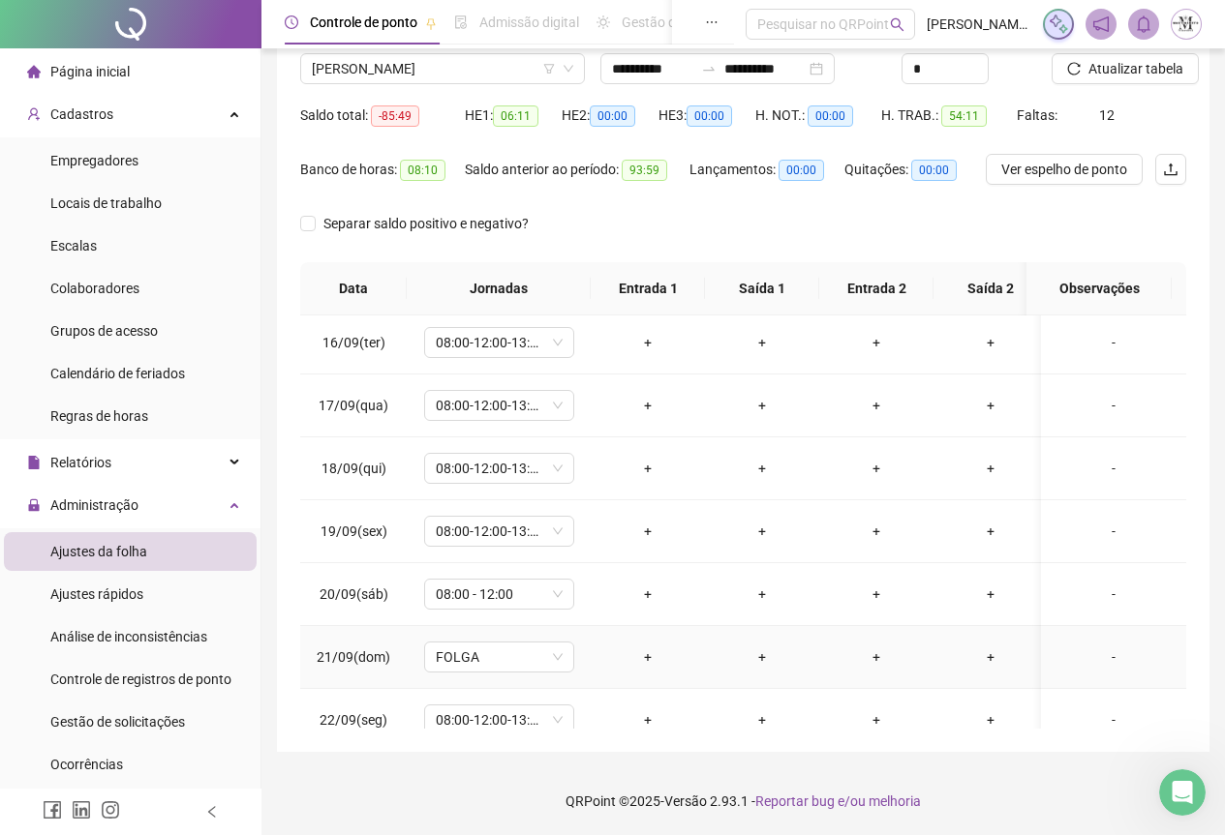
scroll to position [986, 0]
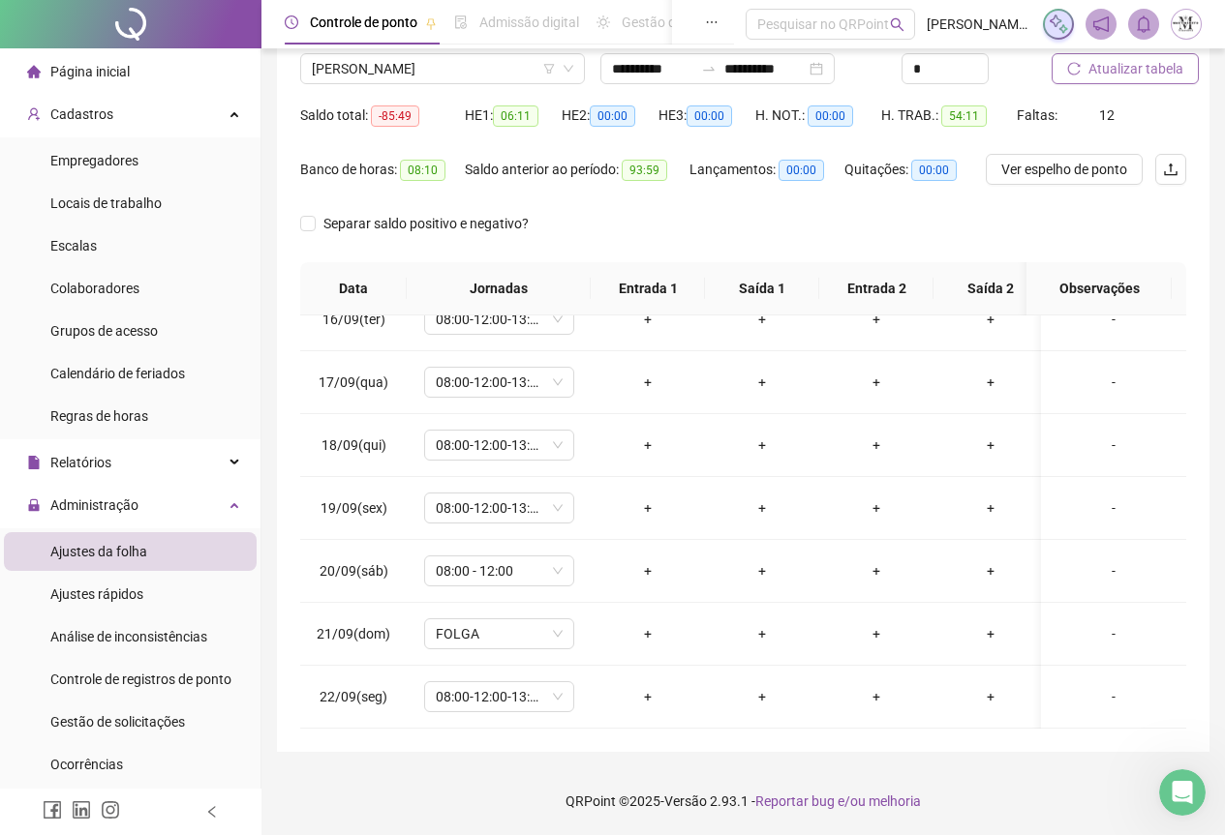
click at [1127, 79] on button "Atualizar tabela" at bounding box center [1124, 68] width 147 height 31
click at [1141, 74] on span "Atualizar tabela" at bounding box center [1135, 68] width 95 height 21
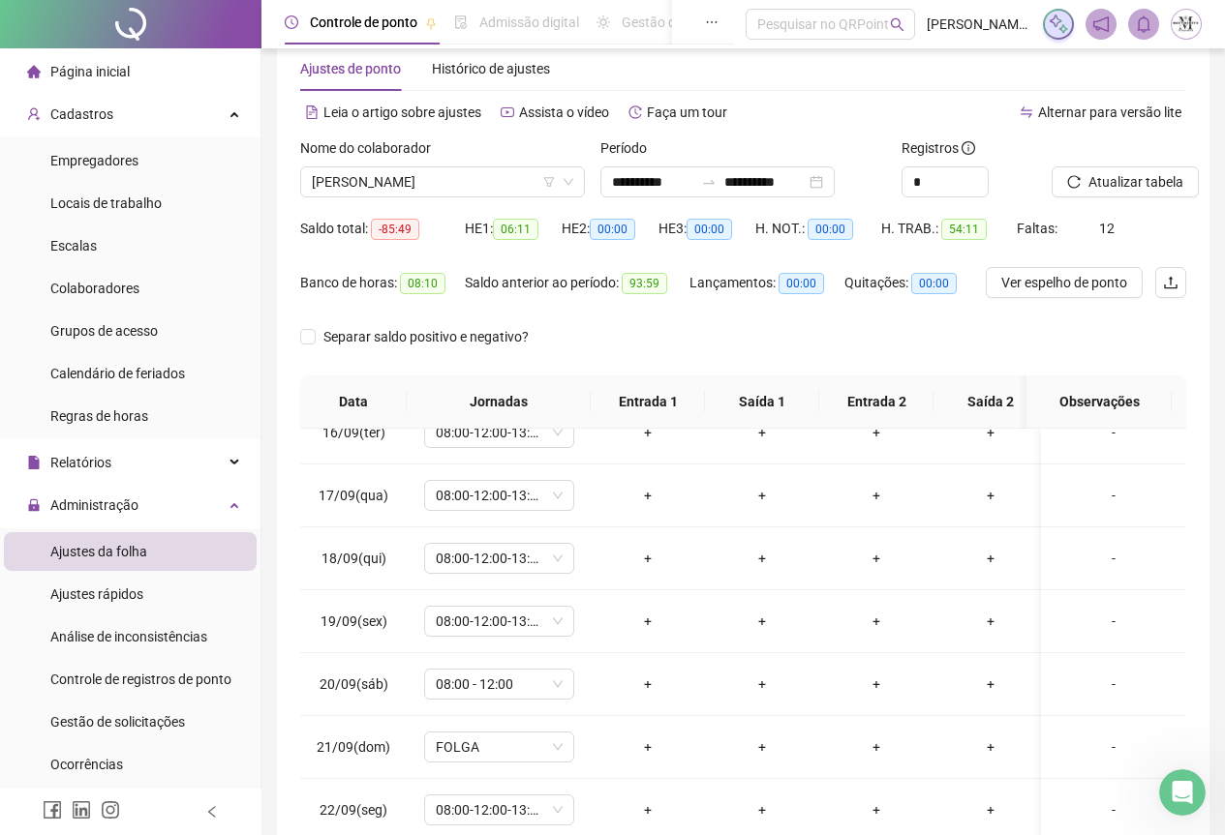
scroll to position [0, 0]
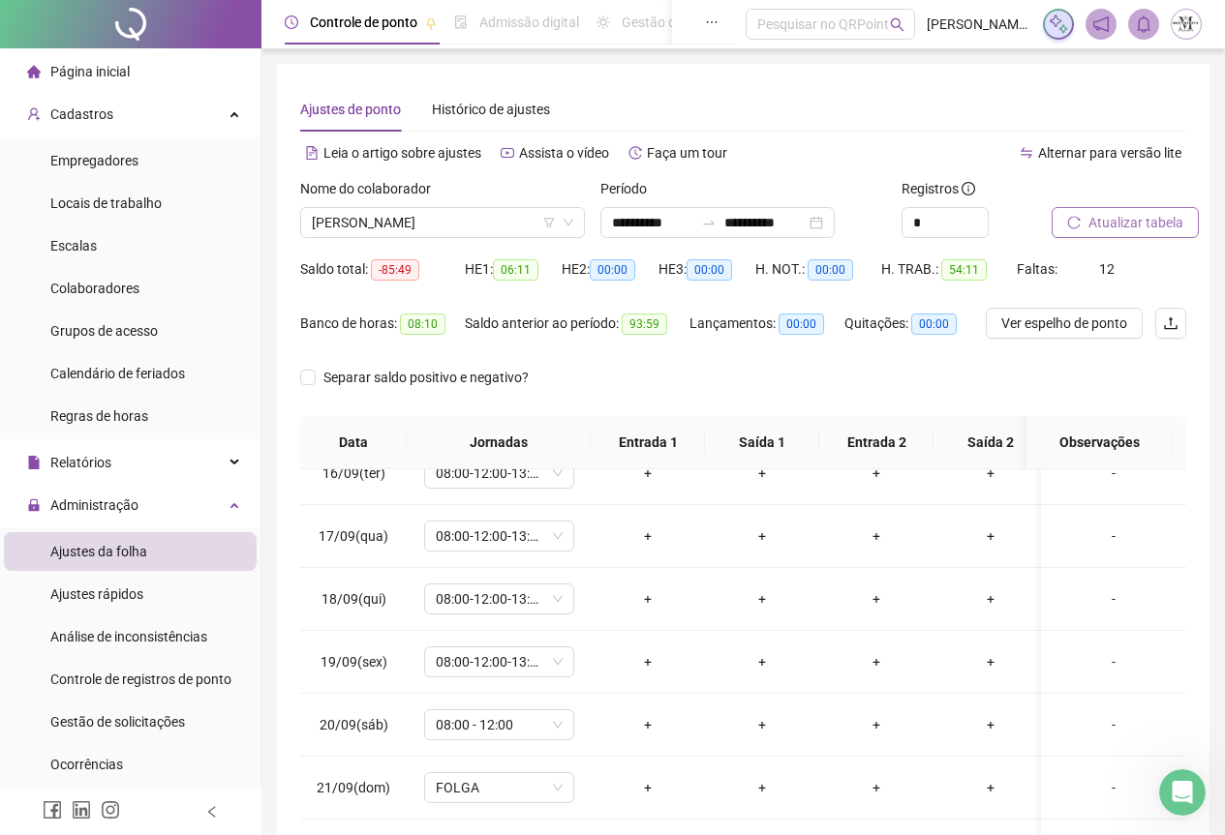
click at [1094, 225] on span "Atualizar tabela" at bounding box center [1135, 222] width 95 height 21
click at [1110, 223] on span "Atualizar tabela" at bounding box center [1135, 222] width 95 height 21
click at [1111, 231] on span "Atualizar tabela" at bounding box center [1135, 222] width 95 height 21
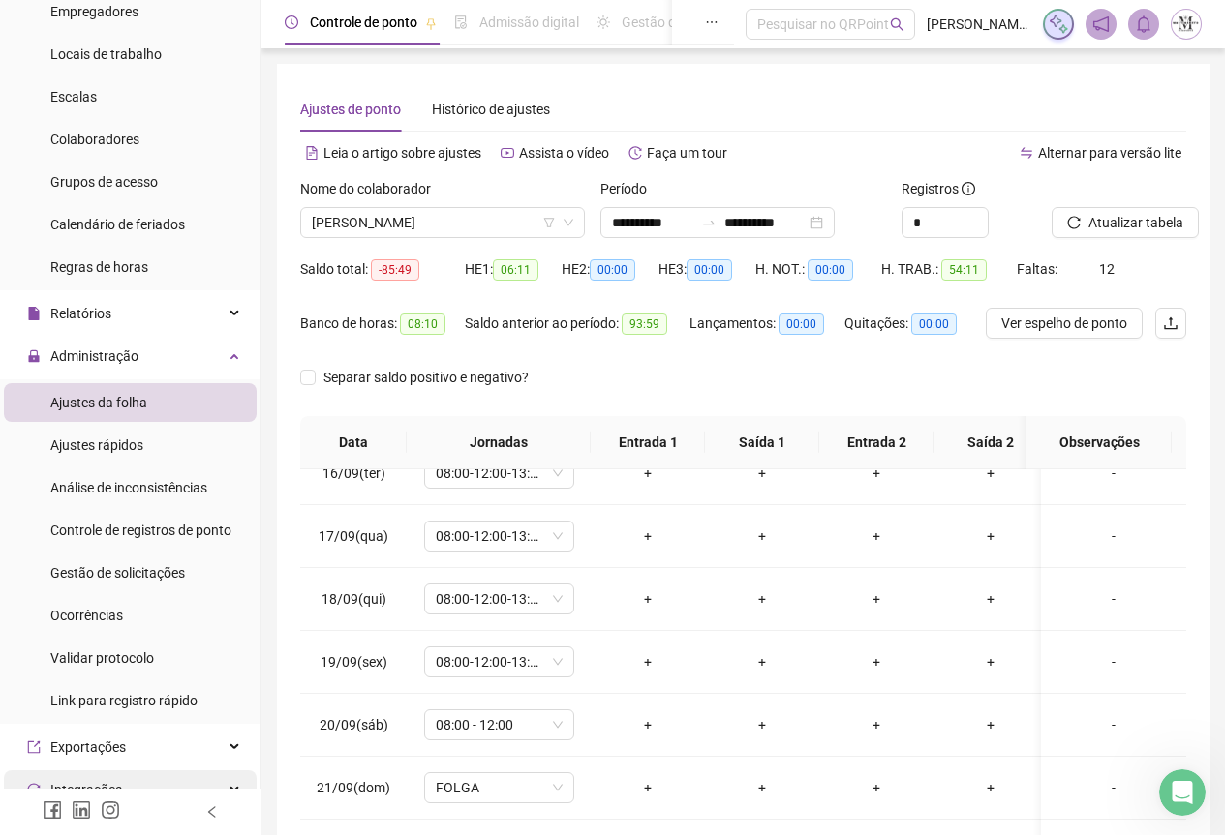
scroll to position [387, 0]
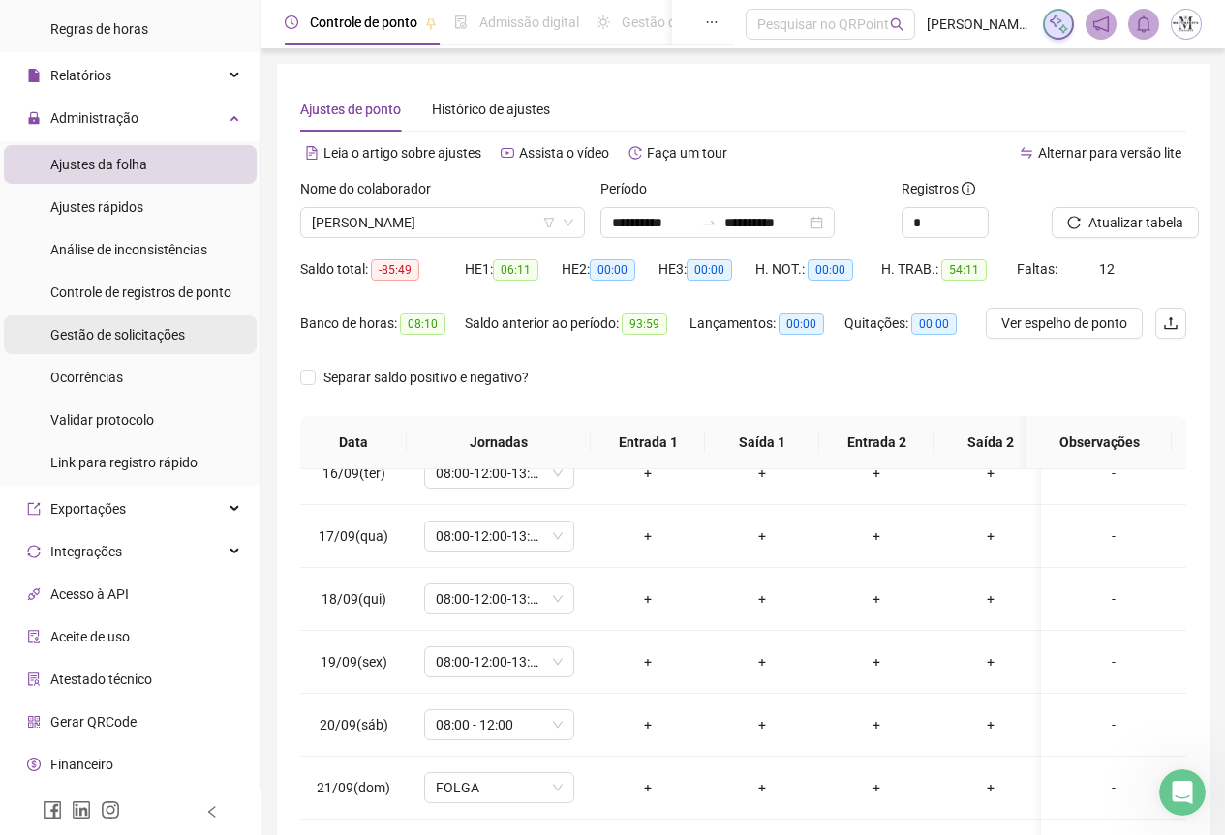
click at [105, 327] on span "Gestão de solicitações" at bounding box center [117, 334] width 135 height 15
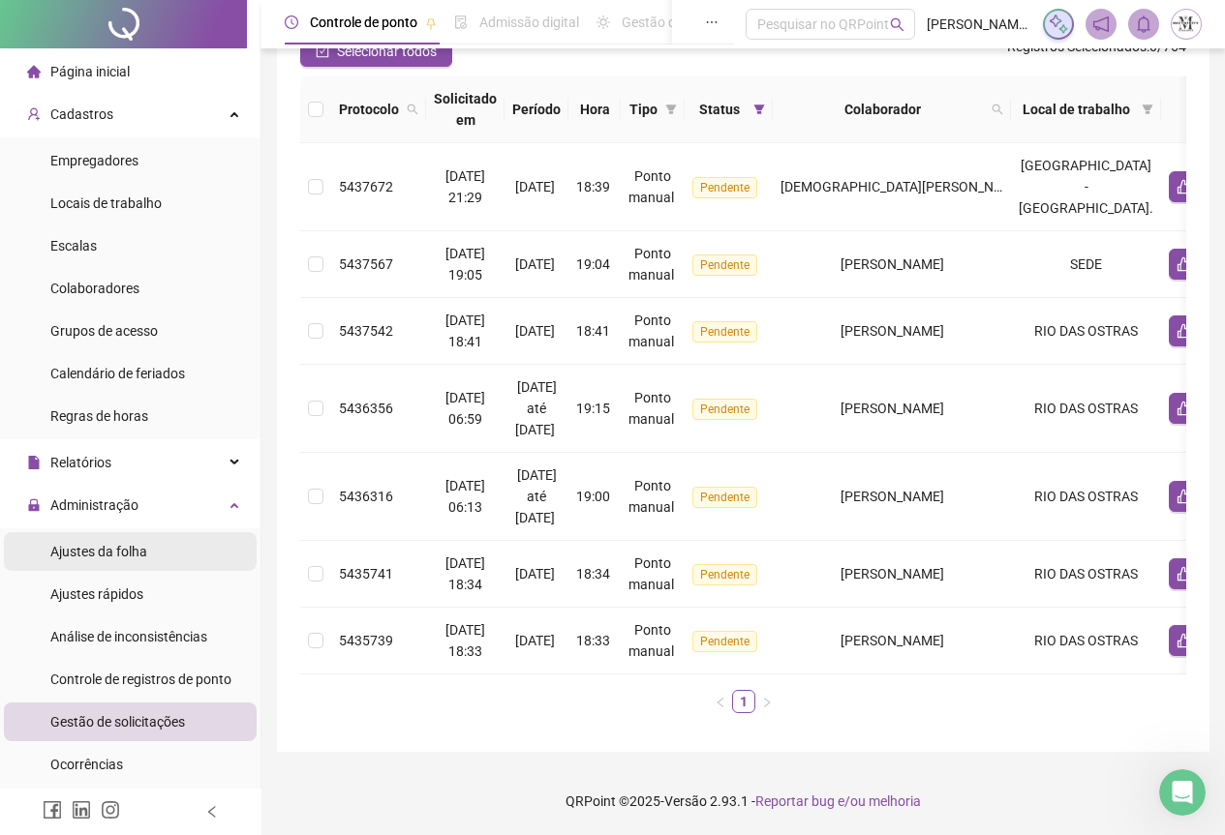
click at [96, 567] on div "Ajustes da folha" at bounding box center [98, 551] width 97 height 39
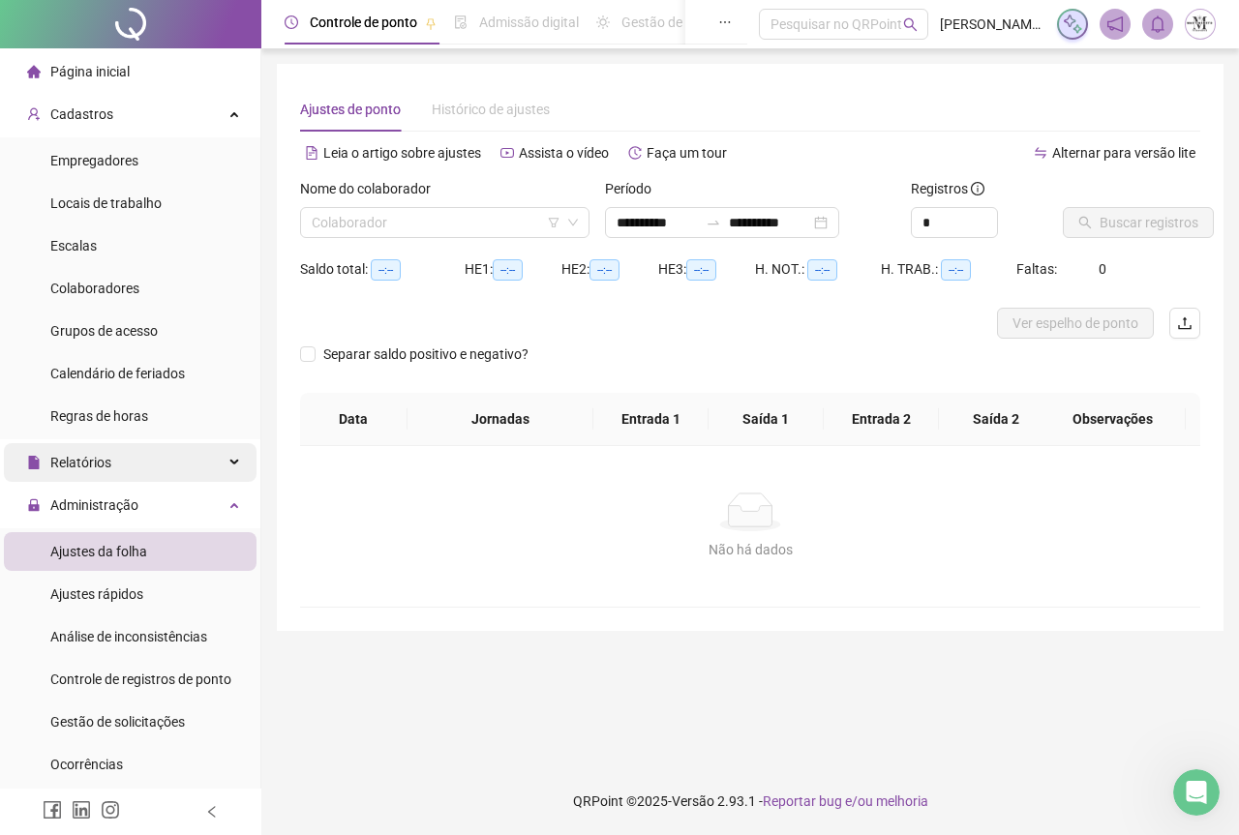
click at [106, 455] on span "Relatórios" at bounding box center [80, 462] width 61 height 15
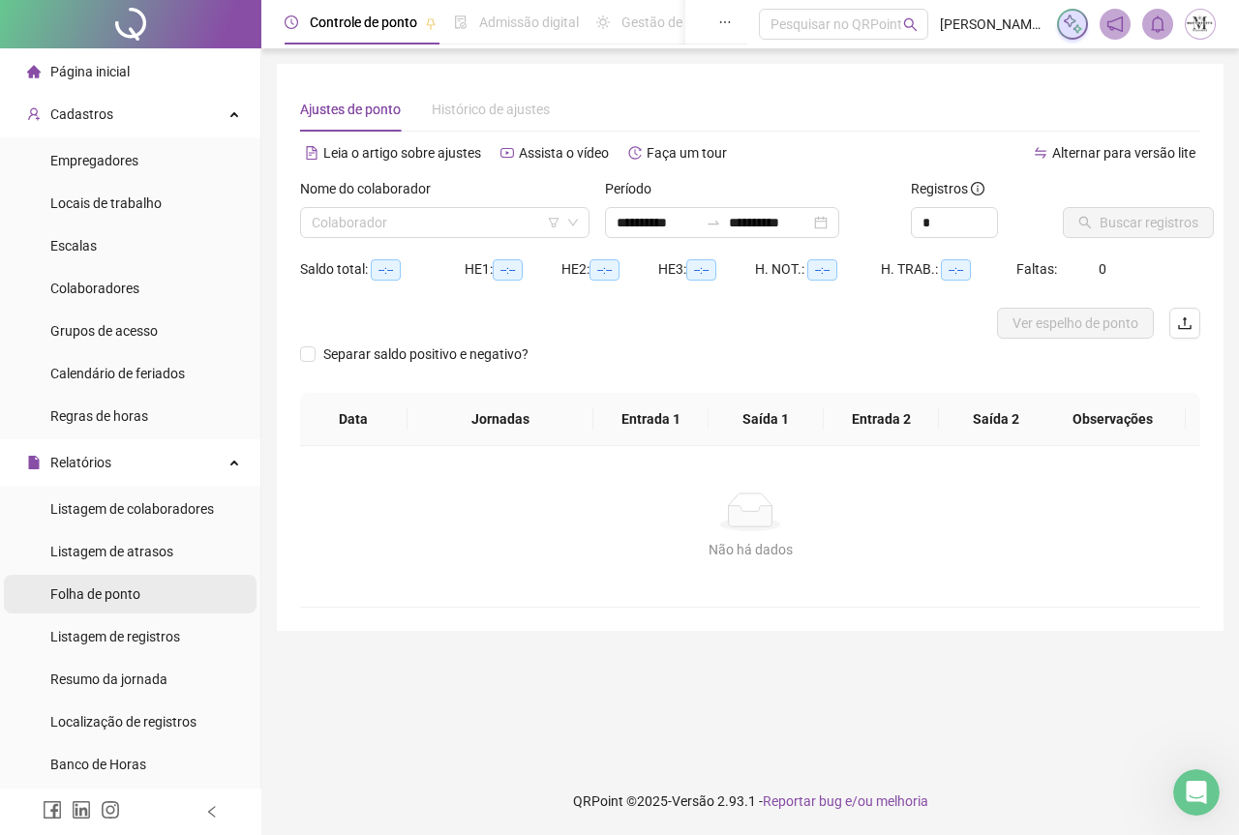
type input "**********"
click at [107, 607] on div "Folha de ponto" at bounding box center [95, 594] width 90 height 39
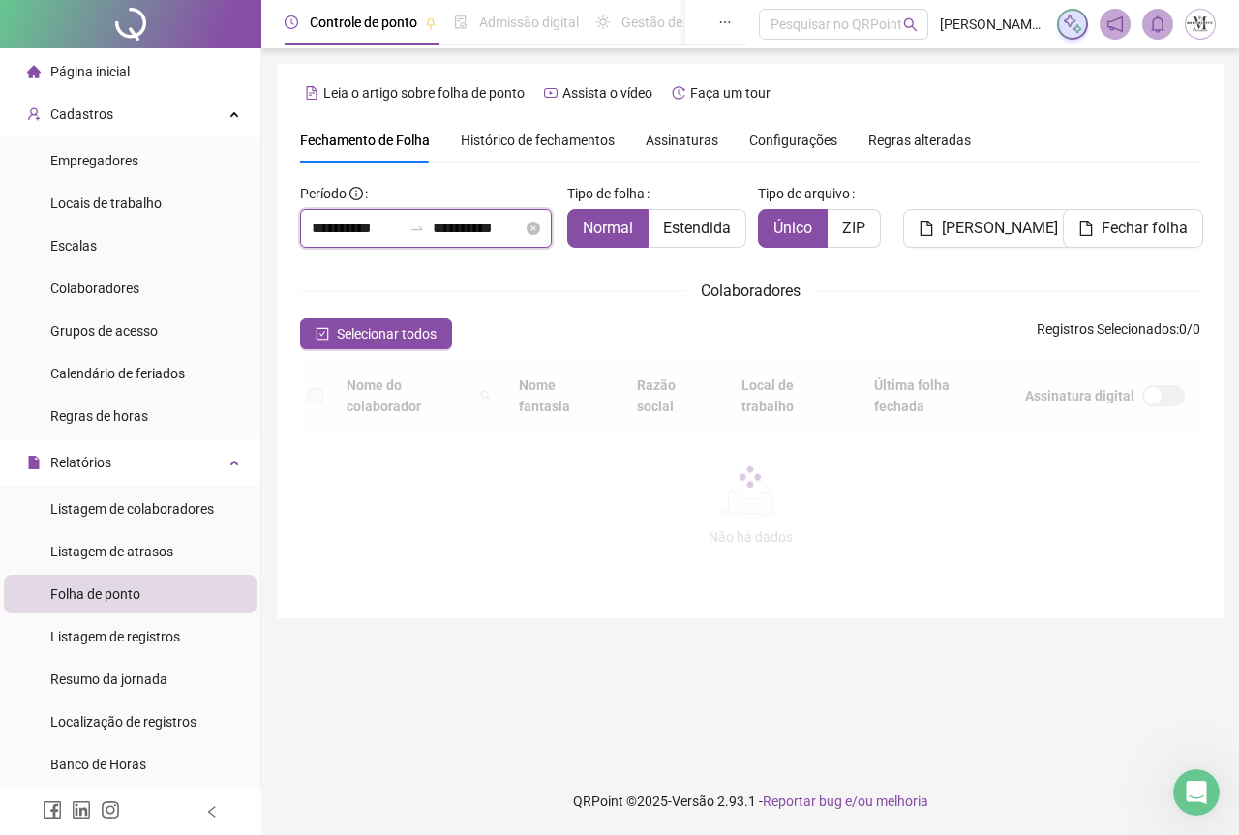
click at [485, 230] on input "**********" at bounding box center [478, 228] width 90 height 23
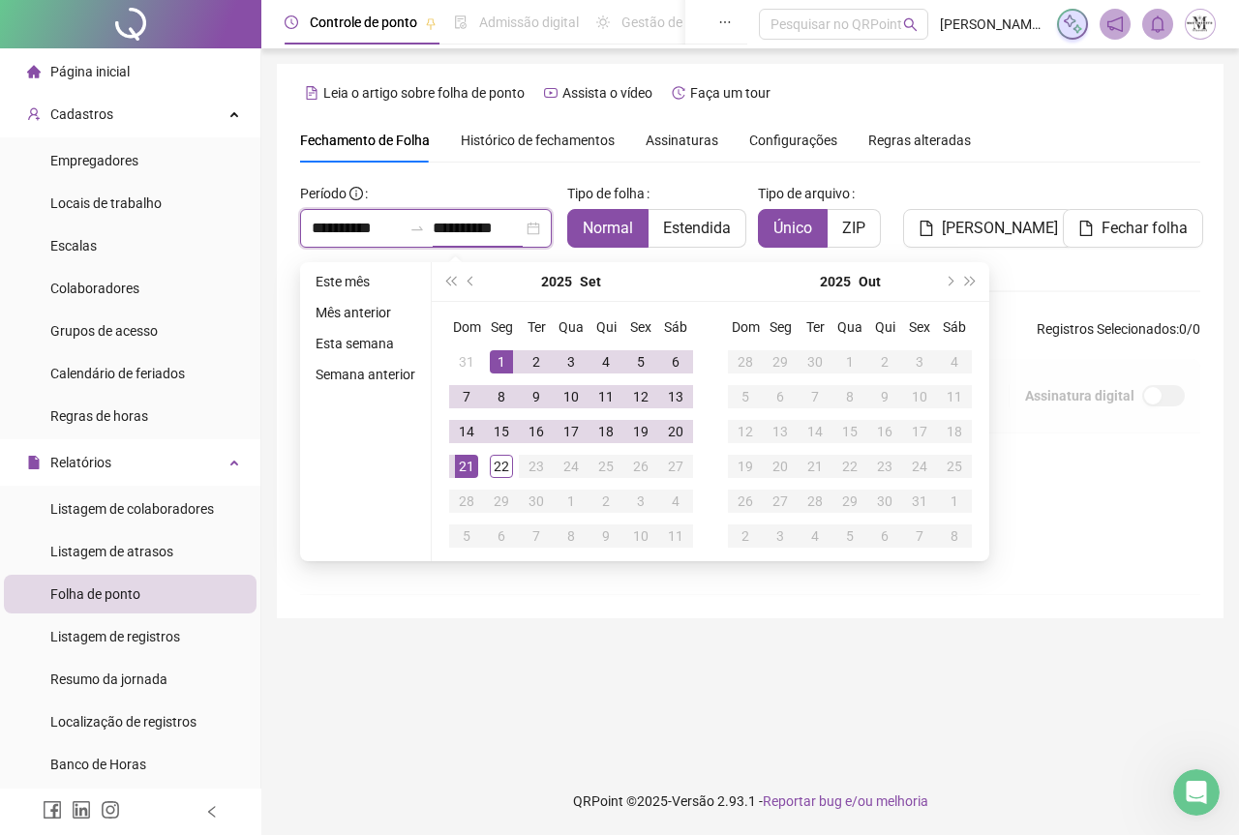
type input "**********"
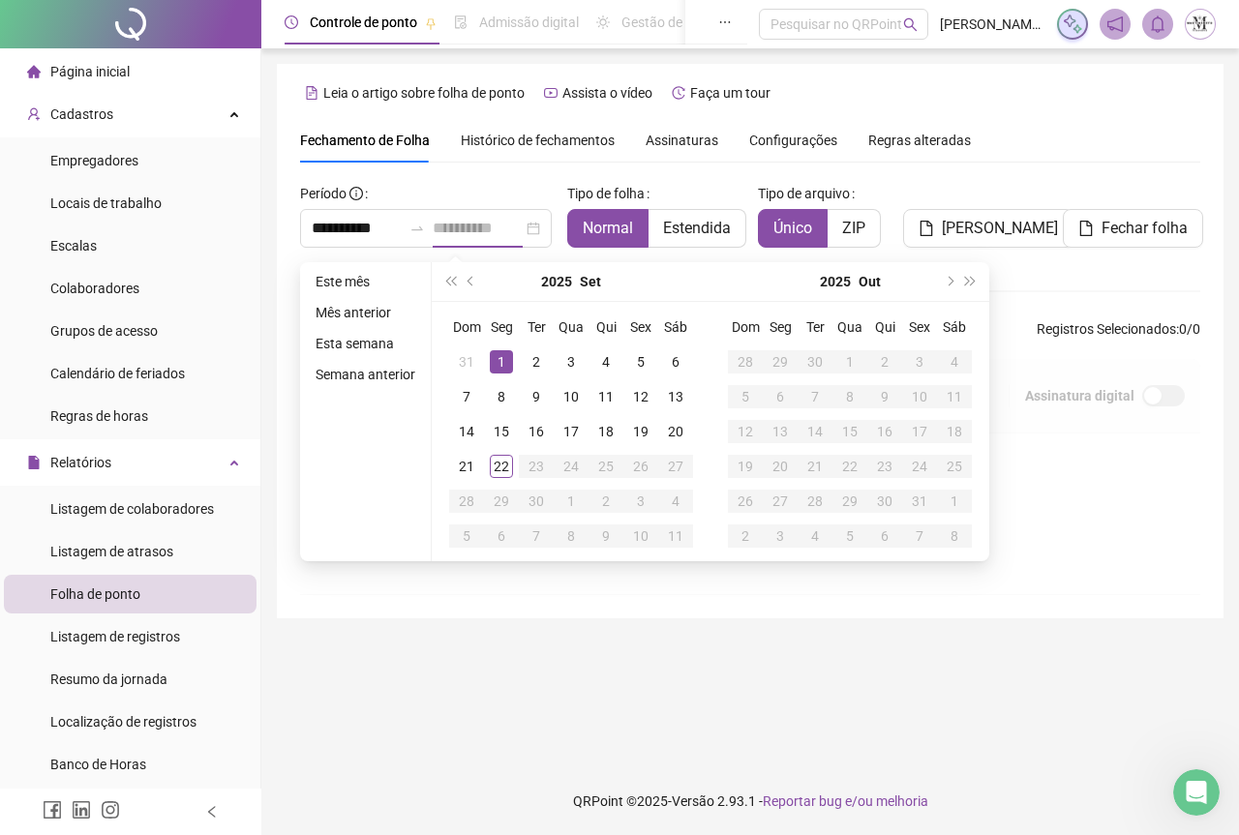
click at [499, 362] on div "1" at bounding box center [501, 361] width 23 height 23
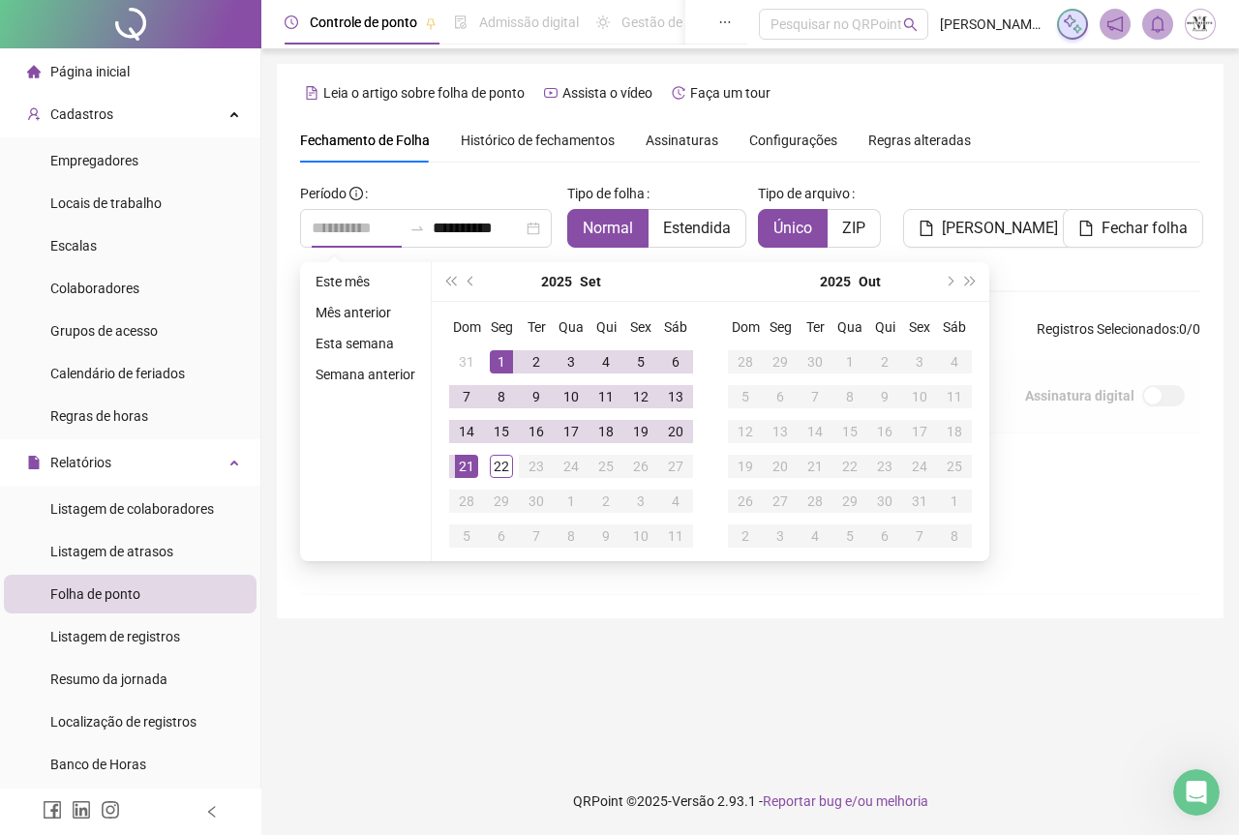
click at [470, 467] on div "21" at bounding box center [466, 466] width 23 height 23
type input "**********"
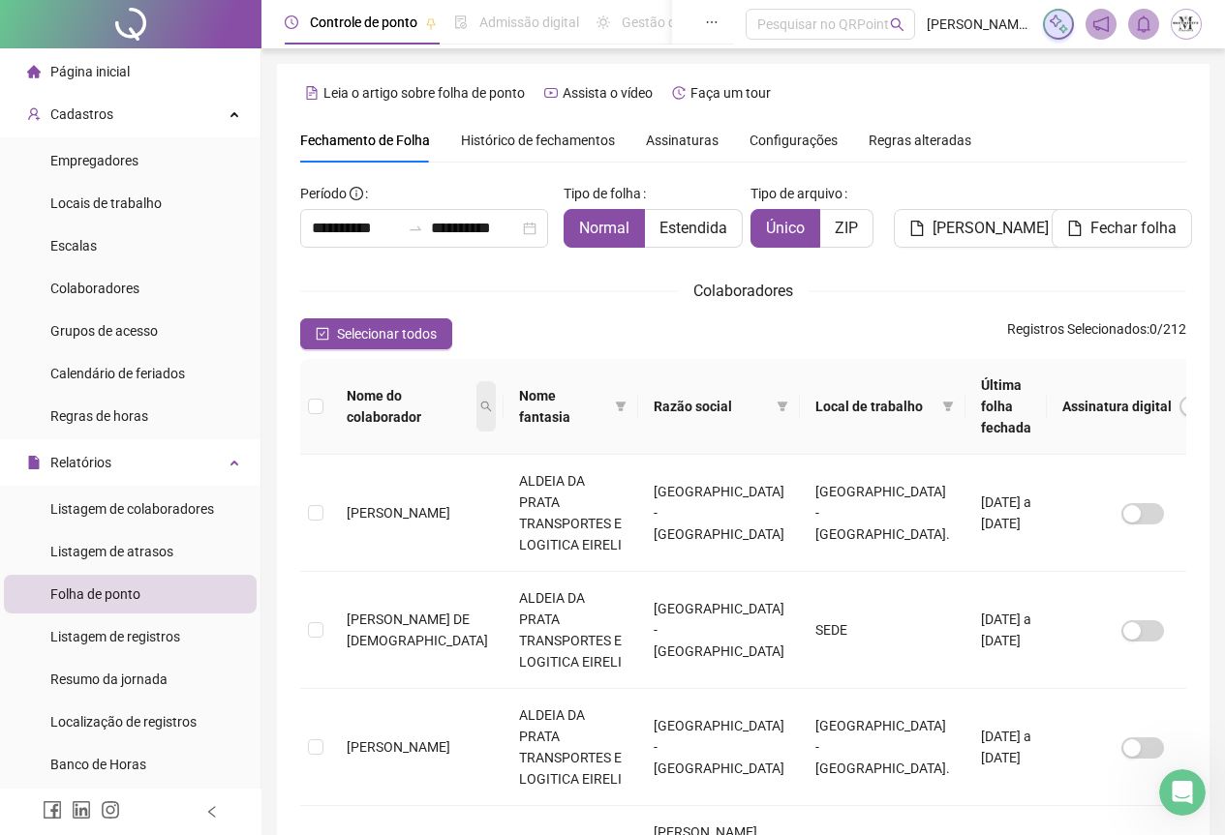
click at [480, 401] on icon "search" at bounding box center [486, 407] width 12 height 12
type input "*"
type input "*******"
click at [322, 467] on span "Buscar" at bounding box center [339, 475] width 43 height 21
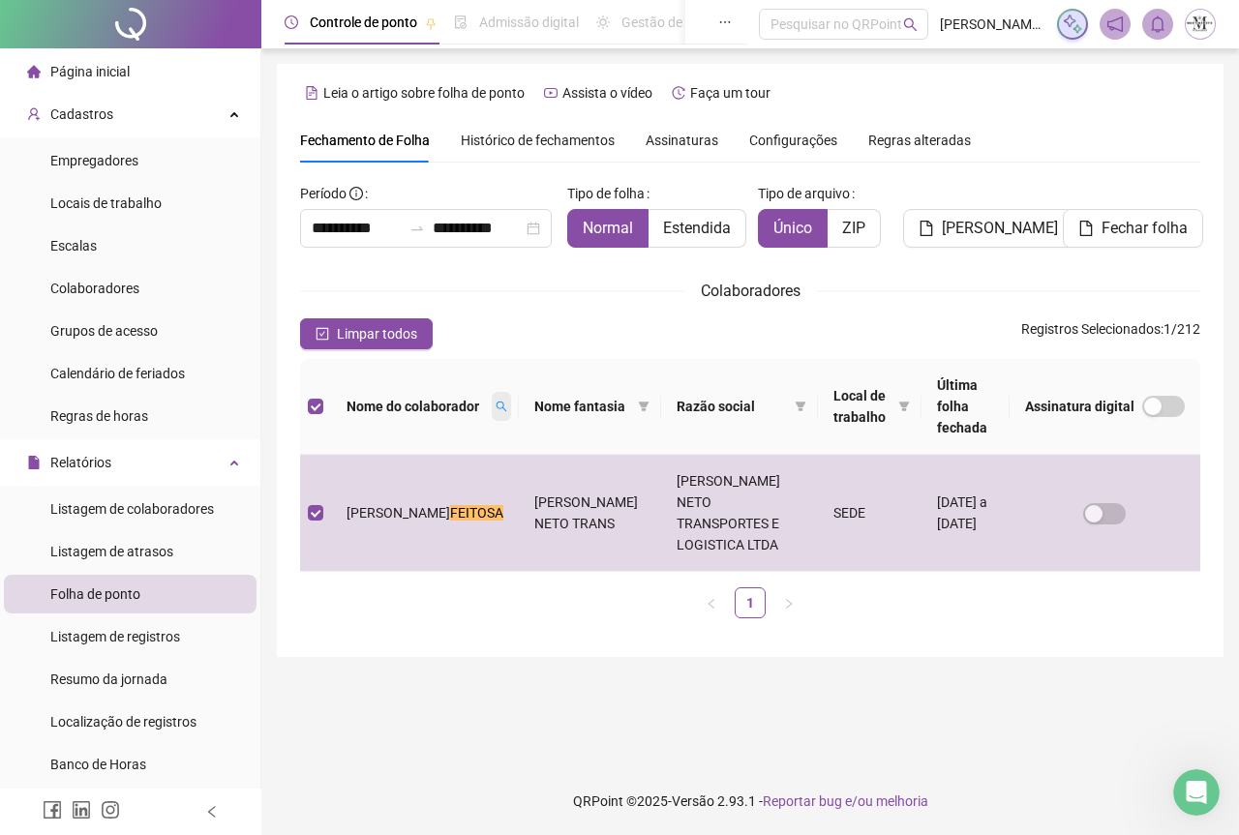
click at [496, 401] on icon "search" at bounding box center [502, 407] width 12 height 12
click at [440, 477] on span "Limpar" at bounding box center [436, 477] width 43 height 21
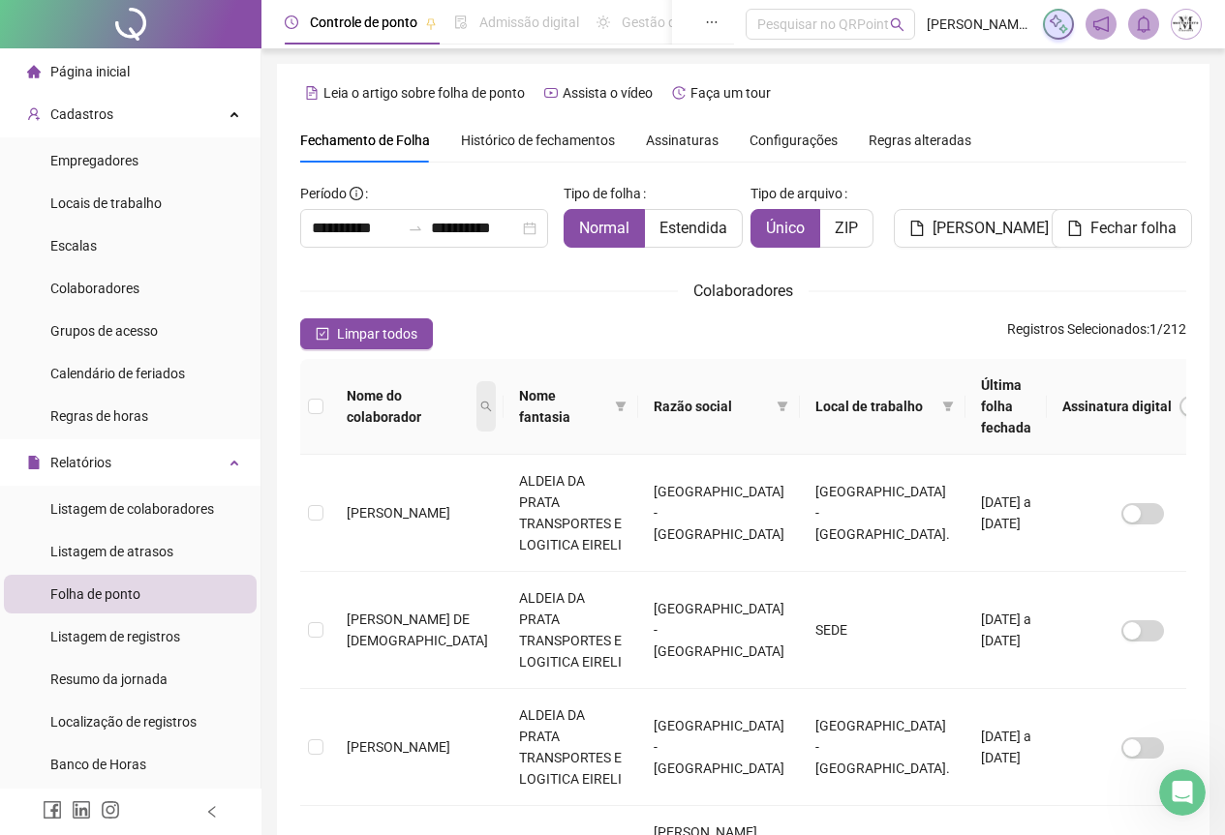
click at [476, 408] on span at bounding box center [485, 406] width 19 height 50
type input "****"
click at [325, 480] on span "Buscar" at bounding box center [339, 475] width 43 height 21
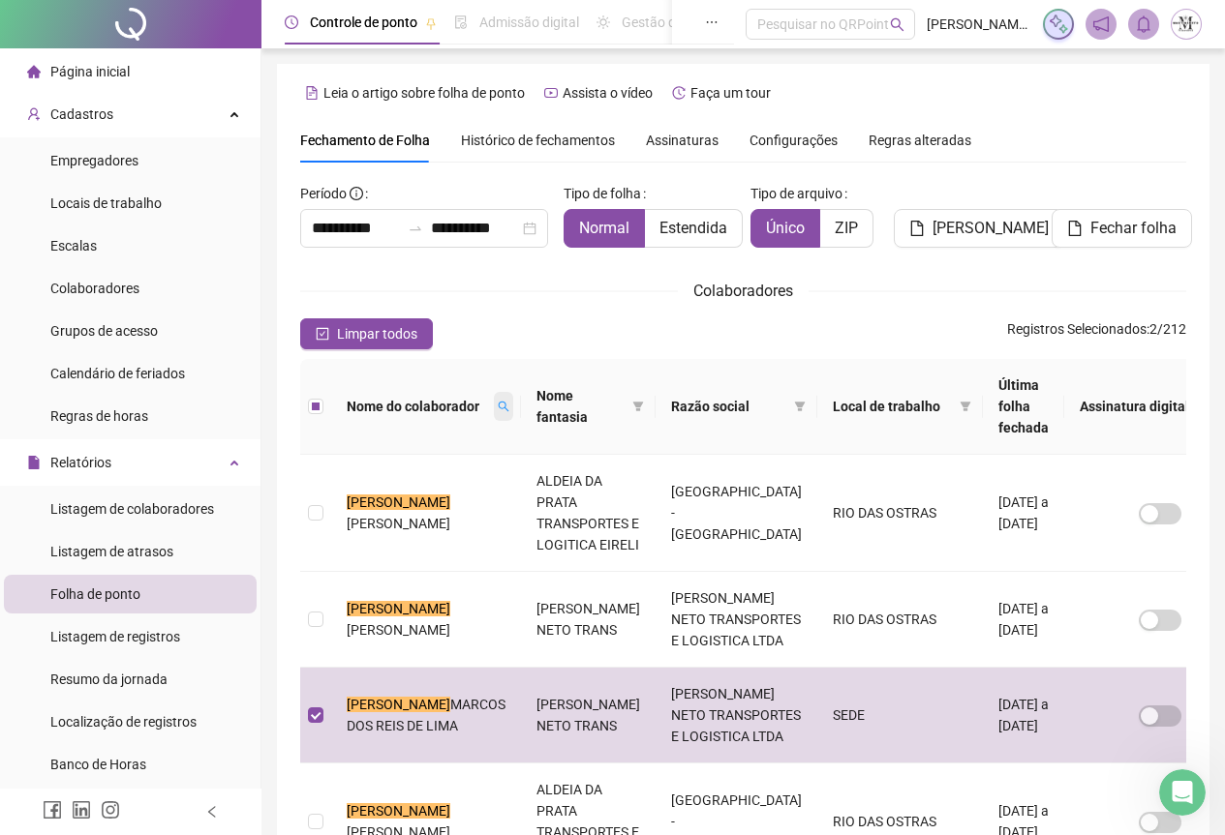
click at [494, 392] on span at bounding box center [503, 406] width 19 height 29
click at [434, 483] on span "Limpar" at bounding box center [429, 477] width 43 height 21
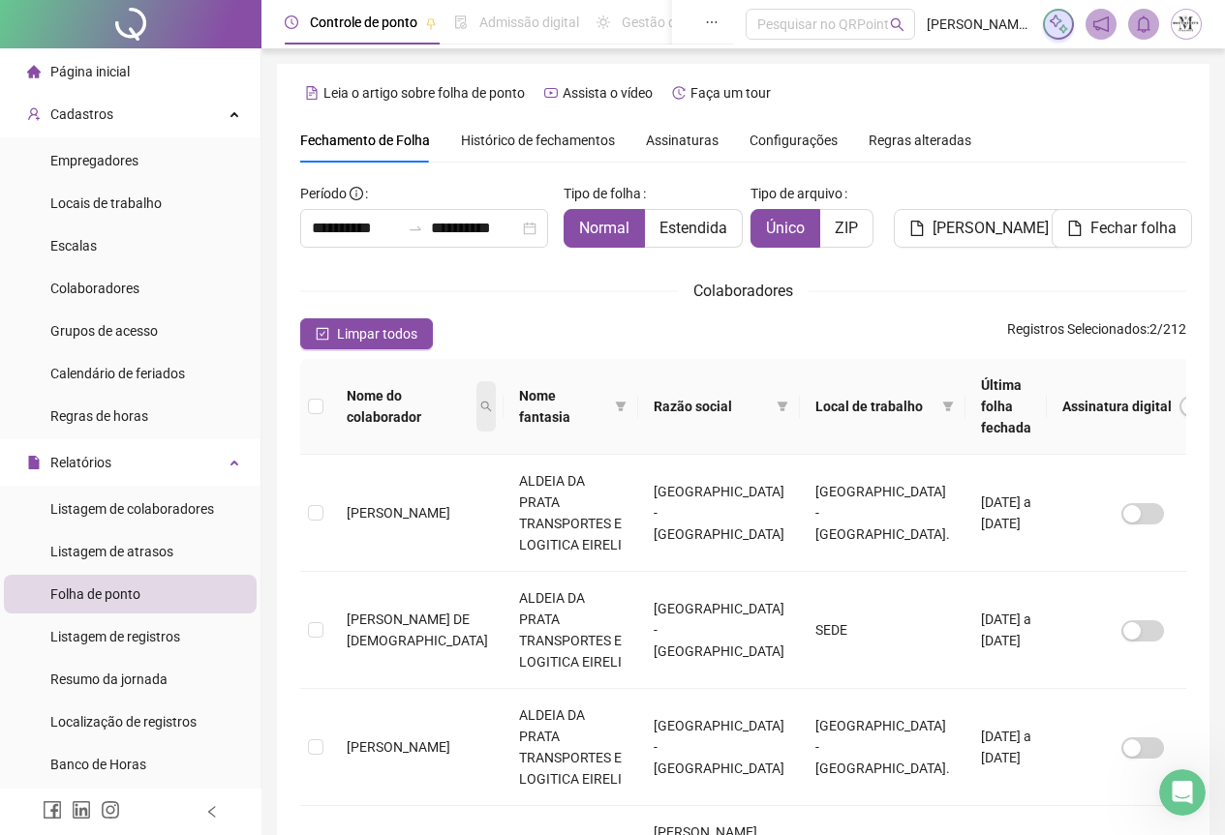
click at [480, 401] on icon "search" at bounding box center [486, 407] width 12 height 12
type input "*****"
click at [344, 479] on span "Buscar" at bounding box center [339, 475] width 43 height 21
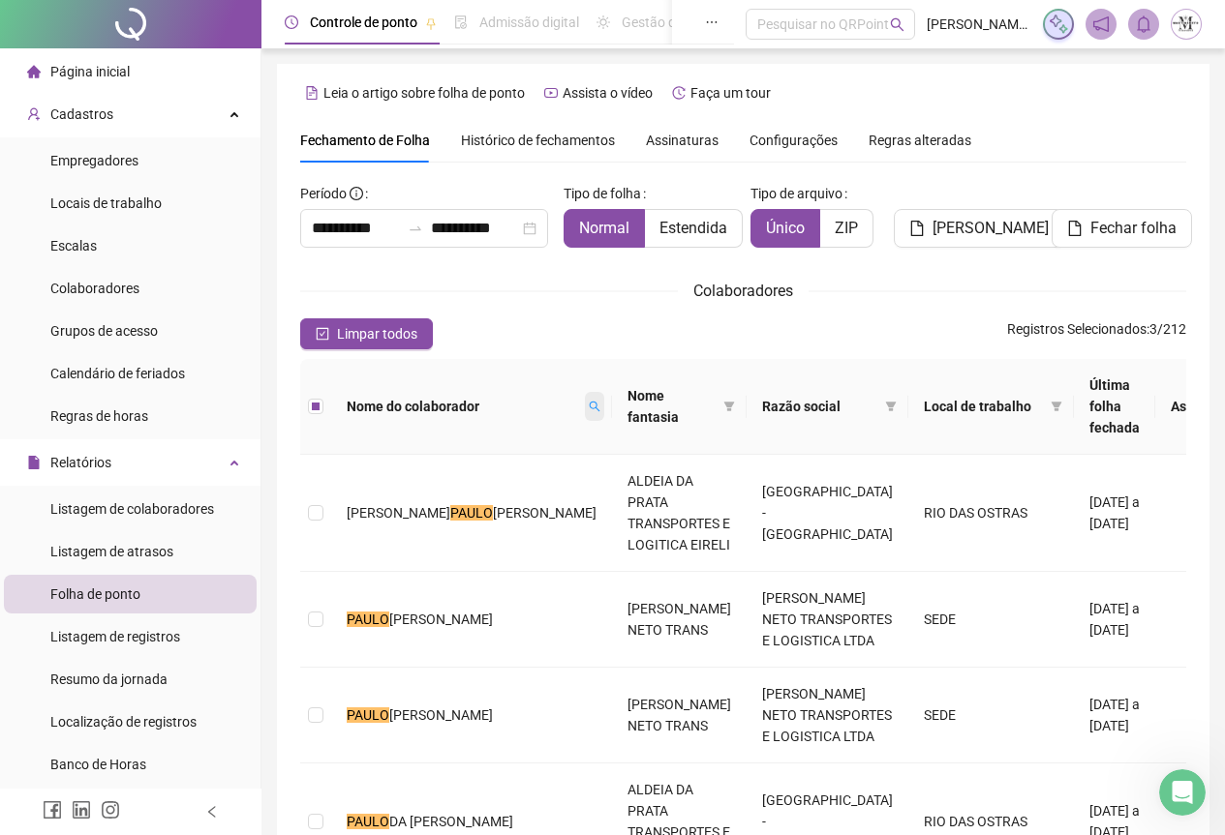
click at [589, 401] on icon "search" at bounding box center [595, 407] width 12 height 12
click at [421, 480] on span "Limpar" at bounding box center [422, 477] width 43 height 21
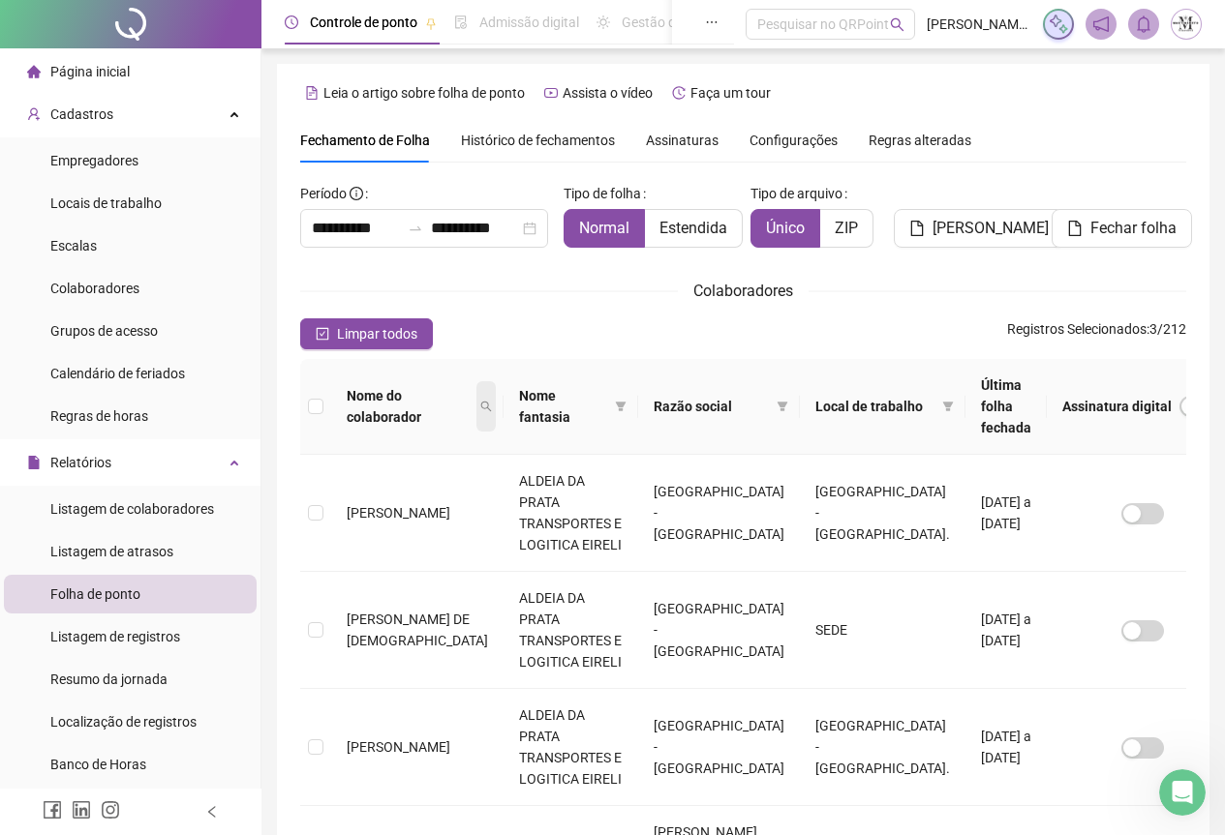
click at [480, 401] on icon "search" at bounding box center [486, 407] width 12 height 12
click at [344, 436] on input "text" at bounding box center [377, 440] width 182 height 31
type input "*******"
click at [359, 469] on span "Buscar" at bounding box center [339, 475] width 43 height 21
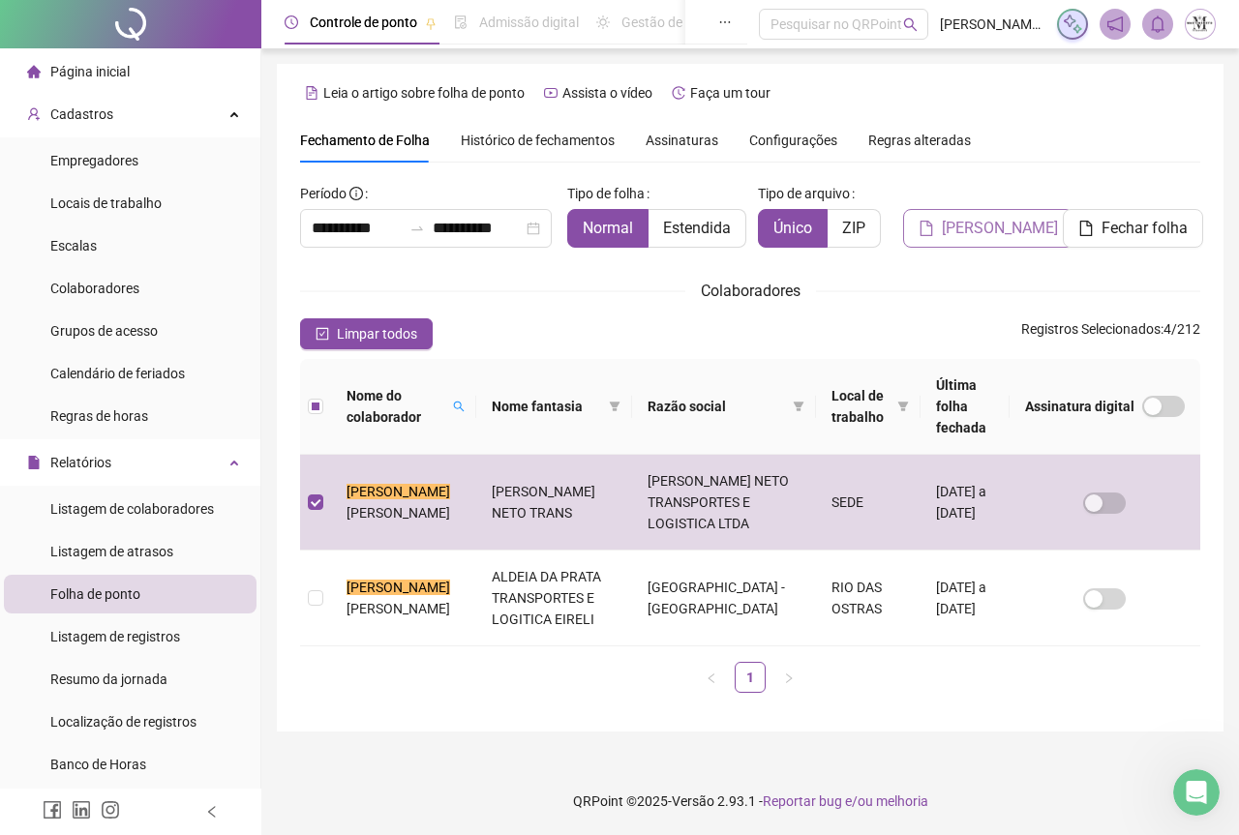
click at [965, 226] on span "[PERSON_NAME]" at bounding box center [1000, 228] width 116 height 23
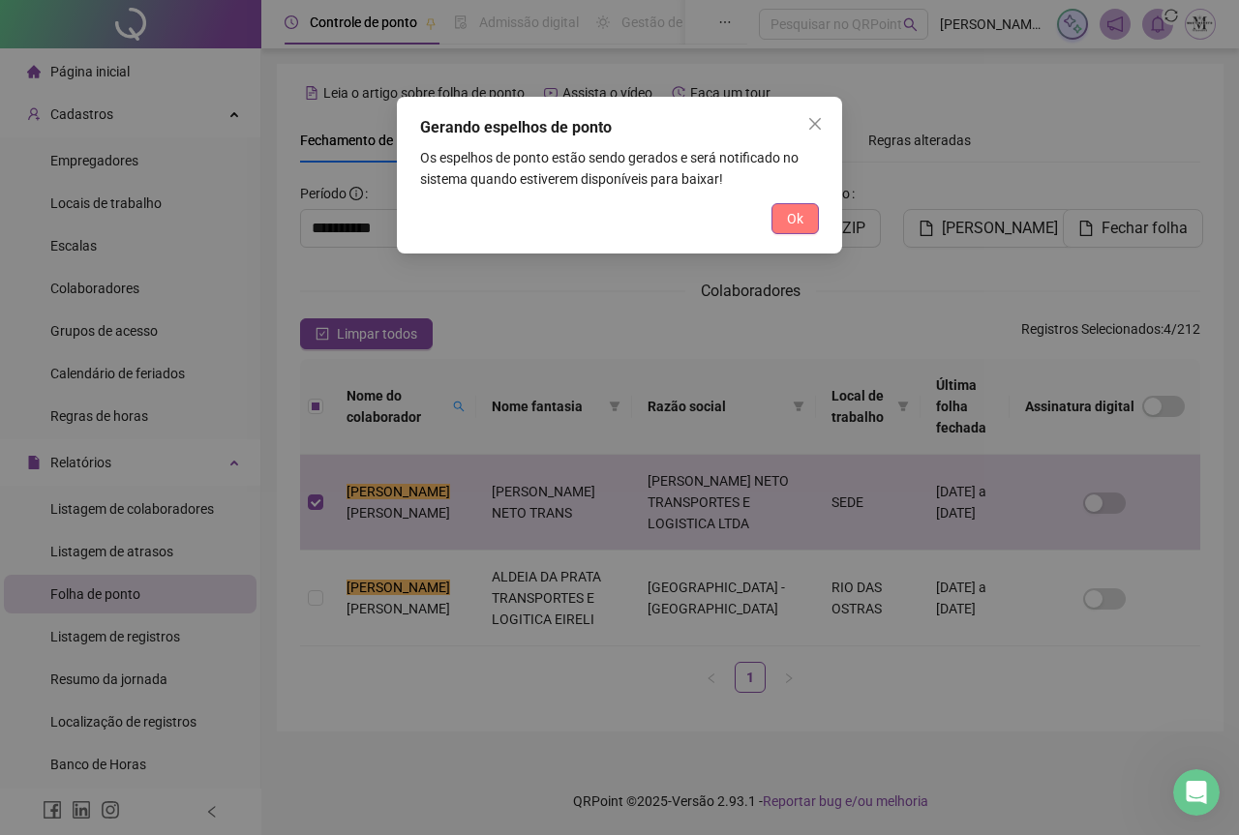
click at [791, 218] on span "Ok" at bounding box center [795, 218] width 16 height 21
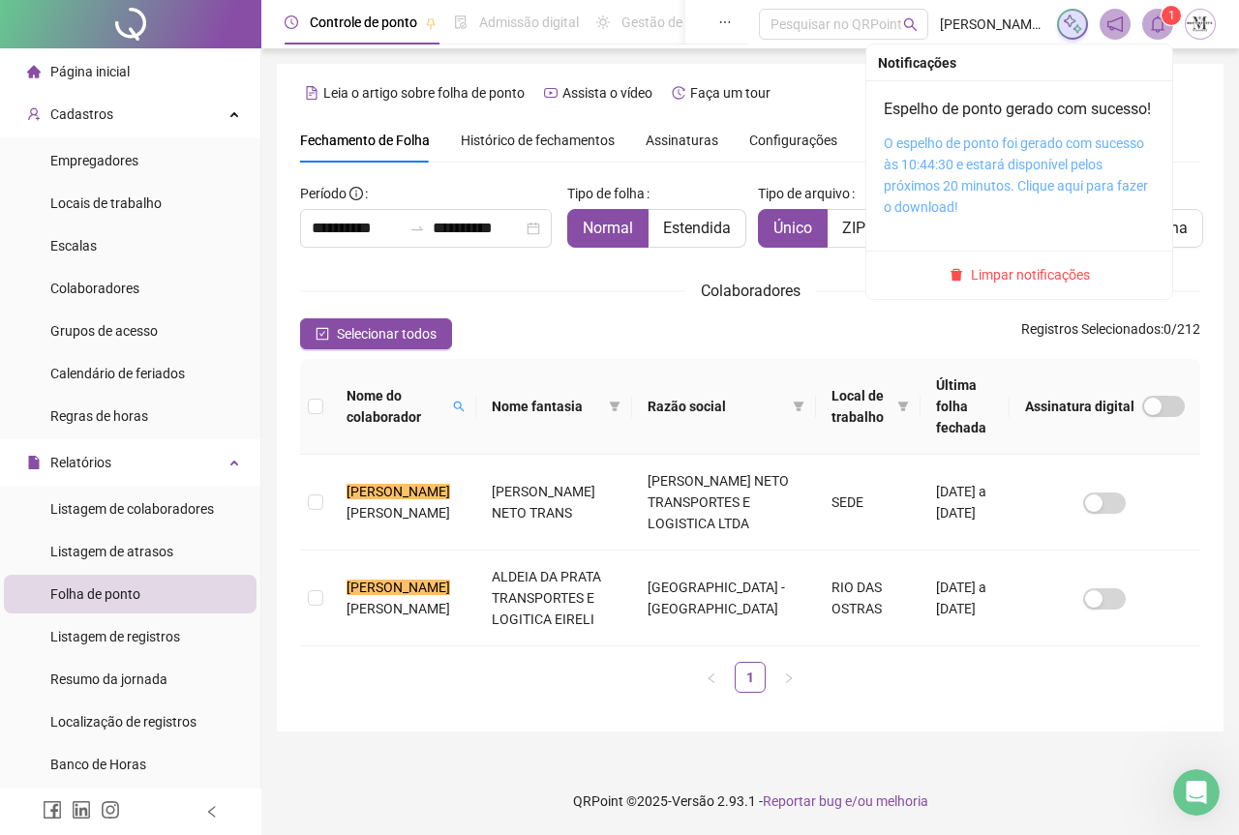
click at [1083, 168] on link "O espelho de ponto foi gerado com sucesso às 10:44:30 e estará disponível pelos…" at bounding box center [1016, 175] width 264 height 79
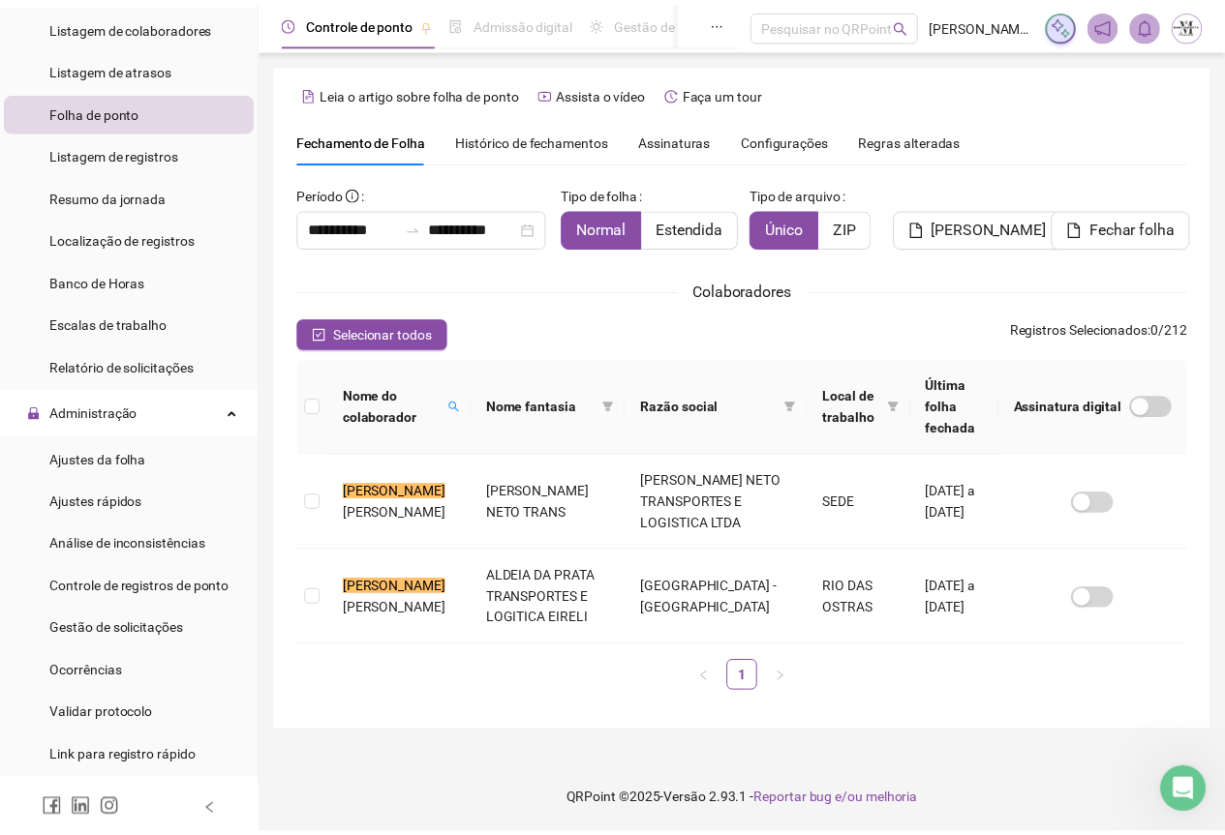
scroll to position [484, 0]
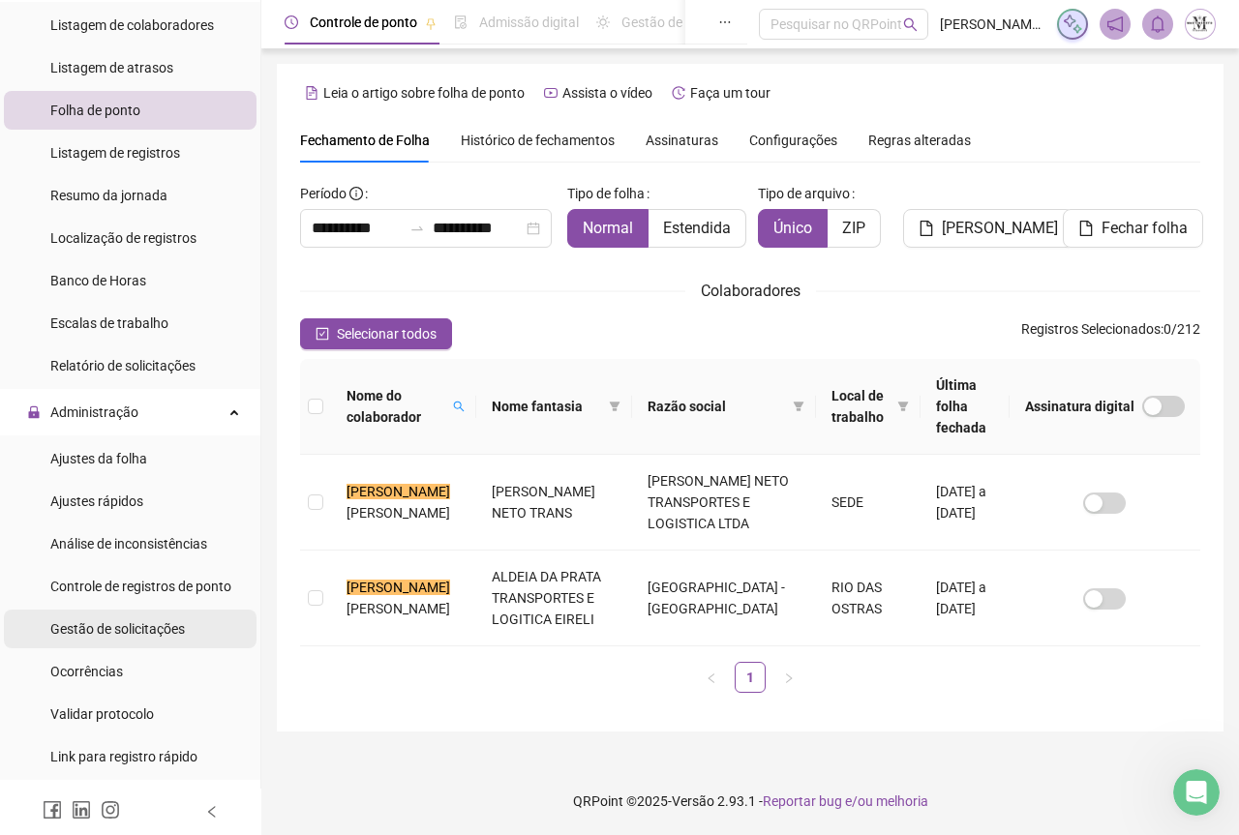
click at [103, 634] on span "Gestão de solicitações" at bounding box center [117, 629] width 135 height 15
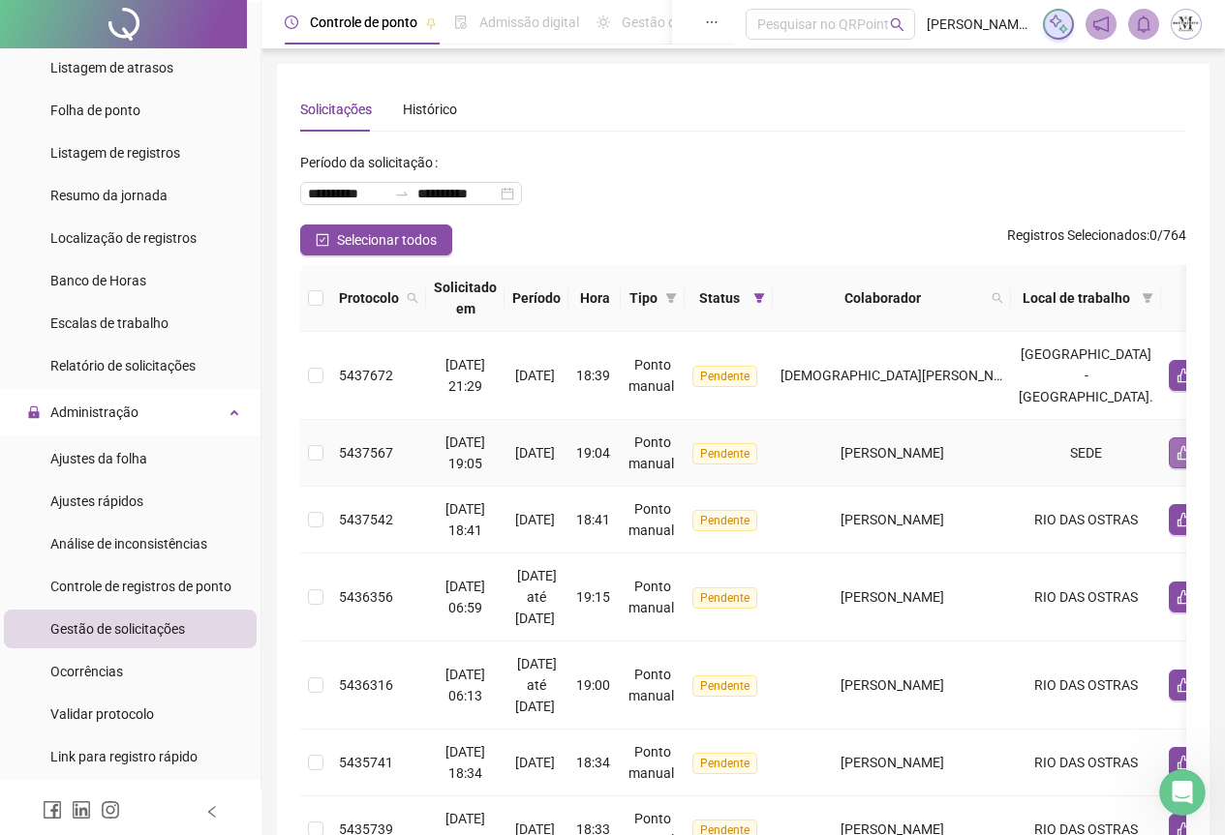
click at [1177, 454] on icon "like" at bounding box center [1184, 453] width 14 height 15
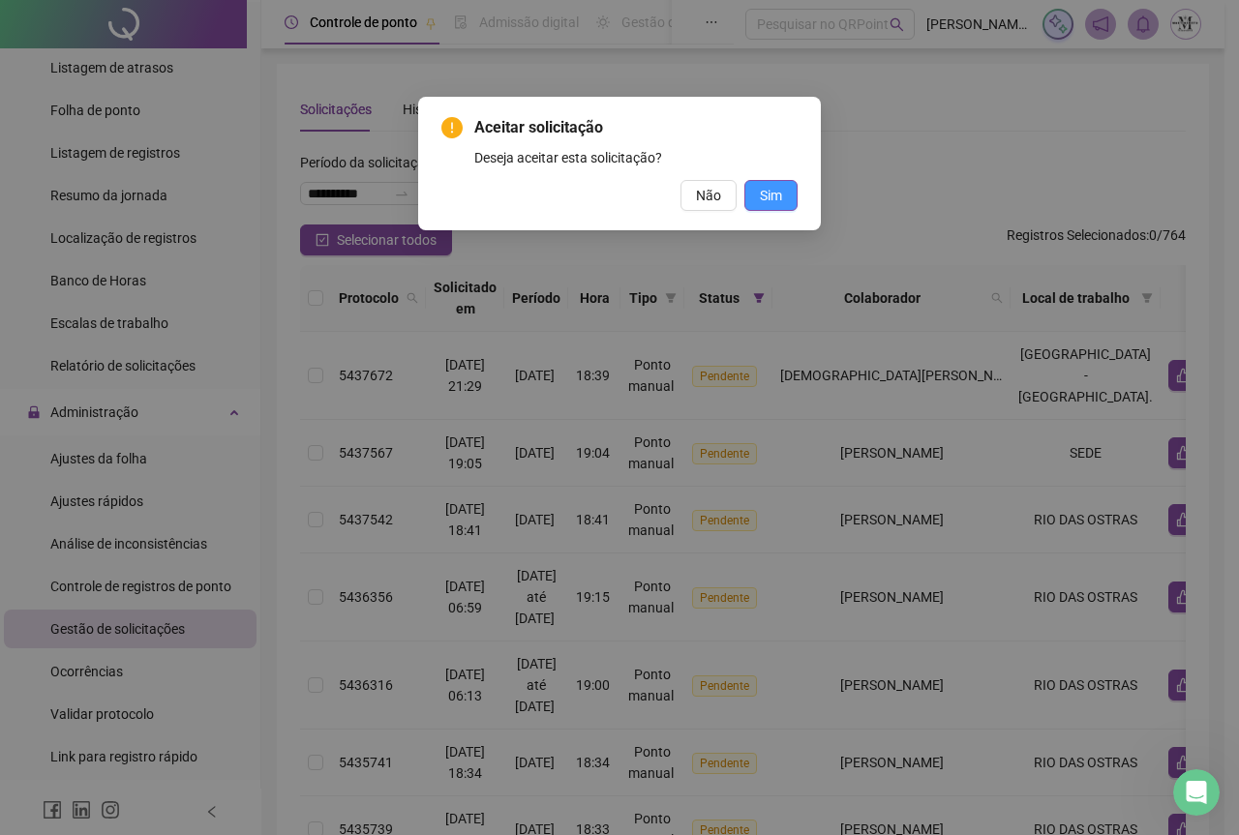
click at [774, 196] on span "Sim" at bounding box center [771, 195] width 22 height 21
click at [776, 202] on span "Sim" at bounding box center [771, 195] width 22 height 21
click at [769, 200] on span "Sim" at bounding box center [771, 195] width 22 height 21
click at [769, 197] on span "Sim" at bounding box center [771, 195] width 22 height 21
click at [782, 196] on button "Sim" at bounding box center [770, 195] width 53 height 31
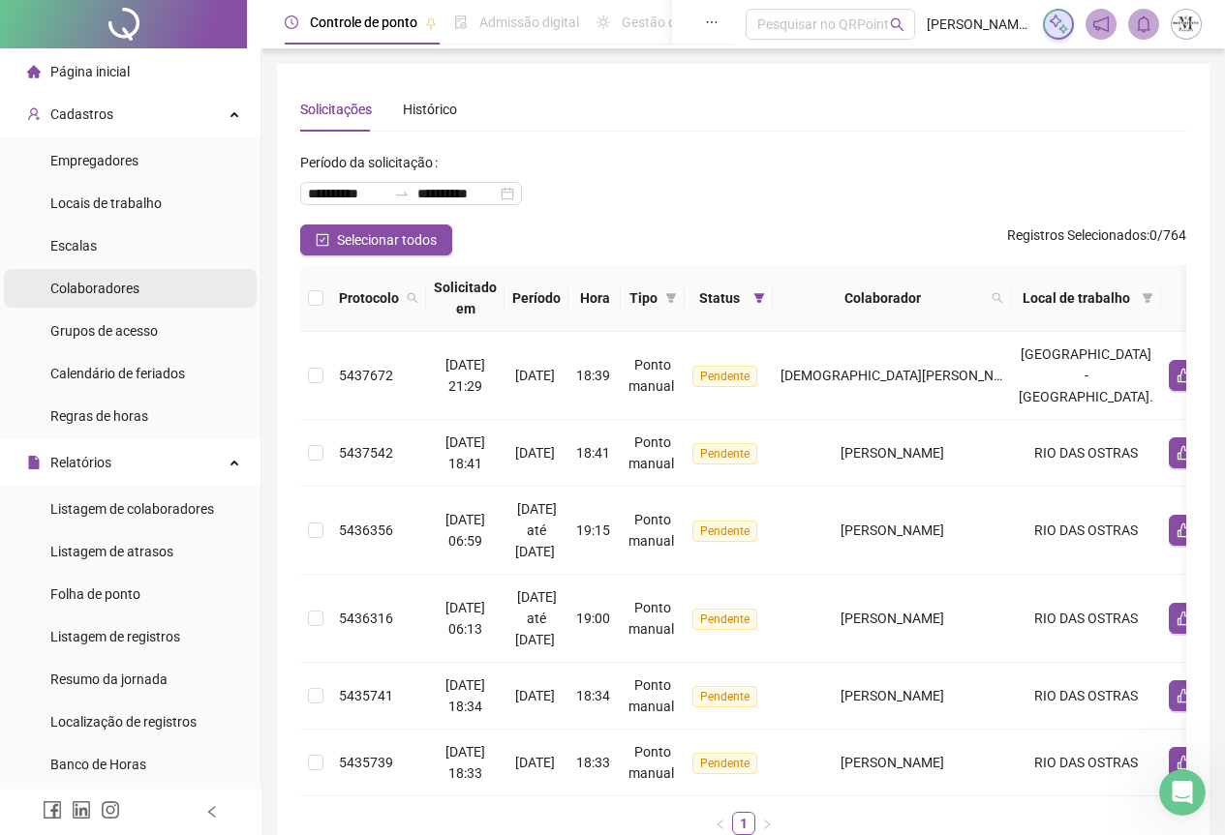
click at [84, 288] on span "Colaboradores" at bounding box center [94, 288] width 89 height 15
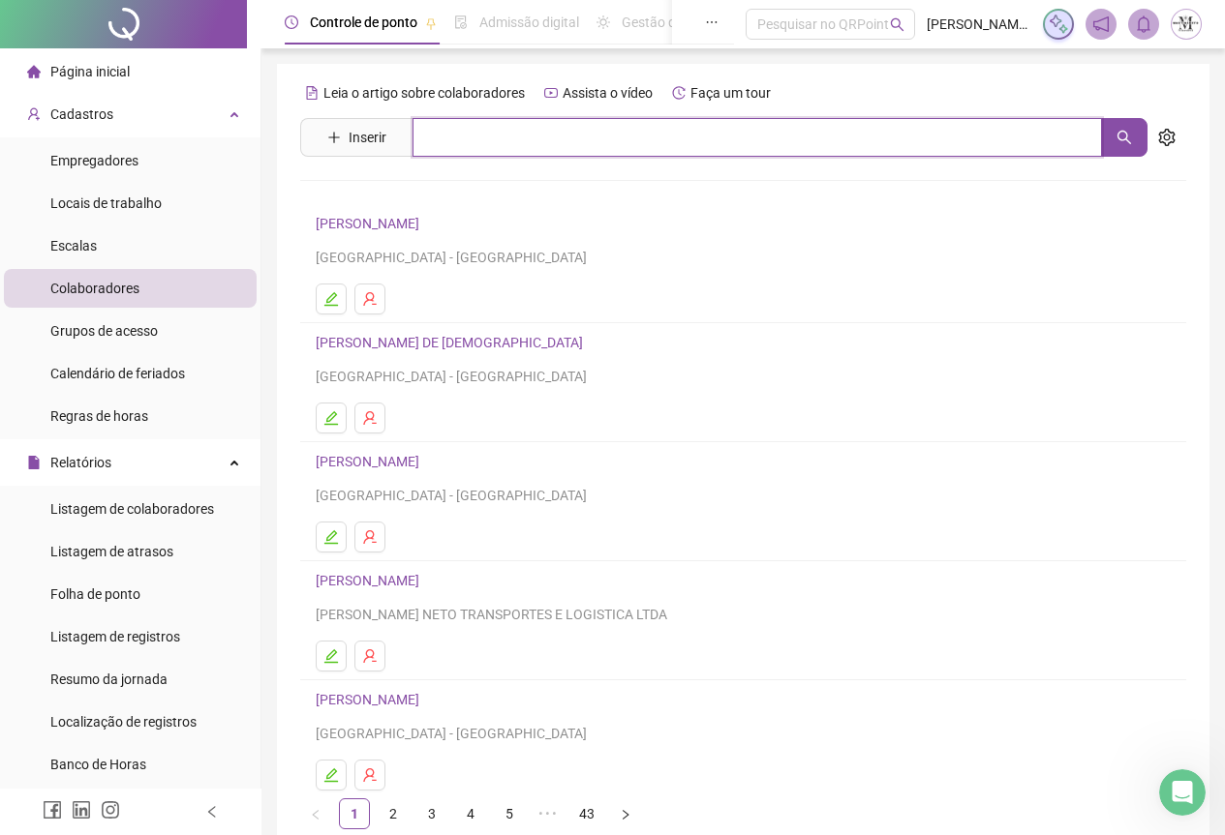
click at [543, 148] on input "text" at bounding box center [756, 137] width 689 height 39
click at [1132, 137] on button "button" at bounding box center [1124, 137] width 46 height 39
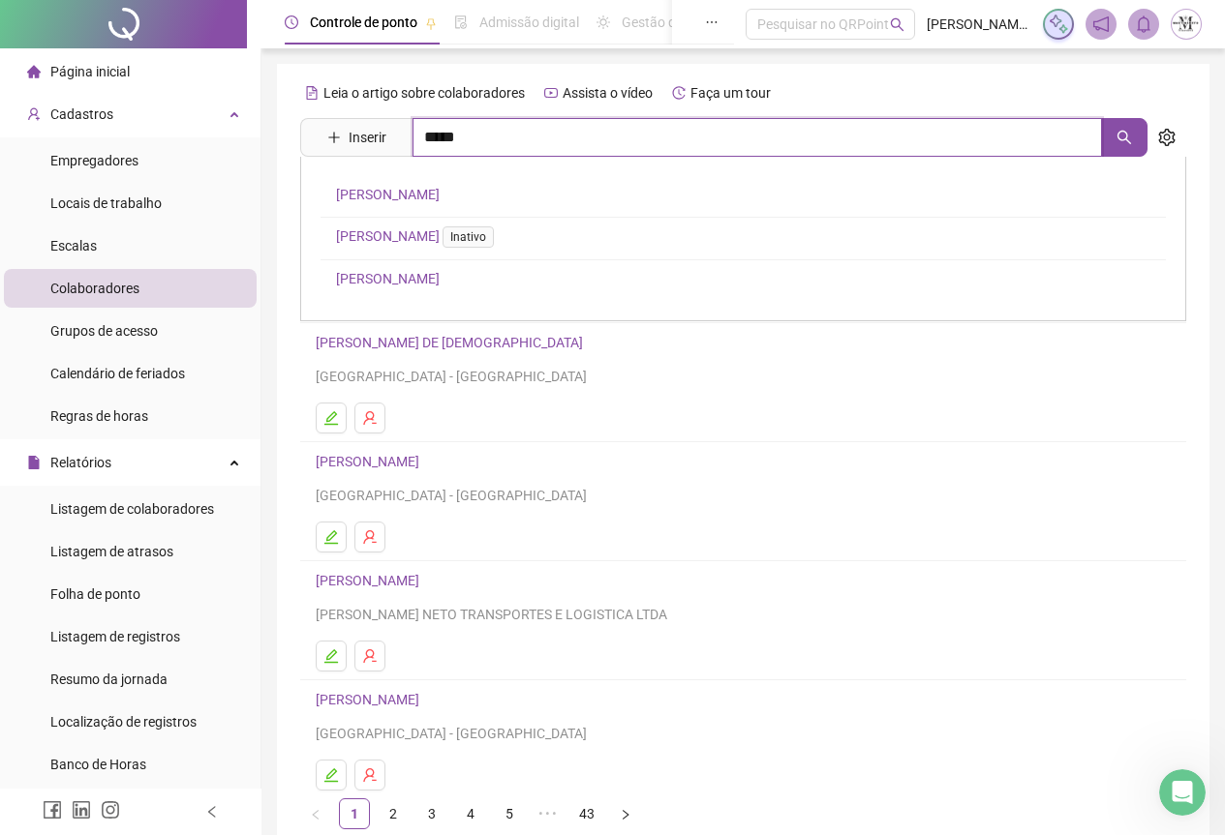
type input "*****"
click at [396, 280] on link "[PERSON_NAME]" at bounding box center [388, 278] width 104 height 15
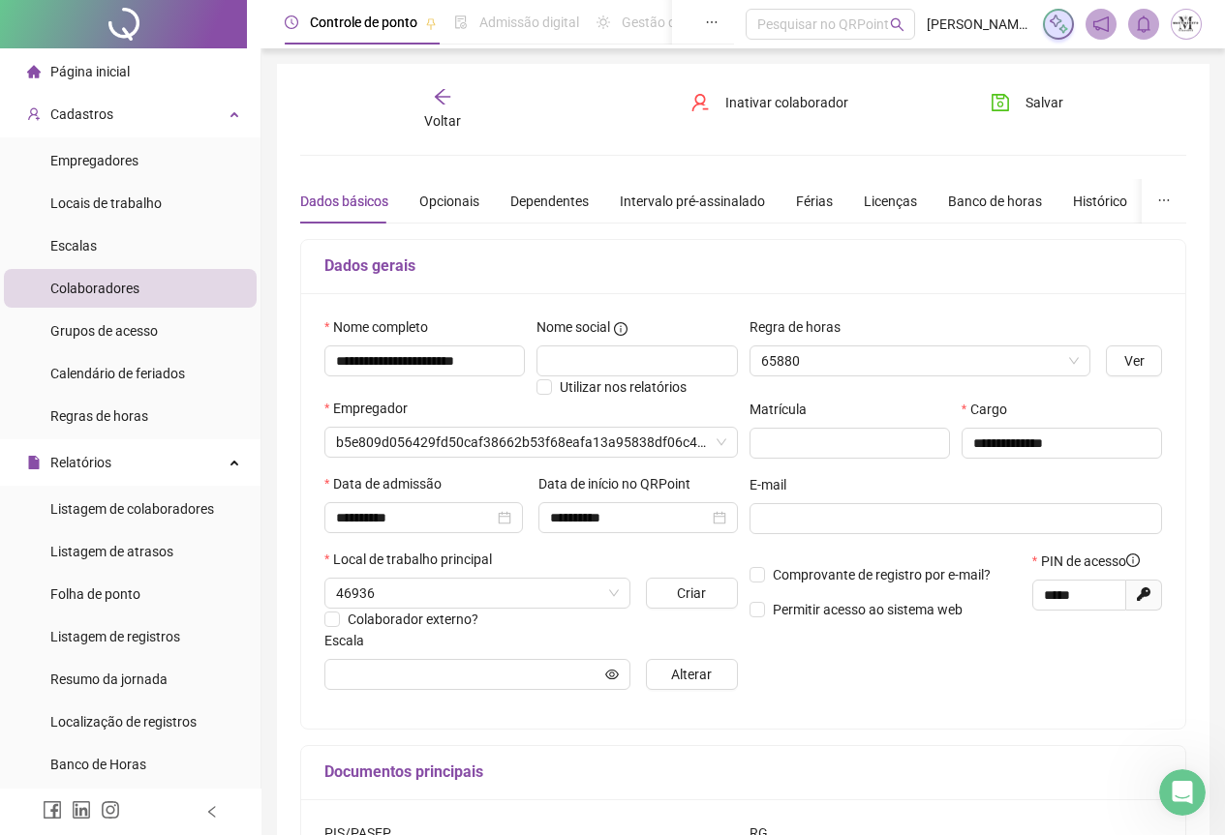
type input "*******"
drag, startPoint x: 1038, startPoint y: 598, endPoint x: 1082, endPoint y: 600, distance: 44.6
click at [1082, 600] on span "*****" at bounding box center [1079, 595] width 94 height 31
drag, startPoint x: 1093, startPoint y: 591, endPoint x: 1035, endPoint y: 596, distance: 58.3
click at [1035, 596] on span "*****" at bounding box center [1079, 595] width 94 height 31
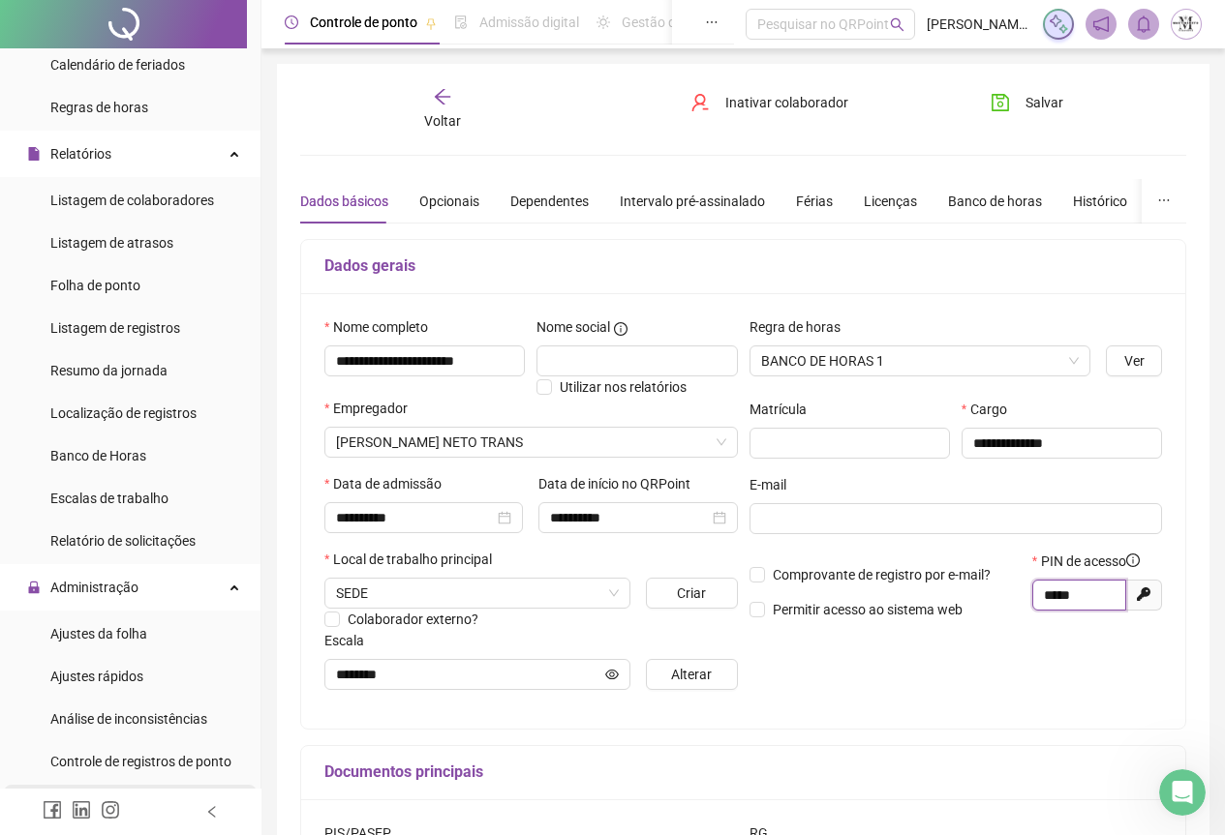
scroll to position [387, 0]
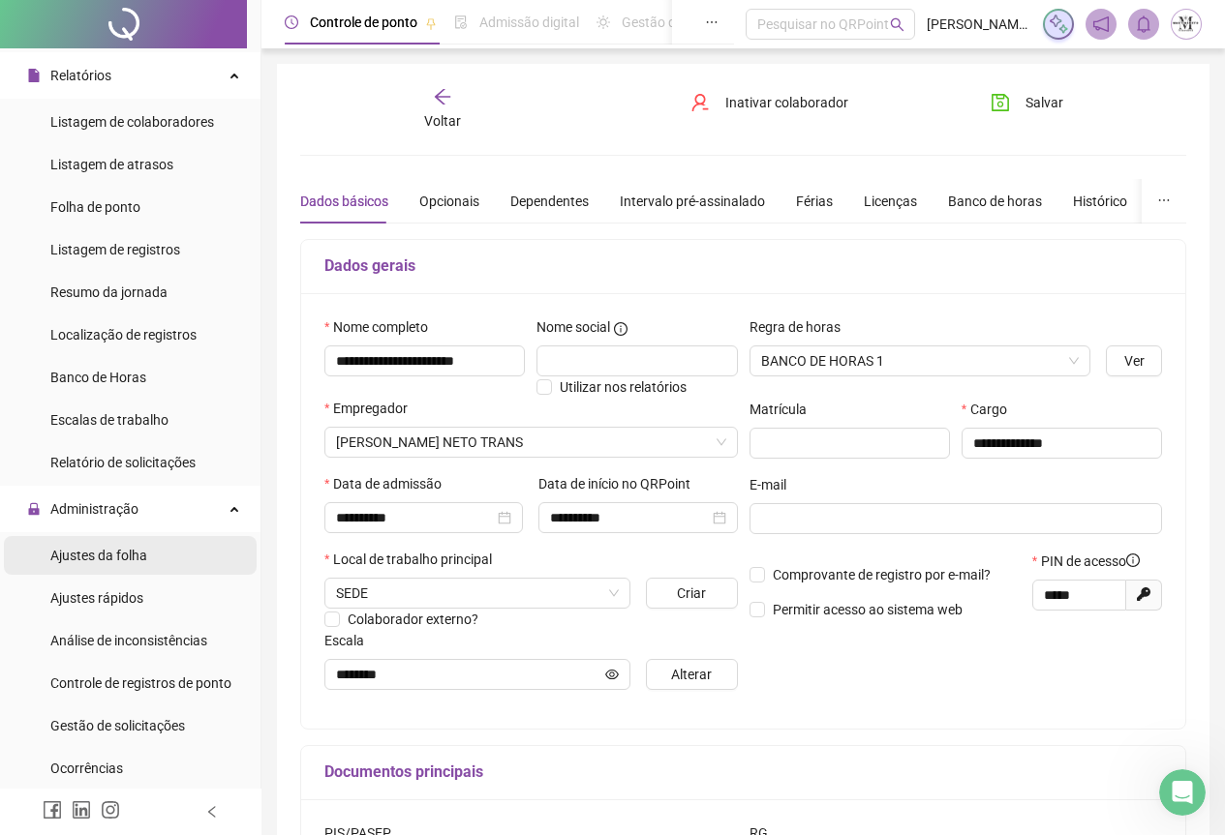
click at [56, 564] on div "Ajustes da folha" at bounding box center [98, 555] width 97 height 39
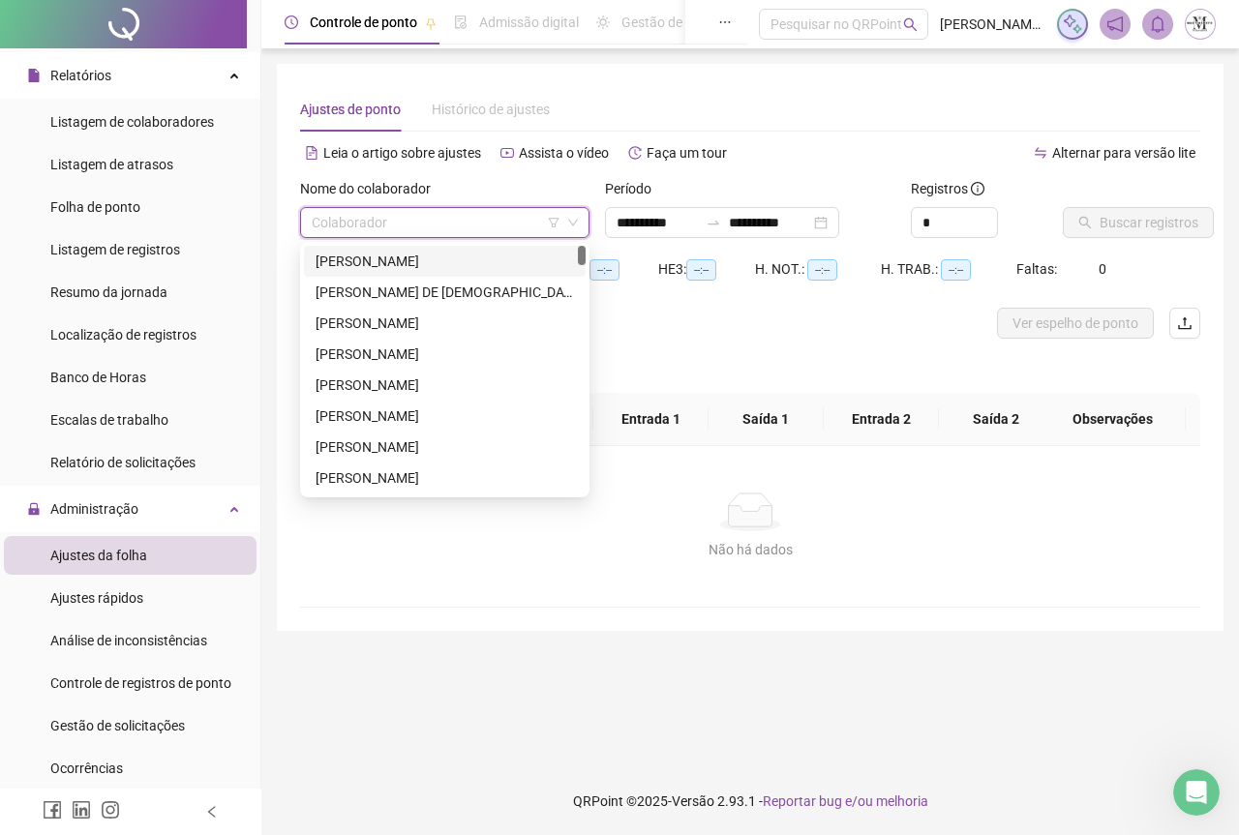
click at [393, 232] on input "search" at bounding box center [436, 222] width 249 height 29
type input "**********"
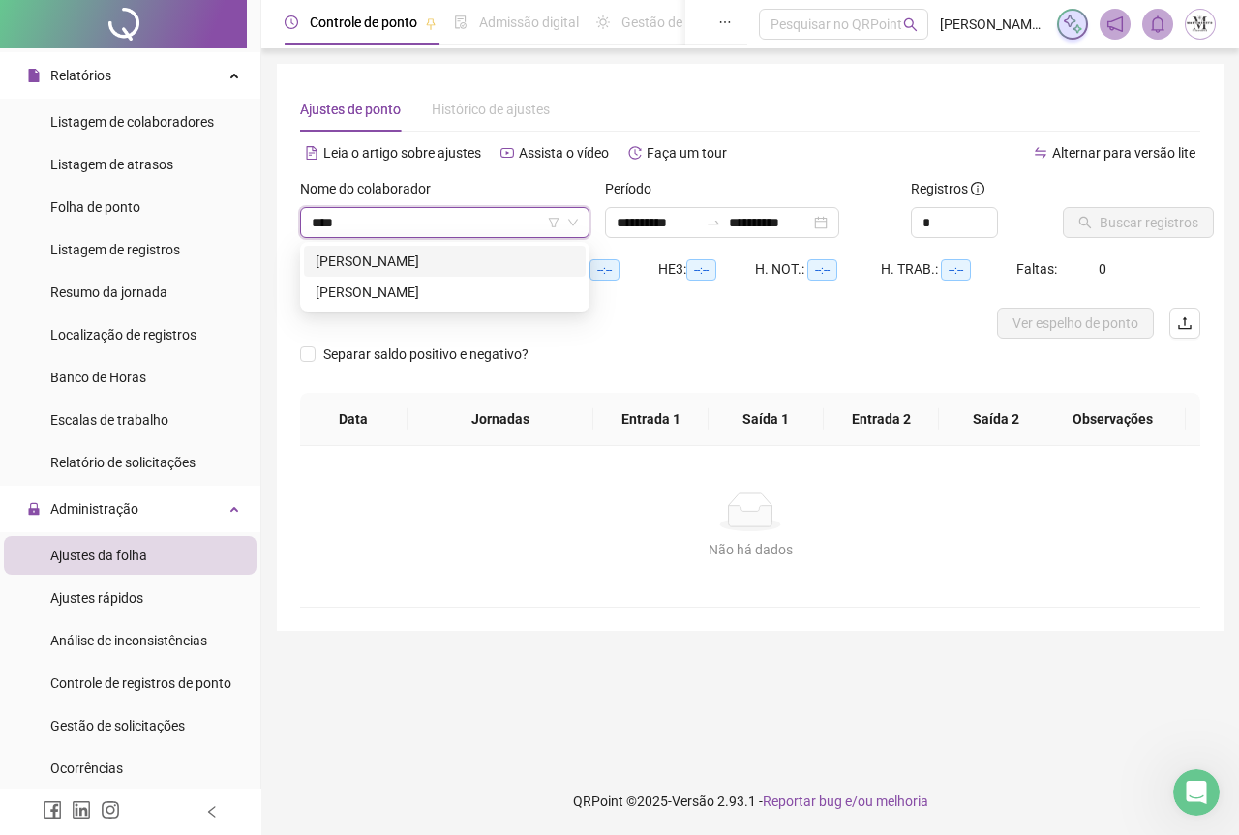
type input "*****"
click at [414, 298] on div "[PERSON_NAME]" at bounding box center [445, 292] width 258 height 21
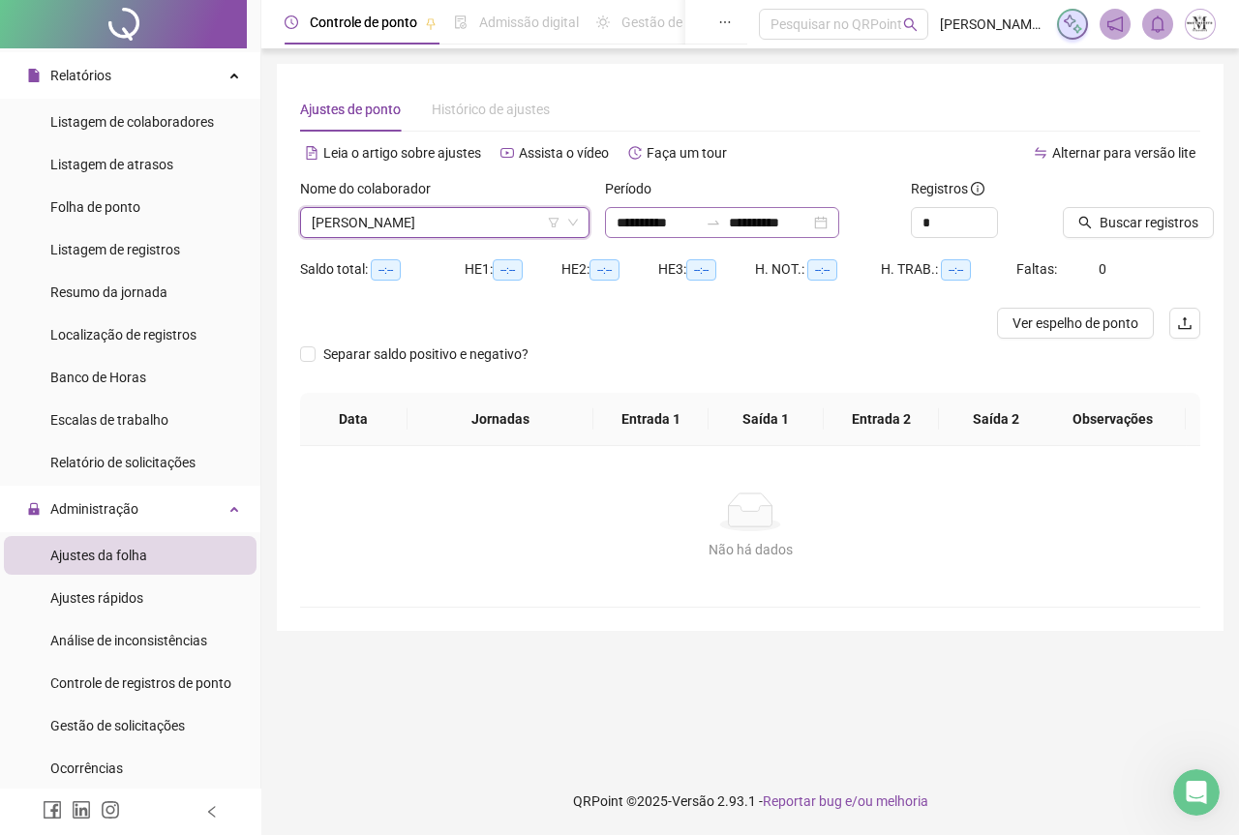
click at [721, 228] on div at bounding box center [713, 222] width 31 height 15
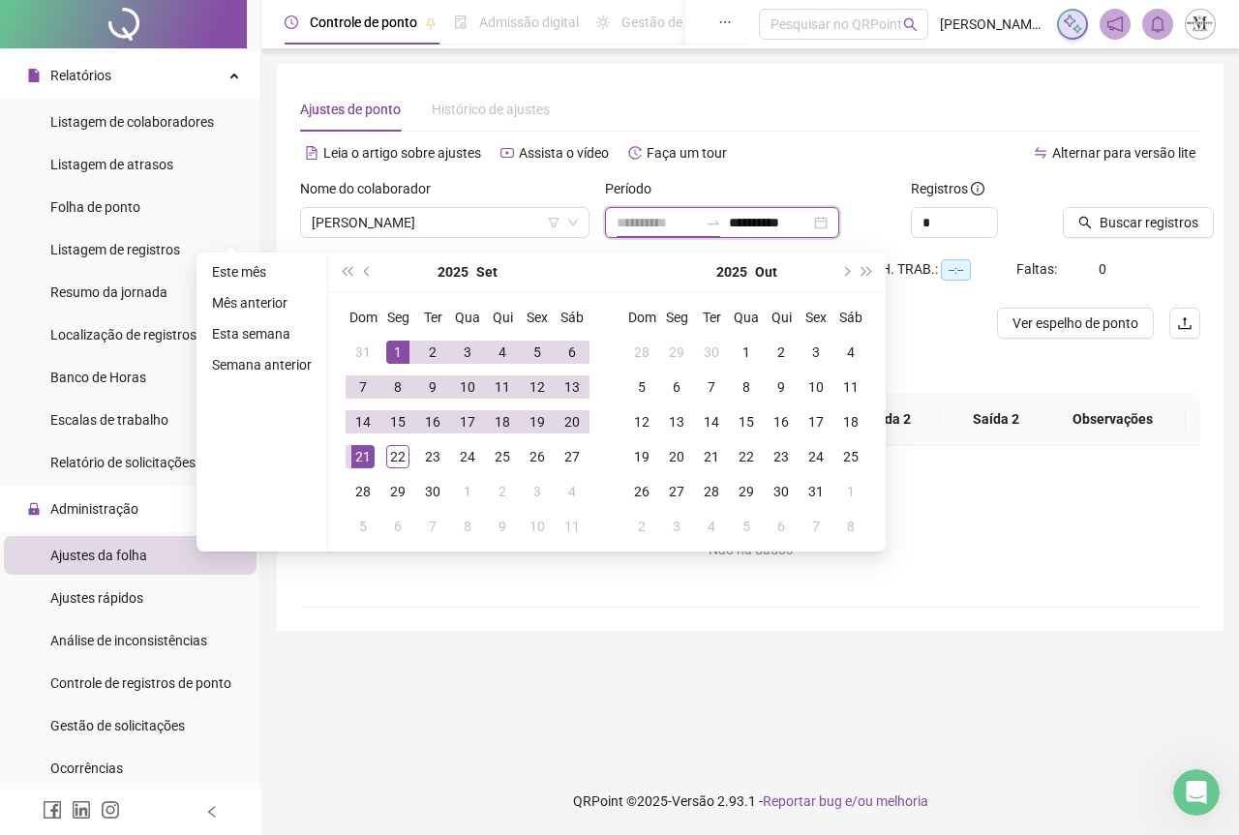
type input "**********"
click at [399, 348] on div "1" at bounding box center [397, 352] width 23 height 23
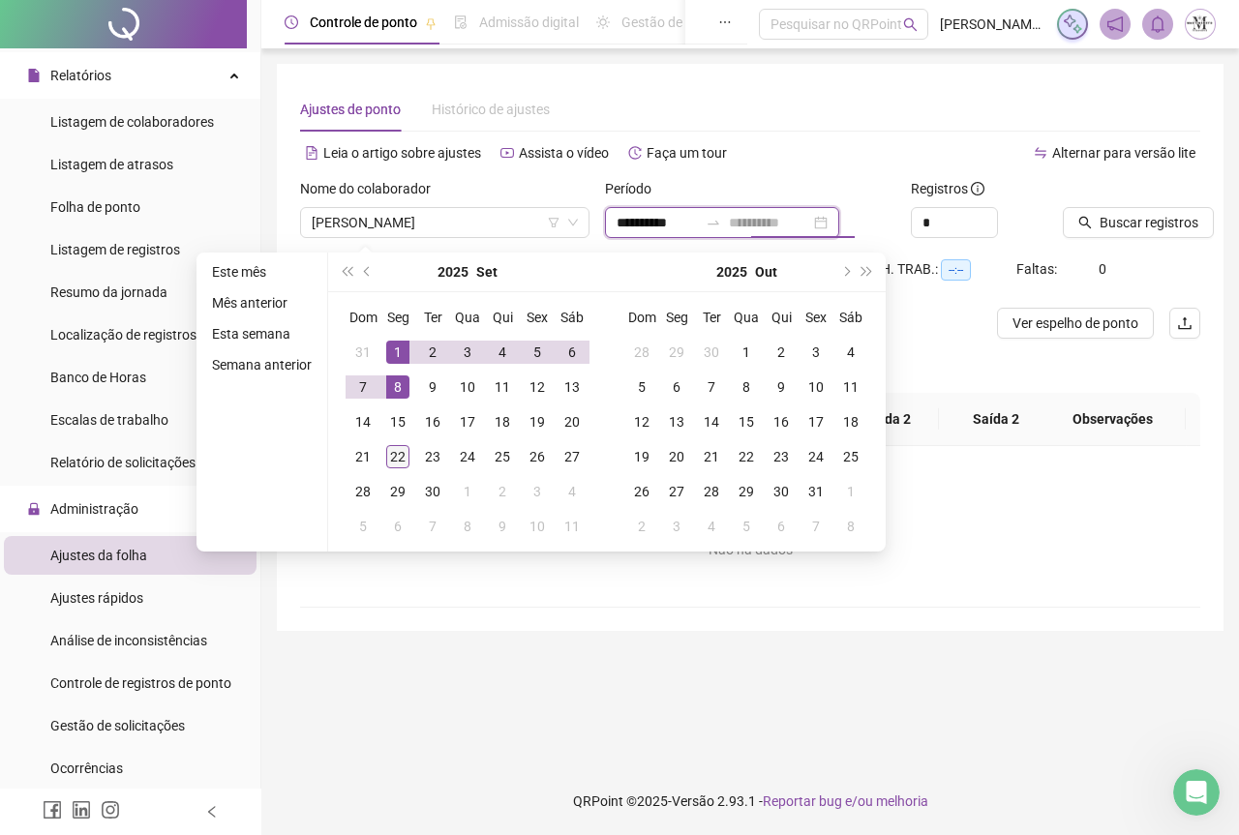
type input "**********"
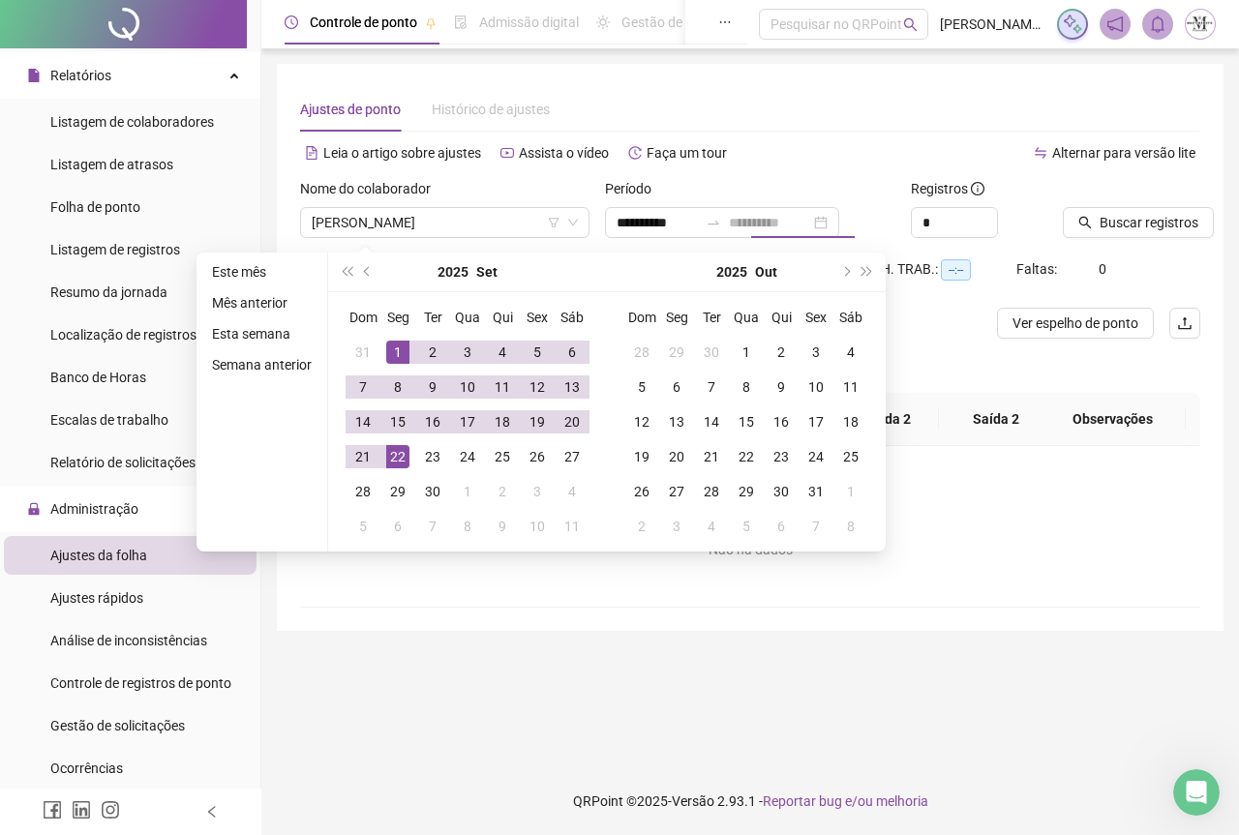
click at [400, 456] on div "22" at bounding box center [397, 456] width 23 height 23
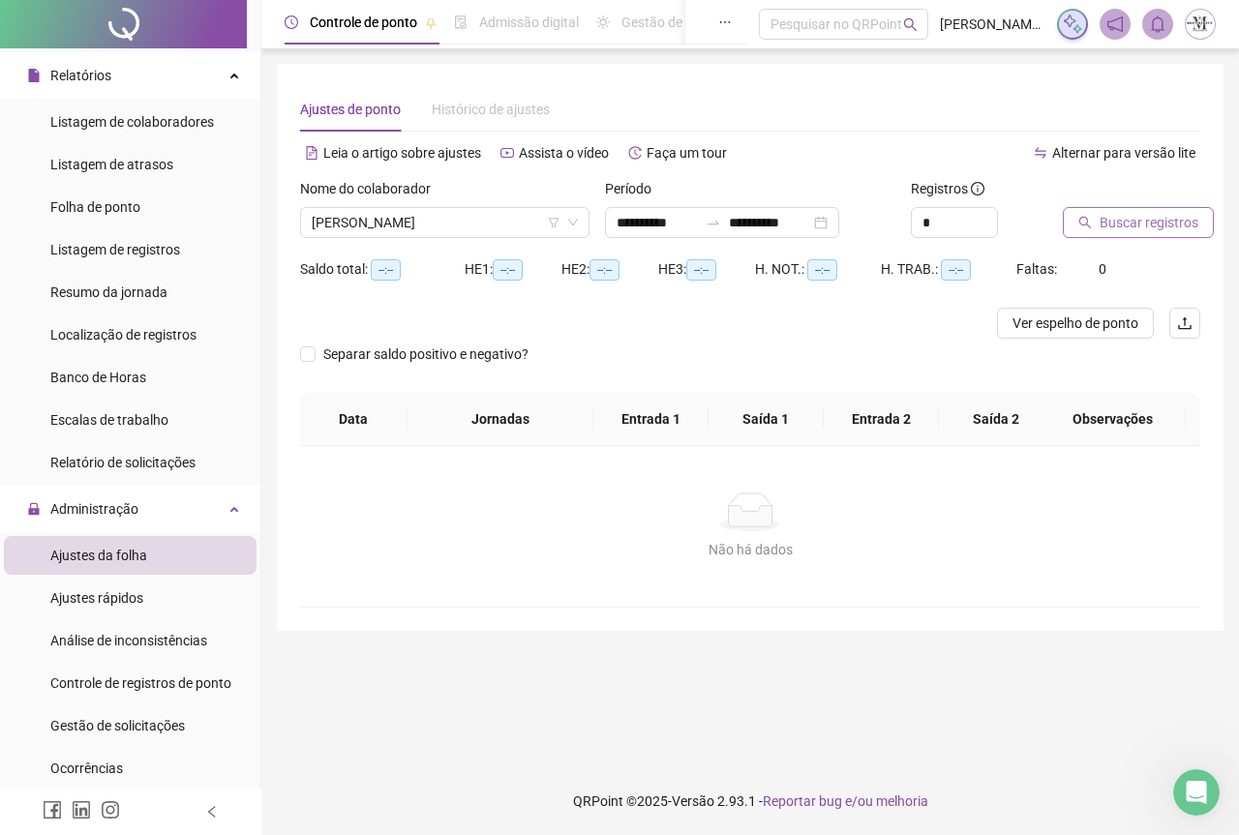
click at [1133, 225] on span "Buscar registros" at bounding box center [1149, 222] width 99 height 21
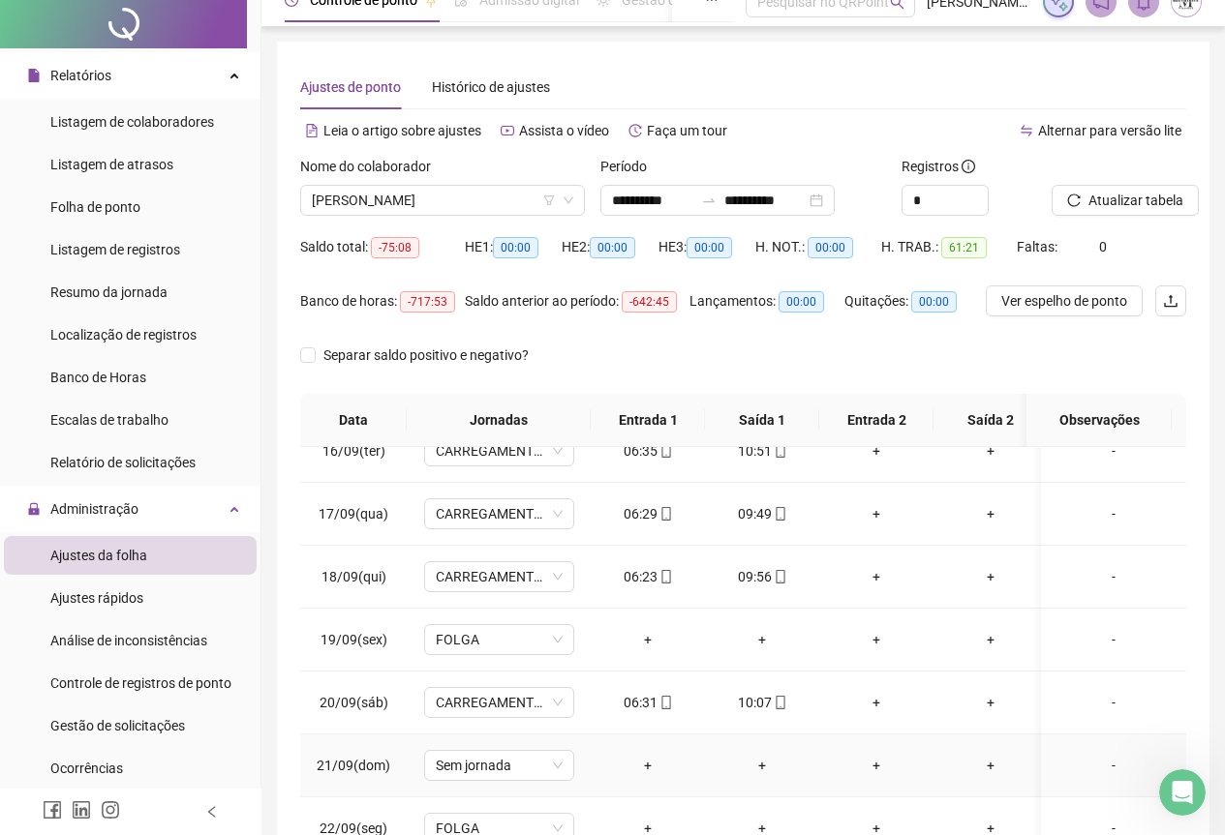
scroll to position [154, 0]
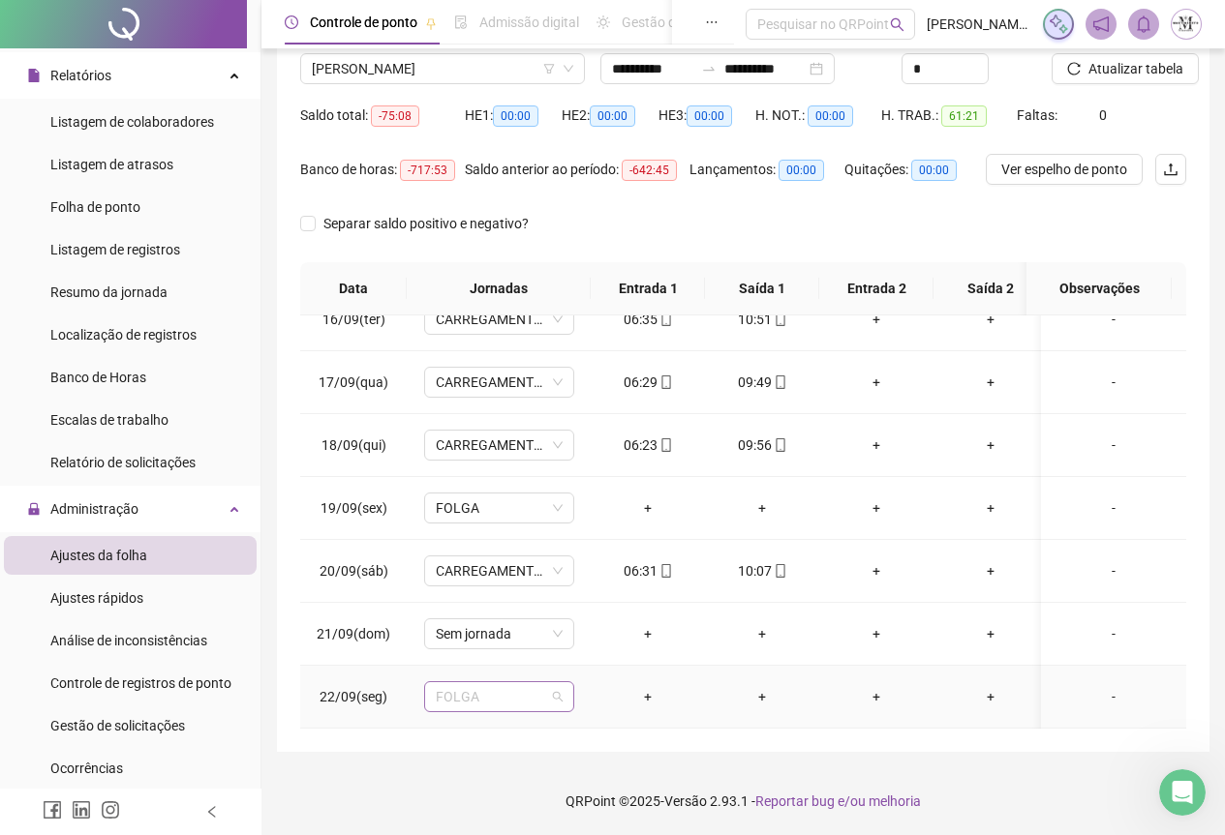
click at [488, 685] on span "FOLGA" at bounding box center [499, 696] width 127 height 29
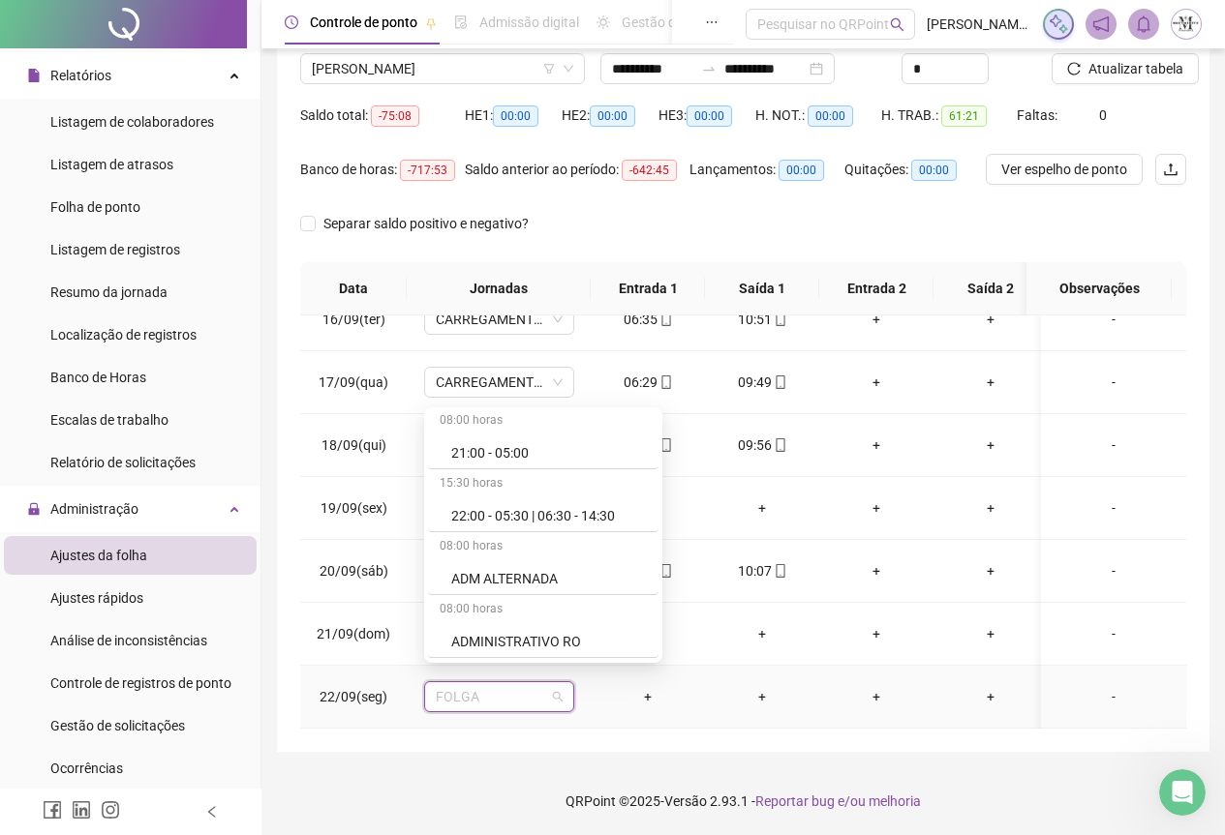
scroll to position [774, 0]
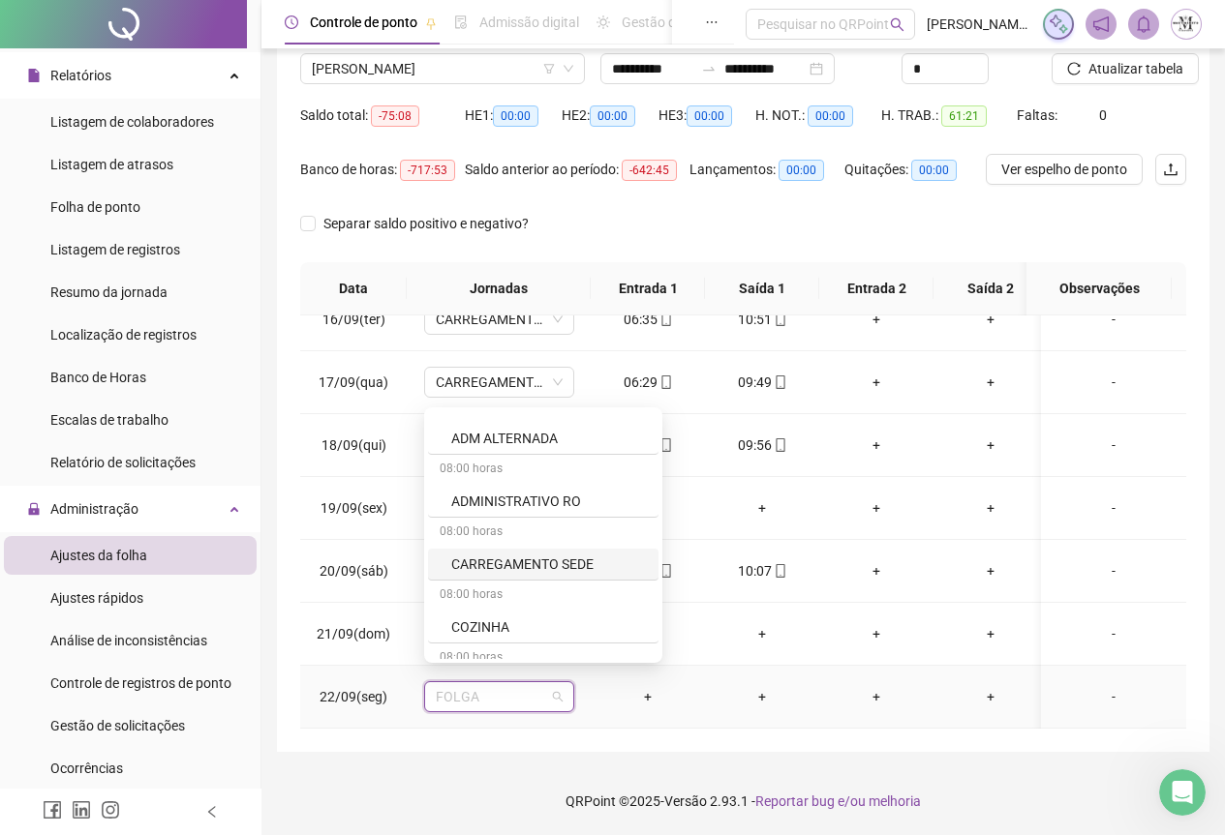
drag, startPoint x: 516, startPoint y: 570, endPoint x: 766, endPoint y: 452, distance: 276.3
click at [516, 570] on div "CARREGAMENTO SEDE" at bounding box center [549, 564] width 196 height 21
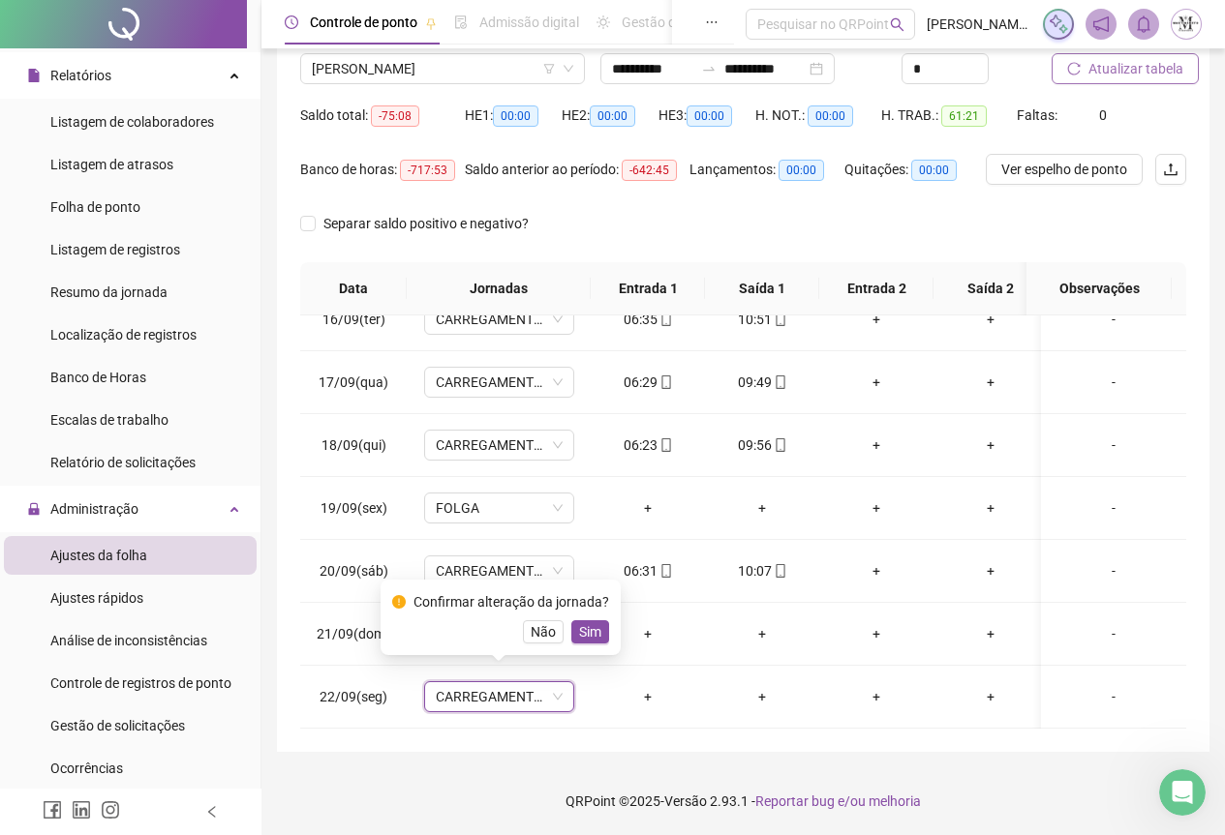
click at [1129, 74] on span "Atualizar tabela" at bounding box center [1135, 68] width 95 height 21
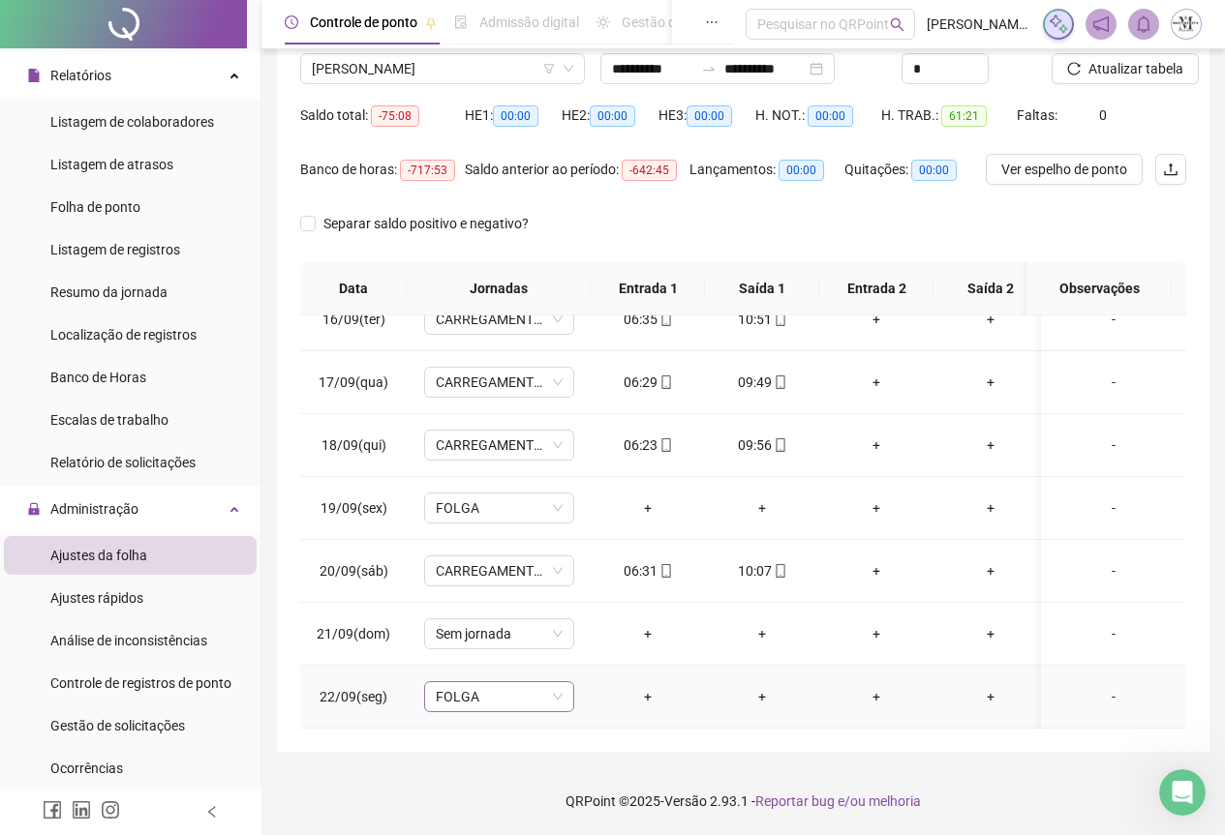
click at [470, 689] on span "FOLGA" at bounding box center [499, 696] width 127 height 29
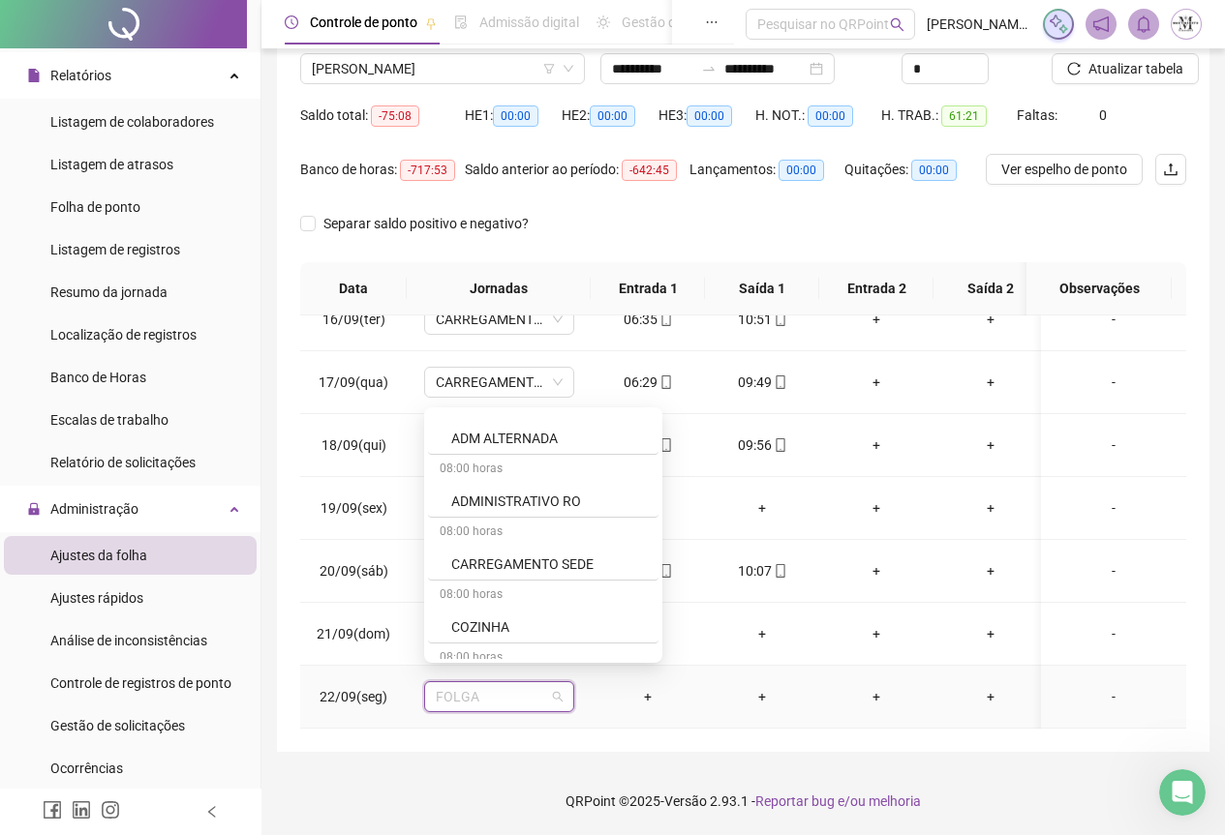
click at [525, 554] on div "CARREGAMENTO SEDE" at bounding box center [549, 564] width 196 height 21
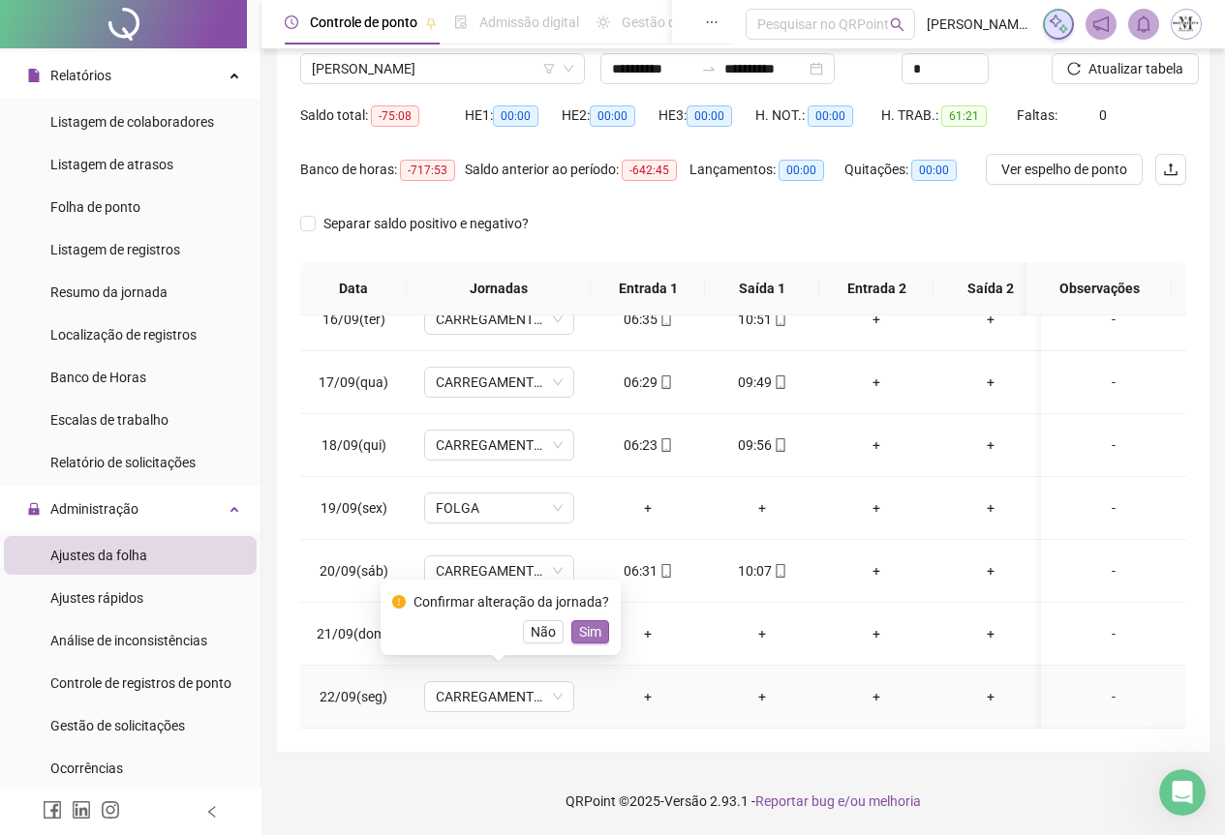
click at [587, 634] on span "Sim" at bounding box center [590, 632] width 22 height 21
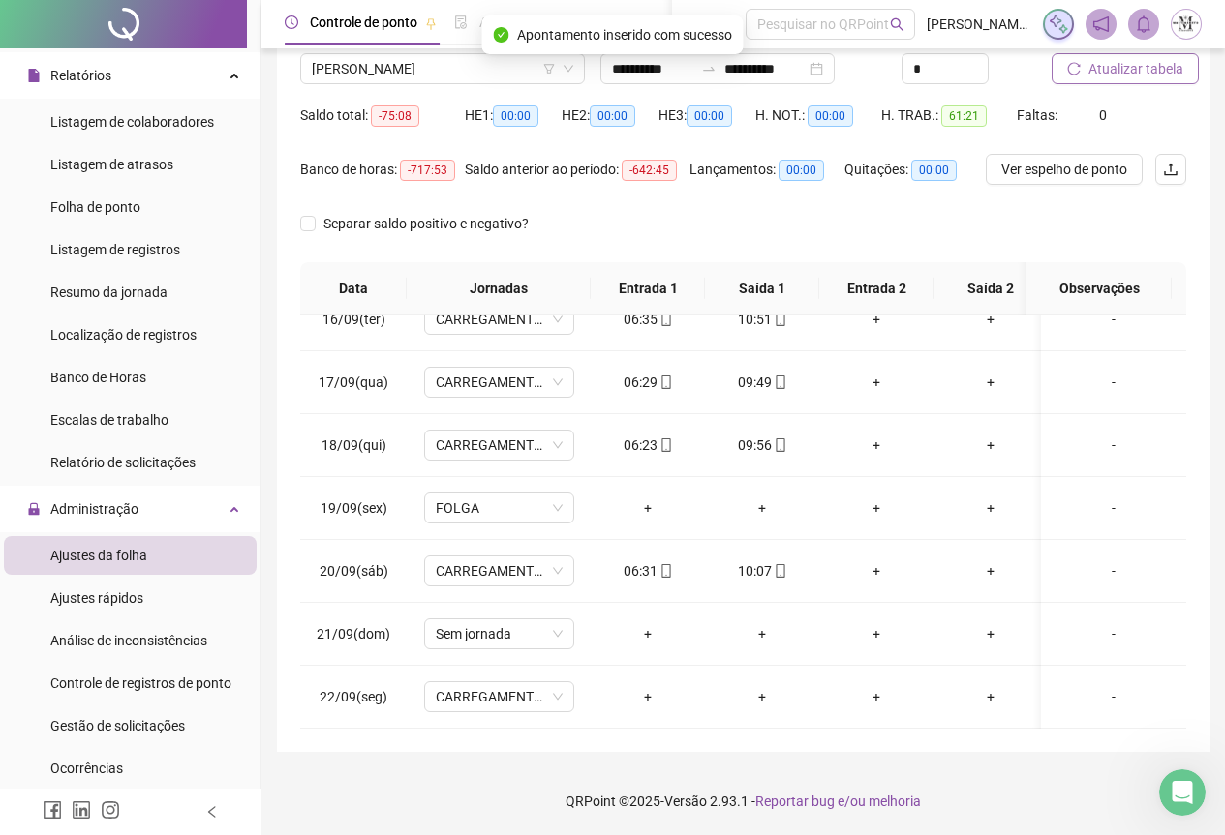
click at [1107, 79] on button "Atualizar tabela" at bounding box center [1124, 68] width 147 height 31
click at [652, 686] on div "+" at bounding box center [647, 696] width 83 height 21
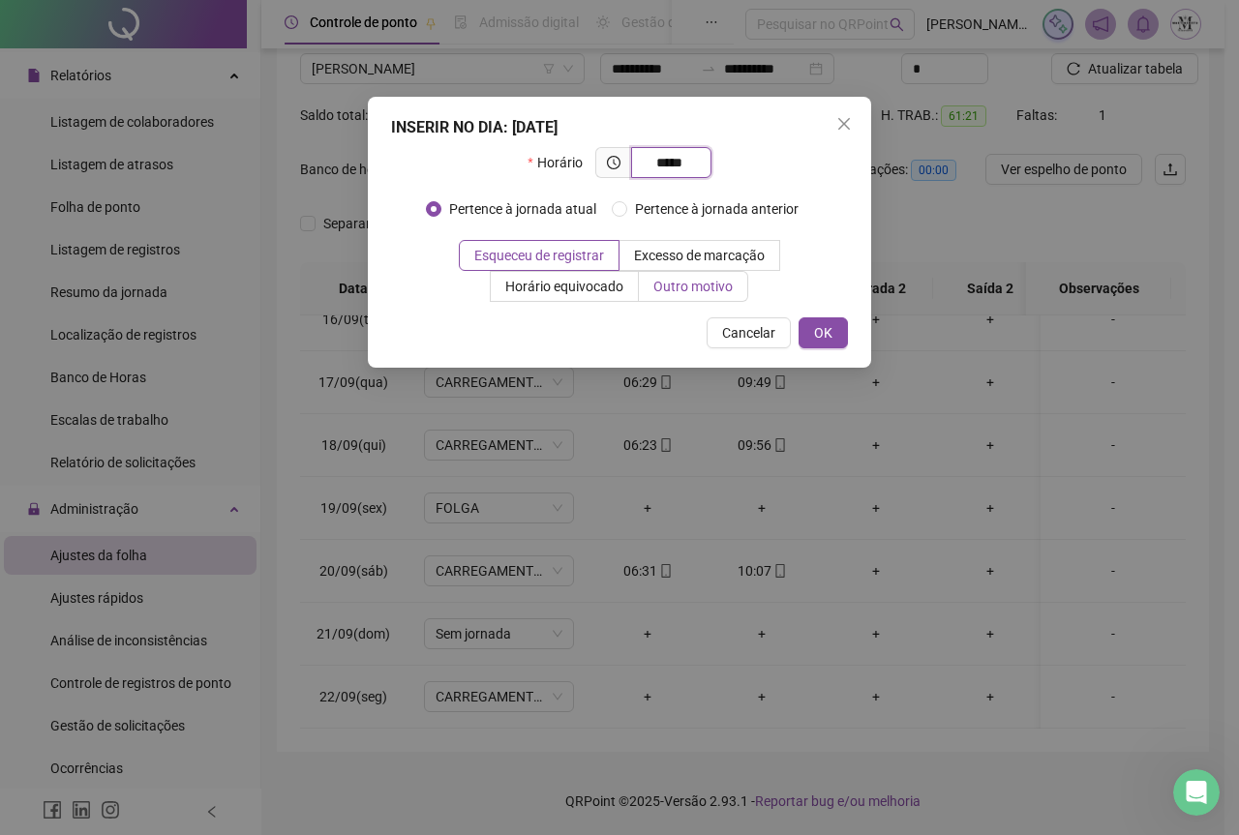
type input "*****"
click at [682, 291] on span "Outro motivo" at bounding box center [692, 286] width 79 height 15
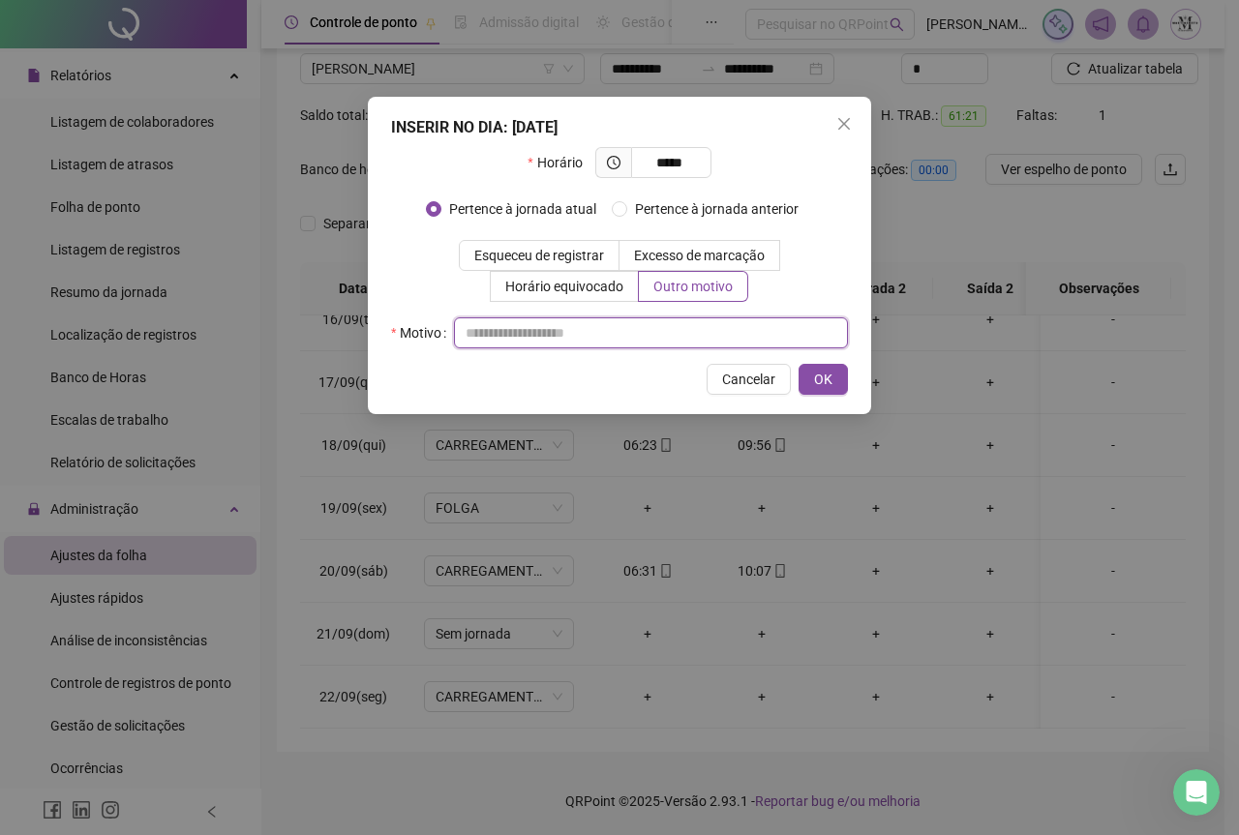
click at [535, 336] on input "text" at bounding box center [651, 333] width 394 height 31
type input "*"
type input "**********"
click at [818, 386] on span "OK" at bounding box center [823, 379] width 18 height 21
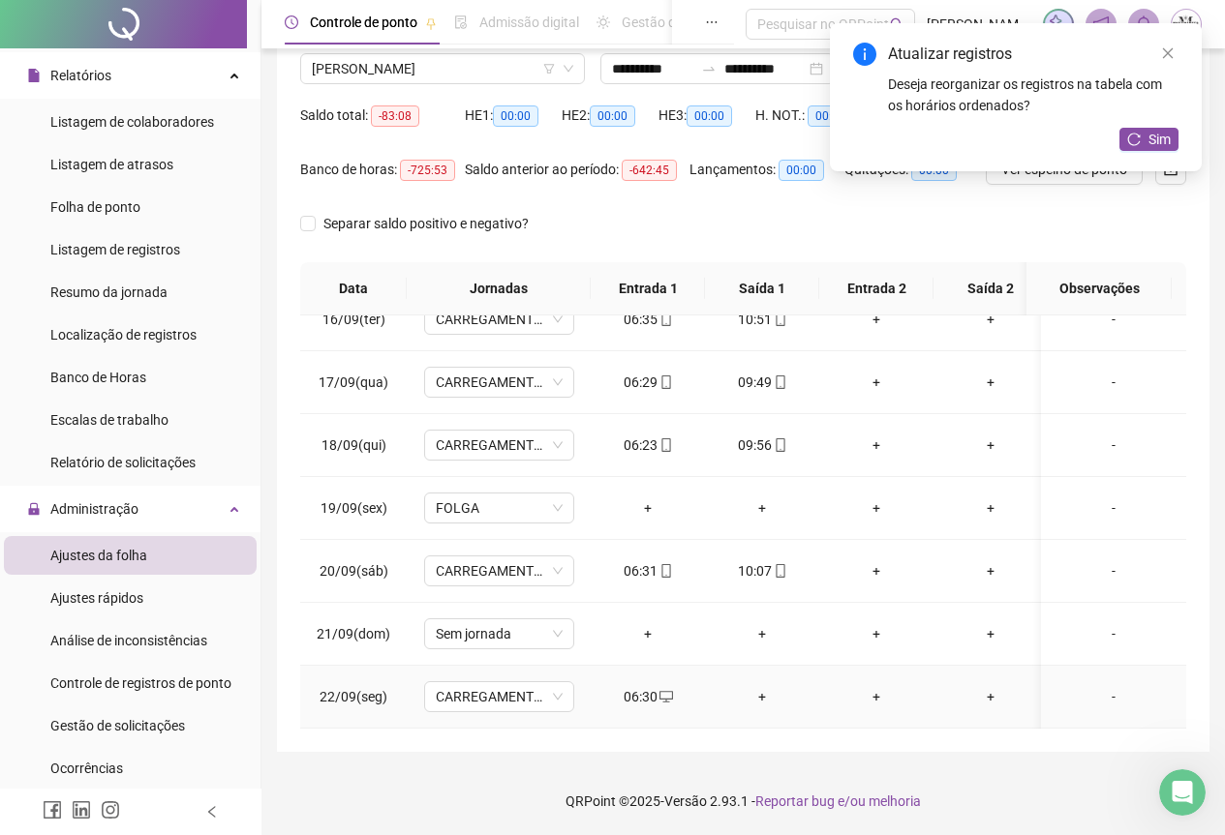
click at [768, 686] on div "+" at bounding box center [761, 696] width 83 height 21
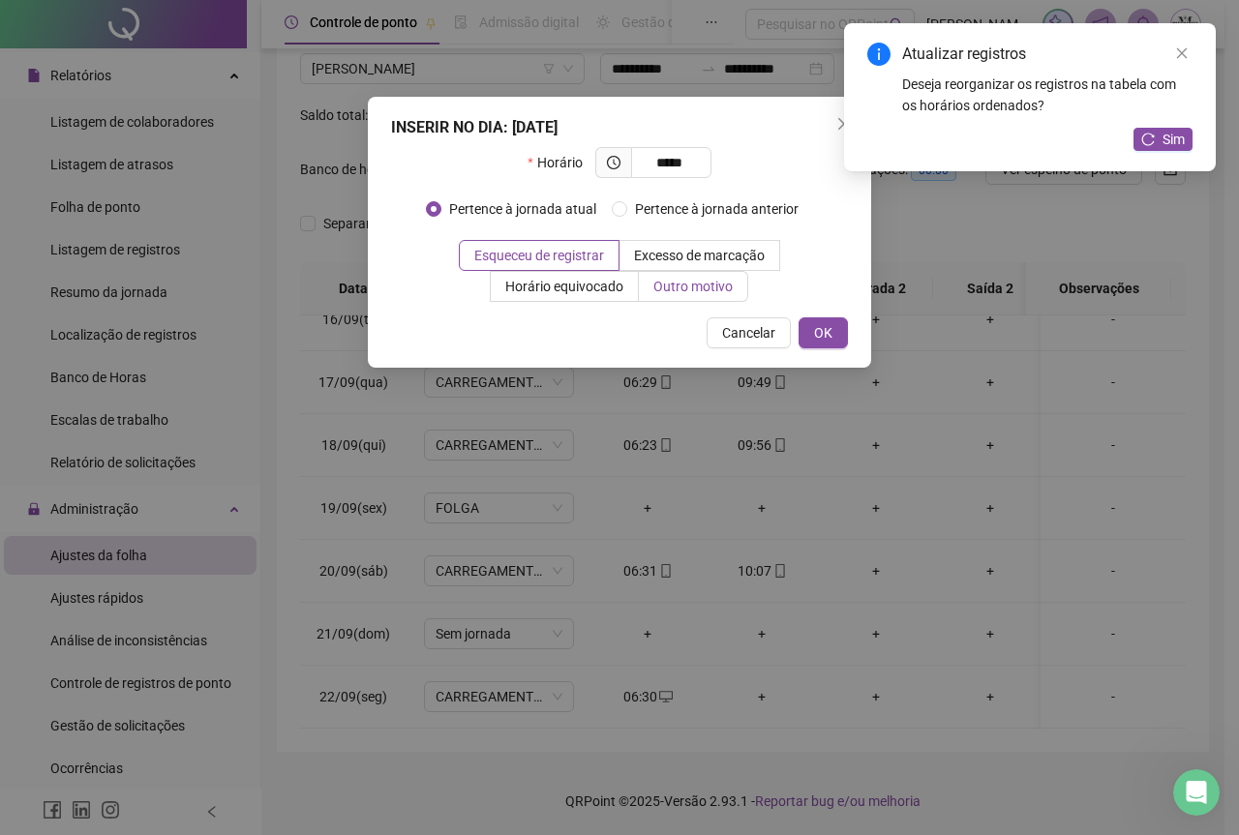
type input "*****"
click at [682, 289] on span "Outro motivo" at bounding box center [692, 286] width 79 height 15
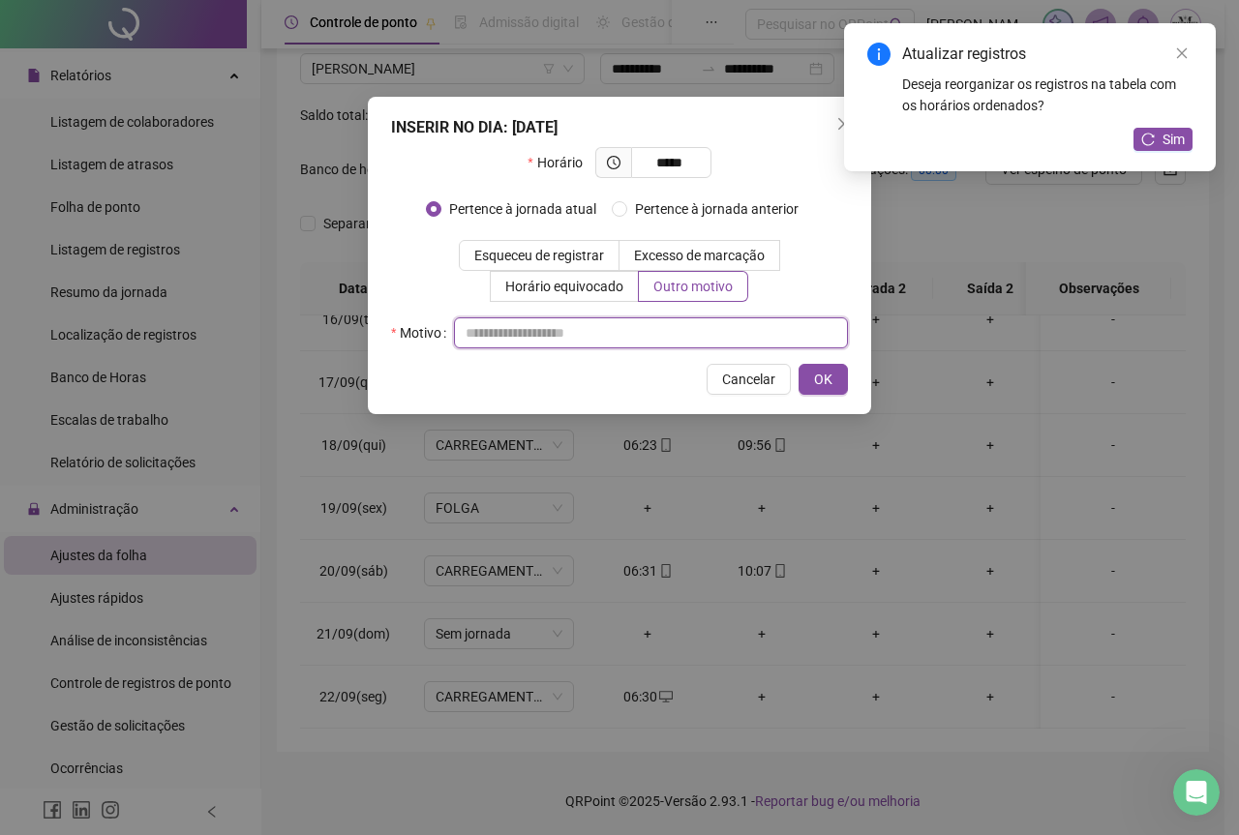
click at [536, 337] on input "text" at bounding box center [651, 333] width 394 height 31
type input "**********"
click at [820, 383] on span "OK" at bounding box center [823, 379] width 18 height 21
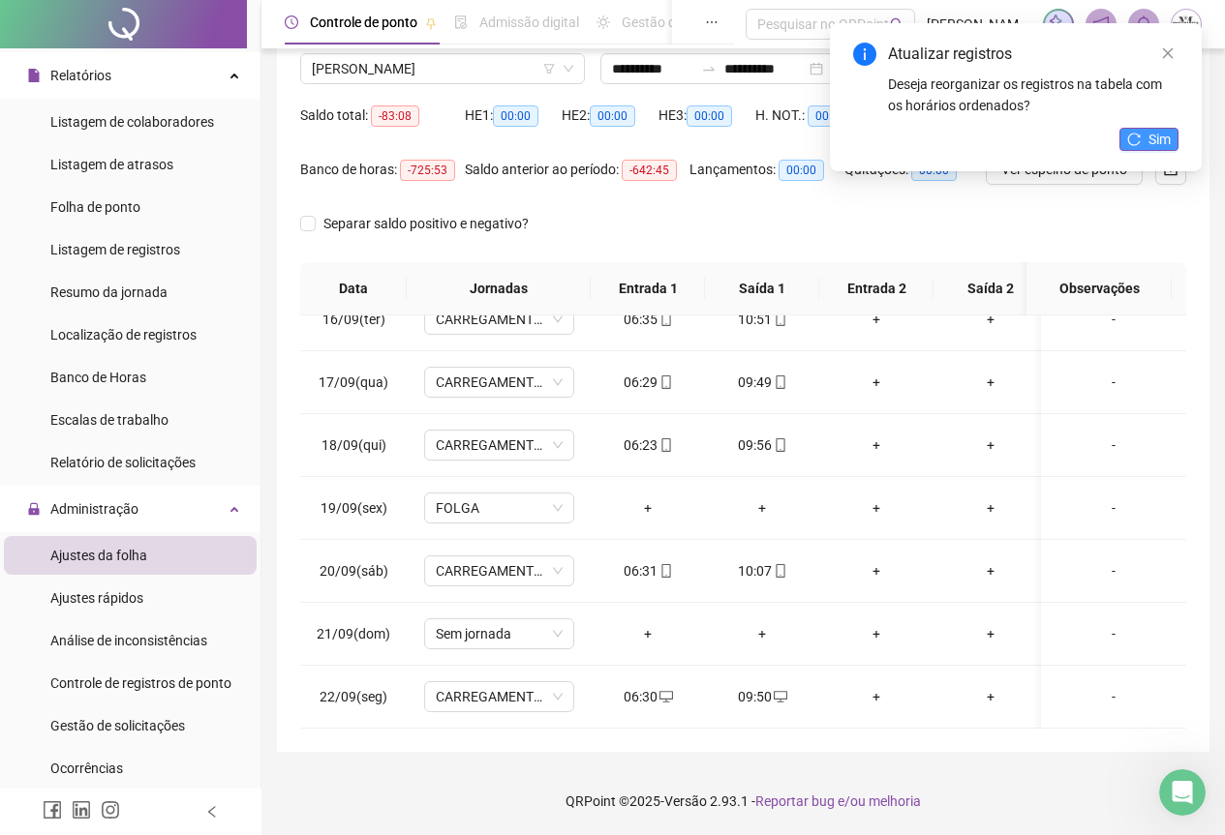
click at [1154, 134] on span "Sim" at bounding box center [1159, 139] width 22 height 21
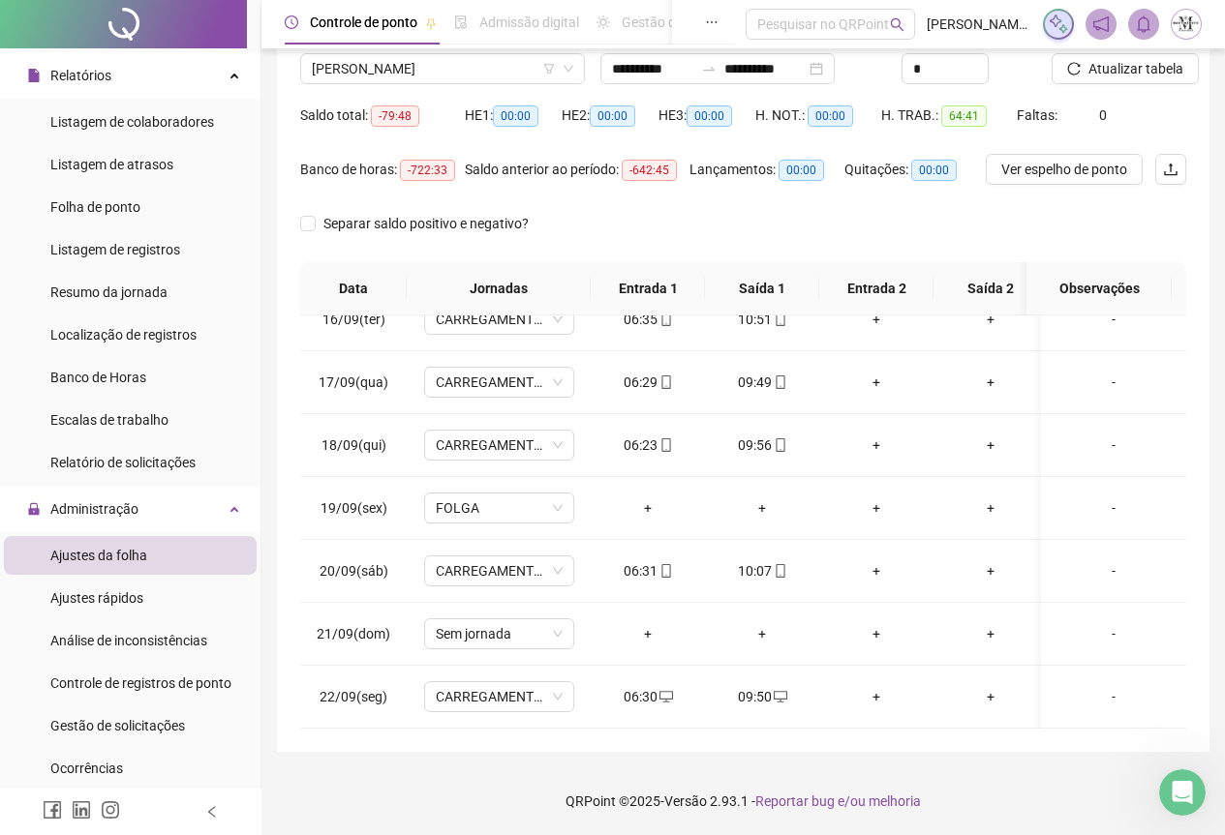
click at [1127, 65] on span "Atualizar tabela" at bounding box center [1135, 68] width 95 height 21
click at [1105, 72] on span "Atualizar tabela" at bounding box center [1135, 68] width 95 height 21
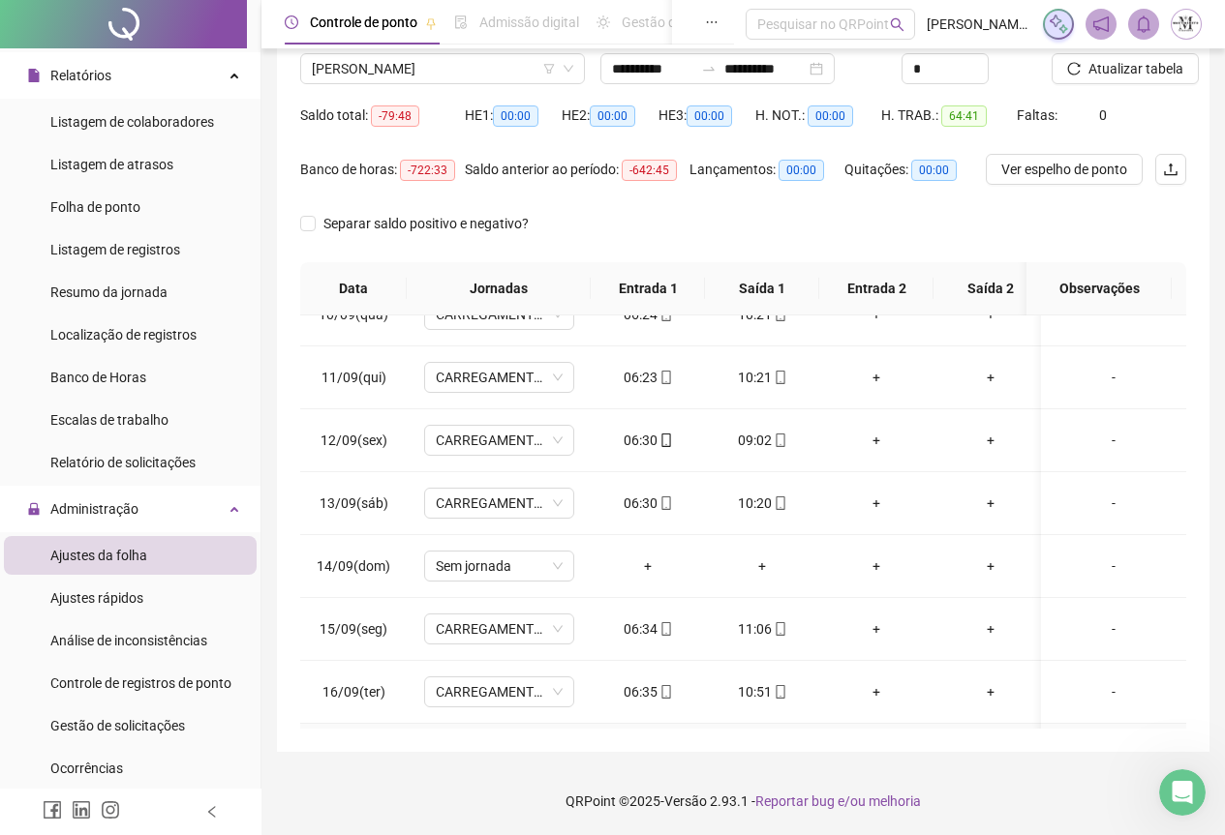
scroll to position [211, 0]
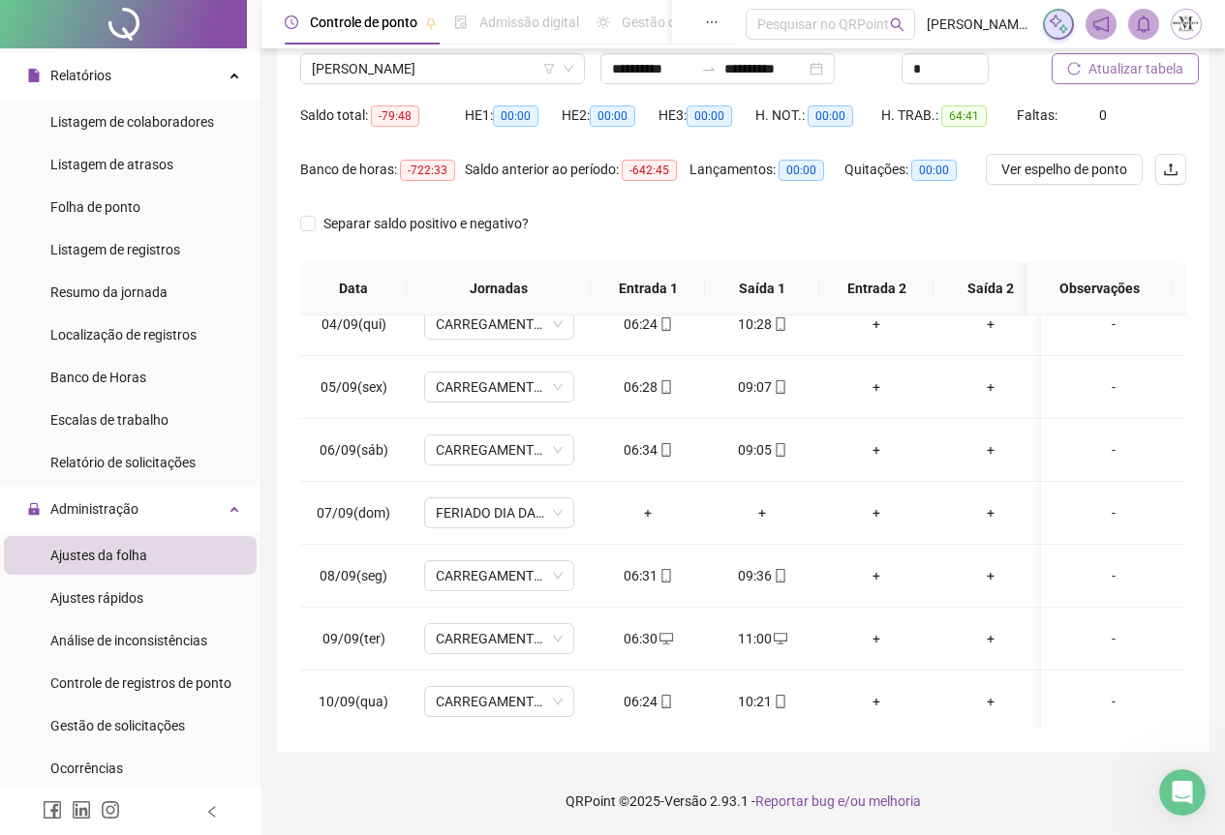
click at [1106, 77] on span "Atualizar tabela" at bounding box center [1135, 68] width 95 height 21
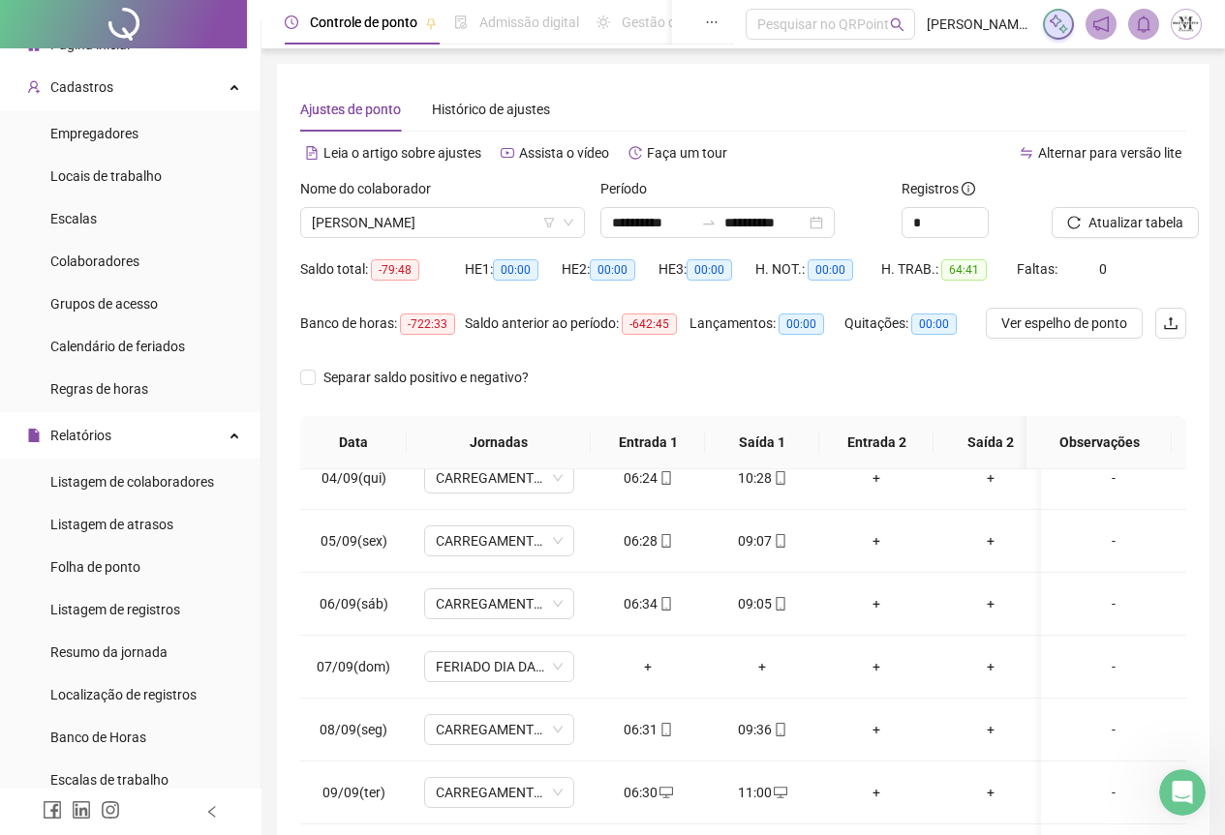
scroll to position [0, 0]
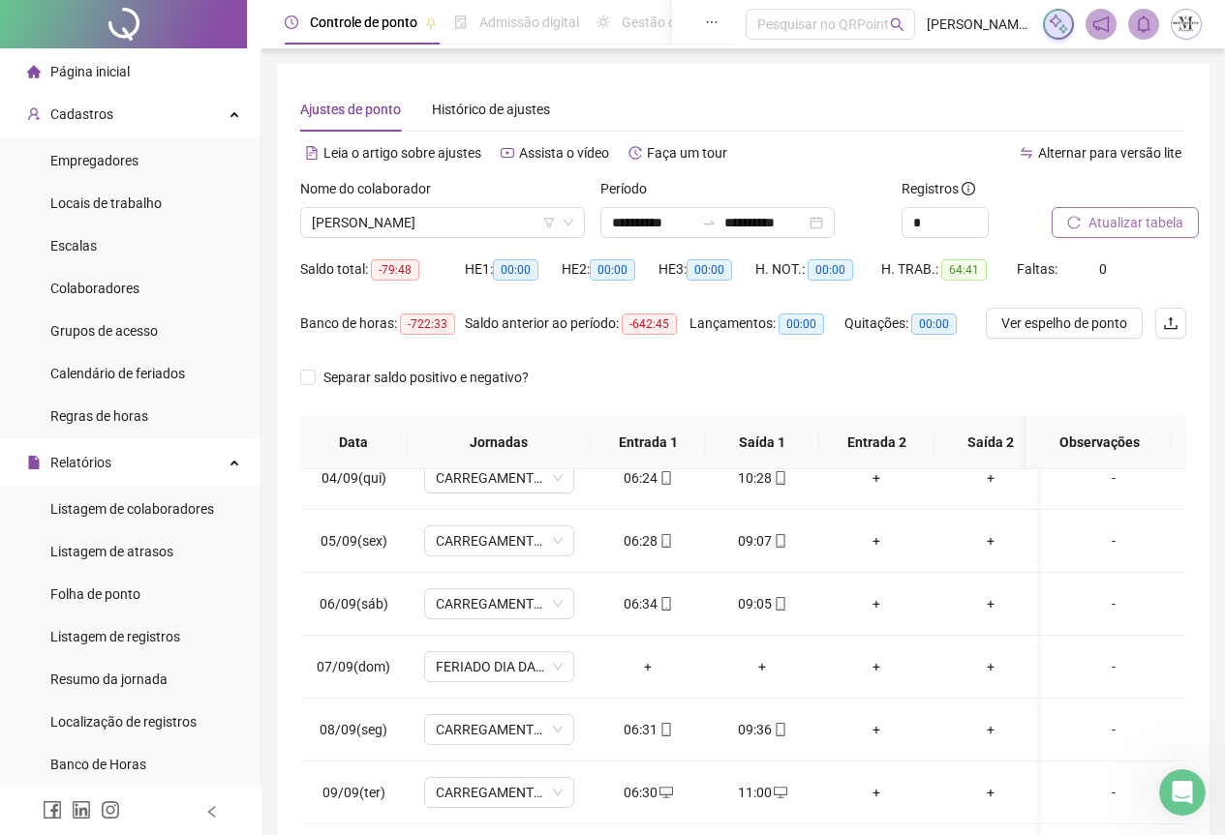
click at [1089, 219] on span "Atualizar tabela" at bounding box center [1135, 222] width 95 height 21
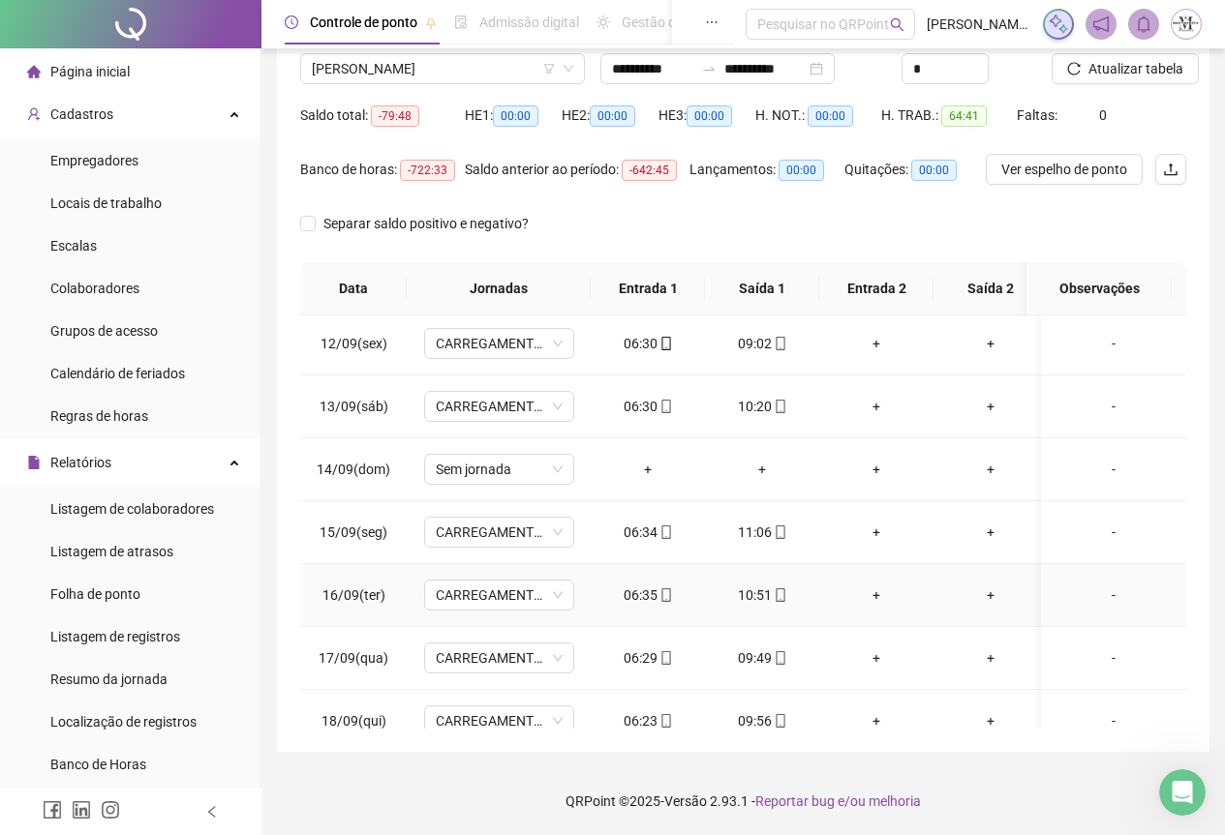
scroll to position [986, 0]
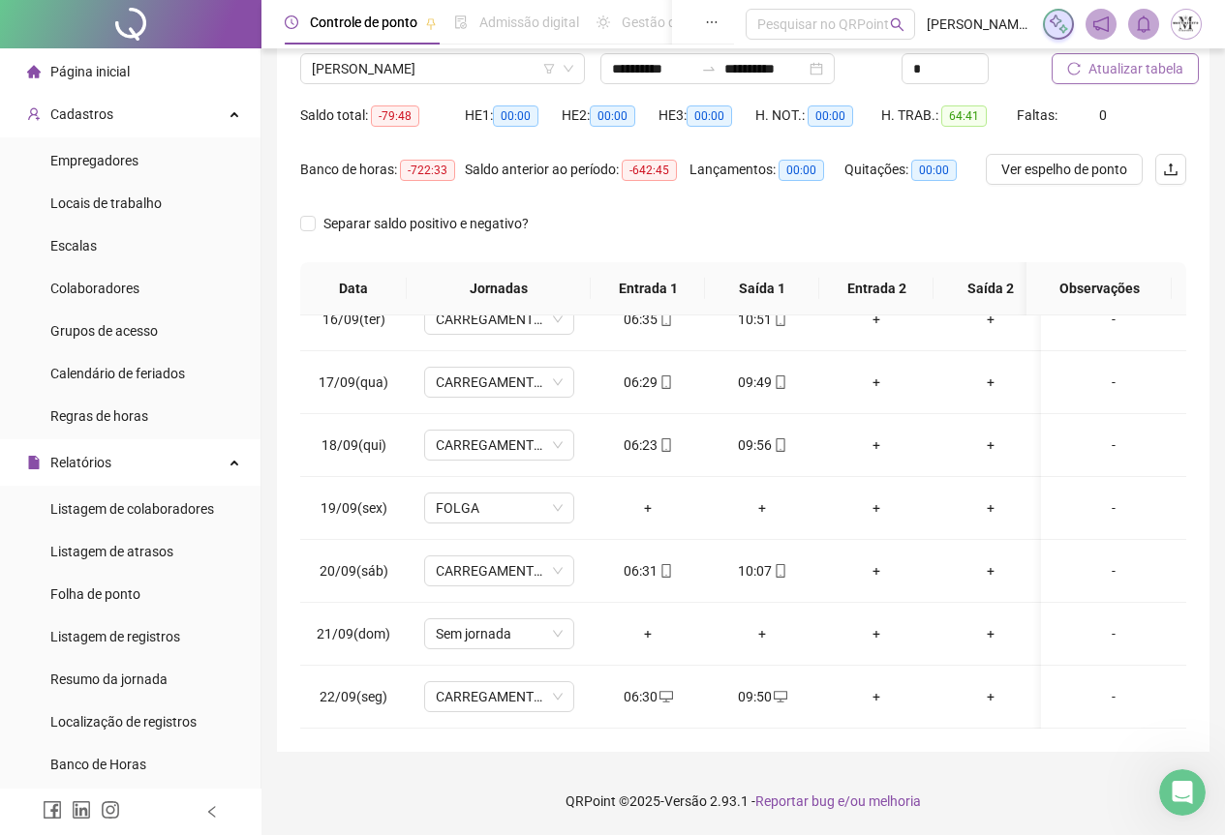
click at [1107, 75] on span "Atualizar tabela" at bounding box center [1135, 68] width 95 height 21
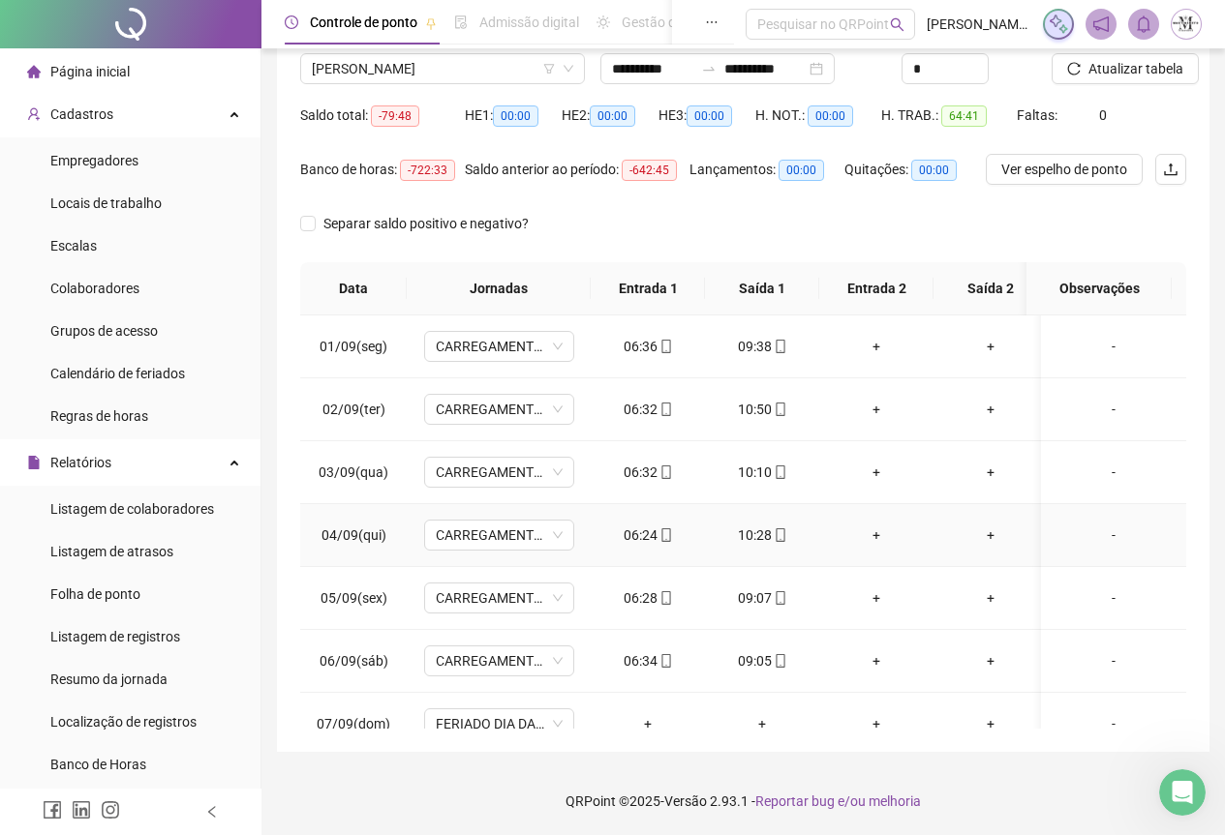
scroll to position [0, 0]
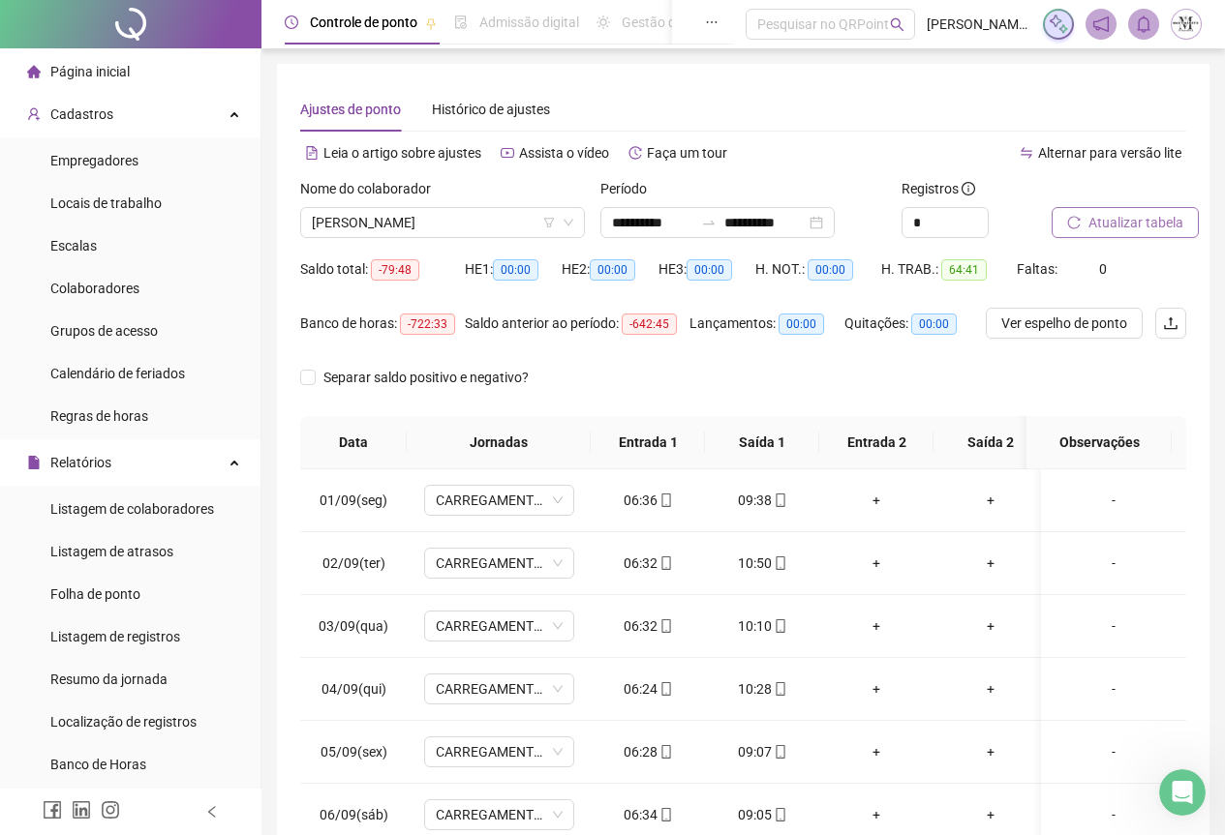
click at [1101, 223] on span "Atualizar tabela" at bounding box center [1135, 222] width 95 height 21
click at [1120, 220] on span "Atualizar tabela" at bounding box center [1135, 222] width 95 height 21
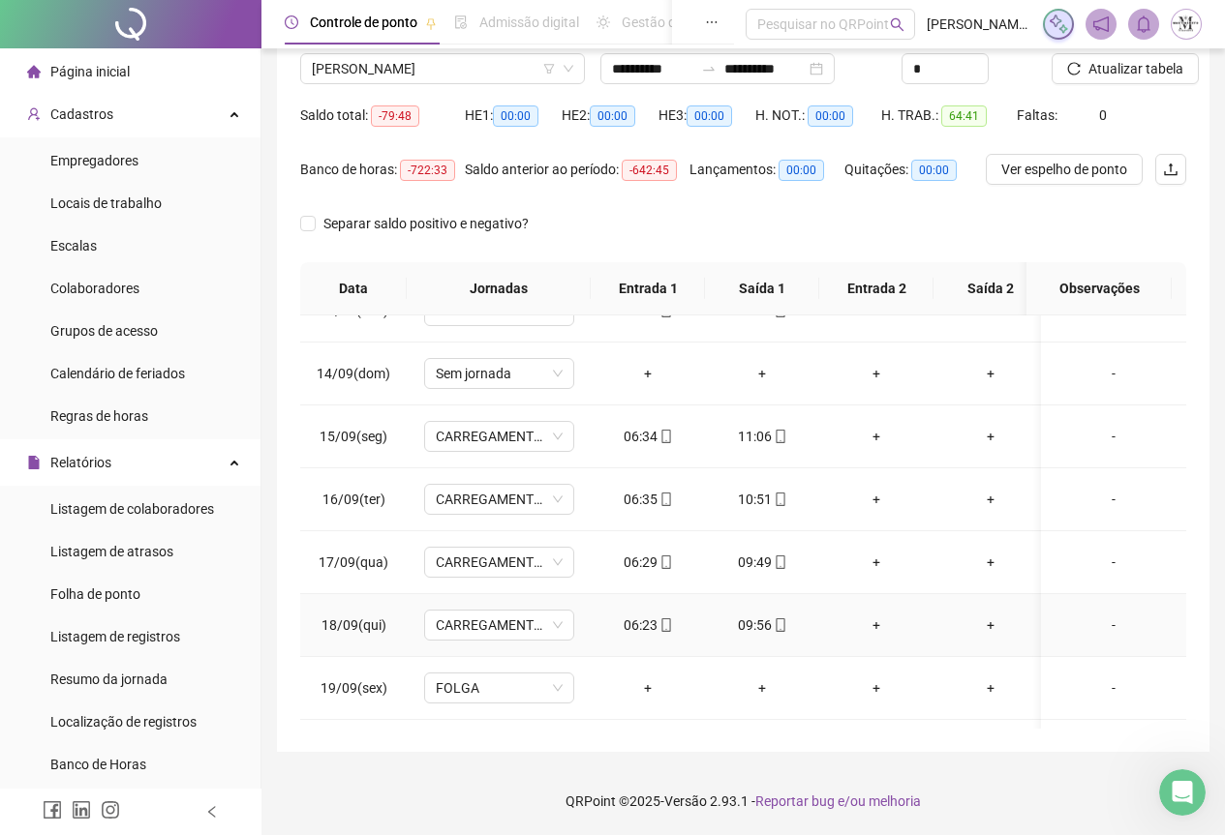
scroll to position [986, 0]
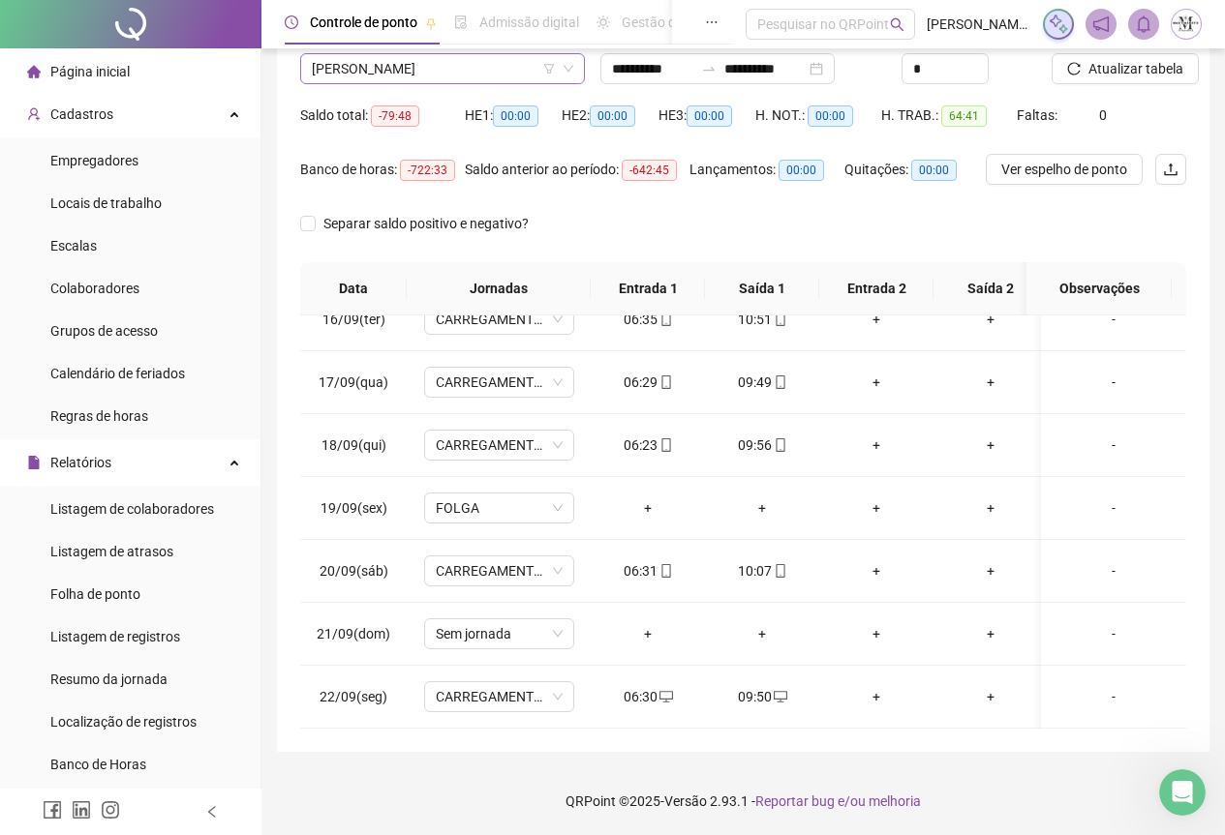
click at [338, 63] on span "[PERSON_NAME]" at bounding box center [442, 68] width 261 height 29
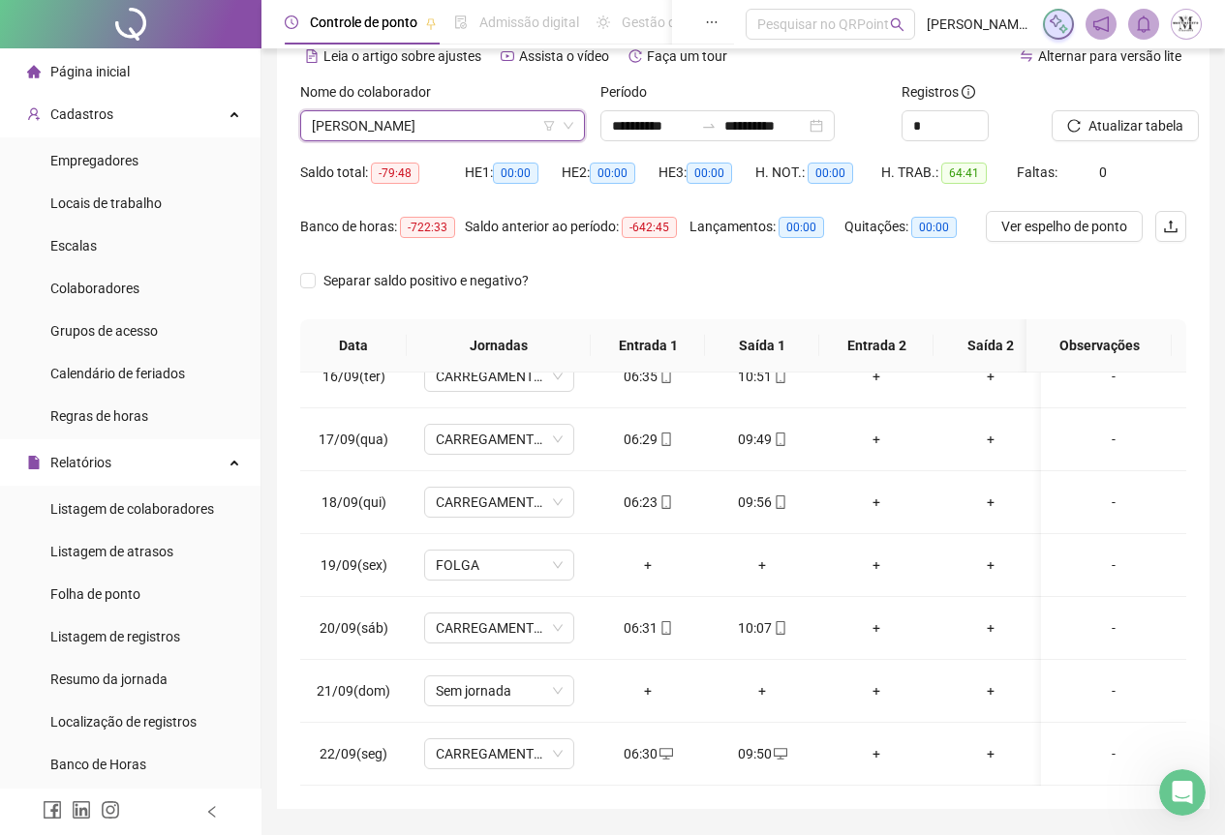
scroll to position [0, 0]
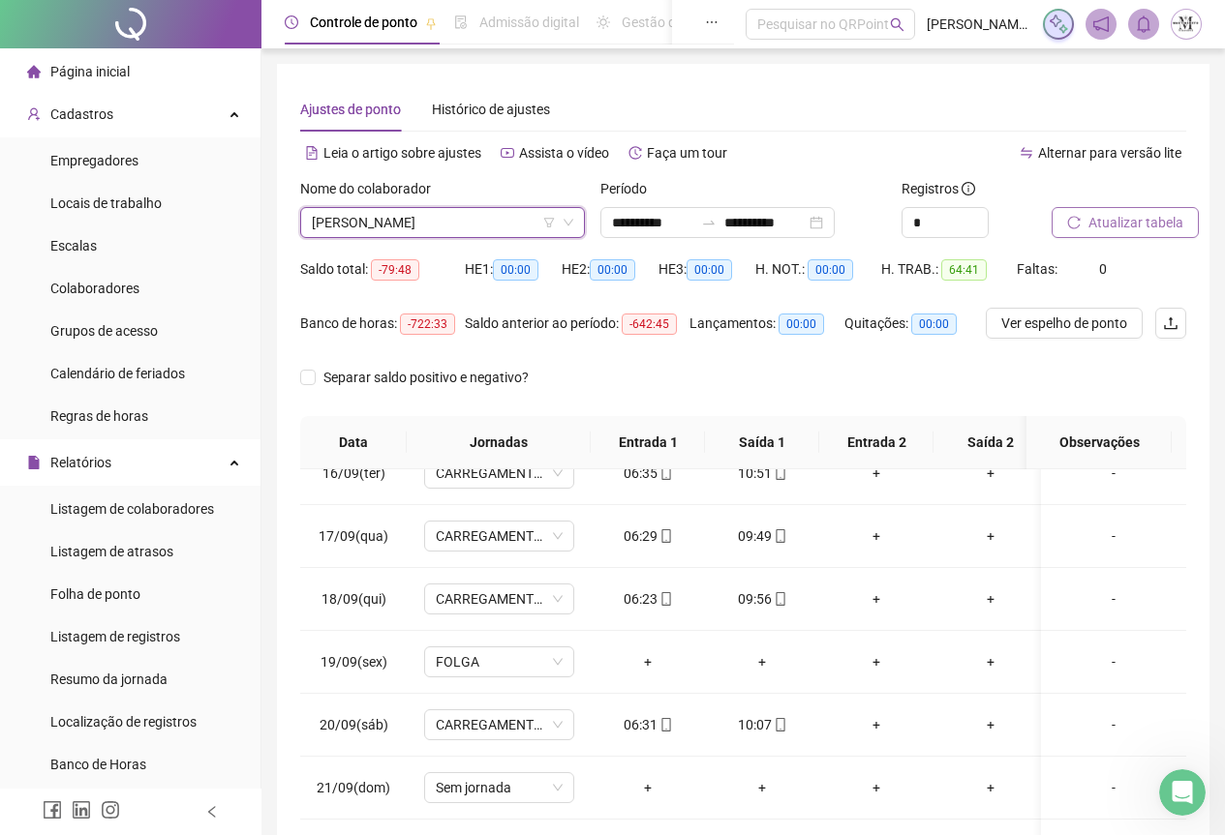
click at [1115, 225] on span "Atualizar tabela" at bounding box center [1135, 222] width 95 height 21
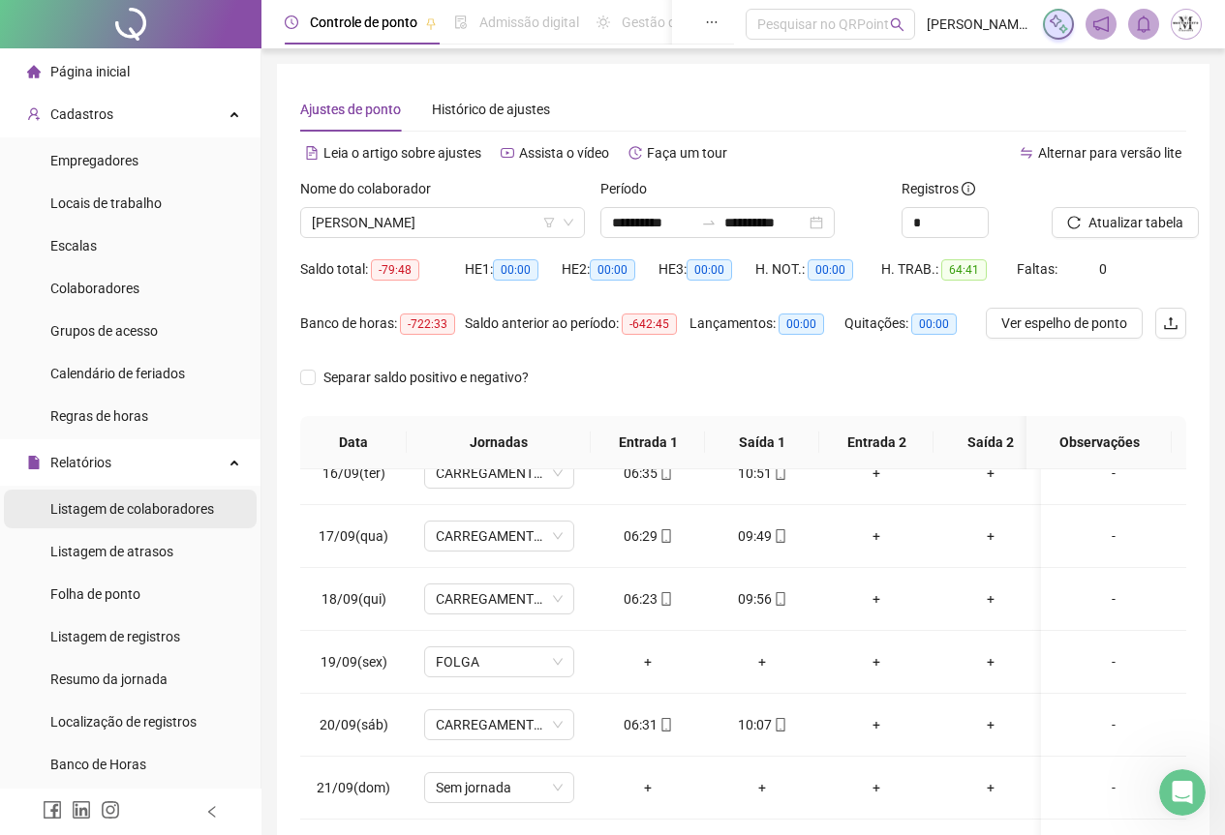
scroll to position [484, 0]
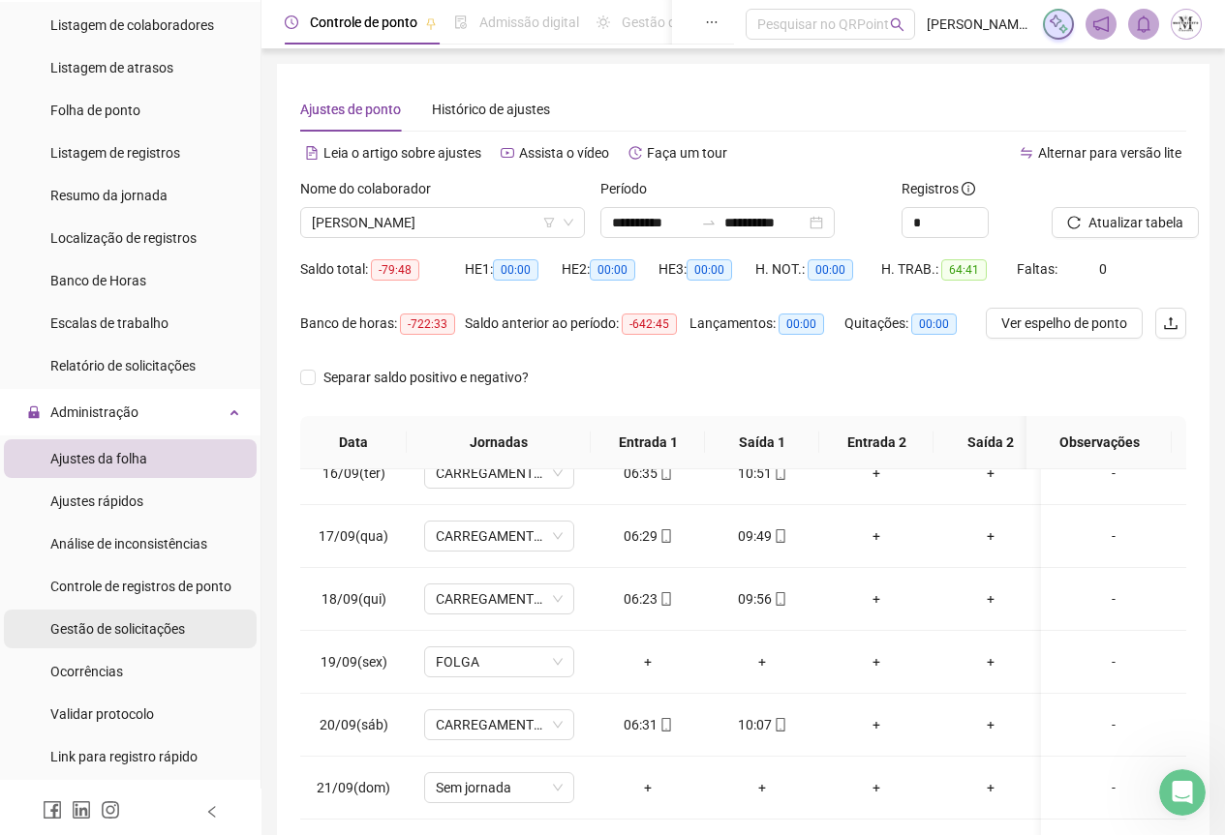
click at [114, 637] on span "Gestão de solicitações" at bounding box center [117, 629] width 135 height 15
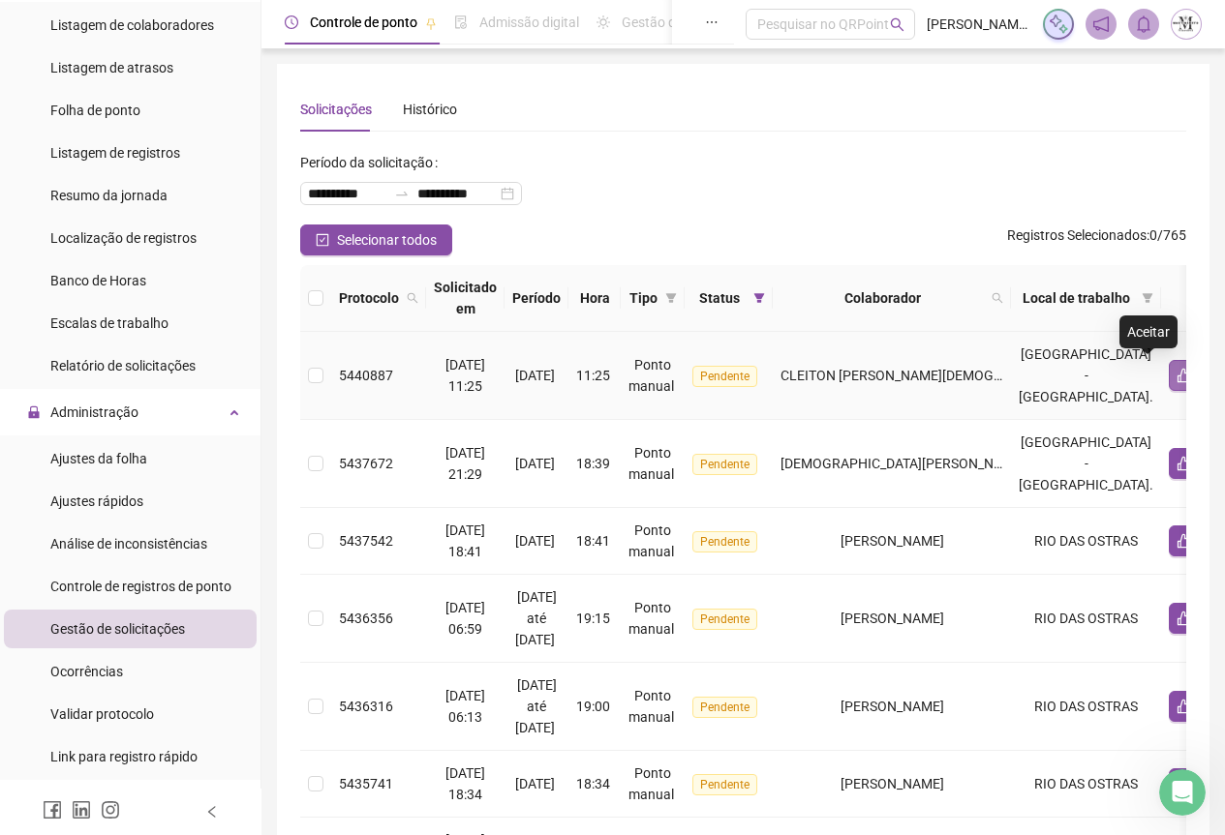
click at [1177, 382] on icon "like" at bounding box center [1184, 376] width 14 height 15
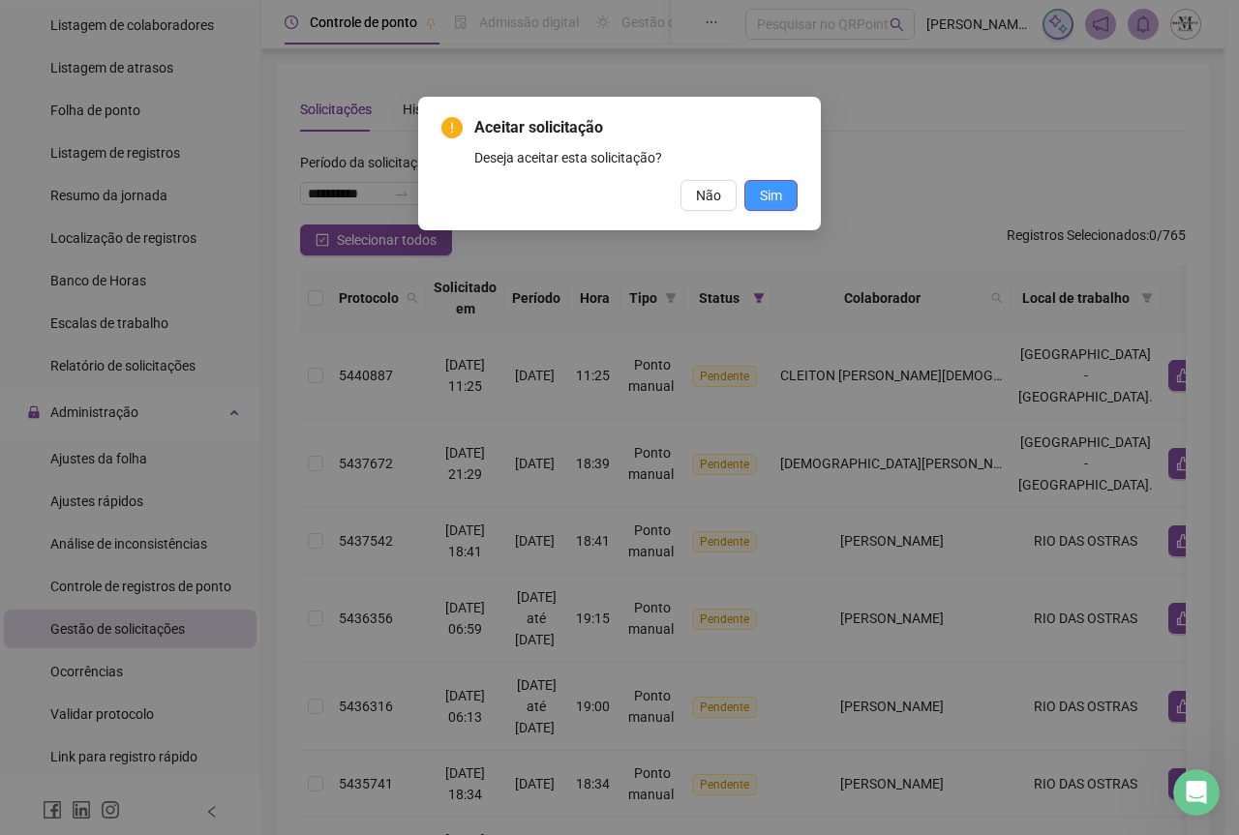
click at [764, 195] on span "Sim" at bounding box center [771, 195] width 22 height 21
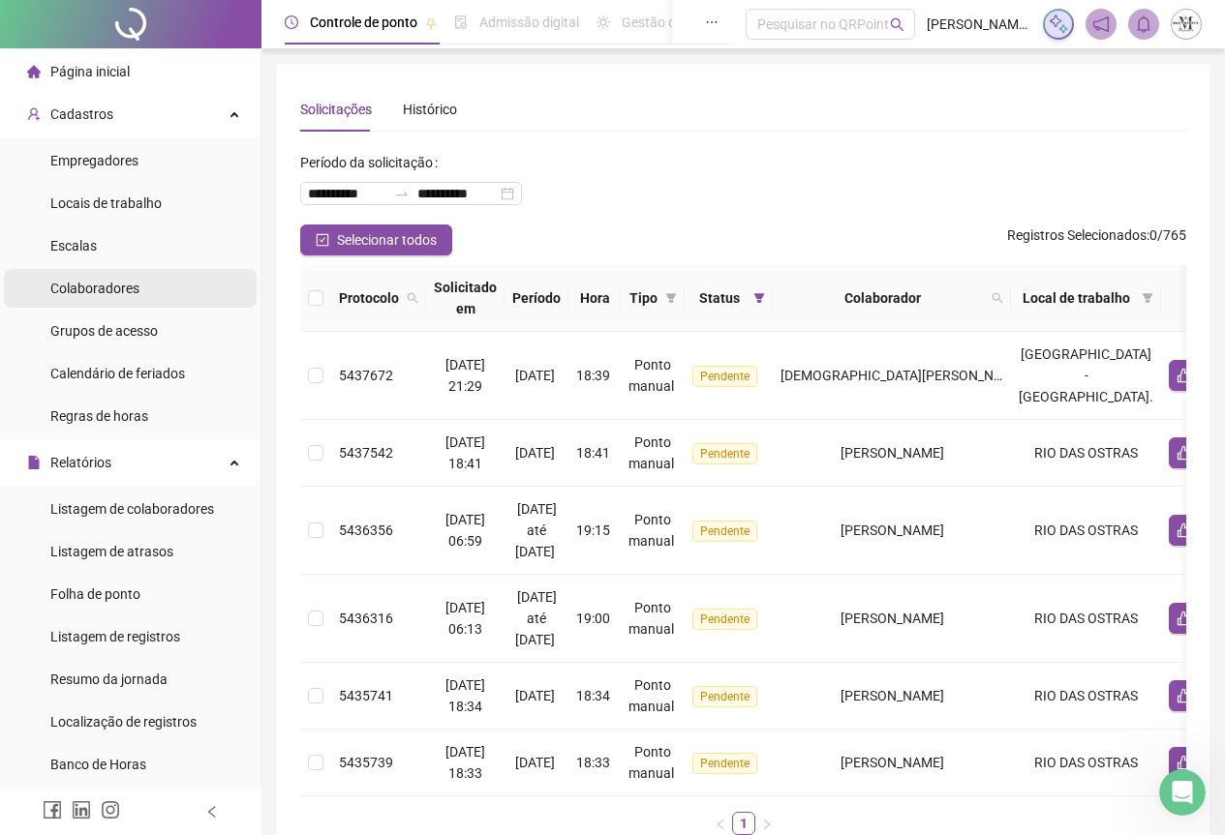
click at [81, 300] on div "Colaboradores" at bounding box center [94, 288] width 89 height 39
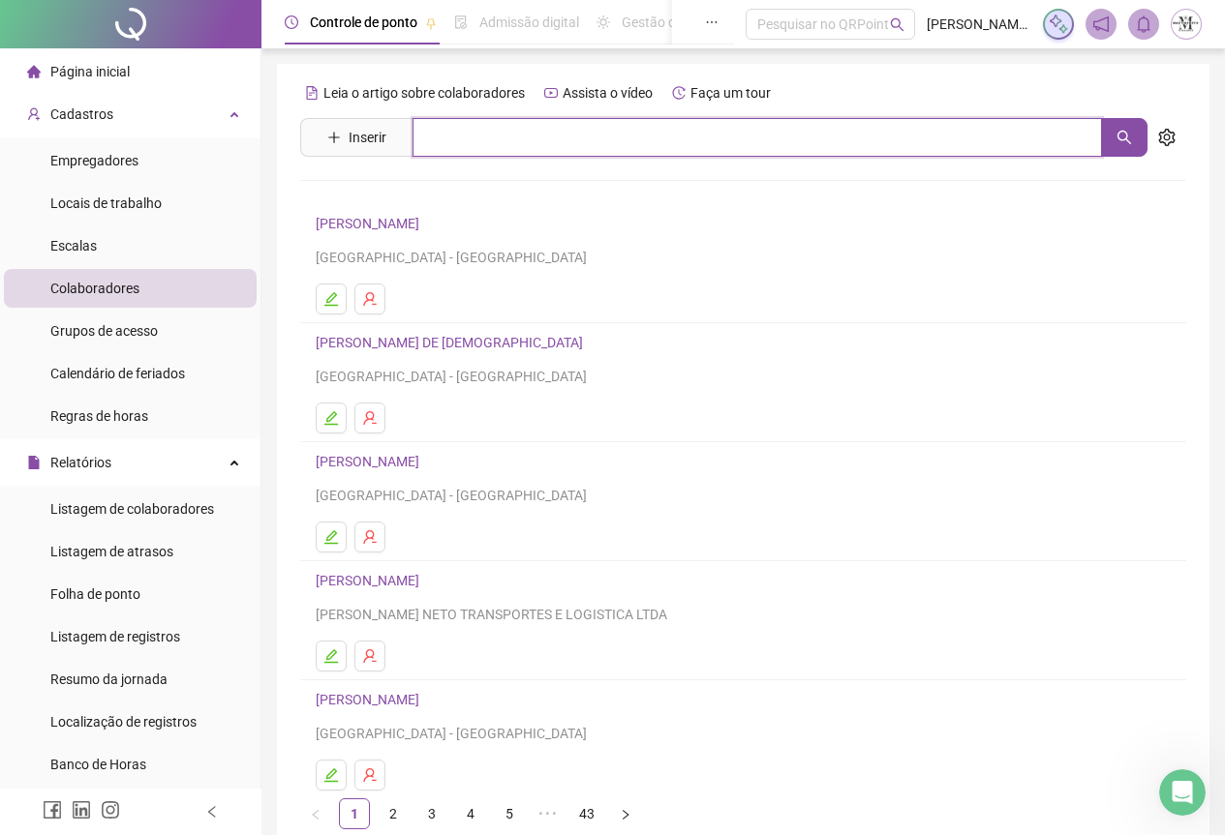
click at [444, 139] on input "text" at bounding box center [756, 137] width 689 height 39
click at [1128, 150] on button "button" at bounding box center [1124, 137] width 46 height 39
type input "**********"
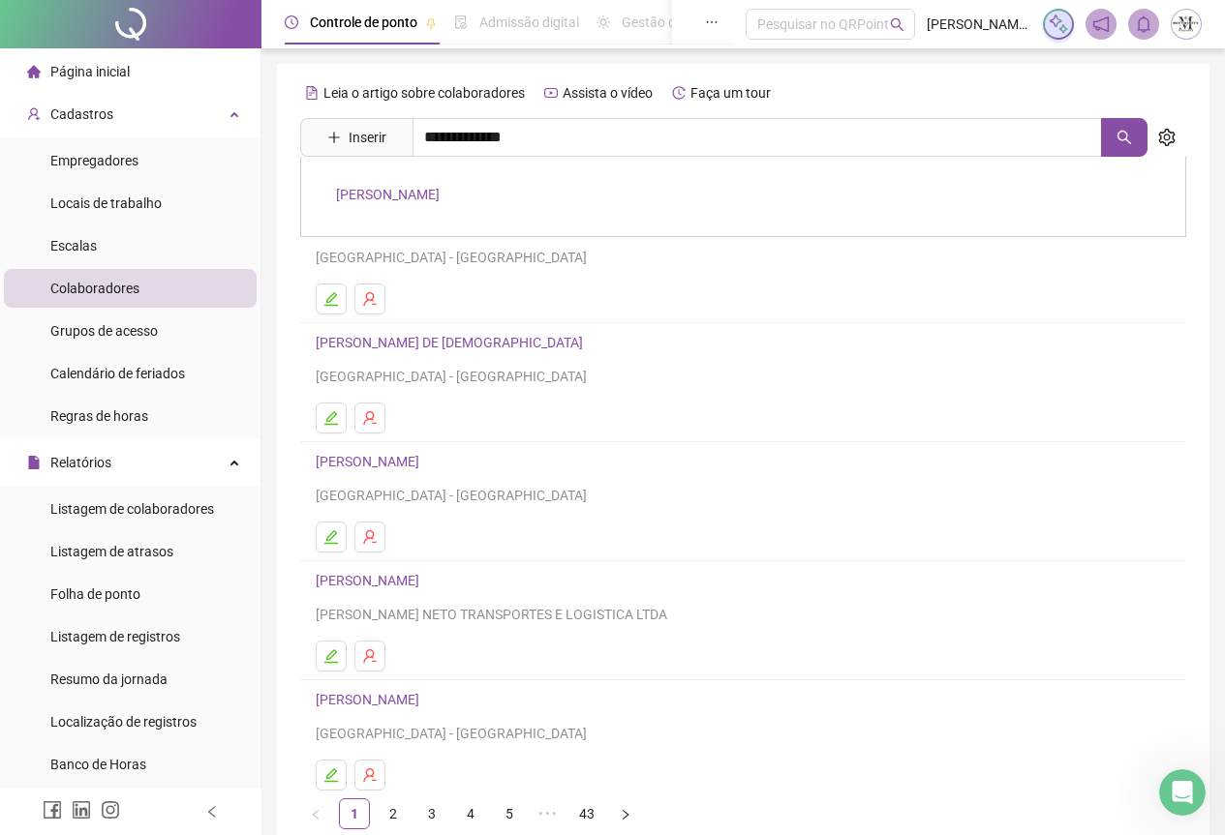
click at [439, 194] on link "[PERSON_NAME]" at bounding box center [388, 194] width 104 height 15
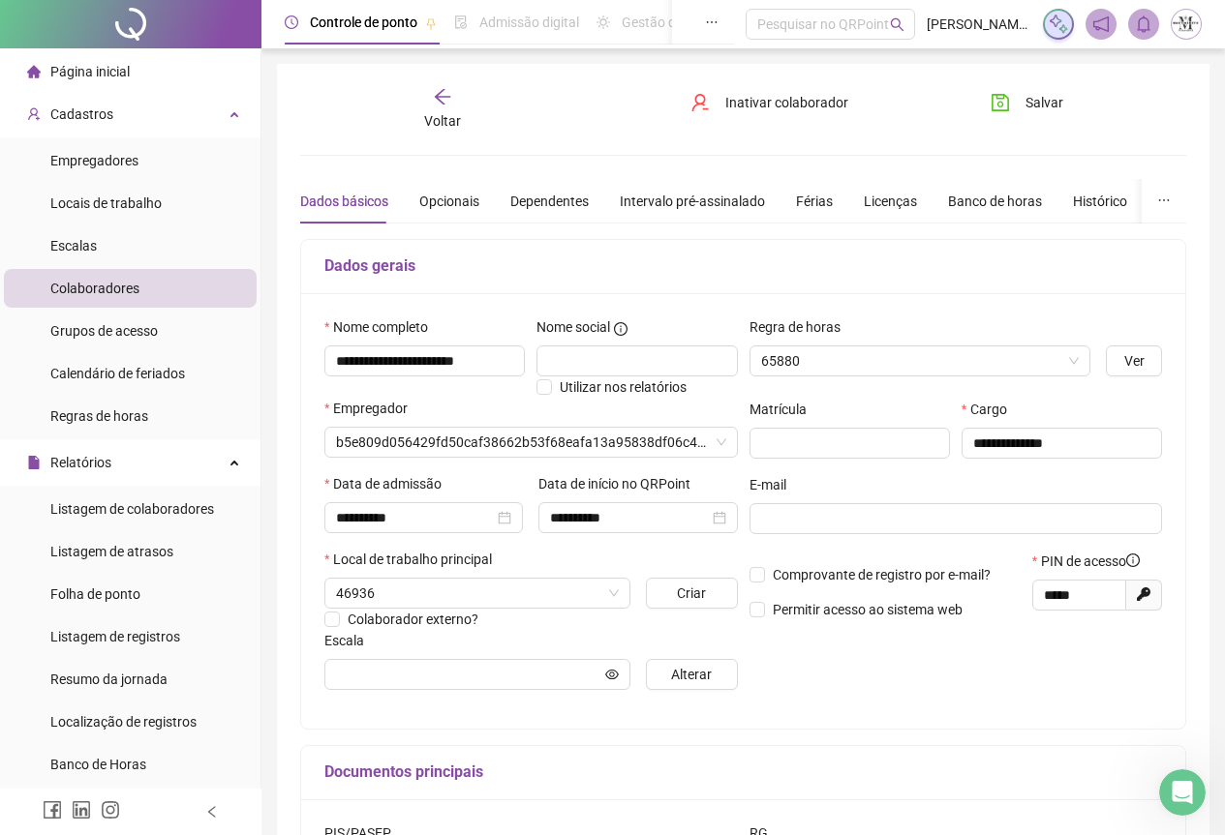
type input "*******"
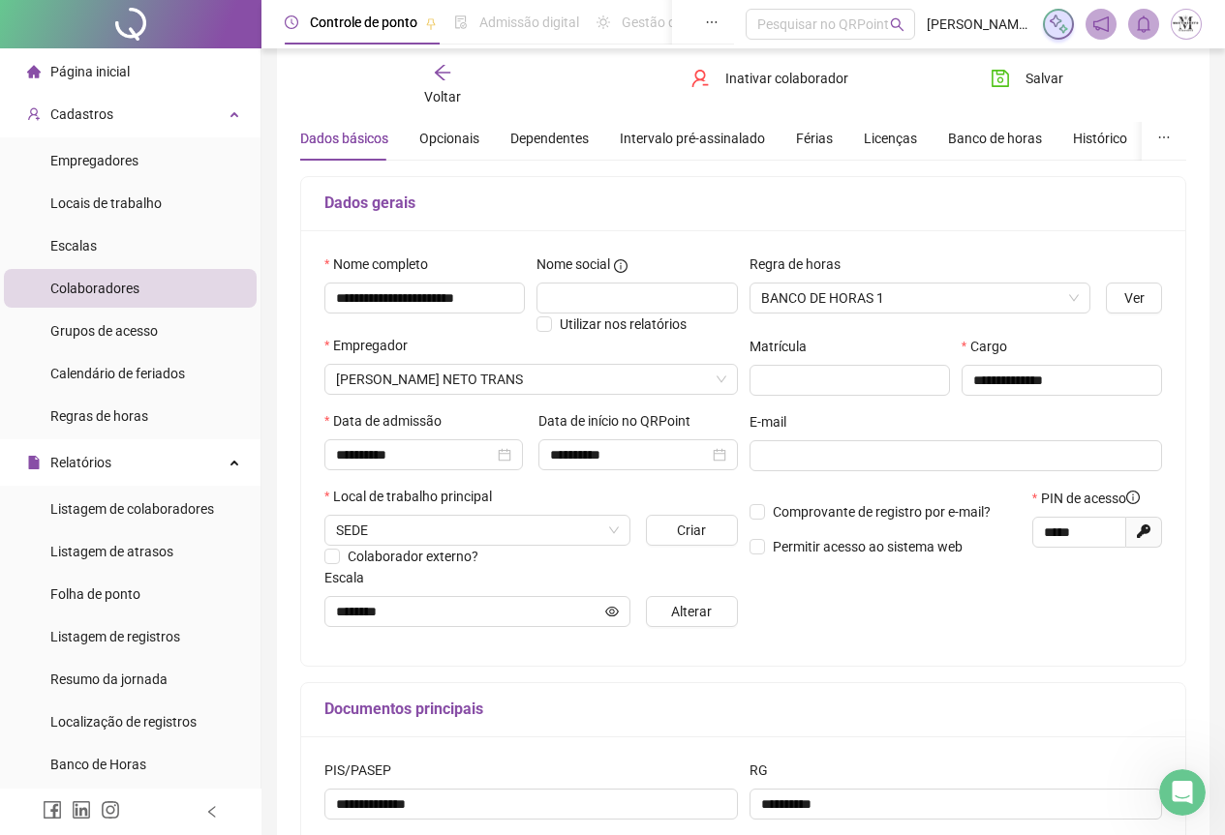
scroll to position [97, 0]
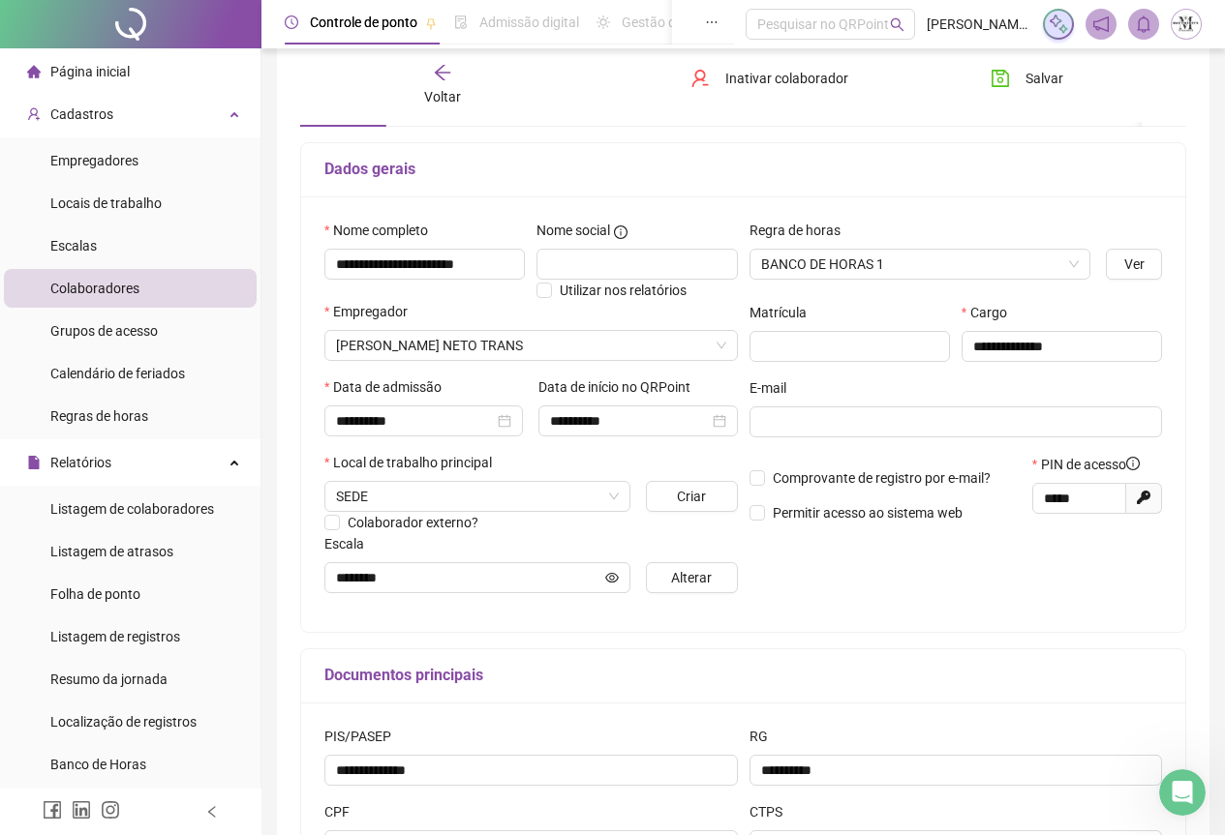
click at [126, 24] on div at bounding box center [130, 24] width 261 height 48
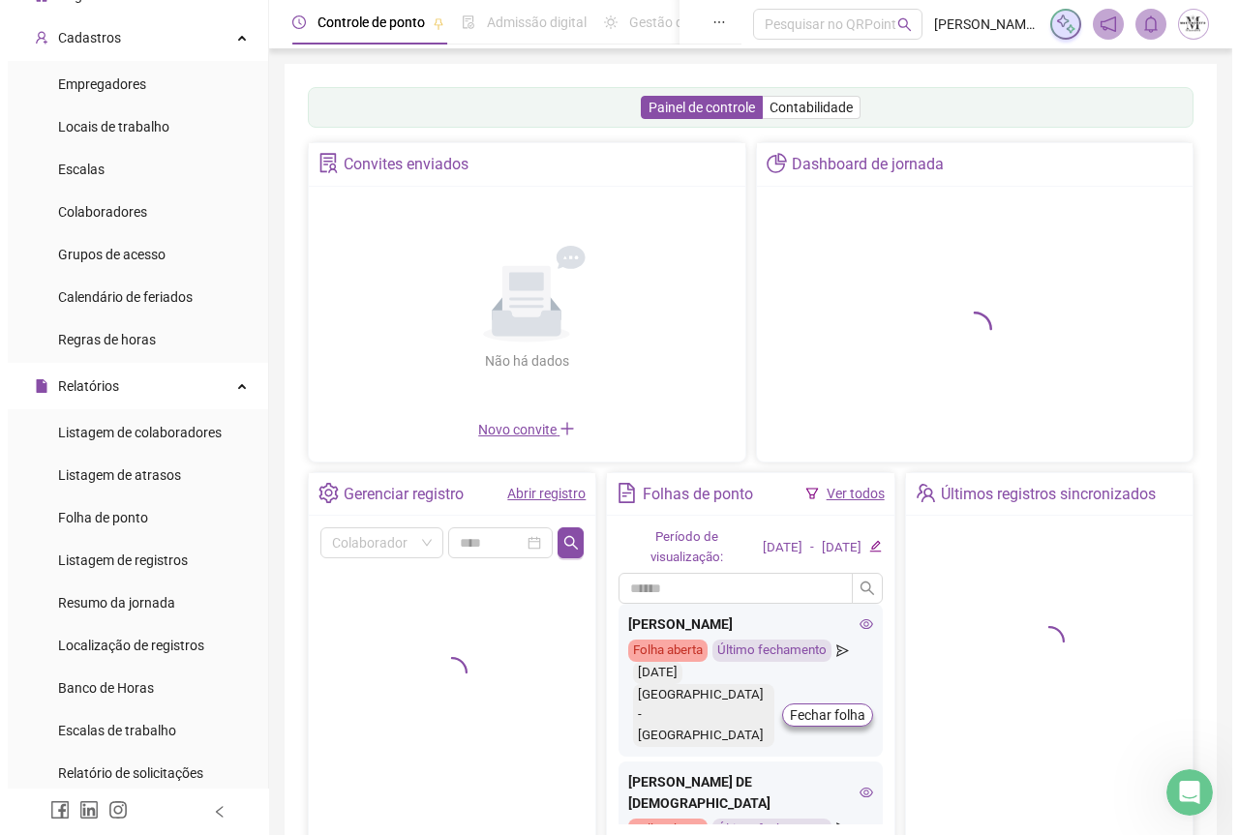
scroll to position [194, 0]
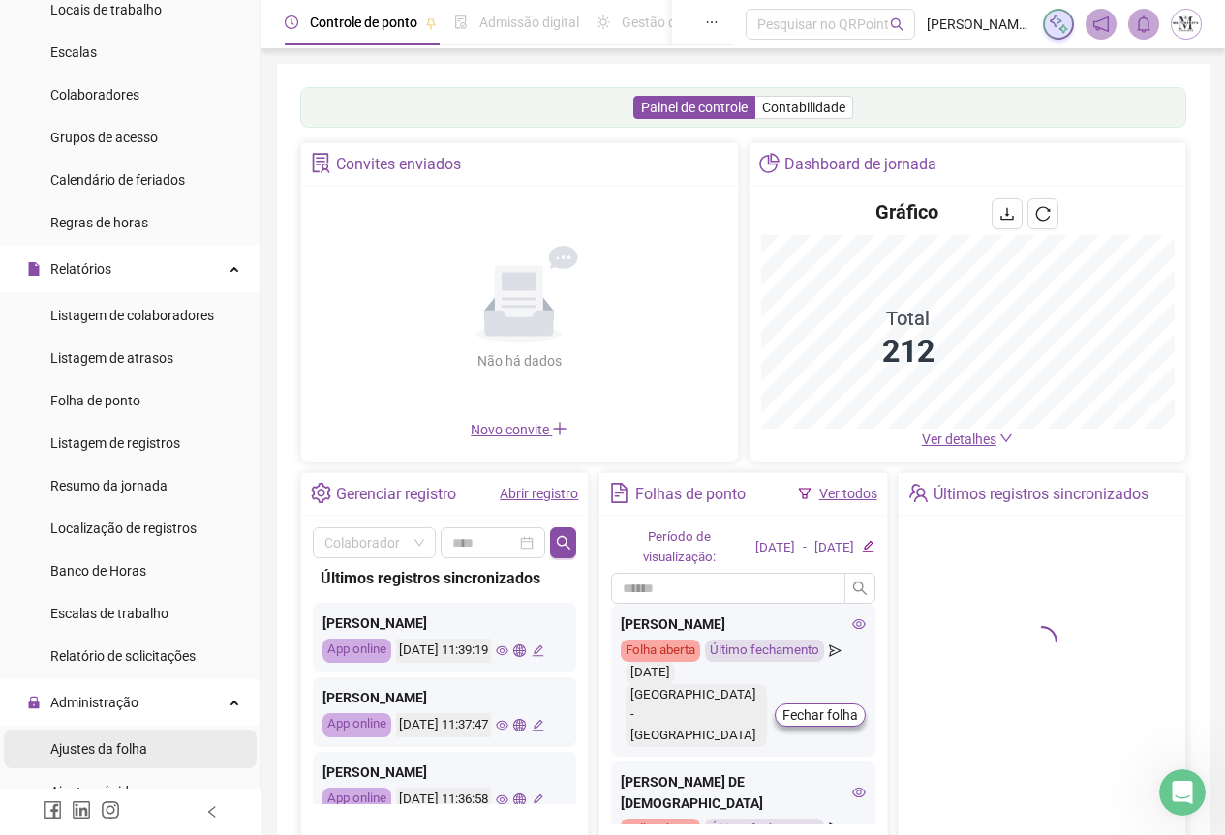
click at [73, 736] on div "Ajustes da folha" at bounding box center [98, 749] width 97 height 39
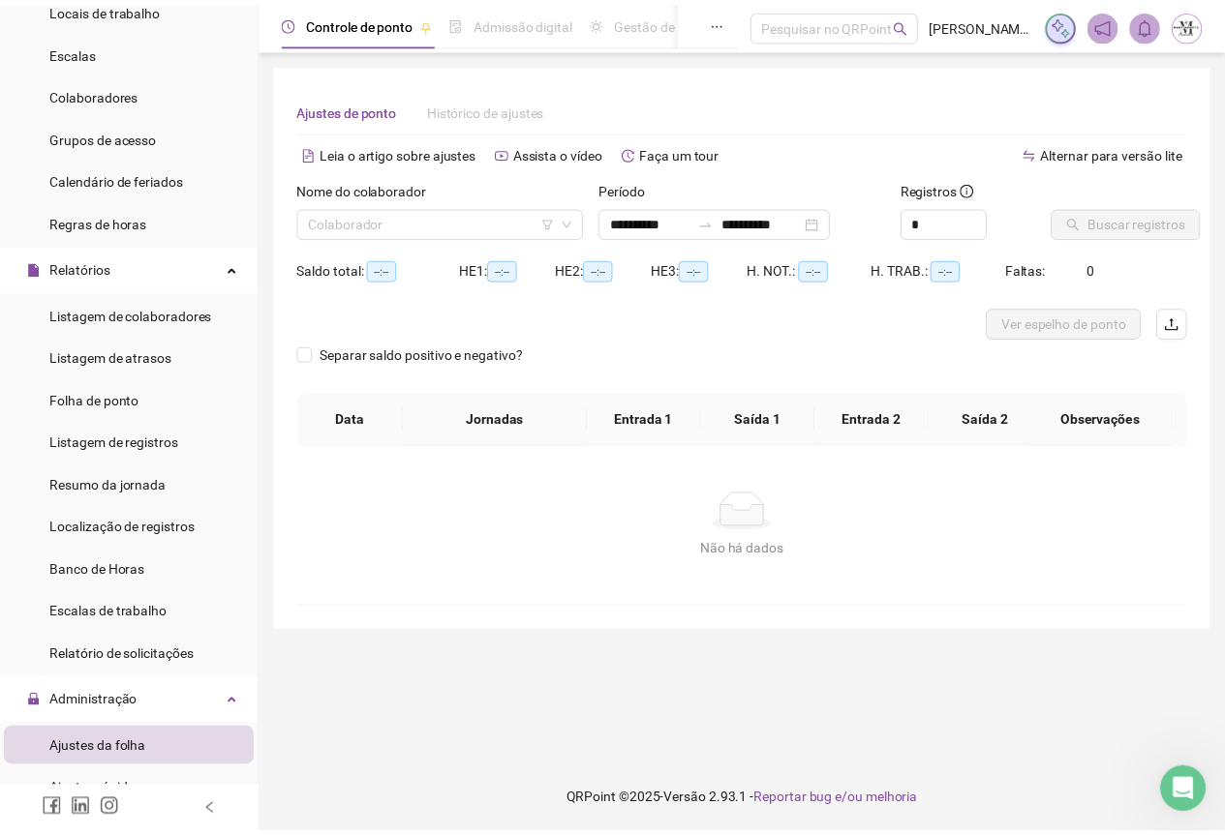
scroll to position [387, 0]
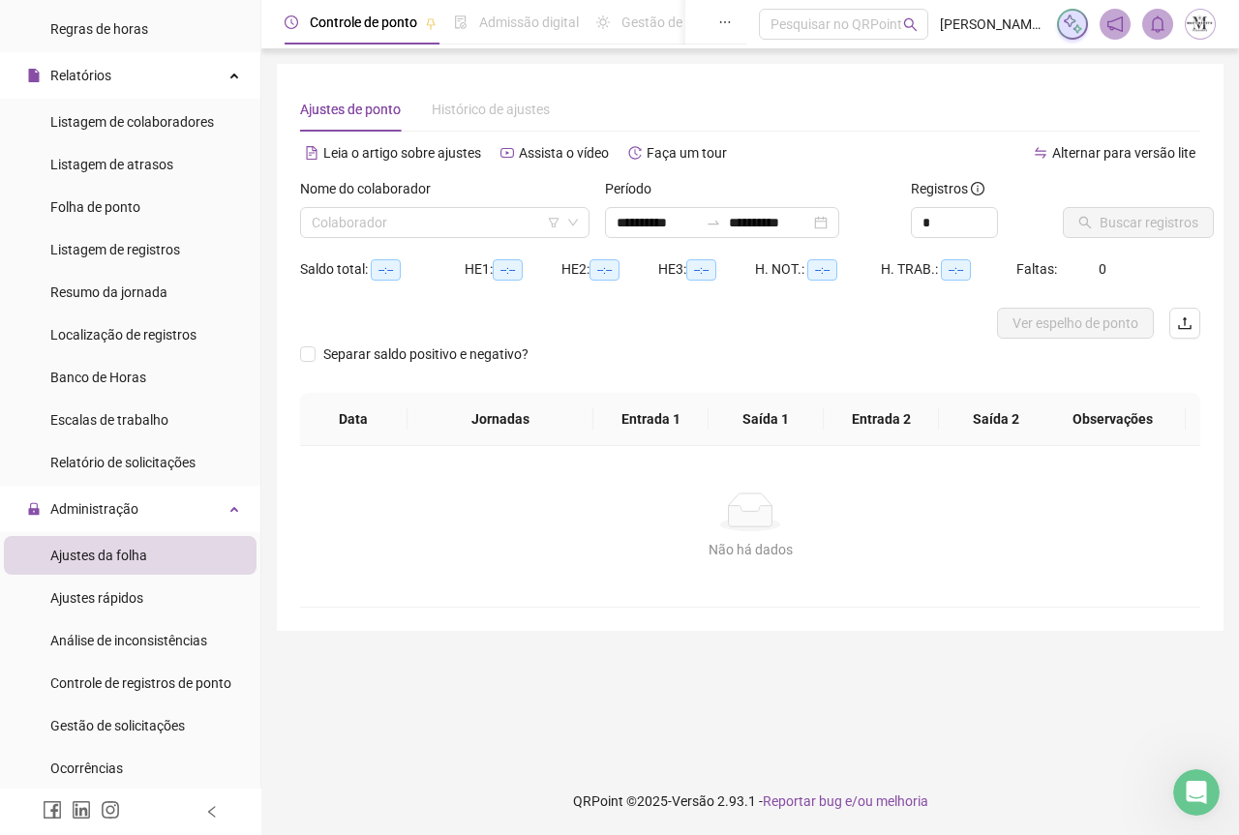
type input "**********"
click at [114, 711] on div "Gestão de solicitações" at bounding box center [117, 726] width 135 height 39
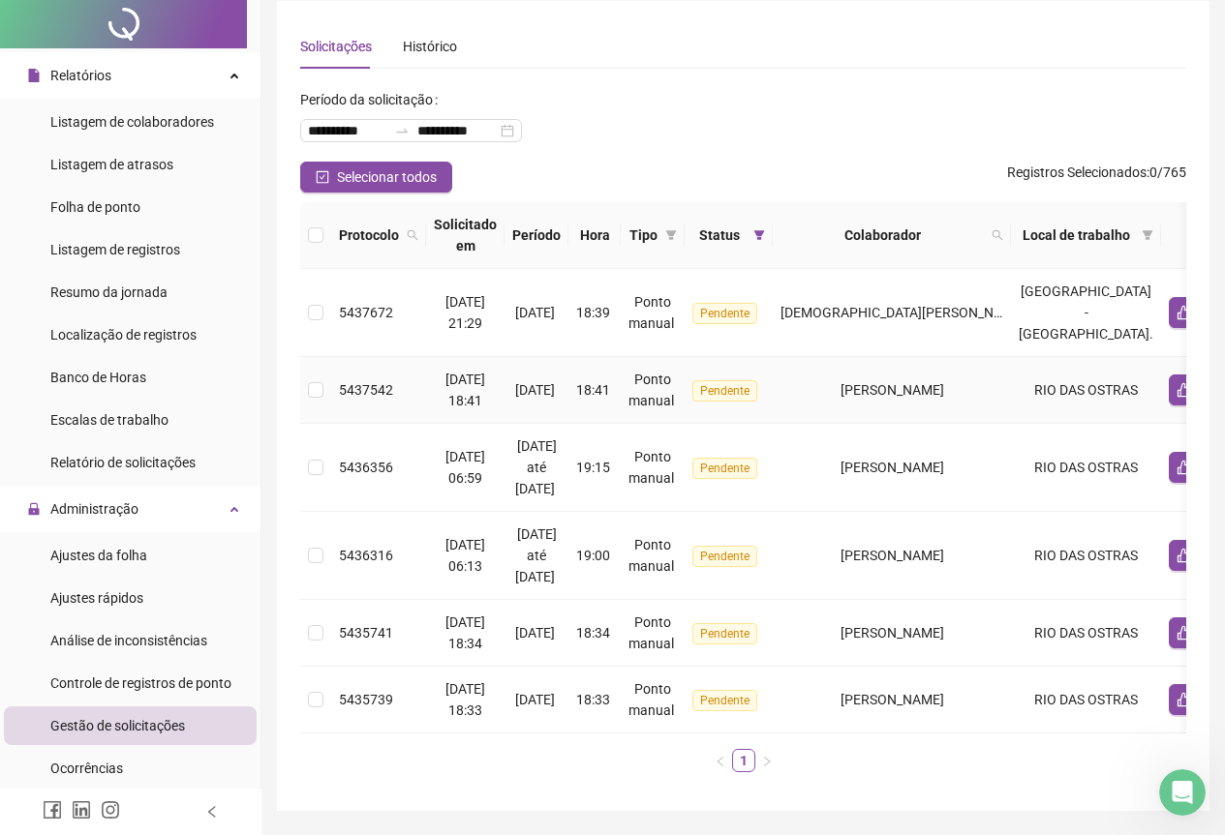
scroll to position [97, 0]
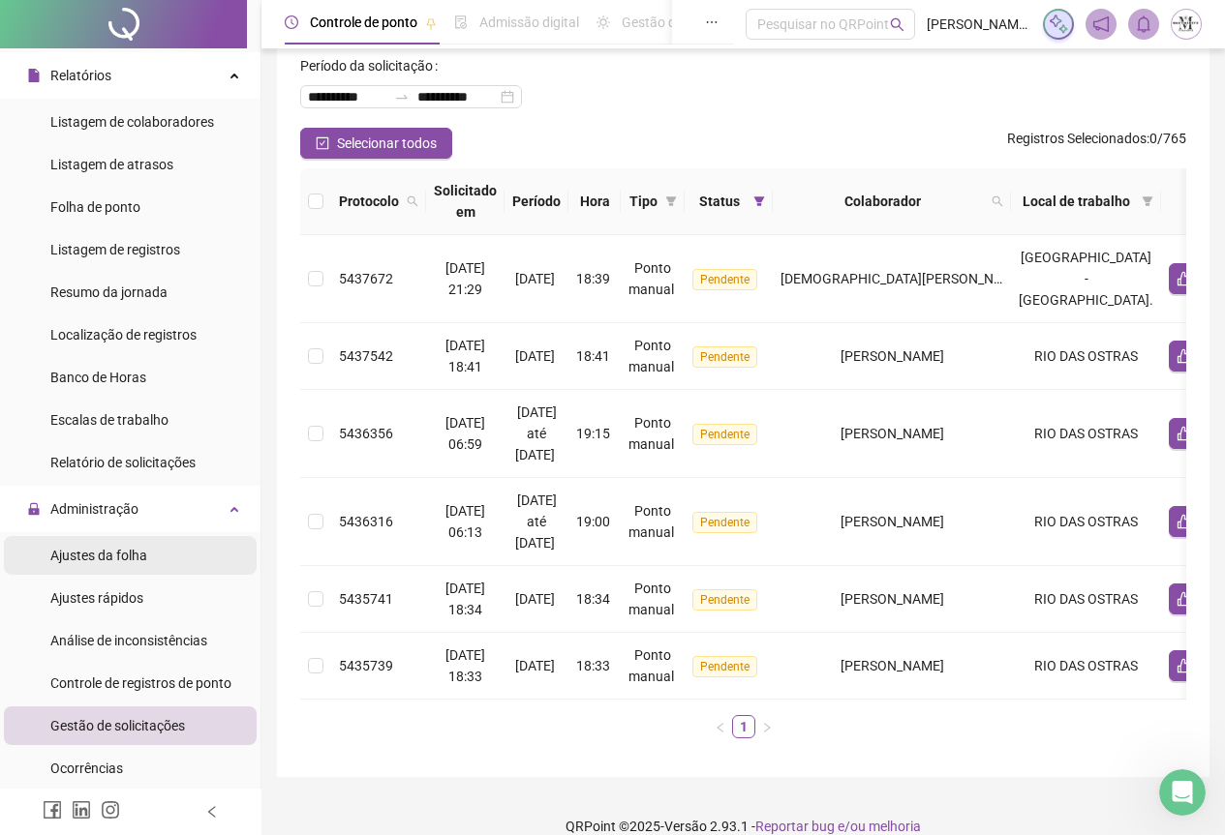
click at [100, 553] on span "Ajustes da folha" at bounding box center [98, 555] width 97 height 15
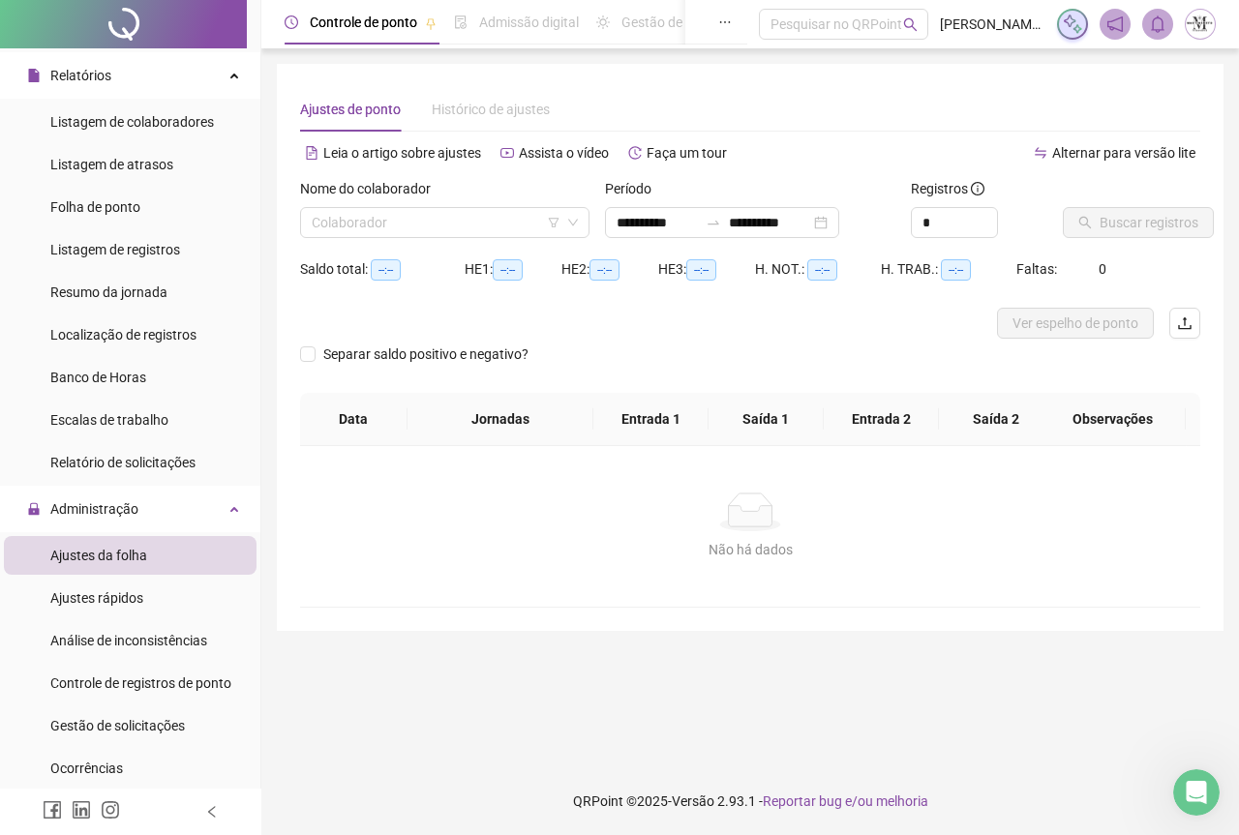
type input "**********"
click at [349, 220] on input "search" at bounding box center [436, 222] width 249 height 29
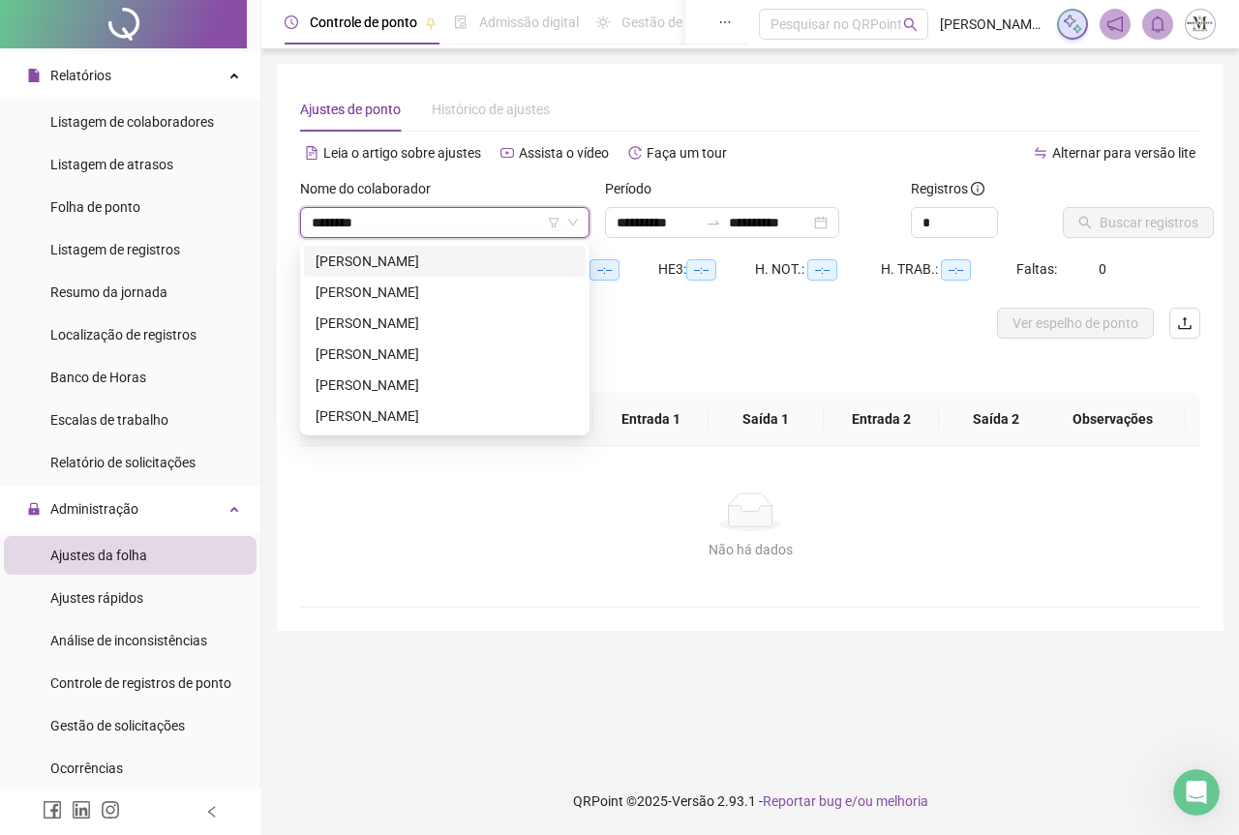
type input "*********"
click at [467, 266] on div "[PERSON_NAME]" at bounding box center [445, 261] width 258 height 21
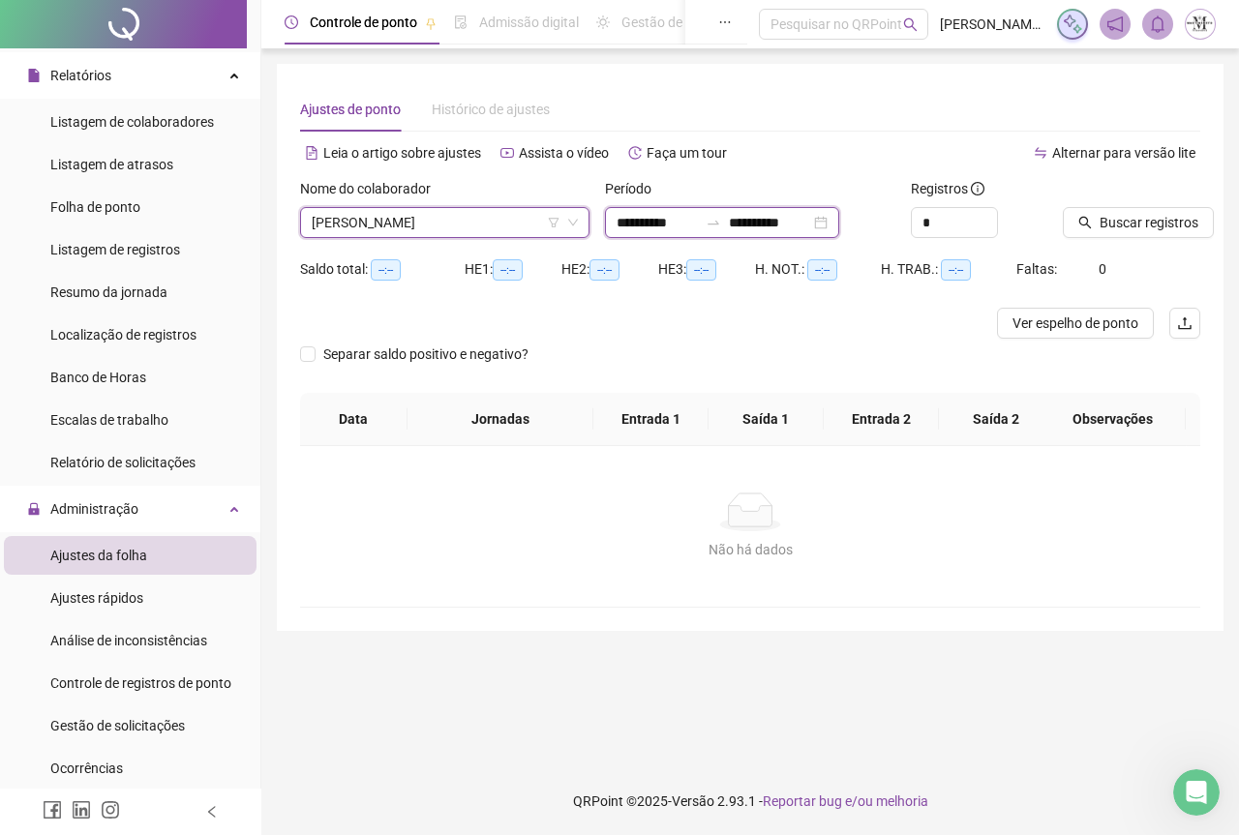
click at [791, 222] on input "**********" at bounding box center [769, 222] width 81 height 21
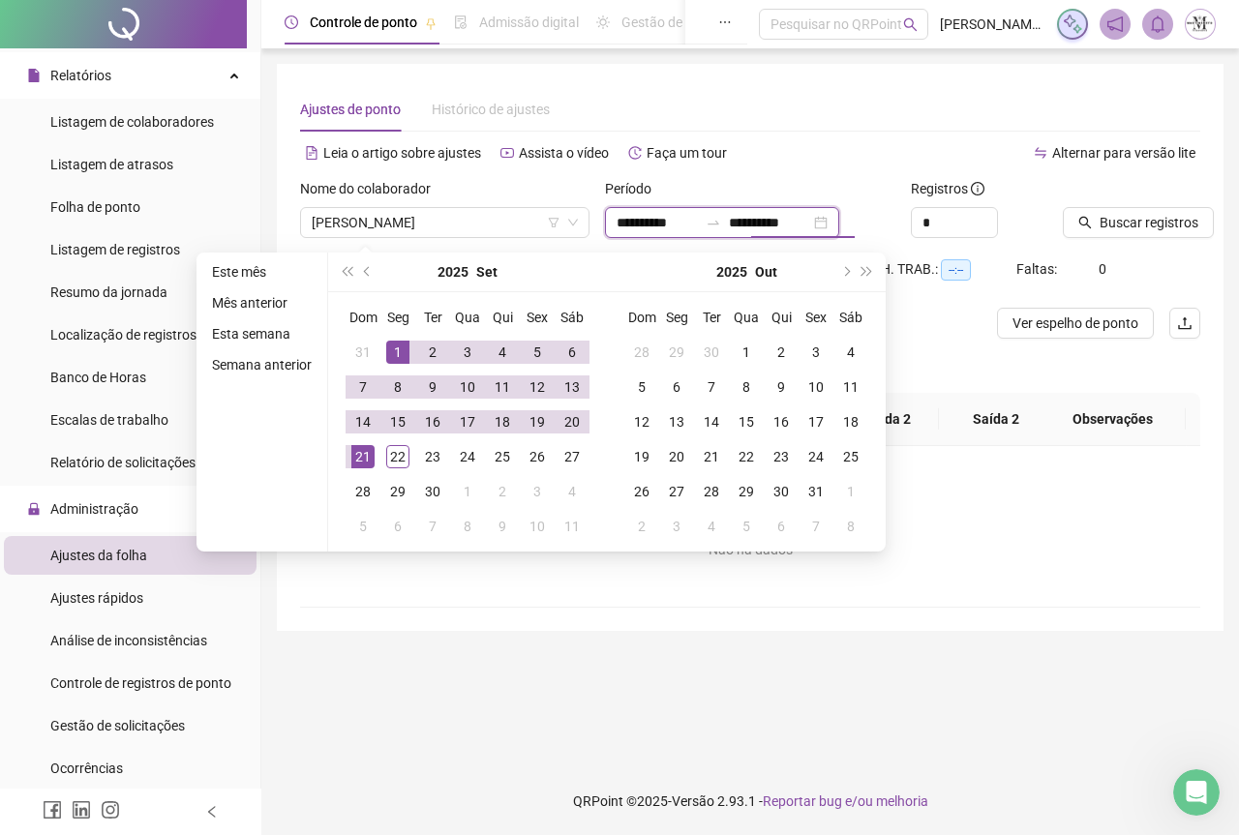
type input "**********"
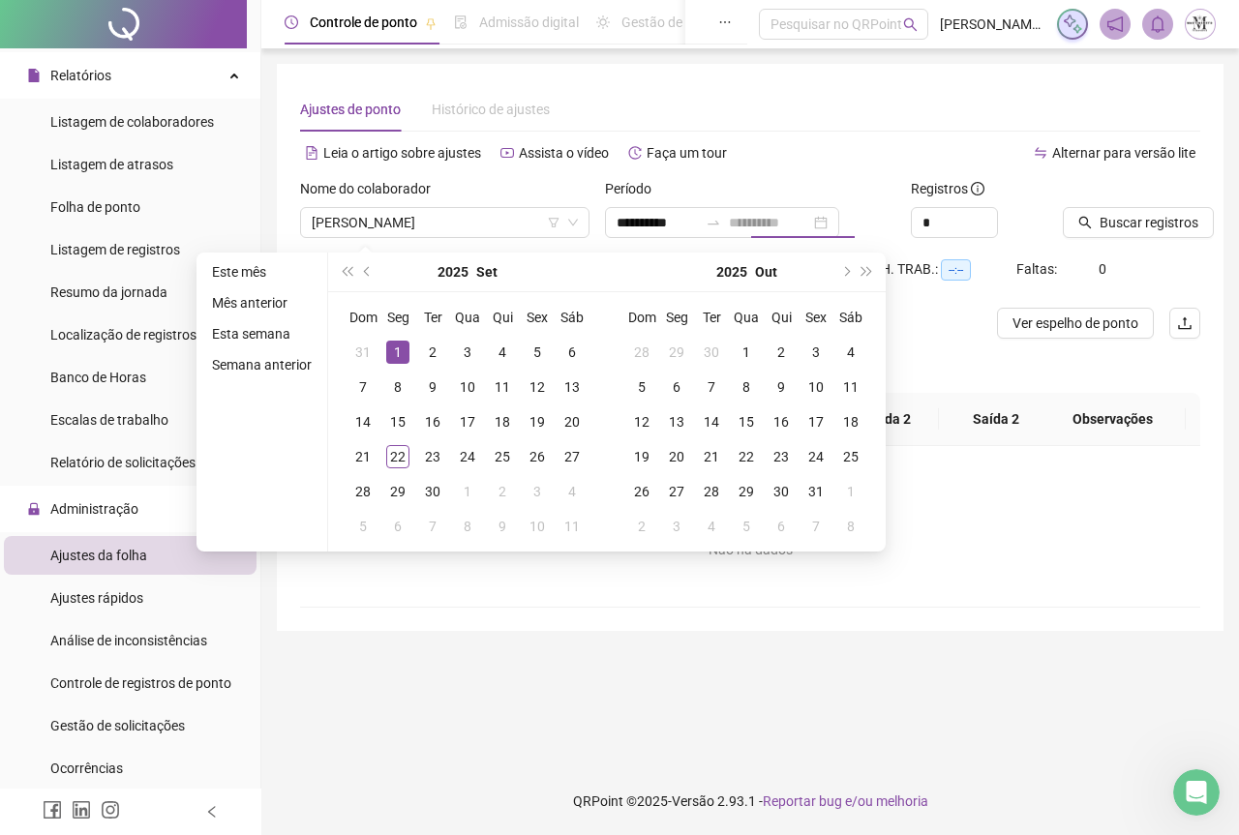
click at [399, 354] on div "1" at bounding box center [397, 352] width 23 height 23
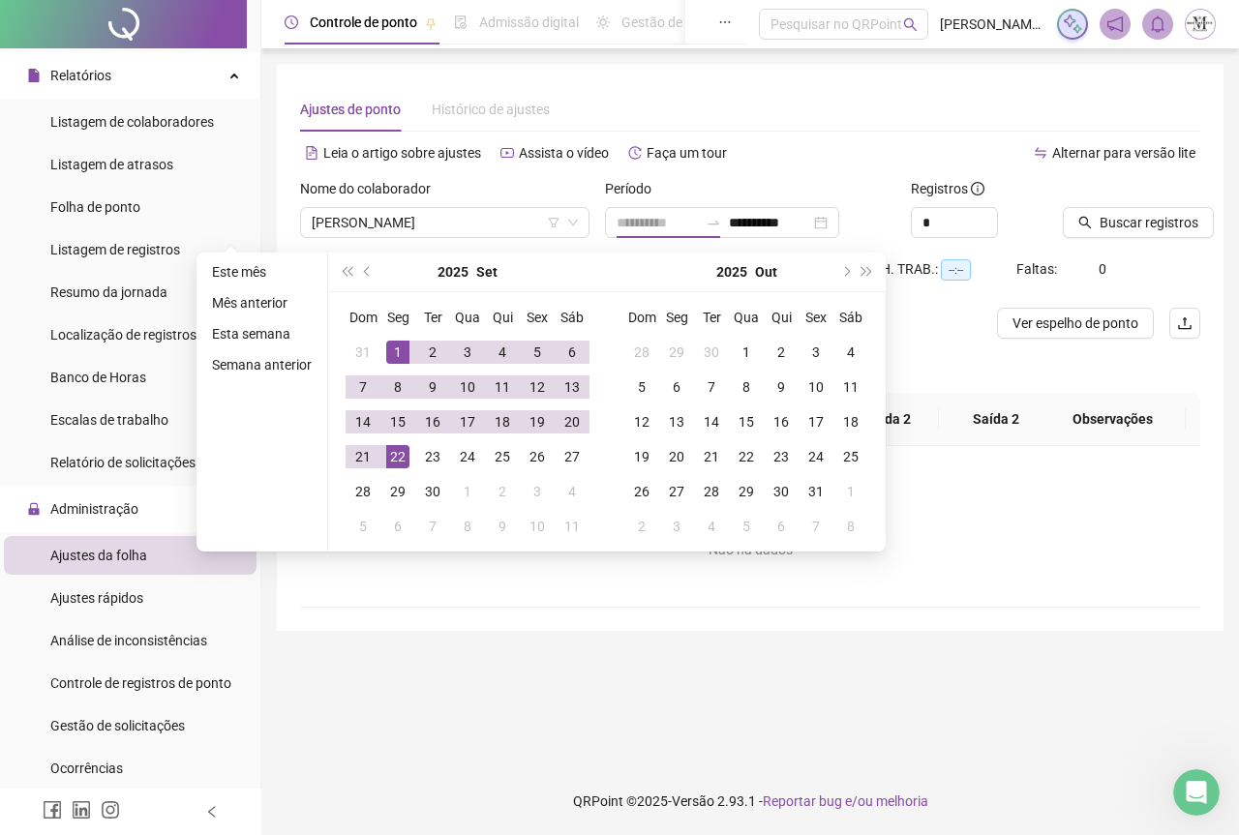
click at [389, 456] on div "22" at bounding box center [397, 456] width 23 height 23
type input "**********"
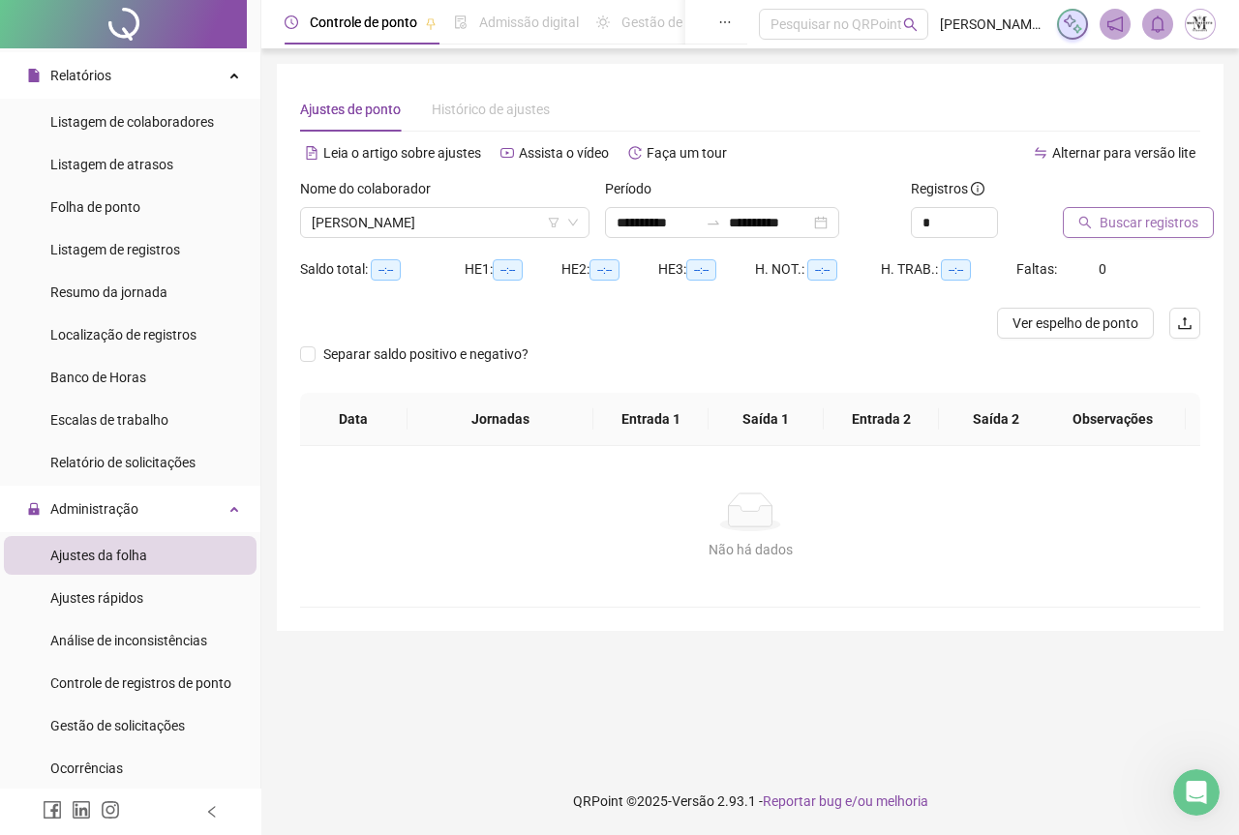
click at [1134, 231] on span "Buscar registros" at bounding box center [1149, 222] width 99 height 21
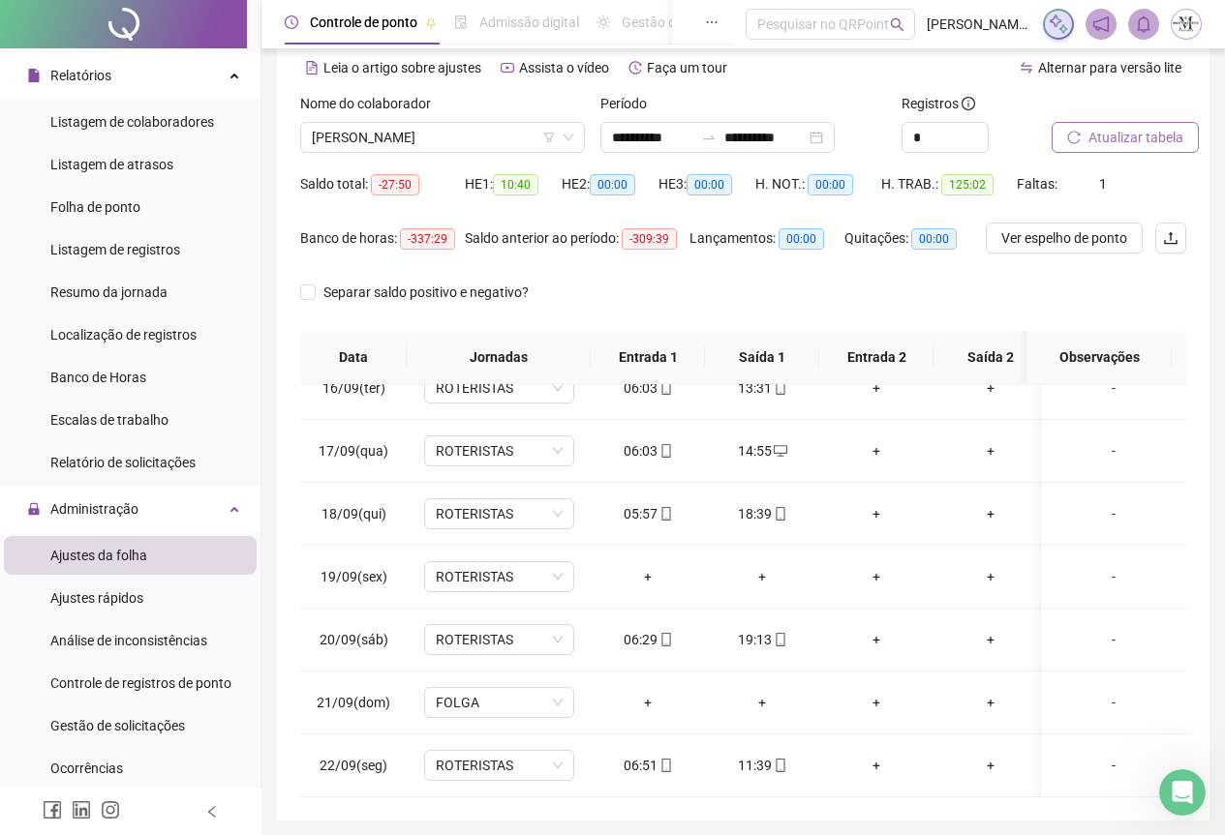
scroll to position [154, 0]
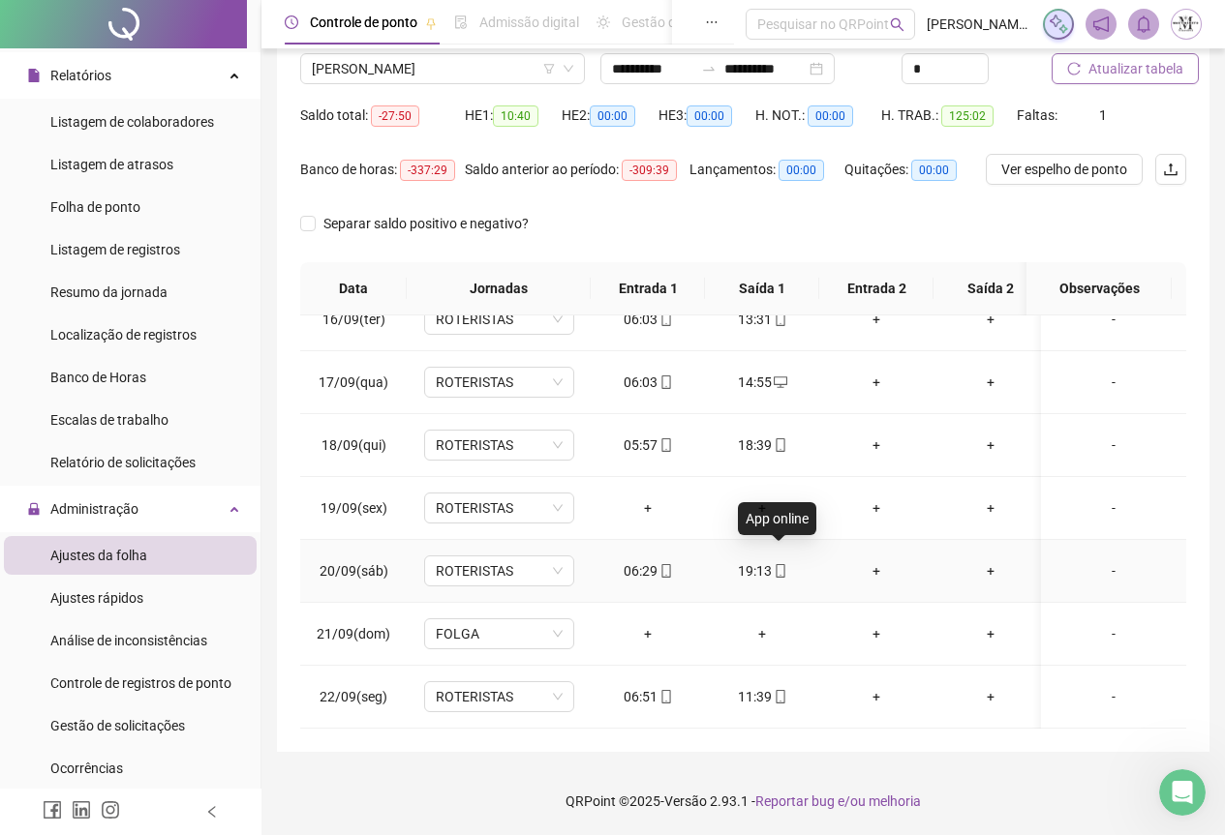
click at [777, 564] on icon "mobile" at bounding box center [780, 571] width 14 height 14
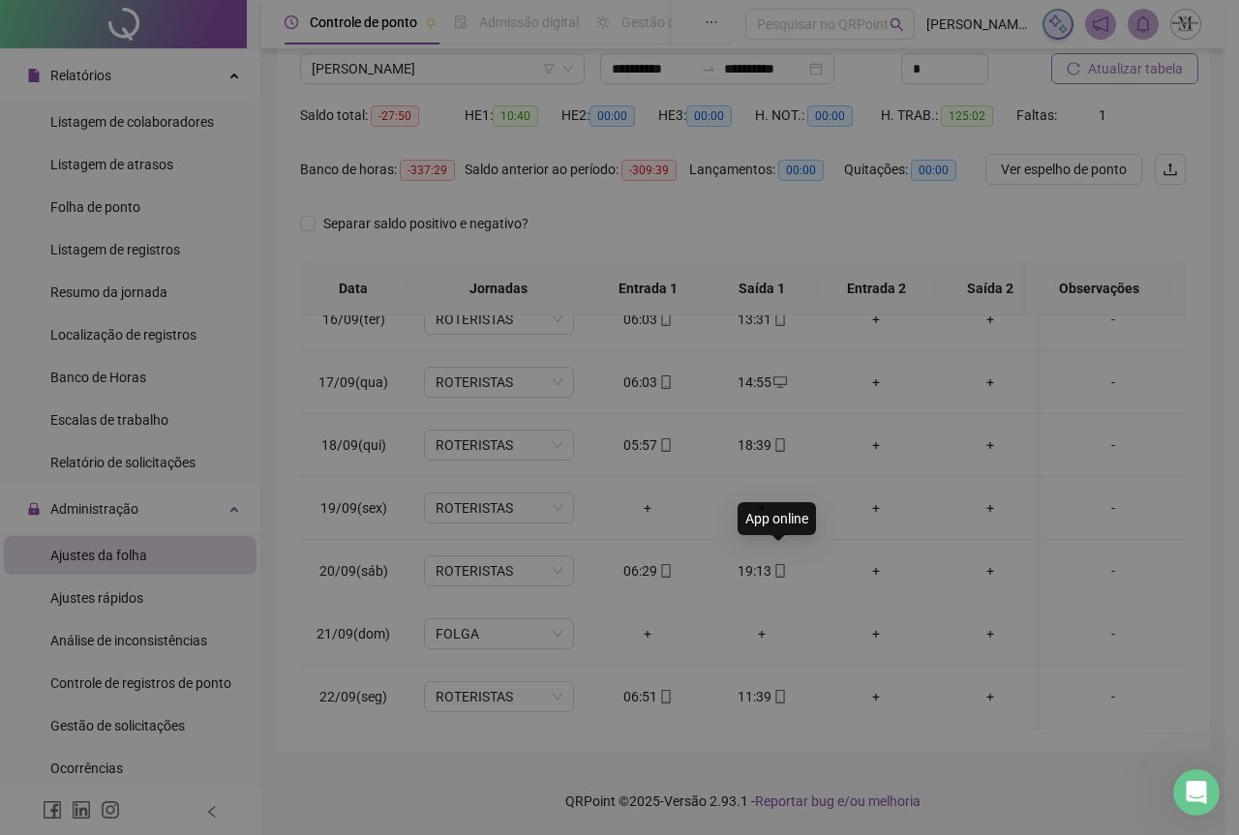
type input "**********"
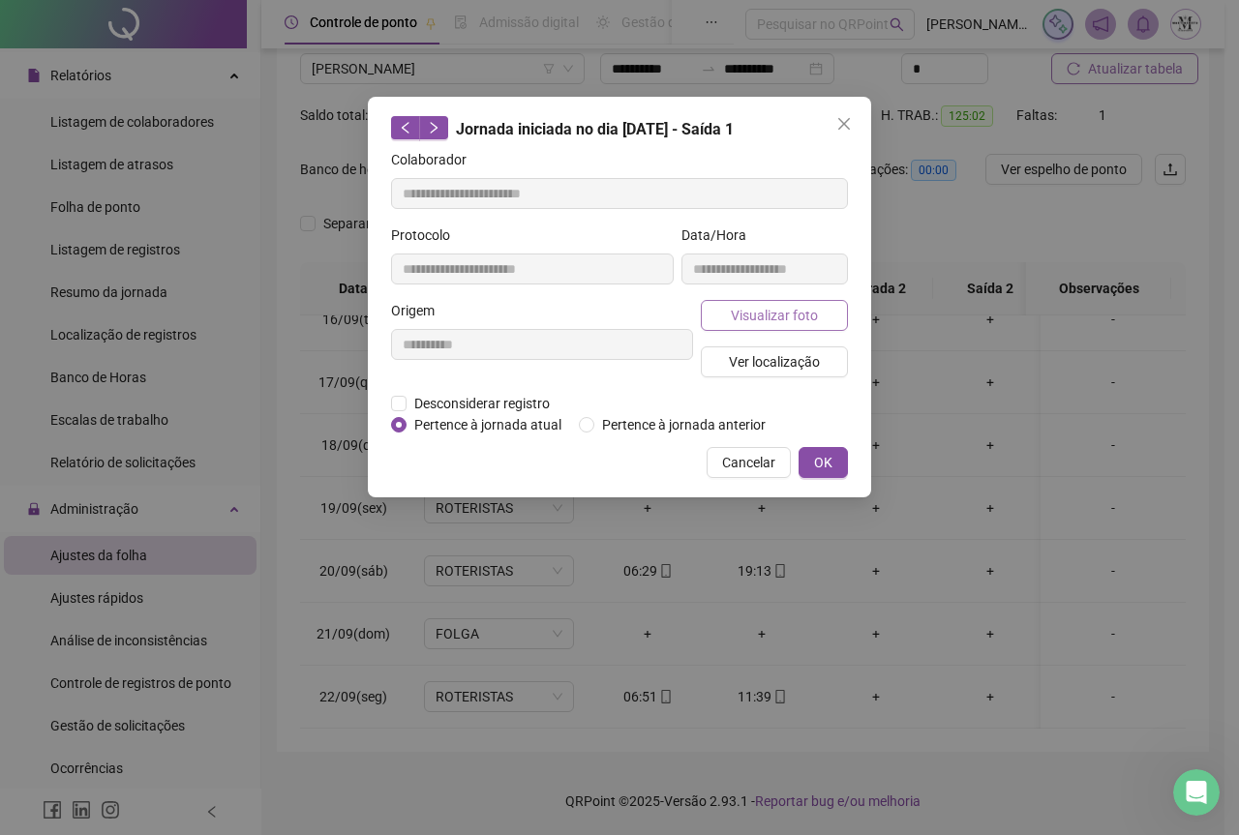
click at [794, 327] on button "Visualizar foto" at bounding box center [774, 315] width 147 height 31
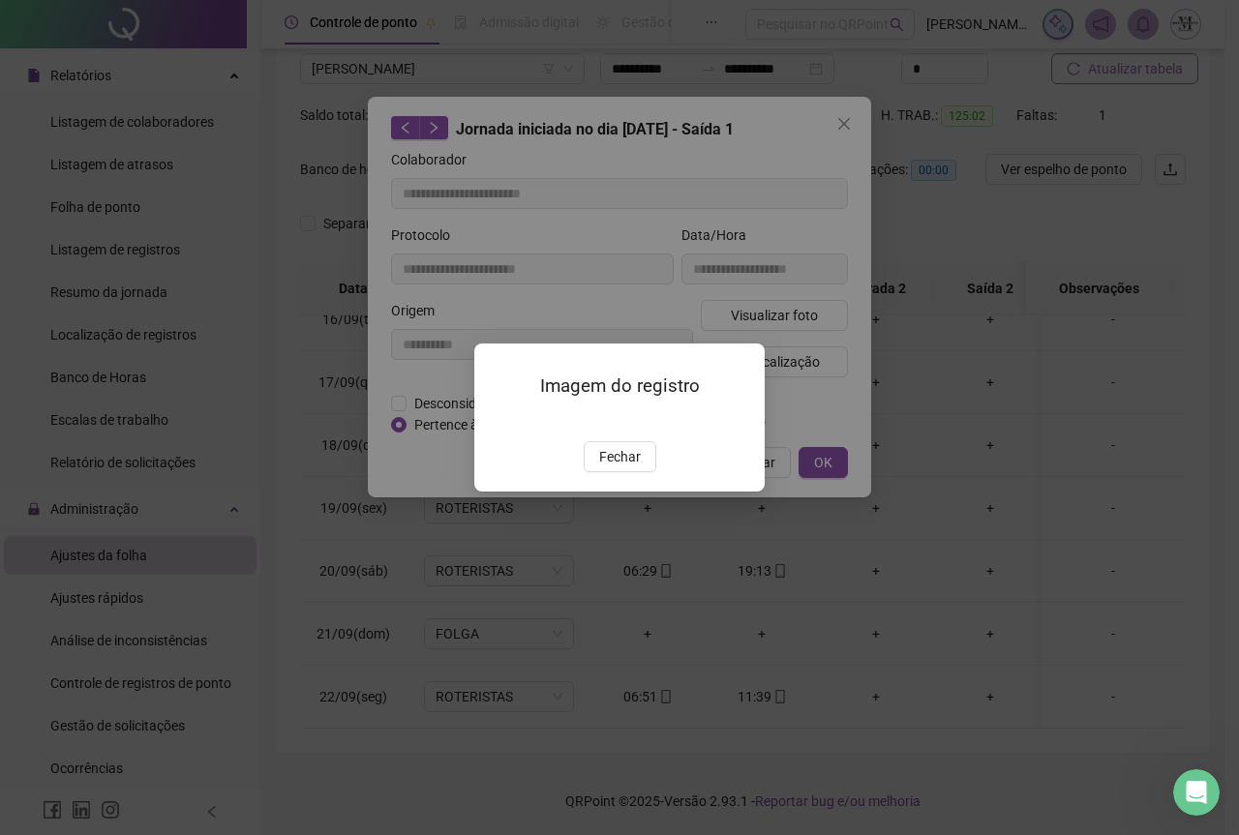
click at [498, 421] on img at bounding box center [498, 421] width 0 height 0
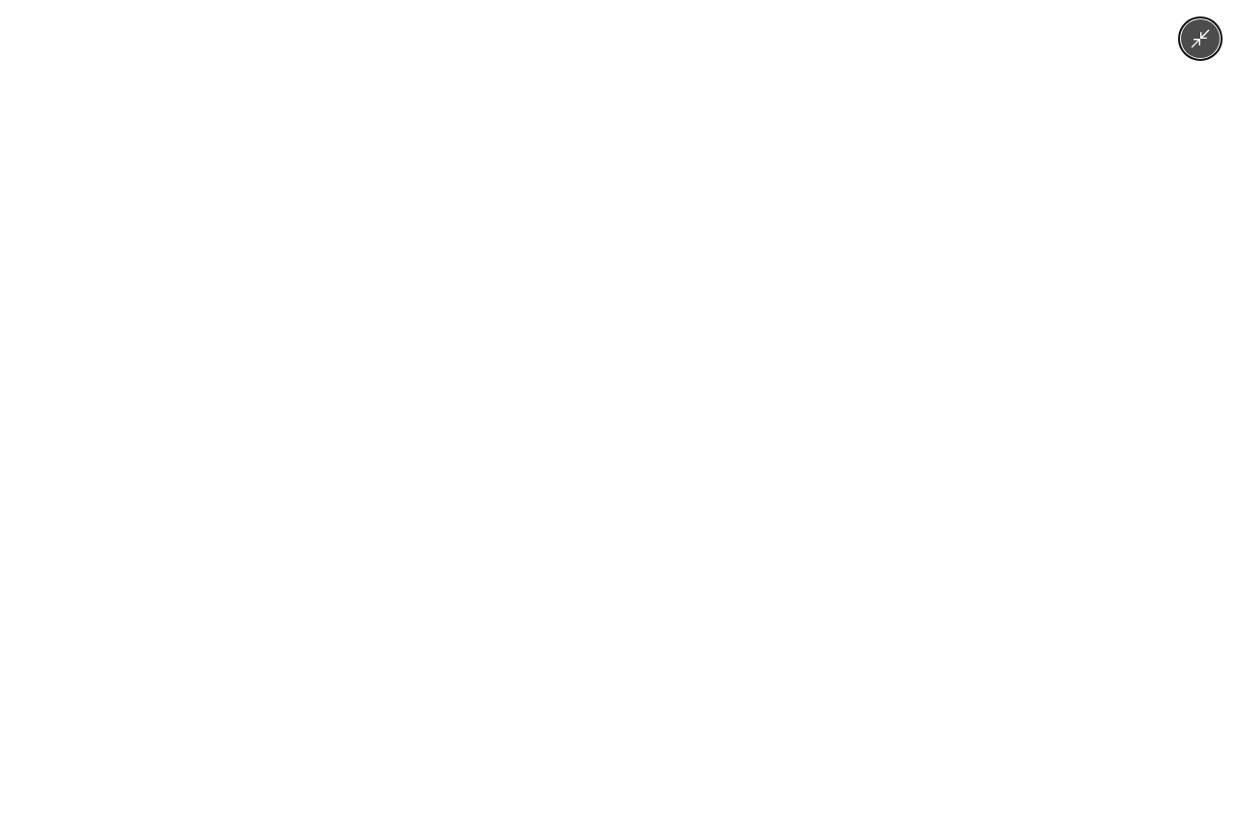
click at [651, 383] on img at bounding box center [619, 417] width 626 height 835
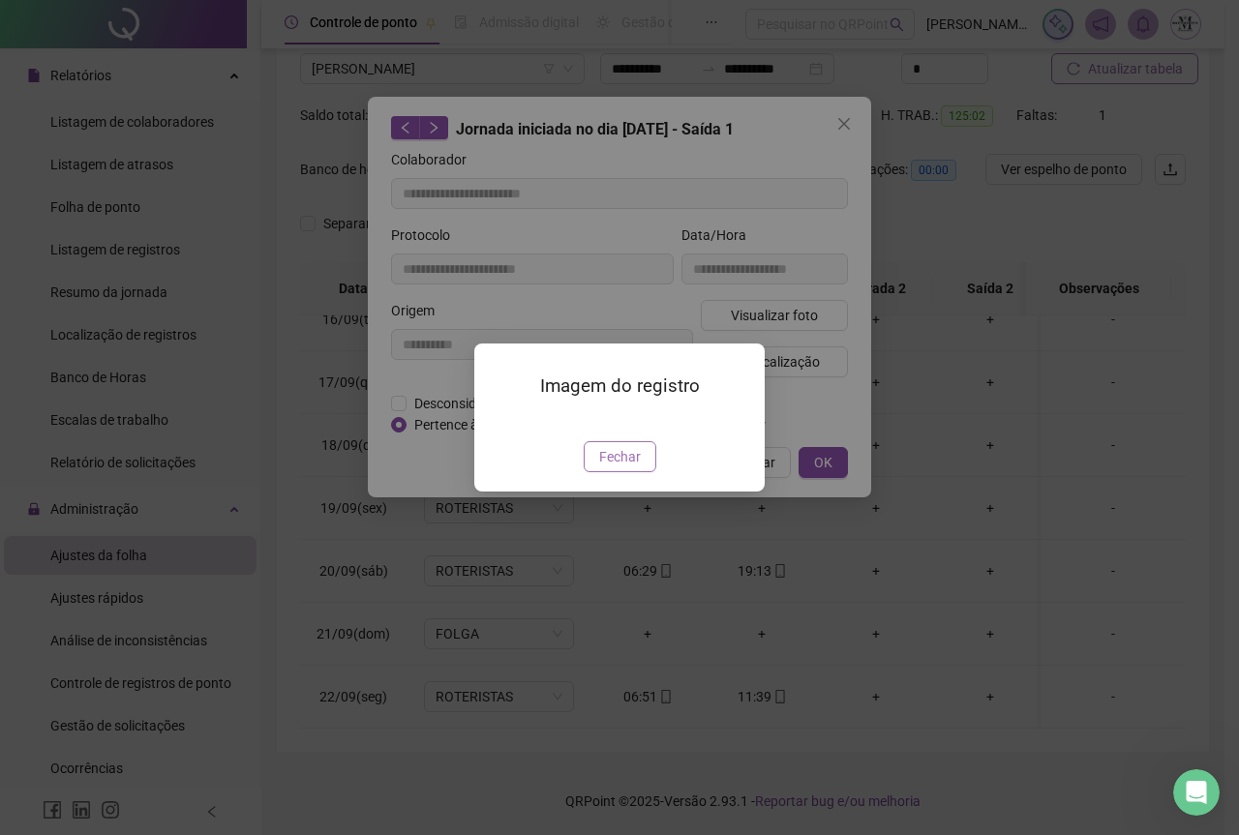
click at [619, 468] on span "Fechar" at bounding box center [620, 456] width 42 height 21
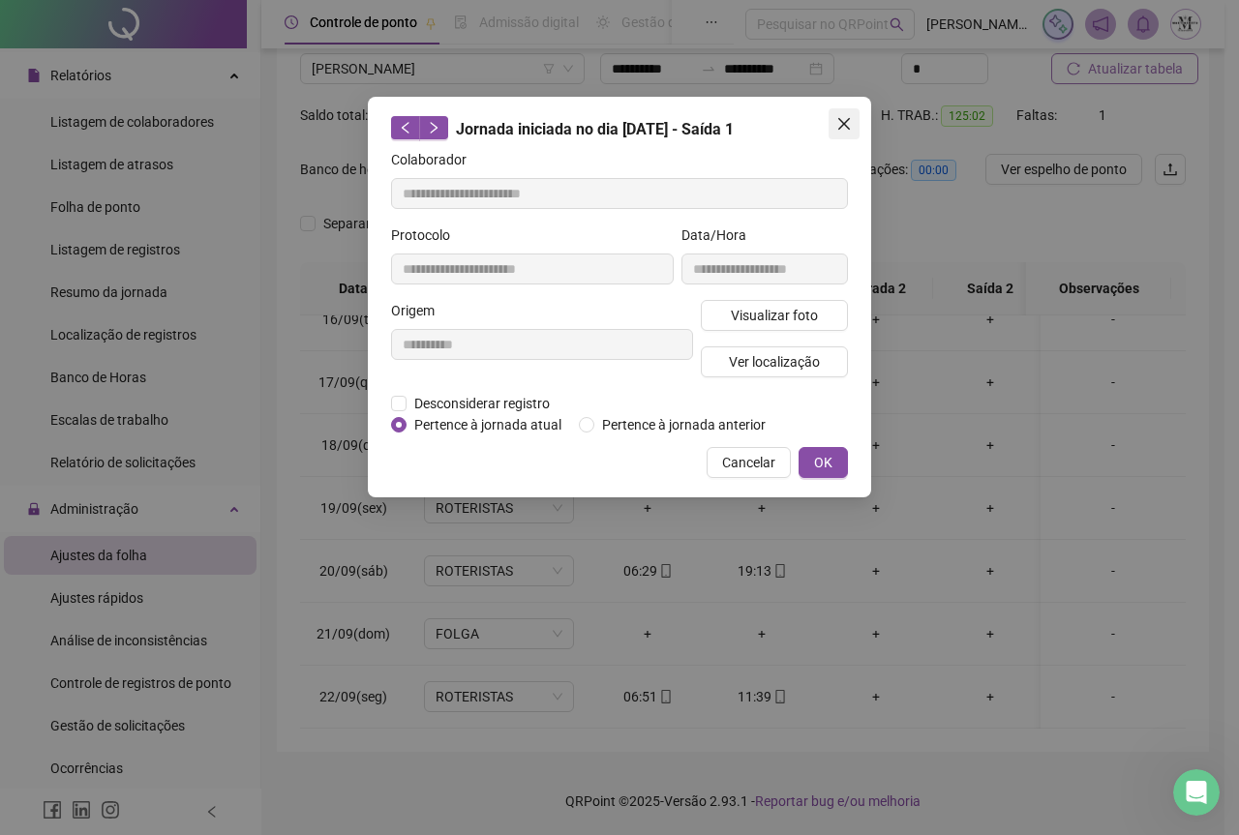
click at [846, 124] on icon "close" at bounding box center [843, 123] width 15 height 15
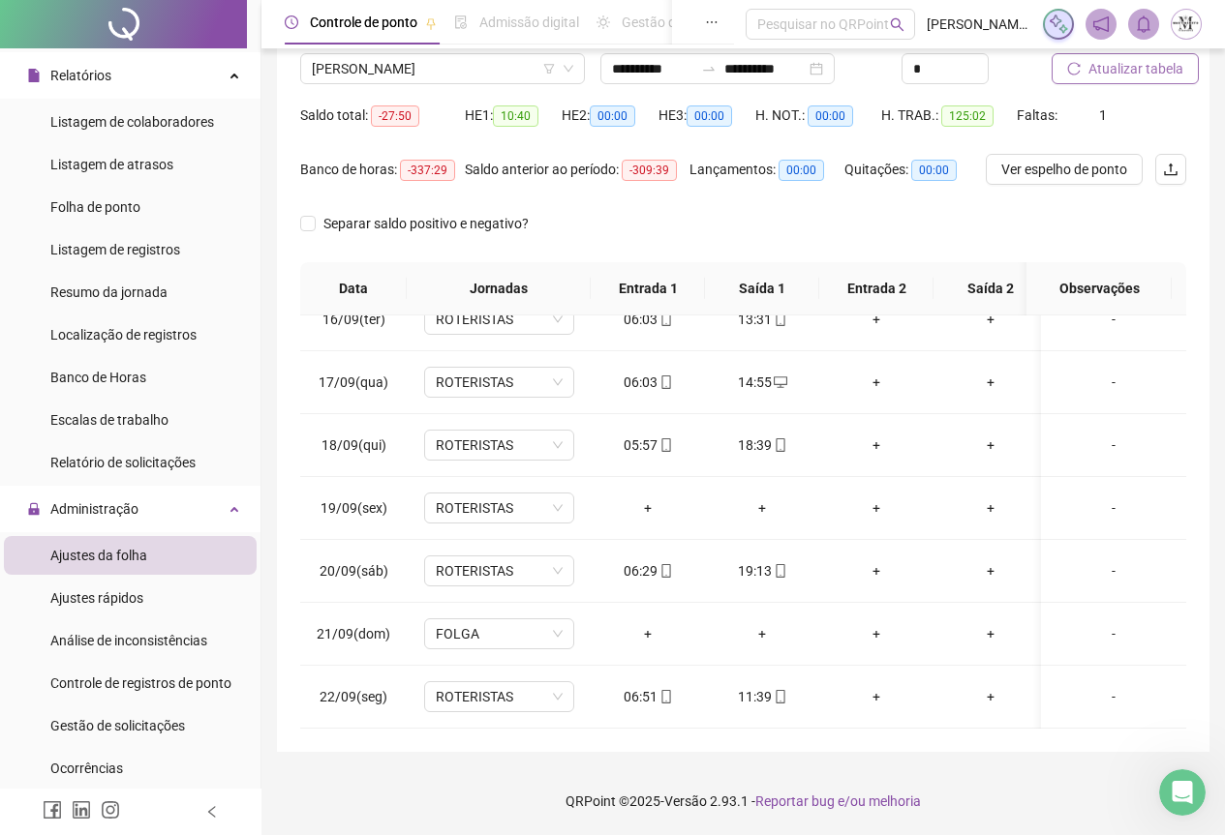
scroll to position [405, 0]
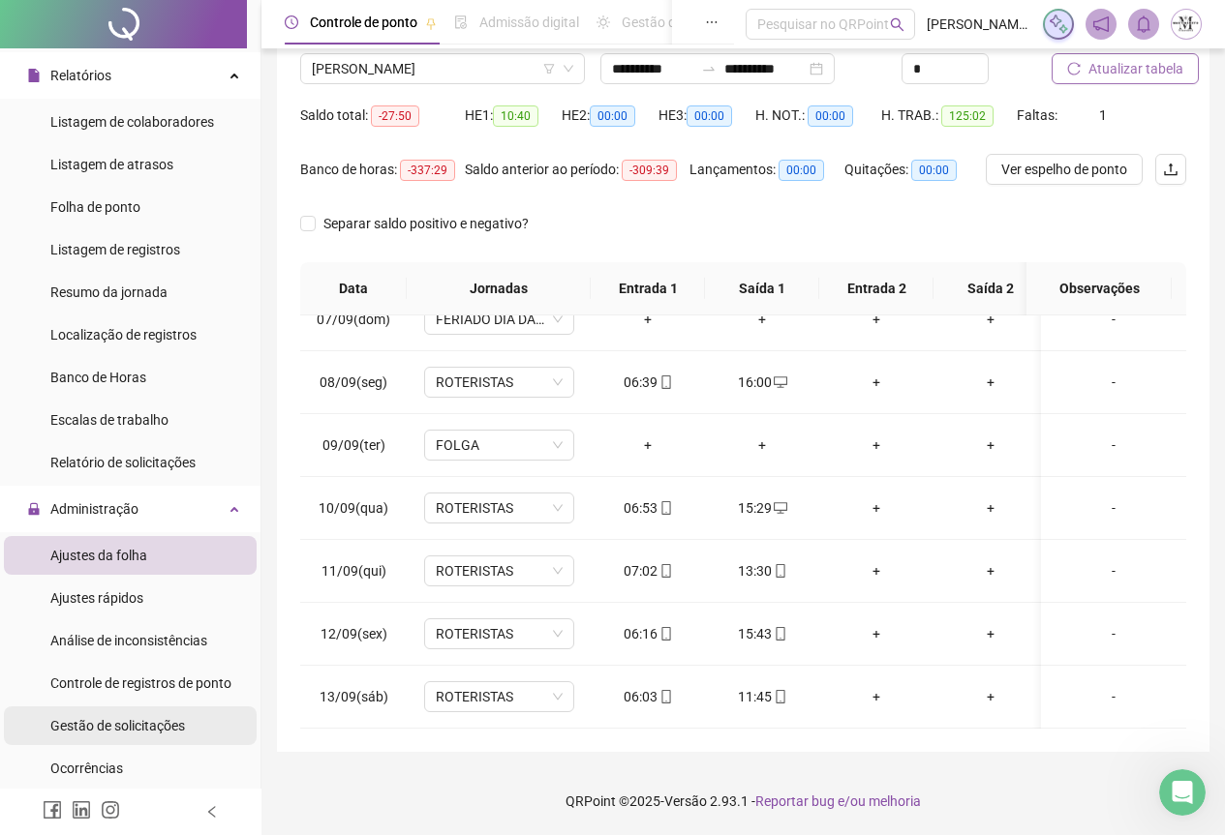
click at [114, 728] on span "Gestão de solicitações" at bounding box center [117, 725] width 135 height 15
